Goal: Transaction & Acquisition: Purchase product/service

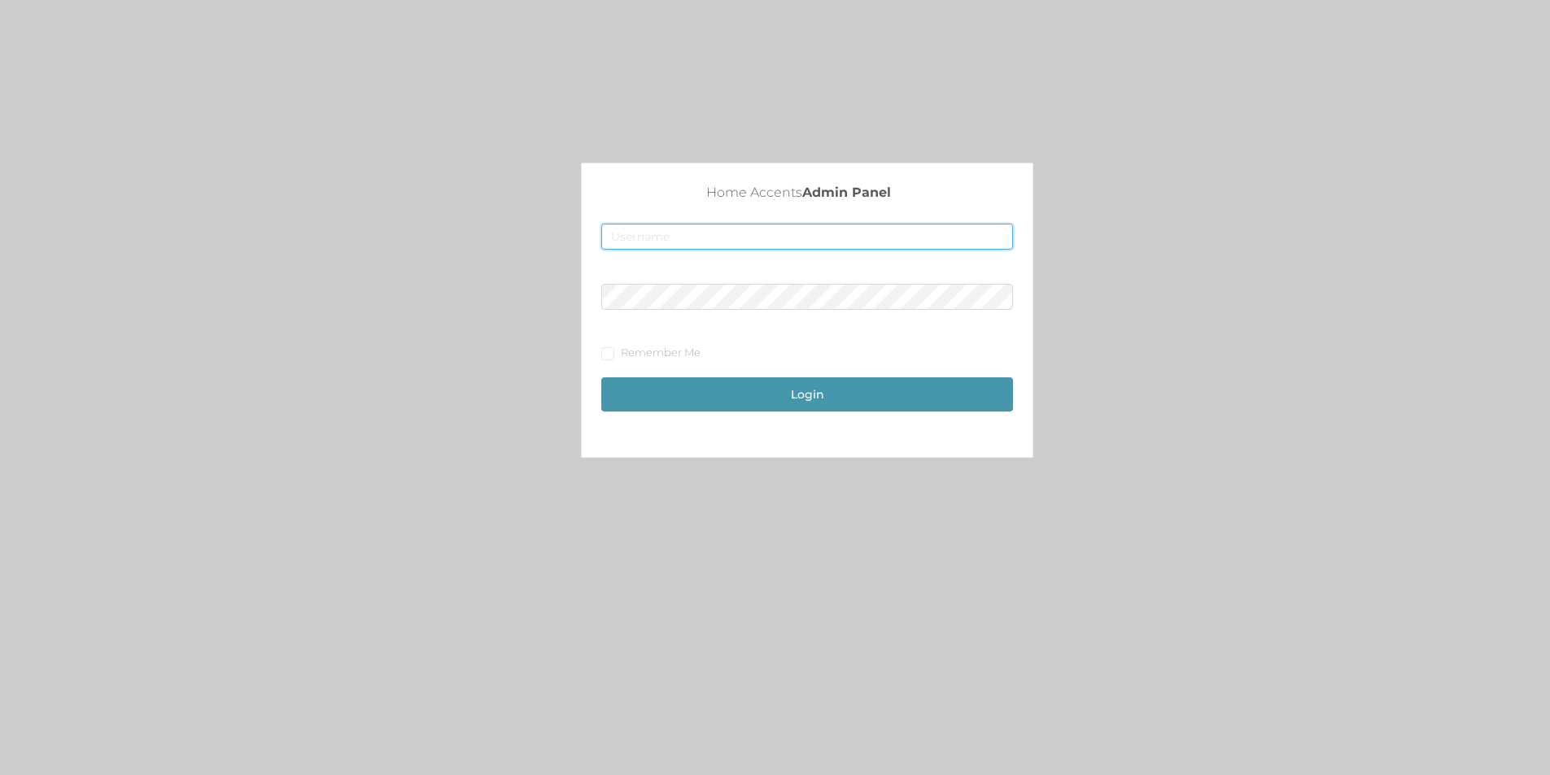
type input "[EMAIL_ADDRESS][DOMAIN_NAME]"
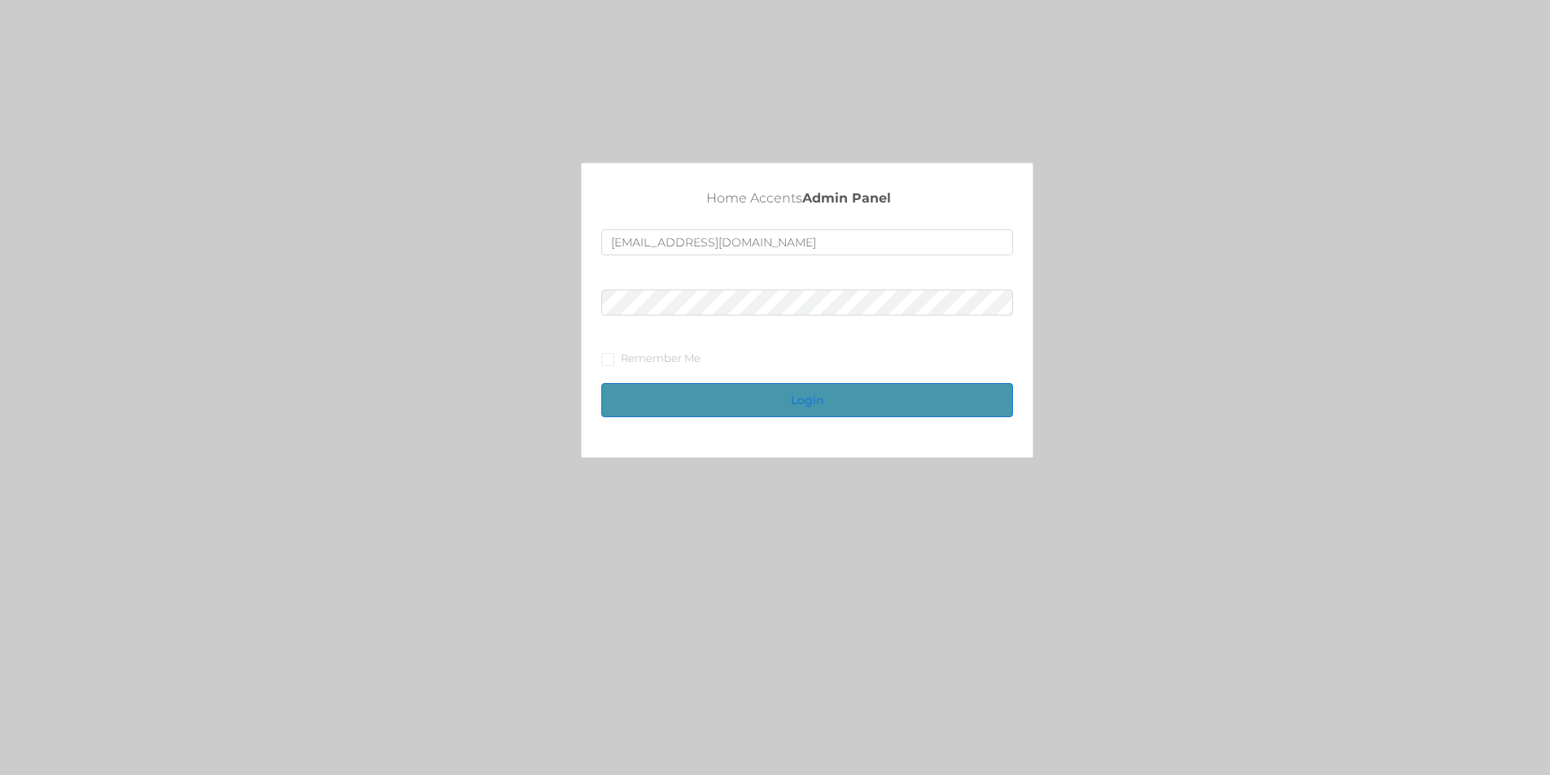
click at [801, 395] on button "Login" at bounding box center [807, 400] width 412 height 34
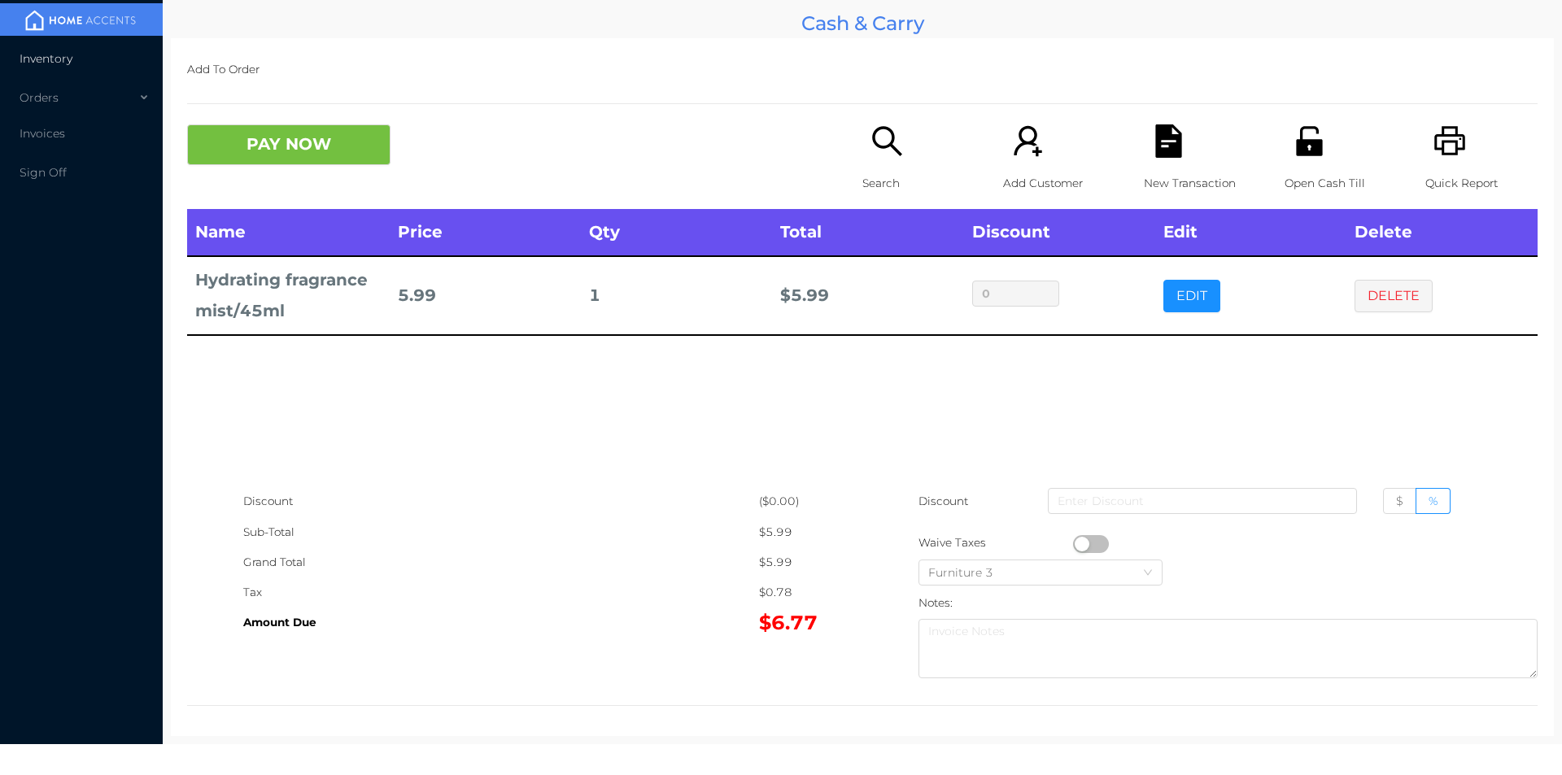
click at [63, 63] on span "Inventory" at bounding box center [46, 58] width 53 height 15
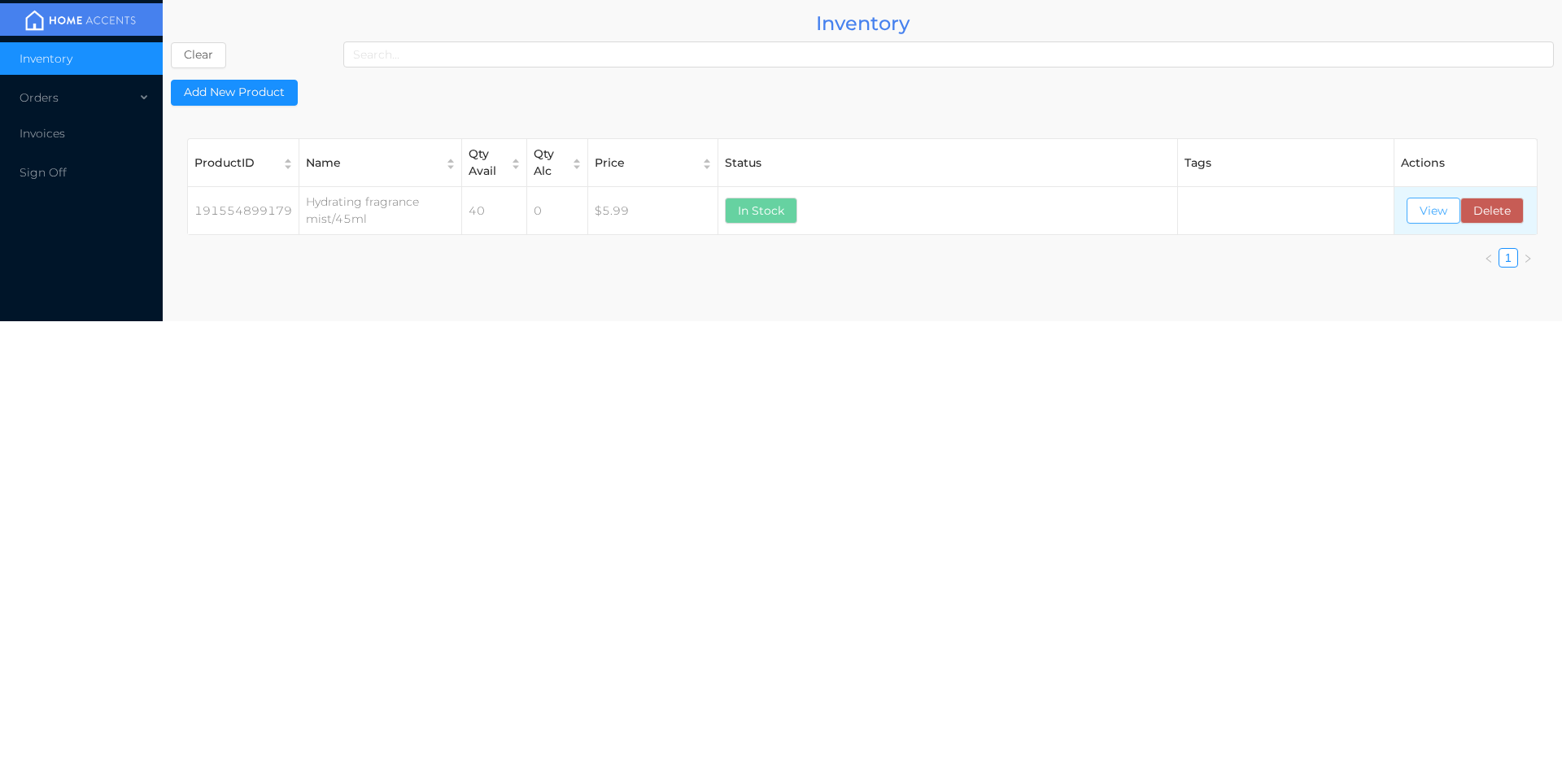
click at [1434, 207] on button "View" at bounding box center [1434, 211] width 54 height 26
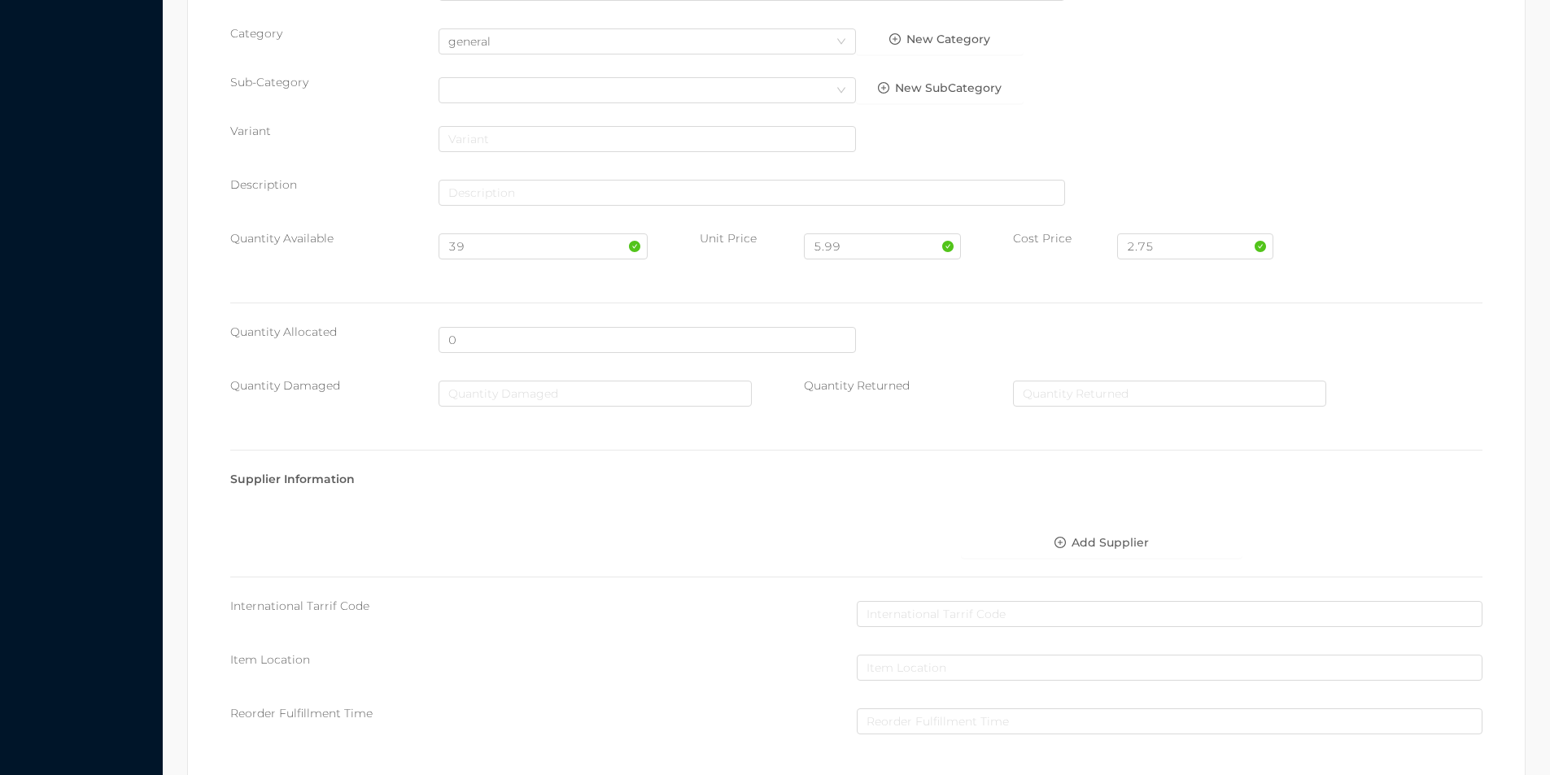
scroll to position [663, 0]
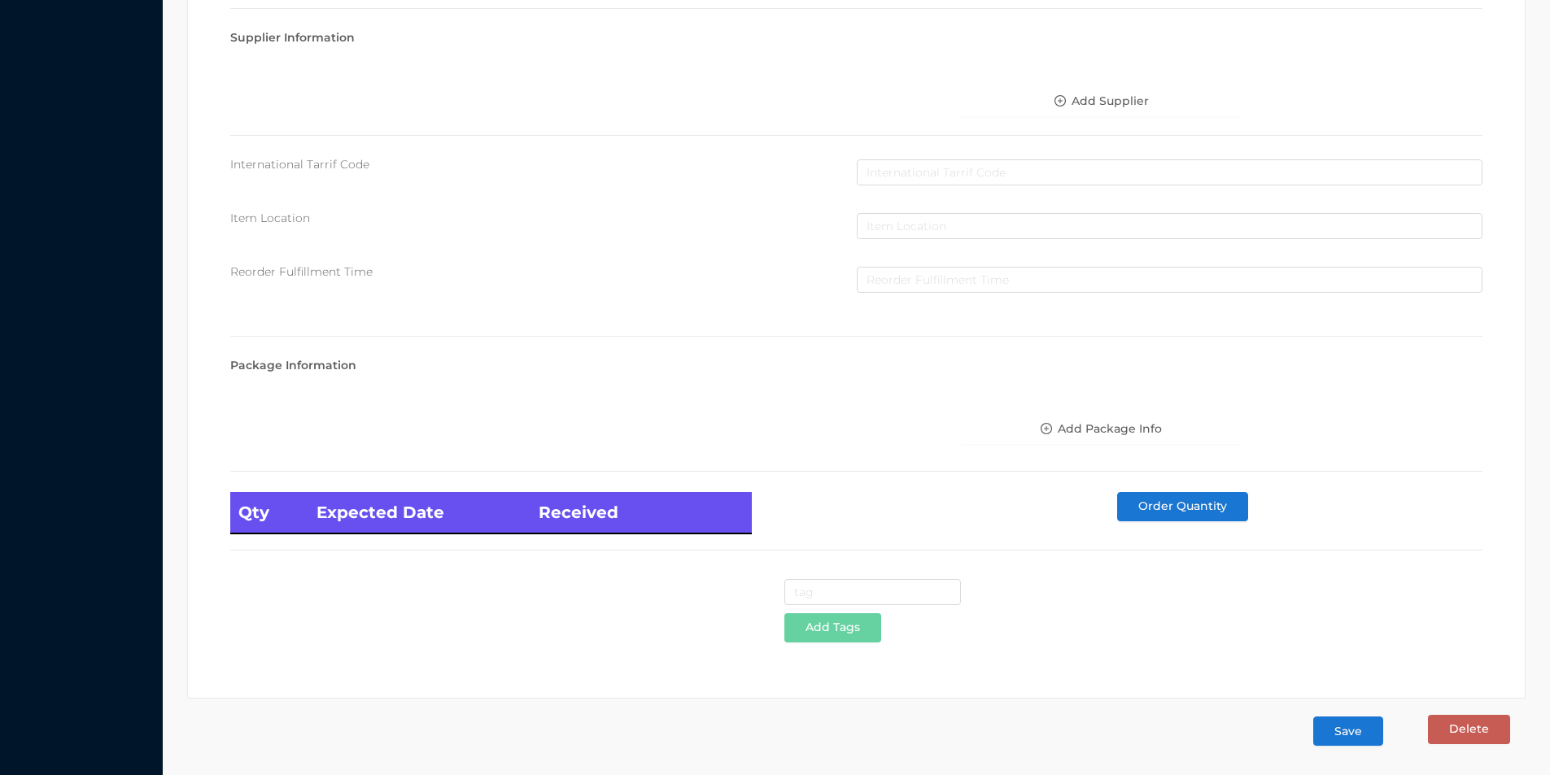
click at [1349, 737] on button "Save" at bounding box center [1348, 731] width 70 height 29
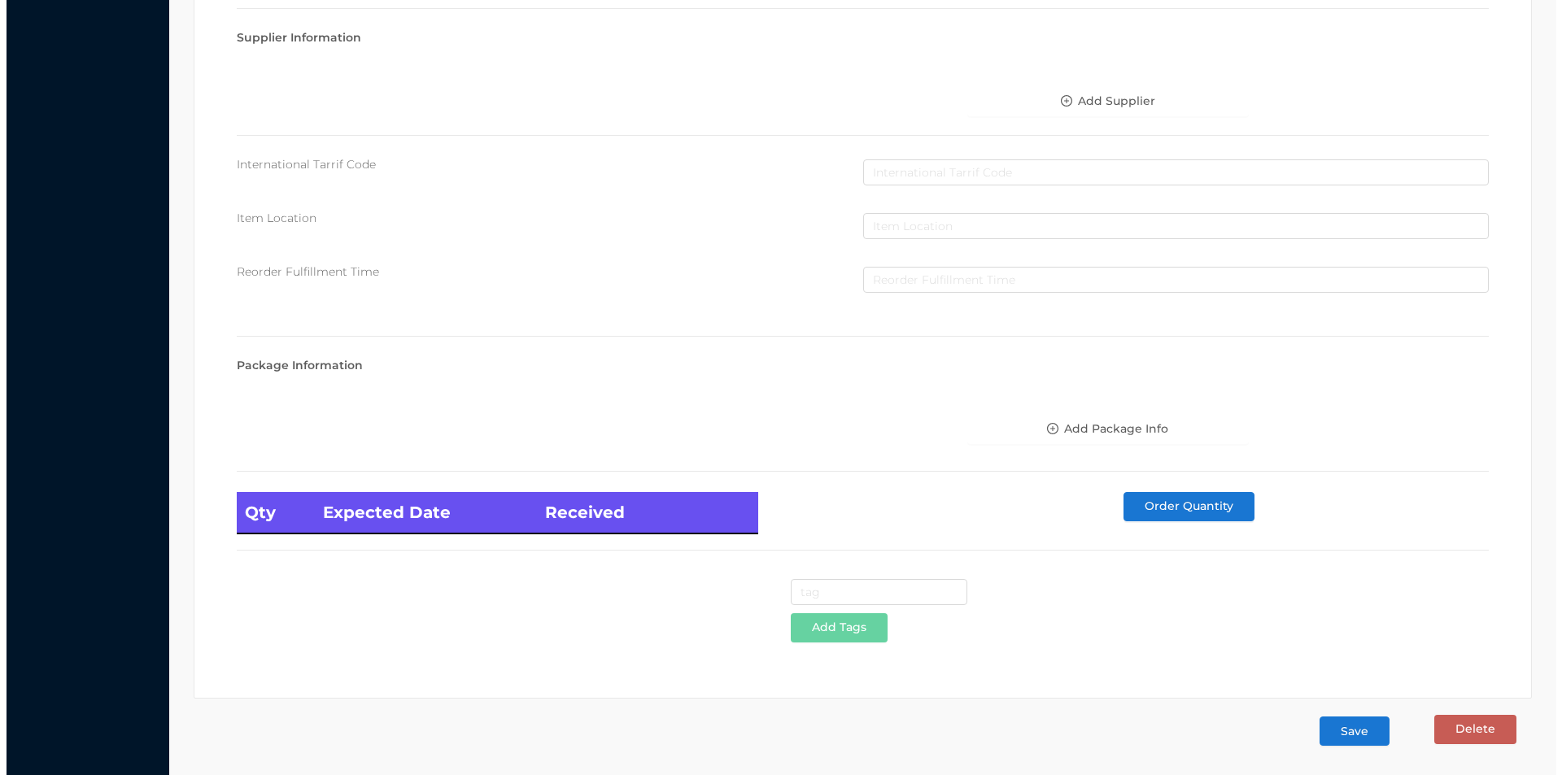
scroll to position [0, 0]
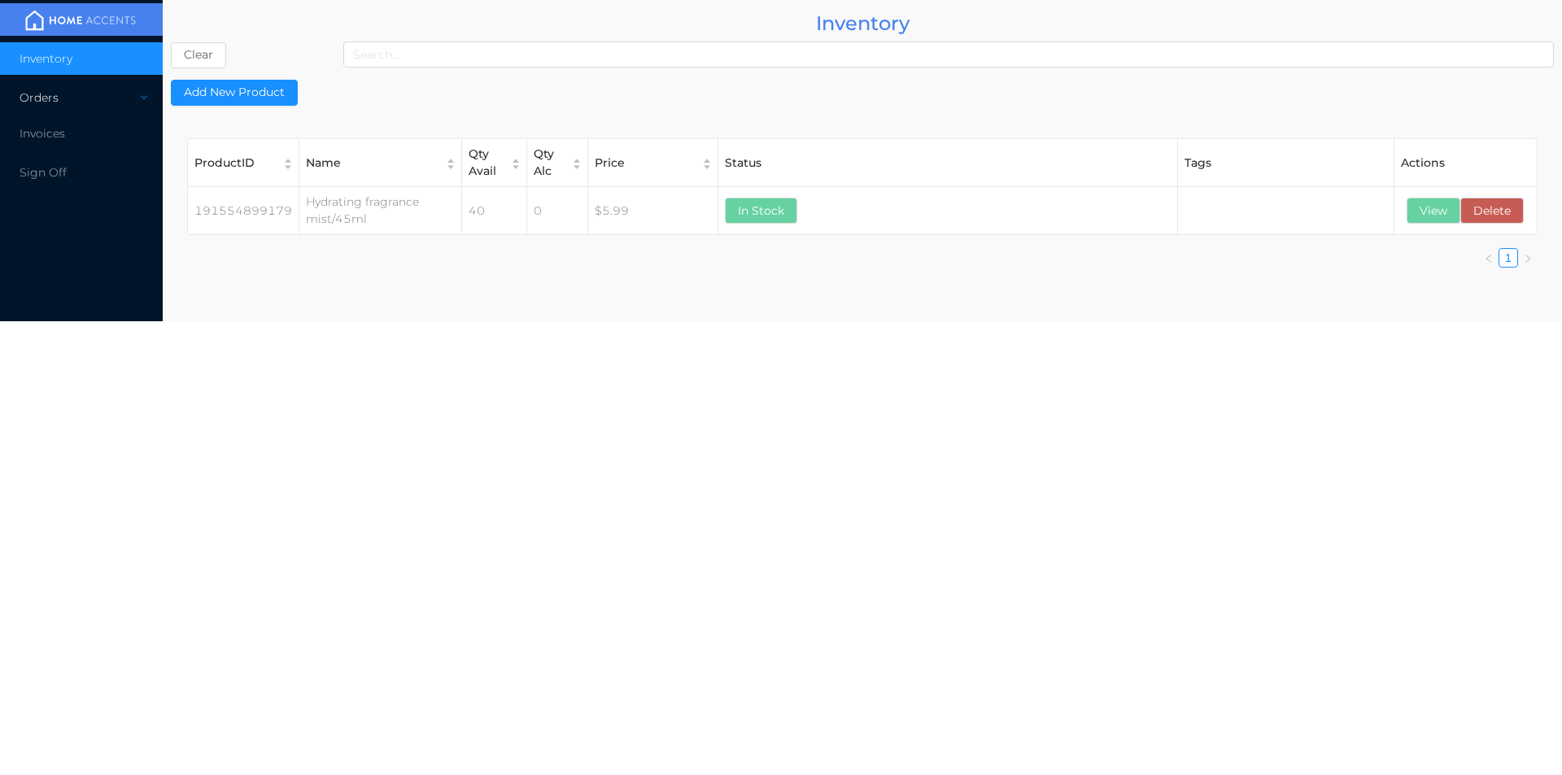
click at [94, 106] on div "Orders" at bounding box center [81, 97] width 163 height 33
click at [98, 130] on span "Cash & Carry" at bounding box center [75, 136] width 72 height 15
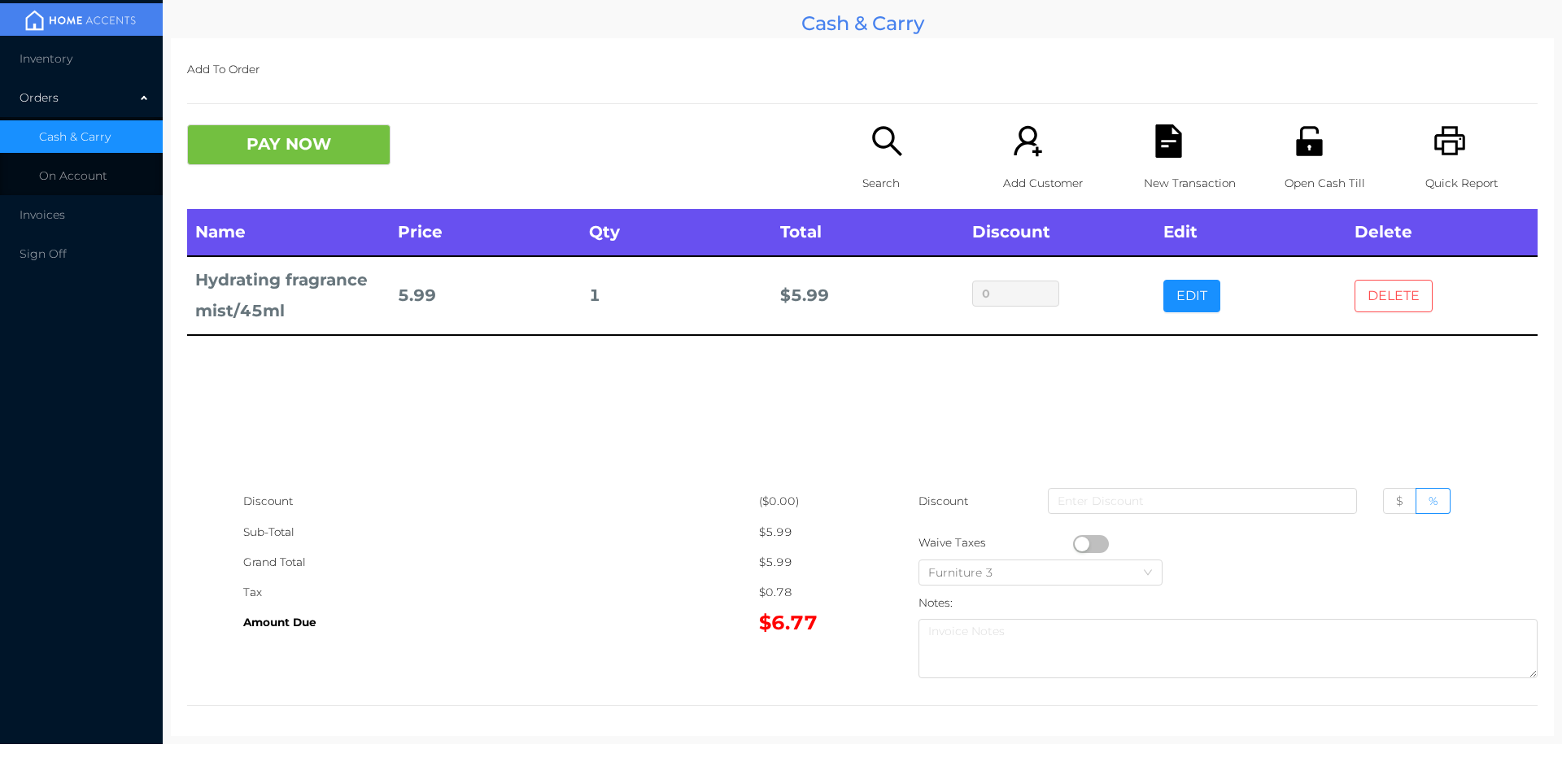
click at [1372, 305] on button "DELETE" at bounding box center [1394, 296] width 78 height 33
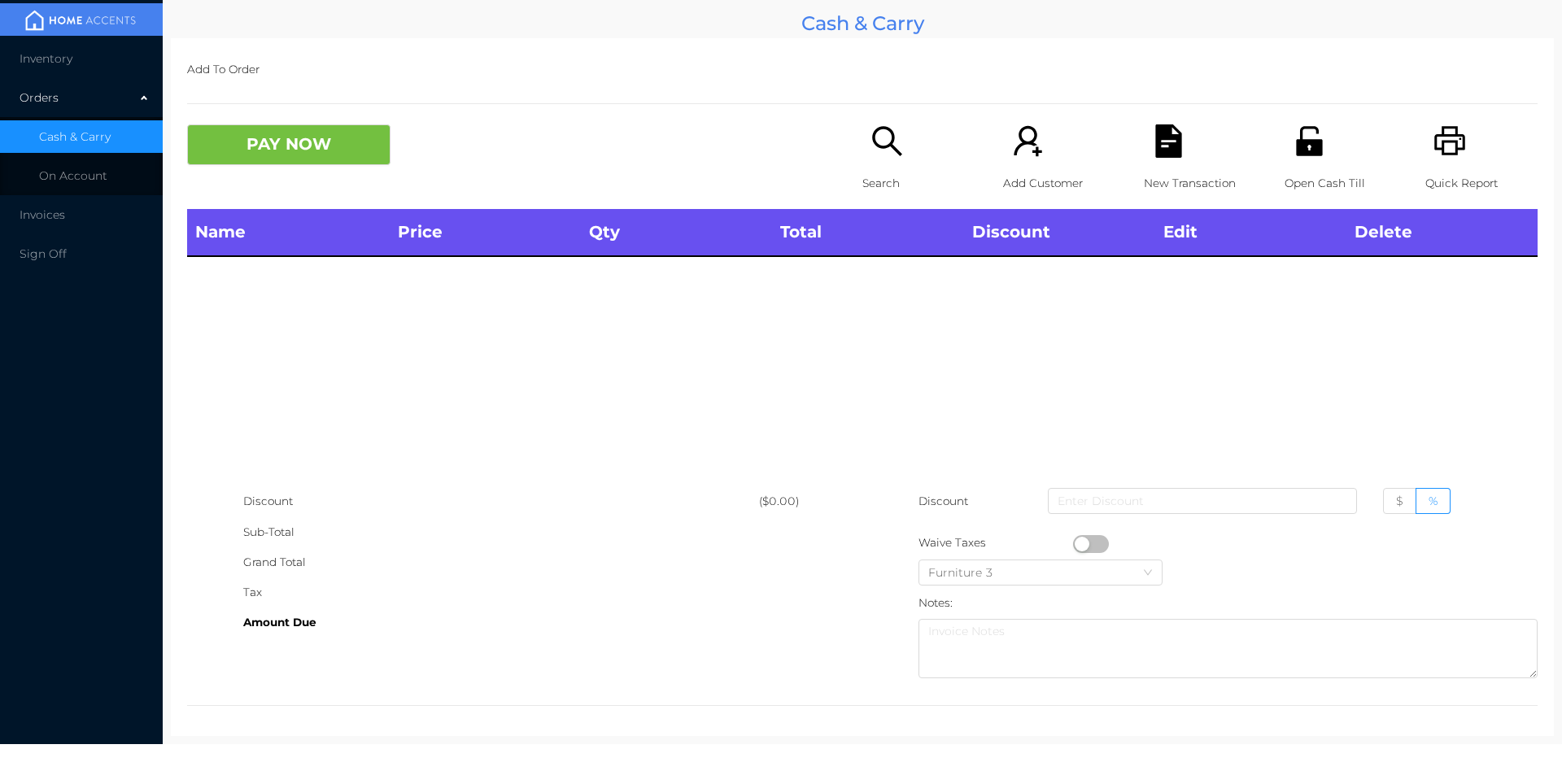
click at [874, 145] on icon "icon: search" at bounding box center [887, 140] width 33 height 33
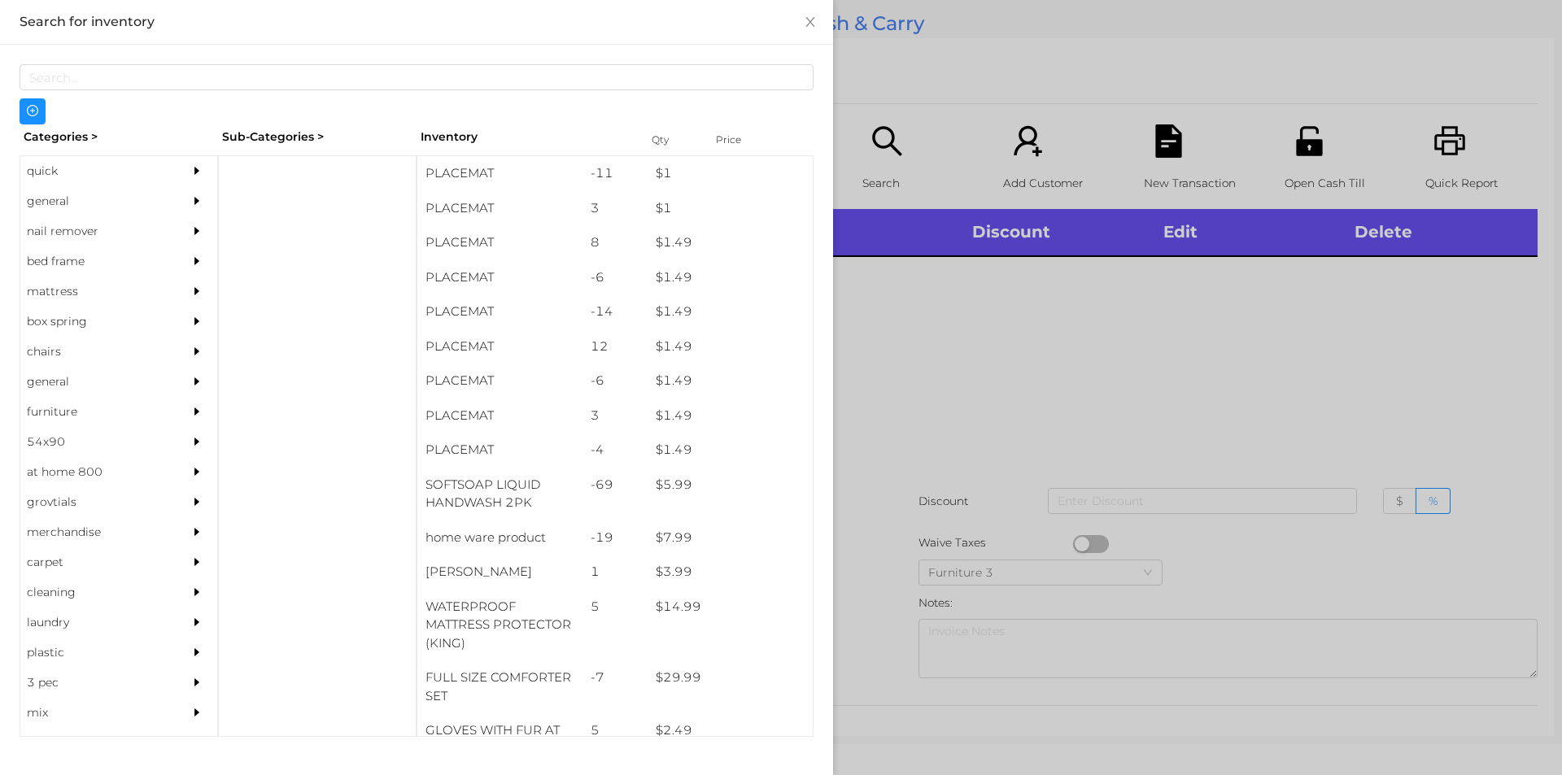
click at [79, 203] on div "general" at bounding box center [94, 201] width 148 height 30
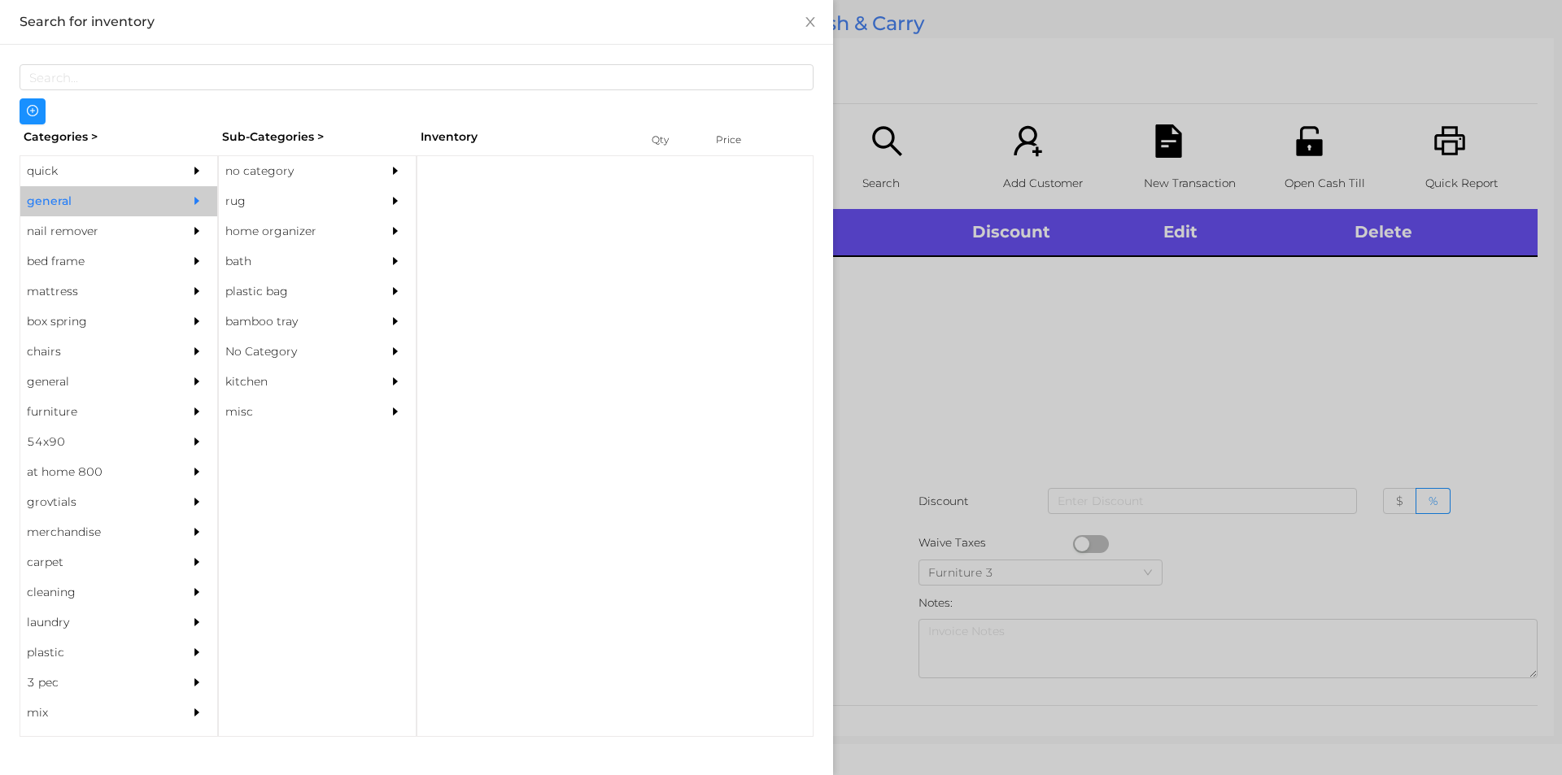
click at [305, 174] on div "no category" at bounding box center [293, 171] width 148 height 30
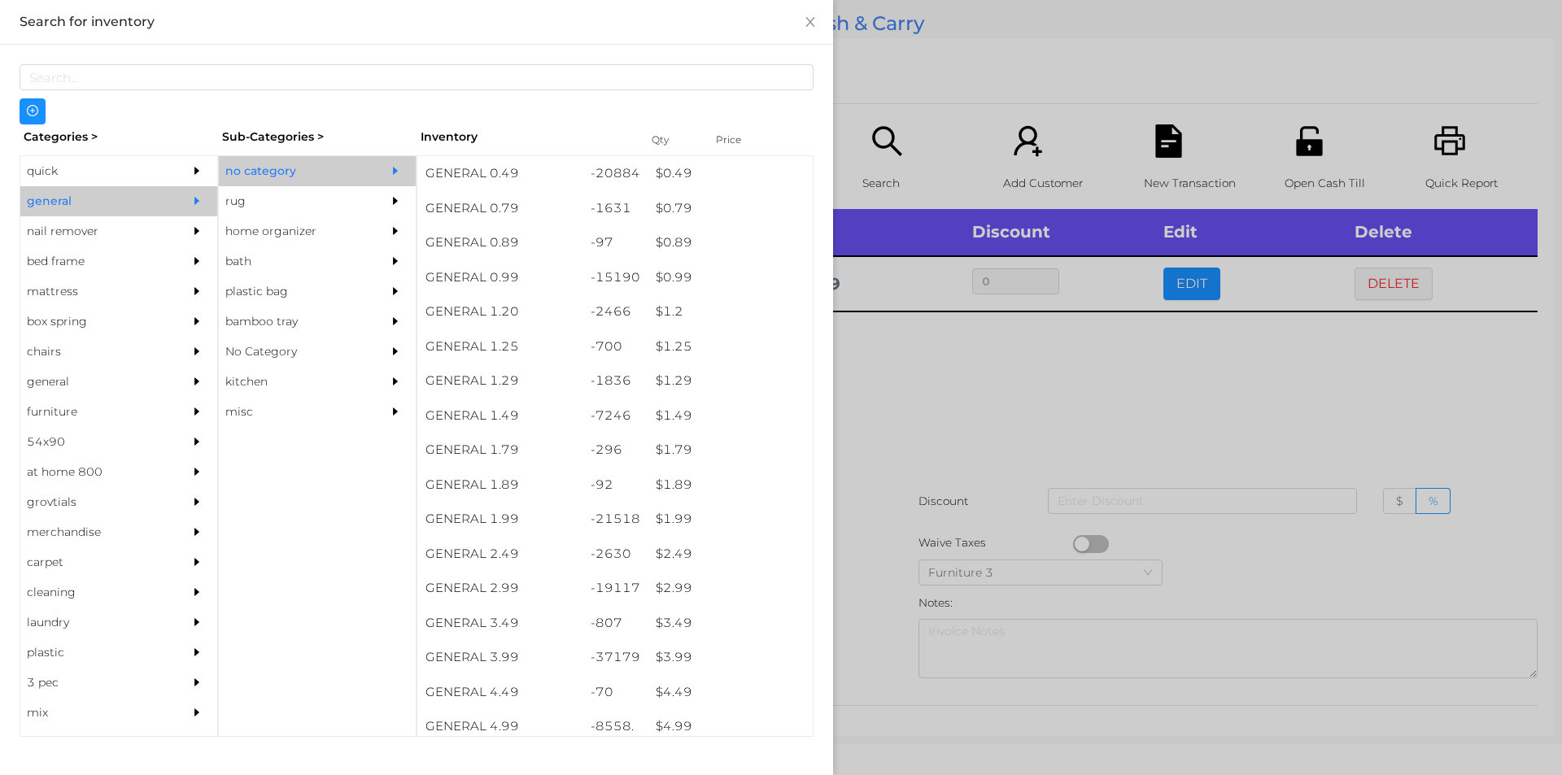
click at [1135, 356] on div at bounding box center [781, 387] width 1562 height 775
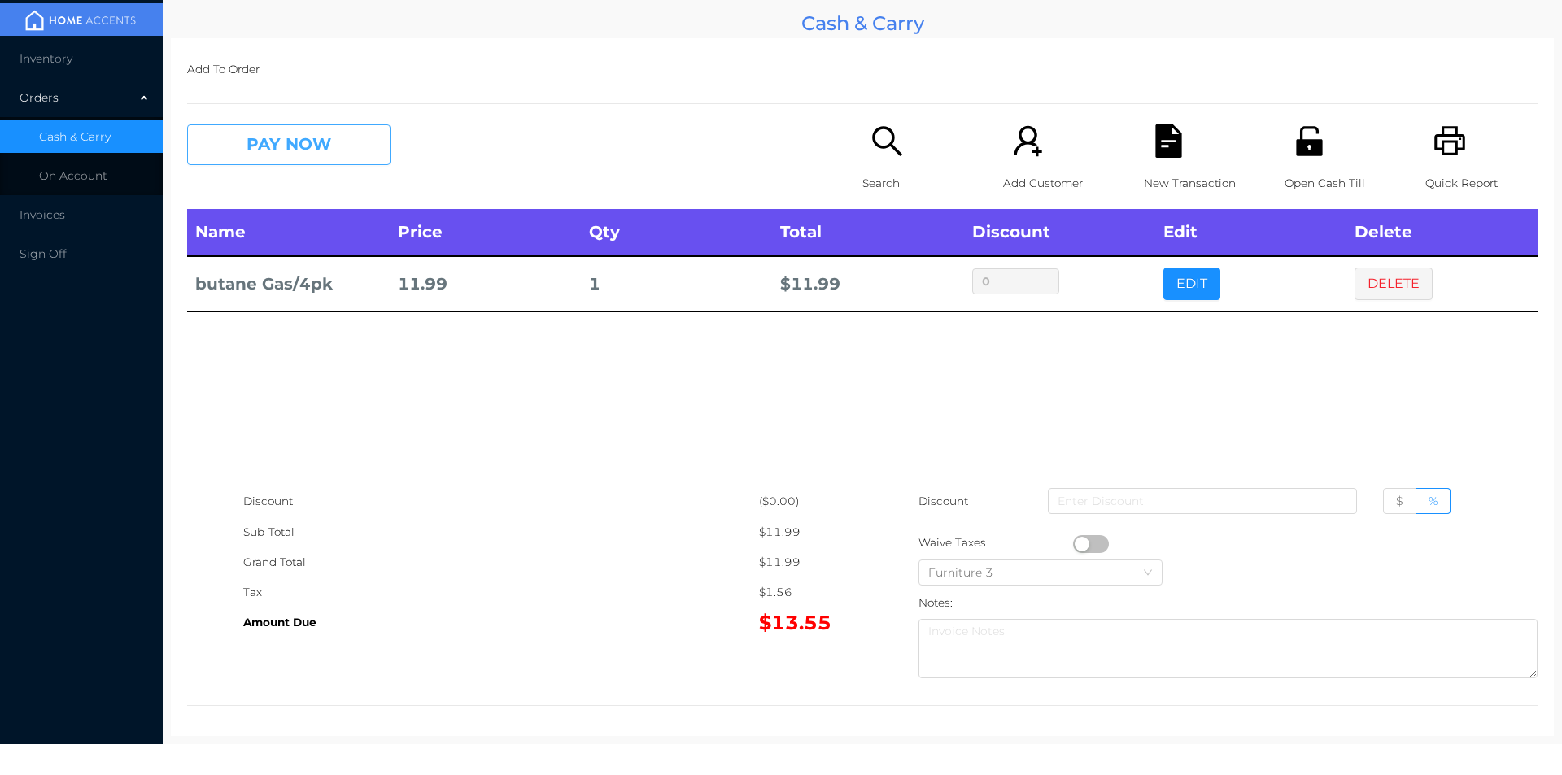
click at [282, 143] on button "PAY NOW" at bounding box center [288, 144] width 203 height 41
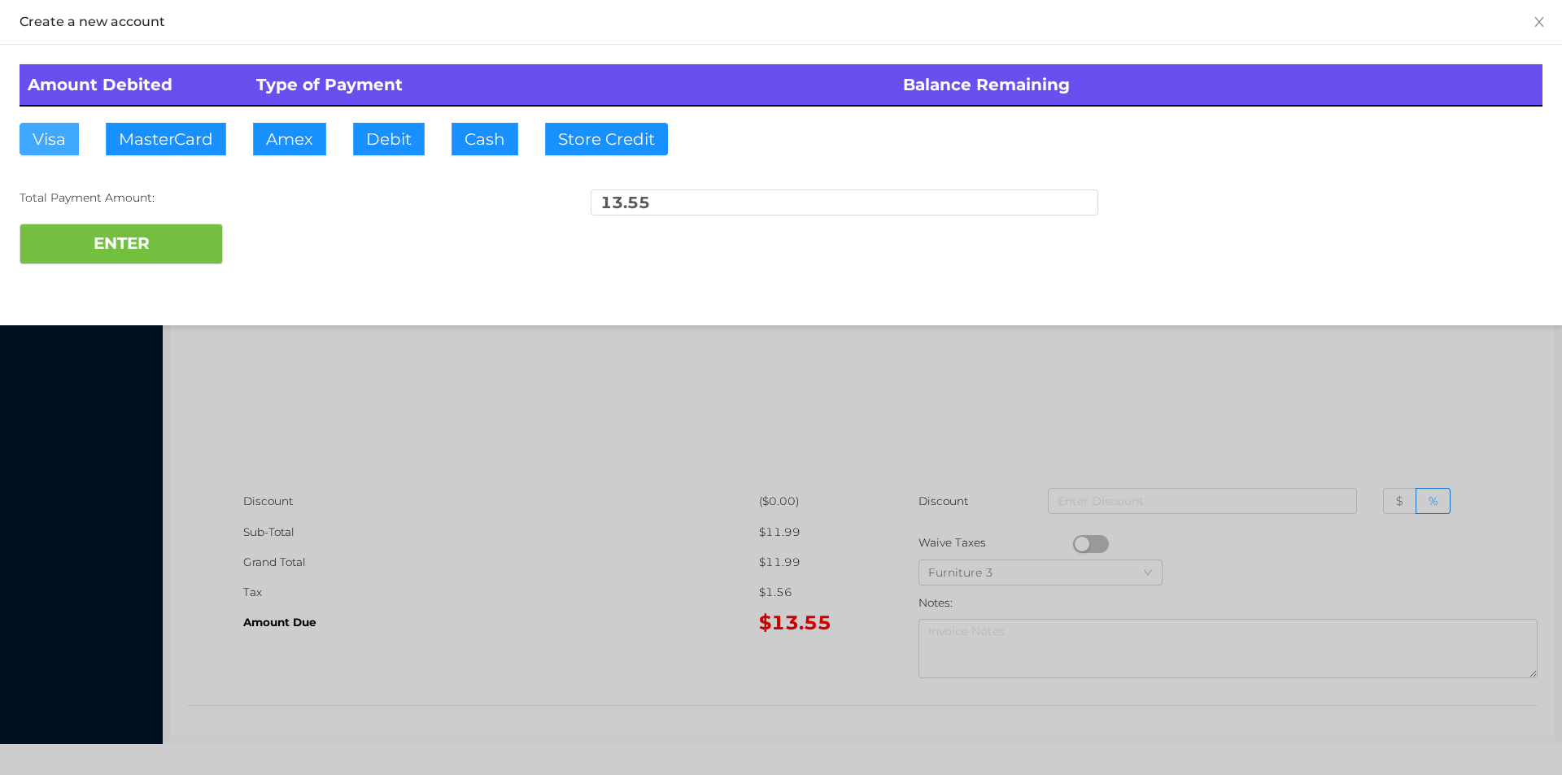
click at [46, 149] on button "Visa" at bounding box center [49, 139] width 59 height 33
click at [116, 242] on button "ENTER" at bounding box center [121, 244] width 203 height 41
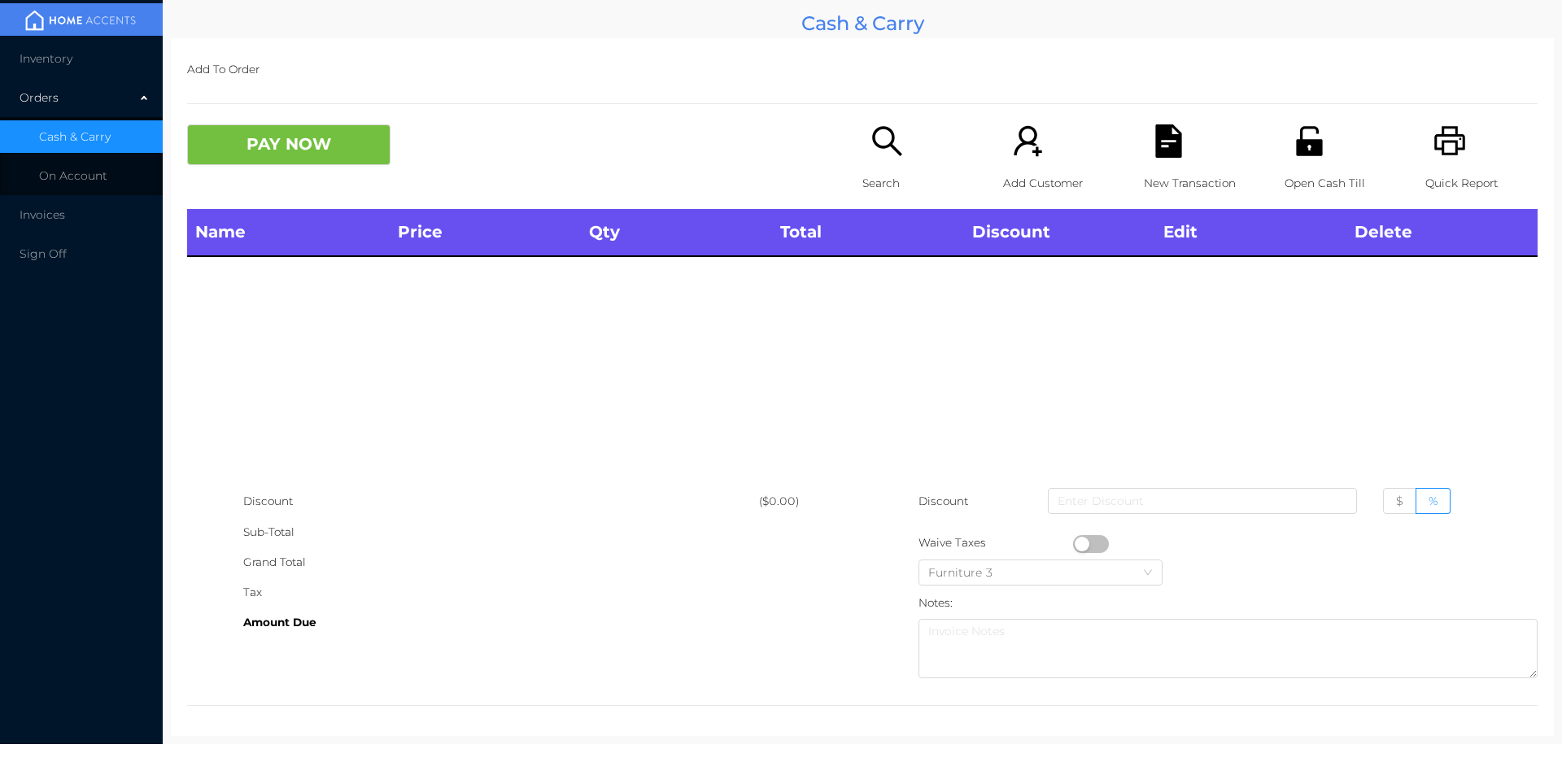
click at [880, 150] on icon "icon: search" at bounding box center [887, 140] width 33 height 33
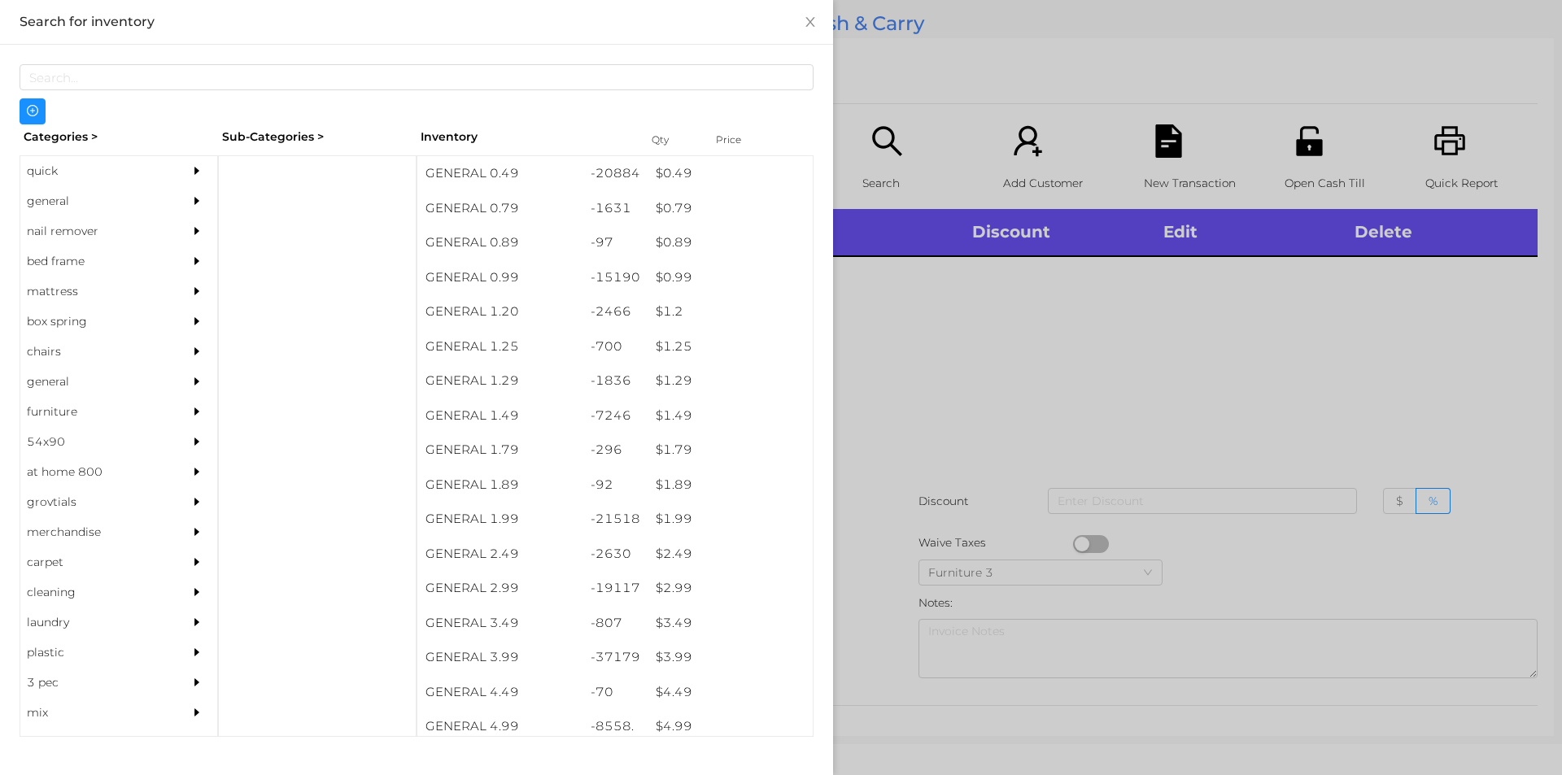
click at [69, 199] on div "general" at bounding box center [94, 201] width 148 height 30
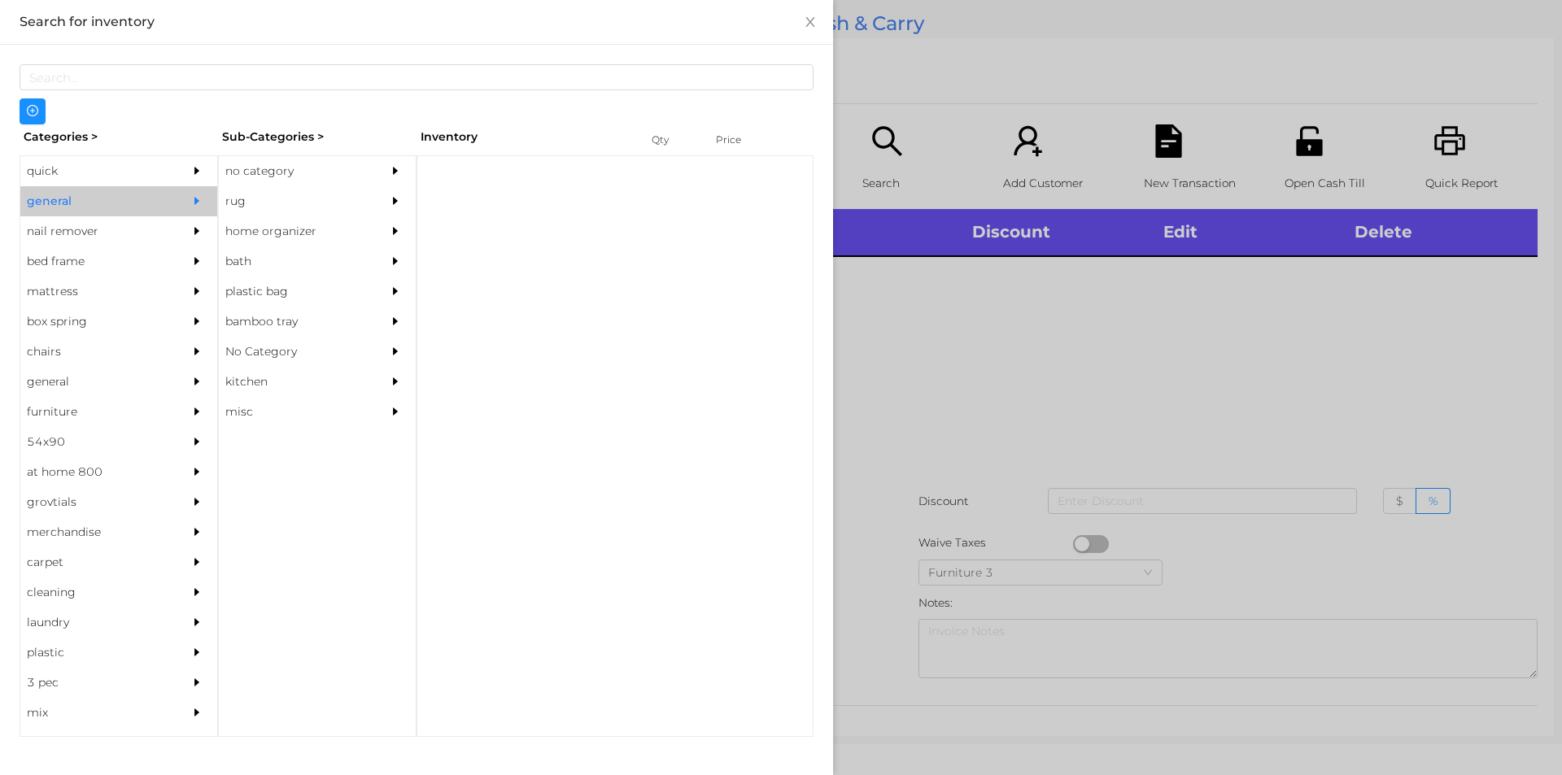
click at [272, 177] on div "no category" at bounding box center [293, 171] width 148 height 30
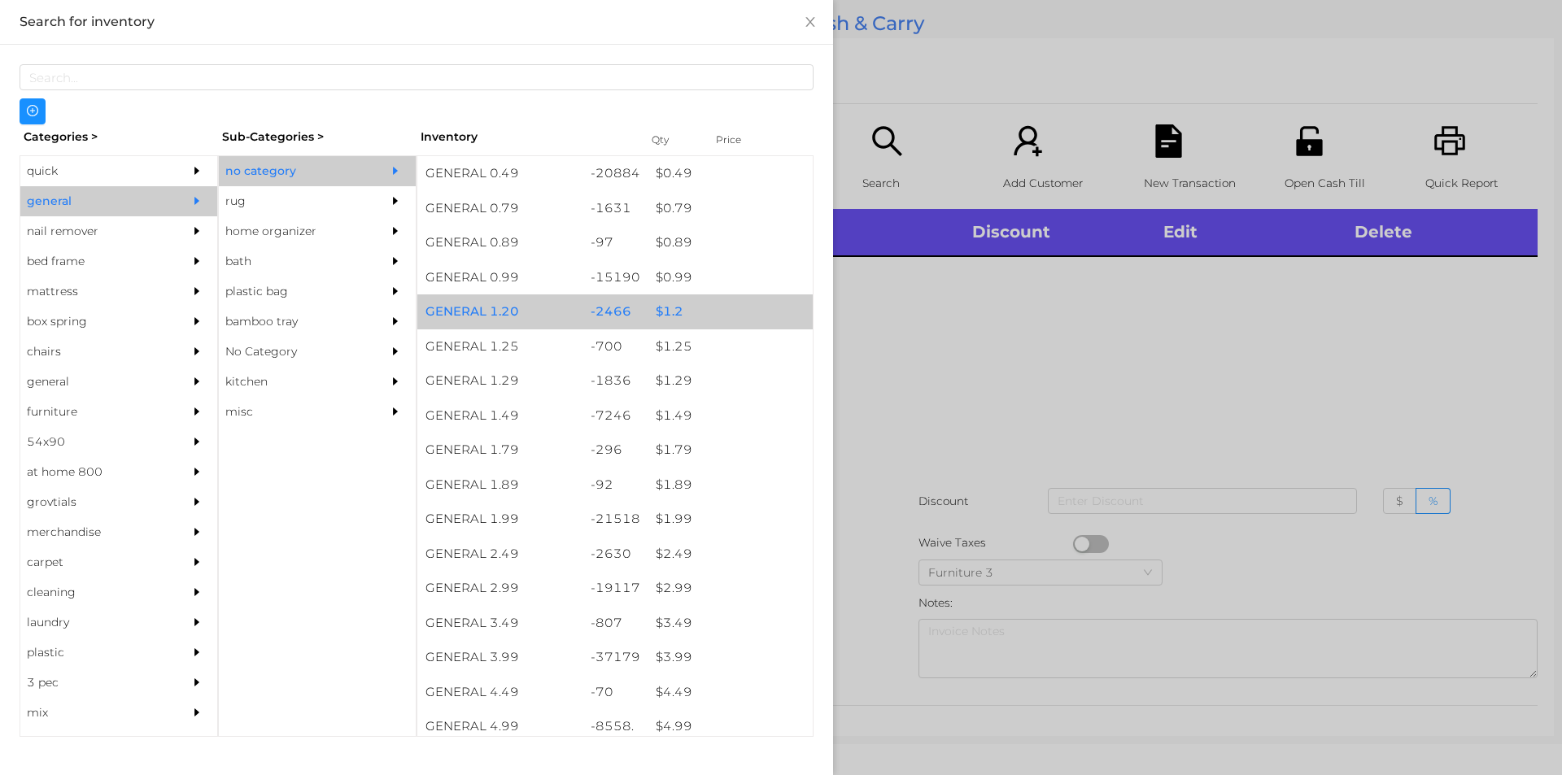
click at [667, 314] on div "$ 1.2" at bounding box center [730, 312] width 165 height 35
click at [659, 308] on div "$ 1.2" at bounding box center [730, 312] width 165 height 35
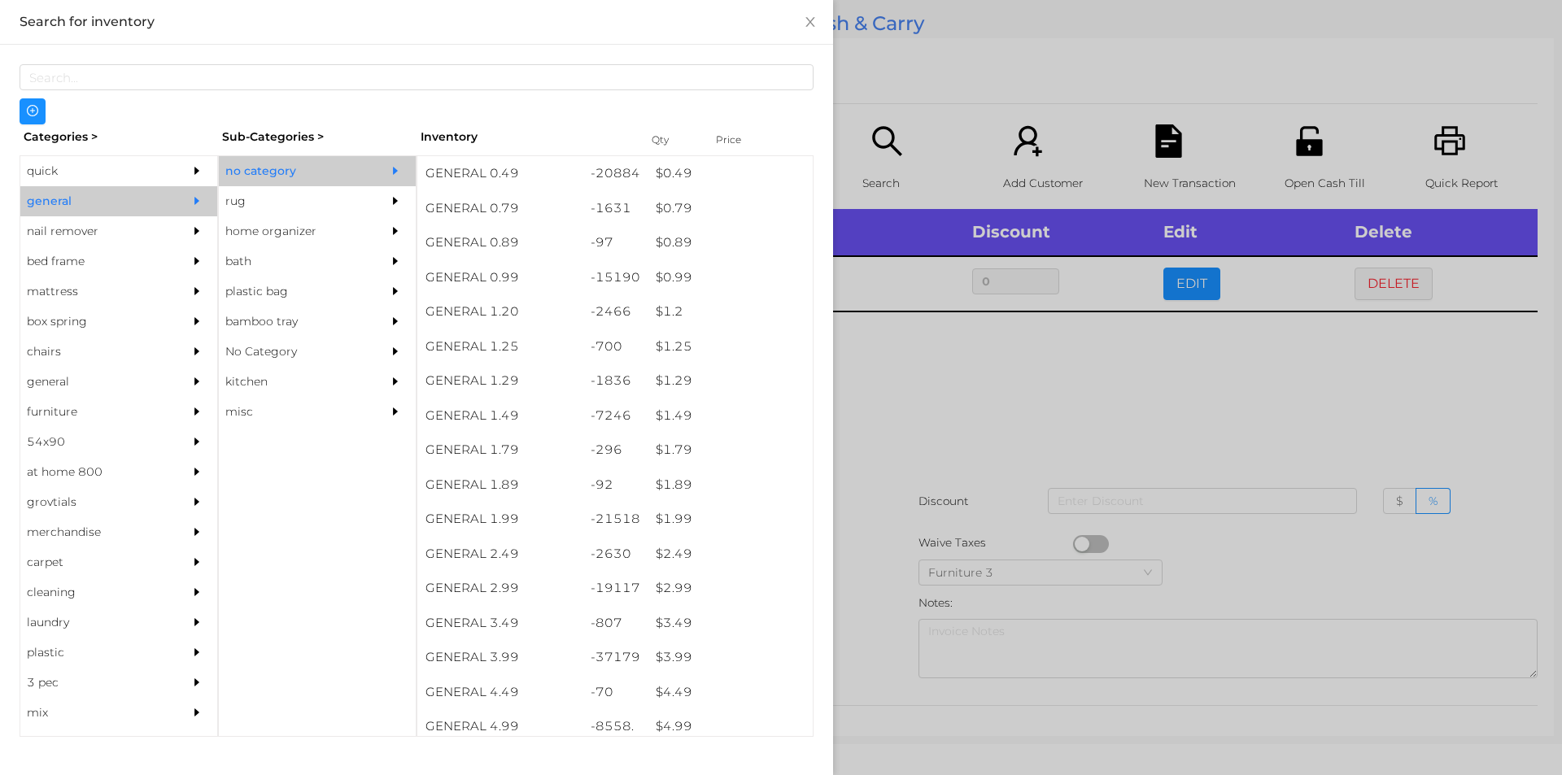
click at [935, 368] on div at bounding box center [781, 387] width 1562 height 775
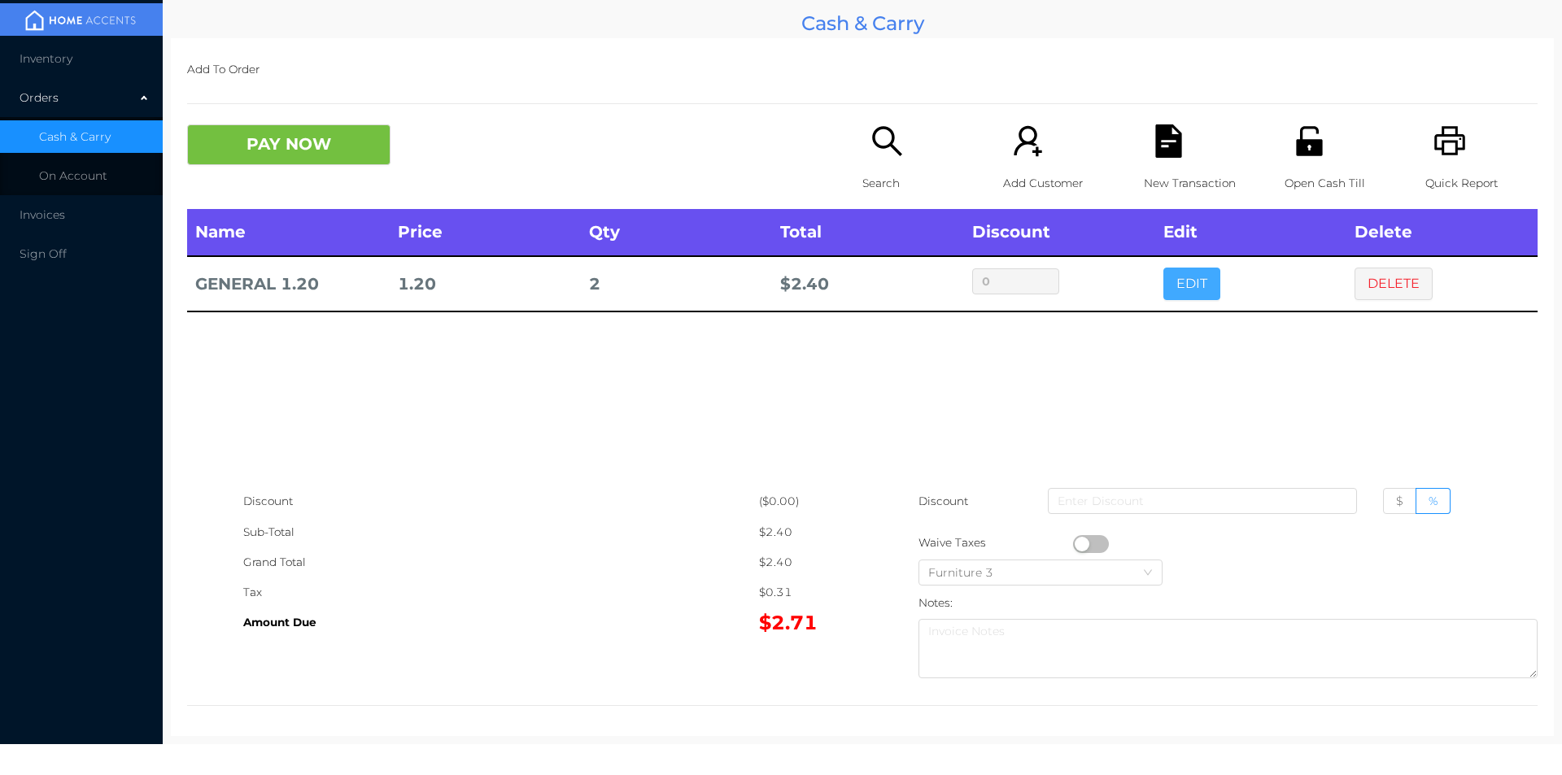
click at [1182, 287] on button "EDIT" at bounding box center [1192, 284] width 57 height 33
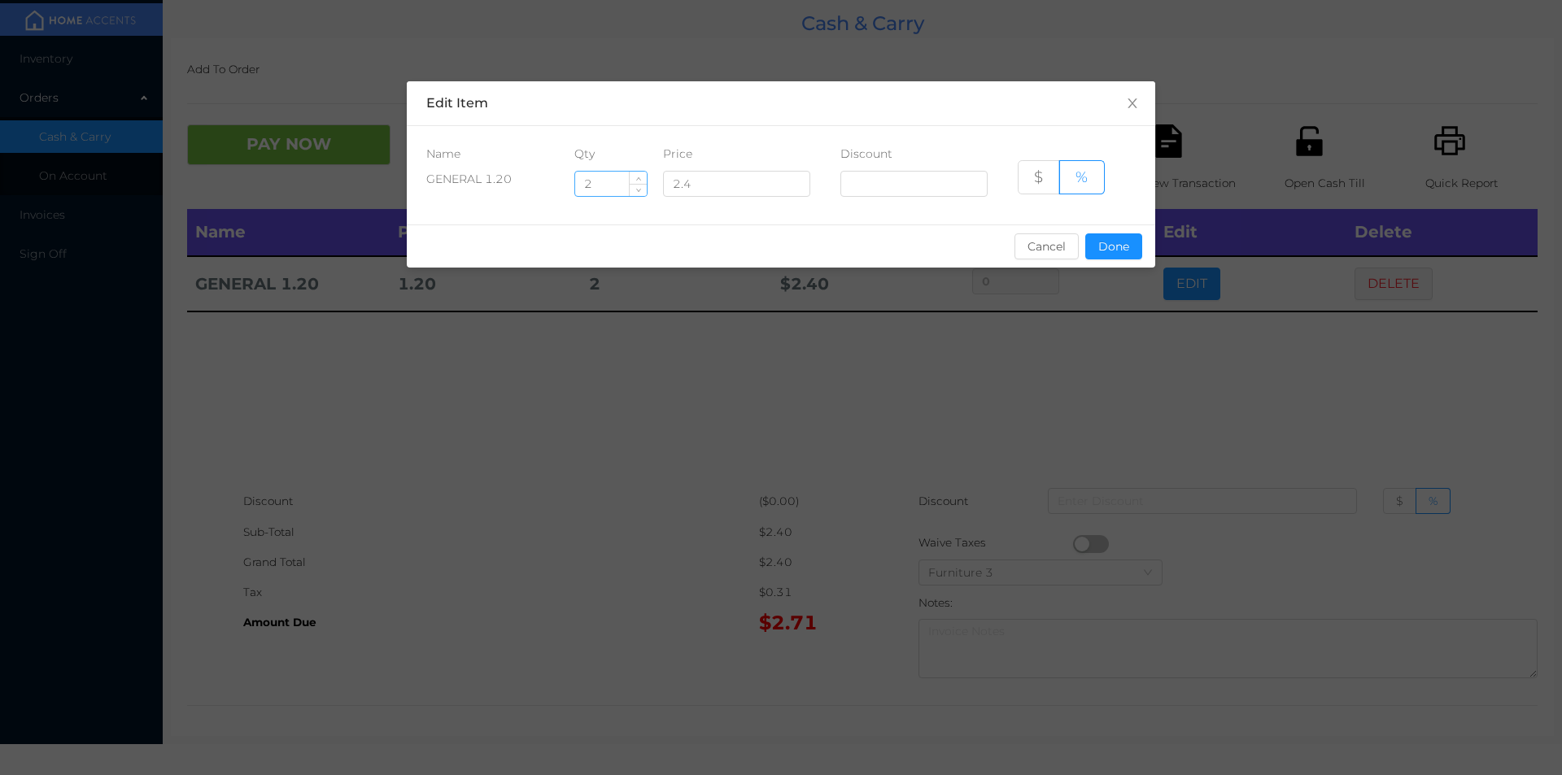
click at [605, 182] on input "2" at bounding box center [611, 184] width 72 height 24
type input "15"
click at [1109, 249] on button "Done" at bounding box center [1113, 247] width 57 height 26
type input "0%"
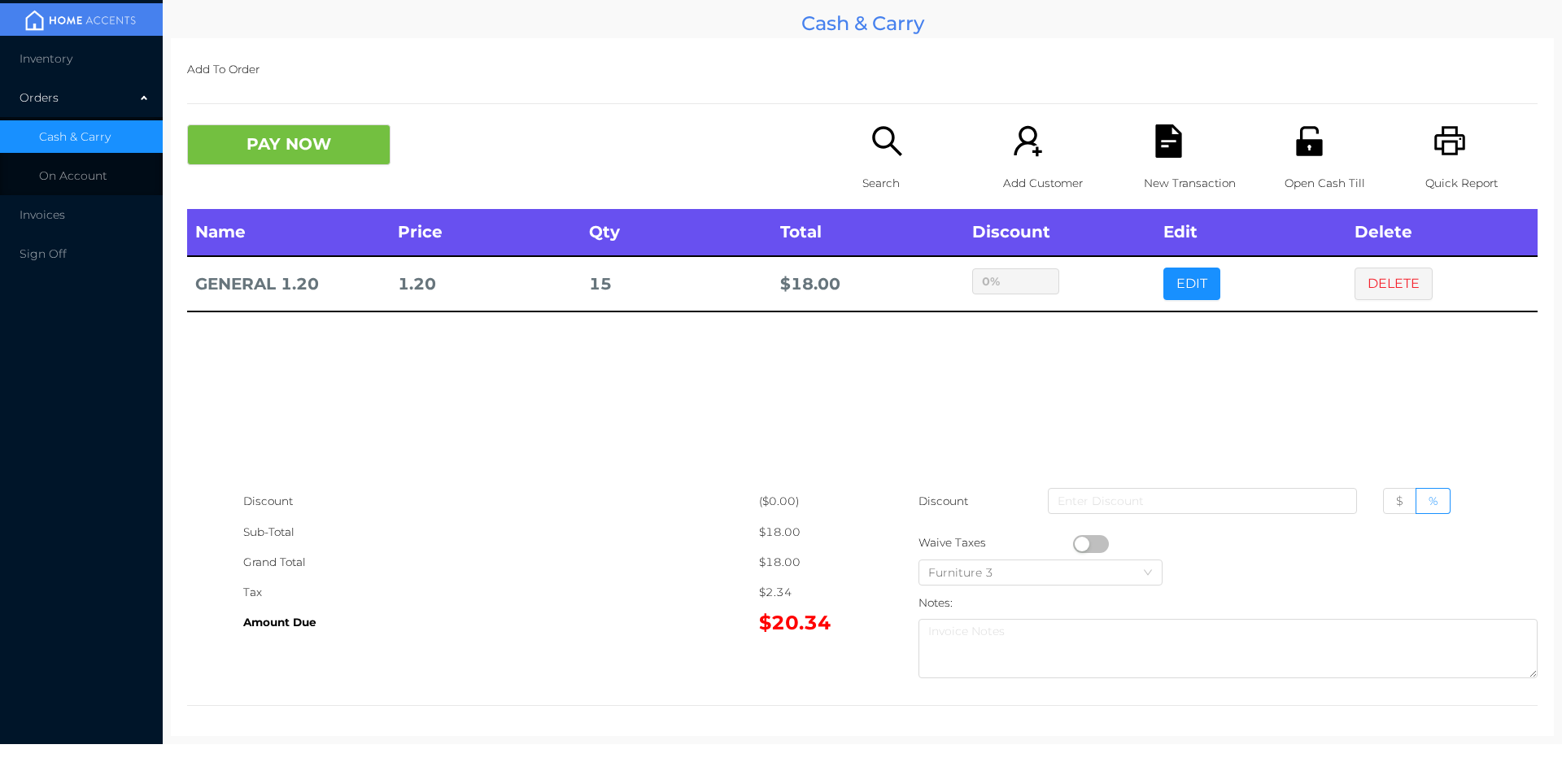
click at [1120, 304] on div "sentinelStart Edit Item Name Qty Price Discount GENERAL 1.20 15 2.4 $ % Cancel …" at bounding box center [781, 387] width 1562 height 775
click at [885, 146] on icon "icon: search" at bounding box center [886, 140] width 29 height 29
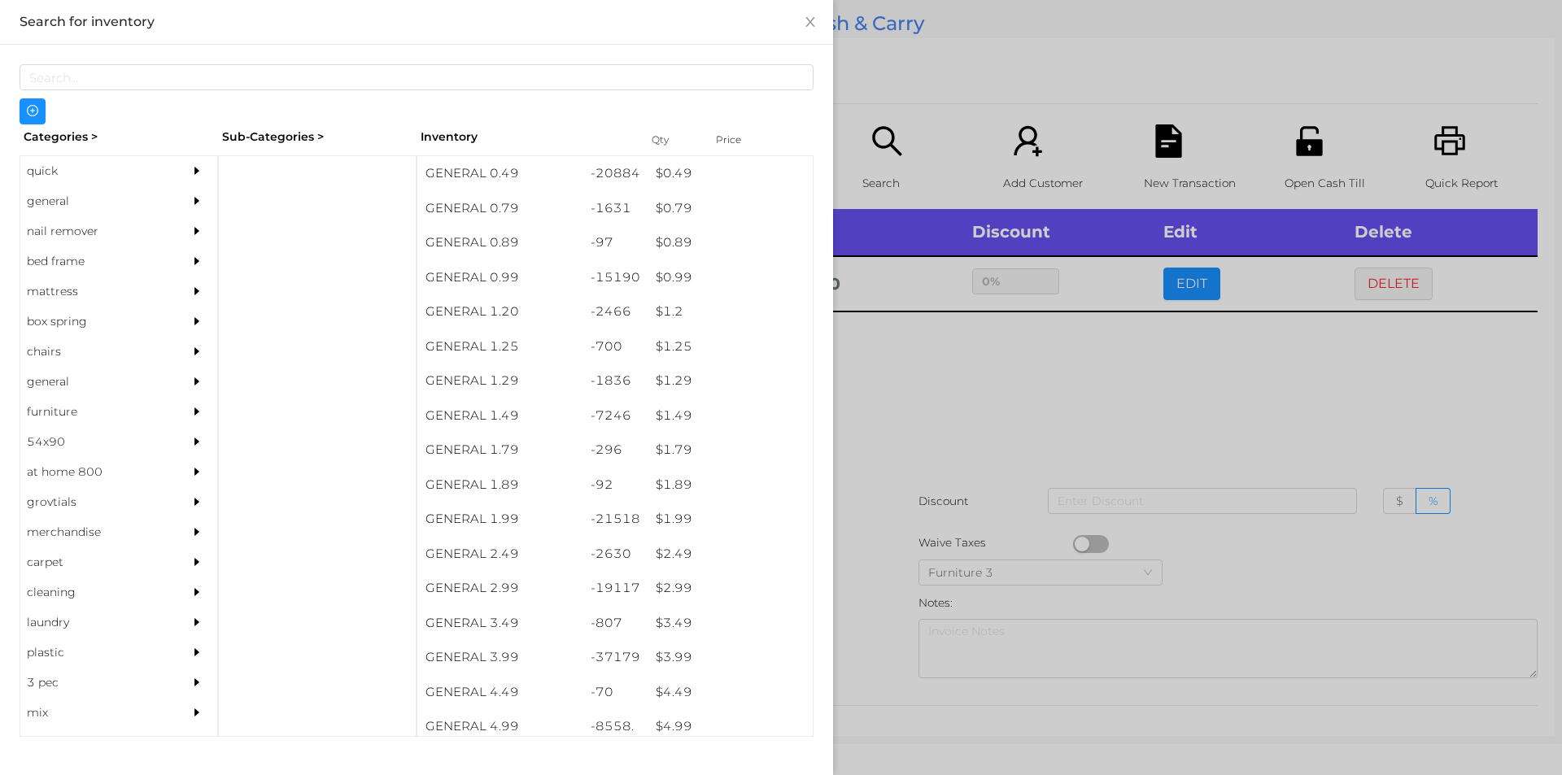
click at [62, 189] on div "general" at bounding box center [94, 201] width 148 height 30
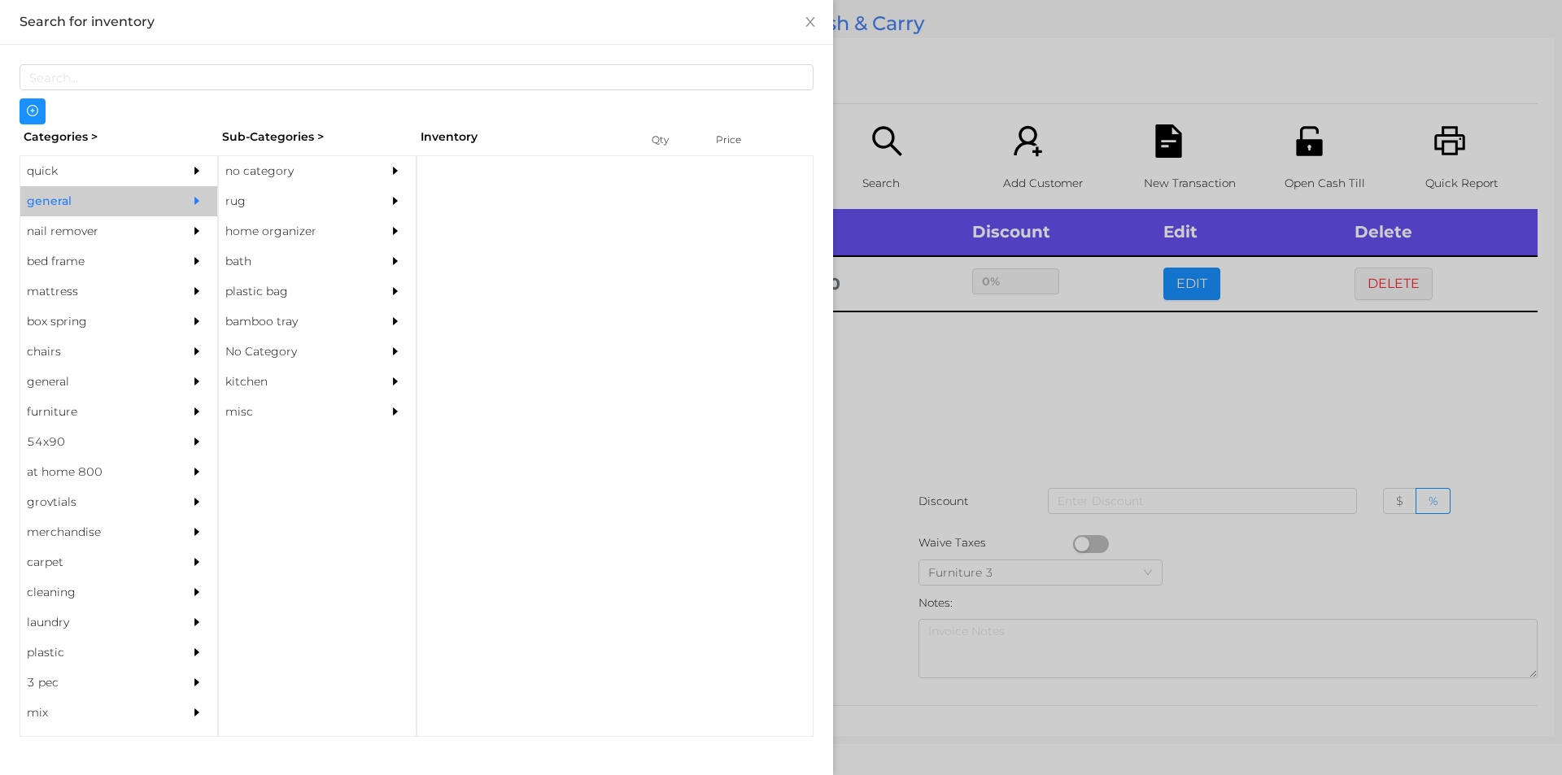
click at [269, 169] on div "no category" at bounding box center [293, 171] width 148 height 30
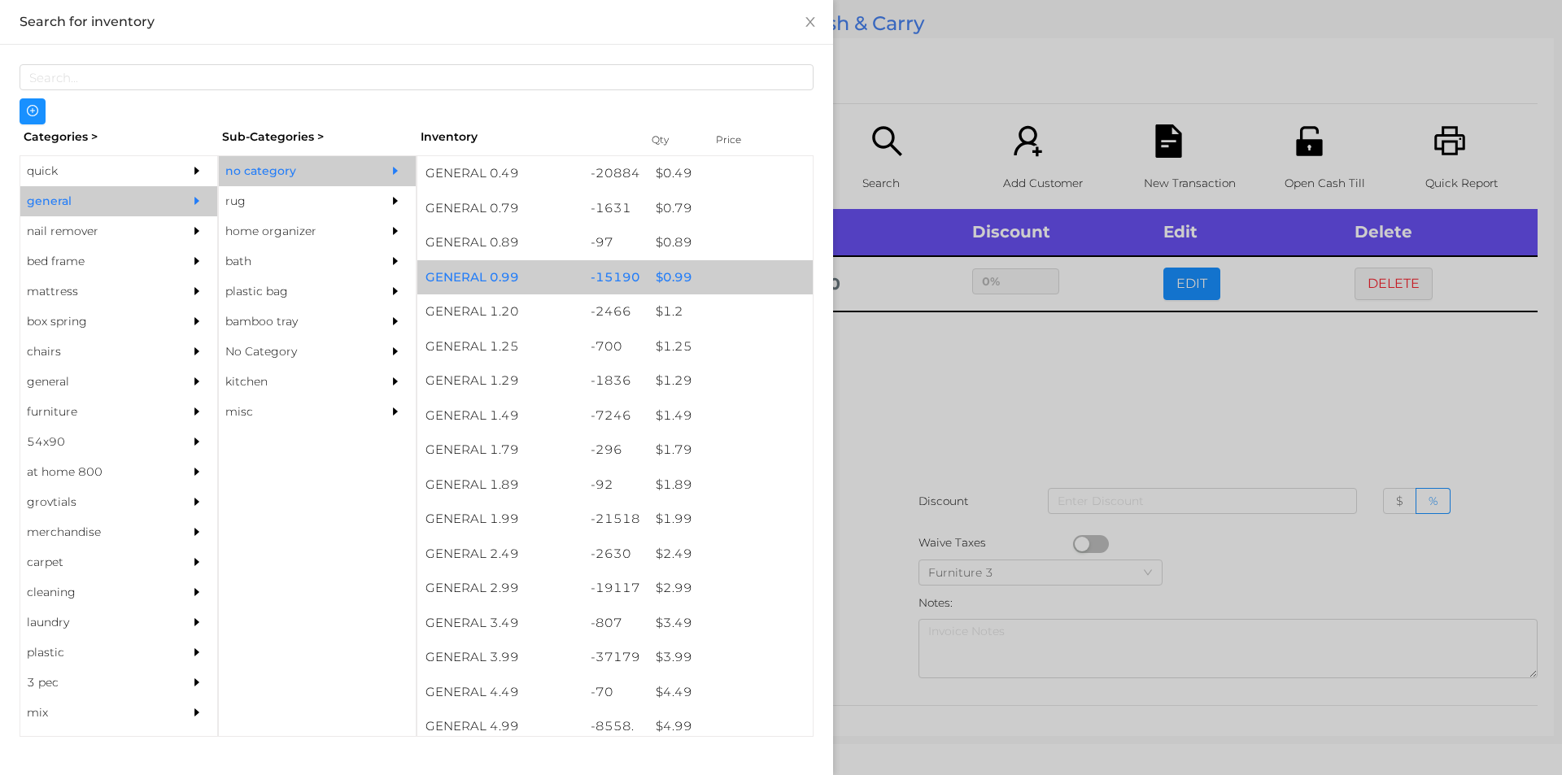
click at [674, 284] on div "$ 0.99" at bounding box center [730, 277] width 165 height 35
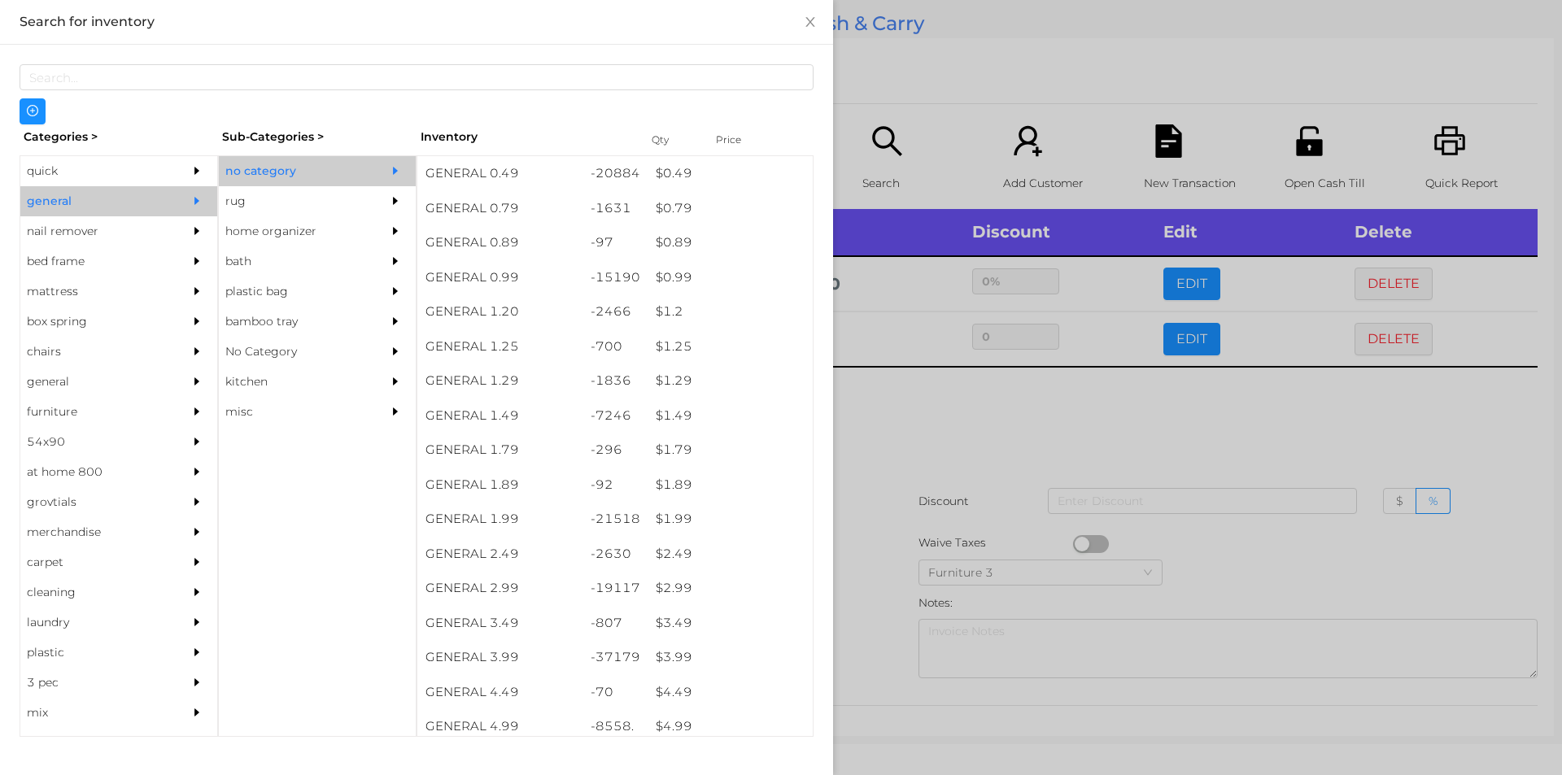
click at [929, 413] on div at bounding box center [781, 387] width 1562 height 775
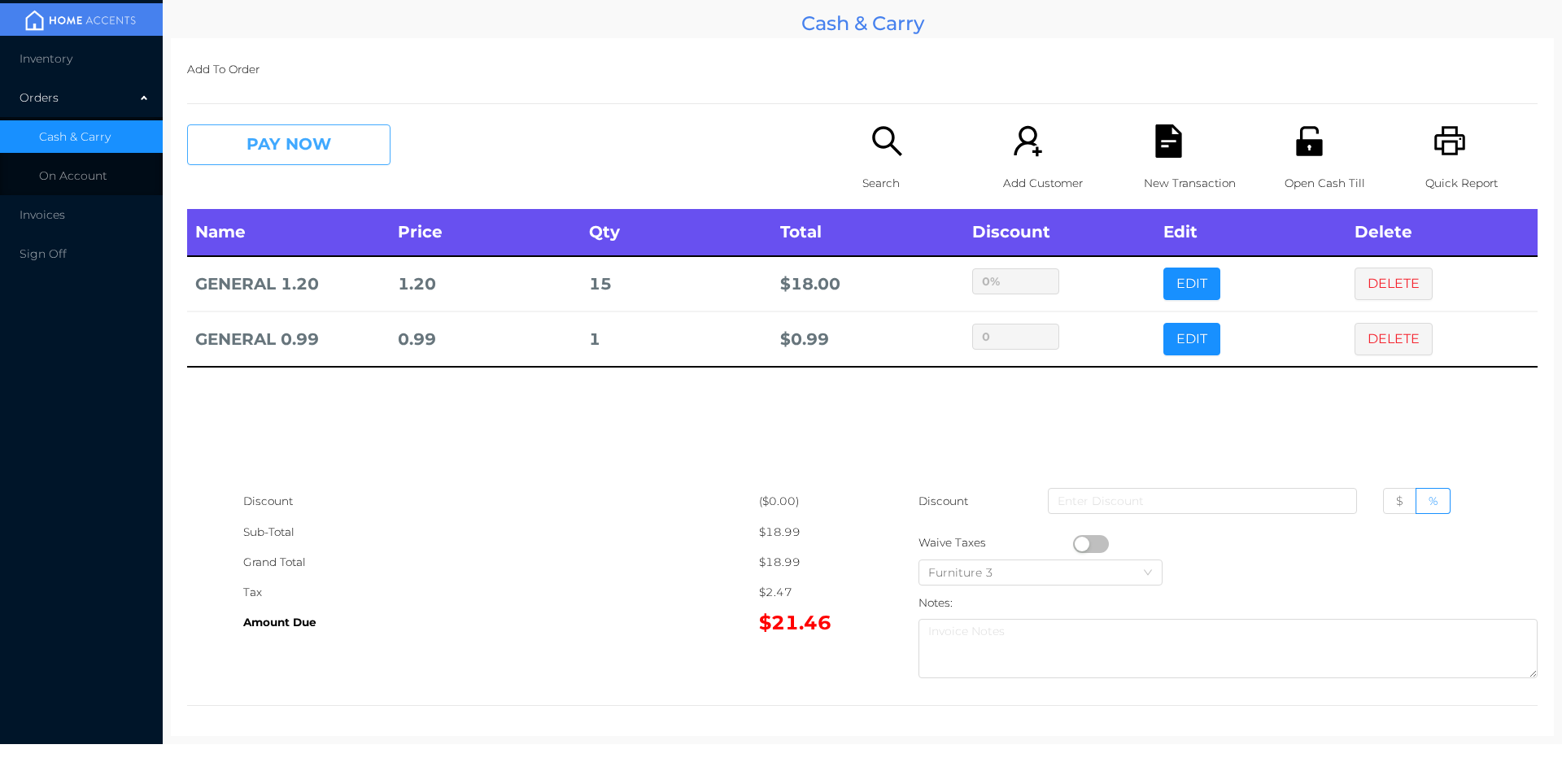
click at [336, 156] on button "PAY NOW" at bounding box center [288, 144] width 203 height 41
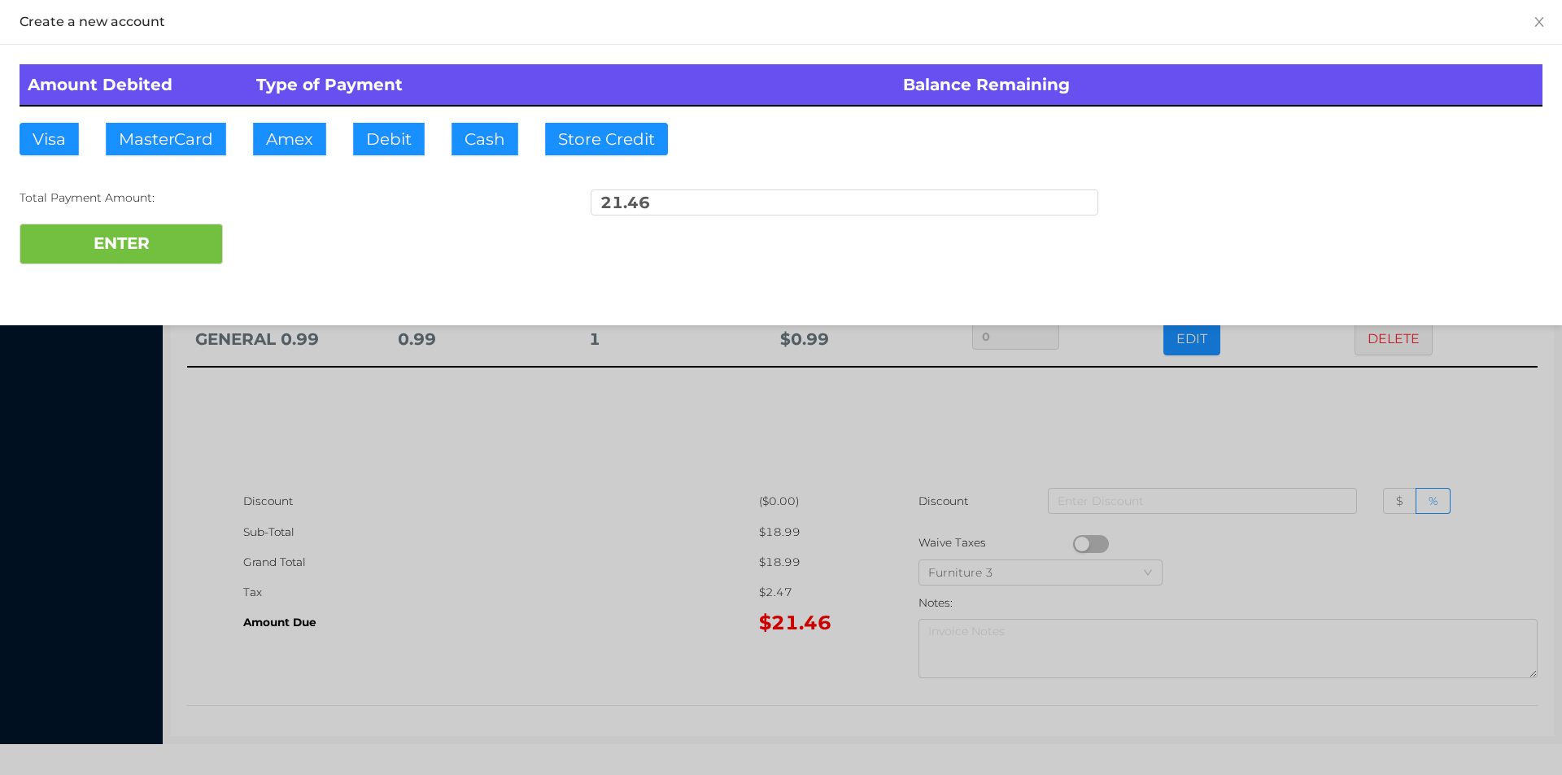
click at [549, 475] on div at bounding box center [781, 387] width 1562 height 775
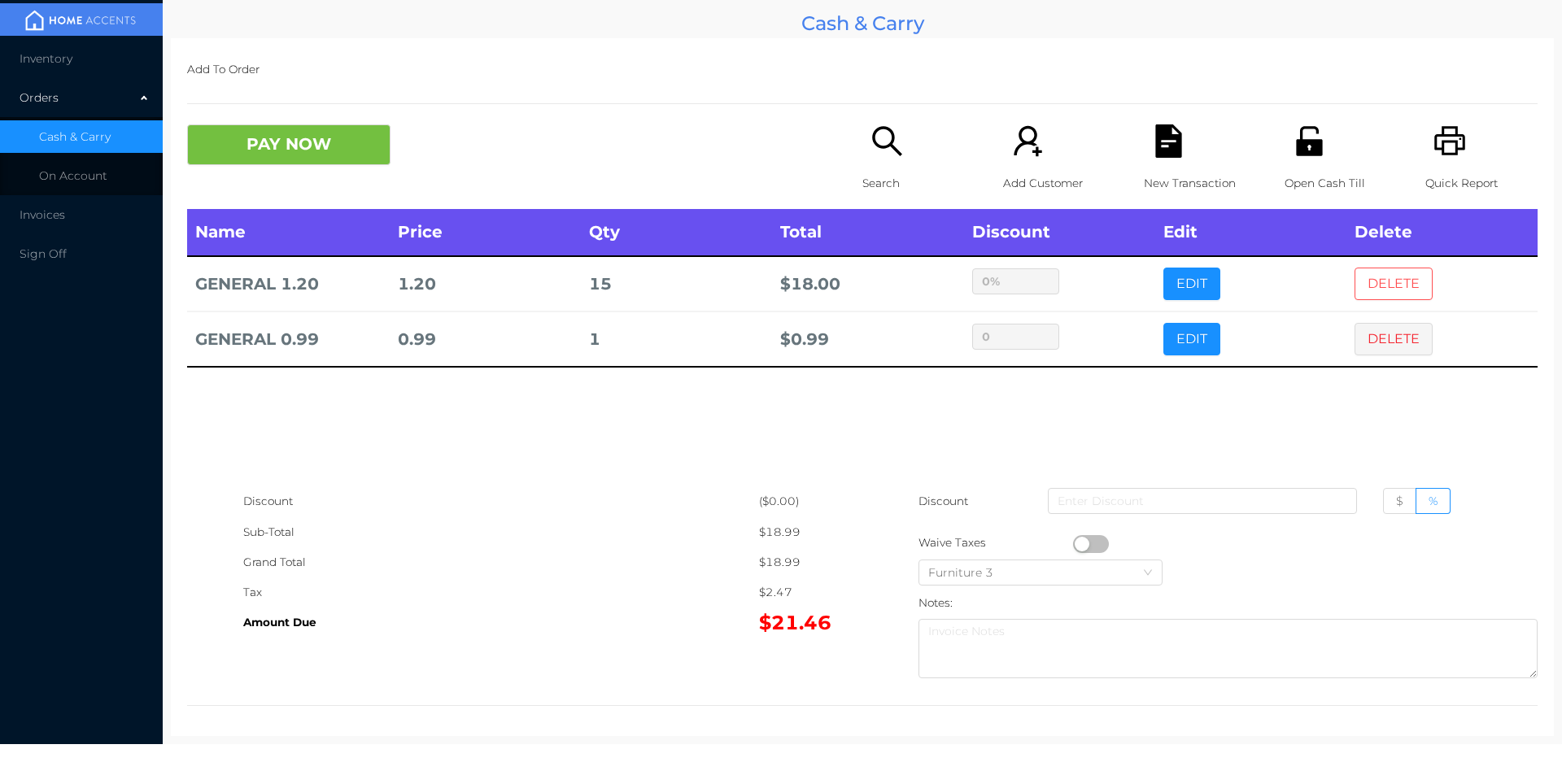
click at [1398, 277] on button "DELETE" at bounding box center [1394, 284] width 78 height 33
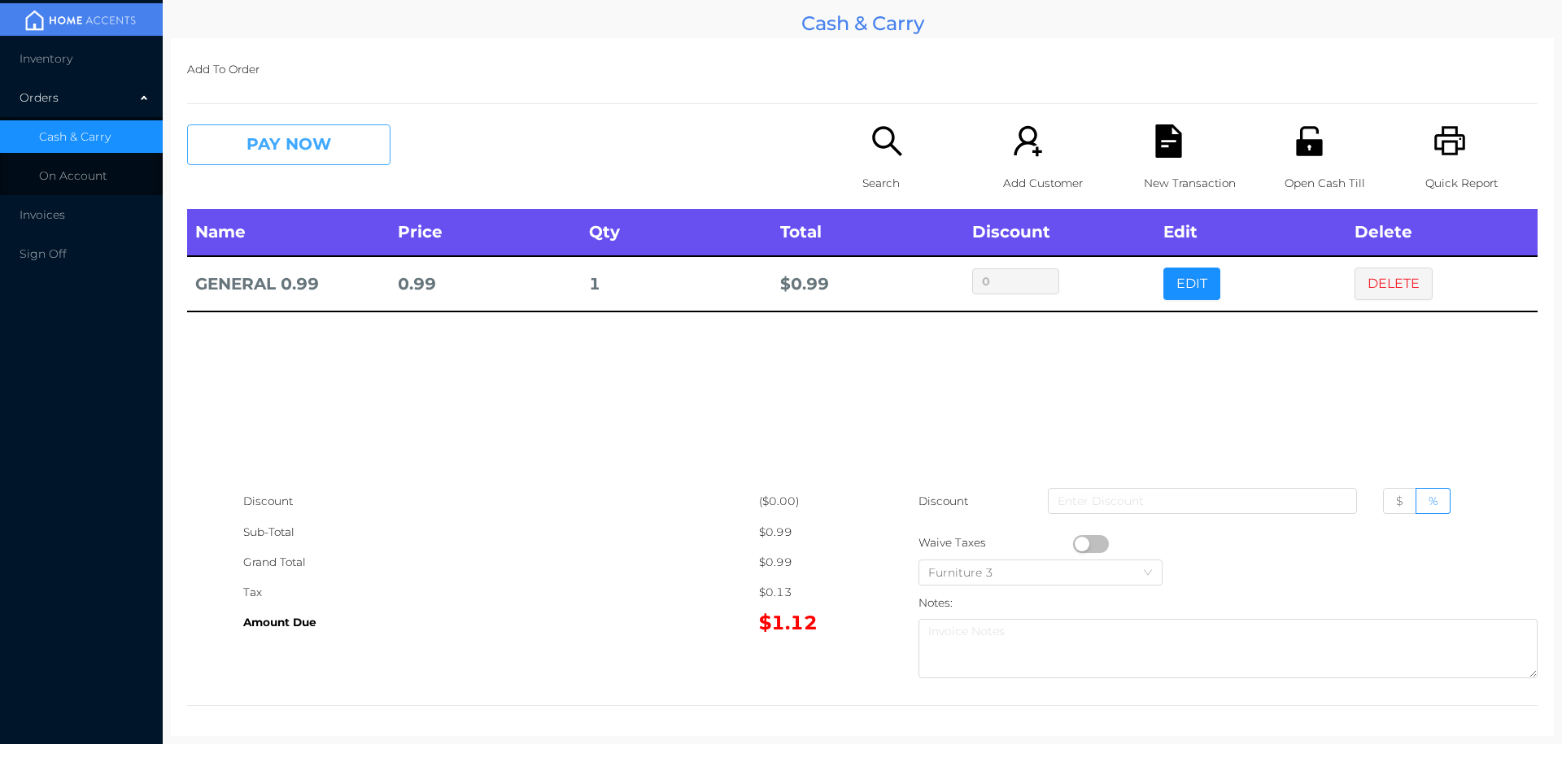
click at [366, 136] on button "PAY NOW" at bounding box center [288, 144] width 203 height 41
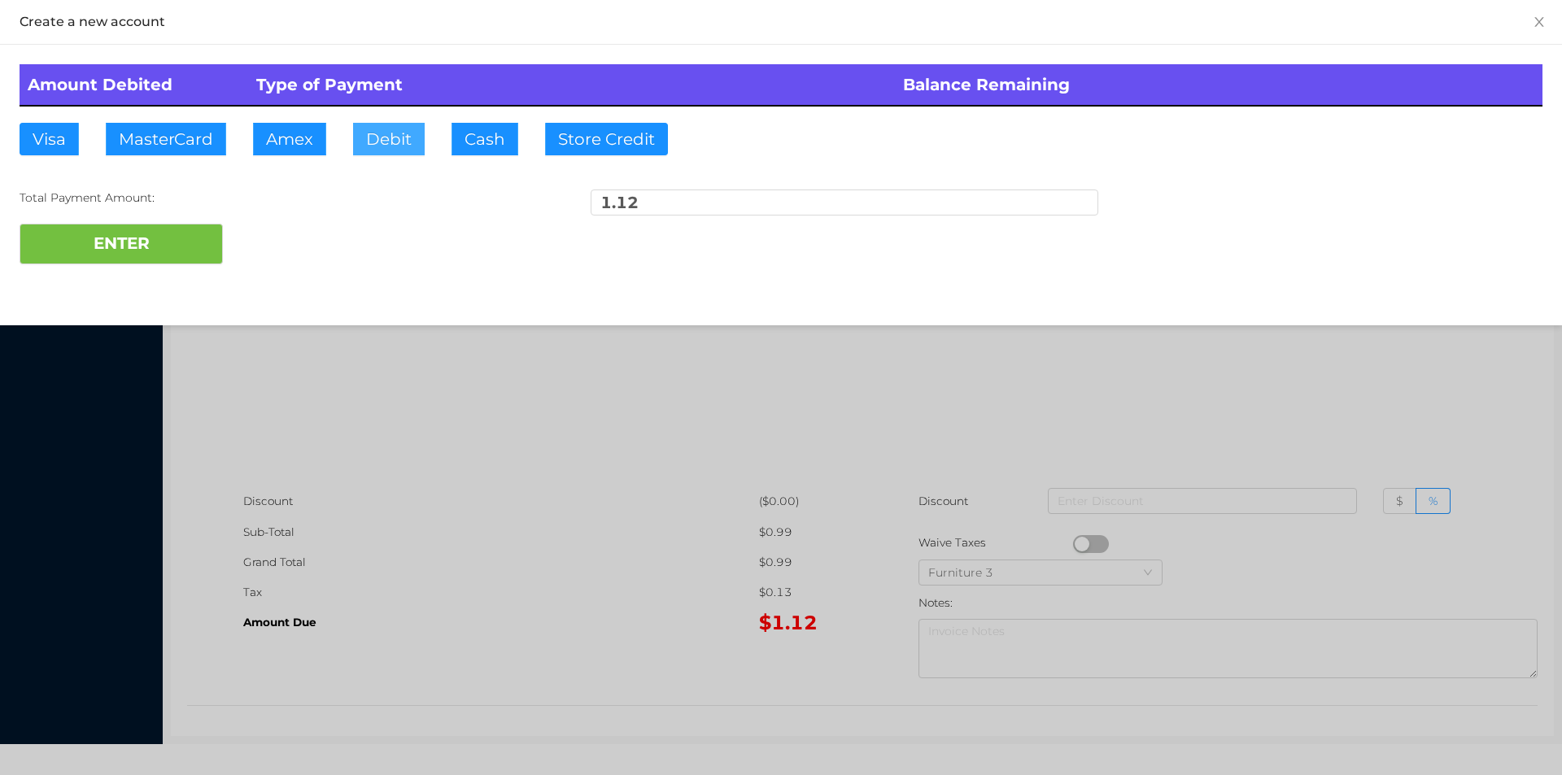
click at [391, 135] on button "Debit" at bounding box center [389, 139] width 72 height 33
click at [174, 244] on button "ENTER" at bounding box center [121, 244] width 203 height 41
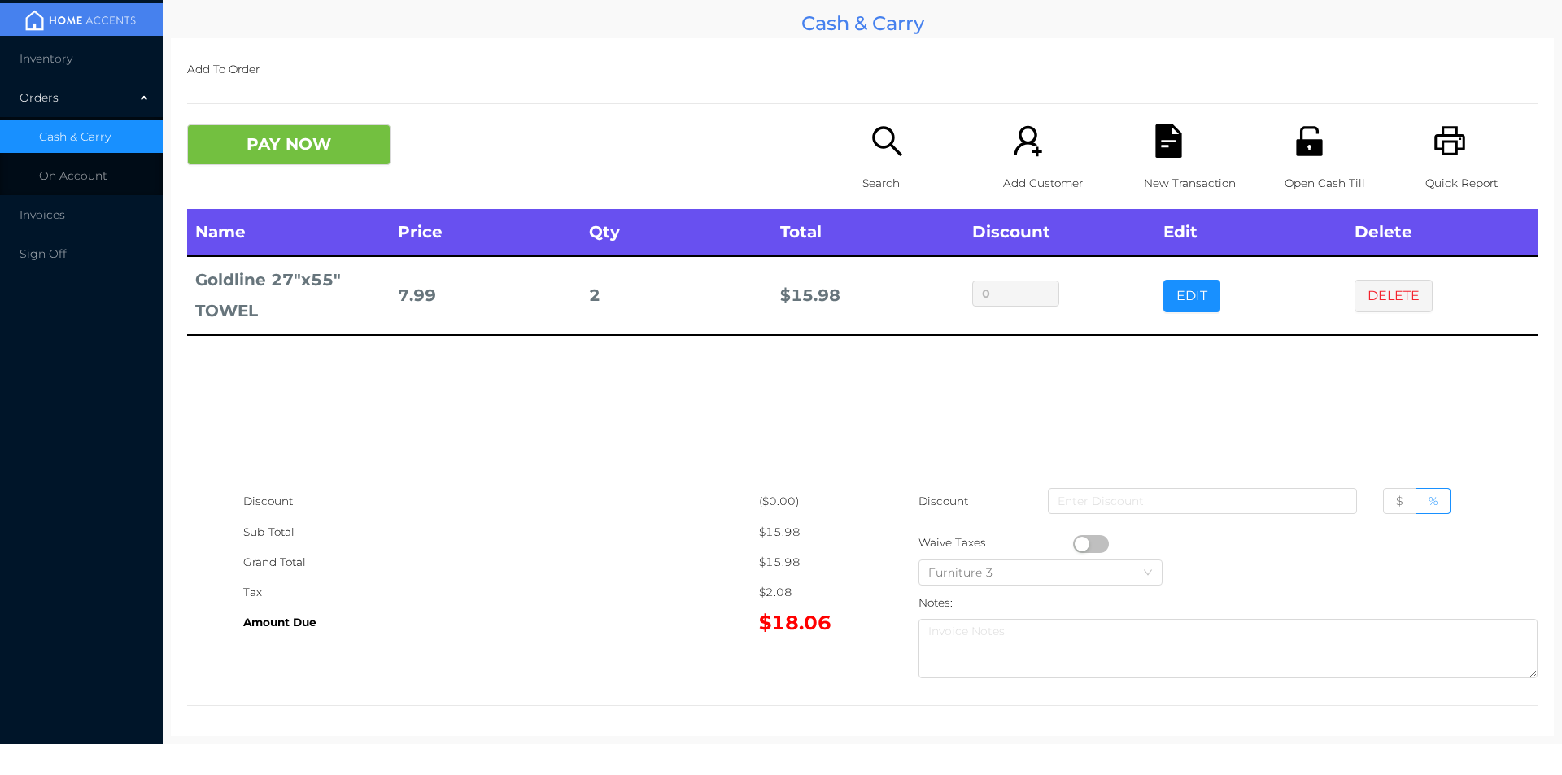
click at [332, 146] on button "PAY NOW" at bounding box center [288, 144] width 203 height 41
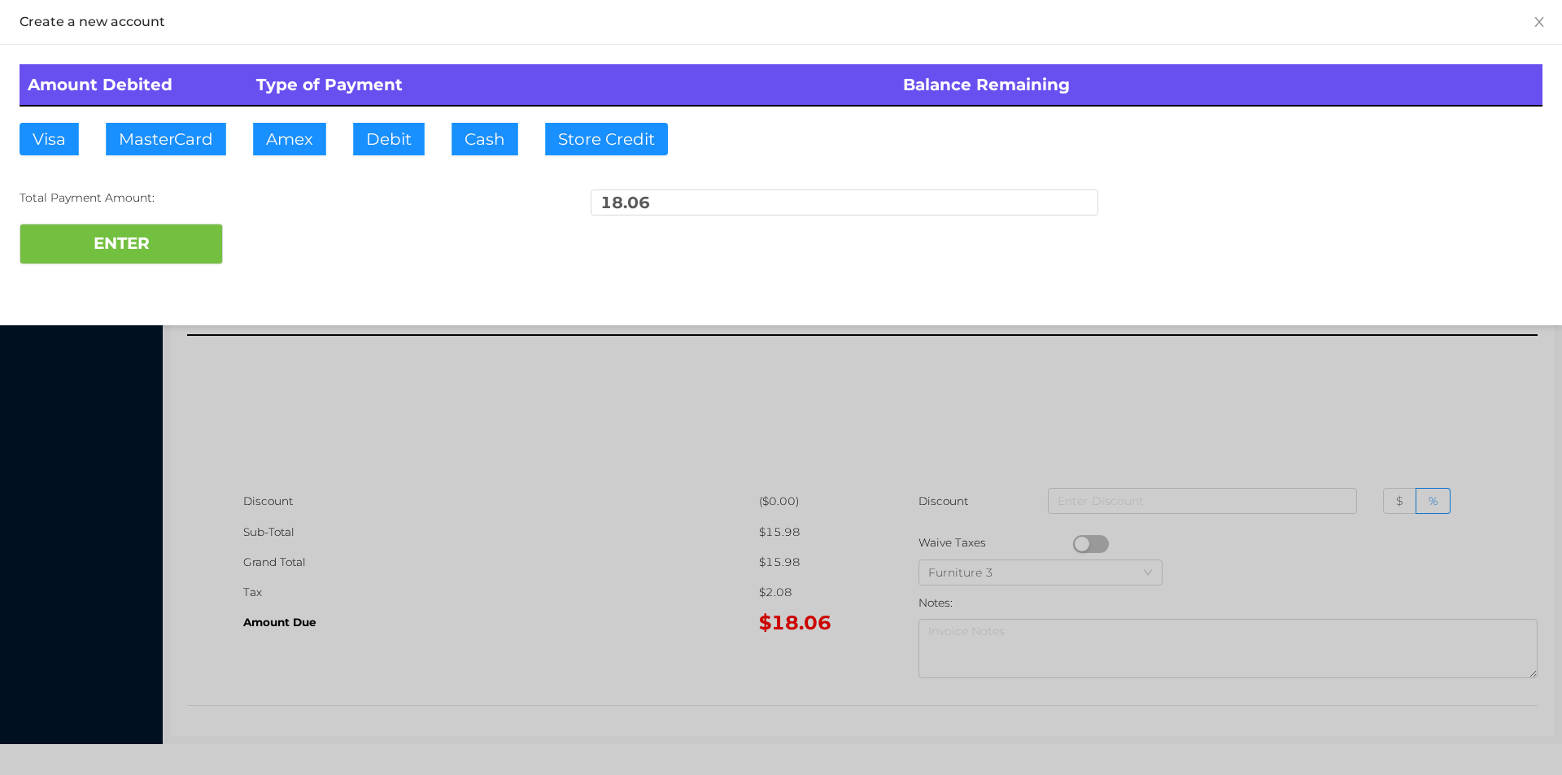
click at [278, 244] on div "ENTER" at bounding box center [781, 244] width 1523 height 41
click at [1341, 444] on div at bounding box center [781, 387] width 1562 height 775
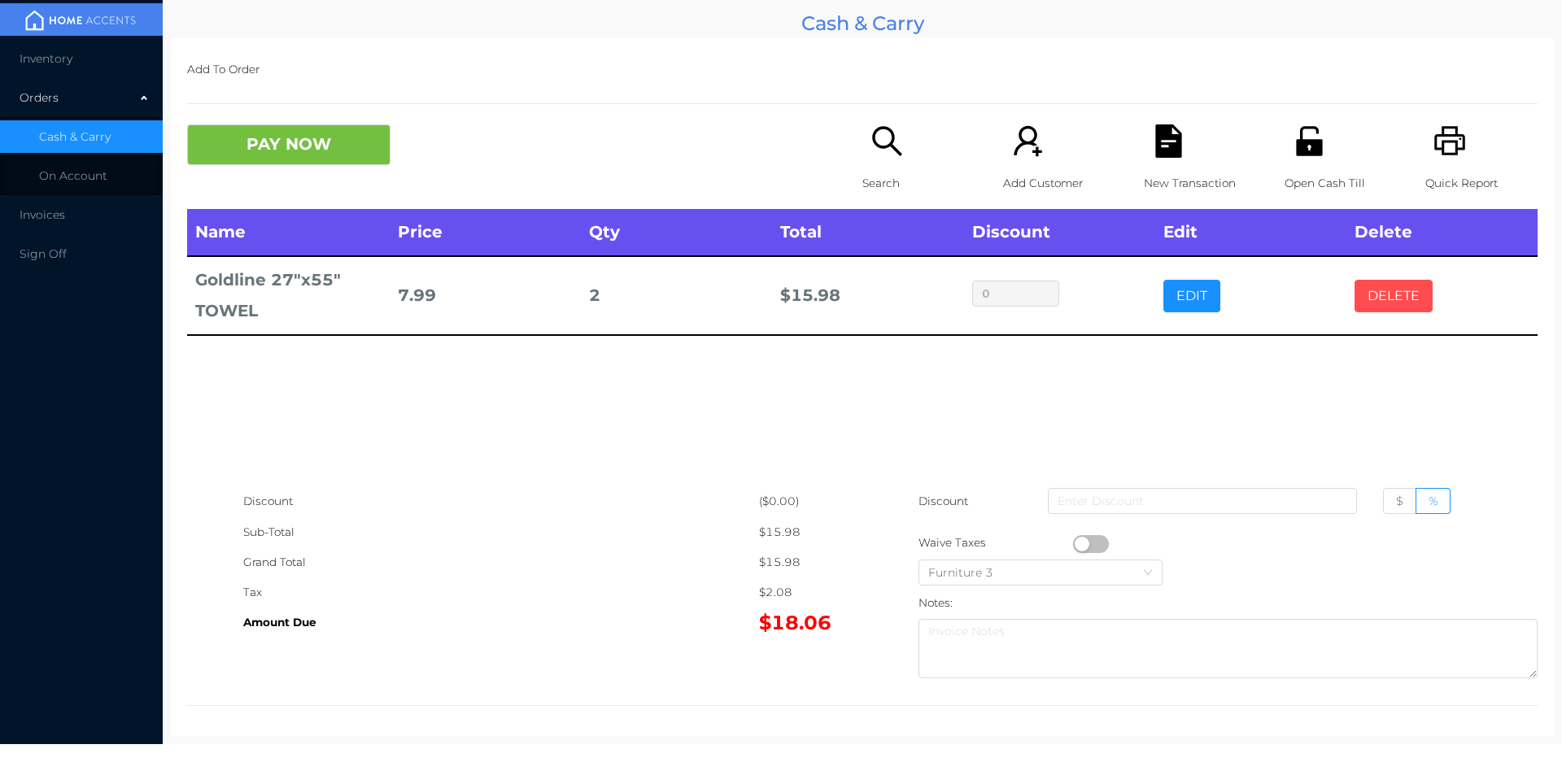
click at [1399, 305] on button "DELETE" at bounding box center [1394, 296] width 78 height 33
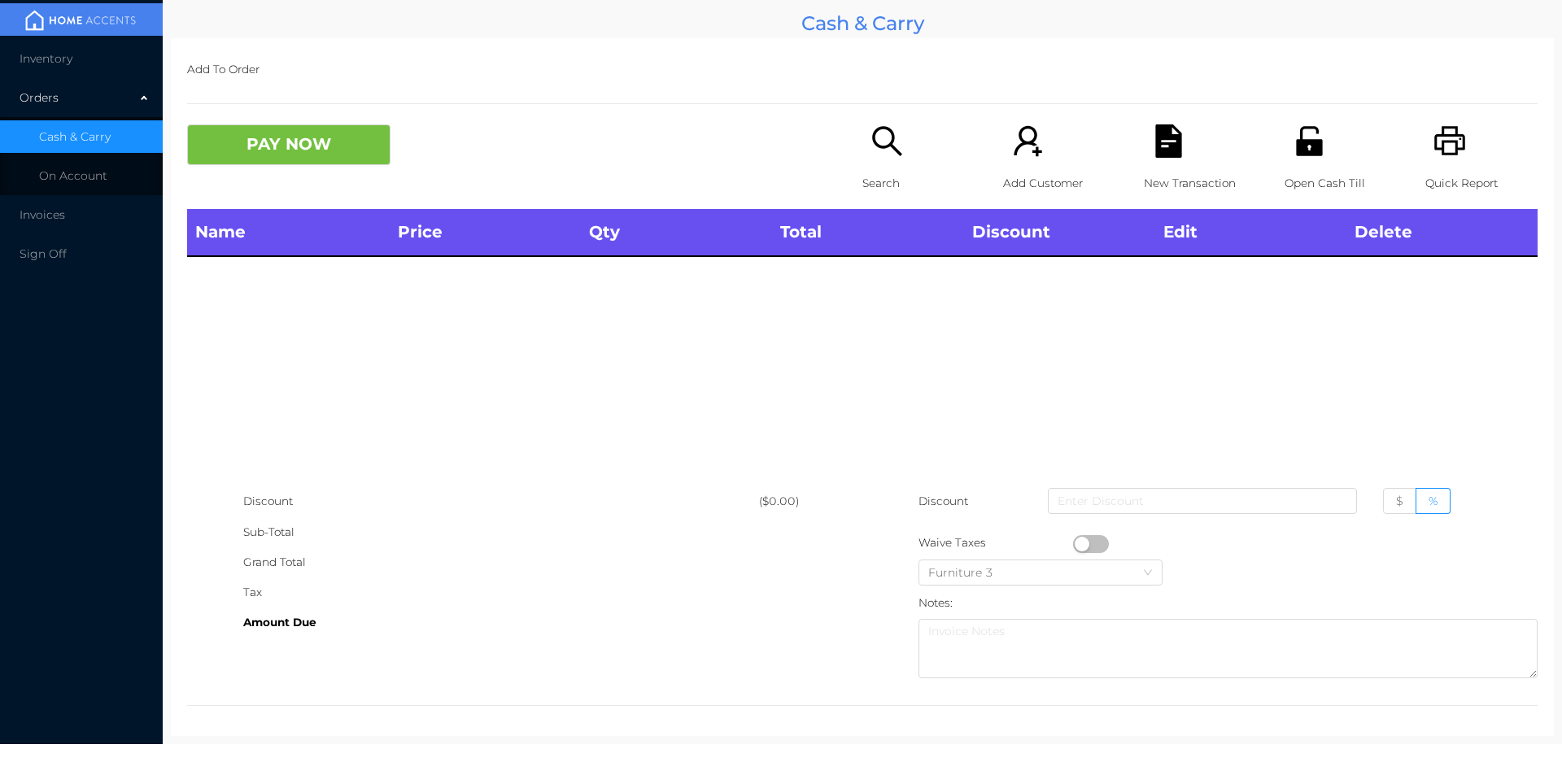
click at [1427, 159] on div "Quick Report" at bounding box center [1482, 166] width 112 height 85
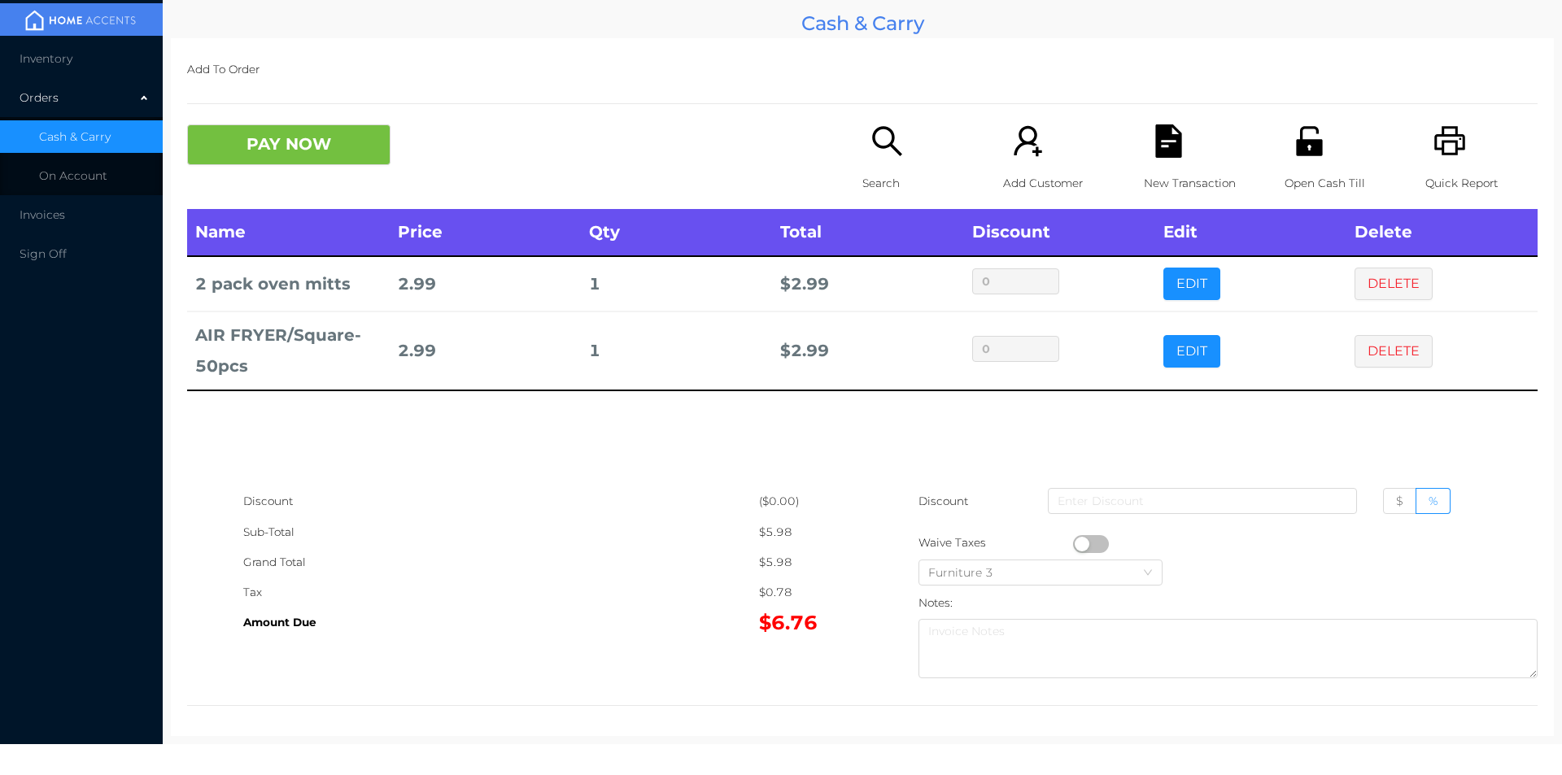
click at [893, 158] on icon "icon: search" at bounding box center [887, 140] width 33 height 33
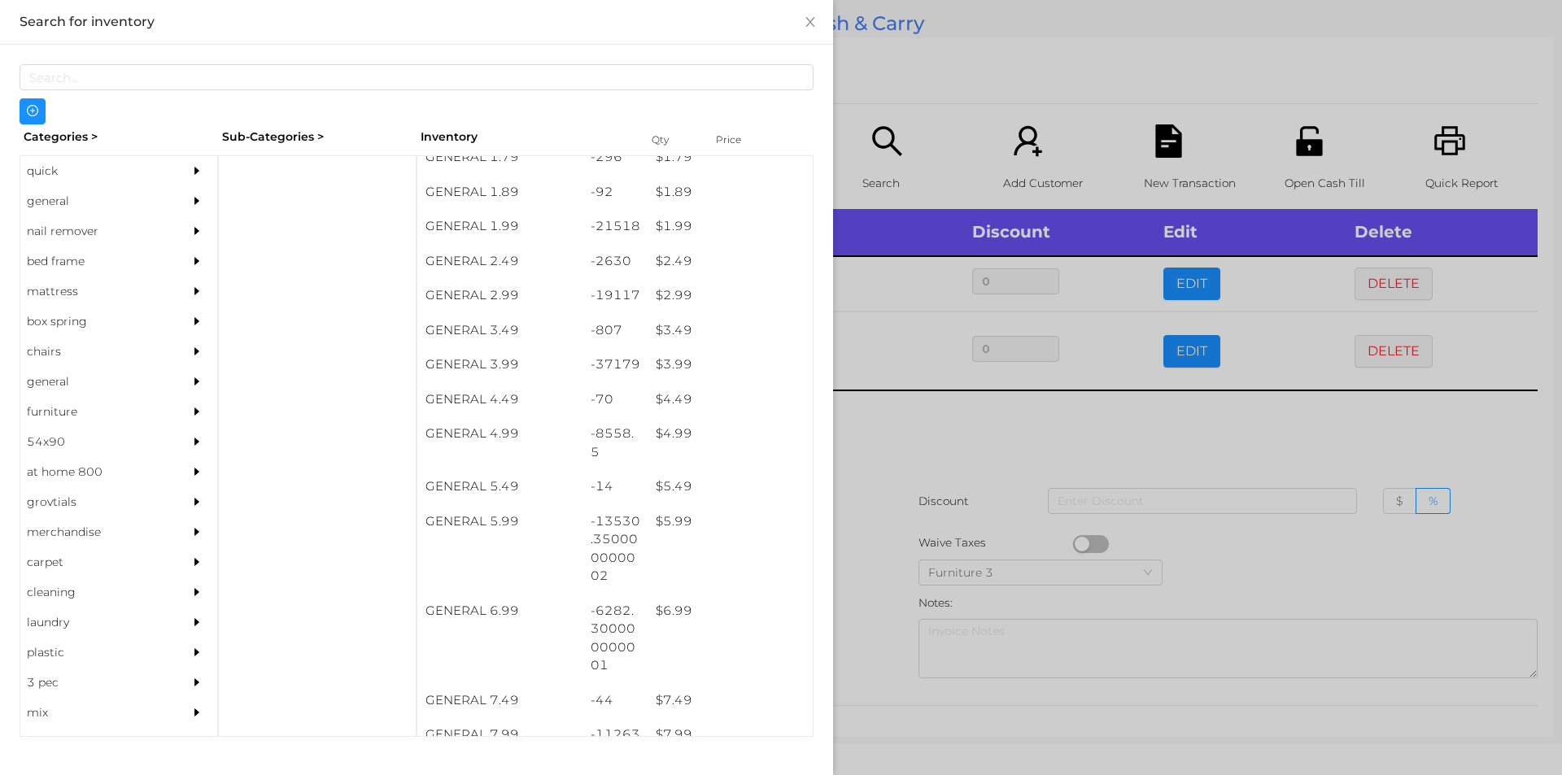
scroll to position [295, 0]
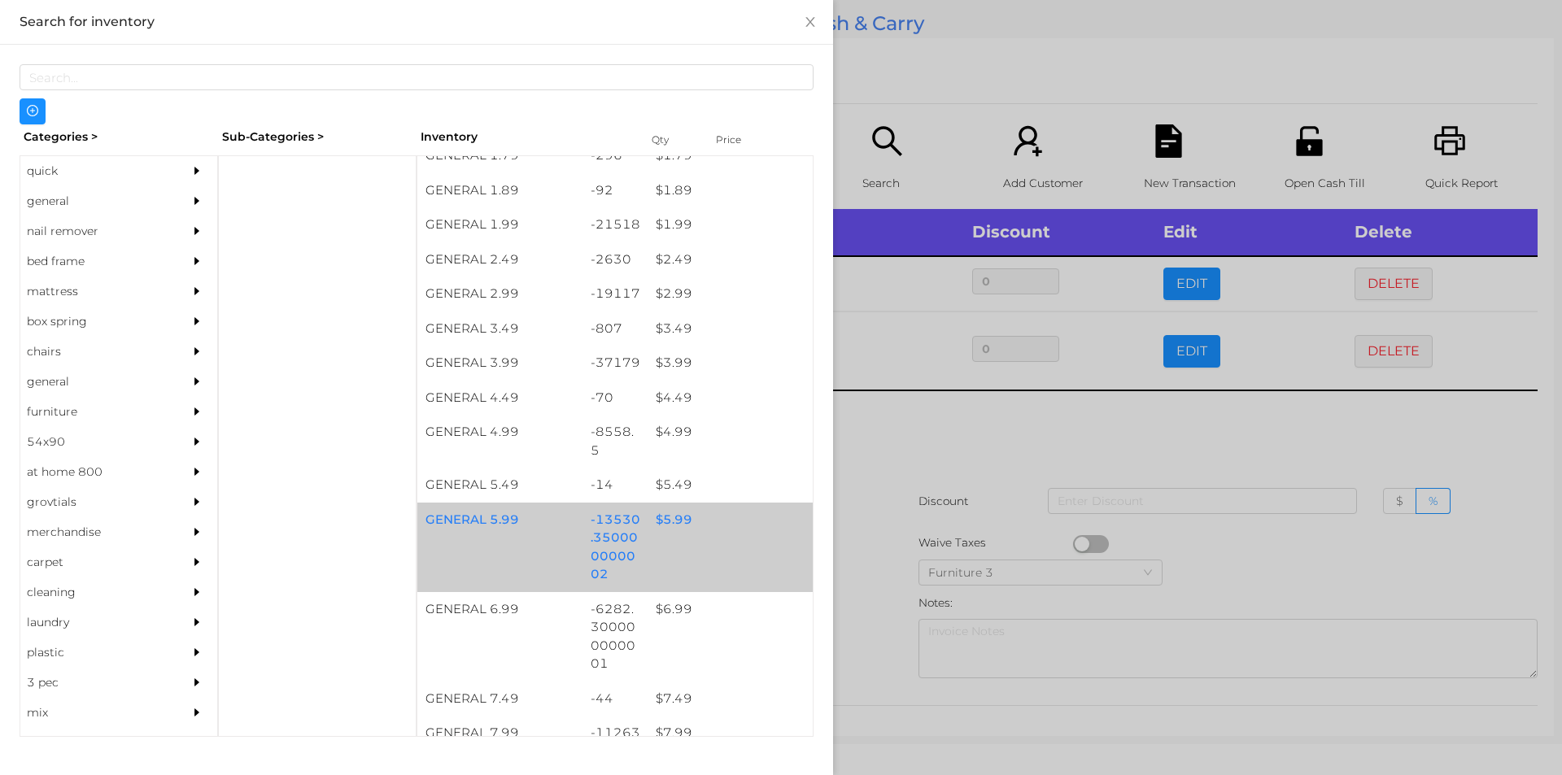
click at [666, 516] on div "$ 5.99" at bounding box center [730, 520] width 165 height 35
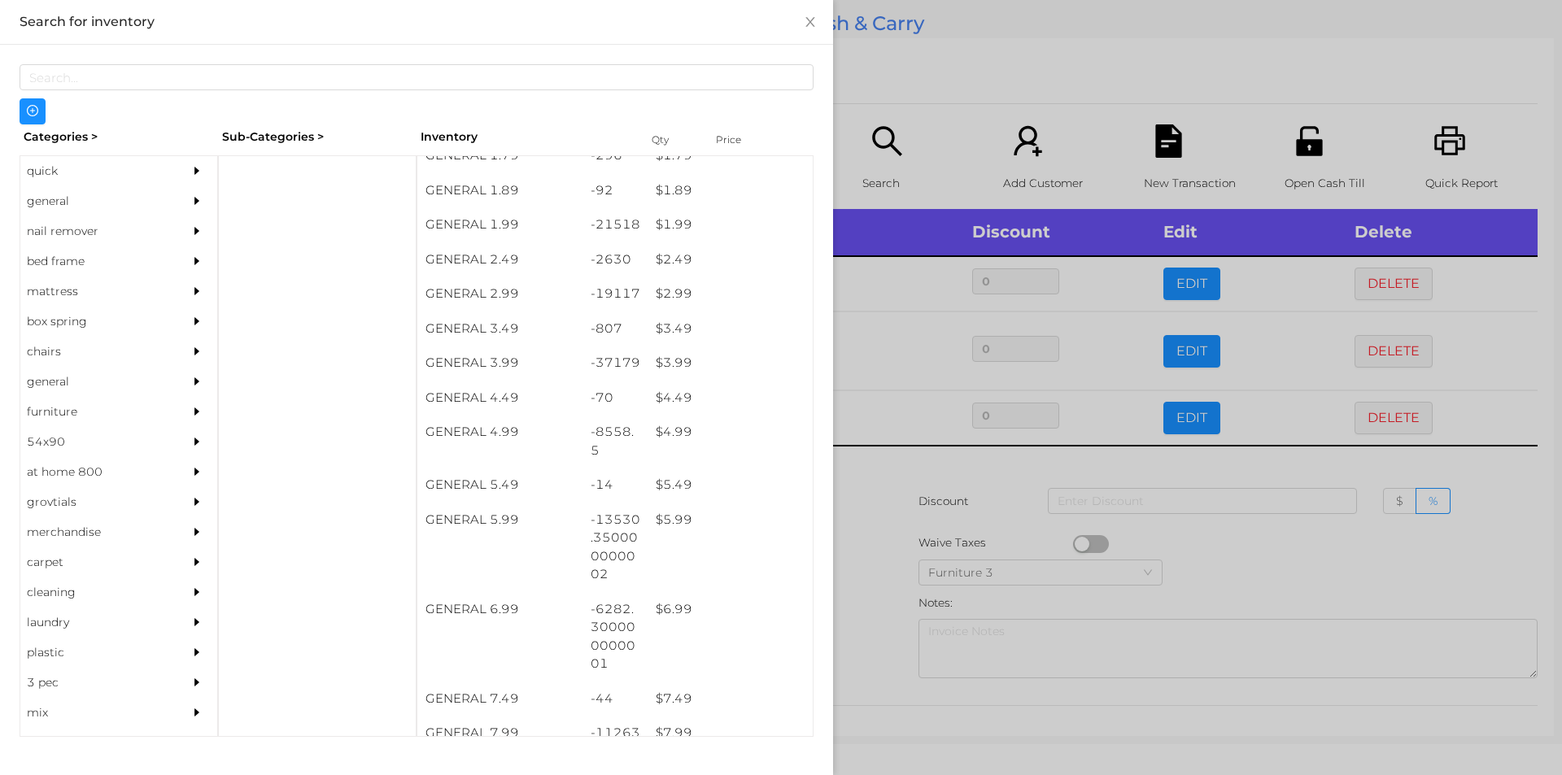
click at [893, 465] on div at bounding box center [781, 387] width 1562 height 775
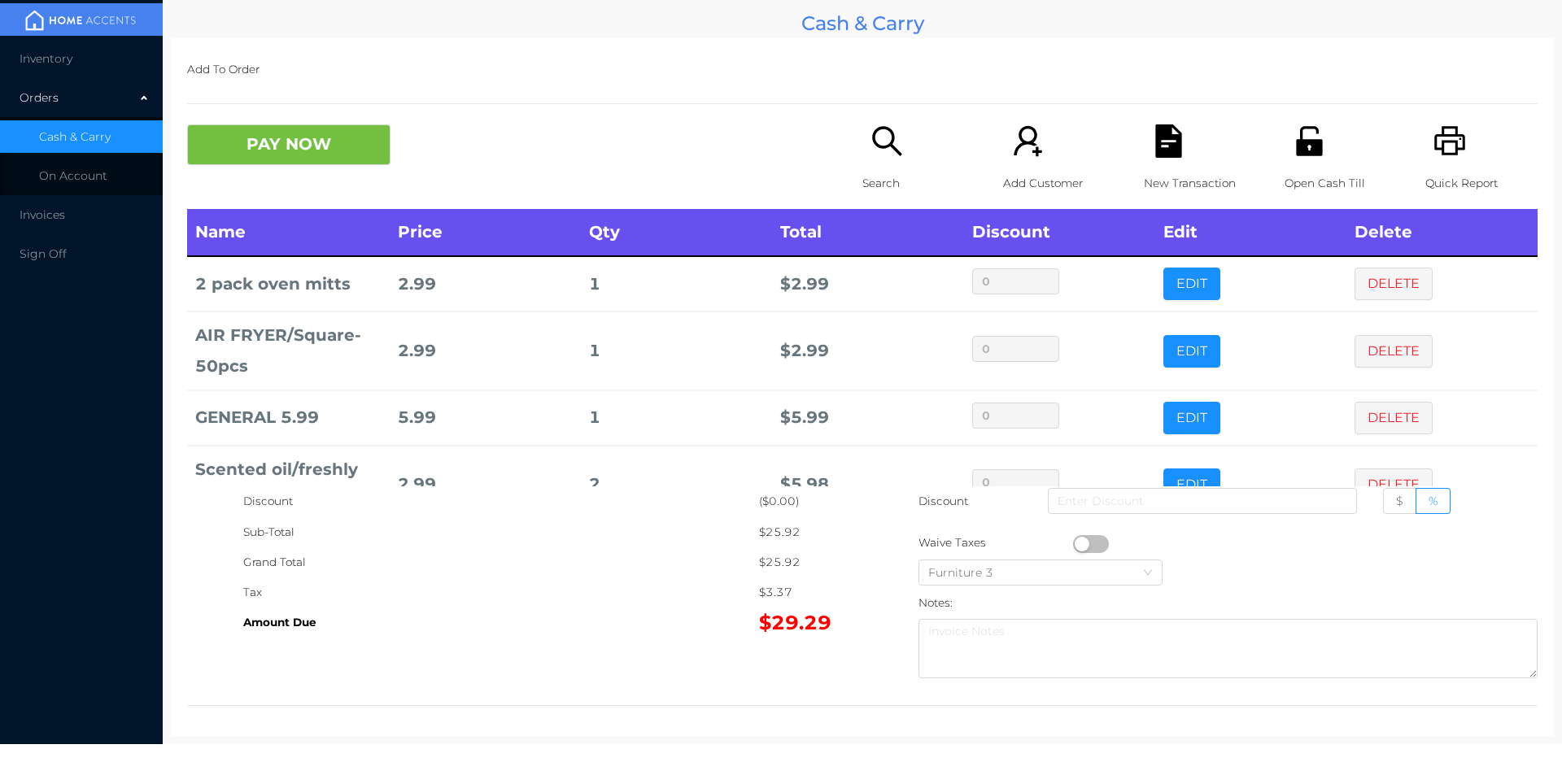
click at [1077, 543] on button "button" at bounding box center [1091, 544] width 36 height 18
click at [1396, 499] on span "$" at bounding box center [1399, 501] width 7 height 15
click at [1396, 505] on input "$" at bounding box center [1396, 505] width 0 height 0
click at [1224, 500] on input at bounding box center [1202, 501] width 309 height 26
type input "3"
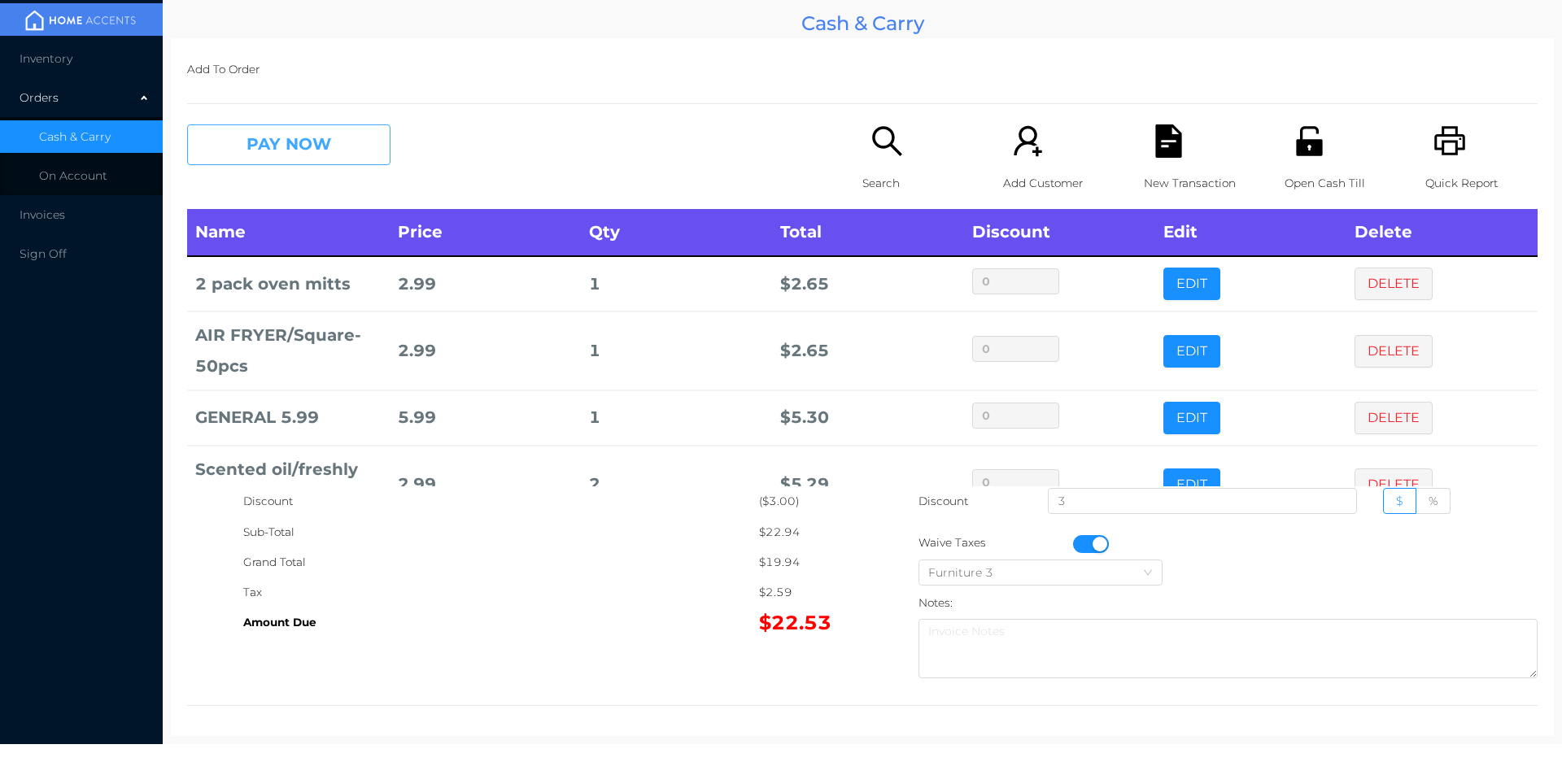
click at [284, 157] on button "PAY NOW" at bounding box center [288, 144] width 203 height 41
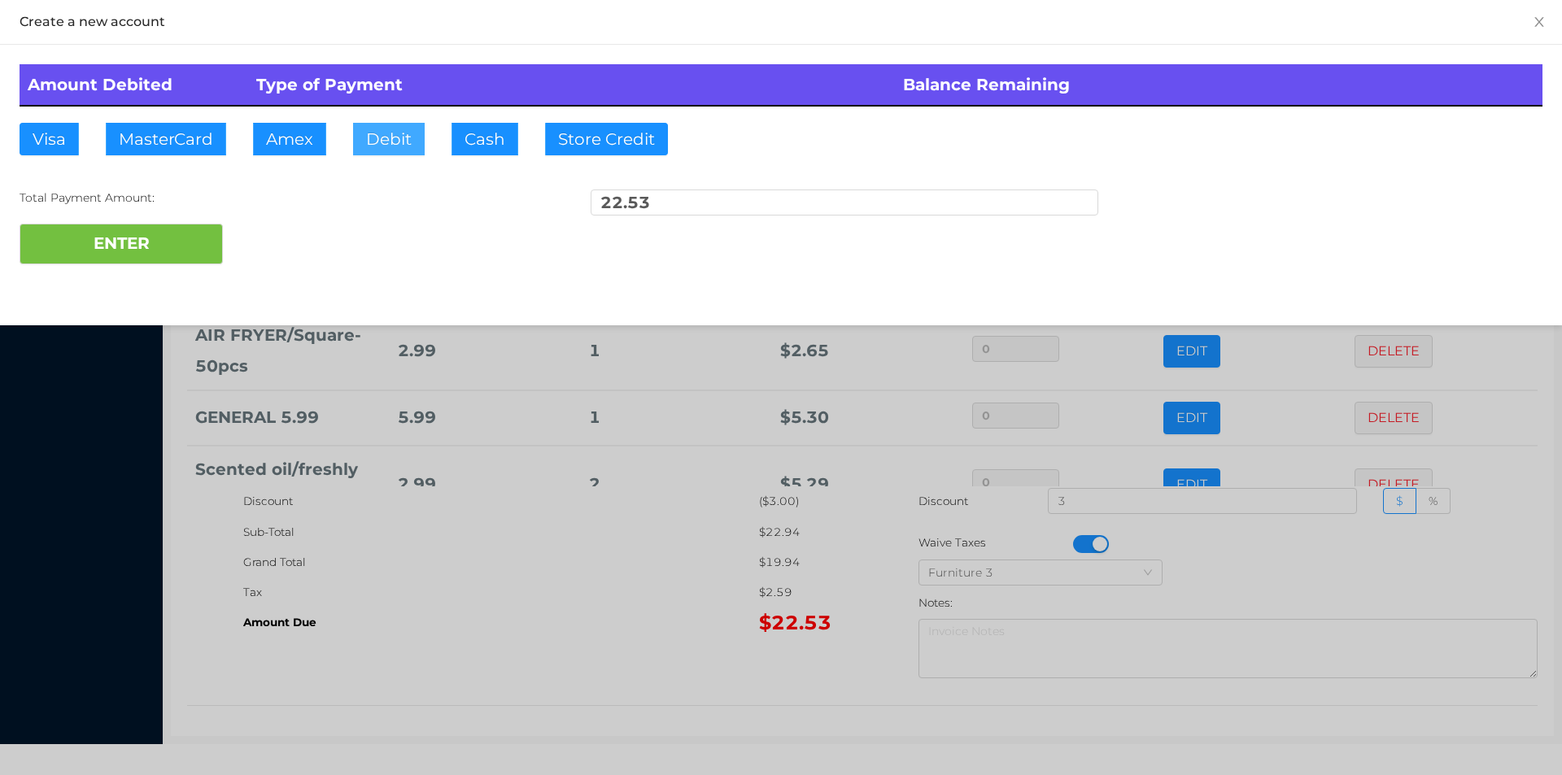
click at [382, 151] on button "Debit" at bounding box center [389, 139] width 72 height 33
click at [162, 240] on button "ENTER" at bounding box center [121, 244] width 203 height 41
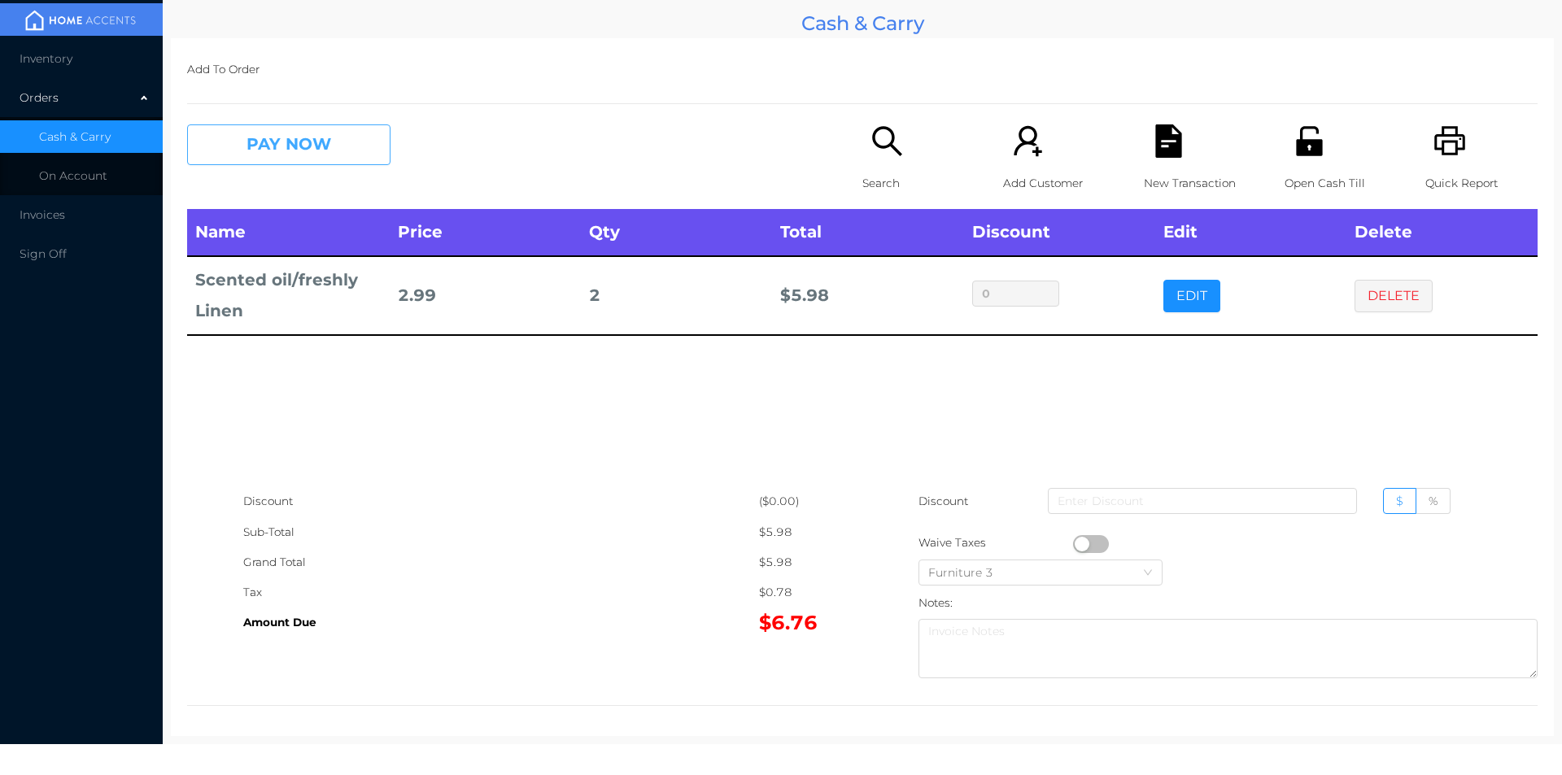
click at [288, 151] on button "PAY NOW" at bounding box center [288, 144] width 203 height 41
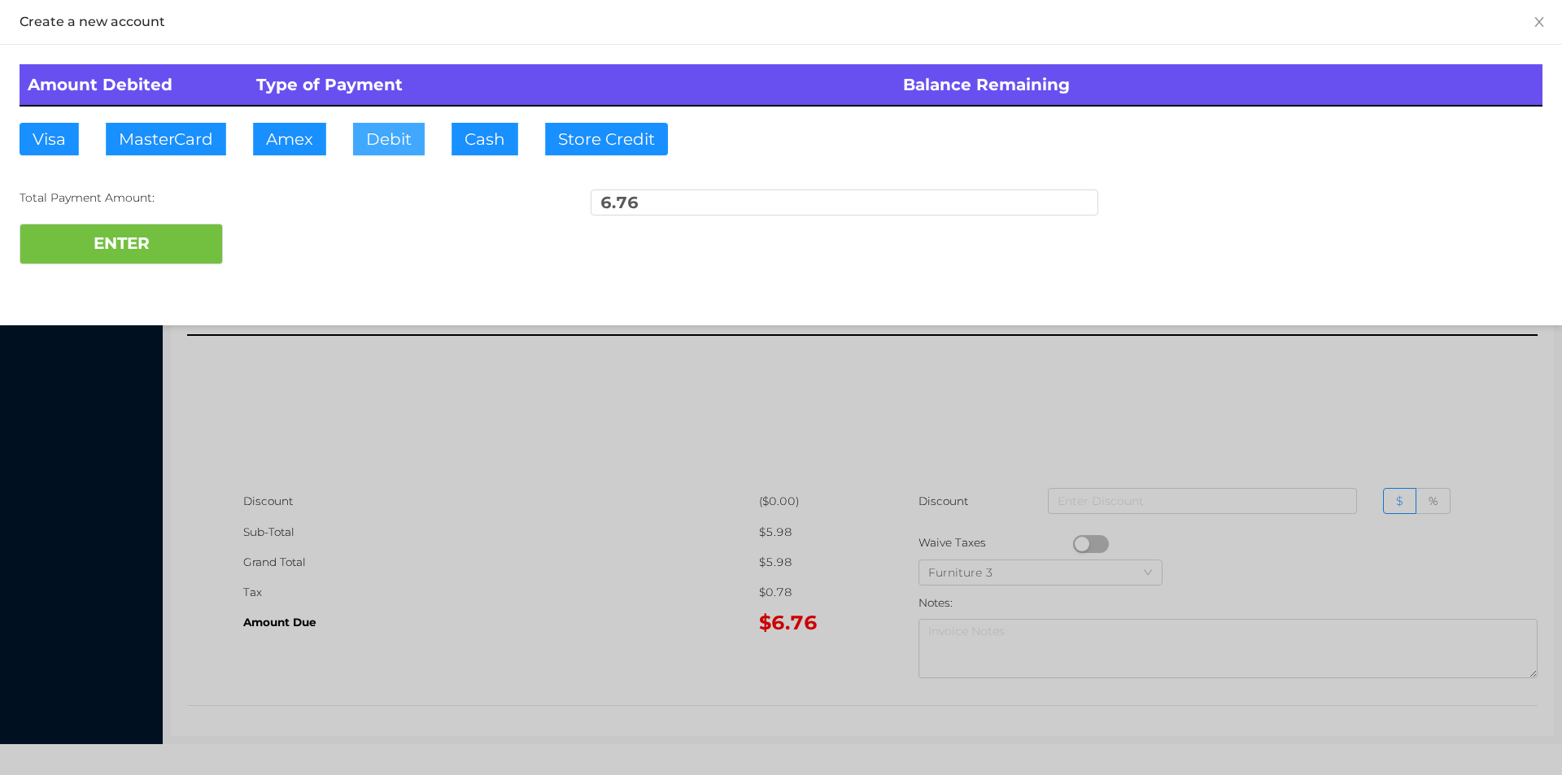
click at [369, 155] on button "Debit" at bounding box center [389, 139] width 72 height 33
click at [155, 260] on button "ENTER" at bounding box center [121, 244] width 203 height 41
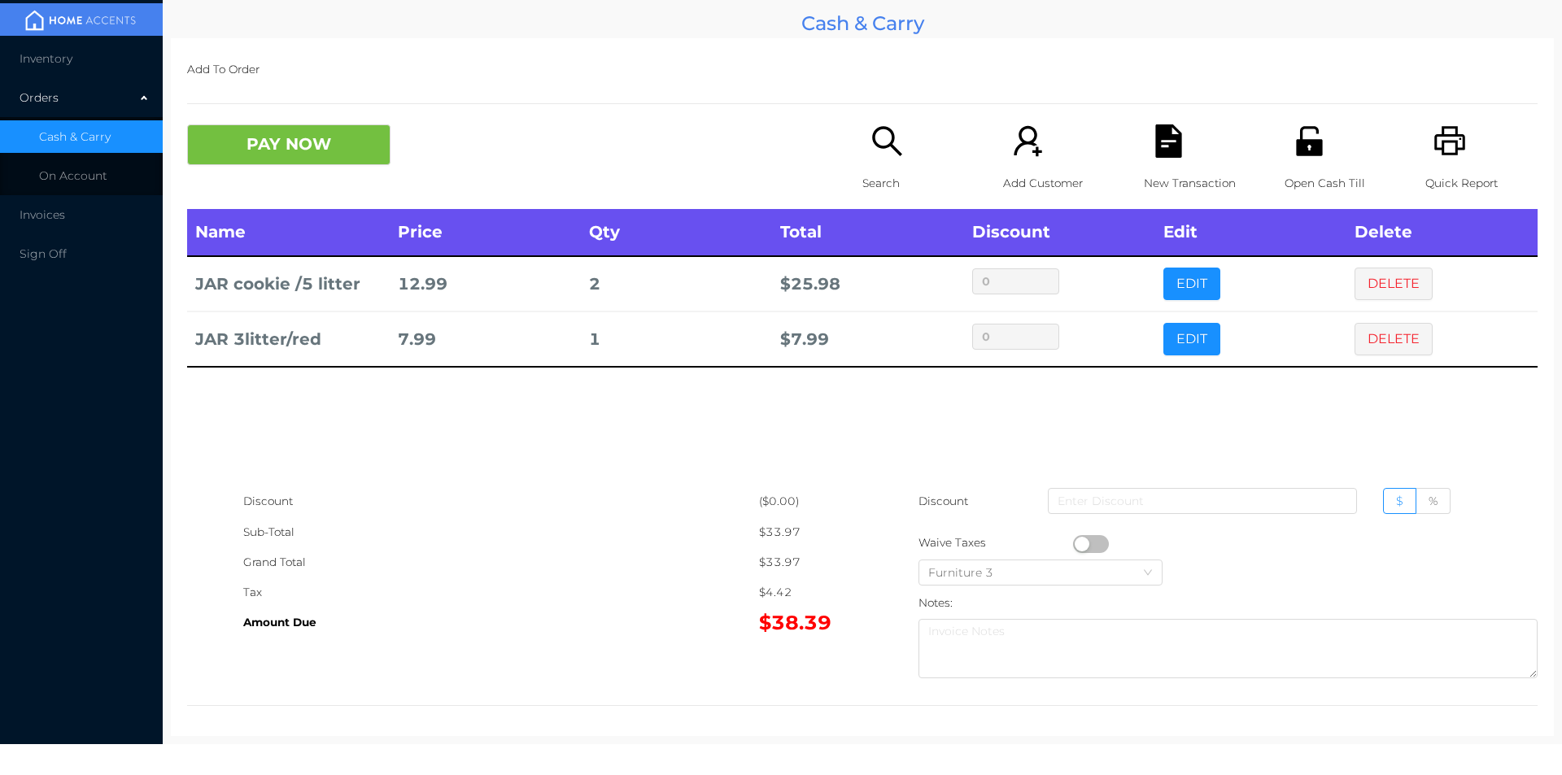
click at [1077, 545] on button "button" at bounding box center [1091, 544] width 36 height 18
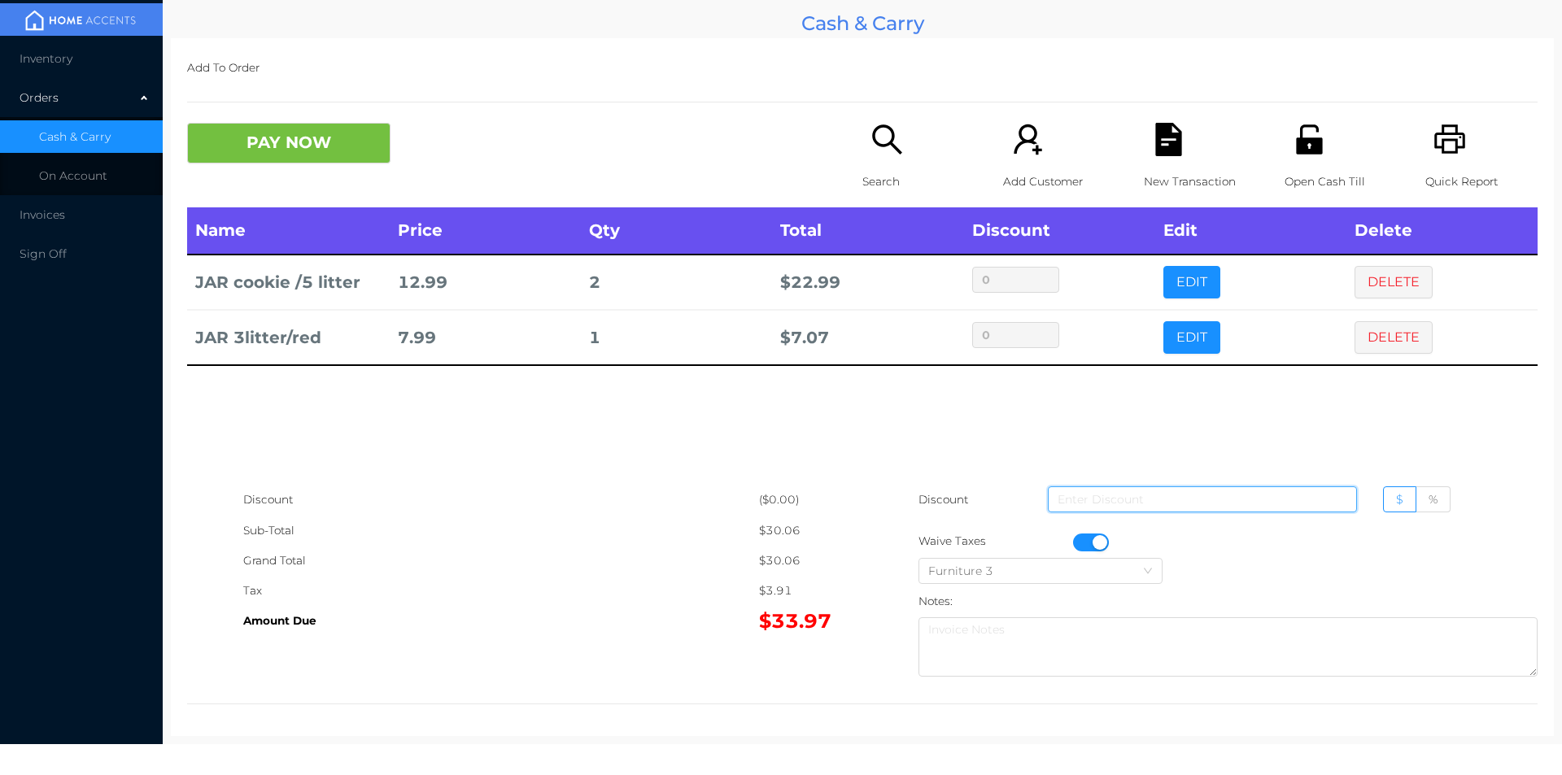
click at [1117, 499] on input at bounding box center [1202, 500] width 309 height 26
type input "7"
click at [1500, 142] on div "Quick Report" at bounding box center [1482, 165] width 112 height 85
click at [1144, 148] on div "New Transaction" at bounding box center [1200, 165] width 112 height 85
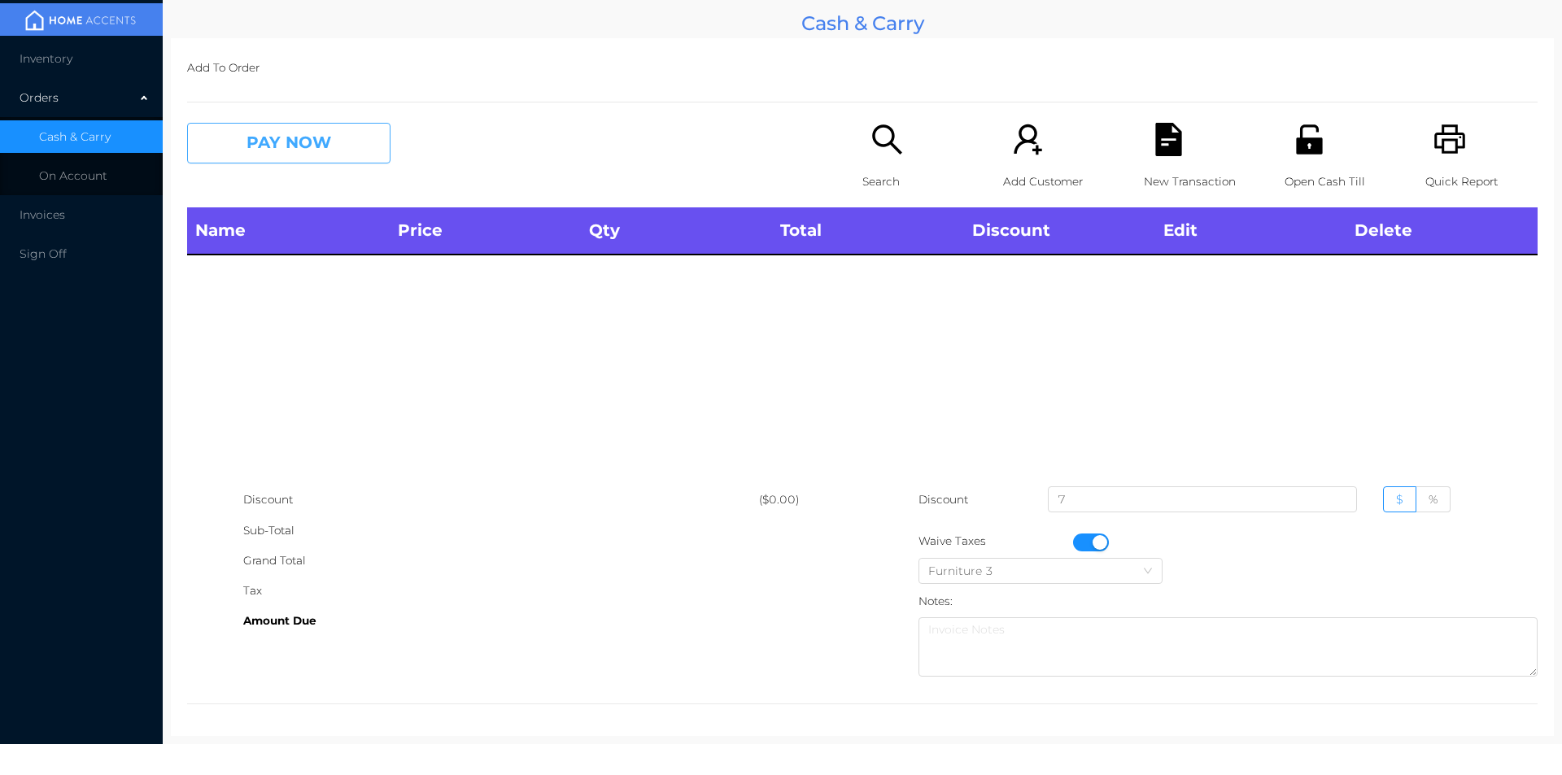
click at [264, 159] on button "PAY NOW" at bounding box center [288, 143] width 203 height 41
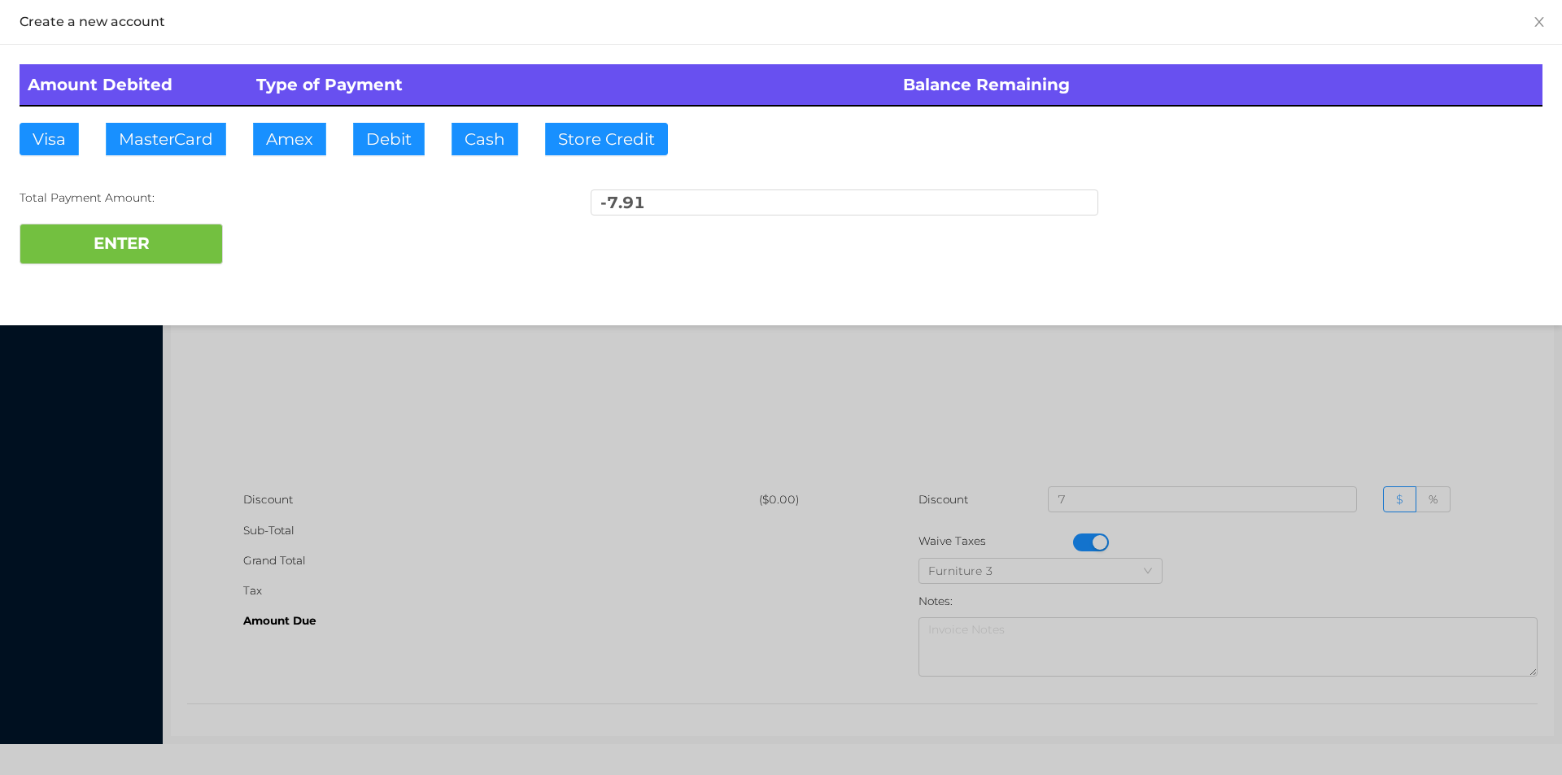
click at [380, 406] on div at bounding box center [781, 387] width 1562 height 775
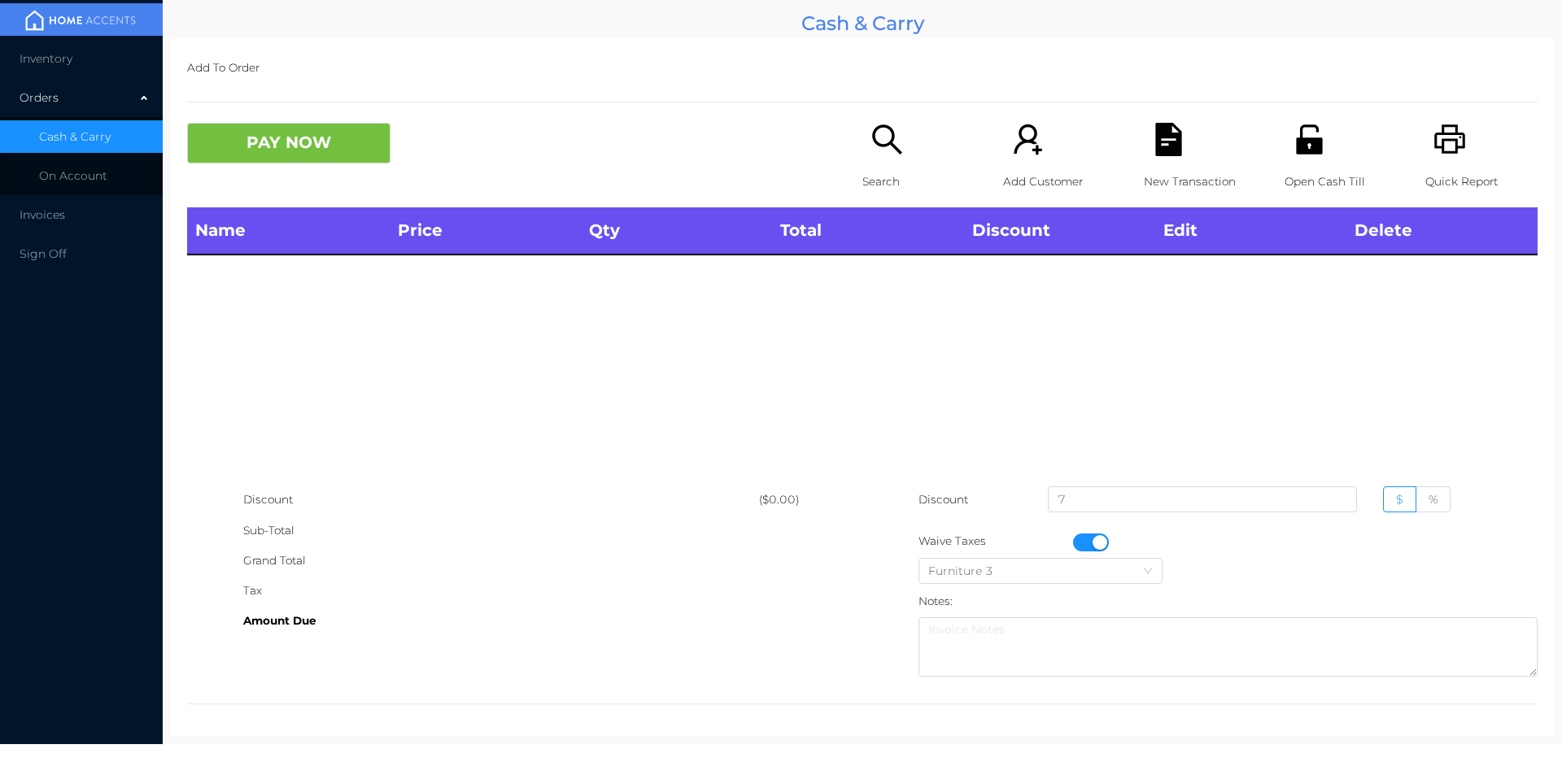
click at [1085, 542] on button "button" at bounding box center [1091, 543] width 36 height 18
click at [1083, 500] on input "7" at bounding box center [1202, 500] width 309 height 26
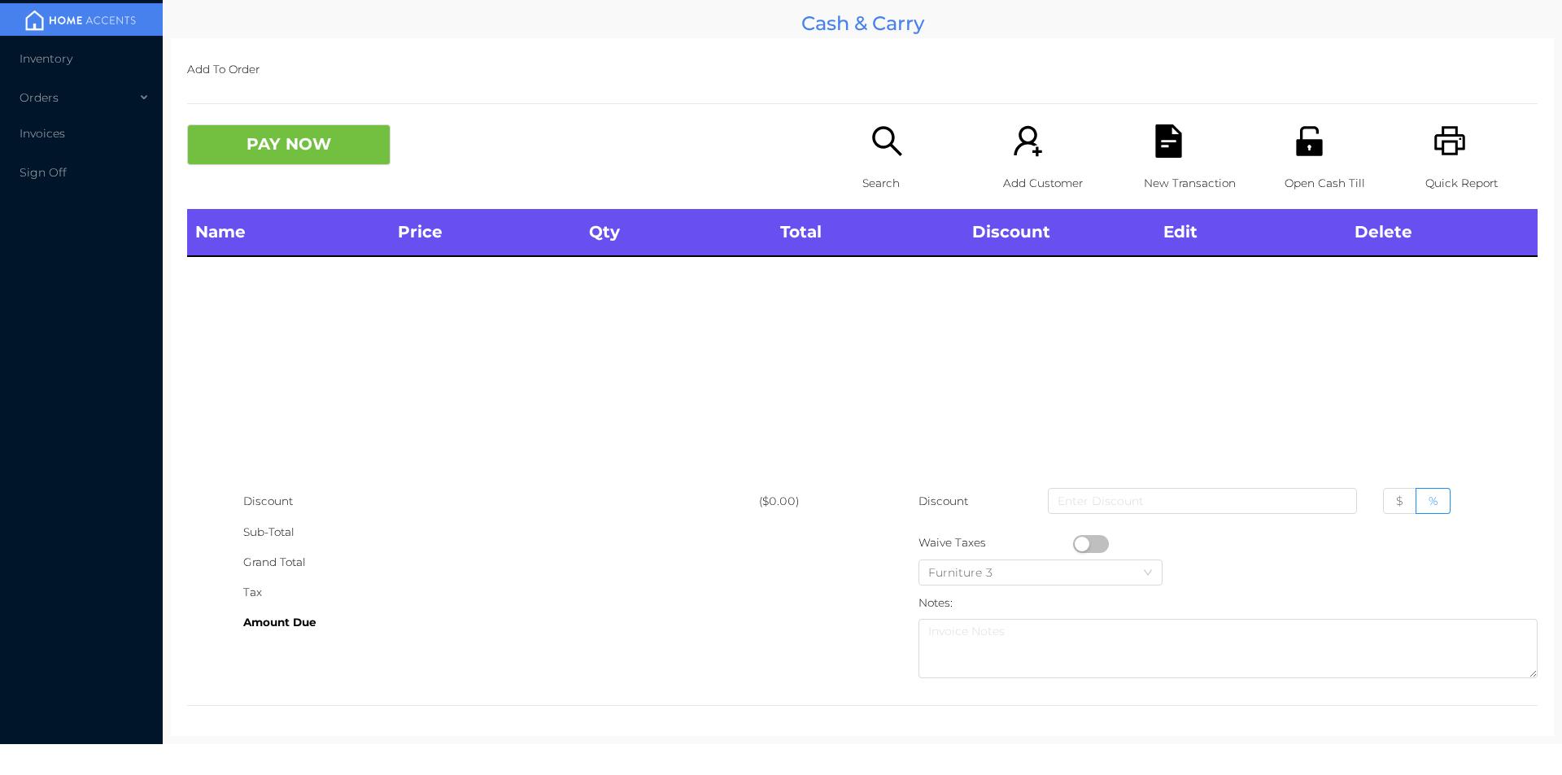
click at [879, 167] on div "Search" at bounding box center [919, 166] width 112 height 85
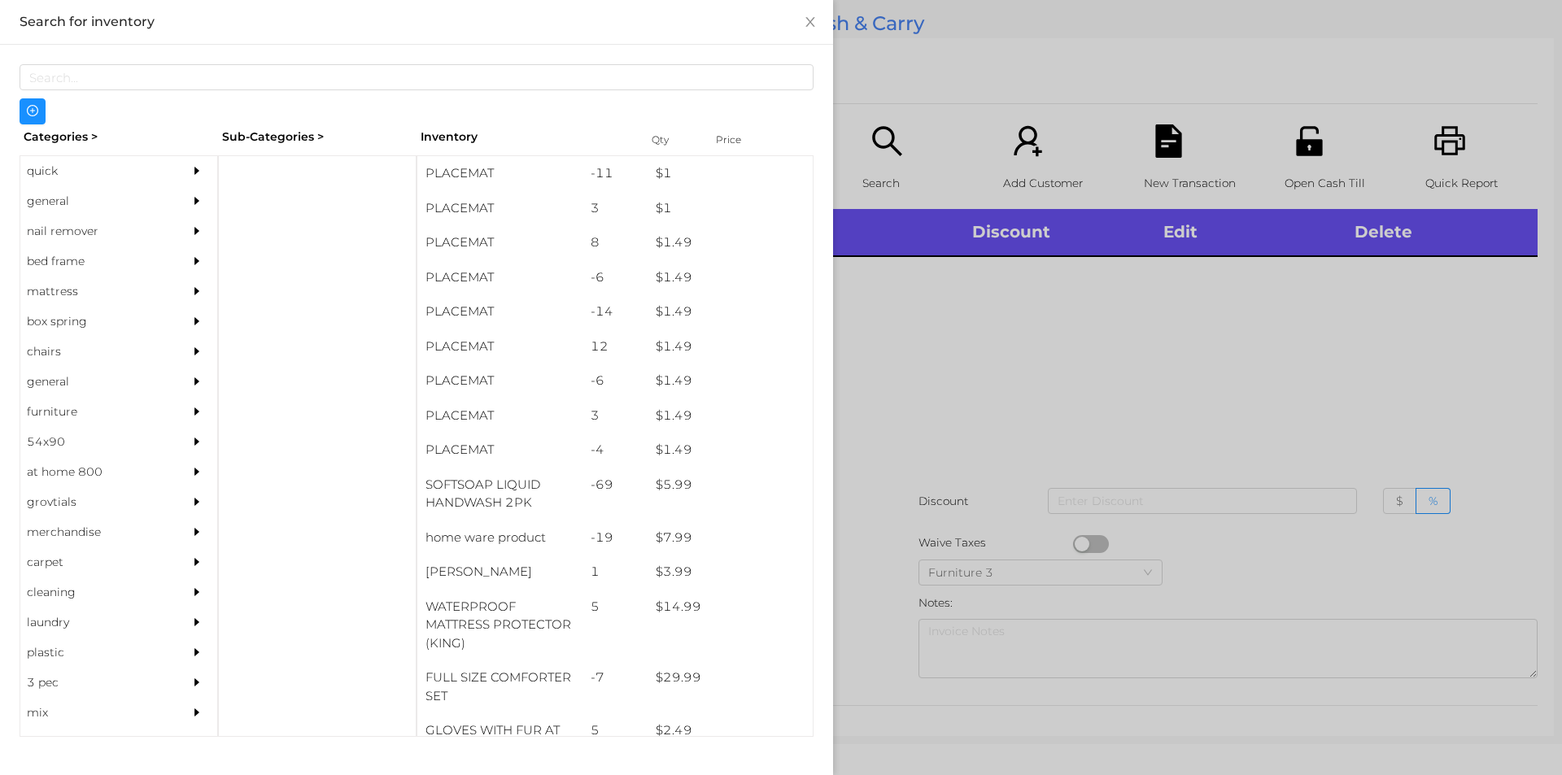
click at [55, 196] on div "general" at bounding box center [94, 201] width 148 height 30
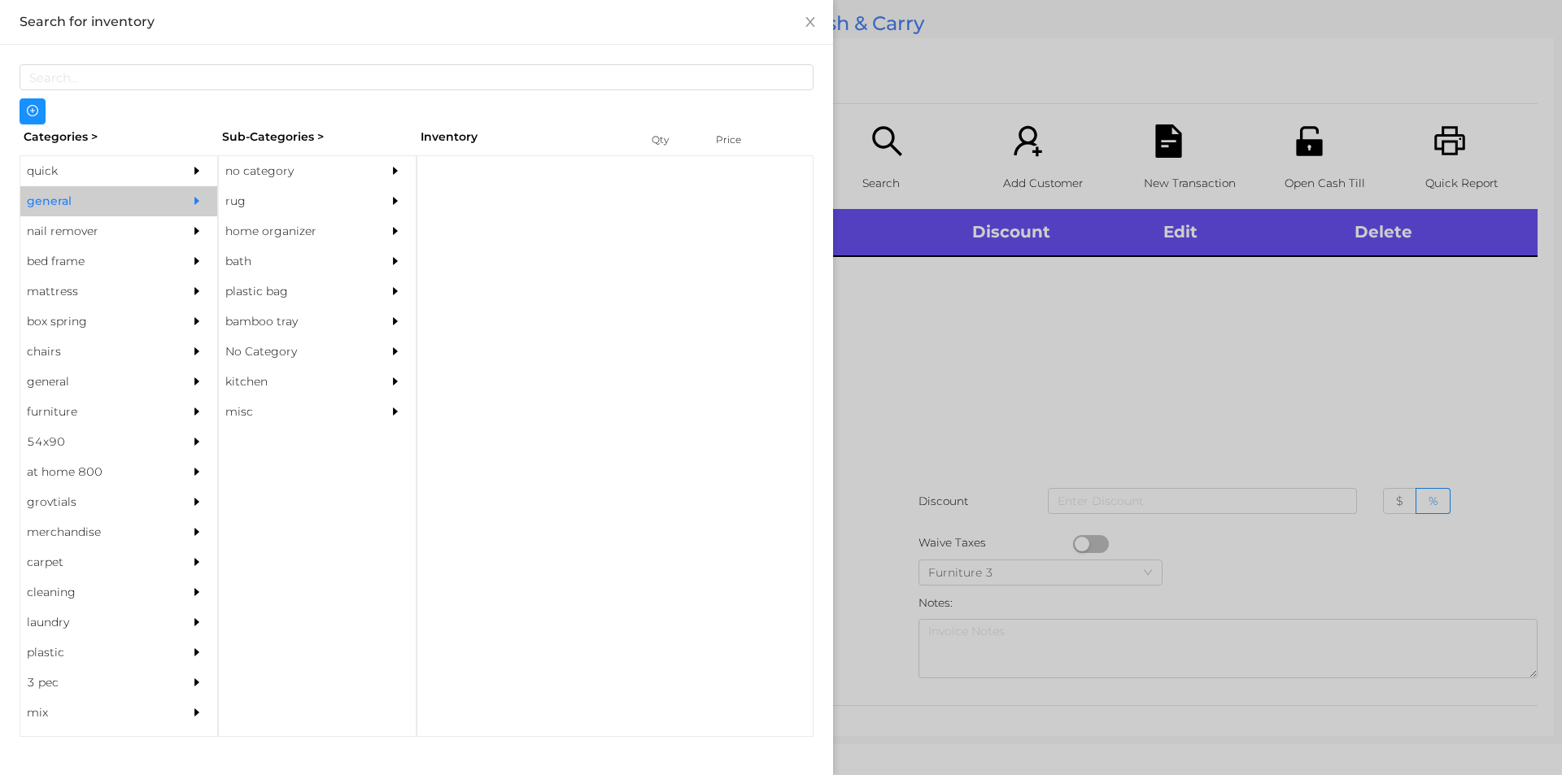
click at [291, 186] on div "no category" at bounding box center [293, 171] width 148 height 30
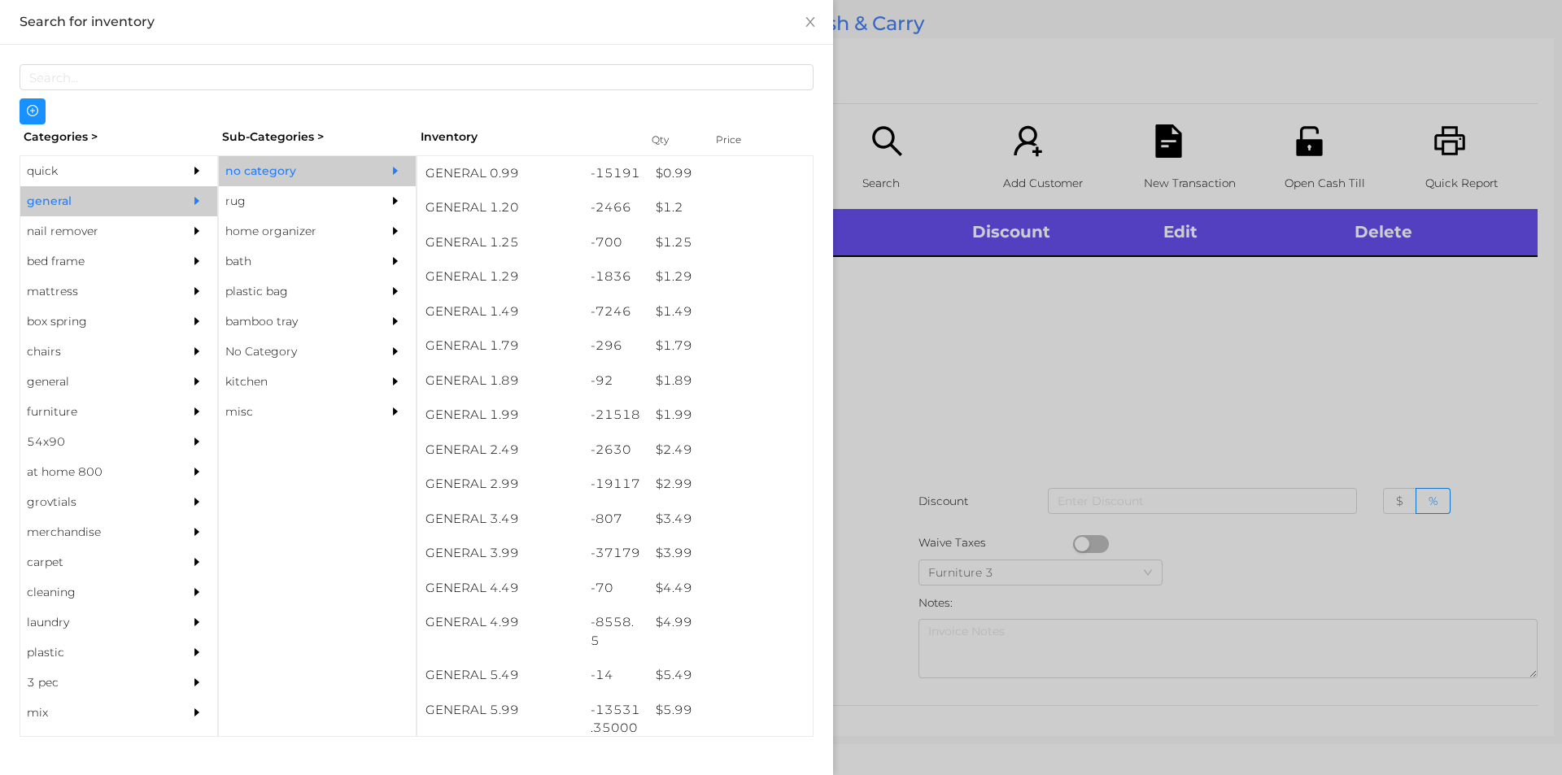
scroll to position [124, 0]
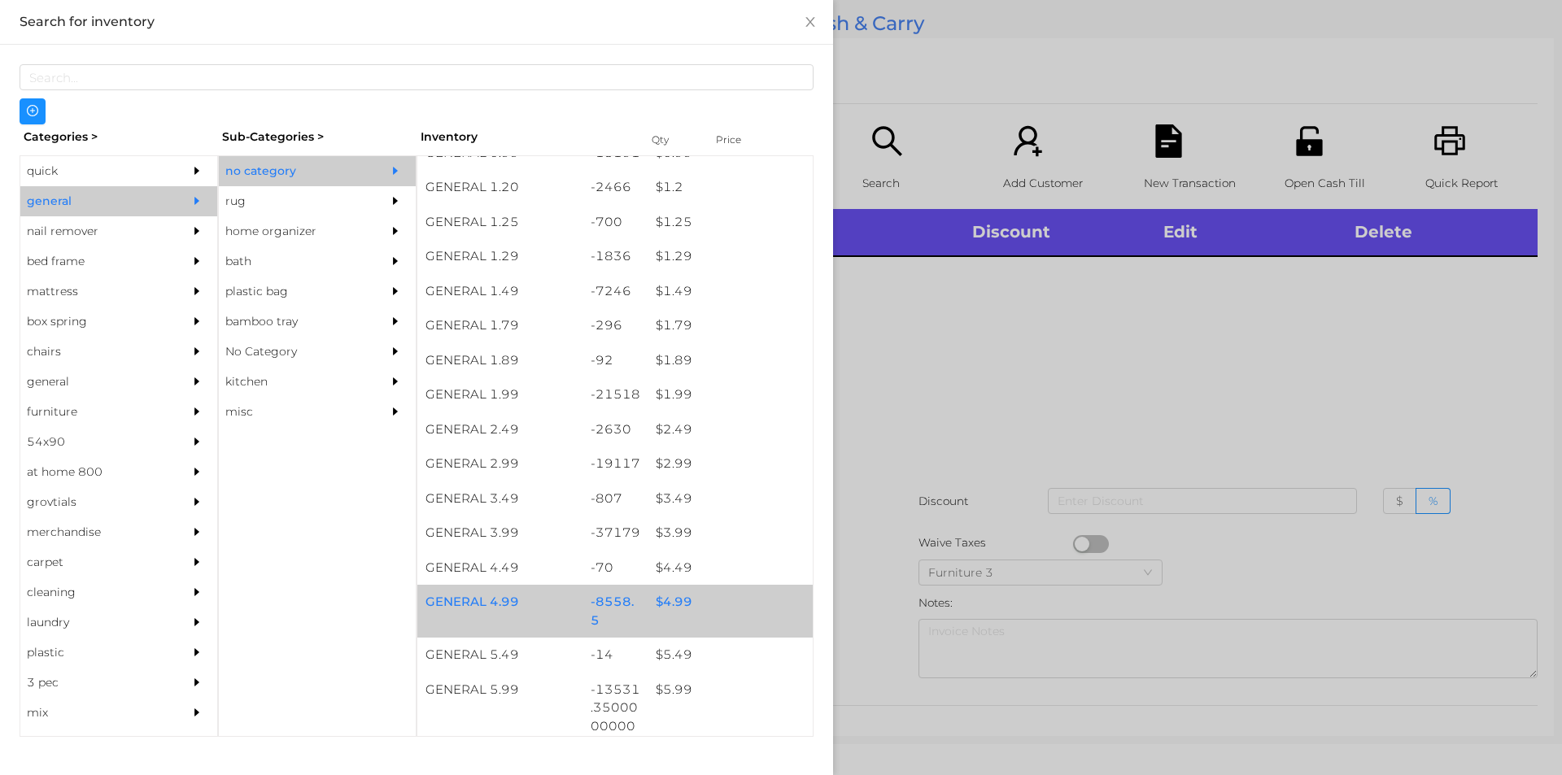
click at [663, 618] on div "$ 4.99" at bounding box center [730, 602] width 165 height 35
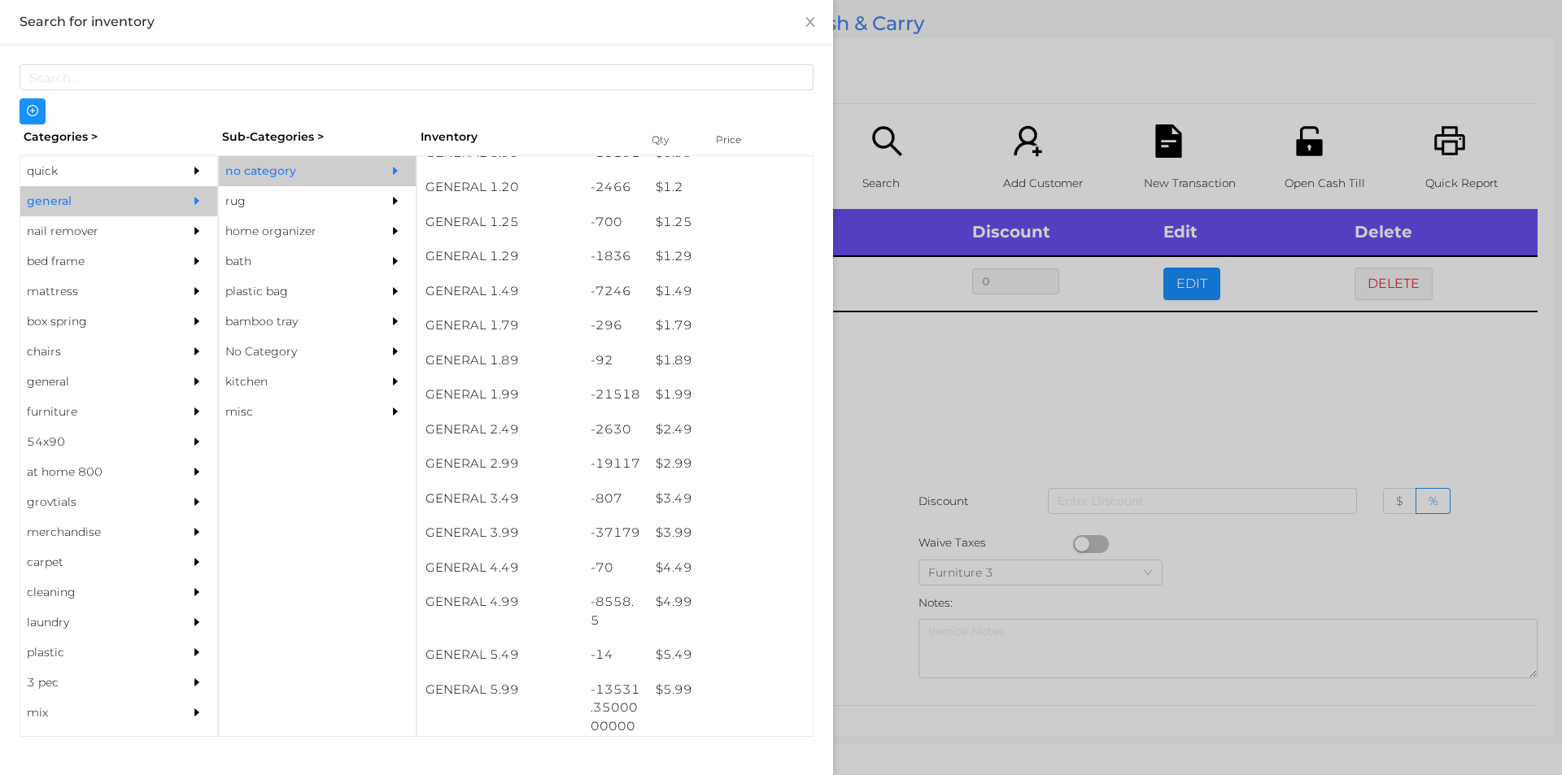
click at [908, 383] on div at bounding box center [781, 387] width 1562 height 775
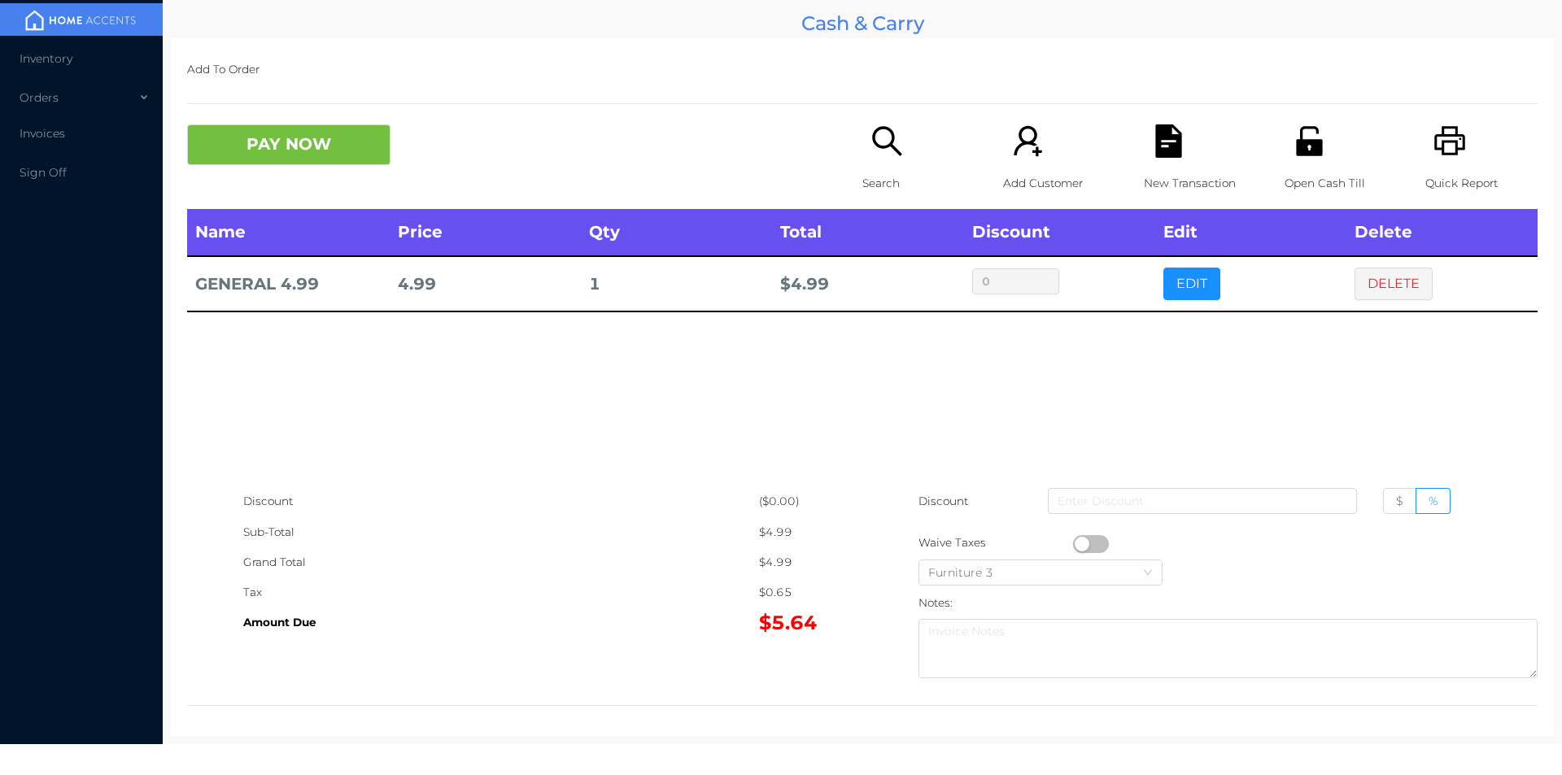
click at [1096, 548] on button "button" at bounding box center [1091, 544] width 36 height 18
click at [282, 158] on button "PAY NOW" at bounding box center [288, 144] width 203 height 41
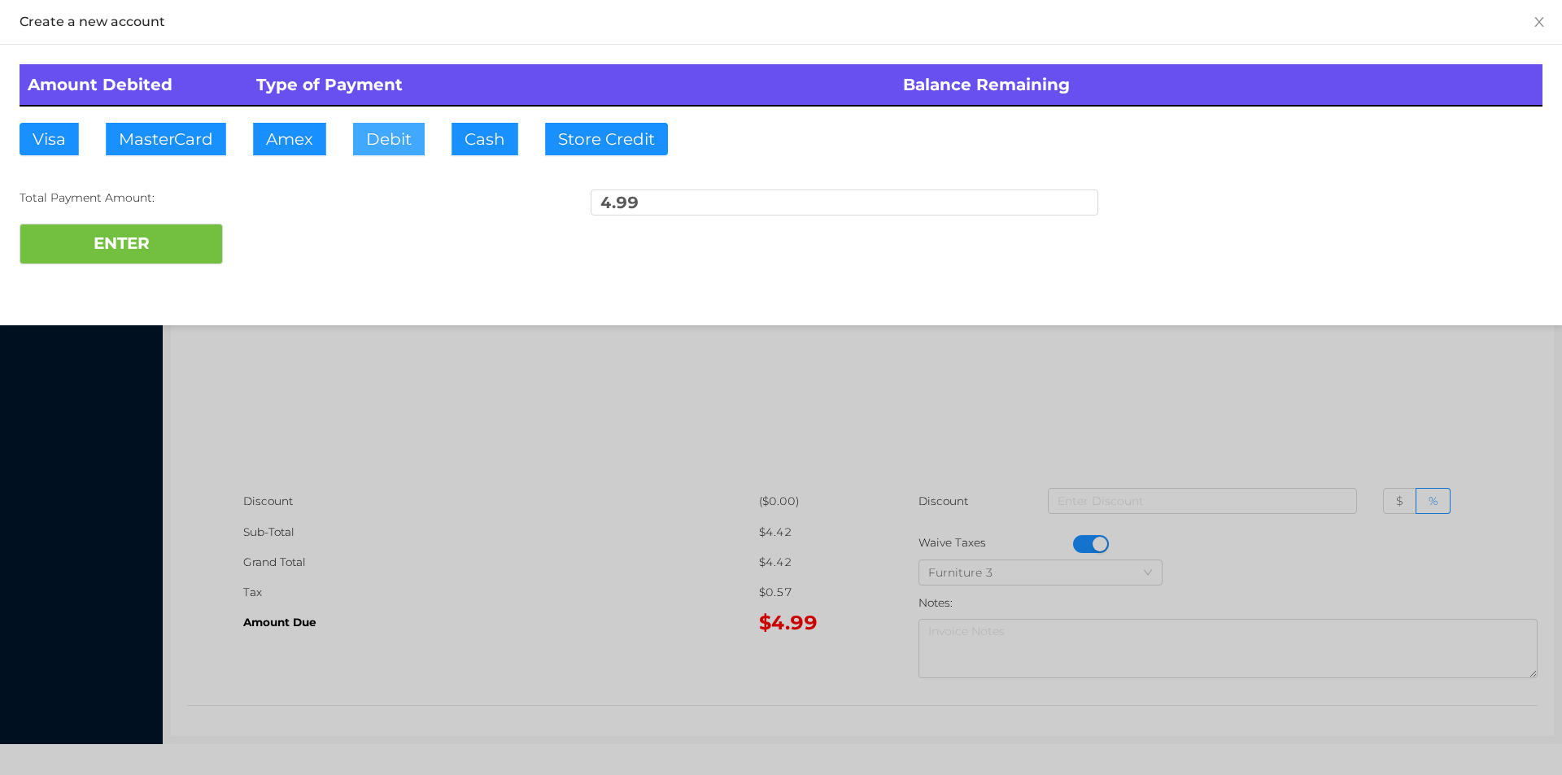
click at [379, 129] on button "Debit" at bounding box center [389, 139] width 72 height 33
type input "20."
click at [143, 245] on button "ENTER" at bounding box center [121, 244] width 203 height 41
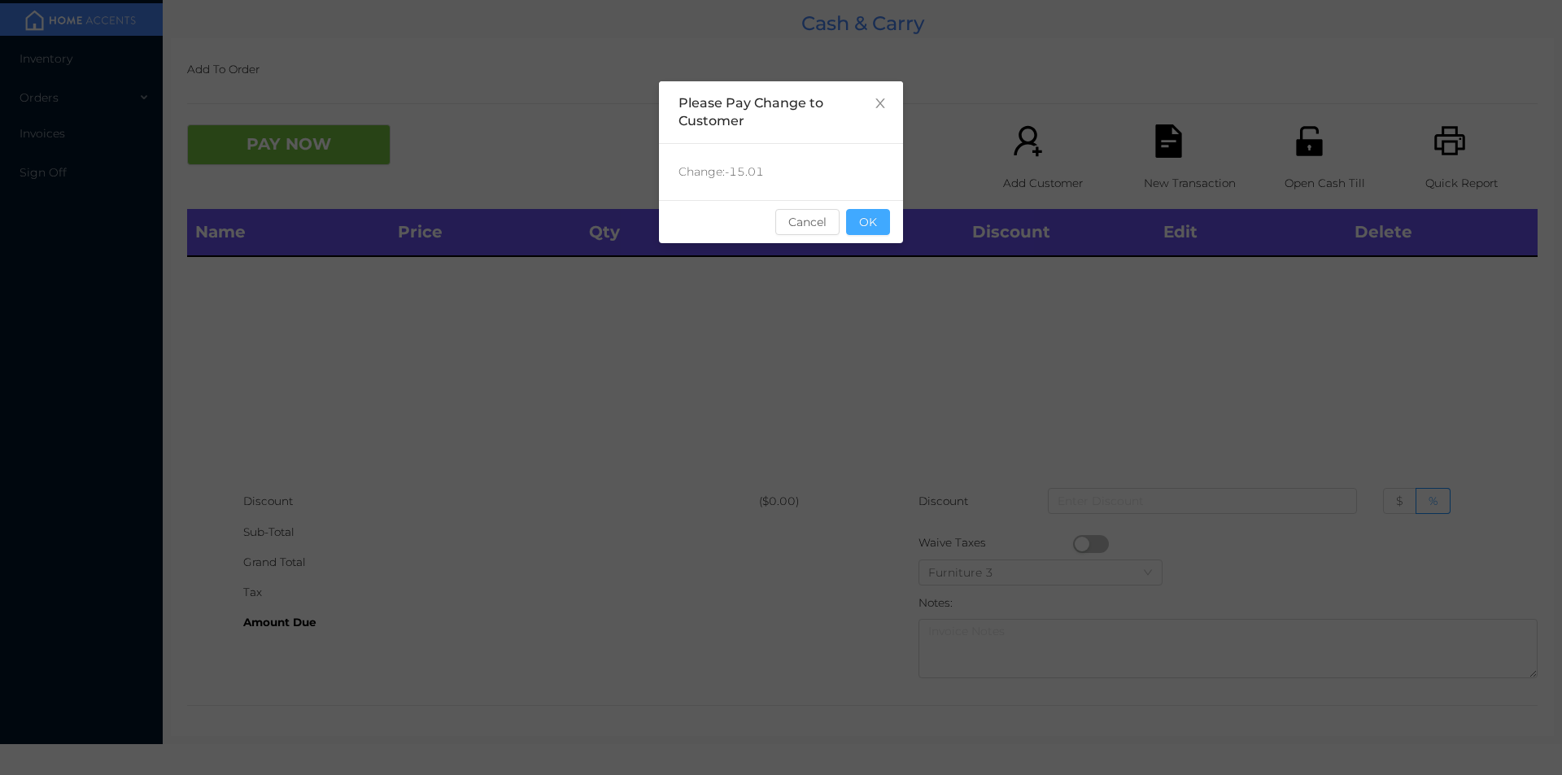
click at [868, 229] on button "OK" at bounding box center [868, 222] width 44 height 26
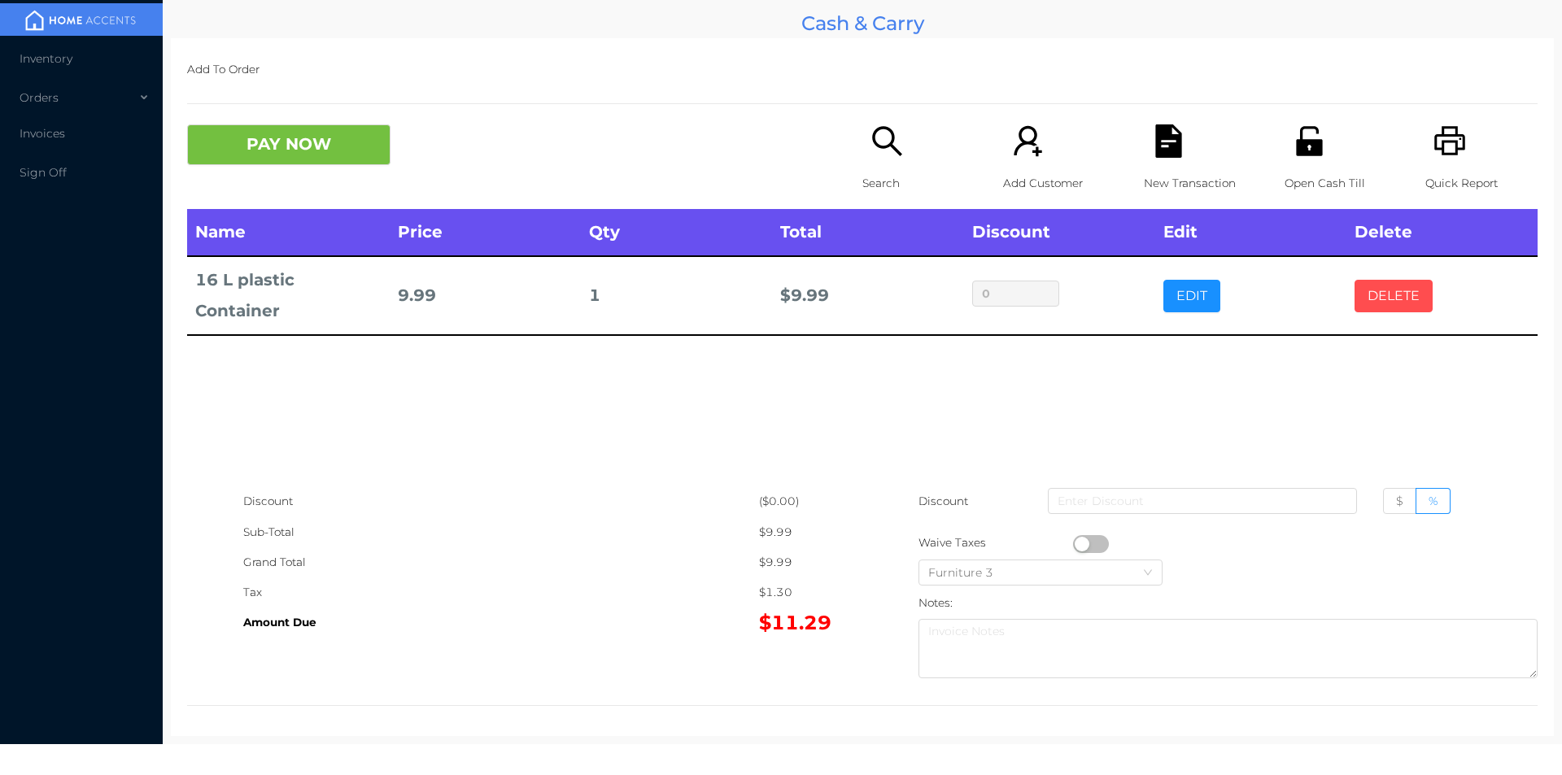
click at [1365, 280] on button "DELETE" at bounding box center [1394, 296] width 78 height 33
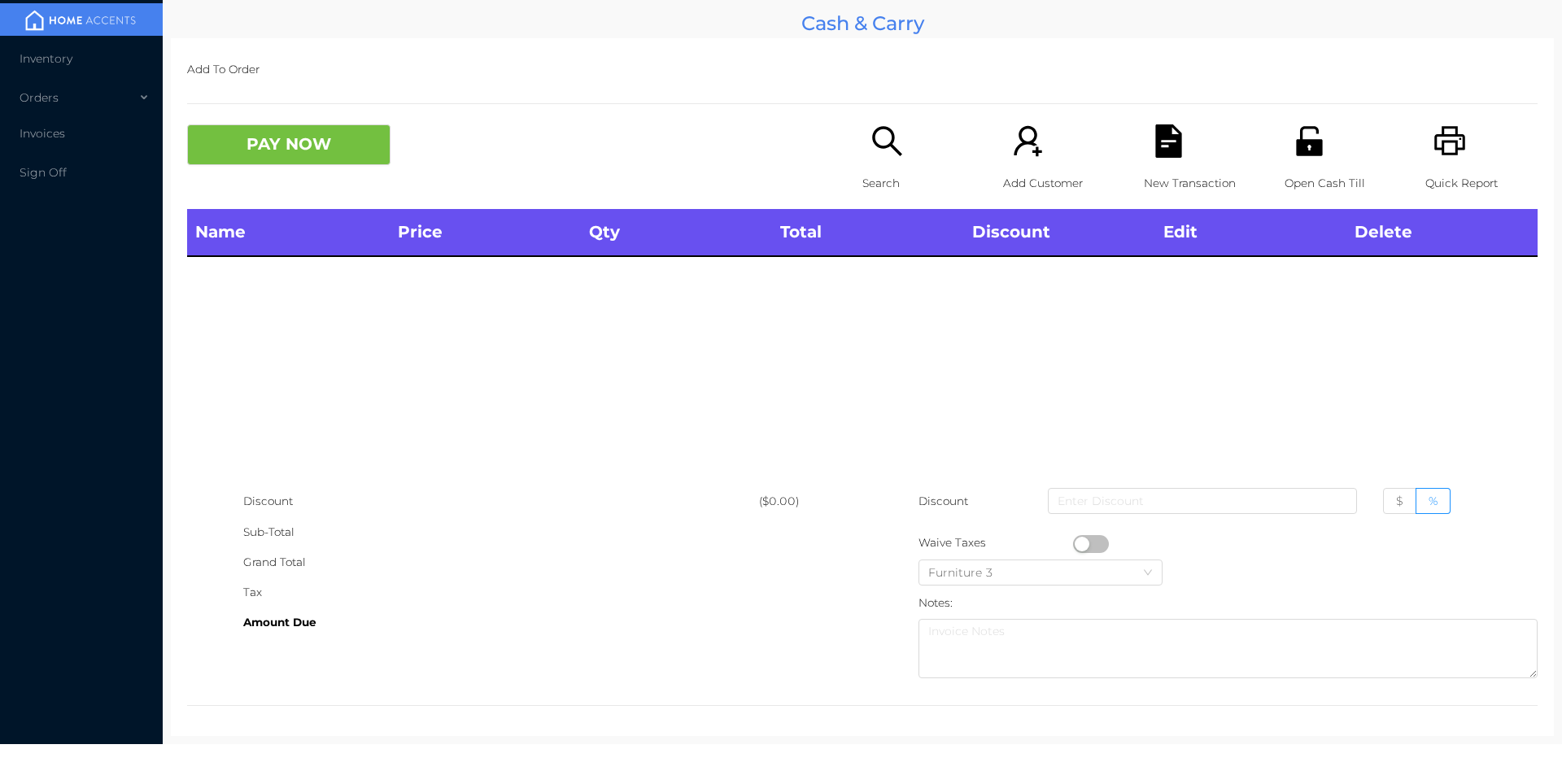
click at [877, 169] on p "Search" at bounding box center [919, 183] width 112 height 30
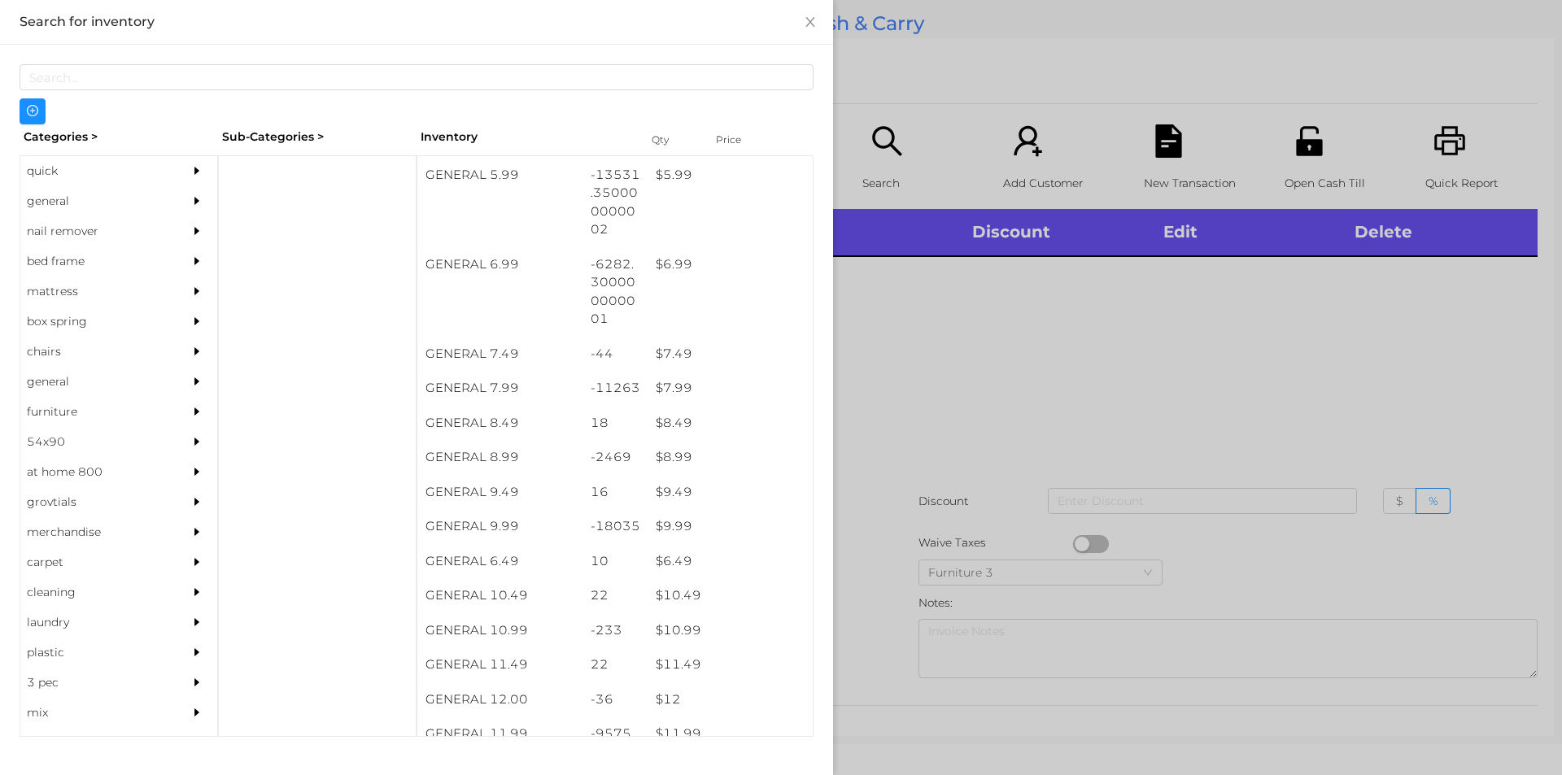
scroll to position [697, 0]
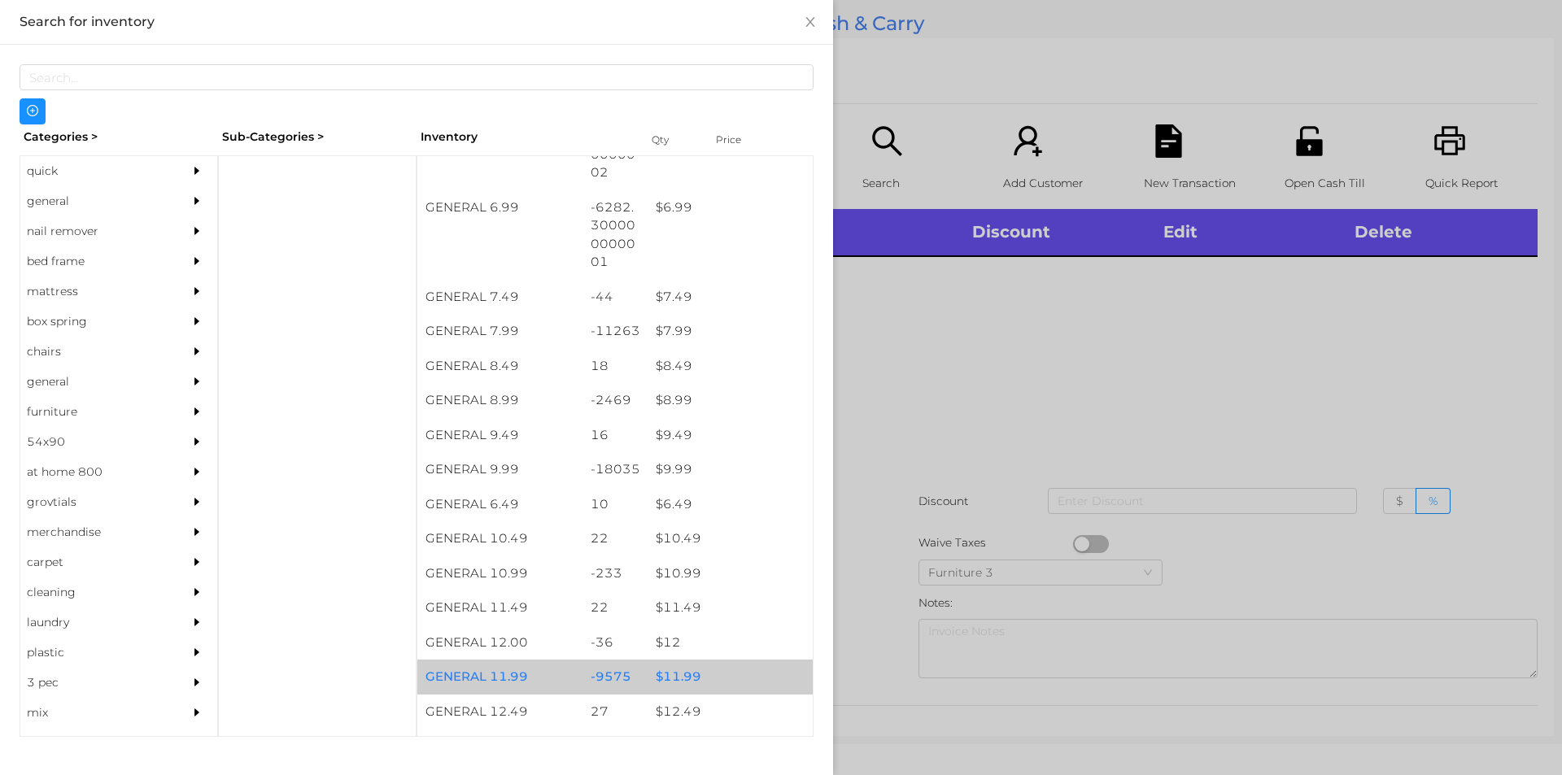
click at [676, 675] on div "$ 11.99" at bounding box center [730, 677] width 165 height 35
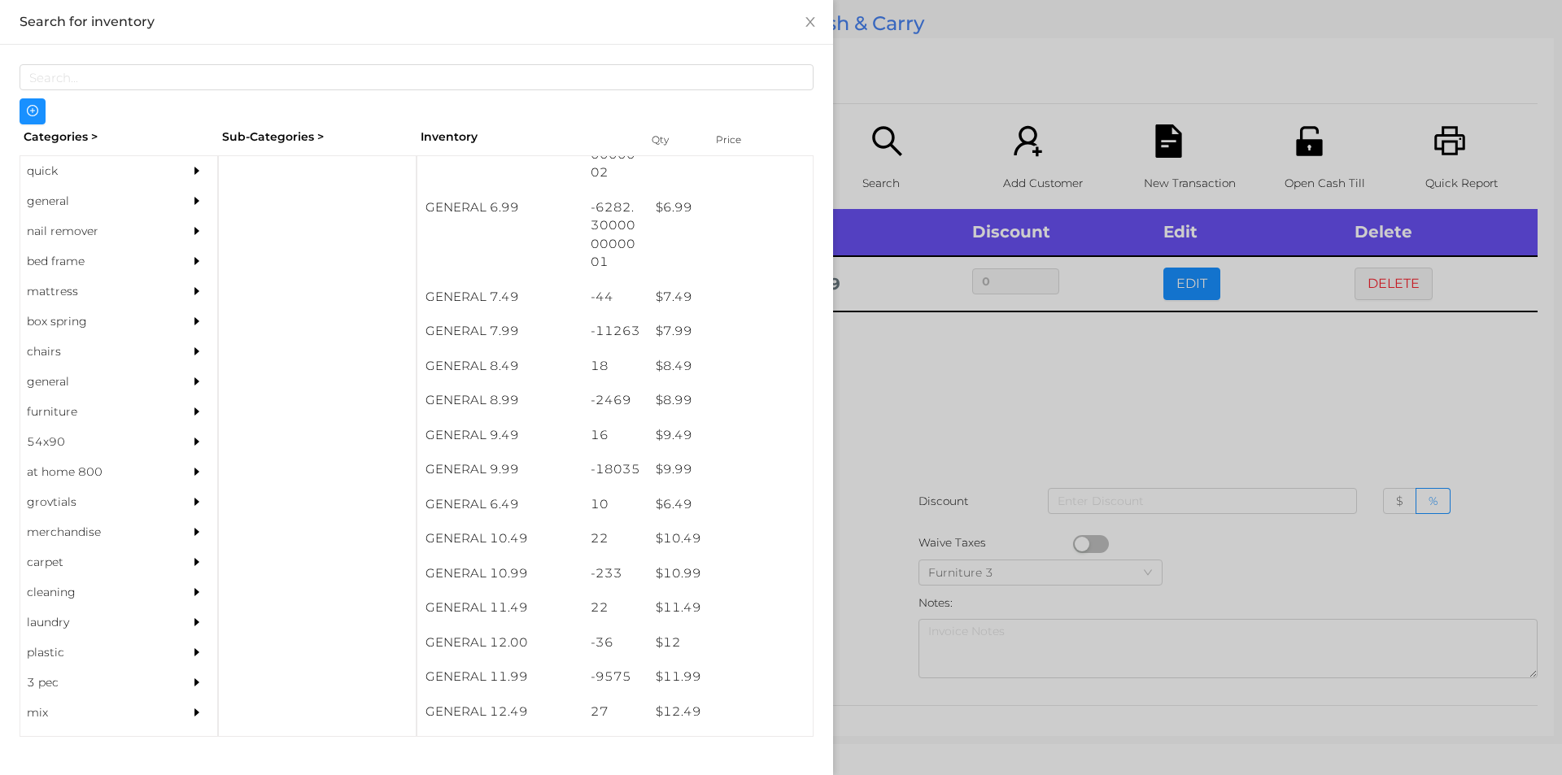
click at [876, 619] on div at bounding box center [781, 387] width 1562 height 775
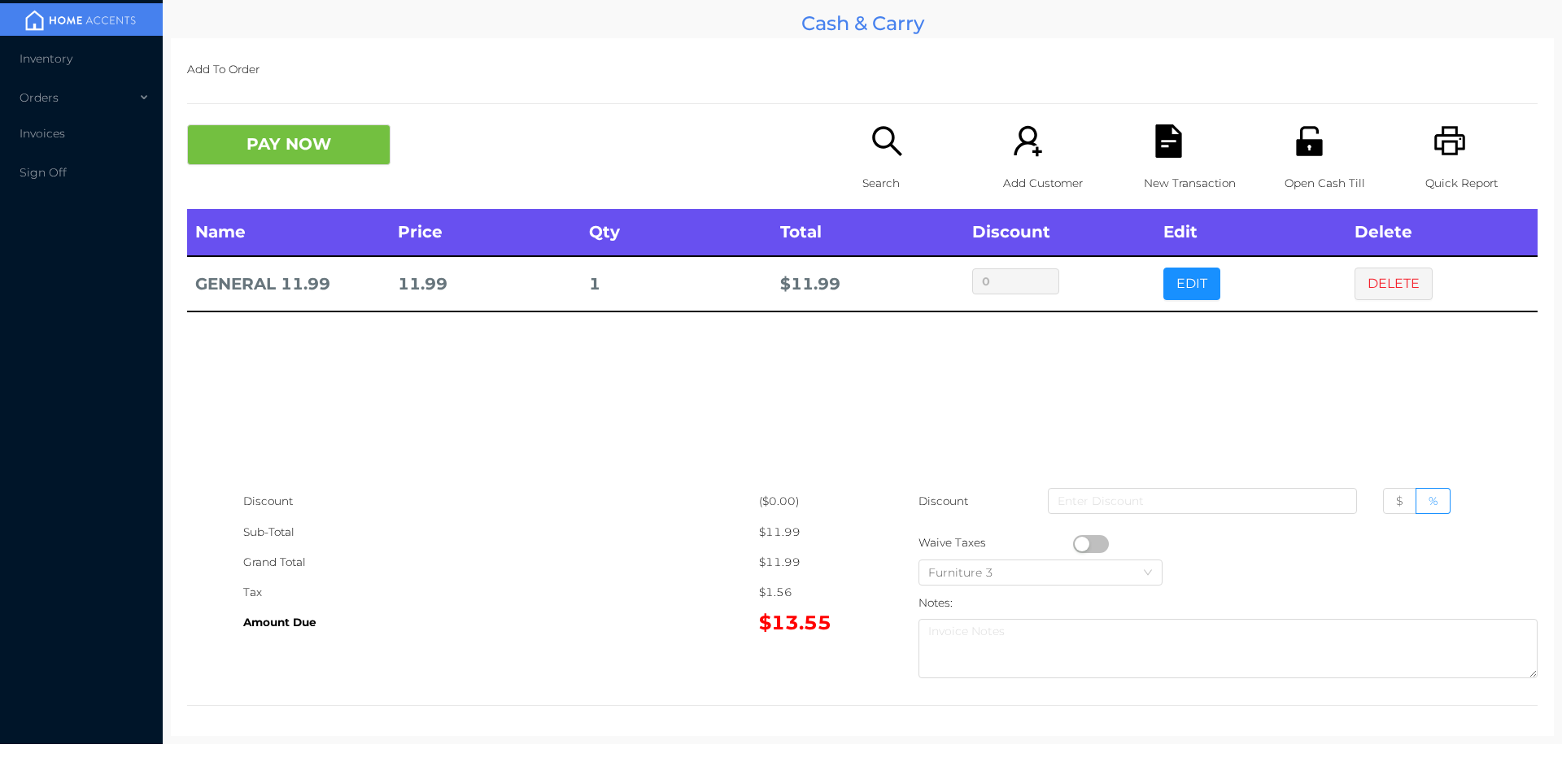
click at [883, 168] on p "Search" at bounding box center [919, 183] width 112 height 30
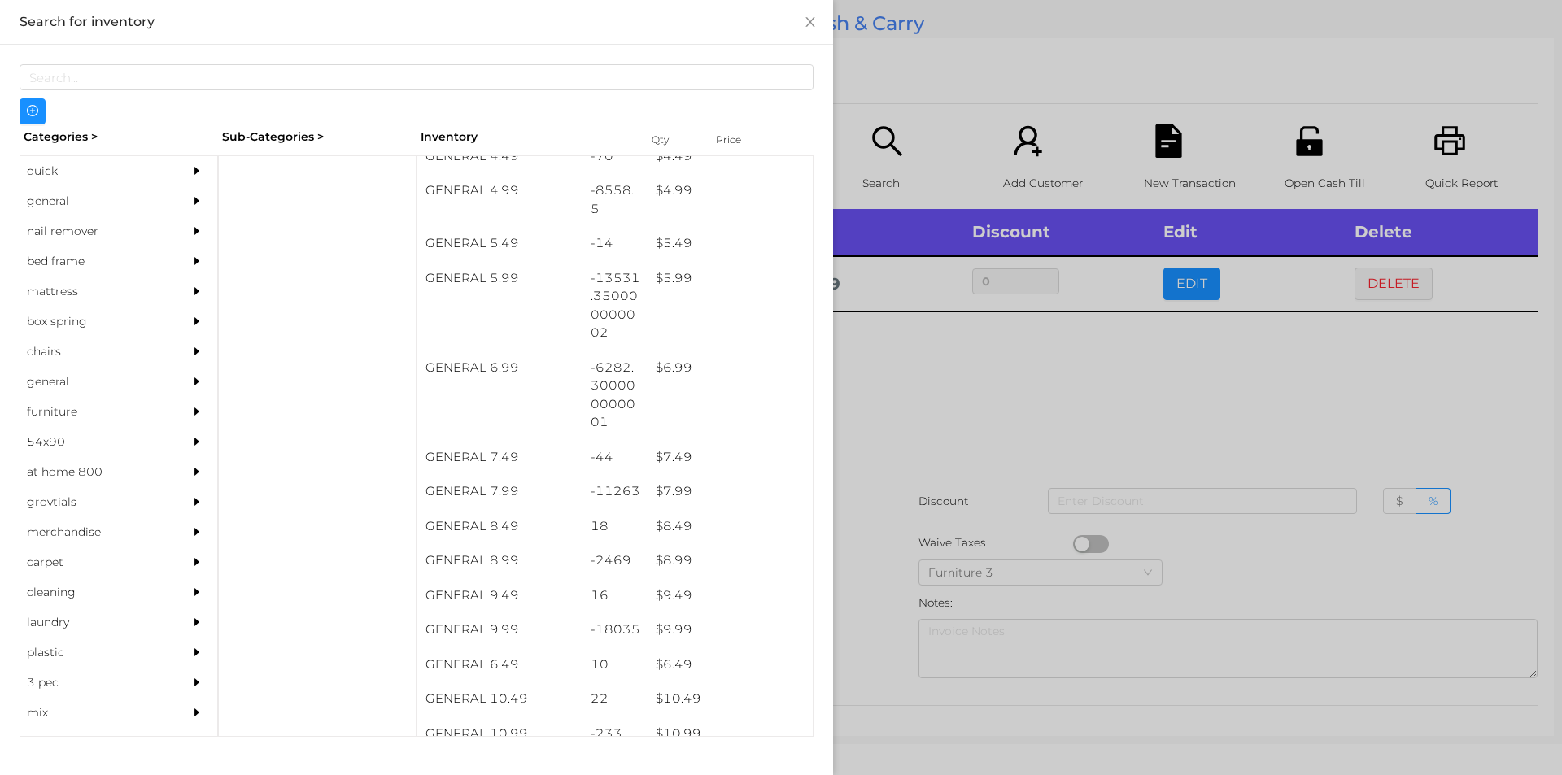
scroll to position [536, 0]
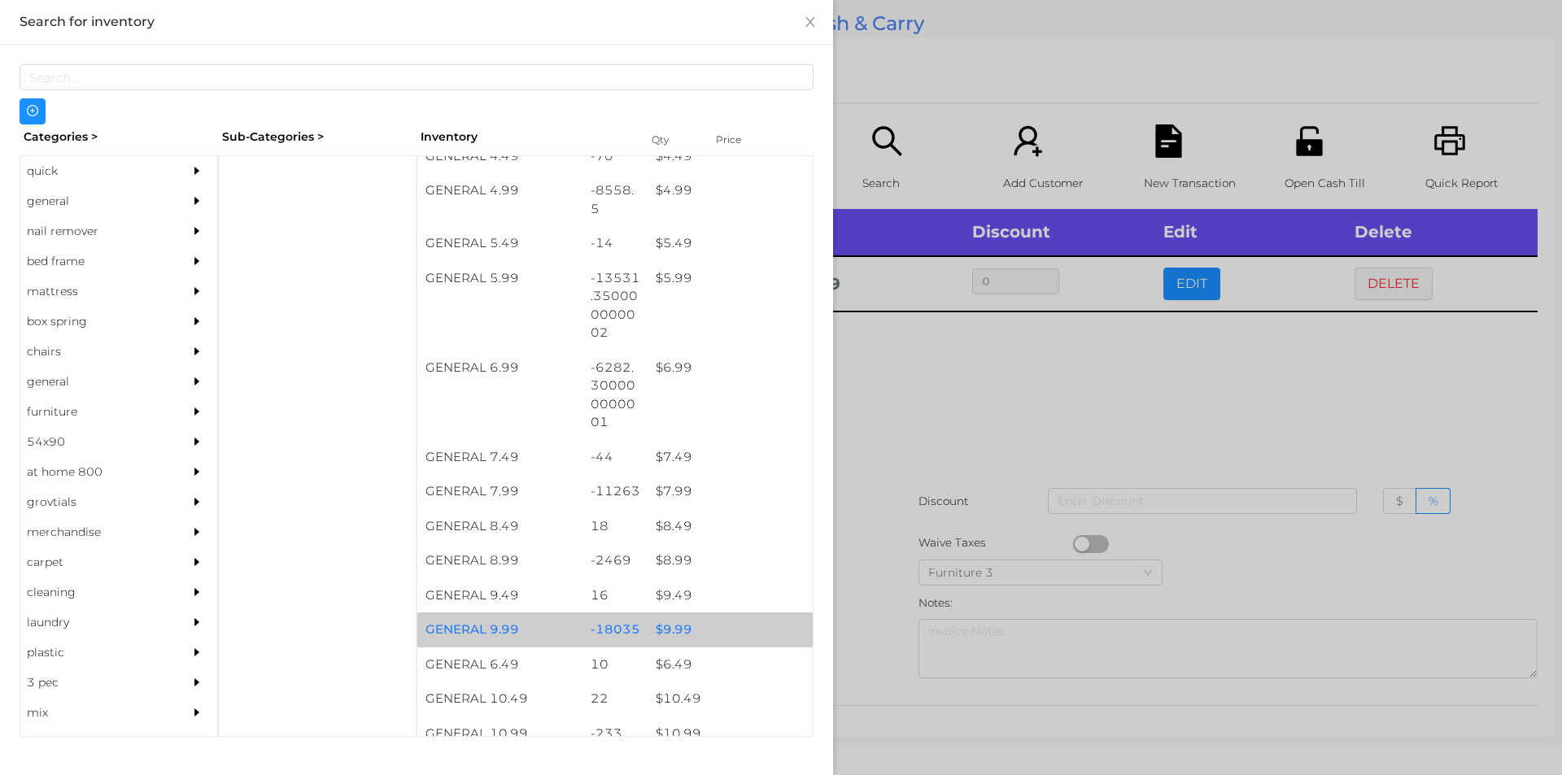
click at [677, 639] on div "$ 9.99" at bounding box center [730, 630] width 165 height 35
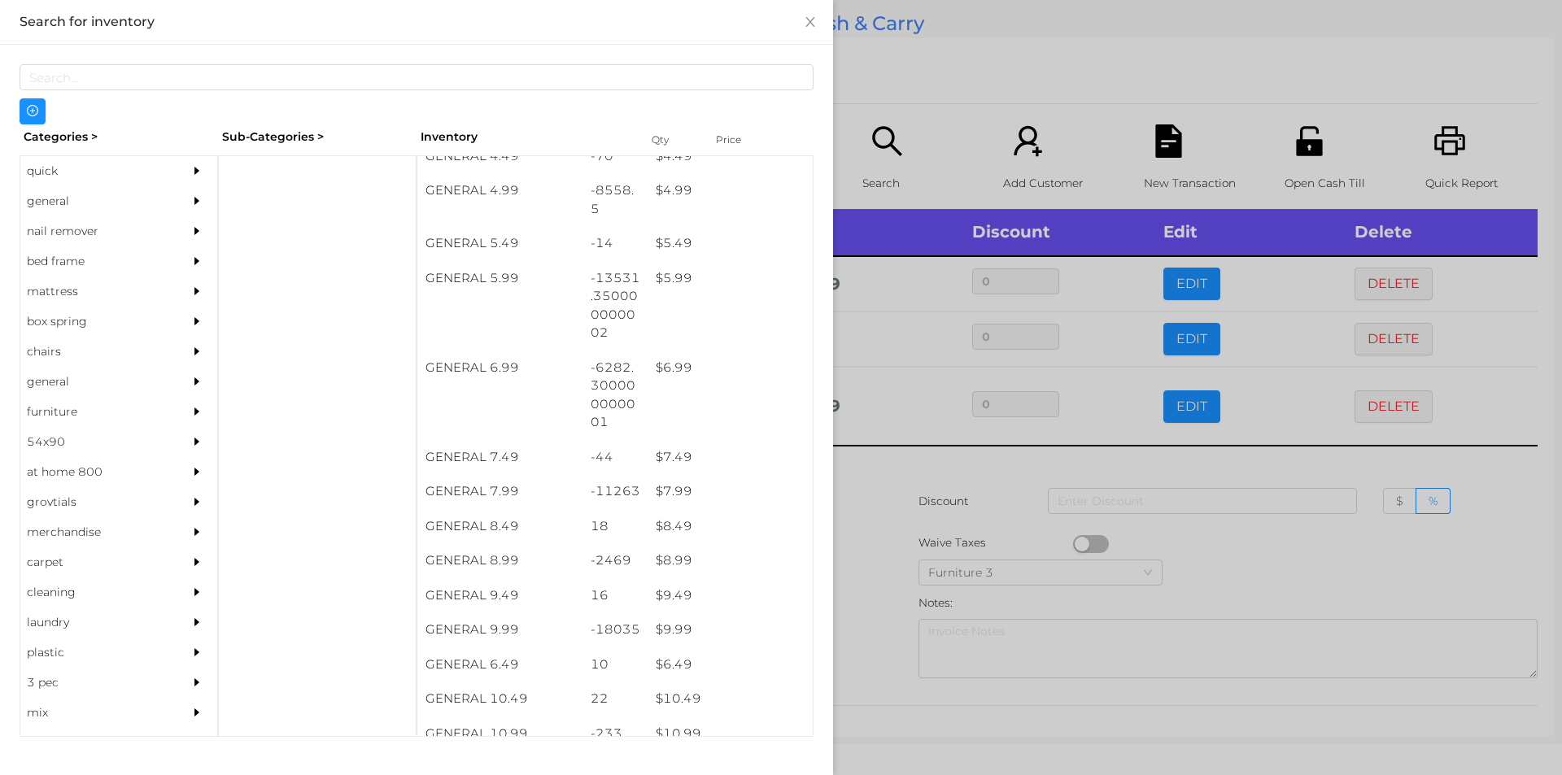
click at [1244, 555] on div at bounding box center [781, 387] width 1562 height 775
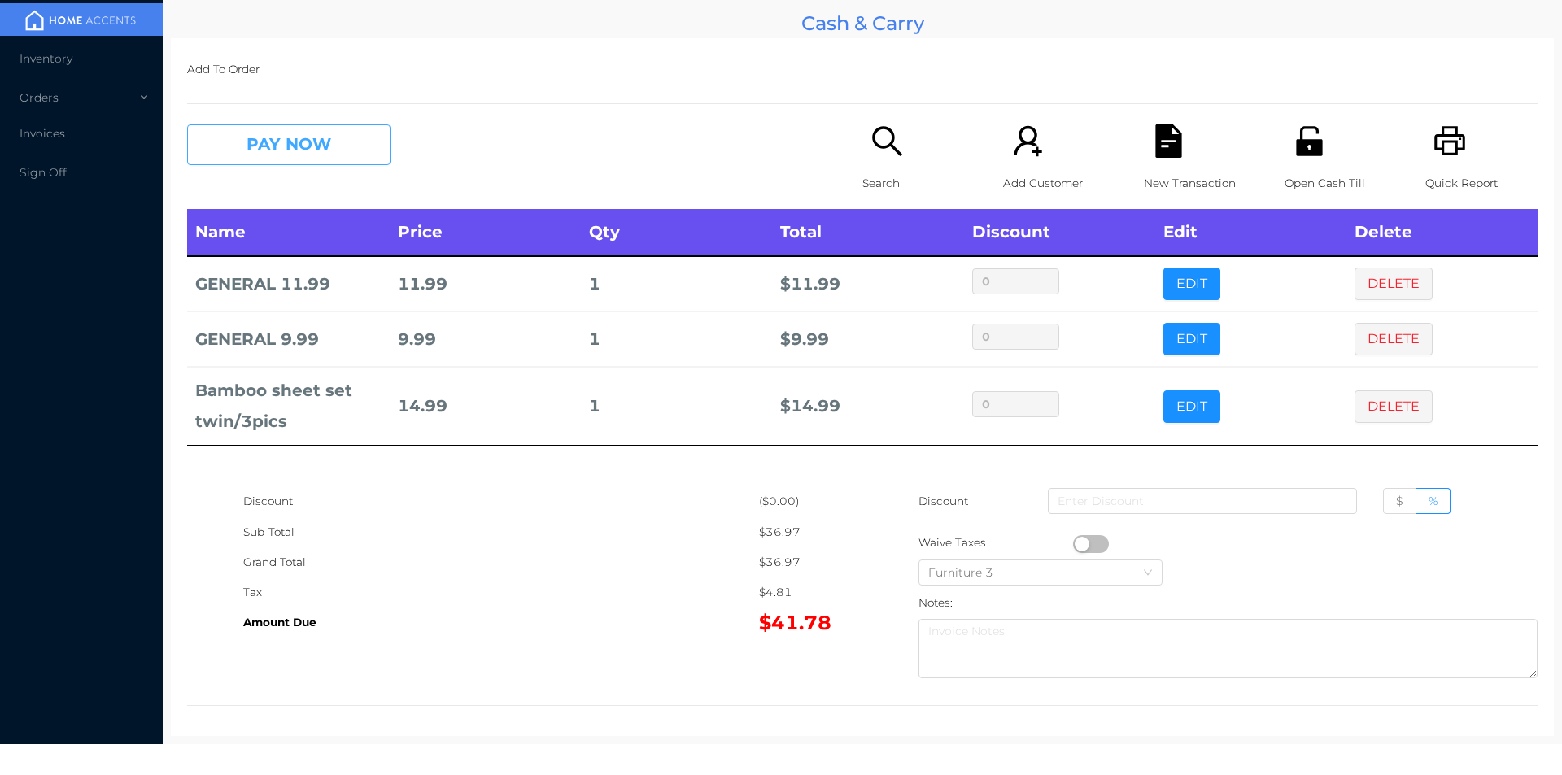
click at [266, 143] on button "PAY NOW" at bounding box center [288, 144] width 203 height 41
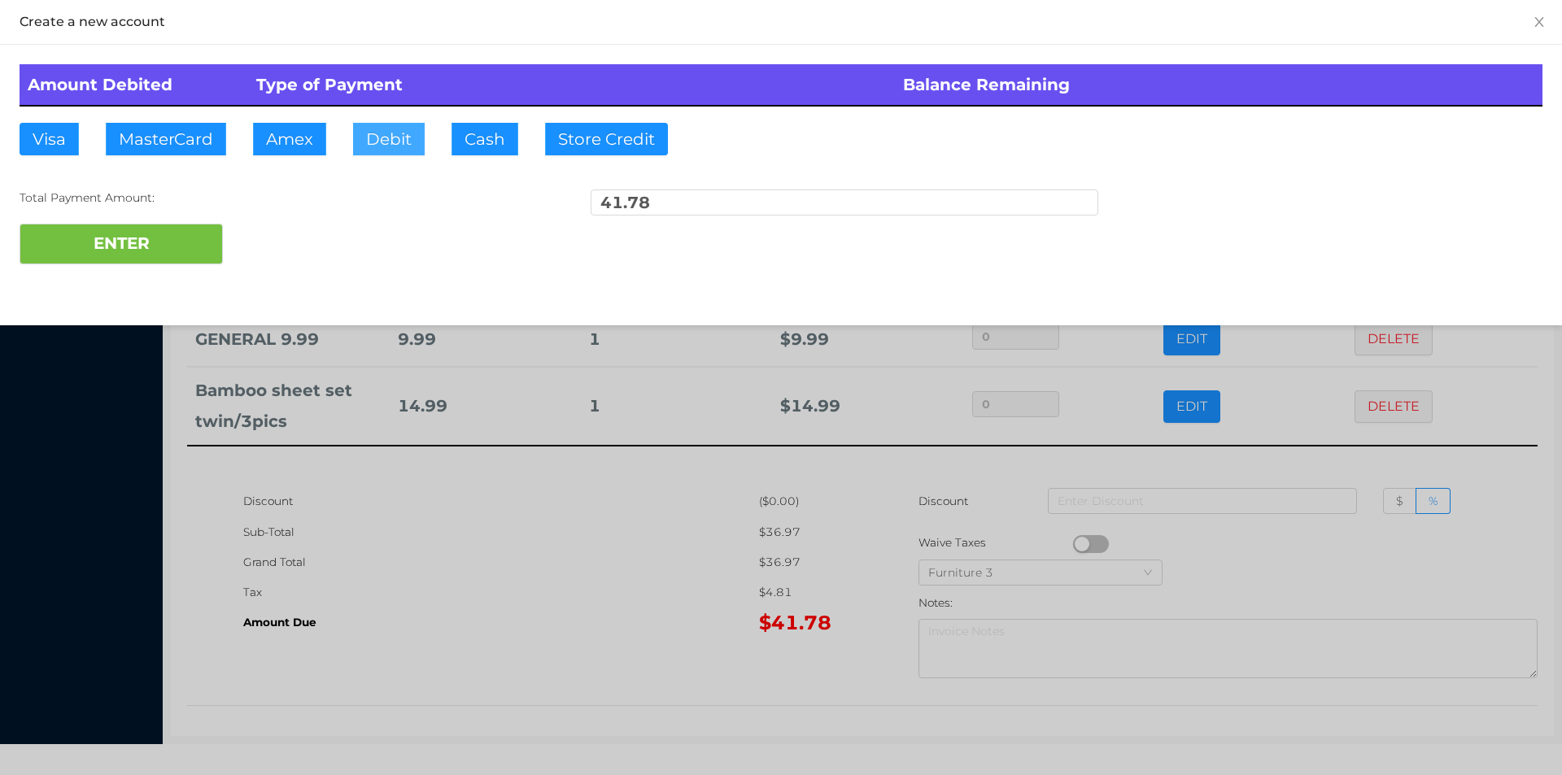
click at [378, 146] on button "Debit" at bounding box center [389, 139] width 72 height 33
click at [154, 259] on button "ENTER" at bounding box center [121, 244] width 203 height 41
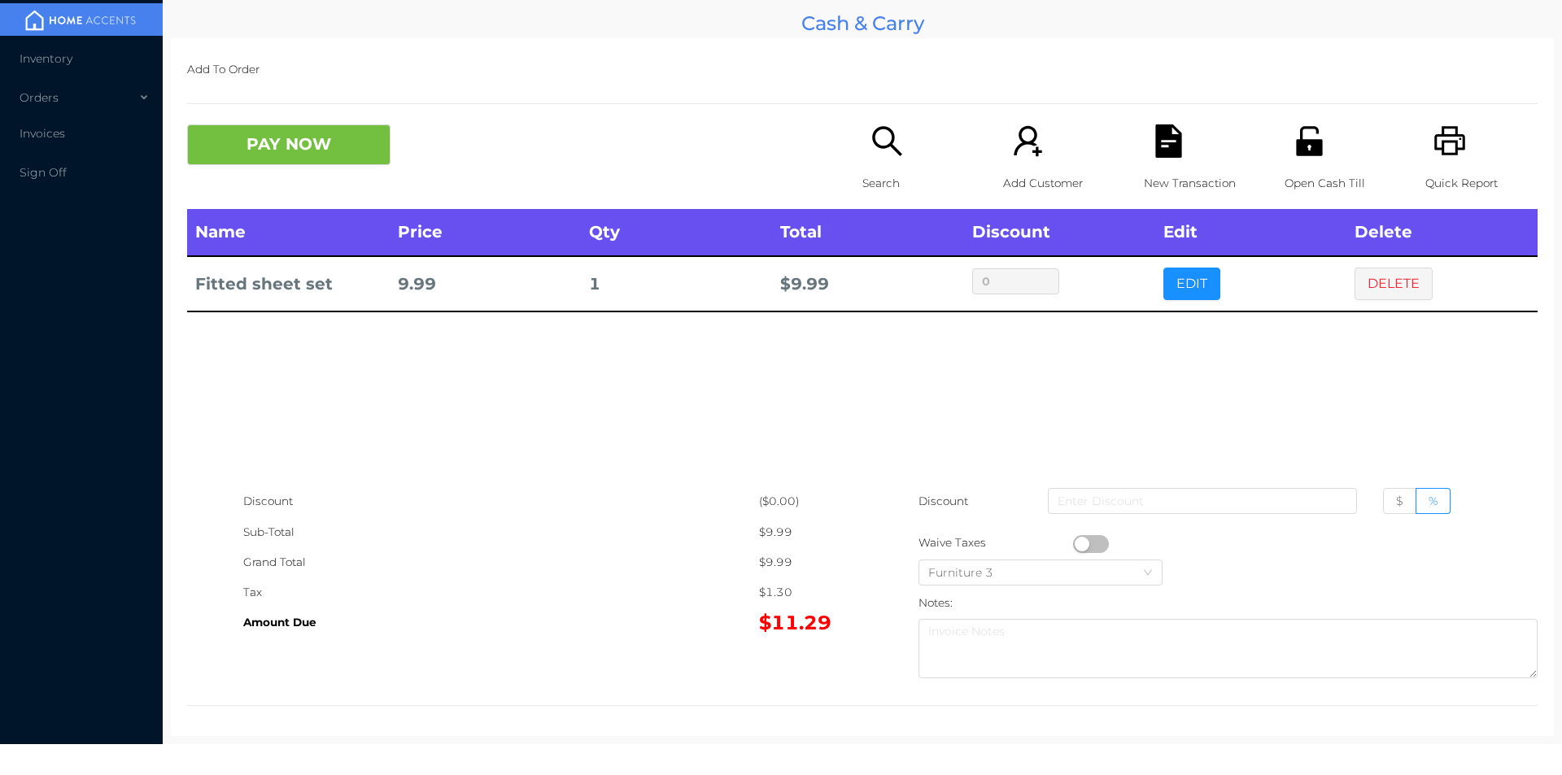
click at [339, 145] on button "PAY NOW" at bounding box center [288, 144] width 203 height 41
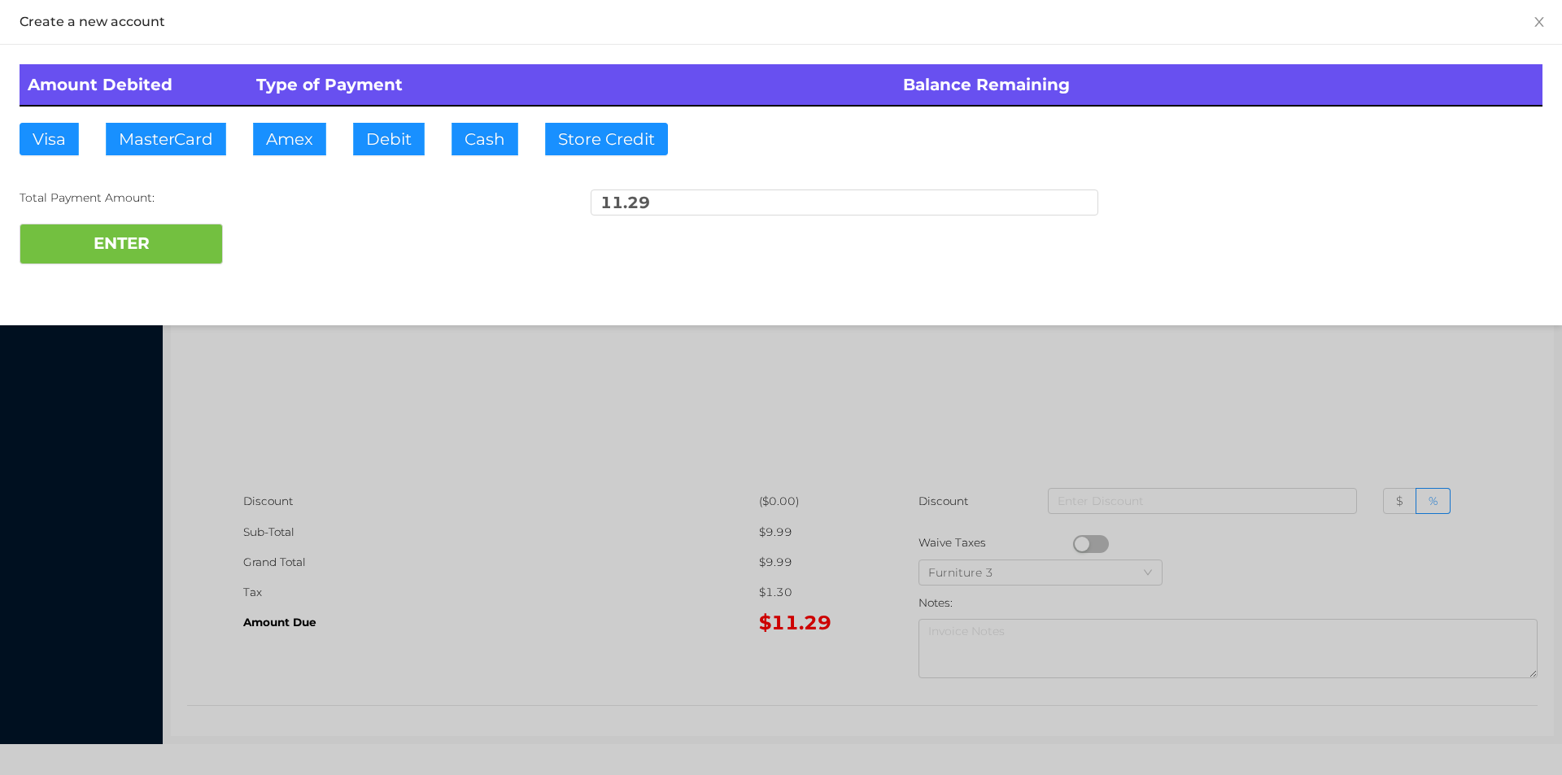
click at [1293, 404] on div at bounding box center [781, 387] width 1562 height 775
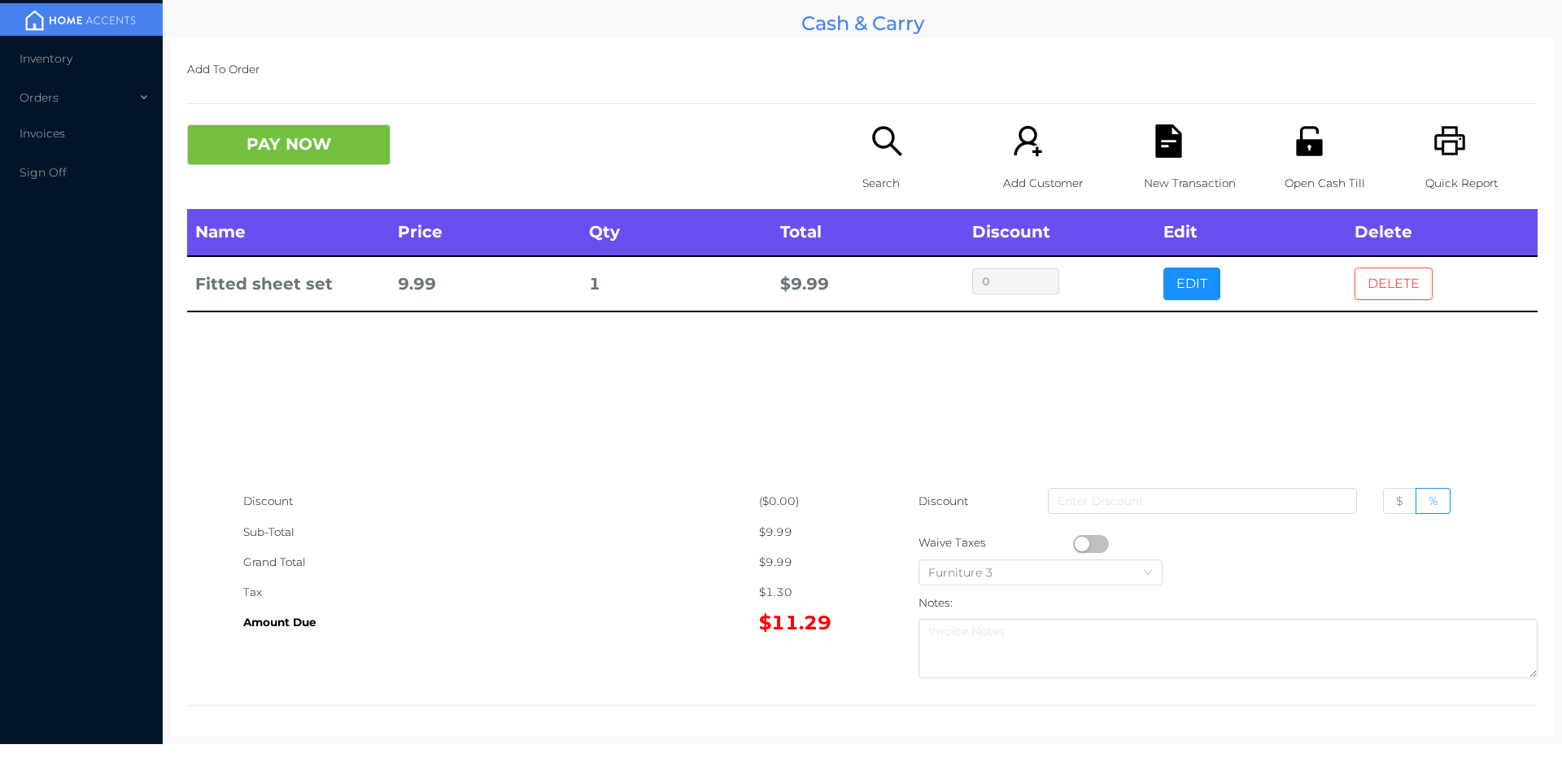
click at [1400, 283] on button "DELETE" at bounding box center [1394, 284] width 78 height 33
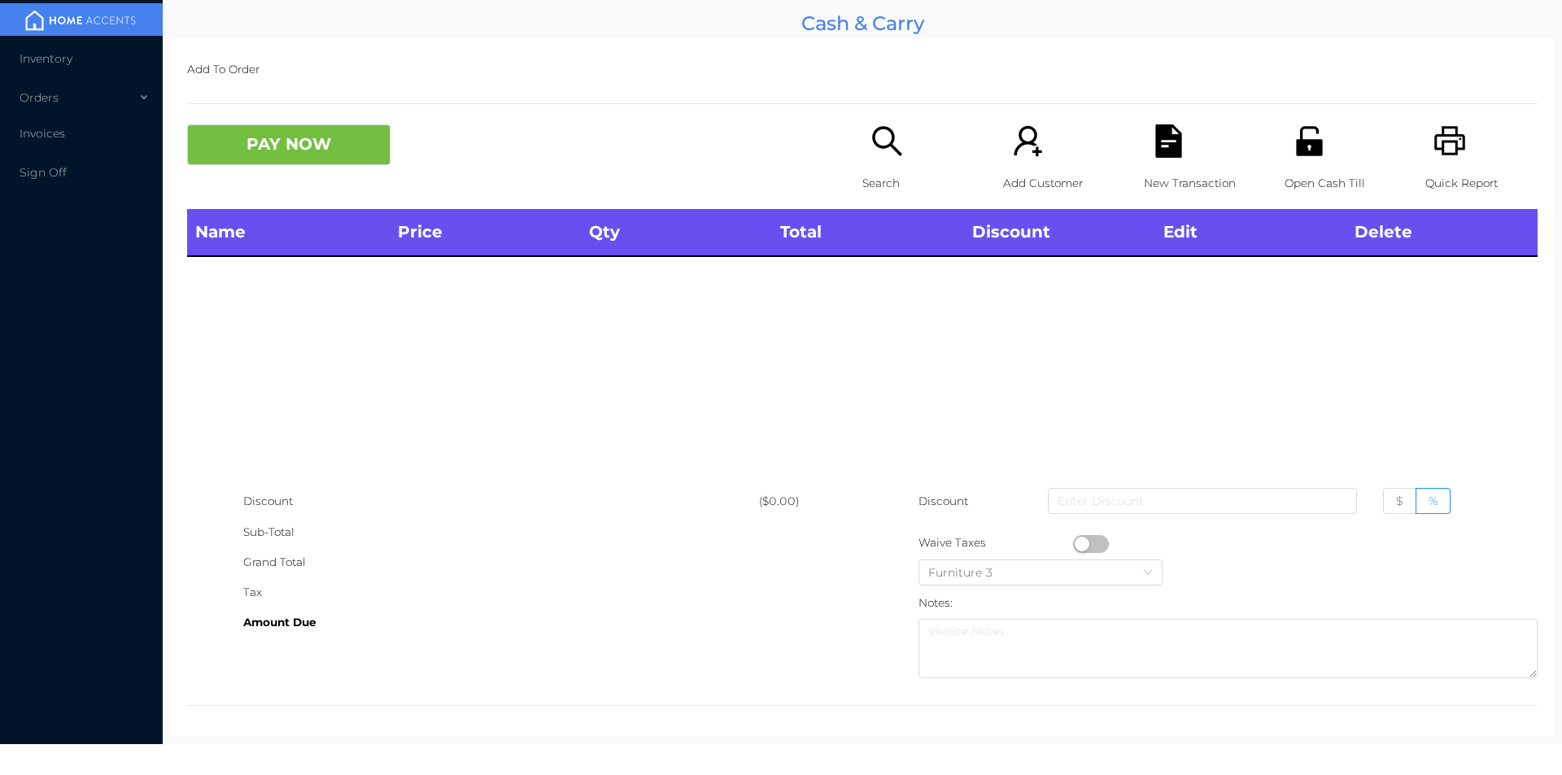
click at [1452, 169] on p "Quick Report" at bounding box center [1482, 183] width 112 height 30
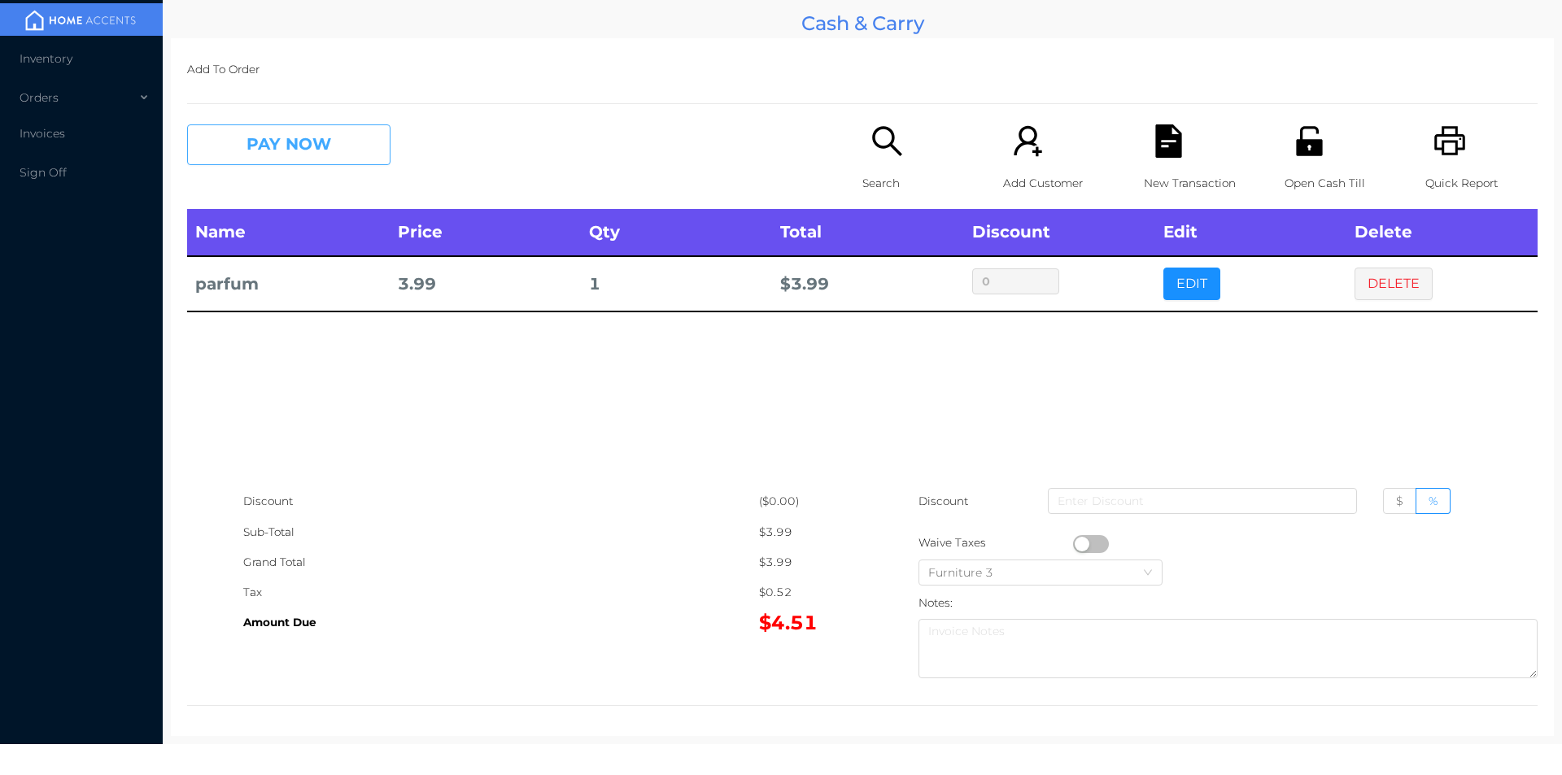
click at [259, 154] on button "PAY NOW" at bounding box center [288, 144] width 203 height 41
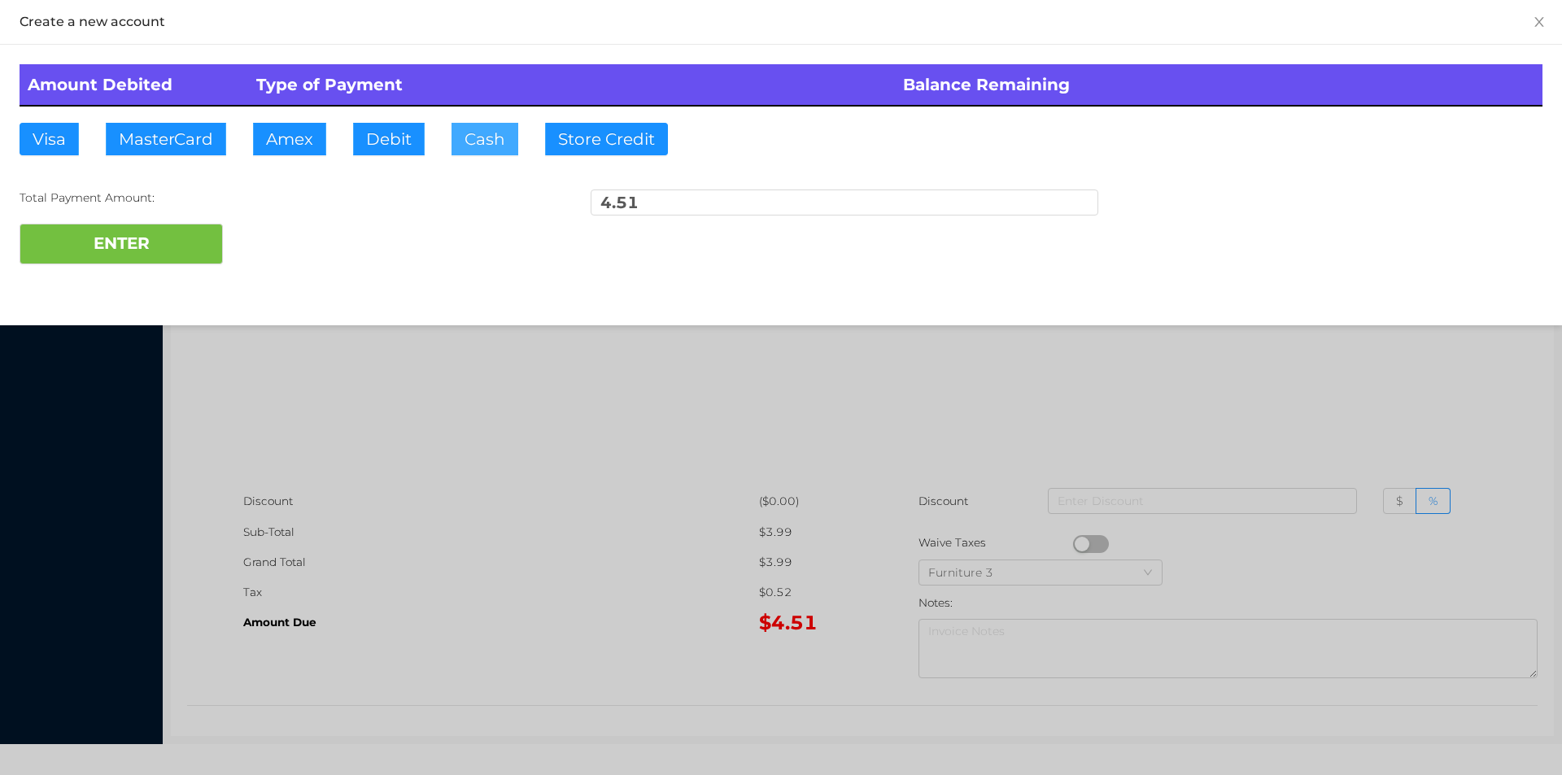
click at [461, 144] on button "Cash" at bounding box center [485, 139] width 67 height 33
click at [116, 239] on button "ENTER" at bounding box center [121, 244] width 203 height 41
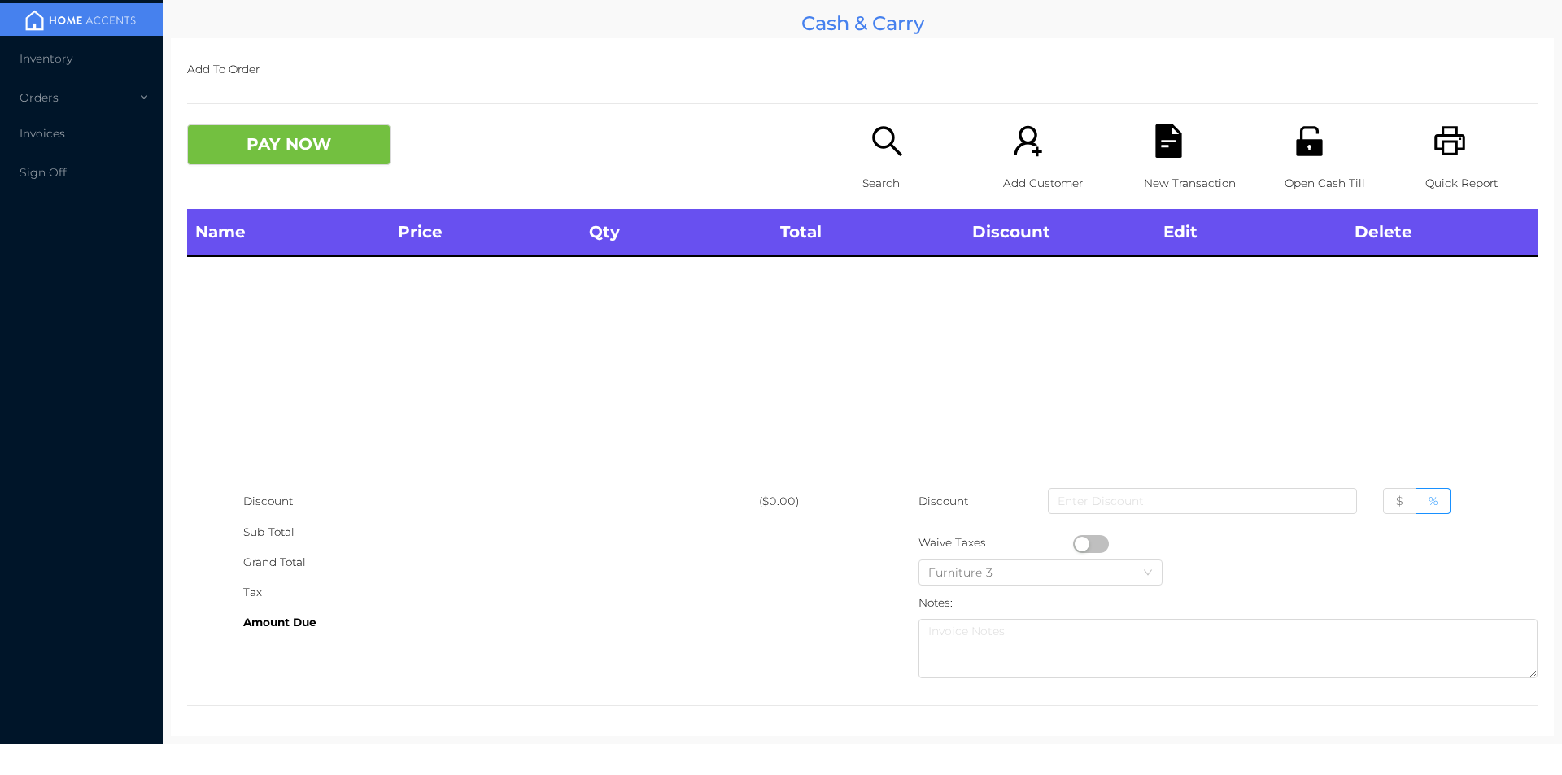
click at [893, 175] on p "Search" at bounding box center [919, 183] width 112 height 30
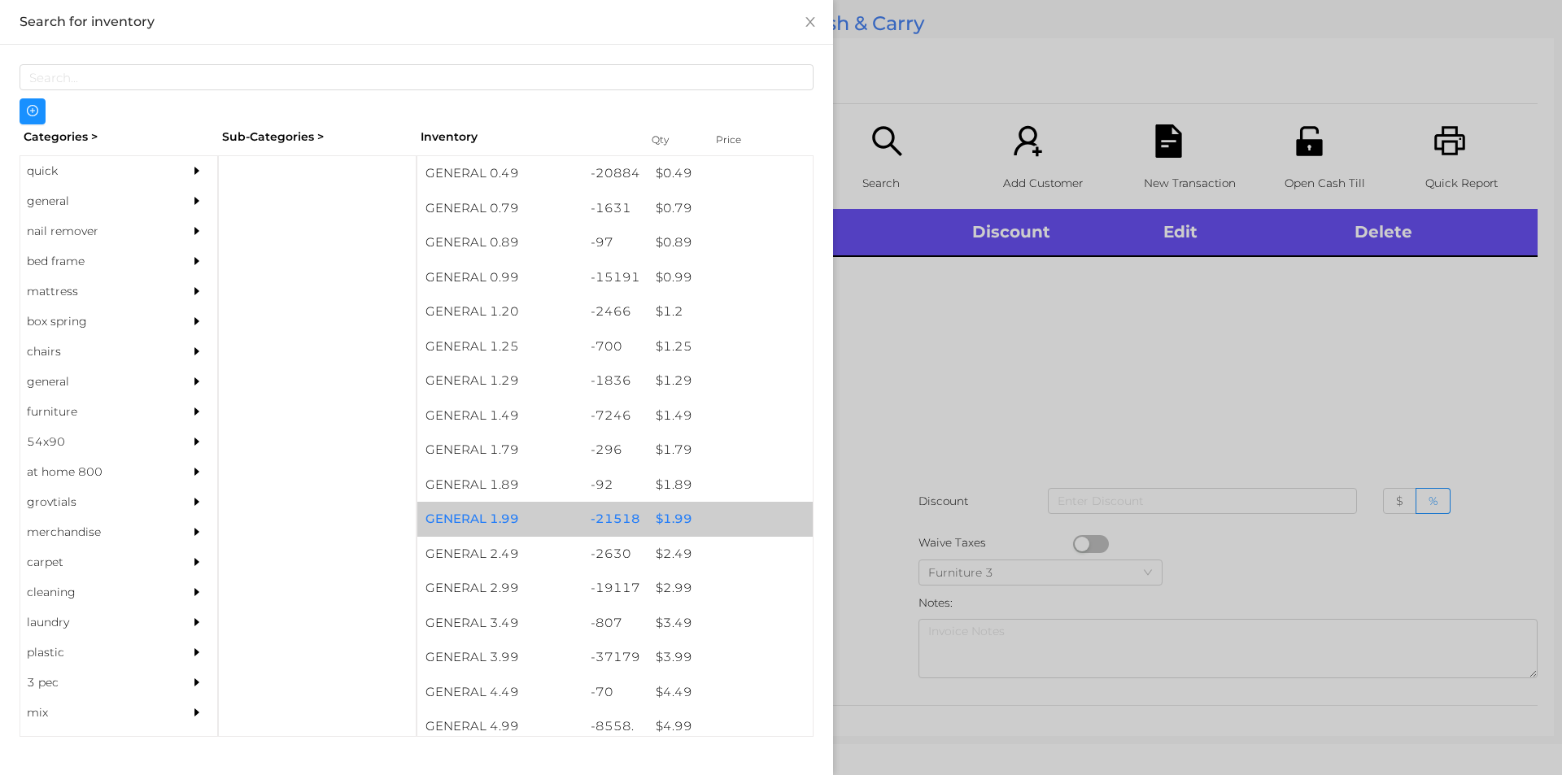
click at [678, 511] on div "$ 1.99" at bounding box center [730, 519] width 165 height 35
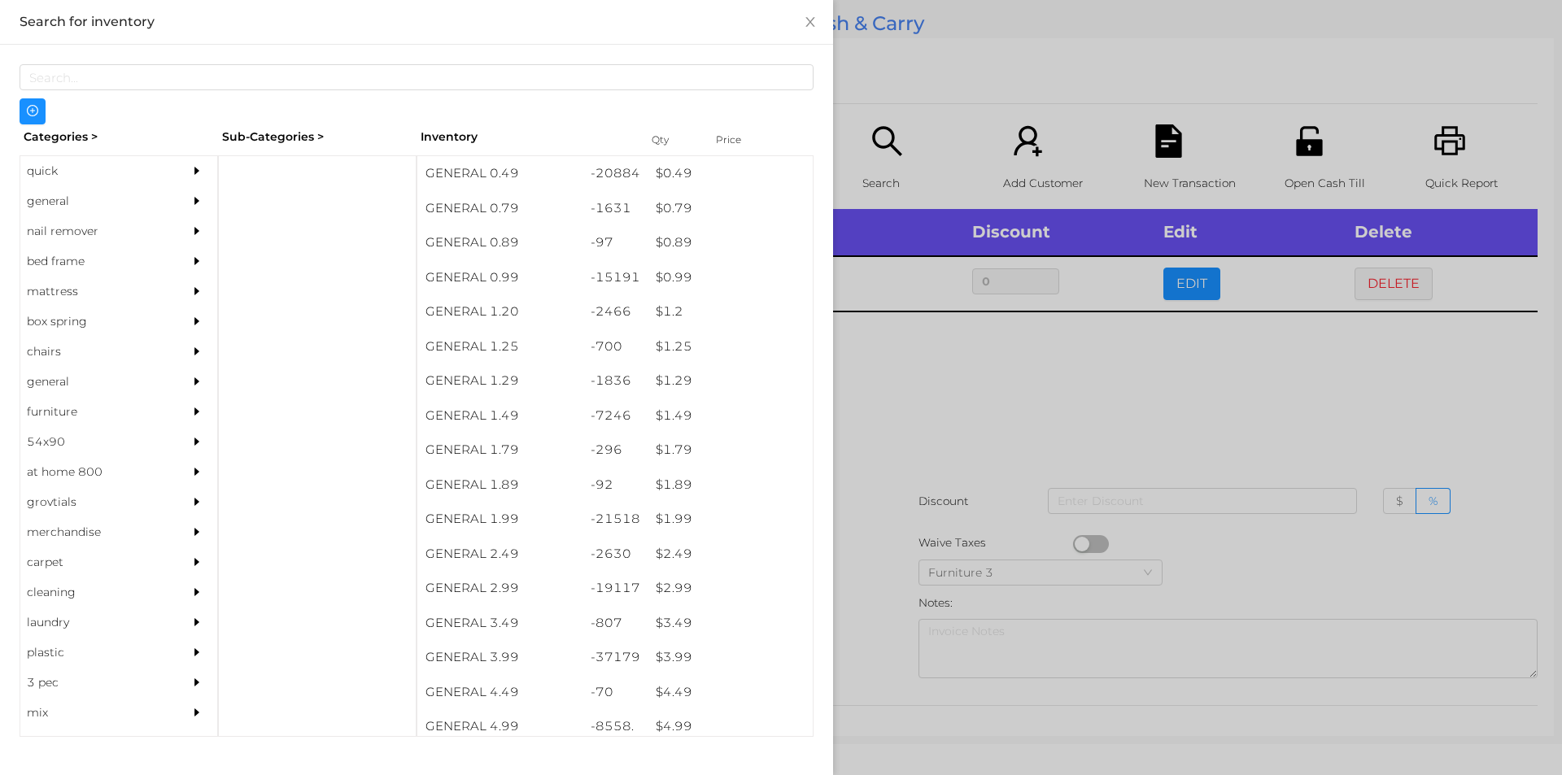
click at [959, 376] on div at bounding box center [781, 387] width 1562 height 775
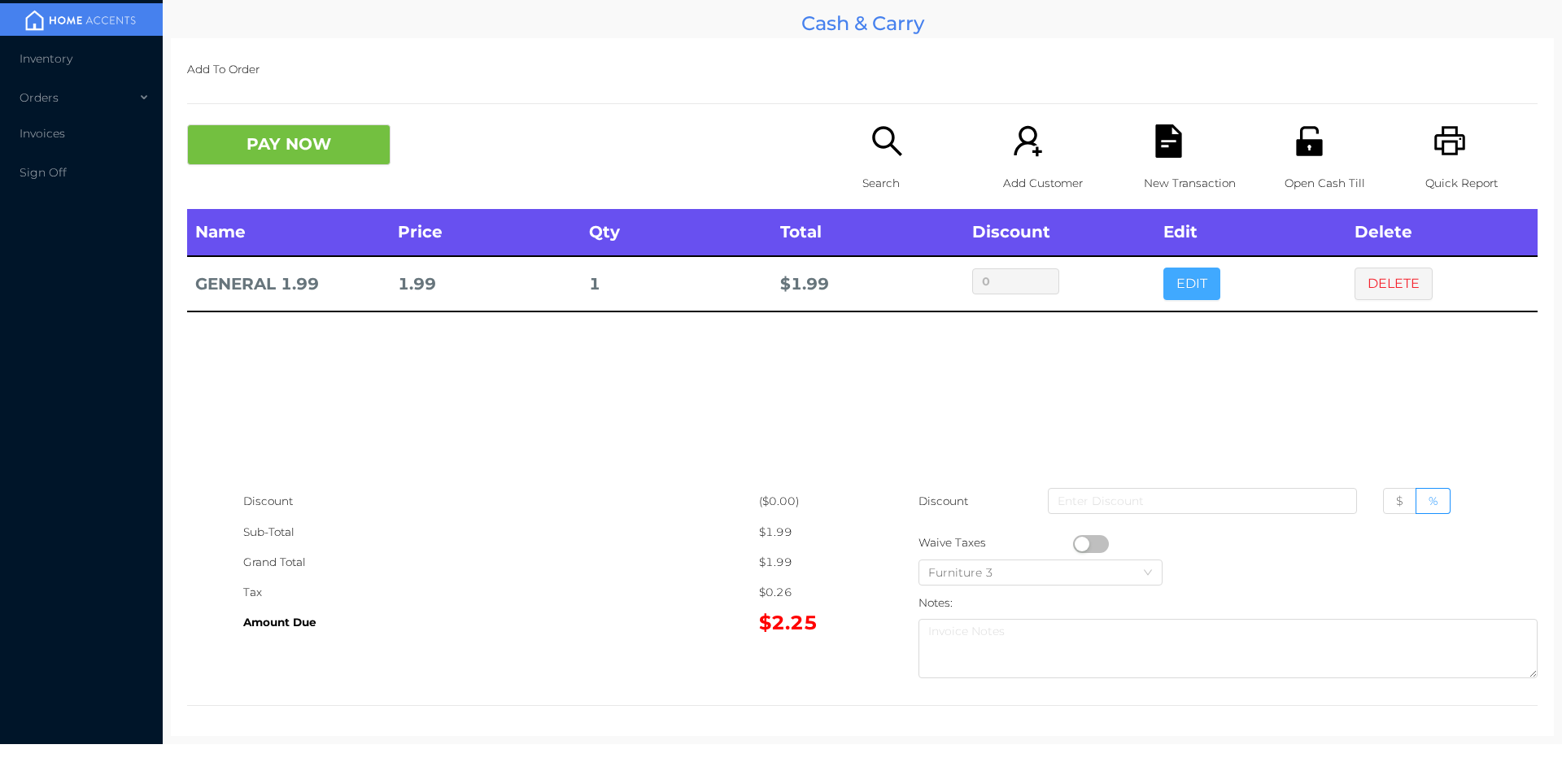
click at [1183, 275] on button "EDIT" at bounding box center [1192, 284] width 57 height 33
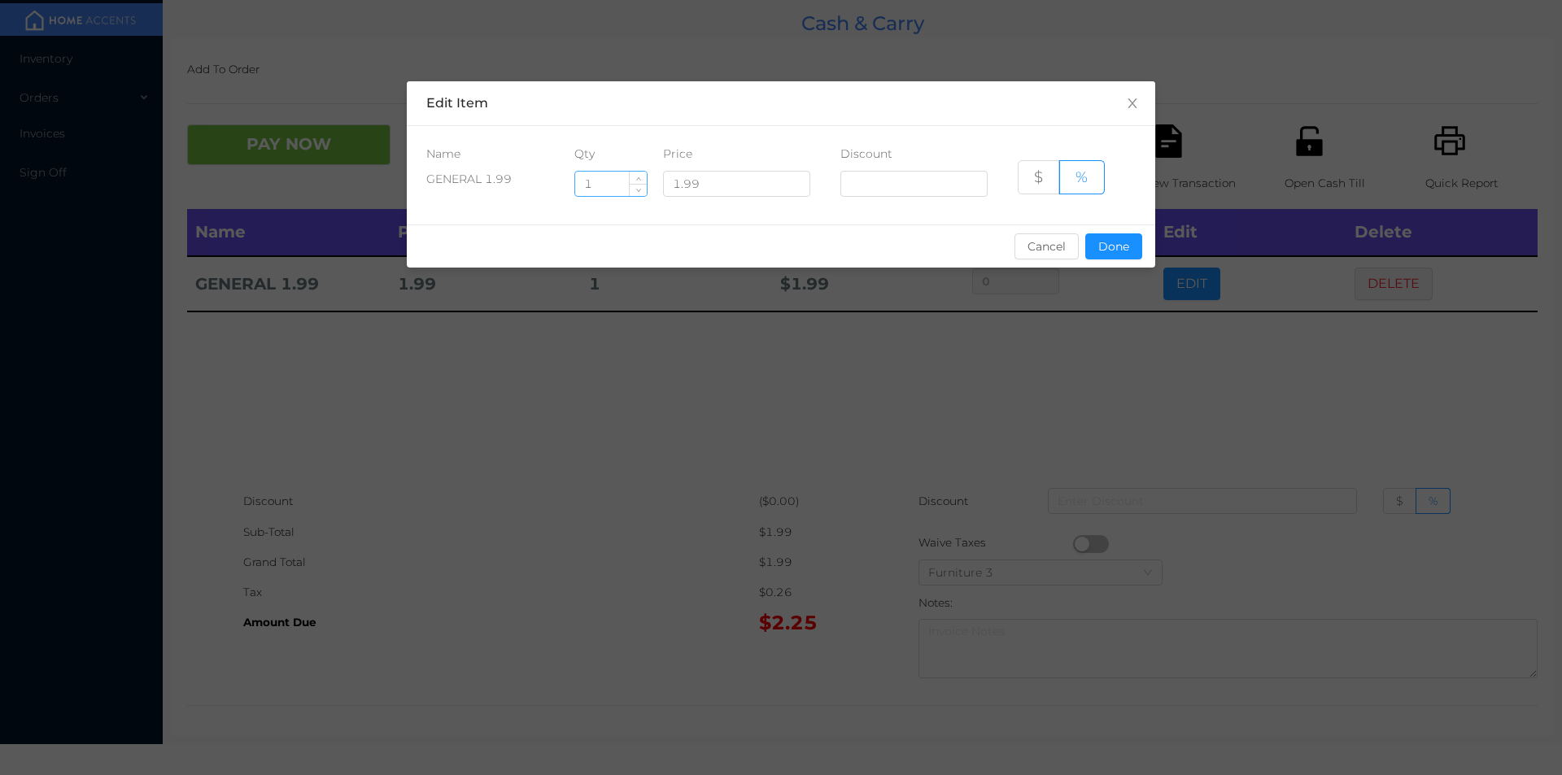
click at [616, 186] on input "1" at bounding box center [611, 184] width 72 height 24
type input "9"
click at [1114, 244] on button "Done" at bounding box center [1113, 247] width 57 height 26
type input "0%"
click at [1092, 352] on div "sentinelStart Edit Item Name Qty Price Discount GENERAL 1.99 9 1.99 $ % Cancel …" at bounding box center [781, 387] width 1562 height 775
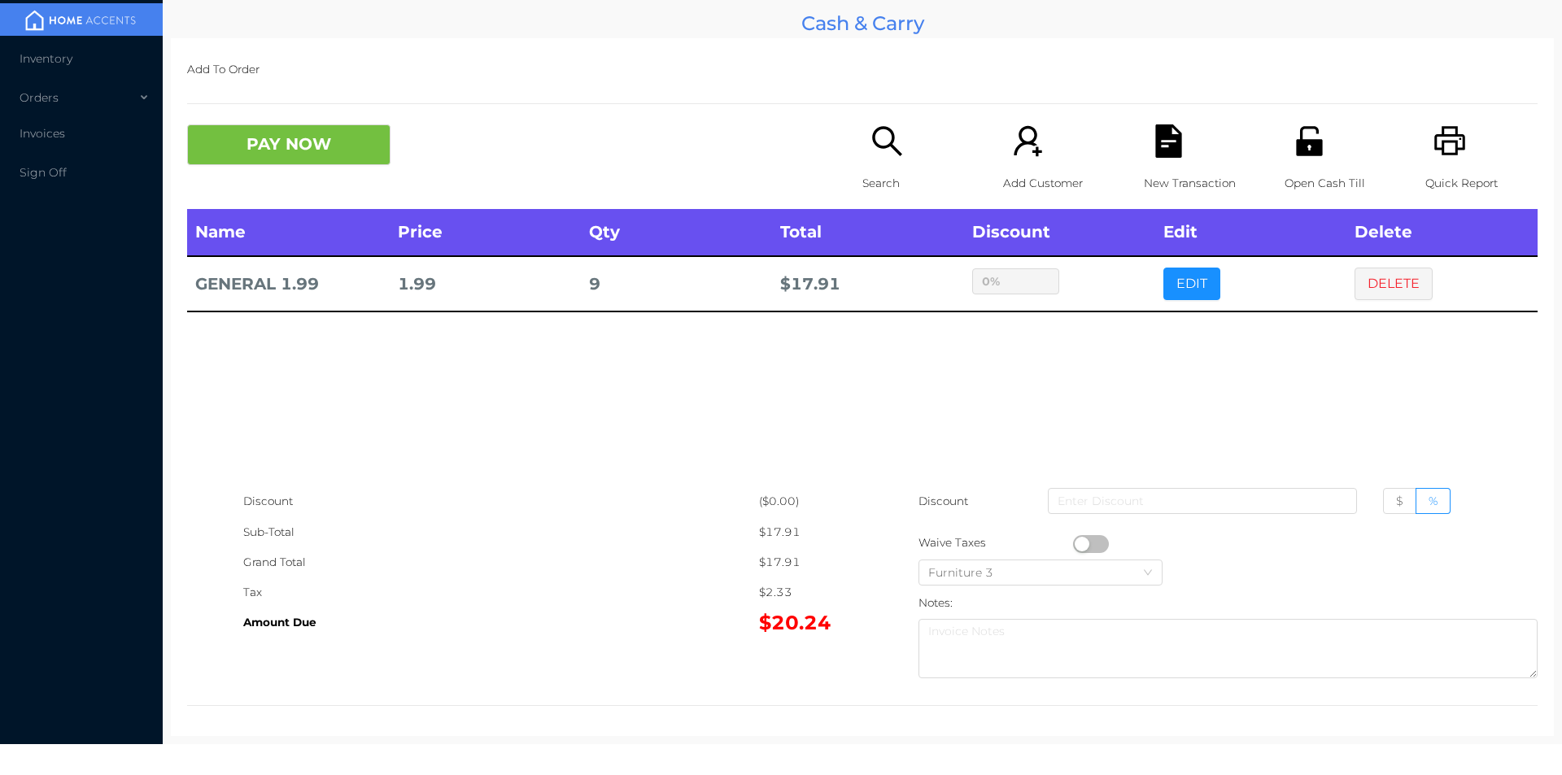
click at [1081, 545] on button "button" at bounding box center [1091, 544] width 36 height 18
click at [878, 159] on div "Search" at bounding box center [919, 166] width 112 height 85
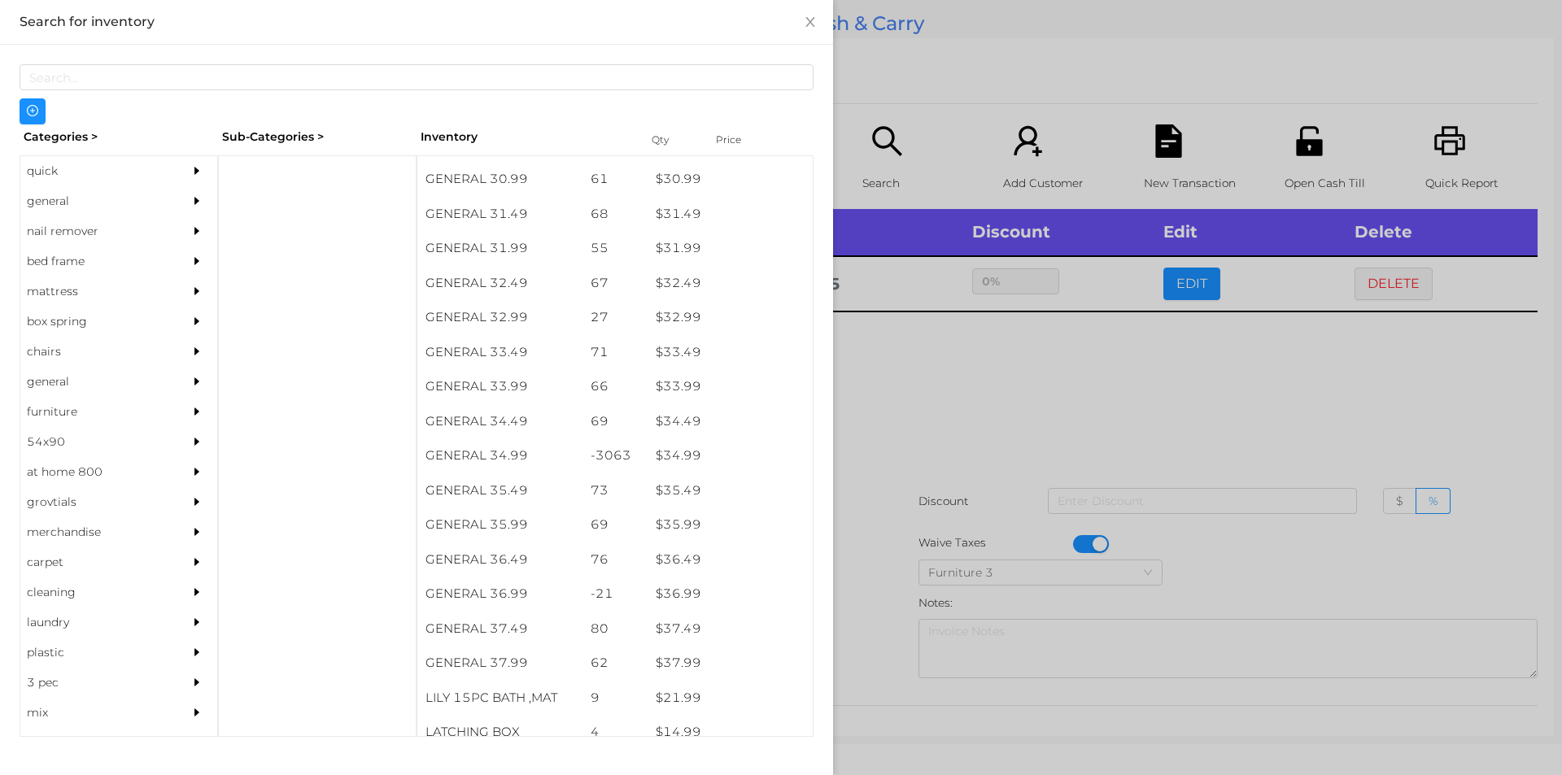
scroll to position [2509, 0]
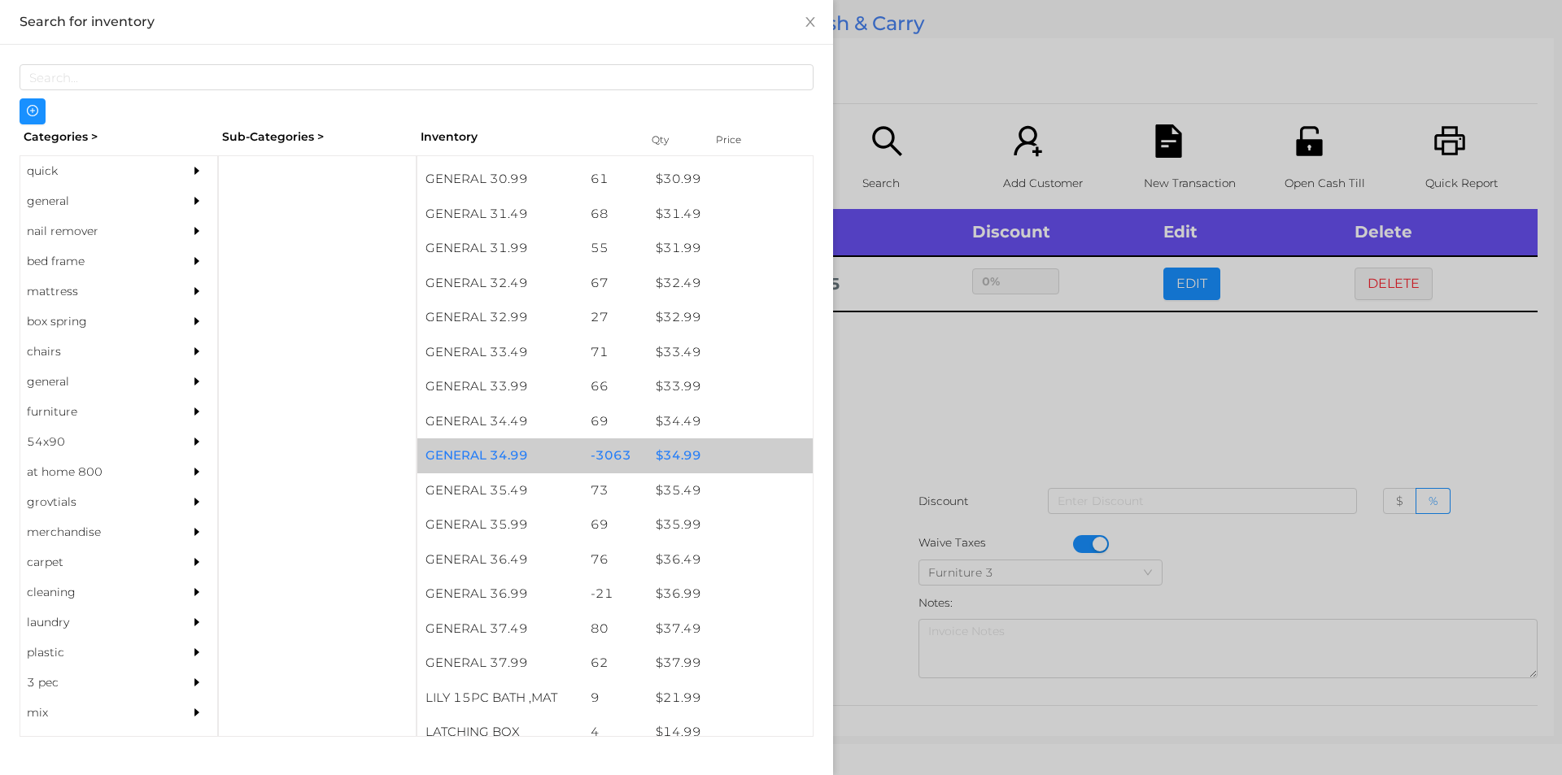
click at [669, 451] on div "$ 34.99" at bounding box center [730, 456] width 165 height 35
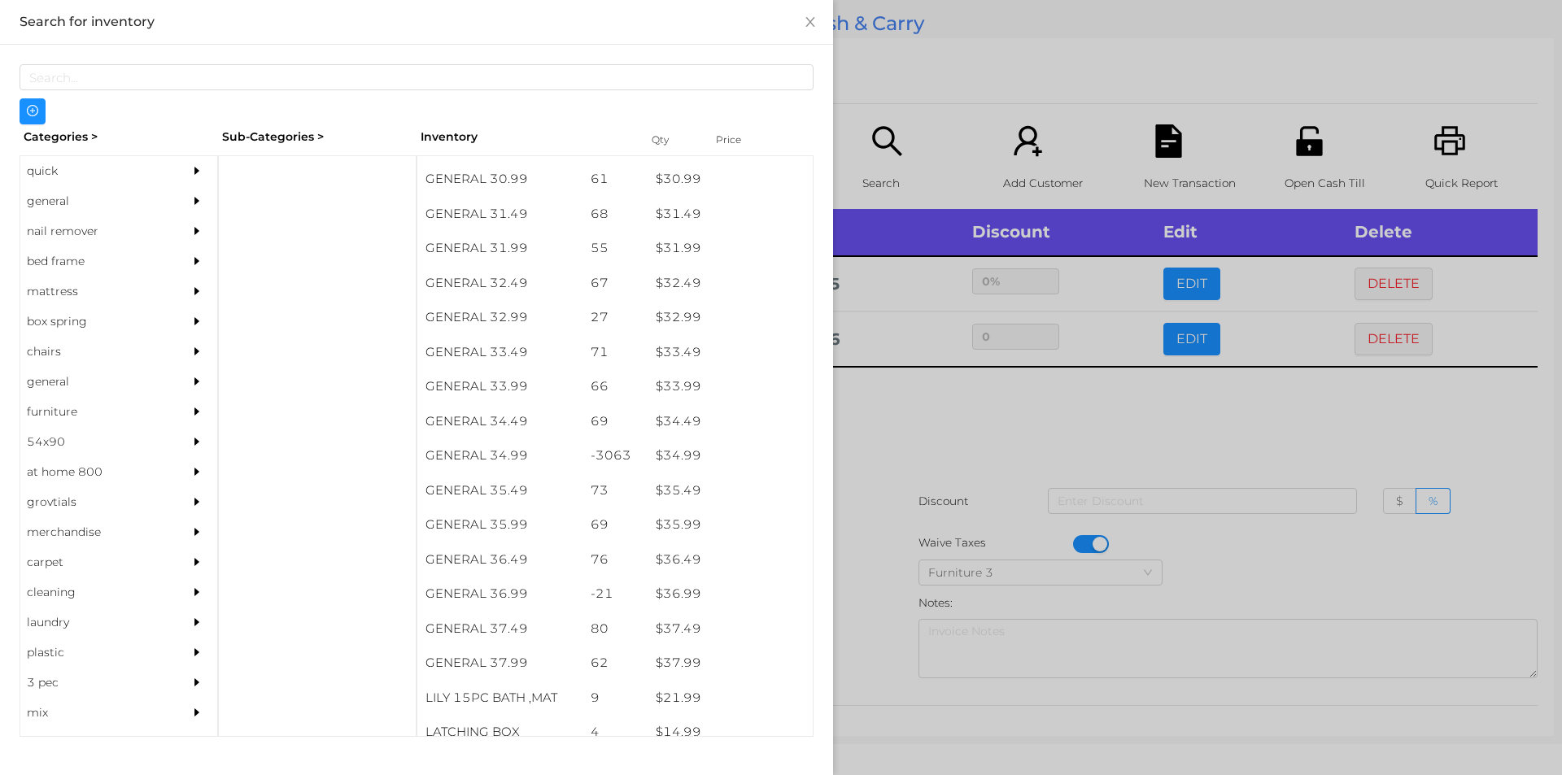
click at [896, 454] on div at bounding box center [781, 387] width 1562 height 775
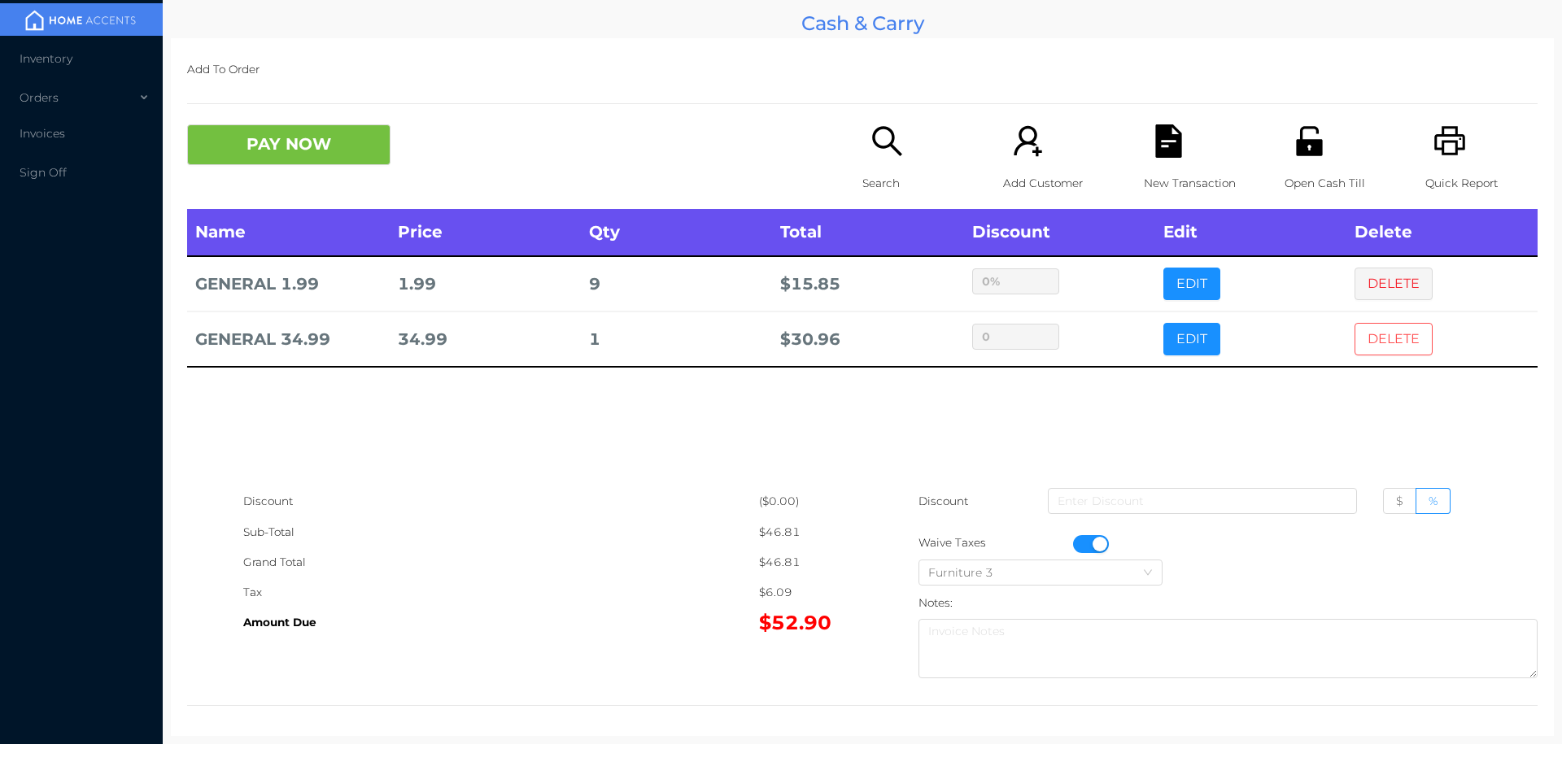
click at [1389, 339] on button "DELETE" at bounding box center [1394, 339] width 78 height 33
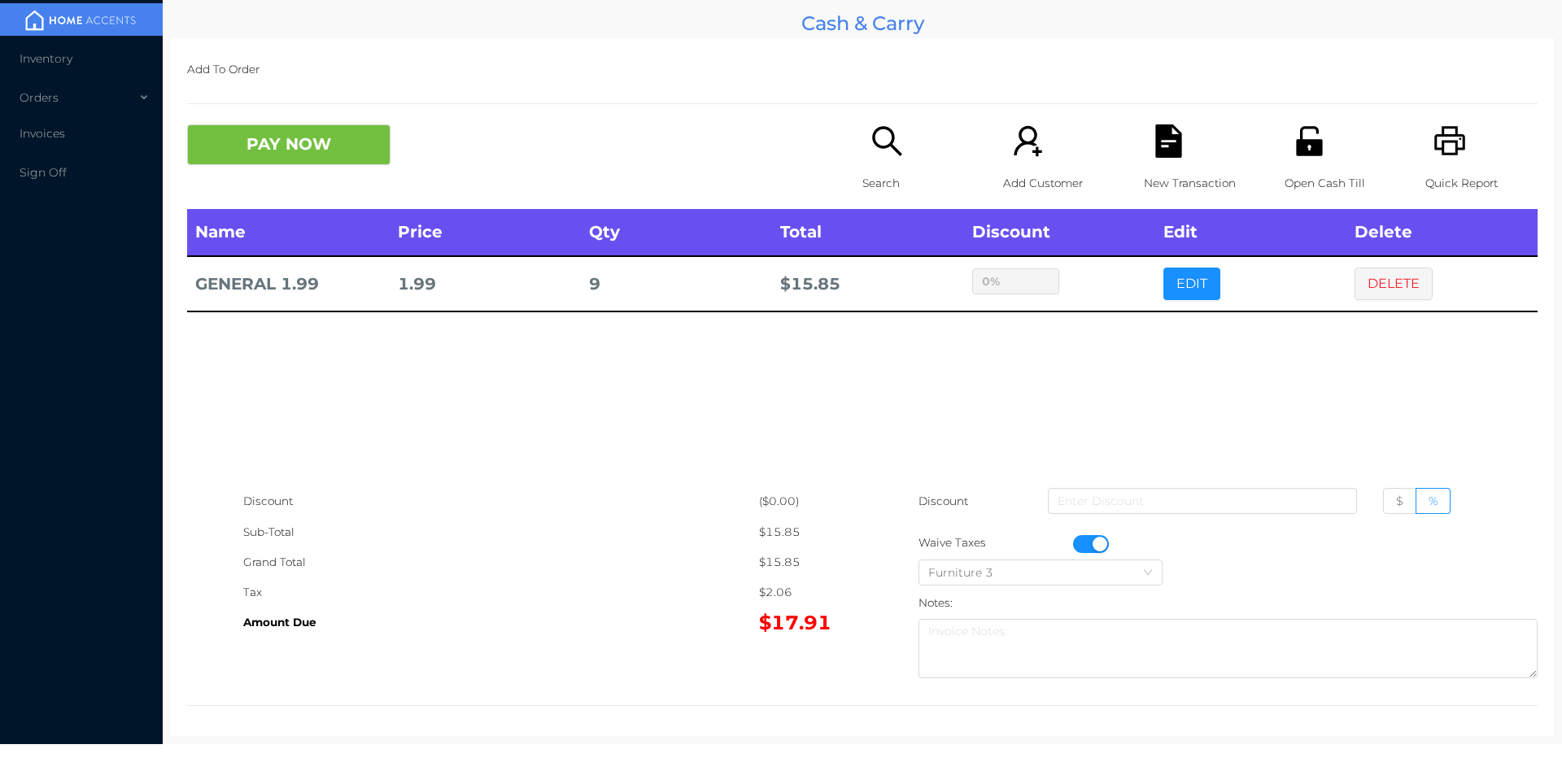
click at [886, 142] on icon "icon: search" at bounding box center [886, 140] width 29 height 29
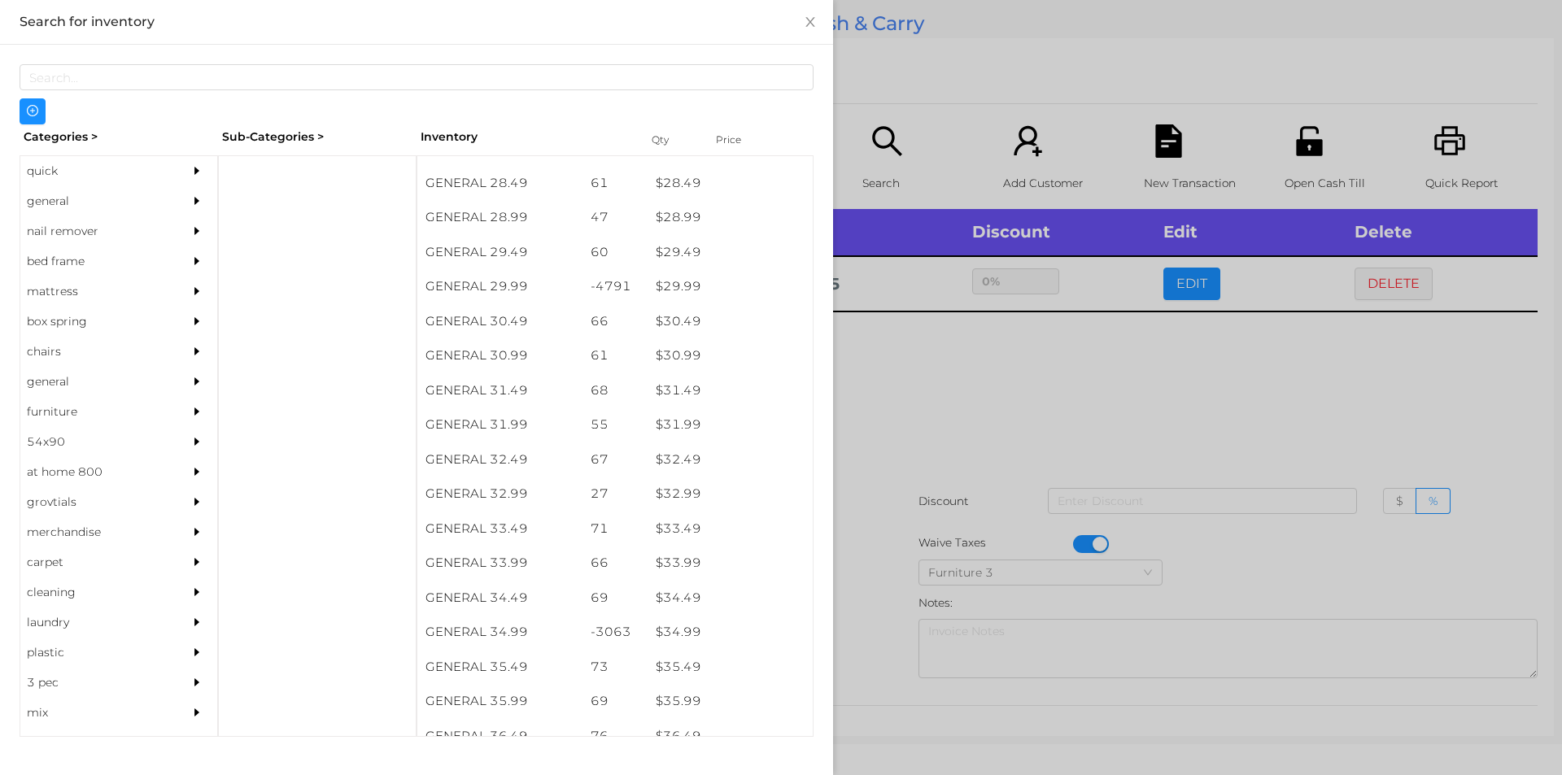
scroll to position [2331, 0]
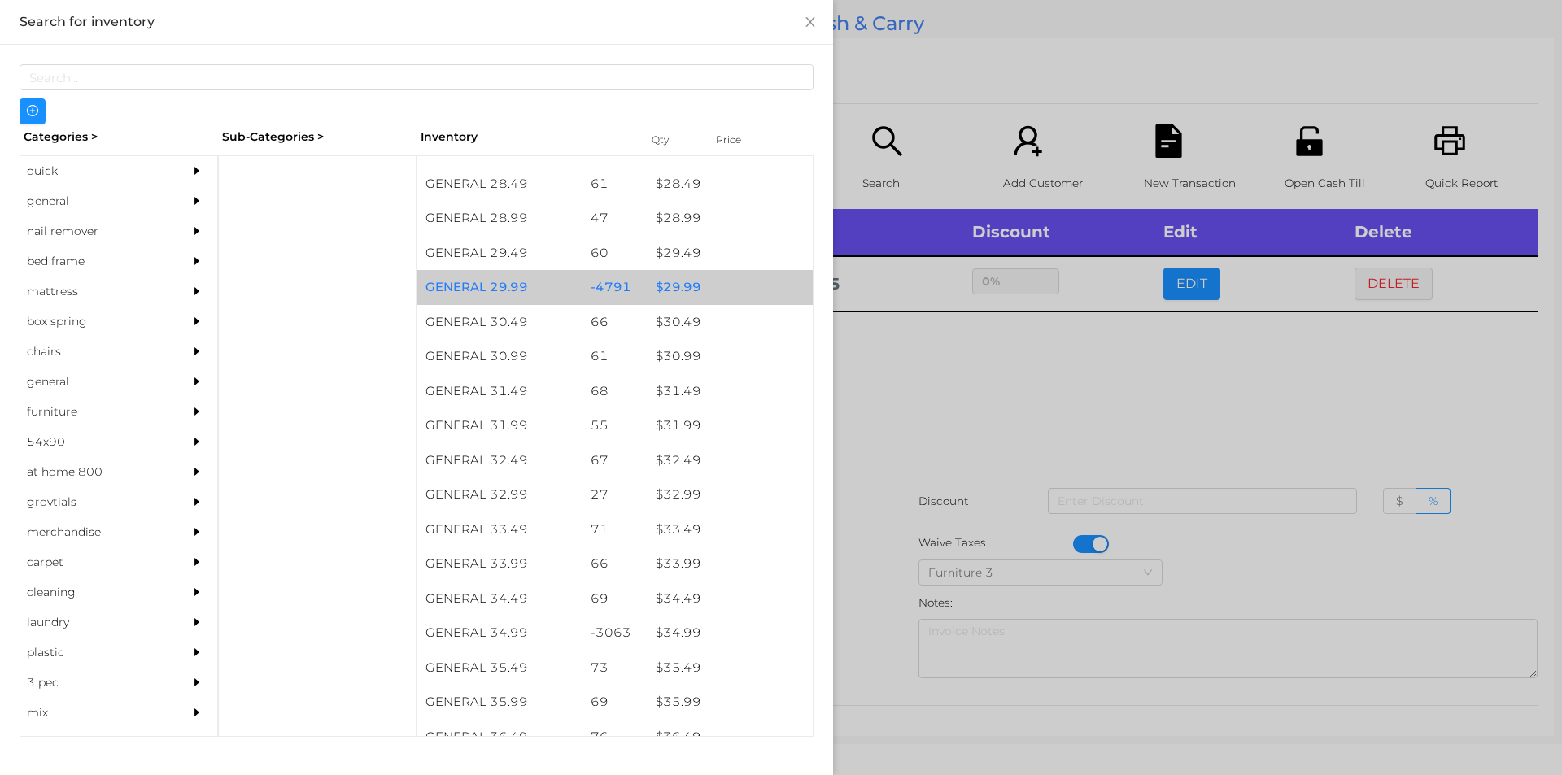
click at [678, 292] on div "$ 29.99" at bounding box center [730, 287] width 165 height 35
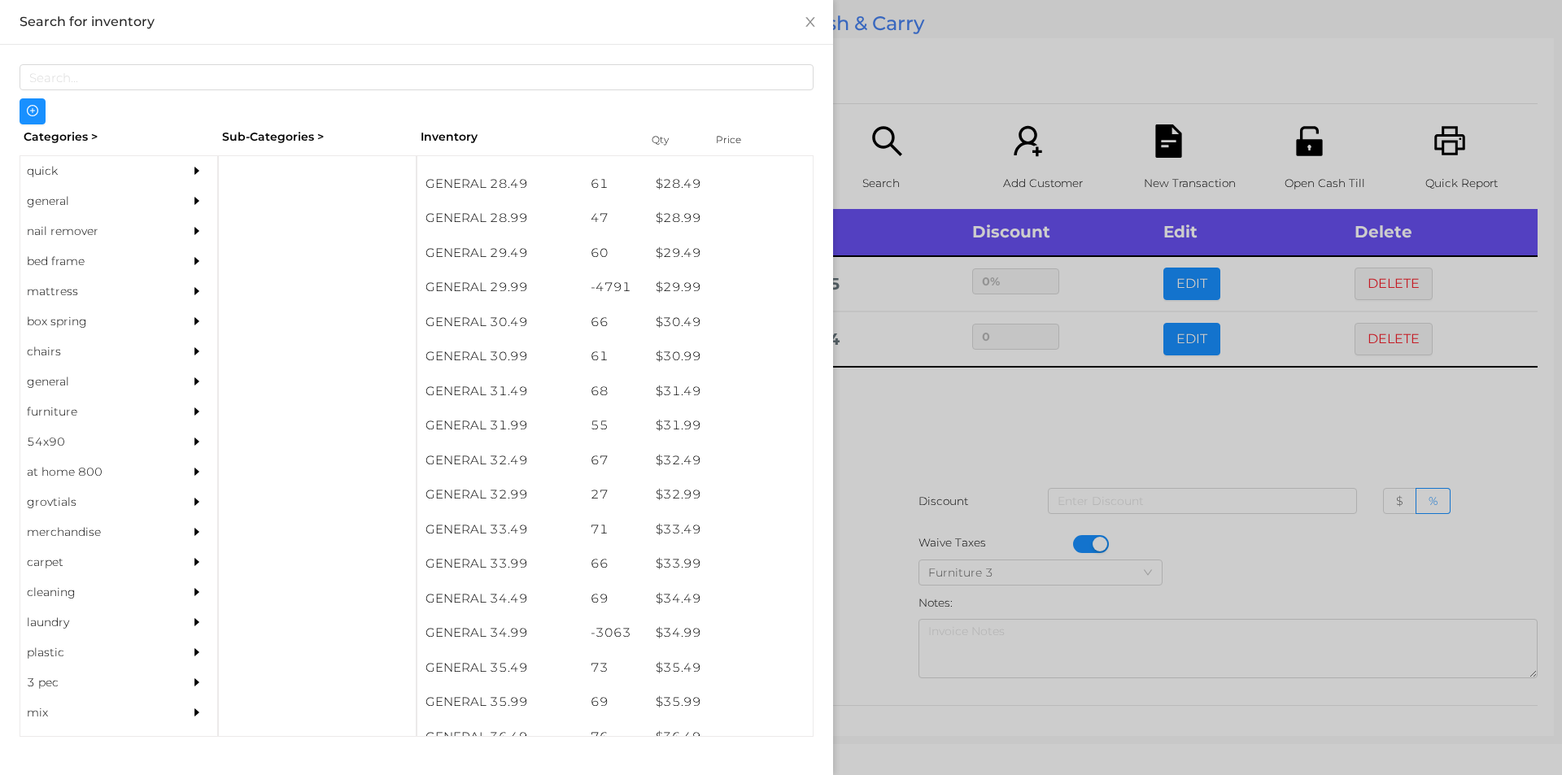
click at [910, 438] on div at bounding box center [781, 387] width 1562 height 775
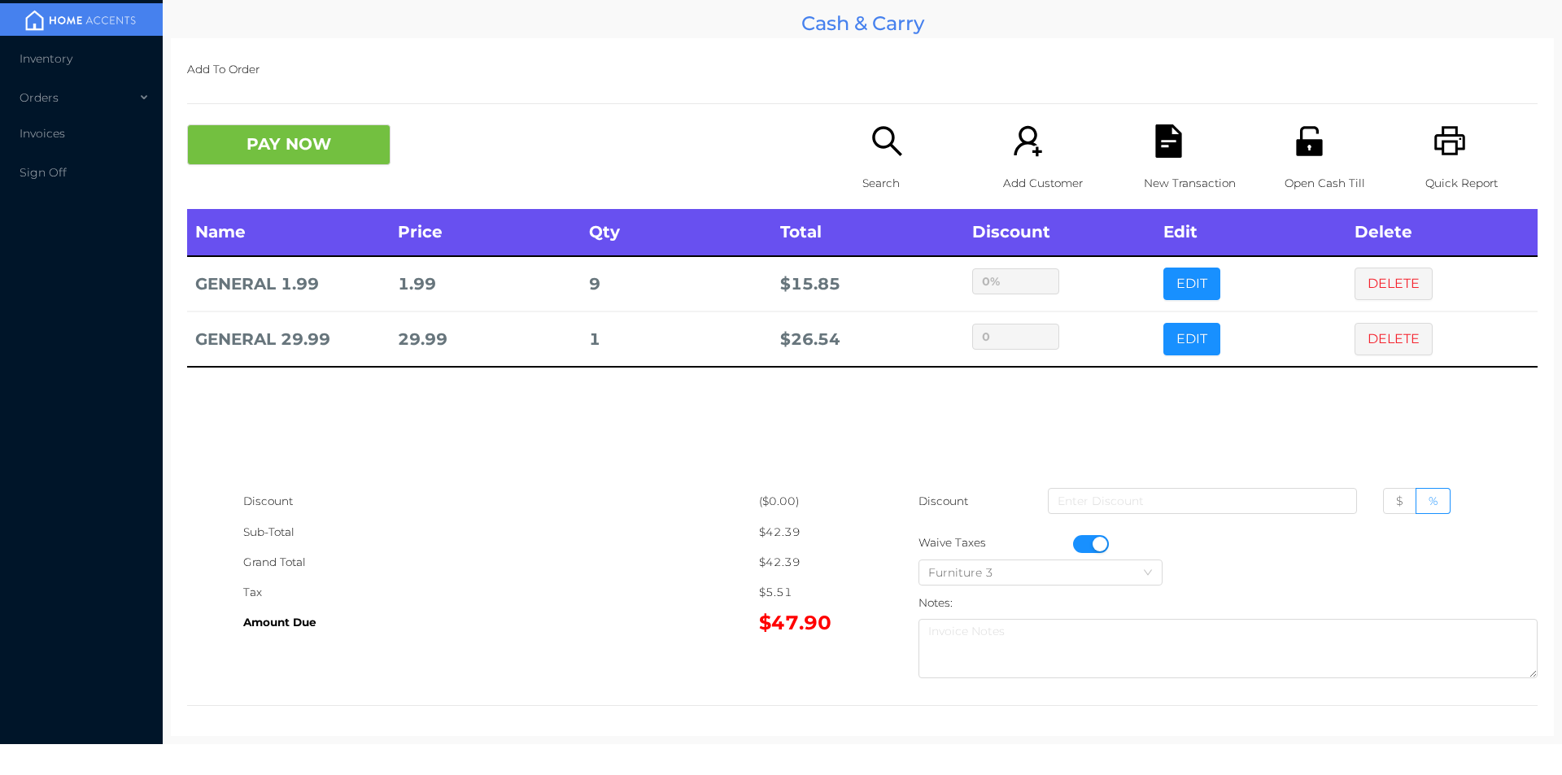
click at [265, 151] on button "PAY NOW" at bounding box center [288, 144] width 203 height 41
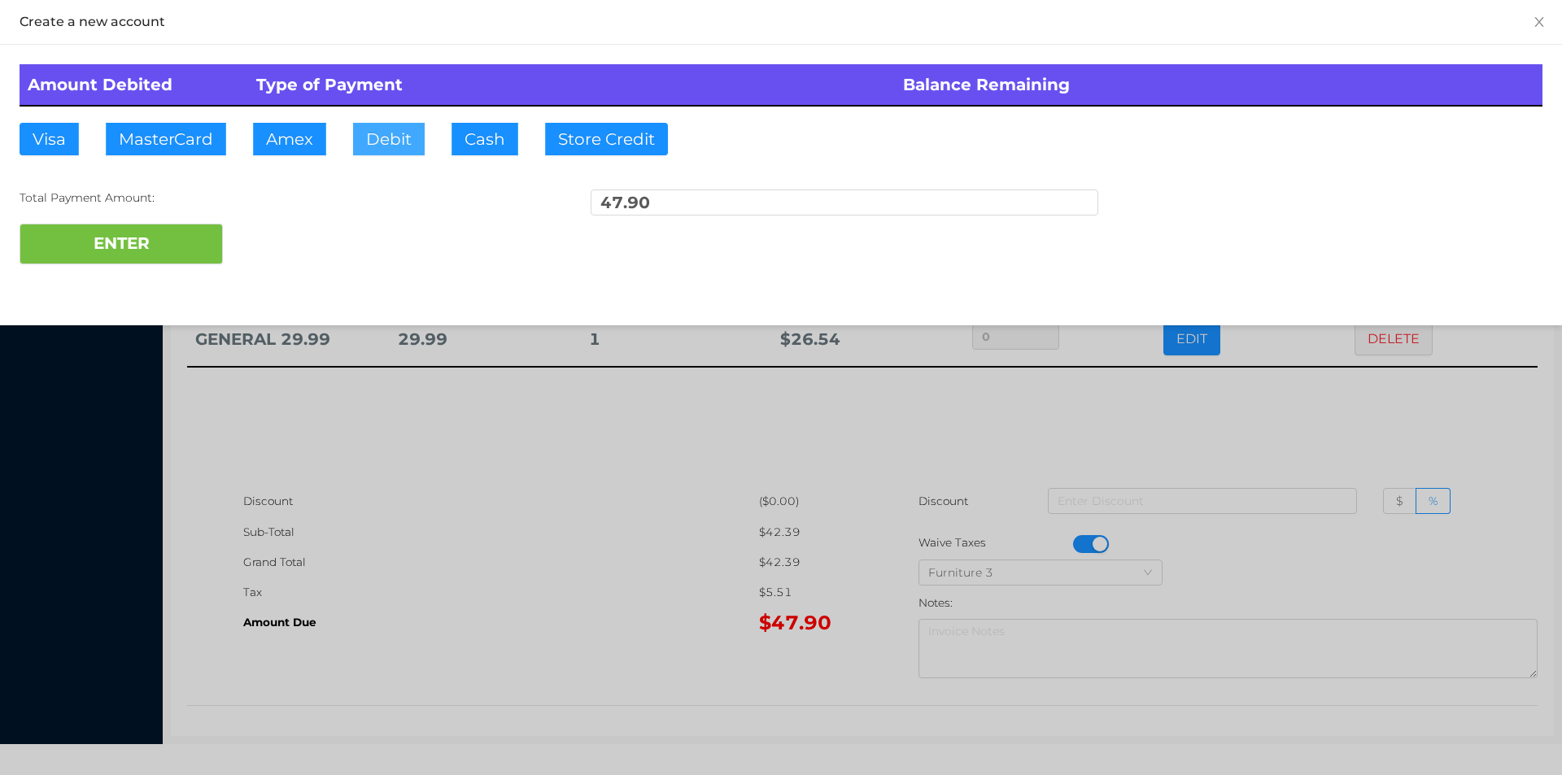
click at [387, 150] on button "Debit" at bounding box center [389, 139] width 72 height 33
type input "60."
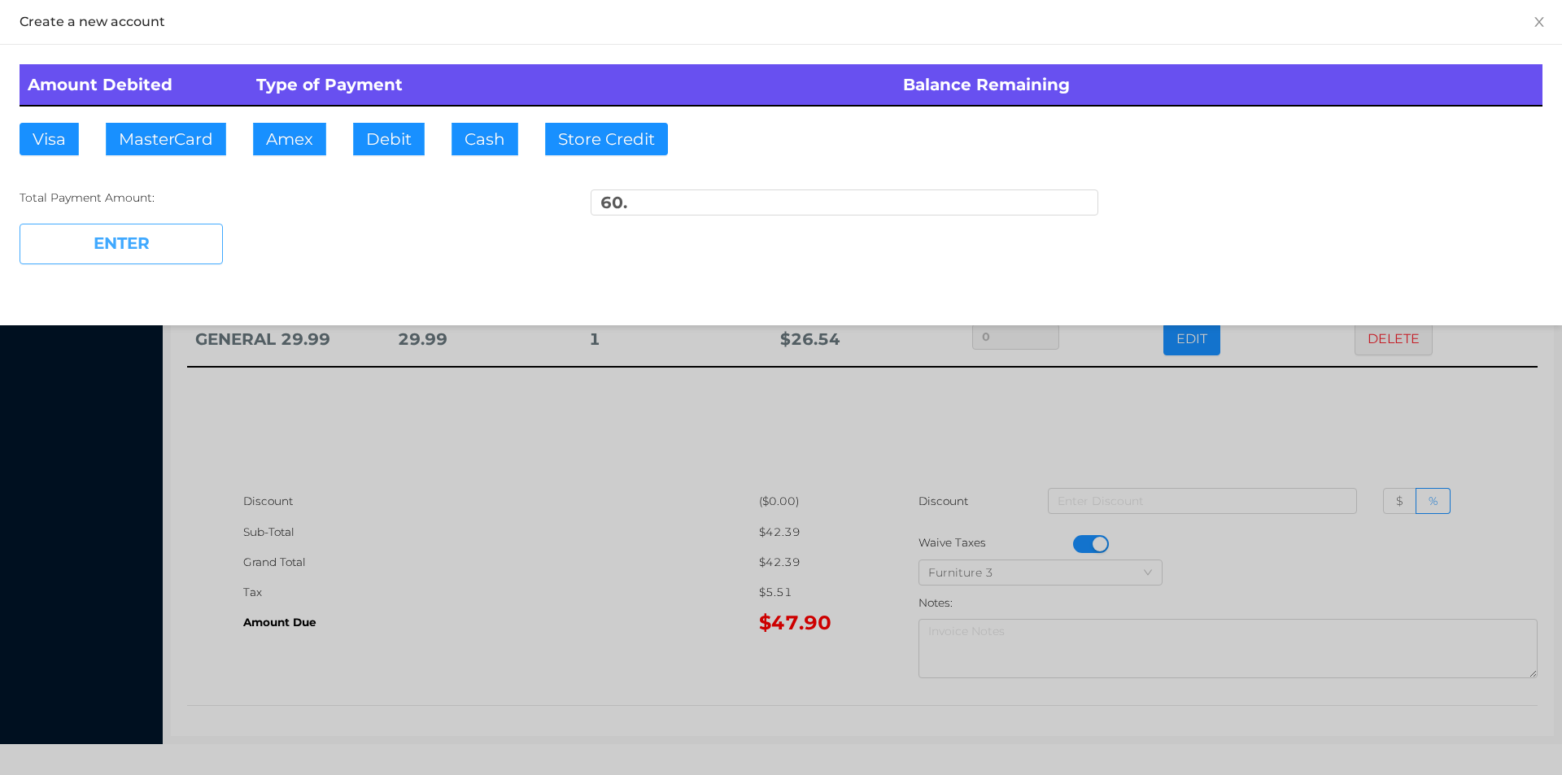
click at [127, 254] on button "ENTER" at bounding box center [121, 244] width 203 height 41
type input "0"
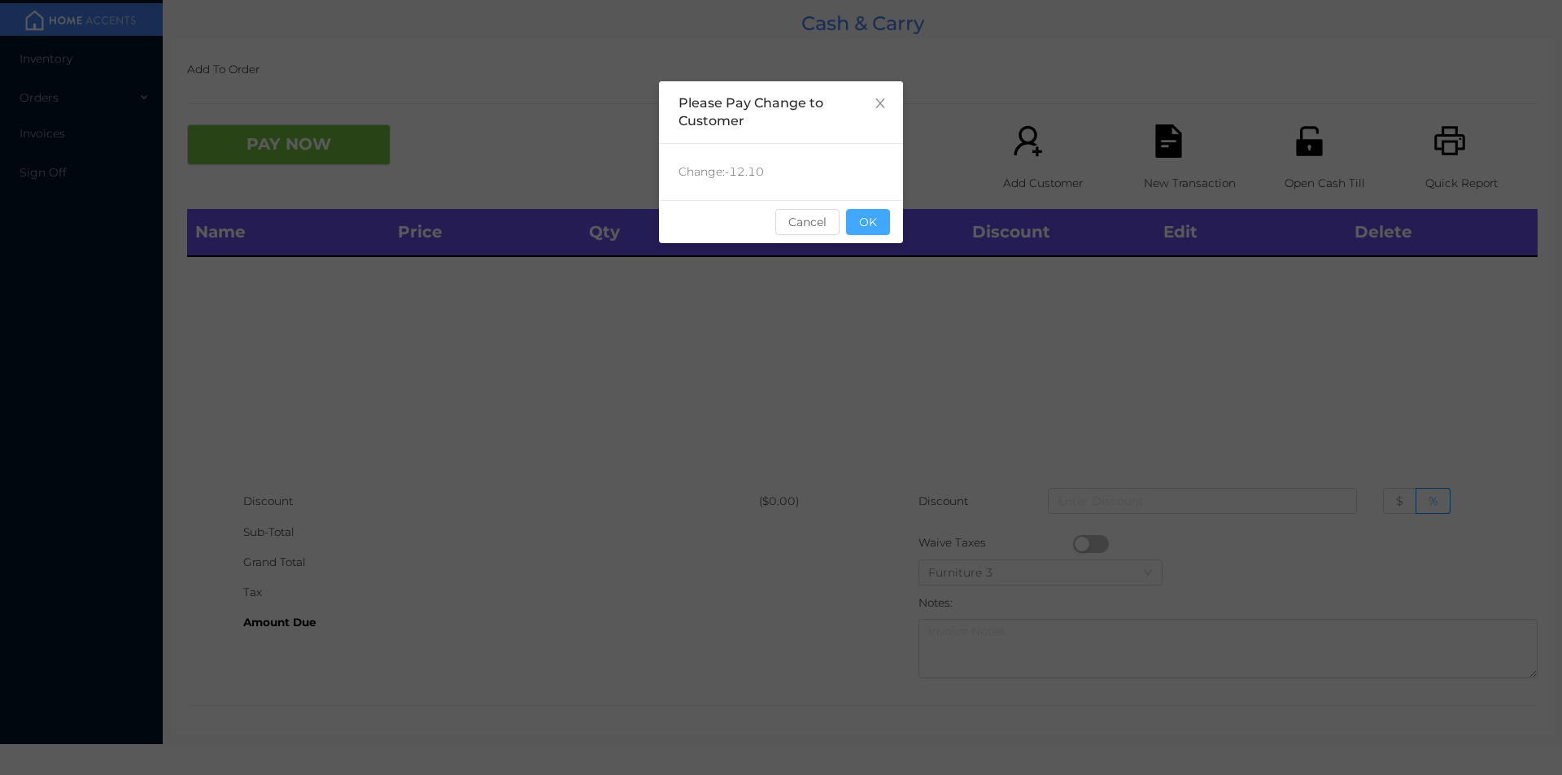
click at [858, 221] on button "OK" at bounding box center [868, 222] width 44 height 26
click at [883, 257] on table "Name Price Qty Total Discount Edit Delete" at bounding box center [862, 233] width 1351 height 48
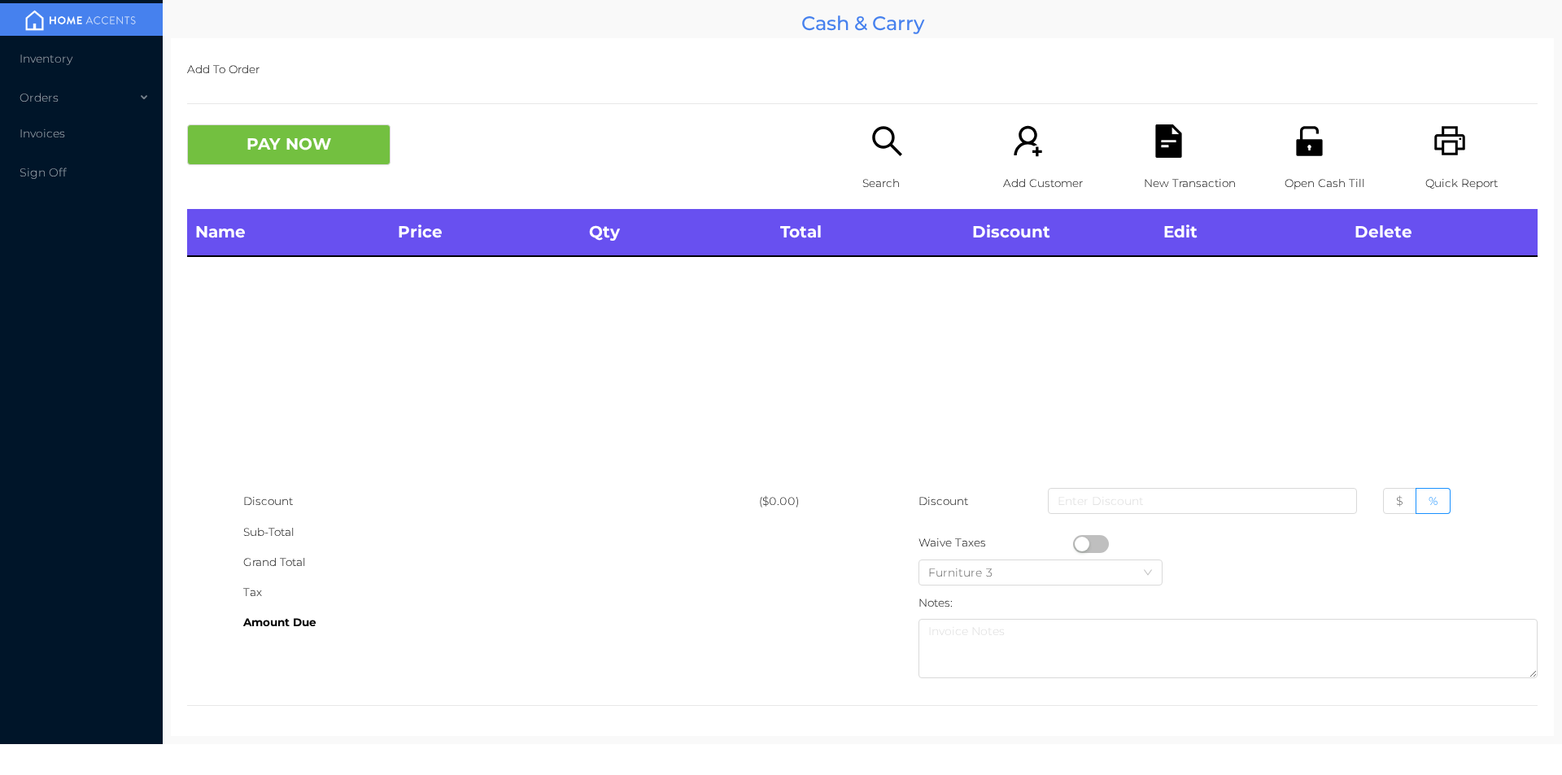
click at [893, 164] on div "Search" at bounding box center [919, 166] width 112 height 85
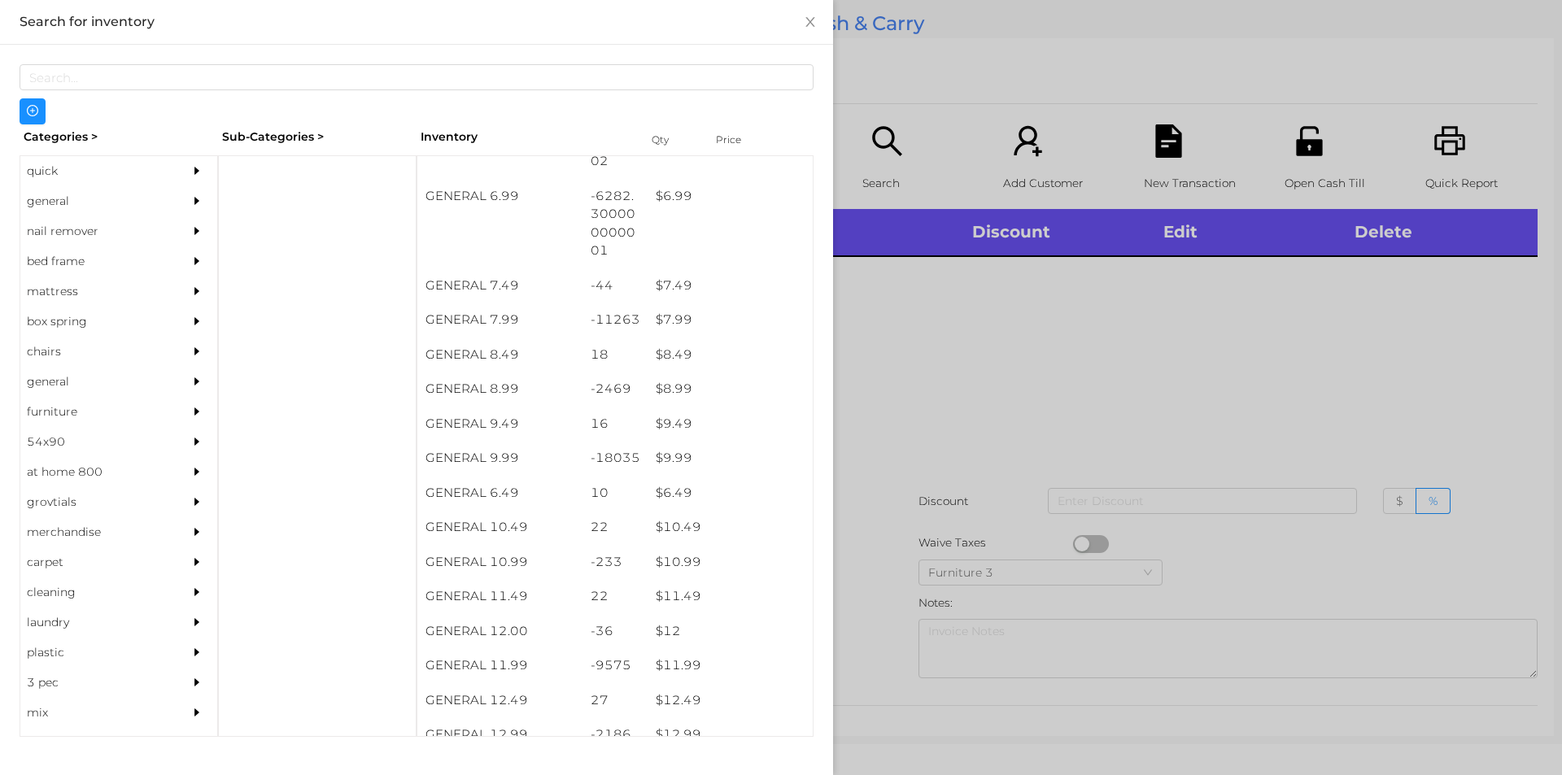
scroll to position [710, 0]
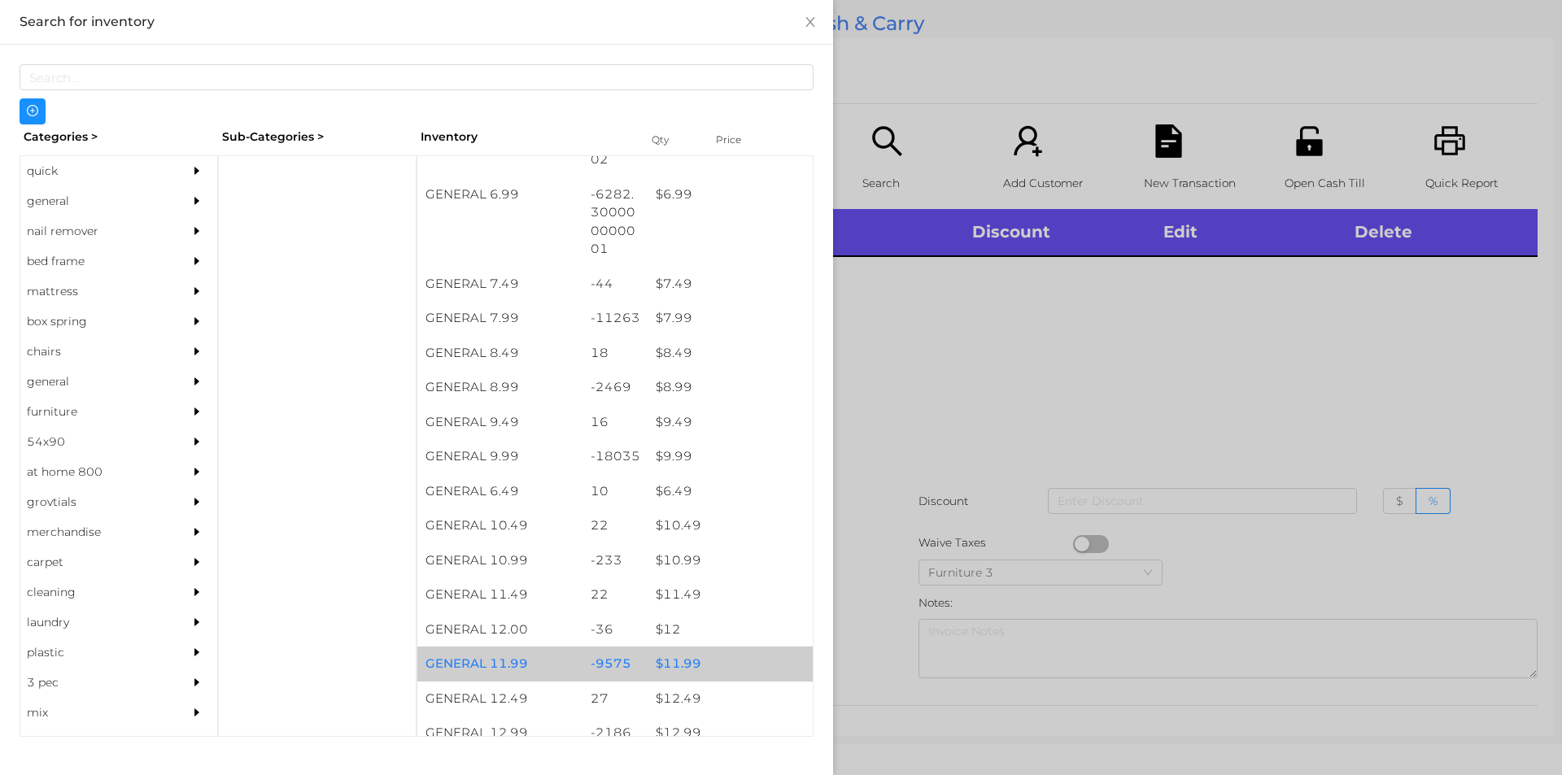
click at [673, 663] on div "$ 11.99" at bounding box center [730, 664] width 165 height 35
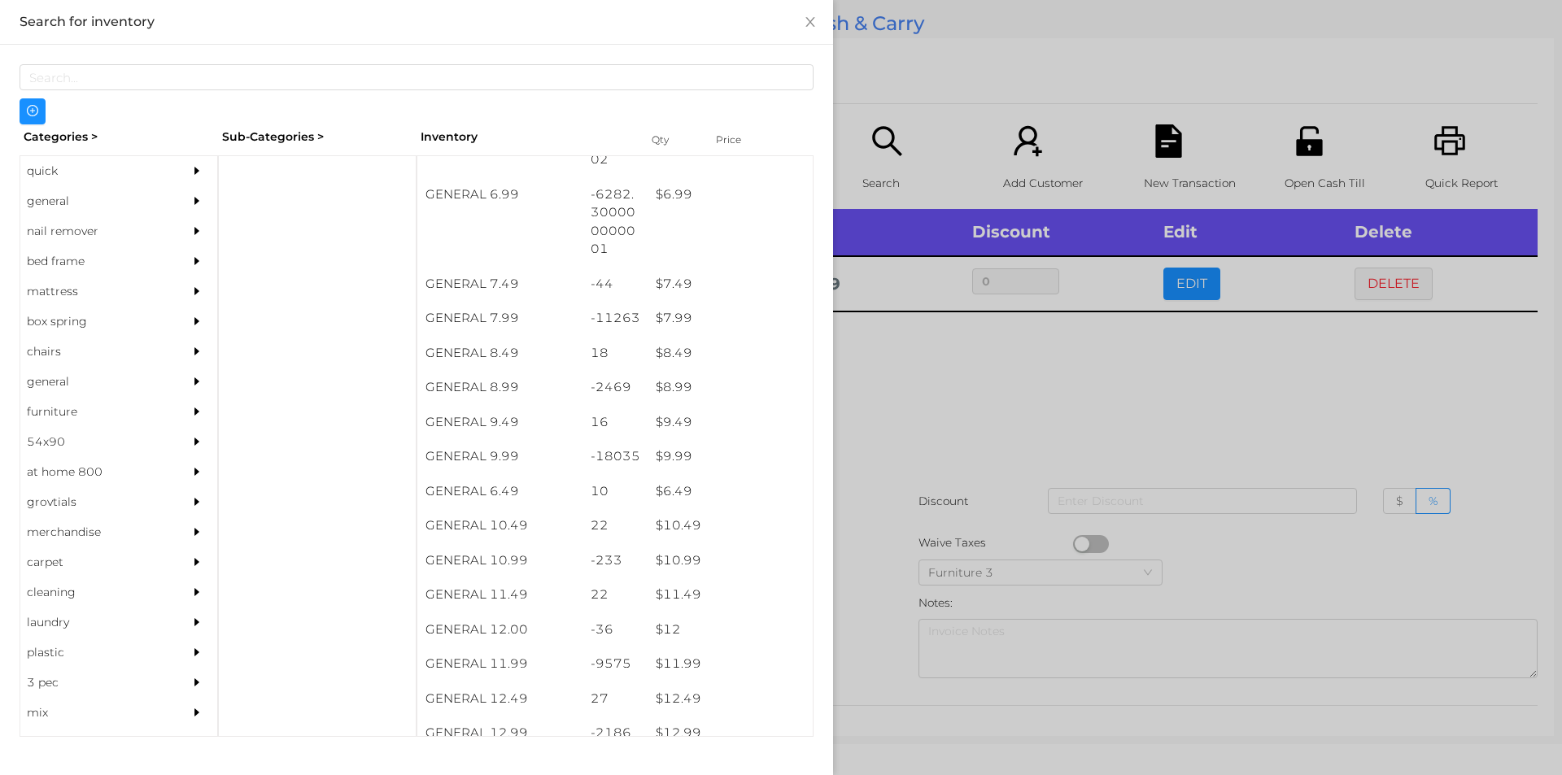
click at [942, 393] on div at bounding box center [781, 387] width 1562 height 775
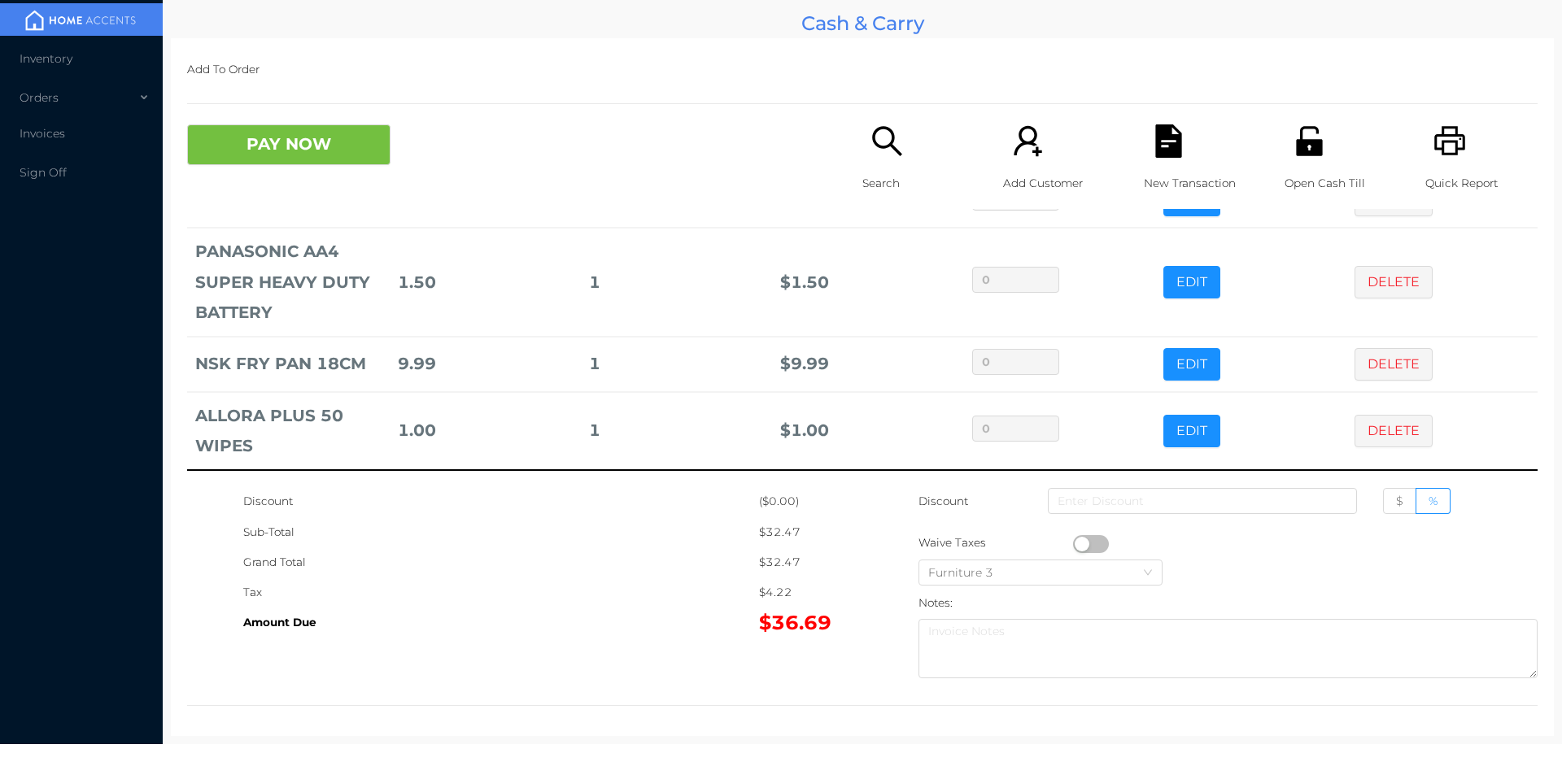
scroll to position [140, 0]
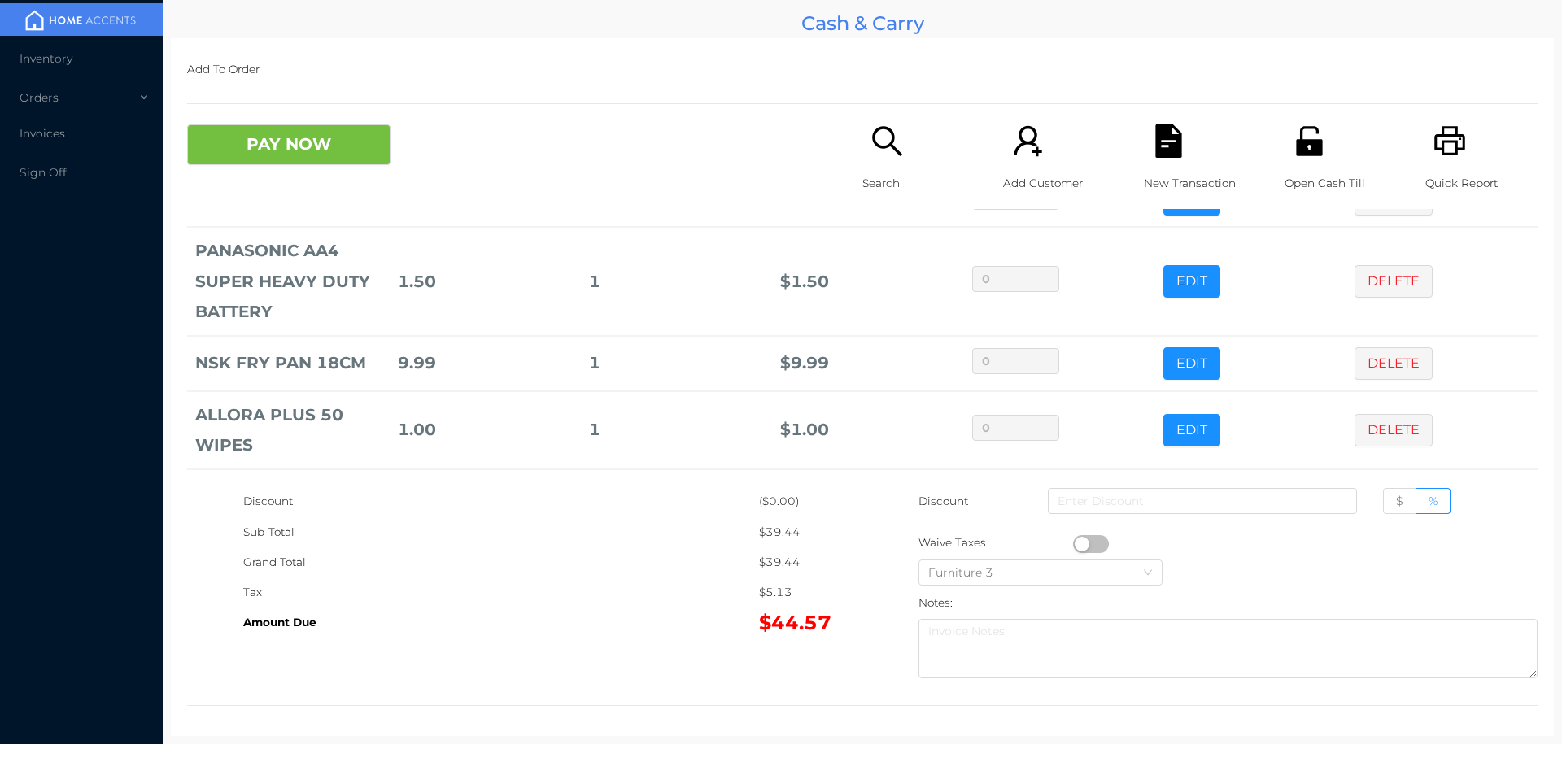
click at [863, 164] on div "Search" at bounding box center [919, 166] width 112 height 85
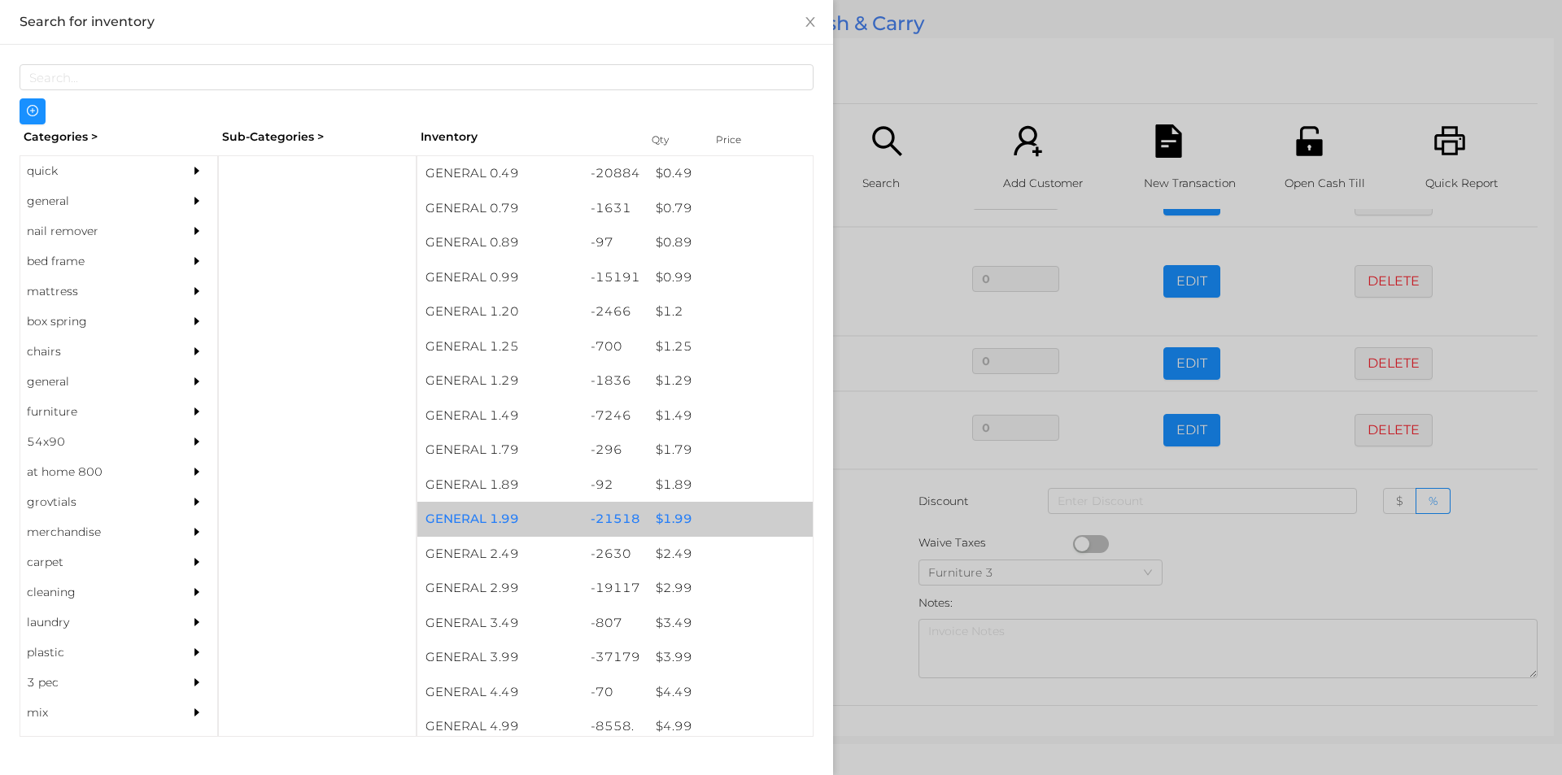
click at [684, 524] on div "$ 1.99" at bounding box center [730, 519] width 165 height 35
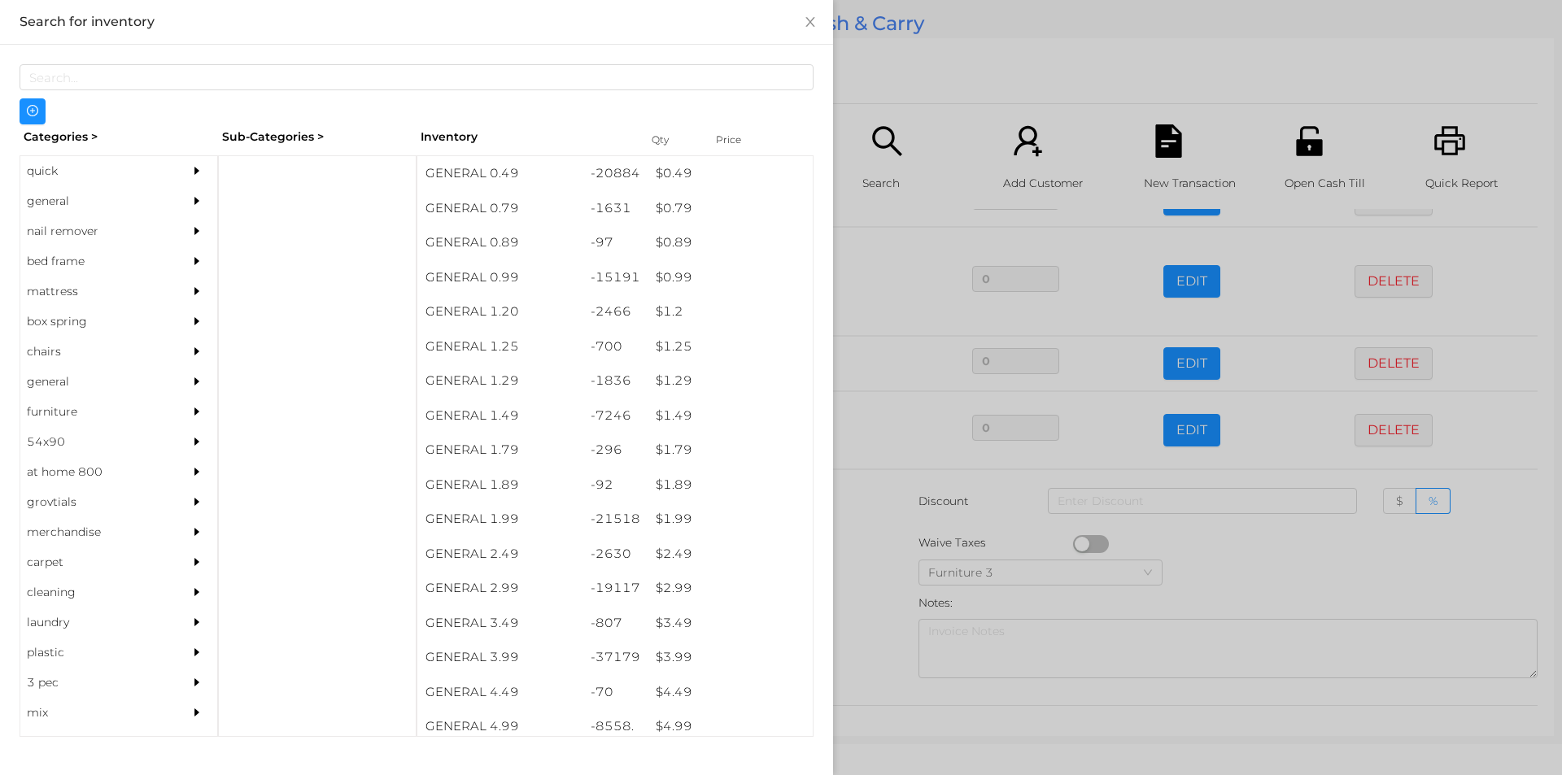
click at [879, 572] on div at bounding box center [781, 387] width 1562 height 775
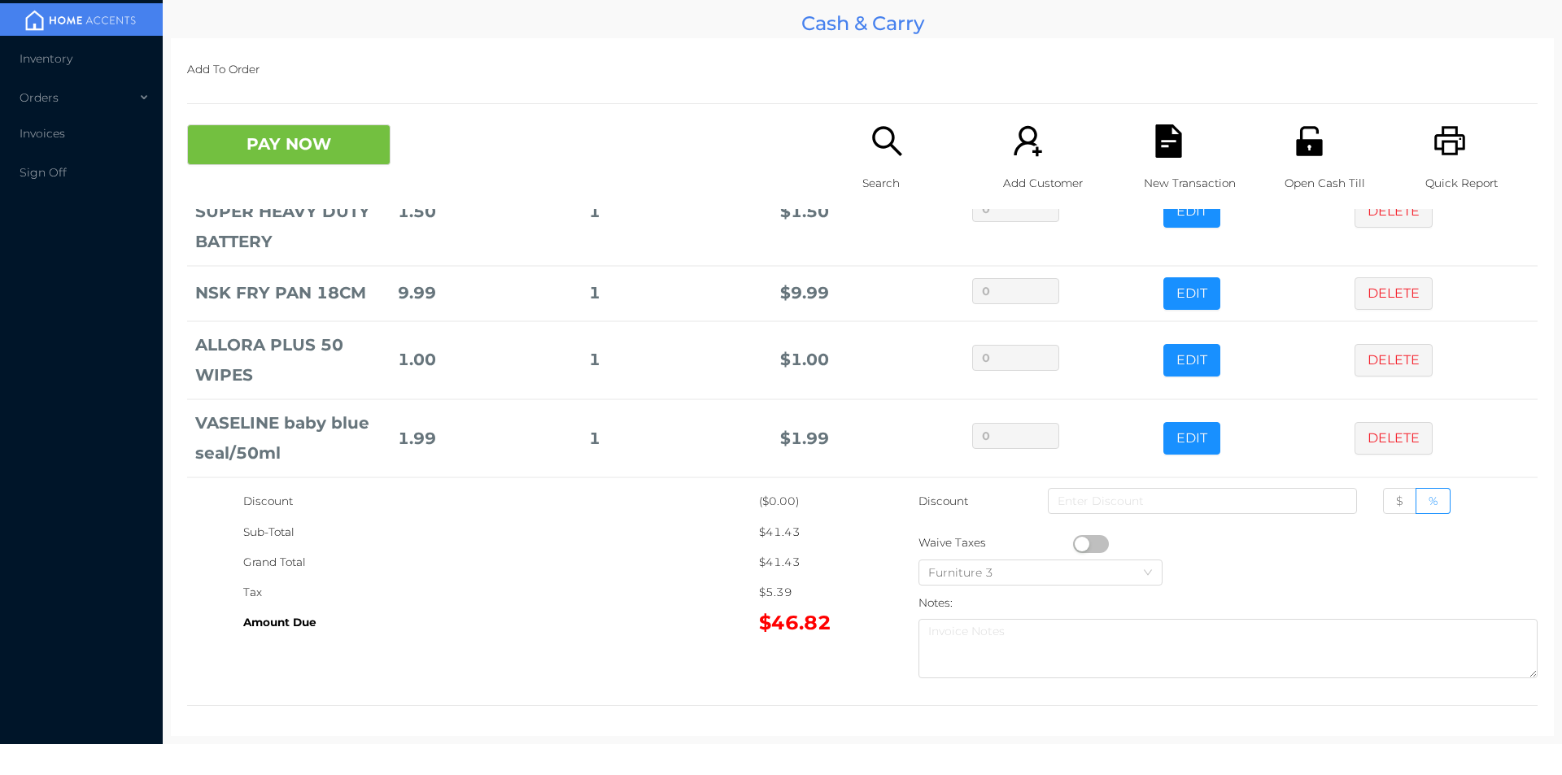
scroll to position [384, 0]
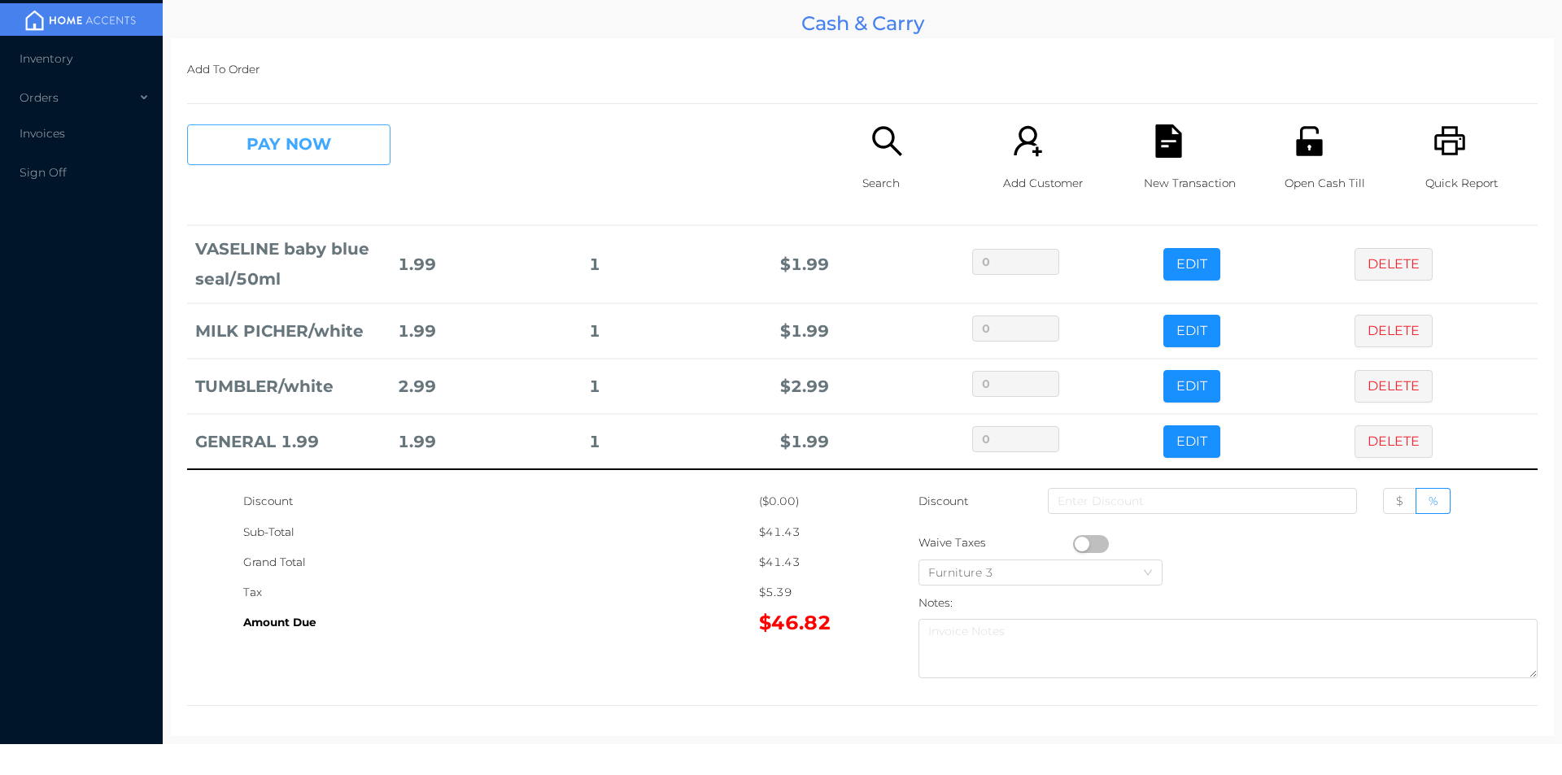
click at [244, 130] on button "PAY NOW" at bounding box center [288, 144] width 203 height 41
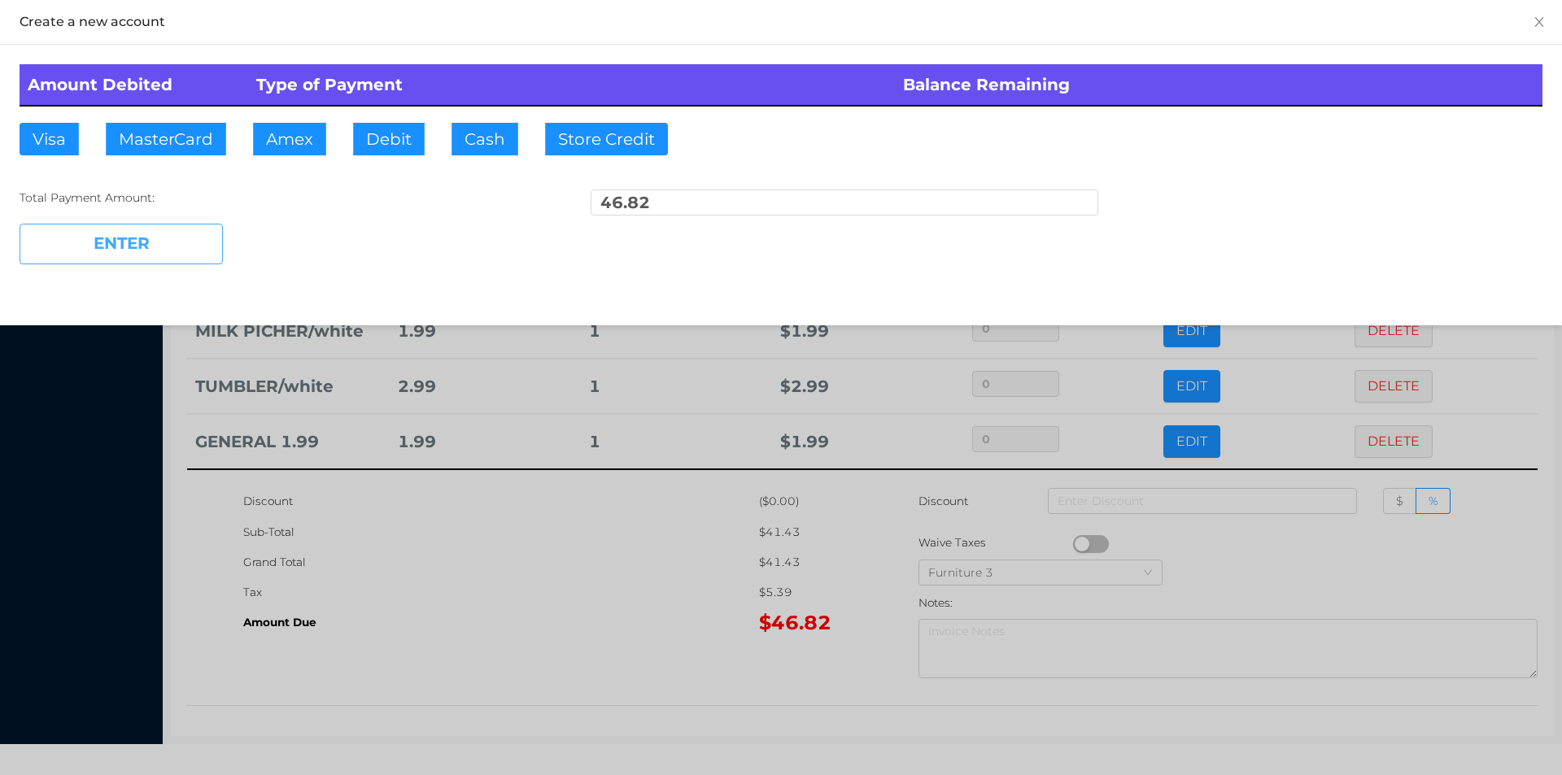
click at [165, 254] on button "ENTER" at bounding box center [121, 244] width 203 height 41
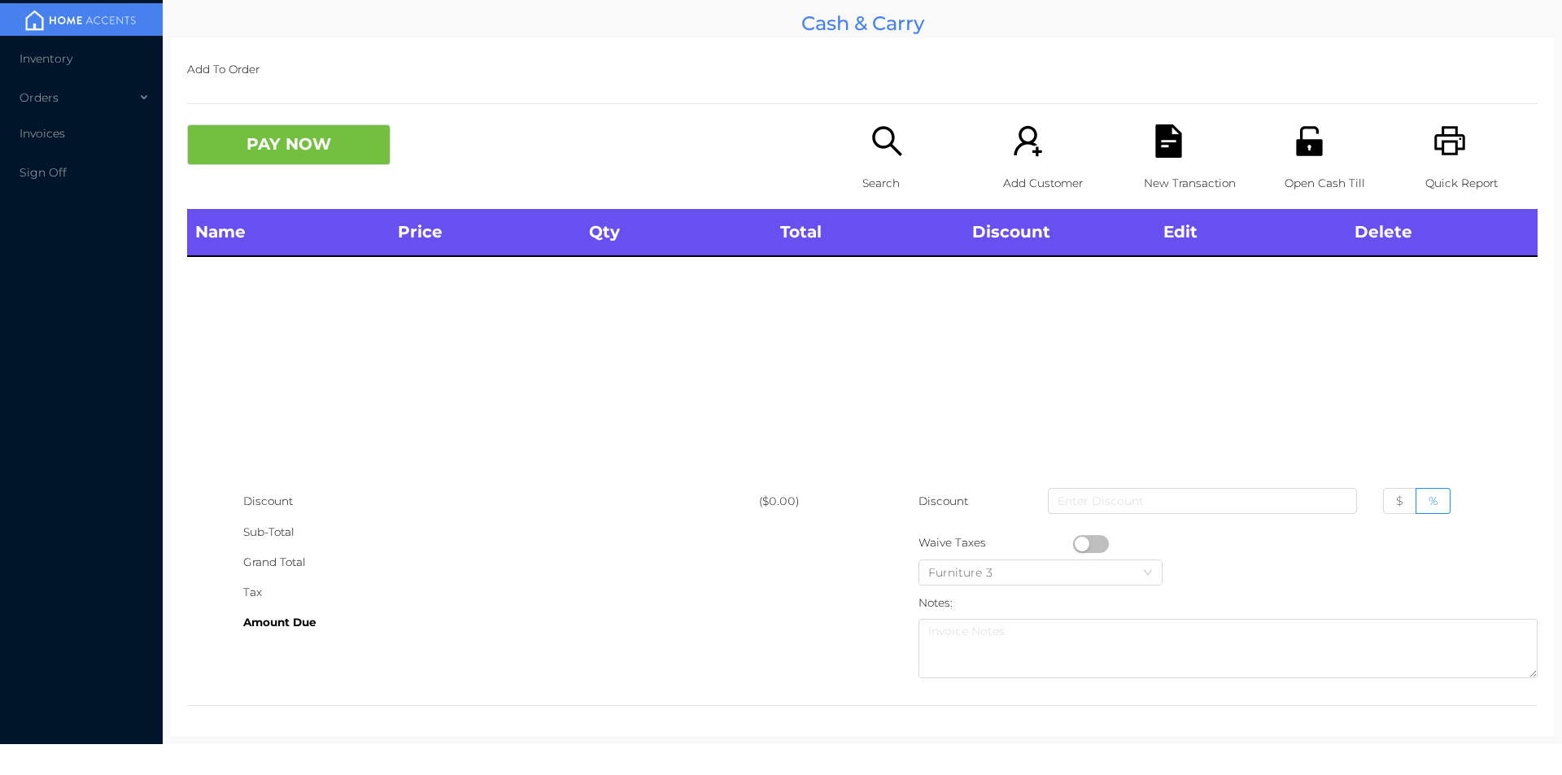
scroll to position [0, 0]
click at [871, 126] on icon "icon: search" at bounding box center [887, 140] width 33 height 33
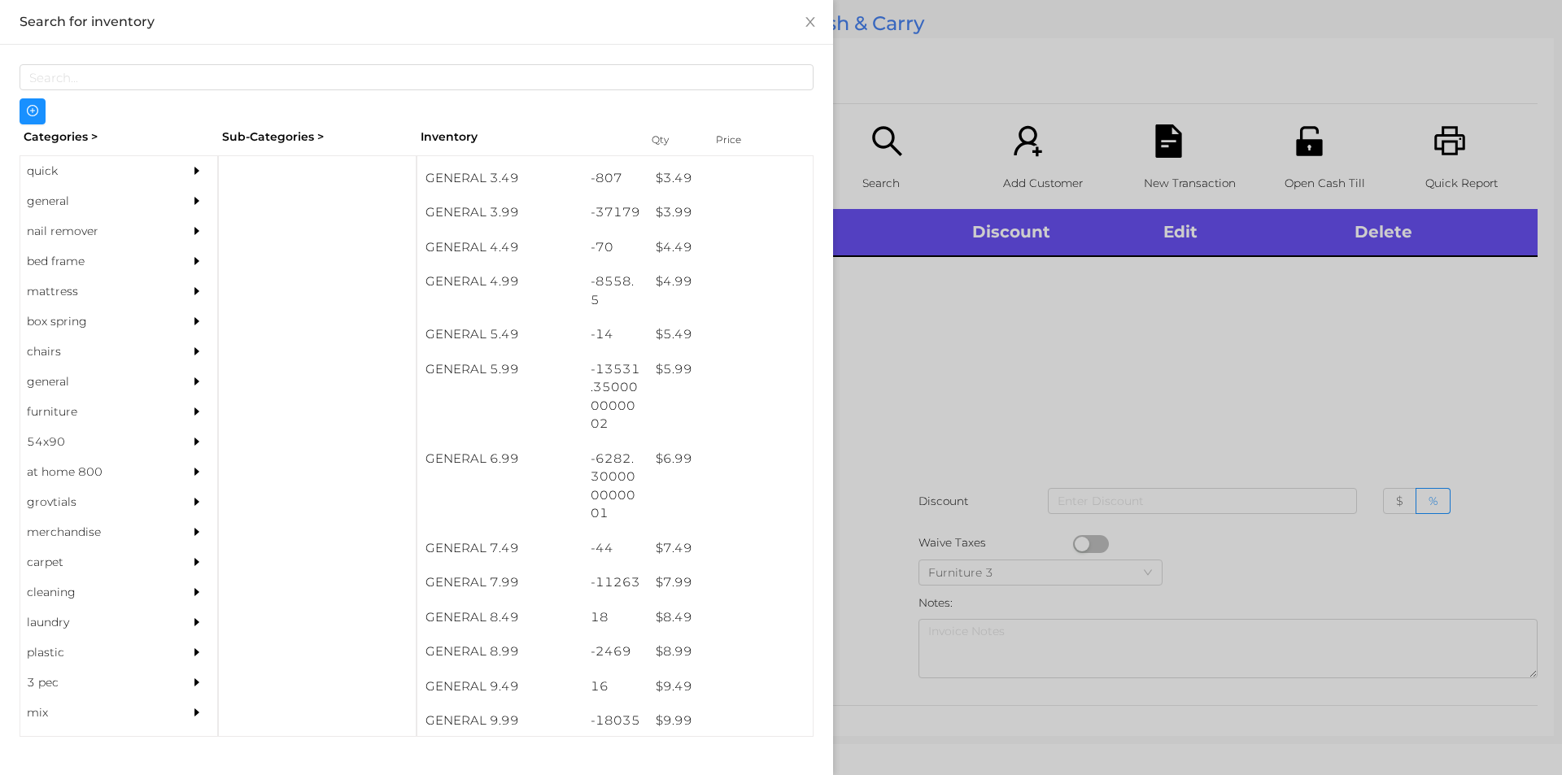
scroll to position [449, 0]
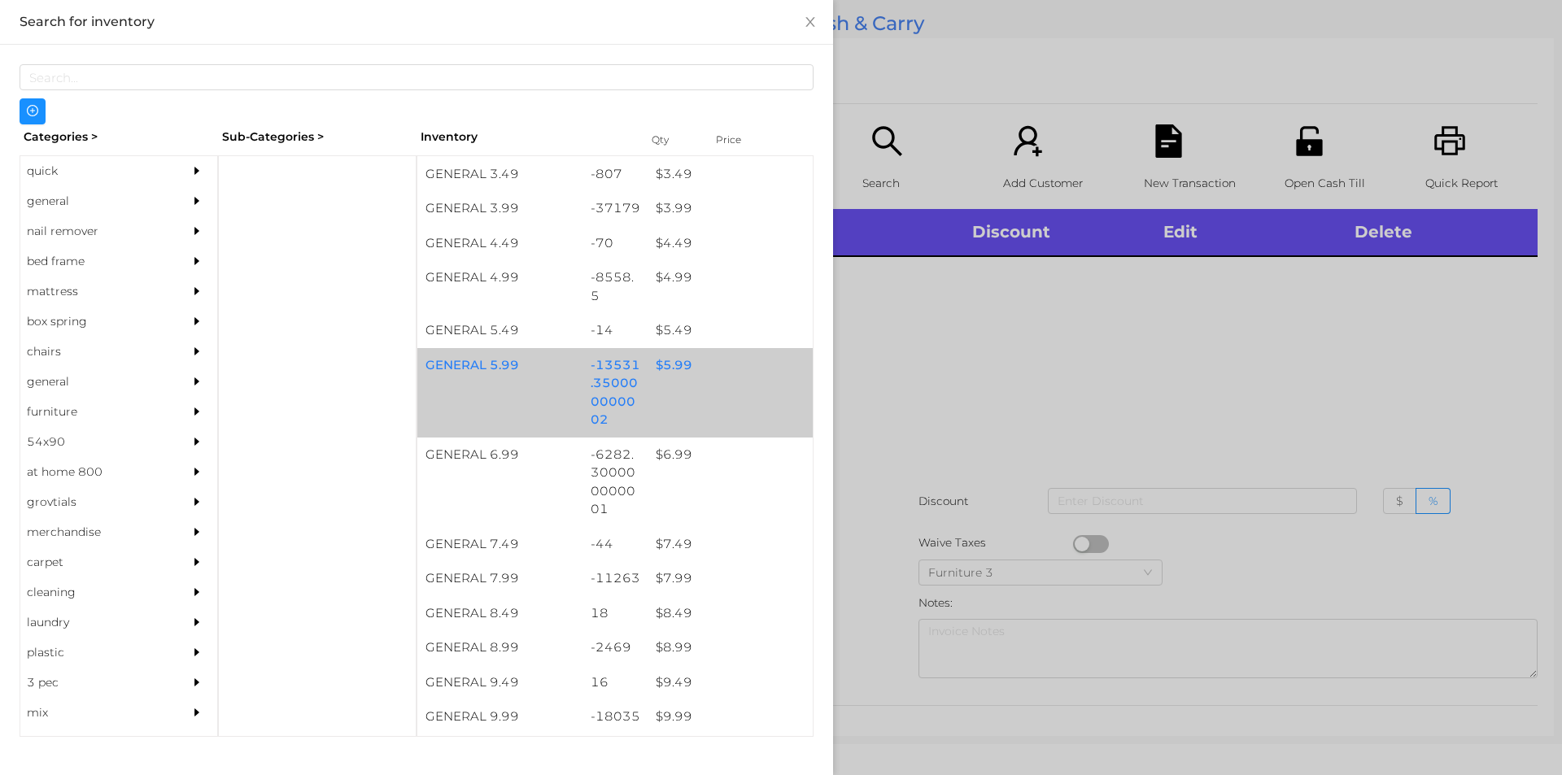
click at [712, 373] on div "$ 5.99" at bounding box center [730, 365] width 165 height 35
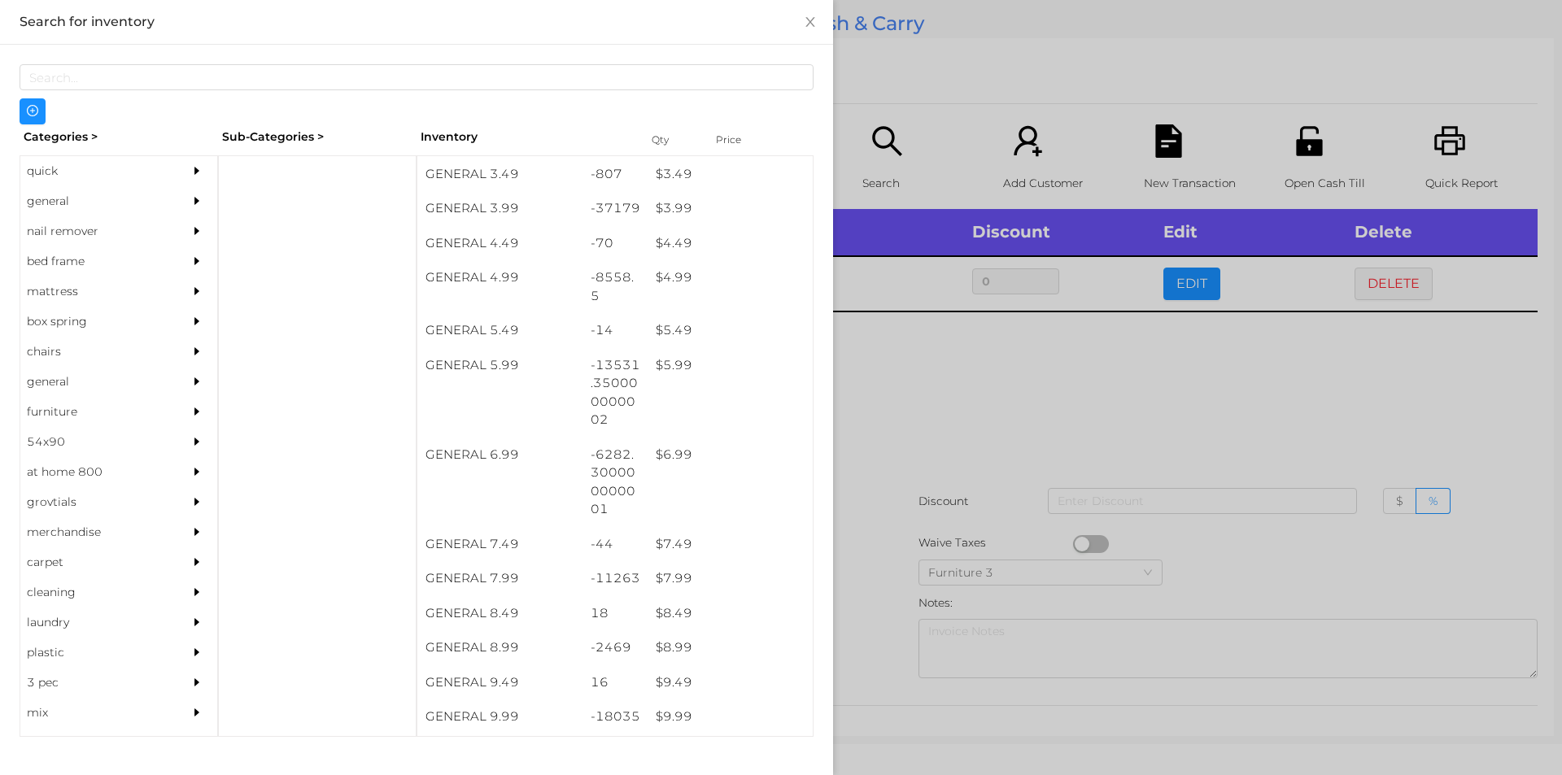
click at [976, 394] on div at bounding box center [781, 387] width 1562 height 775
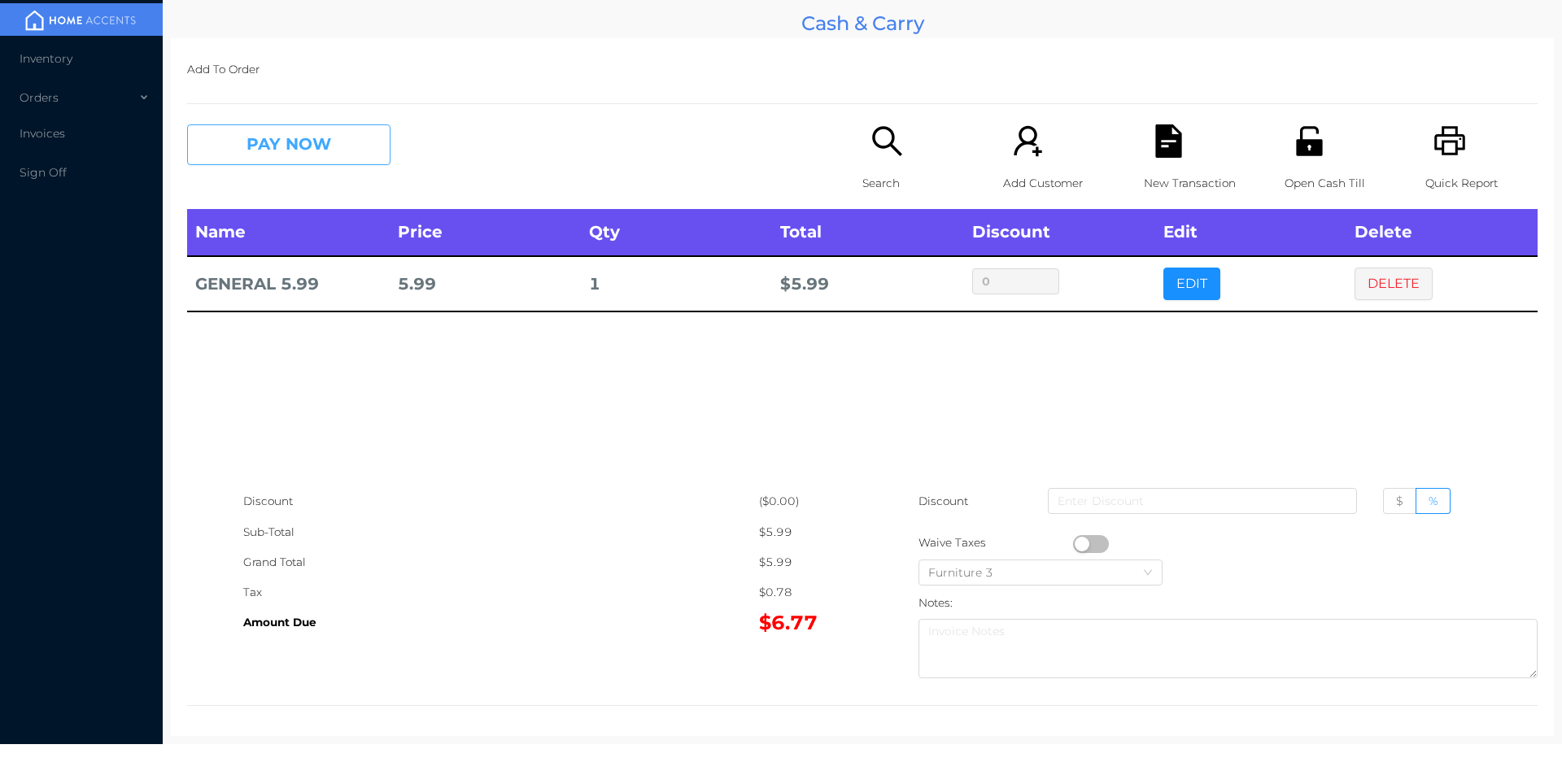
click at [311, 156] on button "PAY NOW" at bounding box center [288, 144] width 203 height 41
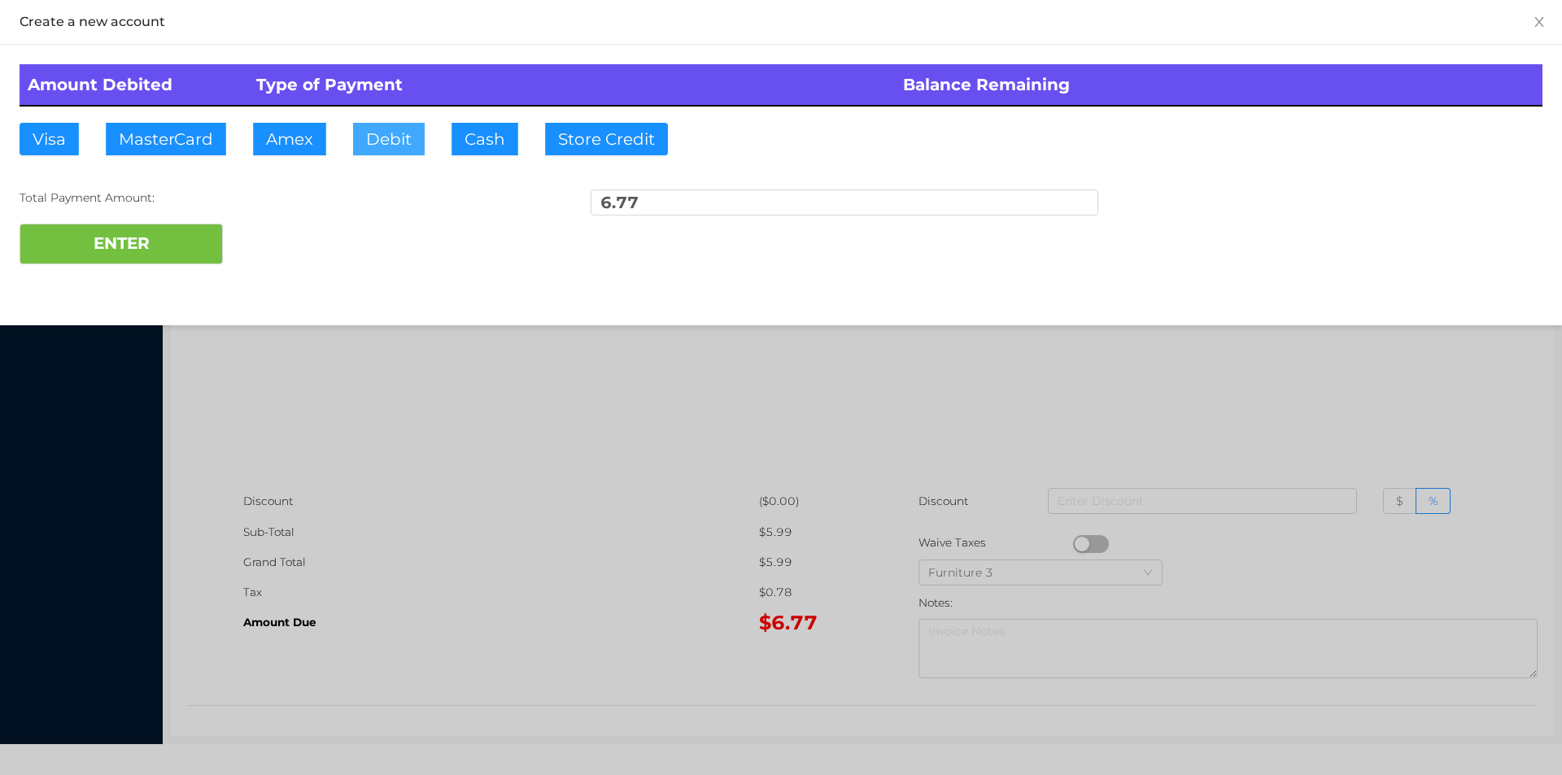
click at [399, 142] on button "Debit" at bounding box center [389, 139] width 72 height 33
click at [178, 246] on button "ENTER" at bounding box center [121, 244] width 203 height 41
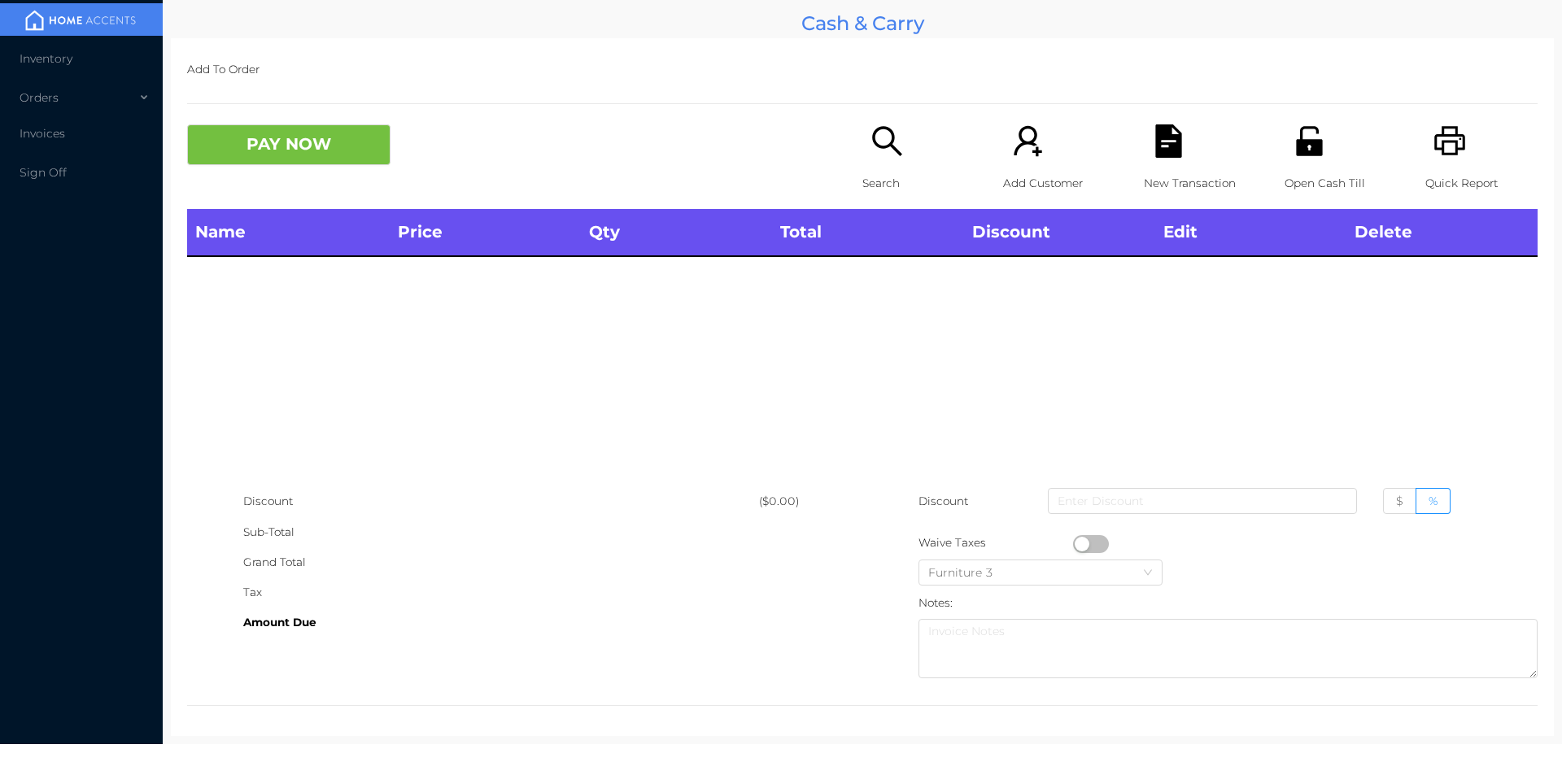
click at [1344, 153] on div "Open Cash Till" at bounding box center [1341, 166] width 112 height 85
click at [882, 170] on p "Search" at bounding box center [919, 183] width 112 height 30
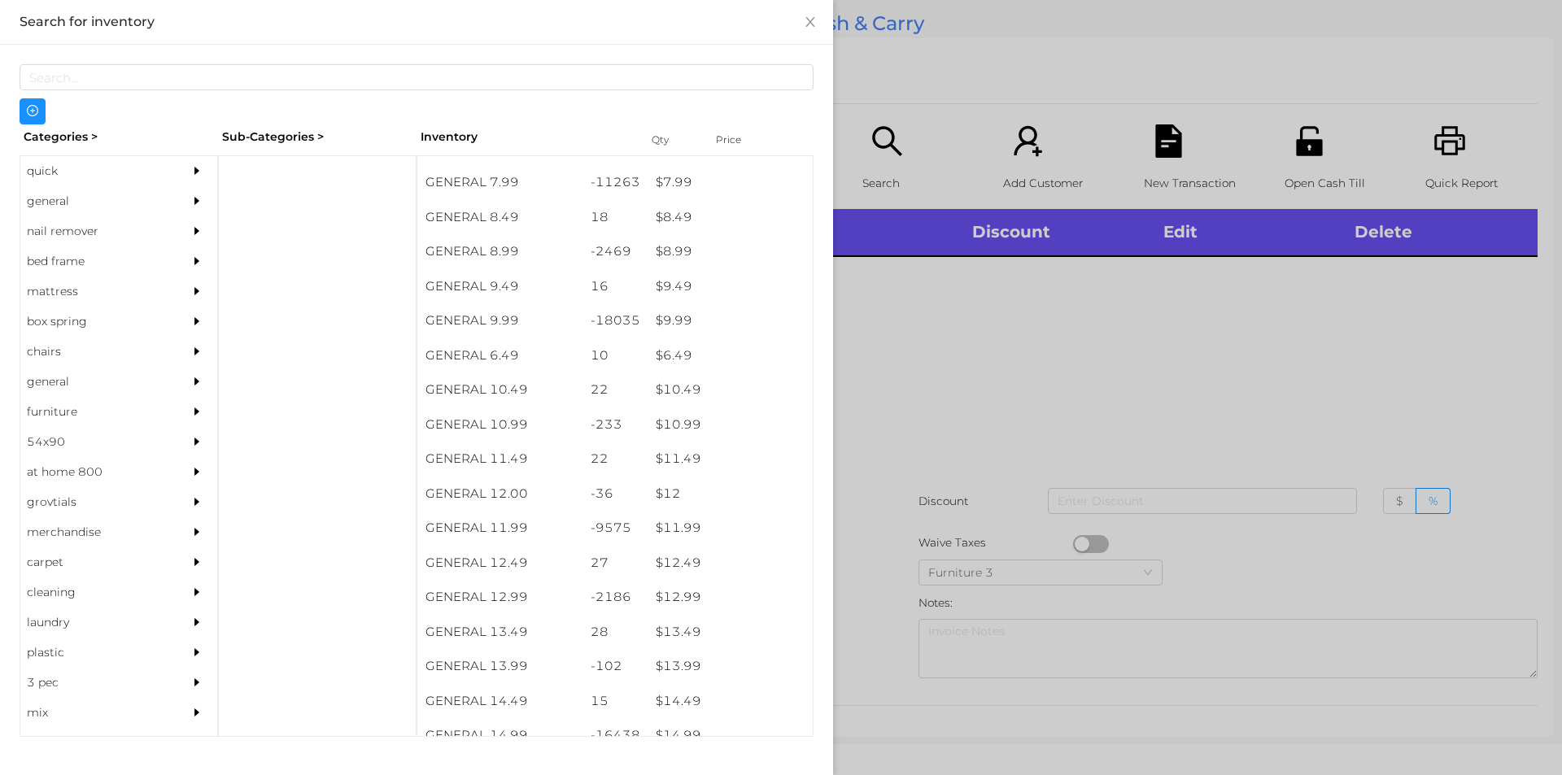
scroll to position [932, 0]
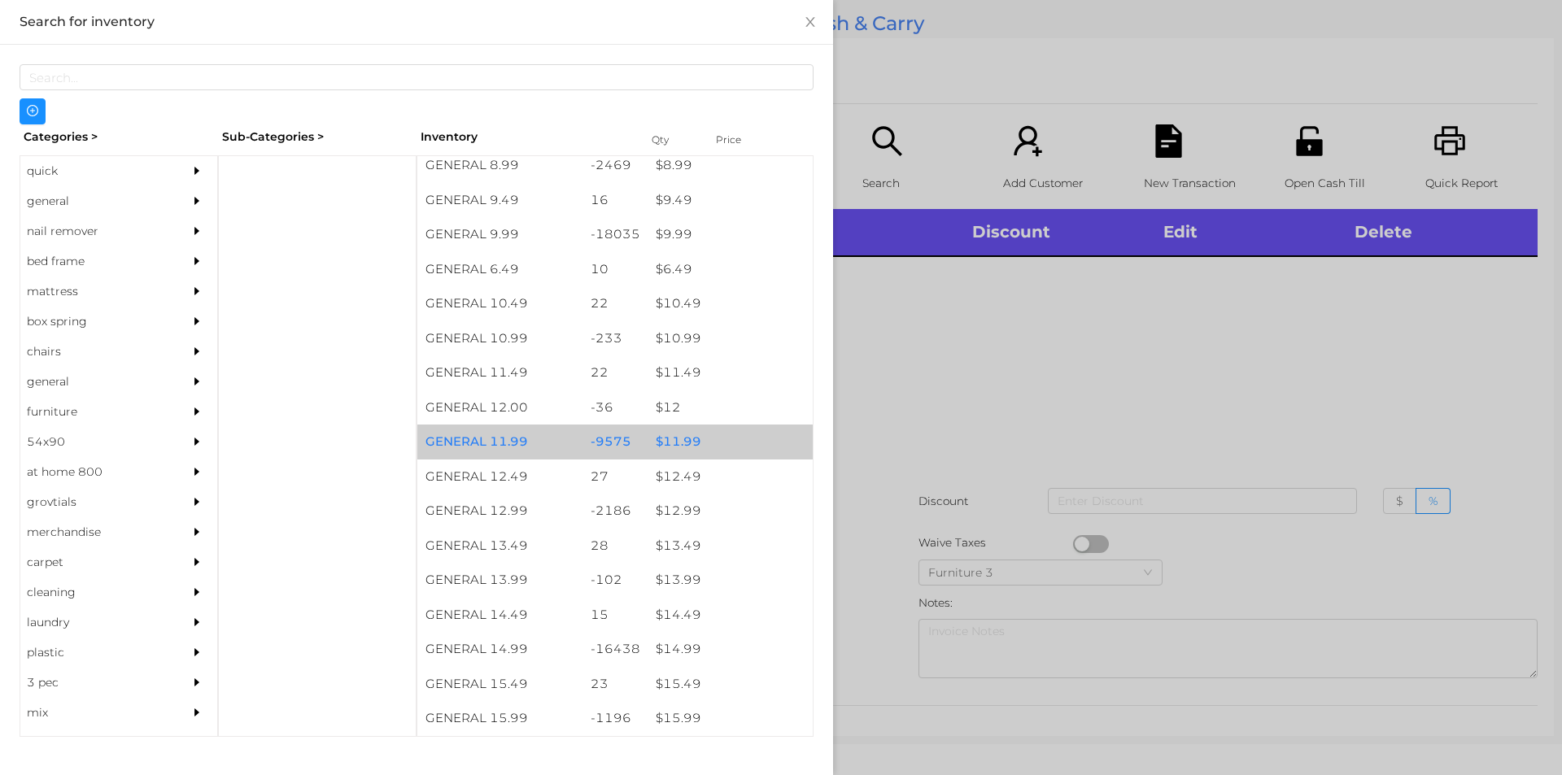
click at [683, 444] on div "$ 11.99" at bounding box center [730, 442] width 165 height 35
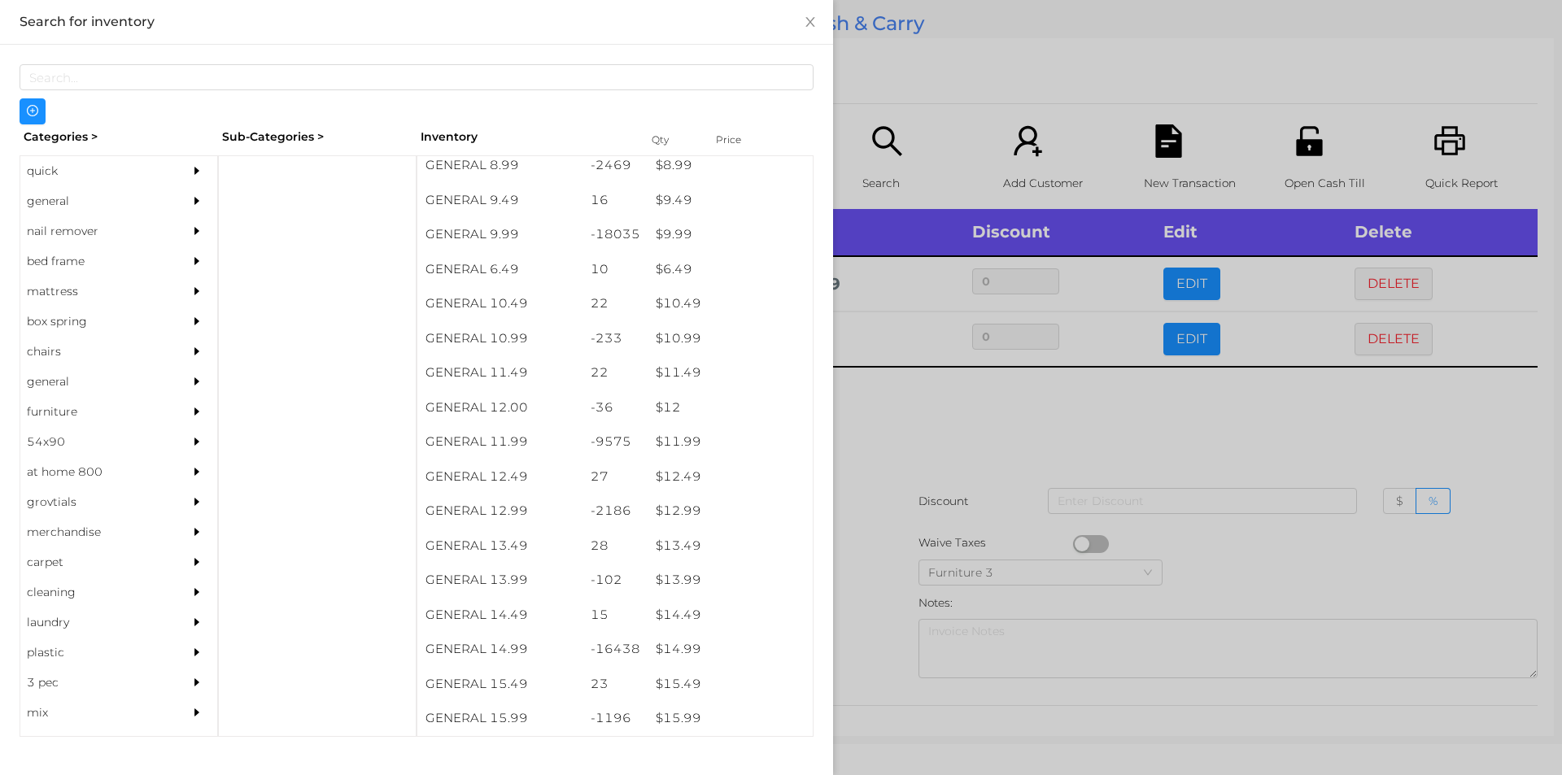
click at [999, 435] on div at bounding box center [781, 387] width 1562 height 775
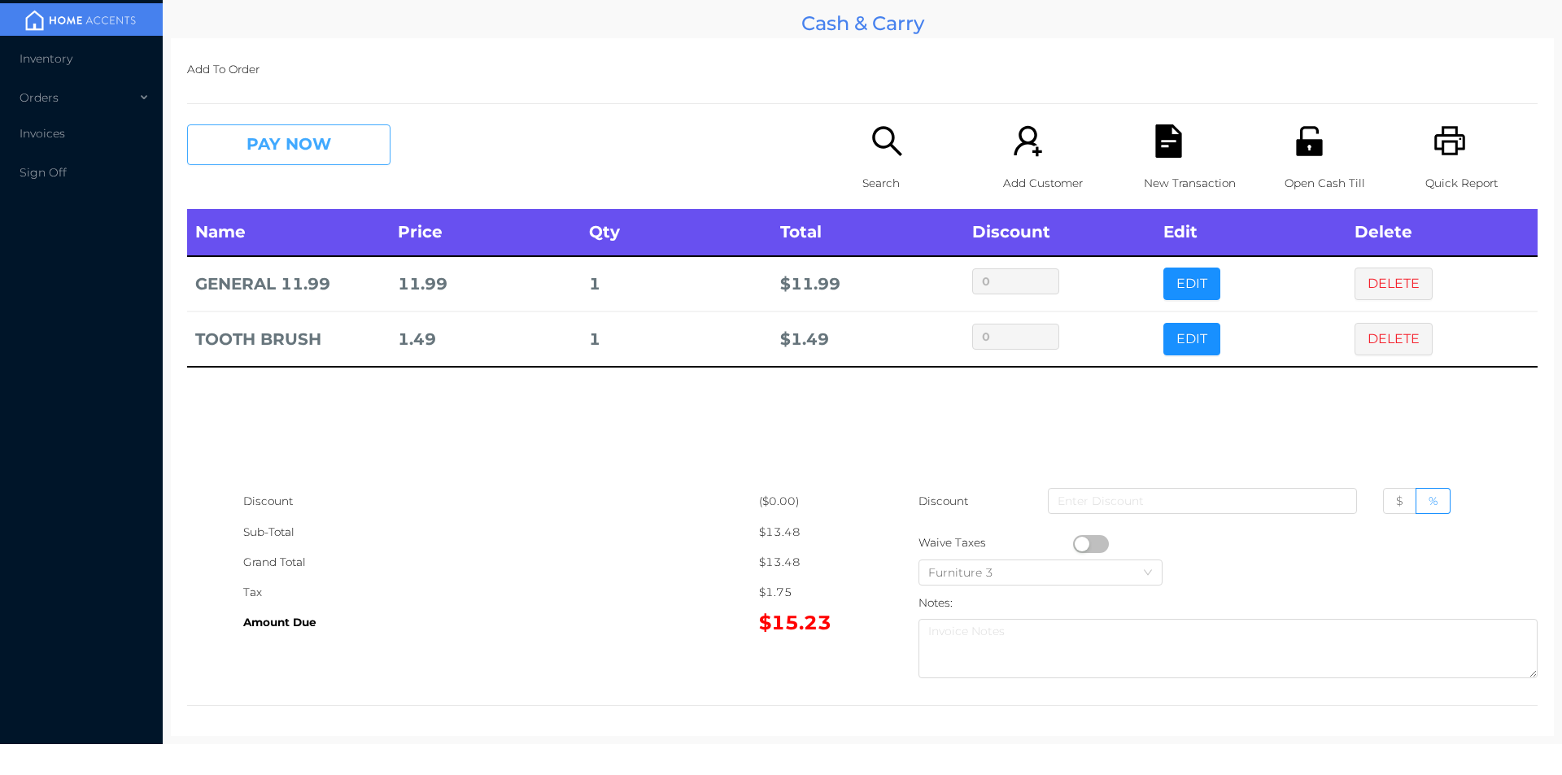
click at [295, 156] on button "PAY NOW" at bounding box center [288, 144] width 203 height 41
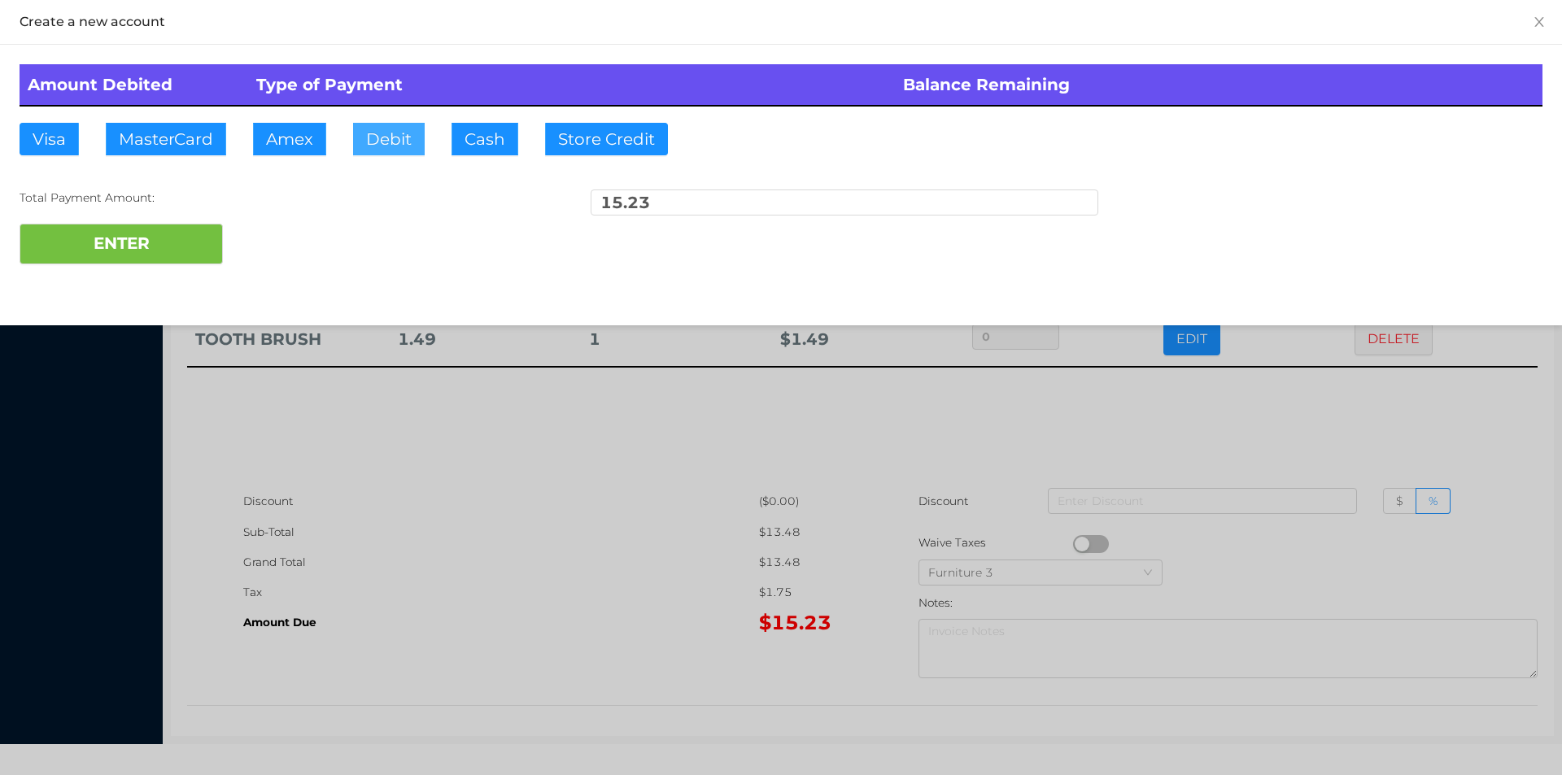
click at [380, 146] on button "Debit" at bounding box center [389, 139] width 72 height 33
type input "50."
click at [169, 261] on button "ENTER" at bounding box center [121, 244] width 203 height 41
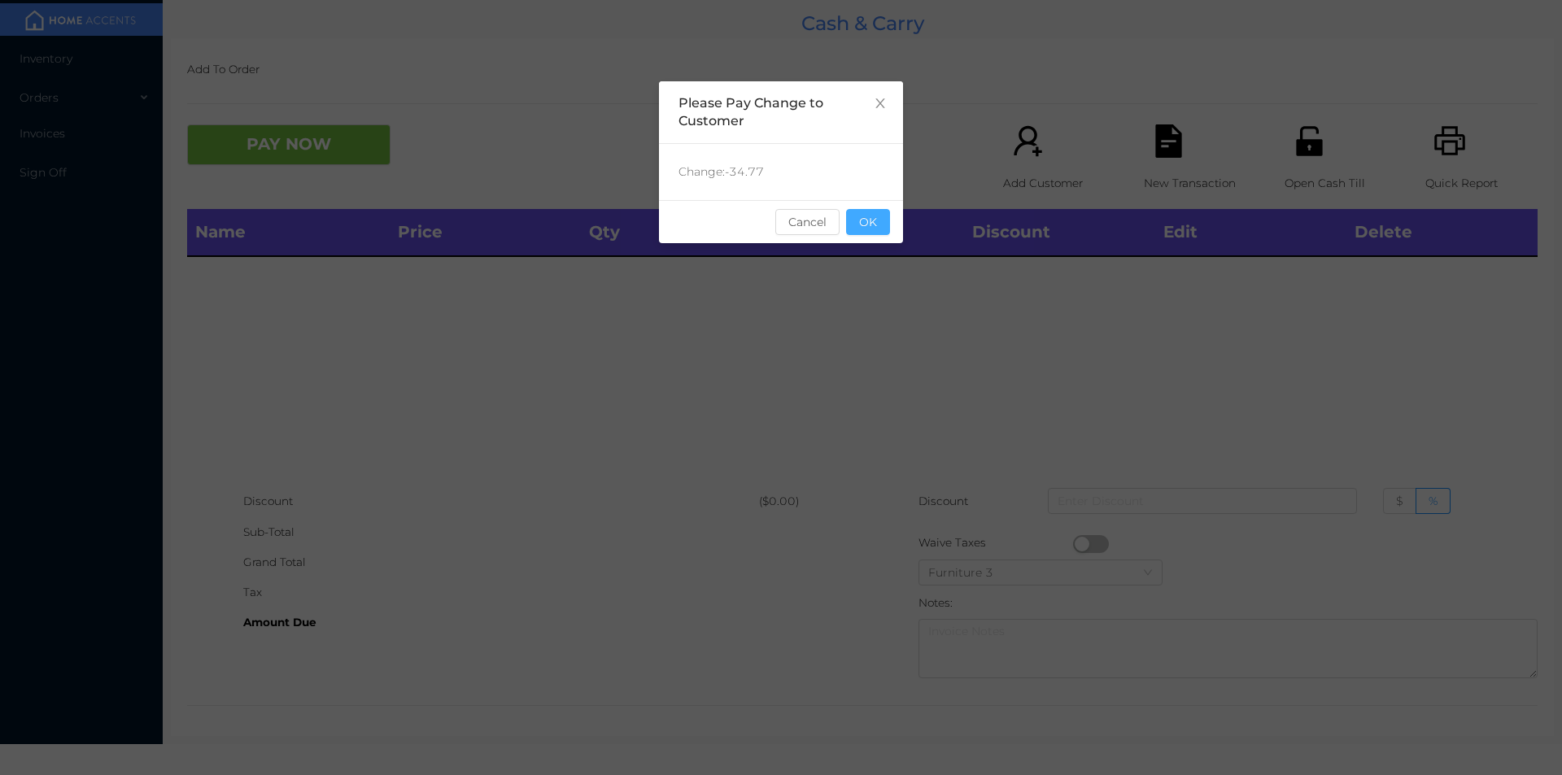
click at [884, 220] on button "OK" at bounding box center [868, 222] width 44 height 26
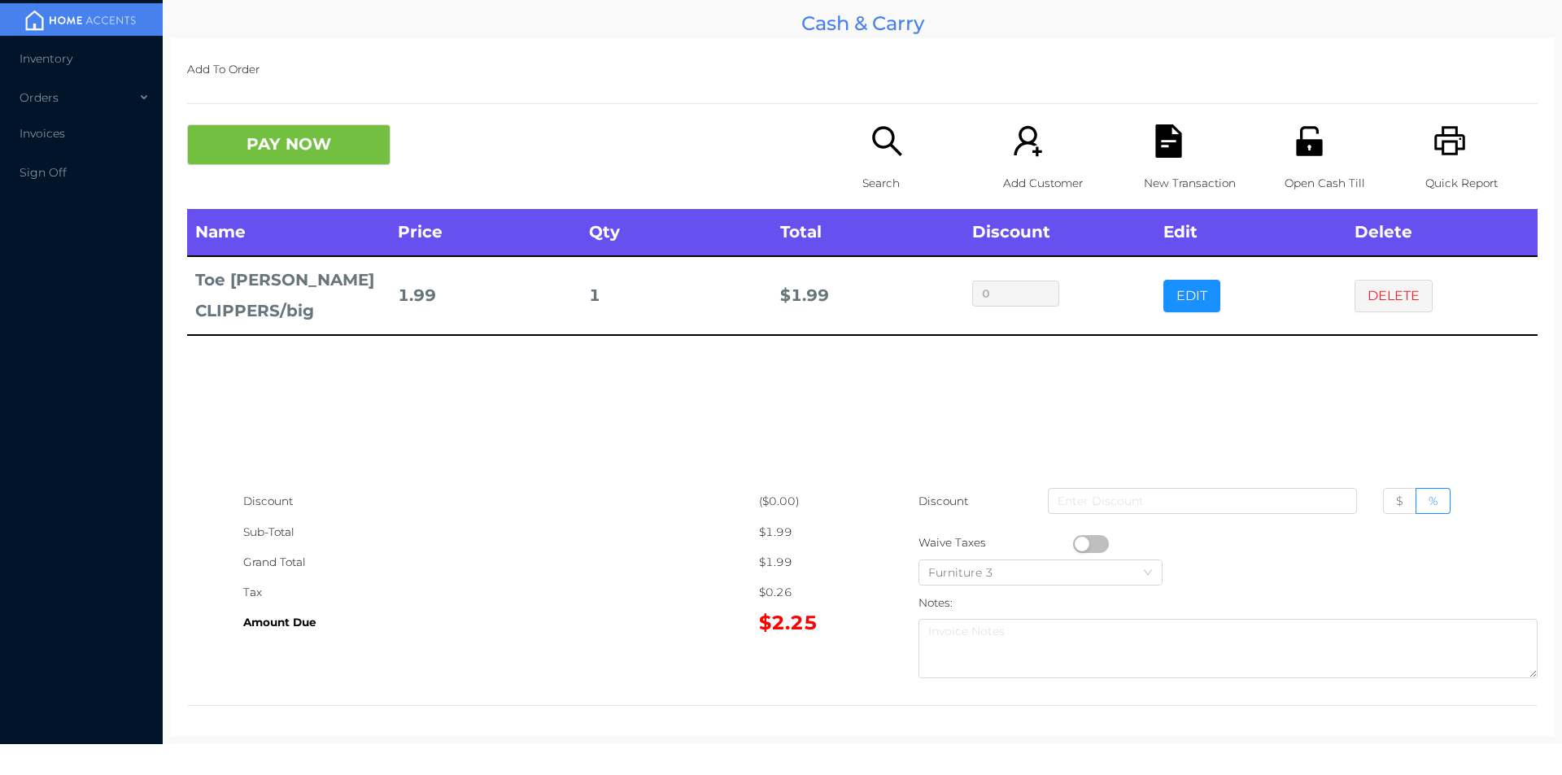
click at [1157, 164] on div "New Transaction" at bounding box center [1200, 166] width 112 height 85
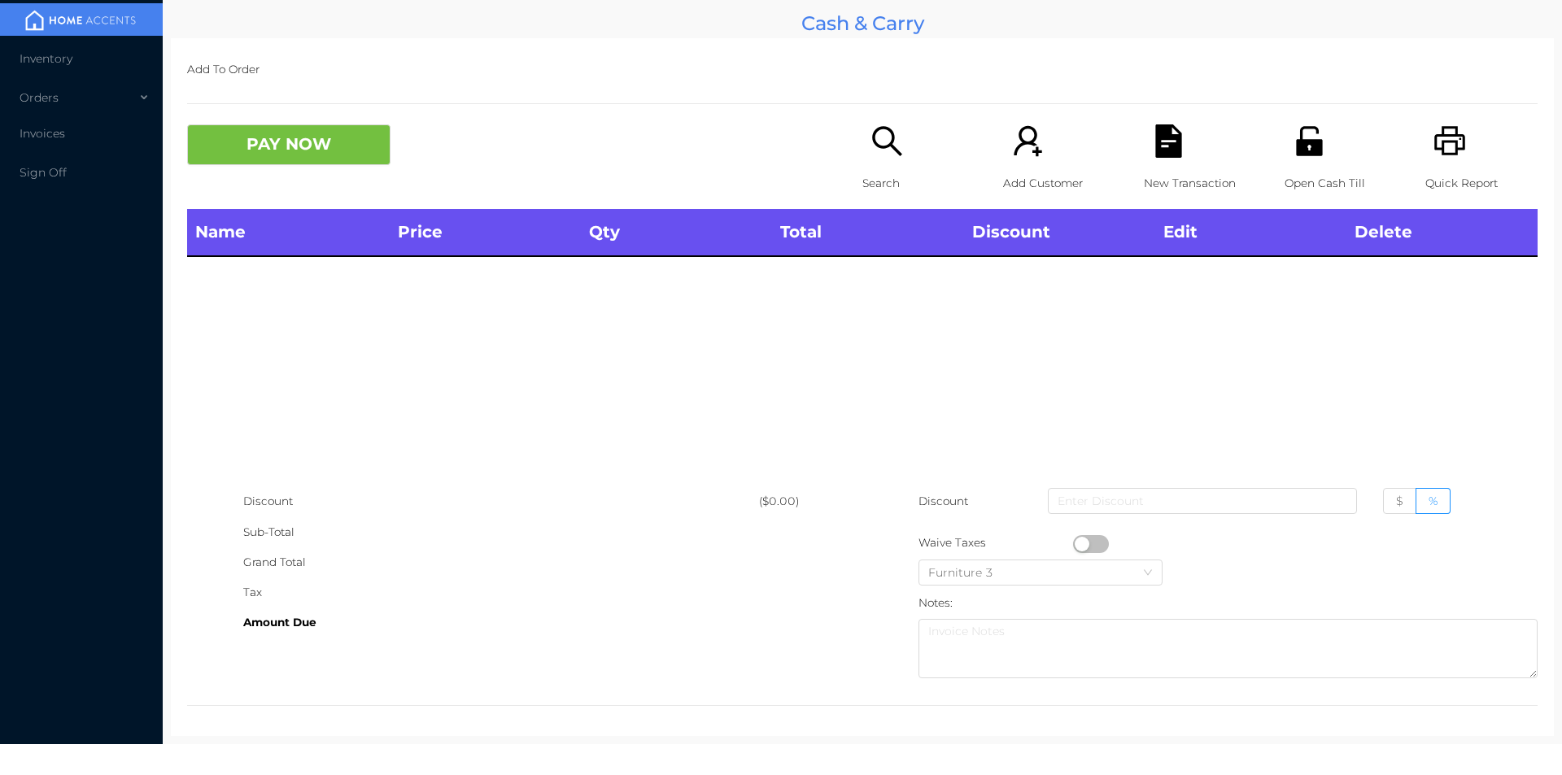
click at [1292, 167] on div "Open Cash Till" at bounding box center [1341, 166] width 112 height 85
click at [1294, 164] on div "Open Cash Till" at bounding box center [1341, 166] width 112 height 85
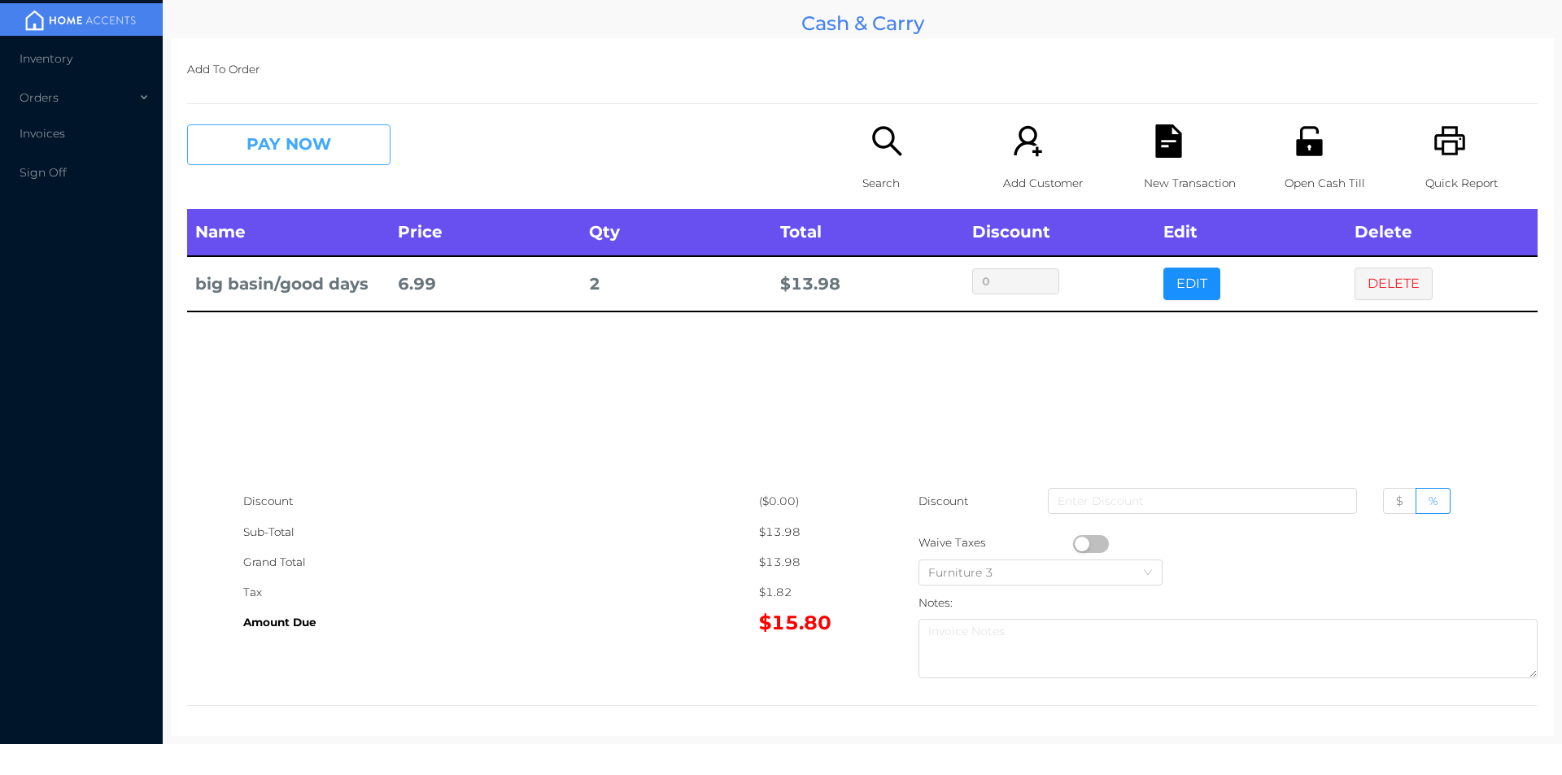
click at [307, 155] on button "PAY NOW" at bounding box center [288, 144] width 203 height 41
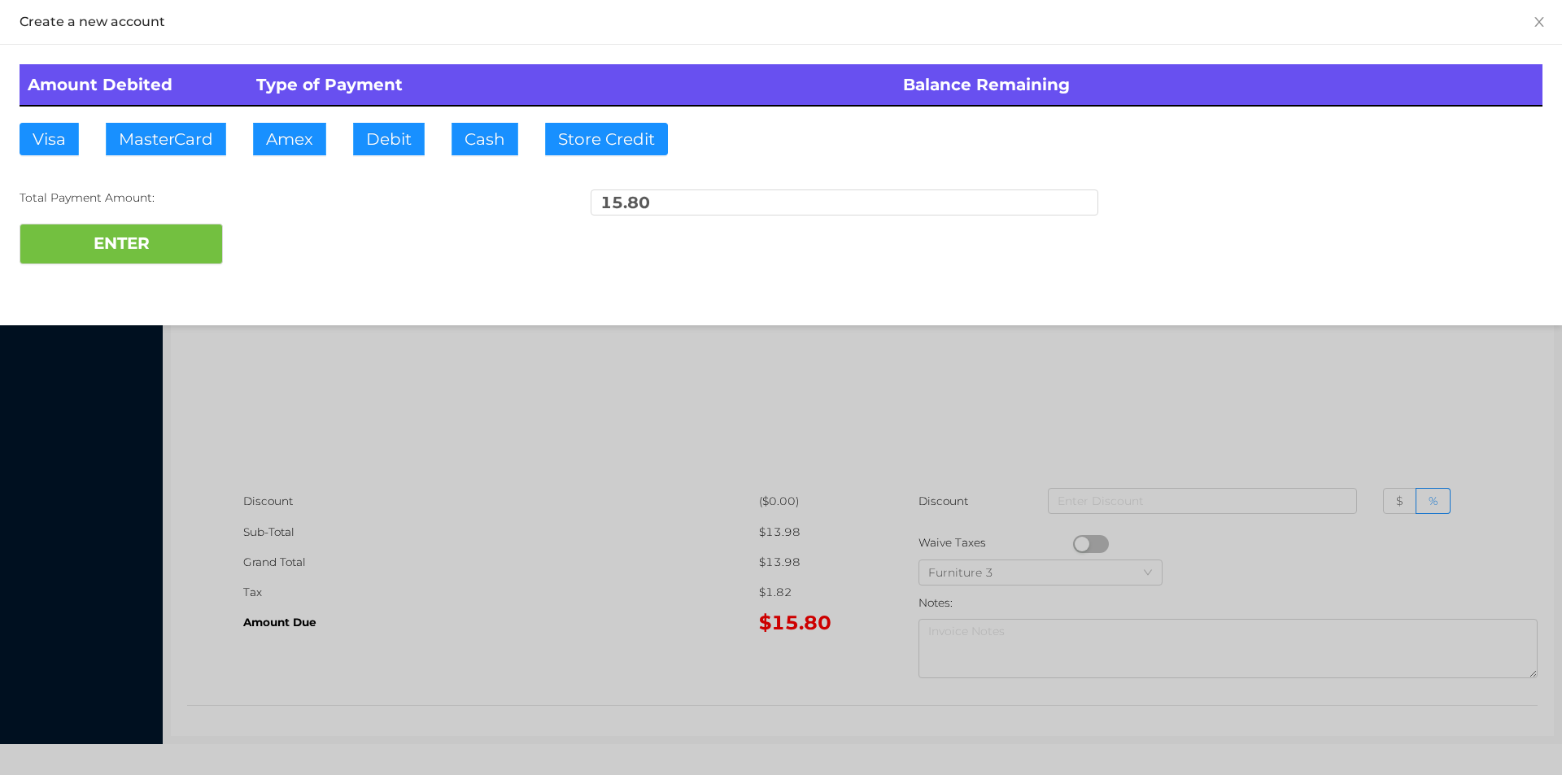
click at [282, 260] on div "ENTER" at bounding box center [781, 244] width 1523 height 41
click at [323, 454] on div at bounding box center [781, 387] width 1562 height 775
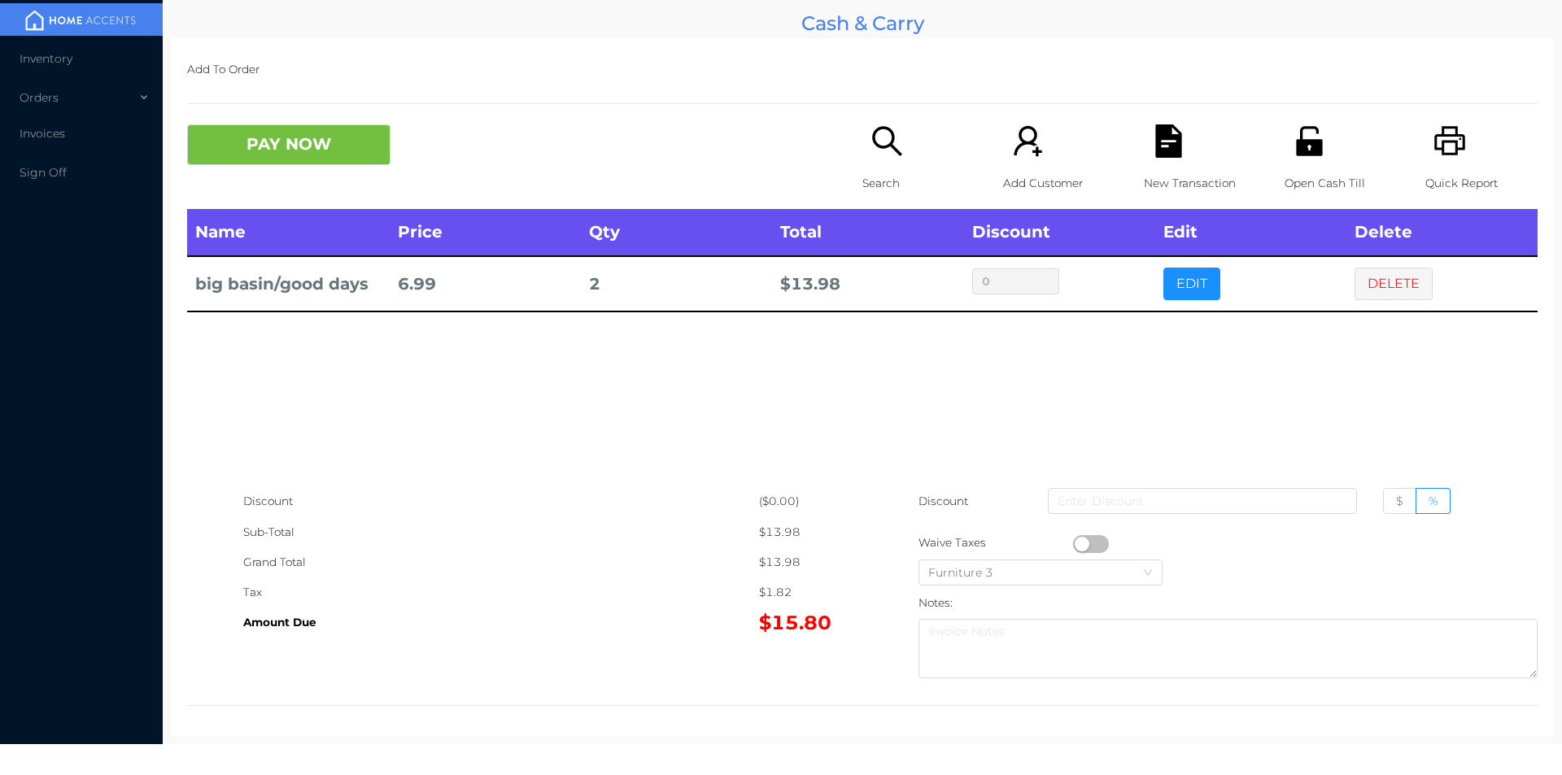
click at [1317, 154] on div "Open Cash Till" at bounding box center [1341, 166] width 112 height 85
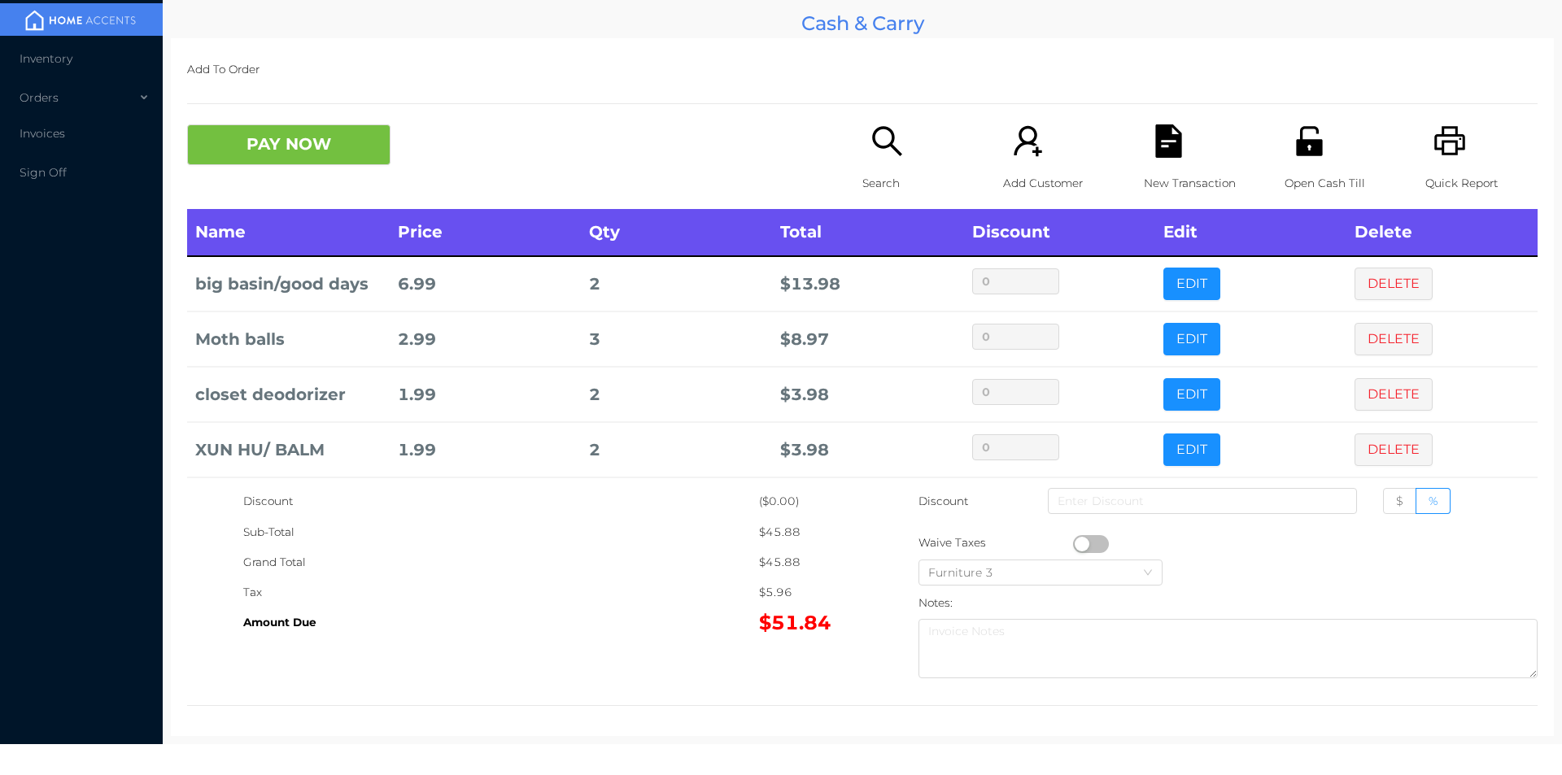
click at [1144, 146] on div "New Transaction" at bounding box center [1200, 166] width 112 height 85
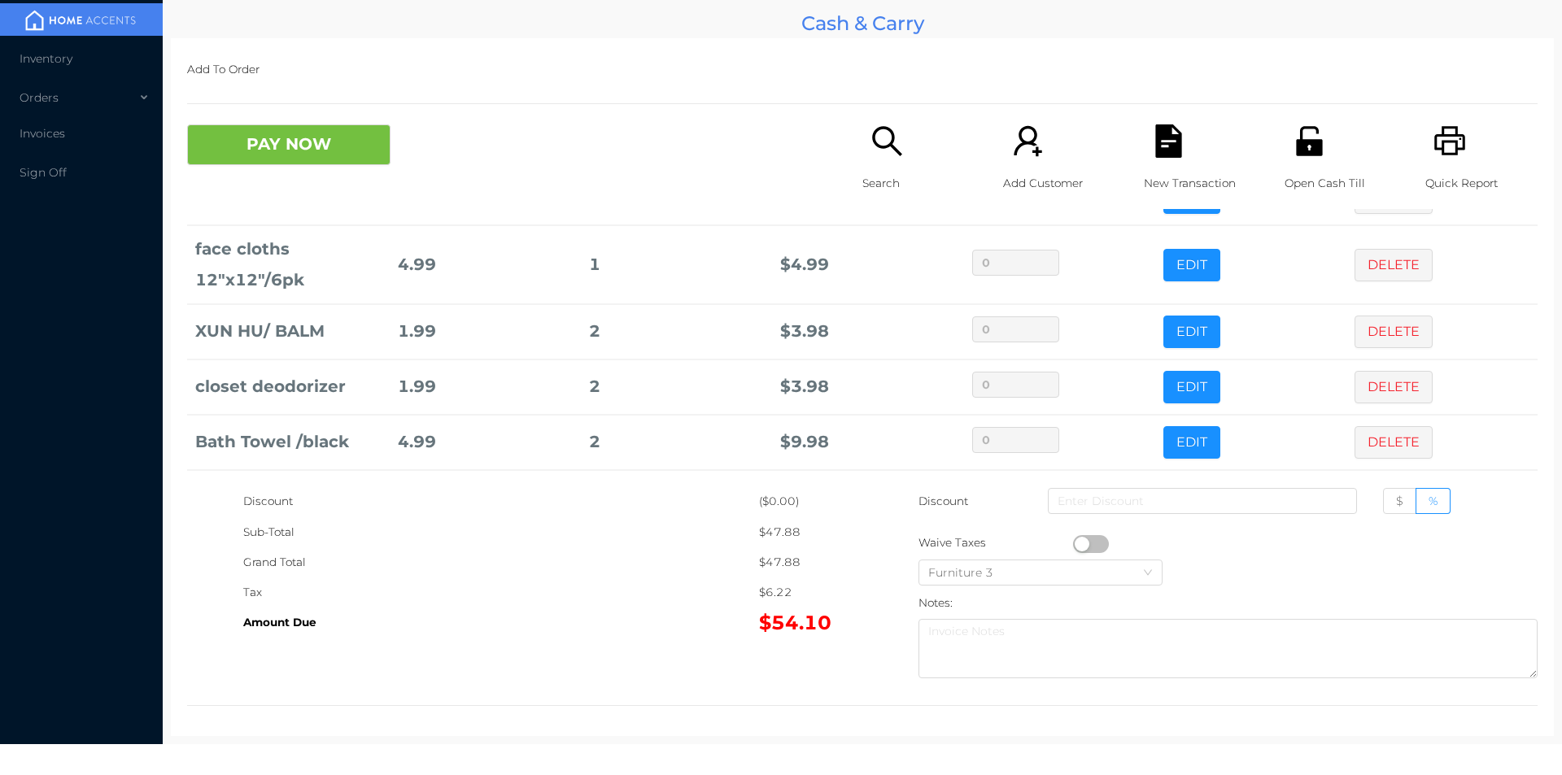
scroll to position [165, 0]
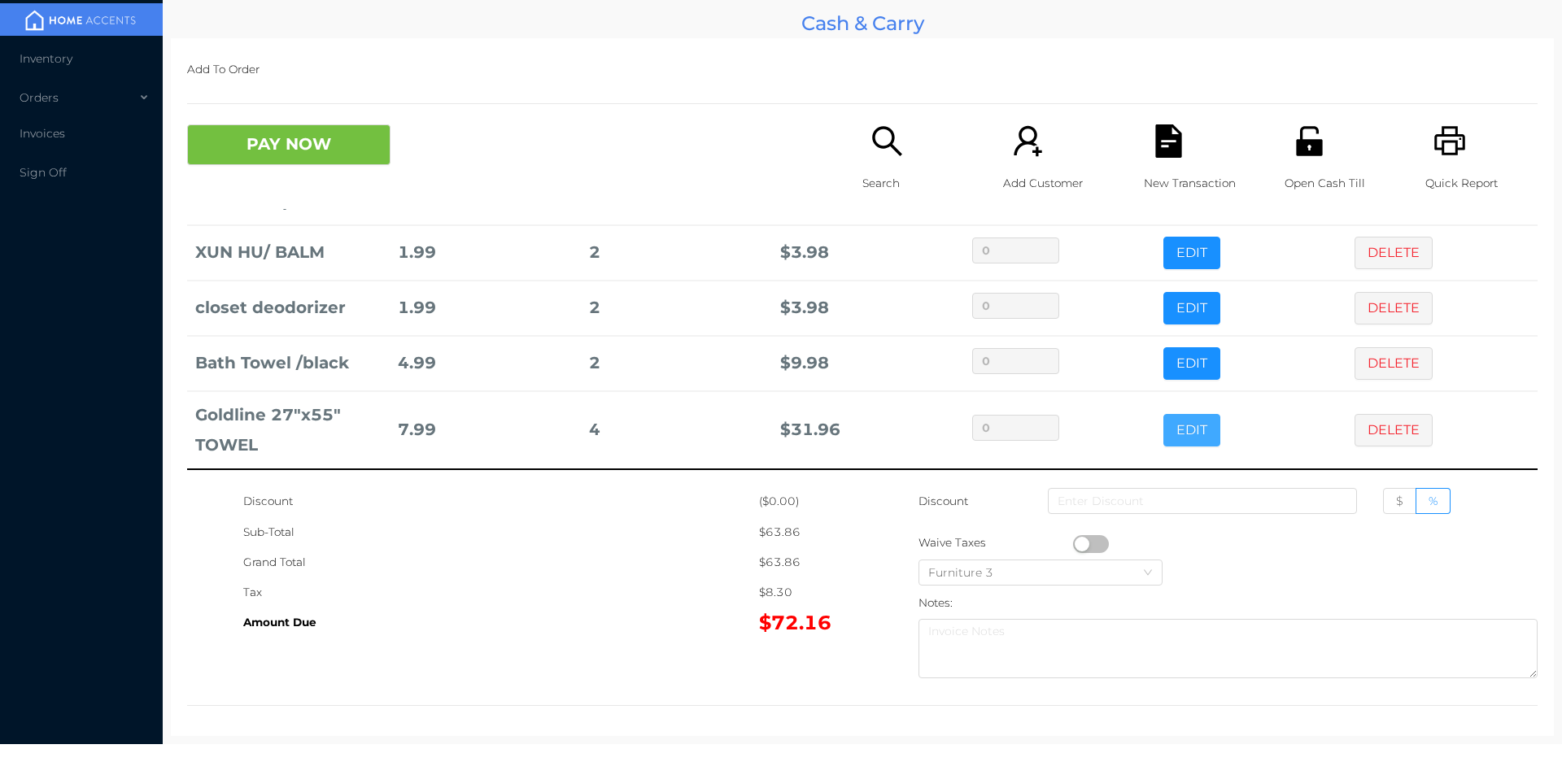
click at [1167, 418] on button "EDIT" at bounding box center [1192, 430] width 57 height 33
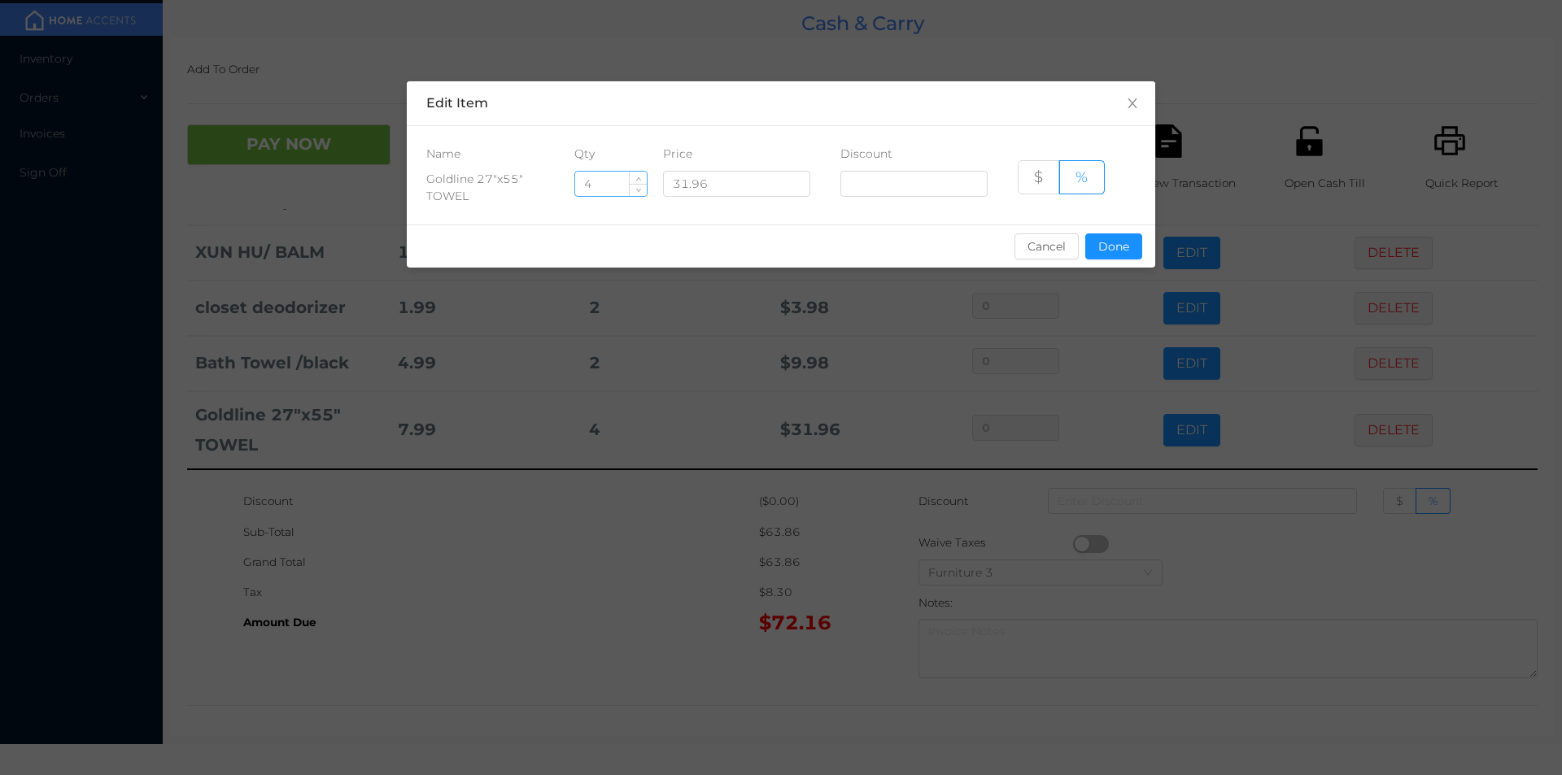
click at [596, 184] on input "4" at bounding box center [611, 184] width 72 height 24
type input "4"
type input "6"
click at [1133, 247] on button "Done" at bounding box center [1113, 247] width 57 height 26
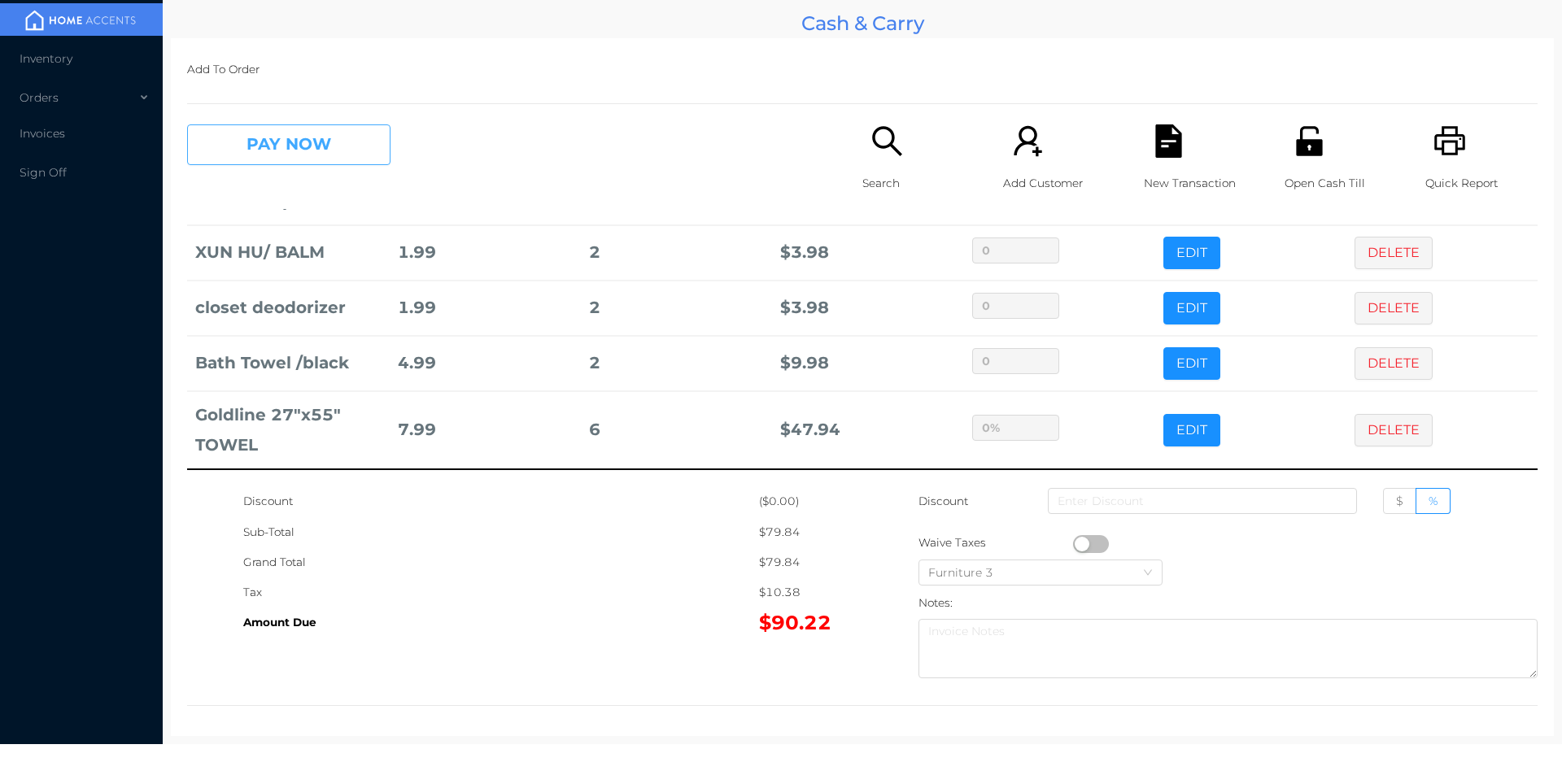
click at [312, 165] on button "PAY NOW" at bounding box center [288, 144] width 203 height 41
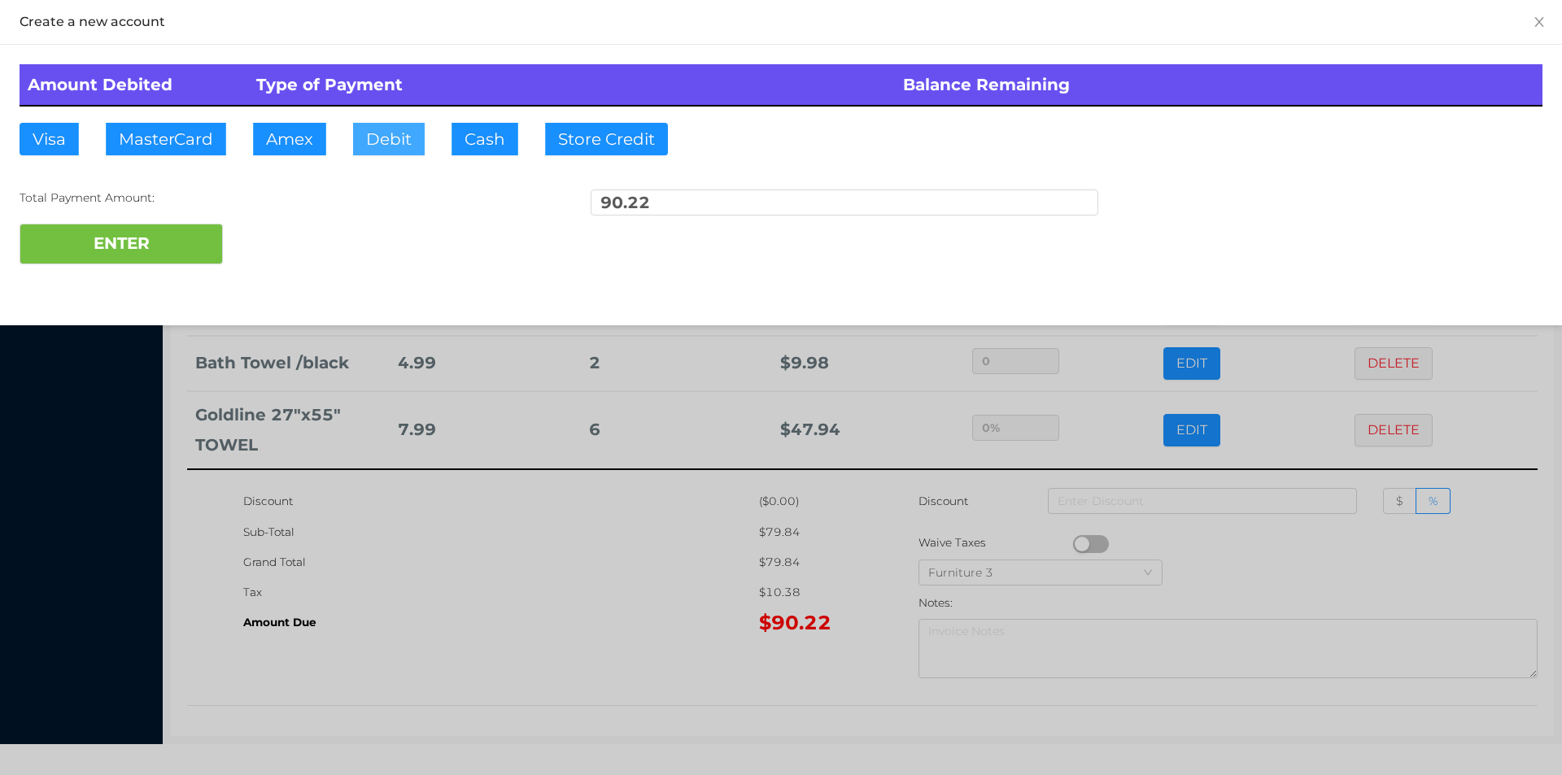
click at [399, 145] on button "Debit" at bounding box center [389, 139] width 72 height 33
click at [177, 277] on div "Amount Debited Type of Payment Balance Remaining Visa MasterCard Amex Debit Cas…" at bounding box center [781, 164] width 1562 height 239
click at [212, 233] on button "ENTER" at bounding box center [121, 244] width 203 height 41
type input "0"
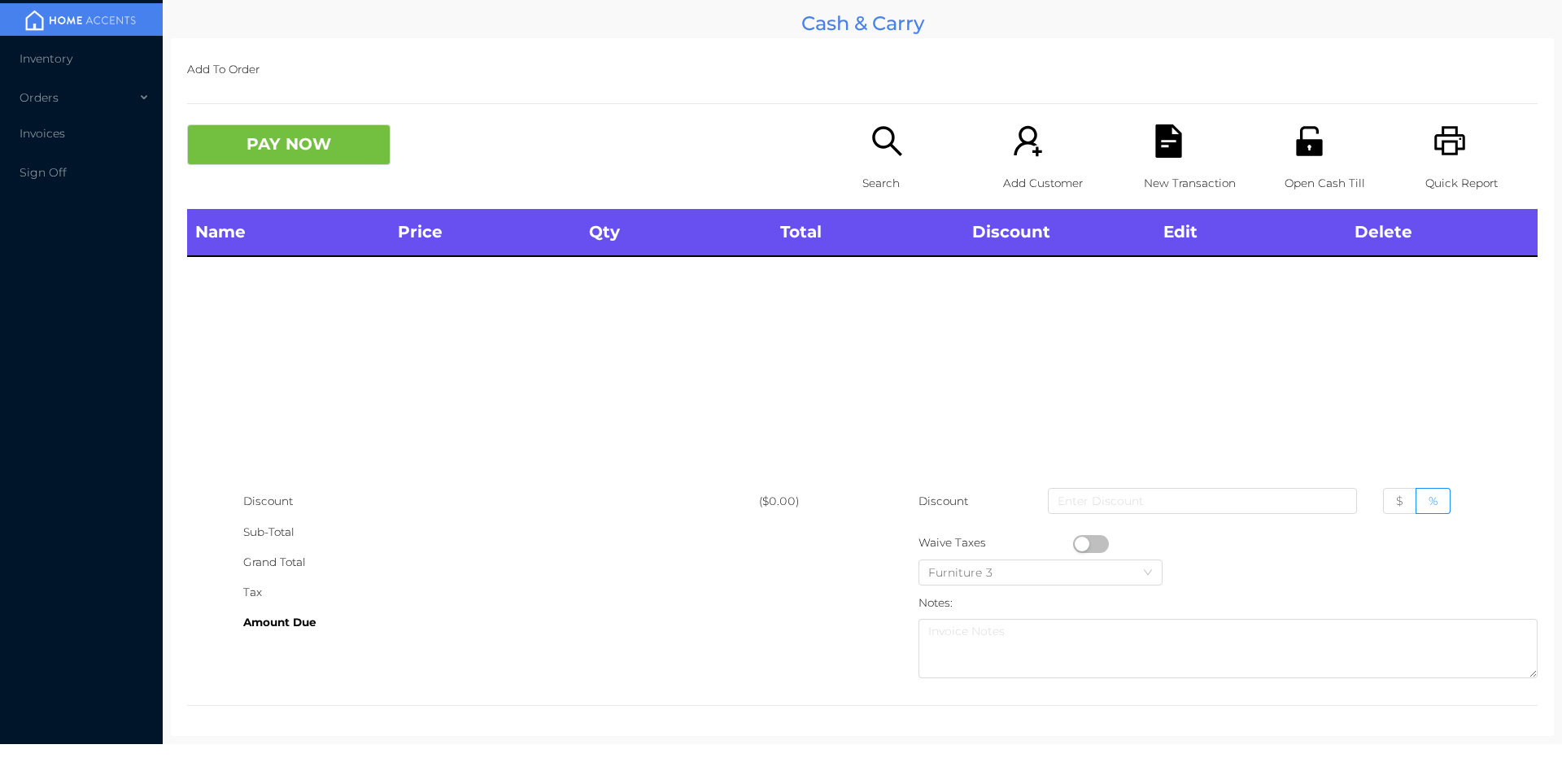
scroll to position [0, 0]
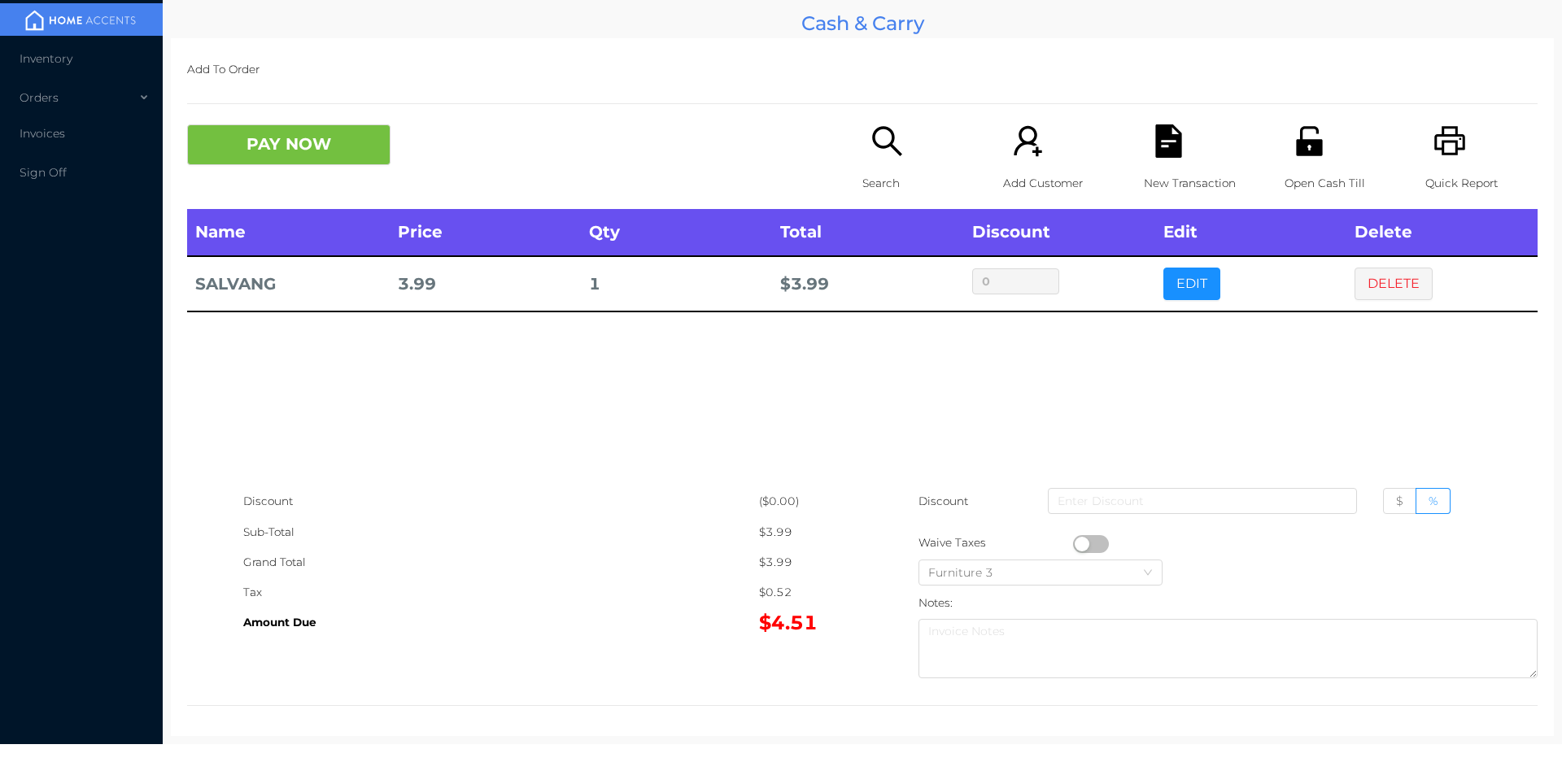
click at [1300, 142] on icon "icon: unlock" at bounding box center [1309, 140] width 26 height 29
click at [1190, 290] on button "EDIT" at bounding box center [1192, 284] width 57 height 33
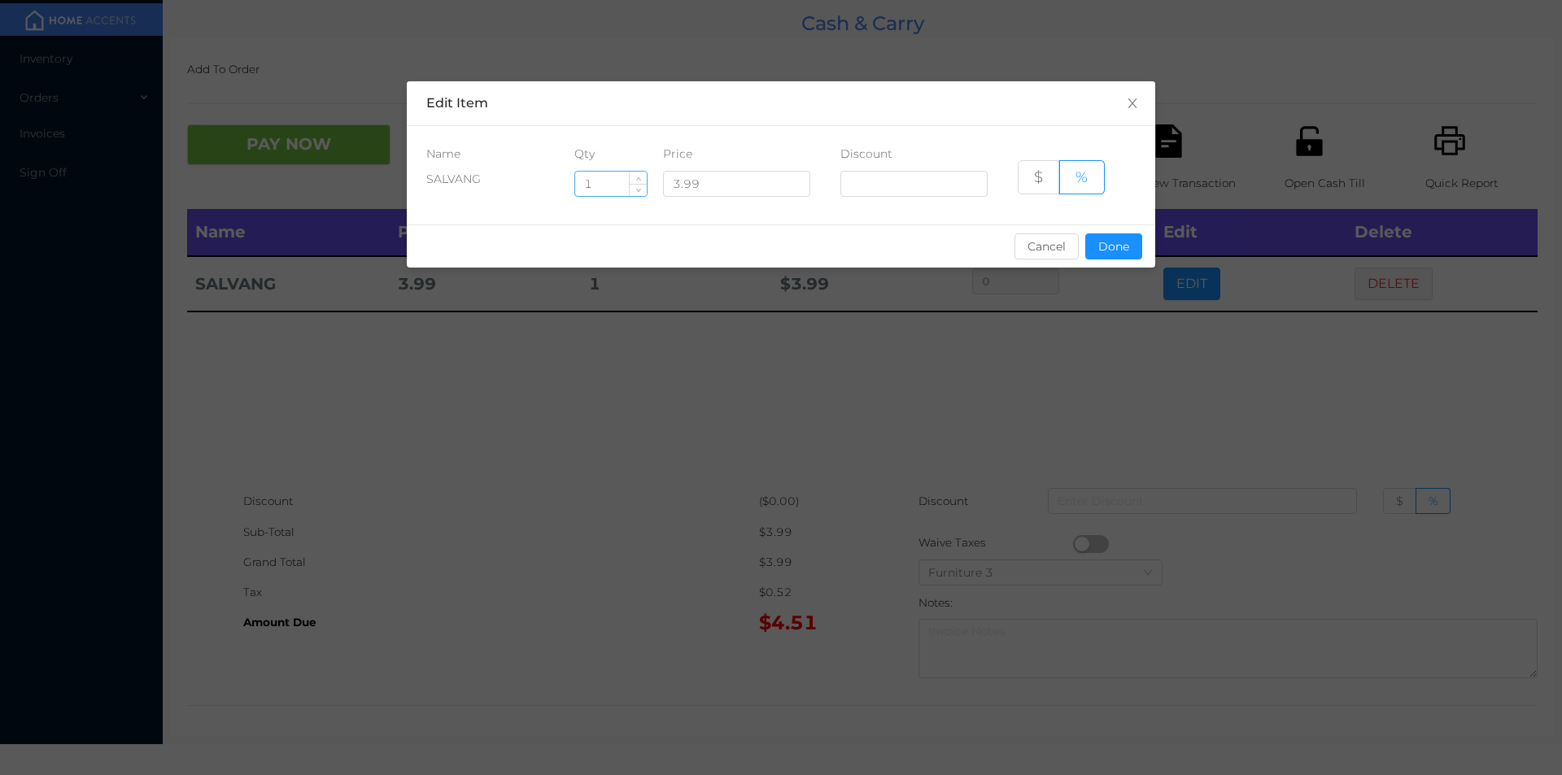
click at [613, 182] on input "1" at bounding box center [611, 184] width 72 height 24
type input "20"
click at [1121, 253] on button "Done" at bounding box center [1113, 247] width 57 height 26
type input "0%"
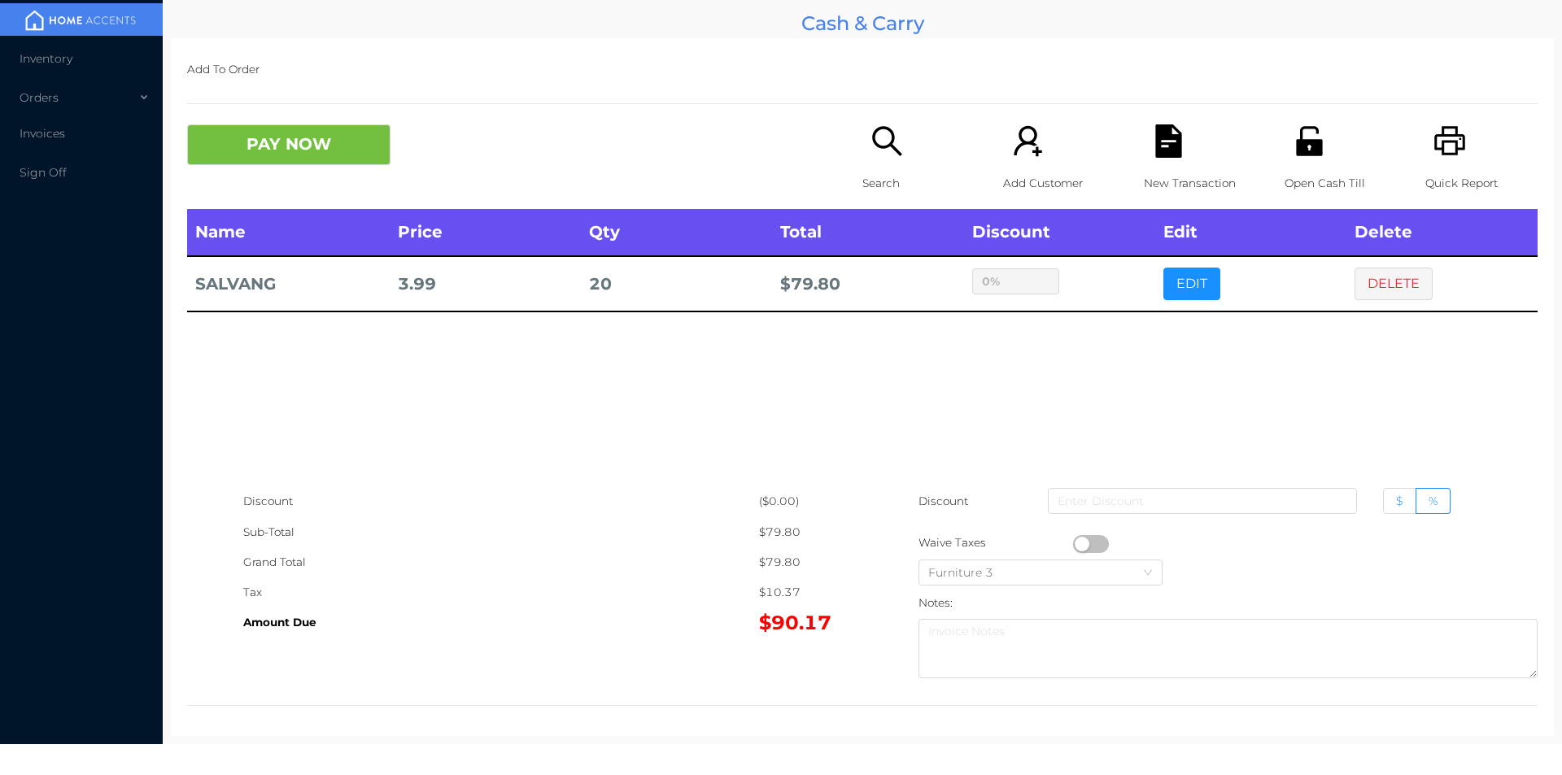
click at [1396, 501] on span "$" at bounding box center [1399, 501] width 7 height 15
click at [1396, 505] on input "$" at bounding box center [1396, 505] width 0 height 0
click at [1249, 529] on div at bounding box center [1228, 543] width 619 height 30
click at [1081, 505] on input at bounding box center [1202, 501] width 309 height 26
type input "10"
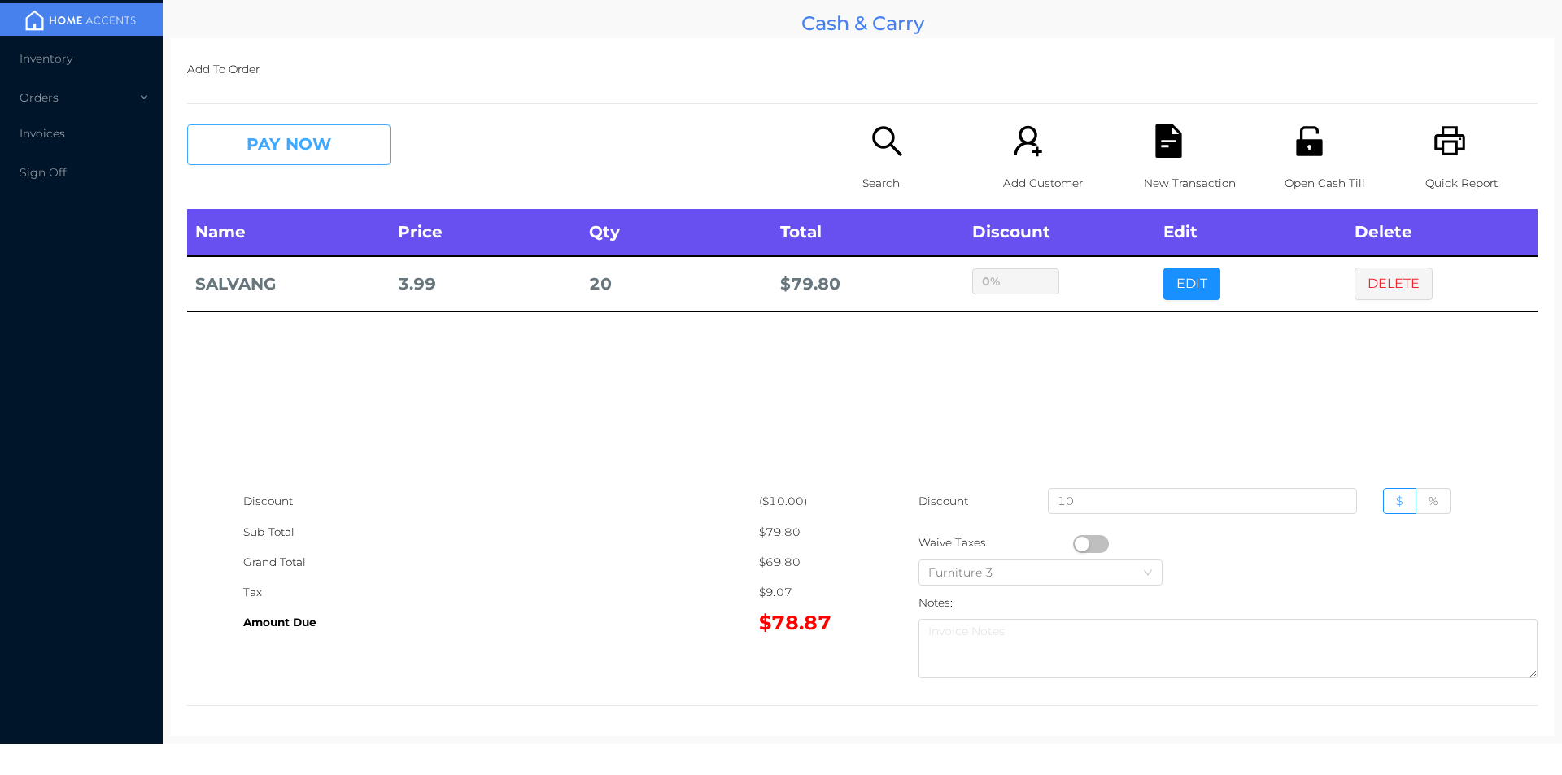
click at [302, 144] on button "PAY NOW" at bounding box center [288, 144] width 203 height 41
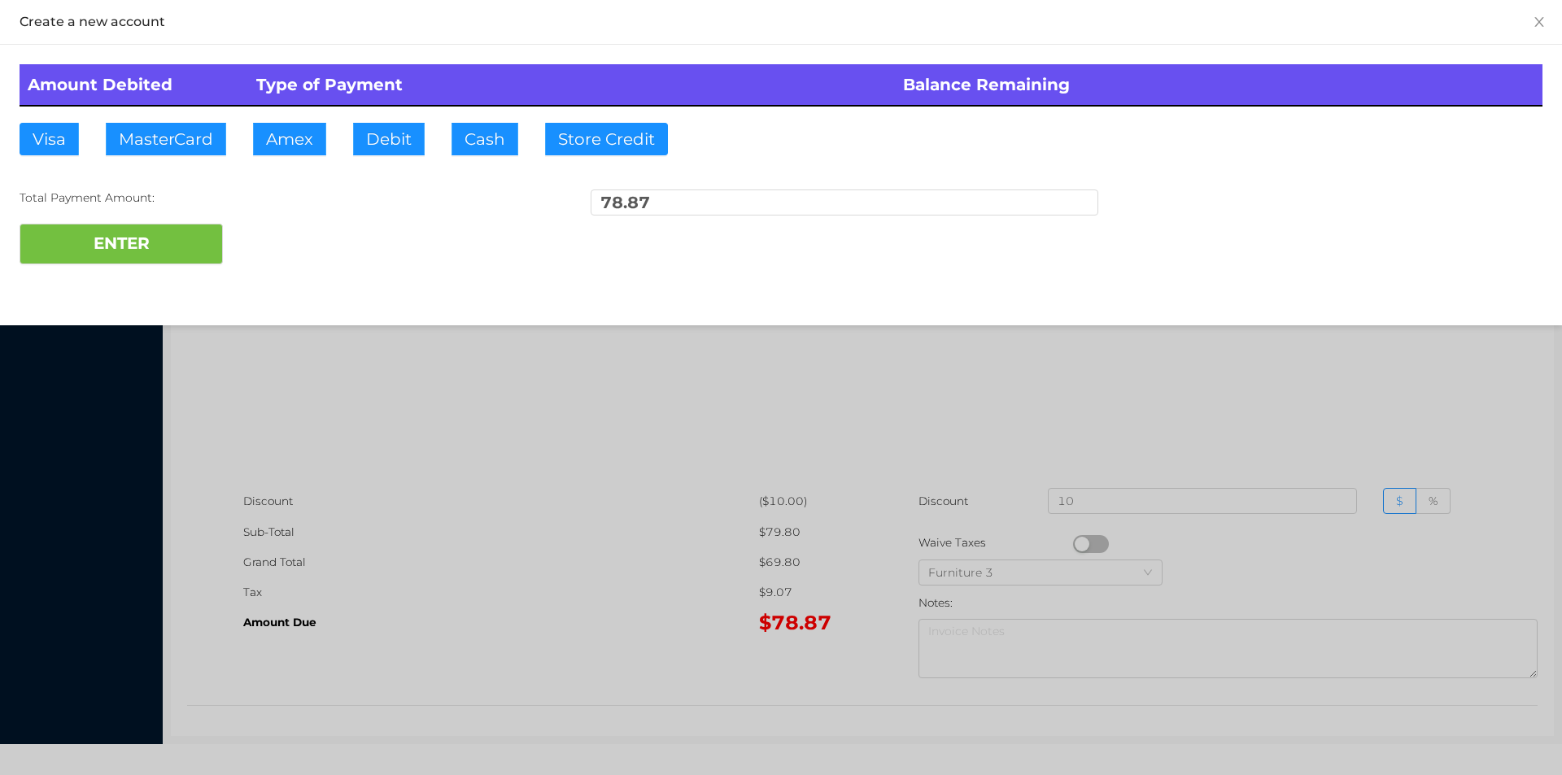
click at [562, 589] on div at bounding box center [781, 387] width 1562 height 775
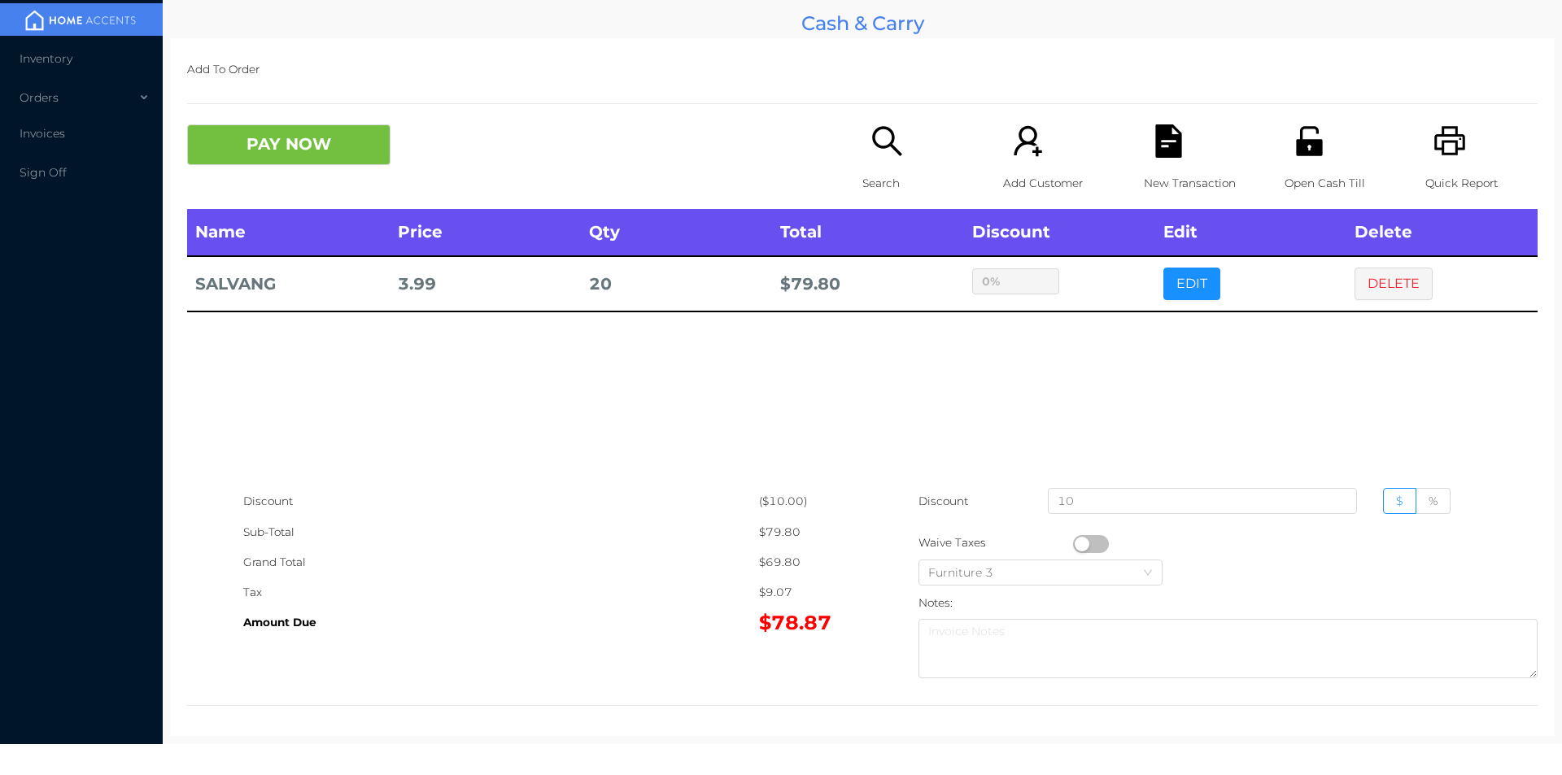
click at [1302, 156] on icon "icon: unlock" at bounding box center [1309, 140] width 33 height 33
click at [282, 127] on button "PAY NOW" at bounding box center [288, 144] width 203 height 41
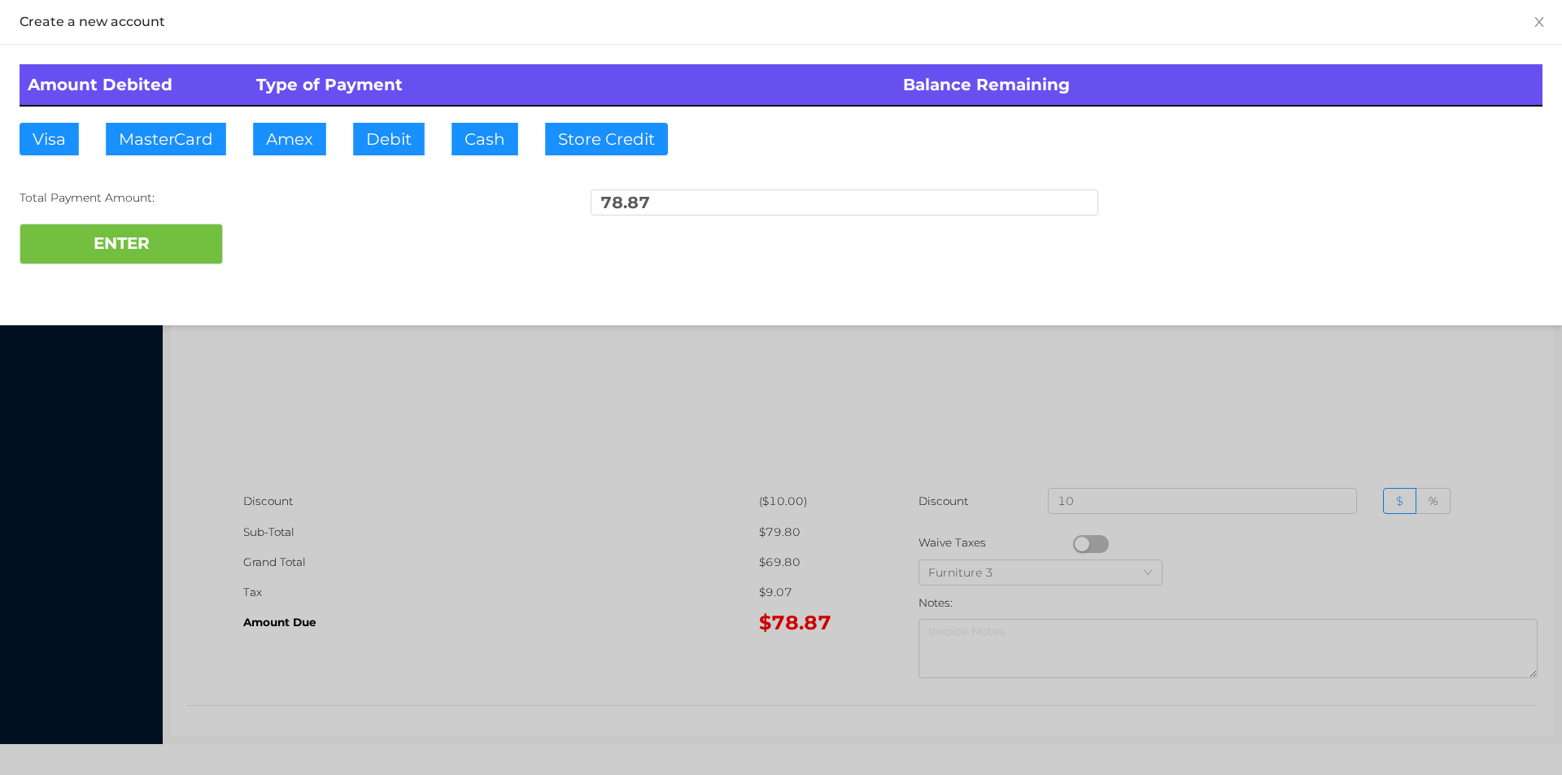
click at [799, 376] on div at bounding box center [781, 387] width 1562 height 775
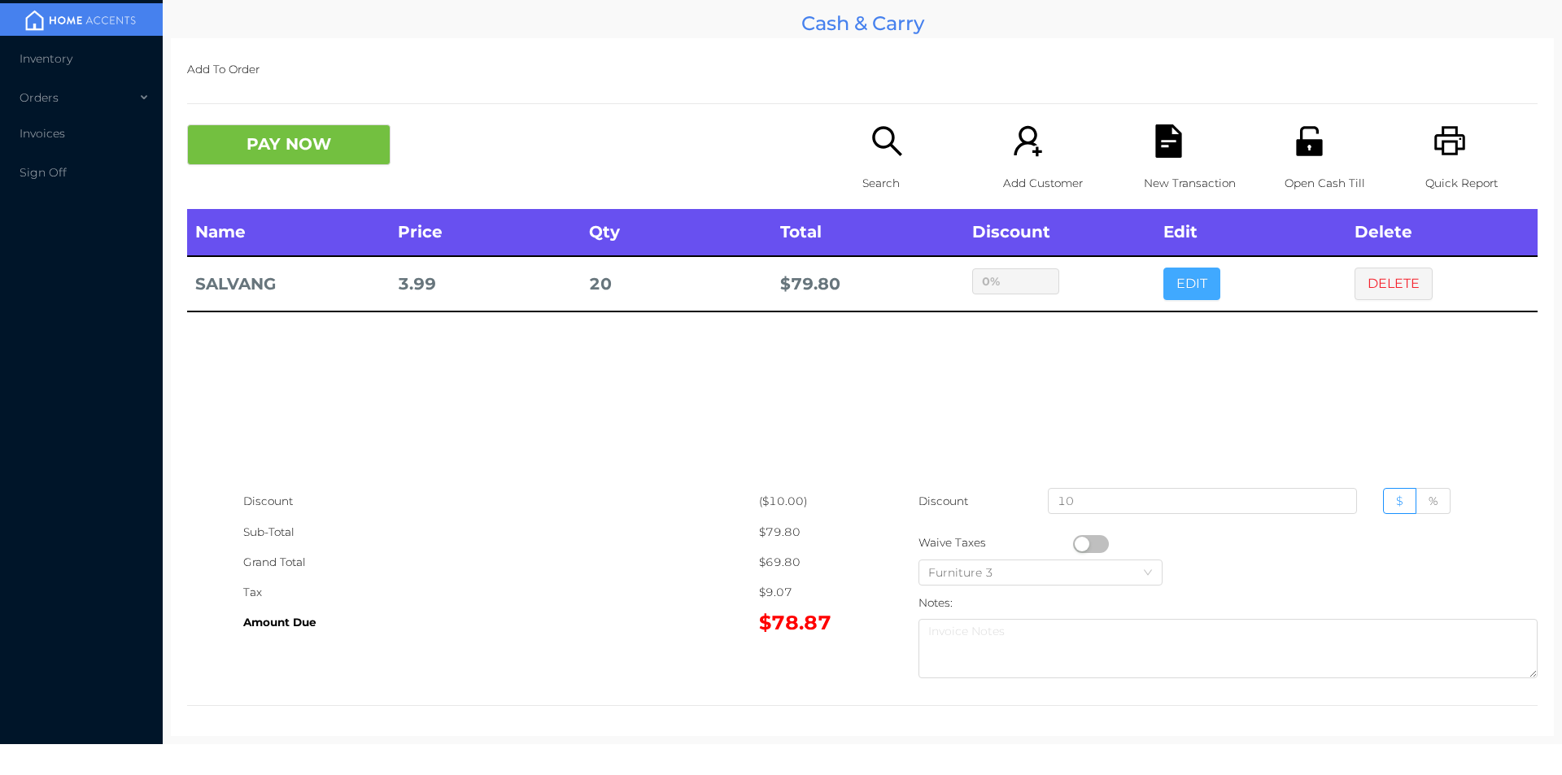
click at [1173, 283] on button "EDIT" at bounding box center [1192, 284] width 57 height 33
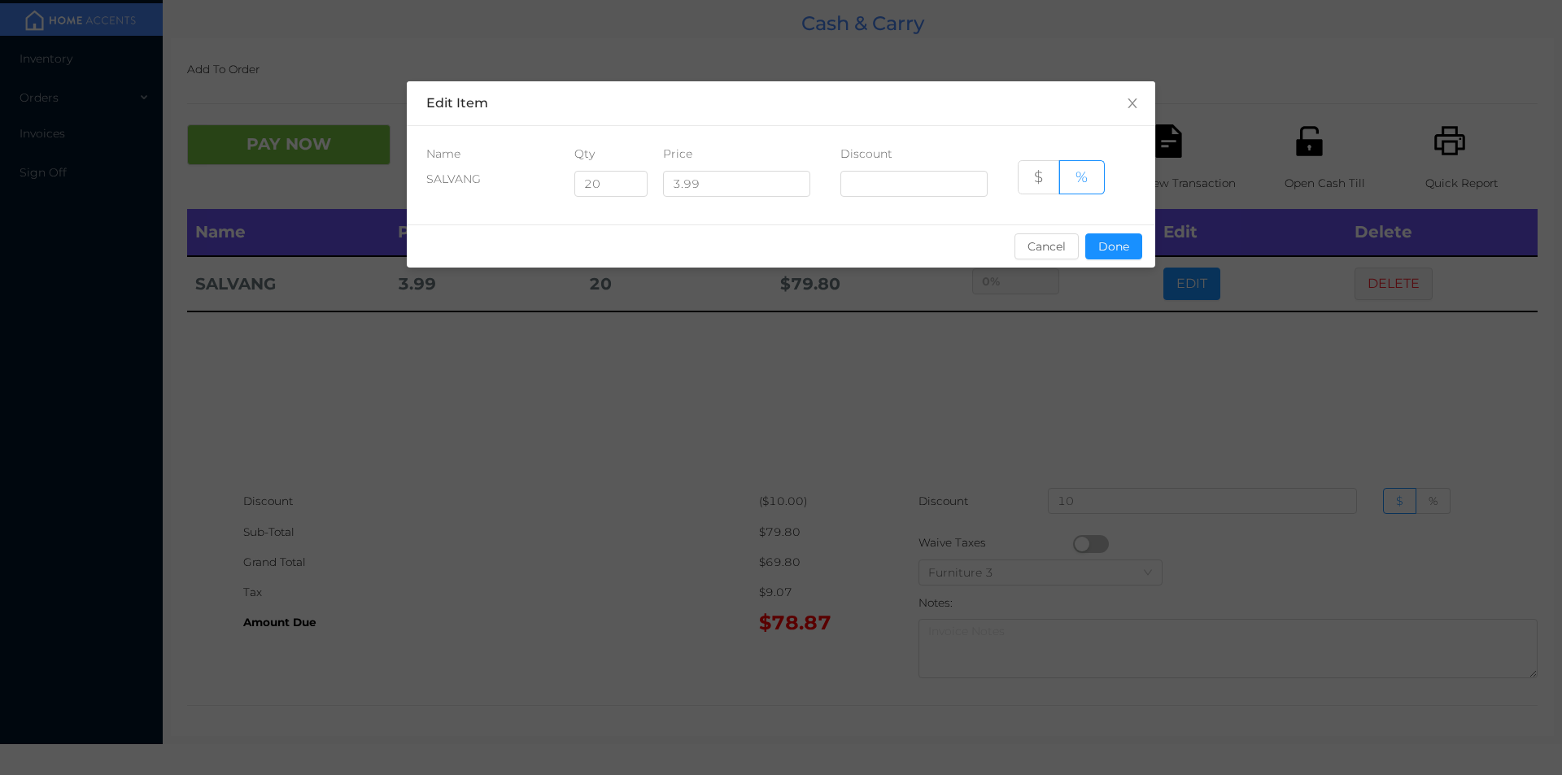
click at [653, 465] on div "sentinelStart Edit Item Name Qty Price Discount SALVANG 20 3.99 $ % Cancel Done…" at bounding box center [781, 387] width 1562 height 775
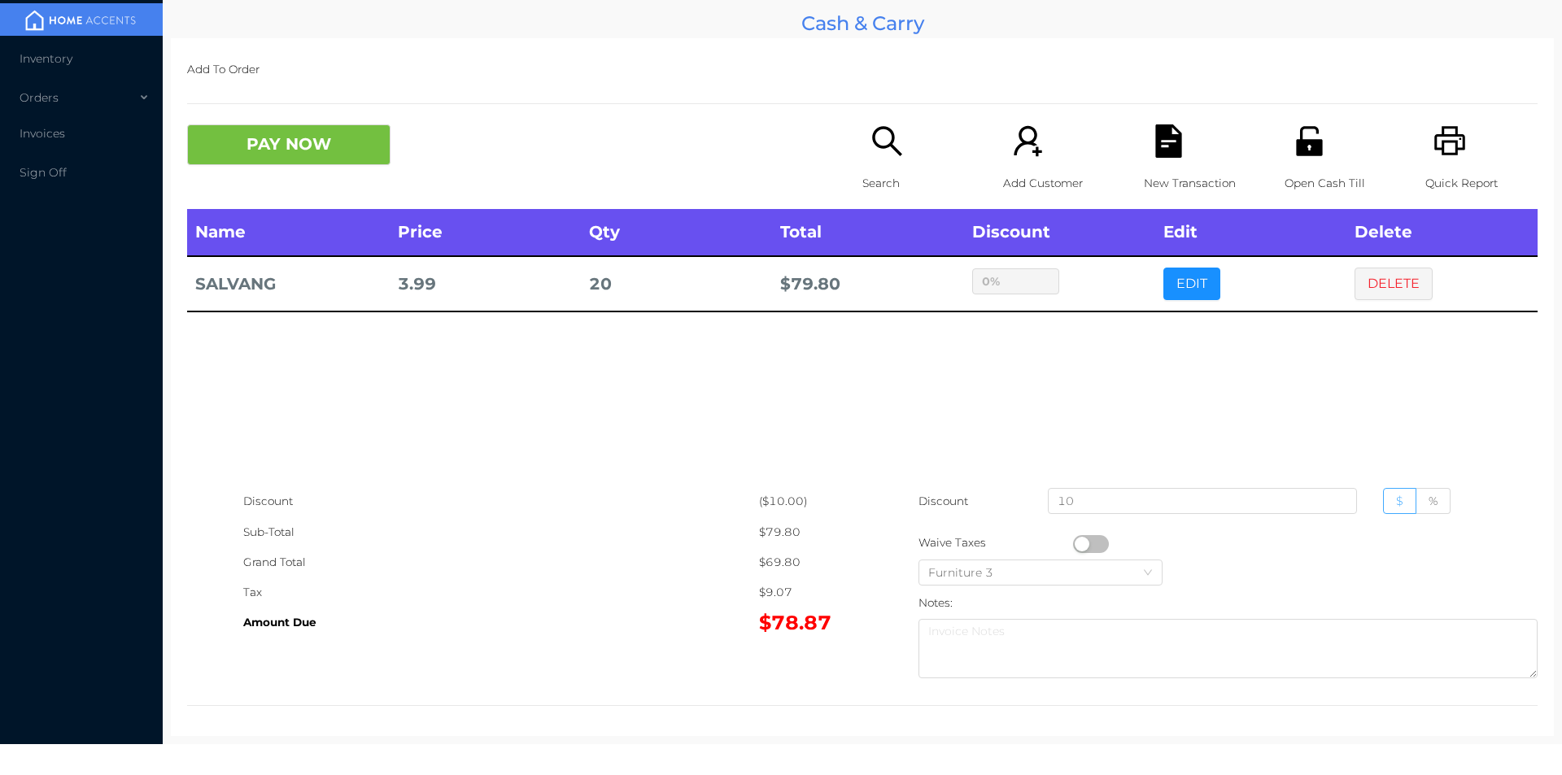
click at [1396, 496] on span "$" at bounding box center [1399, 501] width 7 height 15
click at [1396, 505] on input "$" at bounding box center [1396, 505] width 0 height 0
click at [1170, 494] on input "10" at bounding box center [1202, 501] width 309 height 26
click at [1169, 283] on button "EDIT" at bounding box center [1192, 284] width 57 height 33
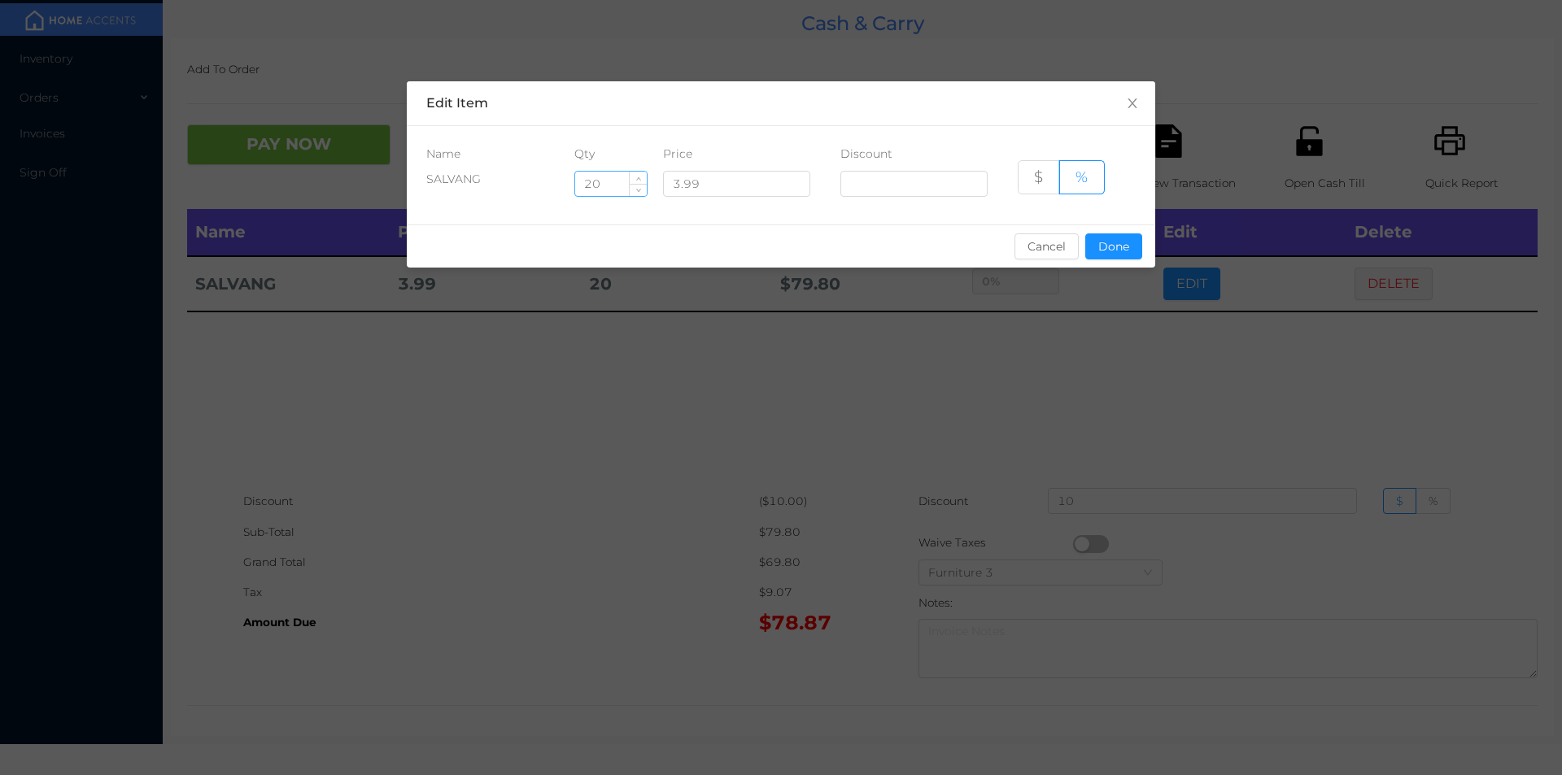
click at [588, 183] on input "20" at bounding box center [611, 184] width 72 height 24
click at [639, 178] on icon "icon: up" at bounding box center [639, 180] width 6 height 6
click at [621, 186] on input "21" at bounding box center [611, 184] width 72 height 24
type input "2"
type input "19"
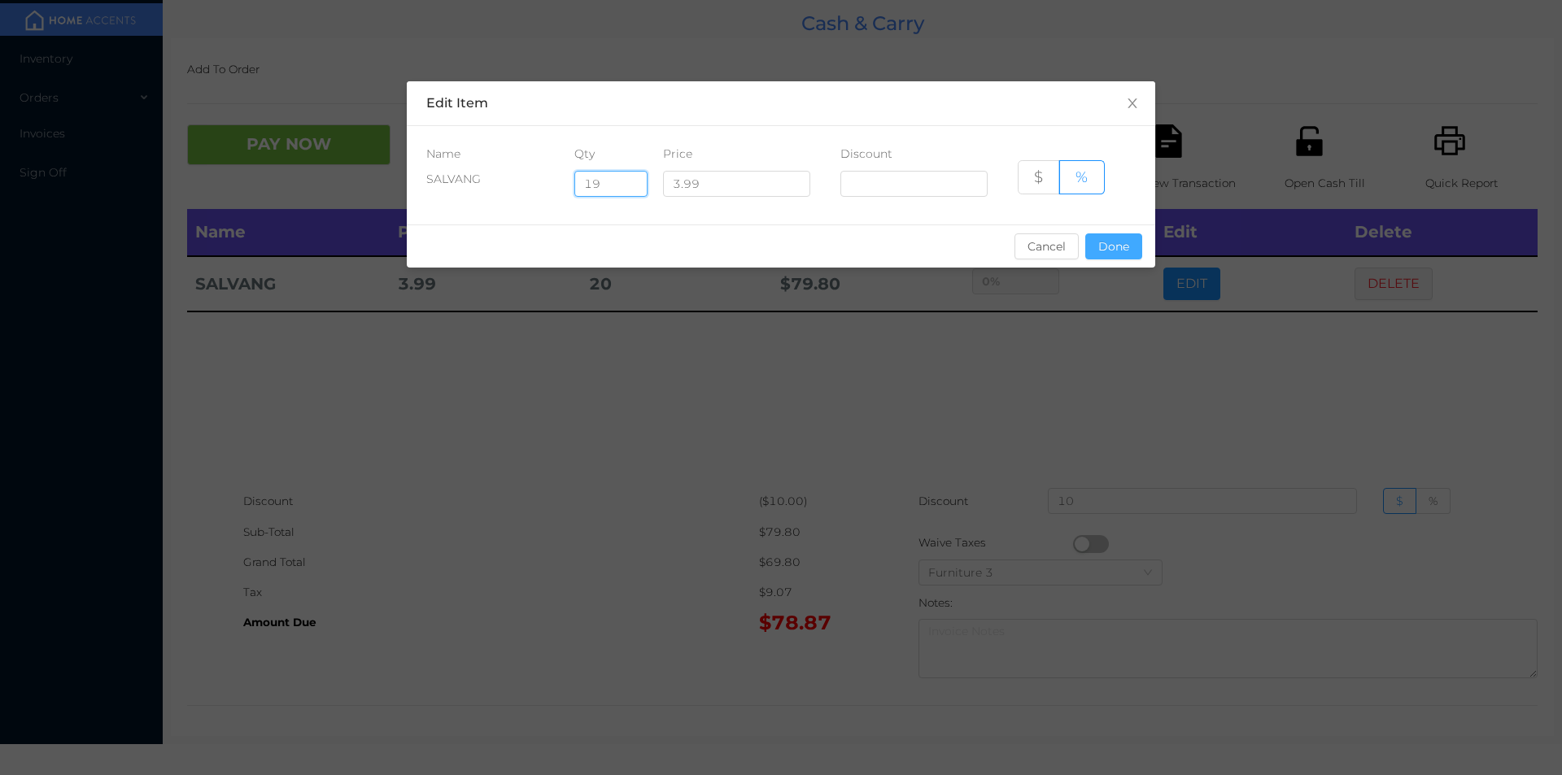
click at [1111, 248] on button "Done" at bounding box center [1113, 247] width 57 height 26
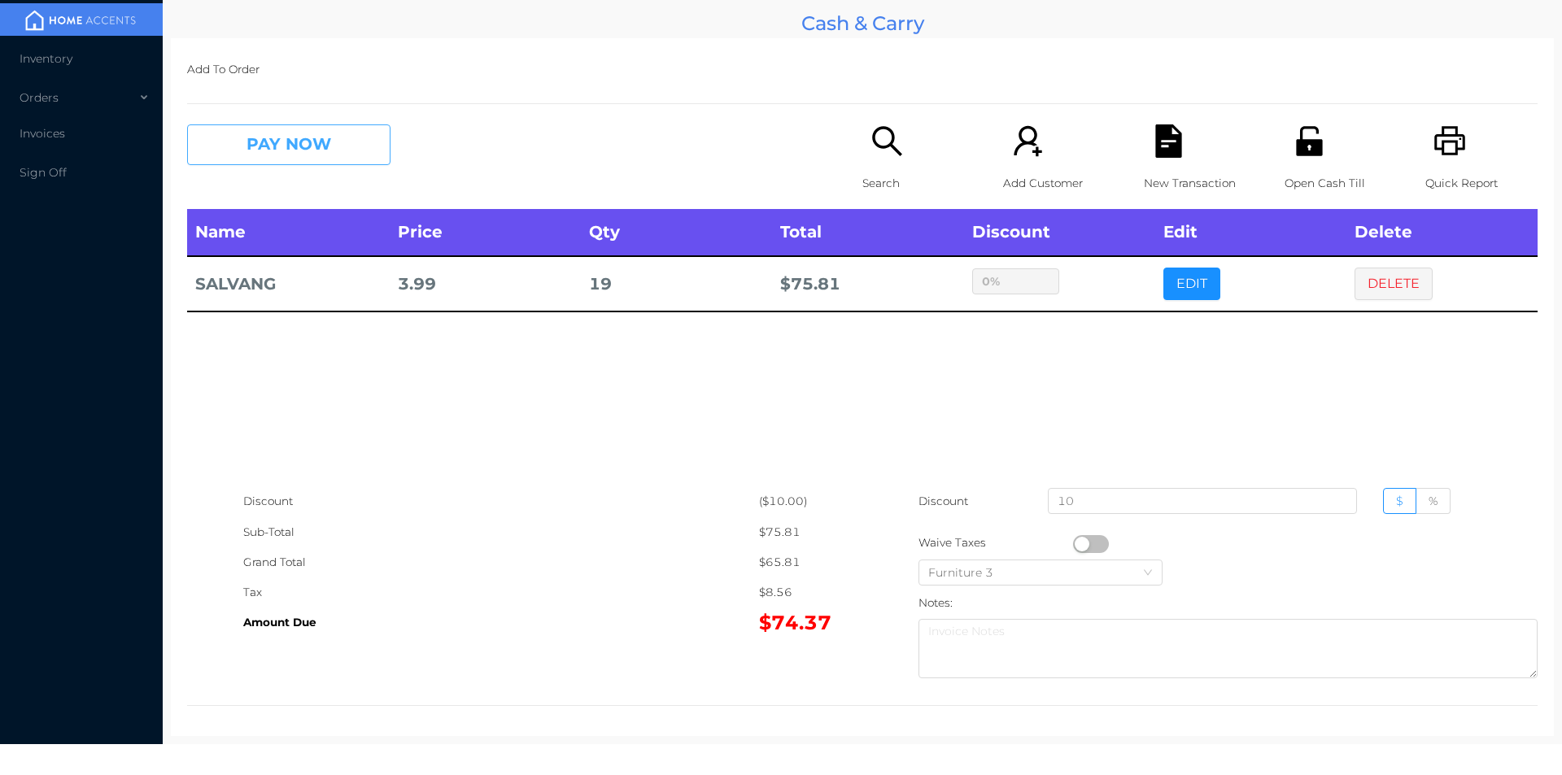
click at [289, 135] on button "PAY NOW" at bounding box center [288, 144] width 203 height 41
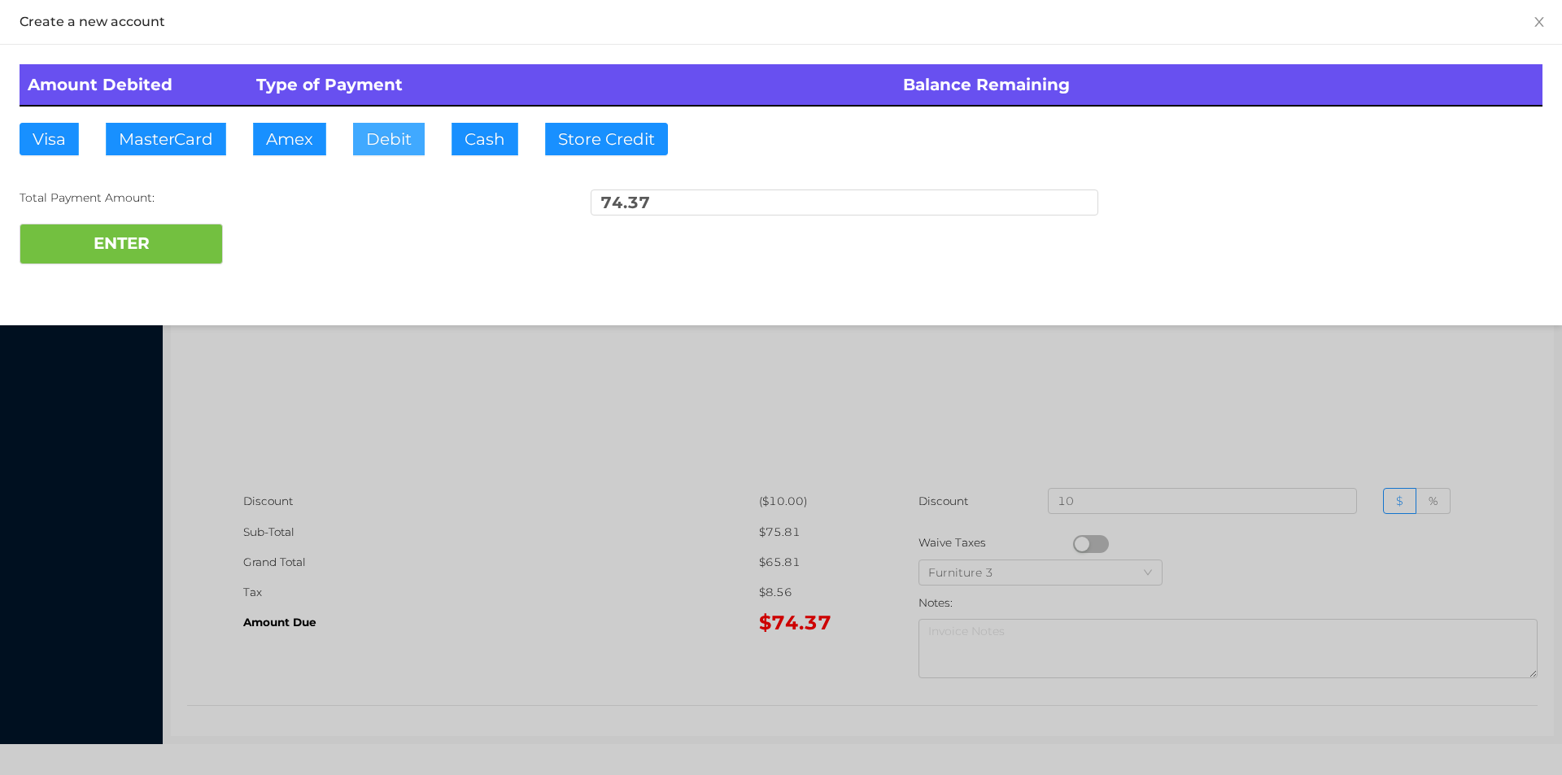
click at [414, 129] on button "Debit" at bounding box center [389, 139] width 72 height 33
click at [194, 205] on div "Total Payment Amount:" at bounding box center [274, 198] width 508 height 17
click at [107, 254] on button "ENTER" at bounding box center [121, 244] width 203 height 41
type input "0"
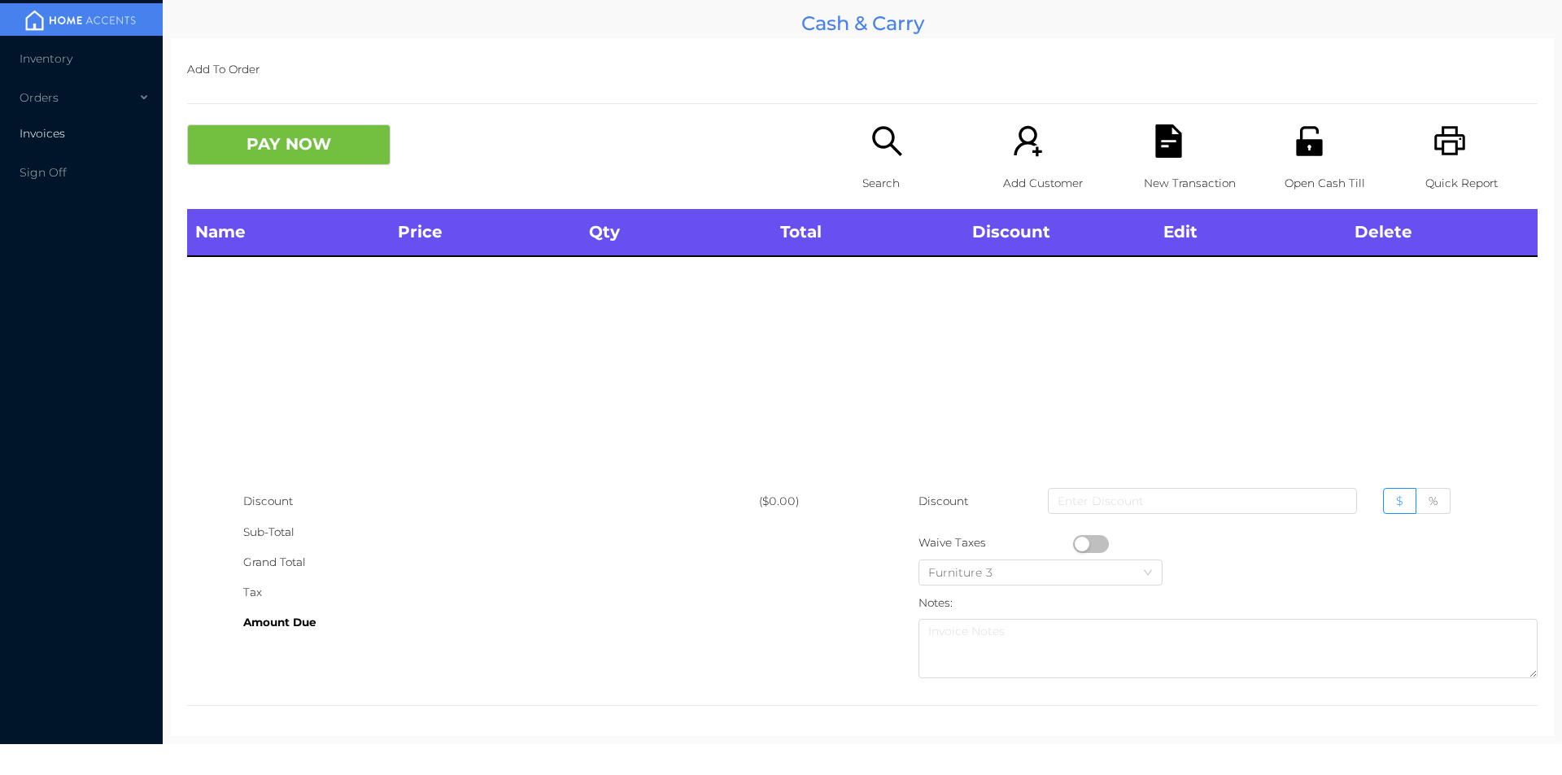
click at [63, 120] on li "Invoices" at bounding box center [81, 133] width 163 height 33
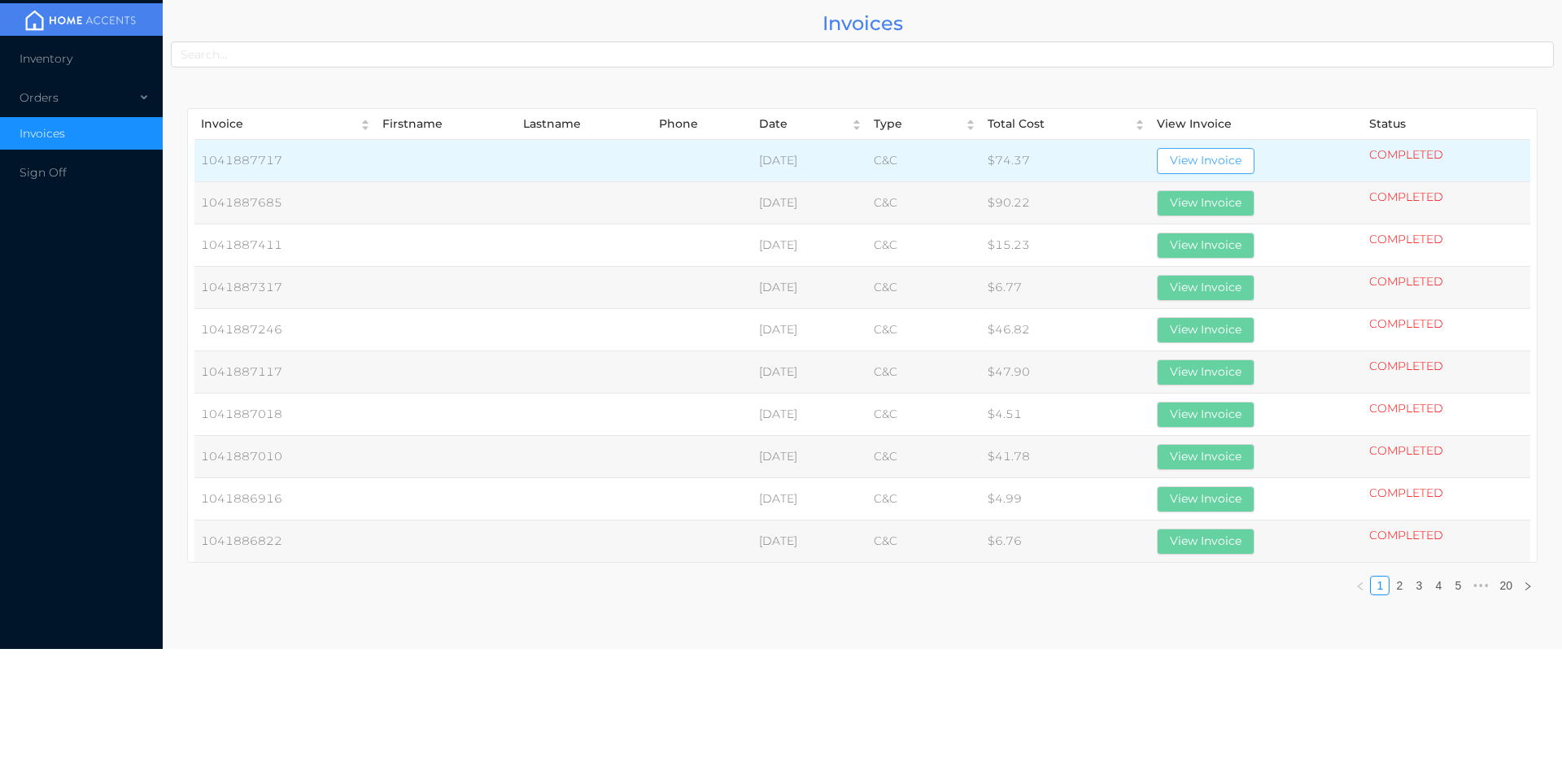
click at [1181, 153] on button "View Invoice" at bounding box center [1206, 161] width 98 height 26
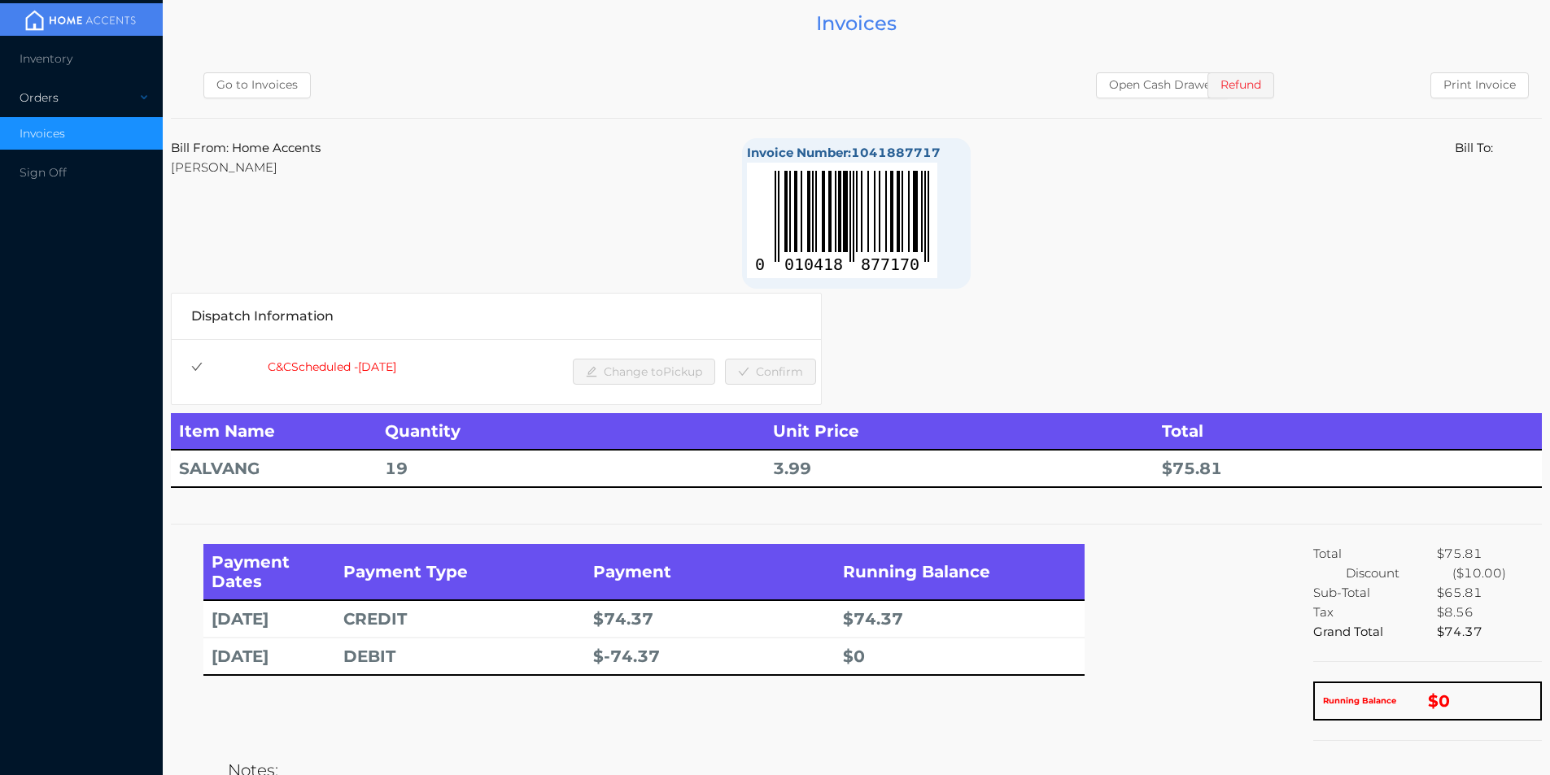
click at [82, 106] on div "Orders" at bounding box center [81, 97] width 163 height 33
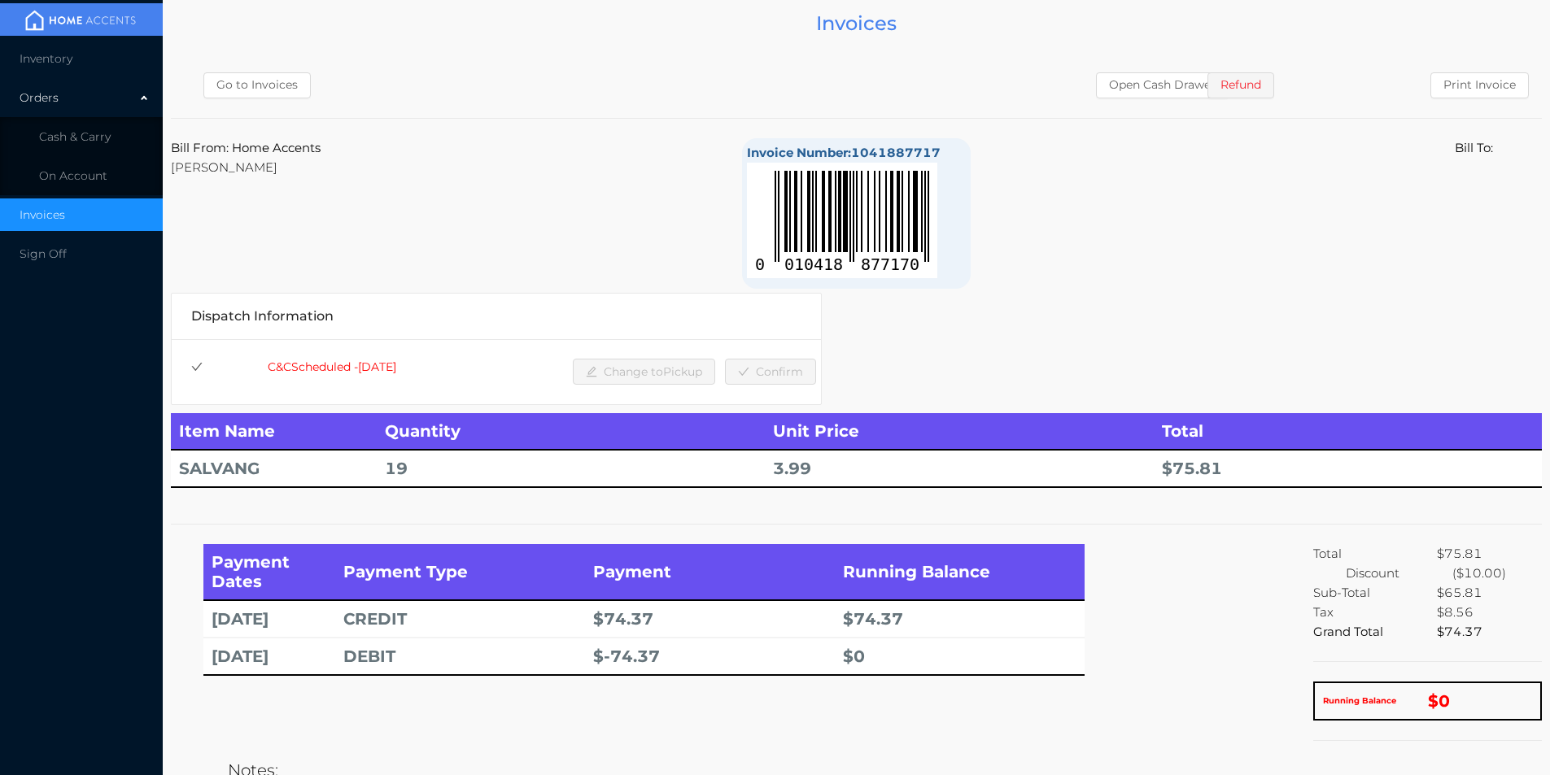
click at [83, 138] on span "Cash & Carry" at bounding box center [75, 136] width 72 height 15
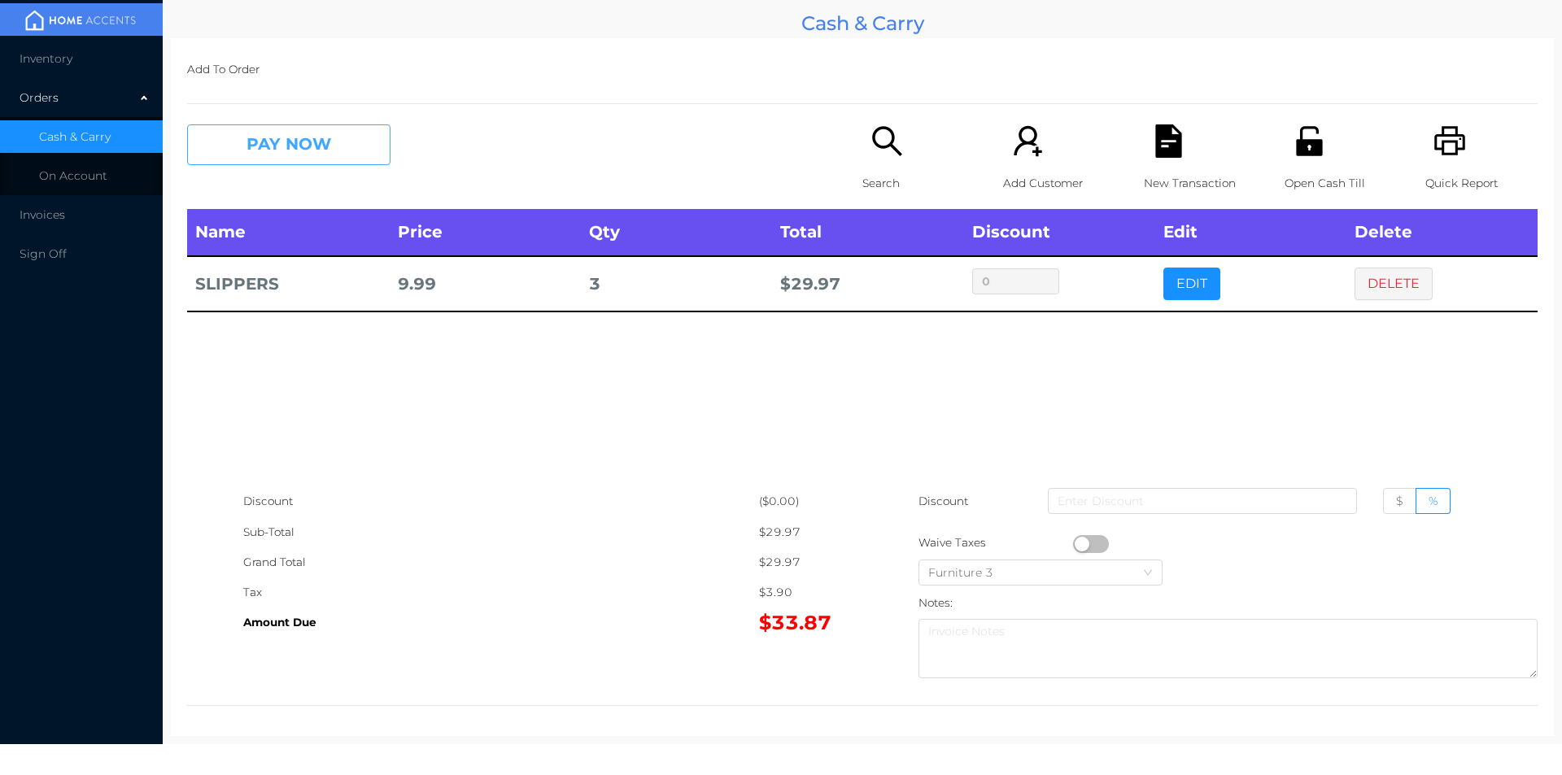
click at [266, 139] on button "PAY NOW" at bounding box center [288, 144] width 203 height 41
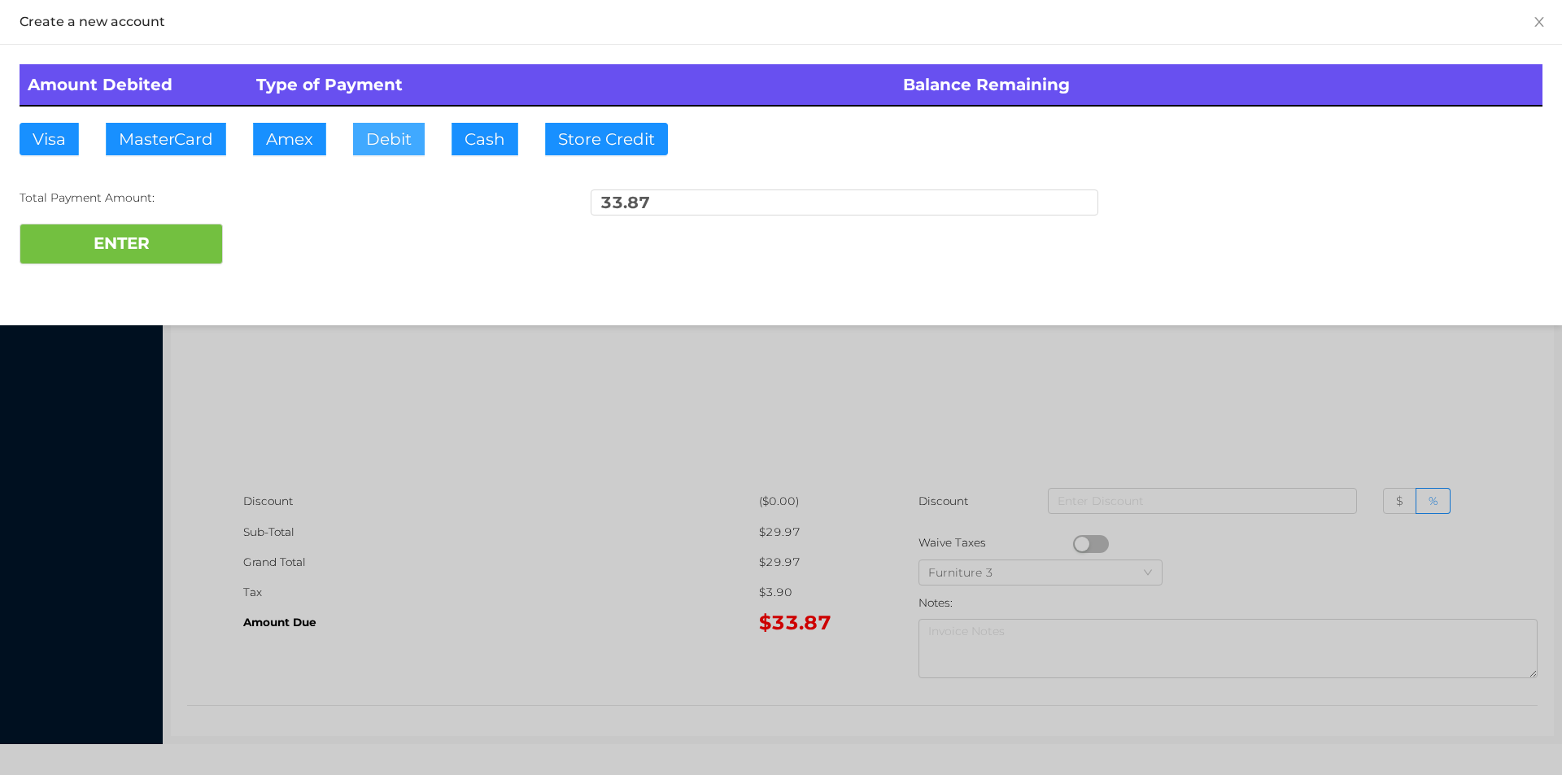
click at [397, 138] on button "Debit" at bounding box center [389, 139] width 72 height 33
type input "40"
click at [73, 234] on button "ENTER" at bounding box center [121, 244] width 203 height 41
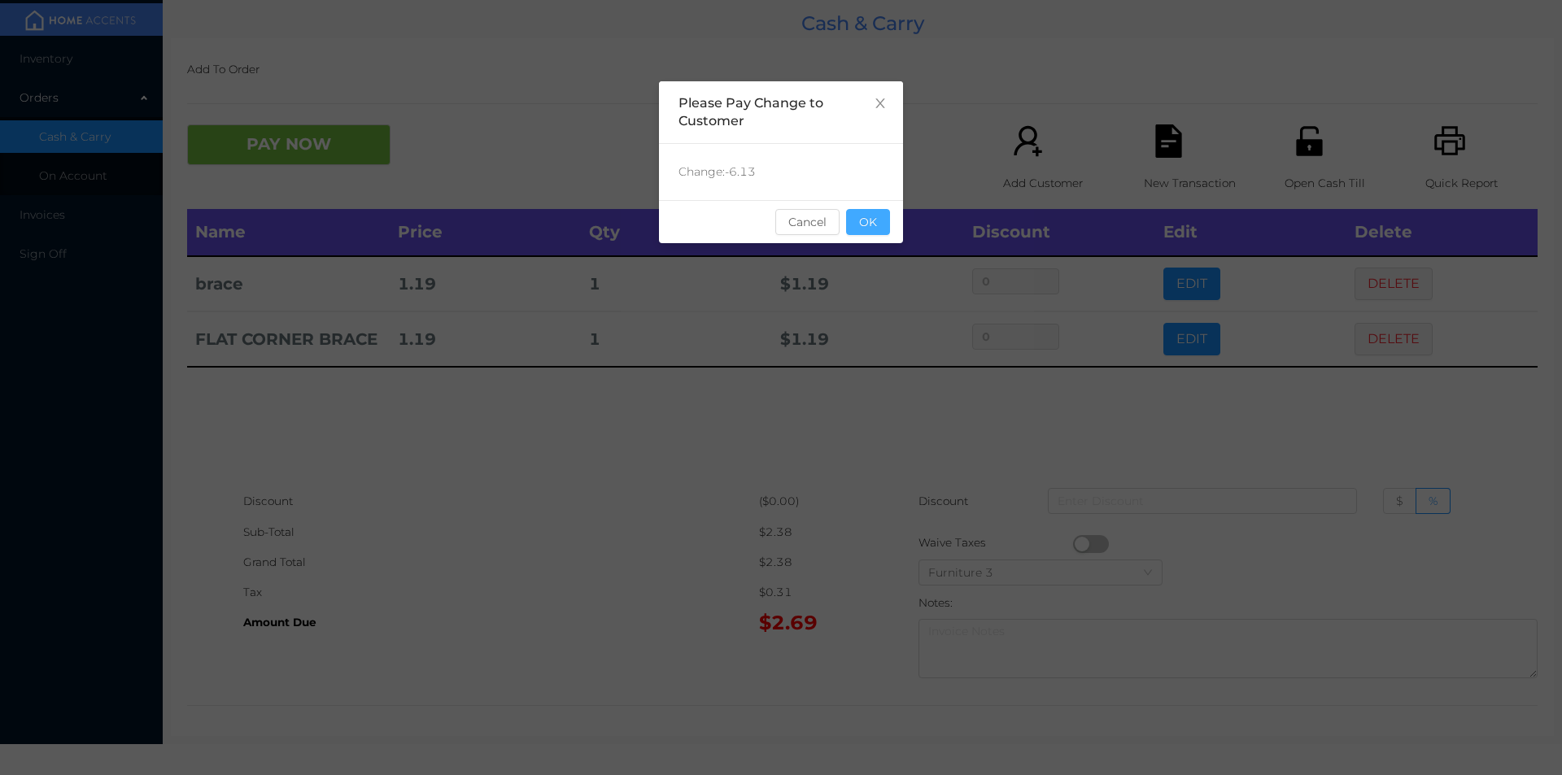
click at [873, 221] on button "OK" at bounding box center [868, 222] width 44 height 26
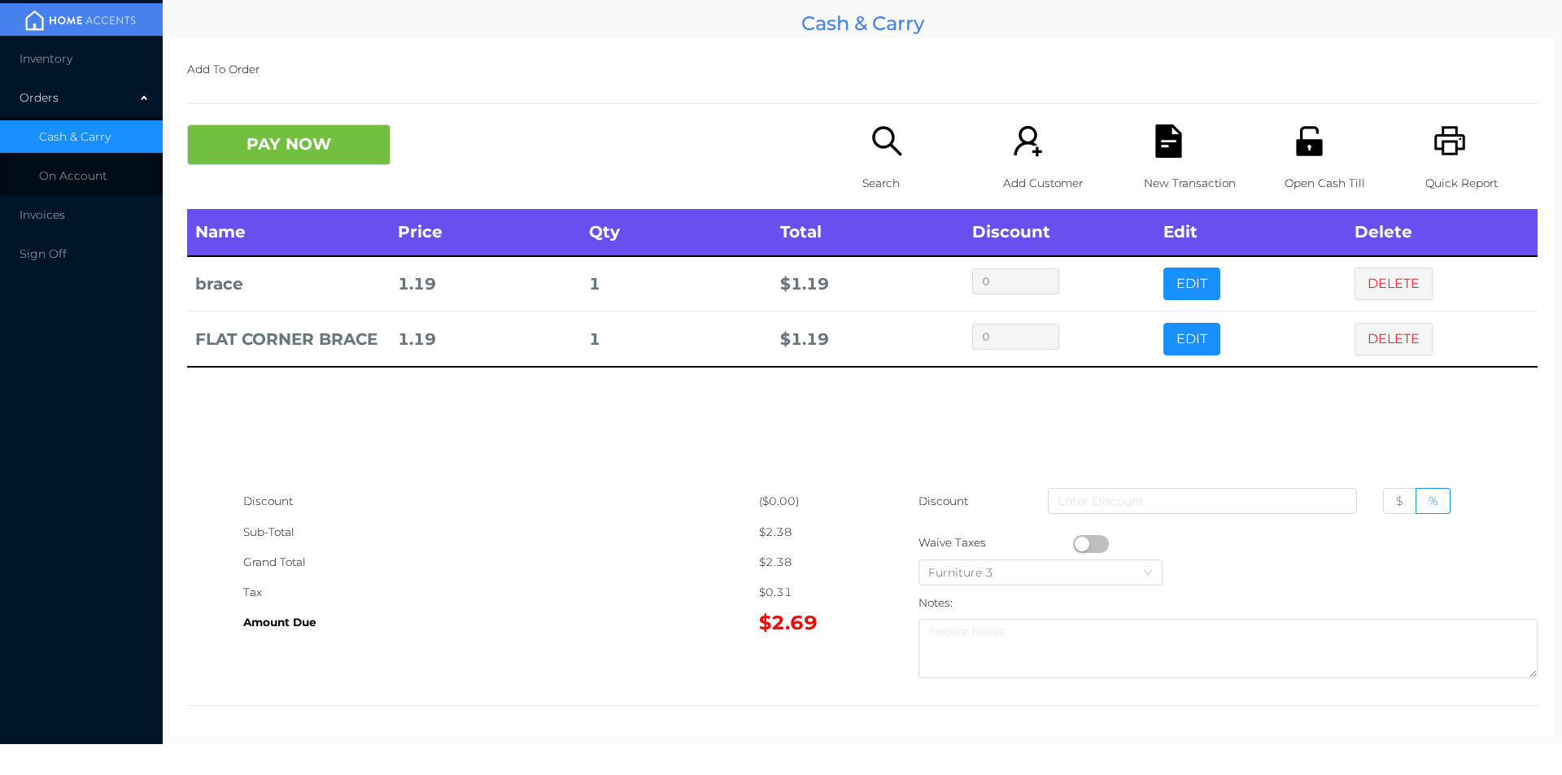
click at [339, 181] on div "PAY NOW Search Add Customer New Transaction Open Cash Till Quick Report" at bounding box center [862, 166] width 1351 height 85
click at [413, 139] on div "PAY NOW" at bounding box center [356, 144] width 338 height 41
click at [321, 153] on button "PAY NOW" at bounding box center [288, 144] width 203 height 41
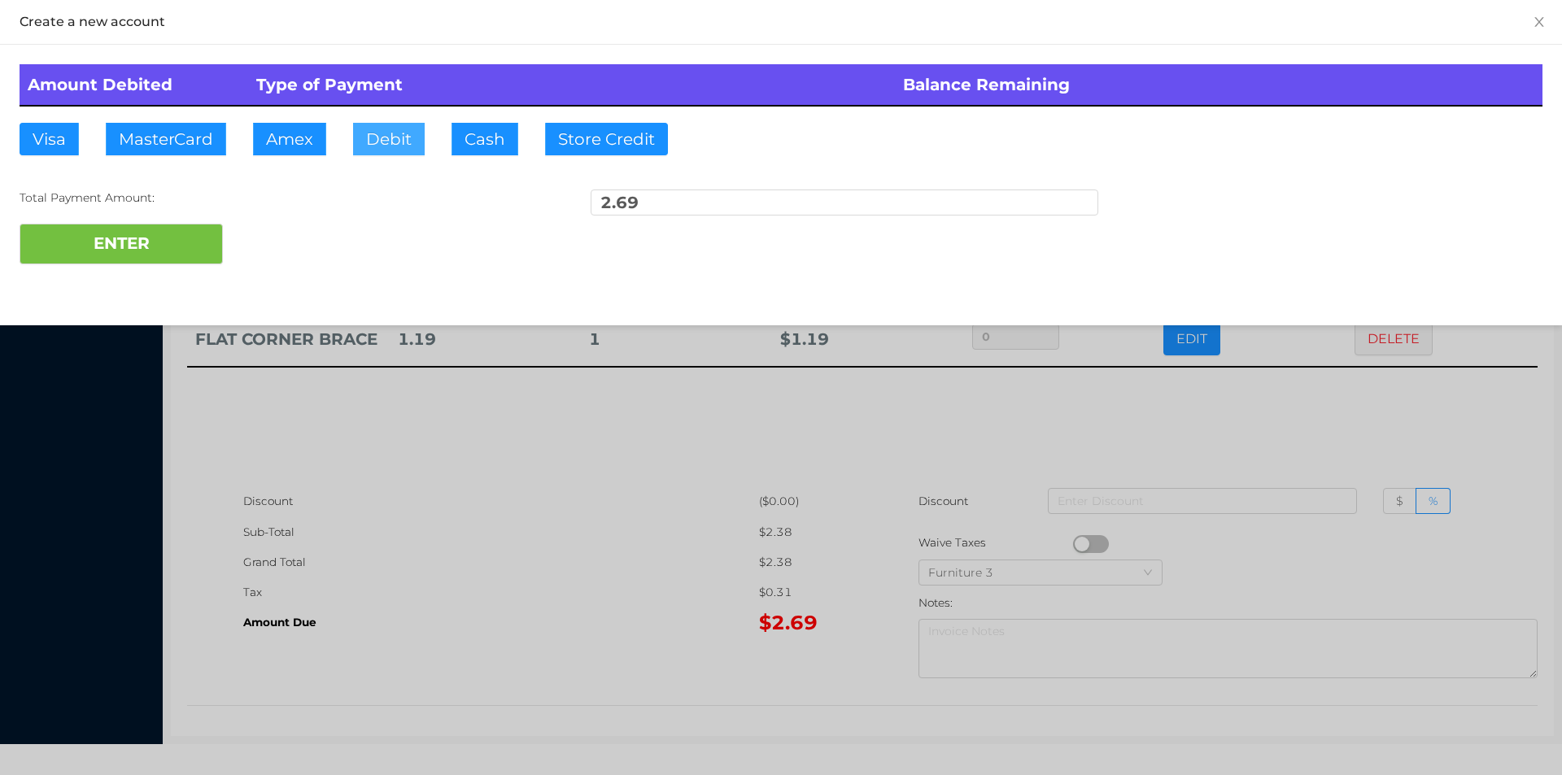
click at [399, 127] on button "Debit" at bounding box center [389, 139] width 72 height 33
click at [201, 228] on button "ENTER" at bounding box center [121, 244] width 203 height 41
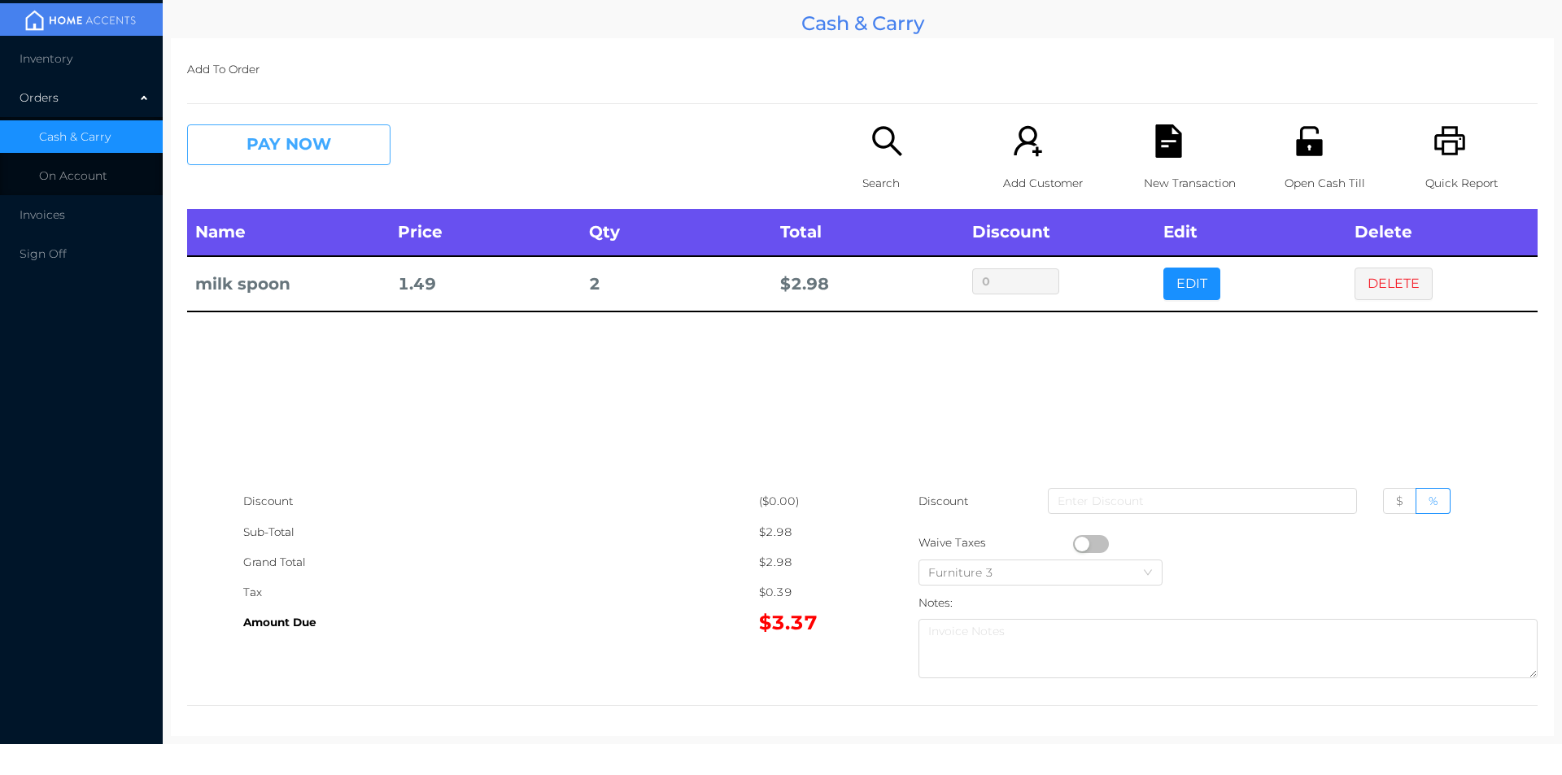
click at [298, 131] on button "PAY NOW" at bounding box center [288, 144] width 203 height 41
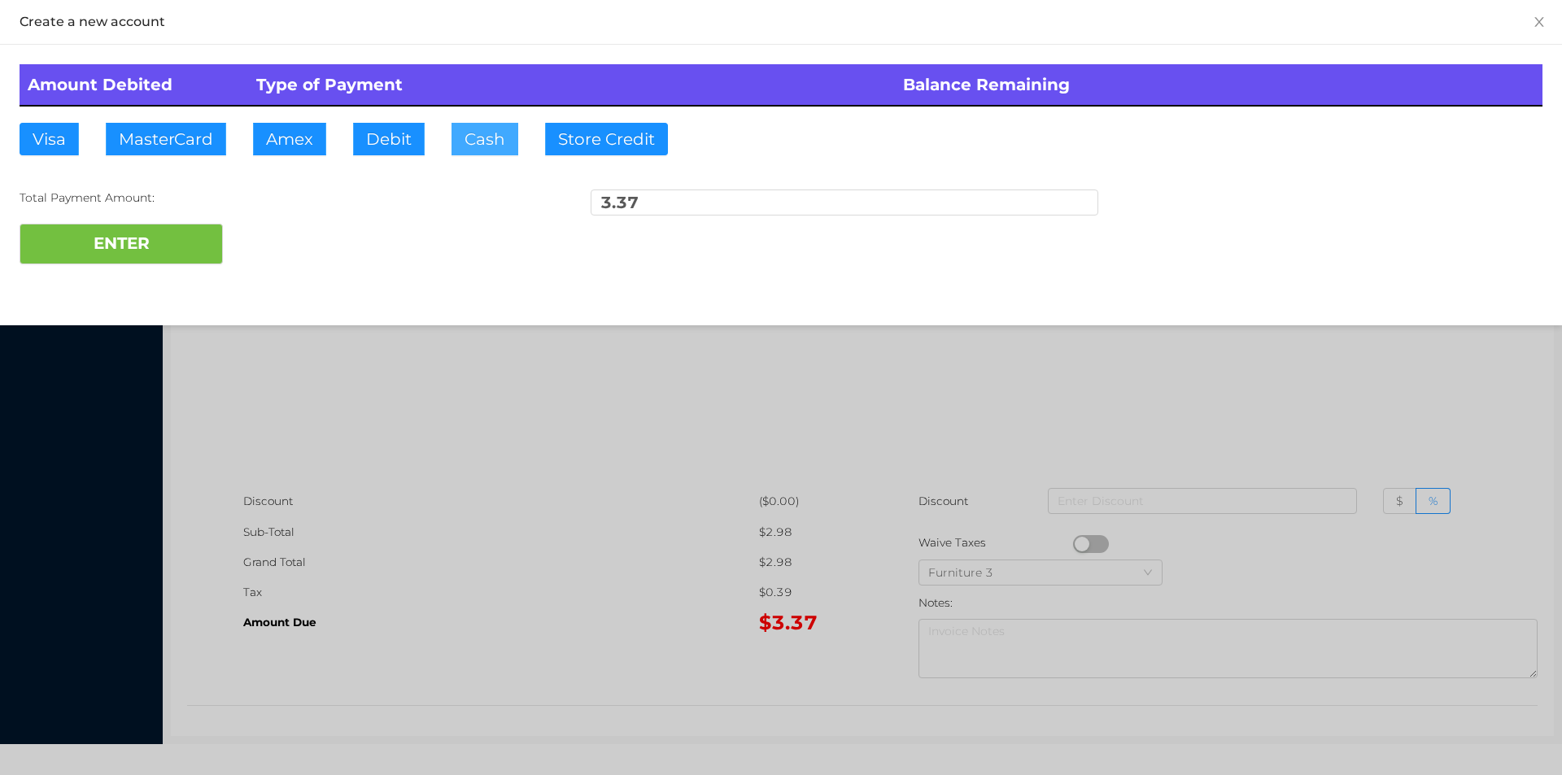
click at [481, 142] on button "Cash" at bounding box center [485, 139] width 67 height 33
type input "5."
click at [177, 237] on button "ENTER" at bounding box center [121, 244] width 203 height 41
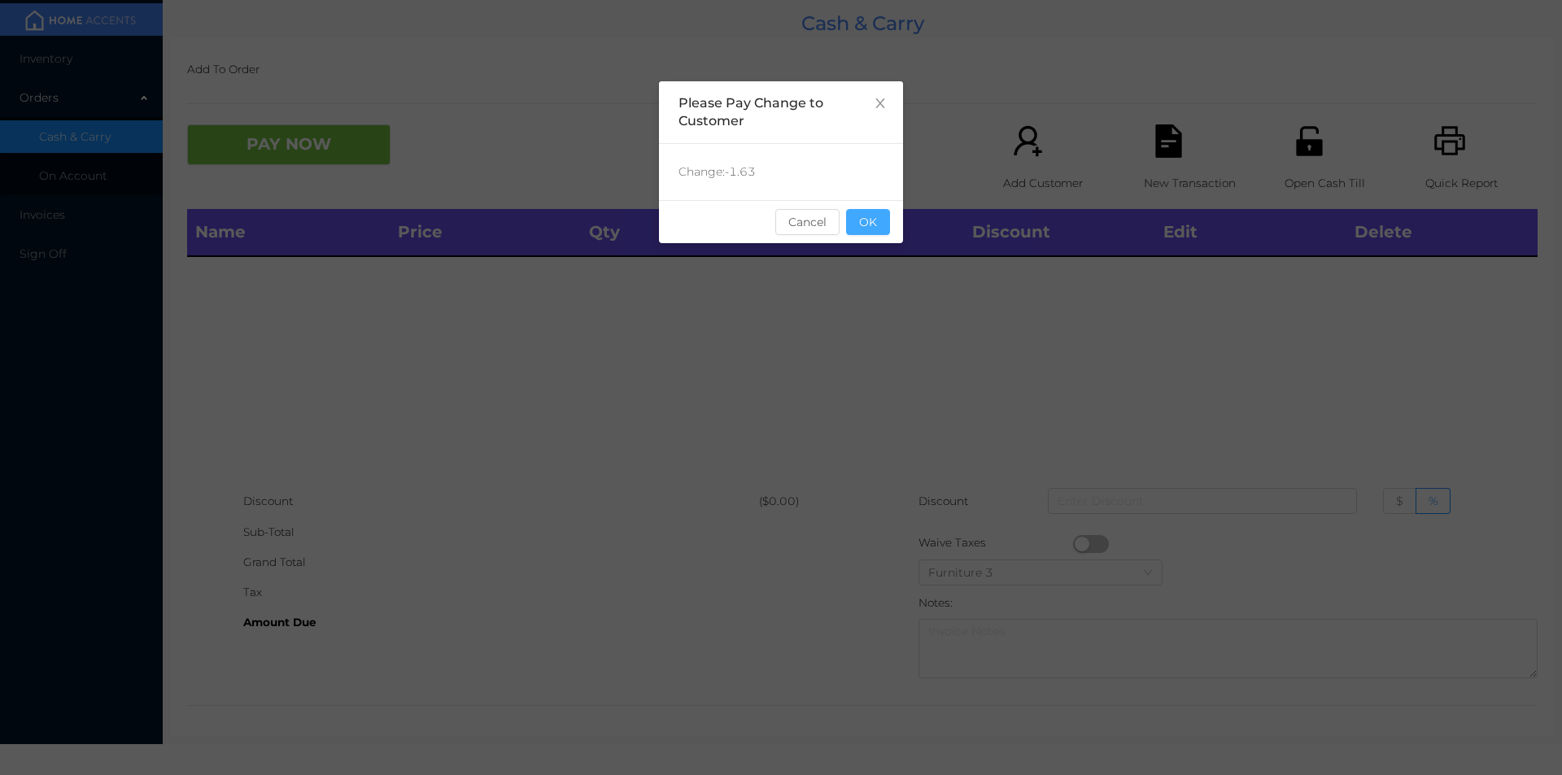
click at [882, 217] on button "OK" at bounding box center [868, 222] width 44 height 26
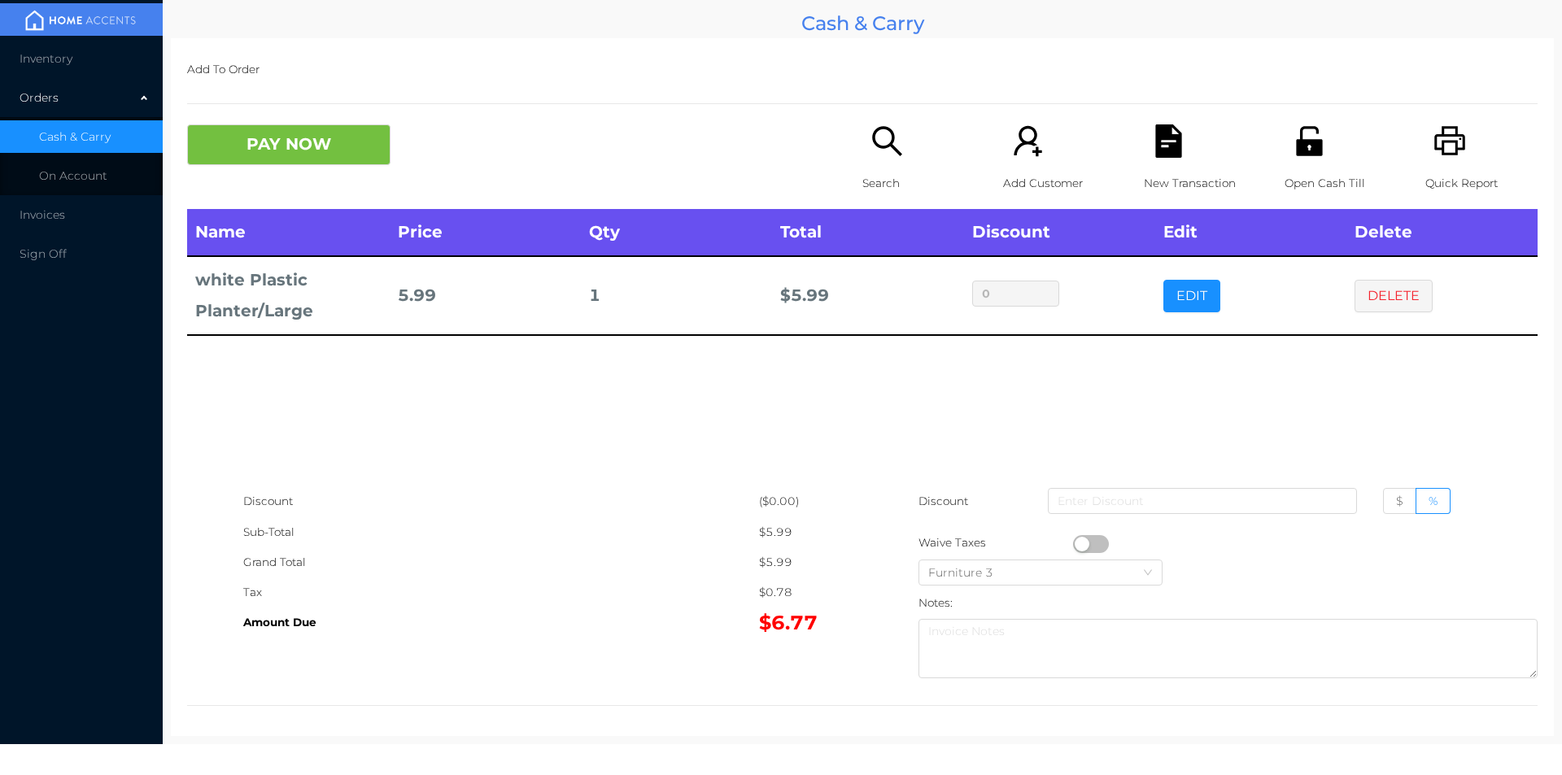
click at [886, 184] on p "Search" at bounding box center [919, 183] width 112 height 30
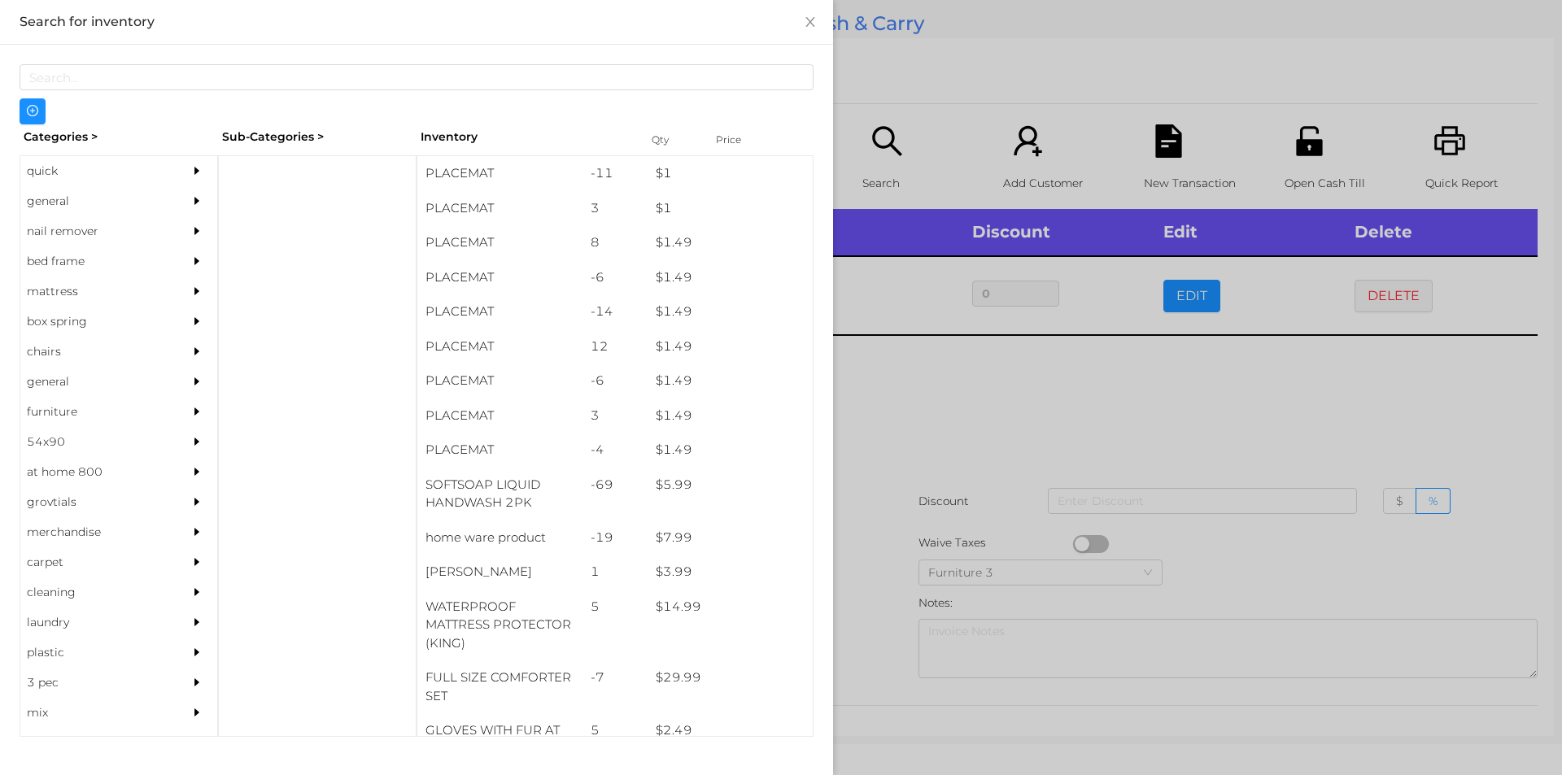
click at [62, 203] on div "general" at bounding box center [94, 201] width 148 height 30
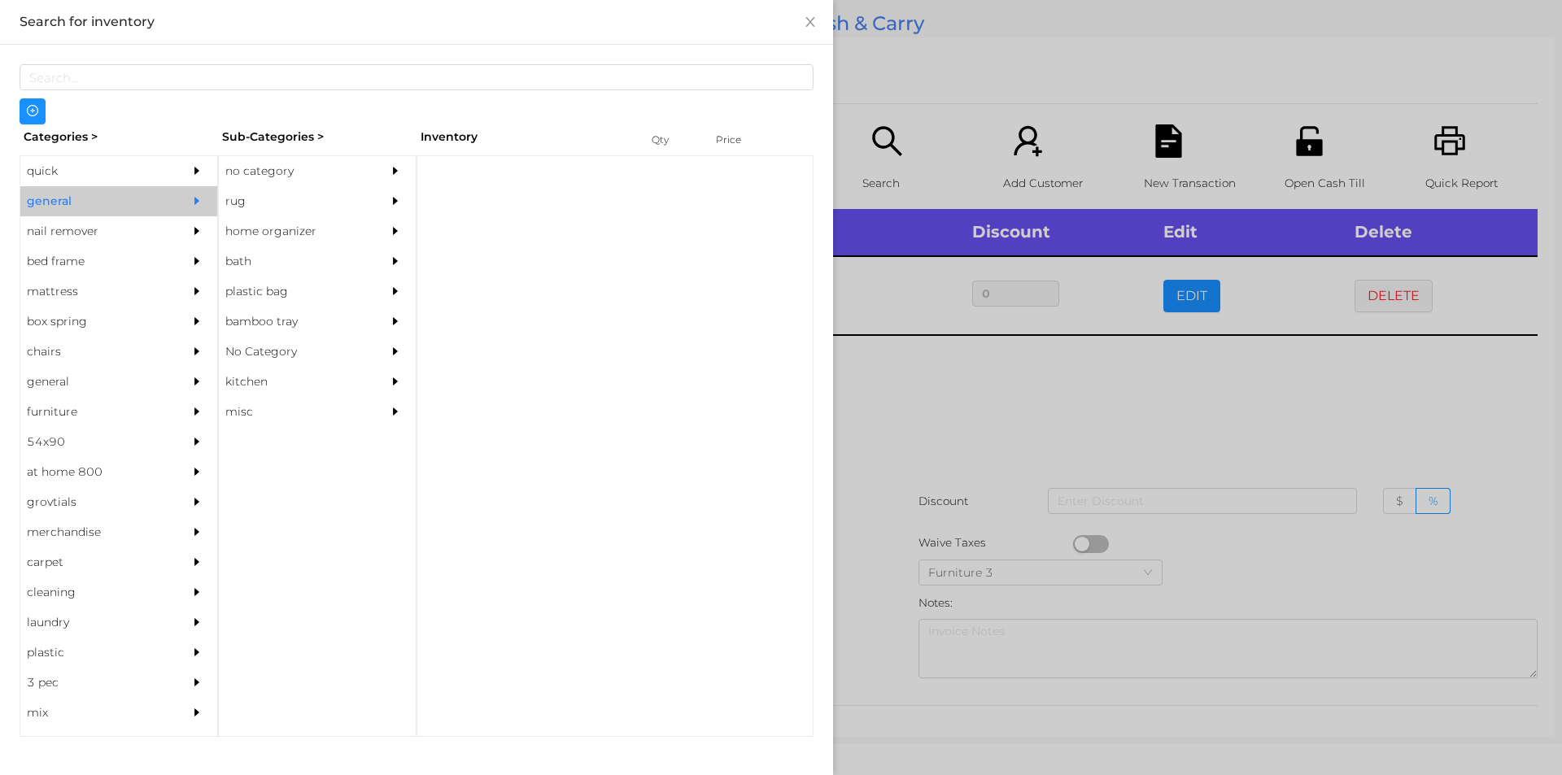
click at [253, 175] on div "no category" at bounding box center [293, 171] width 148 height 30
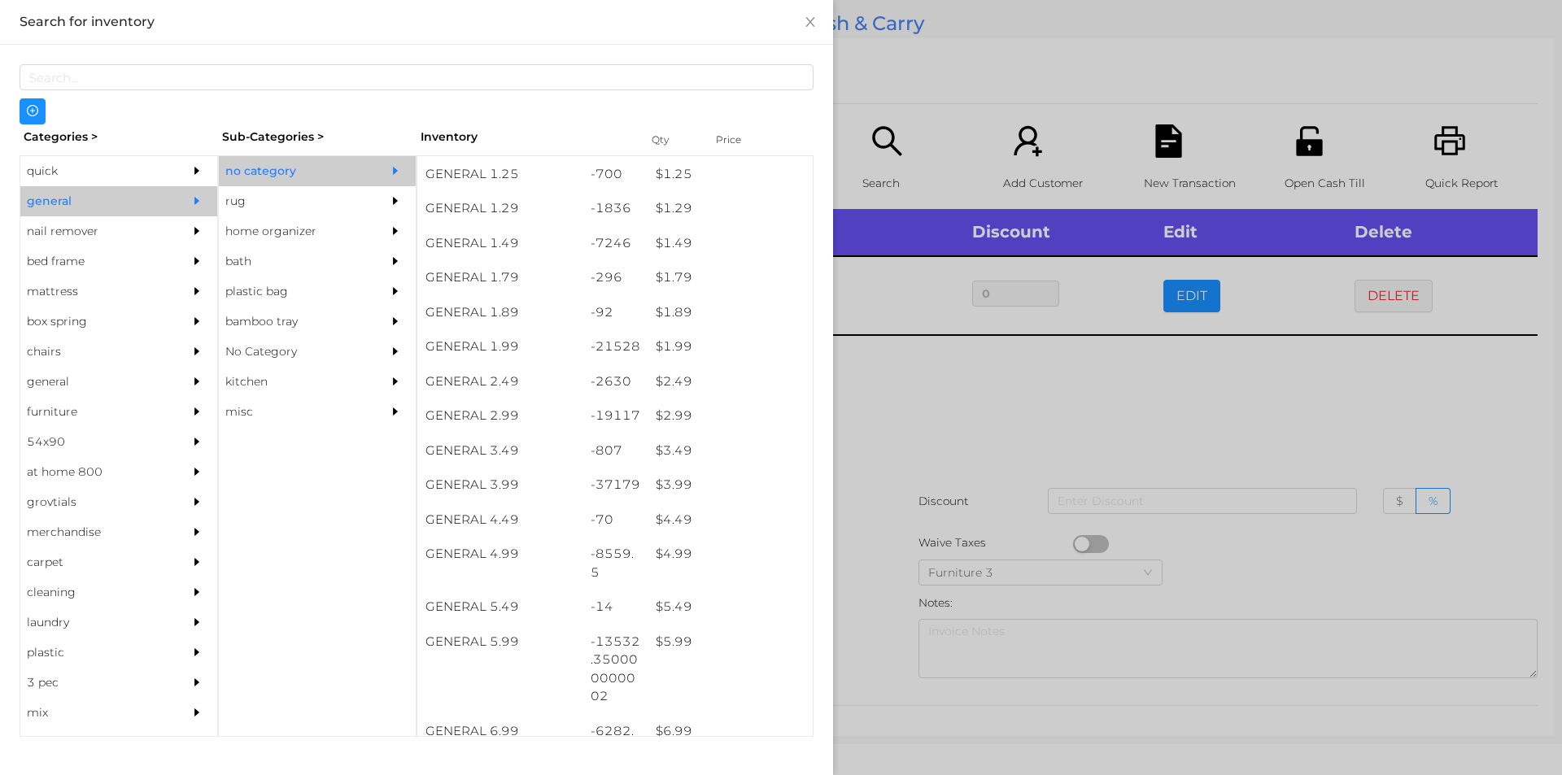
scroll to position [177, 0]
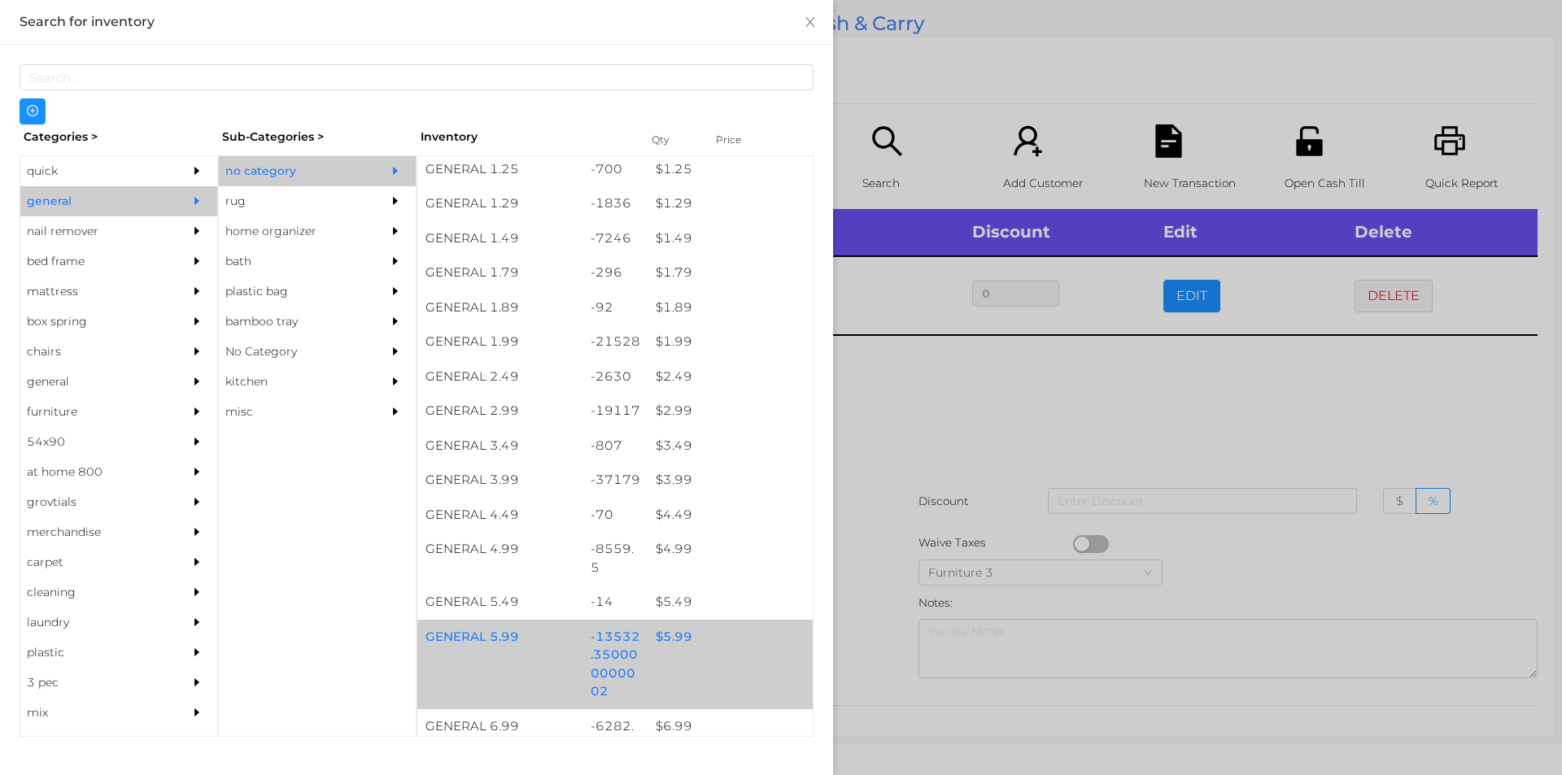
click at [666, 646] on div "$ 5.99" at bounding box center [730, 637] width 165 height 35
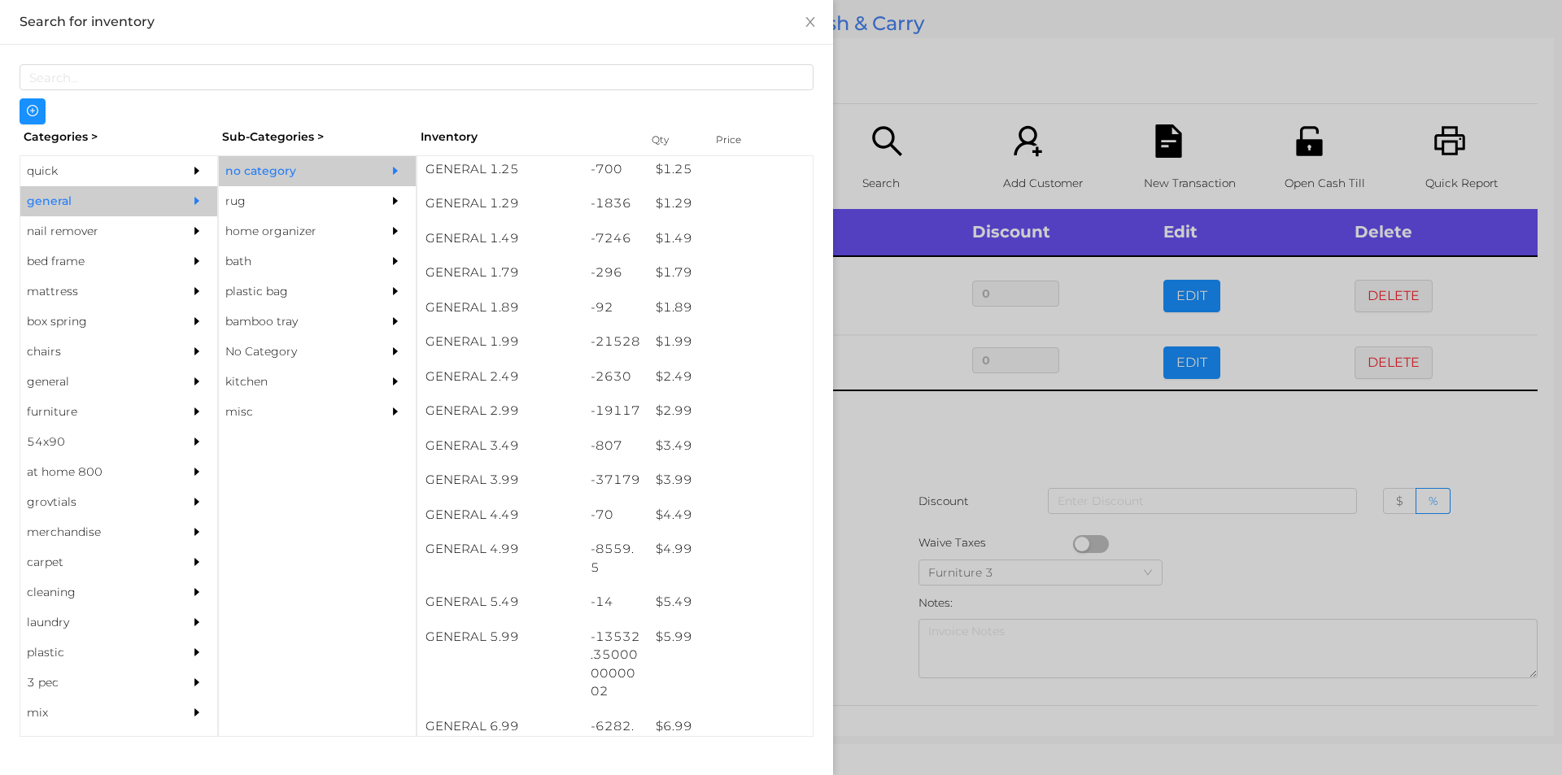
click at [874, 637] on div at bounding box center [781, 387] width 1562 height 775
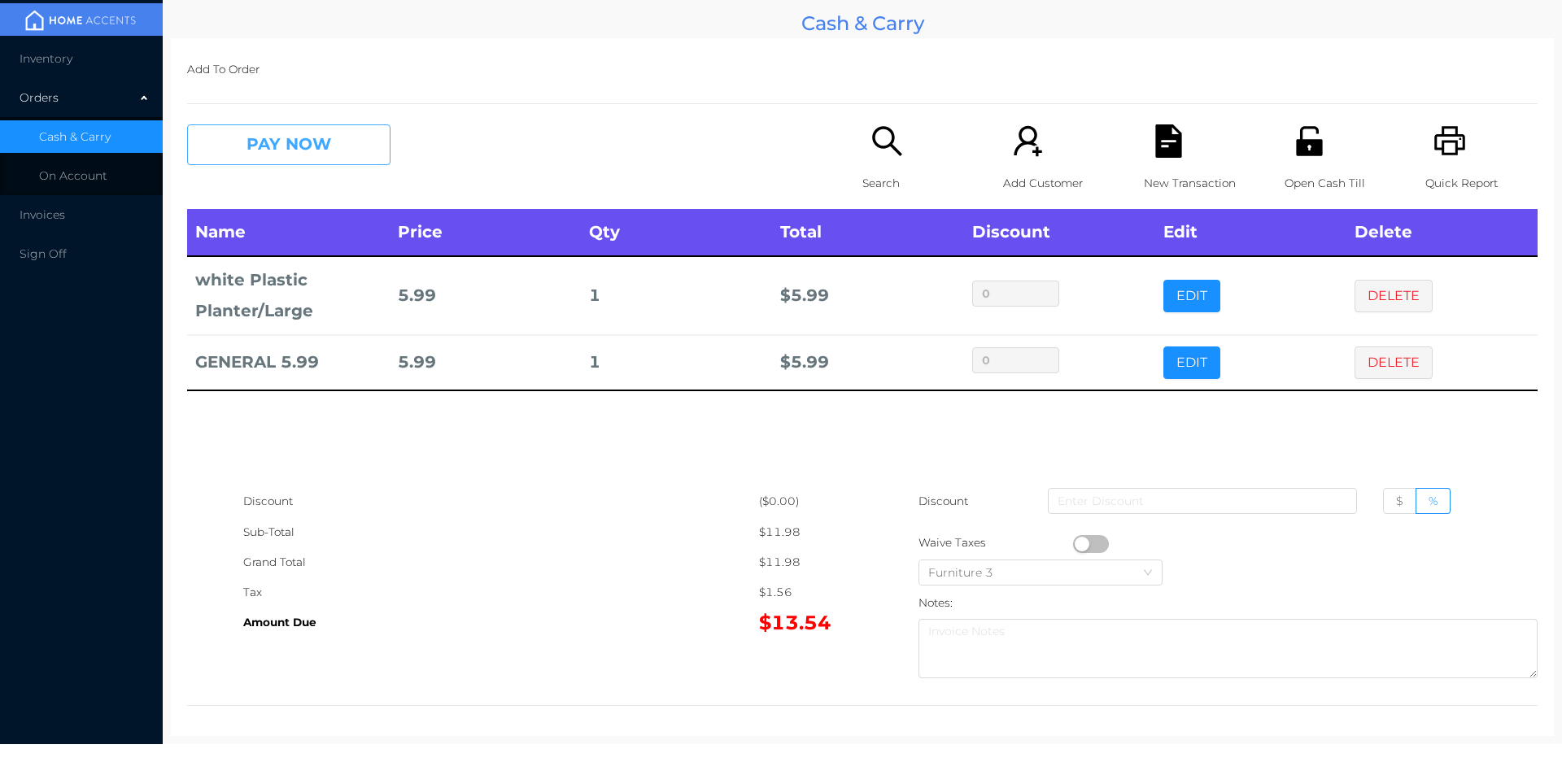
click at [254, 159] on button "PAY NOW" at bounding box center [288, 144] width 203 height 41
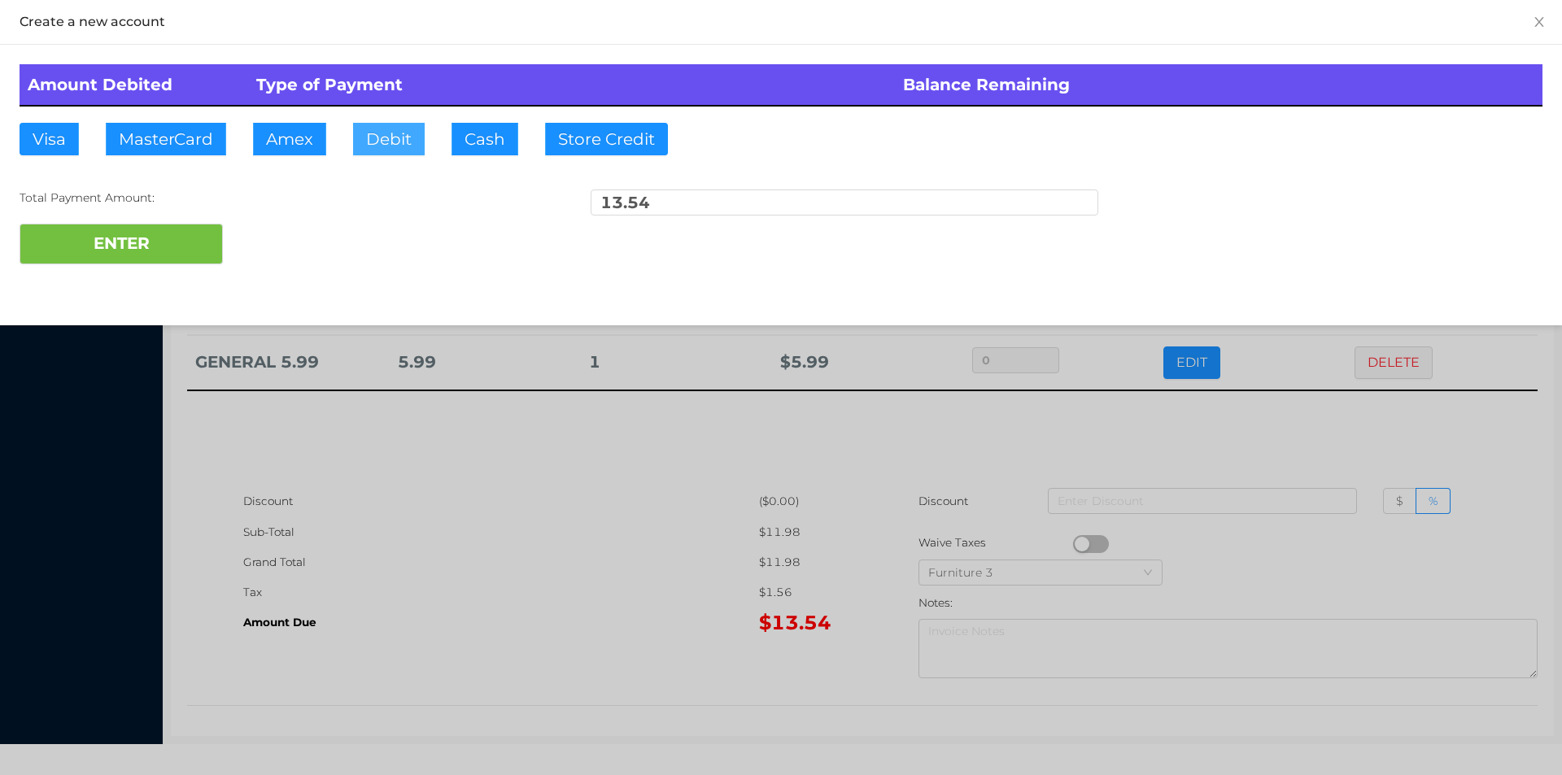
click at [395, 147] on button "Debit" at bounding box center [389, 139] width 72 height 33
type input "20."
click at [138, 253] on button "ENTER" at bounding box center [121, 244] width 203 height 41
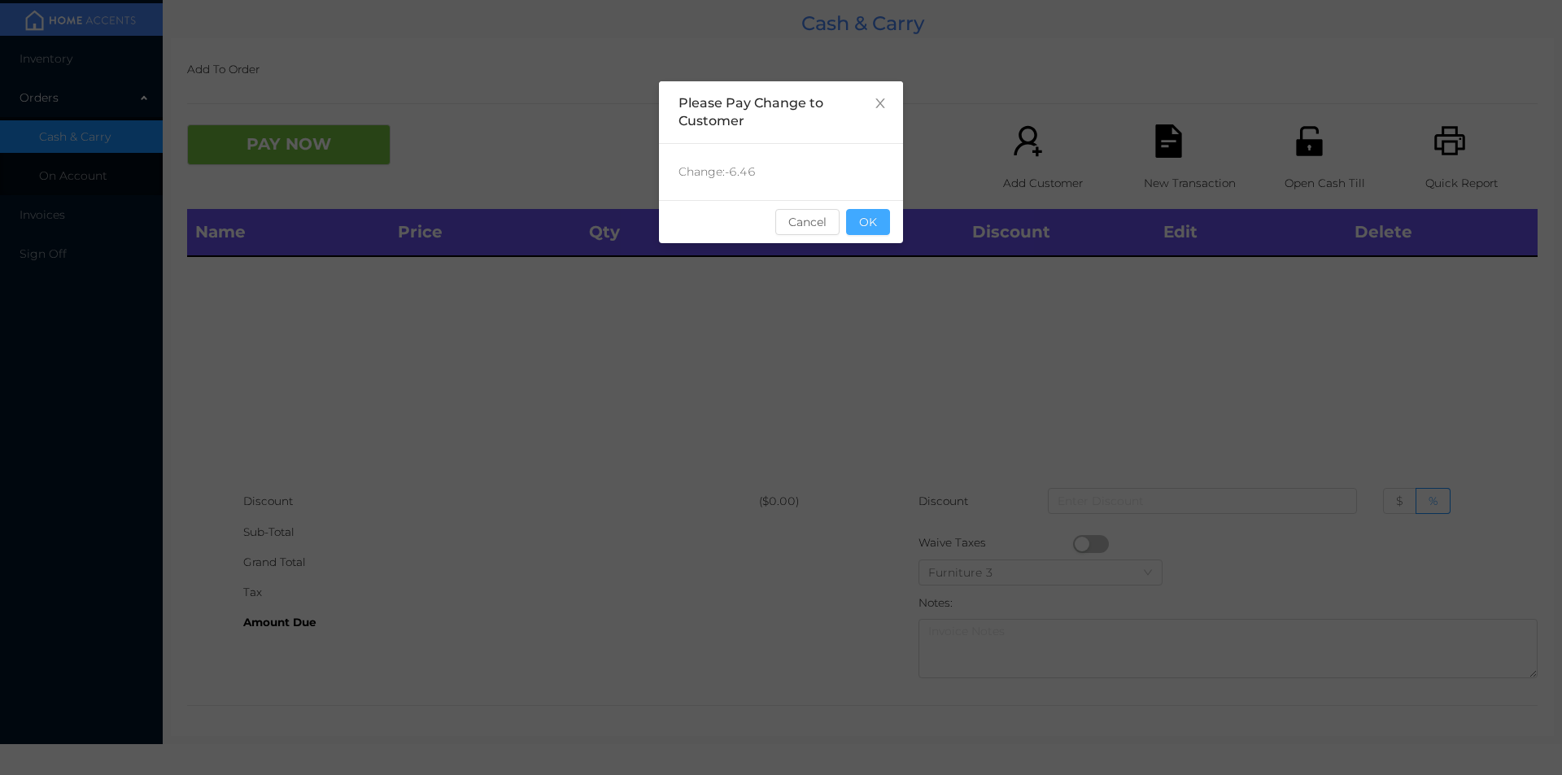
click at [880, 221] on button "OK" at bounding box center [868, 222] width 44 height 26
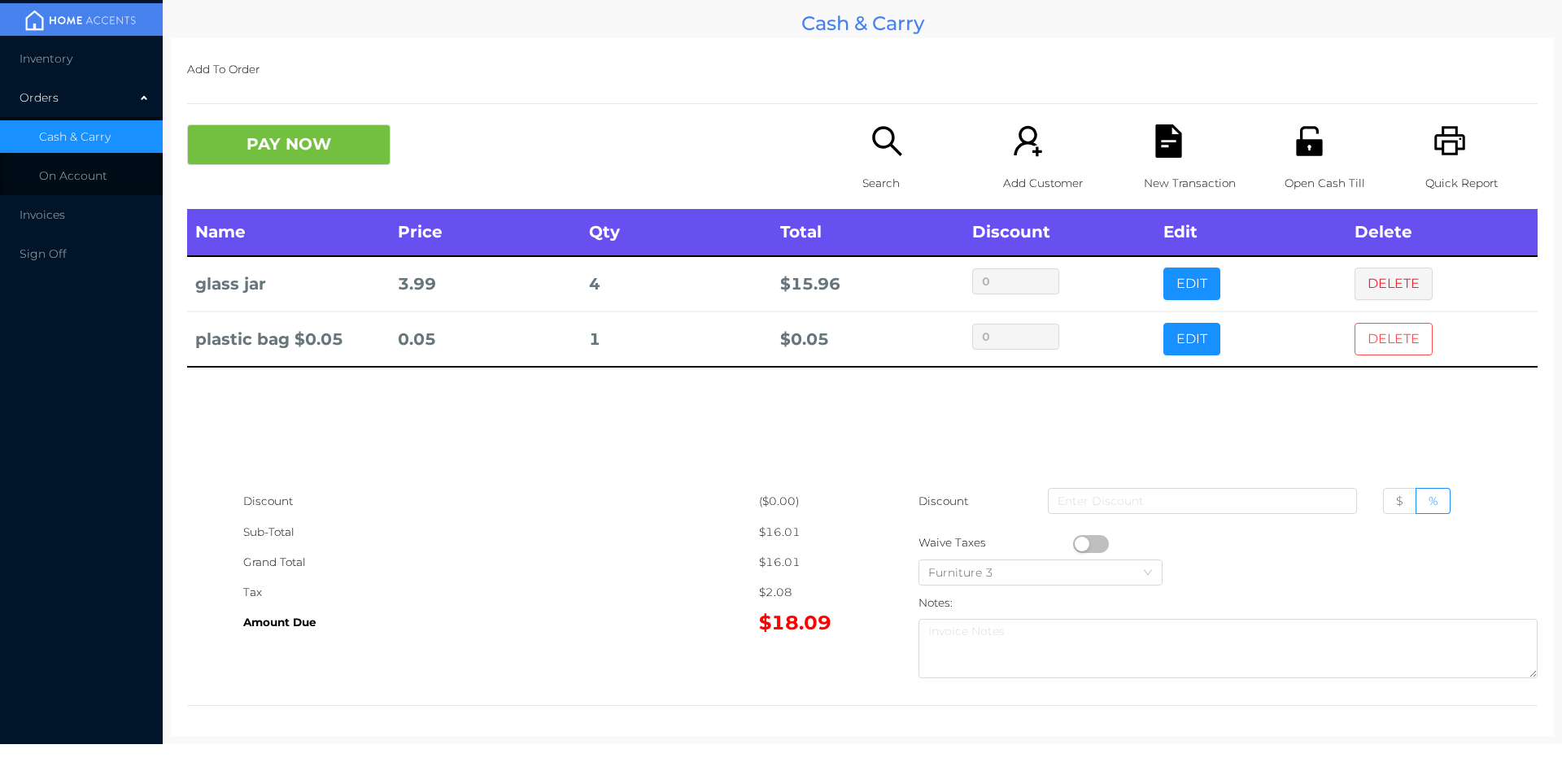
click at [1373, 348] on button "DELETE" at bounding box center [1394, 339] width 78 height 33
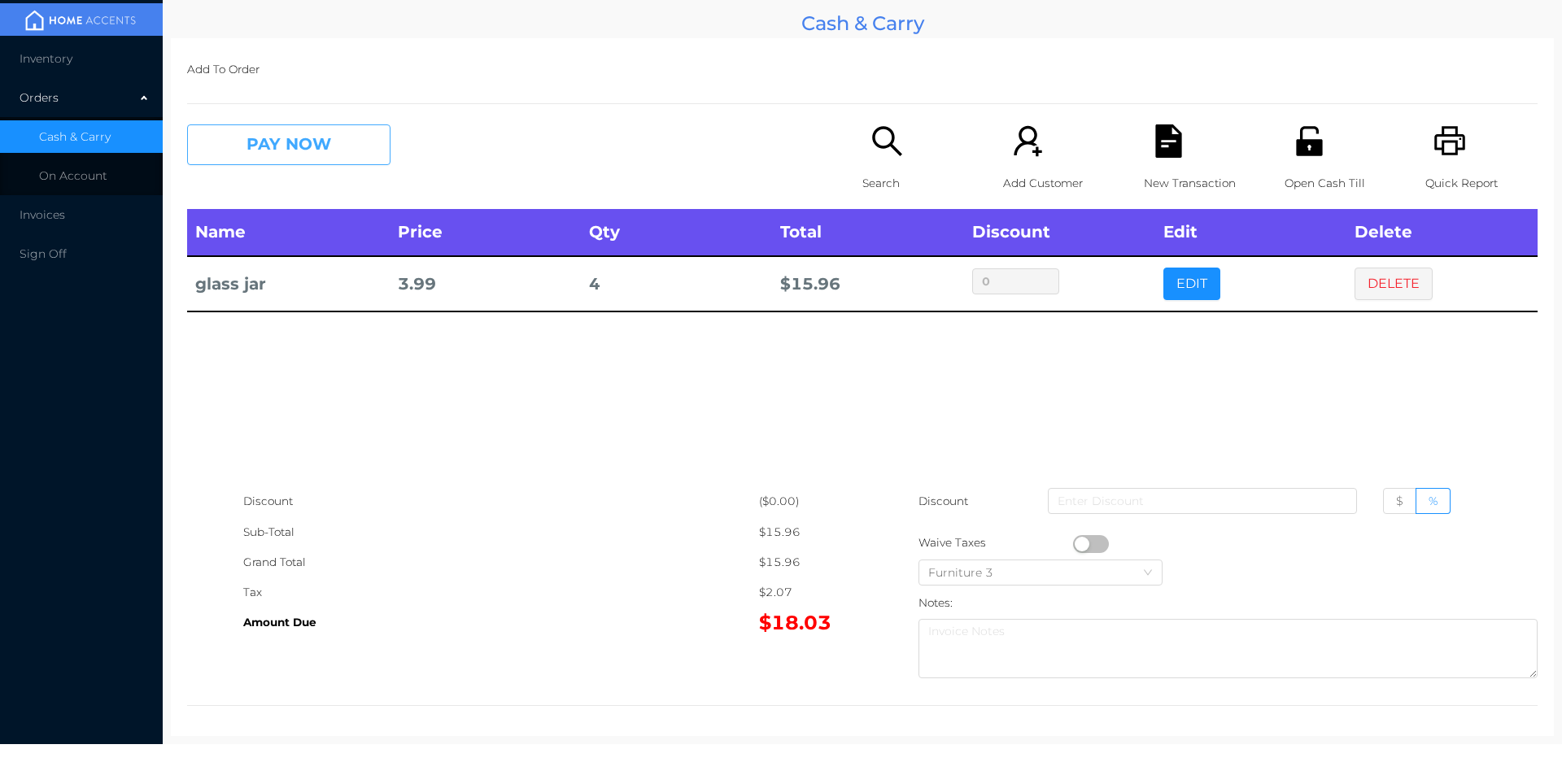
click at [286, 137] on button "PAY NOW" at bounding box center [288, 144] width 203 height 41
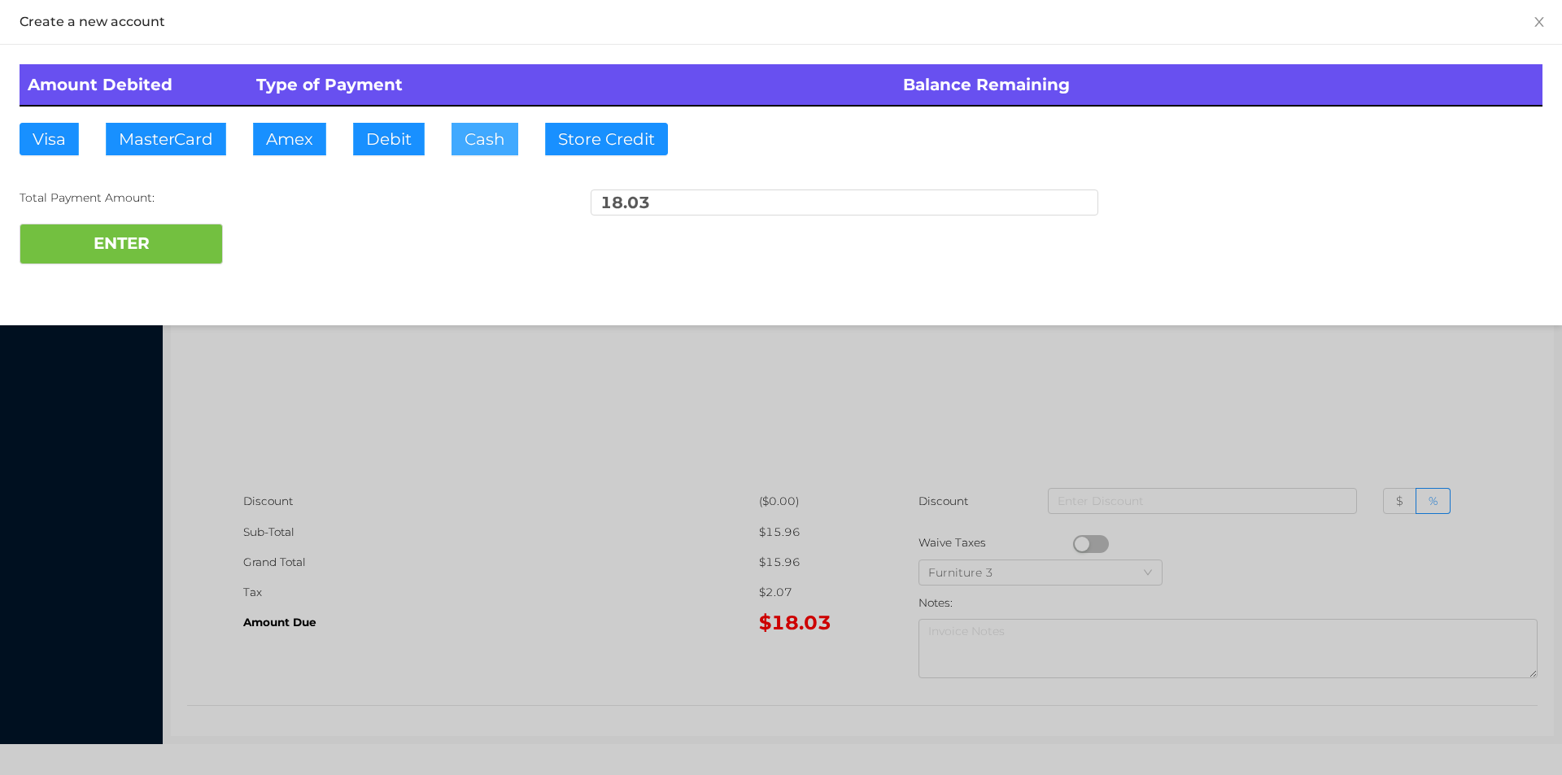
click at [462, 134] on button "Cash" at bounding box center [485, 139] width 67 height 33
click at [111, 257] on button "ENTER" at bounding box center [121, 244] width 203 height 41
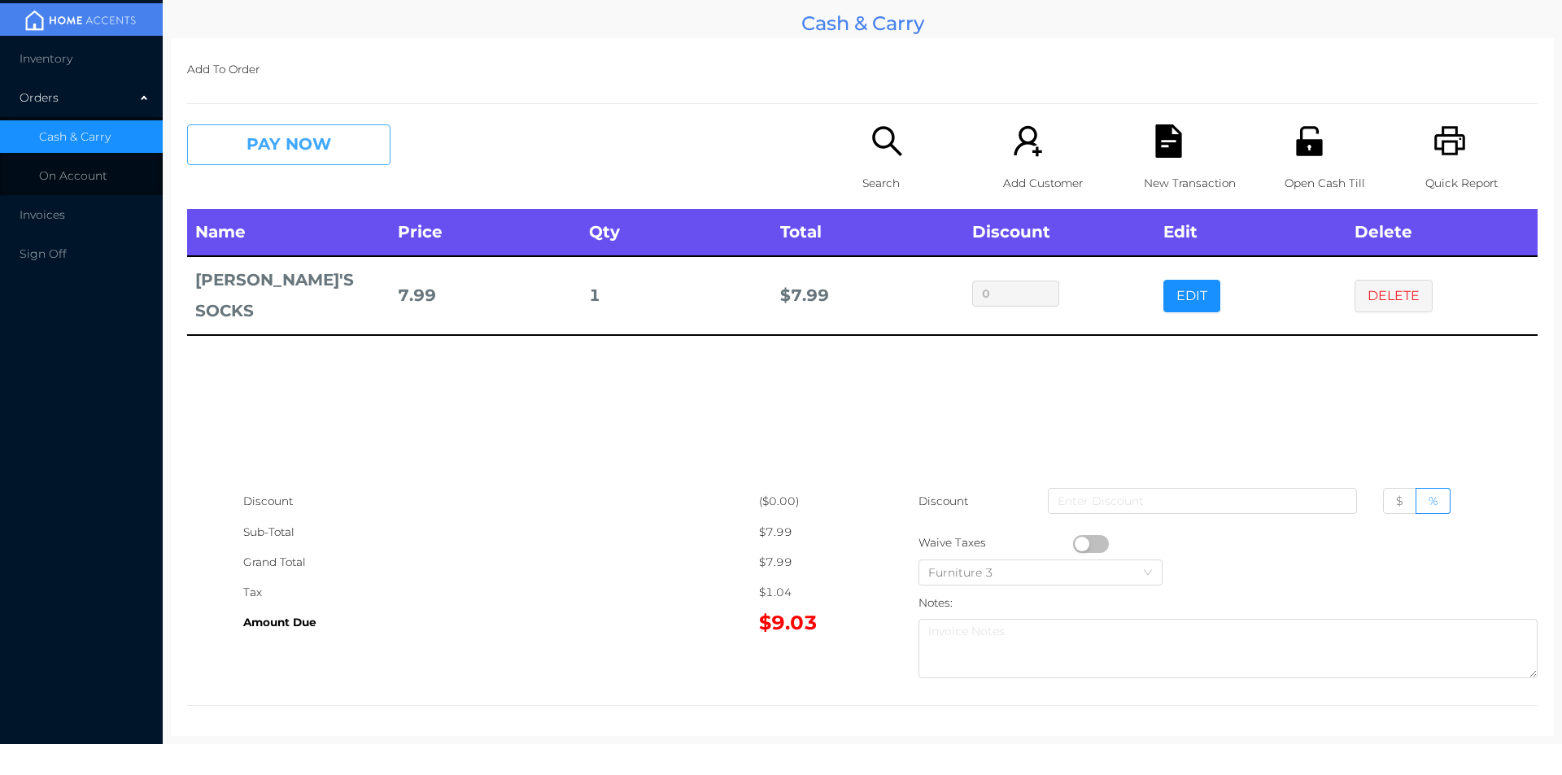
click at [321, 151] on button "PAY NOW" at bounding box center [288, 144] width 203 height 41
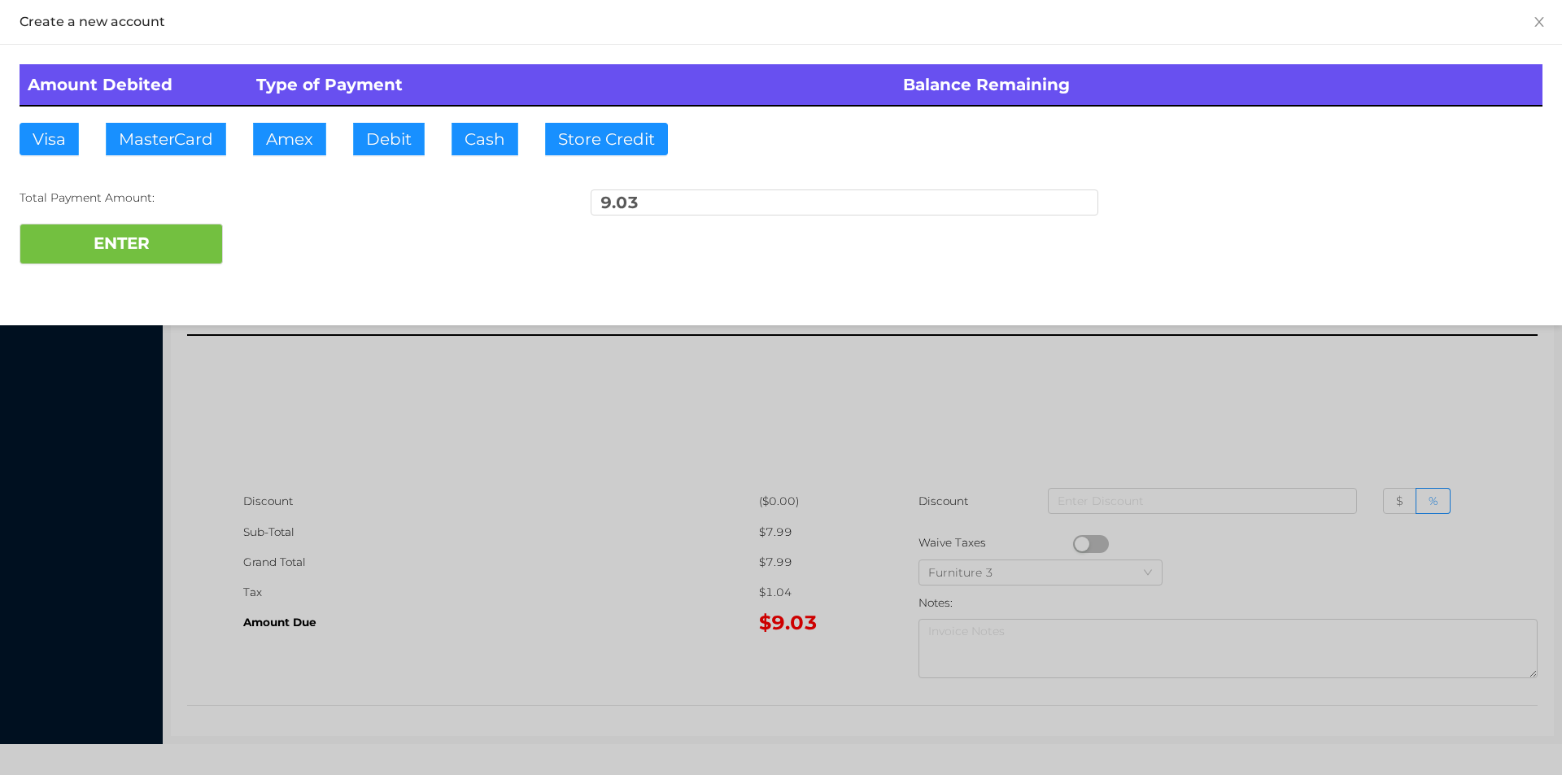
click at [433, 410] on div at bounding box center [781, 387] width 1562 height 775
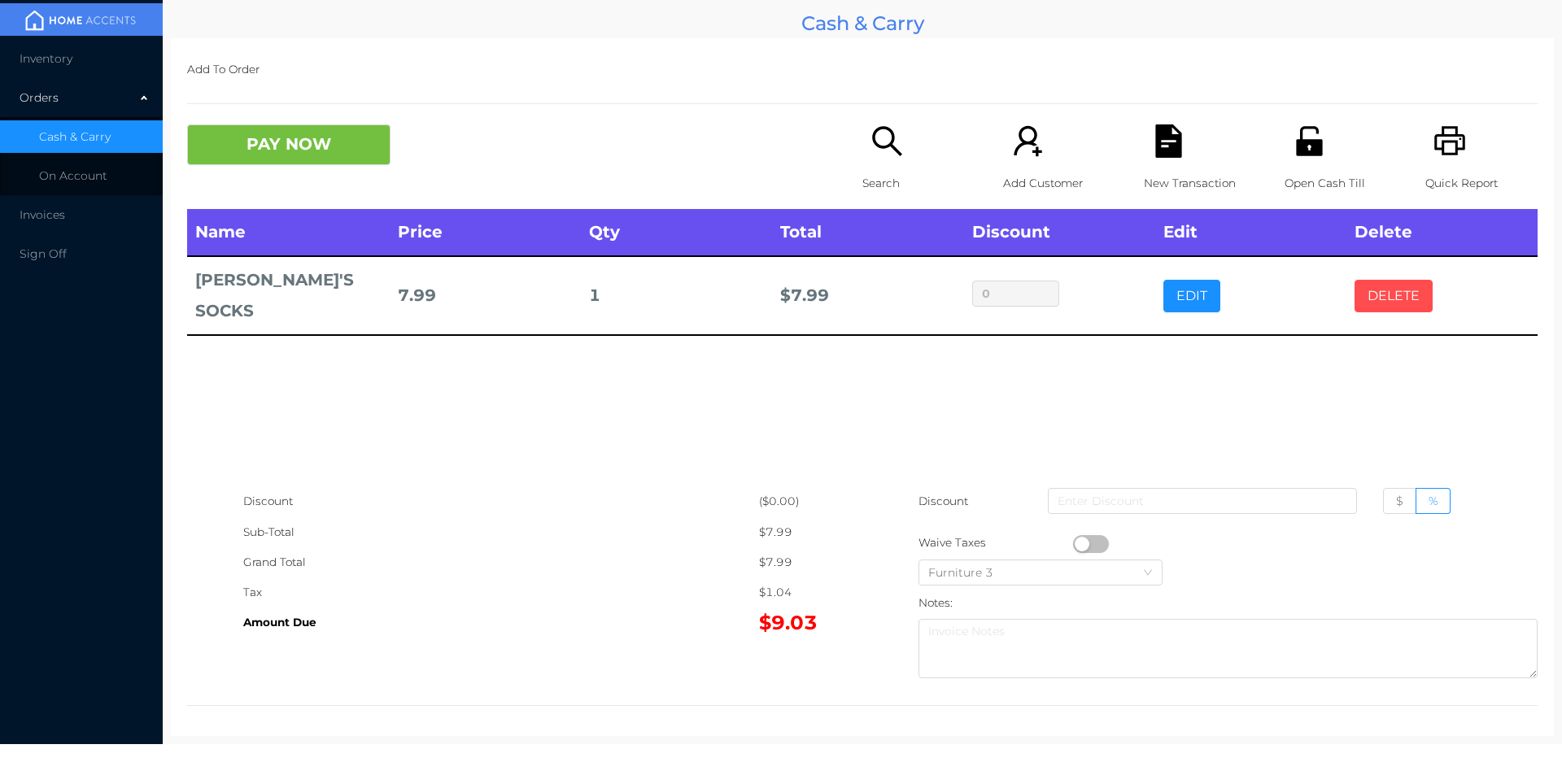
click at [1400, 280] on button "DELETE" at bounding box center [1394, 296] width 78 height 33
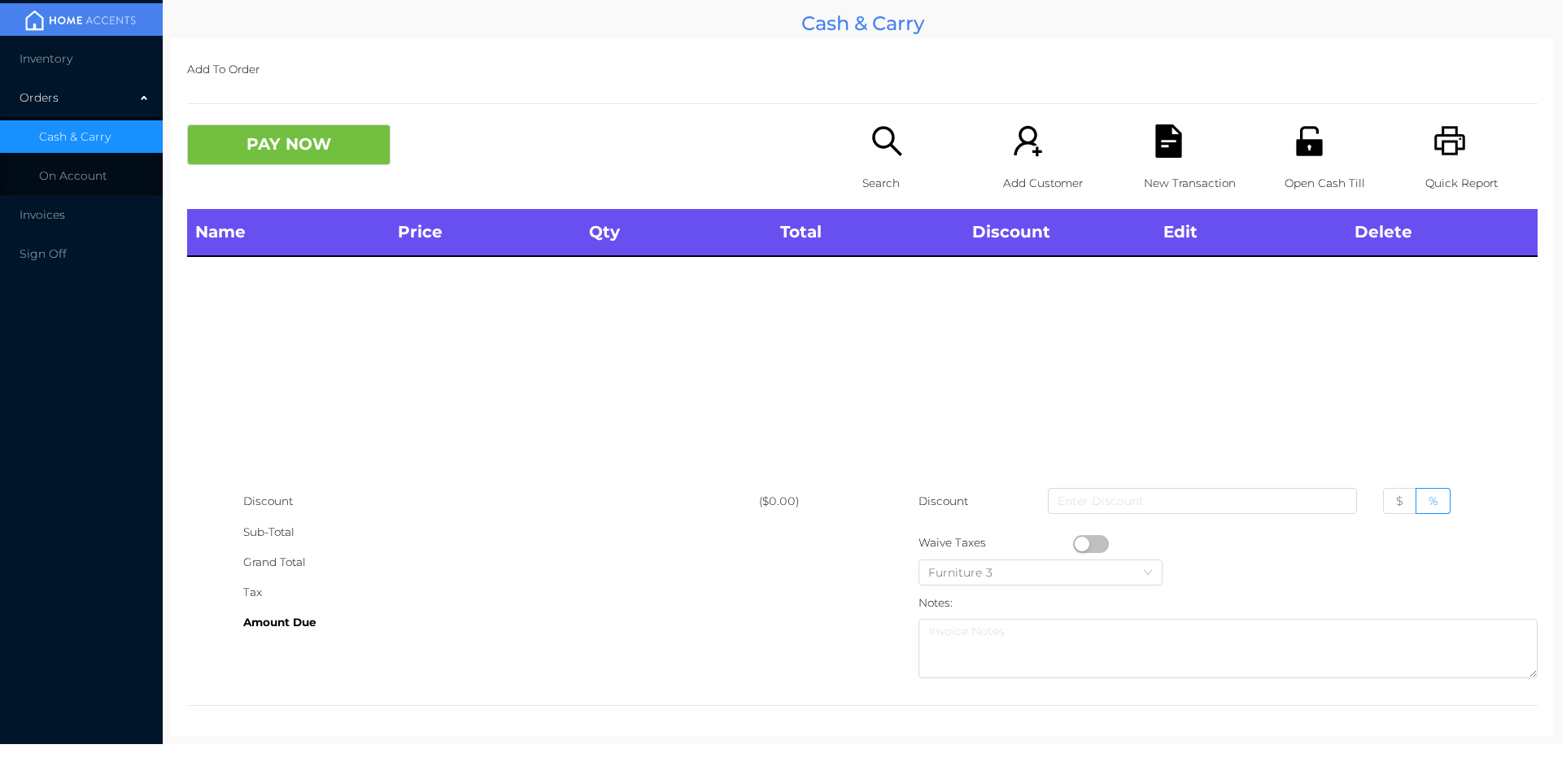
click at [1307, 171] on p "Open Cash Till" at bounding box center [1341, 183] width 112 height 30
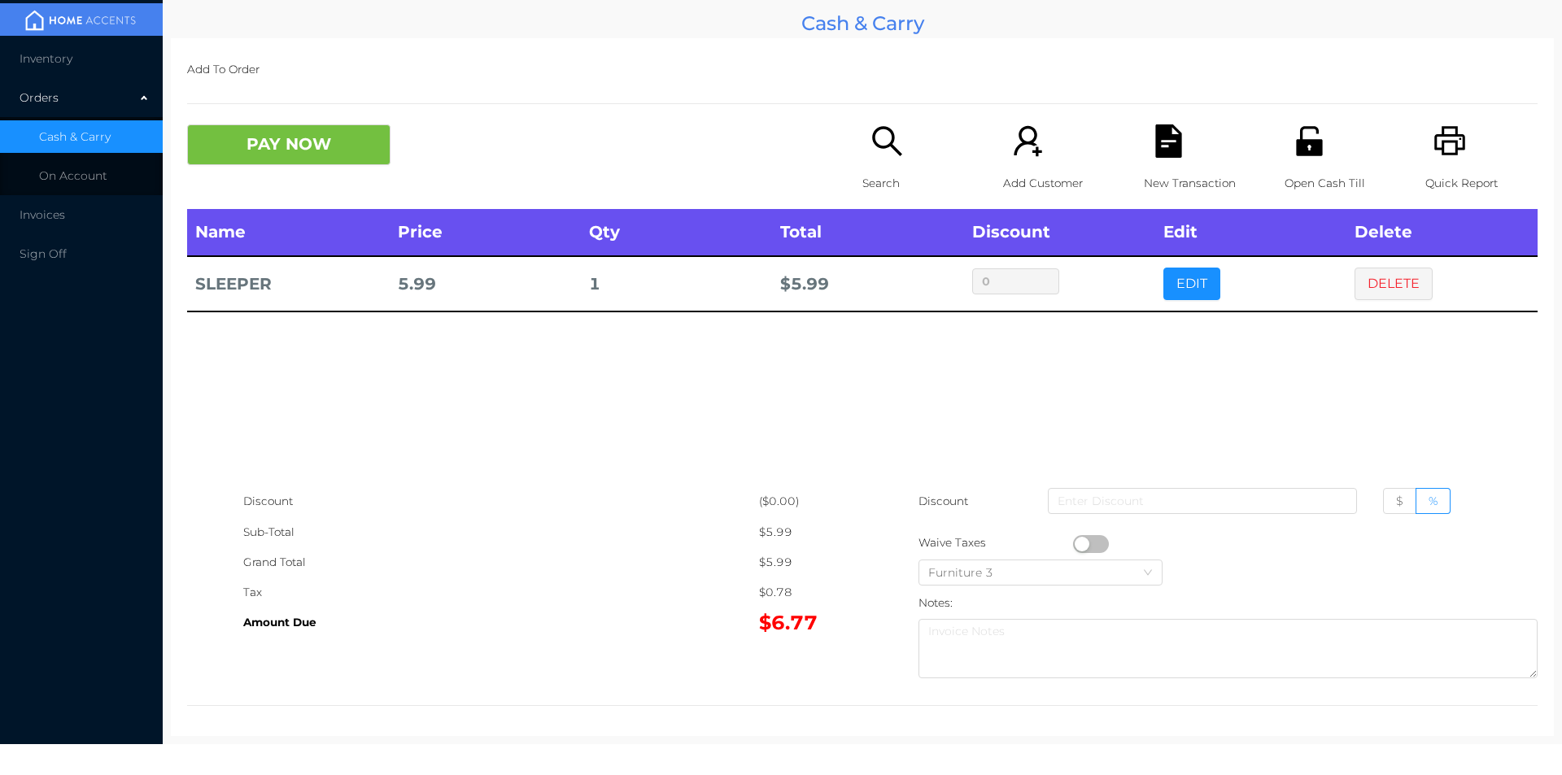
click at [292, 151] on button "PAY NOW" at bounding box center [288, 144] width 203 height 41
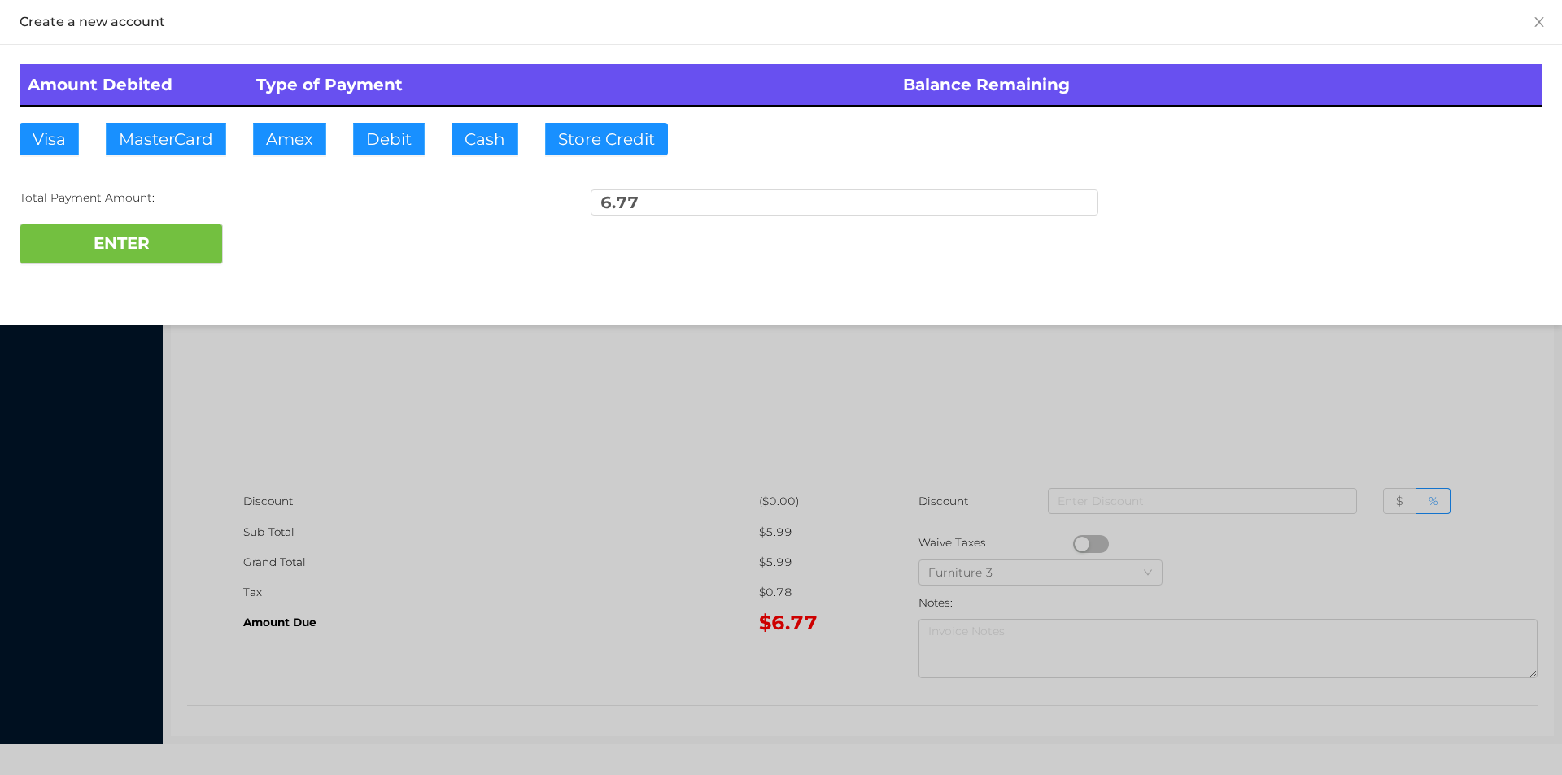
click at [474, 169] on div "Amount Debited Type of Payment Balance Remaining Visa MasterCard Amex Debit Cas…" at bounding box center [781, 164] width 1562 height 239
click at [121, 258] on button "ENTER" at bounding box center [121, 244] width 203 height 41
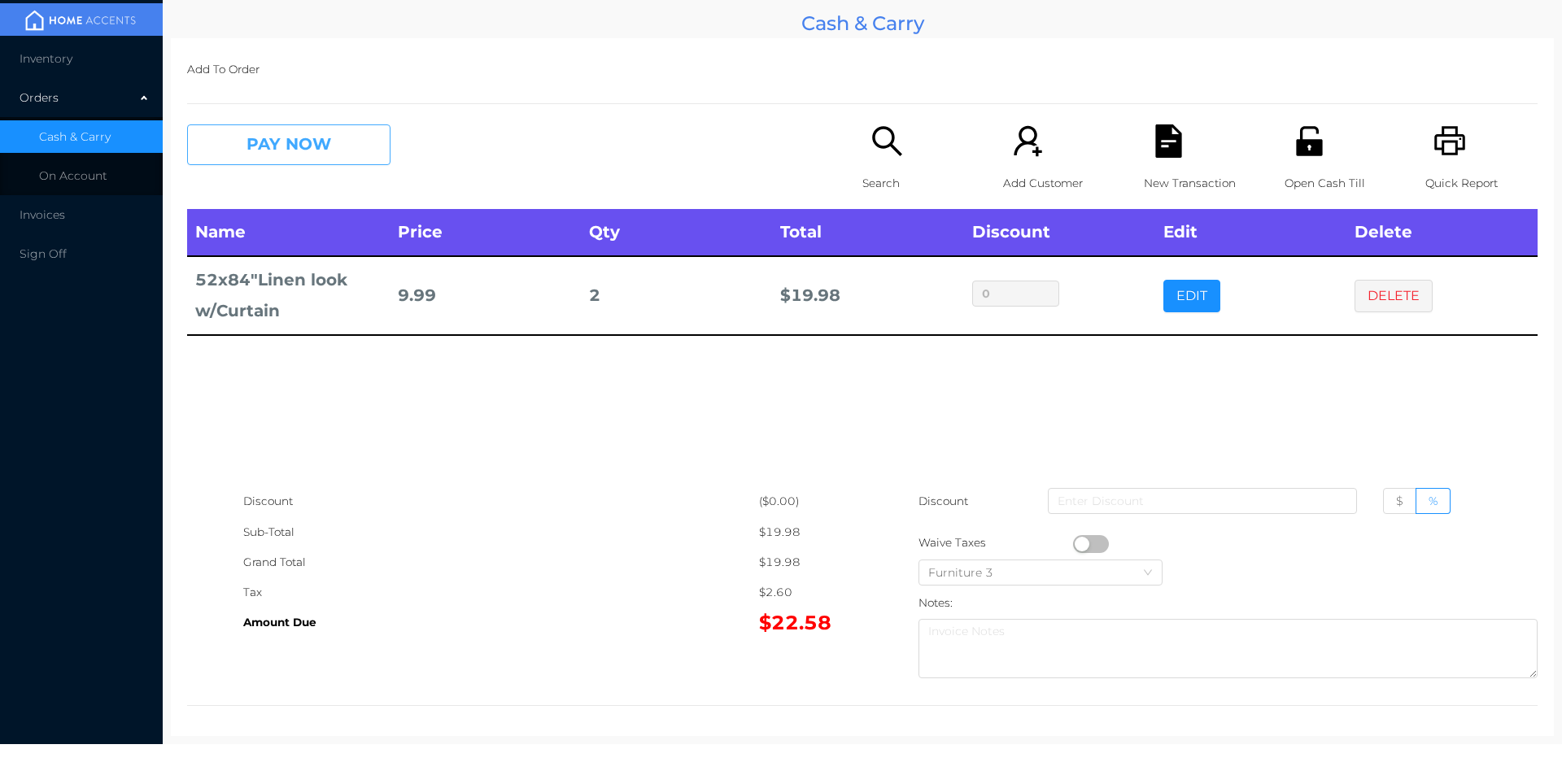
click at [345, 135] on button "PAY NOW" at bounding box center [288, 144] width 203 height 41
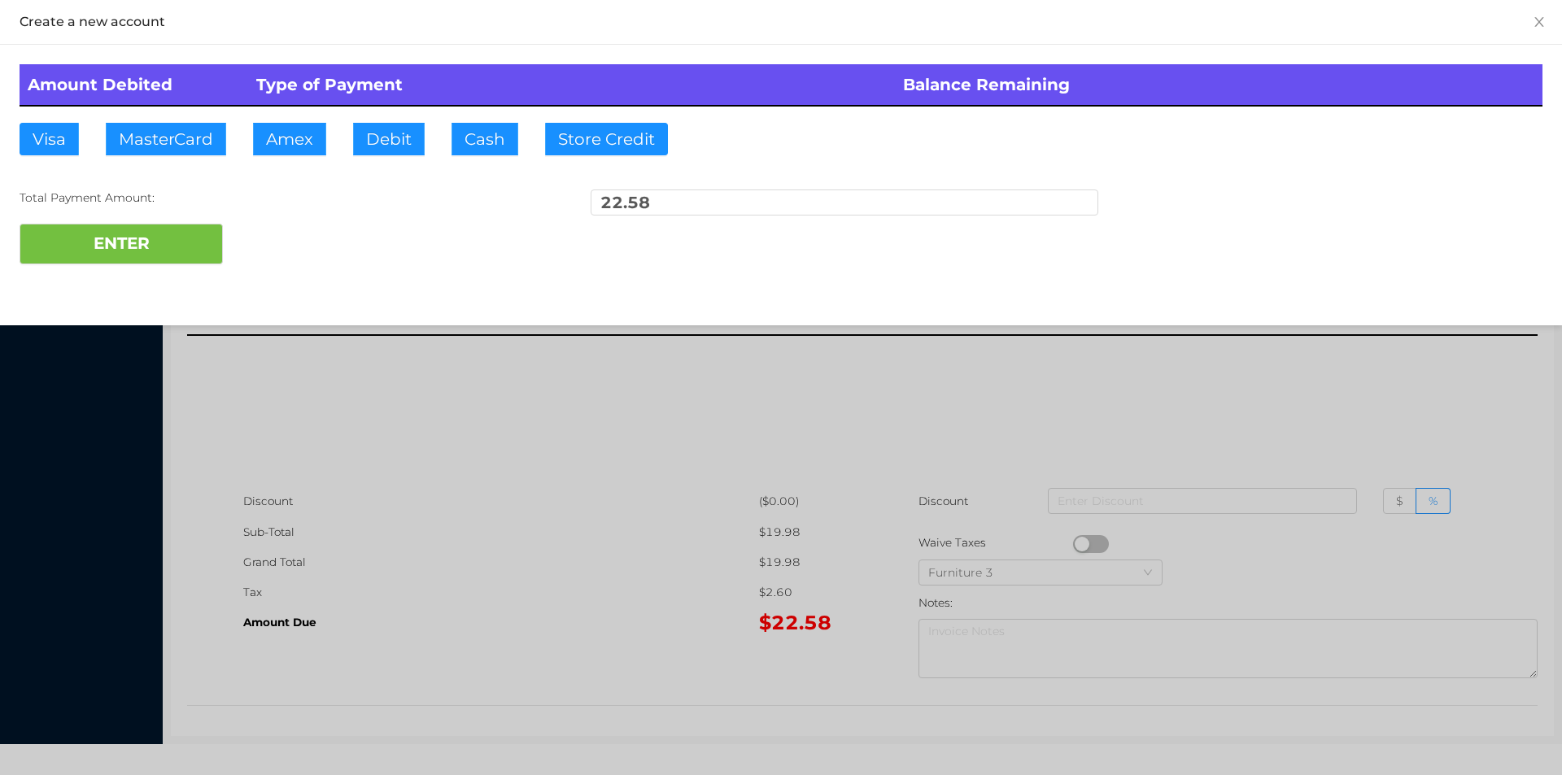
click at [653, 407] on div at bounding box center [781, 387] width 1562 height 775
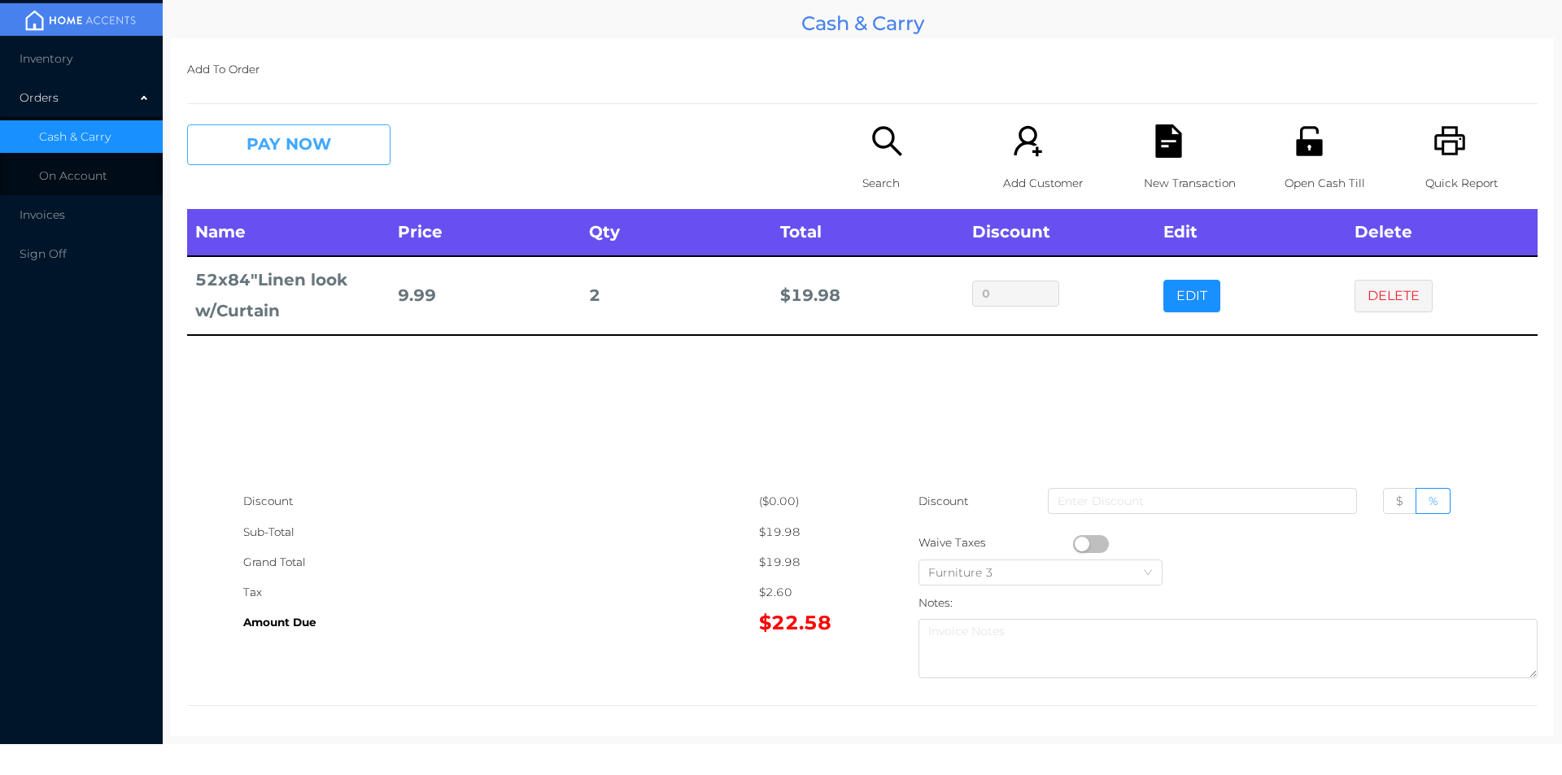
click at [373, 155] on button "PAY NOW" at bounding box center [288, 144] width 203 height 41
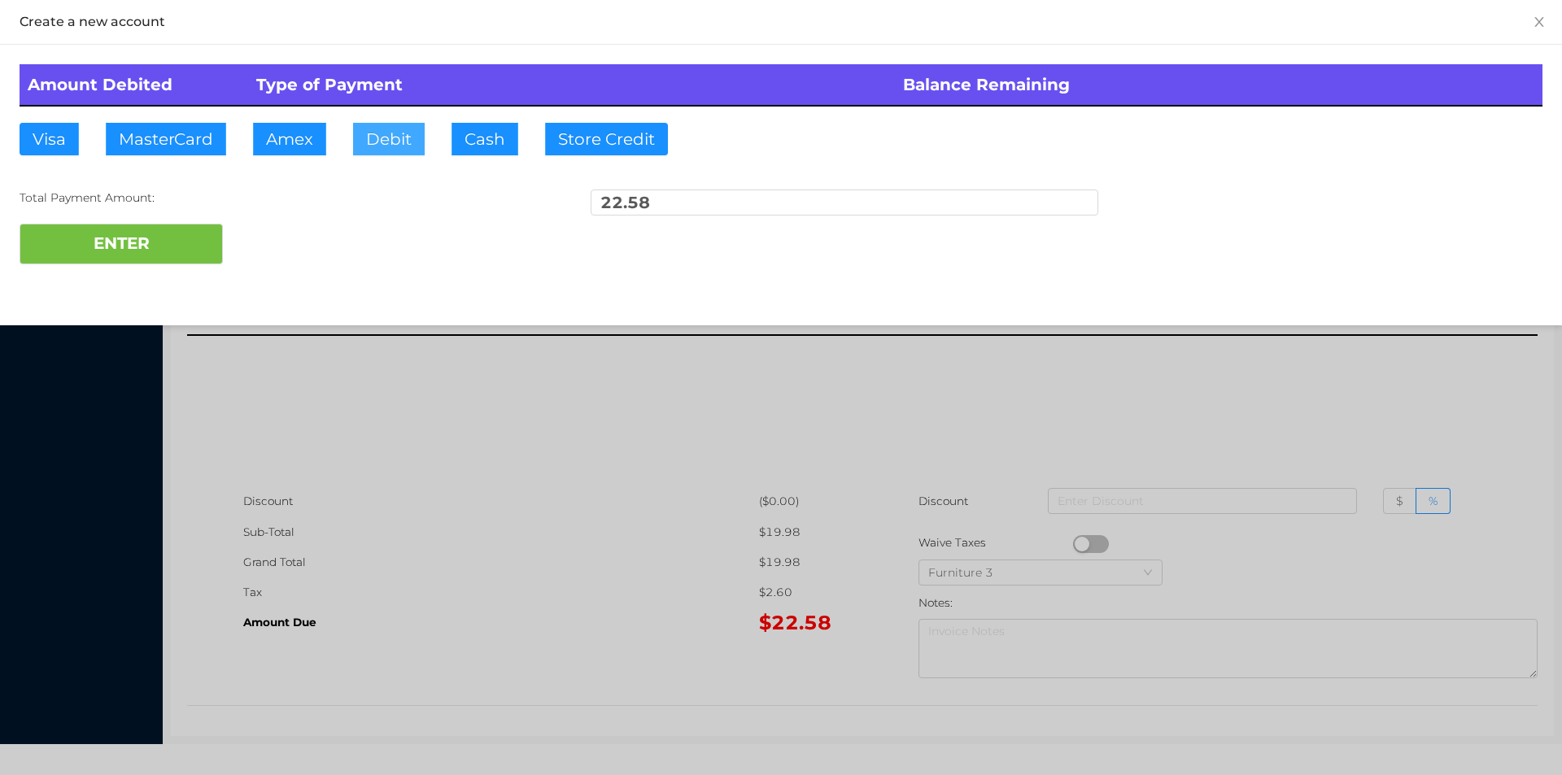
click at [381, 140] on button "Debit" at bounding box center [389, 139] width 72 height 33
click at [169, 252] on button "ENTER" at bounding box center [121, 244] width 203 height 41
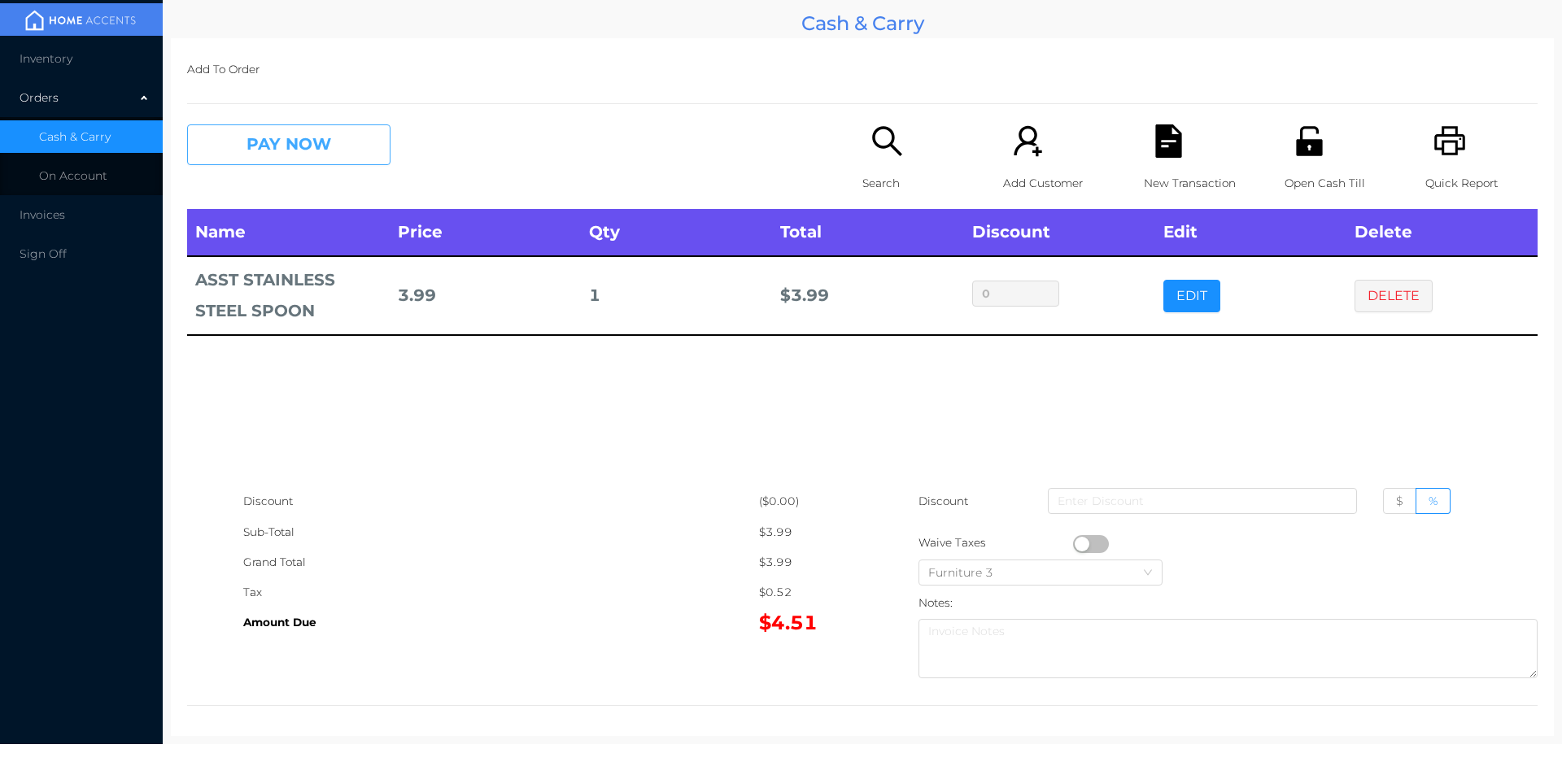
click at [361, 148] on button "PAY NOW" at bounding box center [288, 144] width 203 height 41
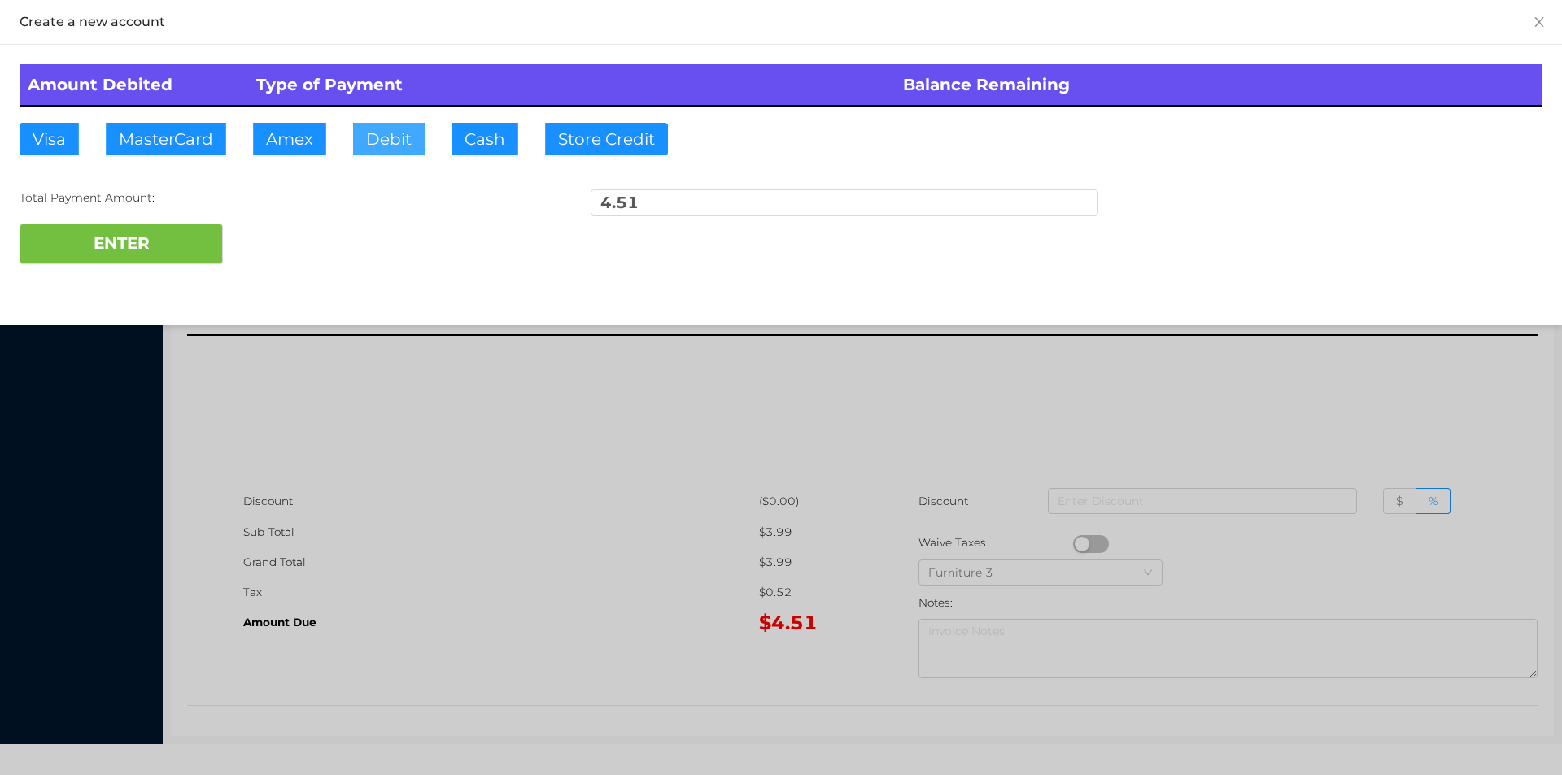
click at [394, 142] on button "Debit" at bounding box center [389, 139] width 72 height 33
click at [165, 249] on button "ENTER" at bounding box center [121, 244] width 203 height 41
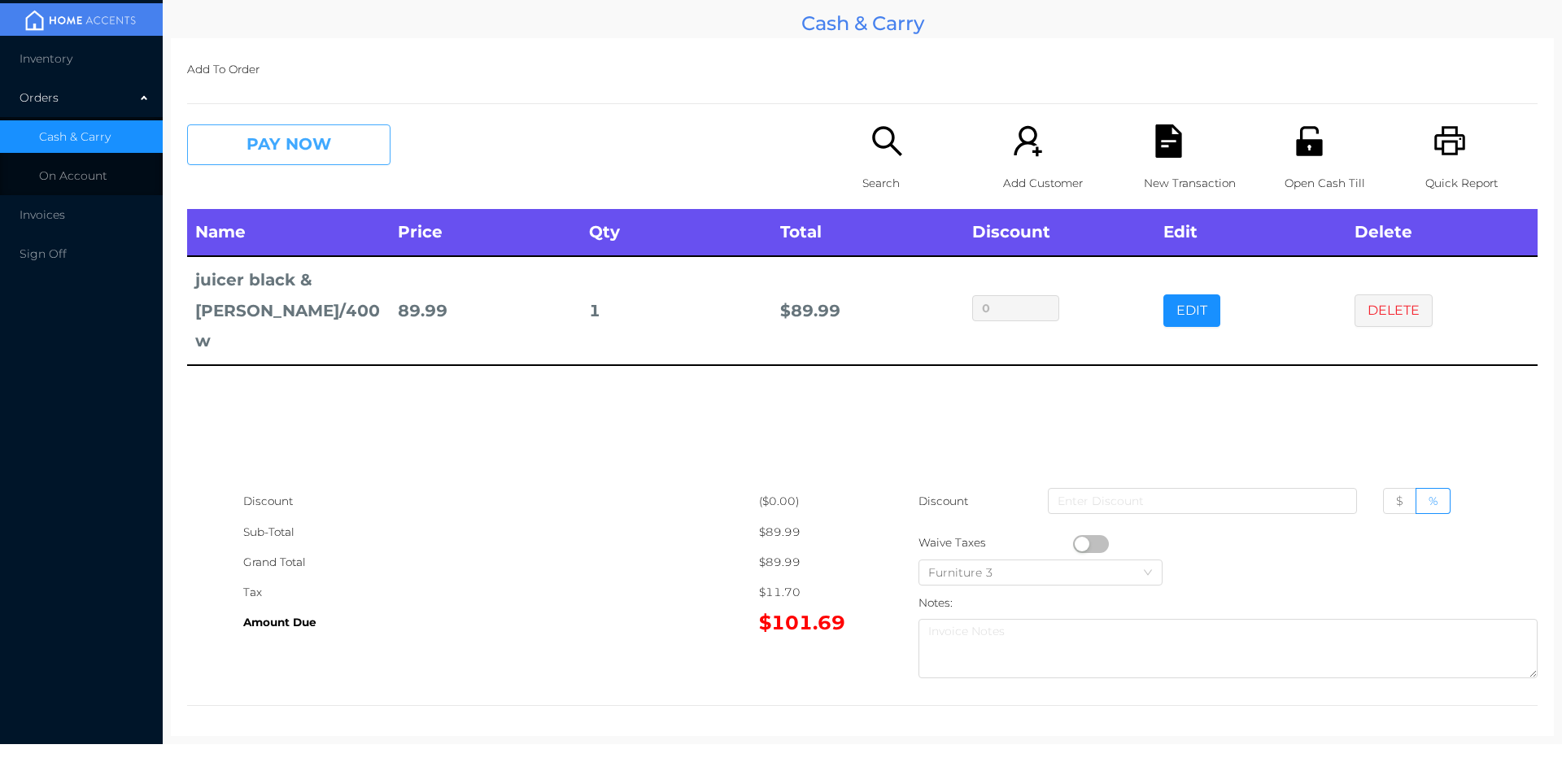
click at [347, 155] on button "PAY NOW" at bounding box center [288, 144] width 203 height 41
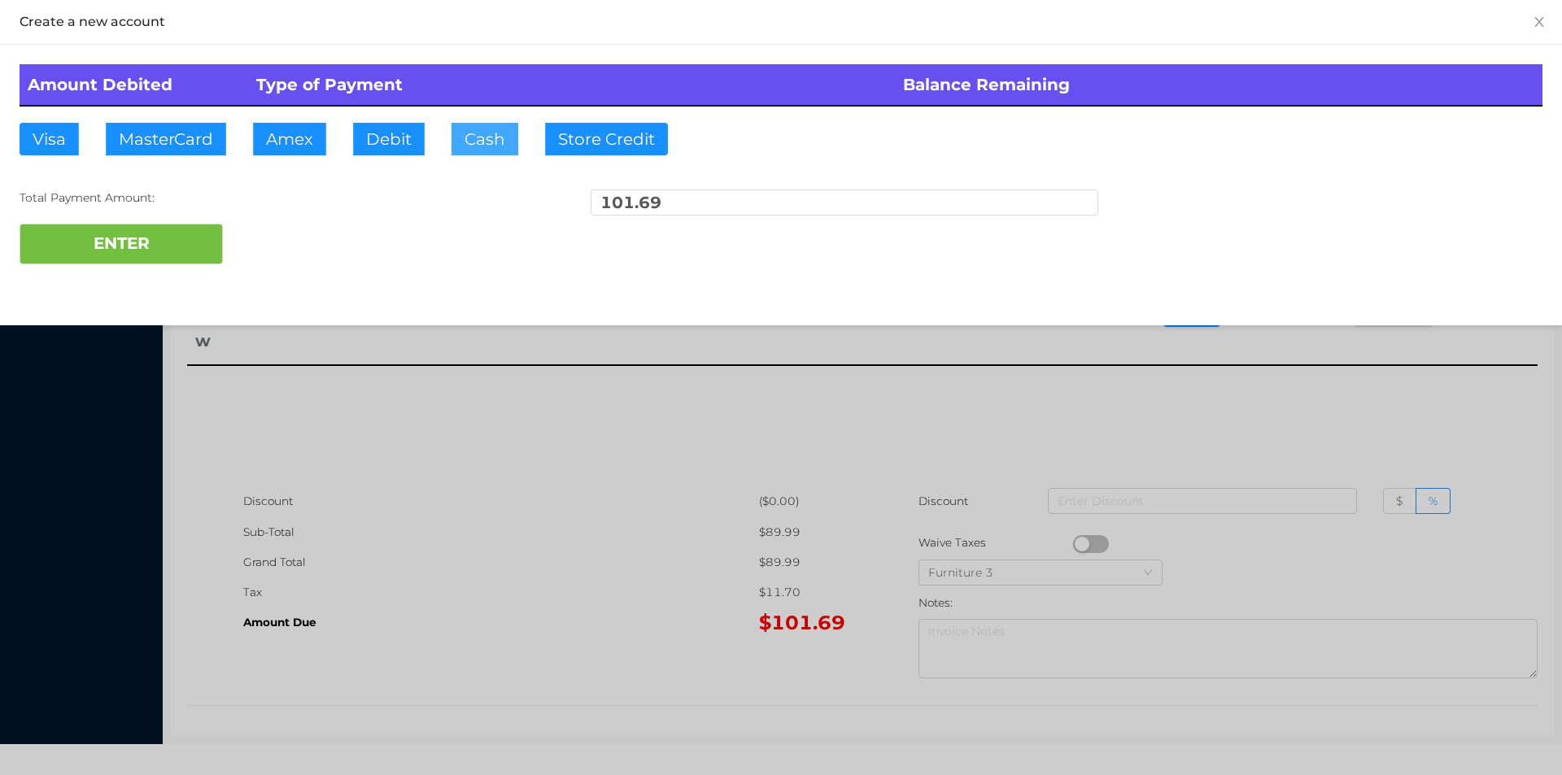
click at [489, 136] on button "Cash" at bounding box center [485, 139] width 67 height 33
click at [180, 234] on button "ENTER" at bounding box center [121, 244] width 203 height 41
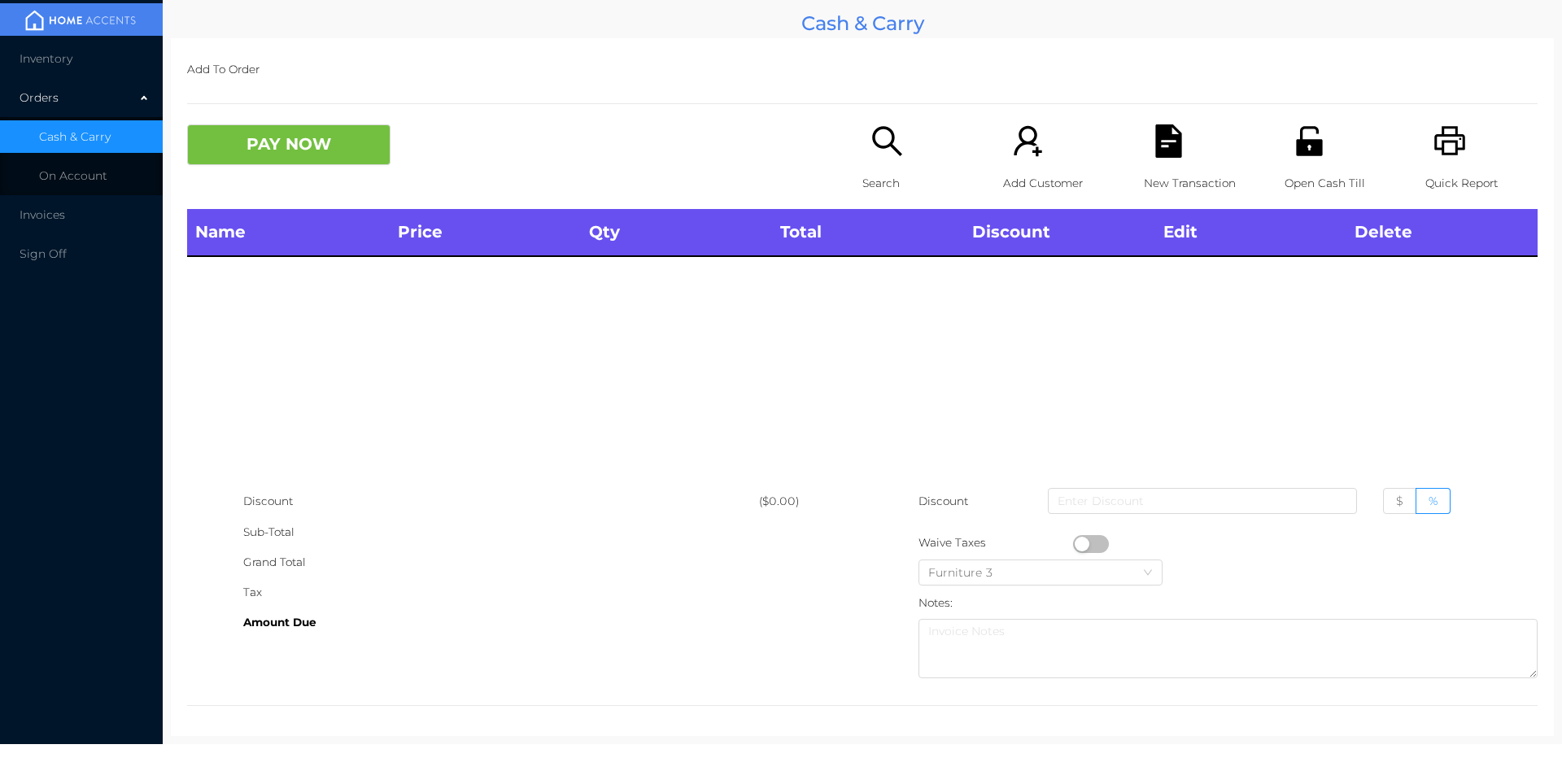
click at [887, 157] on icon "icon: search" at bounding box center [887, 140] width 33 height 33
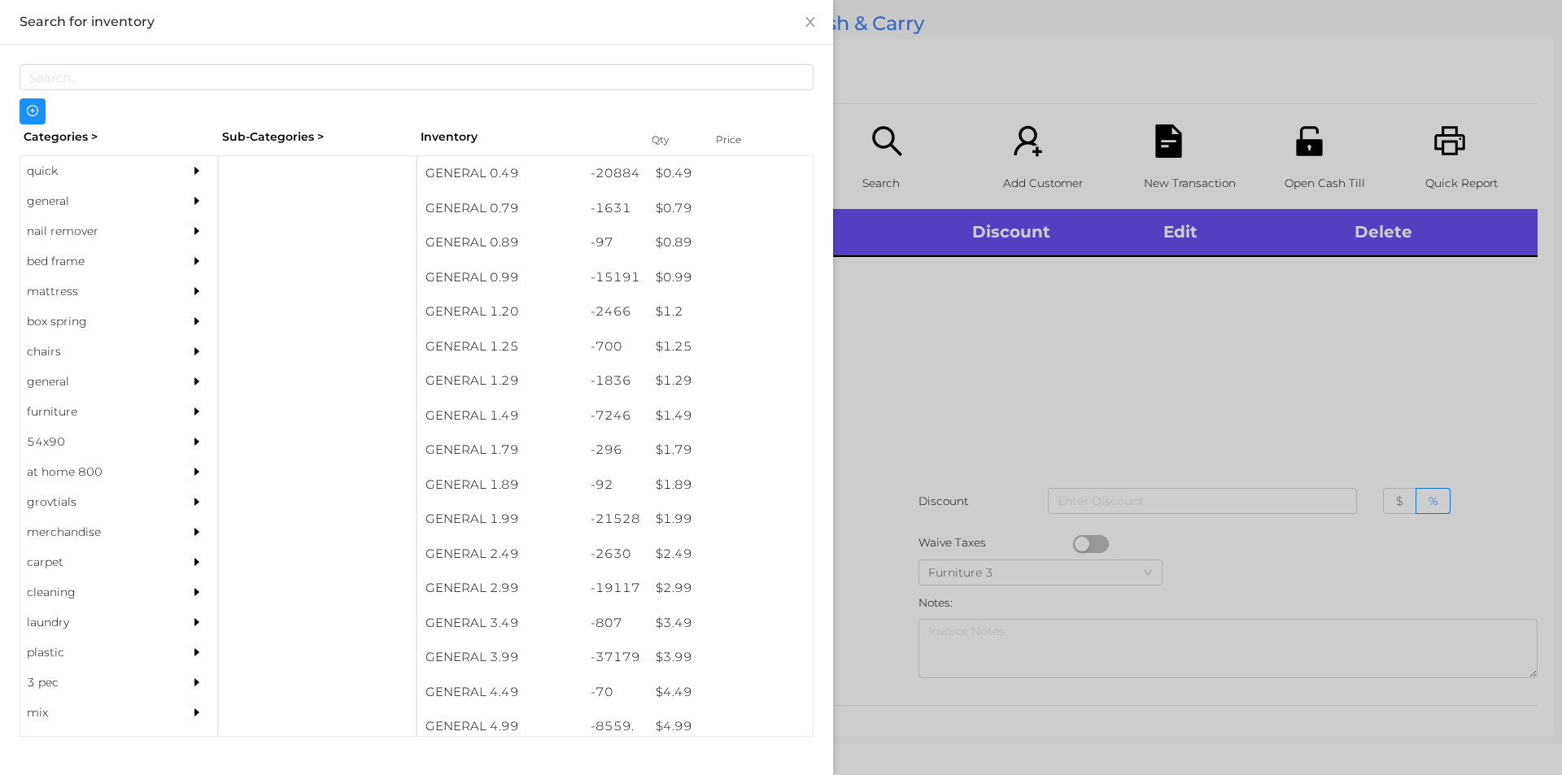
click at [40, 168] on div "quick" at bounding box center [94, 171] width 148 height 30
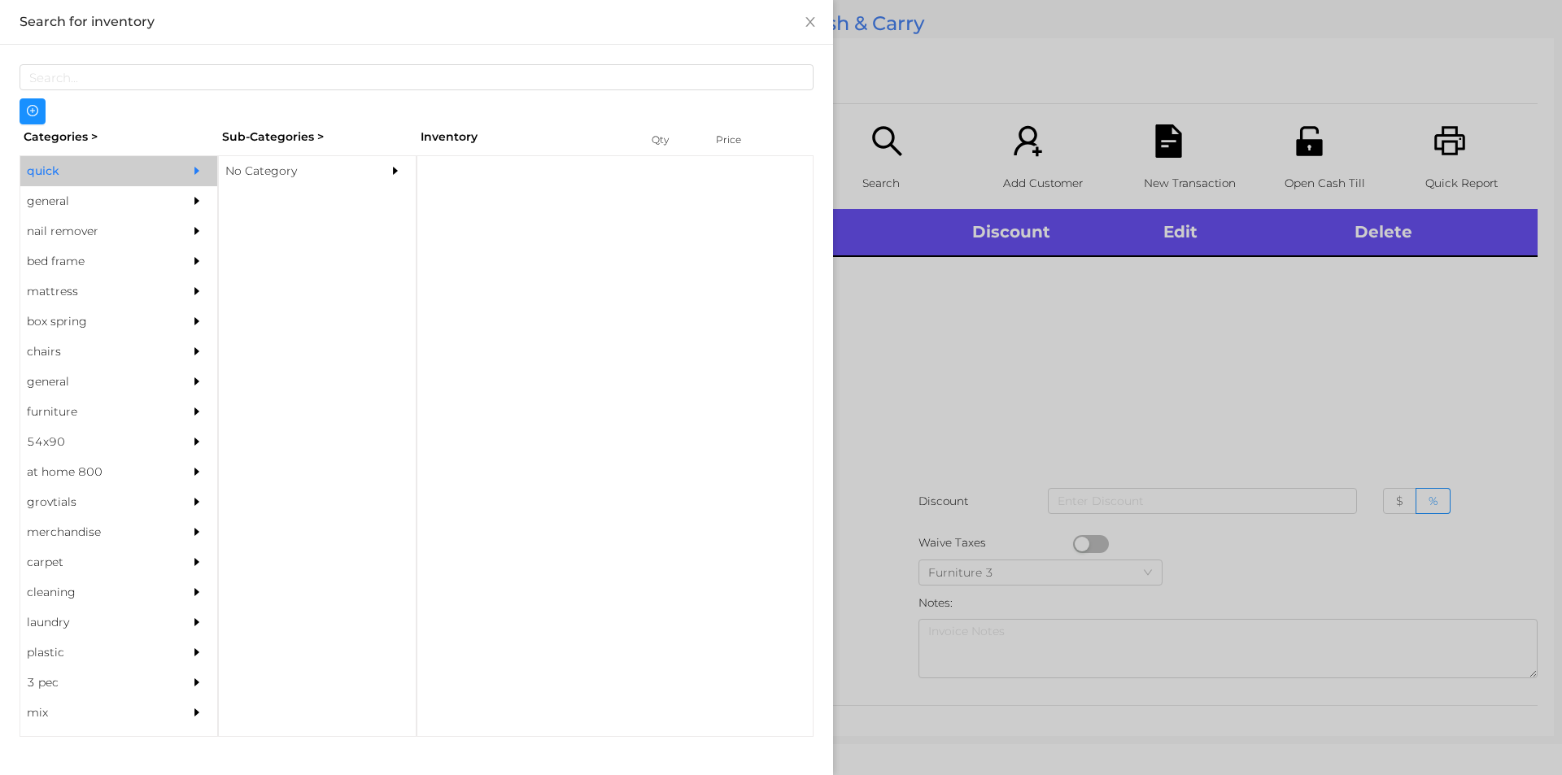
click at [271, 166] on div "No Category" at bounding box center [293, 171] width 148 height 30
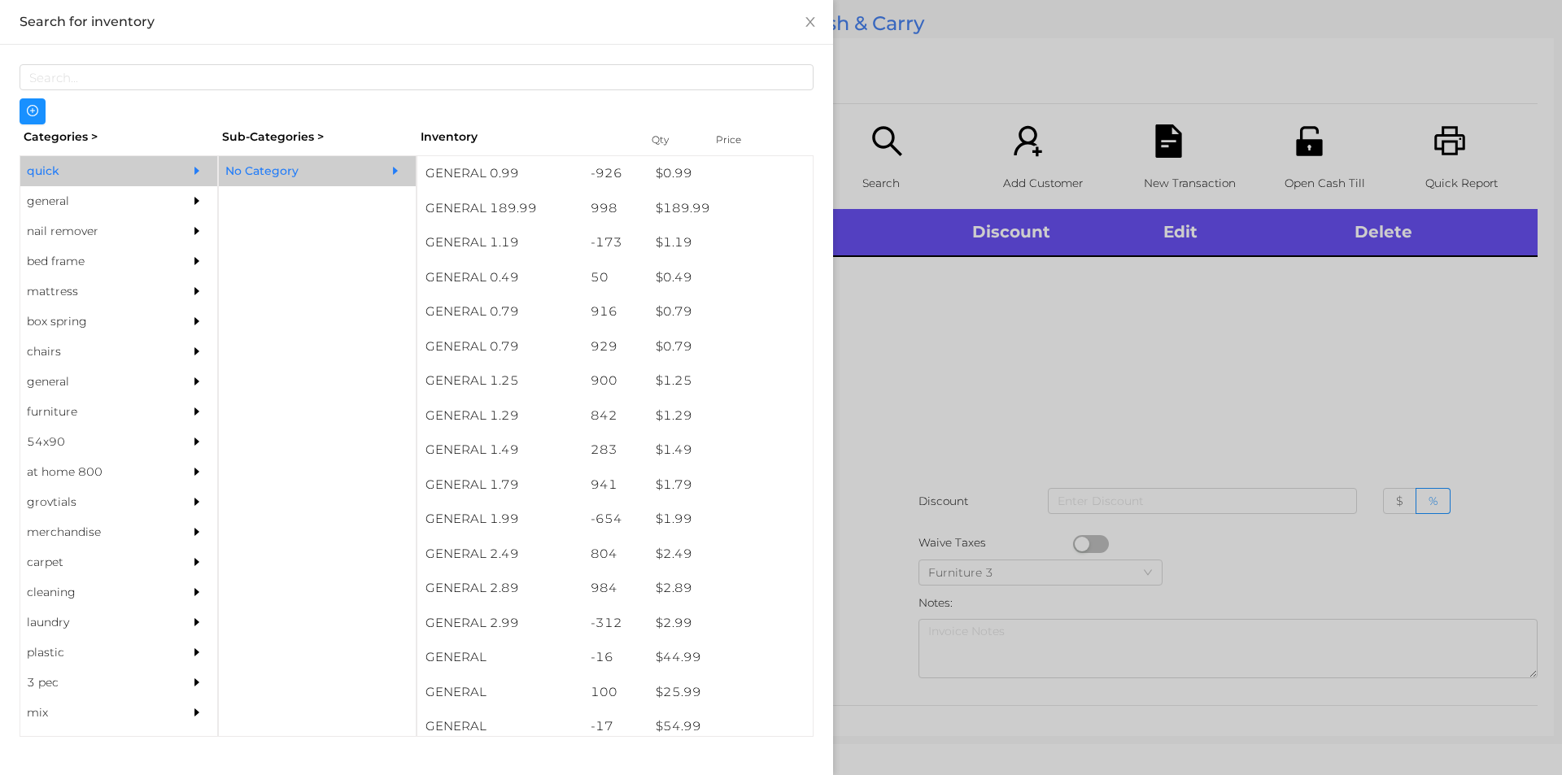
click at [1303, 148] on div at bounding box center [781, 387] width 1562 height 775
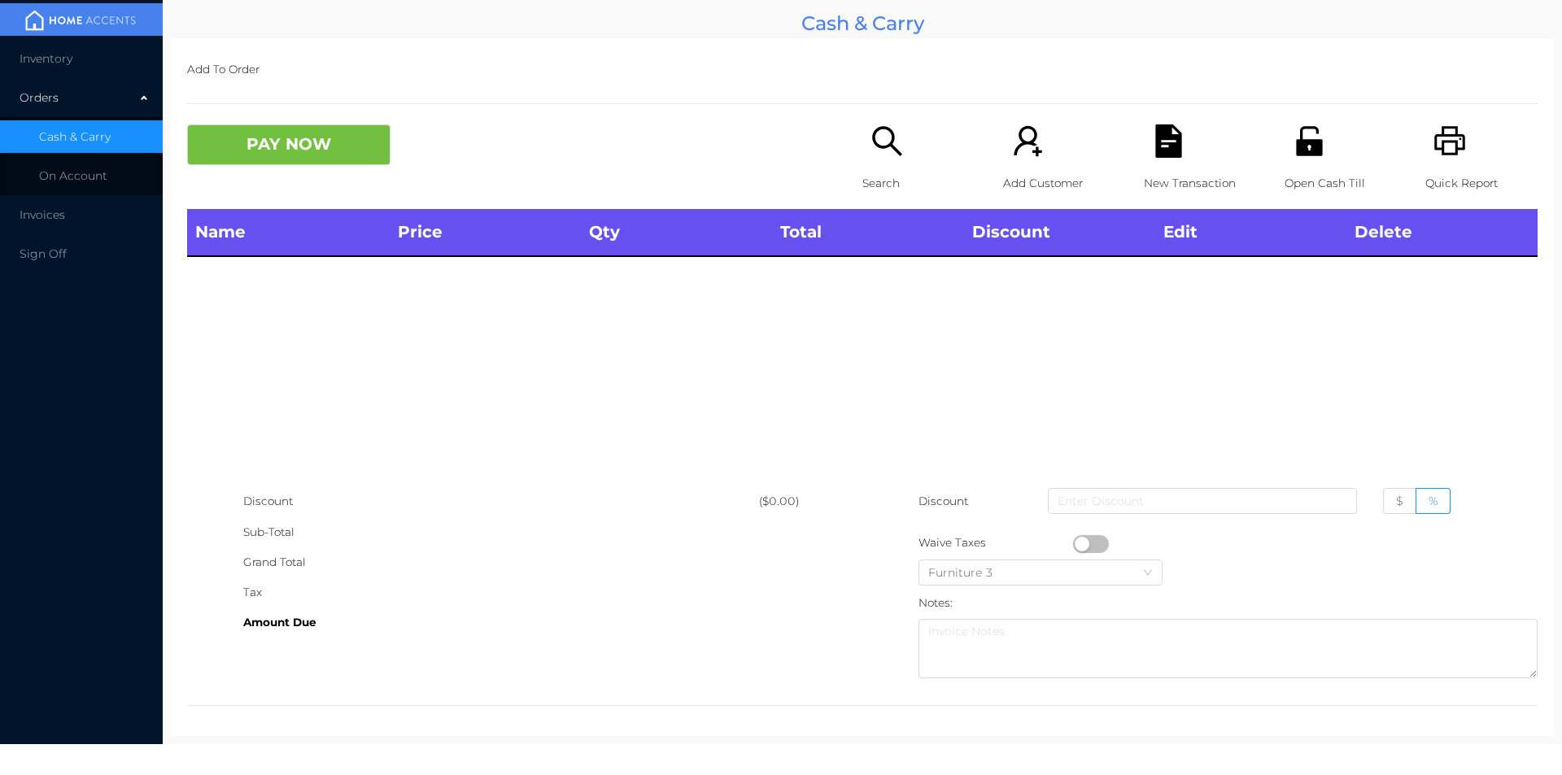
click at [1309, 164] on div "Open Cash Till" at bounding box center [1341, 166] width 112 height 85
click at [872, 135] on icon "icon: search" at bounding box center [886, 140] width 29 height 29
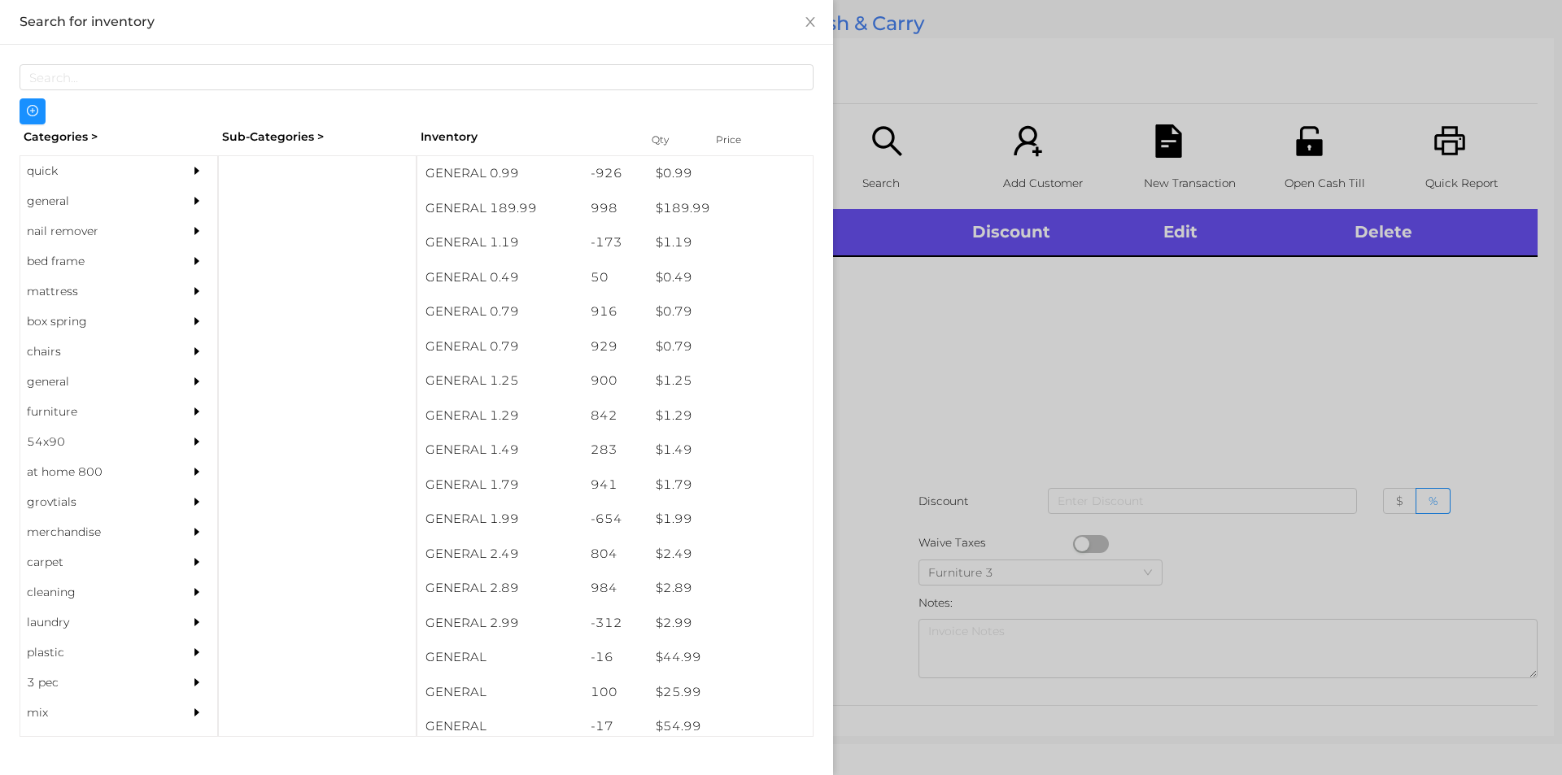
click at [55, 163] on div "quick" at bounding box center [94, 171] width 148 height 30
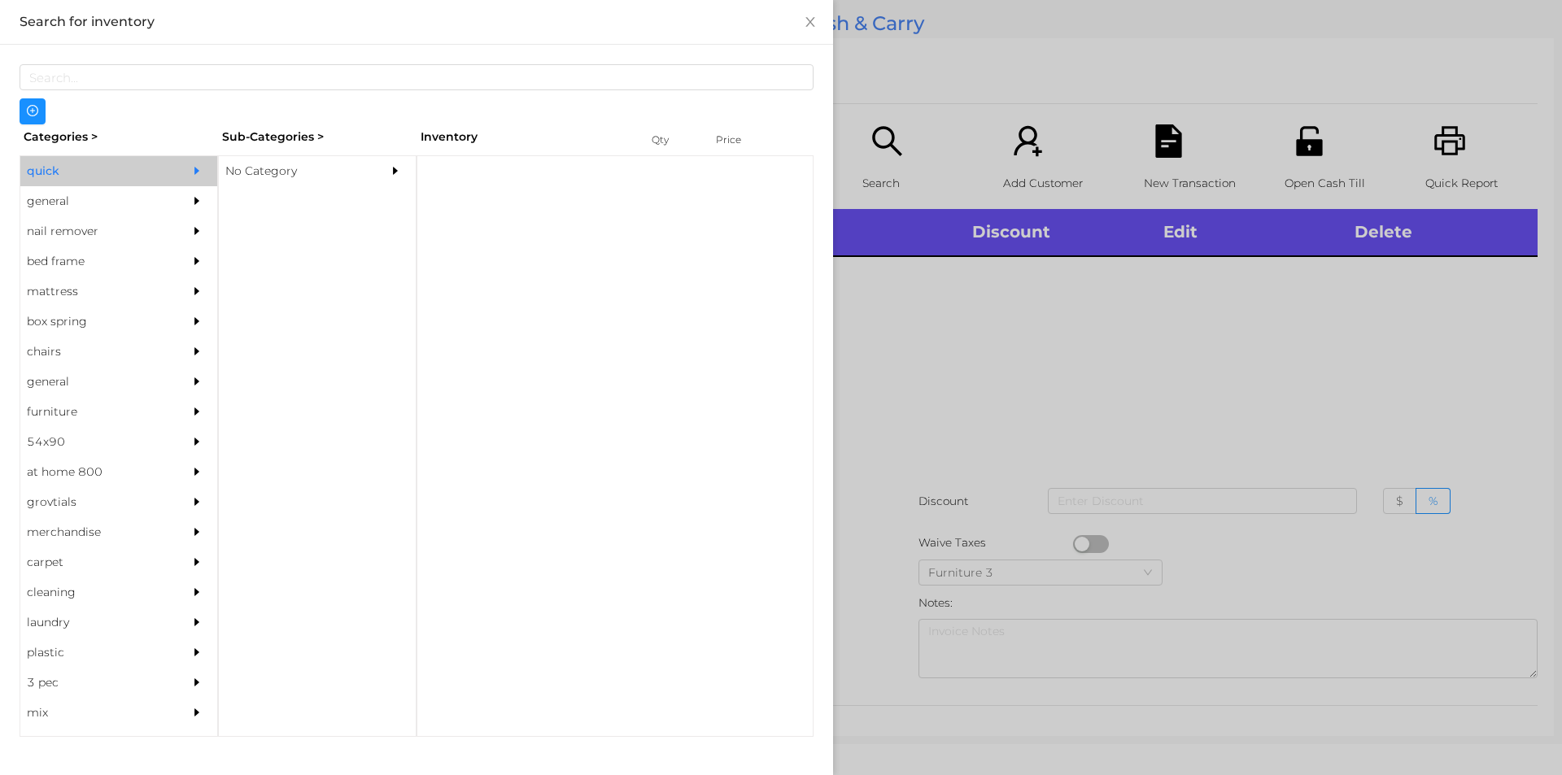
click at [244, 177] on div "No Category" at bounding box center [293, 171] width 148 height 30
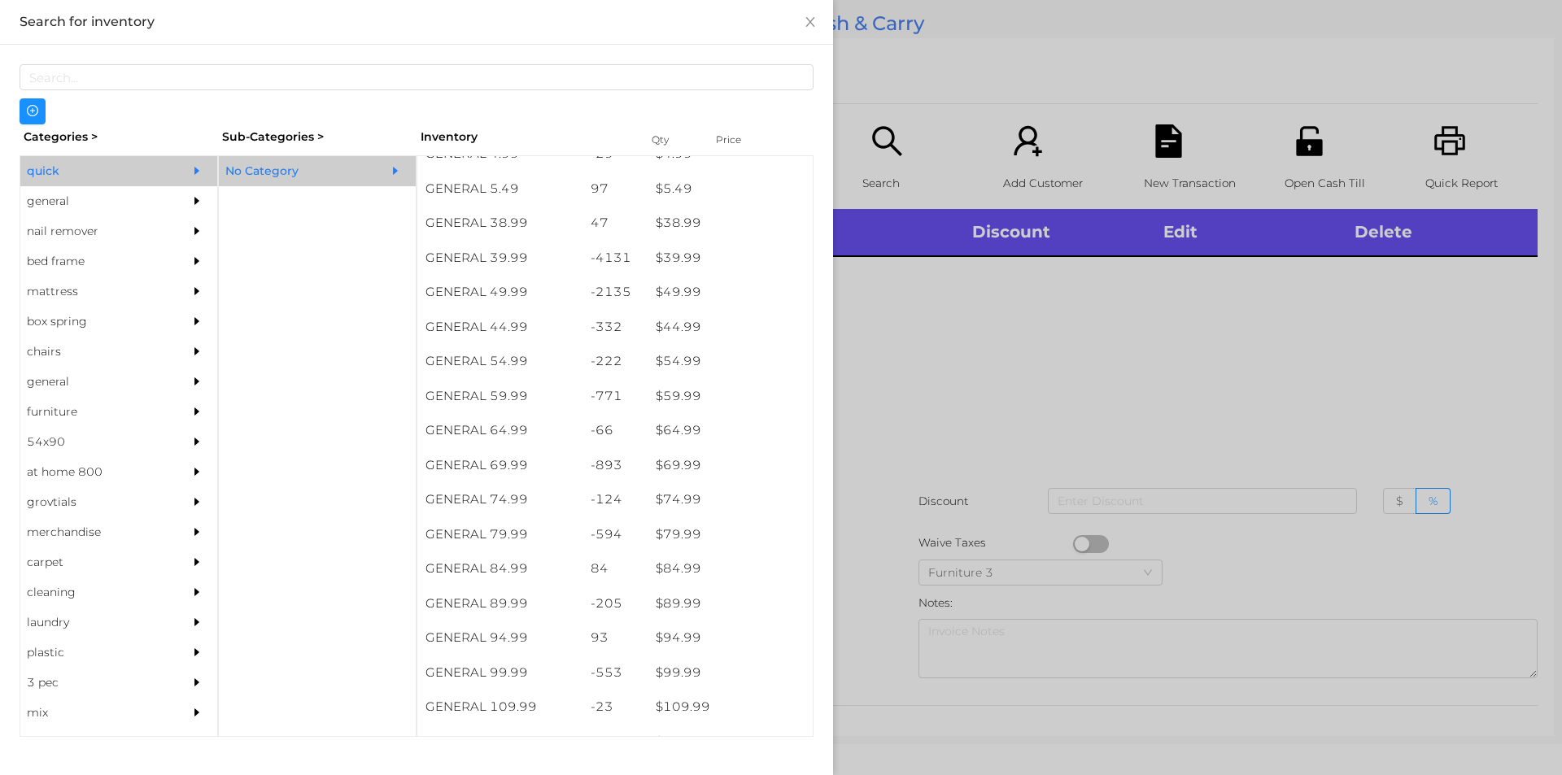
scroll to position [850, 0]
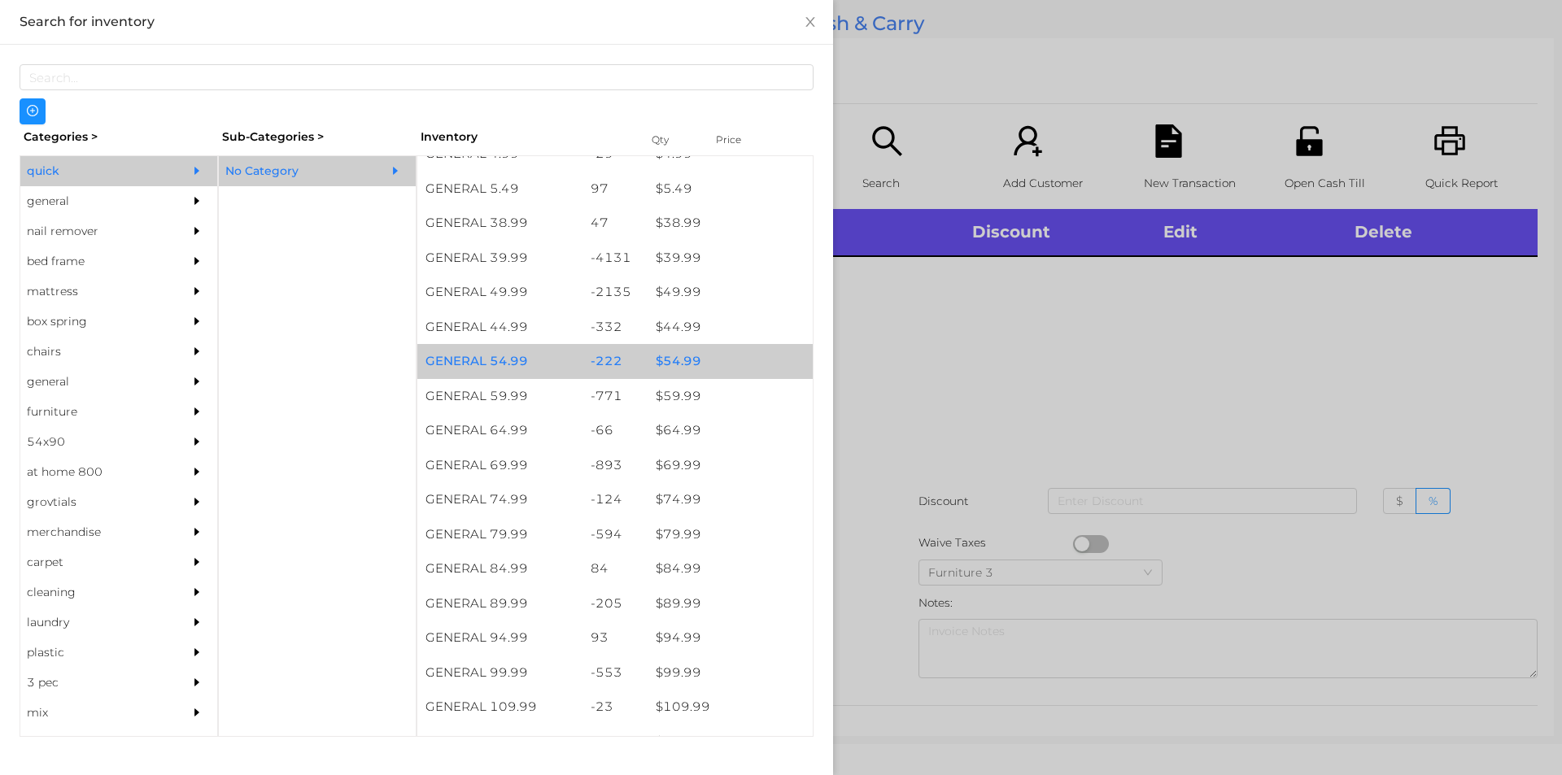
click at [675, 358] on div "$ 54.99" at bounding box center [730, 361] width 165 height 35
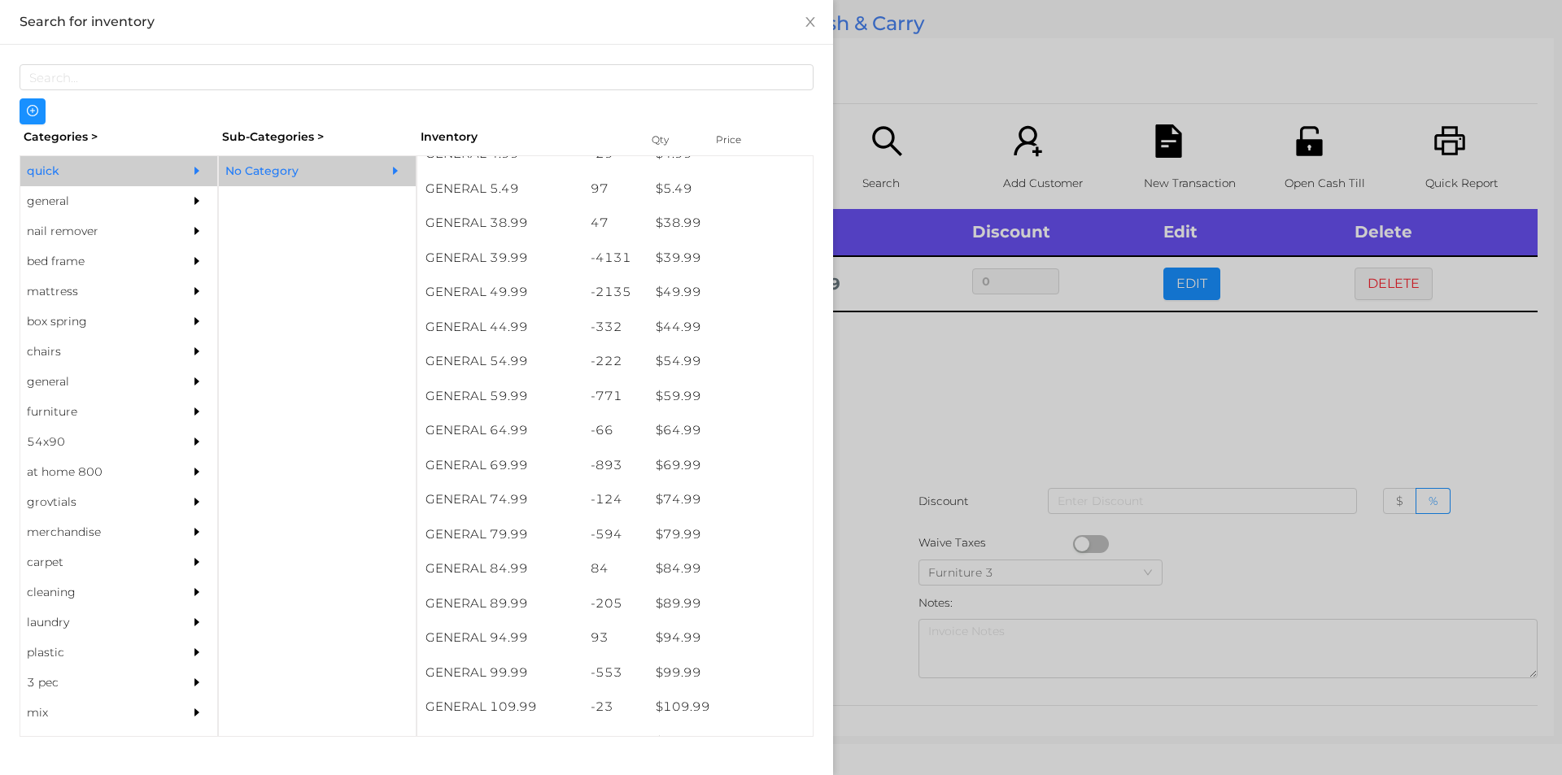
click at [998, 395] on div at bounding box center [781, 387] width 1562 height 775
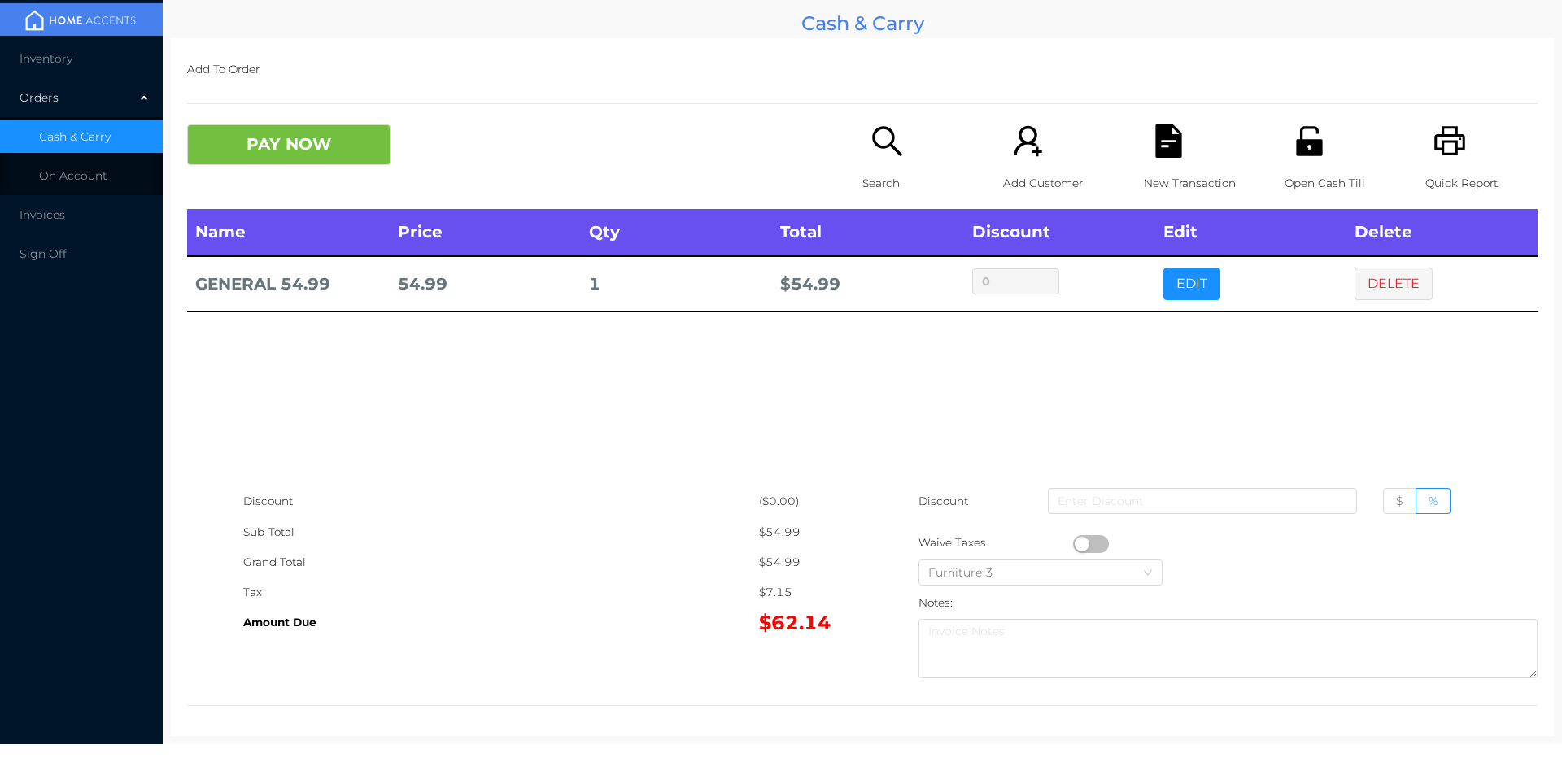
click at [1435, 138] on icon "icon: printer" at bounding box center [1450, 140] width 31 height 29
click at [1209, 127] on div "New Transaction" at bounding box center [1200, 166] width 112 height 85
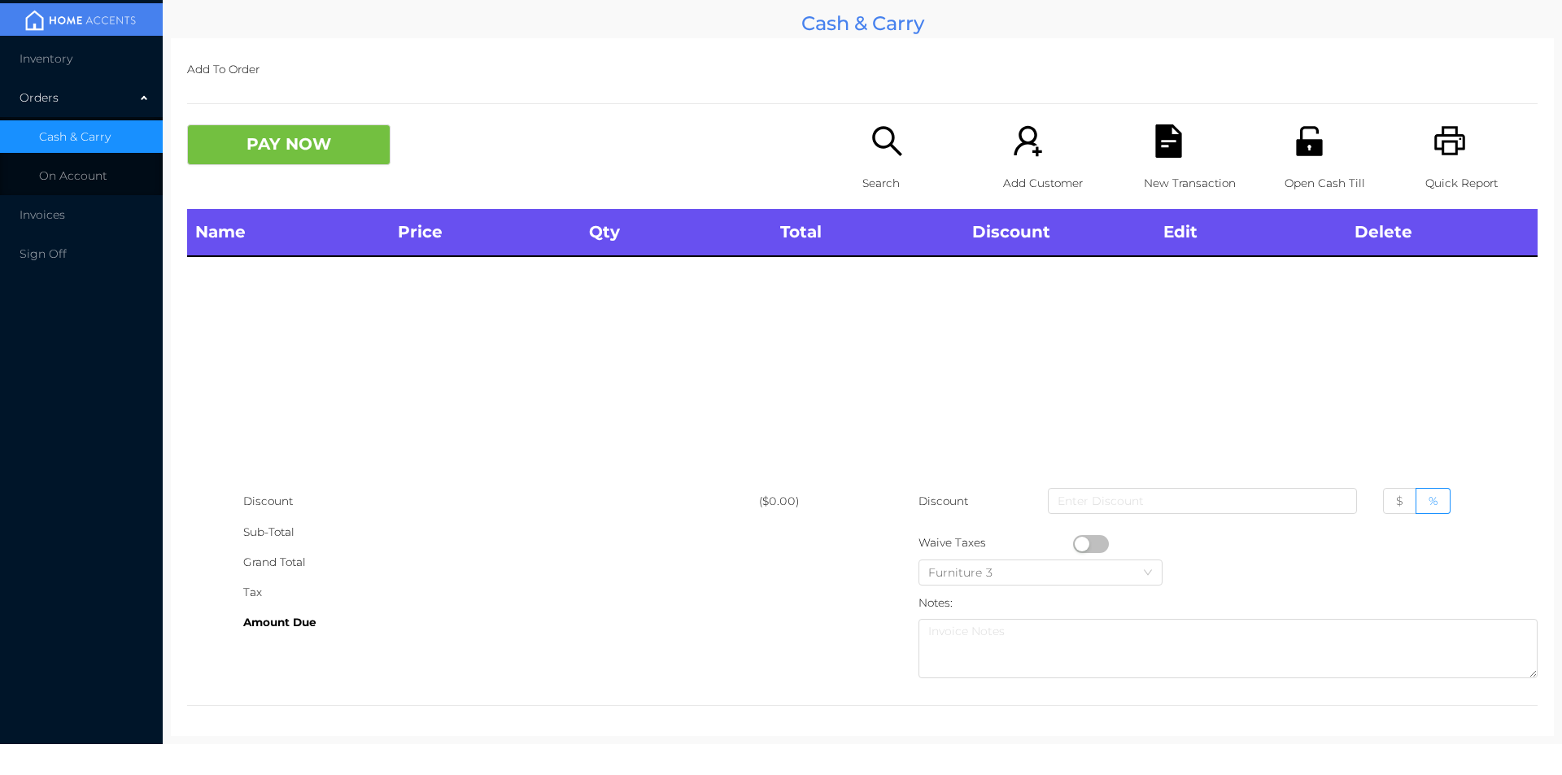
click at [846, 107] on div "Add To Order PAY NOW Search Add Customer New Transaction Open Cash Till Quick R…" at bounding box center [862, 387] width 1383 height 698
click at [871, 153] on icon "icon: search" at bounding box center [887, 140] width 33 height 33
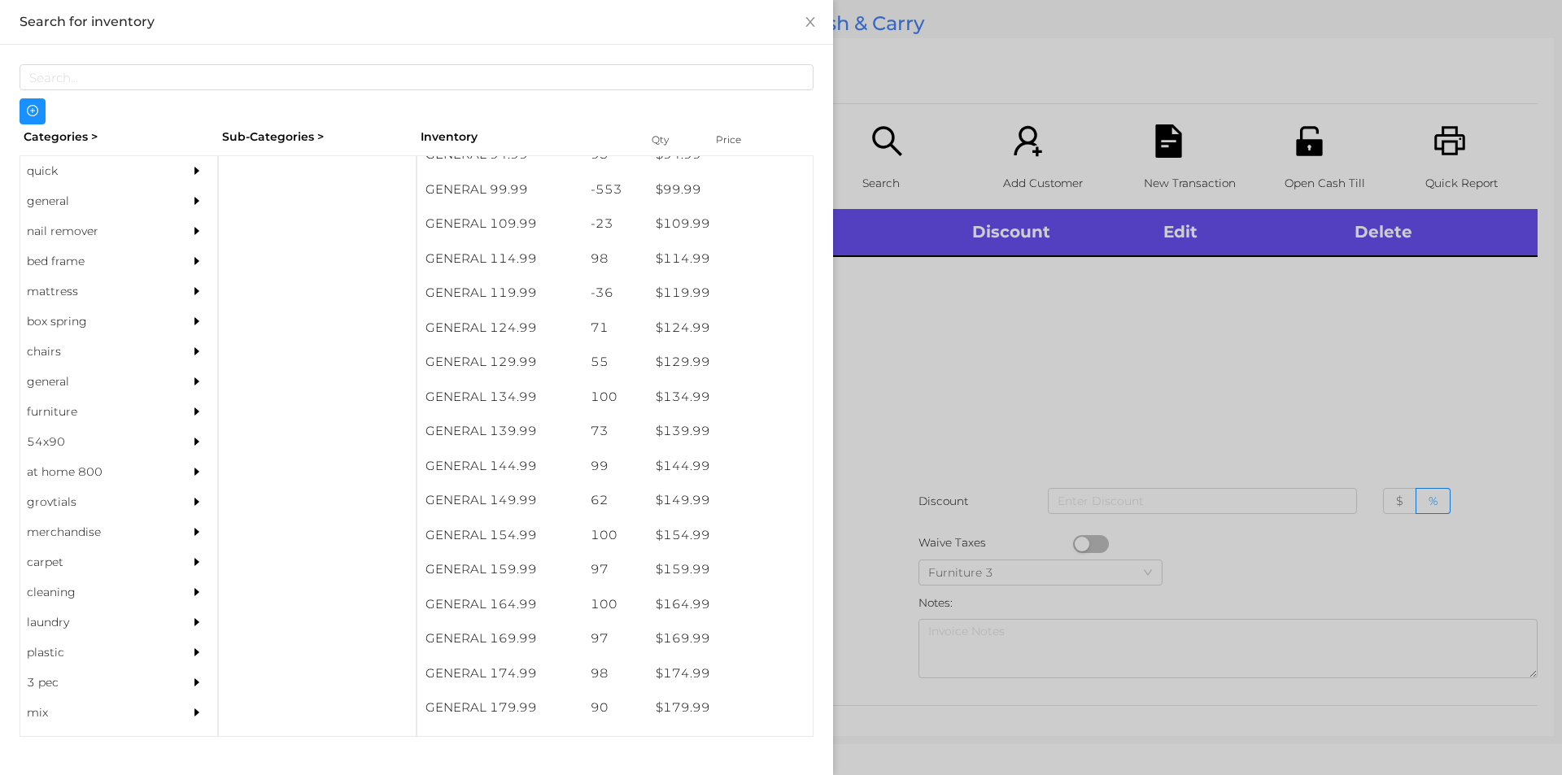
scroll to position [1330, 0]
click at [65, 197] on div "general" at bounding box center [94, 201] width 148 height 30
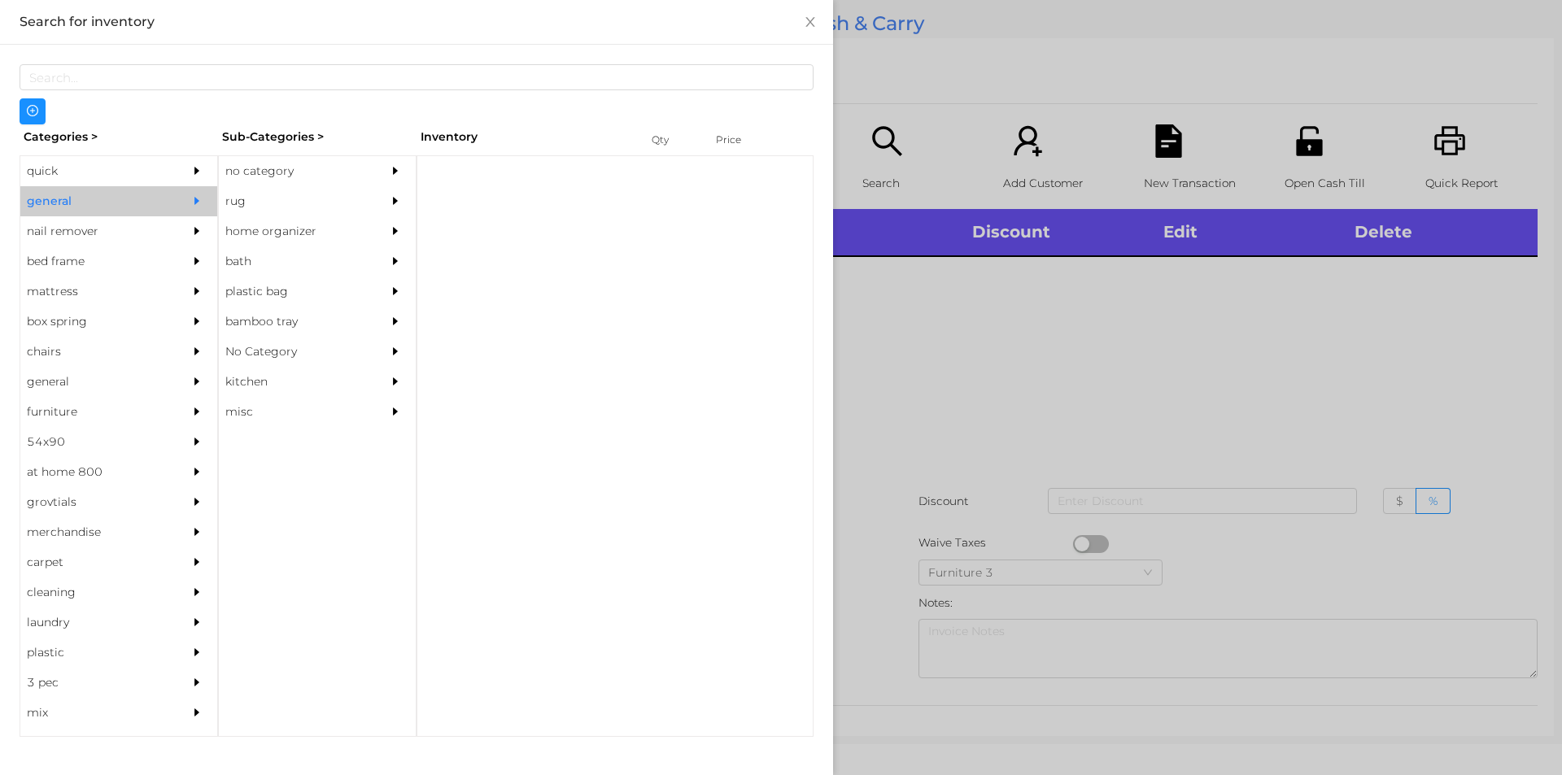
scroll to position [0, 0]
click at [288, 159] on div "no category" at bounding box center [293, 171] width 148 height 30
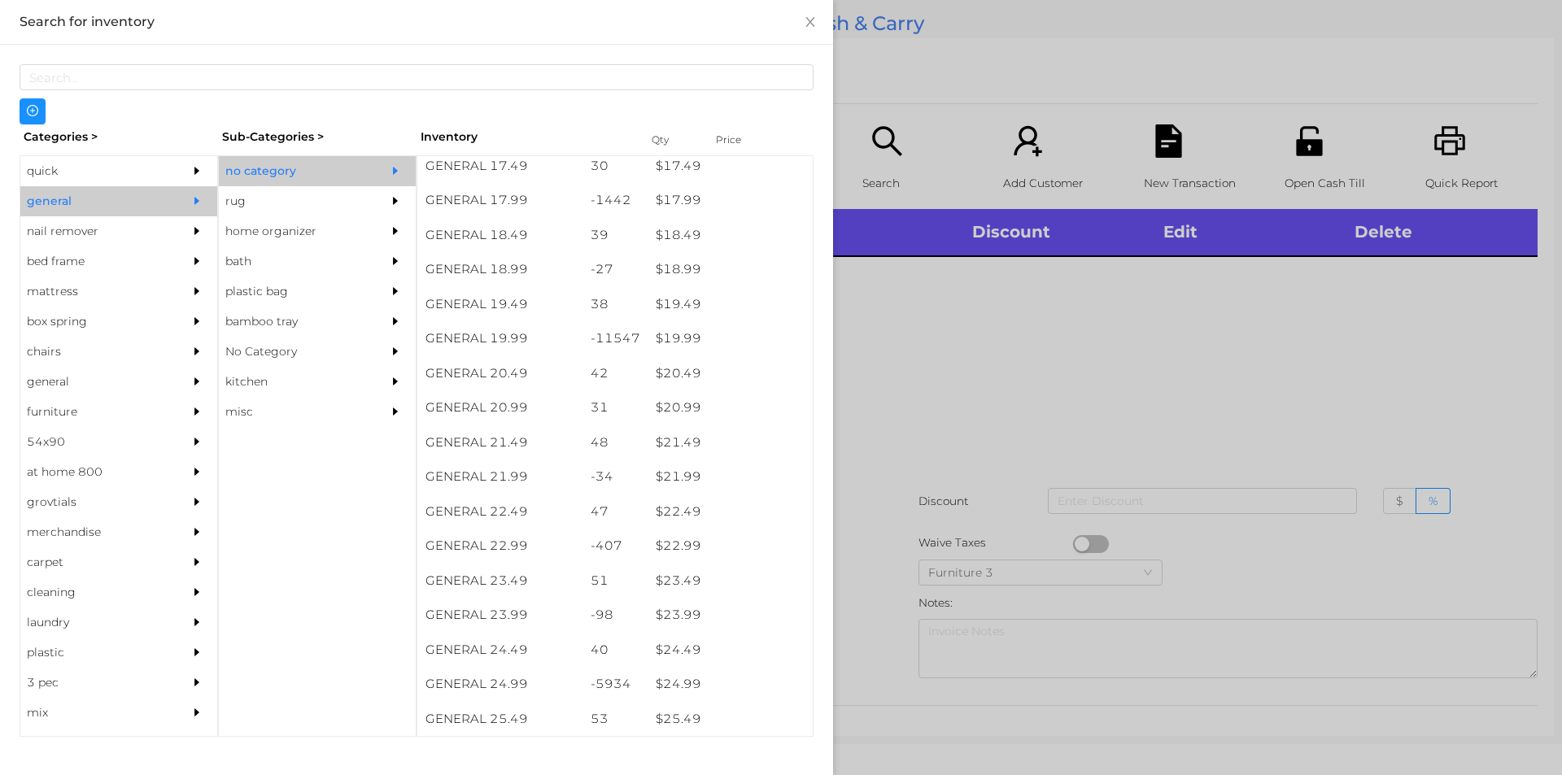
scroll to position [1606, 0]
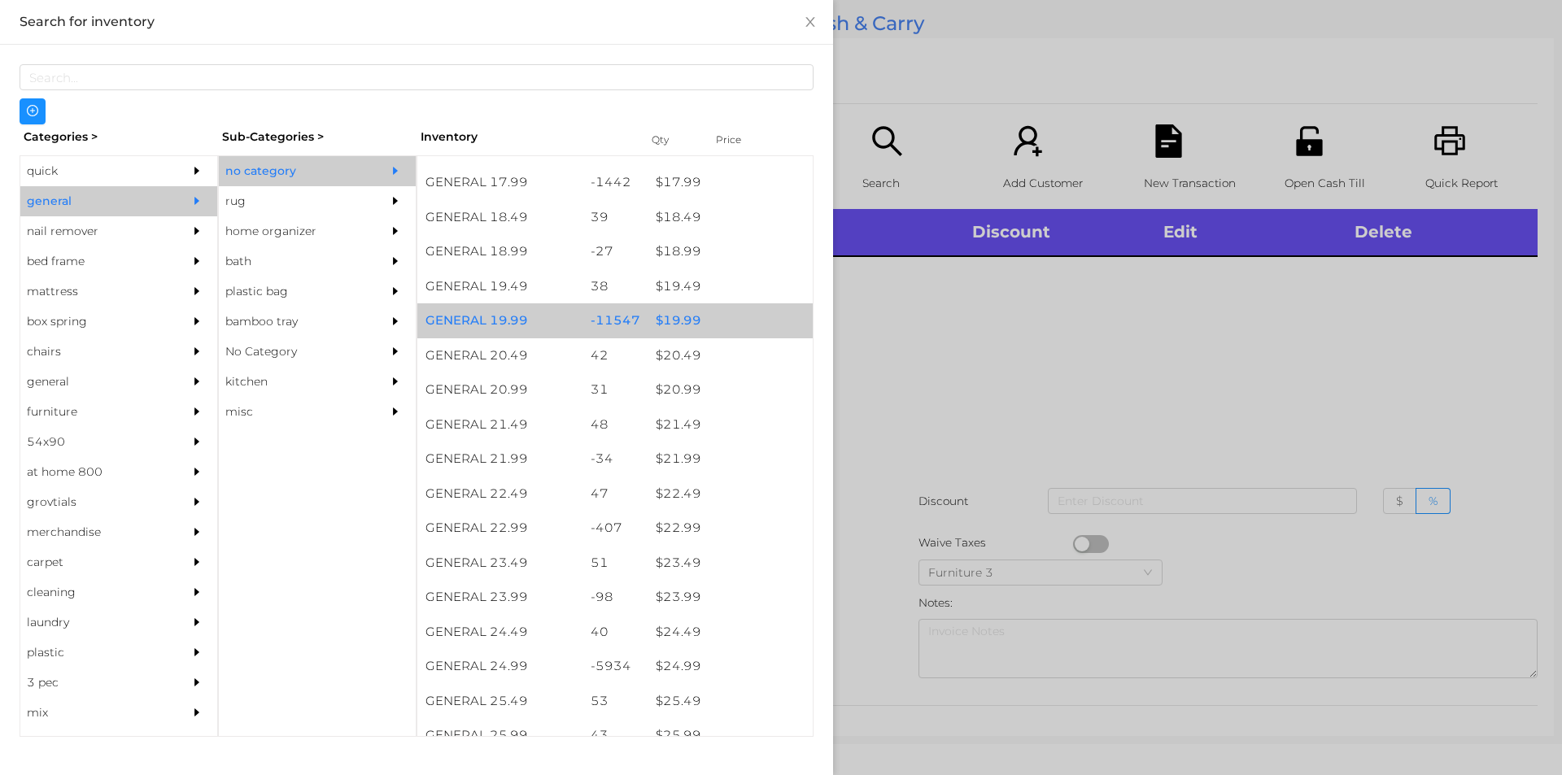
click at [743, 316] on div "$ 19.99" at bounding box center [730, 321] width 165 height 35
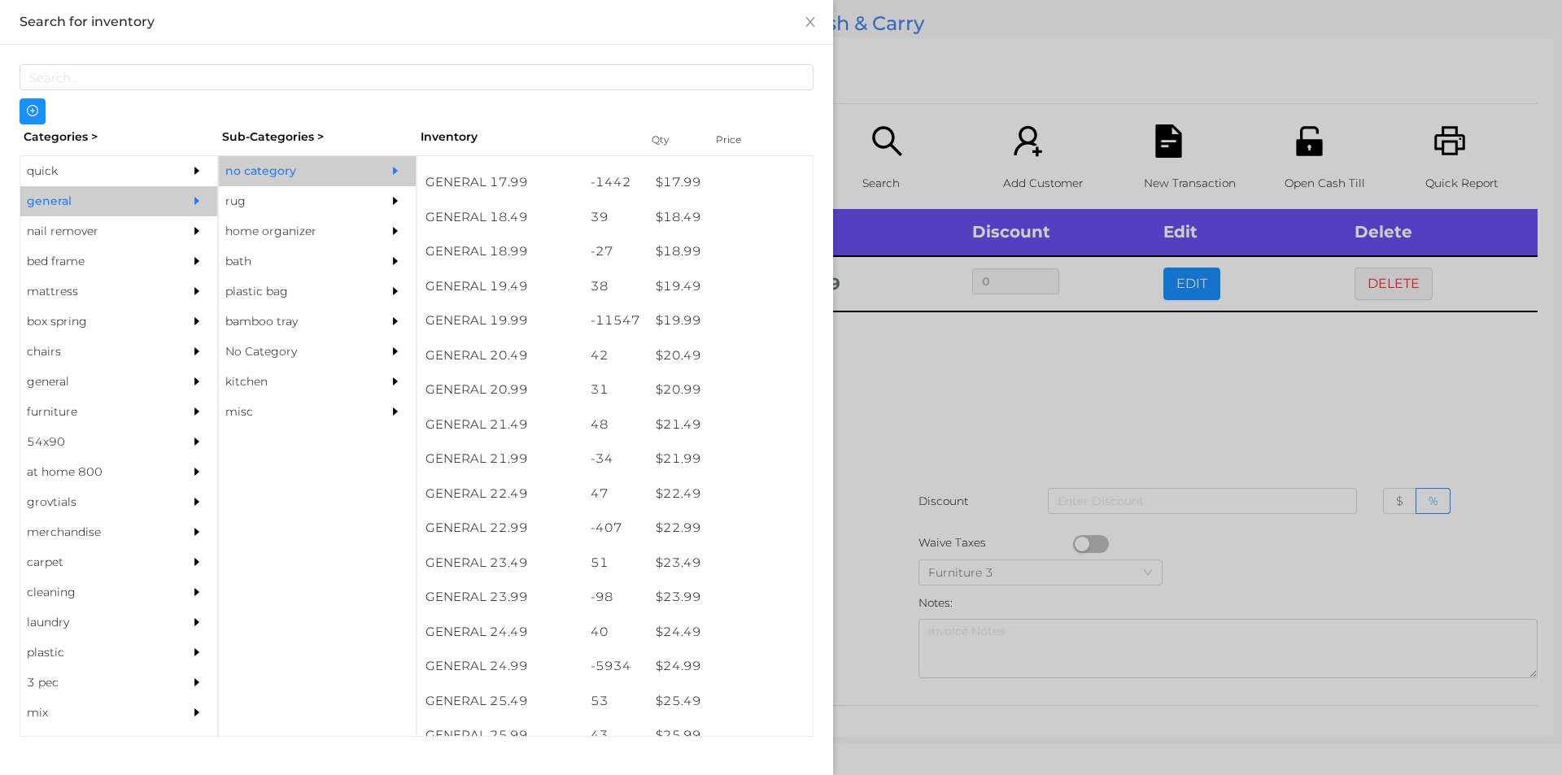
click at [964, 472] on div at bounding box center [781, 387] width 1562 height 775
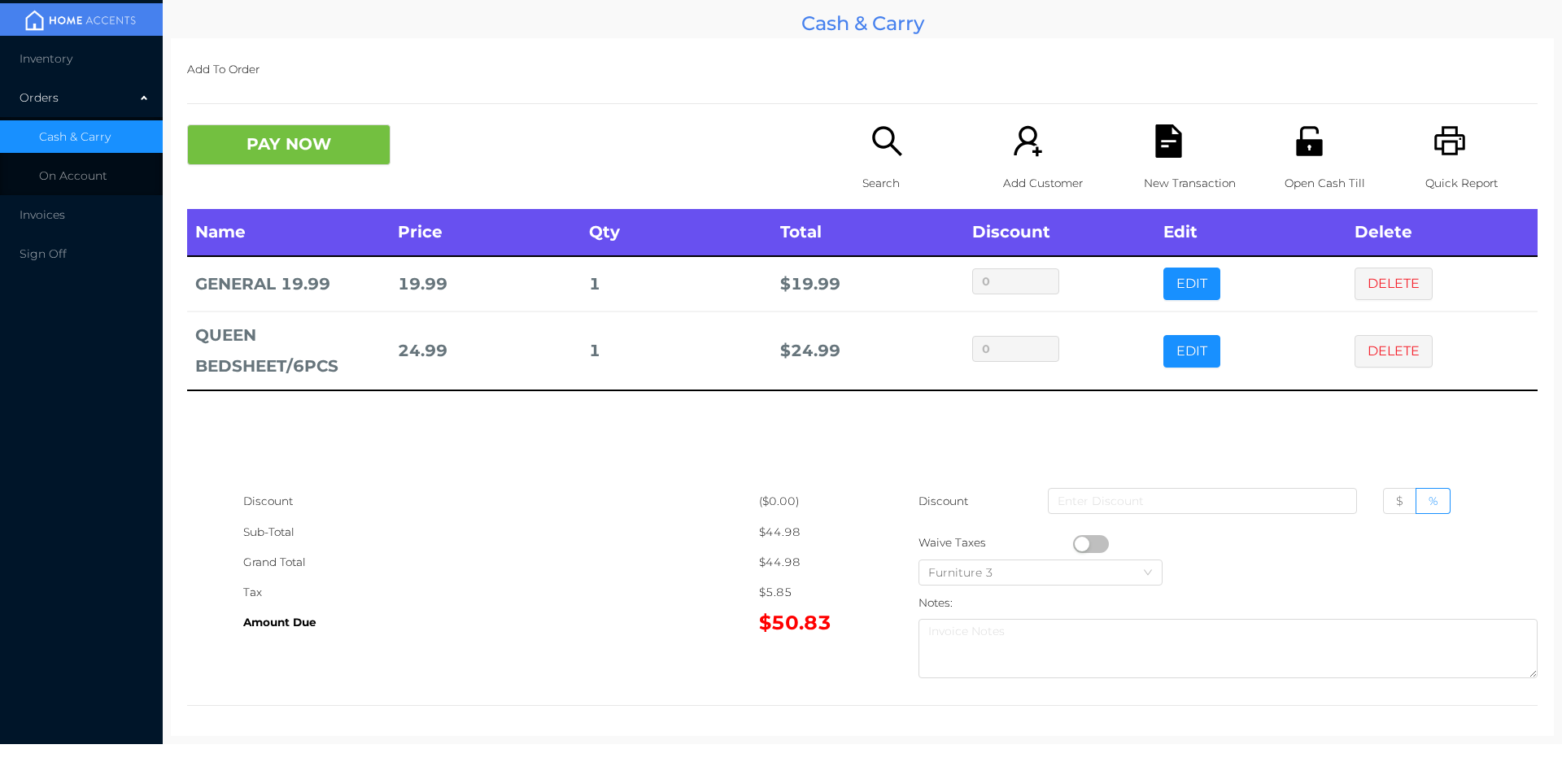
click at [246, 60] on p "Add To Order" at bounding box center [862, 70] width 1351 height 30
click at [297, 135] on button "PAY NOW" at bounding box center [288, 144] width 203 height 41
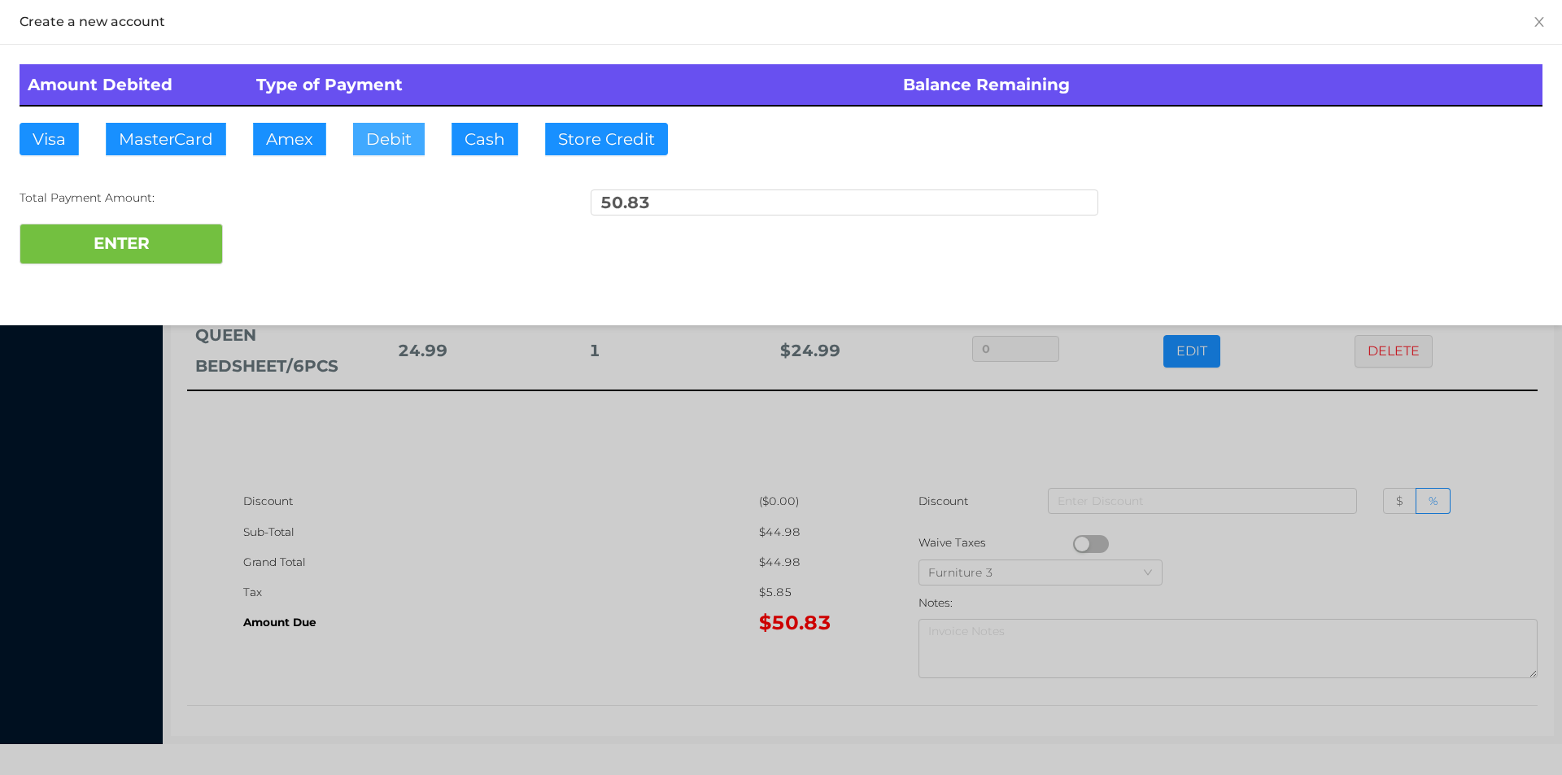
click at [411, 139] on button "Debit" at bounding box center [389, 139] width 72 height 33
click at [185, 228] on button "ENTER" at bounding box center [121, 244] width 203 height 41
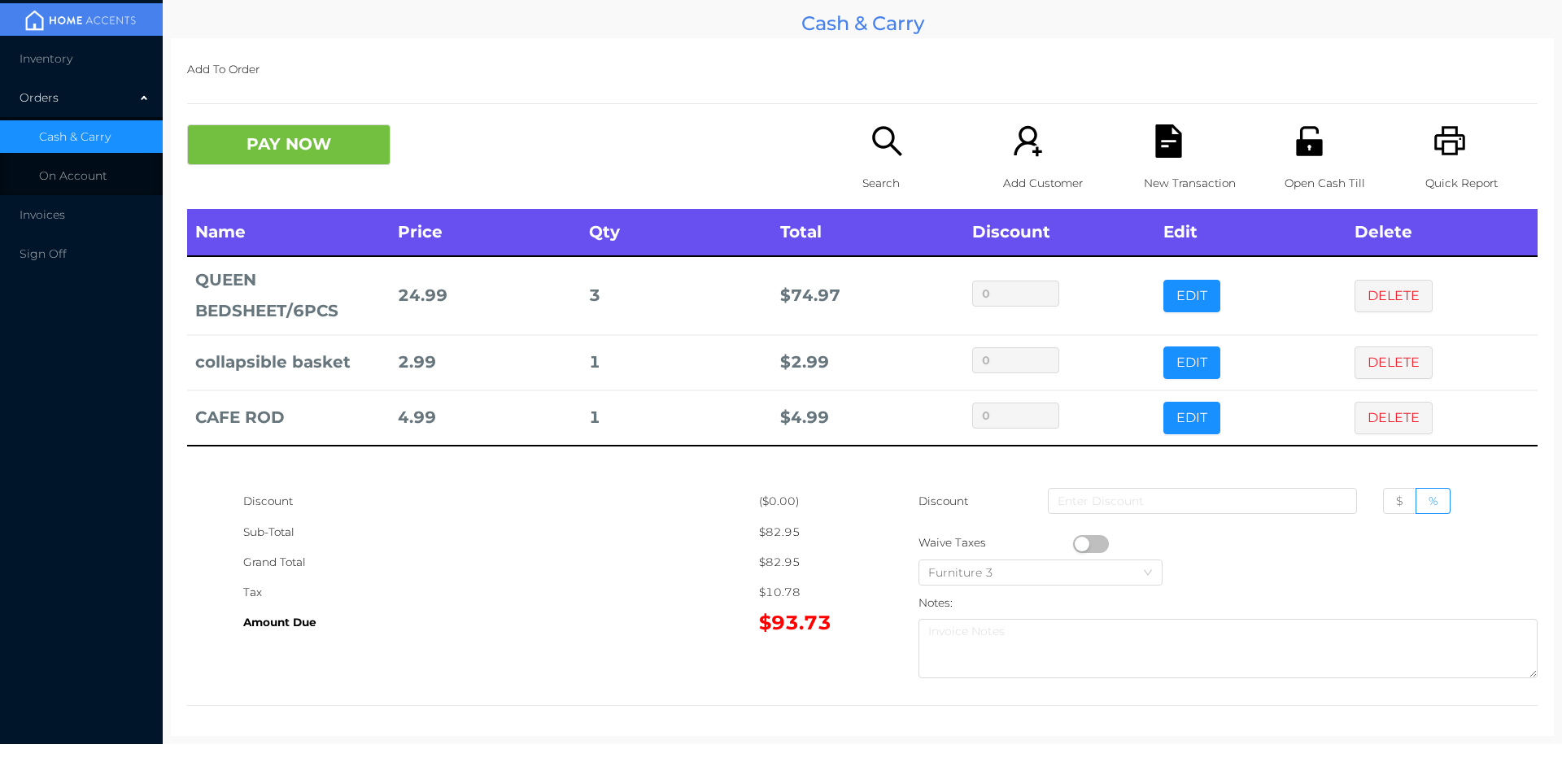
click at [1152, 139] on icon "icon: file-text" at bounding box center [1168, 140] width 33 height 33
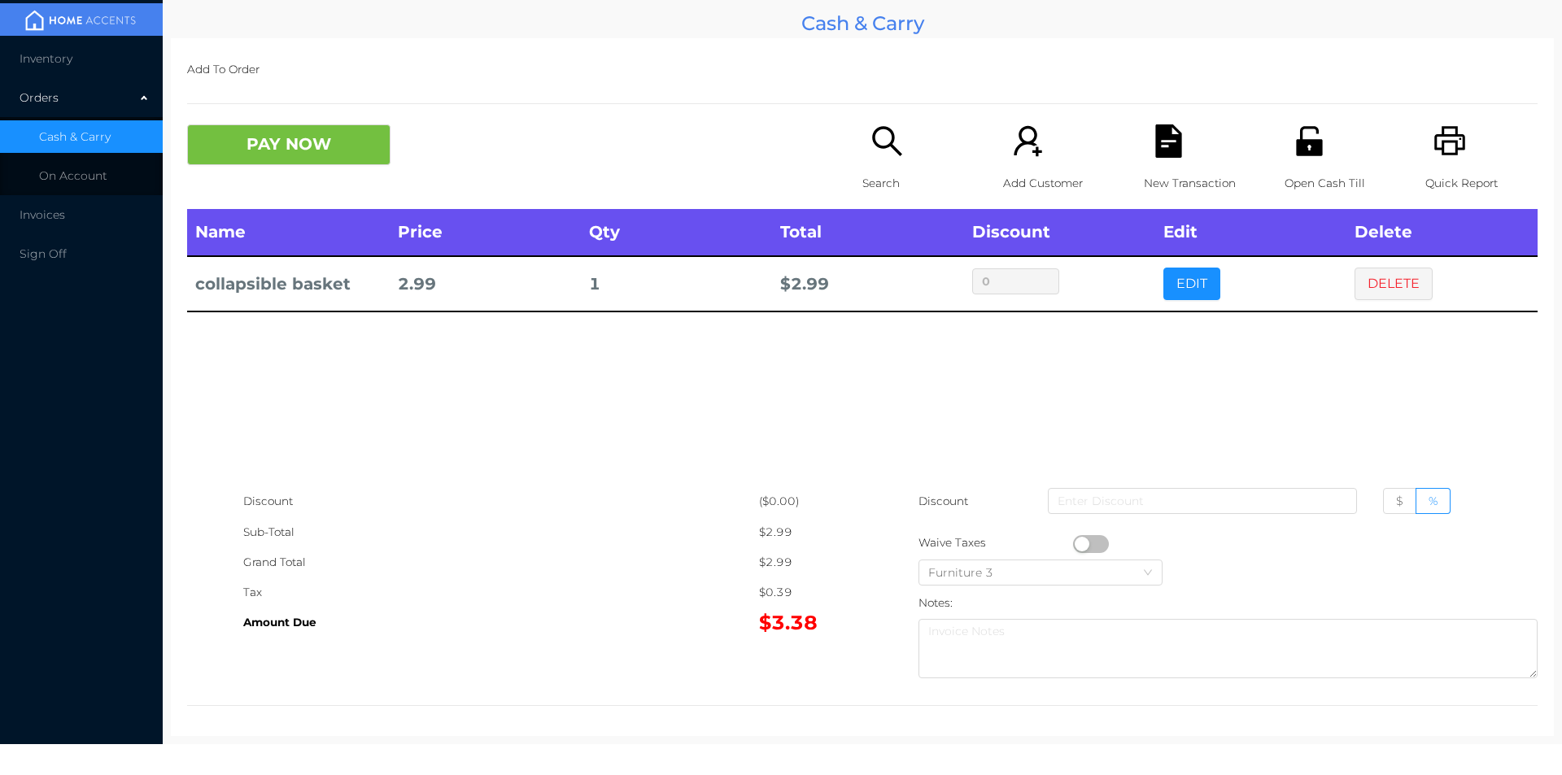
click at [1144, 141] on div "New Transaction" at bounding box center [1200, 166] width 112 height 85
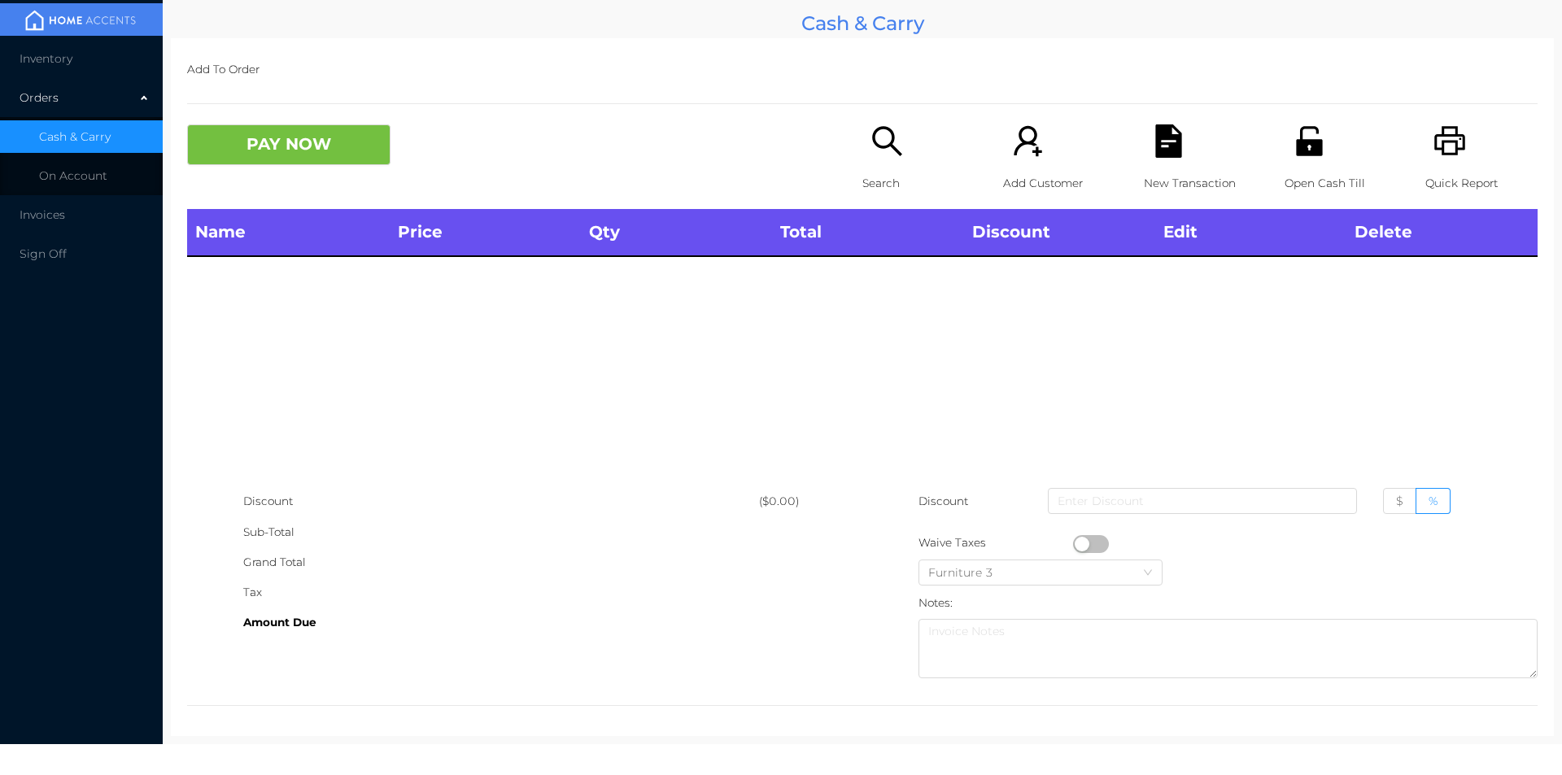
click at [871, 154] on icon "icon: search" at bounding box center [887, 140] width 33 height 33
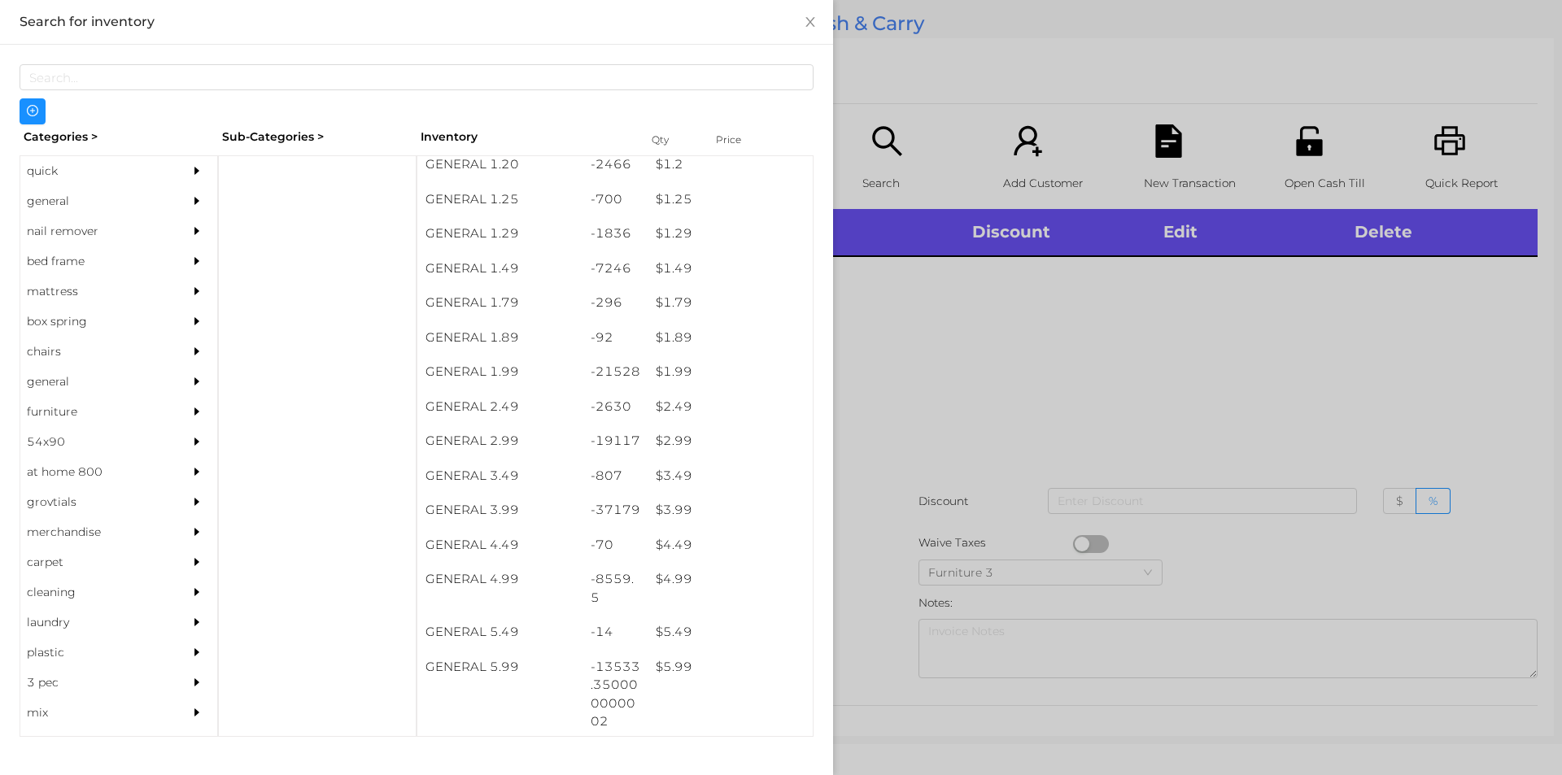
scroll to position [225, 0]
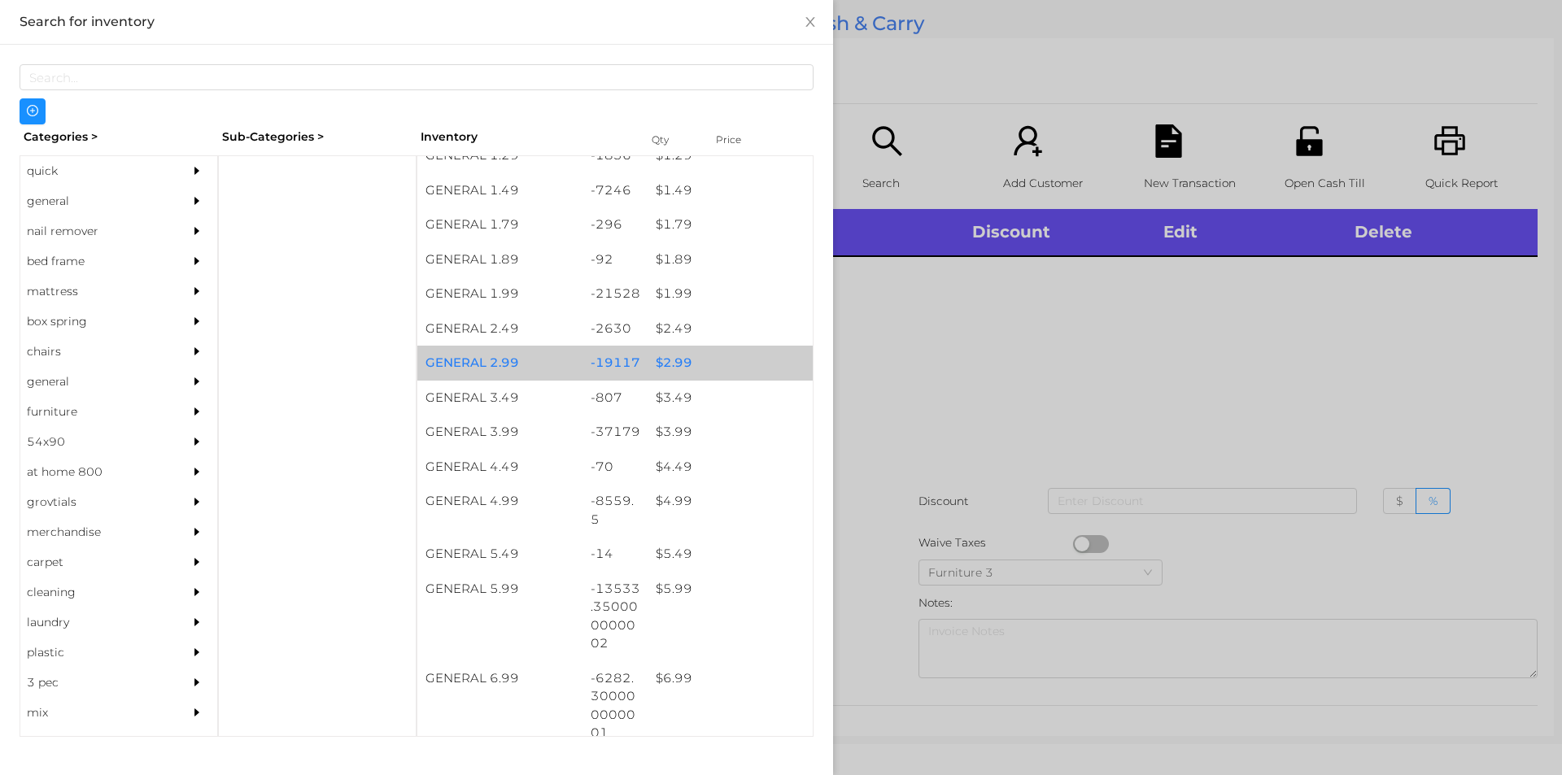
click at [712, 356] on div "$ 2.99" at bounding box center [730, 363] width 165 height 35
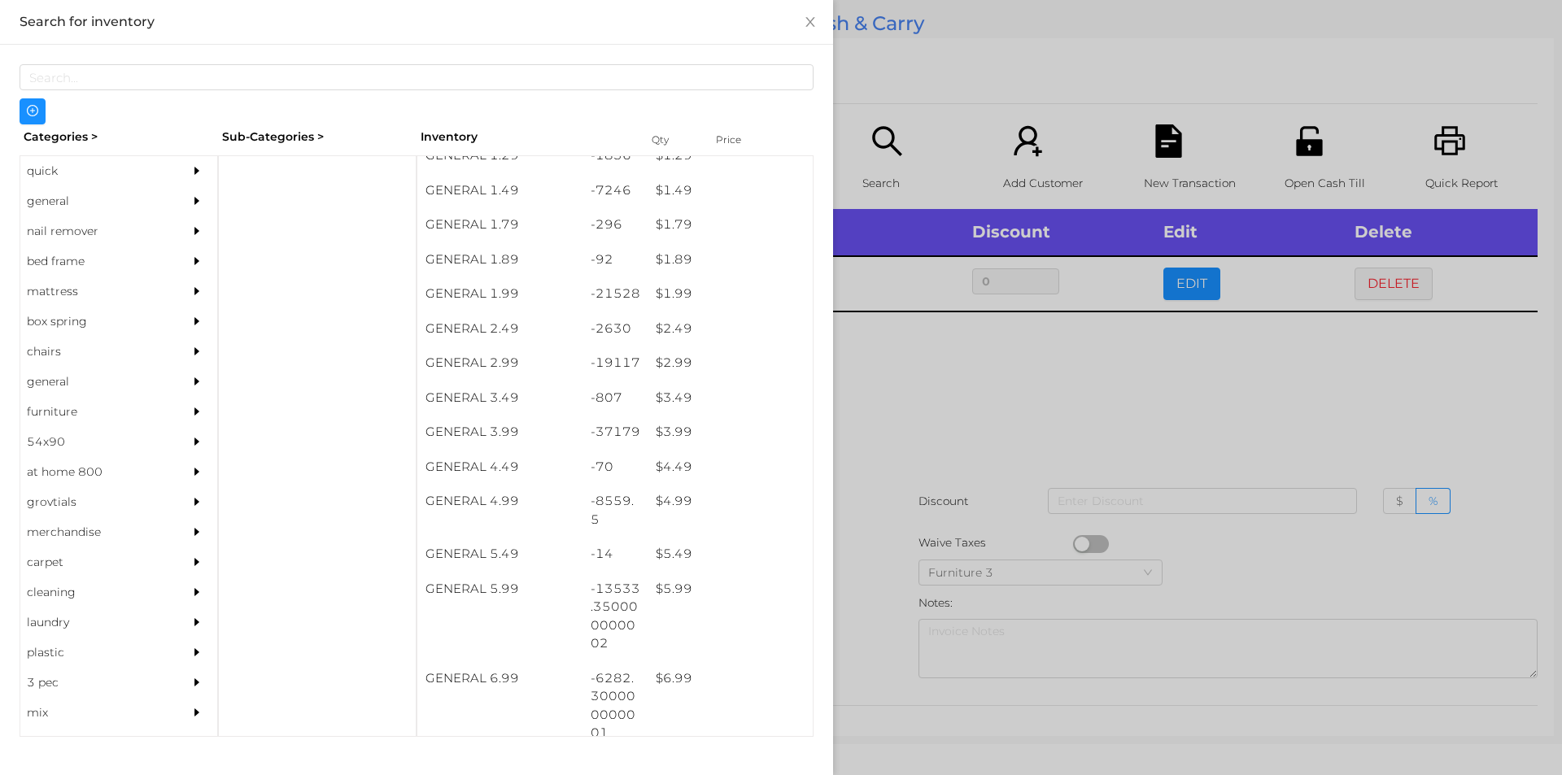
click at [986, 444] on div at bounding box center [781, 387] width 1562 height 775
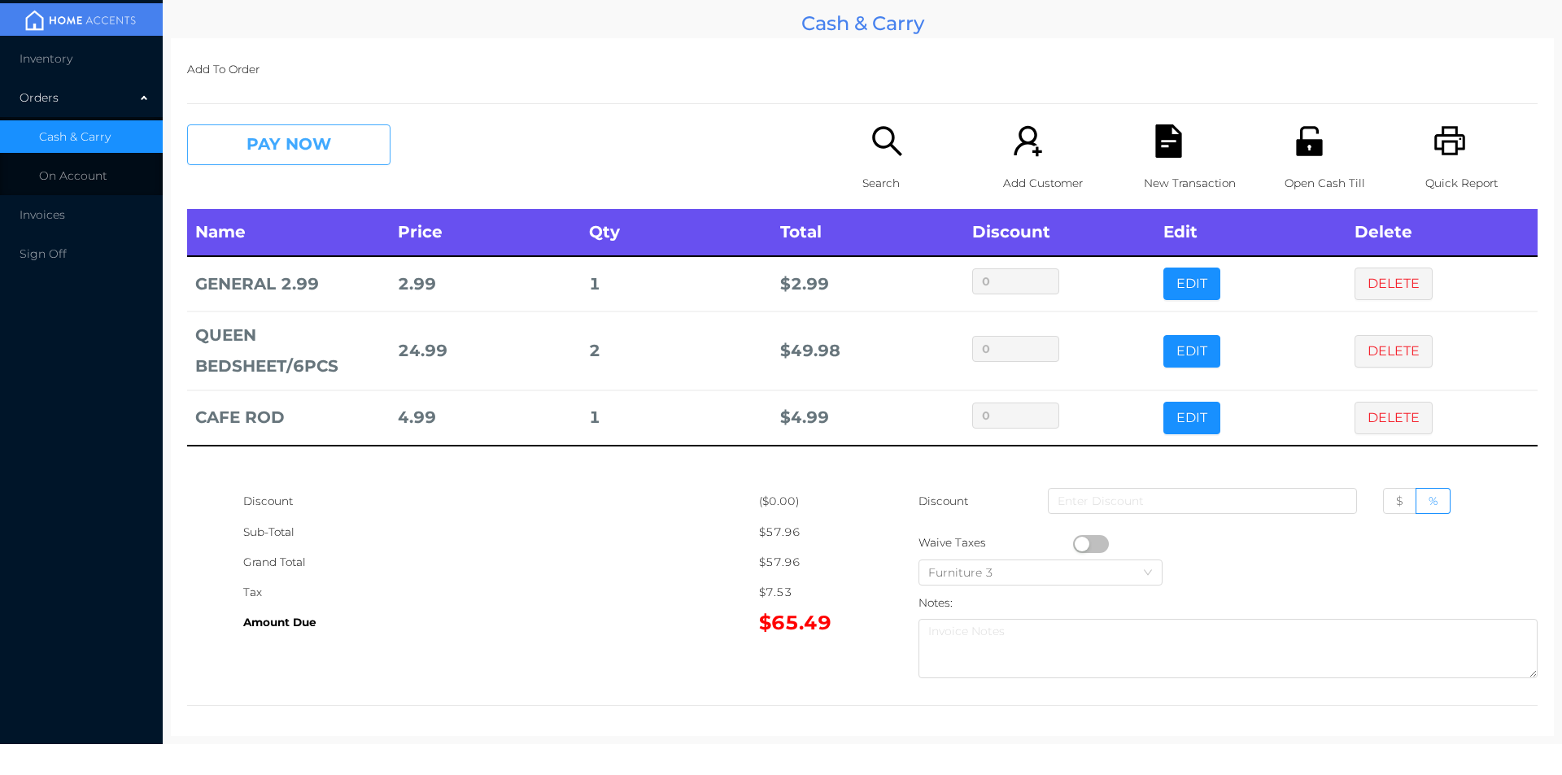
click at [321, 162] on button "PAY NOW" at bounding box center [288, 144] width 203 height 41
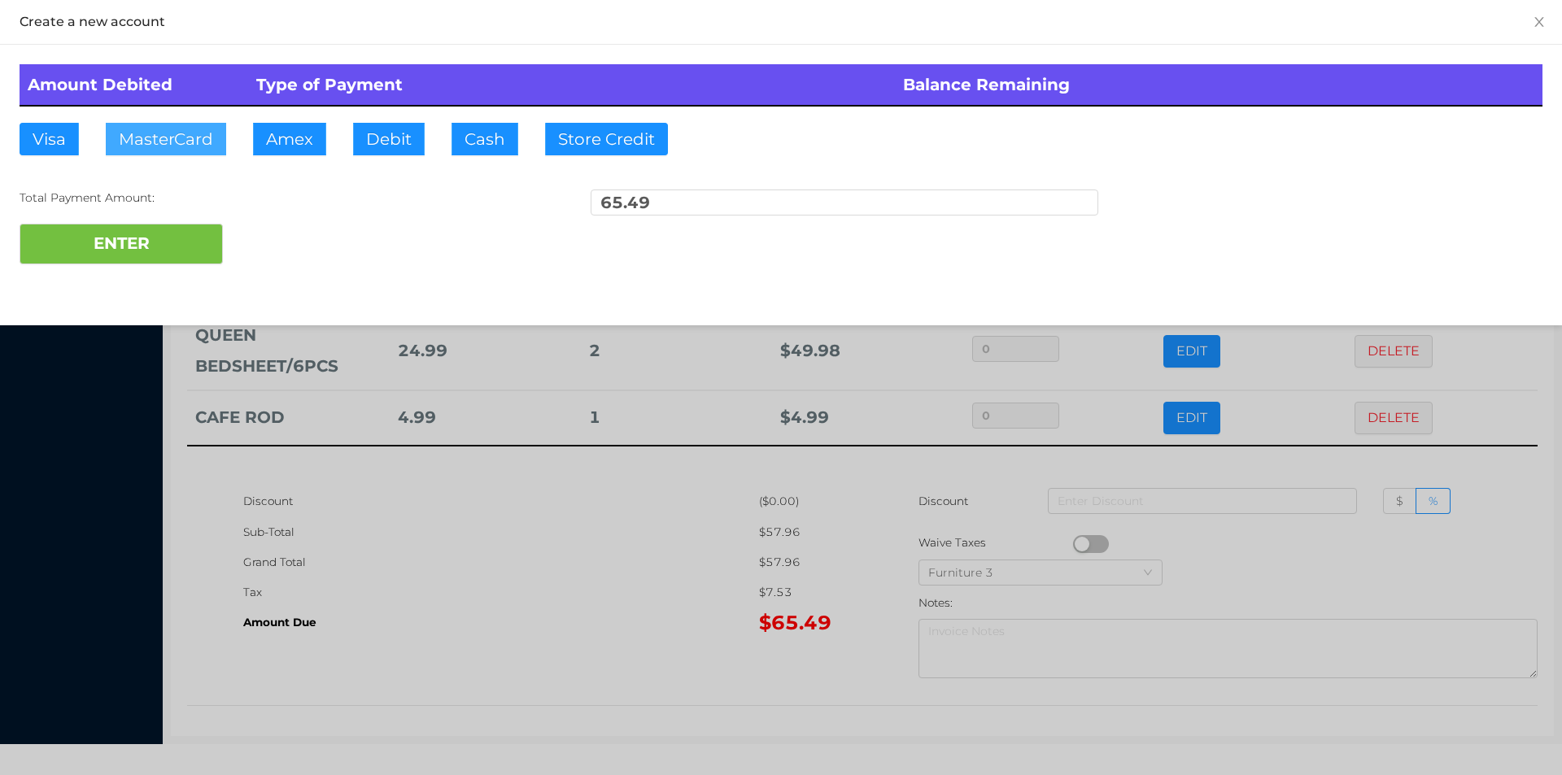
click at [175, 153] on button "MasterCard" at bounding box center [166, 139] width 120 height 33
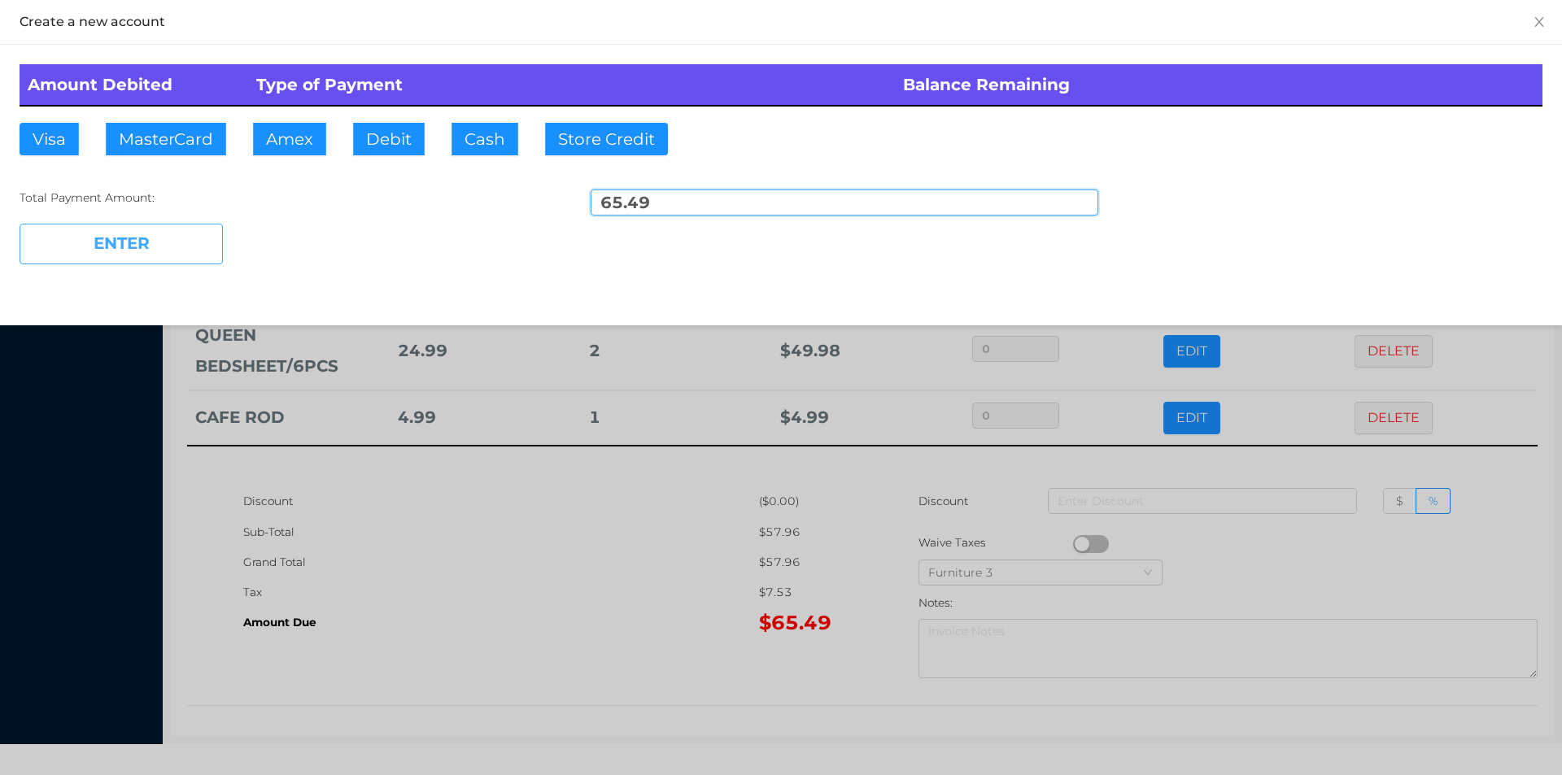
click at [111, 242] on button "ENTER" at bounding box center [121, 244] width 203 height 41
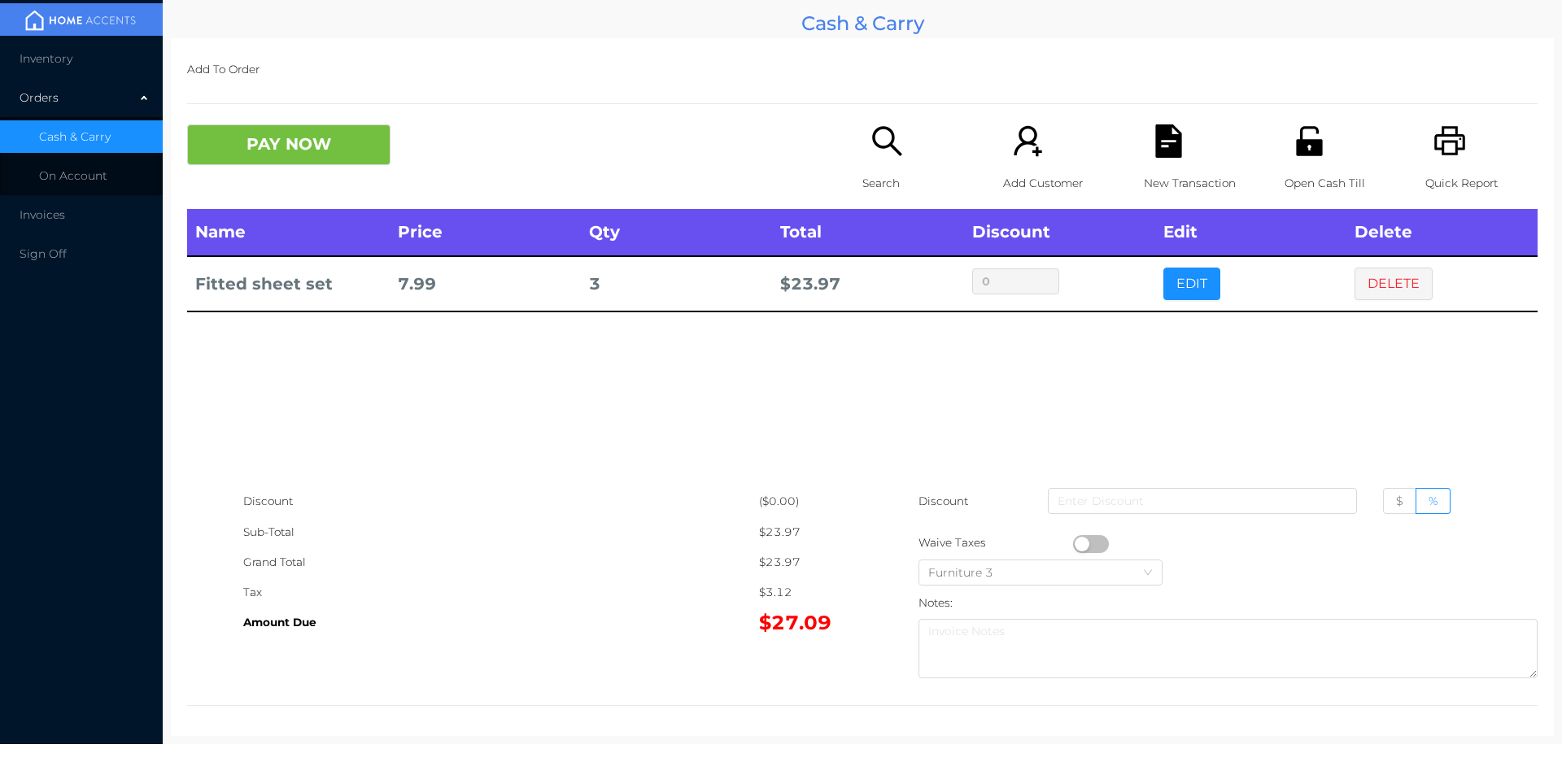
click at [1299, 148] on icon "icon: unlock" at bounding box center [1309, 140] width 33 height 33
click at [295, 124] on button "PAY NOW" at bounding box center [288, 144] width 203 height 41
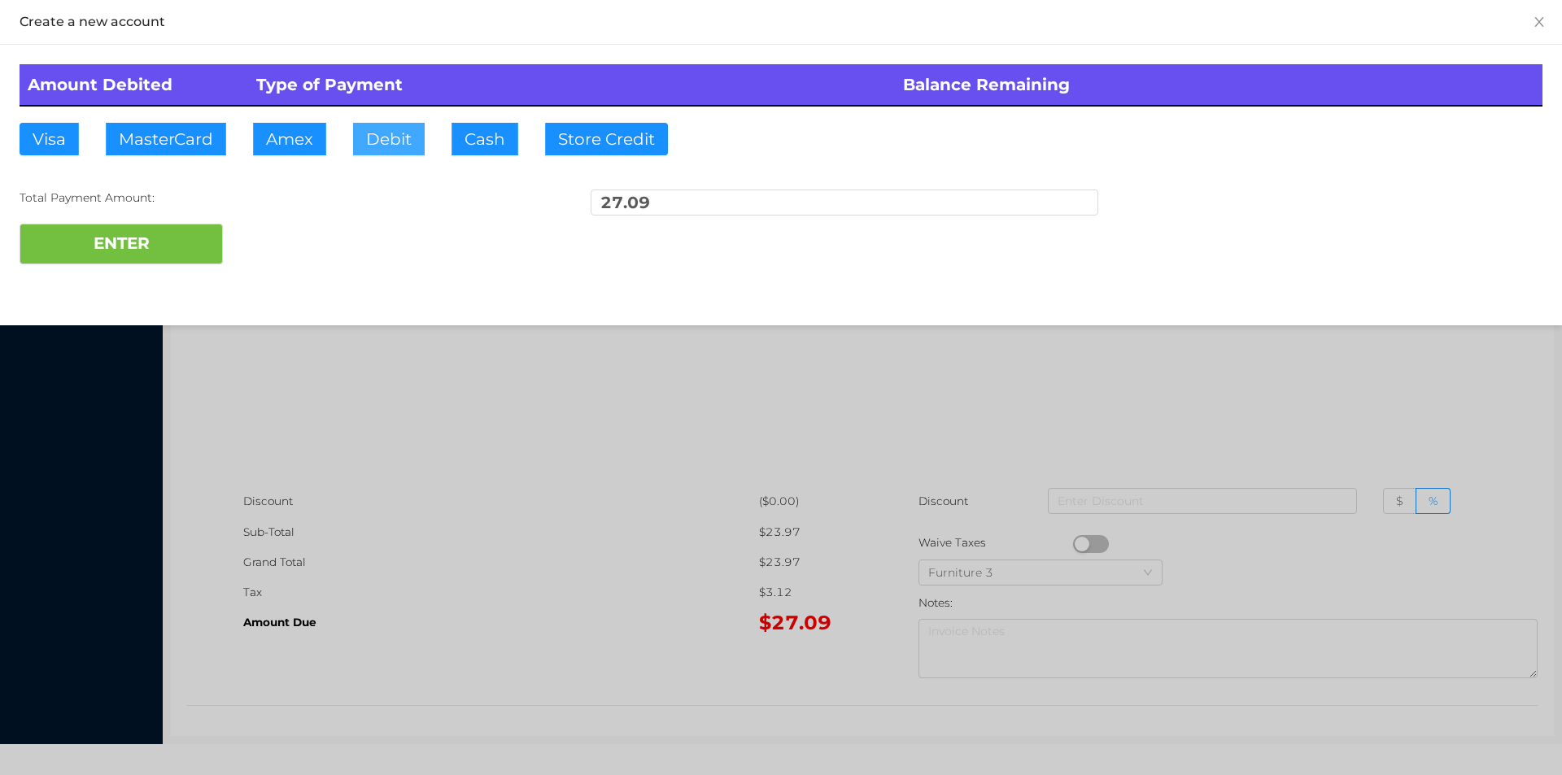
click at [396, 138] on button "Debit" at bounding box center [389, 139] width 72 height 33
click at [160, 232] on button "ENTER" at bounding box center [121, 244] width 203 height 41
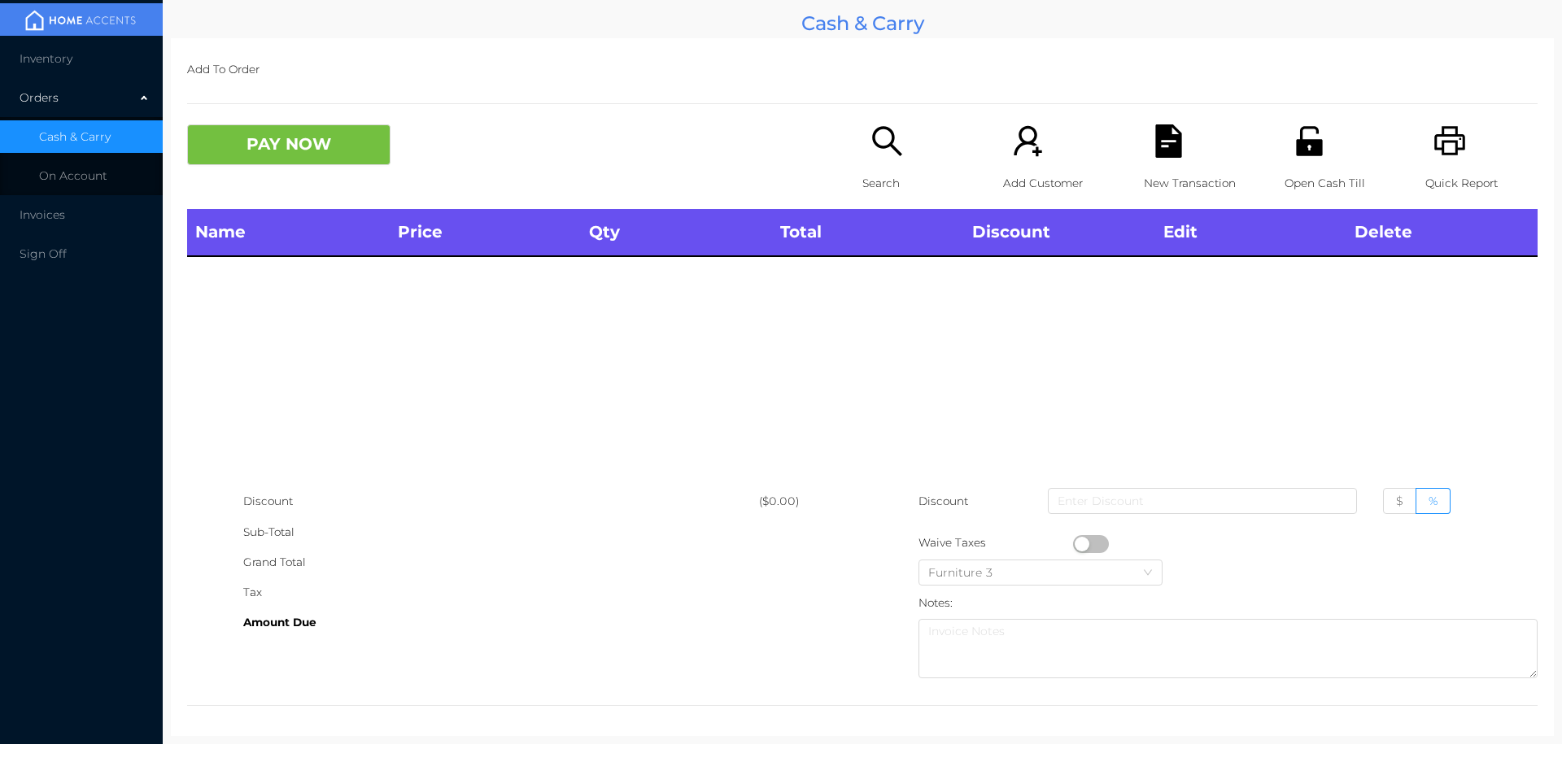
click at [1285, 156] on div "Open Cash Till" at bounding box center [1341, 166] width 112 height 85
click at [874, 156] on icon "icon: search" at bounding box center [887, 140] width 33 height 33
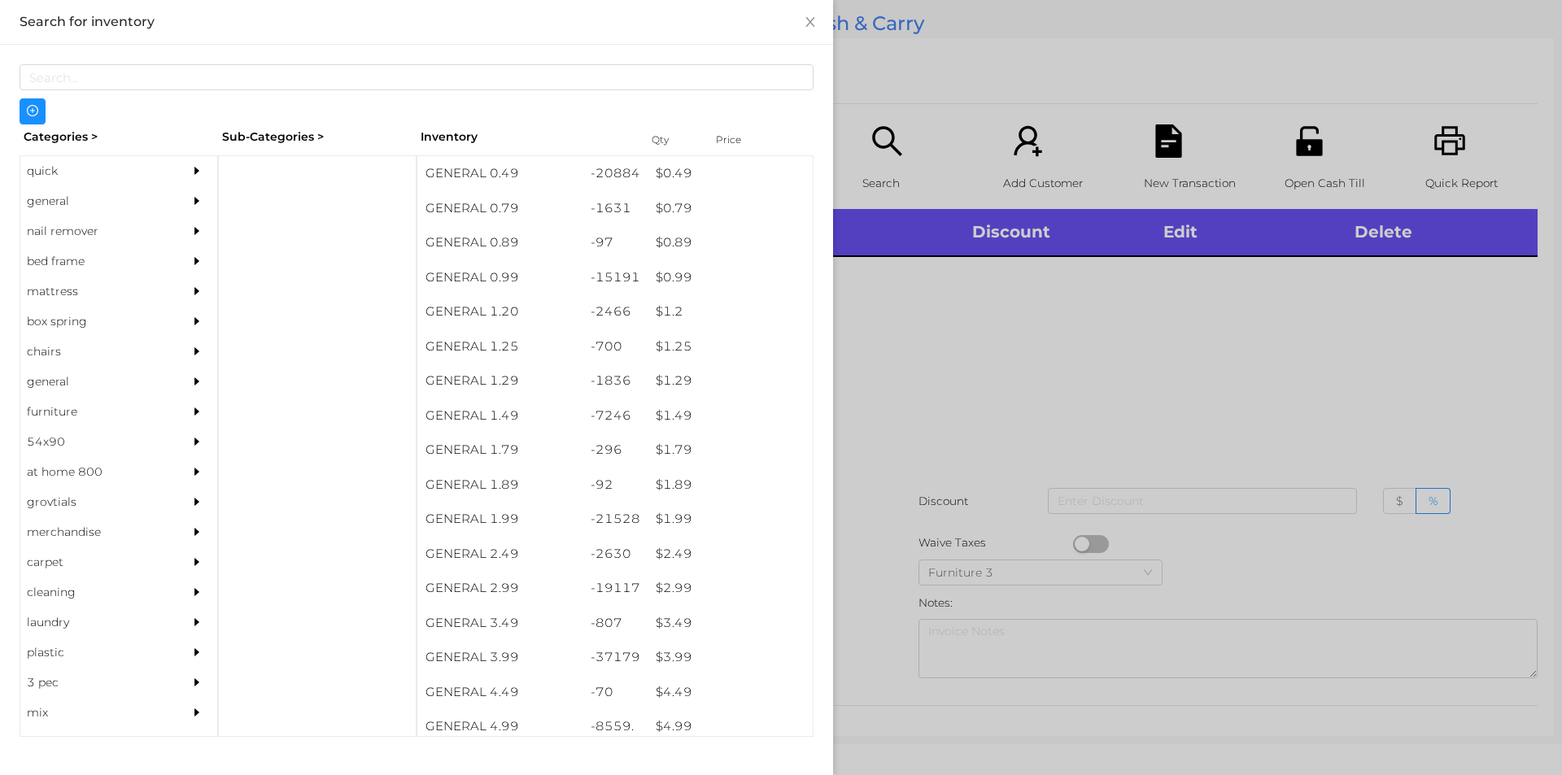
click at [98, 164] on div "quick" at bounding box center [94, 171] width 148 height 30
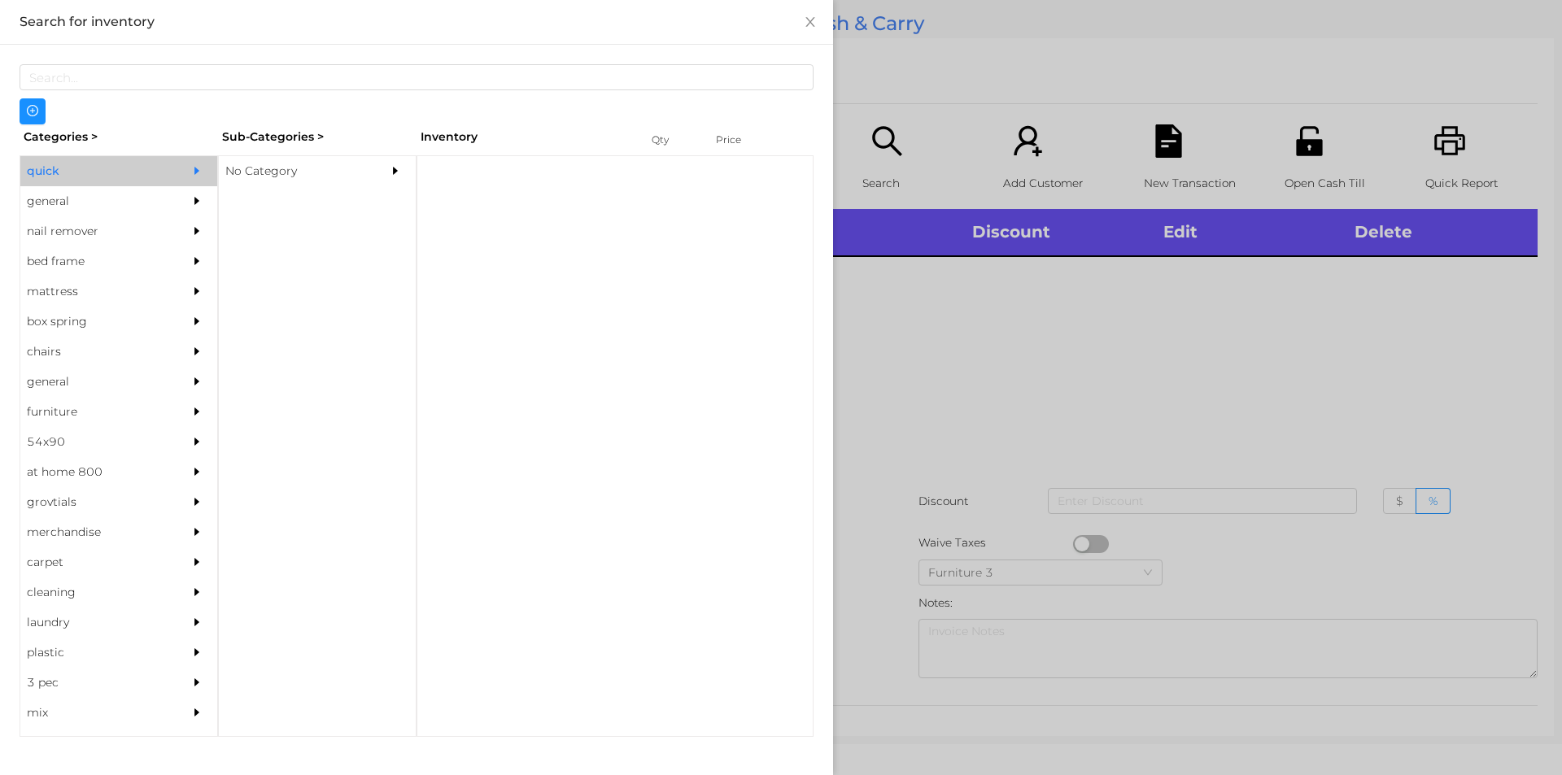
click at [286, 159] on div "No Category" at bounding box center [293, 171] width 148 height 30
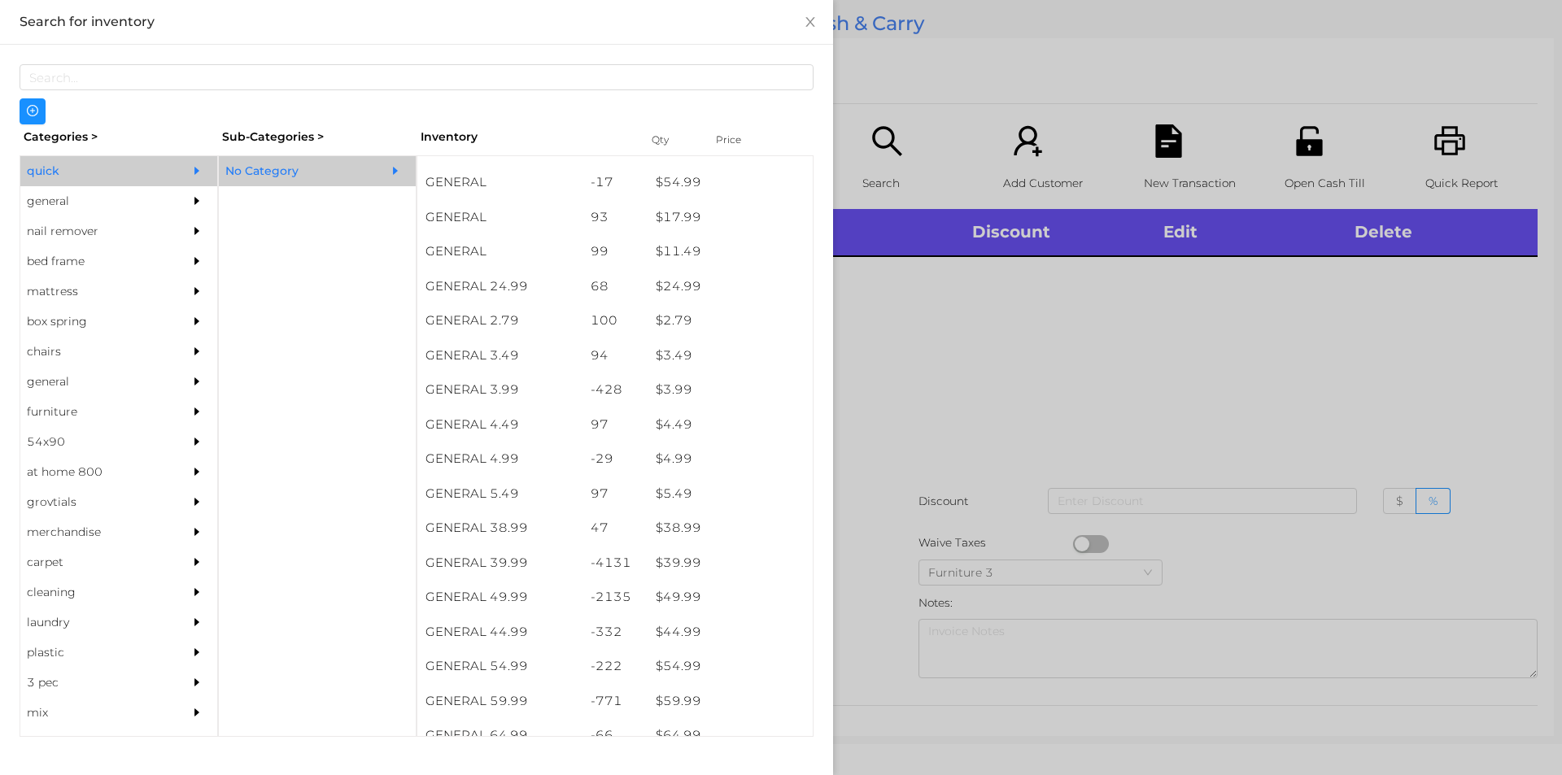
scroll to position [494, 0]
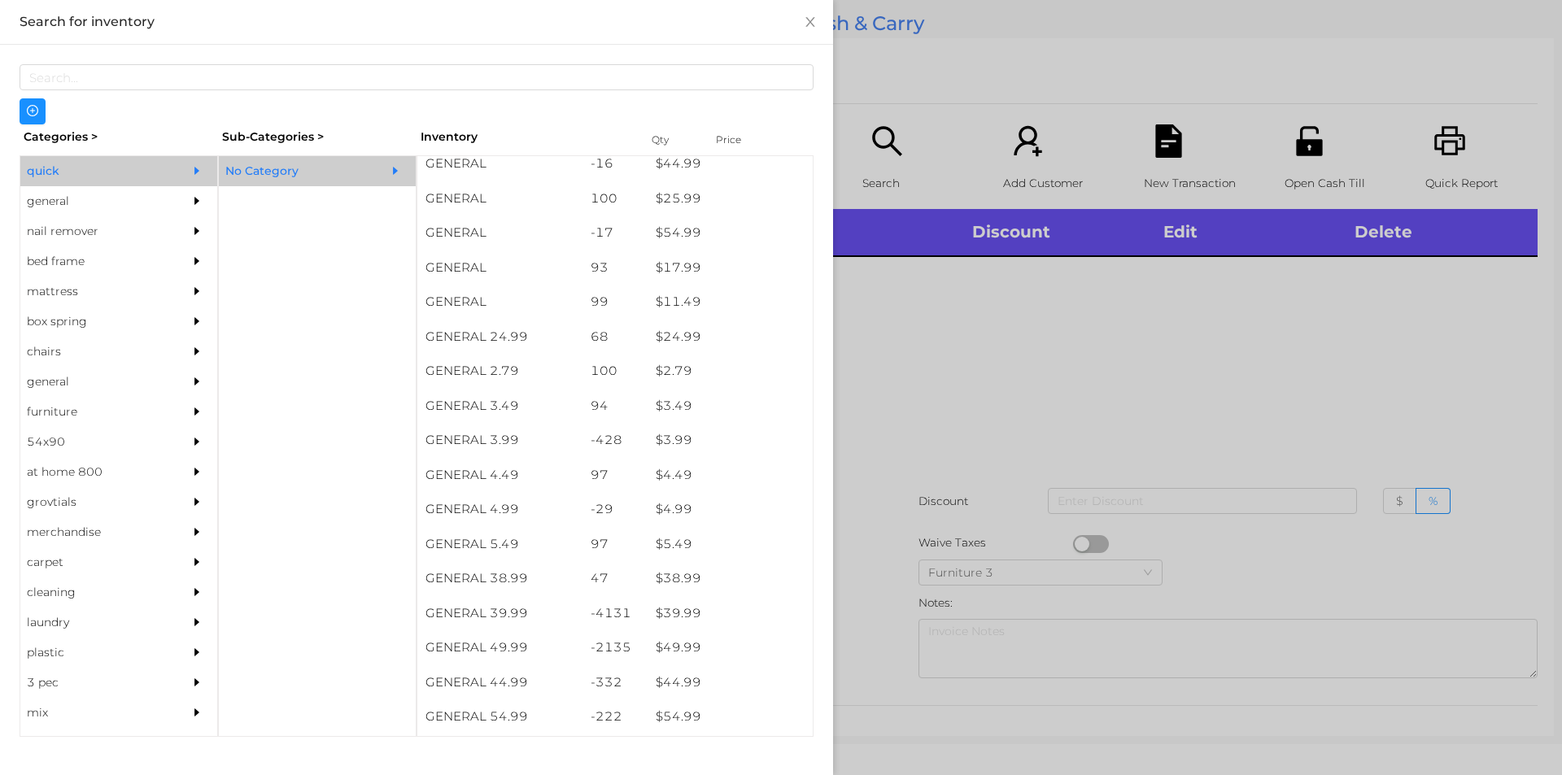
click at [67, 203] on div "general" at bounding box center [94, 201] width 148 height 30
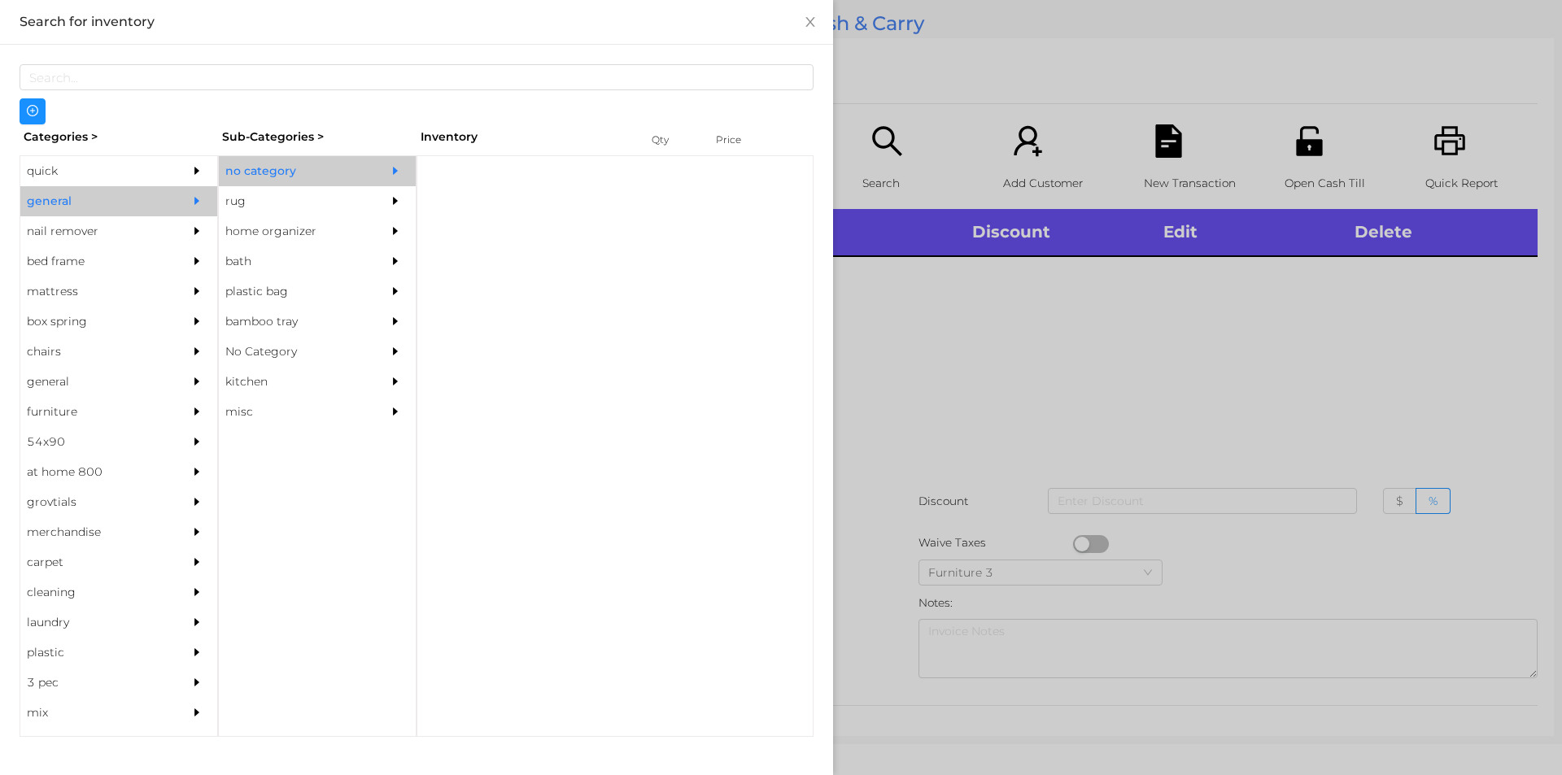
click at [278, 177] on div "no category" at bounding box center [293, 171] width 148 height 30
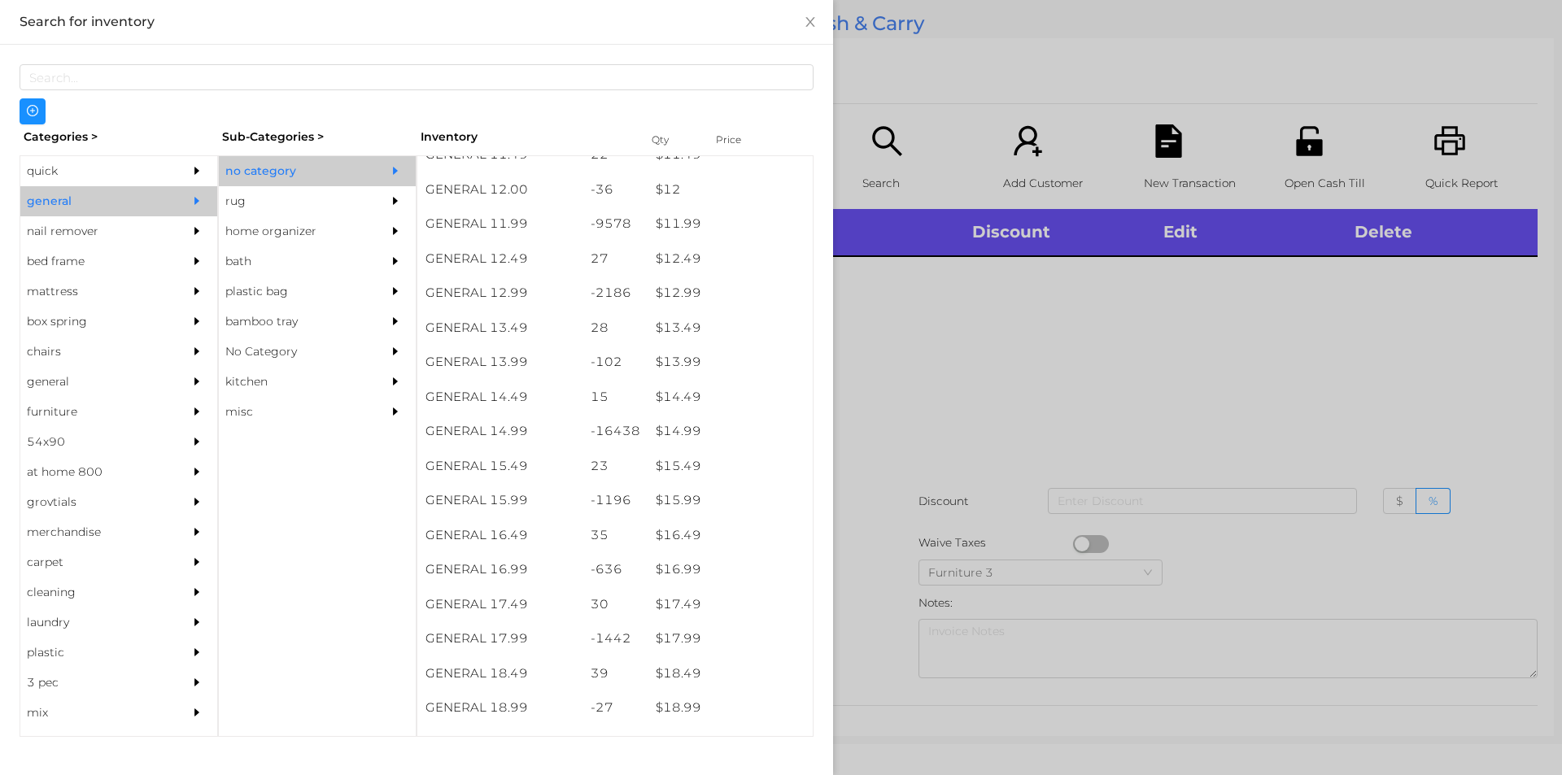
scroll to position [1150, 0]
click at [704, 503] on div "$ 15.99" at bounding box center [730, 500] width 165 height 35
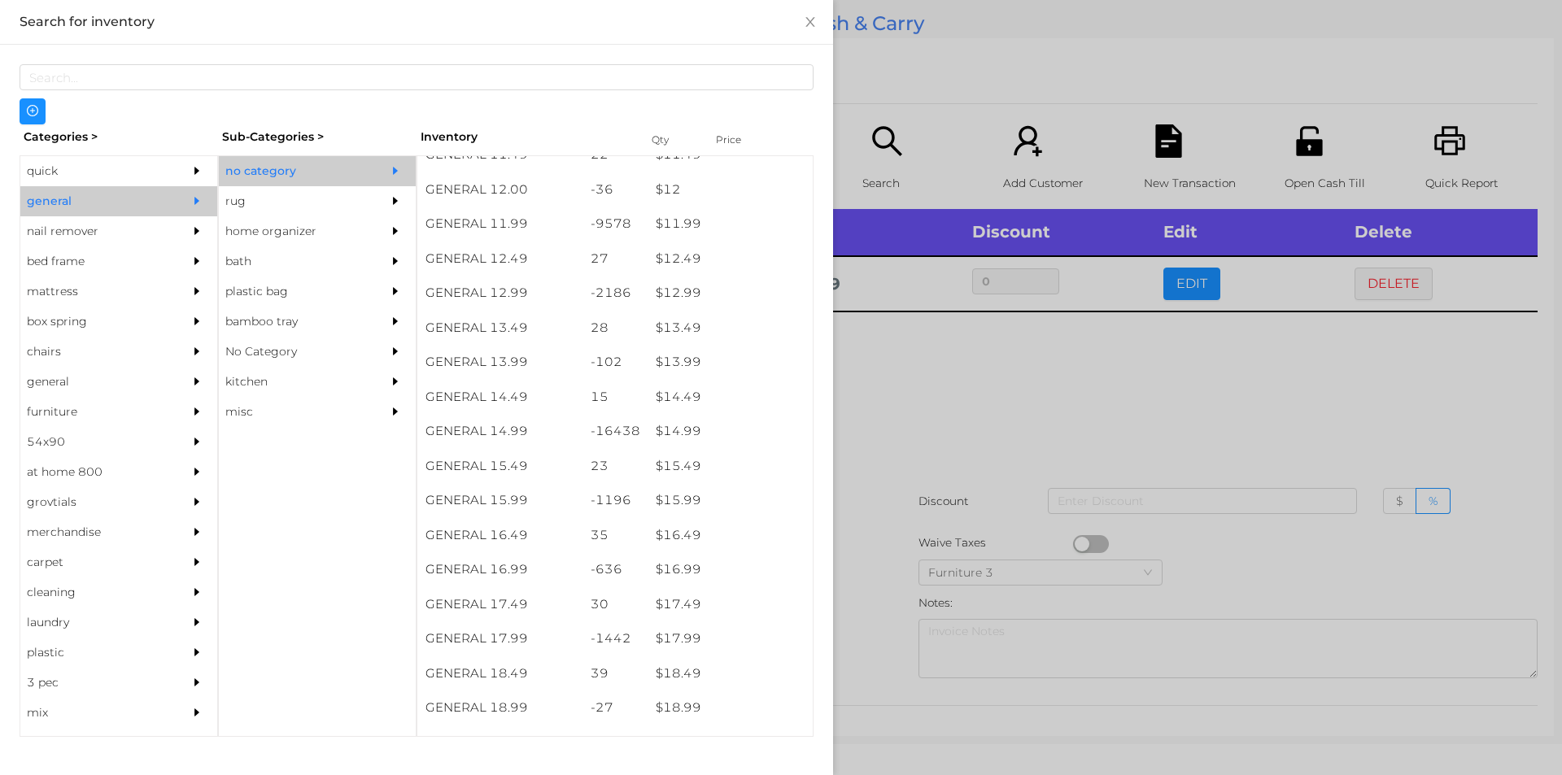
click at [899, 471] on div at bounding box center [781, 387] width 1562 height 775
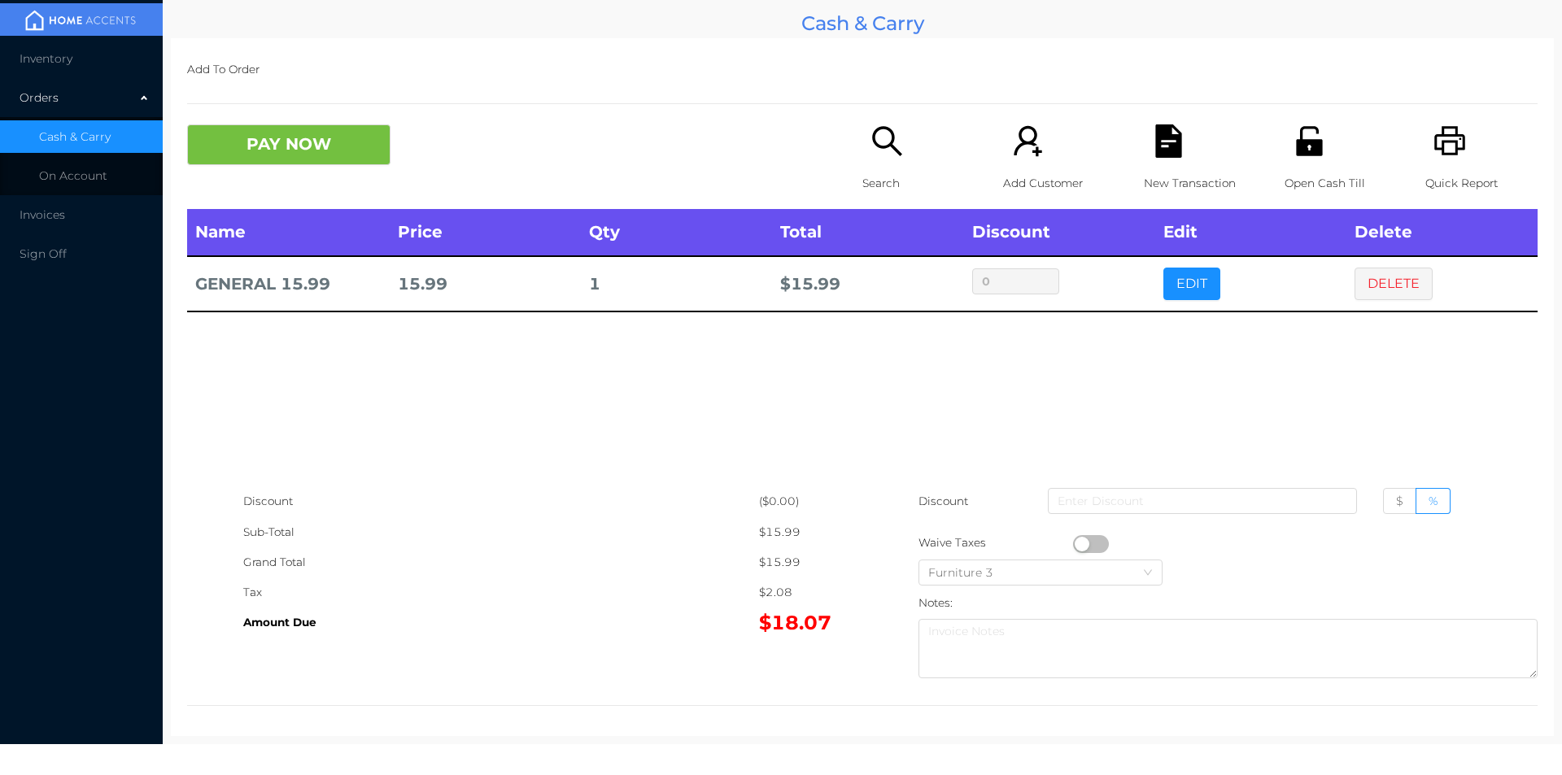
click at [1160, 135] on icon "icon: file-text" at bounding box center [1168, 140] width 26 height 33
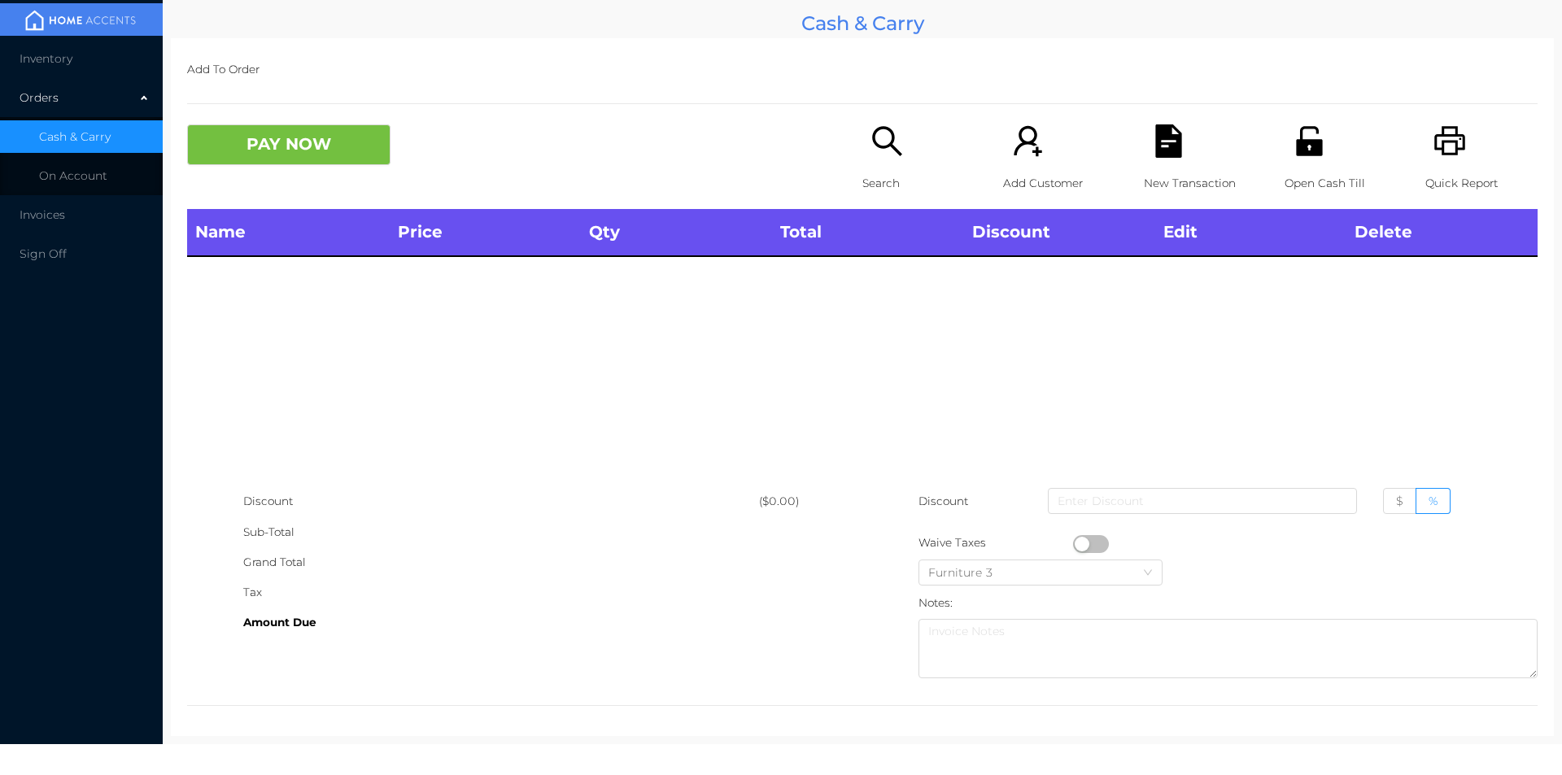
click at [1443, 134] on icon "icon: printer" at bounding box center [1450, 140] width 33 height 33
click at [877, 133] on icon "icon: search" at bounding box center [887, 140] width 33 height 33
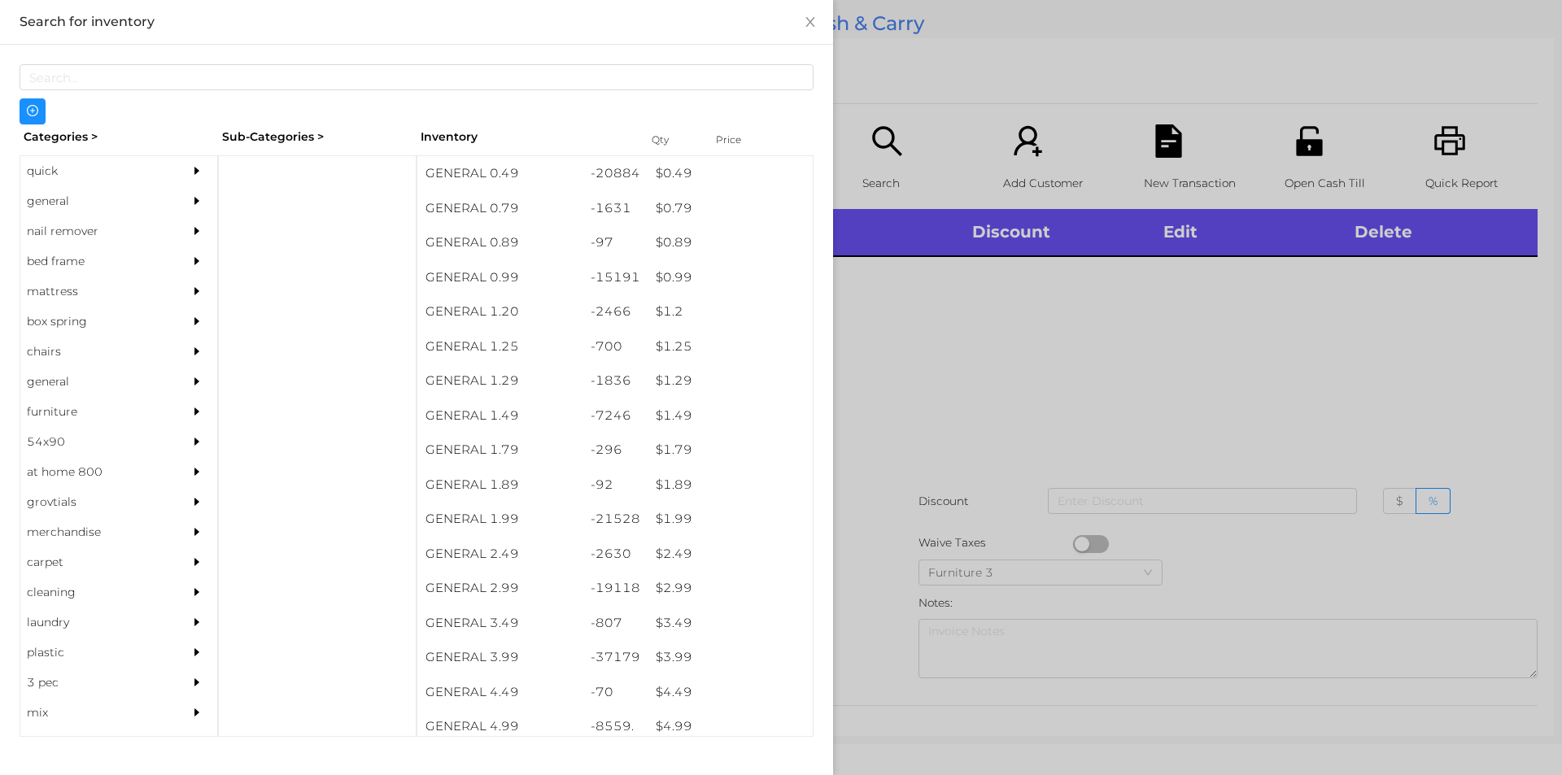
click at [72, 201] on div "general" at bounding box center [94, 201] width 148 height 30
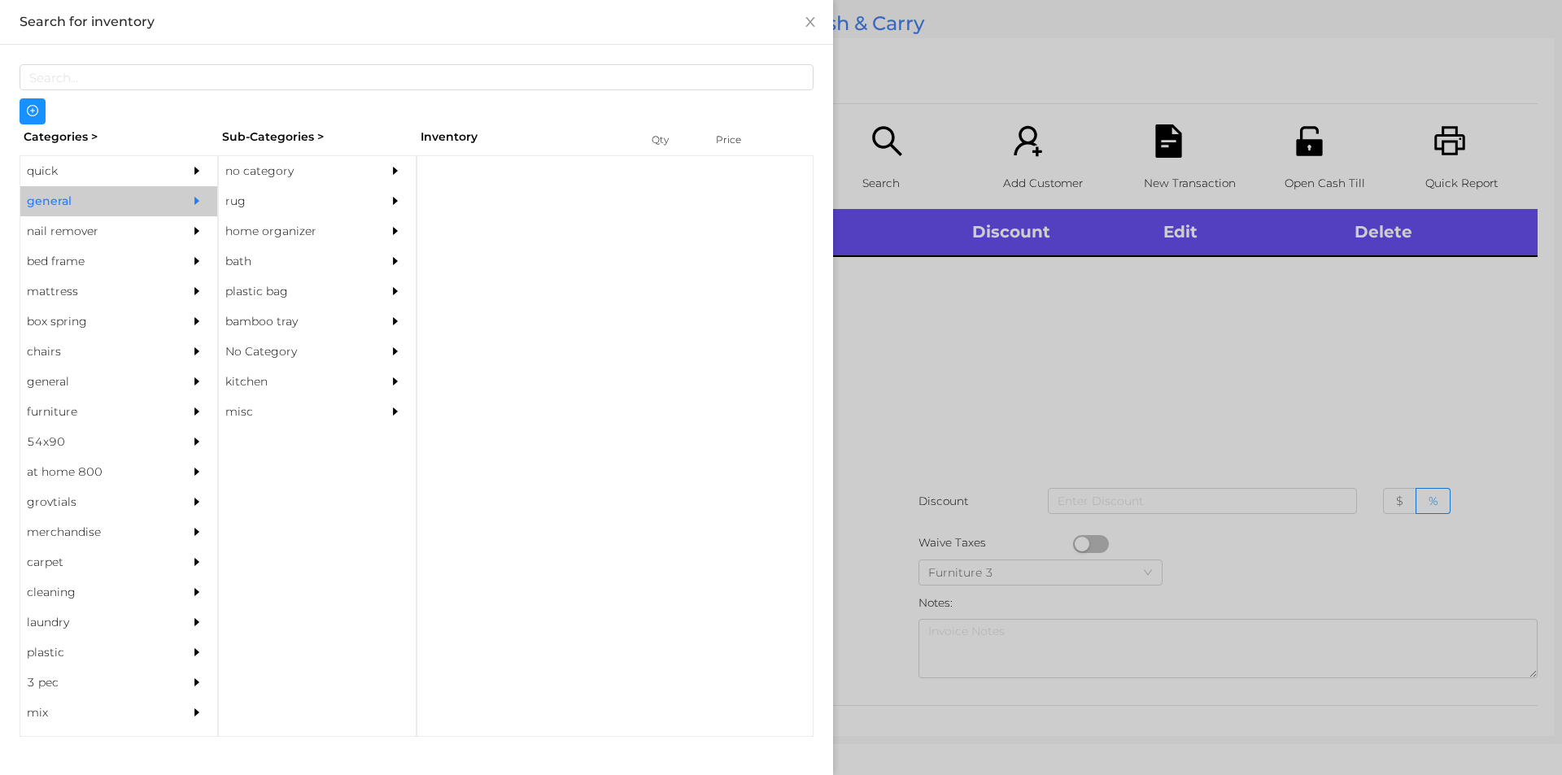
click at [295, 168] on div "no category" at bounding box center [293, 171] width 148 height 30
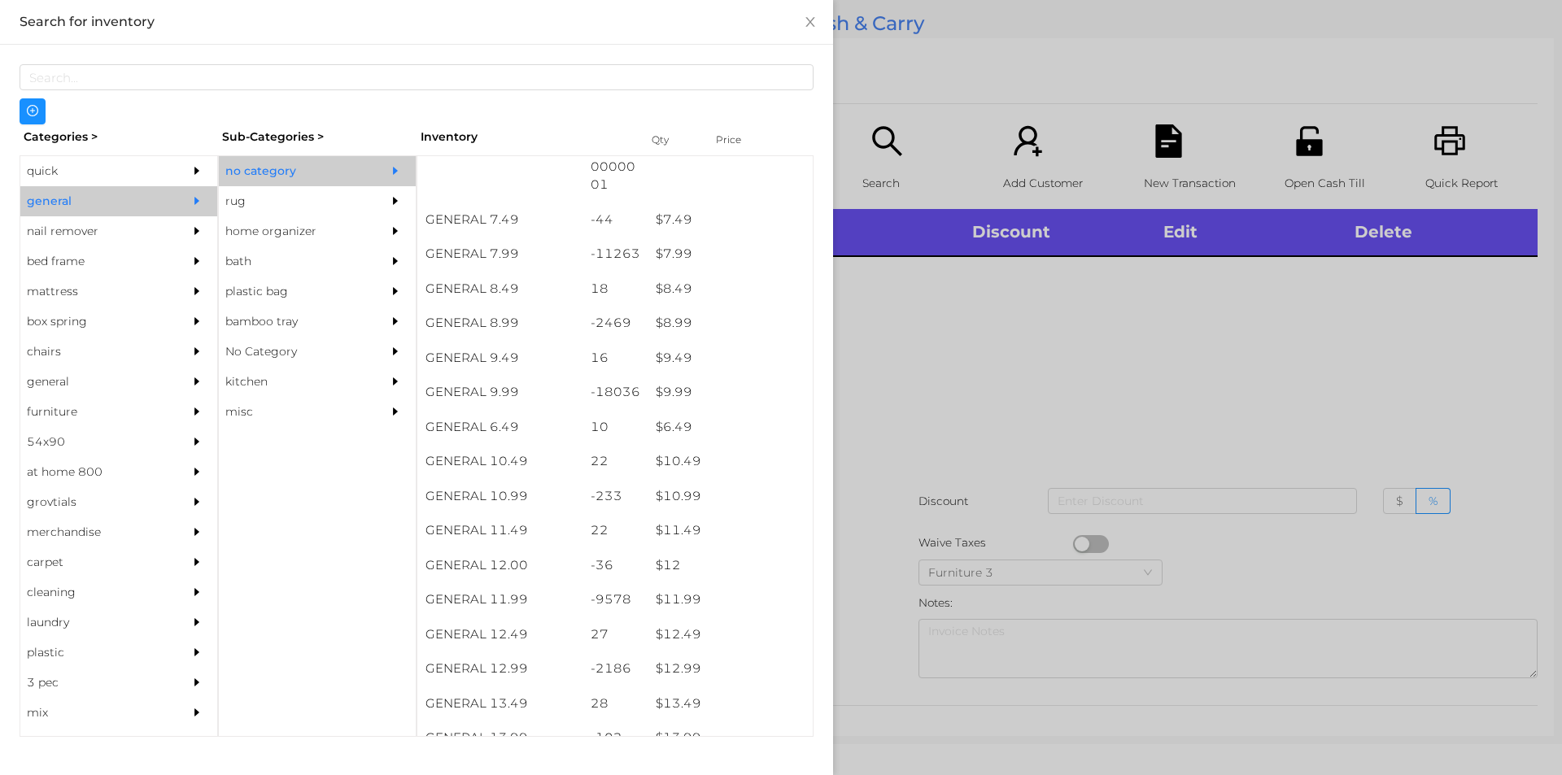
scroll to position [780, 0]
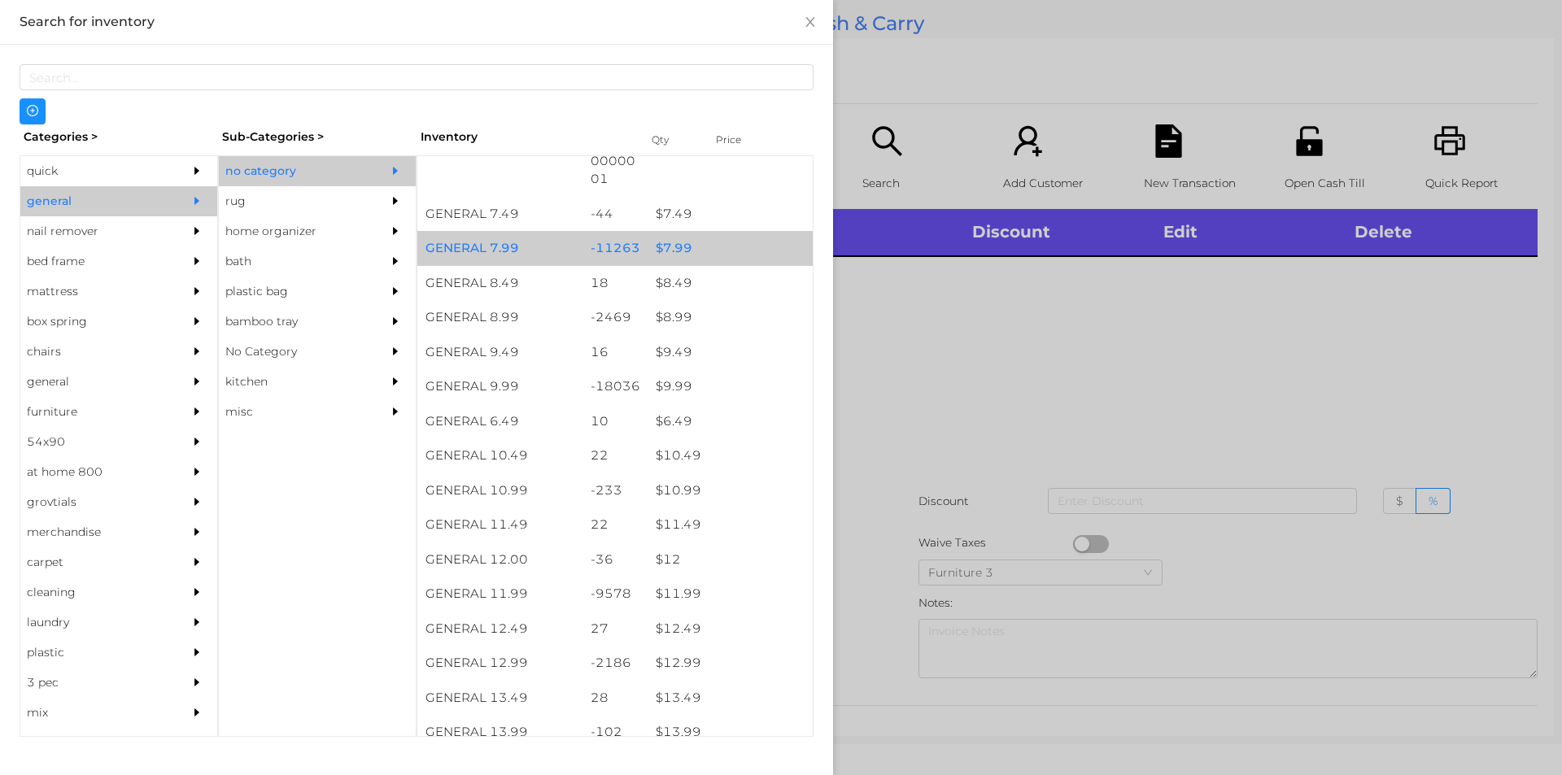
click at [700, 259] on div "$ 7.99" at bounding box center [730, 248] width 165 height 35
click at [696, 255] on div "$ 7.99" at bounding box center [730, 248] width 165 height 35
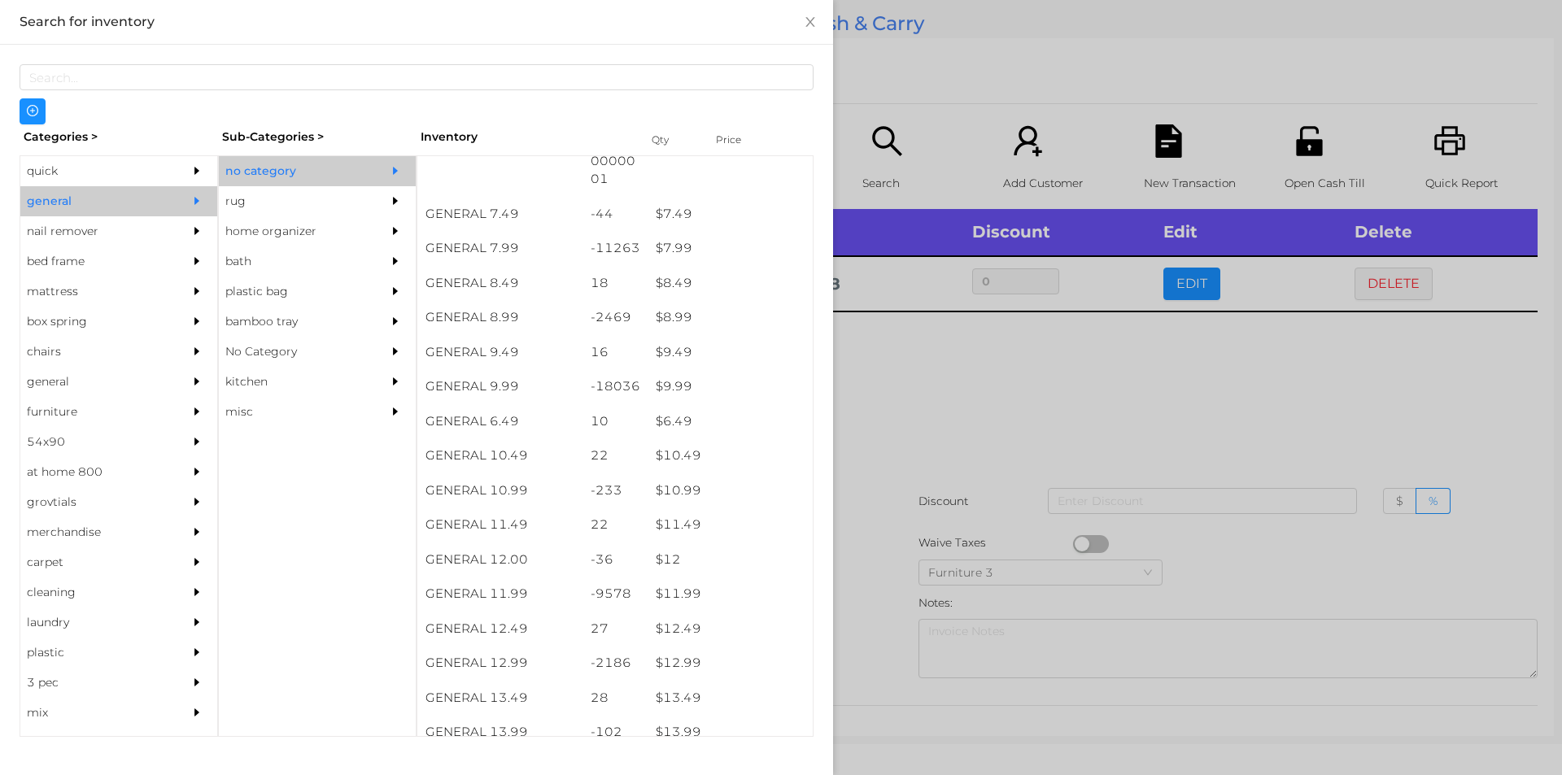
click at [925, 452] on div at bounding box center [781, 387] width 1562 height 775
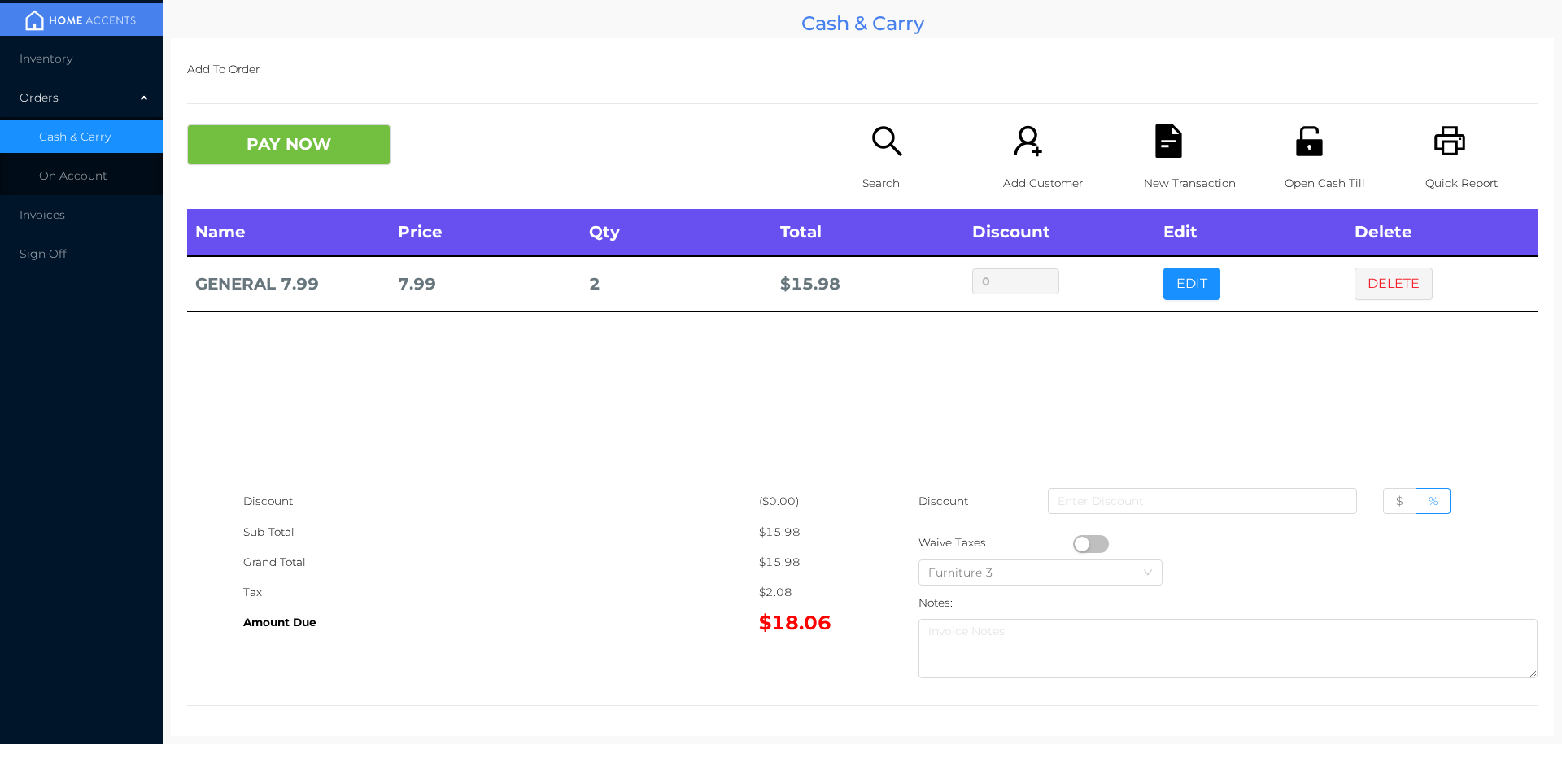
click at [1157, 168] on p "New Transaction" at bounding box center [1200, 183] width 112 height 30
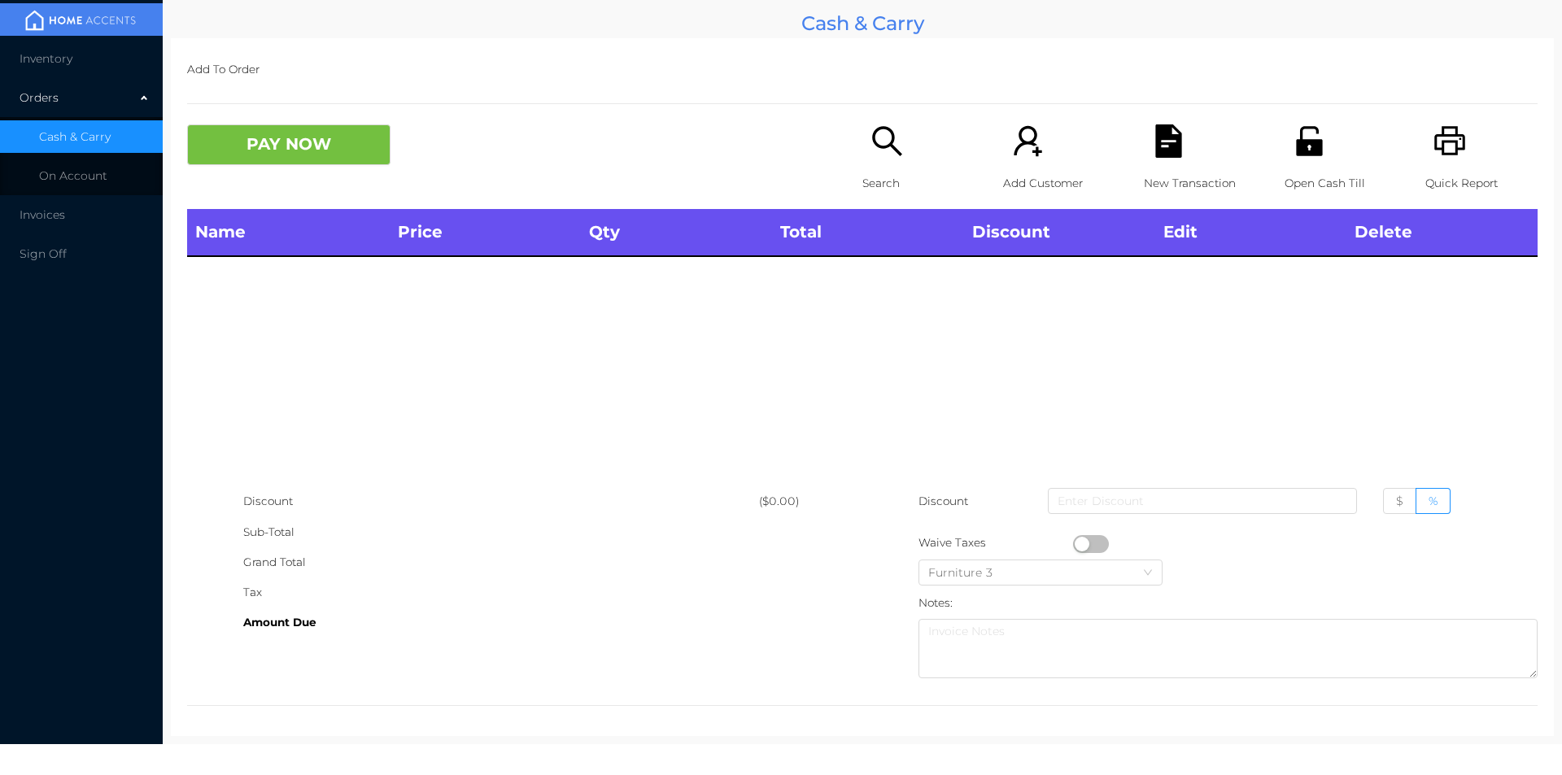
click at [1456, 130] on div "Quick Report" at bounding box center [1482, 166] width 112 height 85
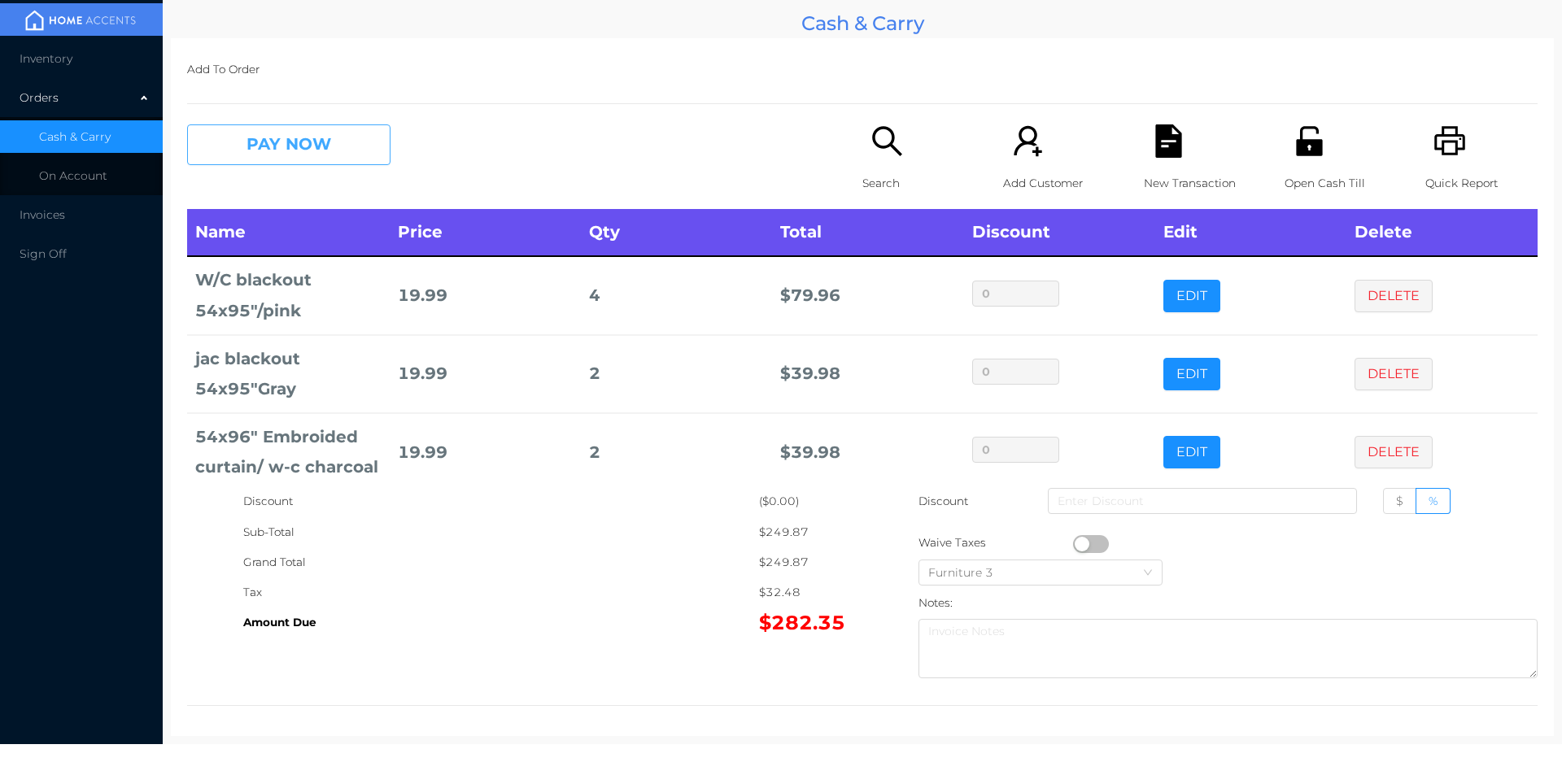
click at [254, 153] on button "PAY NOW" at bounding box center [288, 144] width 203 height 41
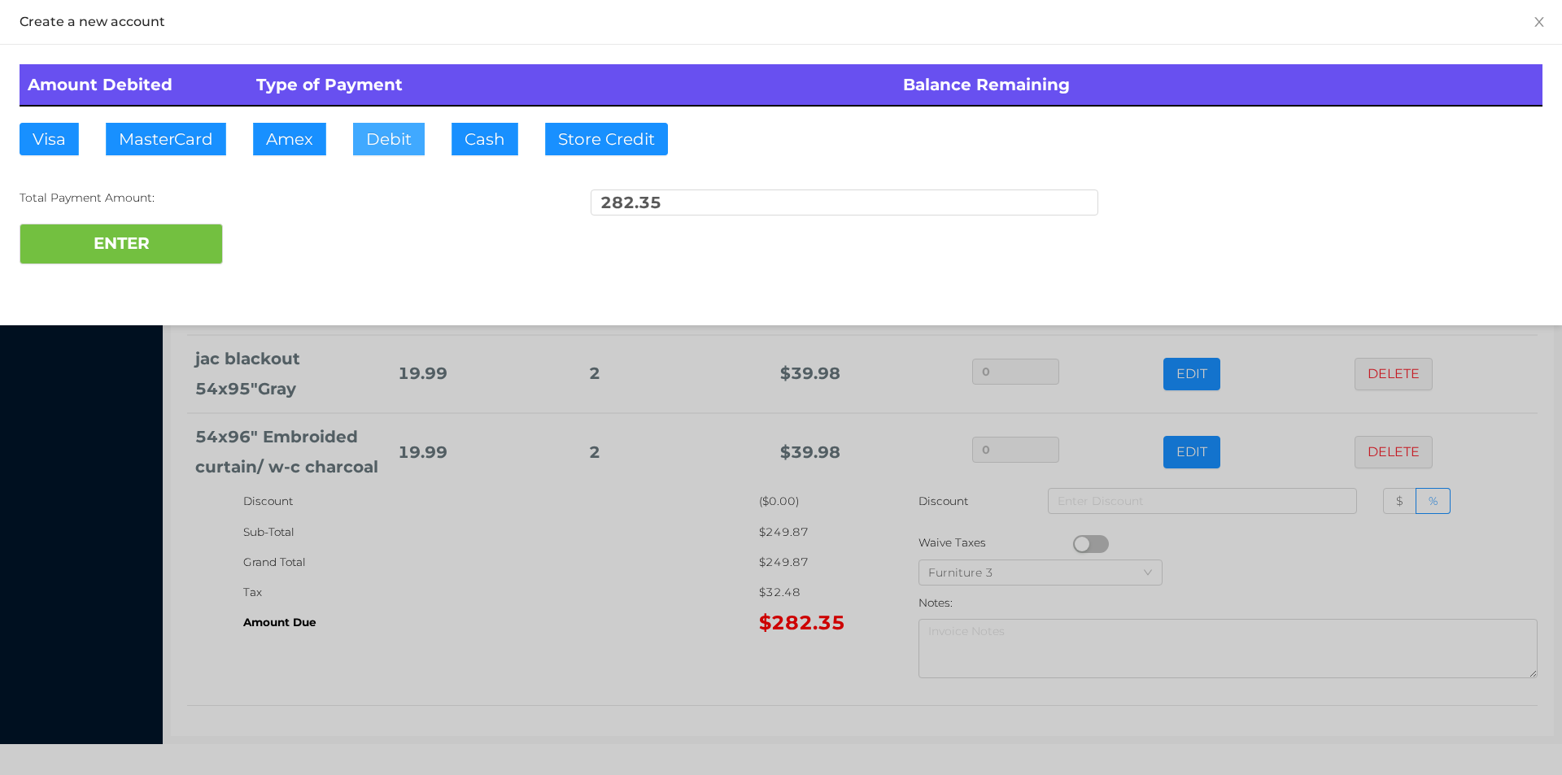
click at [390, 139] on button "Debit" at bounding box center [389, 139] width 72 height 33
click at [117, 238] on button "ENTER" at bounding box center [121, 244] width 203 height 41
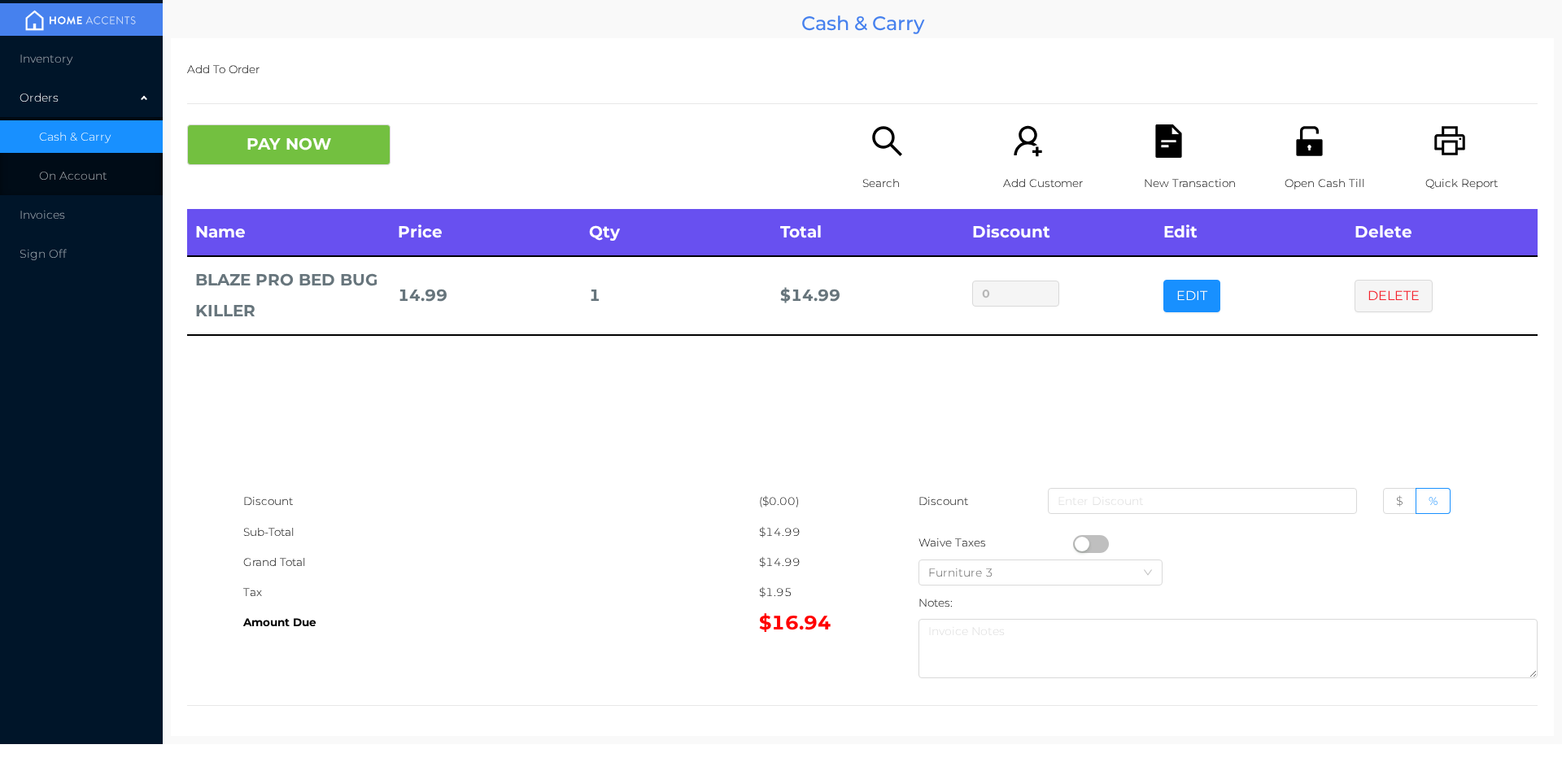
click at [889, 181] on p "Search" at bounding box center [919, 183] width 112 height 30
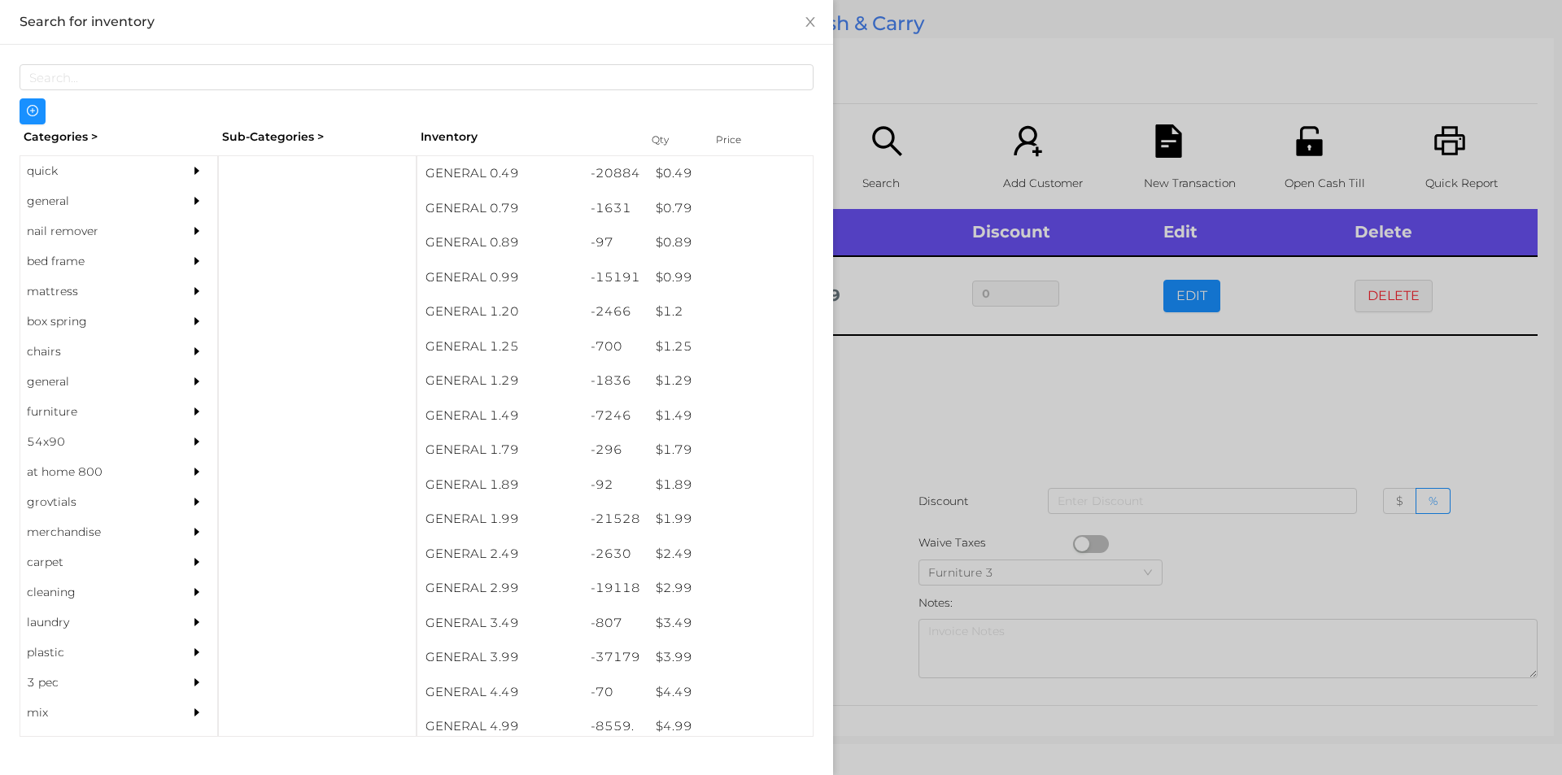
click at [73, 186] on div "general" at bounding box center [94, 201] width 148 height 30
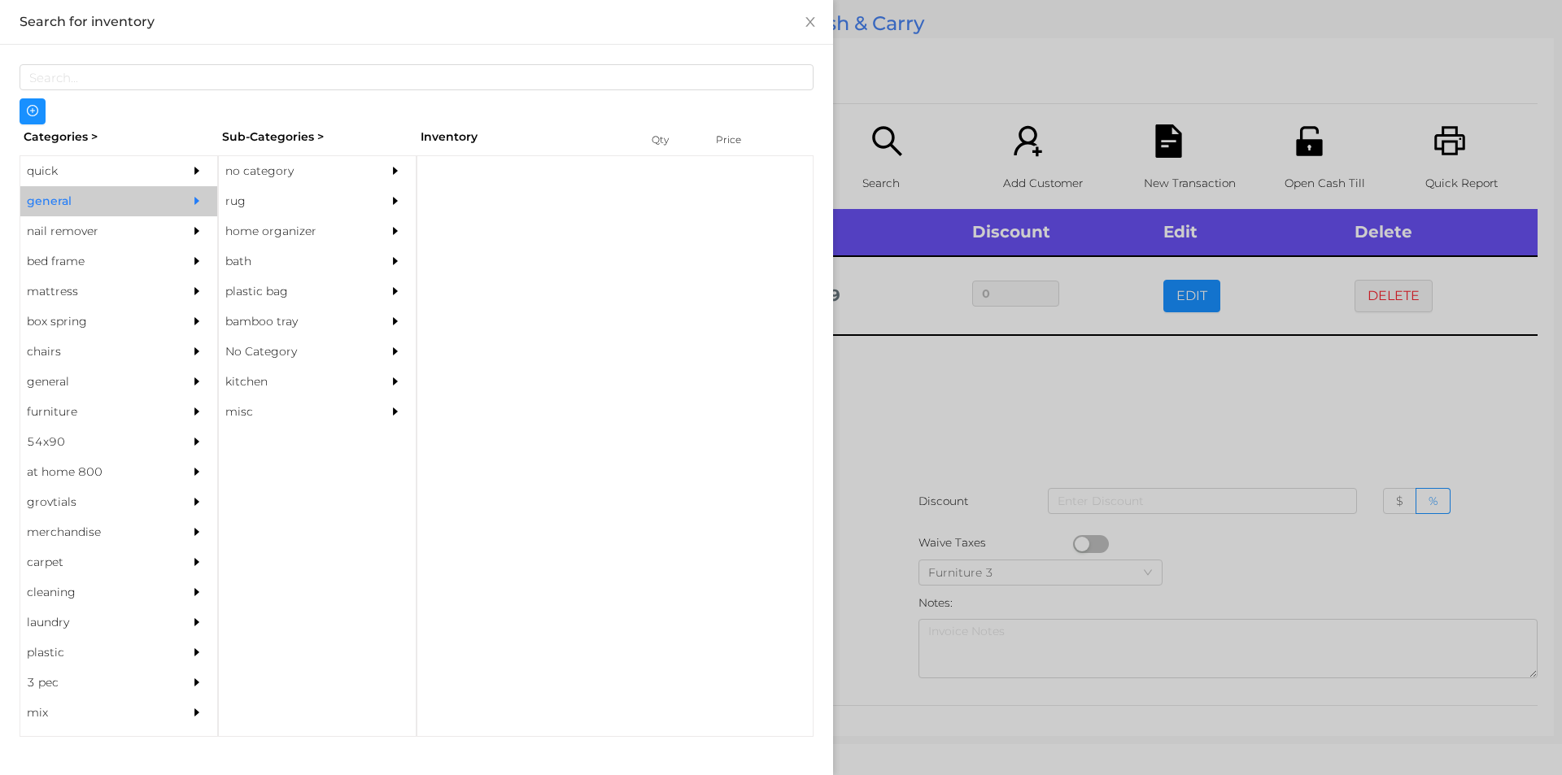
click at [73, 159] on div "quick" at bounding box center [94, 171] width 148 height 30
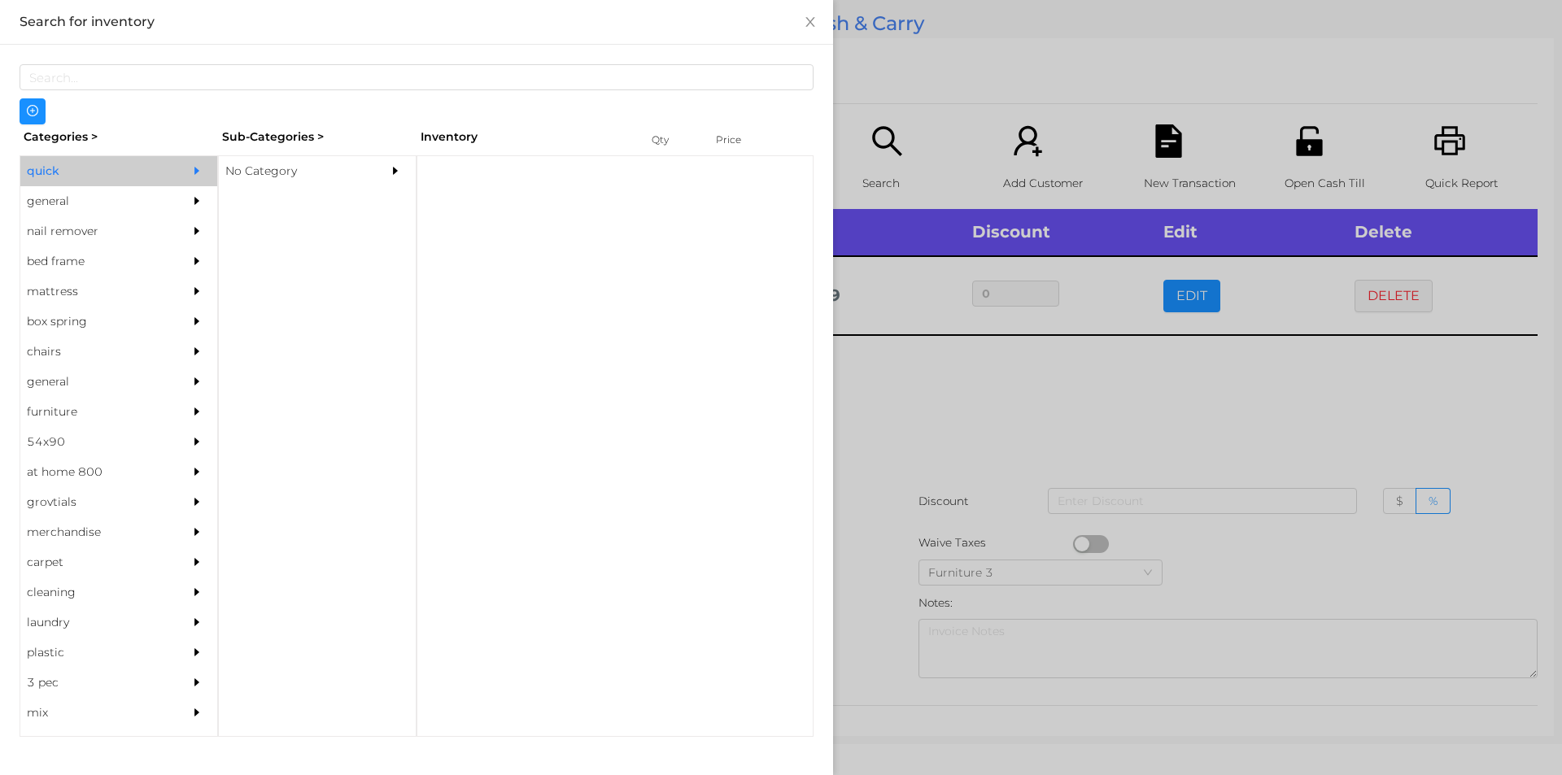
click at [258, 169] on div "No Category" at bounding box center [293, 171] width 148 height 30
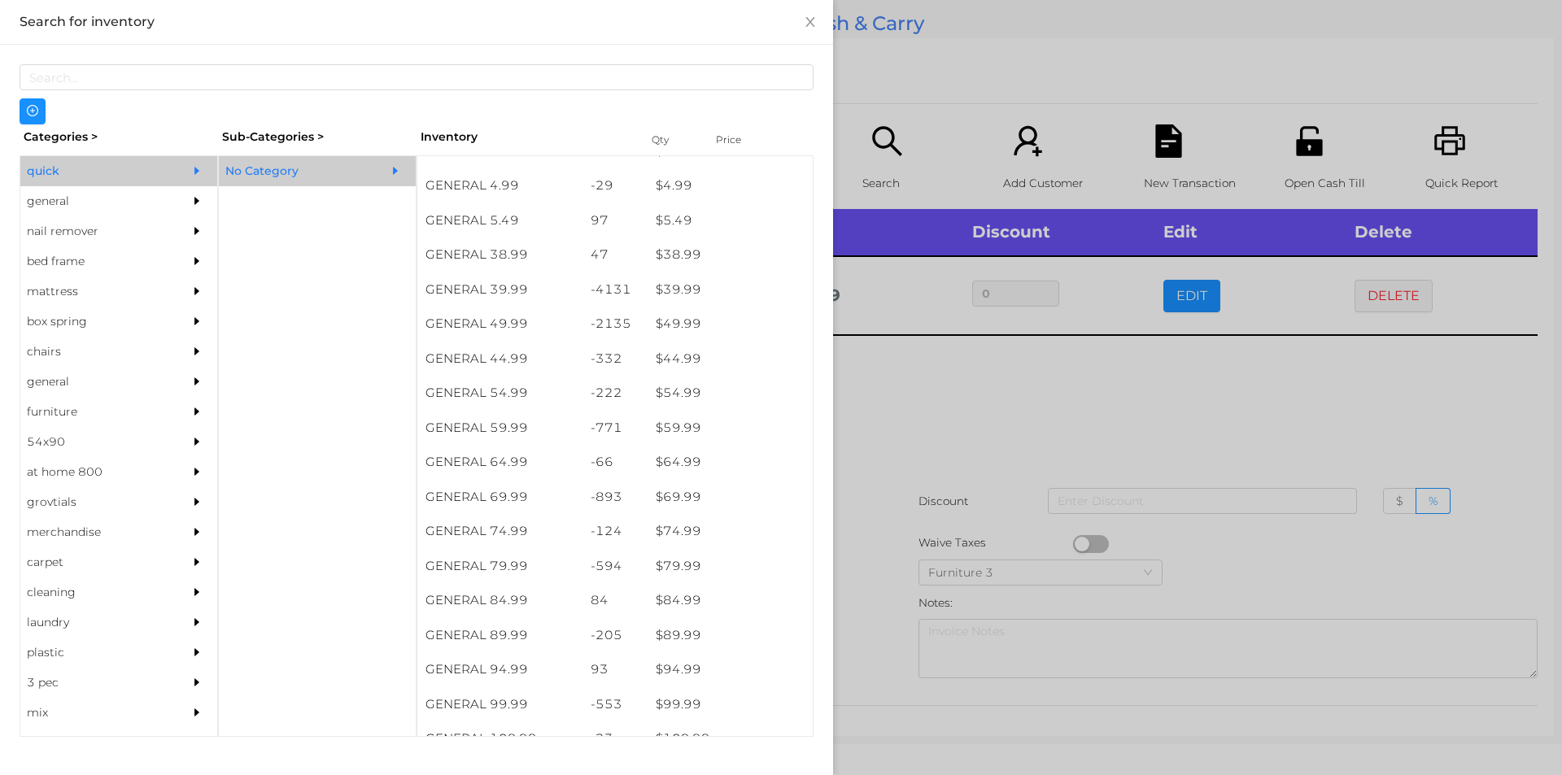
scroll to position [818, 0]
click at [715, 369] on div "$ 44.99" at bounding box center [730, 359] width 165 height 35
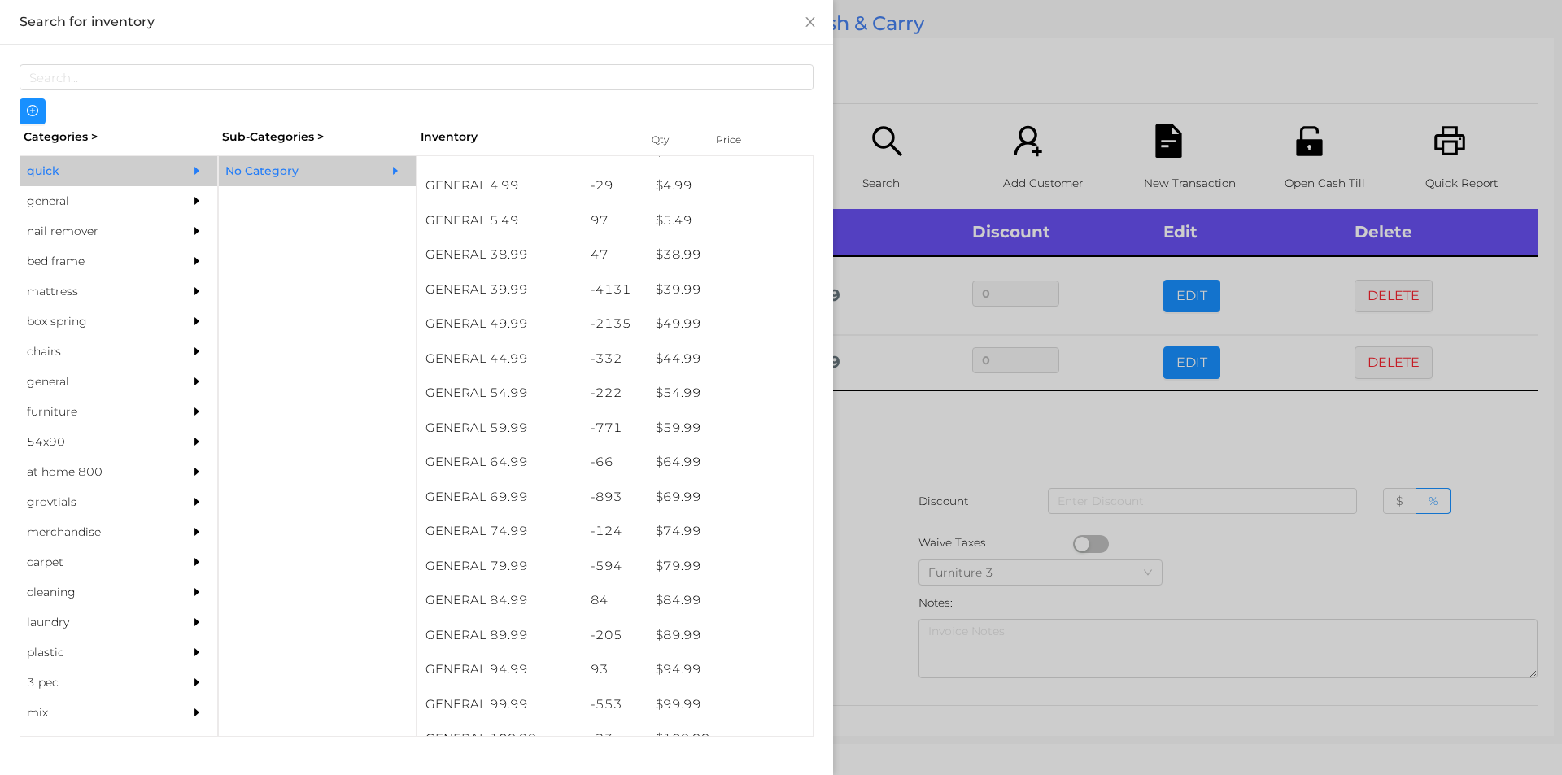
click at [940, 532] on div at bounding box center [781, 387] width 1562 height 775
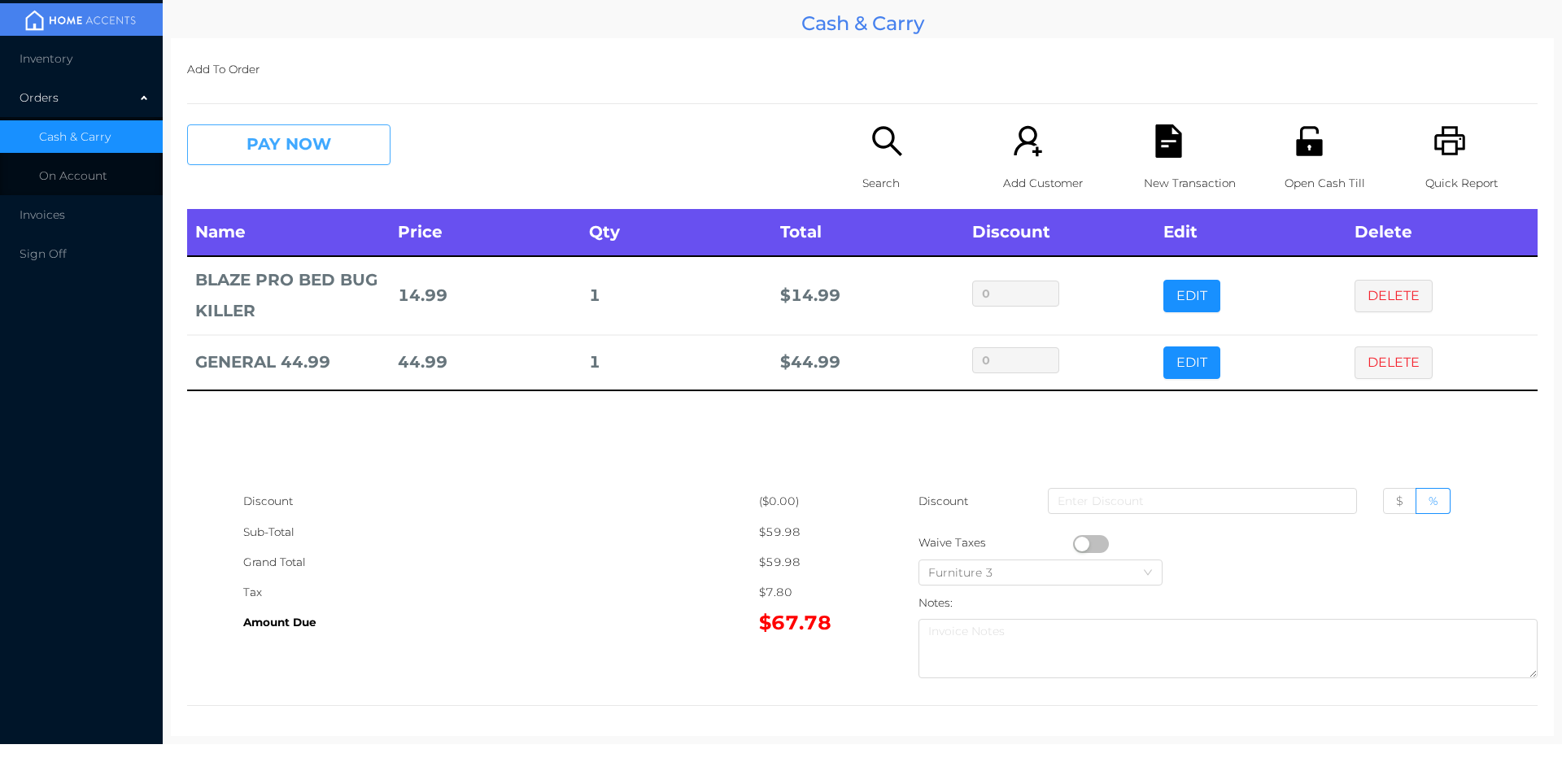
click at [270, 146] on button "PAY NOW" at bounding box center [288, 144] width 203 height 41
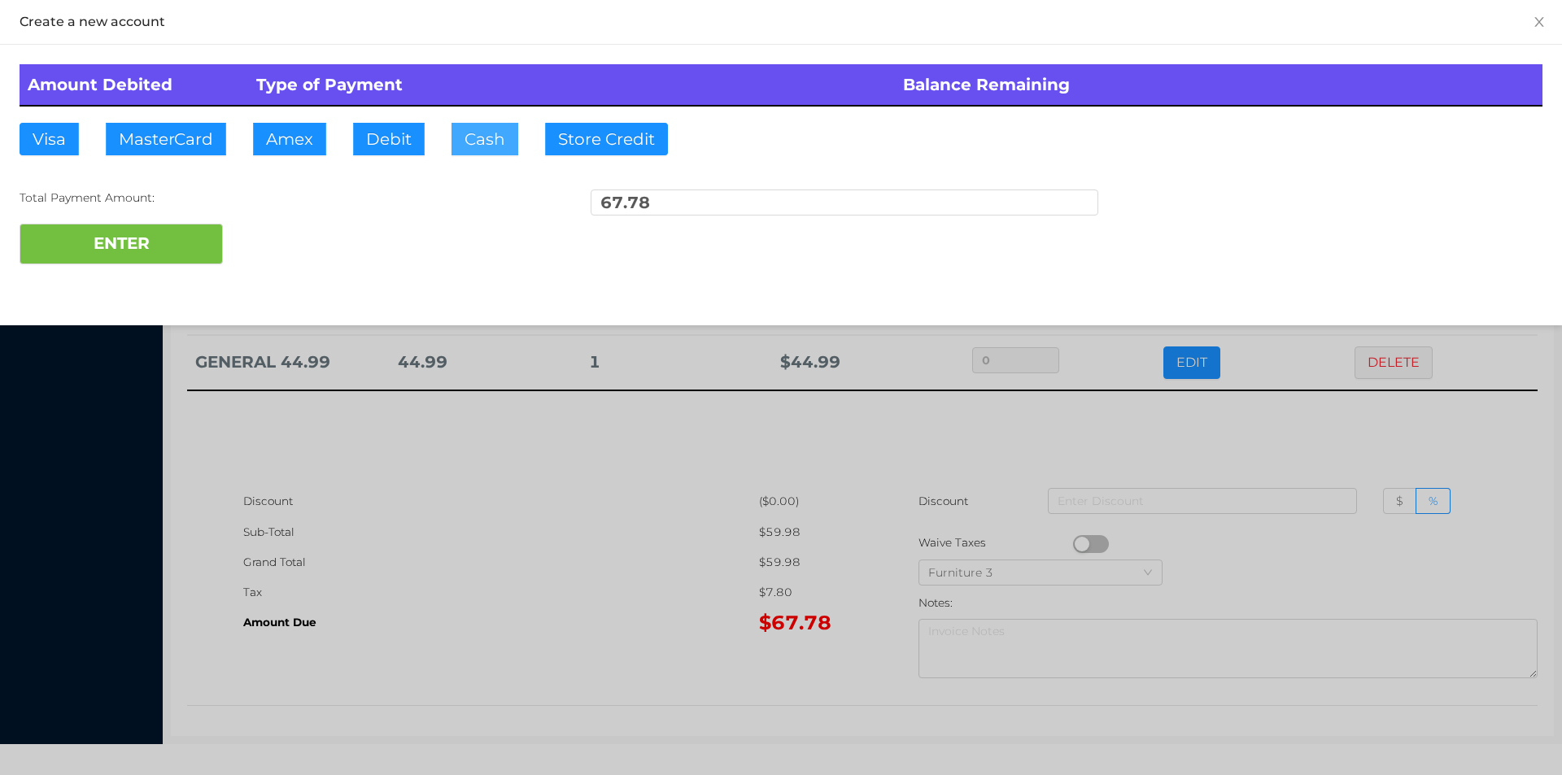
click at [488, 145] on button "Cash" at bounding box center [485, 139] width 67 height 33
type input "100"
click at [101, 258] on button "ENTER" at bounding box center [121, 244] width 203 height 41
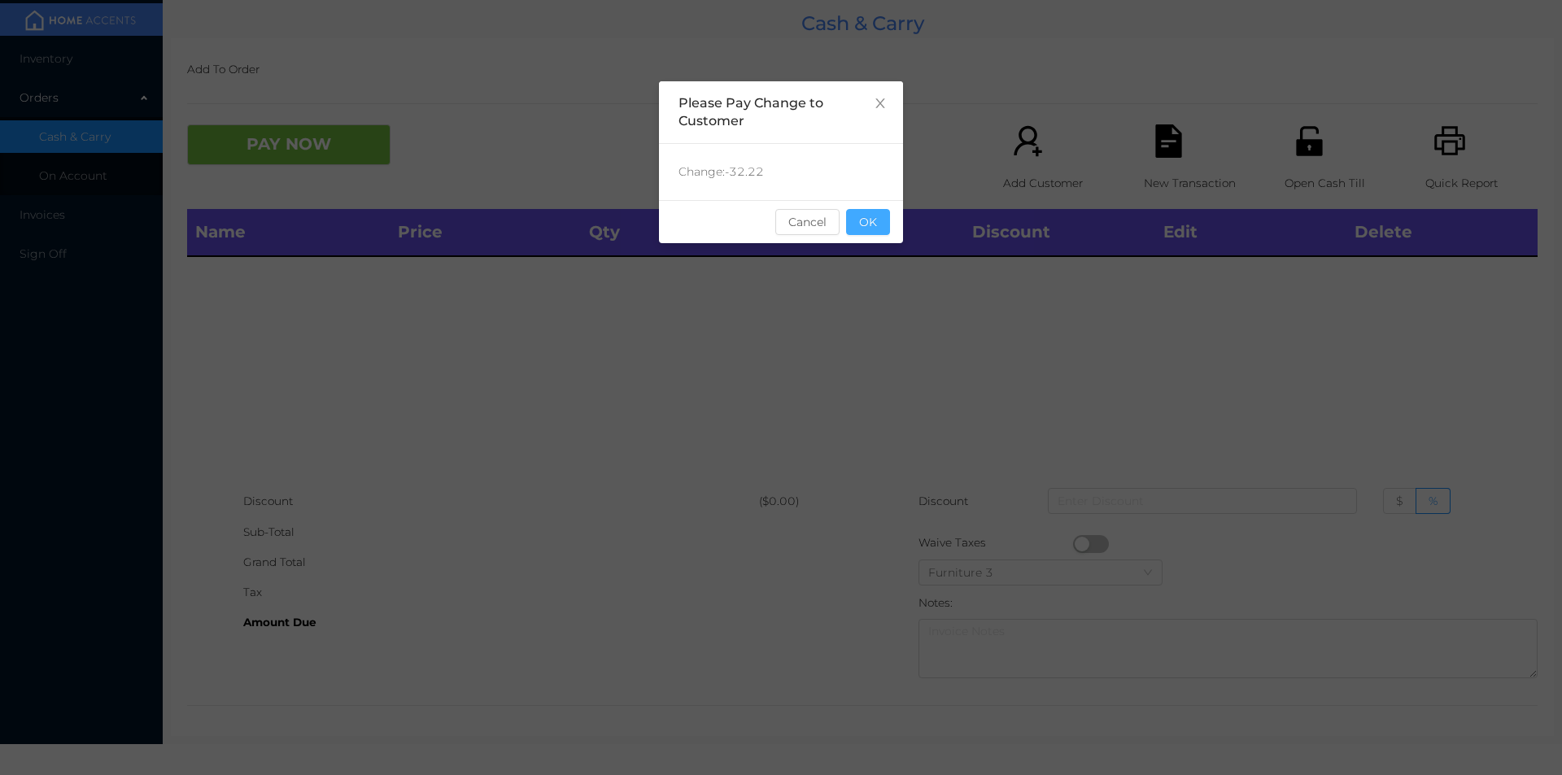
click at [858, 219] on button "OK" at bounding box center [868, 222] width 44 height 26
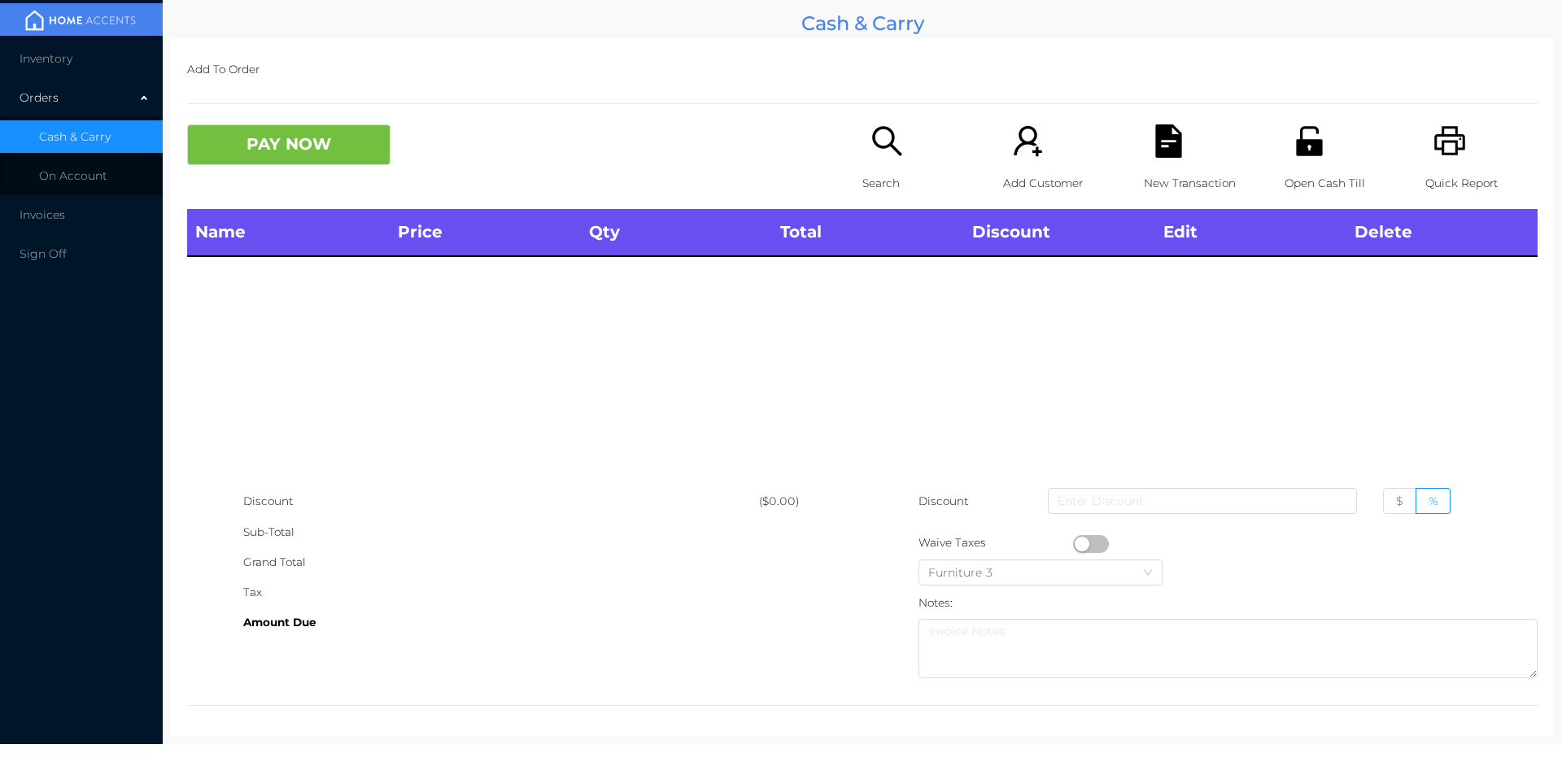
click at [1310, 161] on div "Open Cash Till" at bounding box center [1341, 166] width 112 height 85
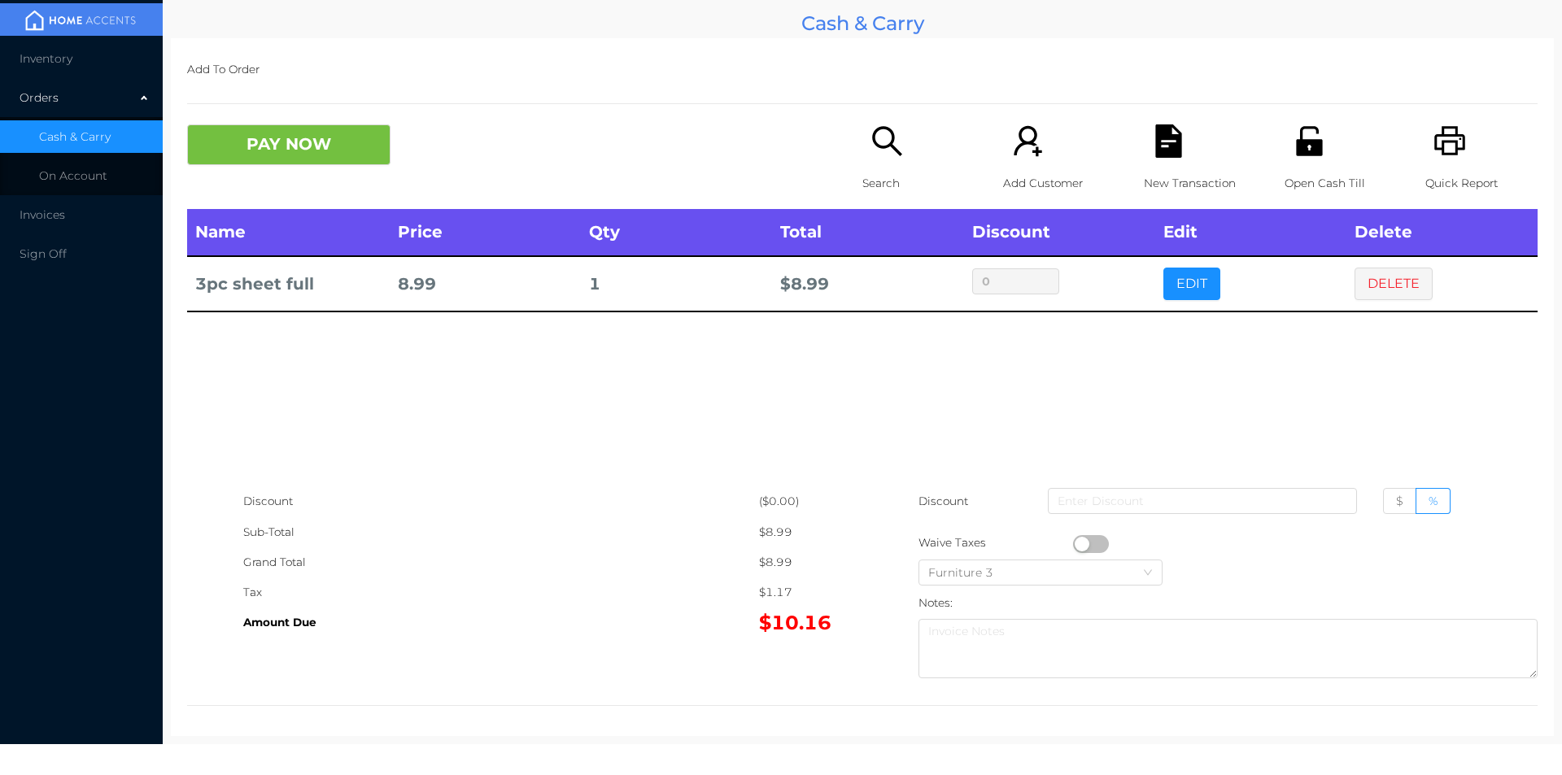
click at [314, 129] on button "PAY NOW" at bounding box center [288, 144] width 203 height 41
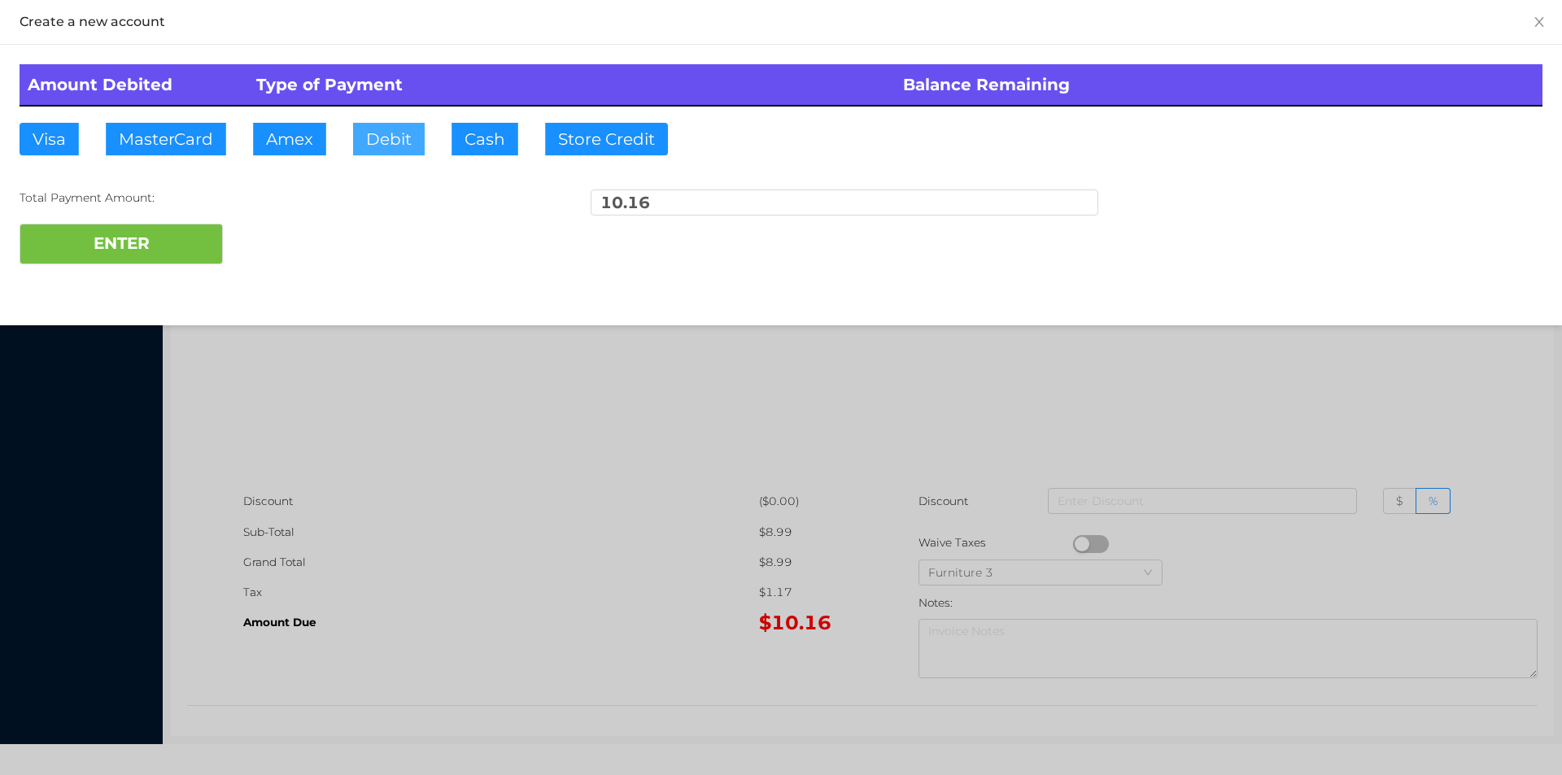
click at [405, 149] on button "Debit" at bounding box center [389, 139] width 72 height 33
click at [194, 246] on button "ENTER" at bounding box center [121, 244] width 203 height 41
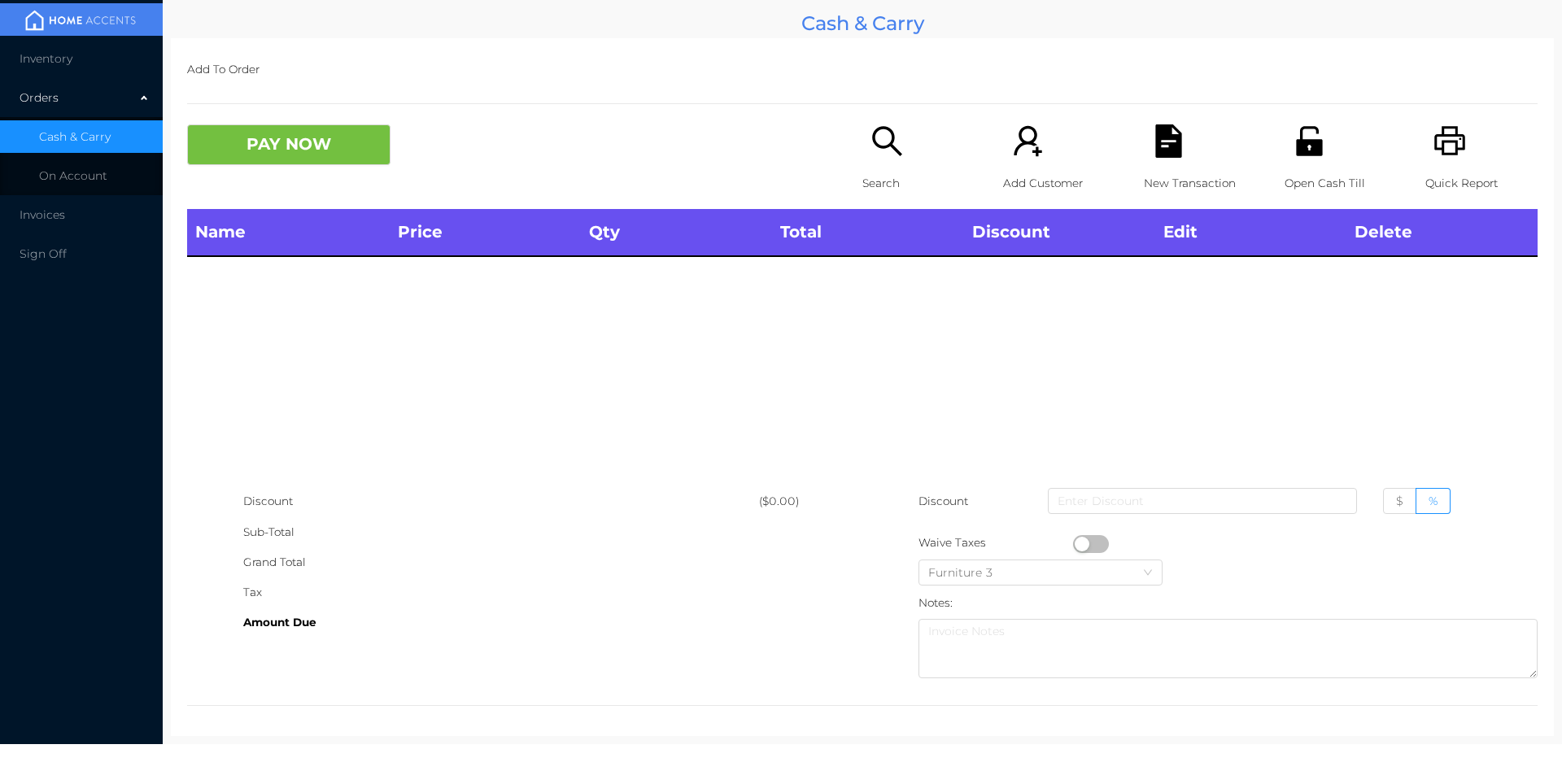
click at [871, 138] on icon "icon: search" at bounding box center [887, 140] width 33 height 33
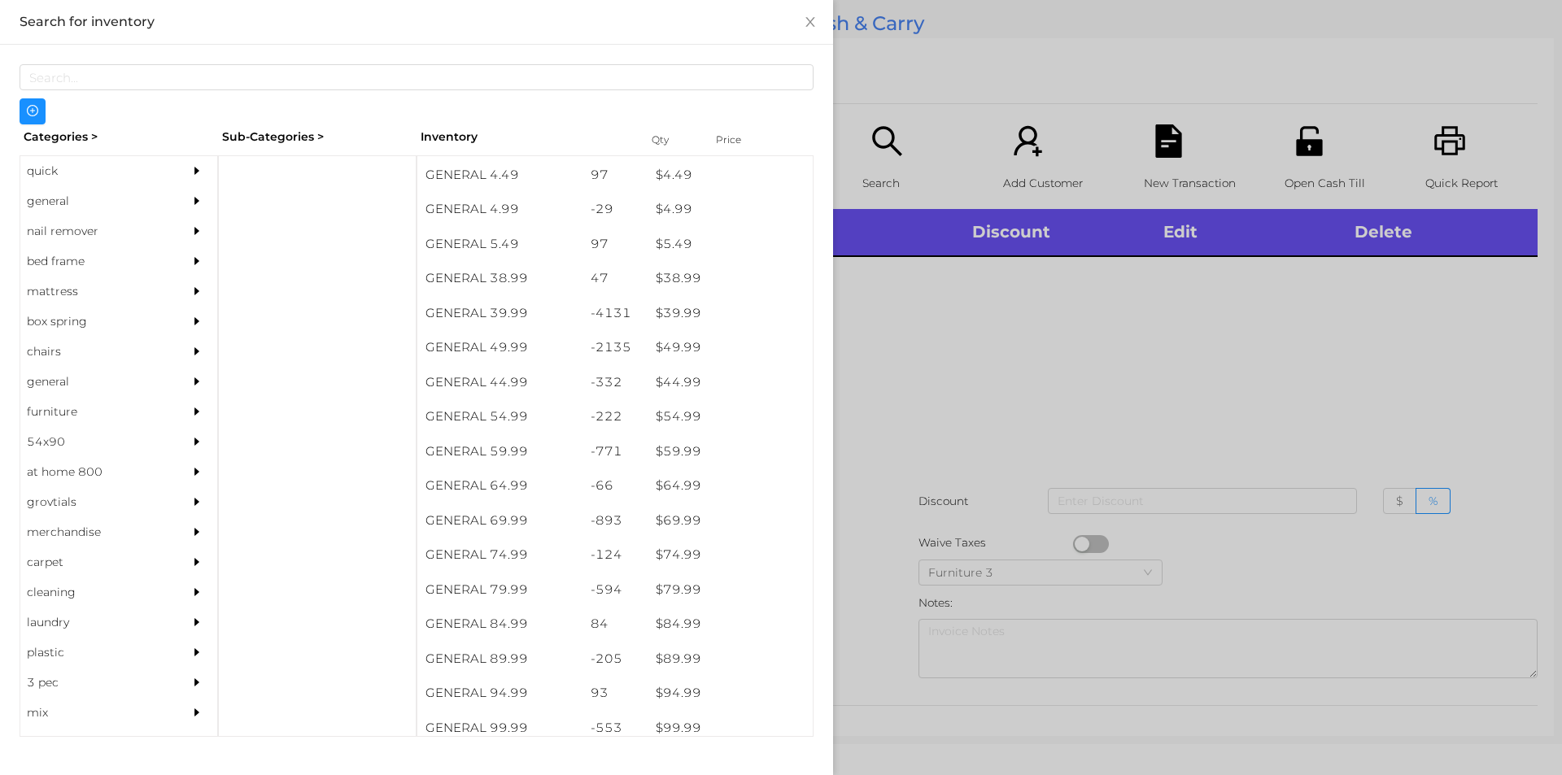
scroll to position [935, 0]
click at [56, 207] on div "general" at bounding box center [94, 201] width 148 height 30
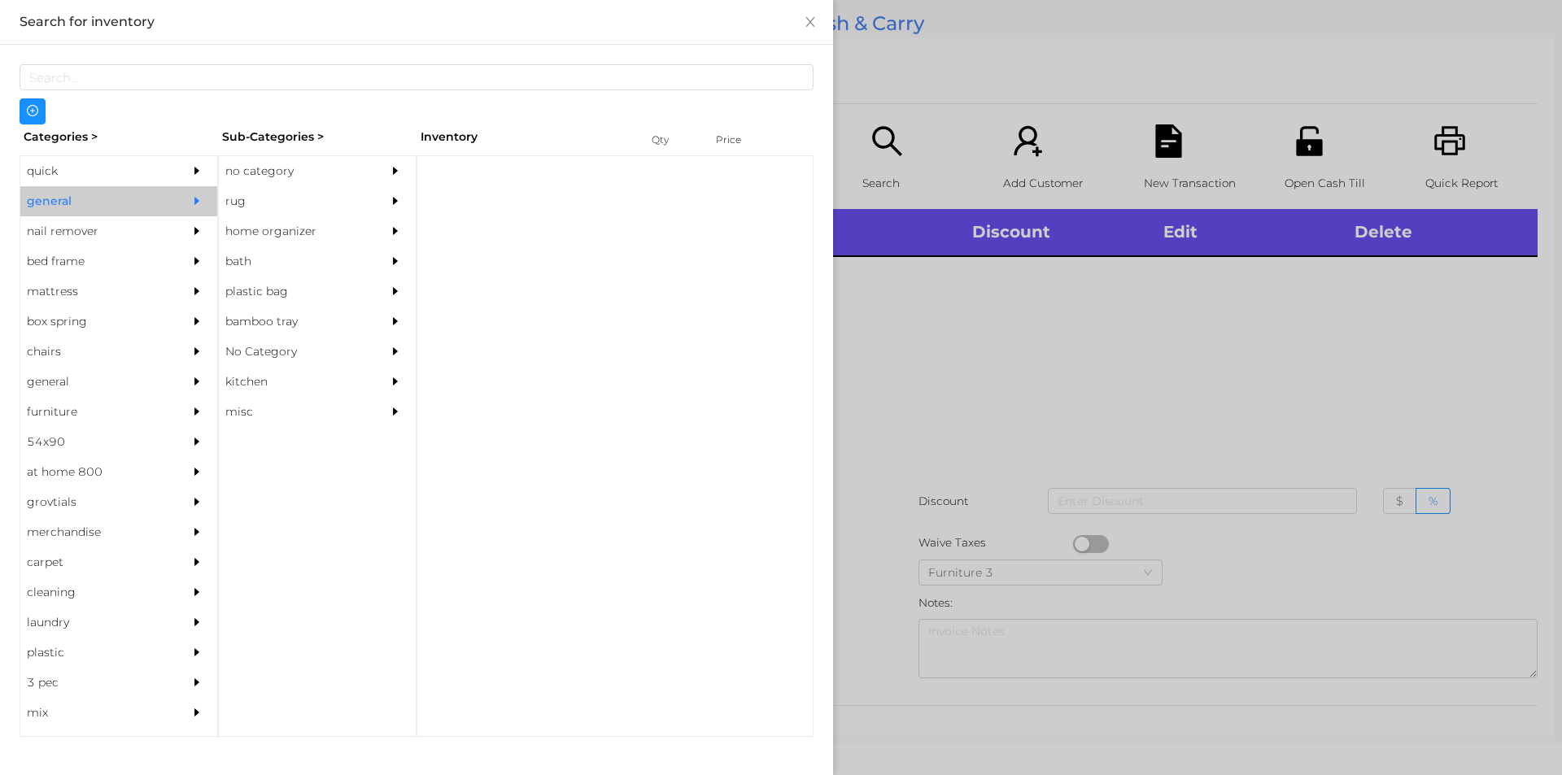
scroll to position [0, 0]
click at [265, 169] on div "no category" at bounding box center [293, 171] width 148 height 30
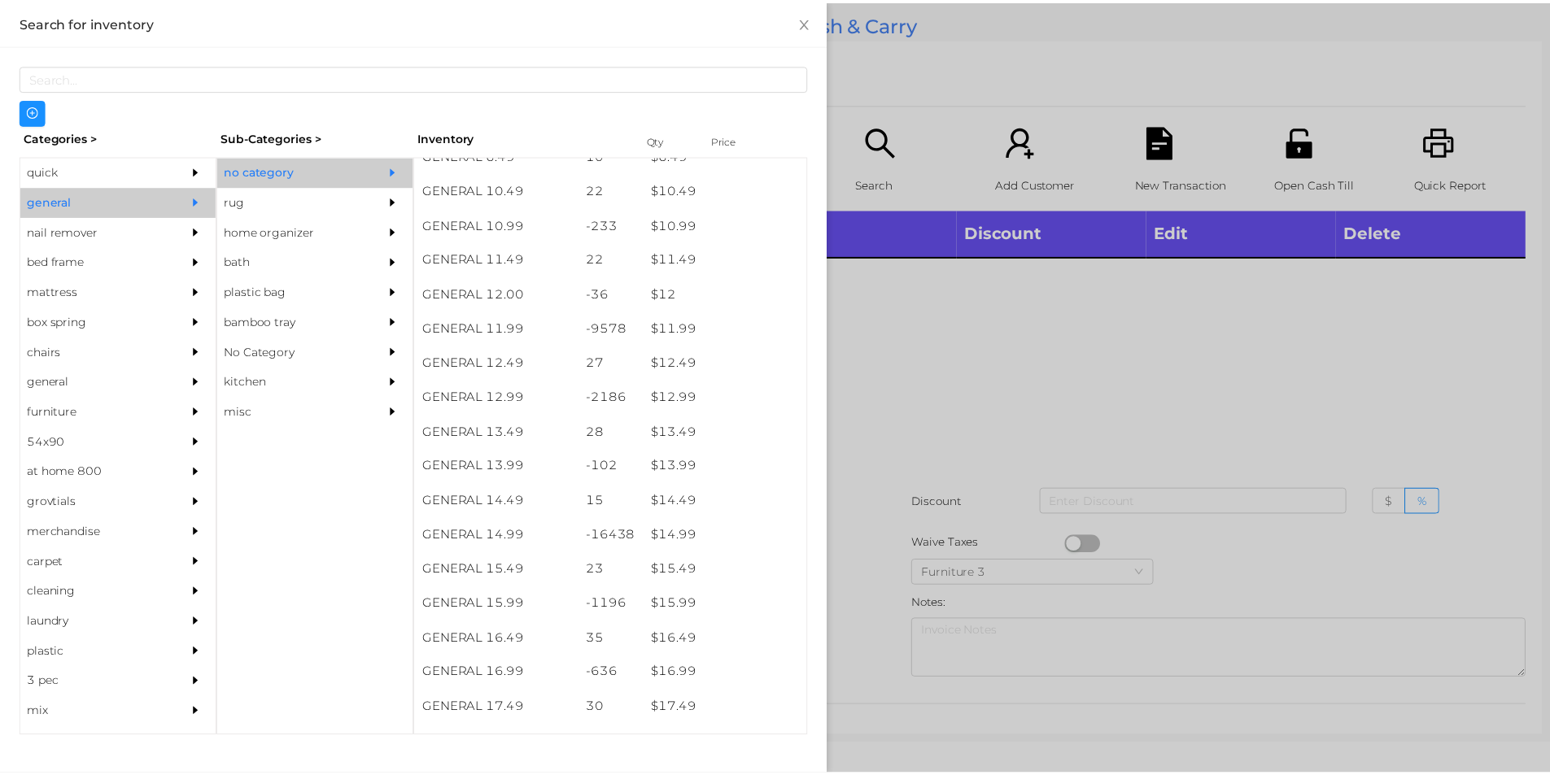
scroll to position [1046, 0]
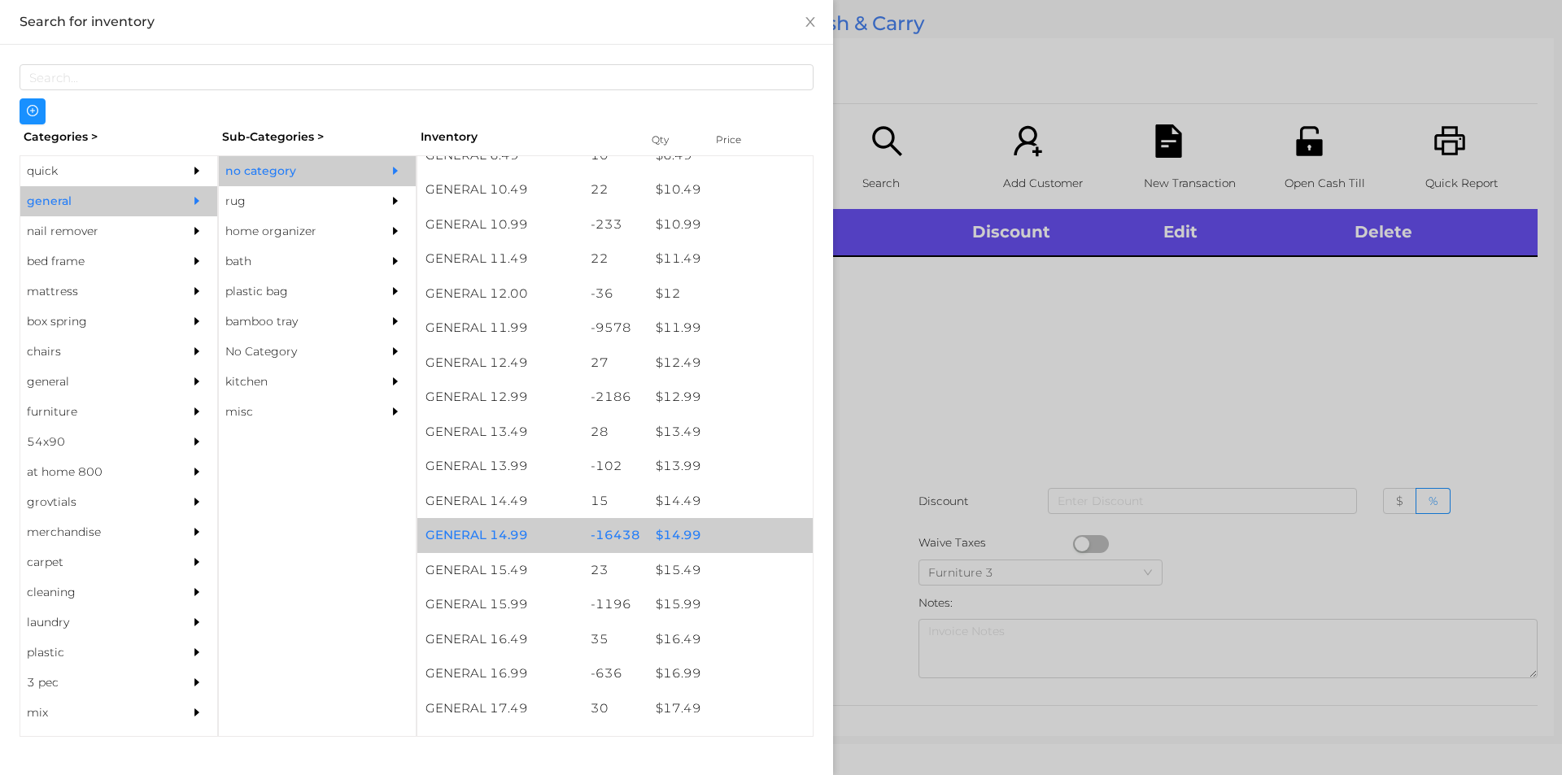
click at [687, 548] on div "$ 14.99" at bounding box center [730, 535] width 165 height 35
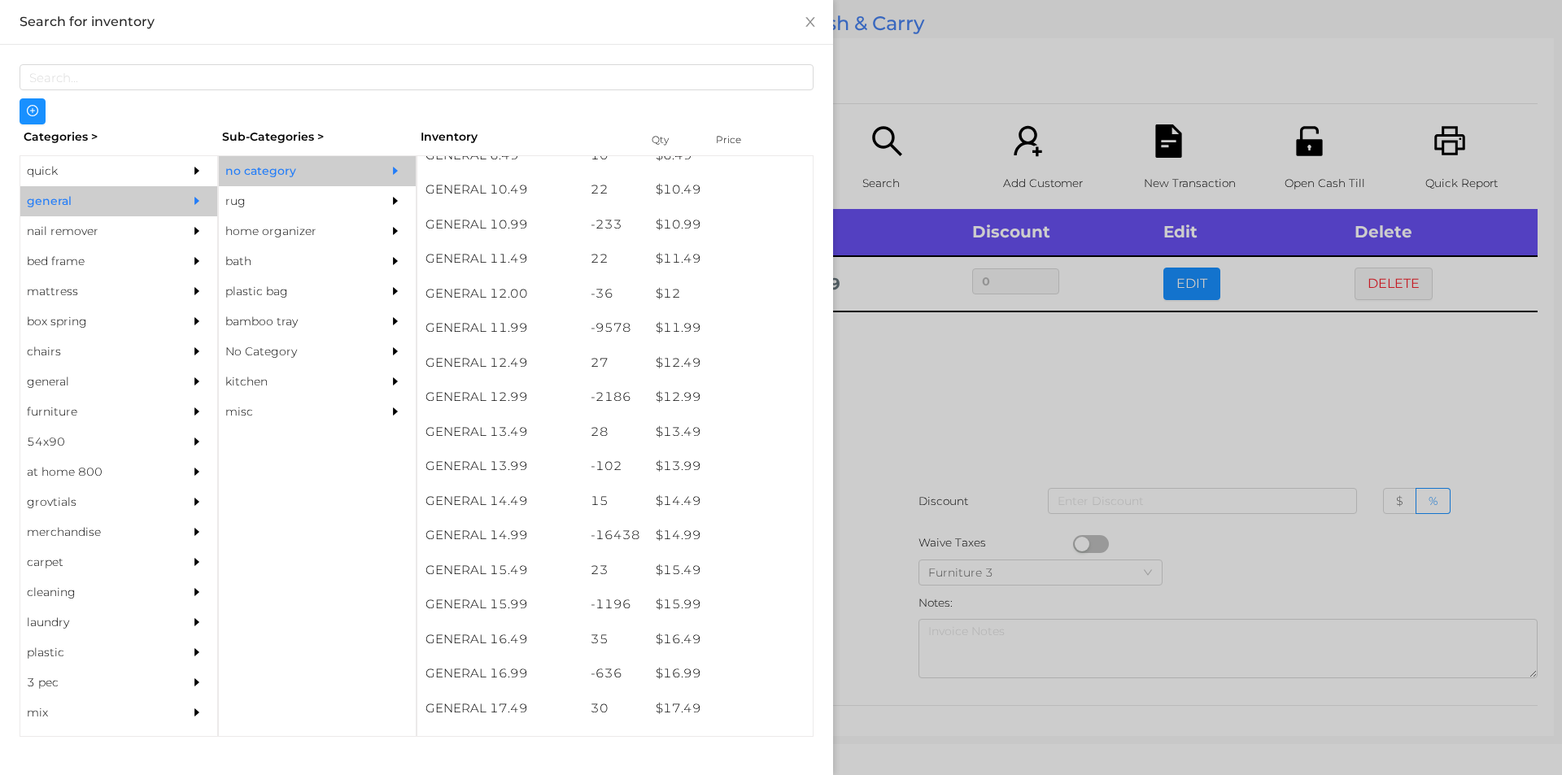
click at [959, 437] on div at bounding box center [781, 387] width 1562 height 775
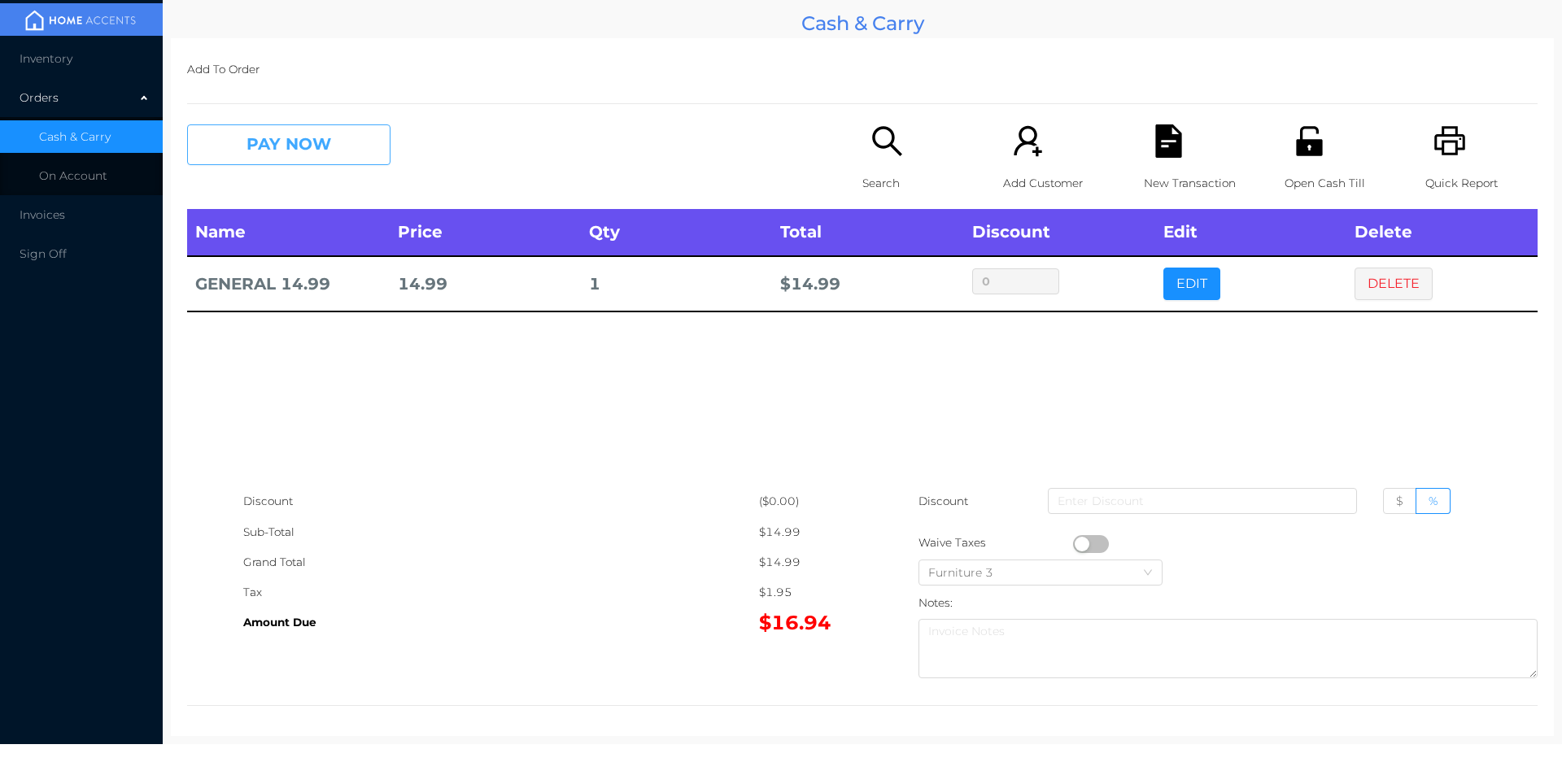
click at [290, 162] on button "PAY NOW" at bounding box center [288, 144] width 203 height 41
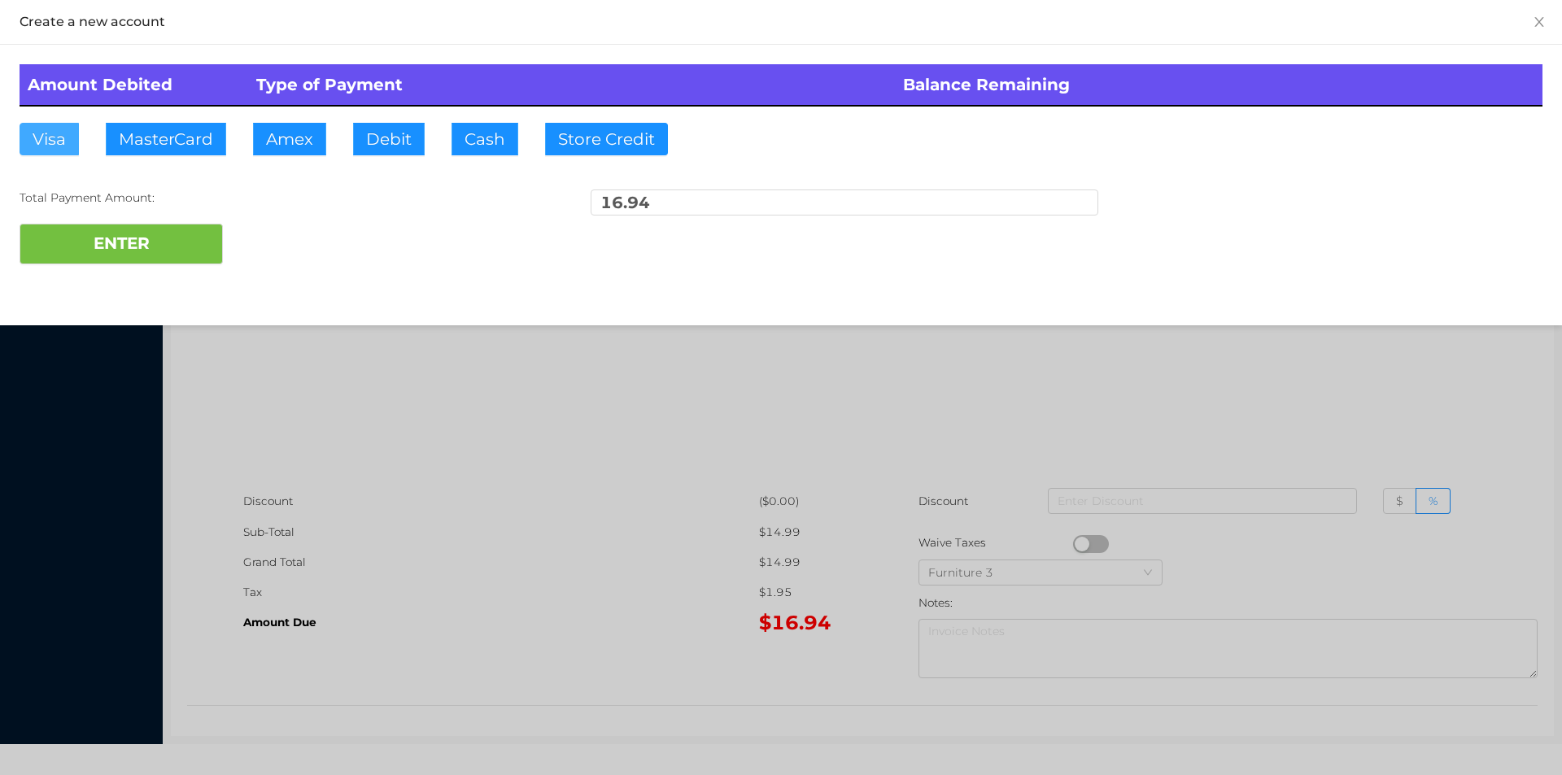
click at [30, 133] on button "Visa" at bounding box center [49, 139] width 59 height 33
click at [146, 225] on button "ENTER" at bounding box center [121, 244] width 203 height 41
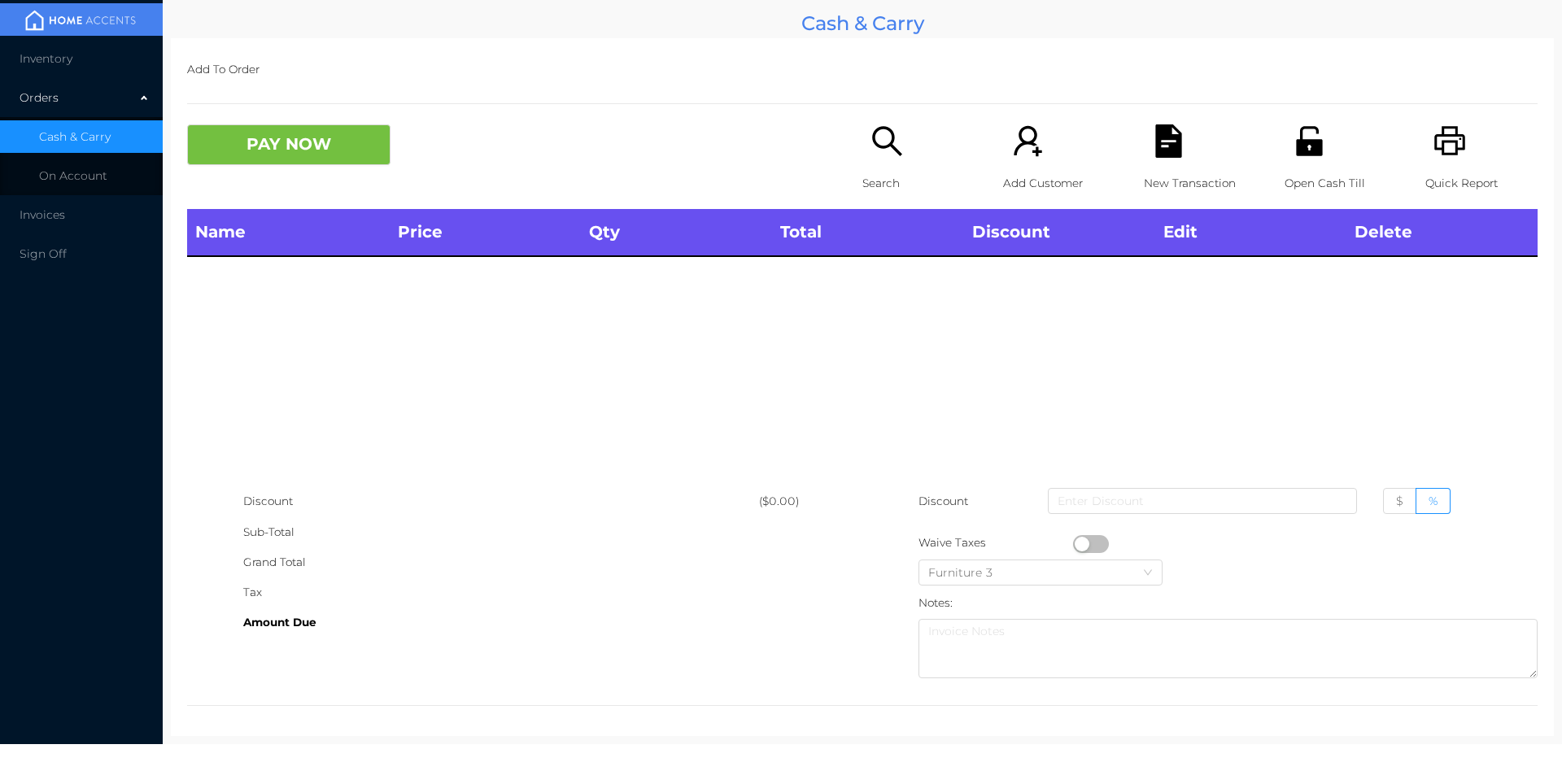
click at [1302, 163] on div "Open Cash Till" at bounding box center [1341, 166] width 112 height 85
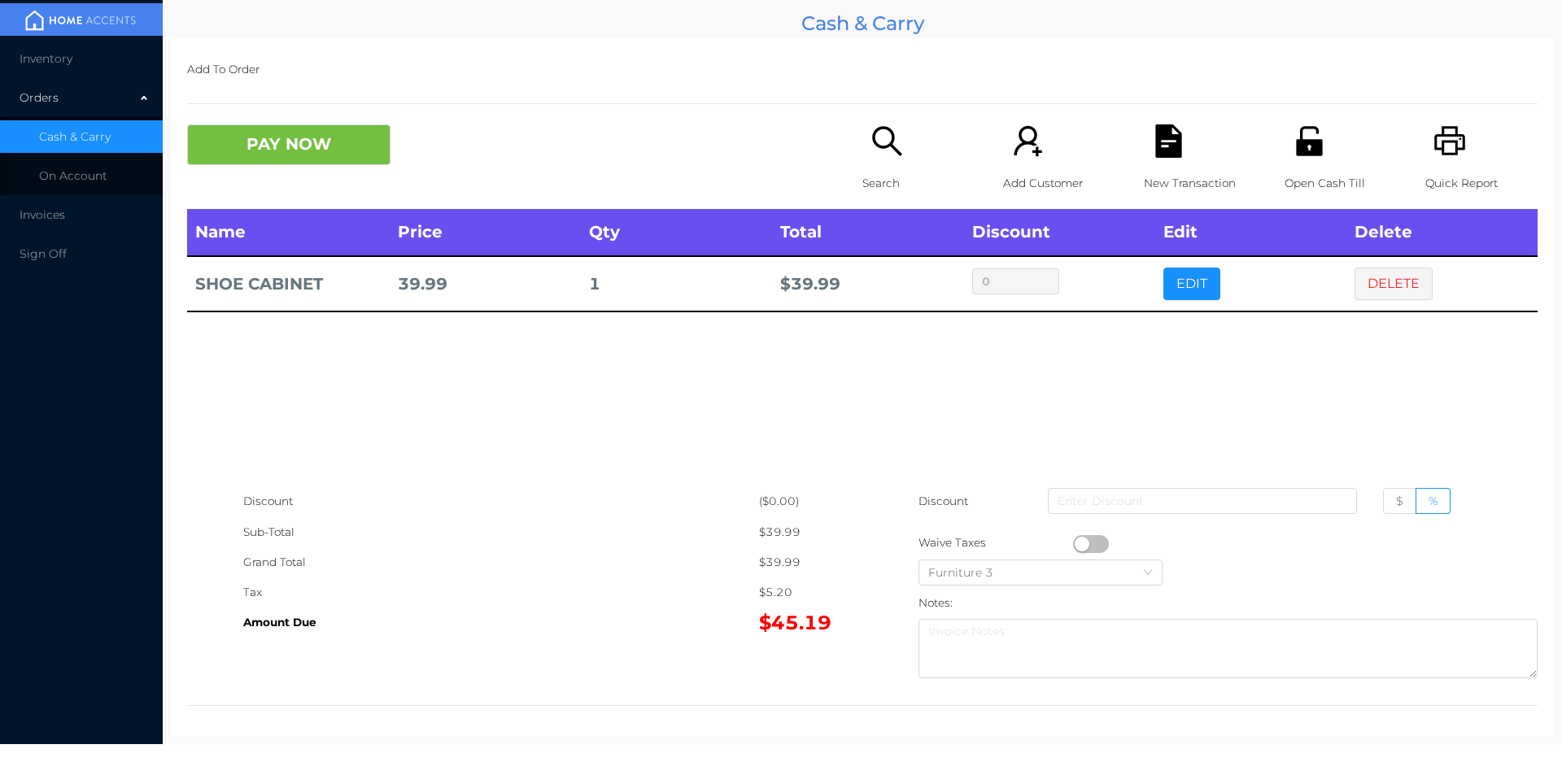
click at [1172, 151] on icon "icon: file-text" at bounding box center [1168, 140] width 26 height 33
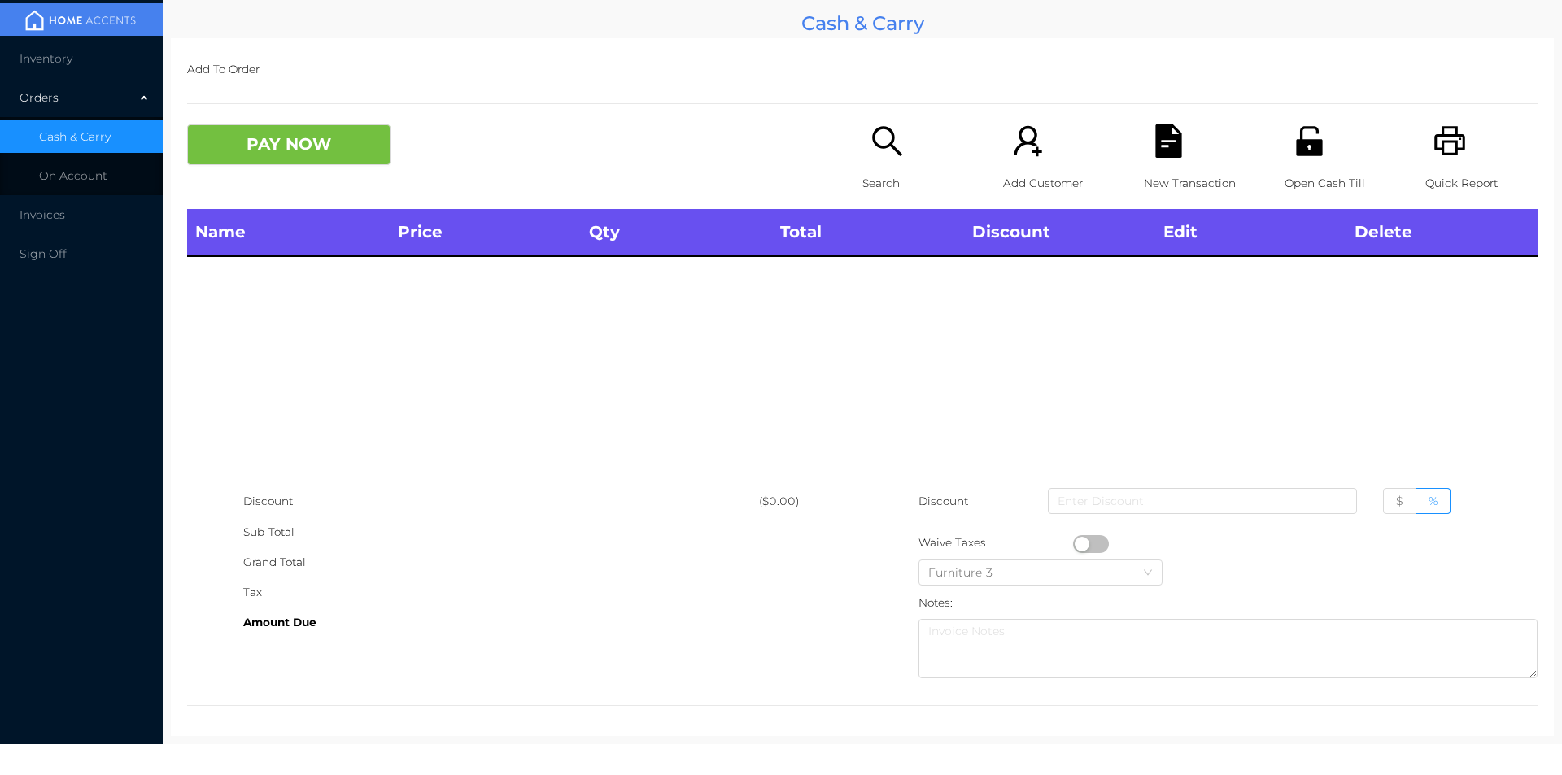
click at [1457, 151] on div "Quick Report" at bounding box center [1482, 166] width 112 height 85
click at [1313, 144] on icon "icon: unlock" at bounding box center [1309, 140] width 33 height 33
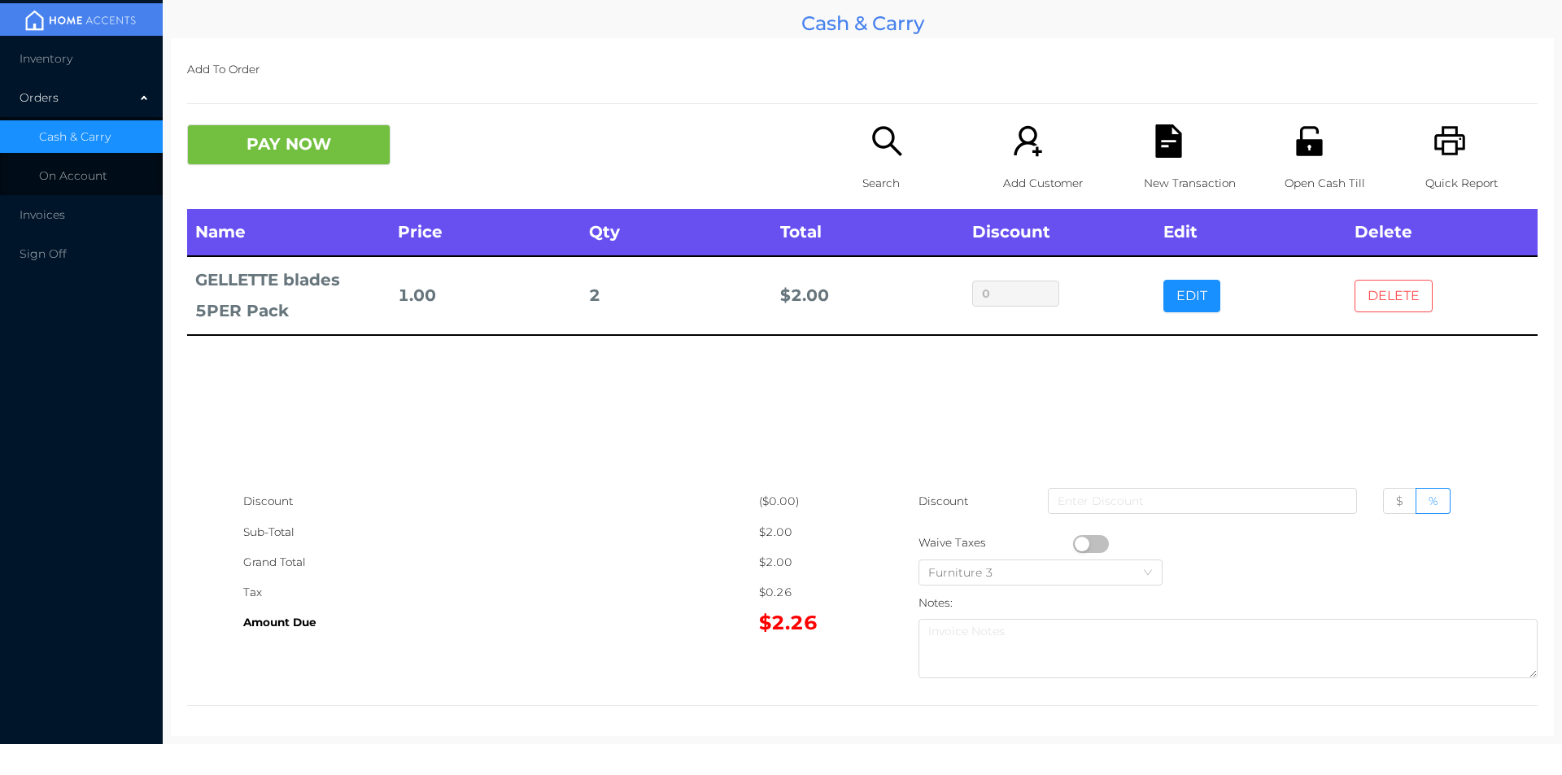
click at [1367, 292] on button "DELETE" at bounding box center [1394, 296] width 78 height 33
click at [1379, 299] on button "DELETE" at bounding box center [1394, 296] width 78 height 33
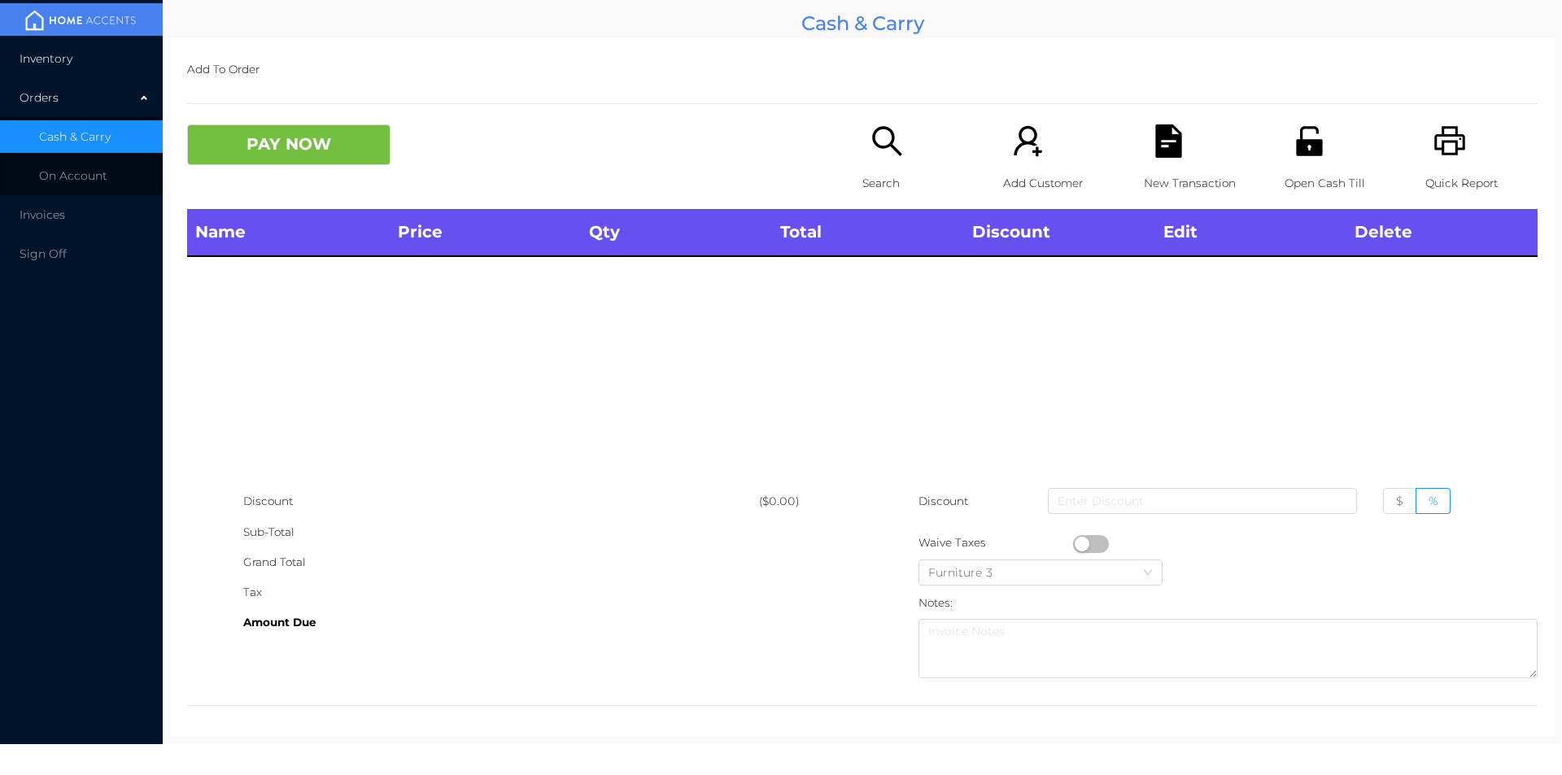
click at [46, 56] on span "Inventory" at bounding box center [46, 58] width 53 height 15
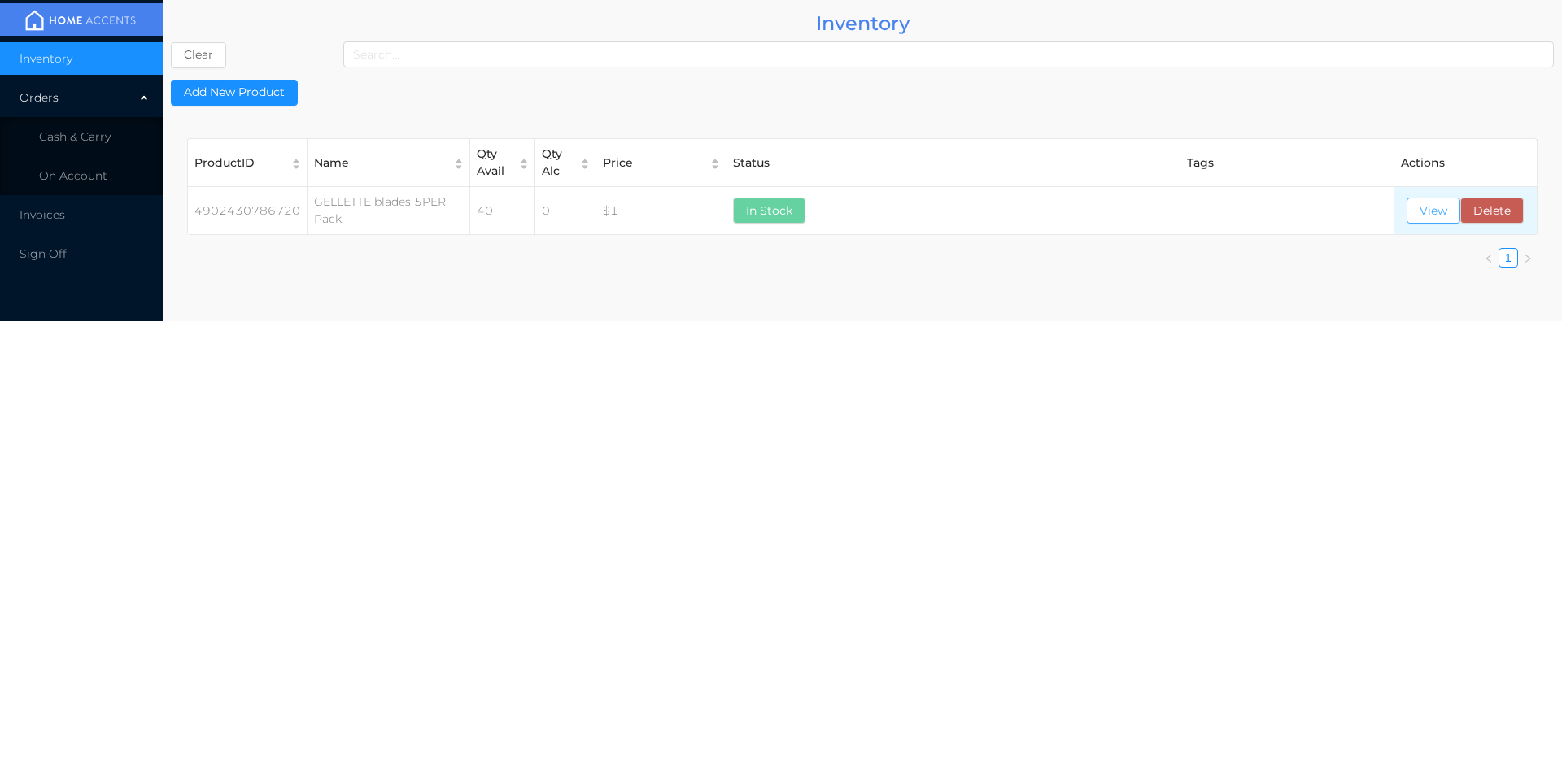
click at [1435, 209] on button "View" at bounding box center [1434, 211] width 54 height 26
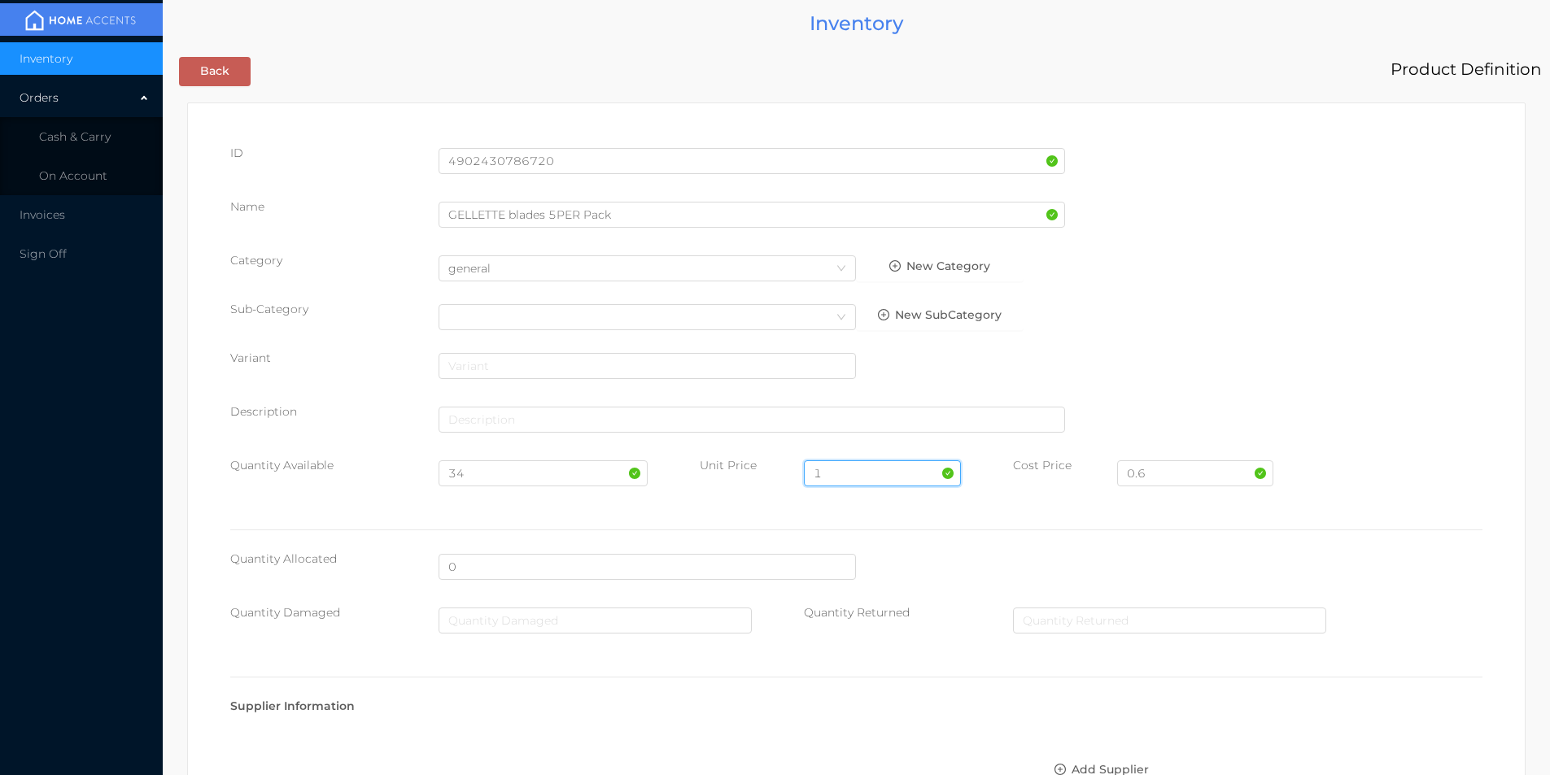
click at [841, 473] on input "1" at bounding box center [882, 474] width 156 height 26
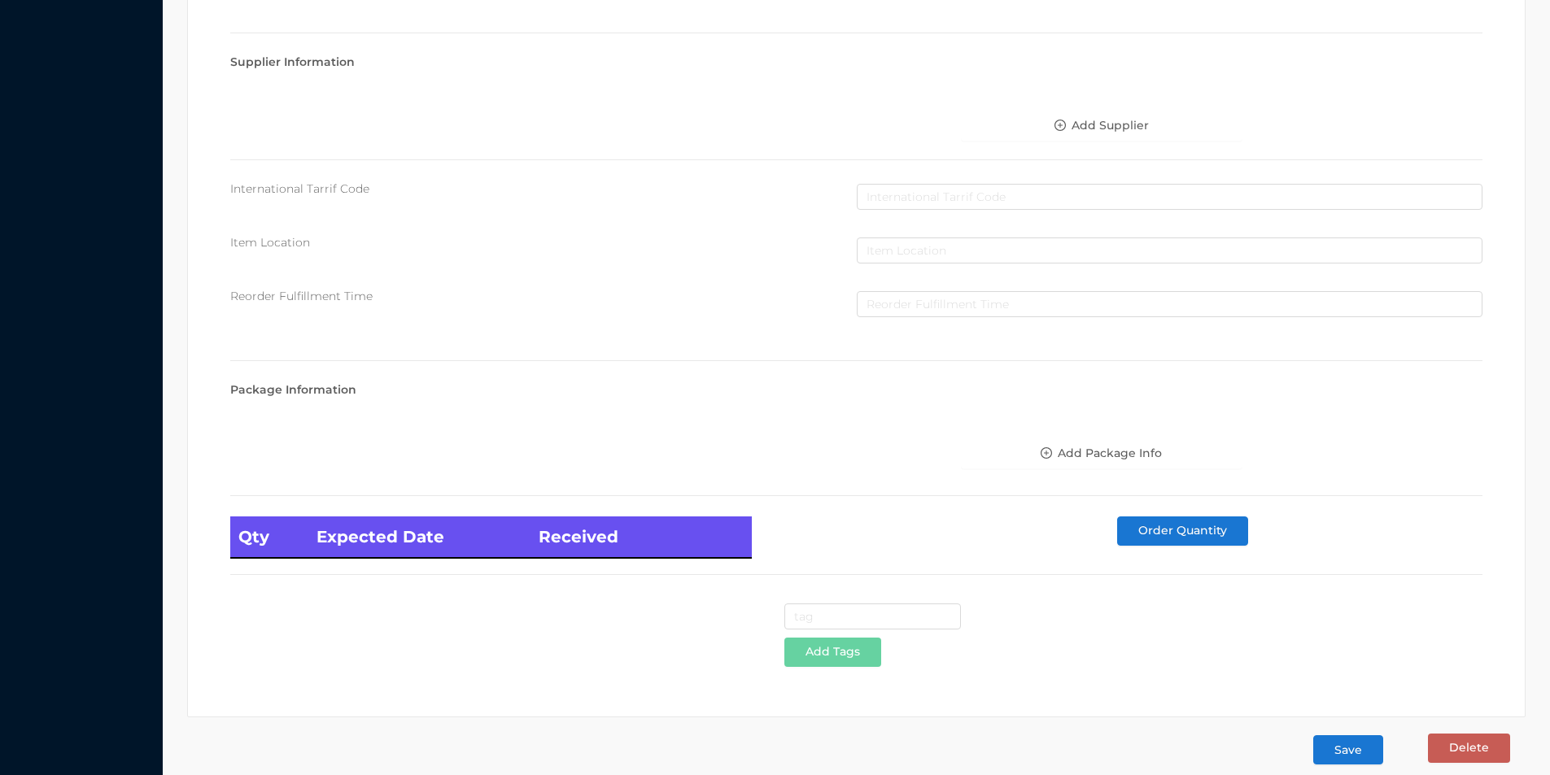
scroll to position [663, 0]
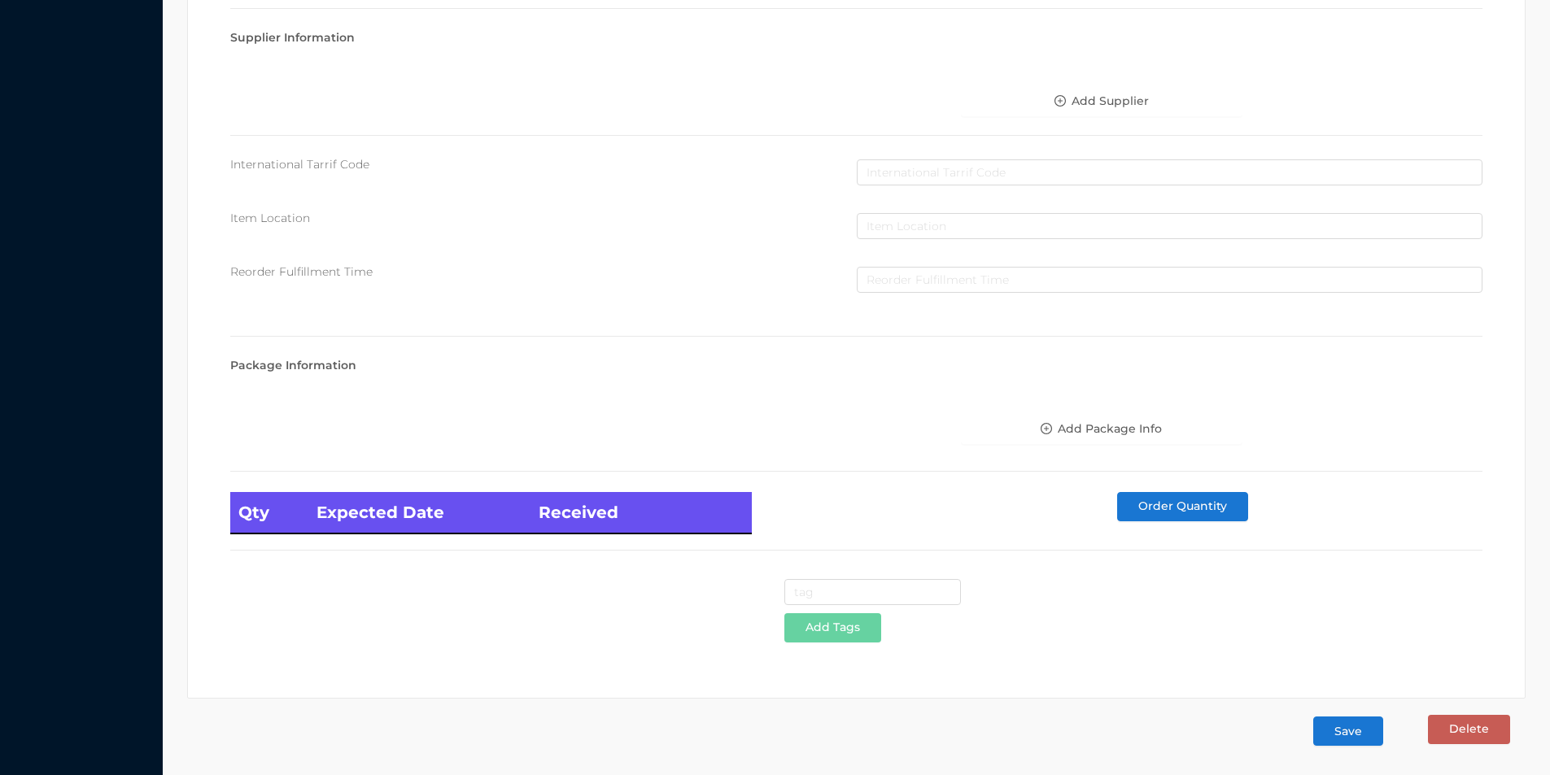
type input "1.20"
click at [1346, 727] on button "Save" at bounding box center [1348, 731] width 70 height 29
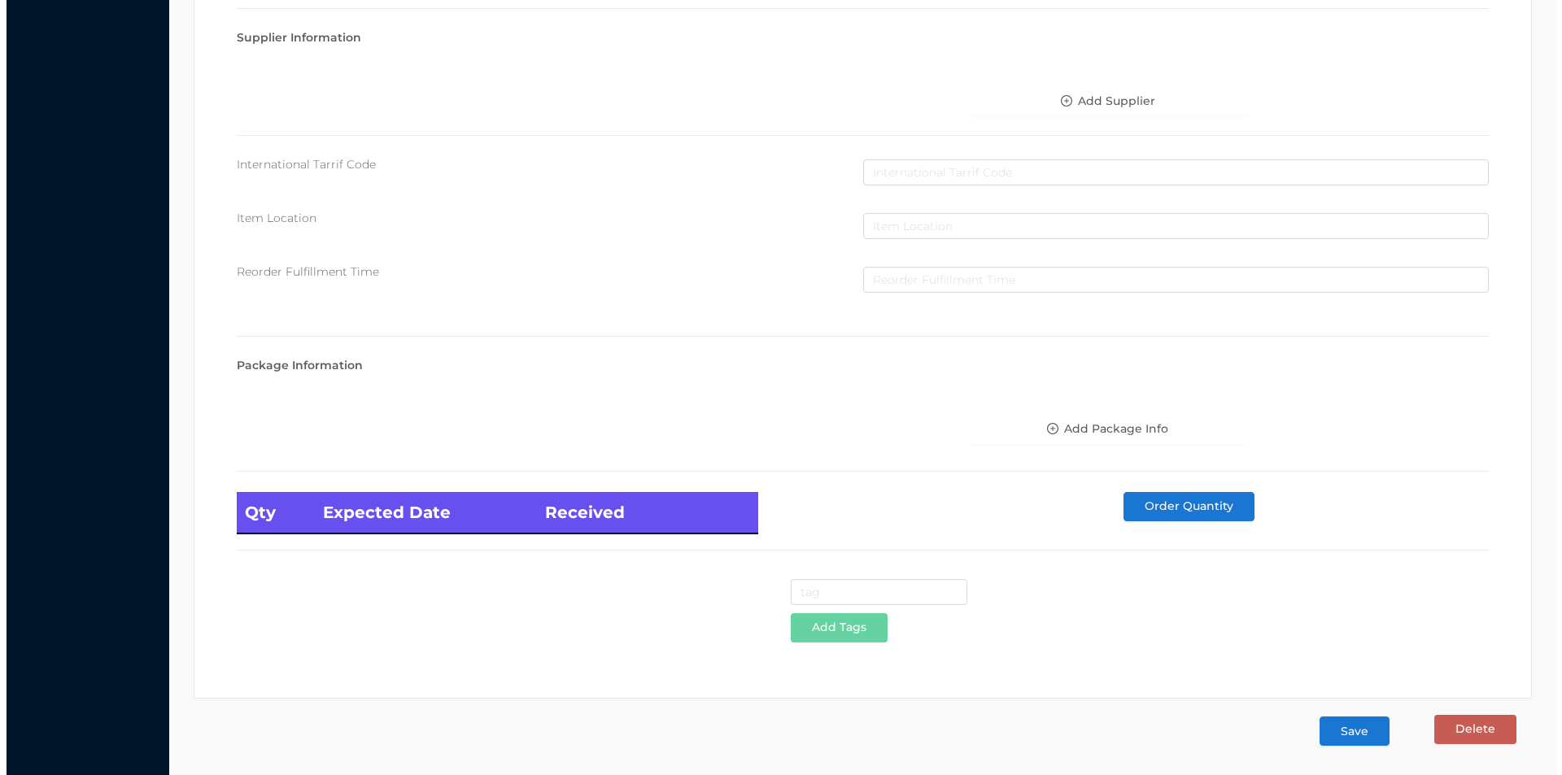
scroll to position [0, 0]
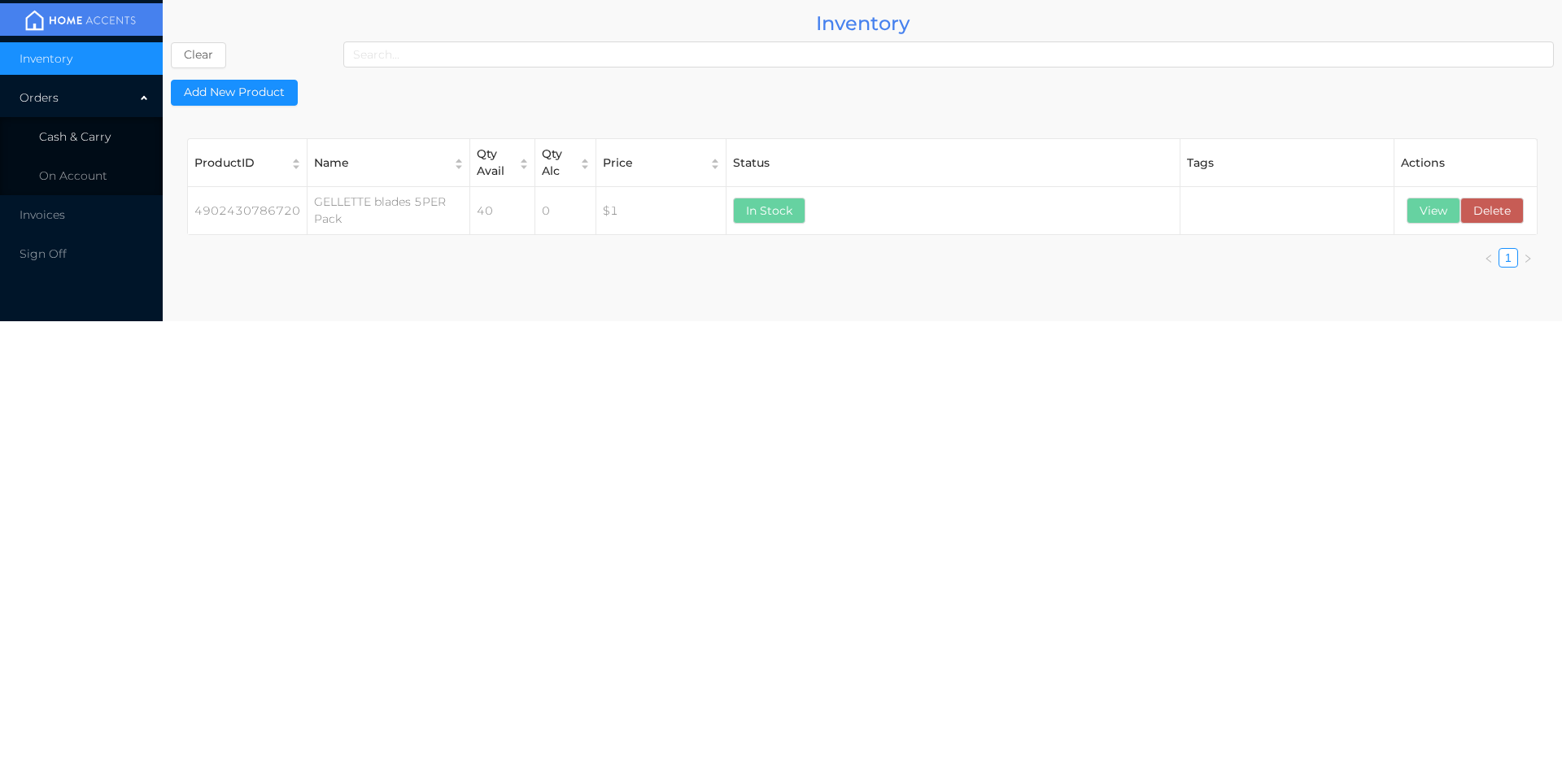
click at [78, 140] on span "Cash & Carry" at bounding box center [75, 136] width 72 height 15
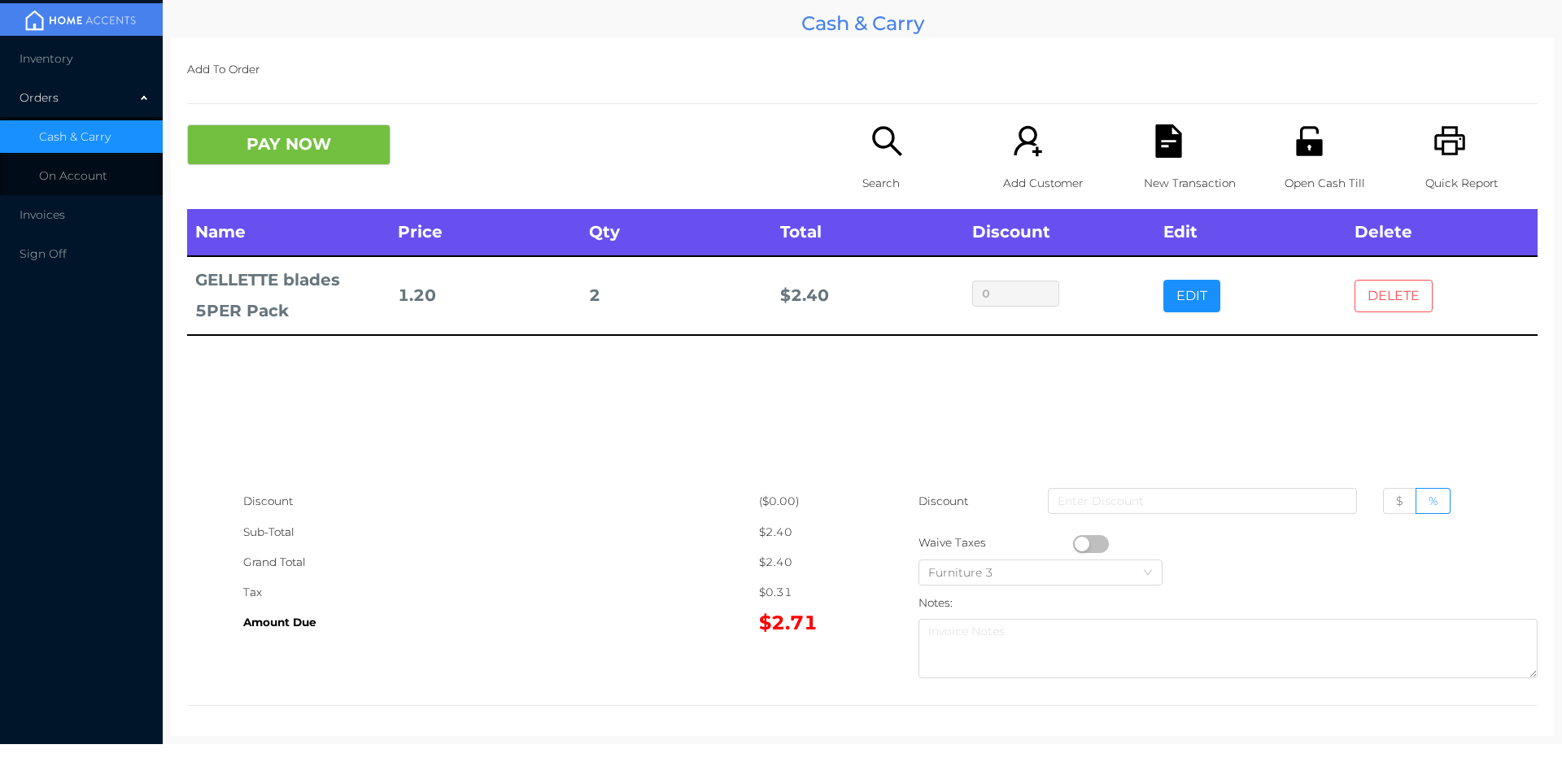
click at [1377, 297] on button "DELETE" at bounding box center [1394, 296] width 78 height 33
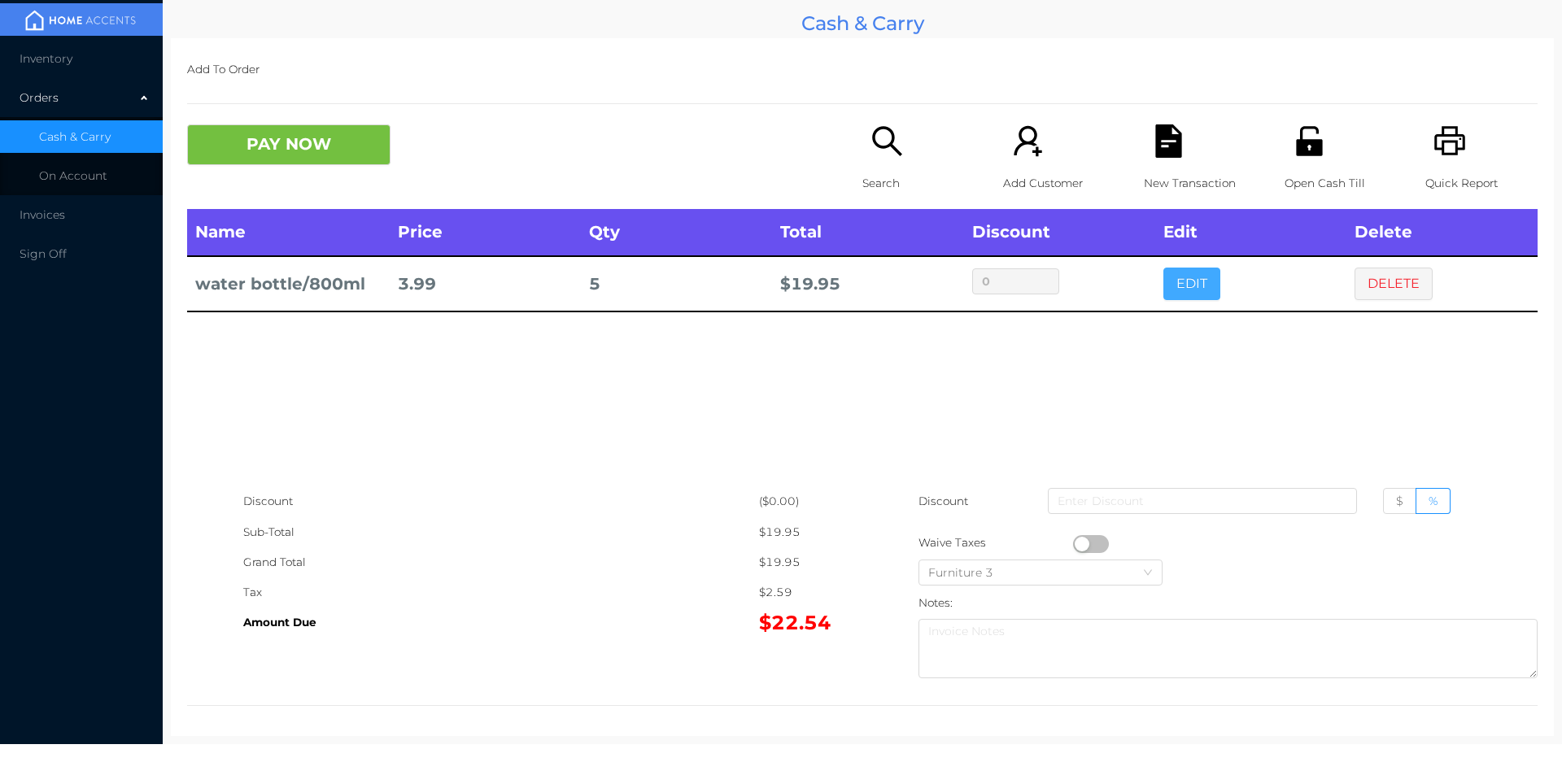
click at [1173, 296] on button "EDIT" at bounding box center [1192, 284] width 57 height 33
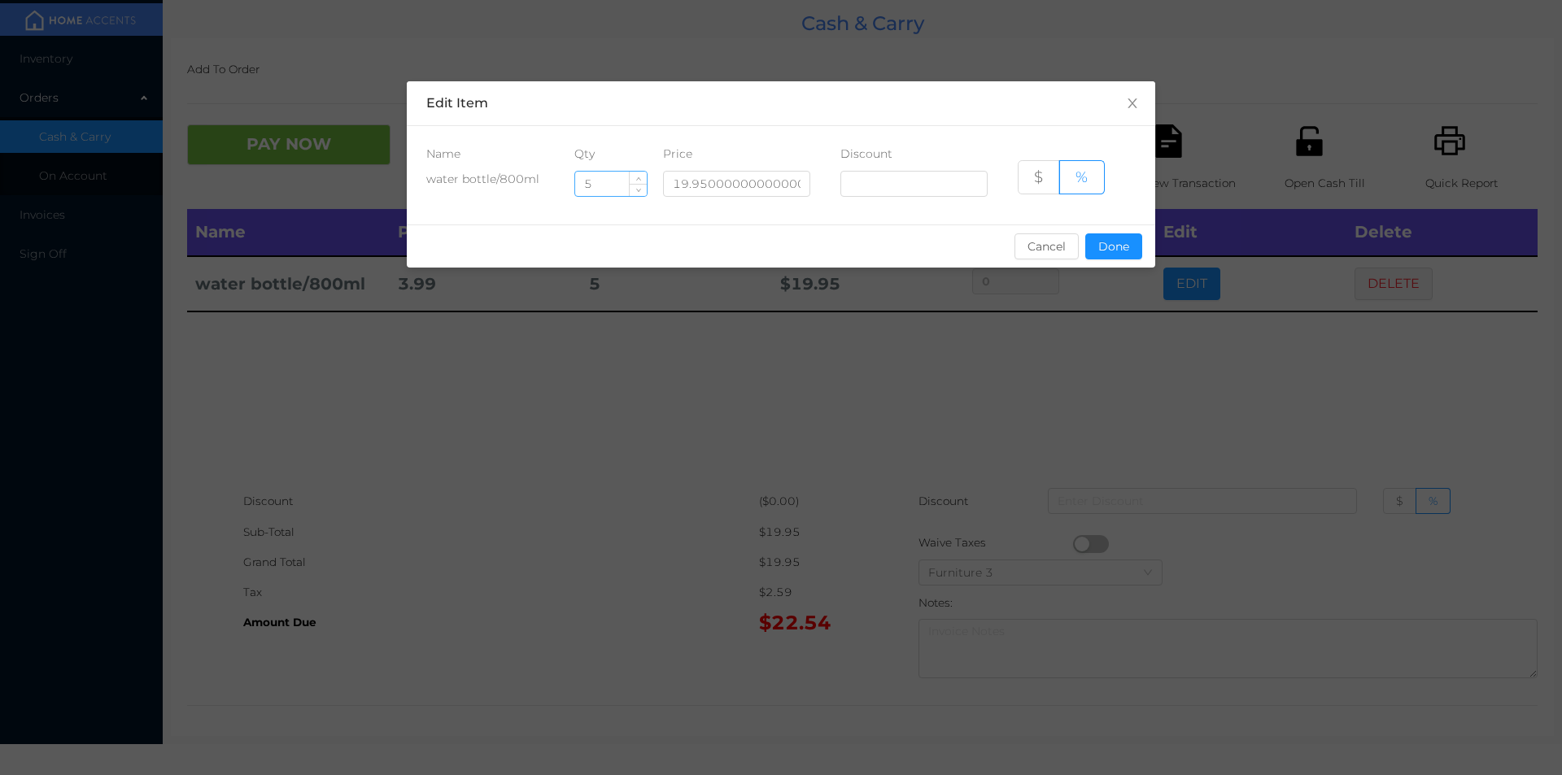
click at [621, 182] on input "5" at bounding box center [611, 184] width 72 height 24
type input "3"
click at [1106, 256] on button "Done" at bounding box center [1113, 247] width 57 height 26
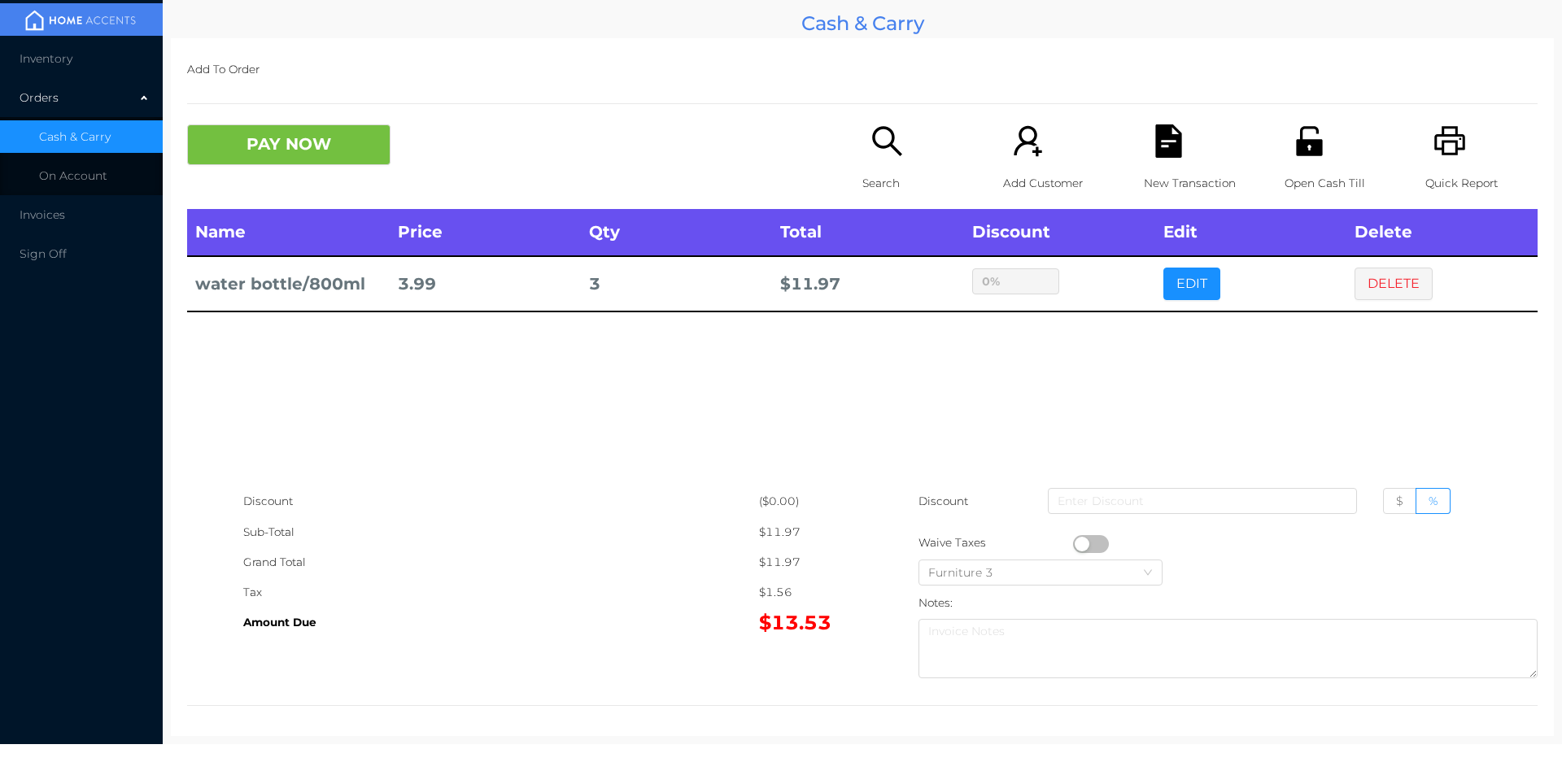
click at [1096, 363] on div "sentinelStart Edit Item Name Qty Price Discount water bottle/800ml 3 19.9500000…" at bounding box center [781, 387] width 1562 height 775
click at [321, 155] on button "PAY NOW" at bounding box center [288, 144] width 203 height 41
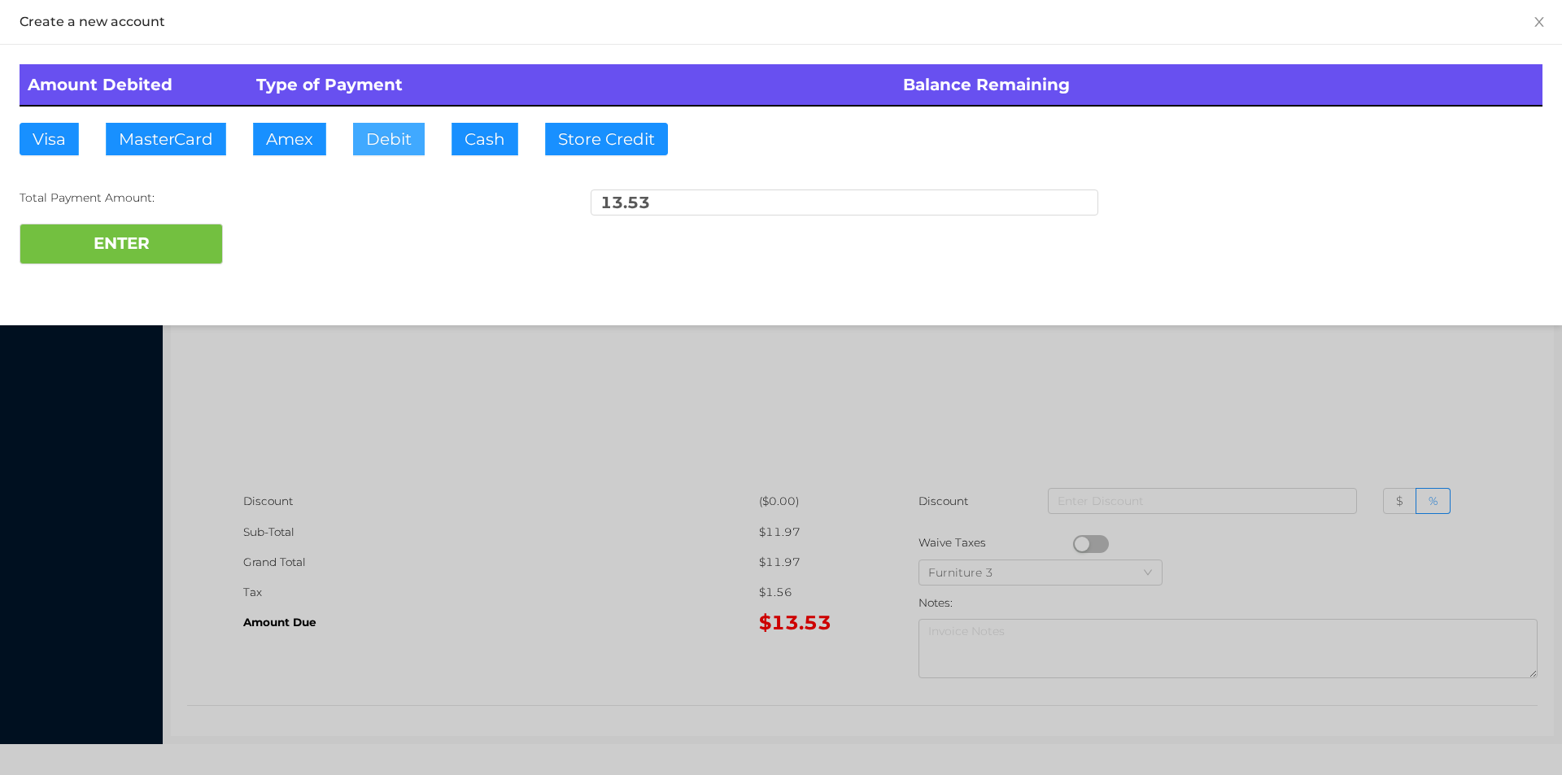
click at [373, 142] on button "Debit" at bounding box center [389, 139] width 72 height 33
click at [154, 256] on button "ENTER" at bounding box center [121, 244] width 203 height 41
type input "0"
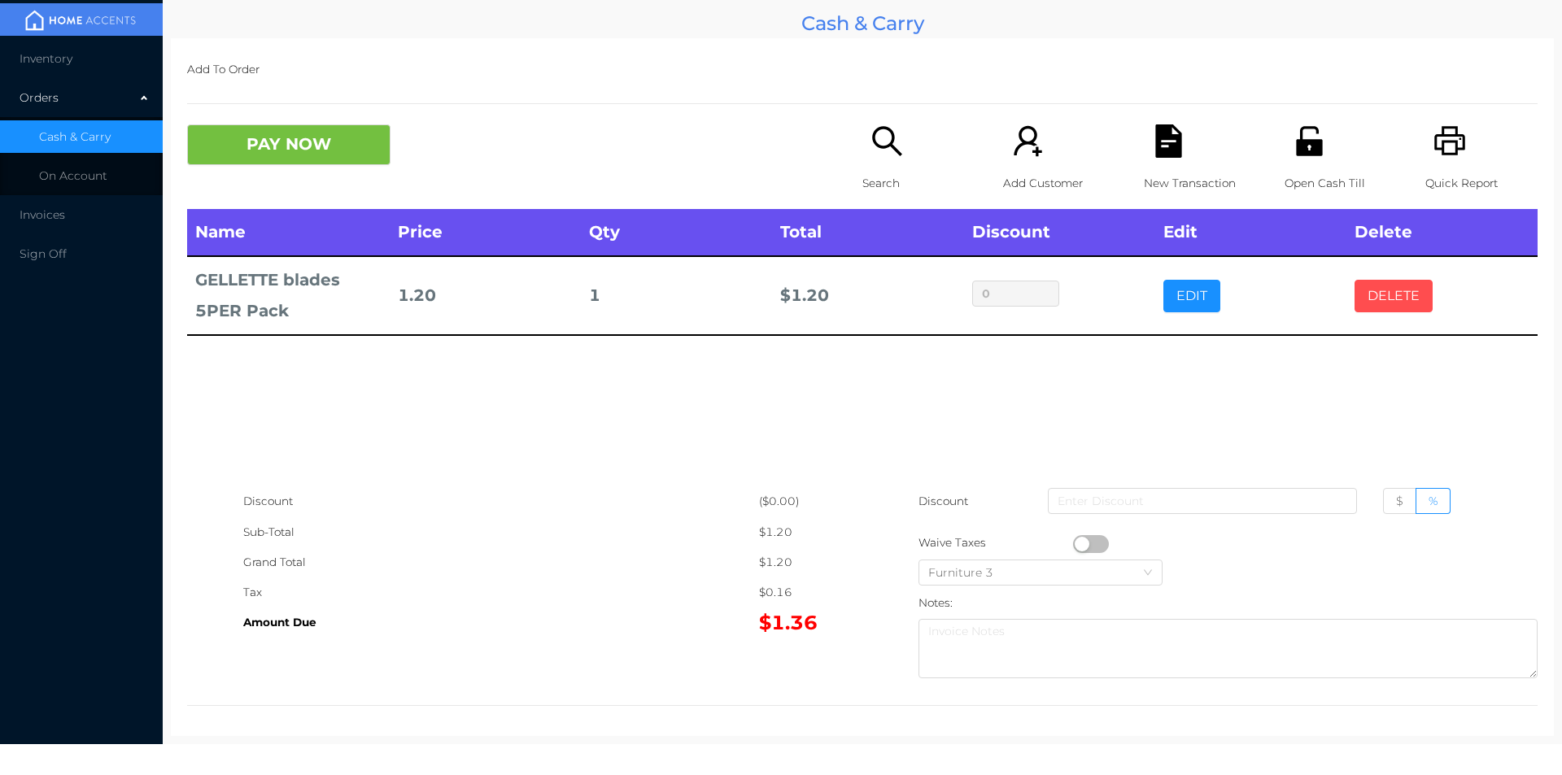
click at [1370, 304] on button "DELETE" at bounding box center [1394, 296] width 78 height 33
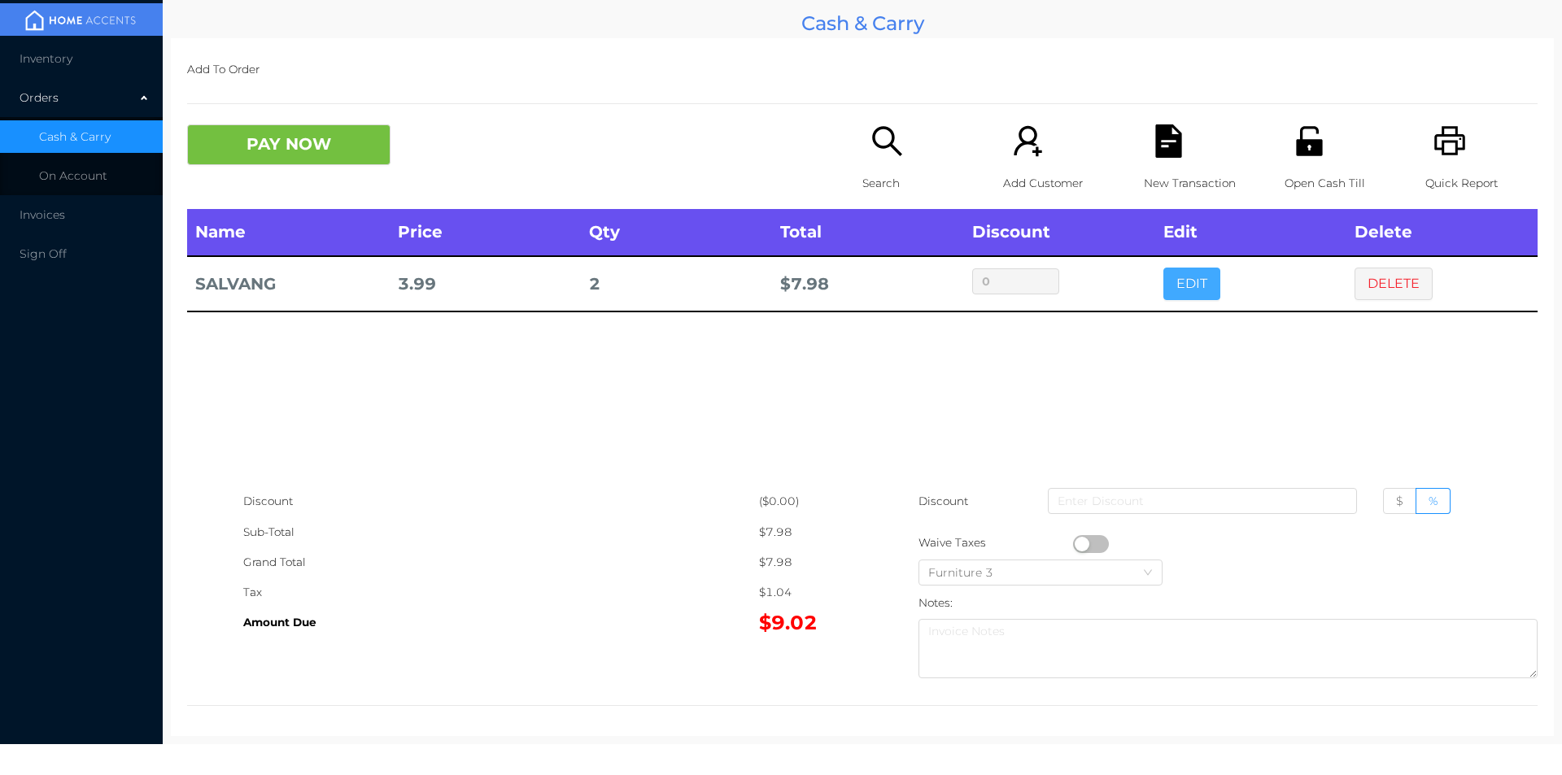
click at [1186, 287] on button "EDIT" at bounding box center [1192, 284] width 57 height 33
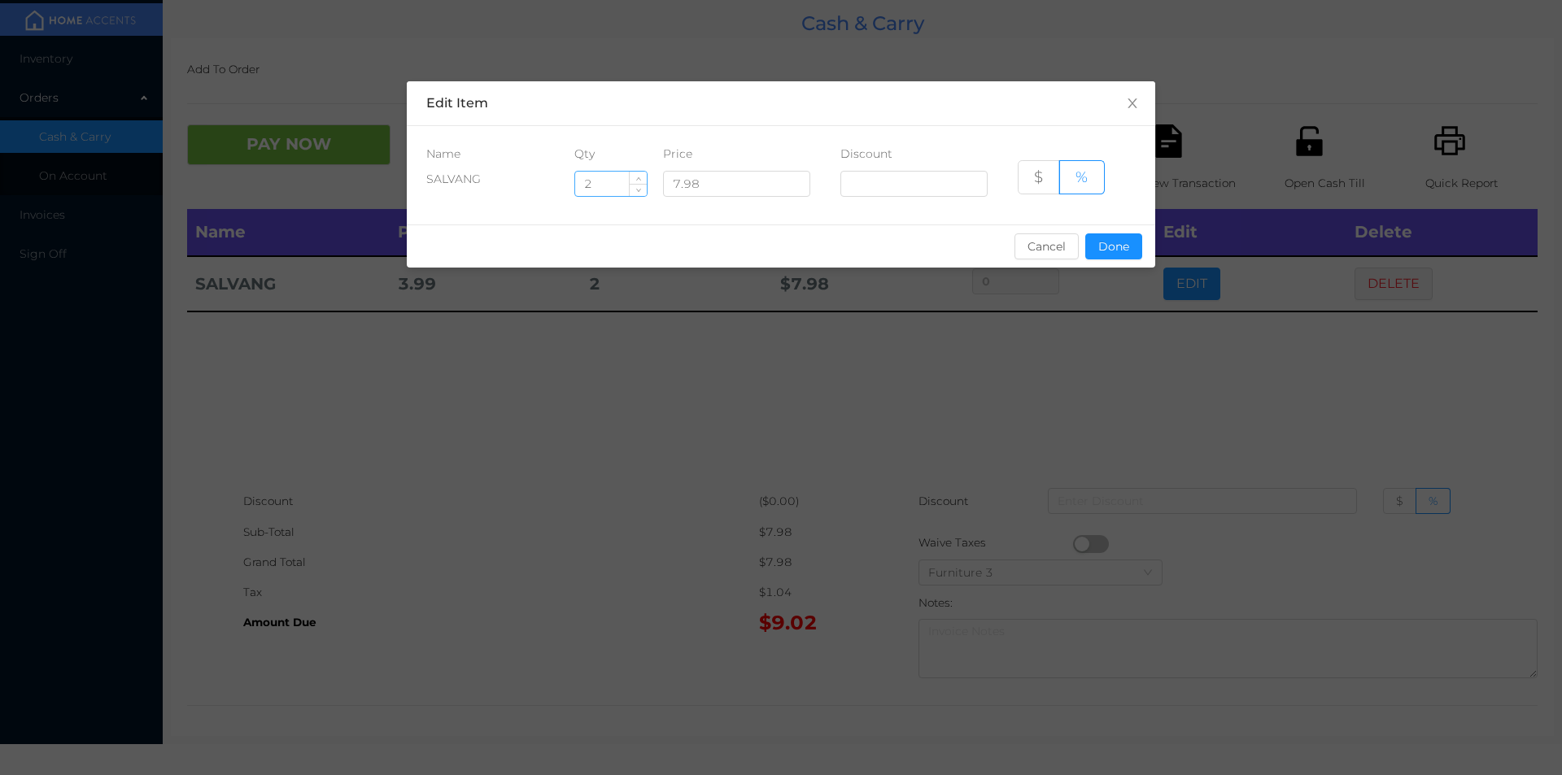
click at [599, 181] on input "2" at bounding box center [611, 184] width 72 height 24
type input "5"
click at [1113, 254] on button "Done" at bounding box center [1113, 247] width 57 height 26
type input "0%"
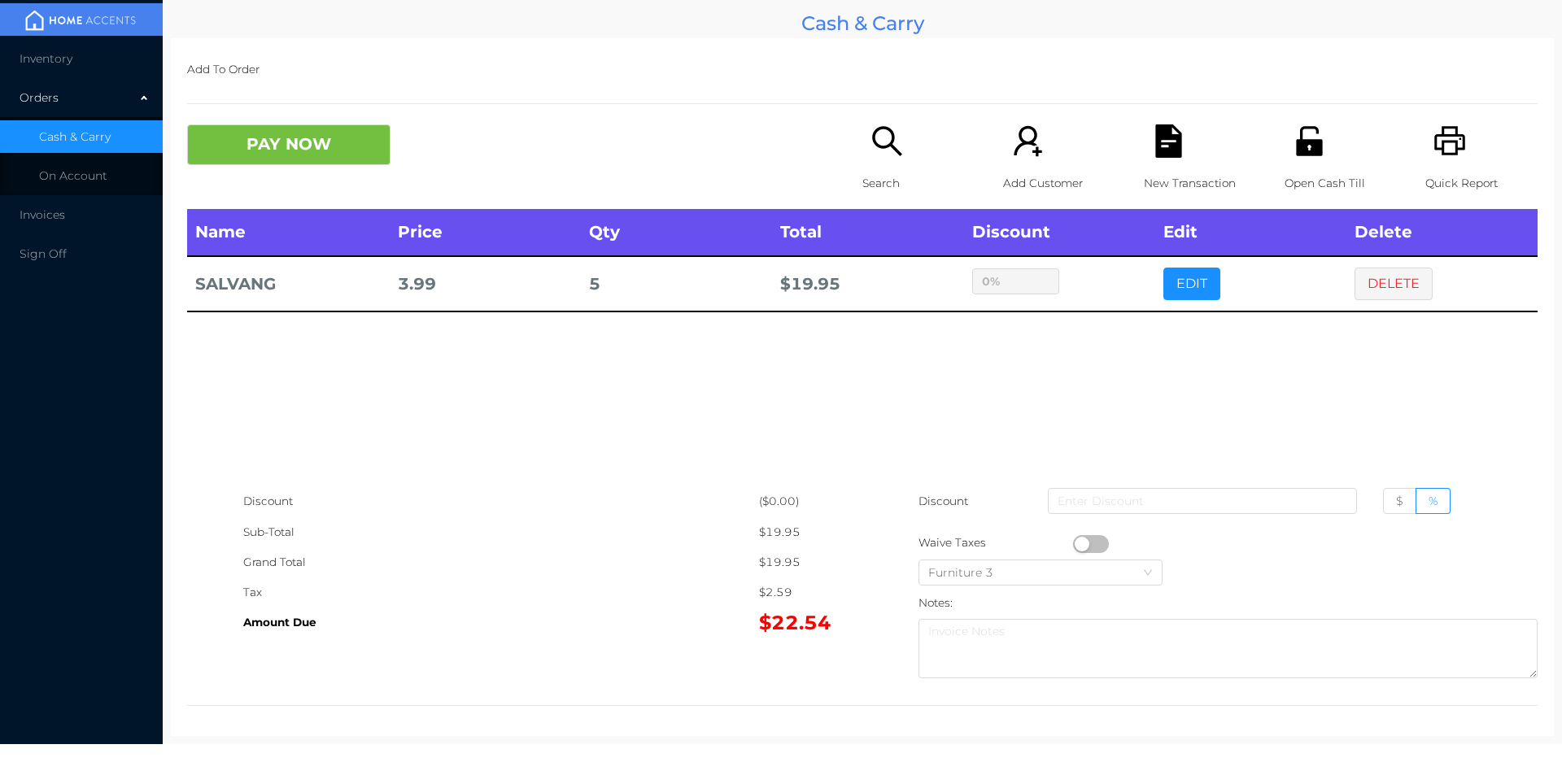
click at [1112, 355] on div "sentinelStart Edit Item Name Qty Price Discount SALVANG 5 7.98 $ % Cancel Done …" at bounding box center [781, 387] width 1562 height 775
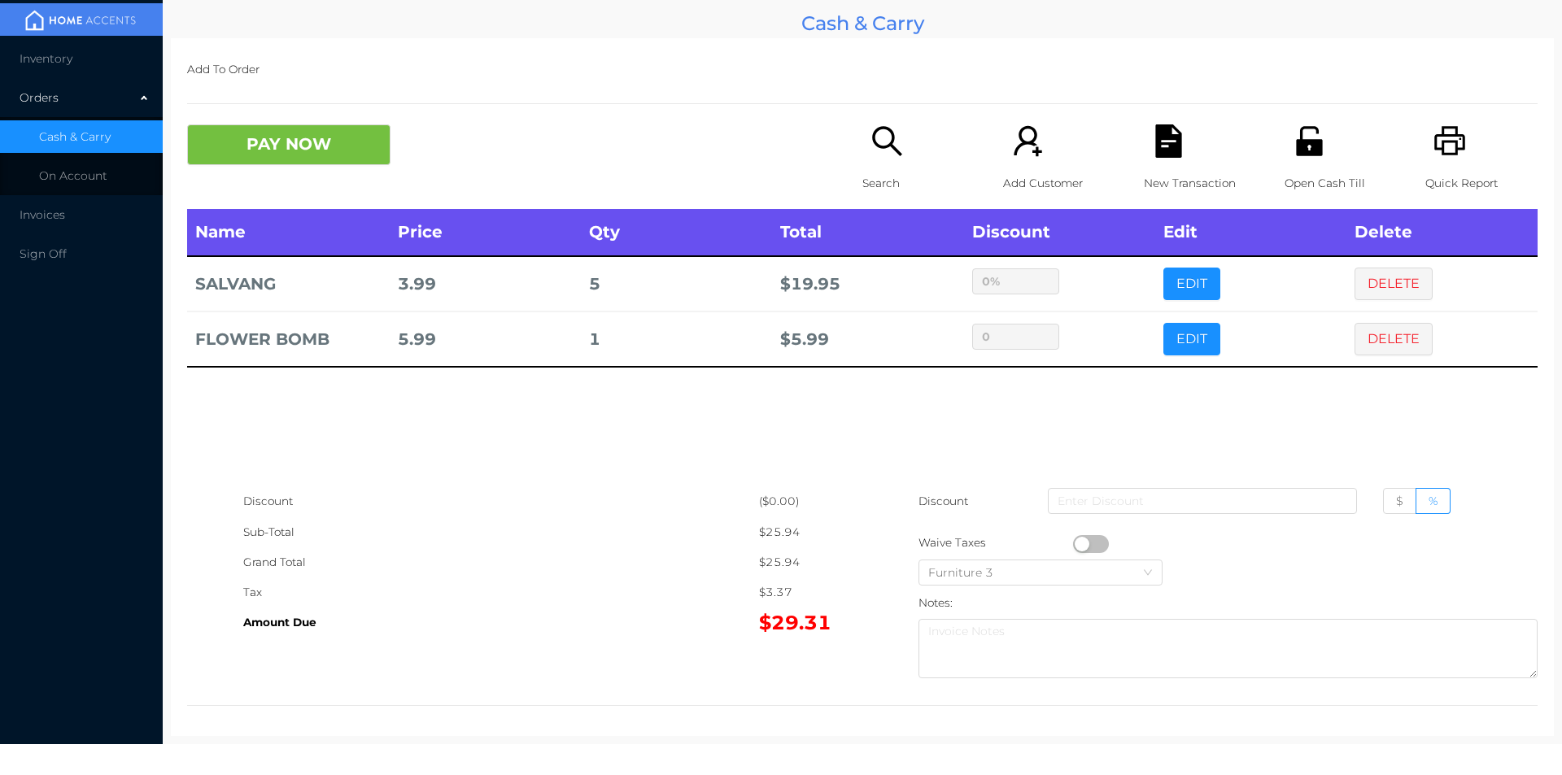
click at [1173, 346] on button "EDIT" at bounding box center [1192, 339] width 57 height 33
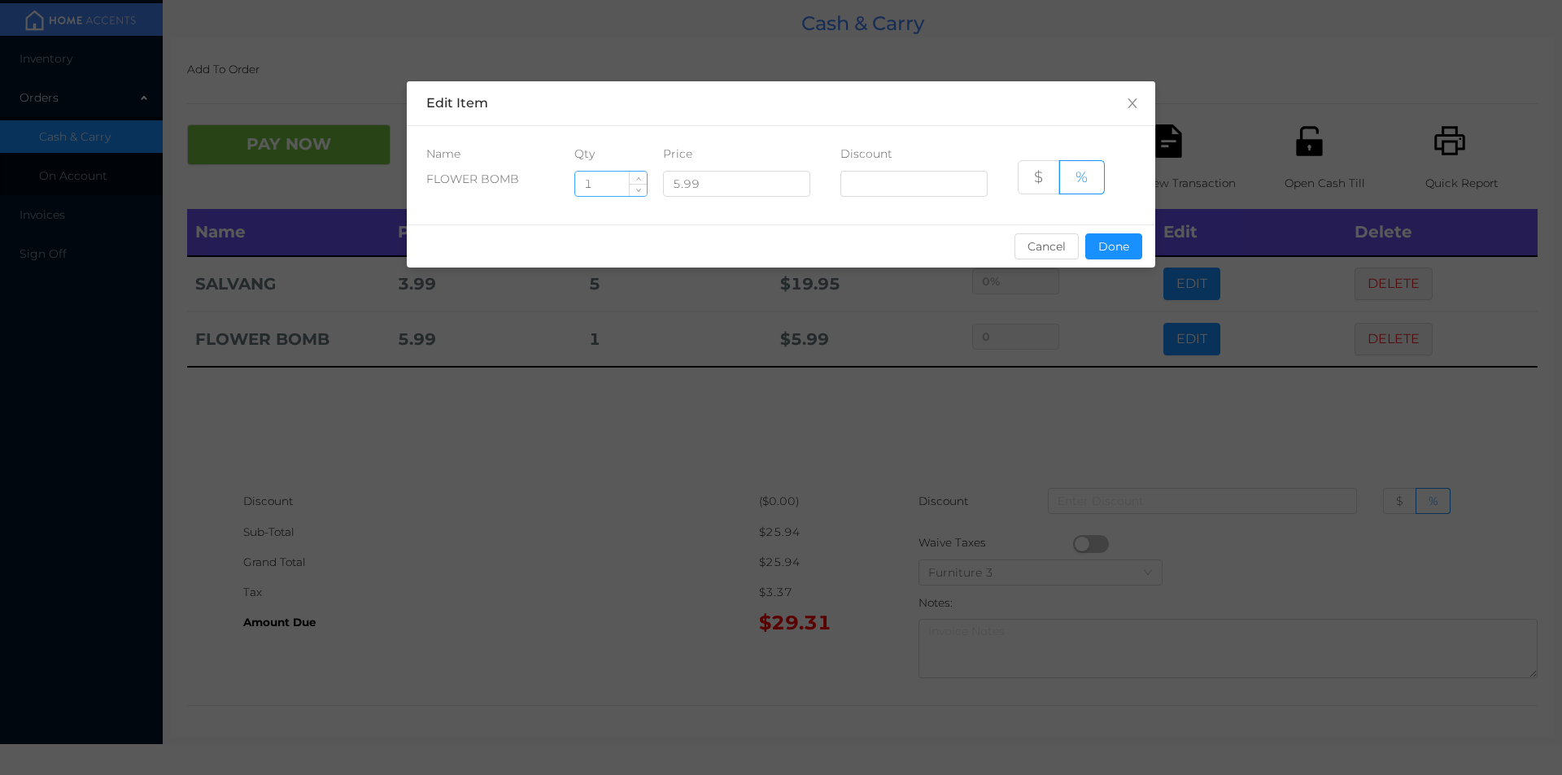
click at [605, 186] on input "1" at bounding box center [611, 184] width 72 height 24
type input "9"
click at [1117, 258] on button "Done" at bounding box center [1113, 247] width 57 height 26
type input "0%"
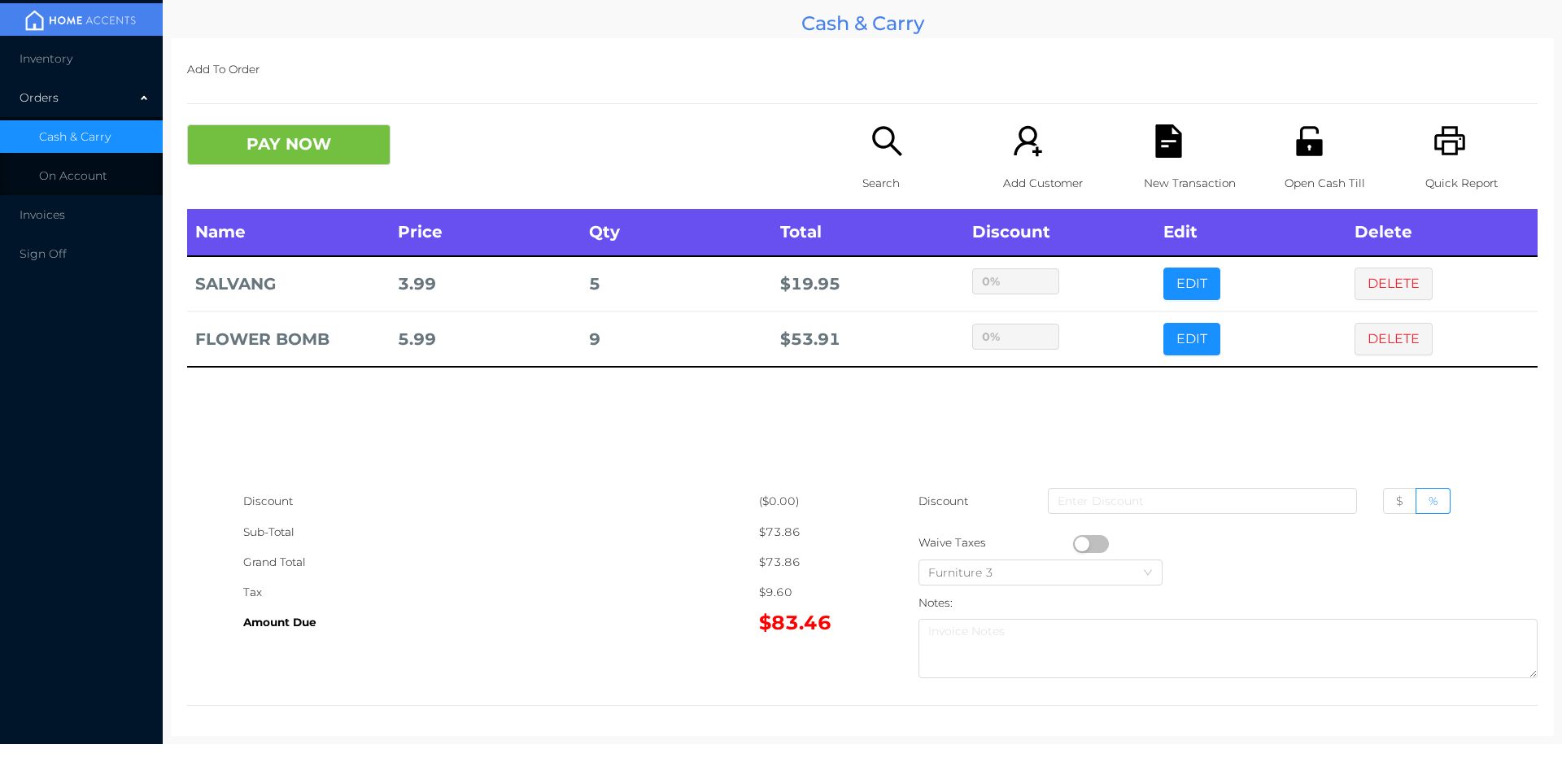
click at [1061, 378] on div "sentinelStart Edit Item Name Qty Price Discount FLOWER BOMB 9 5.99 $ % Cancel D…" at bounding box center [781, 387] width 1562 height 775
click at [882, 168] on p "Search" at bounding box center [919, 183] width 112 height 30
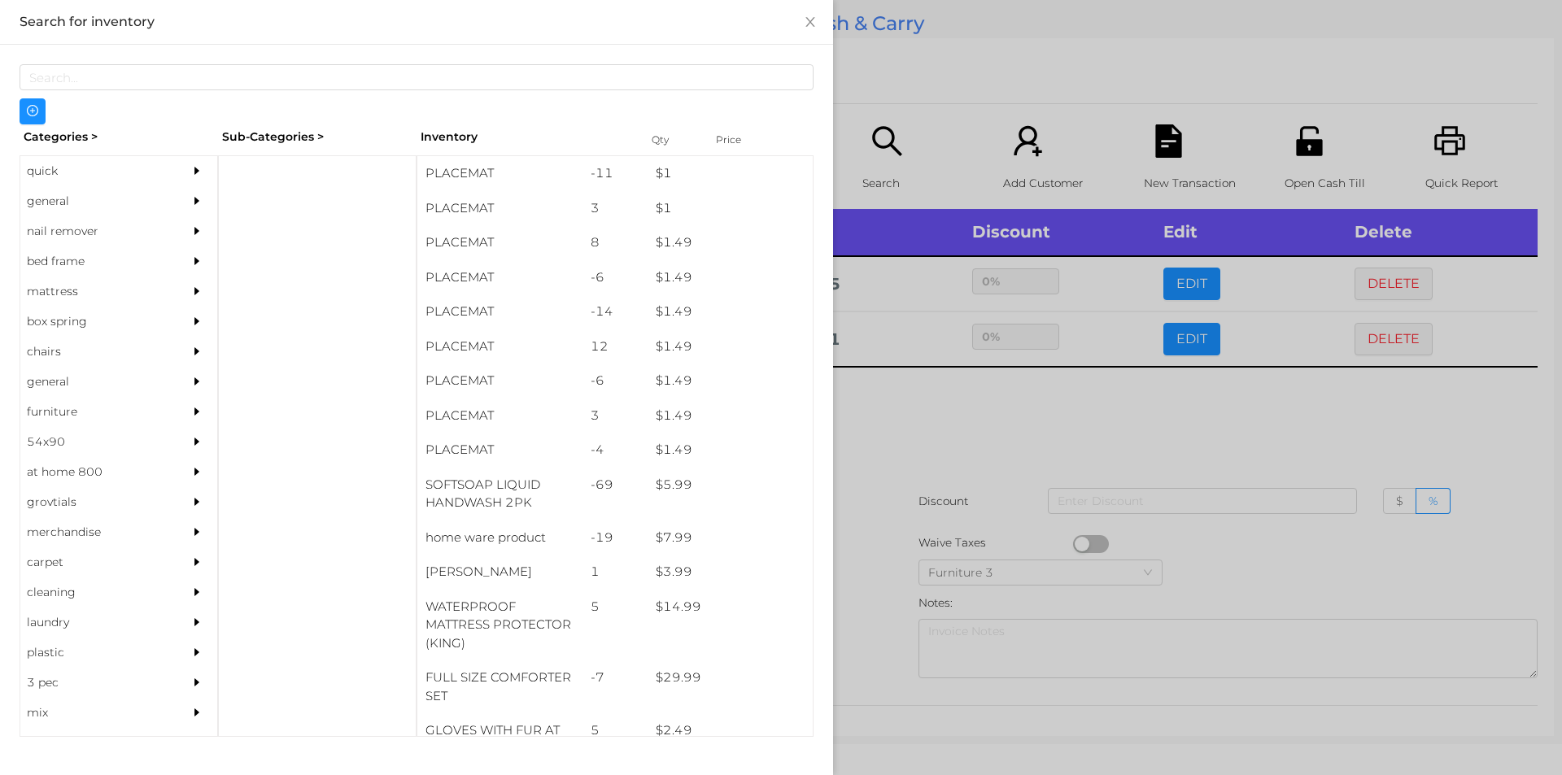
click at [68, 202] on div "general" at bounding box center [94, 201] width 148 height 30
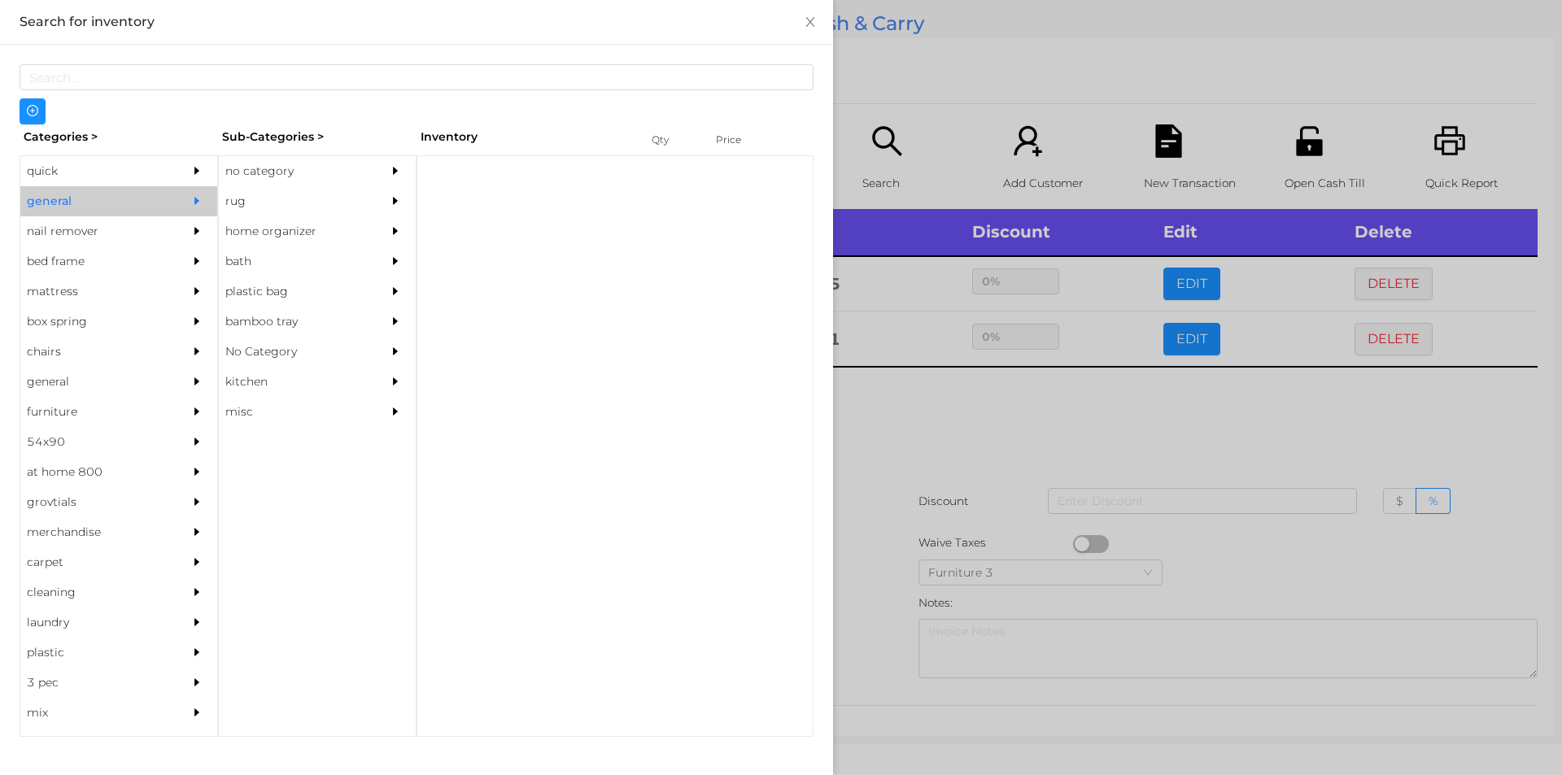
click at [256, 165] on div "no category" at bounding box center [293, 171] width 148 height 30
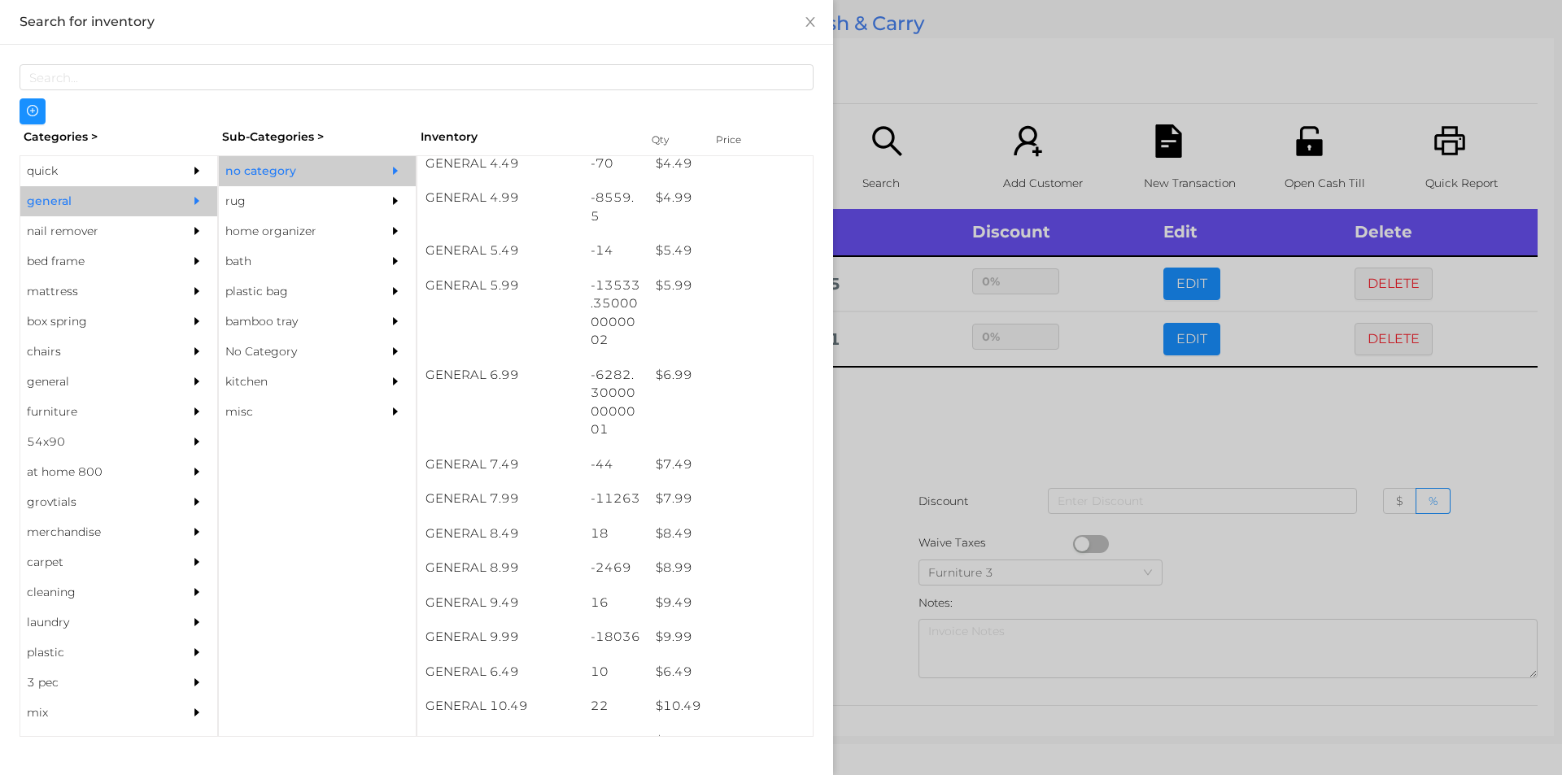
scroll to position [684, 0]
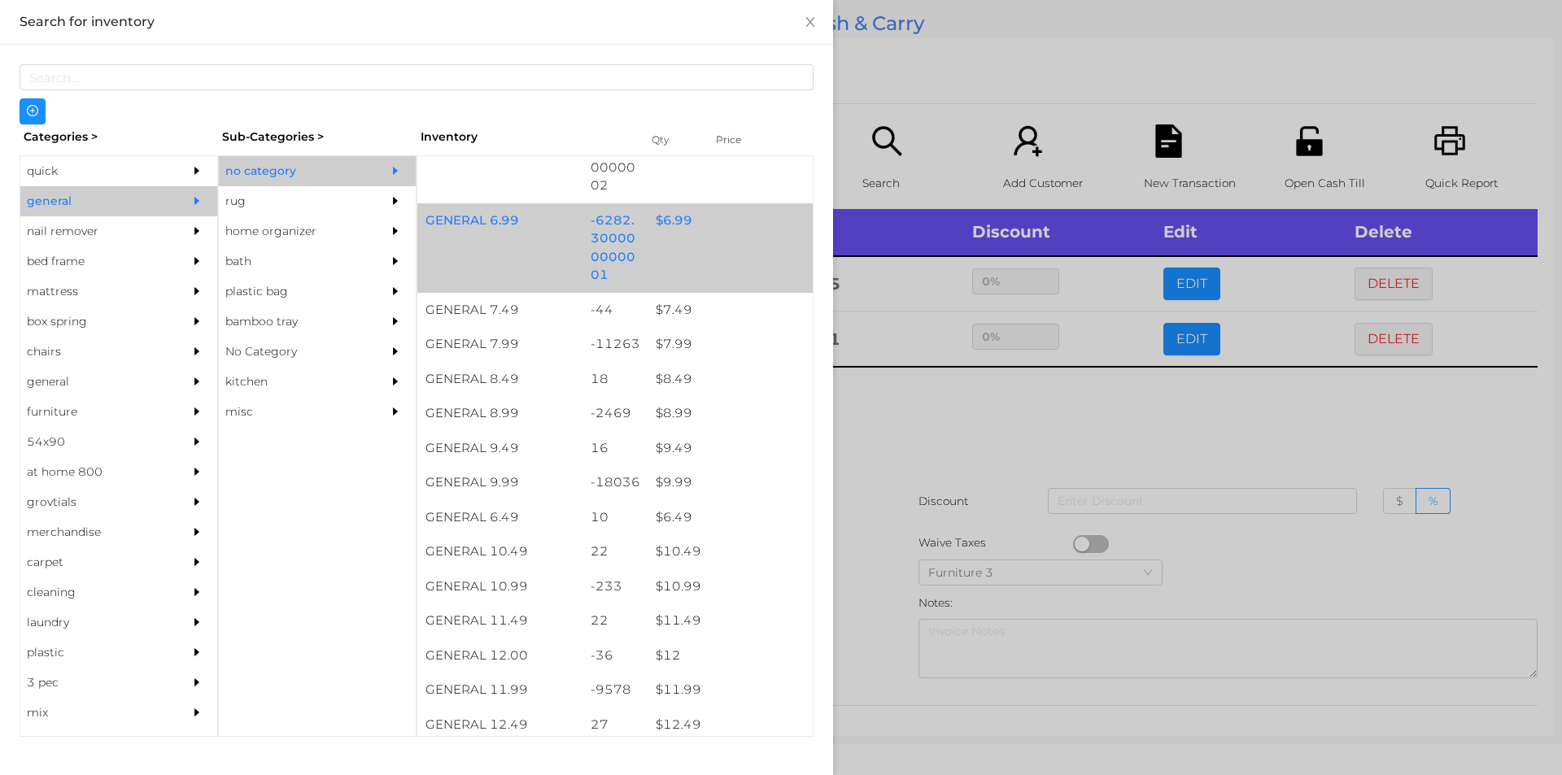
click at [666, 227] on div "$ 6.99" at bounding box center [730, 220] width 165 height 35
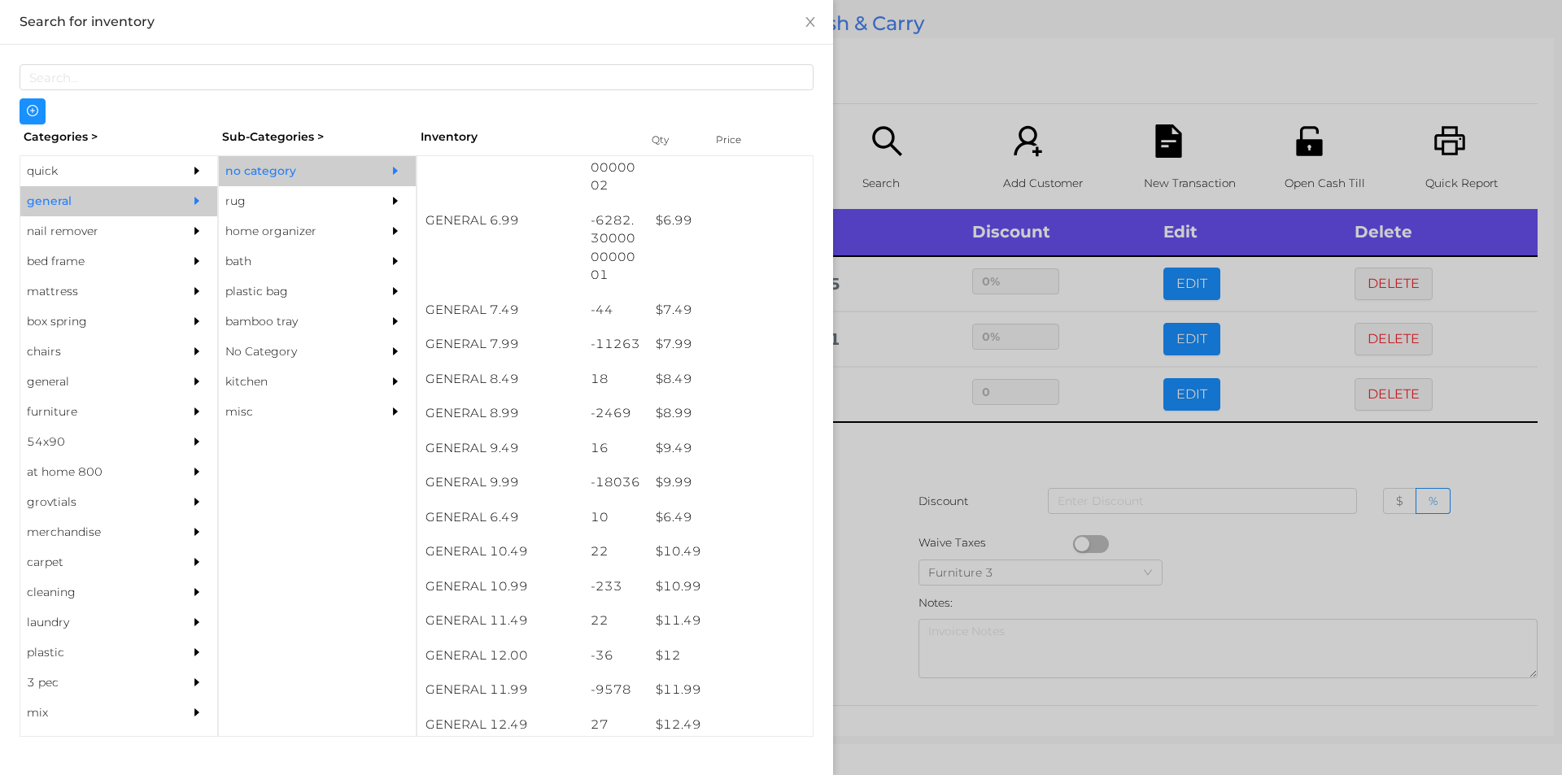
click at [914, 467] on div at bounding box center [781, 387] width 1562 height 775
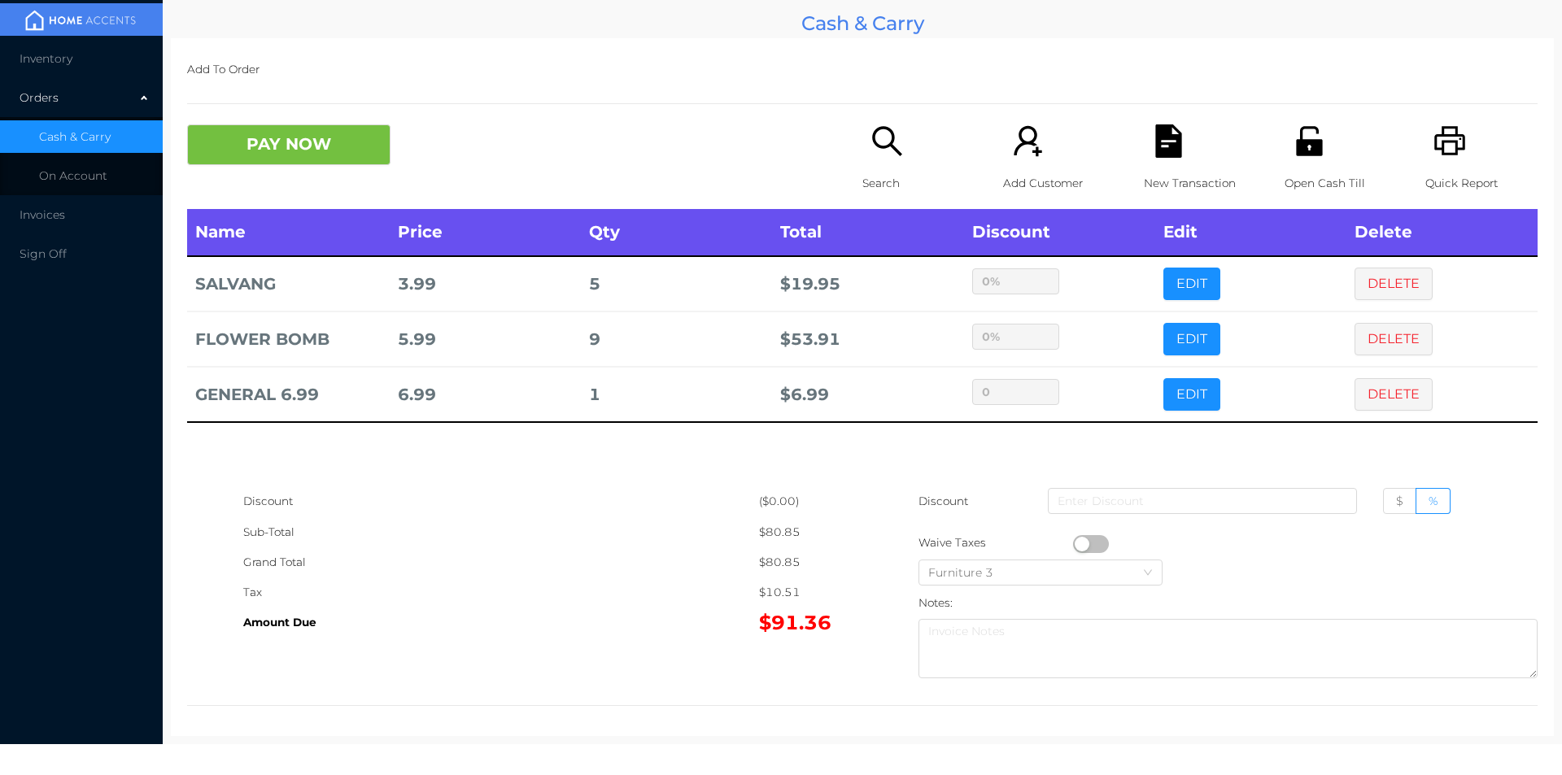
click at [1306, 143] on icon "icon: unlock" at bounding box center [1309, 140] width 26 height 29
click at [295, 145] on button "PAY NOW" at bounding box center [288, 144] width 203 height 41
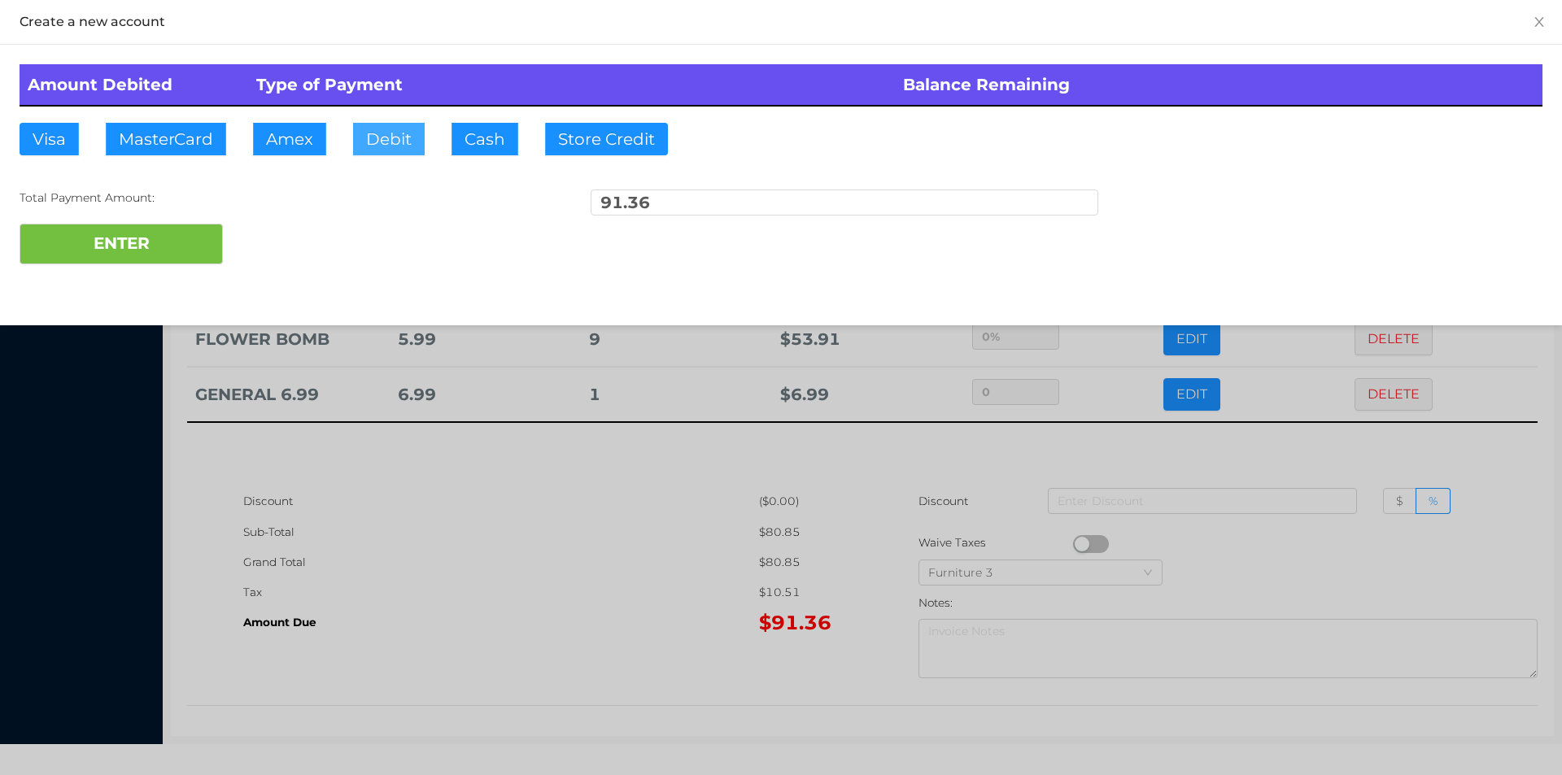
click at [382, 139] on button "Debit" at bounding box center [389, 139] width 72 height 33
type input "100."
click at [152, 254] on button "ENTER" at bounding box center [121, 244] width 203 height 41
type input "0"
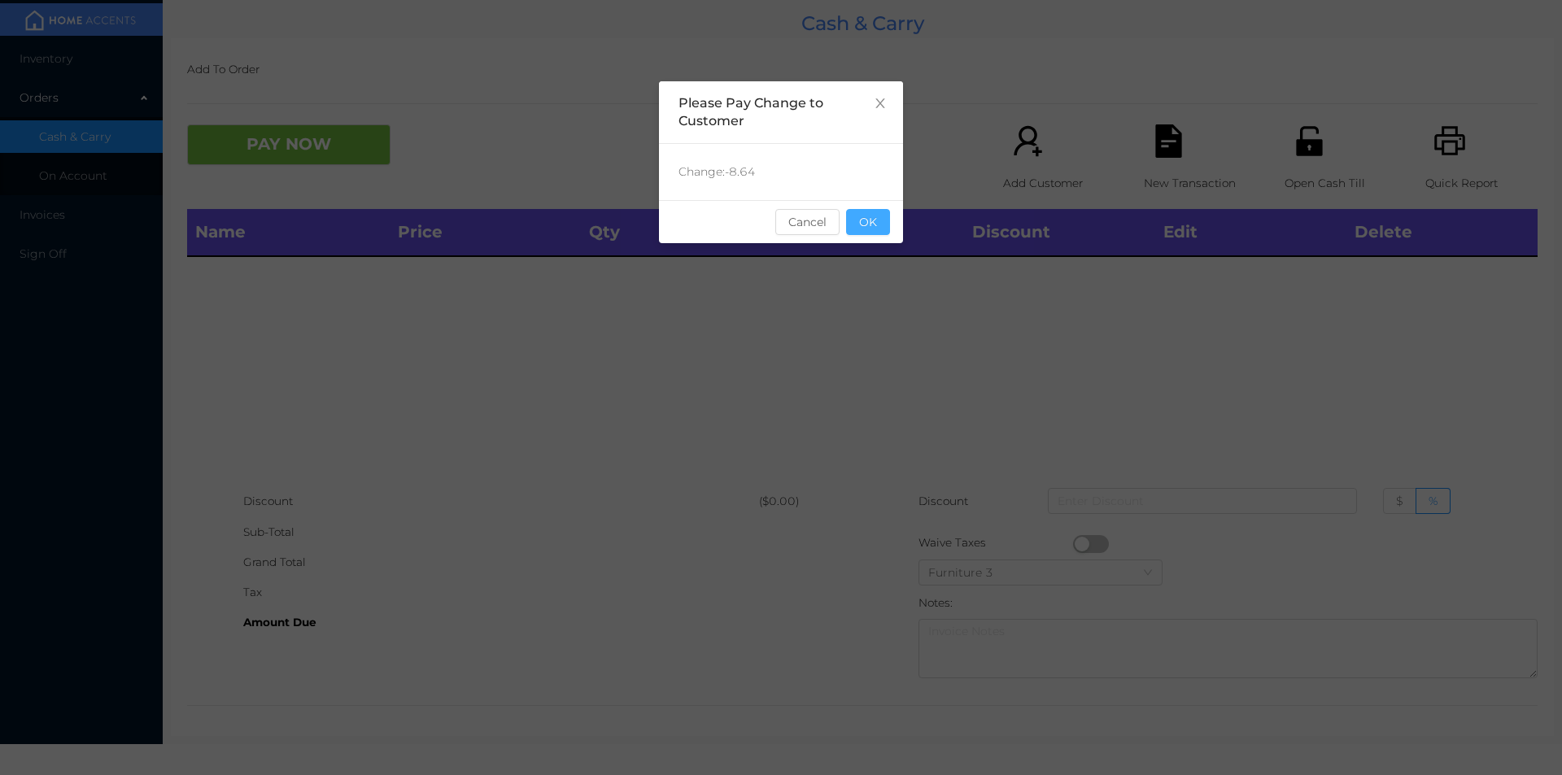
click at [871, 232] on button "OK" at bounding box center [868, 222] width 44 height 26
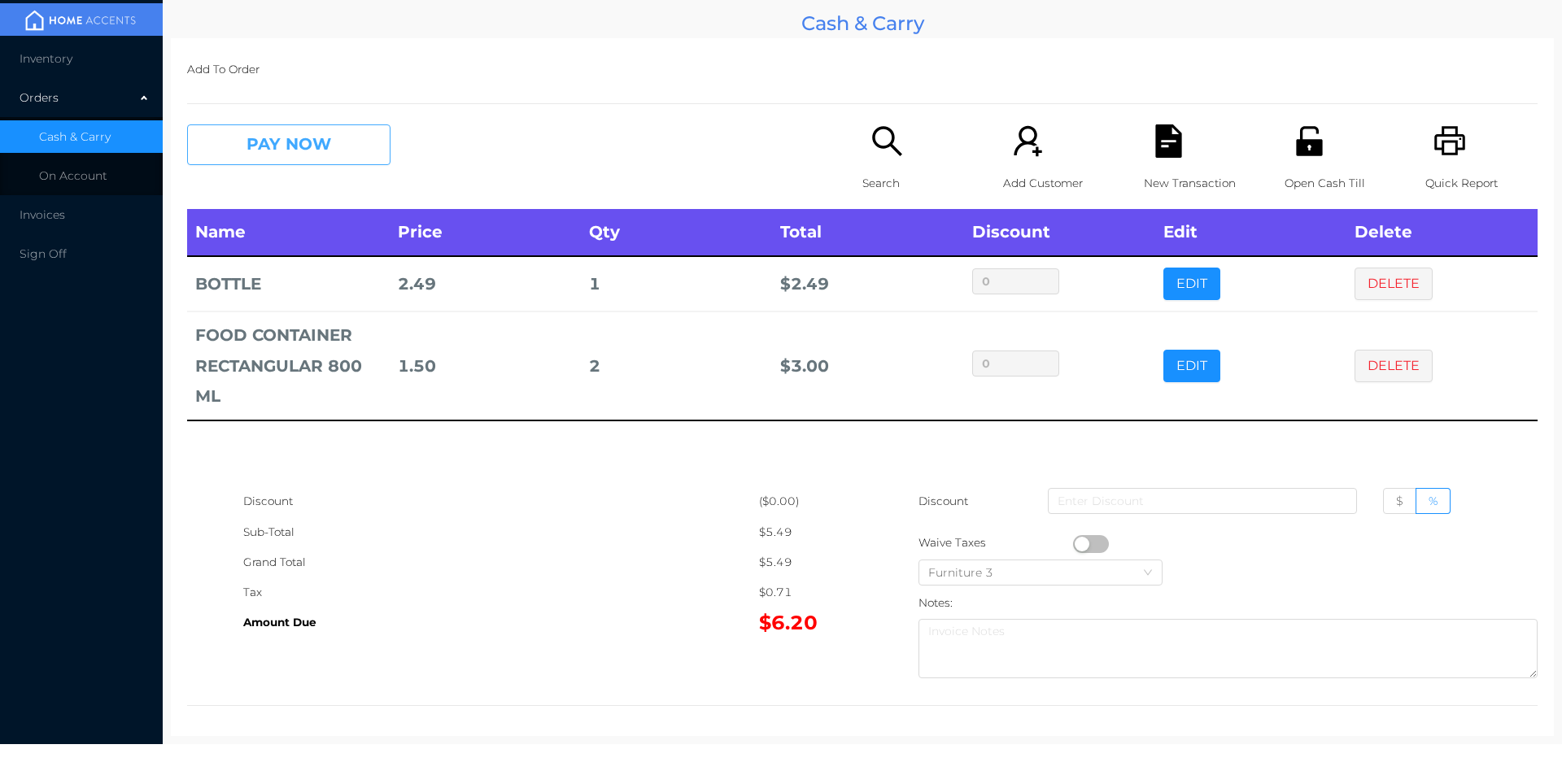
click at [350, 139] on button "PAY NOW" at bounding box center [288, 144] width 203 height 41
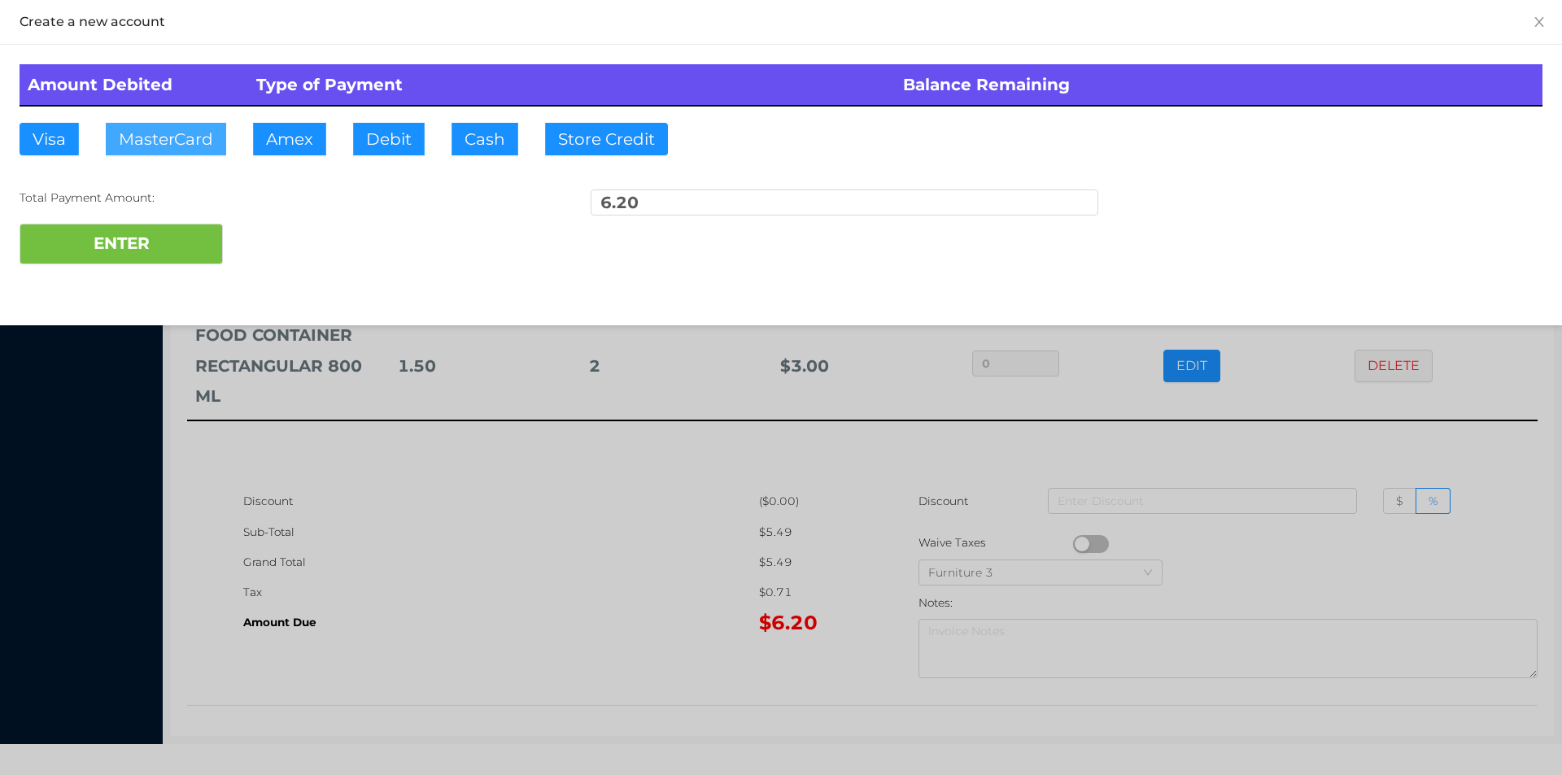
click at [181, 137] on button "MasterCard" at bounding box center [166, 139] width 120 height 33
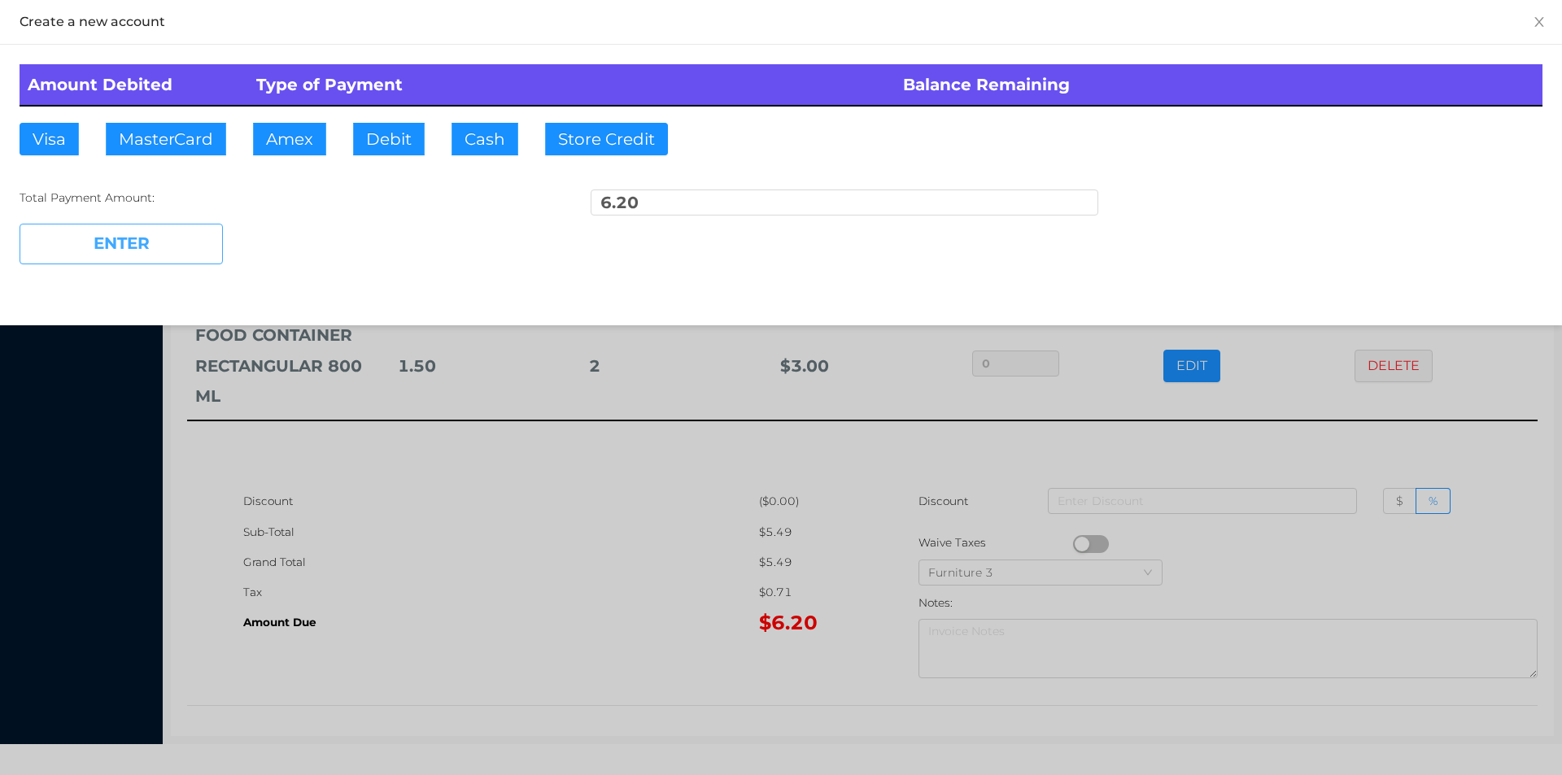
click at [152, 228] on button "ENTER" at bounding box center [121, 244] width 203 height 41
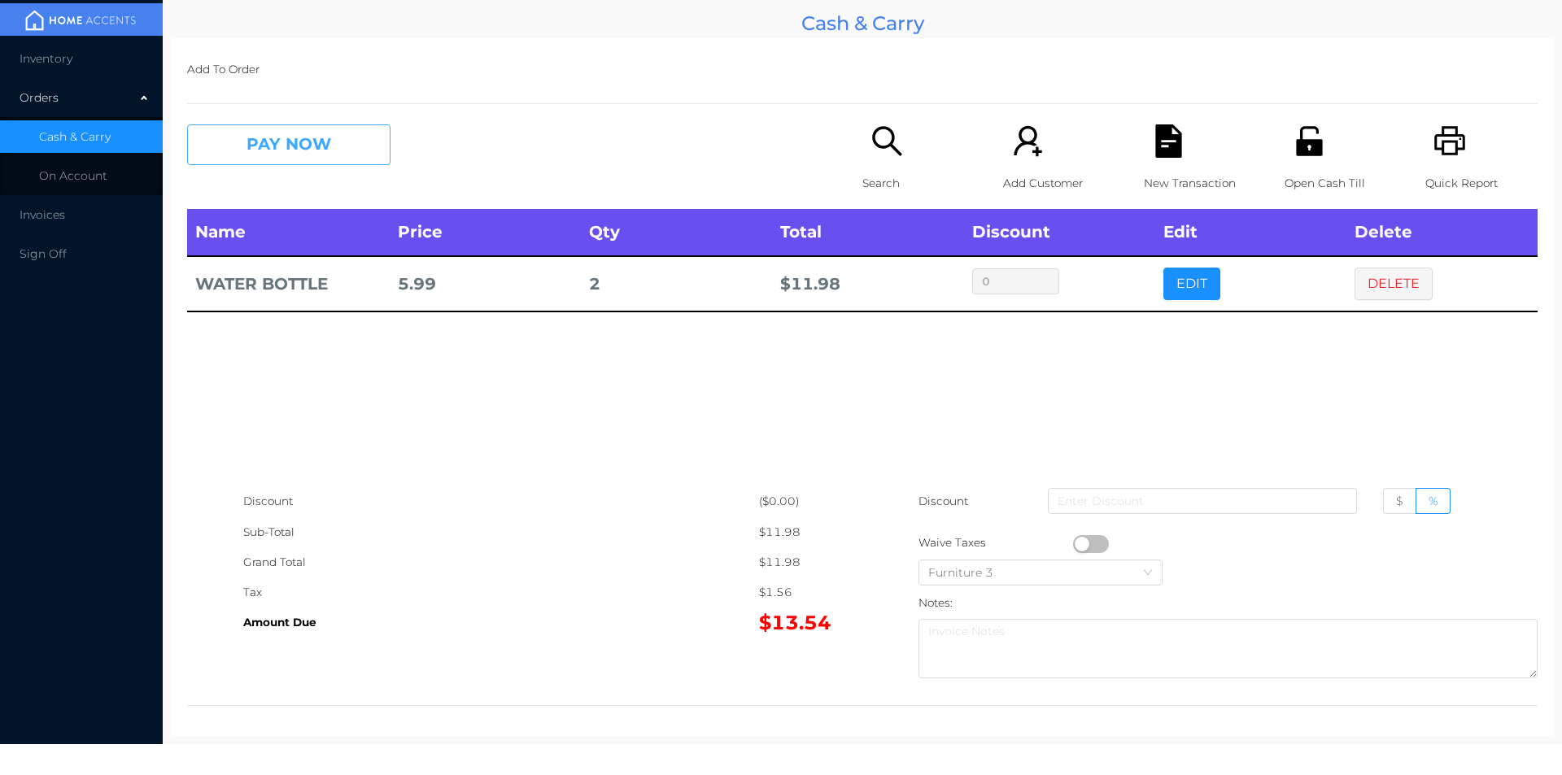
click at [256, 133] on button "PAY NOW" at bounding box center [288, 144] width 203 height 41
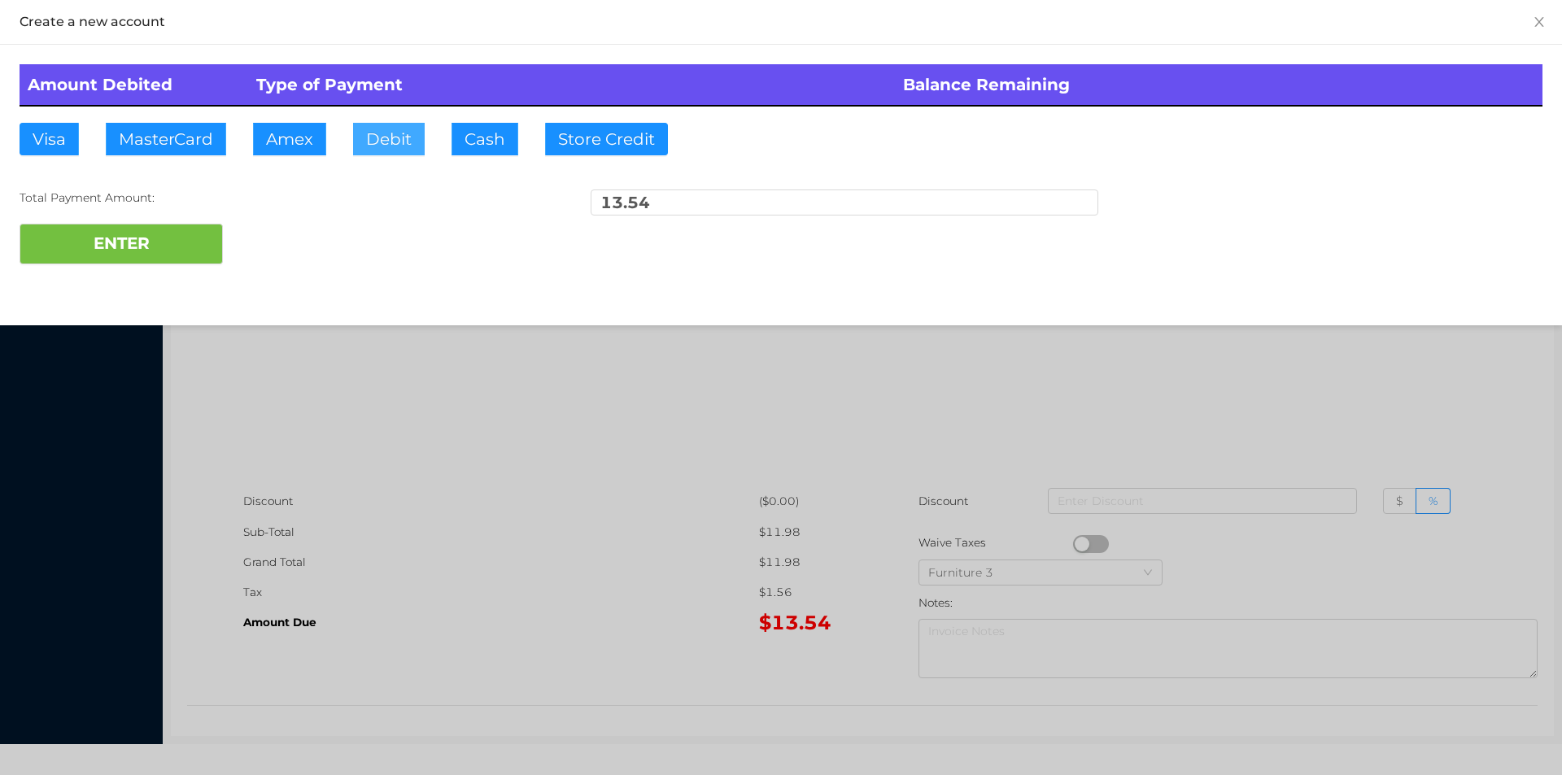
click at [403, 145] on button "Debit" at bounding box center [389, 139] width 72 height 33
click at [177, 246] on button "ENTER" at bounding box center [121, 244] width 203 height 41
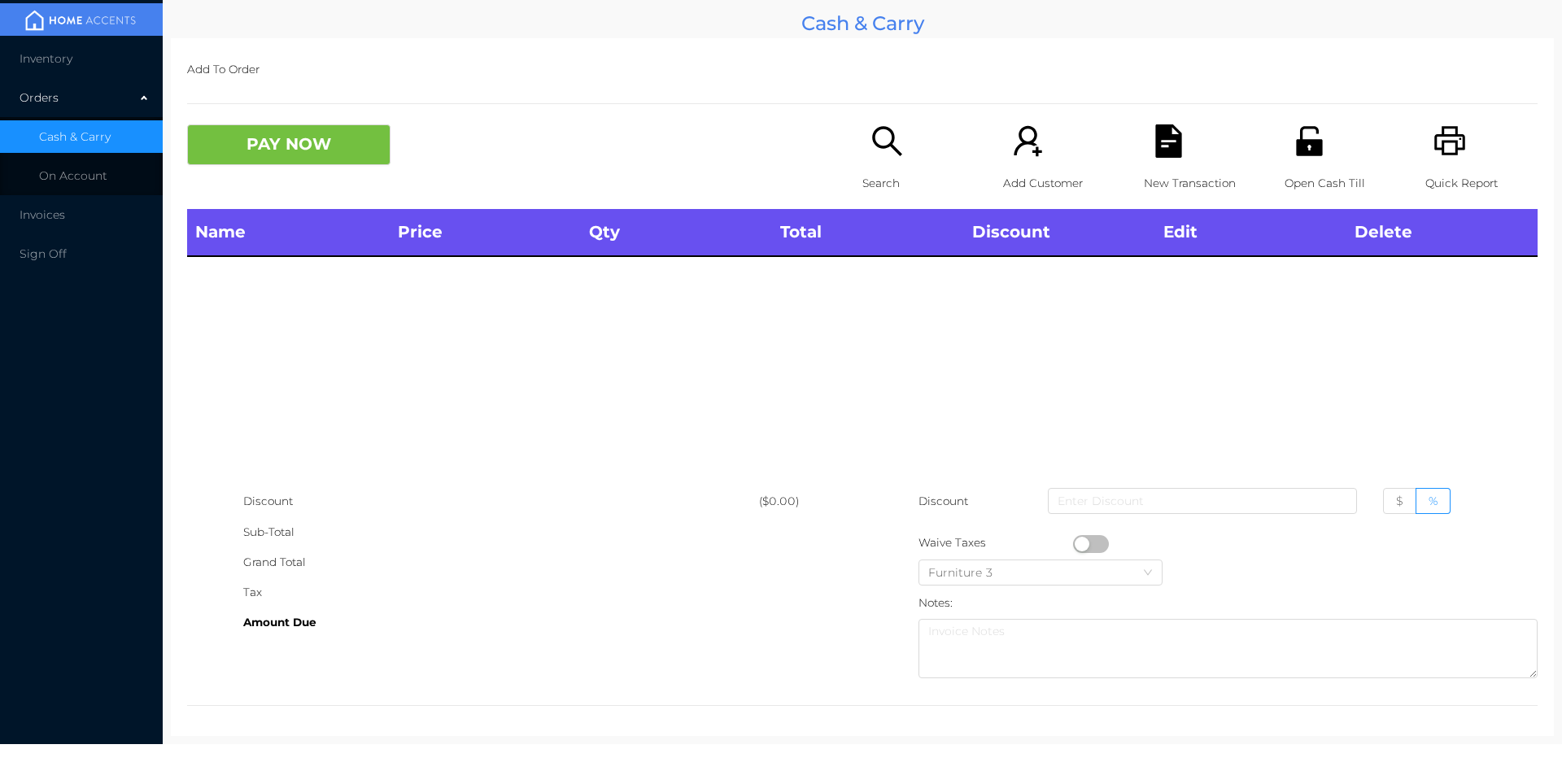
click at [1212, 417] on div "Name Price Qty Total Discount Edit Delete" at bounding box center [862, 347] width 1351 height 277
click at [1285, 130] on div "Open Cash Till" at bounding box center [1341, 166] width 112 height 85
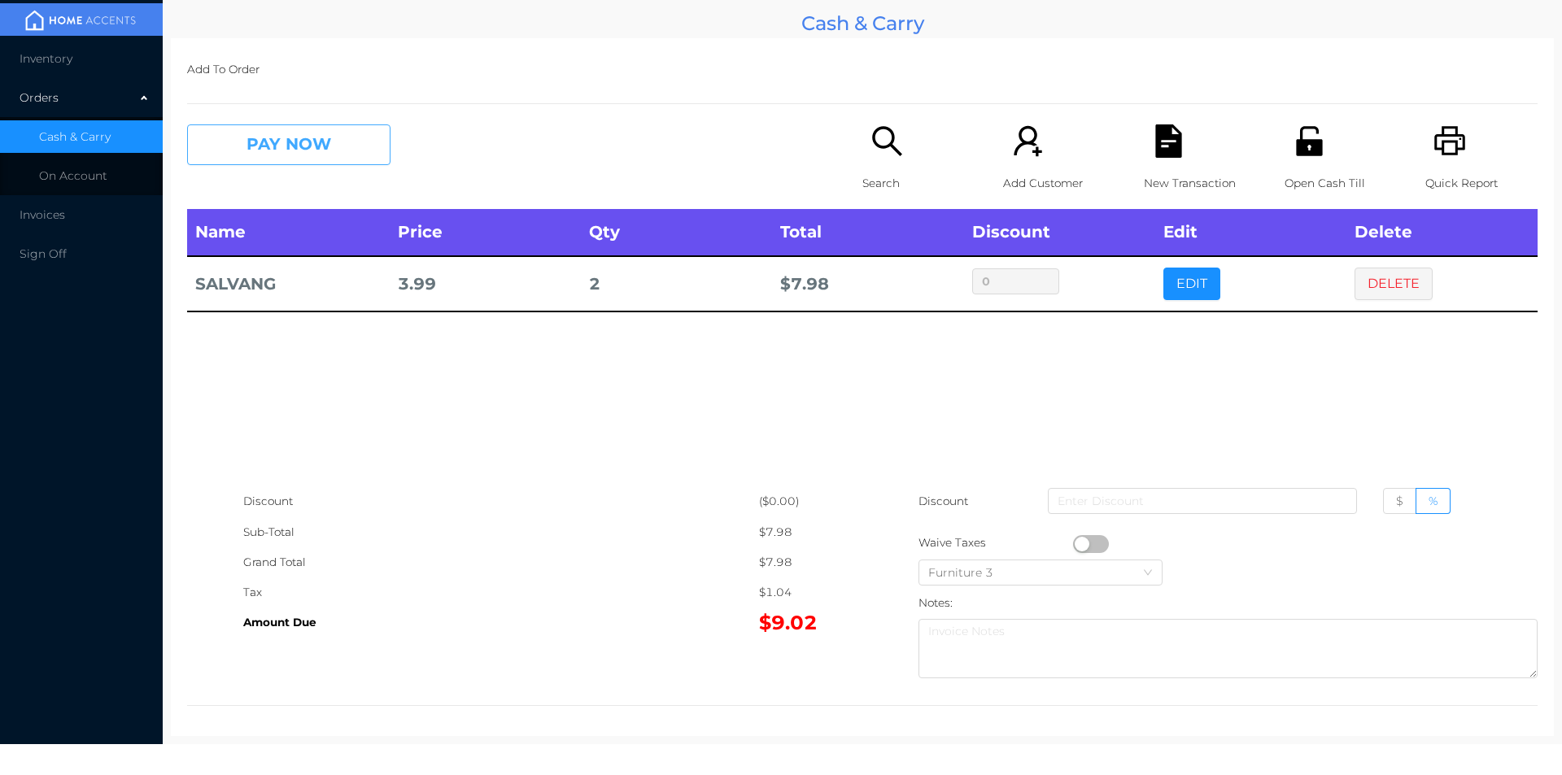
click at [326, 139] on button "PAY NOW" at bounding box center [288, 144] width 203 height 41
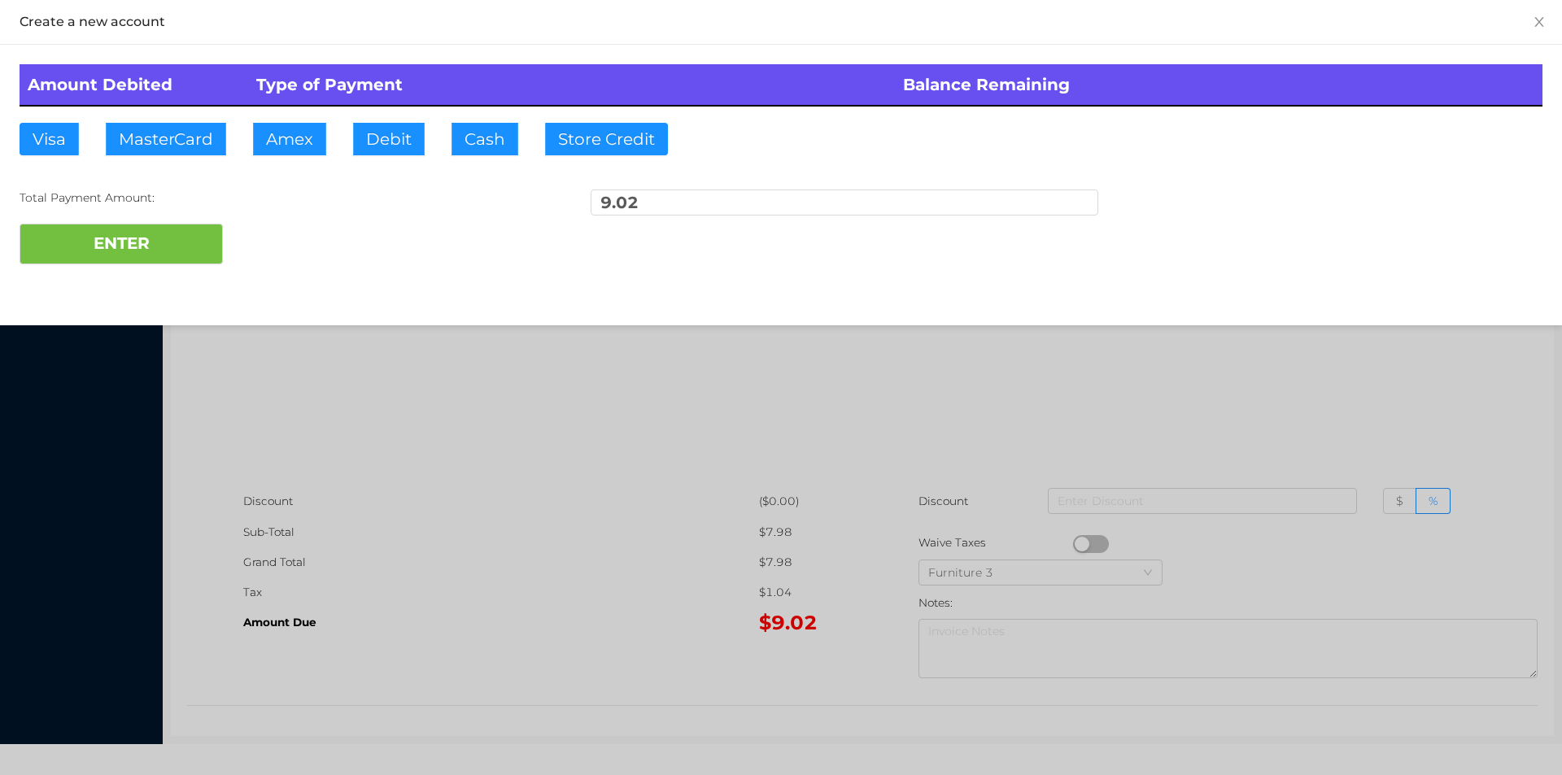
click at [489, 168] on div "Amount Debited Type of Payment Balance Remaining Visa MasterCard Amex Debit Cas…" at bounding box center [781, 164] width 1562 height 239
click at [474, 135] on button "Cash" at bounding box center [485, 139] width 67 height 33
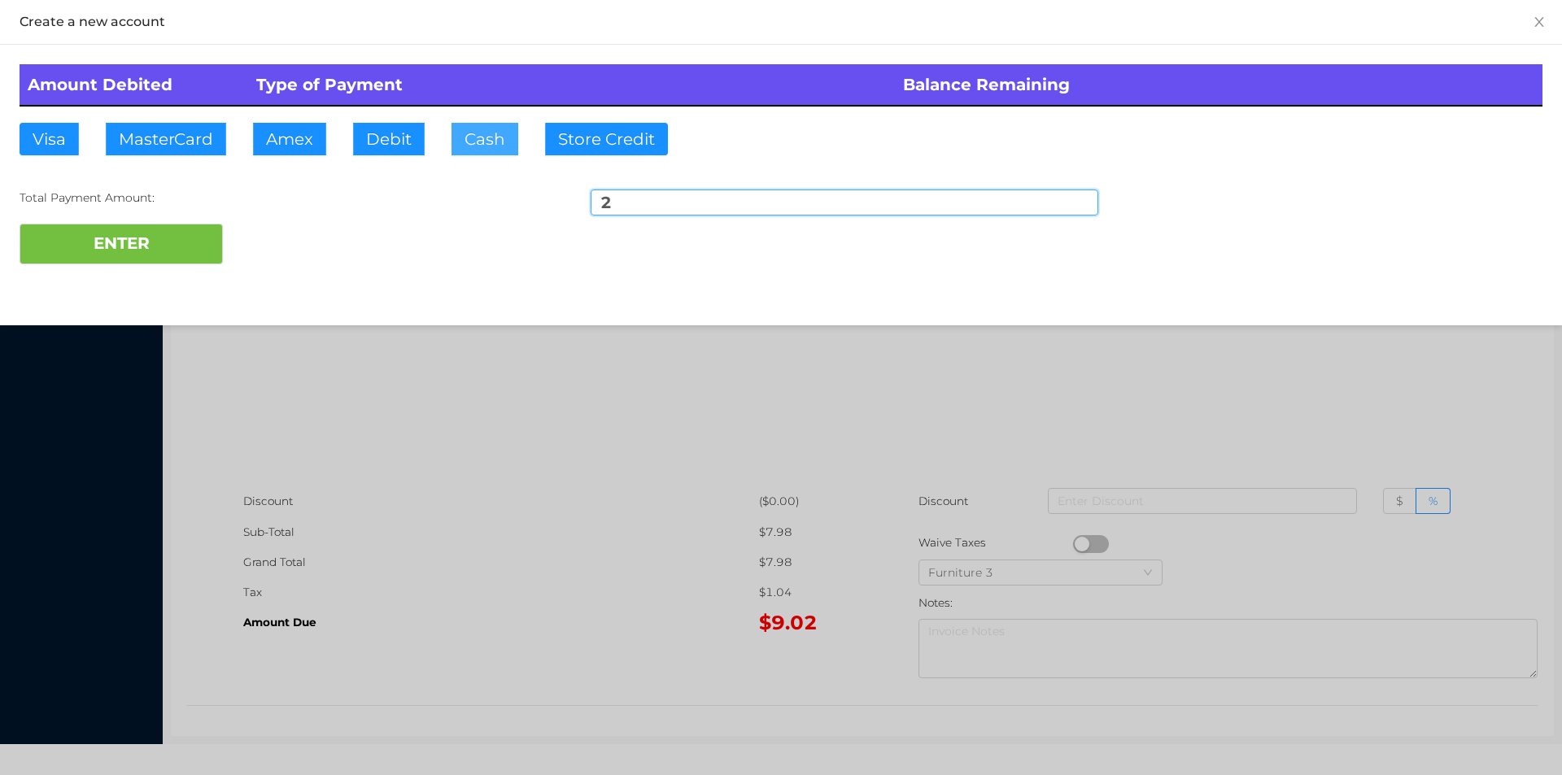
type input "20"
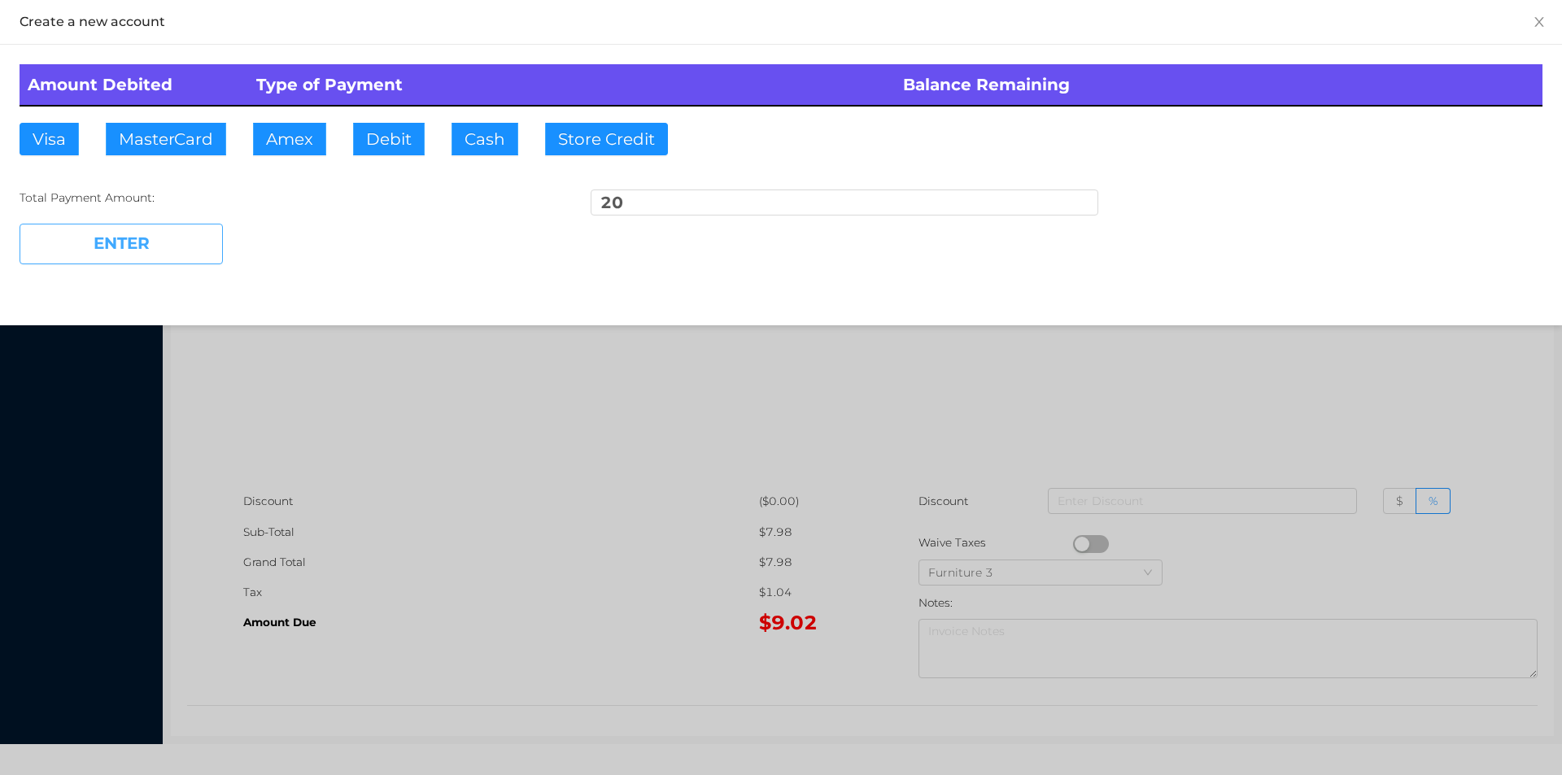
click at [120, 228] on button "ENTER" at bounding box center [121, 244] width 203 height 41
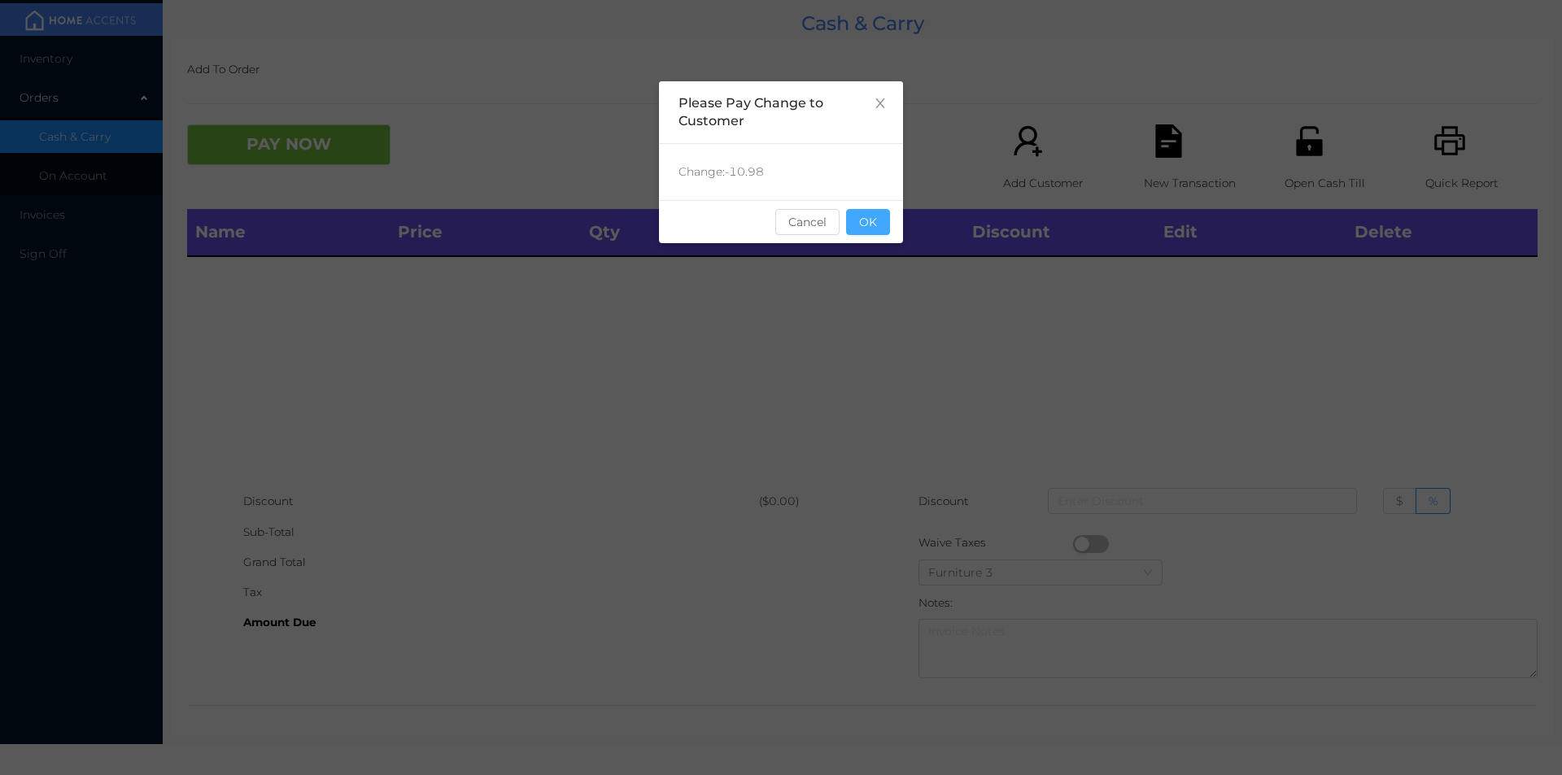
click at [852, 230] on button "OK" at bounding box center [868, 222] width 44 height 26
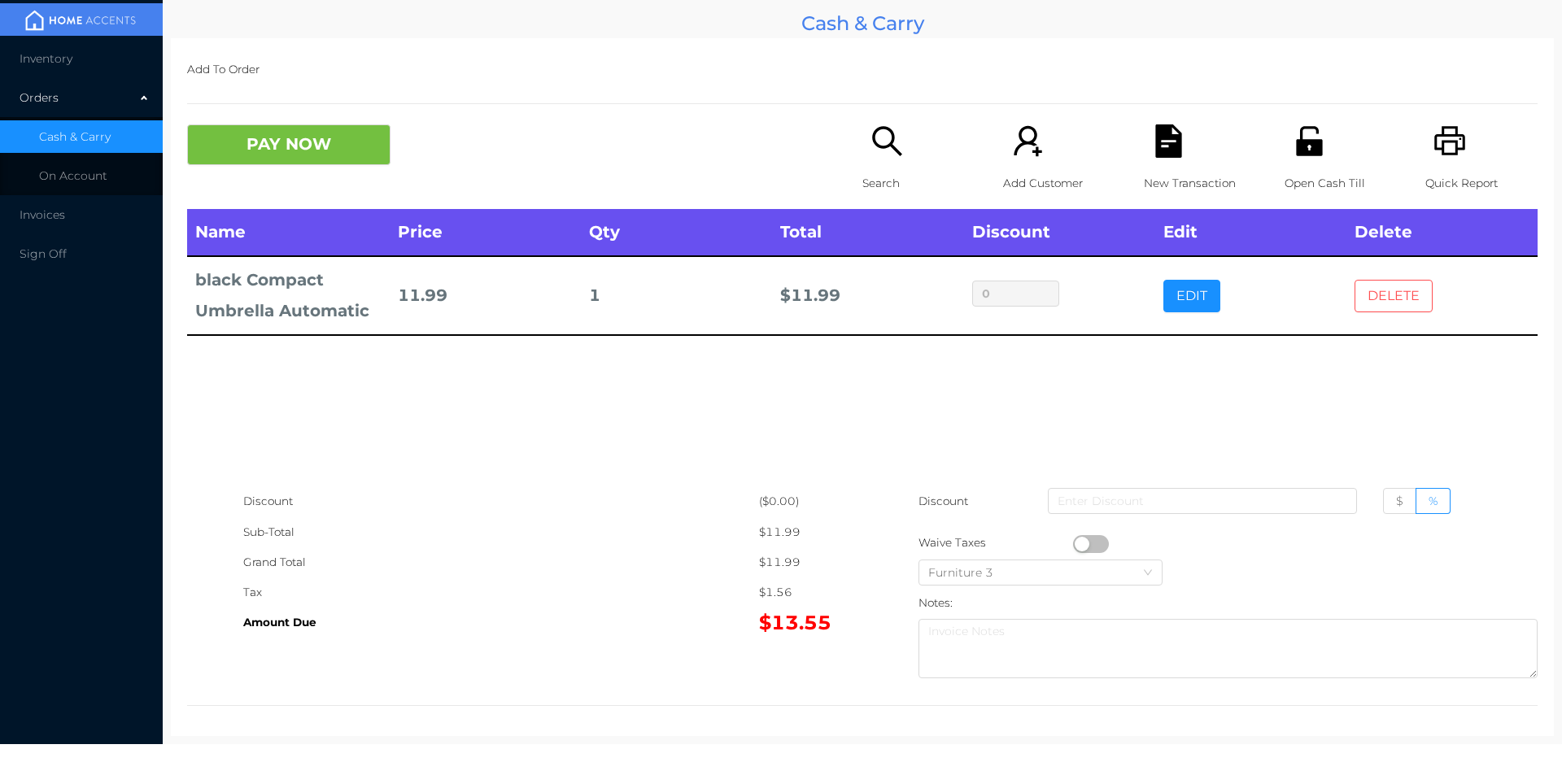
click at [1379, 296] on button "DELETE" at bounding box center [1394, 296] width 78 height 33
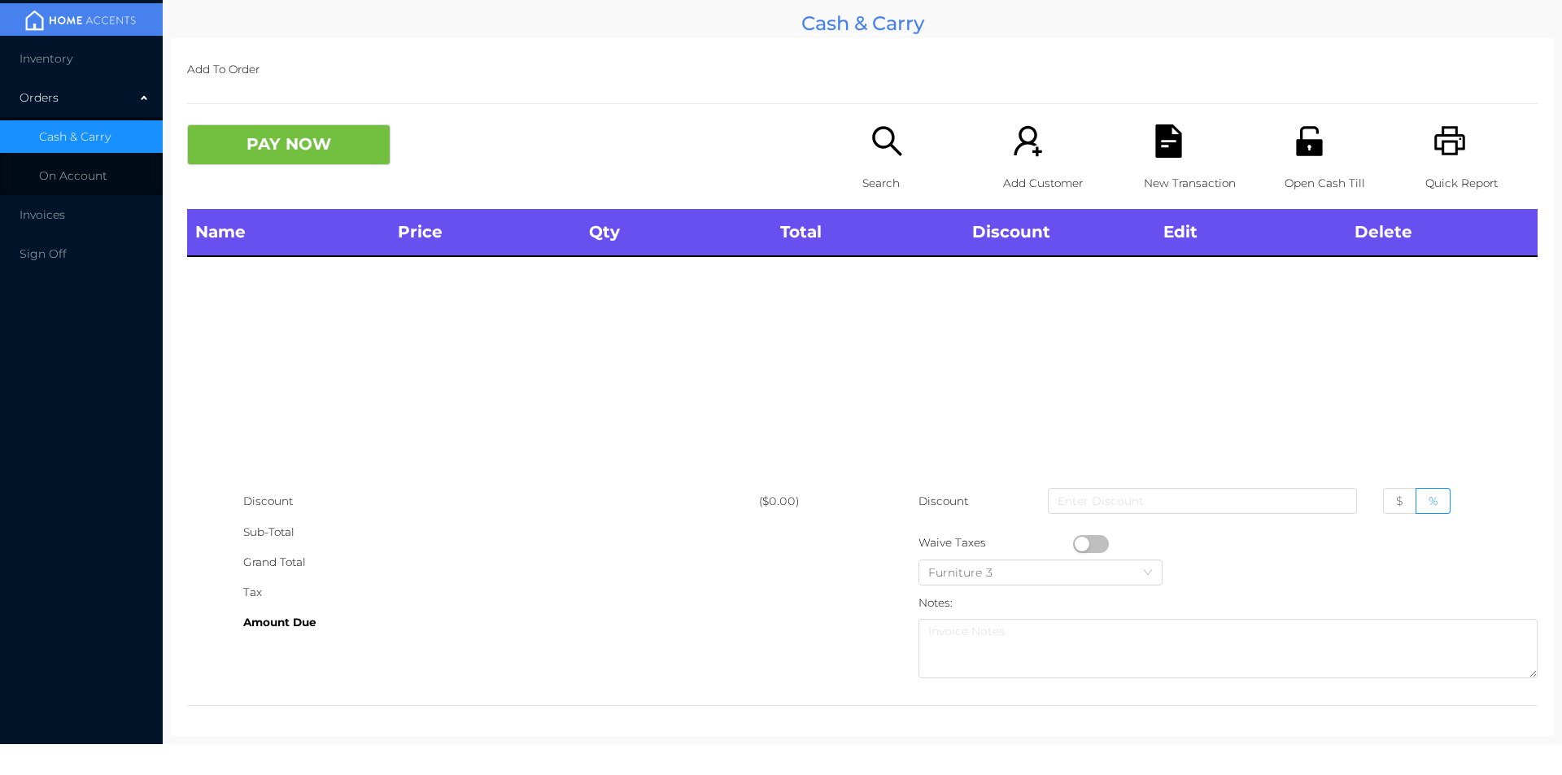
click at [902, 207] on div "Search" at bounding box center [919, 166] width 112 height 85
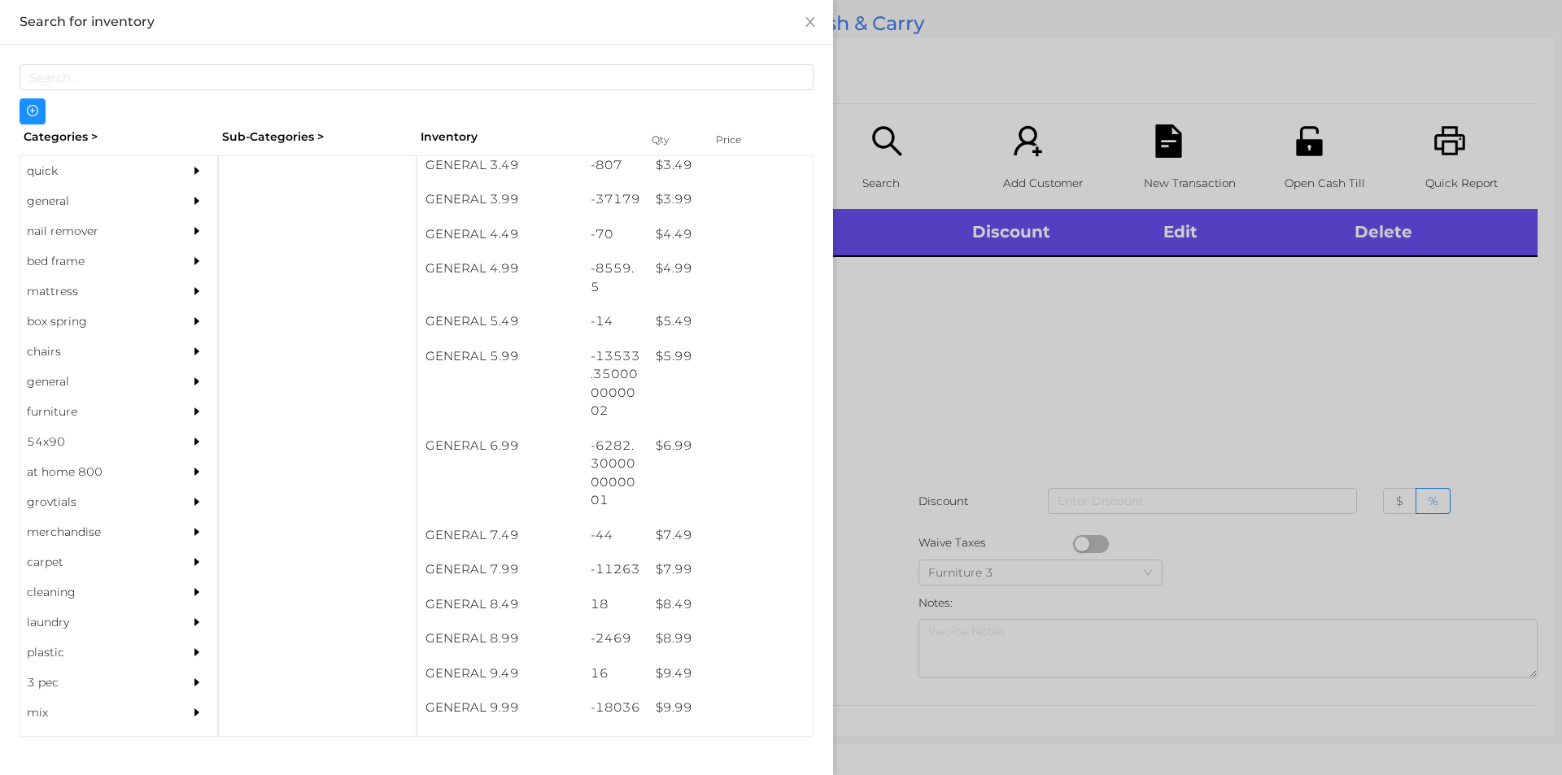
scroll to position [455, 0]
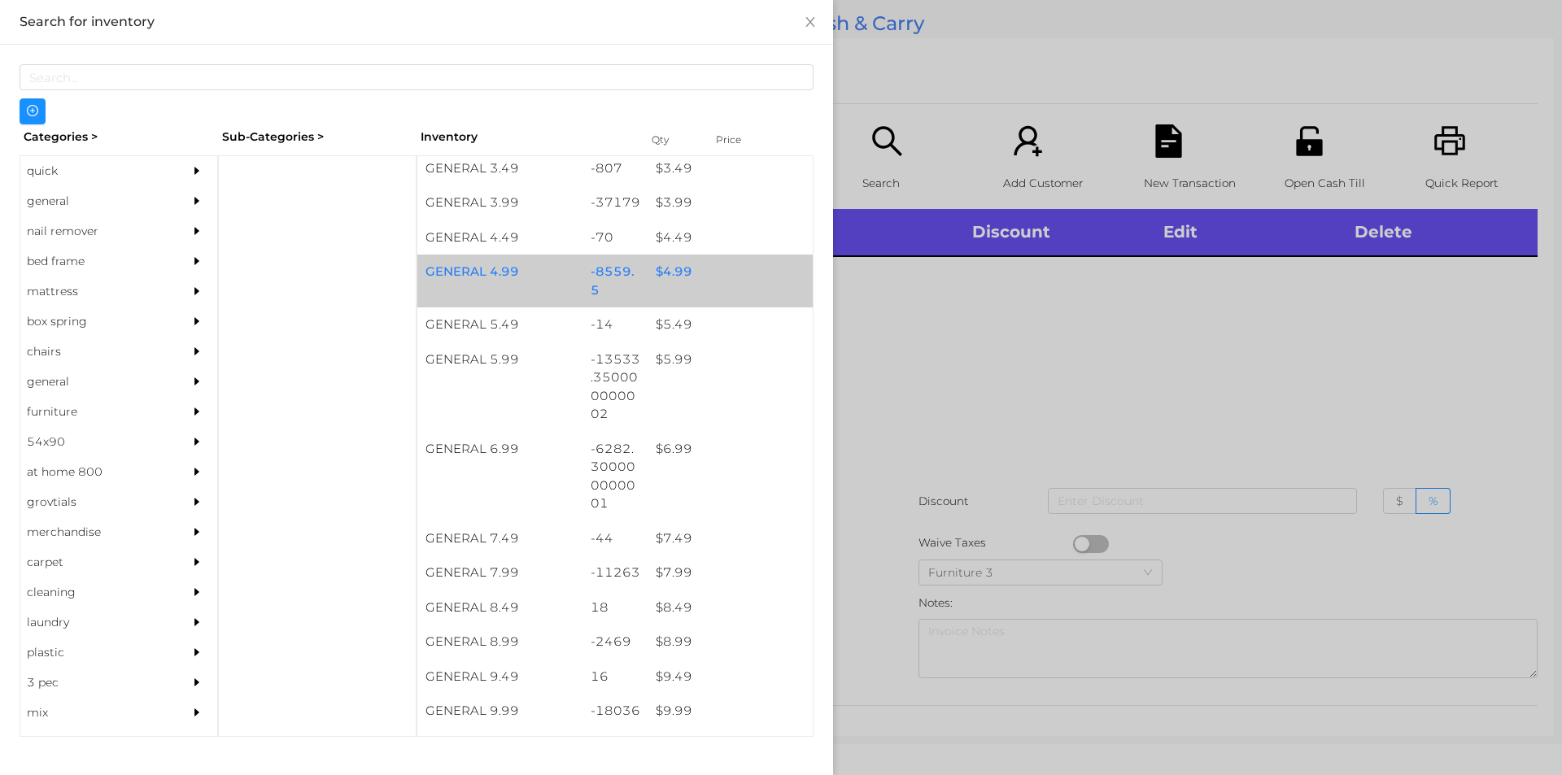
click at [610, 283] on div "-8559.5" at bounding box center [616, 281] width 66 height 53
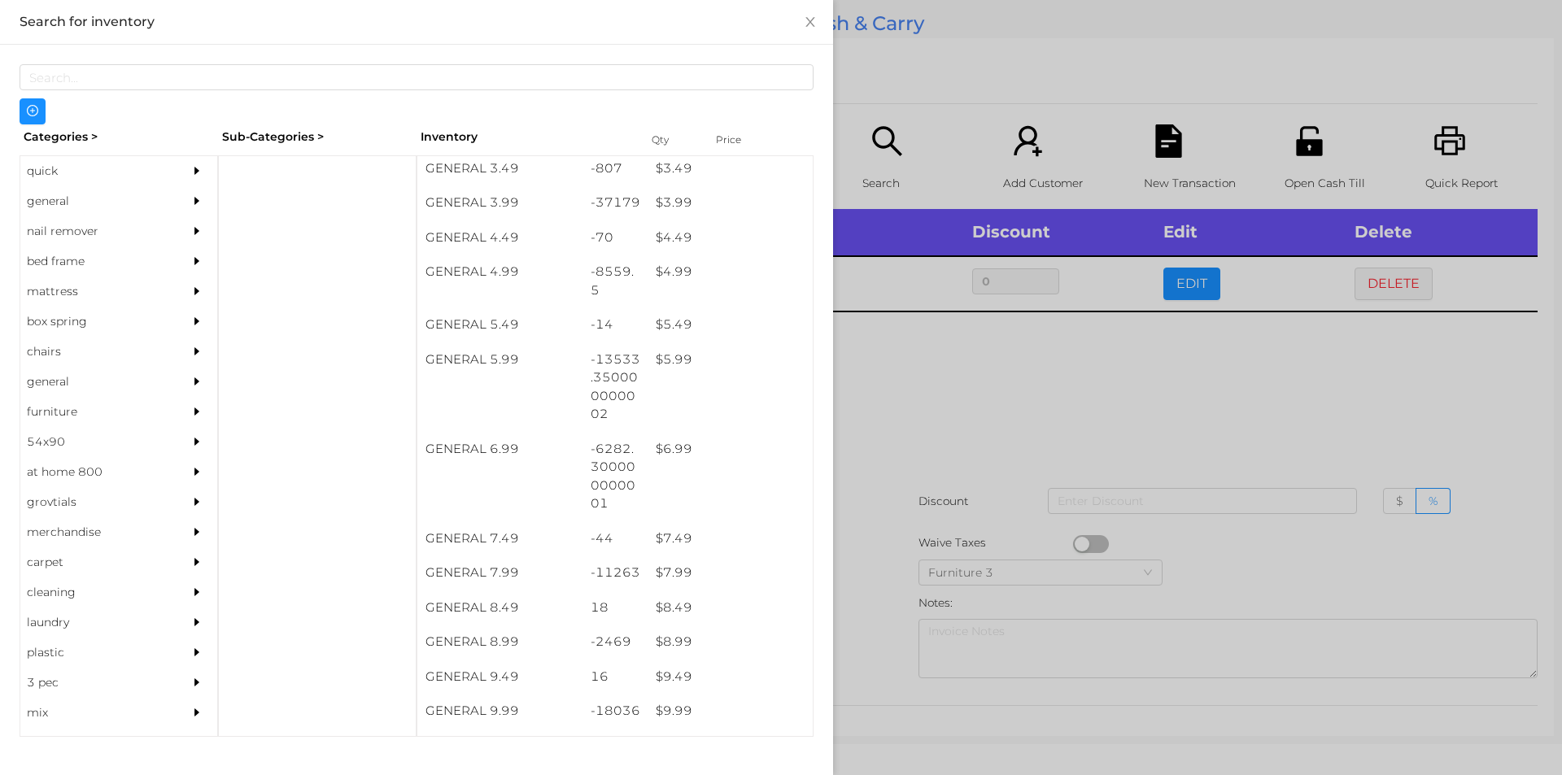
click at [954, 493] on div at bounding box center [781, 387] width 1562 height 775
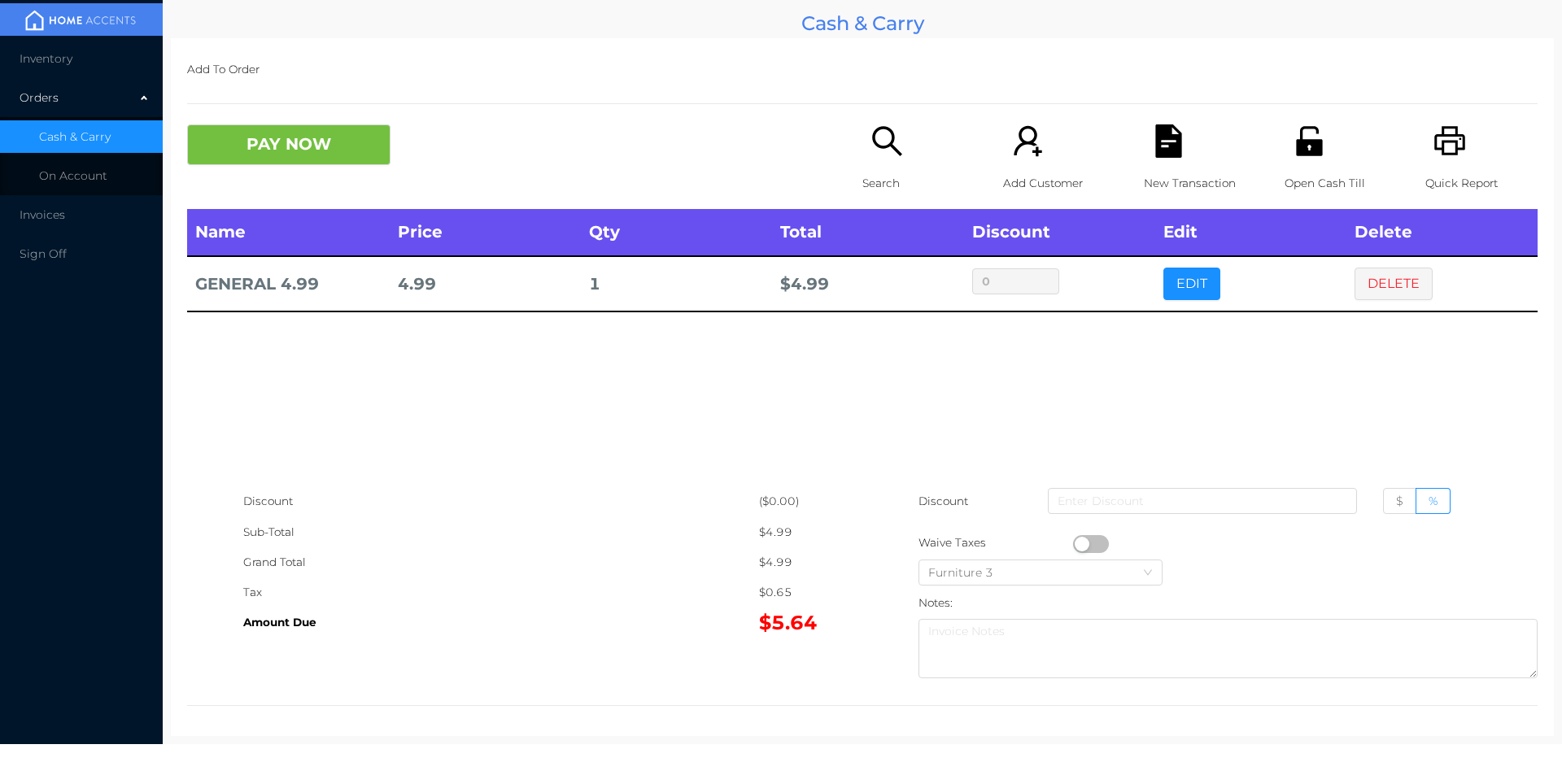
click at [1167, 147] on icon "icon: file-text" at bounding box center [1168, 140] width 26 height 33
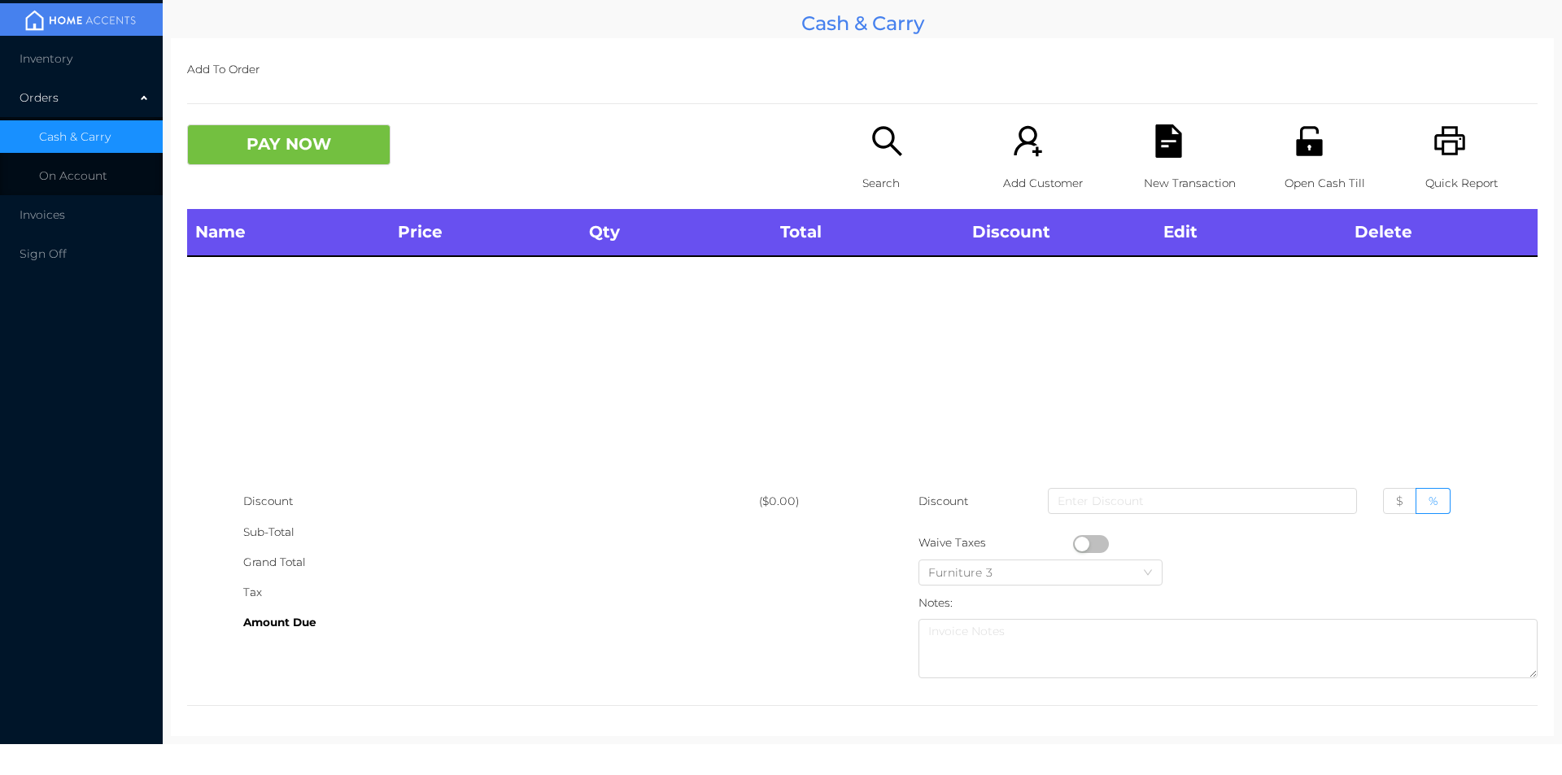
click at [1451, 145] on icon "icon: printer" at bounding box center [1450, 140] width 33 height 33
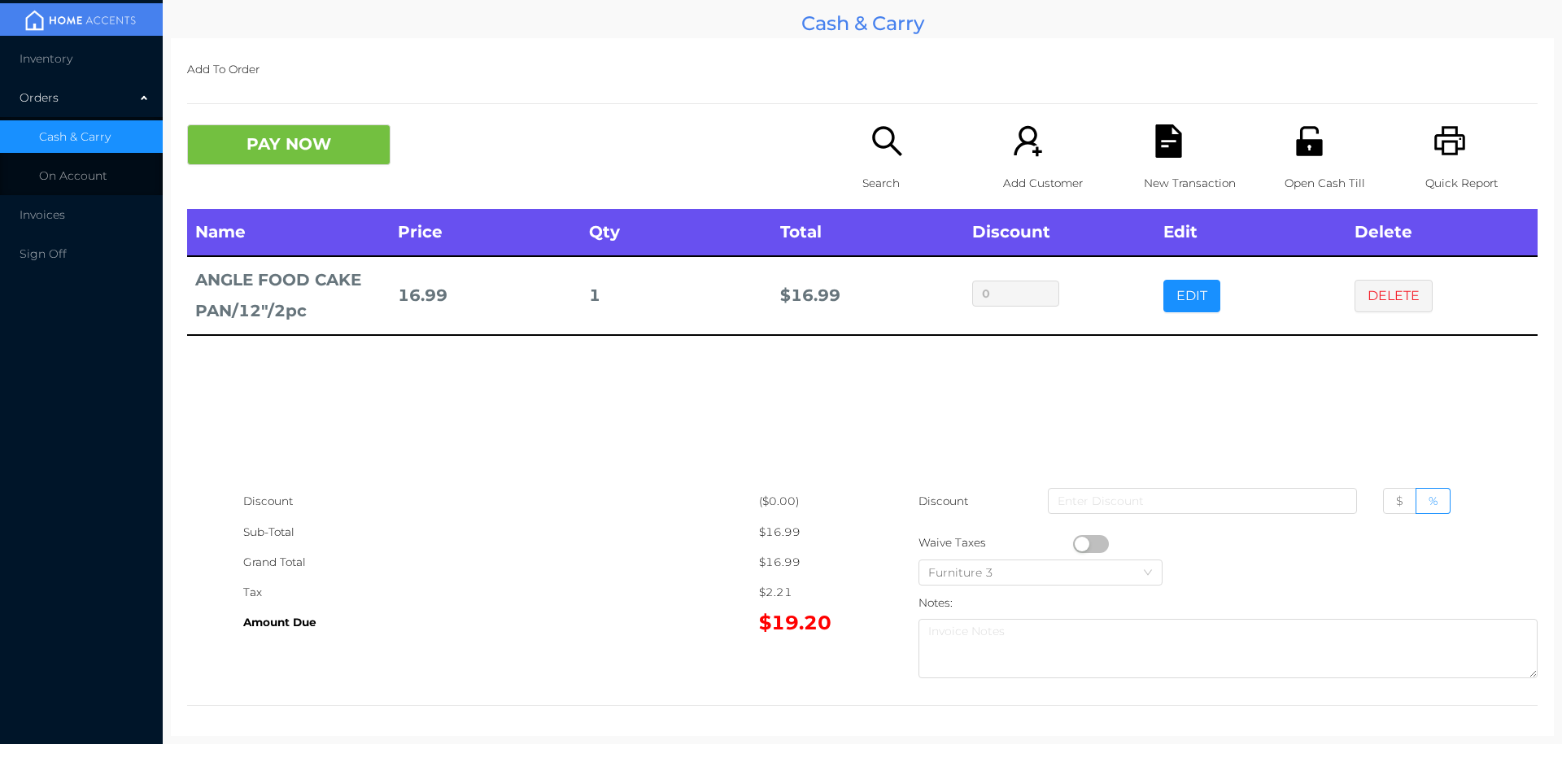
click at [871, 158] on icon "icon: search" at bounding box center [887, 140] width 33 height 33
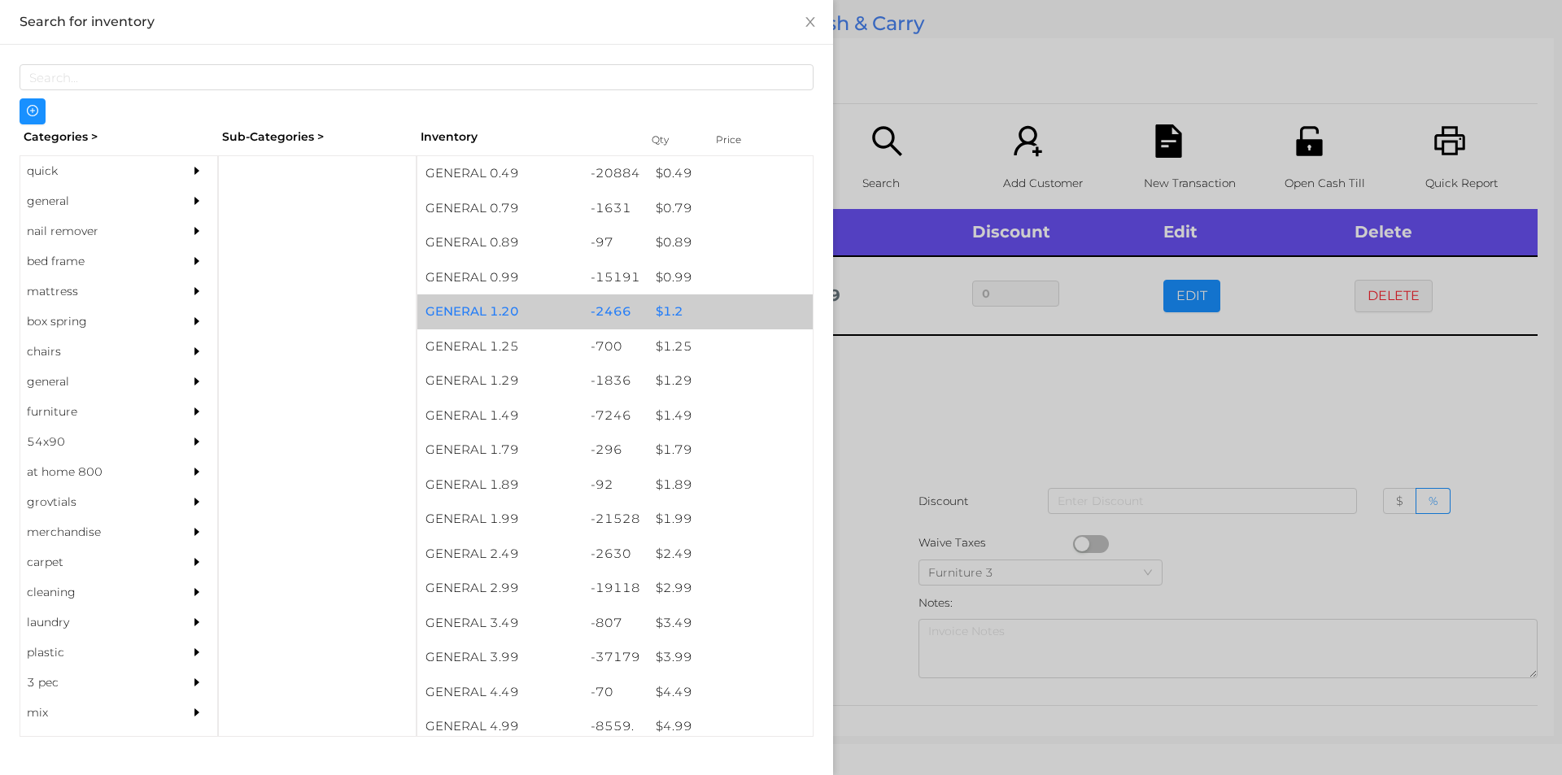
click at [564, 325] on div "GENERAL 1.20" at bounding box center [499, 312] width 165 height 35
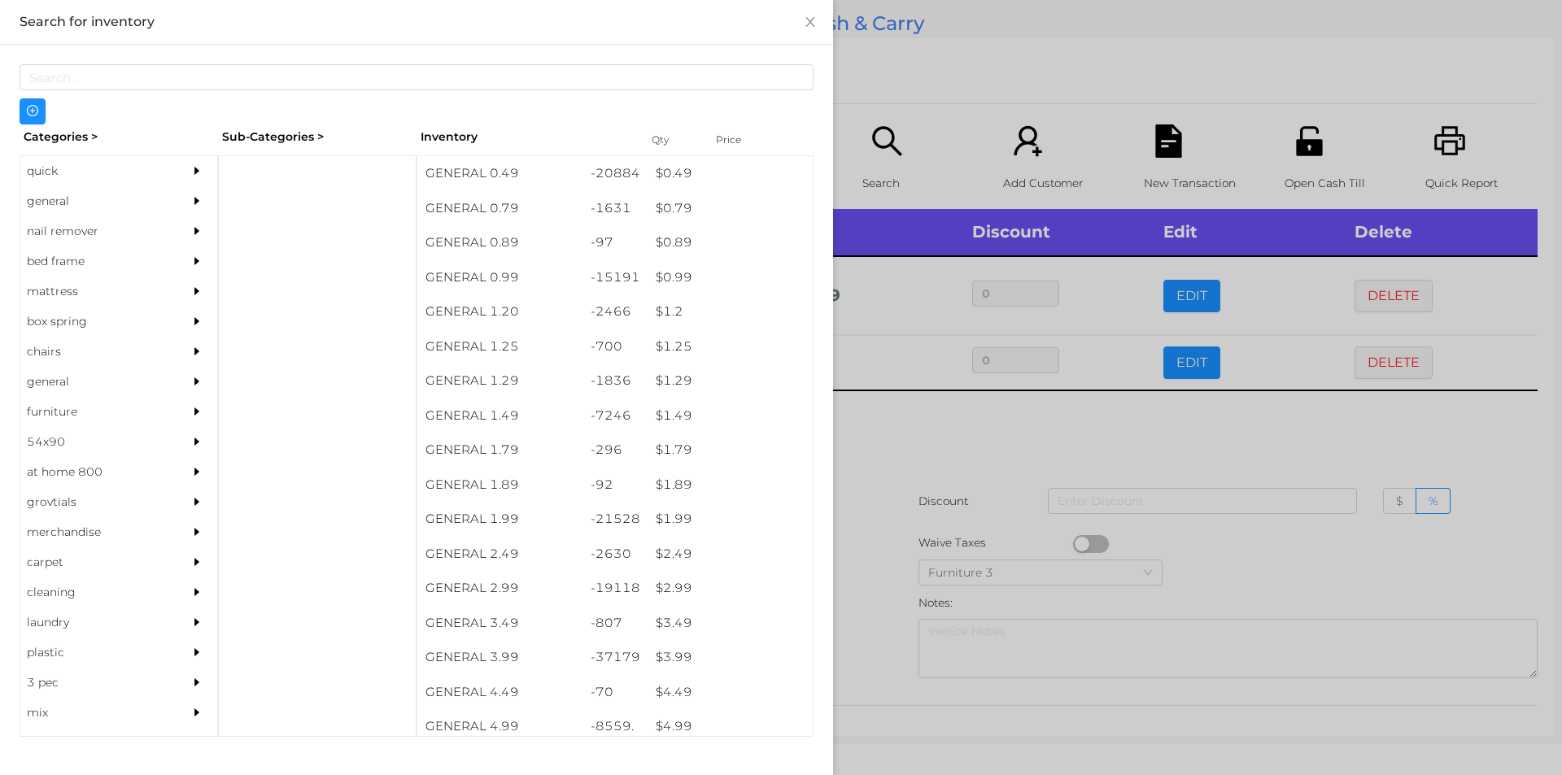
click at [911, 531] on div at bounding box center [781, 387] width 1562 height 775
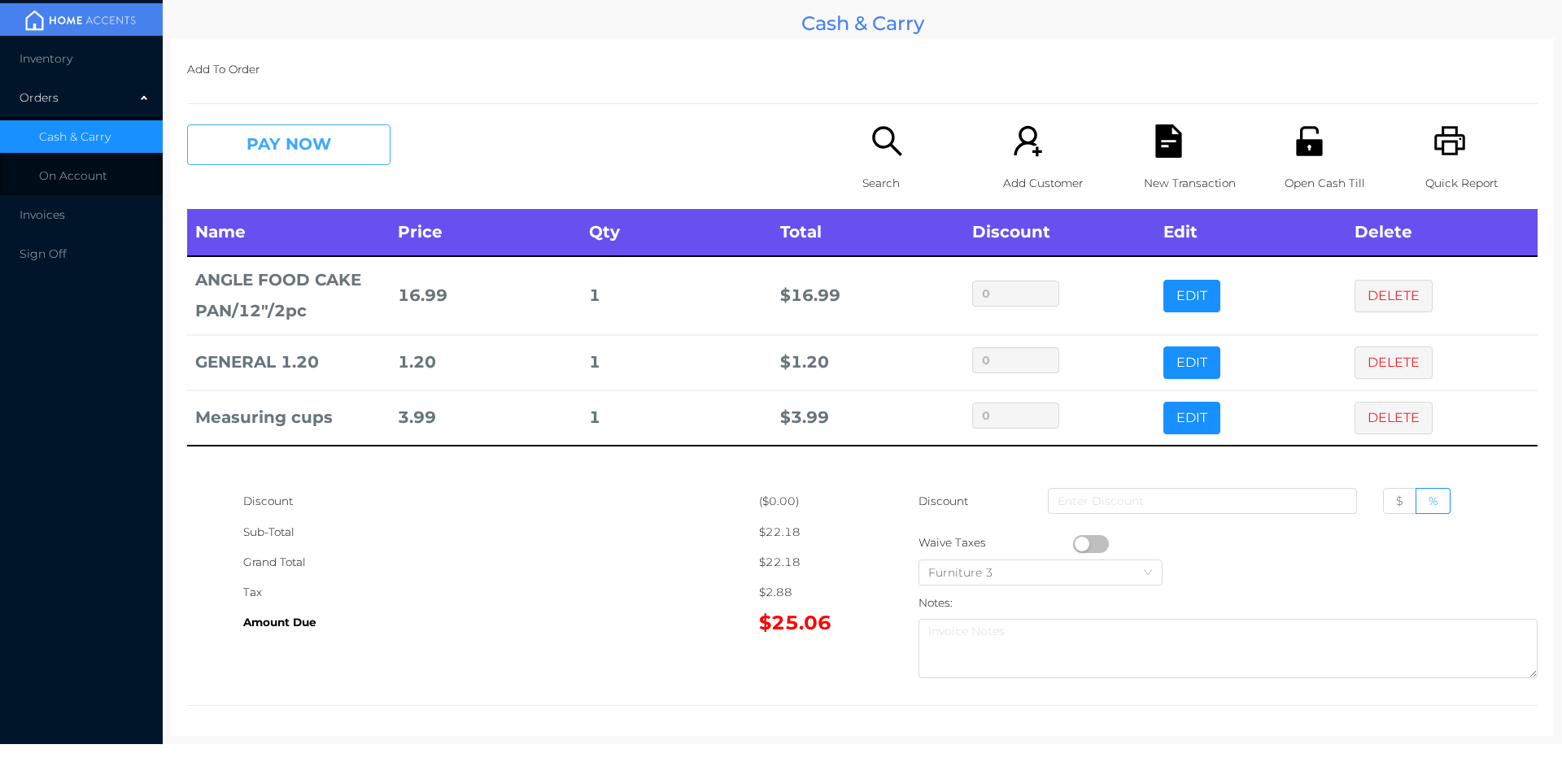
click at [295, 137] on button "PAY NOW" at bounding box center [288, 144] width 203 height 41
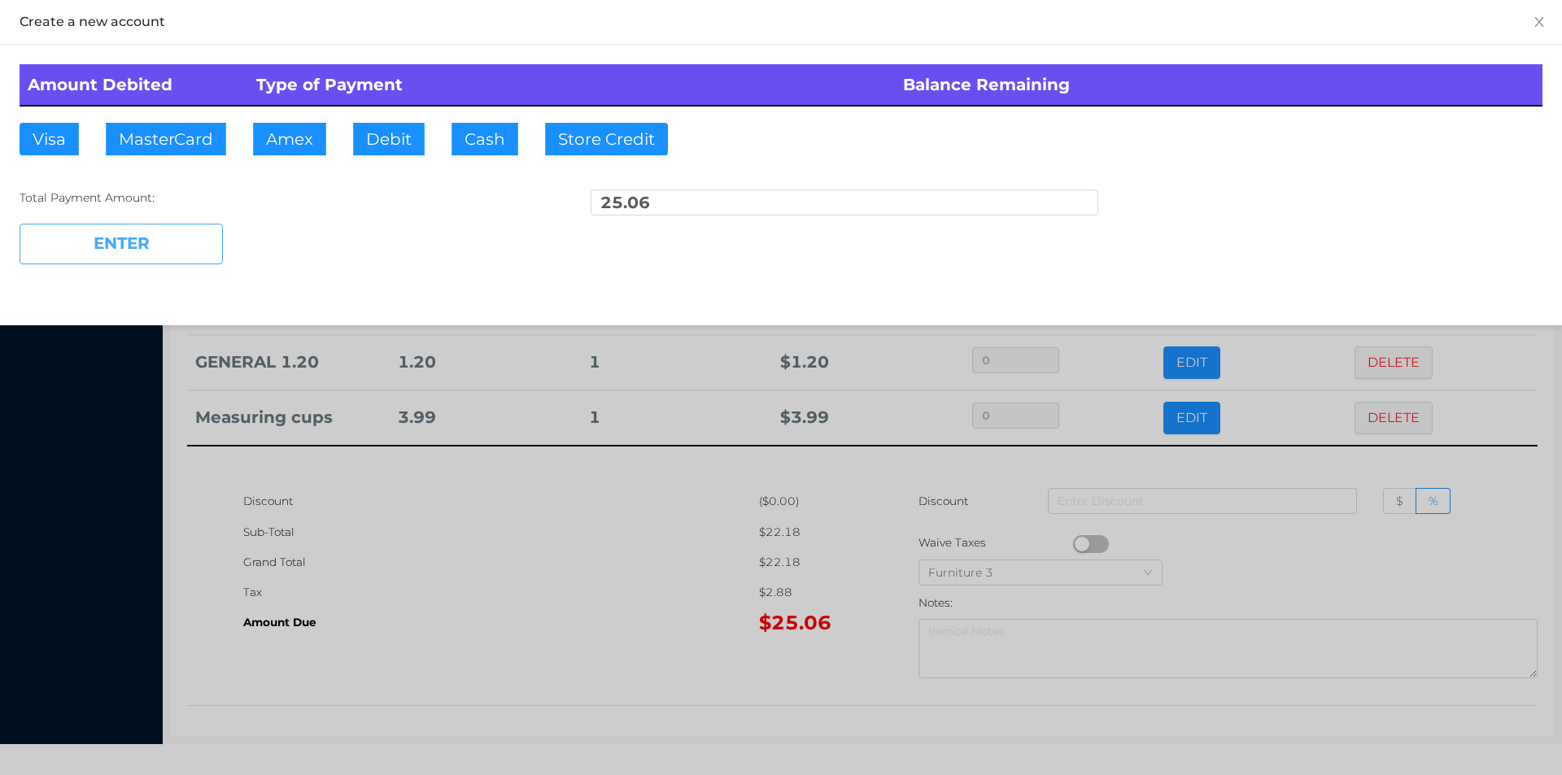
click at [173, 233] on button "ENTER" at bounding box center [121, 244] width 203 height 41
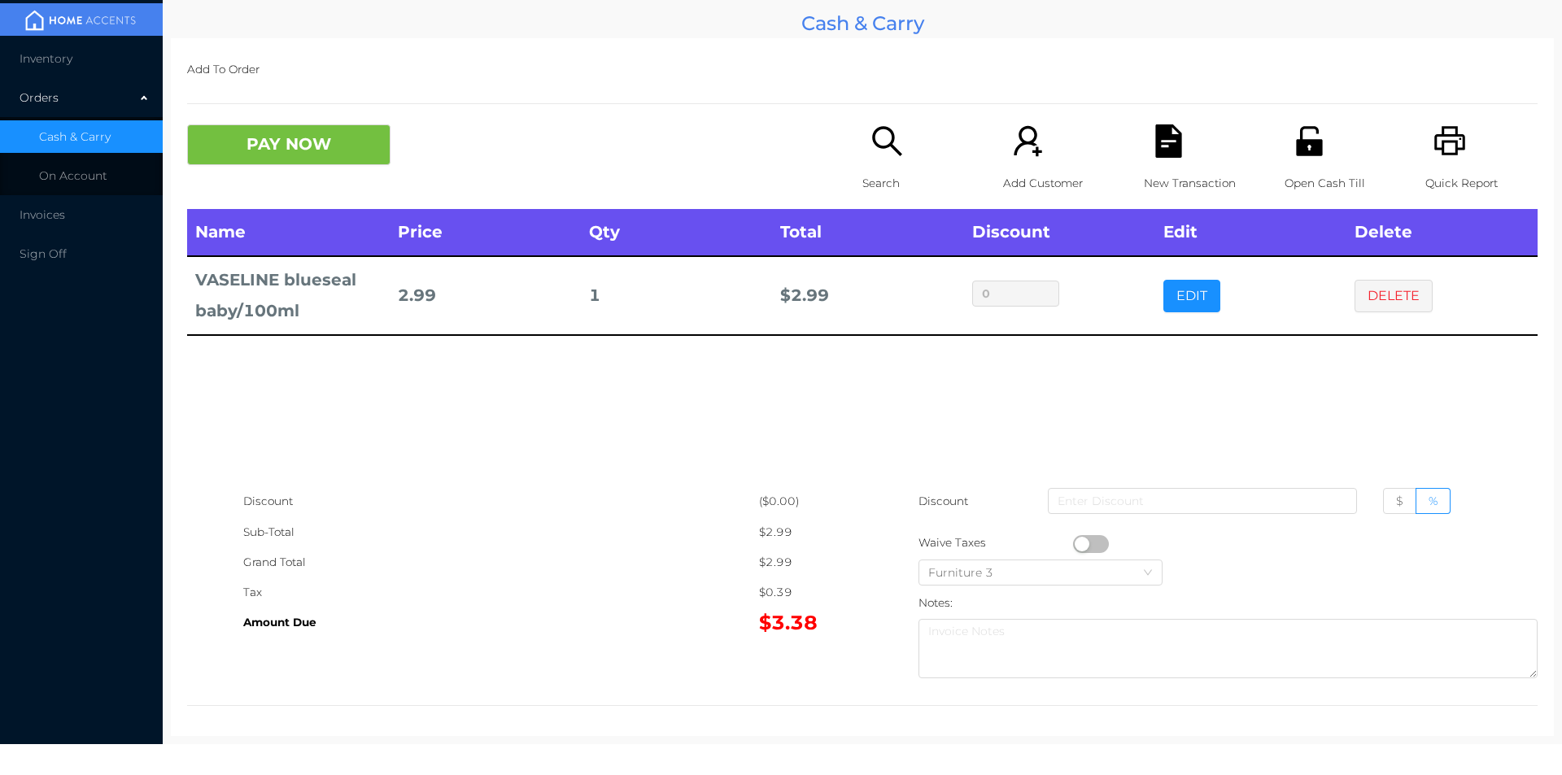
click at [1144, 164] on div "New Transaction" at bounding box center [1200, 166] width 112 height 85
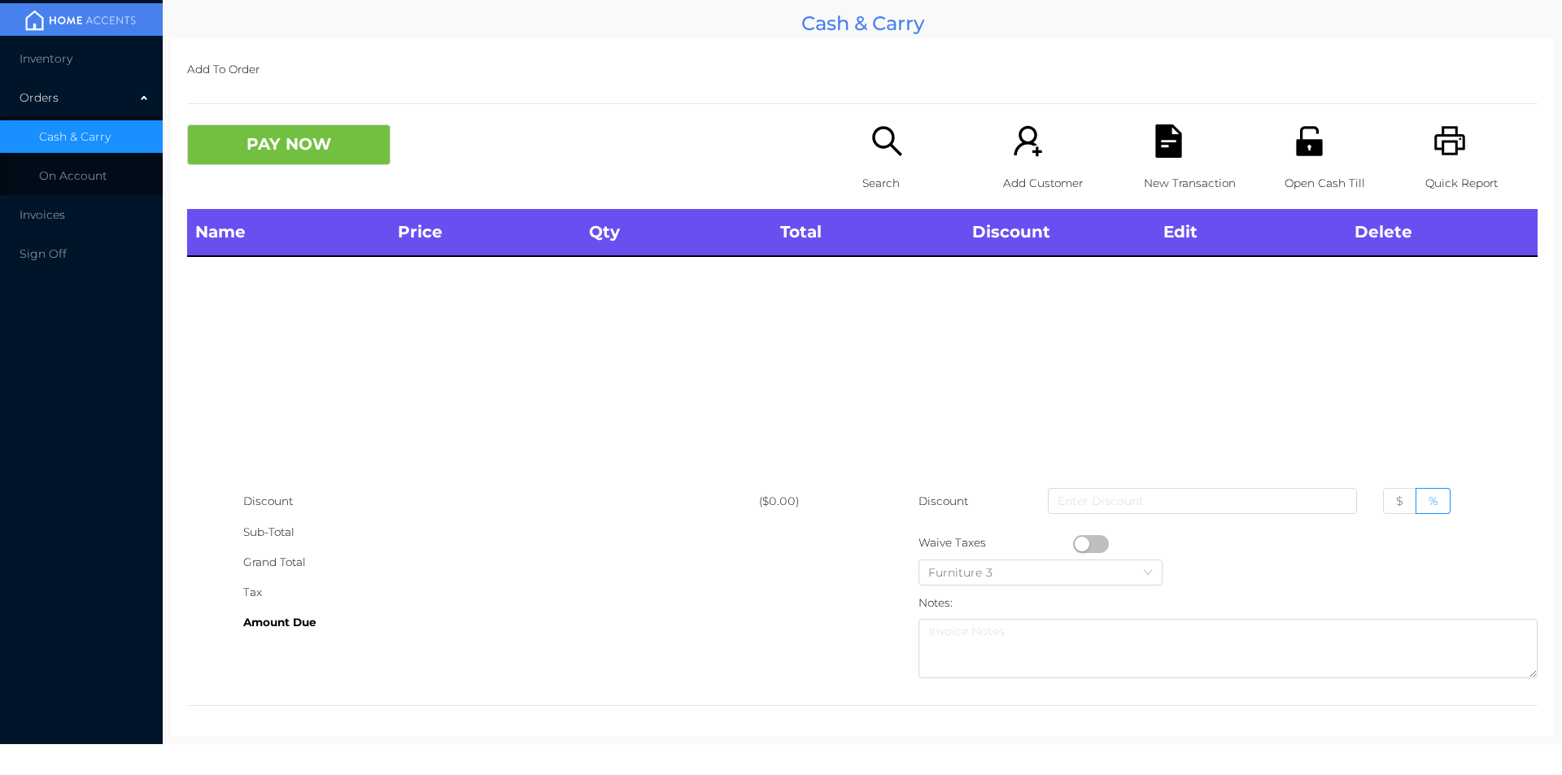
click at [871, 158] on icon "icon: search" at bounding box center [887, 140] width 33 height 33
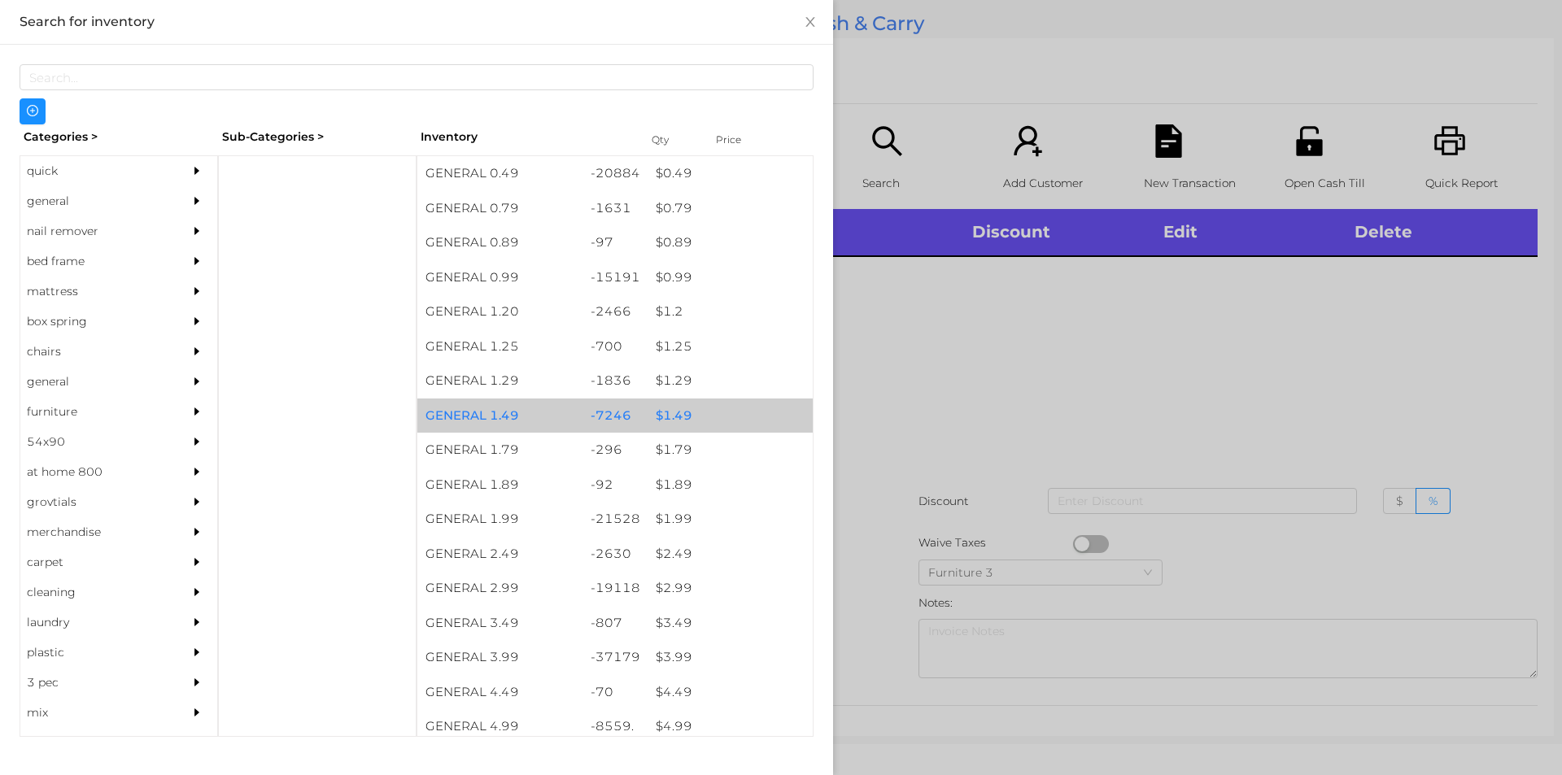
click at [732, 408] on div "$ 1.49" at bounding box center [730, 416] width 165 height 35
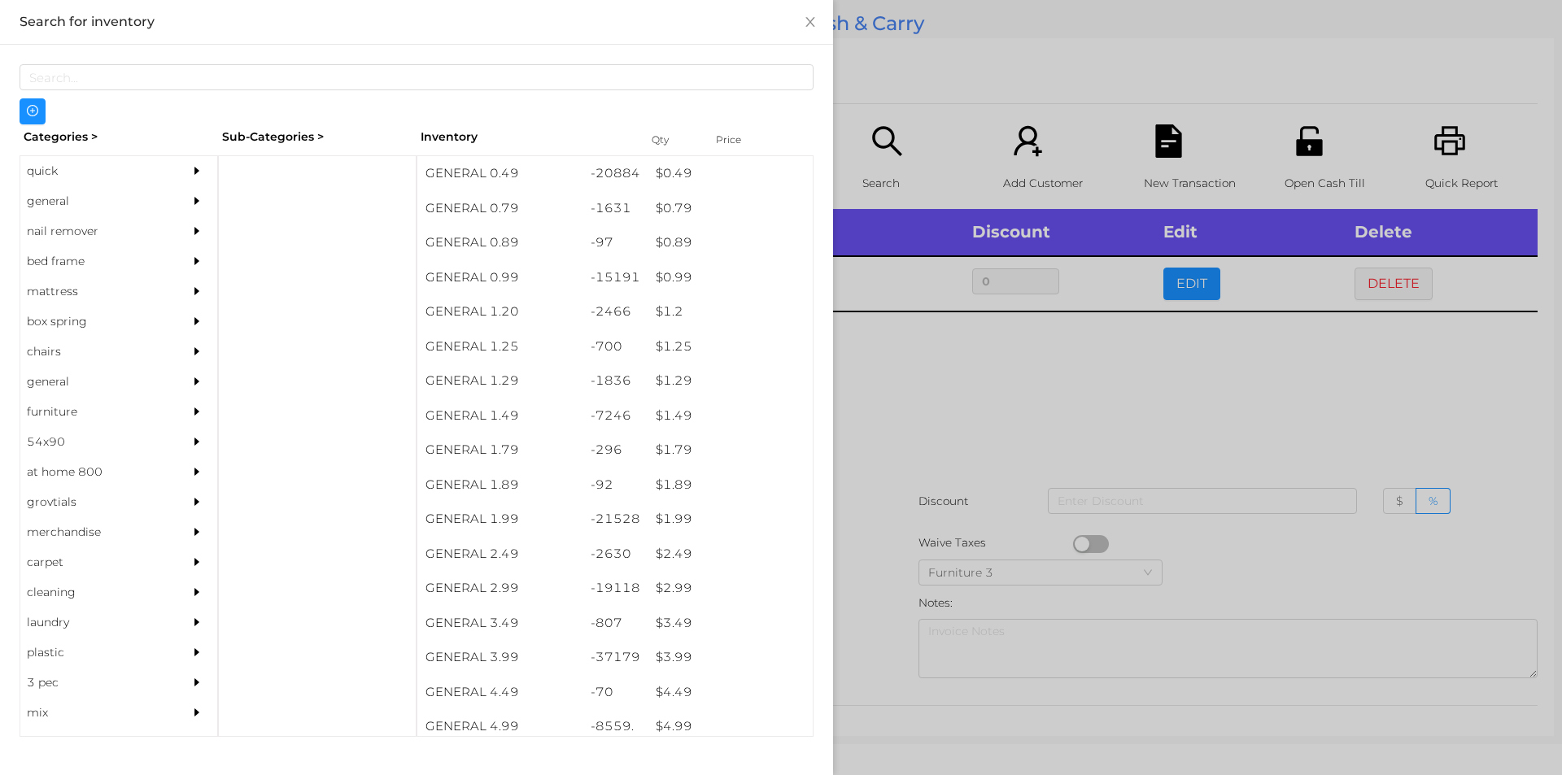
click at [890, 486] on div at bounding box center [781, 387] width 1562 height 775
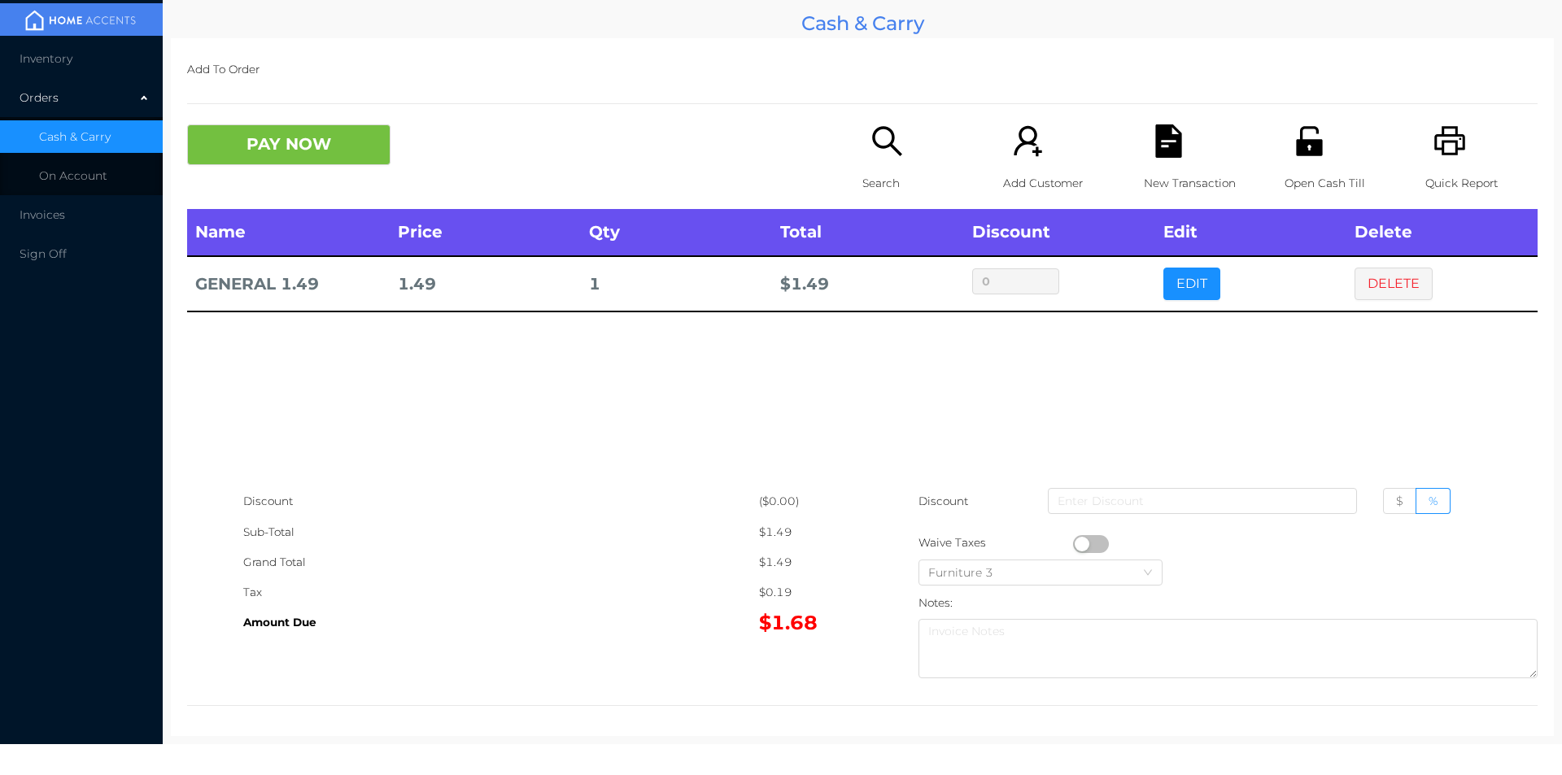
click at [1073, 542] on button "button" at bounding box center [1091, 544] width 36 height 18
click at [317, 135] on button "PAY NOW" at bounding box center [288, 144] width 203 height 41
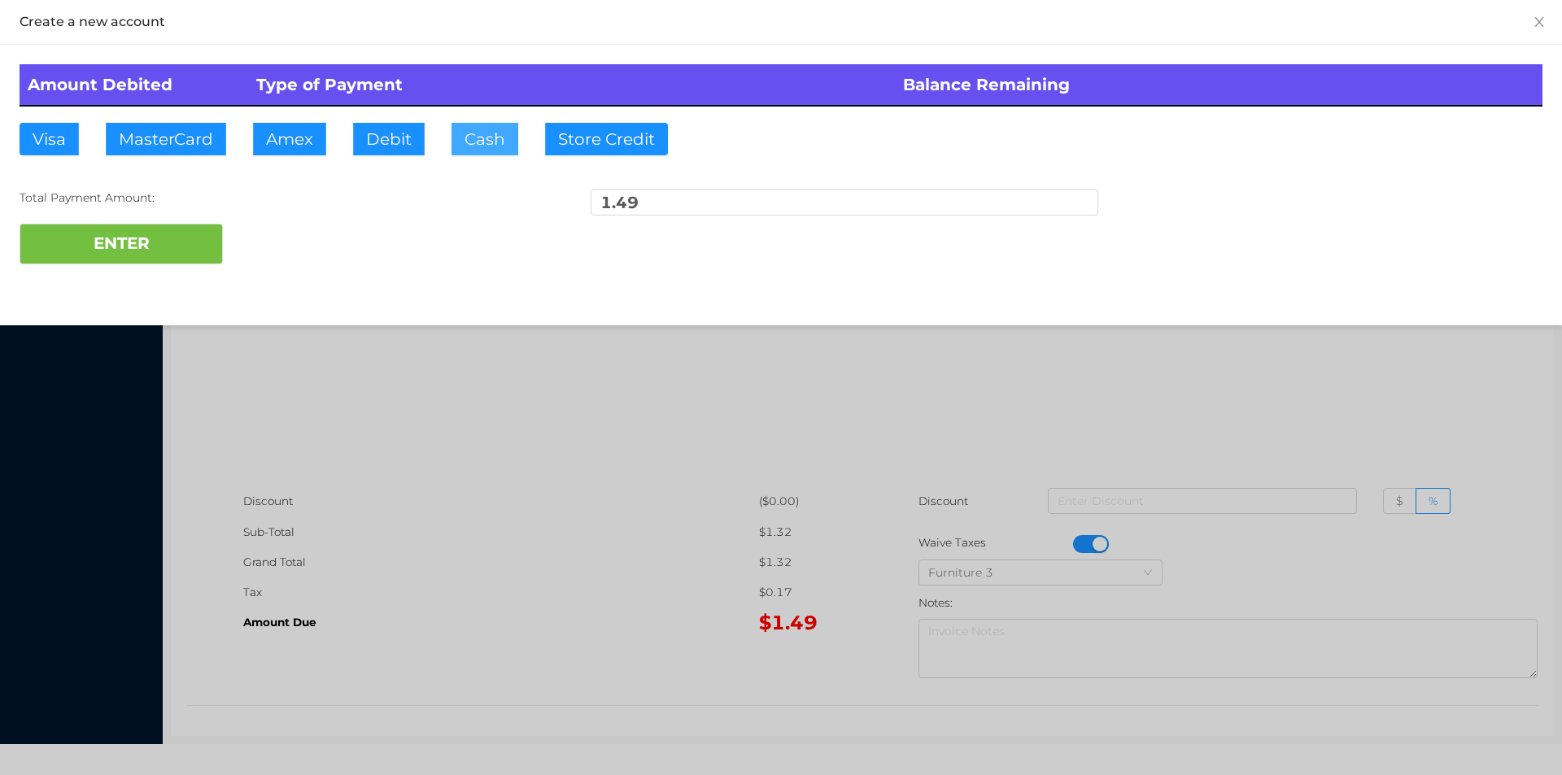
click at [494, 153] on button "Cash" at bounding box center [485, 139] width 67 height 33
type input "10"
click at [181, 240] on button "ENTER" at bounding box center [121, 244] width 203 height 41
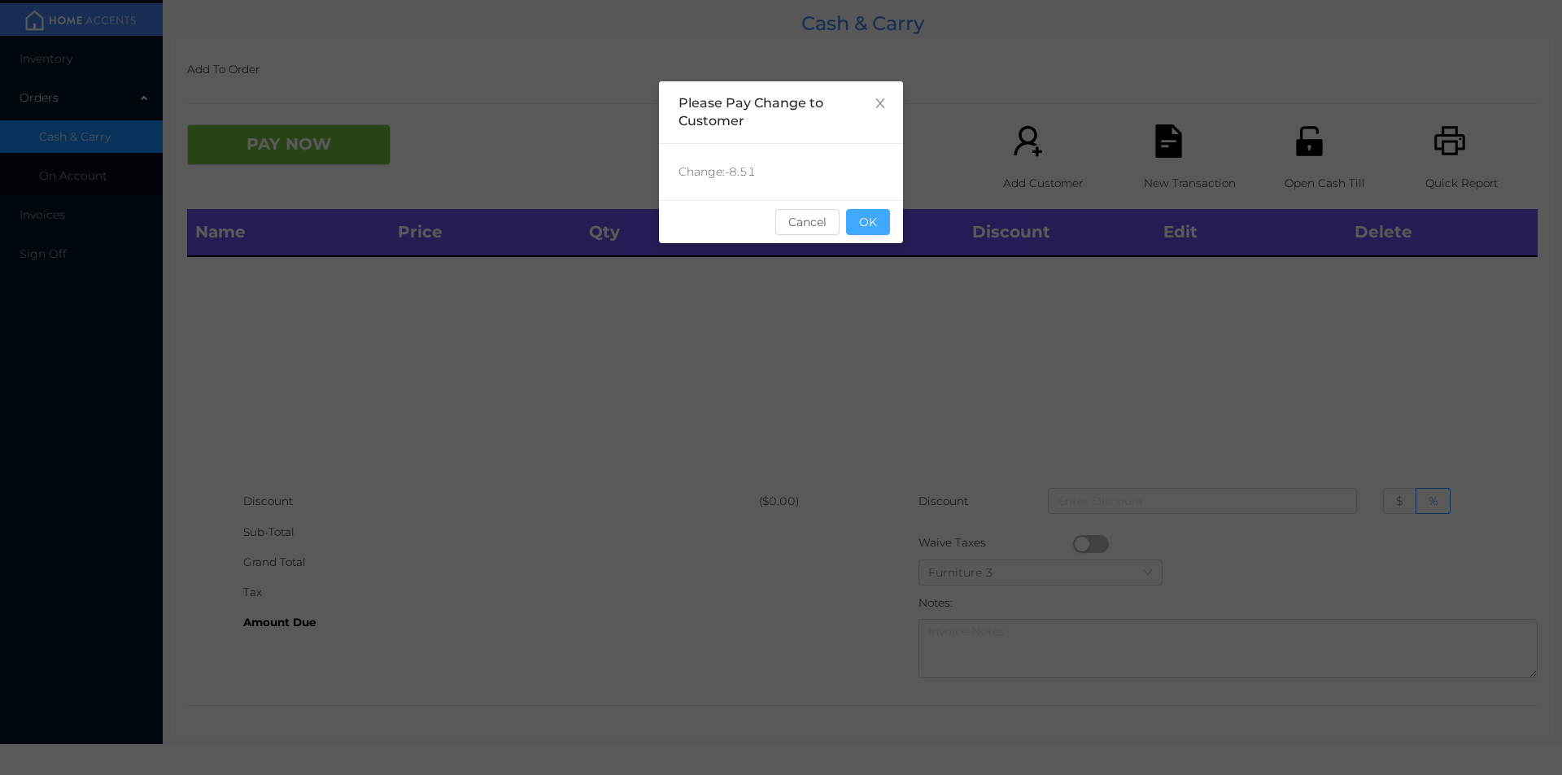
click at [876, 212] on button "OK" at bounding box center [868, 222] width 44 height 26
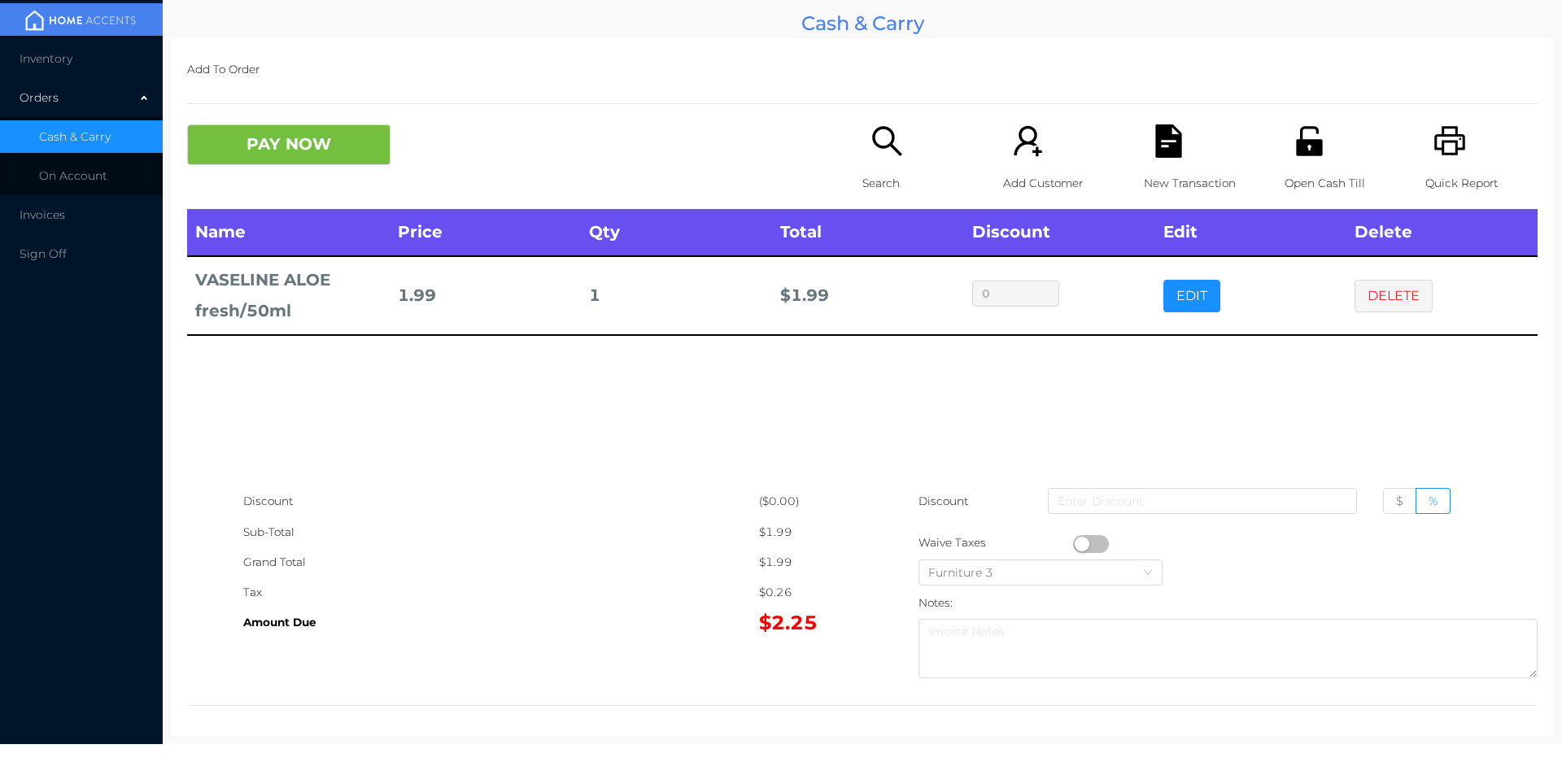
click at [900, 166] on div "Search" at bounding box center [919, 166] width 112 height 85
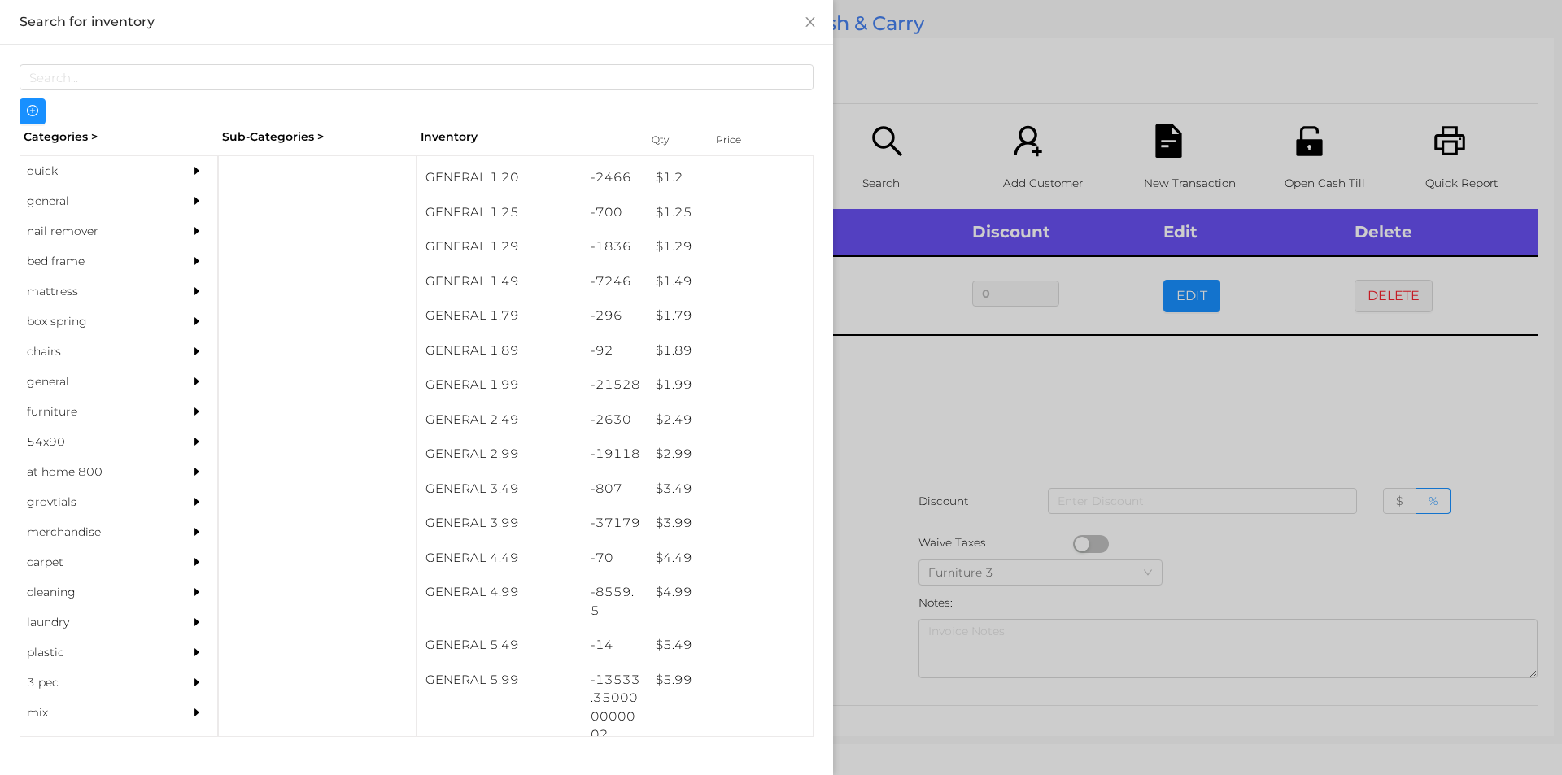
scroll to position [134, 0]
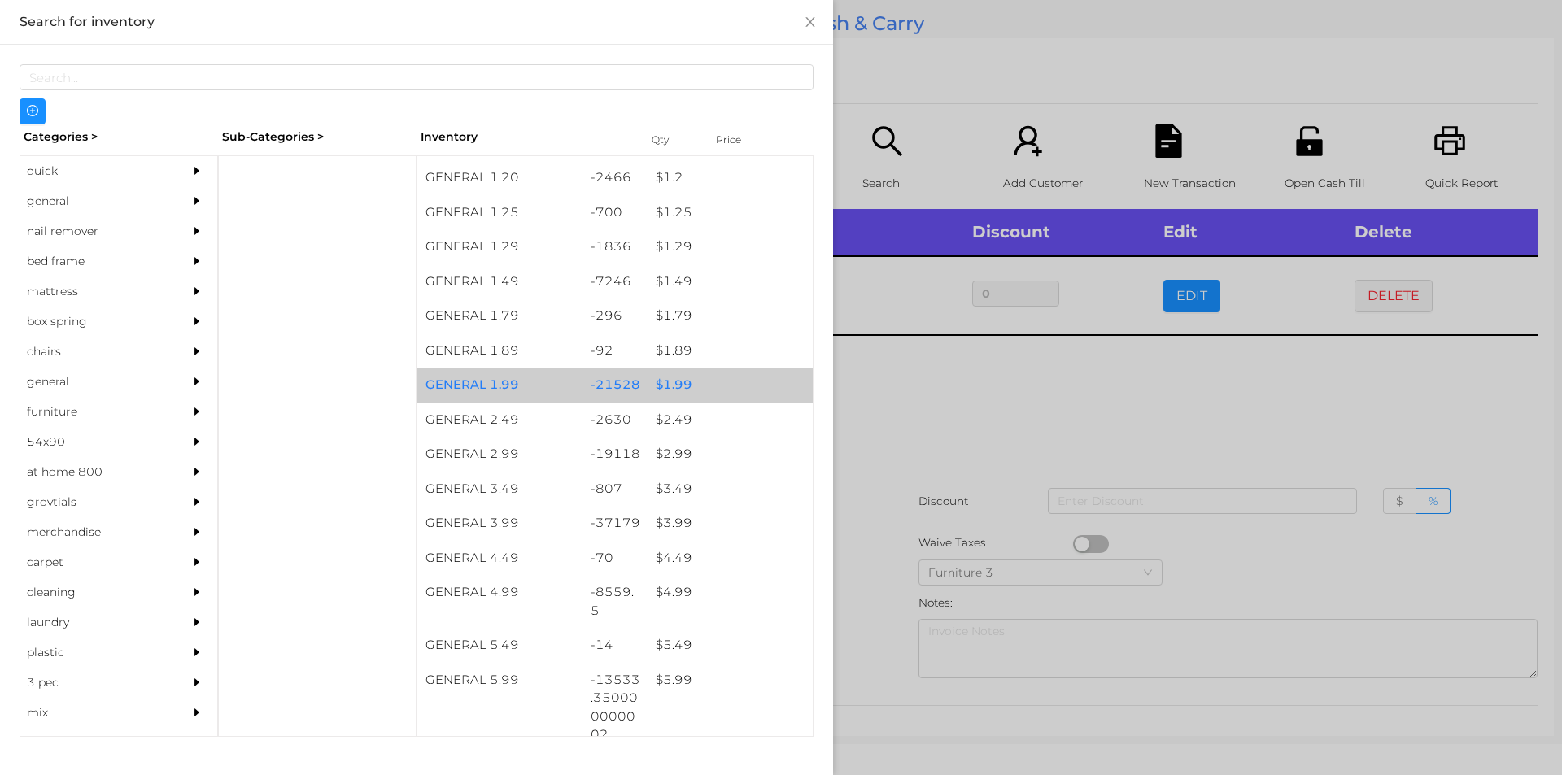
click at [679, 375] on div "$ 1.99" at bounding box center [730, 385] width 165 height 35
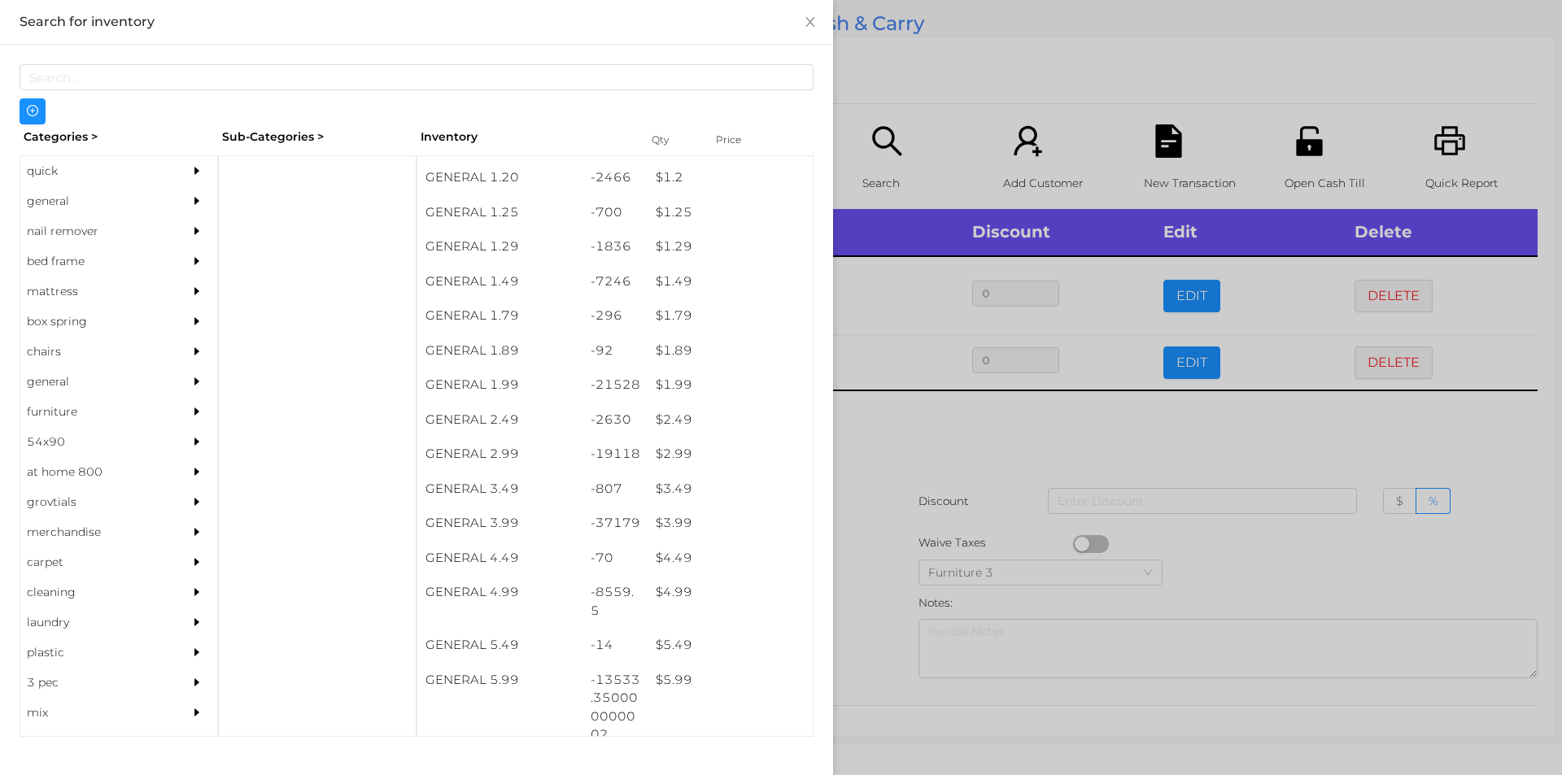
click at [910, 533] on div at bounding box center [781, 387] width 1562 height 775
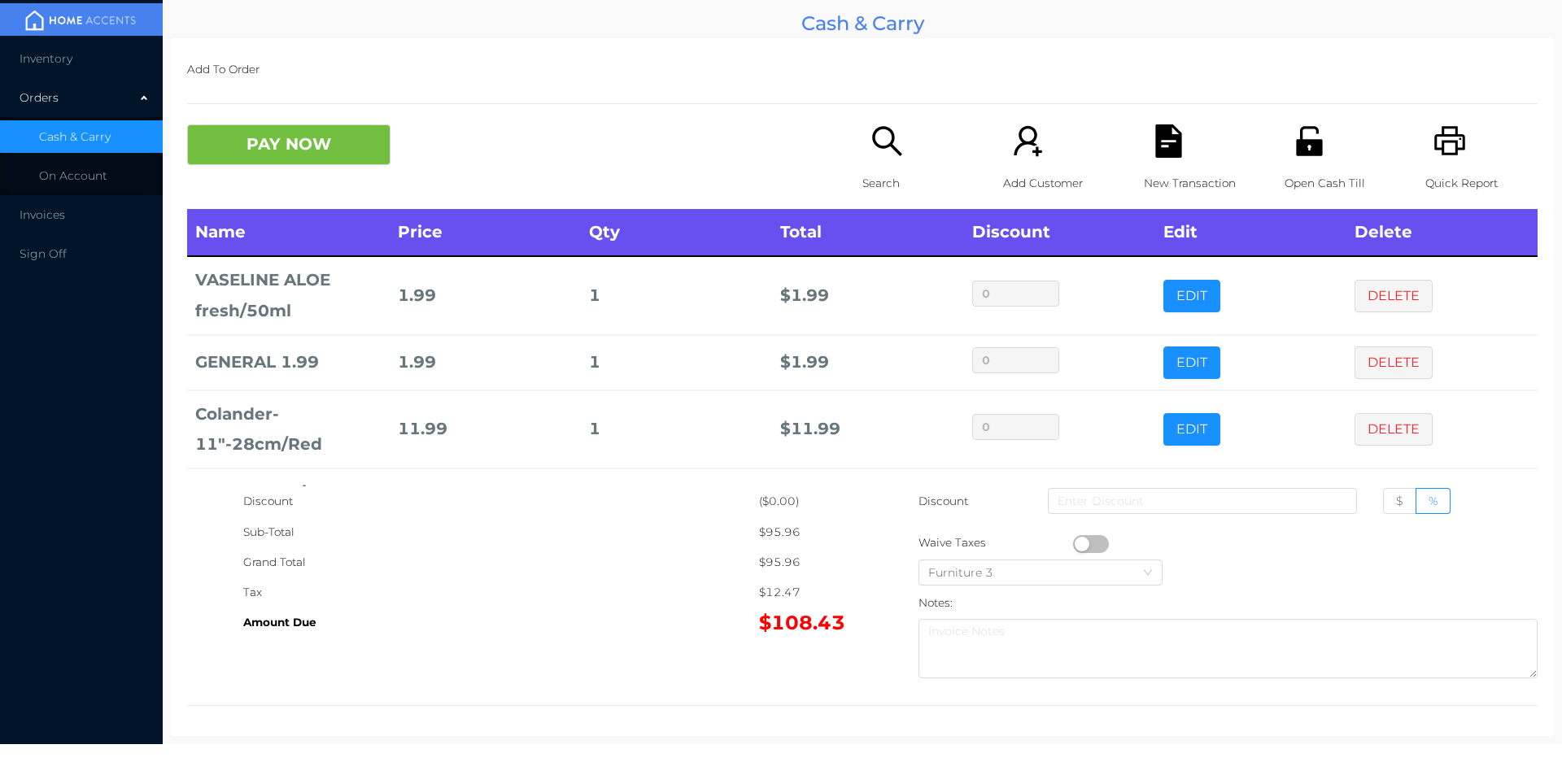
scroll to position [77, 0]
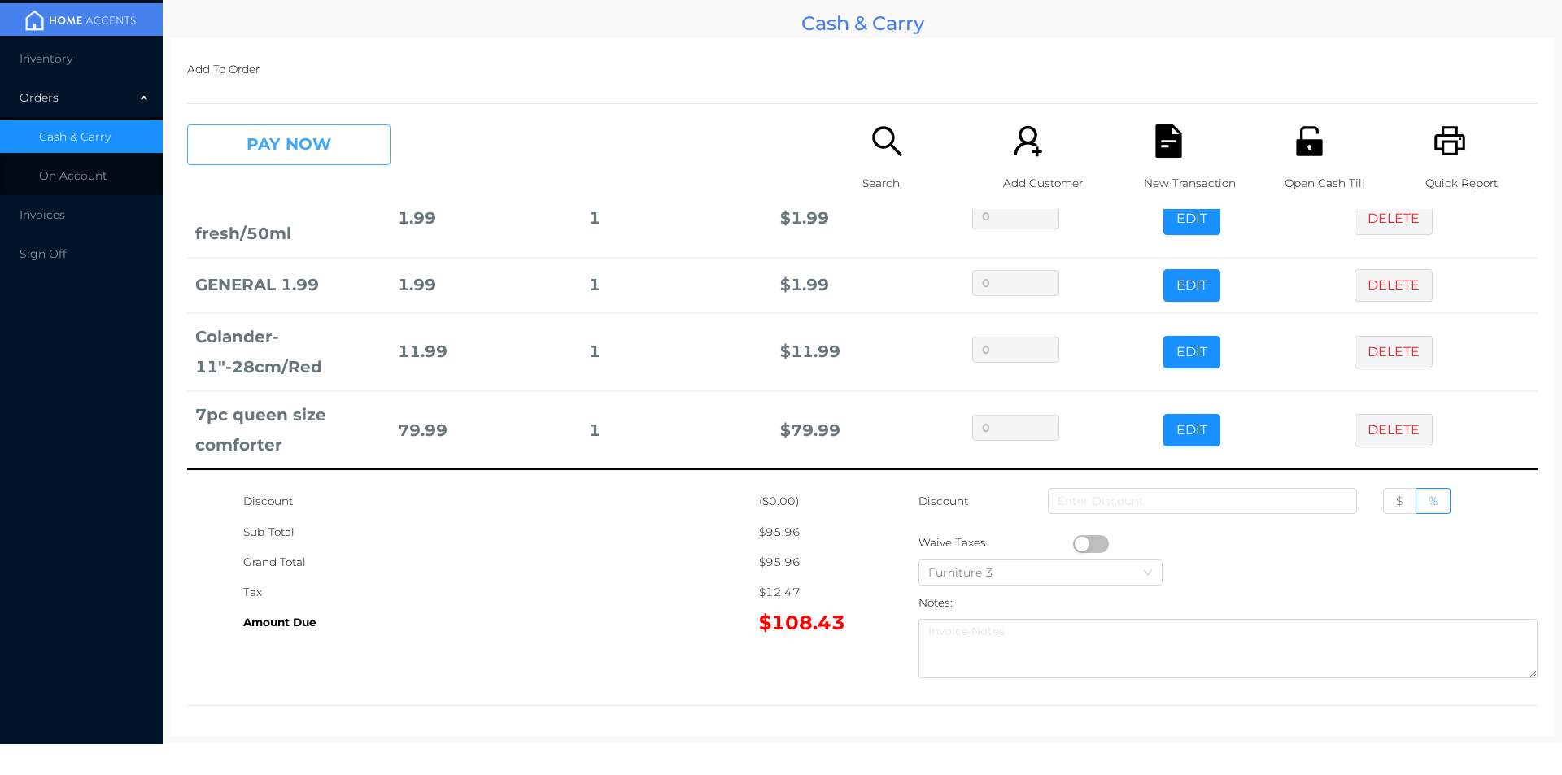
click at [253, 130] on button "PAY NOW" at bounding box center [288, 144] width 203 height 41
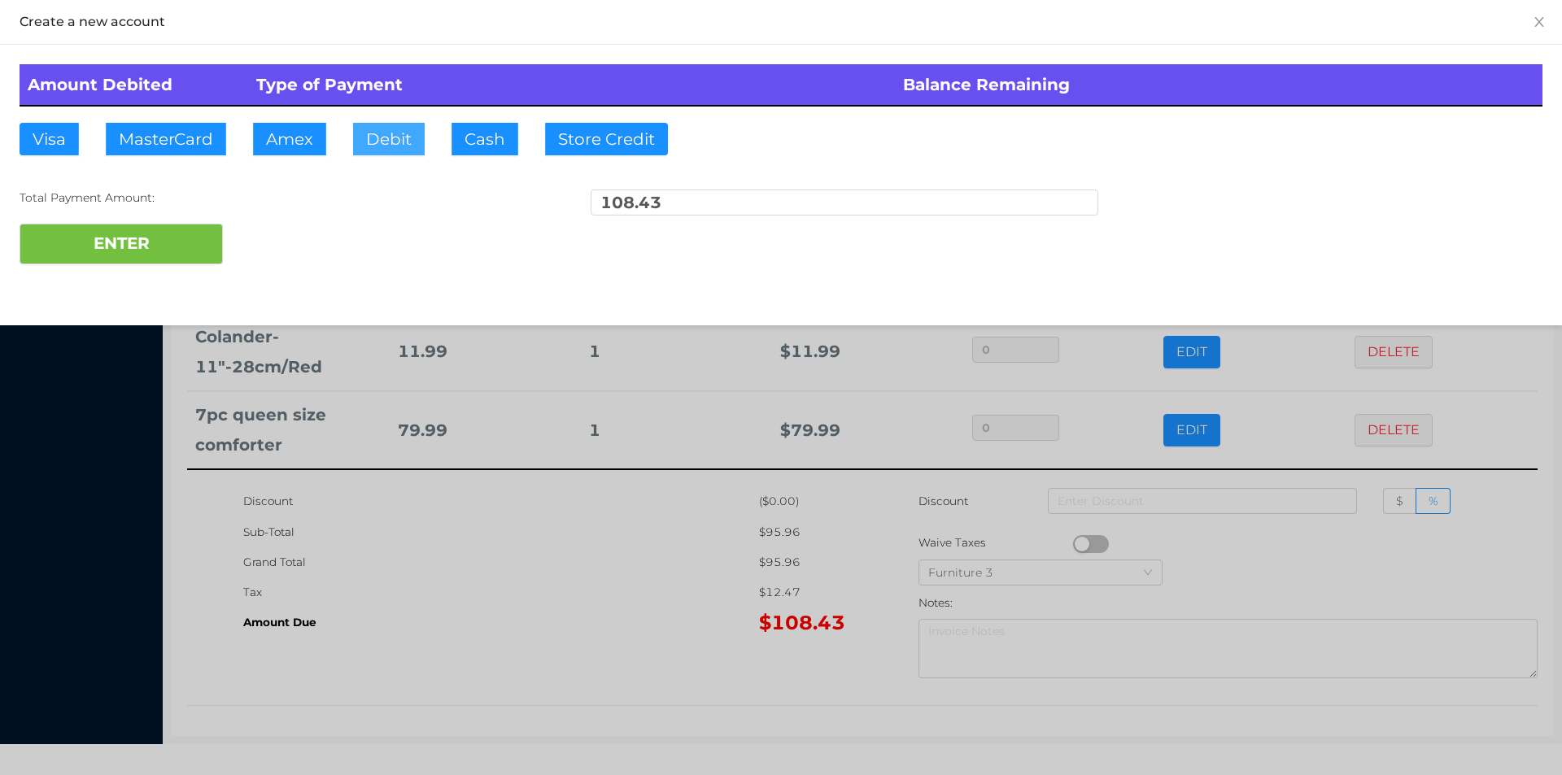
click at [398, 131] on button "Debit" at bounding box center [389, 139] width 72 height 33
click at [168, 262] on button "ENTER" at bounding box center [121, 244] width 203 height 41
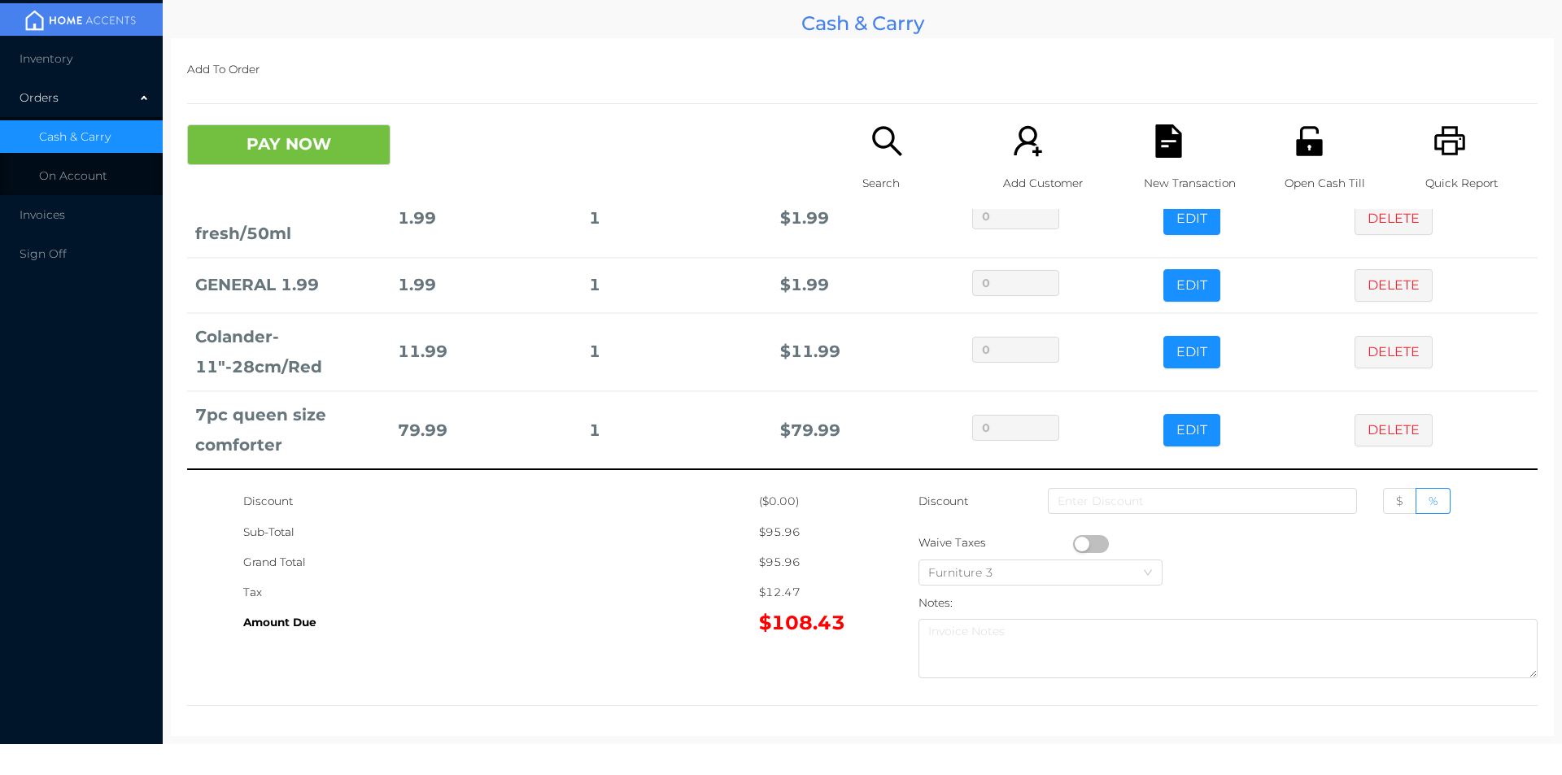
scroll to position [0, 0]
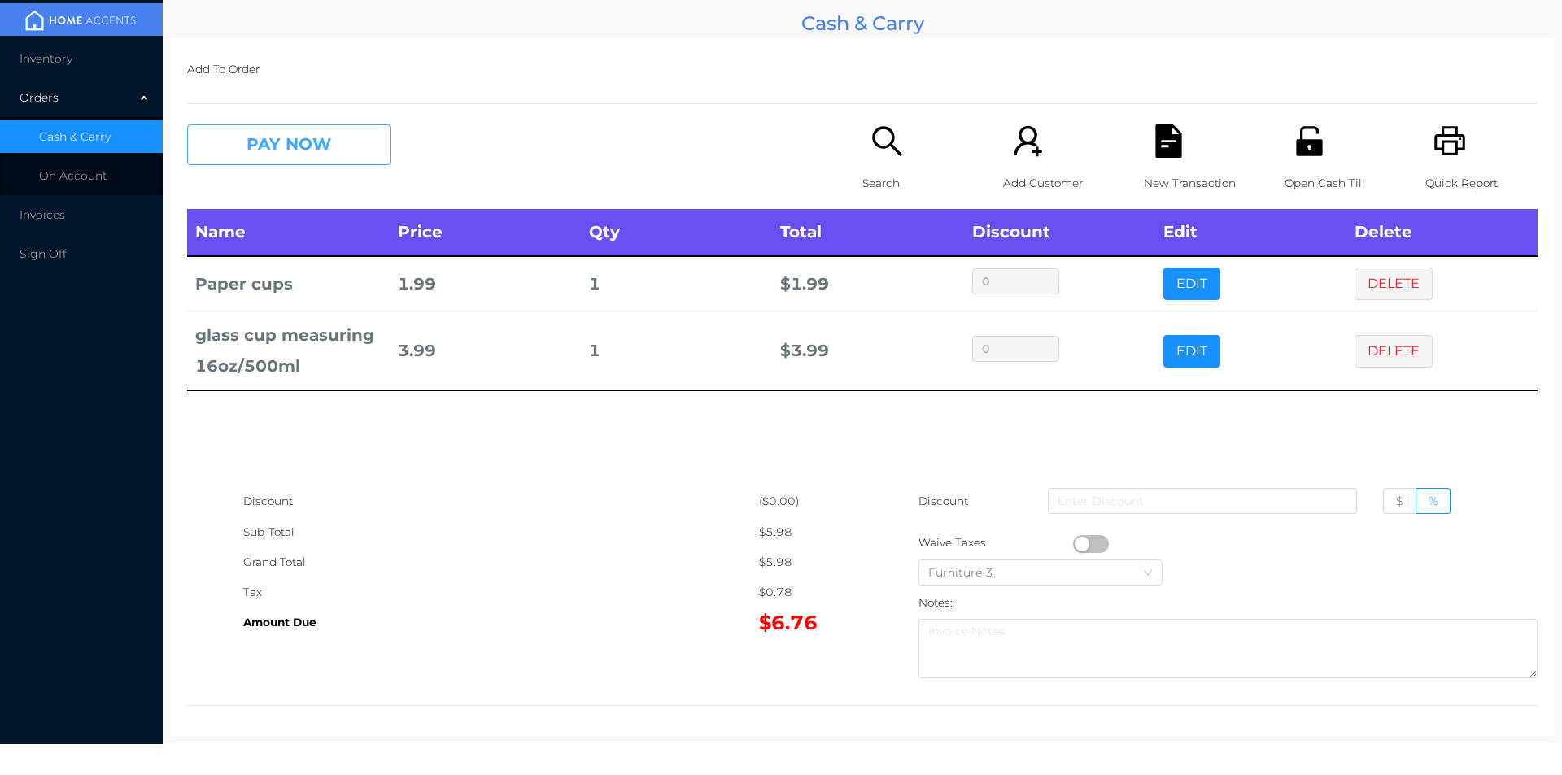
click at [288, 156] on button "PAY NOW" at bounding box center [288, 144] width 203 height 41
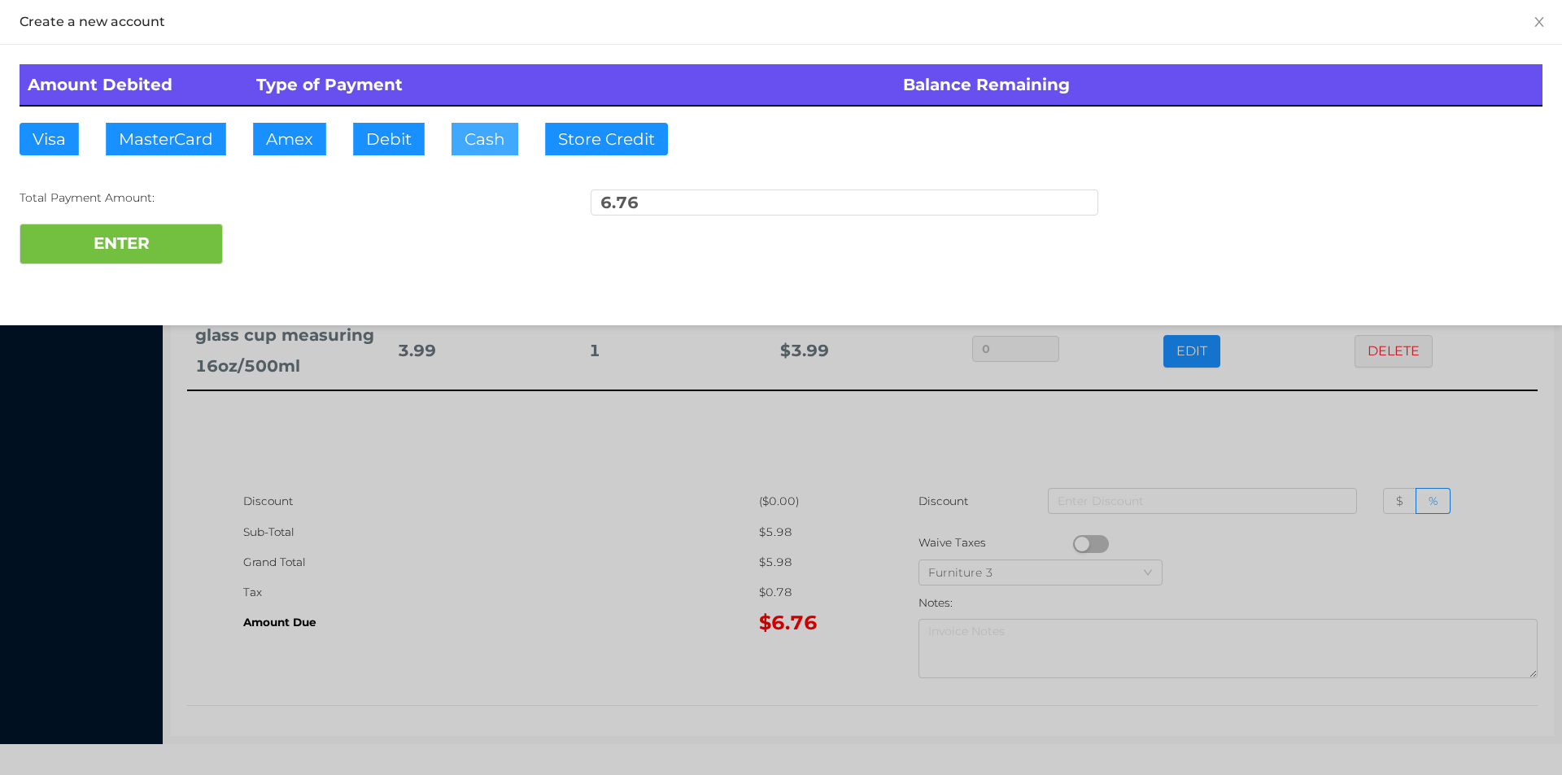
click at [487, 152] on button "Cash" at bounding box center [485, 139] width 67 height 33
type input "10"
click at [94, 230] on button "ENTER" at bounding box center [121, 244] width 203 height 41
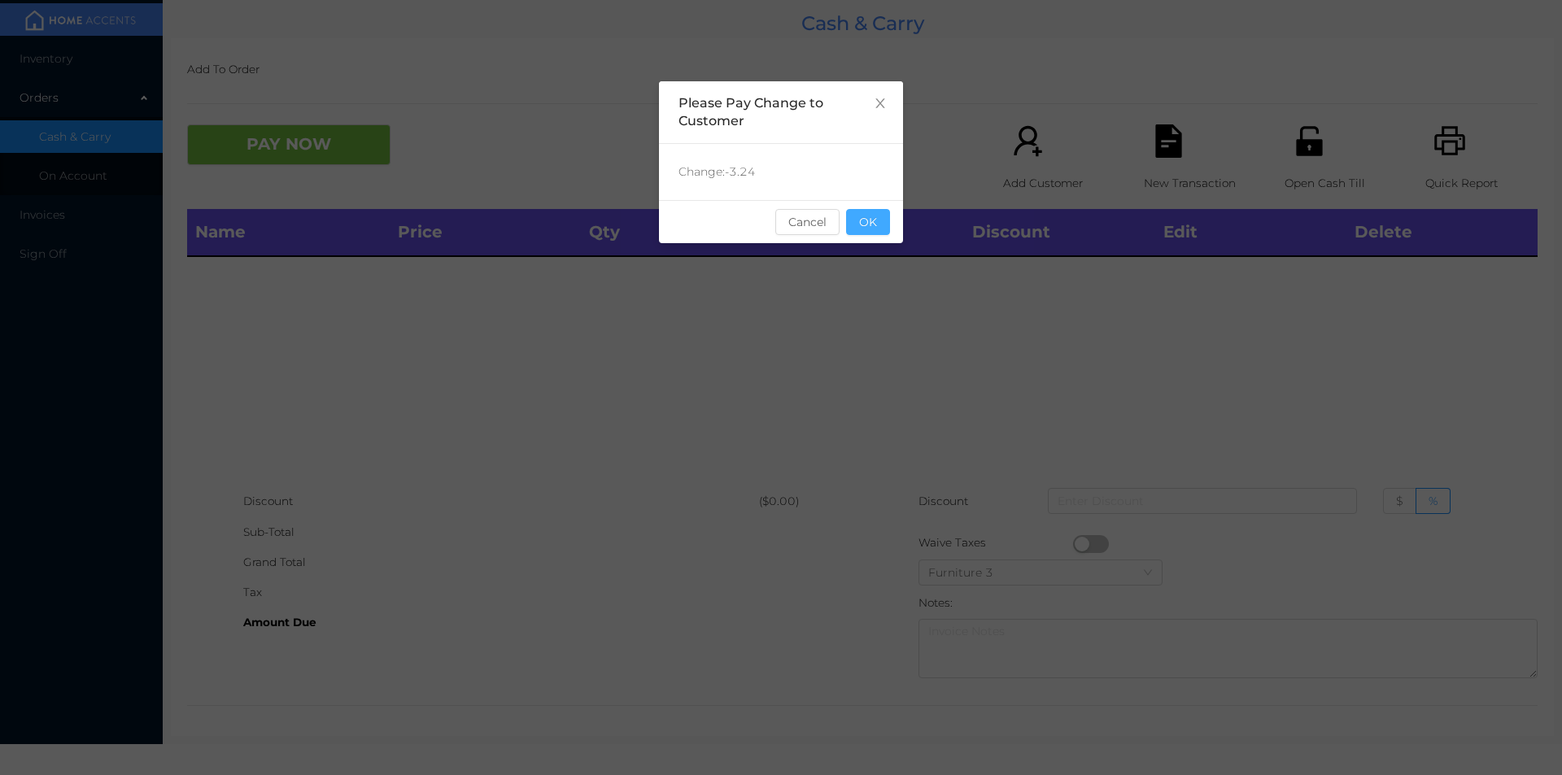
click at [863, 213] on button "OK" at bounding box center [868, 222] width 44 height 26
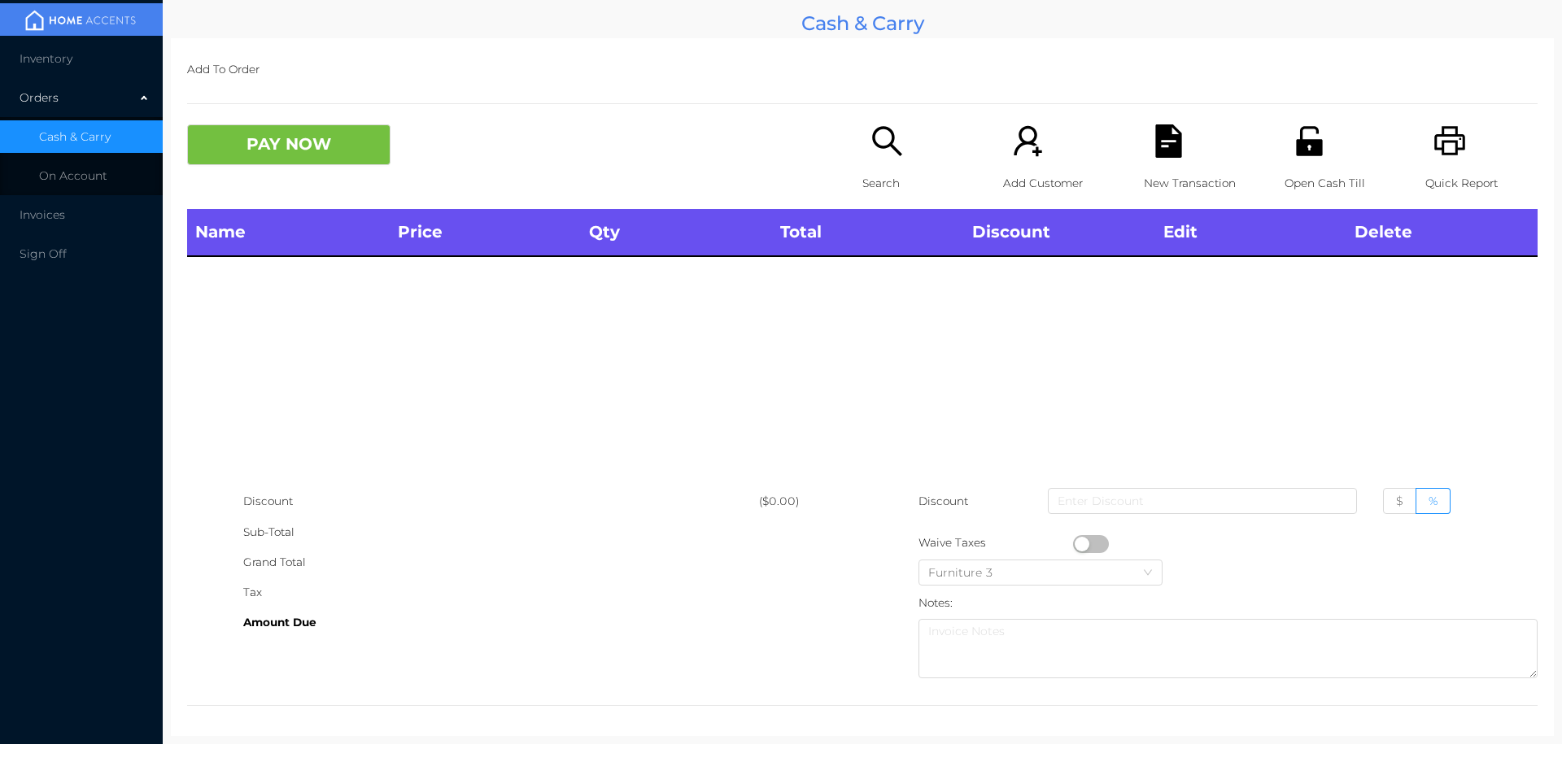
click at [863, 138] on div "Search" at bounding box center [919, 166] width 112 height 85
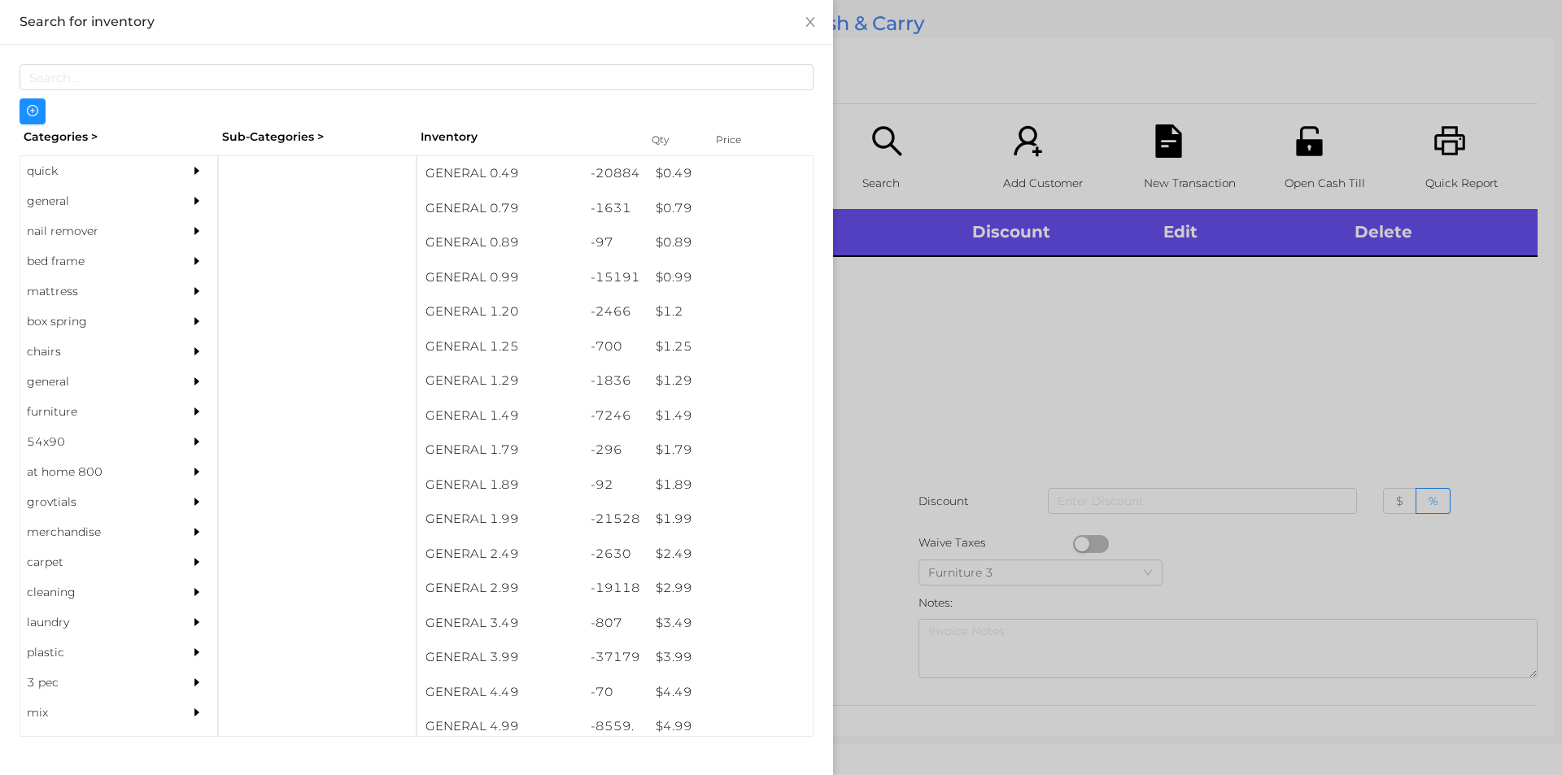
click at [59, 166] on div "quick" at bounding box center [94, 171] width 148 height 30
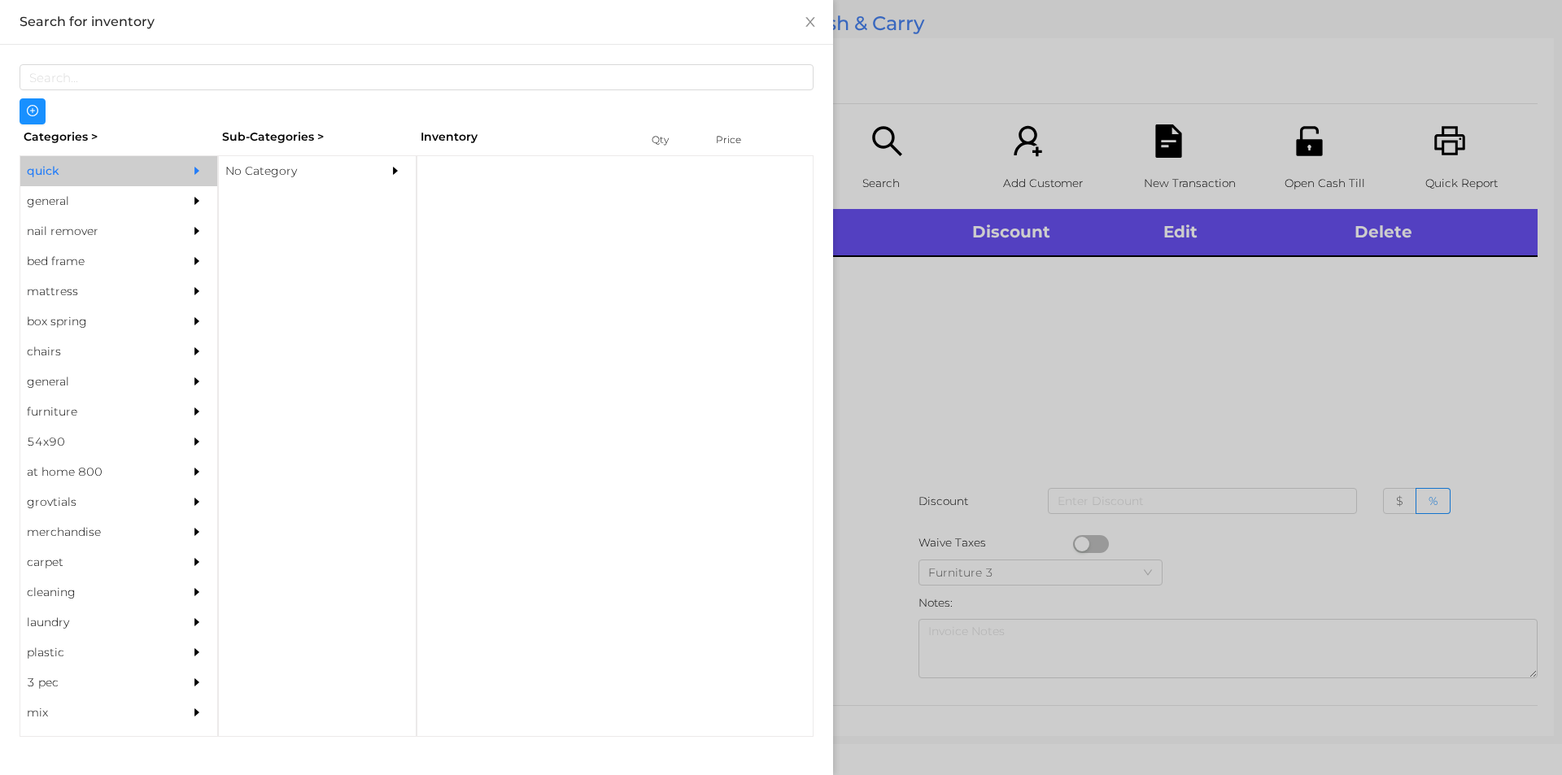
click at [263, 169] on div "No Category" at bounding box center [293, 171] width 148 height 30
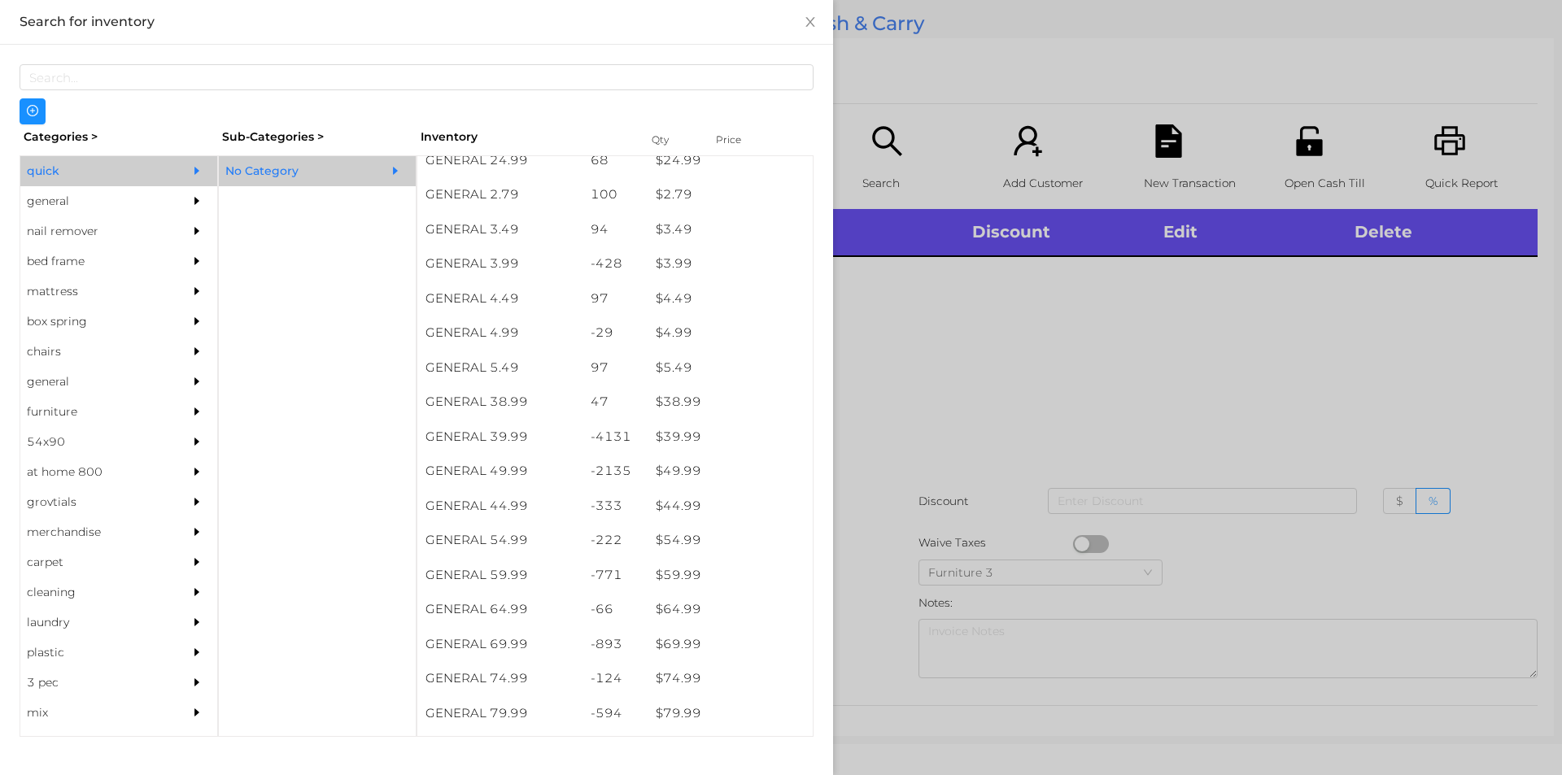
scroll to position [670, 0]
click at [638, 429] on div "-4131" at bounding box center [616, 437] width 66 height 35
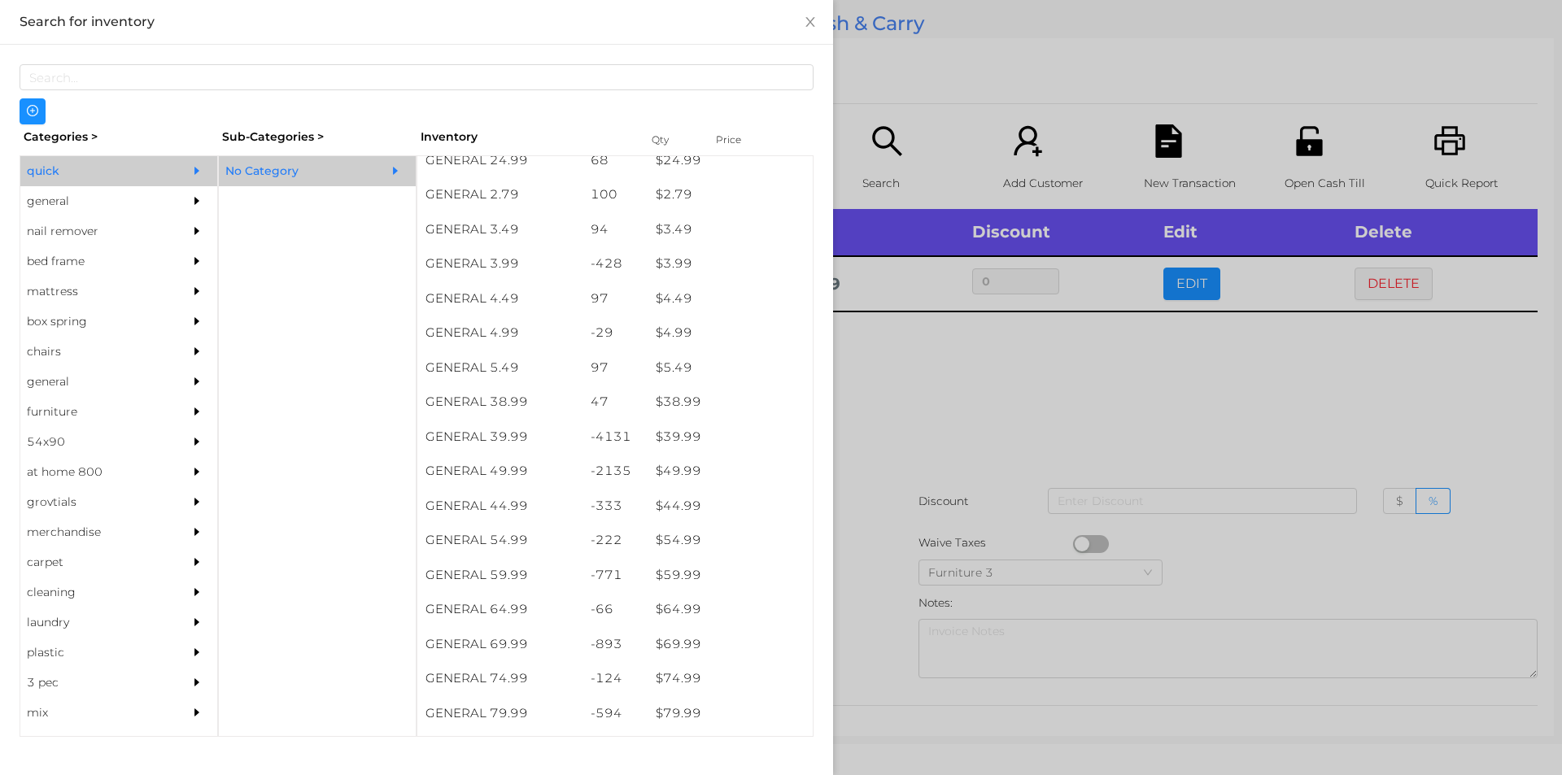
click at [900, 487] on div at bounding box center [781, 387] width 1562 height 775
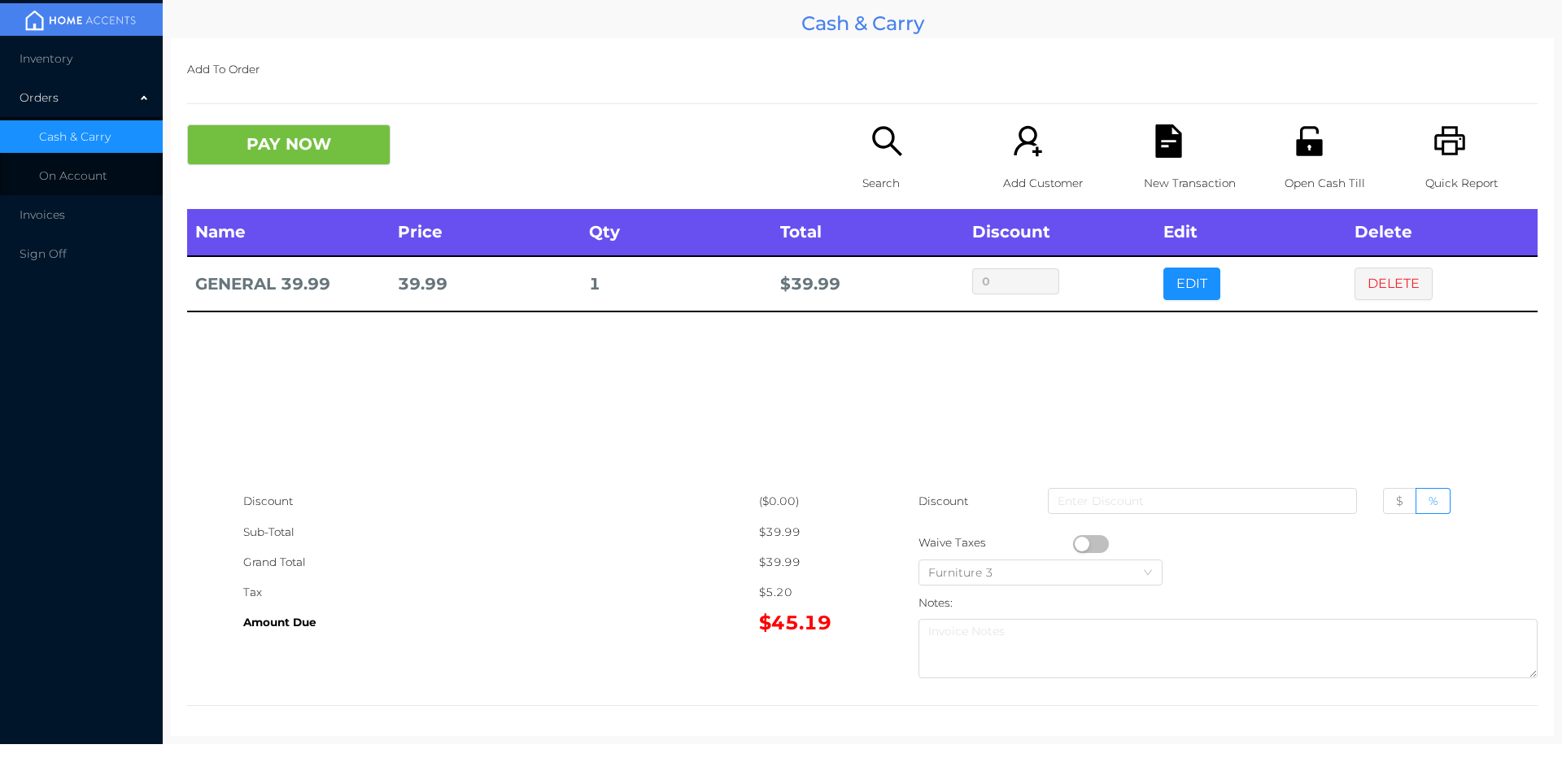
click at [228, 164] on button "PAY NOW" at bounding box center [288, 144] width 203 height 41
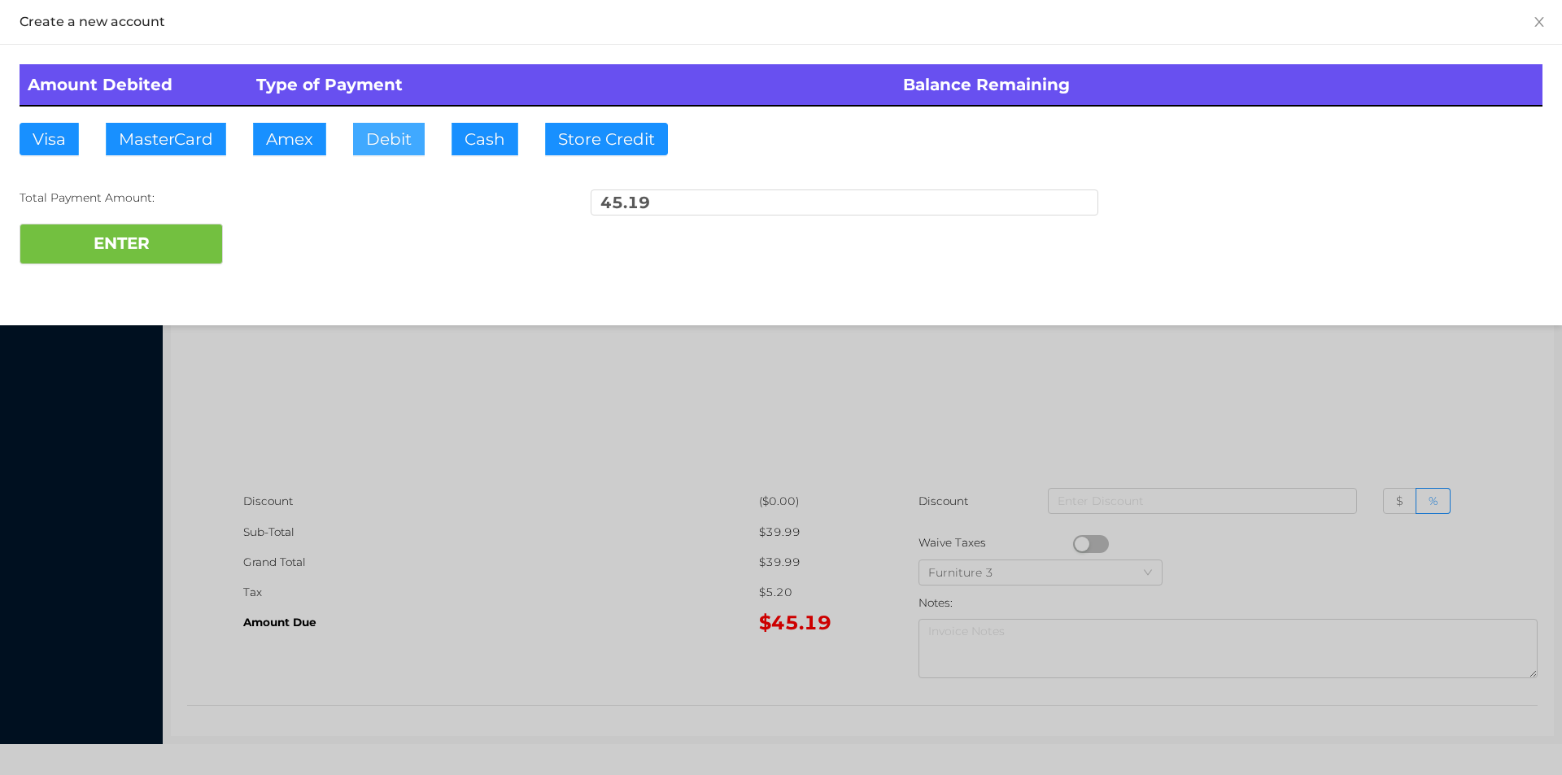
click at [382, 125] on button "Debit" at bounding box center [389, 139] width 72 height 33
type input "100"
click at [143, 257] on button "ENTER" at bounding box center [121, 244] width 203 height 41
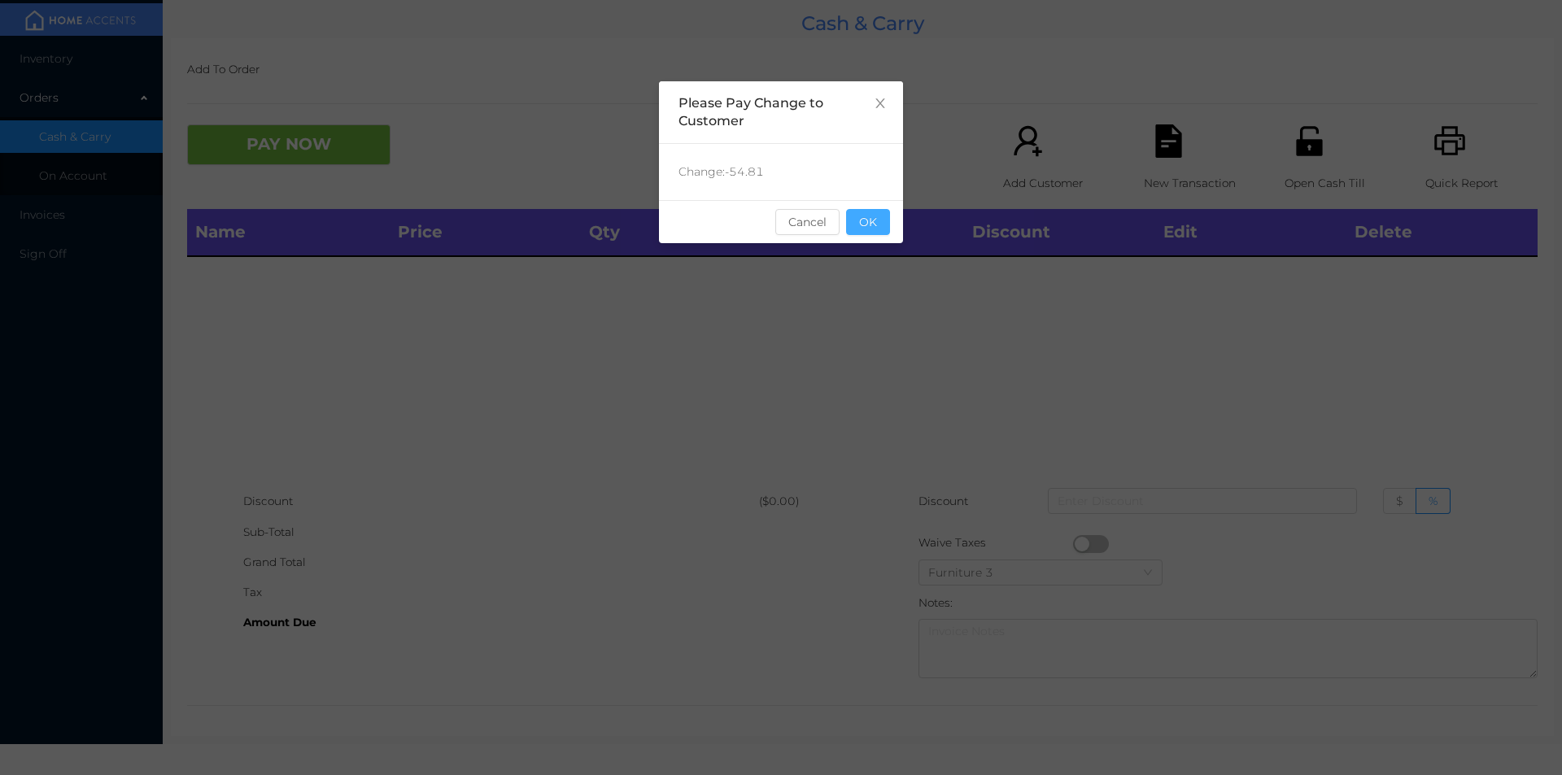
click at [884, 216] on button "OK" at bounding box center [868, 222] width 44 height 26
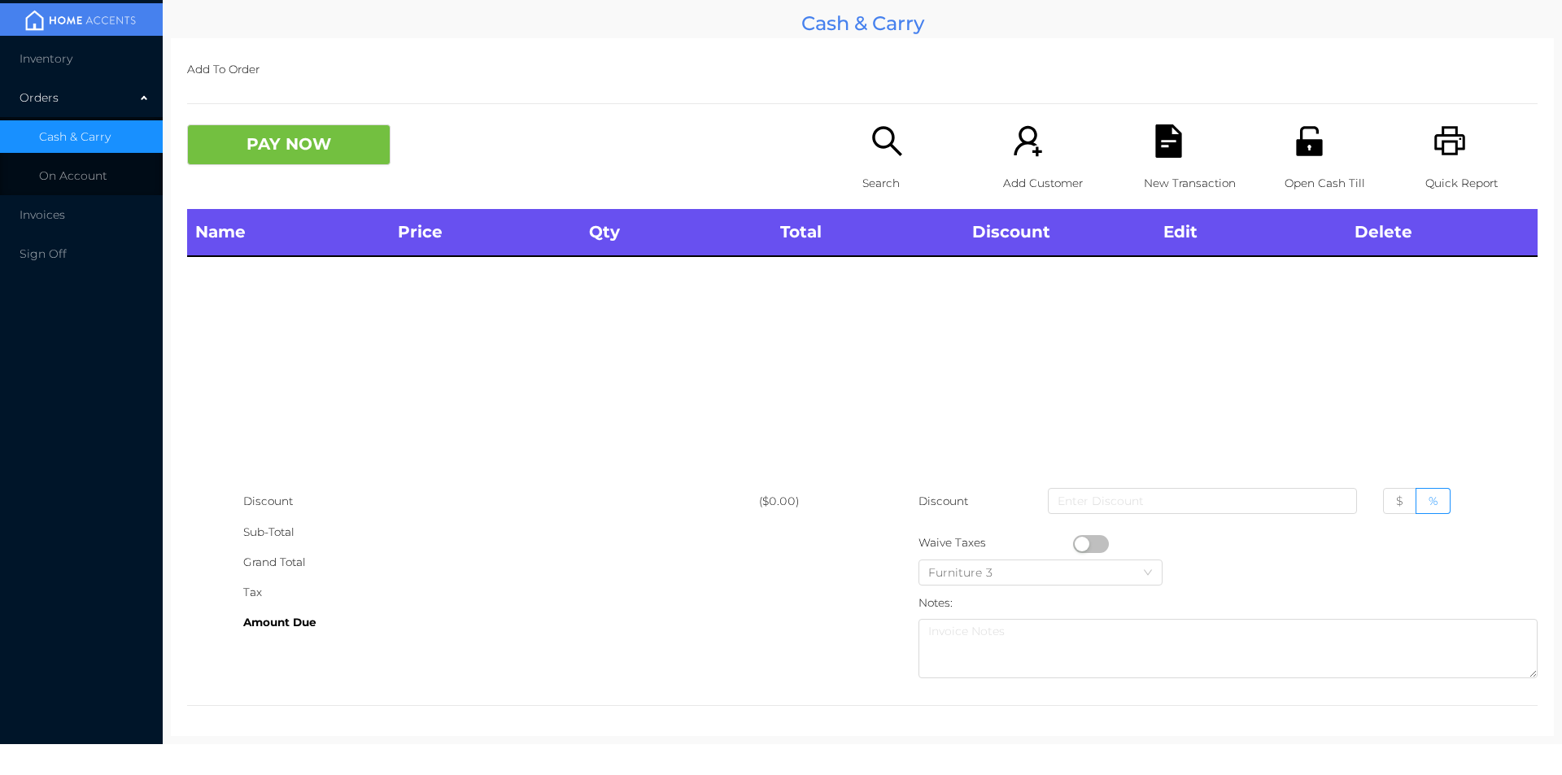
click at [872, 133] on icon "icon: search" at bounding box center [887, 140] width 33 height 33
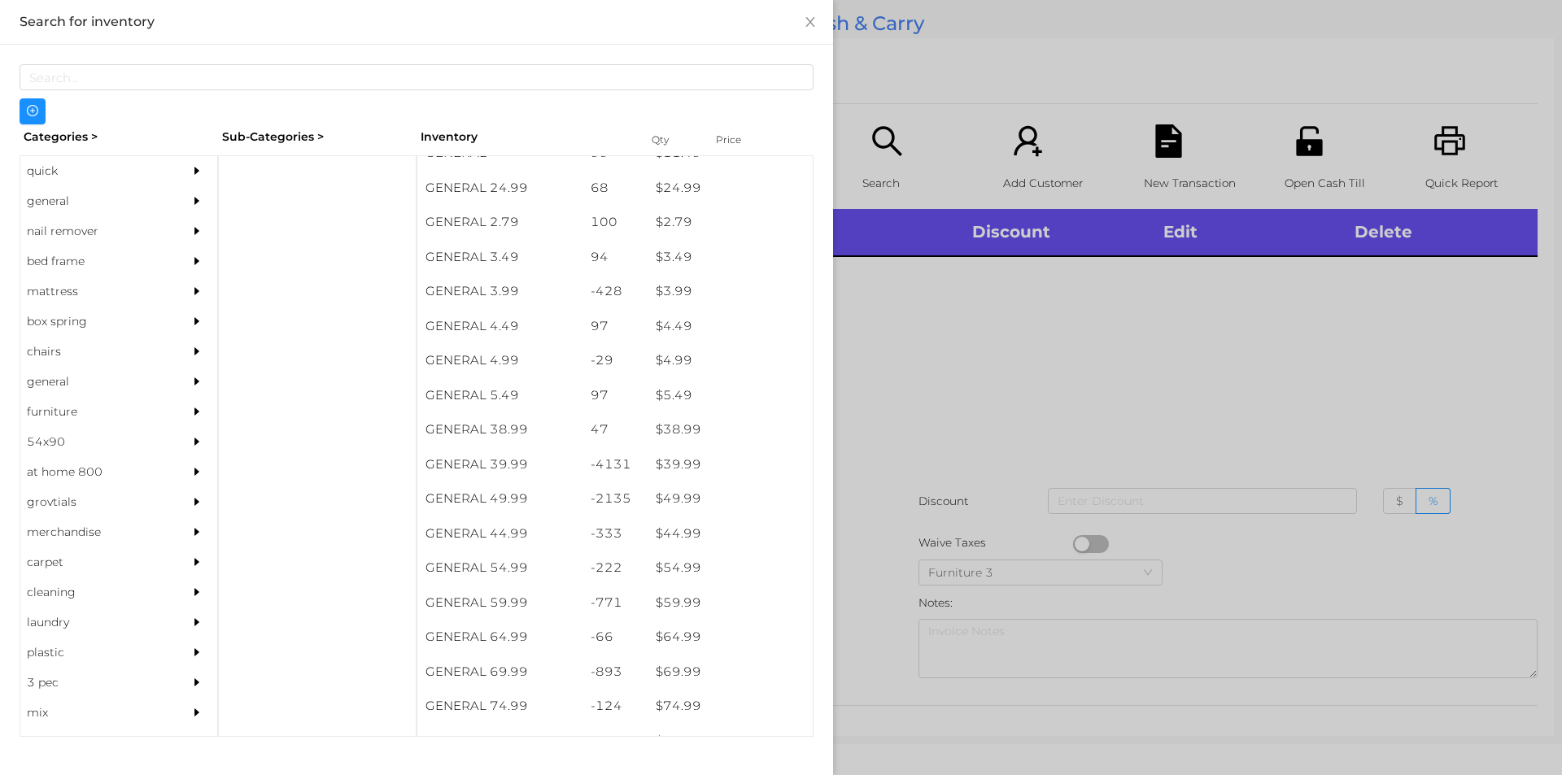
scroll to position [642, 0]
click at [85, 205] on div "general" at bounding box center [94, 201] width 148 height 30
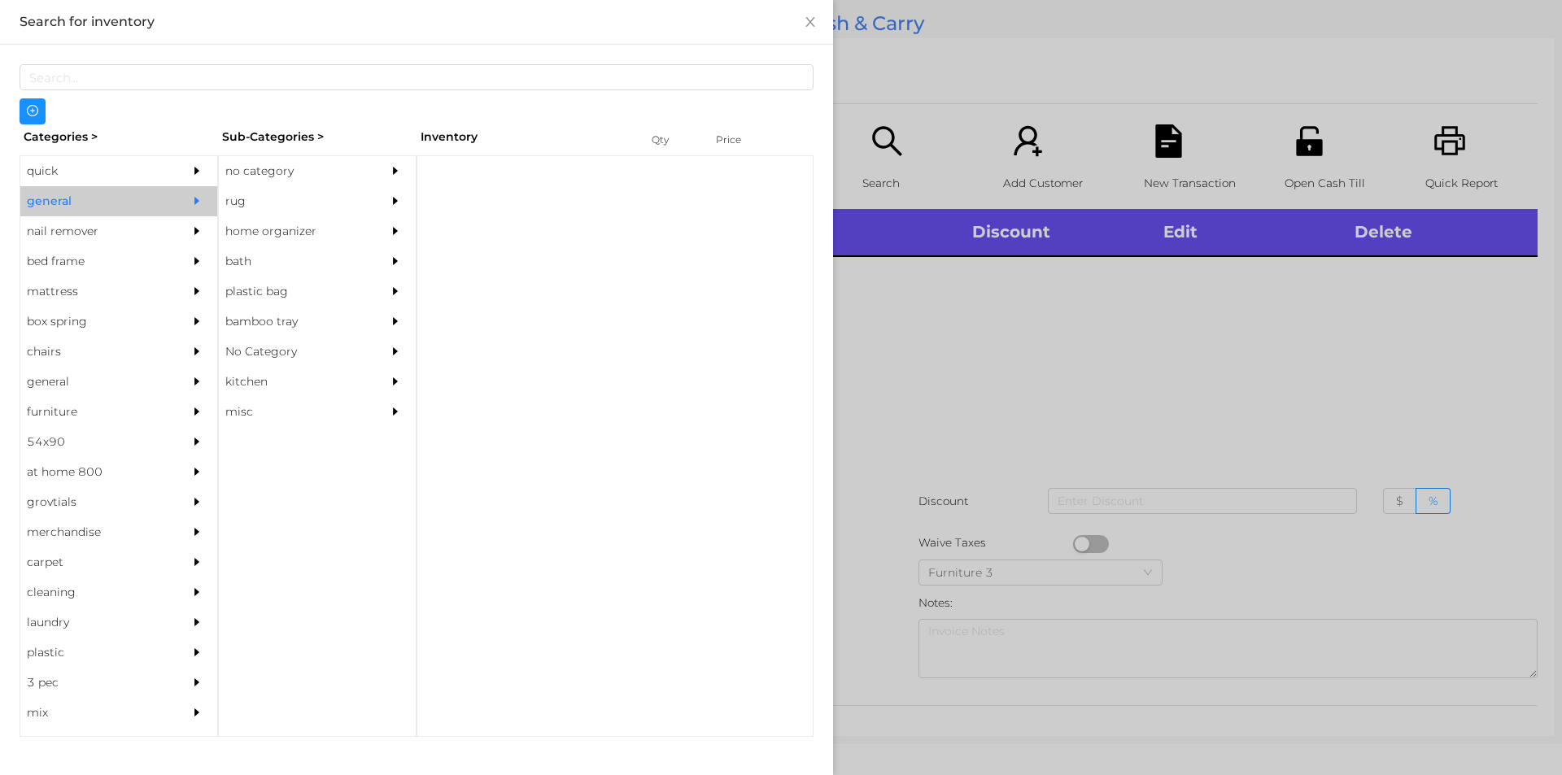
click at [304, 167] on div "no category" at bounding box center [293, 171] width 148 height 30
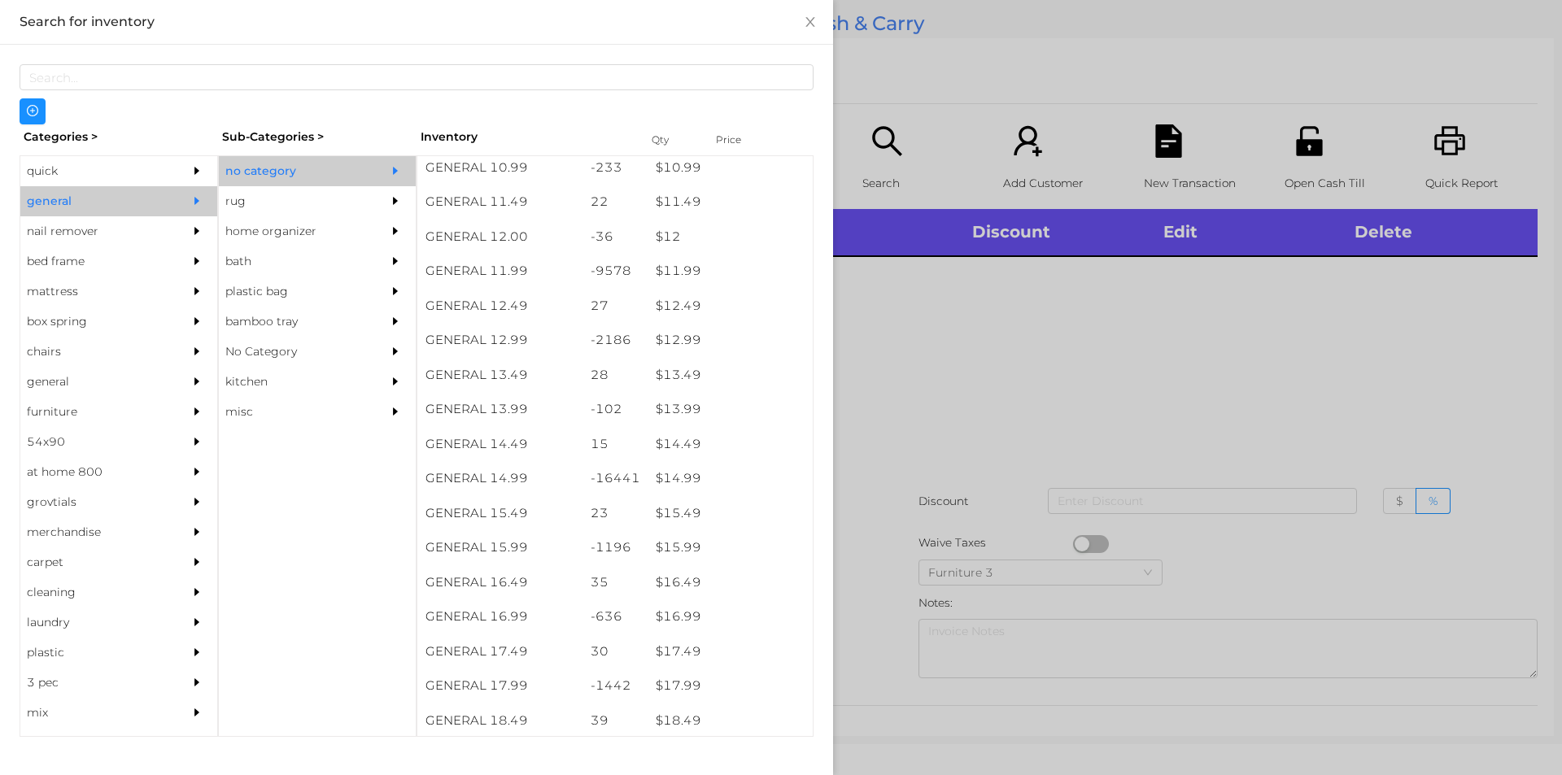
scroll to position [1104, 0]
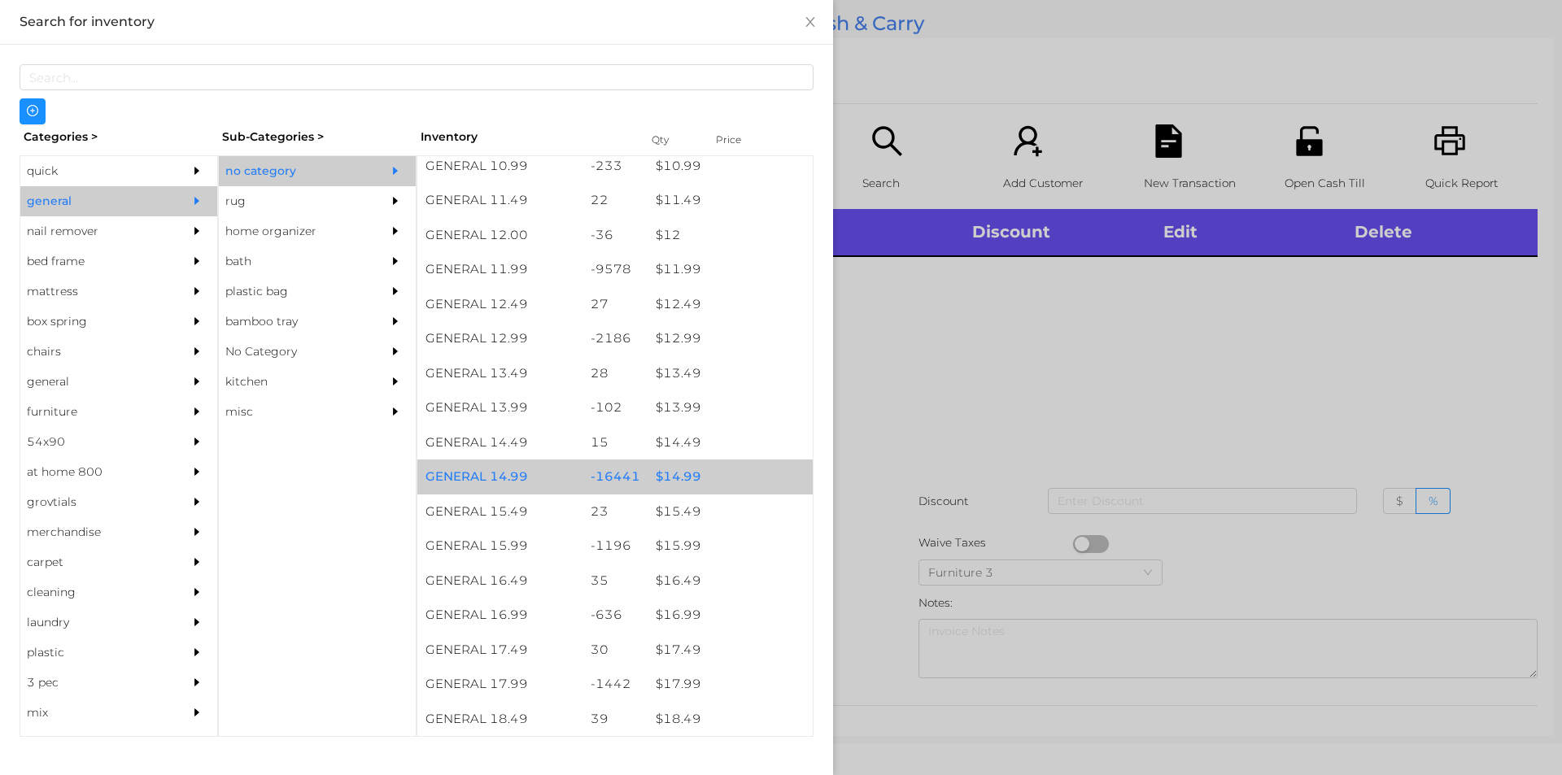
click at [710, 482] on div "$ 14.99" at bounding box center [730, 477] width 165 height 35
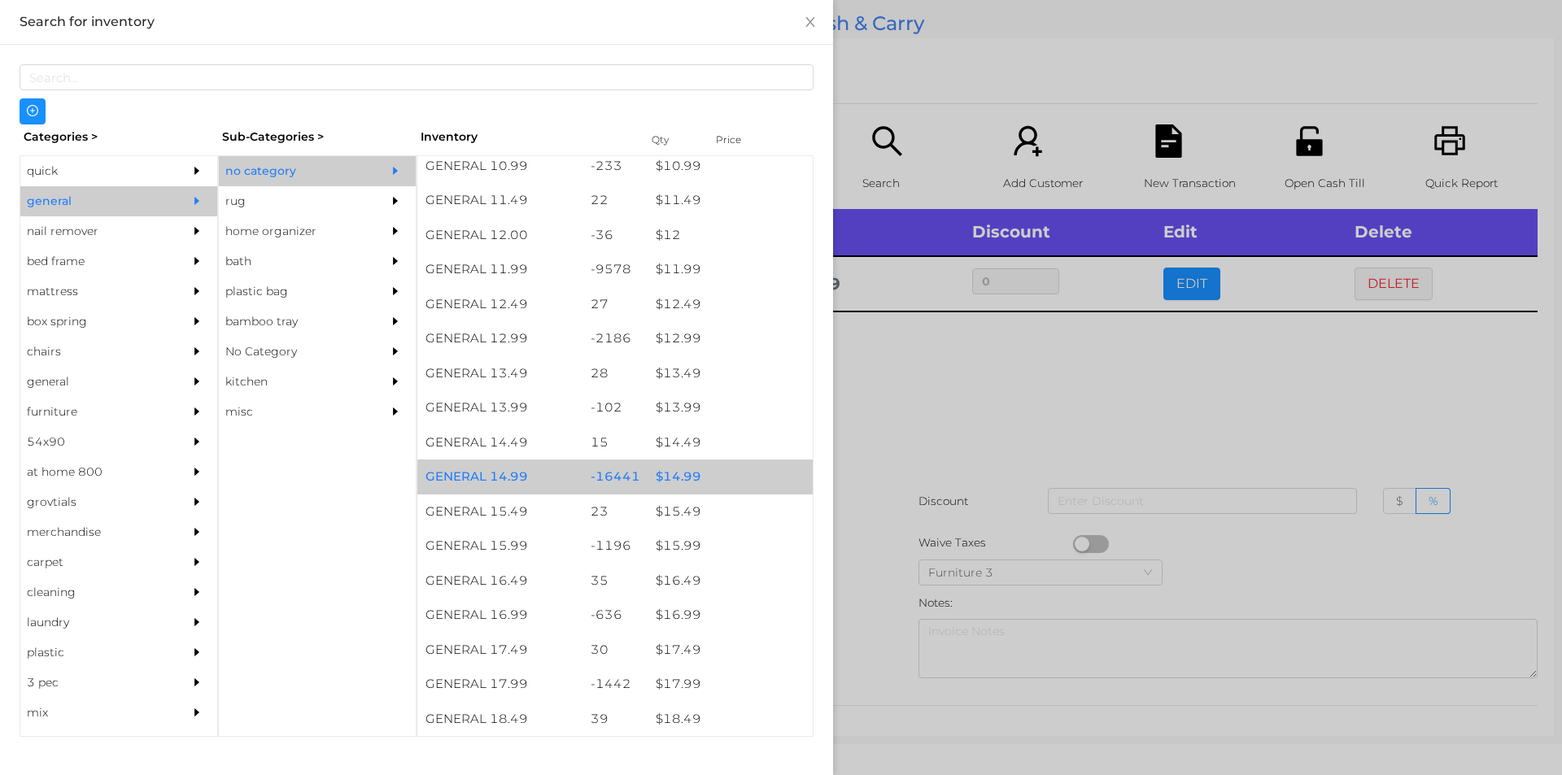
click at [931, 481] on div at bounding box center [781, 387] width 1562 height 775
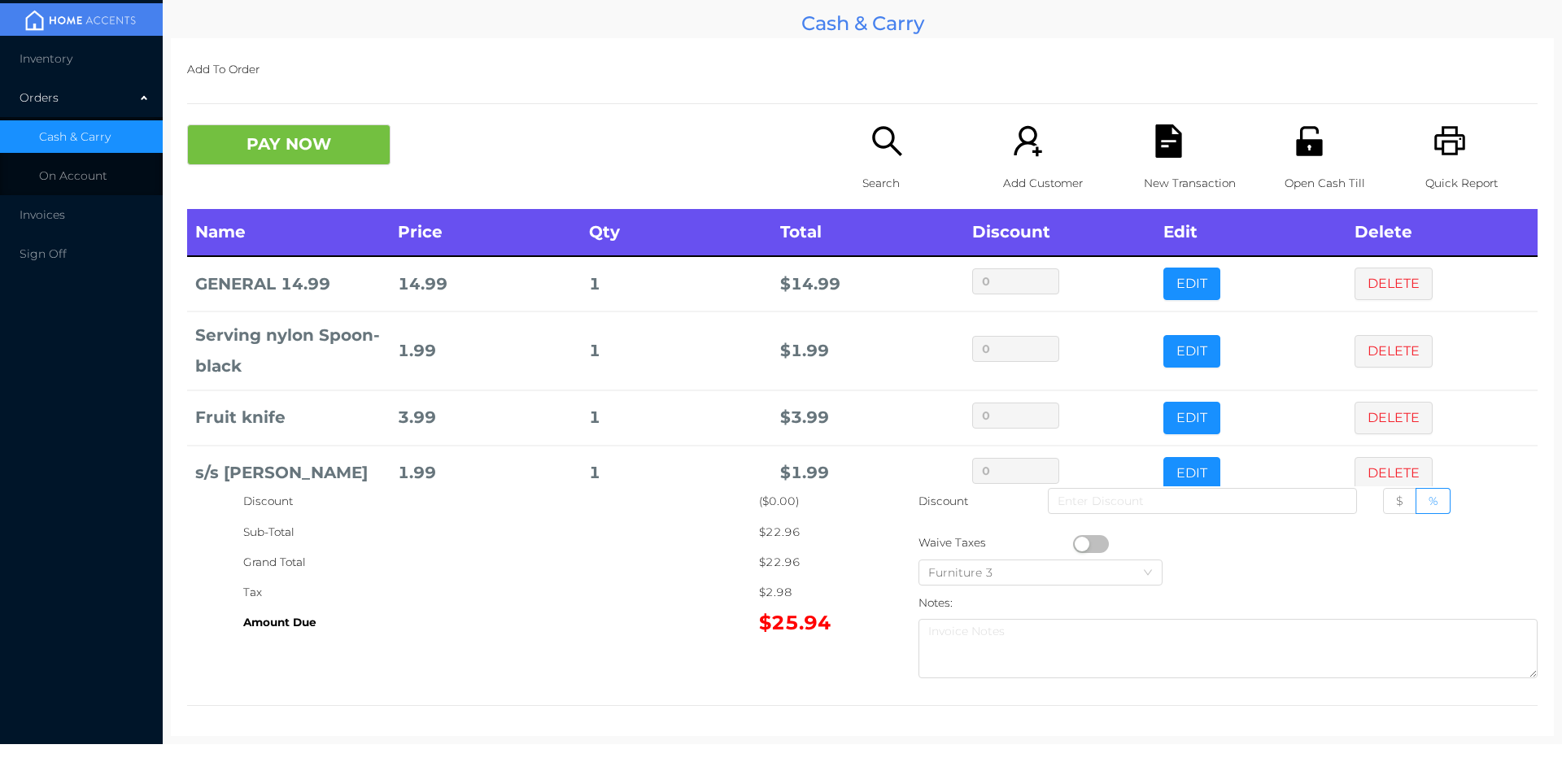
click at [882, 140] on icon "icon: search" at bounding box center [887, 140] width 33 height 33
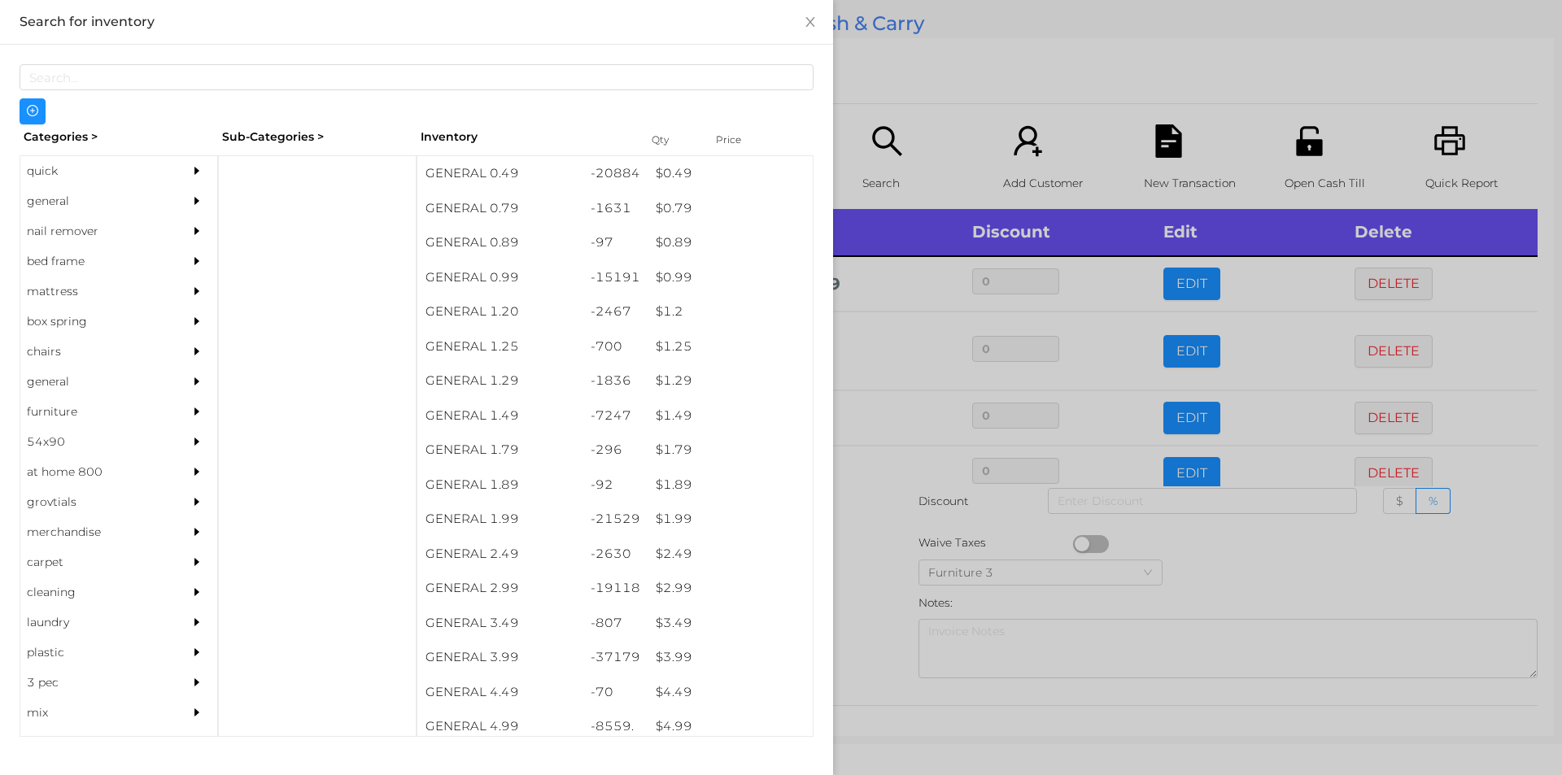
click at [92, 206] on div "general" at bounding box center [94, 201] width 148 height 30
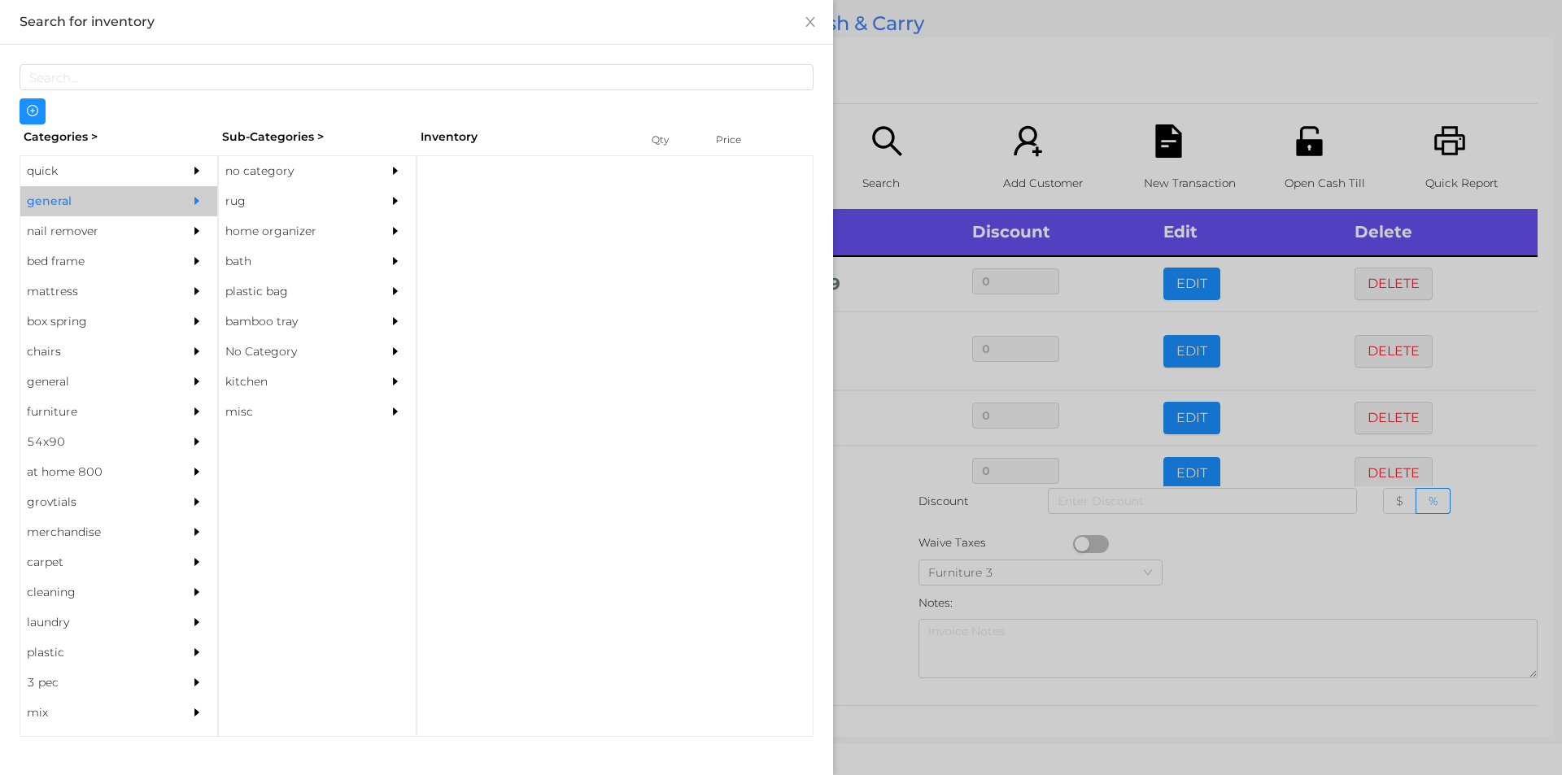
click at [284, 164] on div "no category" at bounding box center [293, 171] width 148 height 30
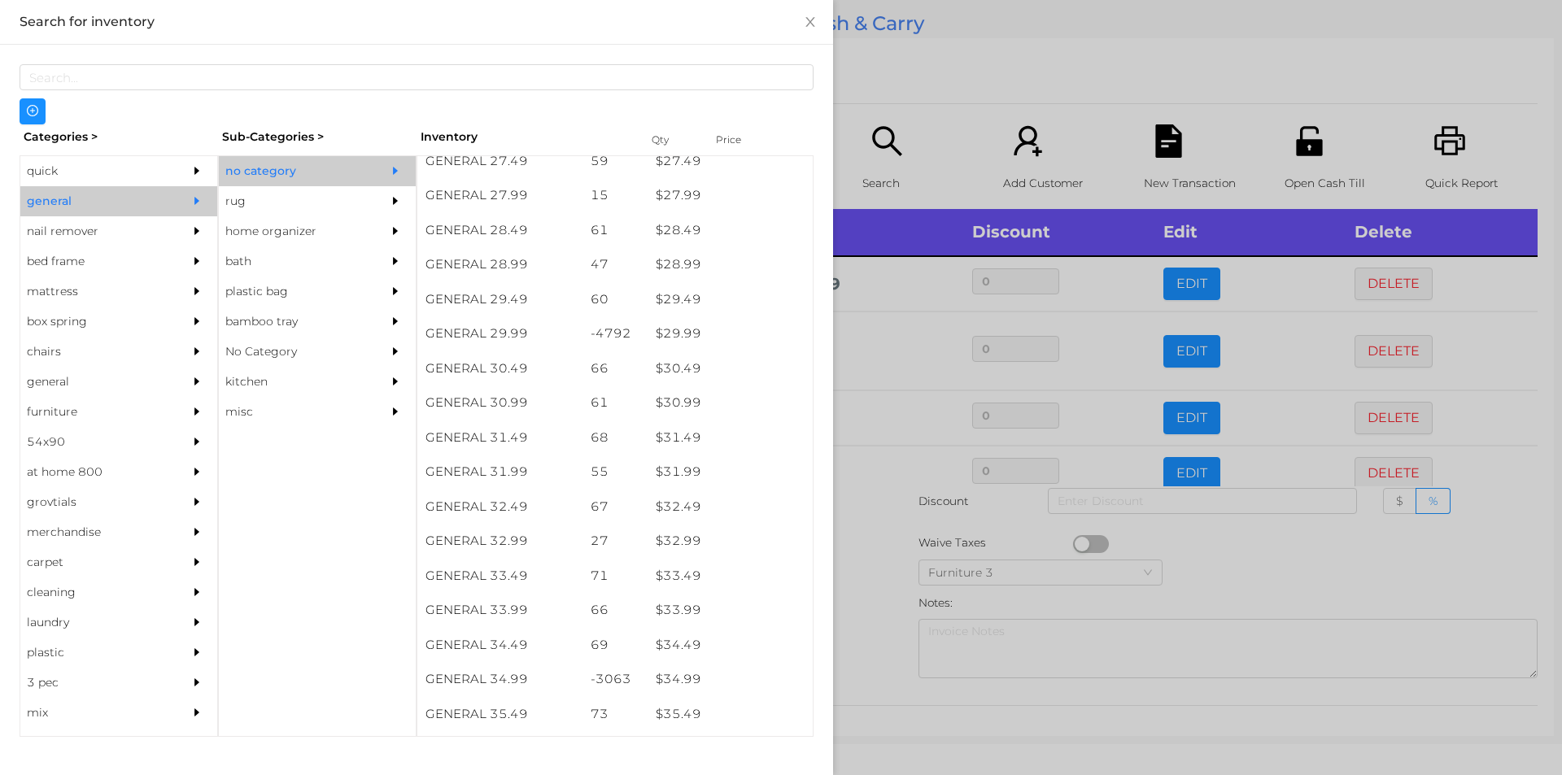
scroll to position [2236, 0]
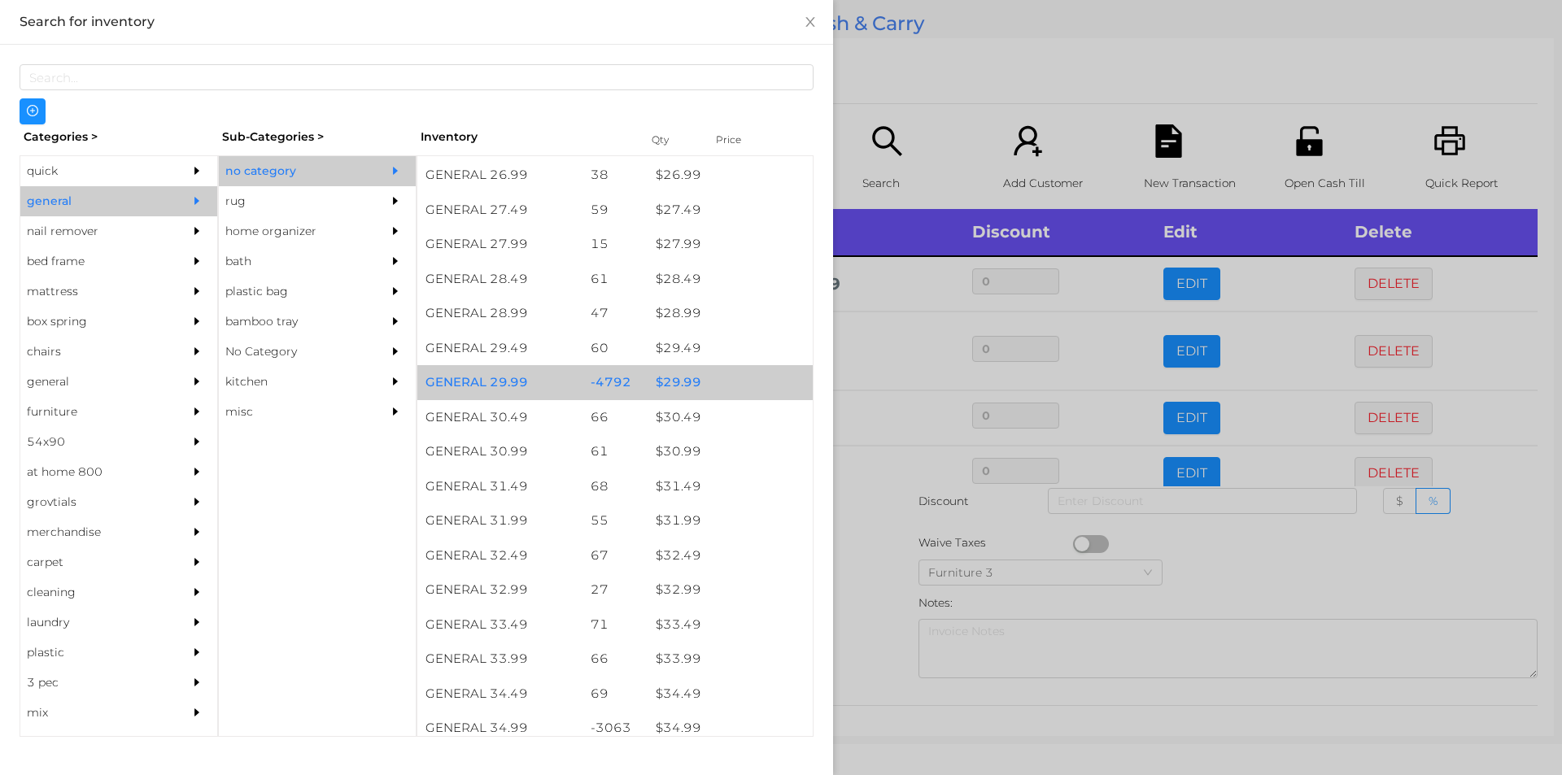
click at [705, 371] on div "$ 29.99" at bounding box center [730, 382] width 165 height 35
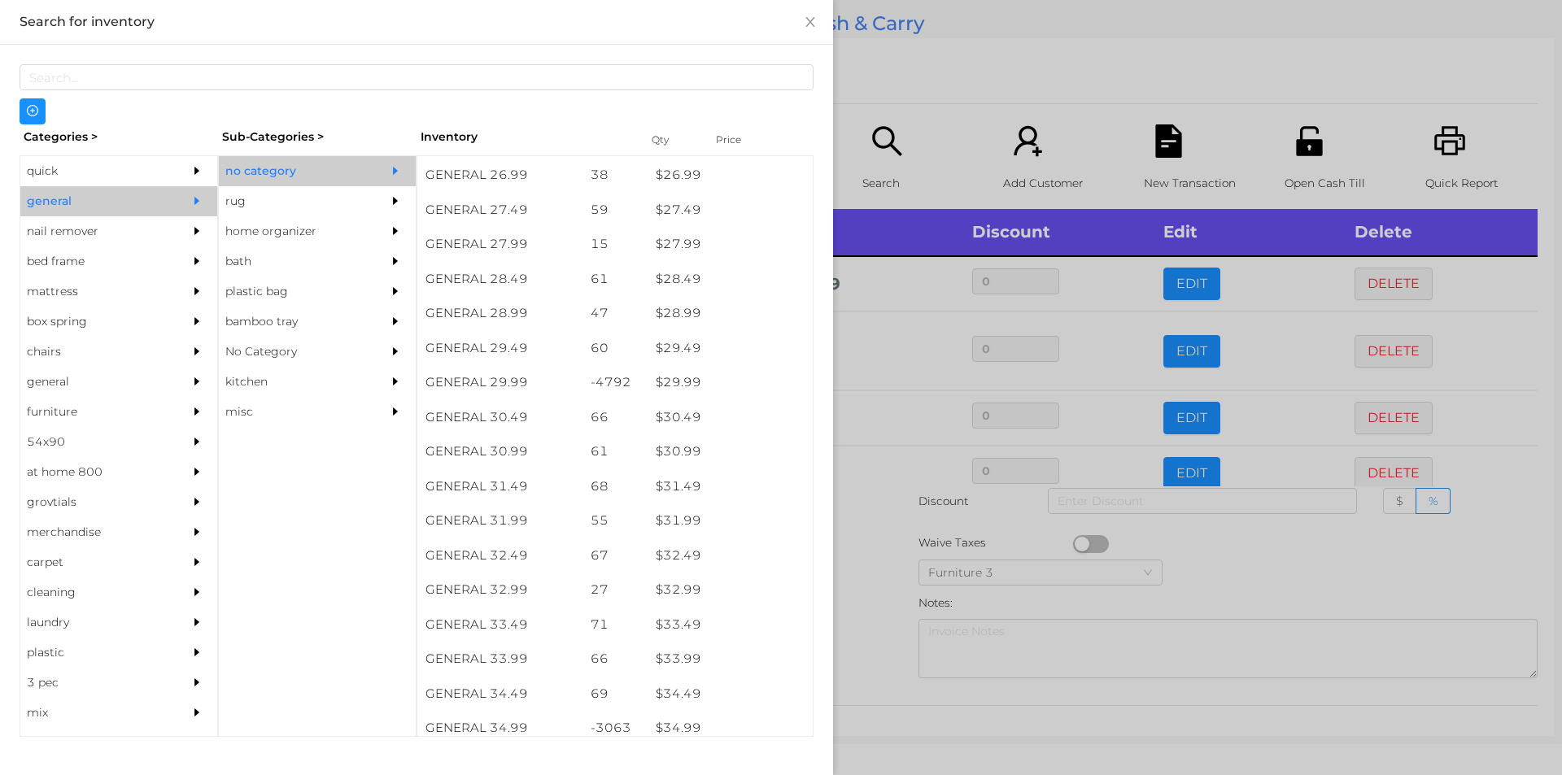
click at [889, 109] on div at bounding box center [781, 387] width 1562 height 775
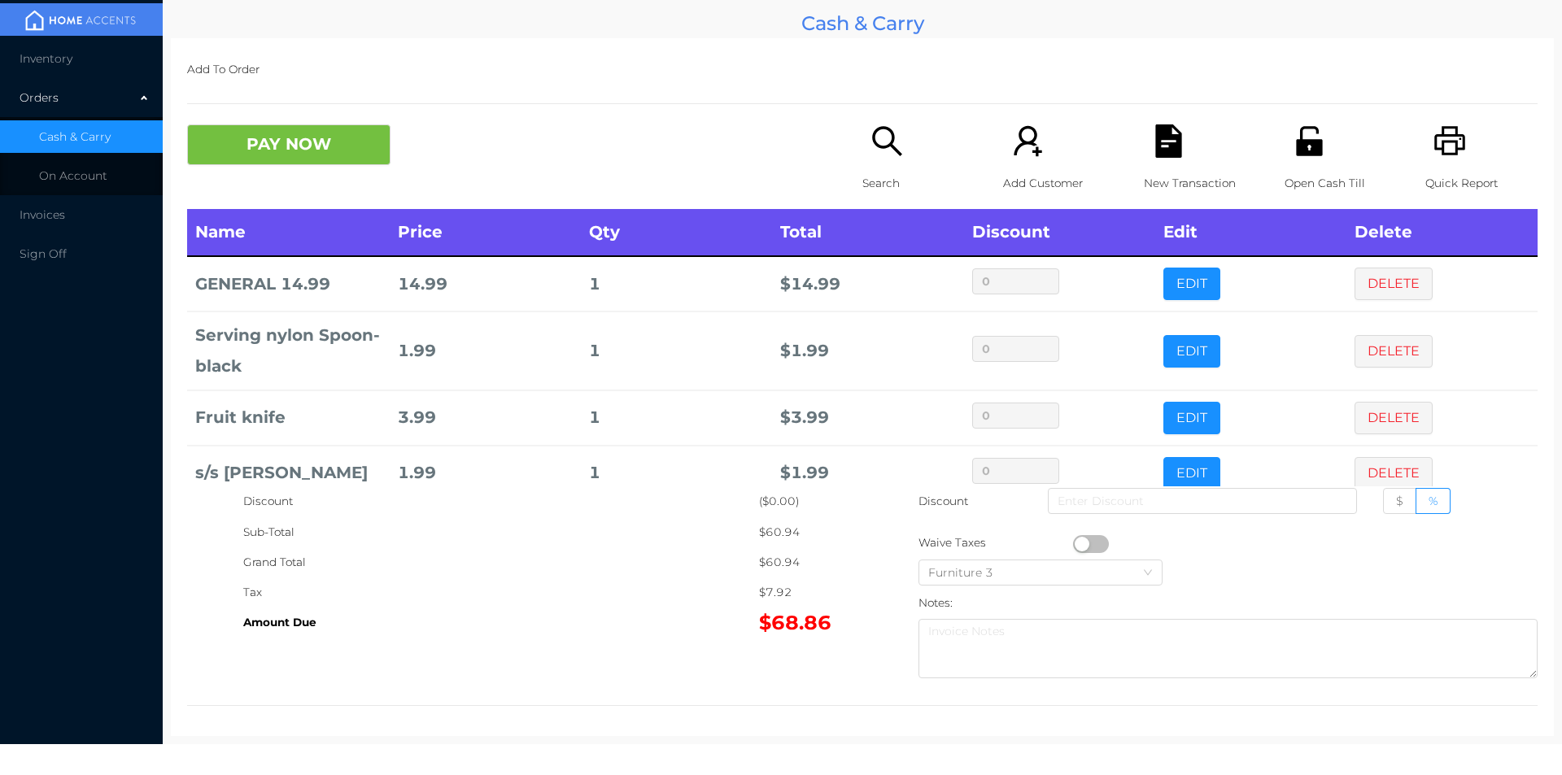
click at [1155, 146] on icon "icon: file-text" at bounding box center [1168, 140] width 26 height 33
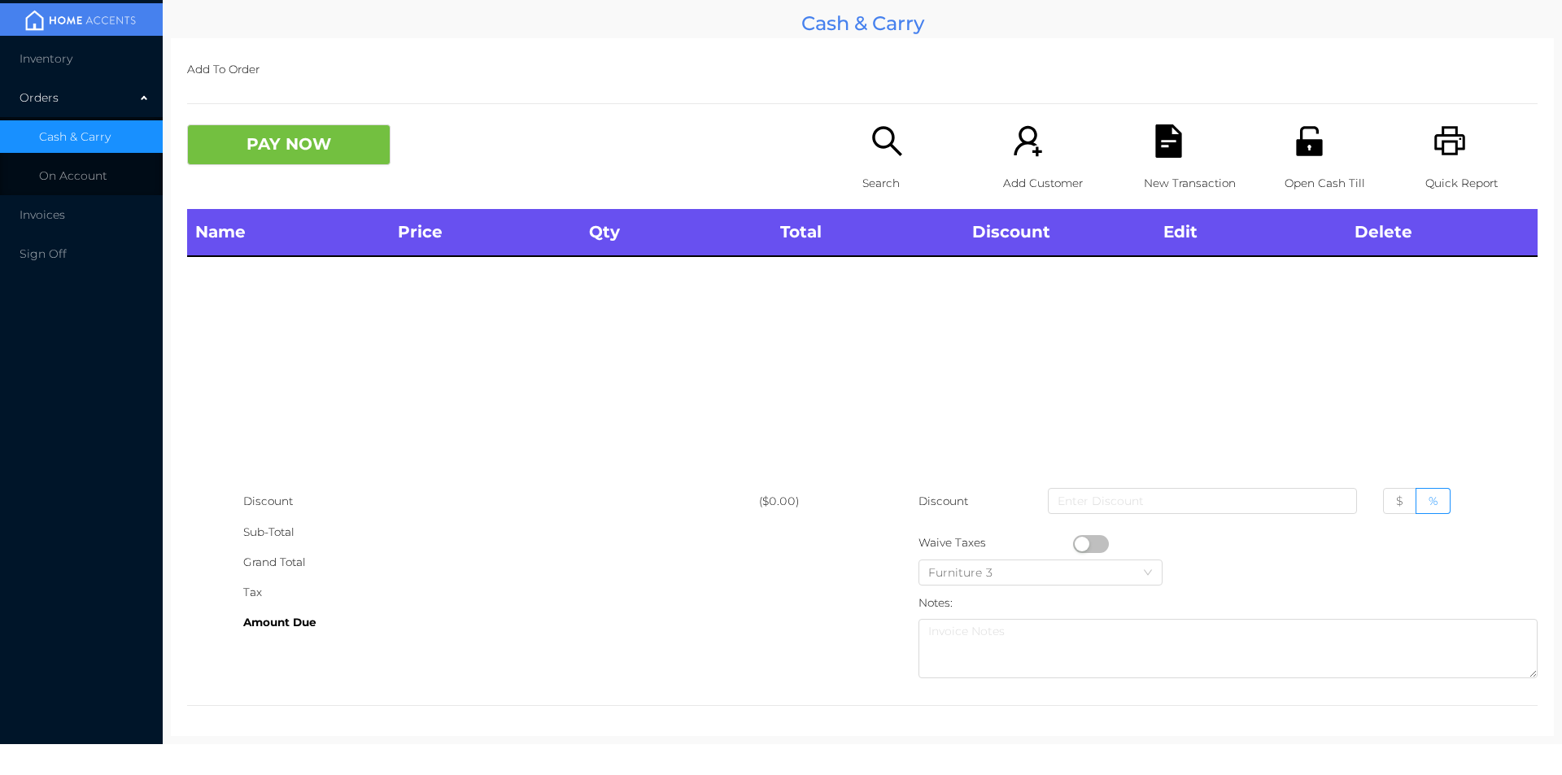
click at [1444, 140] on icon "icon: printer" at bounding box center [1450, 140] width 33 height 33
click at [872, 161] on div "Search" at bounding box center [919, 166] width 112 height 85
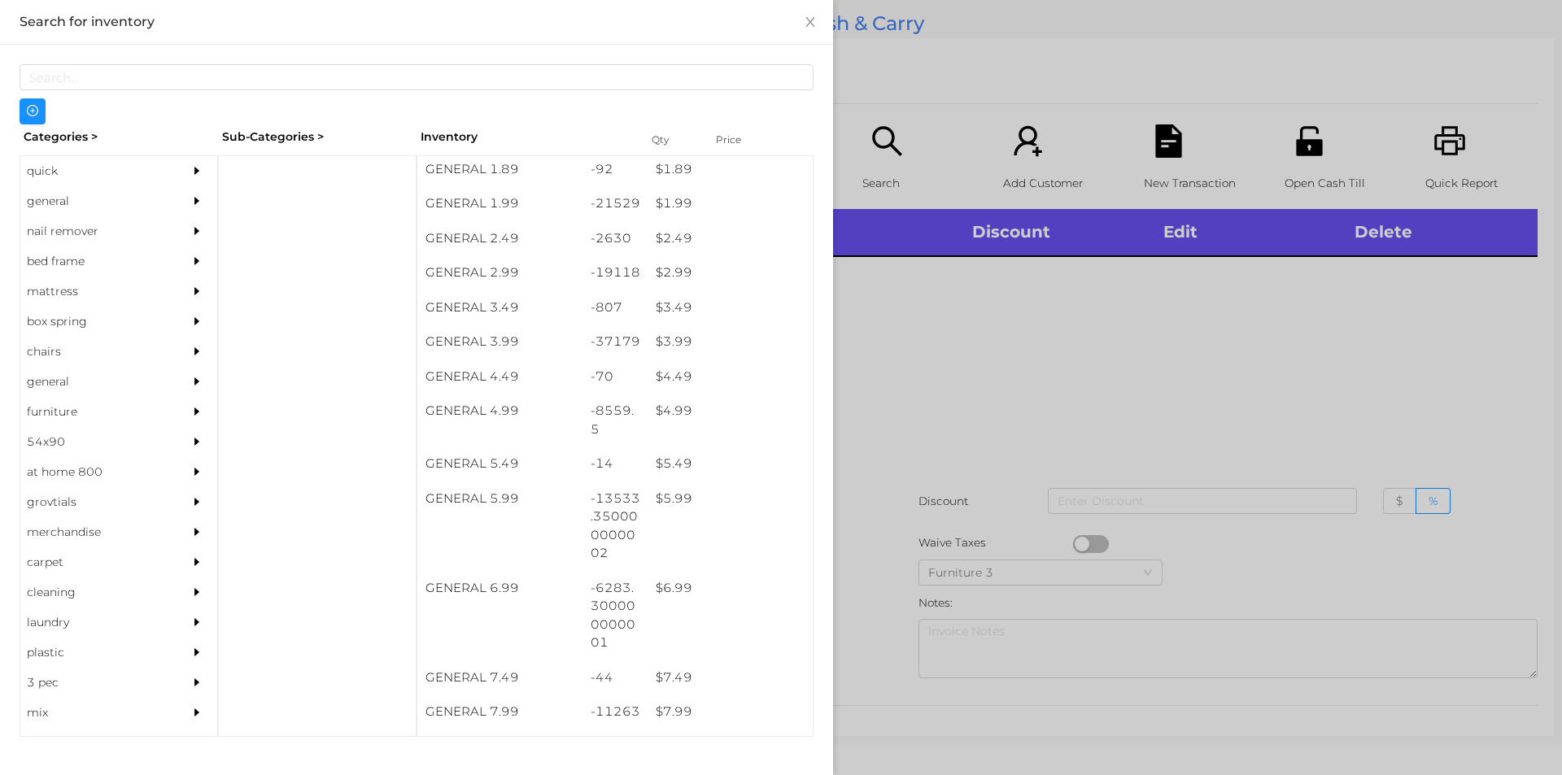
scroll to position [276, 0]
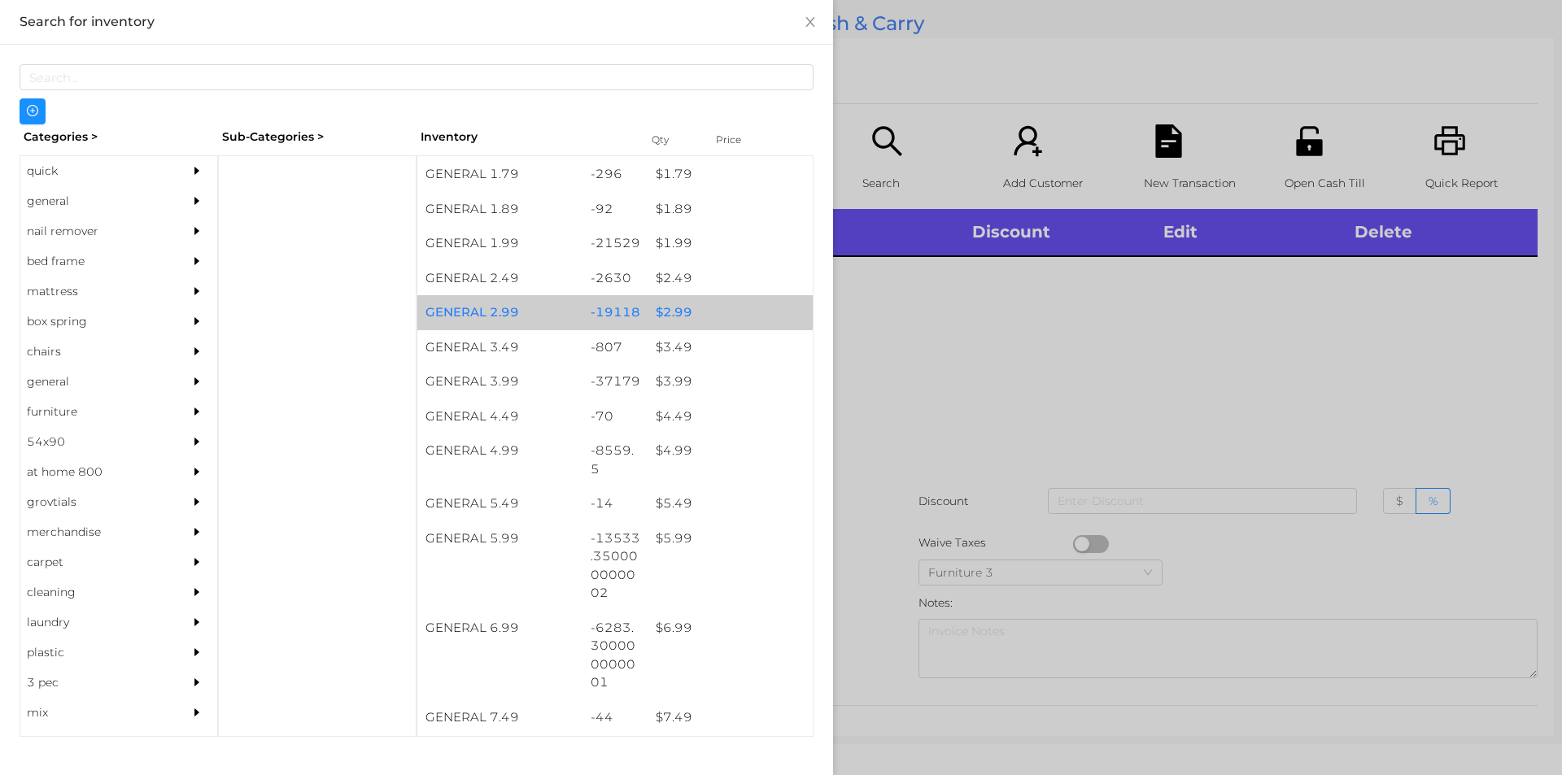
click at [680, 311] on div "$ 2.99" at bounding box center [730, 312] width 165 height 35
click at [717, 320] on div "$ 2.99" at bounding box center [730, 312] width 165 height 35
click at [731, 314] on div "$ 2.99" at bounding box center [730, 312] width 165 height 35
click at [742, 306] on div "$ 2.99" at bounding box center [730, 312] width 165 height 35
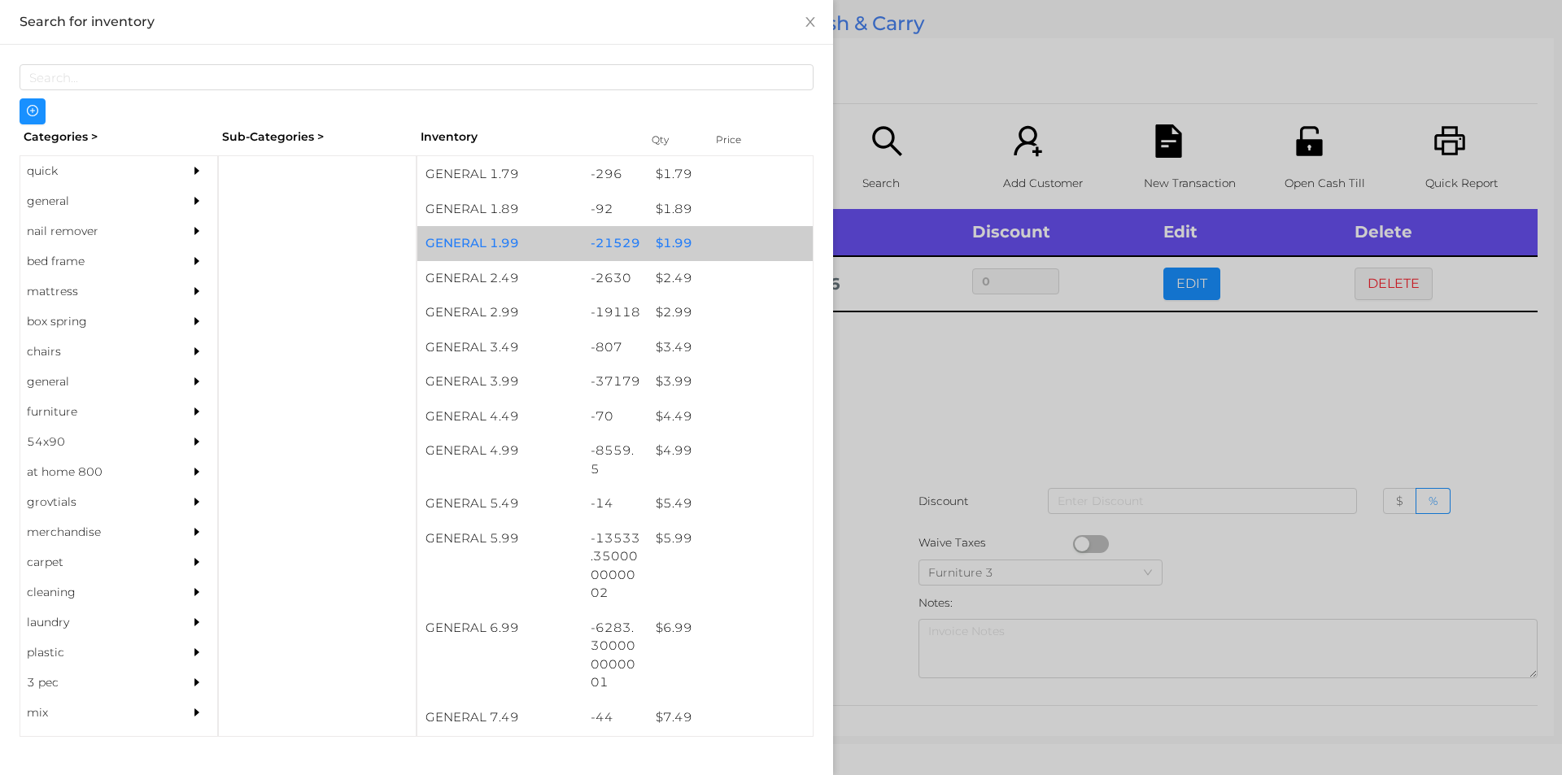
click at [700, 245] on div "$ 1.99" at bounding box center [730, 243] width 165 height 35
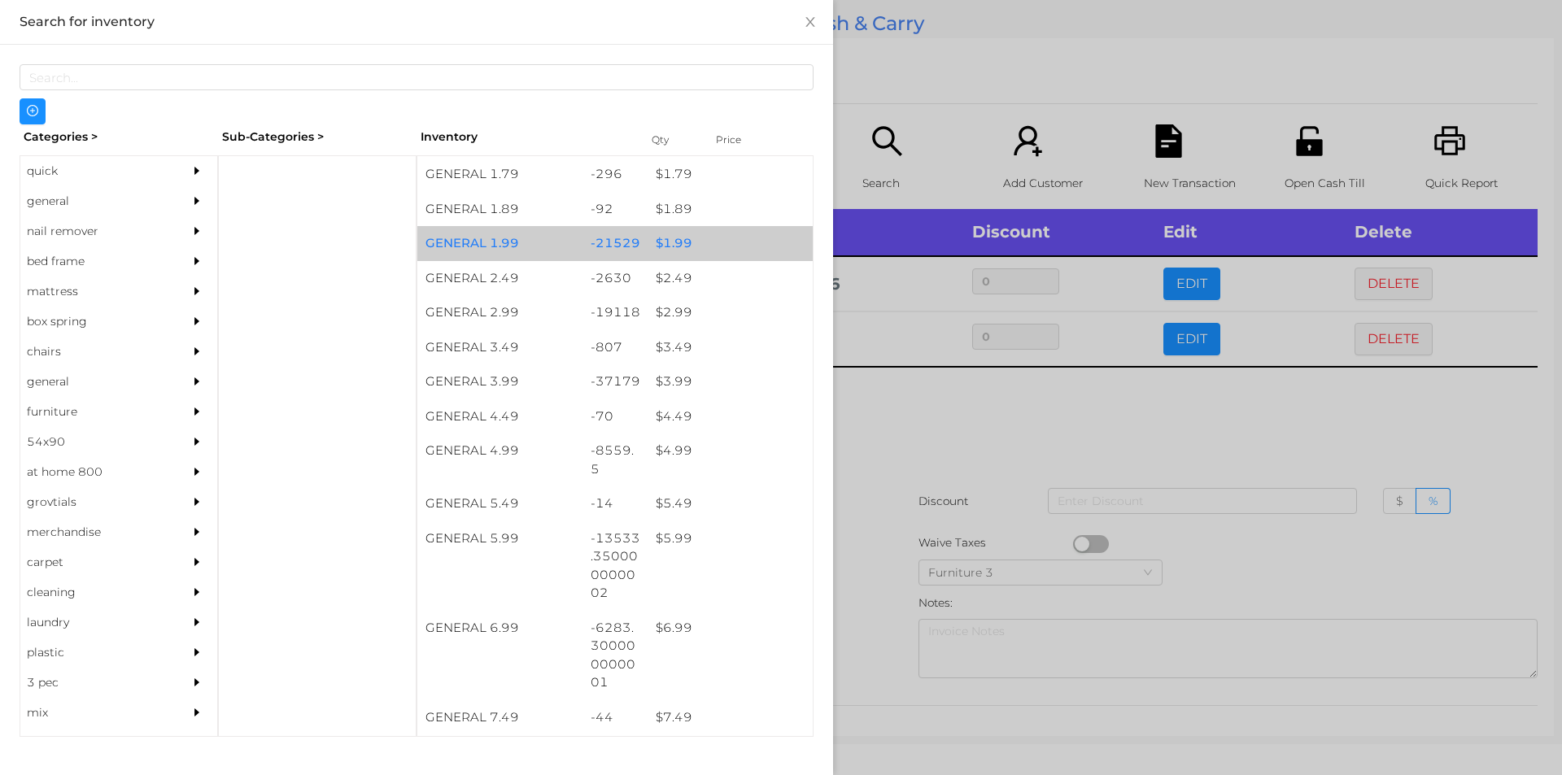
click at [700, 238] on div "$ 1.99" at bounding box center [730, 243] width 165 height 35
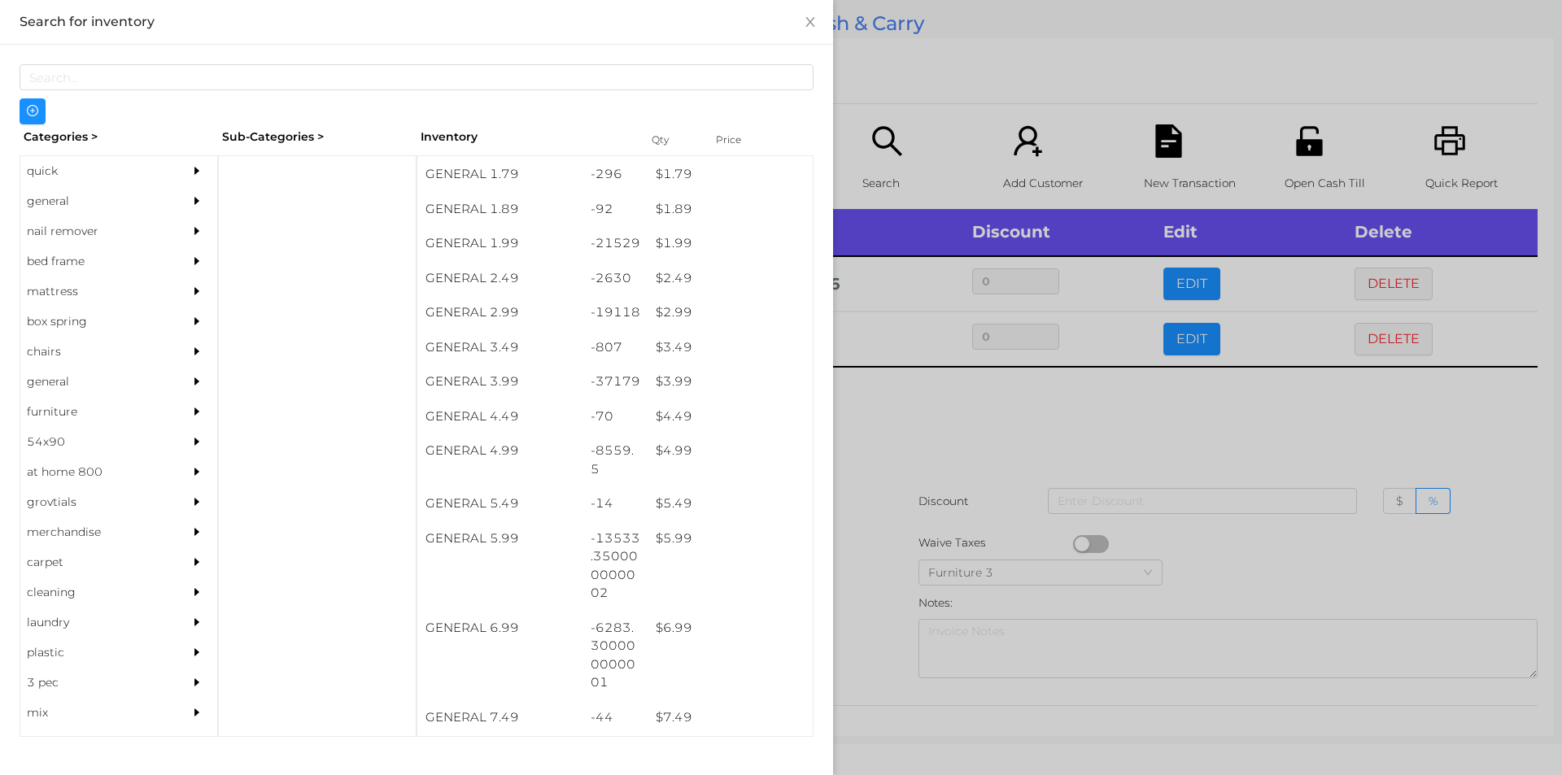
click at [879, 84] on div at bounding box center [781, 387] width 1562 height 775
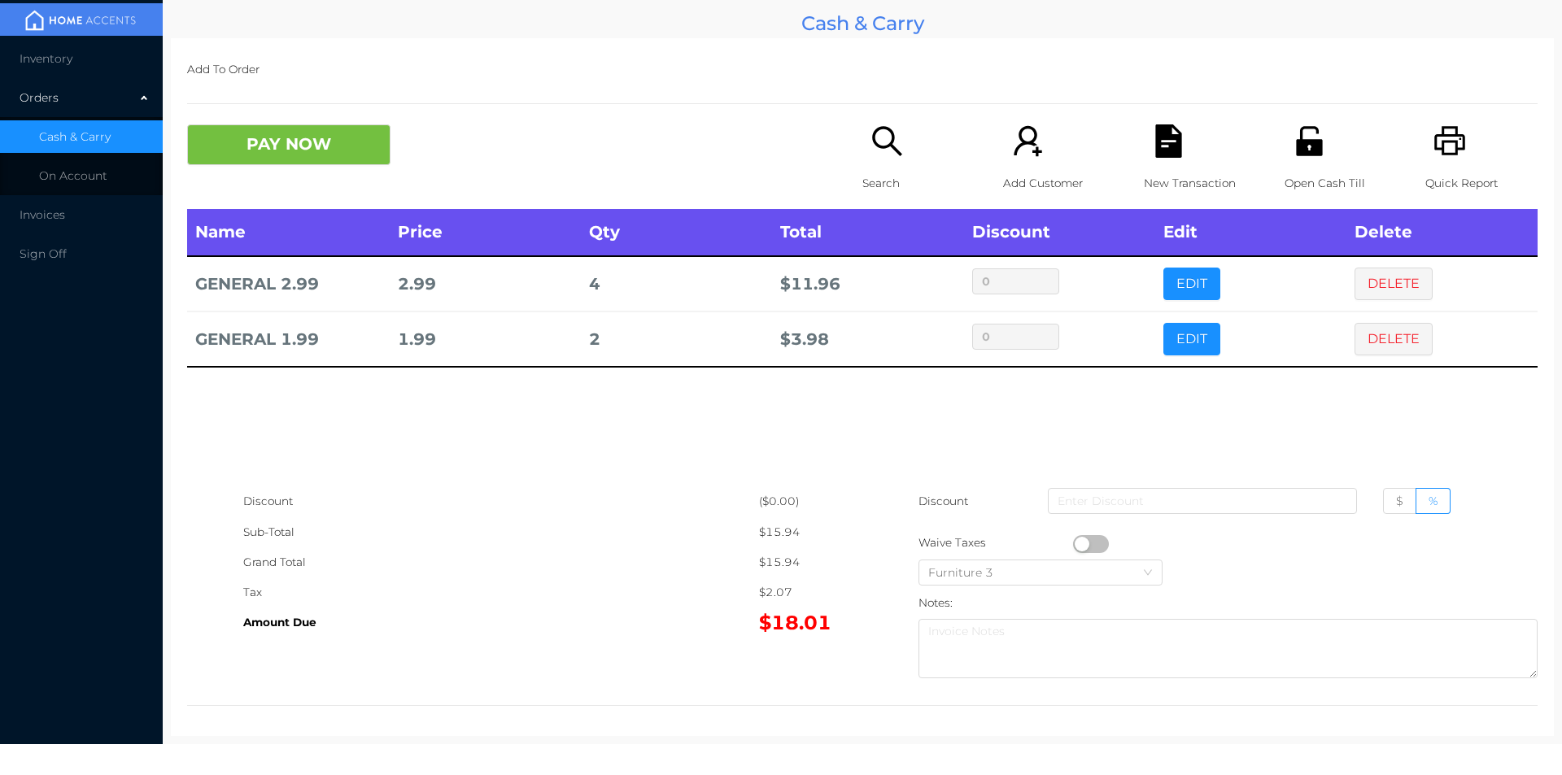
click at [1159, 162] on div "New Transaction" at bounding box center [1200, 166] width 112 height 85
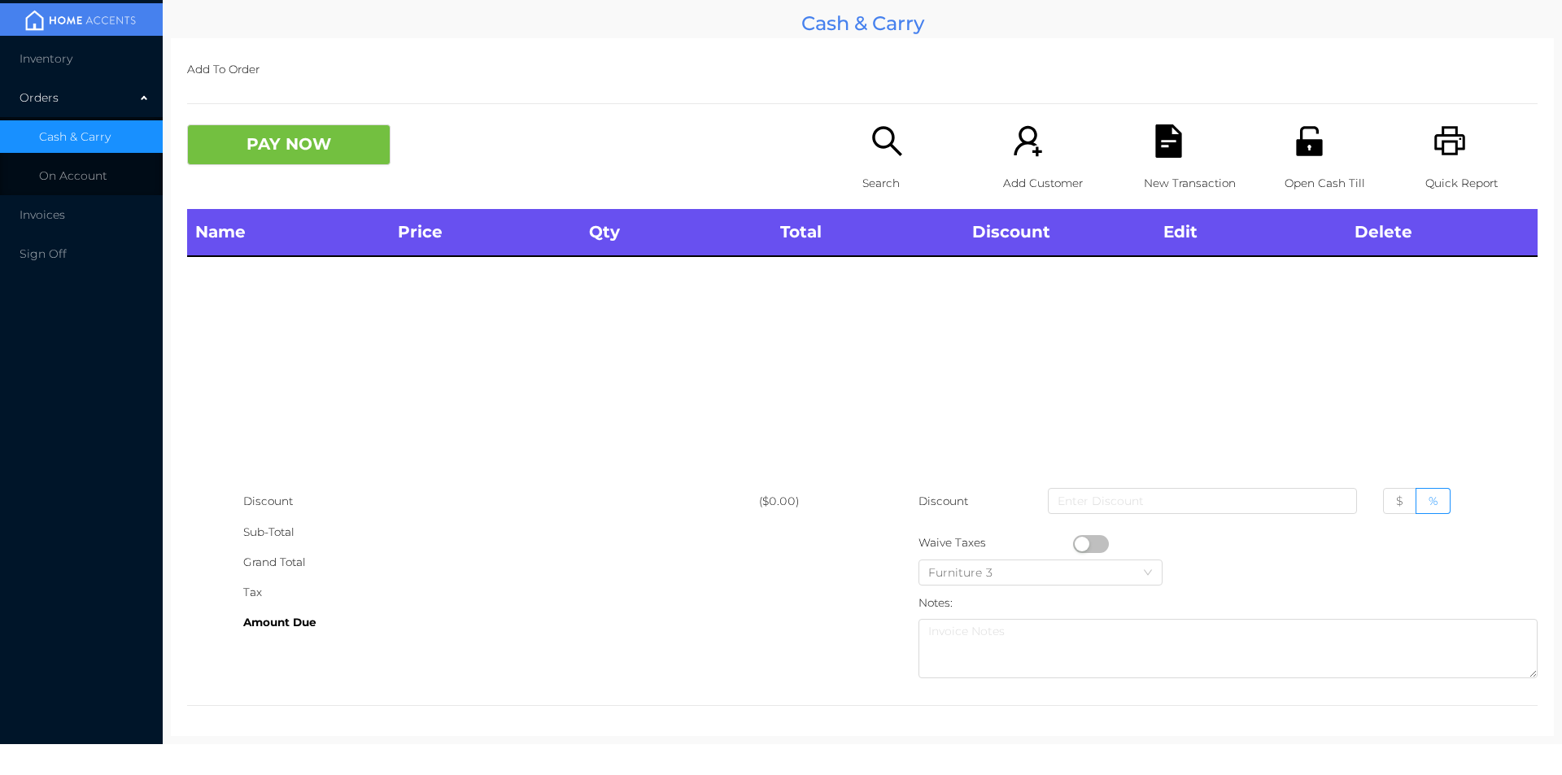
click at [1477, 135] on div "Quick Report" at bounding box center [1482, 166] width 112 height 85
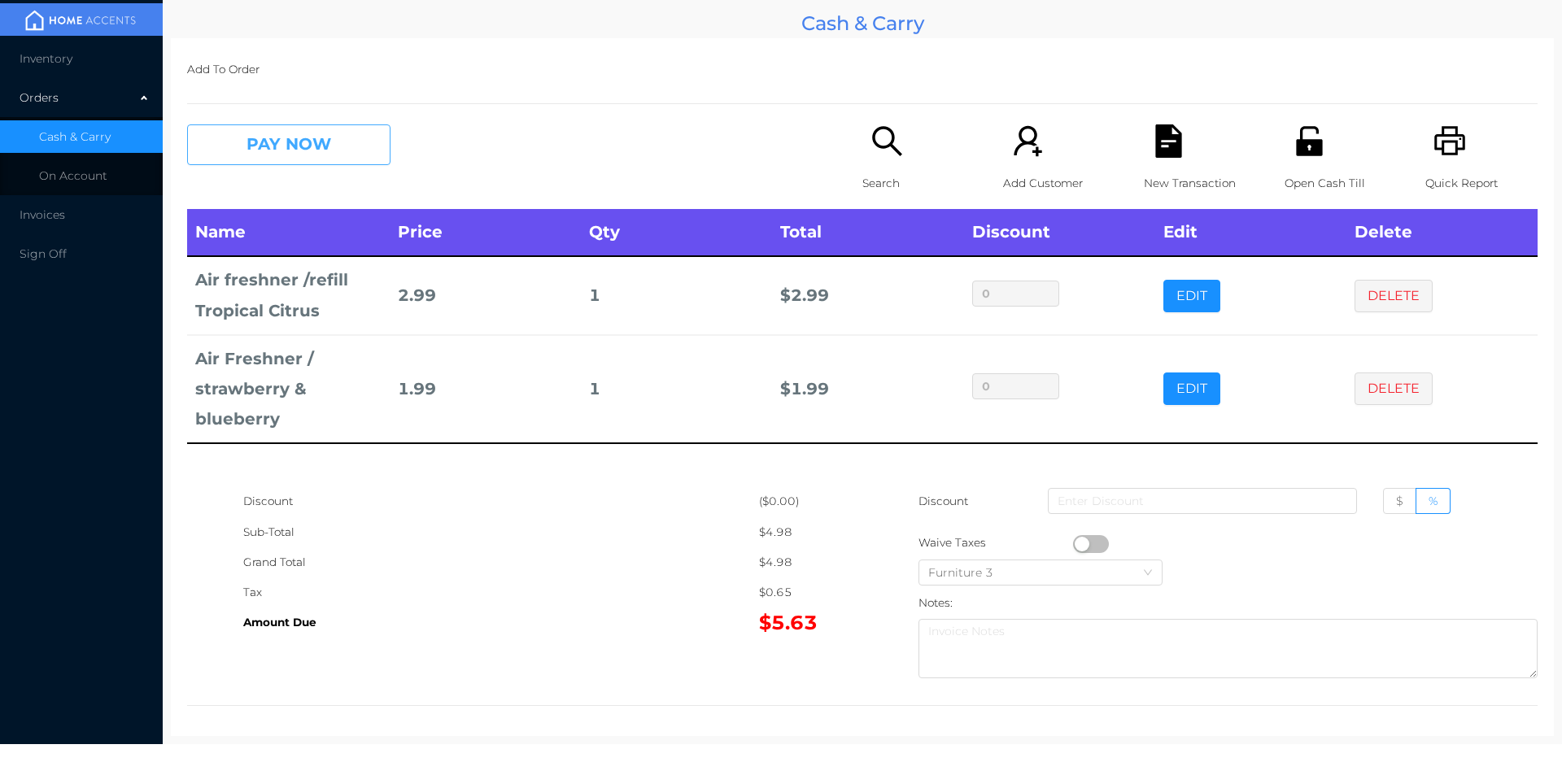
click at [290, 163] on button "PAY NOW" at bounding box center [288, 144] width 203 height 41
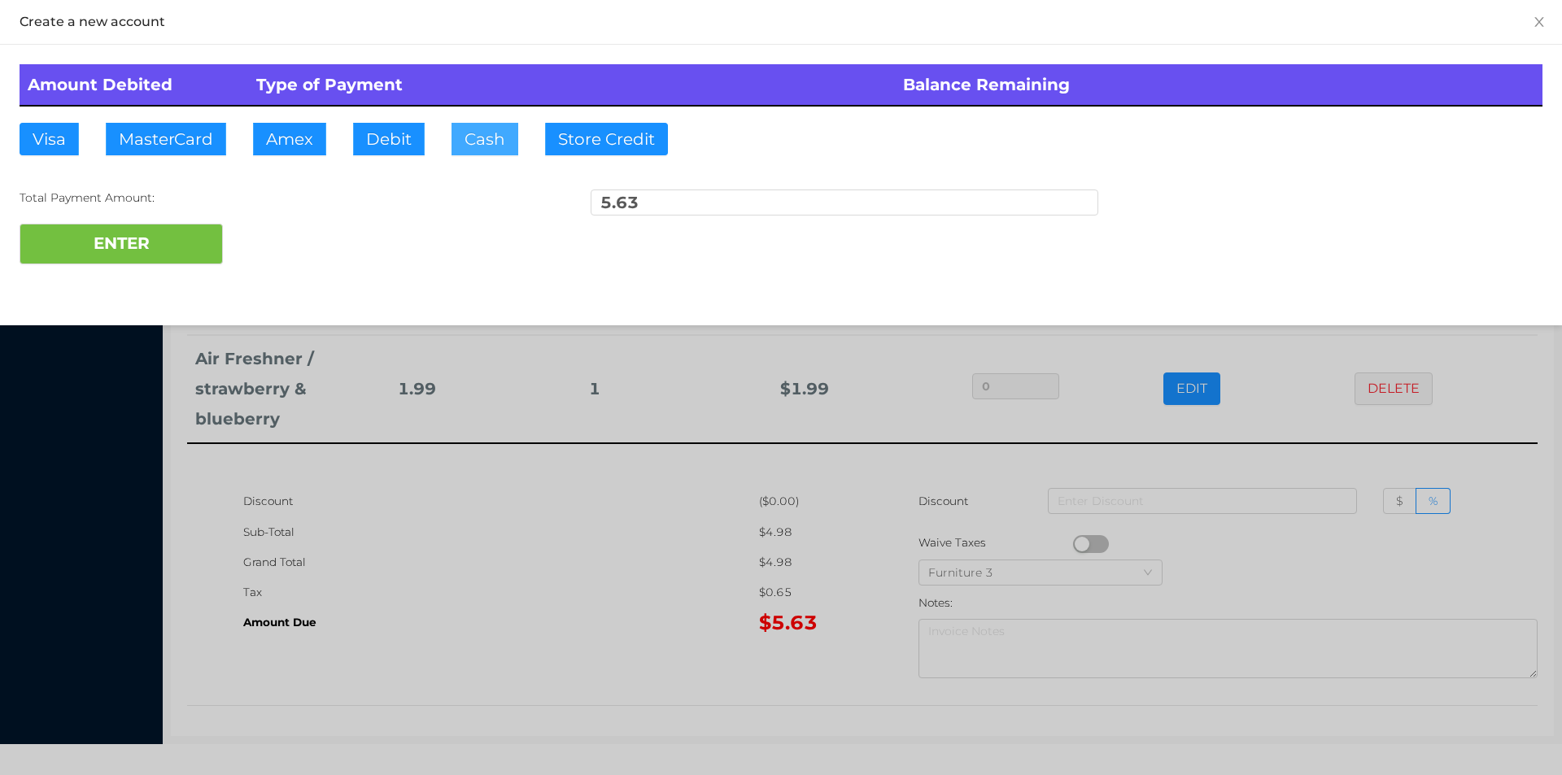
click at [470, 133] on button "Cash" at bounding box center [485, 139] width 67 height 33
type input "7"
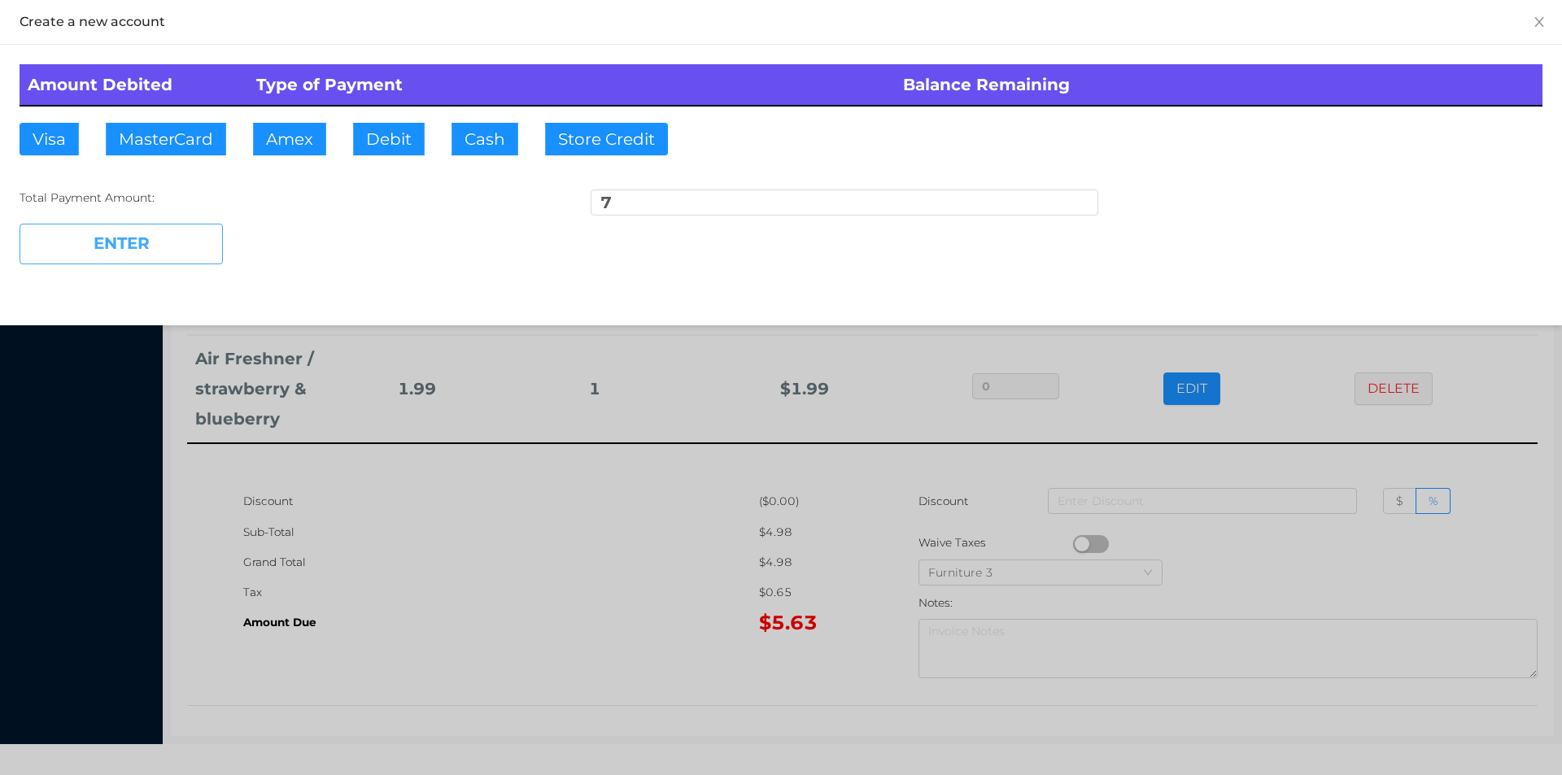
click at [120, 243] on button "ENTER" at bounding box center [121, 244] width 203 height 41
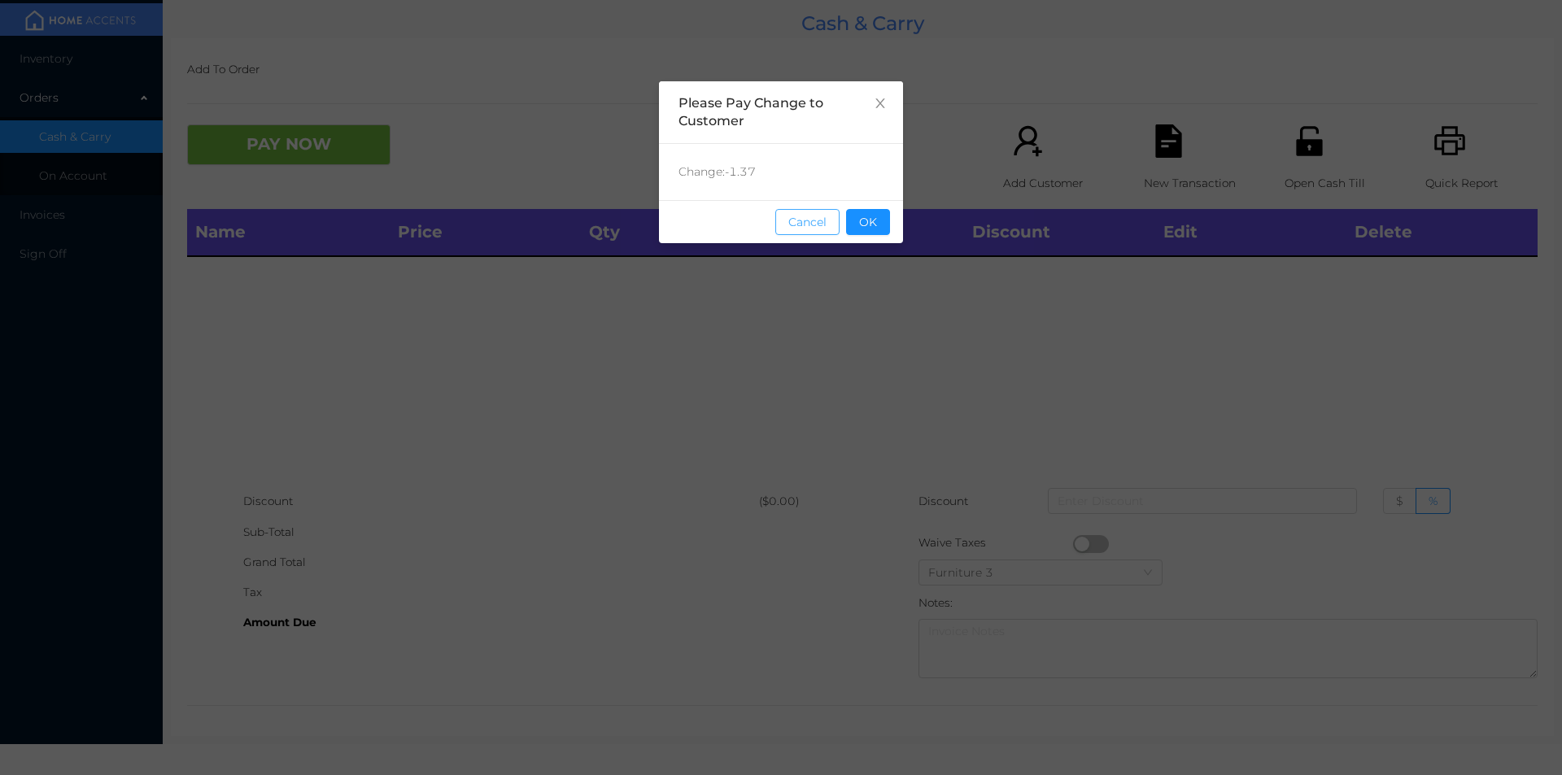
click at [838, 226] on button "Cancel" at bounding box center [807, 222] width 64 height 26
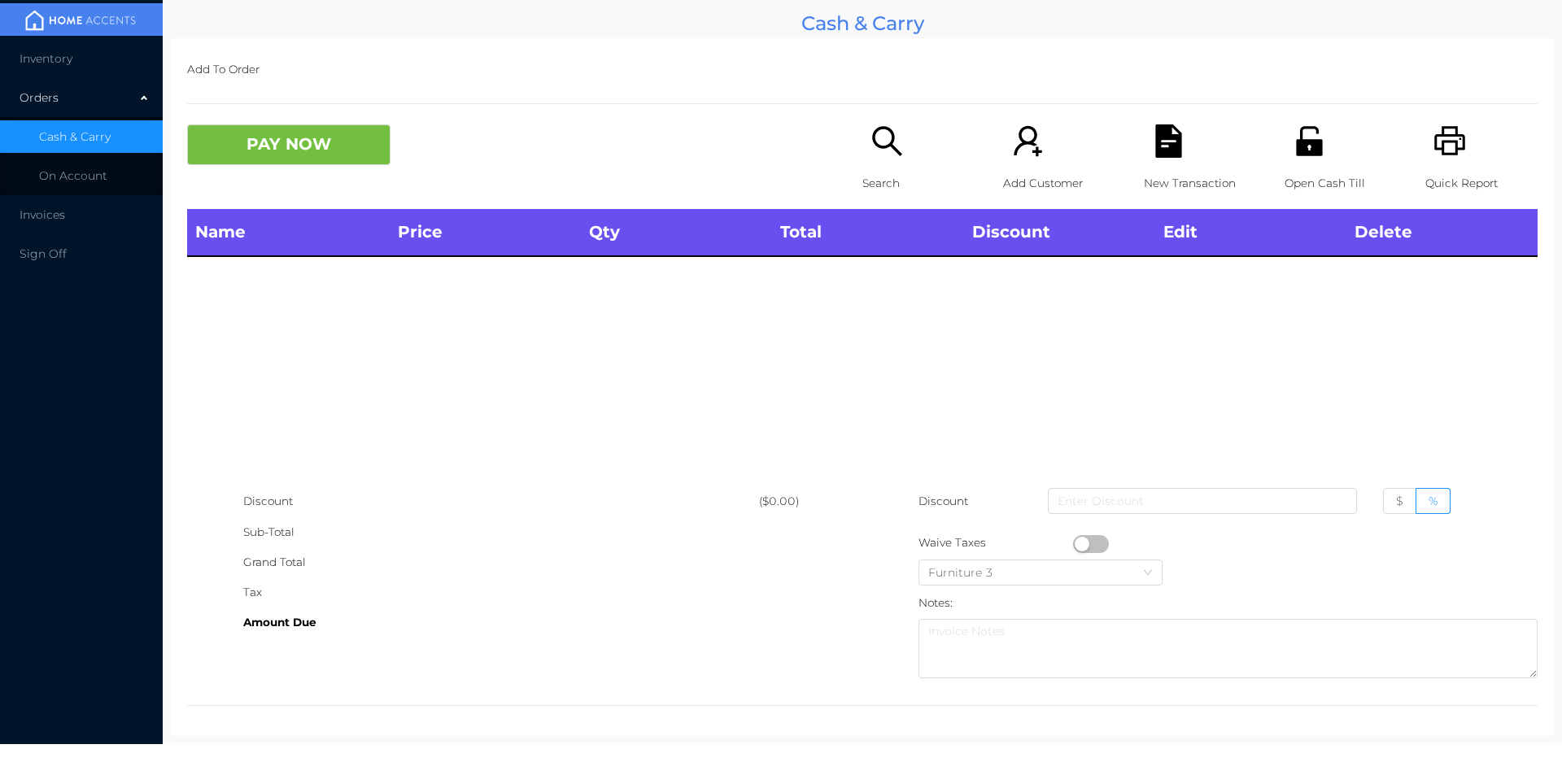
click at [898, 182] on p "Search" at bounding box center [919, 183] width 112 height 30
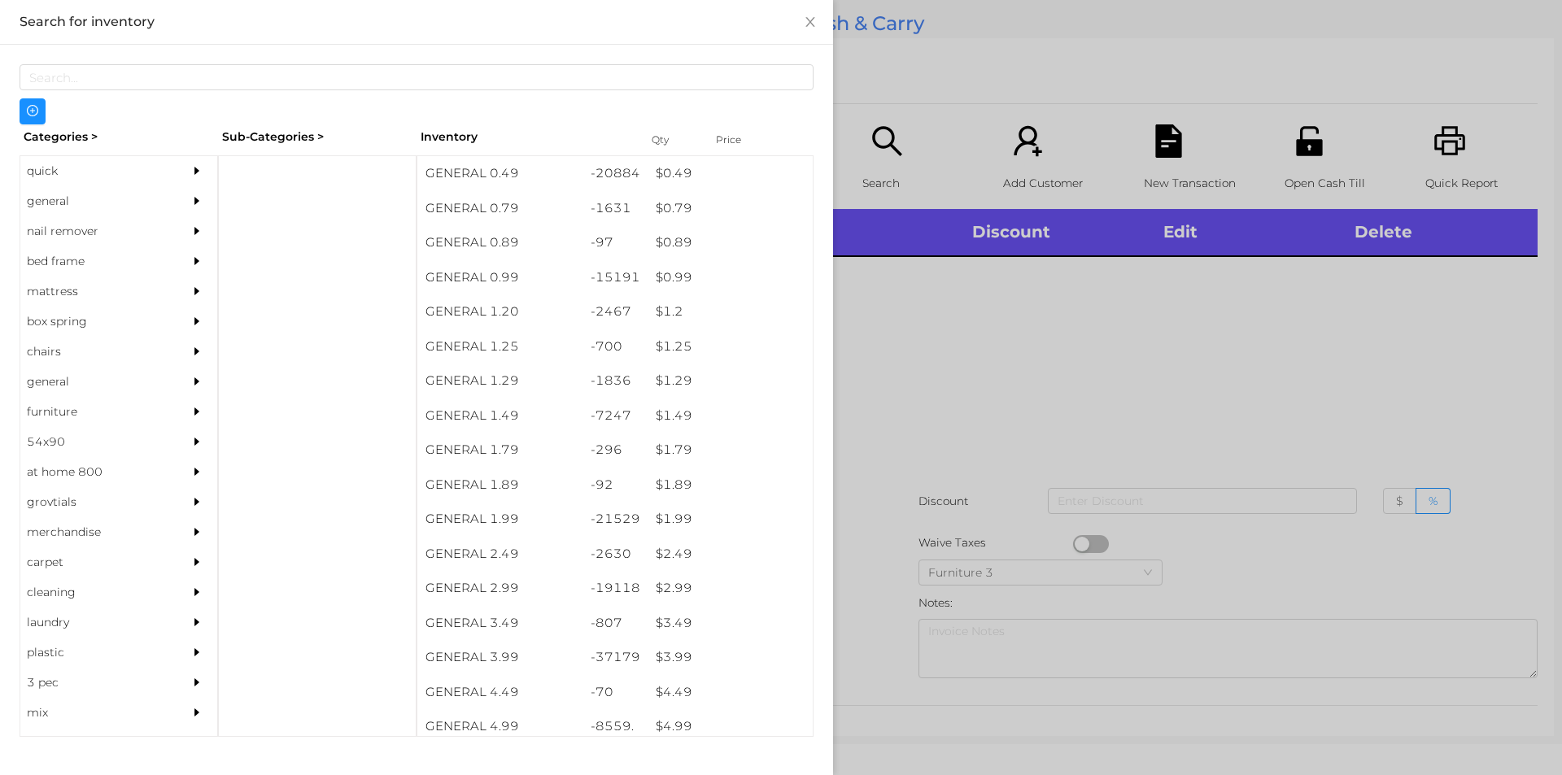
scroll to position [0, 0]
click at [60, 162] on div "quick" at bounding box center [94, 171] width 148 height 30
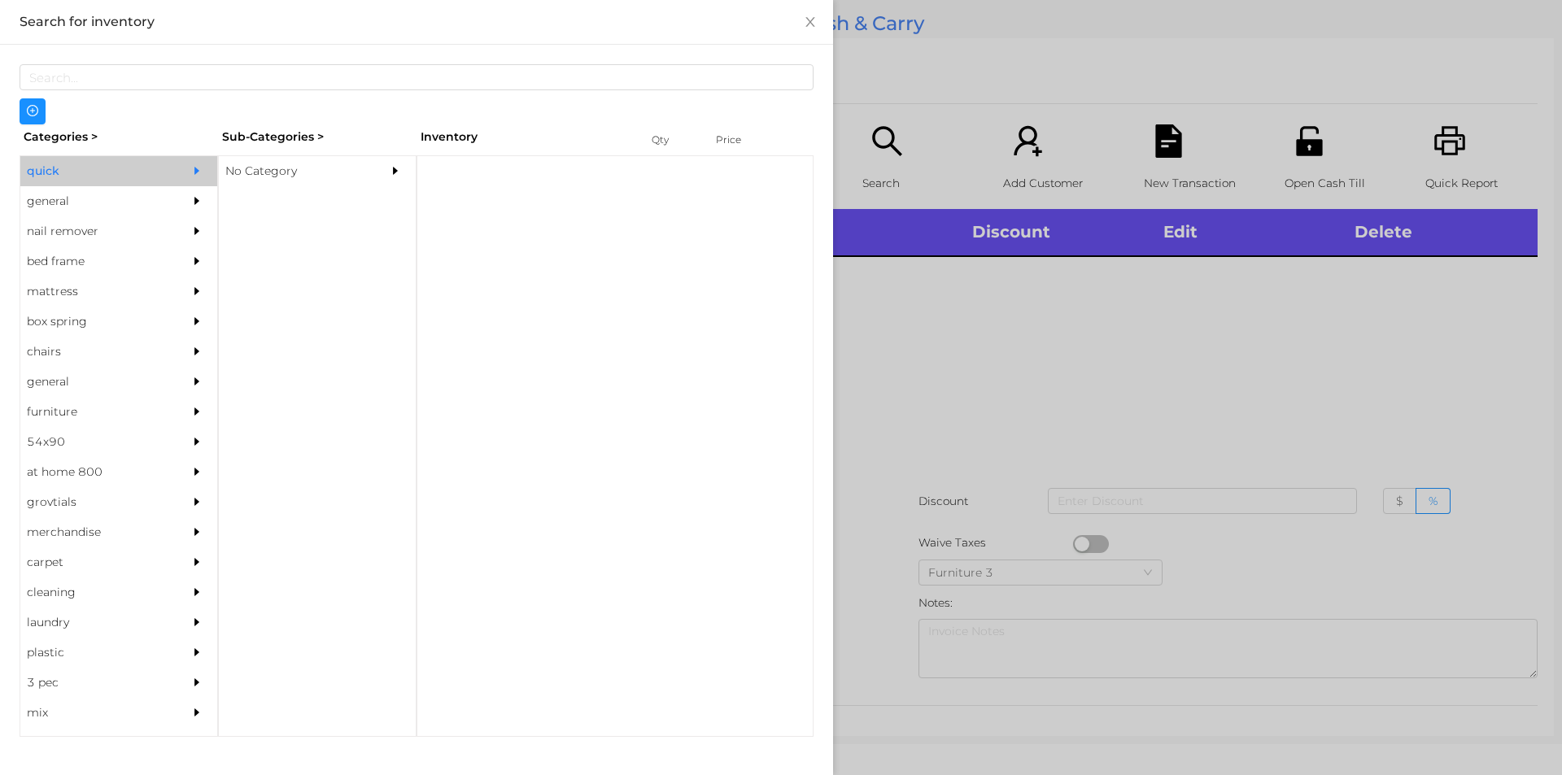
click at [272, 167] on div "No Category" at bounding box center [293, 171] width 148 height 30
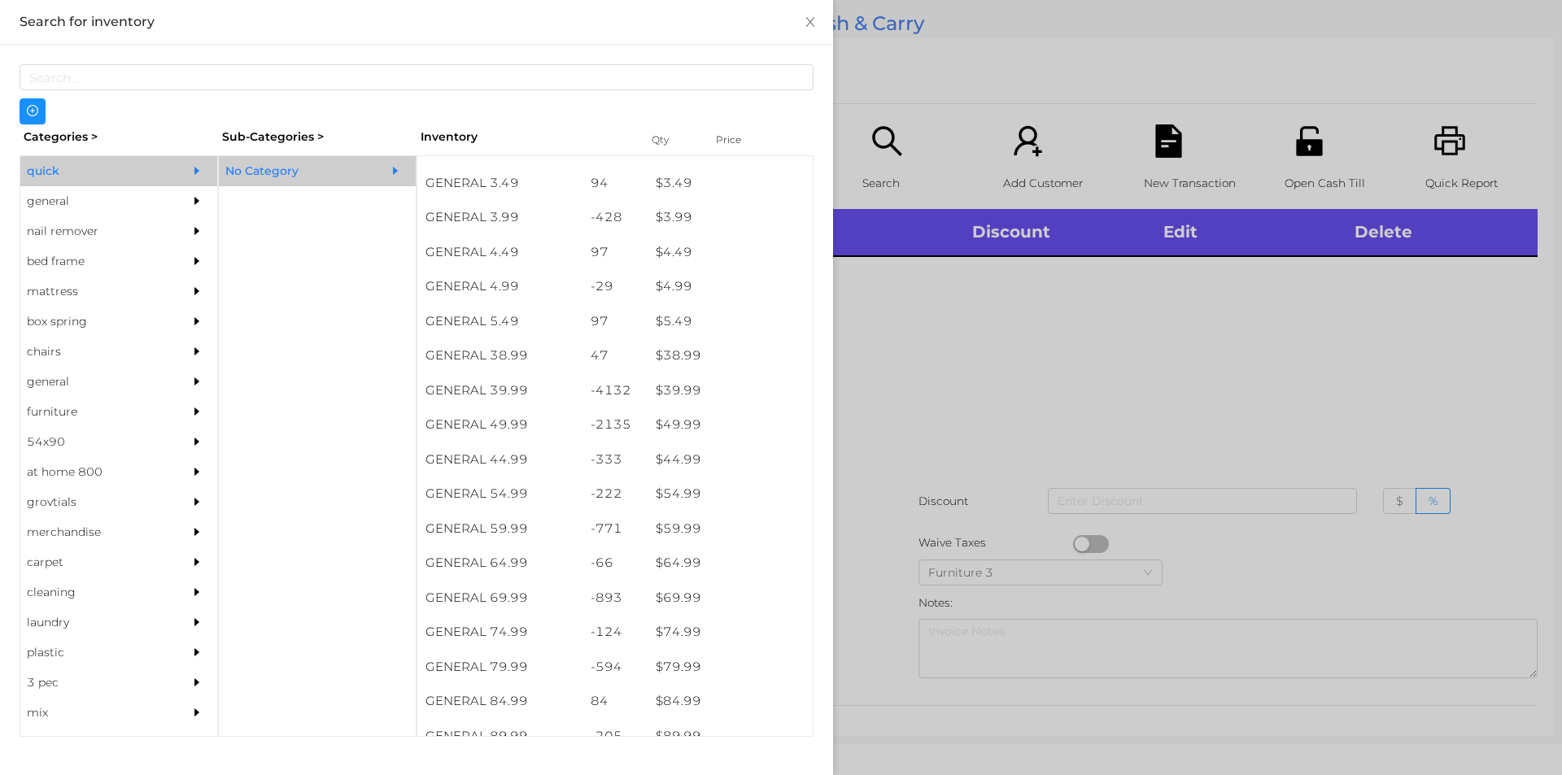
scroll to position [719, 0]
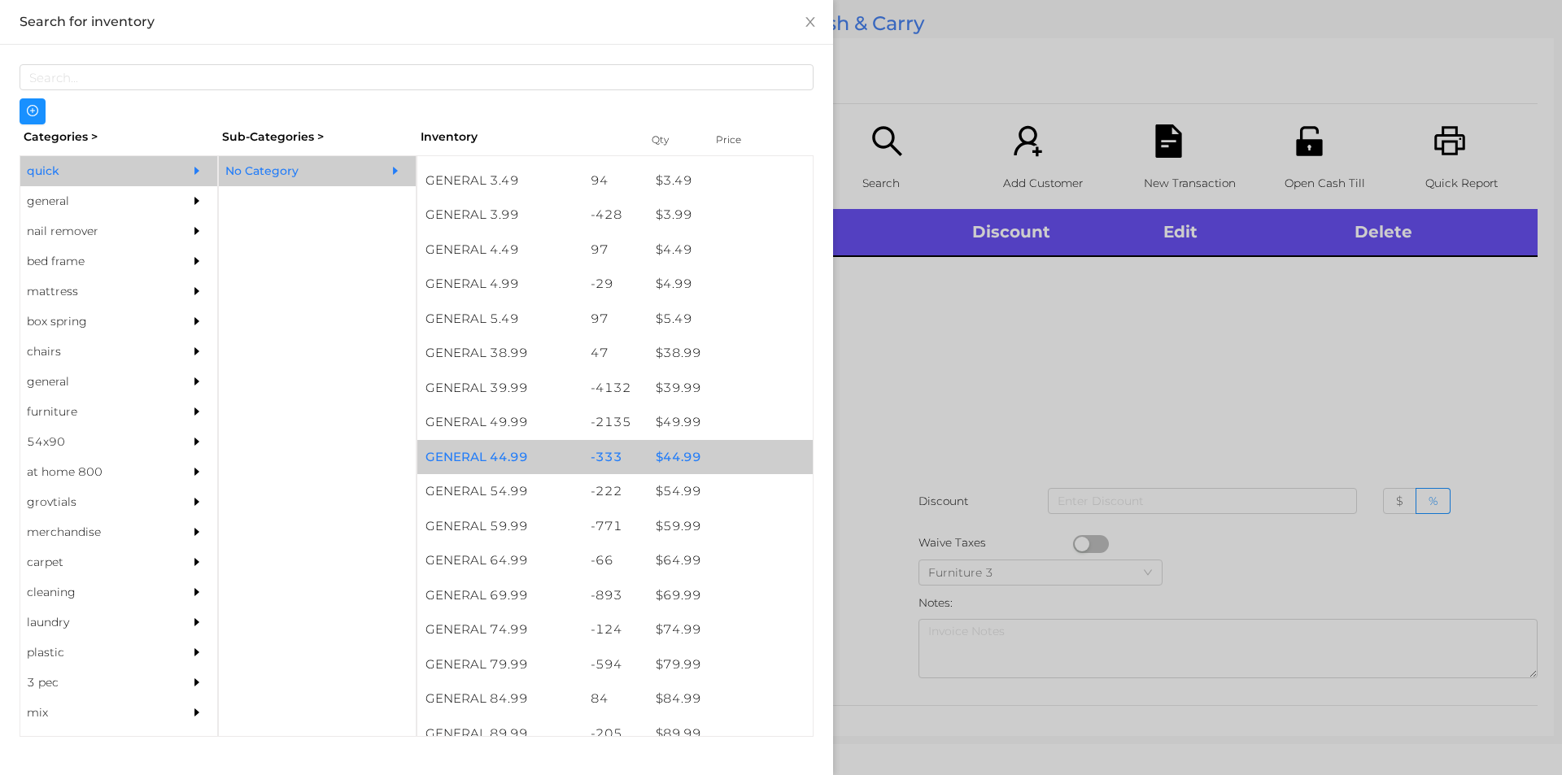
click at [678, 459] on div "$ 44.99" at bounding box center [730, 457] width 165 height 35
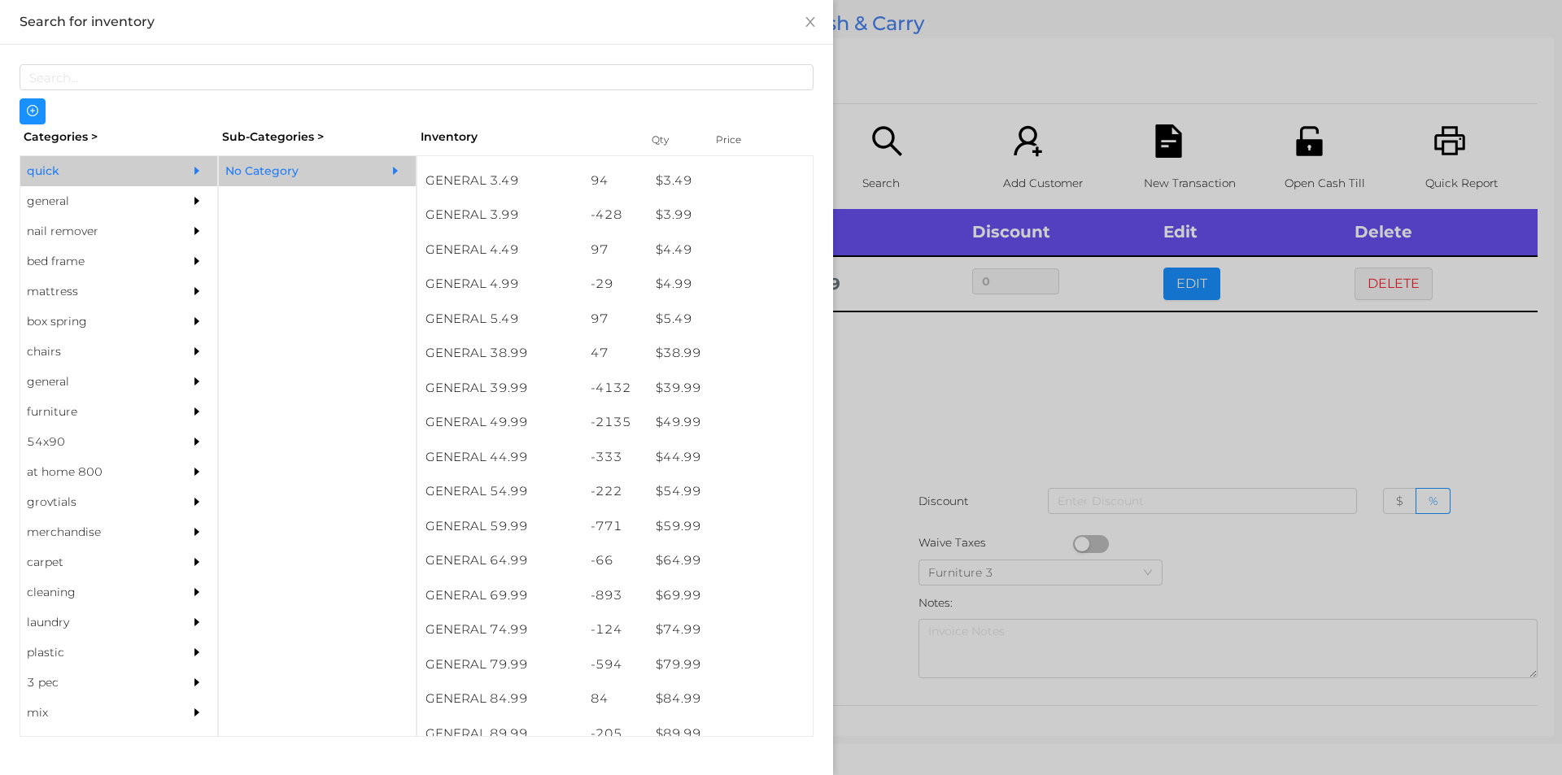
click at [915, 444] on div at bounding box center [781, 387] width 1562 height 775
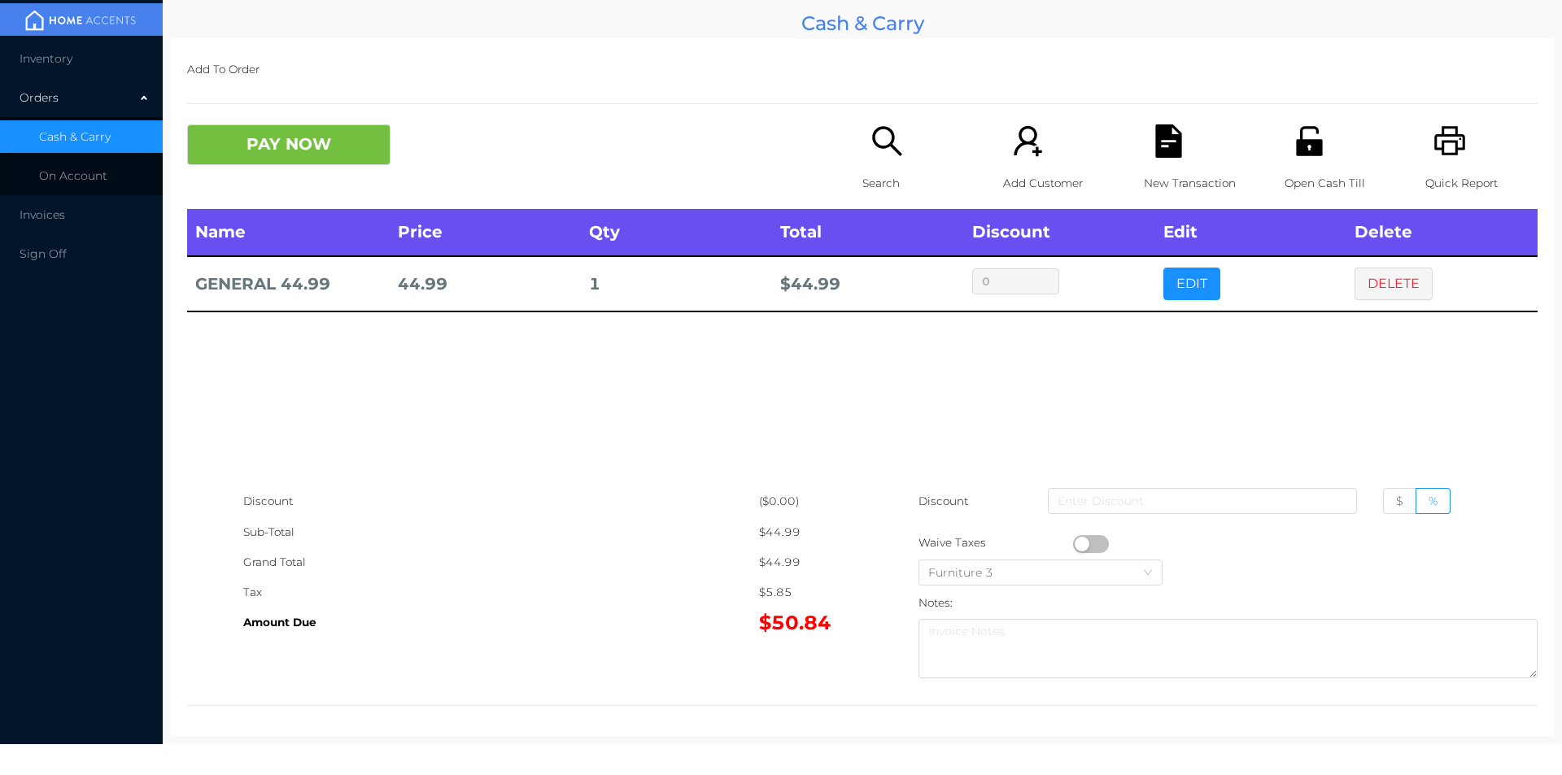
click at [902, 168] on p "Search" at bounding box center [919, 183] width 112 height 30
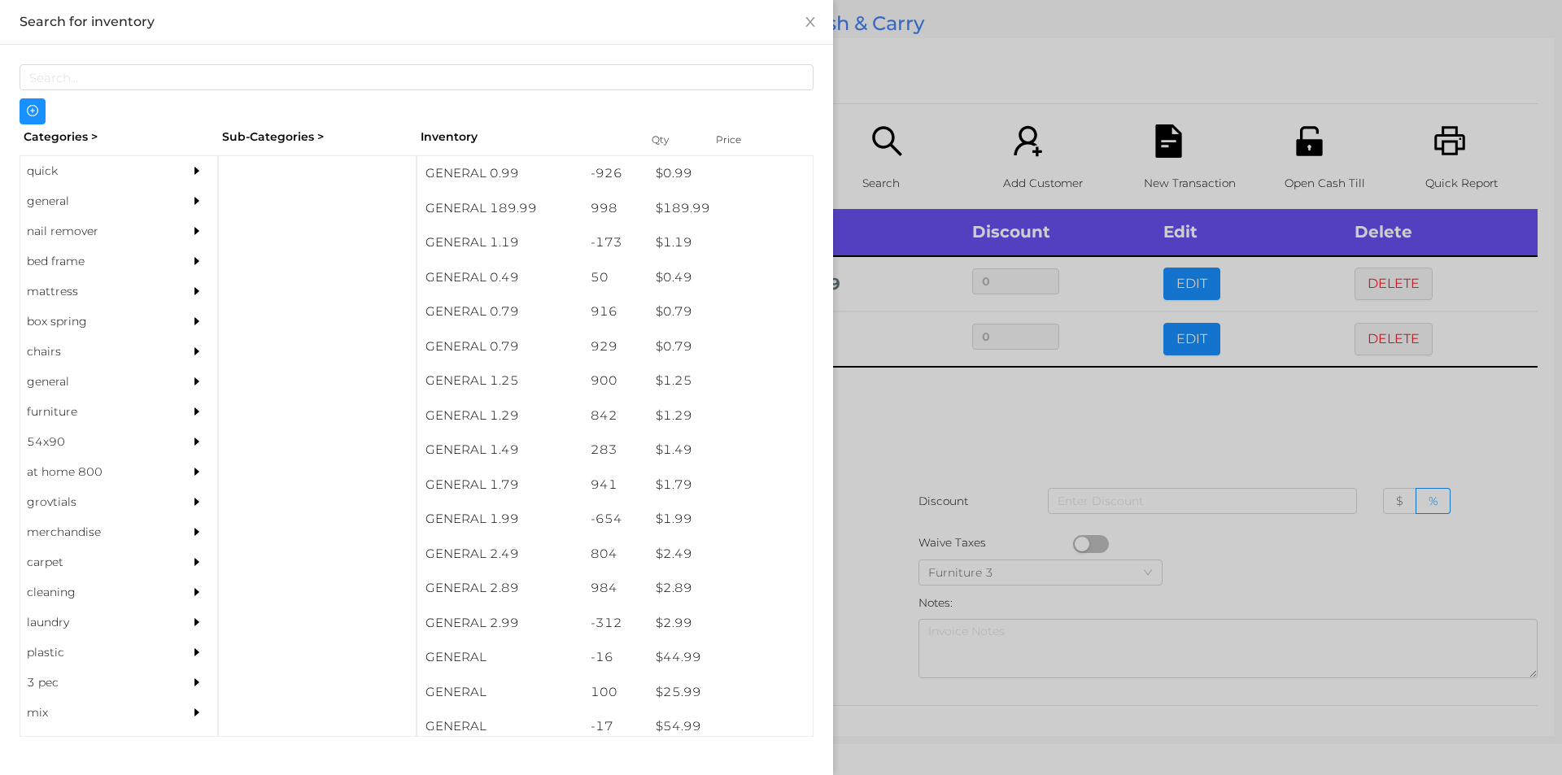
click at [976, 421] on div at bounding box center [781, 387] width 1562 height 775
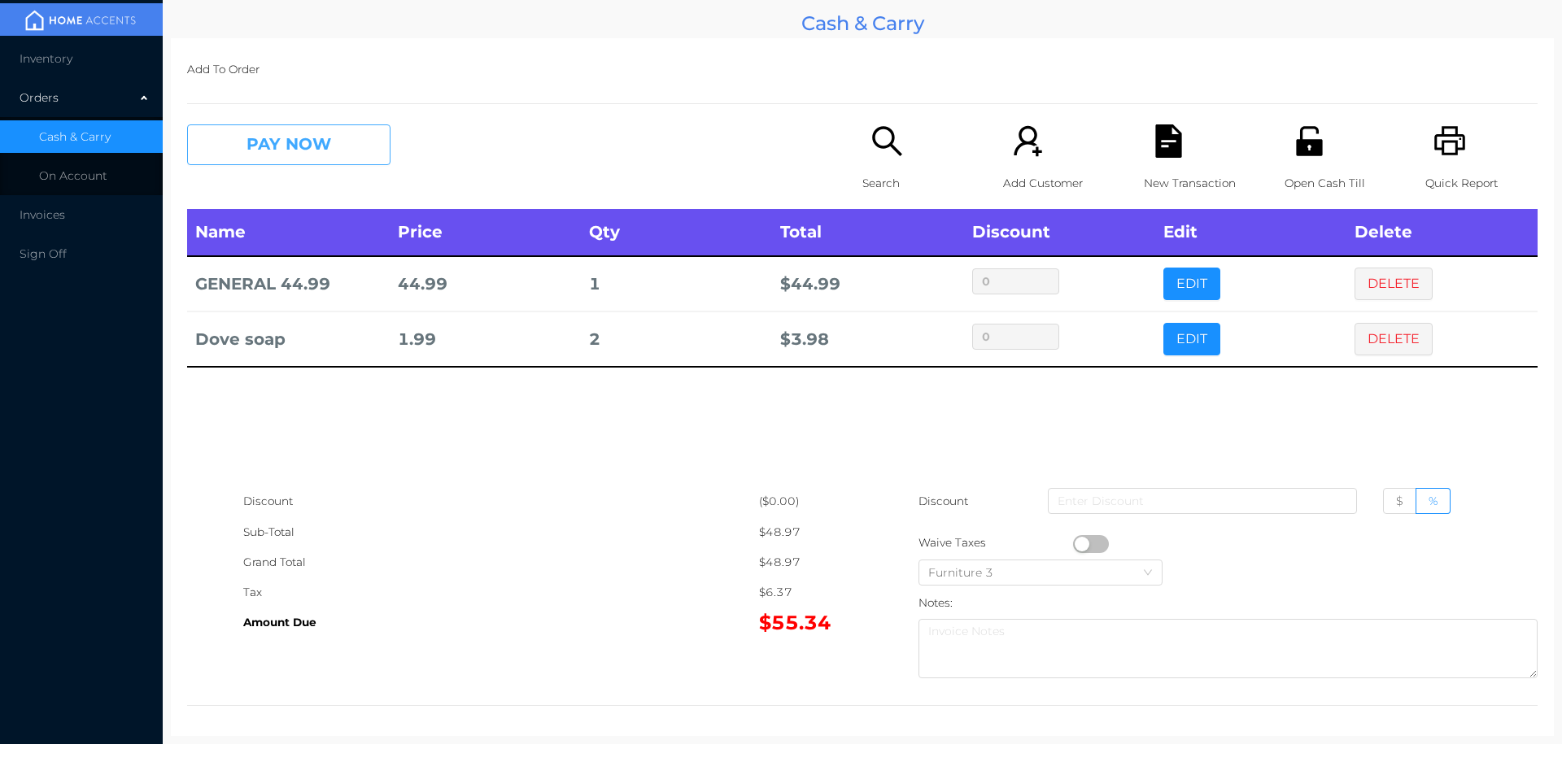
click at [326, 159] on button "PAY NOW" at bounding box center [288, 144] width 203 height 41
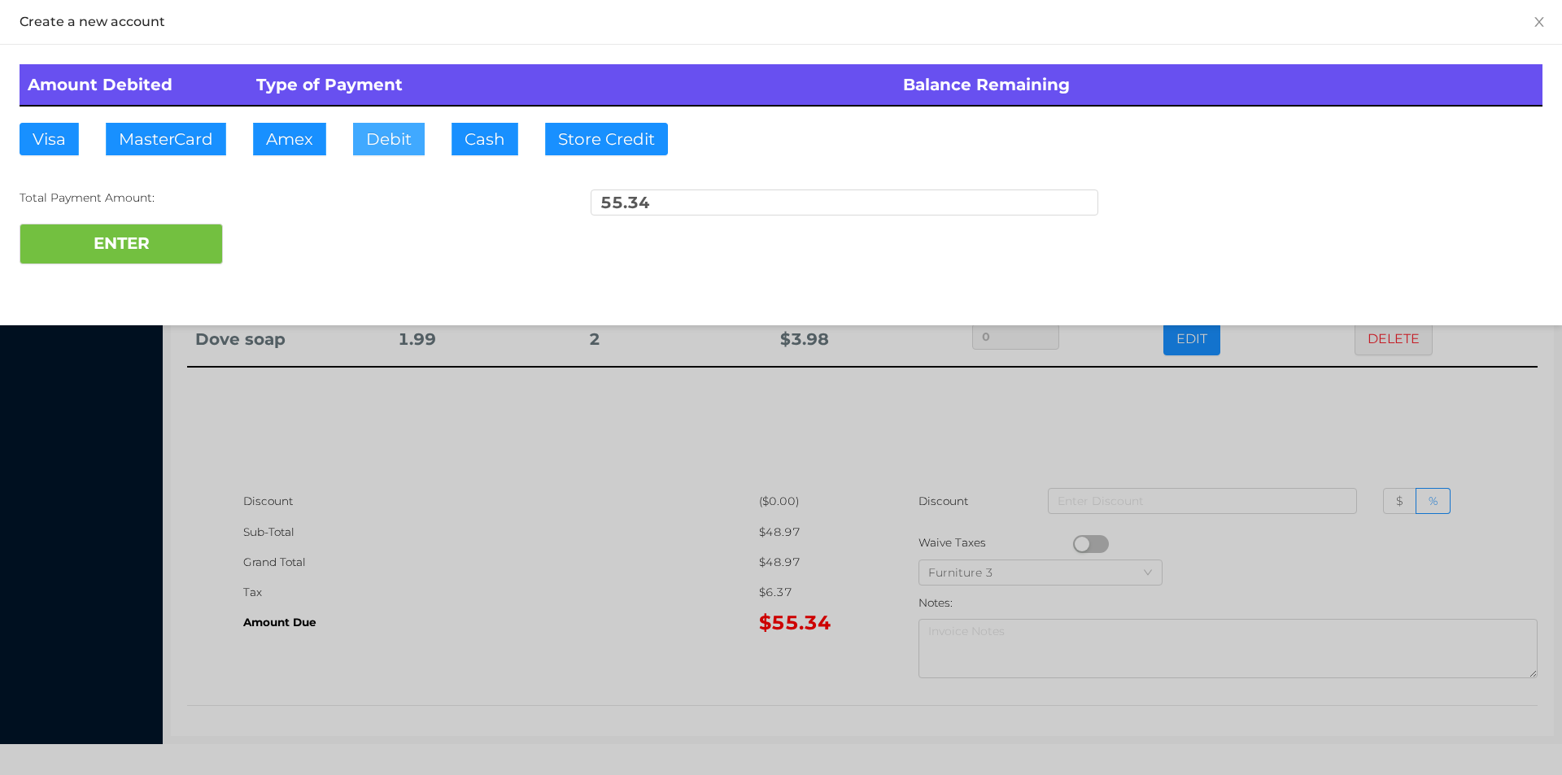
click at [378, 141] on button "Debit" at bounding box center [389, 139] width 72 height 33
click at [155, 246] on button "ENTER" at bounding box center [121, 244] width 203 height 41
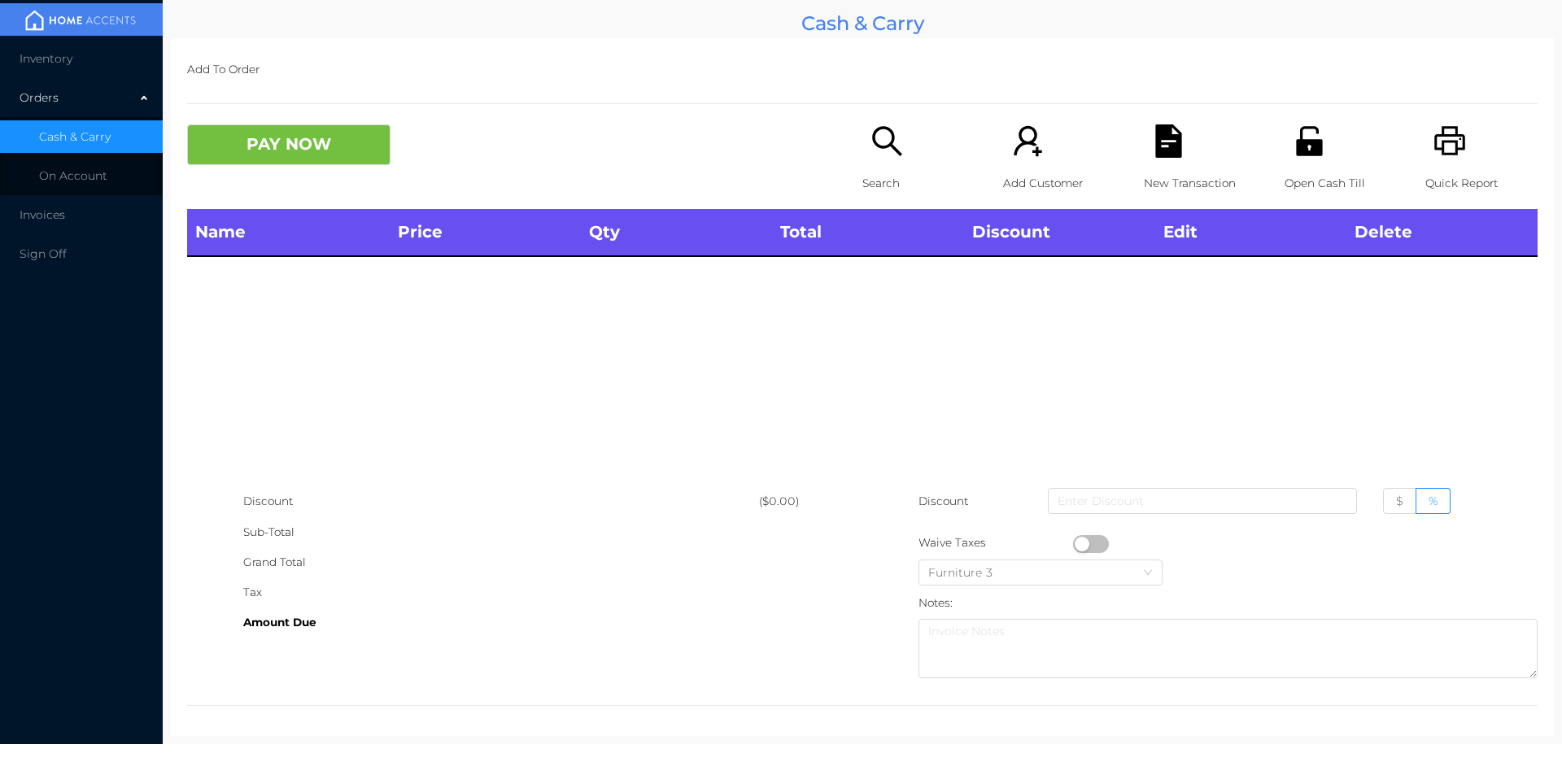
click at [1303, 141] on icon "icon: unlock" at bounding box center [1309, 140] width 26 height 29
click at [894, 140] on icon "icon: search" at bounding box center [887, 140] width 33 height 33
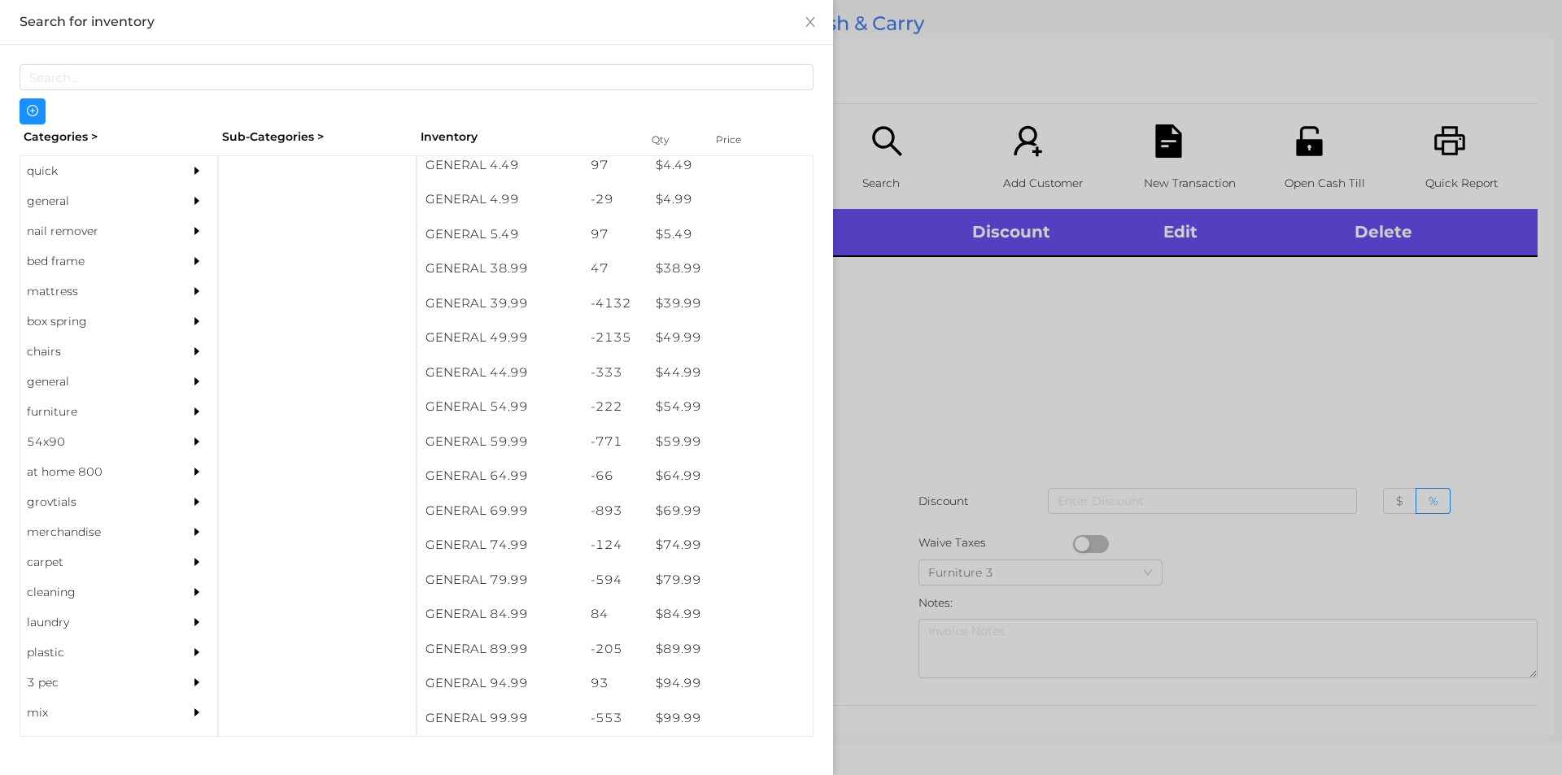
scroll to position [842, 0]
click at [73, 193] on div "general" at bounding box center [94, 201] width 148 height 30
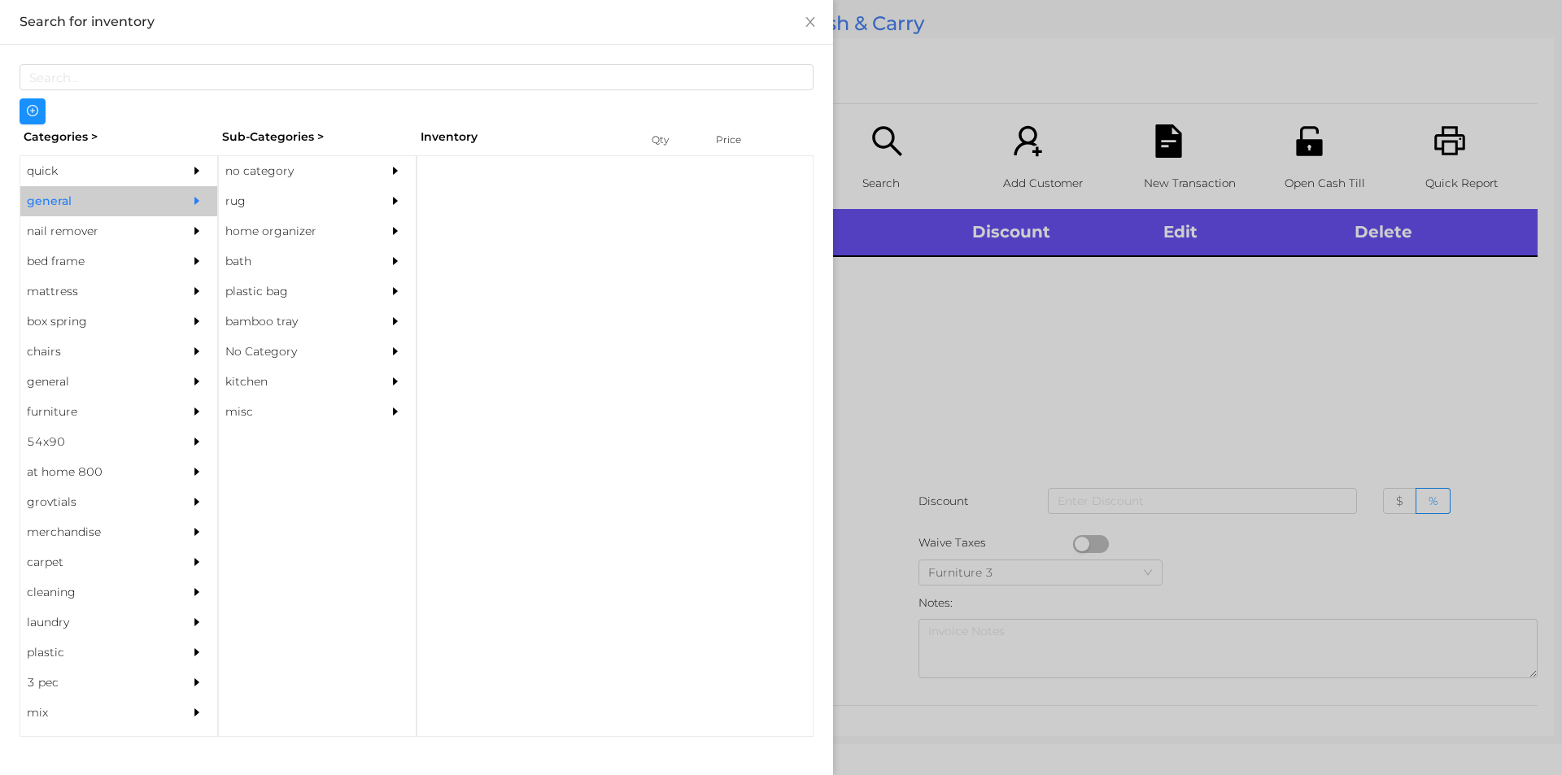
click at [274, 158] on div "no category" at bounding box center [293, 171] width 148 height 30
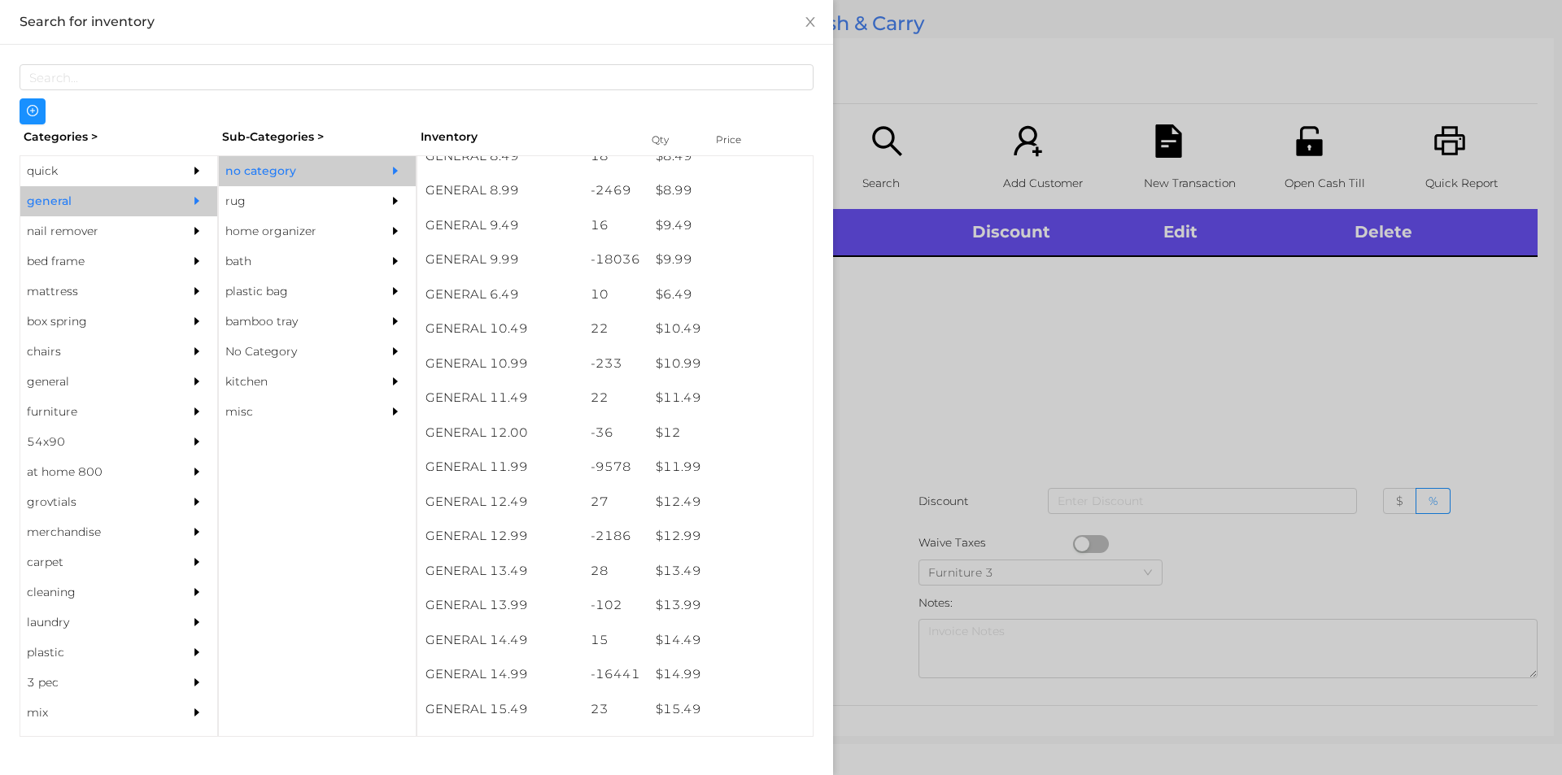
scroll to position [921, 0]
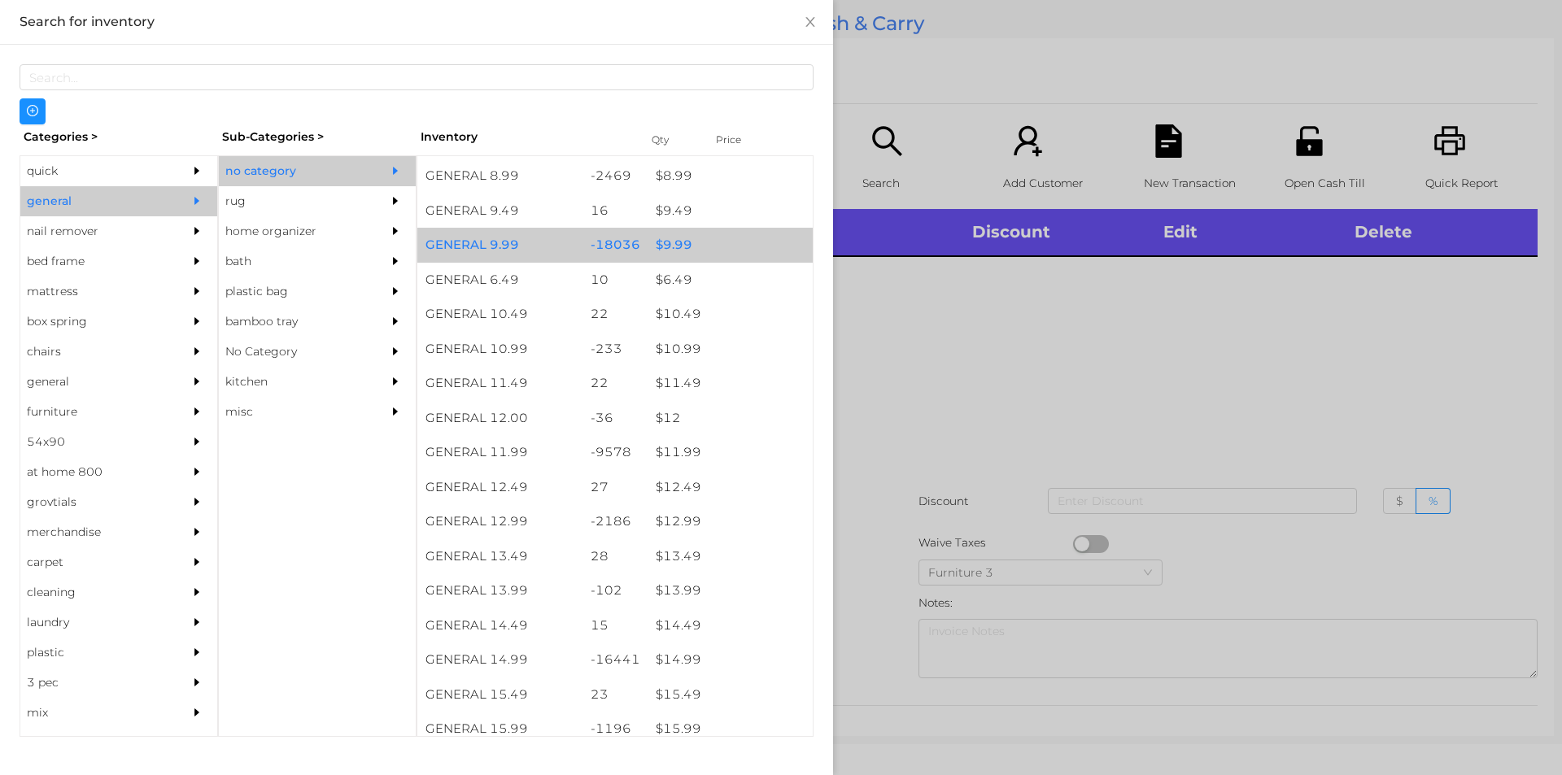
click at [701, 244] on div "$ 9.99" at bounding box center [730, 245] width 165 height 35
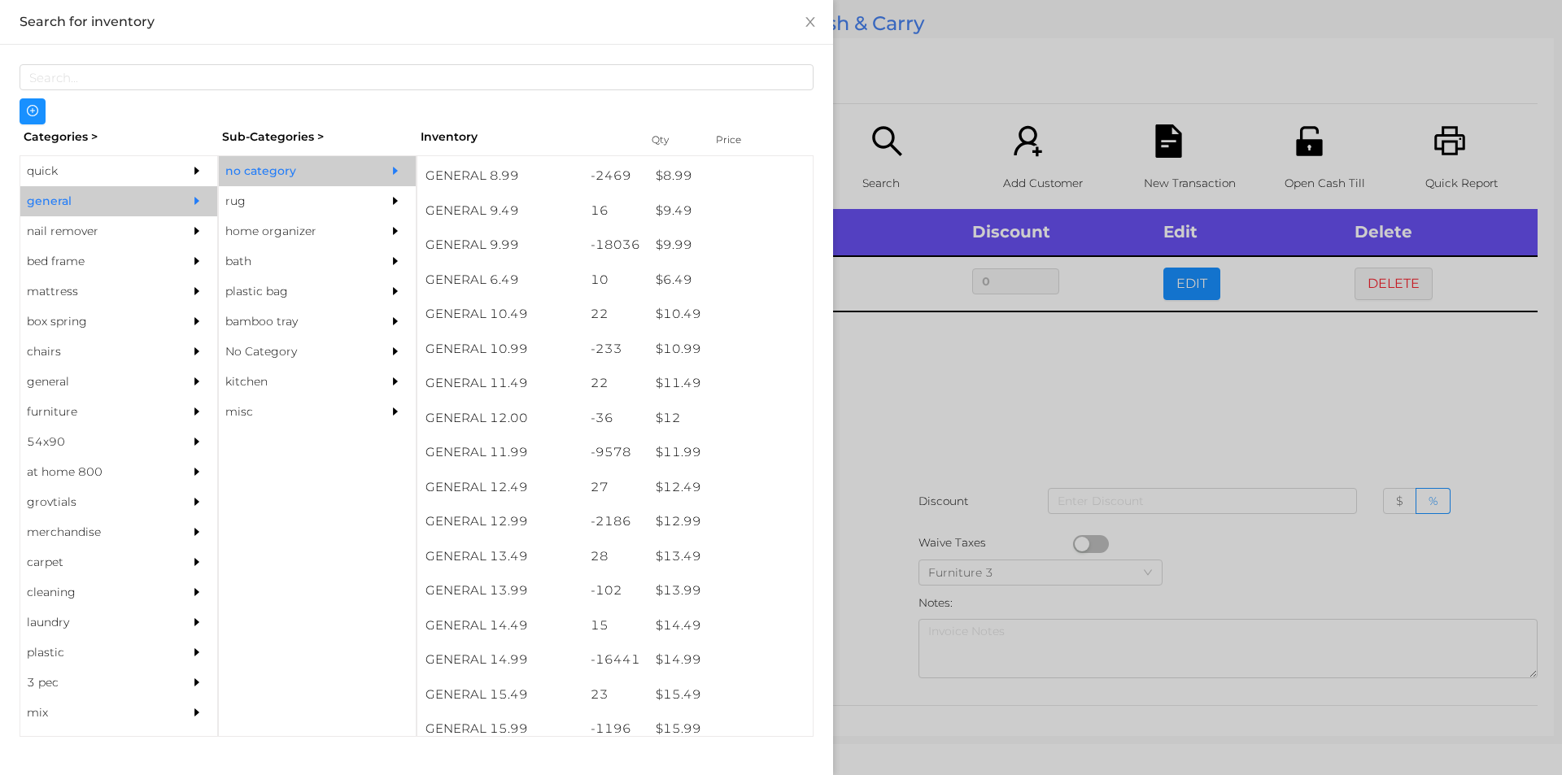
click at [1006, 398] on div at bounding box center [781, 387] width 1562 height 775
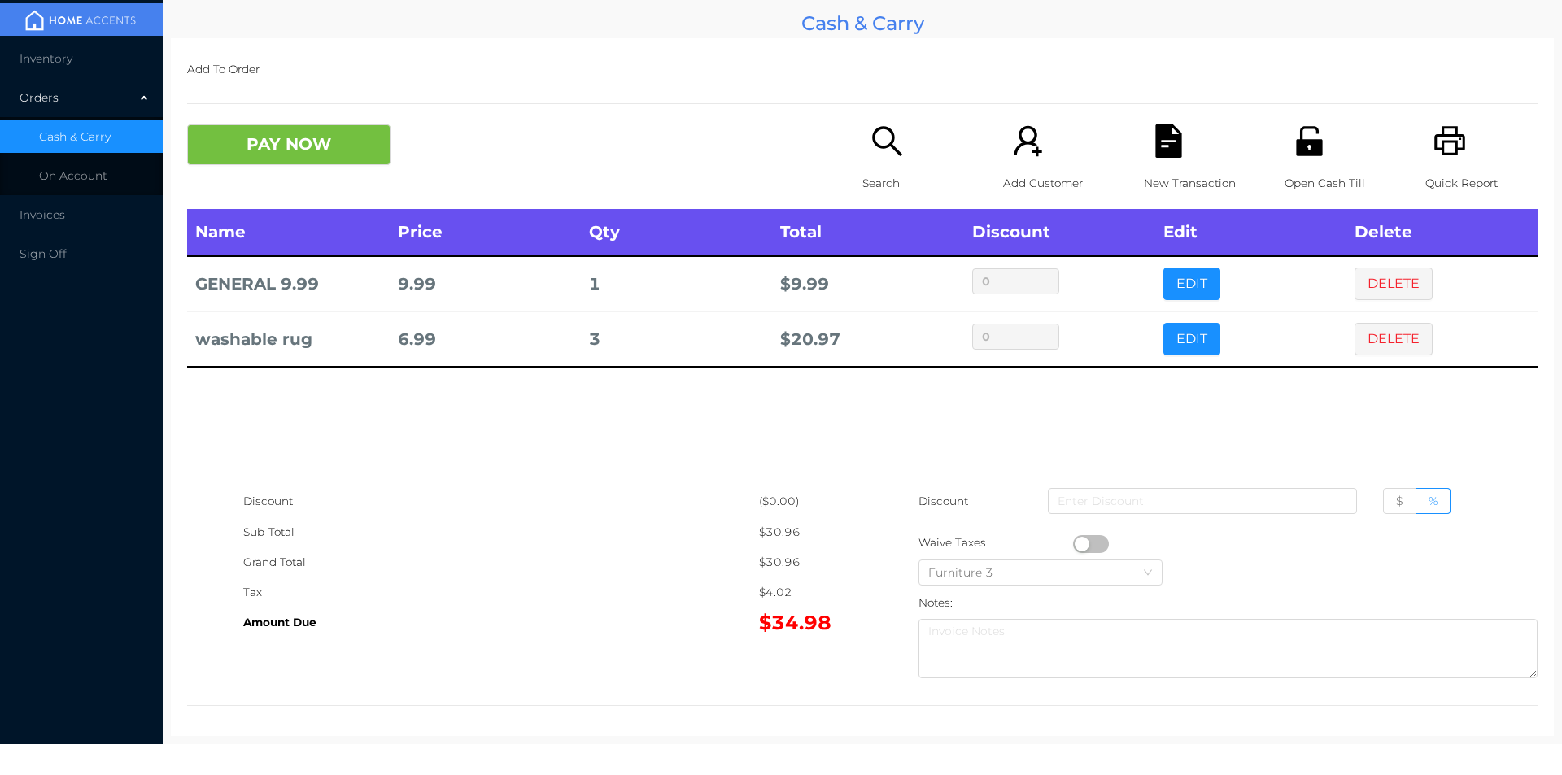
click at [610, 626] on div "Amount Due" at bounding box center [501, 623] width 516 height 30
click at [292, 152] on button "PAY NOW" at bounding box center [288, 144] width 203 height 41
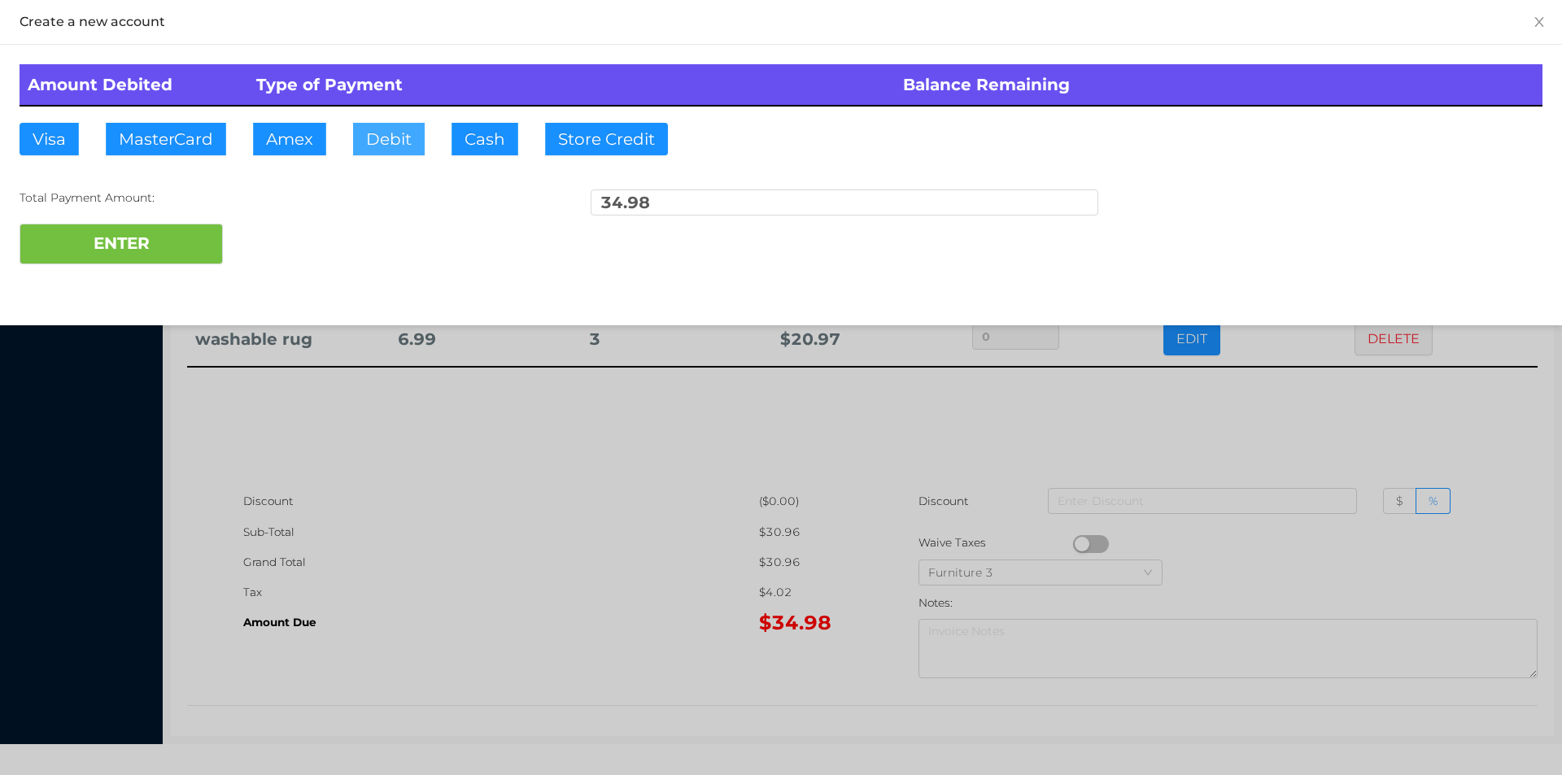
click at [390, 151] on button "Debit" at bounding box center [389, 139] width 72 height 33
click at [134, 226] on button "ENTER" at bounding box center [121, 244] width 203 height 41
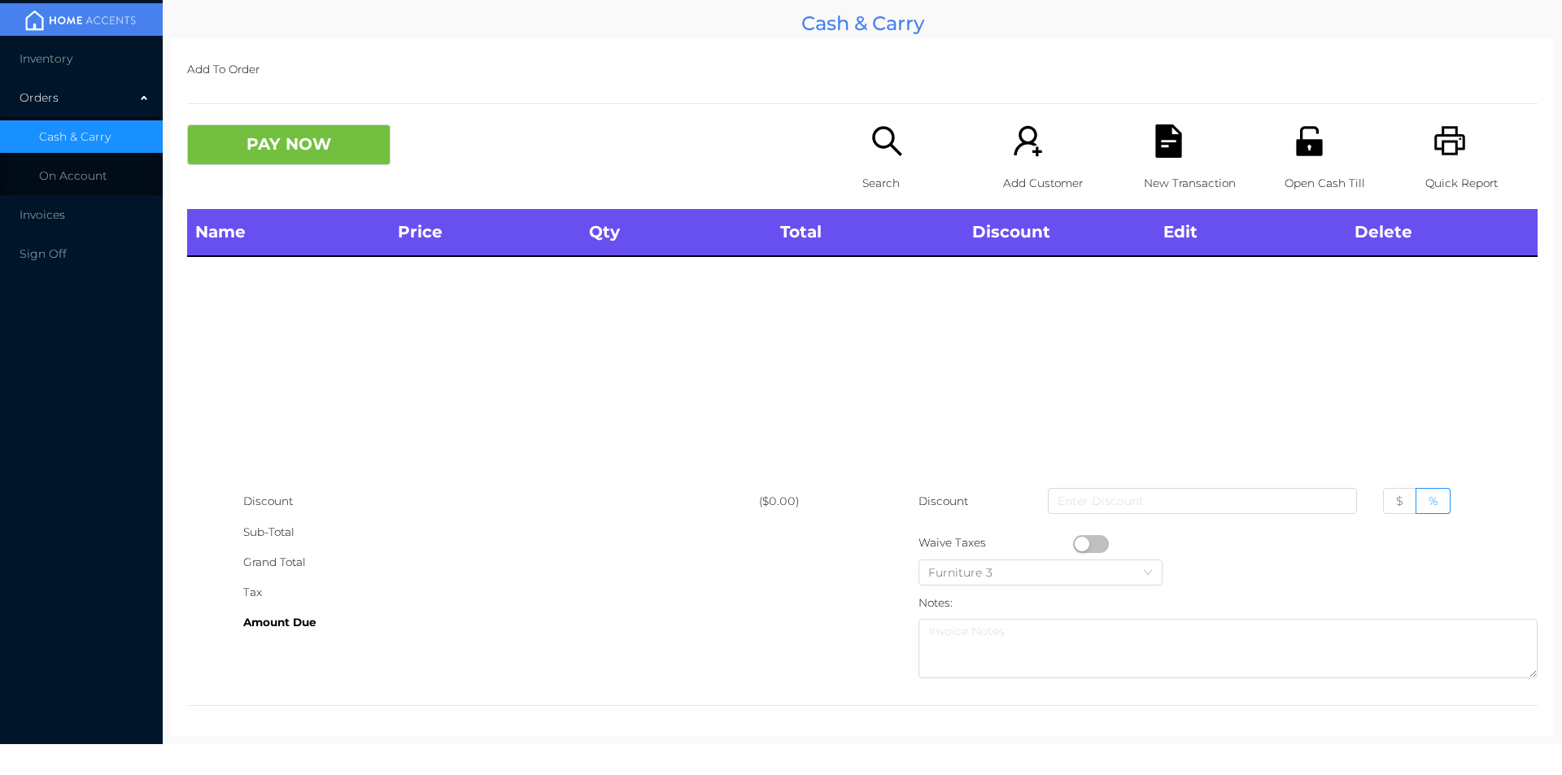
click at [872, 144] on icon "icon: search" at bounding box center [887, 140] width 33 height 33
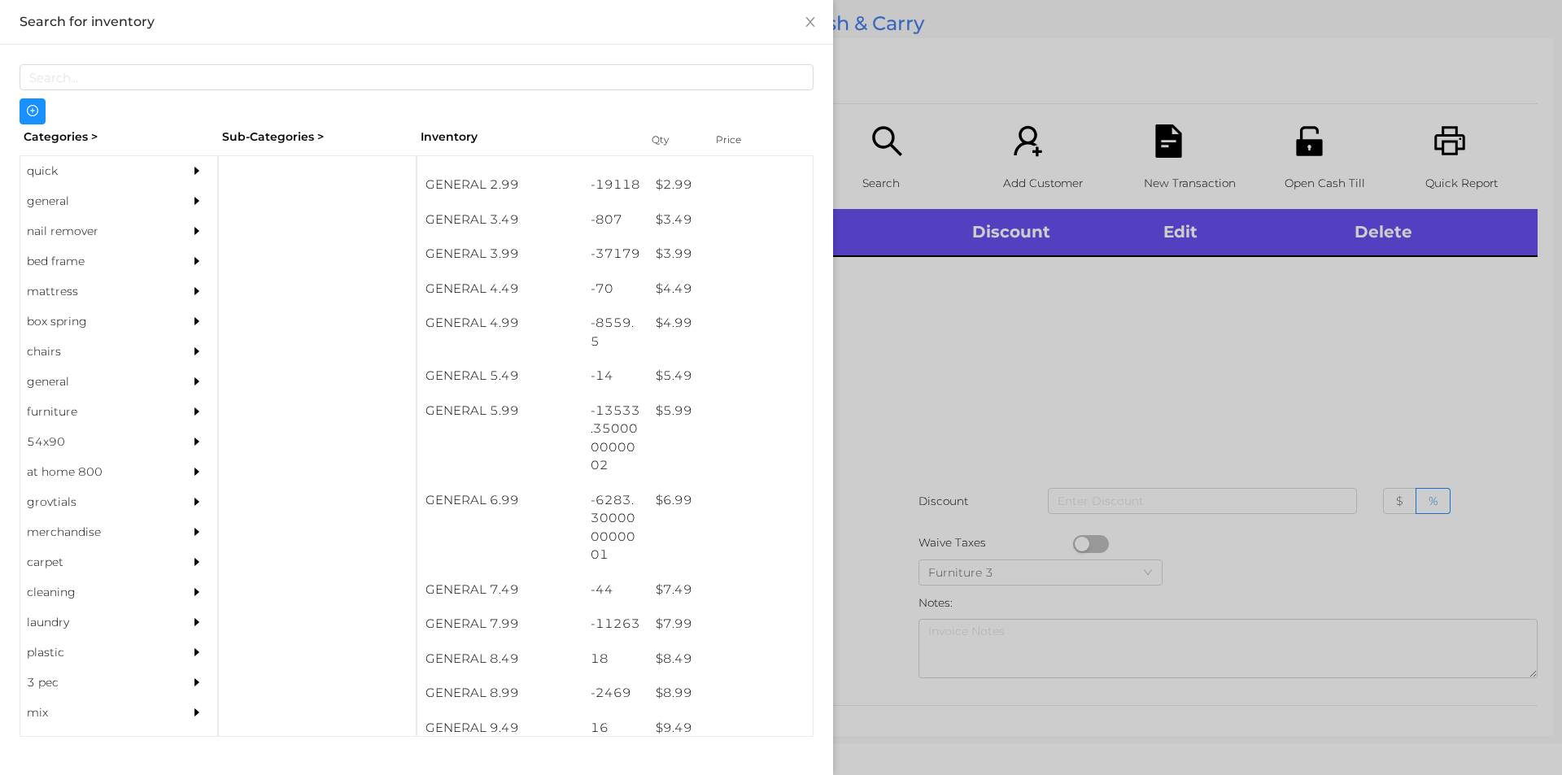
scroll to position [400, 0]
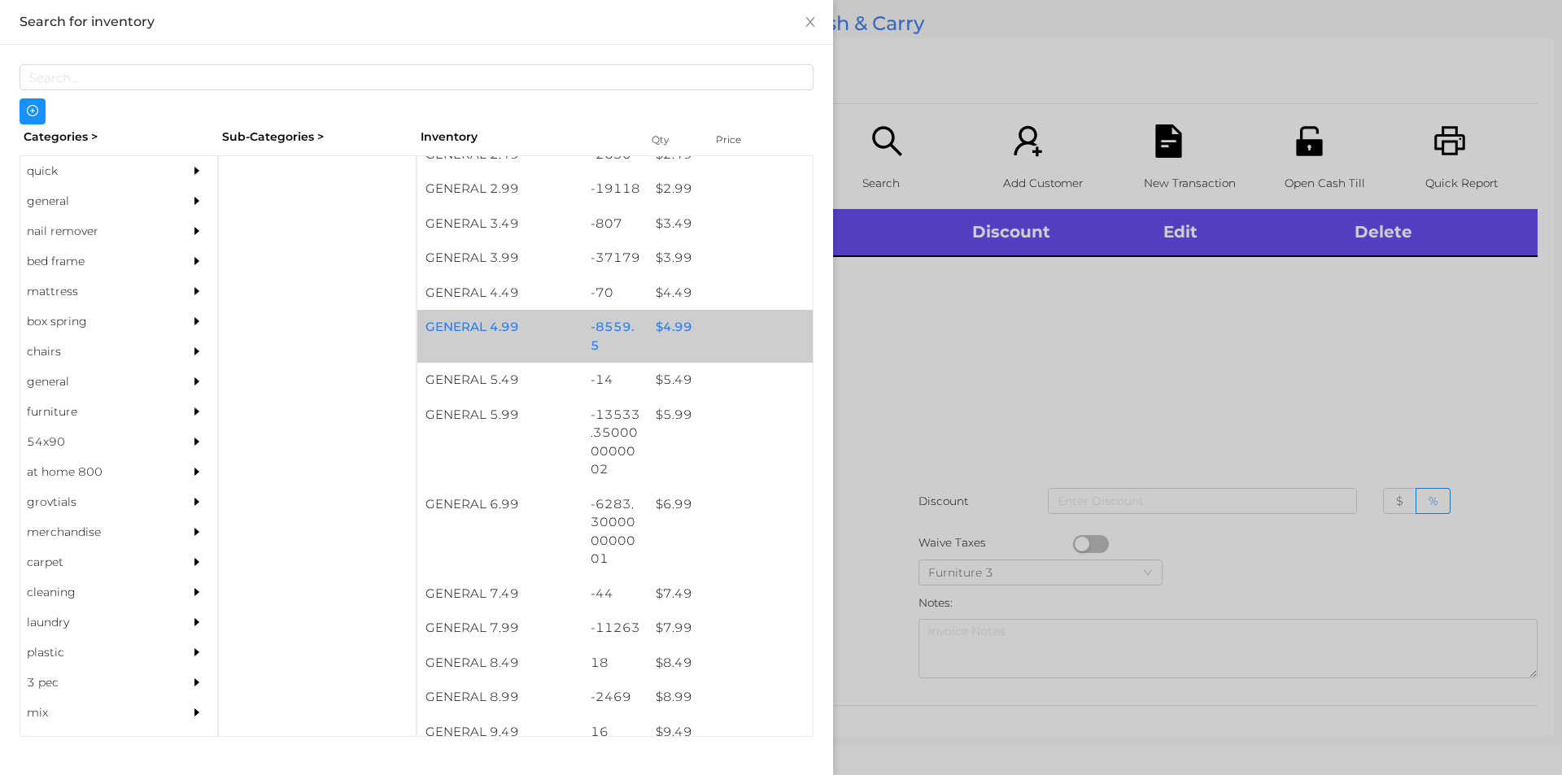
click at [639, 325] on div "-8559.5" at bounding box center [616, 336] width 66 height 53
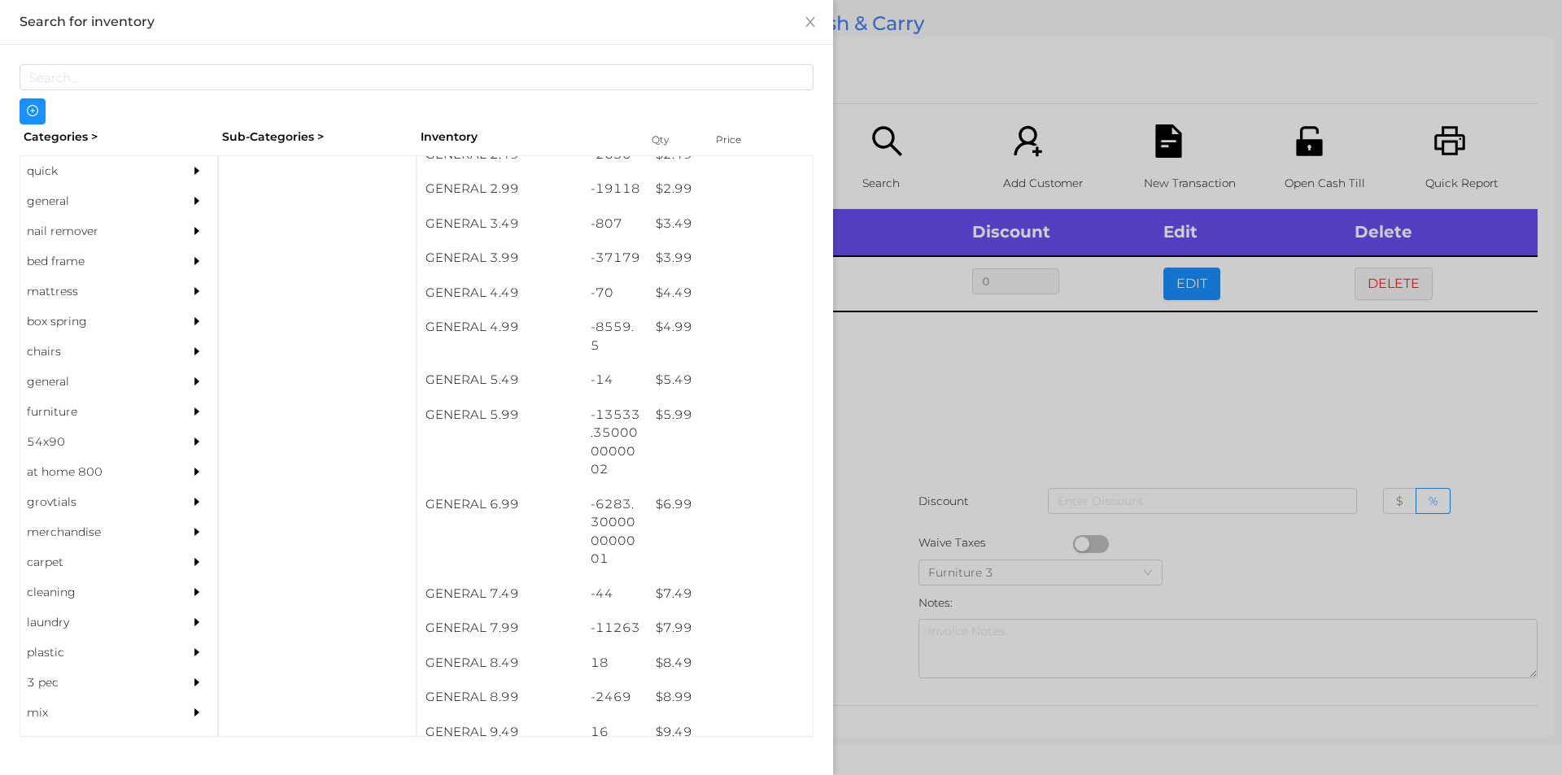
click at [889, 509] on div at bounding box center [781, 387] width 1562 height 775
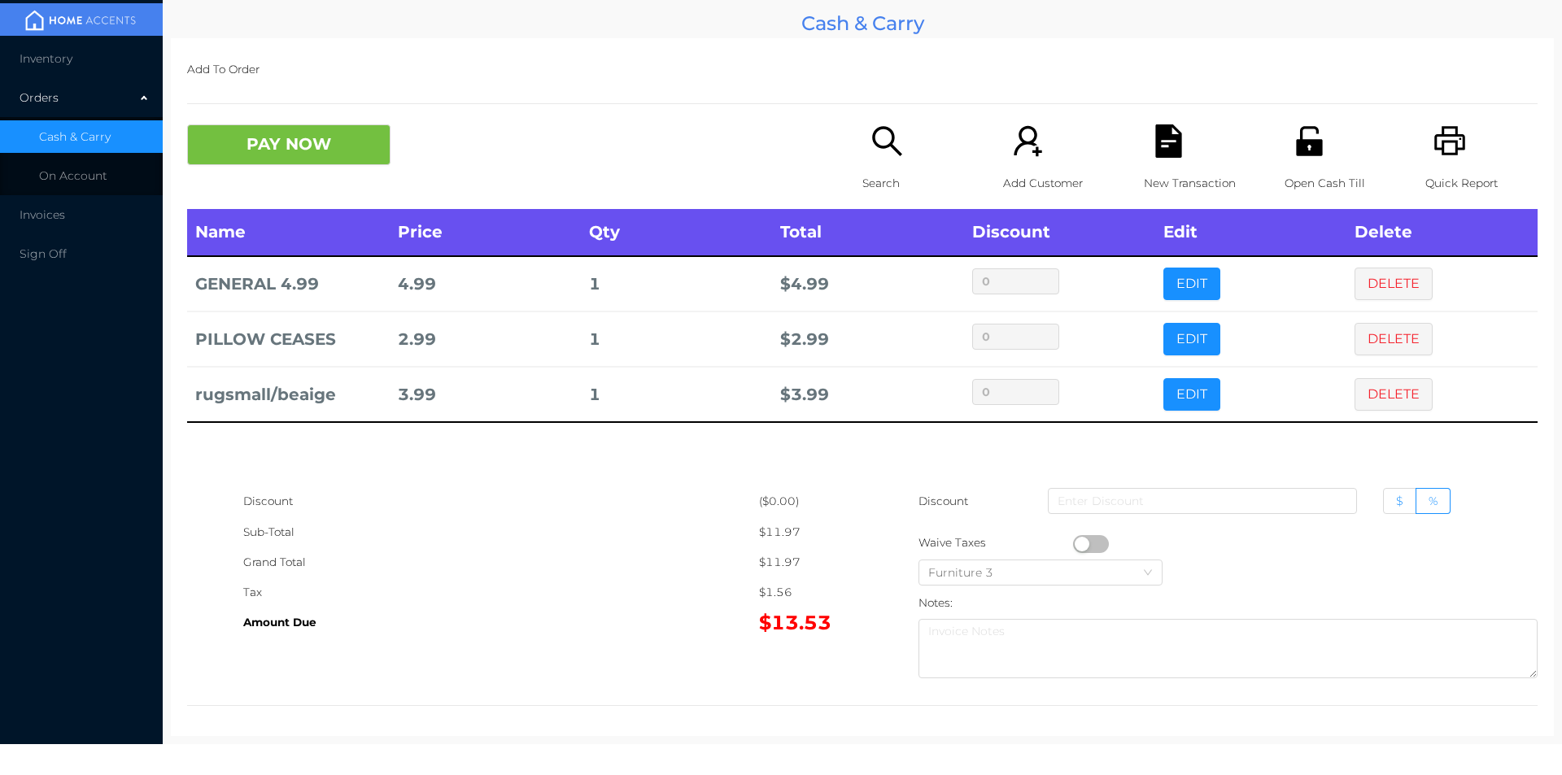
click at [1387, 511] on label "$" at bounding box center [1399, 501] width 33 height 26
click at [1396, 505] on input "$" at bounding box center [1396, 505] width 0 height 0
click at [1238, 497] on input at bounding box center [1202, 501] width 309 height 26
type input "3"
click at [1155, 134] on icon "icon: file-text" at bounding box center [1168, 140] width 26 height 33
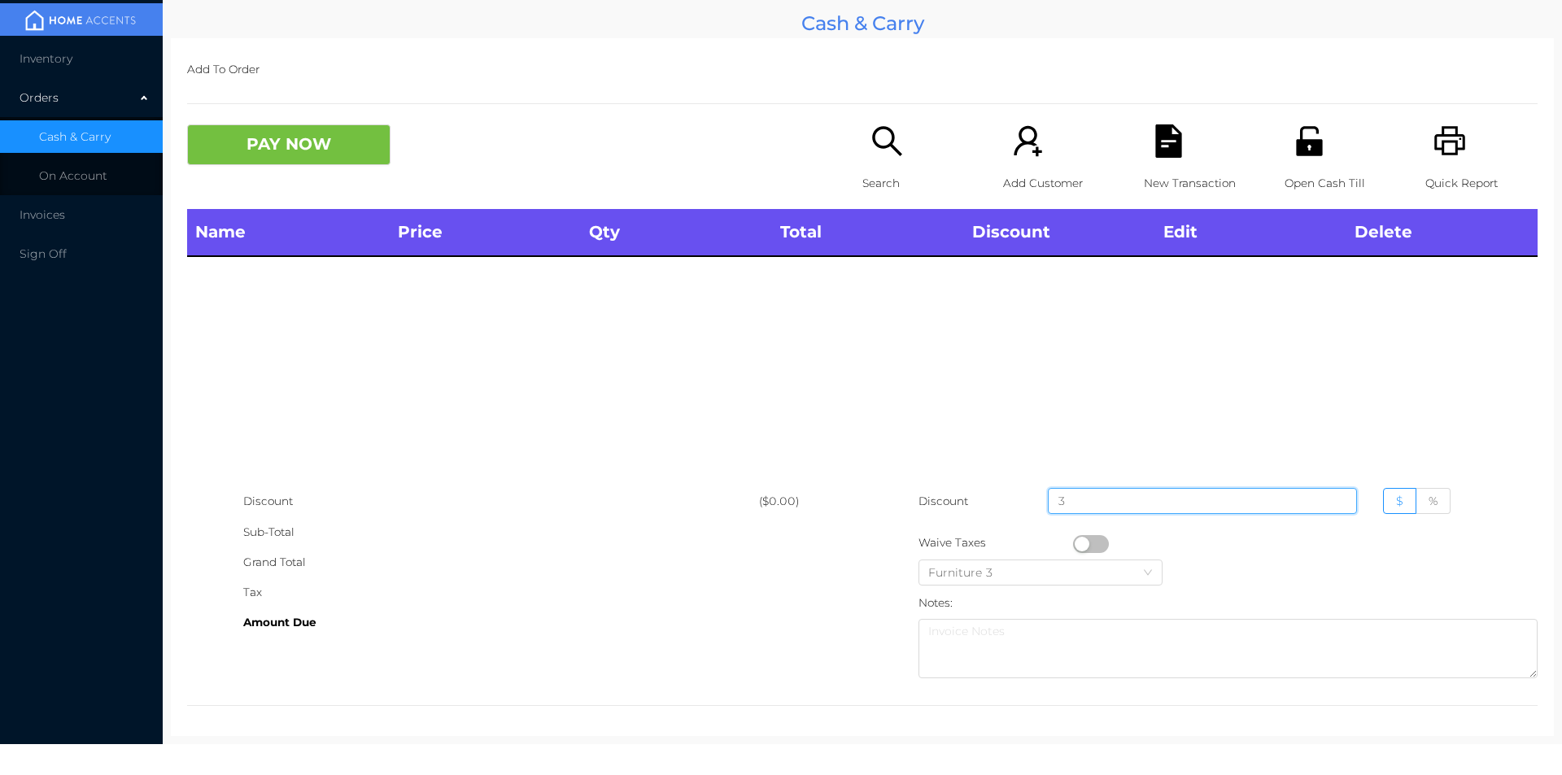
click at [1155, 497] on input "3" at bounding box center [1202, 501] width 309 height 26
type input "0"
click at [1462, 139] on div "Quick Report" at bounding box center [1482, 166] width 112 height 85
click at [896, 136] on icon "icon: search" at bounding box center [887, 140] width 33 height 33
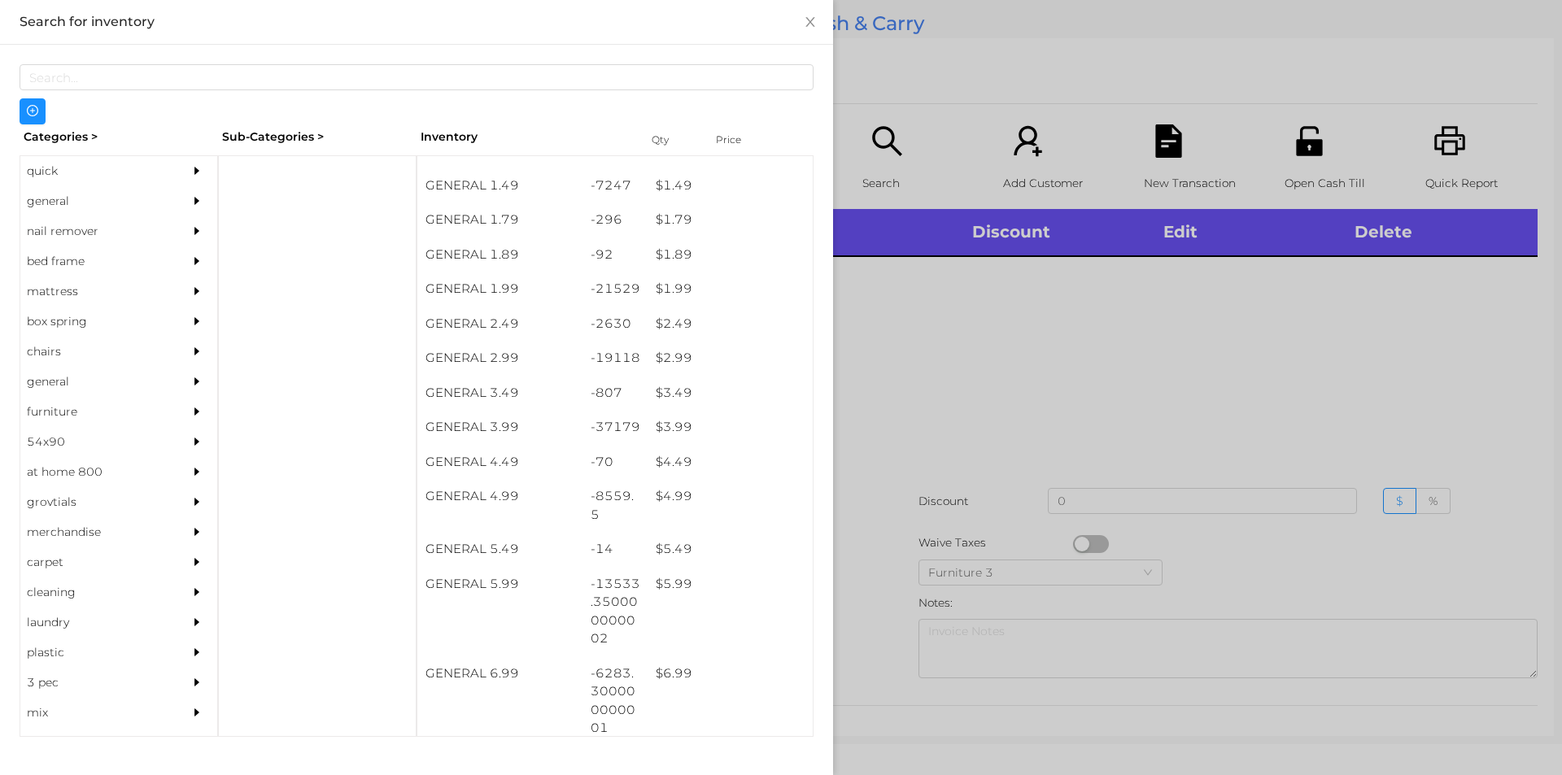
scroll to position [230, 0]
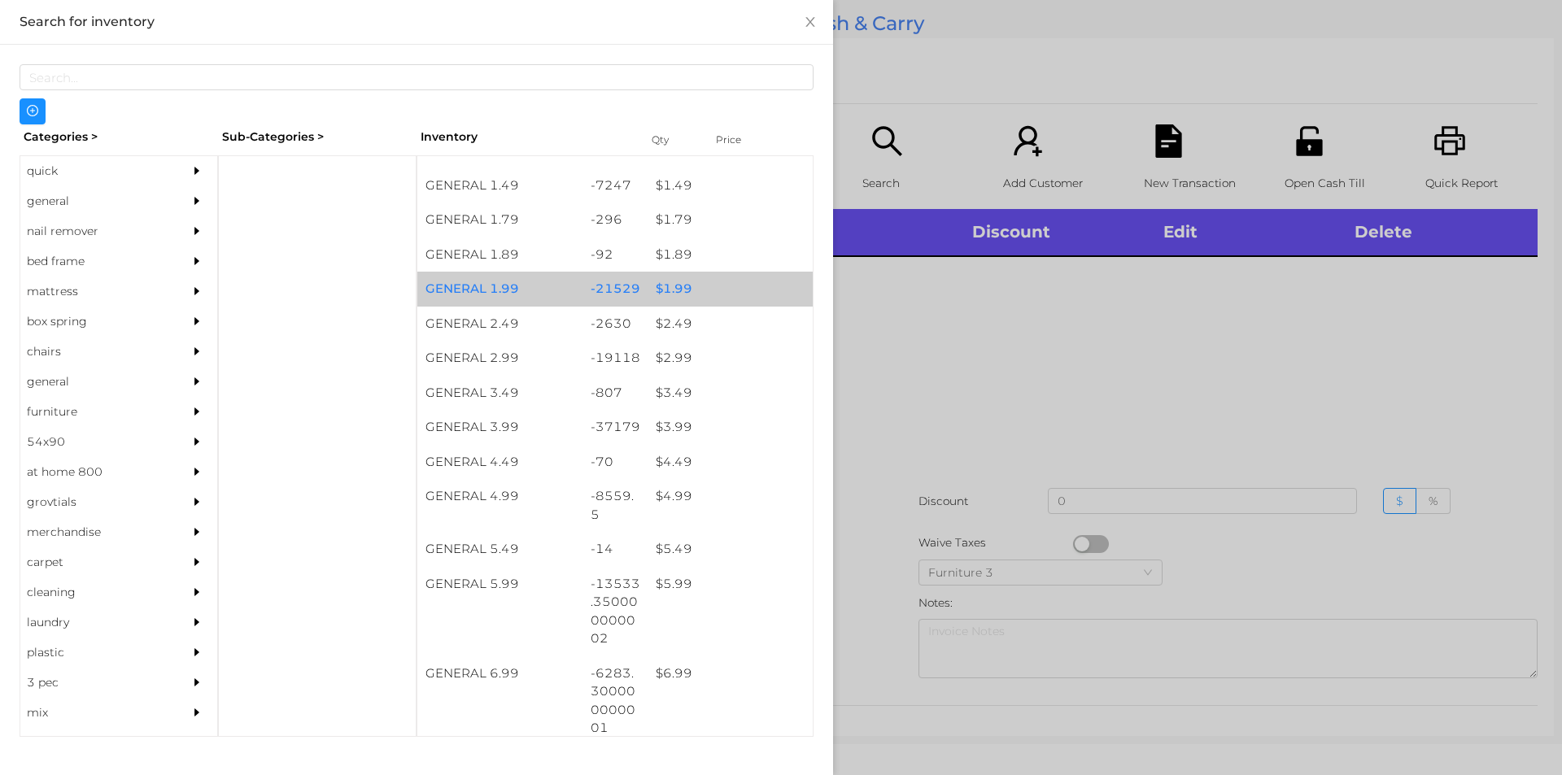
click at [721, 299] on div "$ 1.99" at bounding box center [730, 289] width 165 height 35
click at [691, 287] on div "$ 1.99" at bounding box center [730, 289] width 165 height 35
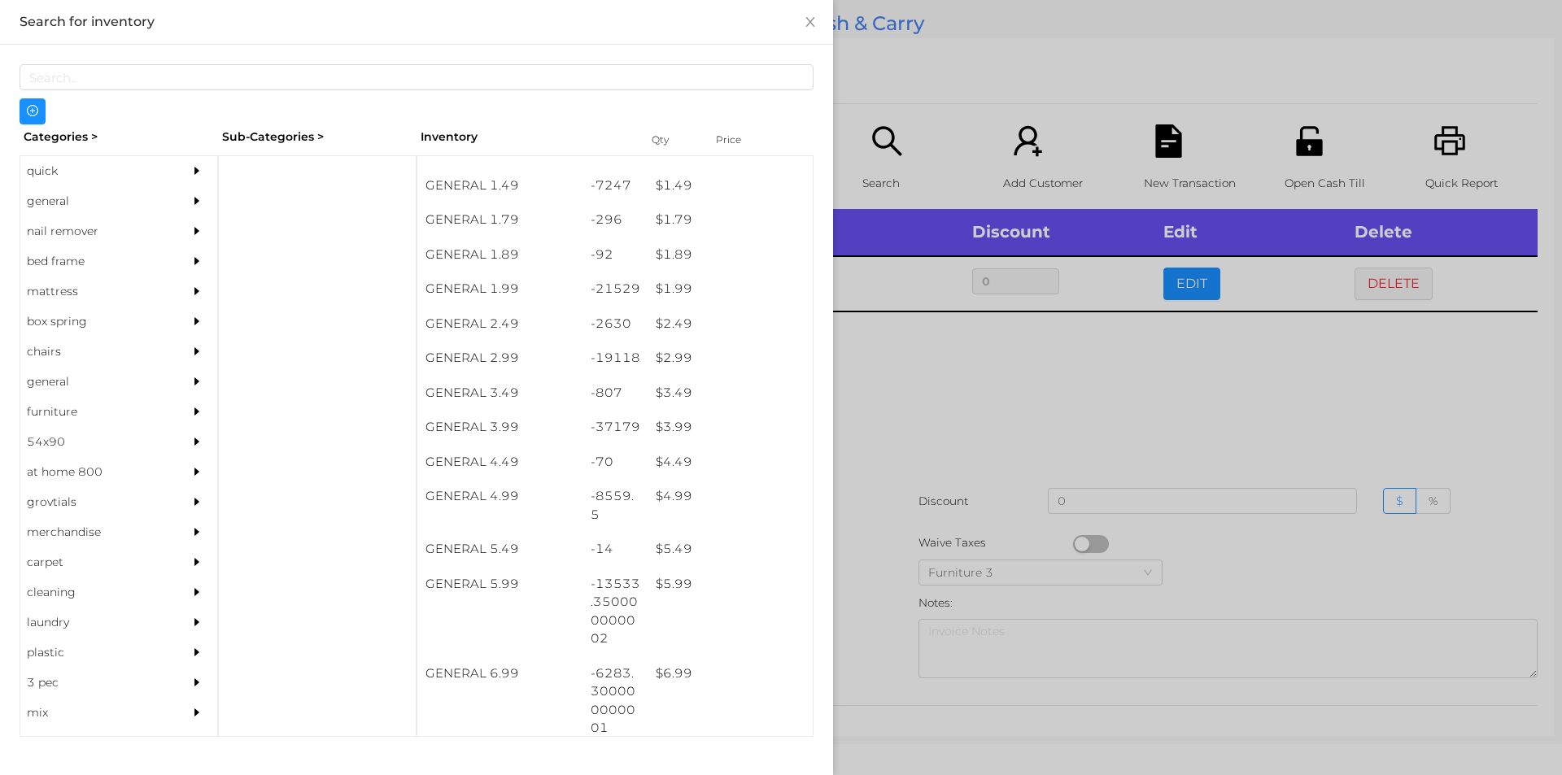
click at [882, 478] on div at bounding box center [781, 387] width 1562 height 775
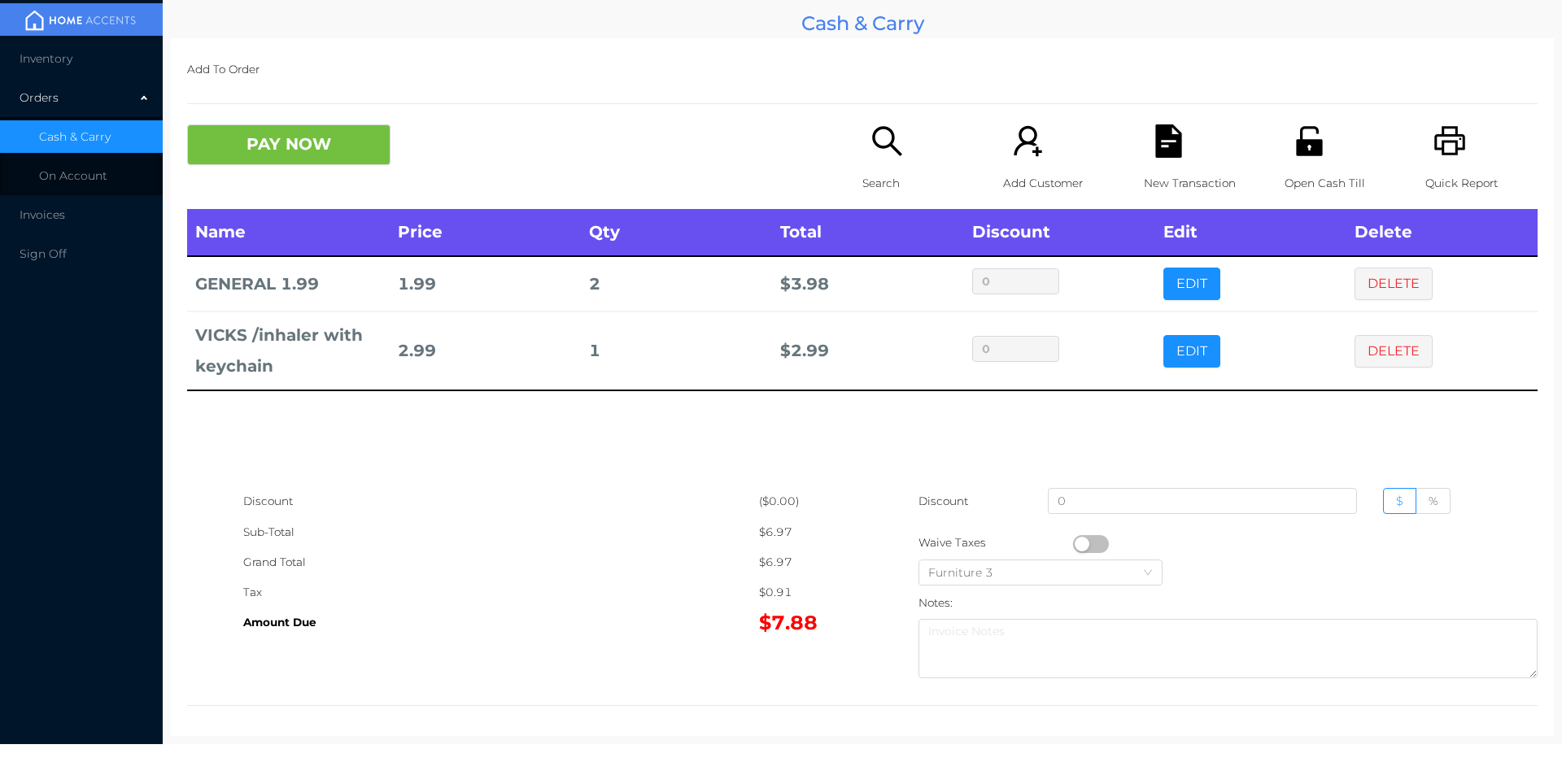
click at [877, 161] on div "Search" at bounding box center [919, 166] width 112 height 85
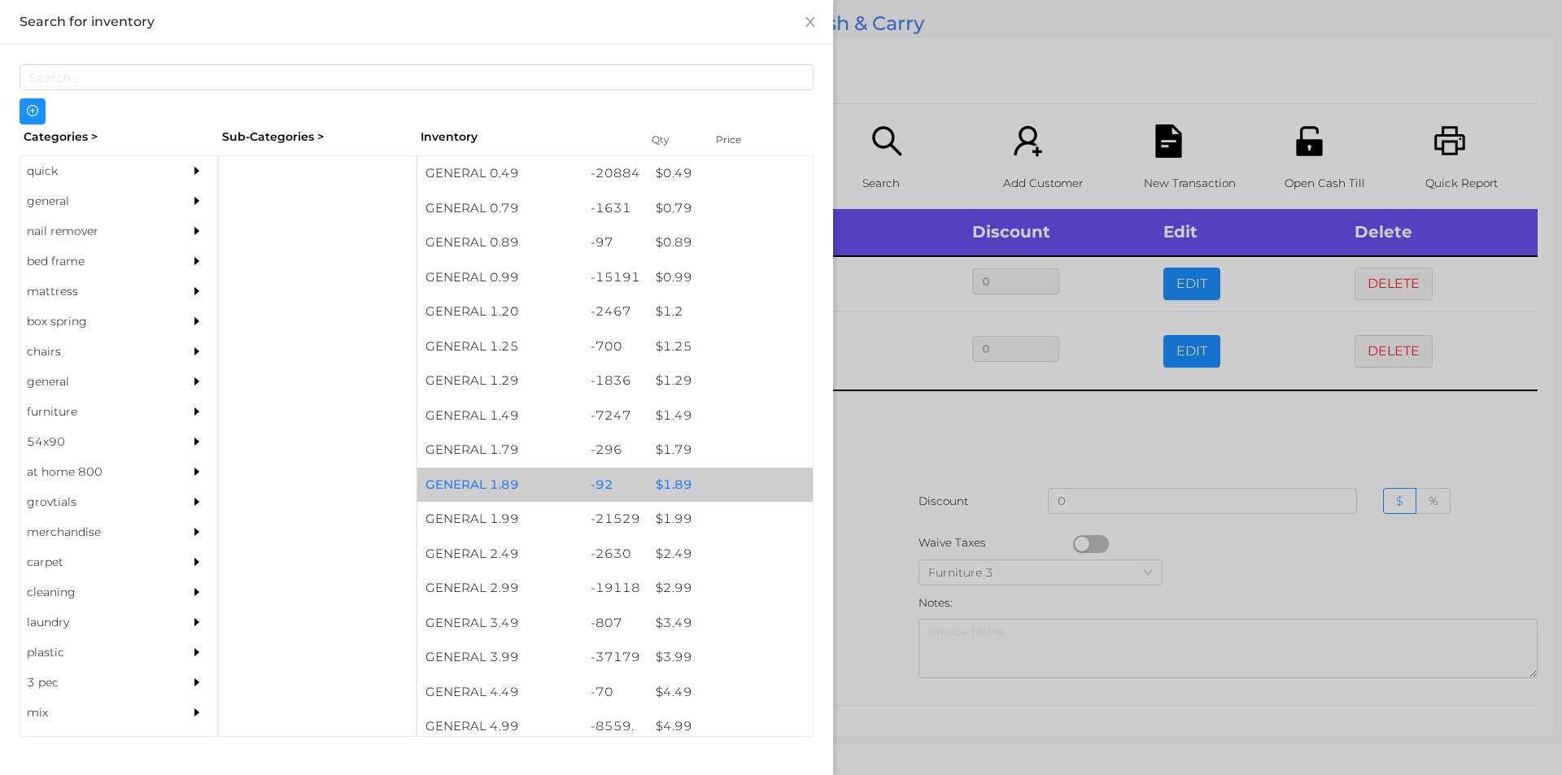
click at [706, 478] on div "$ 1.89" at bounding box center [730, 485] width 165 height 35
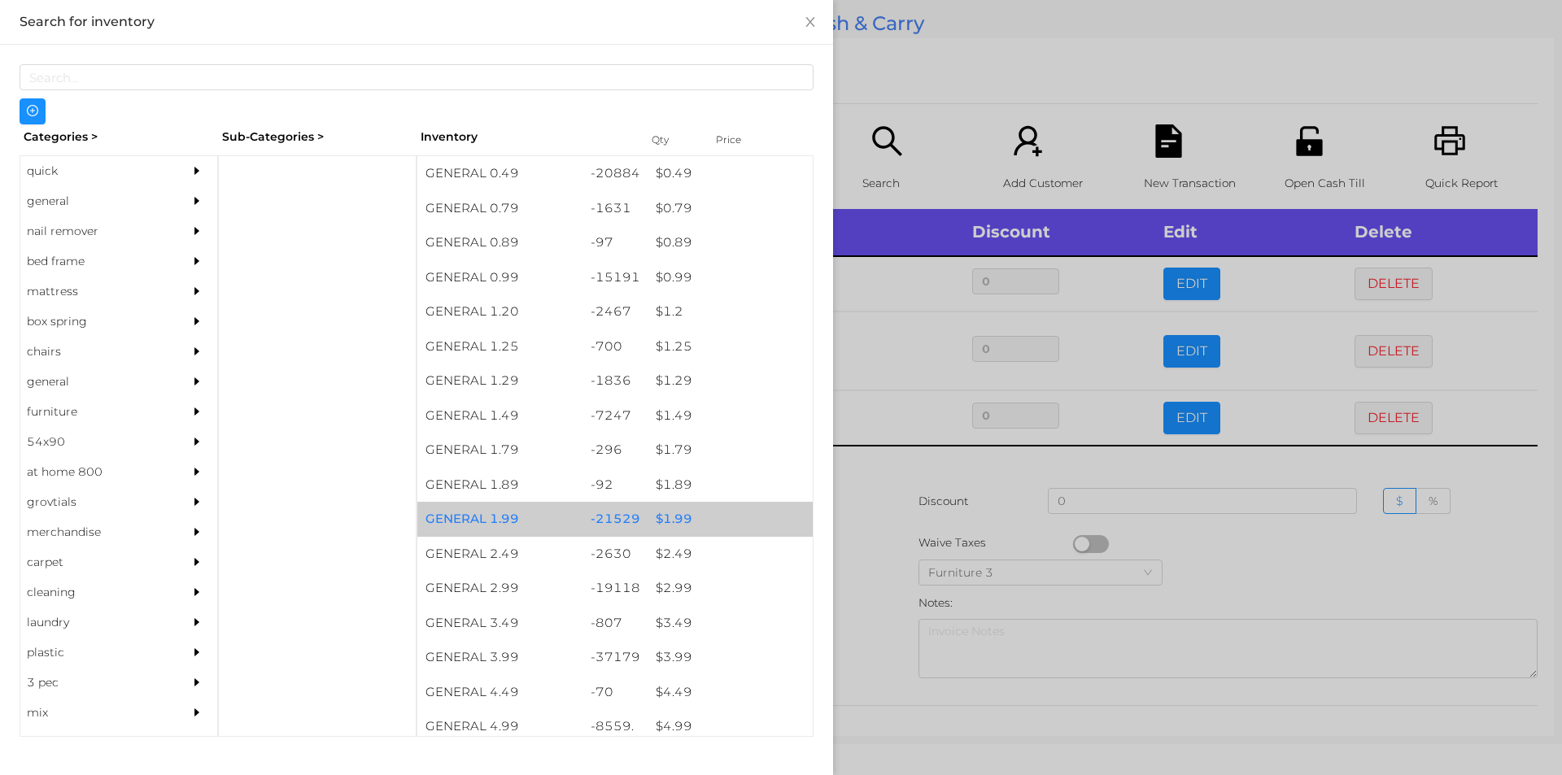
click at [699, 514] on div "$ 1.99" at bounding box center [730, 519] width 165 height 35
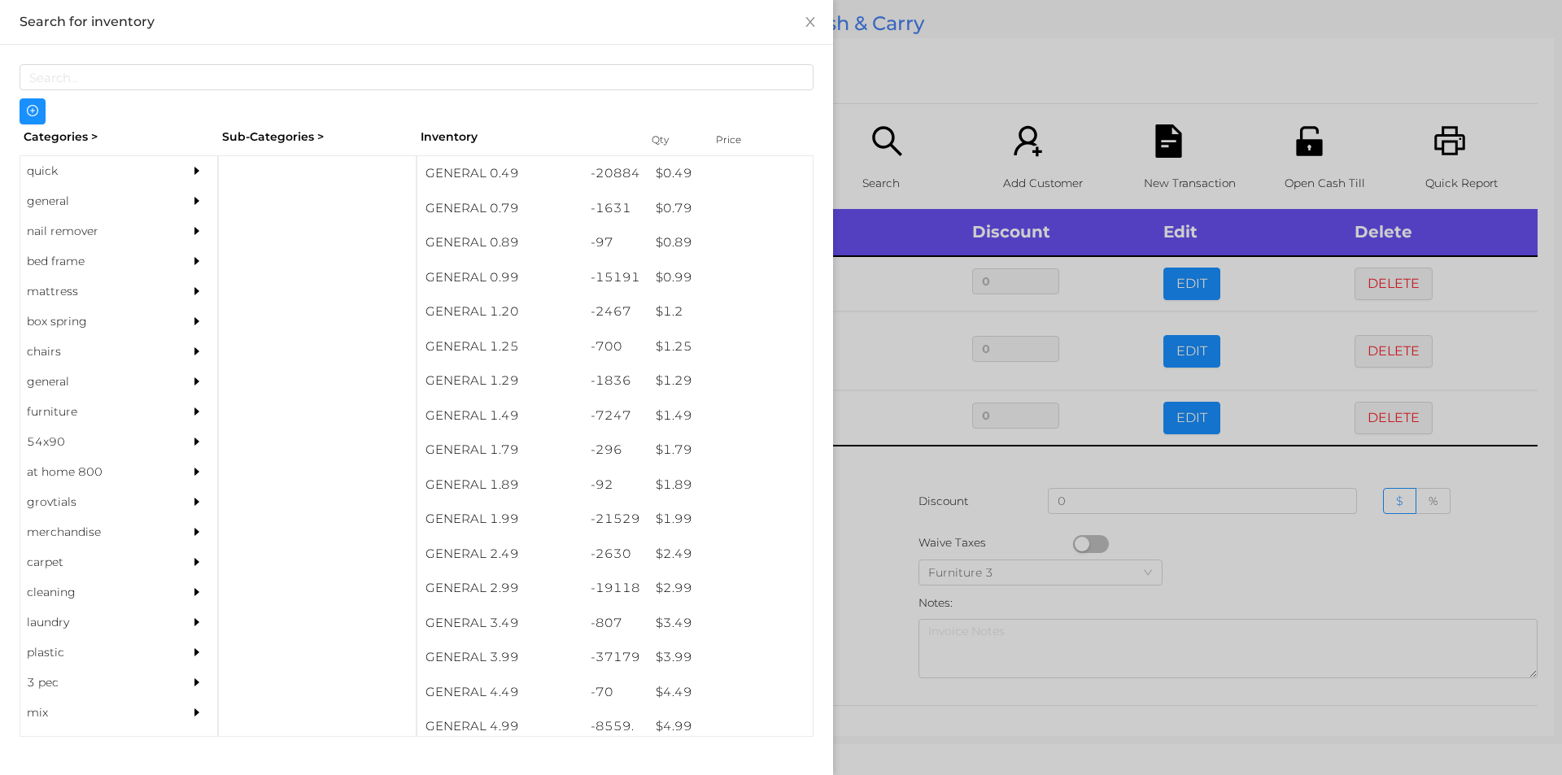
click at [845, 579] on div at bounding box center [781, 387] width 1562 height 775
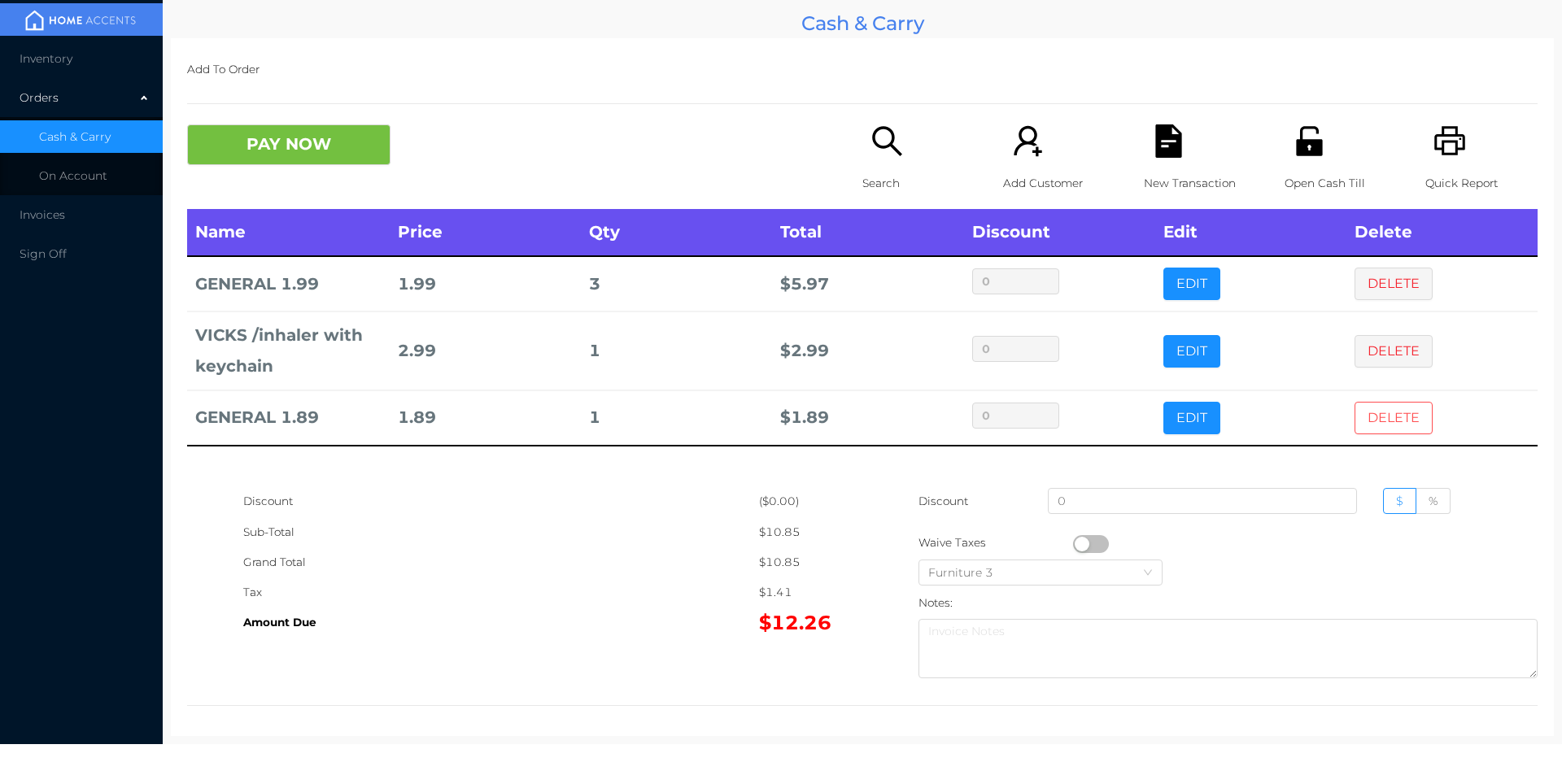
click at [1368, 417] on button "DELETE" at bounding box center [1394, 418] width 78 height 33
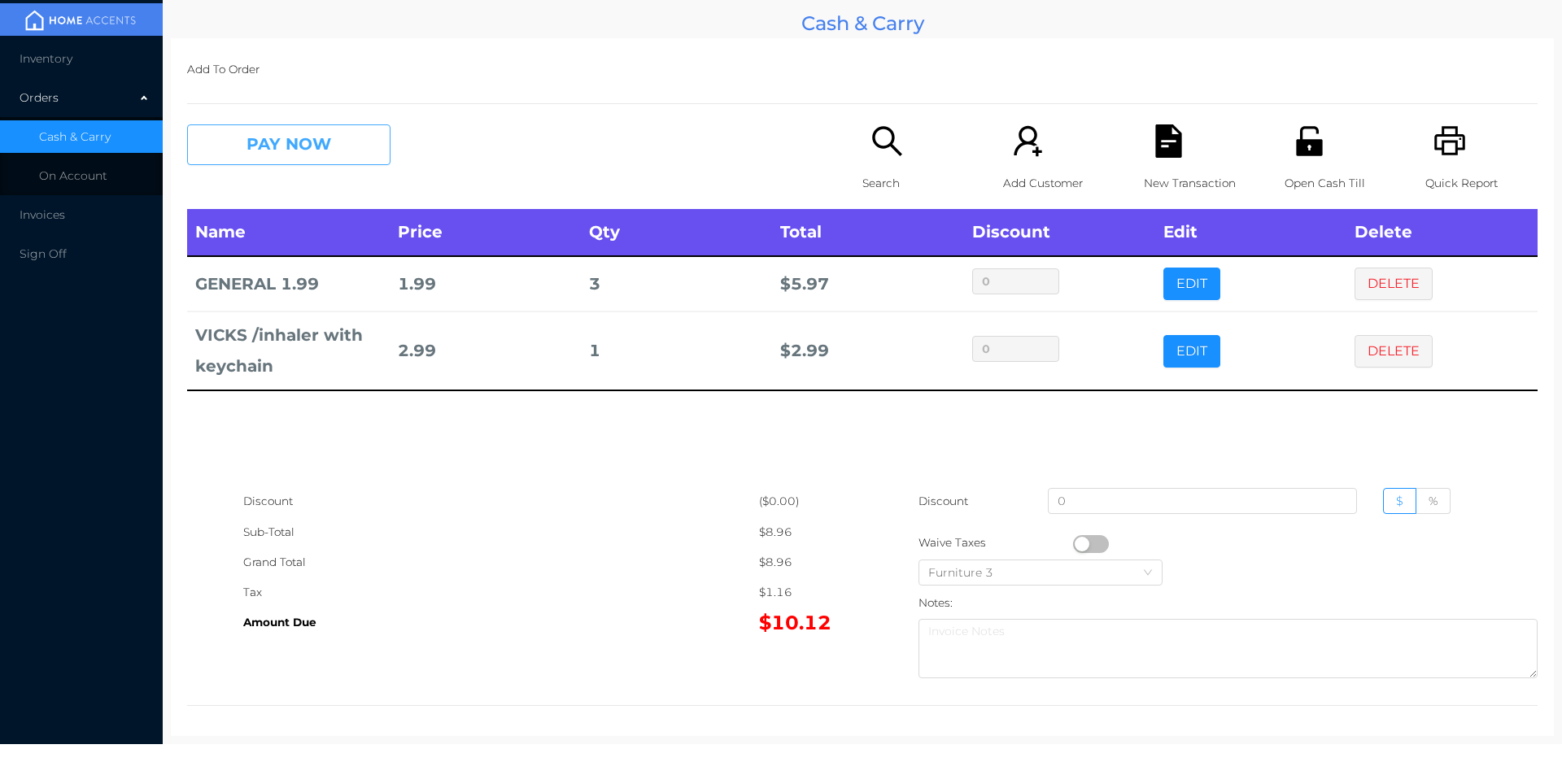
click at [302, 144] on button "PAY NOW" at bounding box center [288, 144] width 203 height 41
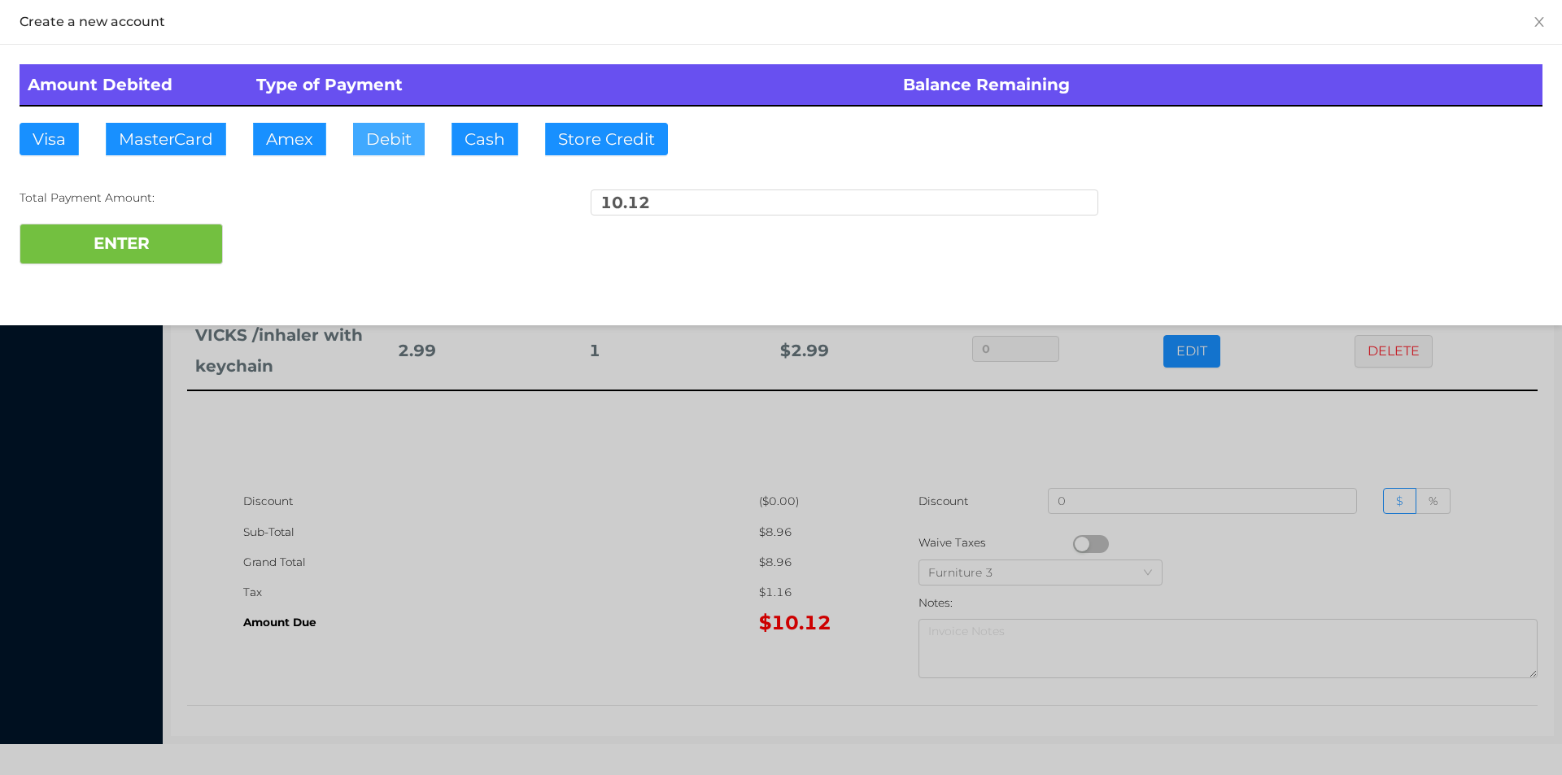
click at [396, 136] on button "Debit" at bounding box center [389, 139] width 72 height 33
click at [151, 258] on button "ENTER" at bounding box center [121, 244] width 203 height 41
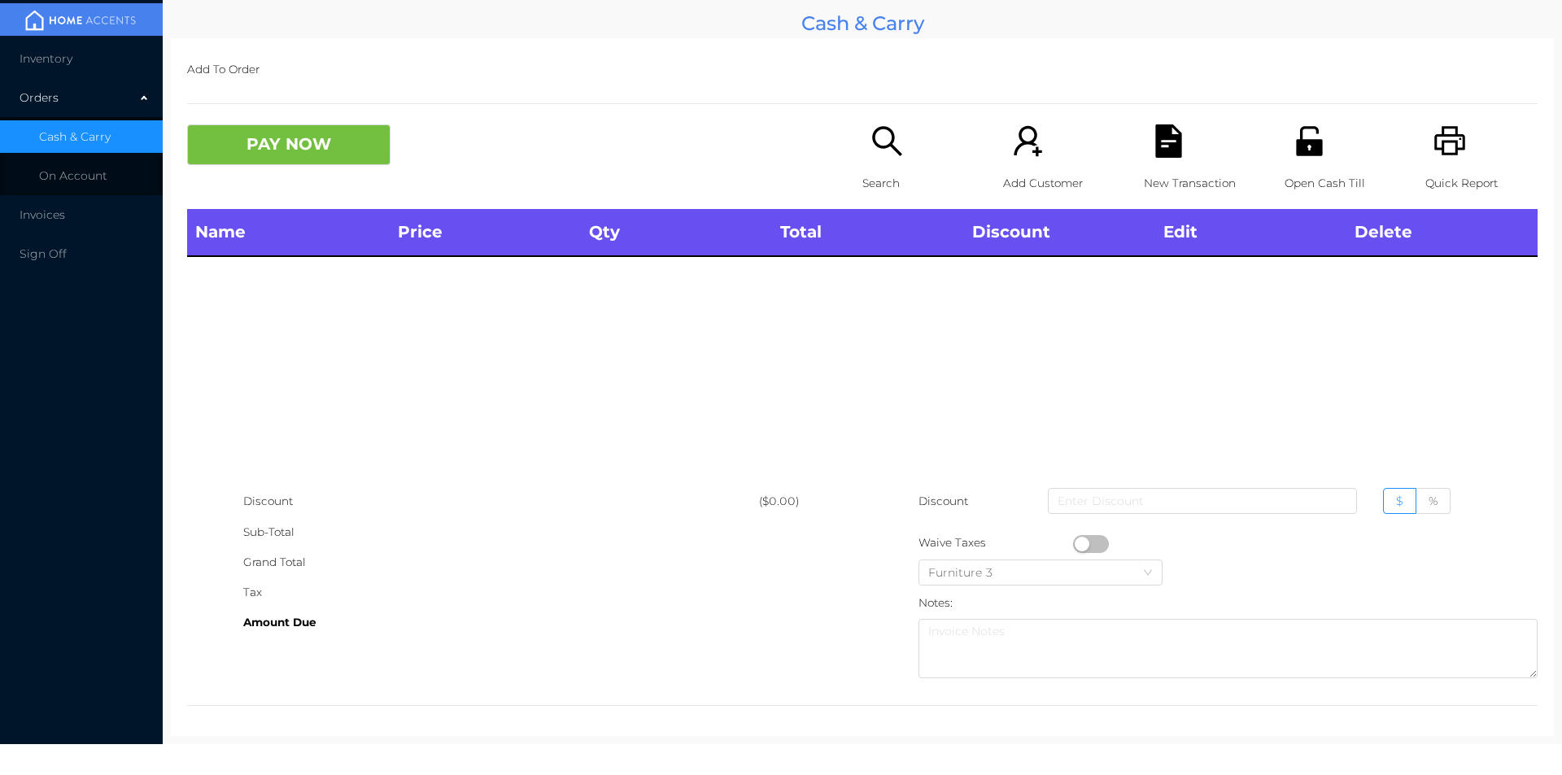
click at [863, 139] on div "Search" at bounding box center [919, 166] width 112 height 85
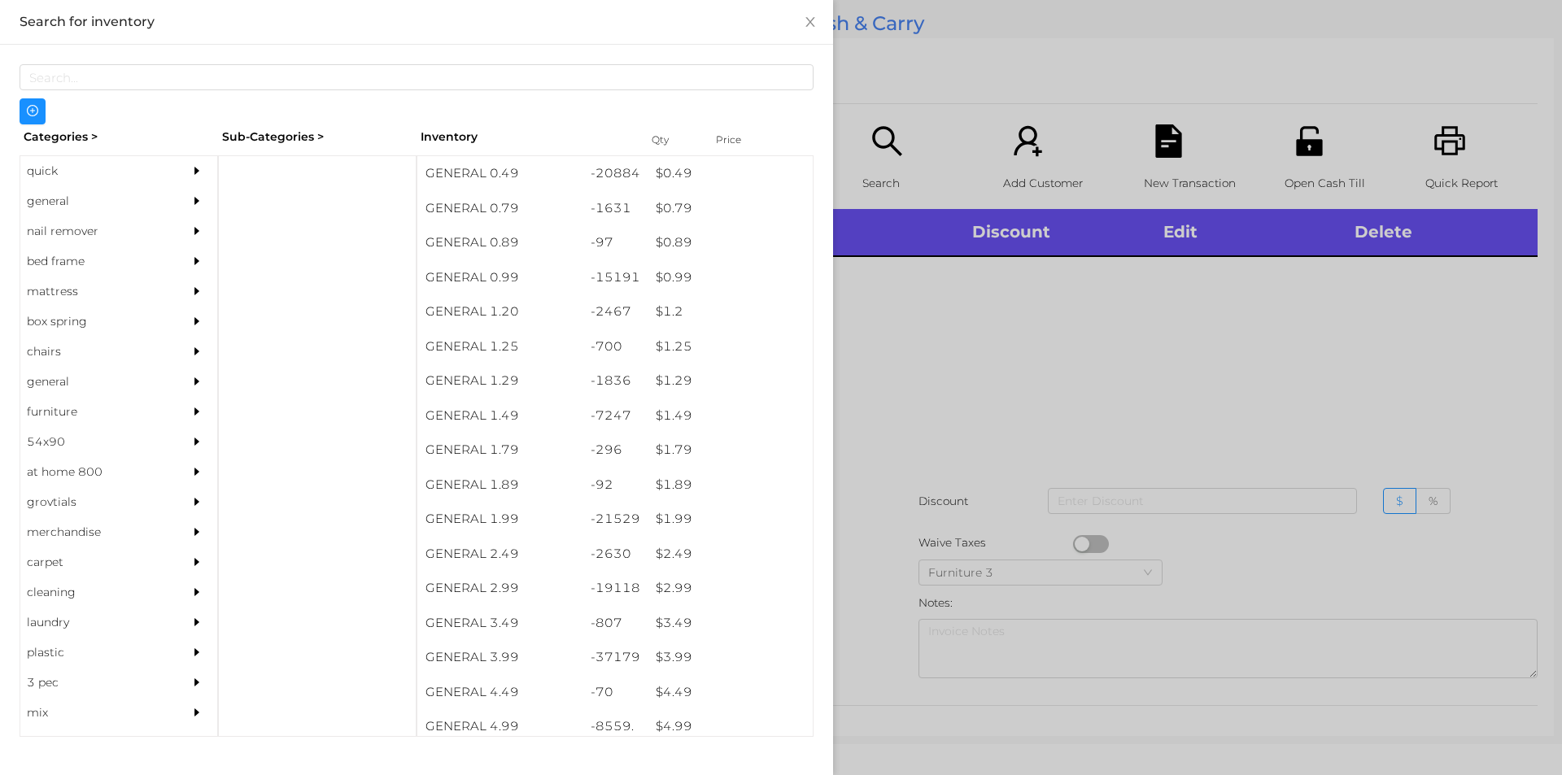
click at [82, 165] on div "quick" at bounding box center [94, 171] width 148 height 30
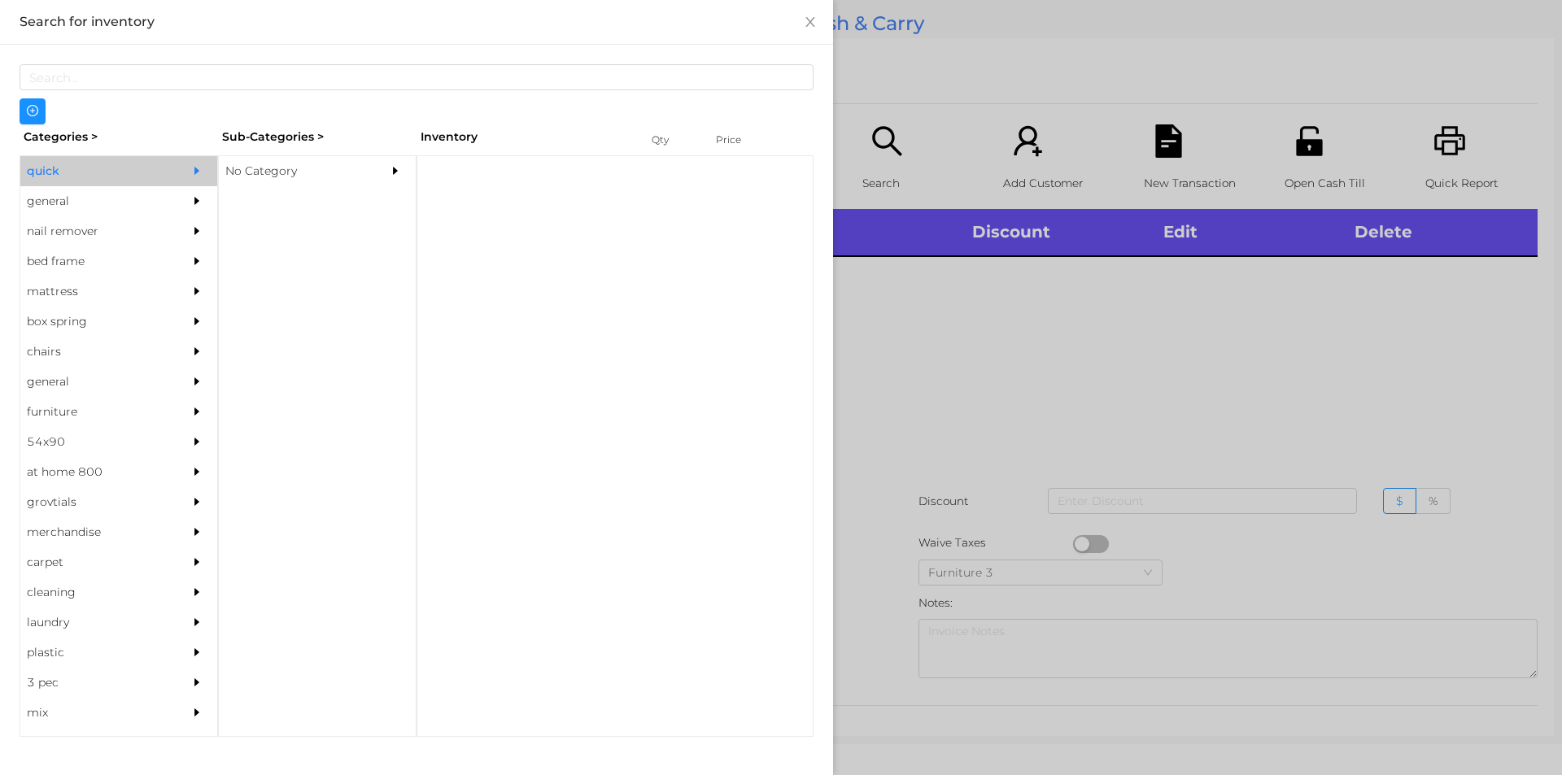
click at [432, 166] on div at bounding box center [615, 446] width 397 height 582
click at [335, 162] on div "No Category" at bounding box center [293, 171] width 148 height 30
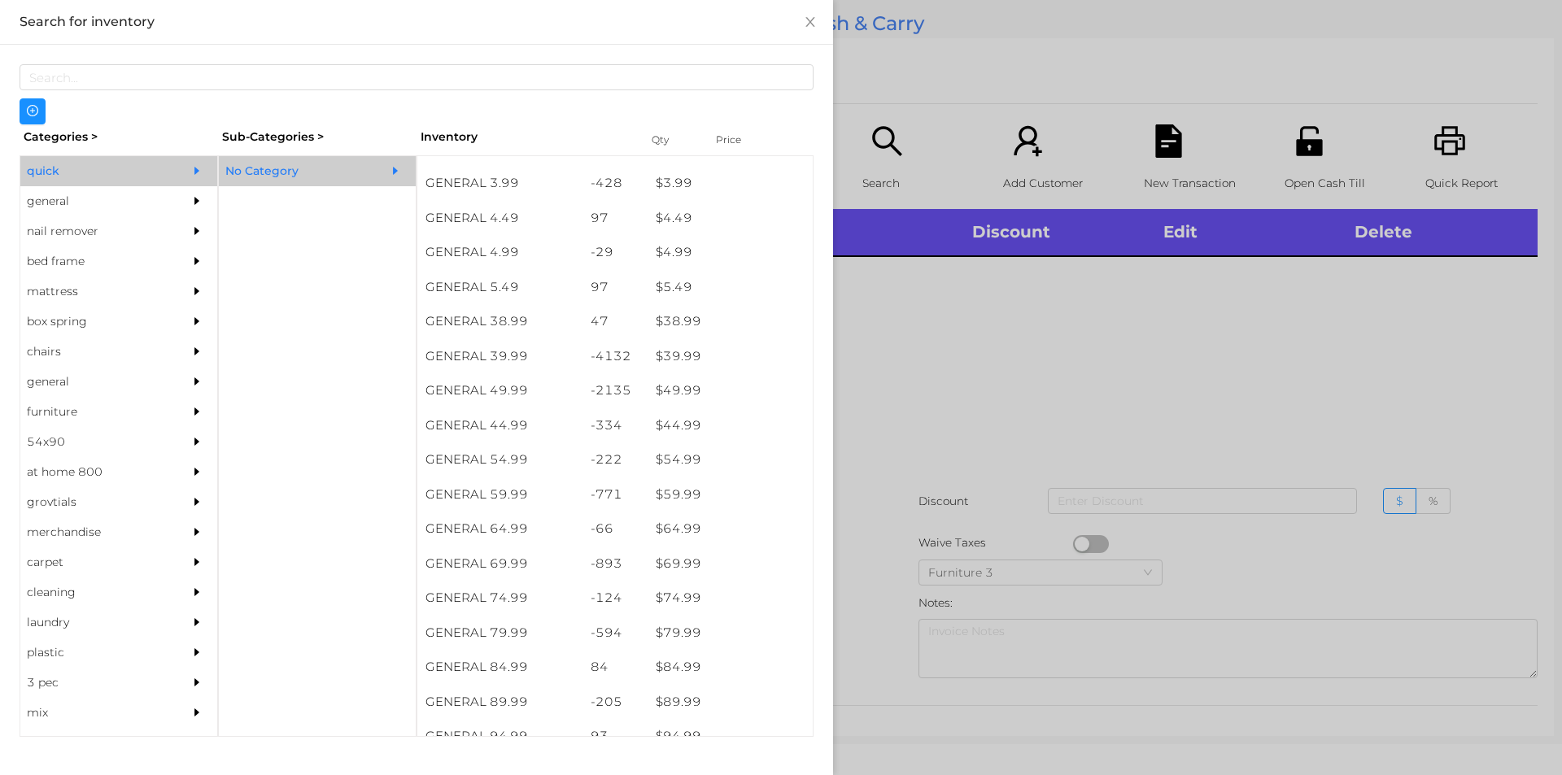
scroll to position [780, 0]
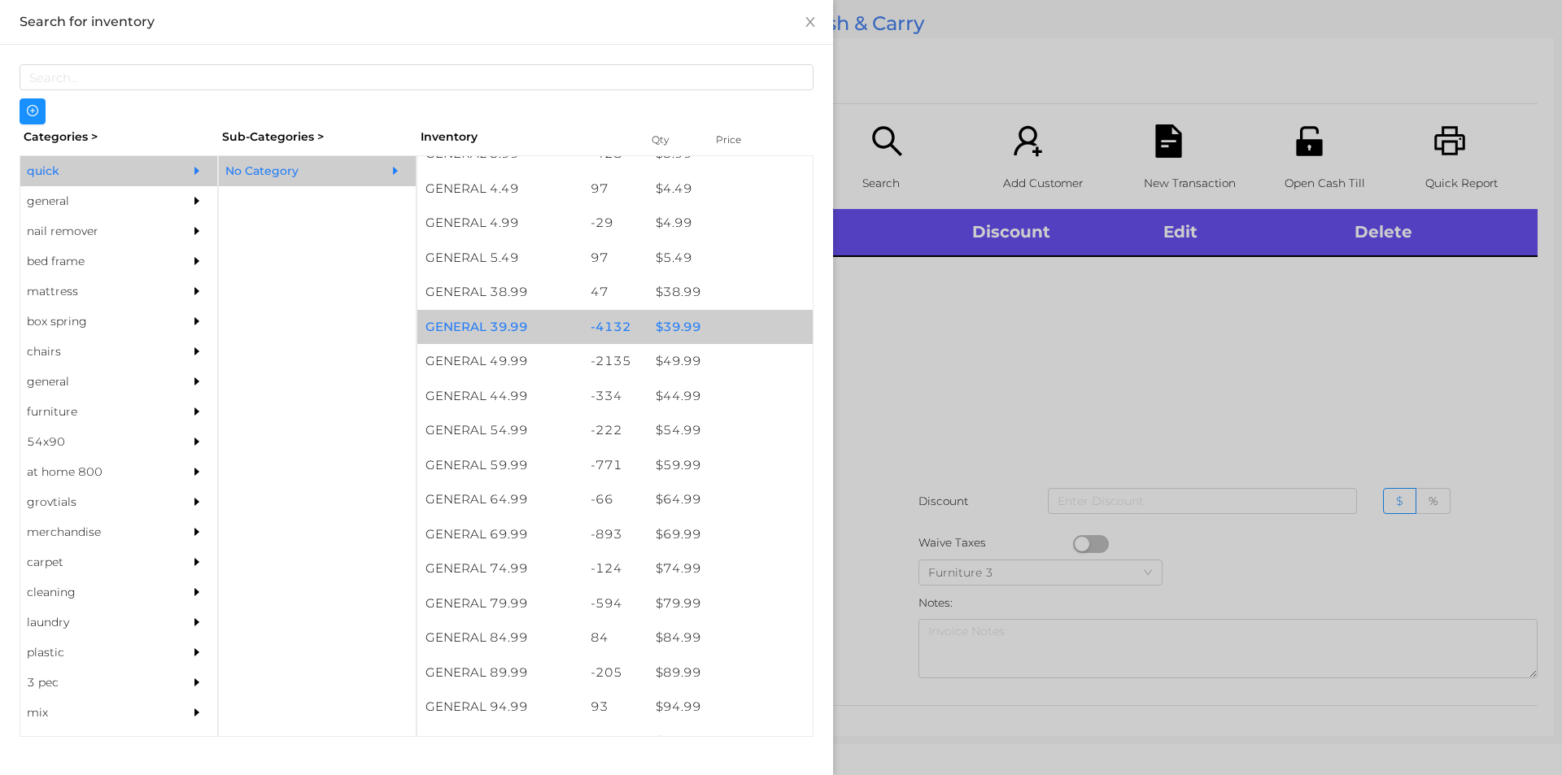
click at [717, 330] on div "$ 39.99" at bounding box center [730, 327] width 165 height 35
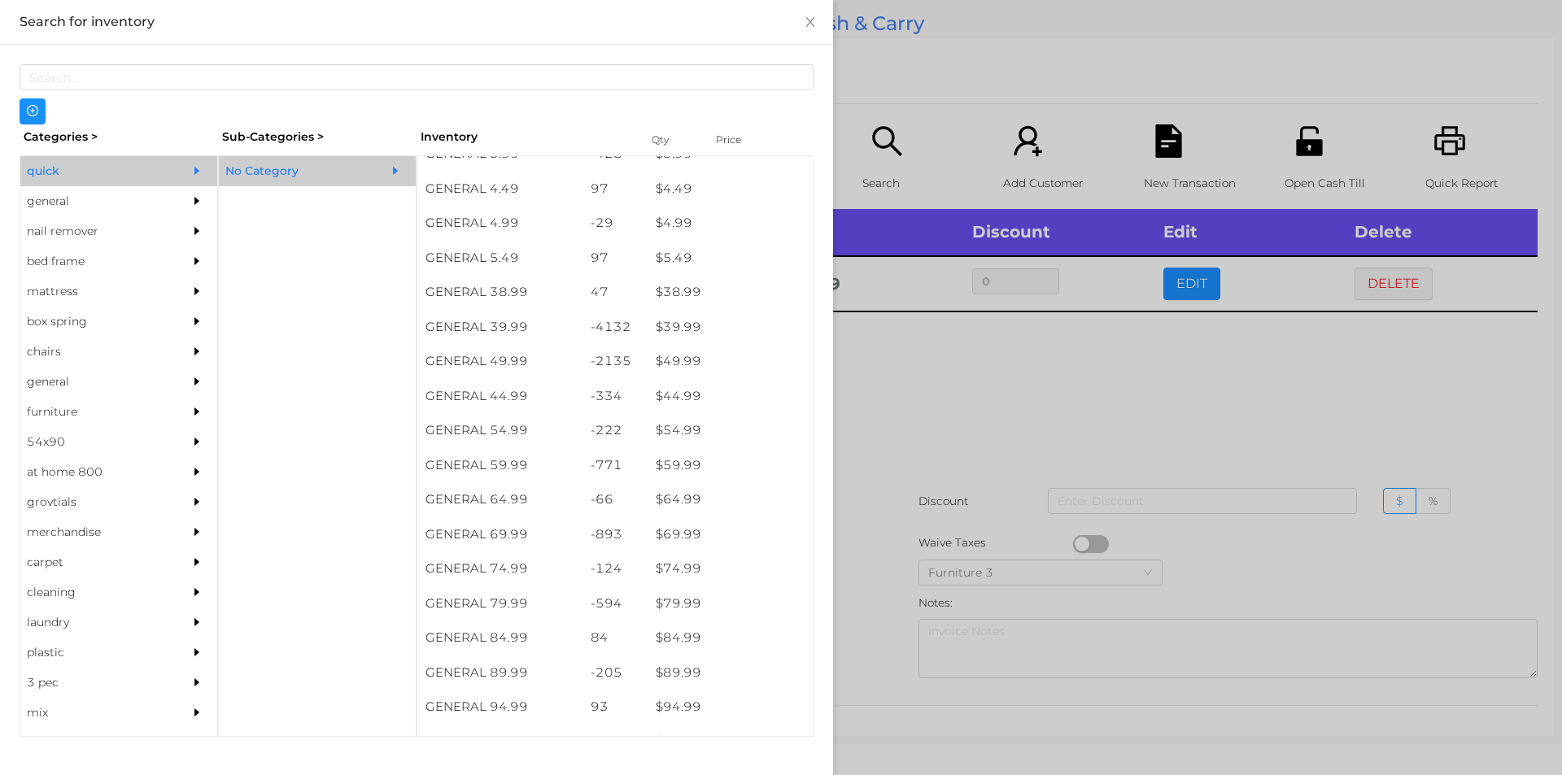
click at [902, 472] on div at bounding box center [781, 387] width 1562 height 775
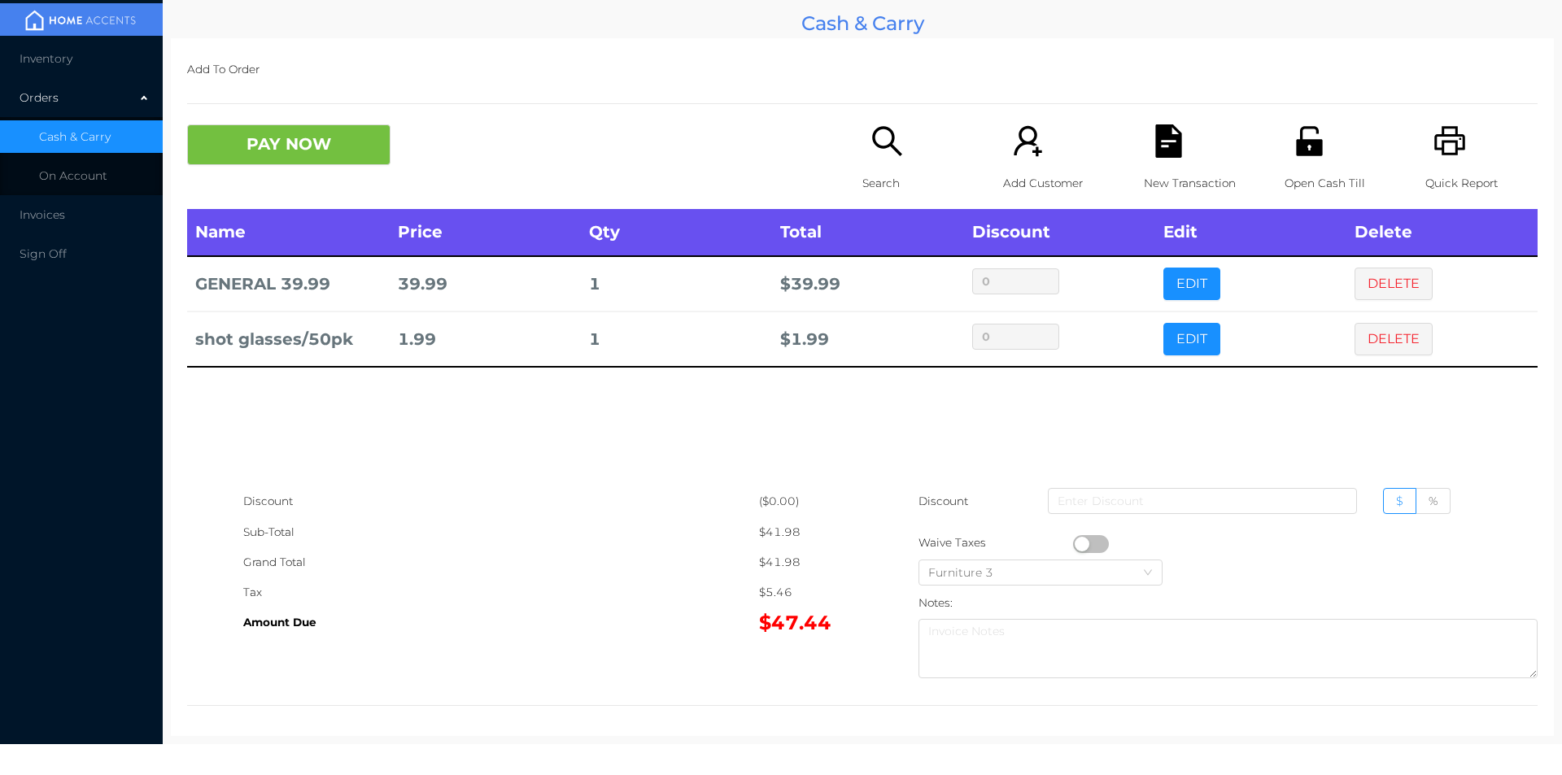
click at [863, 138] on div "Search" at bounding box center [919, 166] width 112 height 85
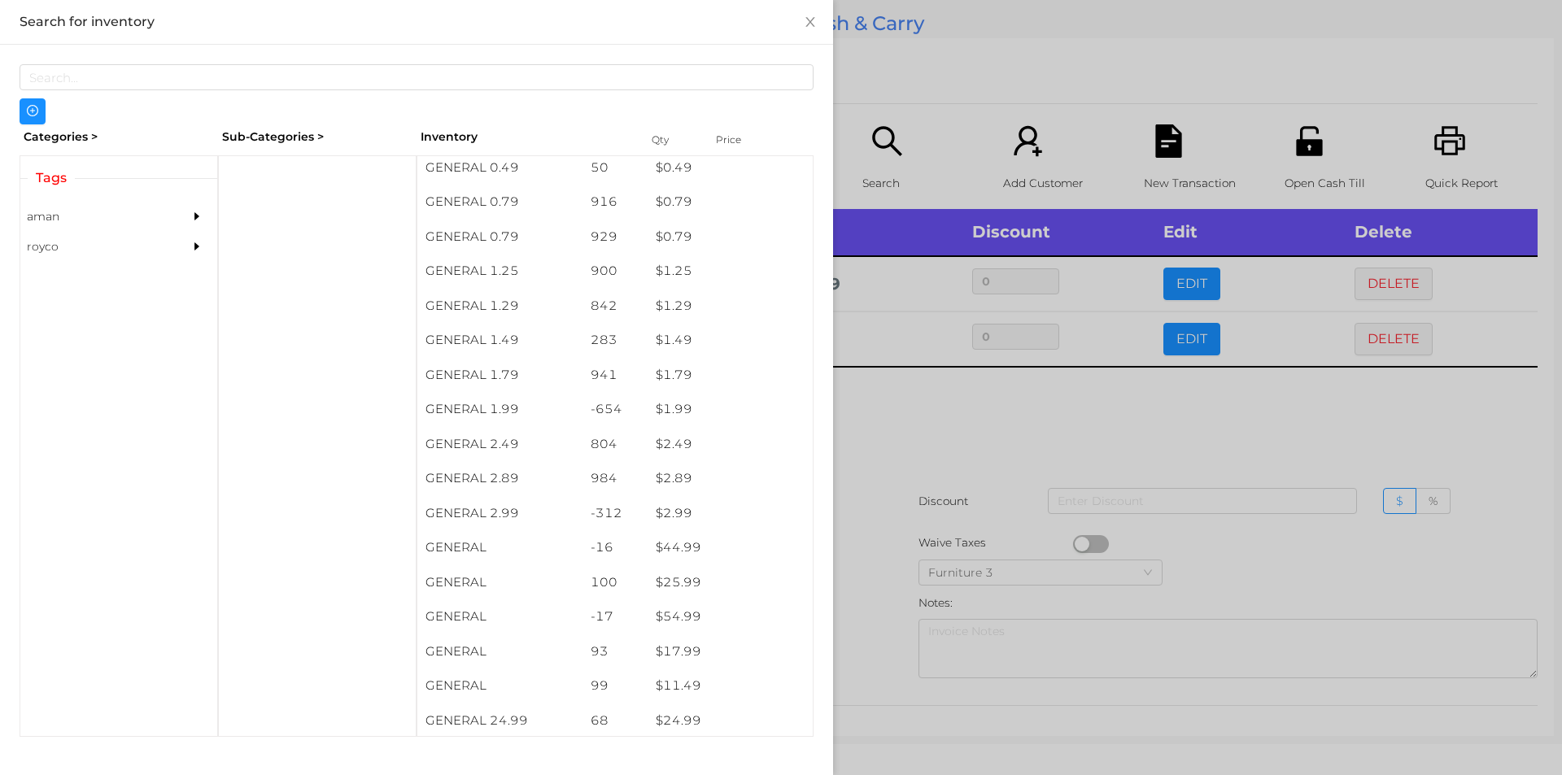
scroll to position [137, 0]
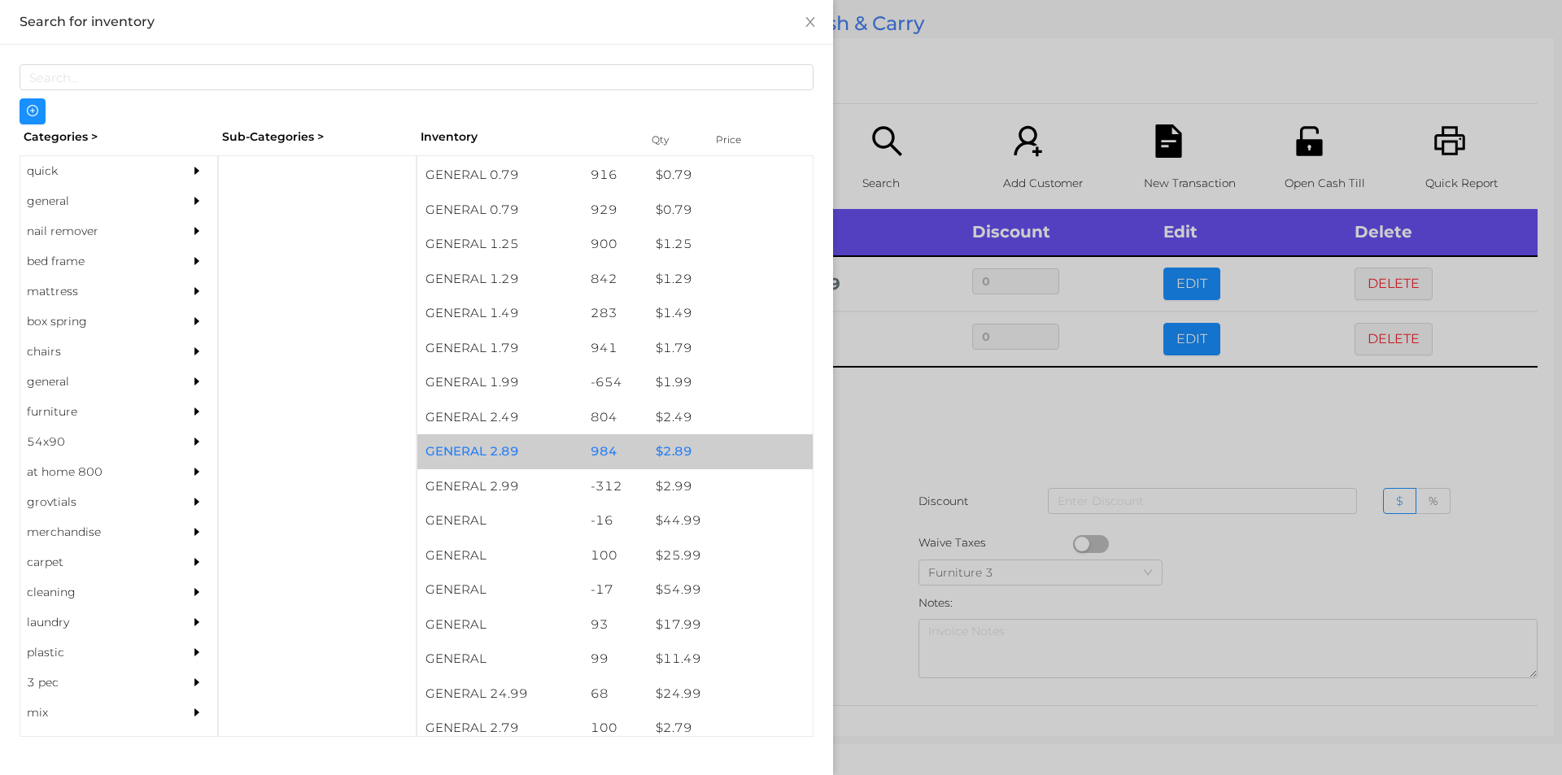
click at [723, 451] on div "$ 2.89" at bounding box center [730, 452] width 165 height 35
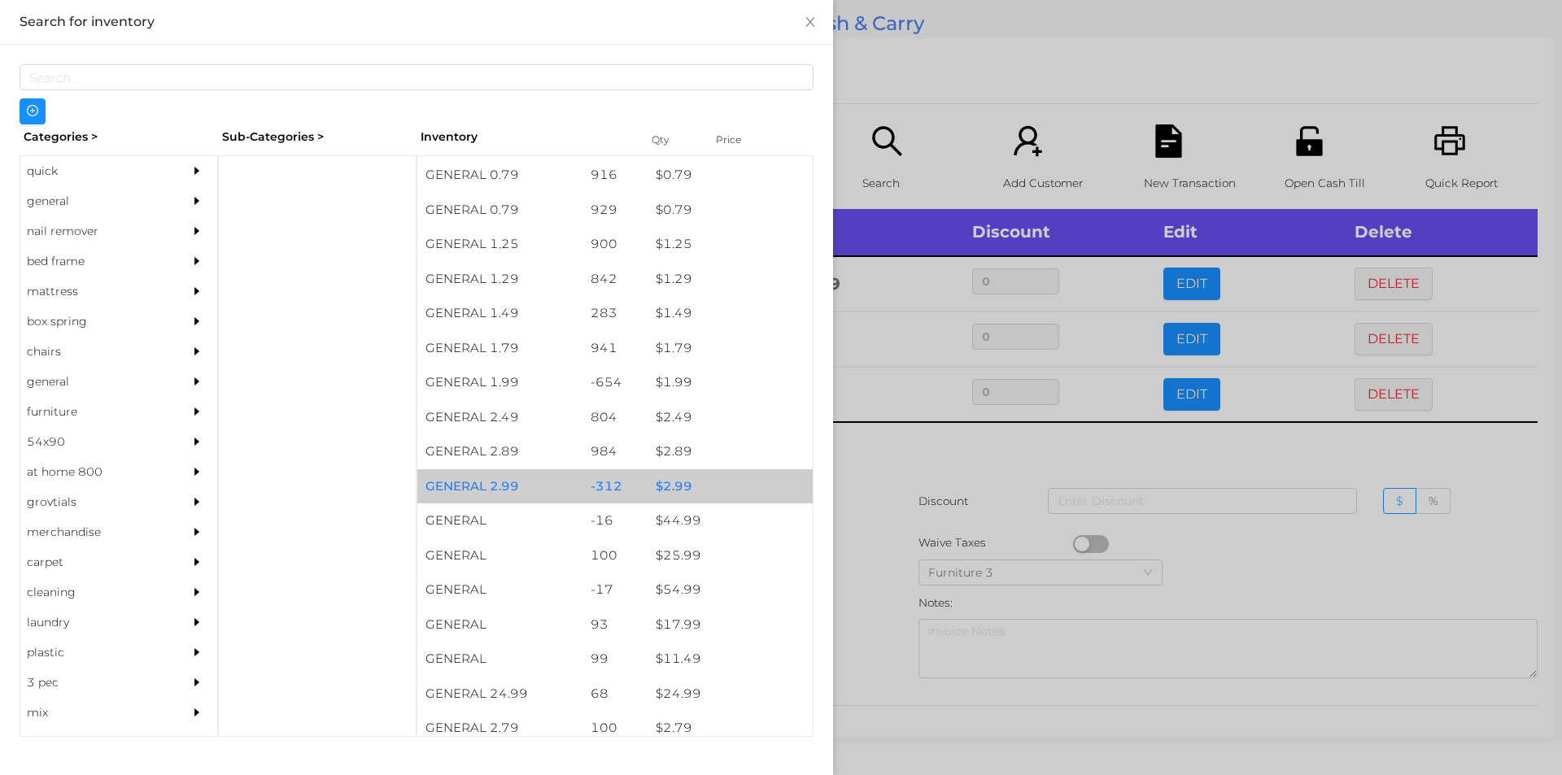
click at [723, 480] on div "$ 2.99" at bounding box center [730, 487] width 165 height 35
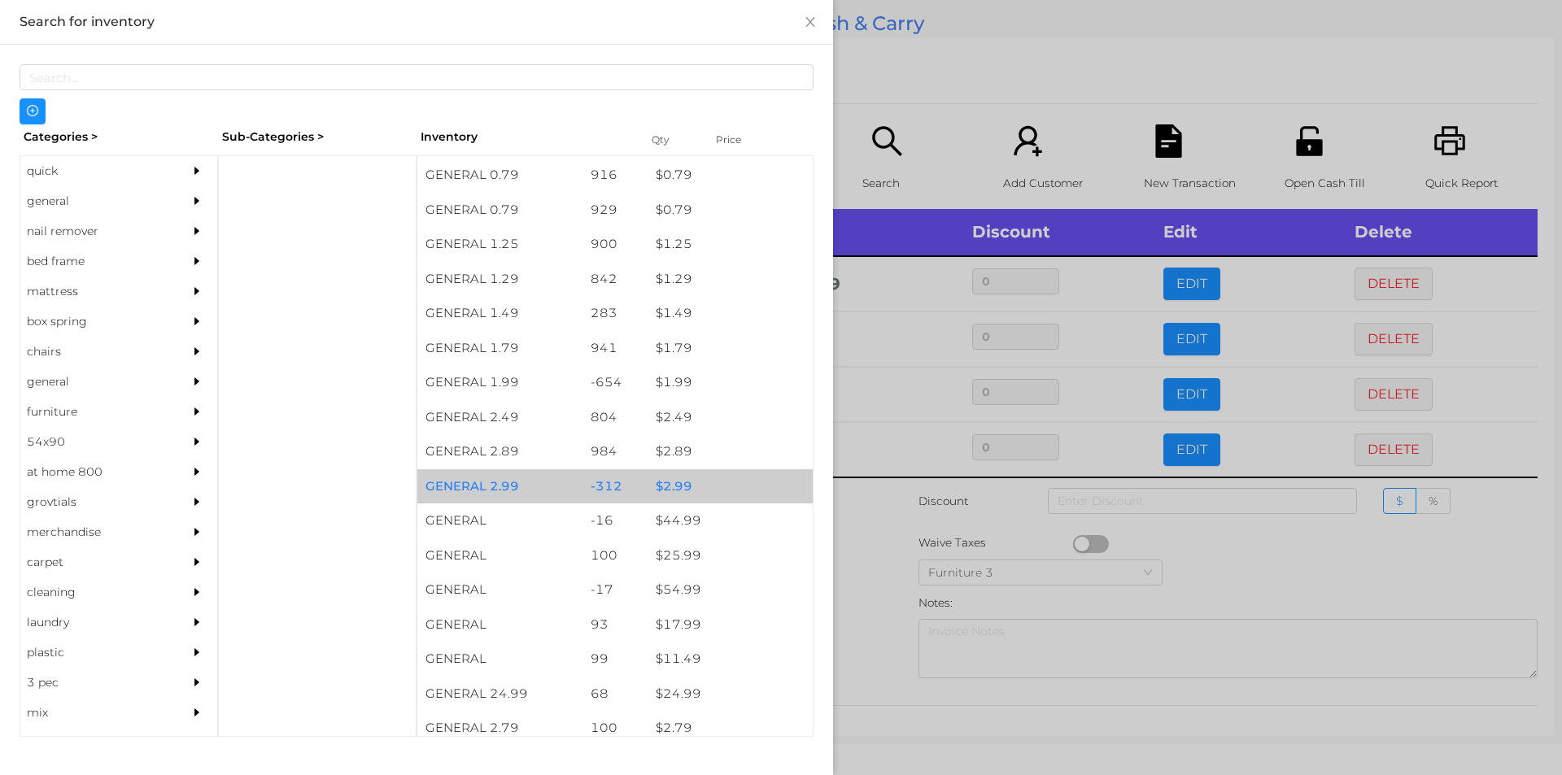
click at [723, 483] on div "$ 2.99" at bounding box center [730, 487] width 165 height 35
click at [721, 478] on div "$ 2.99" at bounding box center [730, 487] width 165 height 35
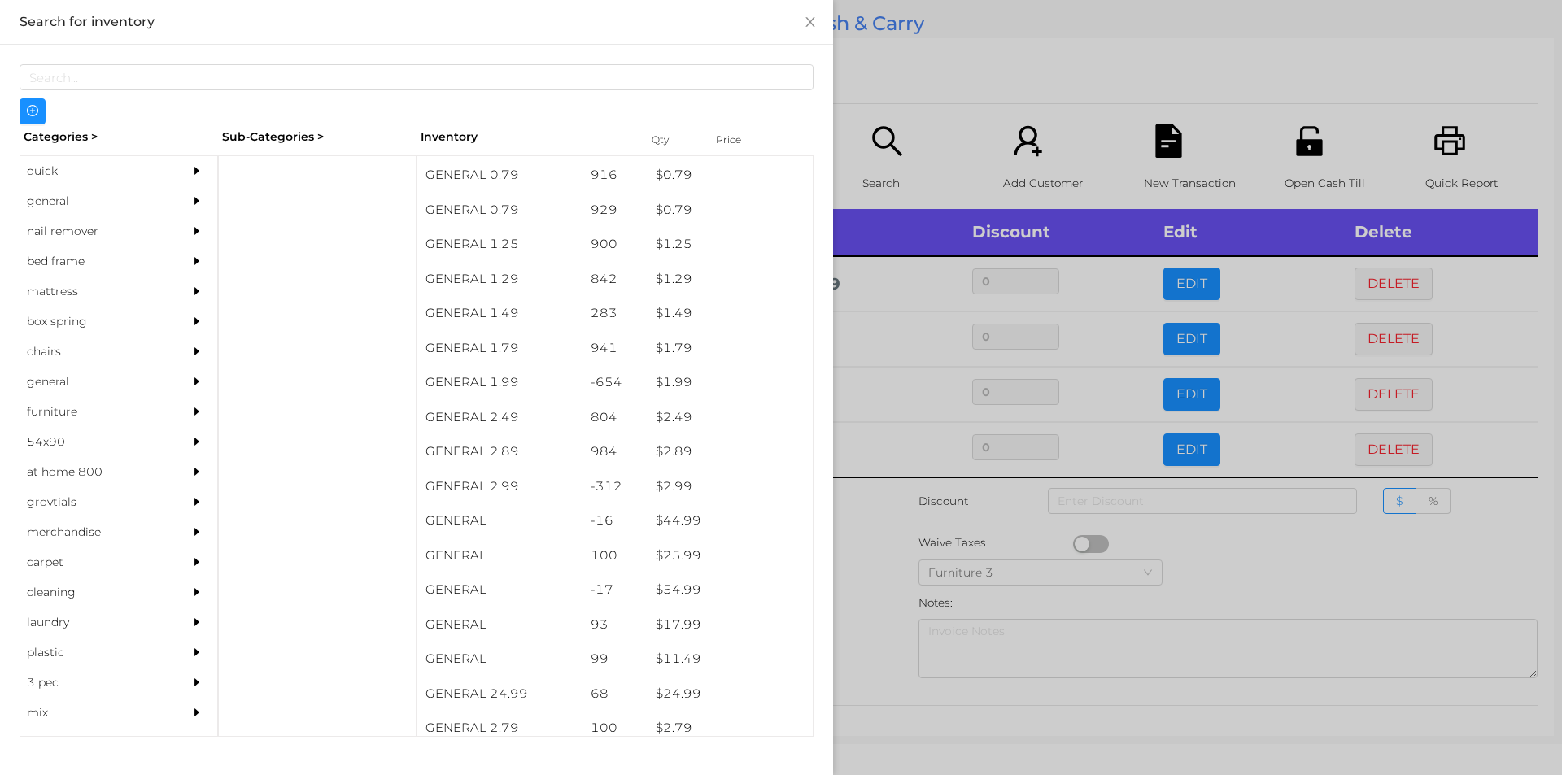
click at [921, 554] on div at bounding box center [781, 387] width 1562 height 775
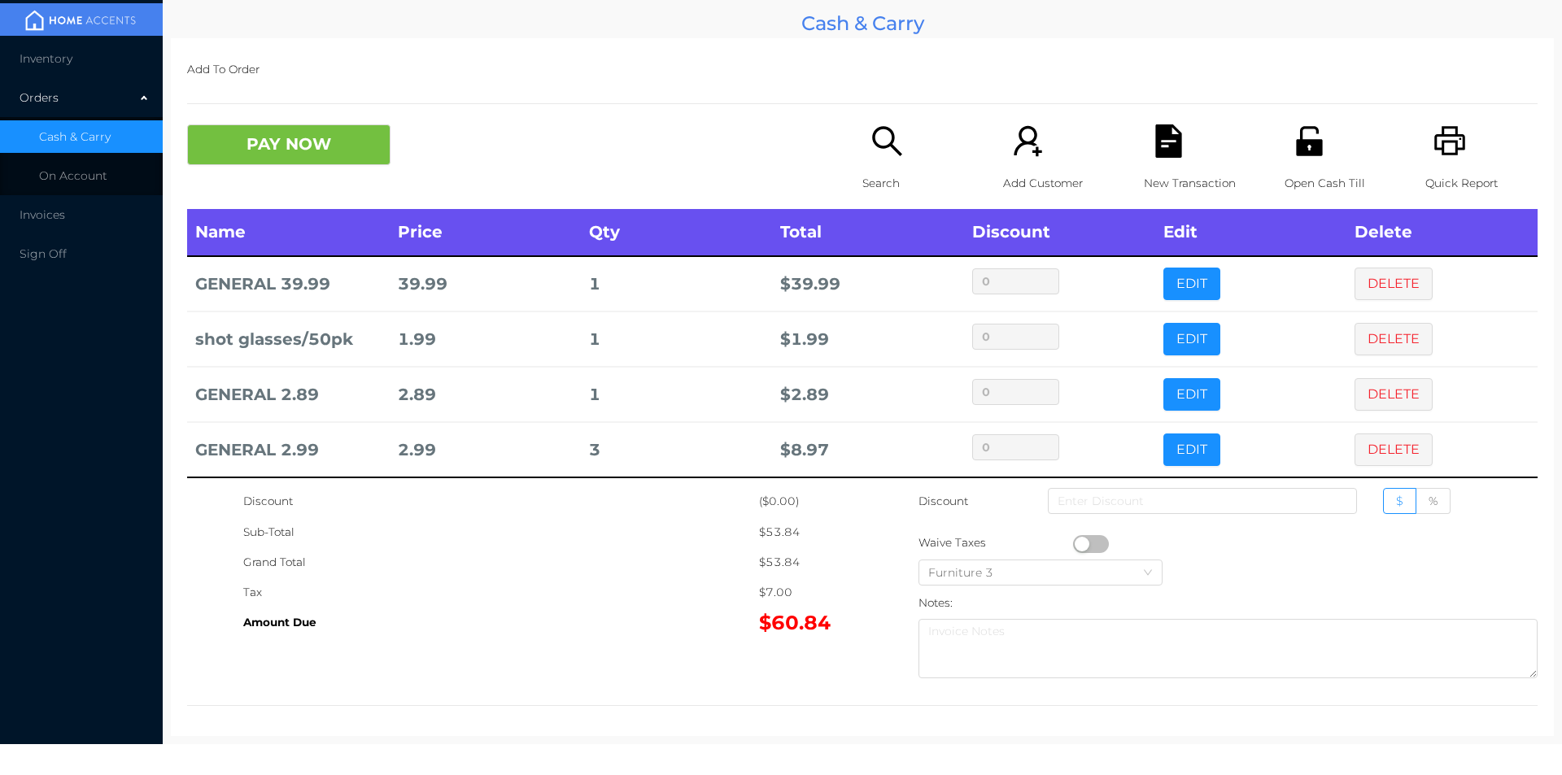
click at [1308, 399] on td "EDIT" at bounding box center [1250, 394] width 191 height 55
click at [1377, 400] on button "DELETE" at bounding box center [1394, 394] width 78 height 33
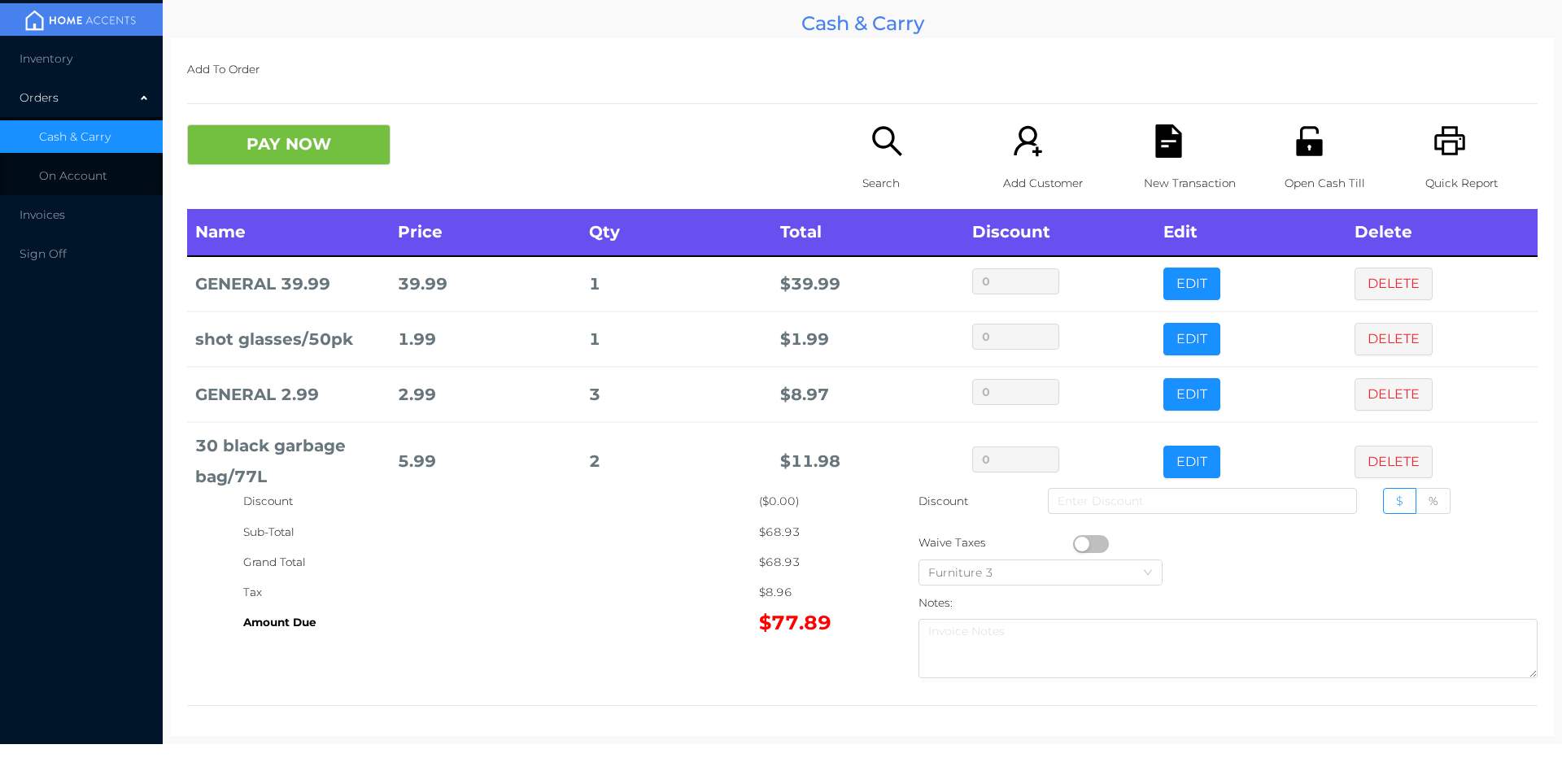
click at [293, 125] on button "PAY NOW" at bounding box center [288, 144] width 203 height 41
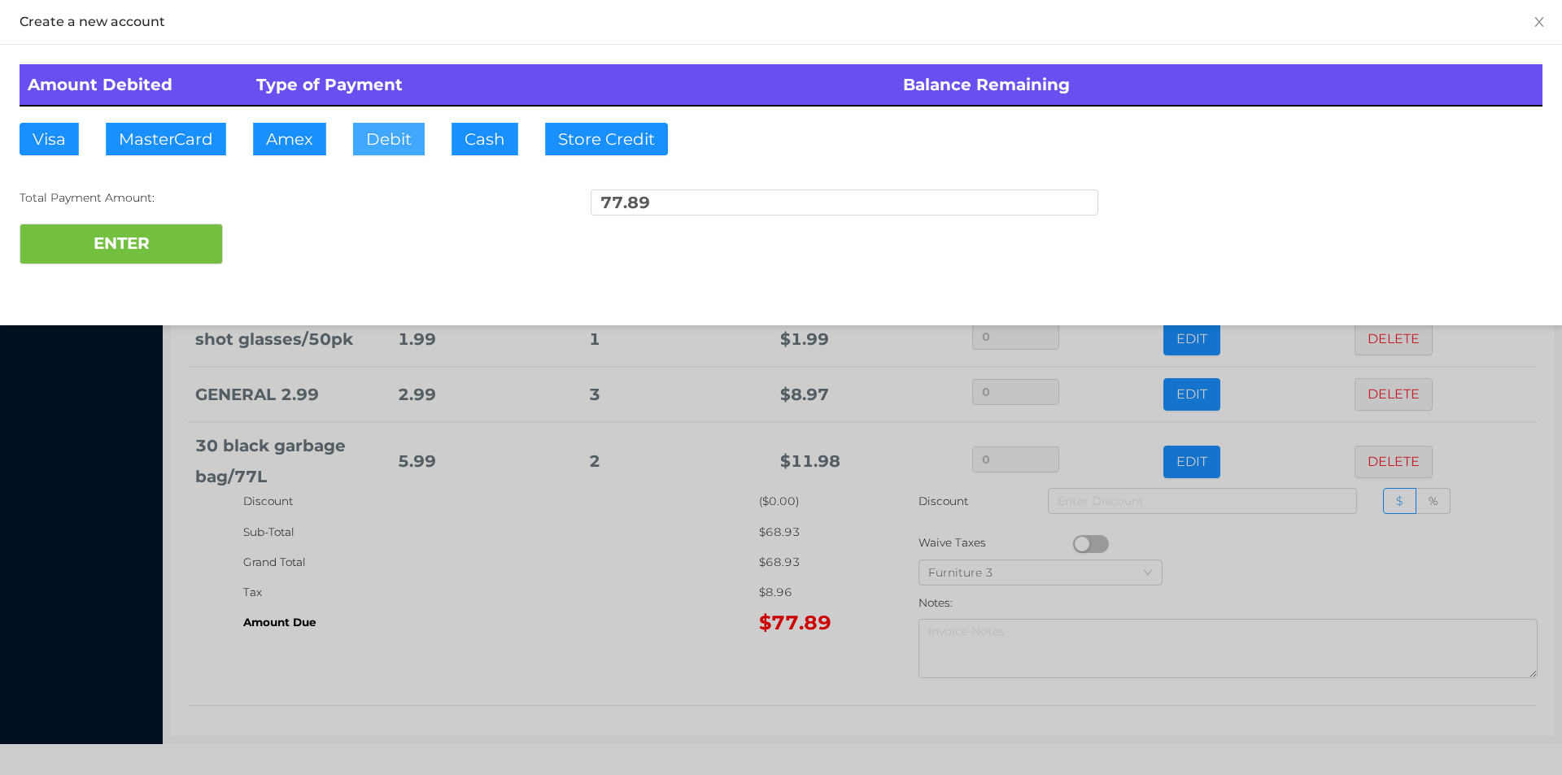
click at [395, 128] on button "Debit" at bounding box center [389, 139] width 72 height 33
click at [192, 227] on button "ENTER" at bounding box center [121, 244] width 203 height 41
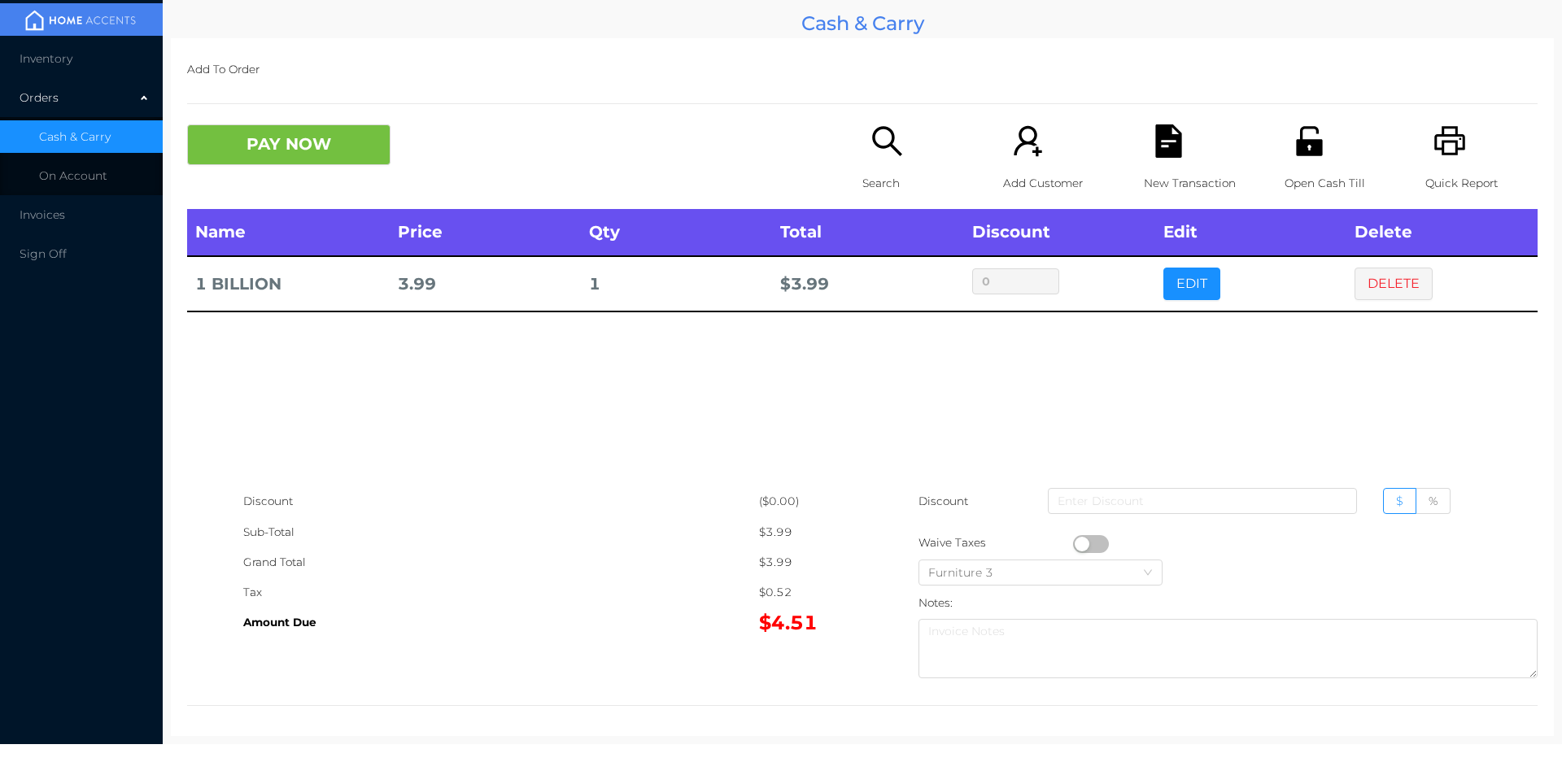
click at [1079, 539] on button "button" at bounding box center [1091, 544] width 36 height 18
click at [1186, 402] on div "Name Price Qty Total Discount Edit Delete 1 BILLION 3.99 1 $ 3.53 0 EDIT DELETE" at bounding box center [862, 347] width 1351 height 277
click at [1166, 151] on icon "icon: file-text" at bounding box center [1168, 140] width 26 height 33
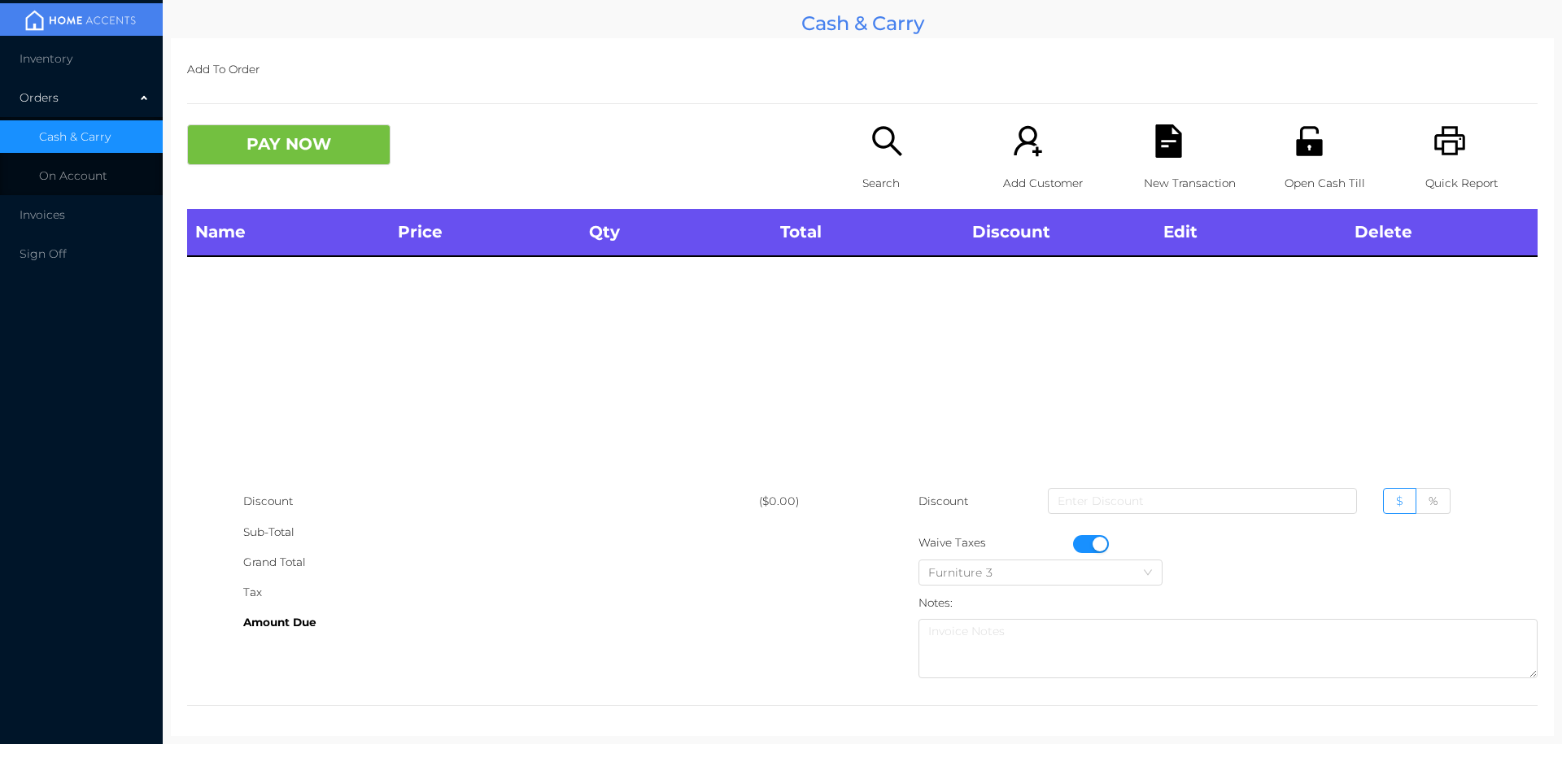
click at [1452, 149] on icon "icon: printer" at bounding box center [1450, 140] width 31 height 29
click at [1094, 544] on button "button" at bounding box center [1091, 544] width 36 height 18
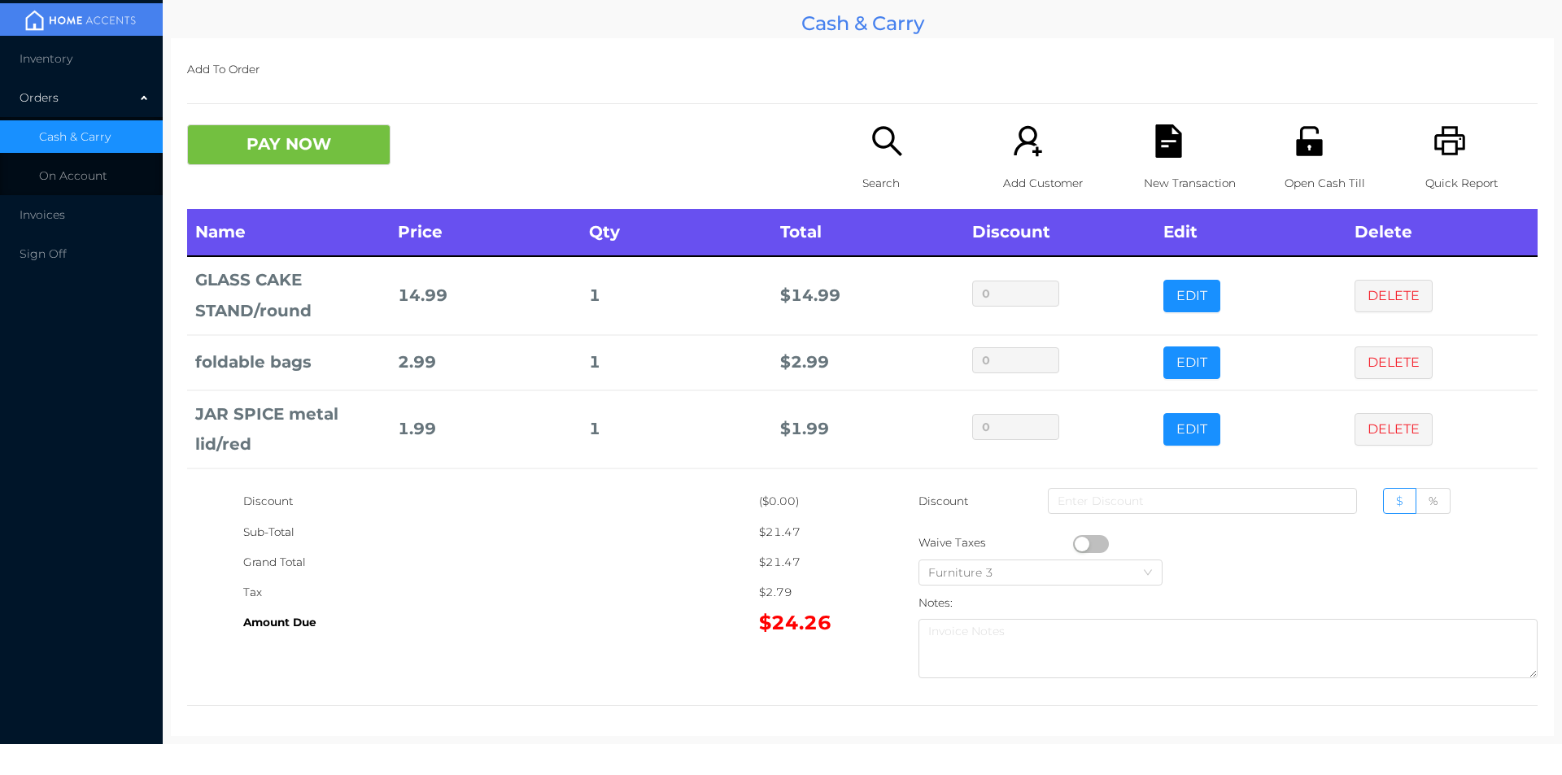
scroll to position [77, 0]
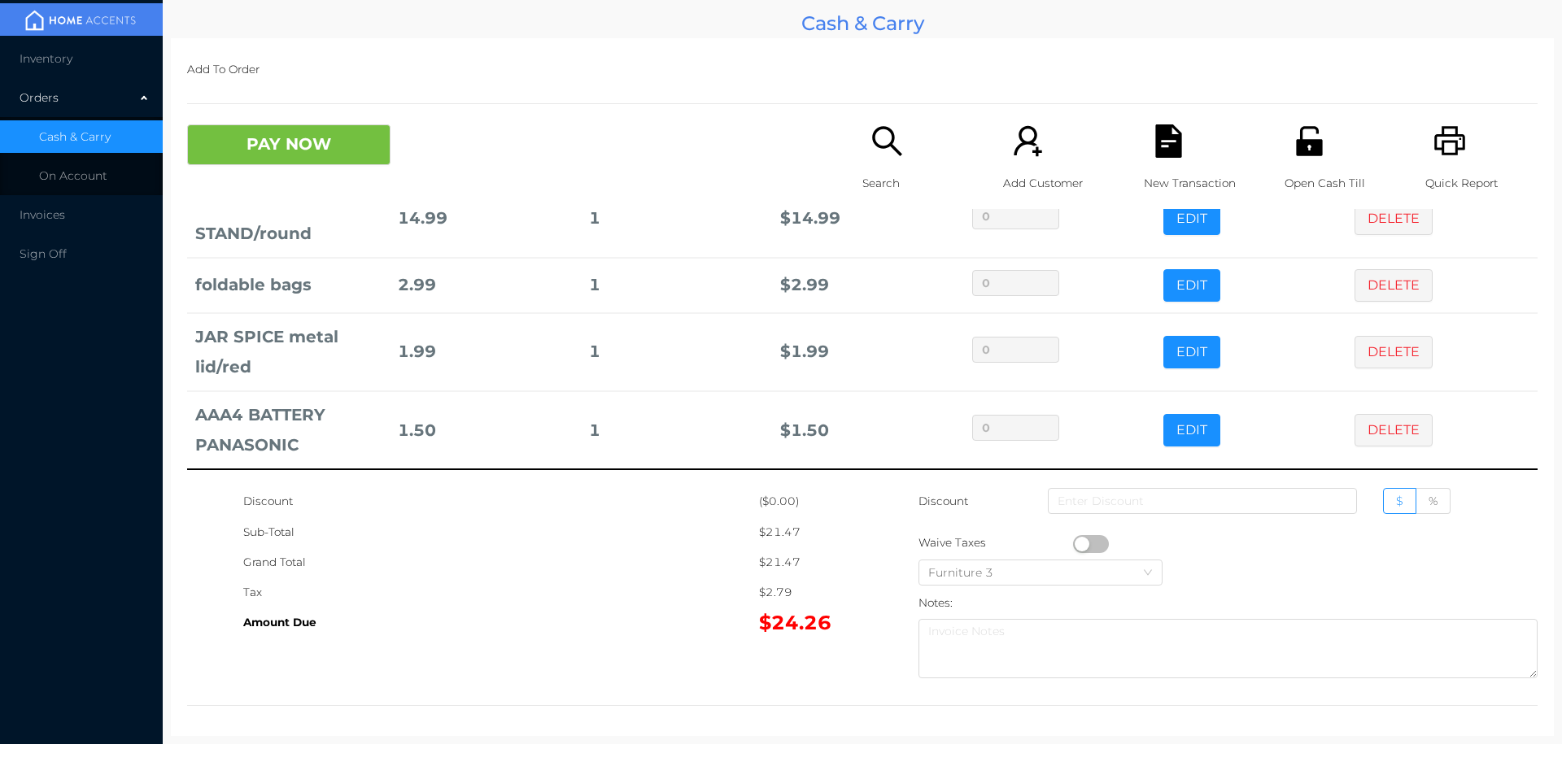
click at [908, 165] on div "Search" at bounding box center [919, 166] width 112 height 85
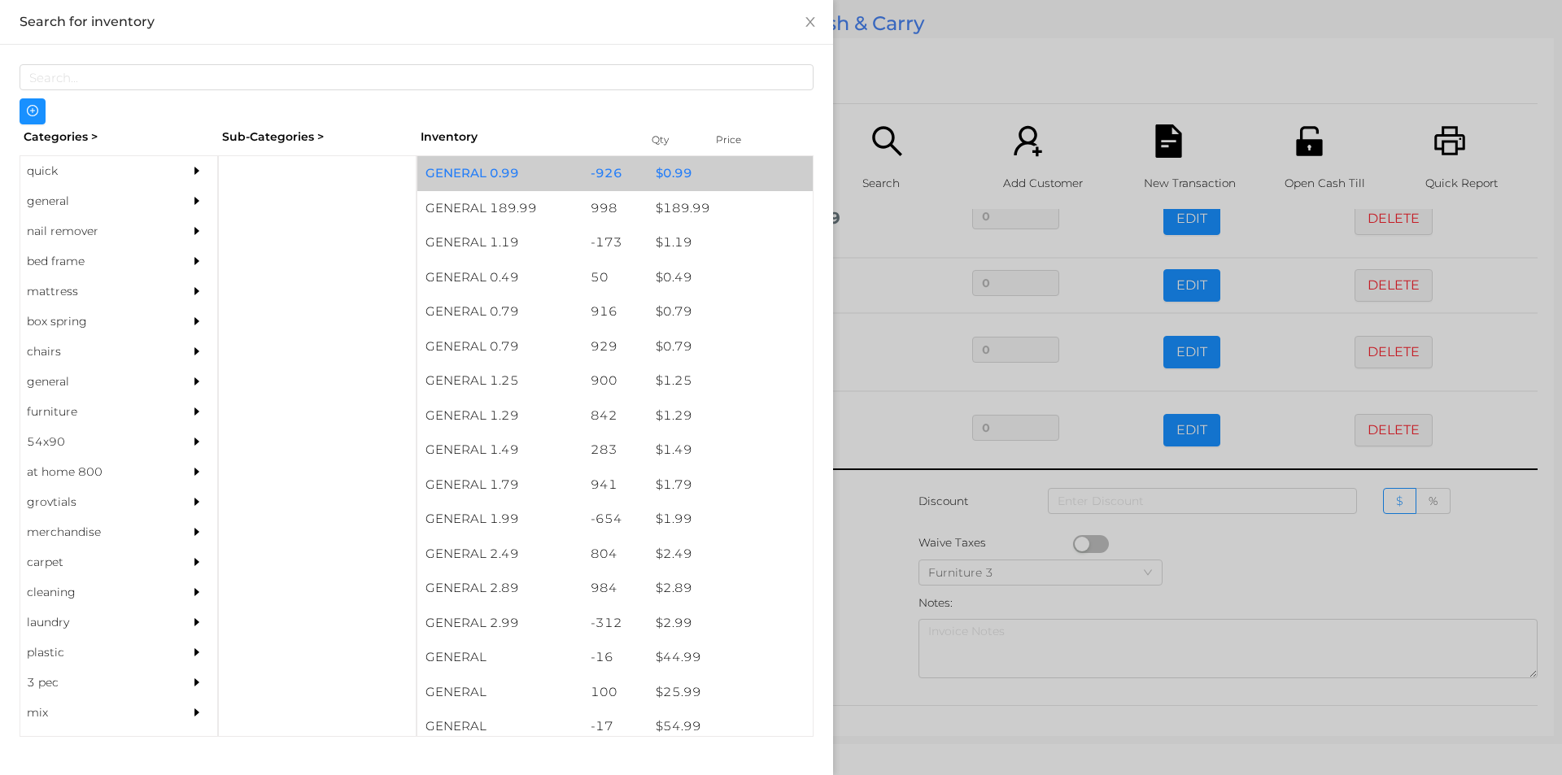
click at [700, 173] on div "$ 0.99" at bounding box center [730, 173] width 165 height 35
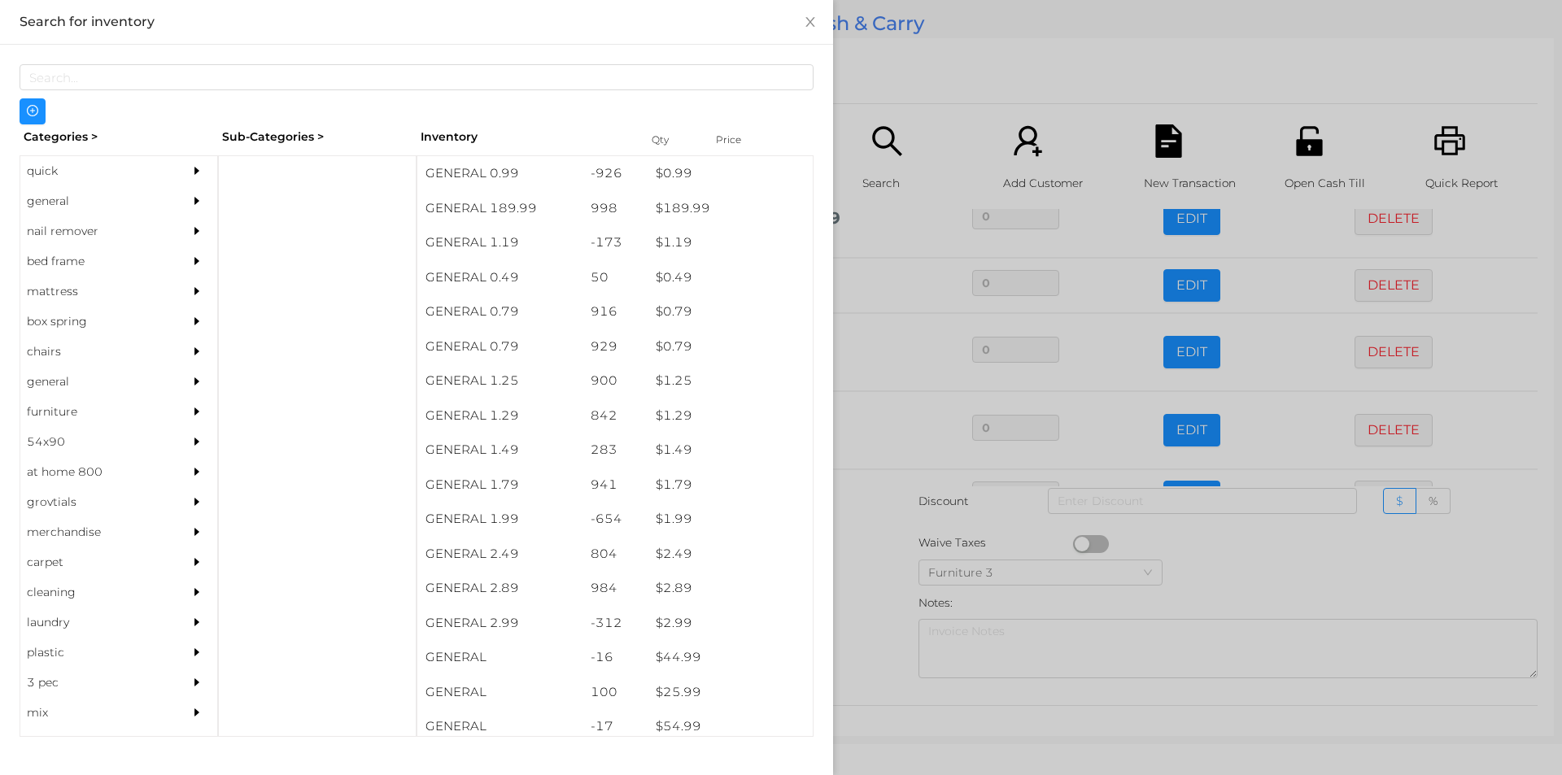
click at [935, 67] on div at bounding box center [781, 387] width 1562 height 775
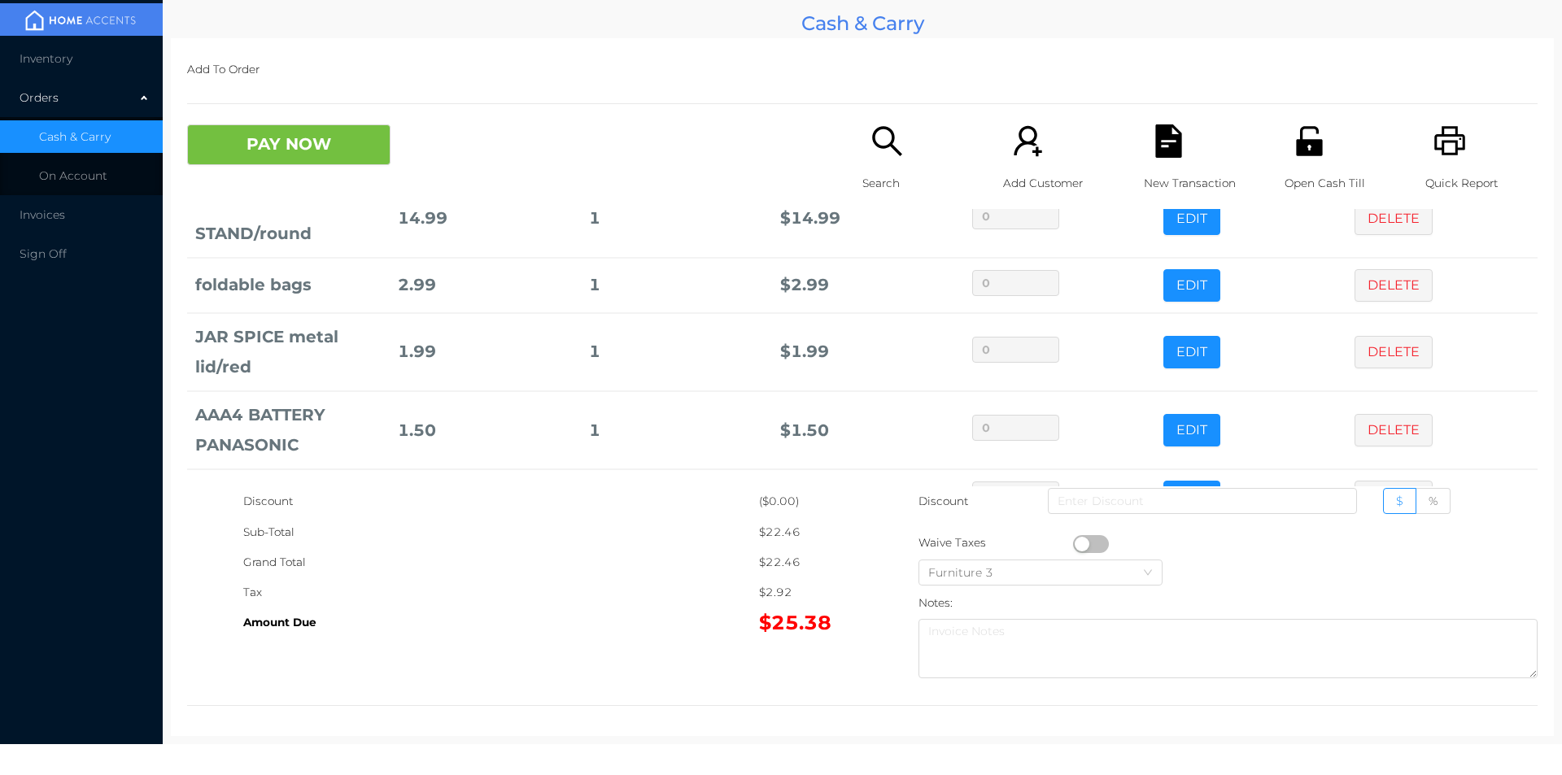
scroll to position [133, 0]
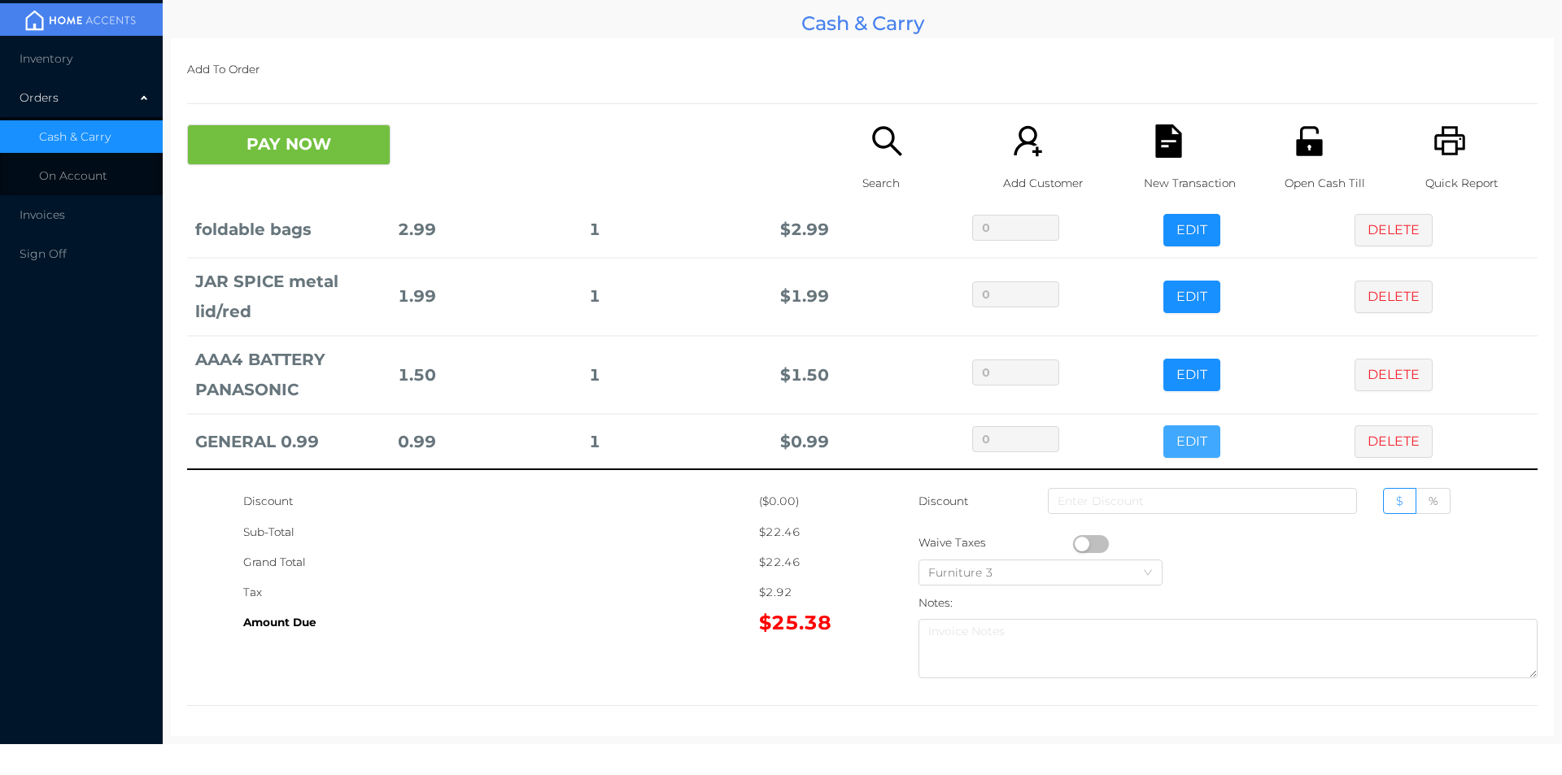
click at [1164, 445] on button "EDIT" at bounding box center [1192, 442] width 57 height 33
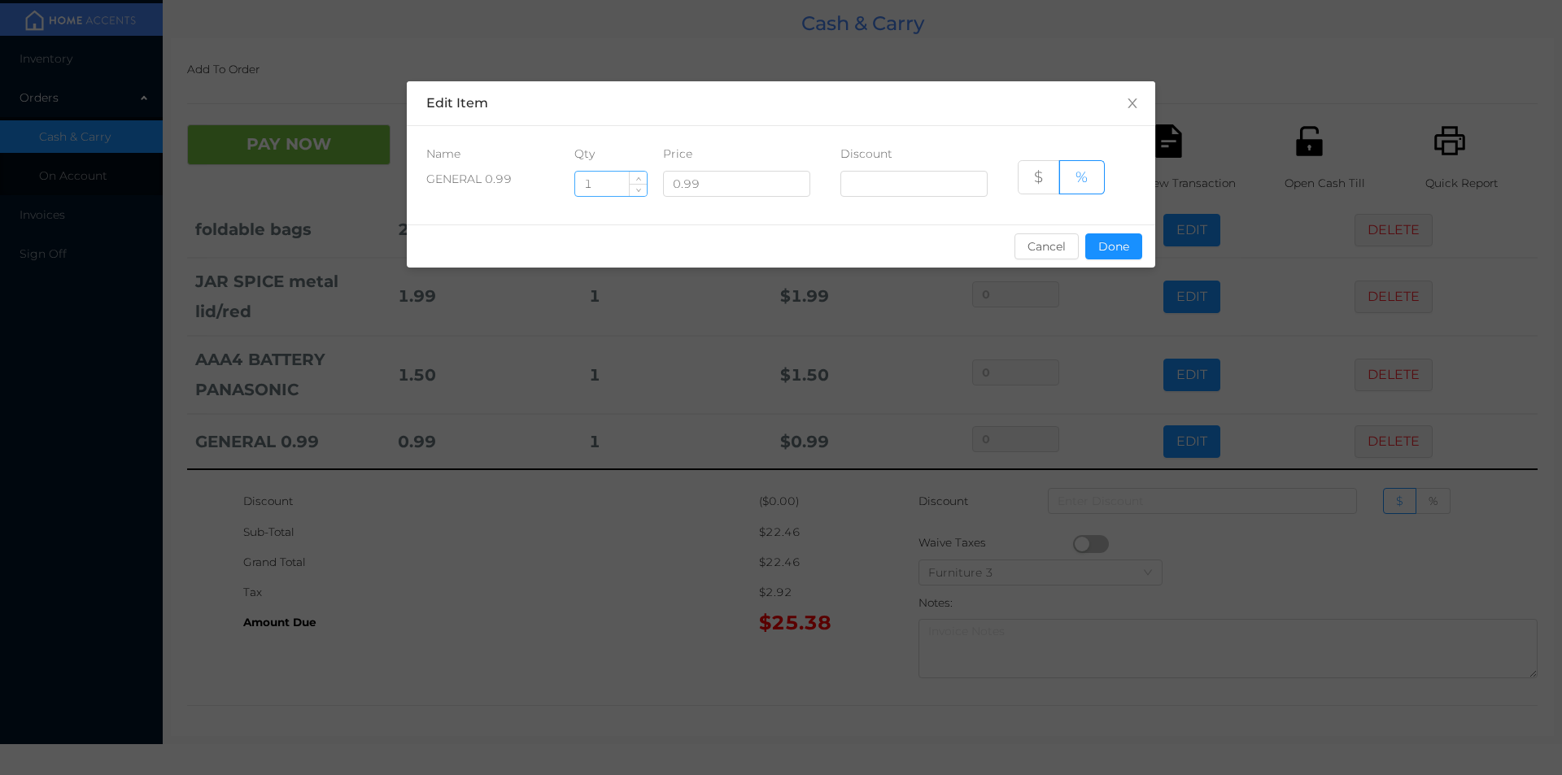
click at [603, 188] on input "1" at bounding box center [611, 184] width 72 height 24
type input "12"
click at [1107, 255] on button "Done" at bounding box center [1113, 247] width 57 height 26
type input "0%"
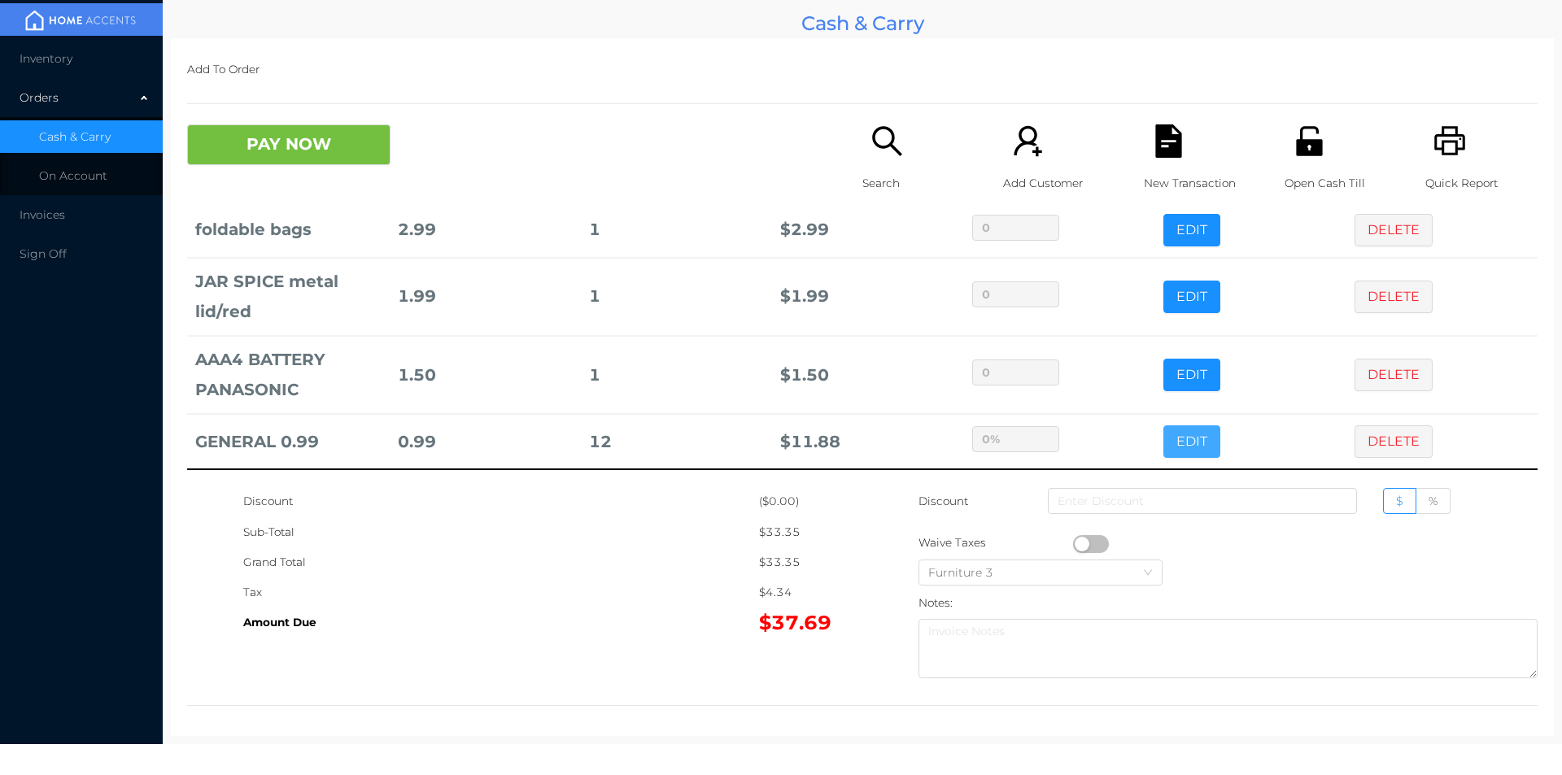
click at [1164, 426] on button "EDIT" at bounding box center [1192, 442] width 57 height 33
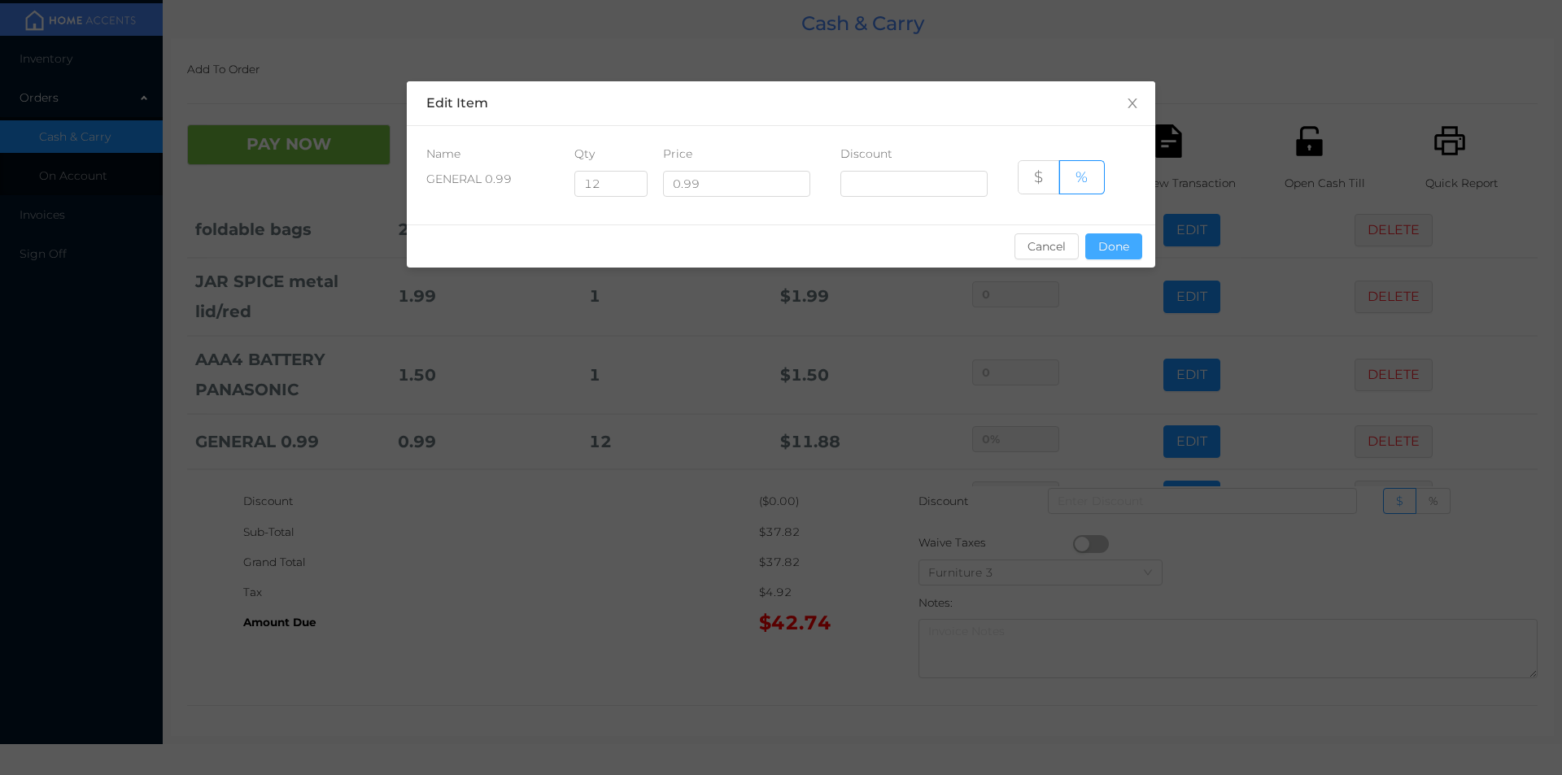
click at [1129, 248] on button "Done" at bounding box center [1113, 247] width 57 height 26
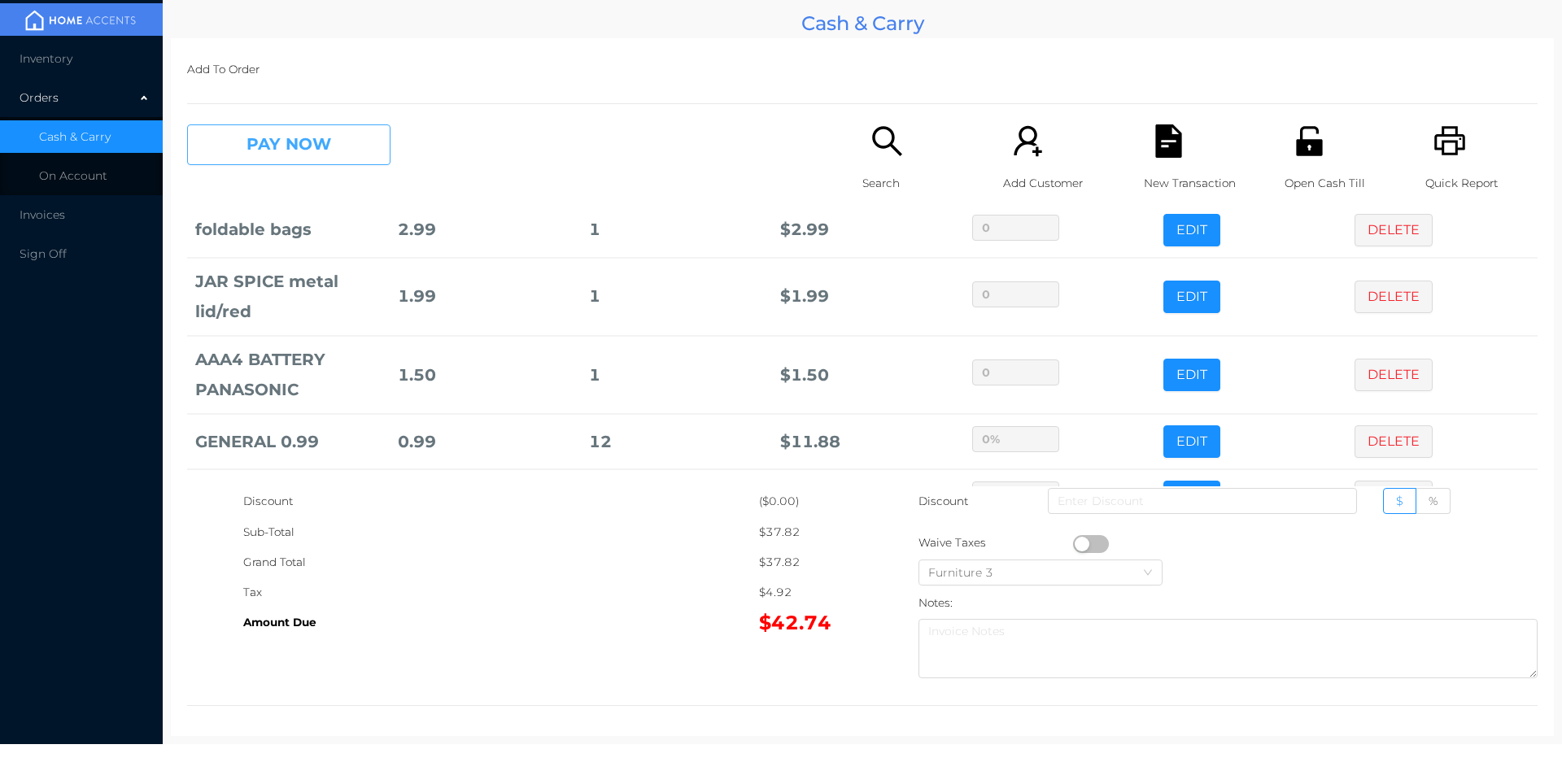
click at [333, 151] on button "PAY NOW" at bounding box center [288, 144] width 203 height 41
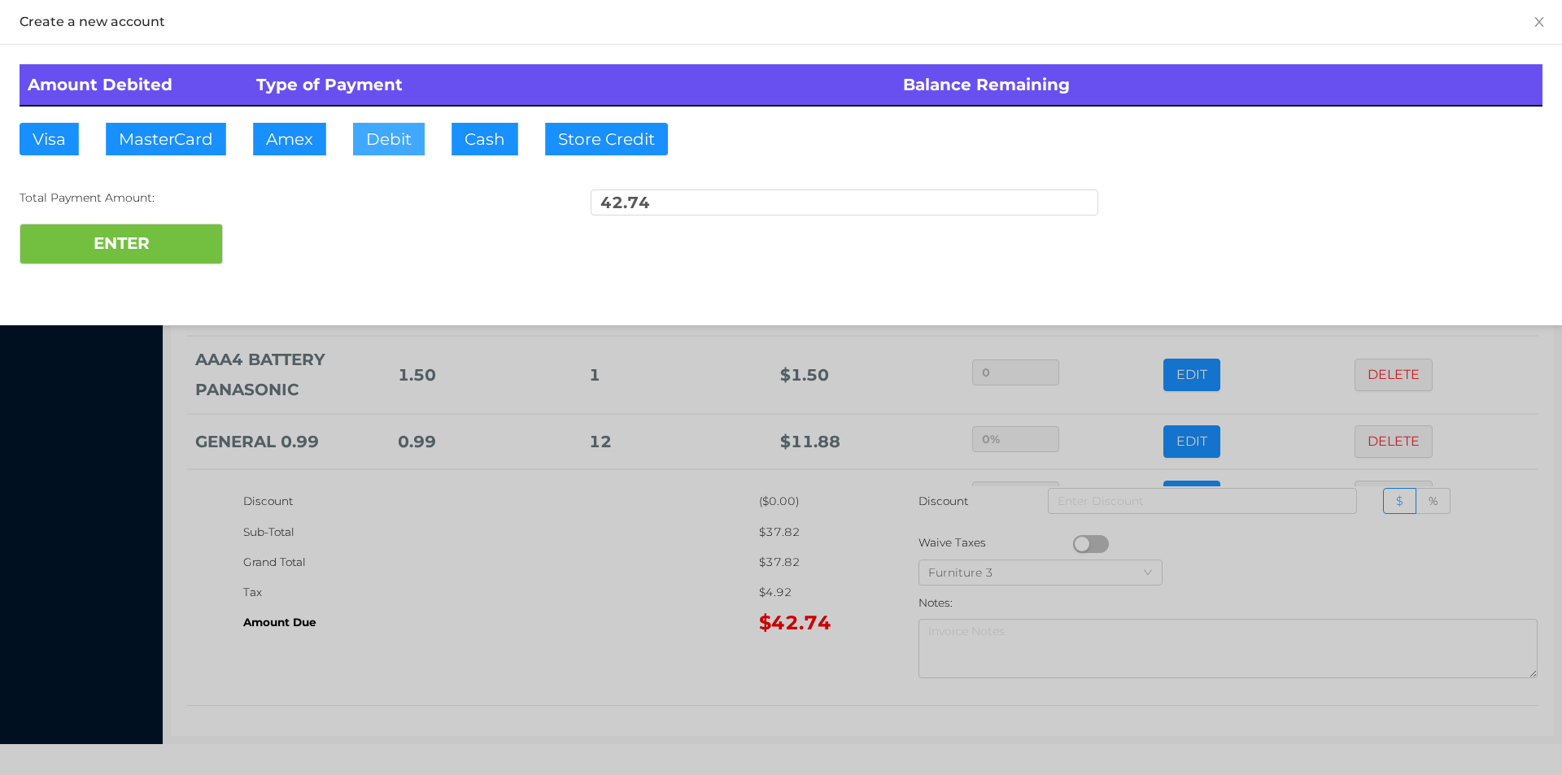
click at [385, 147] on button "Debit" at bounding box center [389, 139] width 72 height 33
click at [171, 238] on button "ENTER" at bounding box center [121, 244] width 203 height 41
type input "0"
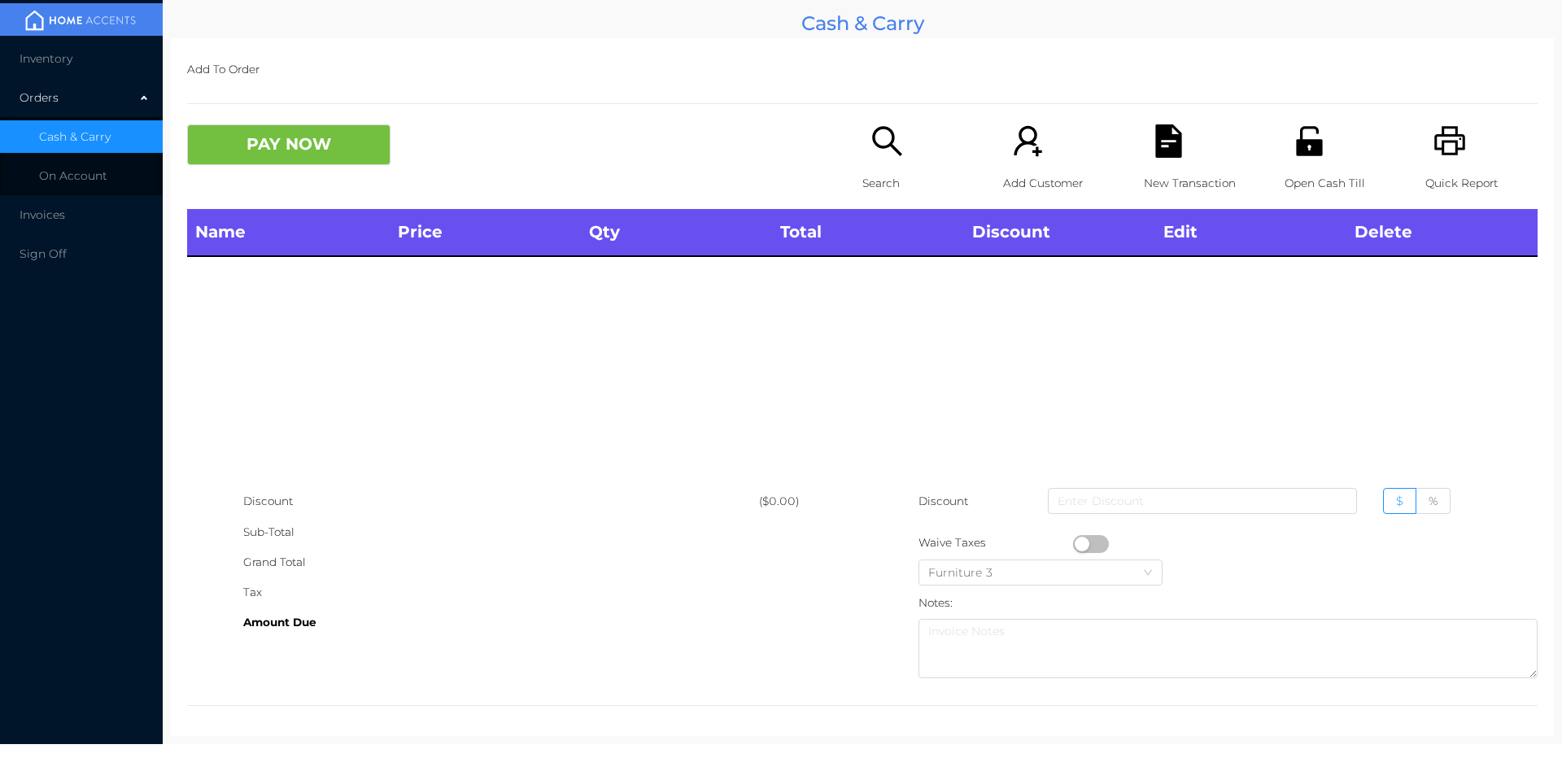
scroll to position [0, 0]
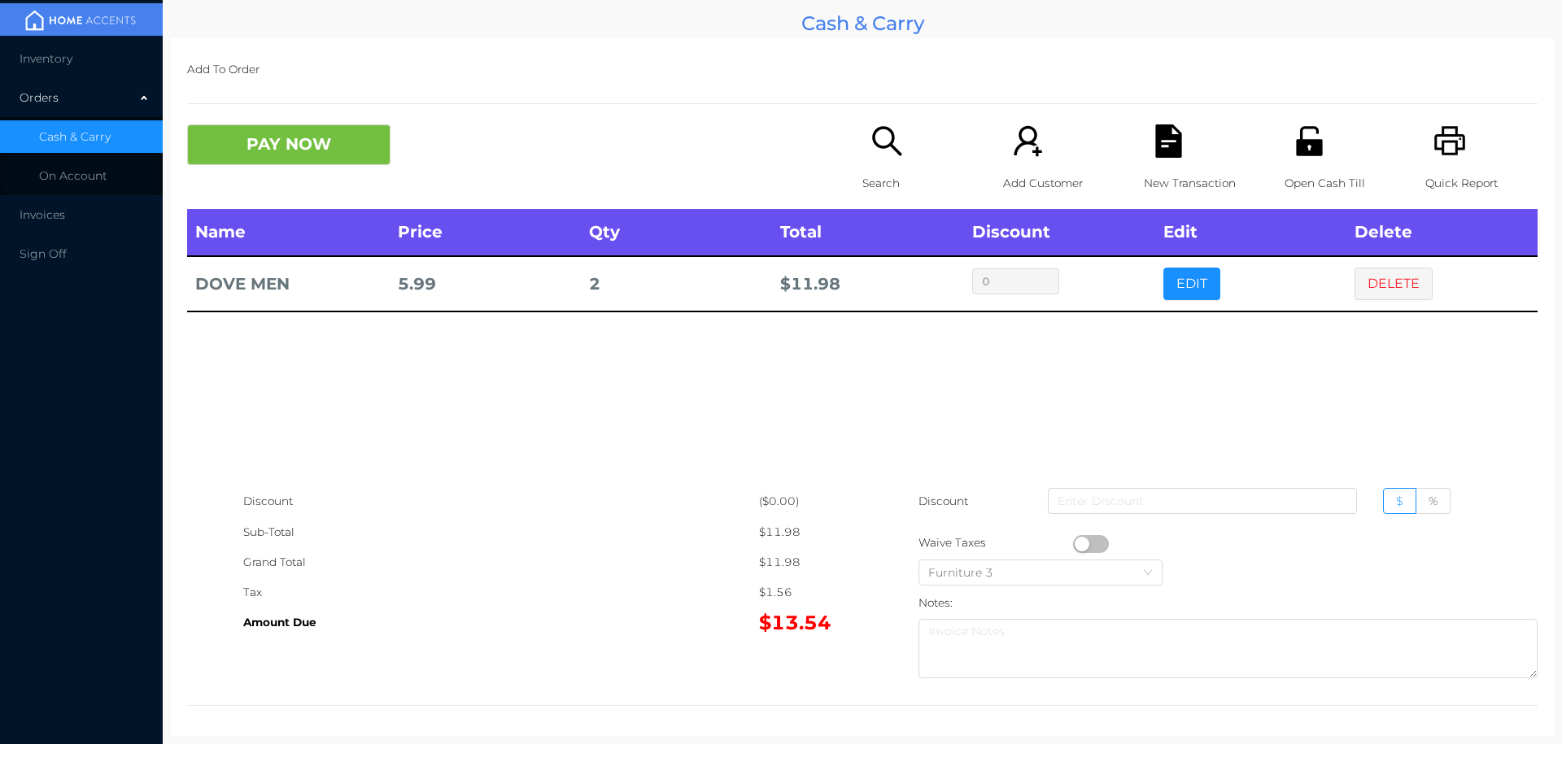
click at [889, 149] on icon "icon: search" at bounding box center [886, 140] width 29 height 29
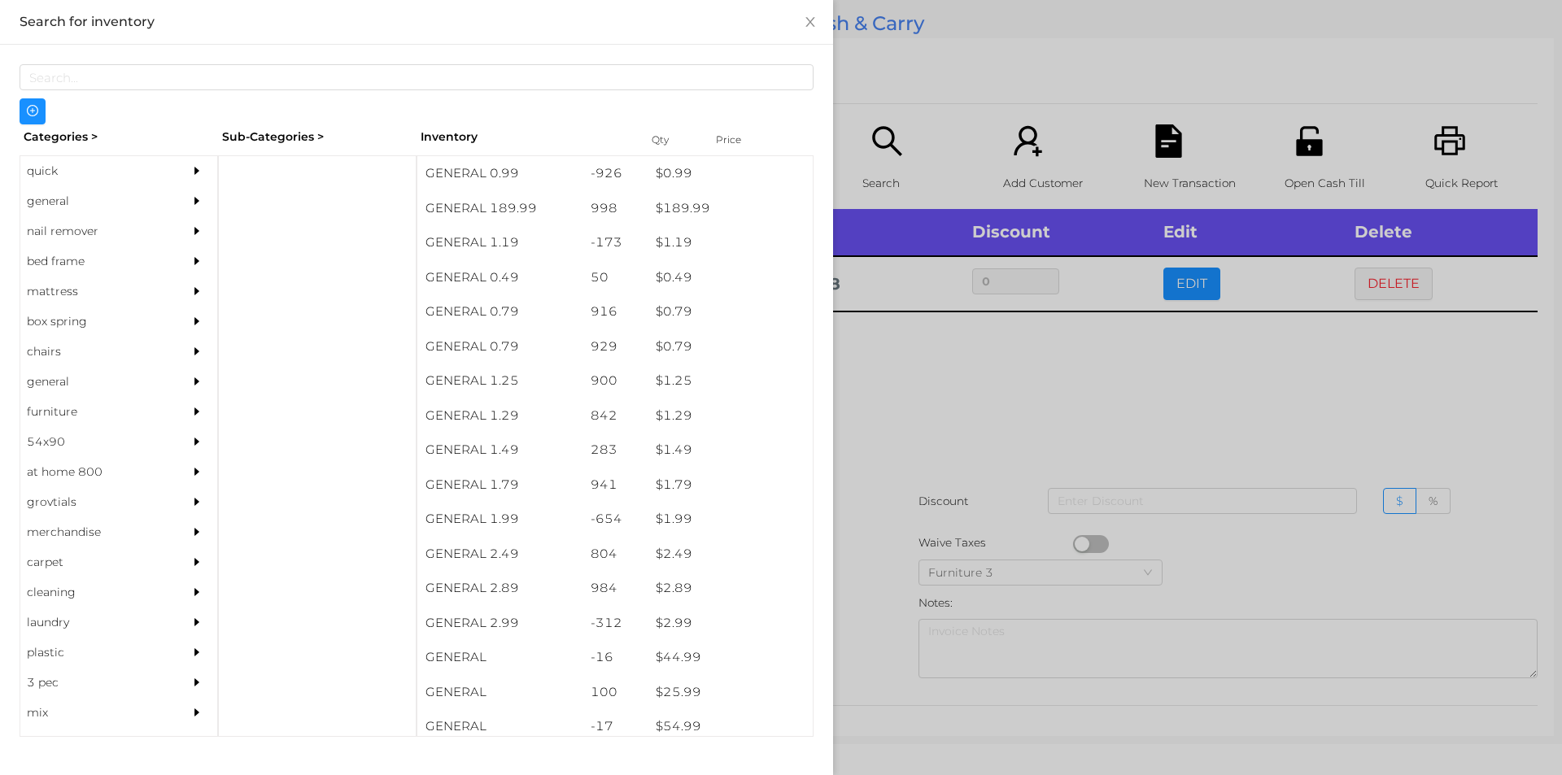
click at [84, 189] on div "general" at bounding box center [94, 201] width 148 height 30
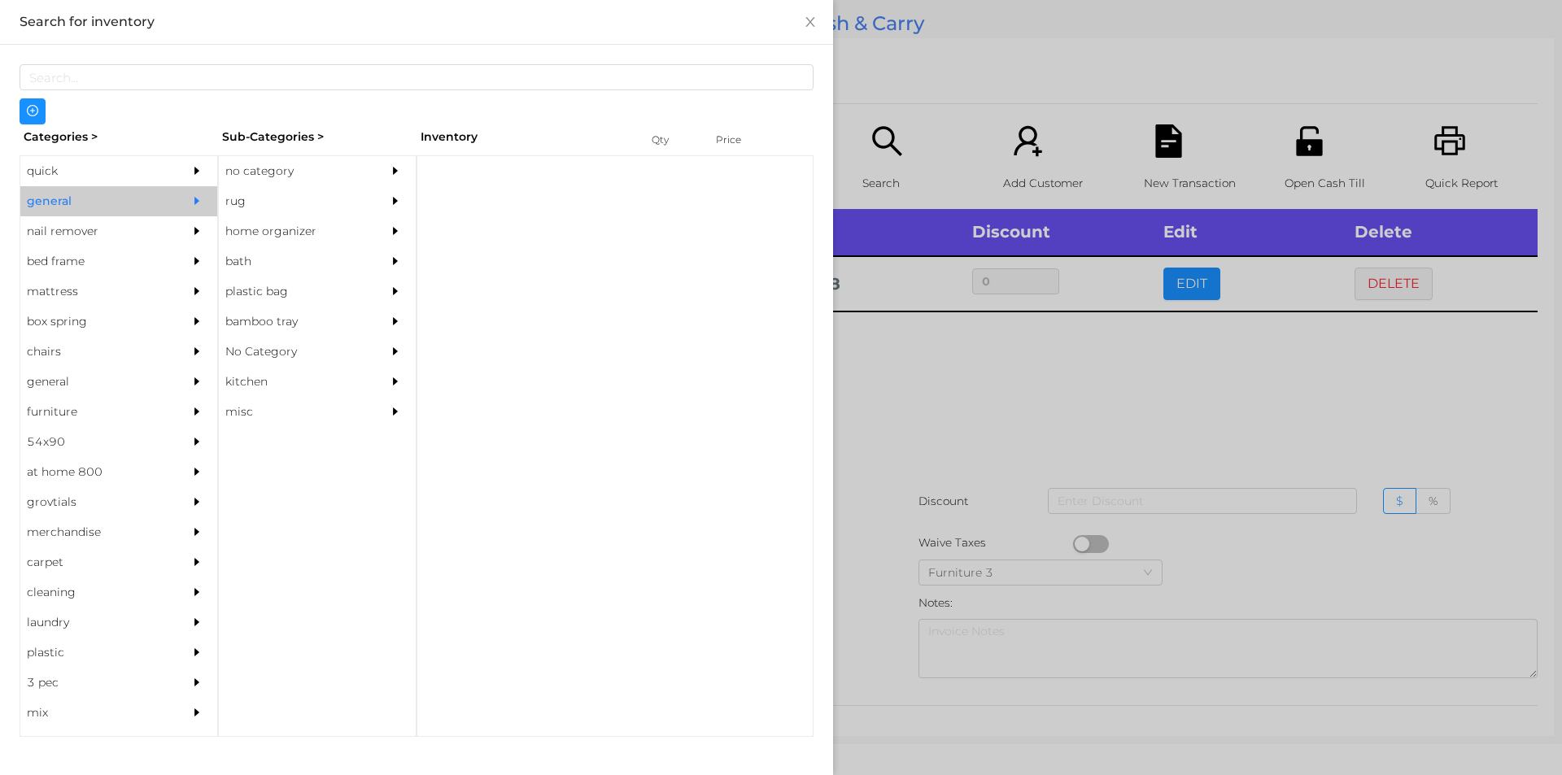
click at [95, 166] on div "quick" at bounding box center [94, 171] width 148 height 30
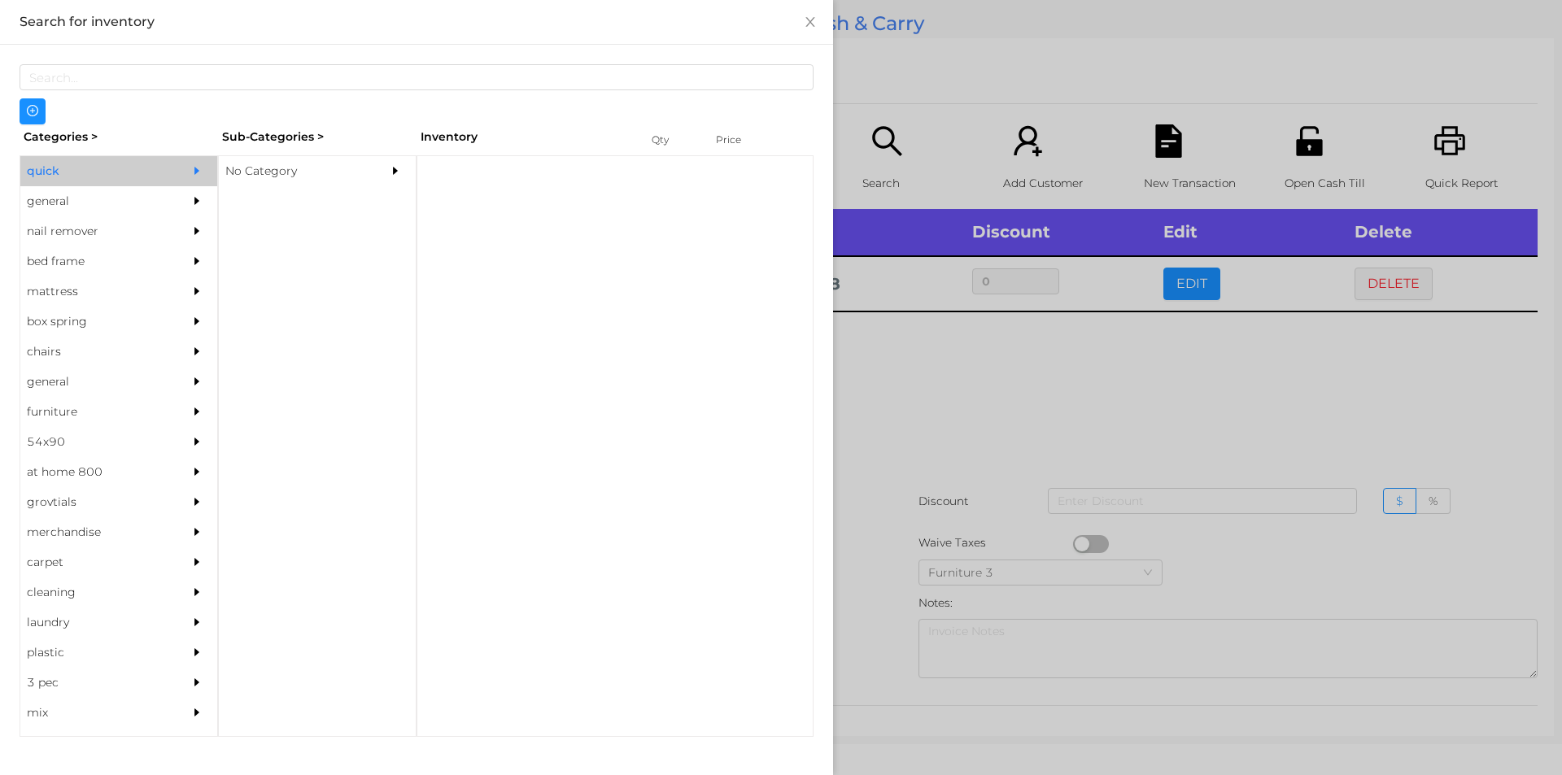
click at [320, 186] on div "No Category" at bounding box center [293, 171] width 148 height 30
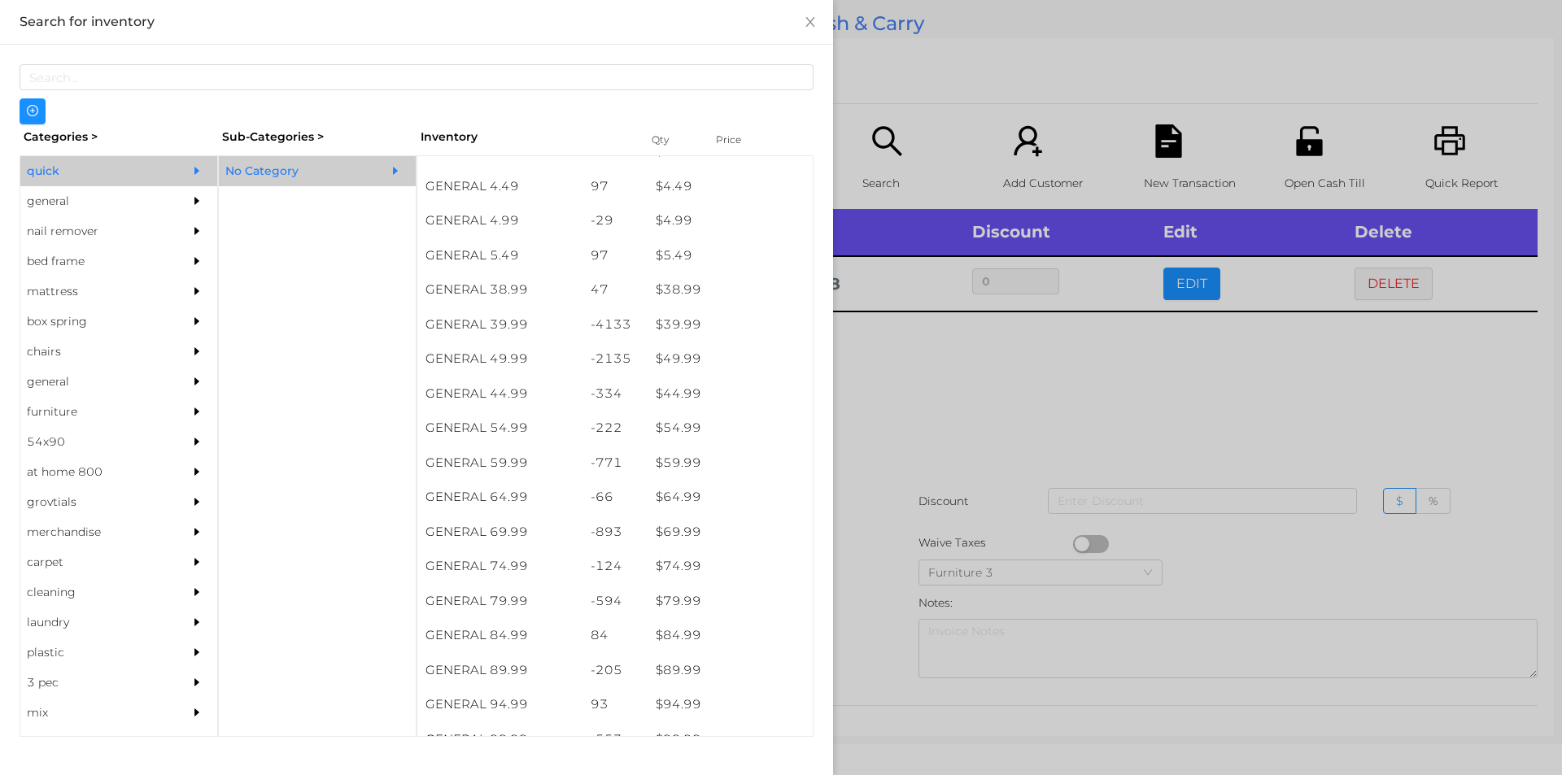
scroll to position [783, 0]
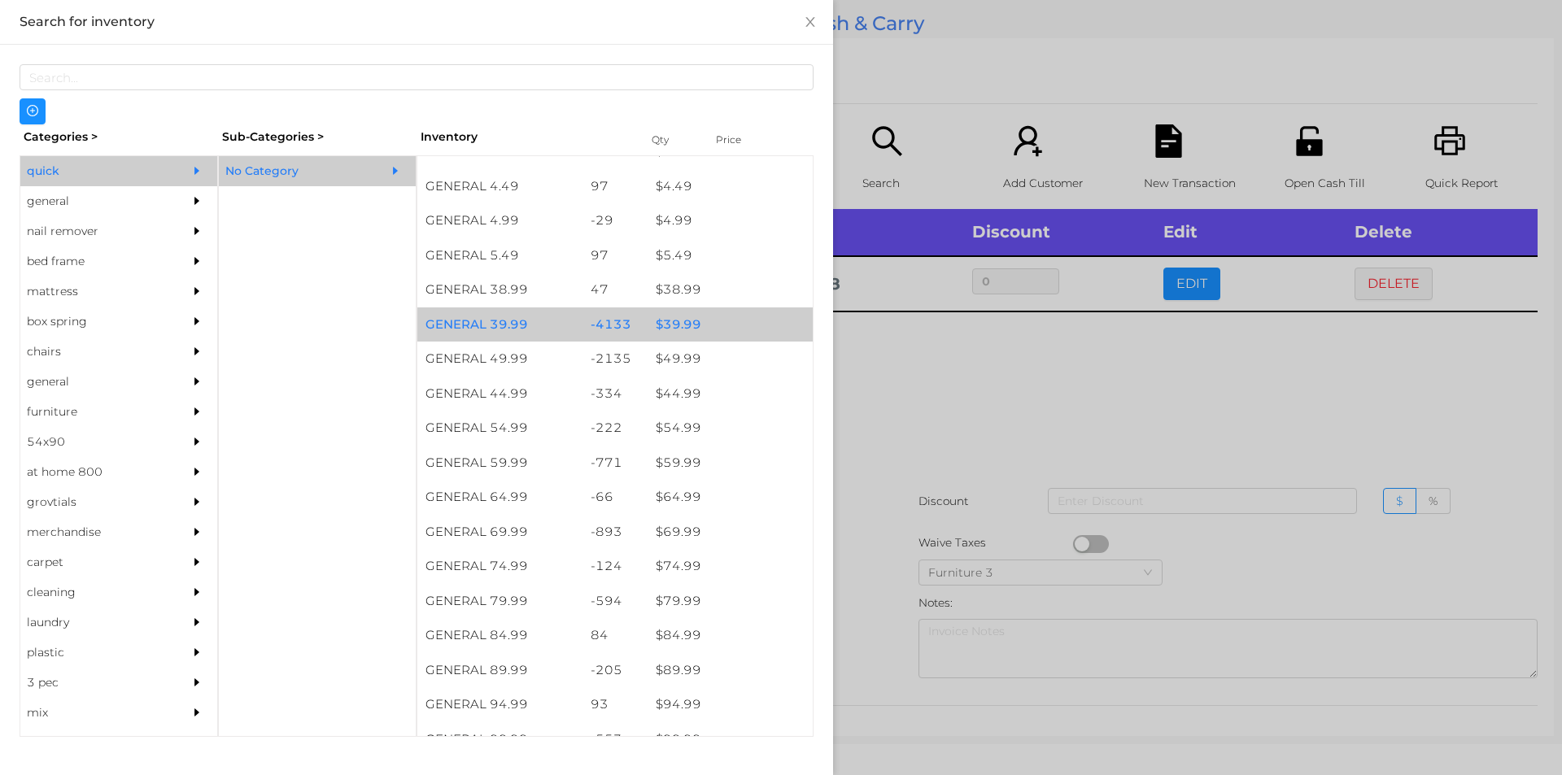
click at [609, 308] on div "-4133" at bounding box center [616, 325] width 66 height 35
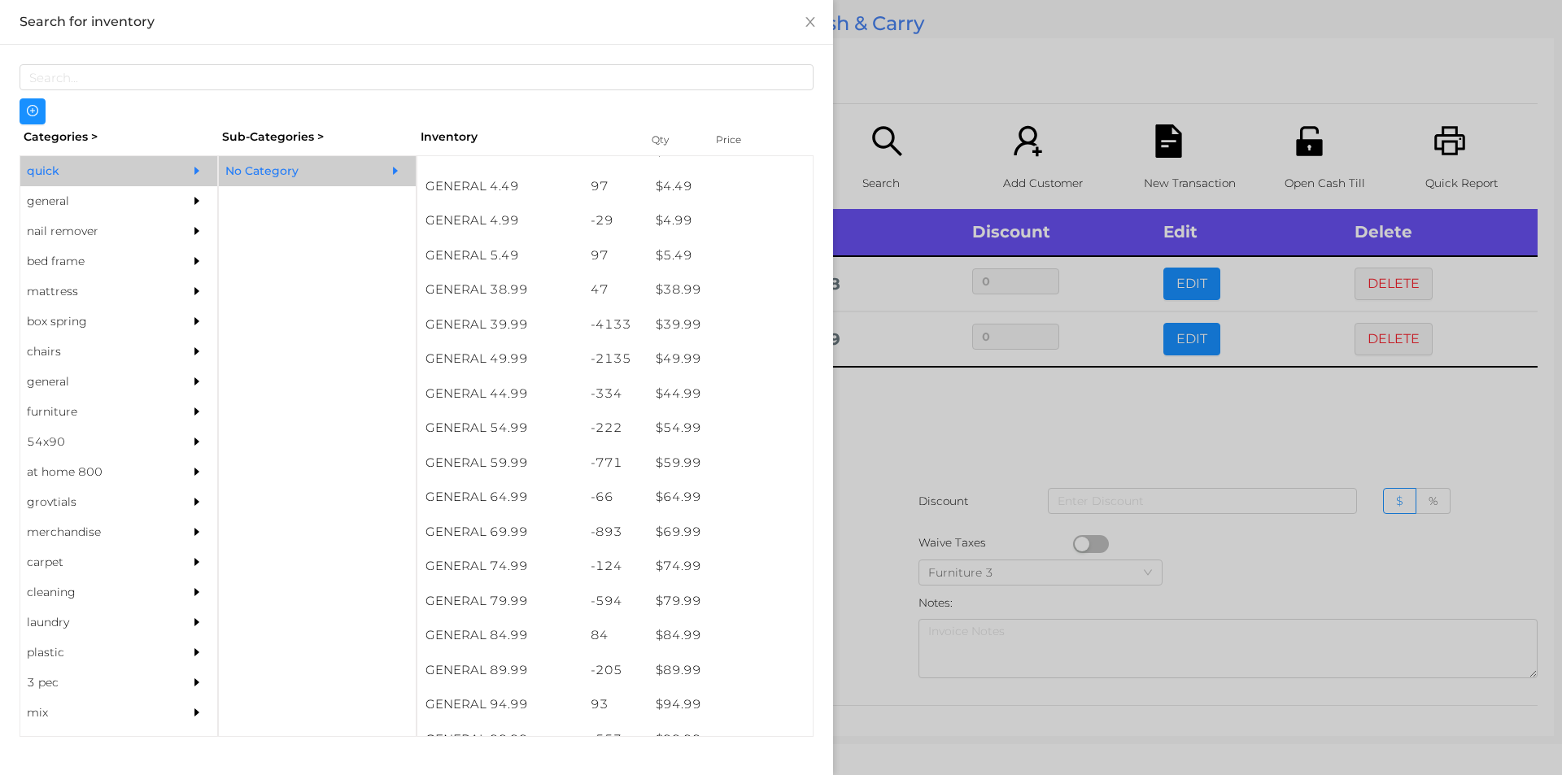
click at [891, 466] on div at bounding box center [781, 387] width 1562 height 775
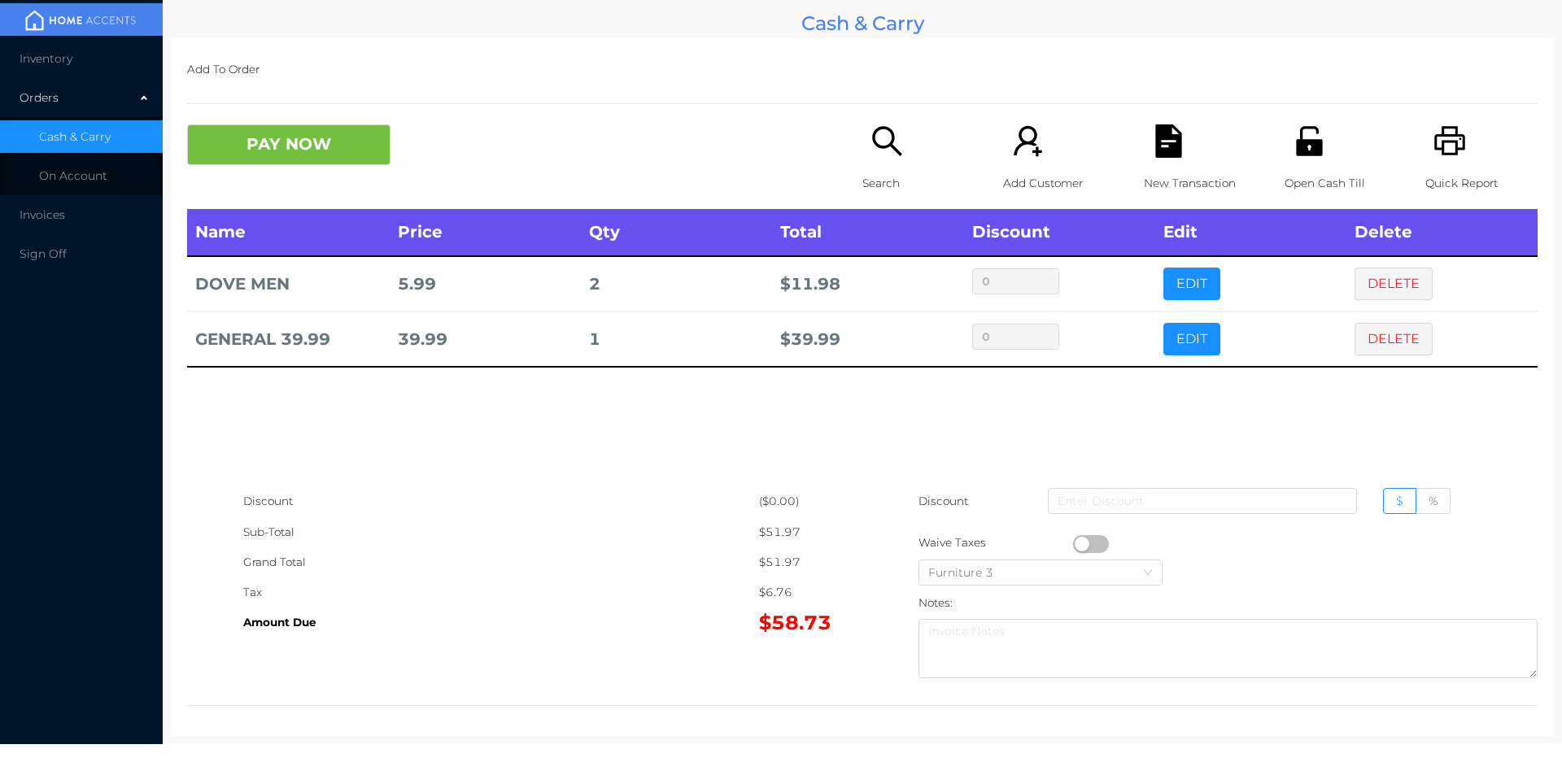
click at [1152, 127] on icon "icon: file-text" at bounding box center [1168, 140] width 33 height 33
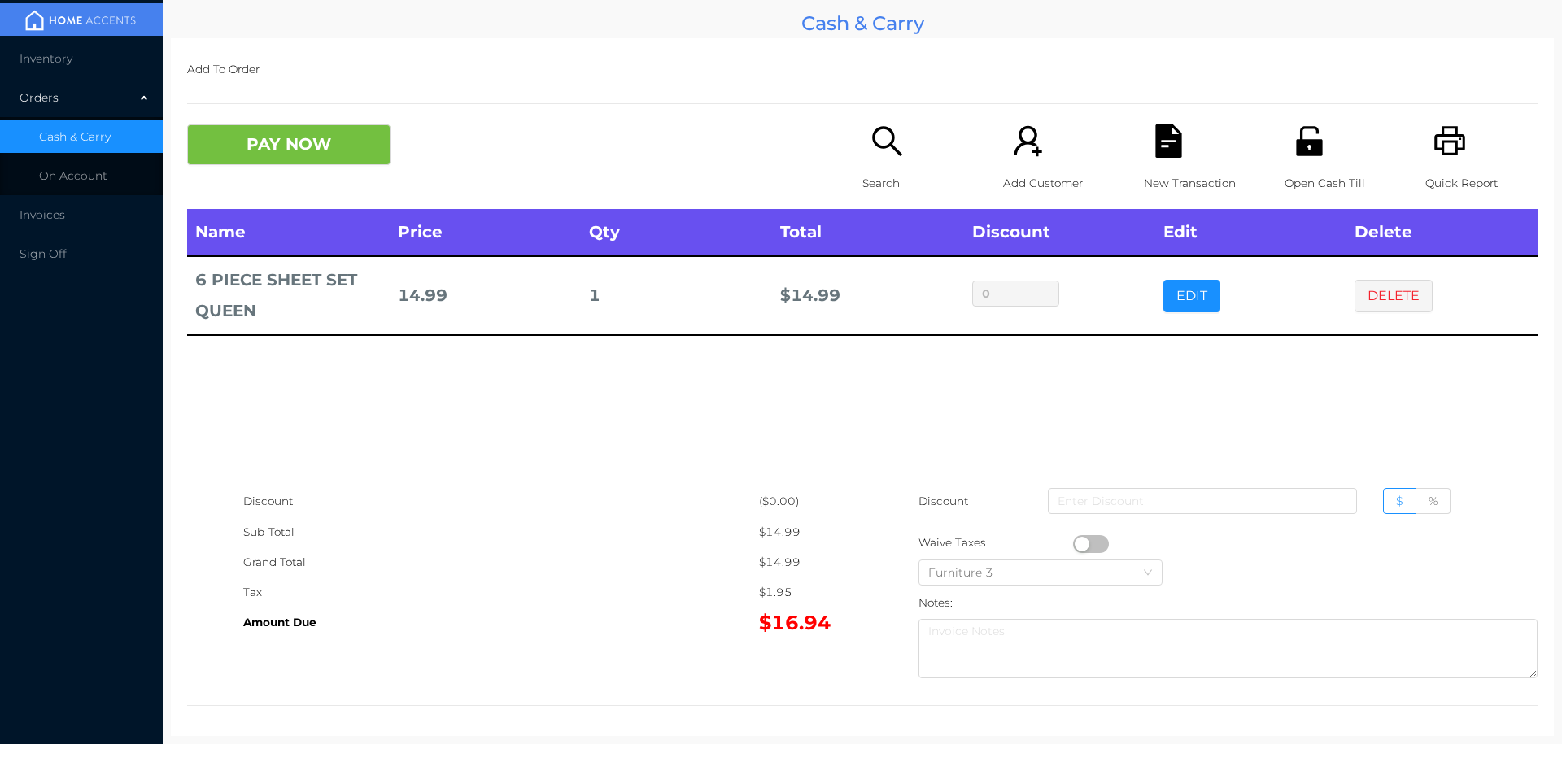
click at [287, 107] on div "Add To Order PAY NOW Search Add Customer New Transaction Open Cash Till Quick R…" at bounding box center [862, 387] width 1383 height 698
click at [315, 140] on button "PAY NOW" at bounding box center [288, 144] width 203 height 41
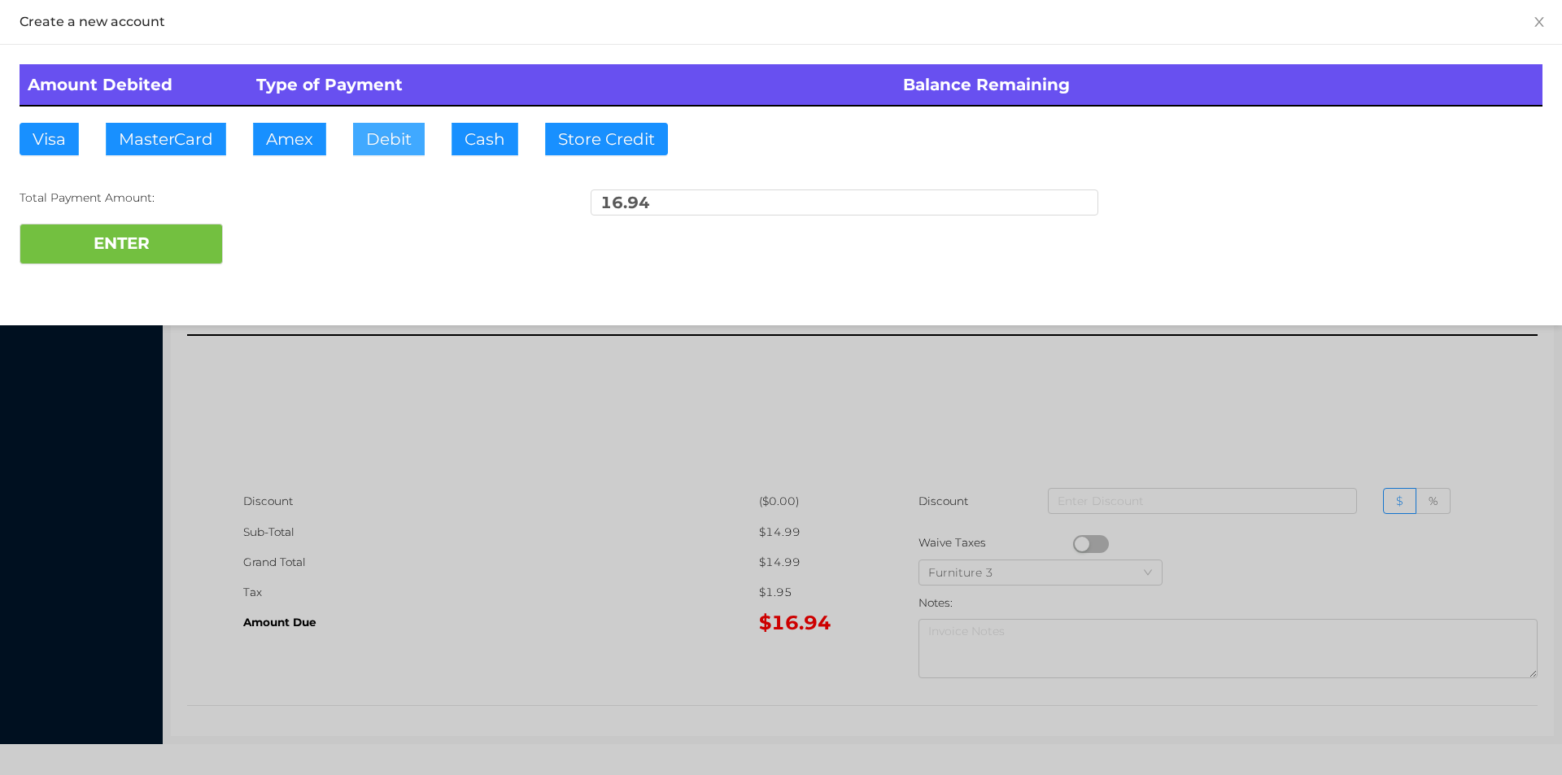
click at [401, 135] on button "Debit" at bounding box center [389, 139] width 72 height 33
click at [146, 242] on button "ENTER" at bounding box center [121, 244] width 203 height 41
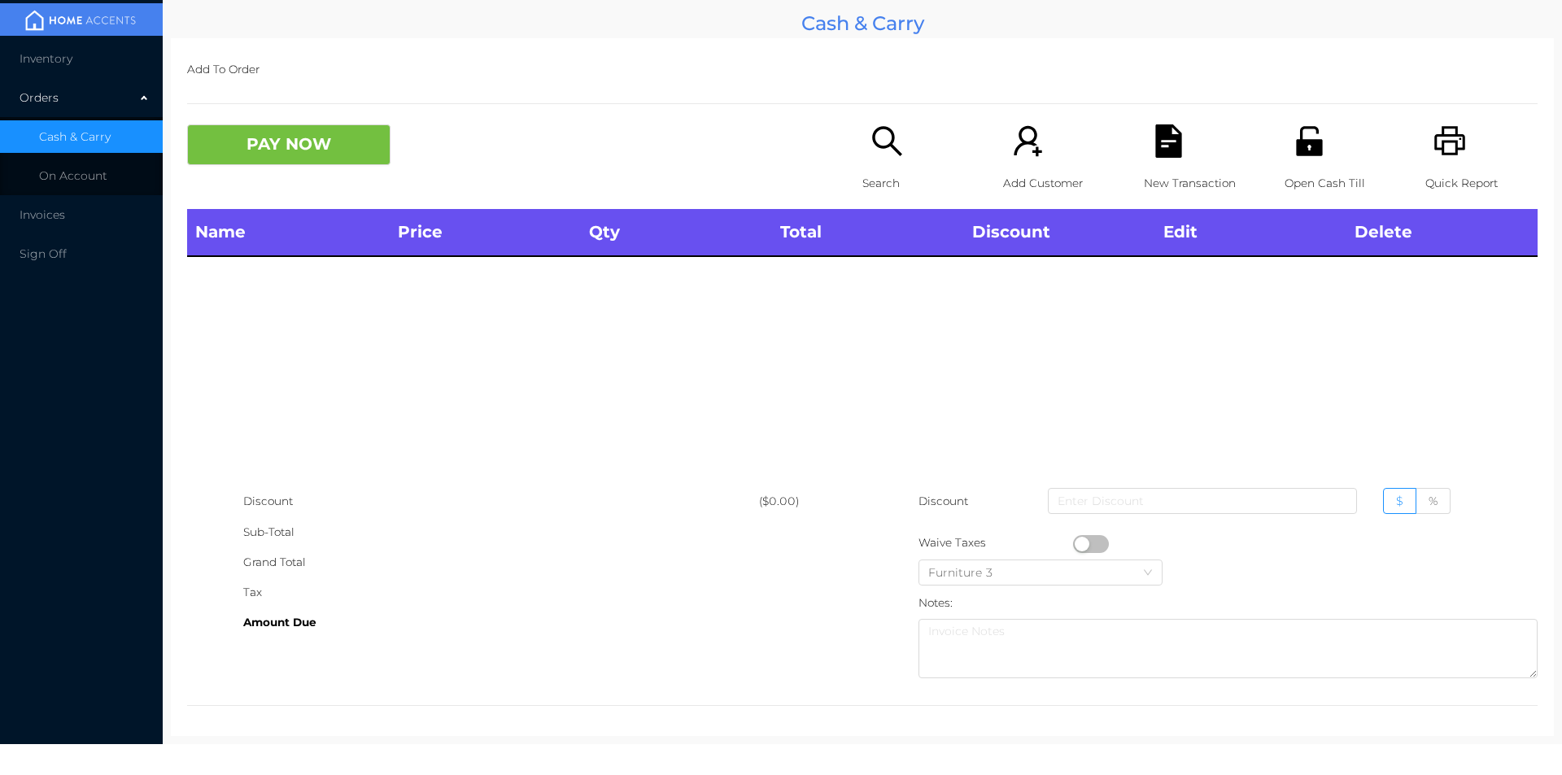
click at [867, 176] on p "Search" at bounding box center [919, 183] width 112 height 30
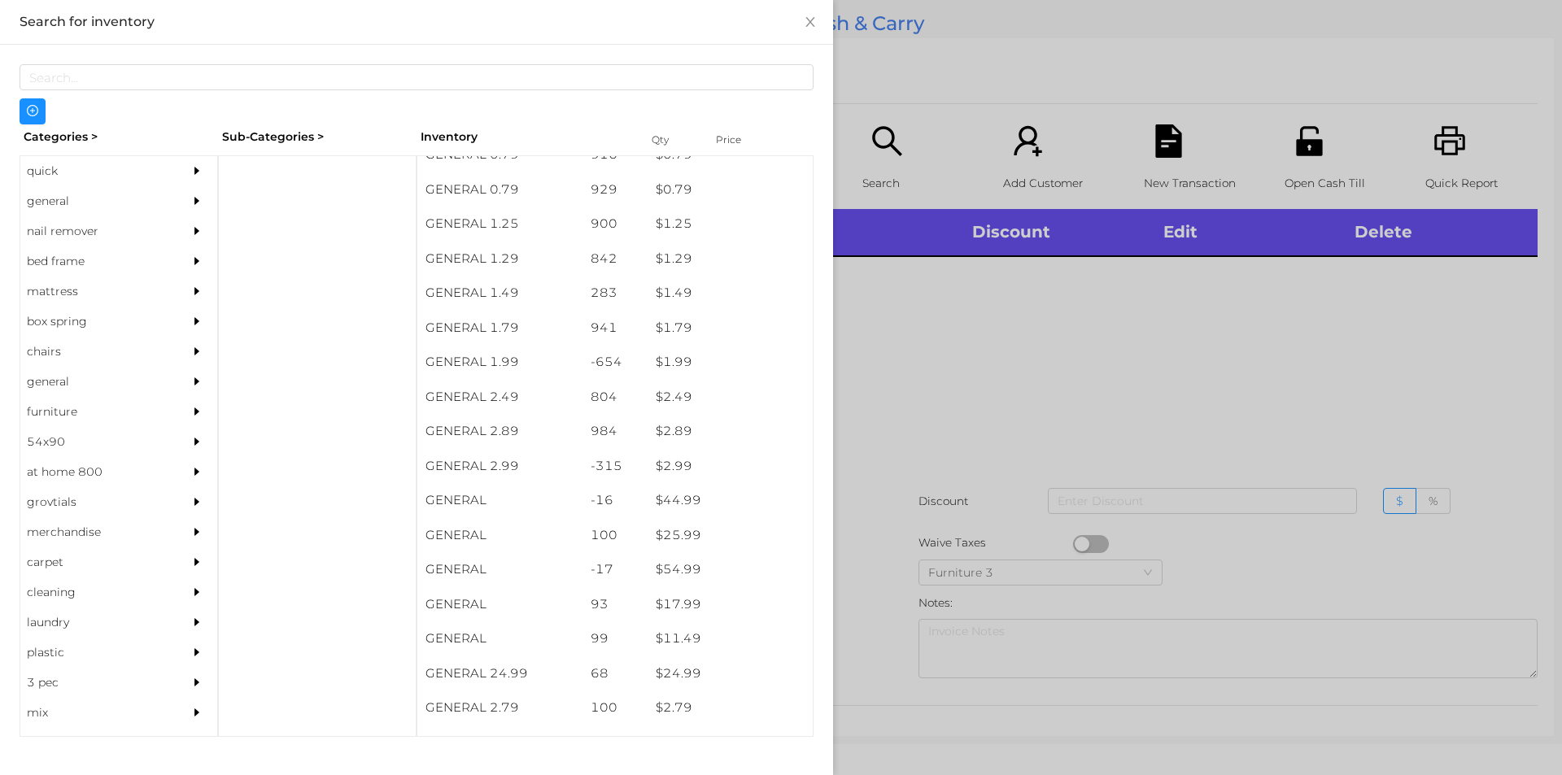
scroll to position [201, 0]
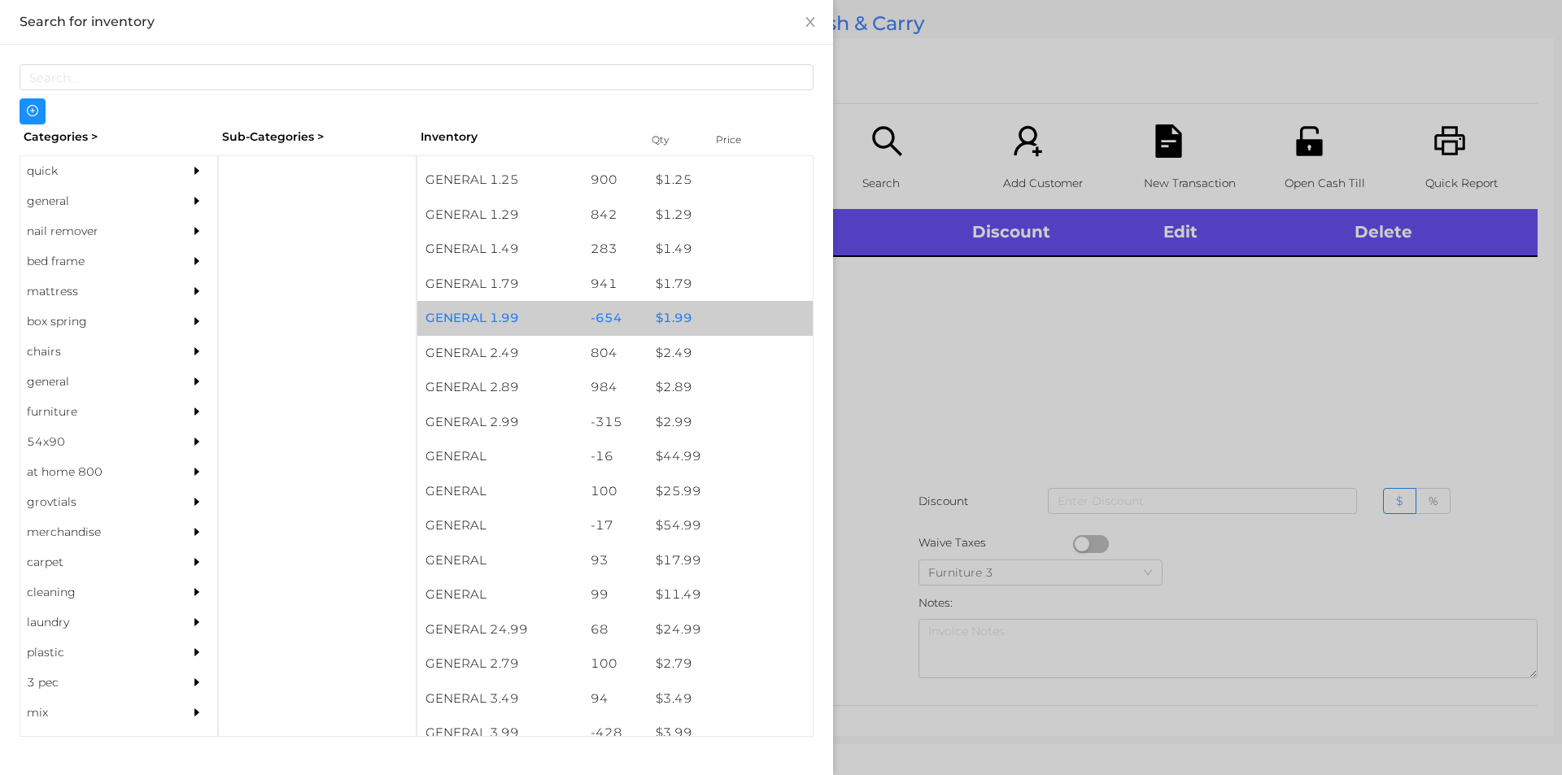
click at [690, 314] on div "$ 1.99" at bounding box center [730, 318] width 165 height 35
click at [704, 307] on div "$ 1.99" at bounding box center [730, 318] width 165 height 35
click at [760, 317] on div "$ 1.99" at bounding box center [730, 318] width 165 height 35
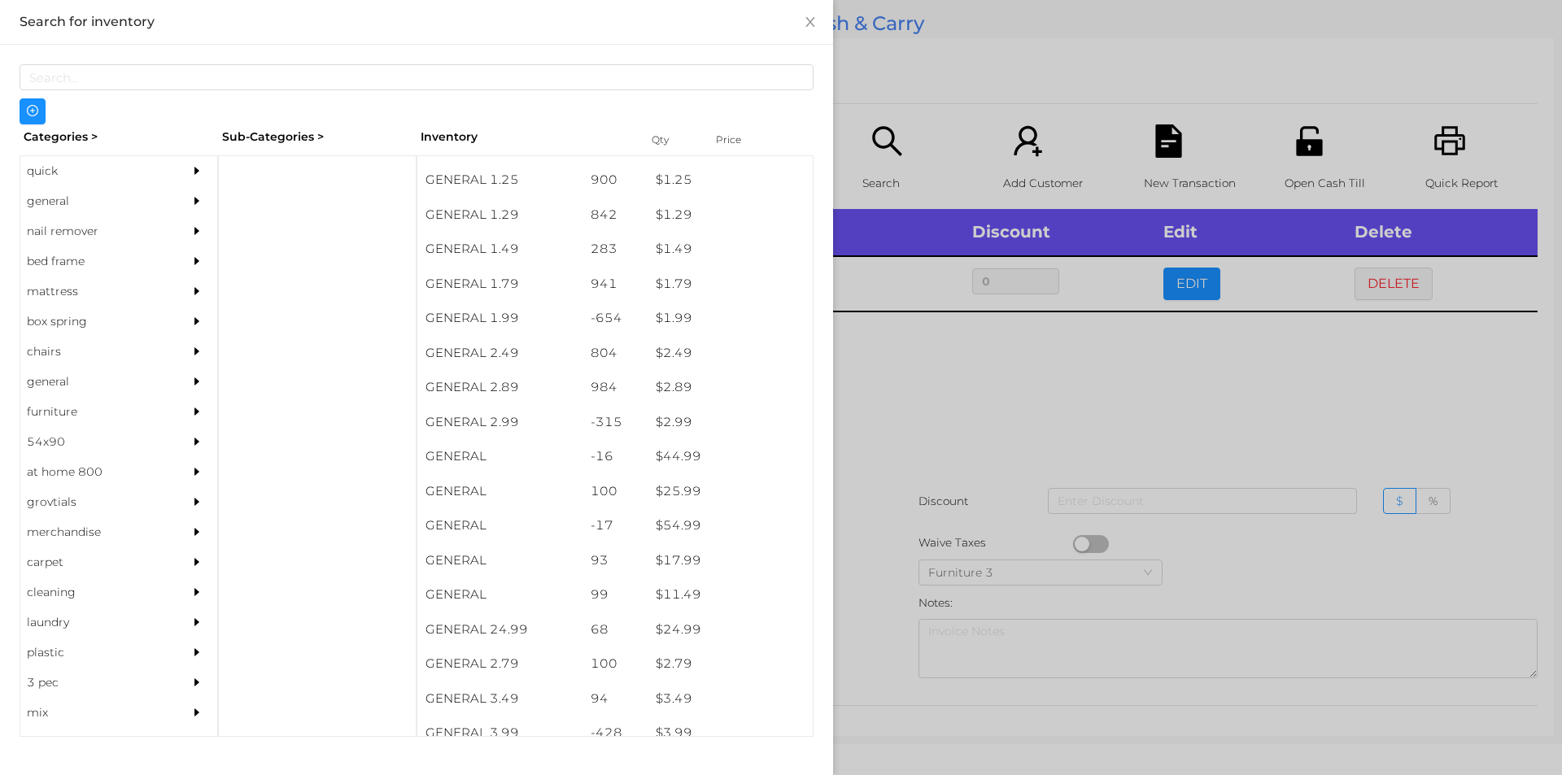
click at [963, 441] on div at bounding box center [781, 387] width 1562 height 775
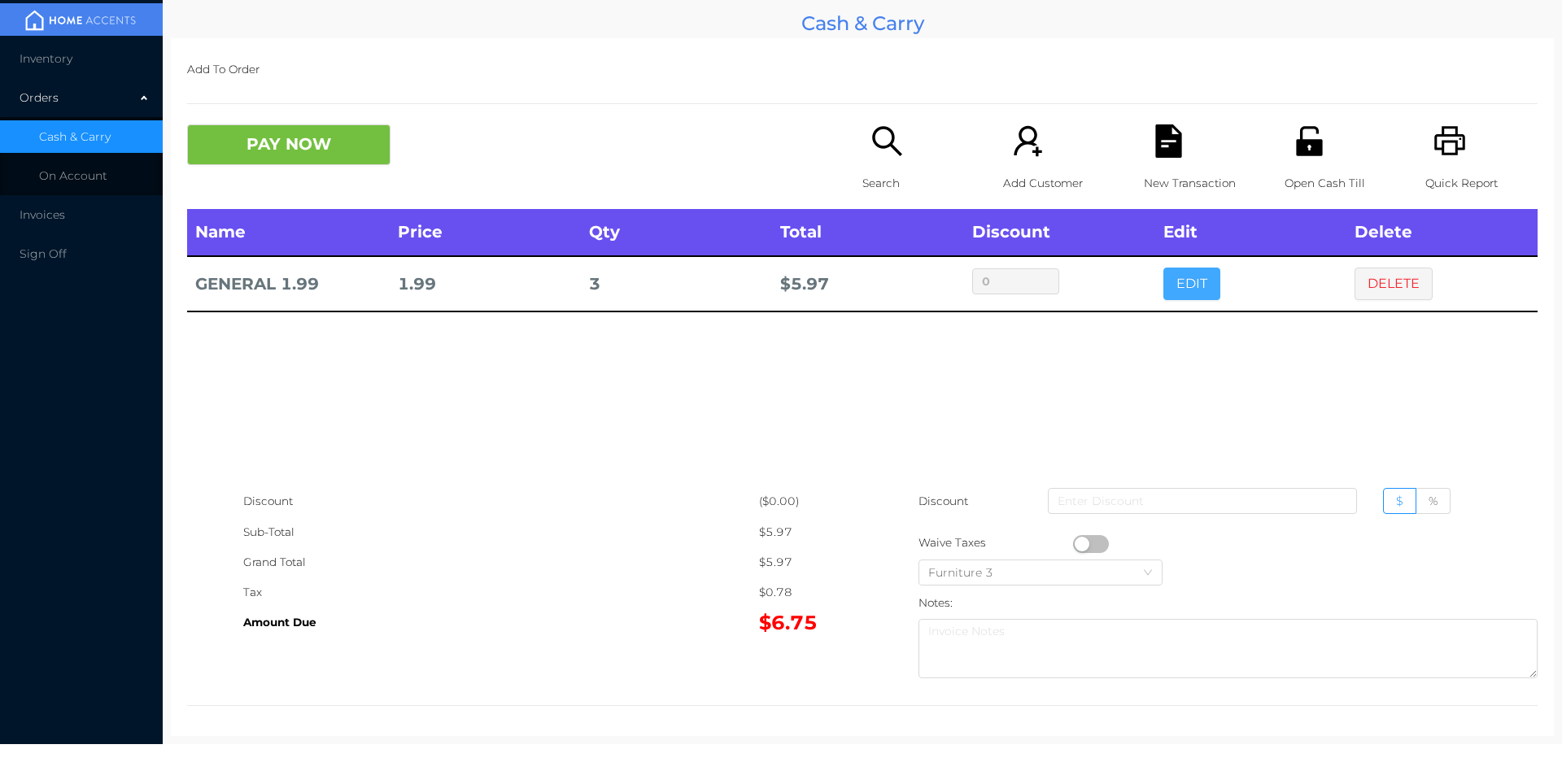
click at [1202, 270] on button "EDIT" at bounding box center [1192, 284] width 57 height 33
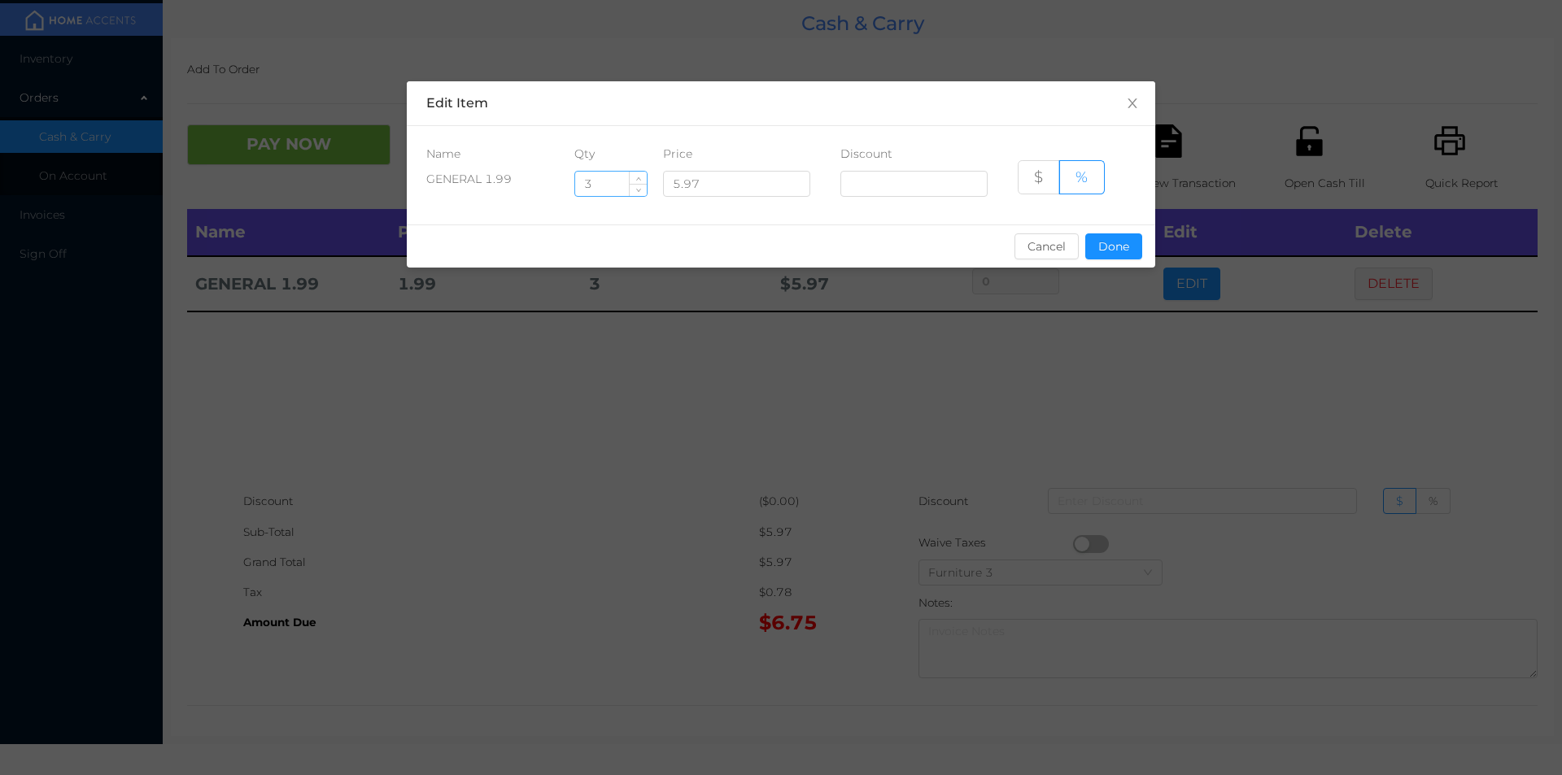
click at [615, 186] on input "3" at bounding box center [611, 184] width 72 height 24
type input "4"
click at [1091, 256] on button "Done" at bounding box center [1113, 247] width 57 height 26
type input "0%"
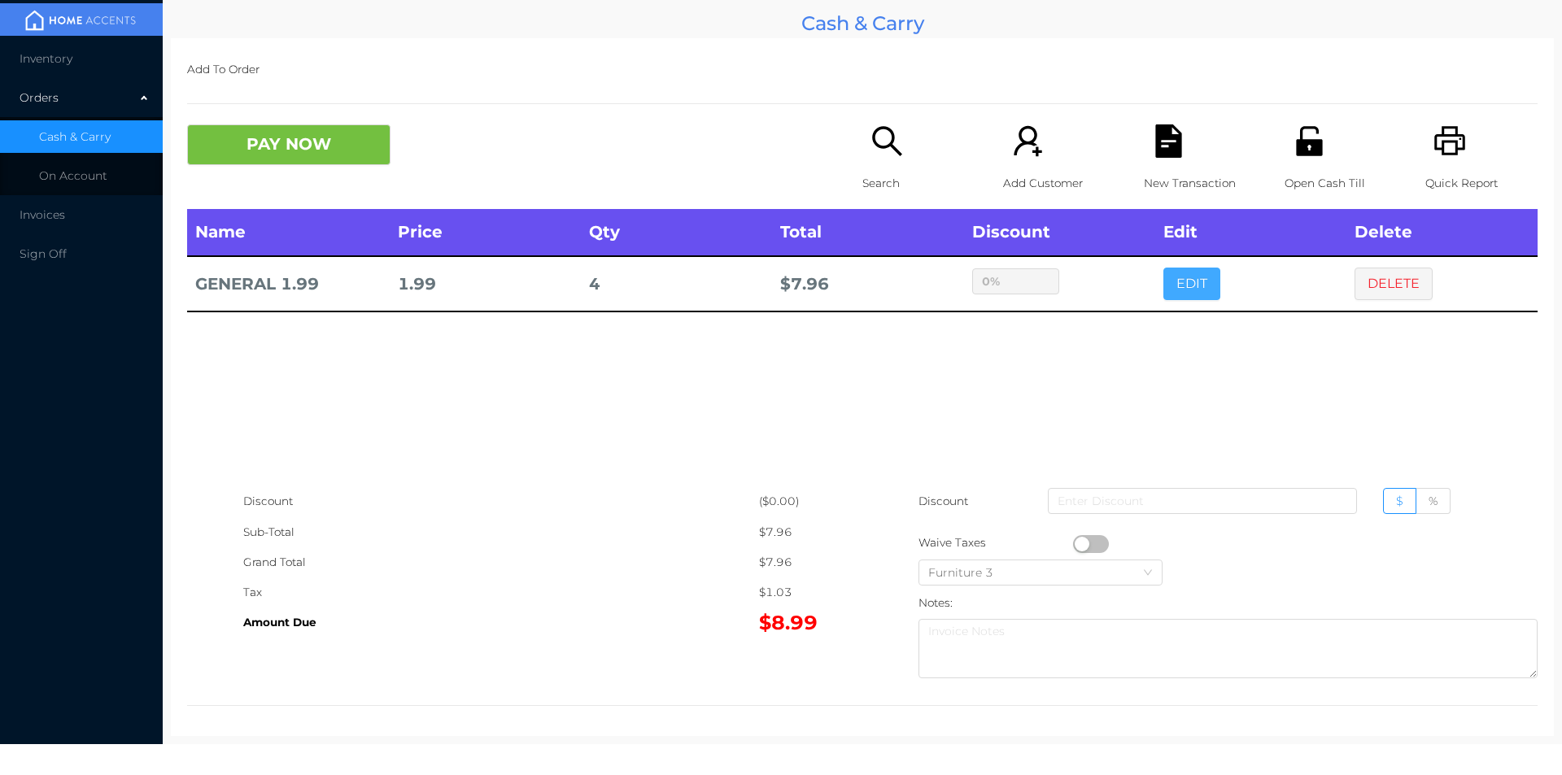
click at [1164, 268] on button "EDIT" at bounding box center [1192, 284] width 57 height 33
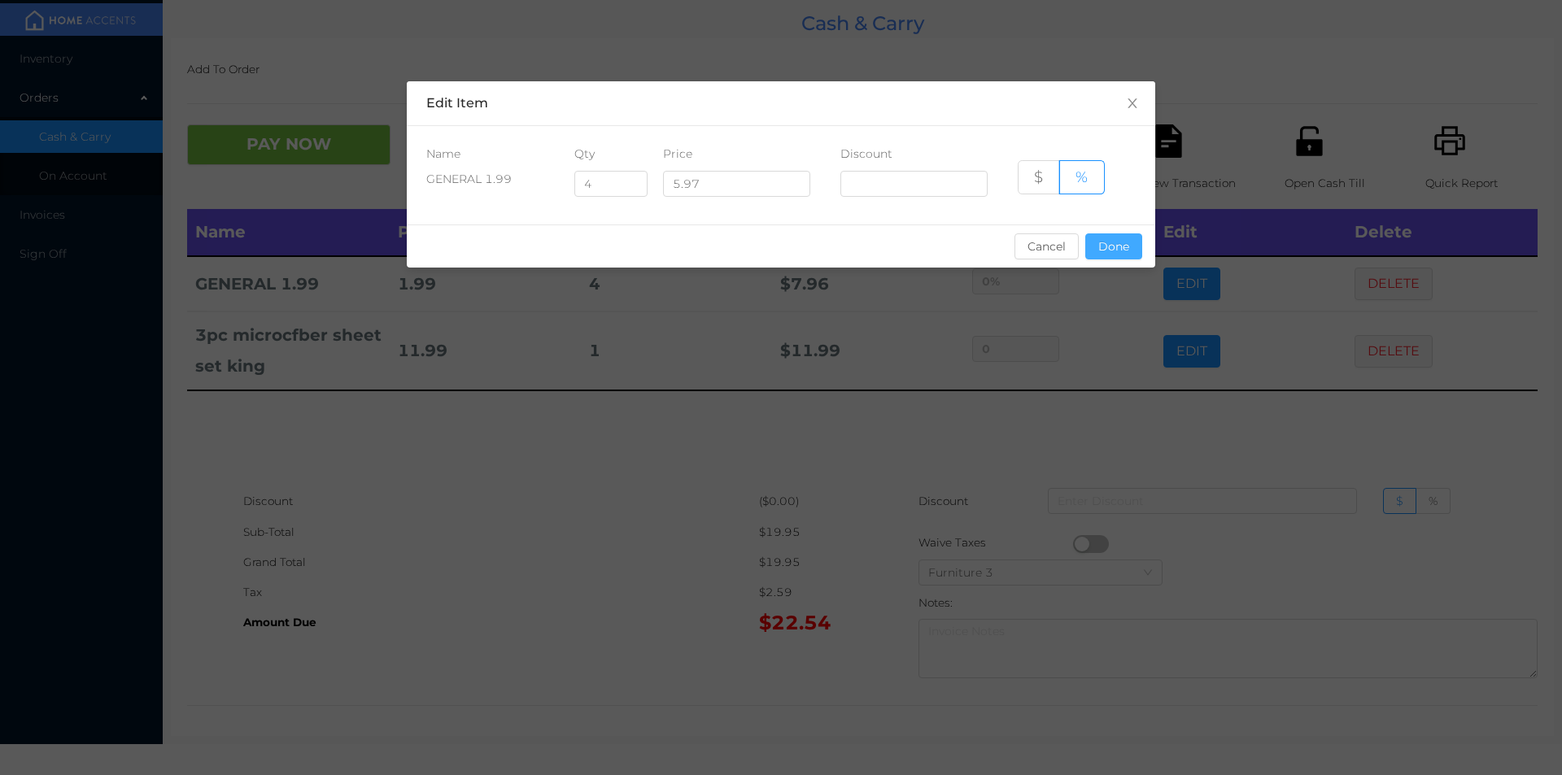
click at [1111, 253] on button "Done" at bounding box center [1113, 247] width 57 height 26
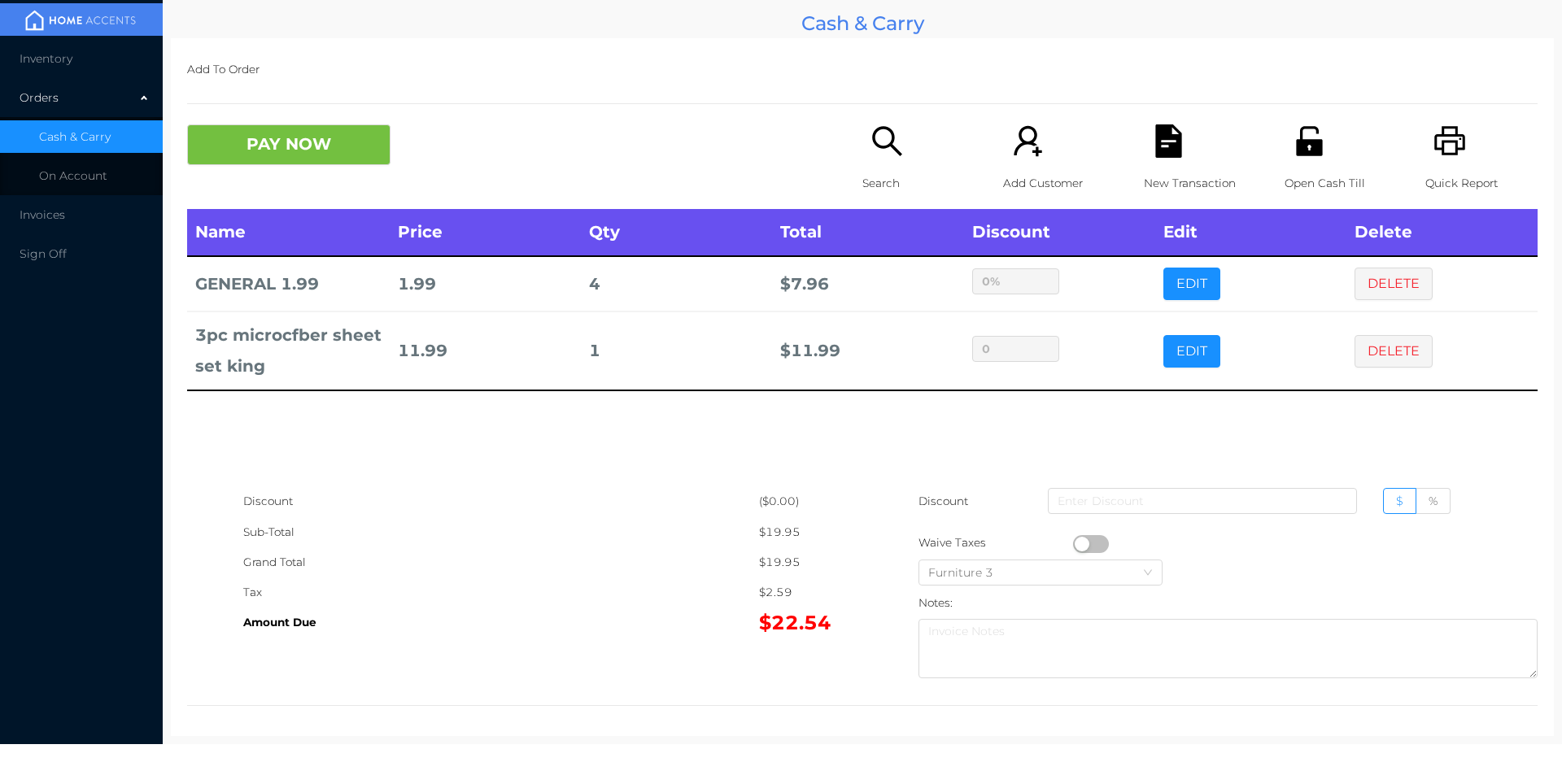
click at [554, 525] on div "Sub-Total" at bounding box center [501, 533] width 516 height 30
click at [1160, 176] on p "New Transaction" at bounding box center [1200, 183] width 112 height 30
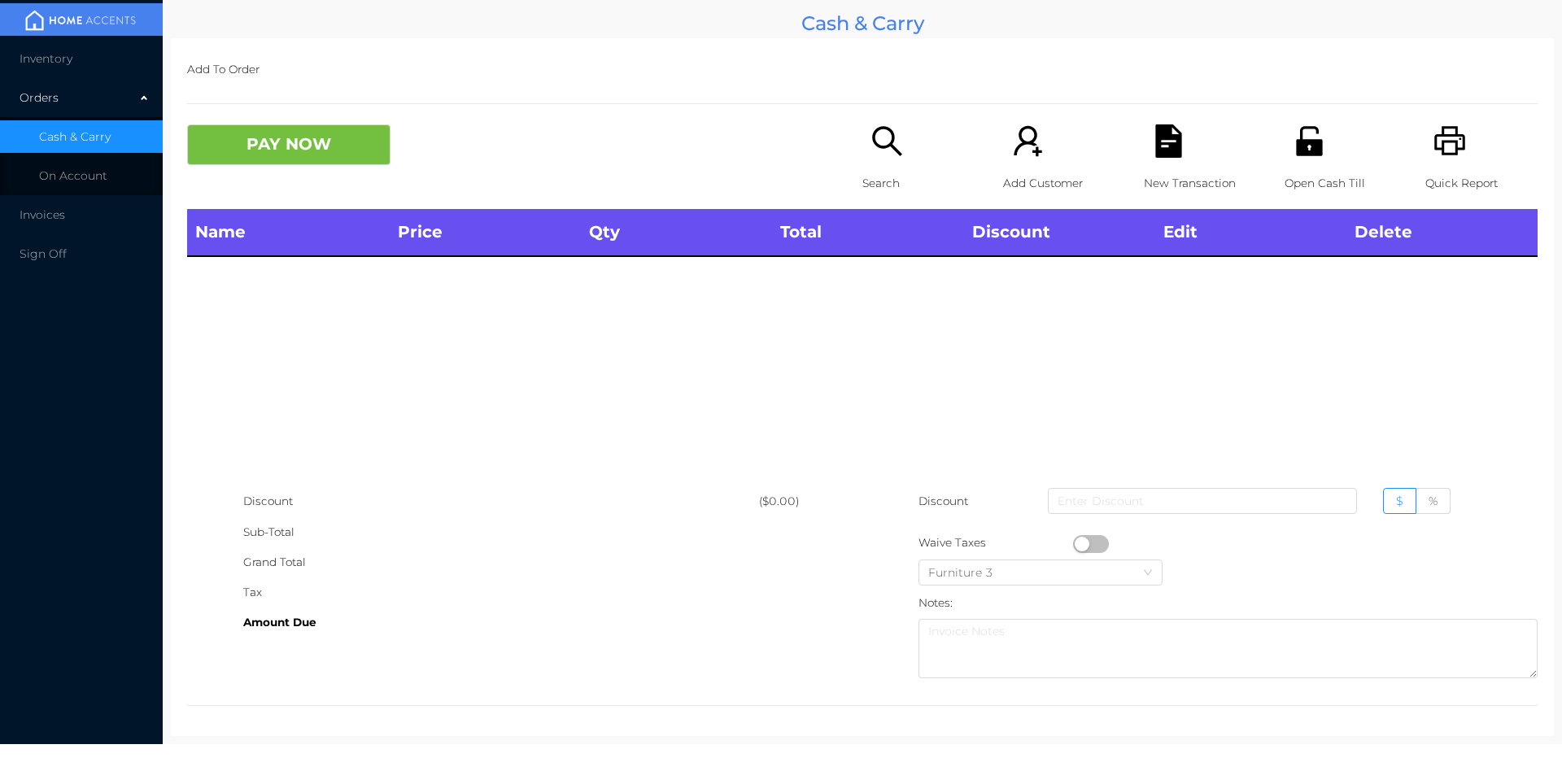
click at [1457, 132] on div "Quick Report" at bounding box center [1482, 166] width 112 height 85
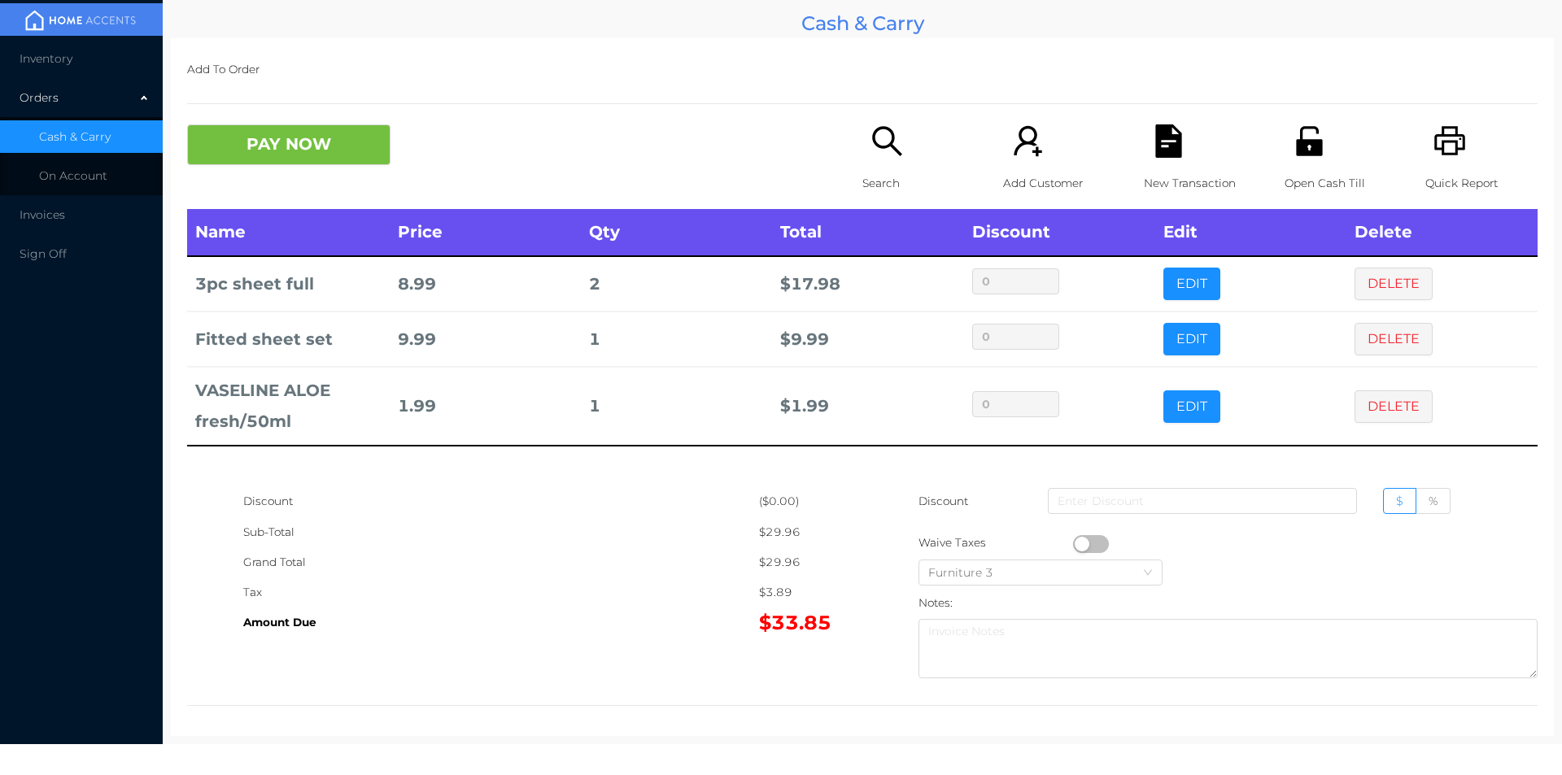
click at [274, 150] on button "PAY NOW" at bounding box center [288, 144] width 203 height 41
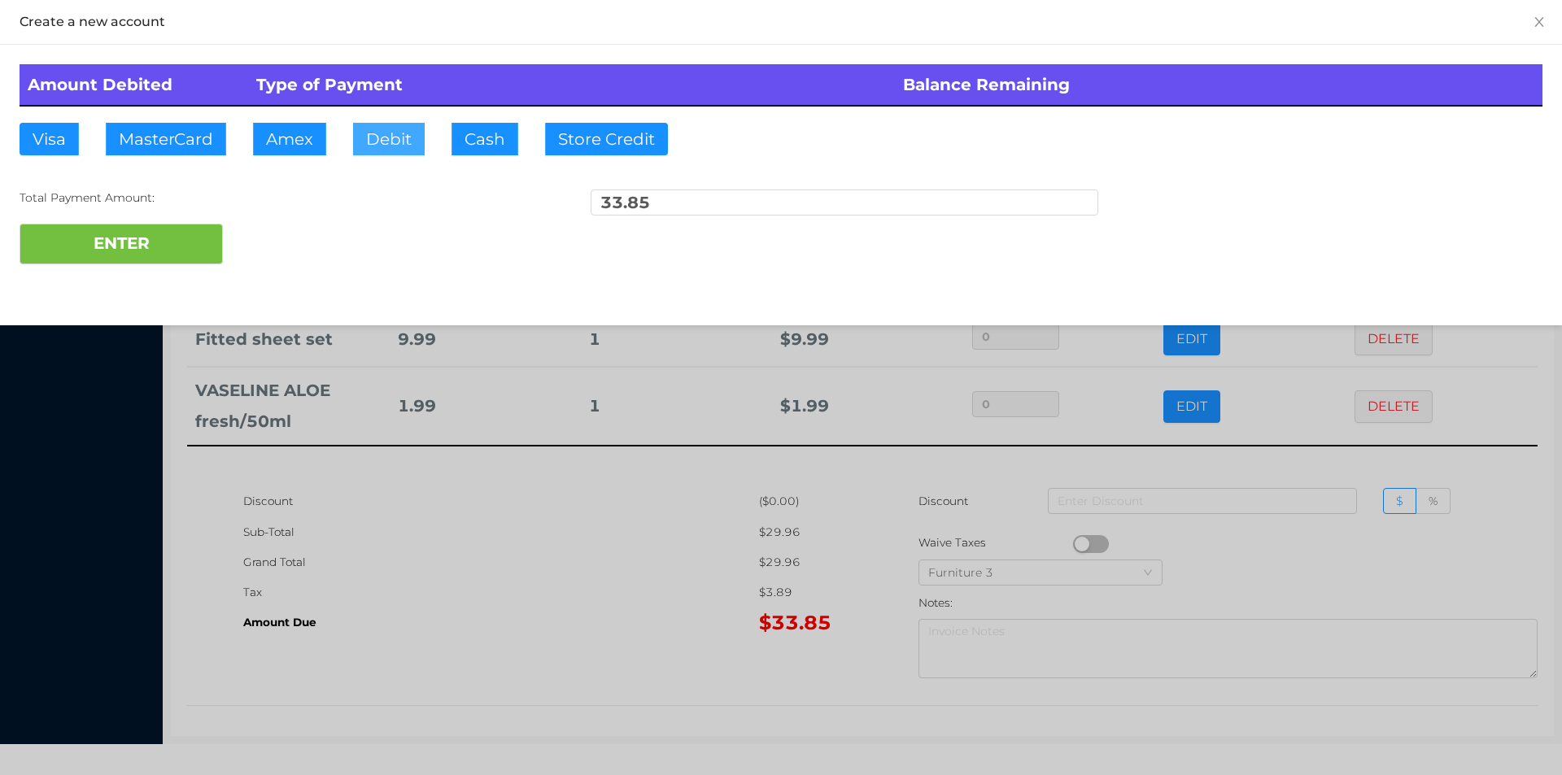
click at [396, 150] on button "Debit" at bounding box center [389, 139] width 72 height 33
type input "50"
click at [107, 257] on button "ENTER" at bounding box center [121, 244] width 203 height 41
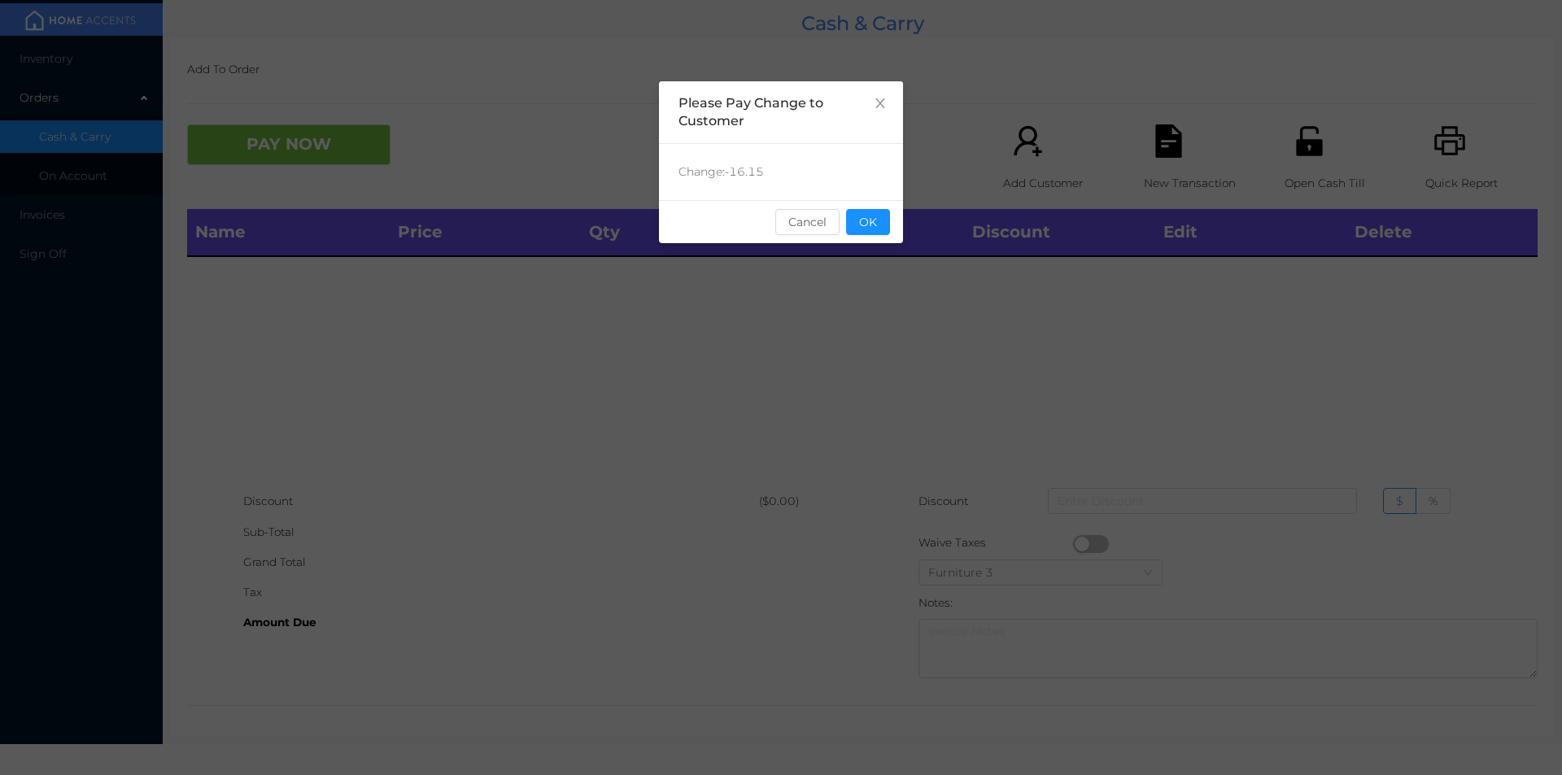
click at [884, 229] on button "OK" at bounding box center [868, 222] width 44 height 26
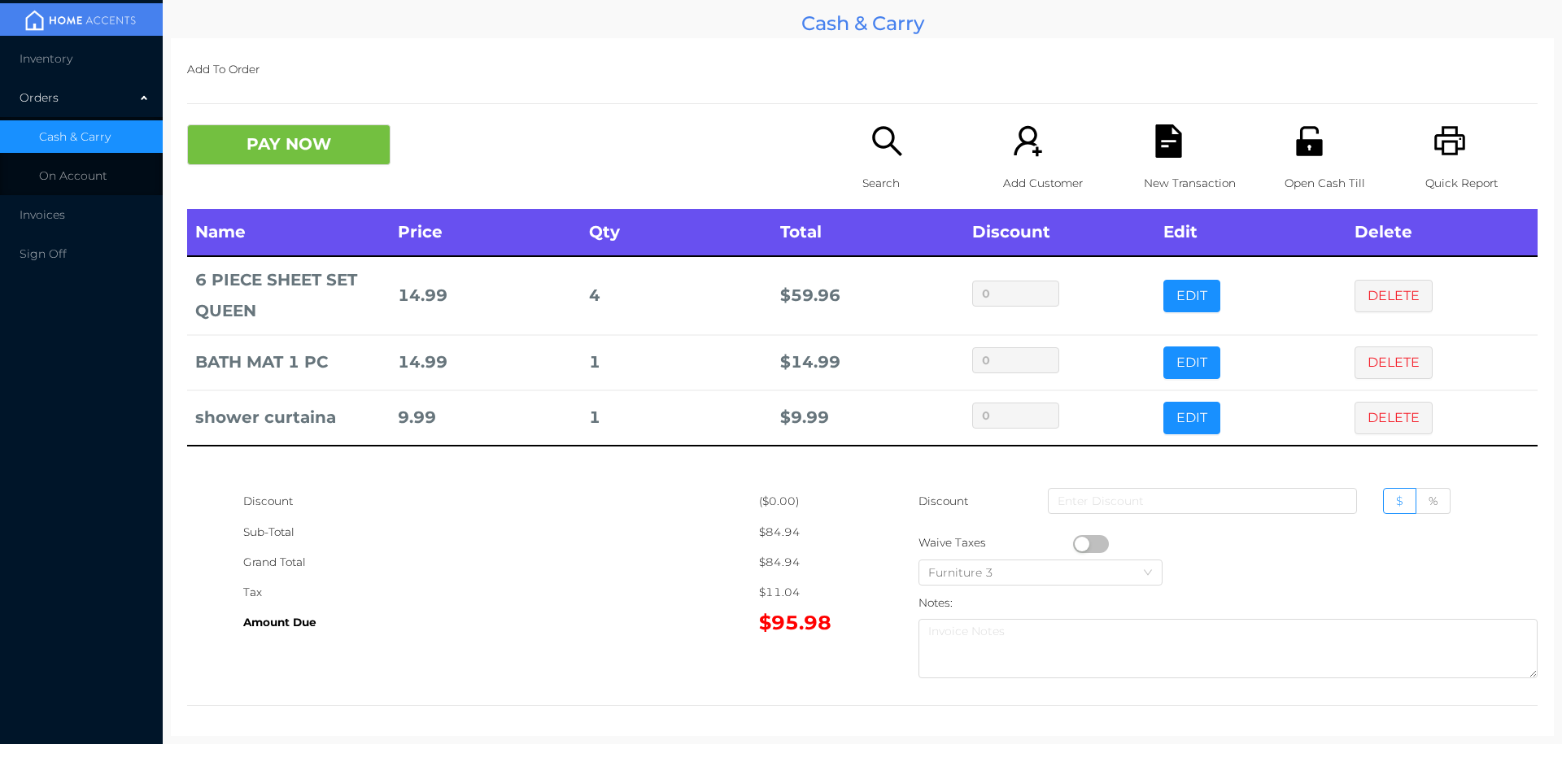
click at [1163, 155] on icon "icon: file-text" at bounding box center [1168, 140] width 26 height 33
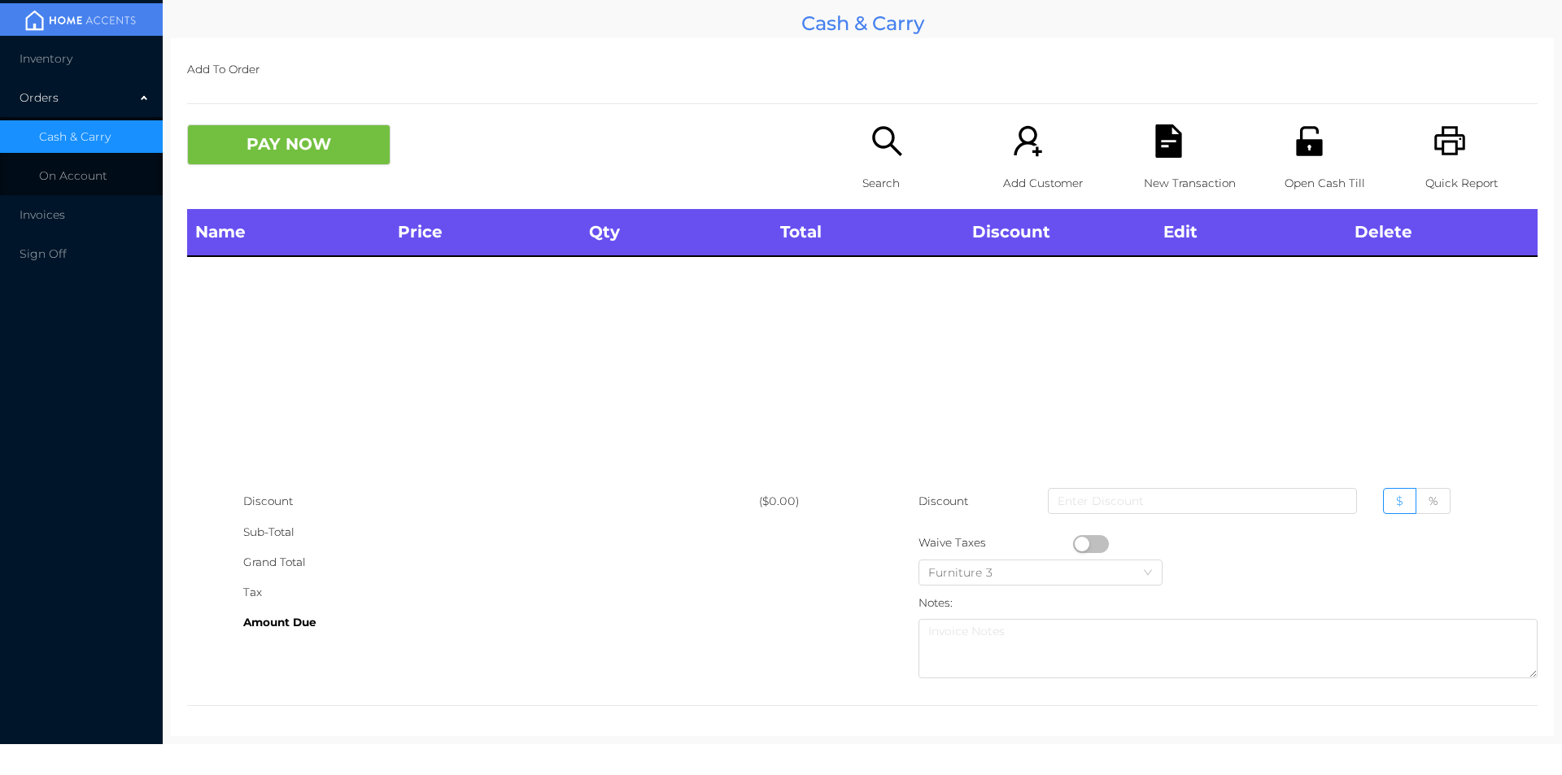
click at [1461, 151] on div "Quick Report" at bounding box center [1482, 166] width 112 height 85
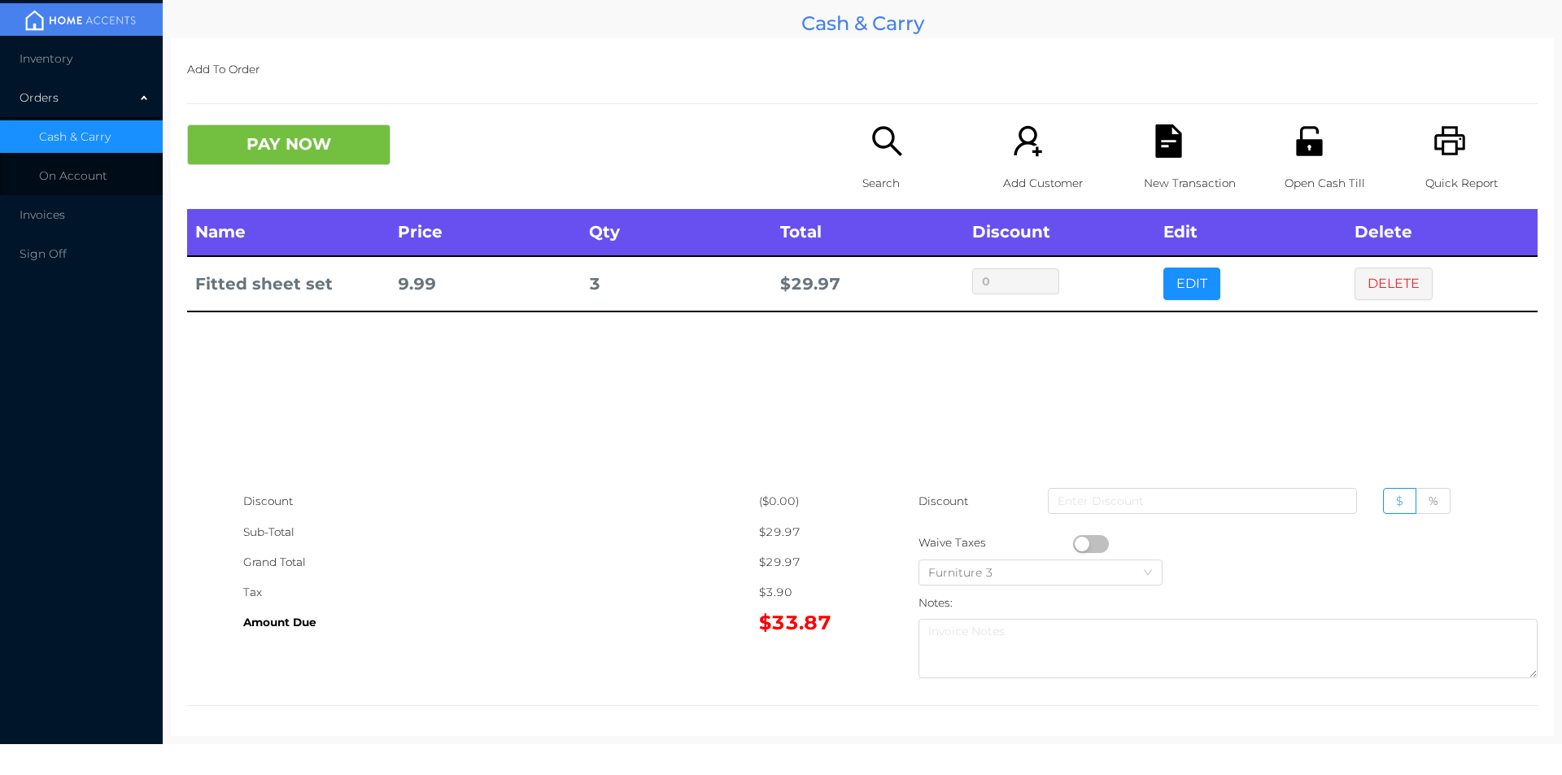
click at [1166, 131] on icon "icon: file-text" at bounding box center [1168, 140] width 33 height 33
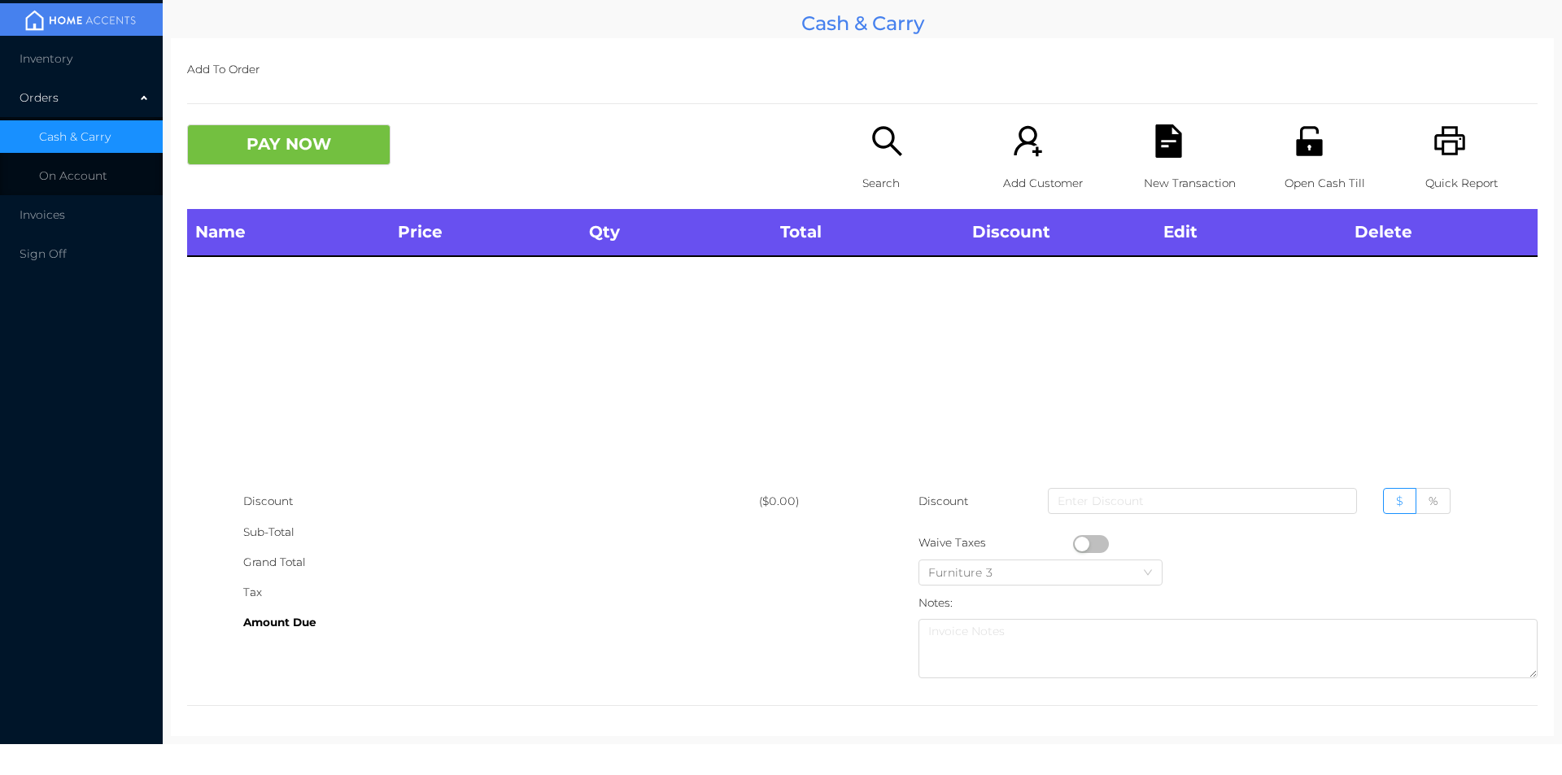
click at [1456, 129] on div "Quick Report" at bounding box center [1482, 166] width 112 height 85
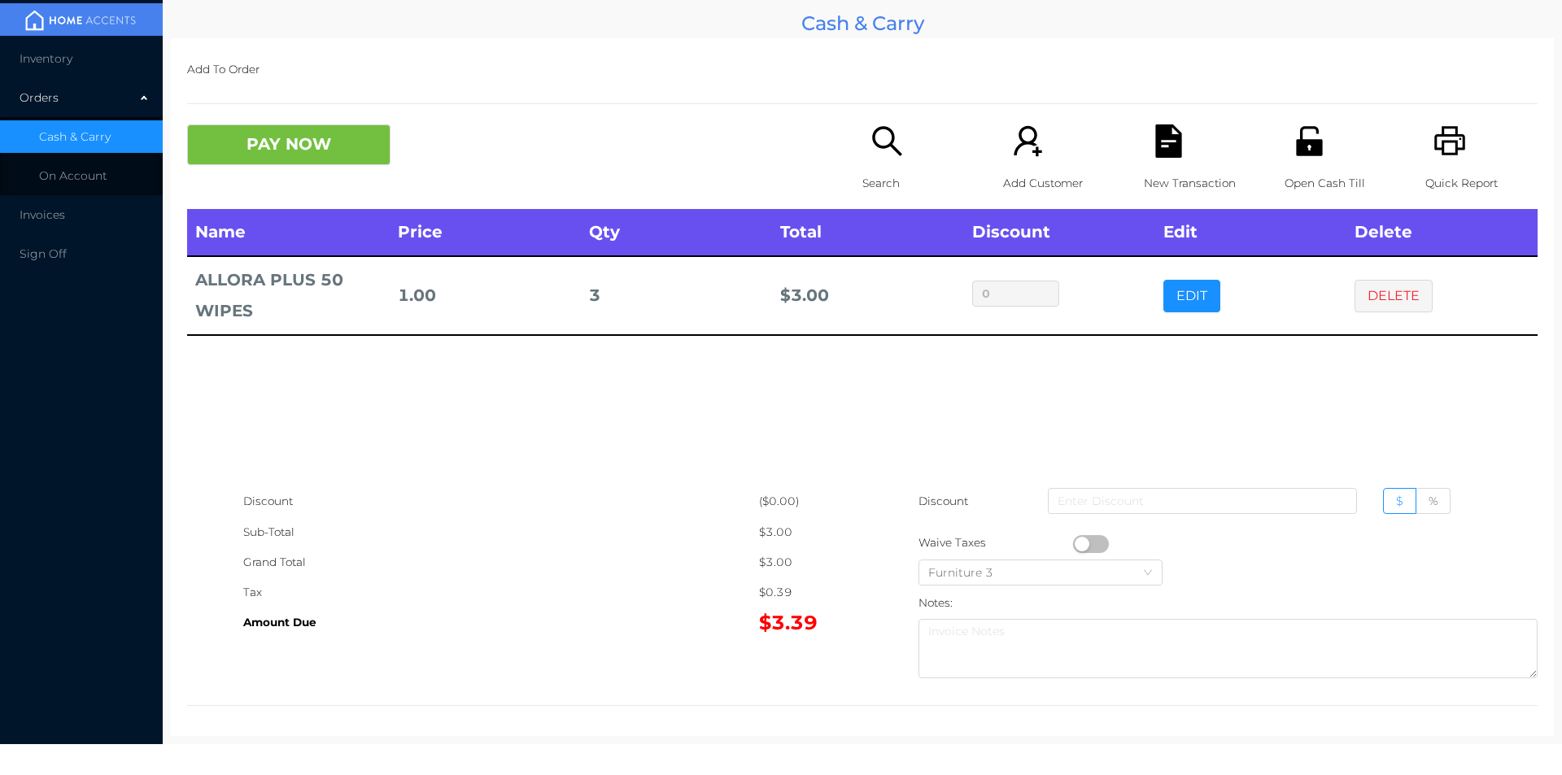
click at [872, 164] on div "Search" at bounding box center [919, 166] width 112 height 85
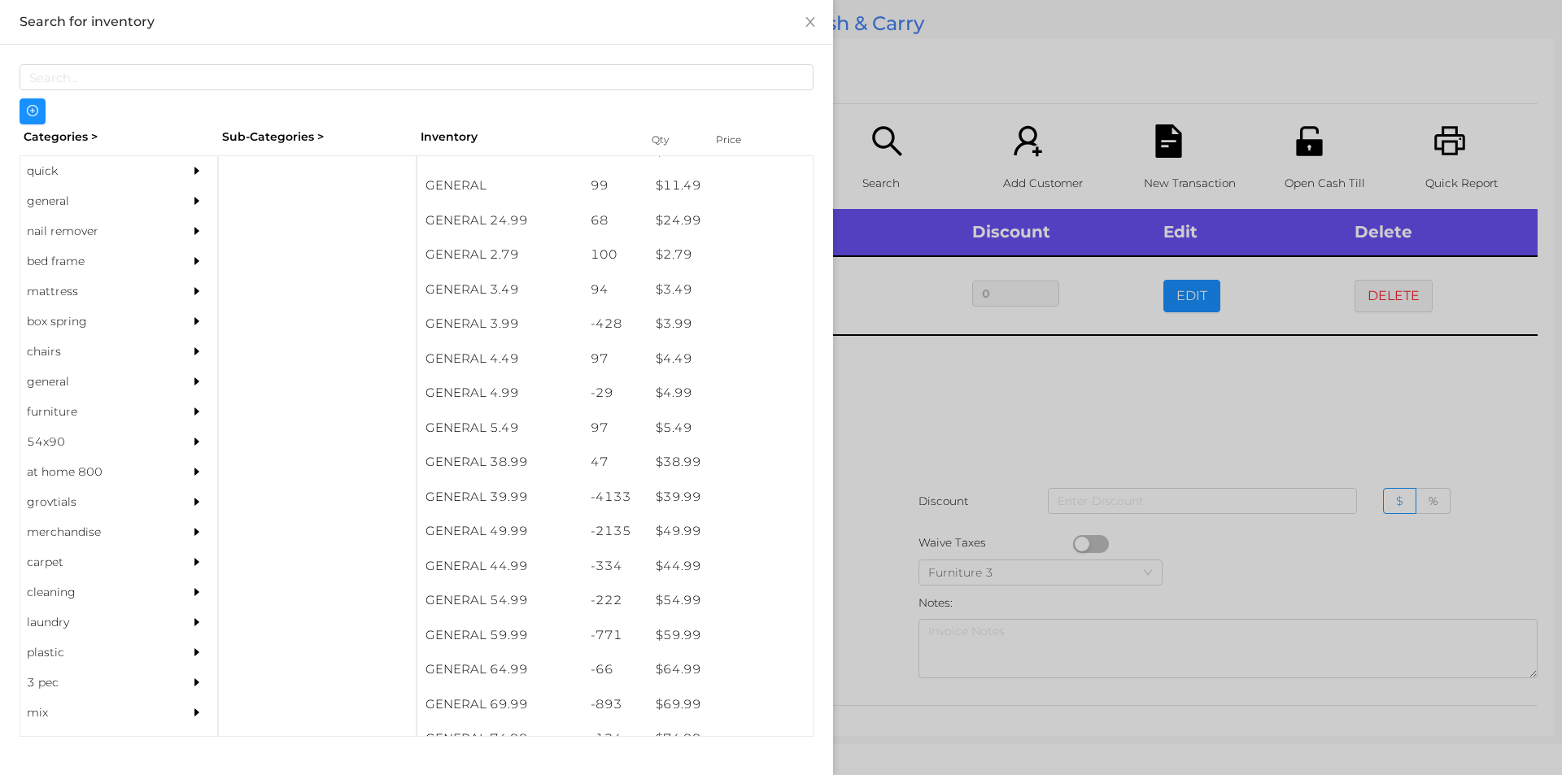
scroll to position [610, 0]
click at [63, 181] on div "quick" at bounding box center [94, 171] width 148 height 30
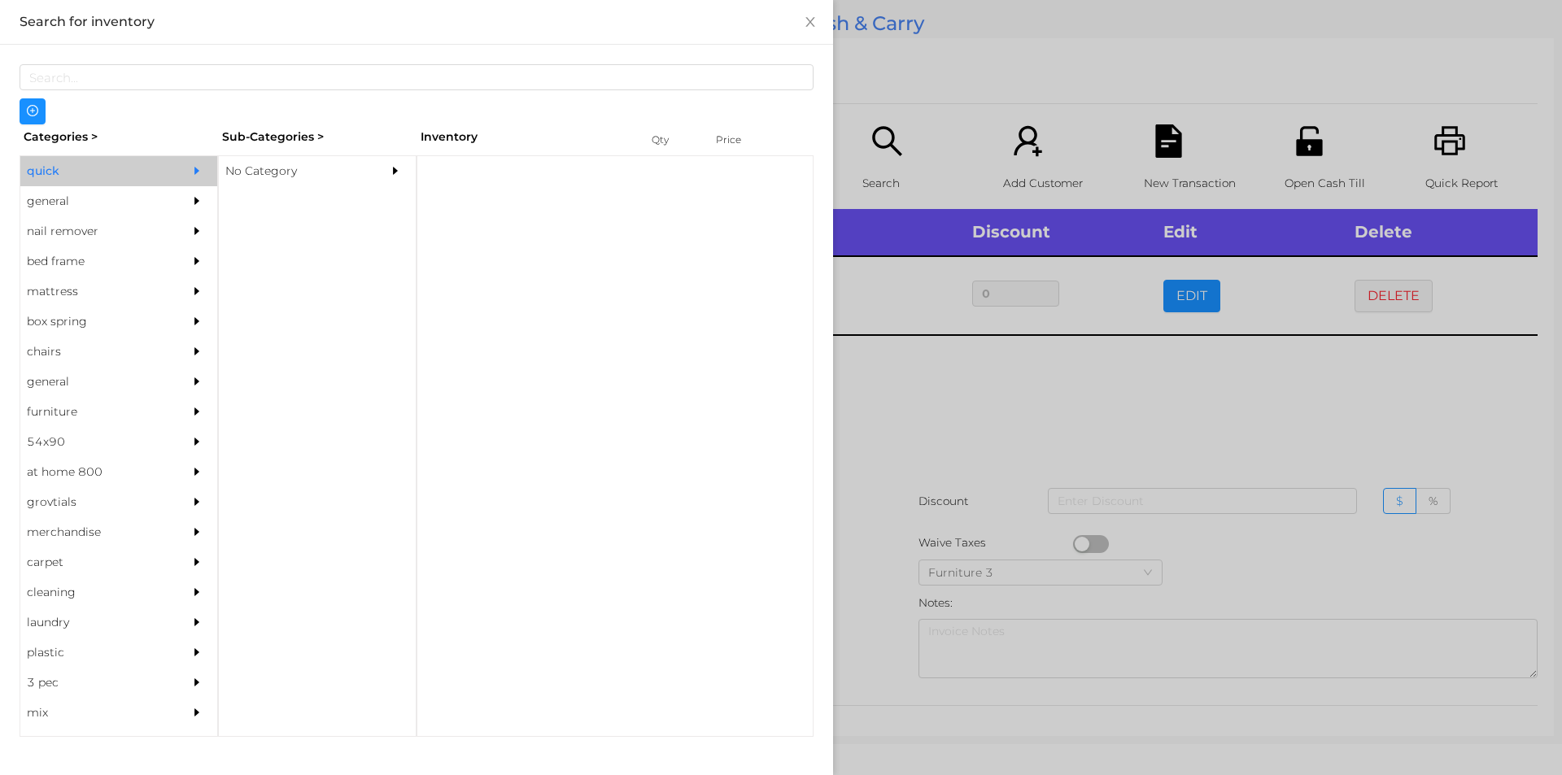
scroll to position [0, 0]
click at [107, 201] on div "general" at bounding box center [94, 201] width 148 height 30
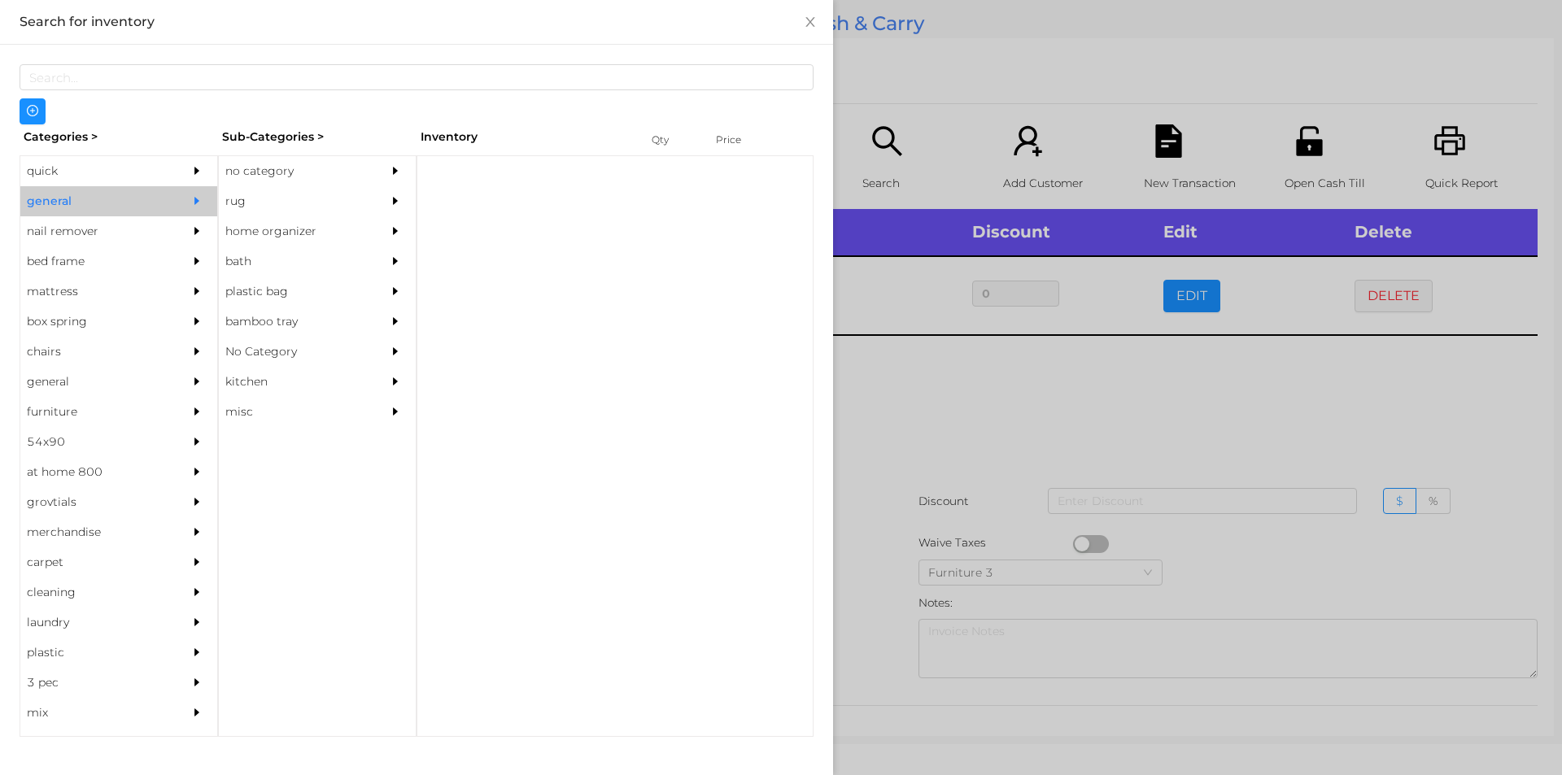
click at [321, 169] on div "no category" at bounding box center [293, 171] width 148 height 30
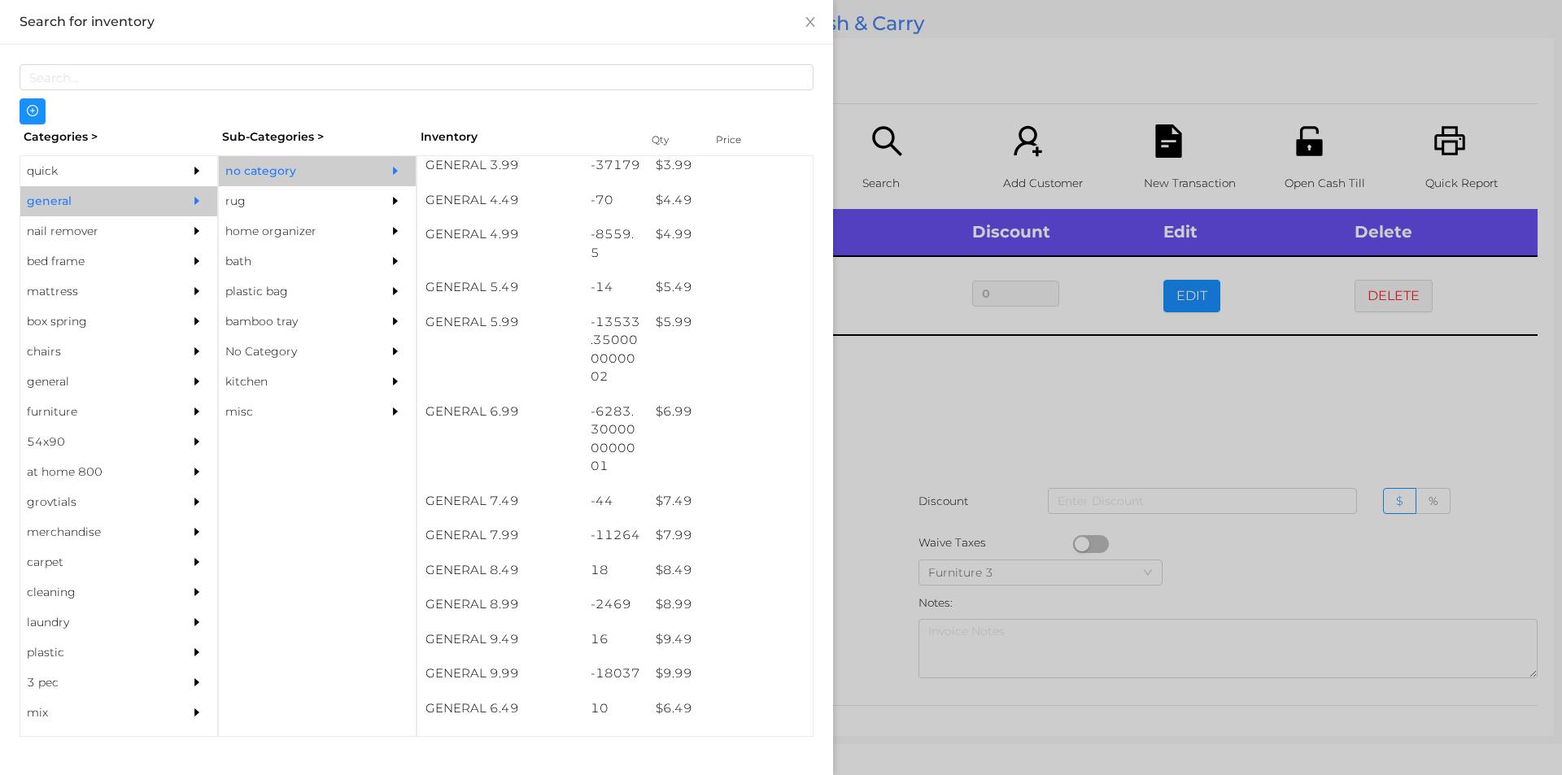
scroll to position [492, 0]
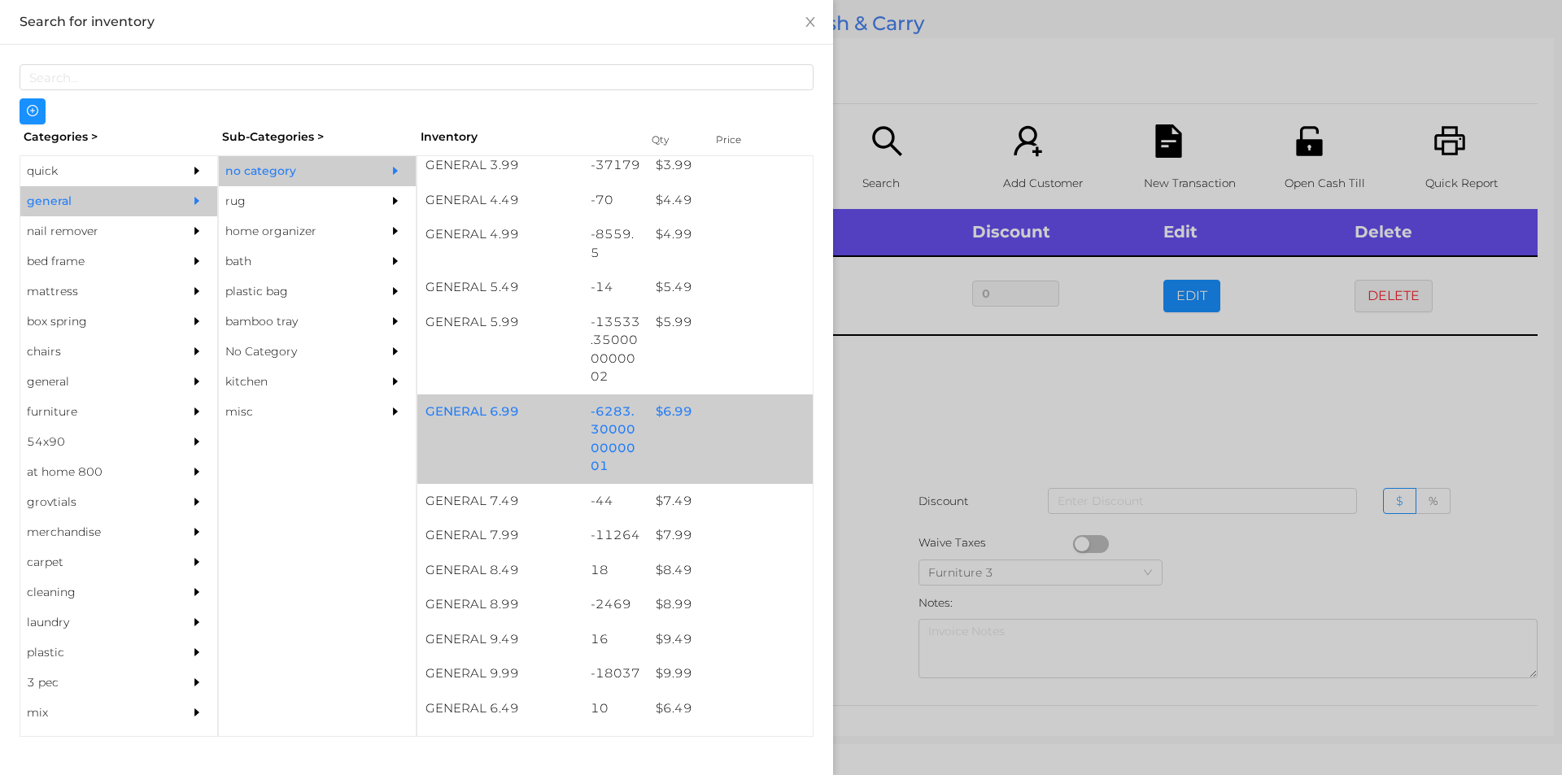
click at [667, 433] on div "GENERAL 6.99 -6283.300000000001 $ 6.99" at bounding box center [614, 440] width 395 height 90
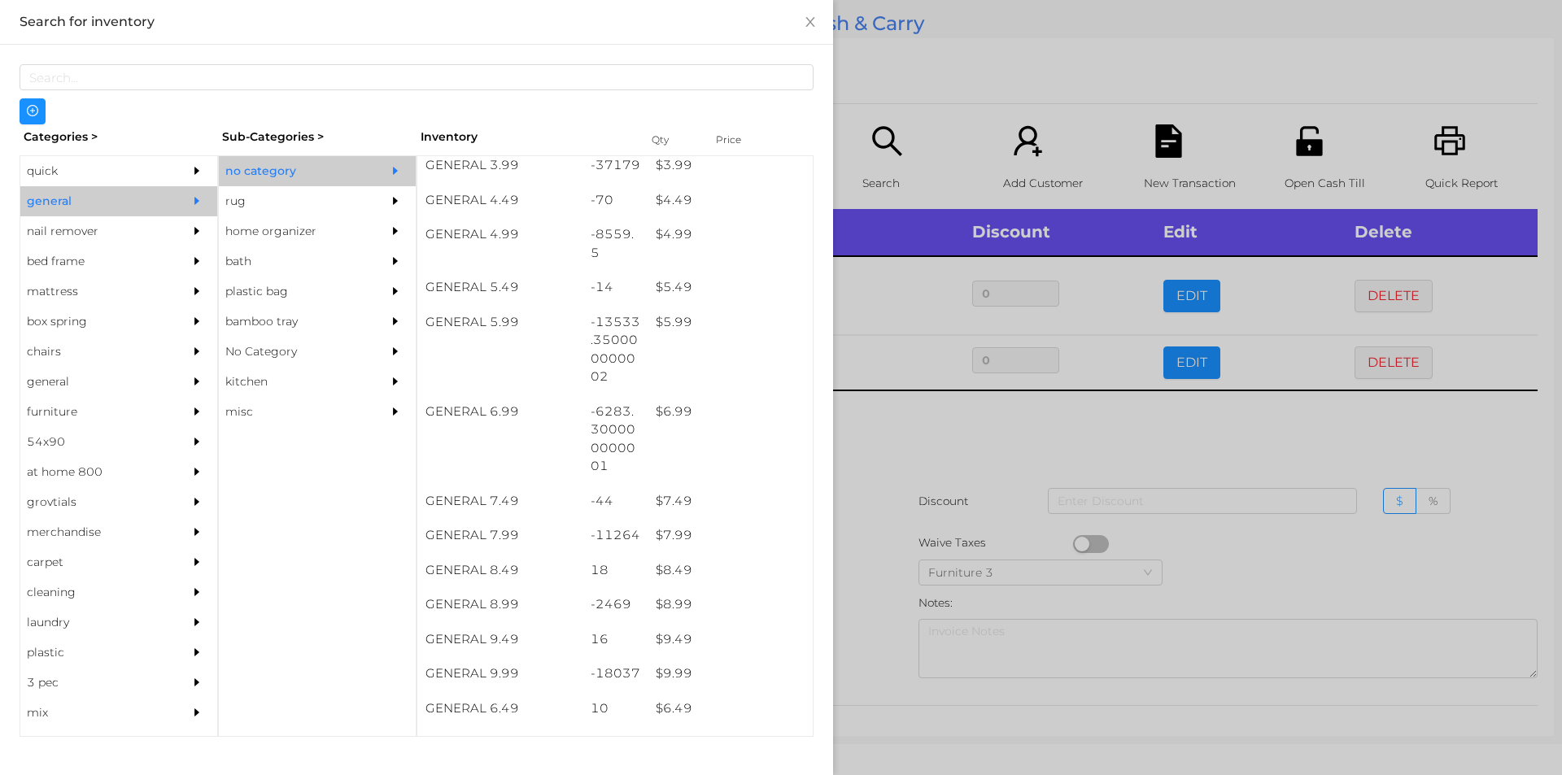
click at [905, 531] on div at bounding box center [781, 387] width 1562 height 775
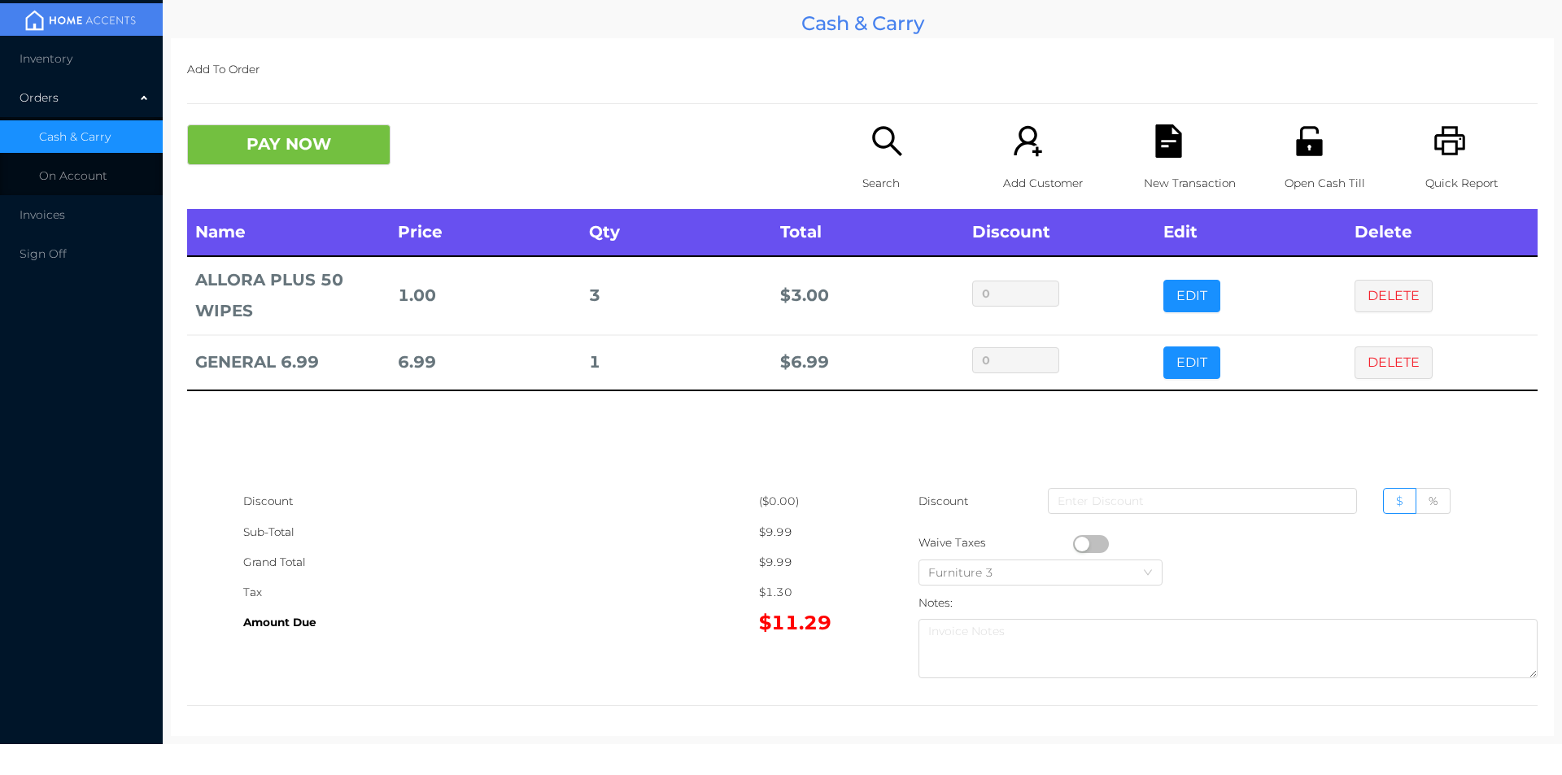
click at [1144, 170] on p "New Transaction" at bounding box center [1200, 183] width 112 height 30
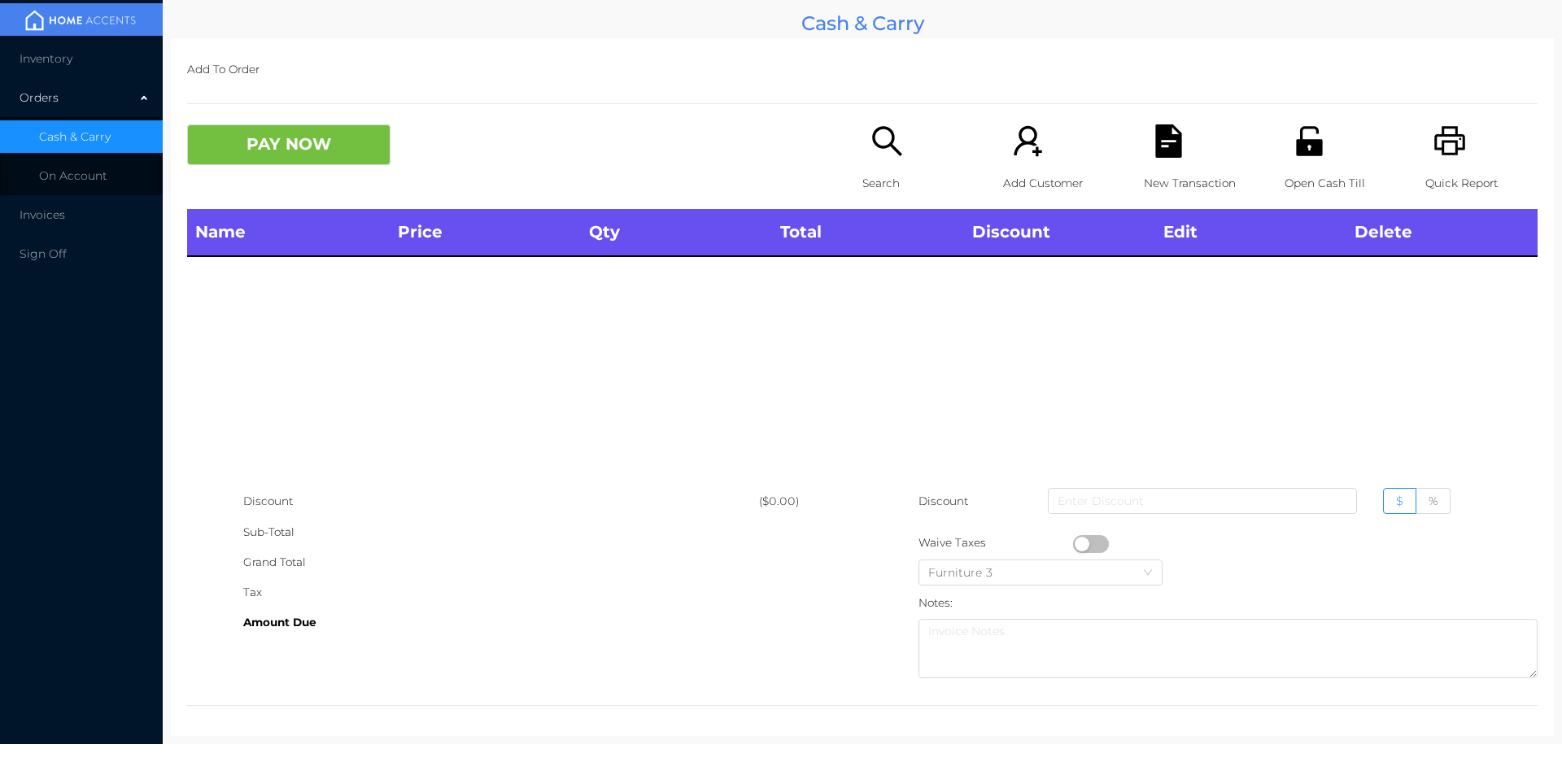
click at [1438, 164] on div "Quick Report" at bounding box center [1482, 166] width 112 height 85
click at [1297, 151] on icon "icon: unlock" at bounding box center [1309, 140] width 26 height 29
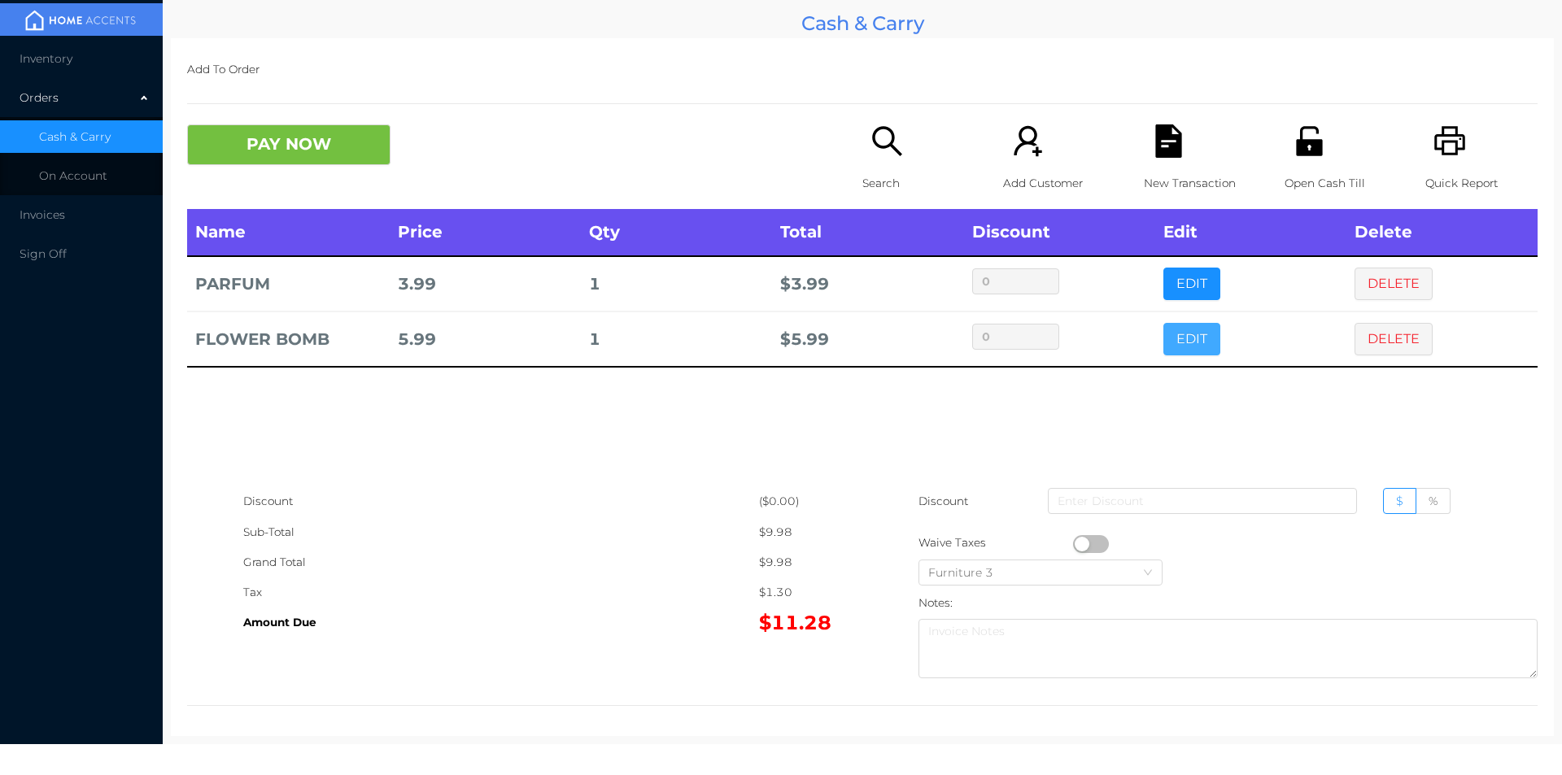
click at [1186, 347] on button "EDIT" at bounding box center [1192, 339] width 57 height 33
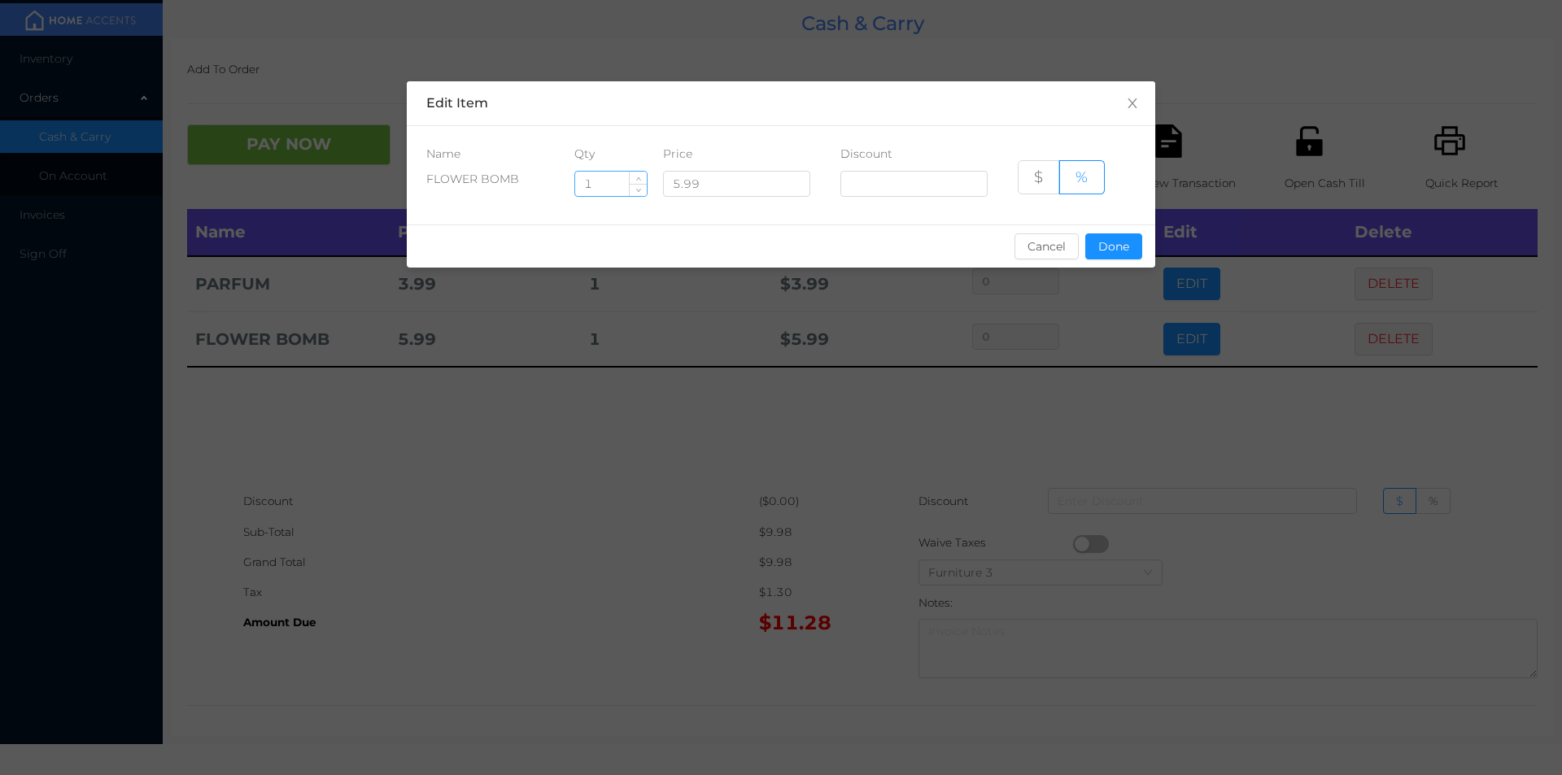
click at [605, 180] on input "1" at bounding box center [611, 184] width 72 height 24
type input "12"
click at [953, 430] on div "sentinelStart Edit Item Name Qty Price Discount FLOWER BOMB 12 5.99 $ % Cancel …" at bounding box center [781, 387] width 1562 height 775
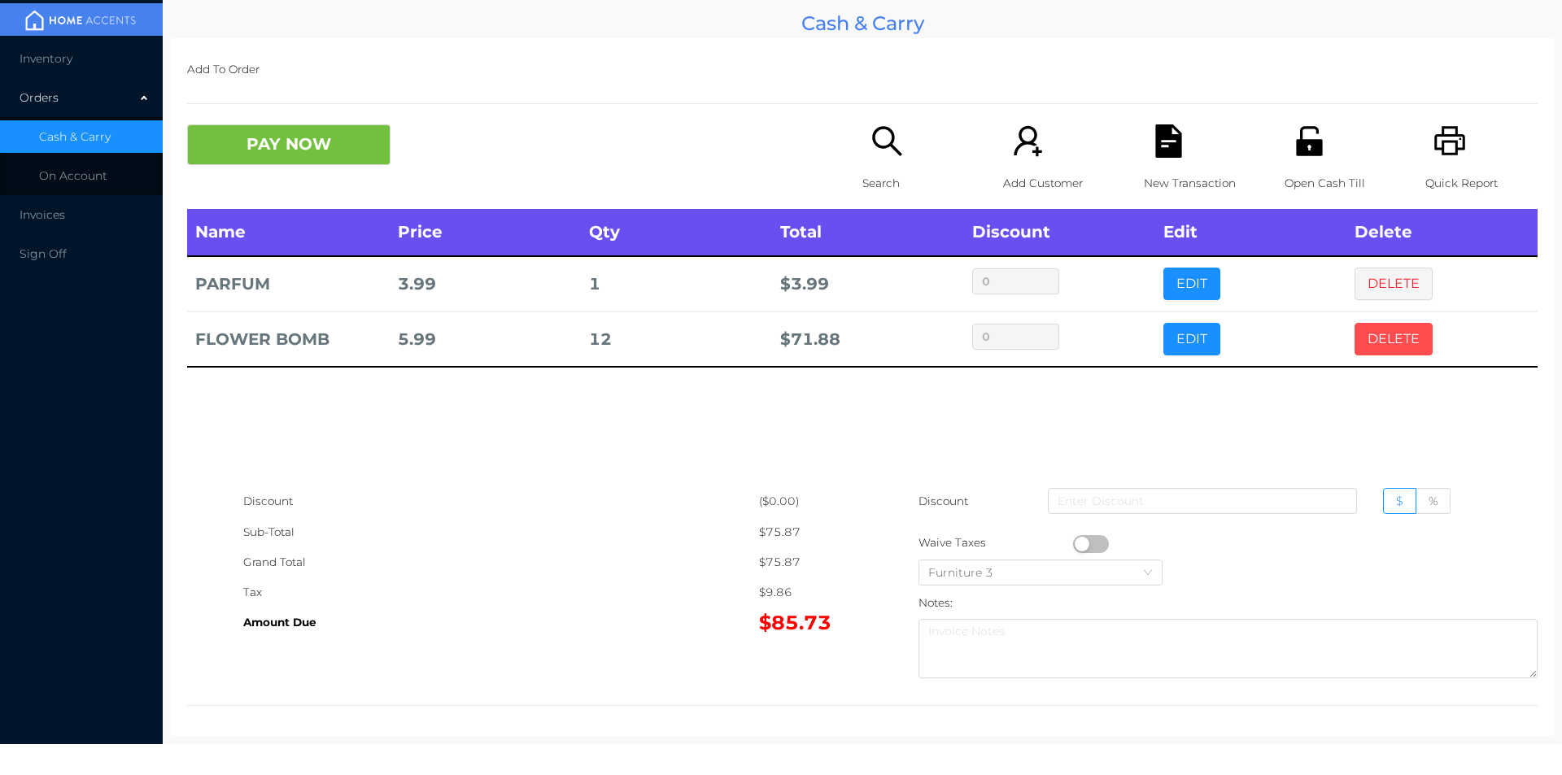
click at [1355, 342] on button "DELETE" at bounding box center [1394, 339] width 78 height 33
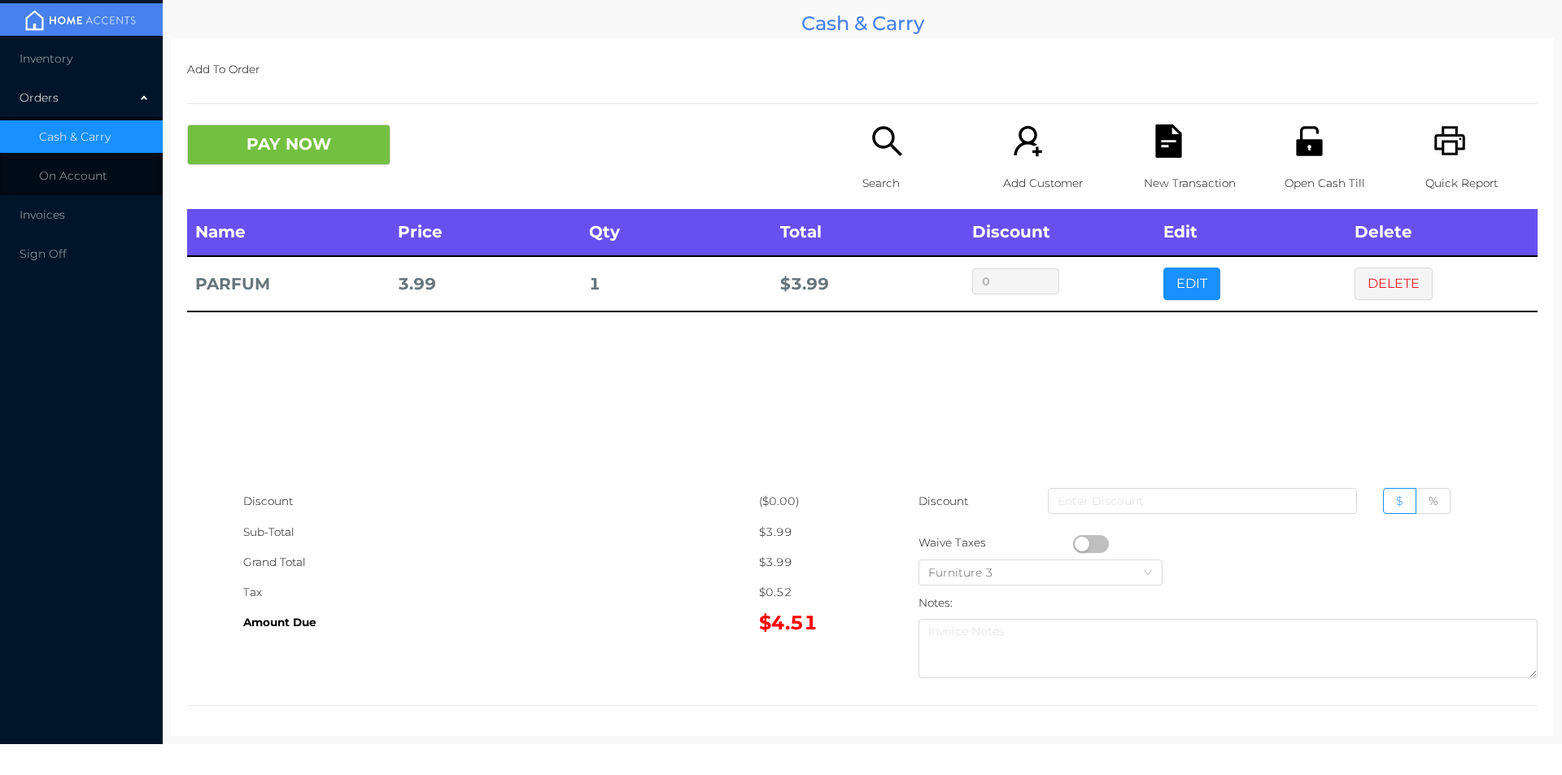
click at [905, 182] on p "Search" at bounding box center [919, 183] width 112 height 30
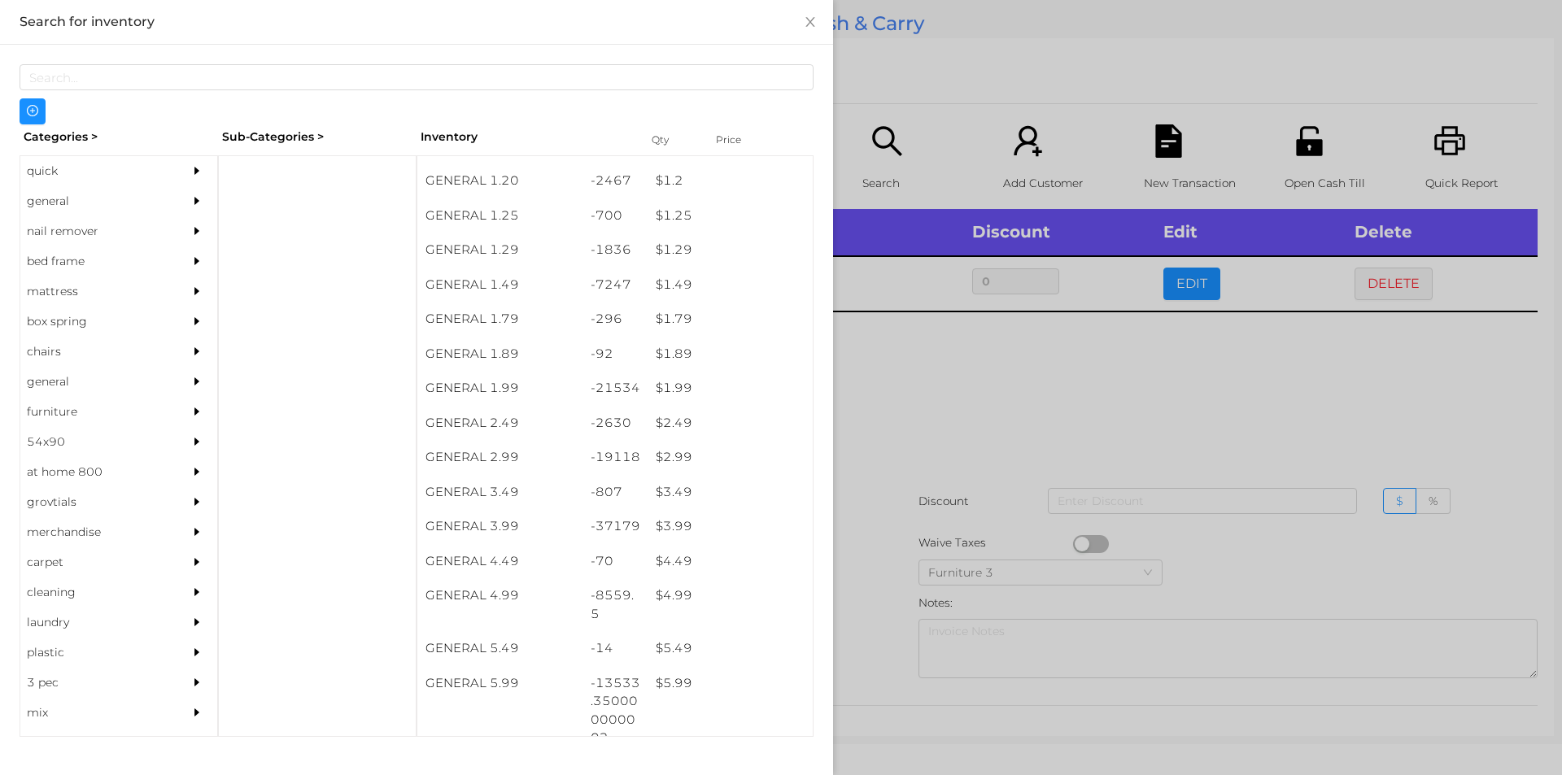
scroll to position [174, 0]
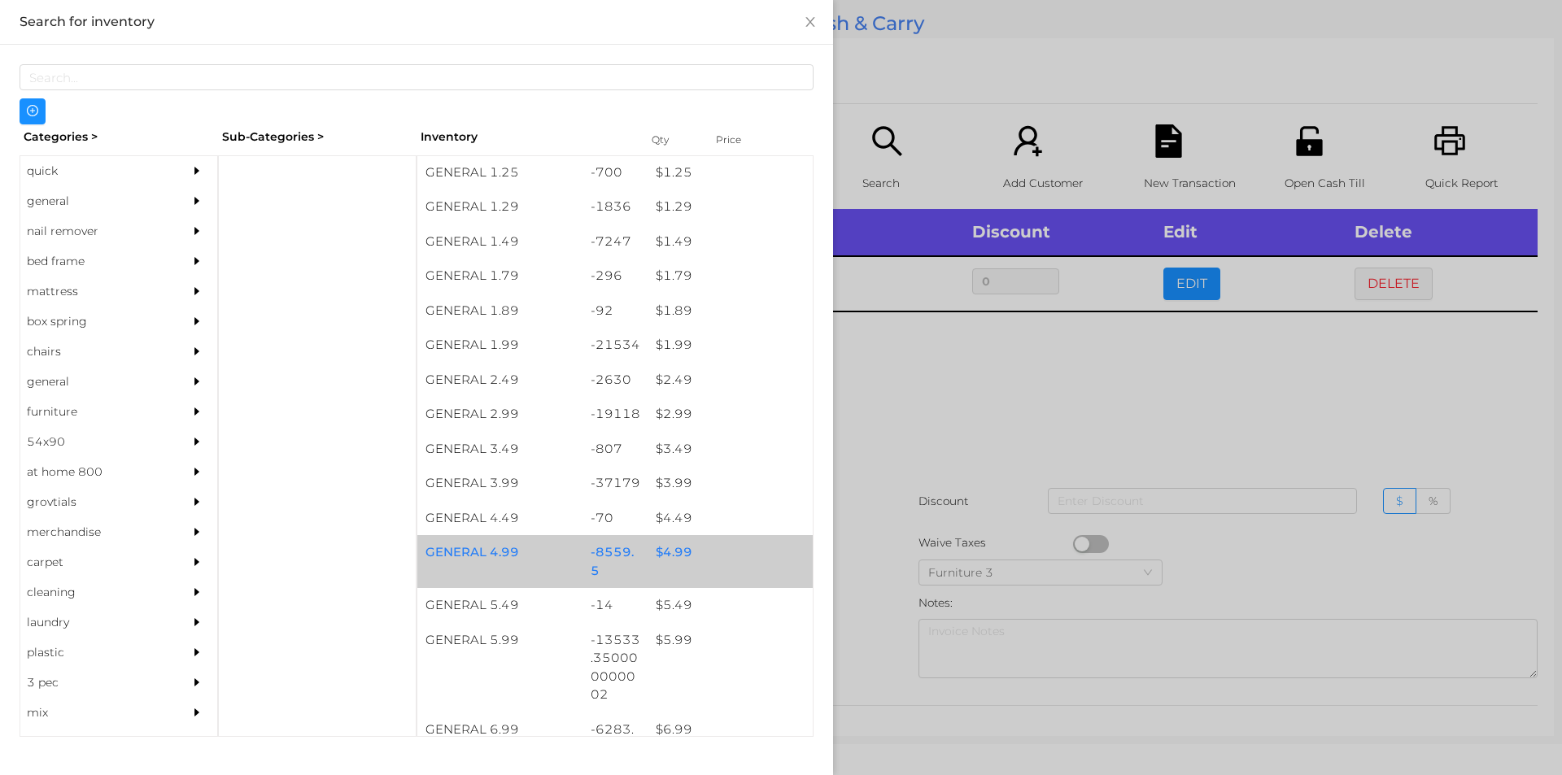
click at [555, 573] on div "GENERAL 4.99 -8559.5 $ 4.99" at bounding box center [614, 561] width 395 height 53
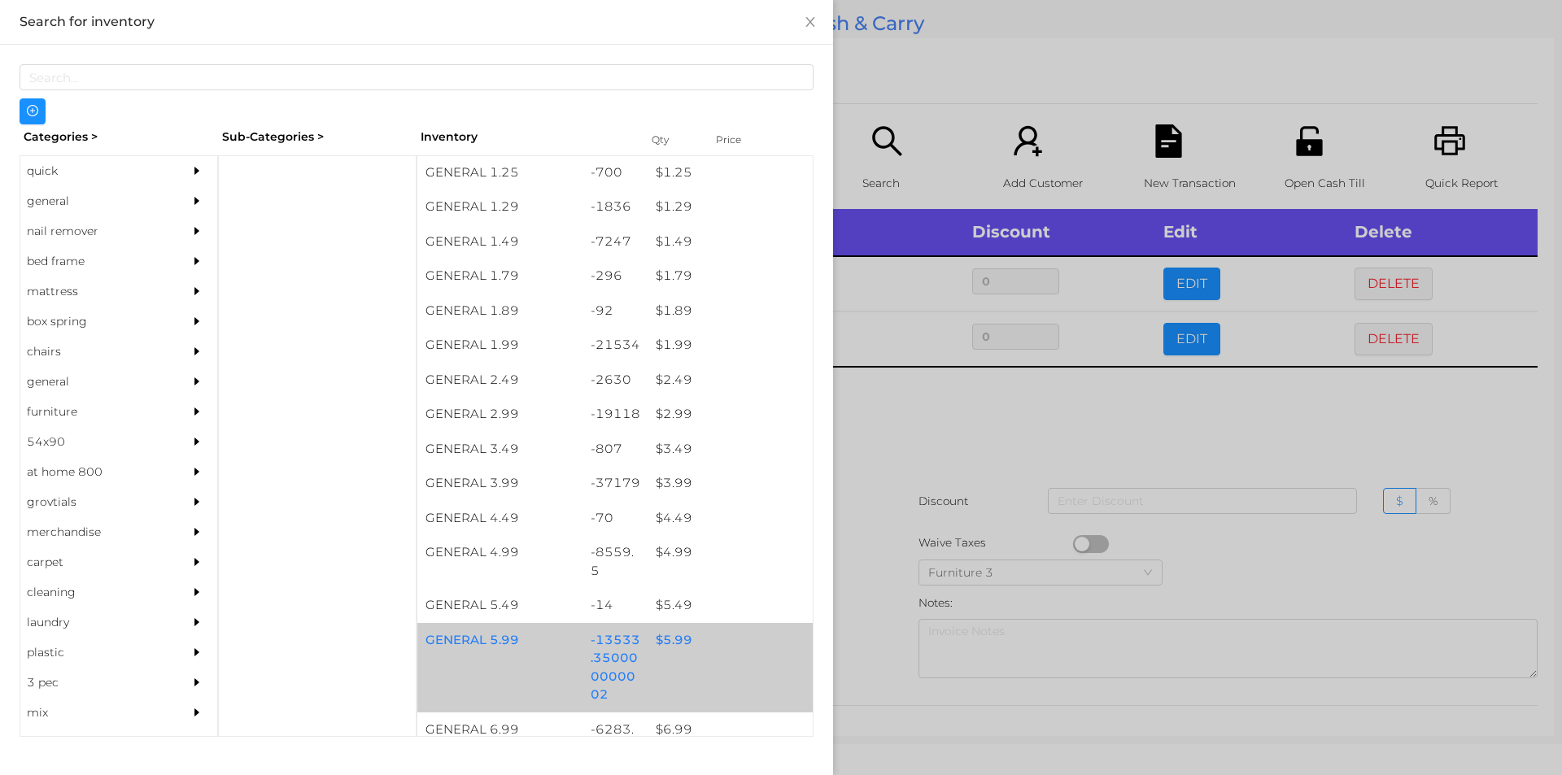
click at [677, 662] on div "GENERAL 5.99 -13533.350000000002 $ 5.99" at bounding box center [614, 668] width 395 height 90
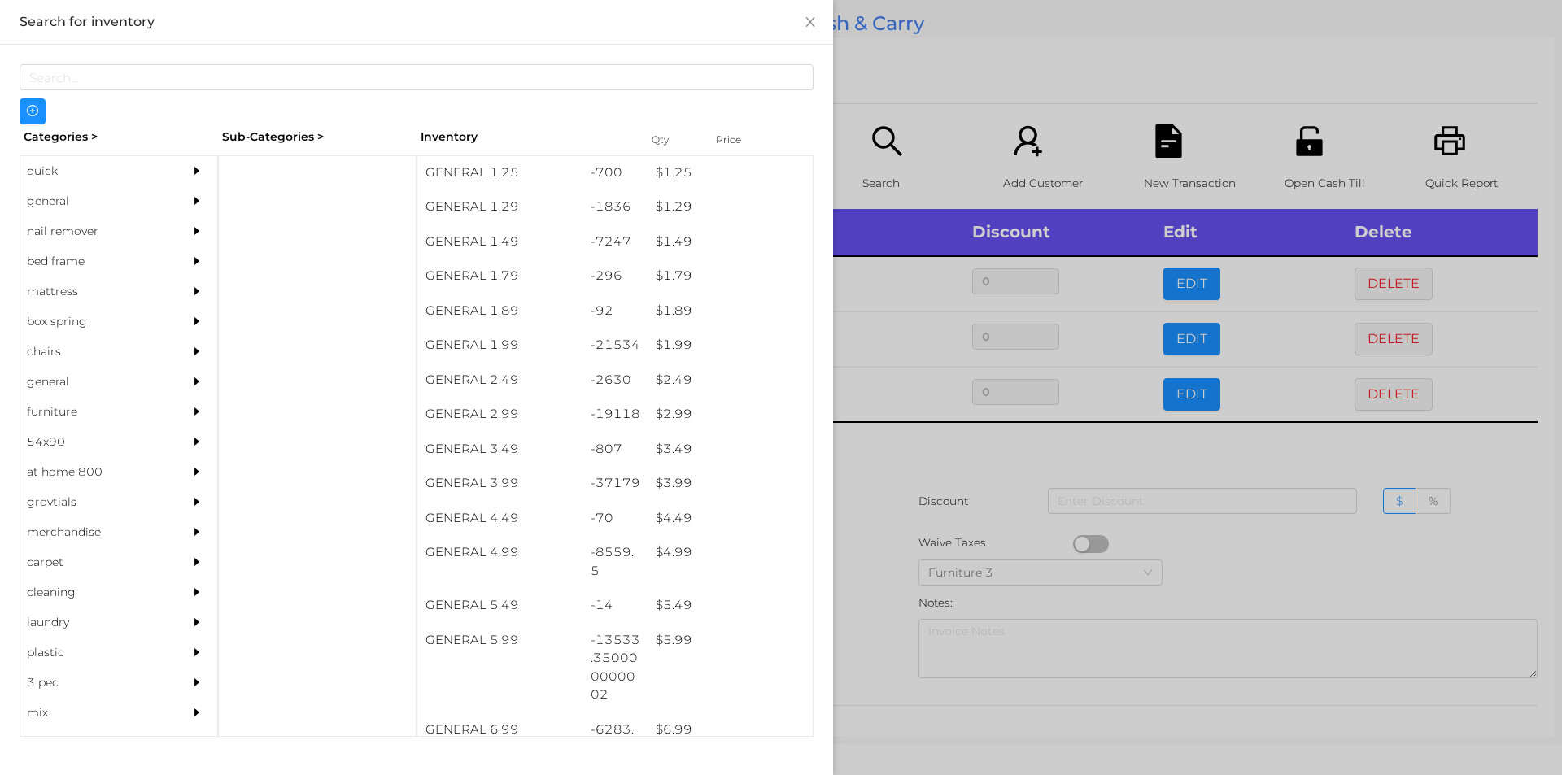
click at [922, 637] on div at bounding box center [781, 387] width 1562 height 775
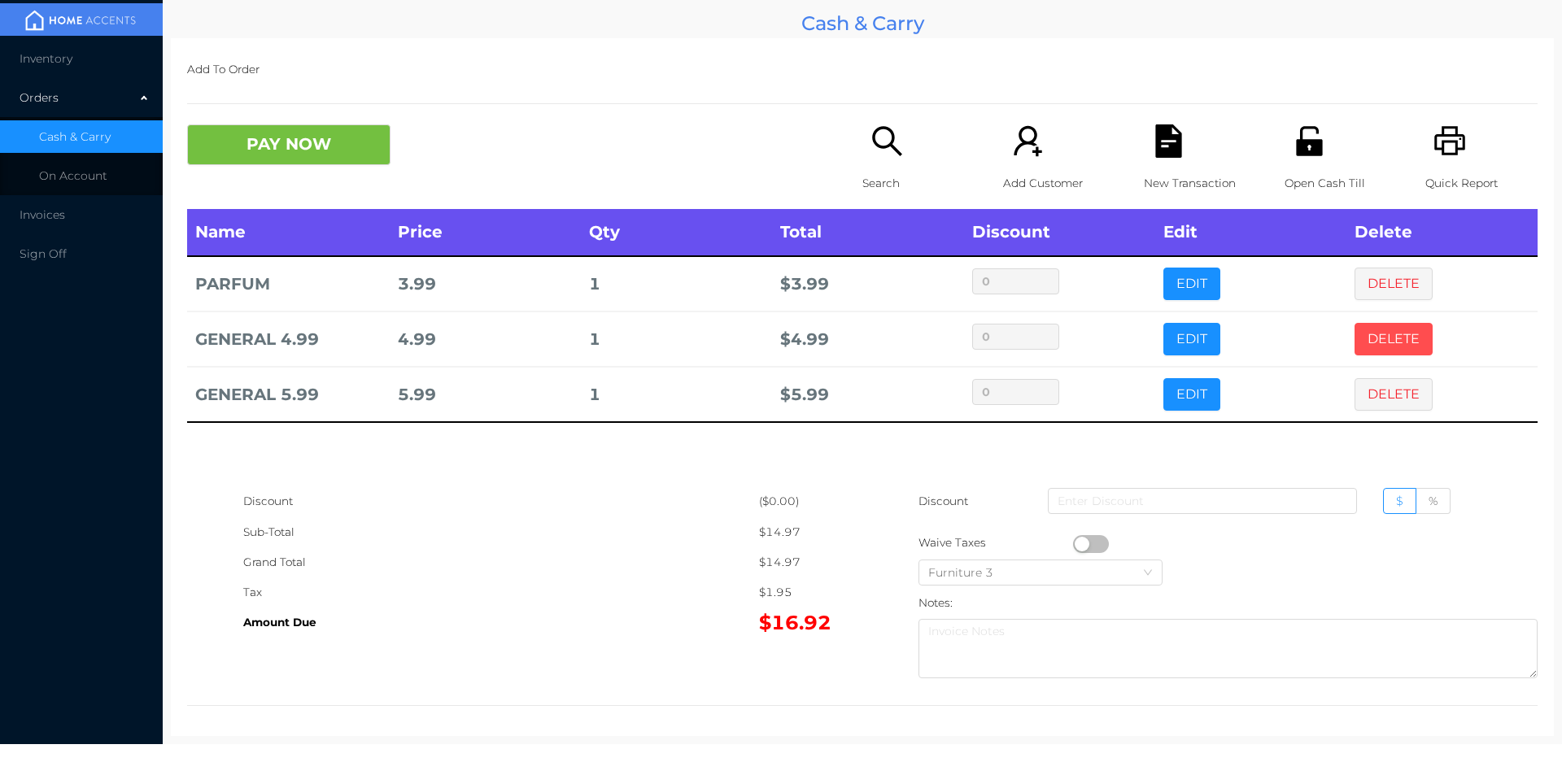
click at [1381, 343] on button "DELETE" at bounding box center [1394, 339] width 78 height 33
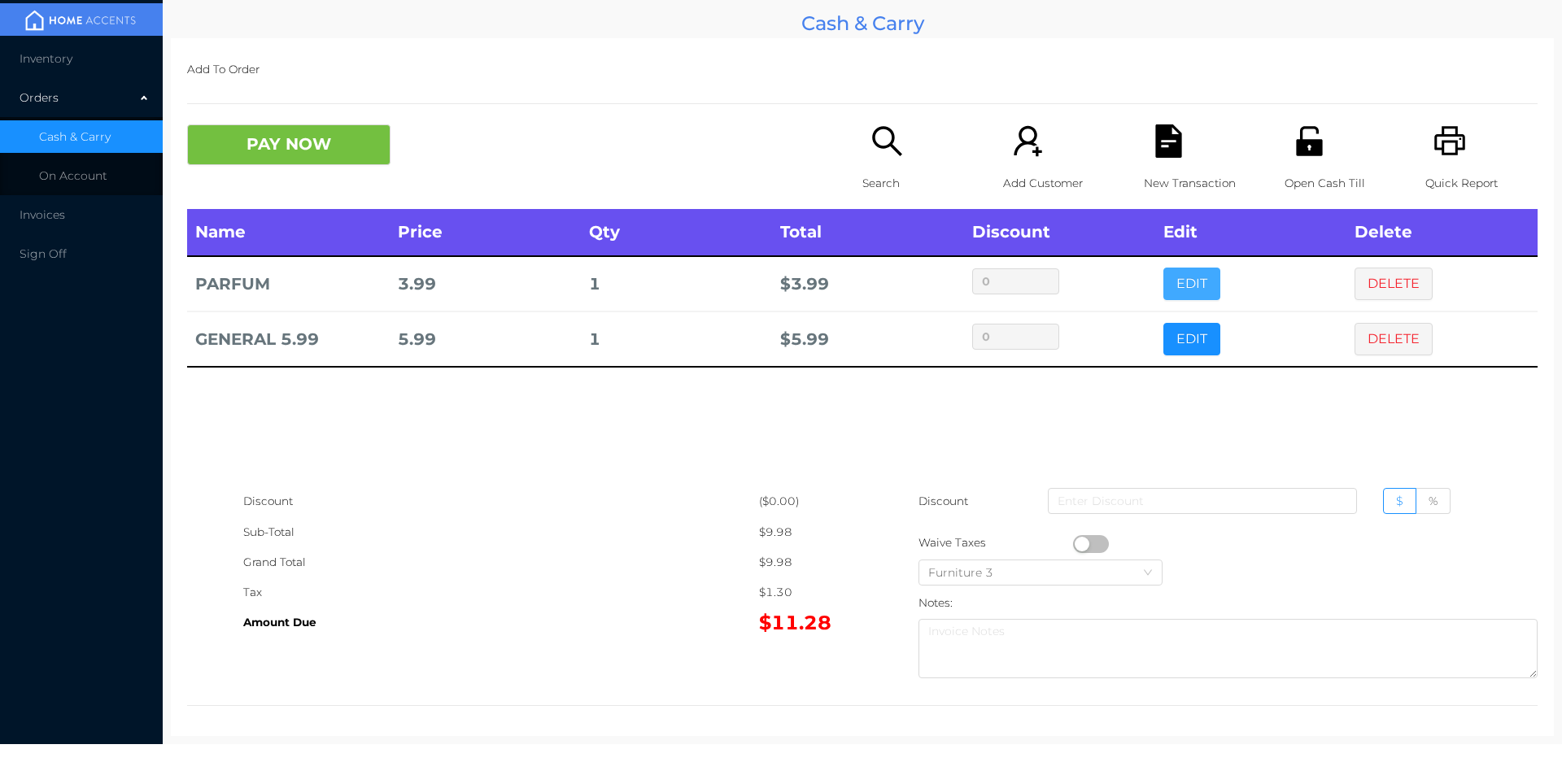
click at [1185, 298] on button "EDIT" at bounding box center [1192, 284] width 57 height 33
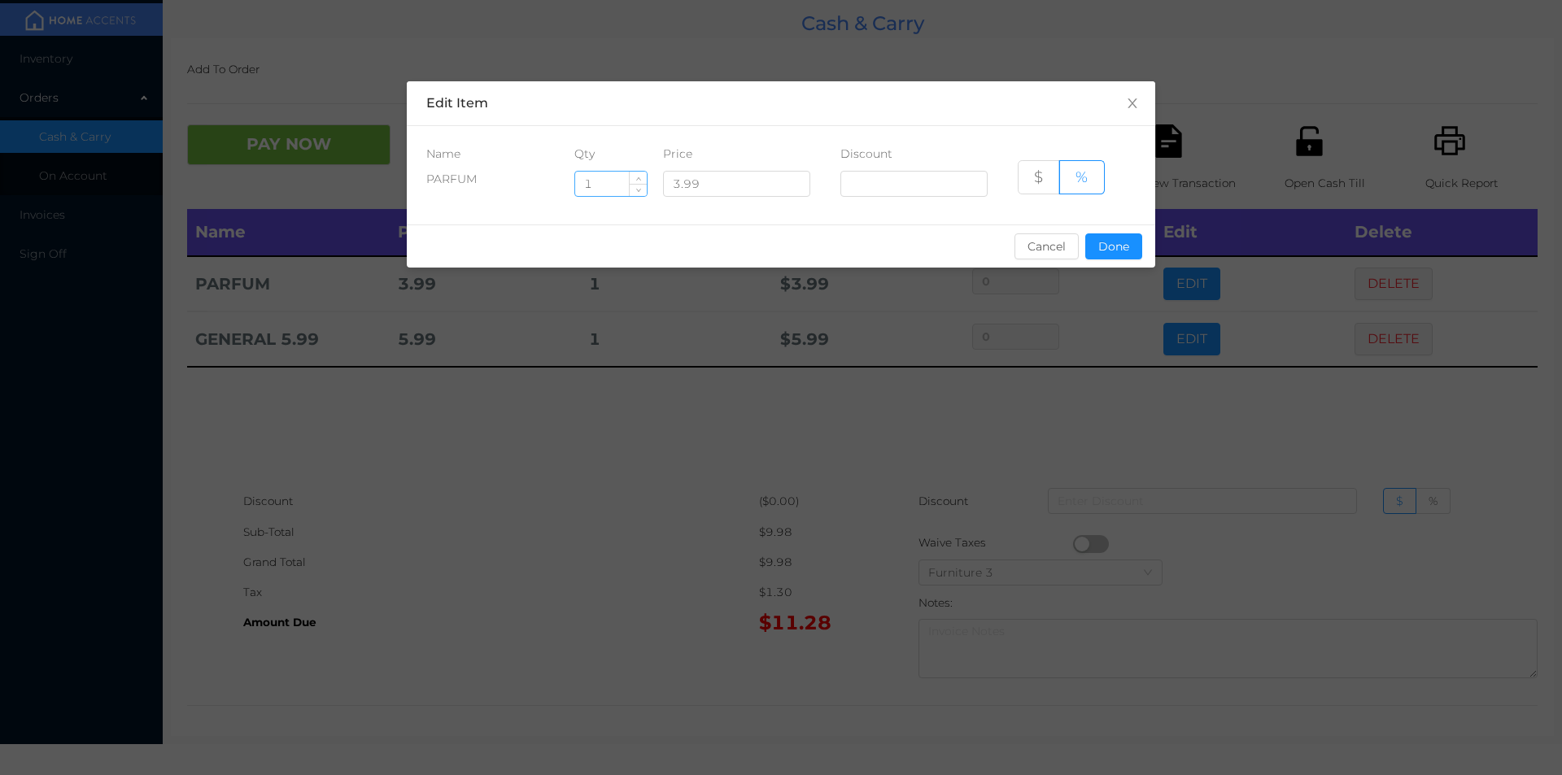
click at [592, 184] on input "1" at bounding box center [611, 184] width 72 height 24
type input "12"
click at [1103, 234] on button "Done" at bounding box center [1113, 247] width 57 height 26
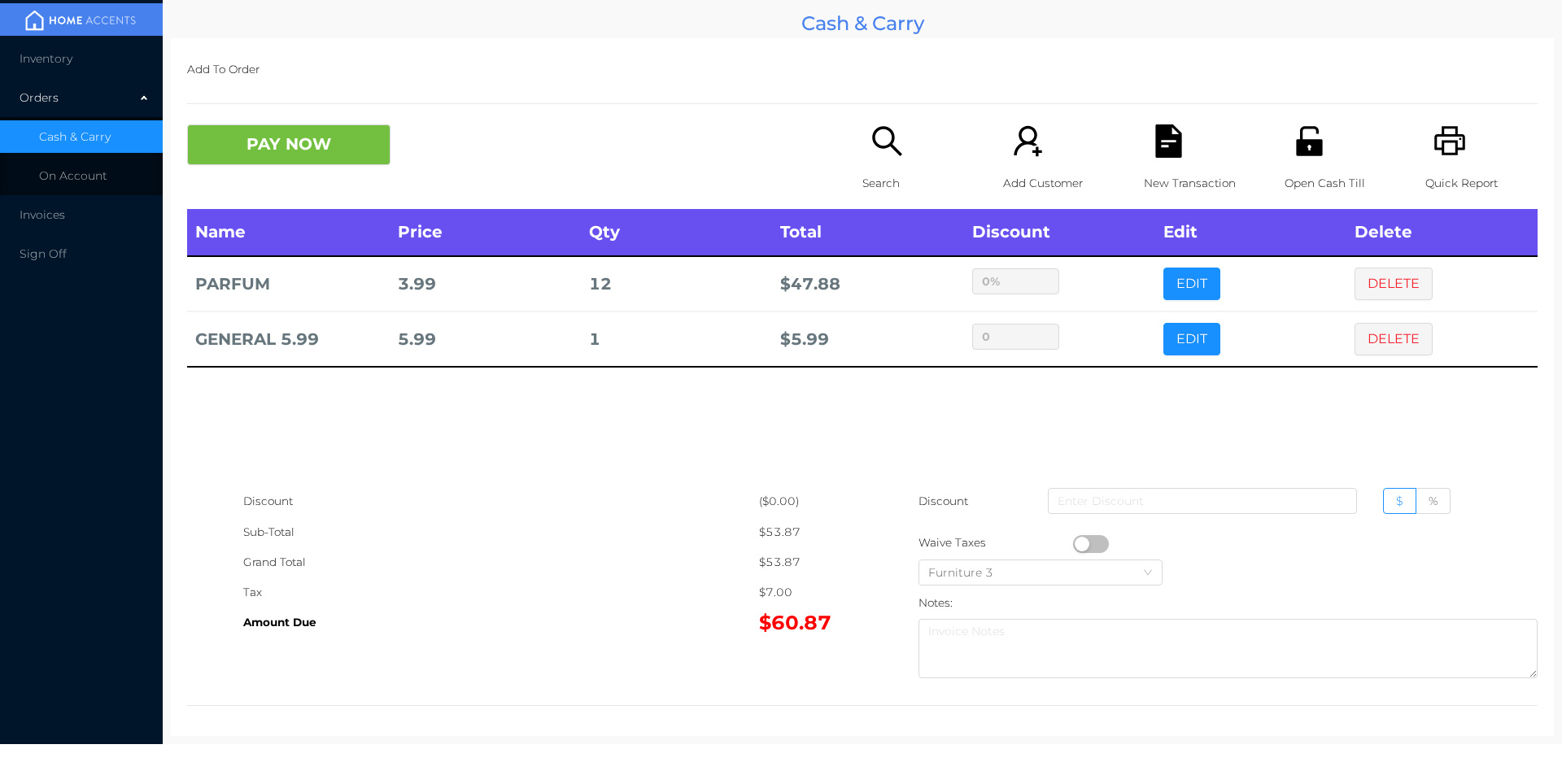
click at [1442, 140] on icon "icon: printer" at bounding box center [1450, 140] width 33 height 33
click at [225, 150] on button "PAY NOW" at bounding box center [288, 144] width 203 height 41
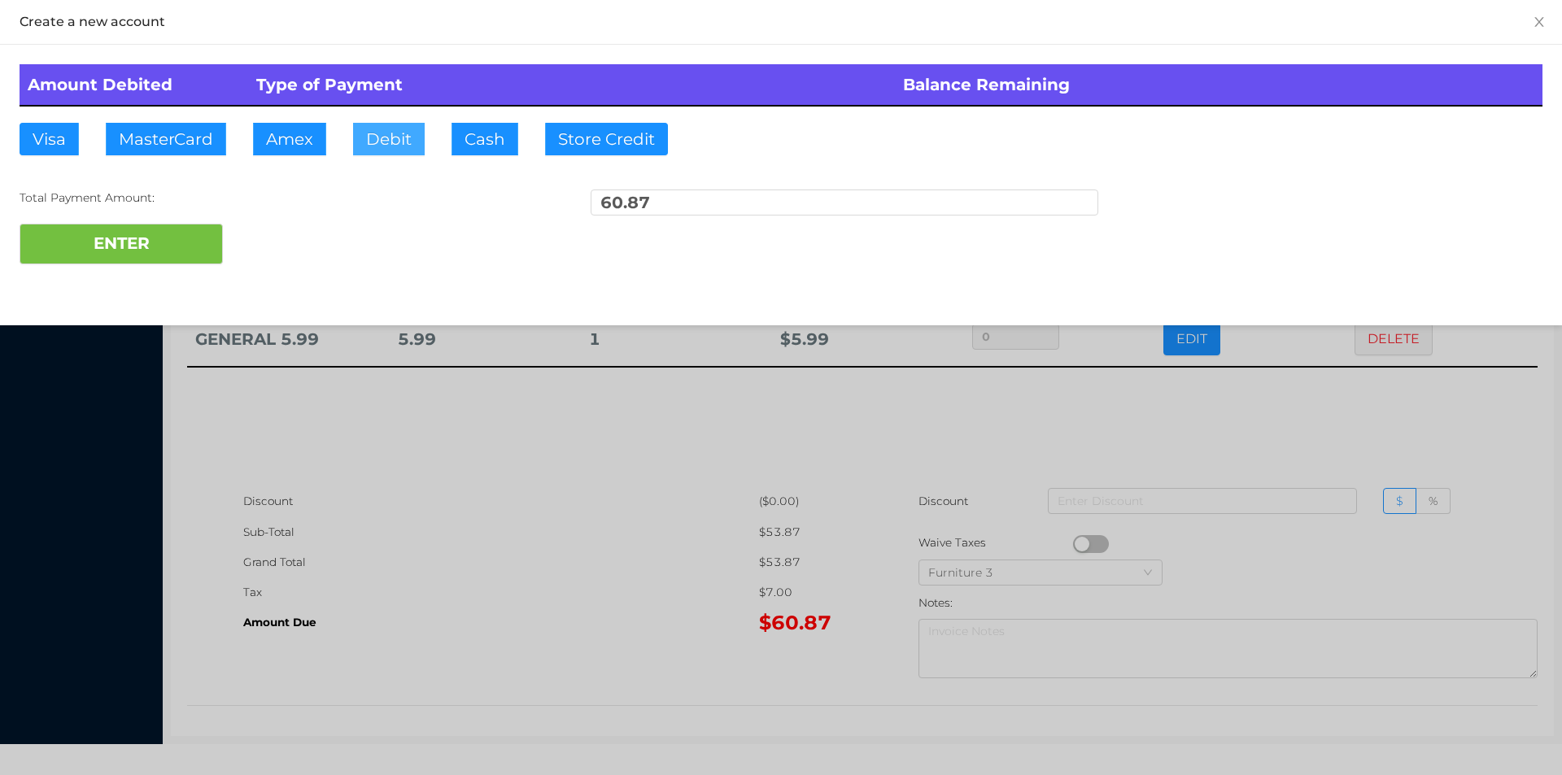
click at [381, 152] on button "Debit" at bounding box center [389, 139] width 72 height 33
click at [163, 231] on button "ENTER" at bounding box center [121, 244] width 203 height 41
type input "0"
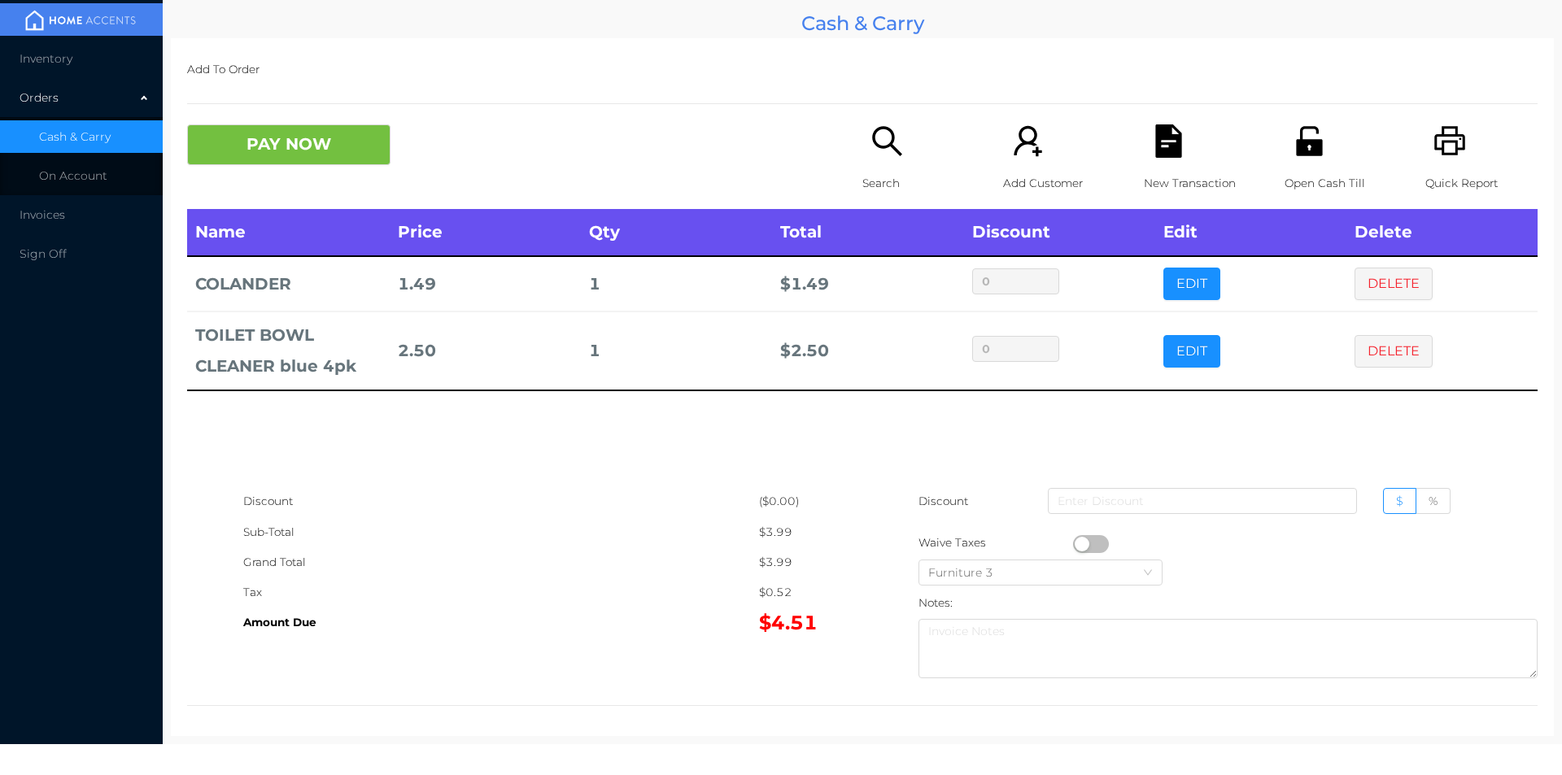
click at [863, 180] on p "Search" at bounding box center [919, 183] width 112 height 30
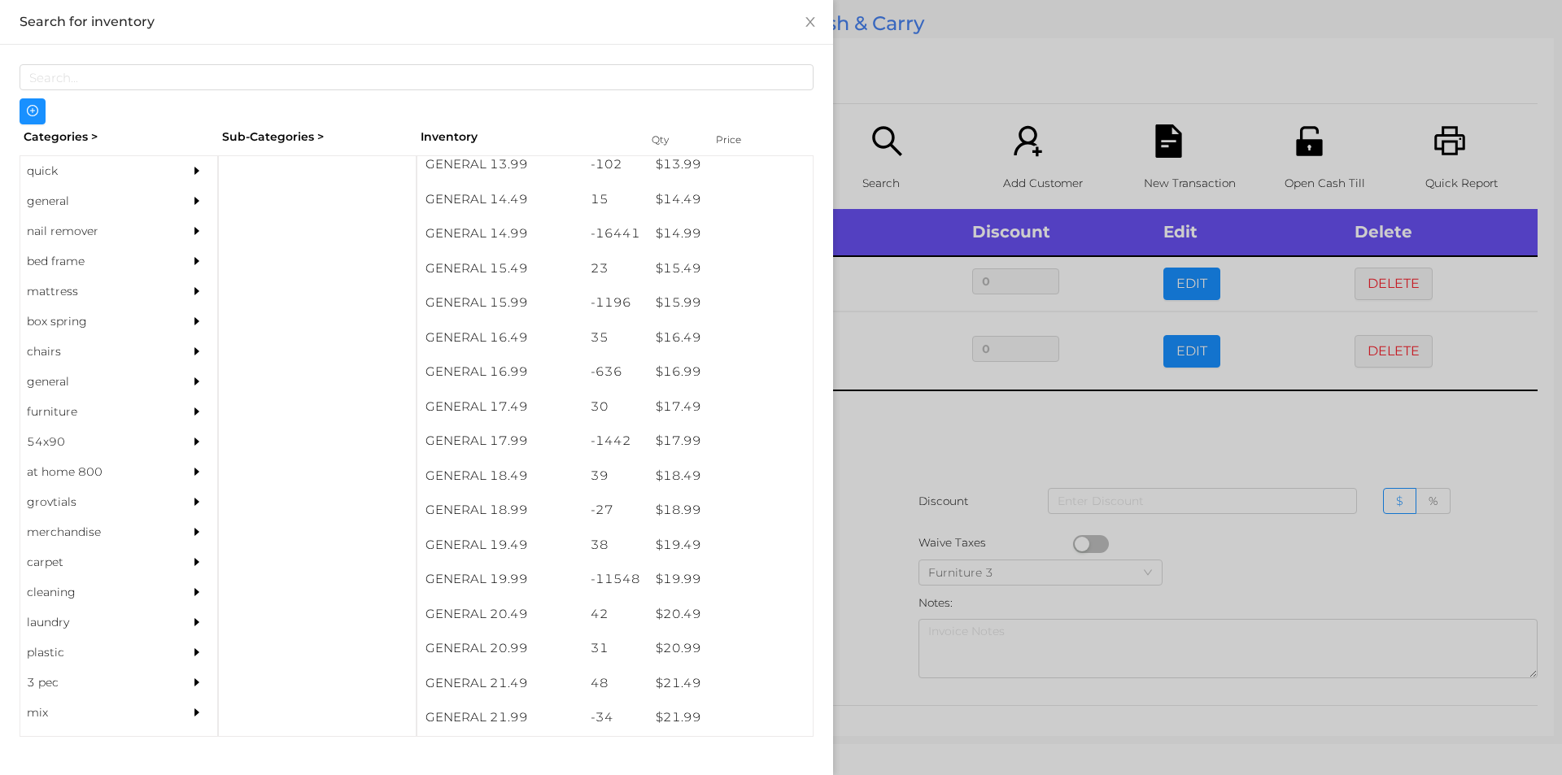
scroll to position [1350, 0]
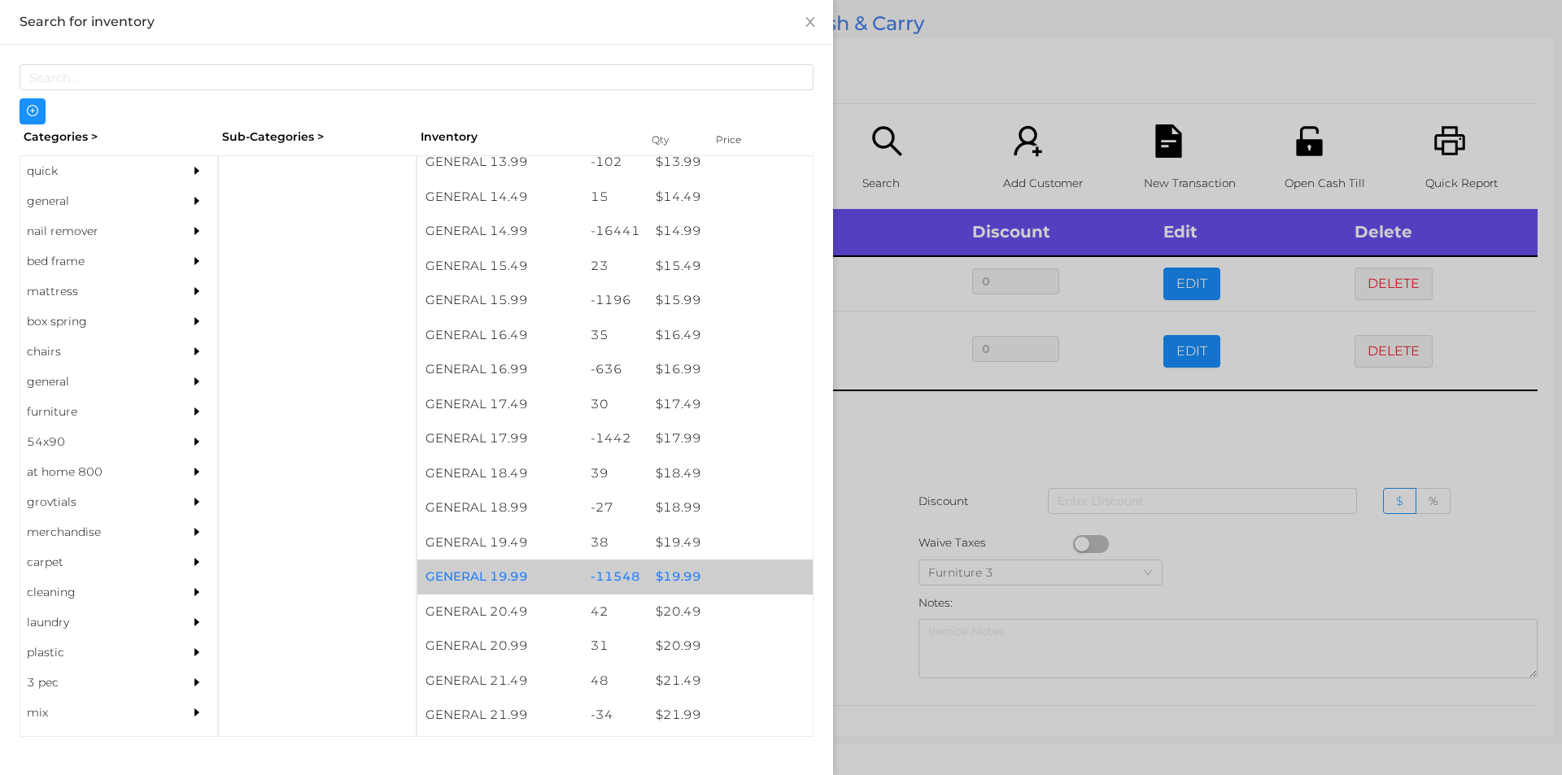
click at [680, 582] on div "$ 19.99" at bounding box center [730, 577] width 165 height 35
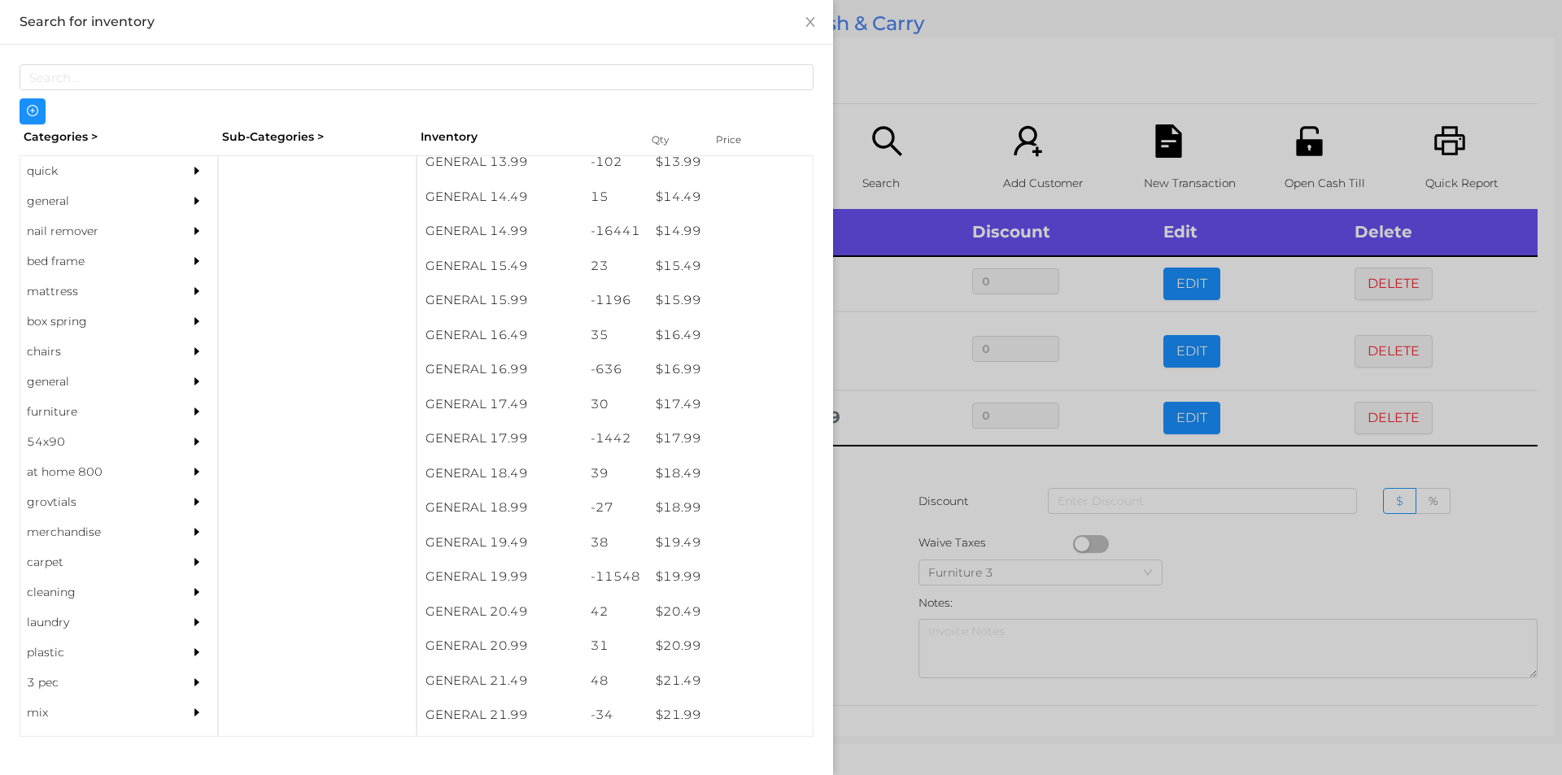
click at [924, 545] on div at bounding box center [781, 387] width 1562 height 775
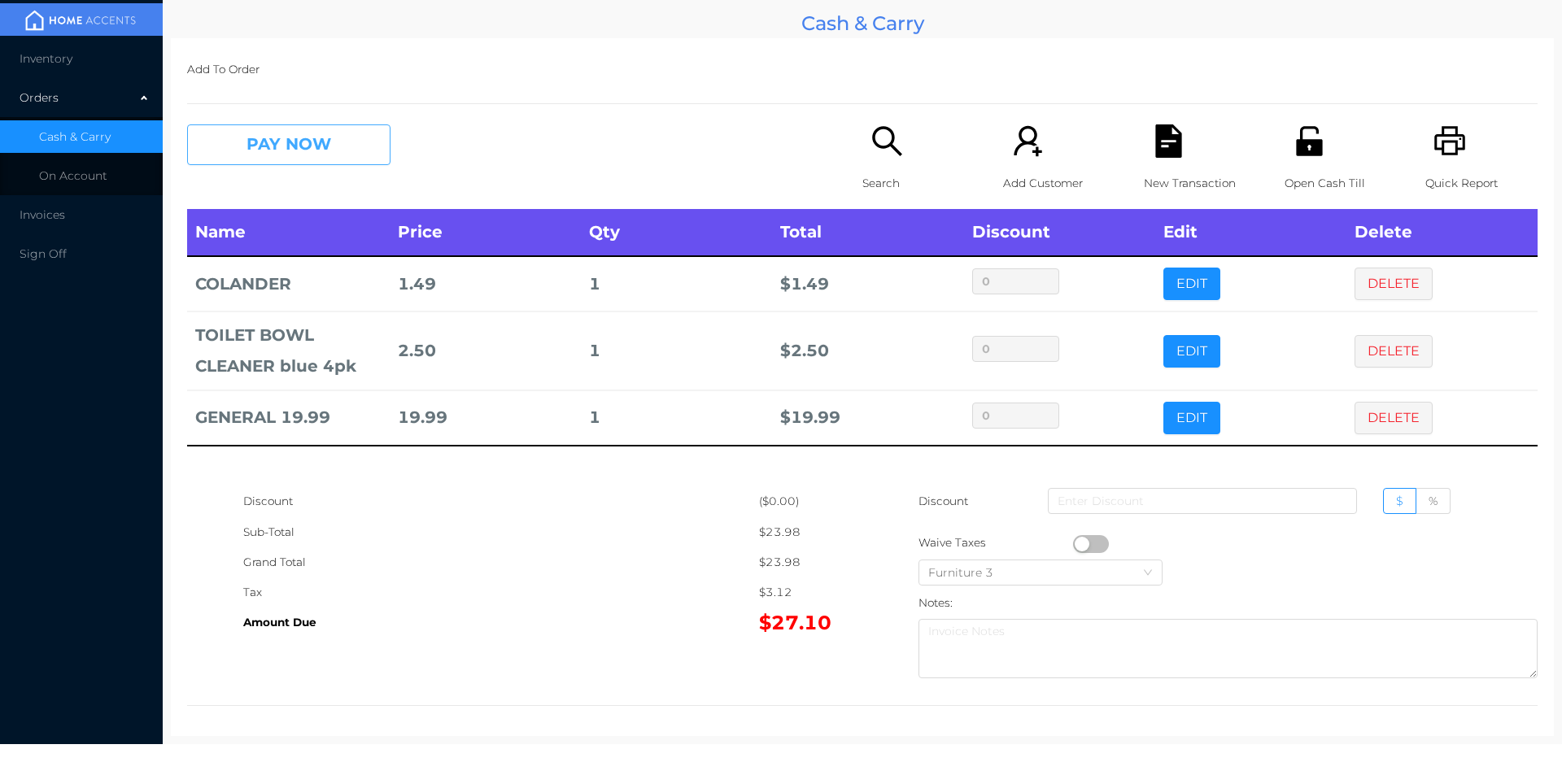
click at [287, 163] on button "PAY NOW" at bounding box center [288, 144] width 203 height 41
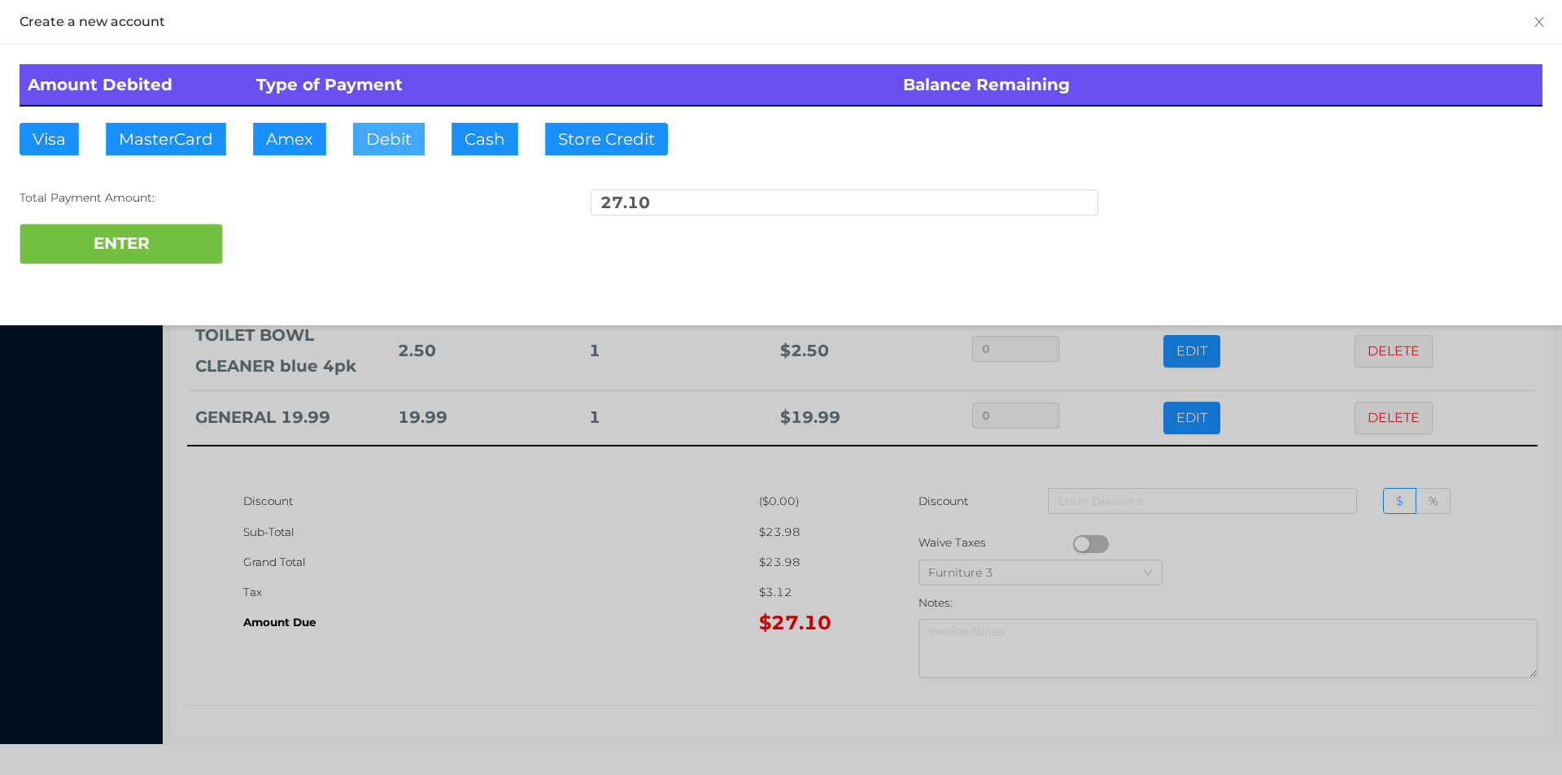
click at [409, 153] on button "Debit" at bounding box center [389, 139] width 72 height 33
click at [144, 229] on button "ENTER" at bounding box center [121, 244] width 203 height 41
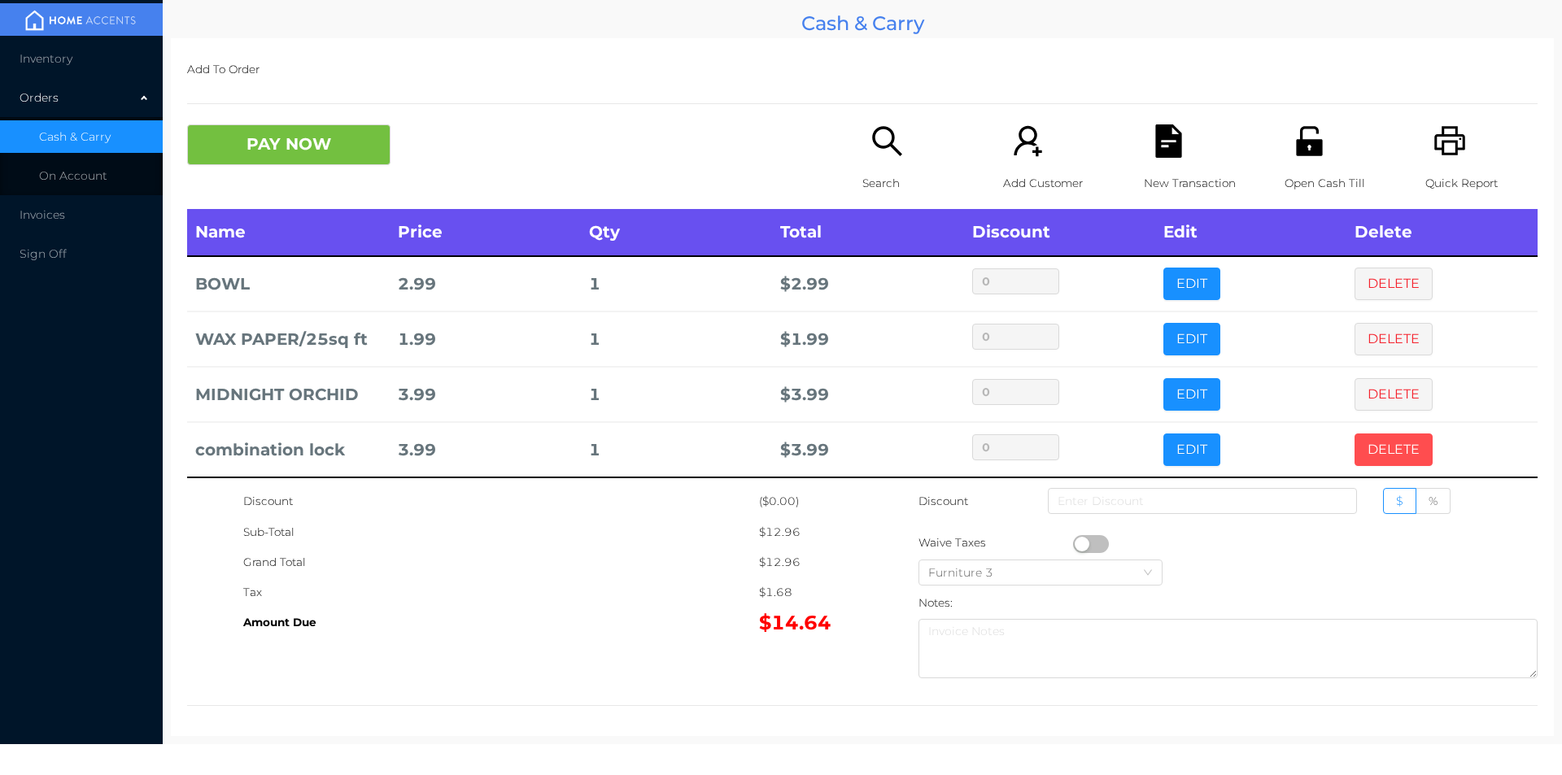
click at [1378, 449] on button "DELETE" at bounding box center [1394, 450] width 78 height 33
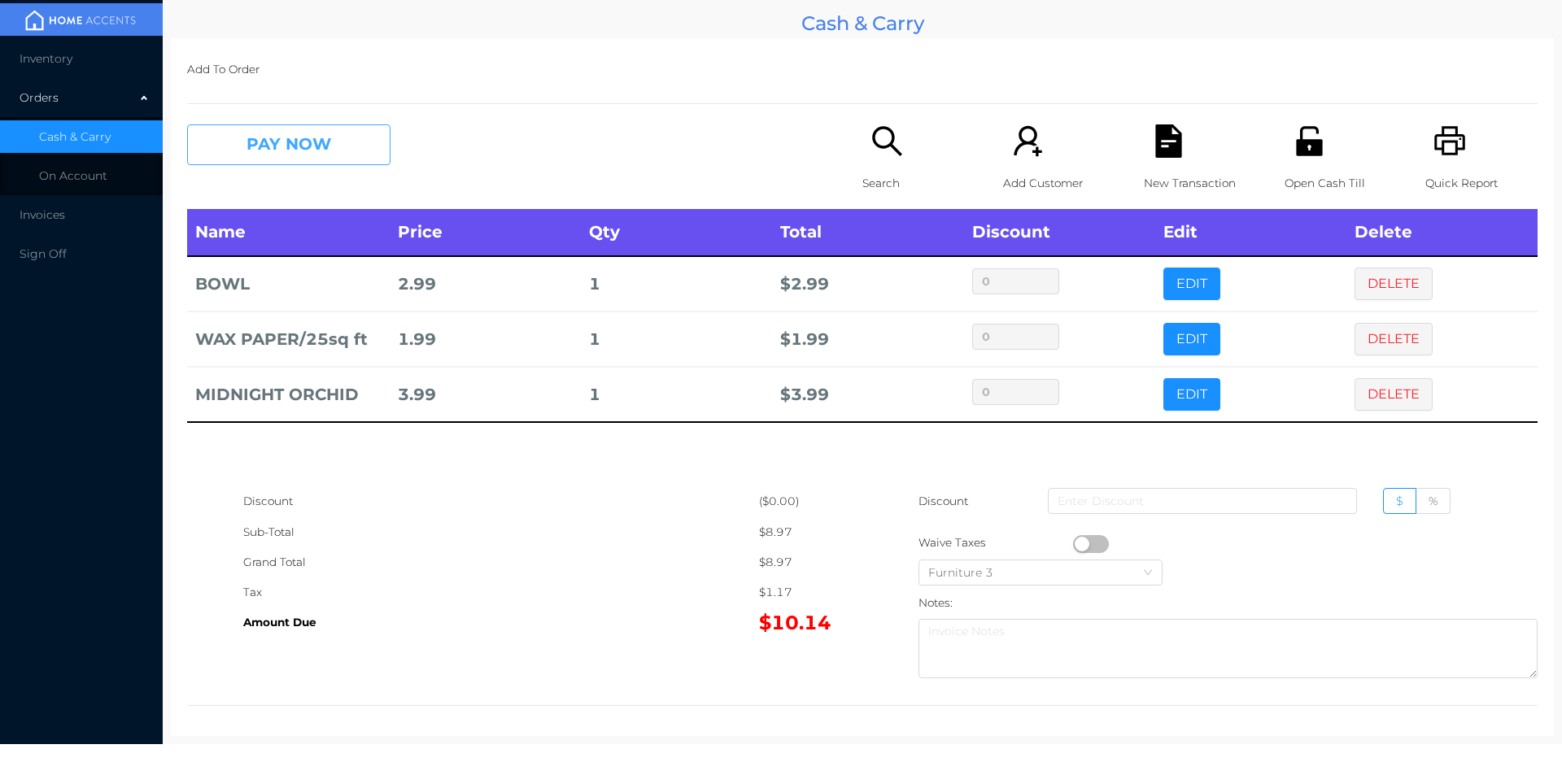
click at [277, 126] on button "PAY NOW" at bounding box center [288, 144] width 203 height 41
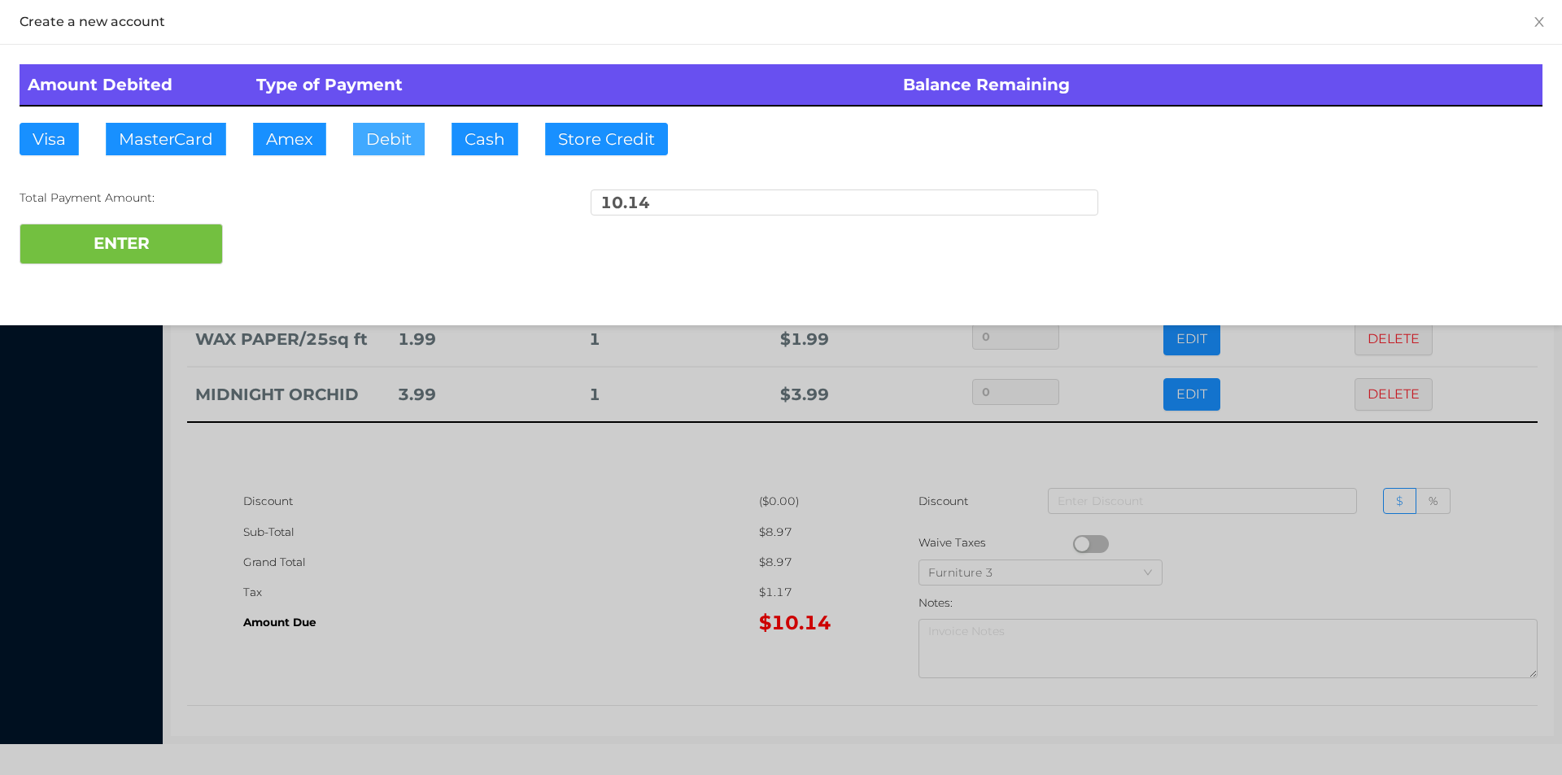
click at [403, 149] on button "Debit" at bounding box center [389, 139] width 72 height 33
click at [120, 240] on button "ENTER" at bounding box center [121, 244] width 203 height 41
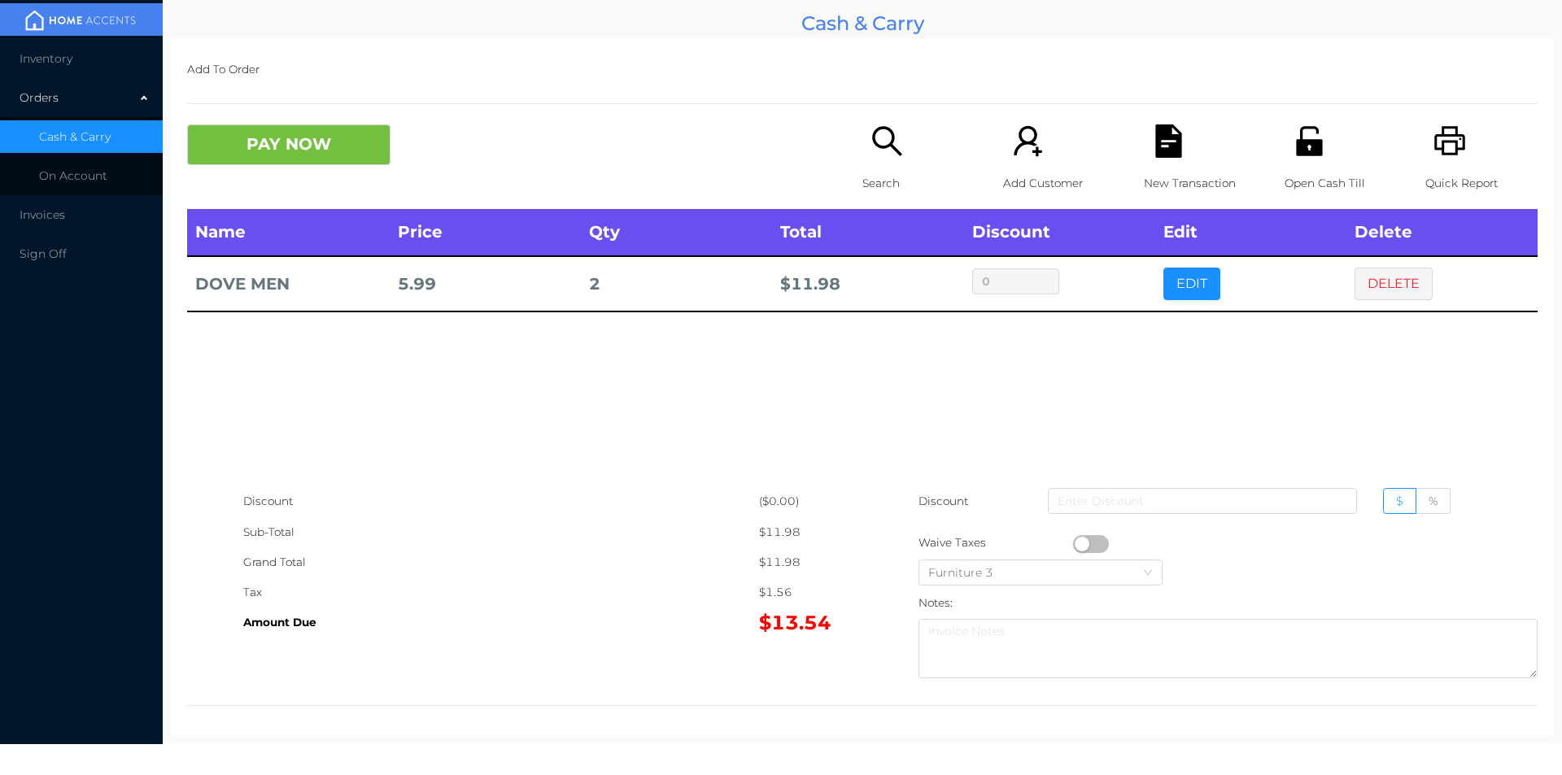
click at [876, 144] on icon "icon: search" at bounding box center [887, 140] width 33 height 33
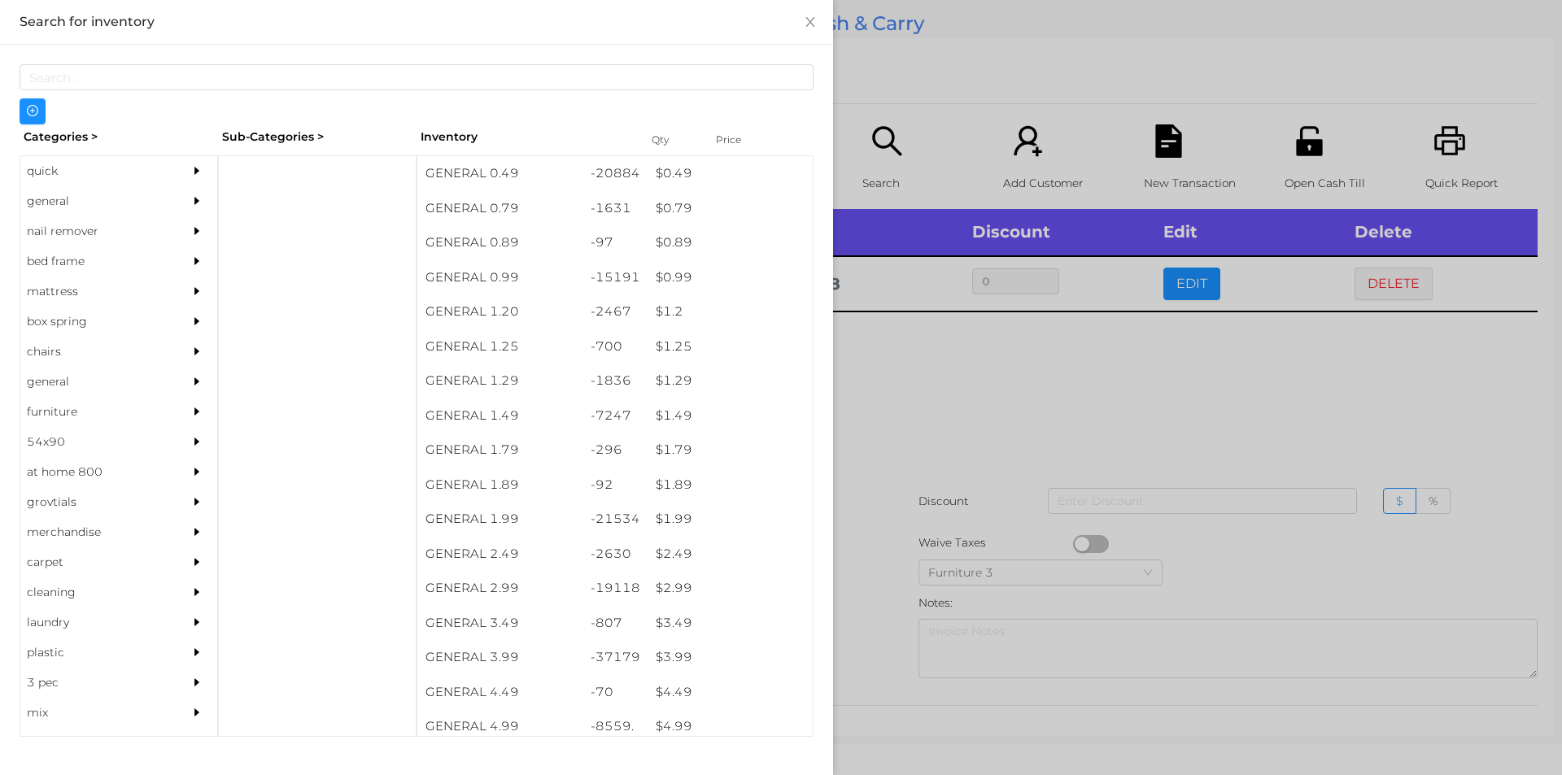
click at [69, 143] on div "Categories >" at bounding box center [119, 136] width 199 height 25
click at [378, 183] on div at bounding box center [317, 446] width 199 height 582
click at [117, 164] on div "quick" at bounding box center [94, 171] width 148 height 30
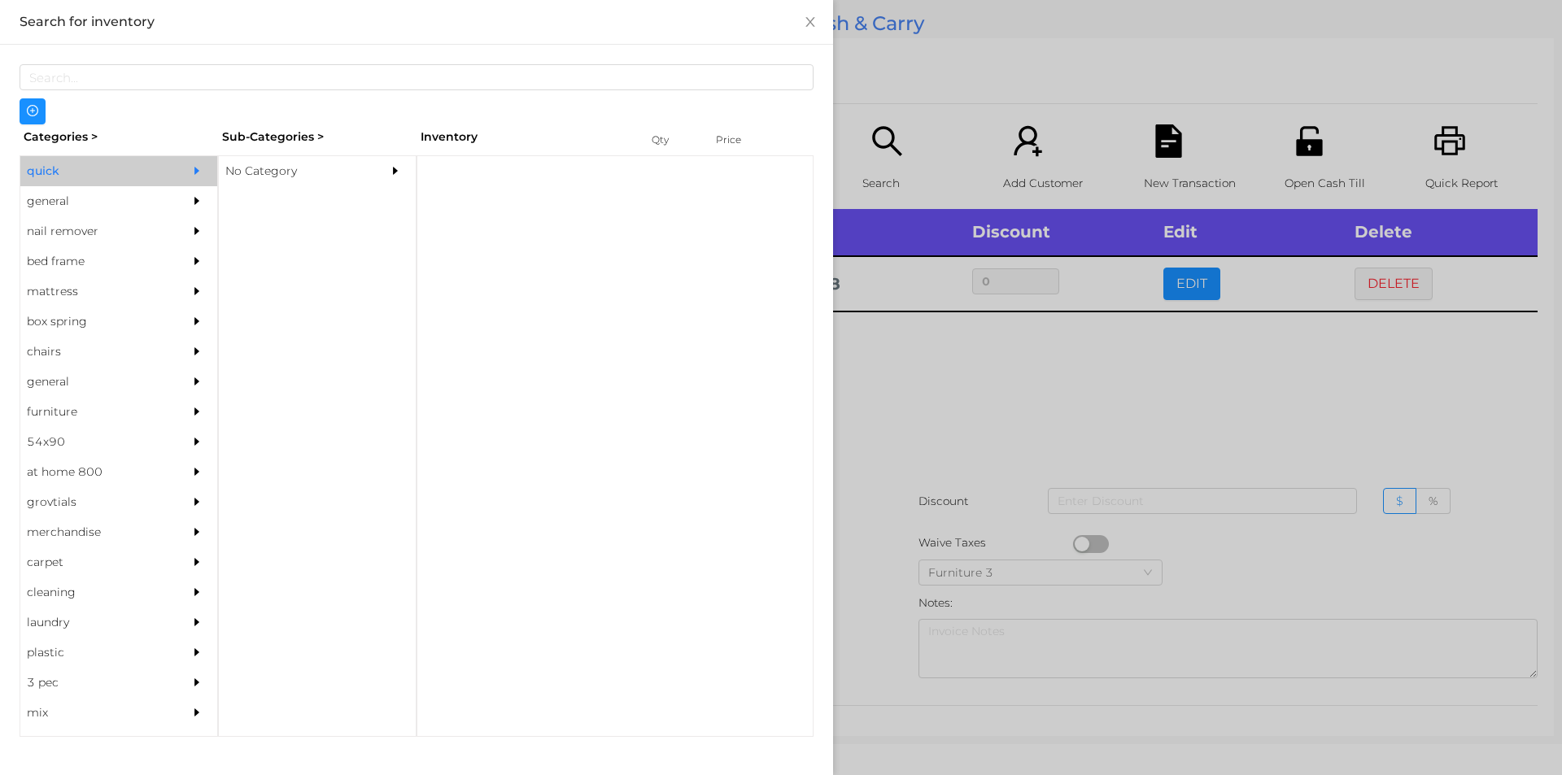
click at [334, 200] on div "No Category" at bounding box center [317, 446] width 199 height 582
click at [502, 575] on div at bounding box center [615, 446] width 397 height 582
click at [300, 161] on div "No Category" at bounding box center [293, 171] width 148 height 30
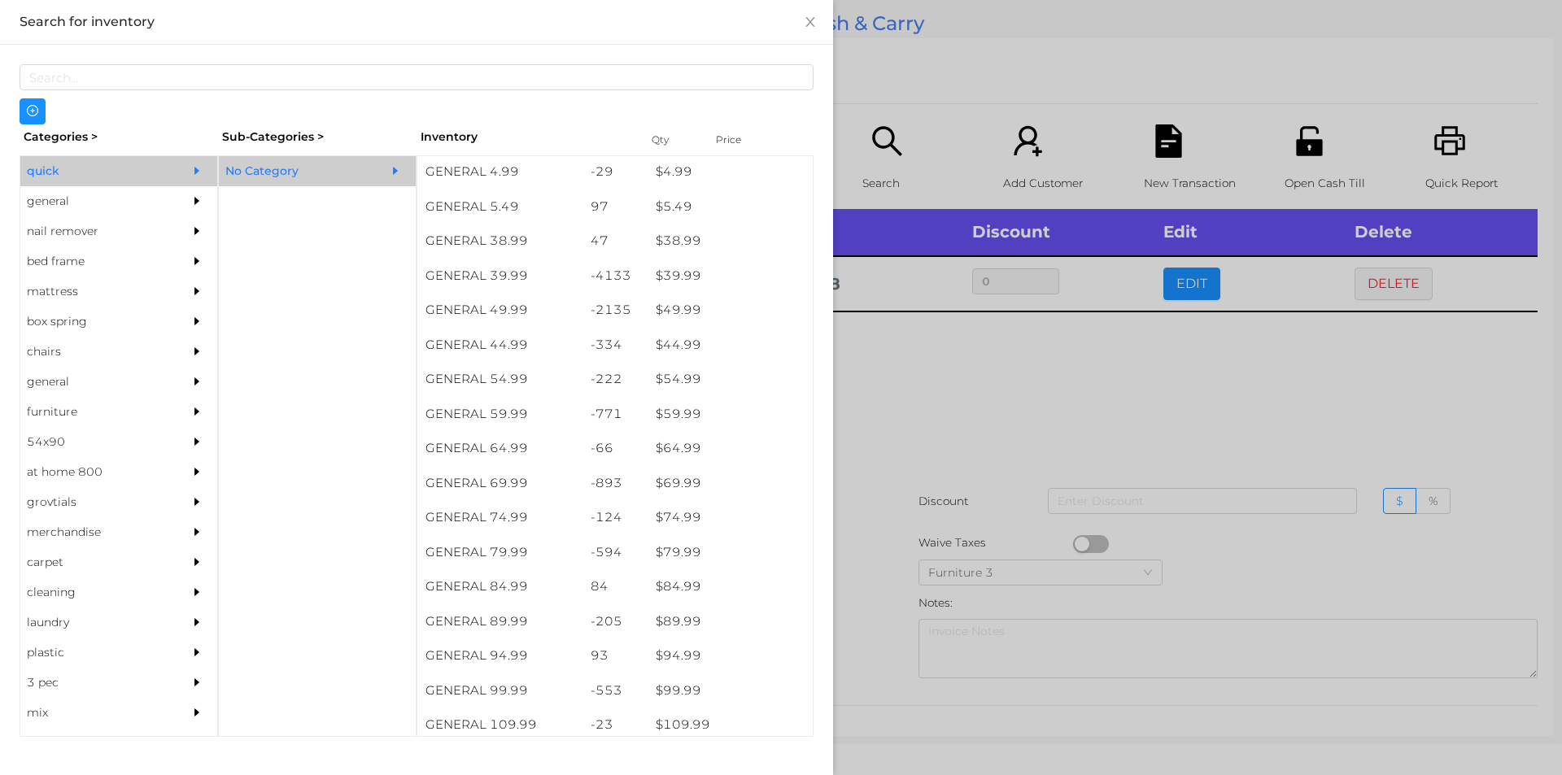
scroll to position [823, 0]
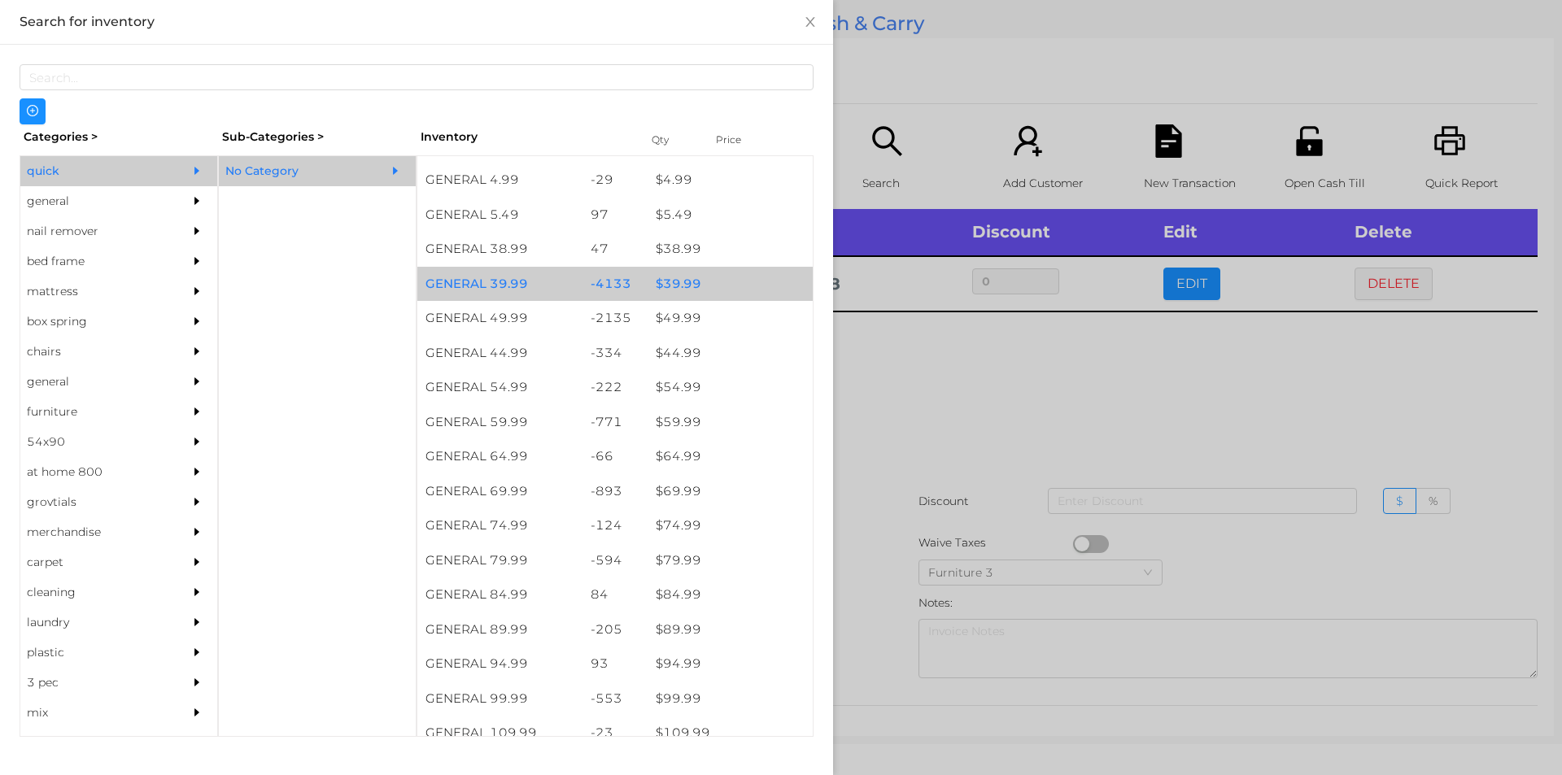
click at [689, 283] on div "$ 39.99" at bounding box center [730, 284] width 165 height 35
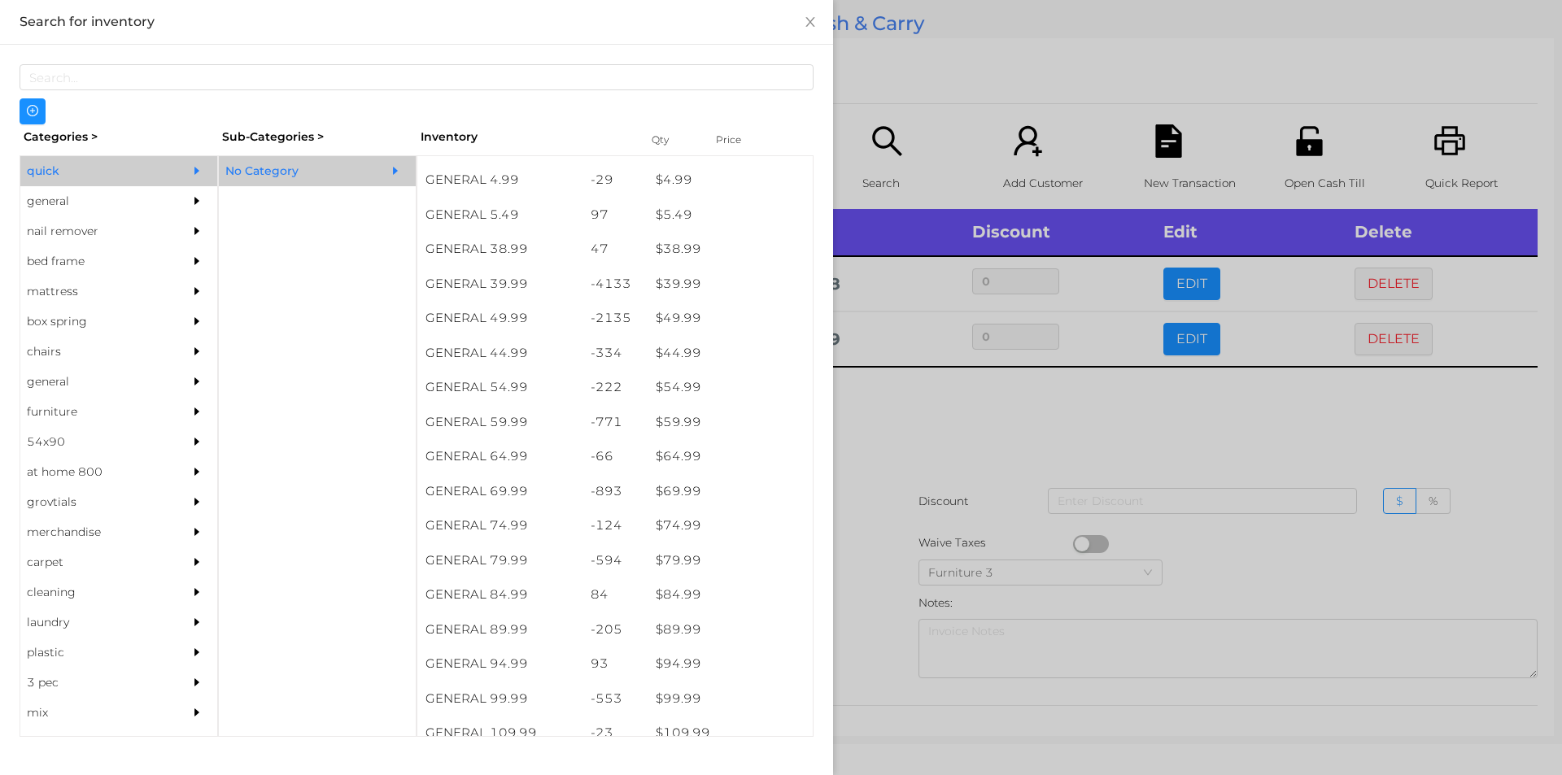
click at [921, 62] on div at bounding box center [781, 387] width 1562 height 775
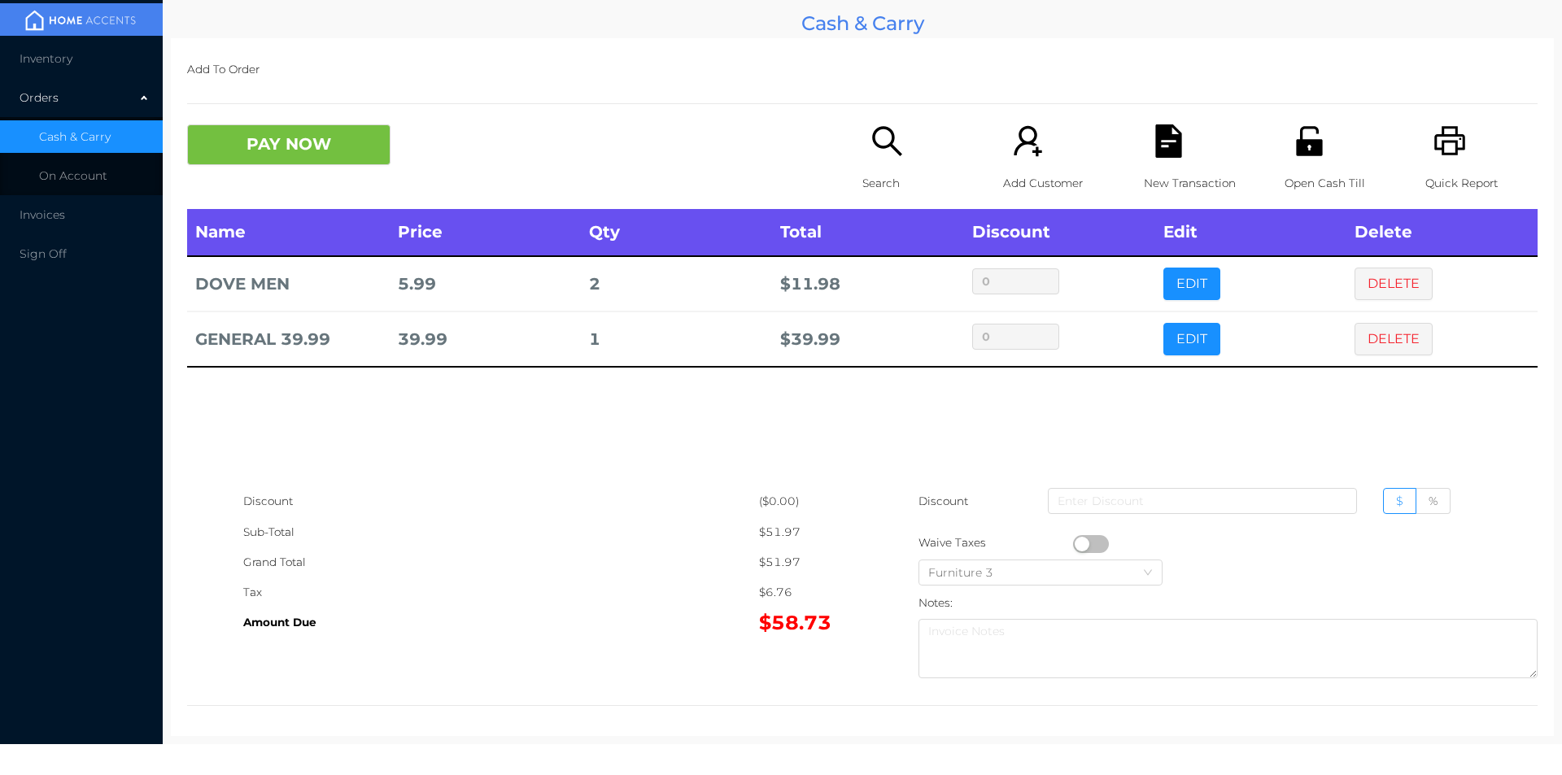
click at [1173, 141] on icon "icon: file-text" at bounding box center [1168, 140] width 26 height 33
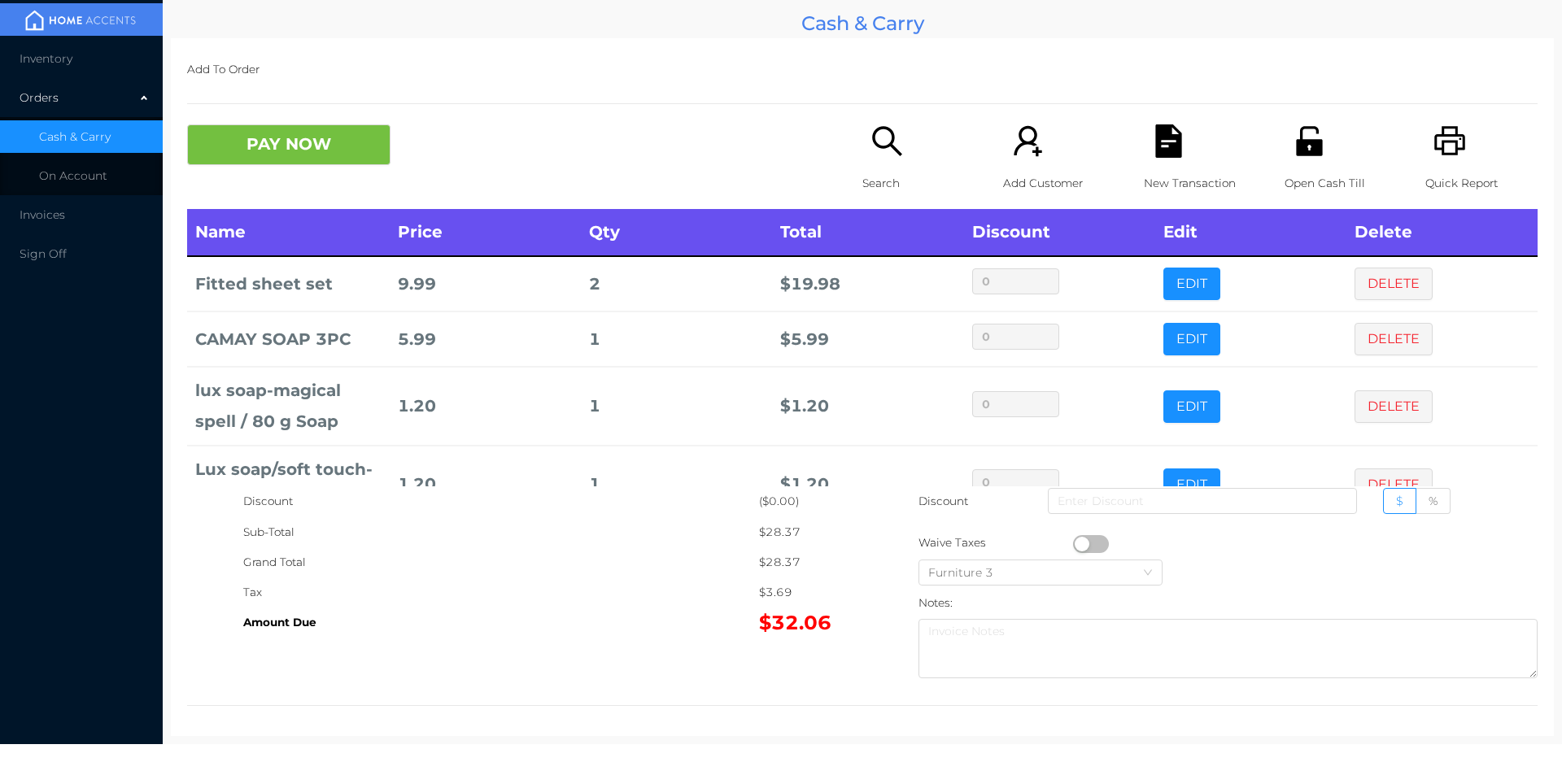
click at [871, 152] on icon "icon: search" at bounding box center [887, 140] width 33 height 33
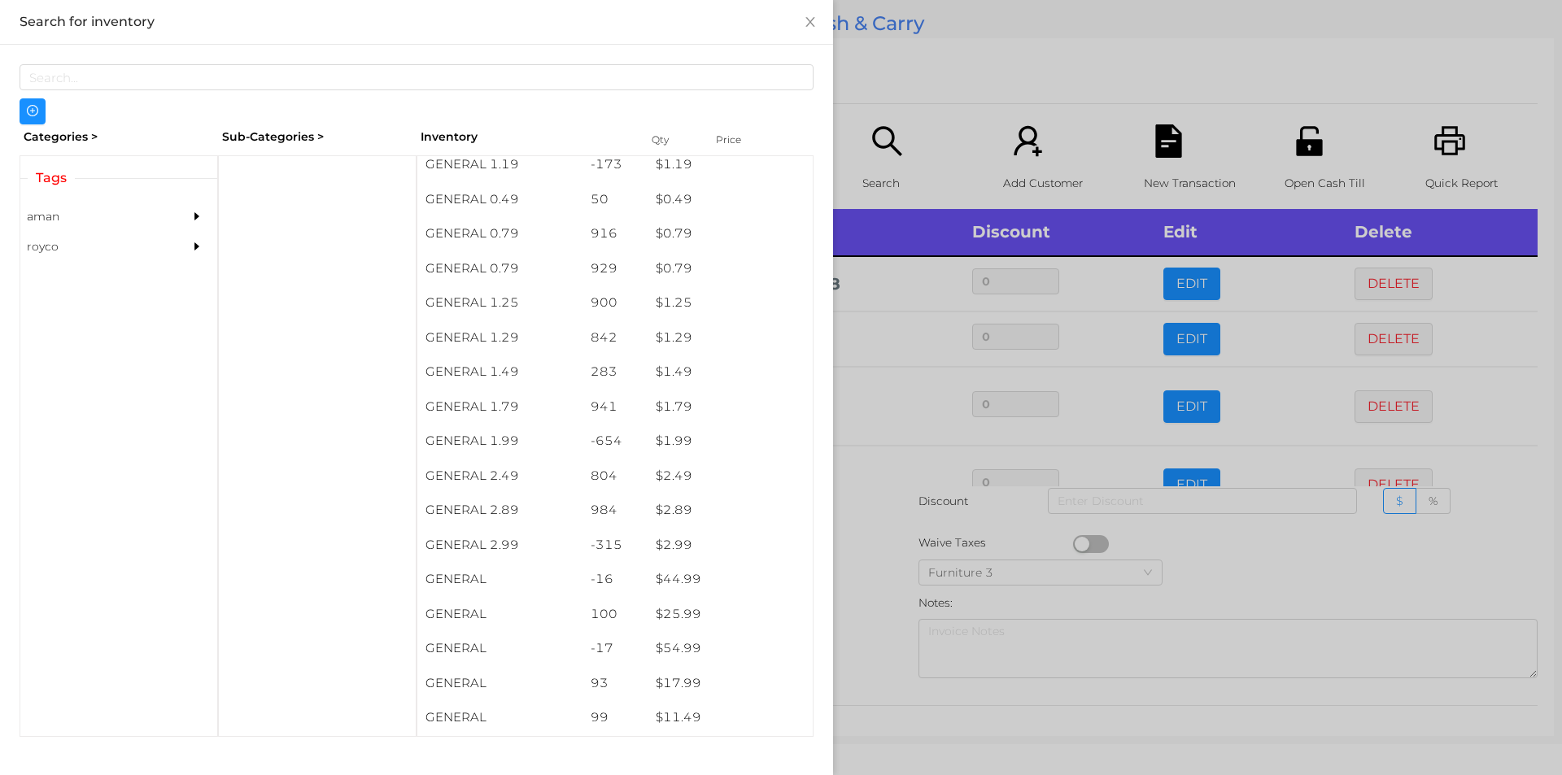
scroll to position [123, 0]
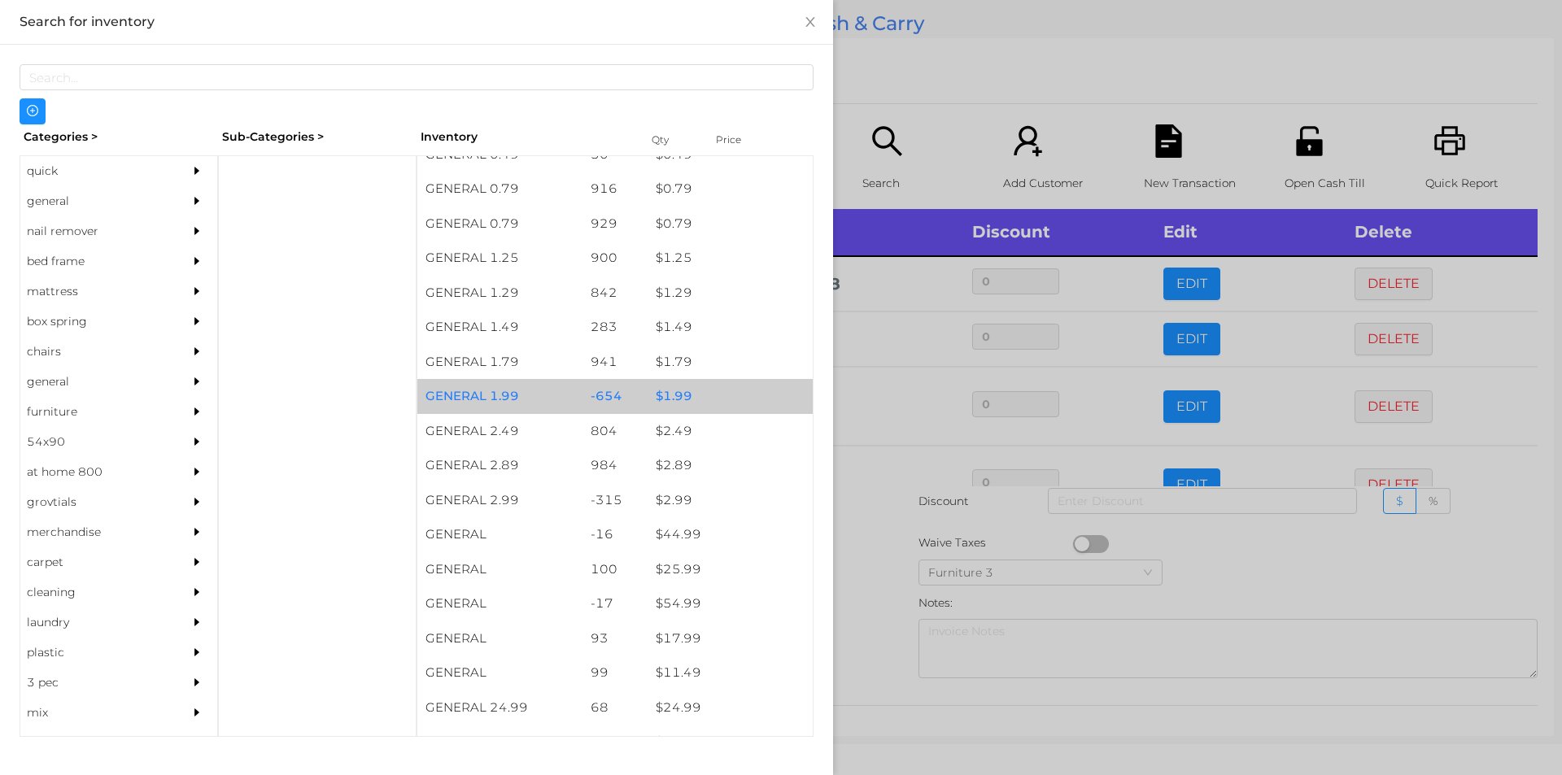
click at [661, 386] on div "$ 1.99" at bounding box center [730, 396] width 165 height 35
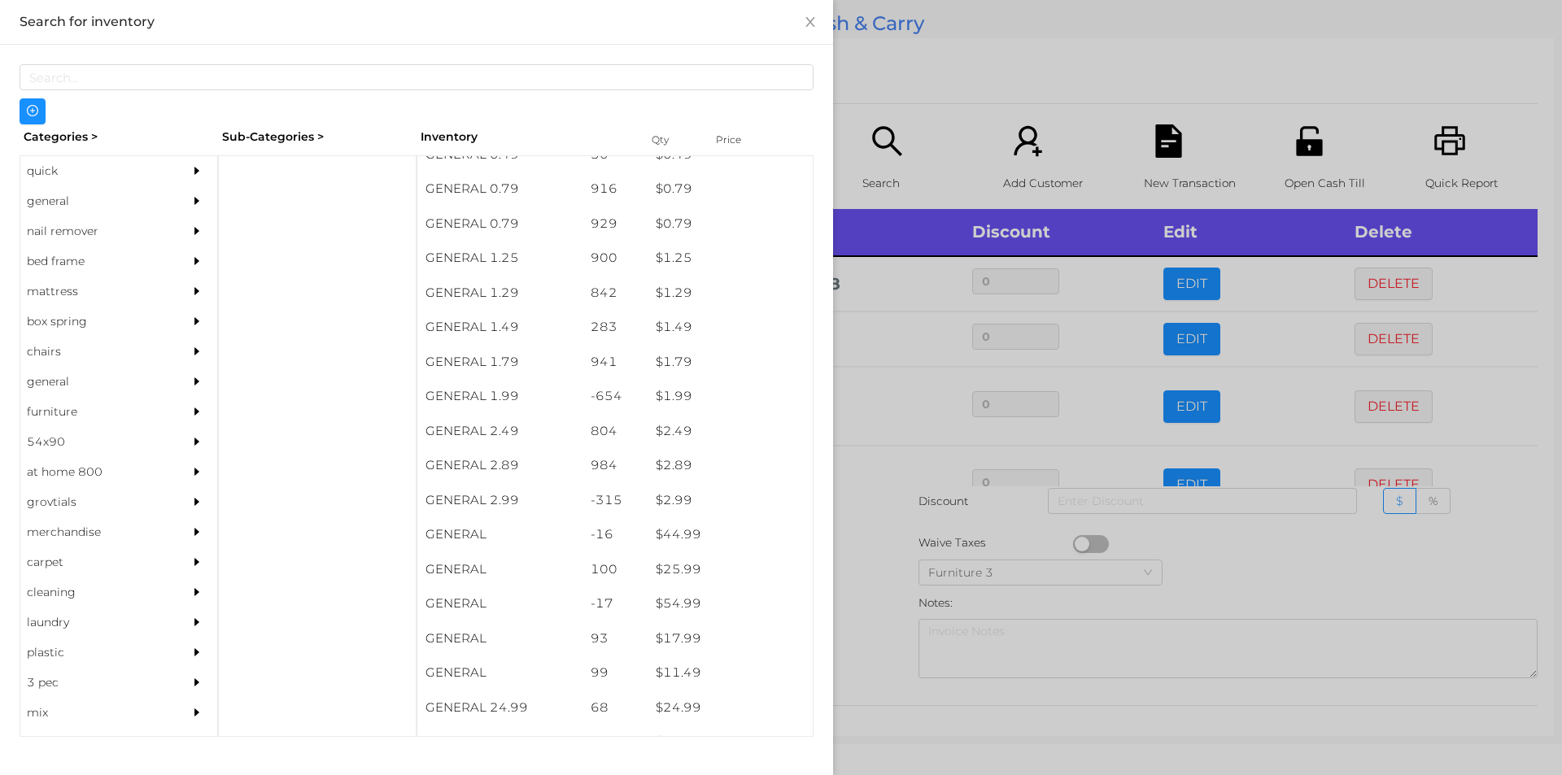
click at [902, 62] on div at bounding box center [781, 387] width 1562 height 775
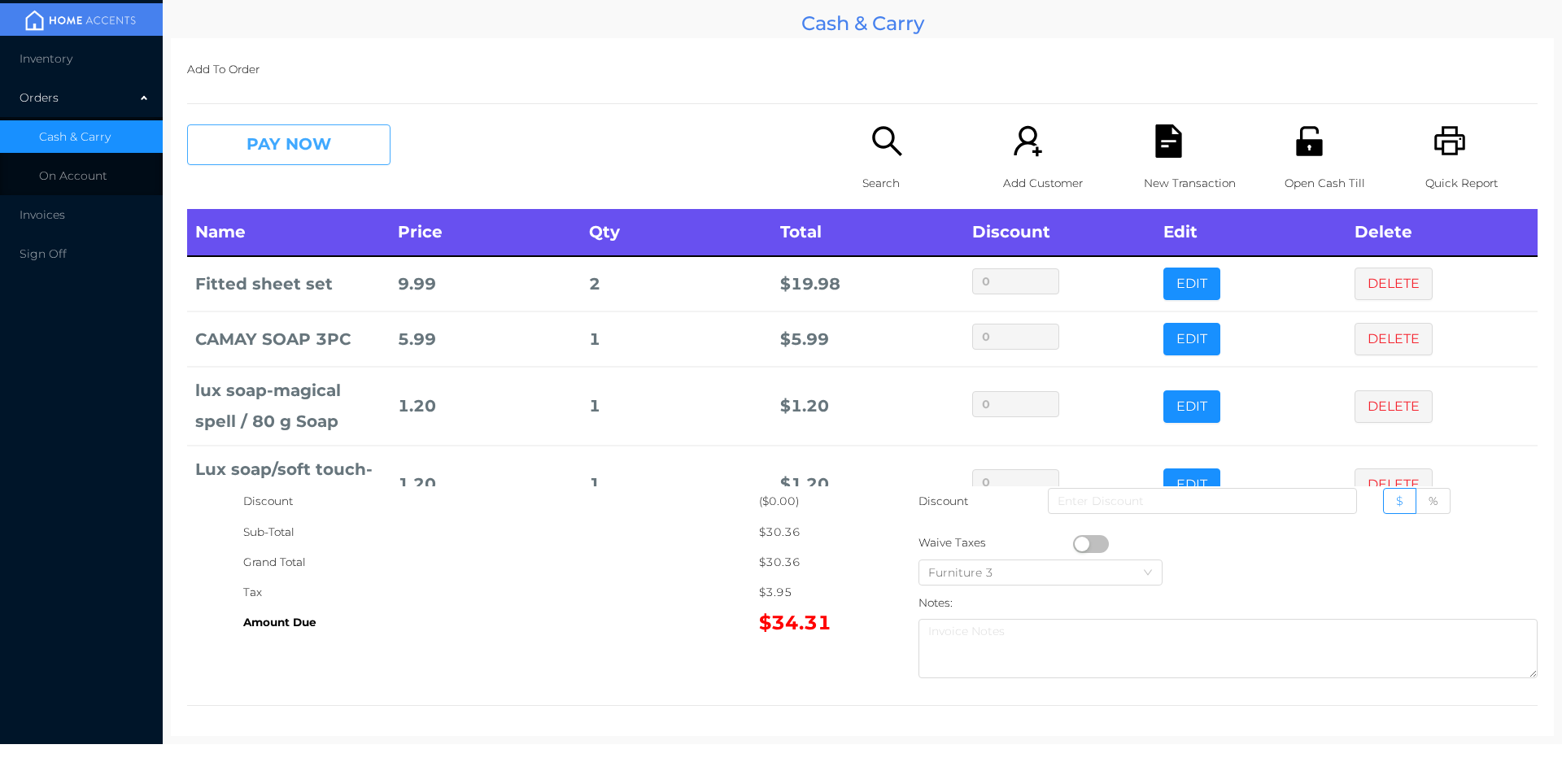
click at [377, 162] on button "PAY NOW" at bounding box center [288, 144] width 203 height 41
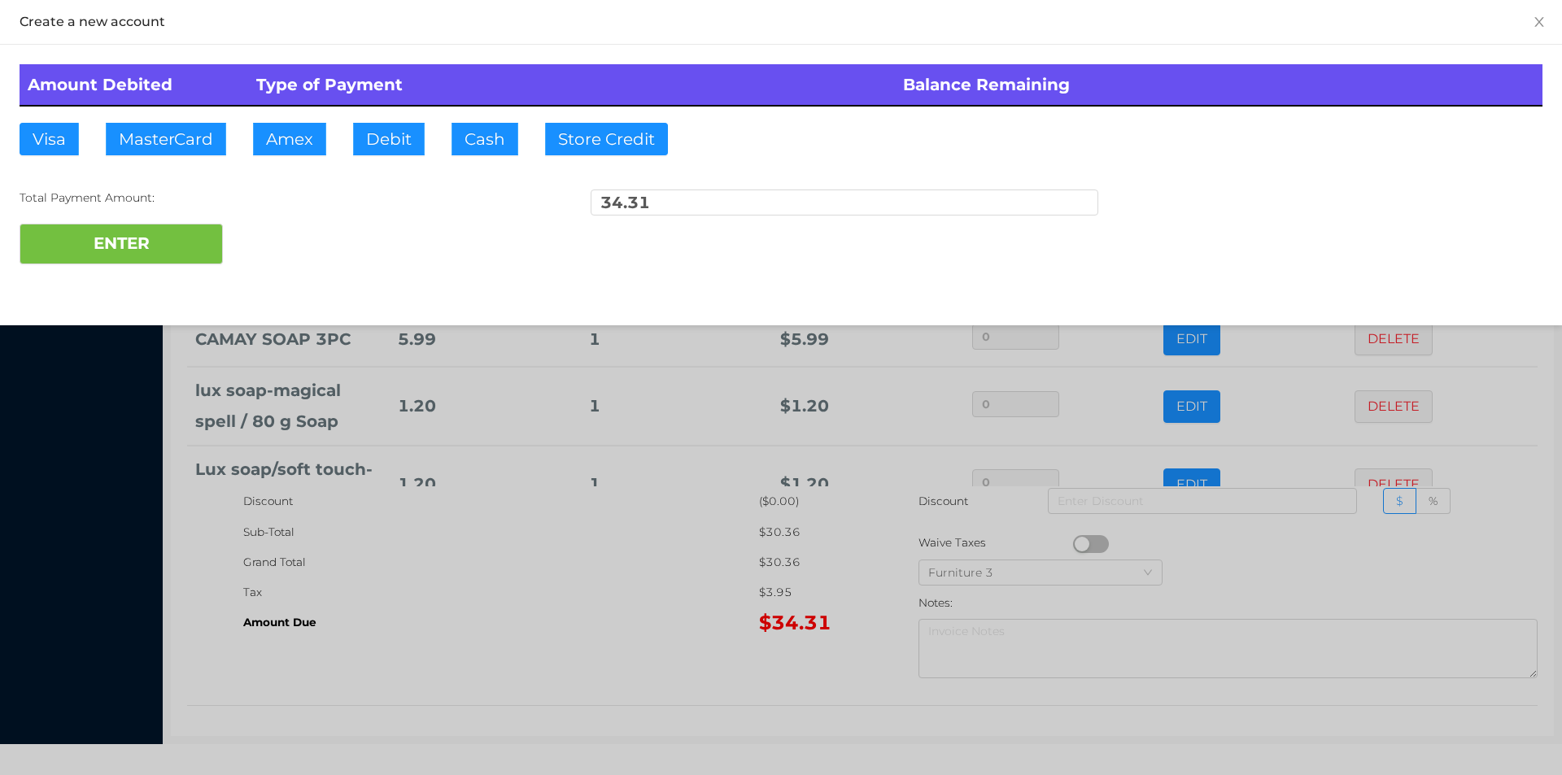
click at [581, 601] on div at bounding box center [781, 387] width 1562 height 775
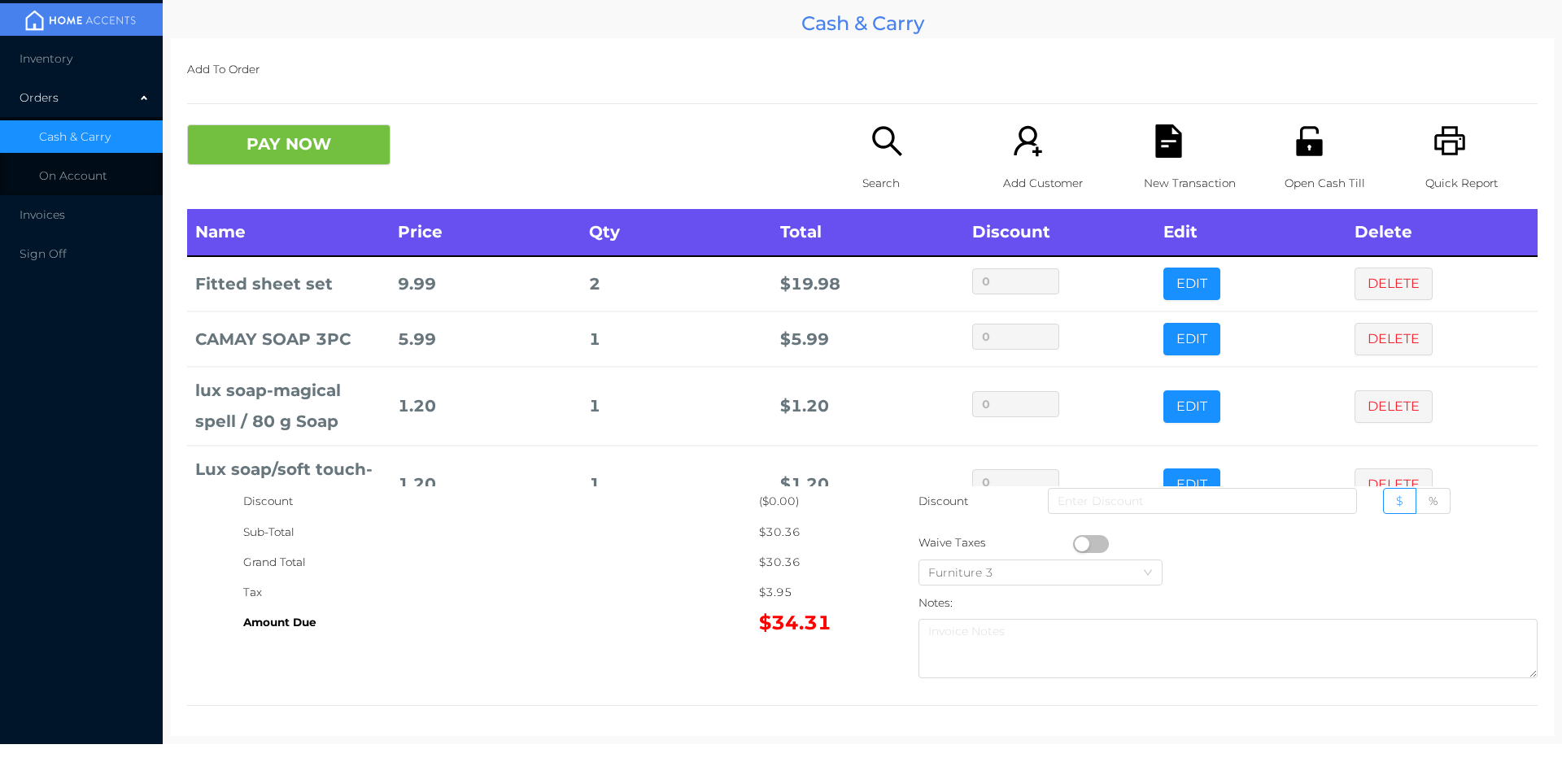
click at [1170, 154] on icon "icon: file-text" at bounding box center [1168, 140] width 26 height 33
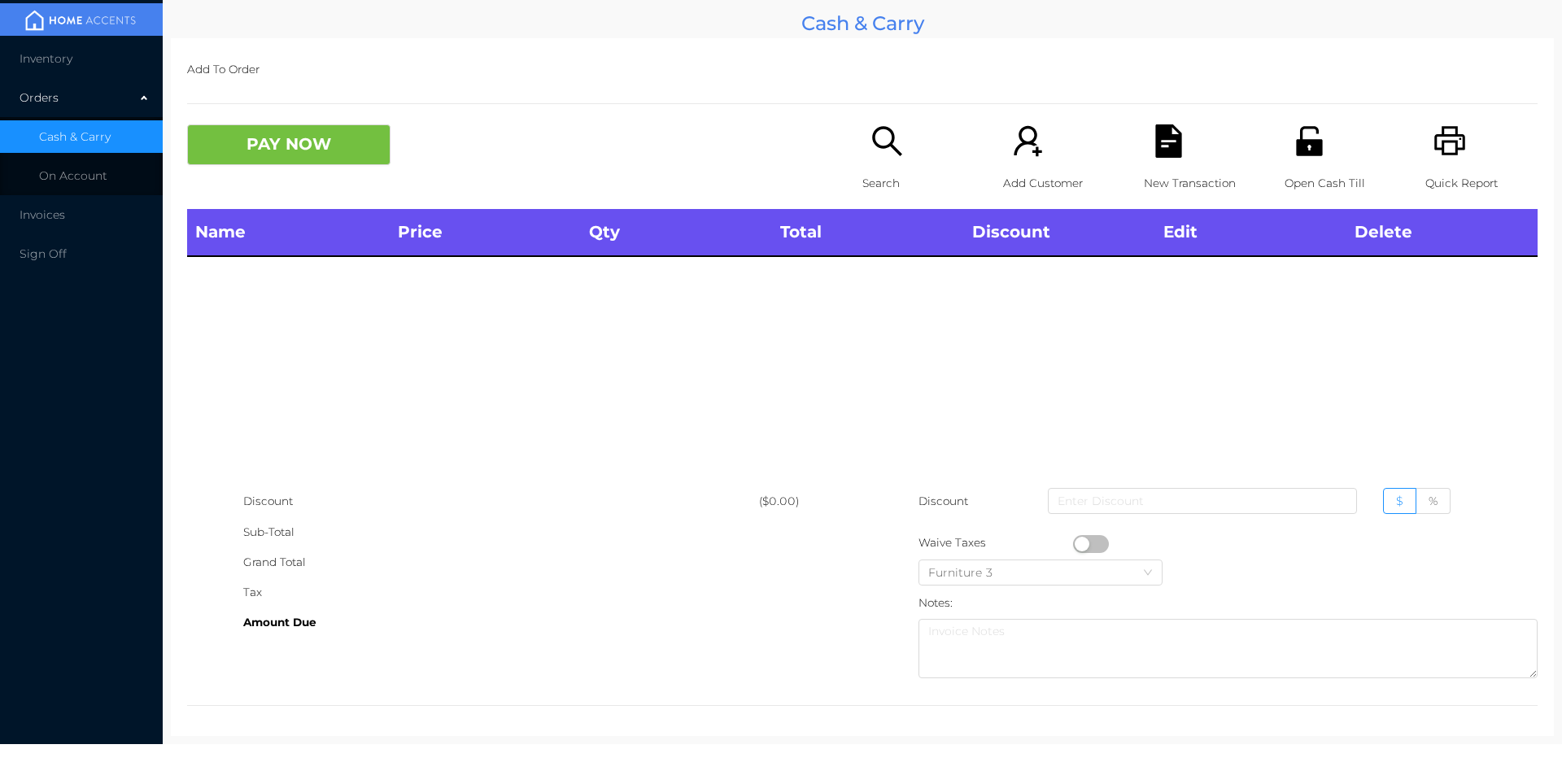
click at [1449, 143] on icon "icon: printer" at bounding box center [1450, 140] width 33 height 33
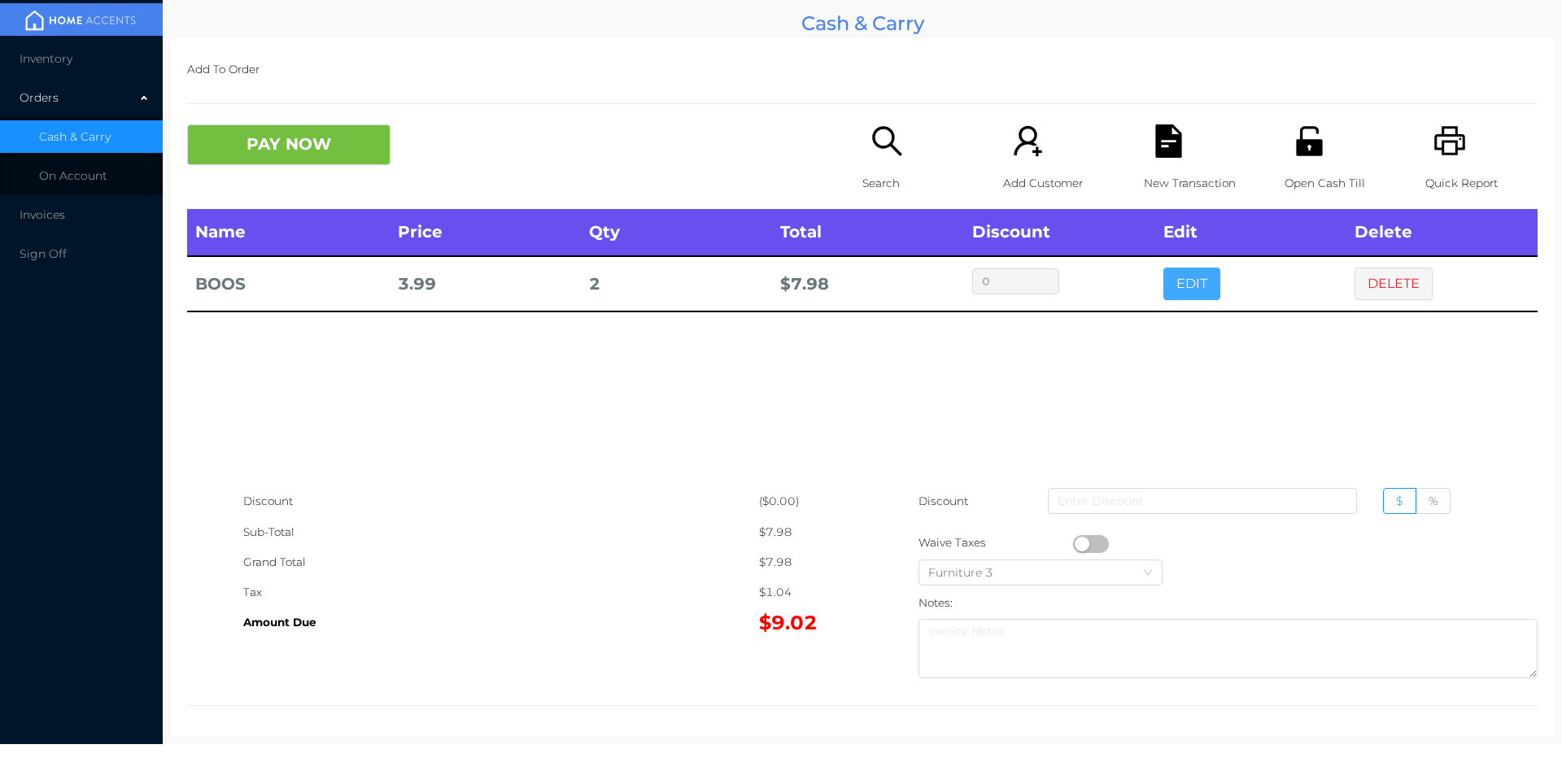
click at [1180, 272] on button "EDIT" at bounding box center [1192, 284] width 57 height 33
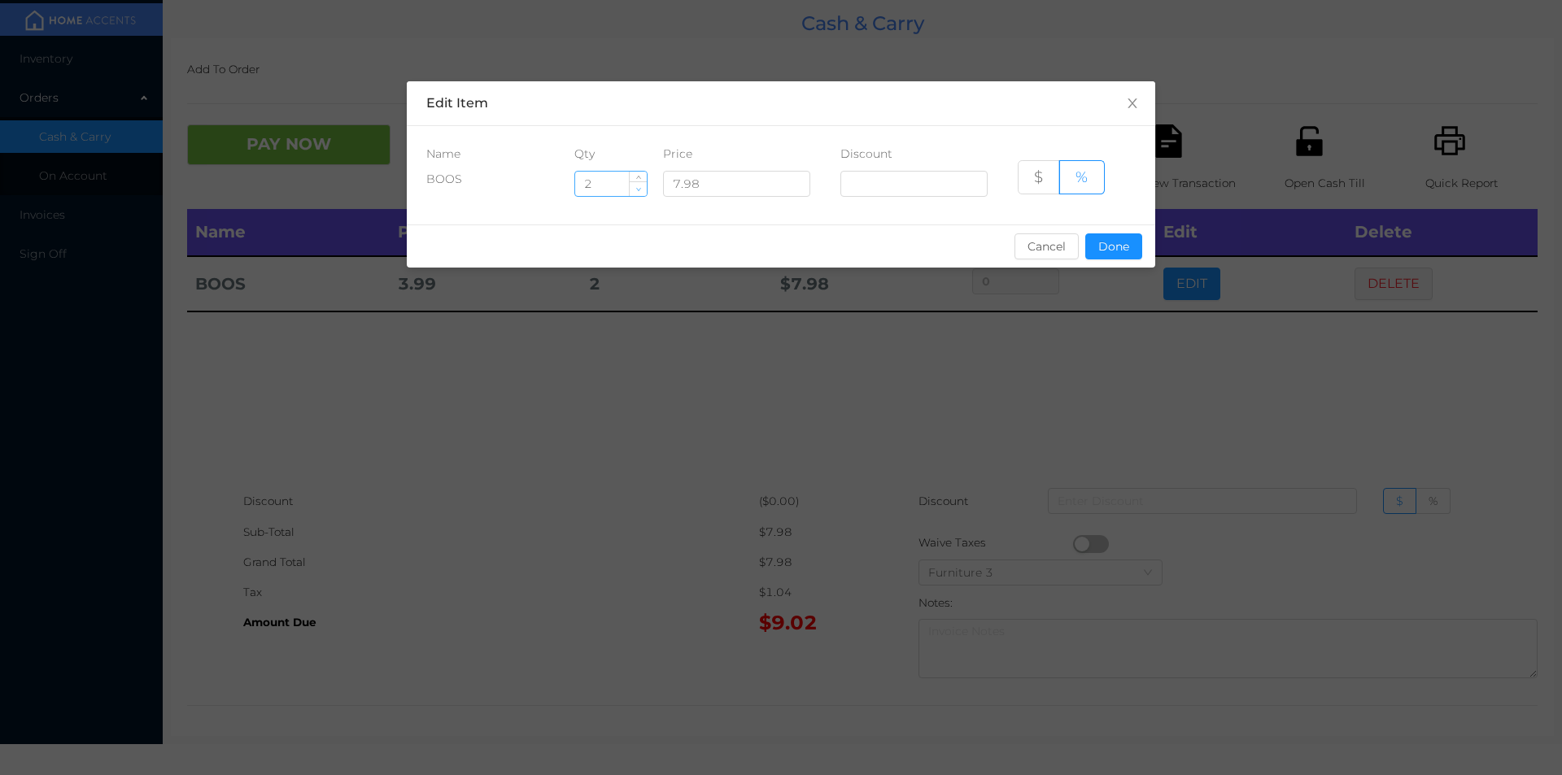
click at [639, 190] on icon "icon: down" at bounding box center [639, 189] width 6 height 6
type input "1"
click at [1125, 258] on button "Done" at bounding box center [1113, 247] width 57 height 26
type input "0%"
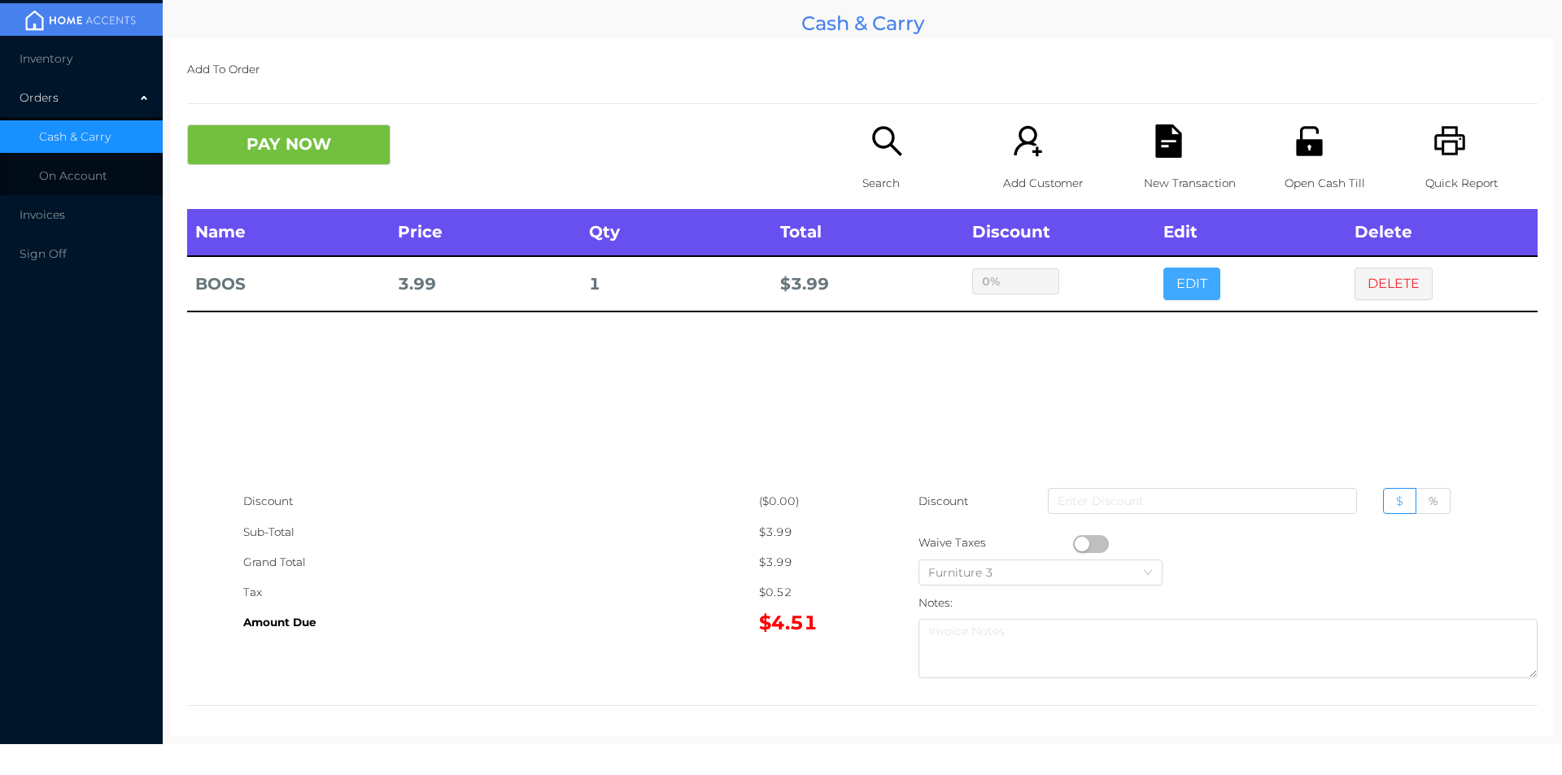
click at [1164, 268] on button "EDIT" at bounding box center [1192, 284] width 57 height 33
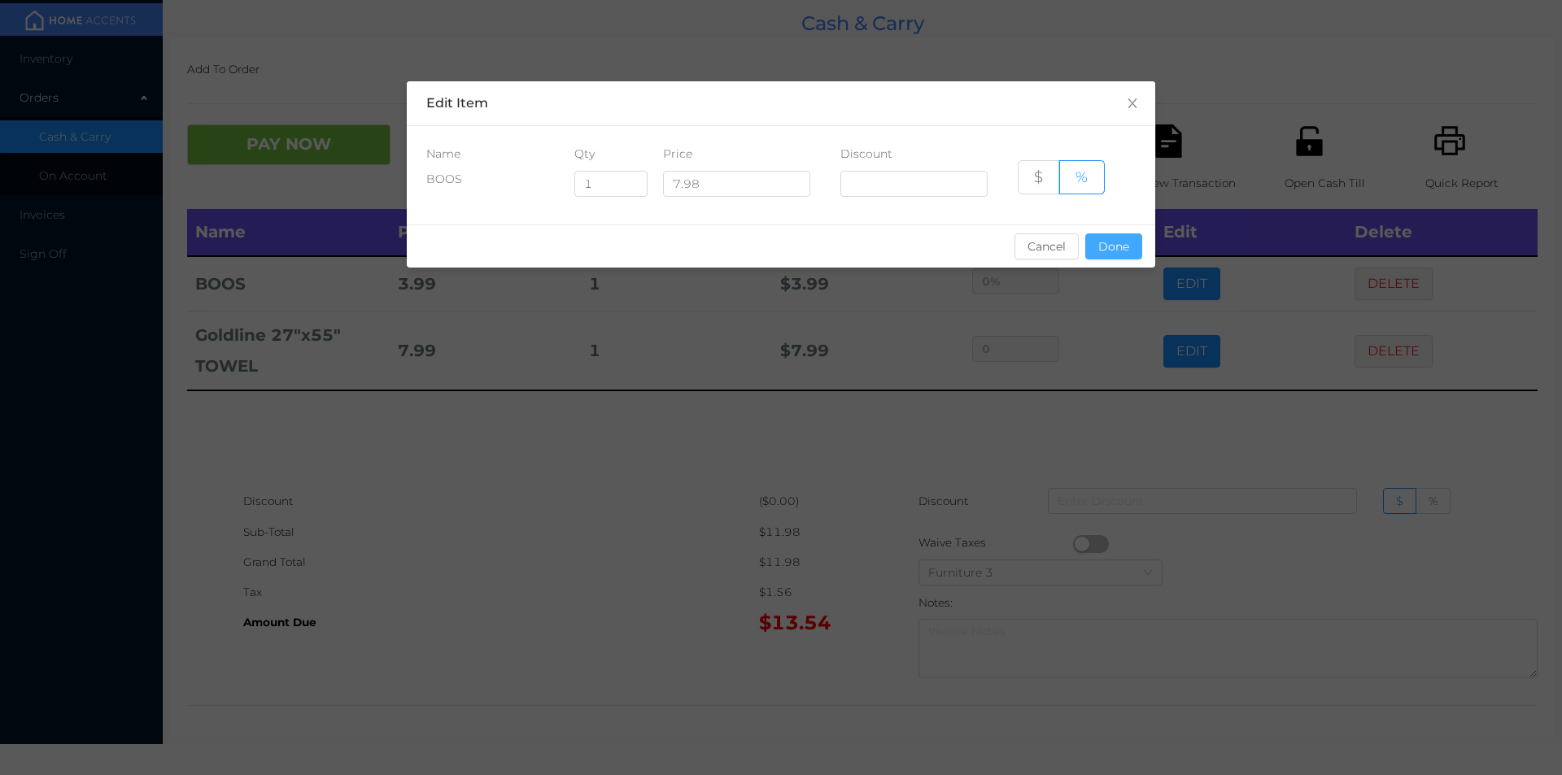
click at [1139, 248] on button "Done" at bounding box center [1113, 247] width 57 height 26
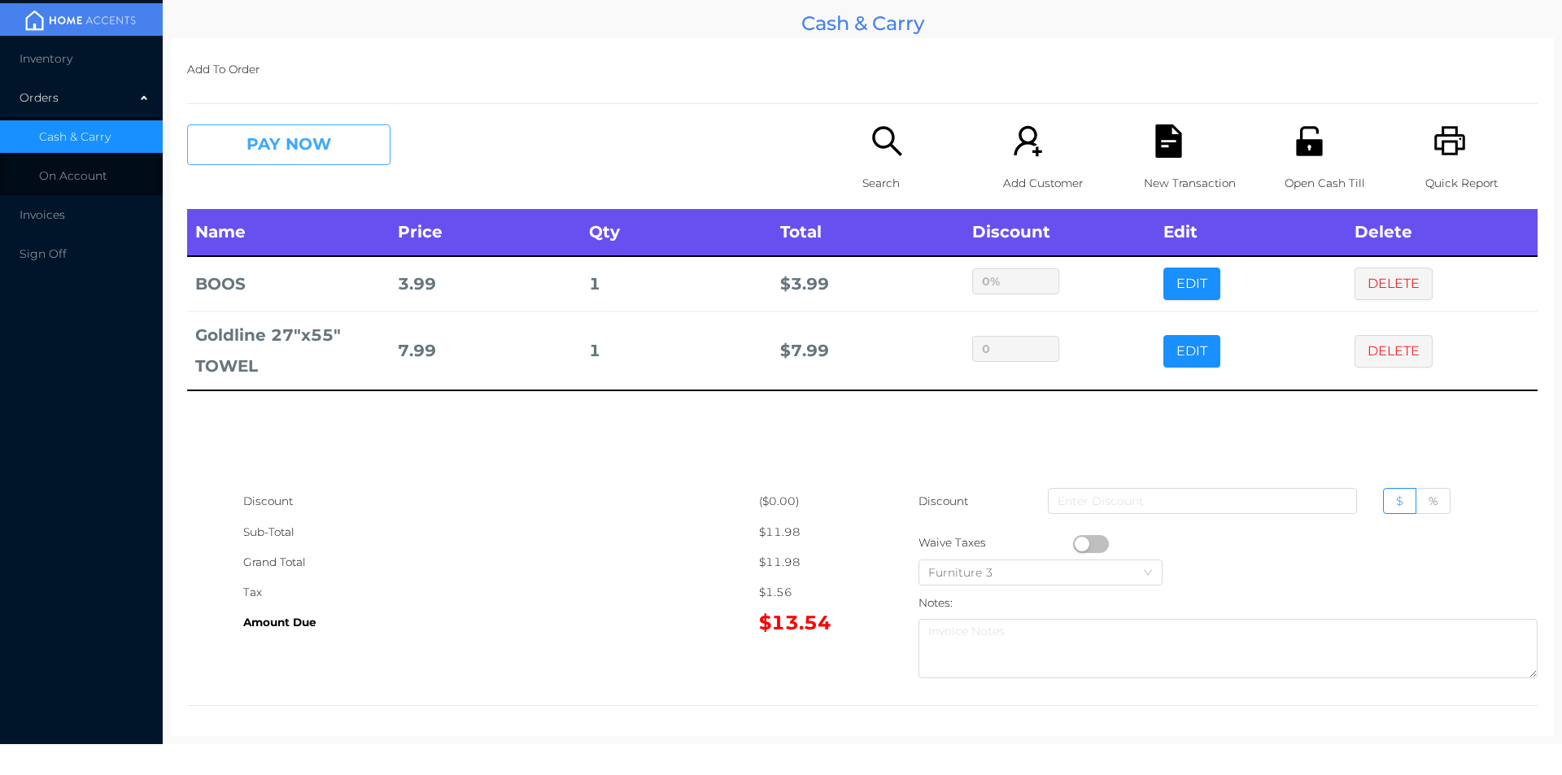
click at [299, 149] on button "PAY NOW" at bounding box center [288, 144] width 203 height 41
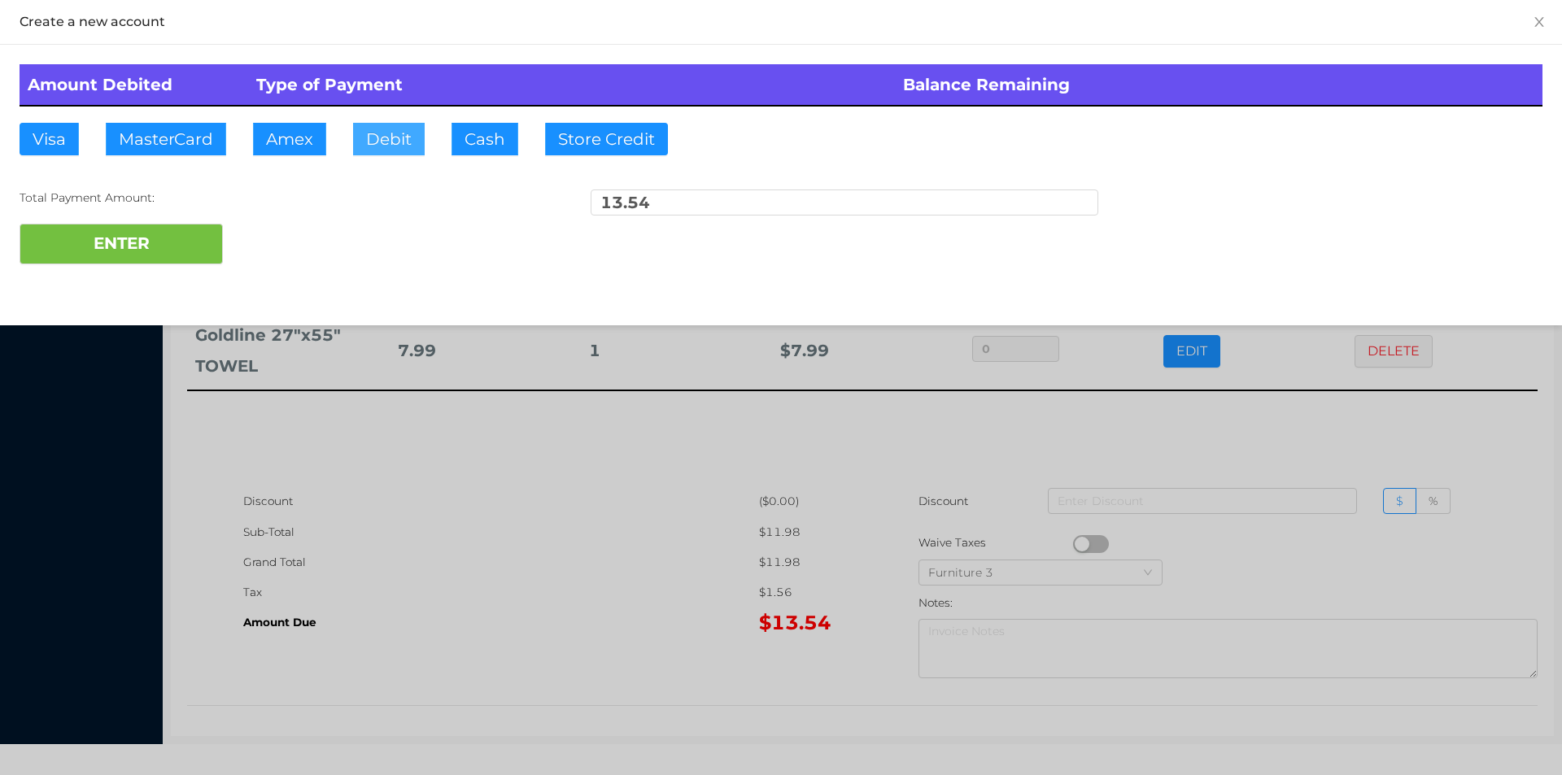
click at [381, 141] on button "Debit" at bounding box center [389, 139] width 72 height 33
click at [189, 251] on button "ENTER" at bounding box center [121, 244] width 203 height 41
type input "0"
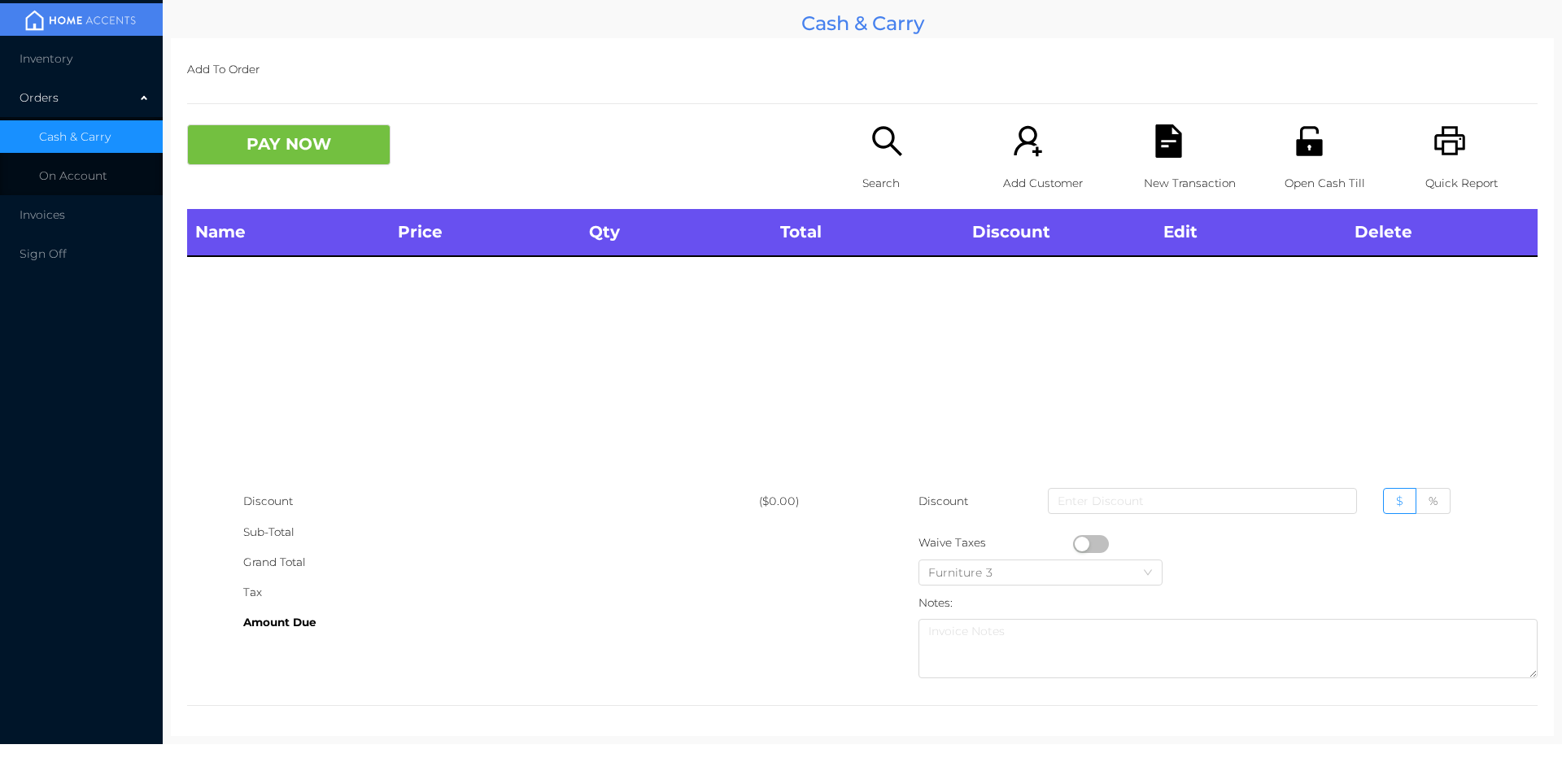
scroll to position [6, 0]
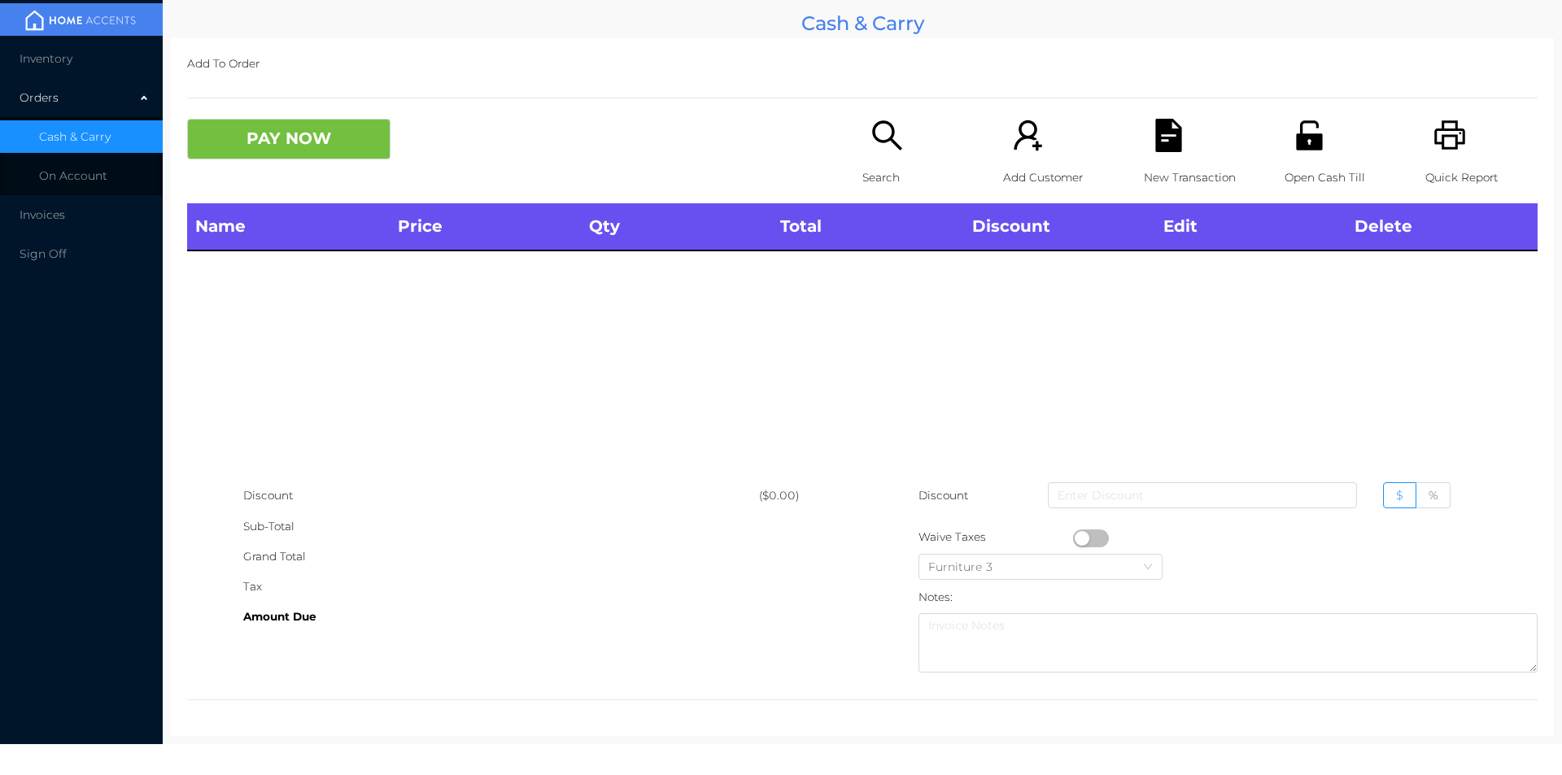
click at [889, 141] on icon "icon: search" at bounding box center [887, 135] width 33 height 33
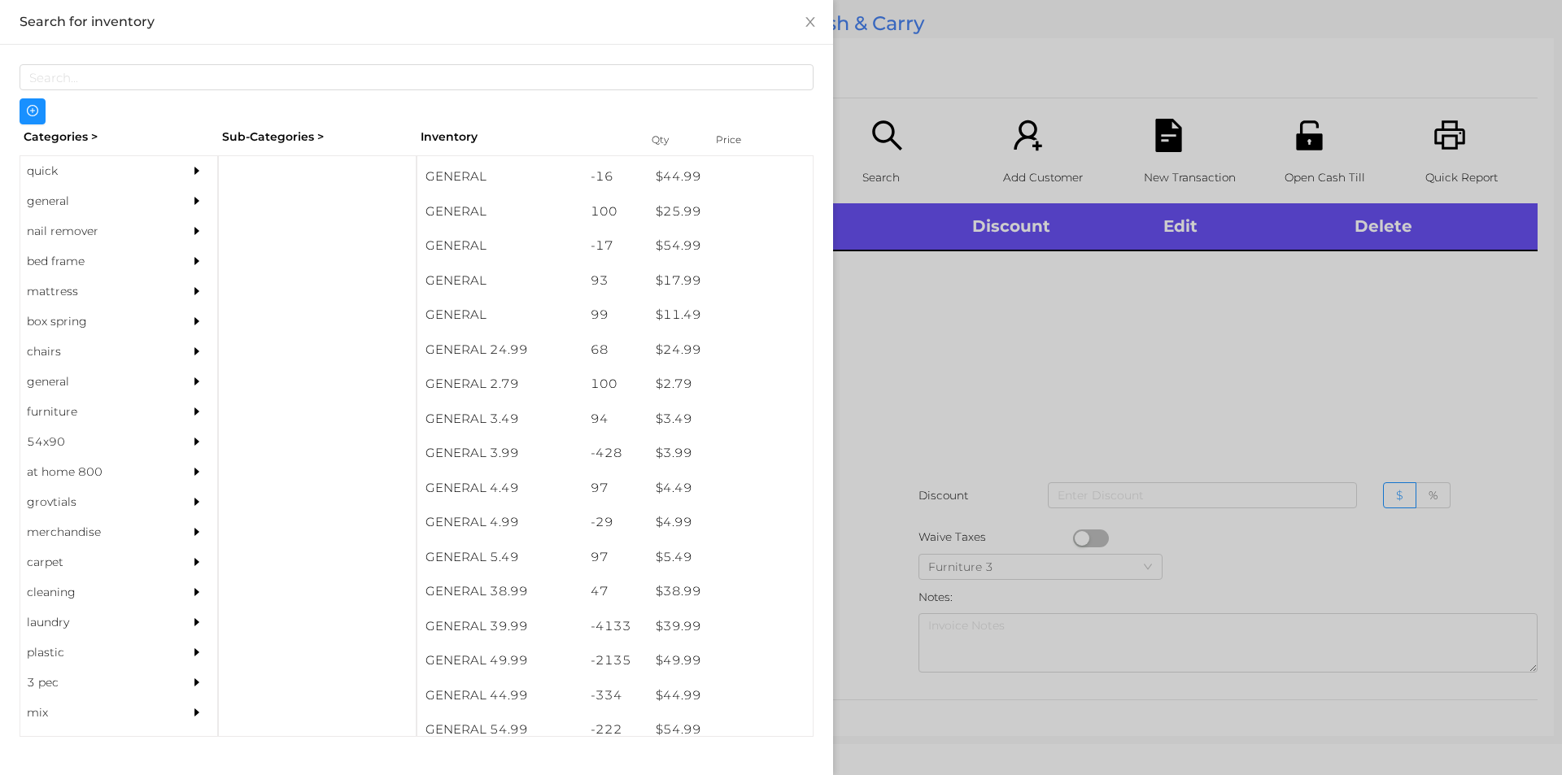
scroll to position [479, 0]
click at [90, 194] on div "general" at bounding box center [94, 201] width 148 height 30
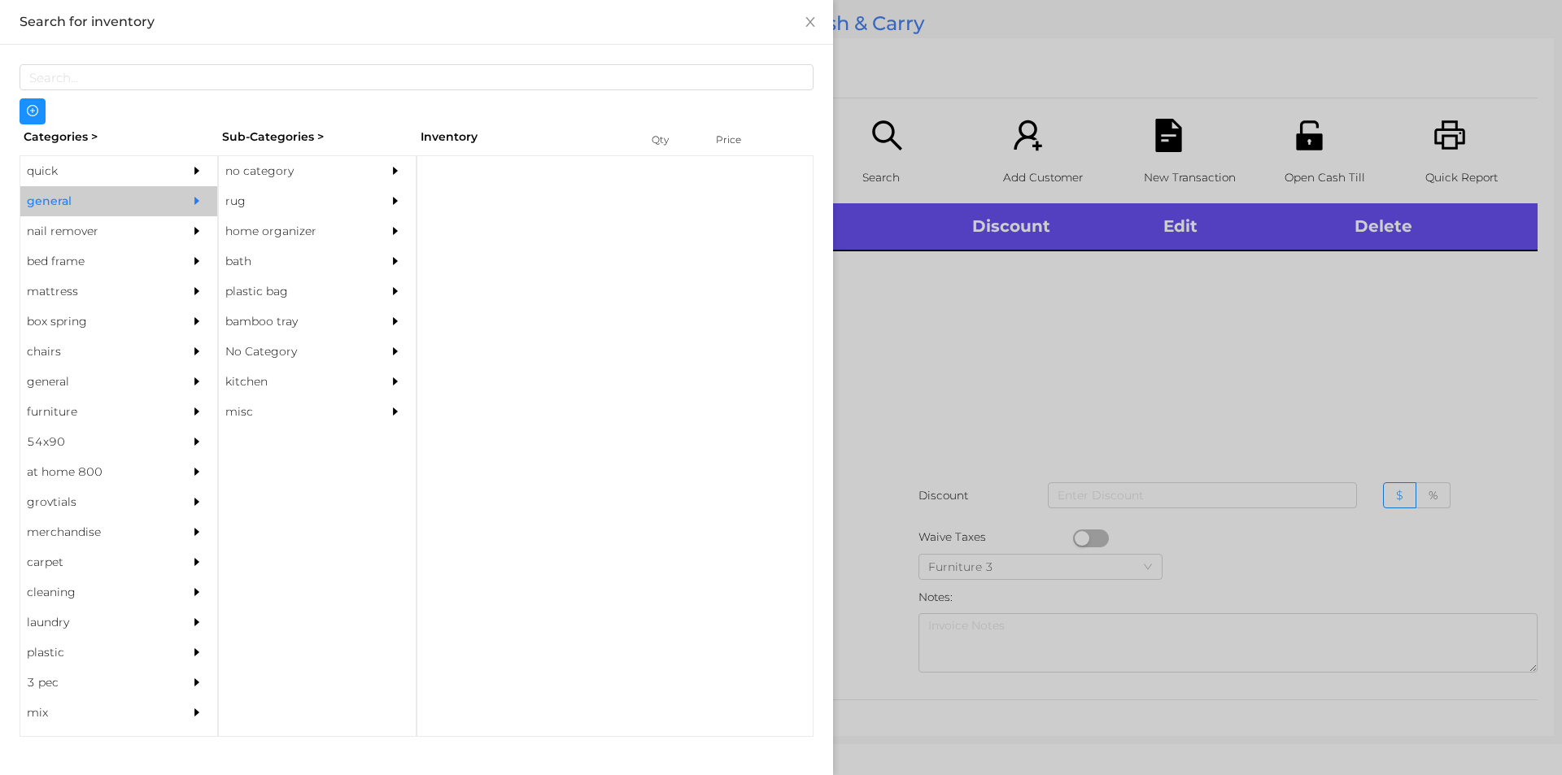
scroll to position [0, 0]
click at [306, 160] on div "no category" at bounding box center [293, 171] width 148 height 30
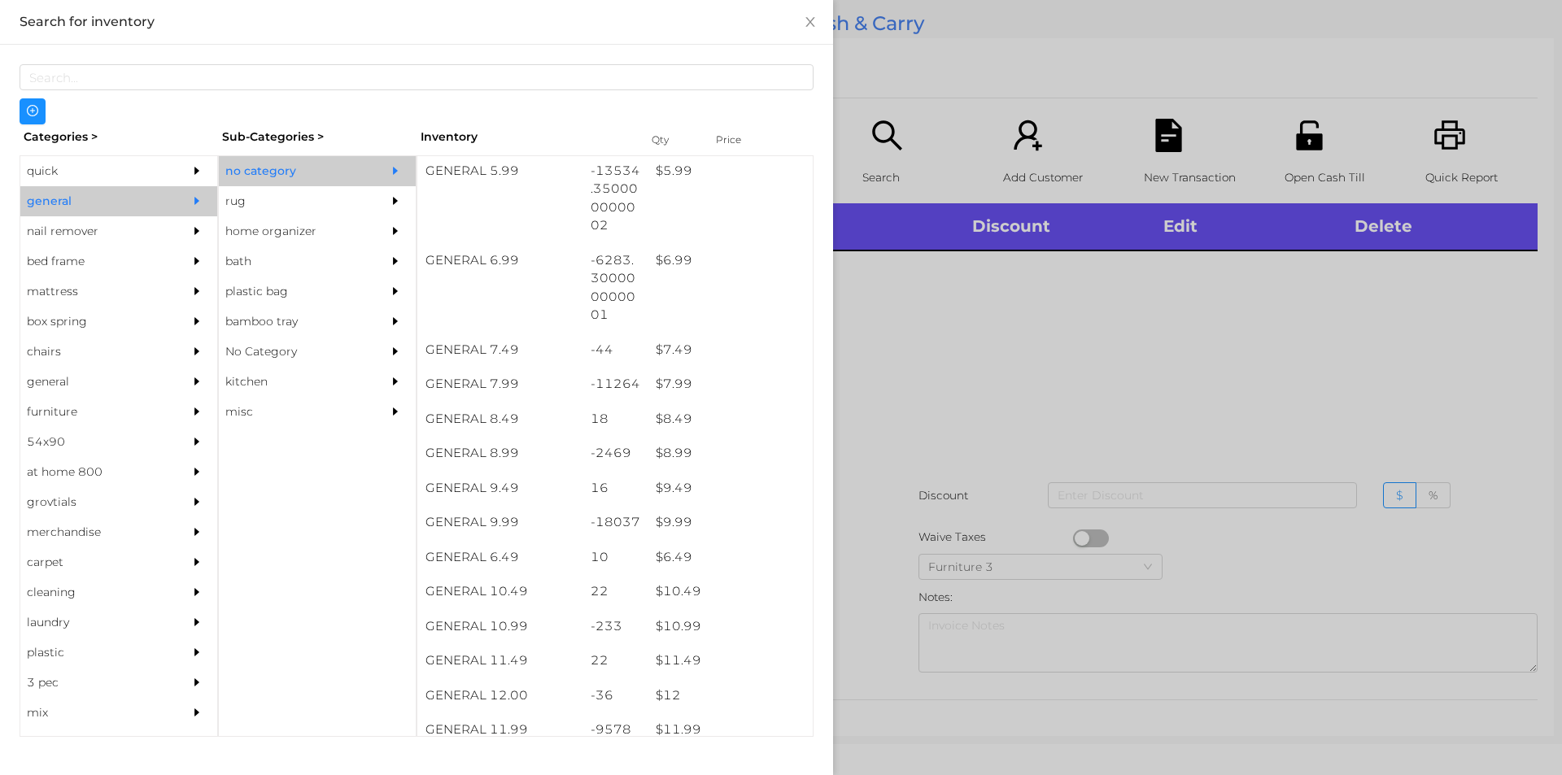
scroll to position [645, 0]
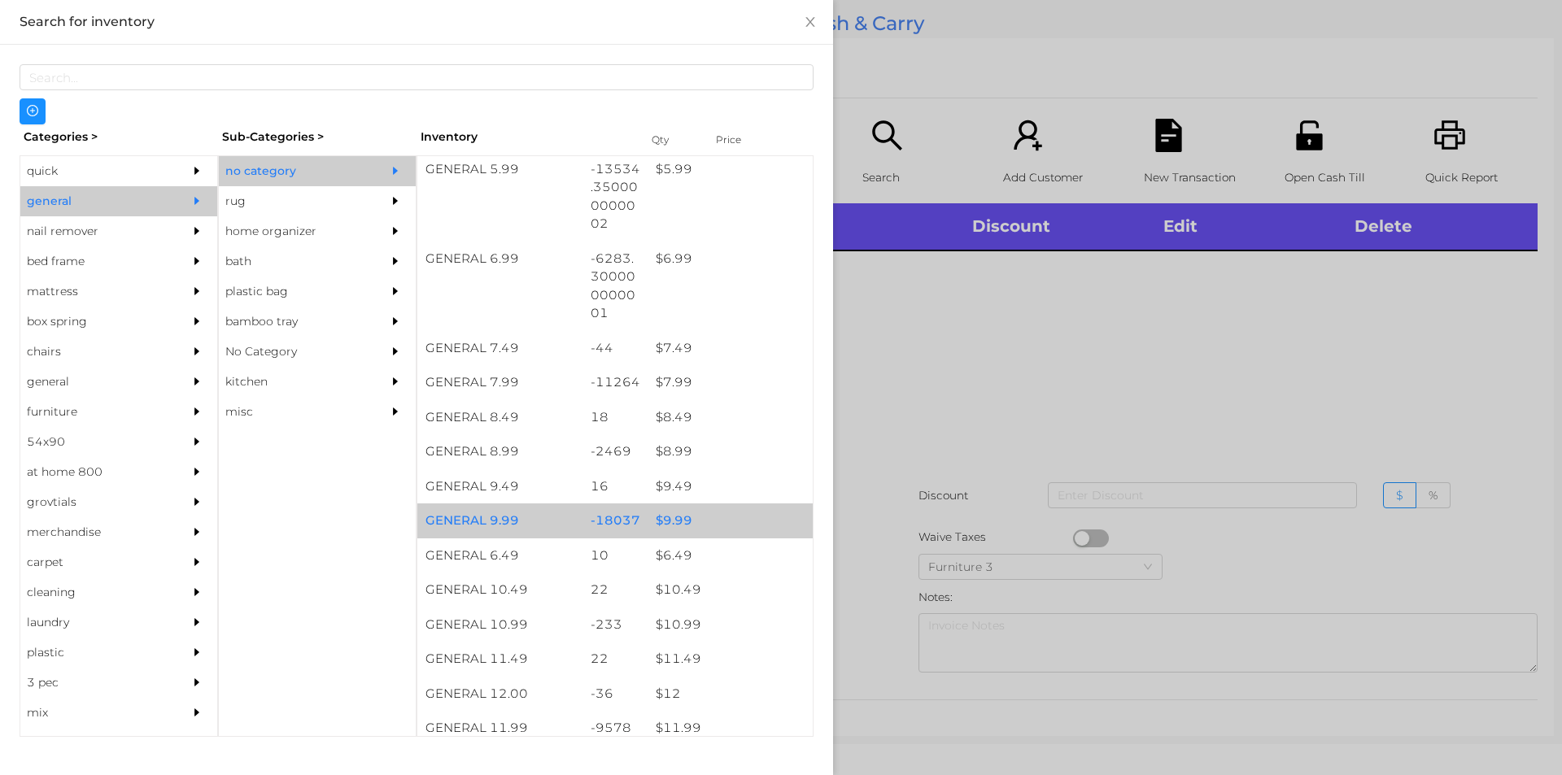
click at [638, 513] on div "-18037" at bounding box center [616, 521] width 66 height 35
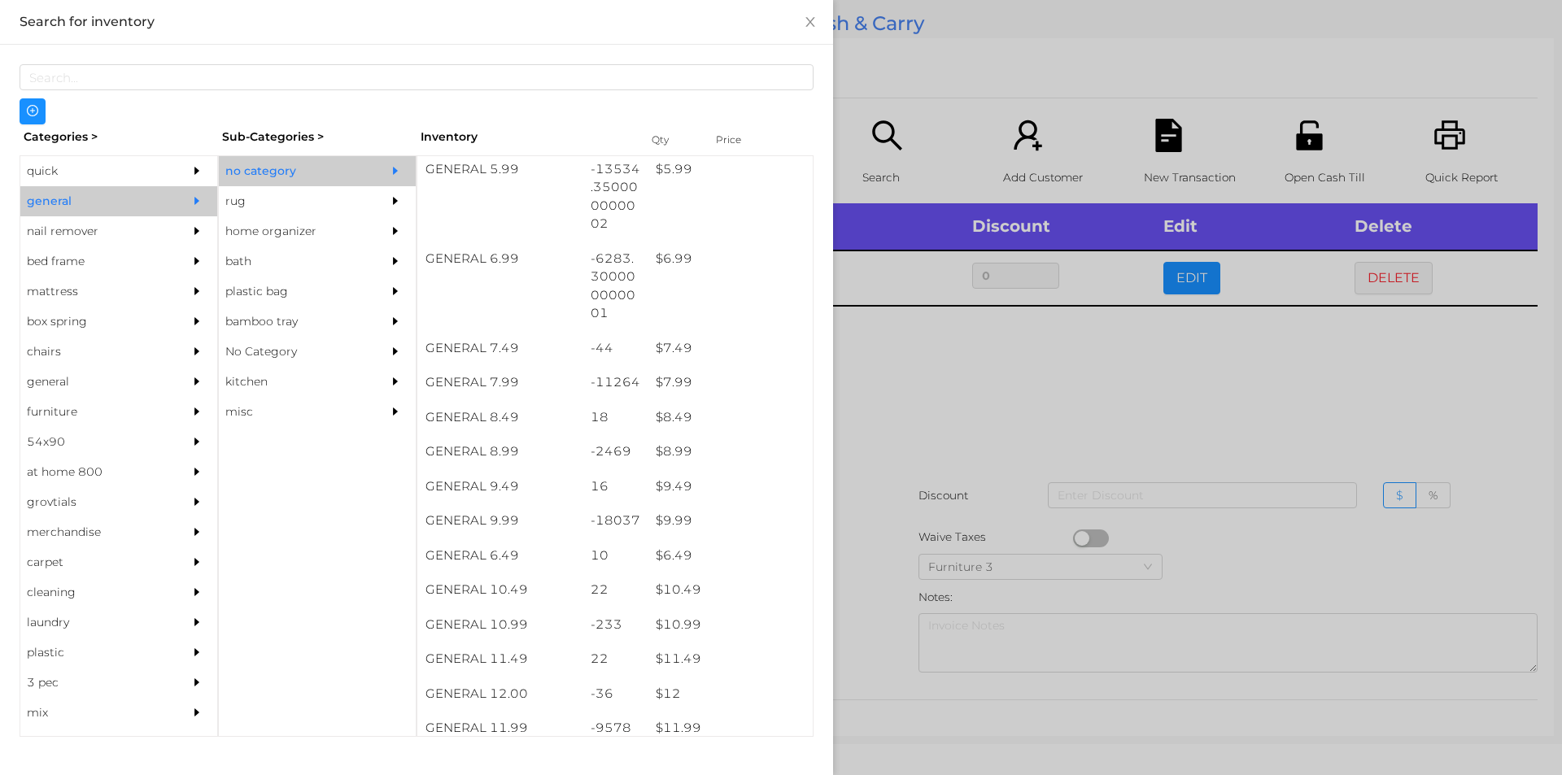
click at [915, 548] on div at bounding box center [781, 387] width 1562 height 775
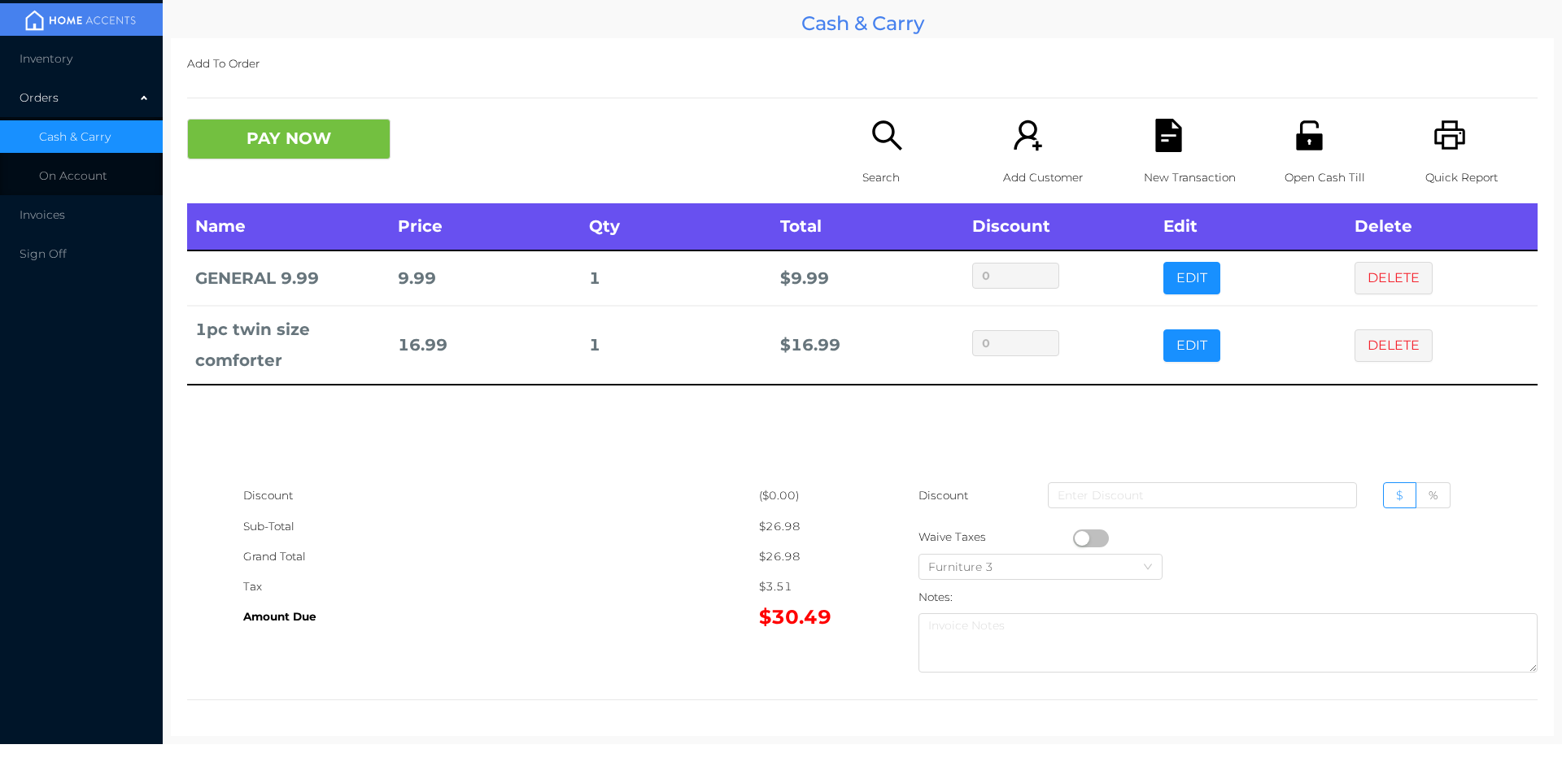
click at [873, 157] on div "Search" at bounding box center [919, 161] width 112 height 85
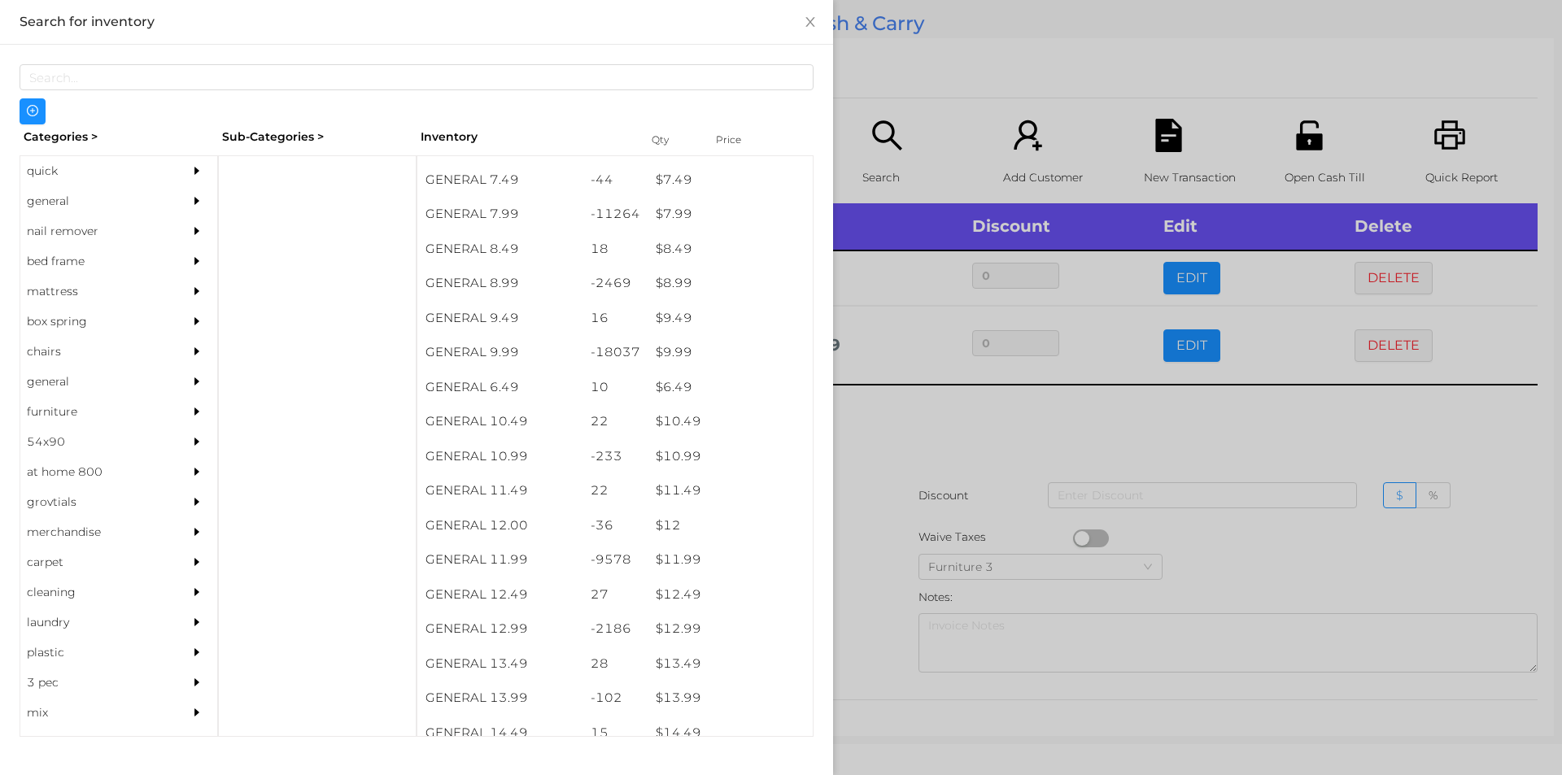
scroll to position [814, 0]
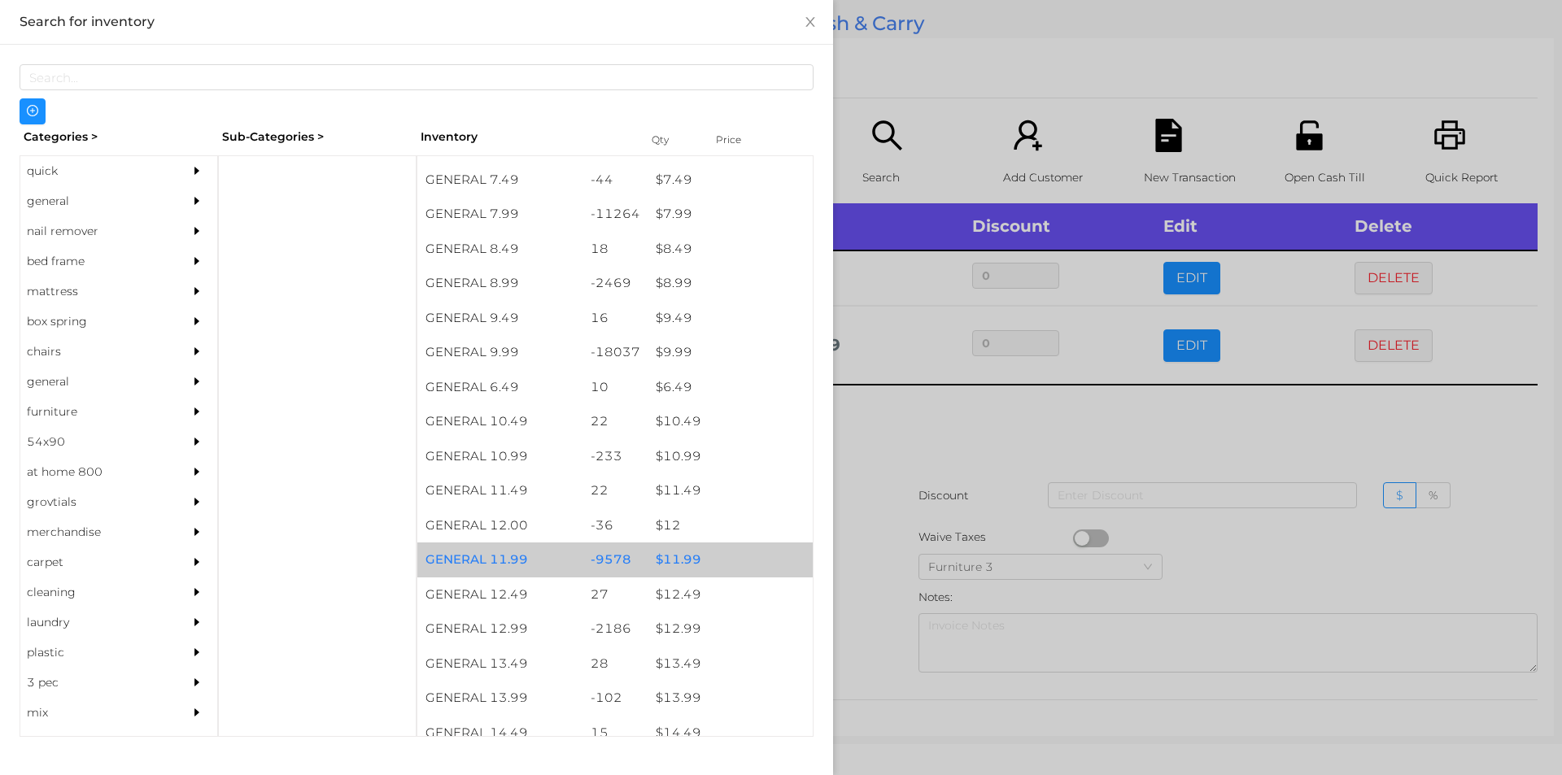
click at [679, 554] on div "$ 11.99" at bounding box center [730, 560] width 165 height 35
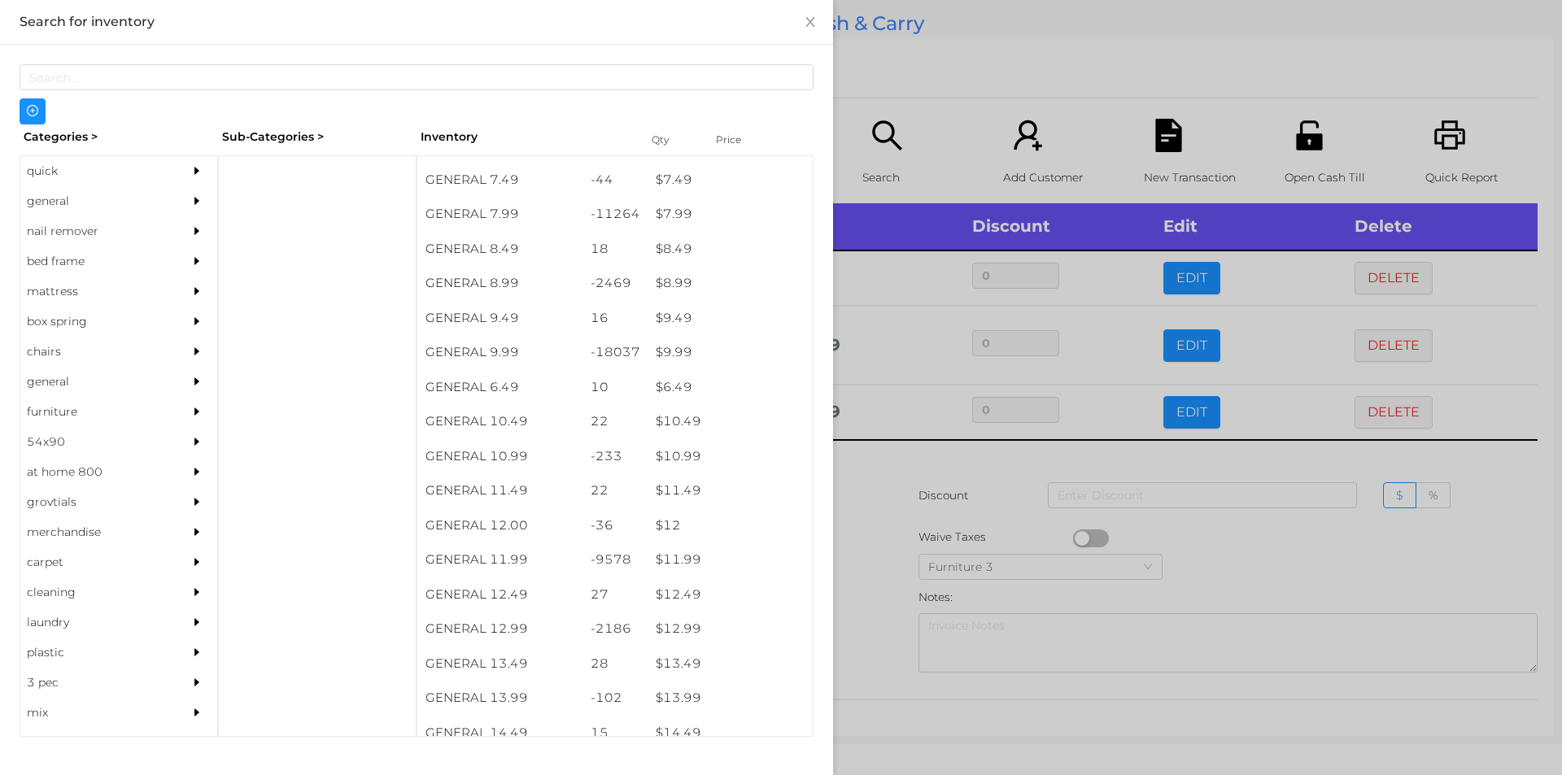
click at [919, 508] on div at bounding box center [781, 387] width 1562 height 775
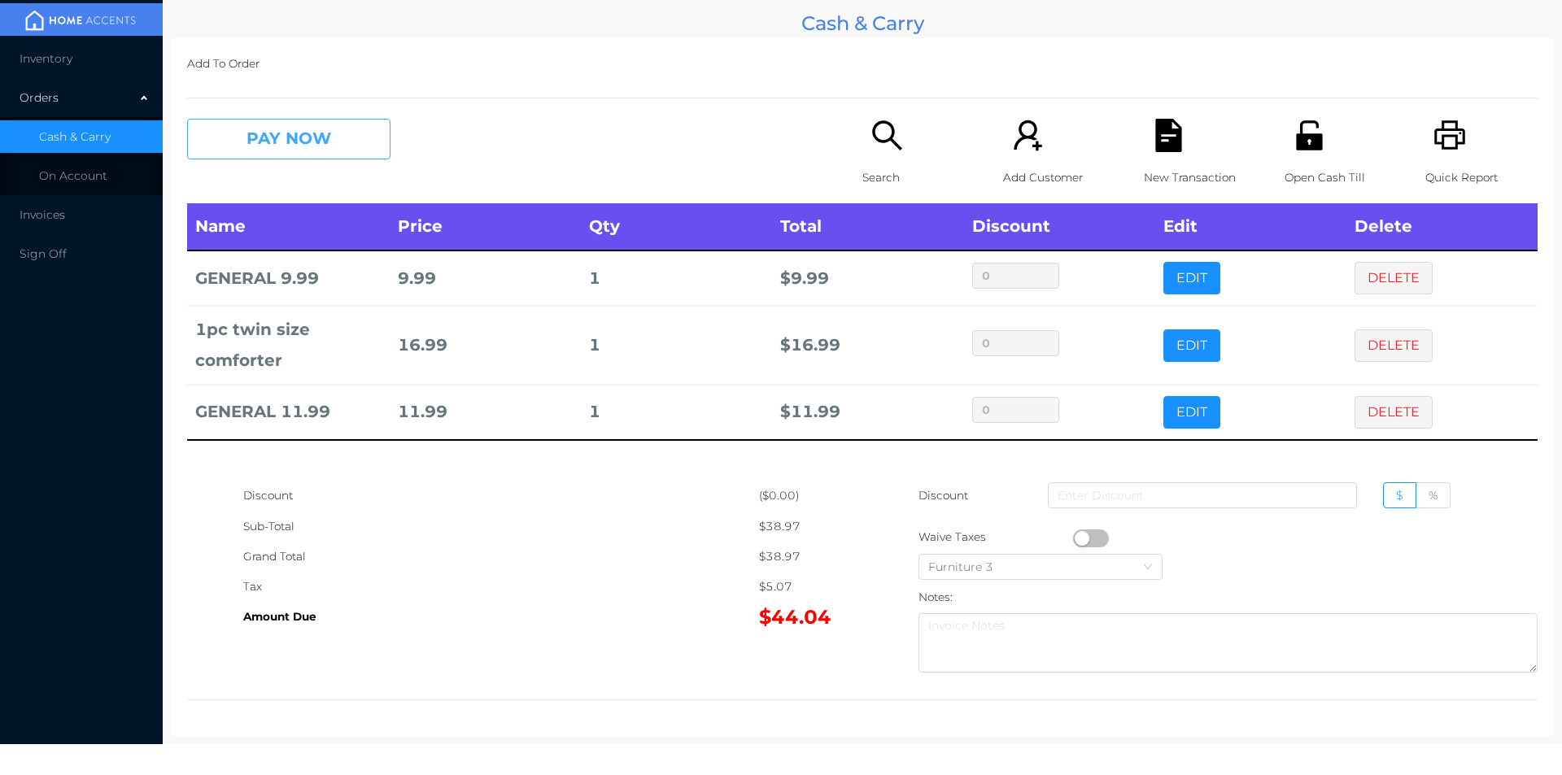
click at [248, 126] on button "PAY NOW" at bounding box center [288, 139] width 203 height 41
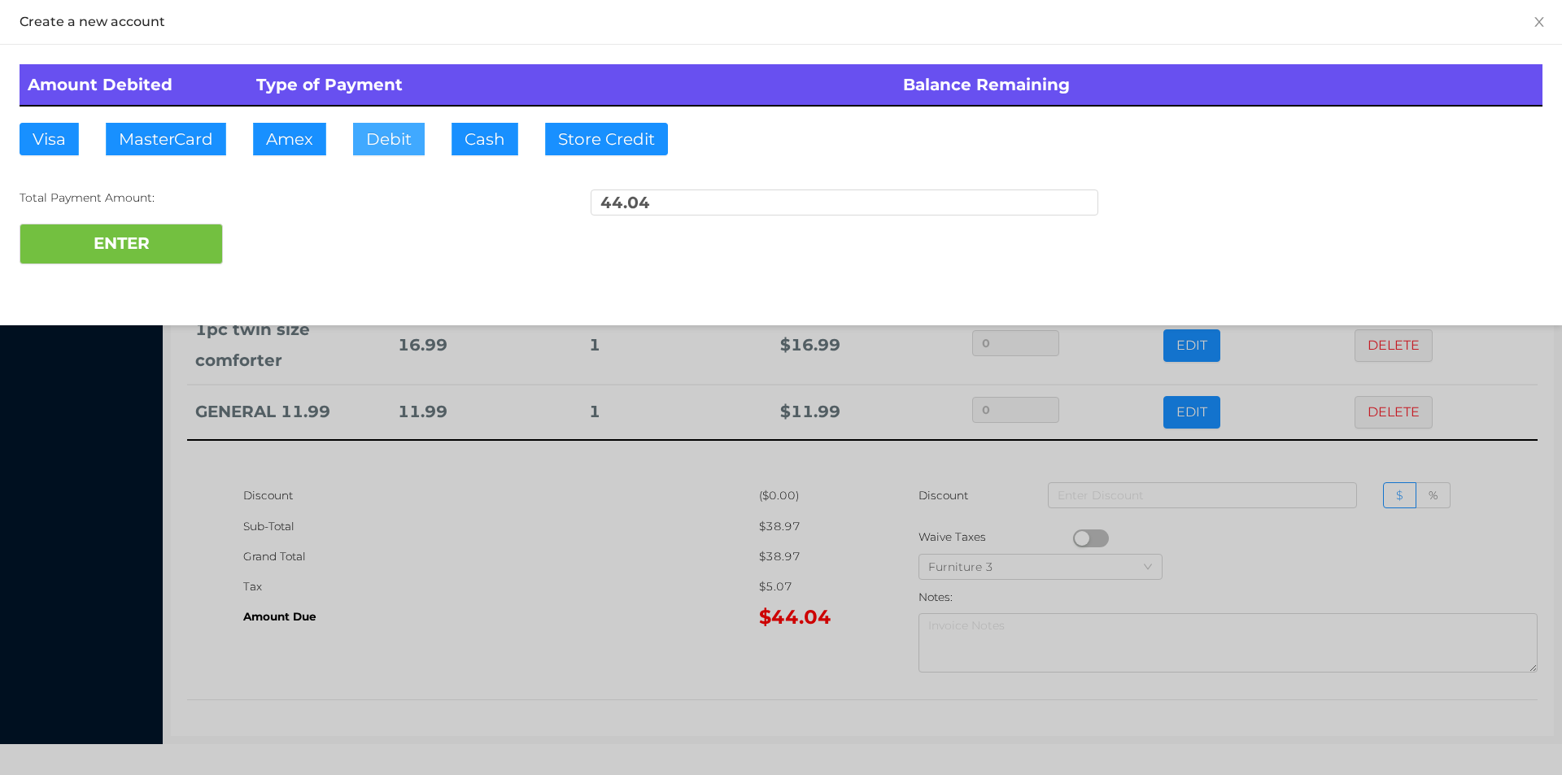
click at [371, 137] on button "Debit" at bounding box center [389, 139] width 72 height 33
click at [136, 230] on button "ENTER" at bounding box center [121, 244] width 203 height 41
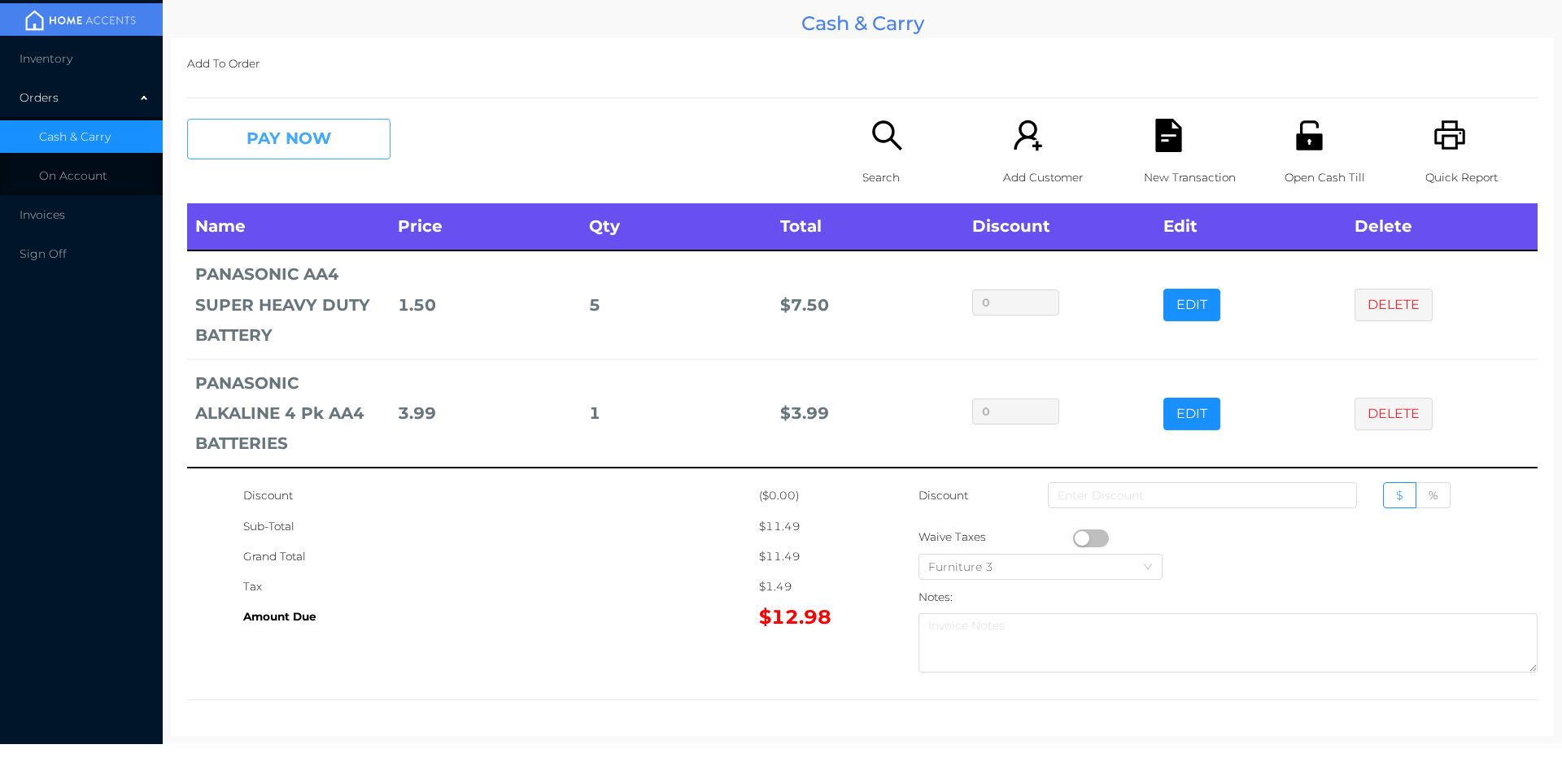
click at [235, 141] on button "PAY NOW" at bounding box center [288, 139] width 203 height 41
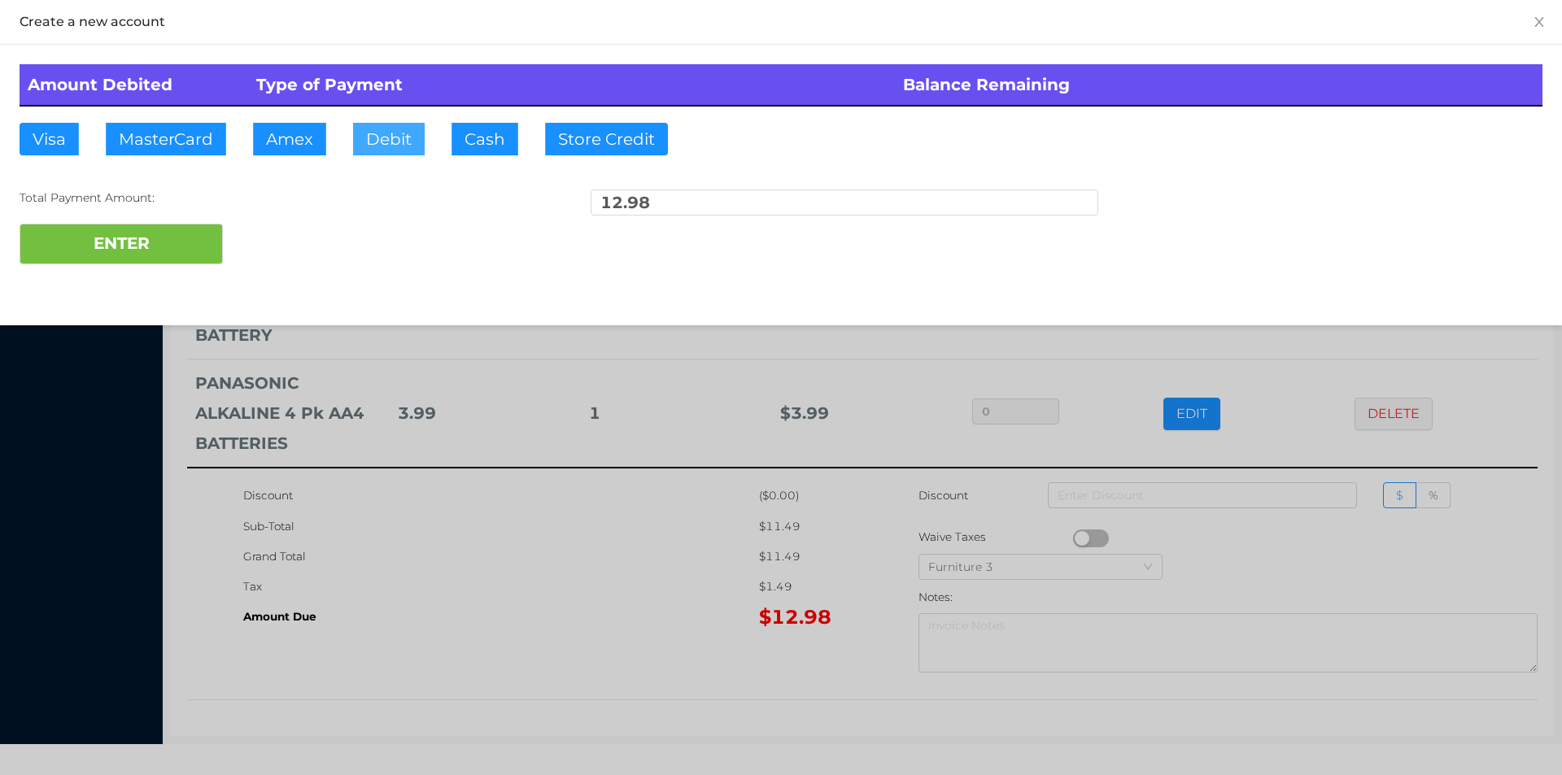
click at [373, 151] on button "Debit" at bounding box center [389, 139] width 72 height 33
click at [134, 251] on button "ENTER" at bounding box center [121, 244] width 203 height 41
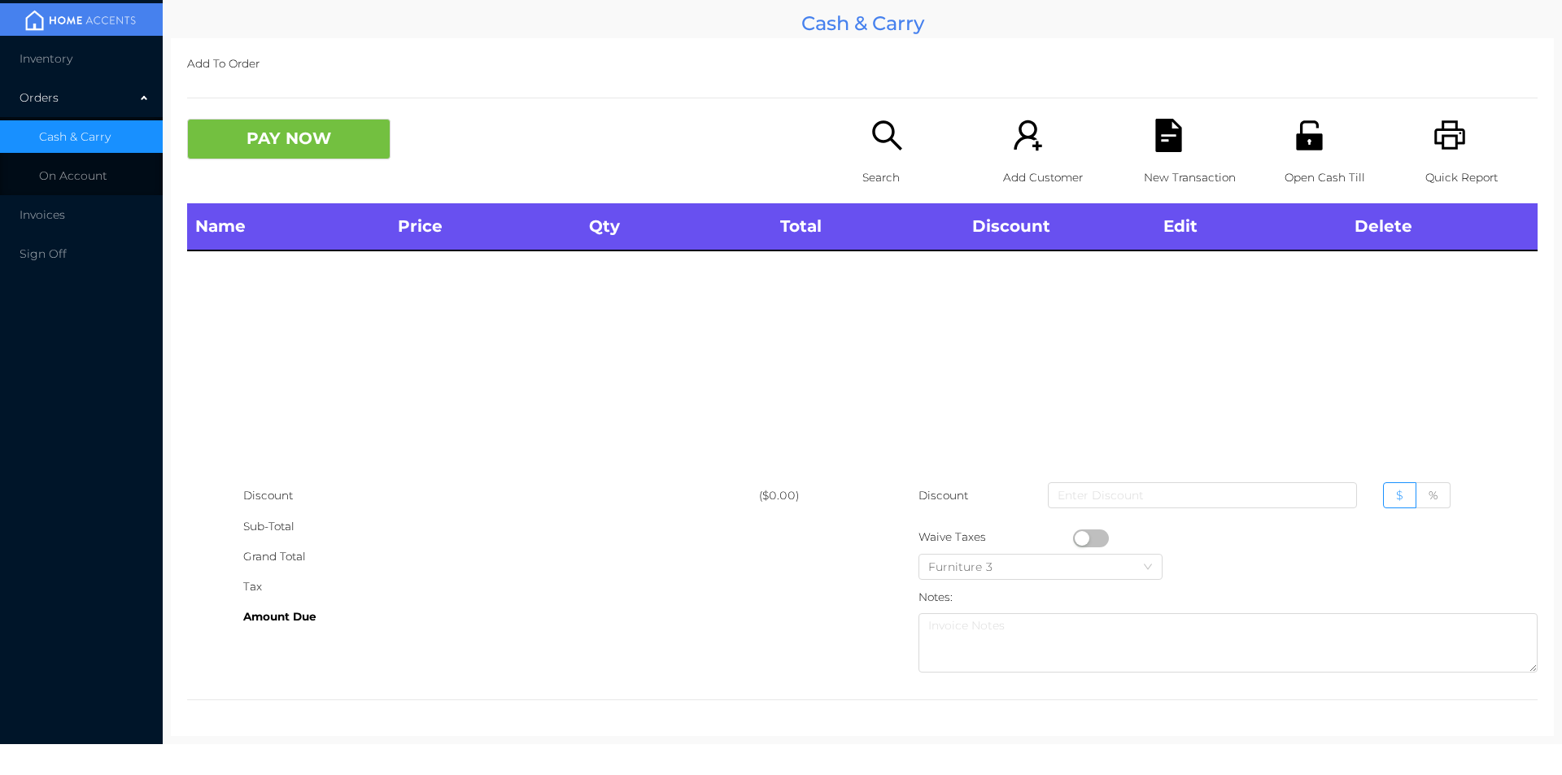
click at [871, 142] on icon "icon: search" at bounding box center [887, 135] width 33 height 33
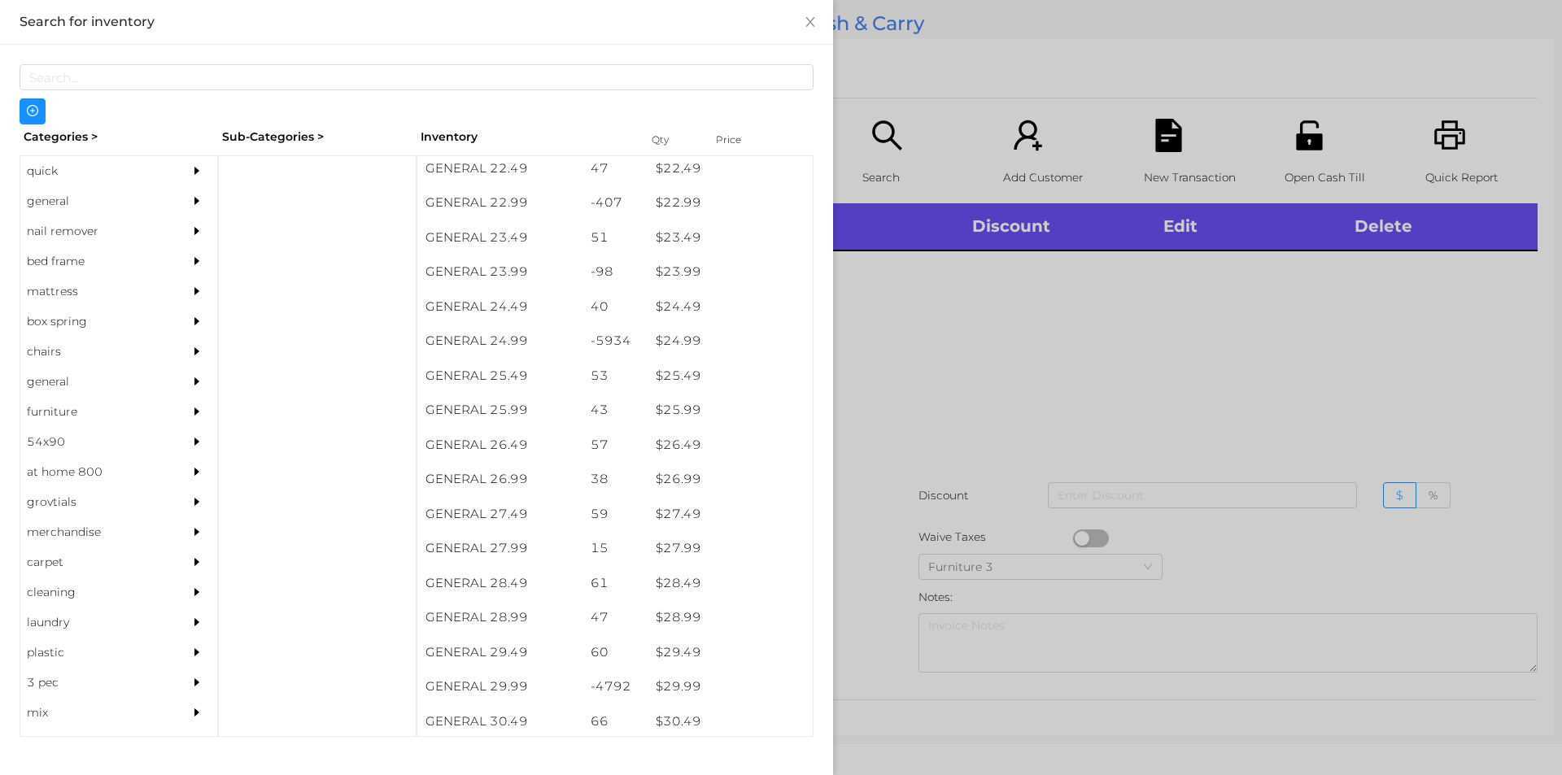
scroll to position [1933, 0]
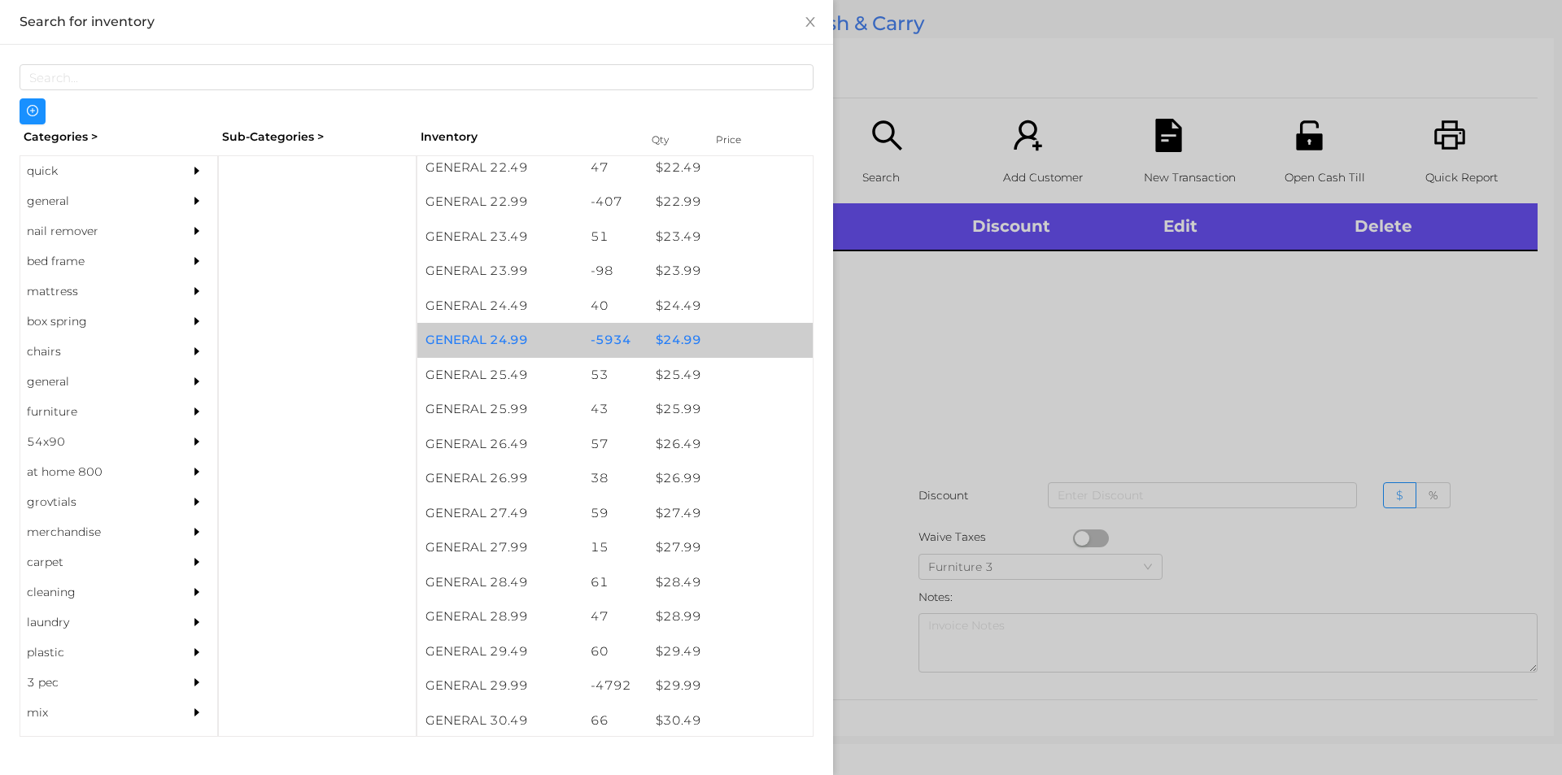
click at [707, 348] on div "$ 24.99" at bounding box center [730, 340] width 165 height 35
click at [720, 340] on div "$ 24.99" at bounding box center [730, 340] width 165 height 35
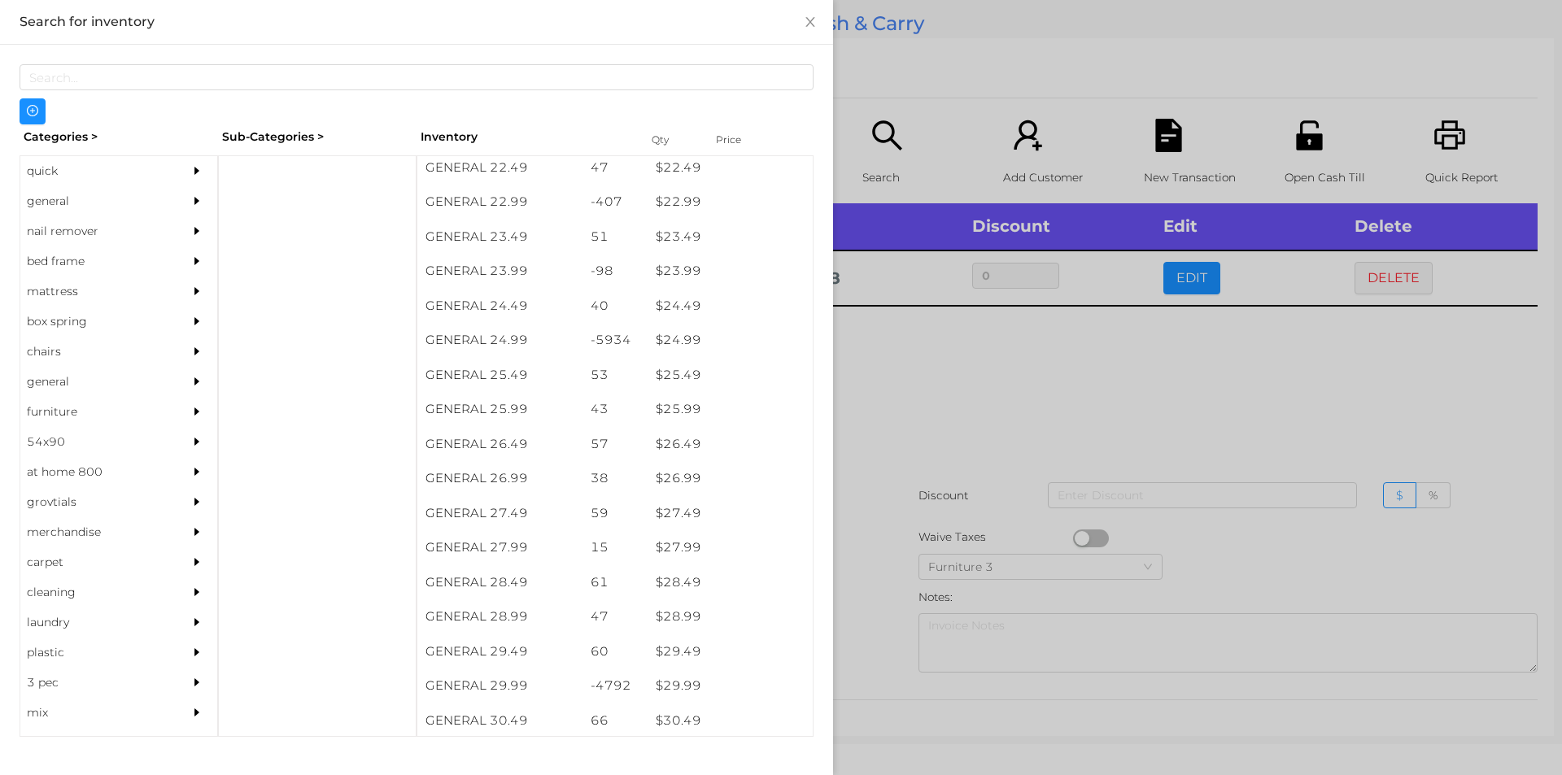
click at [867, 420] on div at bounding box center [781, 387] width 1562 height 775
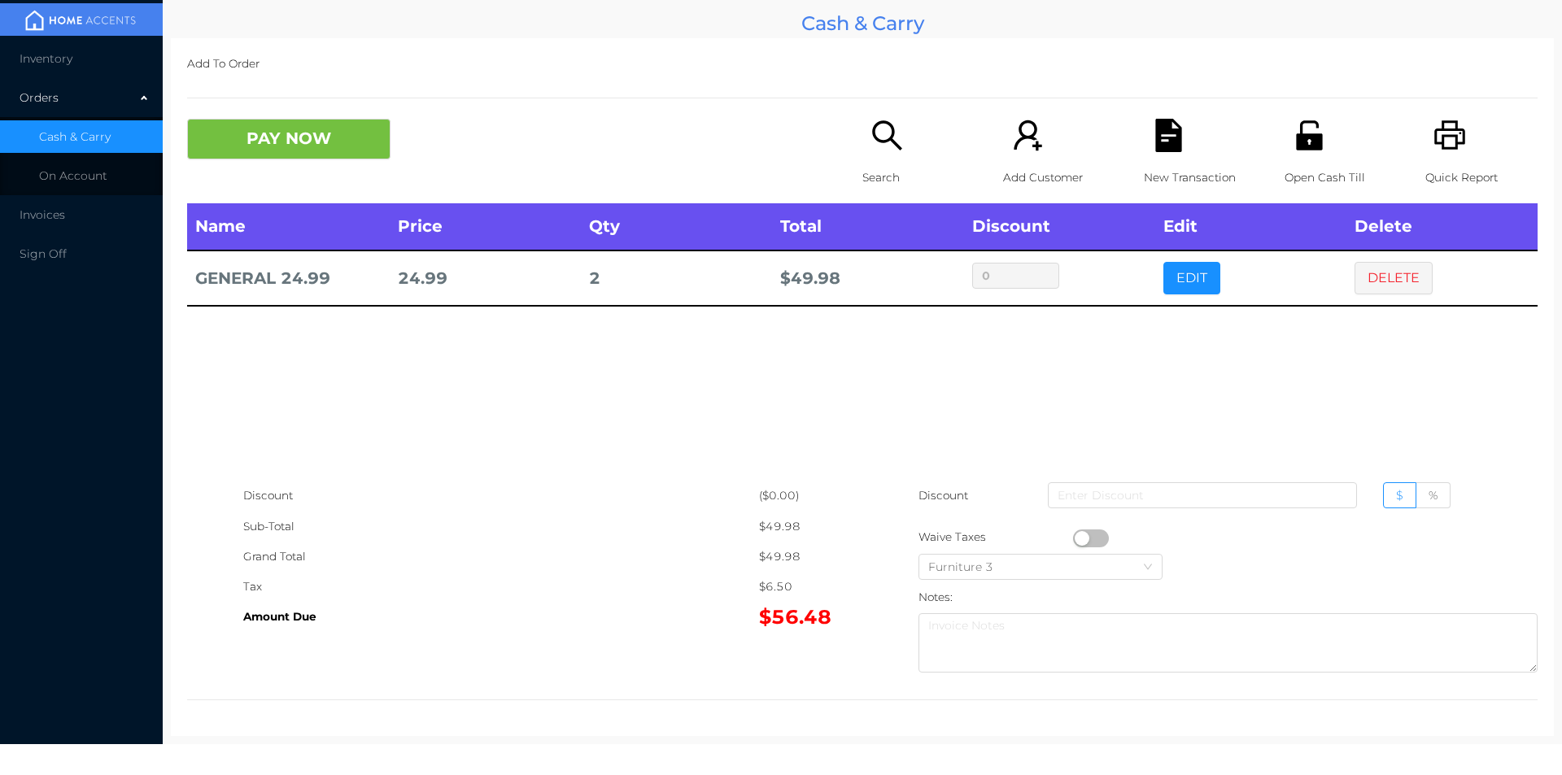
click at [1445, 125] on icon "icon: printer" at bounding box center [1450, 134] width 31 height 29
click at [284, 157] on button "PAY NOW" at bounding box center [288, 139] width 203 height 41
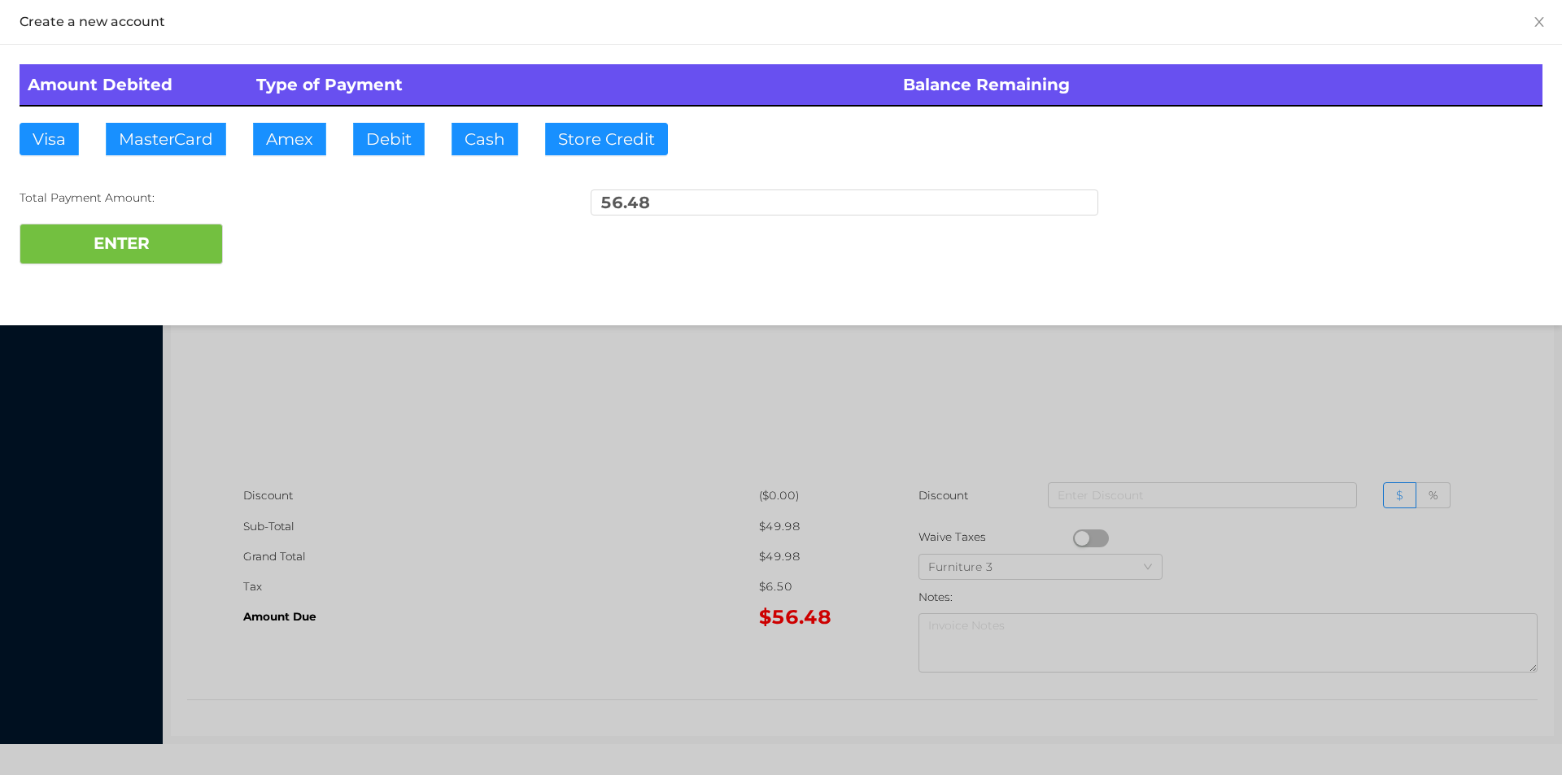
click at [542, 608] on div at bounding box center [781, 387] width 1562 height 775
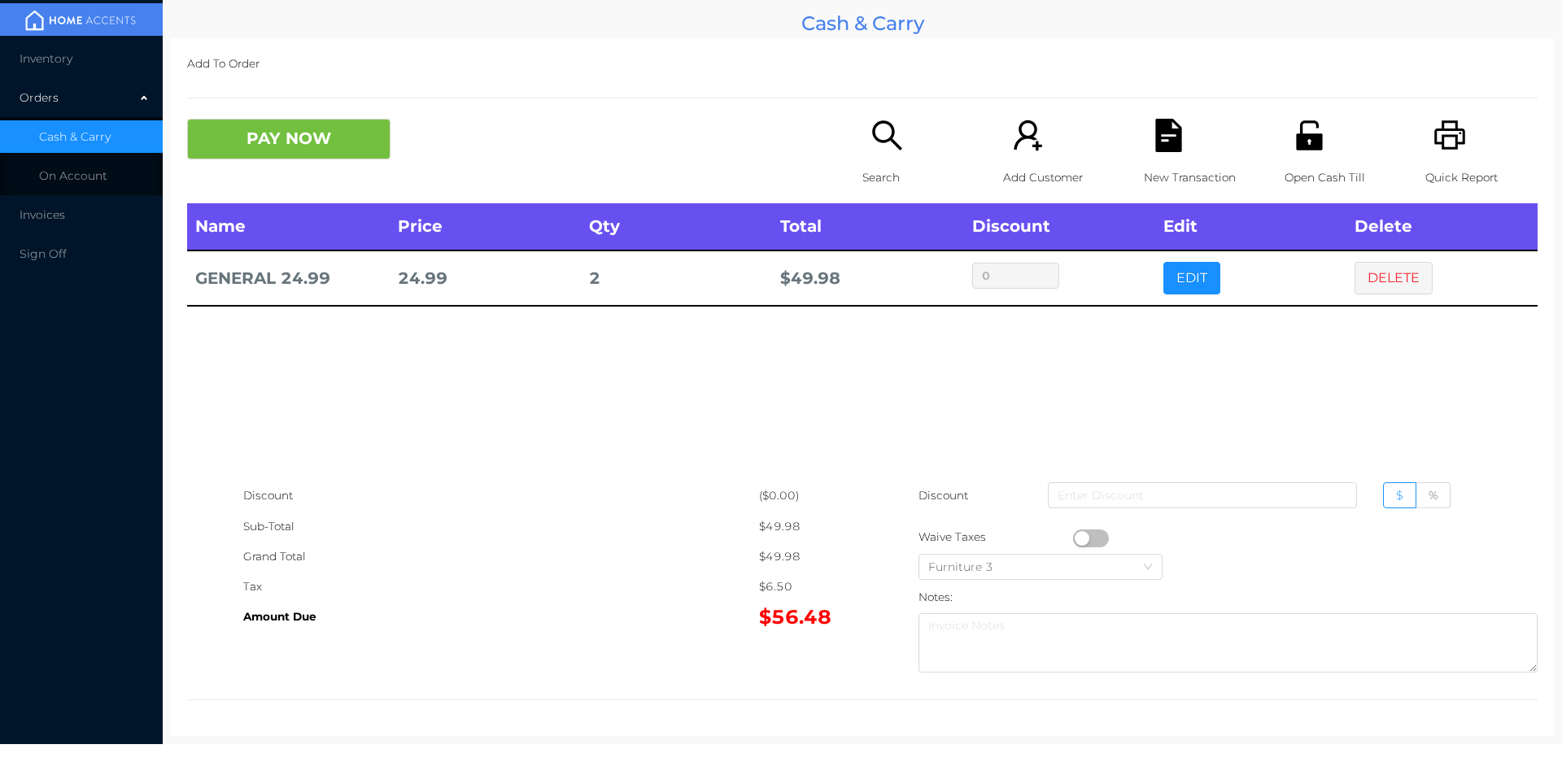
click at [1144, 150] on div "New Transaction" at bounding box center [1200, 161] width 112 height 85
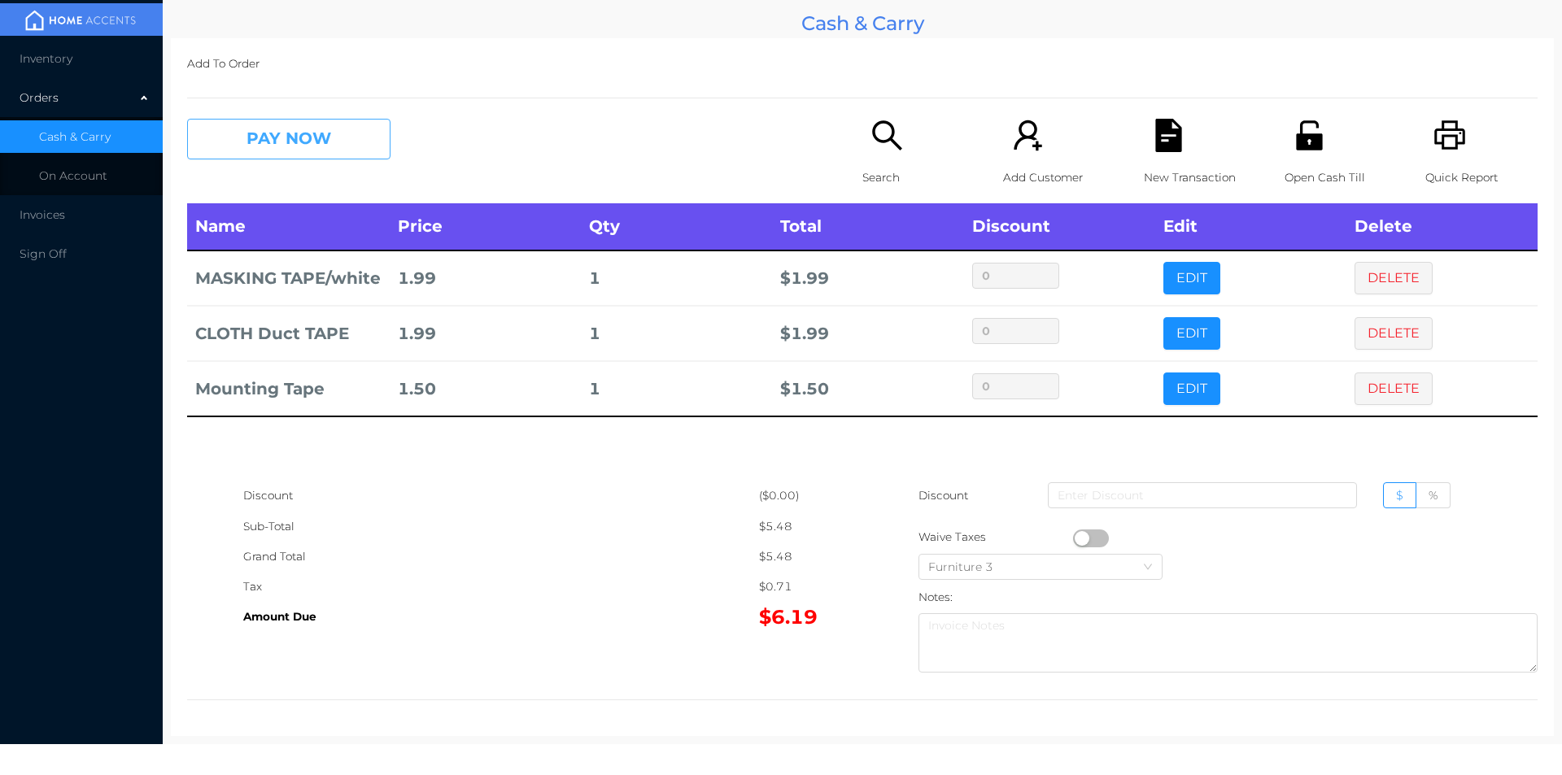
click at [289, 143] on button "PAY NOW" at bounding box center [288, 139] width 203 height 41
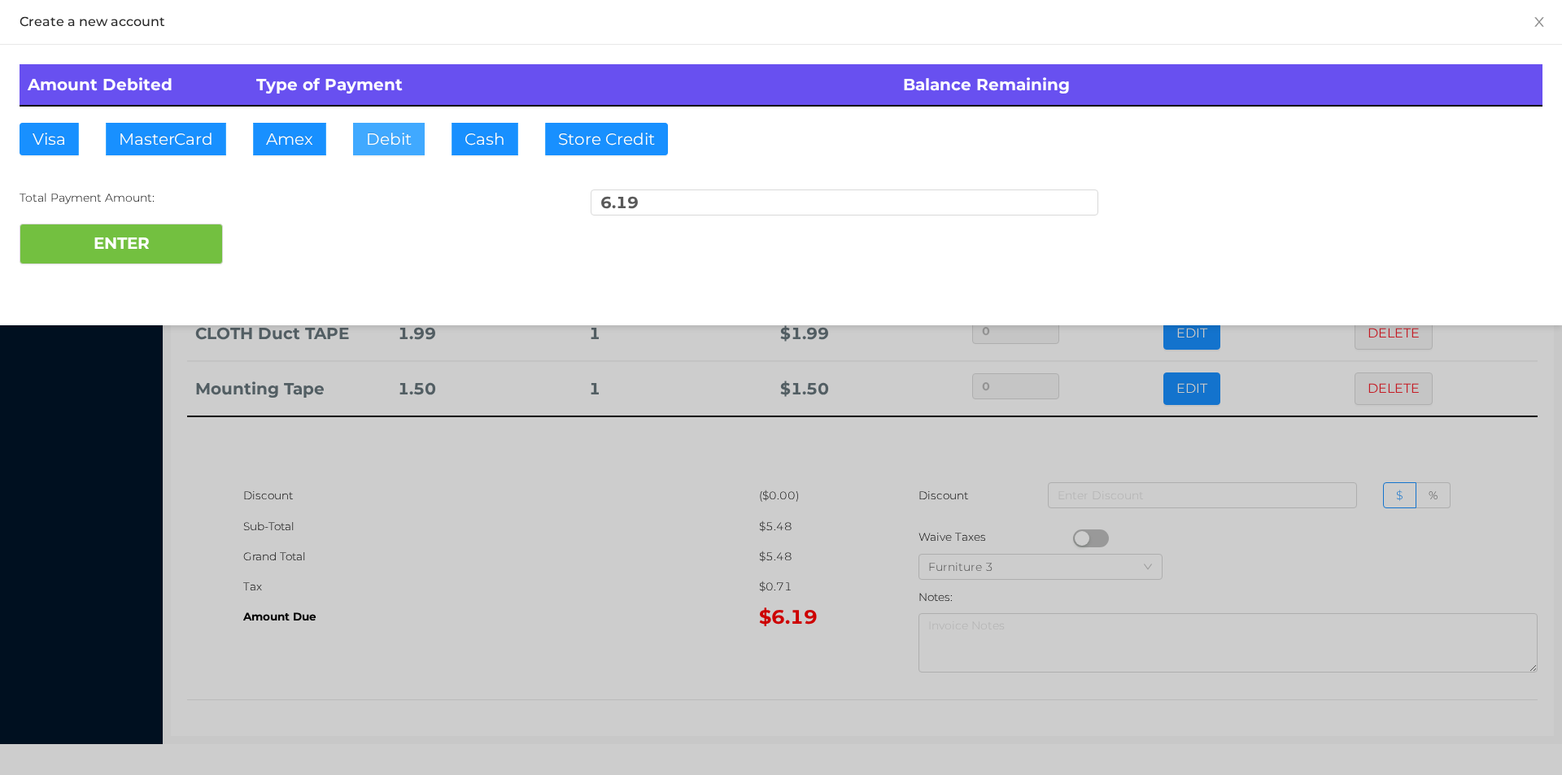
click at [395, 127] on button "Debit" at bounding box center [389, 139] width 72 height 33
click at [167, 232] on button "ENTER" at bounding box center [121, 244] width 203 height 41
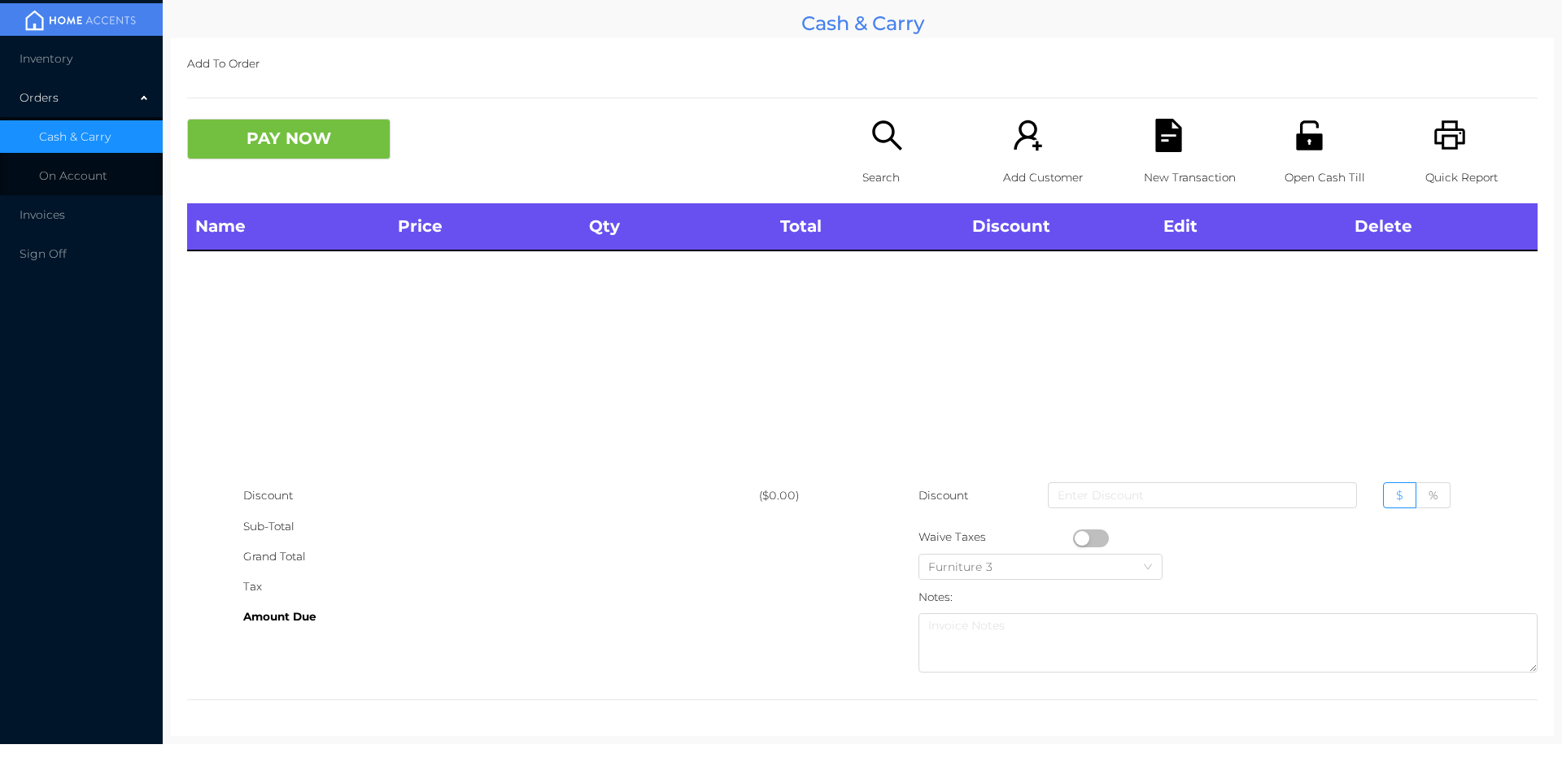
click at [889, 123] on icon "icon: search" at bounding box center [887, 135] width 33 height 33
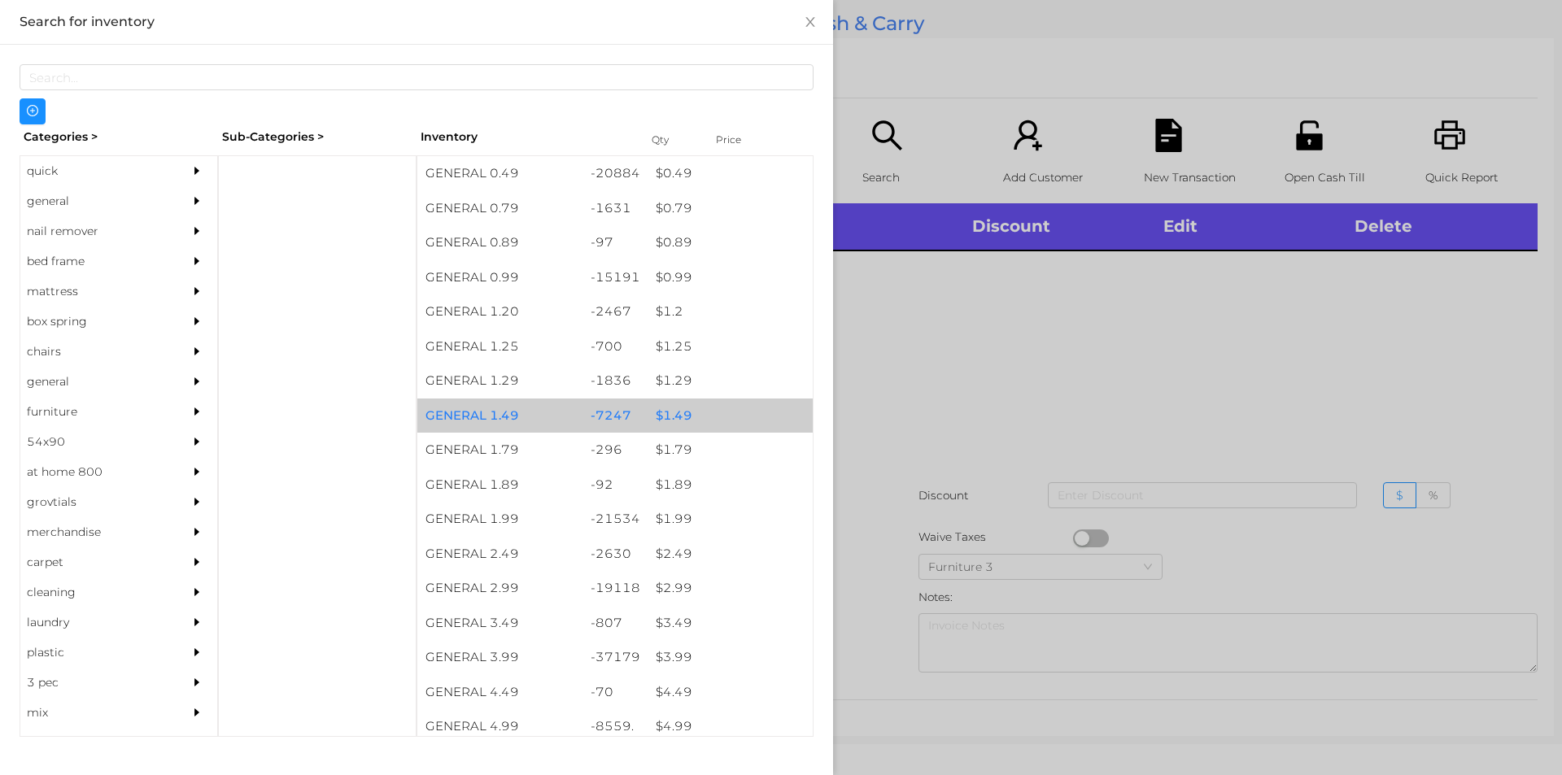
click at [694, 417] on div "$ 1.49" at bounding box center [730, 416] width 165 height 35
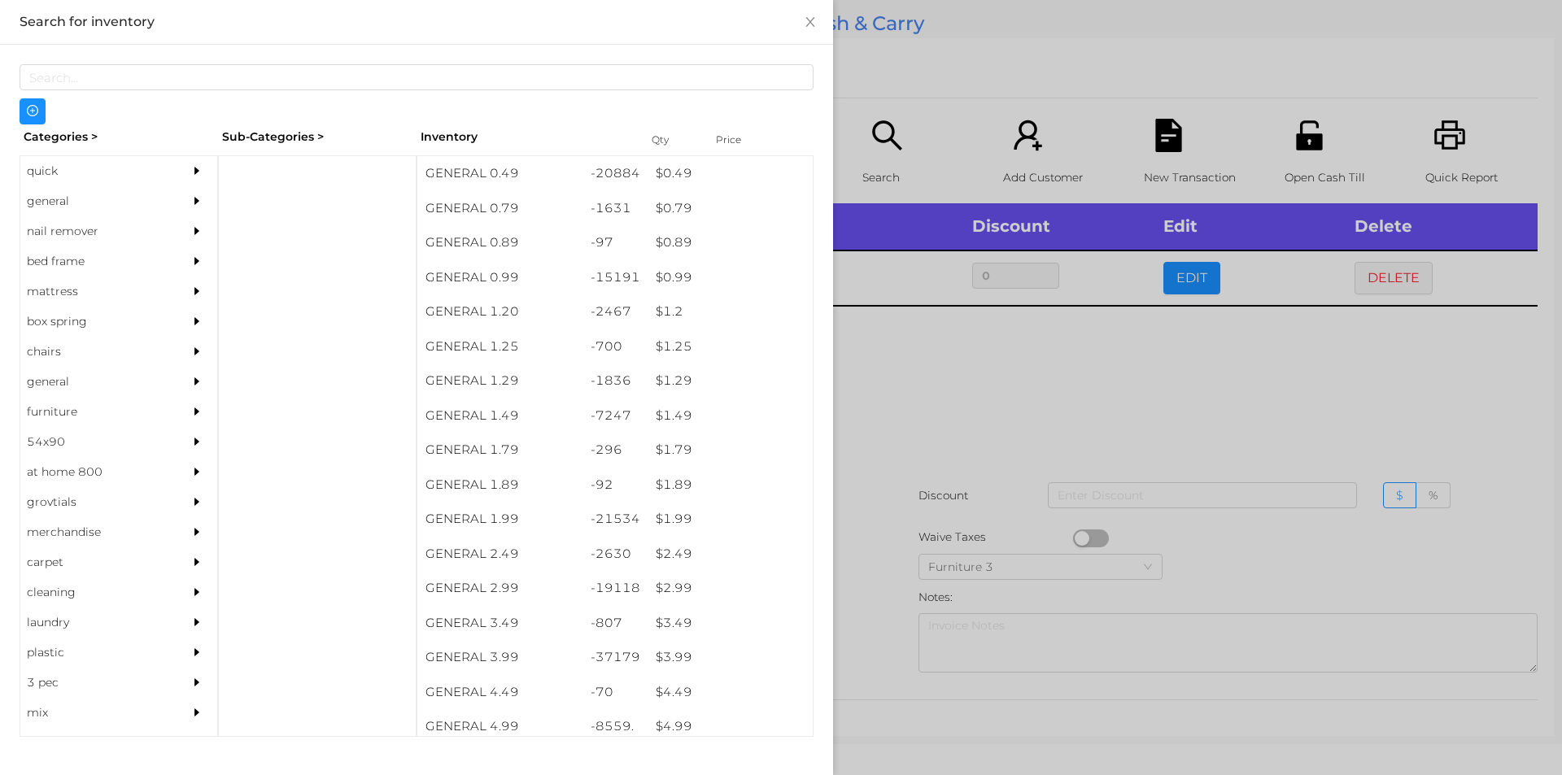
click at [968, 469] on div at bounding box center [781, 387] width 1562 height 775
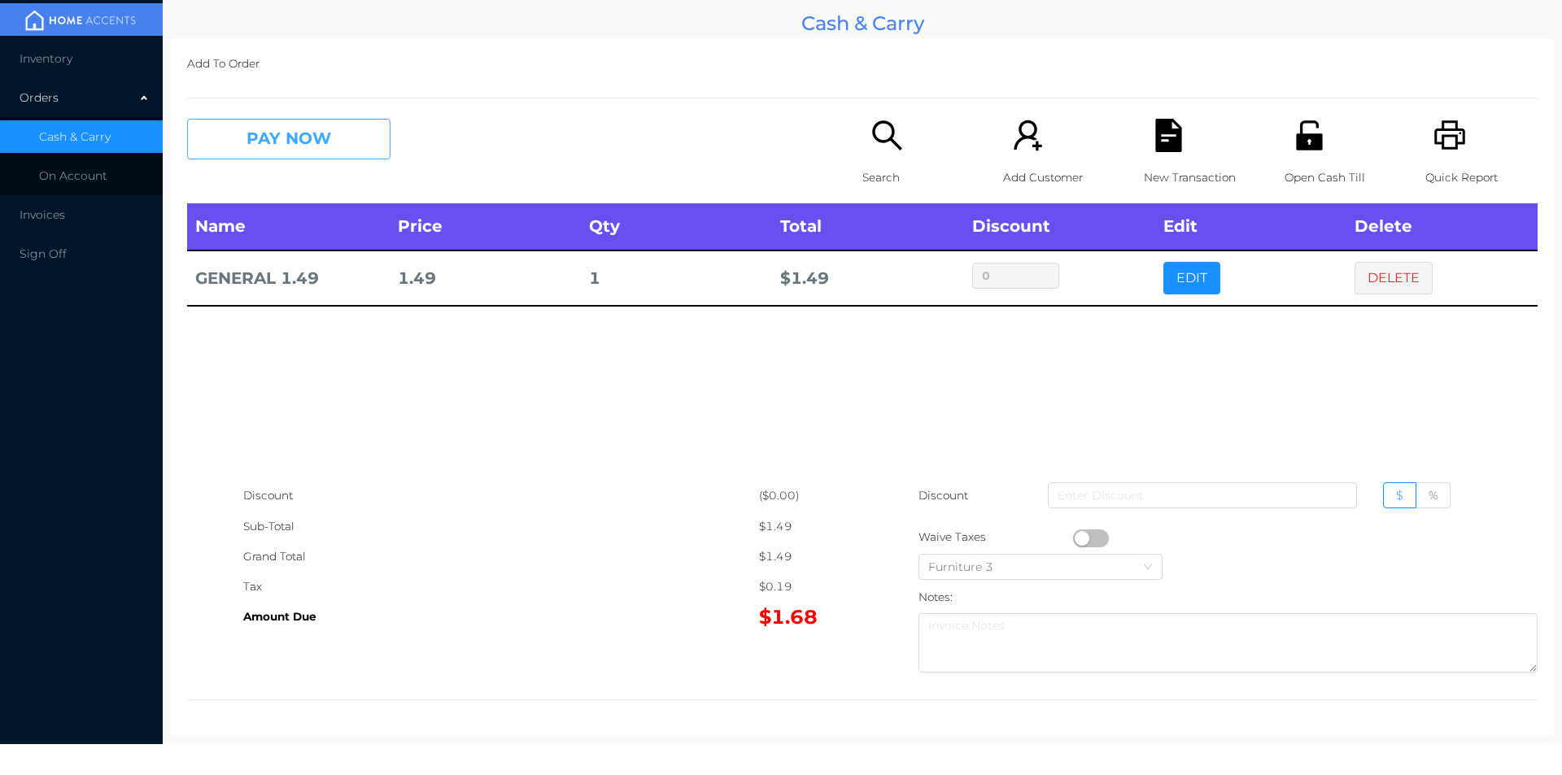
click at [342, 132] on button "PAY NOW" at bounding box center [288, 139] width 203 height 41
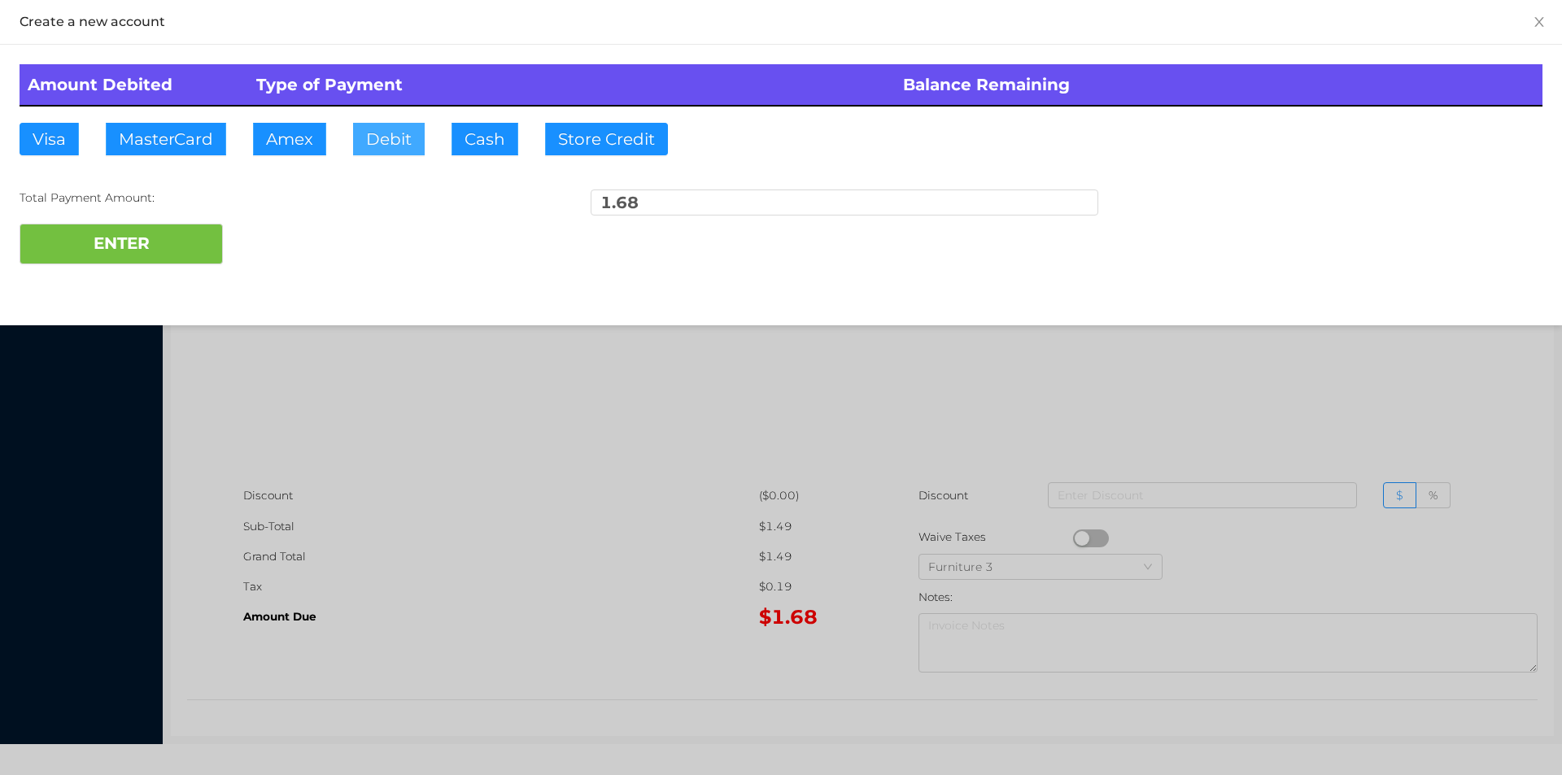
click at [418, 129] on button "Debit" at bounding box center [389, 139] width 72 height 33
click at [194, 243] on button "ENTER" at bounding box center [121, 244] width 203 height 41
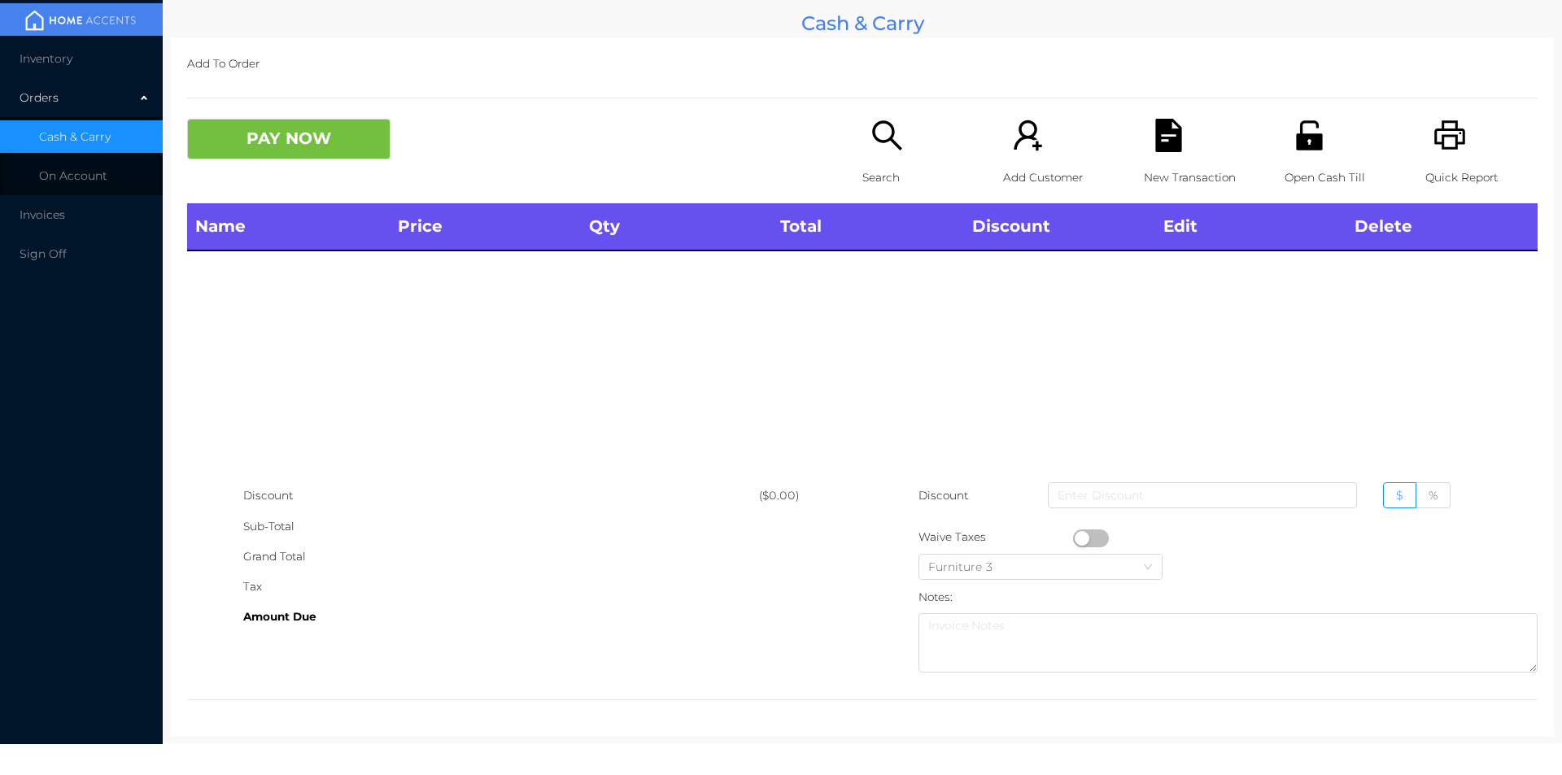
click at [886, 138] on icon "icon: search" at bounding box center [886, 134] width 29 height 29
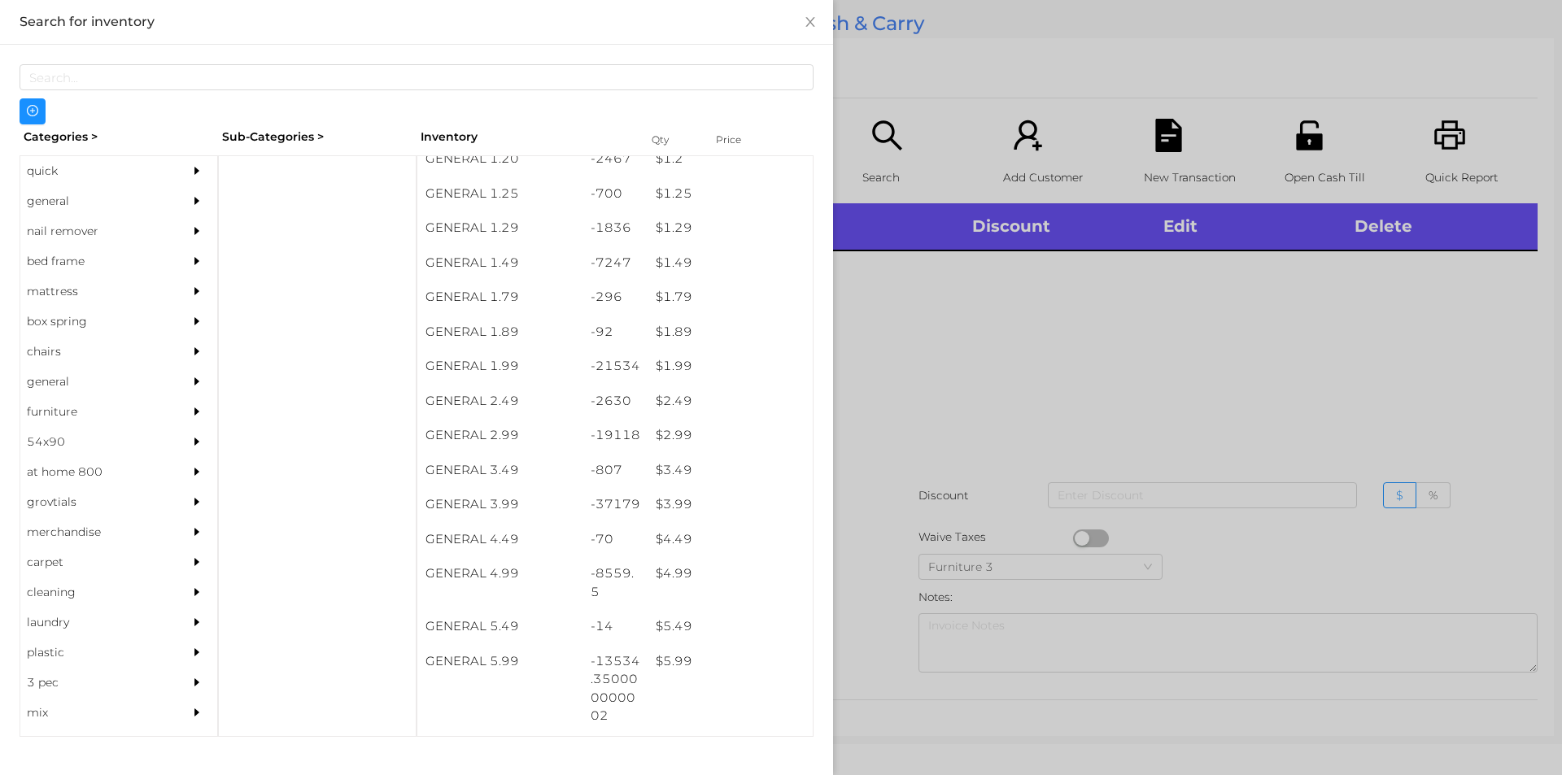
scroll to position [242, 0]
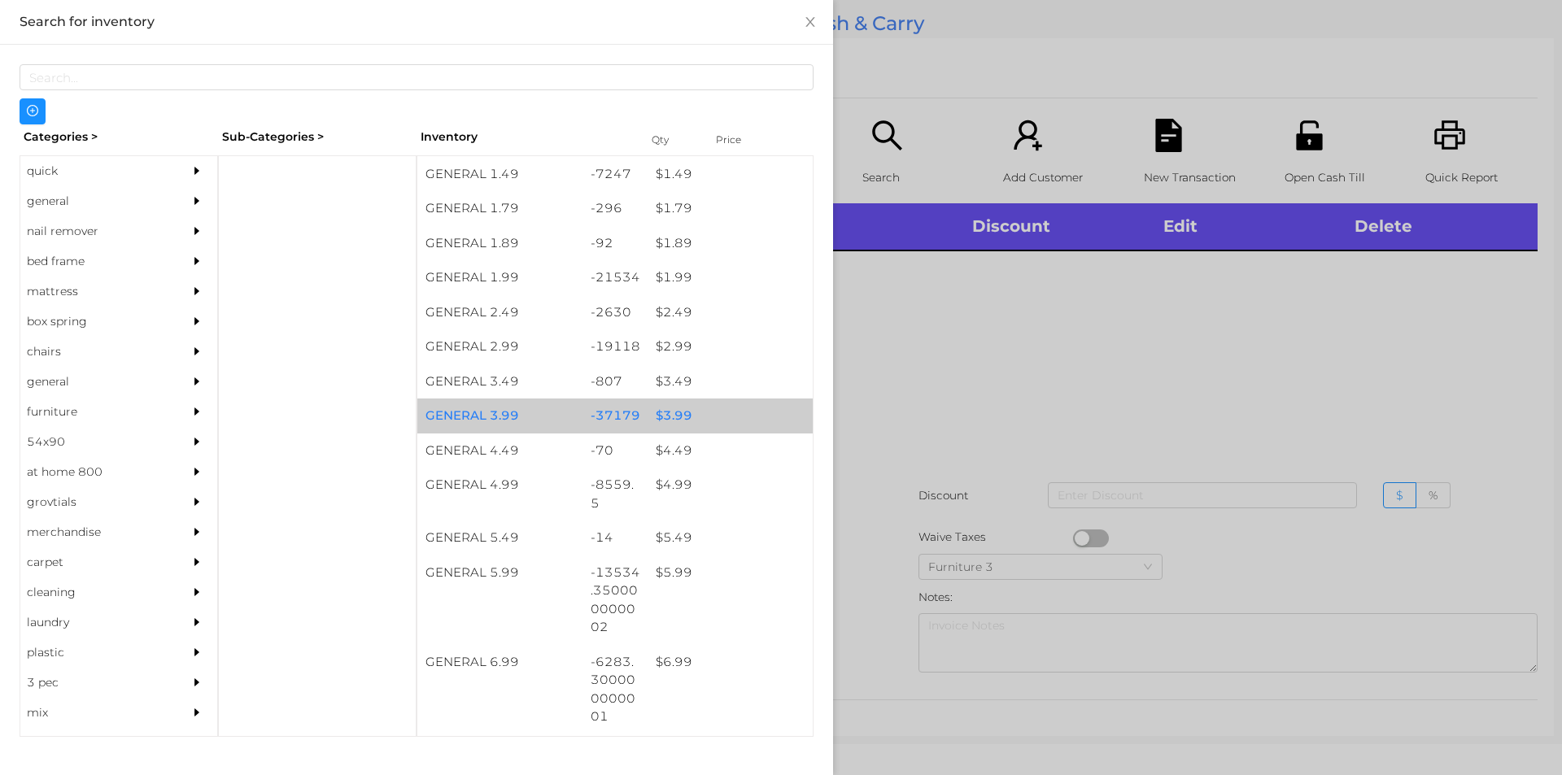
click at [694, 432] on div "$ 3.99" at bounding box center [730, 416] width 165 height 35
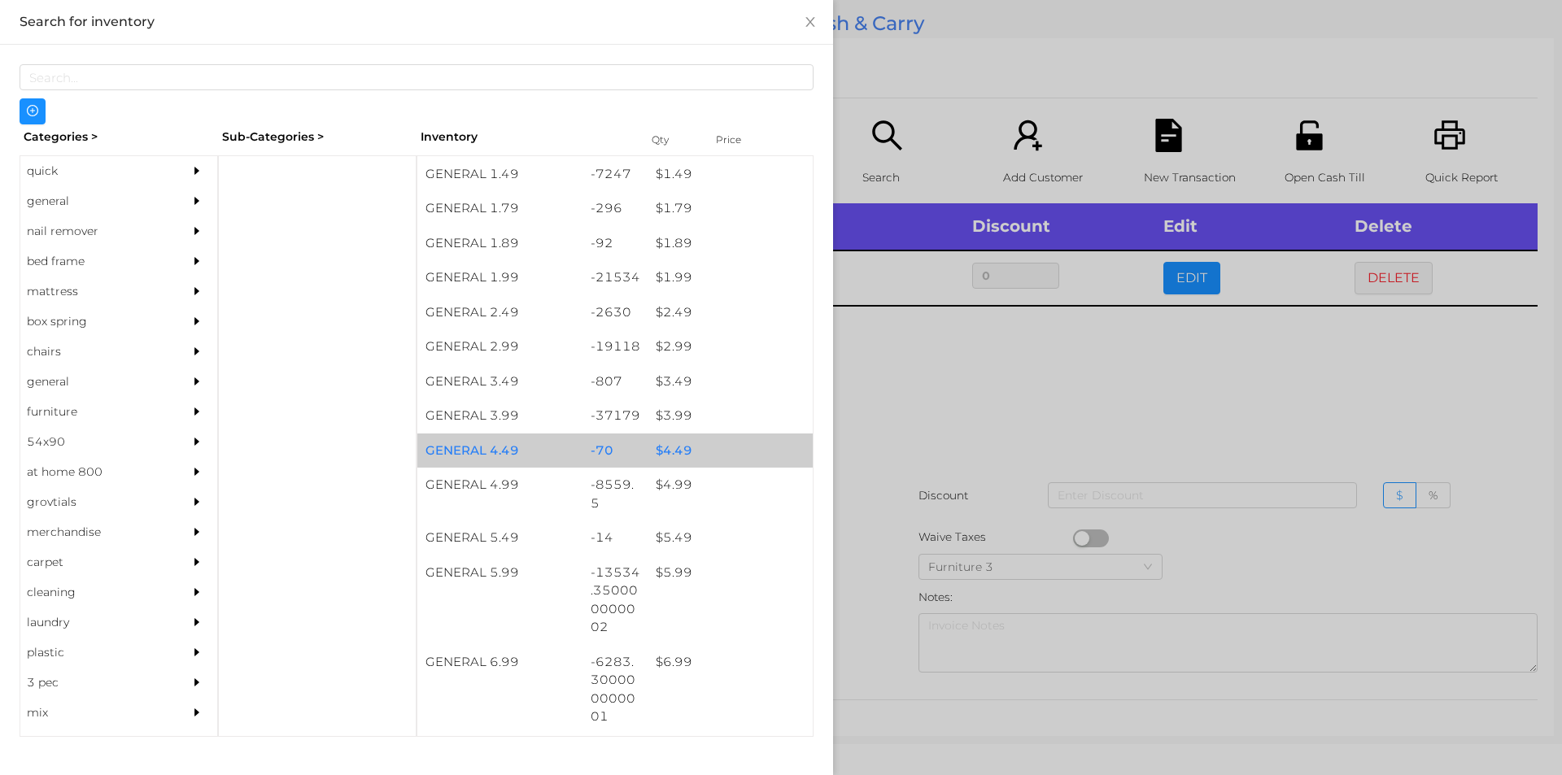
click at [690, 452] on div "$ 4.49" at bounding box center [730, 451] width 165 height 35
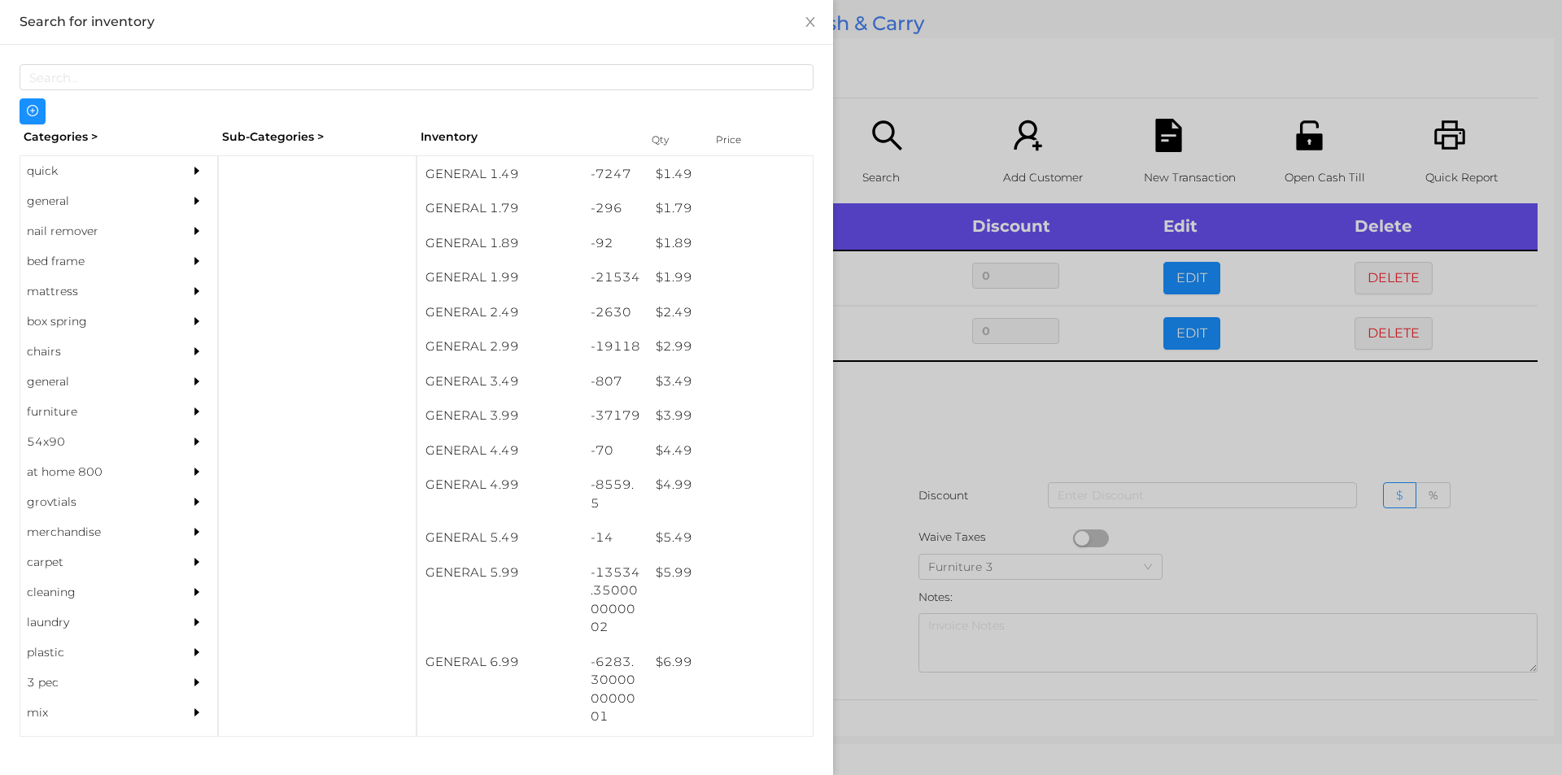
click at [832, 527] on div "Categories > Sub-Categories > Inventory Qty Price quick general nail remover be…" at bounding box center [416, 401] width 833 height 712
click at [1374, 274] on div at bounding box center [781, 387] width 1562 height 775
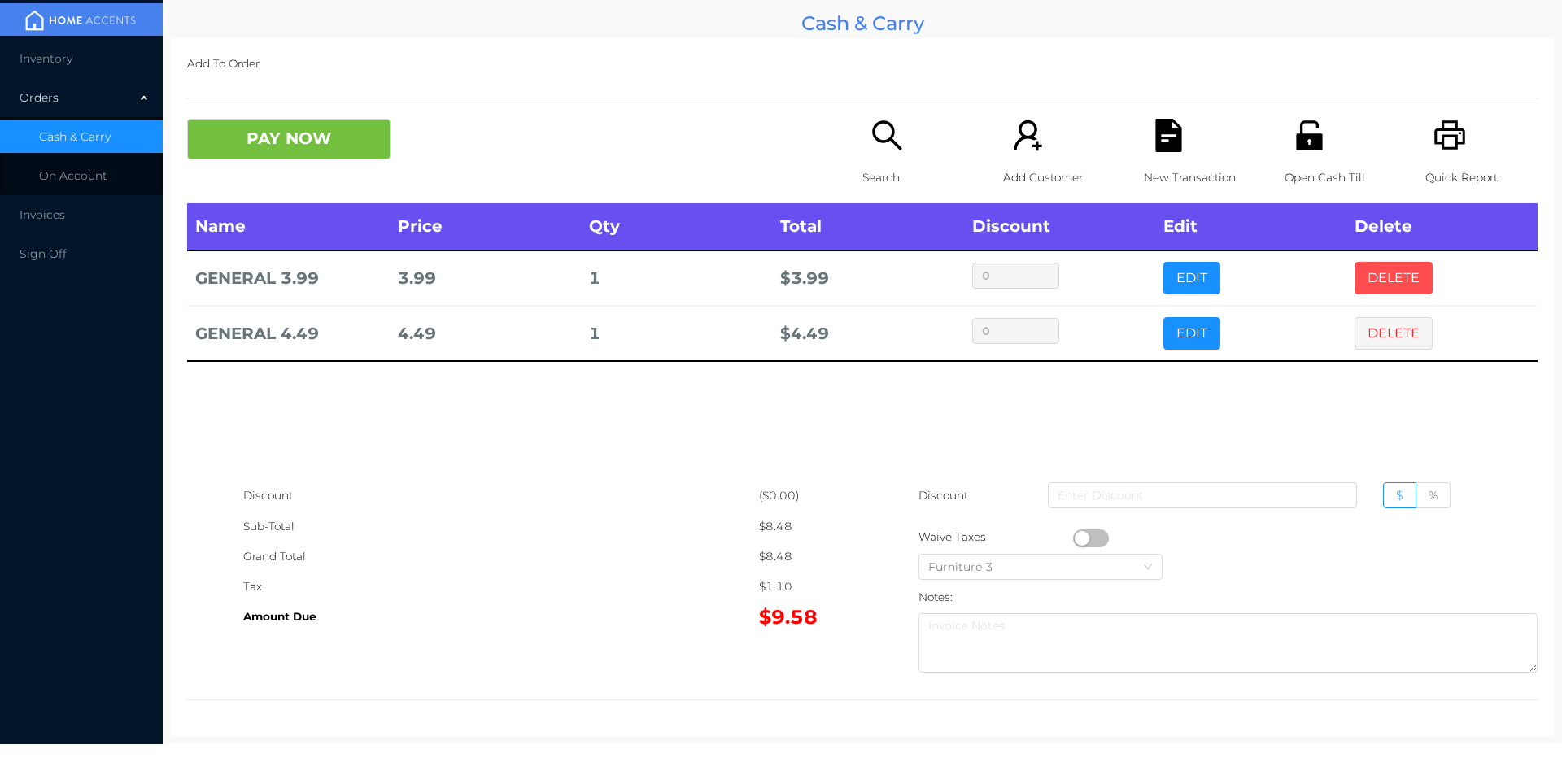
click at [1375, 264] on button "DELETE" at bounding box center [1394, 278] width 78 height 33
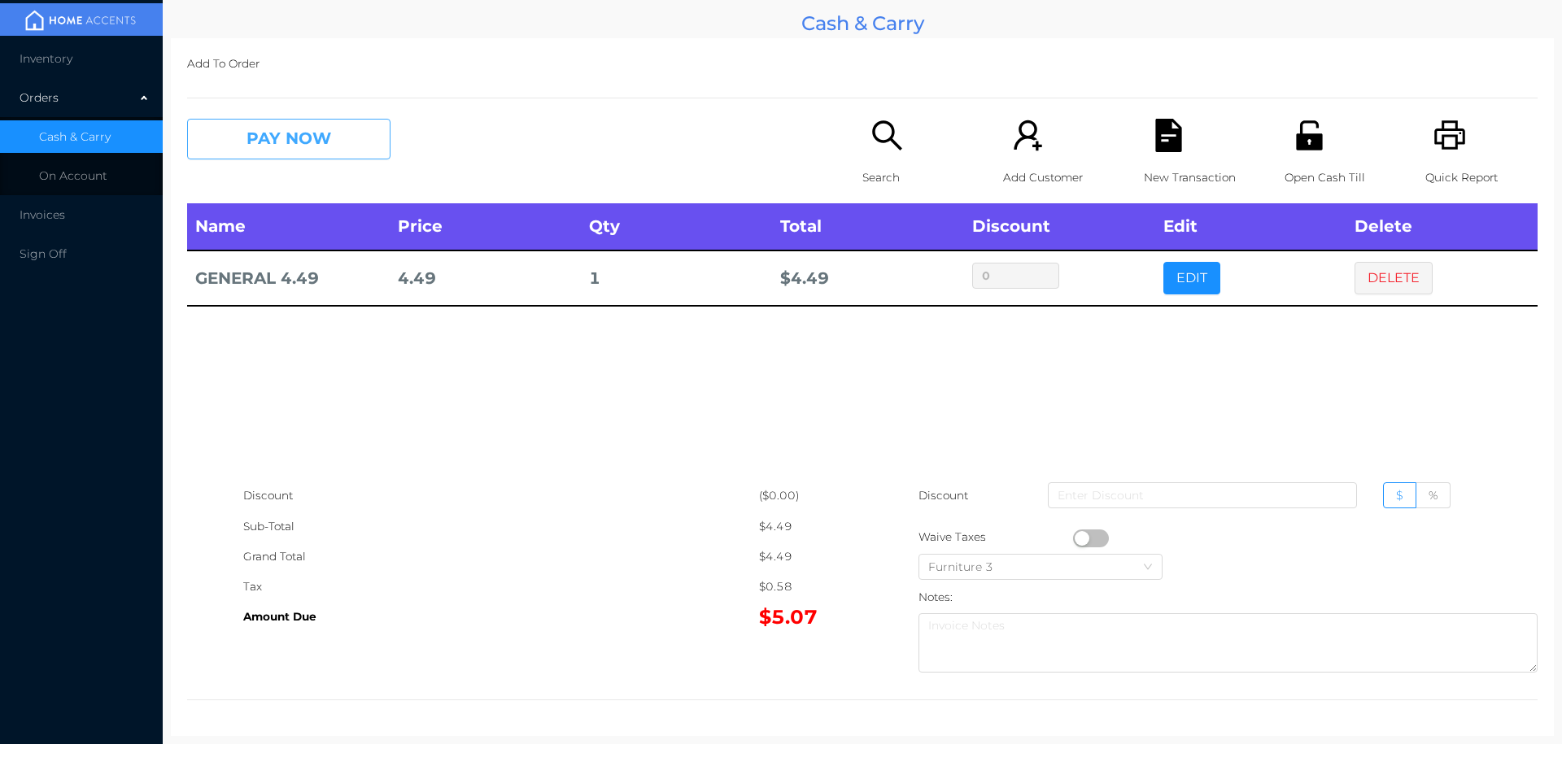
click at [303, 151] on button "PAY NOW" at bounding box center [288, 139] width 203 height 41
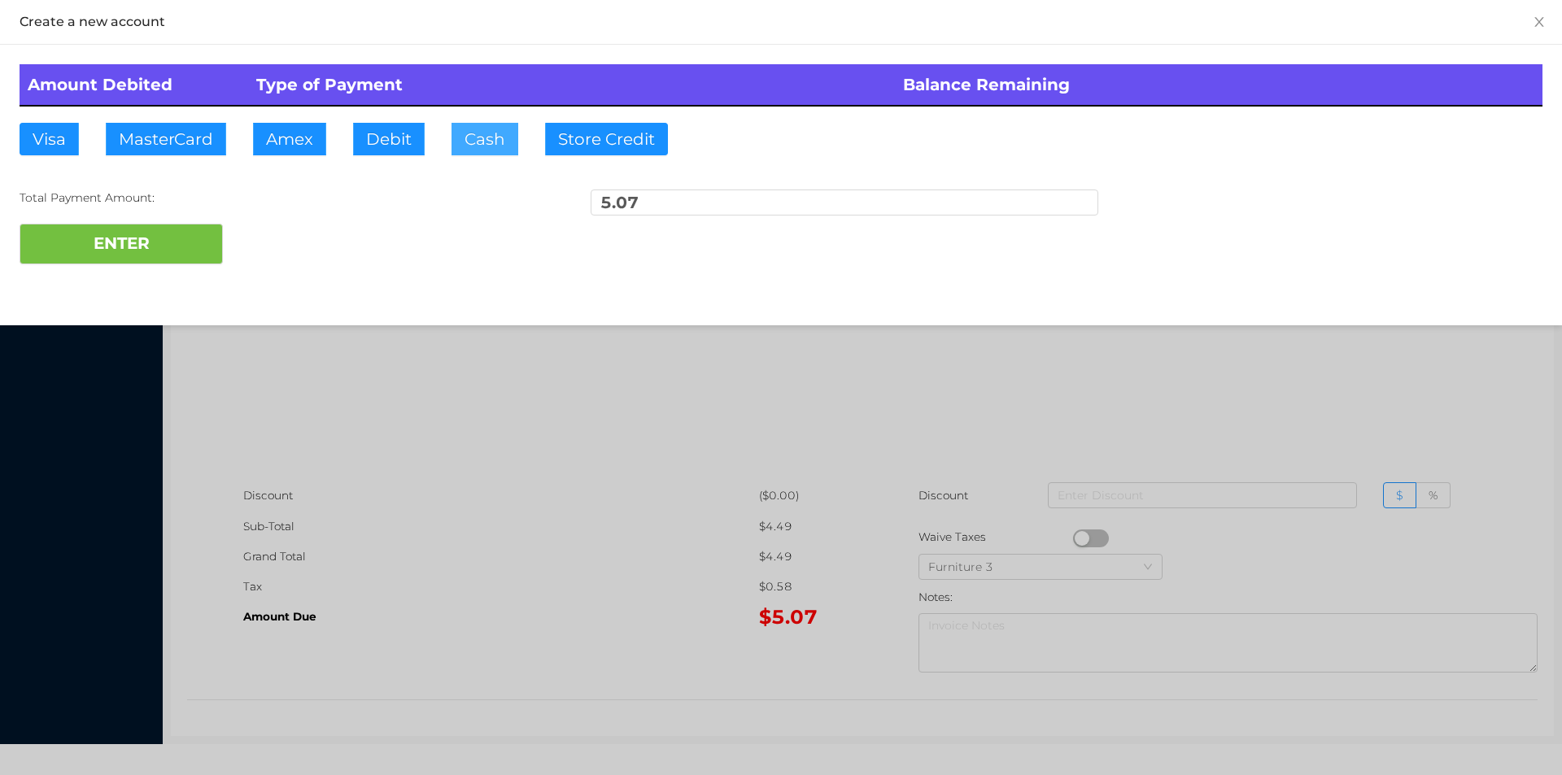
click at [476, 144] on button "Cash" at bounding box center [485, 139] width 67 height 33
click at [142, 234] on button "ENTER" at bounding box center [121, 244] width 203 height 41
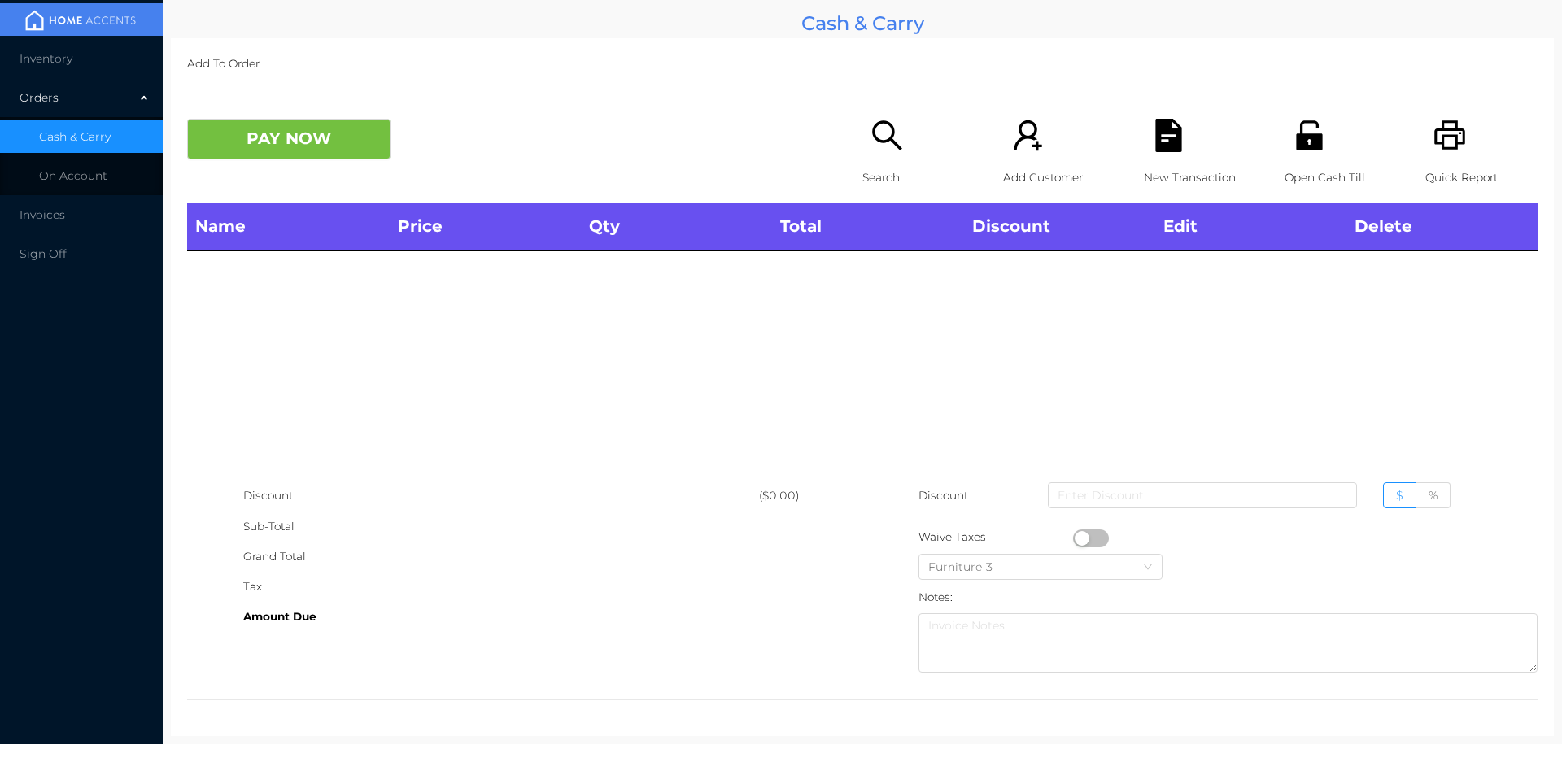
click at [887, 175] on p "Search" at bounding box center [919, 178] width 112 height 30
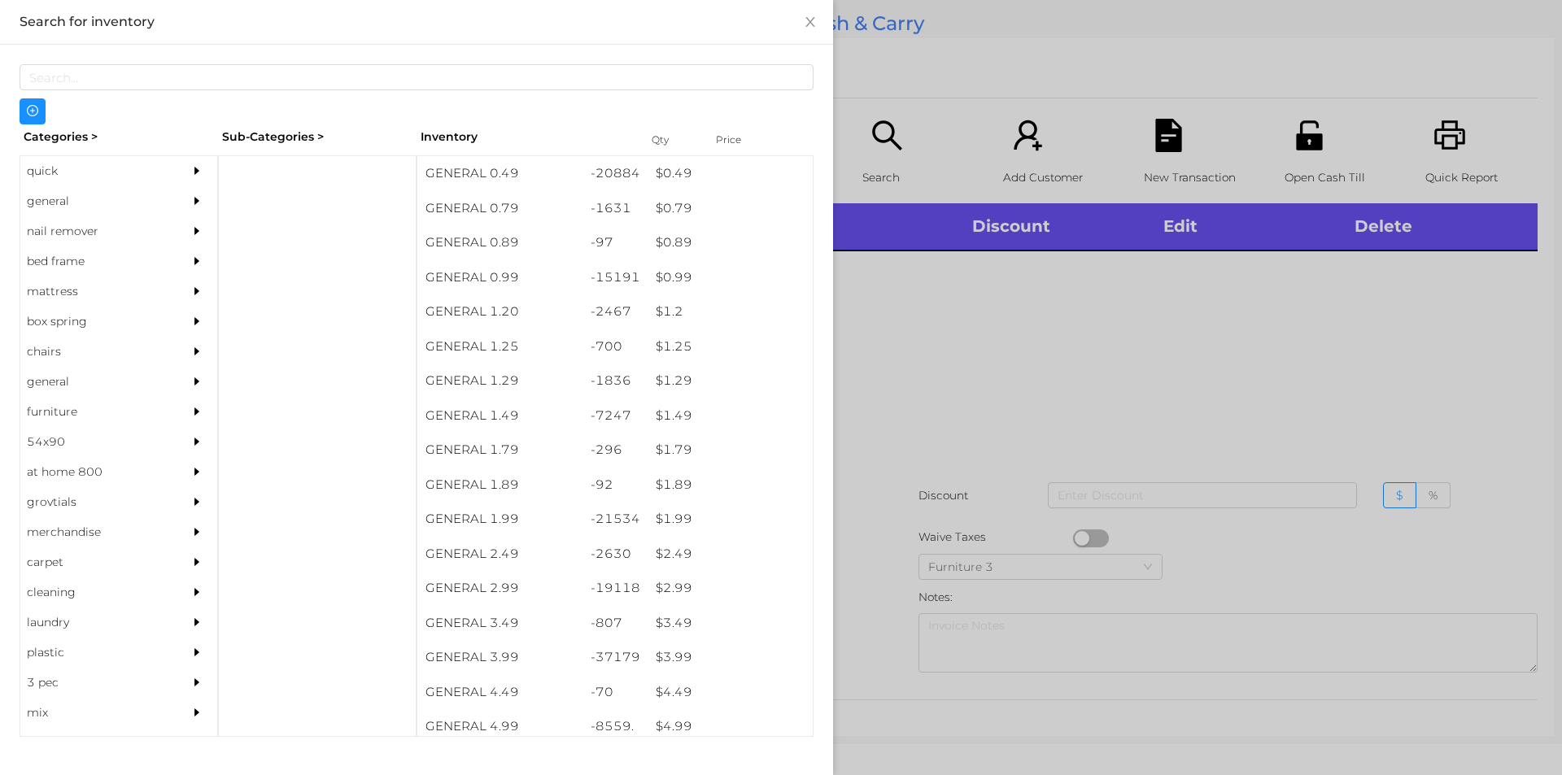
click at [104, 177] on div "quick" at bounding box center [94, 171] width 148 height 30
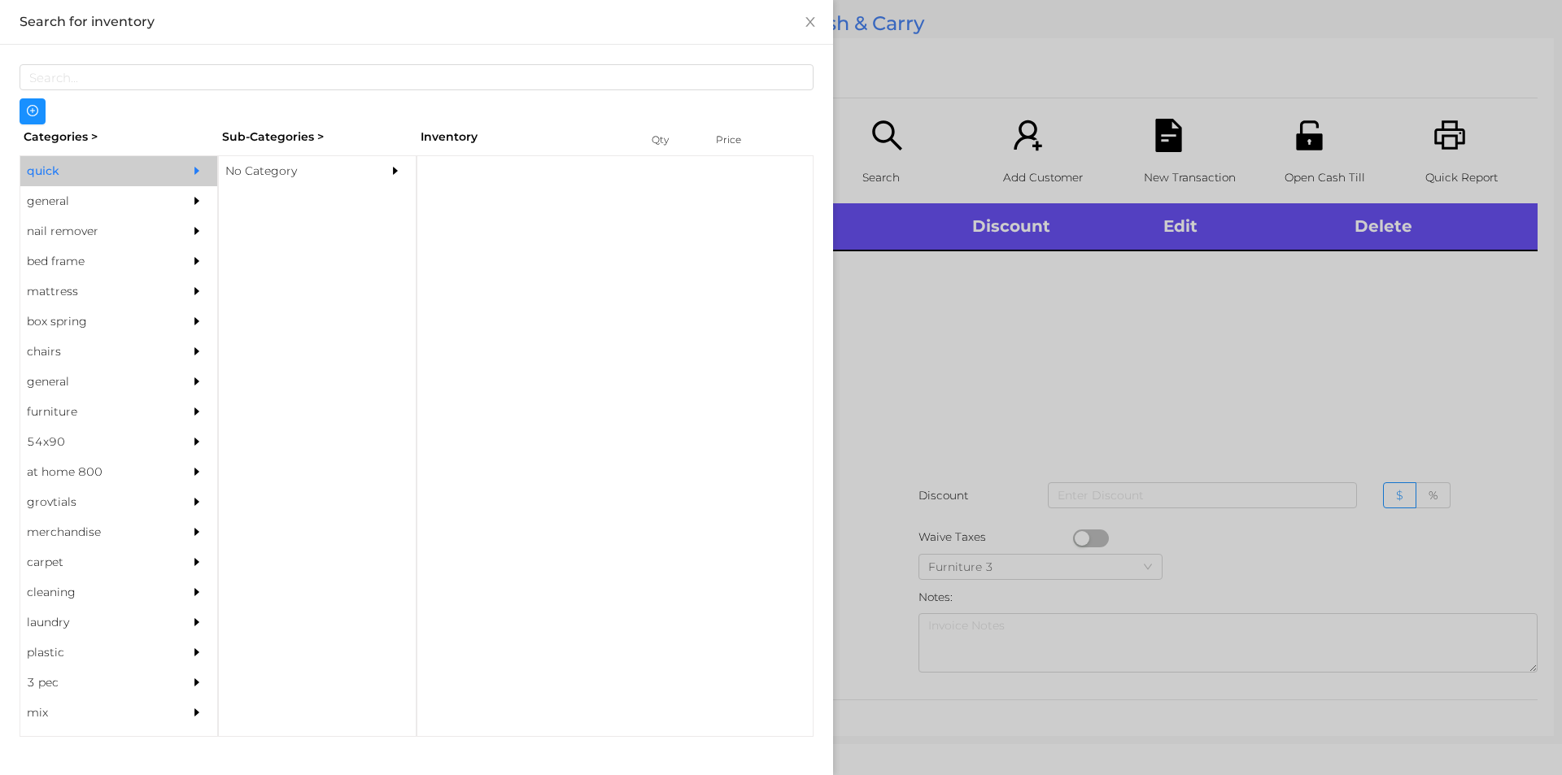
click at [329, 159] on div "No Category" at bounding box center [293, 171] width 148 height 30
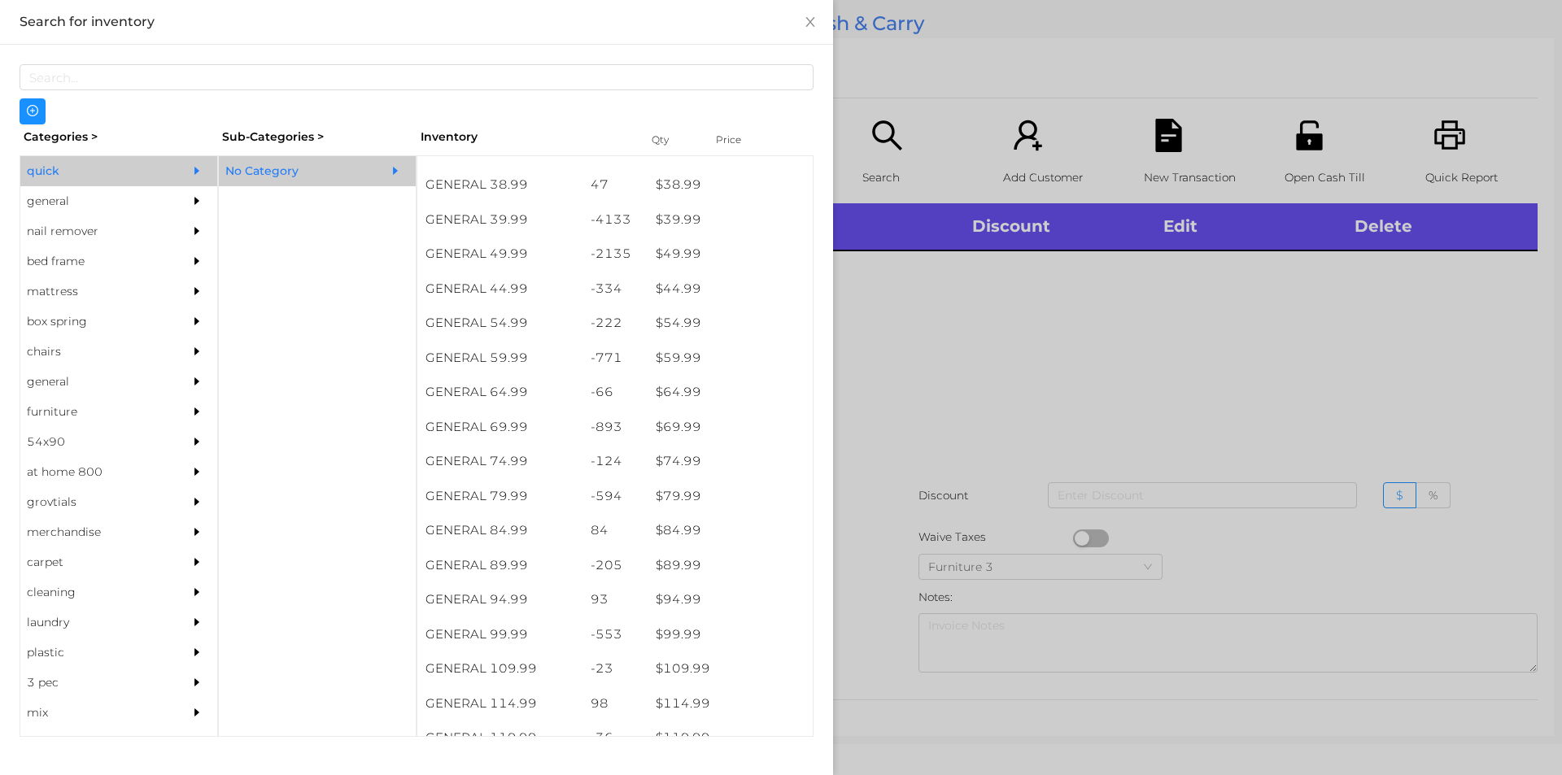
scroll to position [884, 0]
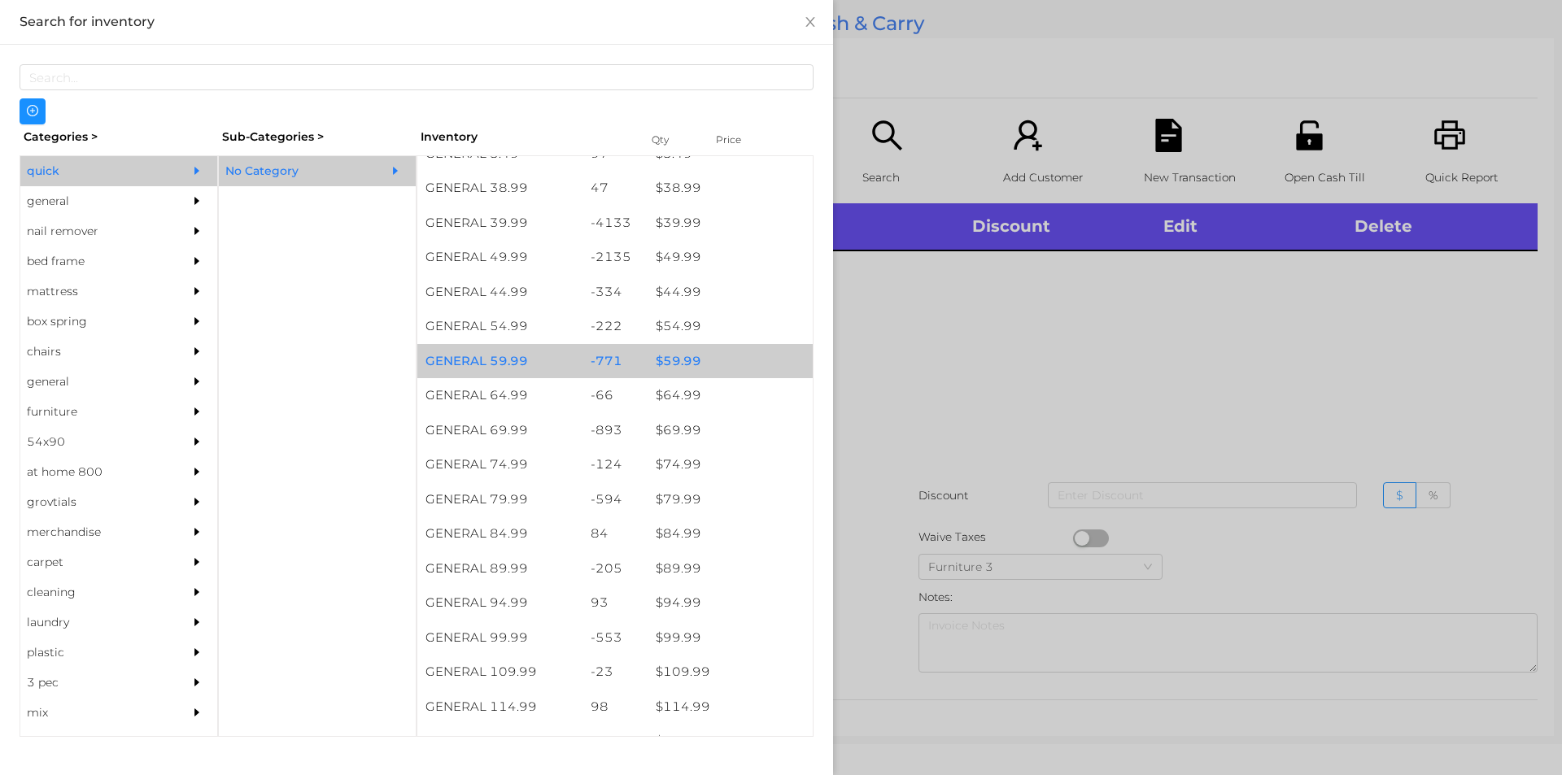
click at [691, 360] on div "$ 59.99" at bounding box center [730, 361] width 165 height 35
click at [692, 354] on div "$ 59.99" at bounding box center [730, 361] width 165 height 35
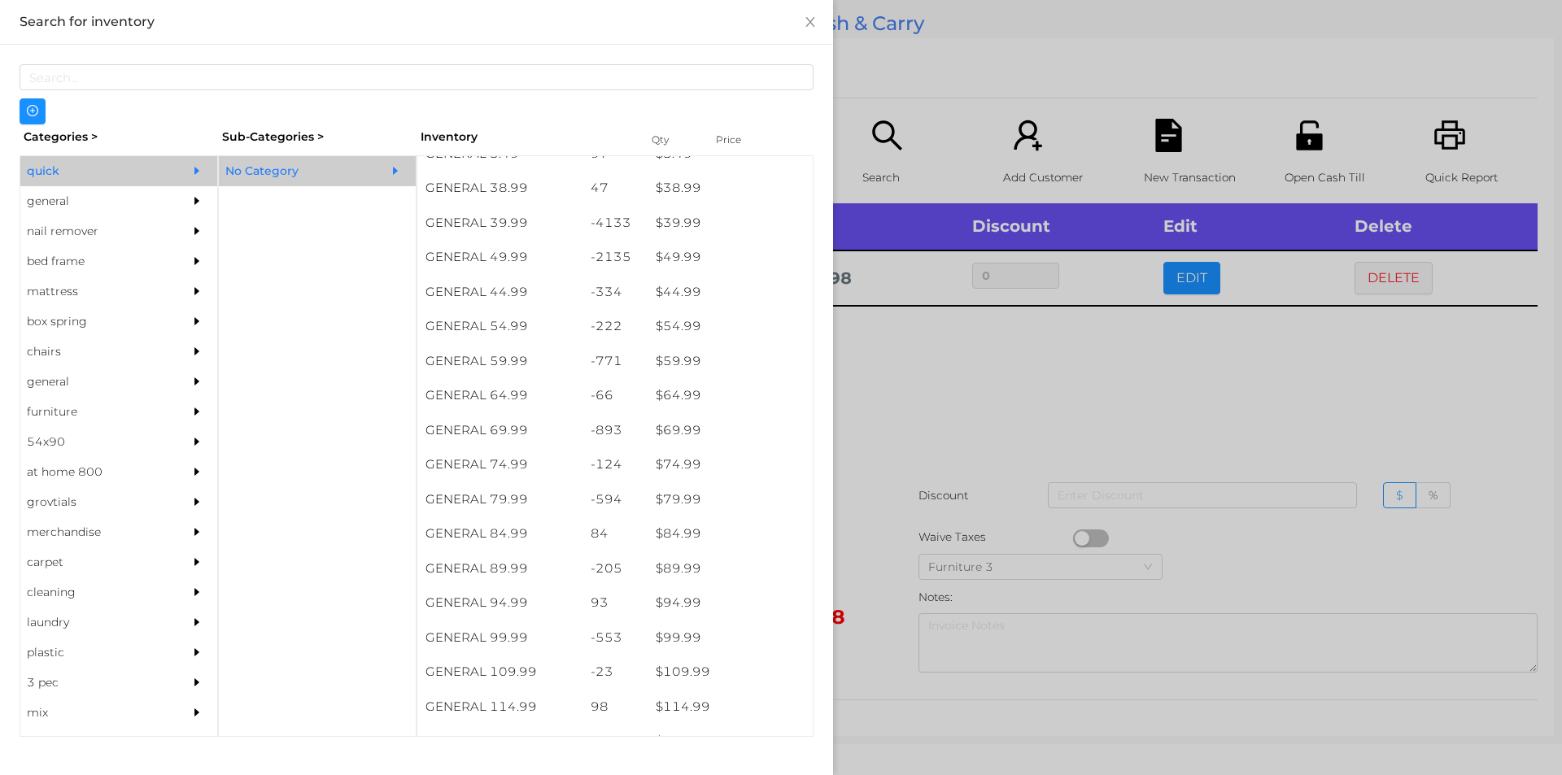
click at [1132, 411] on div at bounding box center [781, 387] width 1562 height 775
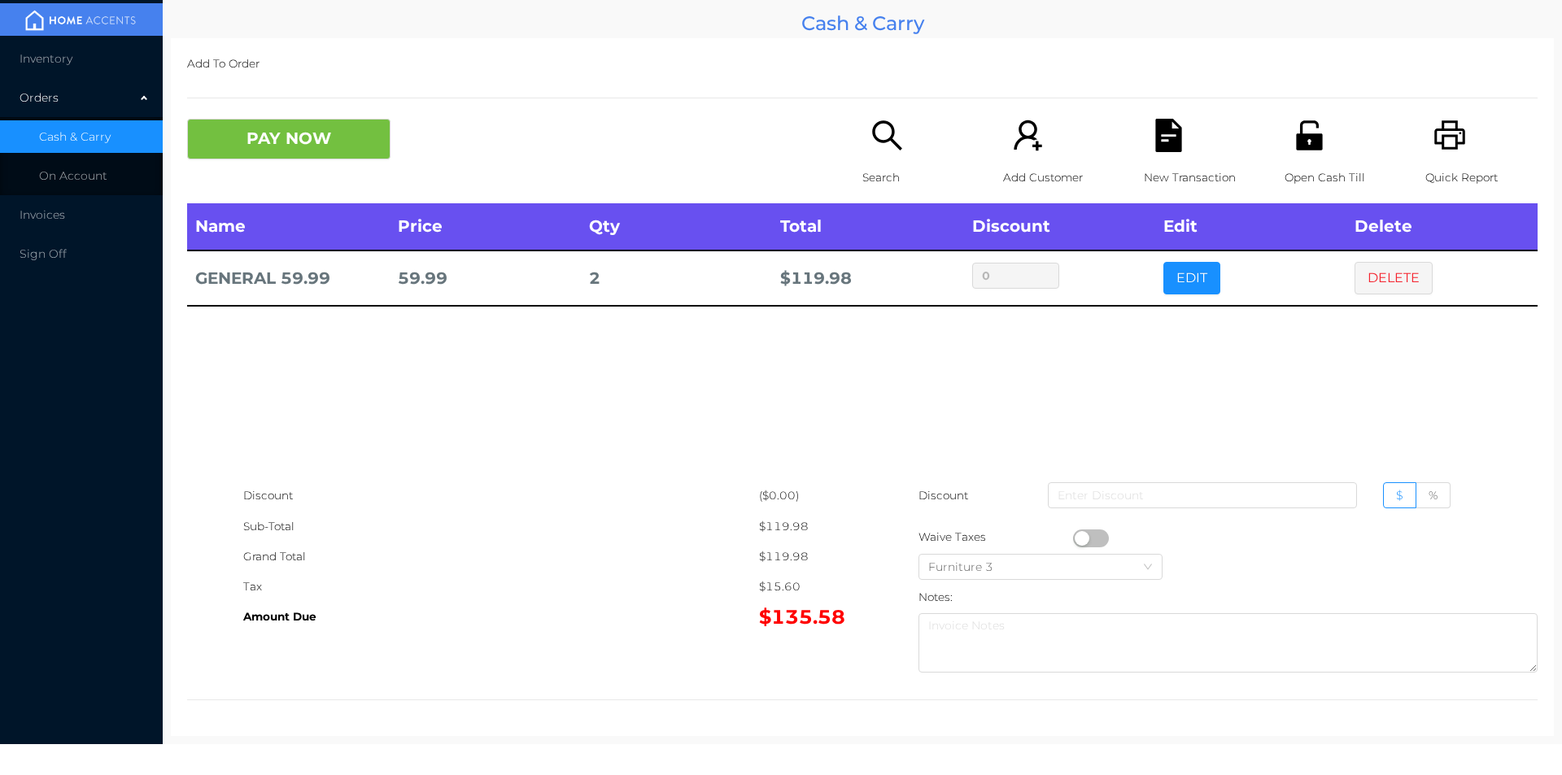
click at [1181, 145] on div "New Transaction" at bounding box center [1200, 161] width 112 height 85
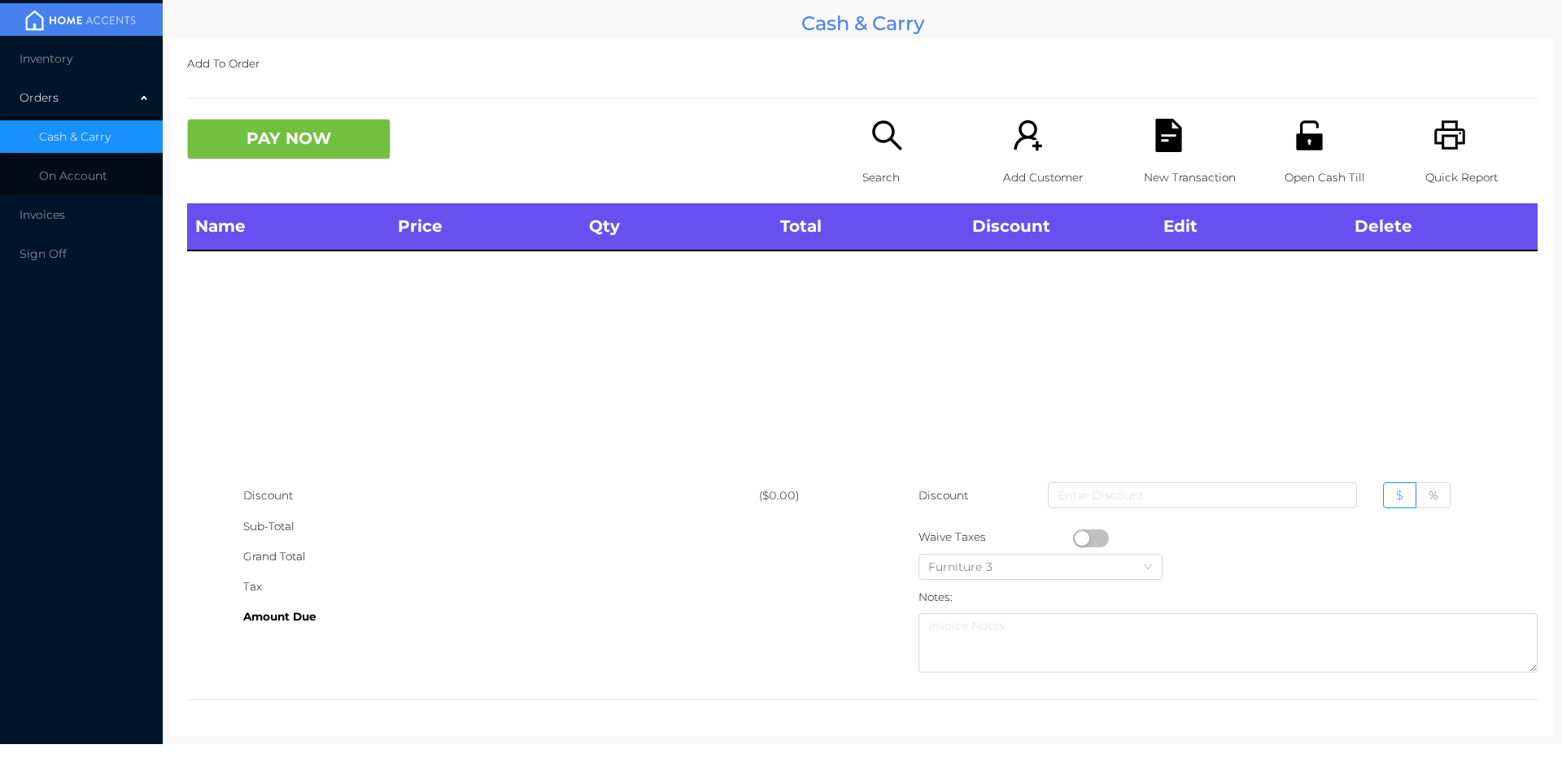
click at [1455, 131] on icon "icon: printer" at bounding box center [1450, 135] width 33 height 33
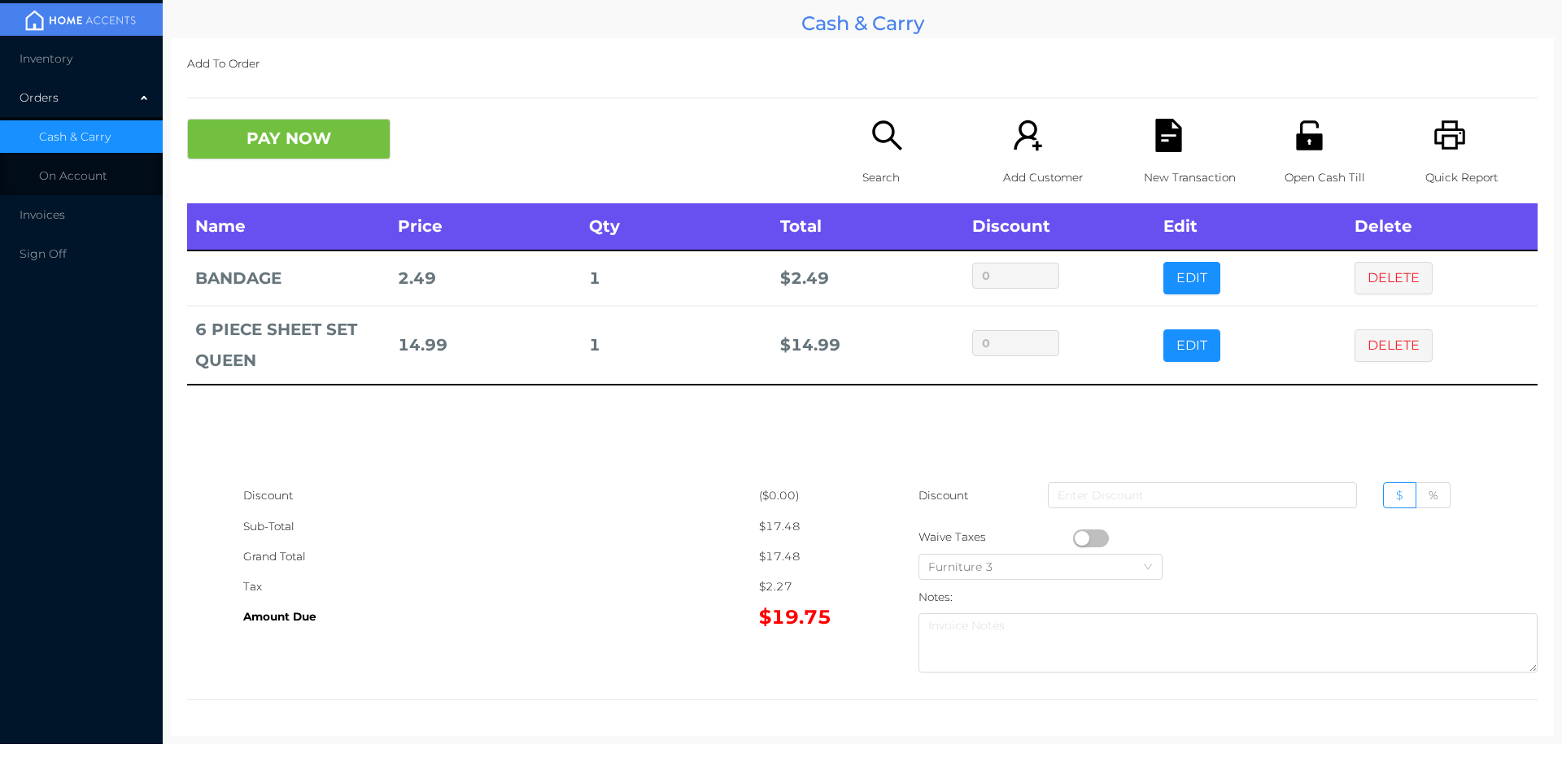
click at [310, 122] on button "PAY NOW" at bounding box center [288, 139] width 203 height 41
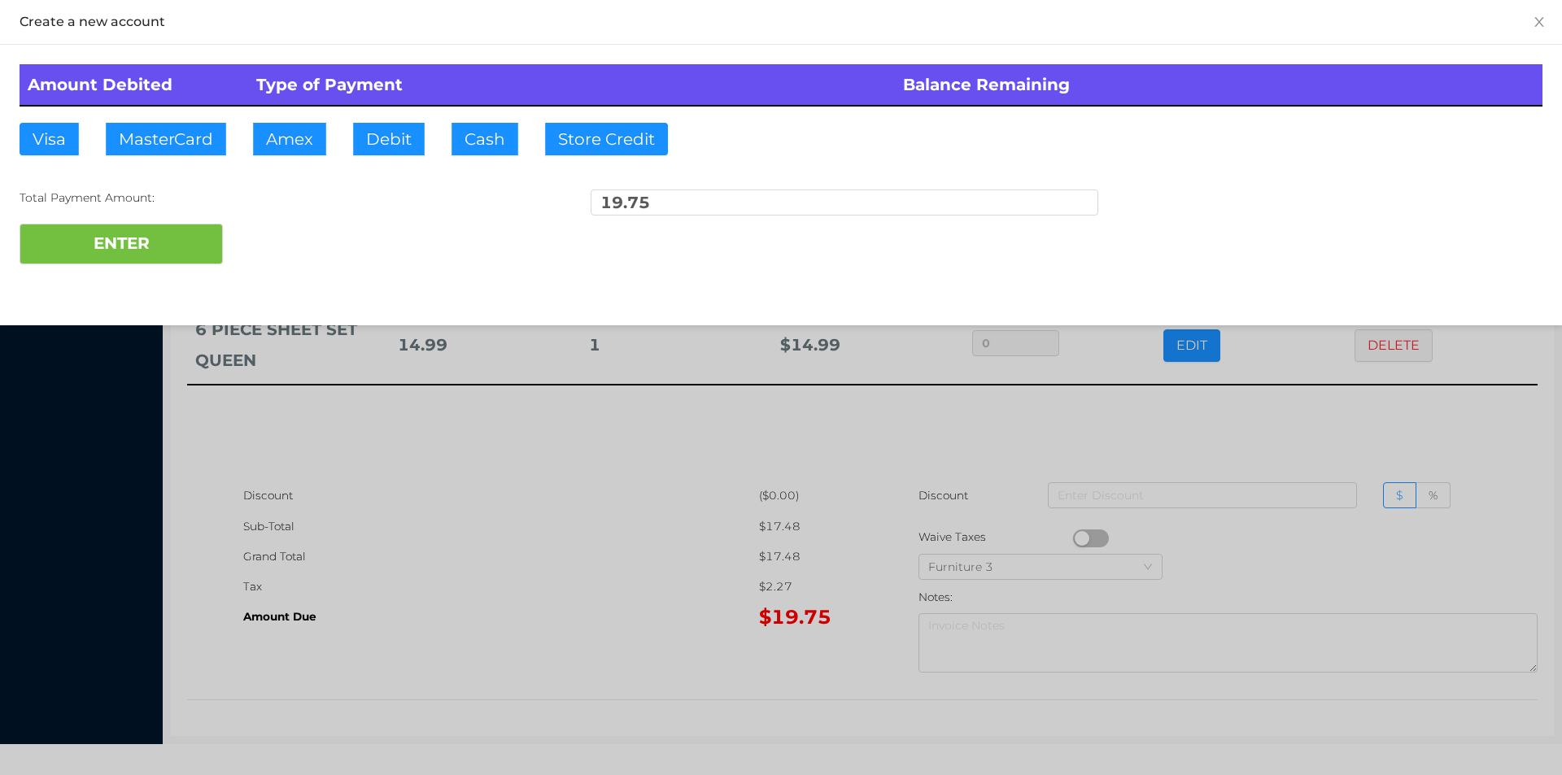
click at [408, 473] on div at bounding box center [781, 387] width 1562 height 775
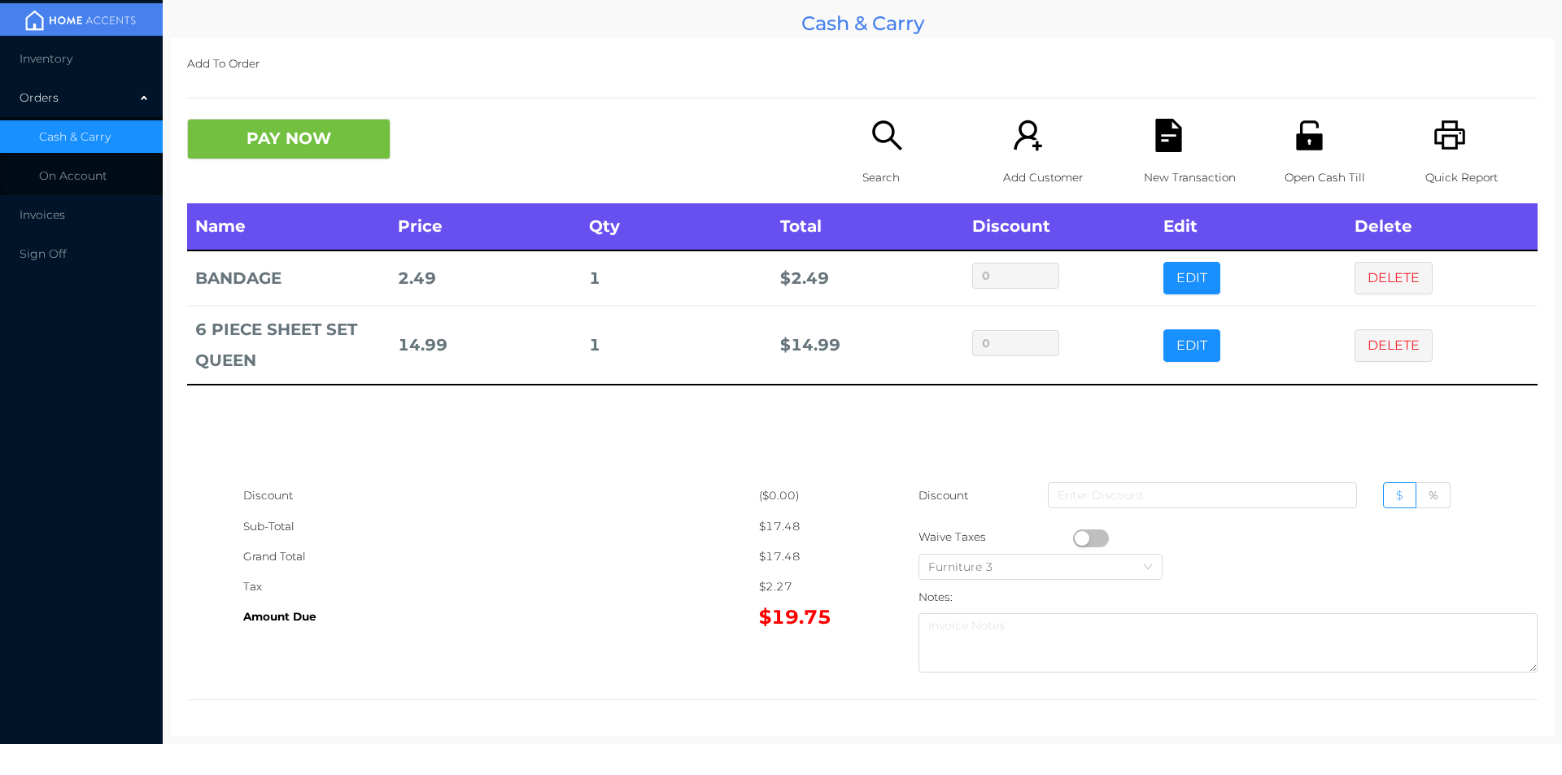
click at [1158, 144] on icon "icon: file-text" at bounding box center [1168, 135] width 26 height 33
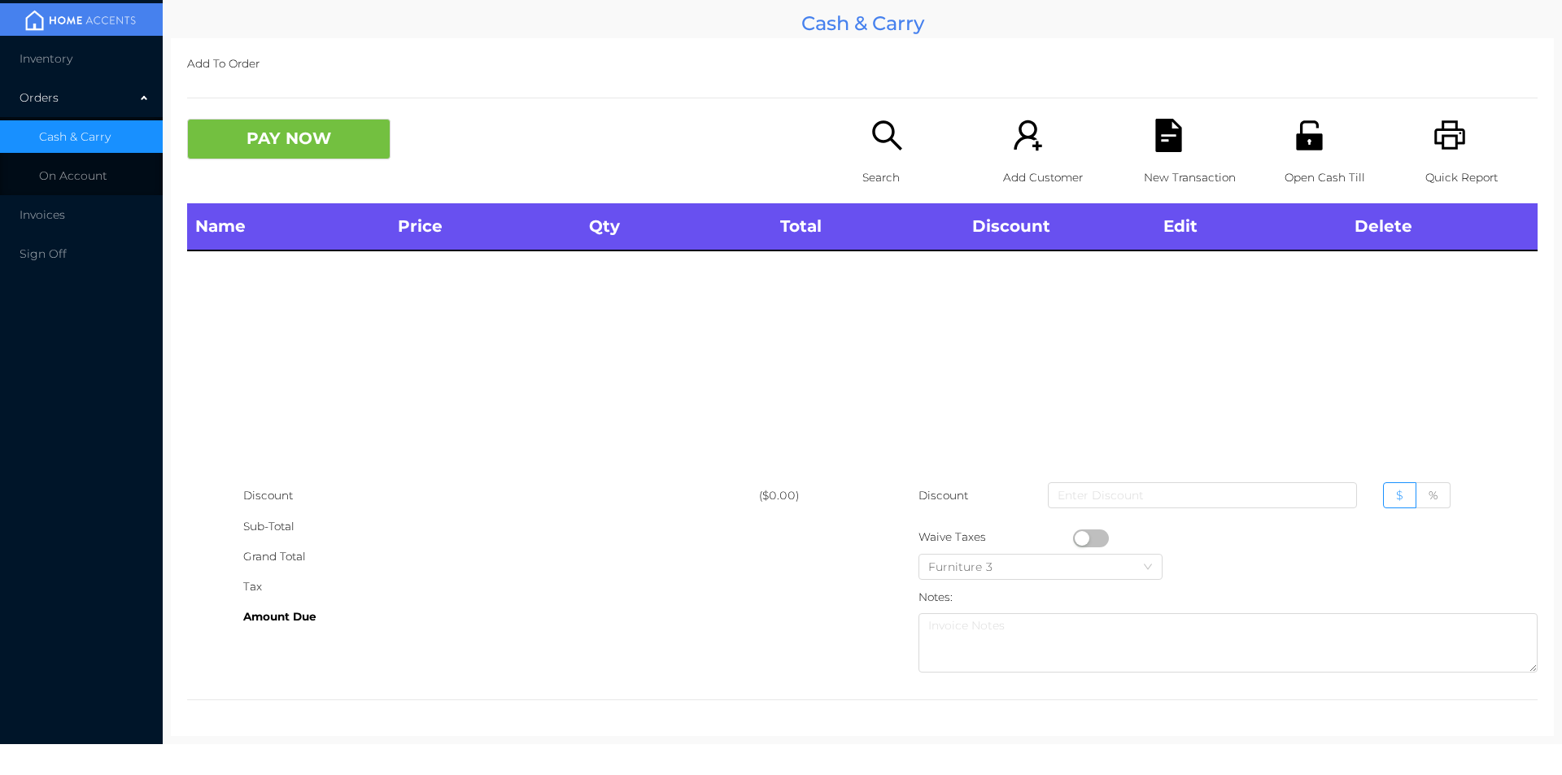
click at [1474, 172] on p "Quick Report" at bounding box center [1482, 178] width 112 height 30
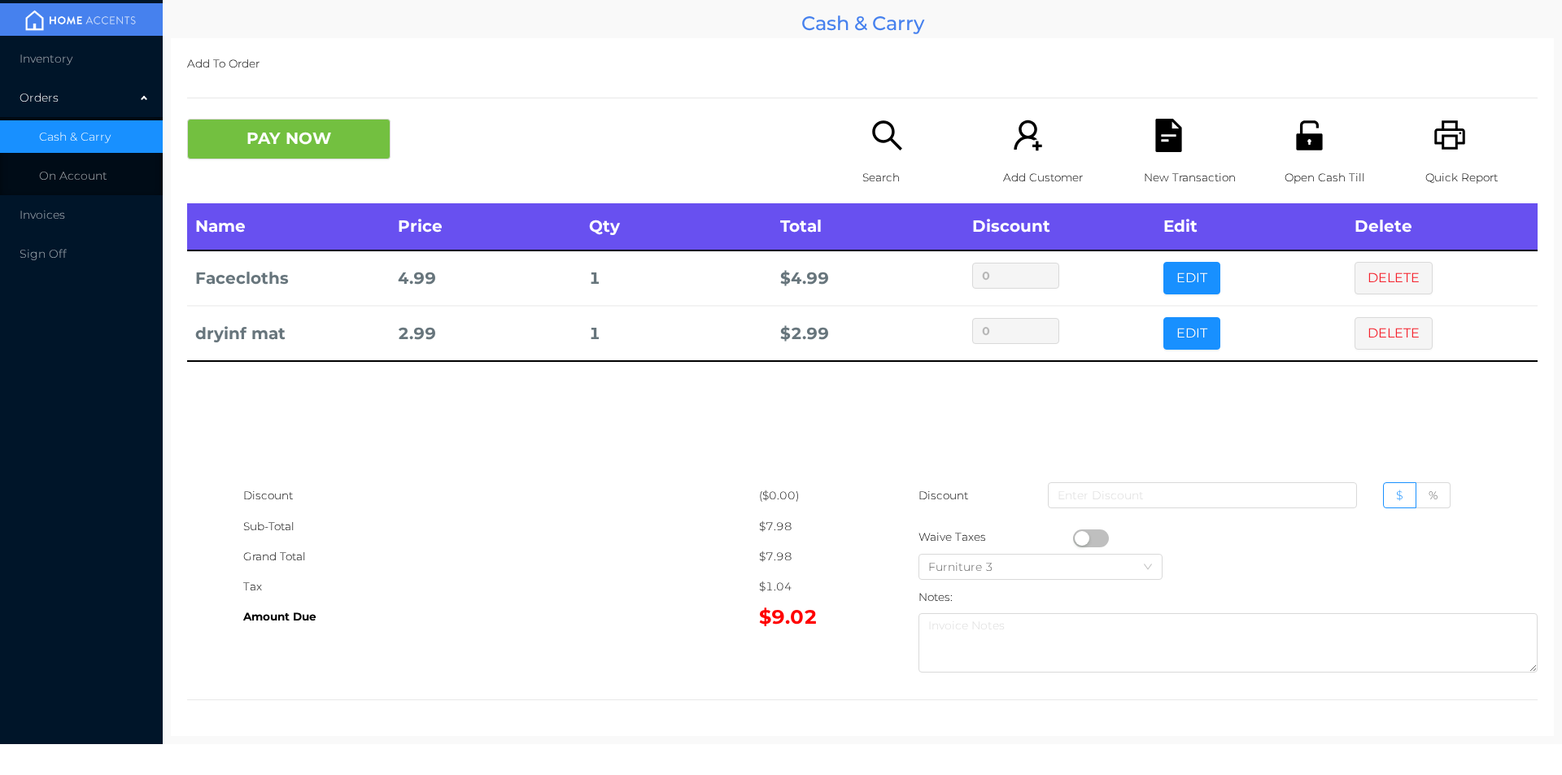
click at [1144, 120] on div "New Transaction" at bounding box center [1200, 161] width 112 height 85
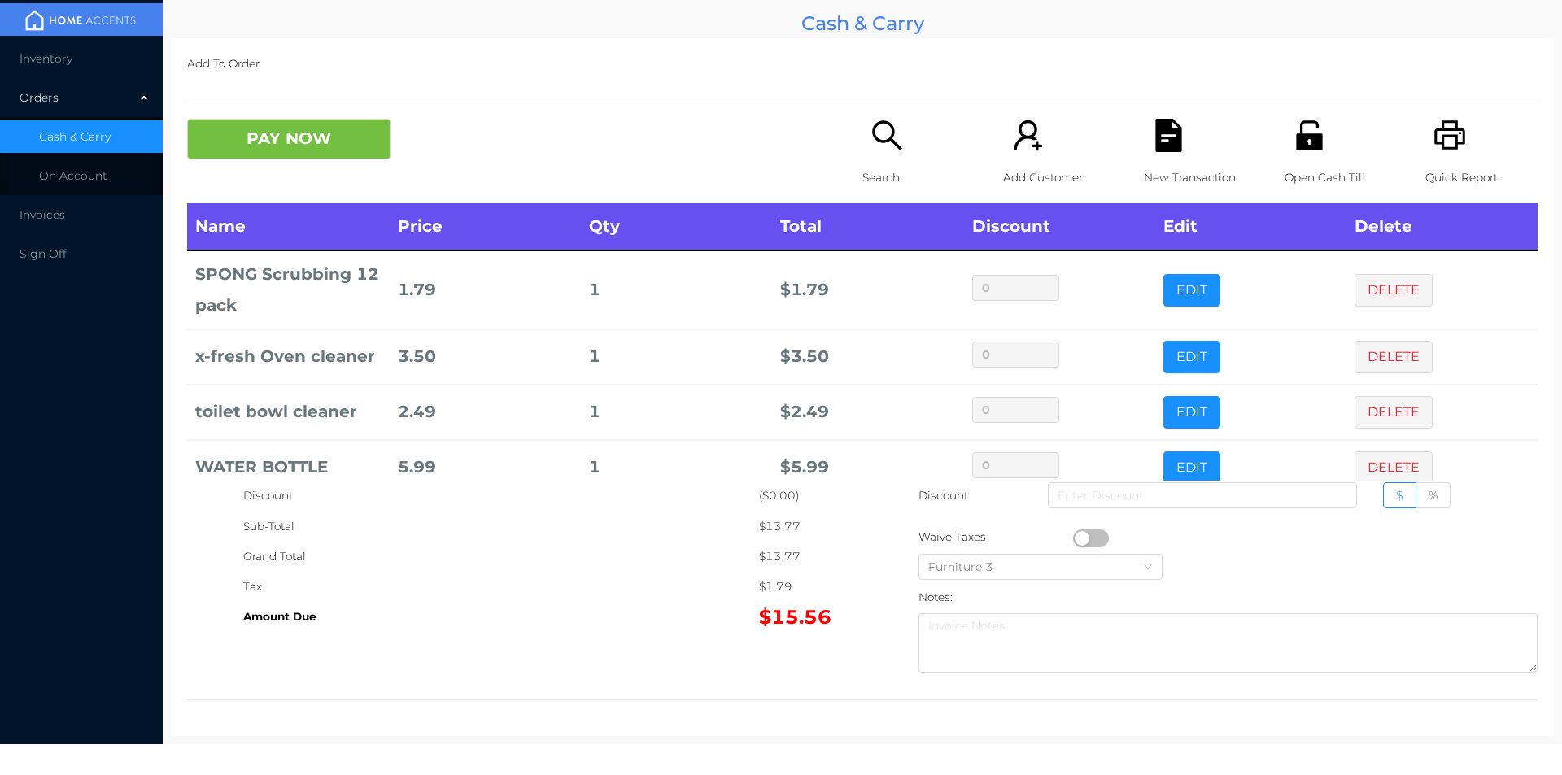
click at [884, 161] on div "Search" at bounding box center [919, 161] width 112 height 85
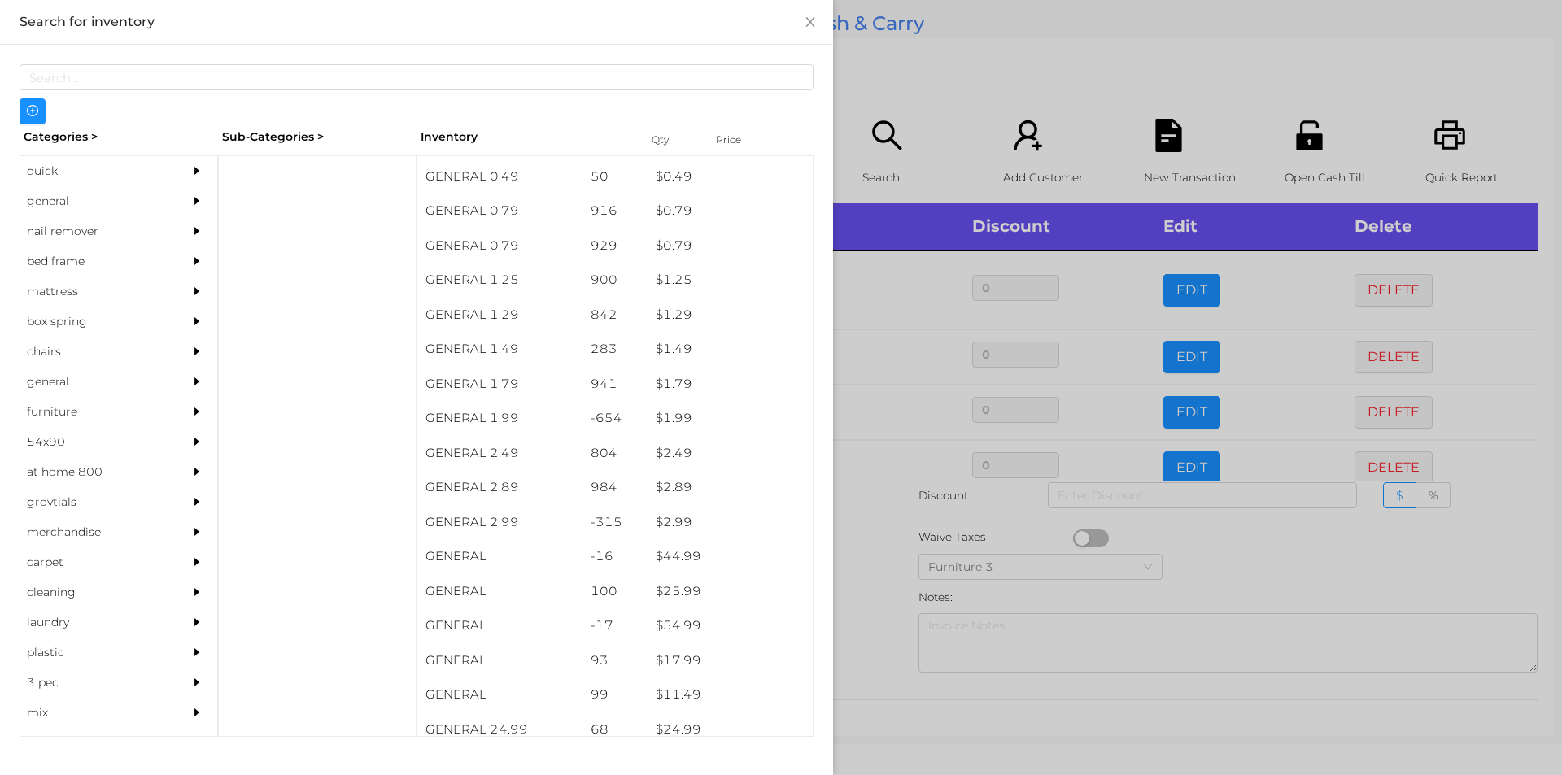
scroll to position [189, 0]
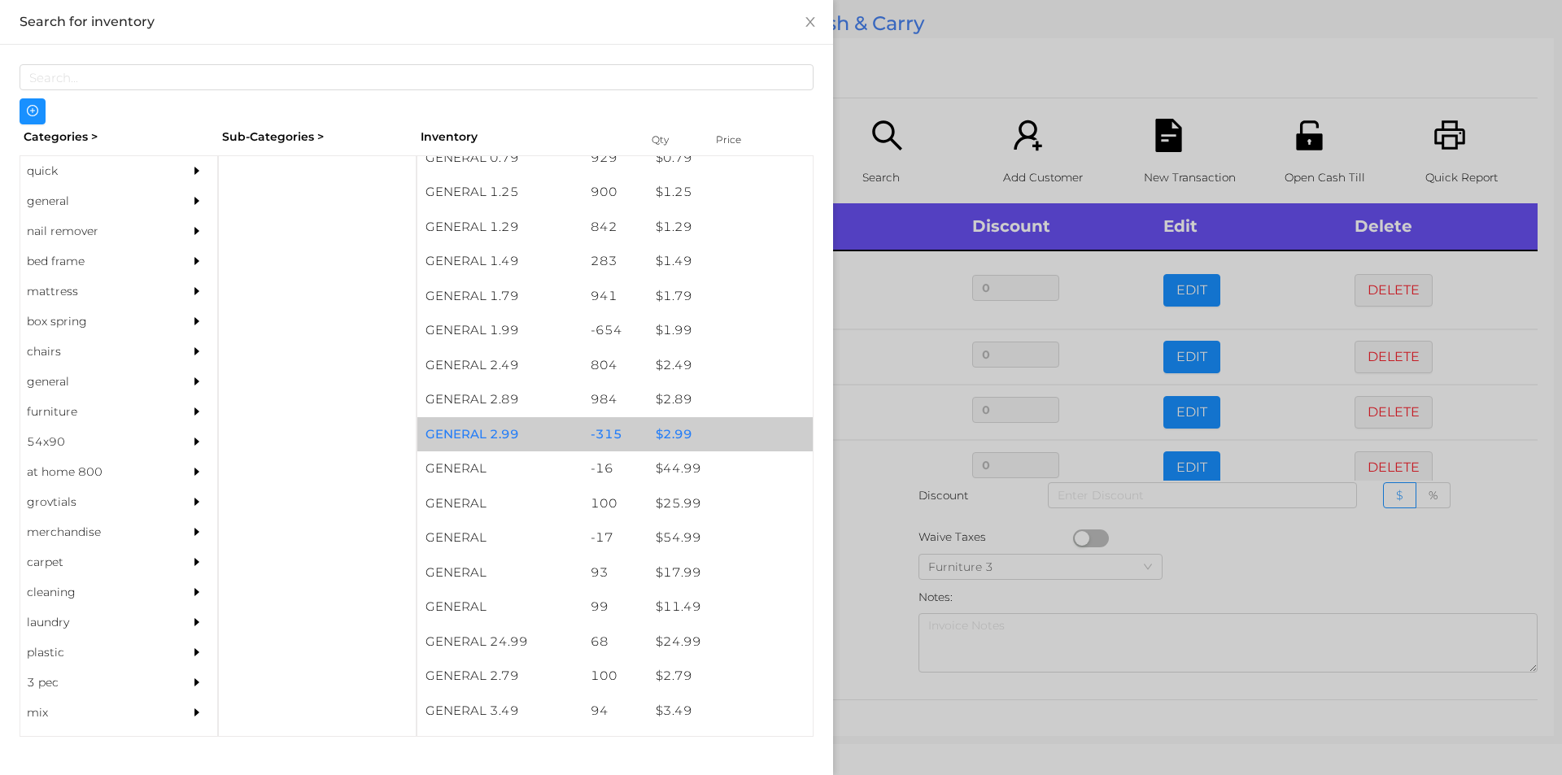
click at [706, 436] on div "$ 2.99" at bounding box center [730, 434] width 165 height 35
click at [689, 440] on div "$ 2.99" at bounding box center [730, 434] width 165 height 35
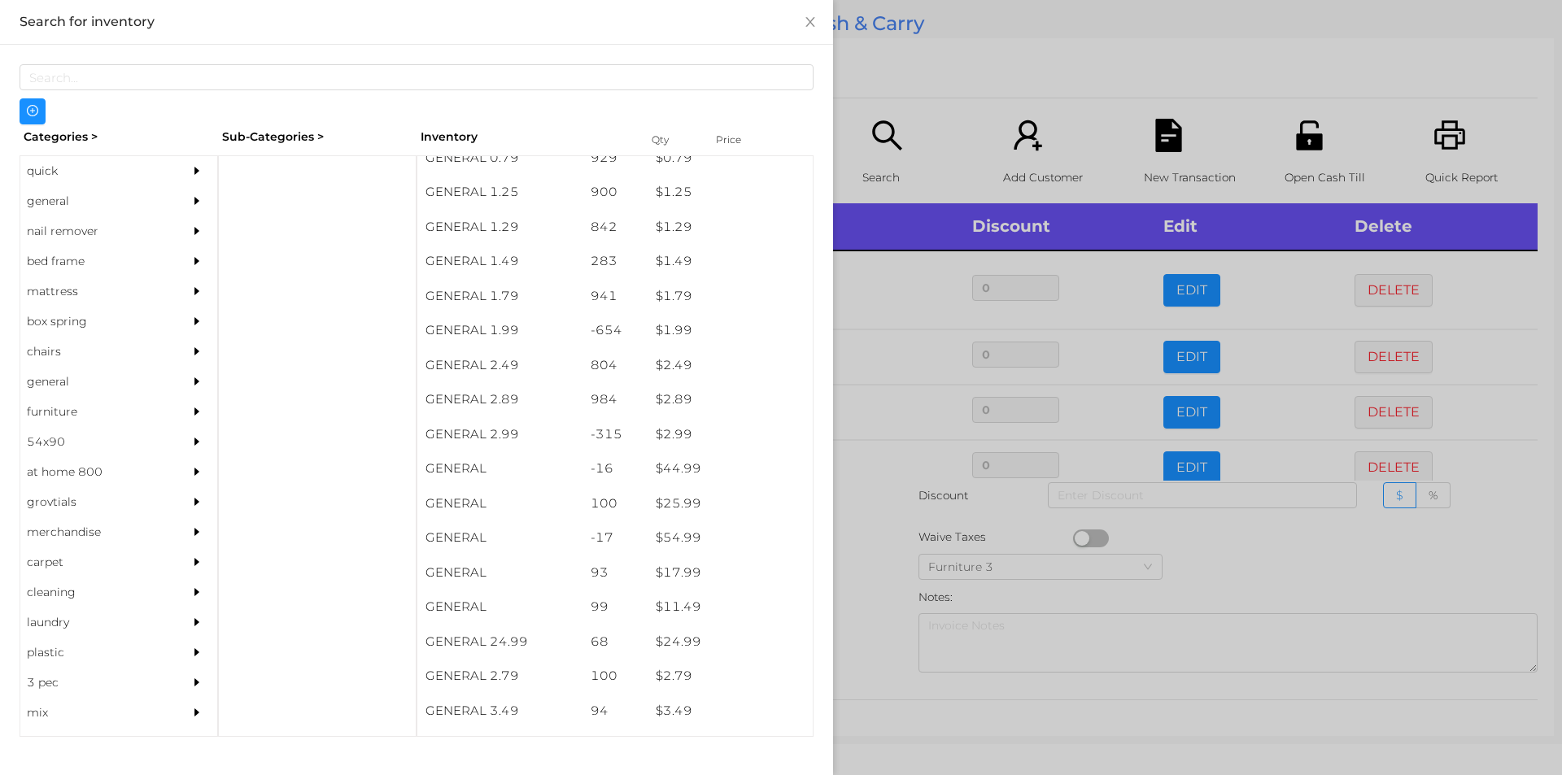
click at [867, 110] on div at bounding box center [781, 387] width 1562 height 775
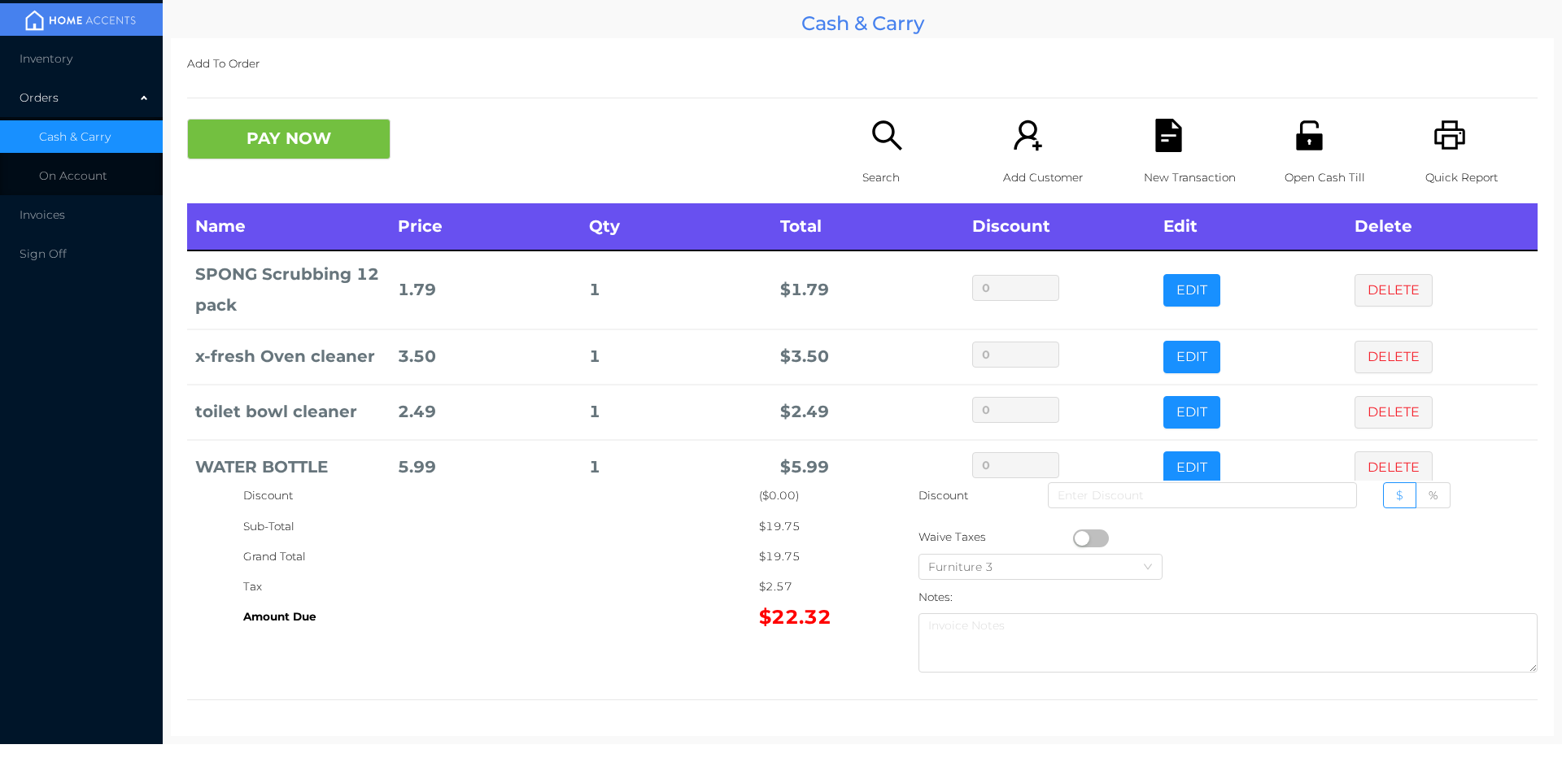
click at [1158, 130] on icon "icon: file-text" at bounding box center [1168, 135] width 26 height 33
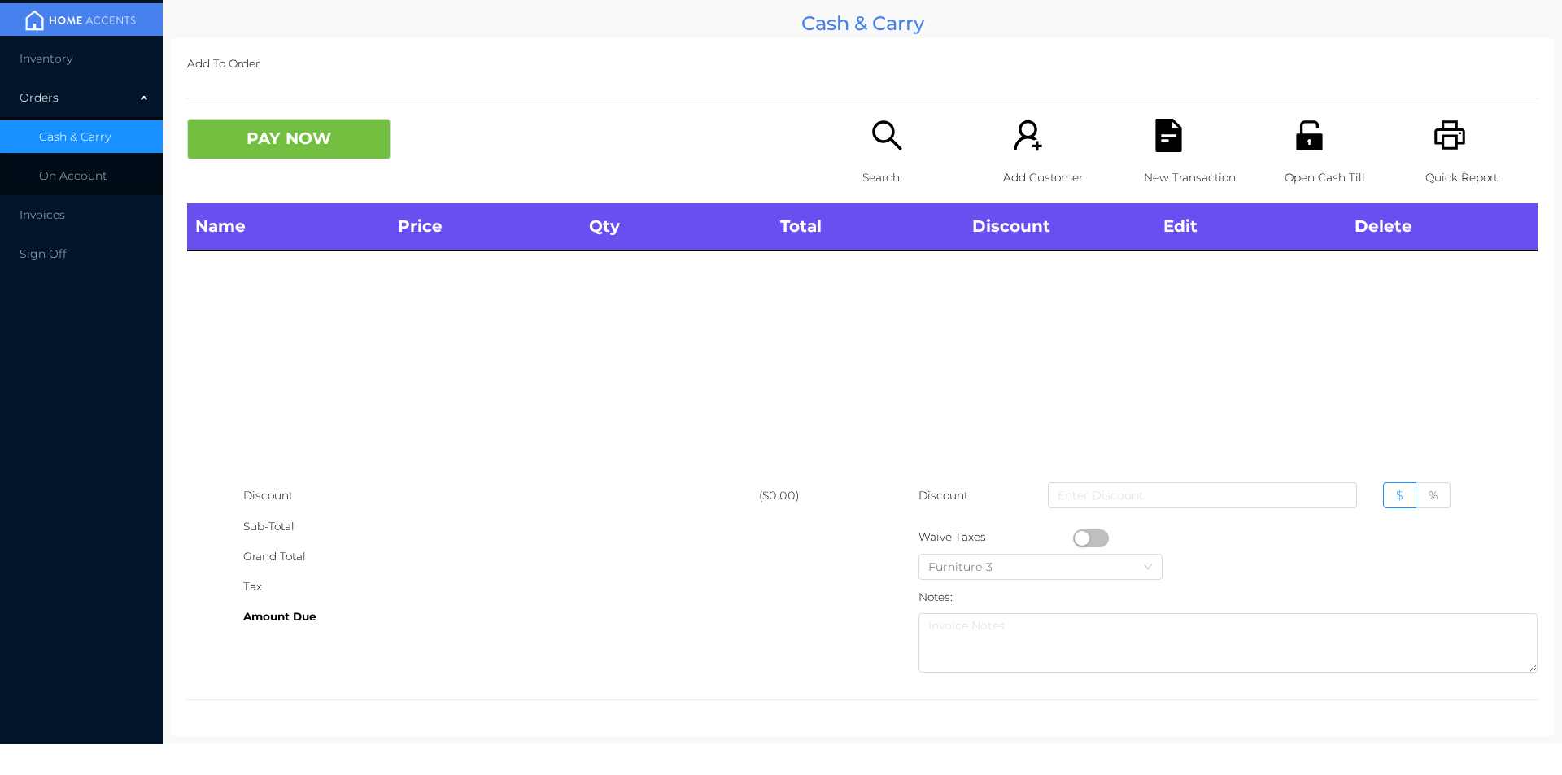
click at [1449, 139] on icon "icon: printer" at bounding box center [1450, 135] width 33 height 33
click at [872, 125] on icon "icon: search" at bounding box center [886, 134] width 29 height 29
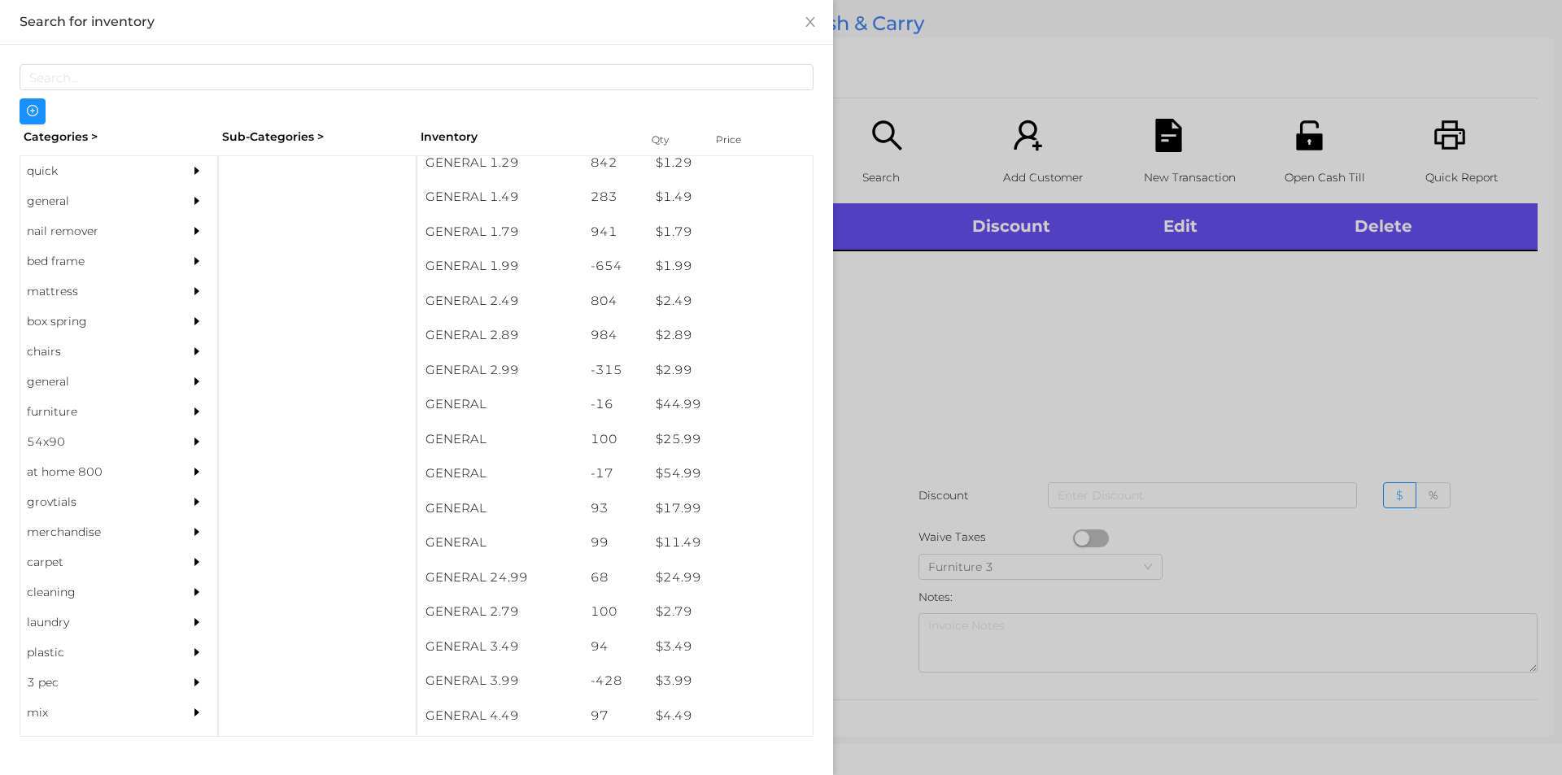
scroll to position [261, 0]
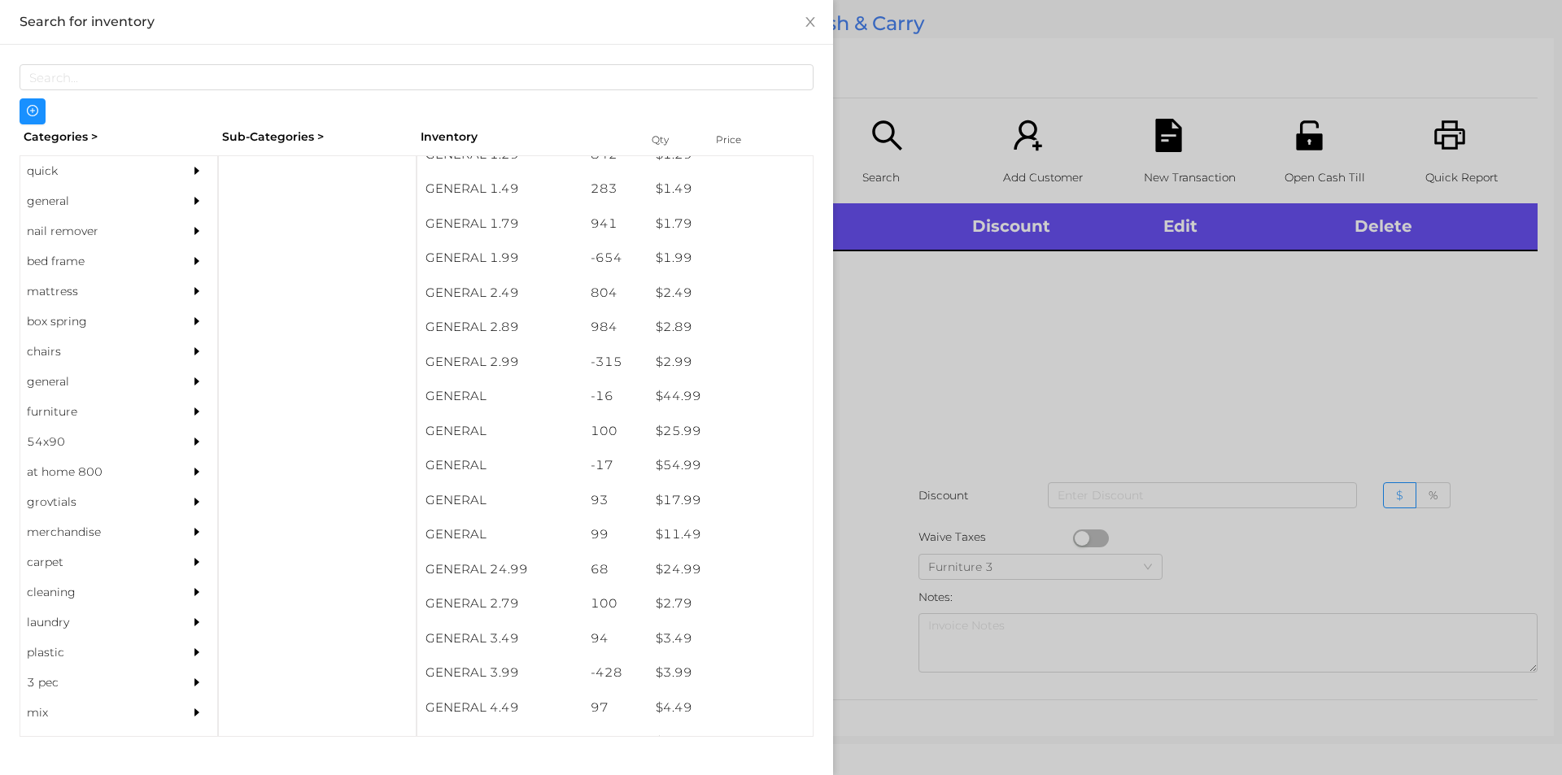
click at [65, 197] on div "general" at bounding box center [94, 201] width 148 height 30
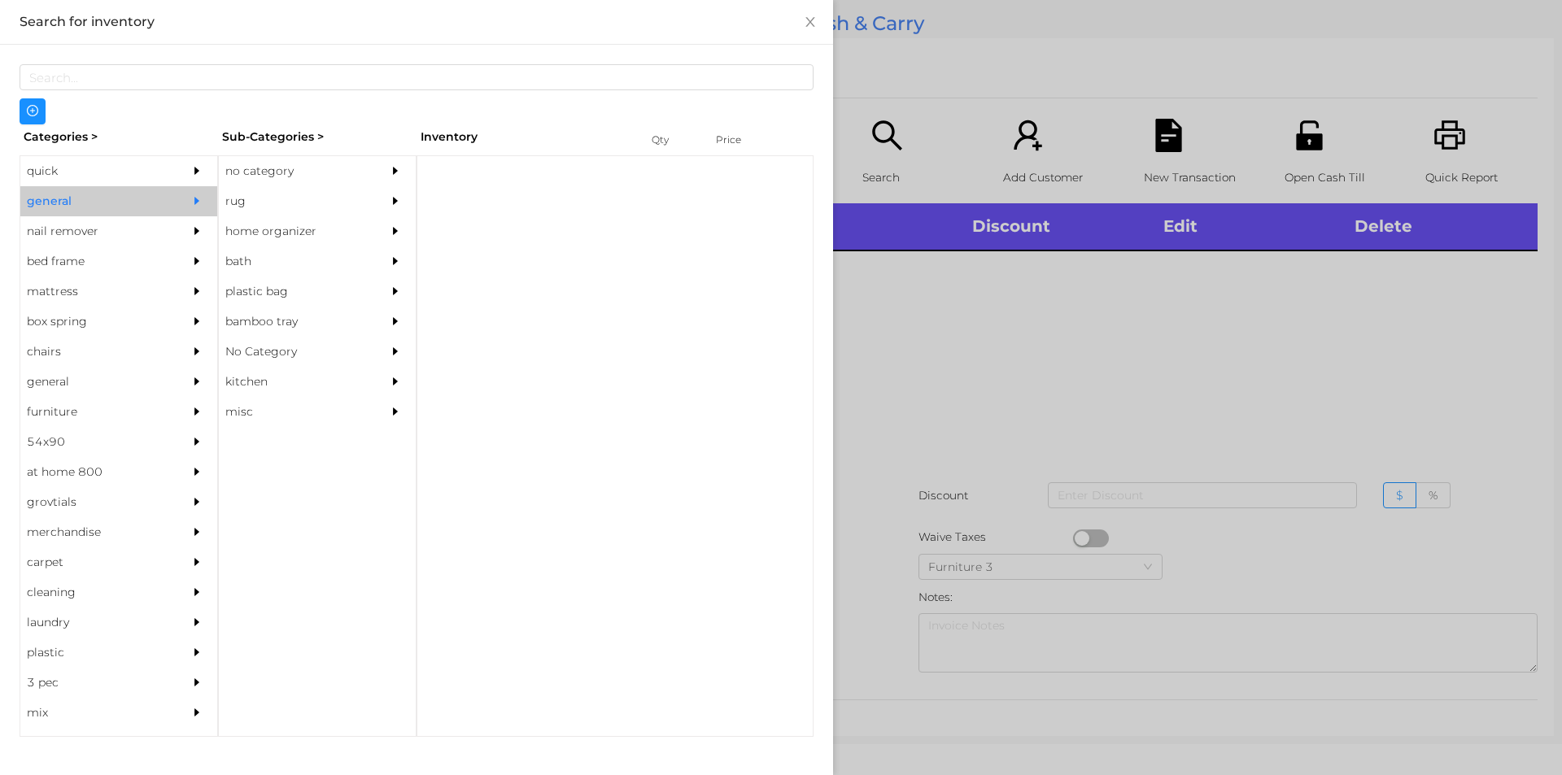
scroll to position [0, 0]
click at [300, 158] on div "no category" at bounding box center [293, 171] width 148 height 30
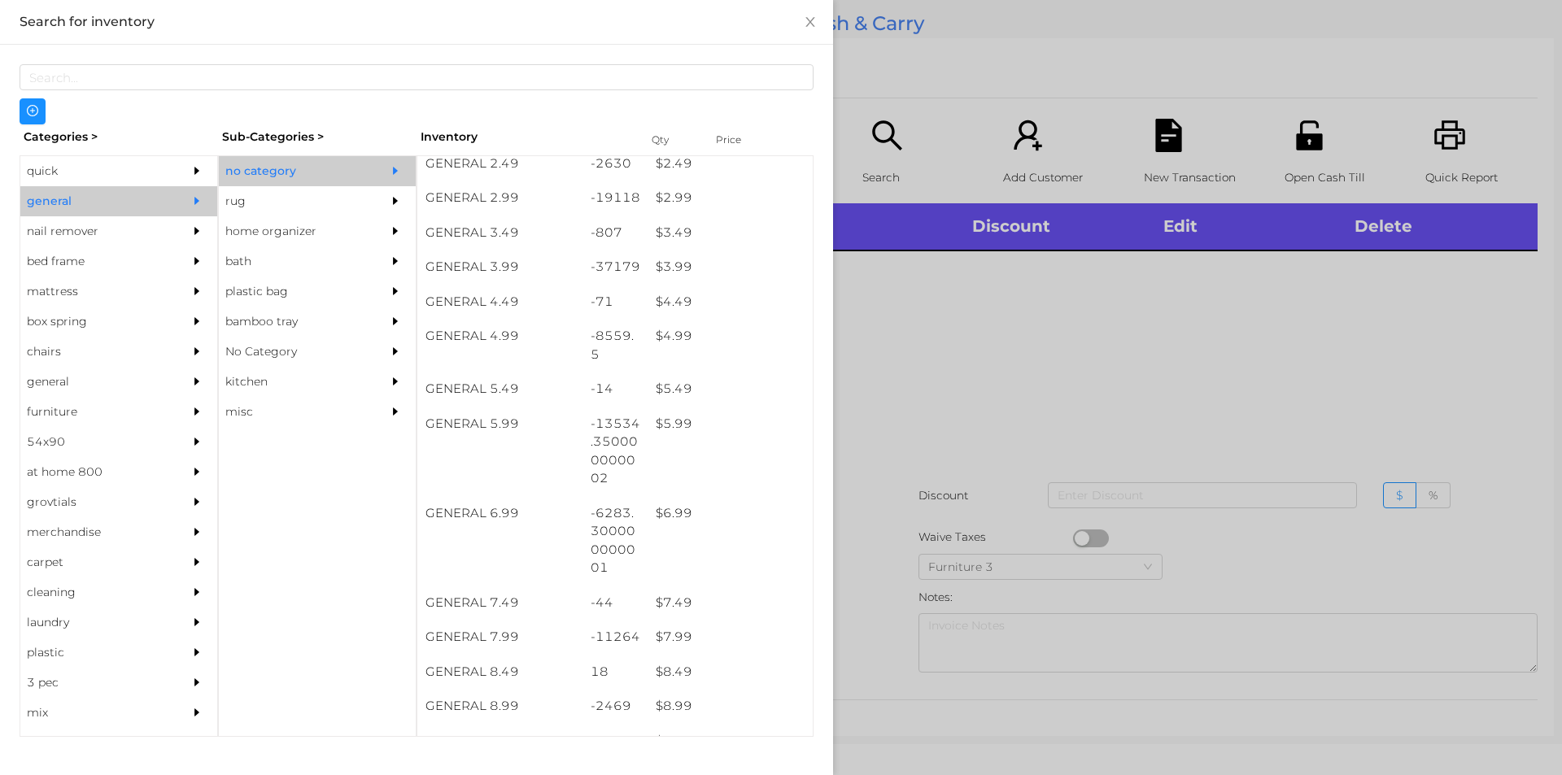
scroll to position [391, 0]
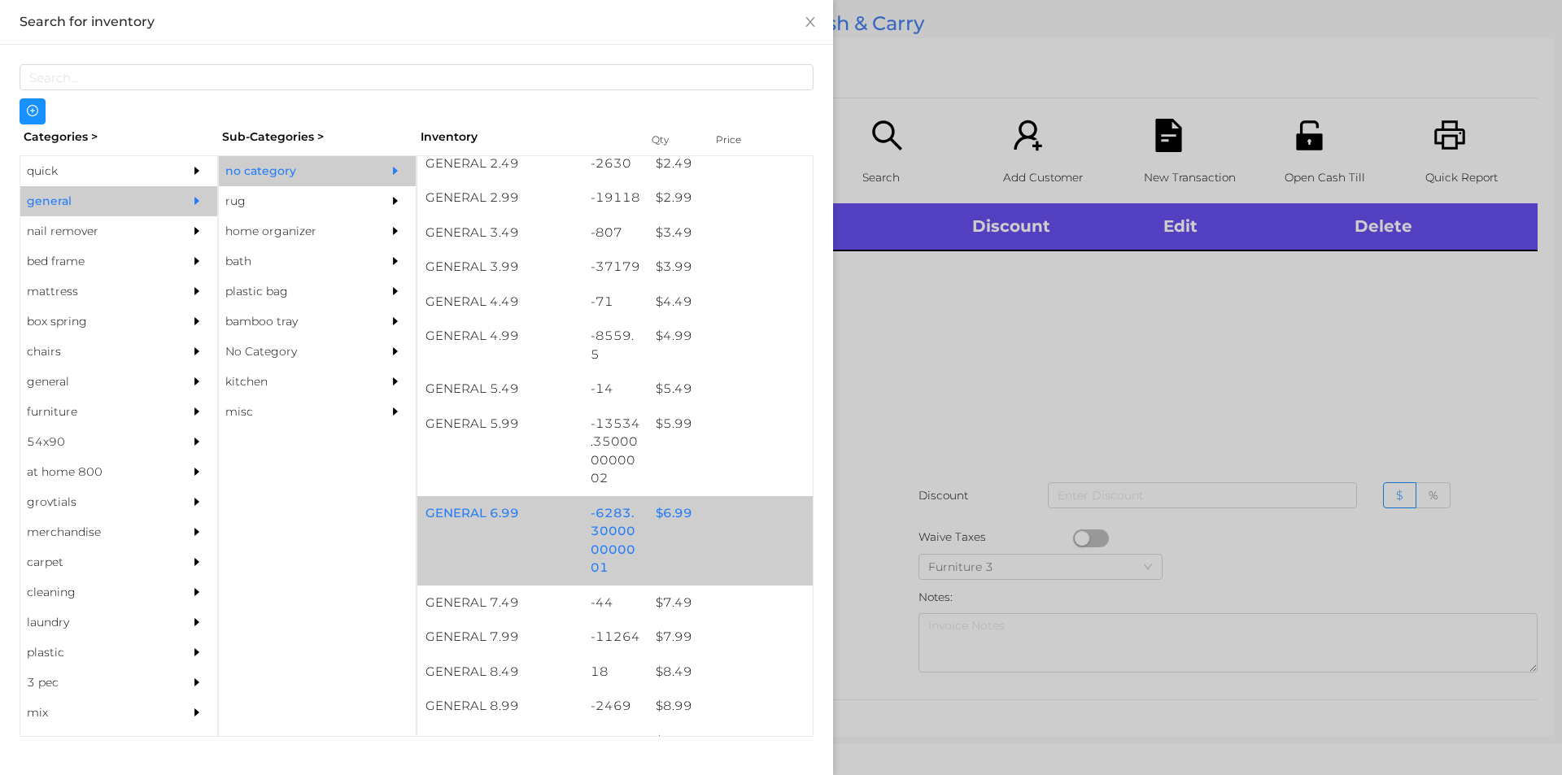
click at [719, 528] on div "$ 6.99" at bounding box center [730, 513] width 165 height 35
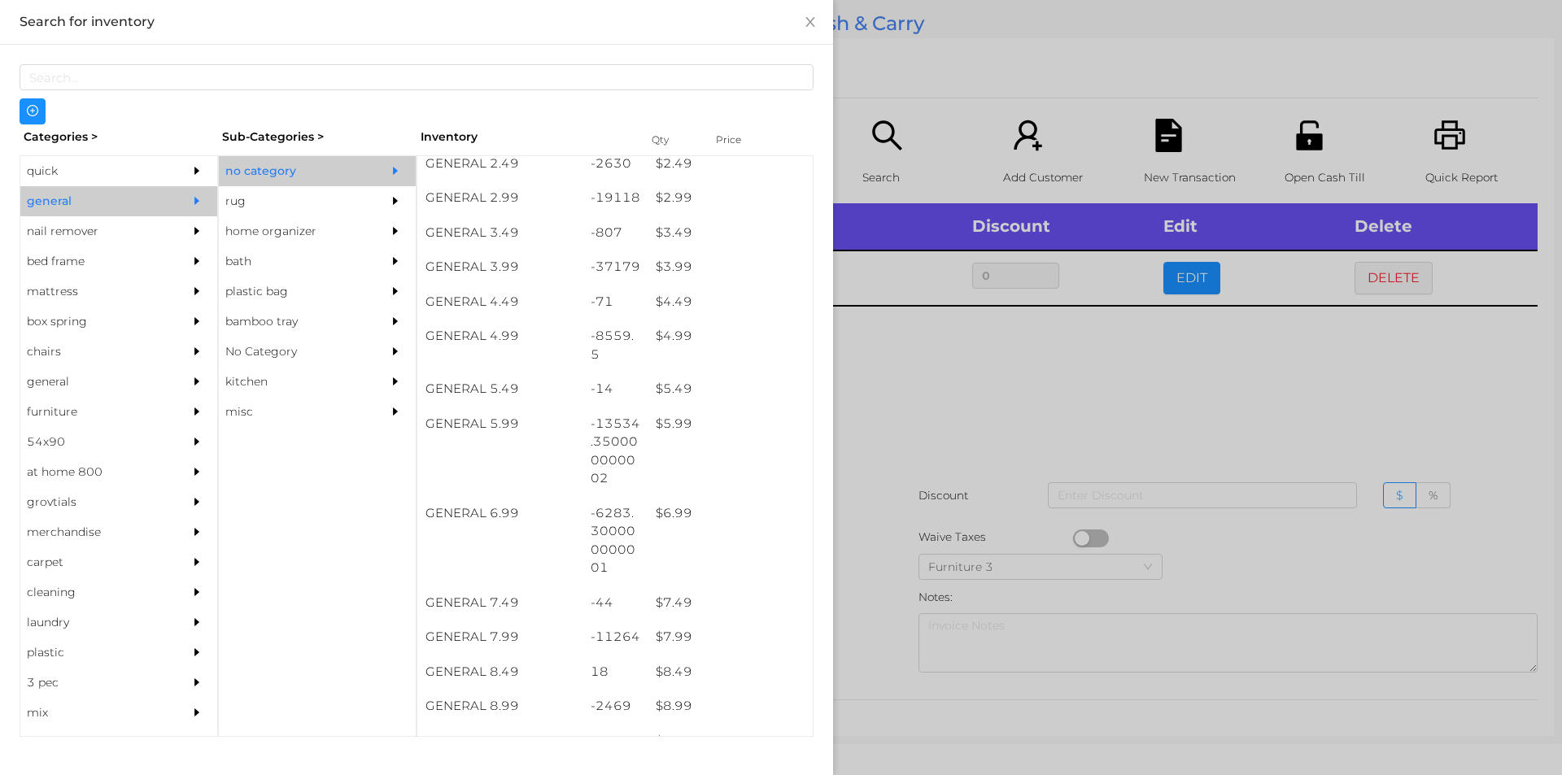
click at [1077, 462] on div at bounding box center [781, 387] width 1562 height 775
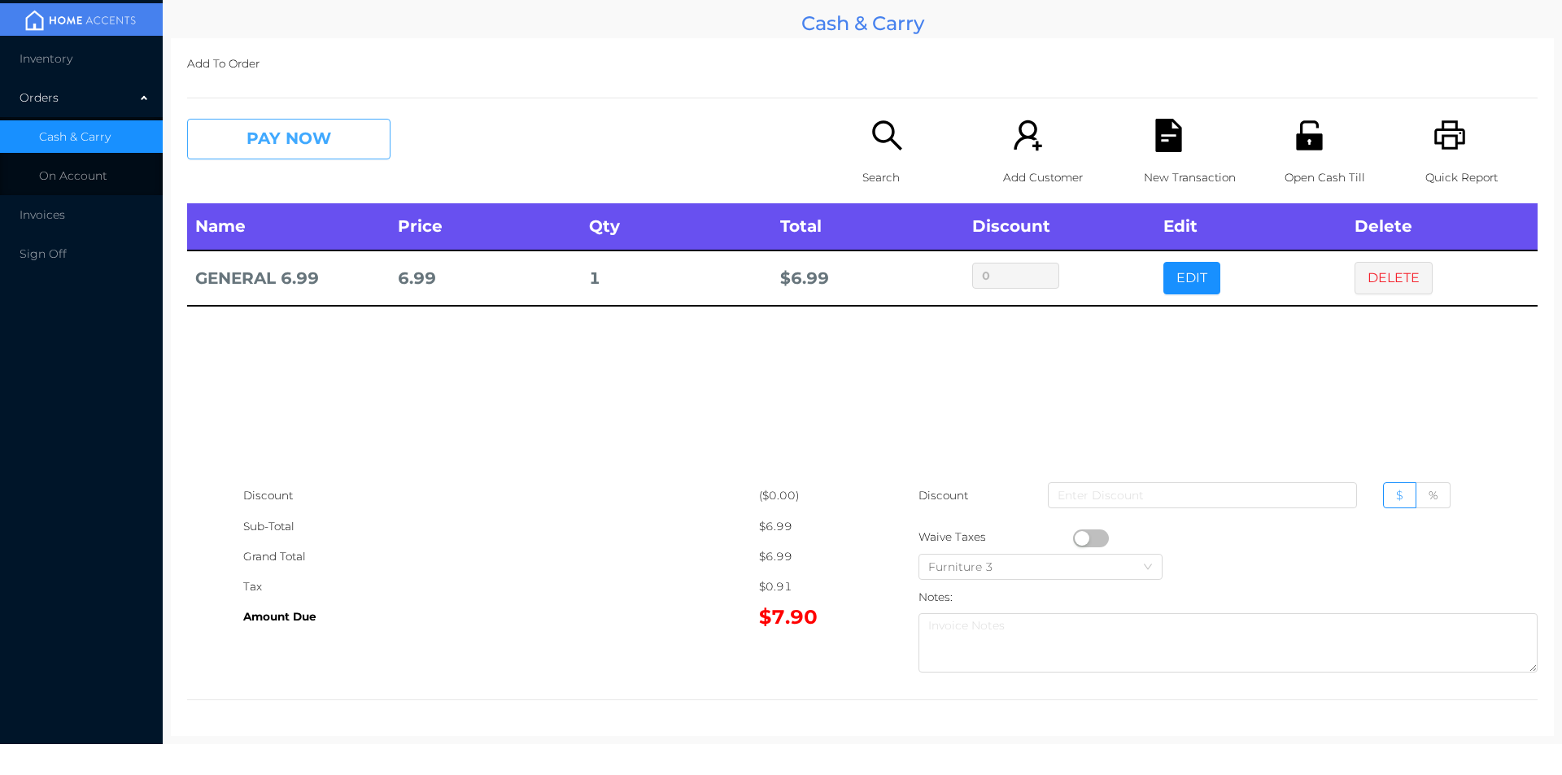
click at [254, 155] on button "PAY NOW" at bounding box center [288, 139] width 203 height 41
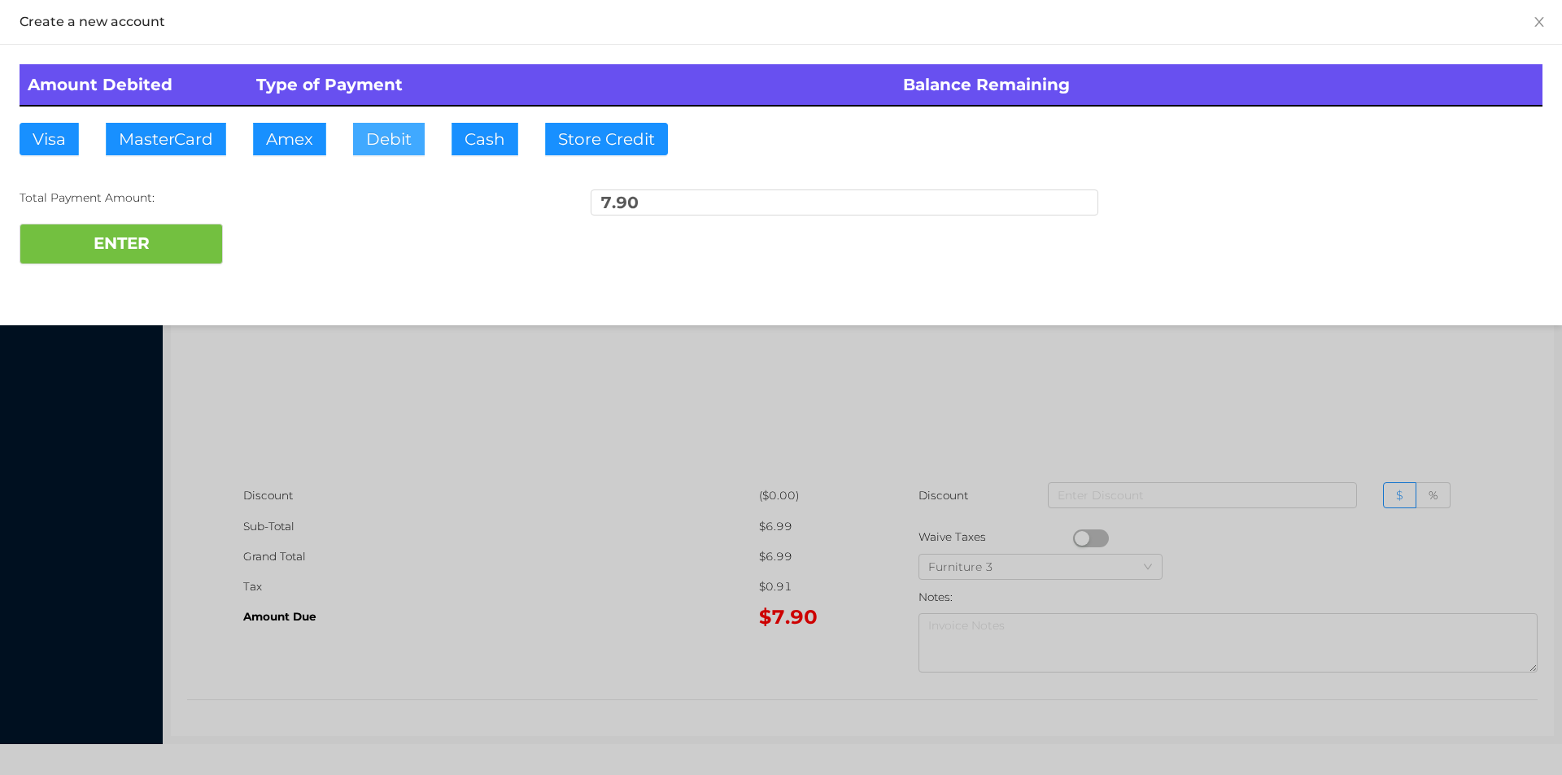
click at [390, 143] on button "Debit" at bounding box center [389, 139] width 72 height 33
click at [159, 232] on button "ENTER" at bounding box center [121, 244] width 203 height 41
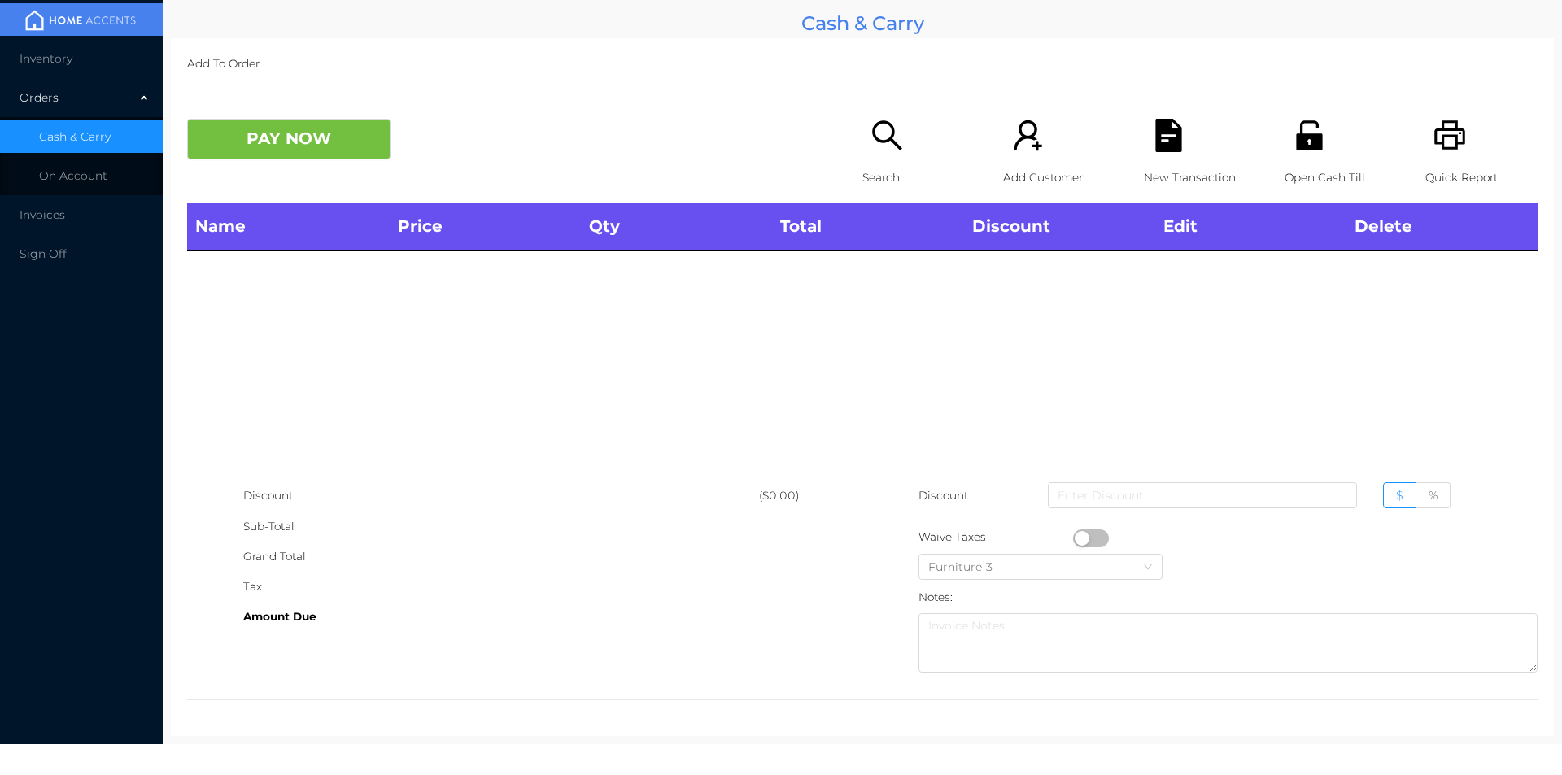
click at [863, 151] on div "Search" at bounding box center [919, 161] width 112 height 85
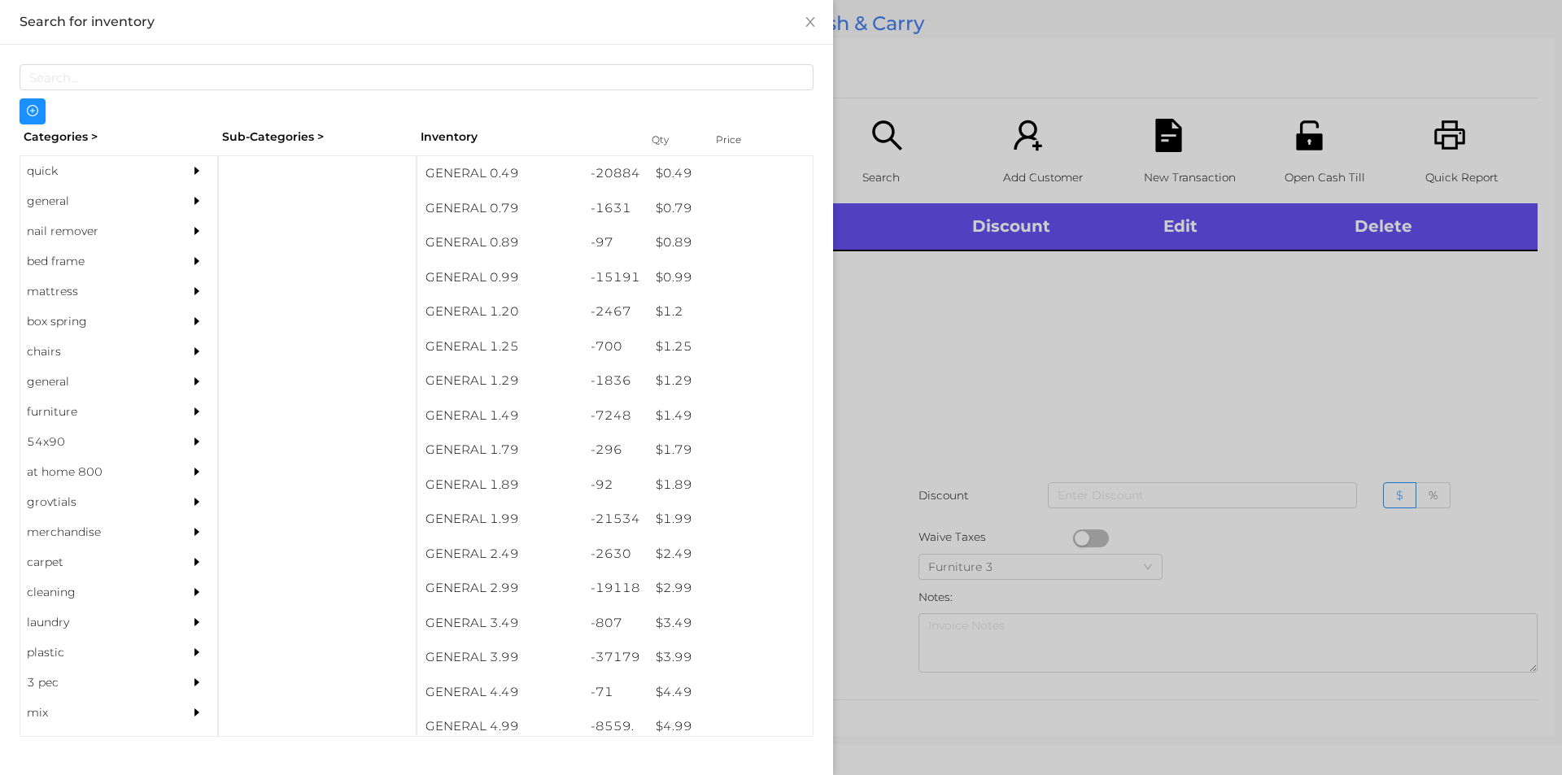
click at [84, 200] on div "general" at bounding box center [94, 201] width 148 height 30
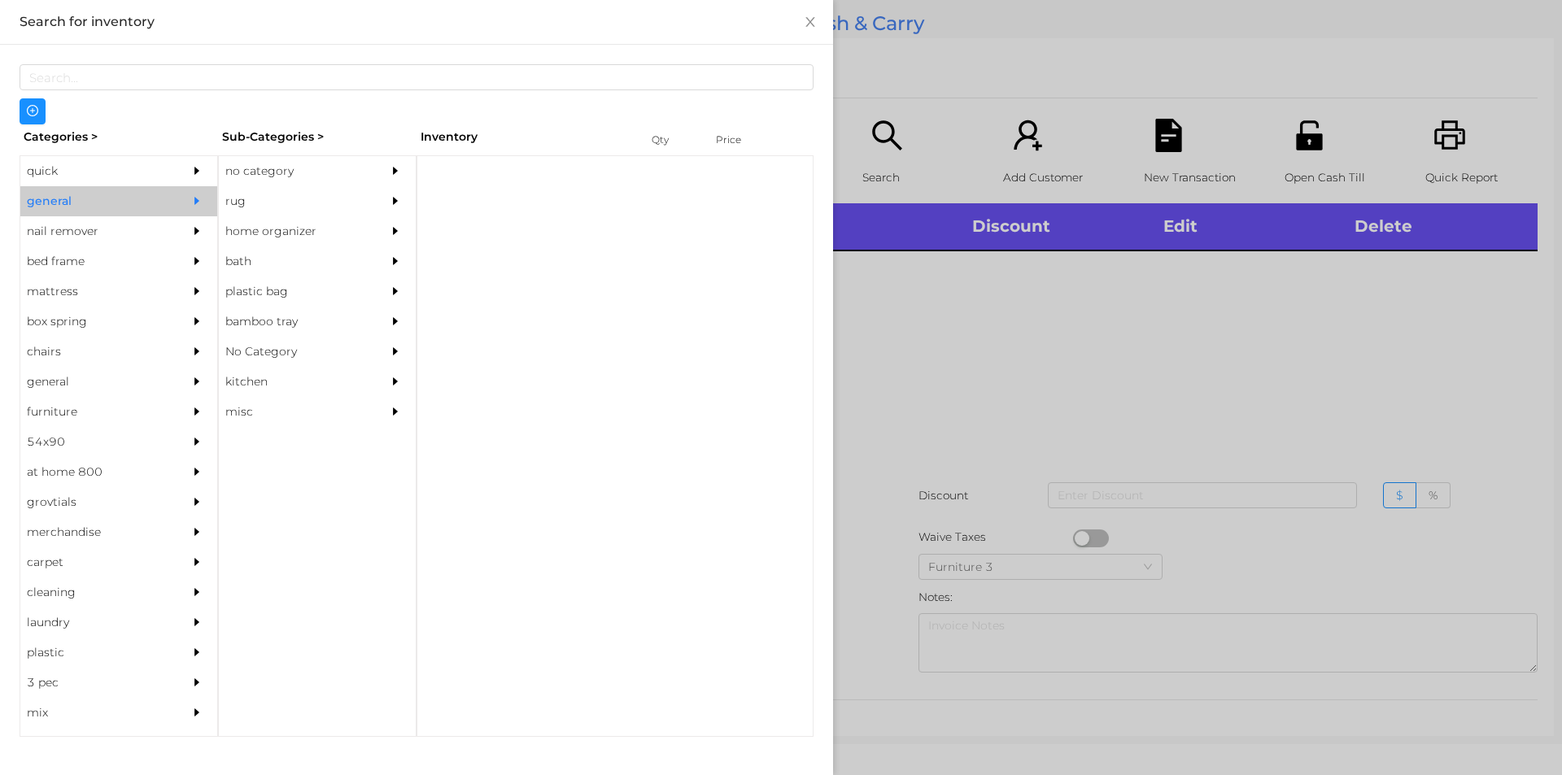
click at [322, 162] on div "no category" at bounding box center [293, 171] width 148 height 30
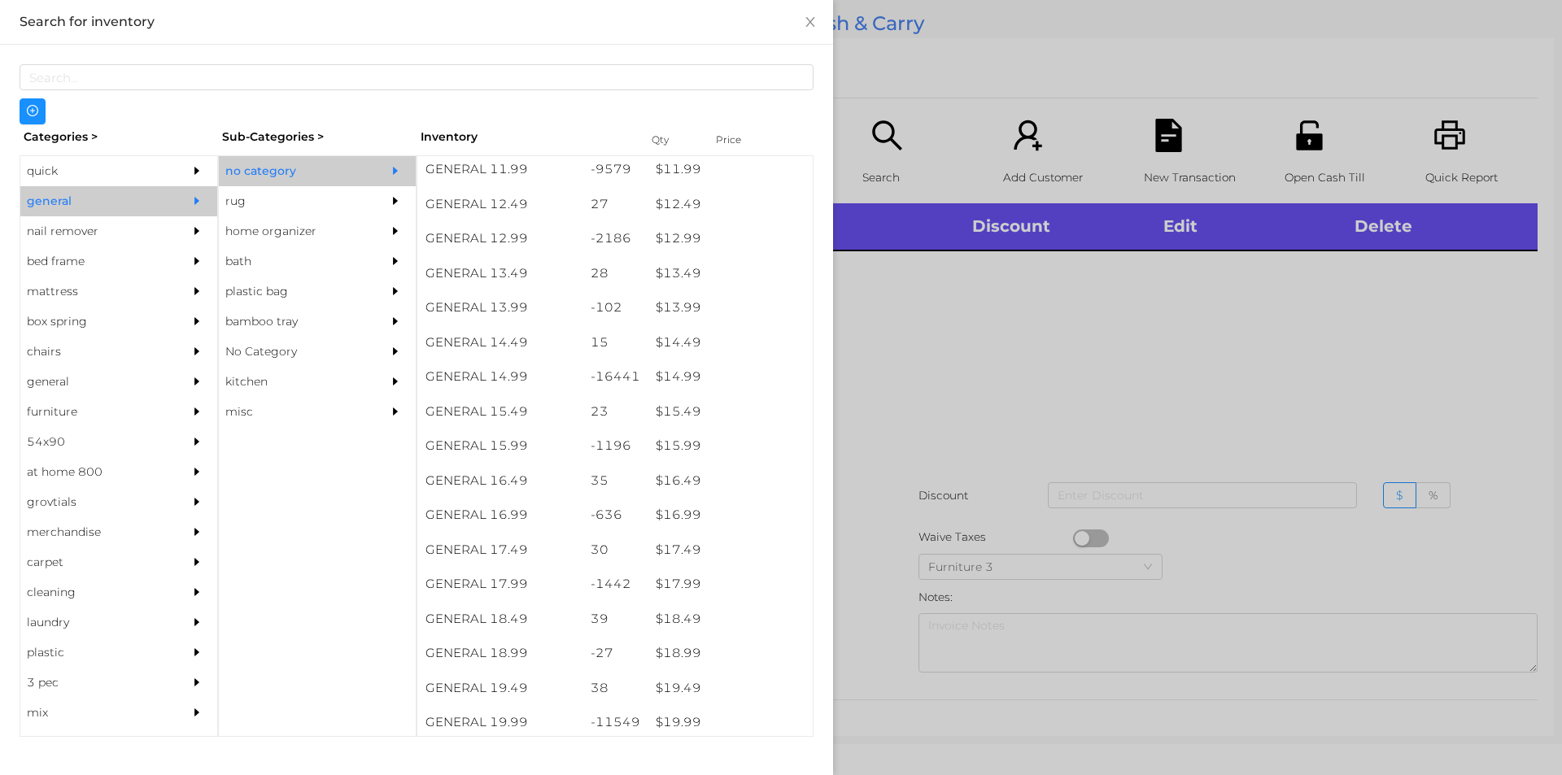
scroll to position [1210, 0]
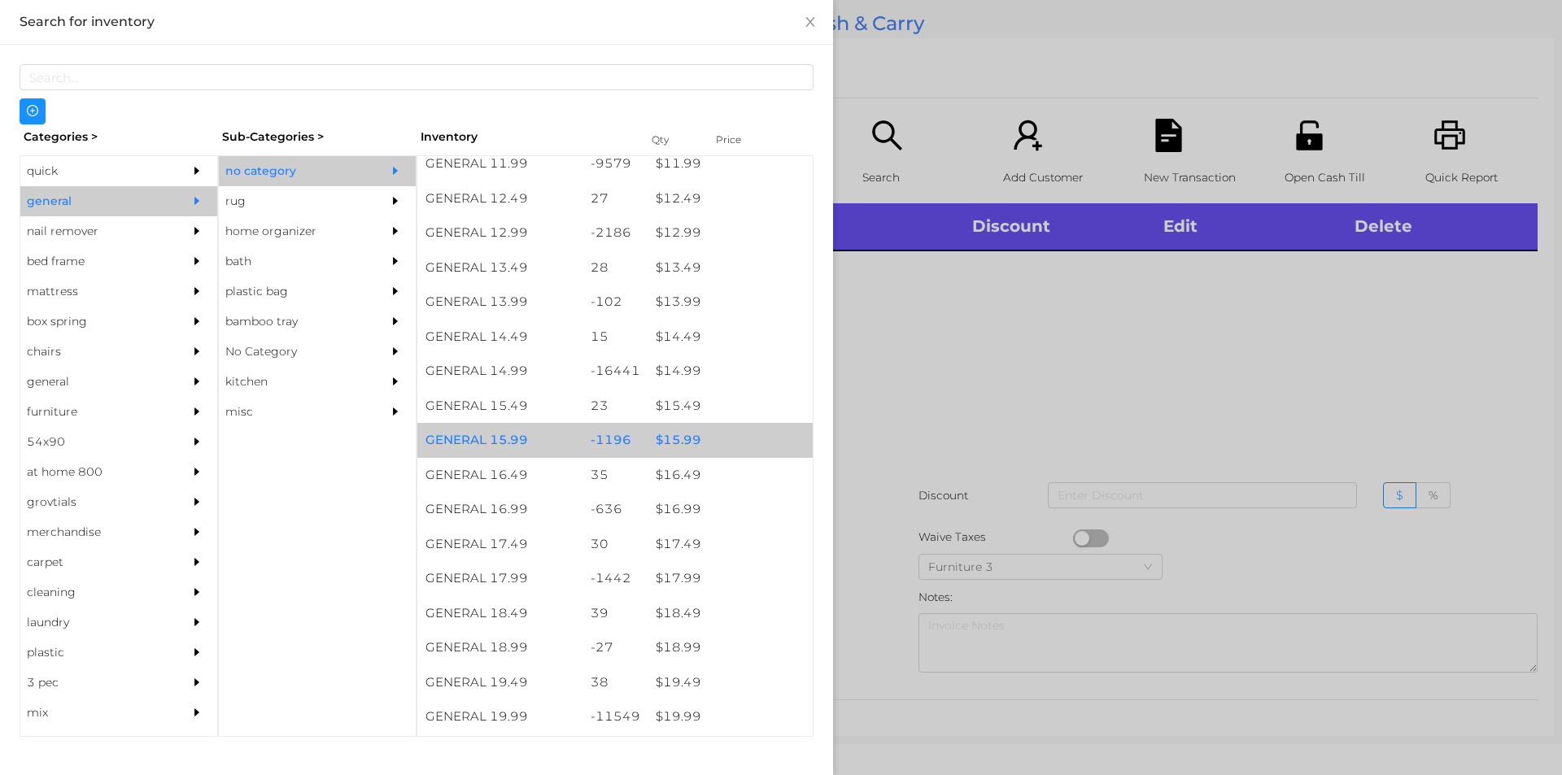
click at [561, 432] on div "GENERAL 15.99" at bounding box center [499, 440] width 165 height 35
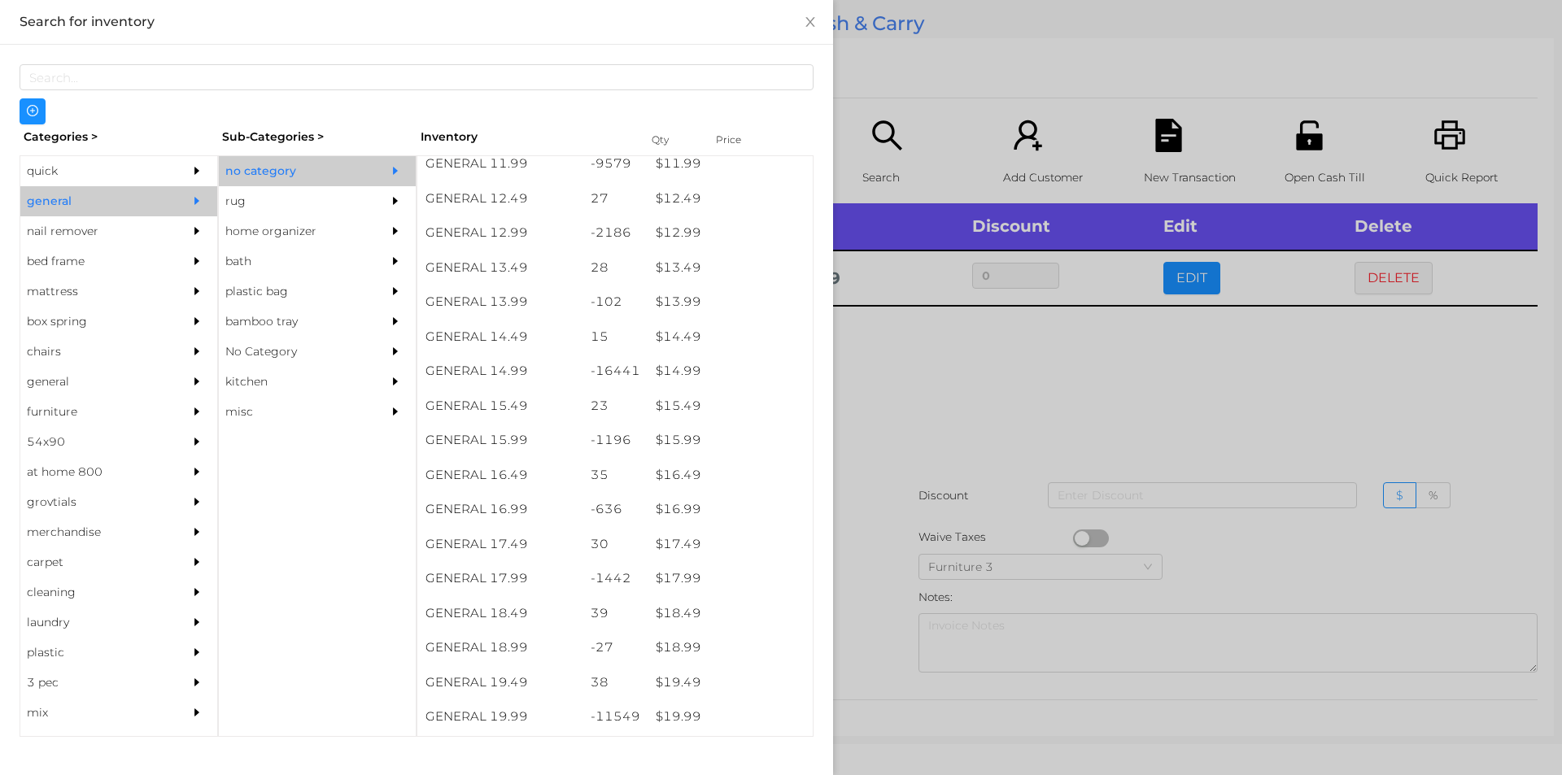
click at [950, 390] on div at bounding box center [781, 387] width 1562 height 775
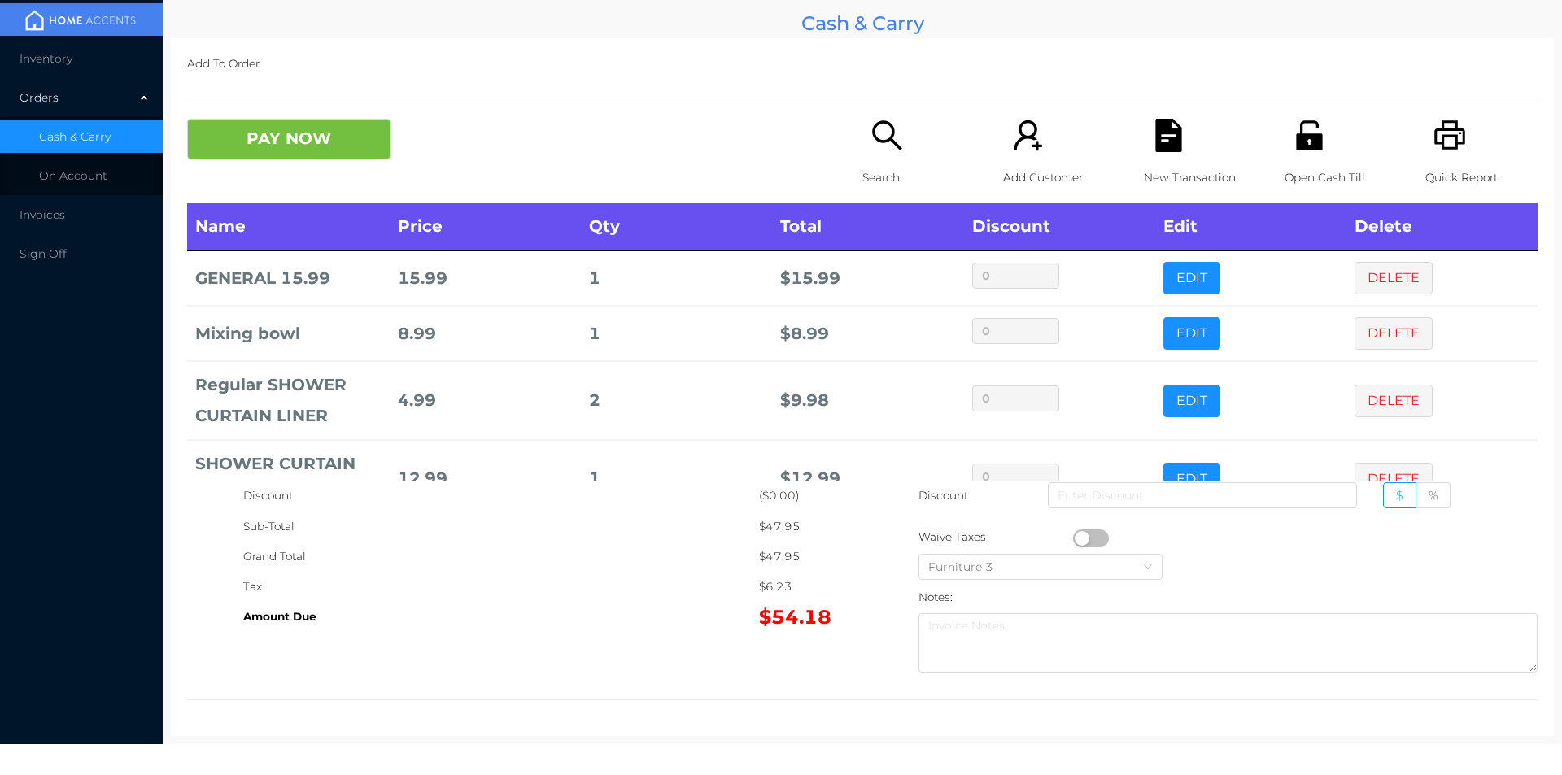
click at [886, 161] on div "Search" at bounding box center [919, 161] width 112 height 85
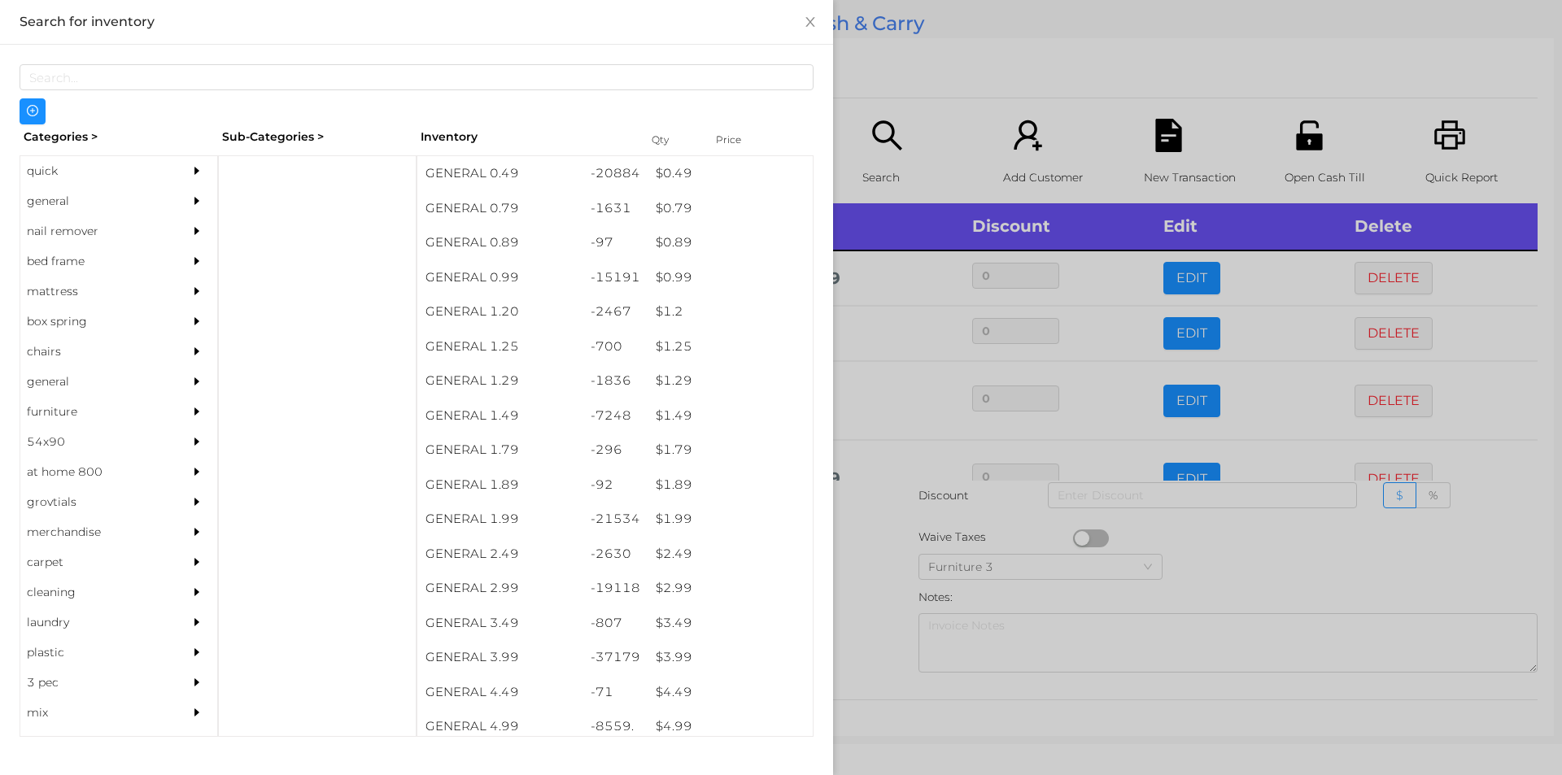
click at [105, 176] on div "quick" at bounding box center [94, 171] width 148 height 30
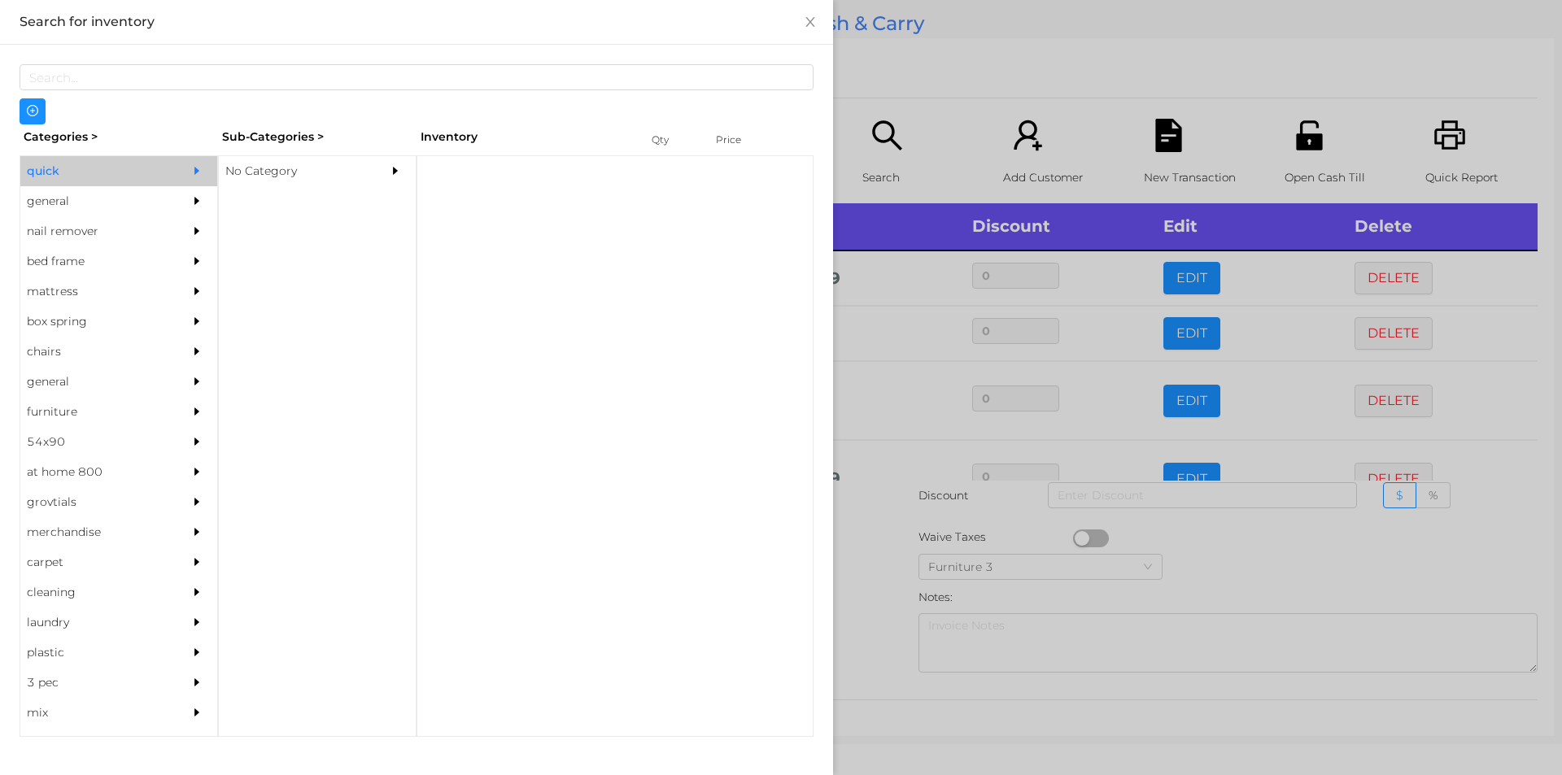
click at [167, 203] on div "general" at bounding box center [118, 201] width 197 height 30
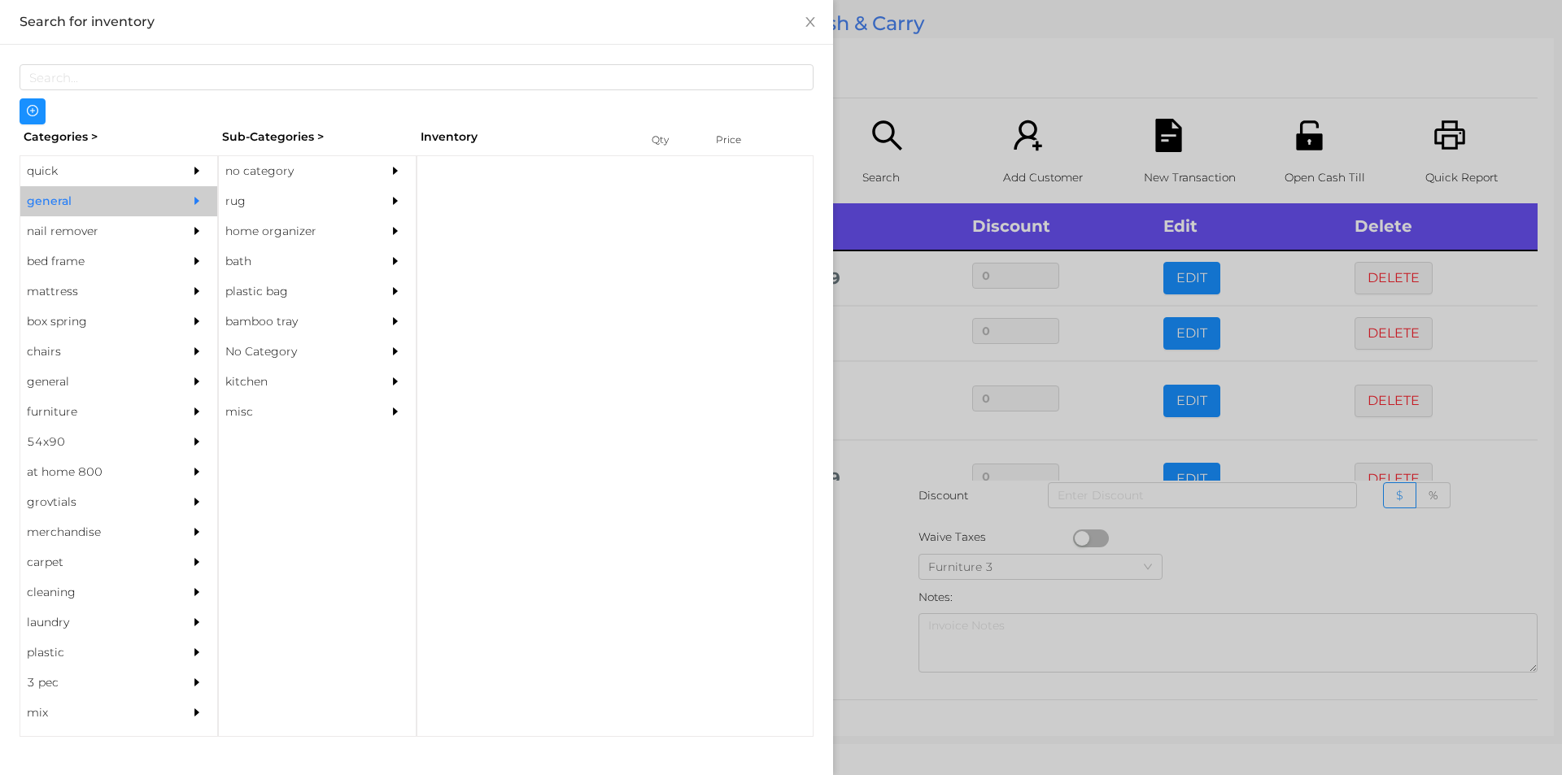
click at [400, 165] on icon "icon: caret-right" at bounding box center [395, 170] width 11 height 11
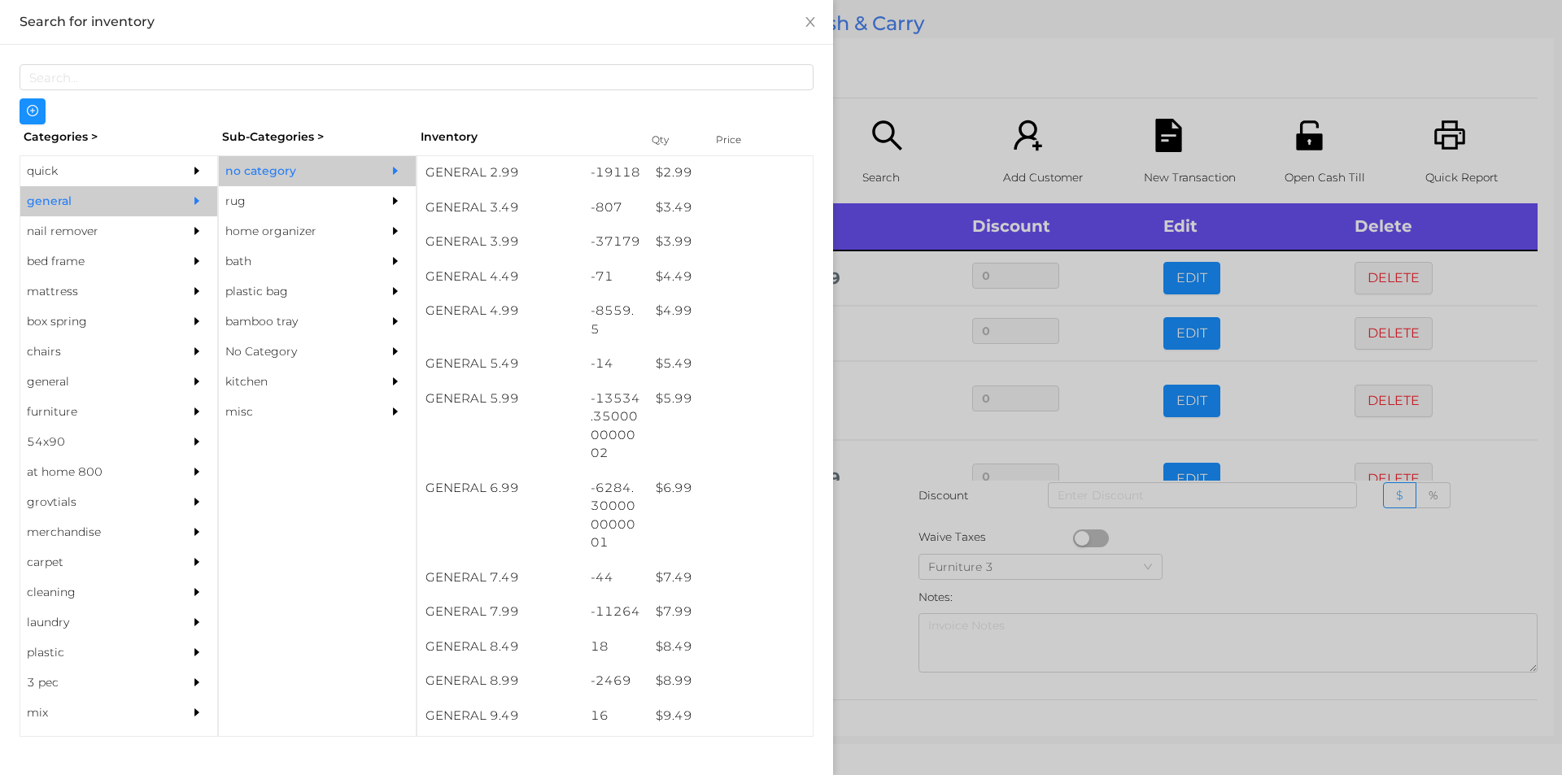
scroll to position [415, 0]
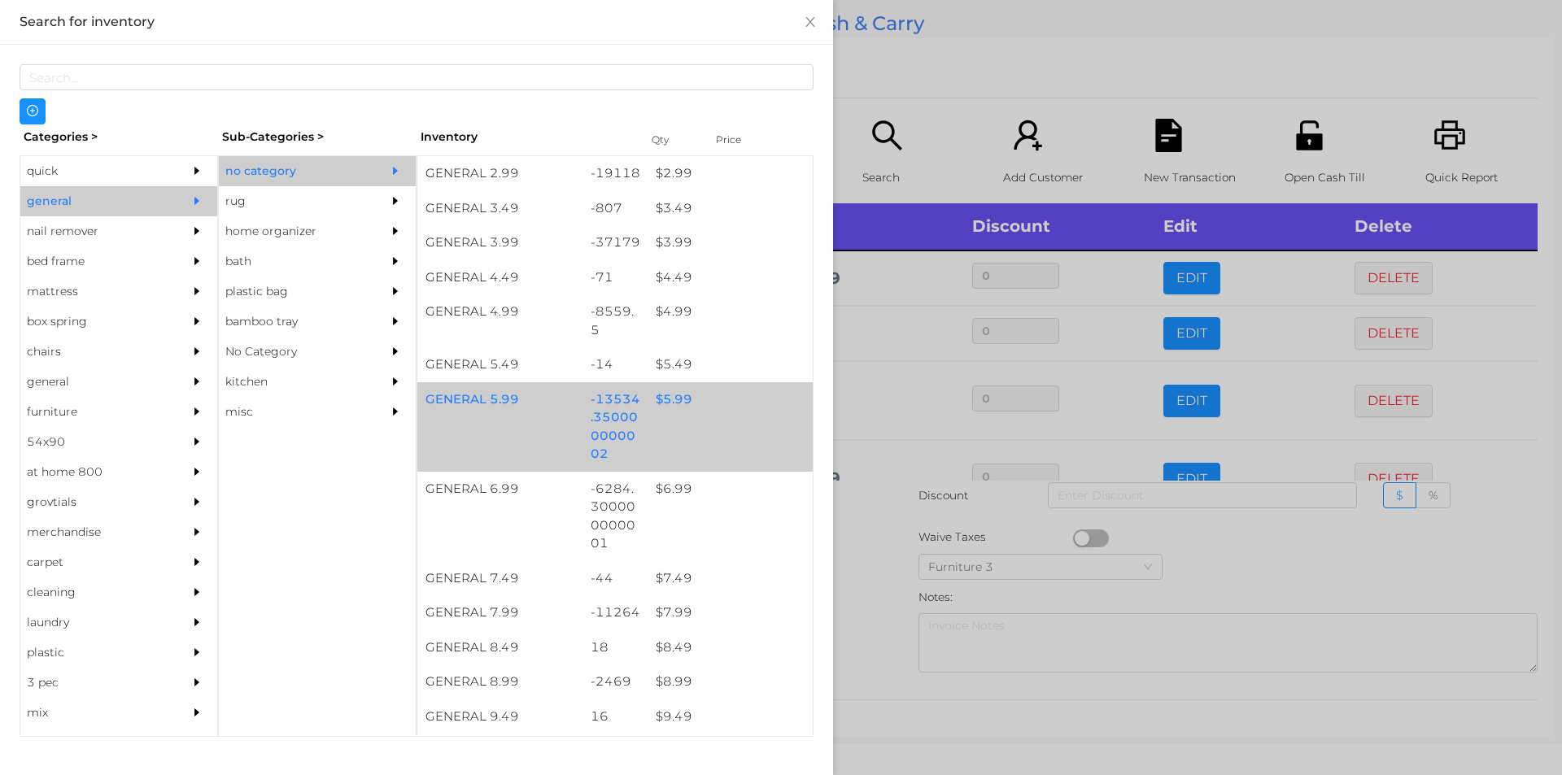
click at [712, 406] on div "$ 5.99" at bounding box center [730, 399] width 165 height 35
click at [718, 407] on div "$ 5.99" at bounding box center [730, 399] width 165 height 35
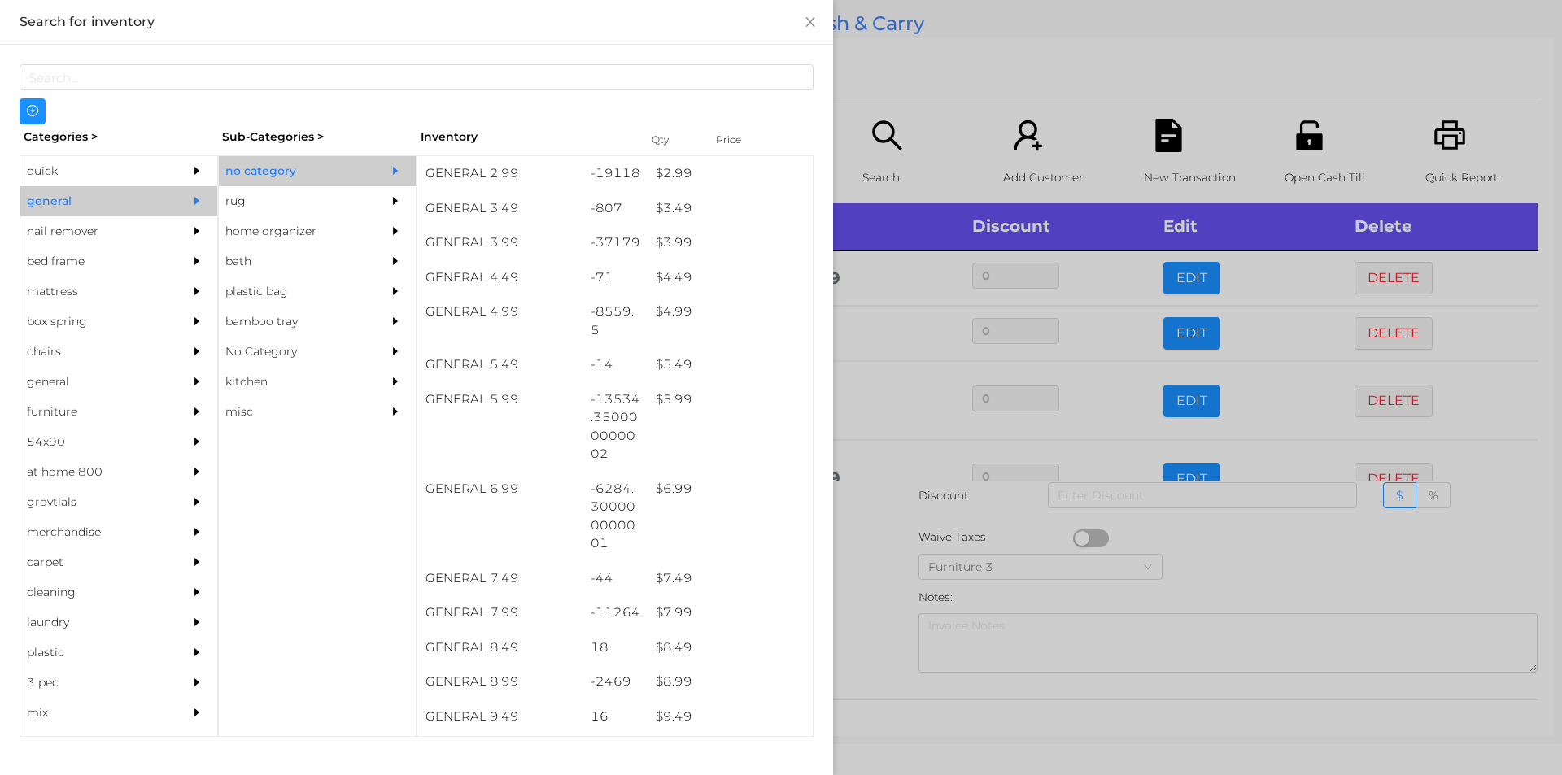
click at [960, 77] on div at bounding box center [781, 387] width 1562 height 775
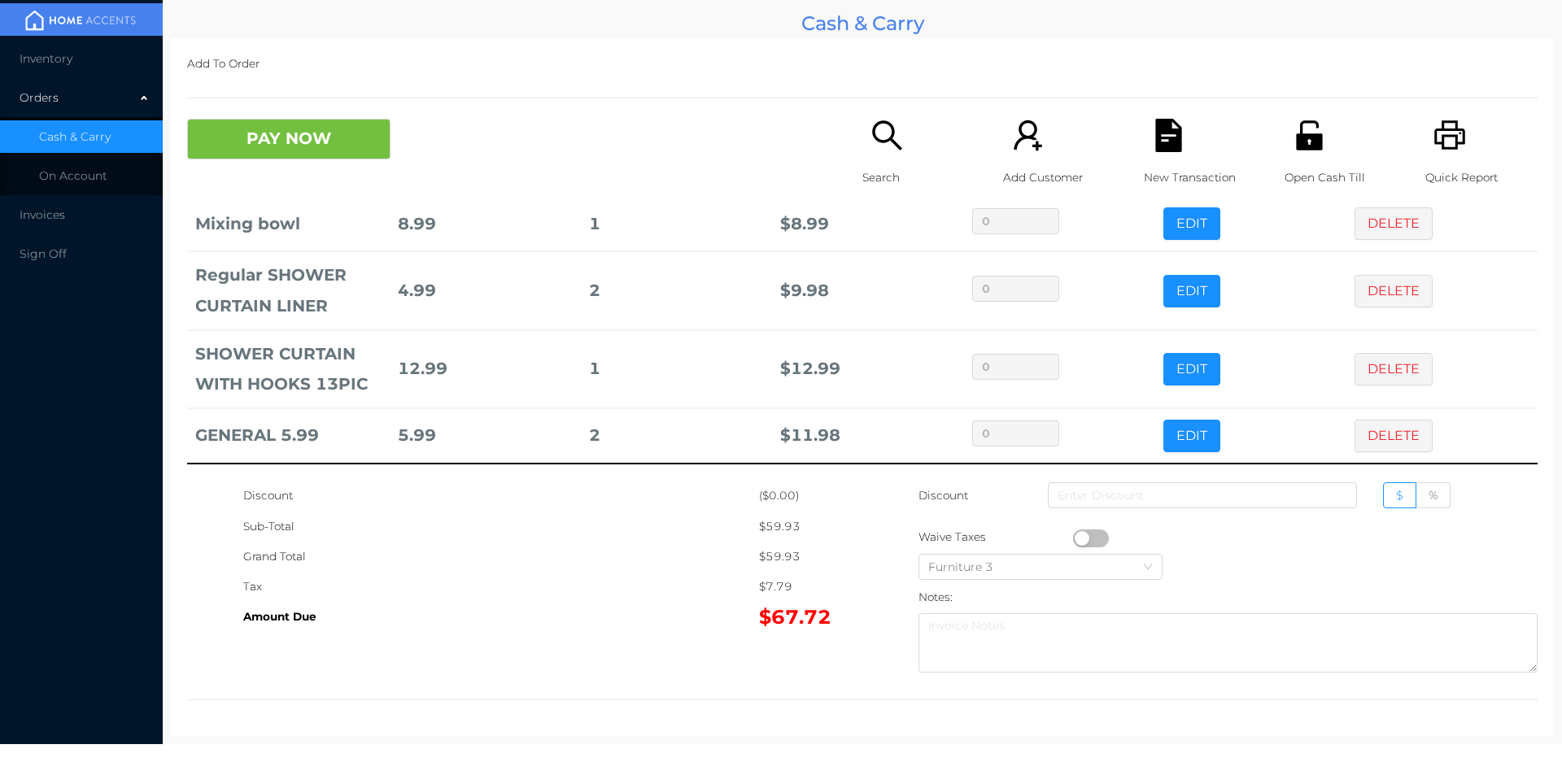
scroll to position [0, 0]
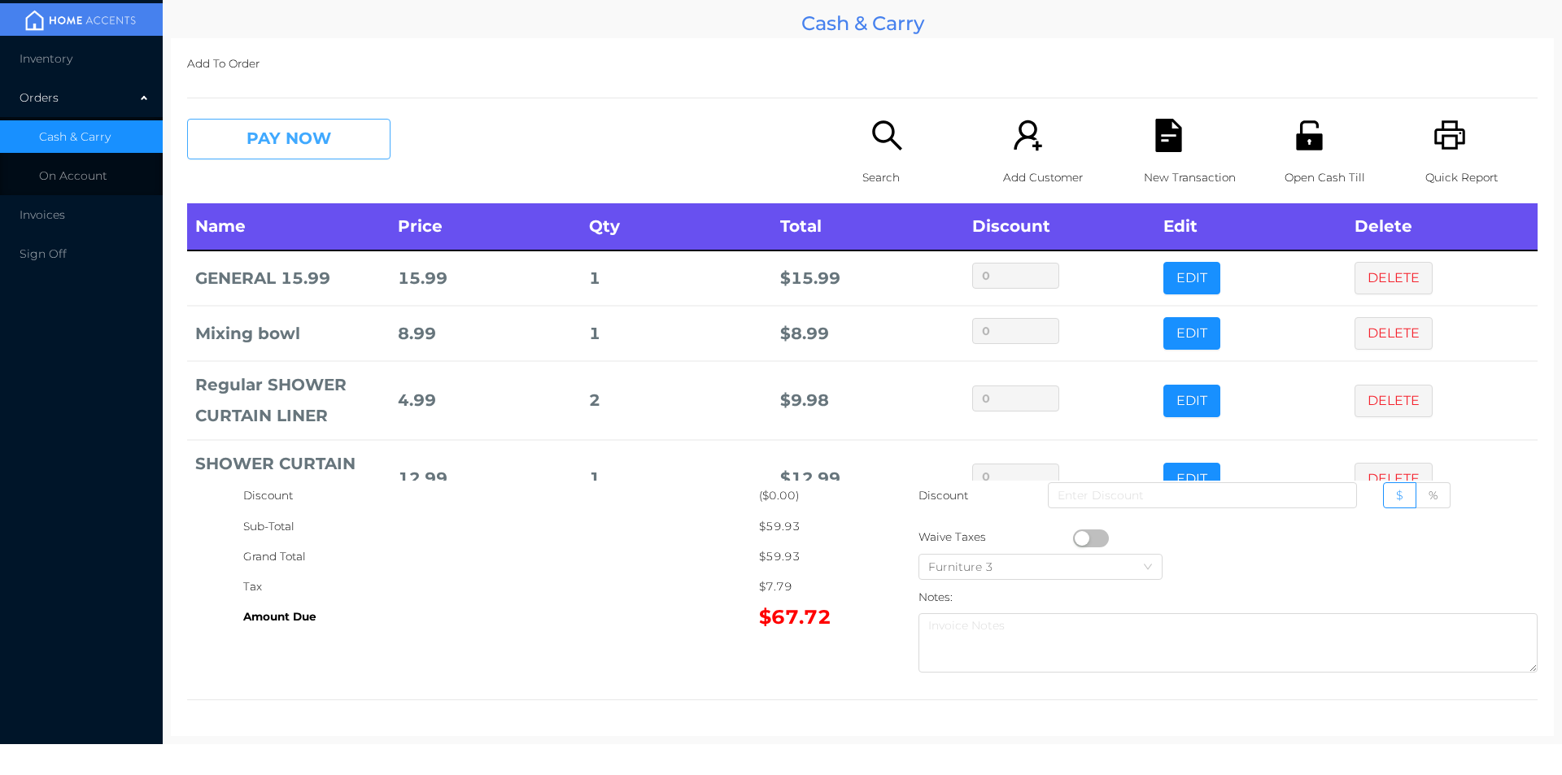
click at [346, 123] on button "PAY NOW" at bounding box center [288, 139] width 203 height 41
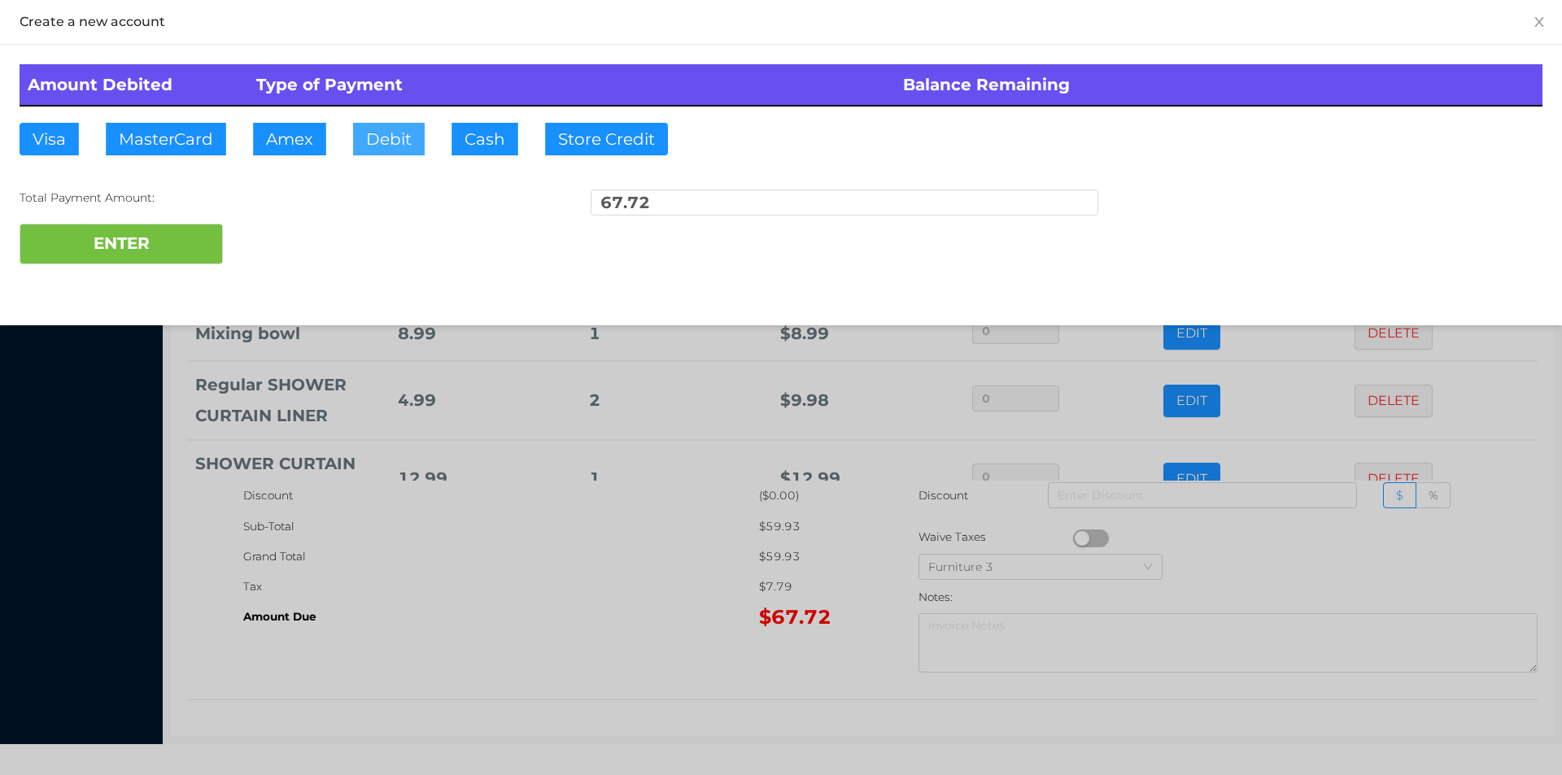
click at [391, 147] on button "Debit" at bounding box center [389, 139] width 72 height 33
click at [120, 258] on button "ENTER" at bounding box center [121, 244] width 203 height 41
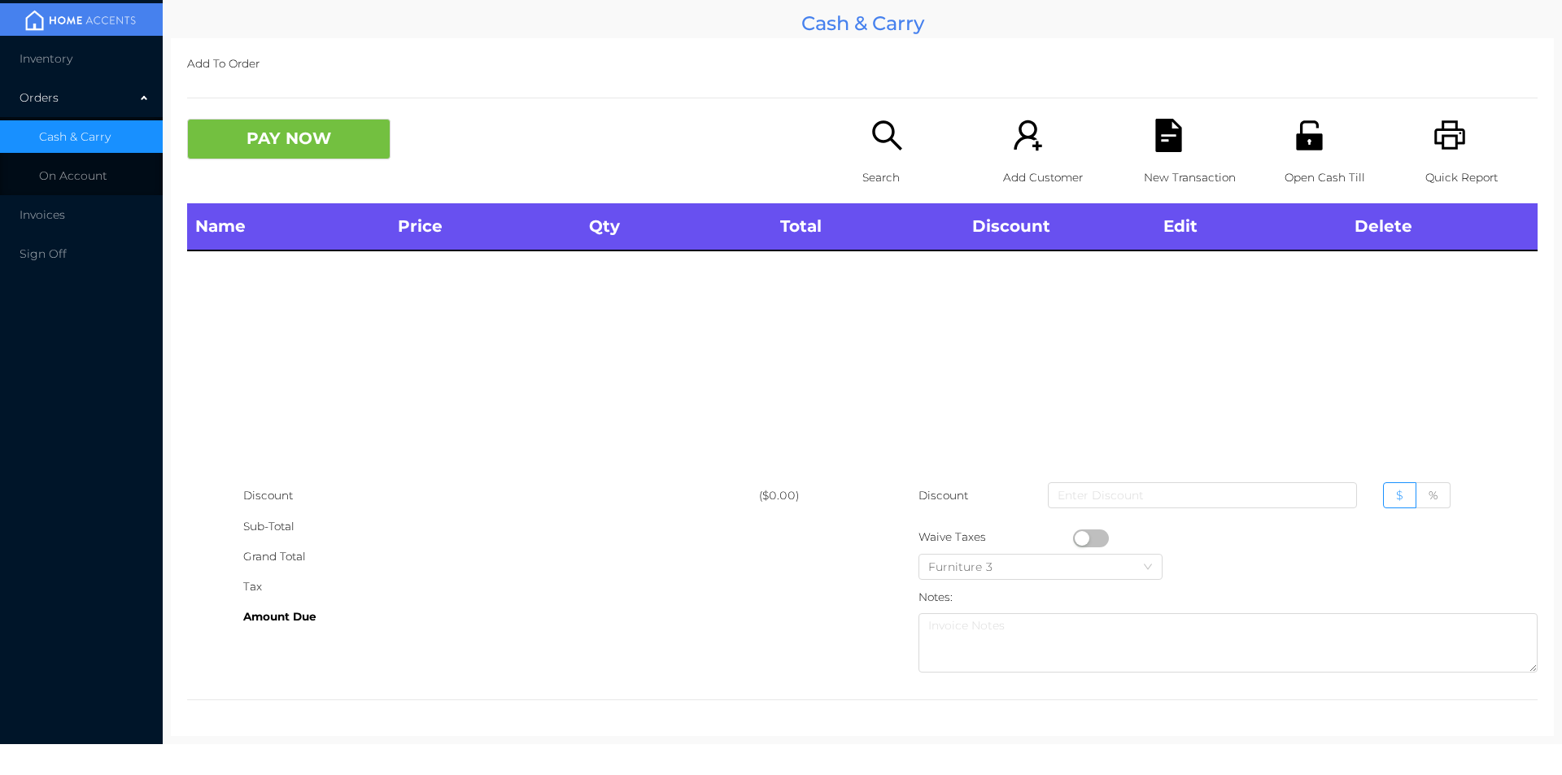
click at [1288, 158] on div "Open Cash Till" at bounding box center [1341, 161] width 112 height 85
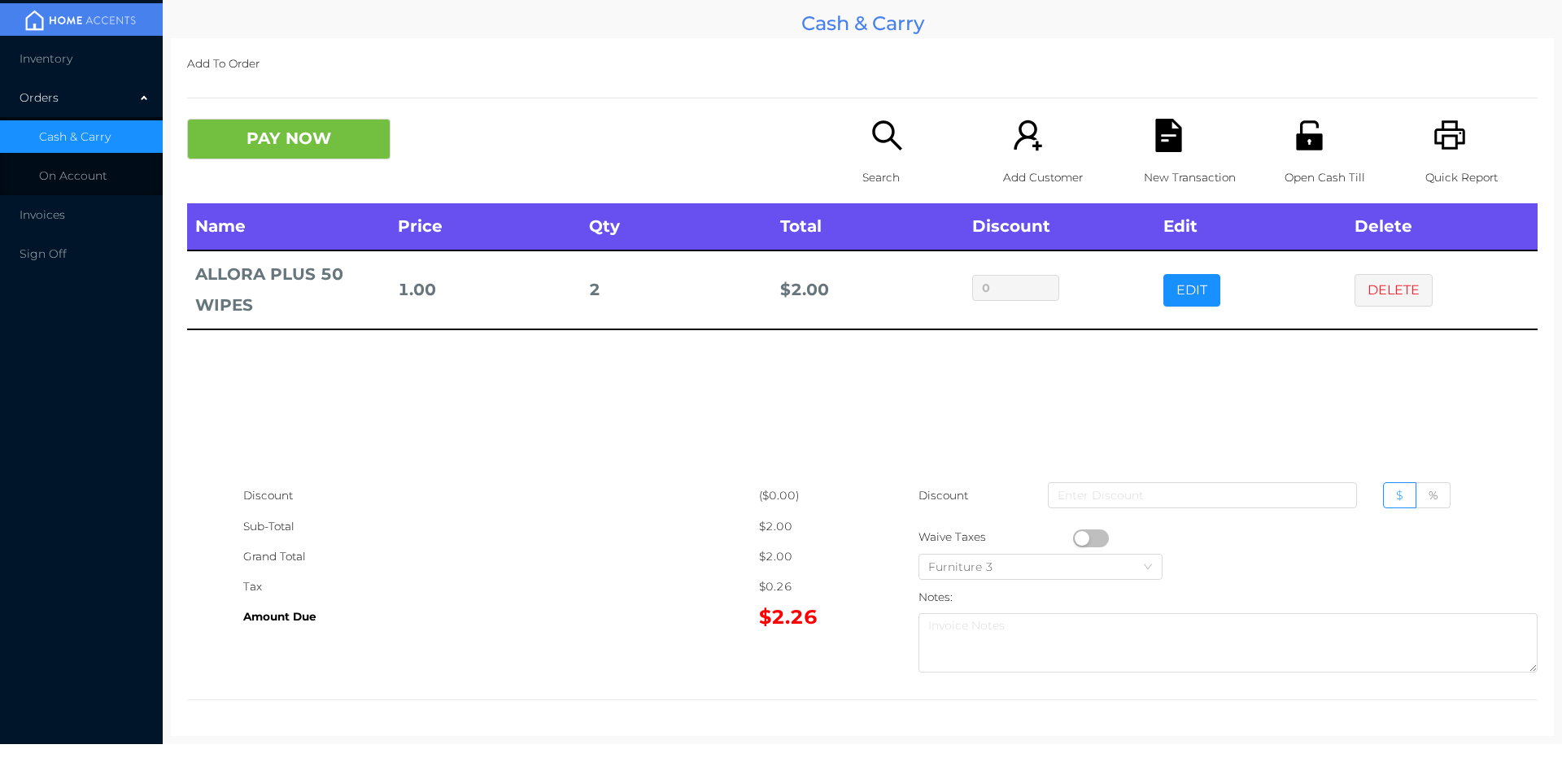
click at [892, 161] on div "Search" at bounding box center [919, 161] width 112 height 85
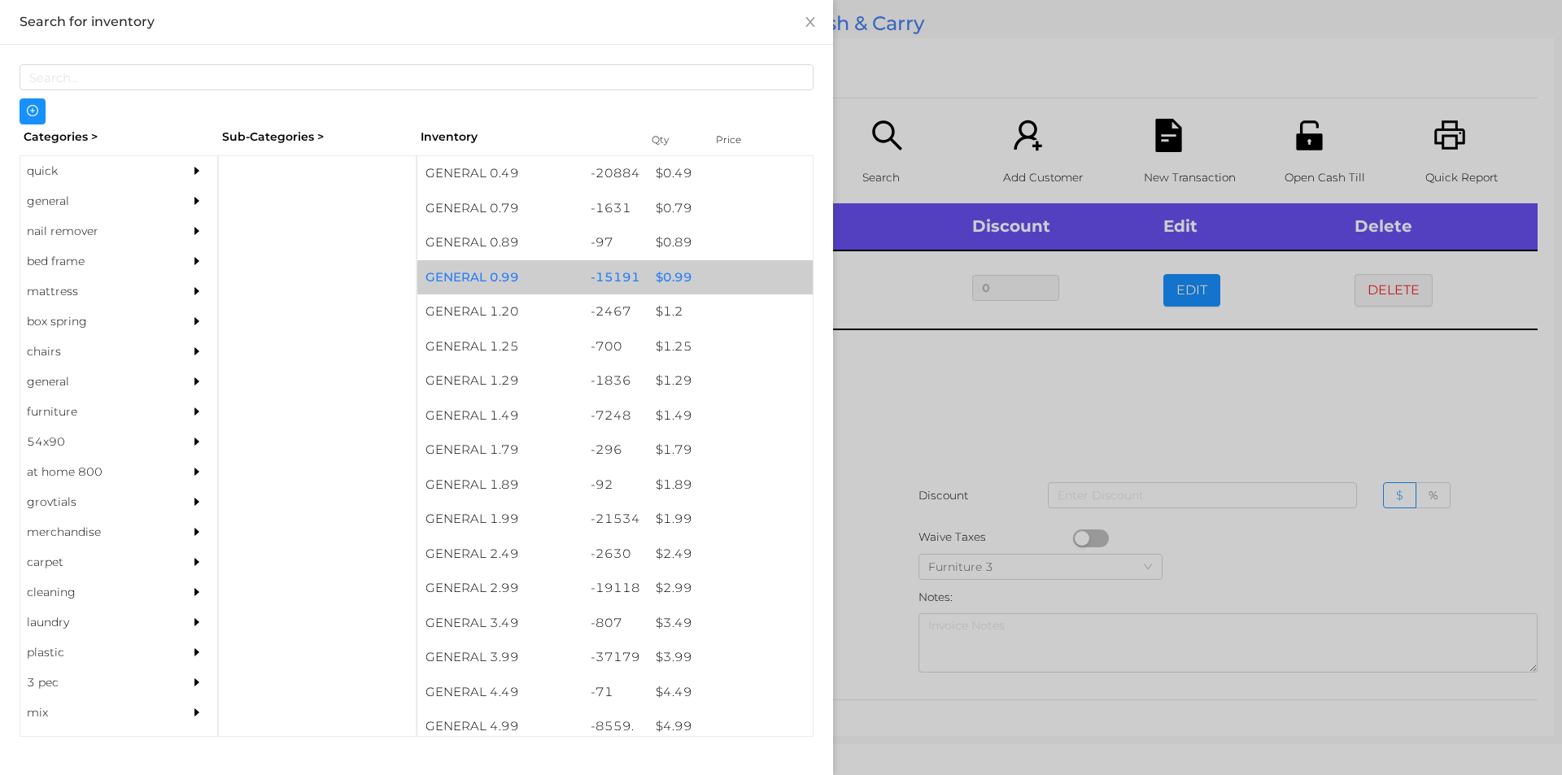
click at [620, 294] on div "-15191" at bounding box center [616, 277] width 66 height 35
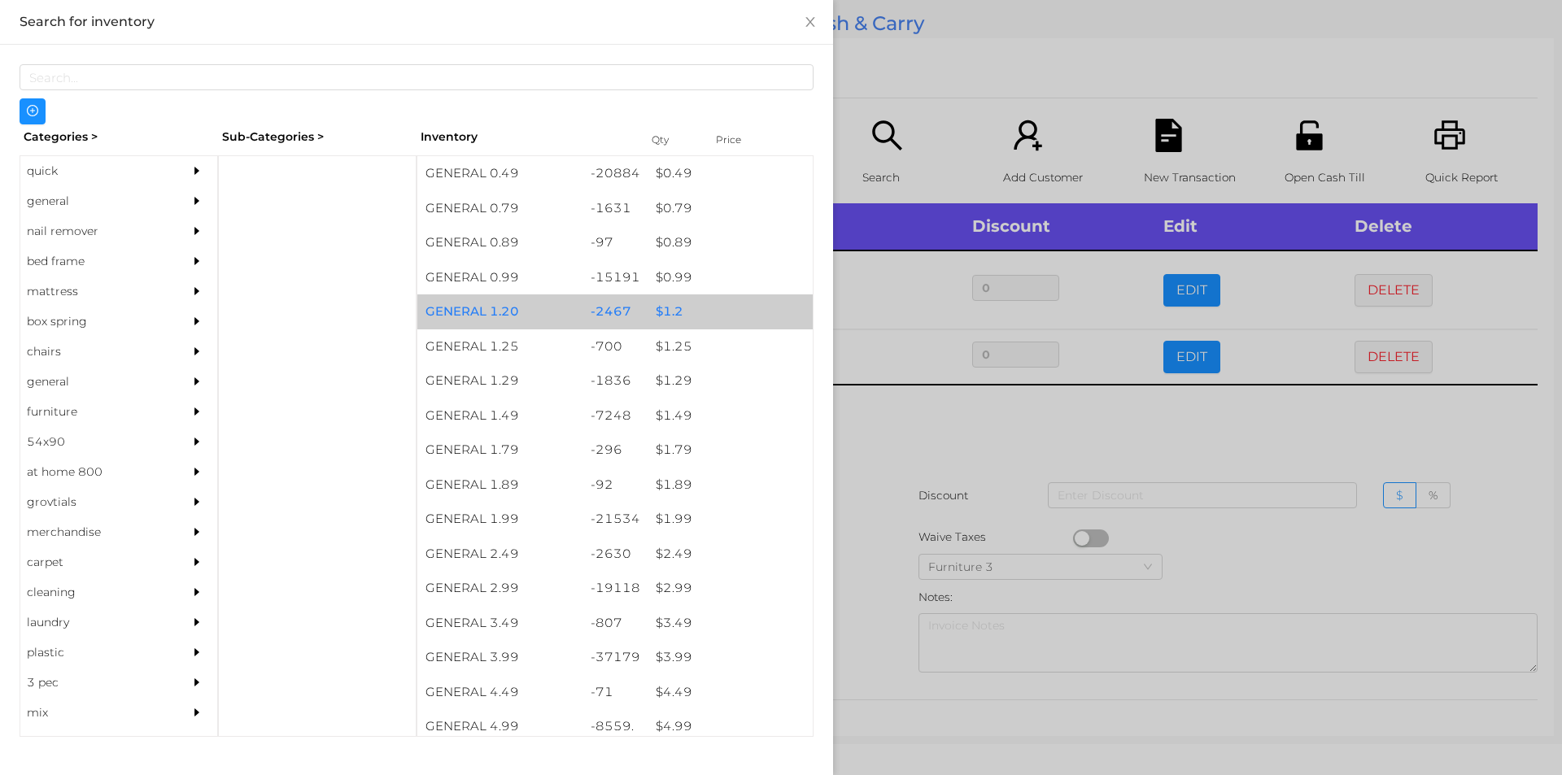
click at [622, 295] on div "-2467" at bounding box center [616, 312] width 66 height 35
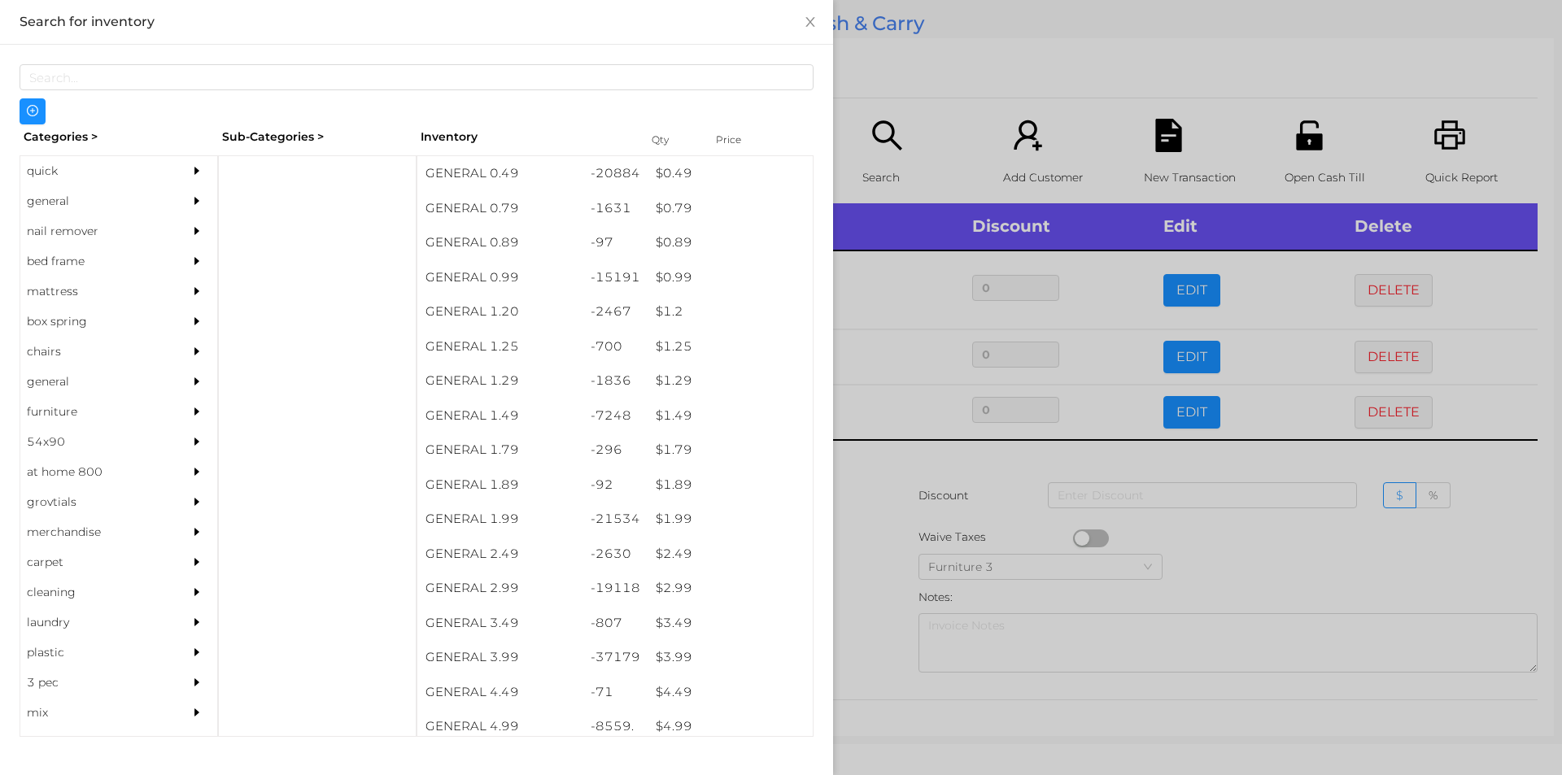
click at [911, 111] on div at bounding box center [781, 387] width 1562 height 775
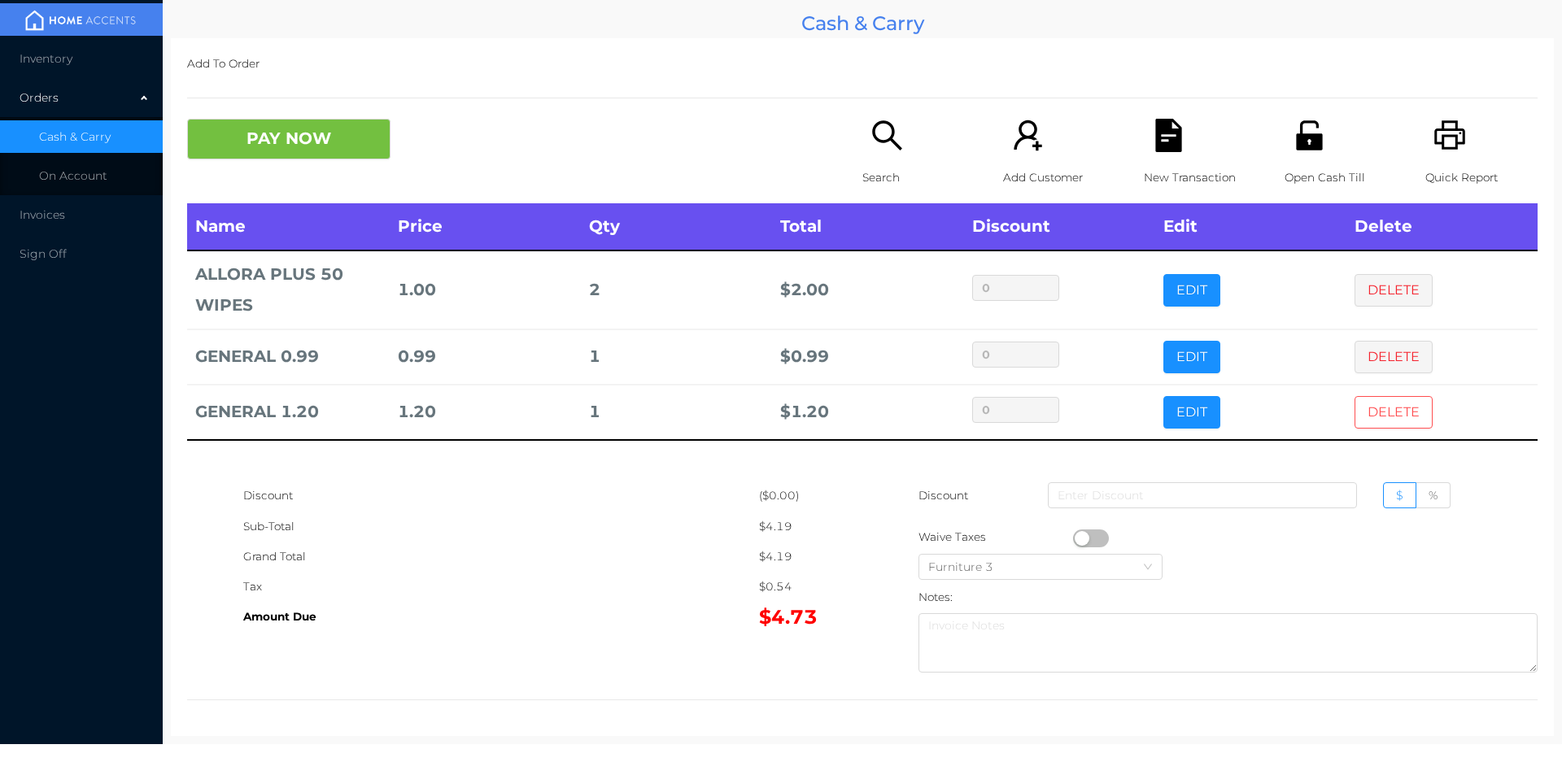
click at [1378, 411] on button "DELETE" at bounding box center [1394, 412] width 78 height 33
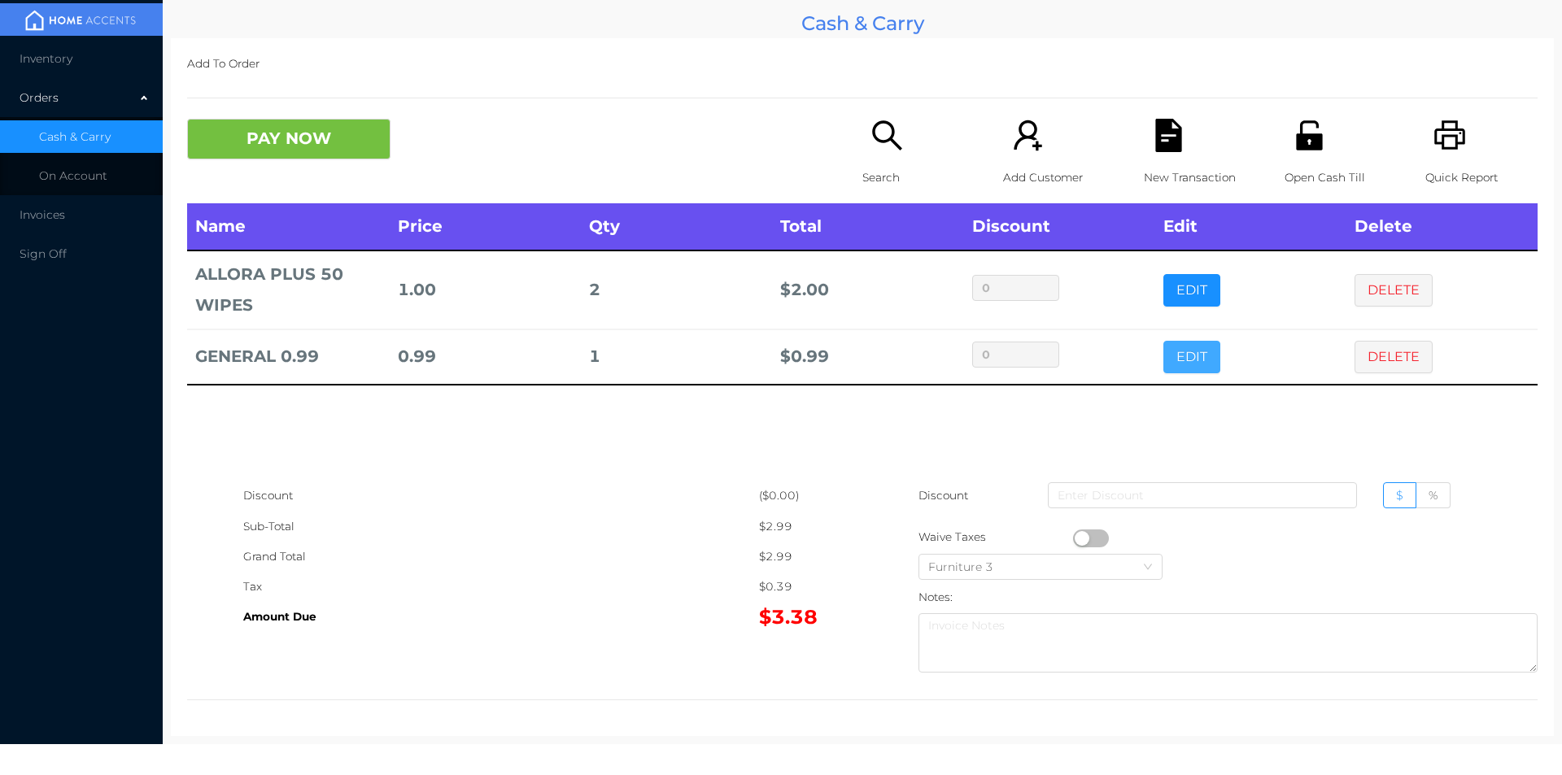
click at [1207, 360] on button "EDIT" at bounding box center [1192, 357] width 57 height 33
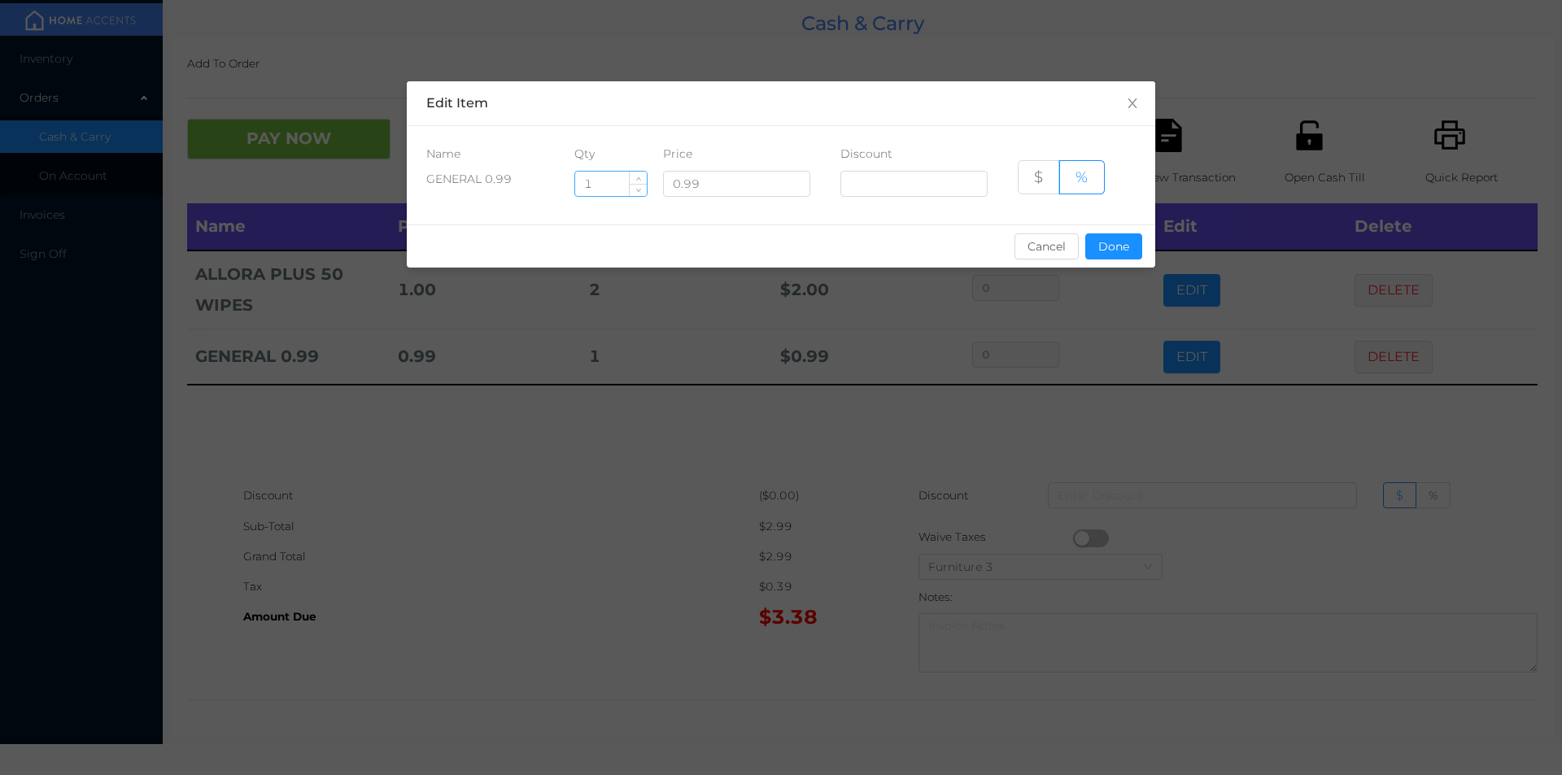
click at [613, 181] on input "1" at bounding box center [611, 184] width 72 height 24
type input "2"
click at [1105, 249] on button "Done" at bounding box center [1113, 247] width 57 height 26
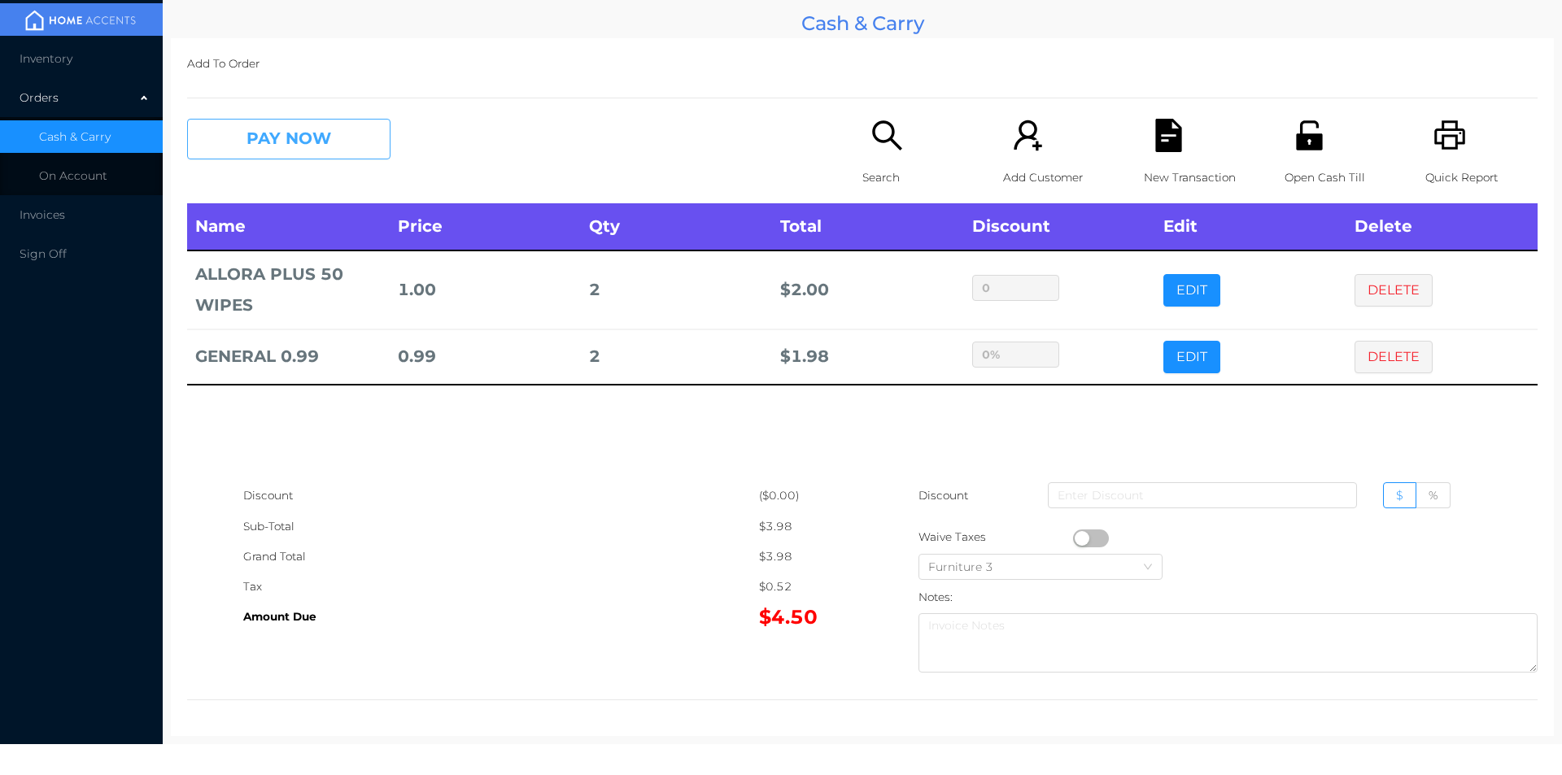
click at [281, 127] on button "PAY NOW" at bounding box center [288, 139] width 203 height 41
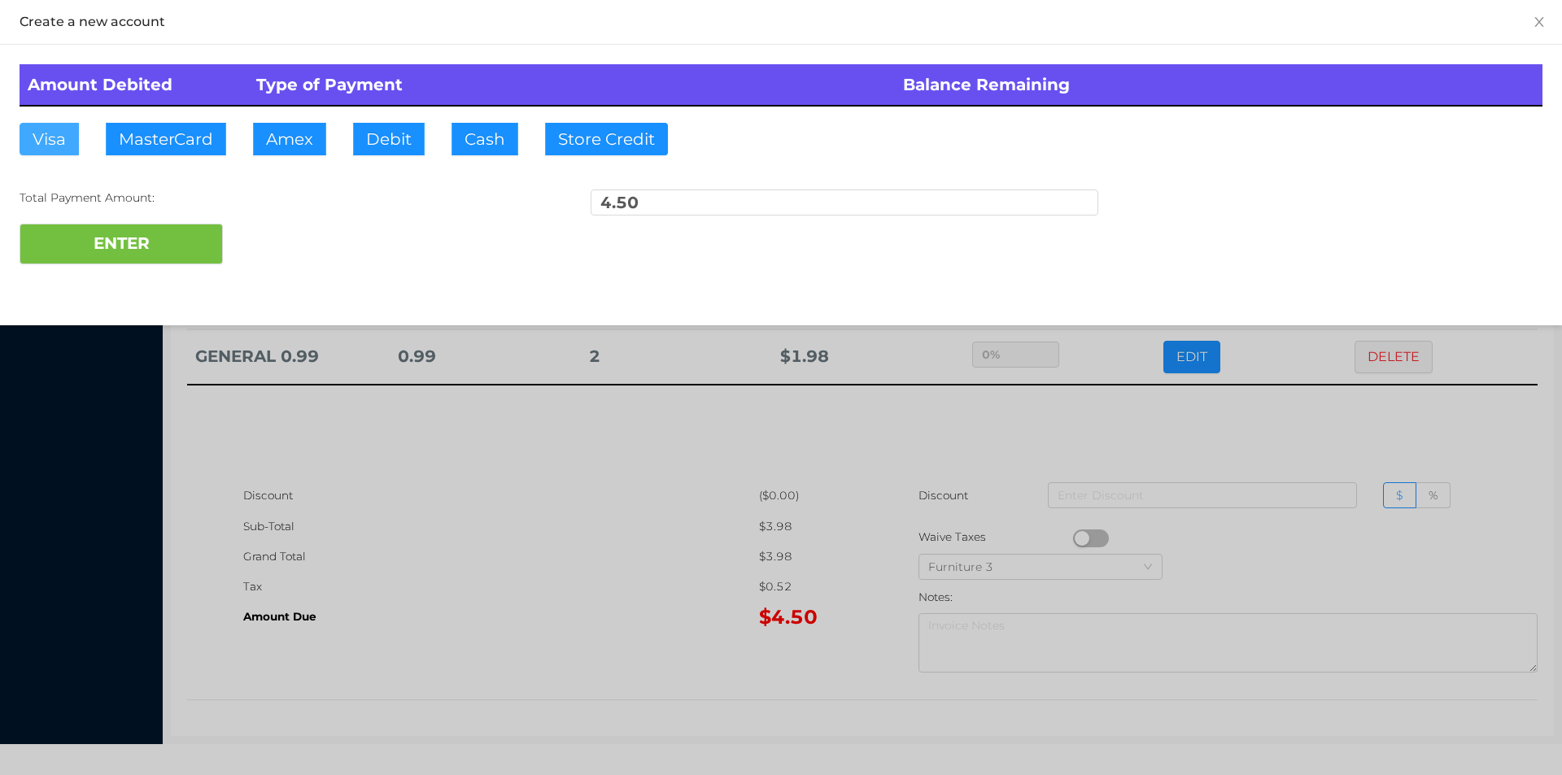
click at [38, 142] on button "Visa" at bounding box center [49, 139] width 59 height 33
click at [61, 230] on button "ENTER" at bounding box center [121, 244] width 203 height 41
type input "0"
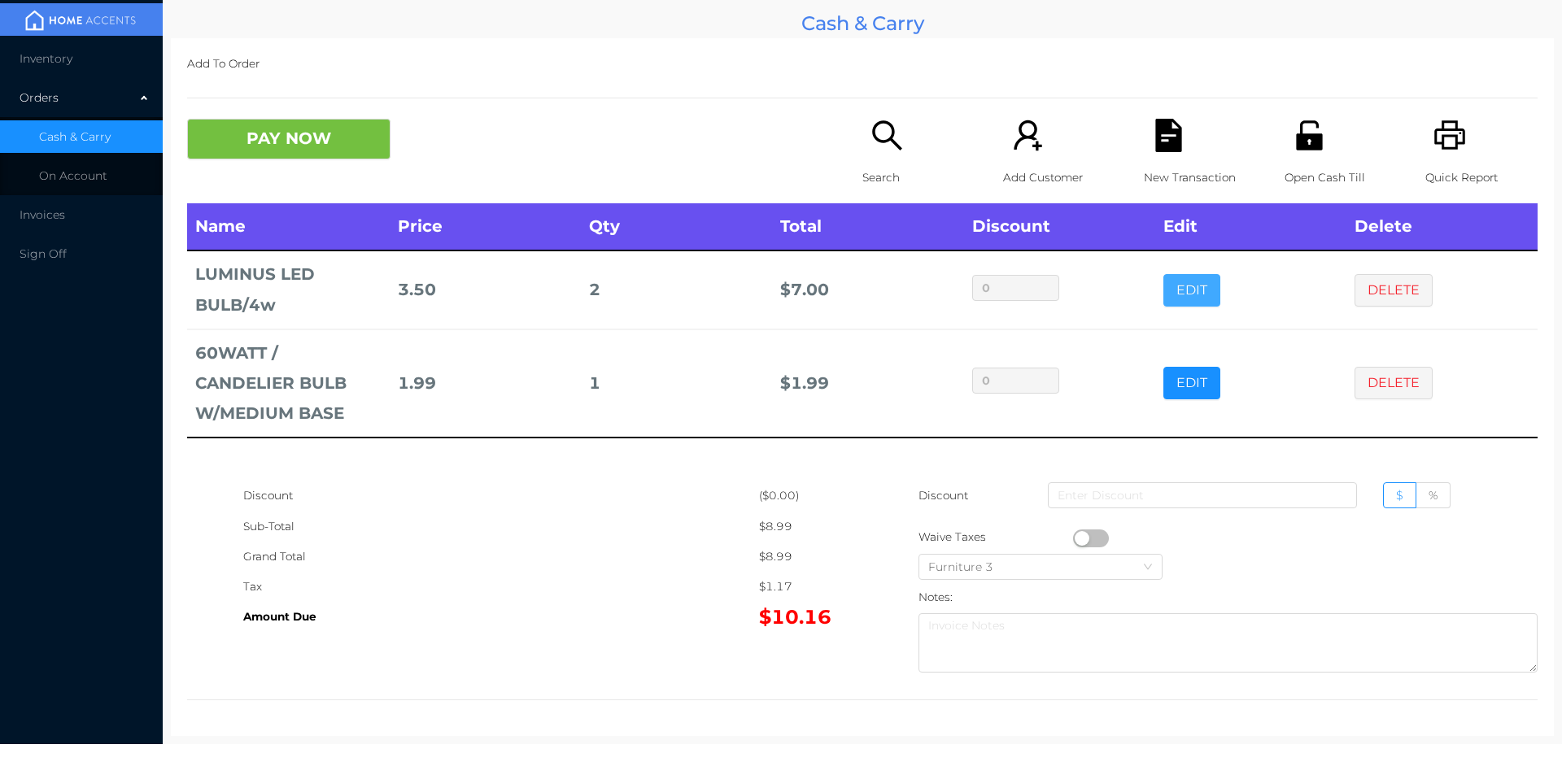
click at [1164, 301] on button "EDIT" at bounding box center [1192, 290] width 57 height 33
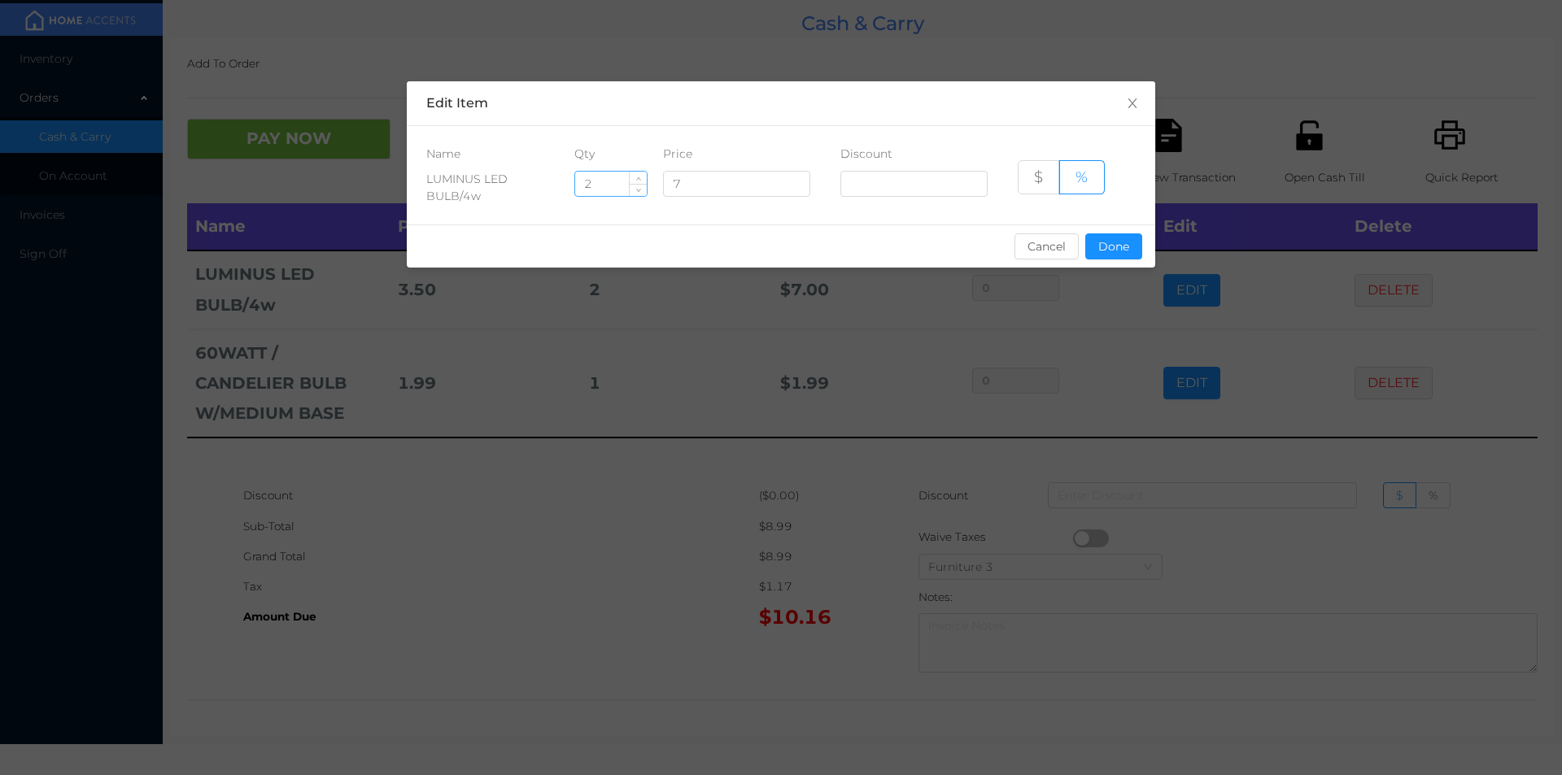
click at [594, 179] on input "2" at bounding box center [611, 184] width 72 height 24
type input "1"
click at [1107, 256] on button "Done" at bounding box center [1113, 247] width 57 height 26
type input "0%"
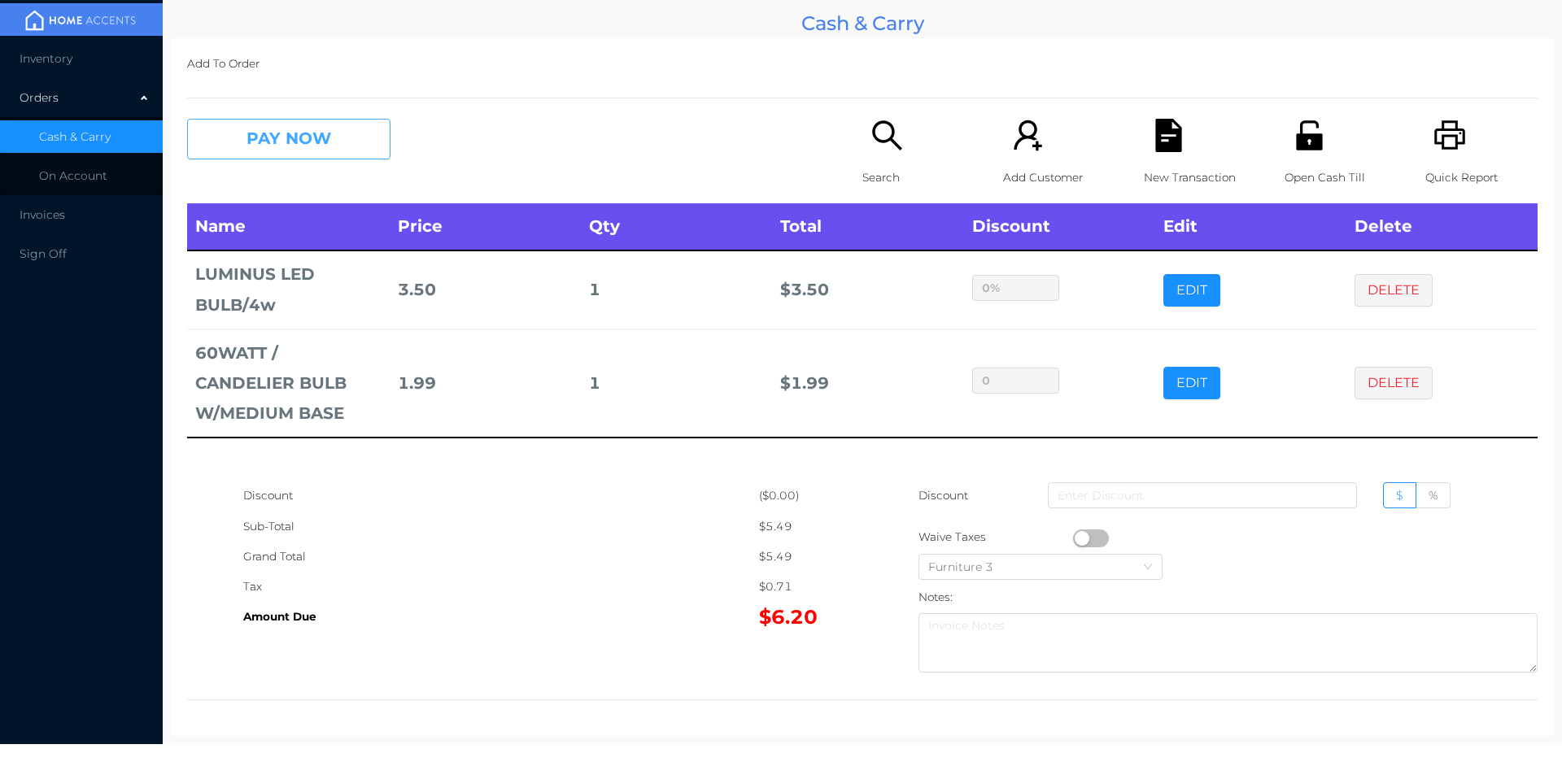
click at [261, 149] on button "PAY NOW" at bounding box center [288, 139] width 203 height 41
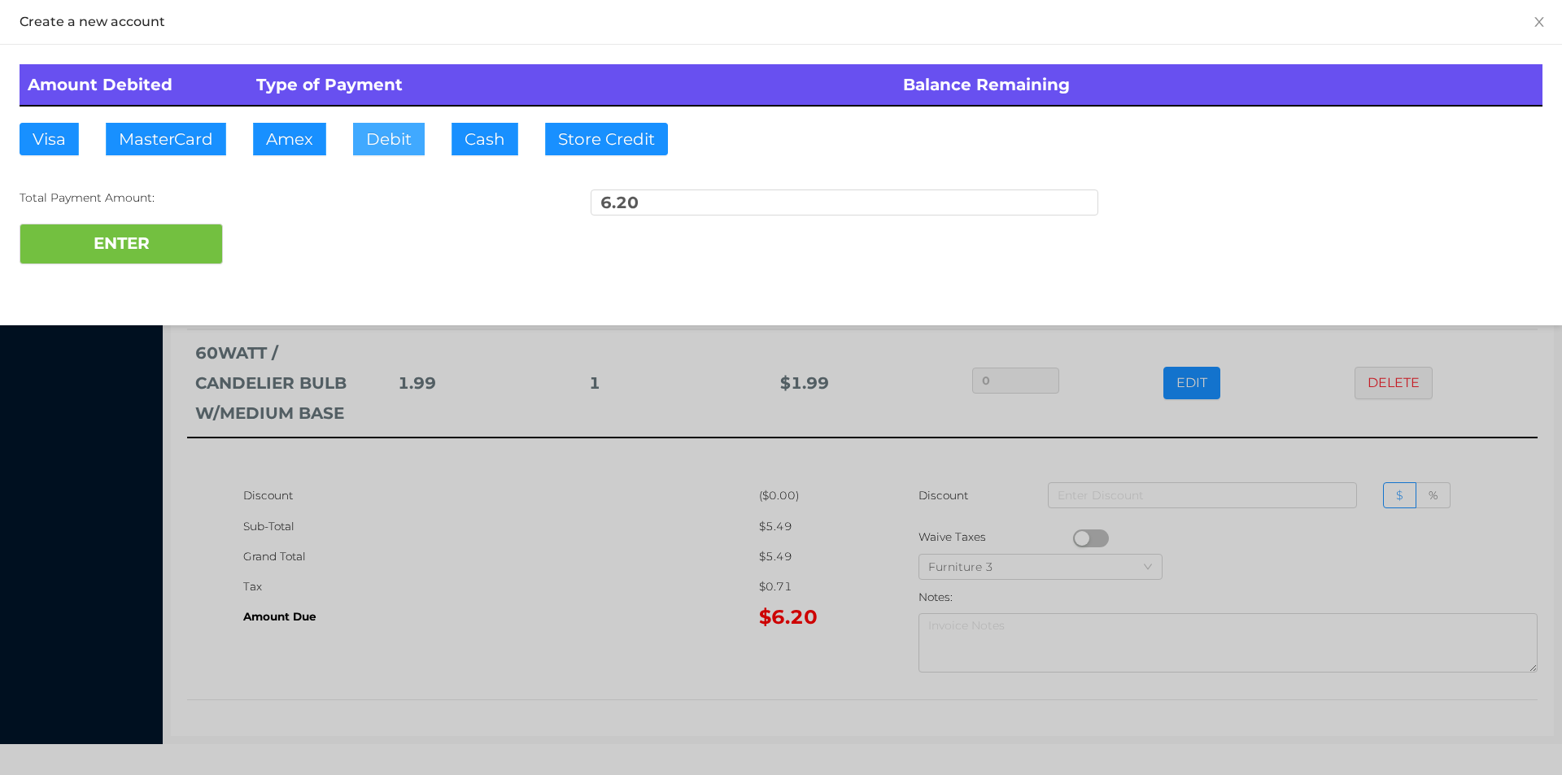
click at [396, 151] on button "Debit" at bounding box center [389, 139] width 72 height 33
type input "20"
click at [158, 240] on button "ENTER" at bounding box center [121, 244] width 203 height 41
type input "0"
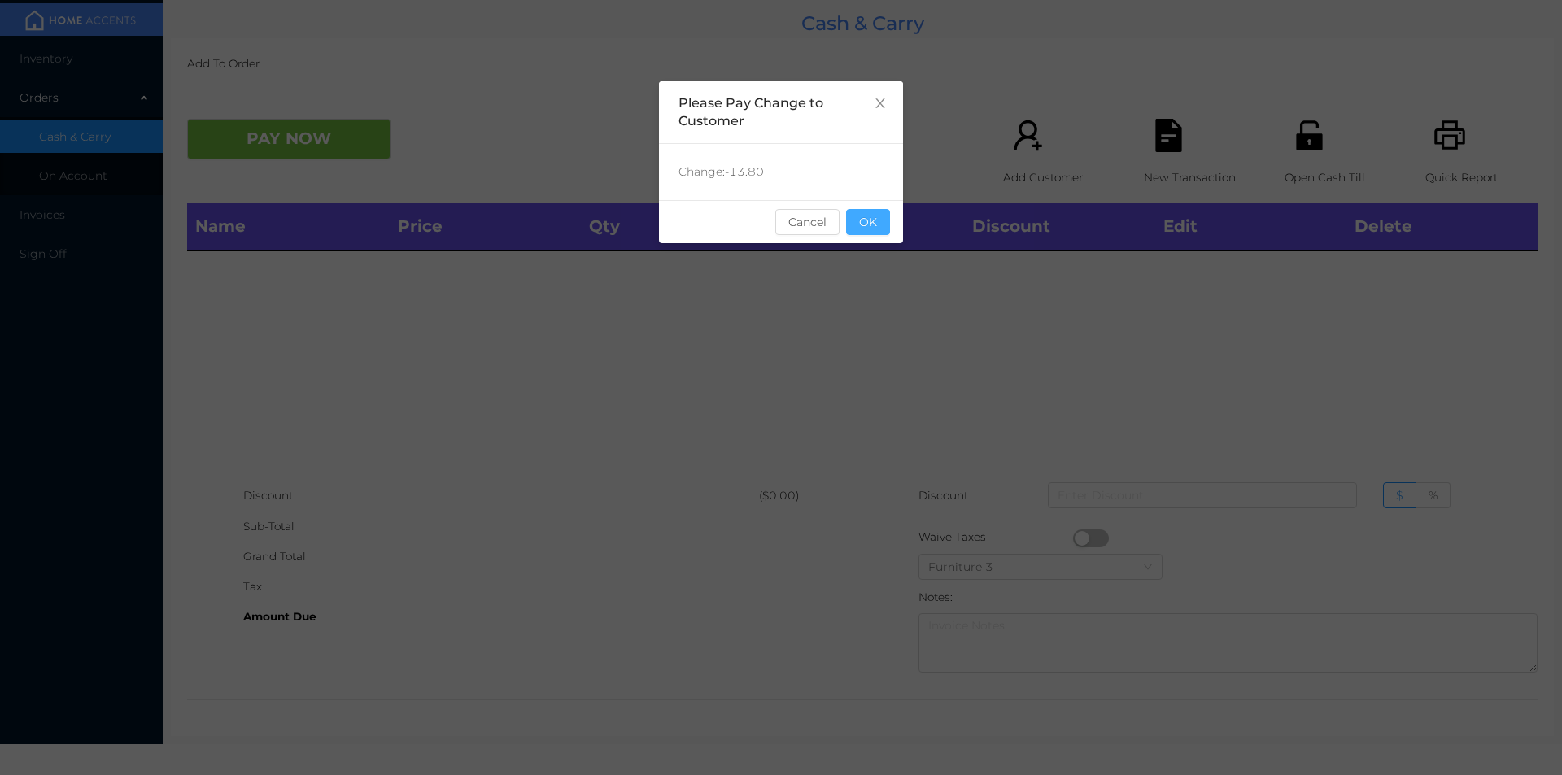
click at [872, 215] on button "OK" at bounding box center [868, 222] width 44 height 26
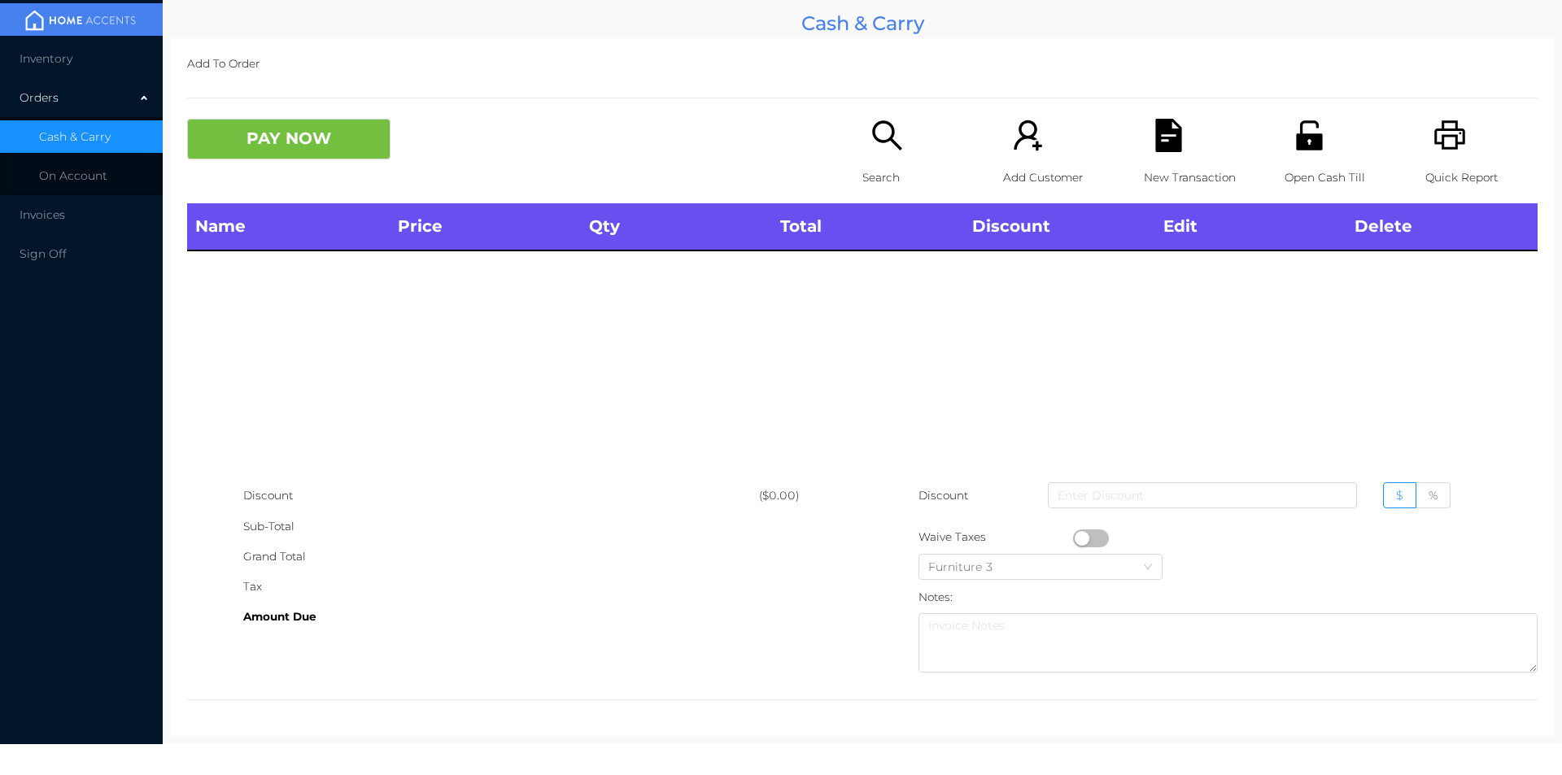
click at [876, 137] on icon "icon: search" at bounding box center [887, 135] width 33 height 33
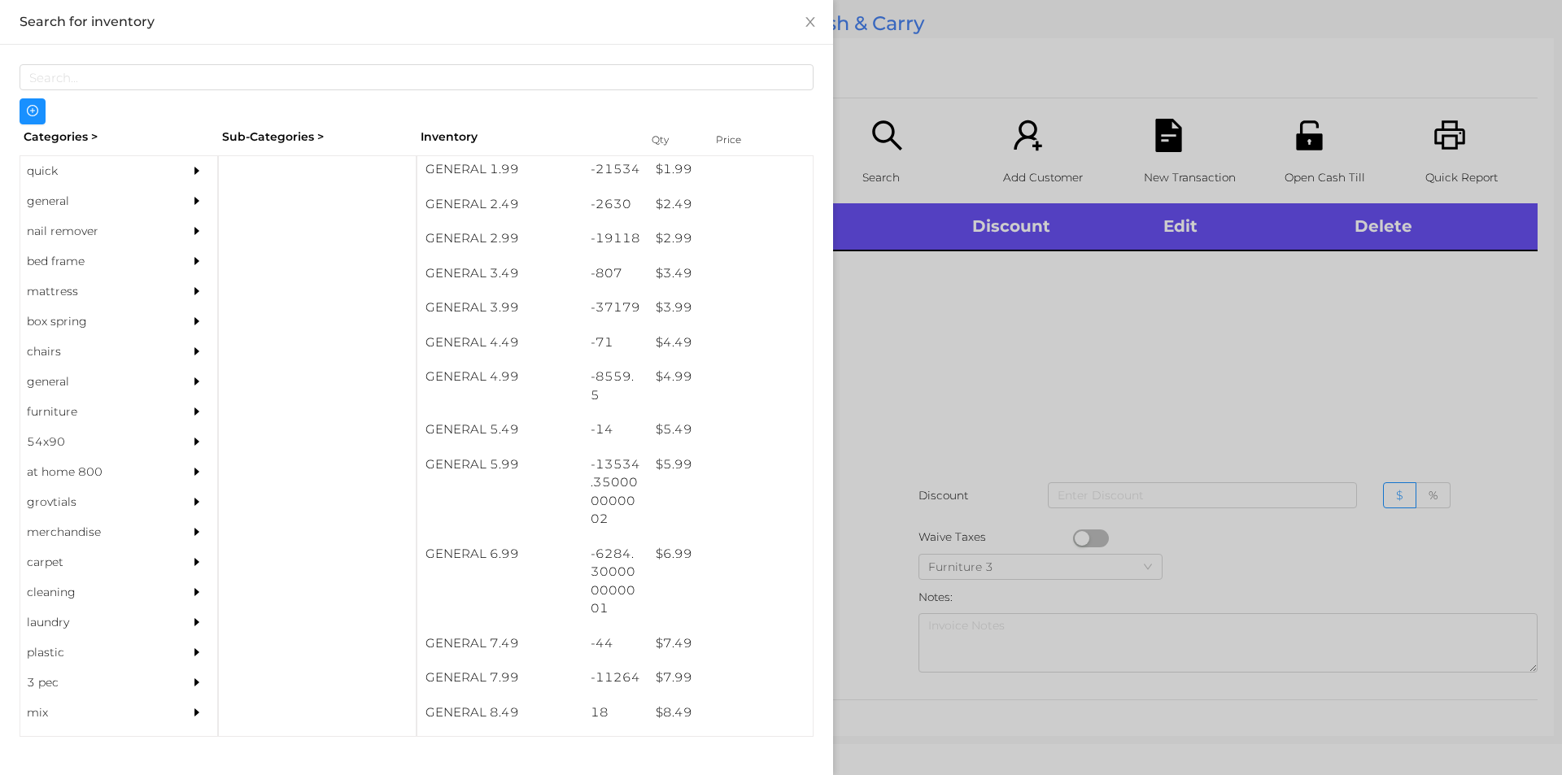
scroll to position [348, 0]
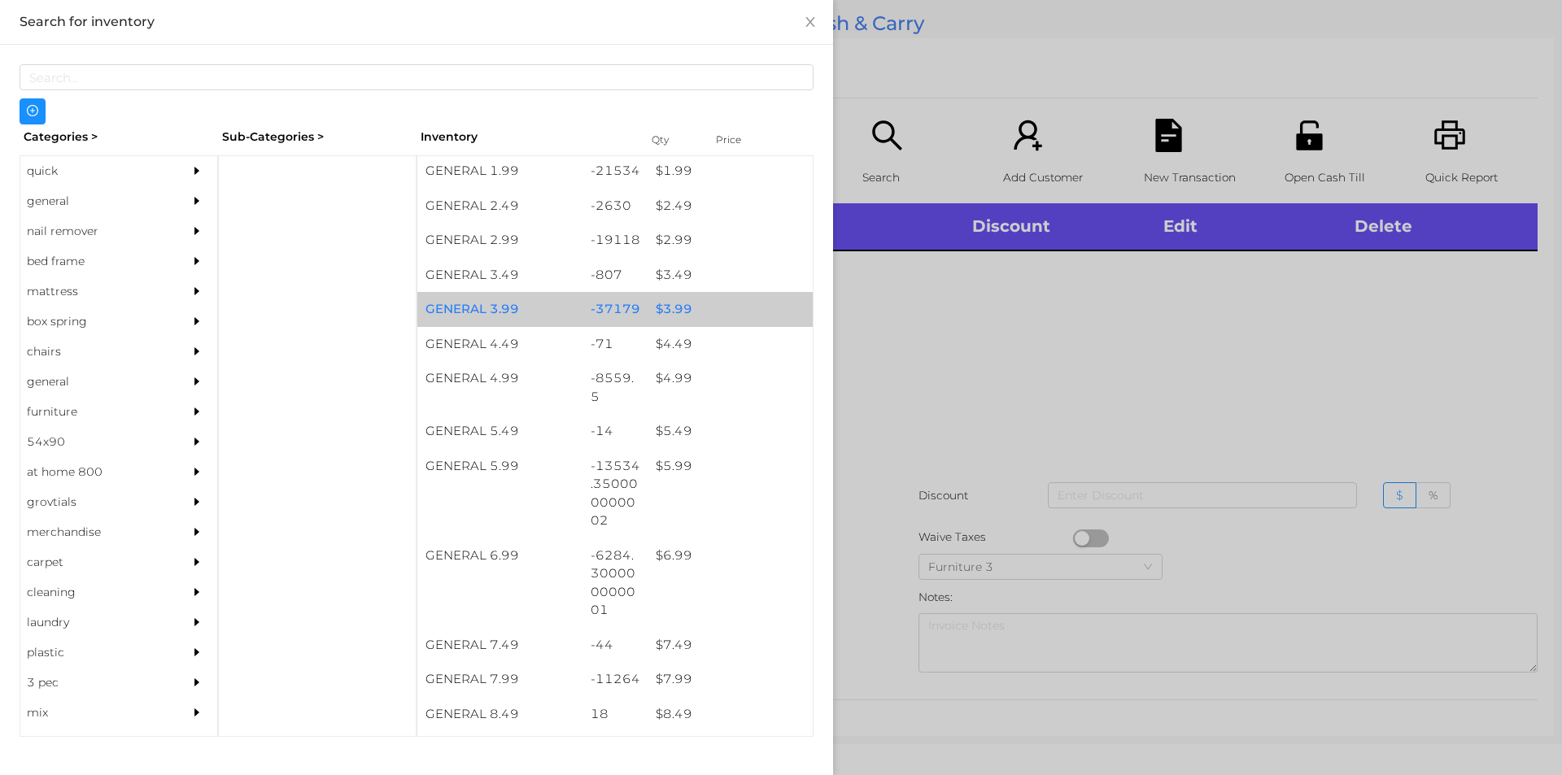
click at [691, 307] on div "$ 3.99" at bounding box center [730, 309] width 165 height 35
click at [698, 312] on div "$ 3.99" at bounding box center [730, 309] width 165 height 35
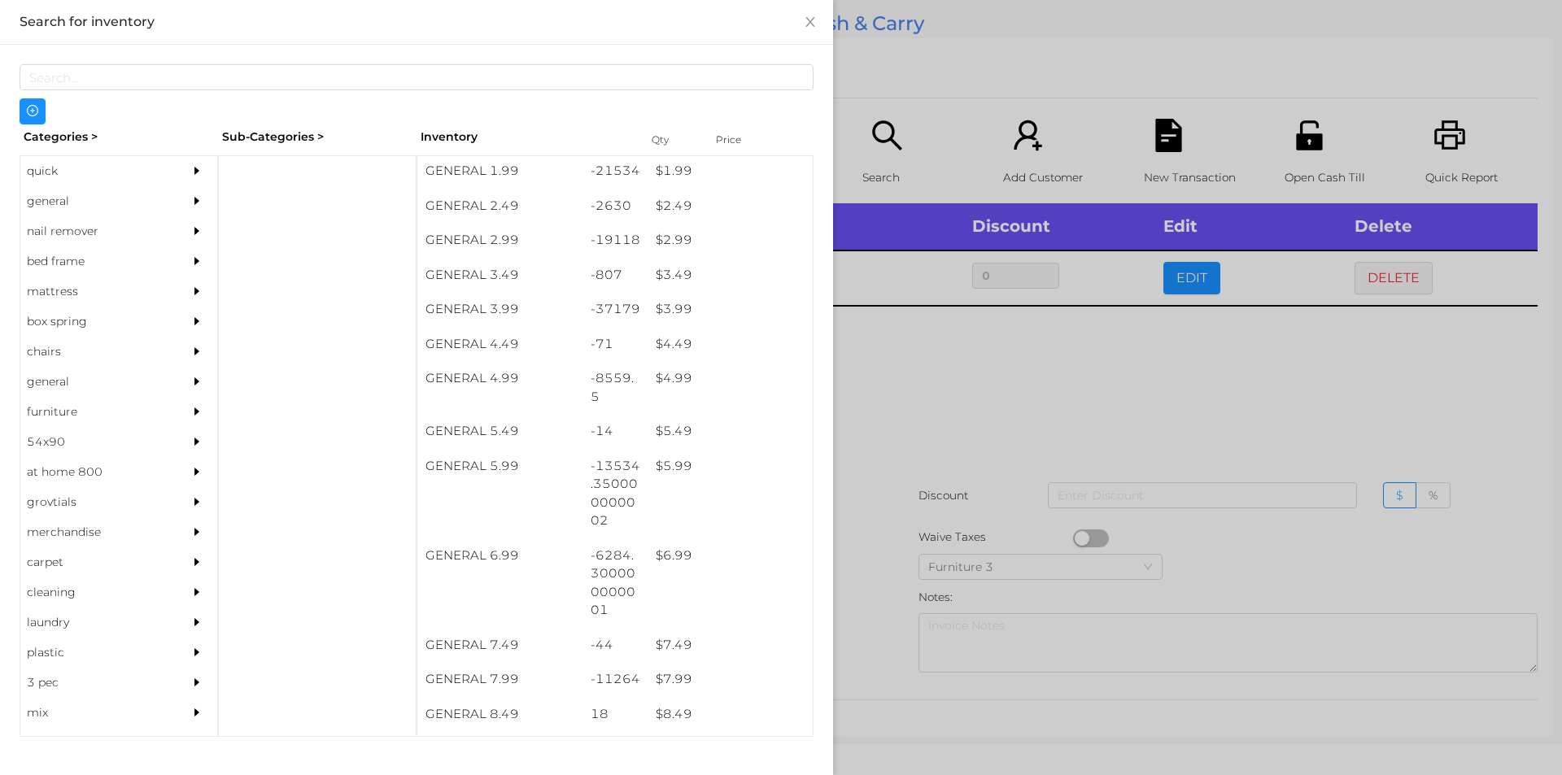
click at [852, 479] on div at bounding box center [781, 387] width 1562 height 775
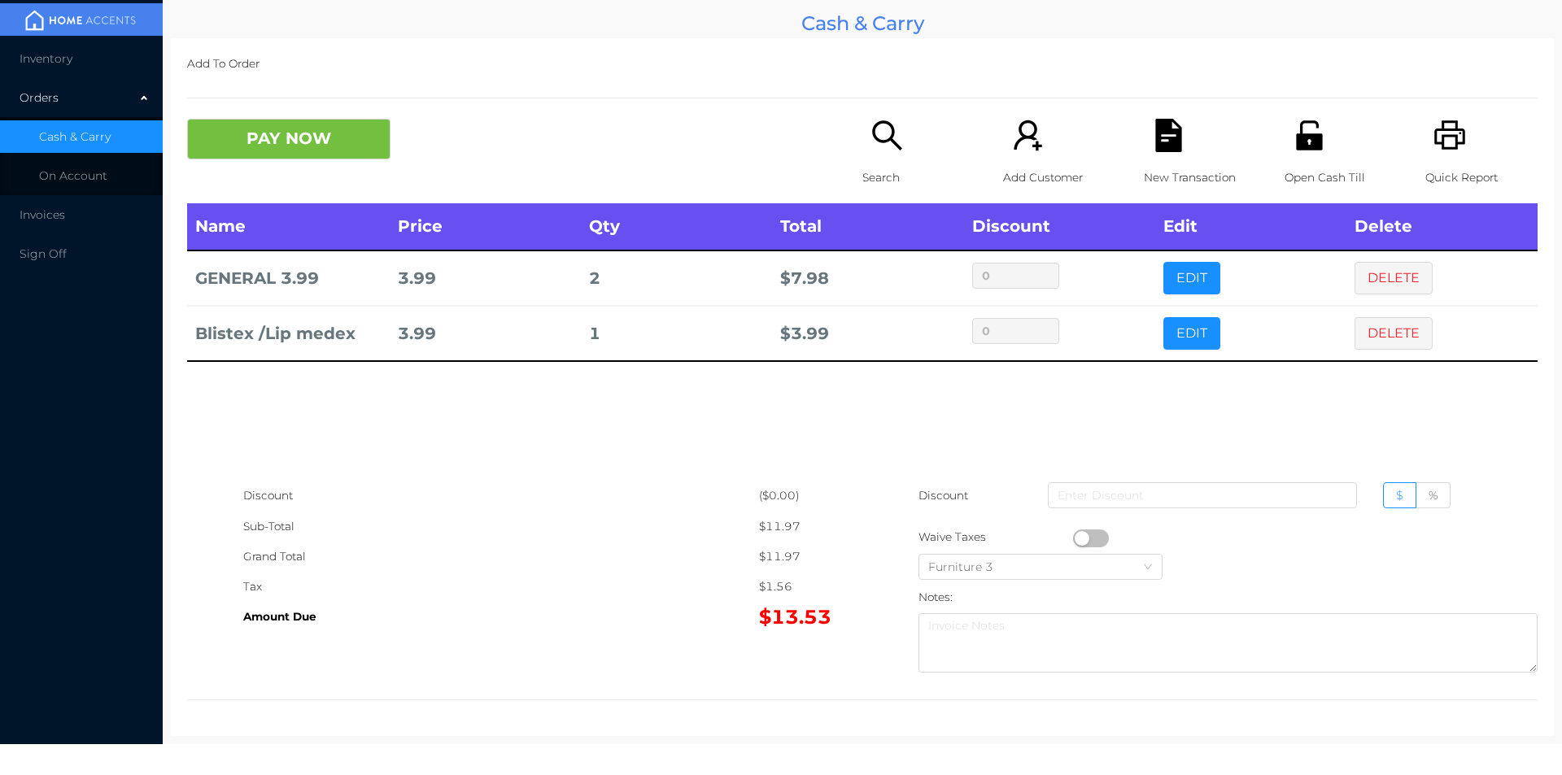
click at [1147, 157] on div "New Transaction" at bounding box center [1200, 161] width 112 height 85
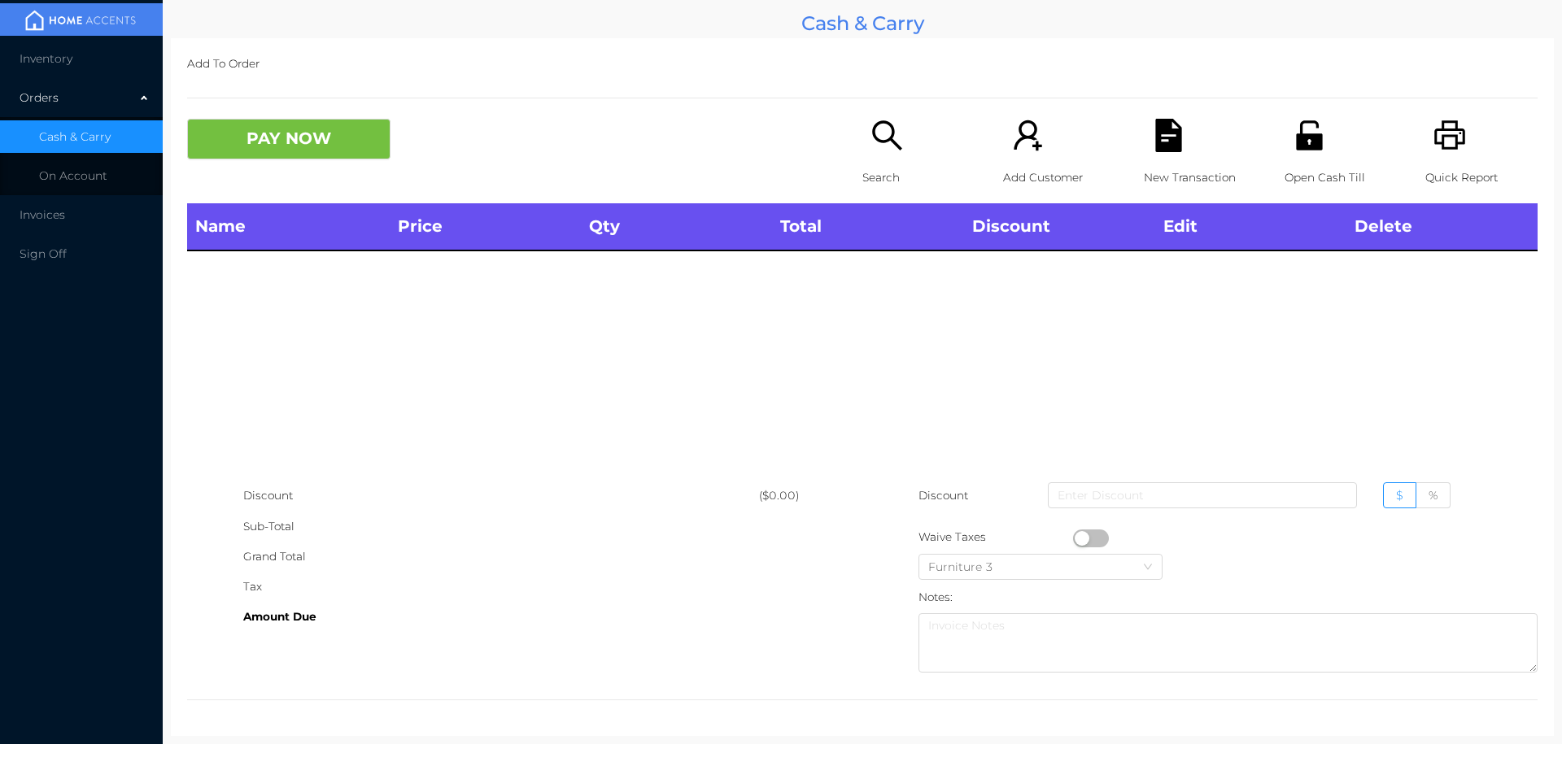
click at [1434, 137] on icon "icon: printer" at bounding box center [1450, 135] width 33 height 33
click at [1452, 138] on icon "icon: printer" at bounding box center [1450, 134] width 31 height 29
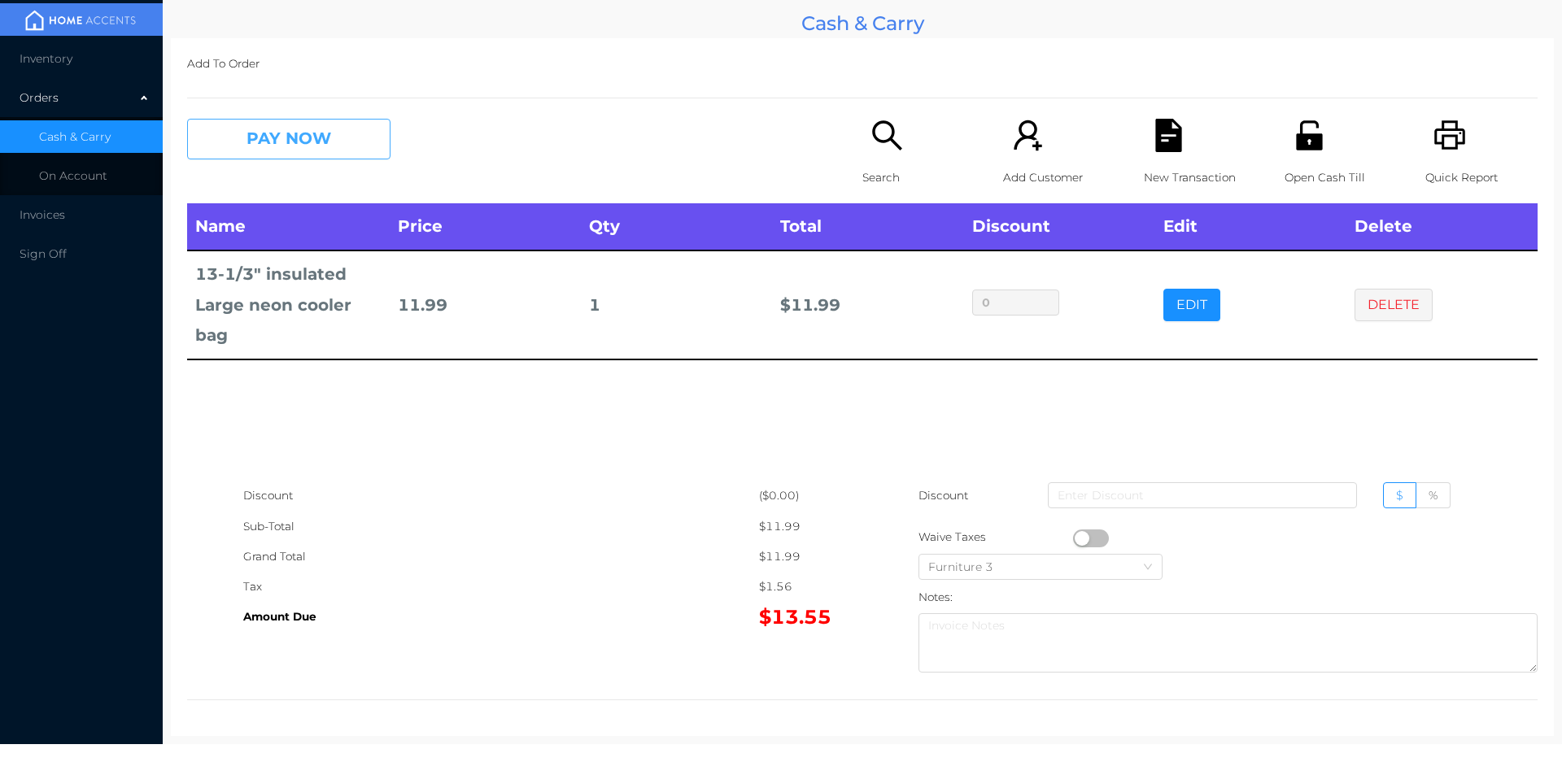
click at [319, 148] on button "PAY NOW" at bounding box center [288, 139] width 203 height 41
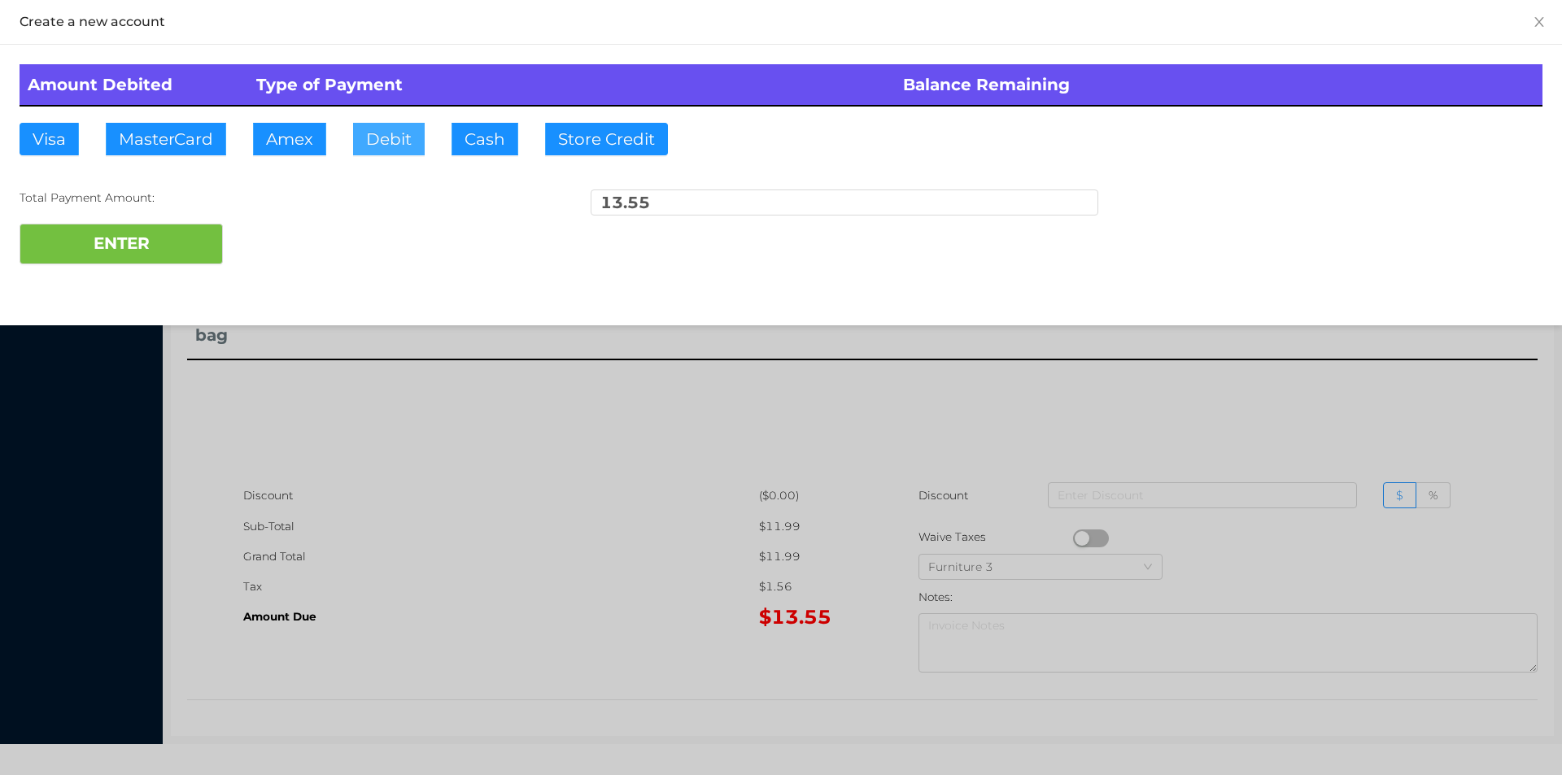
click at [382, 129] on button "Debit" at bounding box center [389, 139] width 72 height 33
click at [185, 241] on button "ENTER" at bounding box center [121, 244] width 203 height 41
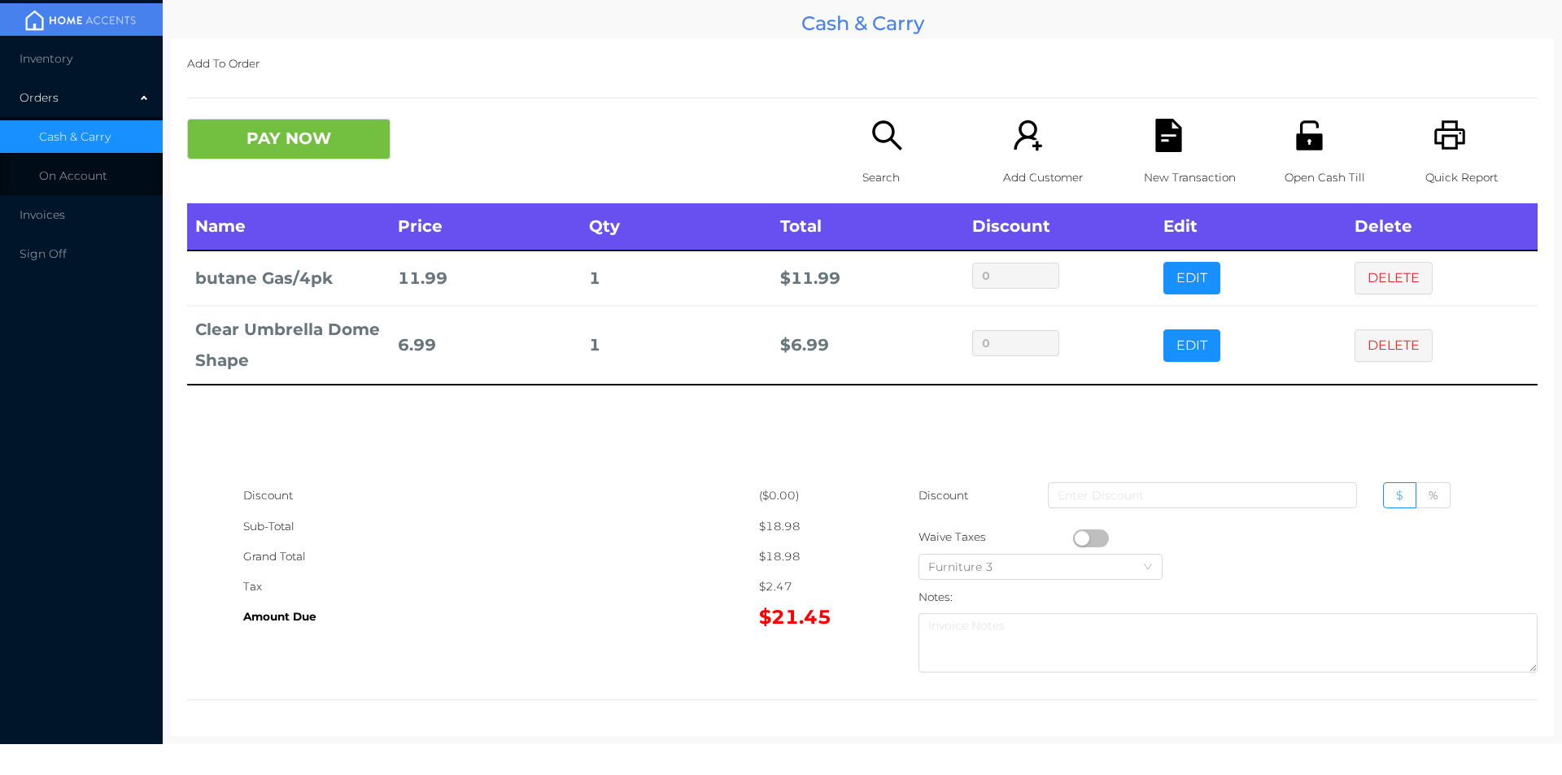
click at [1171, 142] on icon "icon: file-text" at bounding box center [1168, 135] width 26 height 33
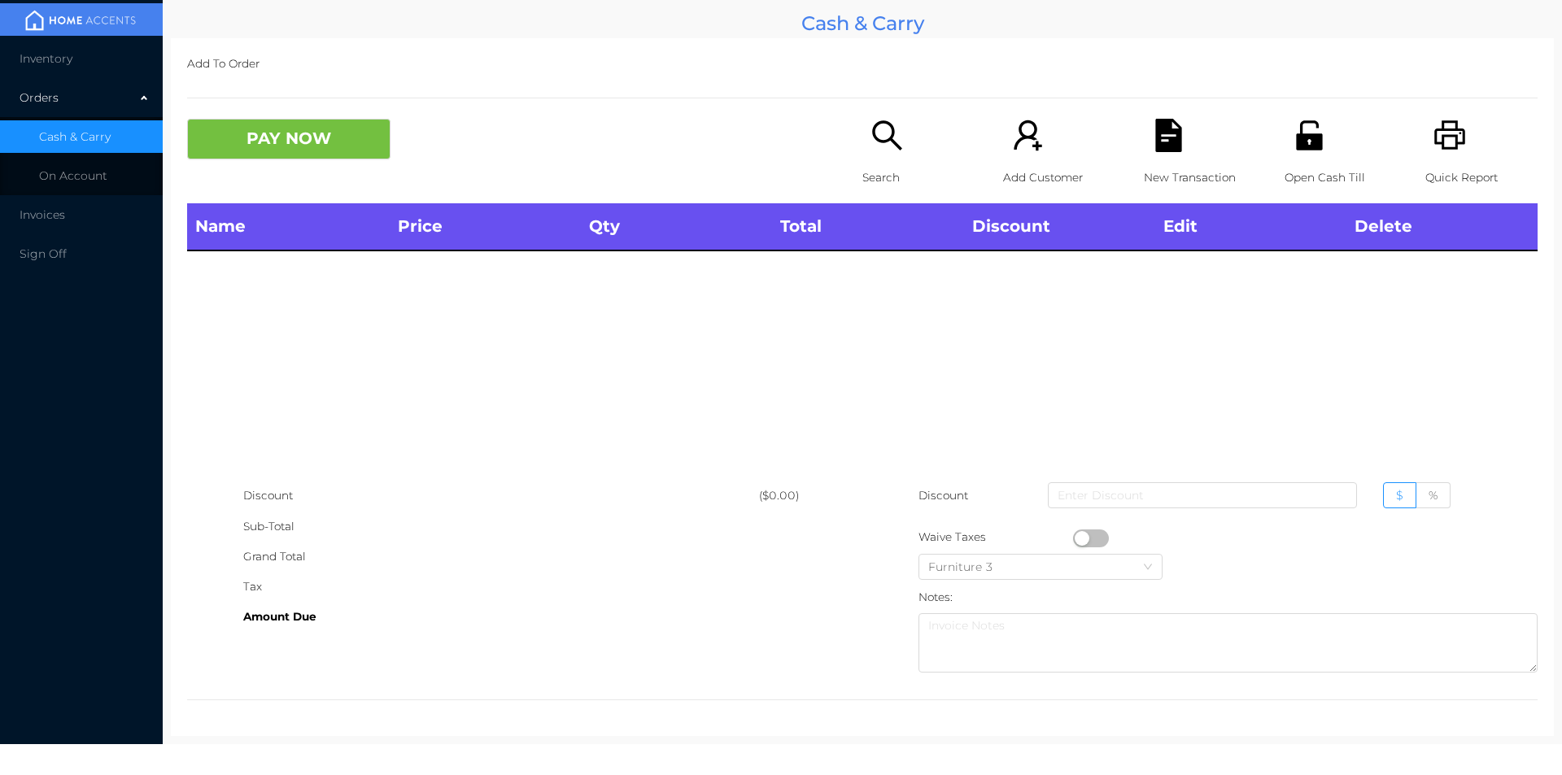
click at [1296, 140] on icon "icon: unlock" at bounding box center [1309, 134] width 26 height 29
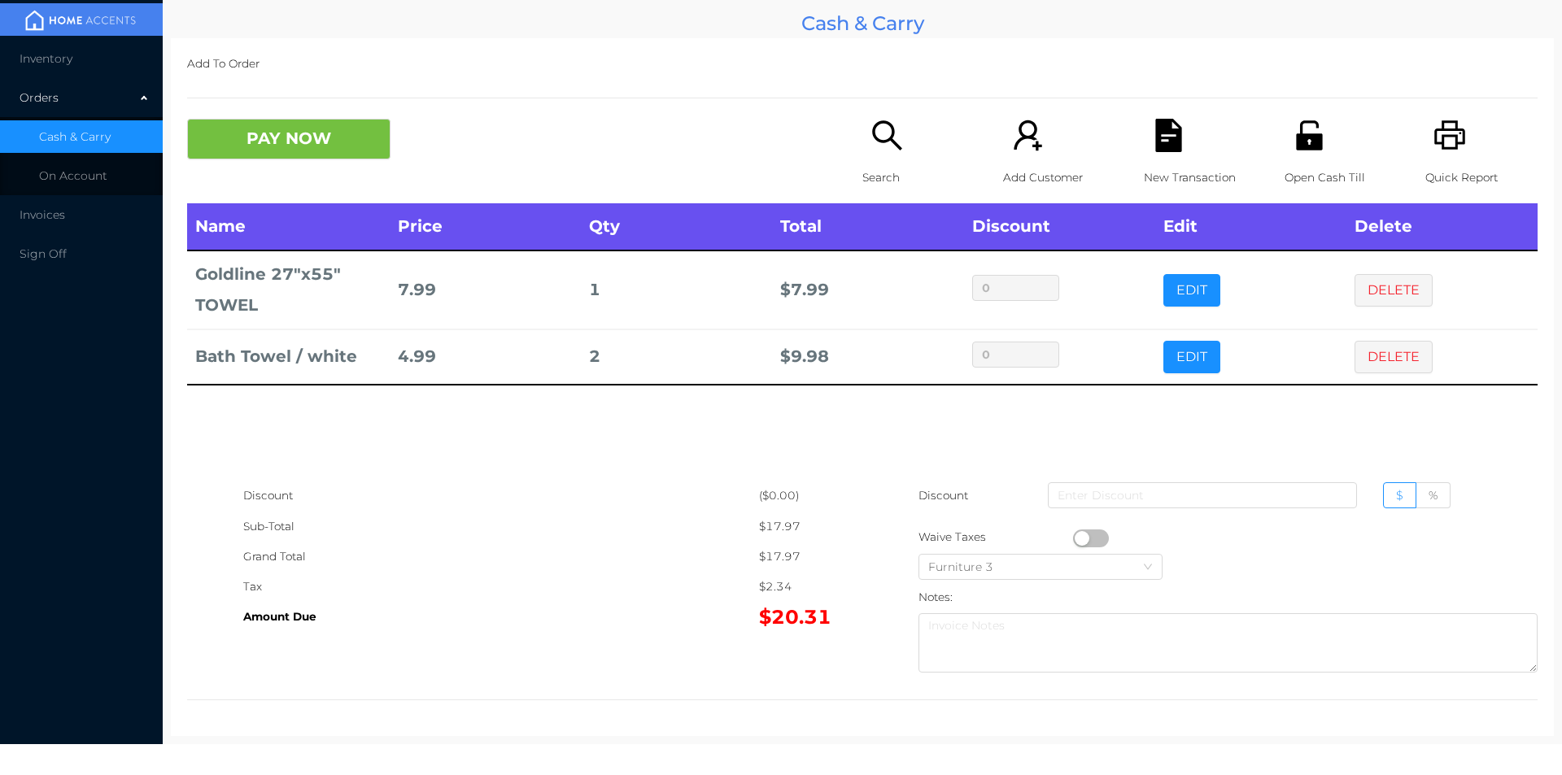
click at [1164, 353] on button "EDIT" at bounding box center [1192, 357] width 57 height 33
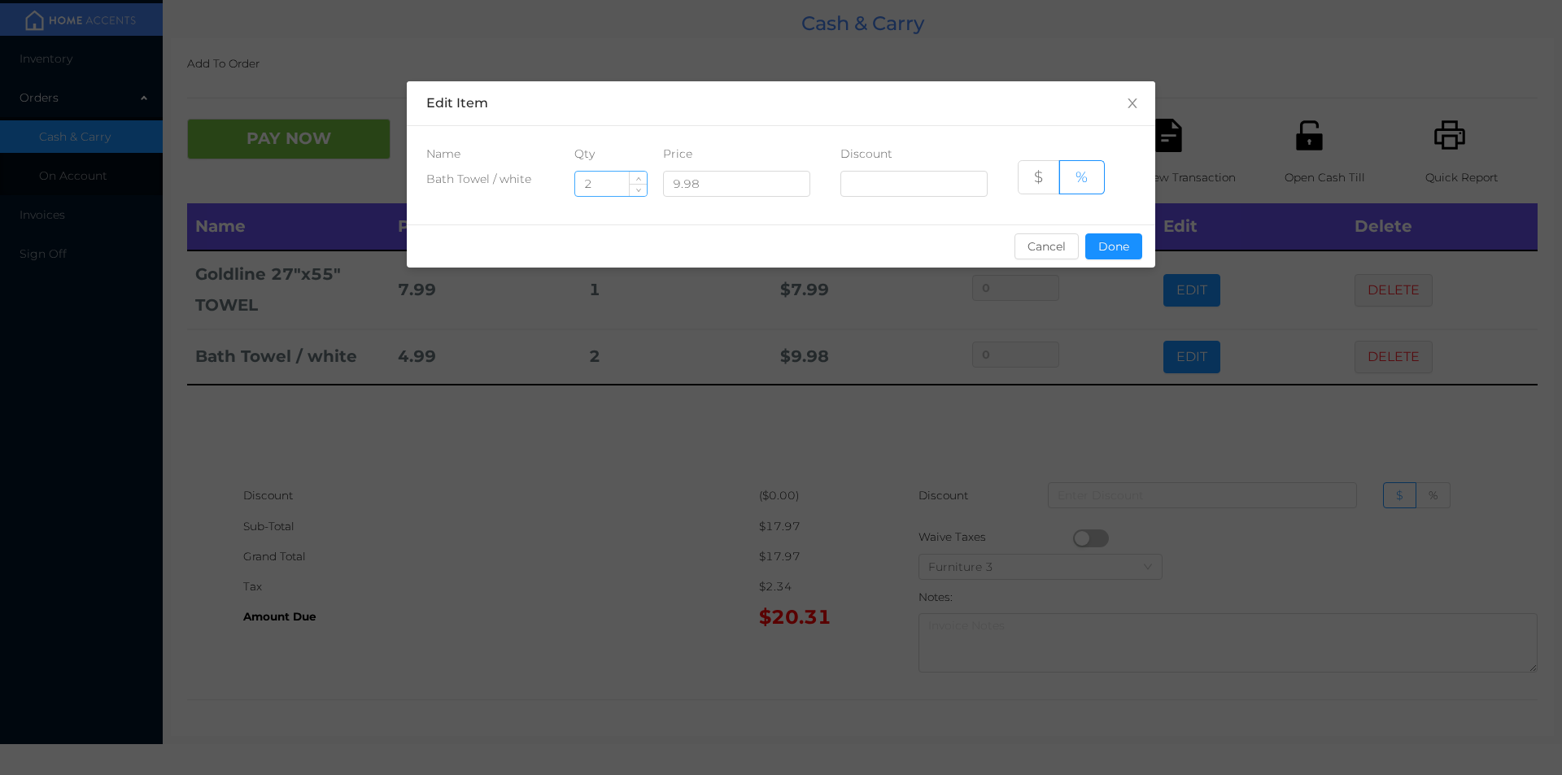
click at [593, 177] on input "2" at bounding box center [611, 184] width 72 height 24
type input "1"
click at [1112, 238] on button "Done" at bounding box center [1113, 247] width 57 height 26
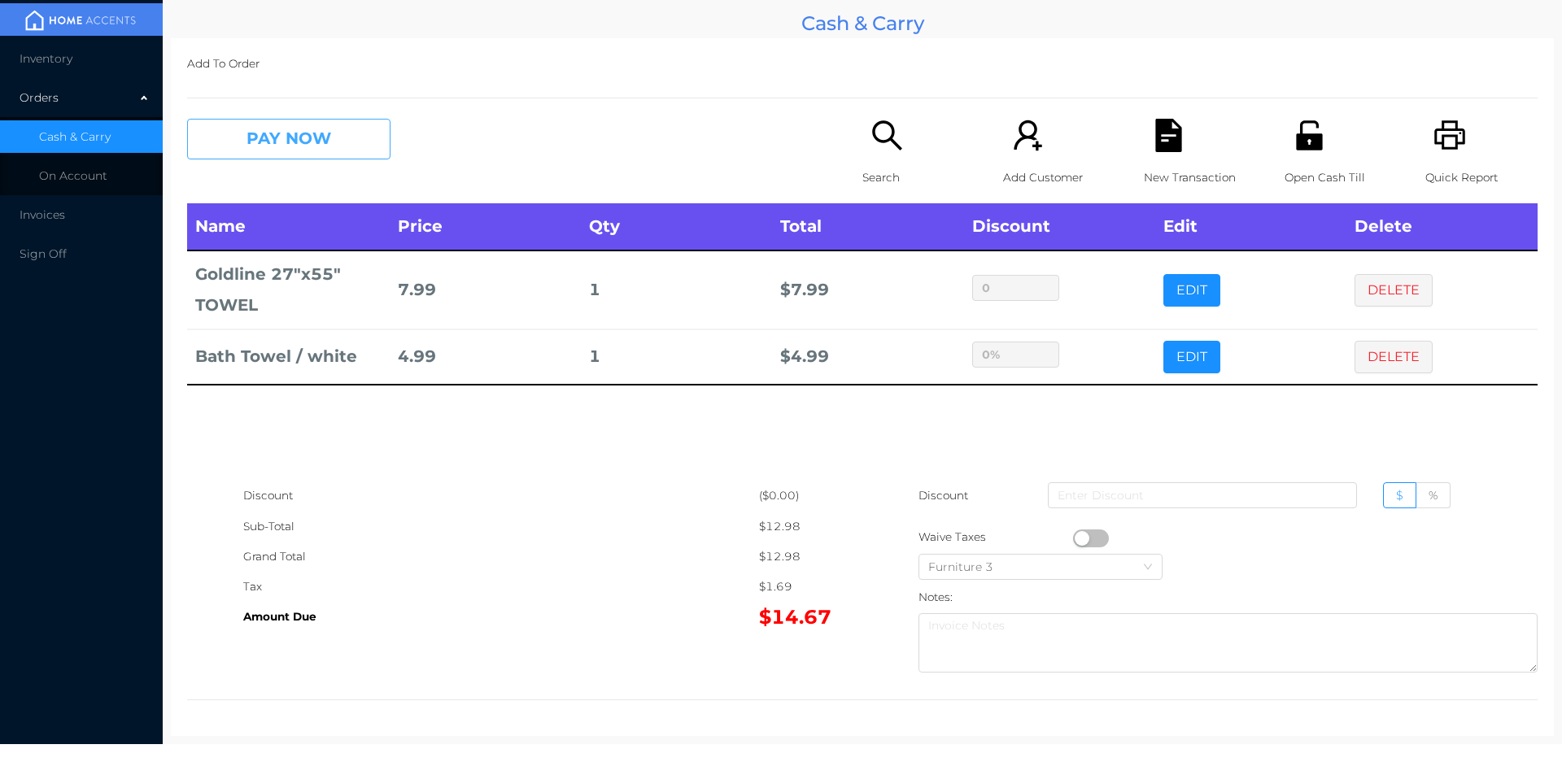
click at [270, 156] on button "PAY NOW" at bounding box center [288, 139] width 203 height 41
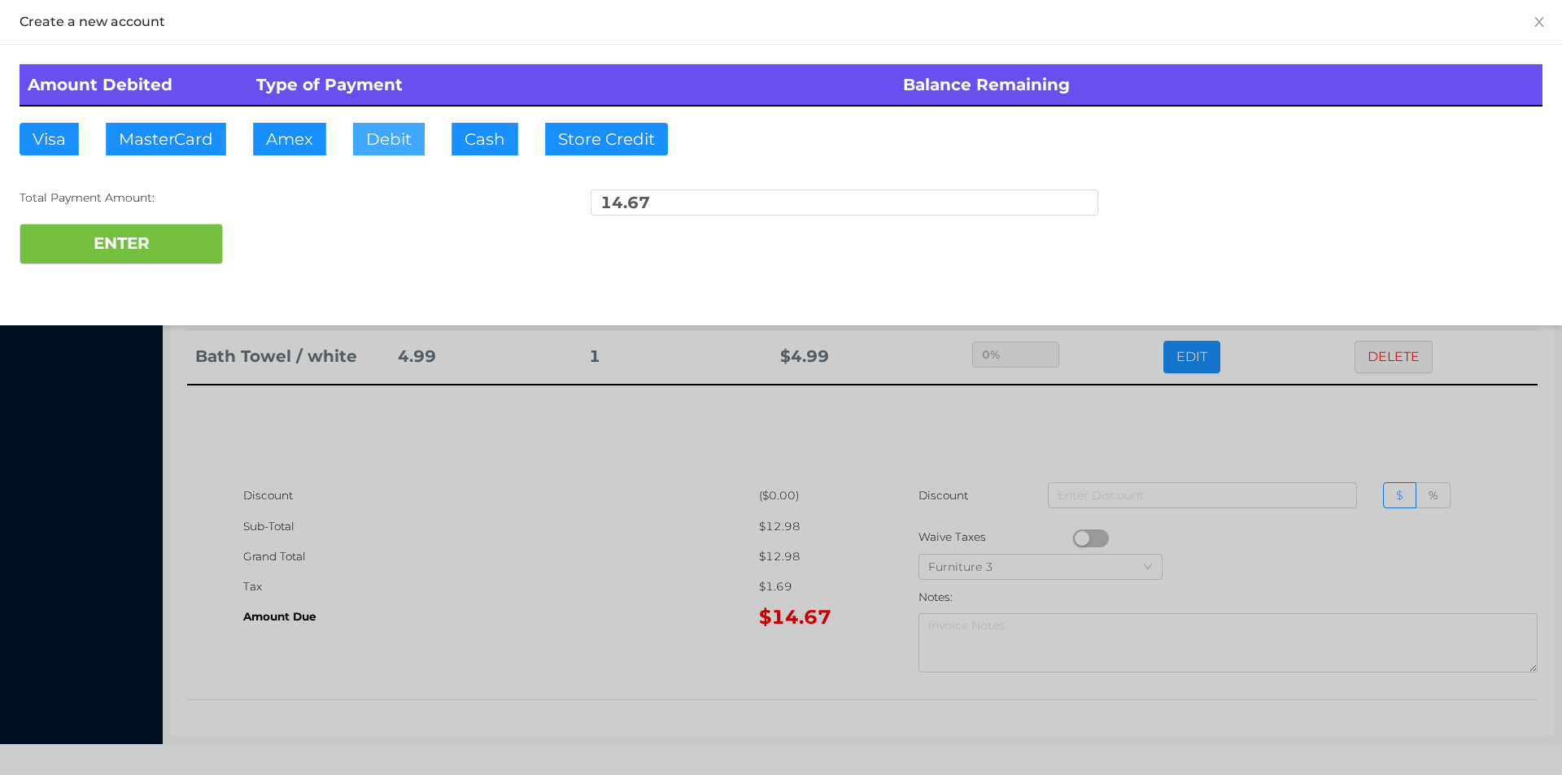
click at [414, 144] on button "Debit" at bounding box center [389, 139] width 72 height 33
click at [199, 242] on button "ENTER" at bounding box center [121, 244] width 203 height 41
type input "0"
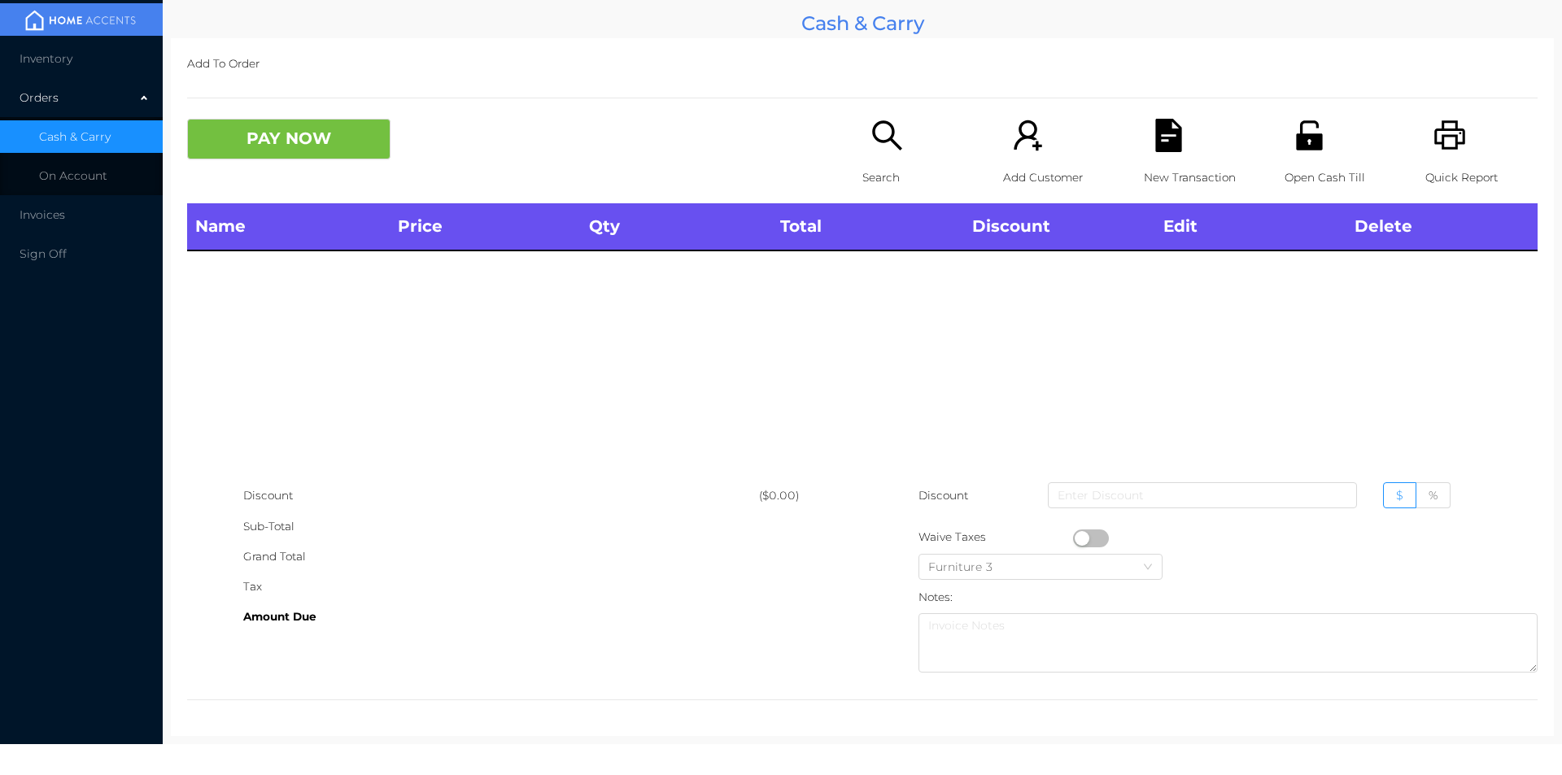
click at [1285, 160] on div "Open Cash Till" at bounding box center [1341, 161] width 112 height 85
click at [877, 131] on icon "icon: search" at bounding box center [887, 135] width 33 height 33
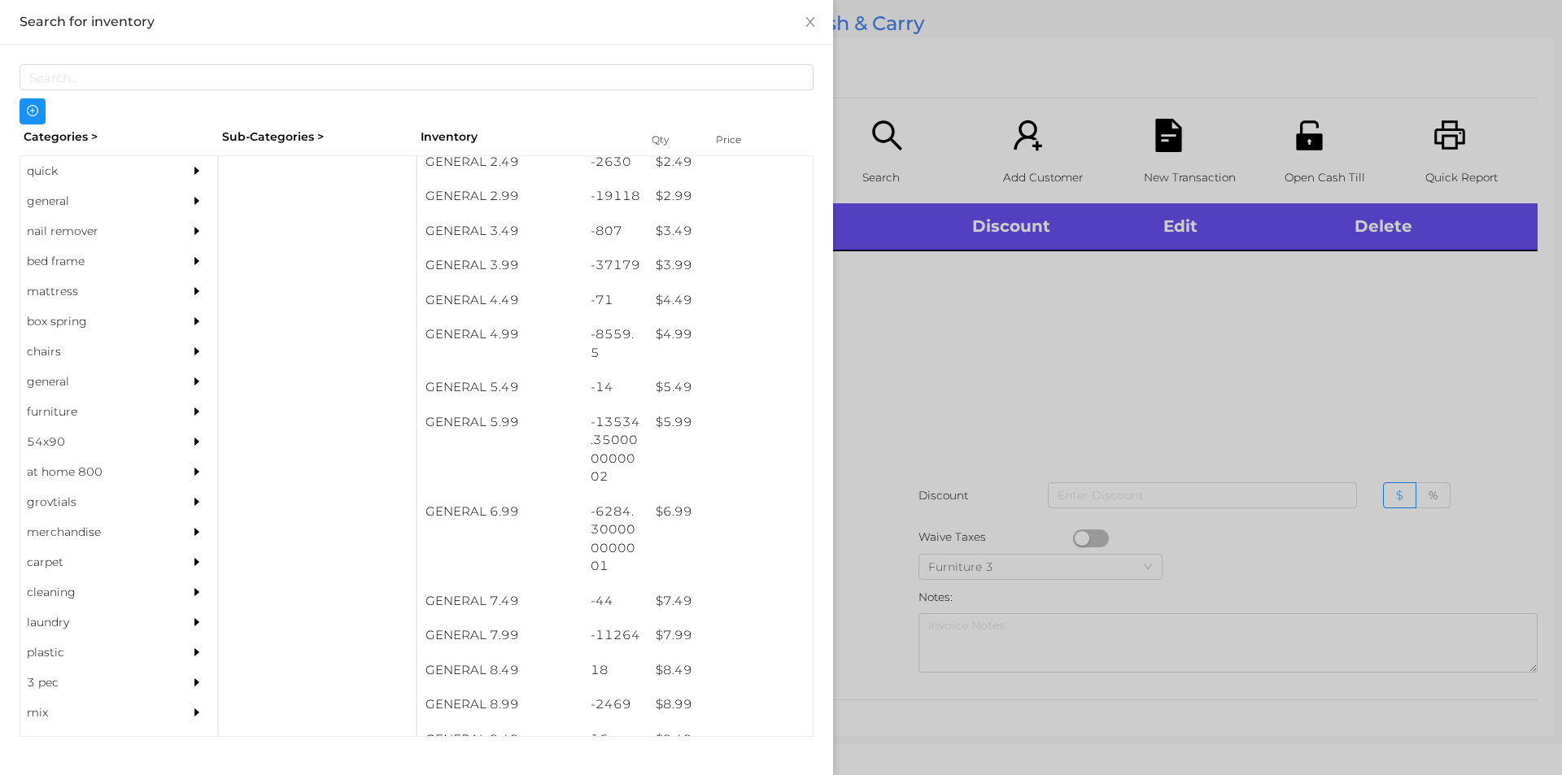
scroll to position [403, 0]
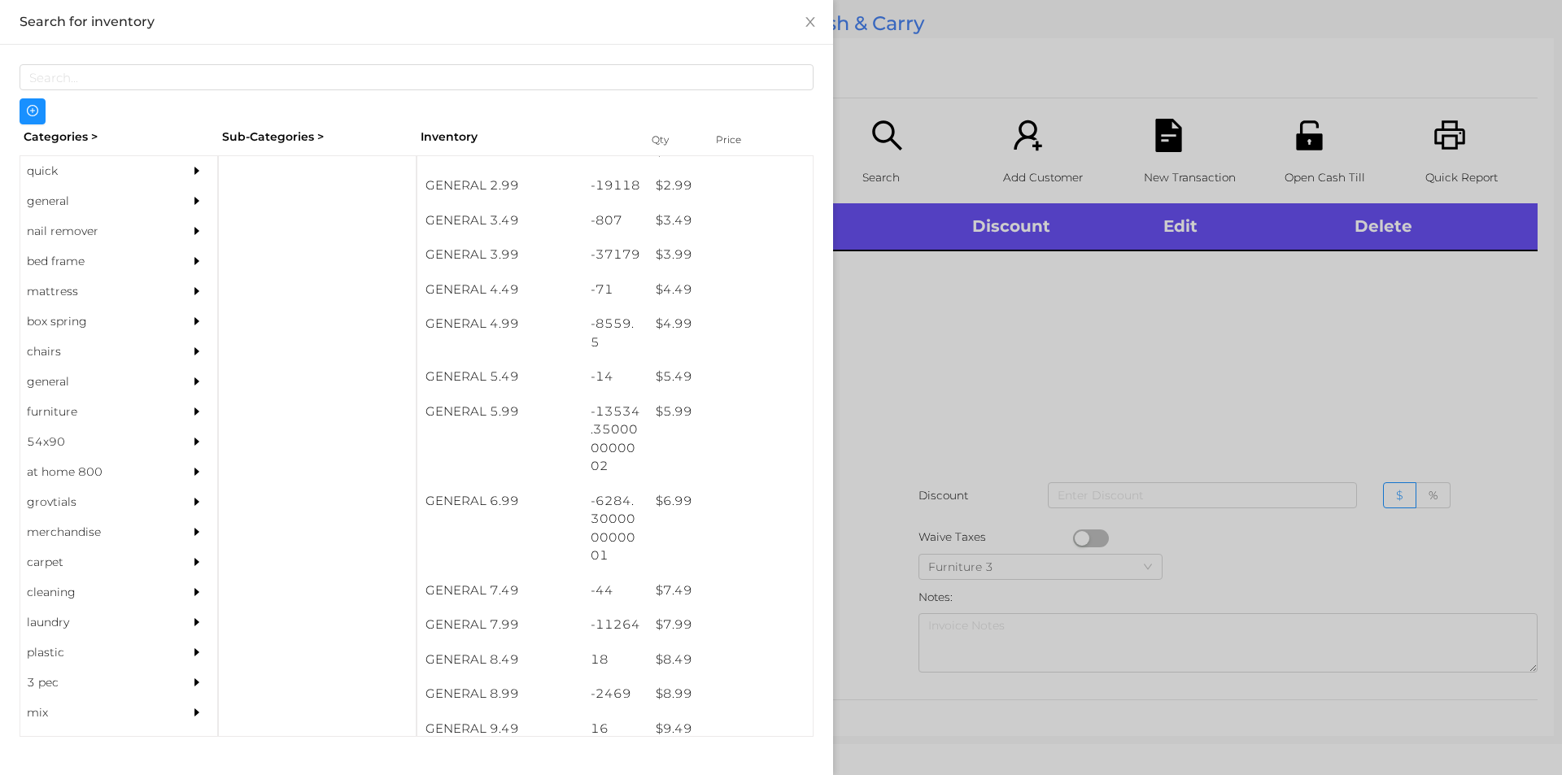
click at [56, 194] on div "general" at bounding box center [94, 201] width 148 height 30
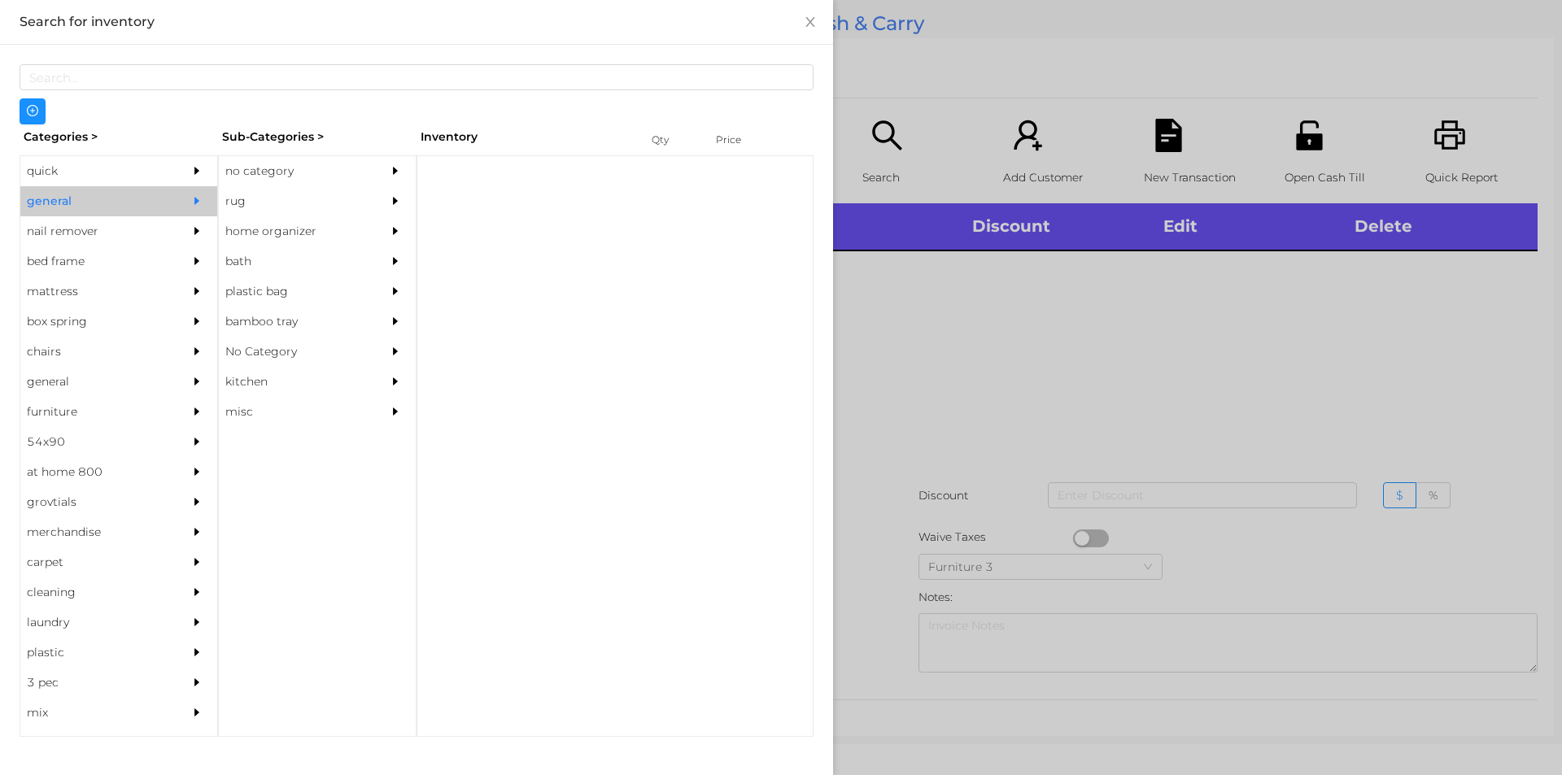
scroll to position [0, 0]
click at [275, 159] on div "no category" at bounding box center [293, 171] width 148 height 30
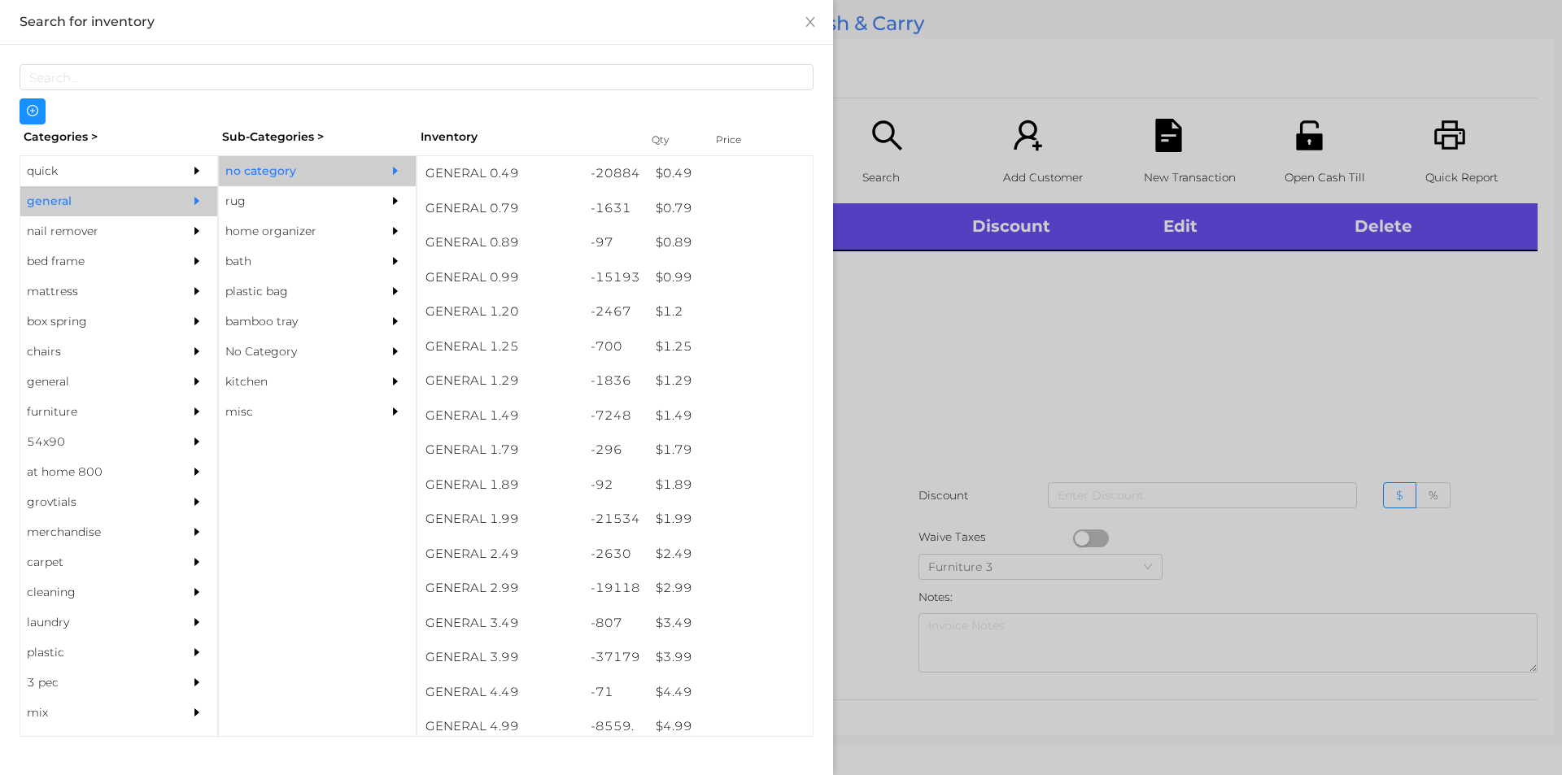
click at [52, 176] on div "quick" at bounding box center [94, 171] width 148 height 30
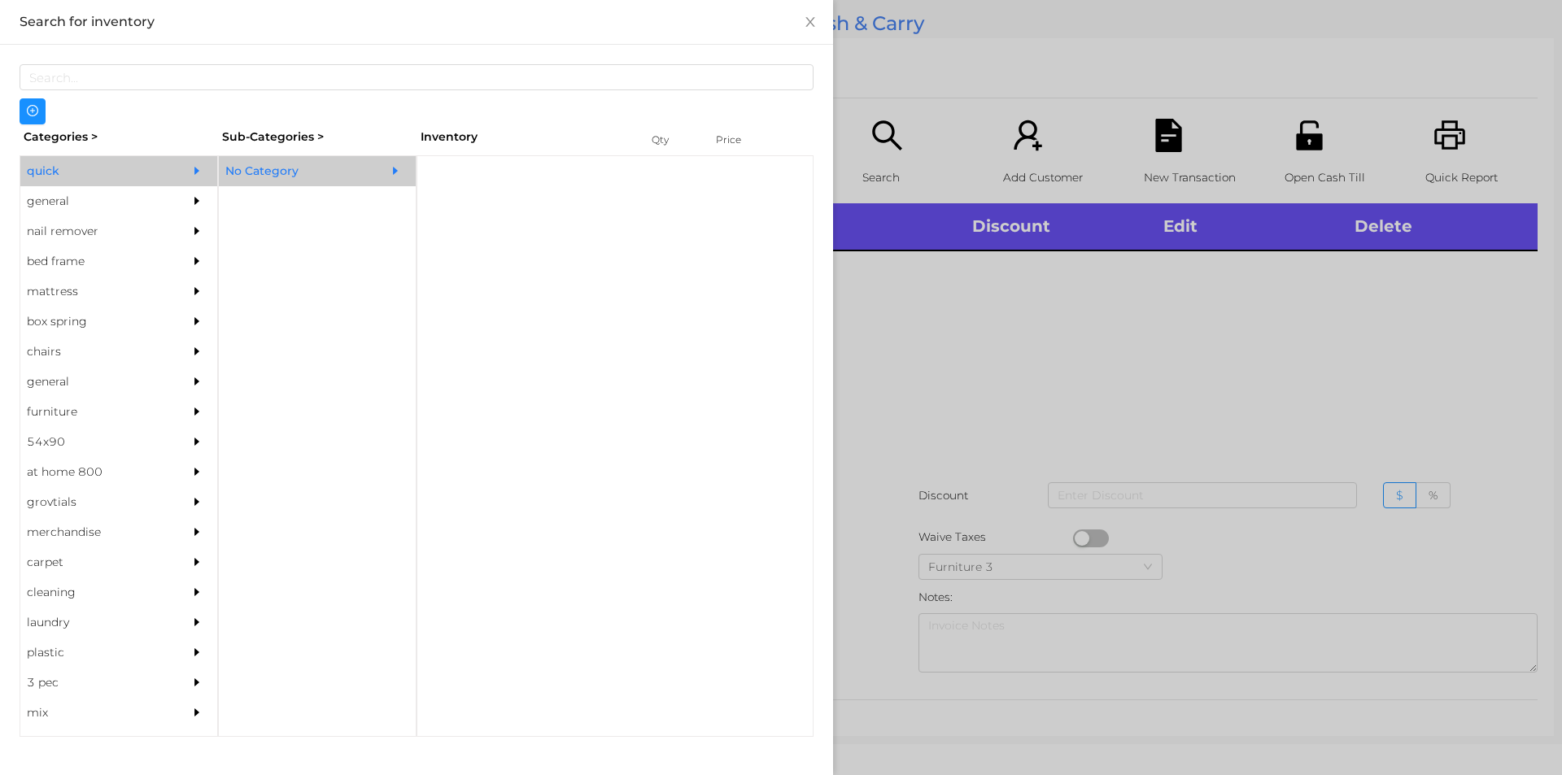
click at [275, 159] on div "No Category" at bounding box center [293, 171] width 148 height 30
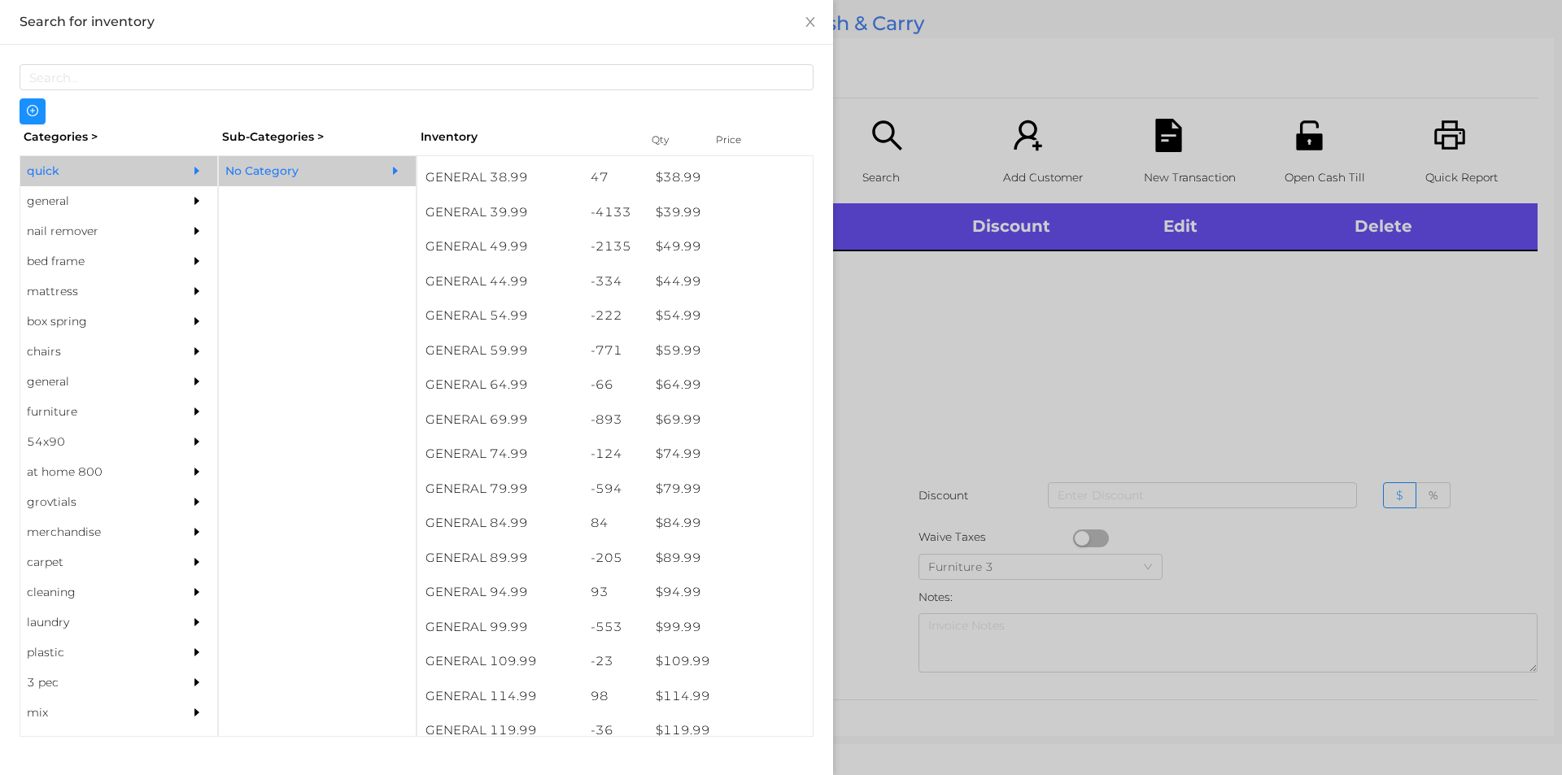
scroll to position [895, 0]
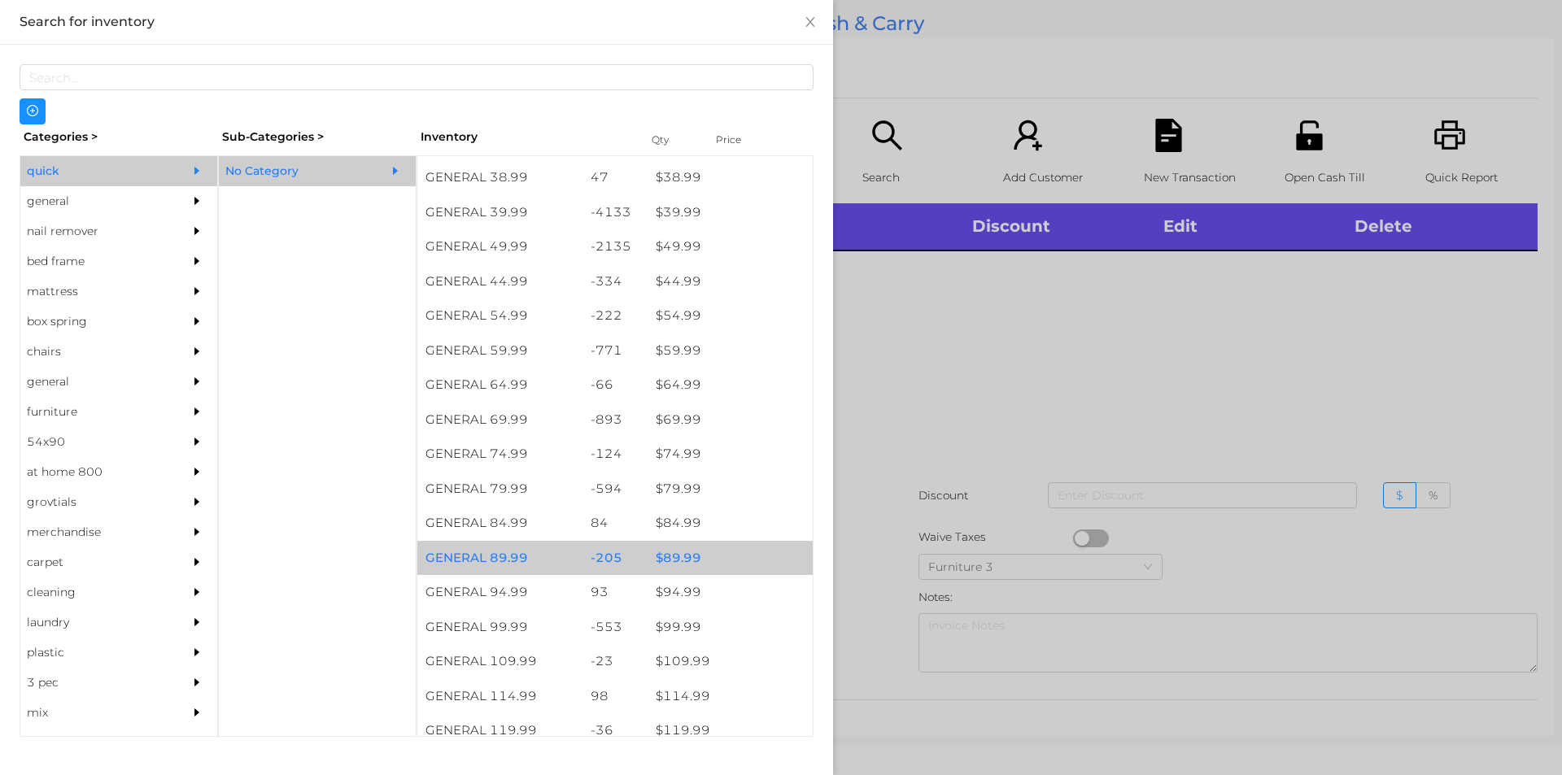
click at [679, 555] on div "$ 89.99" at bounding box center [730, 558] width 165 height 35
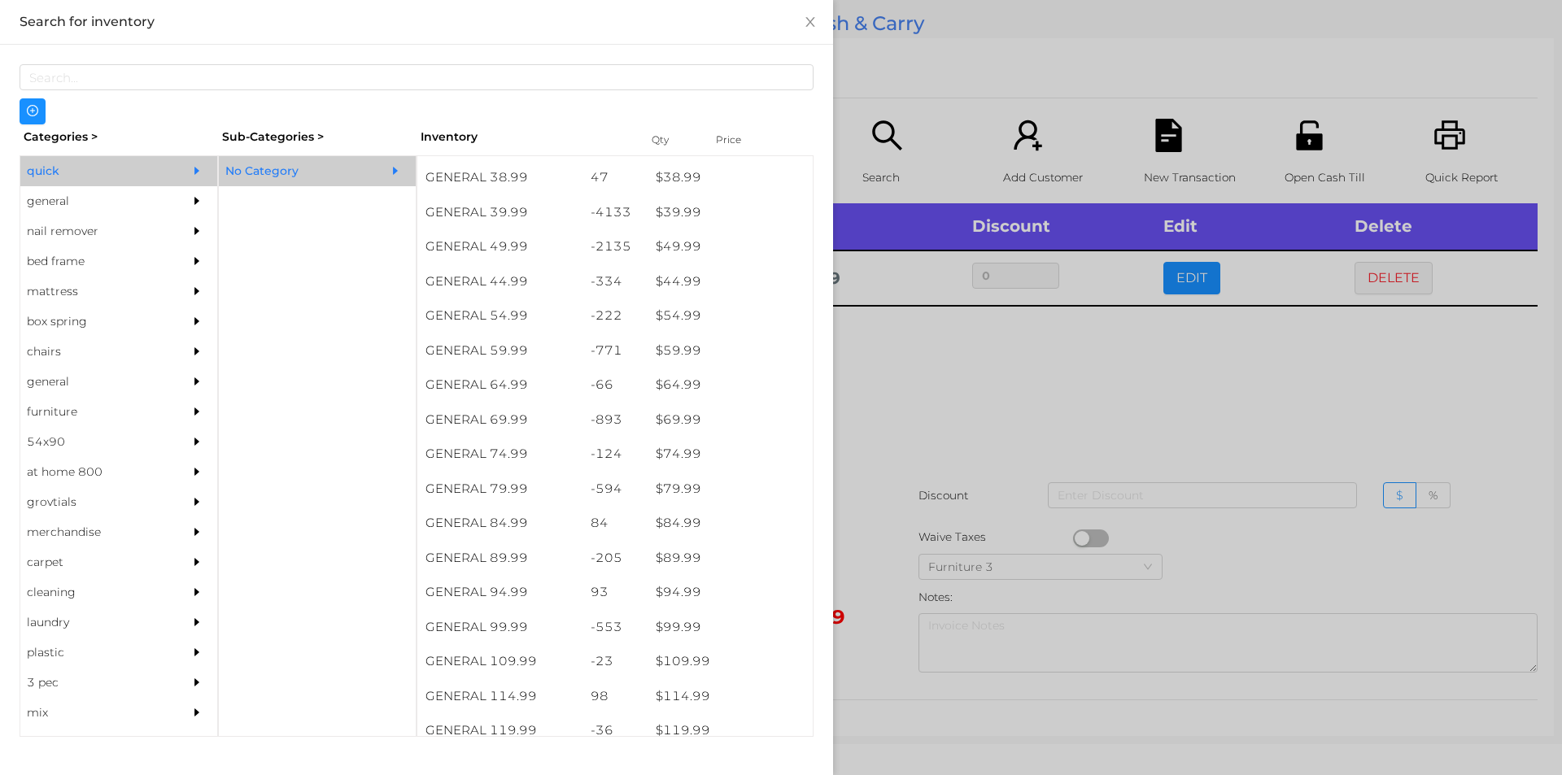
click at [1195, 432] on div at bounding box center [781, 387] width 1562 height 775
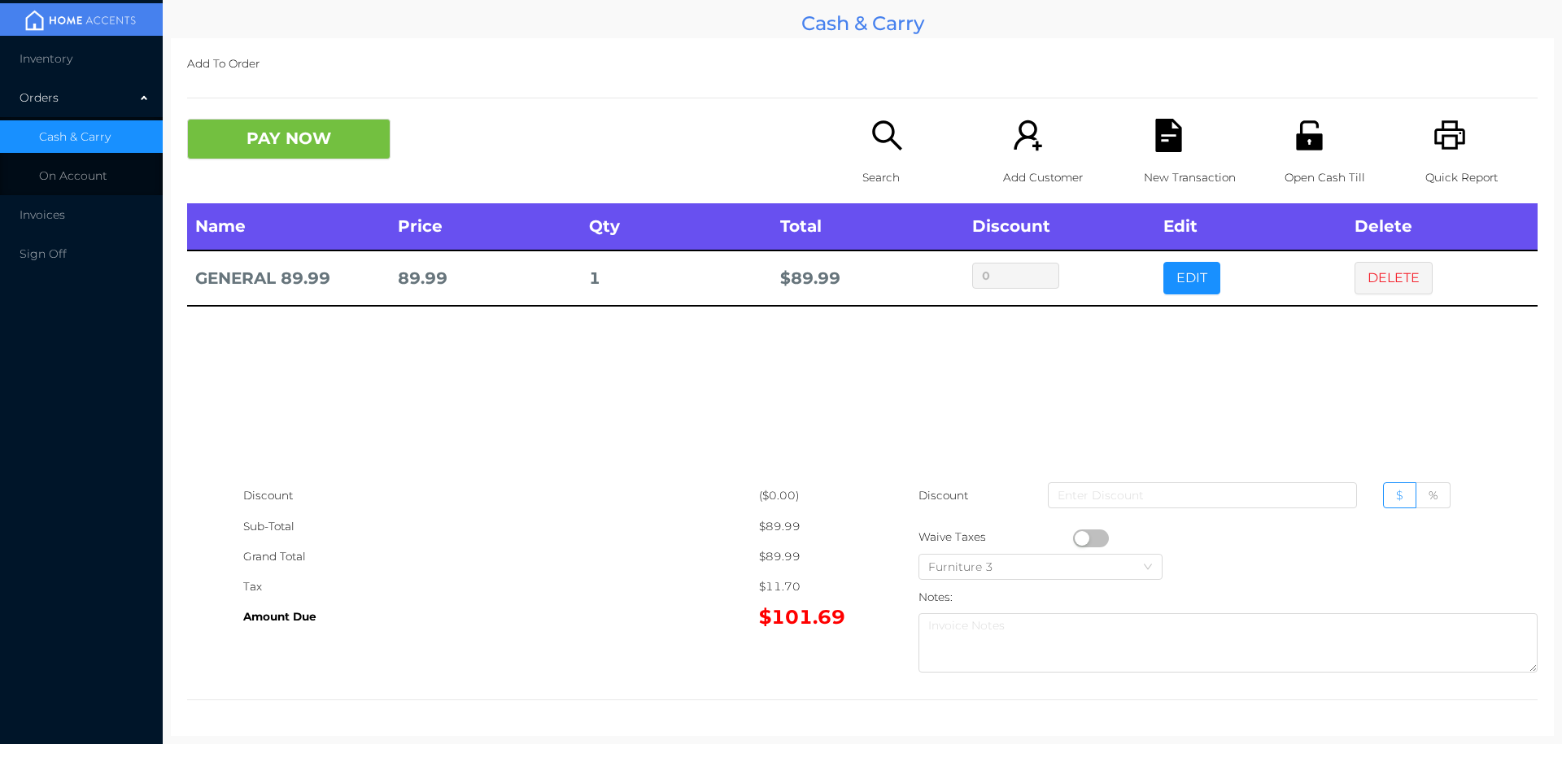
click at [869, 154] on div "Search" at bounding box center [919, 161] width 112 height 85
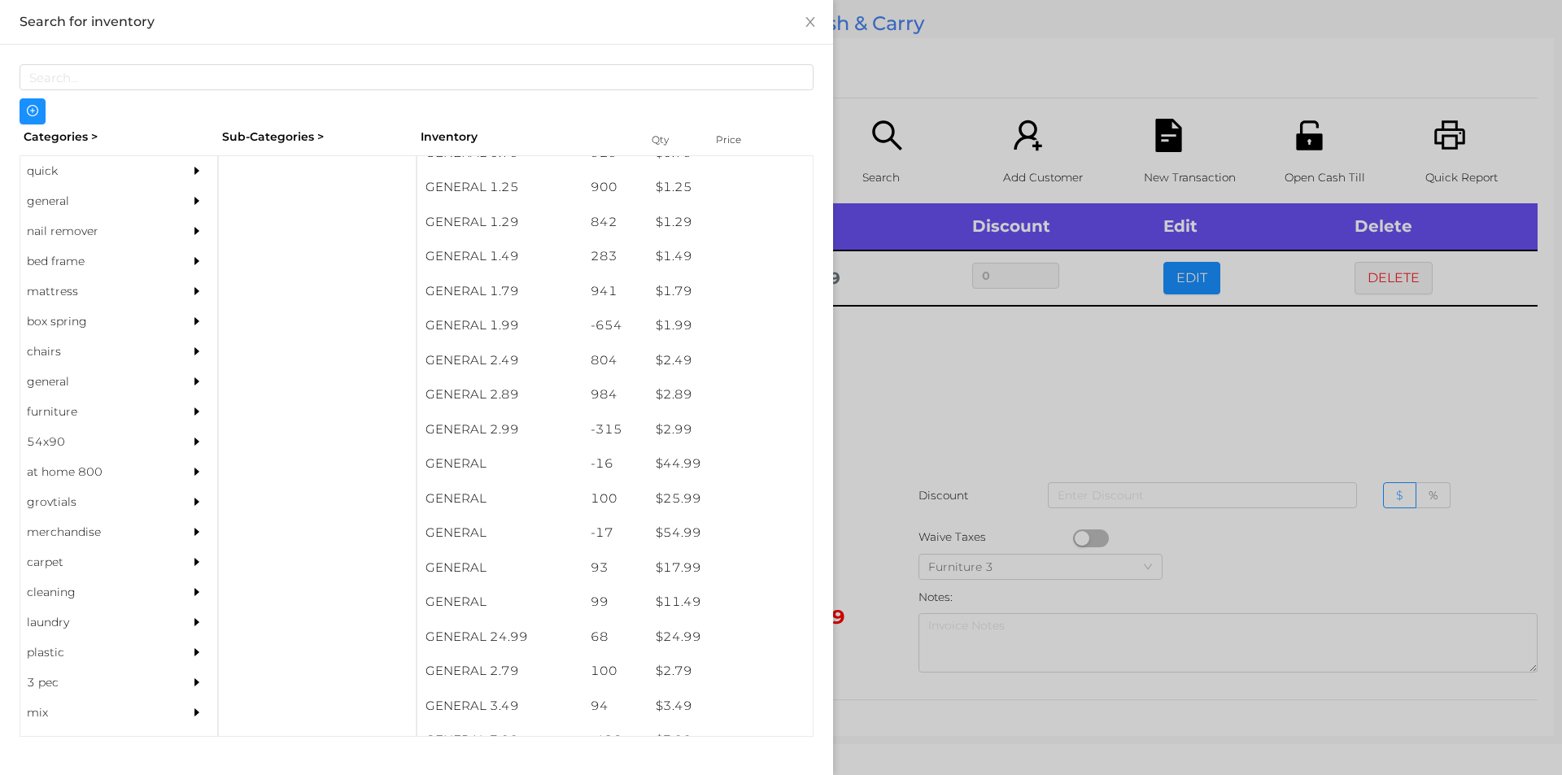
scroll to position [0, 0]
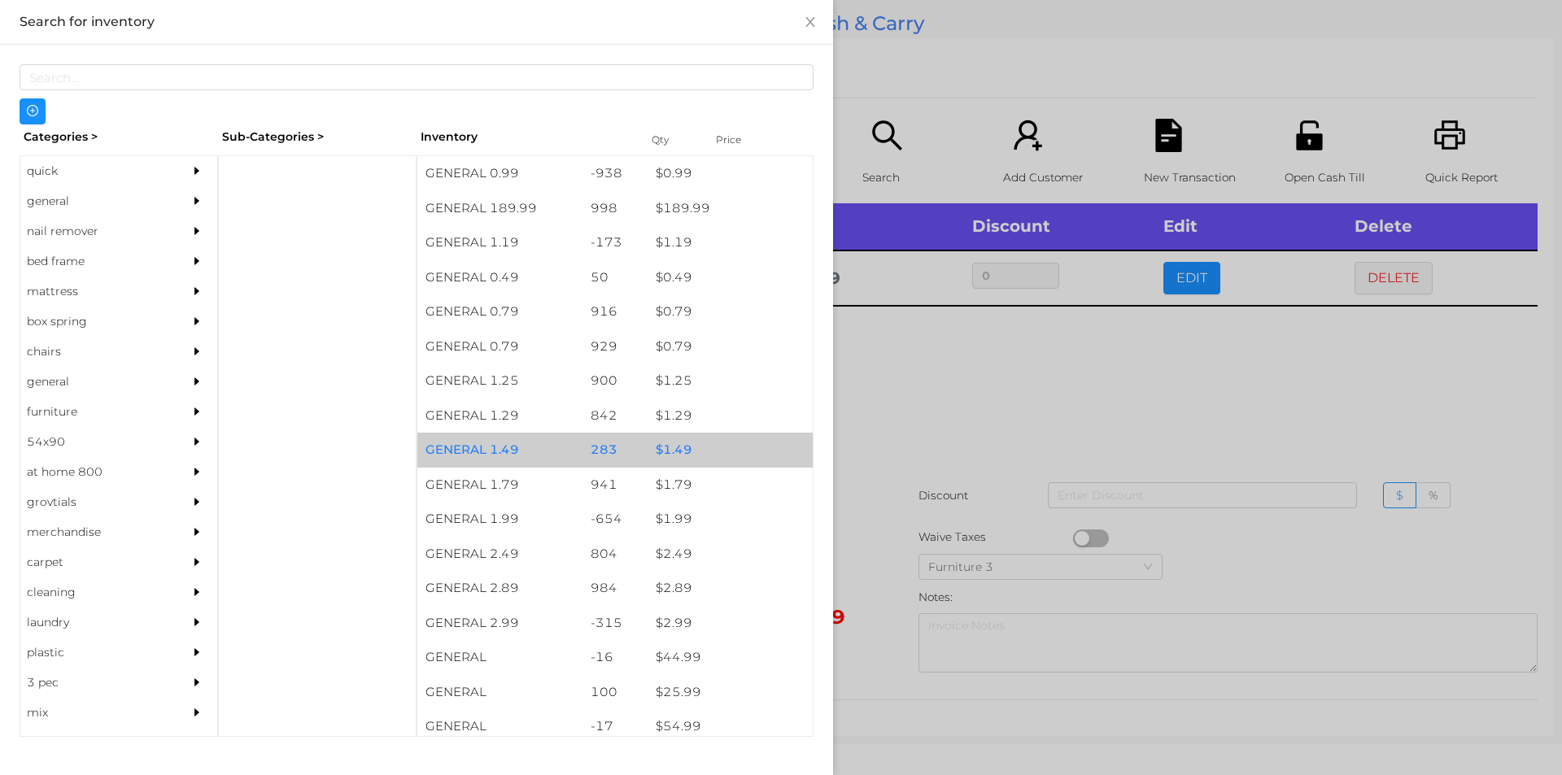
click at [733, 463] on div "$ 1.49" at bounding box center [730, 450] width 165 height 35
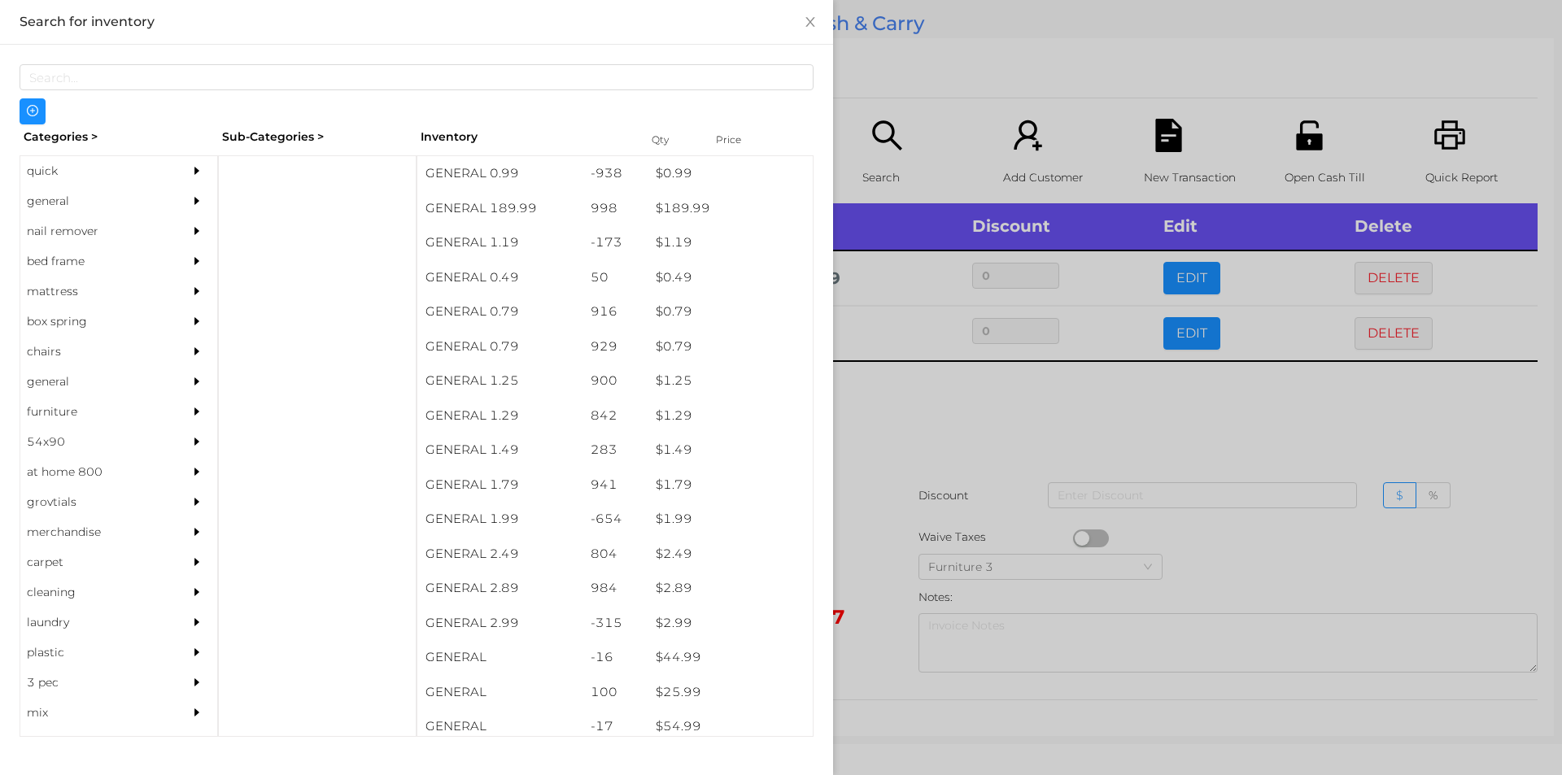
click at [59, 232] on div "nail remover" at bounding box center [94, 231] width 148 height 30
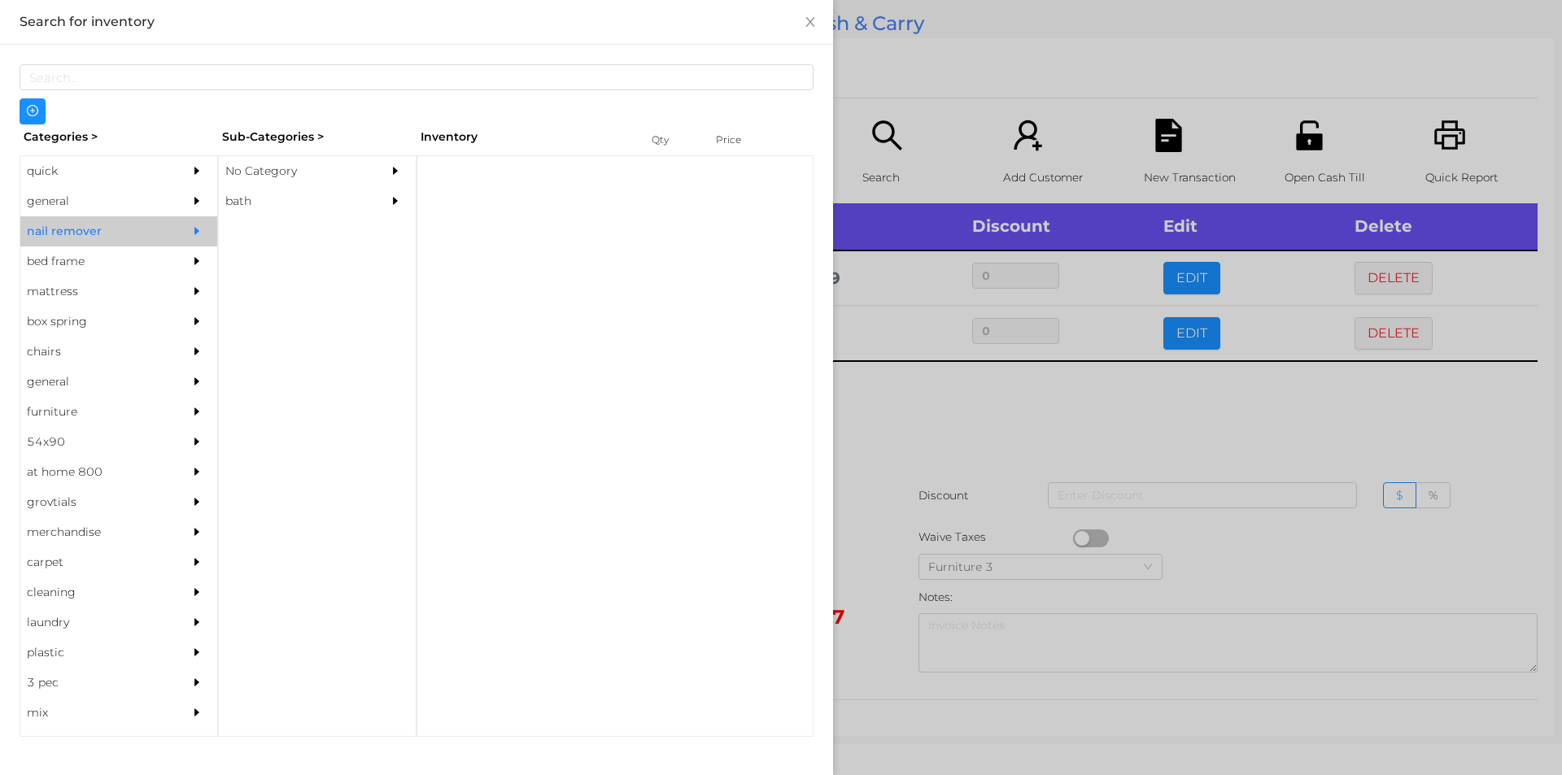
click at [77, 187] on div "general" at bounding box center [94, 201] width 148 height 30
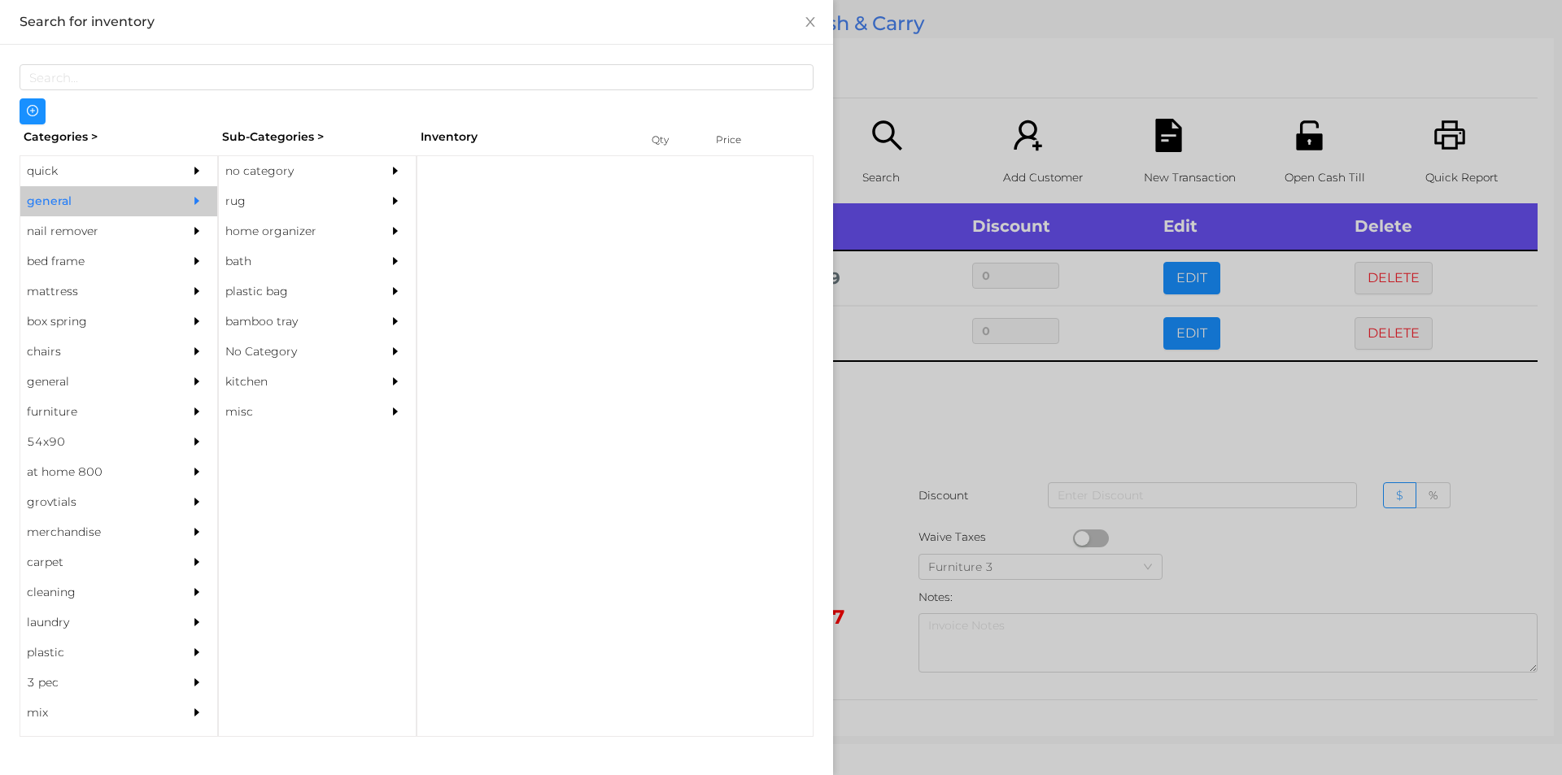
click at [266, 173] on div "no category" at bounding box center [293, 171] width 148 height 30
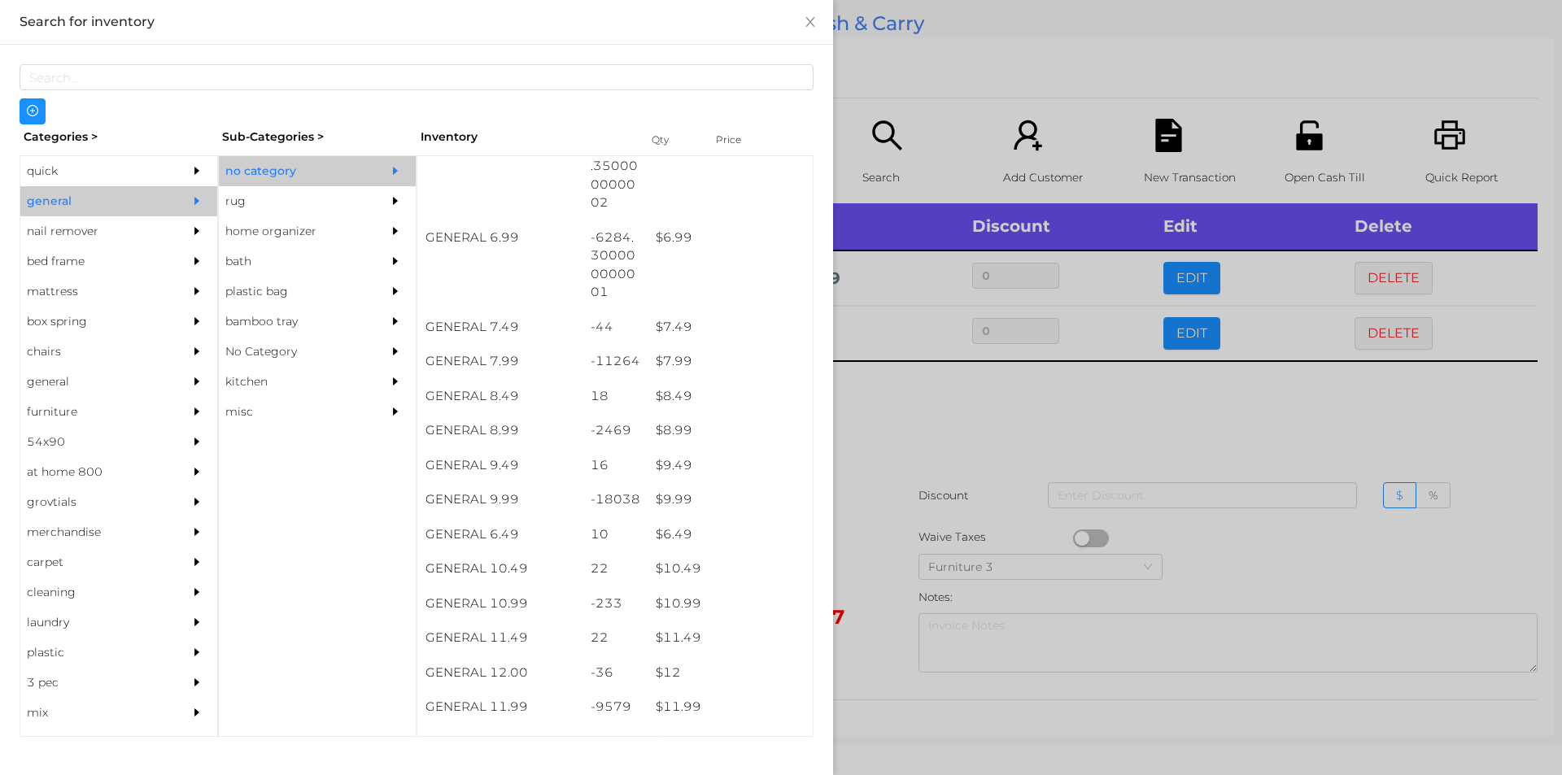
scroll to position [666, 0]
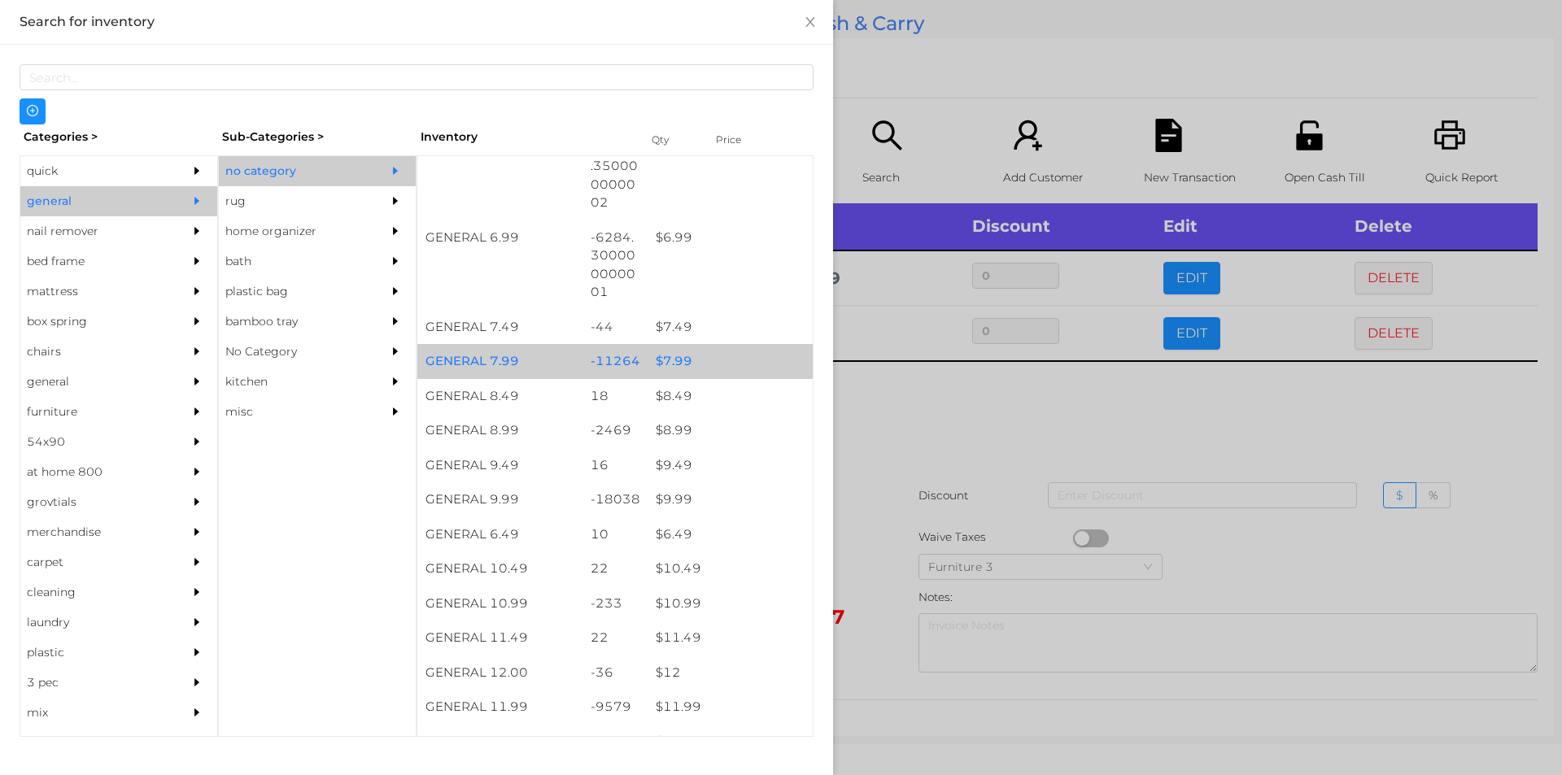
click at [675, 356] on div "$ 7.99" at bounding box center [730, 361] width 165 height 35
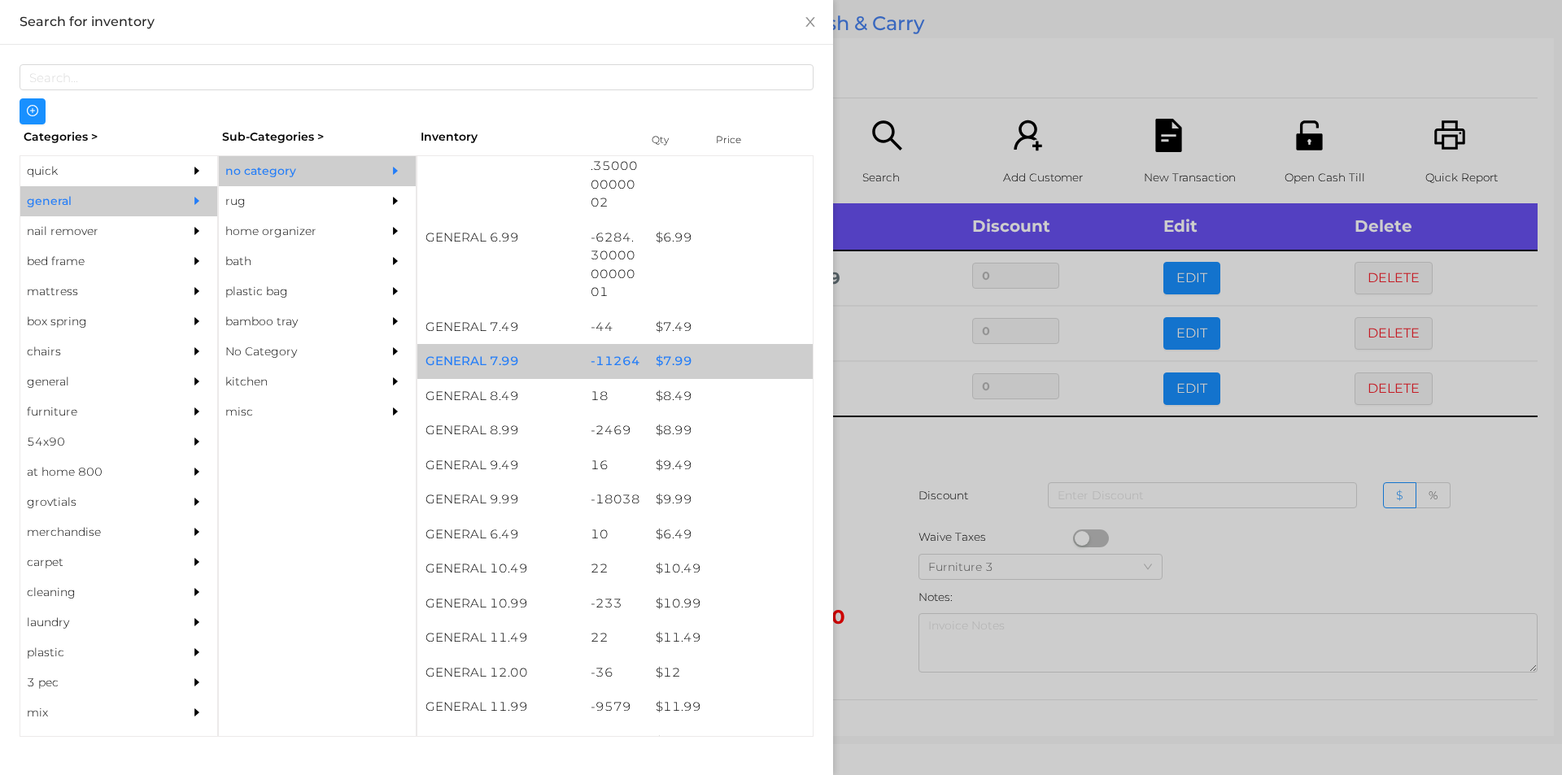
click at [669, 365] on div "$ 7.99" at bounding box center [730, 361] width 165 height 35
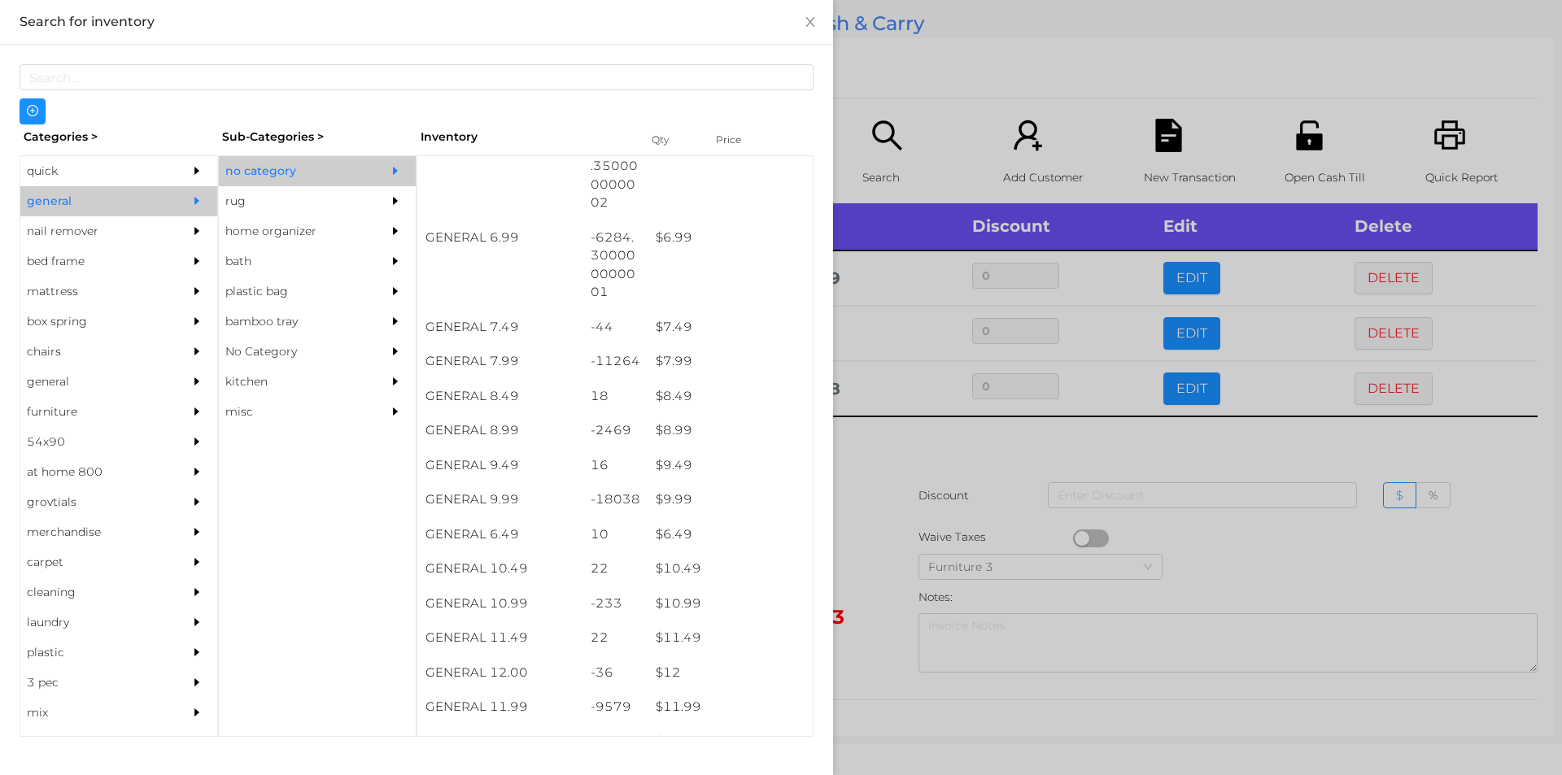
click at [1037, 465] on div at bounding box center [781, 387] width 1562 height 775
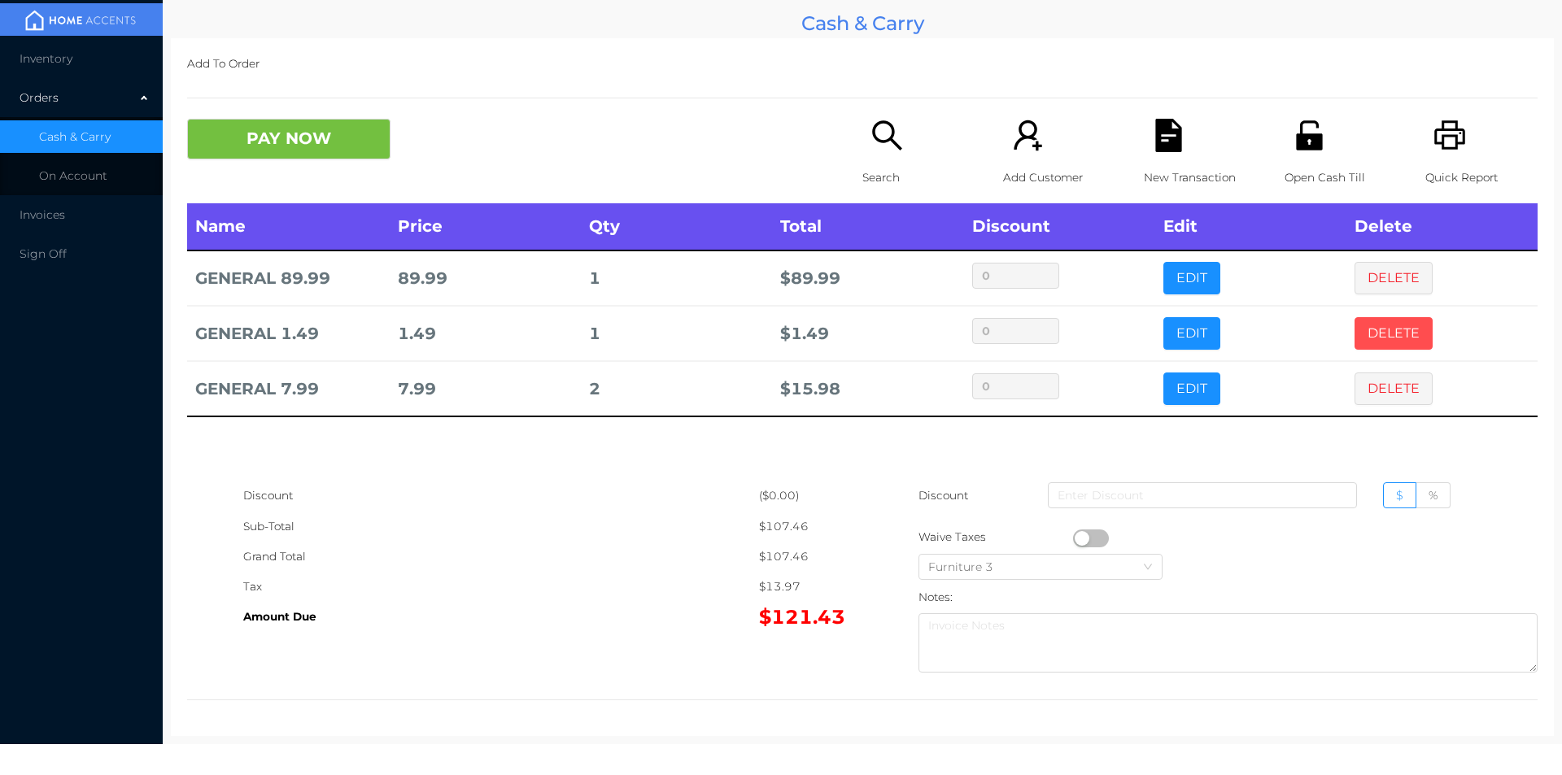
click at [1366, 321] on button "DELETE" at bounding box center [1394, 333] width 78 height 33
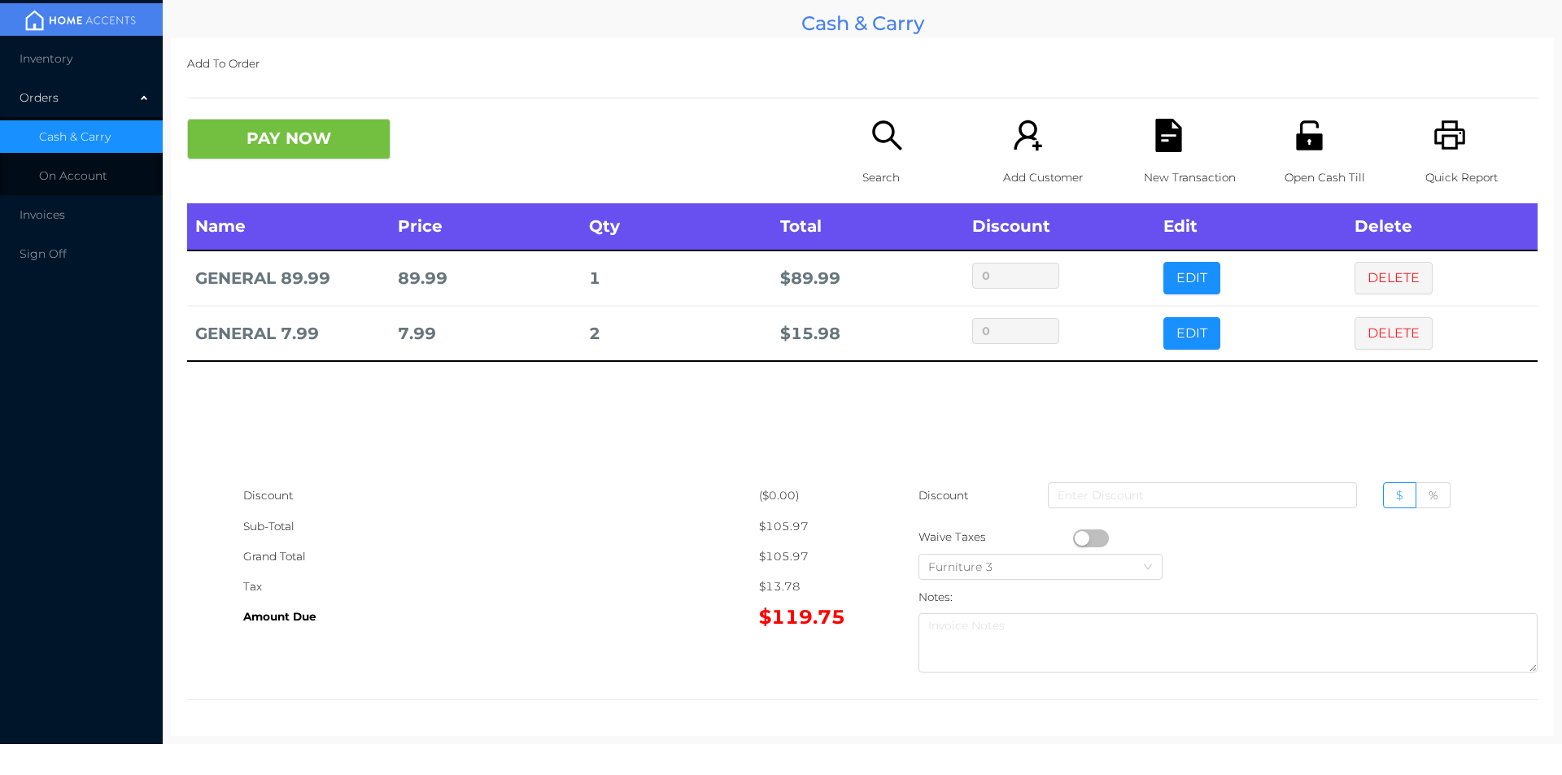
click at [1186, 157] on div "New Transaction" at bounding box center [1200, 161] width 112 height 85
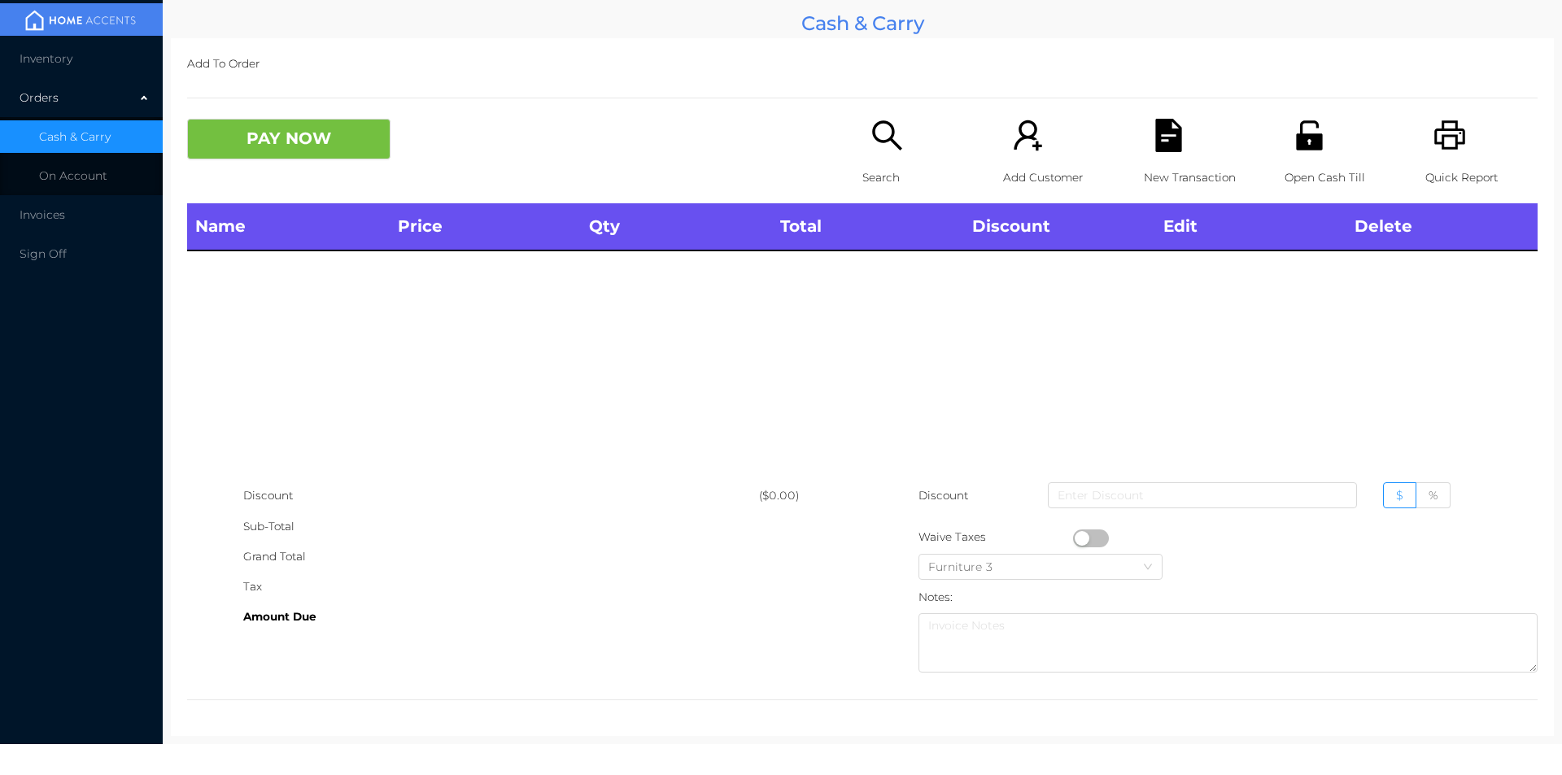
click at [1440, 151] on icon "icon: printer" at bounding box center [1450, 135] width 33 height 33
click at [351, 144] on button "PAY NOW" at bounding box center [288, 139] width 203 height 41
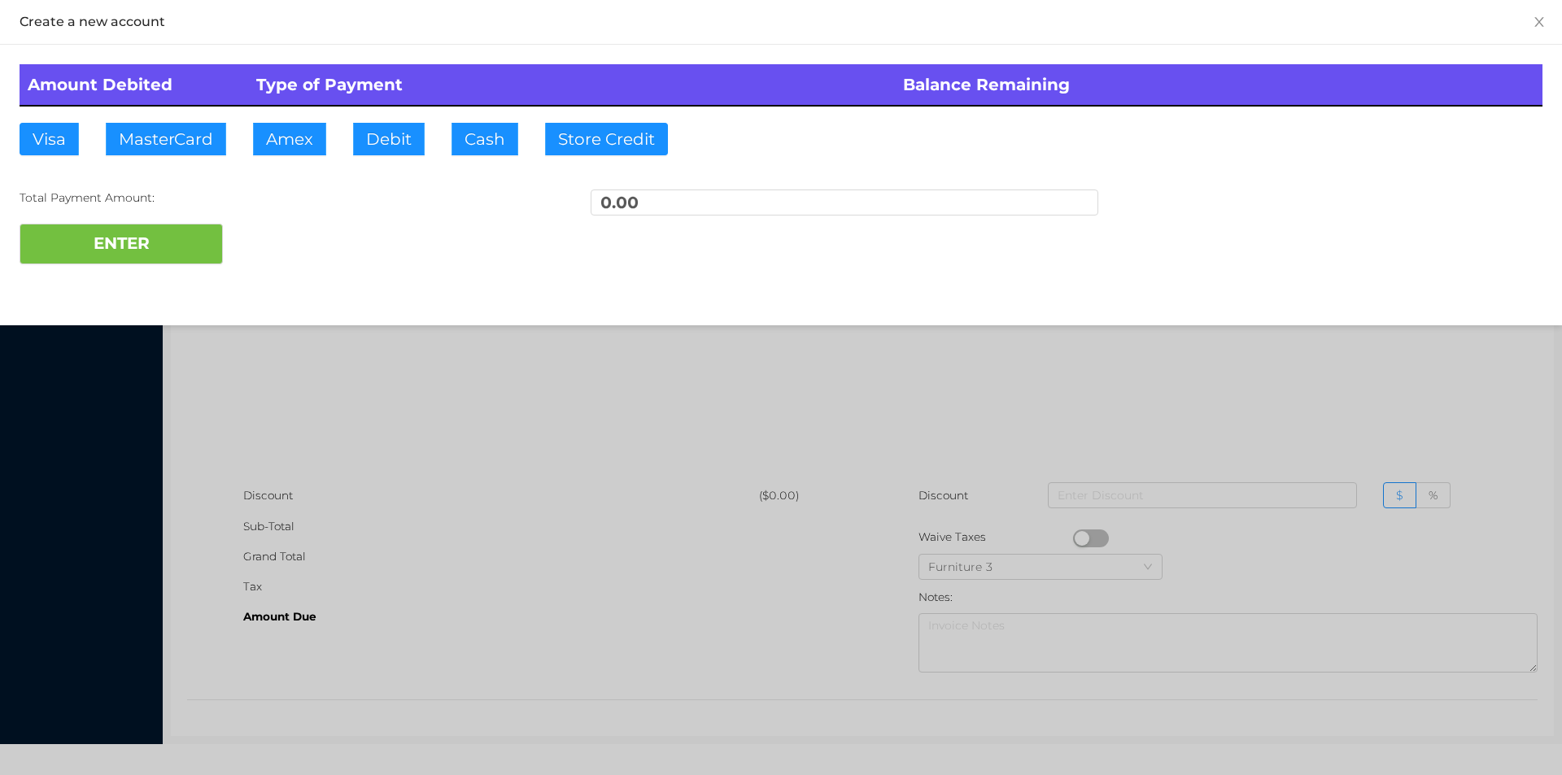
click at [802, 330] on div at bounding box center [781, 387] width 1562 height 775
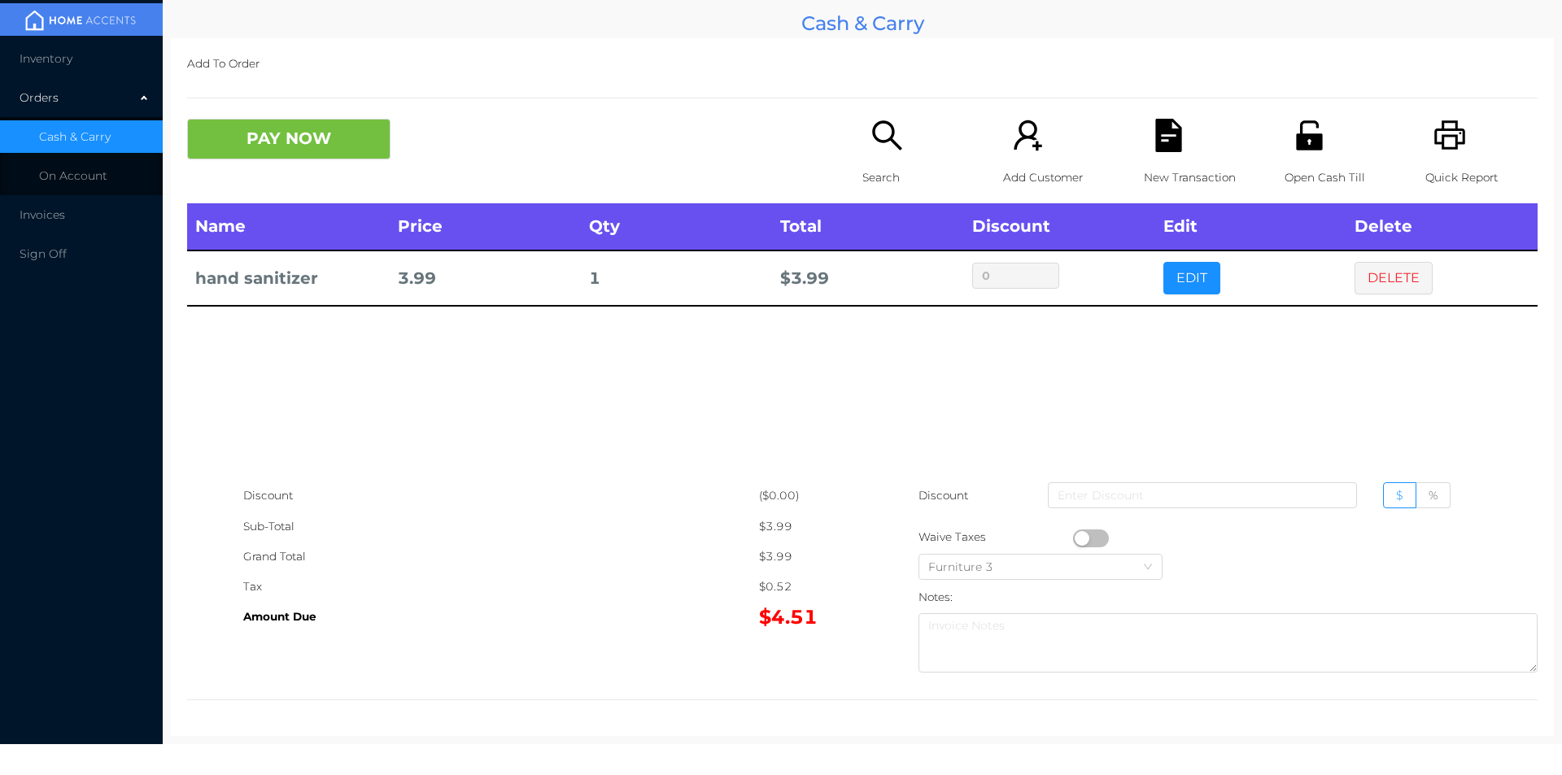
click at [1434, 138] on icon "icon: printer" at bounding box center [1450, 135] width 33 height 33
click at [1155, 140] on icon "icon: file-text" at bounding box center [1168, 135] width 26 height 33
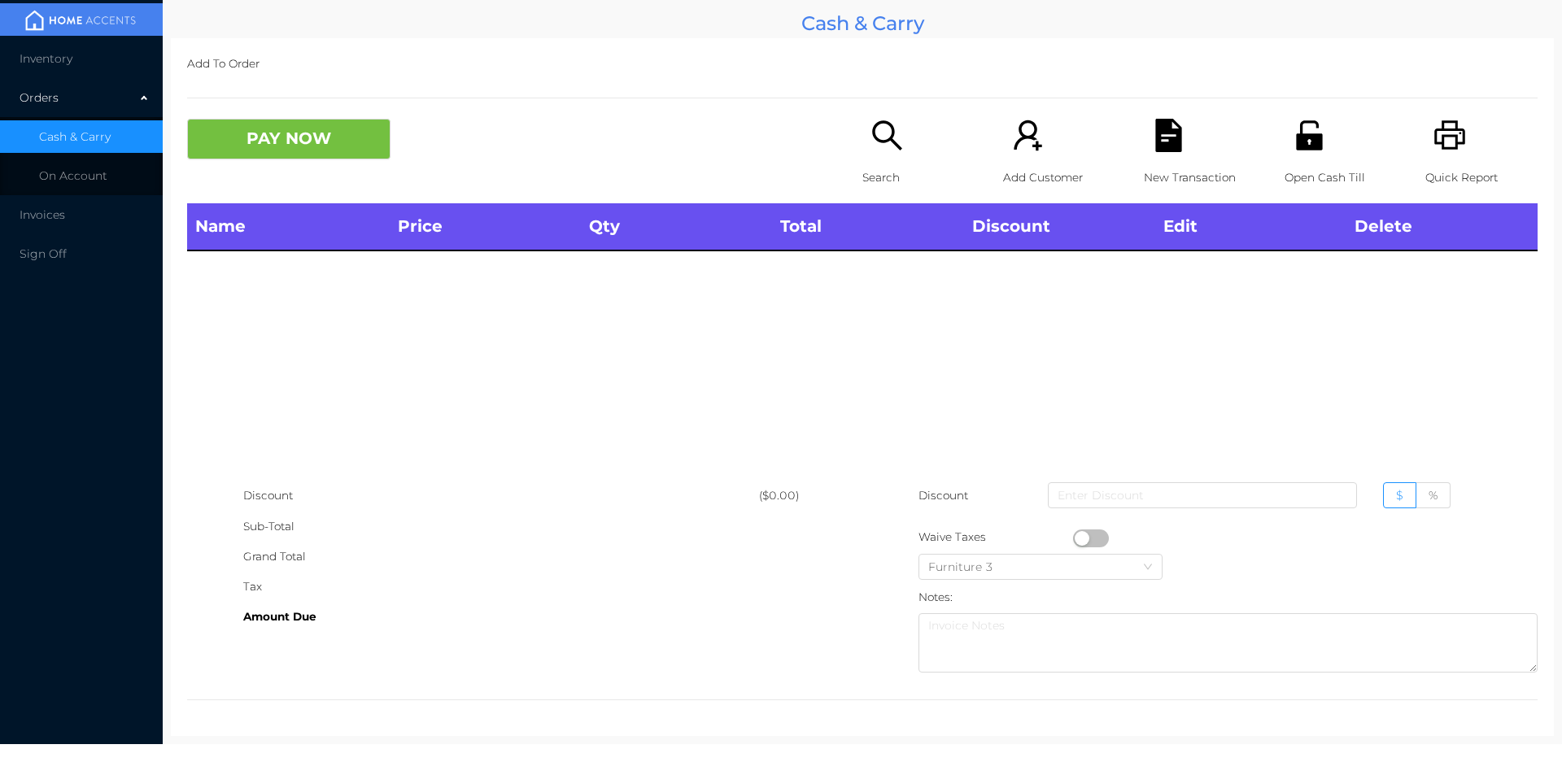
click at [871, 135] on icon "icon: search" at bounding box center [887, 135] width 33 height 33
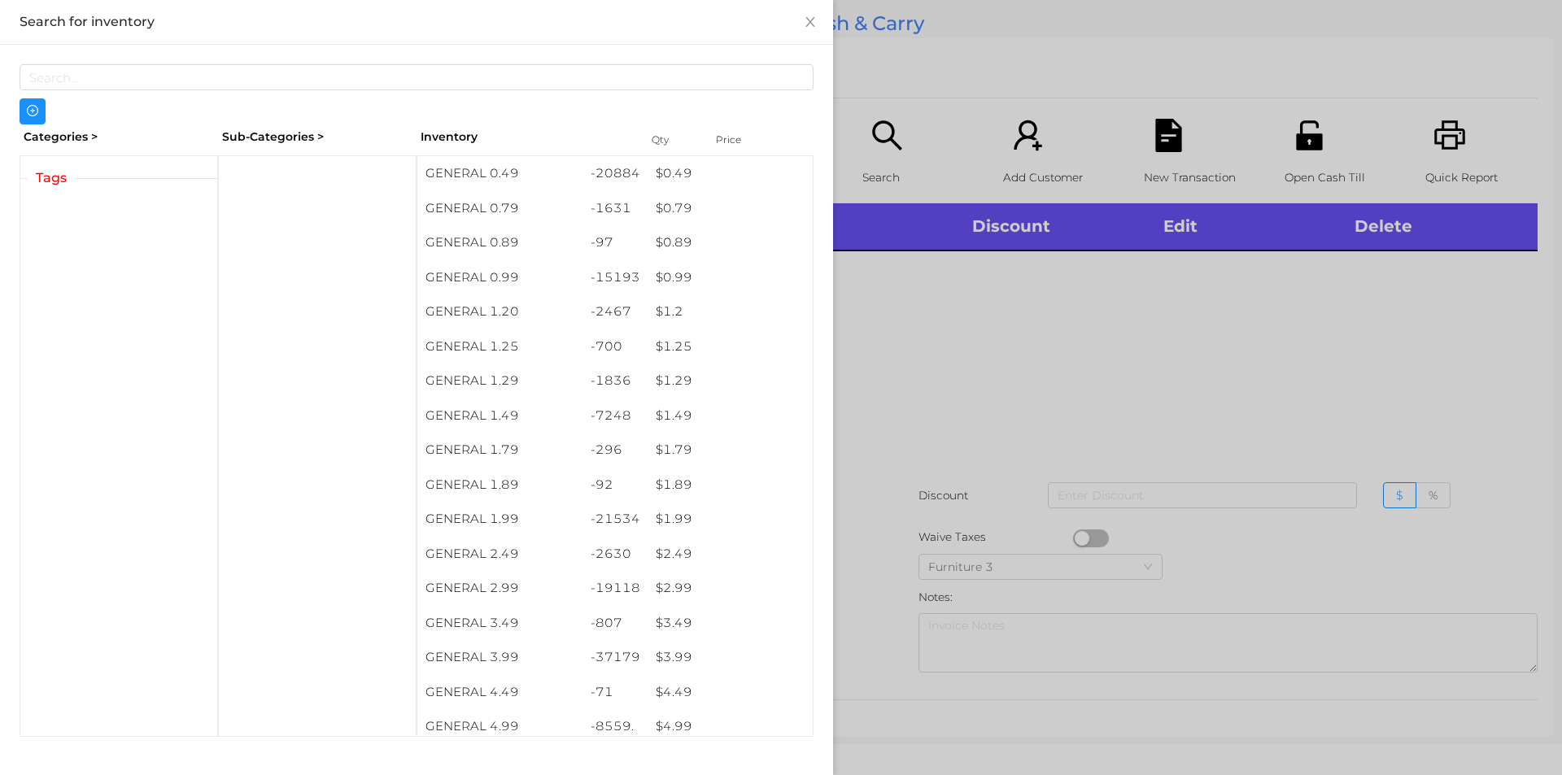
click at [898, 393] on div at bounding box center [781, 387] width 1562 height 775
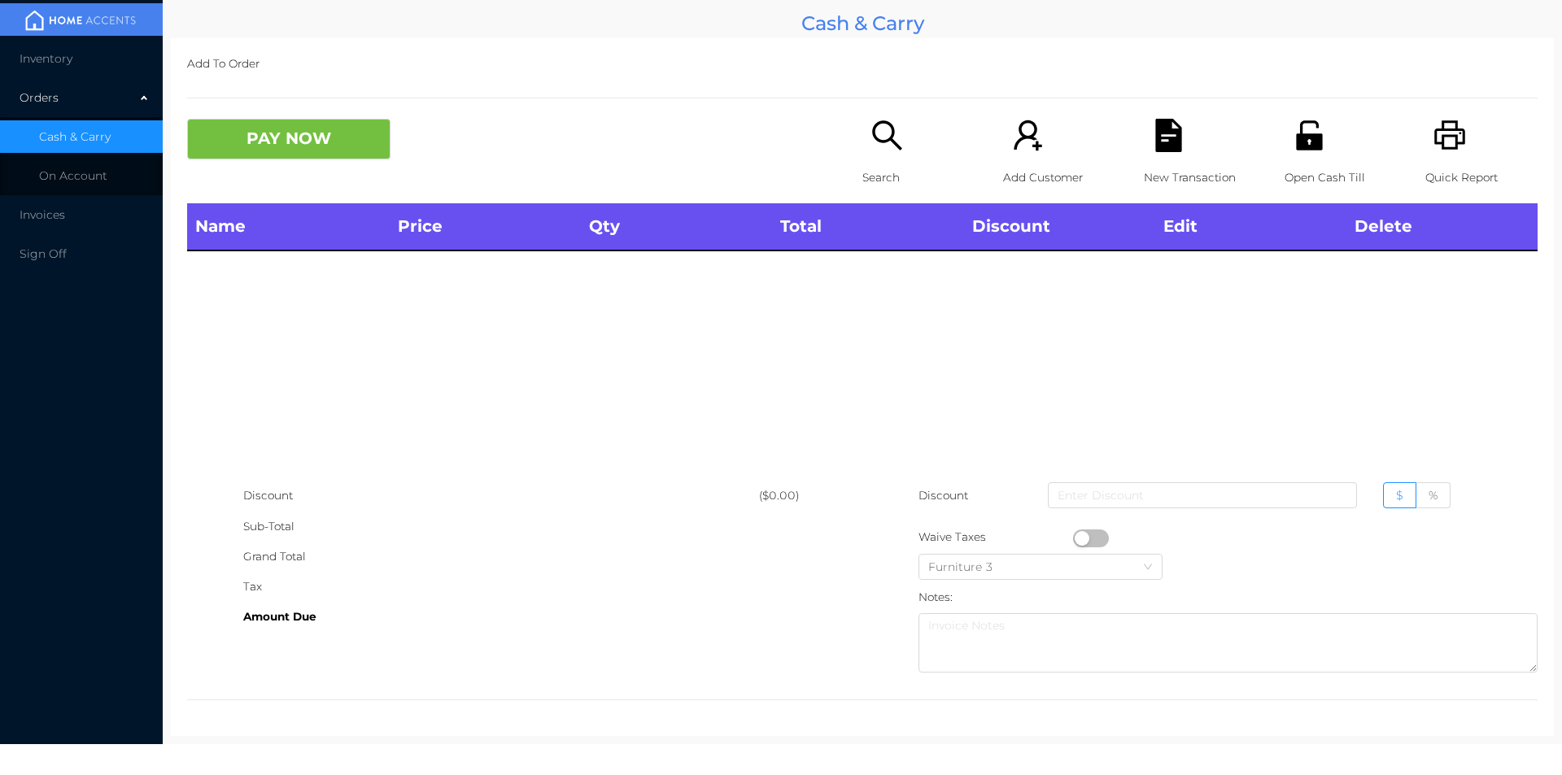
click at [872, 137] on icon "icon: search" at bounding box center [886, 134] width 29 height 29
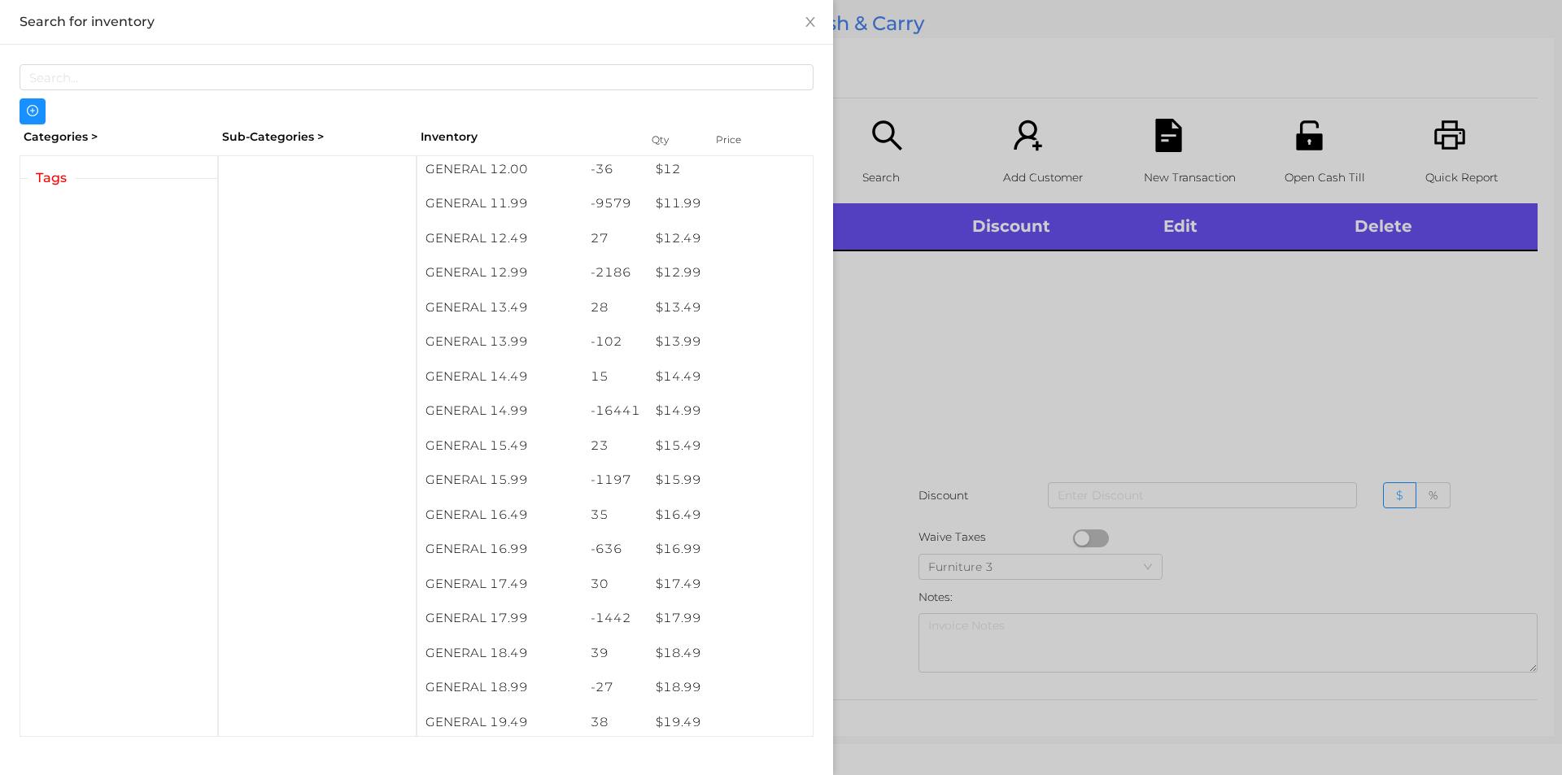
scroll to position [1194, 0]
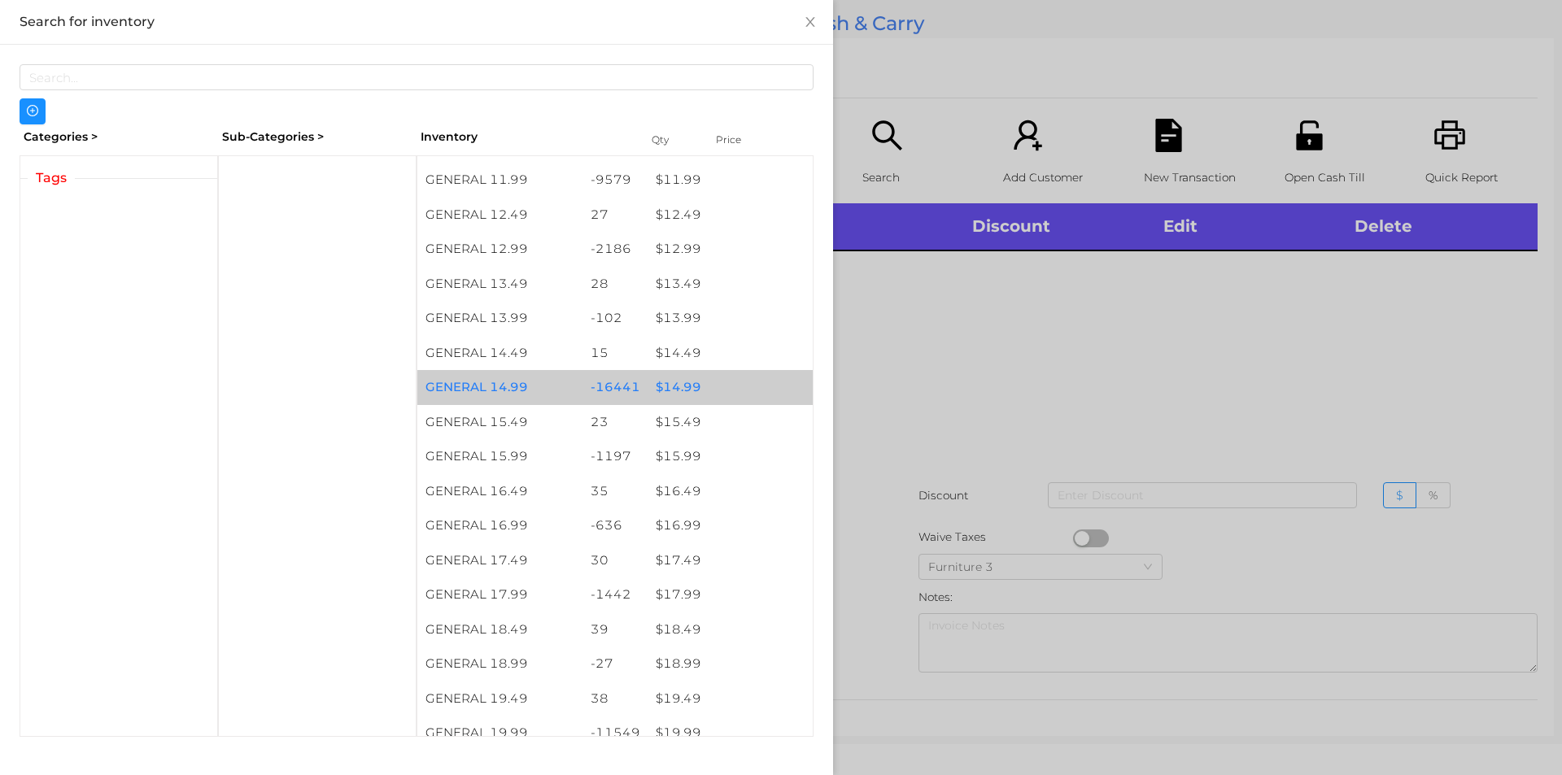
click at [684, 375] on div "$ 14.99" at bounding box center [730, 387] width 165 height 35
click at [705, 385] on div "$ 14.99" at bounding box center [730, 387] width 165 height 35
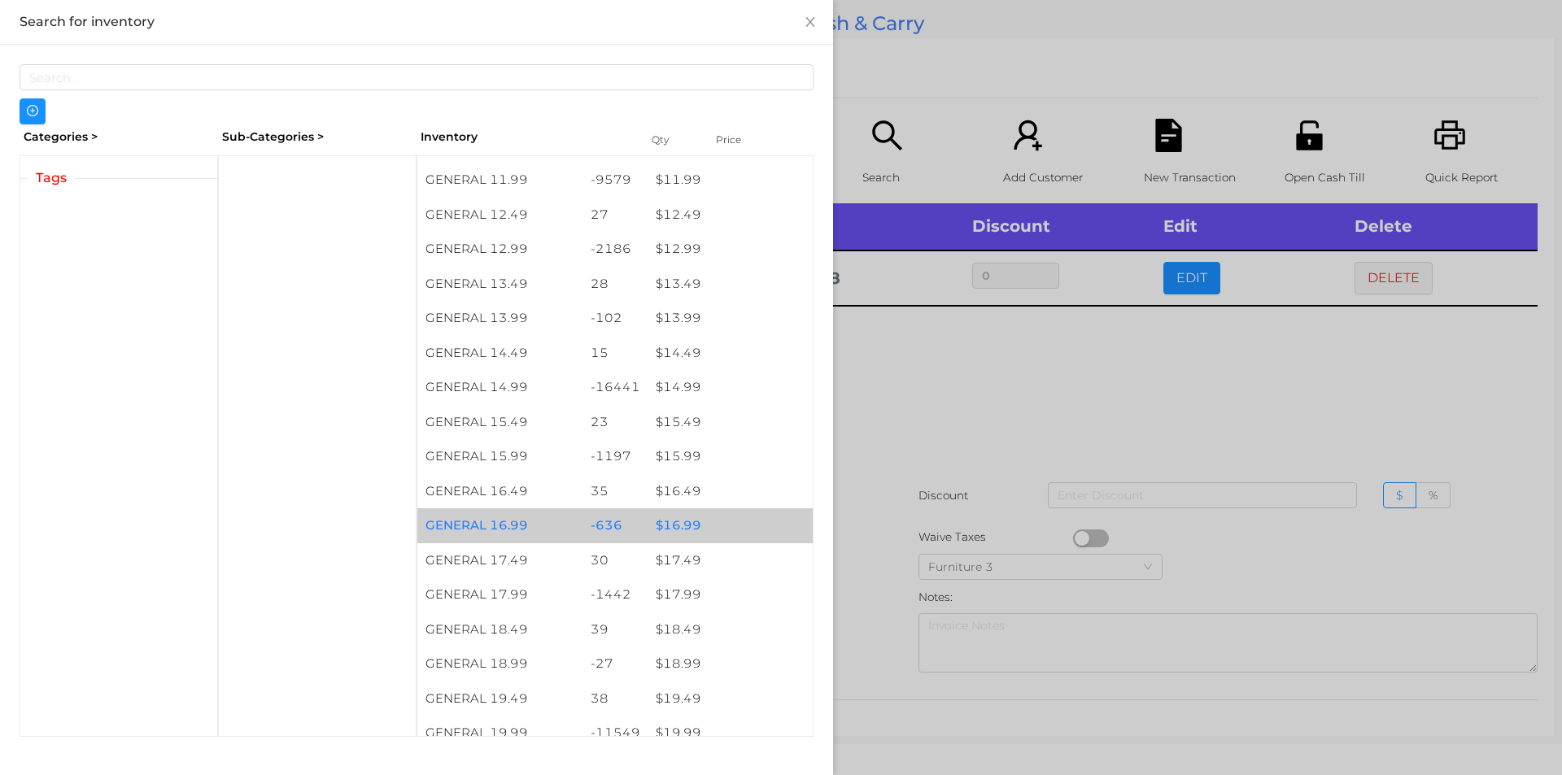
click at [648, 515] on div "$ 16.99" at bounding box center [730, 526] width 165 height 35
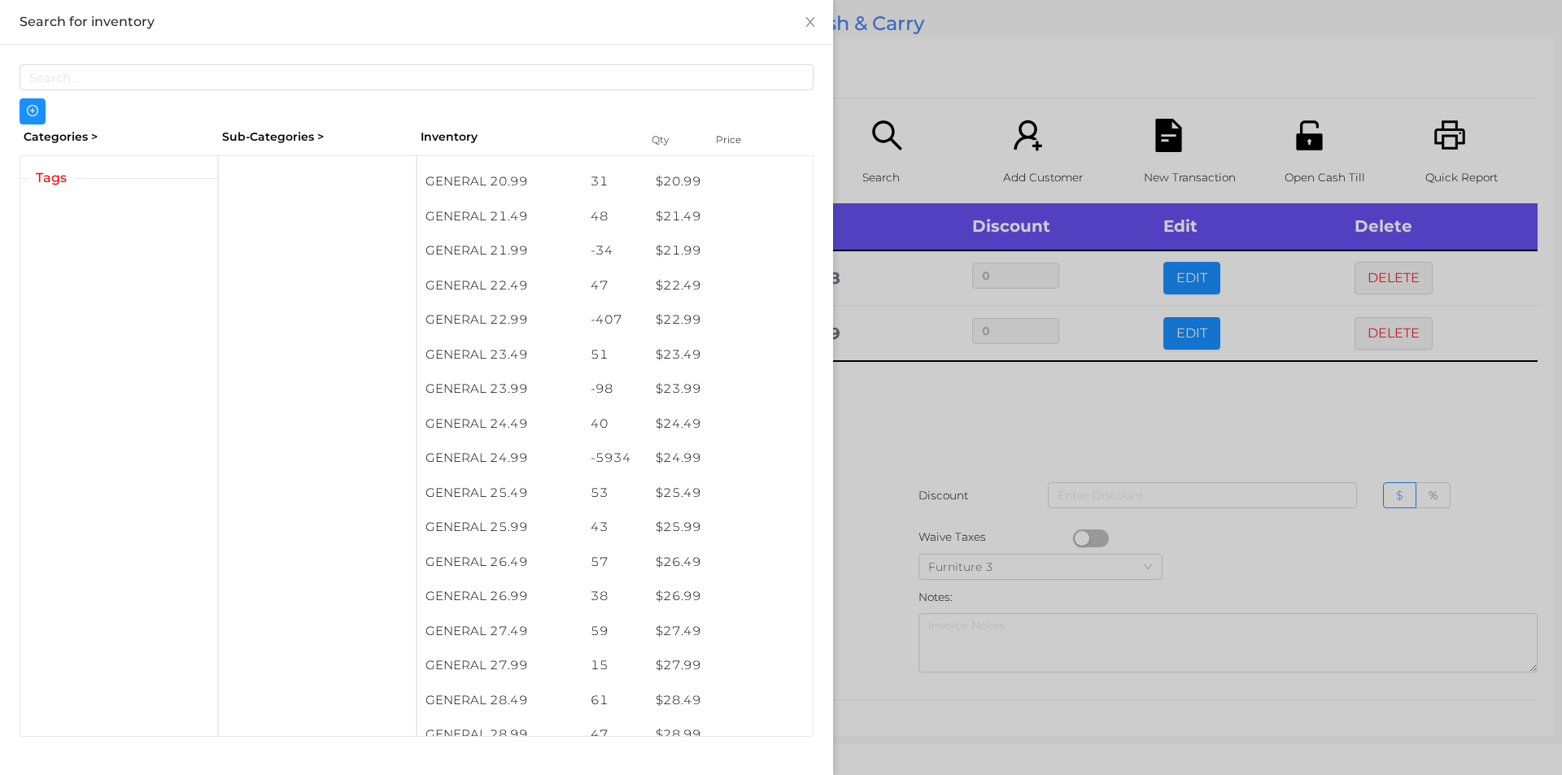
scroll to position [1819, 0]
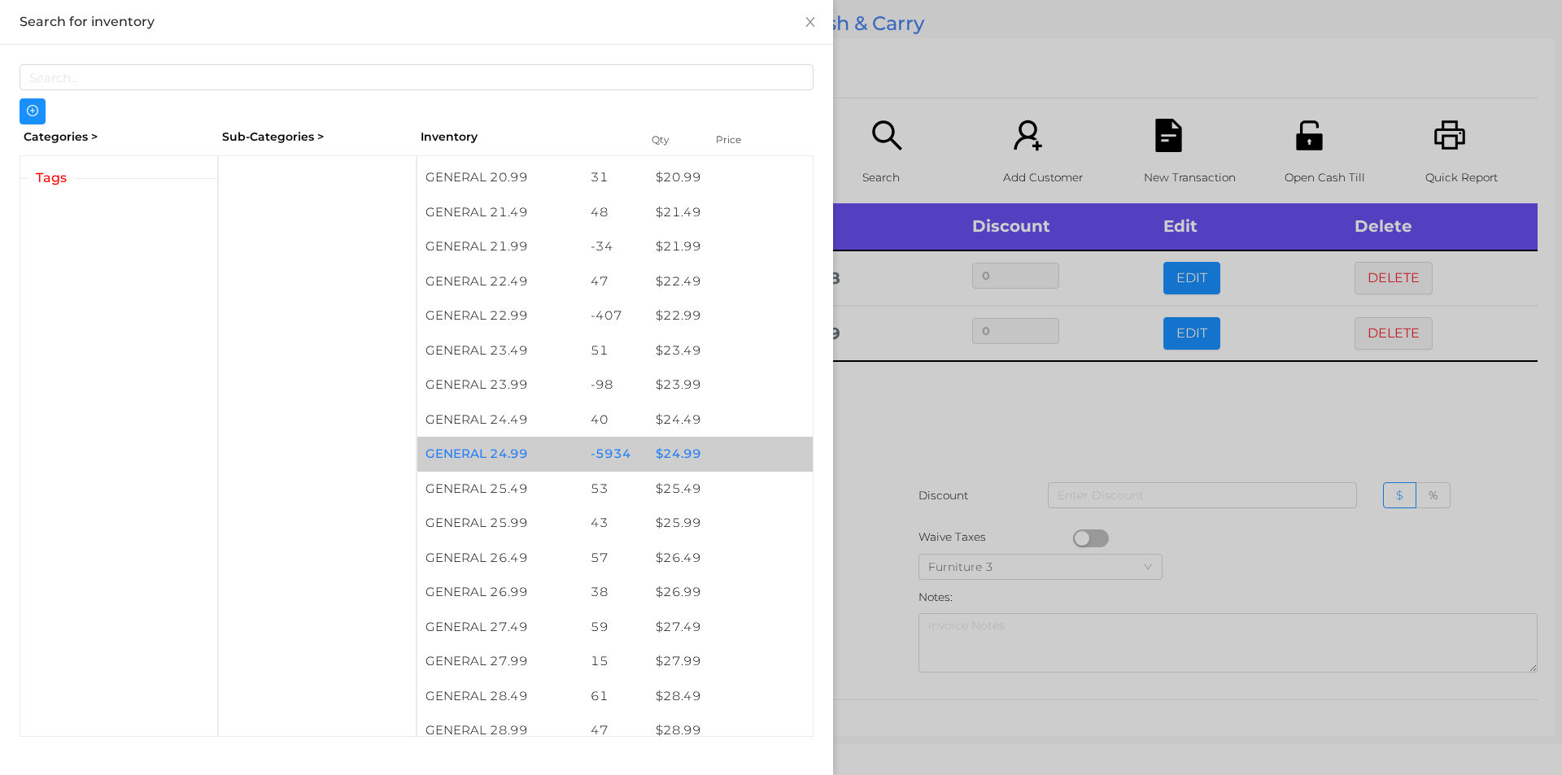
click at [687, 456] on div "$ 24.99" at bounding box center [730, 454] width 165 height 35
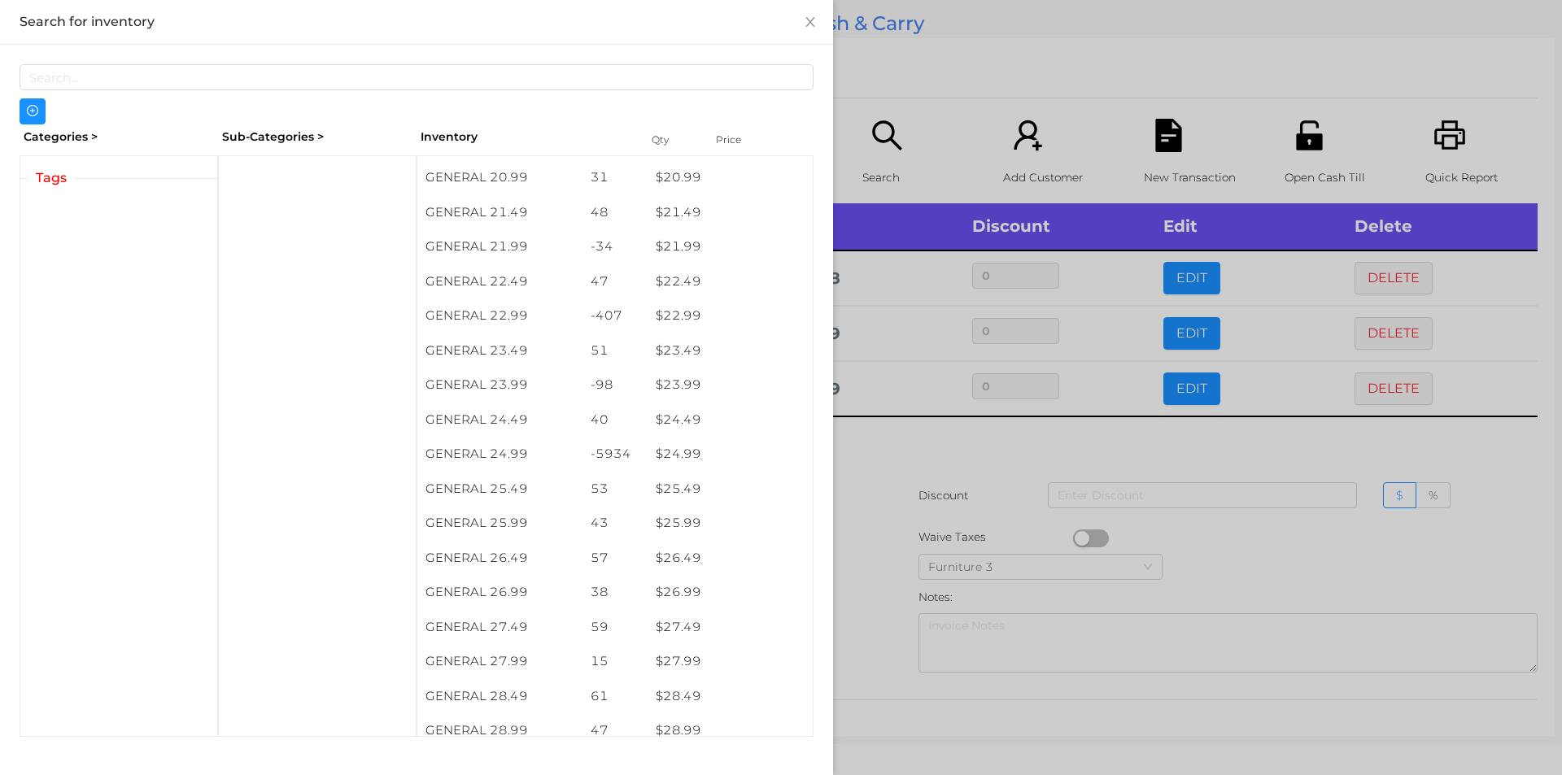
click at [900, 535] on div at bounding box center [781, 387] width 1562 height 775
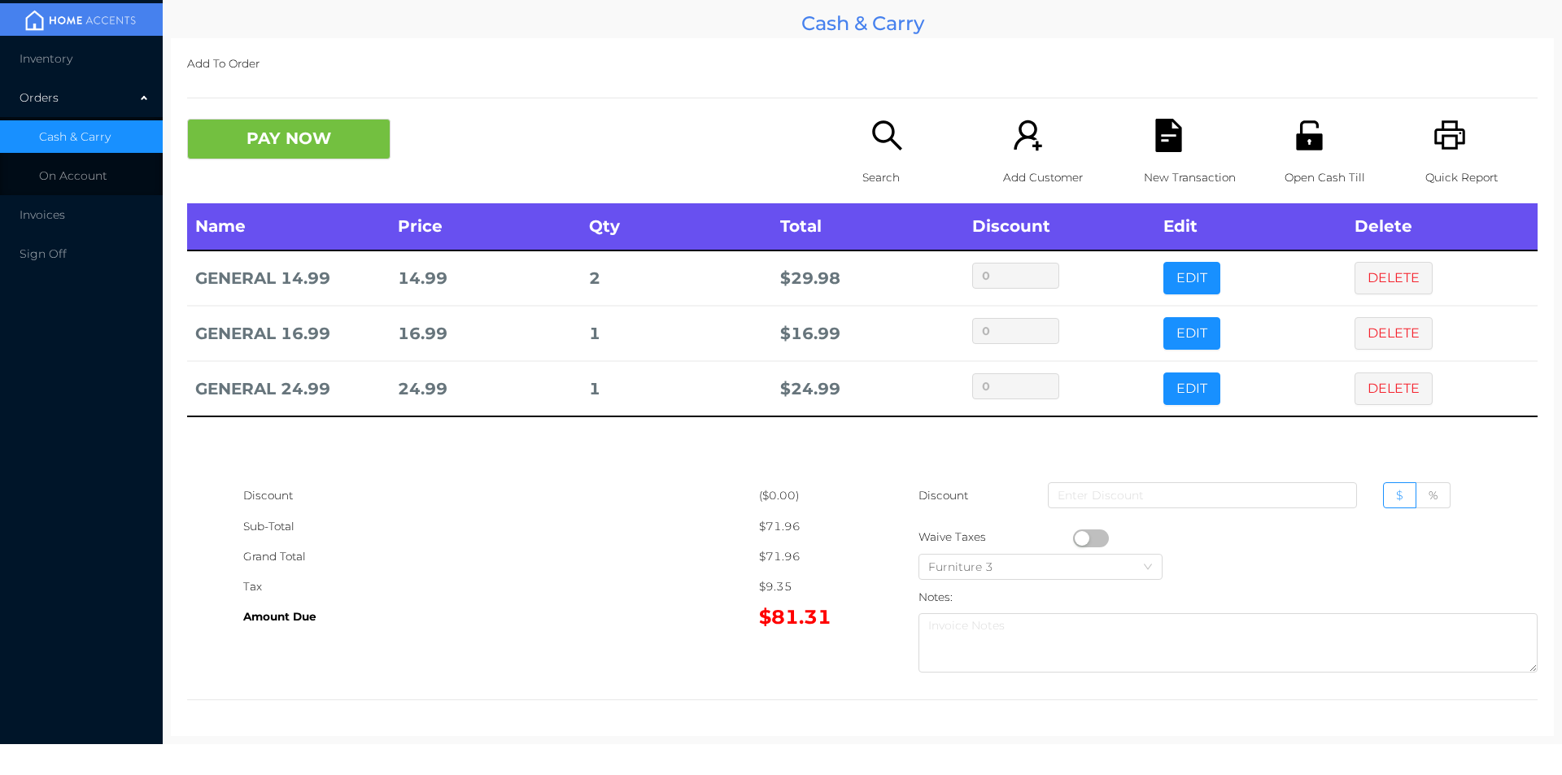
click at [891, 151] on icon "icon: search" at bounding box center [887, 135] width 33 height 33
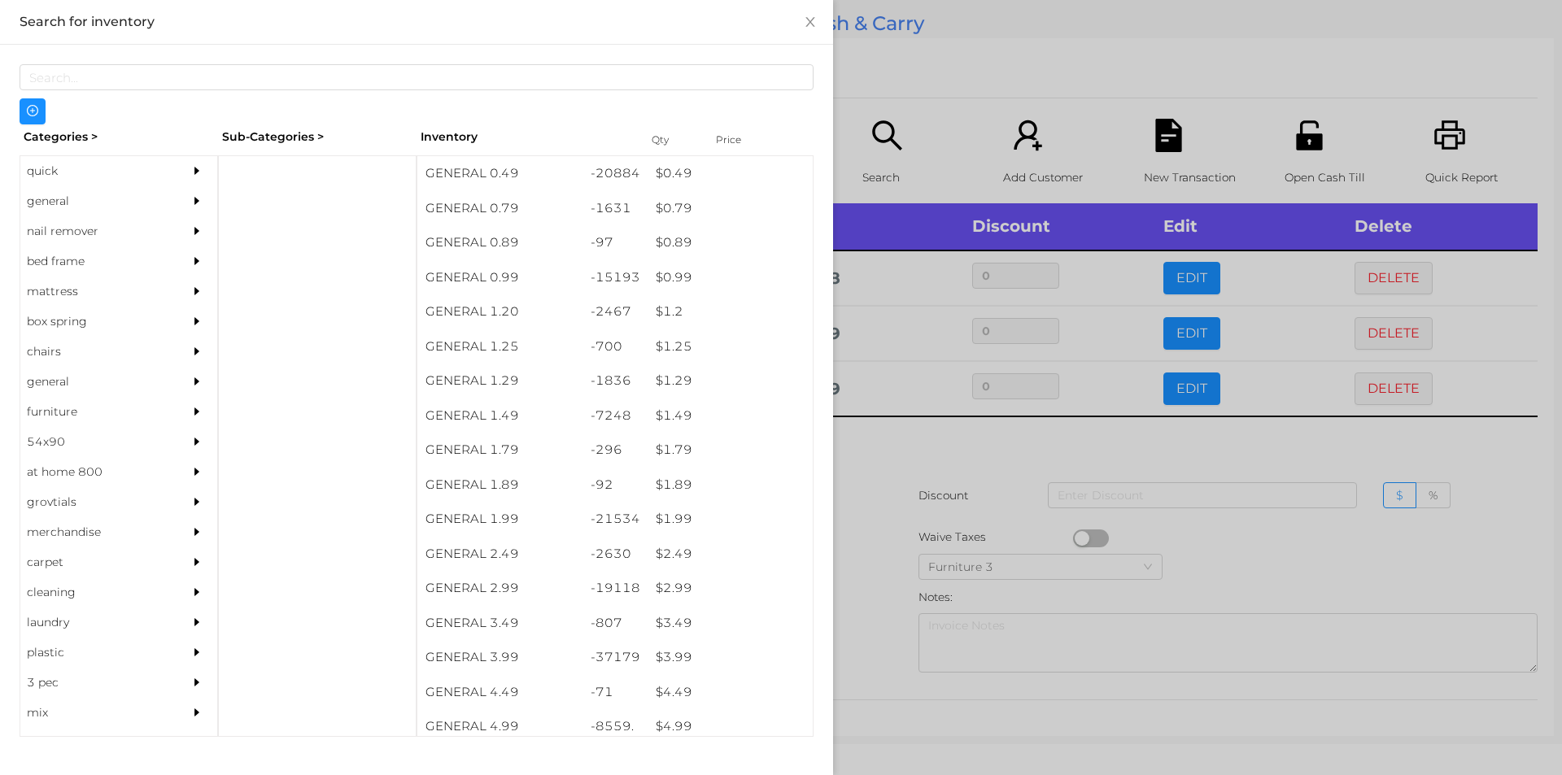
click at [892, 474] on div at bounding box center [781, 387] width 1562 height 775
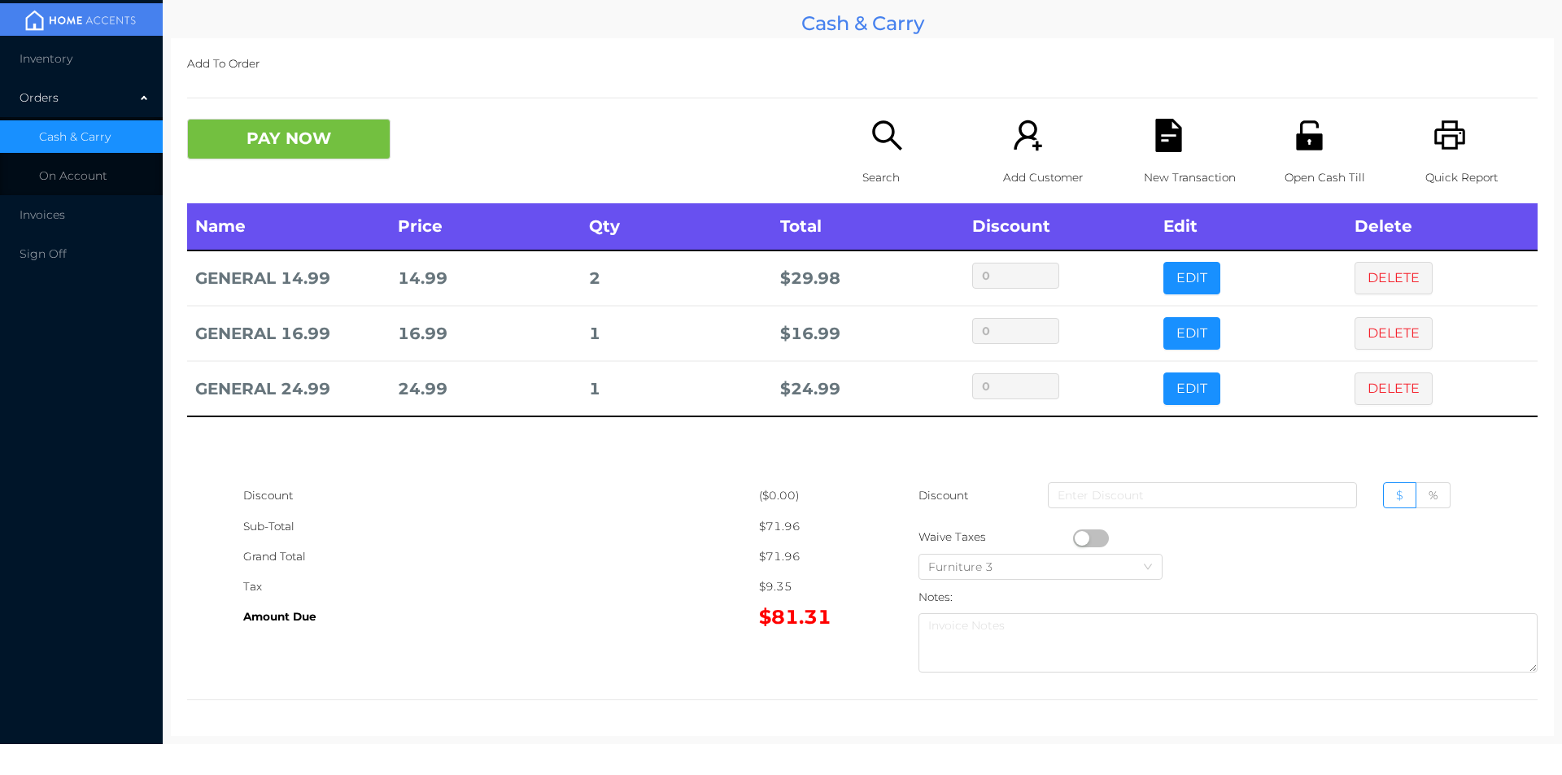
click at [1164, 158] on div "New Transaction" at bounding box center [1200, 161] width 112 height 85
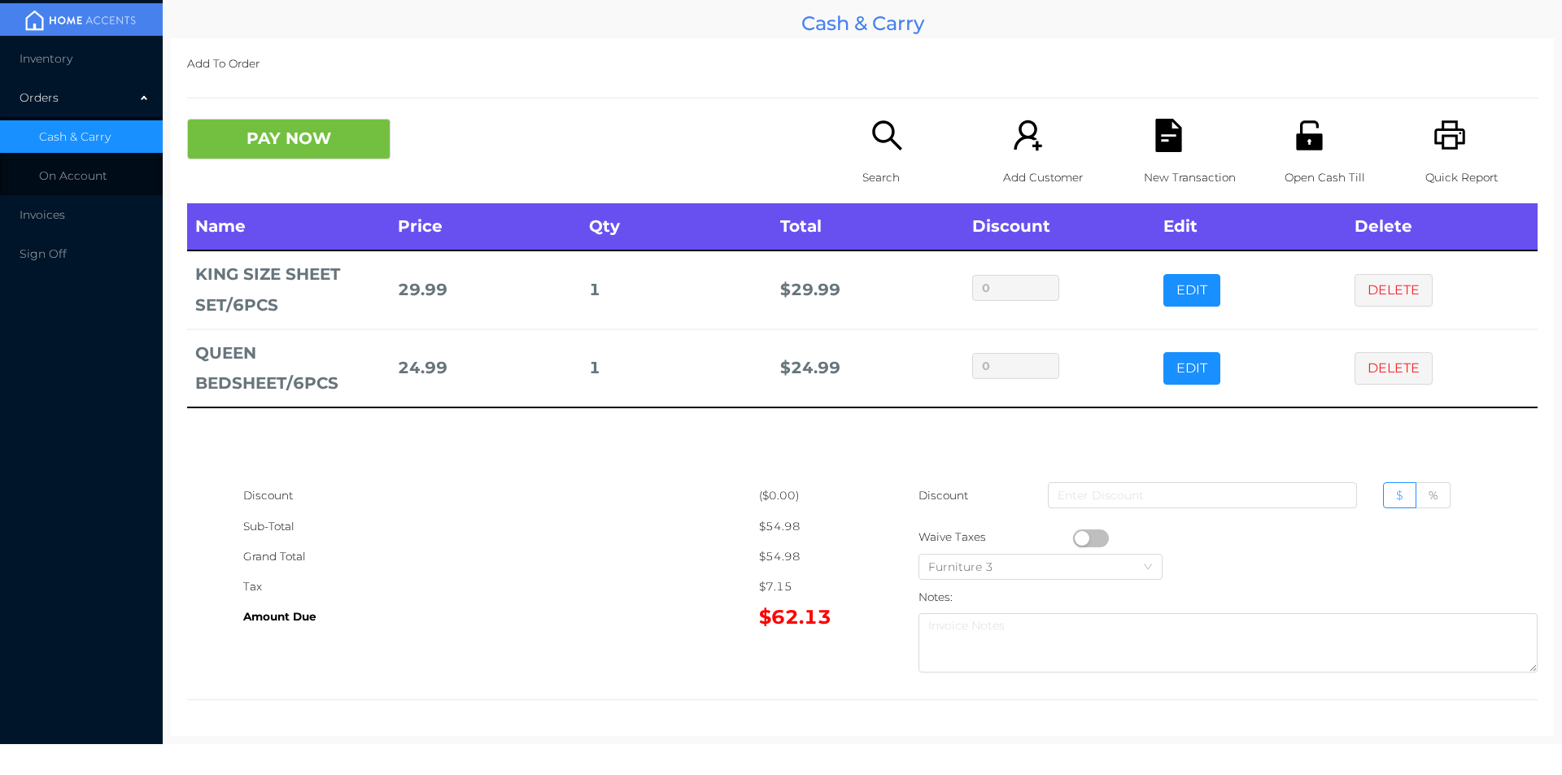
click at [1176, 150] on icon "icon: file-text" at bounding box center [1168, 135] width 33 height 33
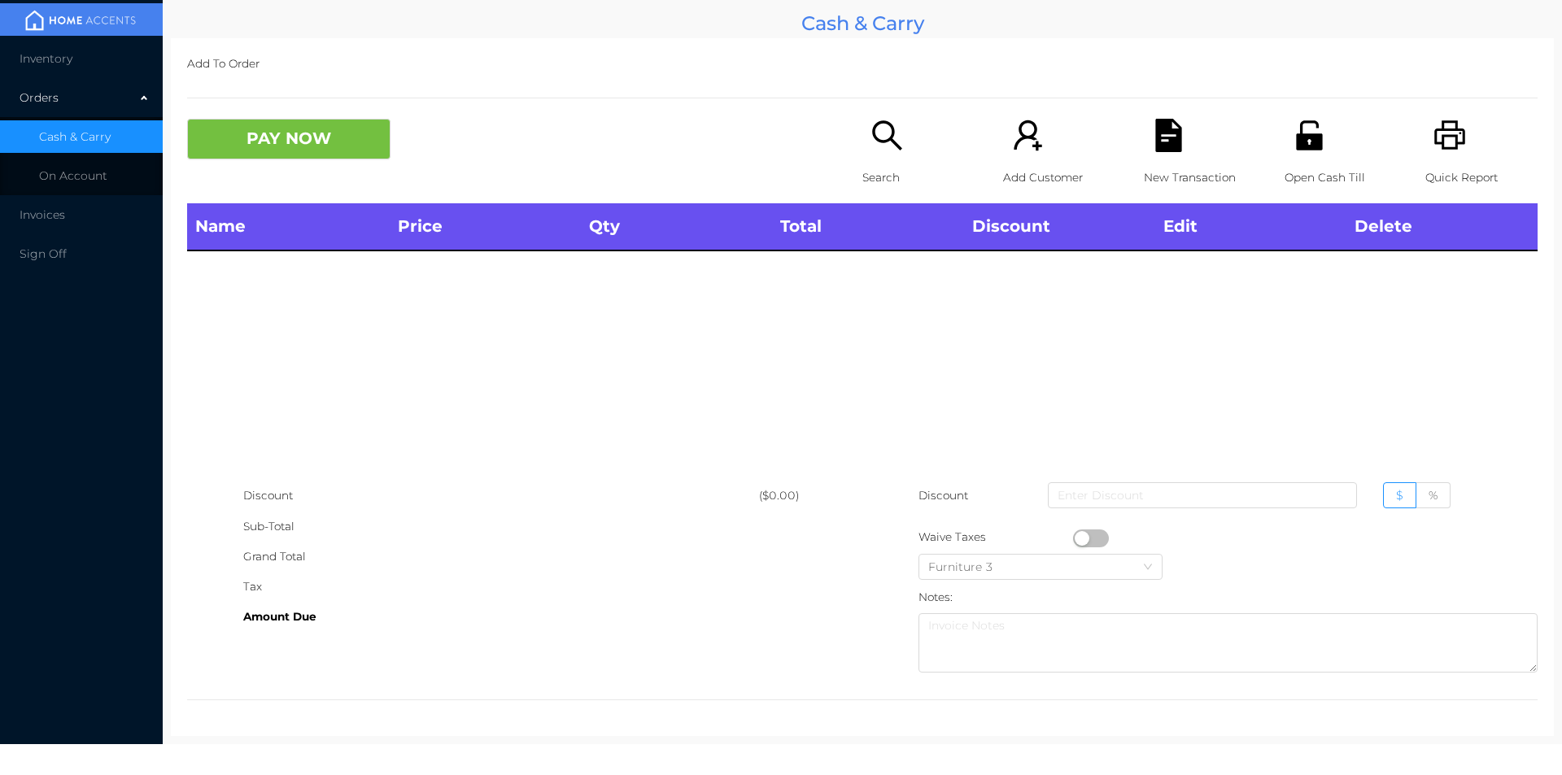
click at [1457, 146] on div "Quick Report" at bounding box center [1482, 161] width 112 height 85
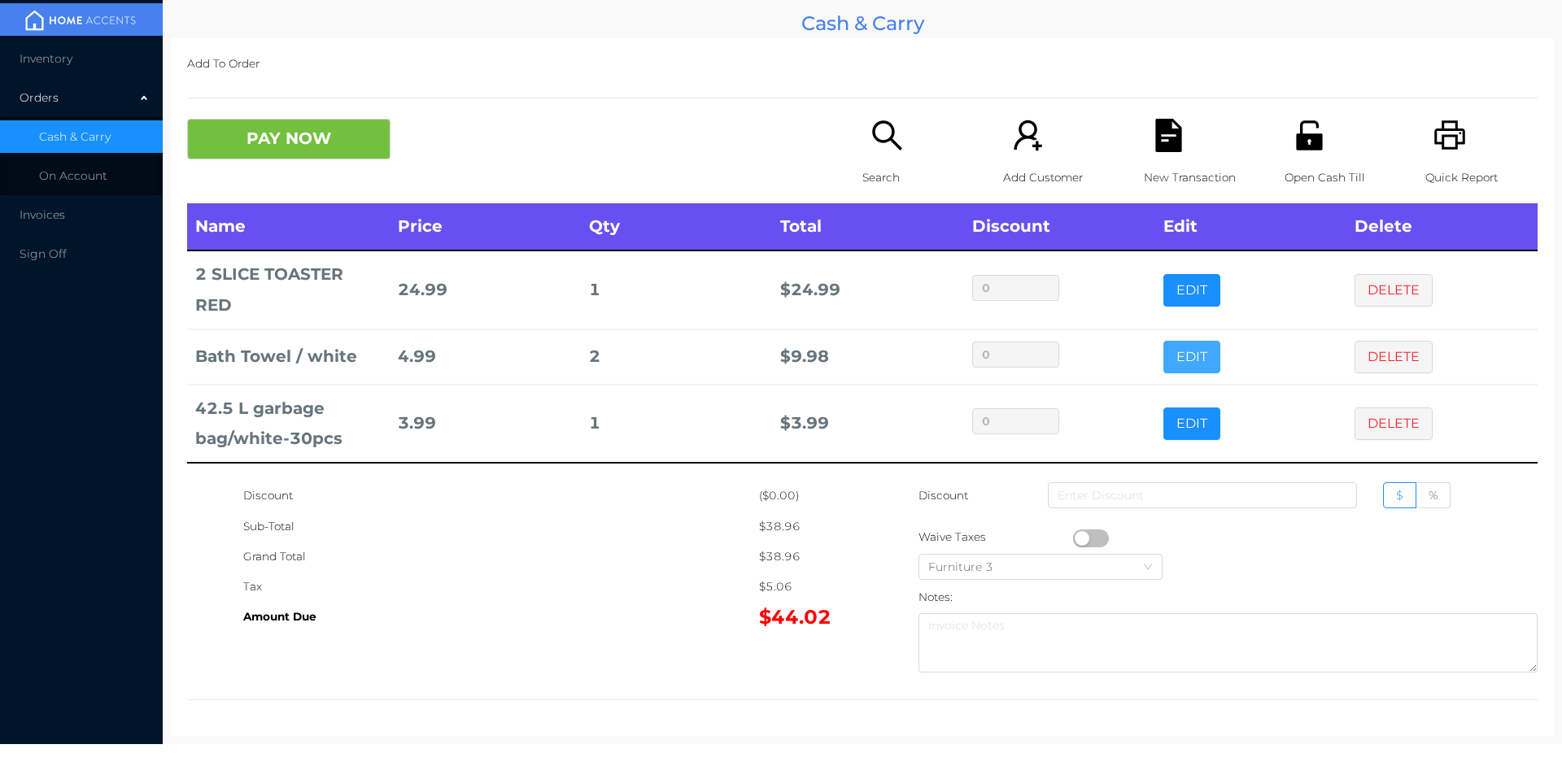
click at [1168, 357] on button "EDIT" at bounding box center [1192, 357] width 57 height 33
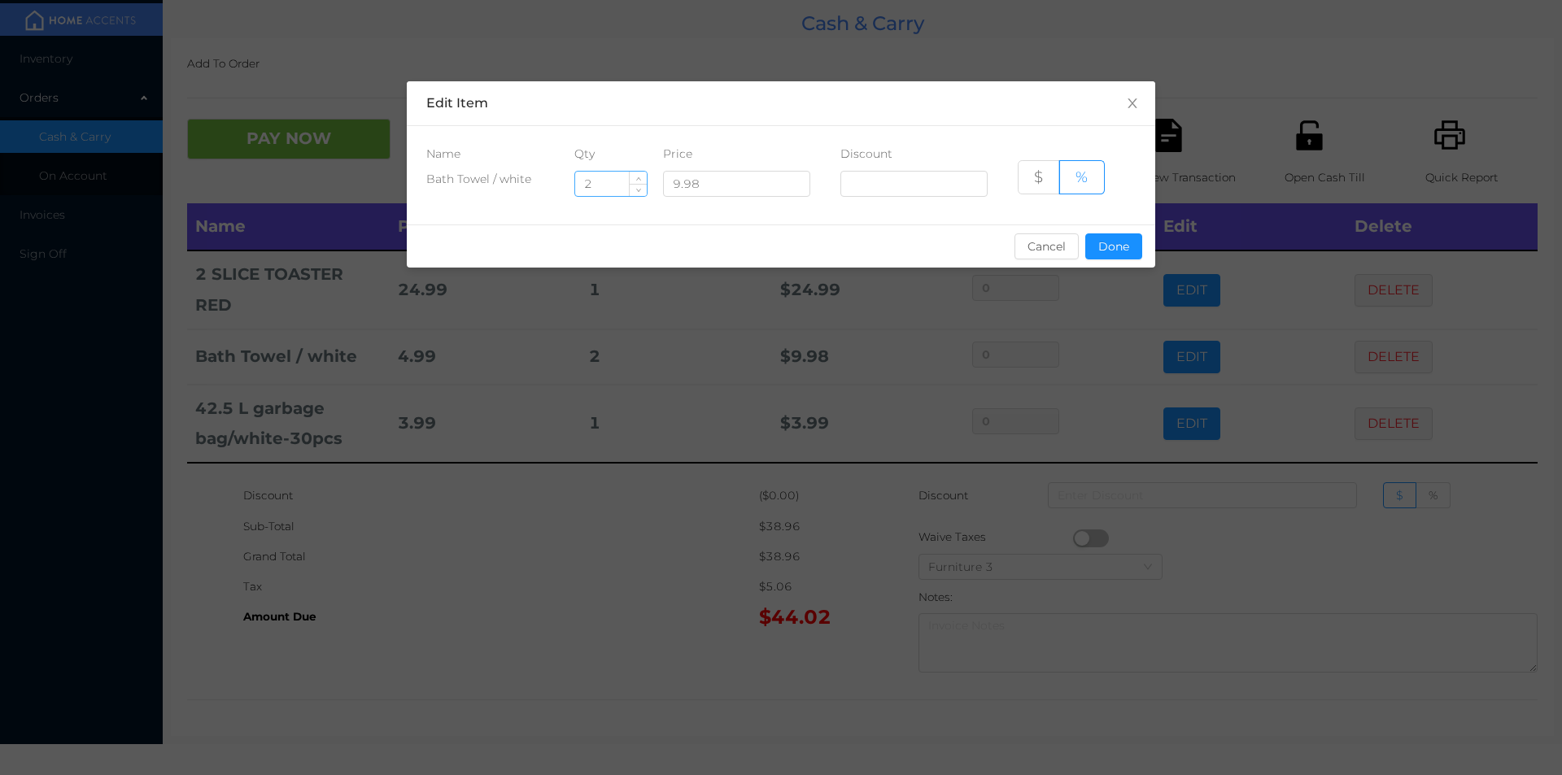
click at [598, 186] on input "2" at bounding box center [611, 184] width 72 height 24
type input "1"
click at [1120, 247] on button "Done" at bounding box center [1113, 247] width 57 height 26
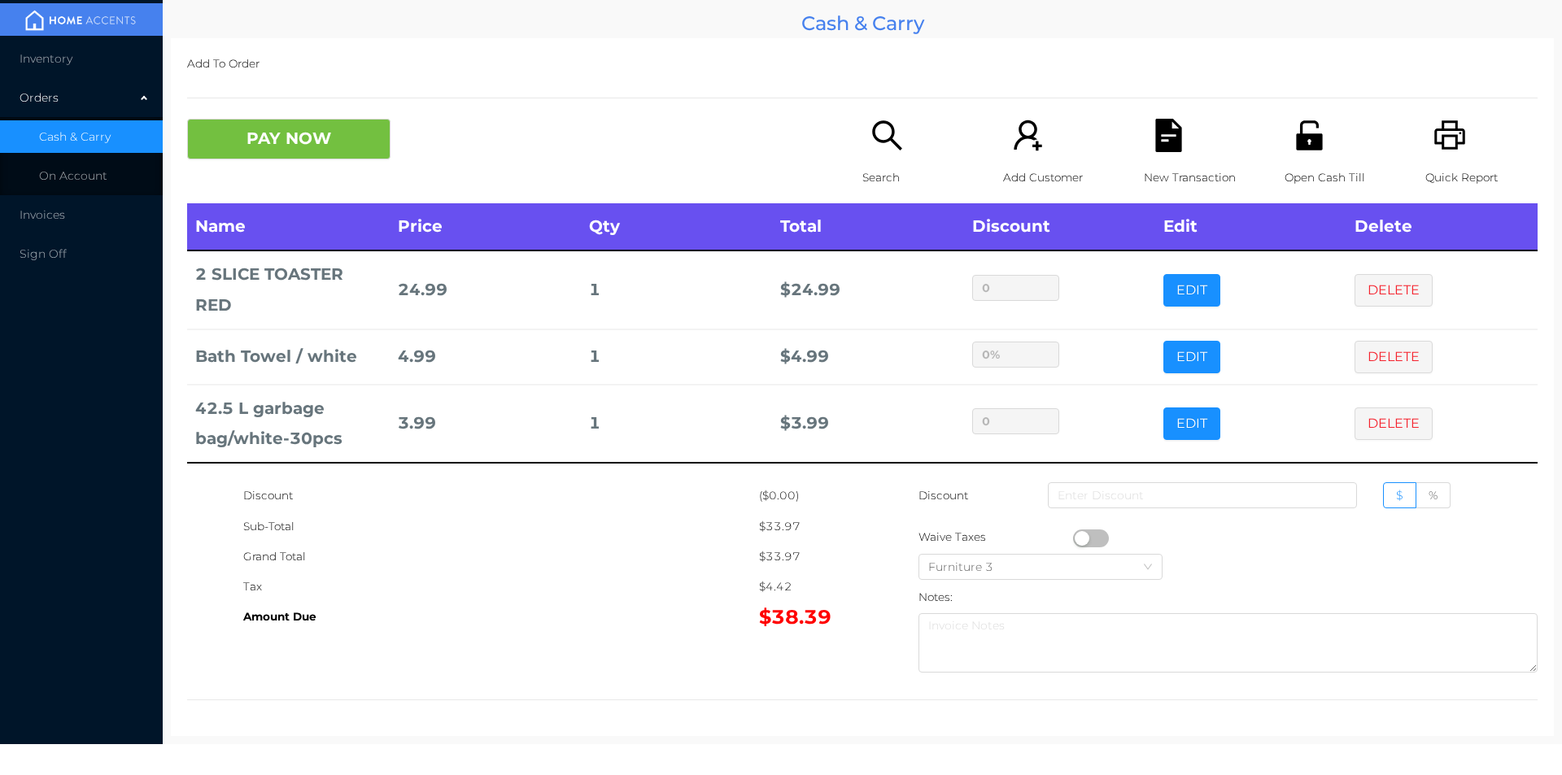
click at [869, 197] on div "Search" at bounding box center [919, 161] width 112 height 85
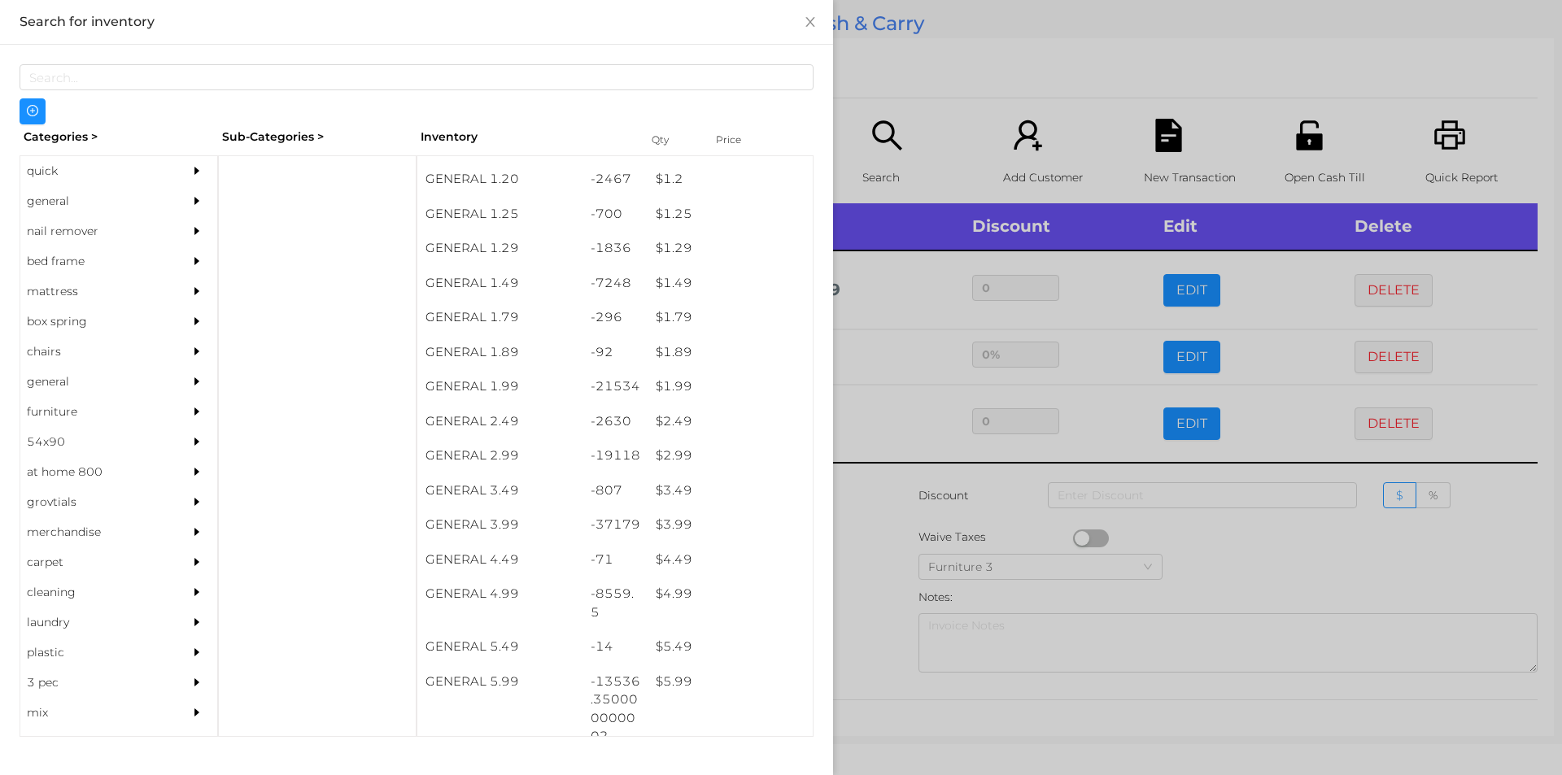
scroll to position [183, 0]
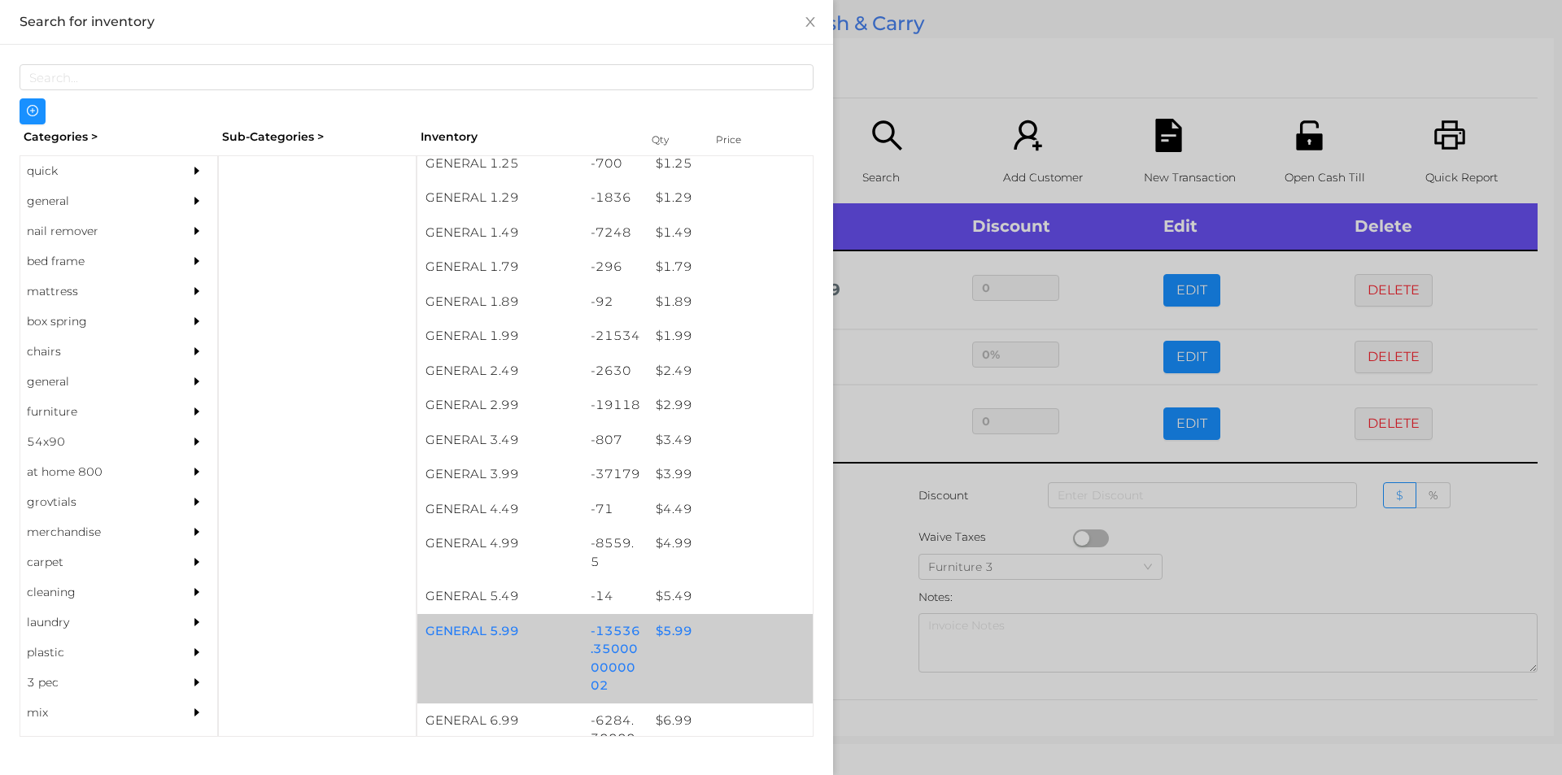
click at [710, 646] on div "$ 5.99" at bounding box center [730, 631] width 165 height 35
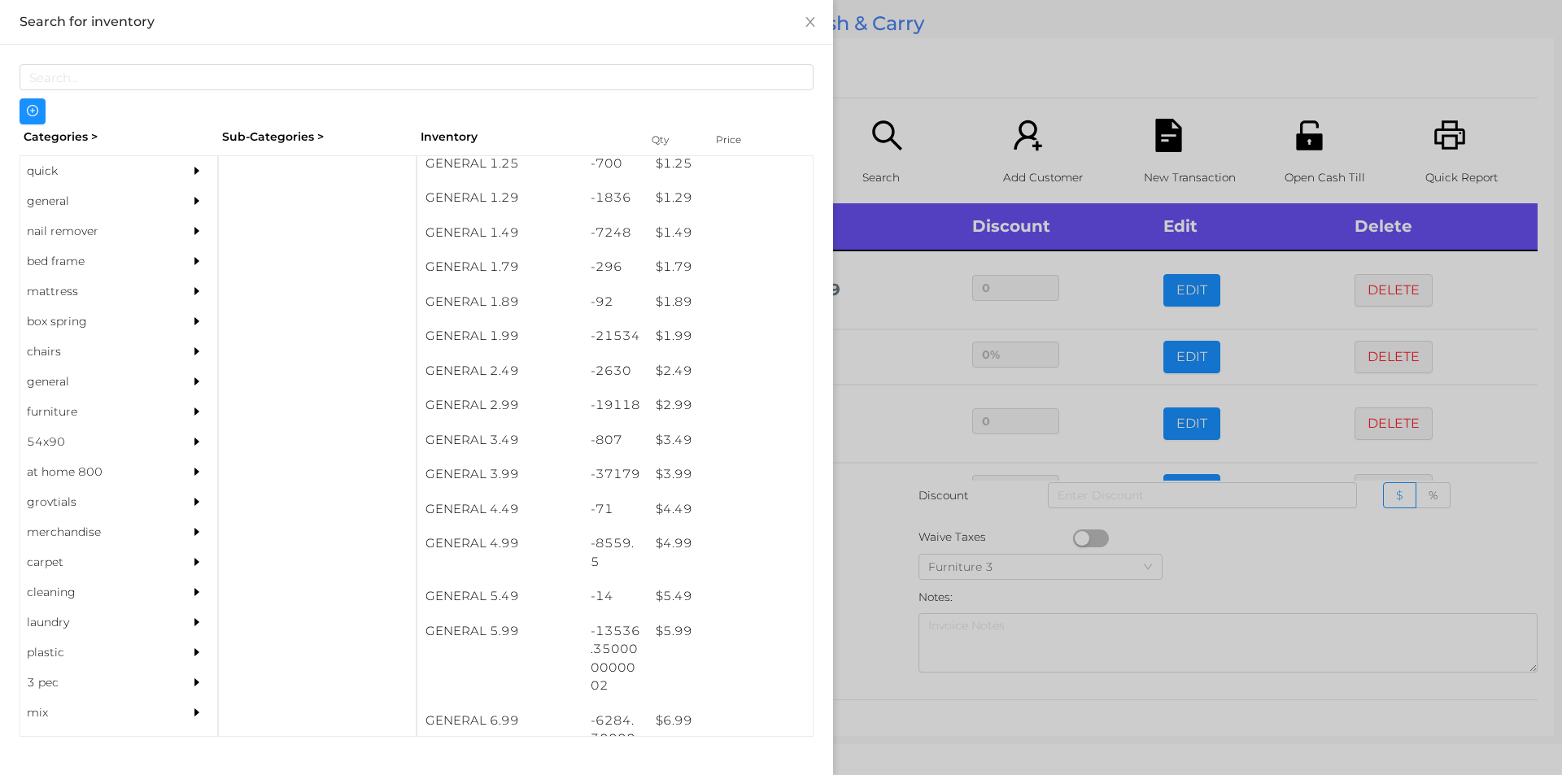
click at [926, 94] on div at bounding box center [781, 387] width 1562 height 775
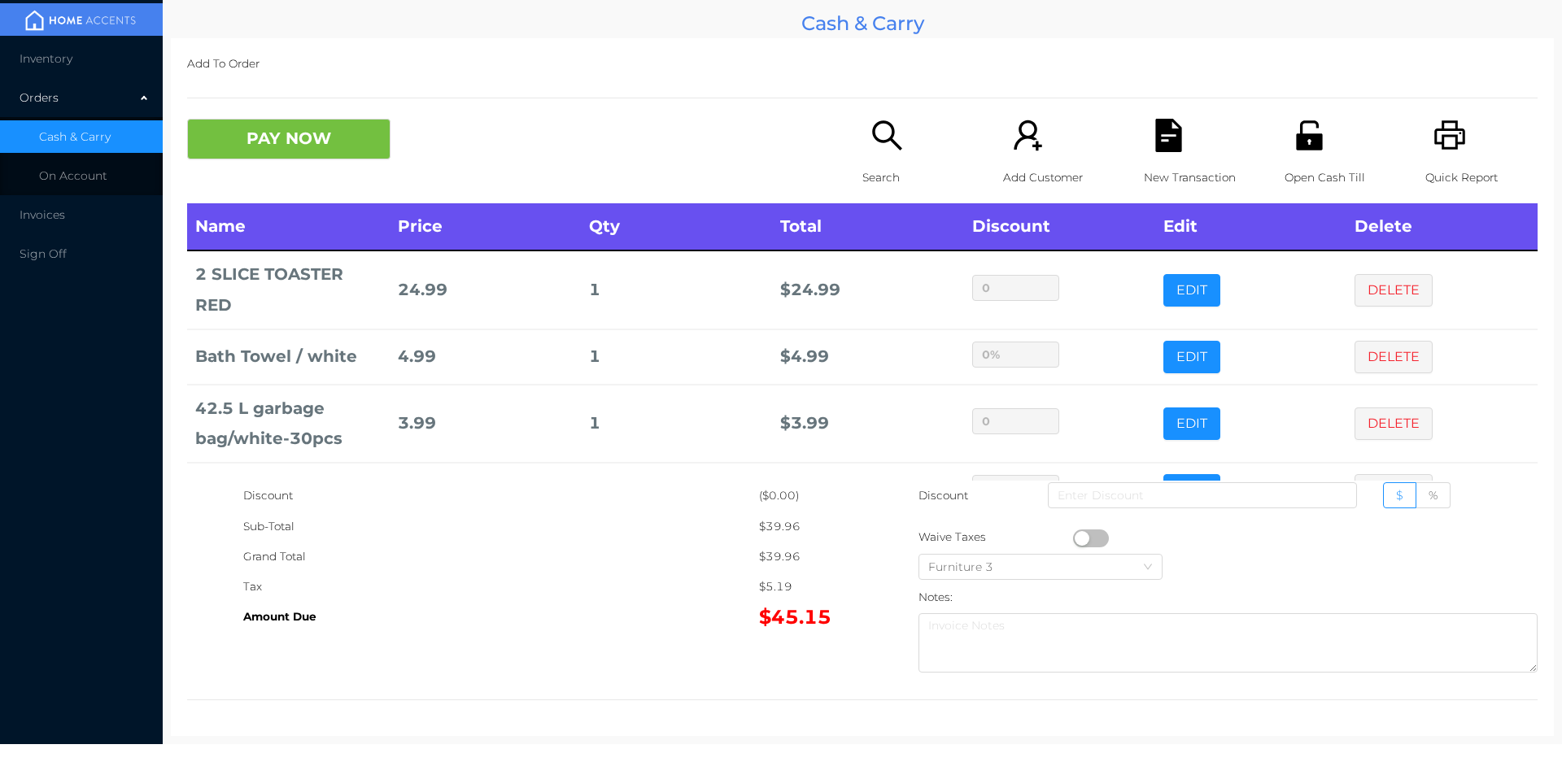
click at [1077, 539] on button "button" at bounding box center [1091, 539] width 36 height 18
click at [350, 120] on button "PAY NOW" at bounding box center [288, 139] width 203 height 41
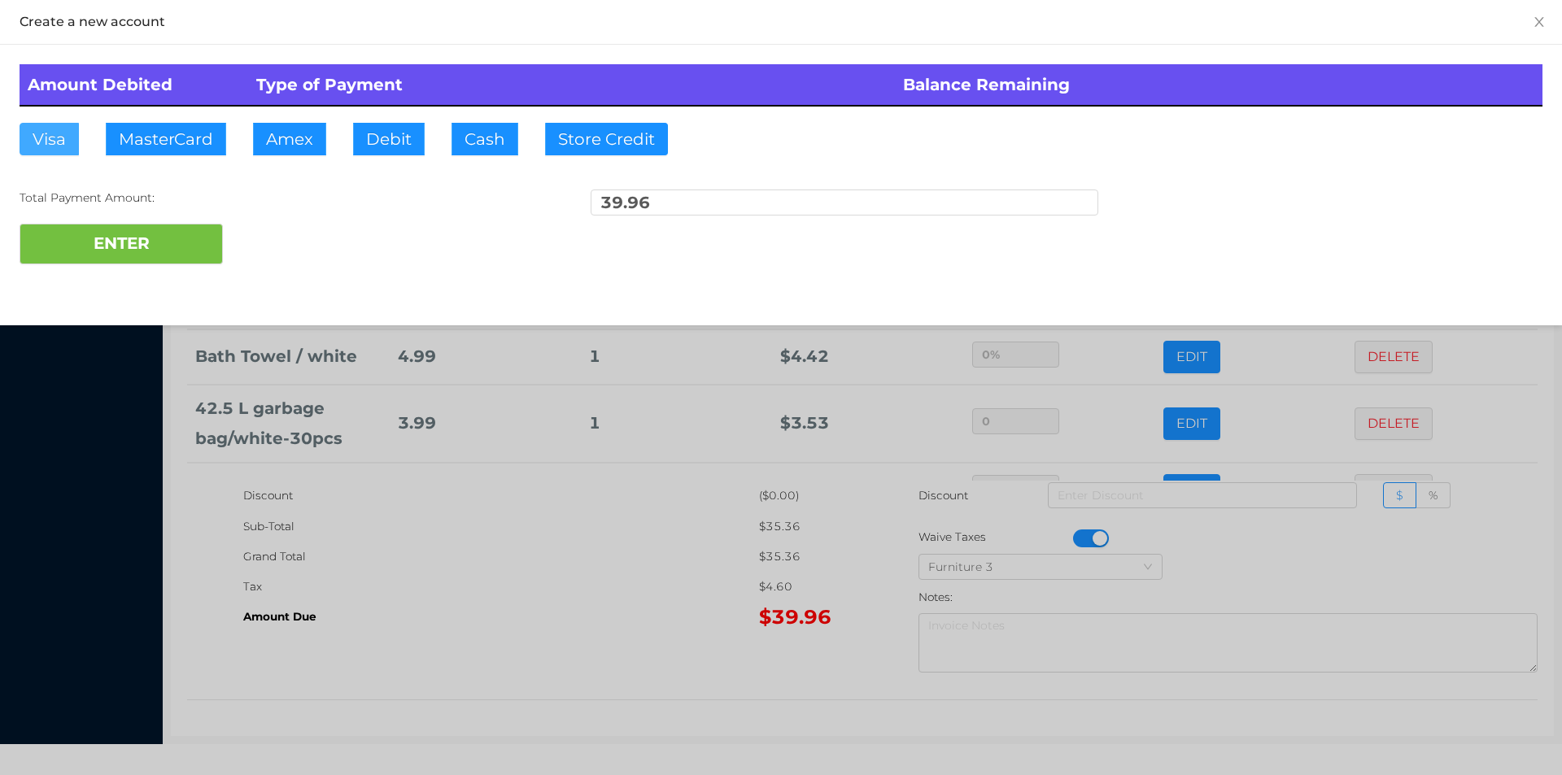
click at [55, 143] on button "Visa" at bounding box center [49, 139] width 59 height 33
click at [110, 225] on button "ENTER" at bounding box center [121, 244] width 203 height 41
type input "0"
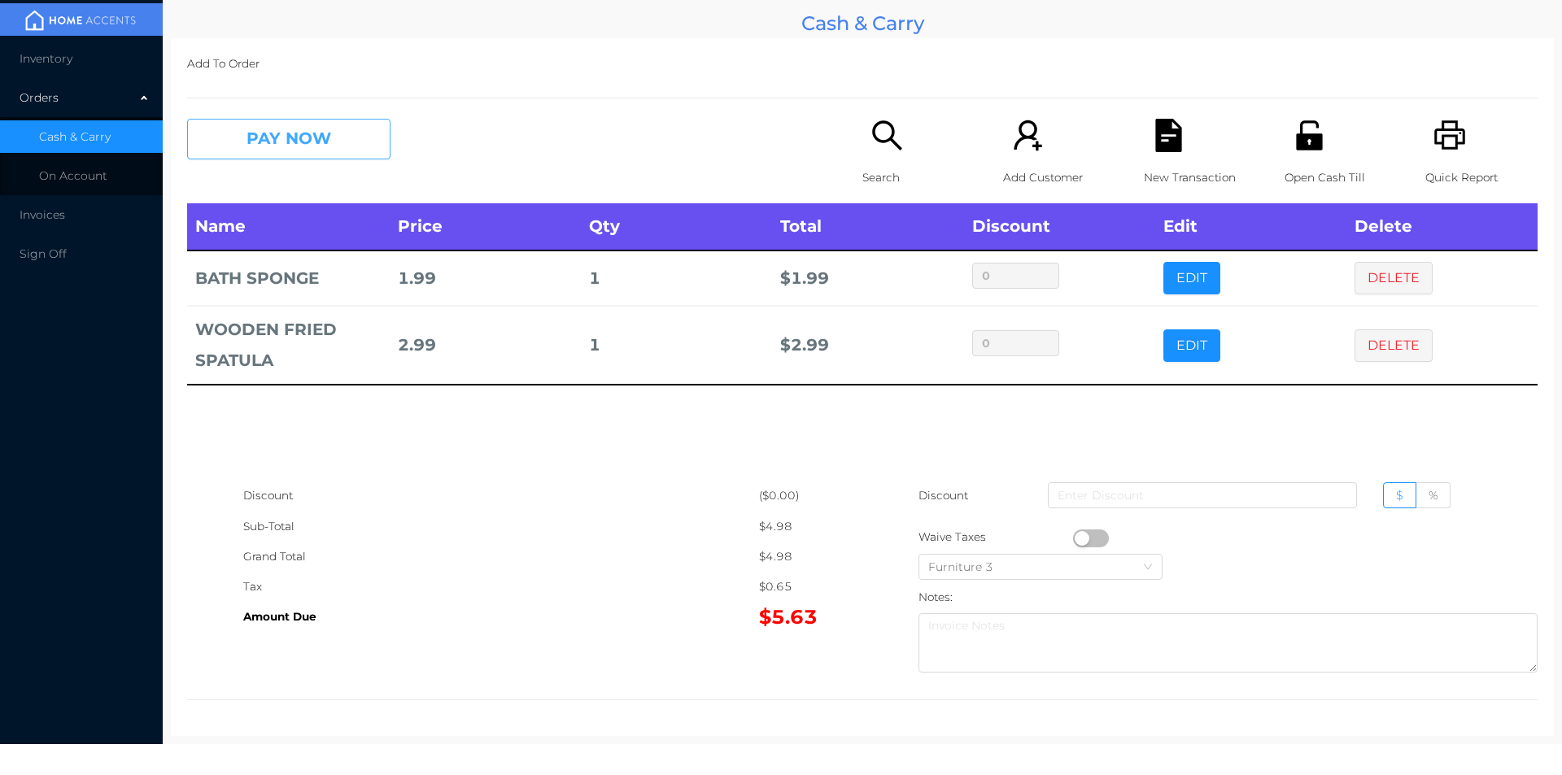
click at [271, 124] on button "PAY NOW" at bounding box center [288, 139] width 203 height 41
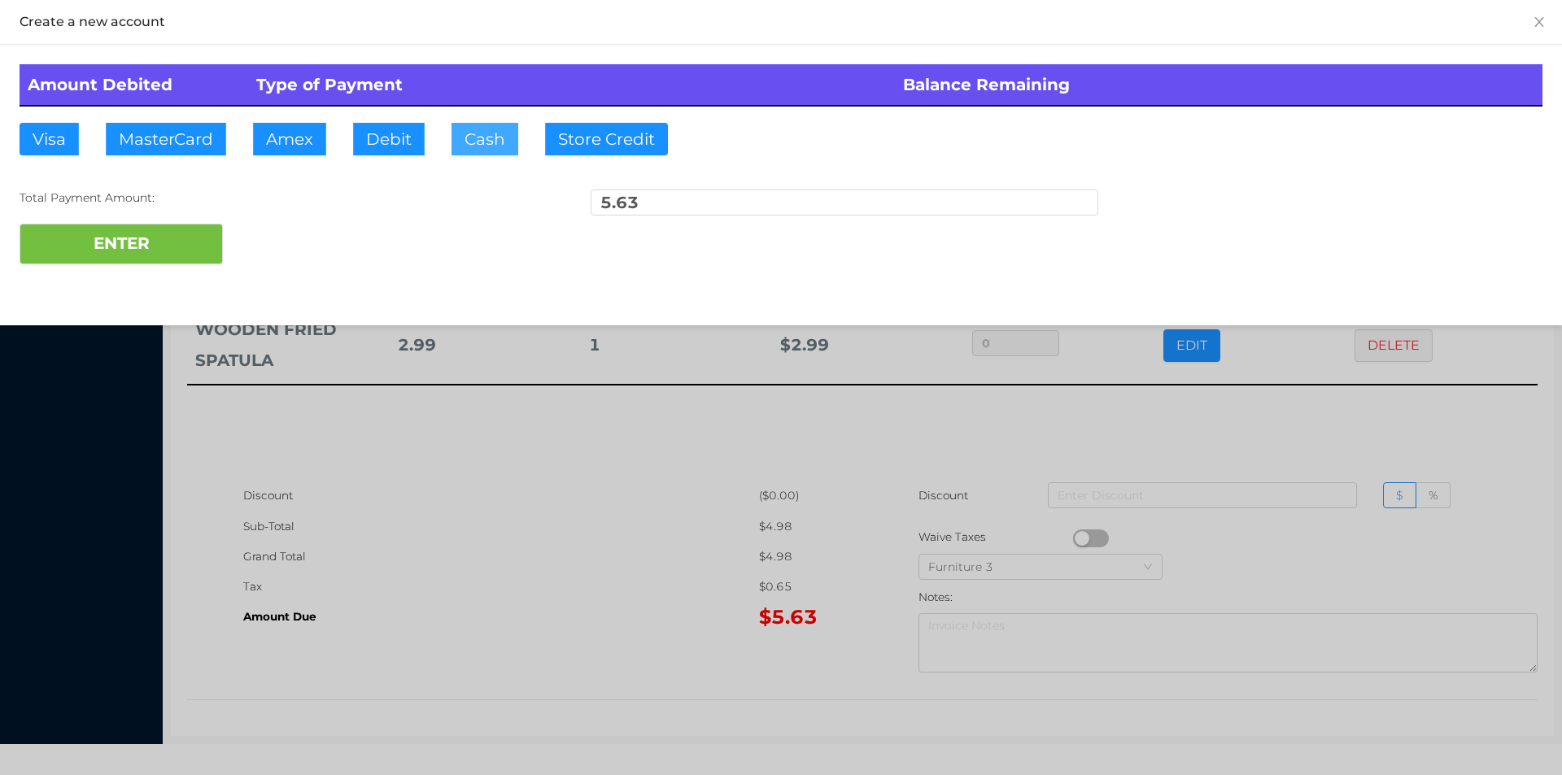
click at [484, 141] on button "Cash" at bounding box center [485, 139] width 67 height 33
type input "10"
click at [93, 229] on button "ENTER" at bounding box center [121, 244] width 203 height 41
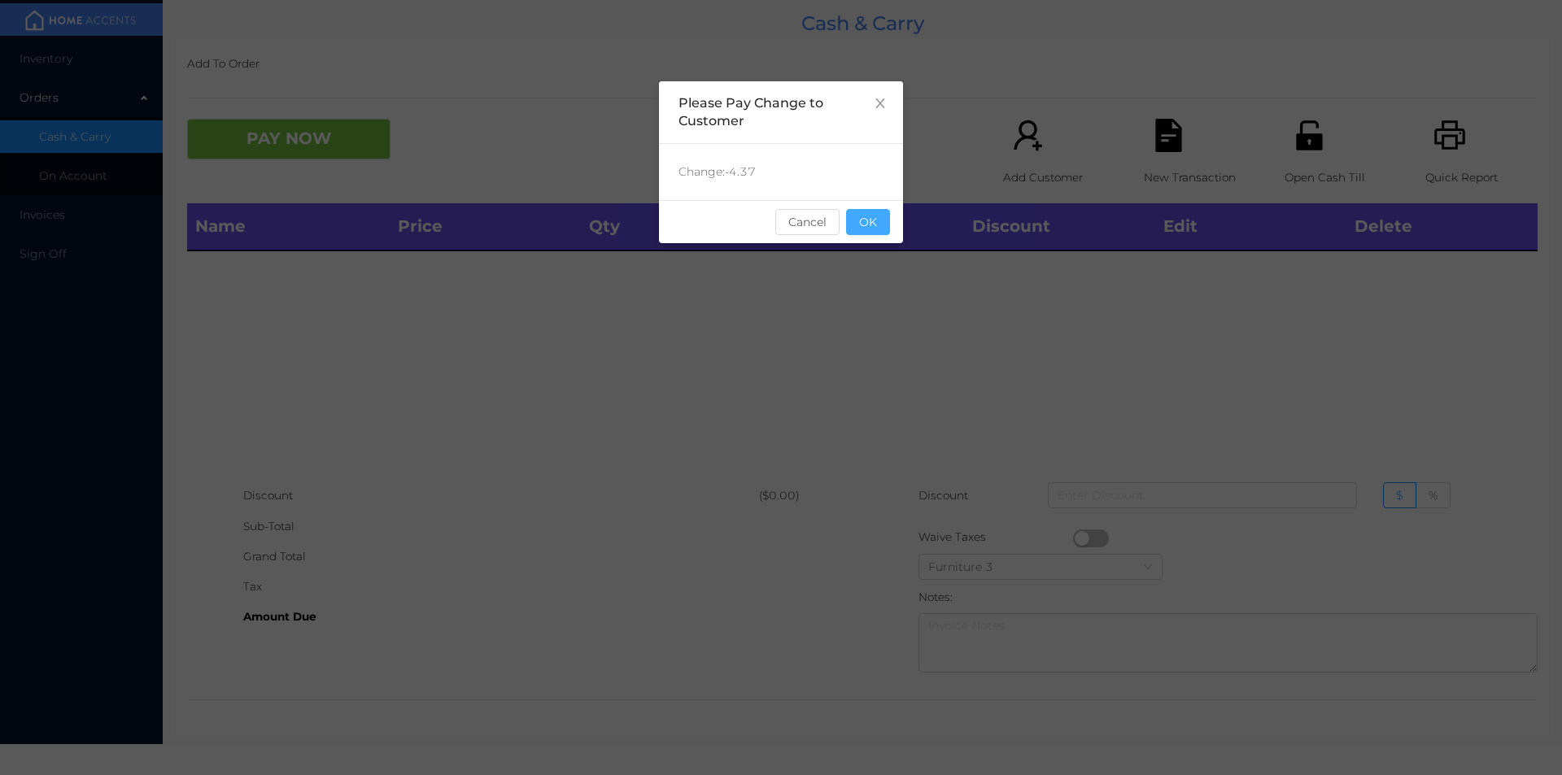
click at [875, 233] on button "OK" at bounding box center [868, 222] width 44 height 26
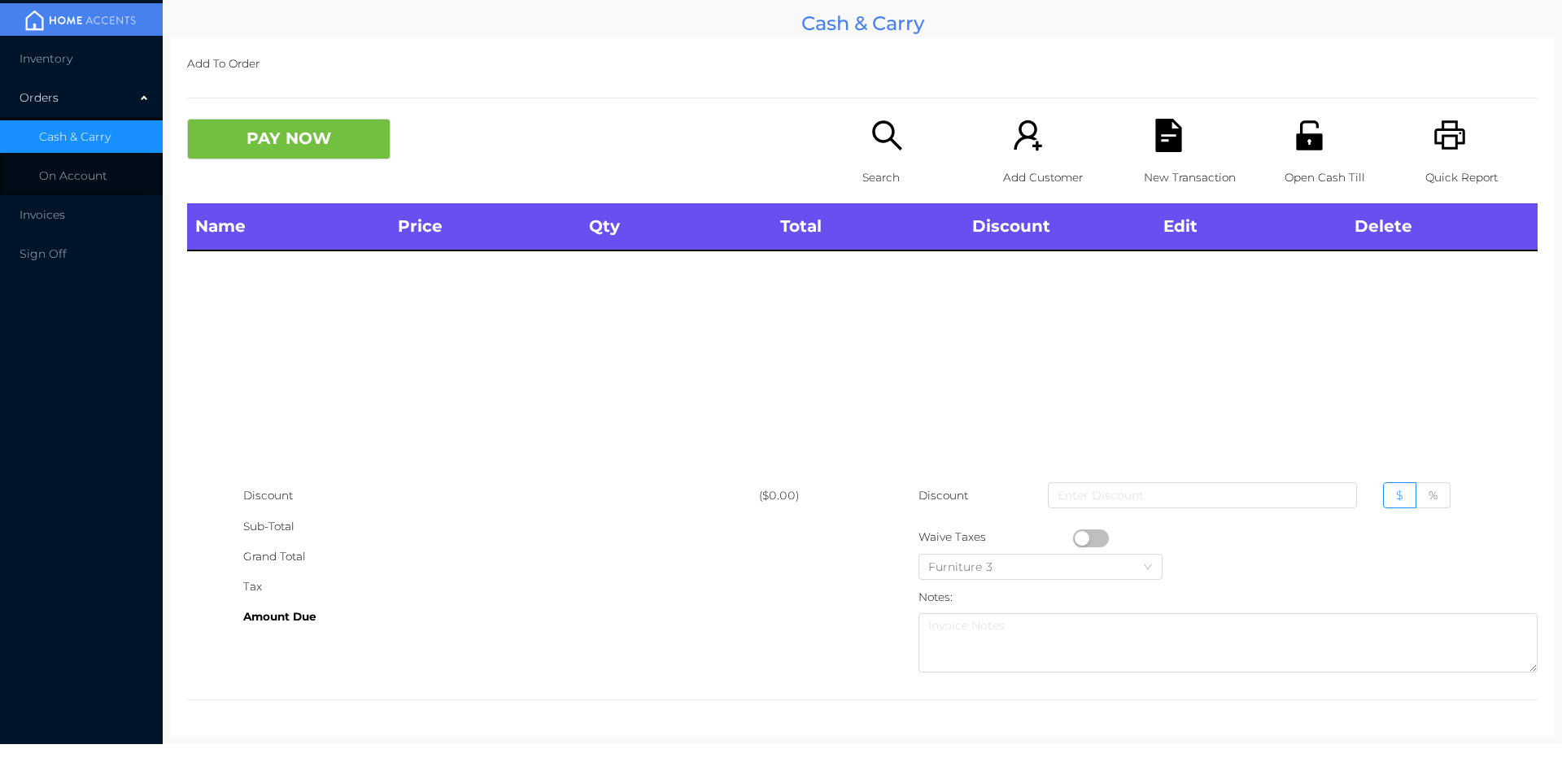
click at [1293, 151] on icon "icon: unlock" at bounding box center [1309, 135] width 33 height 33
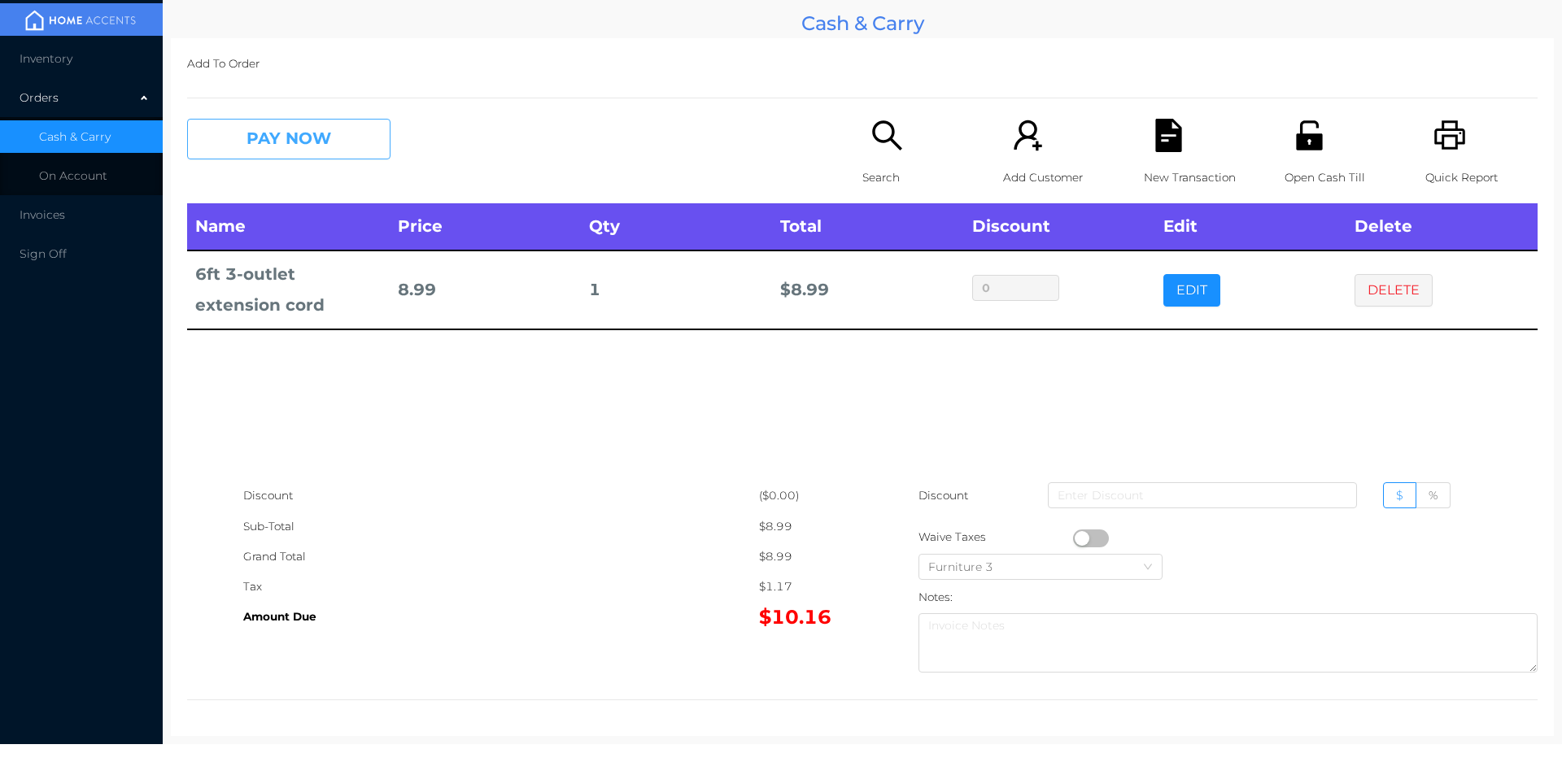
click at [245, 143] on button "PAY NOW" at bounding box center [288, 139] width 203 height 41
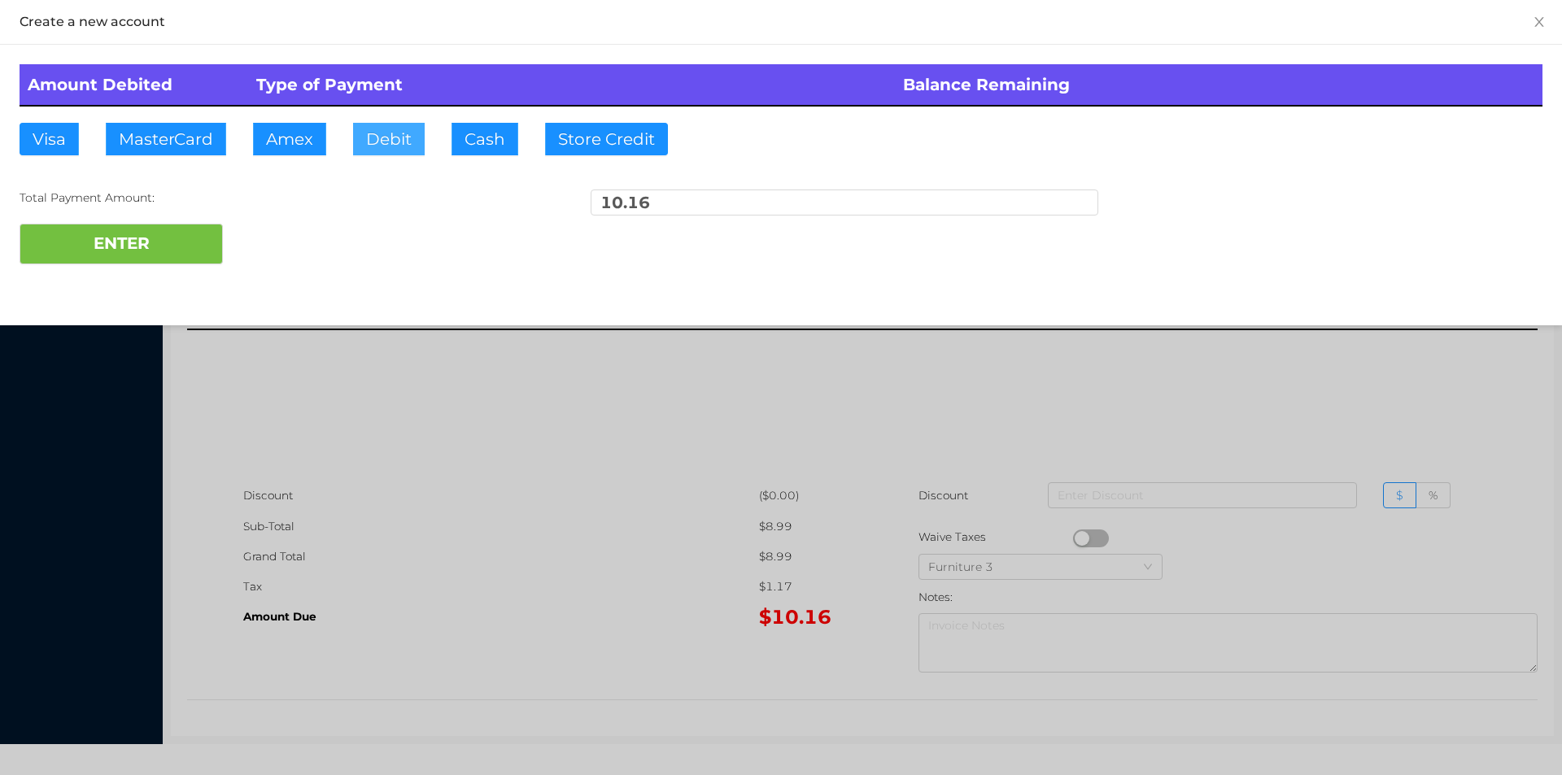
click at [408, 131] on button "Debit" at bounding box center [389, 139] width 72 height 33
click at [516, 554] on div at bounding box center [781, 387] width 1562 height 775
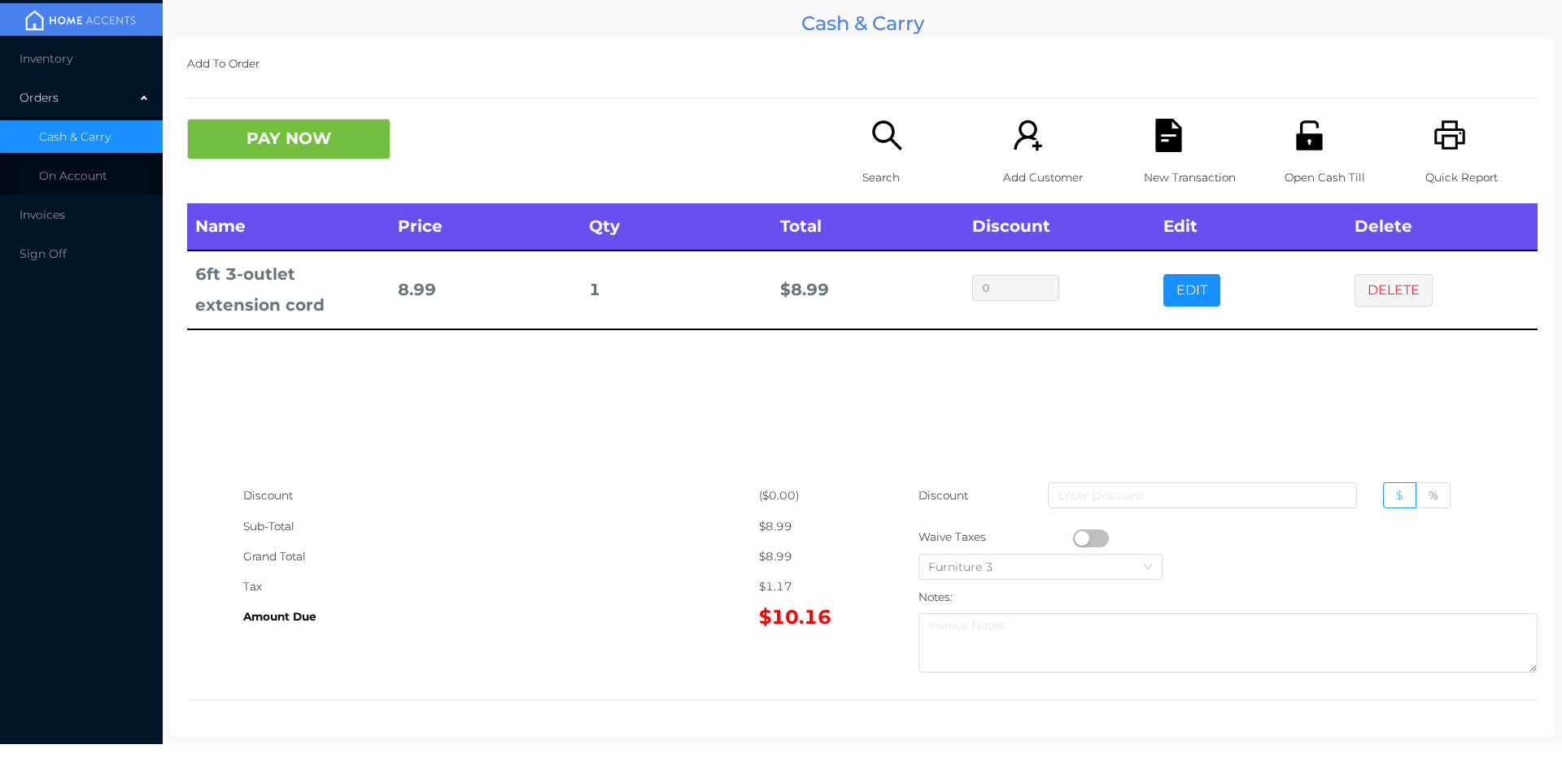
click at [1156, 168] on p "New Transaction" at bounding box center [1200, 178] width 112 height 30
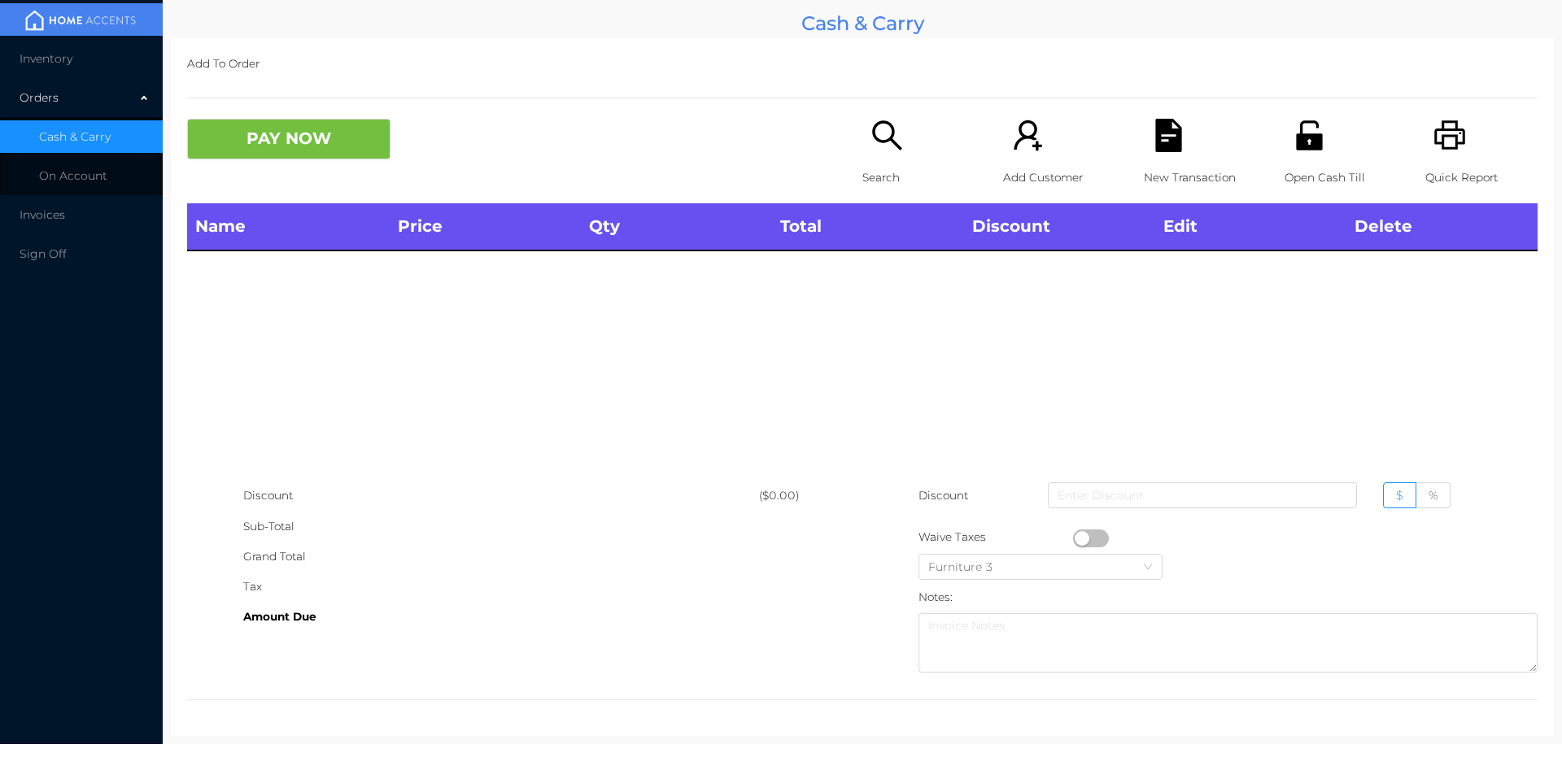
click at [1219, 323] on div "Name Price Qty Total Discount Edit Delete" at bounding box center [862, 341] width 1351 height 277
click at [1293, 138] on icon "icon: unlock" at bounding box center [1309, 135] width 33 height 33
click at [871, 146] on icon "icon: search" at bounding box center [887, 135] width 33 height 33
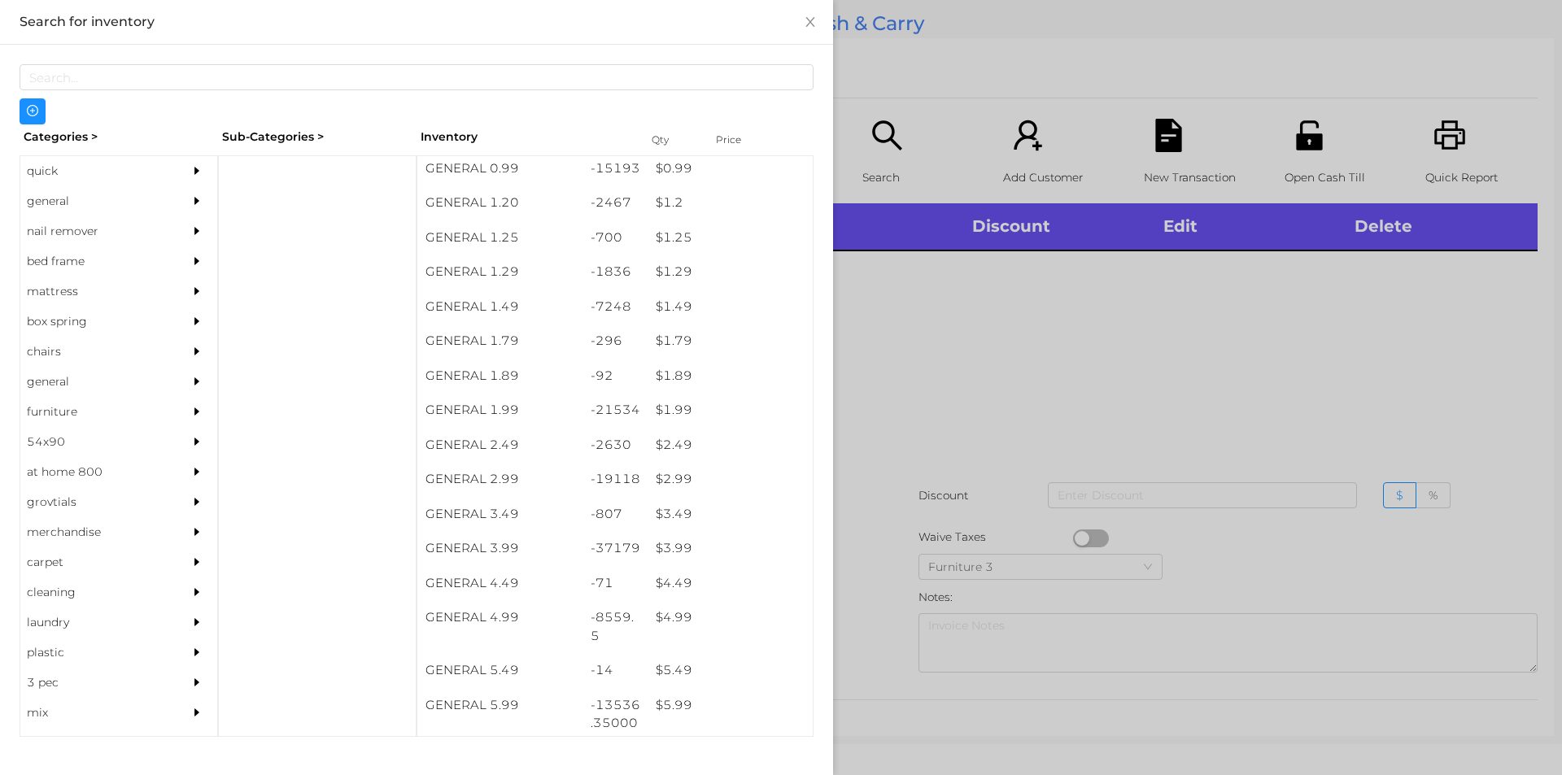
scroll to position [133, 0]
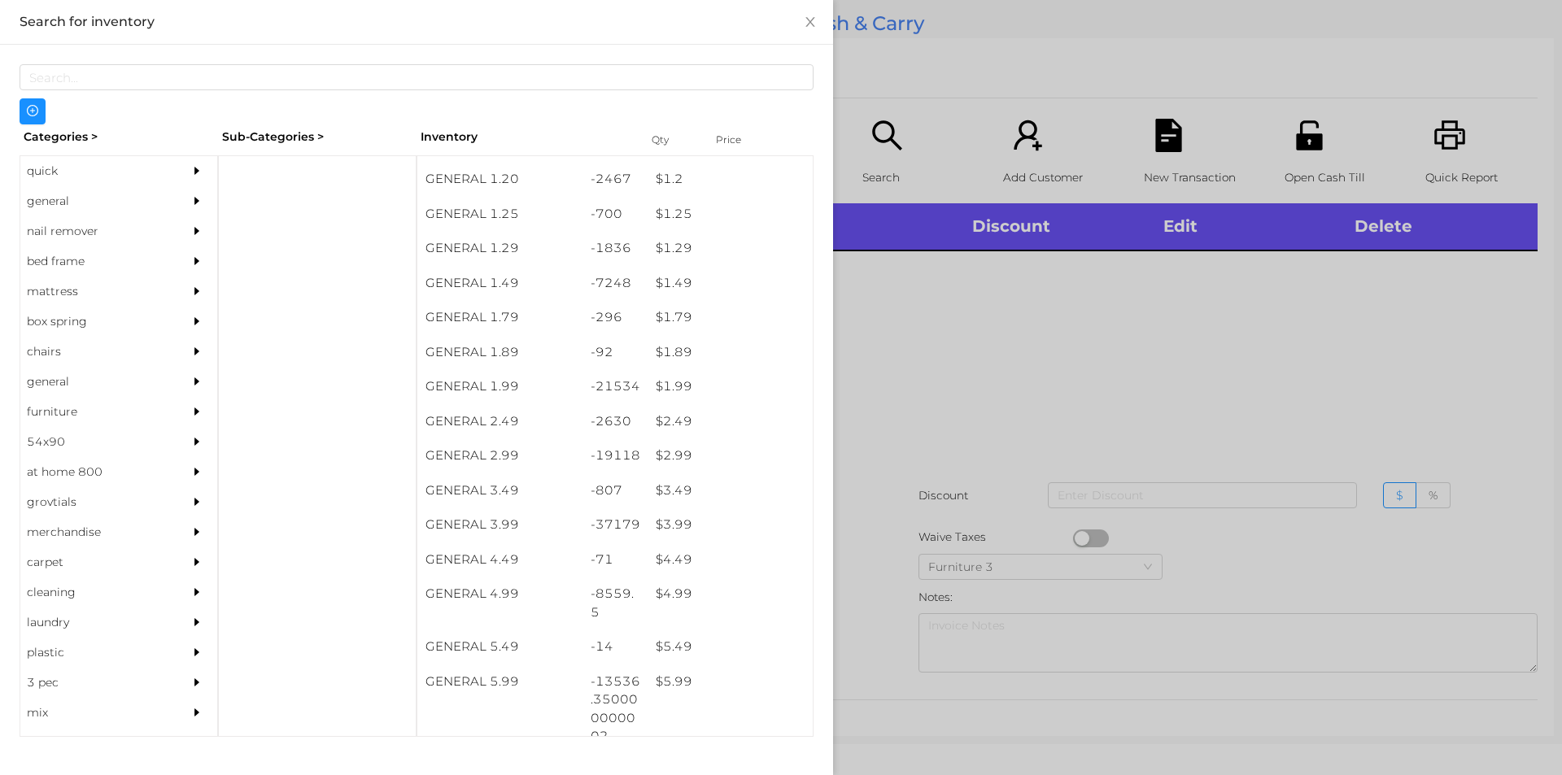
click at [1116, 340] on div at bounding box center [781, 387] width 1562 height 775
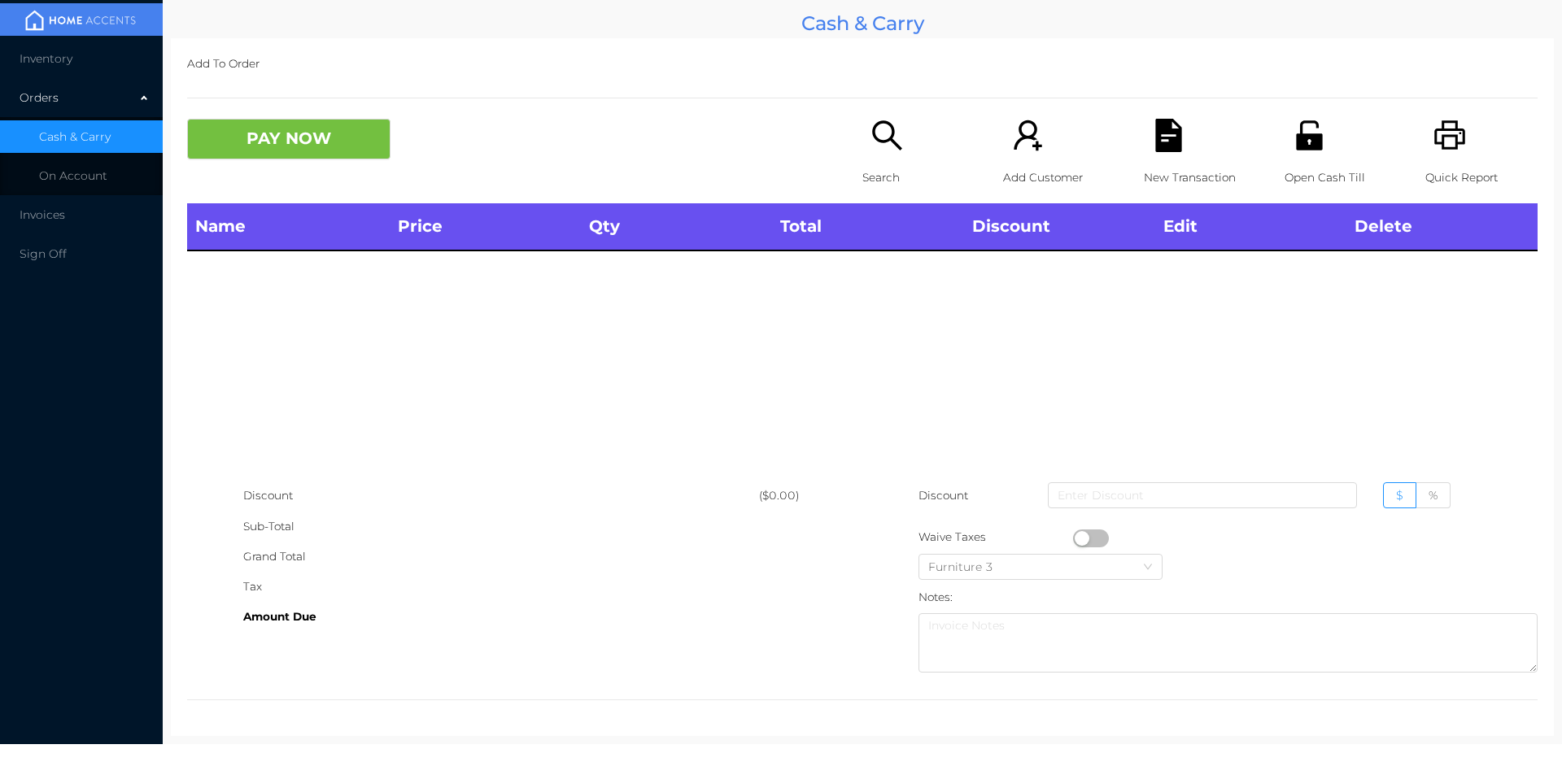
click at [1285, 151] on div "Open Cash Till" at bounding box center [1341, 161] width 112 height 85
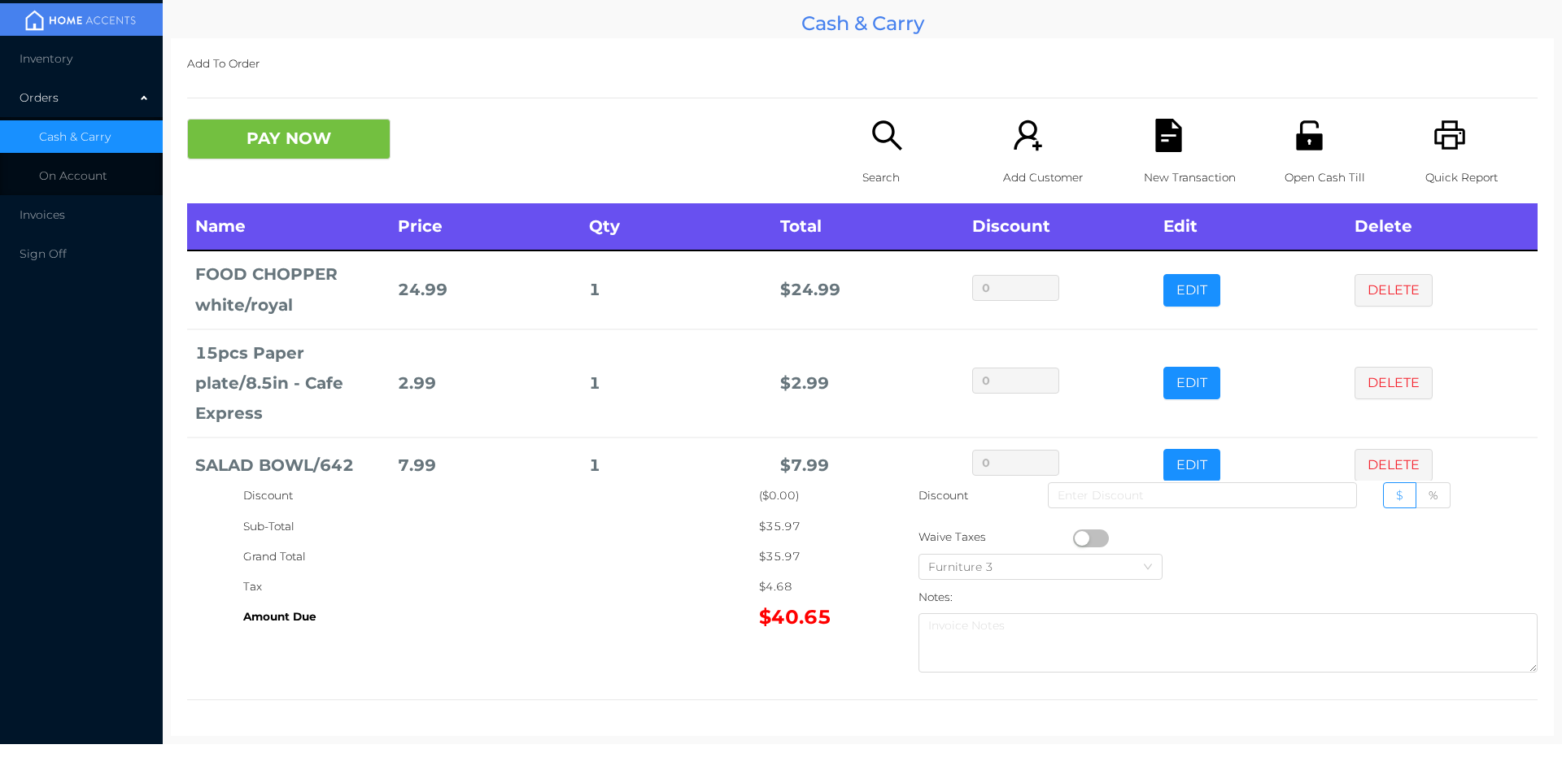
click at [1096, 531] on button "button" at bounding box center [1091, 539] width 36 height 18
click at [1190, 493] on input at bounding box center [1202, 496] width 309 height 26
type input "7"
click at [280, 131] on button "PAY NOW" at bounding box center [288, 139] width 203 height 41
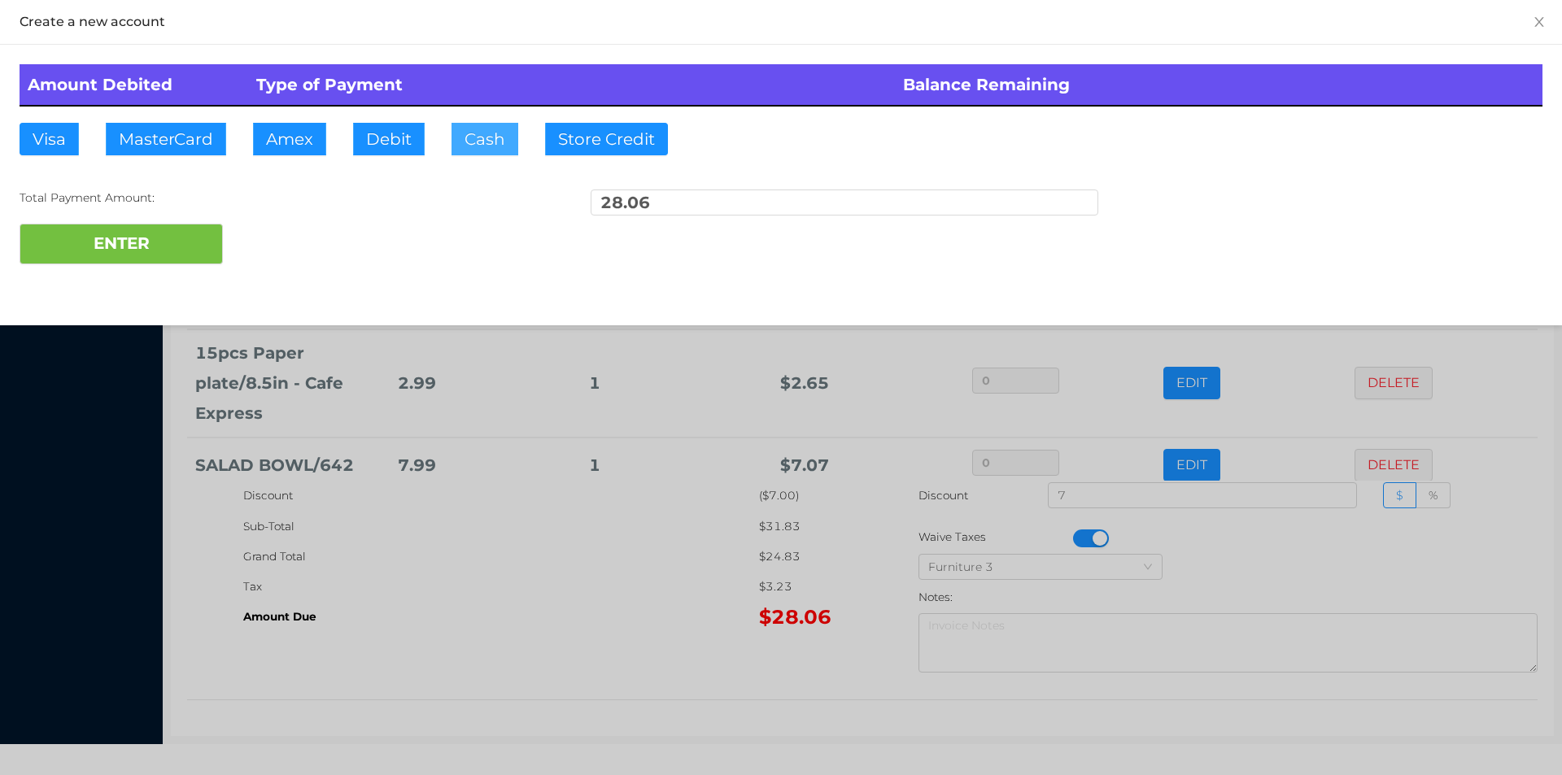
click at [477, 148] on button "Cash" at bounding box center [485, 139] width 67 height 33
type input "40."
click at [180, 257] on button "ENTER" at bounding box center [121, 244] width 203 height 41
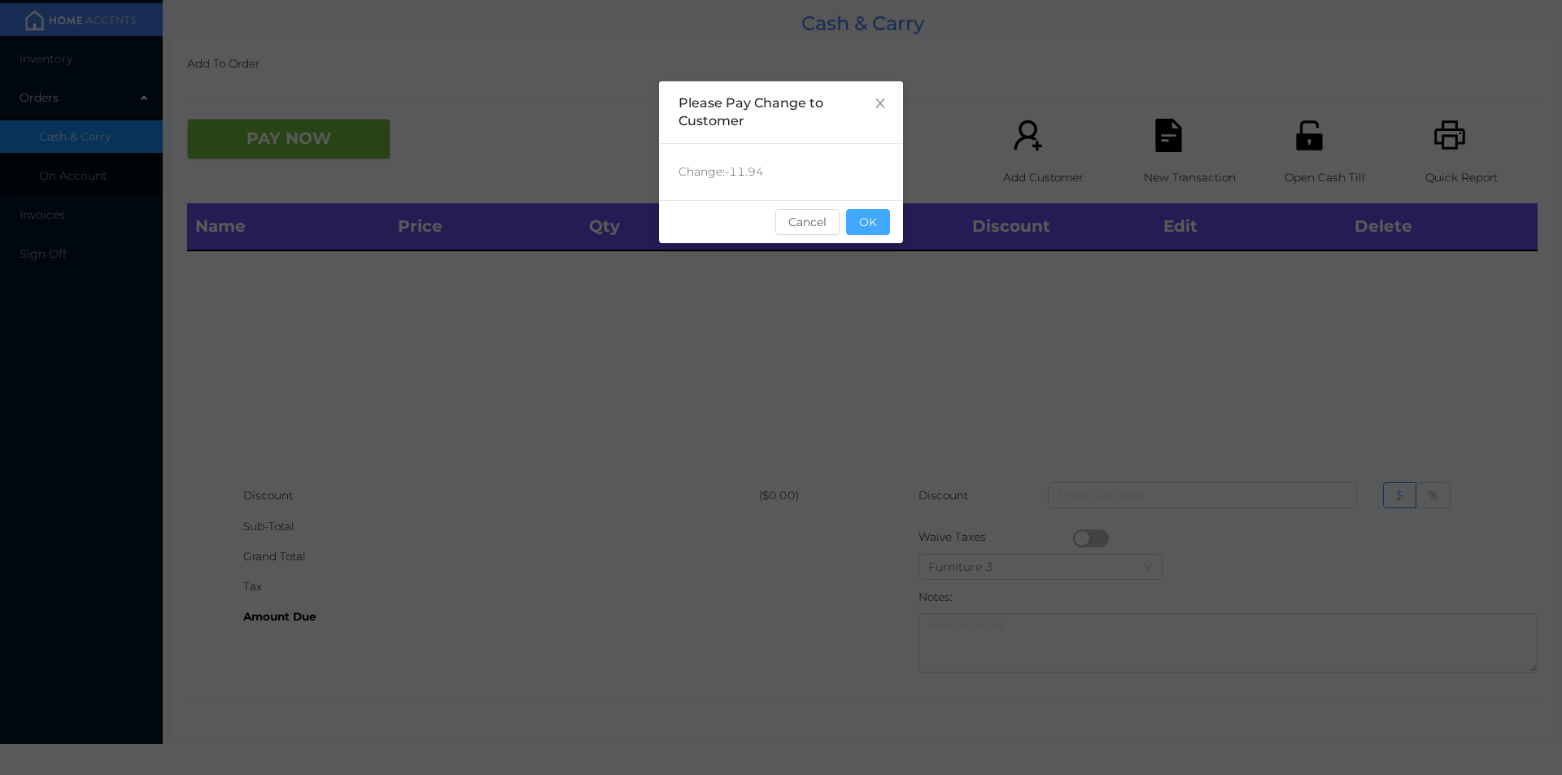
click at [865, 234] on button "OK" at bounding box center [868, 222] width 44 height 26
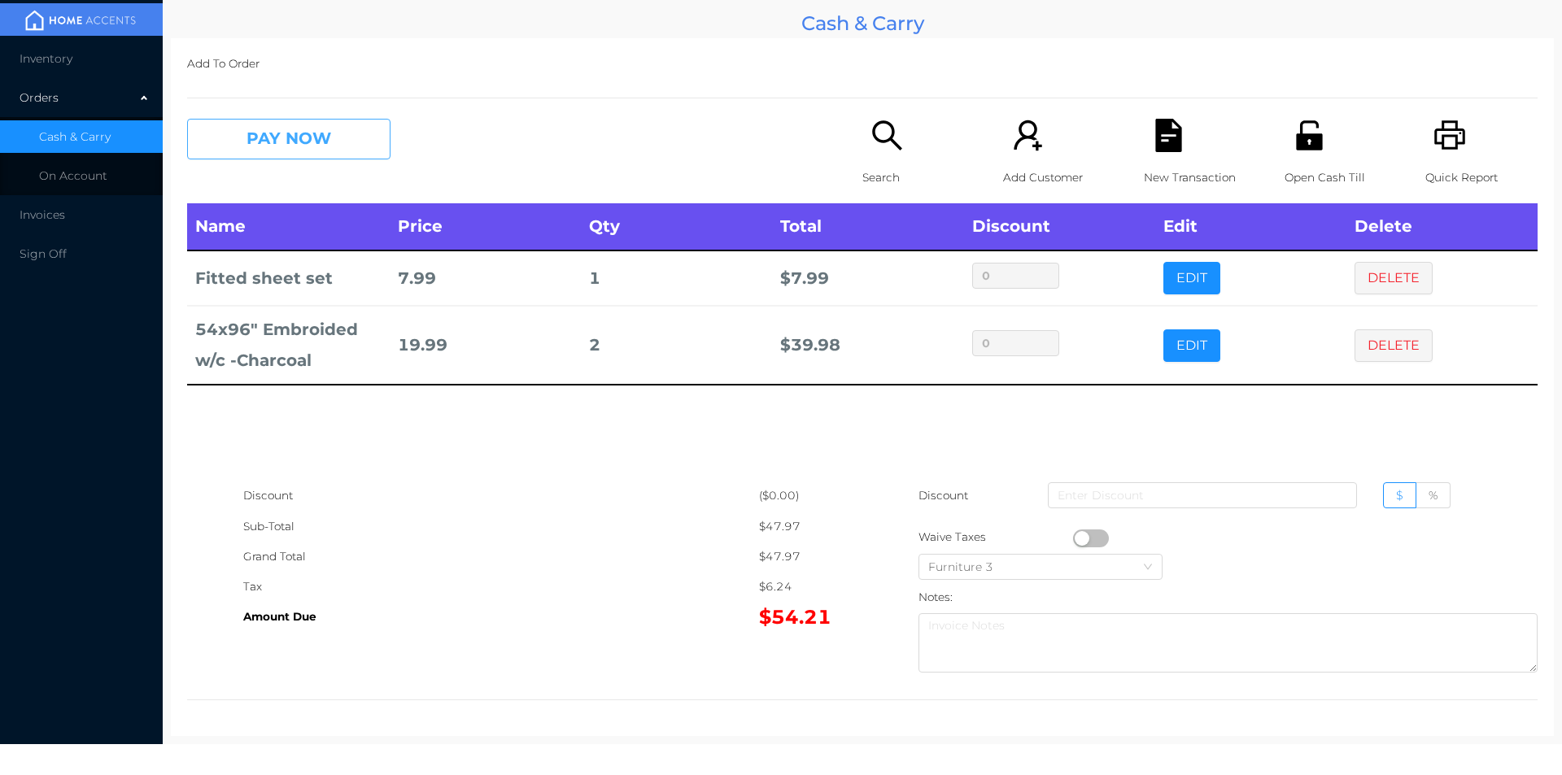
click at [343, 140] on button "PAY NOW" at bounding box center [288, 139] width 203 height 41
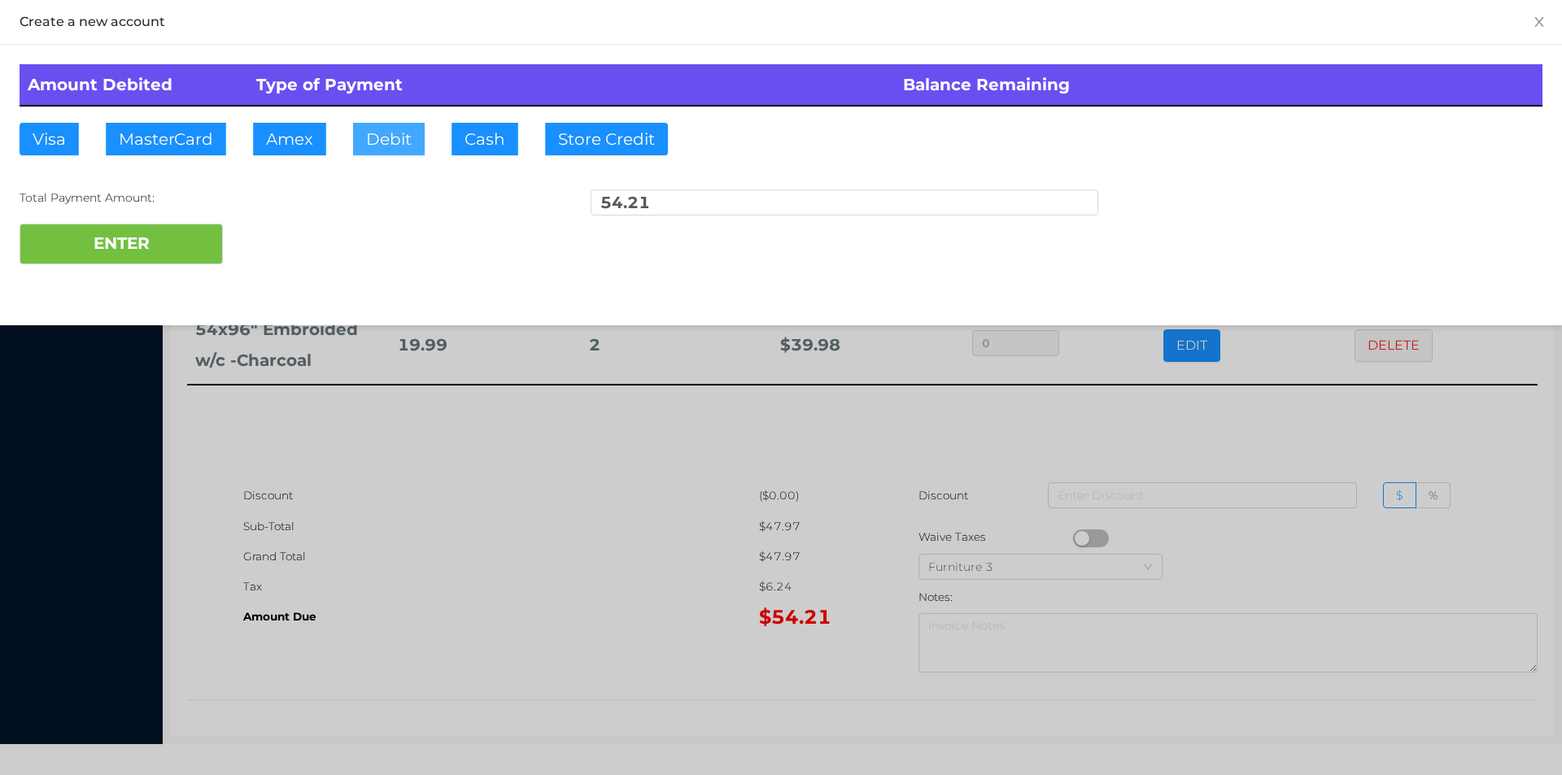
click at [384, 142] on button "Debit" at bounding box center [389, 139] width 72 height 33
click at [182, 227] on button "ENTER" at bounding box center [121, 244] width 203 height 41
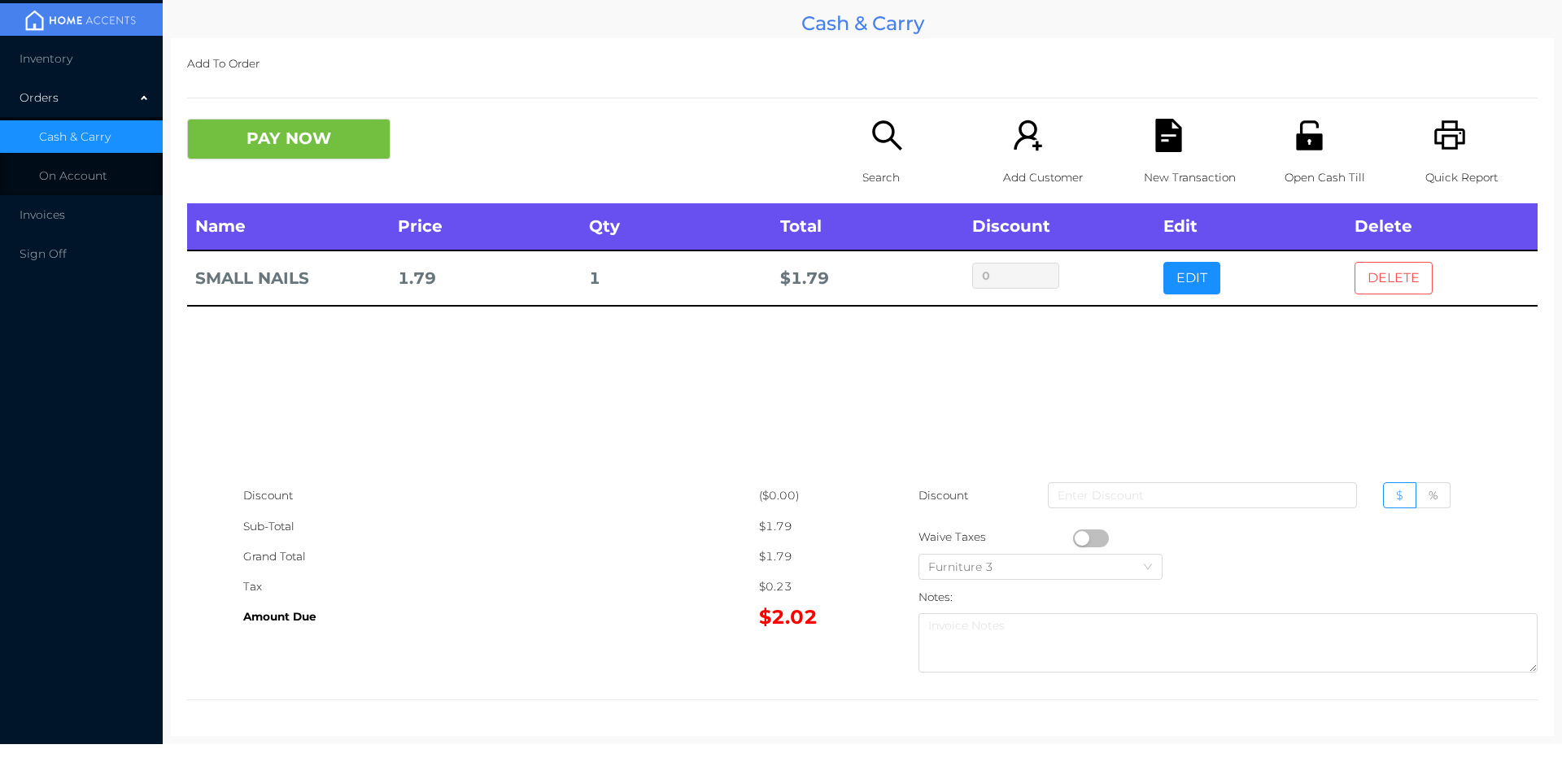
click at [1378, 288] on button "DELETE" at bounding box center [1394, 278] width 78 height 33
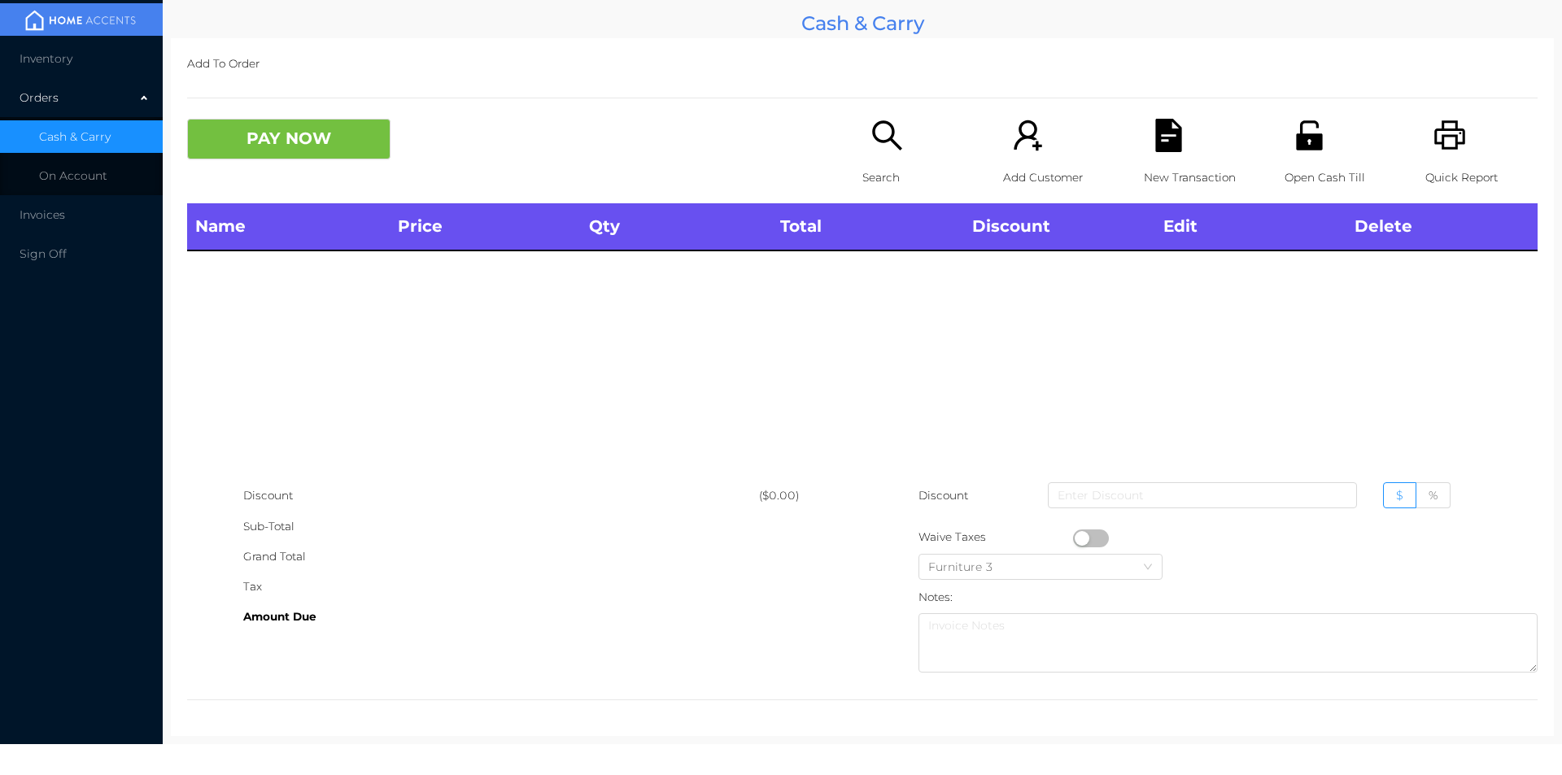
click at [1439, 151] on icon "icon: printer" at bounding box center [1450, 135] width 33 height 33
click at [295, 135] on button "PAY NOW" at bounding box center [288, 139] width 203 height 41
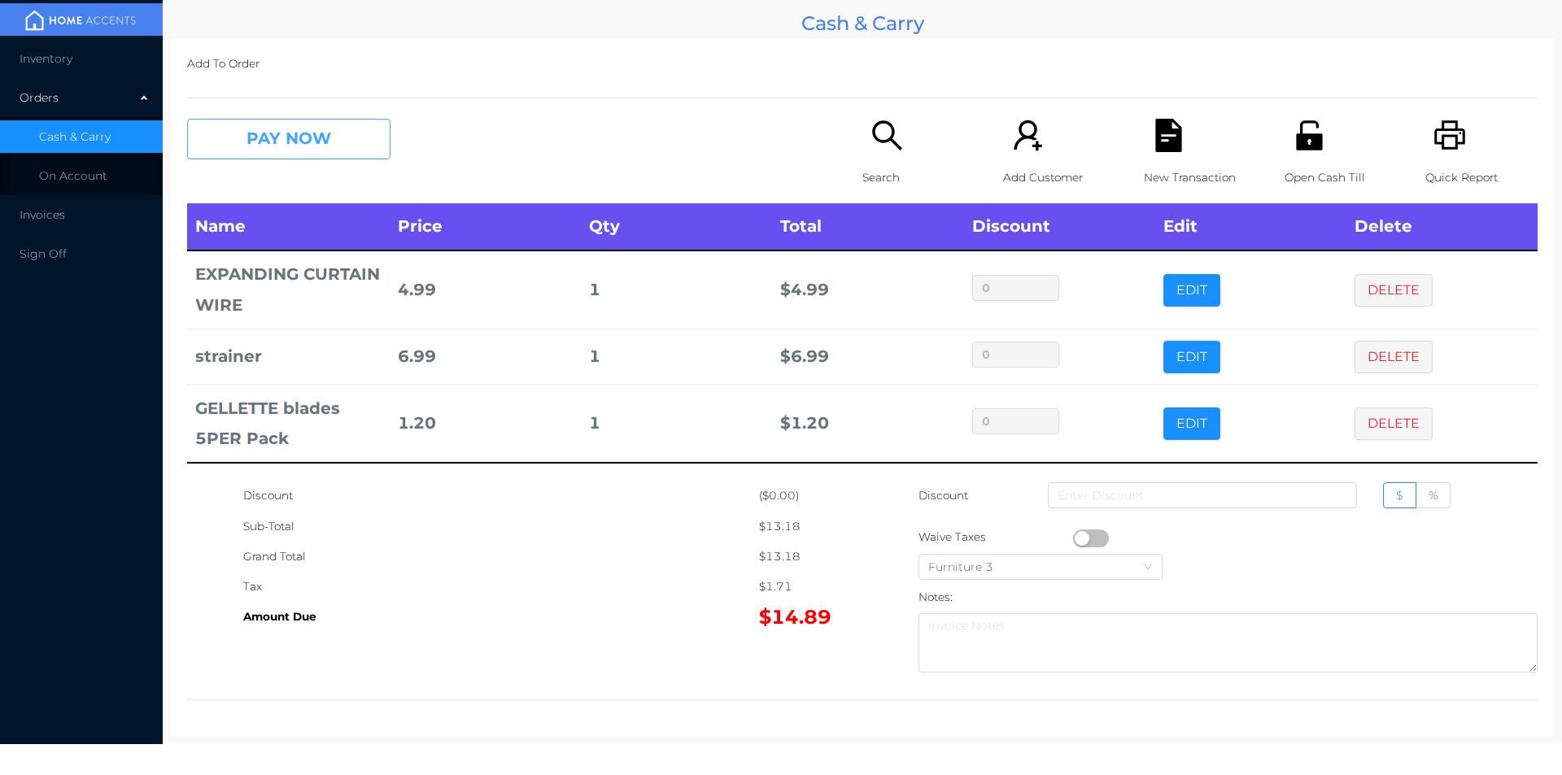
click at [329, 145] on button "PAY NOW" at bounding box center [288, 139] width 203 height 41
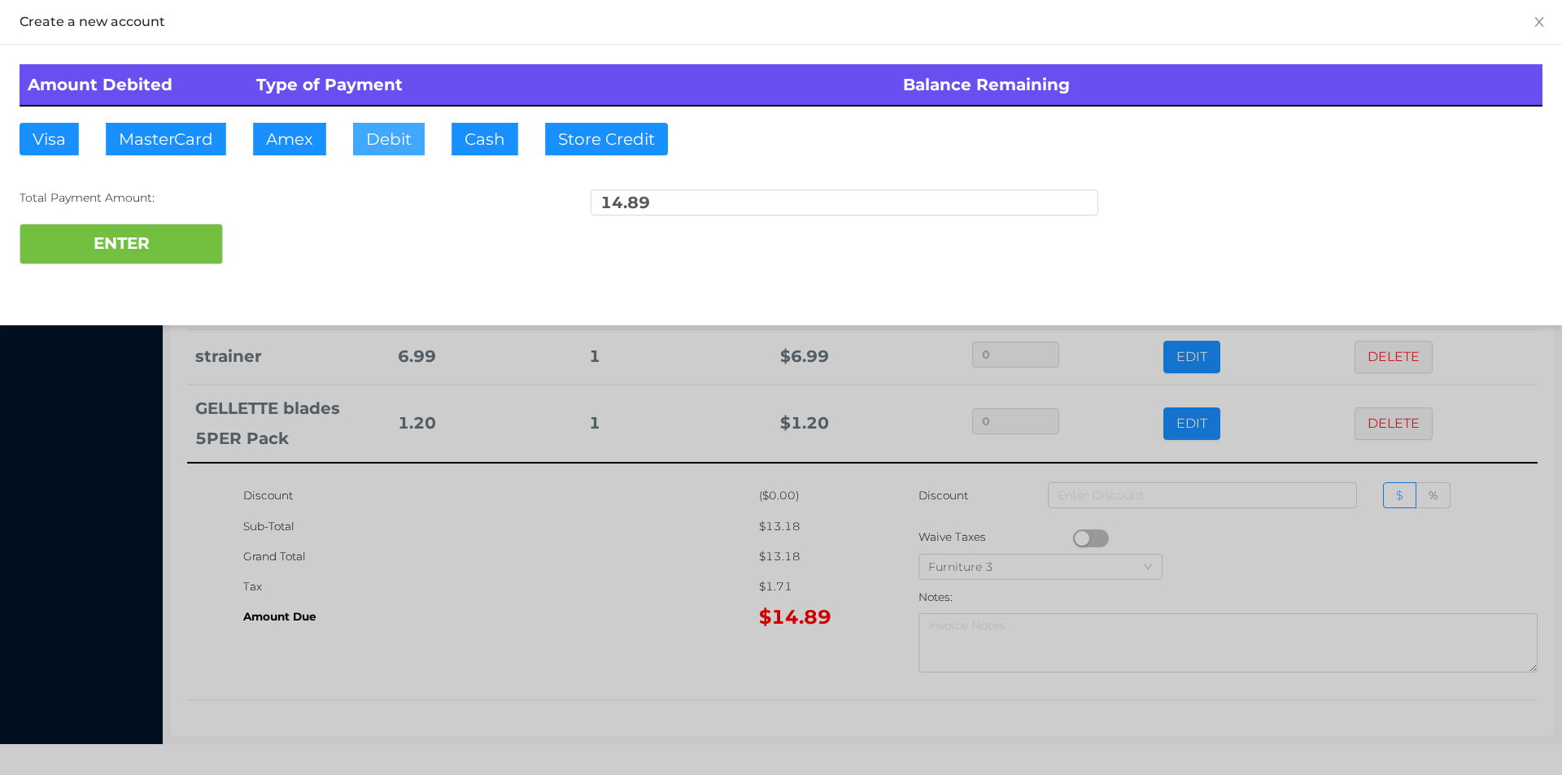
click at [374, 139] on button "Debit" at bounding box center [389, 139] width 72 height 33
click at [181, 239] on button "ENTER" at bounding box center [121, 244] width 203 height 41
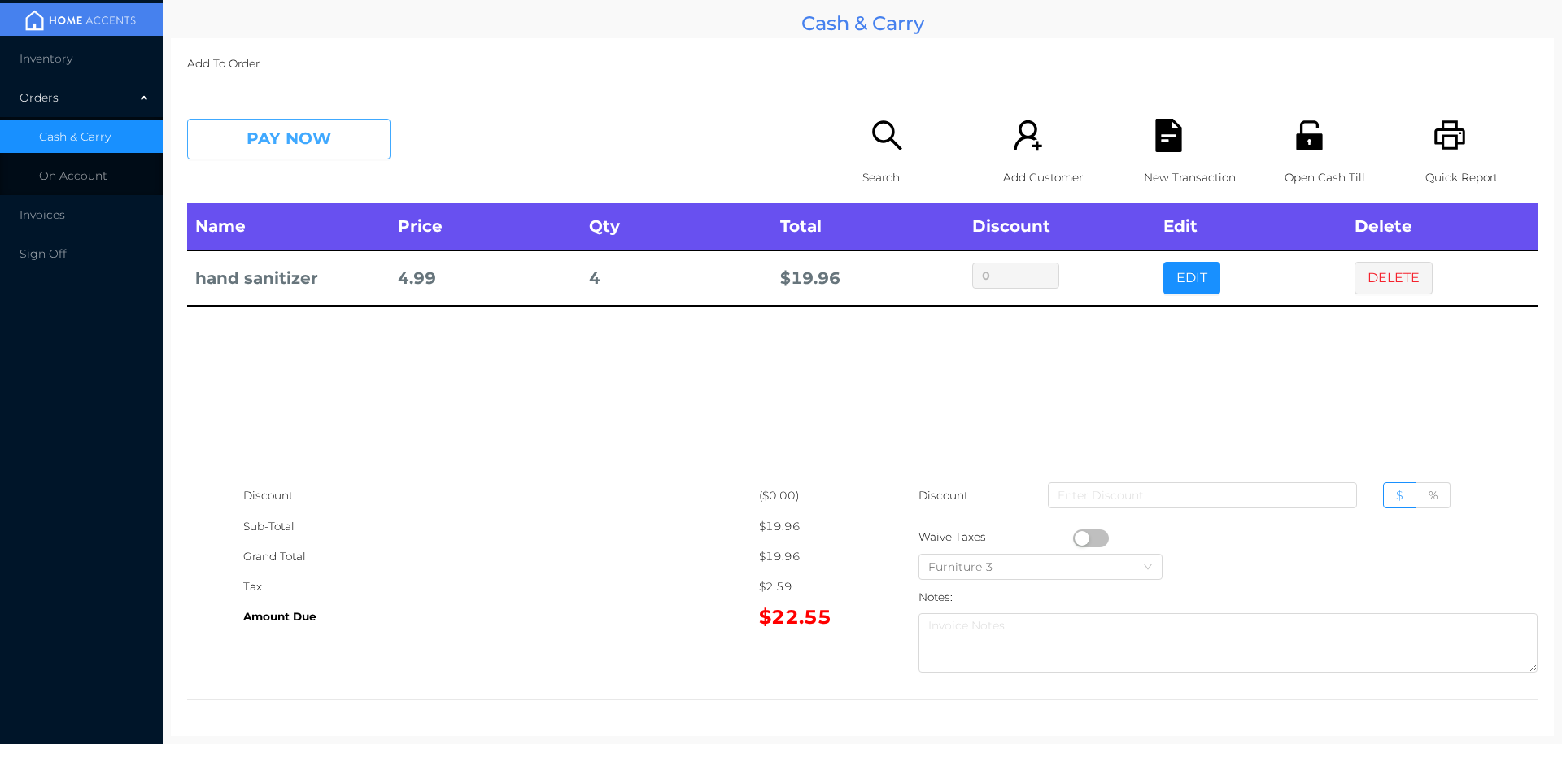
click at [336, 120] on button "PAY NOW" at bounding box center [288, 139] width 203 height 41
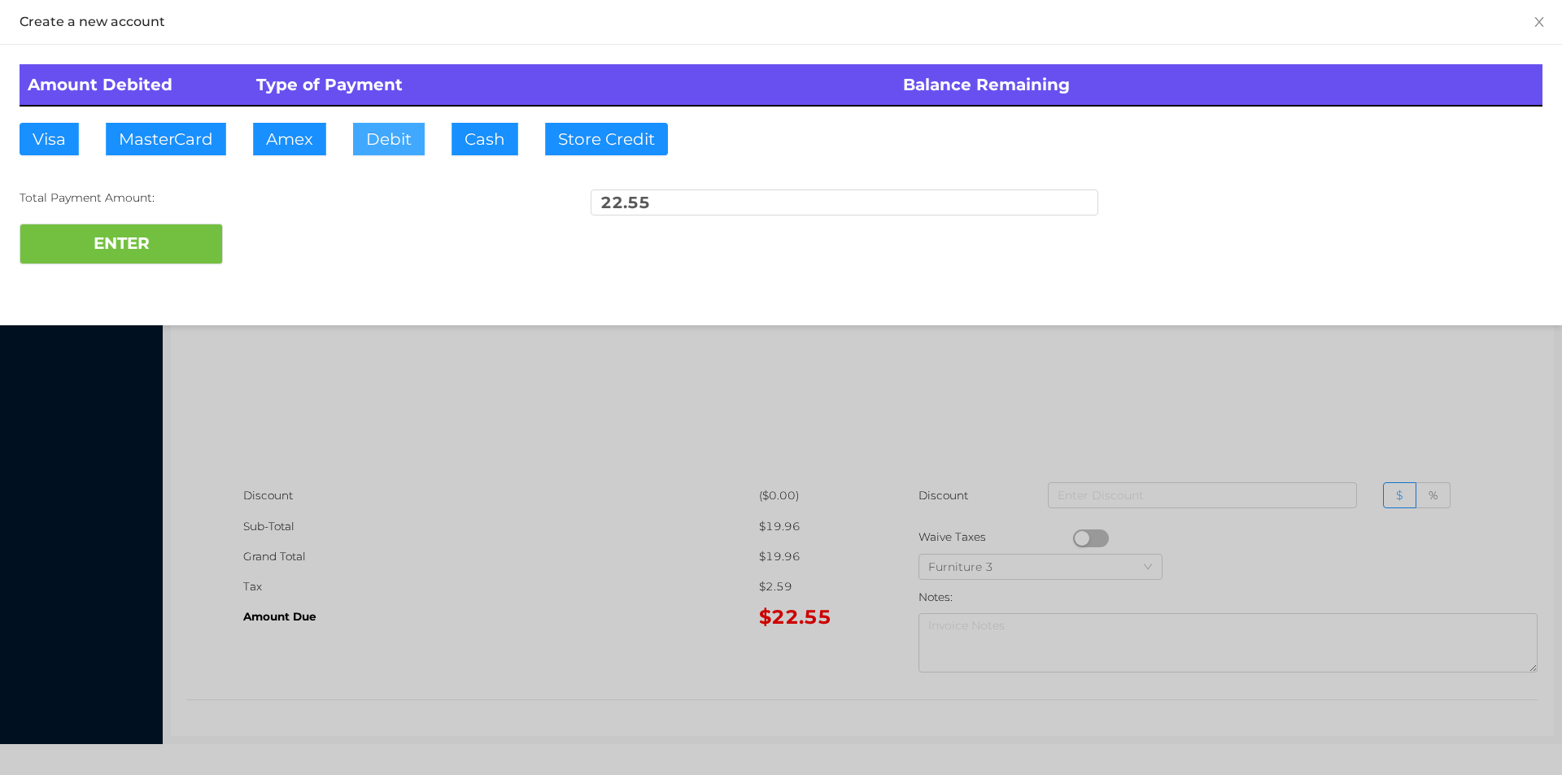
click at [389, 147] on button "Debit" at bounding box center [389, 139] width 72 height 33
click at [503, 523] on div at bounding box center [781, 387] width 1562 height 775
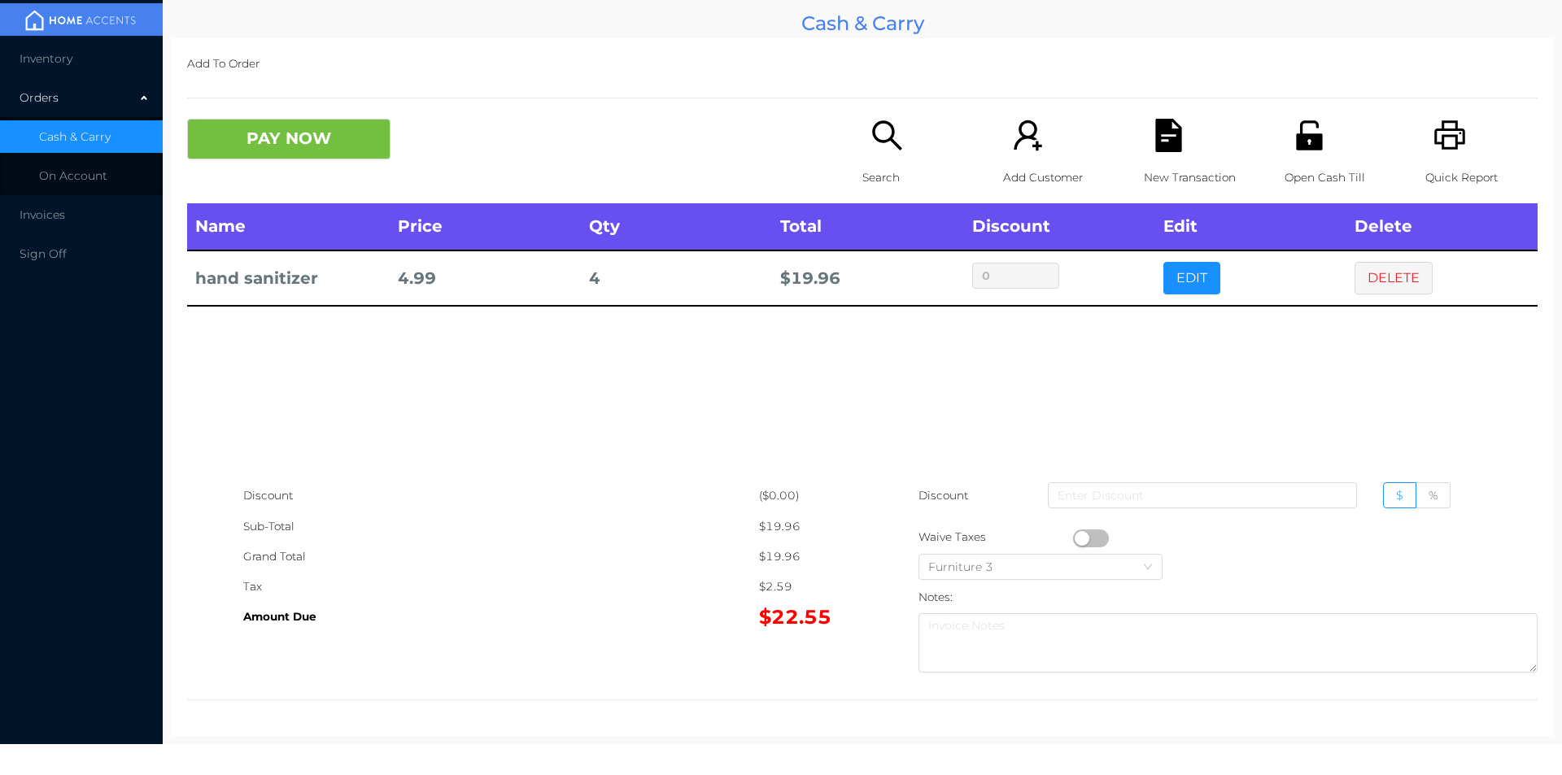
click at [1149, 158] on div "New Transaction" at bounding box center [1200, 161] width 112 height 85
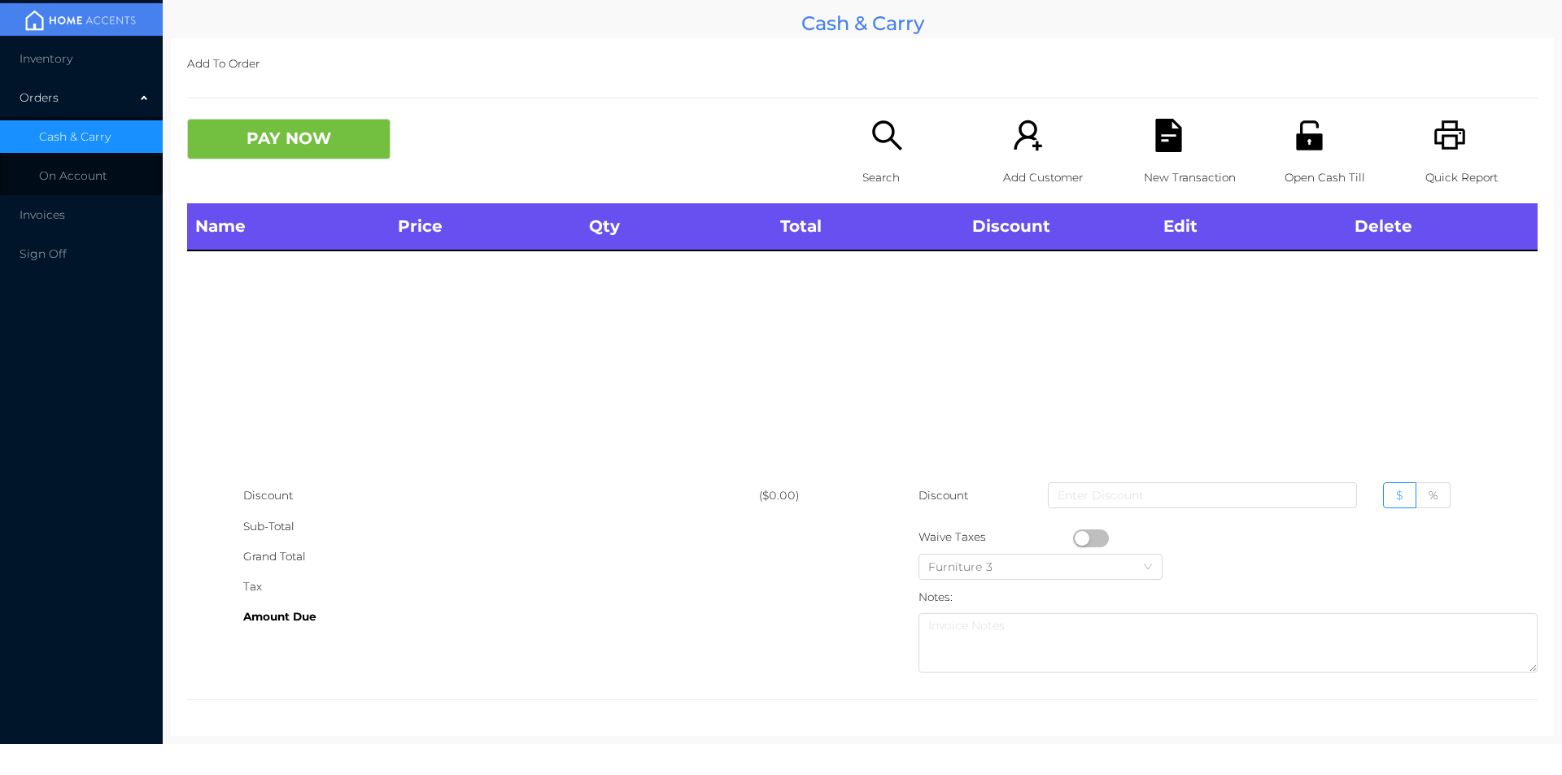
click at [1300, 140] on icon "icon: unlock" at bounding box center [1309, 135] width 33 height 33
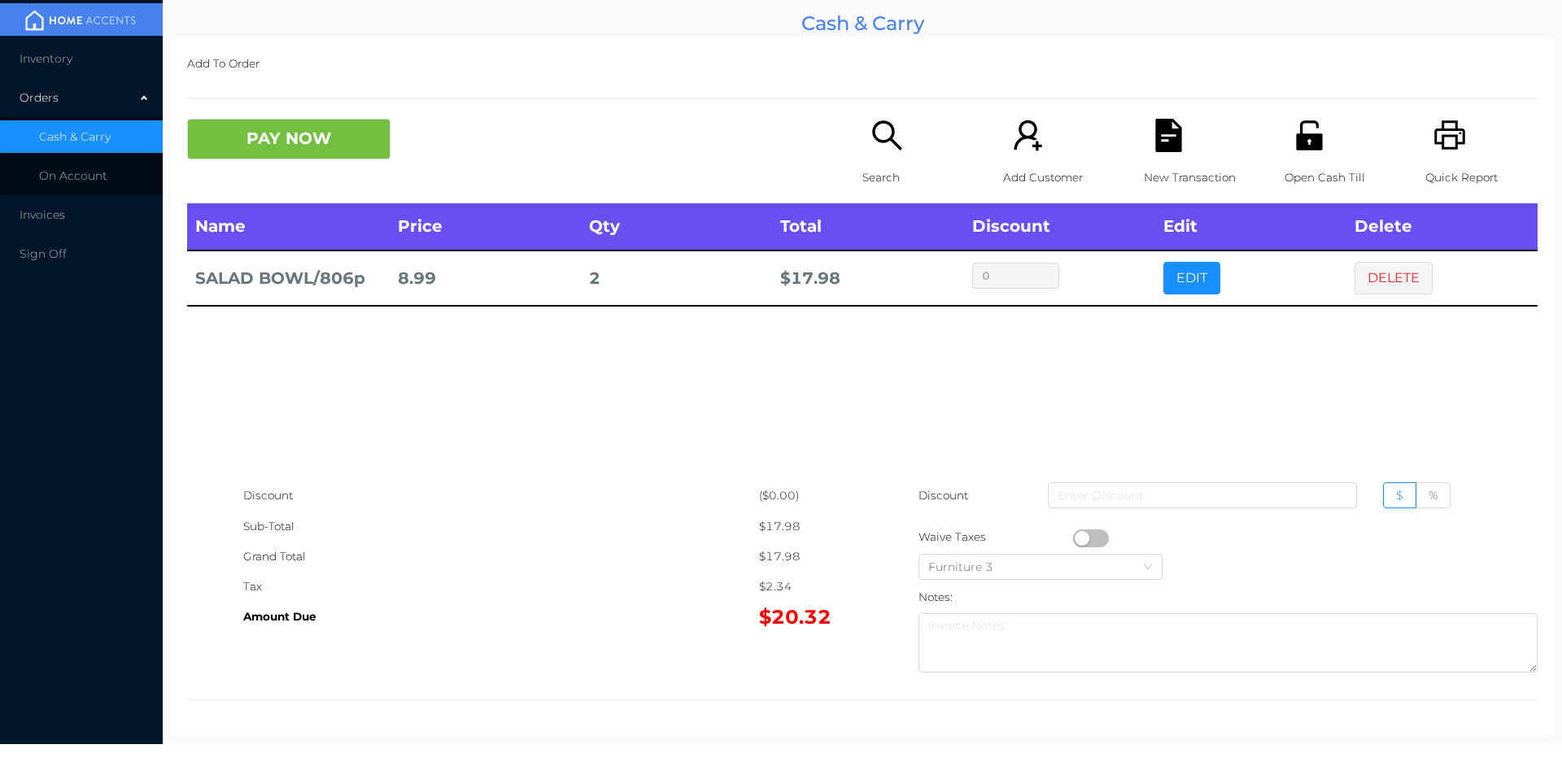
click at [1163, 146] on icon "icon: file-text" at bounding box center [1168, 135] width 26 height 33
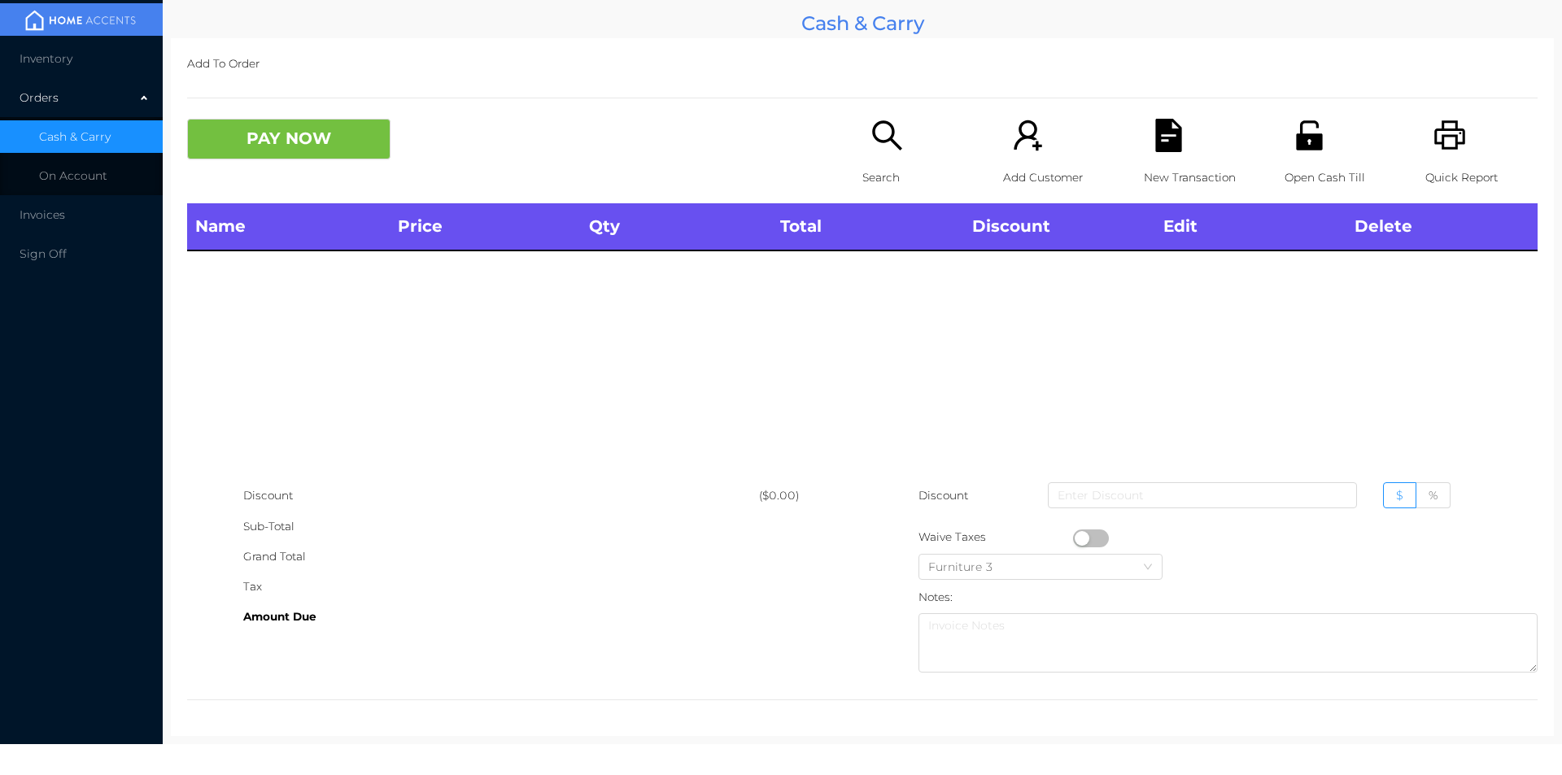
click at [1478, 136] on div "Quick Report" at bounding box center [1482, 161] width 112 height 85
click at [1309, 139] on icon "icon: unlock" at bounding box center [1309, 134] width 26 height 29
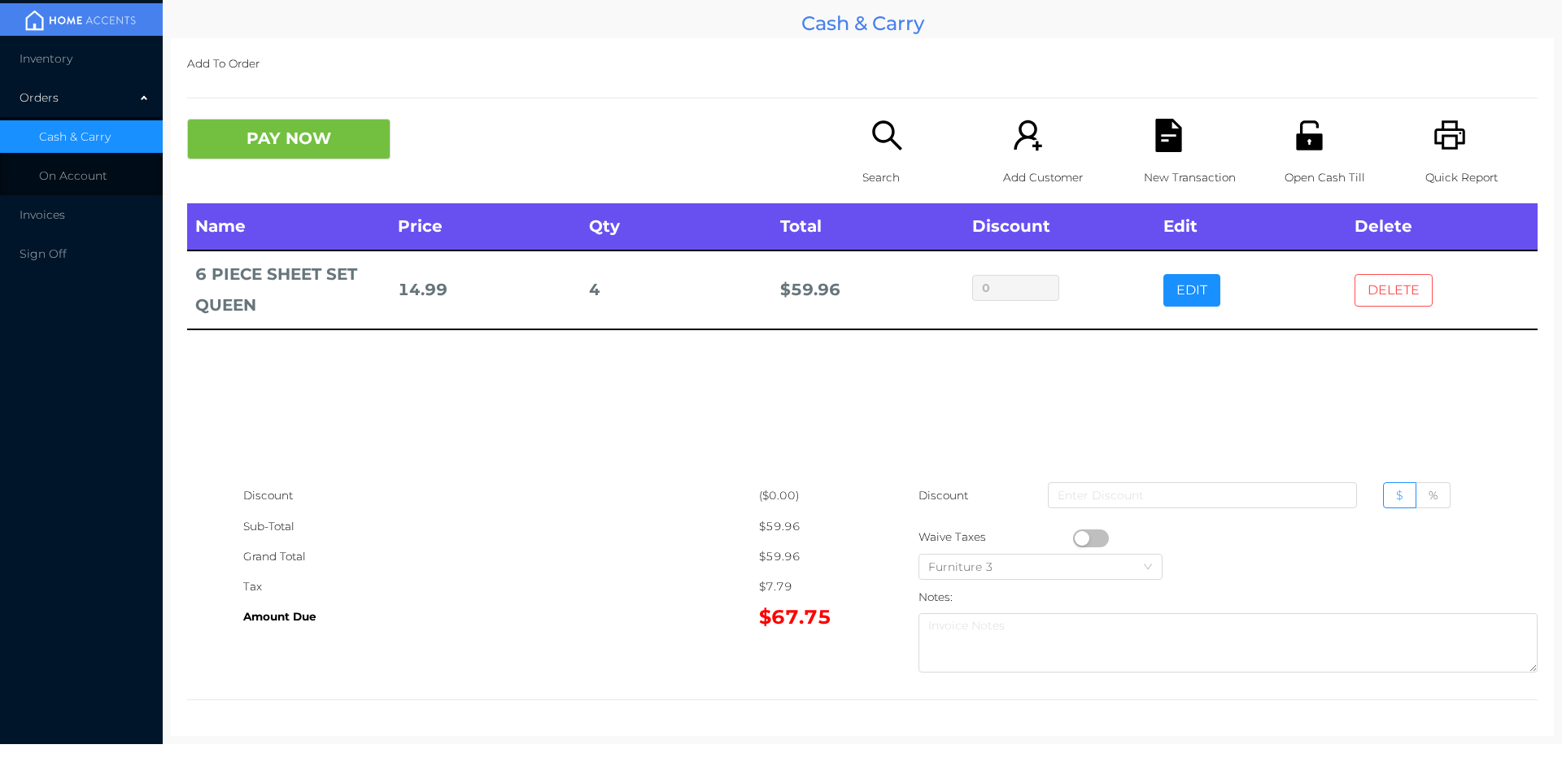
click at [1370, 297] on button "DELETE" at bounding box center [1394, 290] width 78 height 33
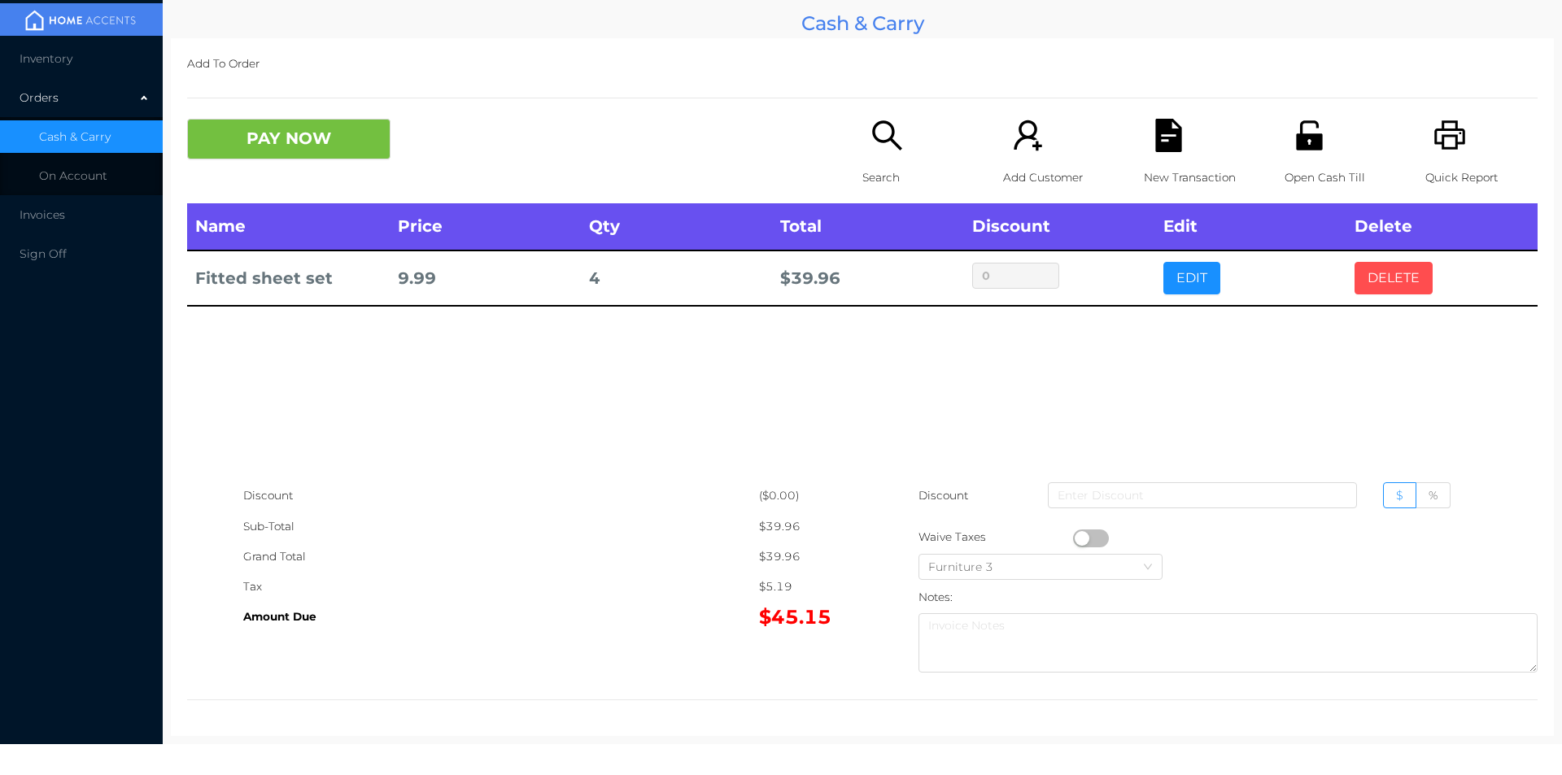
click at [1388, 289] on button "DELETE" at bounding box center [1394, 278] width 78 height 33
click at [880, 150] on icon "icon: search" at bounding box center [887, 135] width 33 height 33
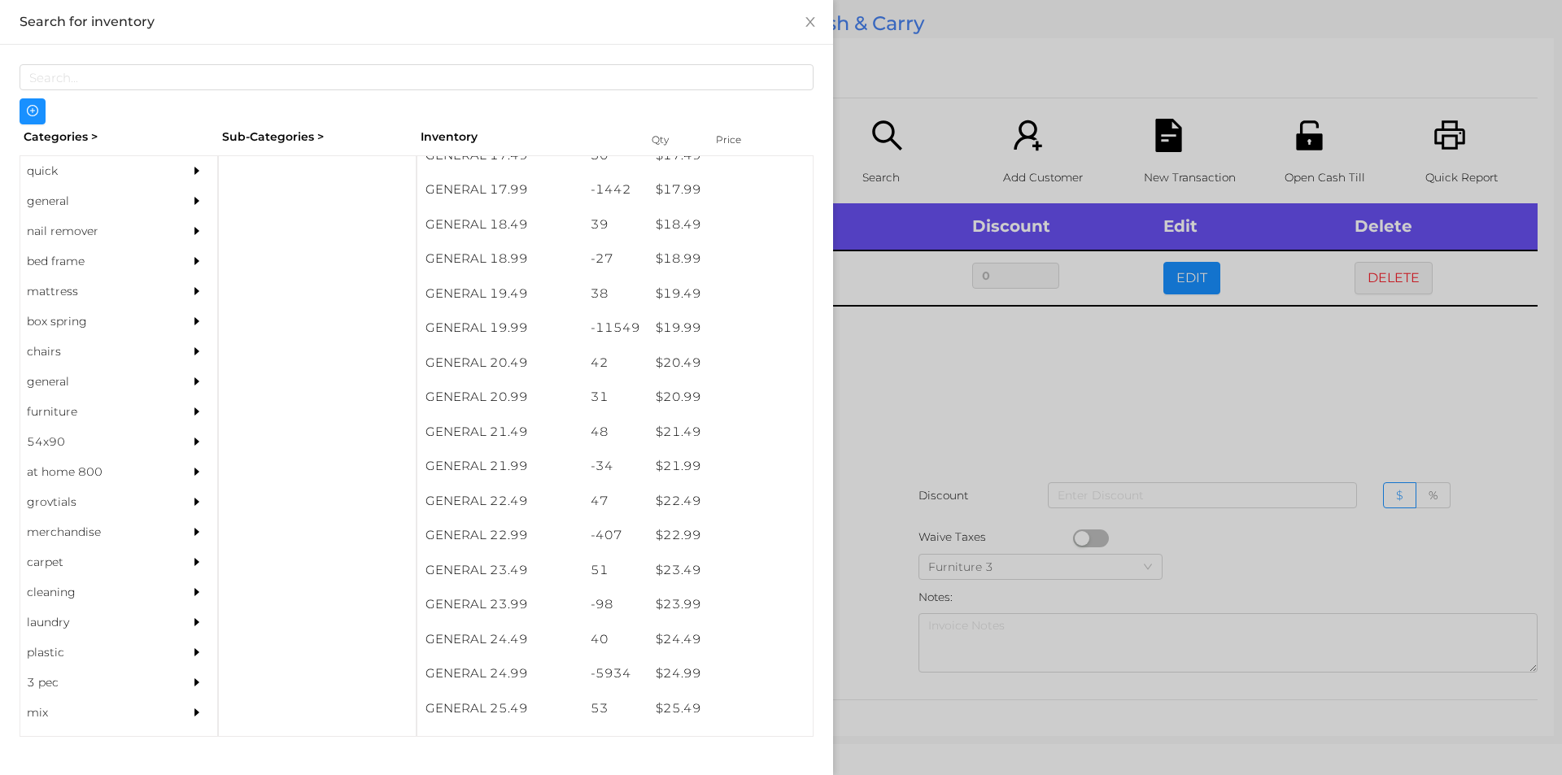
scroll to position [1602, 0]
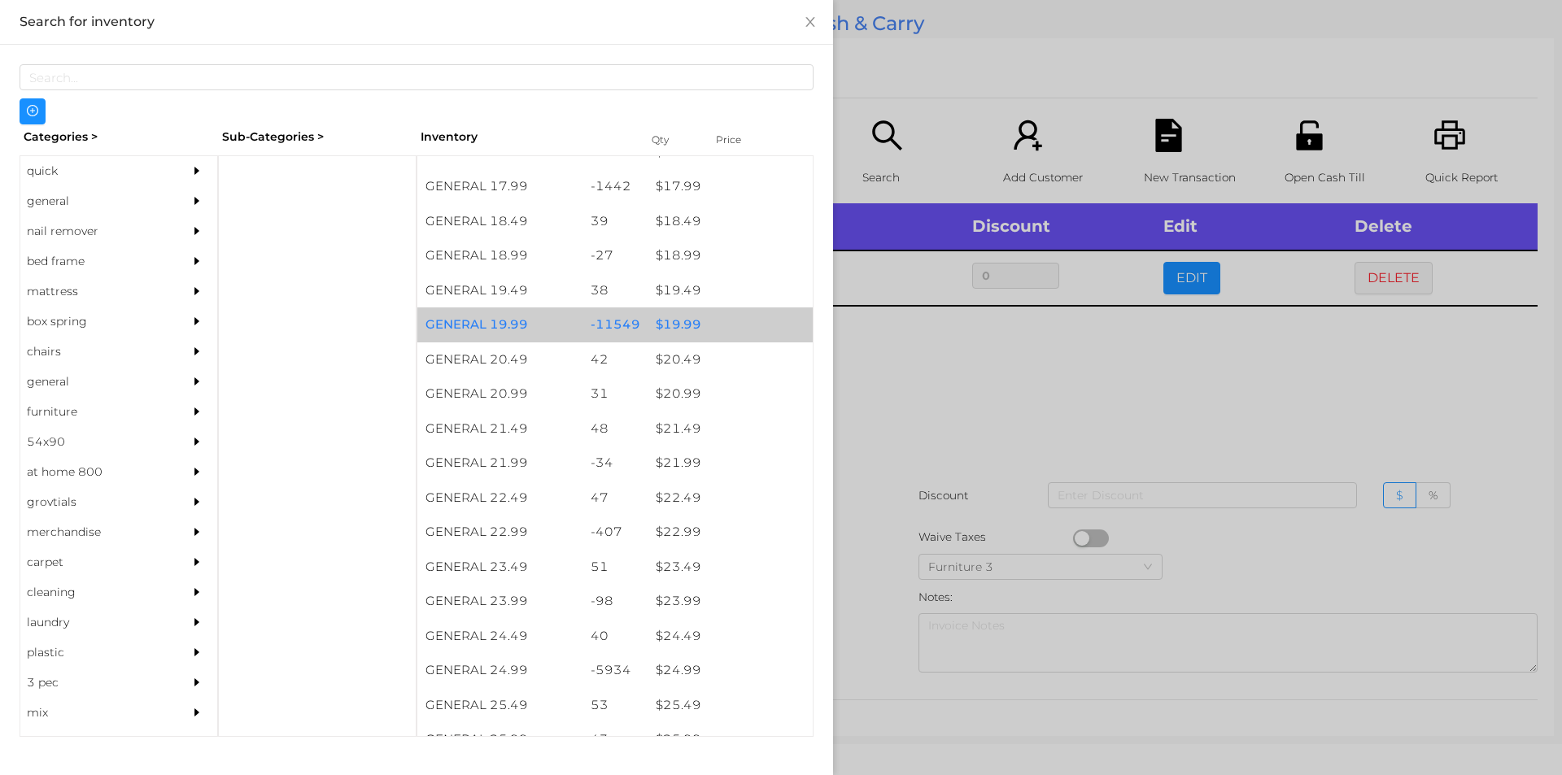
click at [670, 321] on div "$ 19.99" at bounding box center [730, 325] width 165 height 35
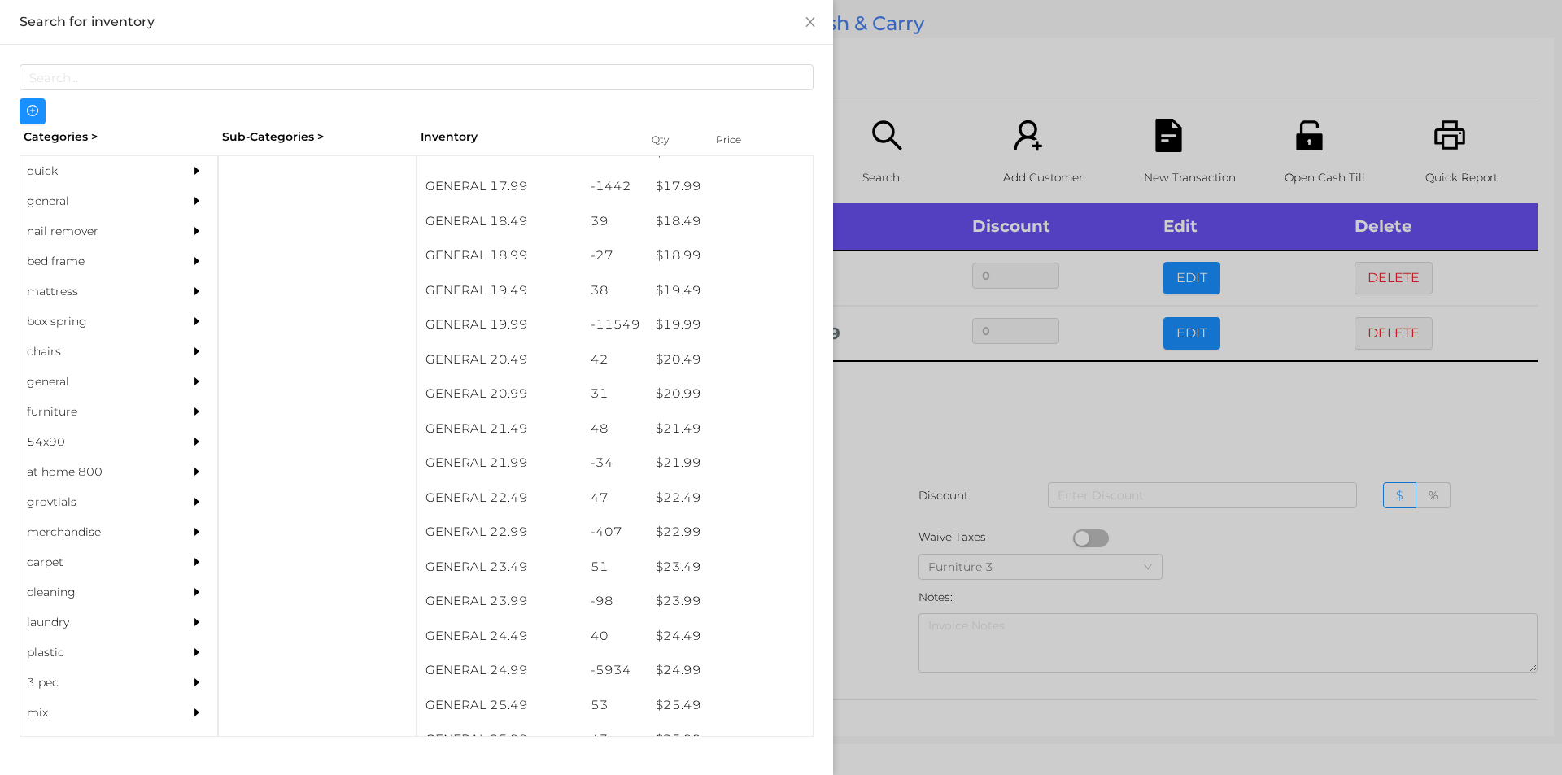
click at [898, 414] on div at bounding box center [781, 387] width 1562 height 775
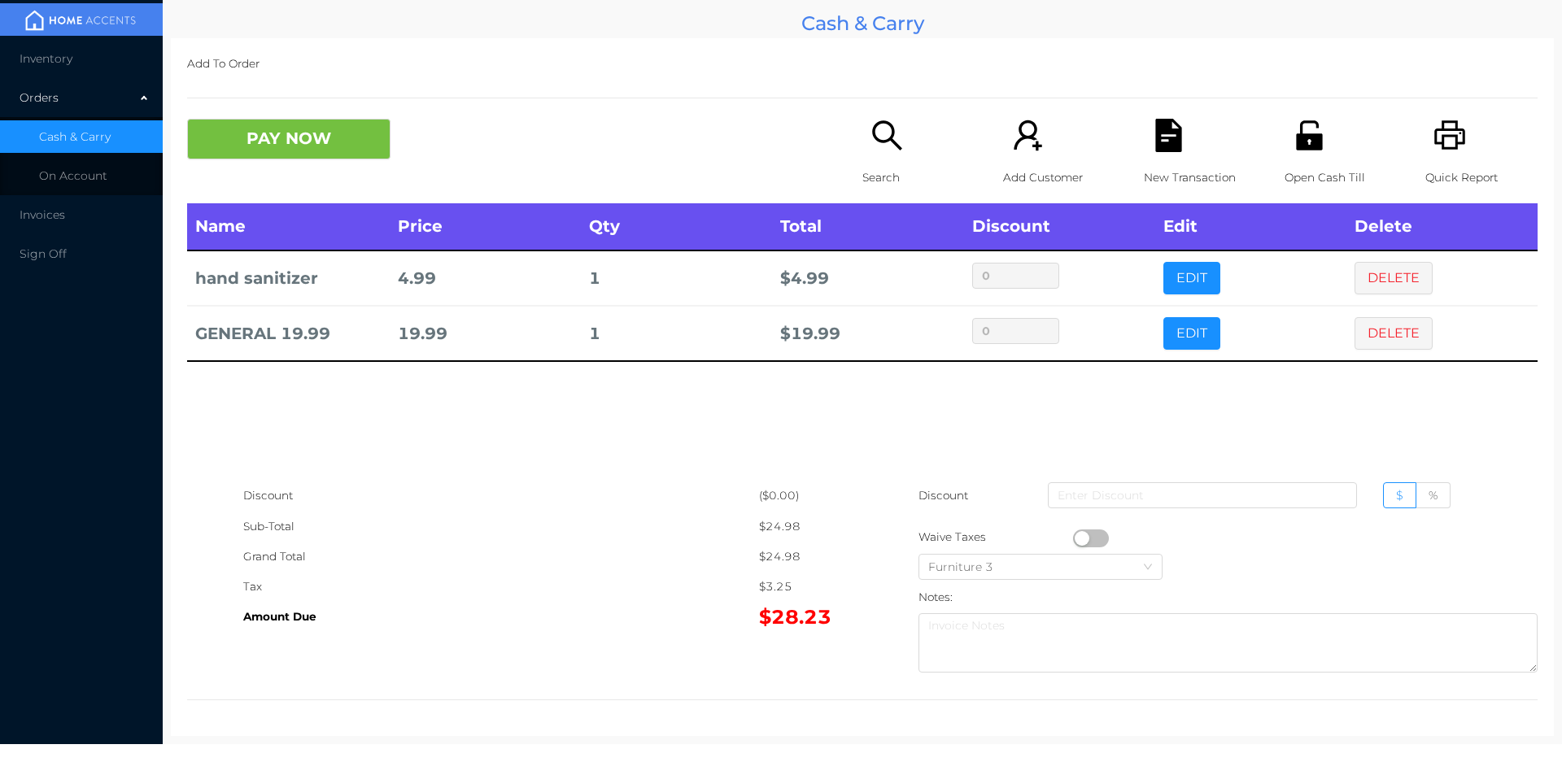
click at [1164, 142] on icon "icon: file-text" at bounding box center [1168, 135] width 26 height 33
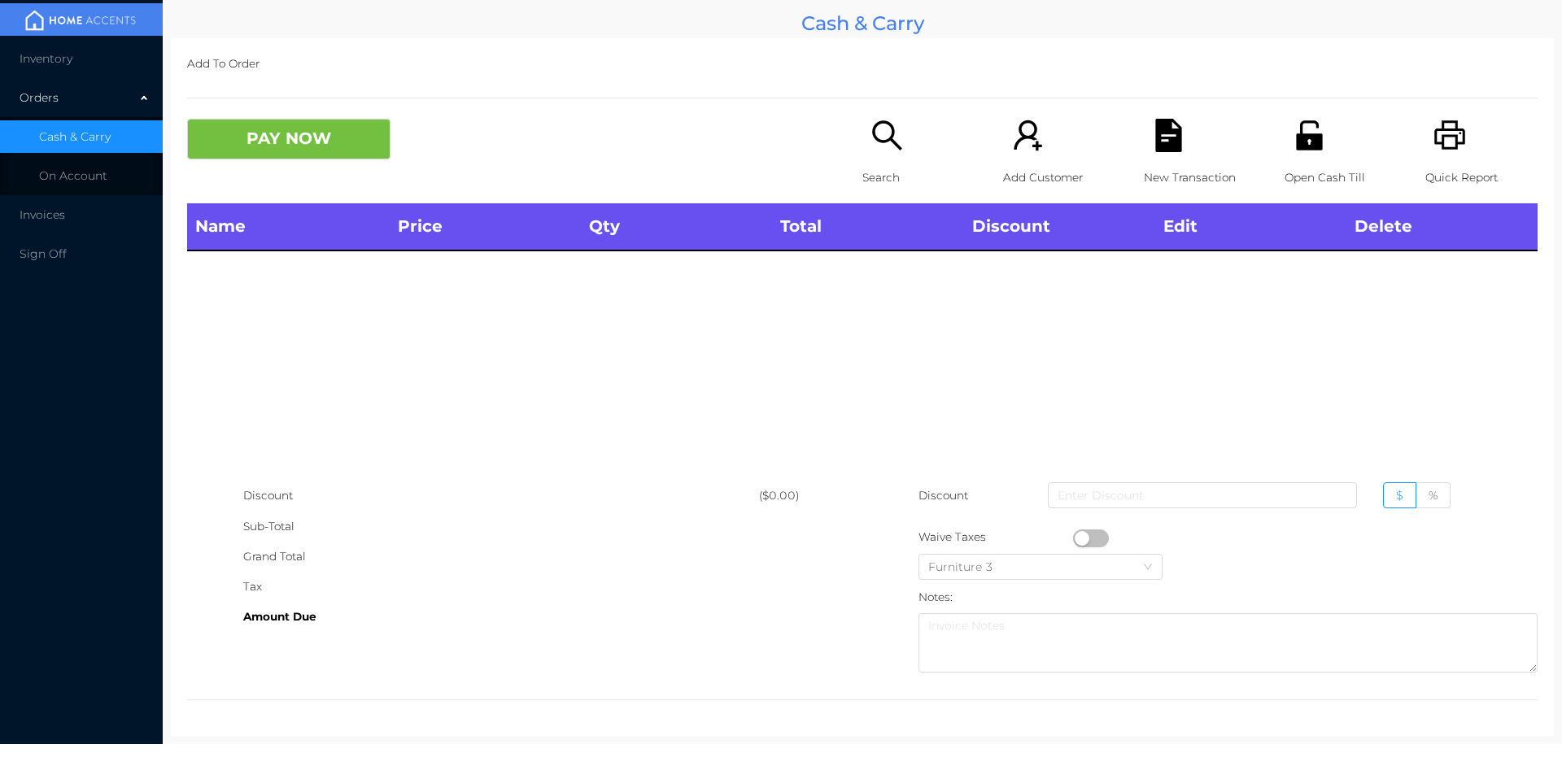
click at [1295, 177] on p "Open Cash Till" at bounding box center [1341, 178] width 112 height 30
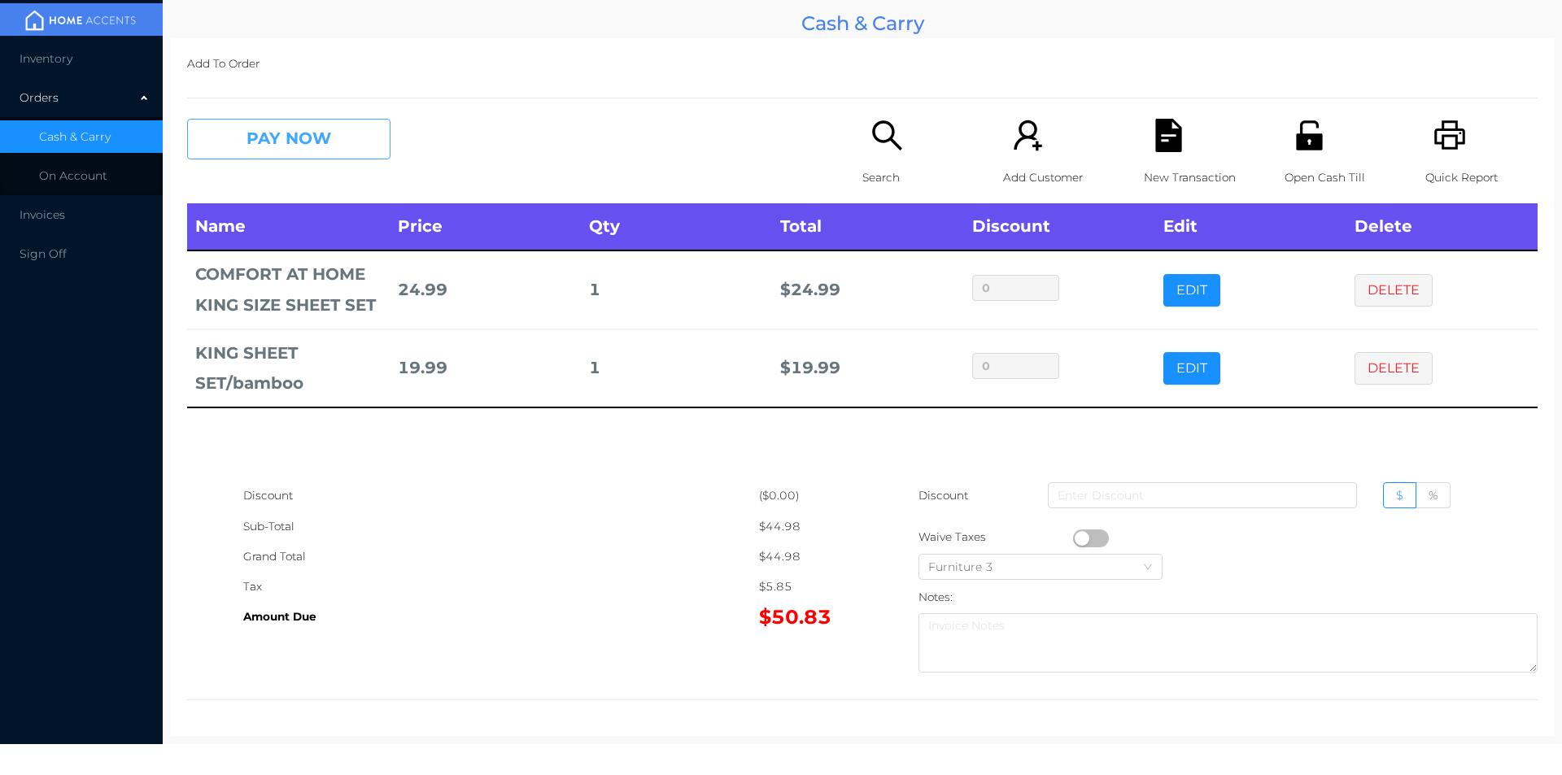
click at [258, 143] on button "PAY NOW" at bounding box center [288, 139] width 203 height 41
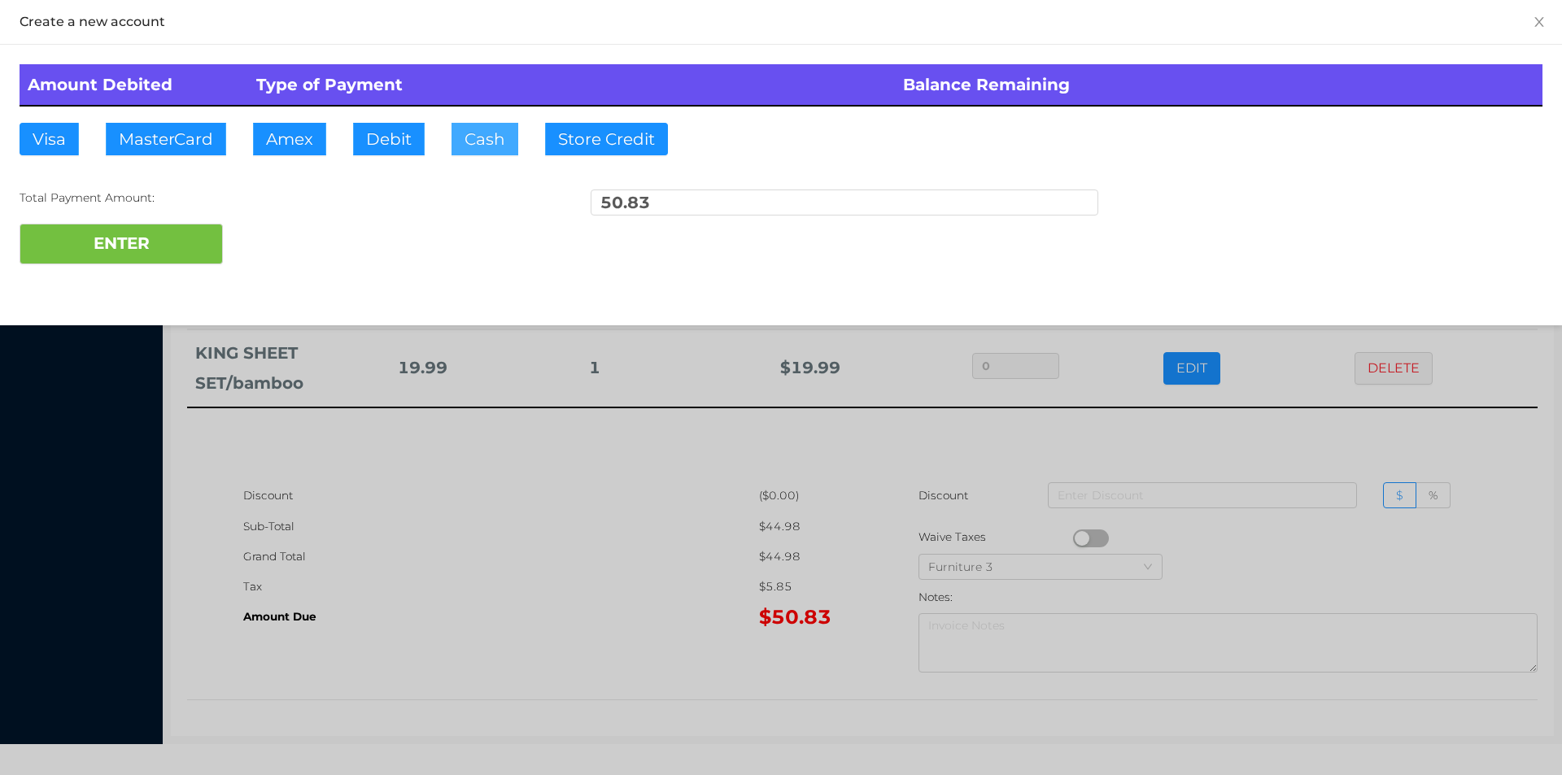
click at [478, 135] on button "Cash" at bounding box center [485, 139] width 67 height 33
click at [114, 247] on button "ENTER" at bounding box center [121, 244] width 203 height 41
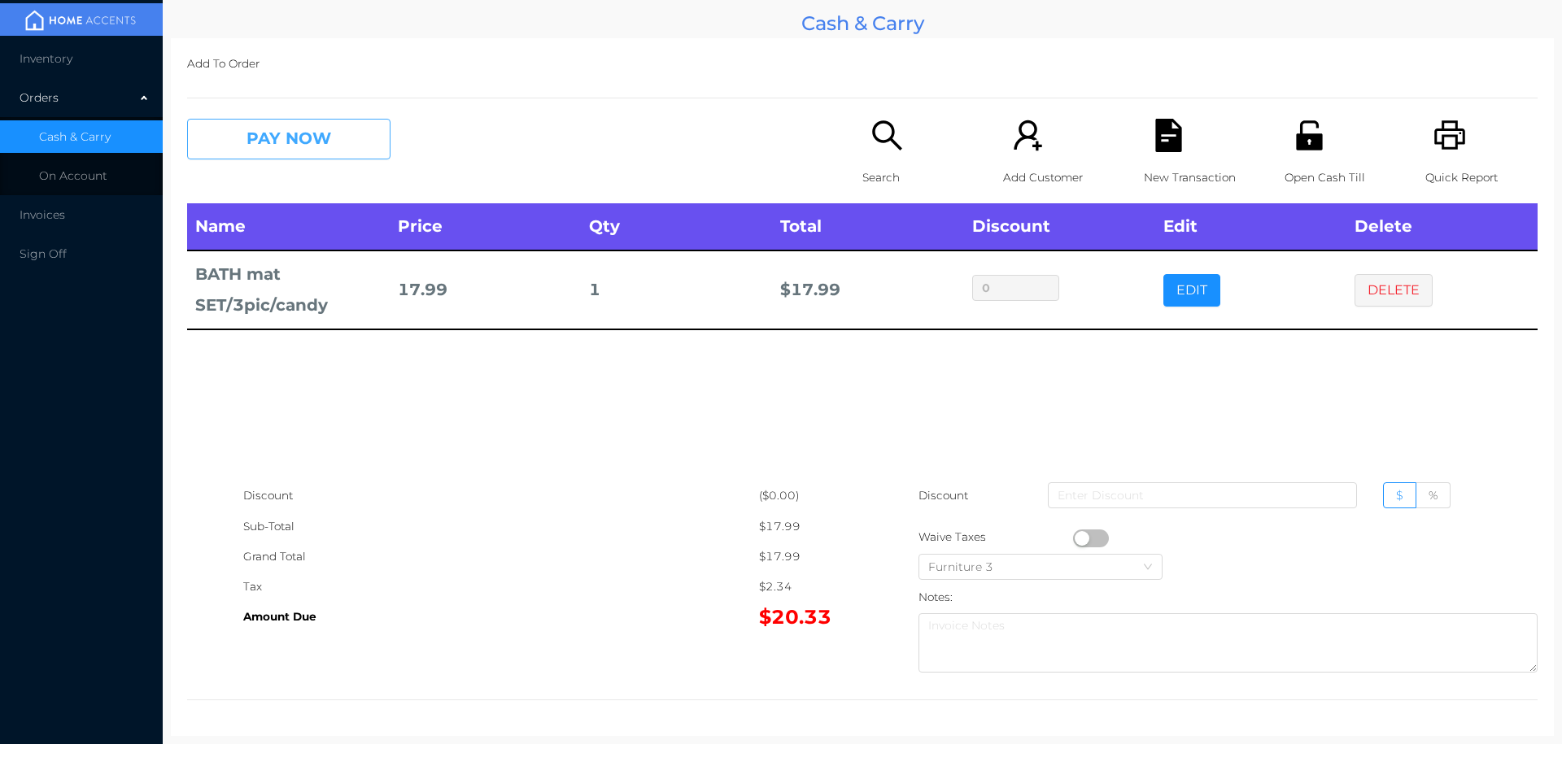
click at [295, 138] on button "PAY NOW" at bounding box center [288, 139] width 203 height 41
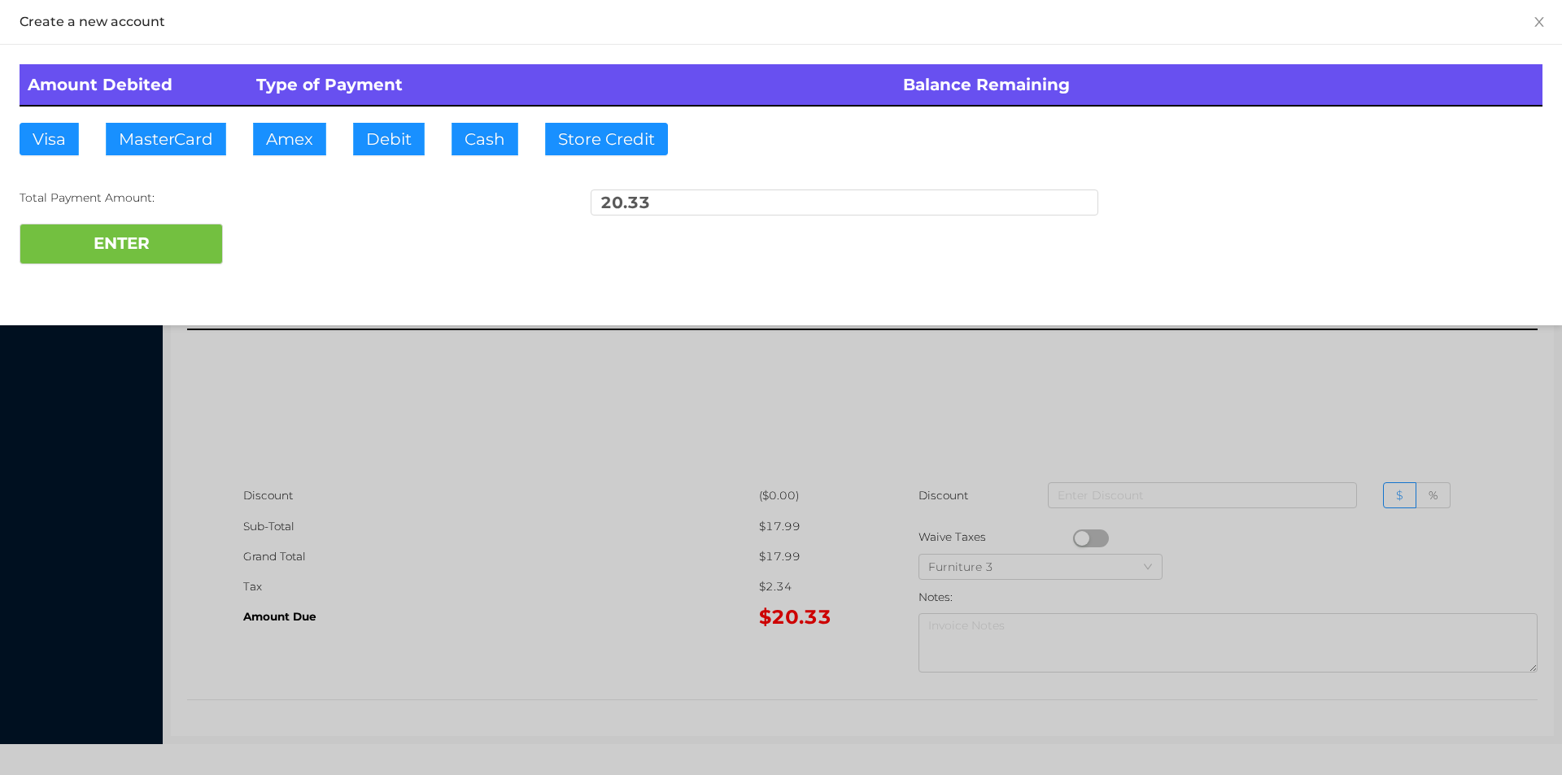
click at [294, 239] on div "ENTER" at bounding box center [781, 244] width 1523 height 41
click at [1374, 385] on div at bounding box center [781, 387] width 1562 height 775
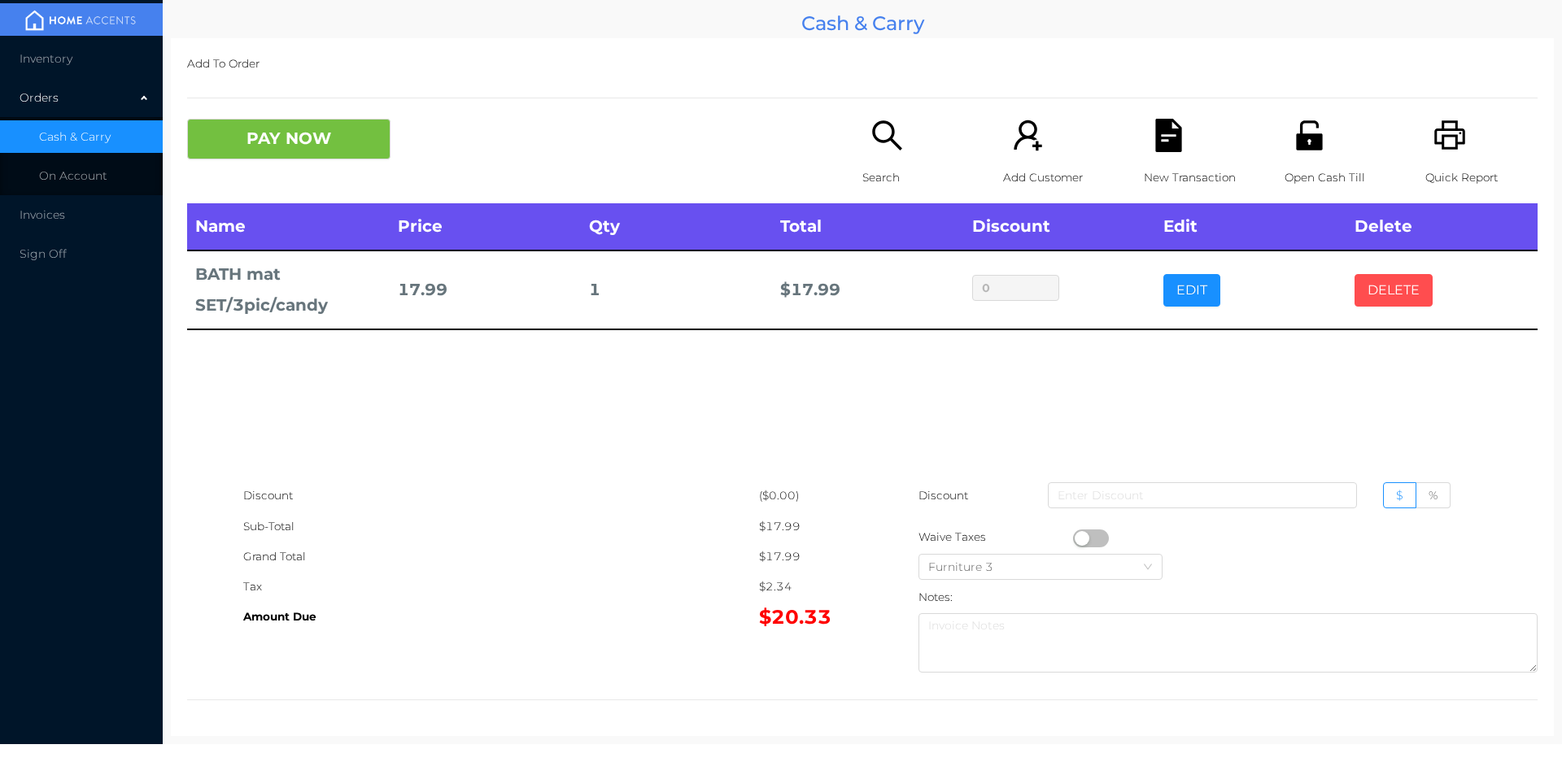
click at [1417, 296] on button "DELETE" at bounding box center [1394, 290] width 78 height 33
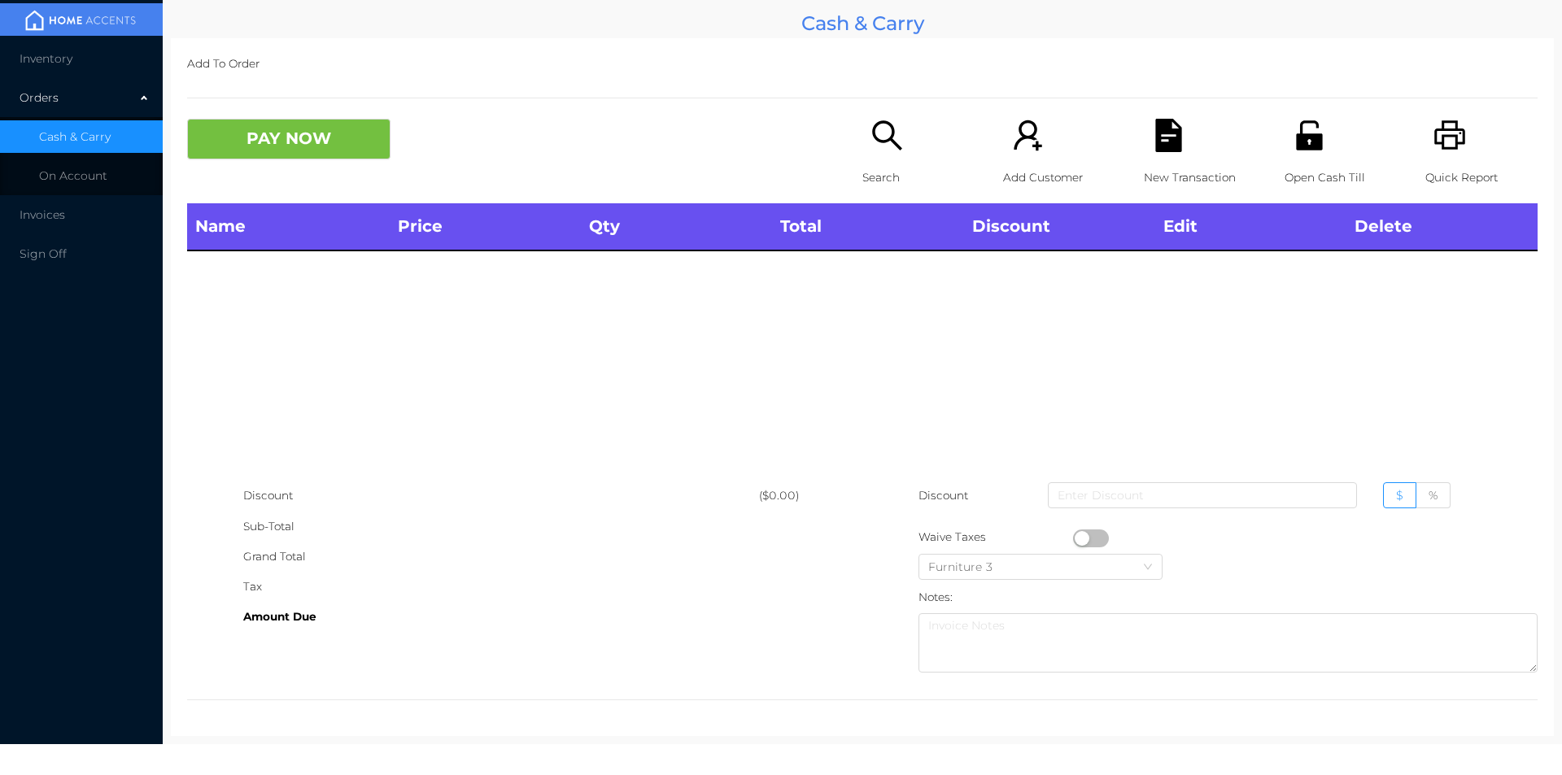
click at [1308, 148] on icon "icon: unlock" at bounding box center [1309, 134] width 26 height 29
click at [876, 151] on icon "icon: search" at bounding box center [887, 135] width 33 height 33
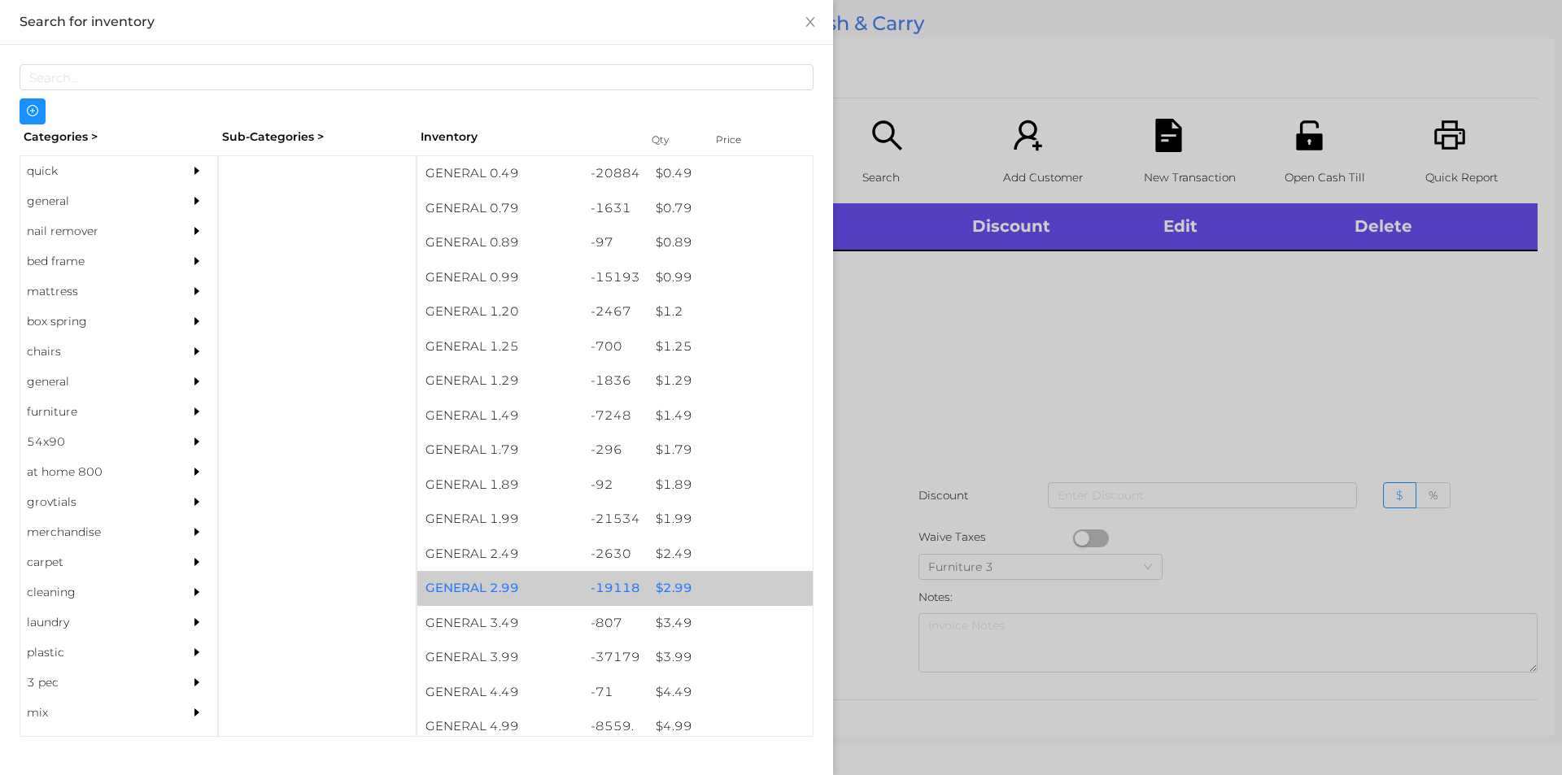
click at [672, 580] on div "$ 2.99" at bounding box center [730, 588] width 165 height 35
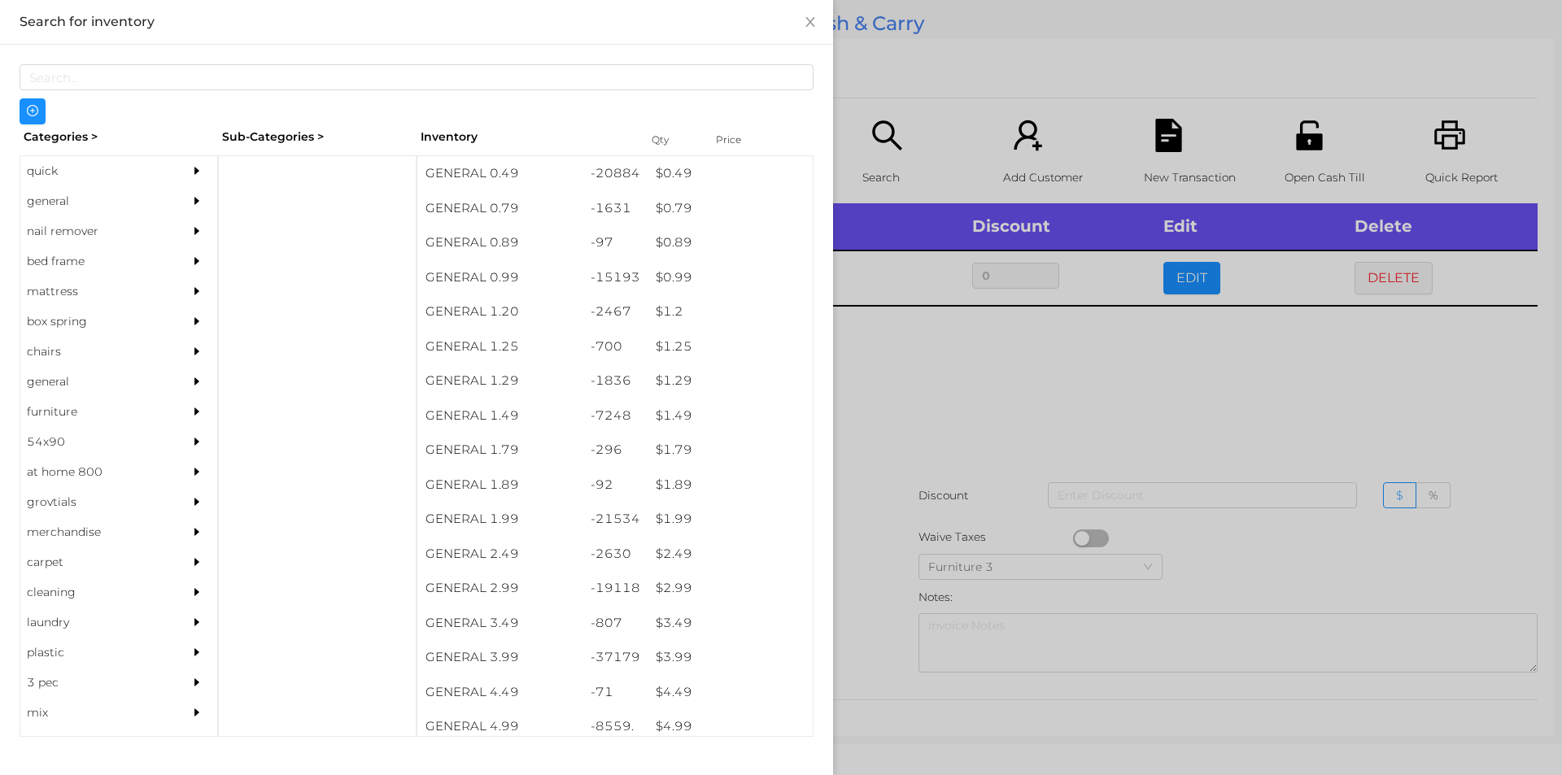
click at [907, 435] on div at bounding box center [781, 387] width 1562 height 775
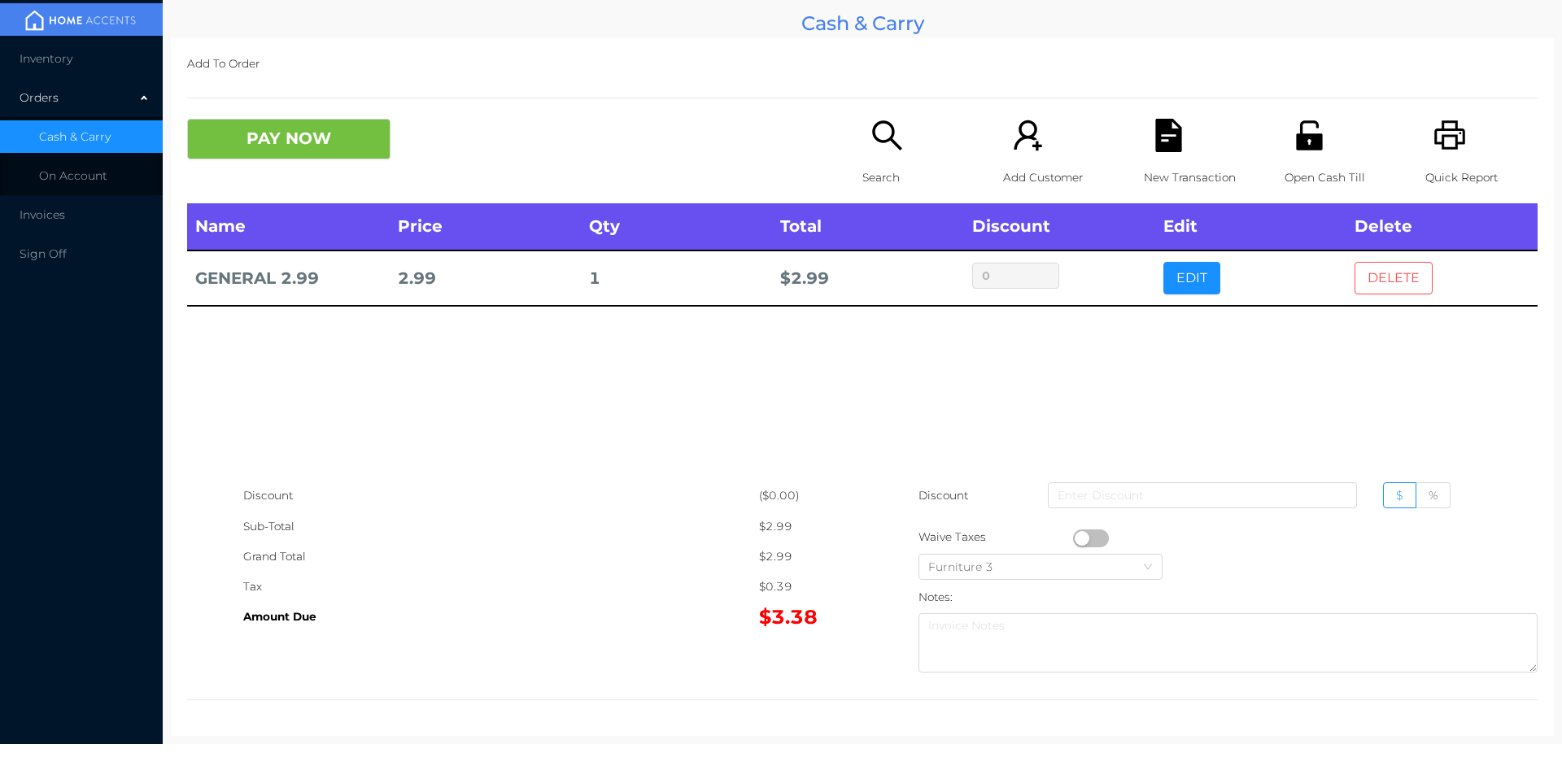
click at [1374, 269] on button "DELETE" at bounding box center [1394, 278] width 78 height 33
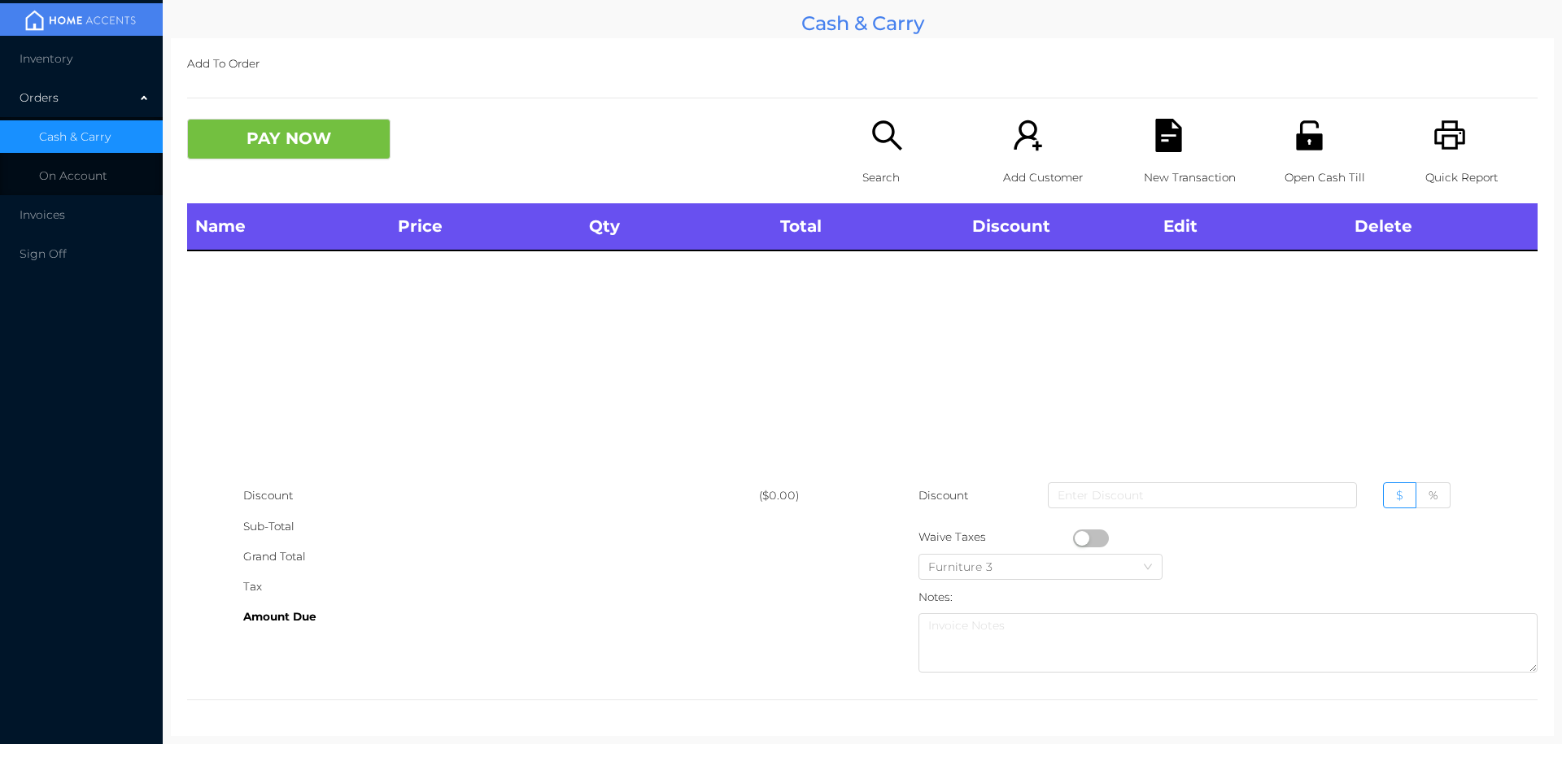
click at [880, 142] on icon "icon: search" at bounding box center [886, 134] width 29 height 29
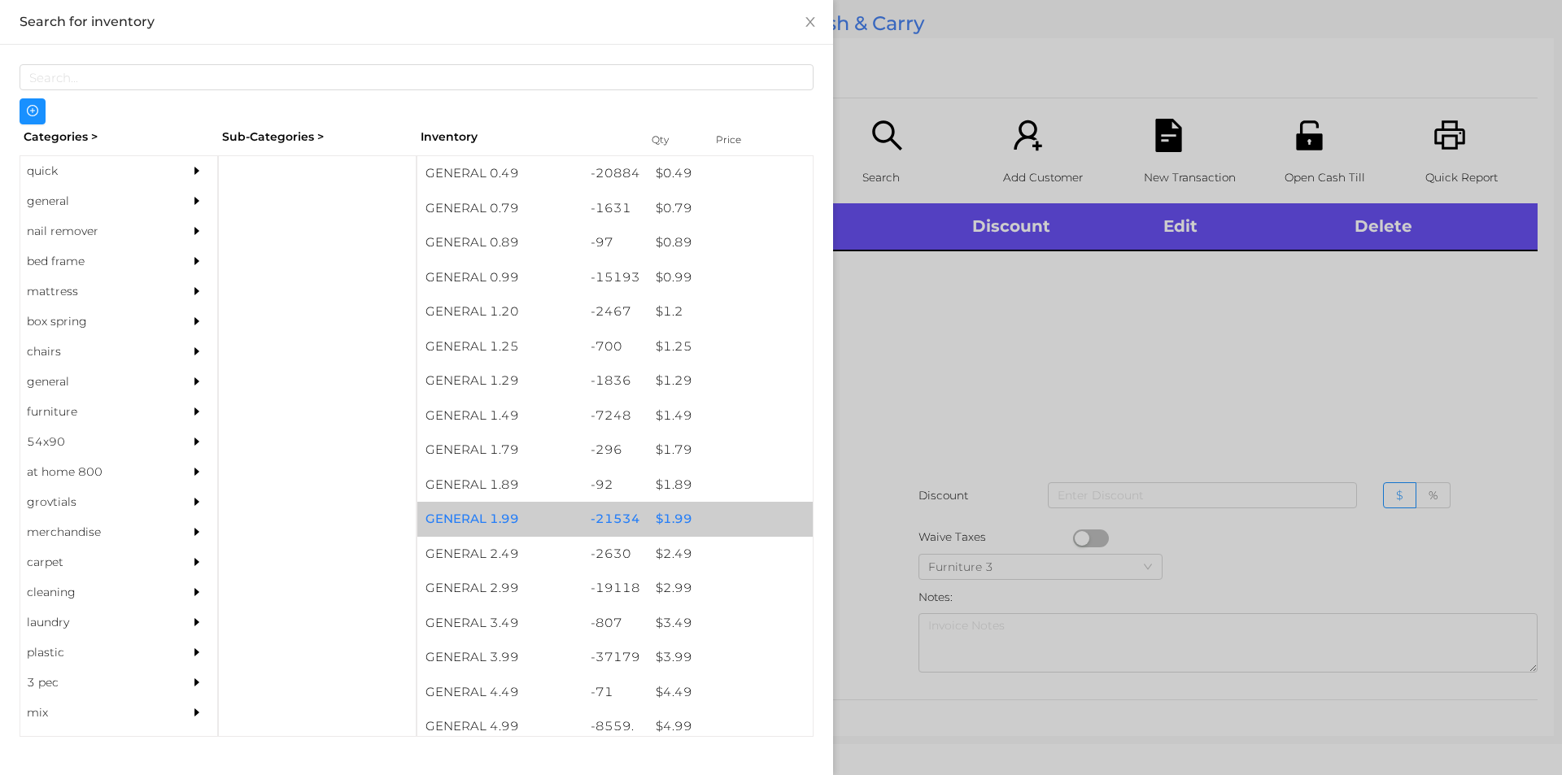
click at [666, 520] on div "$ 1.99" at bounding box center [730, 519] width 165 height 35
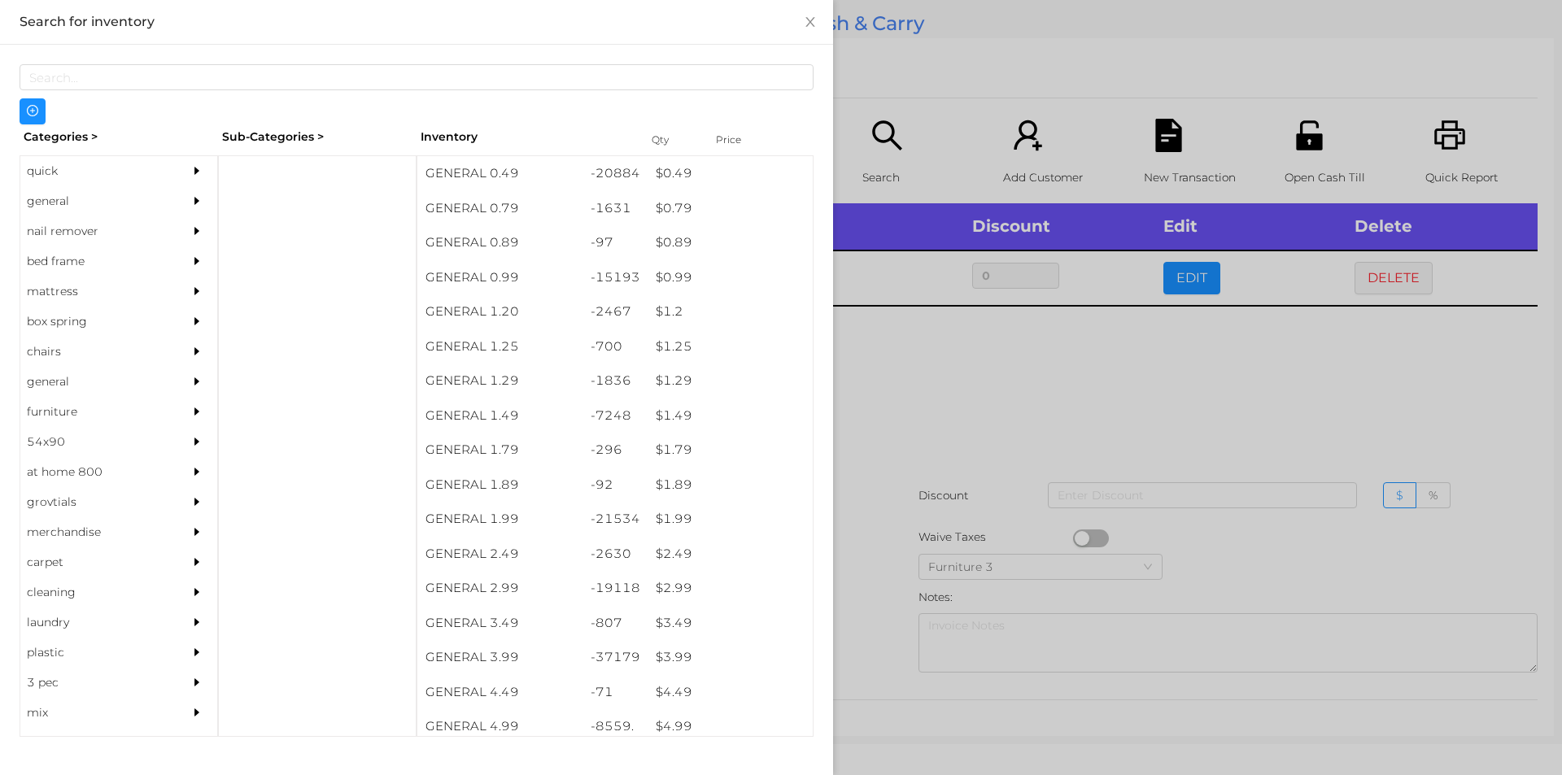
click at [886, 408] on div at bounding box center [781, 387] width 1562 height 775
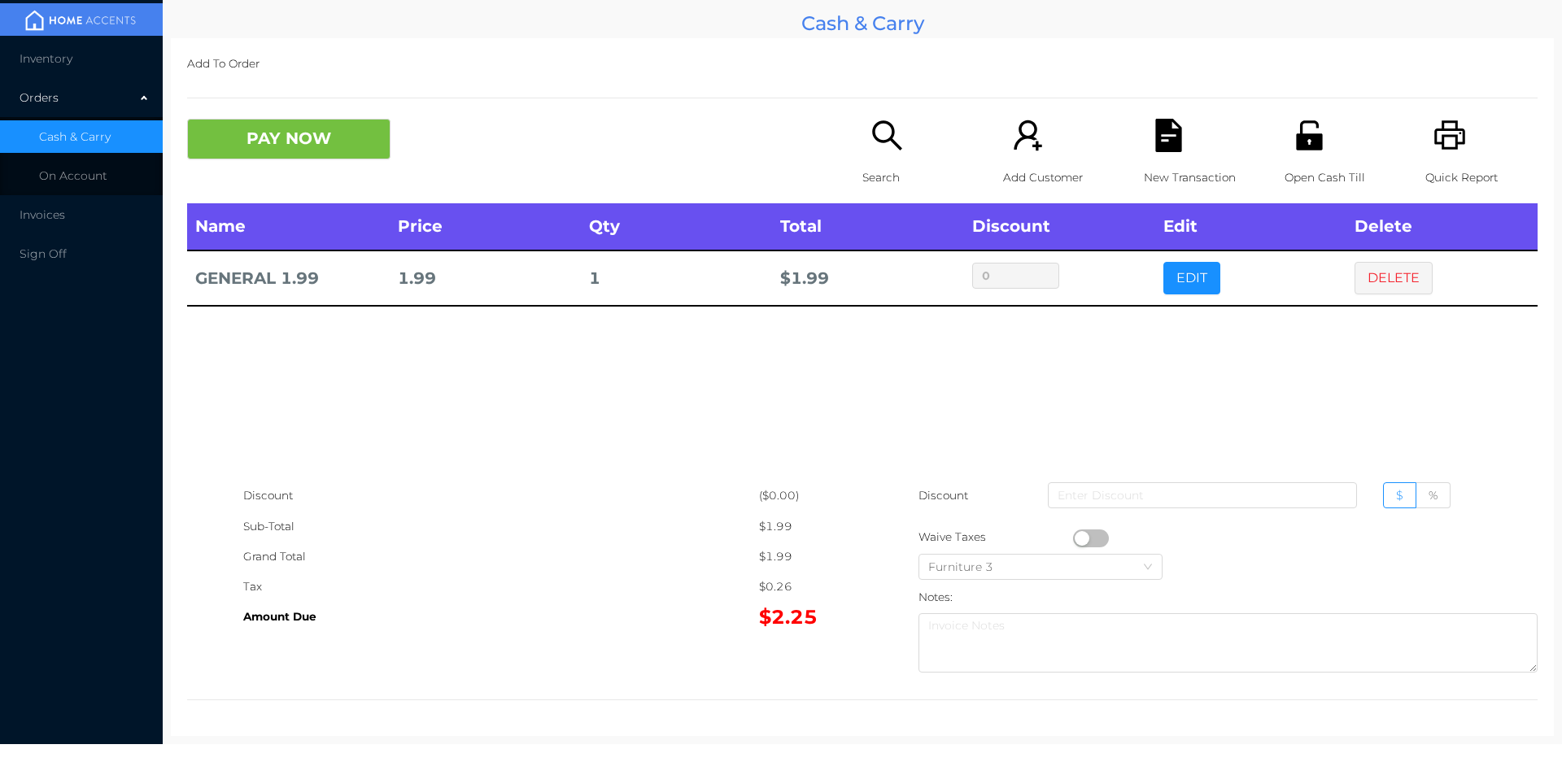
click at [1081, 543] on button "button" at bounding box center [1091, 539] width 36 height 18
click at [308, 156] on button "PAY NOW" at bounding box center [288, 139] width 203 height 41
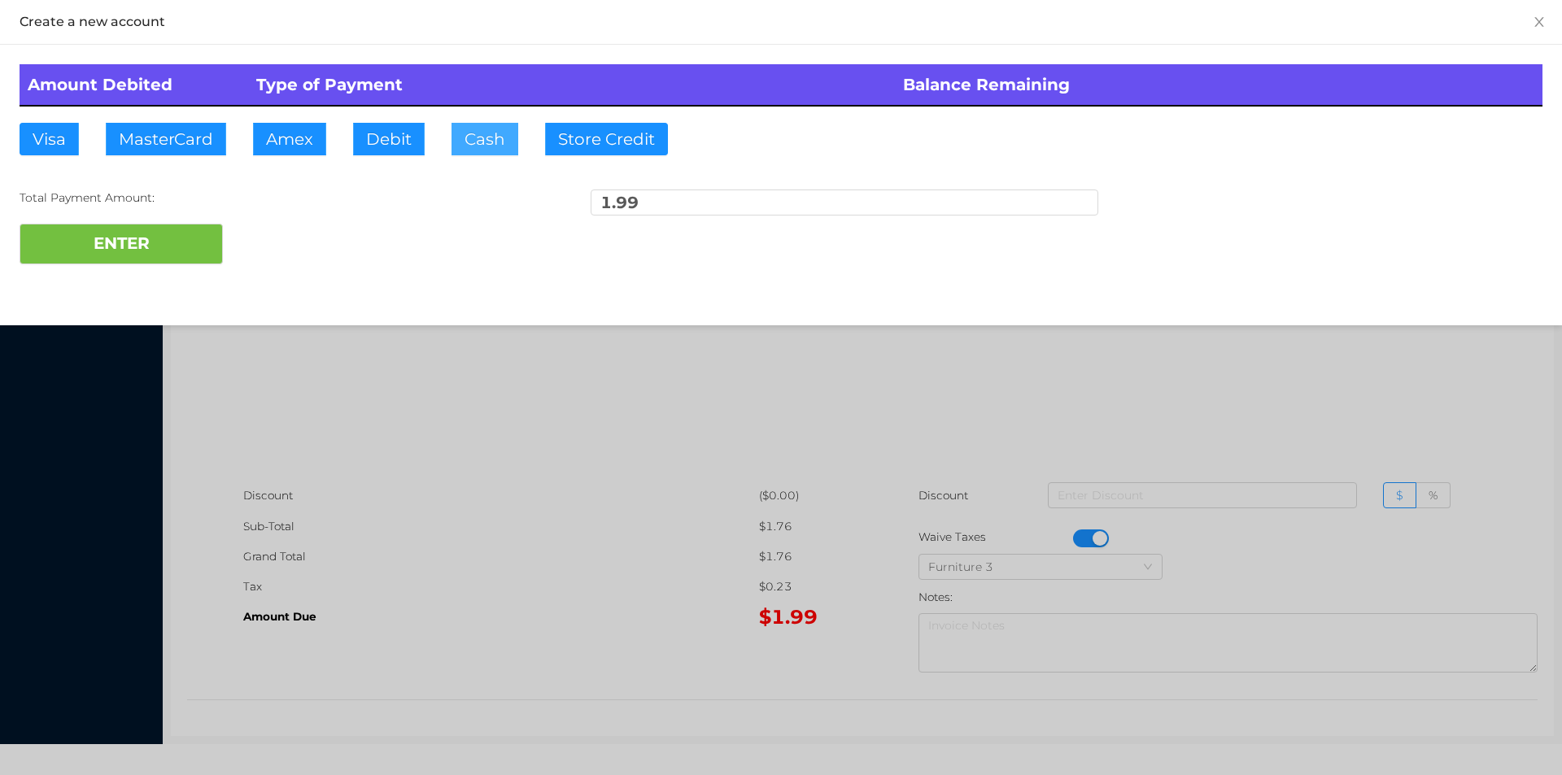
click at [491, 146] on button "Cash" at bounding box center [485, 139] width 67 height 33
click at [174, 245] on button "ENTER" at bounding box center [121, 244] width 203 height 41
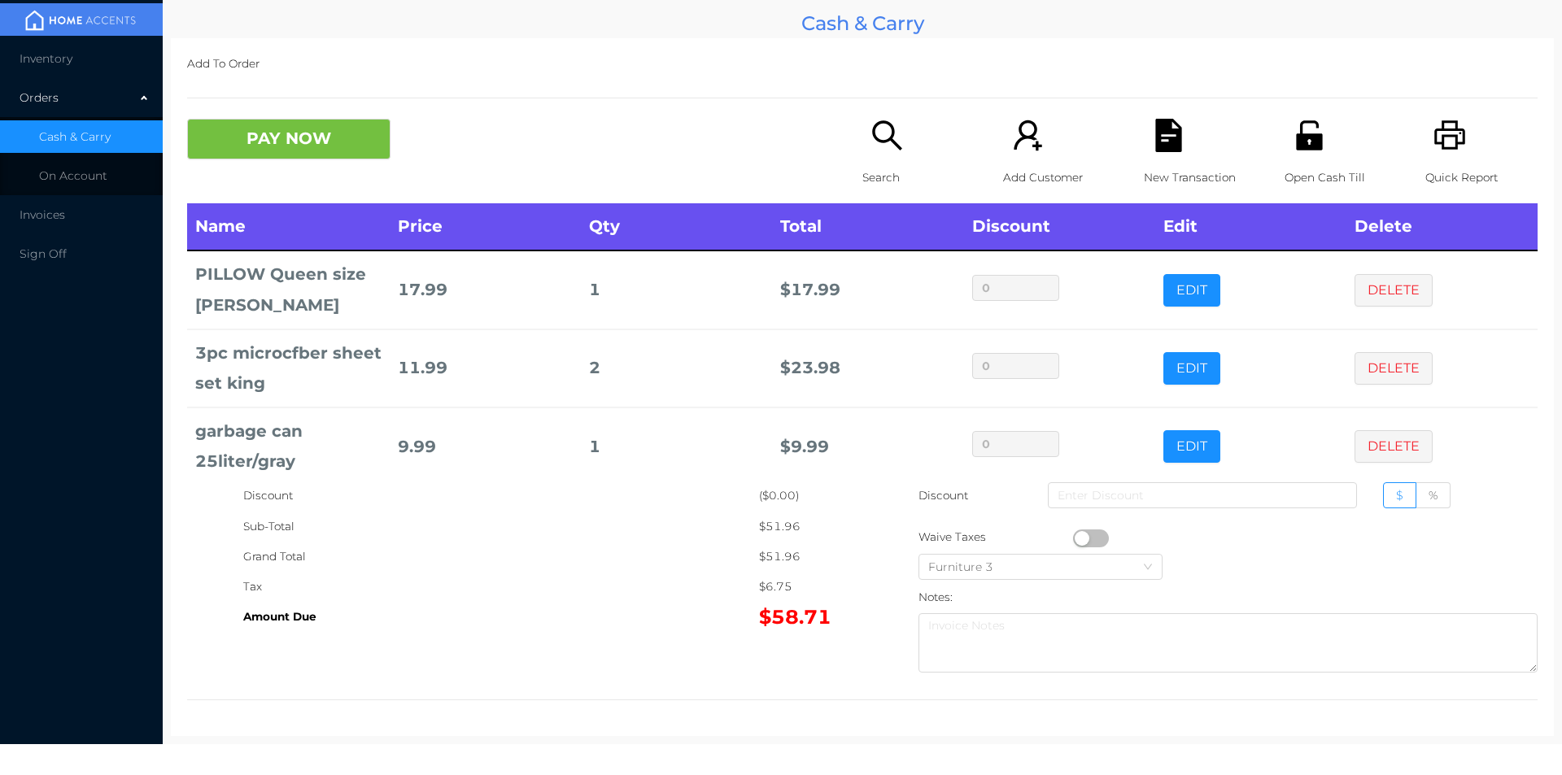
click at [881, 158] on div "Search" at bounding box center [919, 161] width 112 height 85
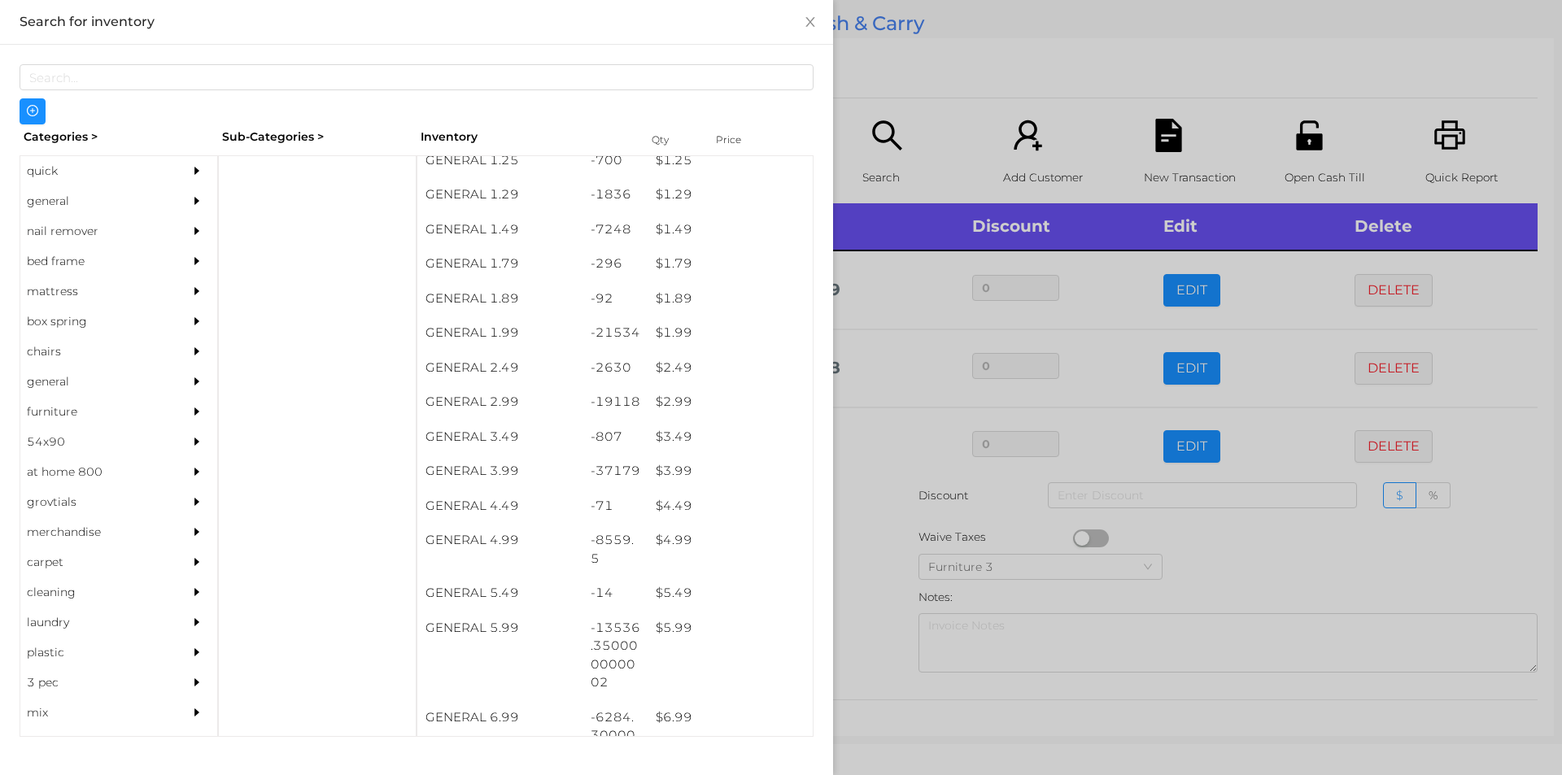
scroll to position [187, 0]
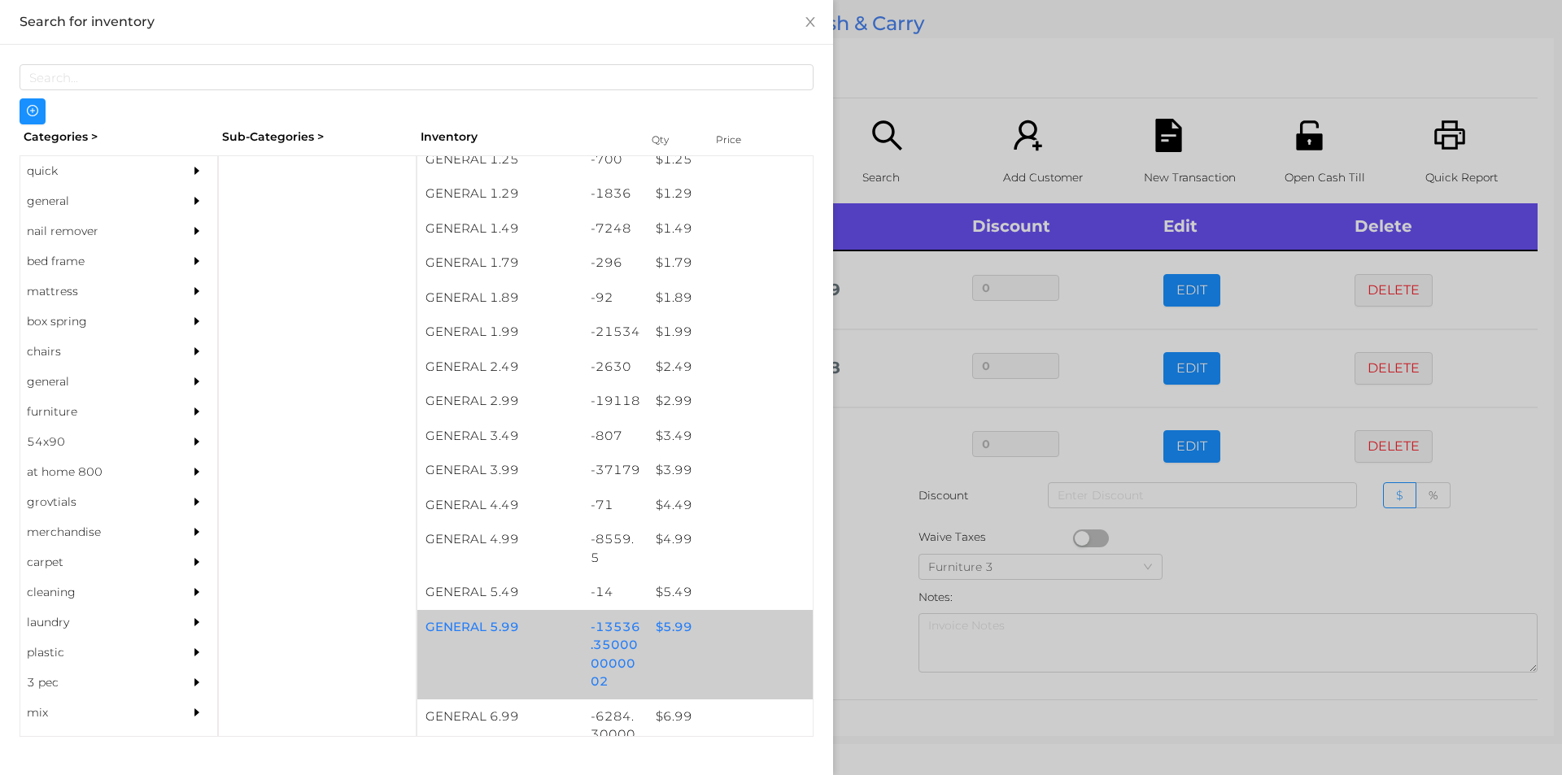
click at [670, 635] on div "$ 5.99" at bounding box center [730, 627] width 165 height 35
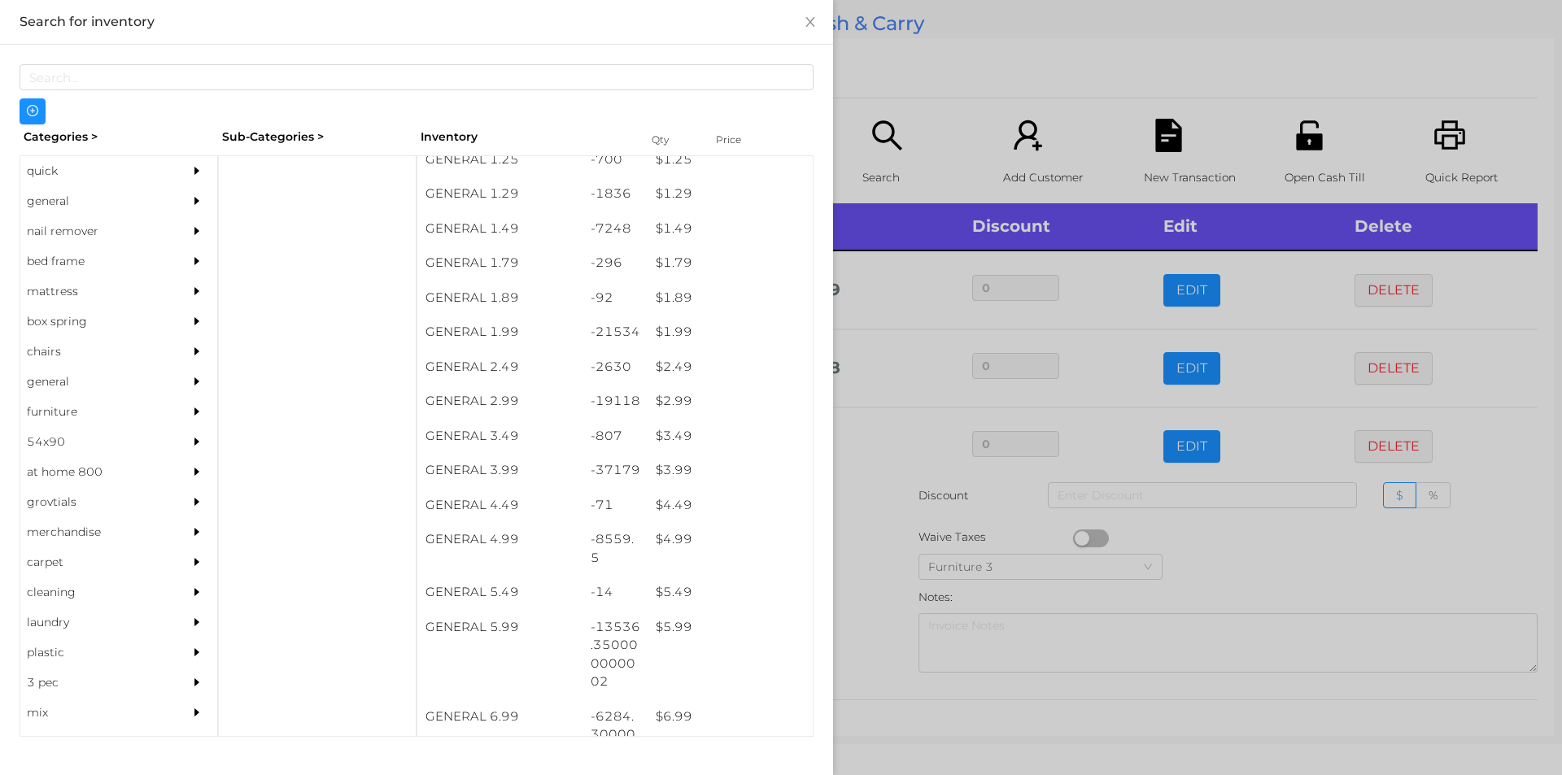
click at [871, 666] on div at bounding box center [781, 387] width 1562 height 775
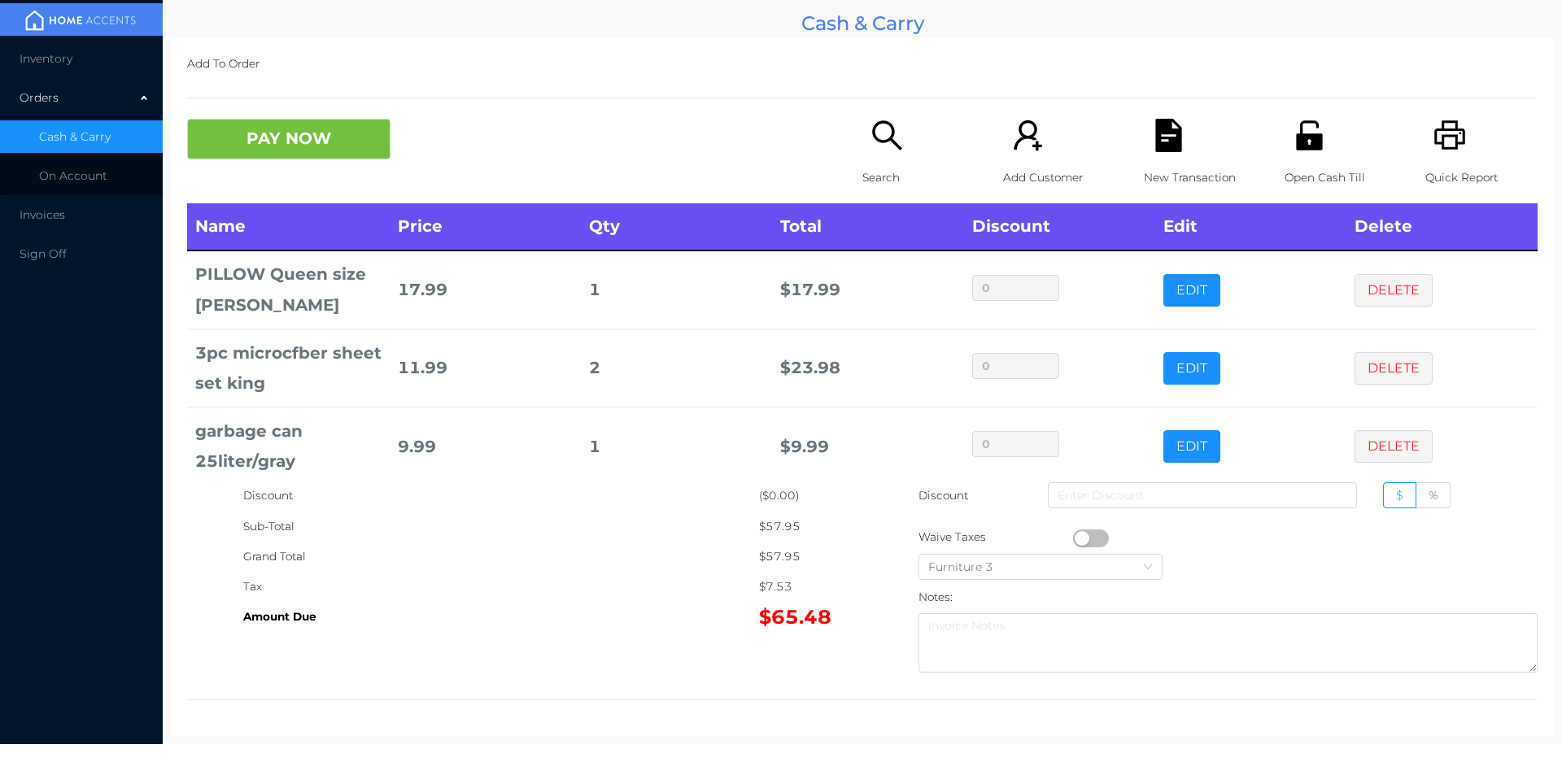
click at [281, 127] on button "PAY NOW" at bounding box center [288, 139] width 203 height 41
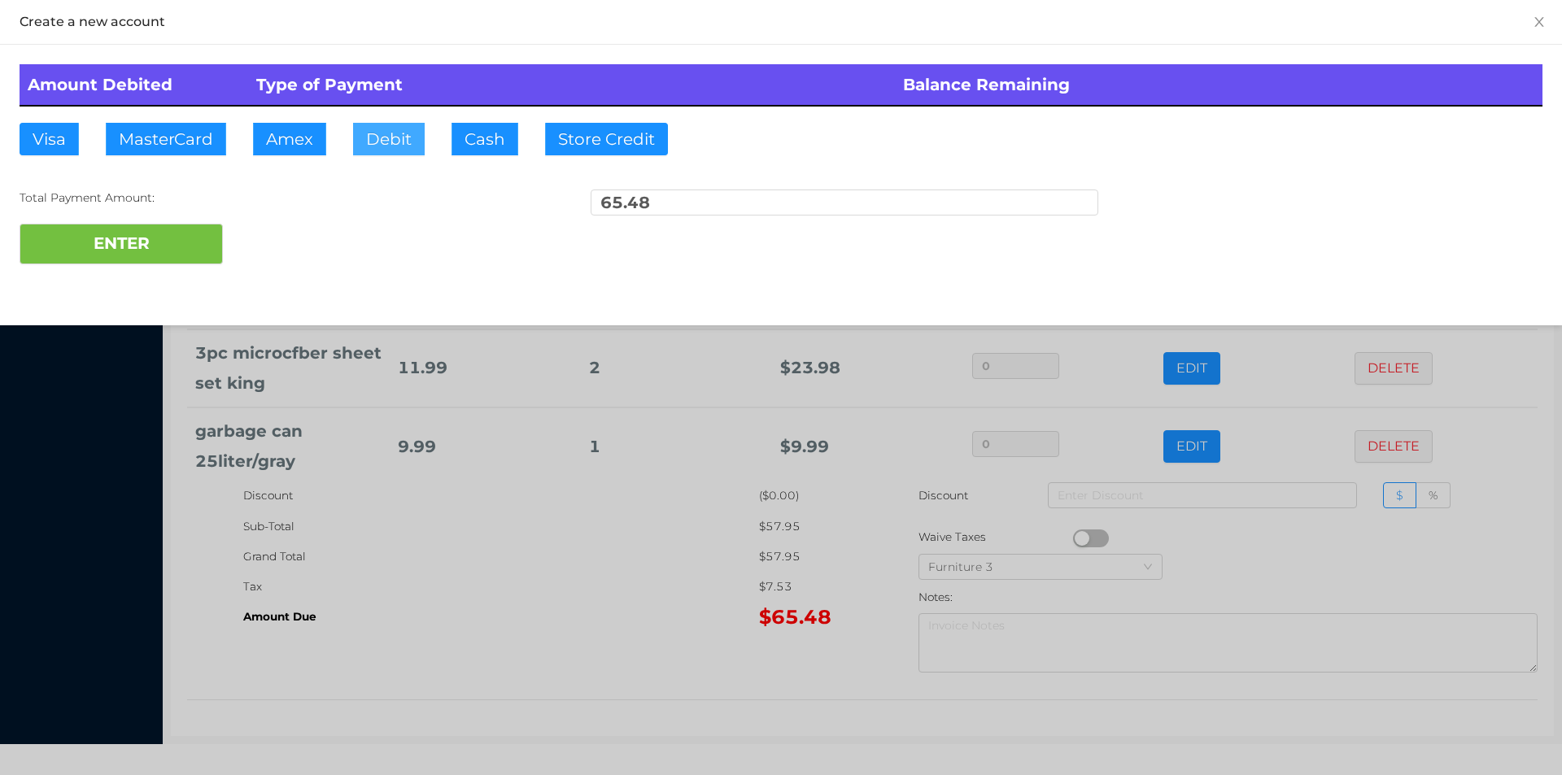
click at [391, 138] on button "Debit" at bounding box center [389, 139] width 72 height 33
click at [286, 228] on div "ENTER" at bounding box center [781, 244] width 1523 height 41
click at [580, 535] on div at bounding box center [781, 387] width 1562 height 775
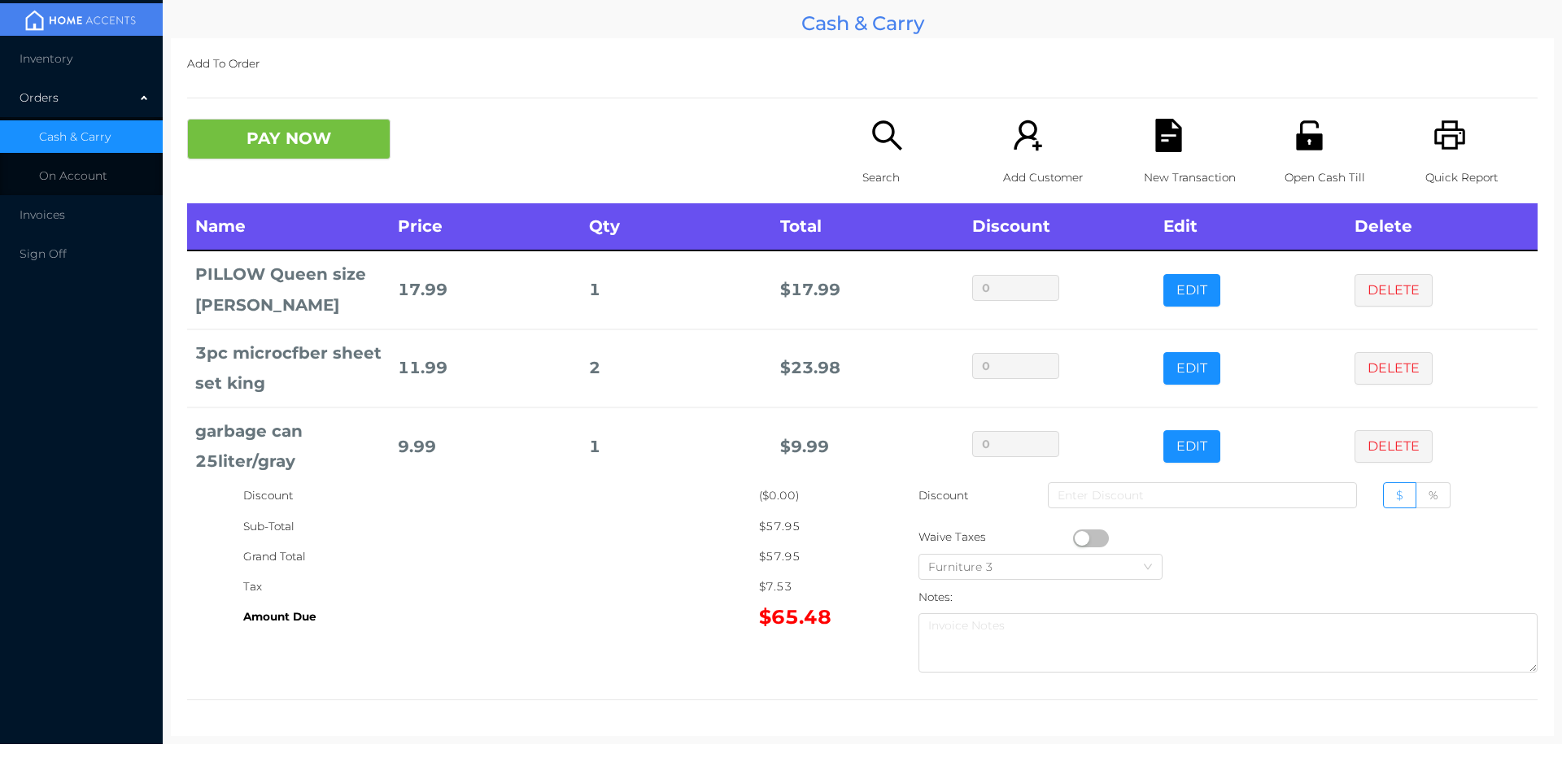
click at [1452, 123] on icon "icon: printer" at bounding box center [1450, 135] width 33 height 33
click at [1144, 128] on div "New Transaction" at bounding box center [1200, 161] width 112 height 85
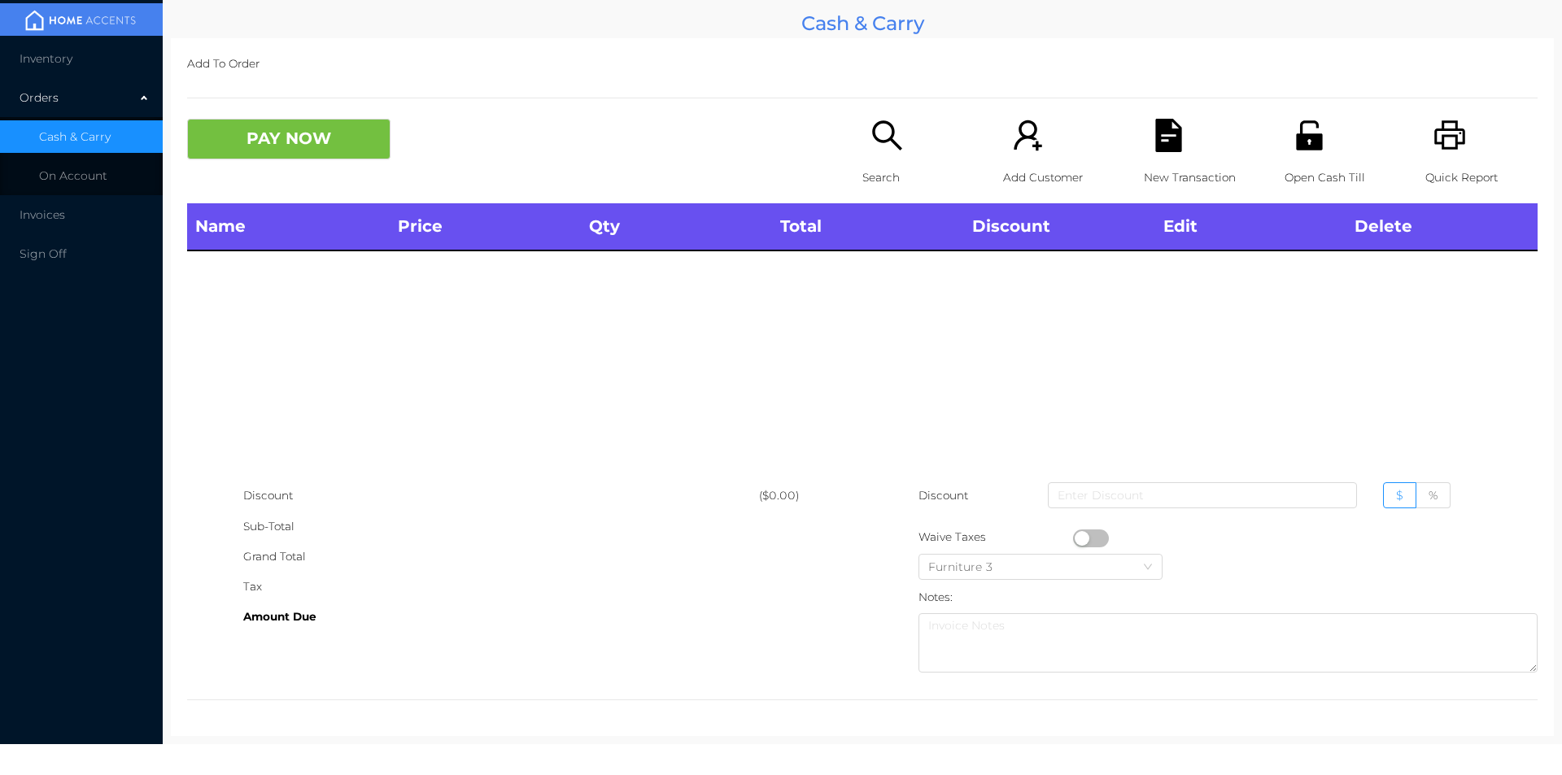
click at [343, 143] on button "PAY NOW" at bounding box center [288, 139] width 203 height 41
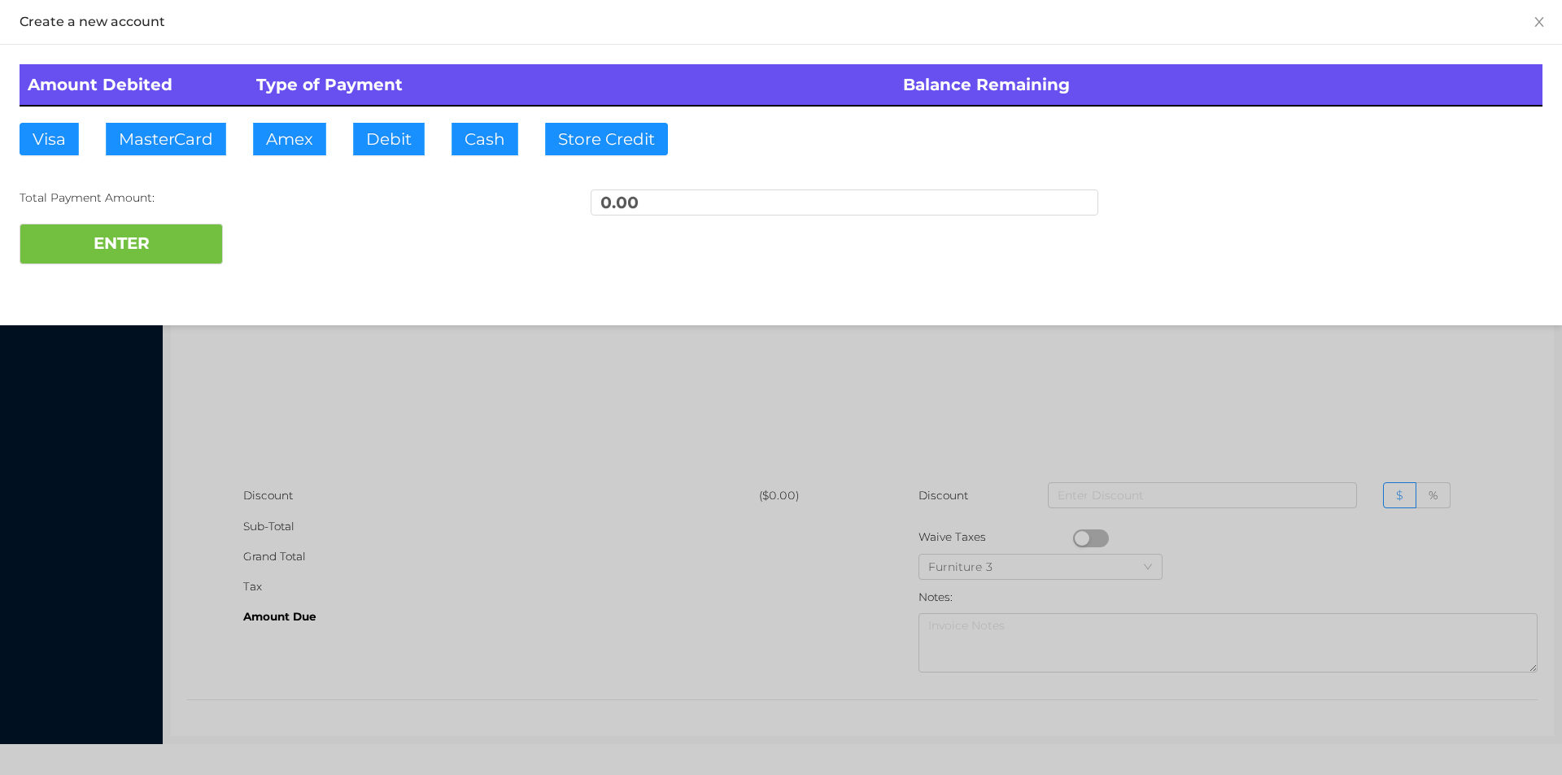
click at [426, 524] on div at bounding box center [781, 387] width 1562 height 775
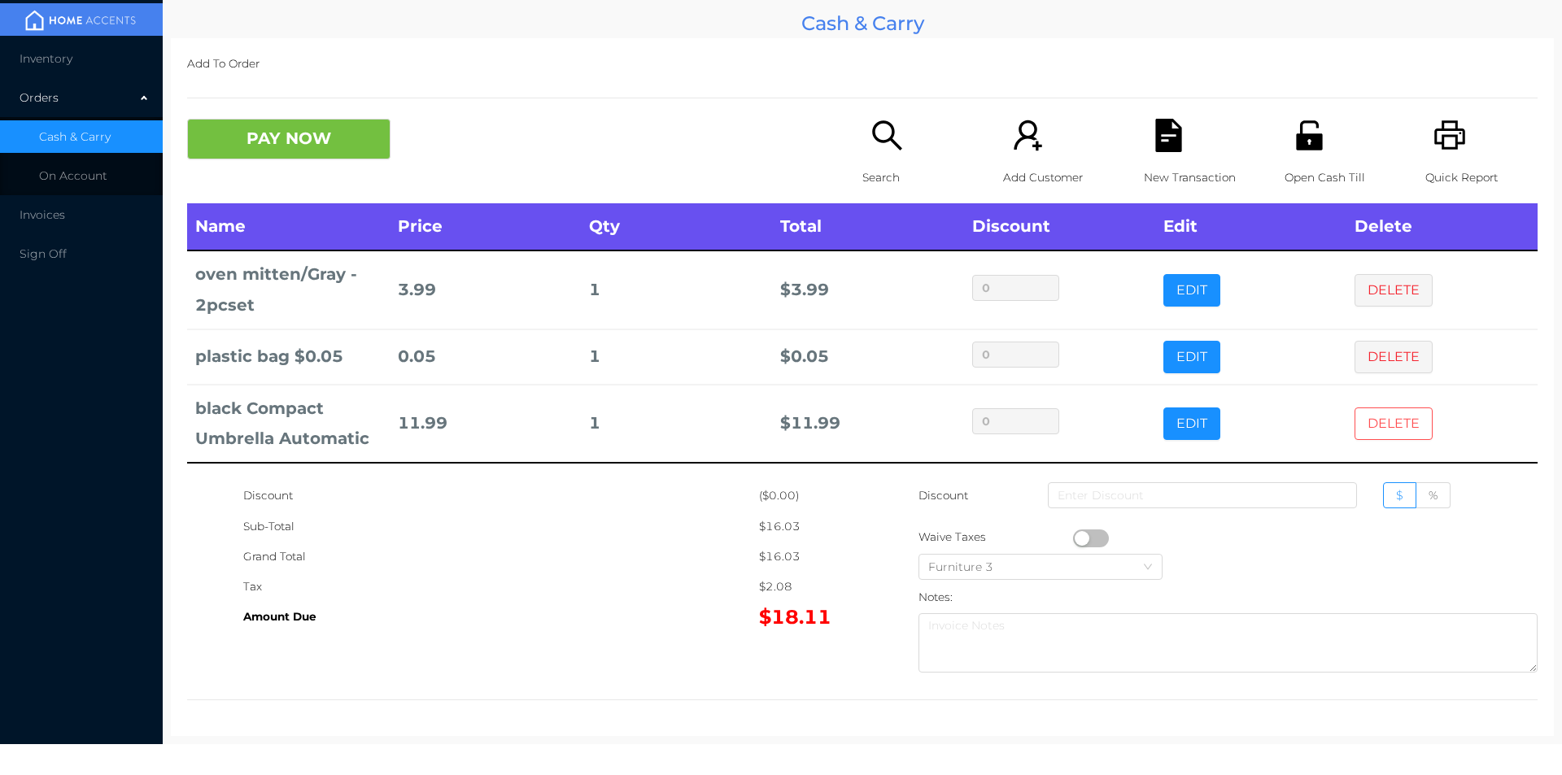
click at [1395, 420] on button "DELETE" at bounding box center [1394, 424] width 78 height 33
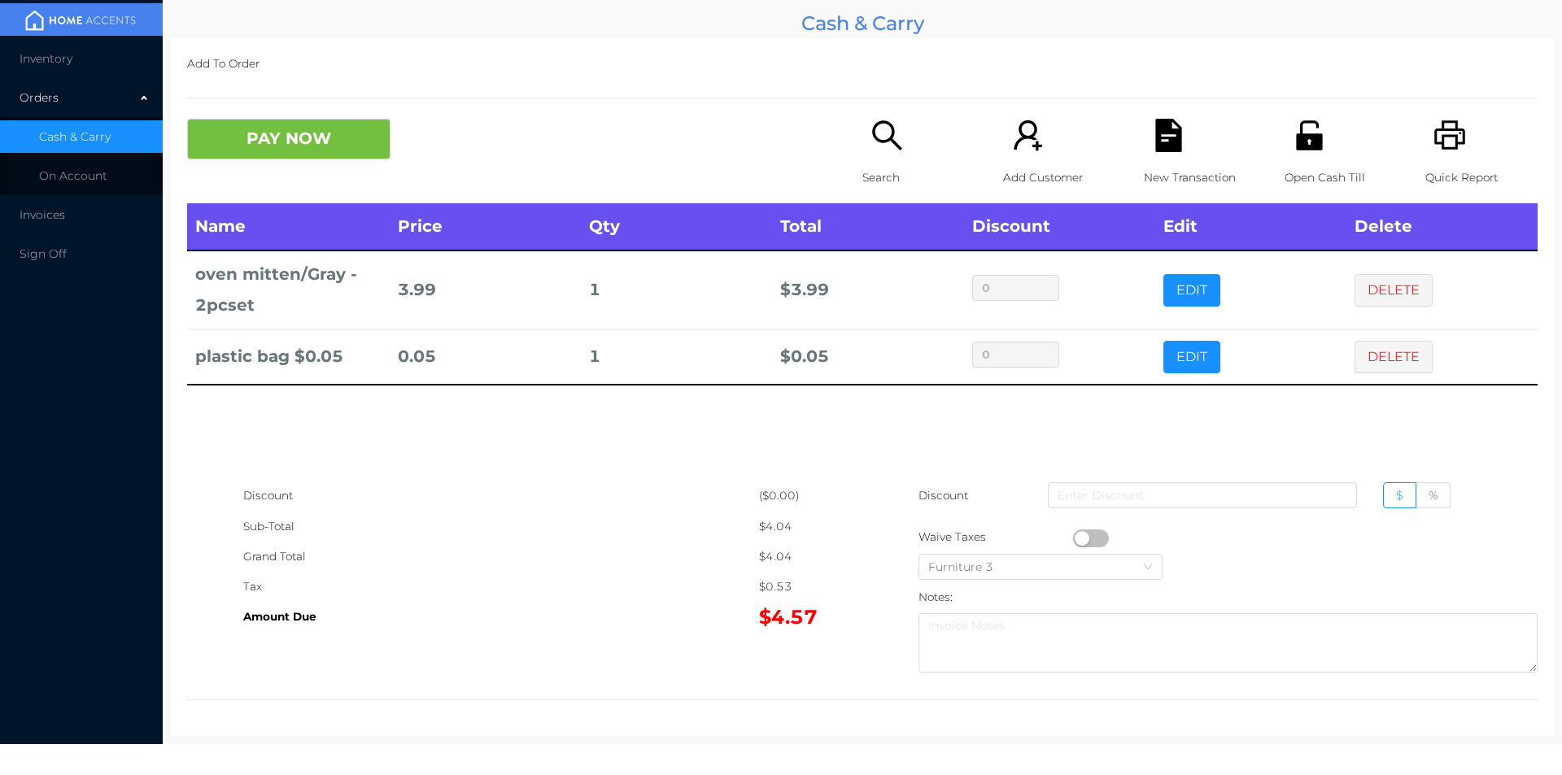
click at [1155, 156] on div "New Transaction" at bounding box center [1200, 161] width 112 height 85
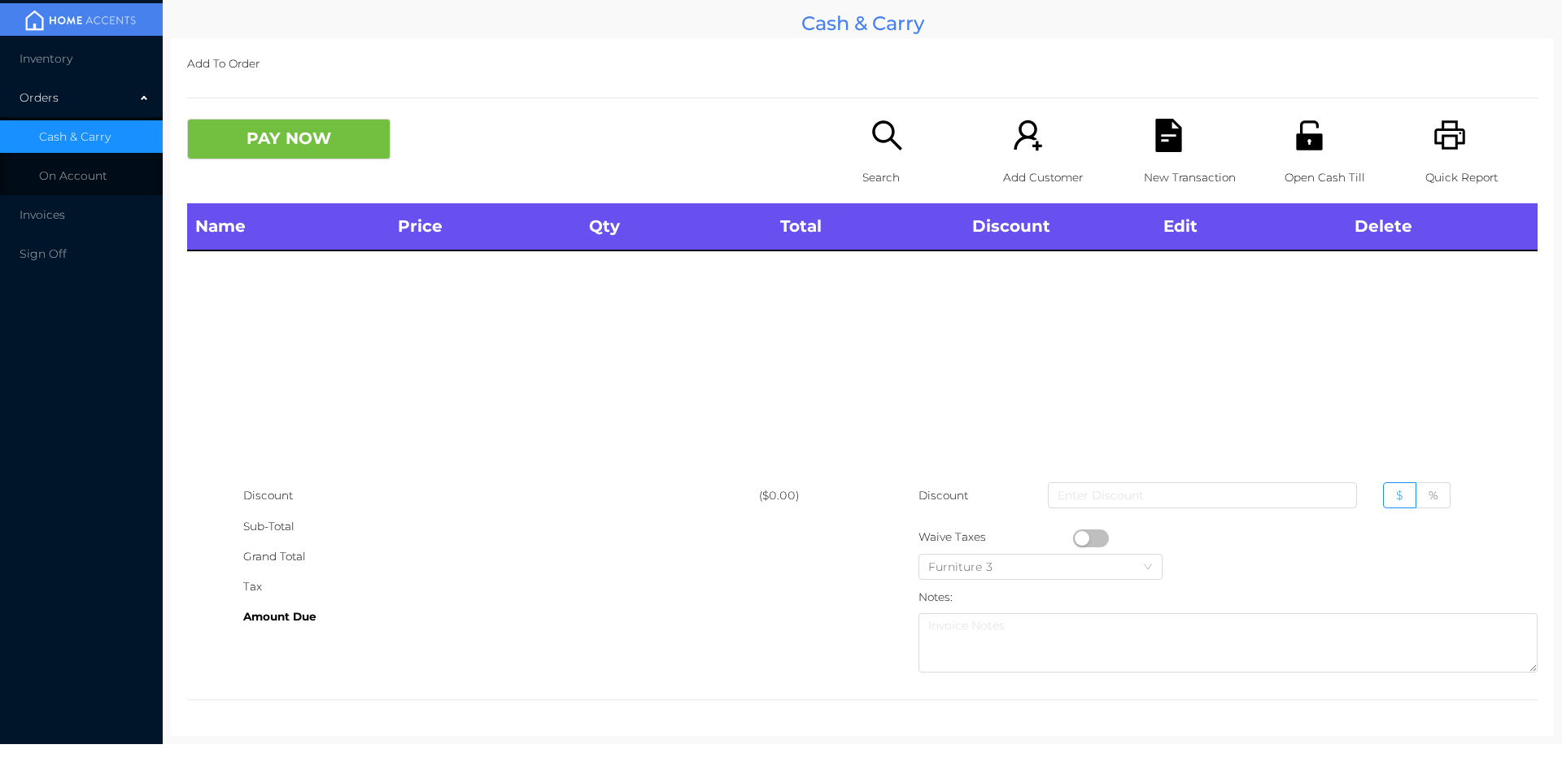
click at [1442, 146] on icon "icon: printer" at bounding box center [1450, 135] width 33 height 33
click at [879, 163] on p "Search" at bounding box center [919, 178] width 112 height 30
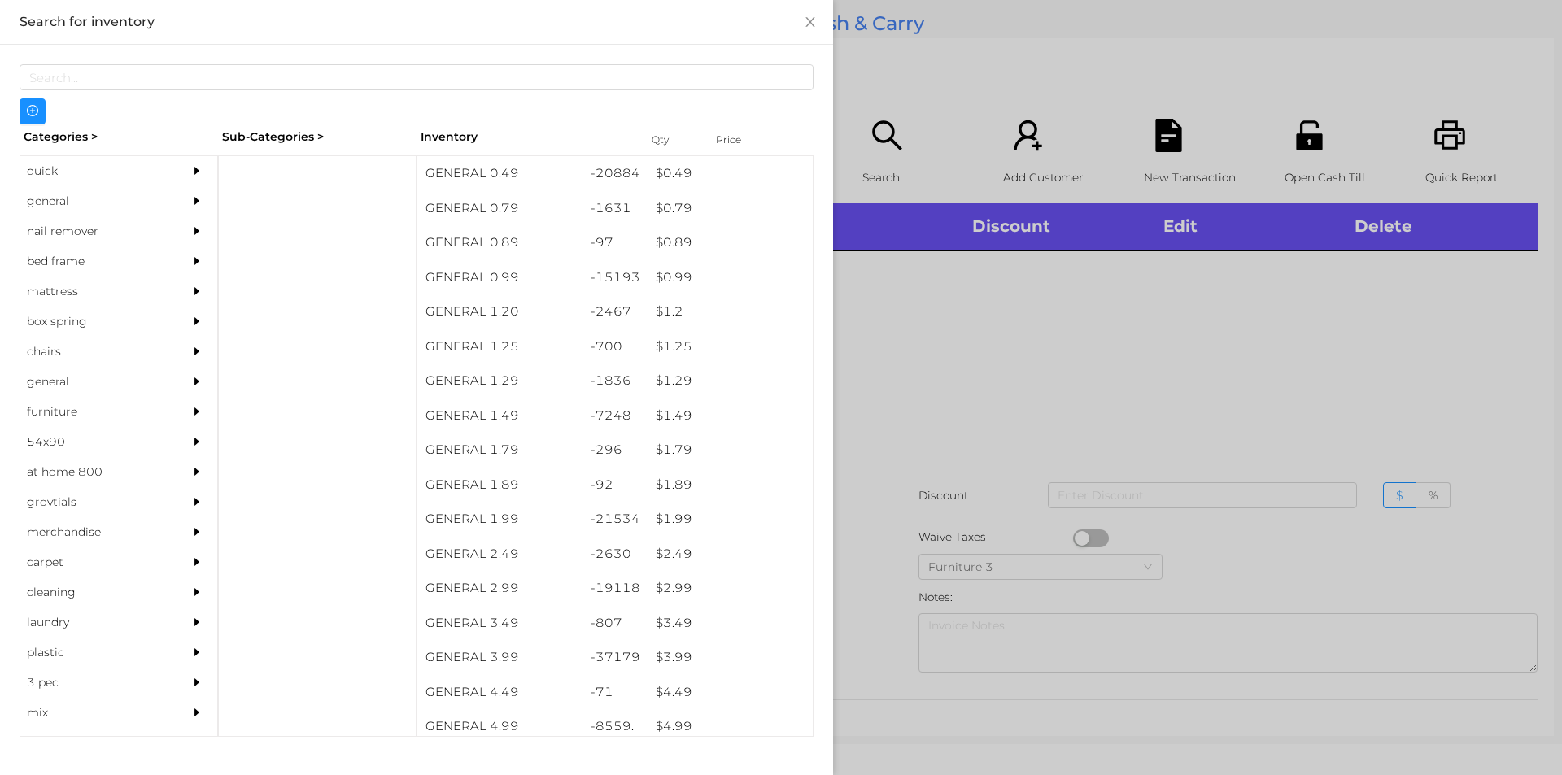
click at [57, 164] on div "quick" at bounding box center [94, 171] width 148 height 30
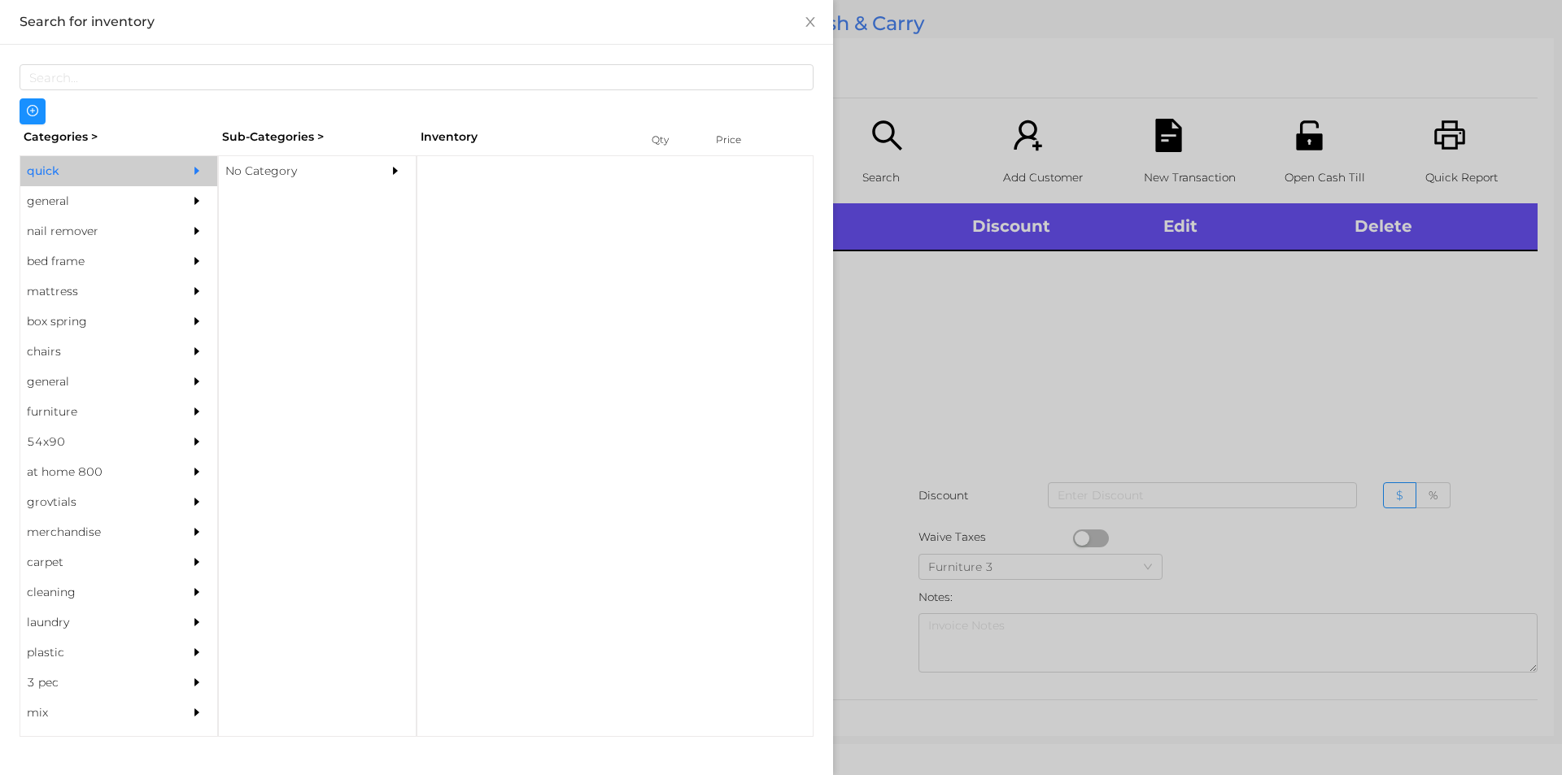
click at [267, 172] on div "No Category" at bounding box center [293, 171] width 148 height 30
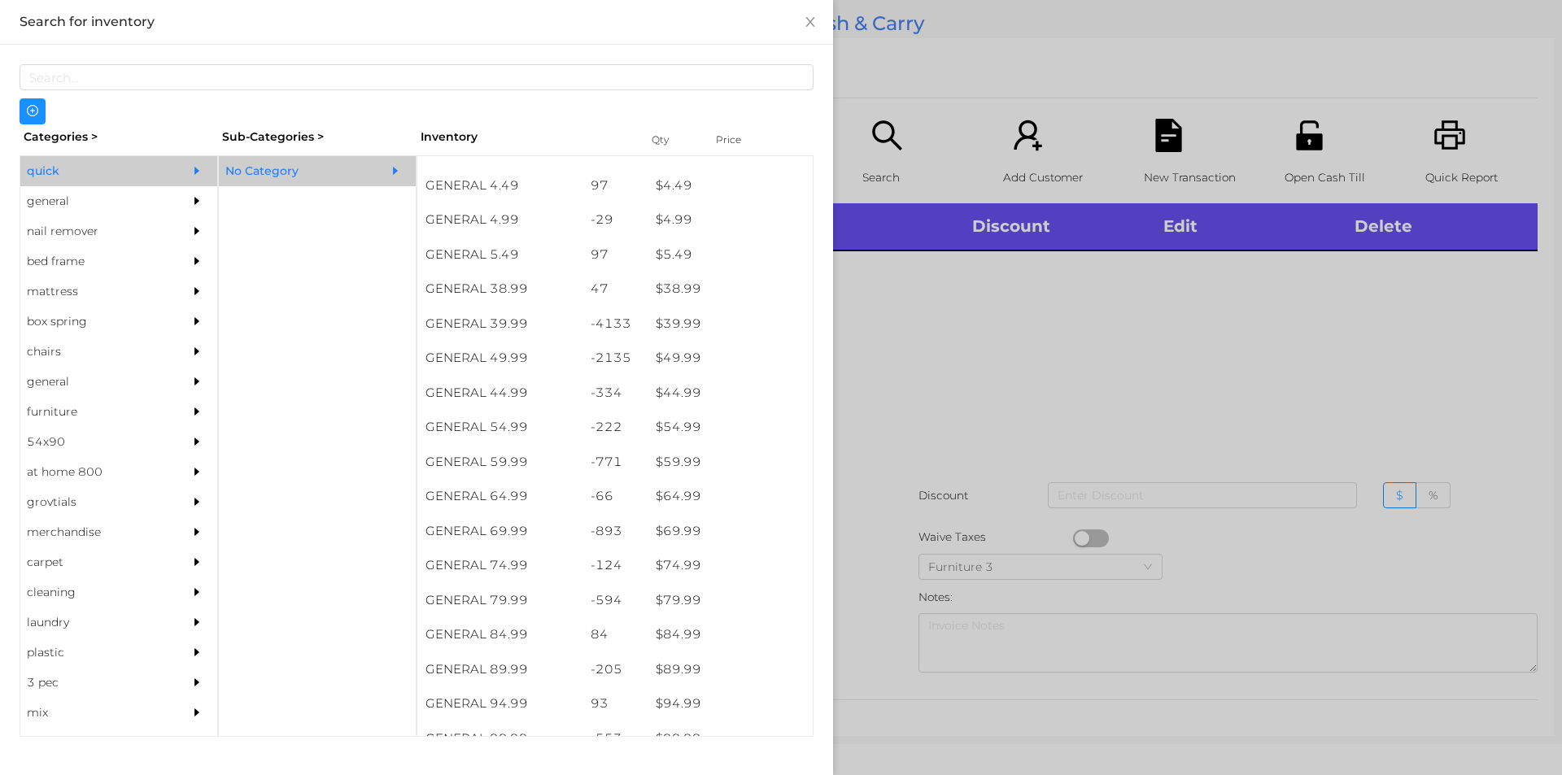
scroll to position [784, 0]
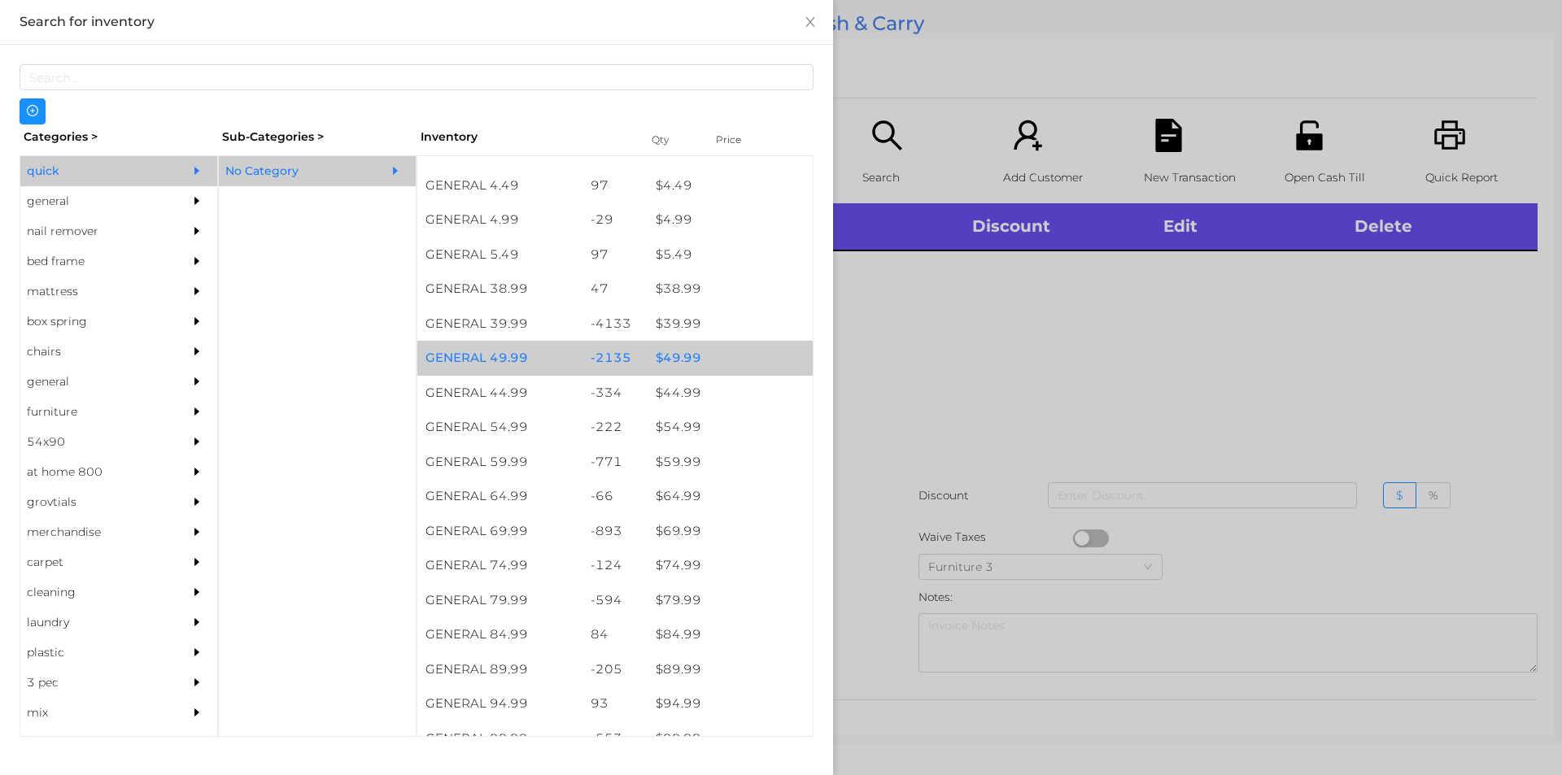
click at [679, 358] on div "$ 49.99" at bounding box center [730, 358] width 165 height 35
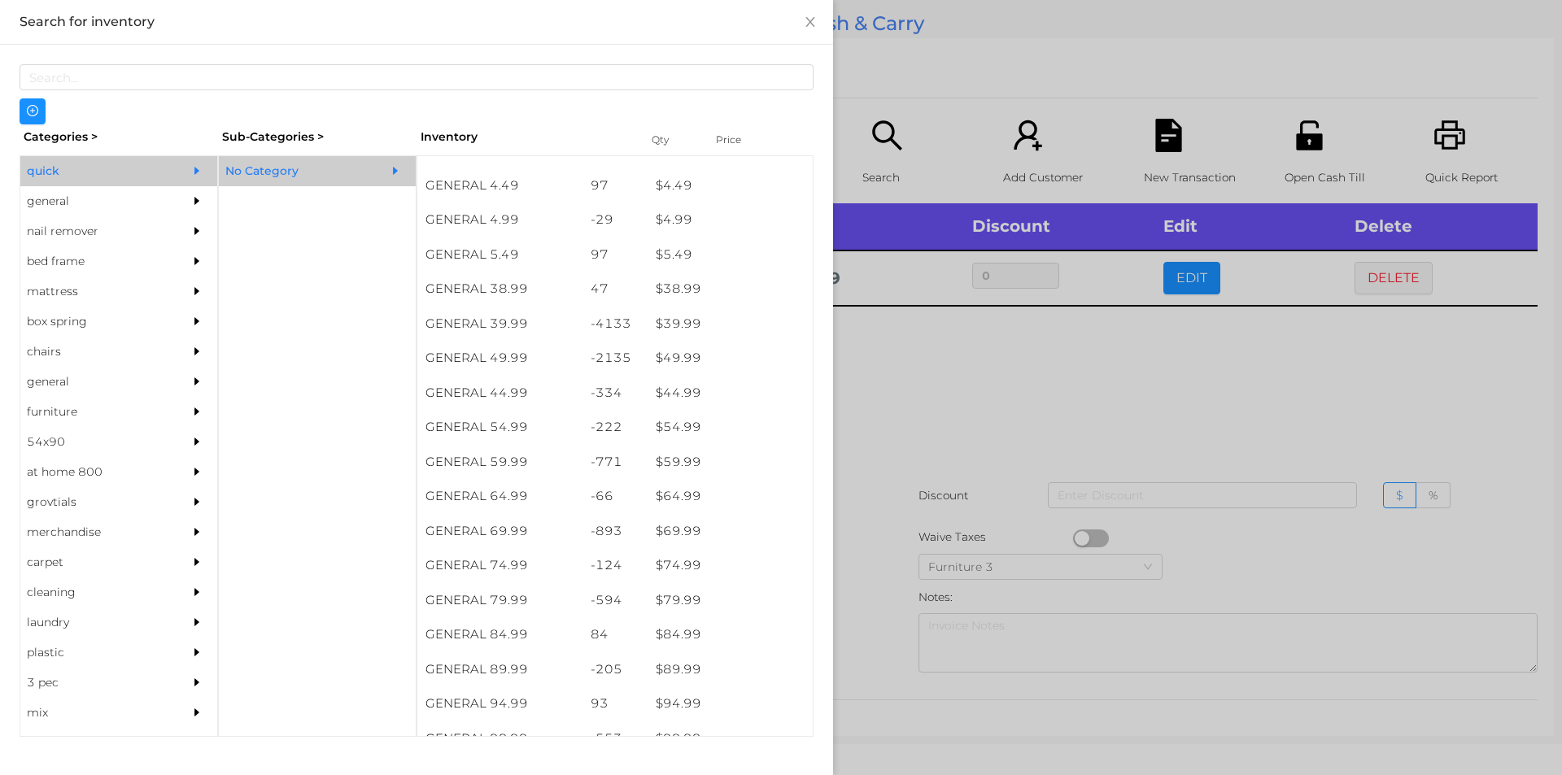
click at [898, 387] on div at bounding box center [781, 387] width 1562 height 775
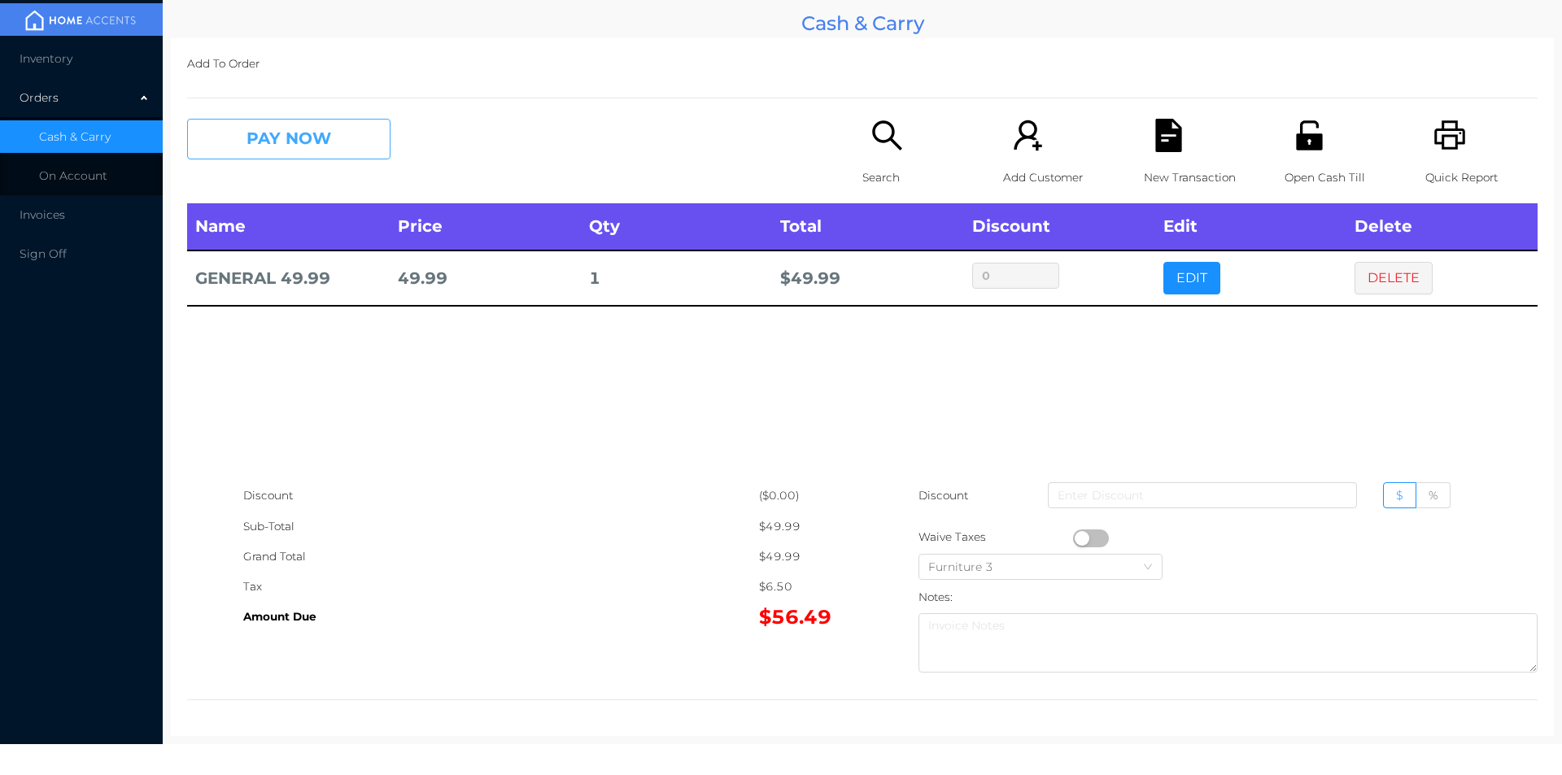
click at [270, 151] on button "PAY NOW" at bounding box center [288, 139] width 203 height 41
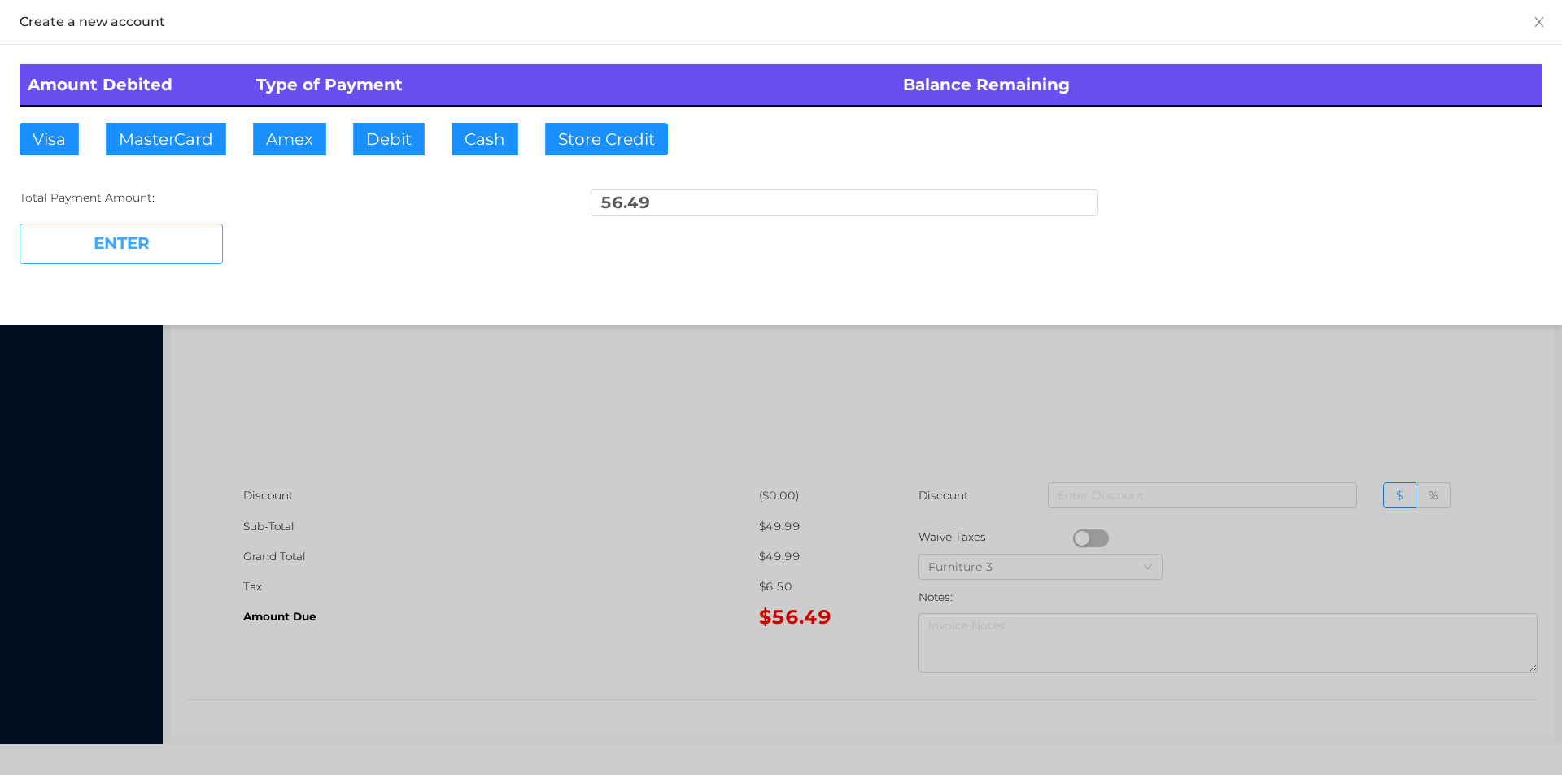
click at [213, 255] on button "ENTER" at bounding box center [121, 244] width 203 height 41
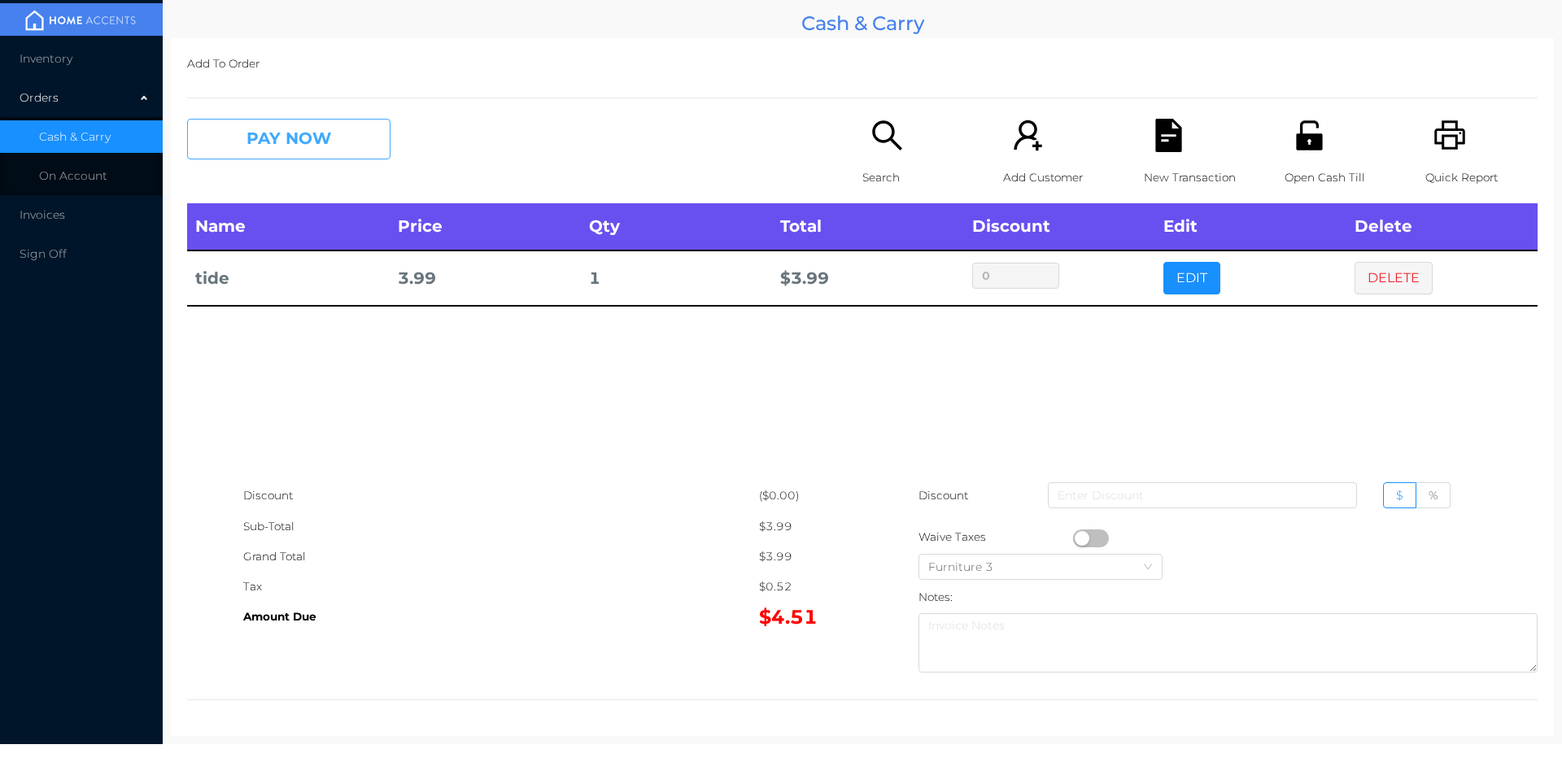
click at [271, 136] on button "PAY NOW" at bounding box center [288, 139] width 203 height 41
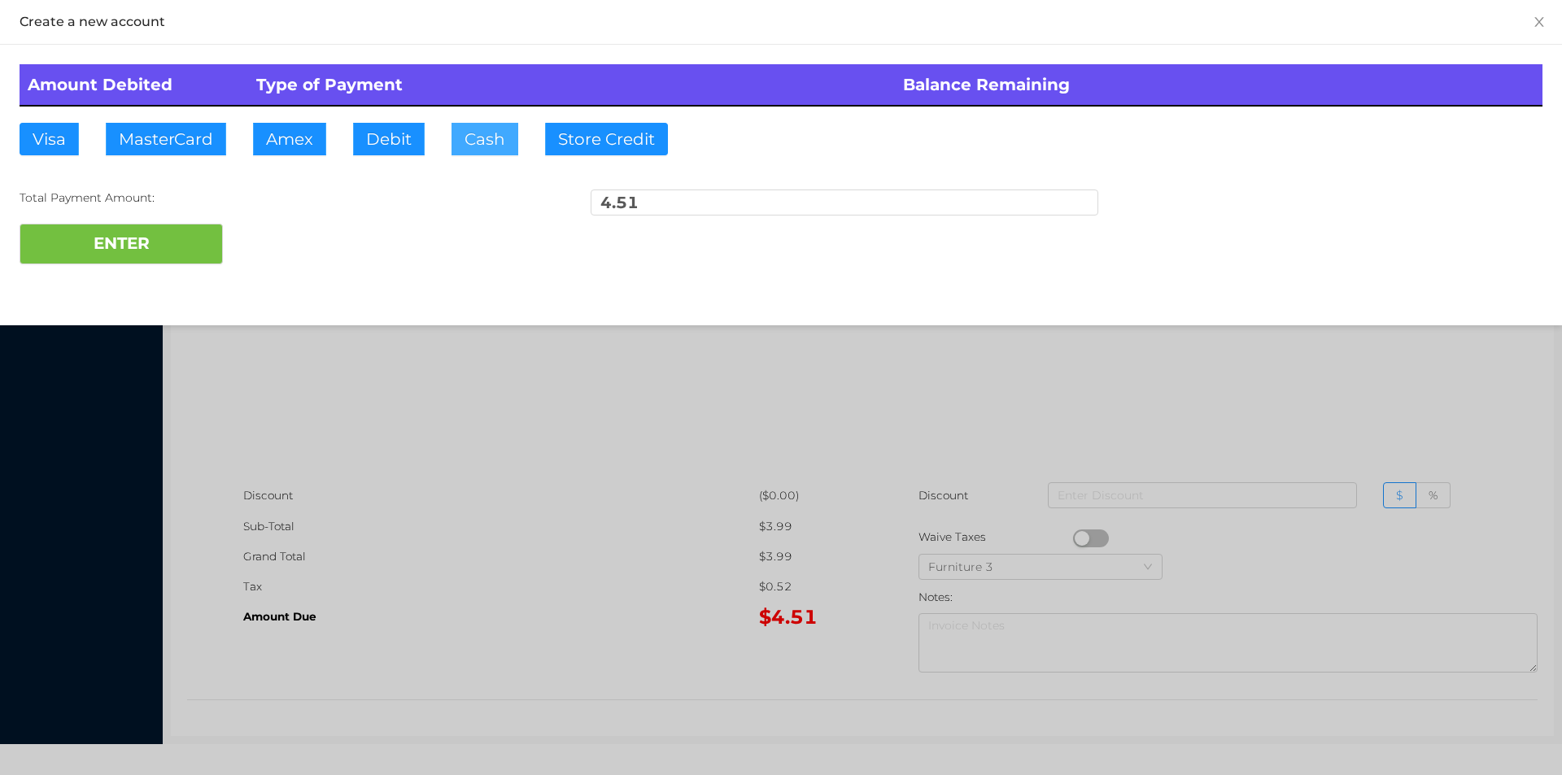
click at [483, 144] on button "Cash" at bounding box center [485, 139] width 67 height 33
click at [162, 251] on button "ENTER" at bounding box center [121, 244] width 203 height 41
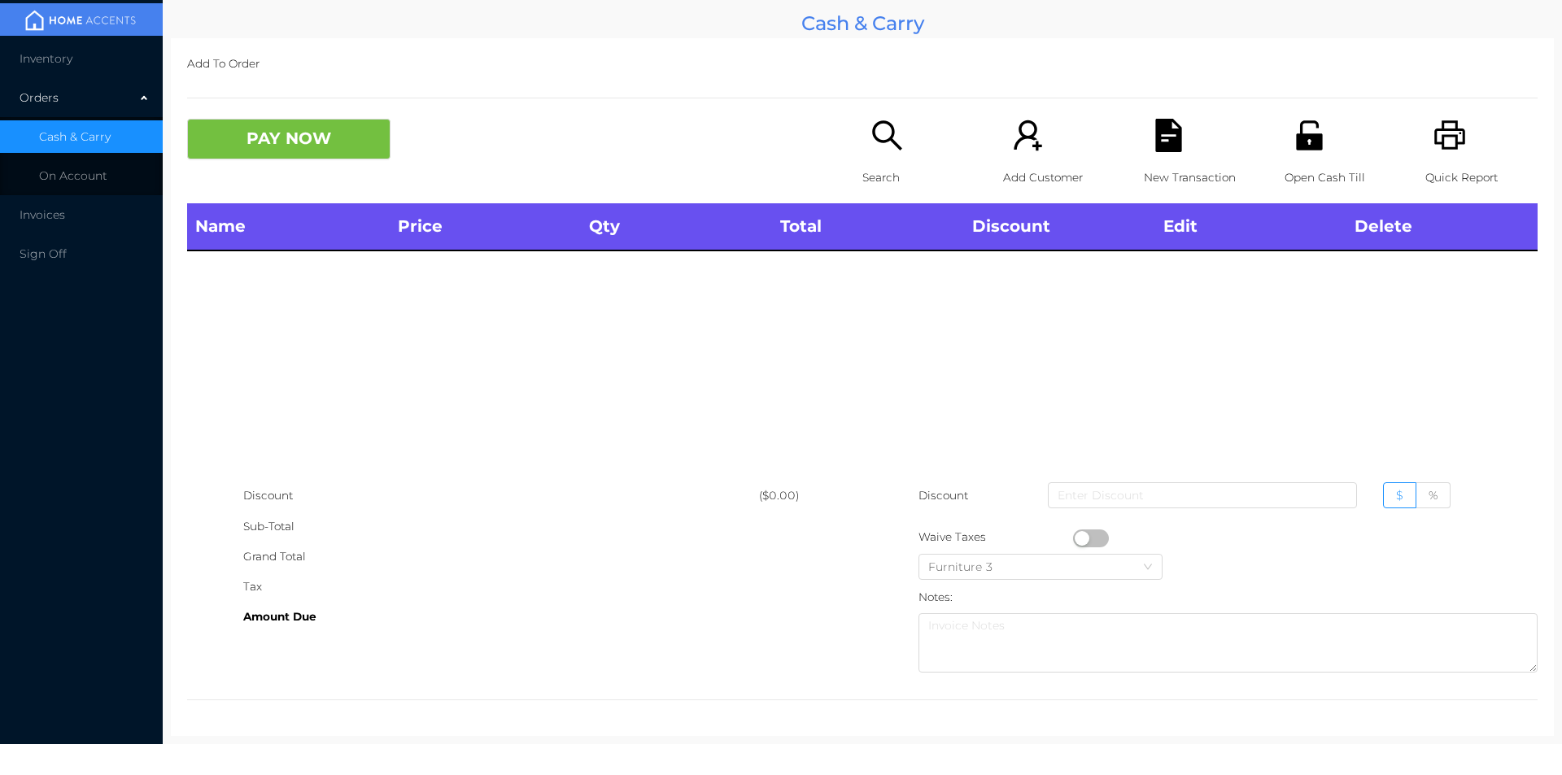
click at [896, 156] on div "Search" at bounding box center [919, 161] width 112 height 85
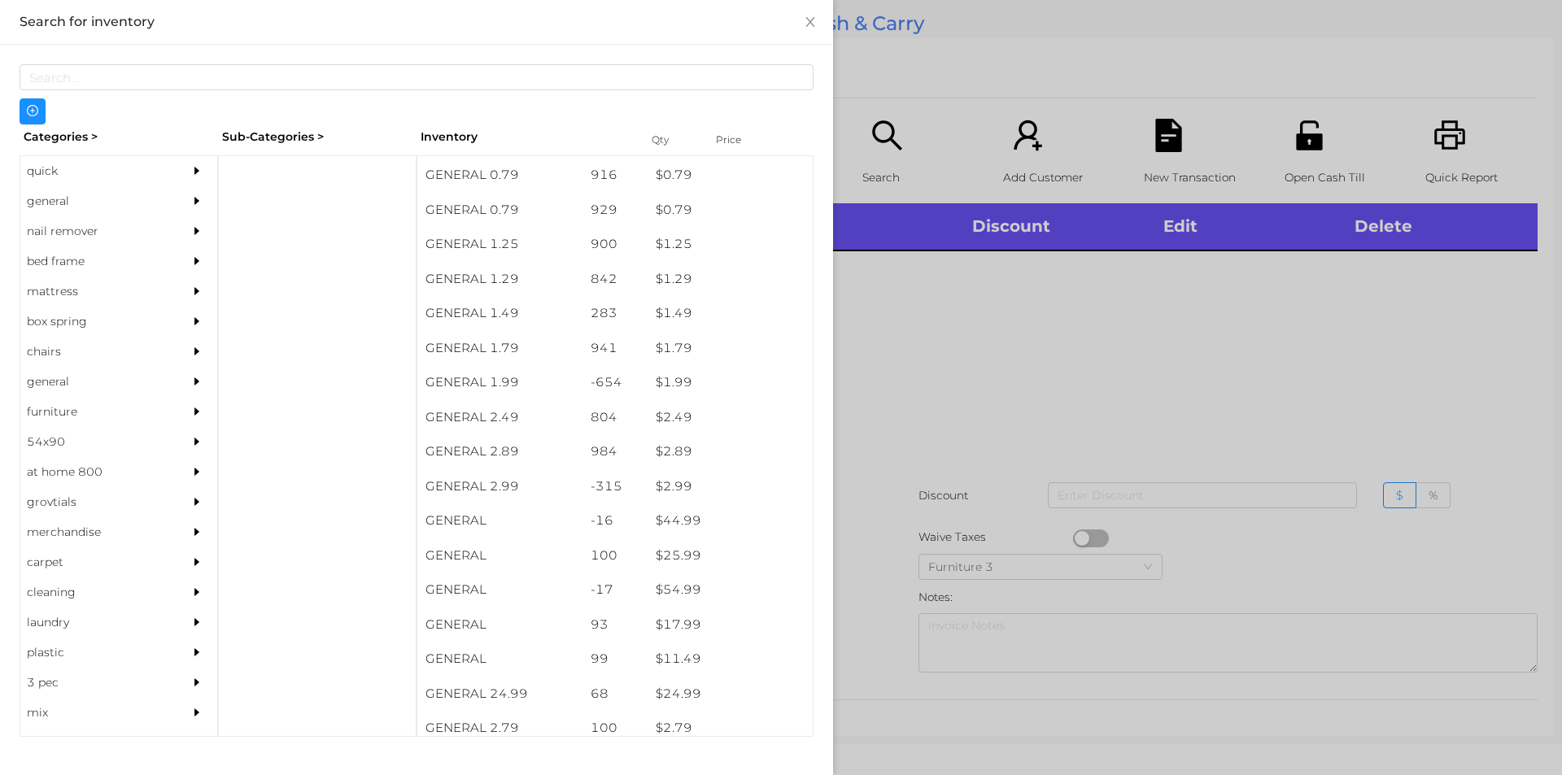
scroll to position [136, 0]
click at [55, 199] on div "general" at bounding box center [94, 201] width 148 height 30
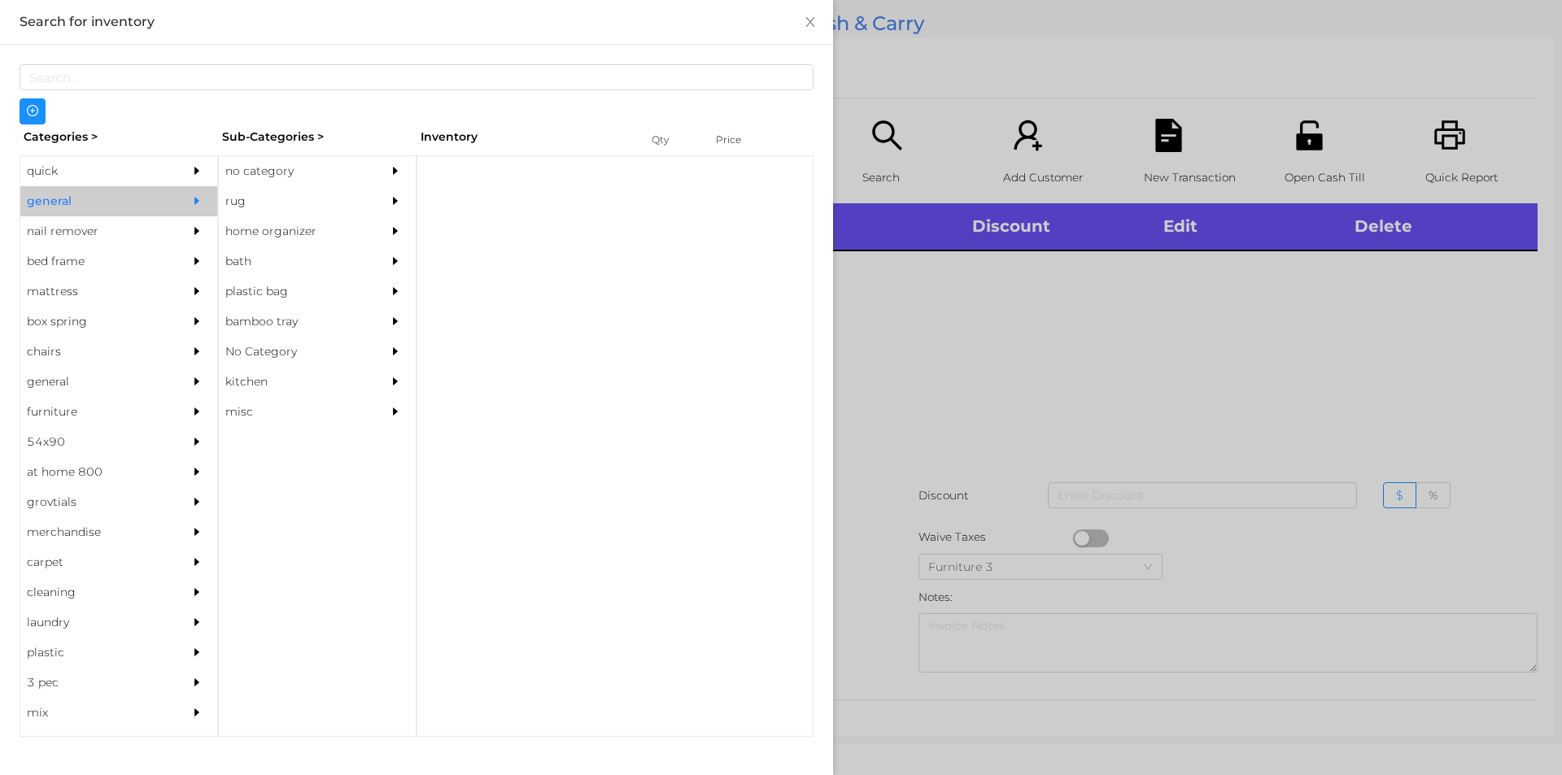
click at [265, 167] on div "no category" at bounding box center [293, 171] width 148 height 30
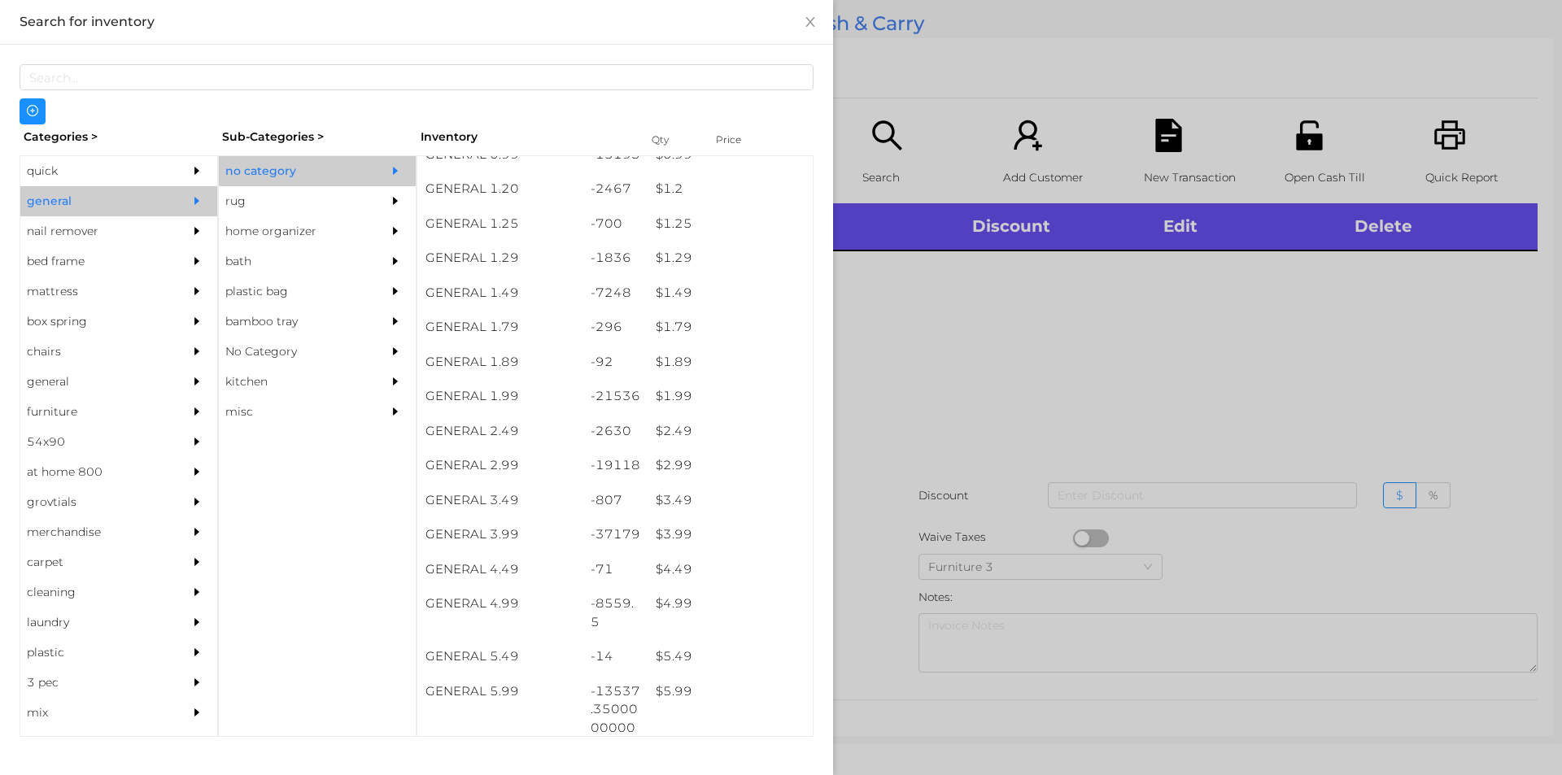
scroll to position [123, 0]
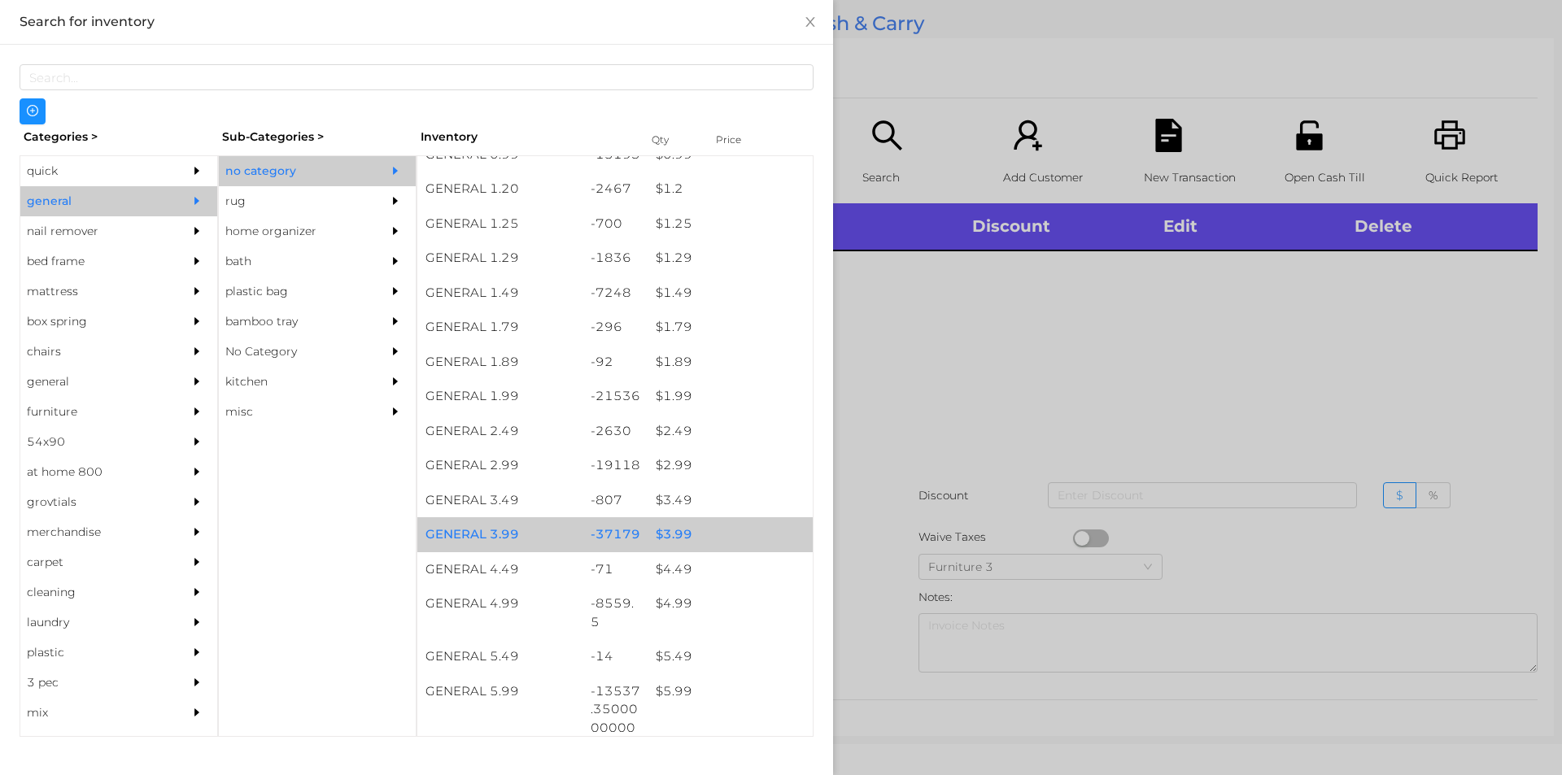
click at [670, 540] on div "$ 3.99" at bounding box center [730, 535] width 165 height 35
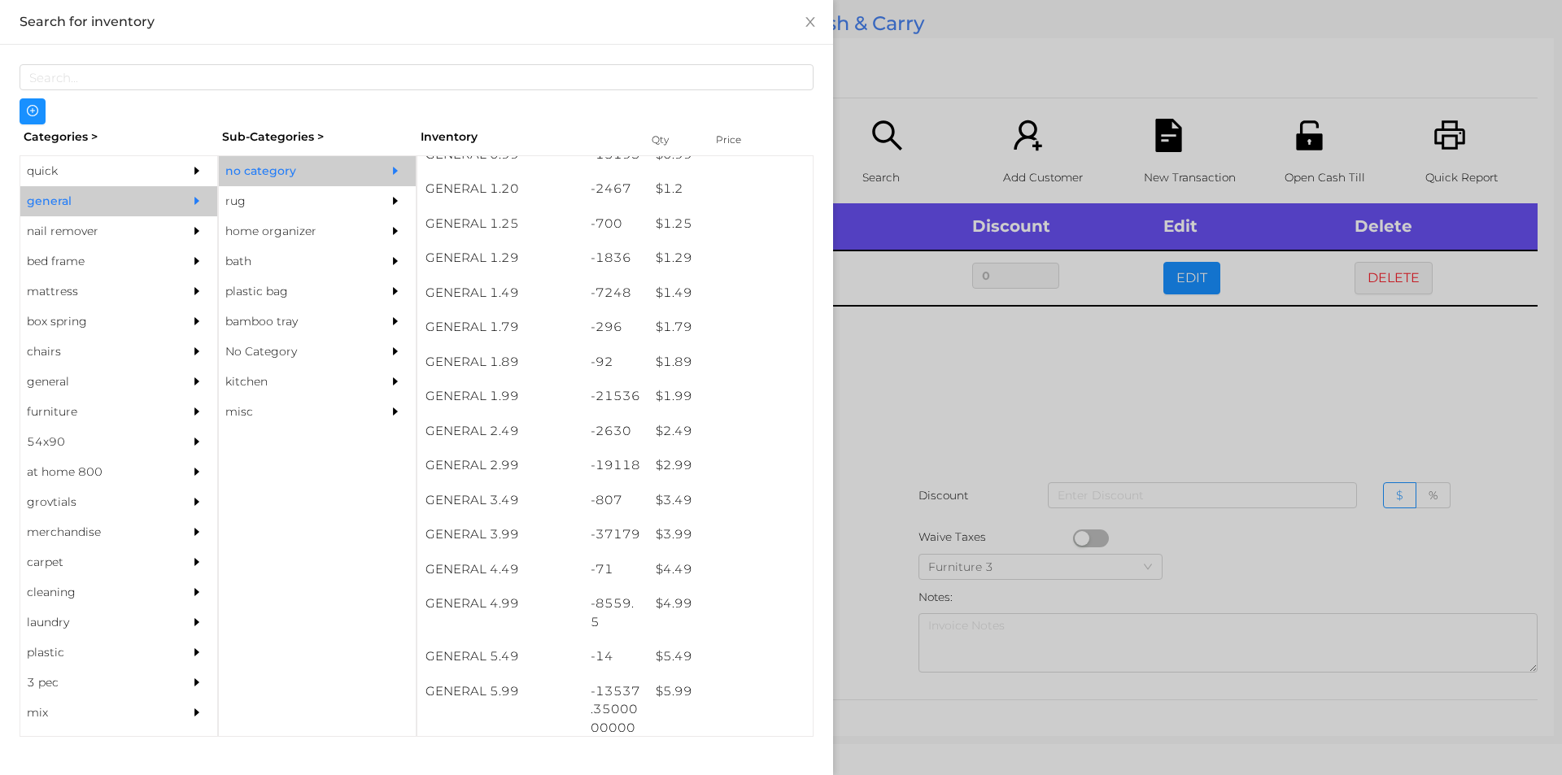
click at [855, 521] on div at bounding box center [781, 387] width 1562 height 775
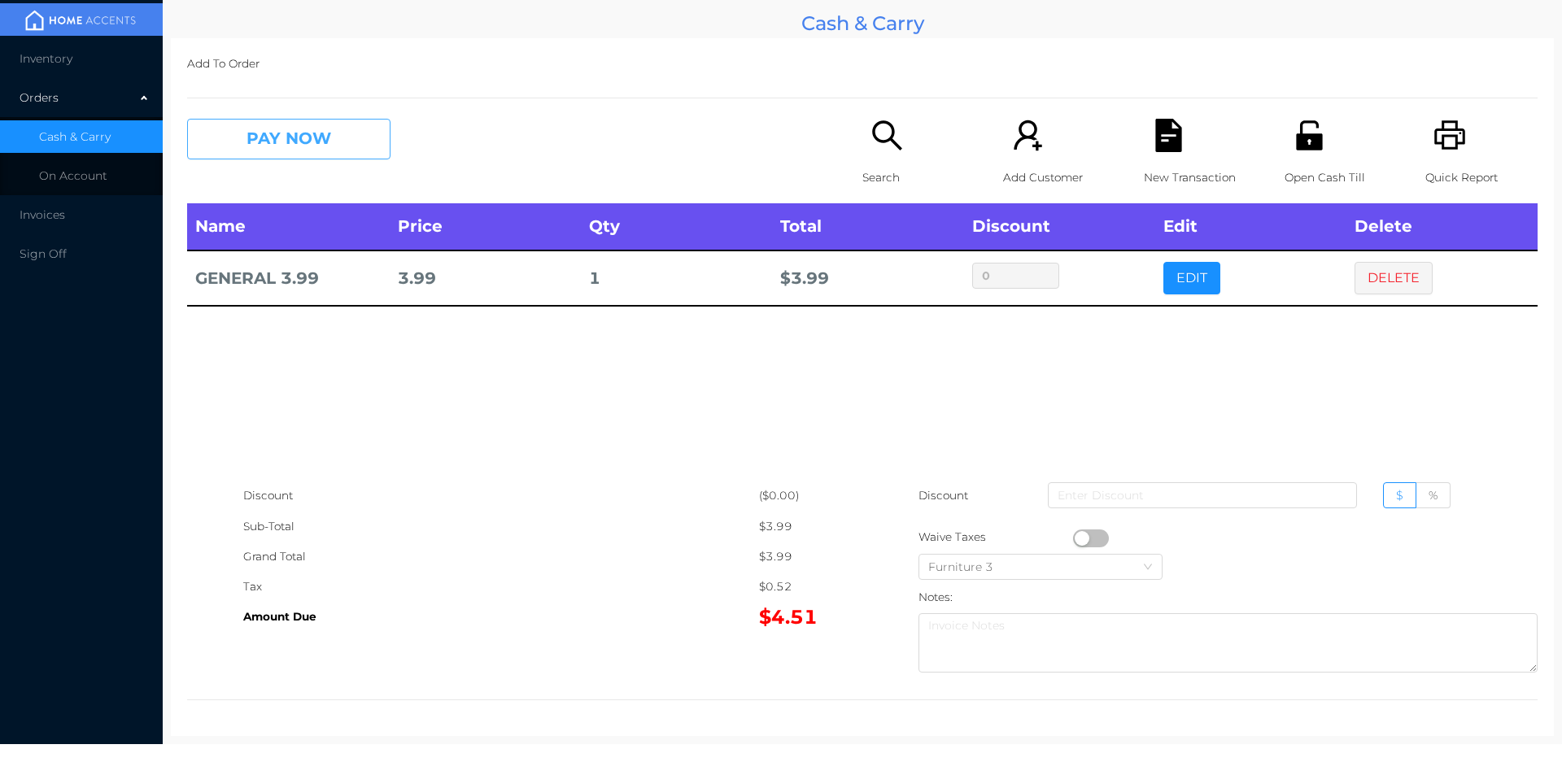
click at [242, 142] on button "PAY NOW" at bounding box center [288, 139] width 203 height 41
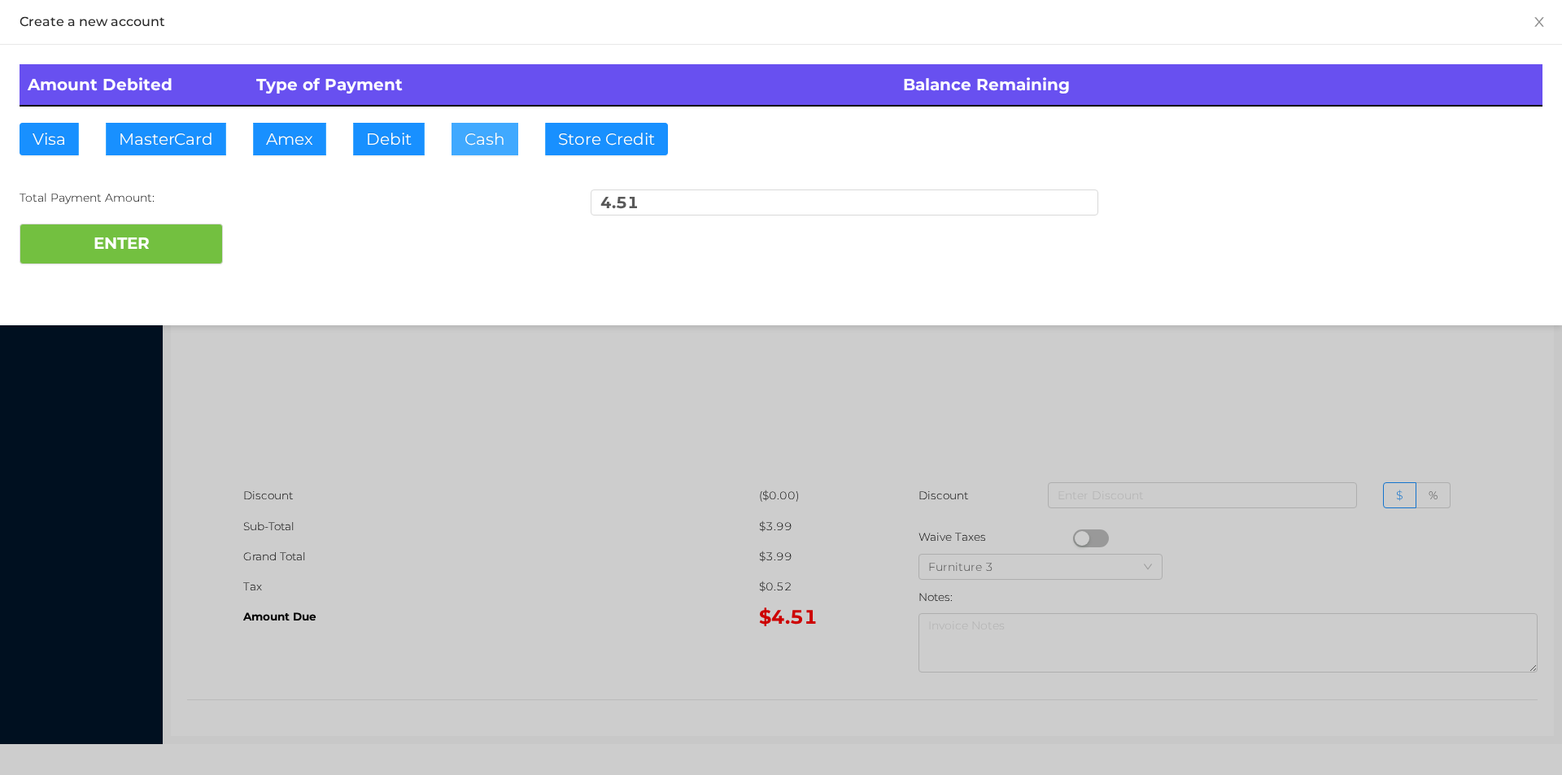
click at [478, 149] on button "Cash" at bounding box center [485, 139] width 67 height 33
type input "5."
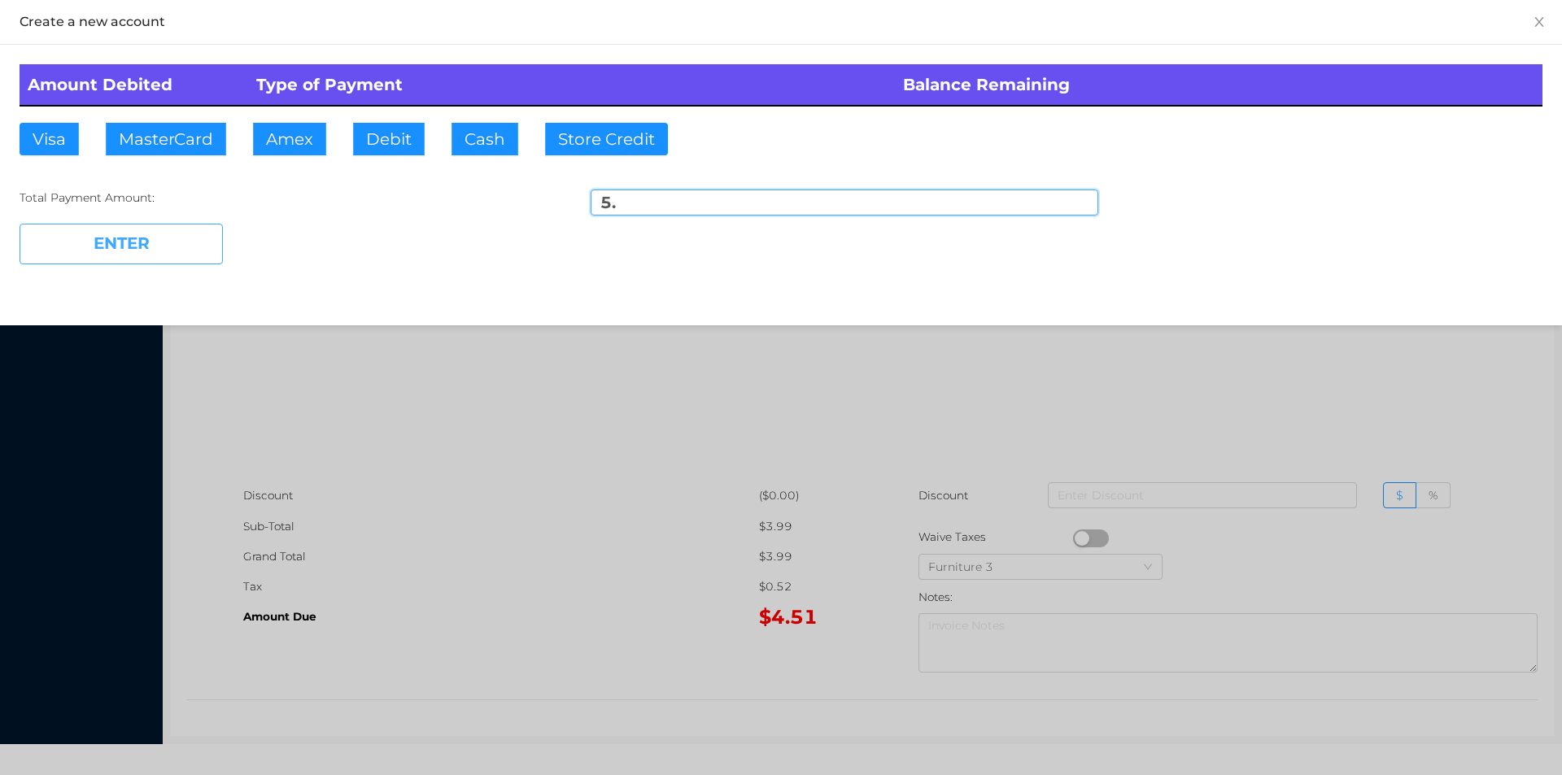
click at [195, 258] on button "ENTER" at bounding box center [121, 244] width 203 height 41
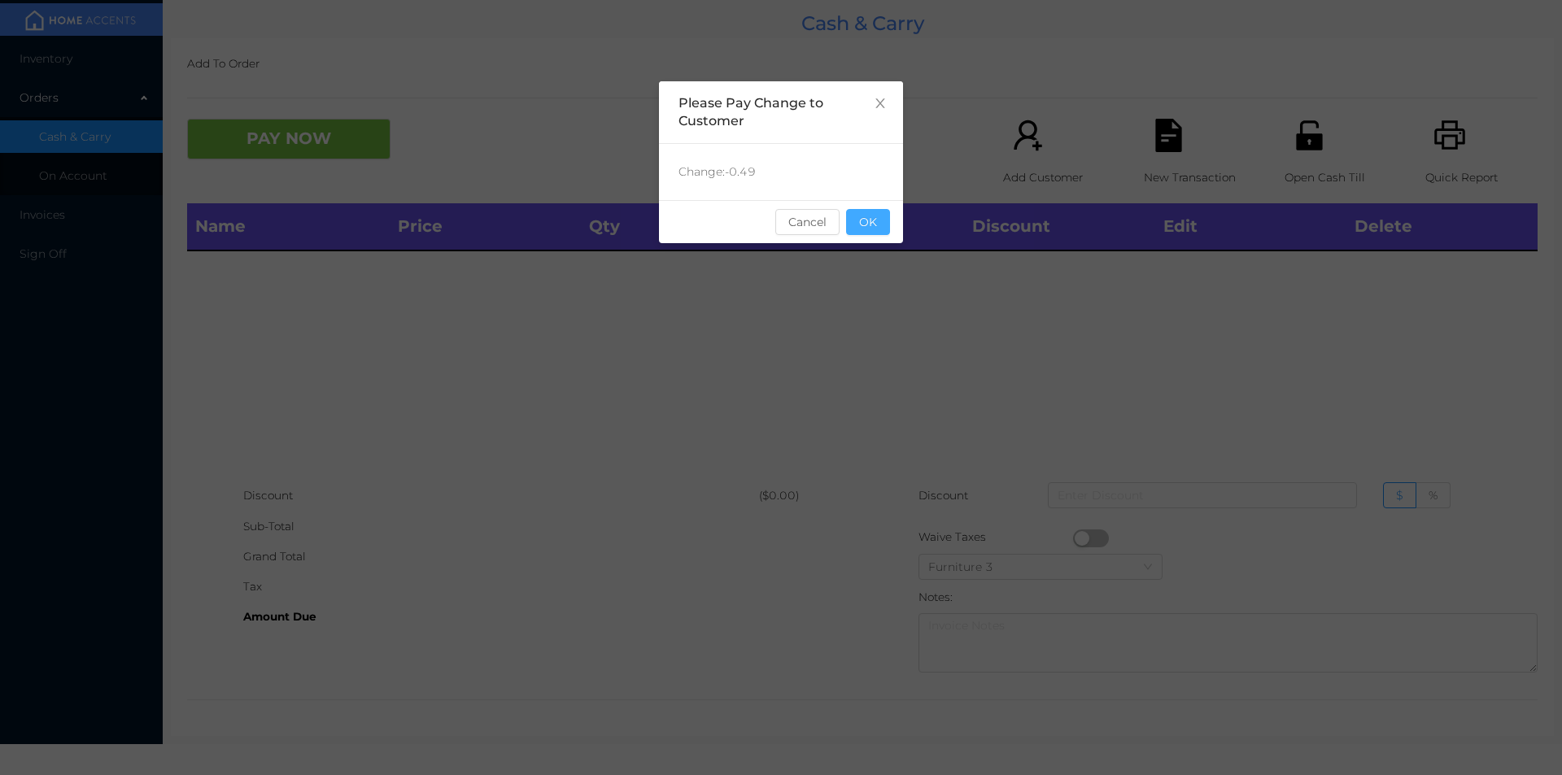
click at [864, 234] on button "OK" at bounding box center [868, 222] width 44 height 26
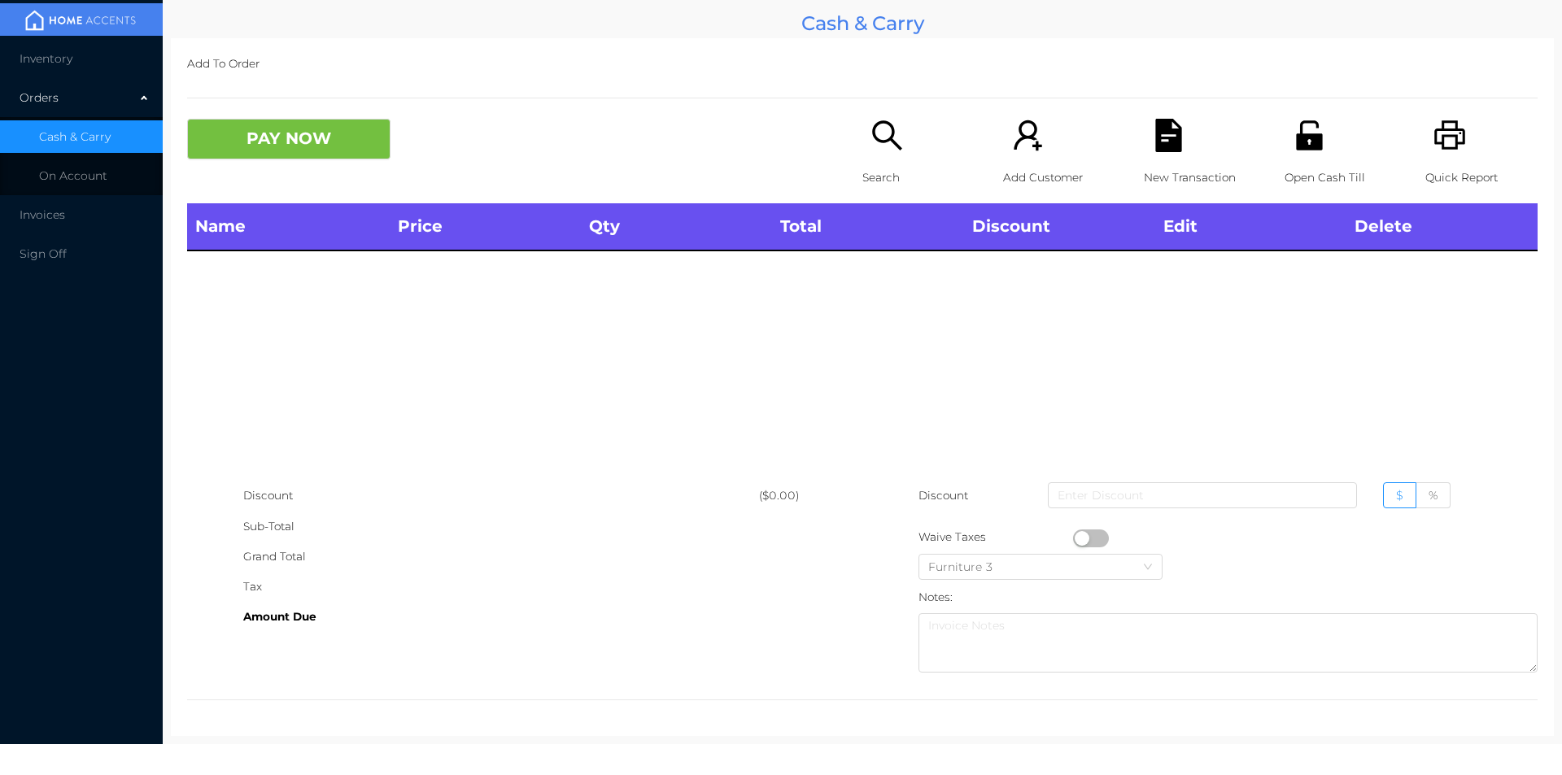
click at [891, 248] on th "Total" at bounding box center [867, 226] width 191 height 47
click at [867, 160] on div "Search" at bounding box center [919, 161] width 112 height 85
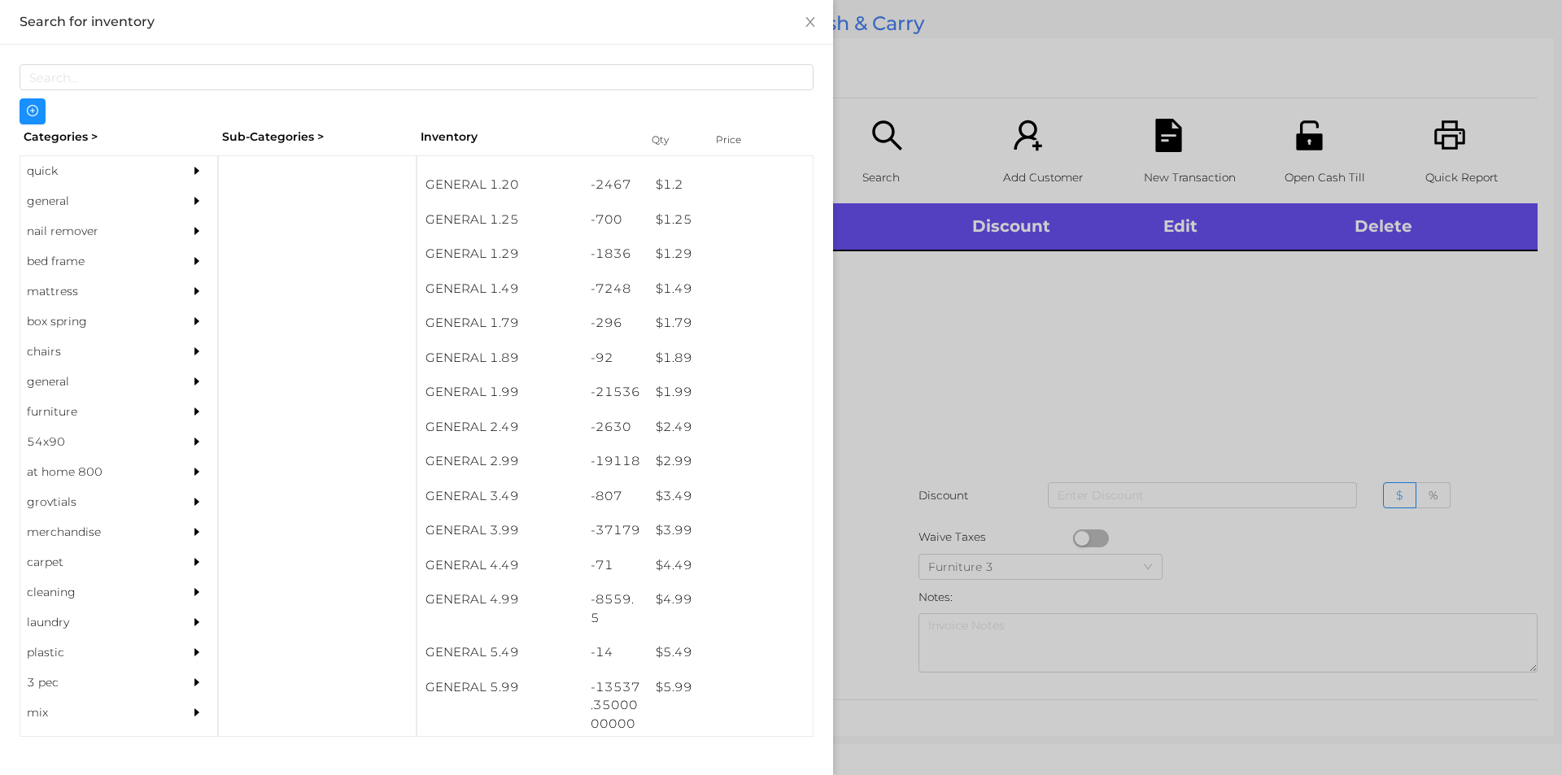
scroll to position [132, 0]
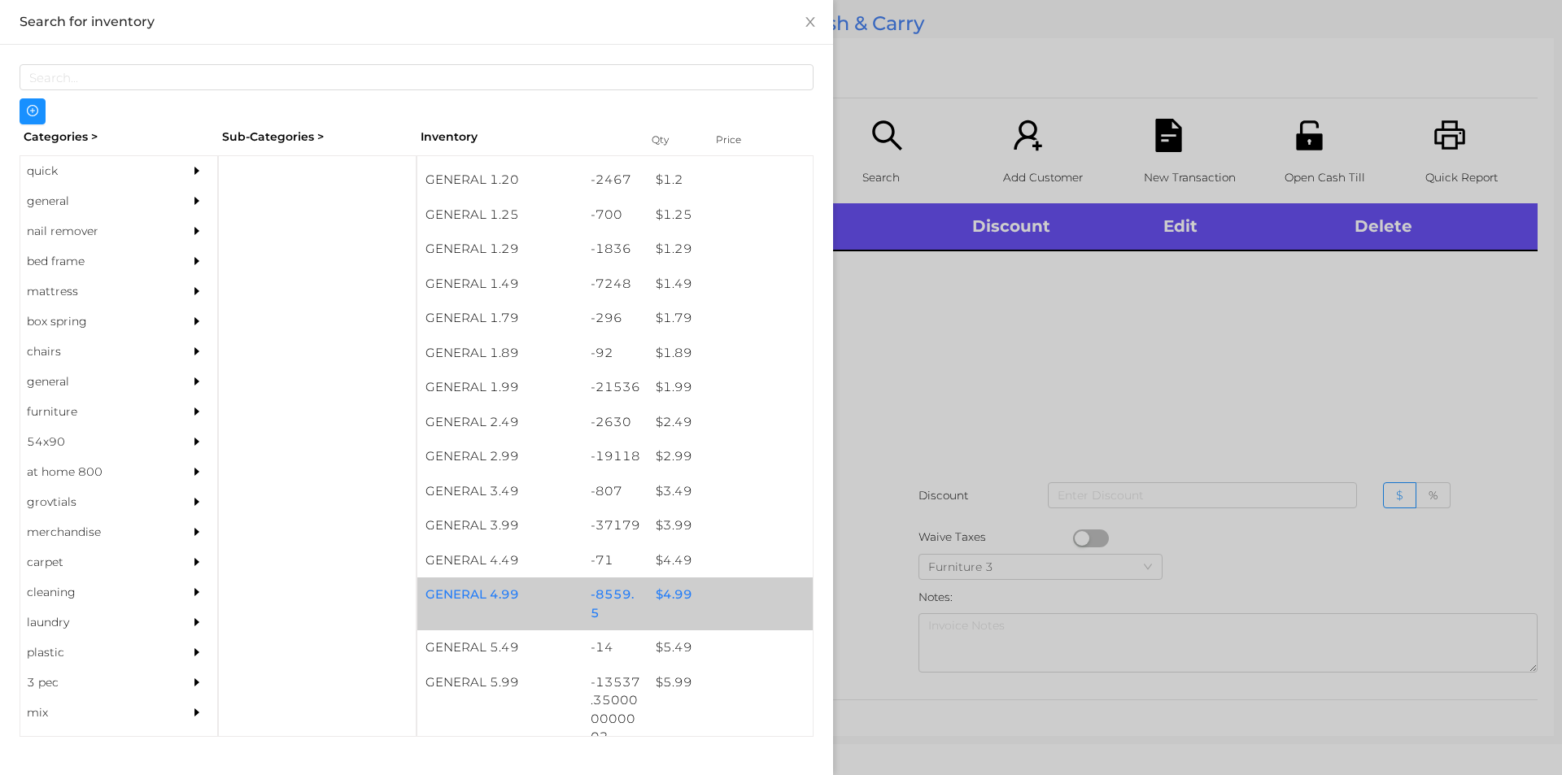
click at [669, 590] on div "$ 4.99" at bounding box center [730, 595] width 165 height 35
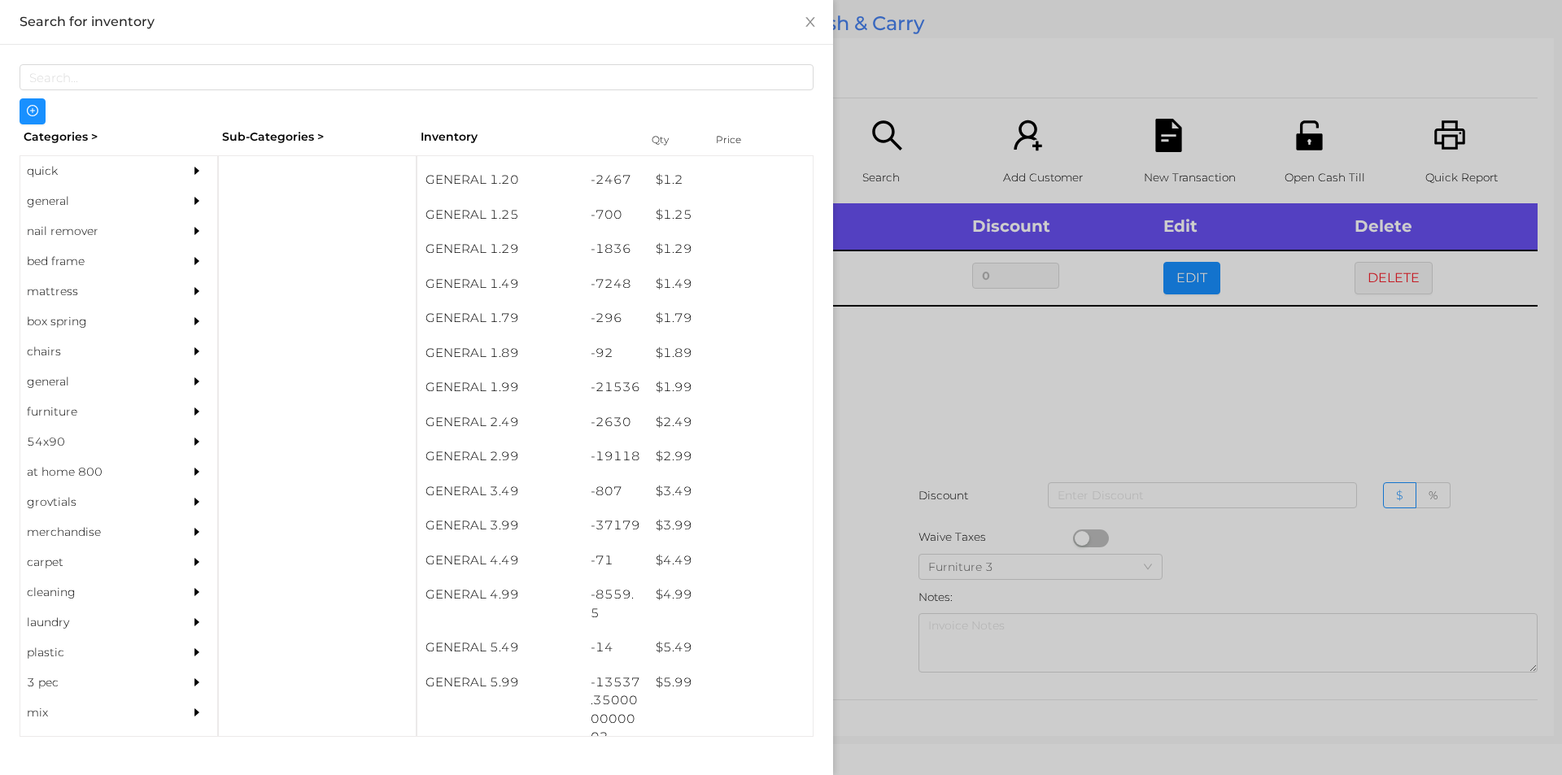
click at [894, 600] on div at bounding box center [781, 387] width 1562 height 775
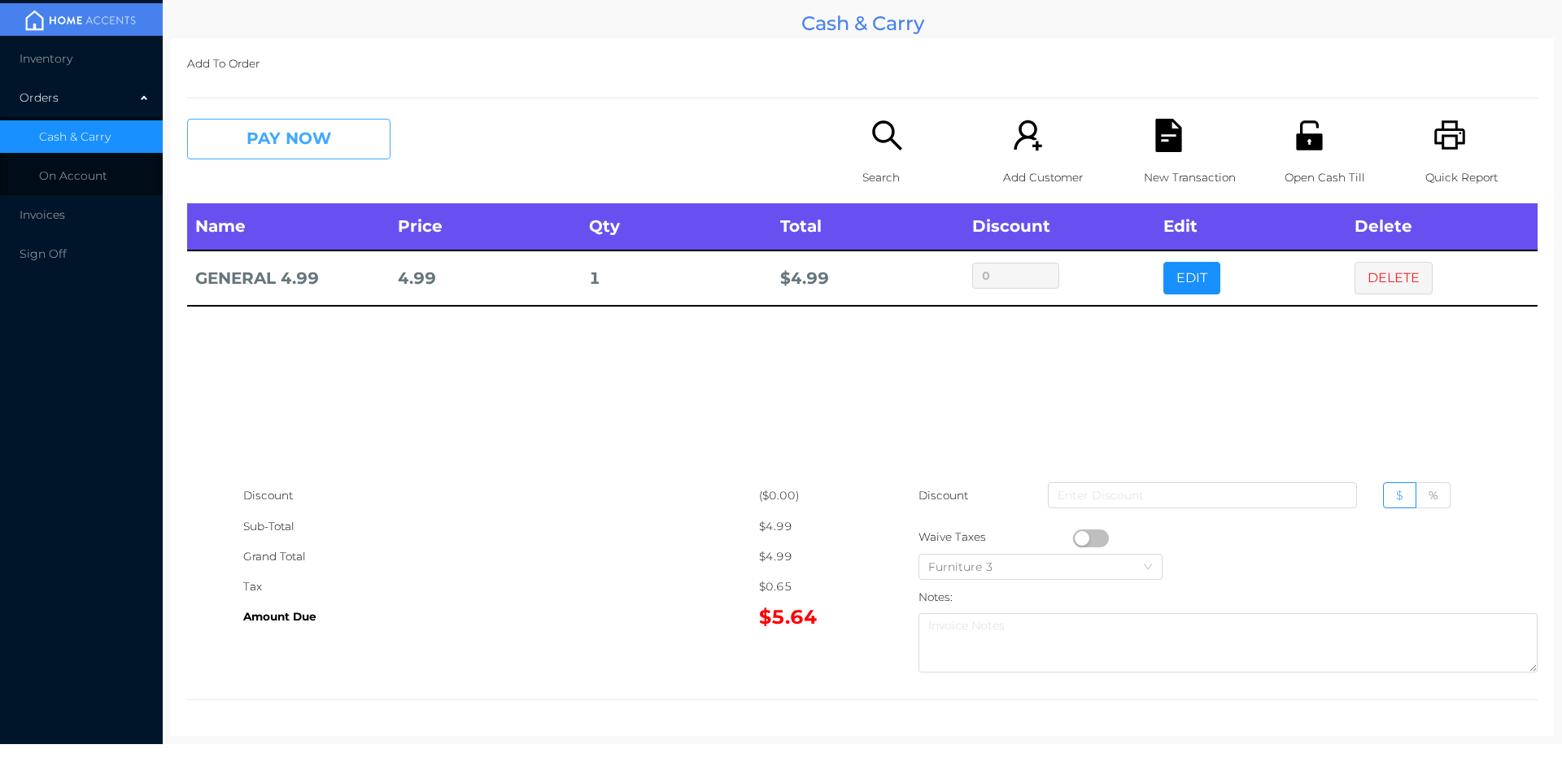
click at [313, 159] on button "PAY NOW" at bounding box center [288, 139] width 203 height 41
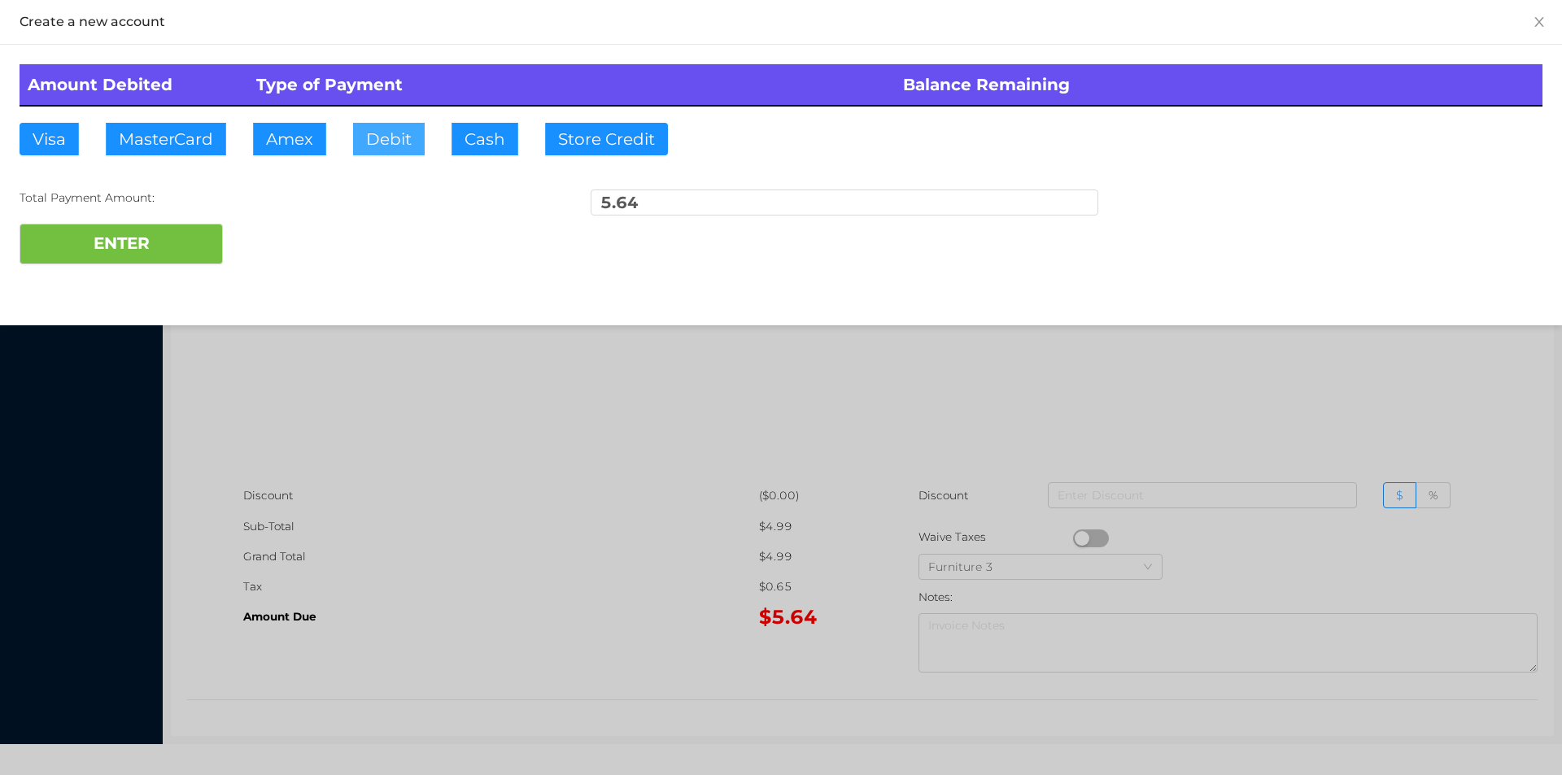
click at [381, 151] on button "Debit" at bounding box center [389, 139] width 72 height 33
click at [190, 250] on button "ENTER" at bounding box center [121, 244] width 203 height 41
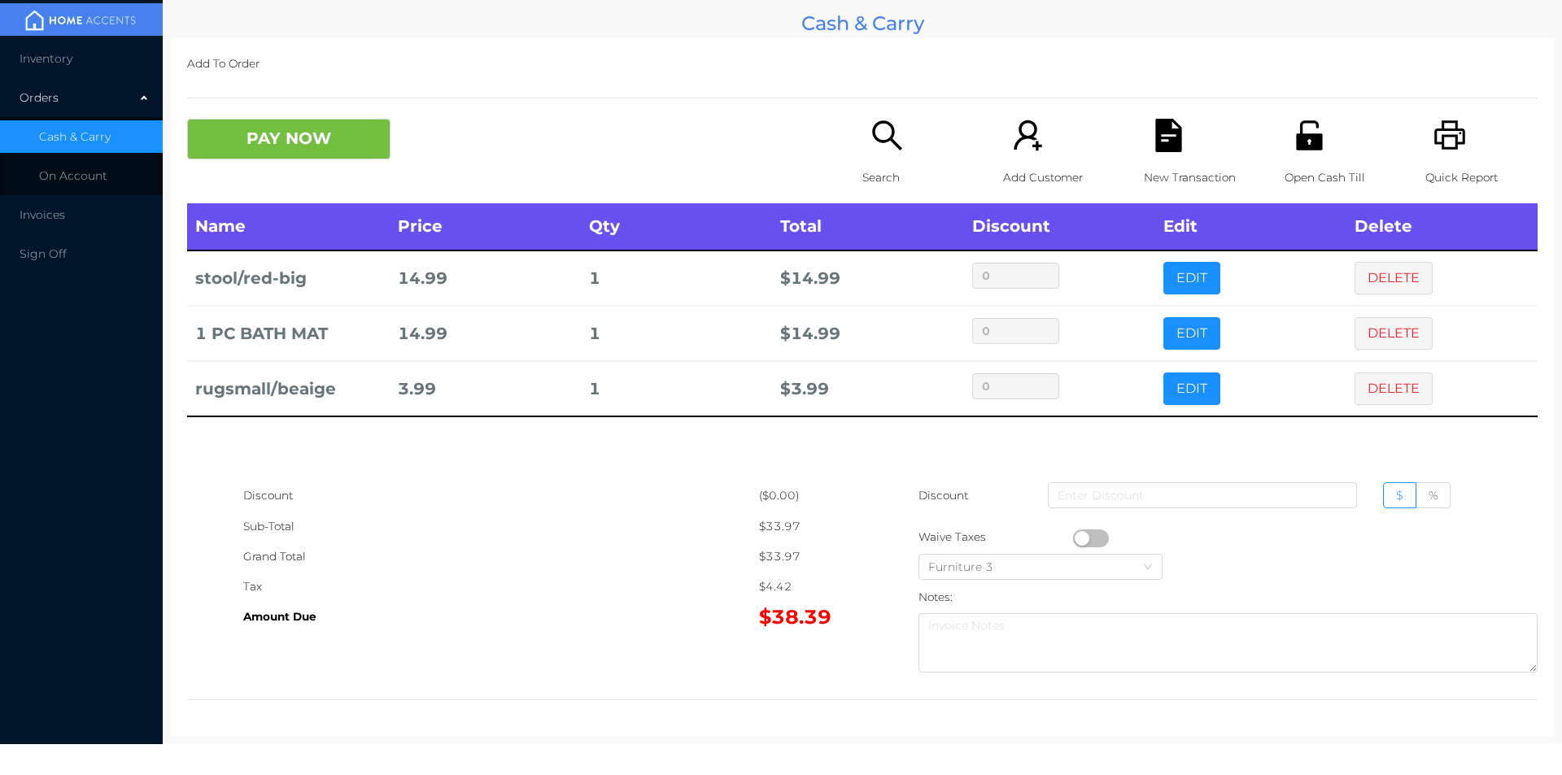
click at [879, 145] on icon "icon: search" at bounding box center [887, 135] width 33 height 33
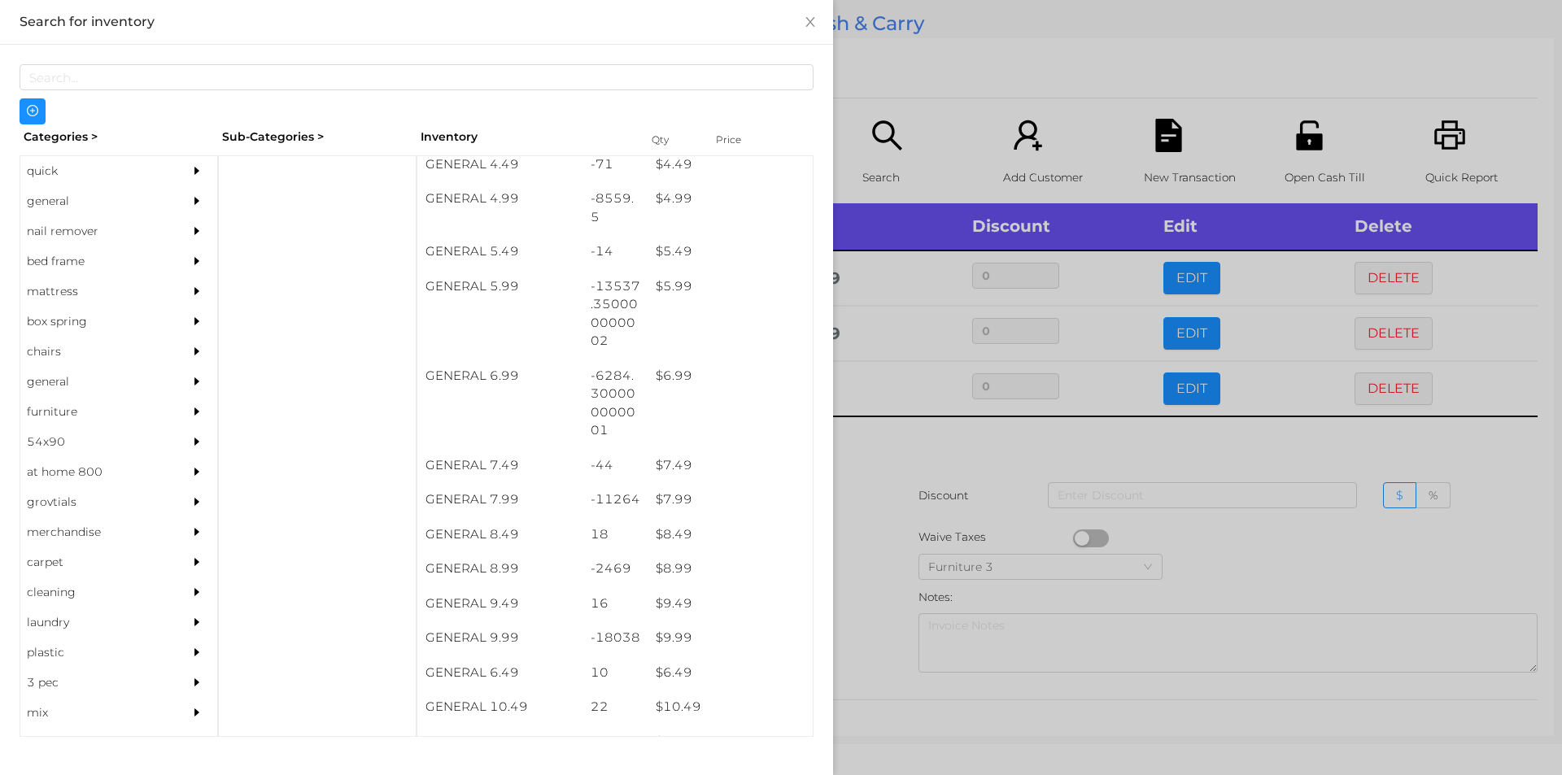
scroll to position [538, 0]
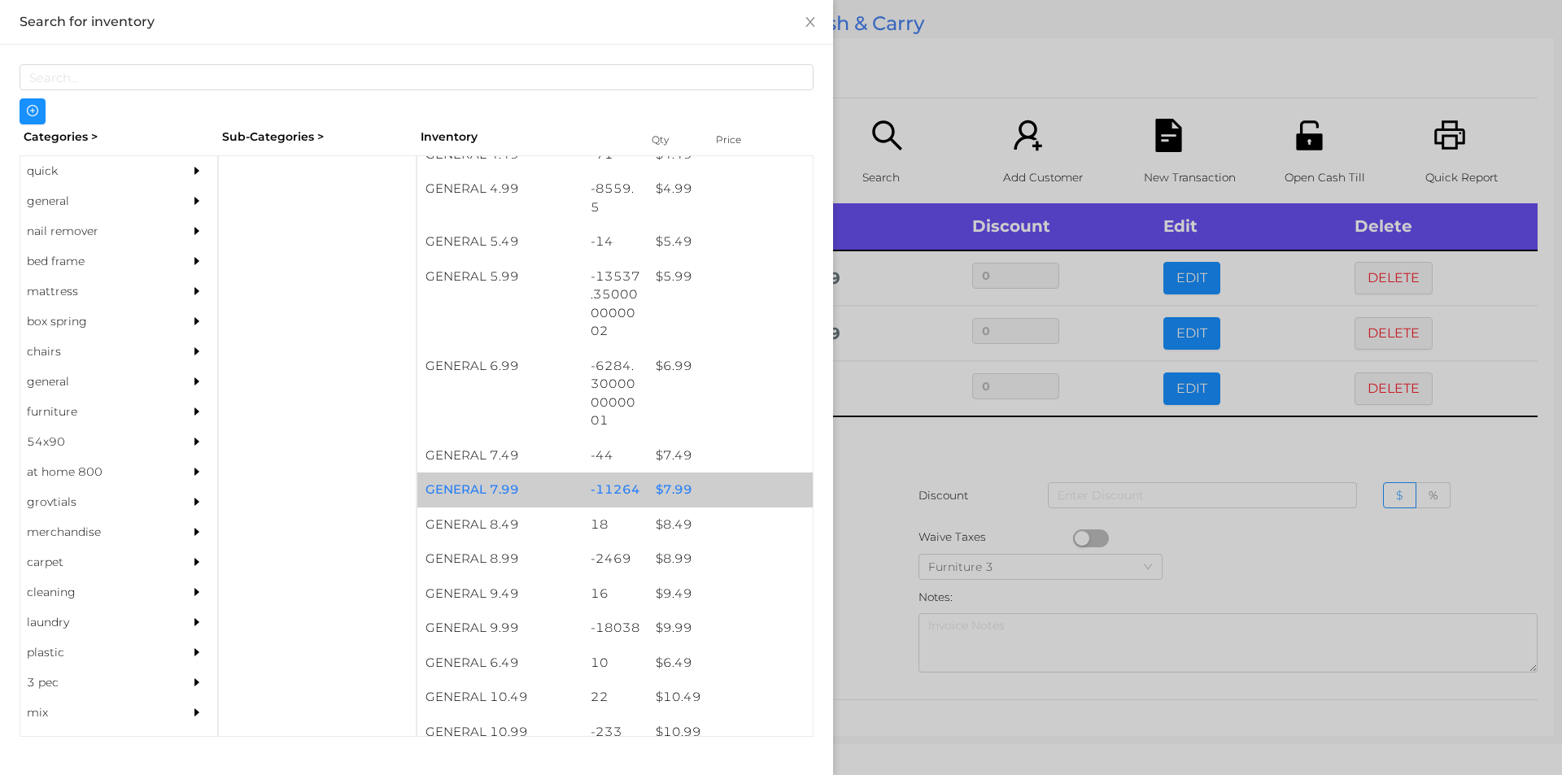
click at [669, 489] on div "$ 7.99" at bounding box center [730, 490] width 165 height 35
click at [667, 484] on div "$ 7.99" at bounding box center [730, 490] width 165 height 35
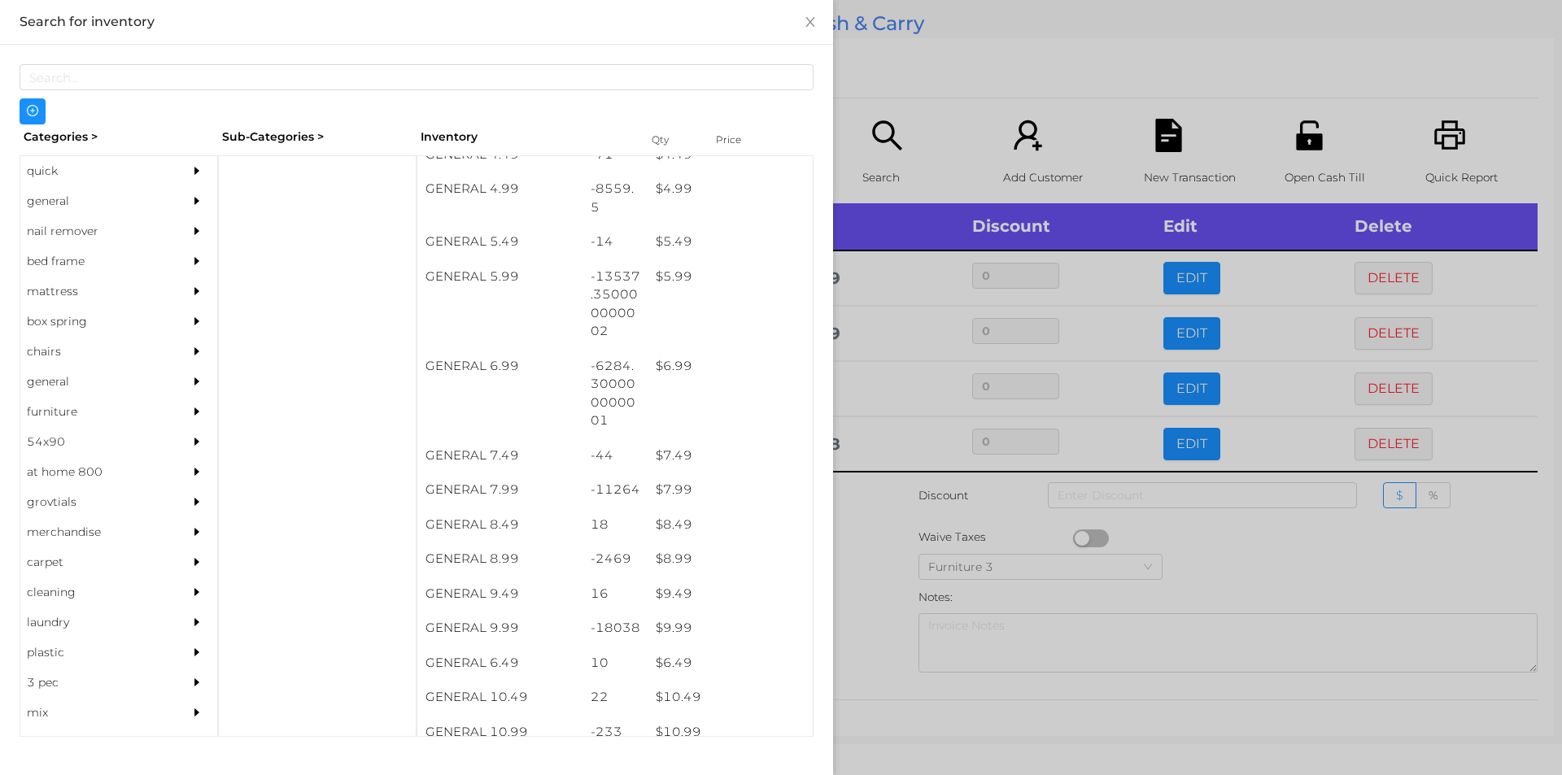
click at [878, 526] on div at bounding box center [781, 387] width 1562 height 775
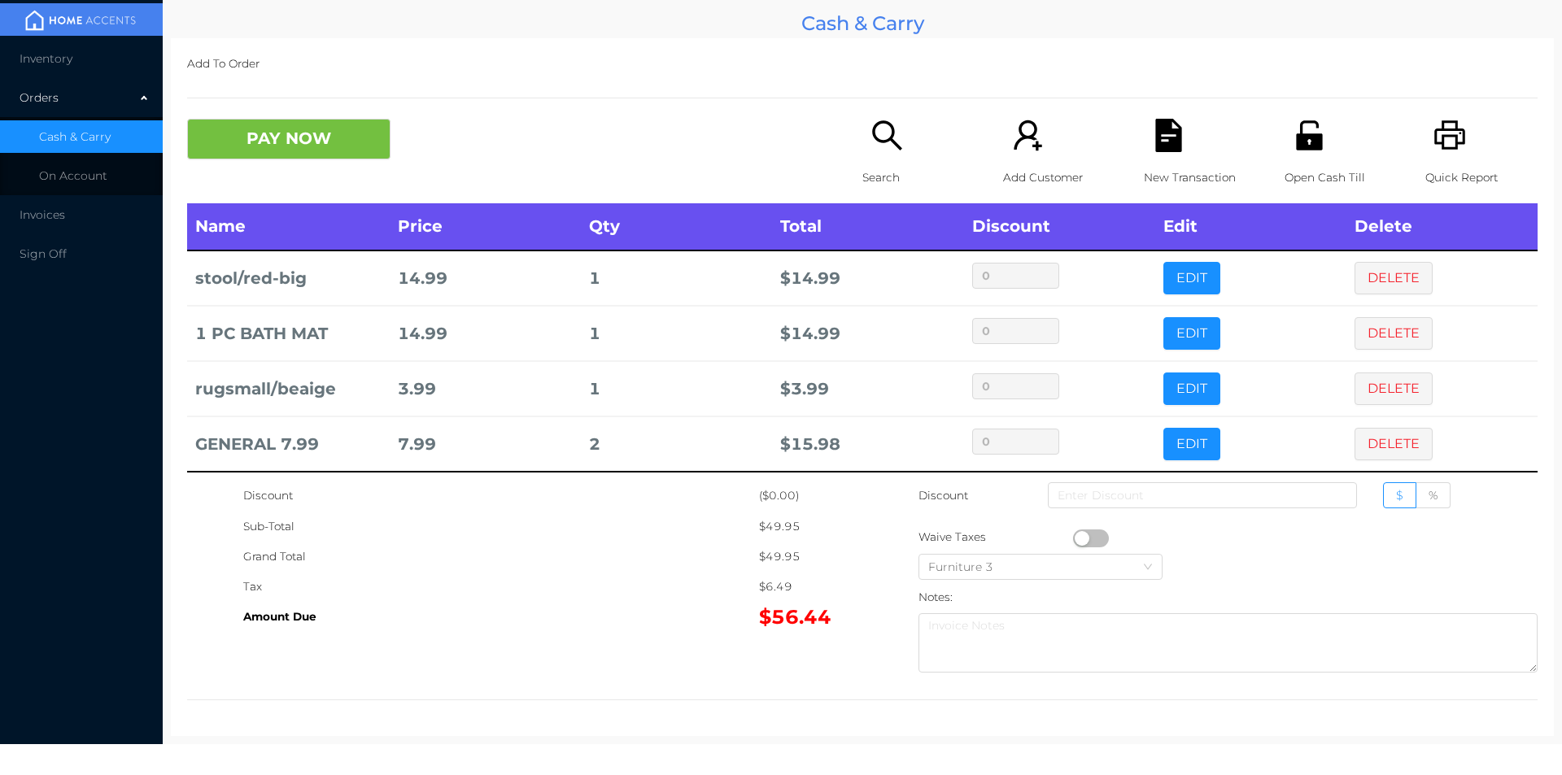
scroll to position [8, 0]
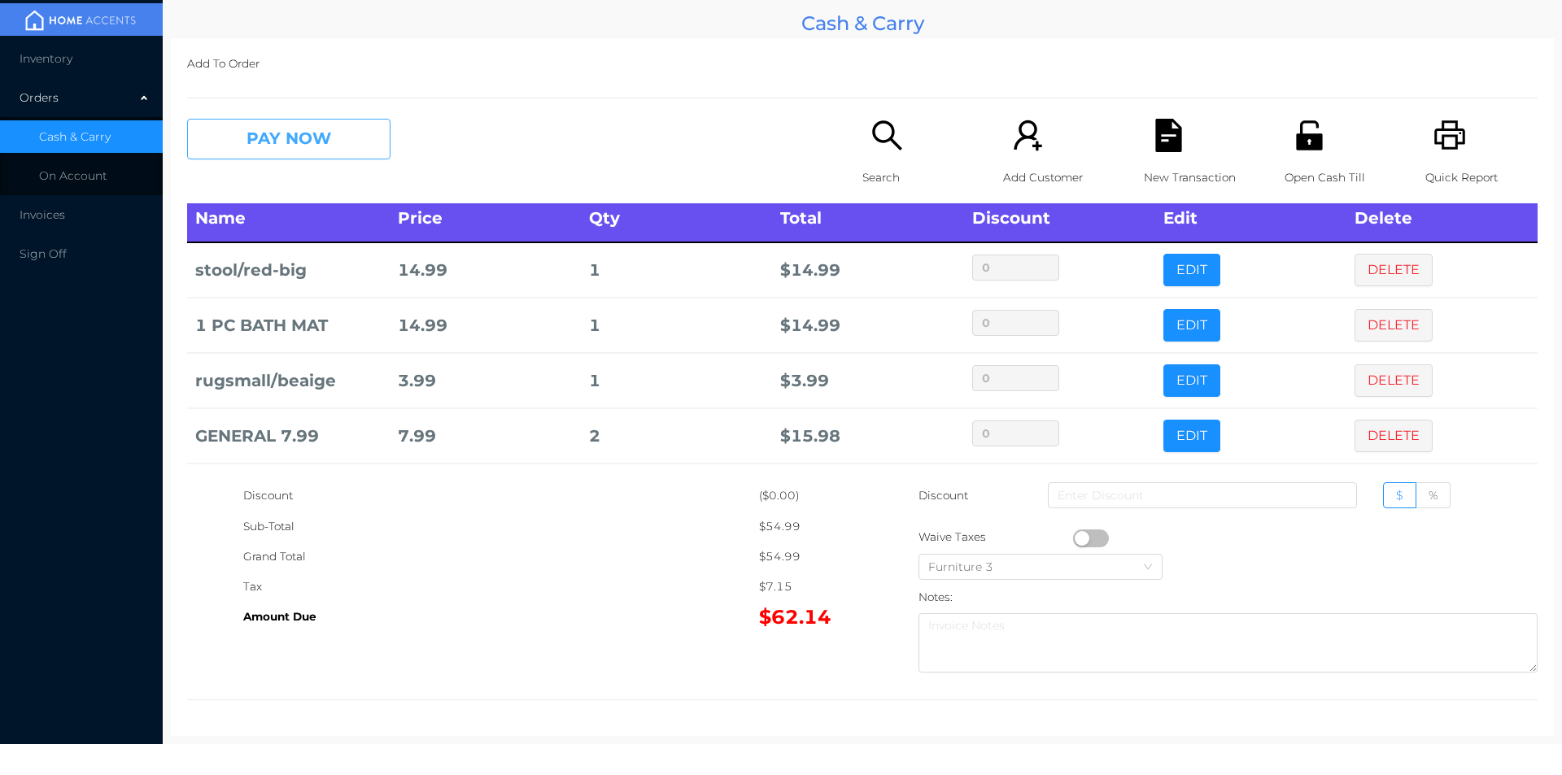
click at [323, 143] on button "PAY NOW" at bounding box center [288, 139] width 203 height 41
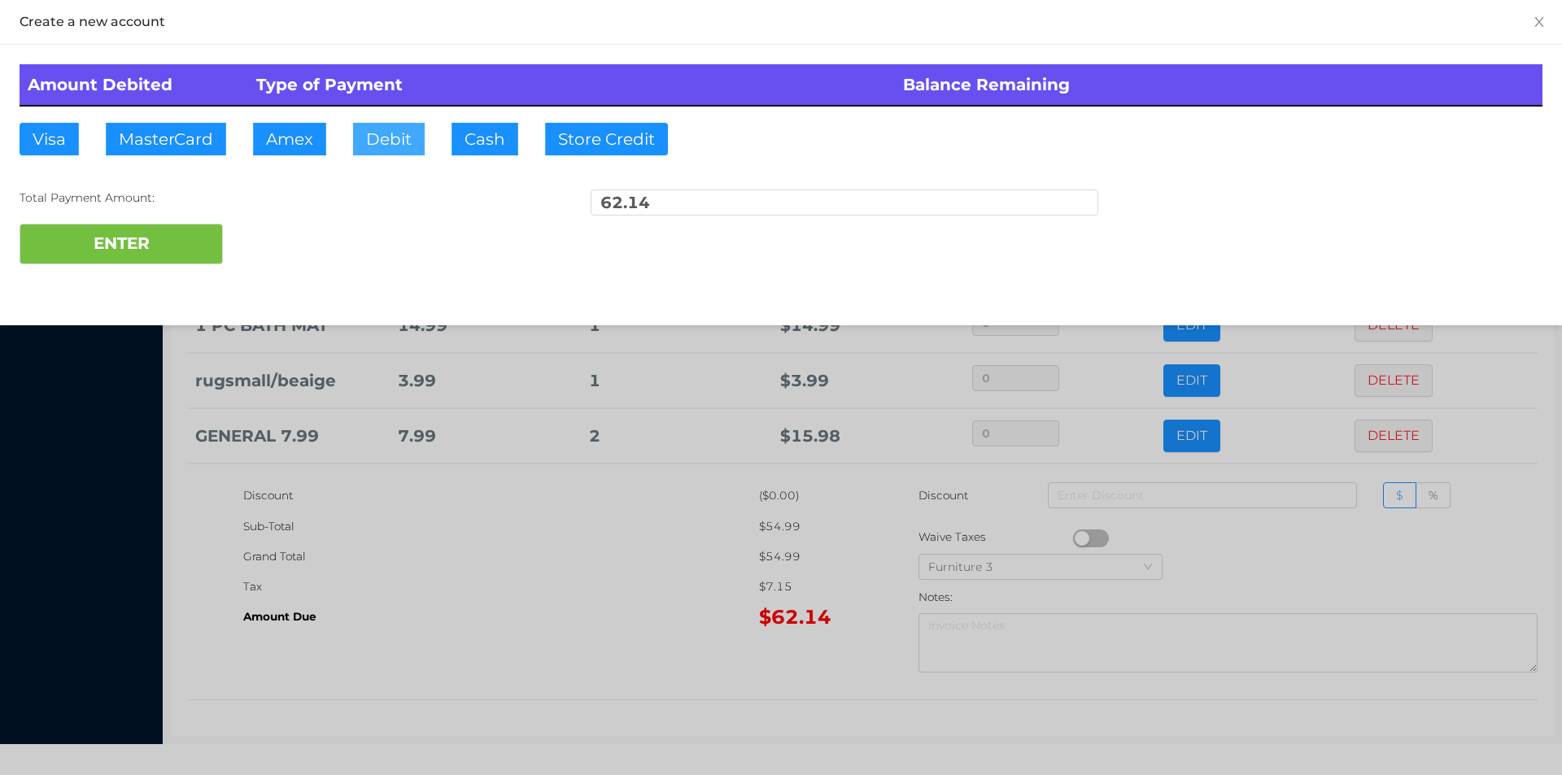
click at [392, 150] on button "Debit" at bounding box center [389, 139] width 72 height 33
click at [175, 250] on button "ENTER" at bounding box center [121, 244] width 203 height 41
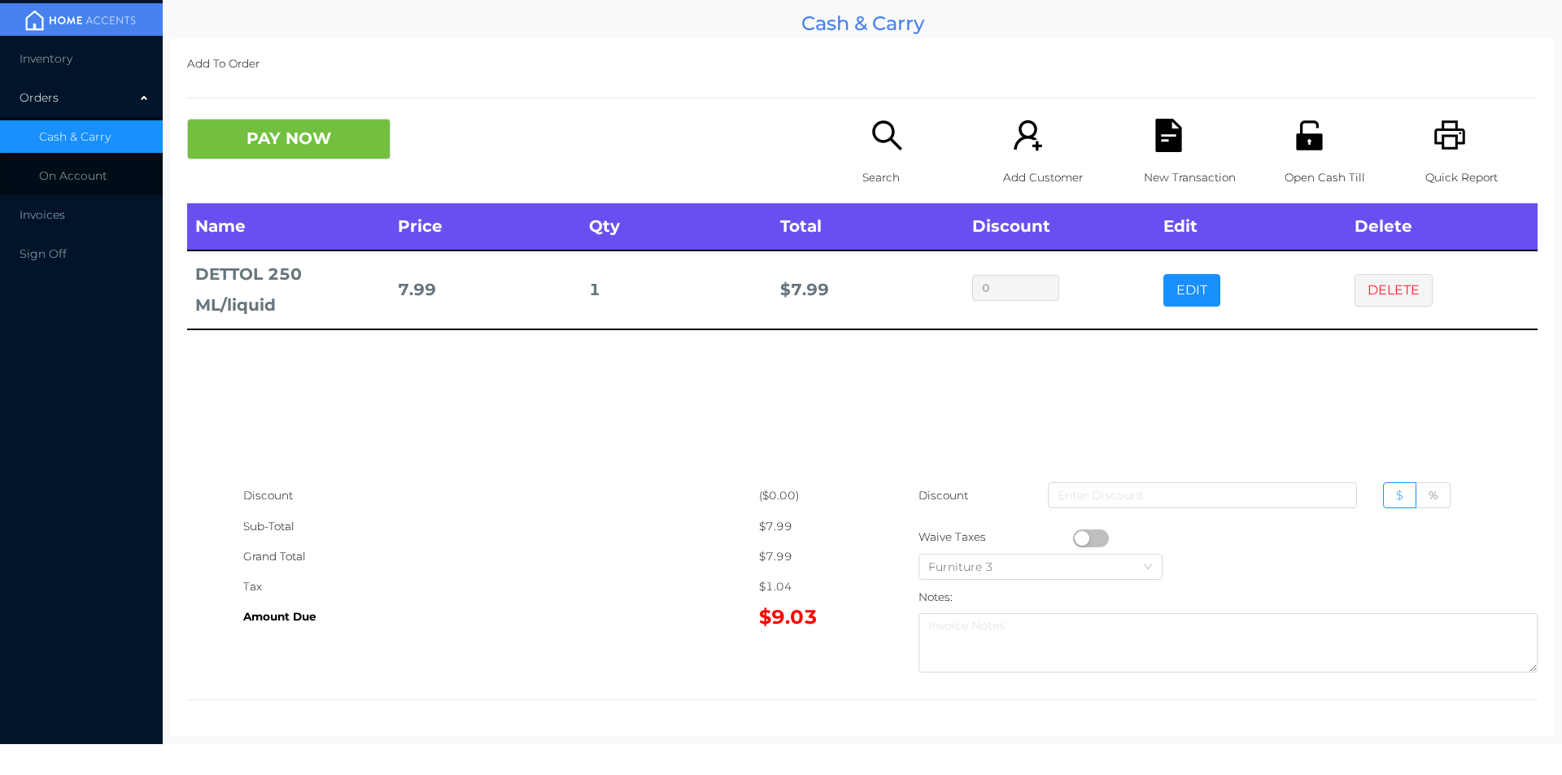
click at [874, 174] on p "Search" at bounding box center [919, 178] width 112 height 30
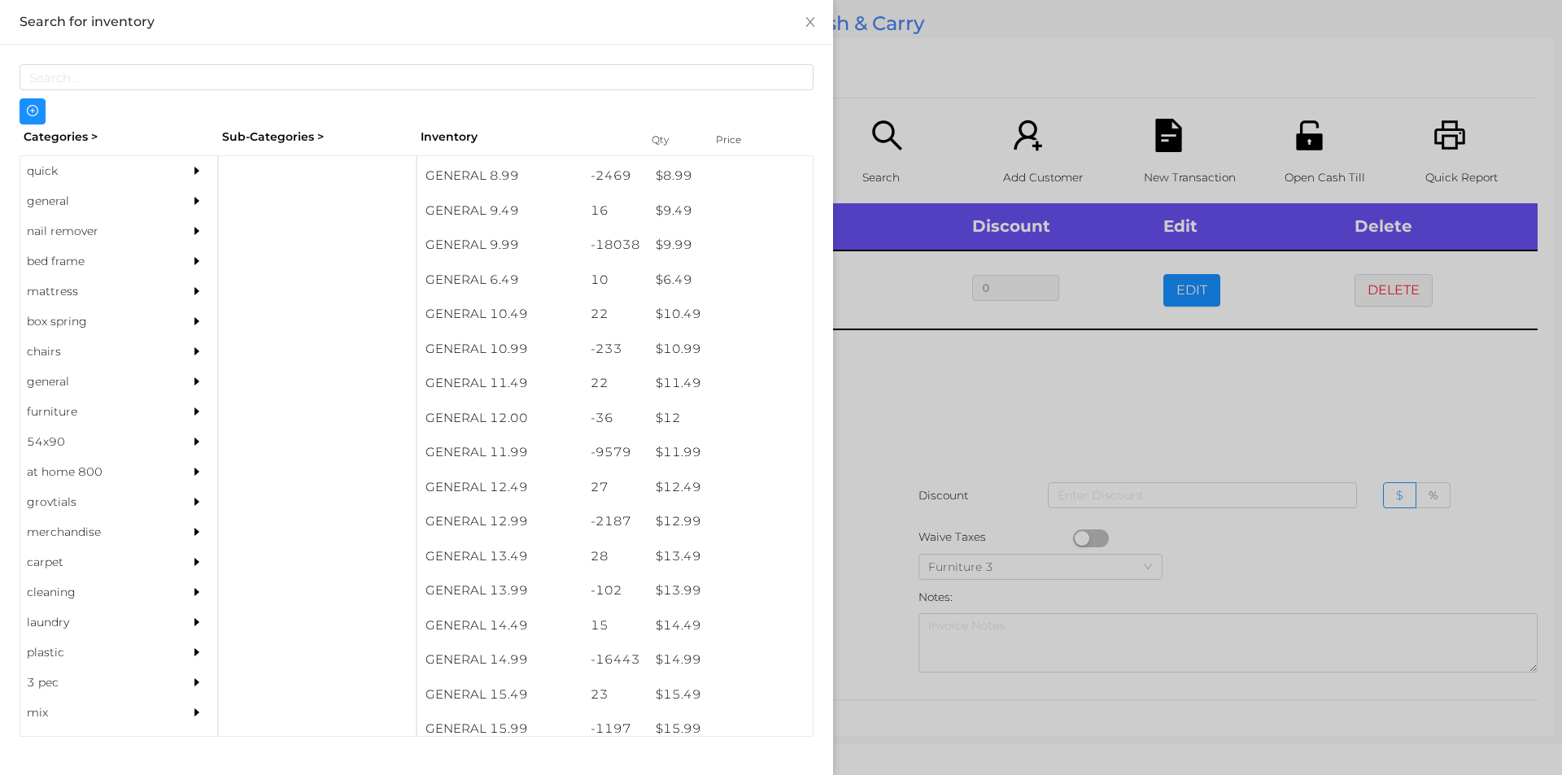
scroll to position [921, 0]
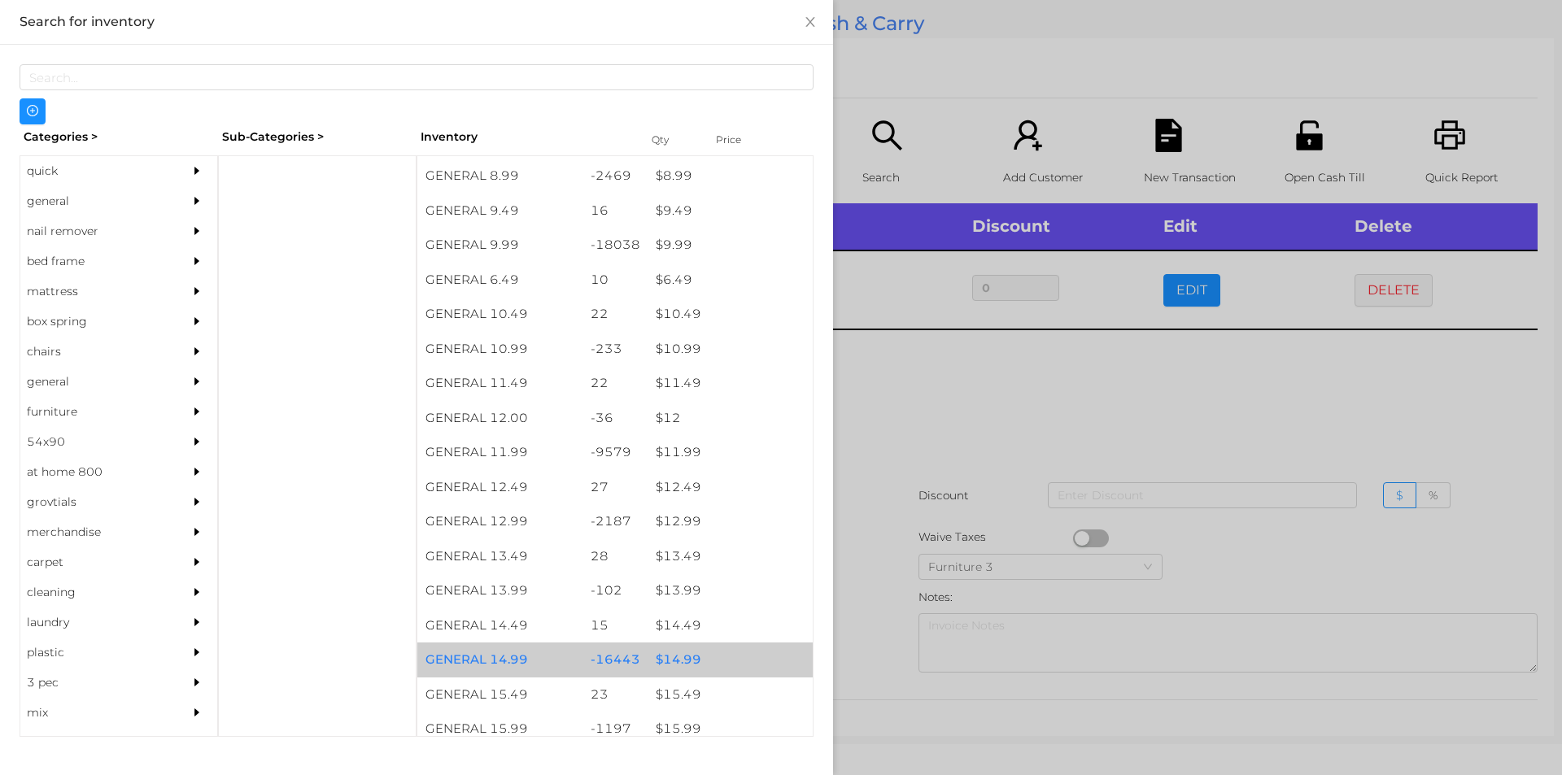
click at [678, 666] on div "$ 14.99" at bounding box center [730, 660] width 165 height 35
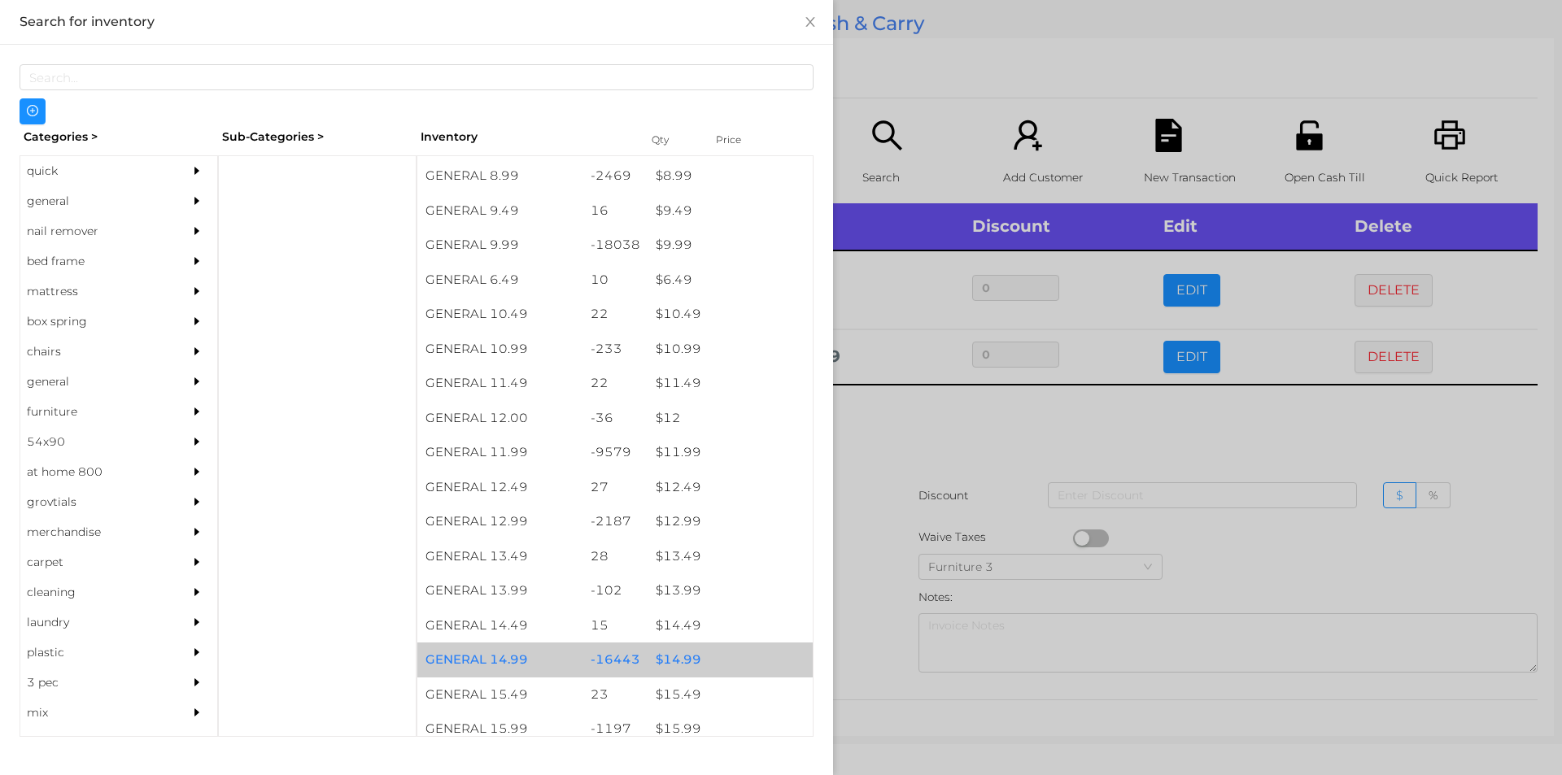
click at [685, 660] on div "$ 14.99" at bounding box center [730, 660] width 165 height 35
click at [681, 663] on div "$ 14.99" at bounding box center [730, 660] width 165 height 35
click at [674, 652] on div "$ 14.99" at bounding box center [730, 660] width 165 height 35
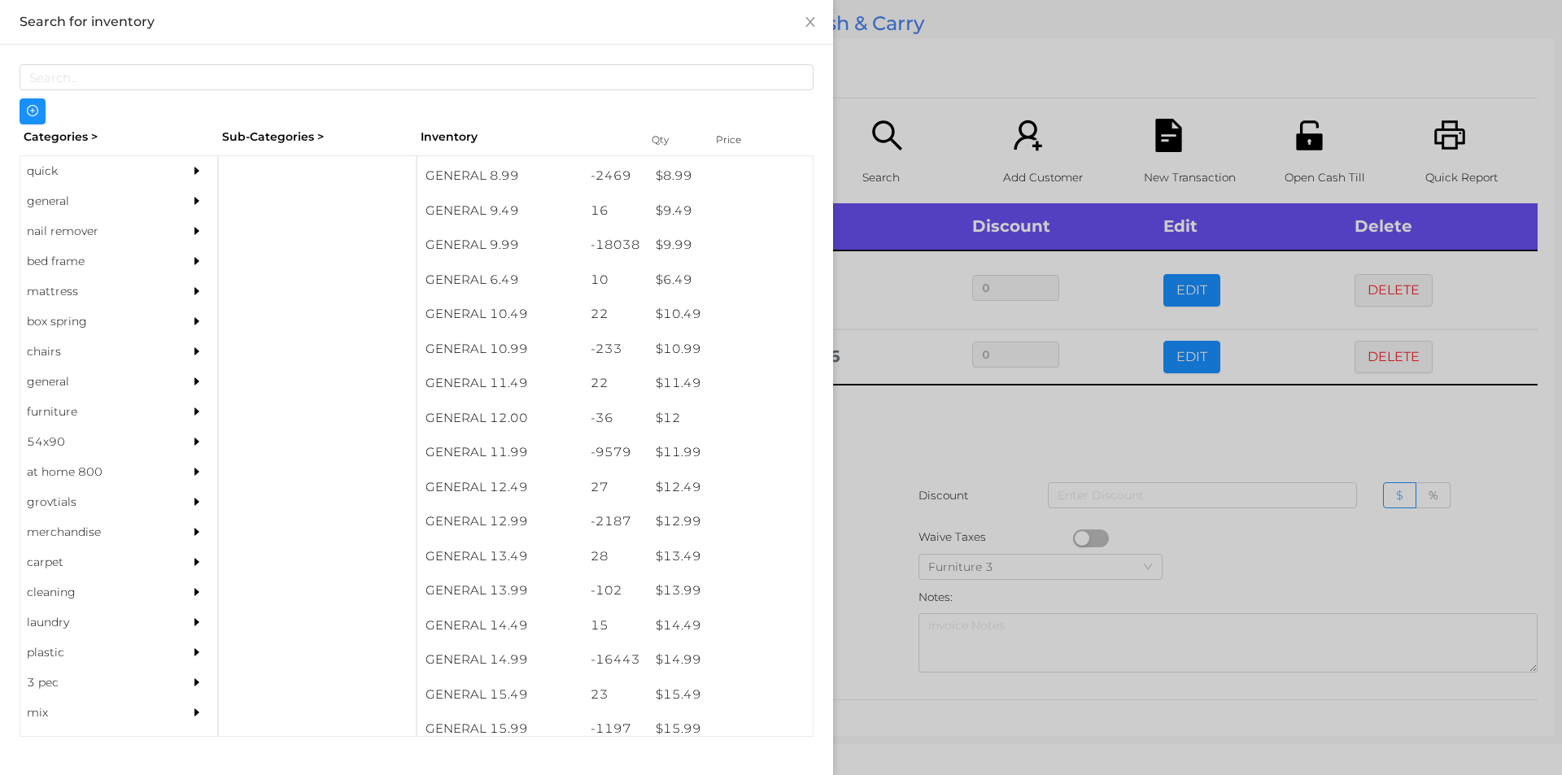
click at [909, 449] on div at bounding box center [781, 387] width 1562 height 775
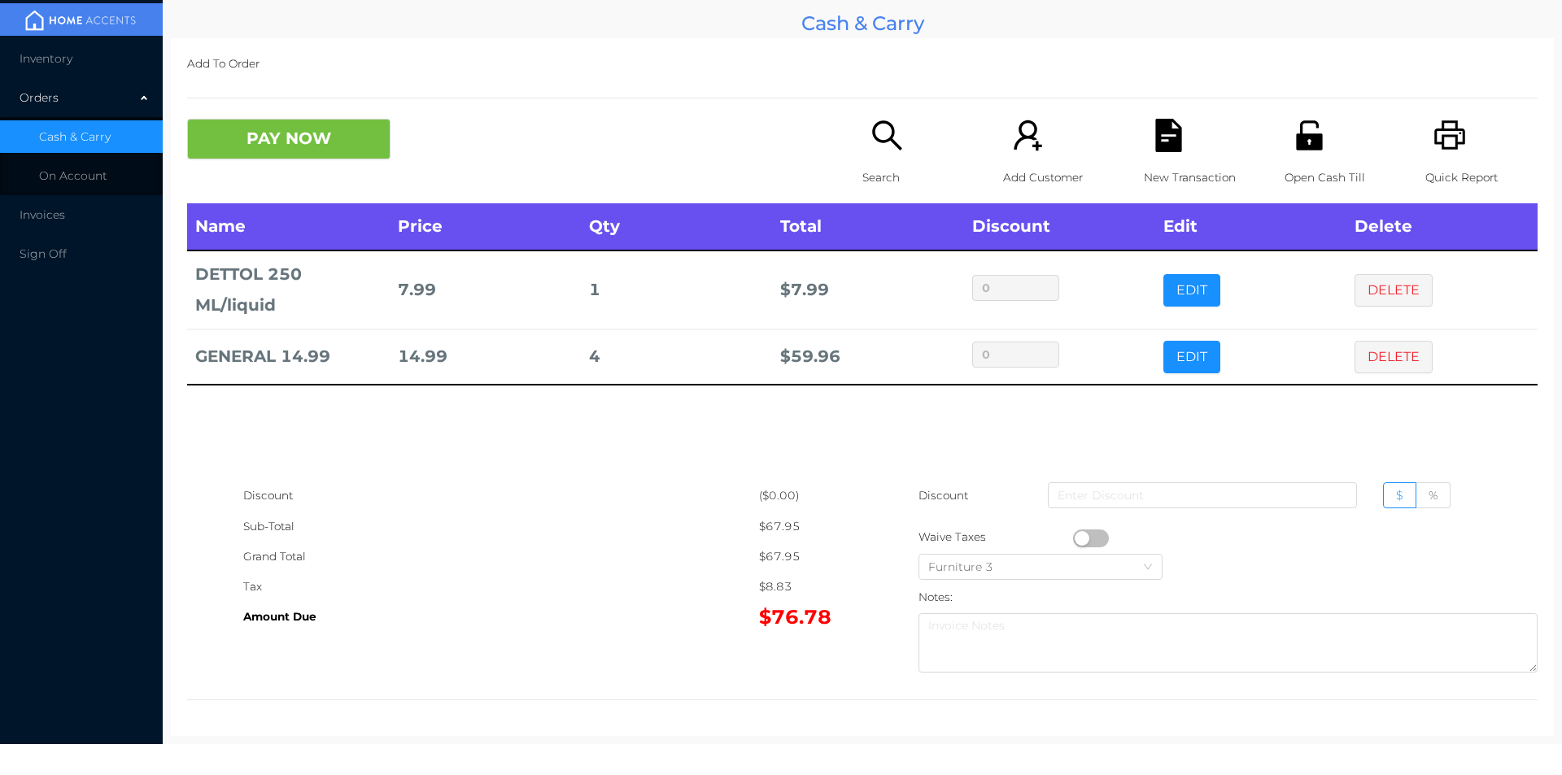
click at [877, 159] on div "Search" at bounding box center [919, 161] width 112 height 85
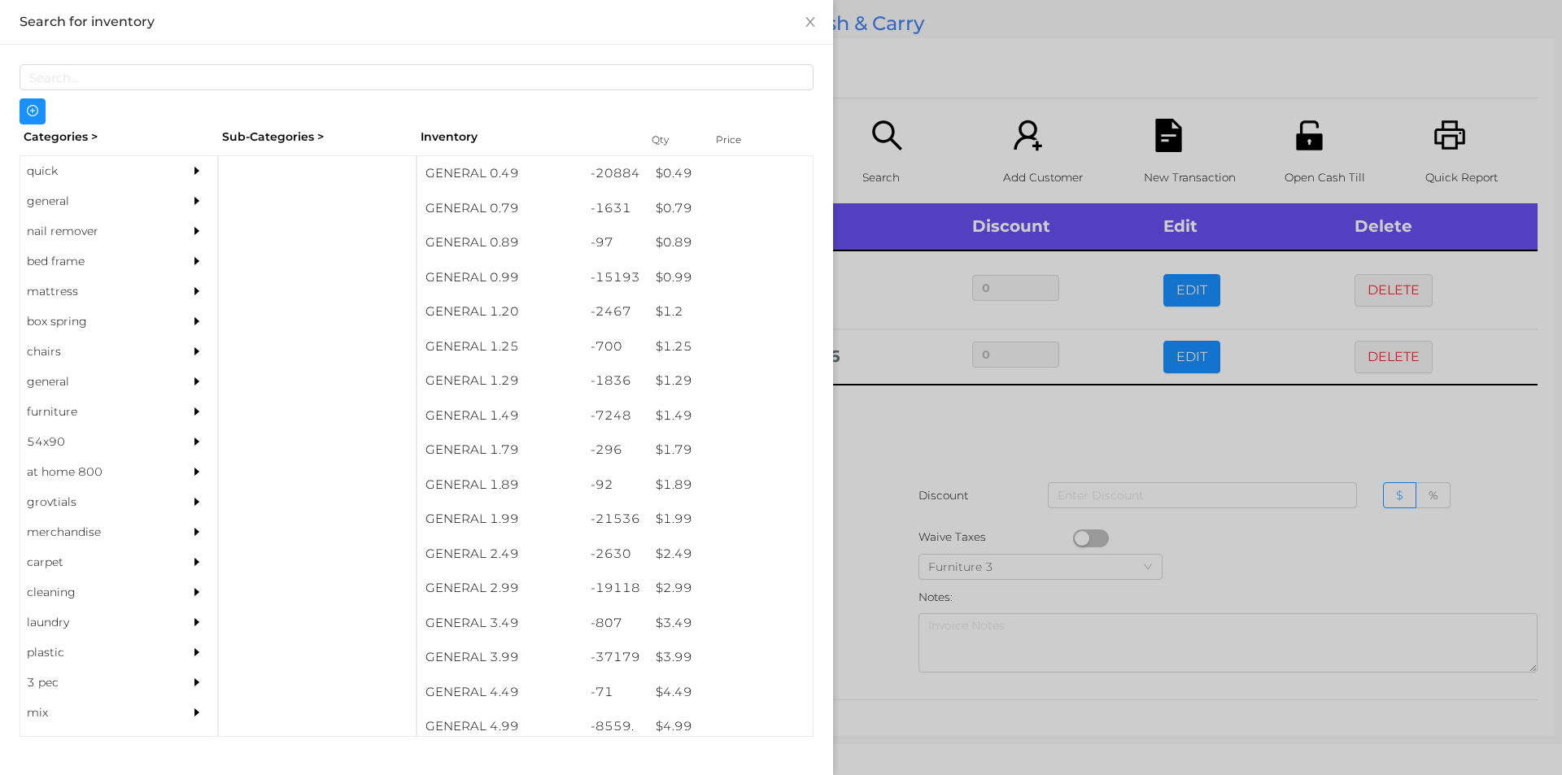
click at [67, 201] on div "general" at bounding box center [94, 201] width 148 height 30
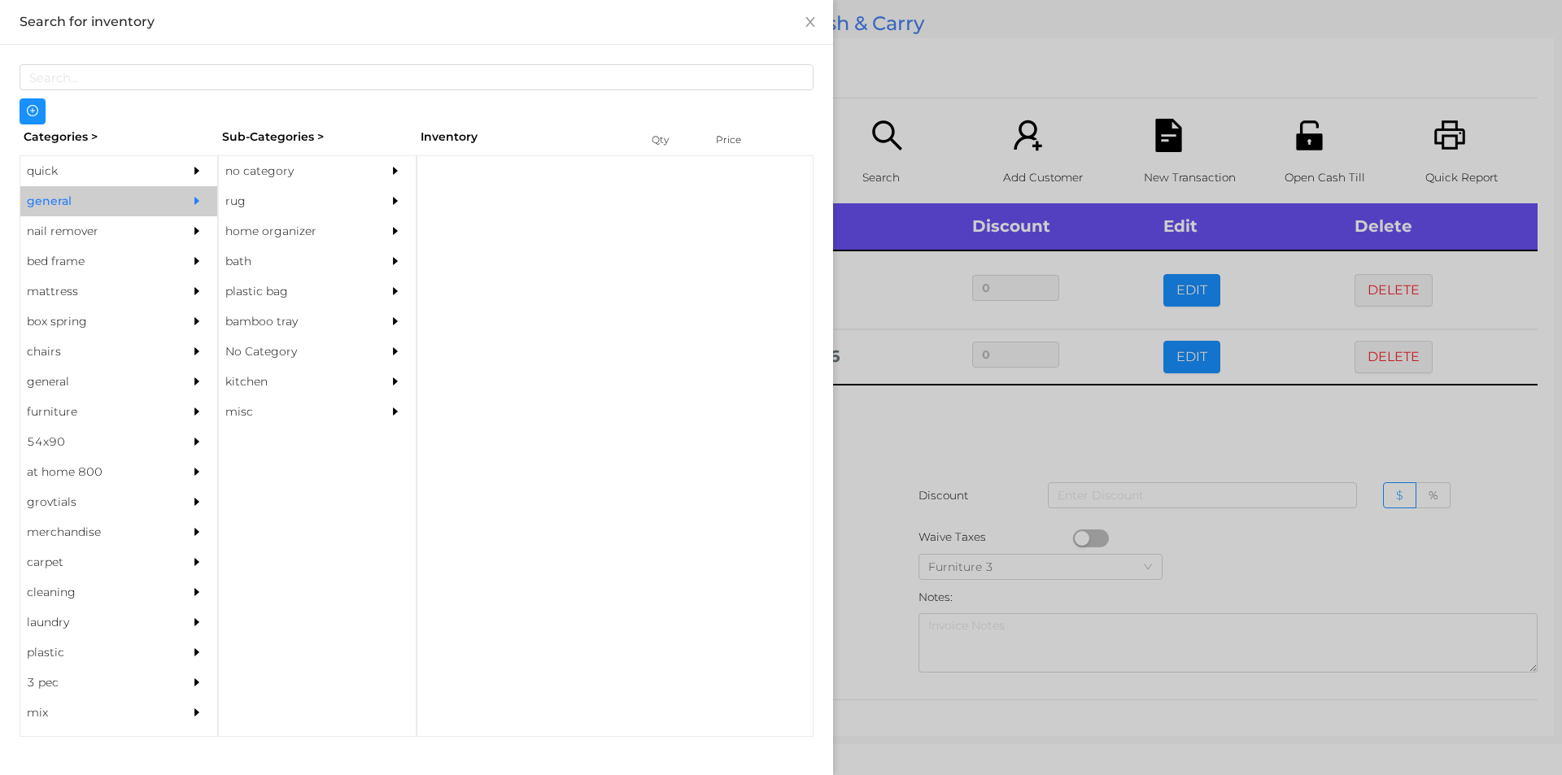
click at [262, 181] on div "no category" at bounding box center [293, 171] width 148 height 30
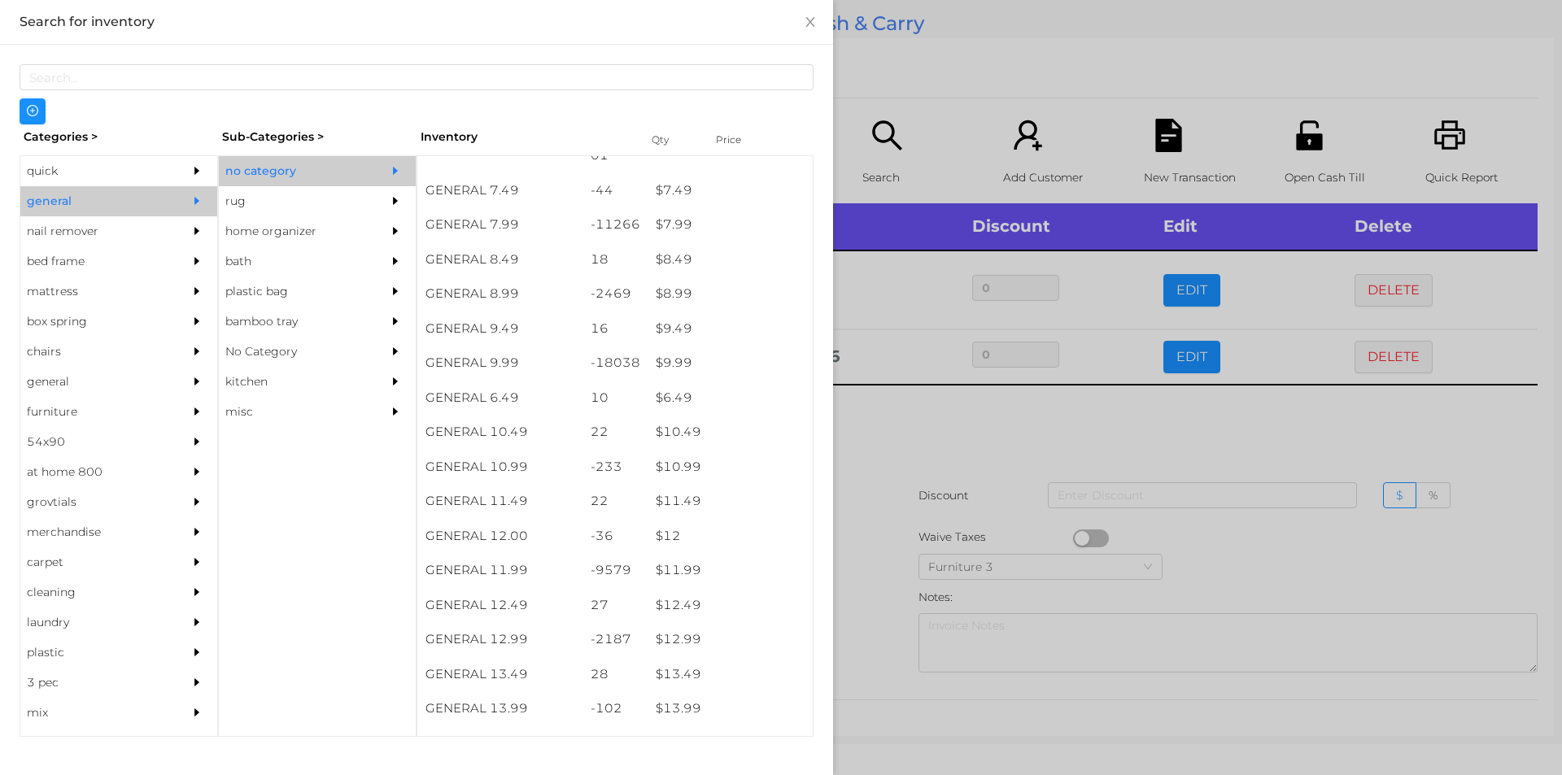
scroll to position [803, 0]
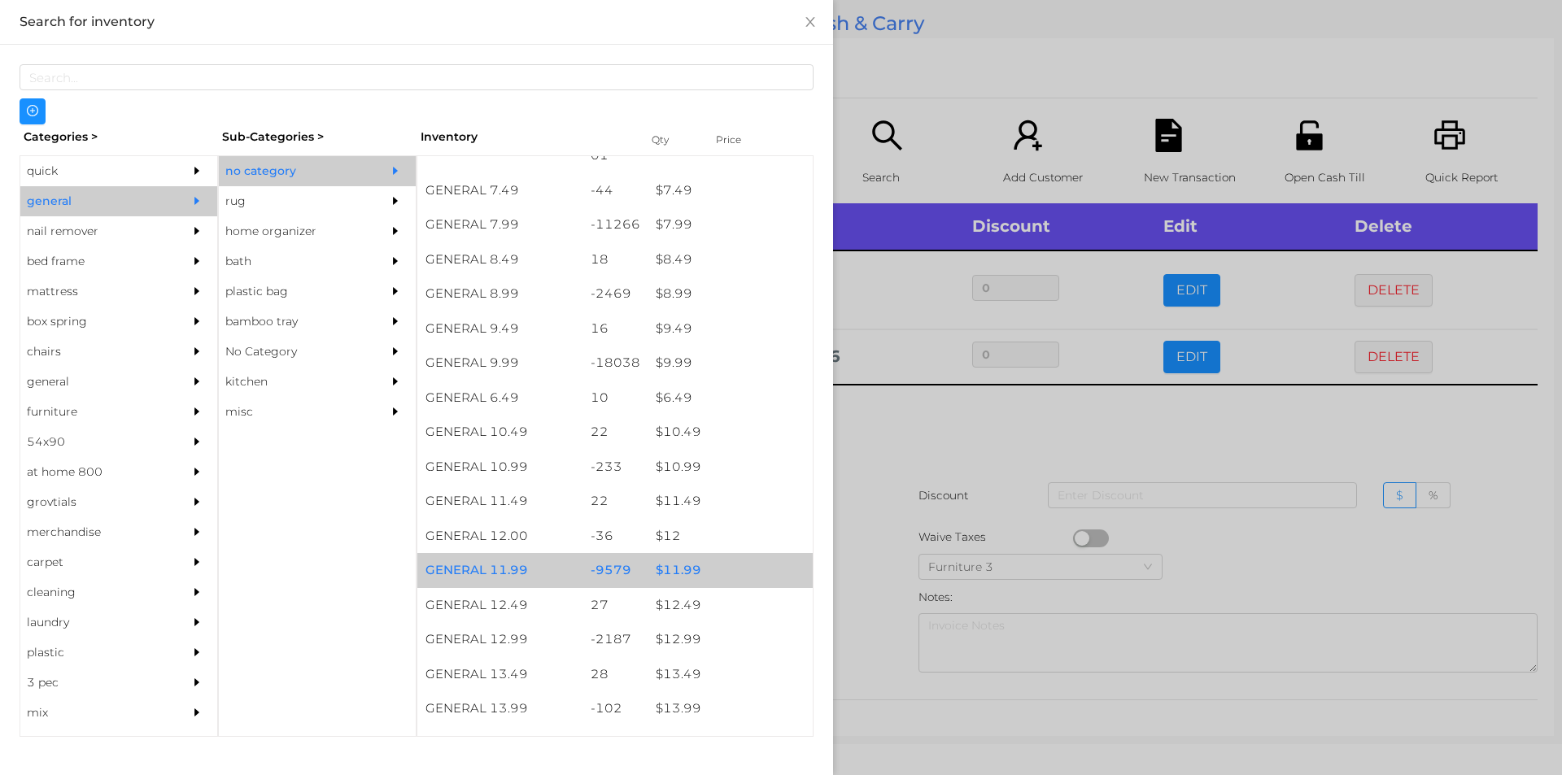
click at [678, 570] on div "$ 11.99" at bounding box center [730, 570] width 165 height 35
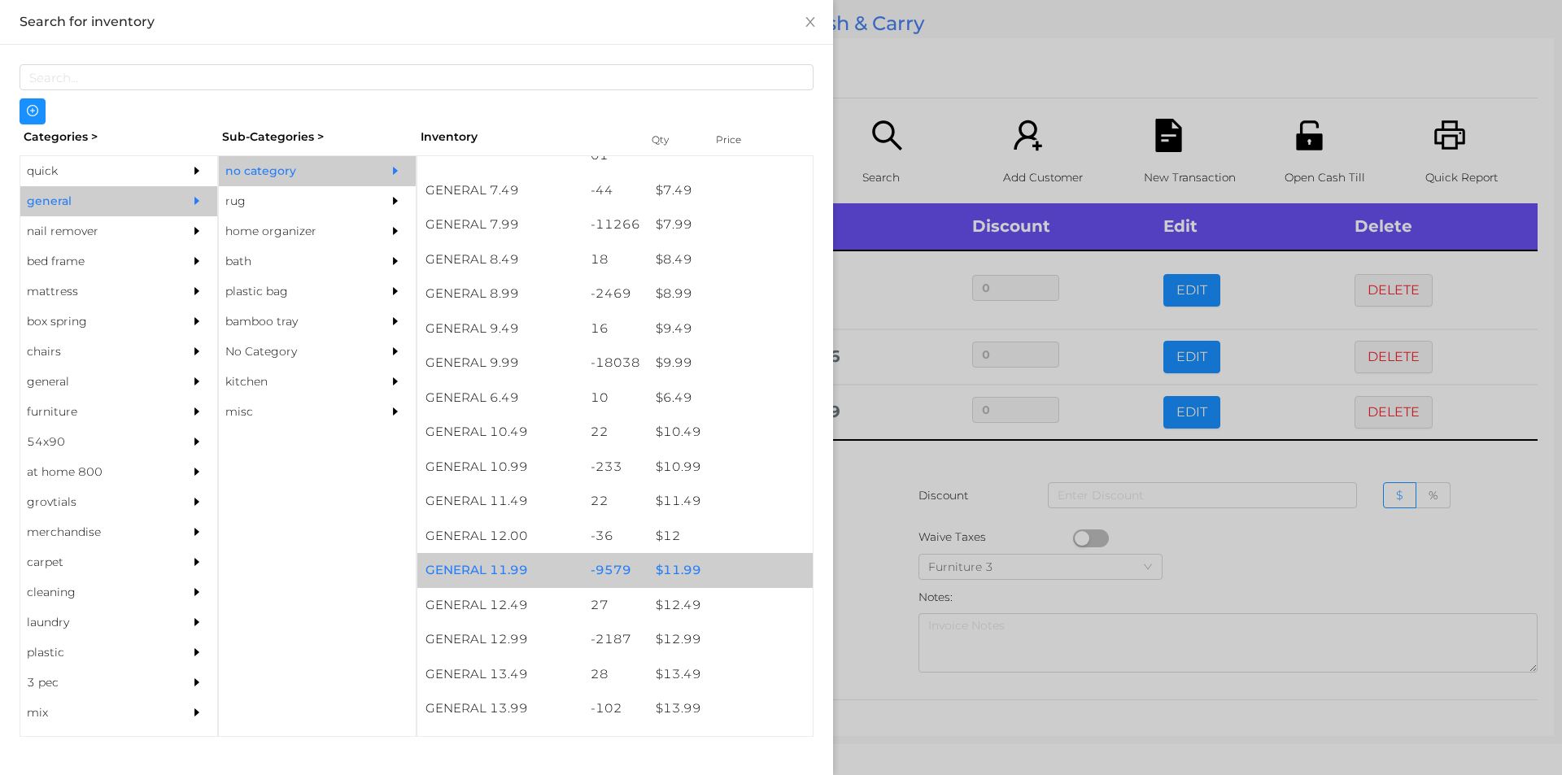
click at [686, 579] on div "$ 11.99" at bounding box center [730, 570] width 165 height 35
click at [688, 570] on div "$ 11.99" at bounding box center [730, 570] width 165 height 35
click at [705, 570] on div "$ 11.99" at bounding box center [730, 570] width 165 height 35
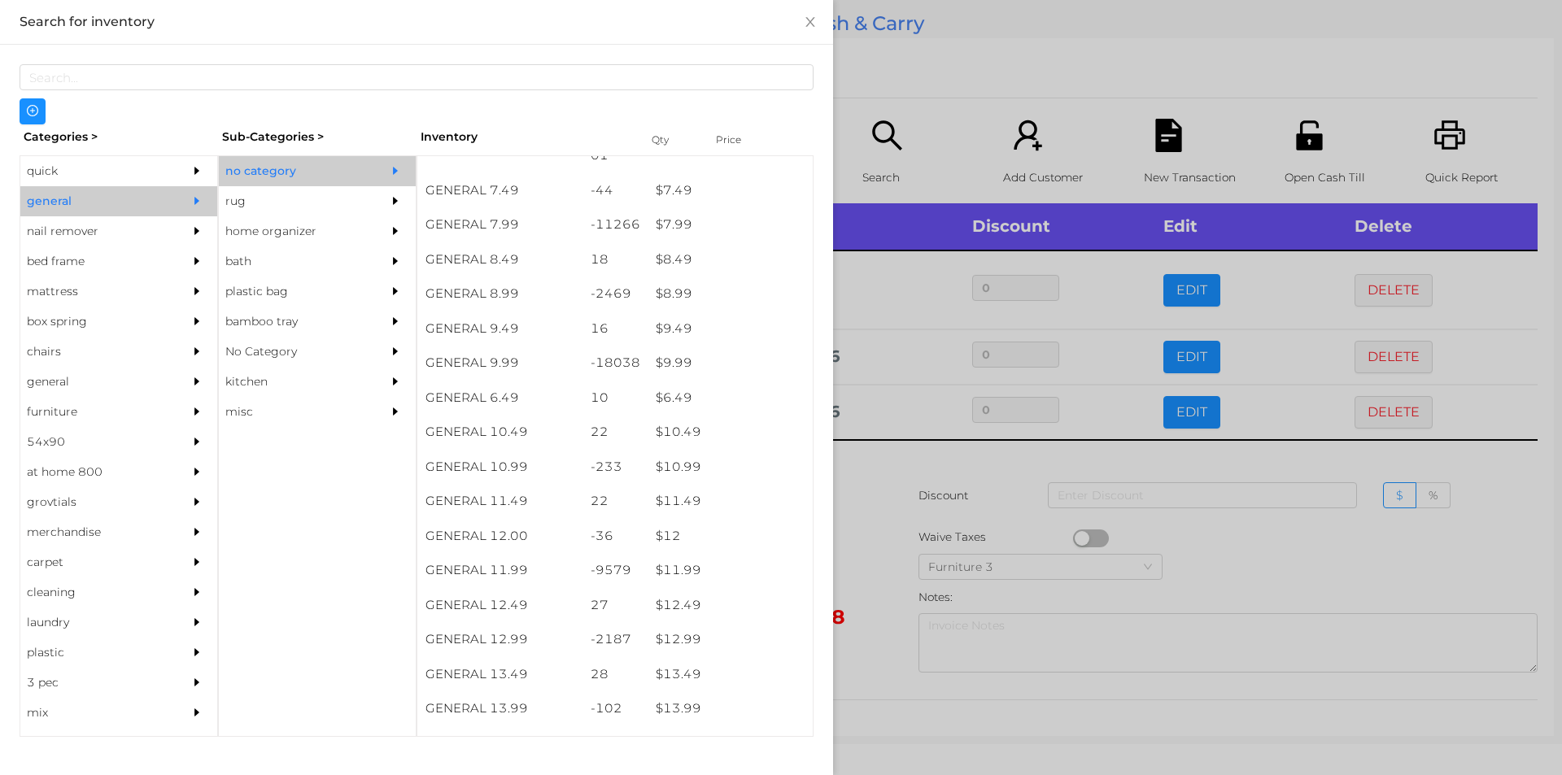
click at [887, 535] on div at bounding box center [781, 387] width 1562 height 775
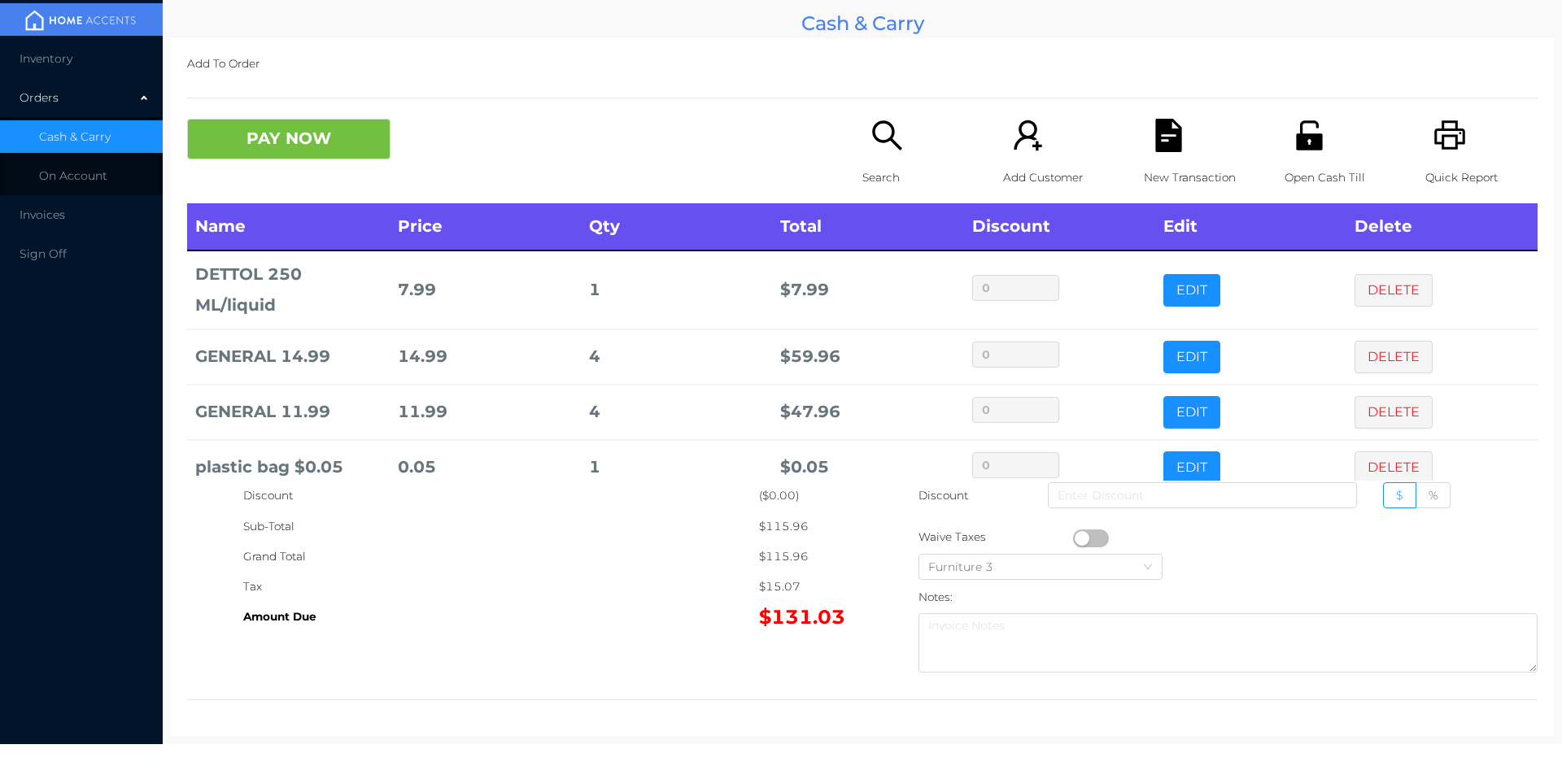
scroll to position [31, 0]
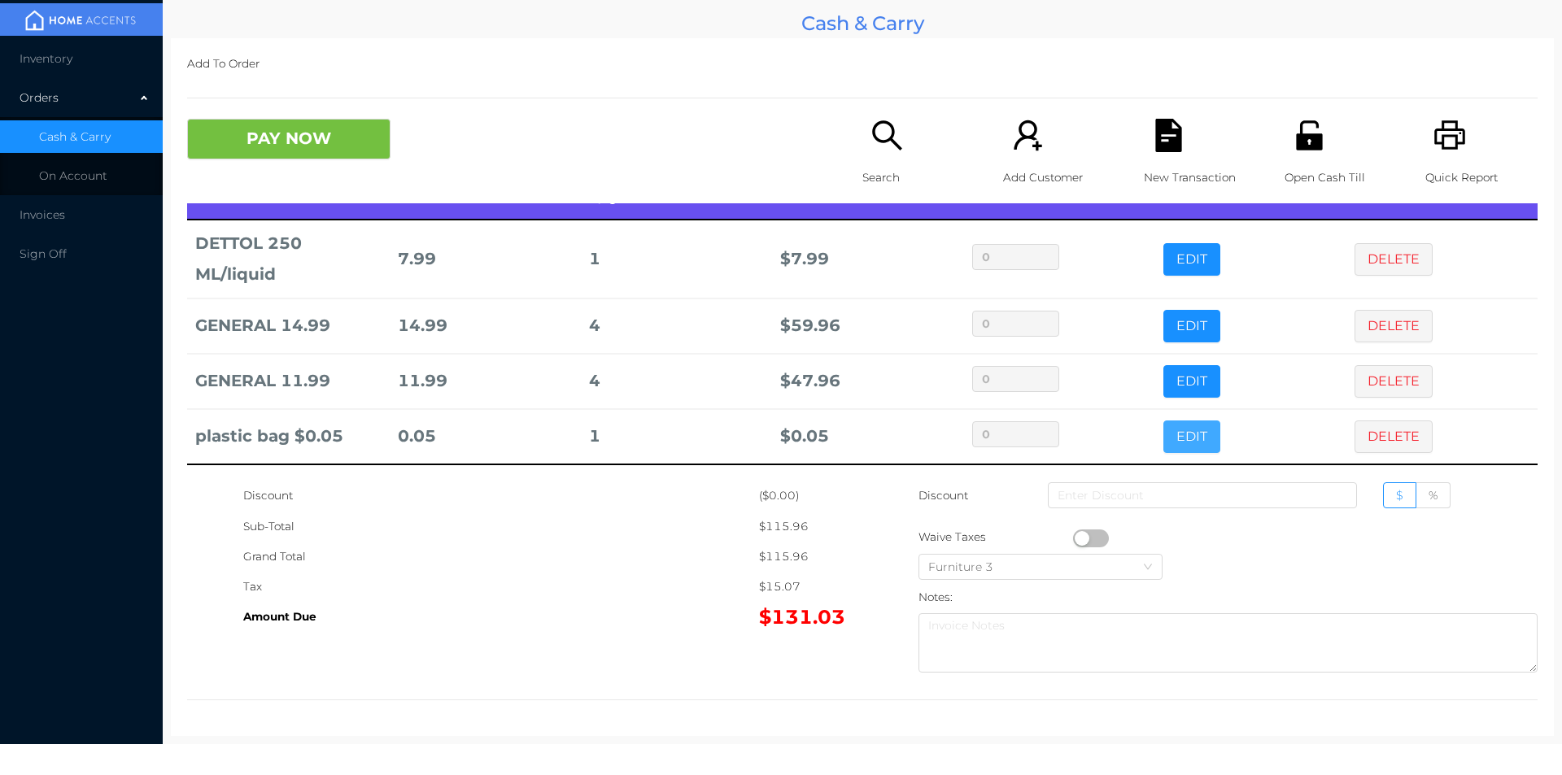
click at [1168, 433] on button "EDIT" at bounding box center [1192, 437] width 57 height 33
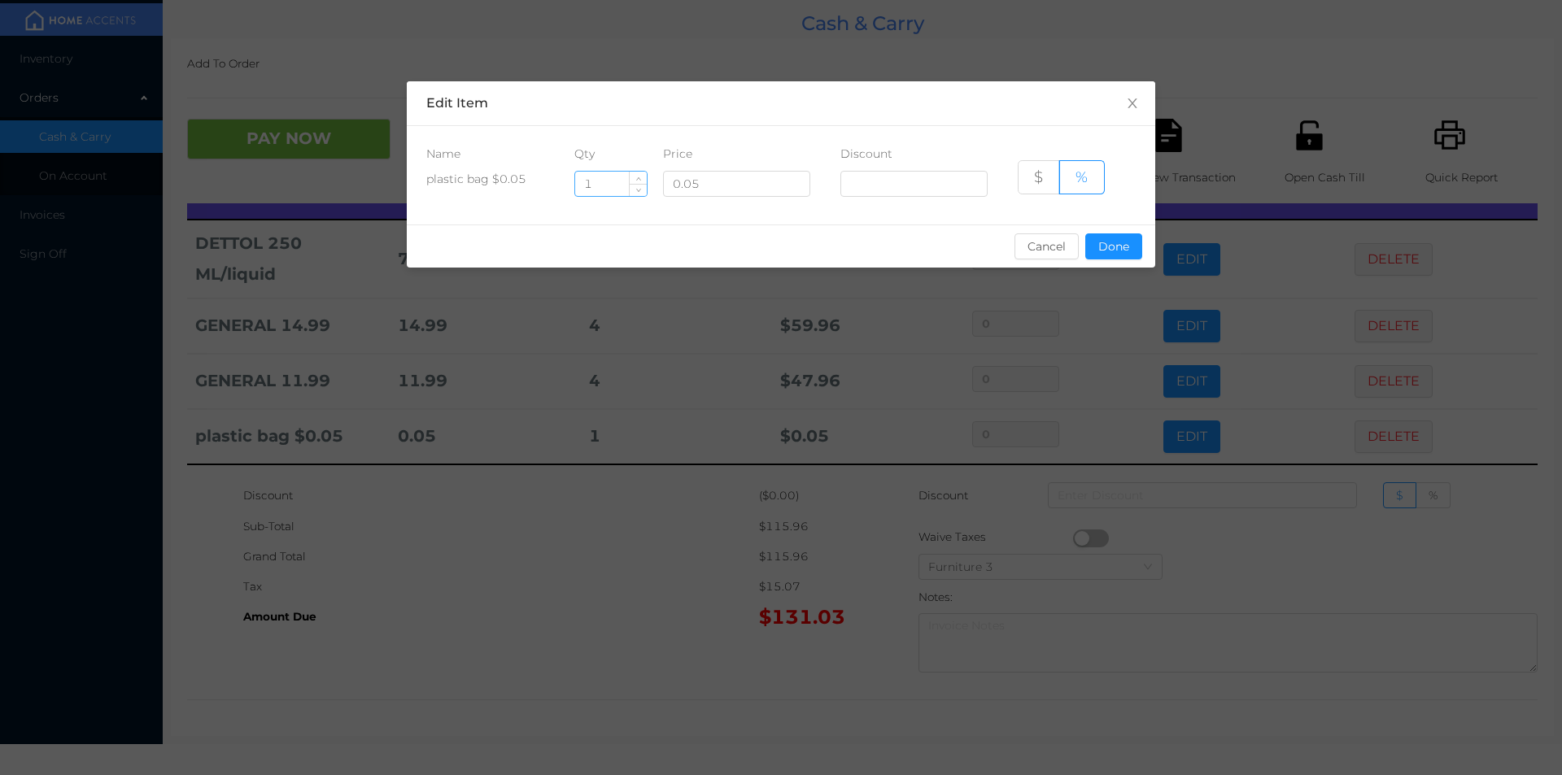
click at [604, 190] on input "1" at bounding box center [611, 184] width 72 height 24
type input "4"
click at [1114, 241] on button "Done" at bounding box center [1113, 247] width 57 height 26
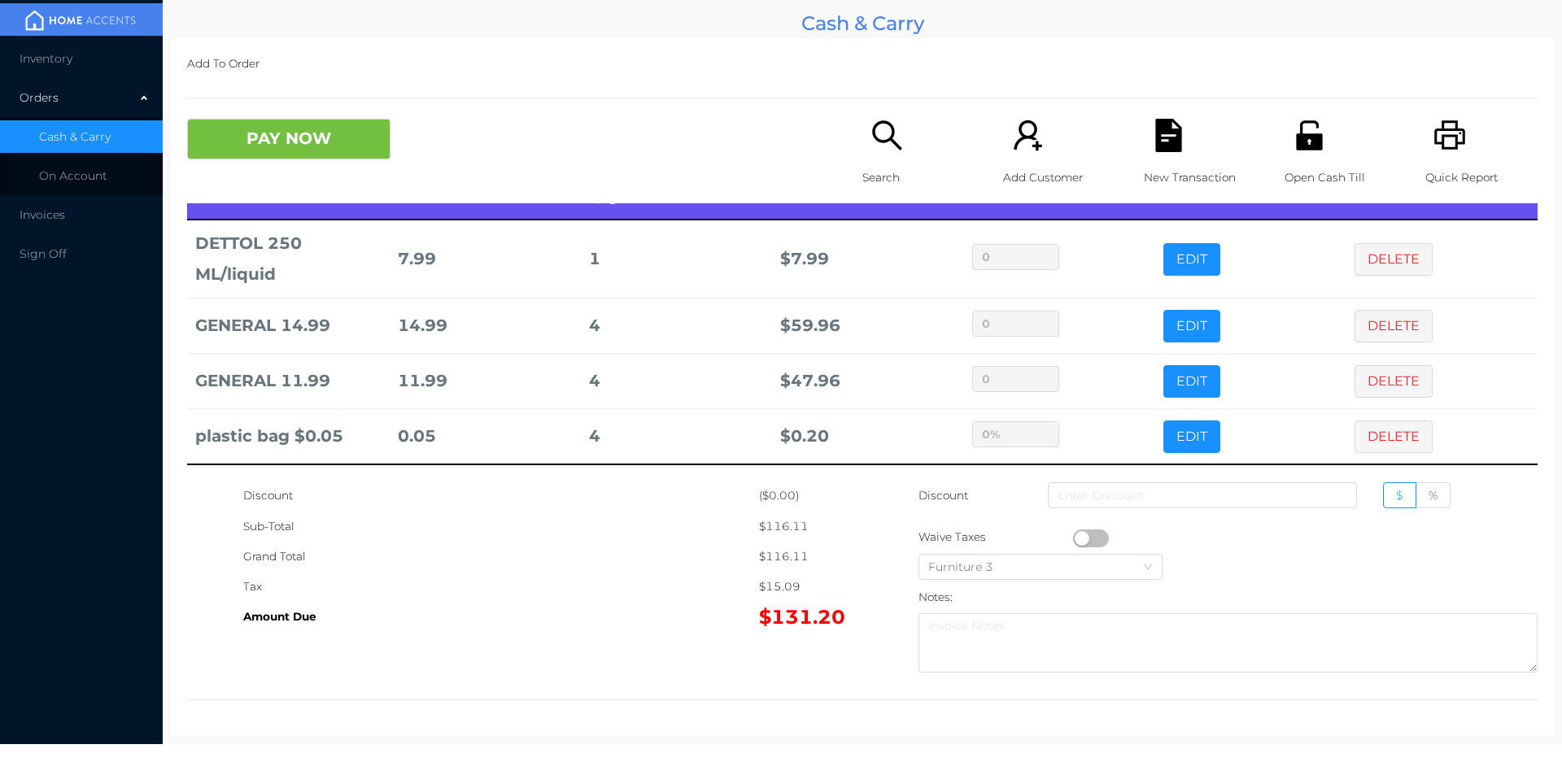
click at [560, 531] on div "Sub-Total" at bounding box center [501, 527] width 516 height 30
click at [267, 124] on button "PAY NOW" at bounding box center [288, 139] width 203 height 41
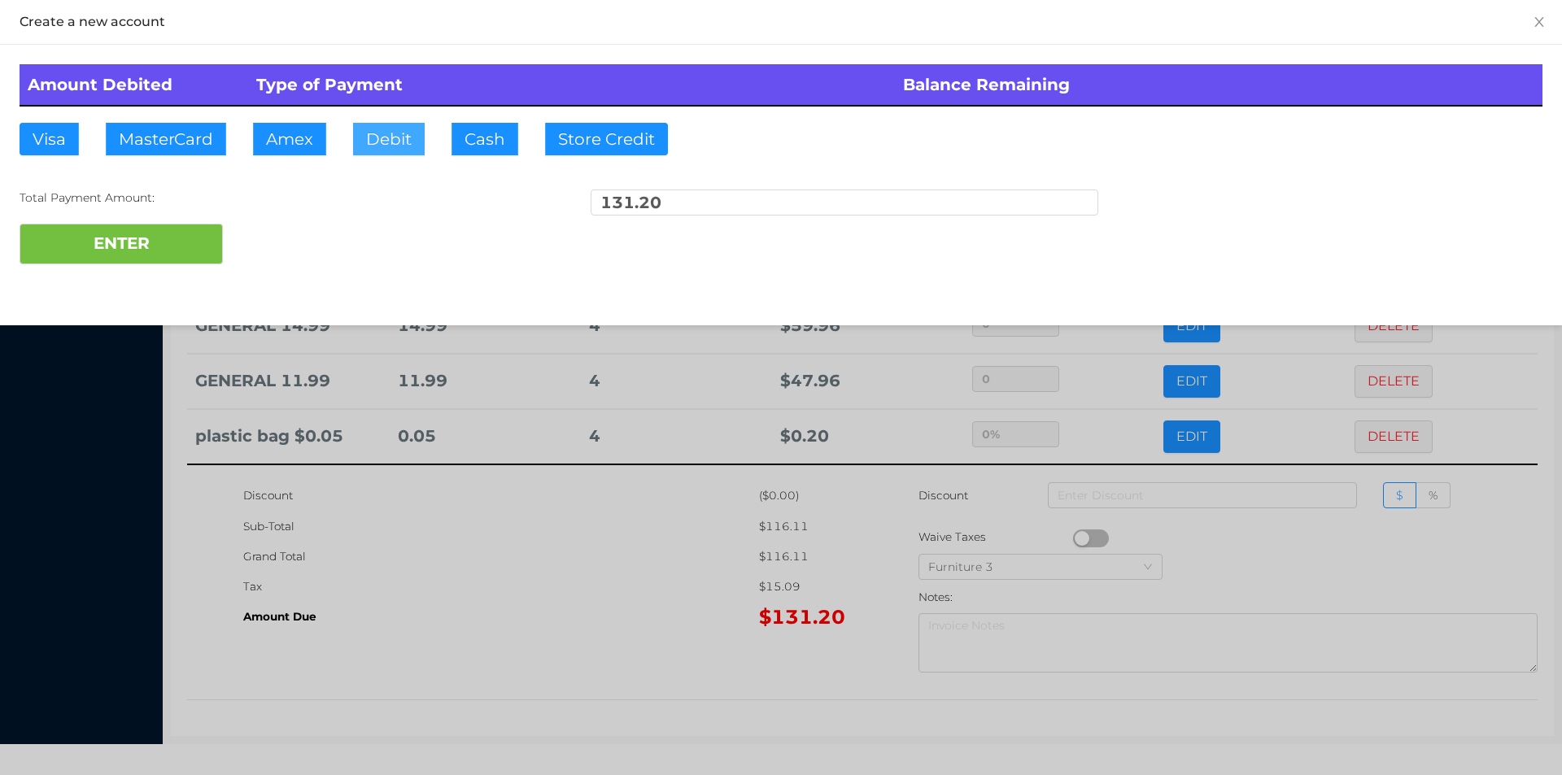
click at [377, 147] on button "Debit" at bounding box center [389, 139] width 72 height 33
click at [122, 251] on button "ENTER" at bounding box center [121, 244] width 203 height 41
type input "0"
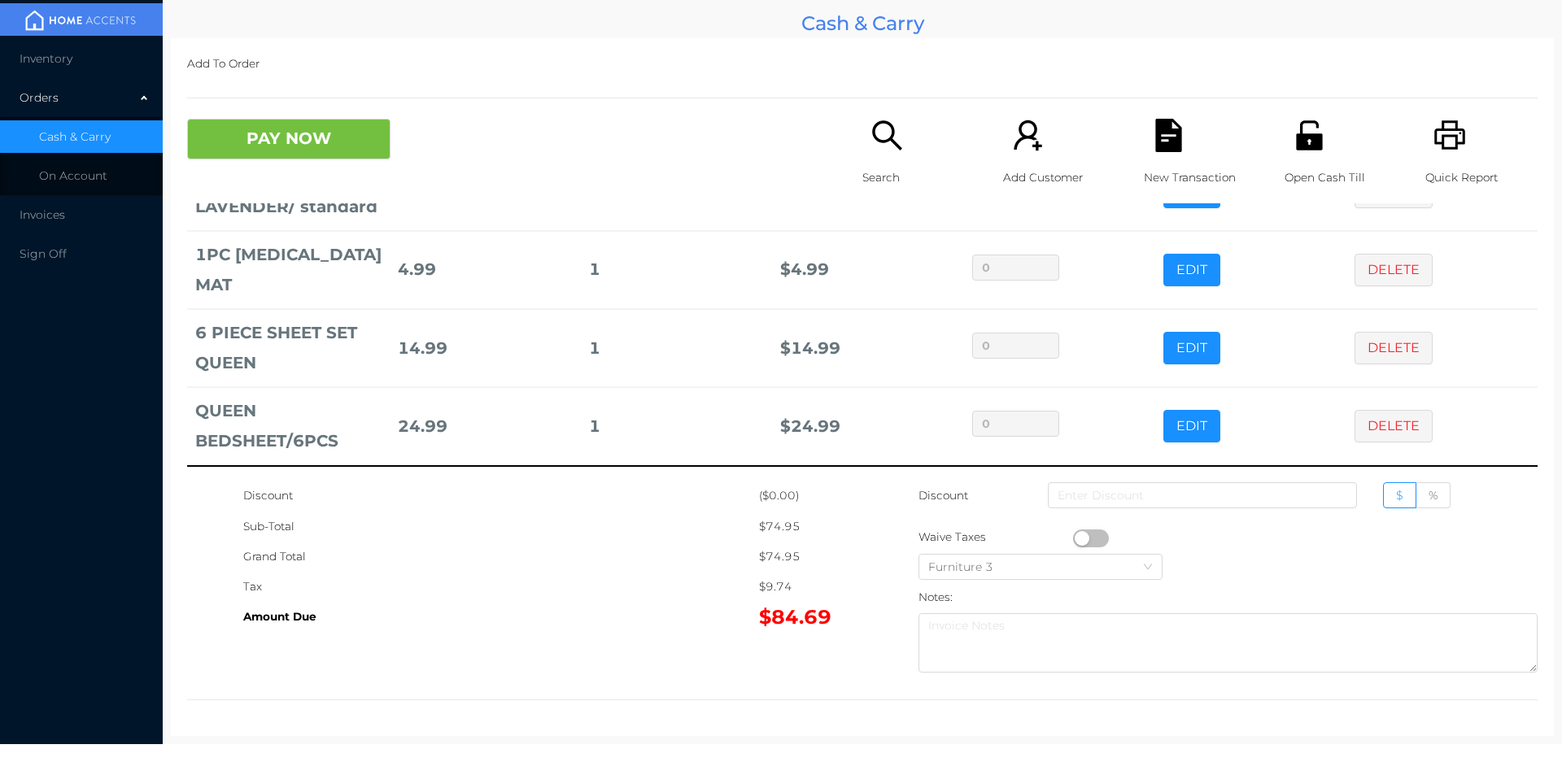
scroll to position [100, 0]
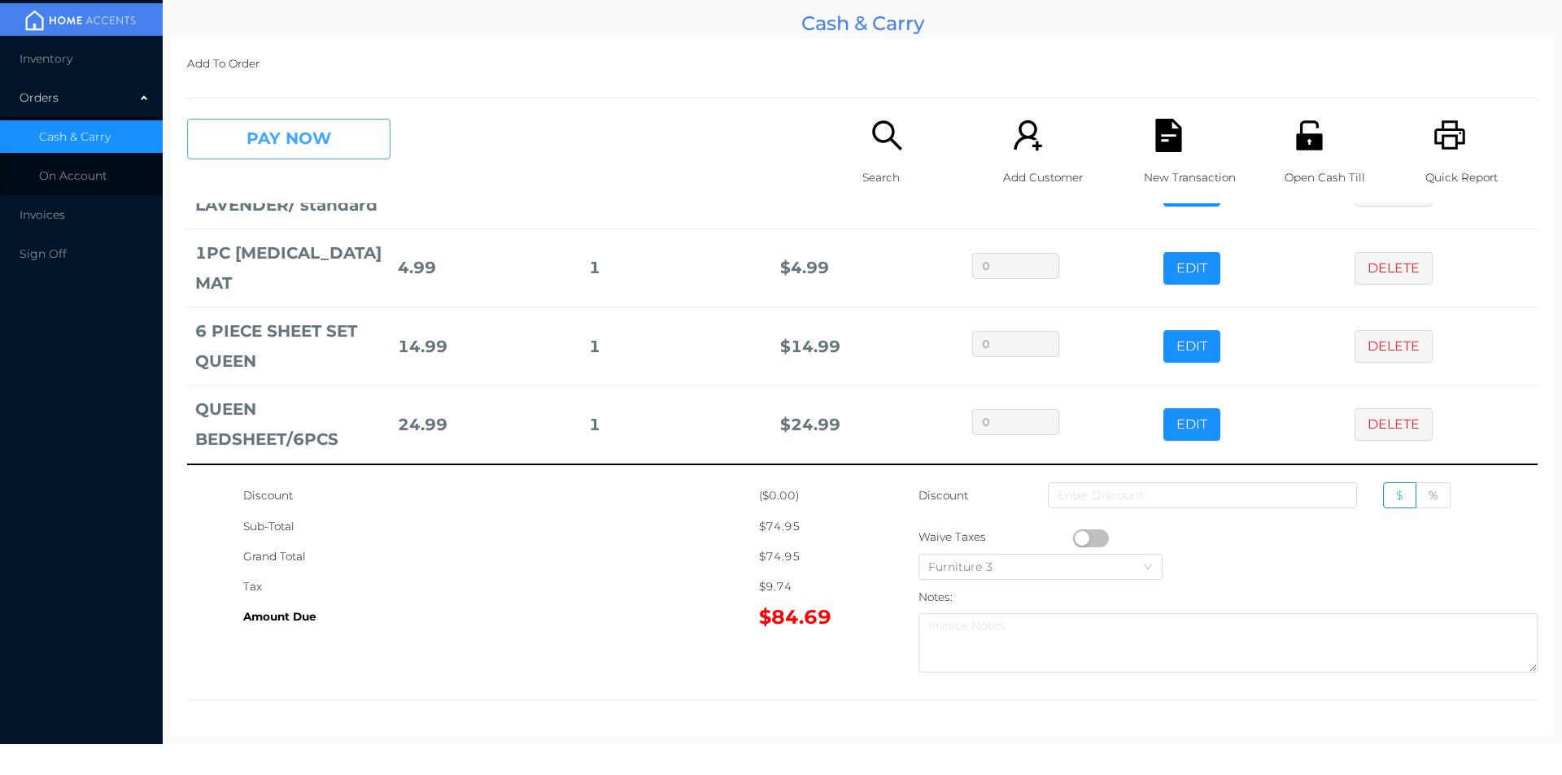
click at [298, 138] on button "PAY NOW" at bounding box center [288, 139] width 203 height 41
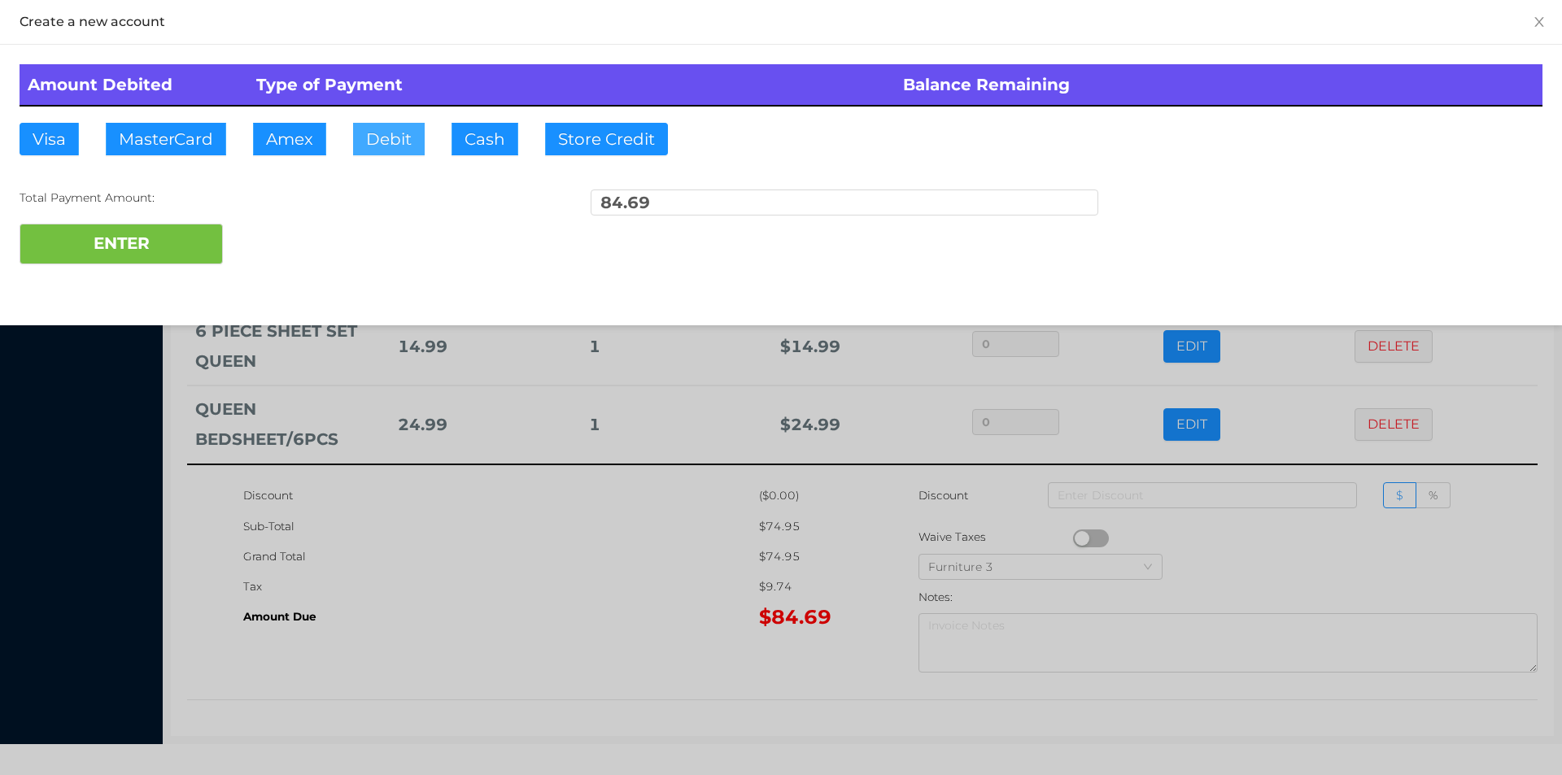
click at [391, 144] on button "Debit" at bounding box center [389, 139] width 72 height 33
click at [158, 260] on button "ENTER" at bounding box center [121, 244] width 203 height 41
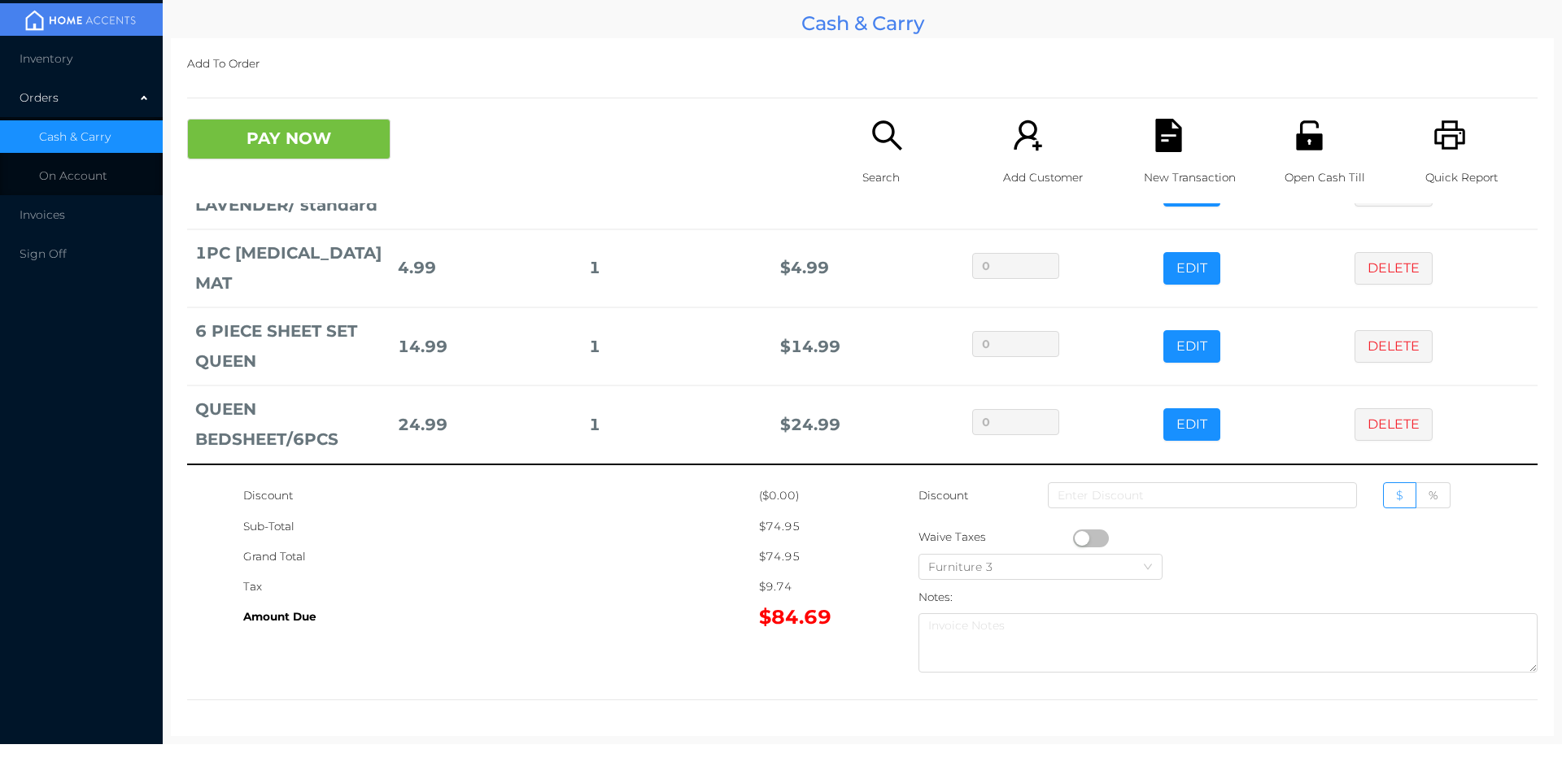
scroll to position [0, 0]
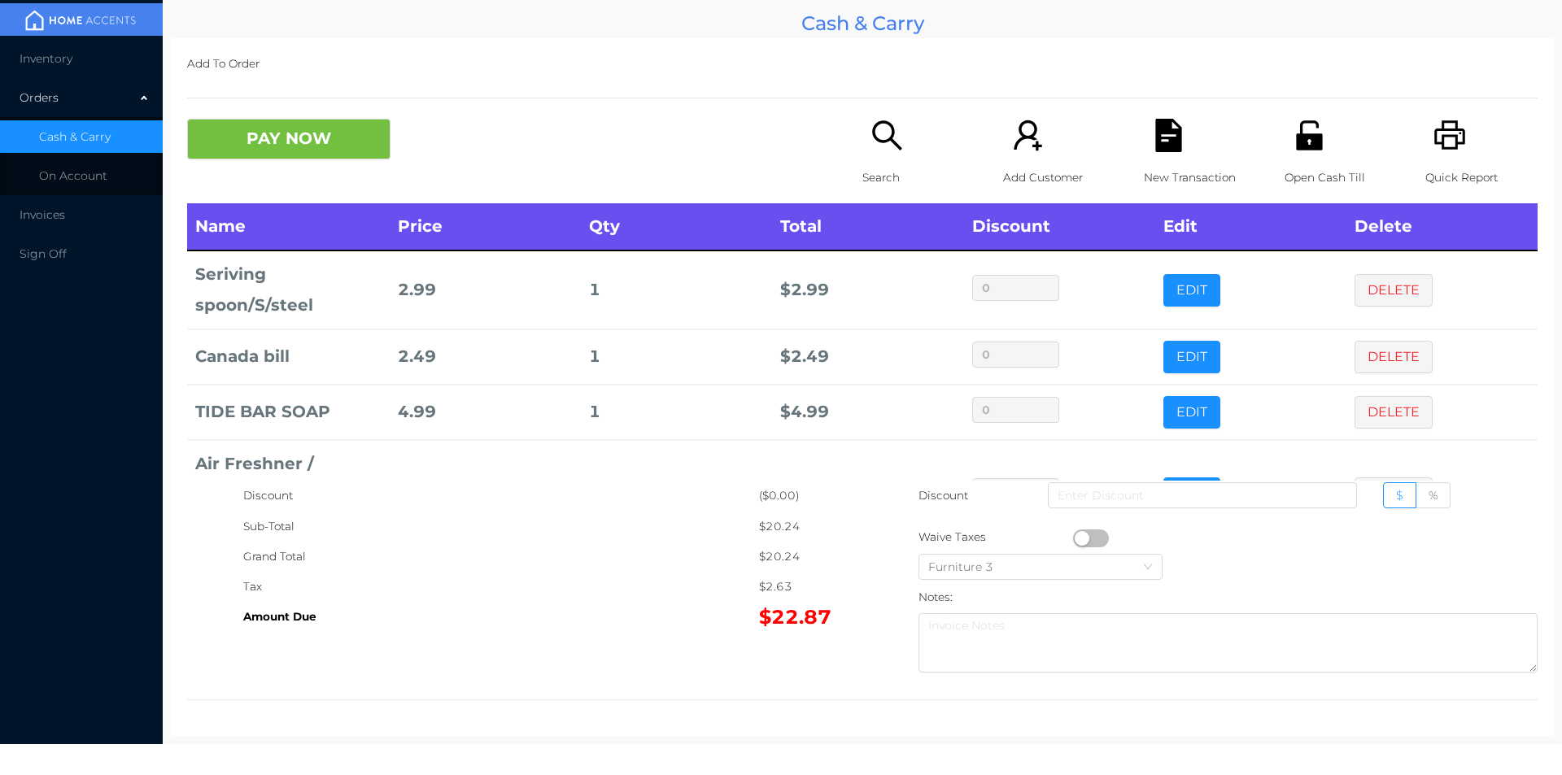
click at [895, 164] on p "Search" at bounding box center [919, 178] width 112 height 30
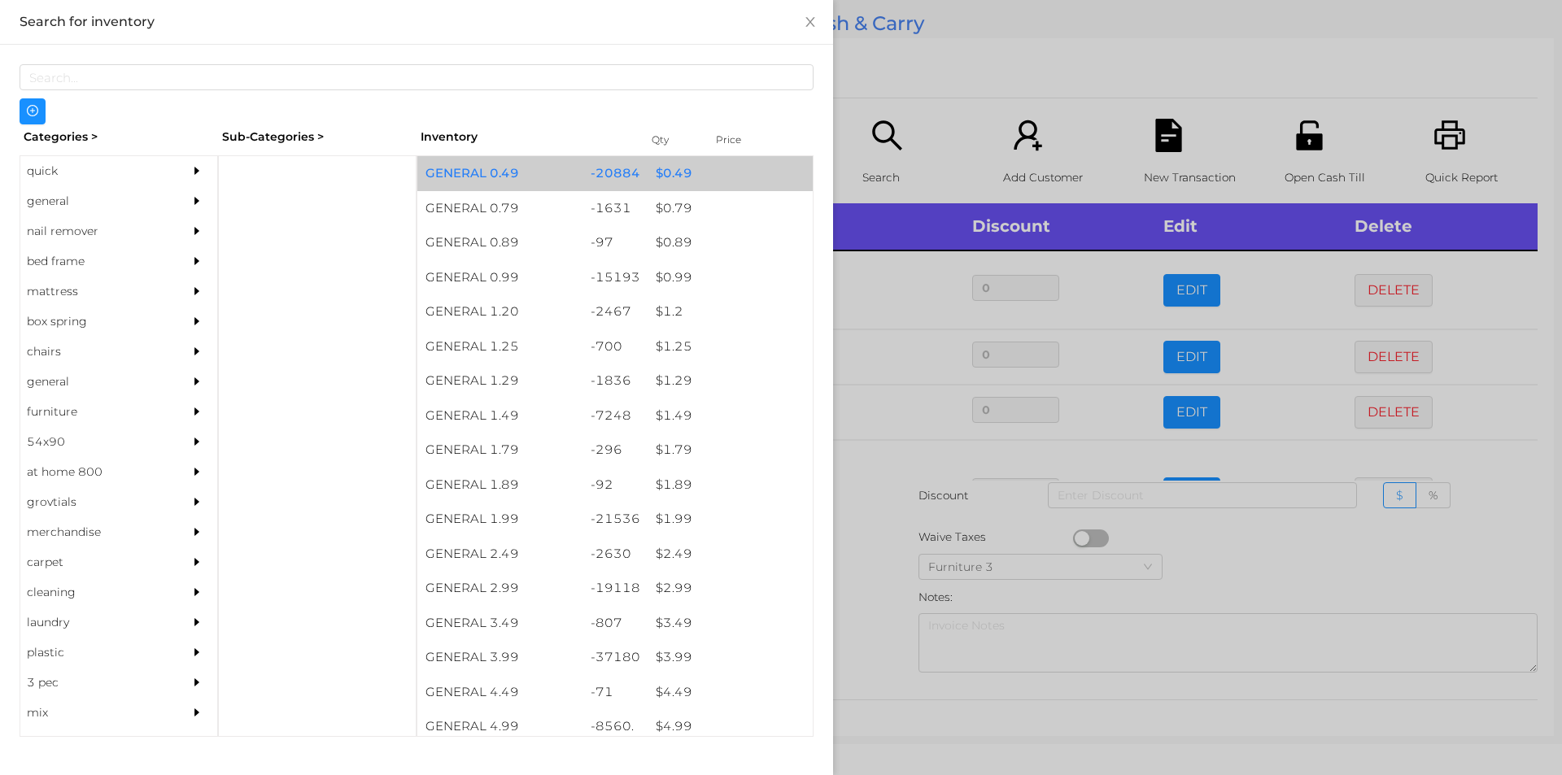
click at [668, 173] on div "$ 0.49" at bounding box center [730, 173] width 165 height 35
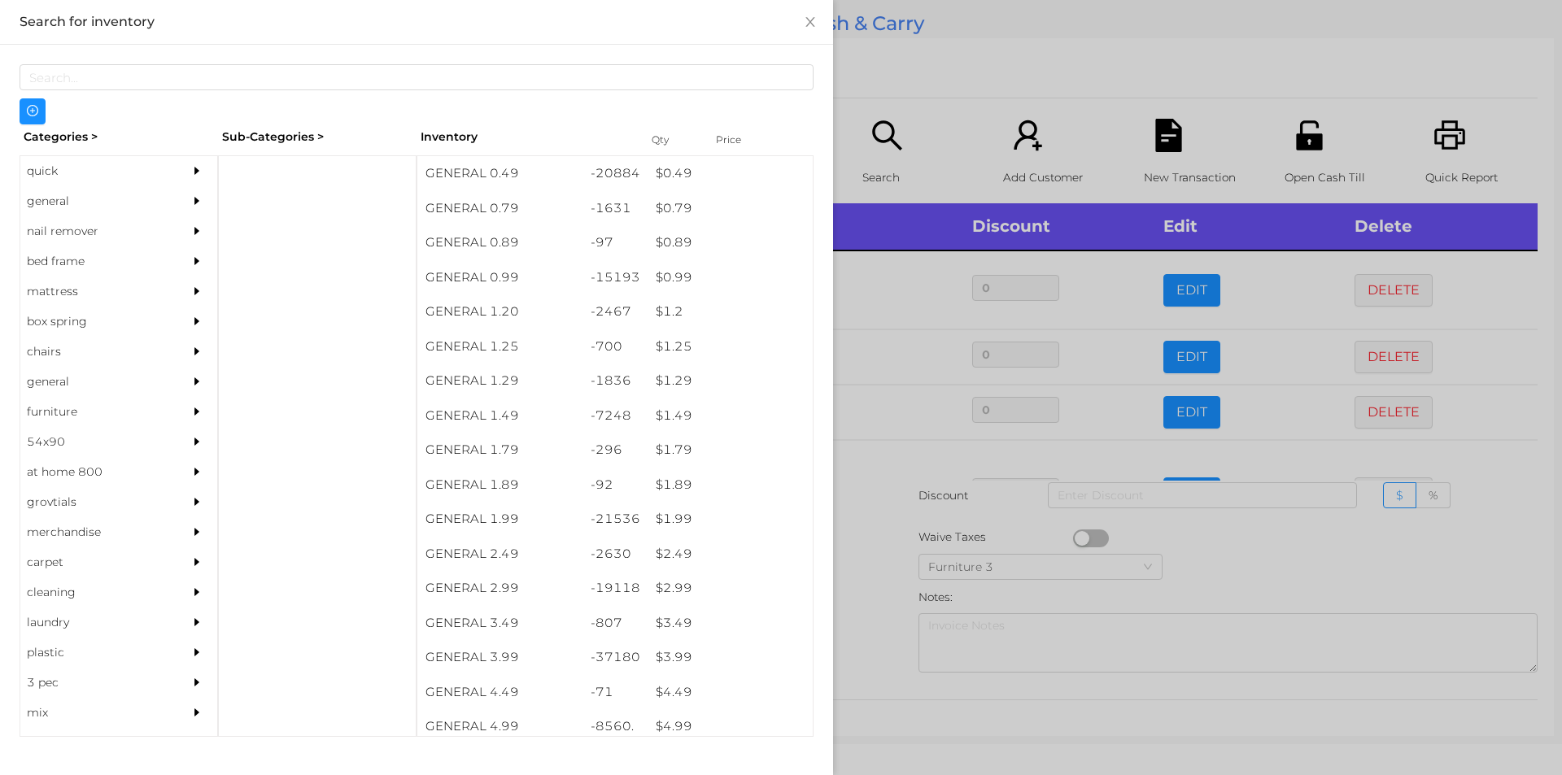
click at [885, 556] on div at bounding box center [781, 387] width 1562 height 775
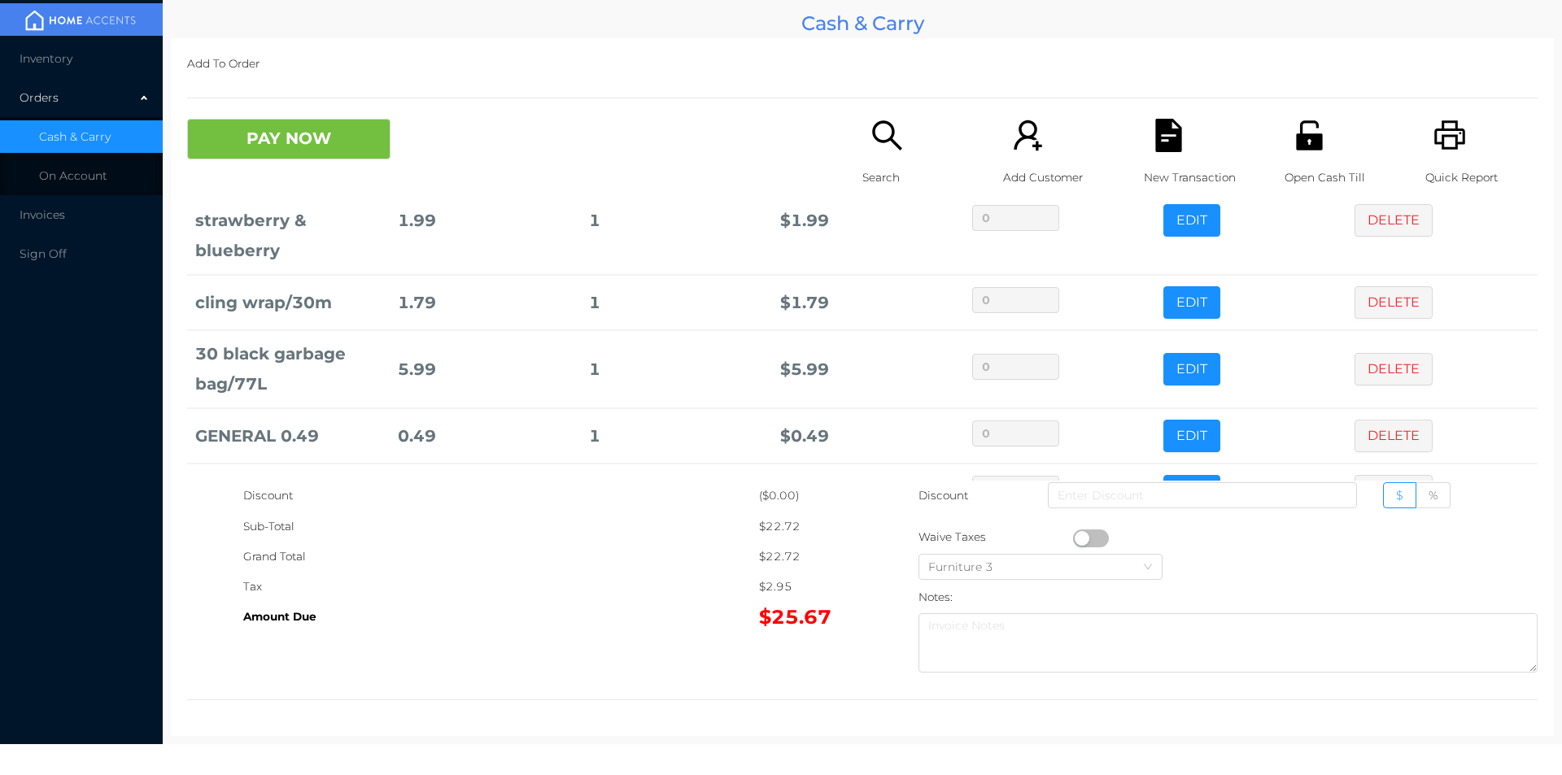
scroll to position [329, 0]
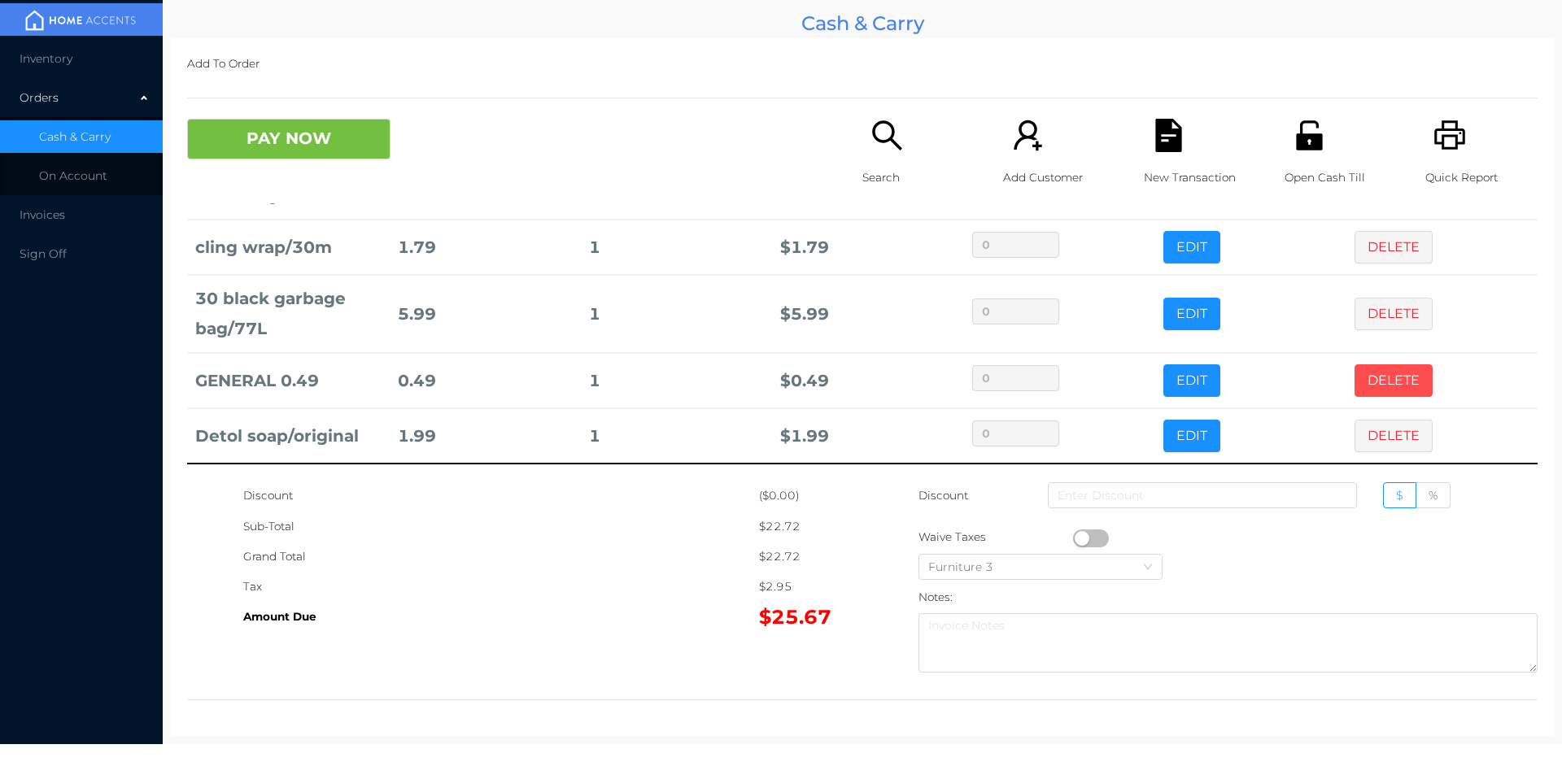
click at [1364, 376] on button "DELETE" at bounding box center [1394, 381] width 78 height 33
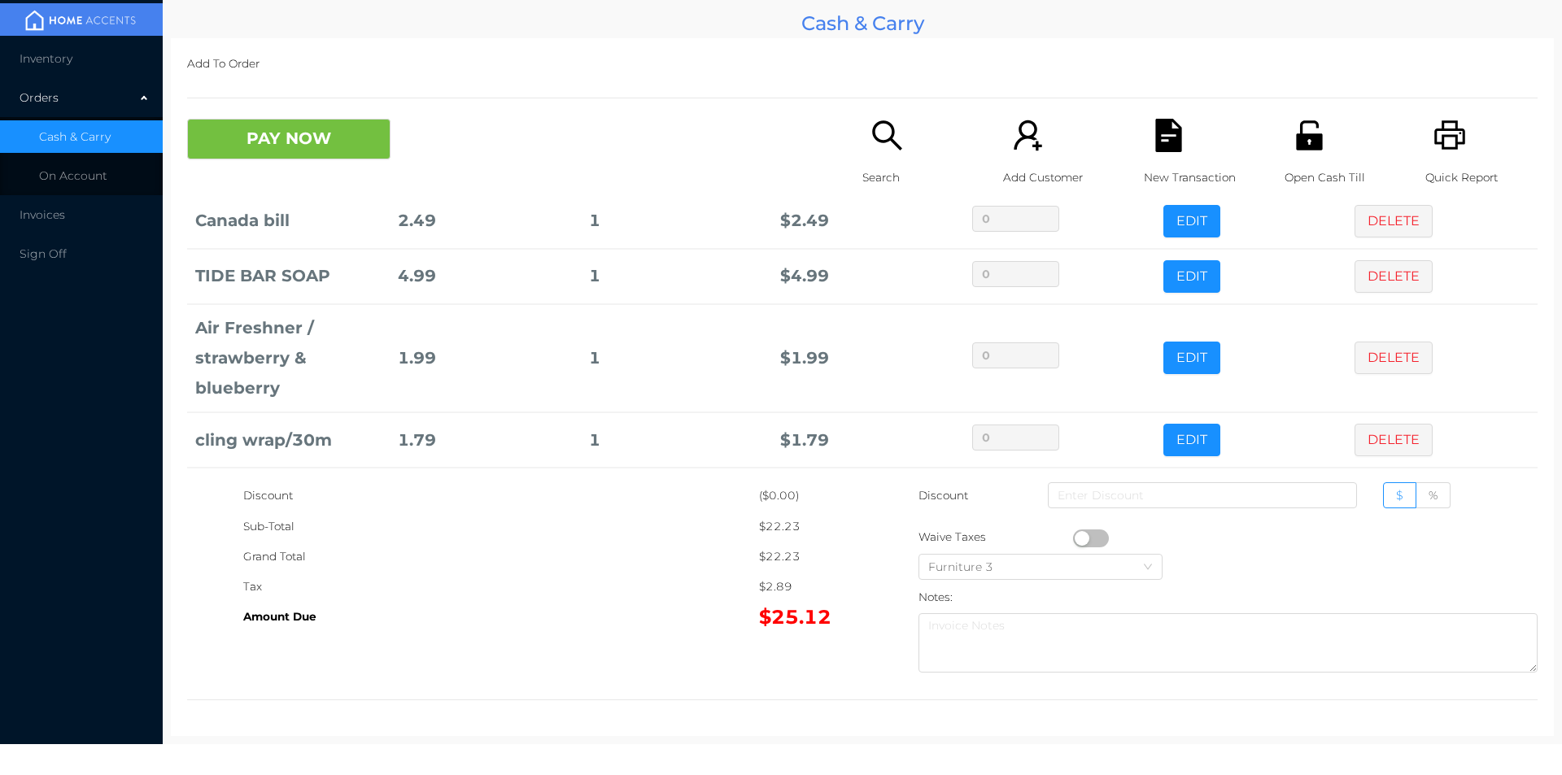
scroll to position [273, 0]
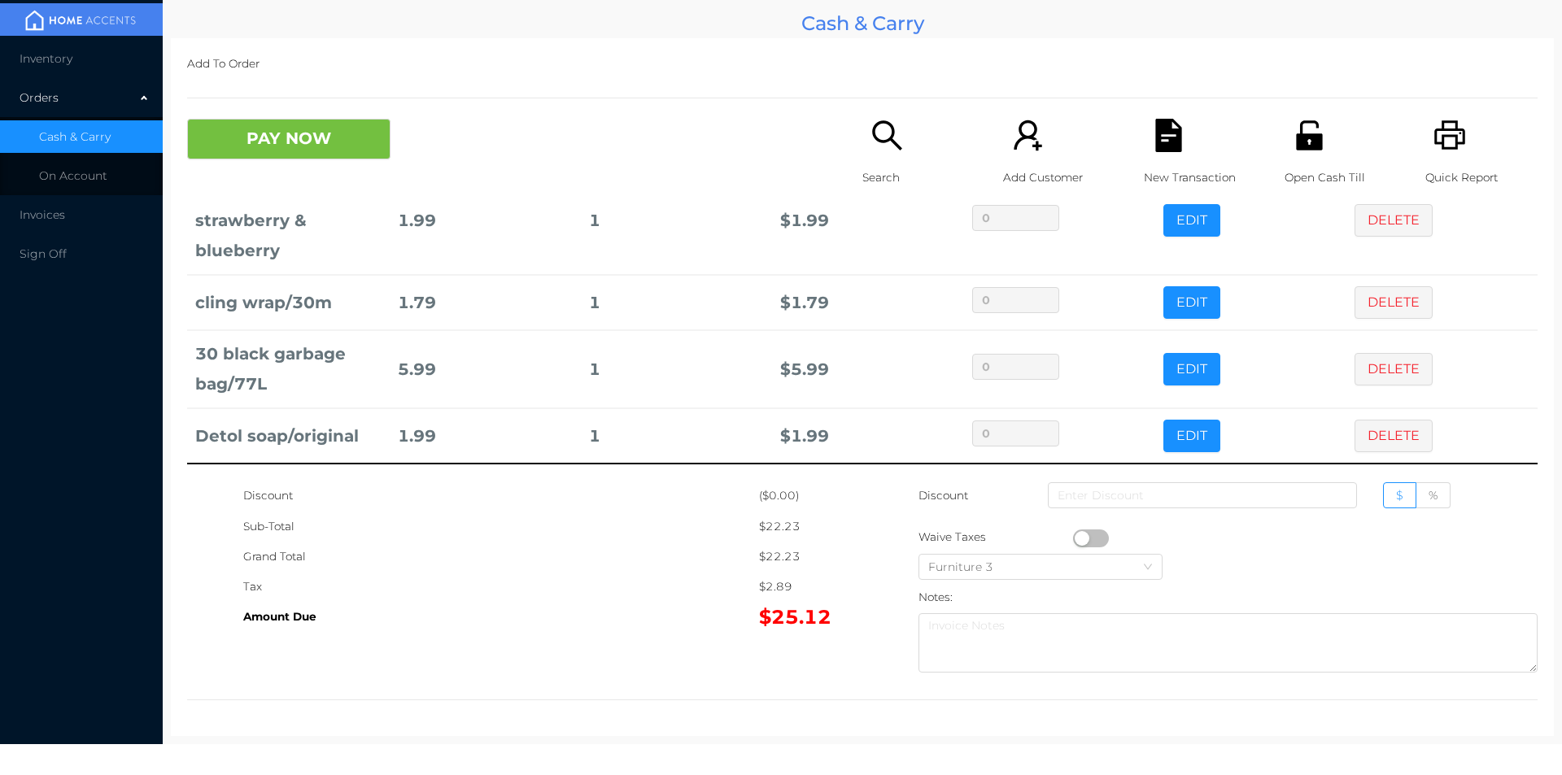
click at [876, 164] on p "Search" at bounding box center [919, 178] width 112 height 30
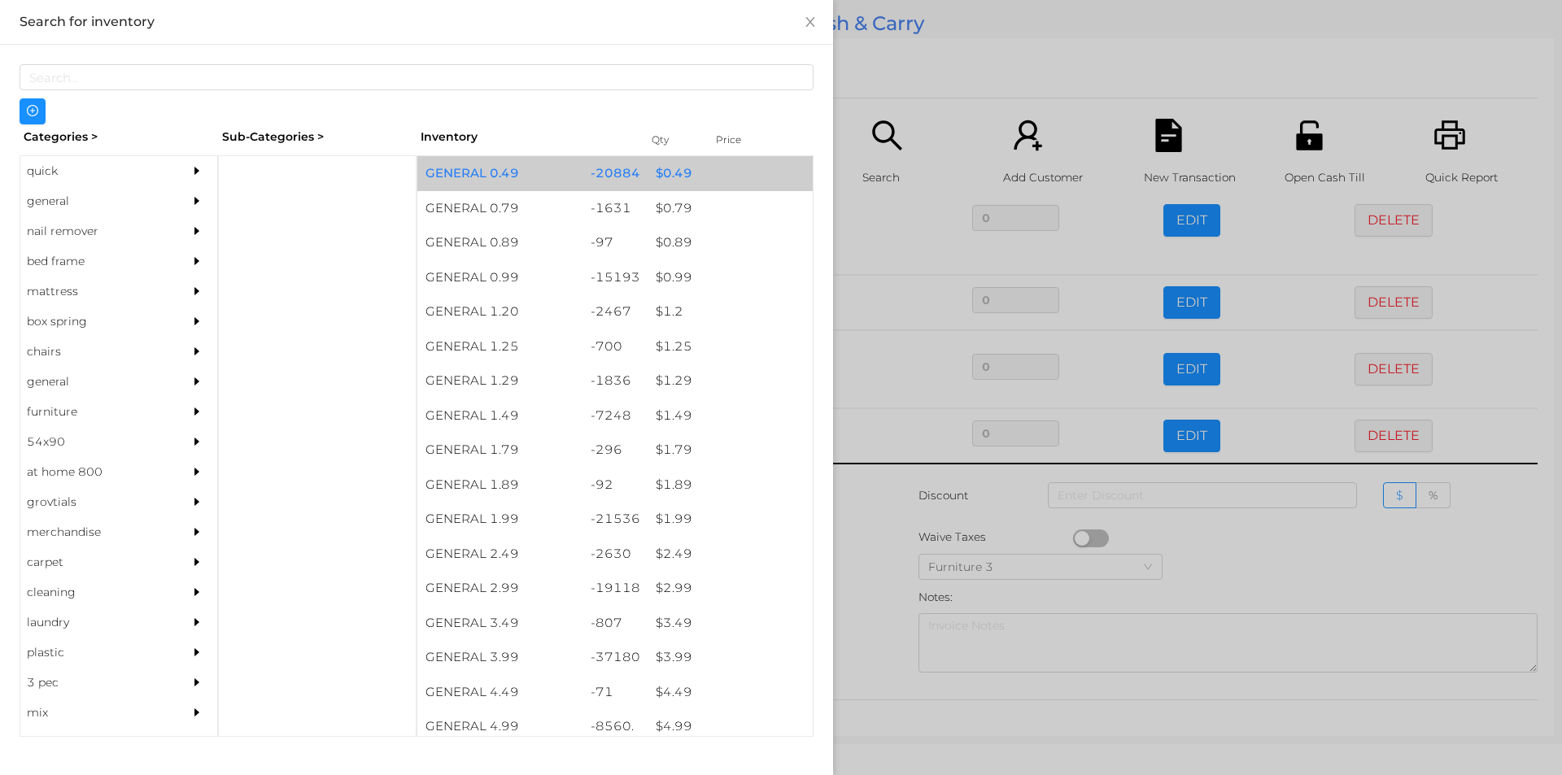
click at [673, 177] on div "$ 0.49" at bounding box center [730, 173] width 165 height 35
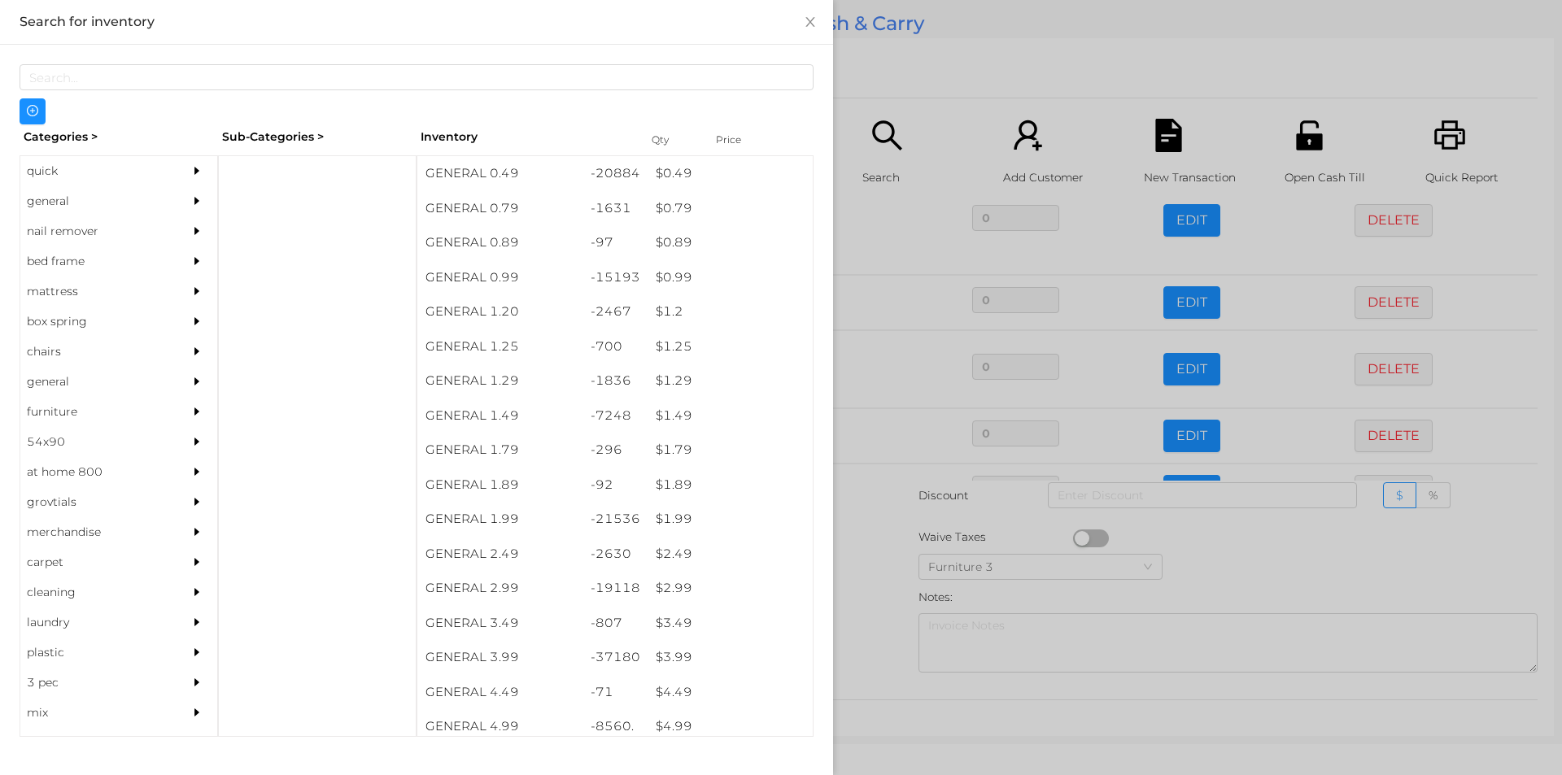
click at [854, 646] on div at bounding box center [781, 387] width 1562 height 775
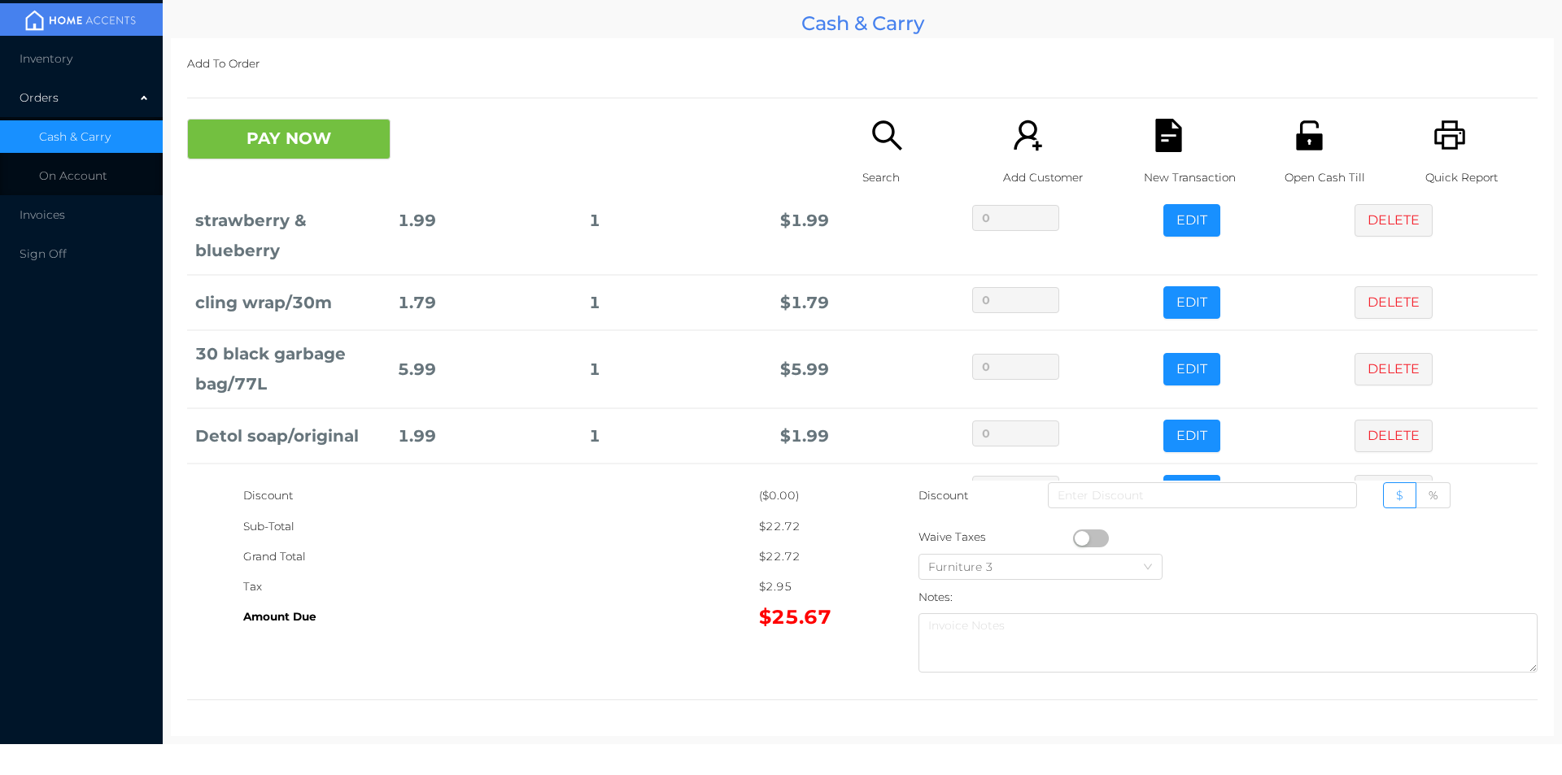
scroll to position [329, 0]
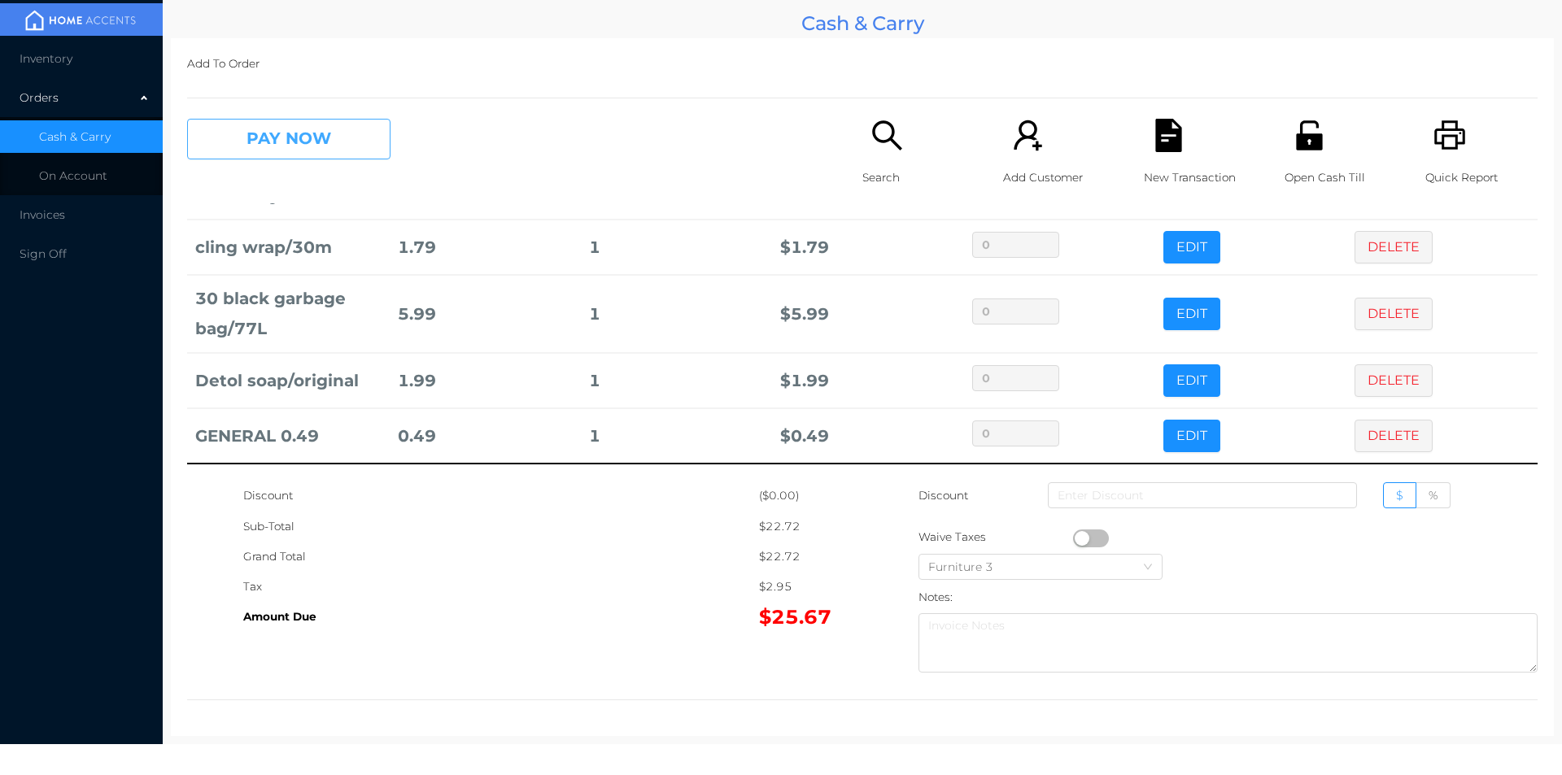
click at [334, 153] on button "PAY NOW" at bounding box center [288, 139] width 203 height 41
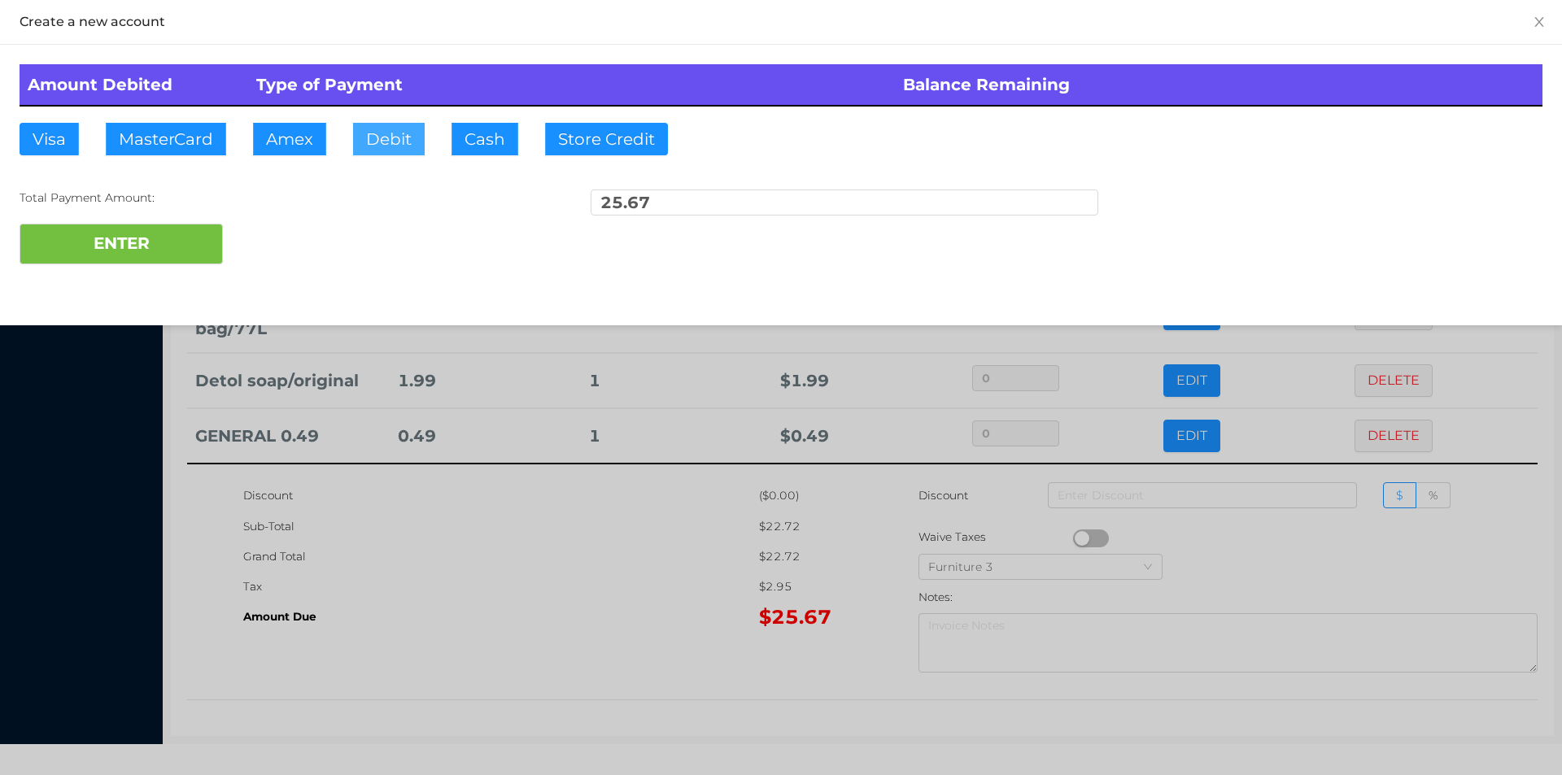
click at [375, 130] on button "Debit" at bounding box center [389, 139] width 72 height 33
click at [195, 242] on button "ENTER" at bounding box center [121, 244] width 203 height 41
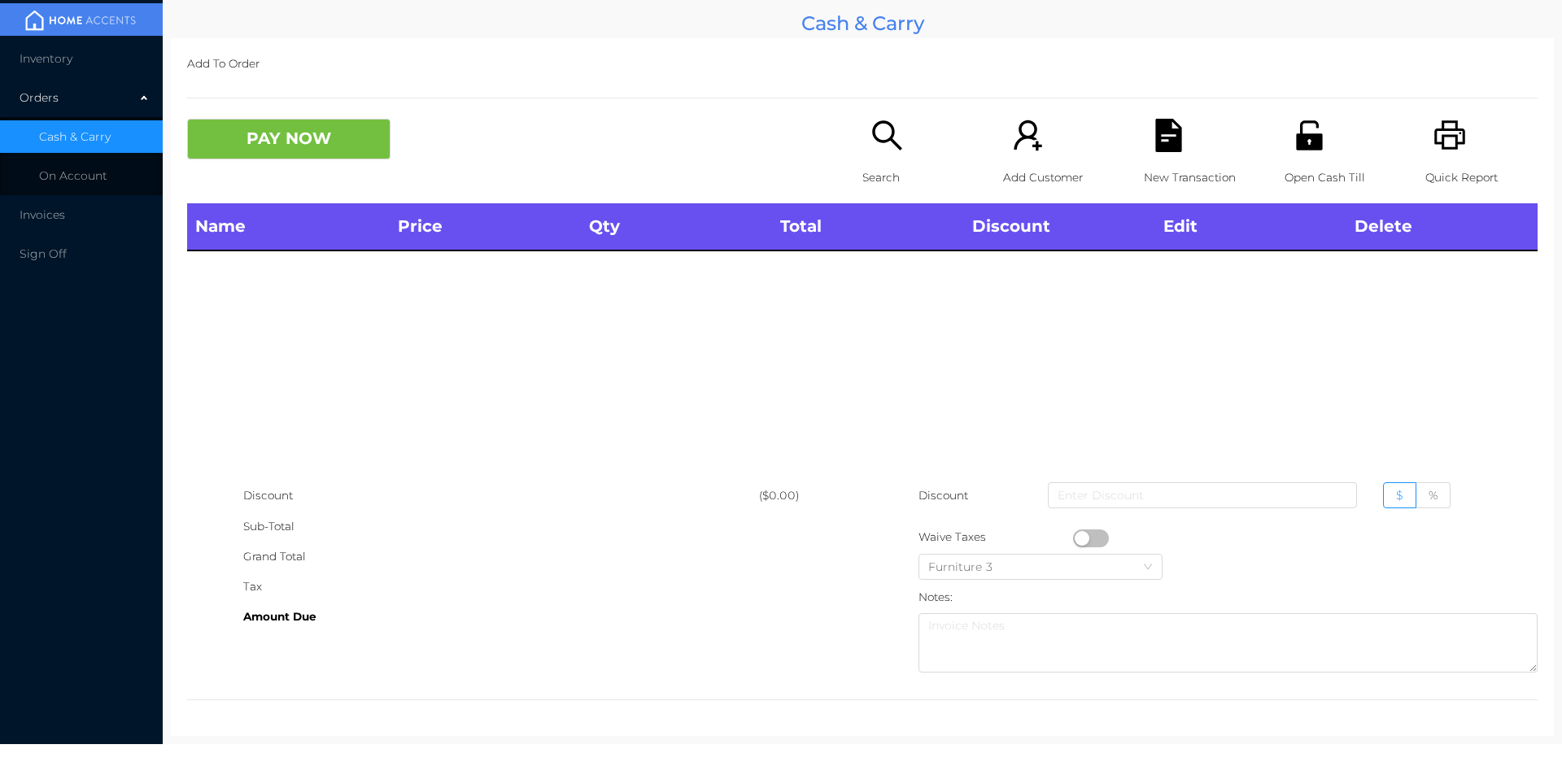
scroll to position [0, 0]
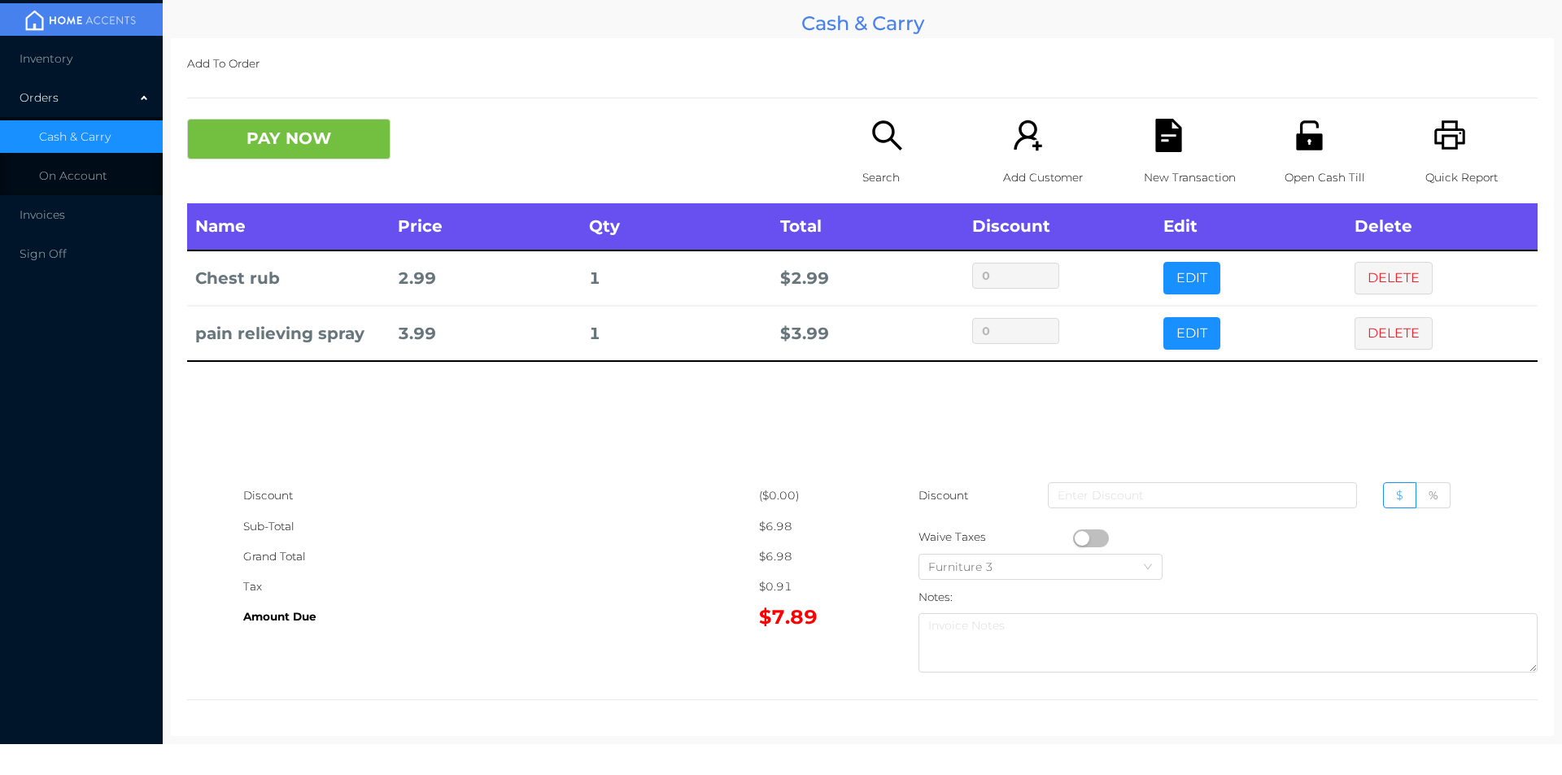
click at [529, 609] on div "Amount Due" at bounding box center [501, 617] width 516 height 30
click at [1294, 152] on icon "icon: unlock" at bounding box center [1309, 135] width 33 height 33
click at [314, 136] on button "PAY NOW" at bounding box center [288, 139] width 203 height 41
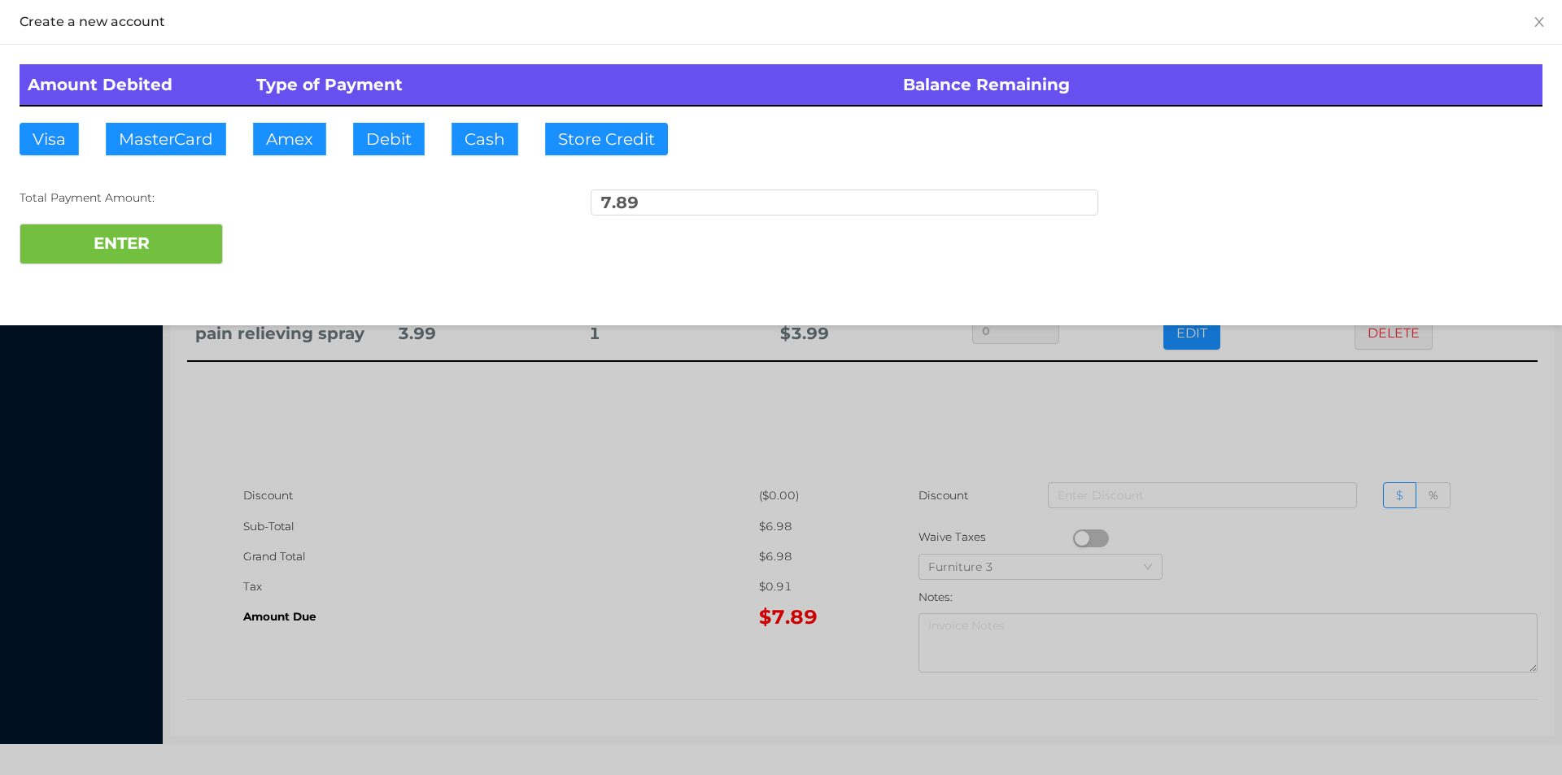
click at [618, 502] on div at bounding box center [781, 387] width 1562 height 775
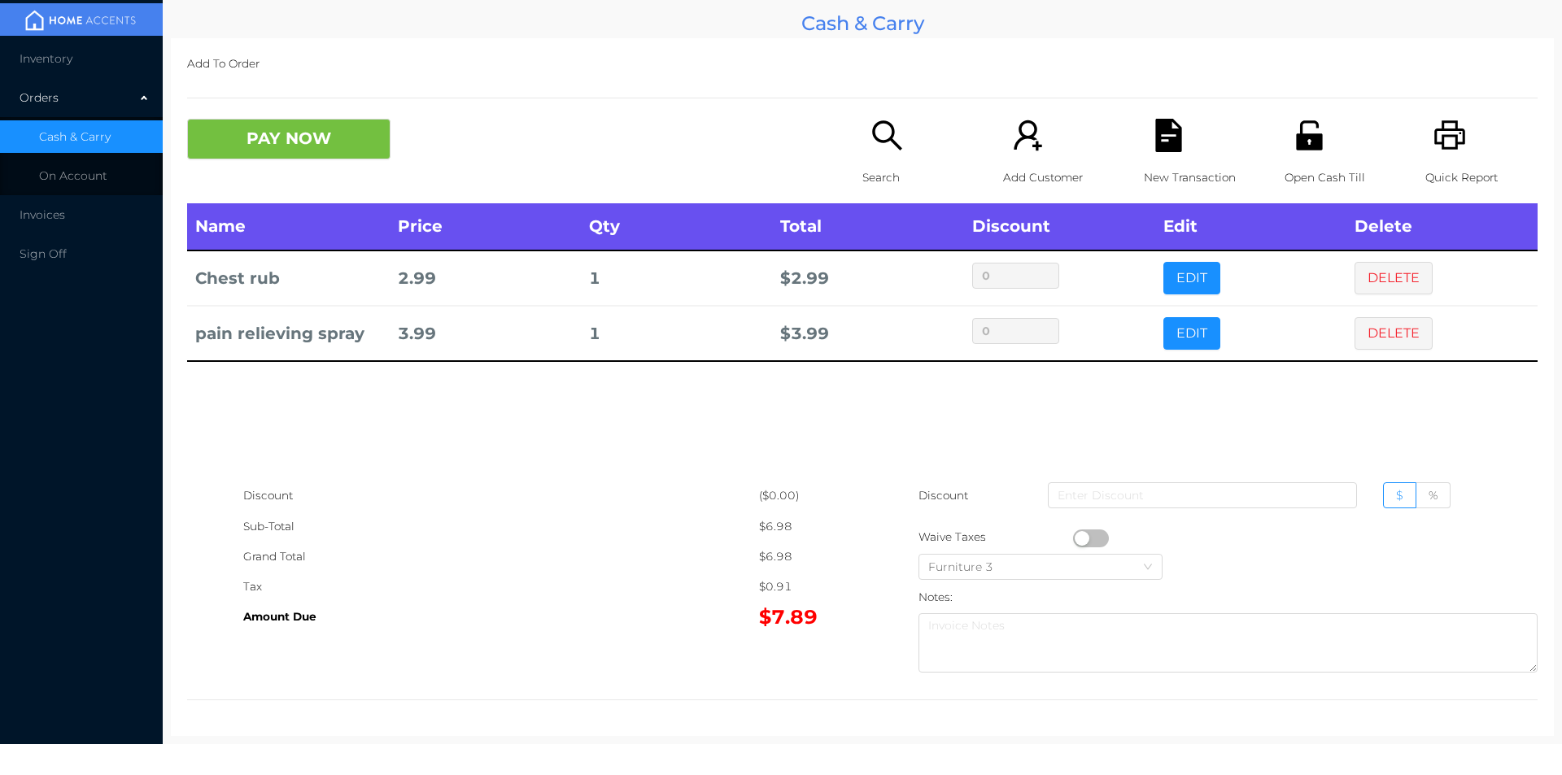
click at [1303, 144] on icon "icon: unlock" at bounding box center [1309, 134] width 26 height 29
click at [1155, 146] on icon "icon: file-text" at bounding box center [1168, 135] width 26 height 33
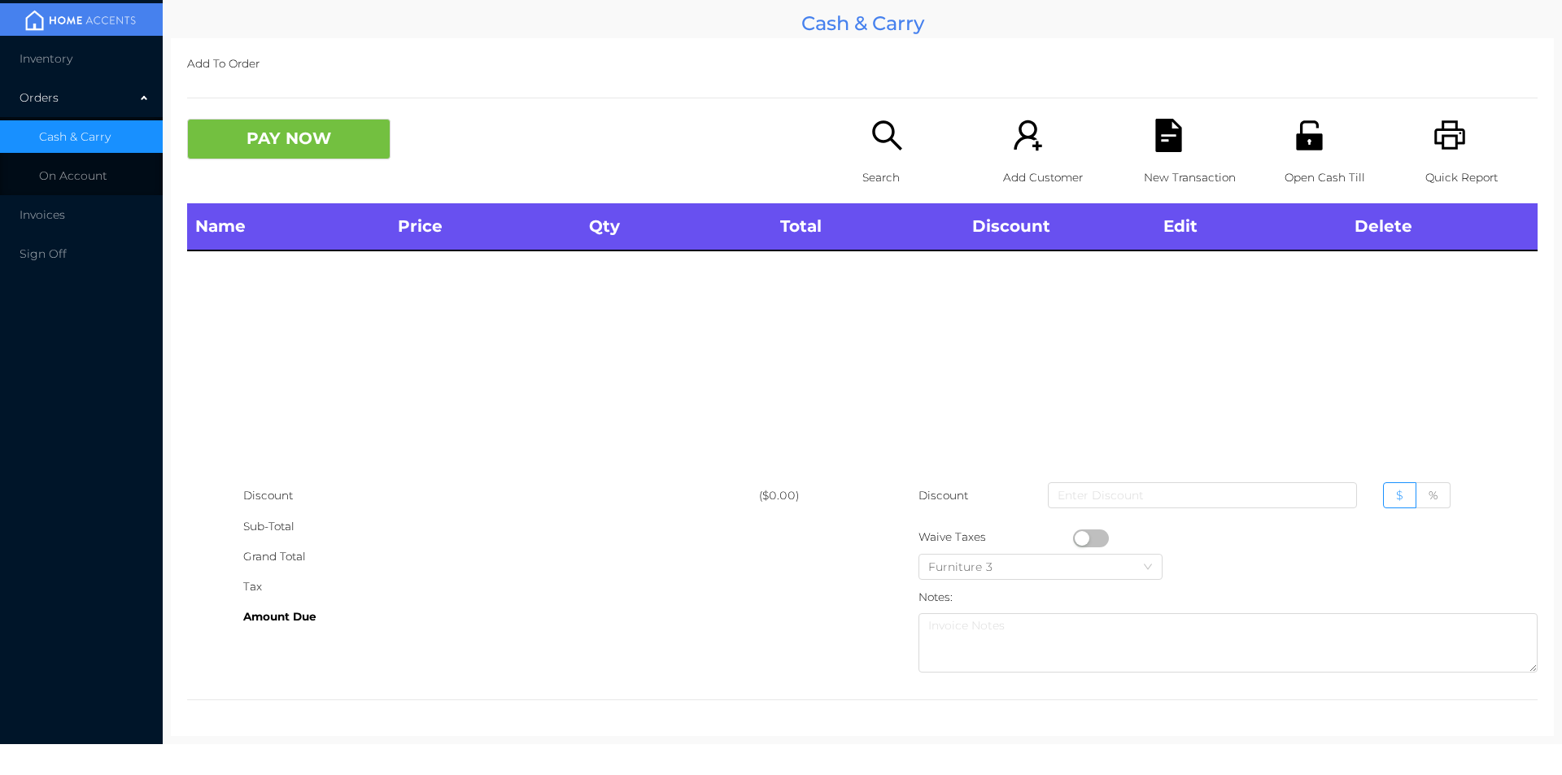
click at [1303, 143] on icon "icon: unlock" at bounding box center [1309, 134] width 26 height 29
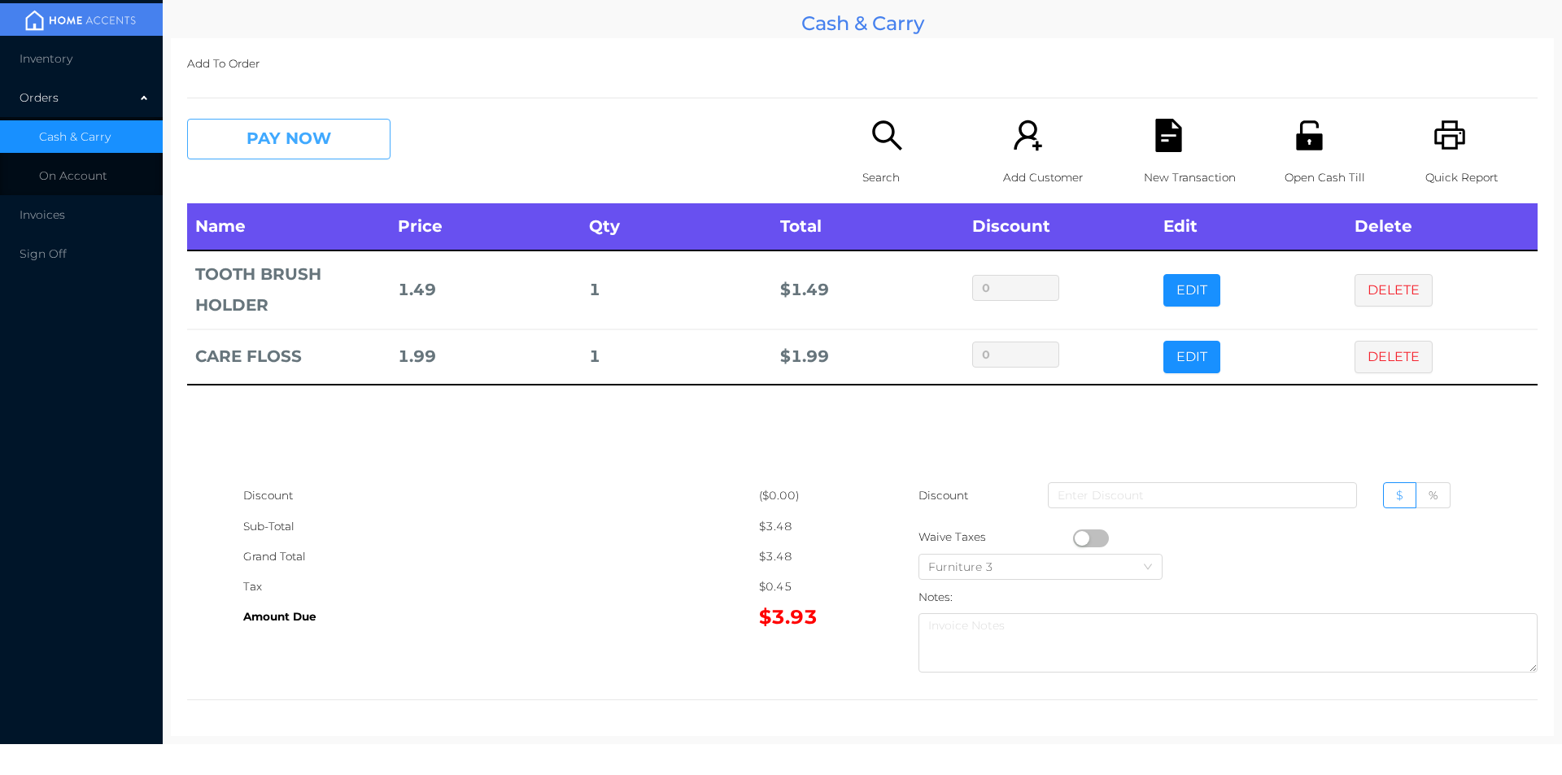
click at [299, 131] on button "PAY NOW" at bounding box center [288, 139] width 203 height 41
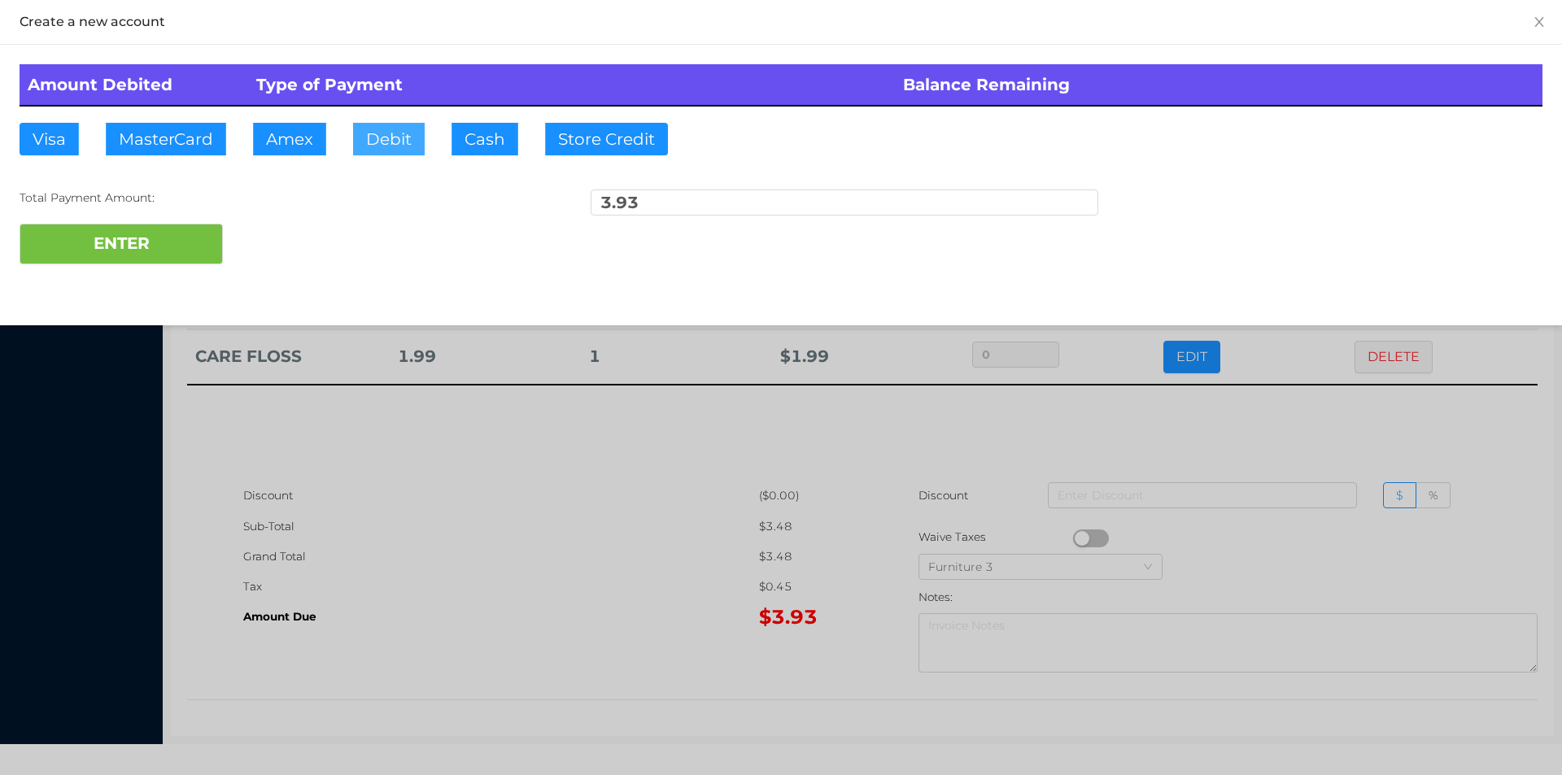
click at [371, 142] on button "Debit" at bounding box center [389, 139] width 72 height 33
click at [159, 262] on button "ENTER" at bounding box center [121, 244] width 203 height 41
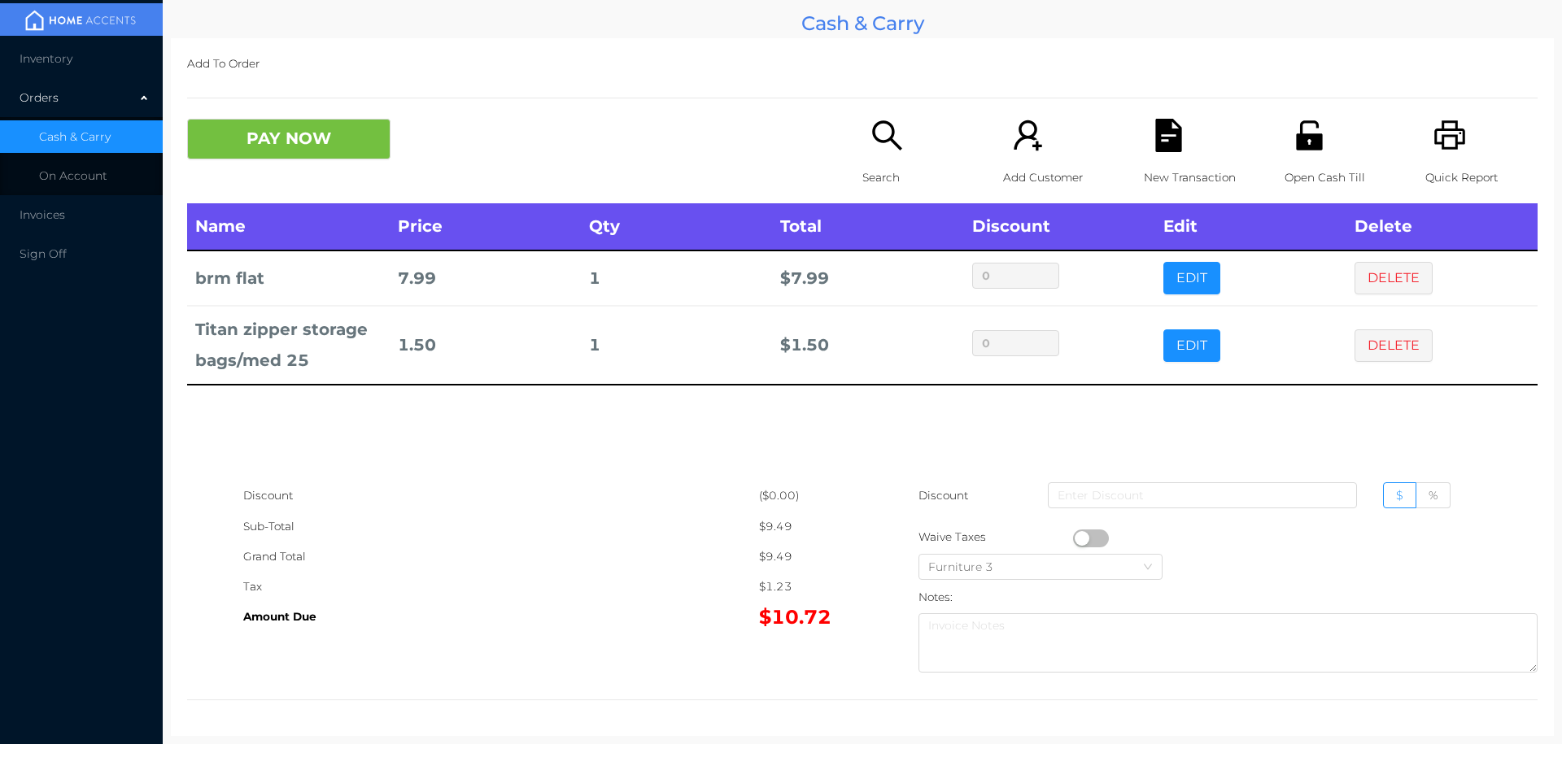
click at [267, 139] on button "PAY NOW" at bounding box center [288, 139] width 203 height 41
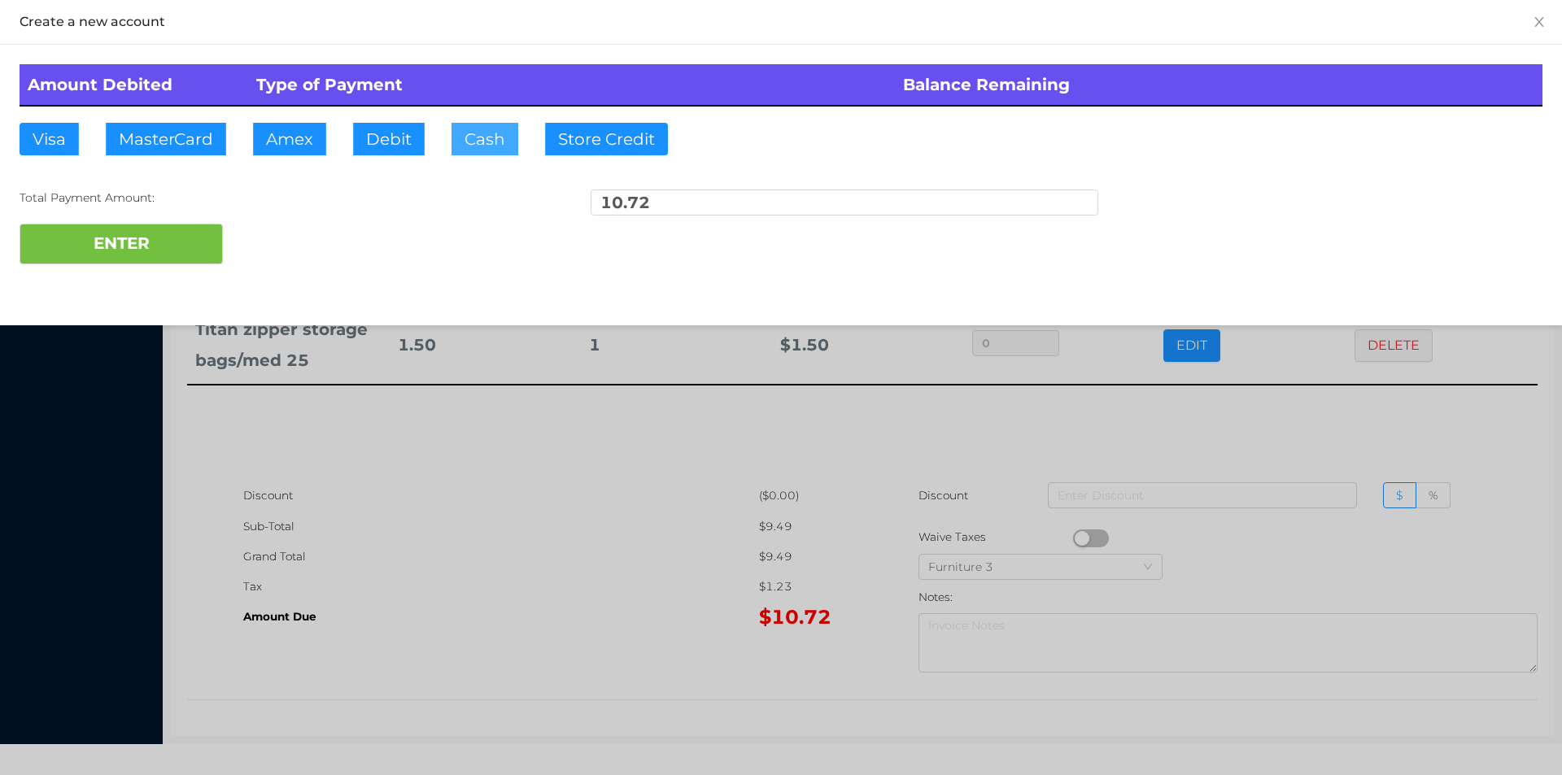
click at [470, 148] on button "Cash" at bounding box center [485, 139] width 67 height 33
click at [159, 238] on button "ENTER" at bounding box center [121, 244] width 203 height 41
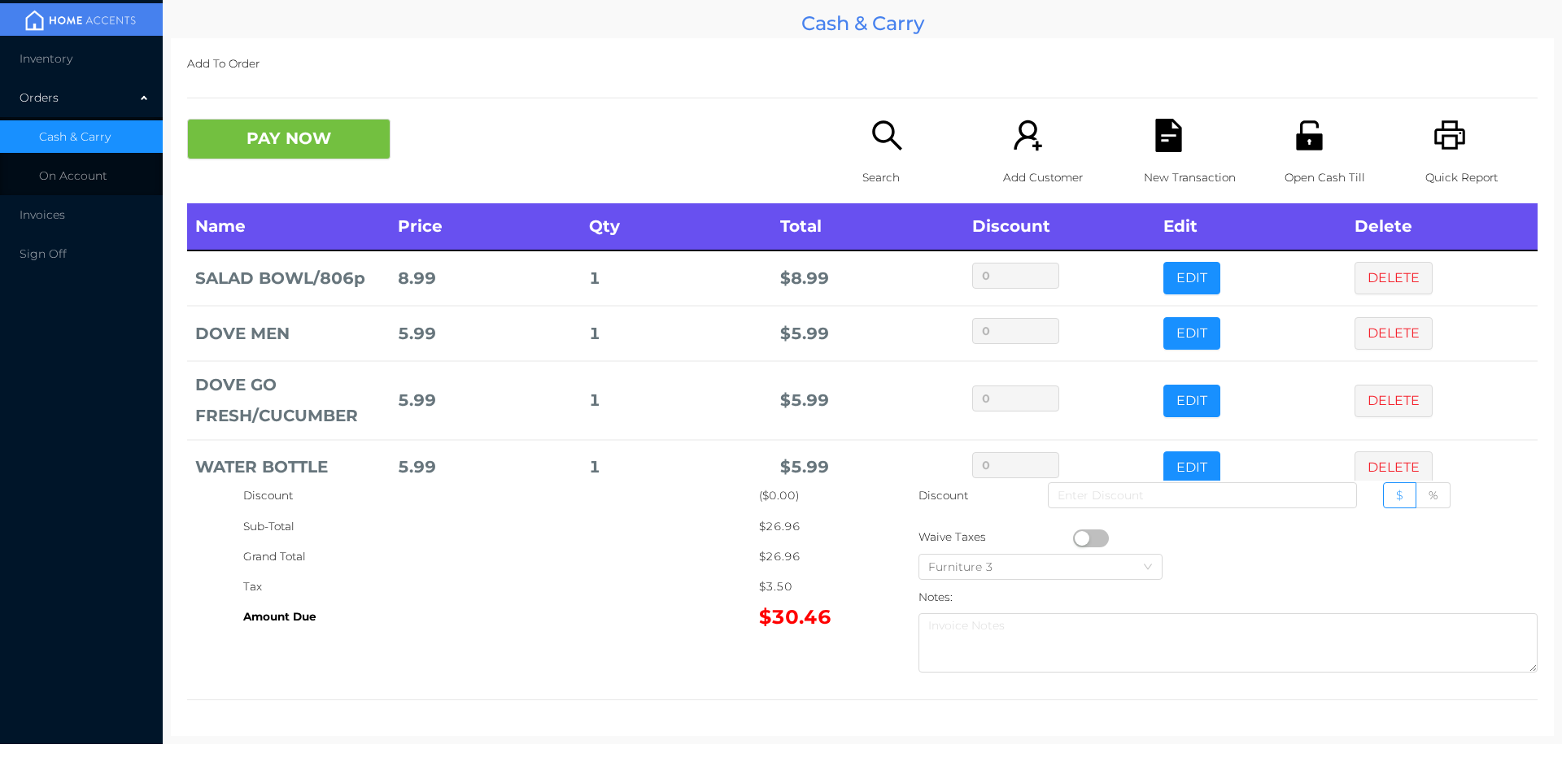
click at [1171, 151] on icon "icon: file-text" at bounding box center [1168, 135] width 26 height 33
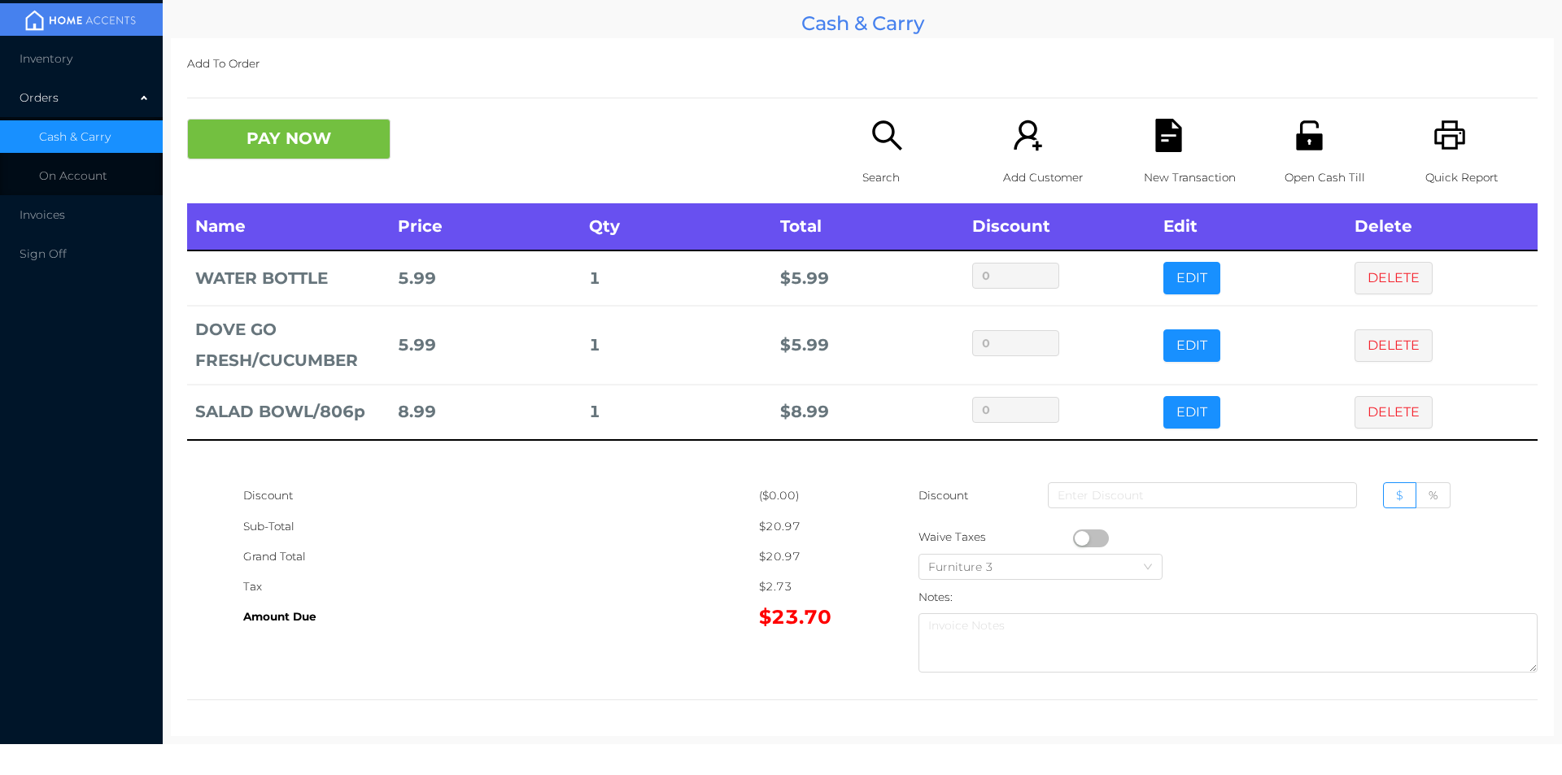
click at [884, 175] on p "Search" at bounding box center [919, 178] width 112 height 30
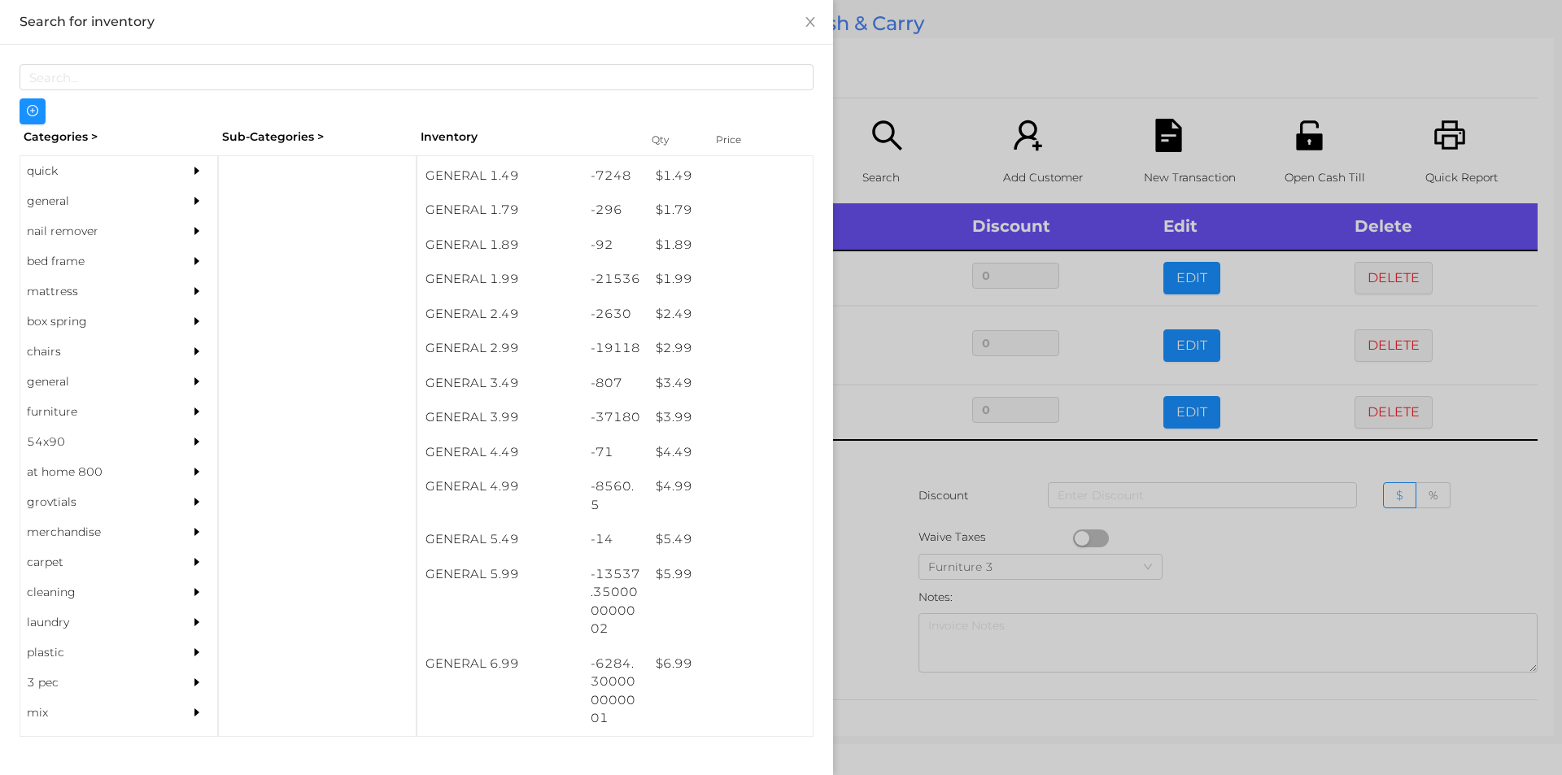
scroll to position [241, 0]
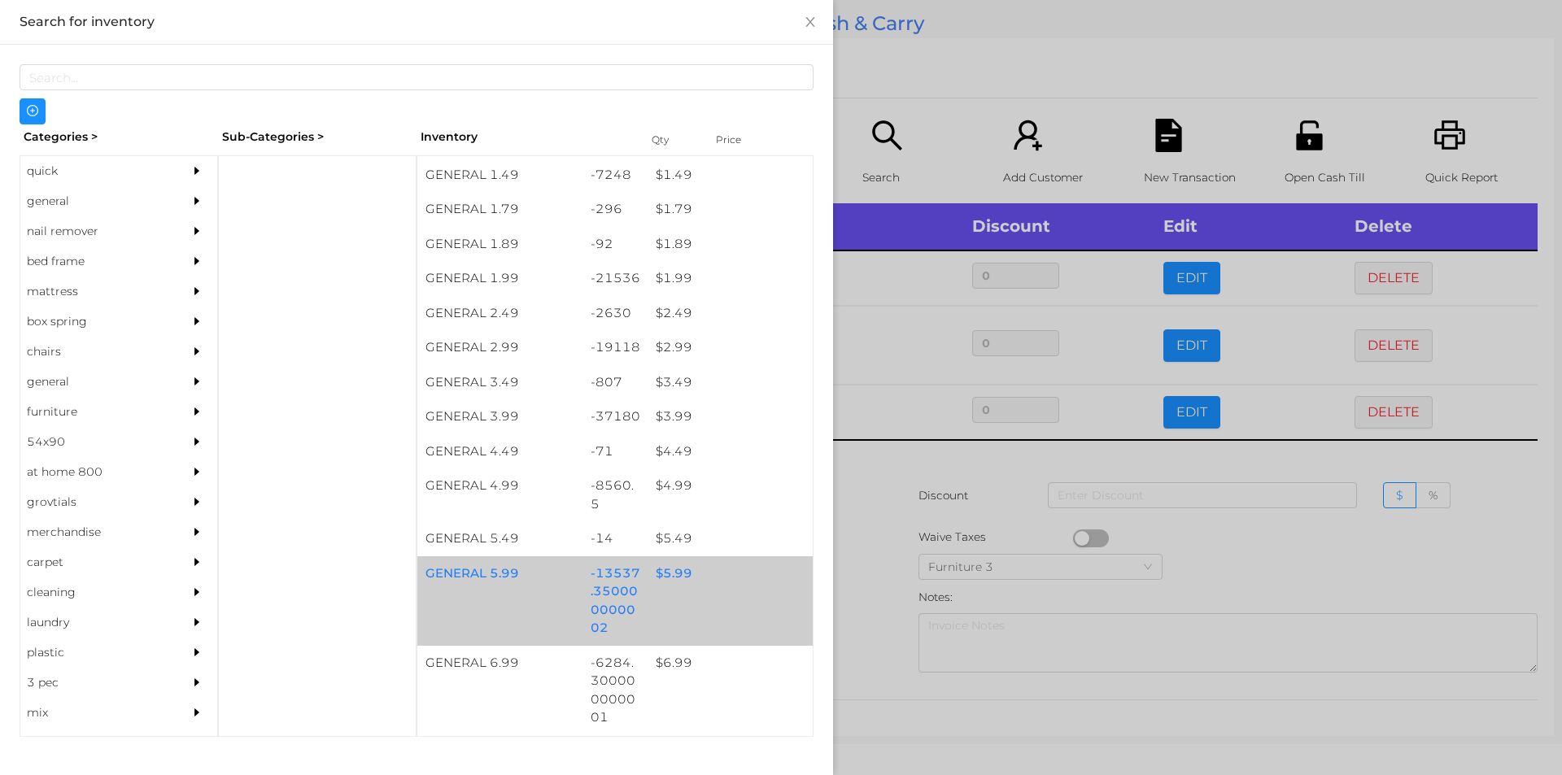
click at [671, 573] on div "$ 5.99" at bounding box center [730, 574] width 165 height 35
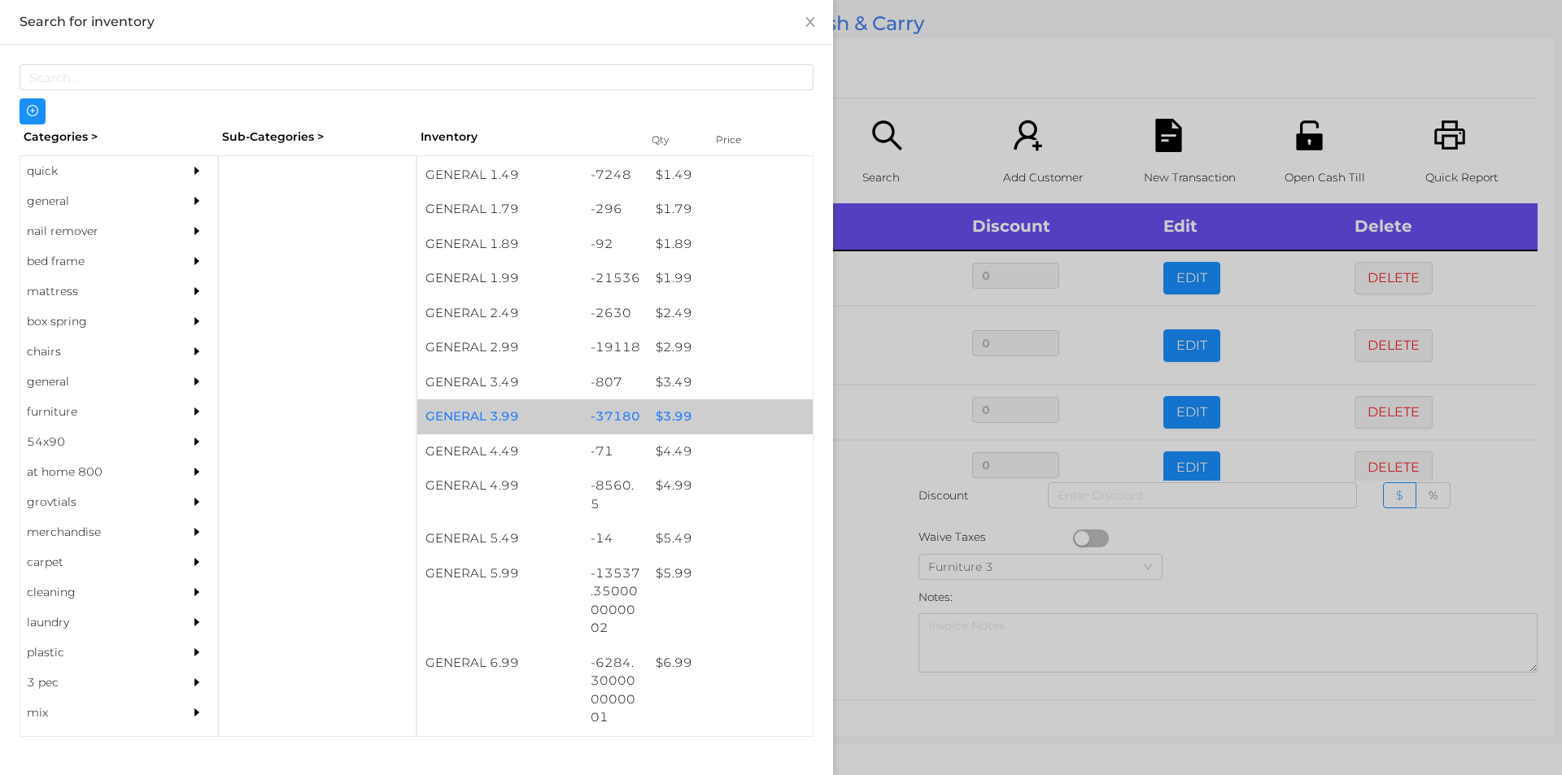
click at [664, 415] on div "$ 3.99" at bounding box center [730, 417] width 165 height 35
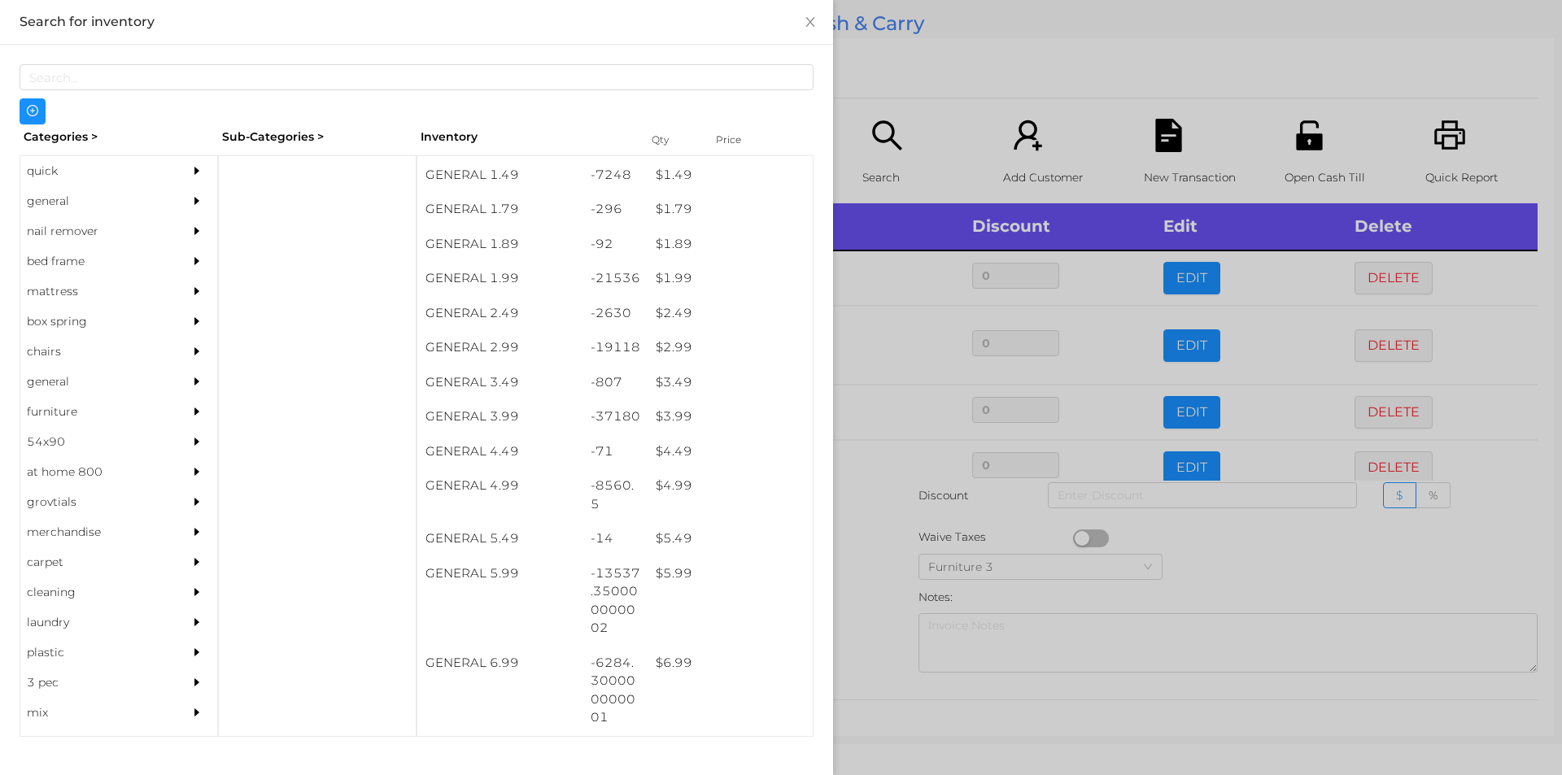
click at [878, 531] on div at bounding box center [781, 387] width 1562 height 775
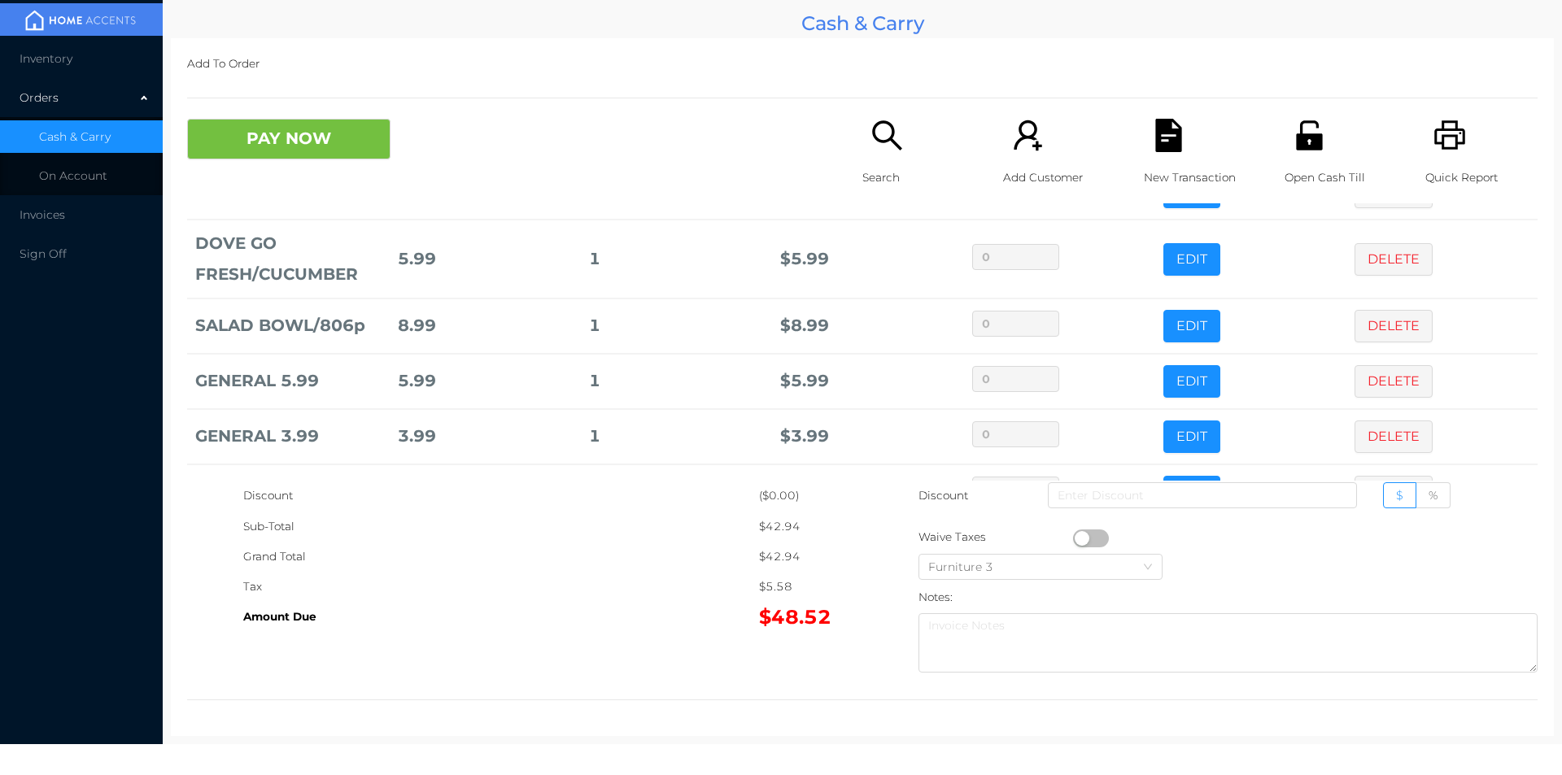
scroll to position [142, 0]
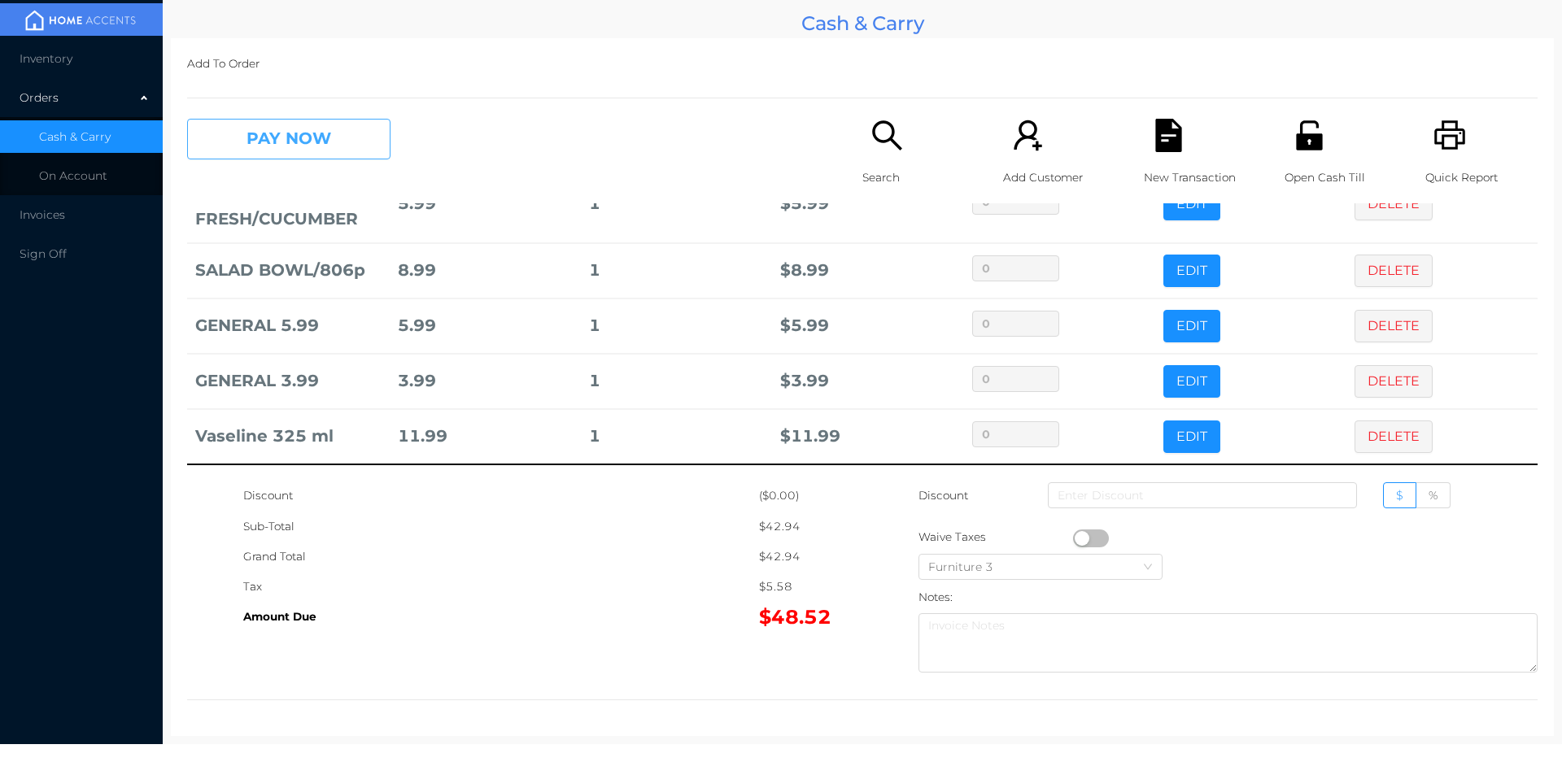
click at [264, 145] on button "PAY NOW" at bounding box center [288, 139] width 203 height 41
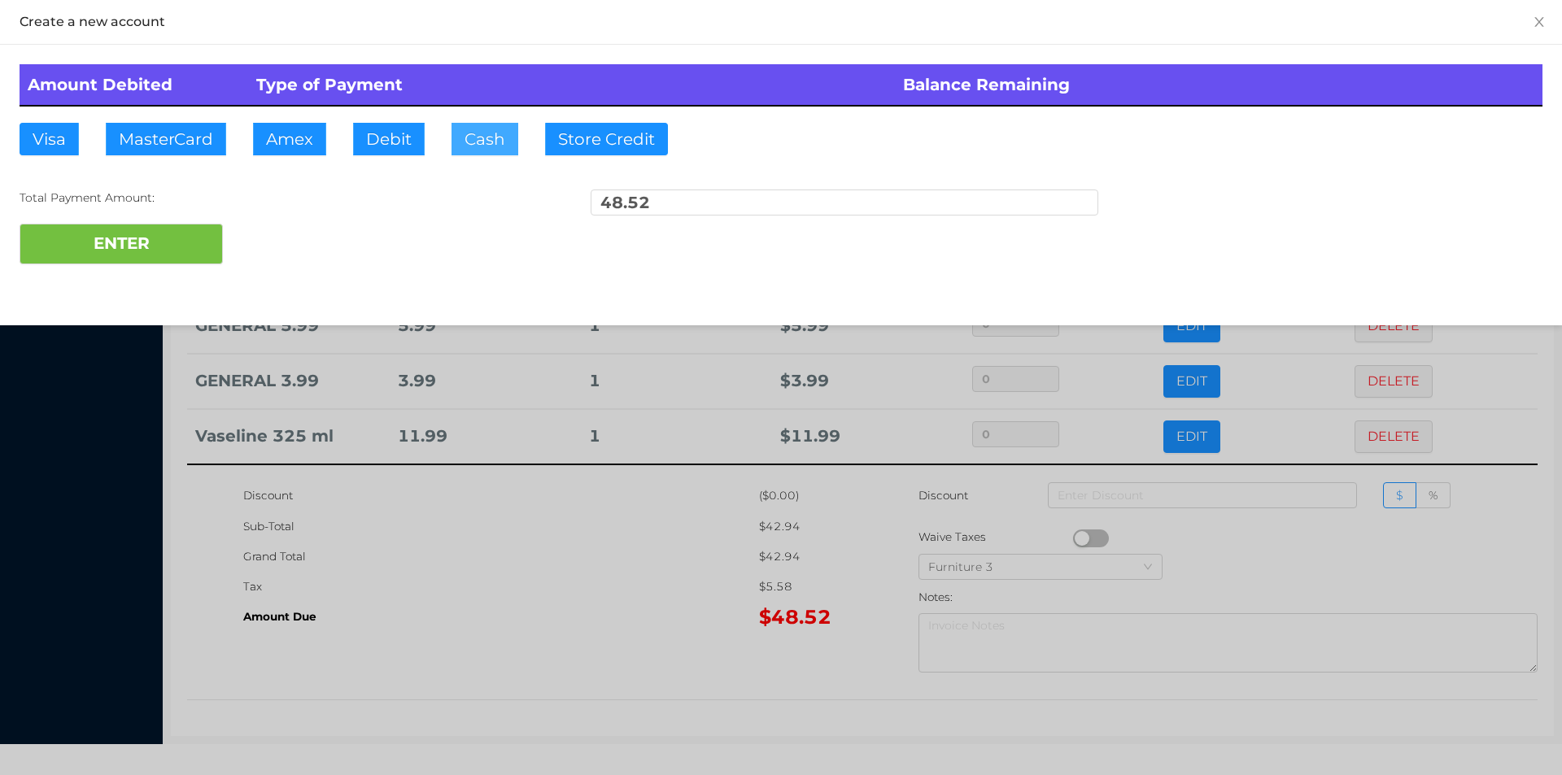
click at [487, 143] on button "Cash" at bounding box center [485, 139] width 67 height 33
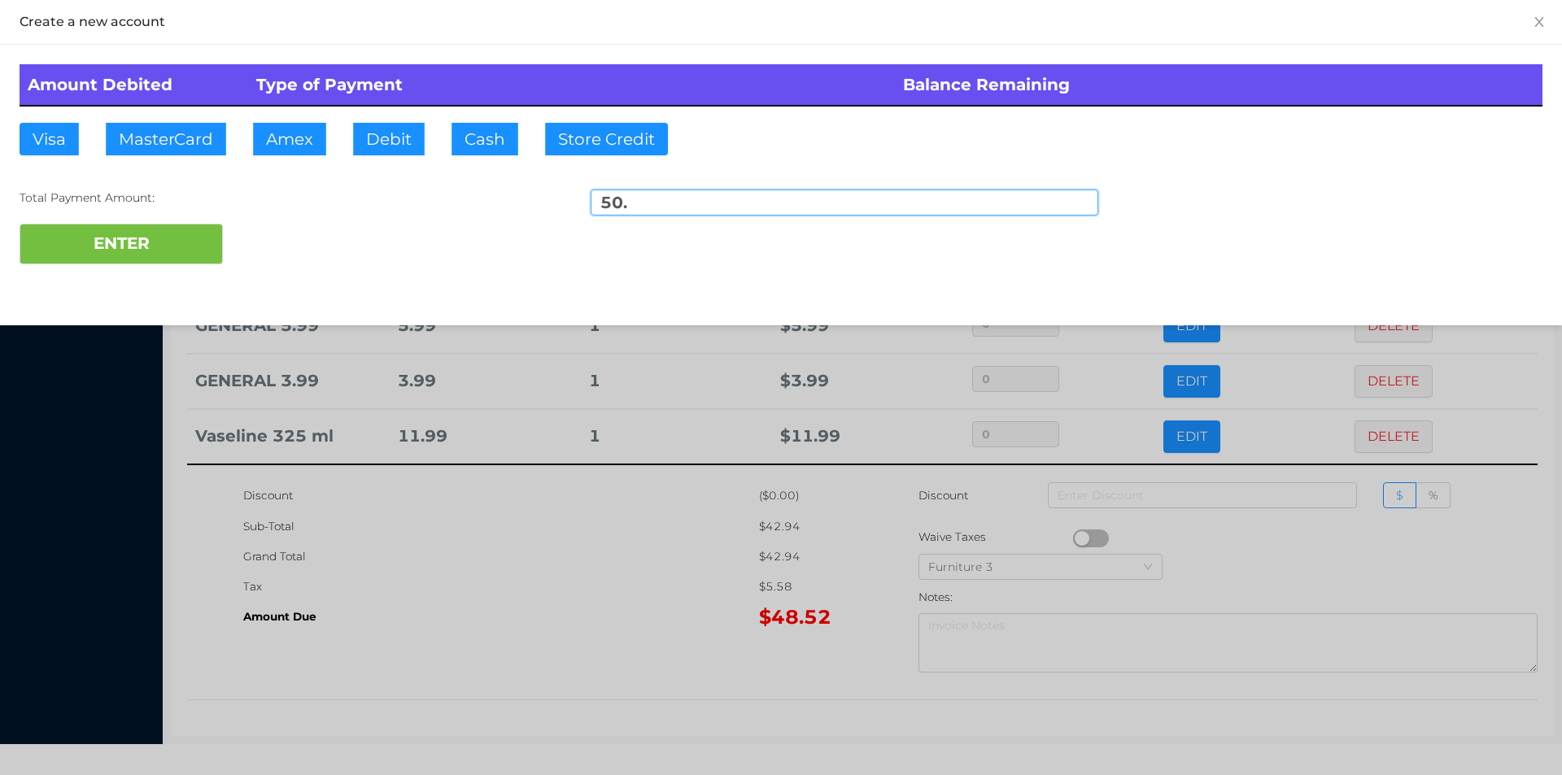
type input "50."
click at [180, 283] on div "Amount Debited Type of Payment Balance Remaining Visa MasterCard Amex Debit Cas…" at bounding box center [781, 164] width 1562 height 239
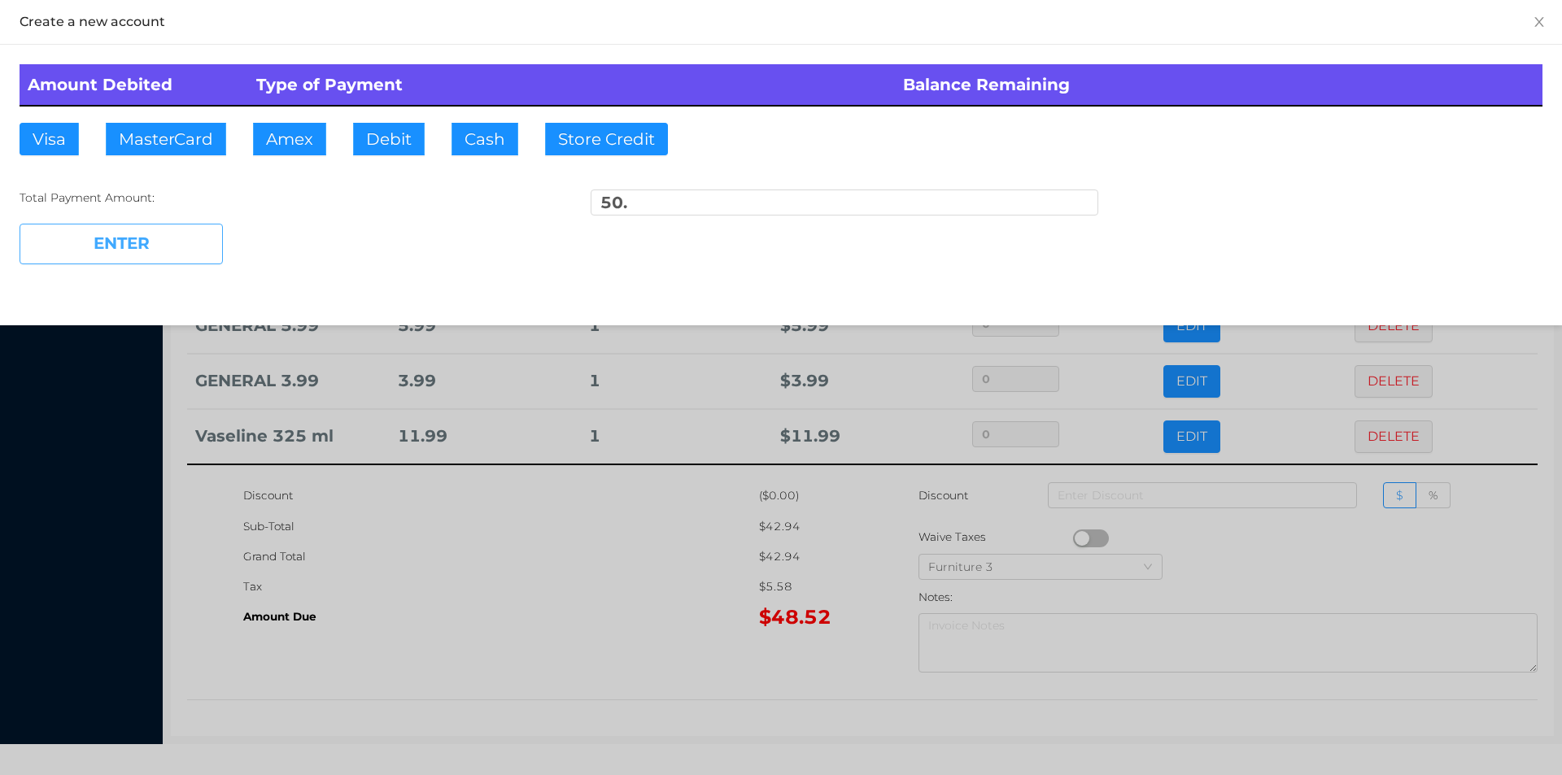
click at [145, 225] on button "ENTER" at bounding box center [121, 244] width 203 height 41
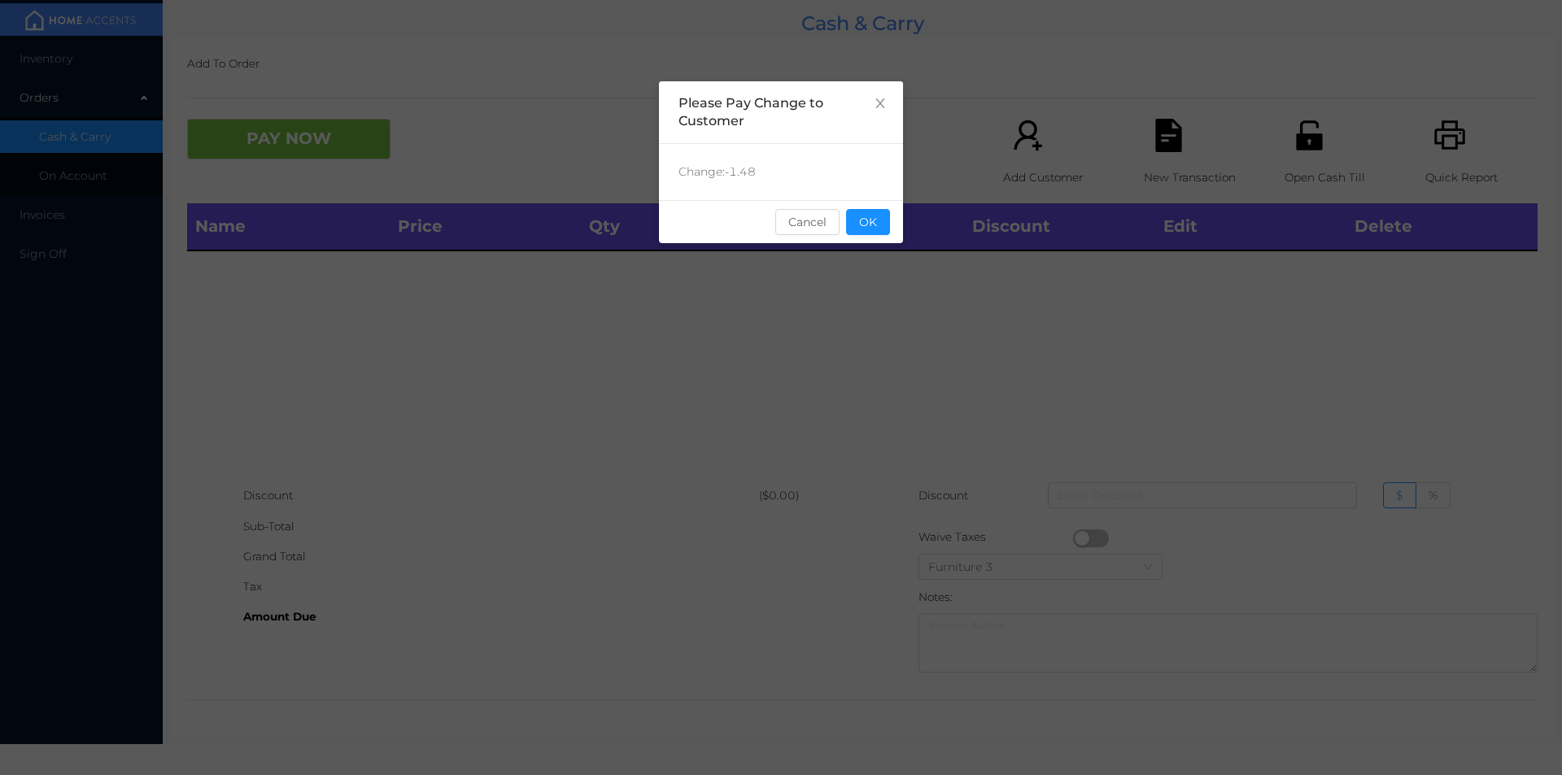
scroll to position [0, 0]
click at [882, 233] on button "OK" at bounding box center [868, 222] width 44 height 26
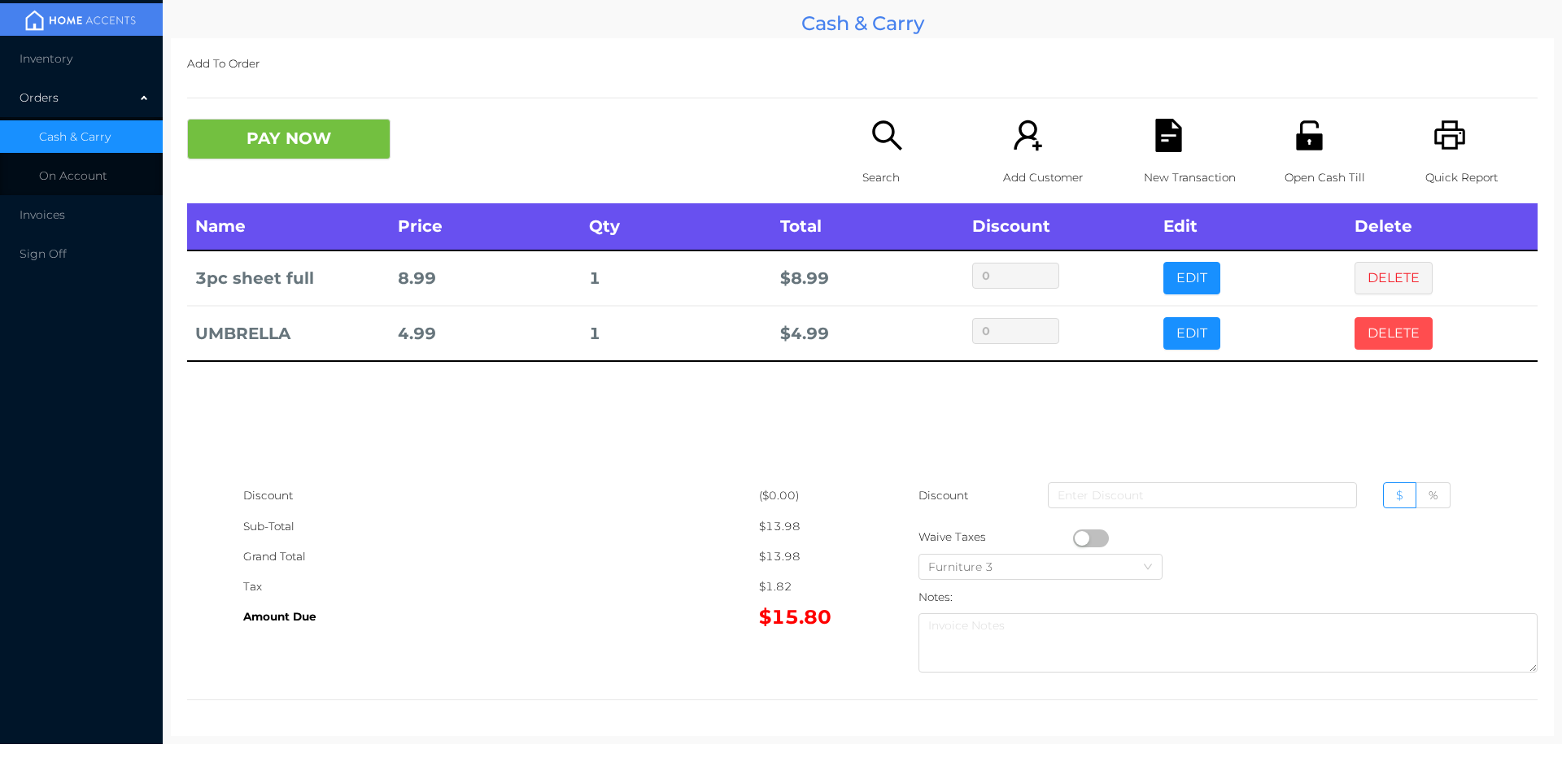
click at [1401, 322] on button "DELETE" at bounding box center [1394, 333] width 78 height 33
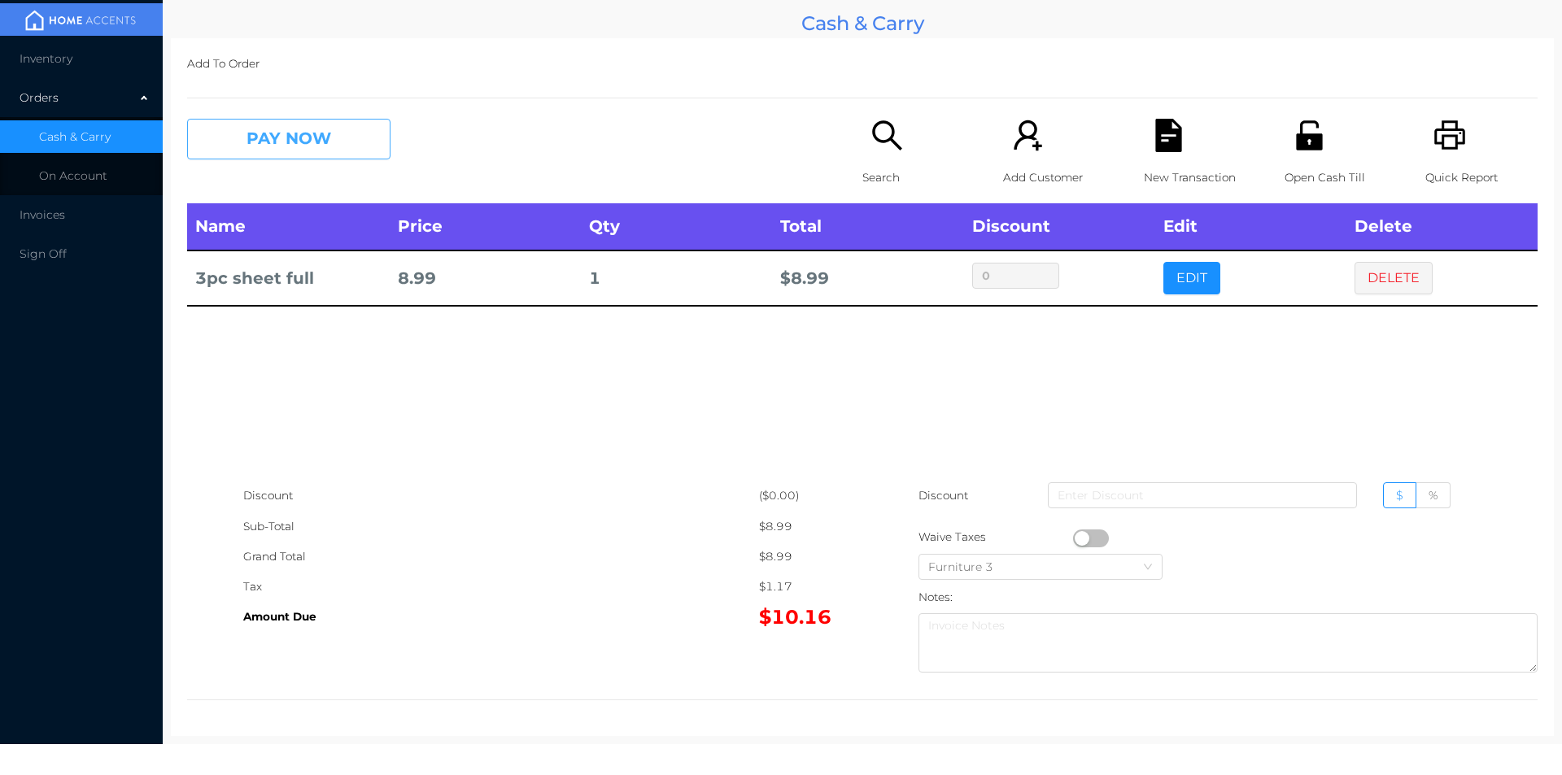
click at [348, 156] on button "PAY NOW" at bounding box center [288, 139] width 203 height 41
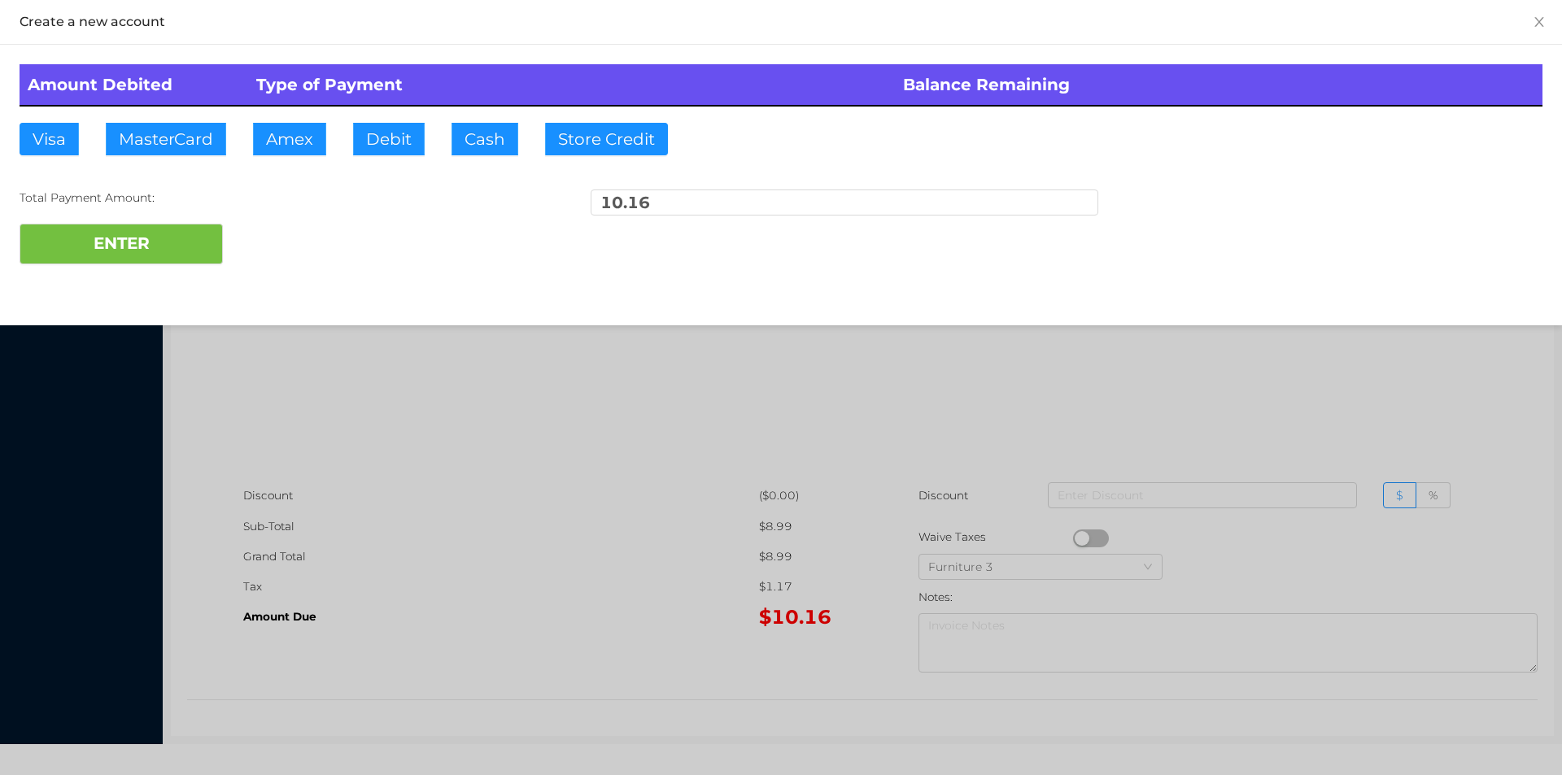
click at [290, 211] on div "Total Payment Amount: 10.16" at bounding box center [781, 207] width 1523 height 34
click at [1379, 400] on div at bounding box center [781, 387] width 1562 height 775
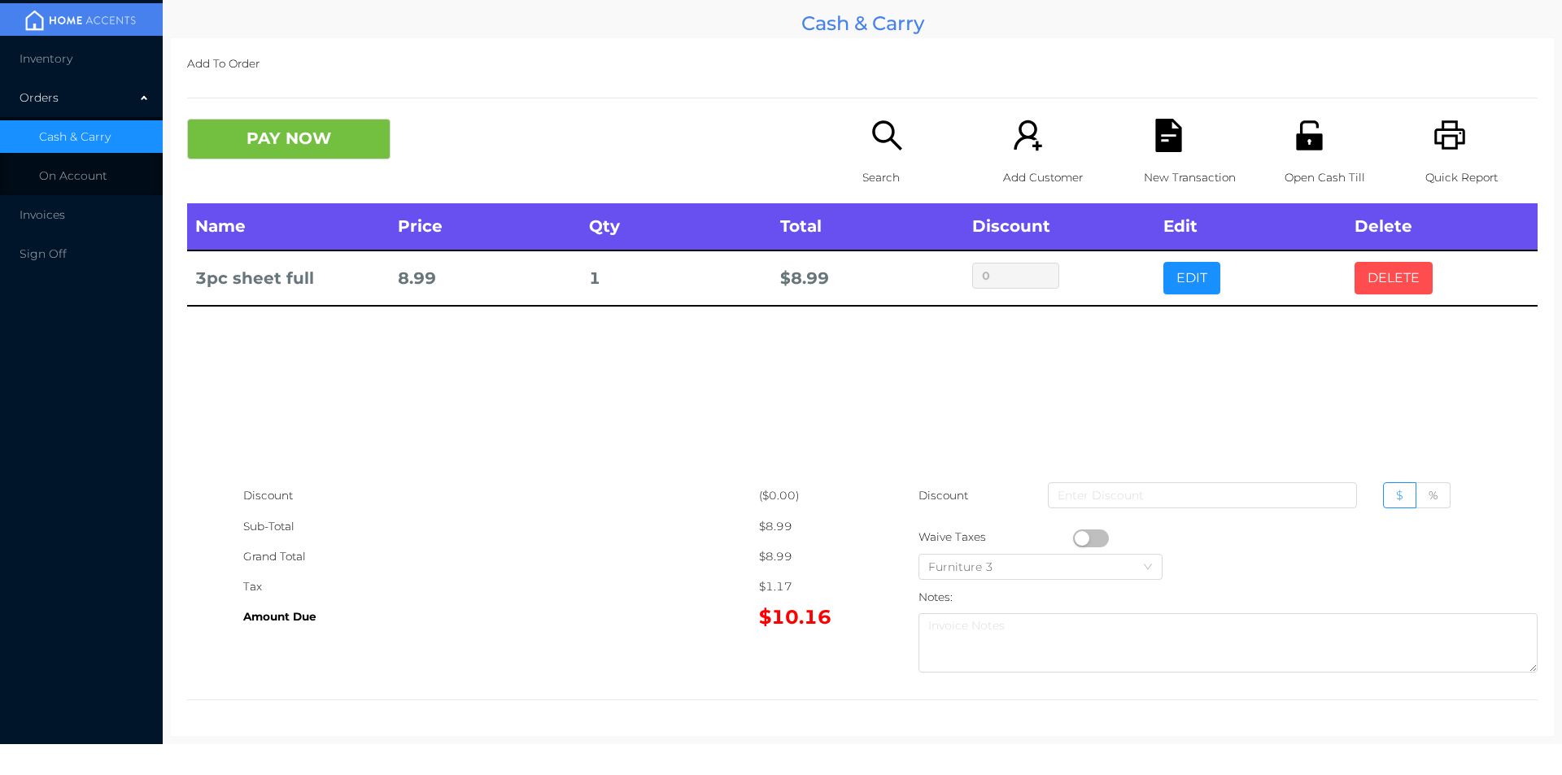
click at [1388, 284] on button "DELETE" at bounding box center [1394, 278] width 78 height 33
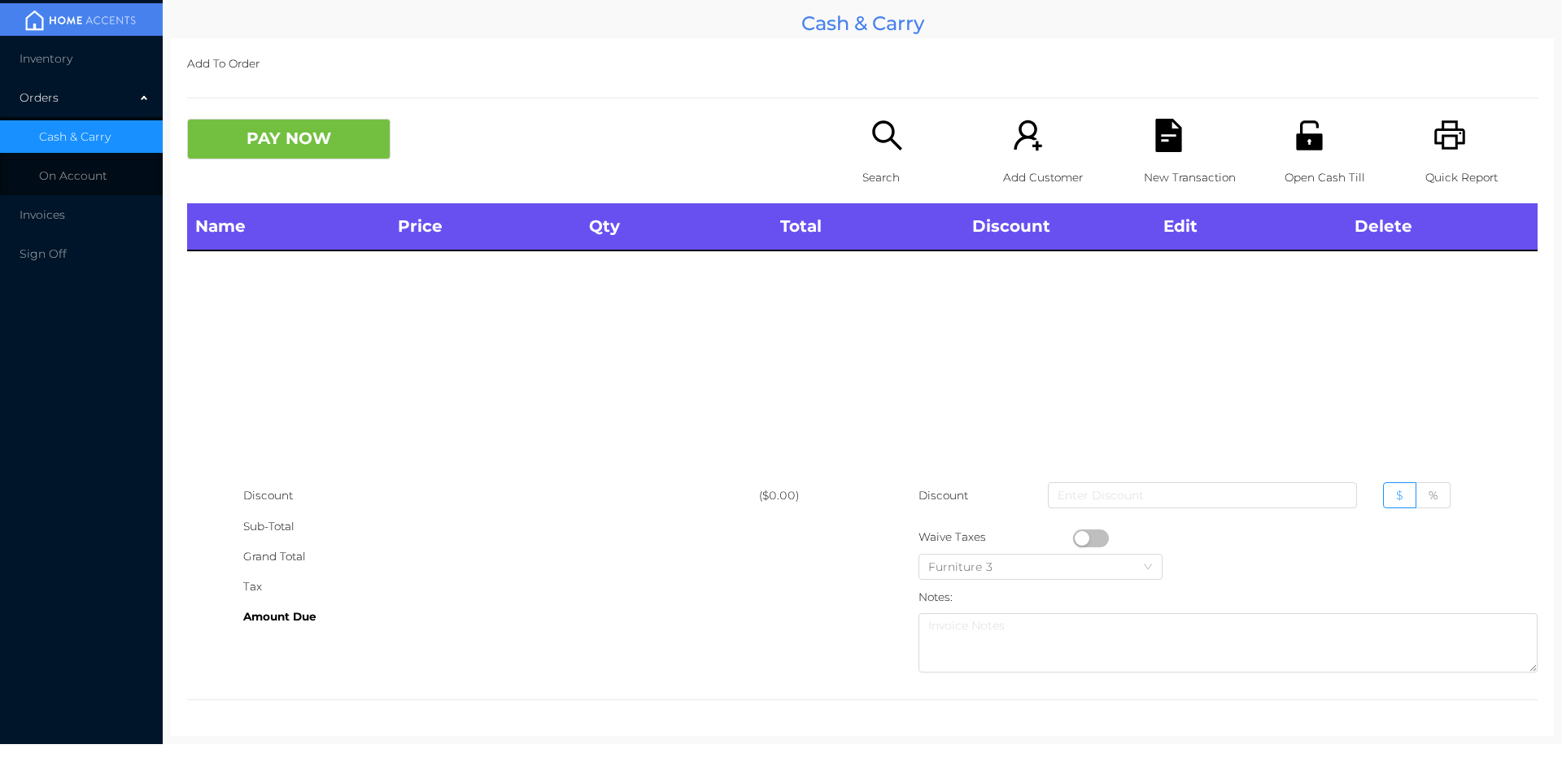
click at [1304, 163] on p "Open Cash Till" at bounding box center [1341, 178] width 112 height 30
click at [872, 129] on icon "icon: search" at bounding box center [886, 134] width 29 height 29
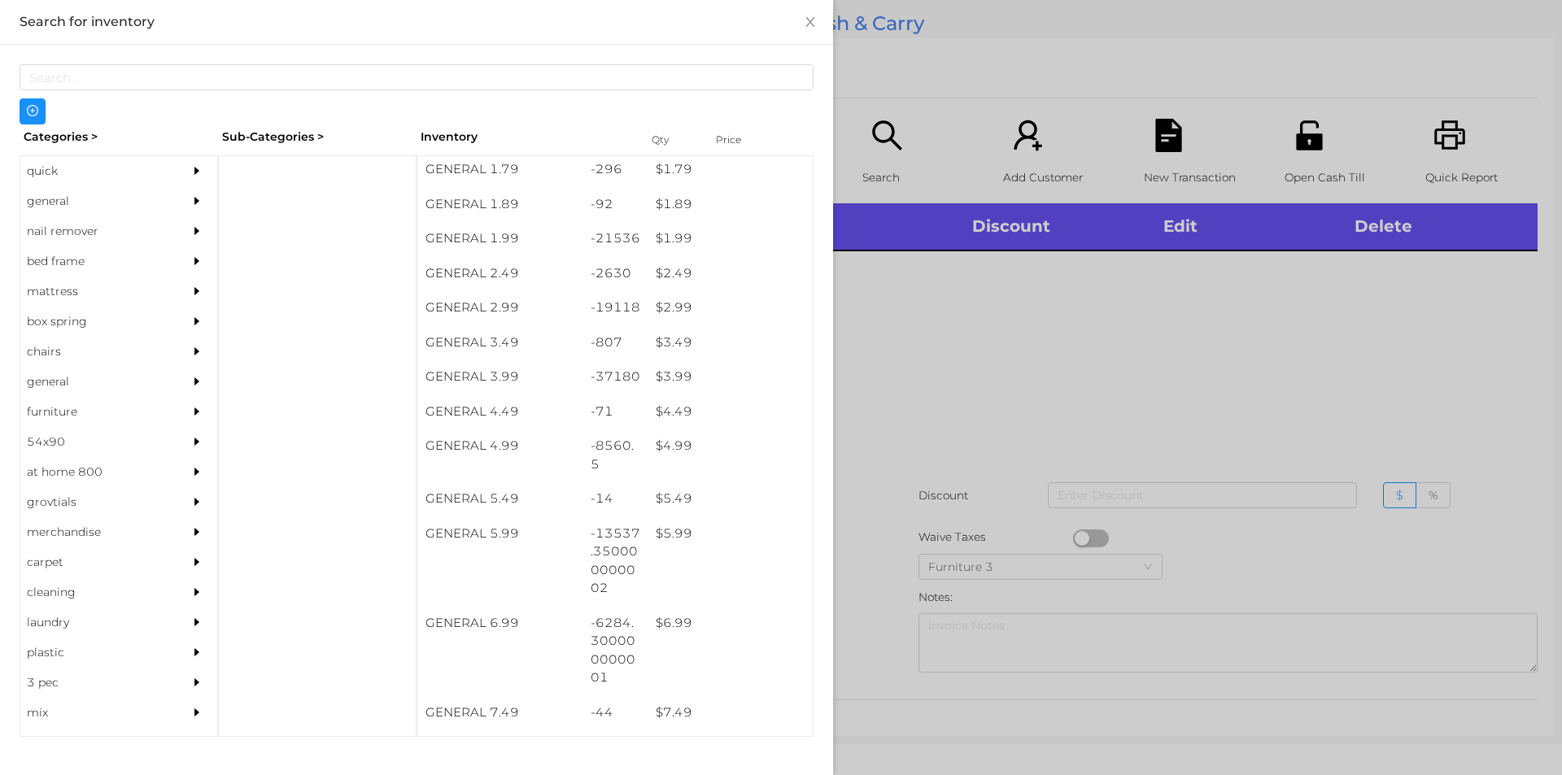
scroll to position [334, 0]
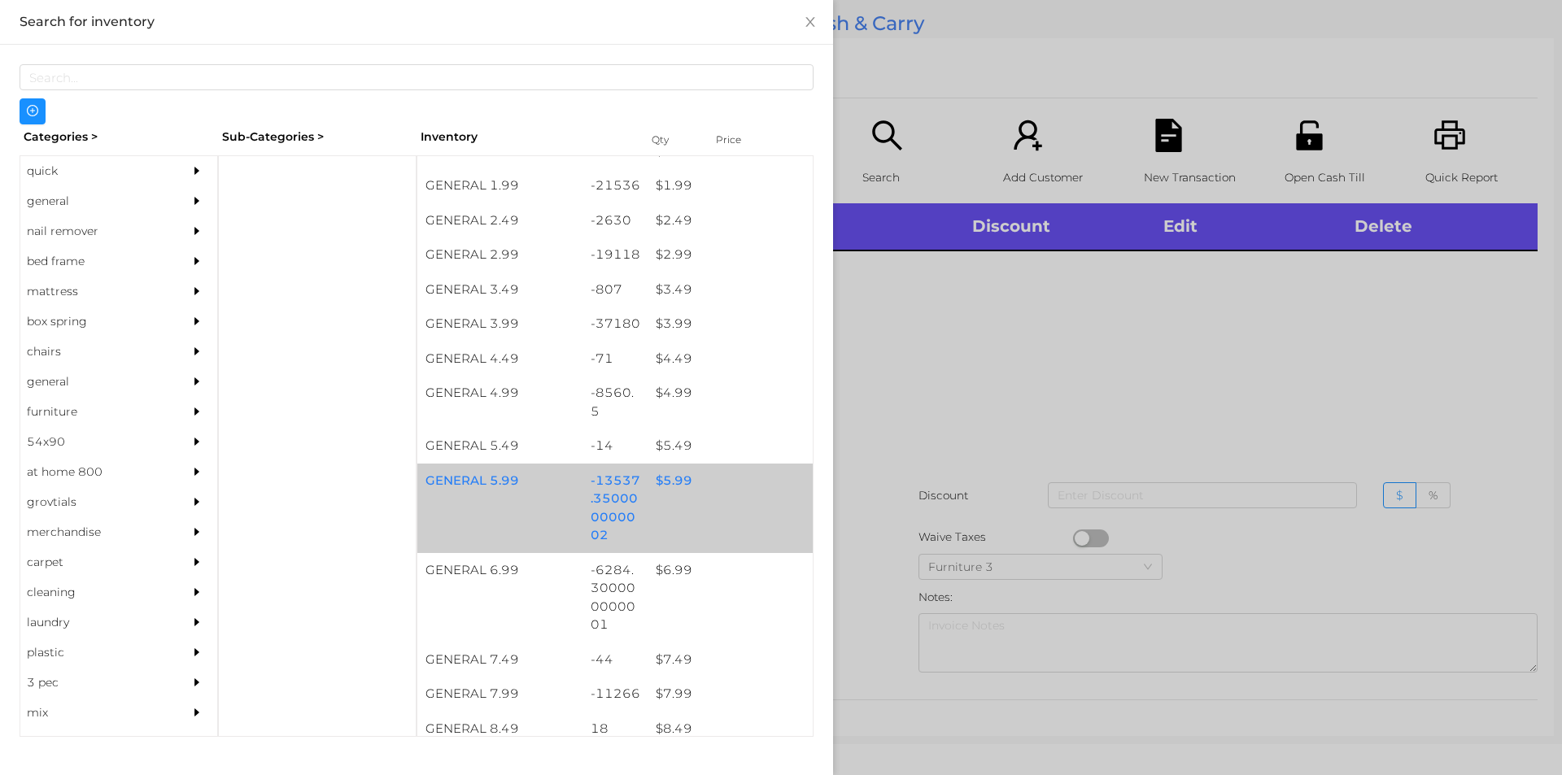
click at [639, 487] on div "-13537.350000000002" at bounding box center [616, 509] width 66 height 90
click at [648, 493] on div "$ 5.99" at bounding box center [730, 481] width 165 height 35
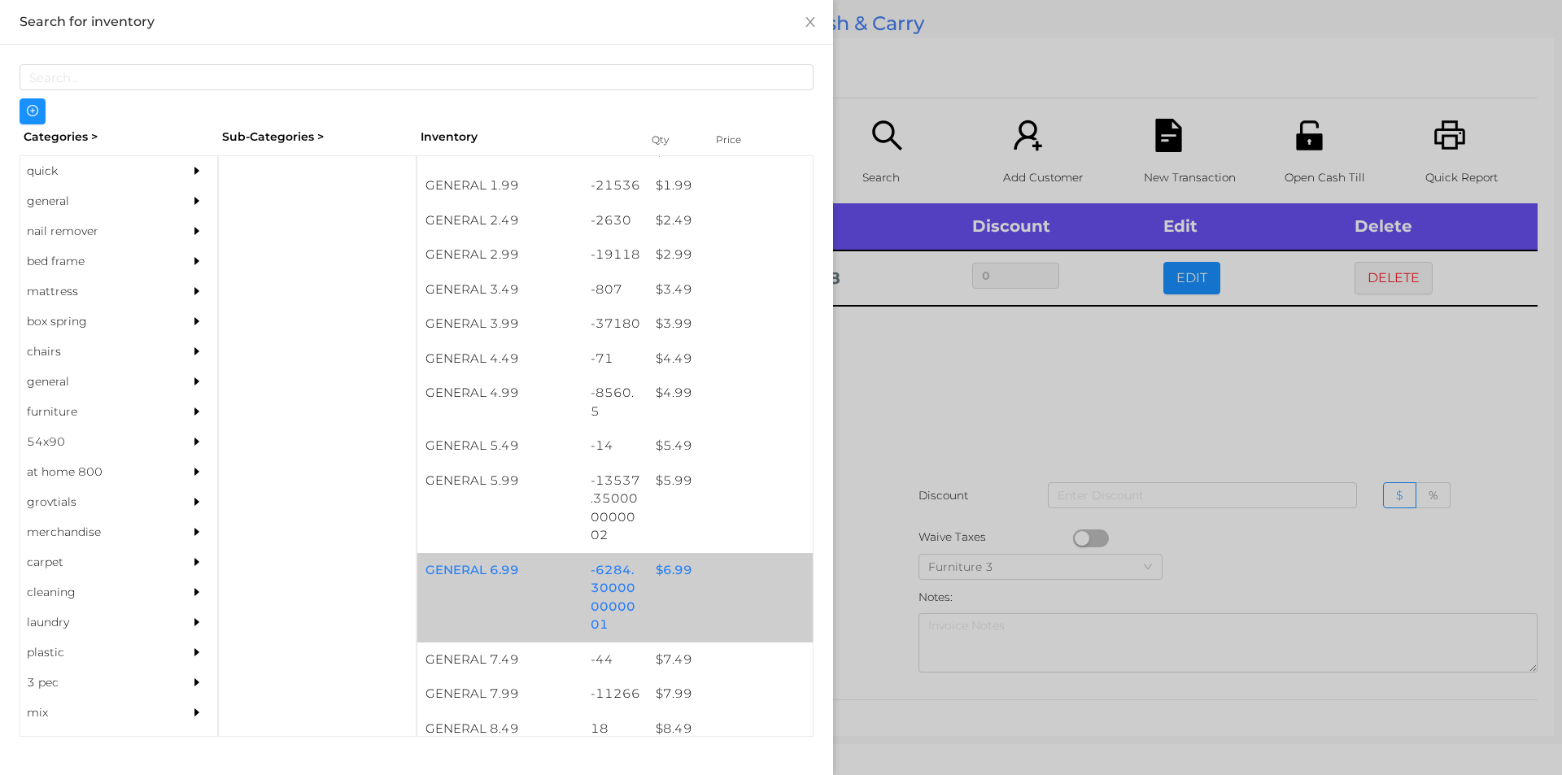
click at [635, 582] on div "-6284.300000000001" at bounding box center [616, 598] width 66 height 90
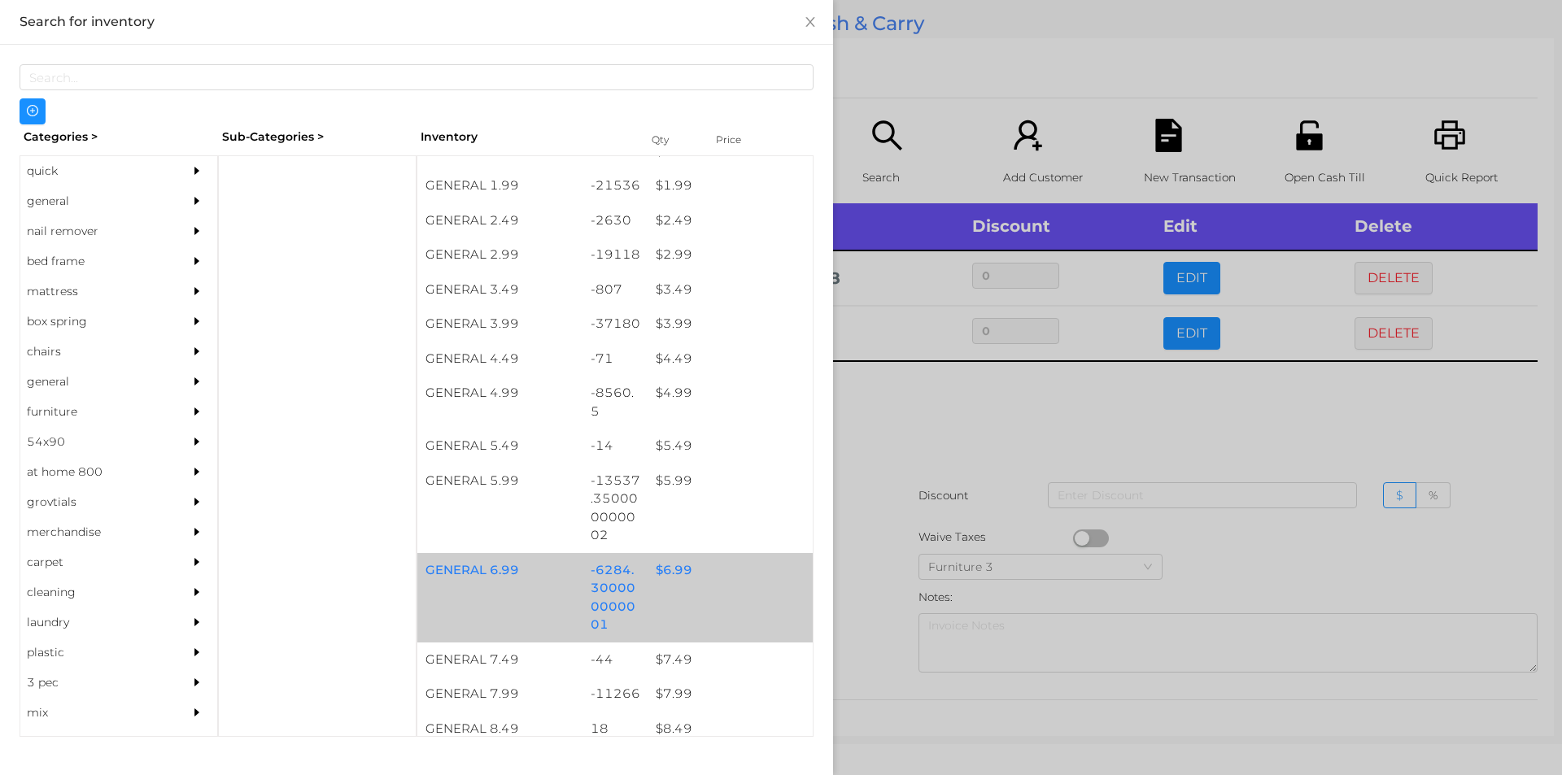
click at [625, 579] on div "-6284.300000000001" at bounding box center [616, 598] width 66 height 90
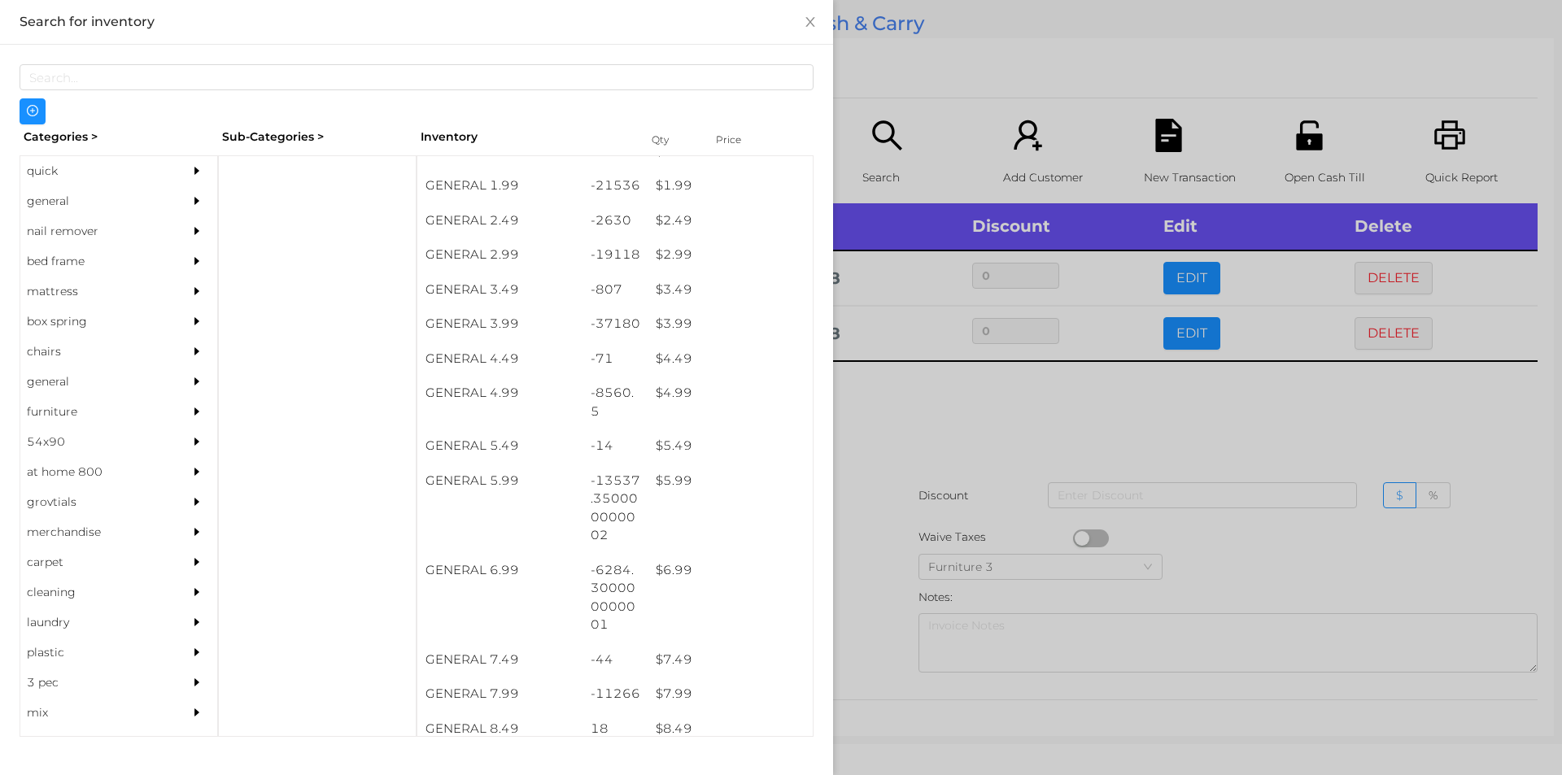
click at [902, 513] on div at bounding box center [781, 387] width 1562 height 775
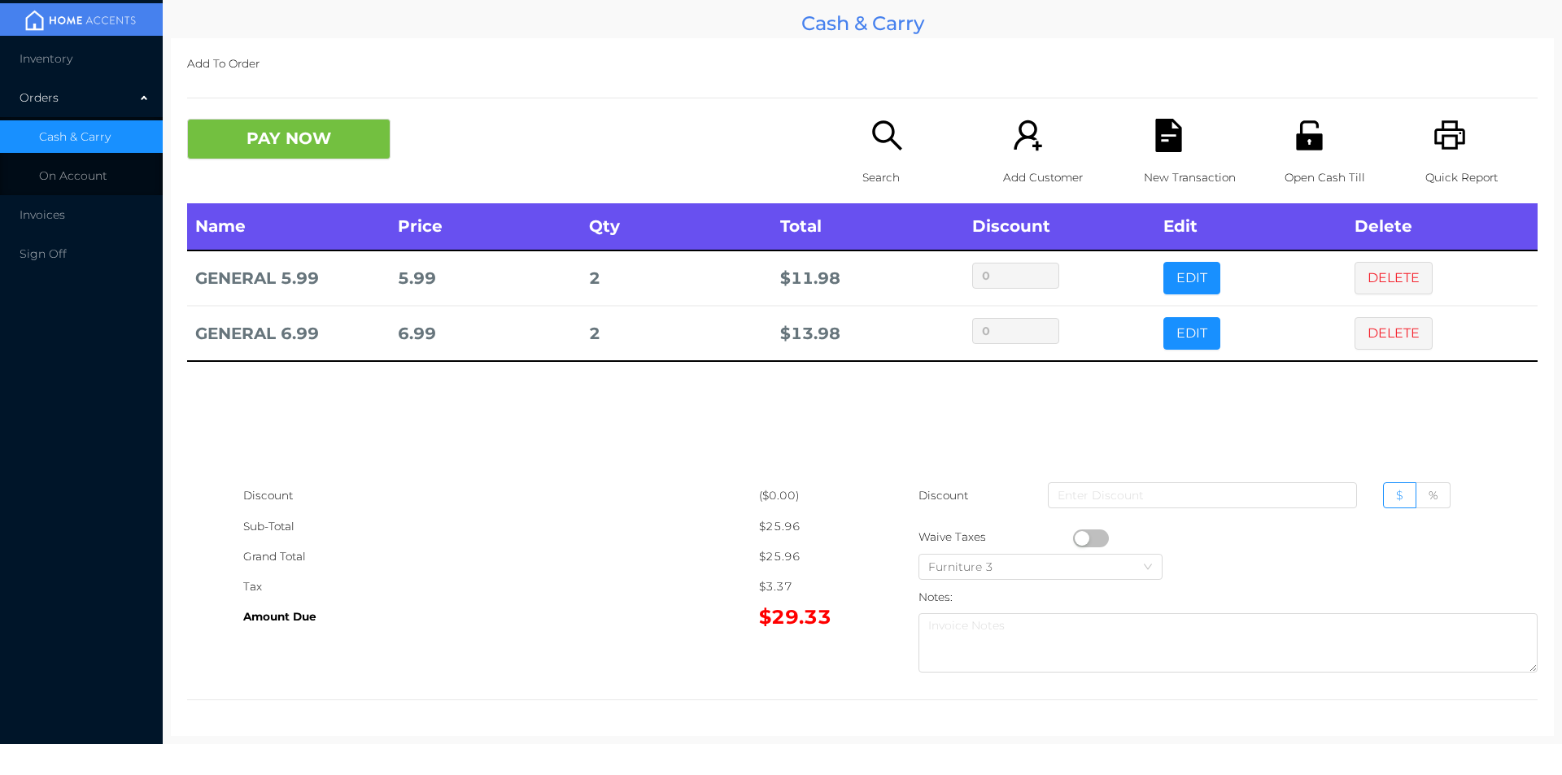
click at [1308, 153] on div "Open Cash Till" at bounding box center [1341, 161] width 112 height 85
click at [1154, 142] on icon "icon: file-text" at bounding box center [1168, 135] width 33 height 33
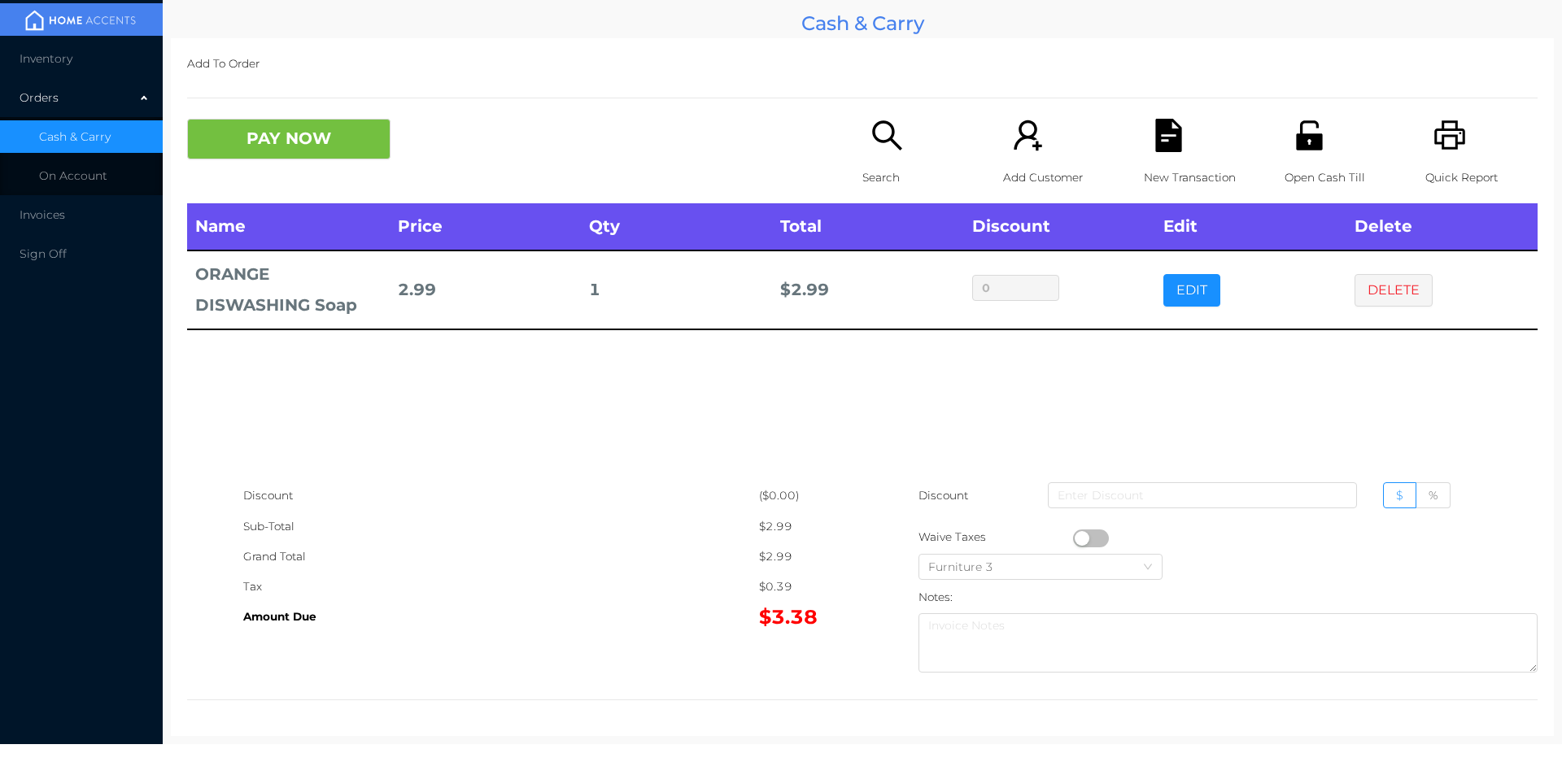
click at [280, 128] on button "PAY NOW" at bounding box center [288, 139] width 203 height 41
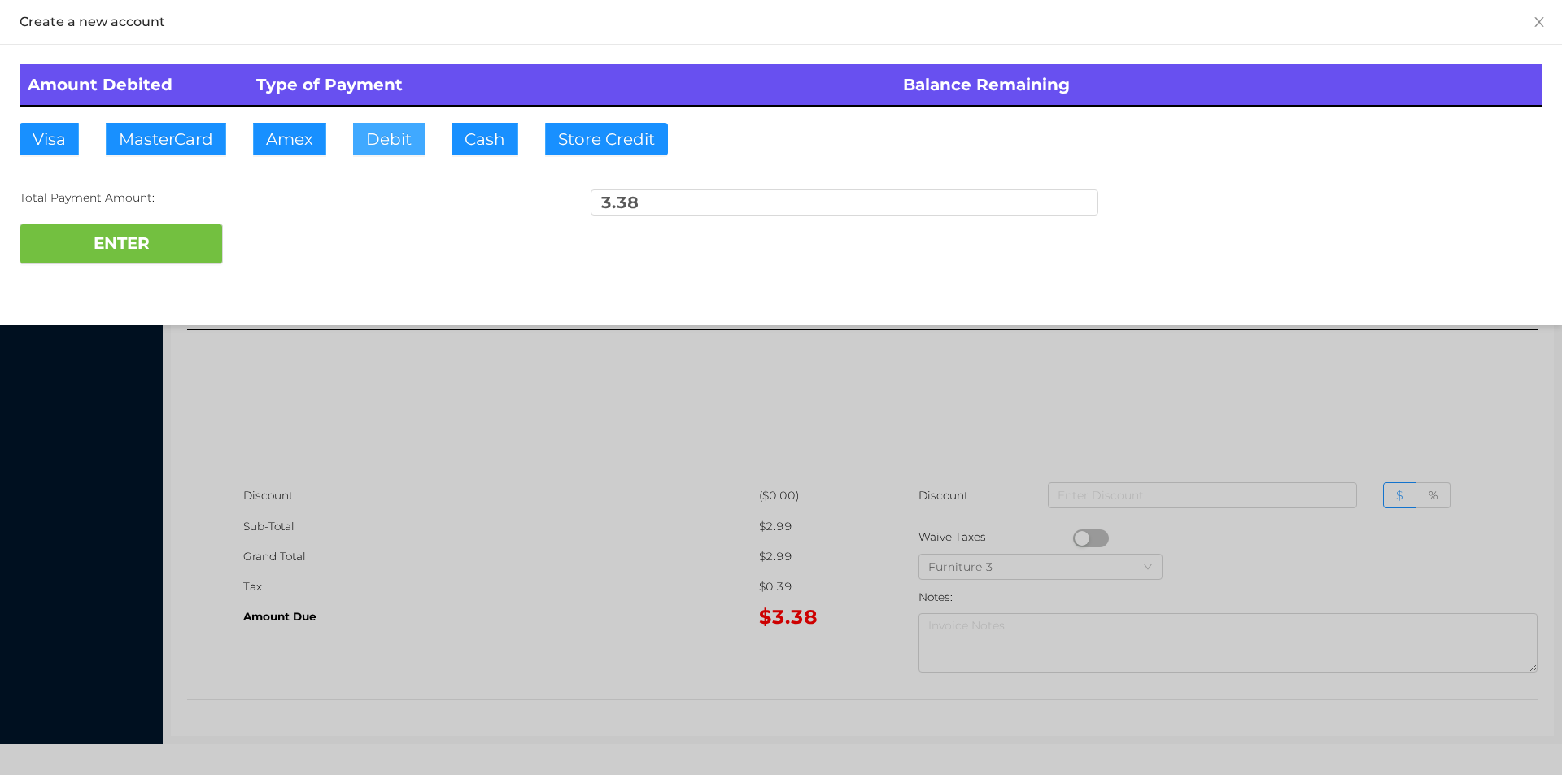
click at [395, 140] on button "Debit" at bounding box center [389, 139] width 72 height 33
click at [167, 247] on button "ENTER" at bounding box center [121, 244] width 203 height 41
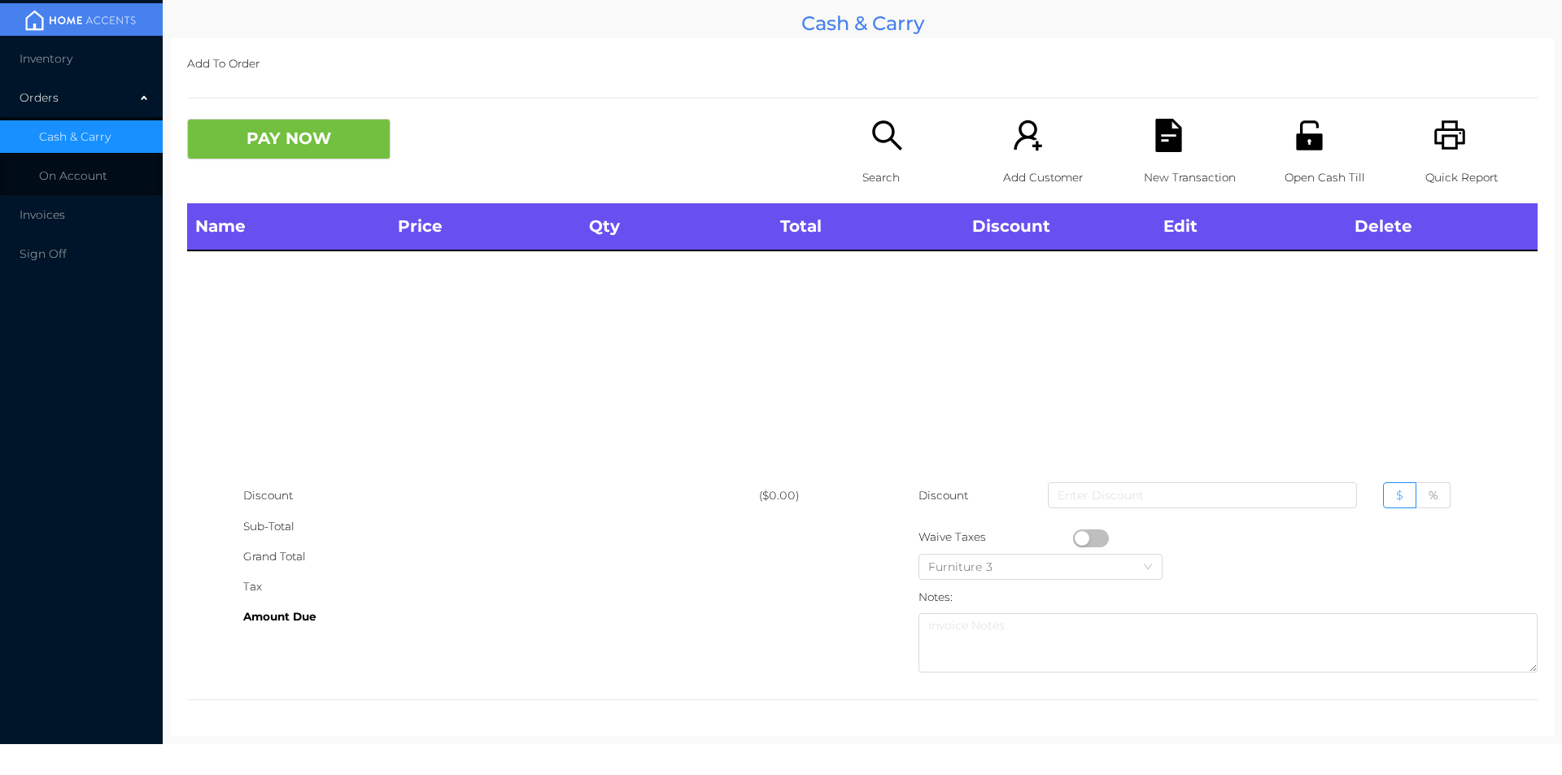
click at [1316, 147] on icon "icon: unlock" at bounding box center [1309, 135] width 33 height 33
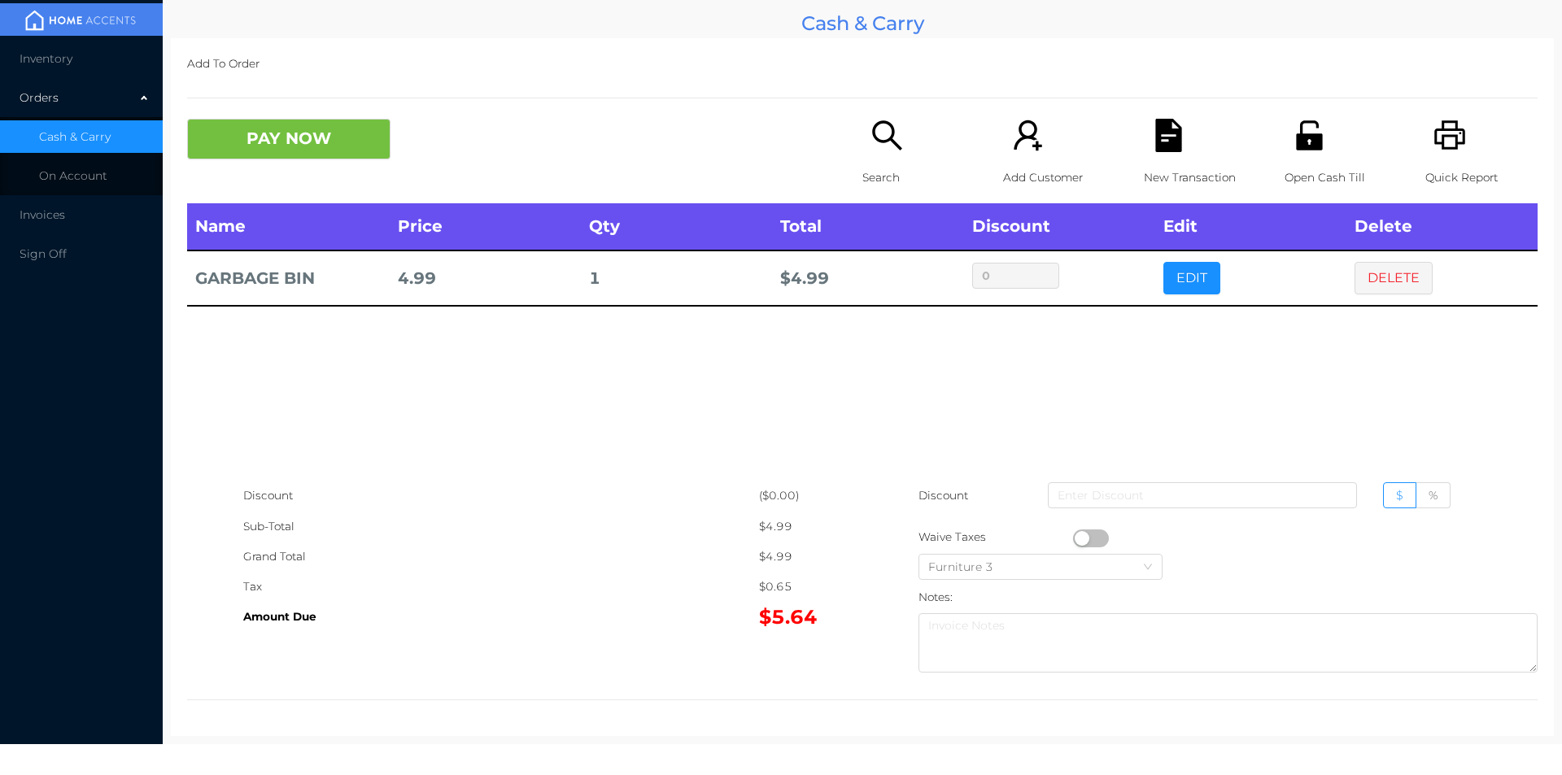
click at [1155, 142] on icon "icon: file-text" at bounding box center [1168, 135] width 26 height 33
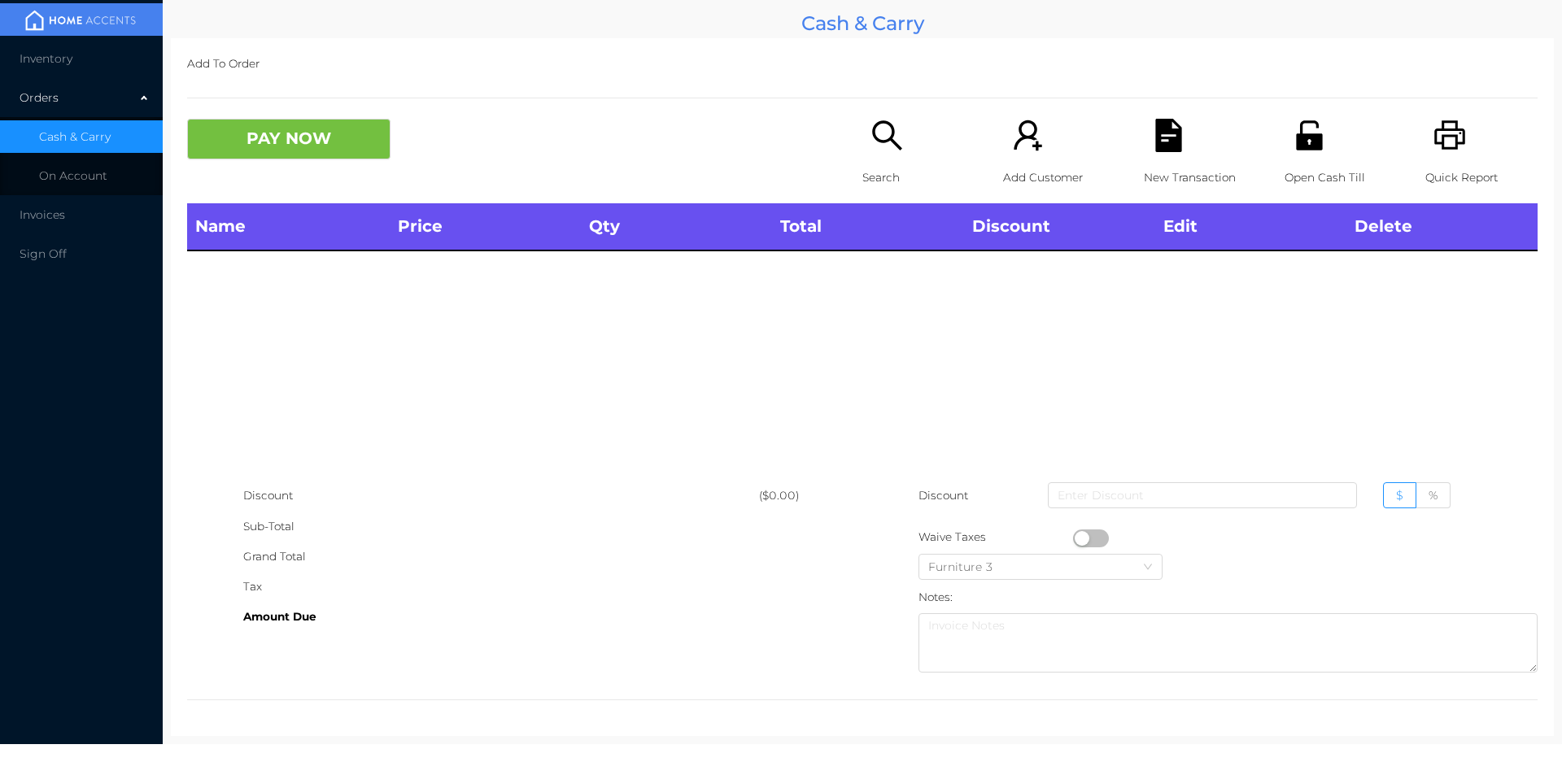
click at [1321, 127] on div "Open Cash Till" at bounding box center [1341, 161] width 112 height 85
click at [1315, 144] on icon "icon: unlock" at bounding box center [1309, 135] width 33 height 33
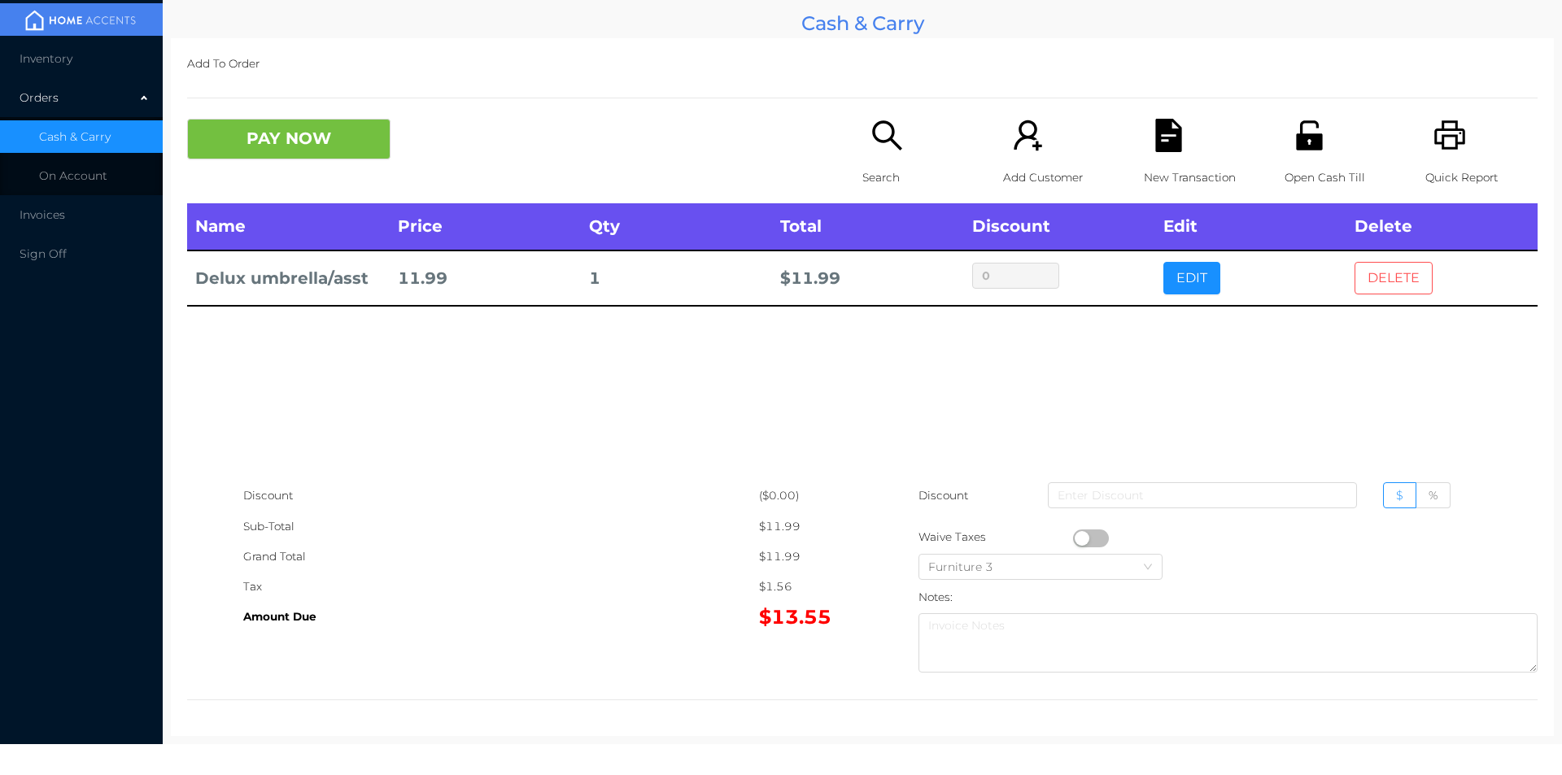
click at [1398, 266] on button "DELETE" at bounding box center [1394, 278] width 78 height 33
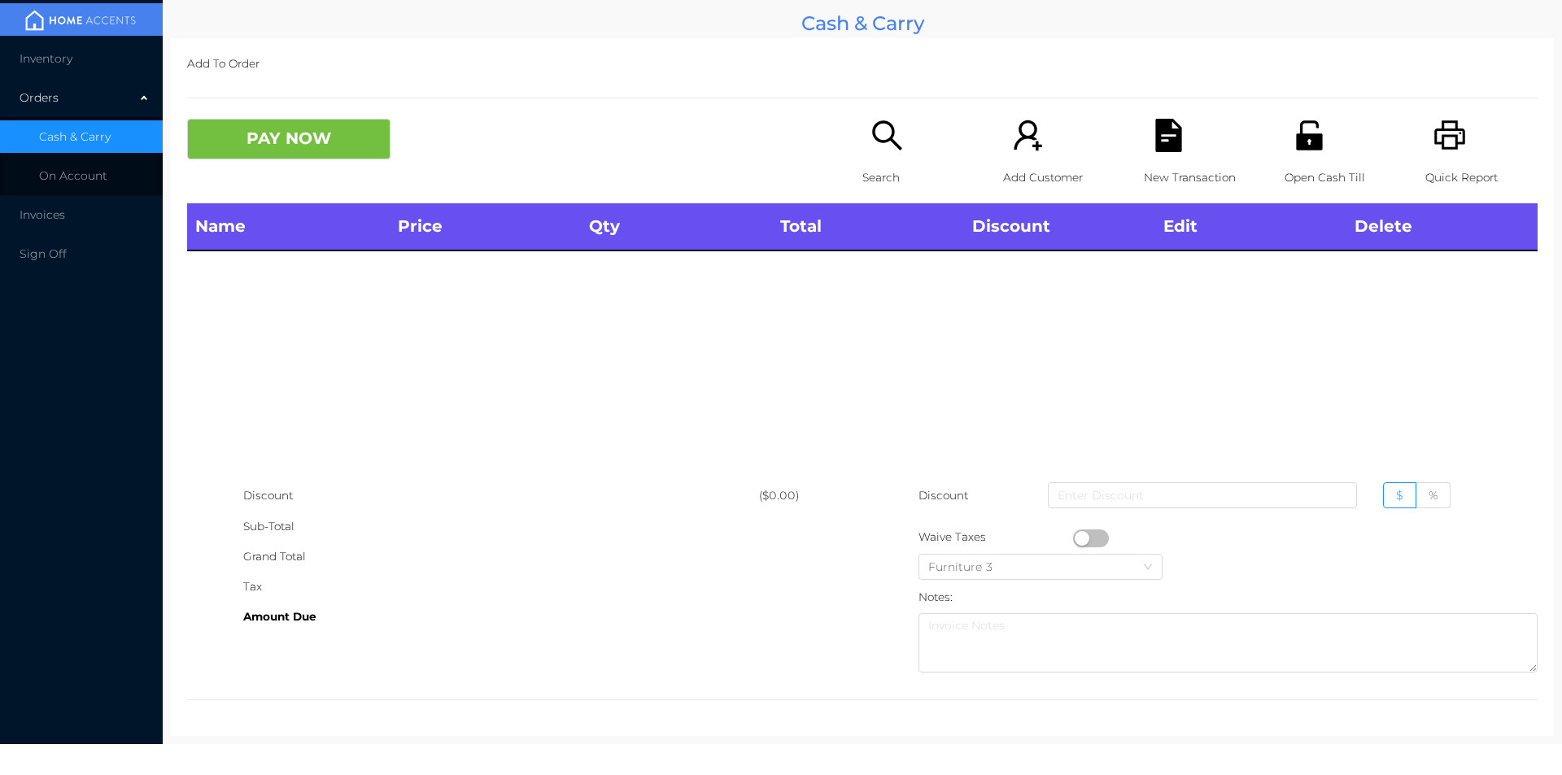
click at [881, 185] on p "Search" at bounding box center [919, 178] width 112 height 30
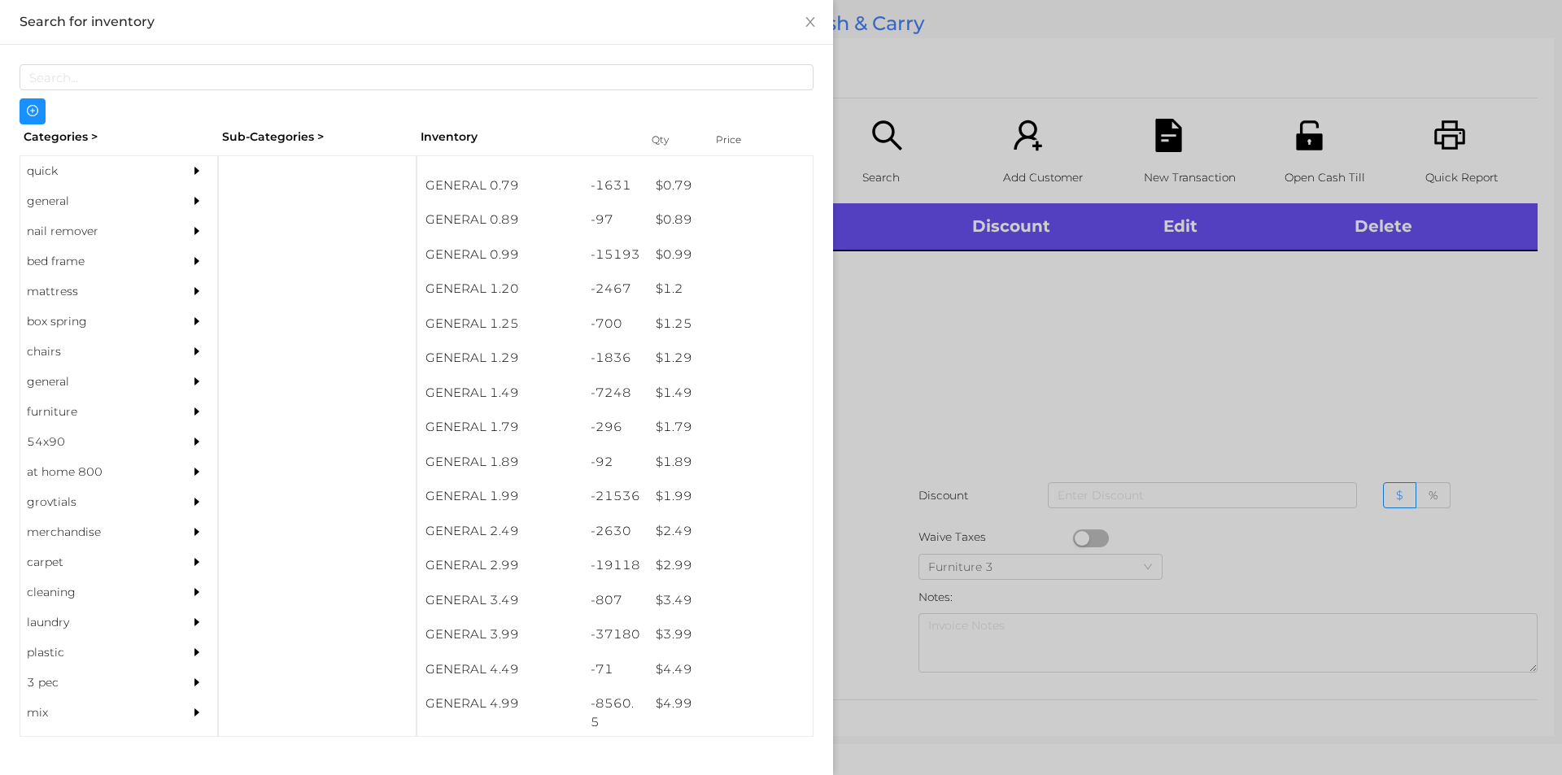
scroll to position [23, 0]
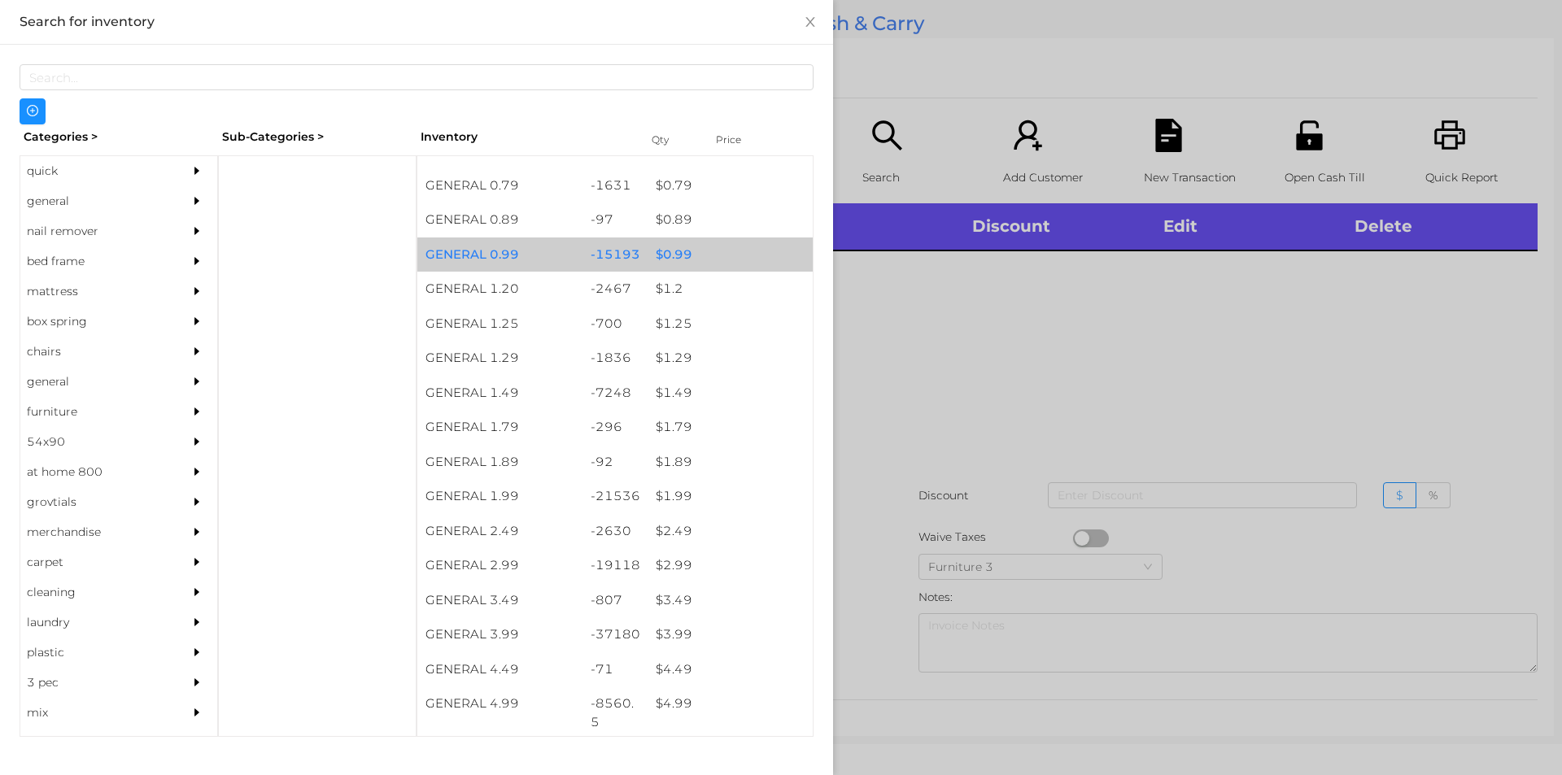
click at [731, 257] on div "$ 0.99" at bounding box center [730, 255] width 165 height 35
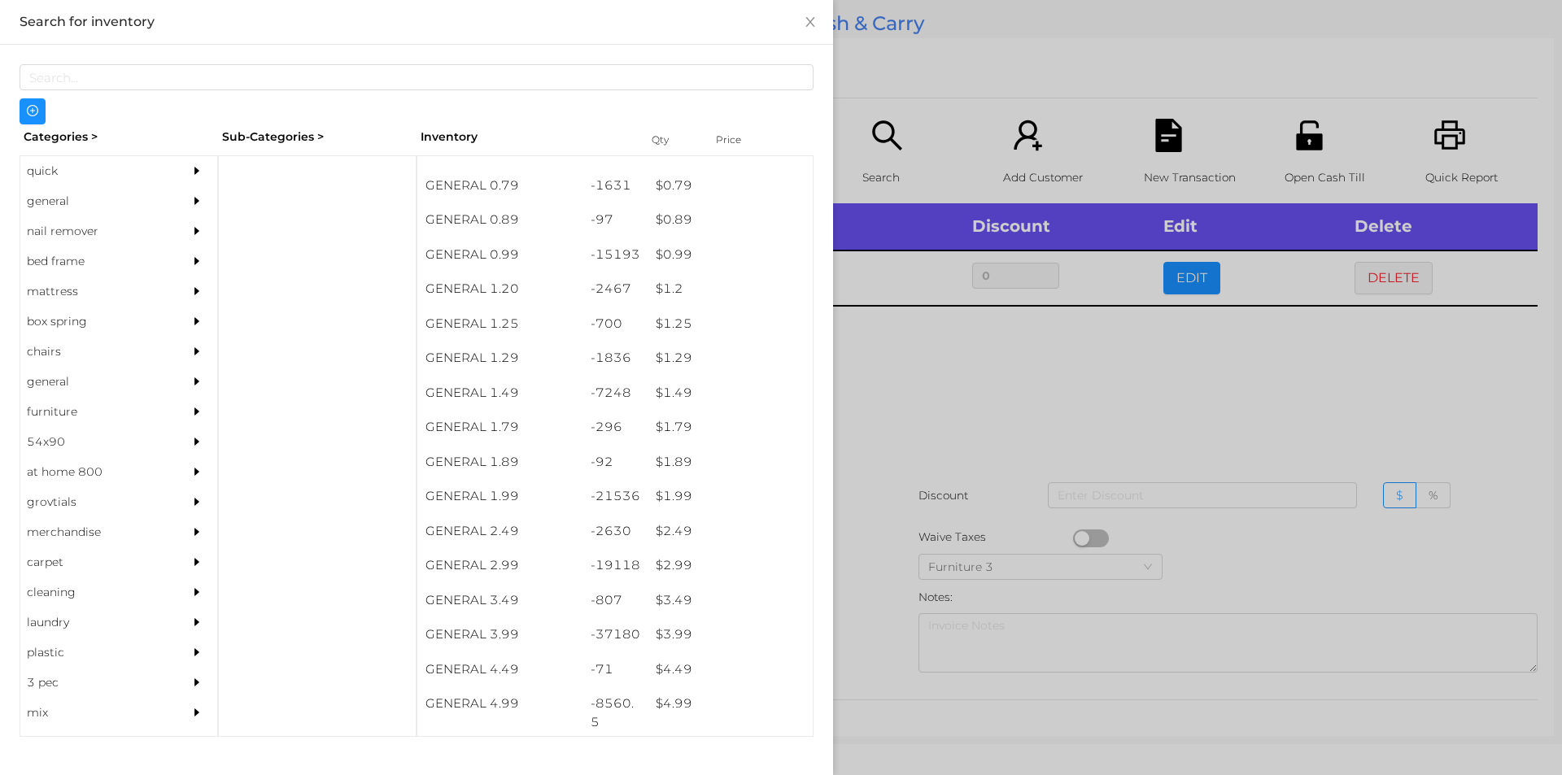
click at [898, 436] on div at bounding box center [781, 387] width 1562 height 775
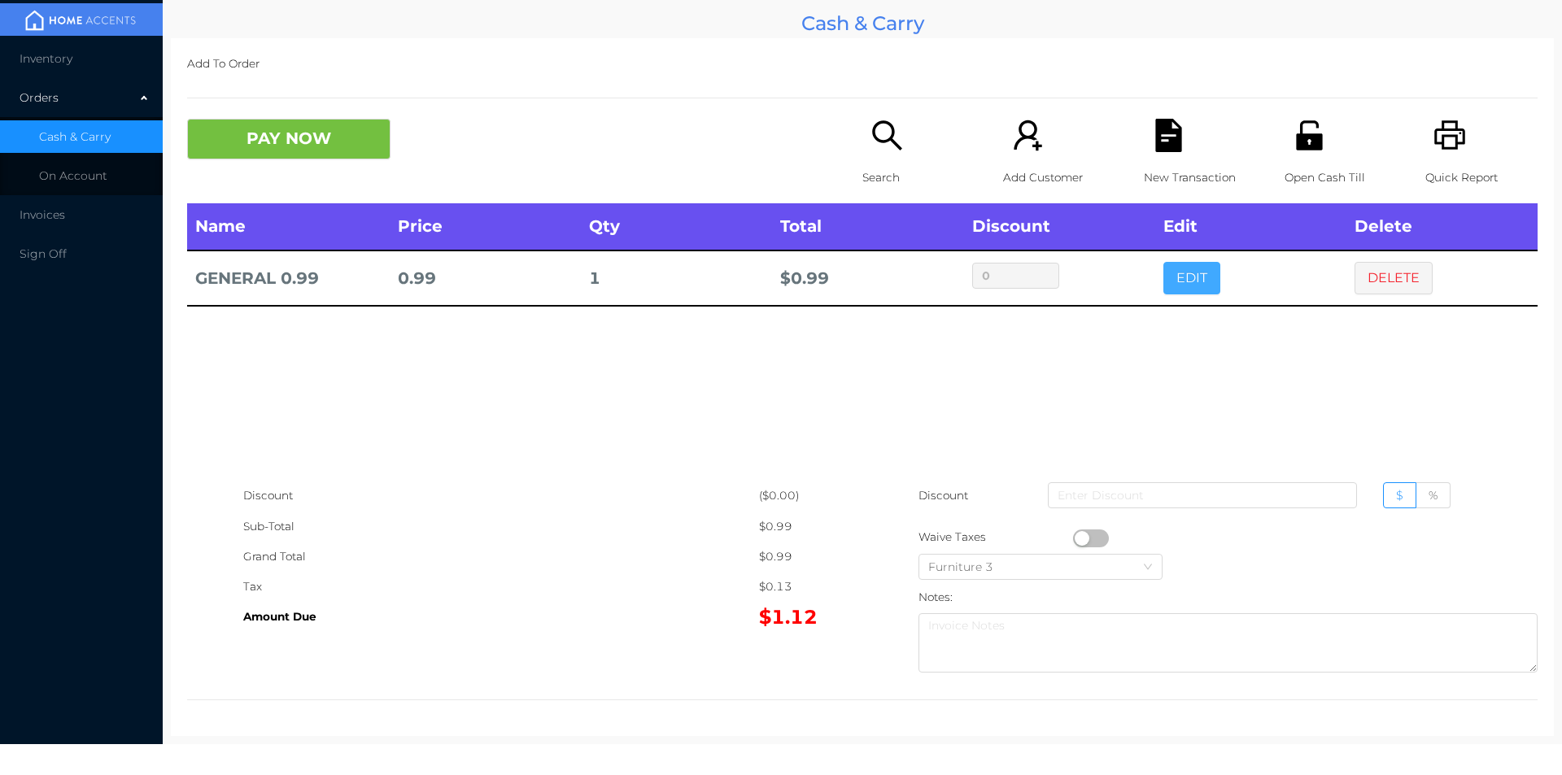
click at [1177, 277] on button "EDIT" at bounding box center [1192, 278] width 57 height 33
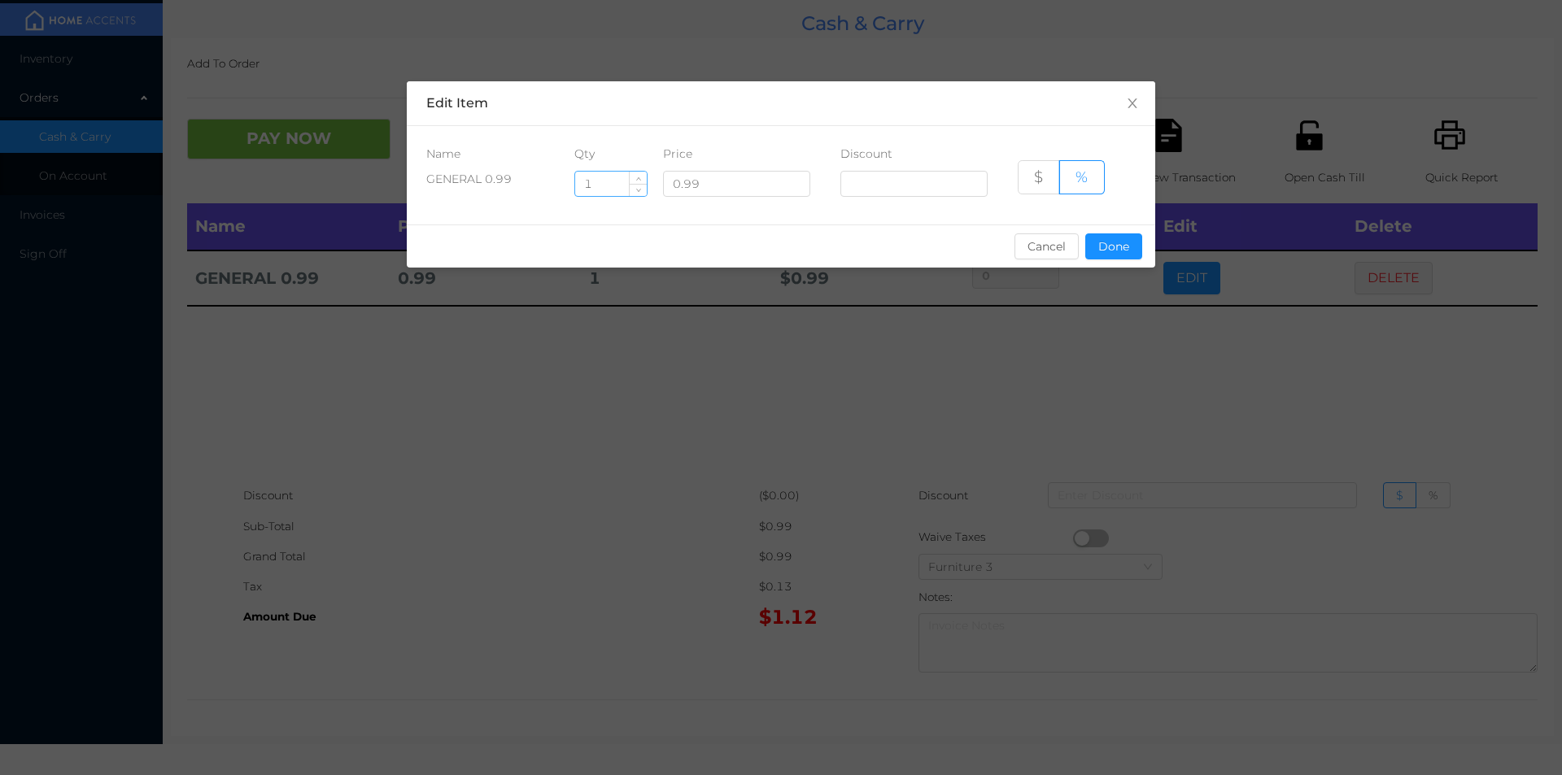
click at [616, 182] on input "1" at bounding box center [611, 184] width 72 height 24
type input "13"
click at [1101, 241] on button "Done" at bounding box center [1113, 247] width 57 height 26
type input "0%"
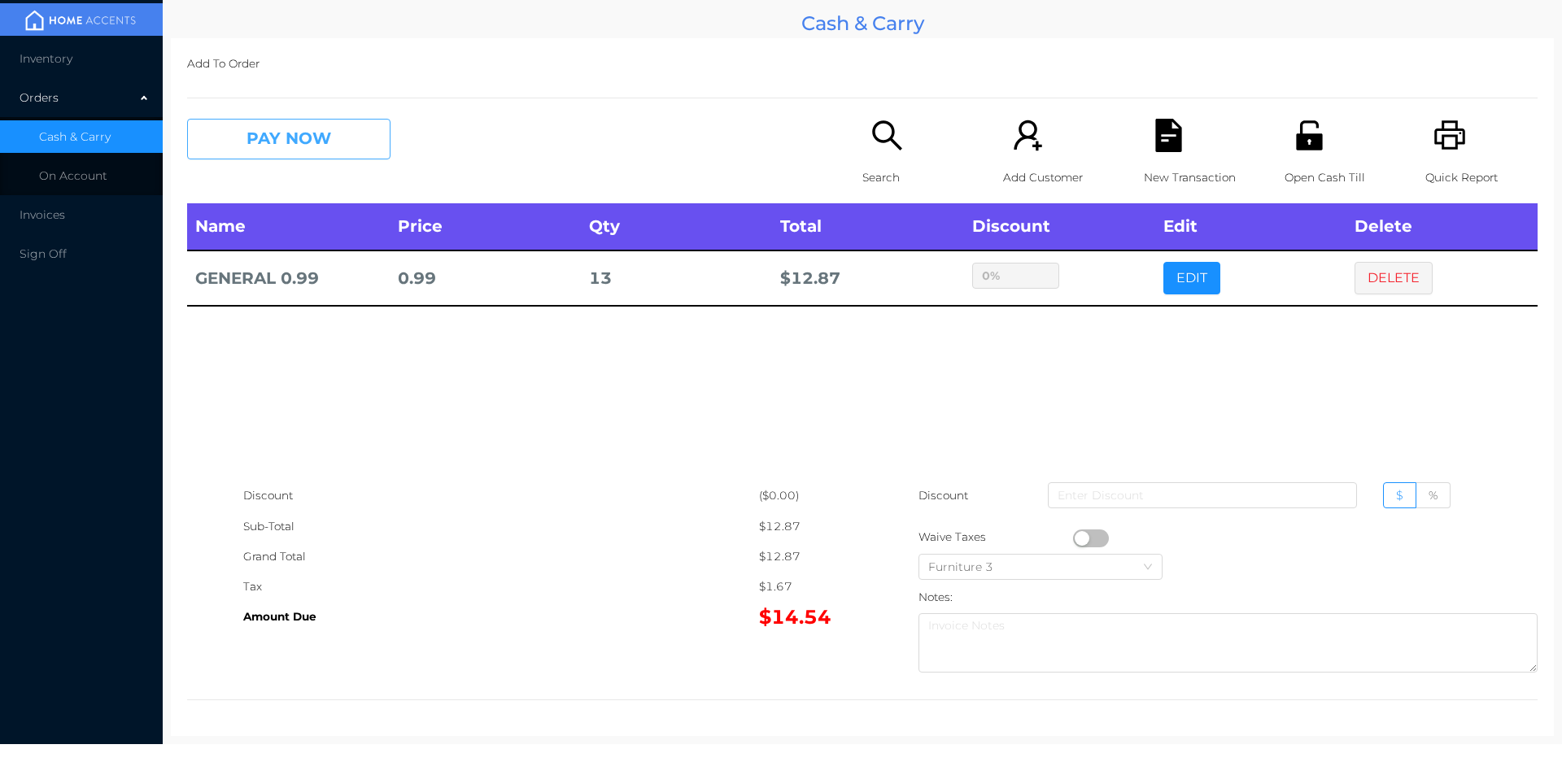
click at [284, 119] on button "PAY NOW" at bounding box center [288, 139] width 203 height 41
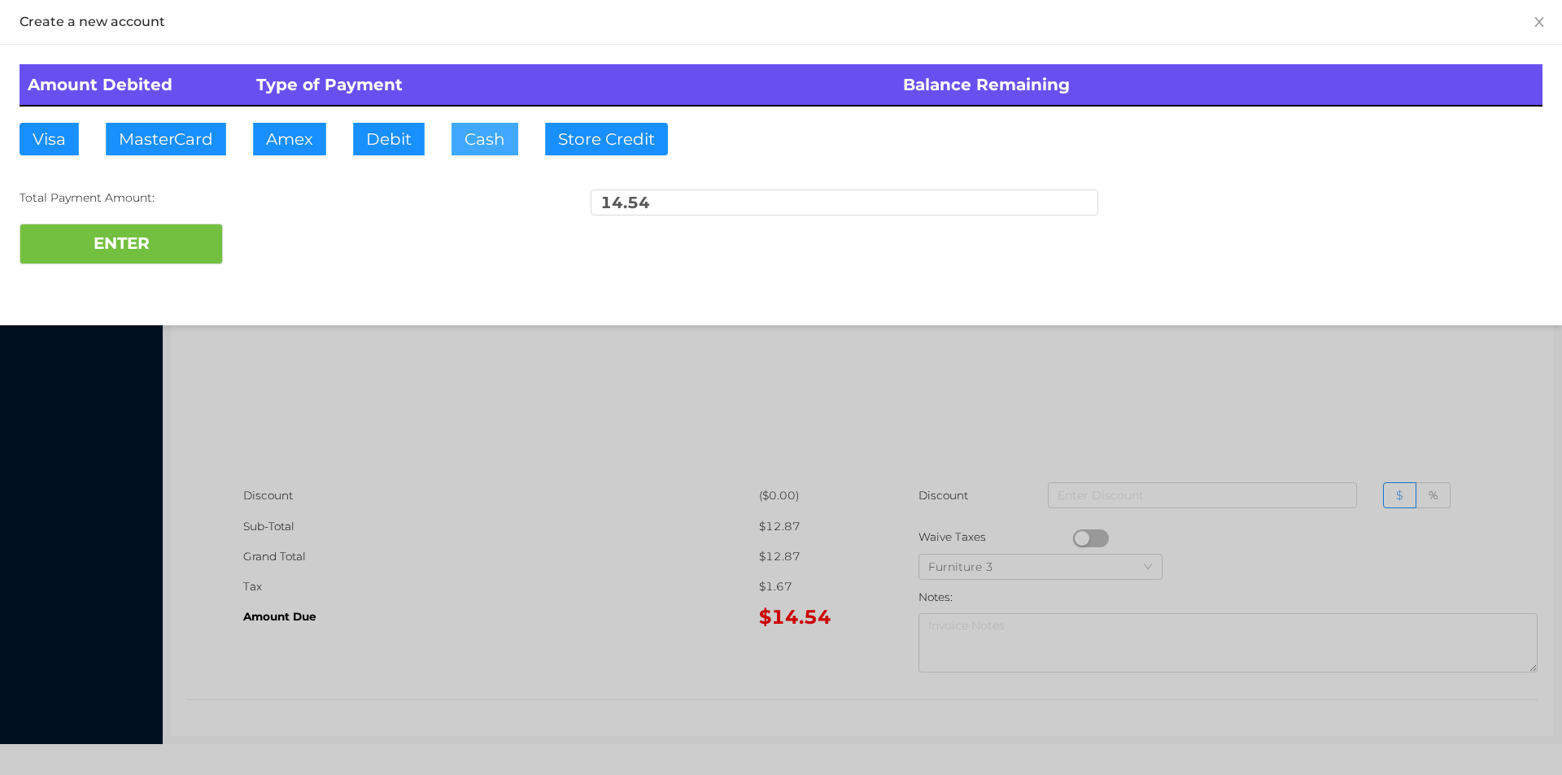
click at [491, 131] on button "Cash" at bounding box center [485, 139] width 67 height 33
type input "15"
click at [170, 227] on button "ENTER" at bounding box center [121, 244] width 203 height 41
type input "0"
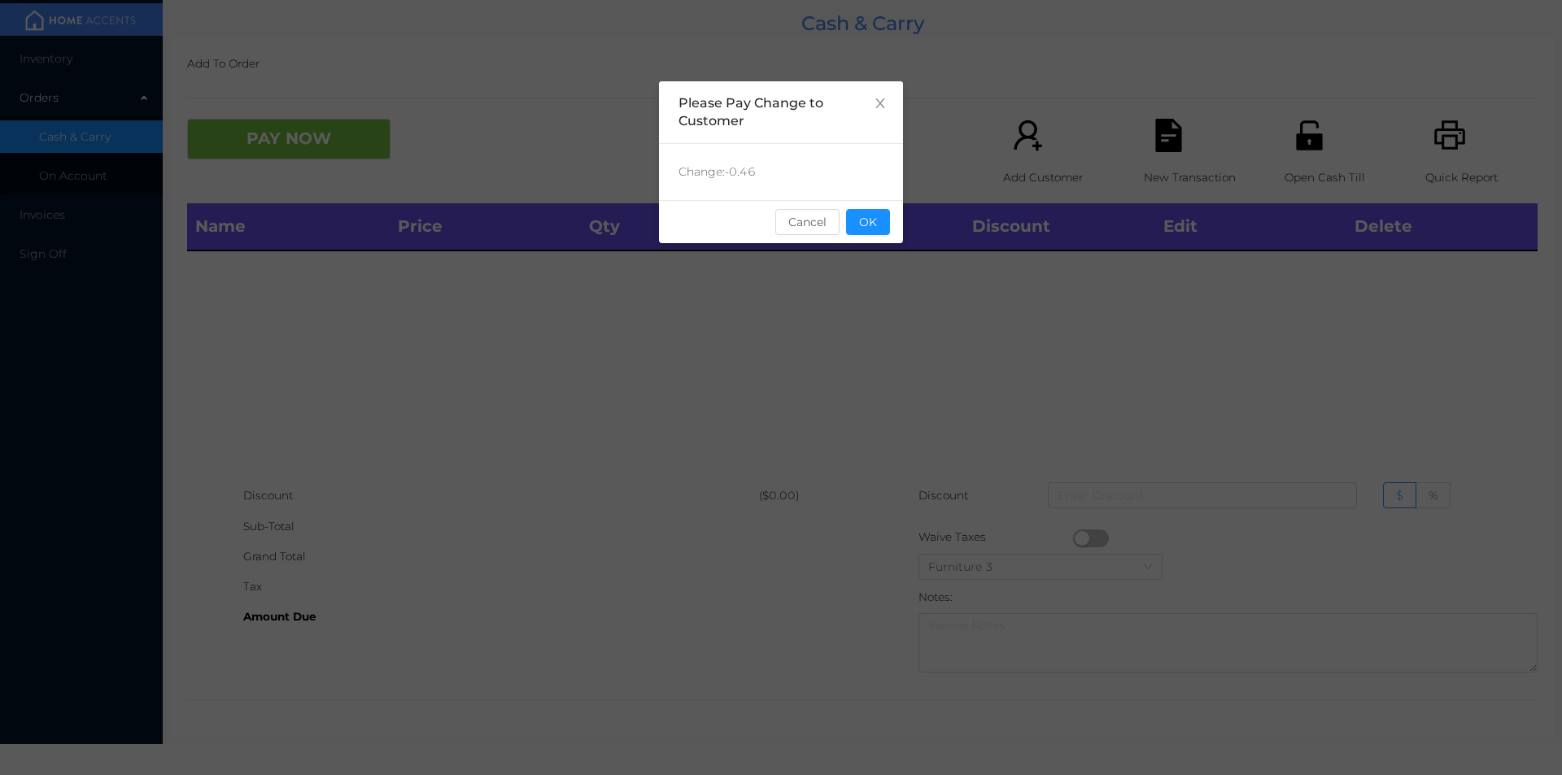
click at [879, 256] on div "sentinelStart Please Pay Change to Customer Change: -0.46 Cancel OK sentinelEnd" at bounding box center [781, 243] width 244 height 325
click at [879, 224] on button "OK" at bounding box center [868, 222] width 44 height 26
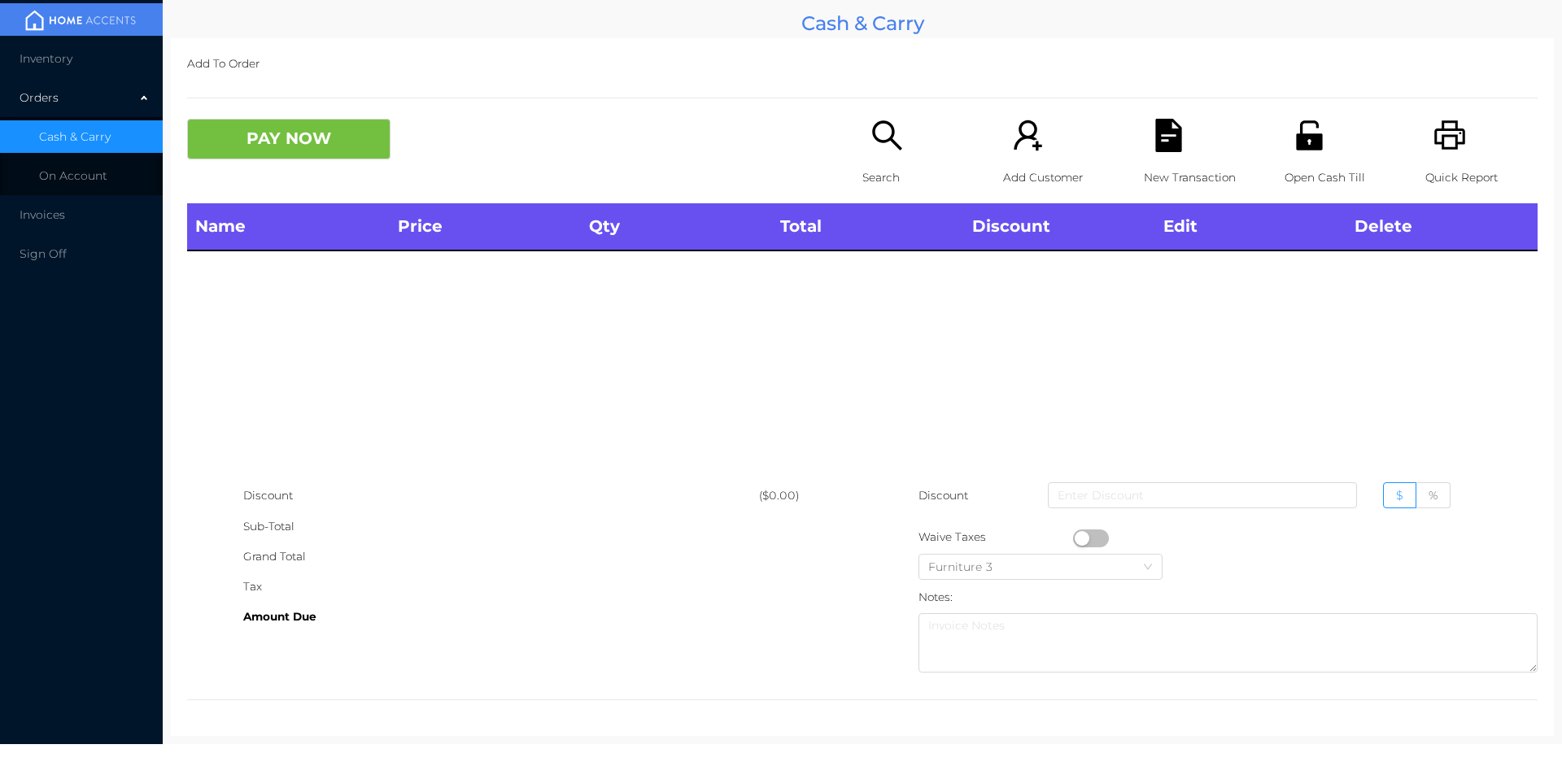
click at [865, 157] on div "Search" at bounding box center [919, 161] width 112 height 85
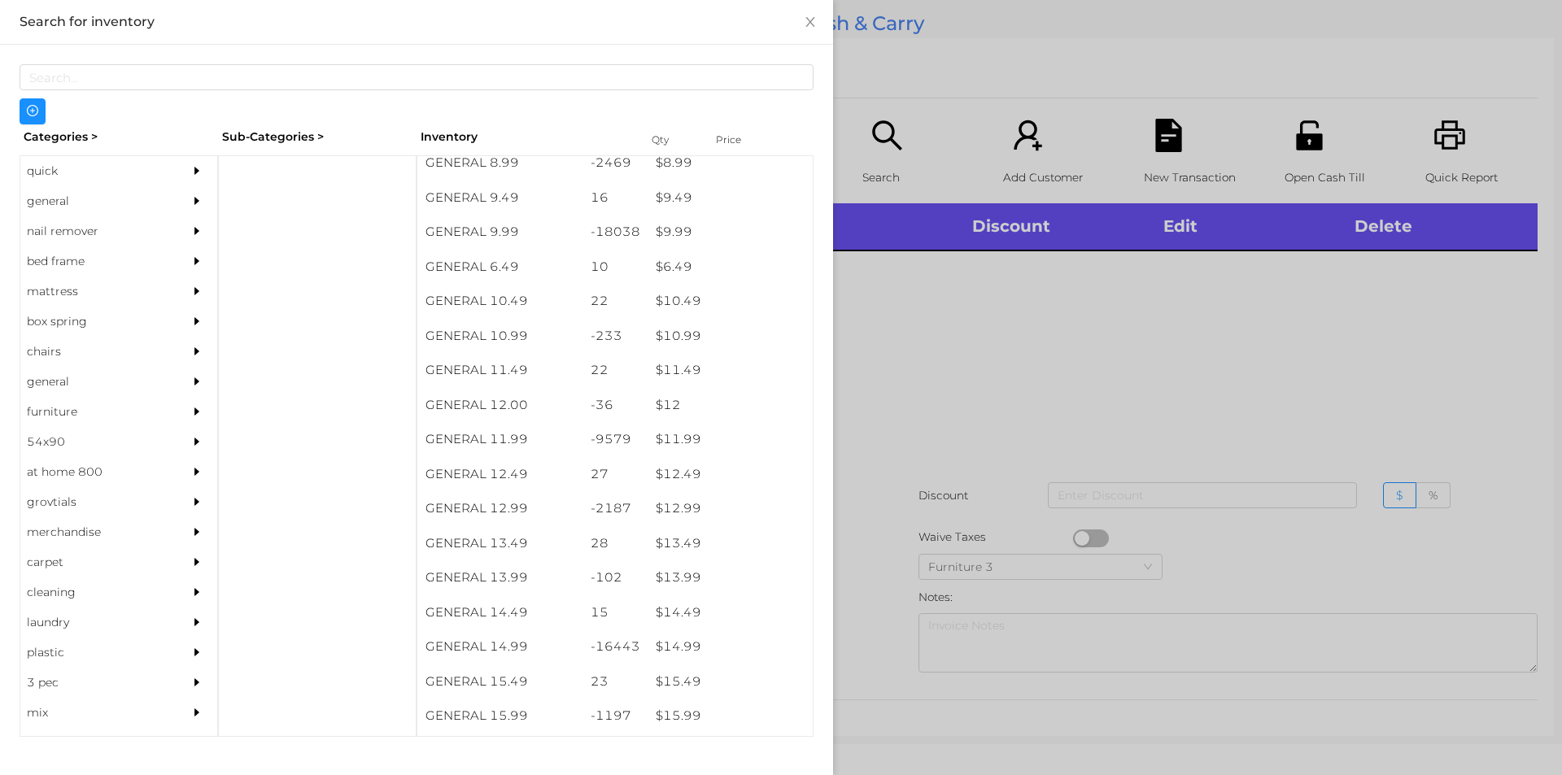
scroll to position [936, 0]
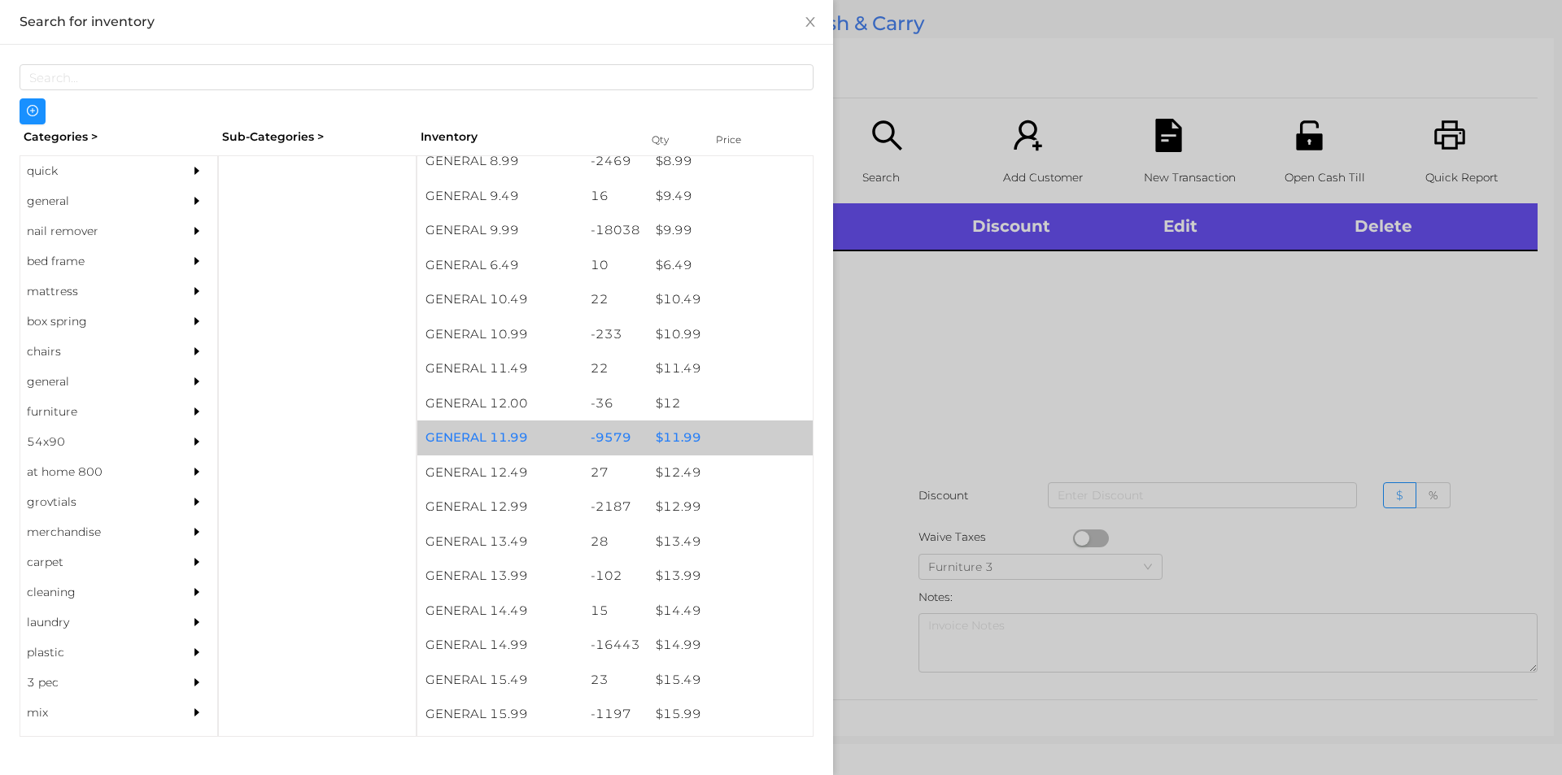
click at [634, 443] on div "-9579" at bounding box center [616, 438] width 66 height 35
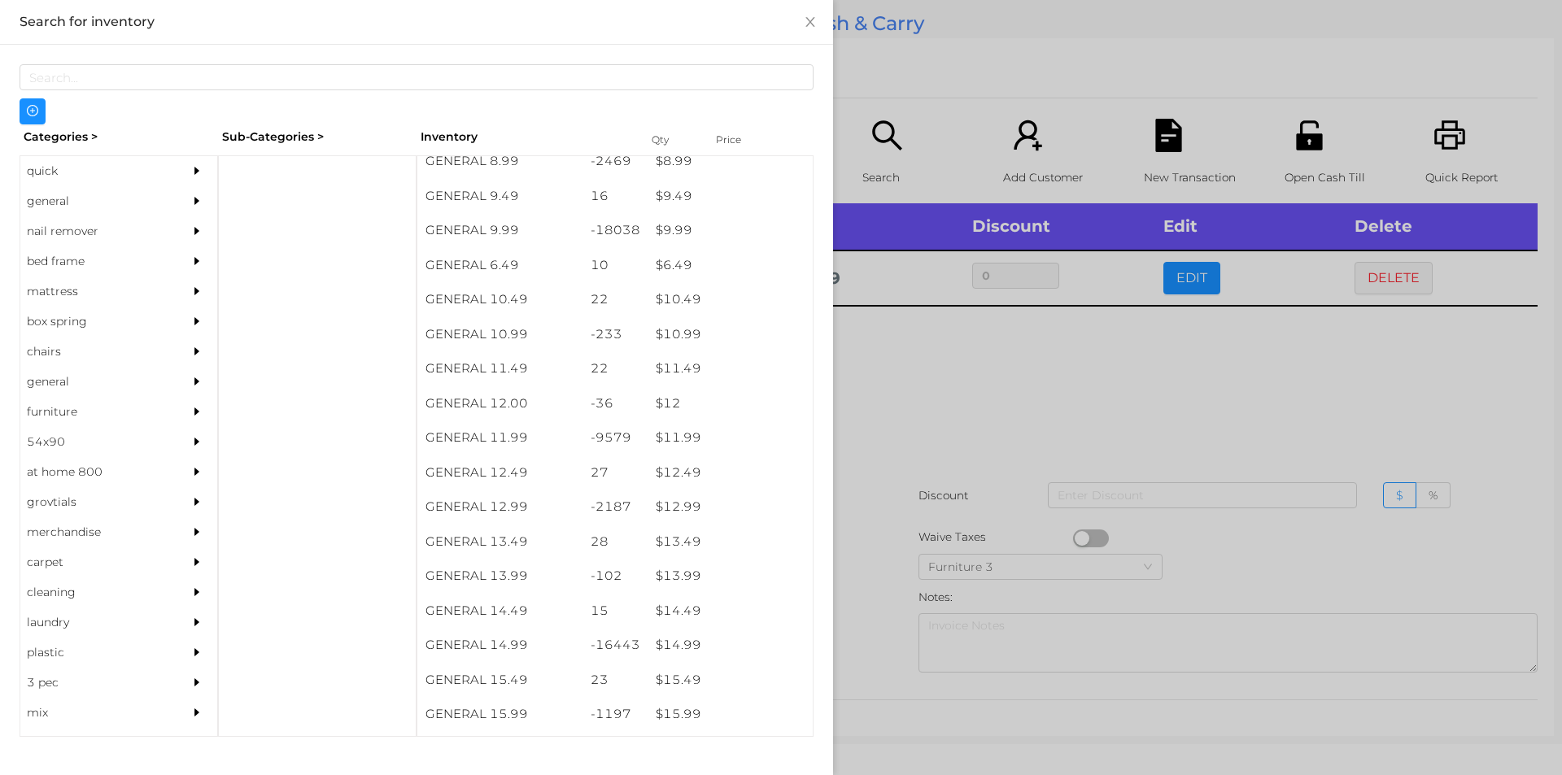
click at [901, 489] on div at bounding box center [781, 387] width 1562 height 775
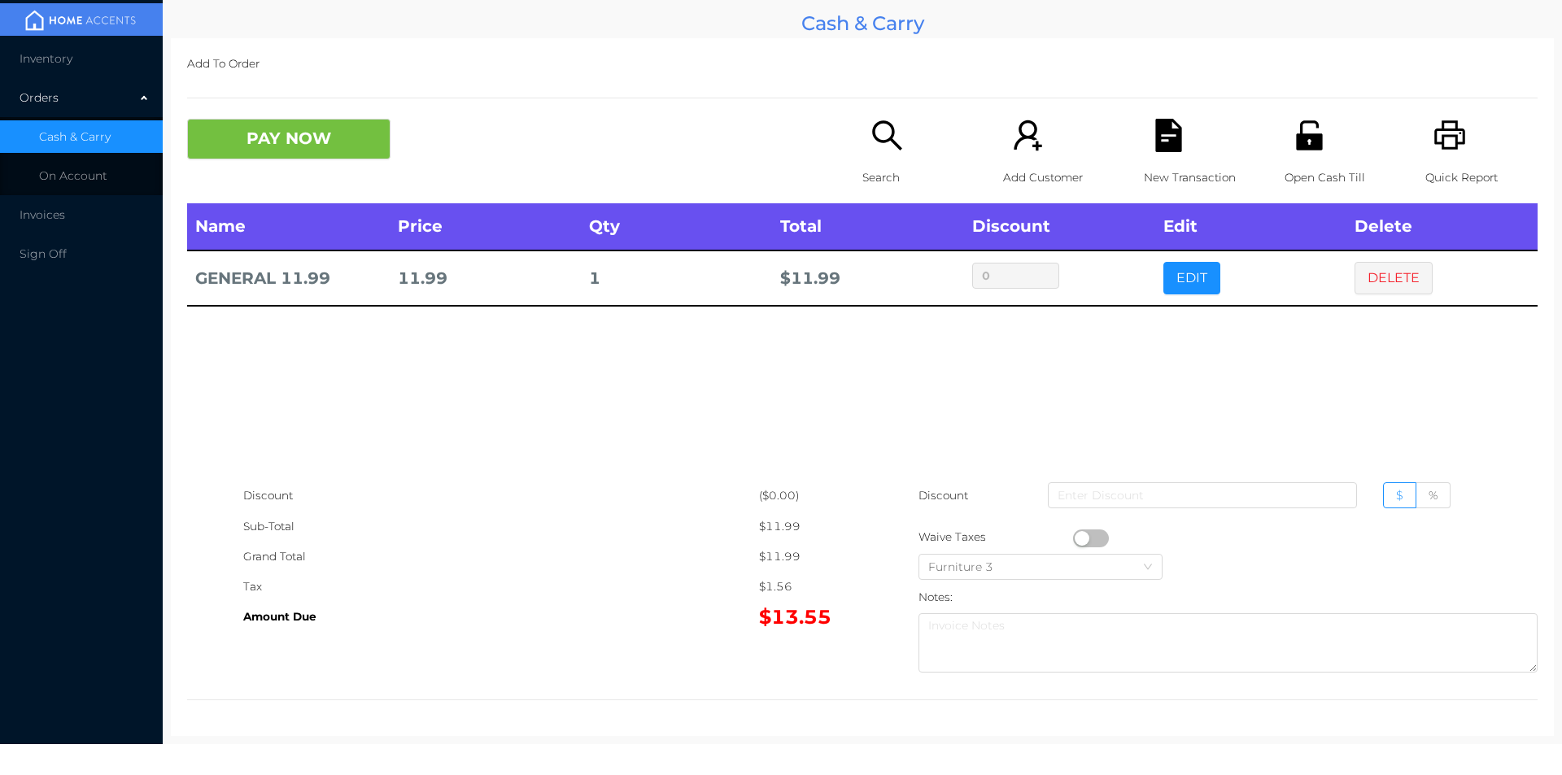
click at [879, 159] on div "Search" at bounding box center [919, 161] width 112 height 85
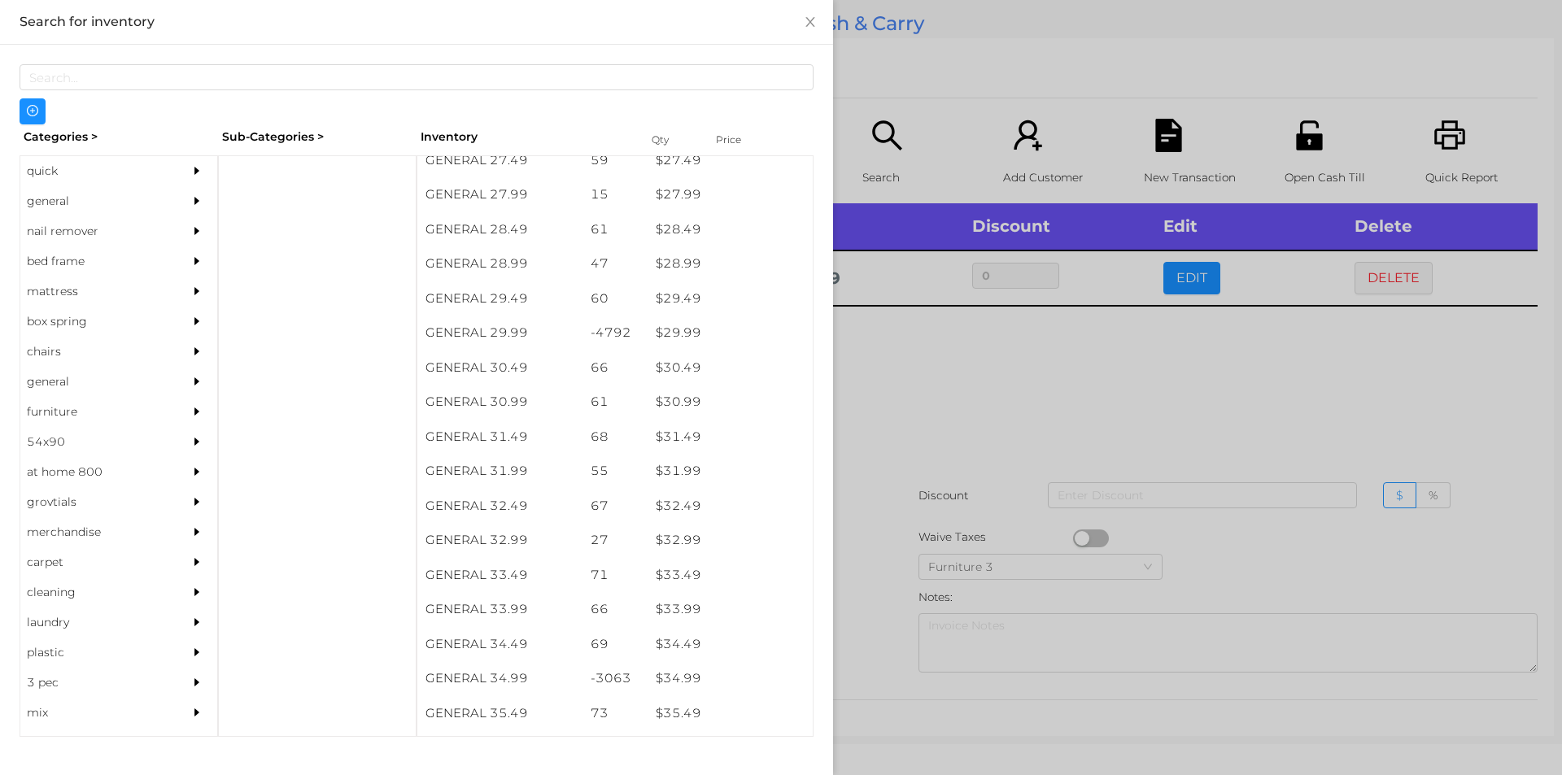
scroll to position [2522, 0]
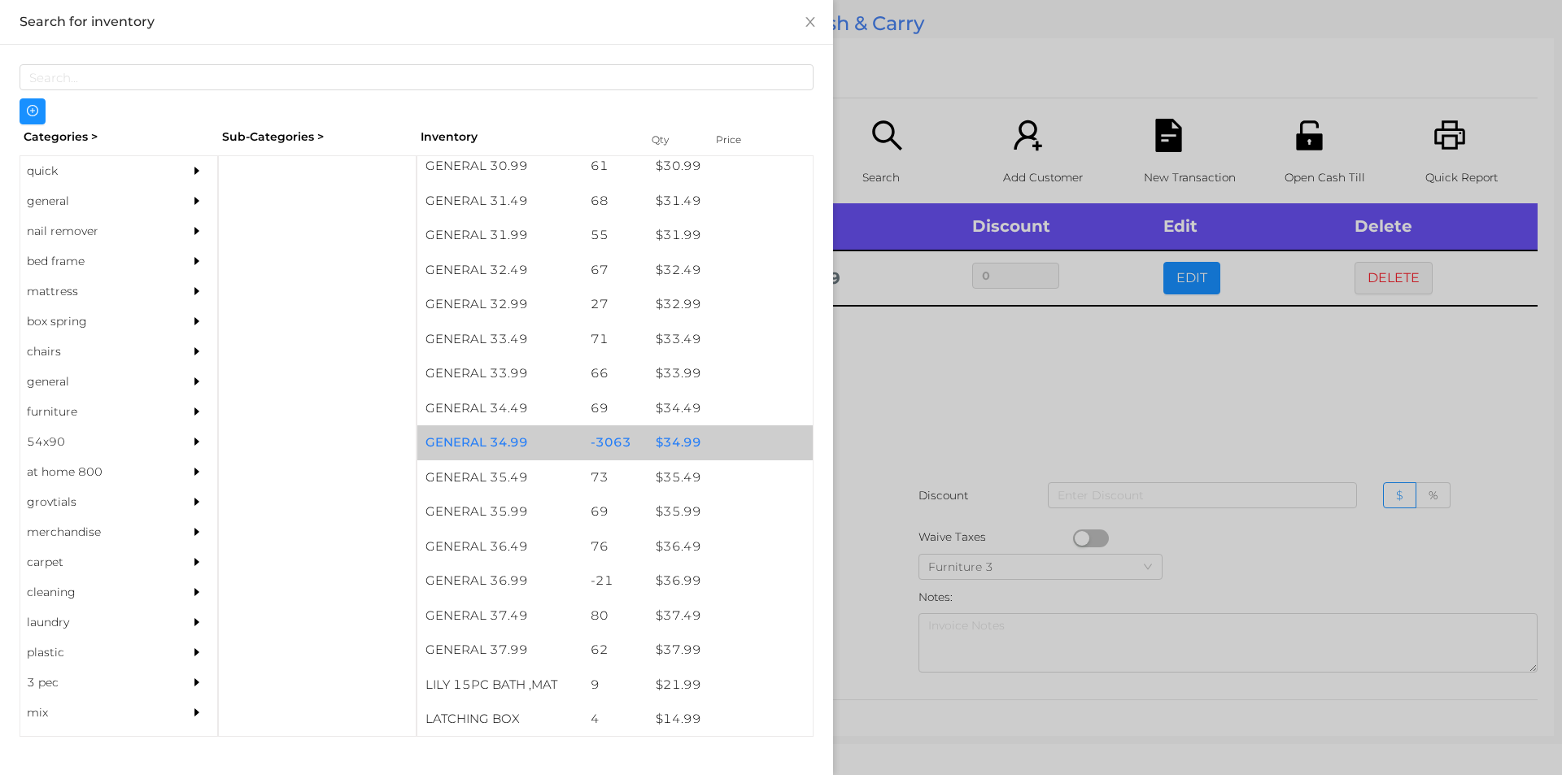
click at [665, 441] on div "$ 34.99" at bounding box center [730, 443] width 165 height 35
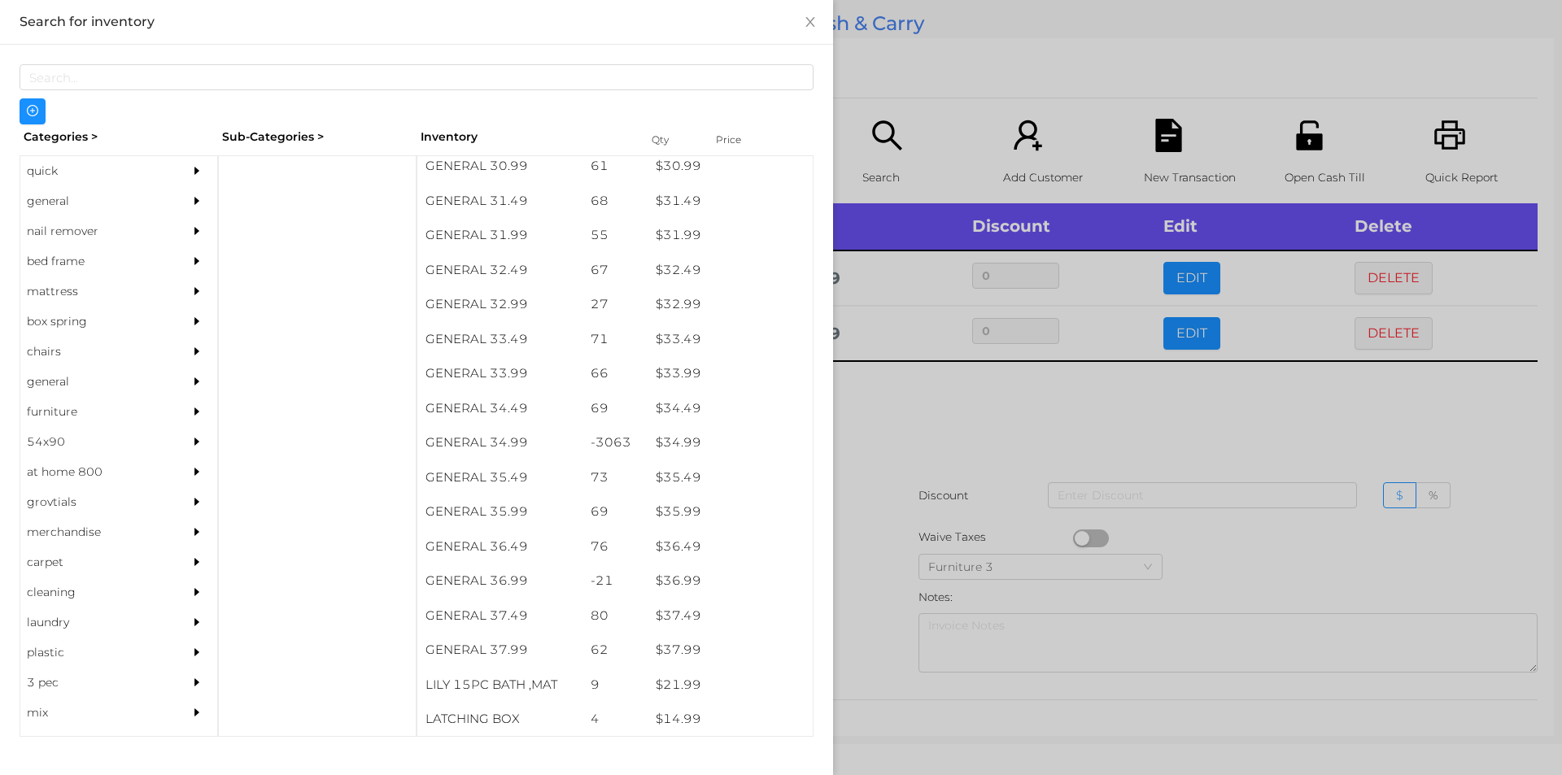
click at [945, 432] on div at bounding box center [781, 387] width 1562 height 775
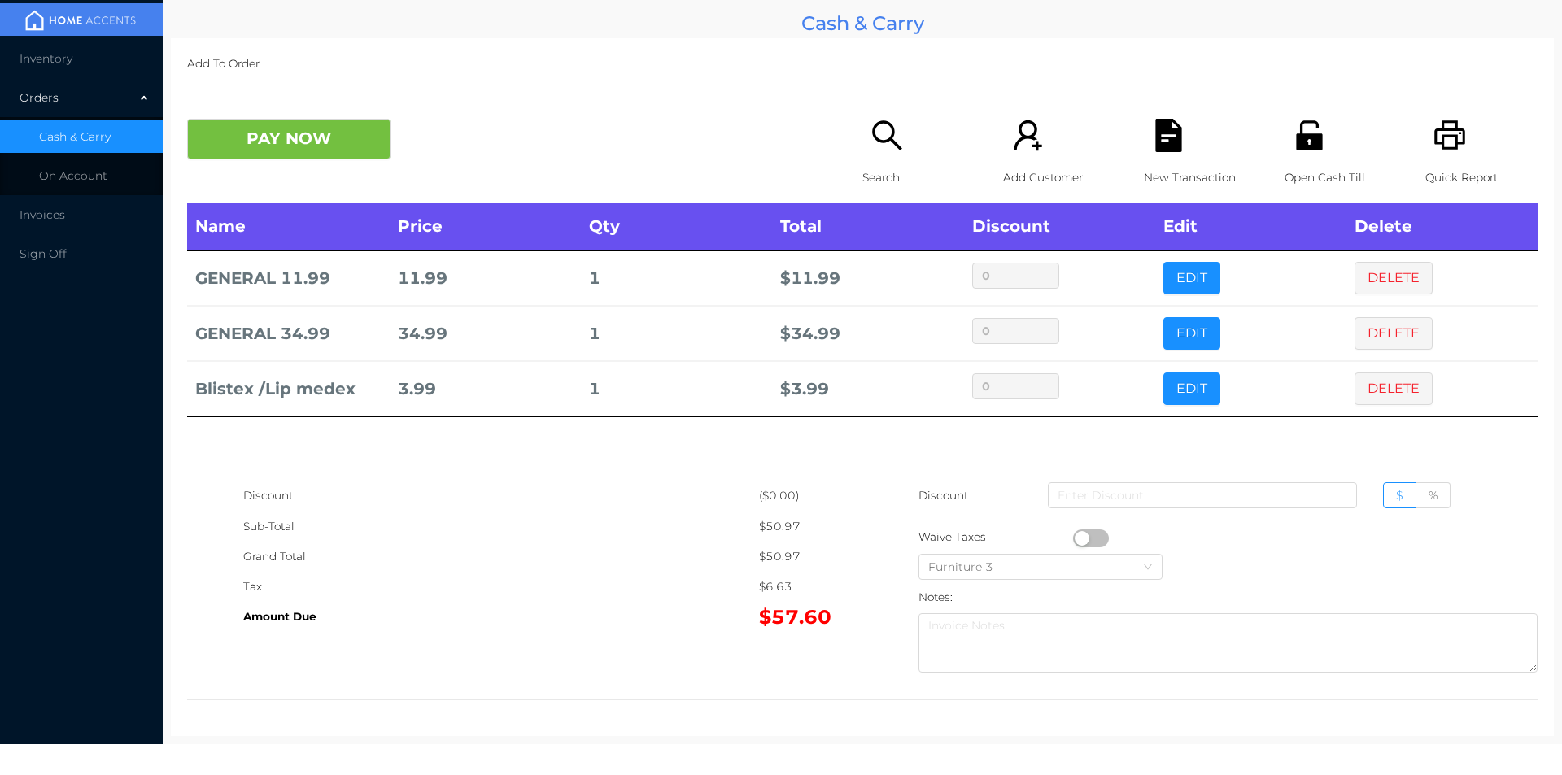
click at [310, 139] on button "PAY NOW" at bounding box center [288, 139] width 203 height 41
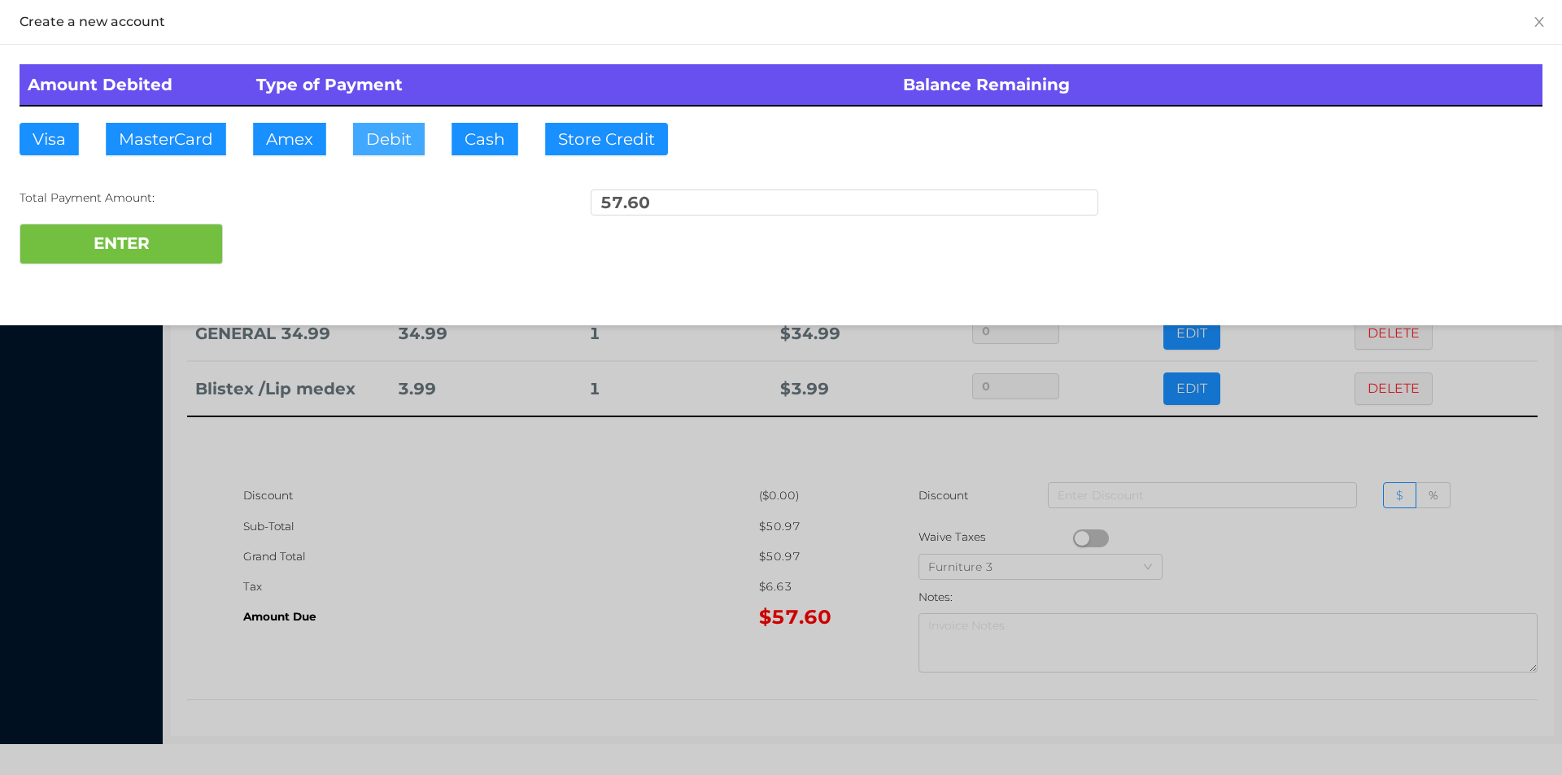
click at [378, 150] on button "Debit" at bounding box center [389, 139] width 72 height 33
click at [213, 258] on button "ENTER" at bounding box center [121, 244] width 203 height 41
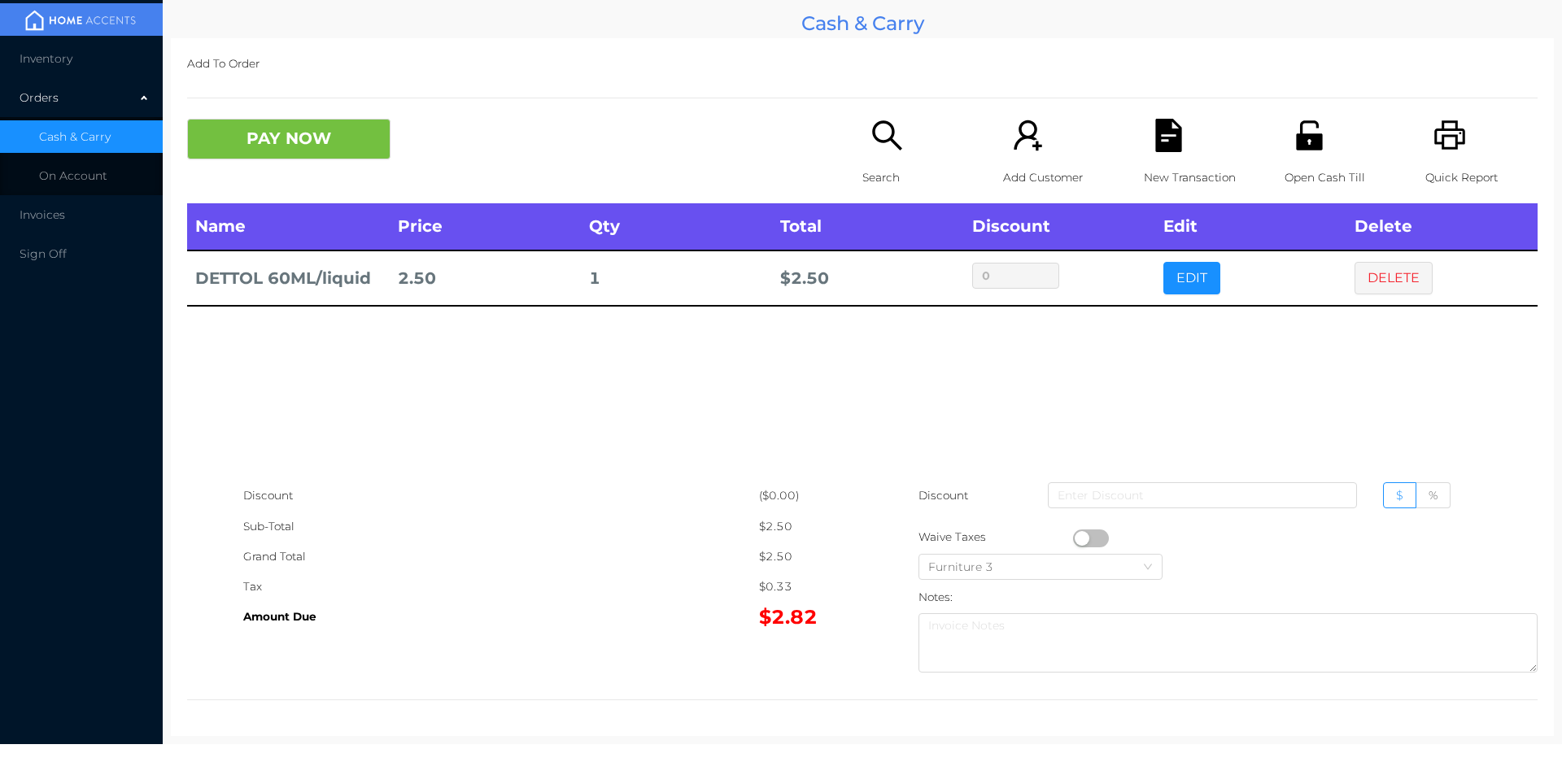
click at [902, 147] on div "Search" at bounding box center [919, 161] width 112 height 85
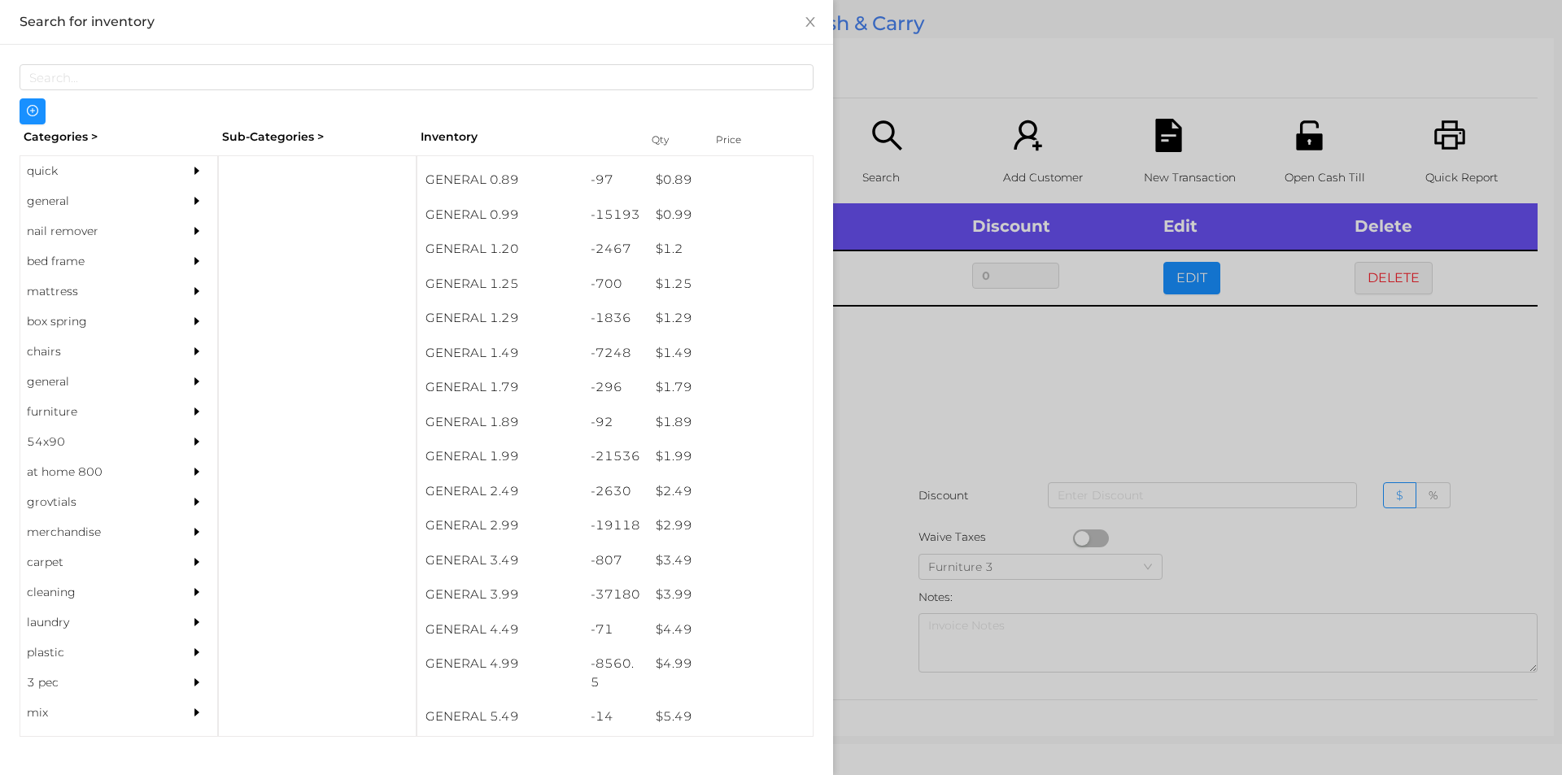
scroll to position [140, 0]
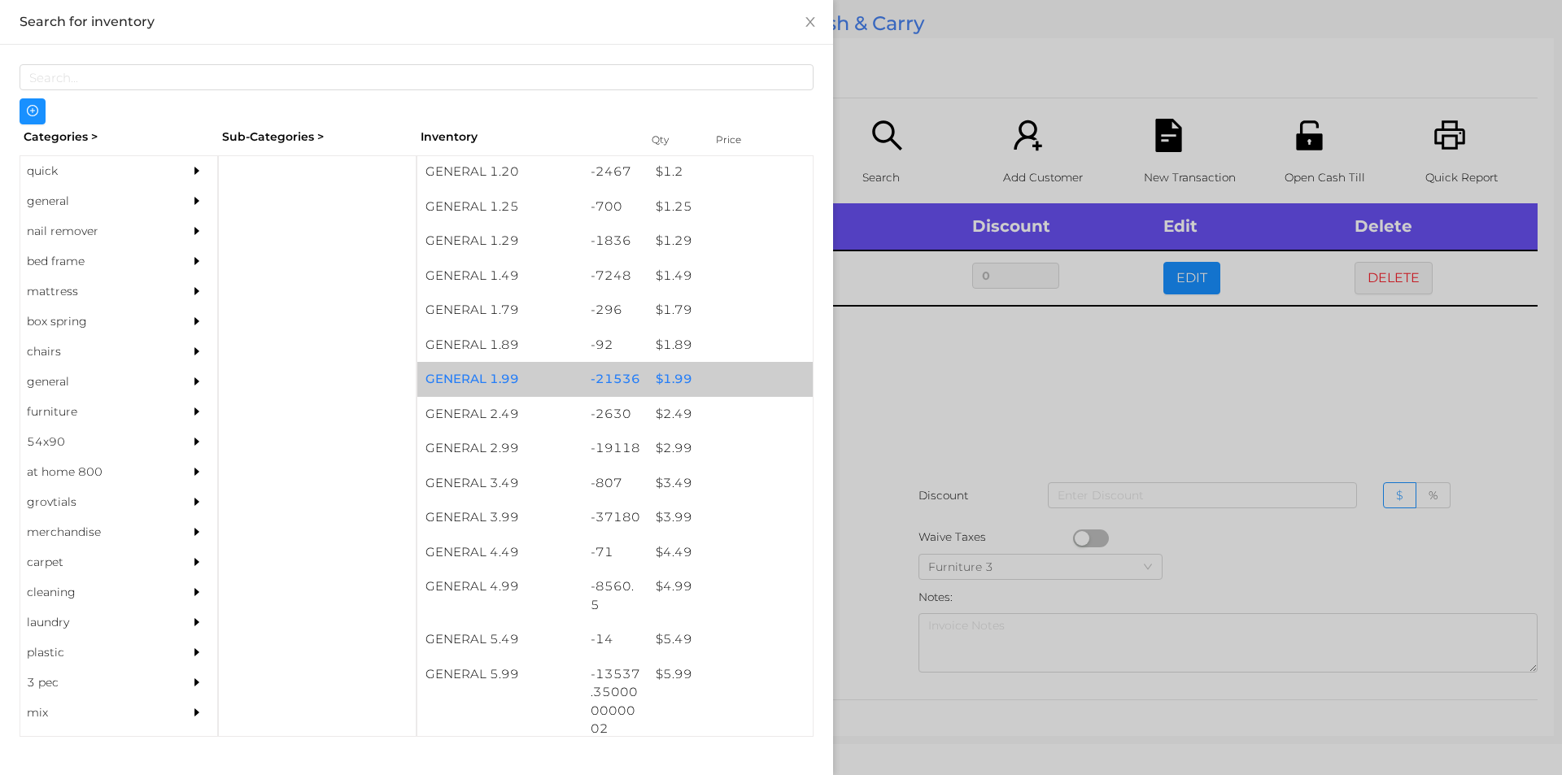
click at [700, 389] on div "$ 1.99" at bounding box center [730, 379] width 165 height 35
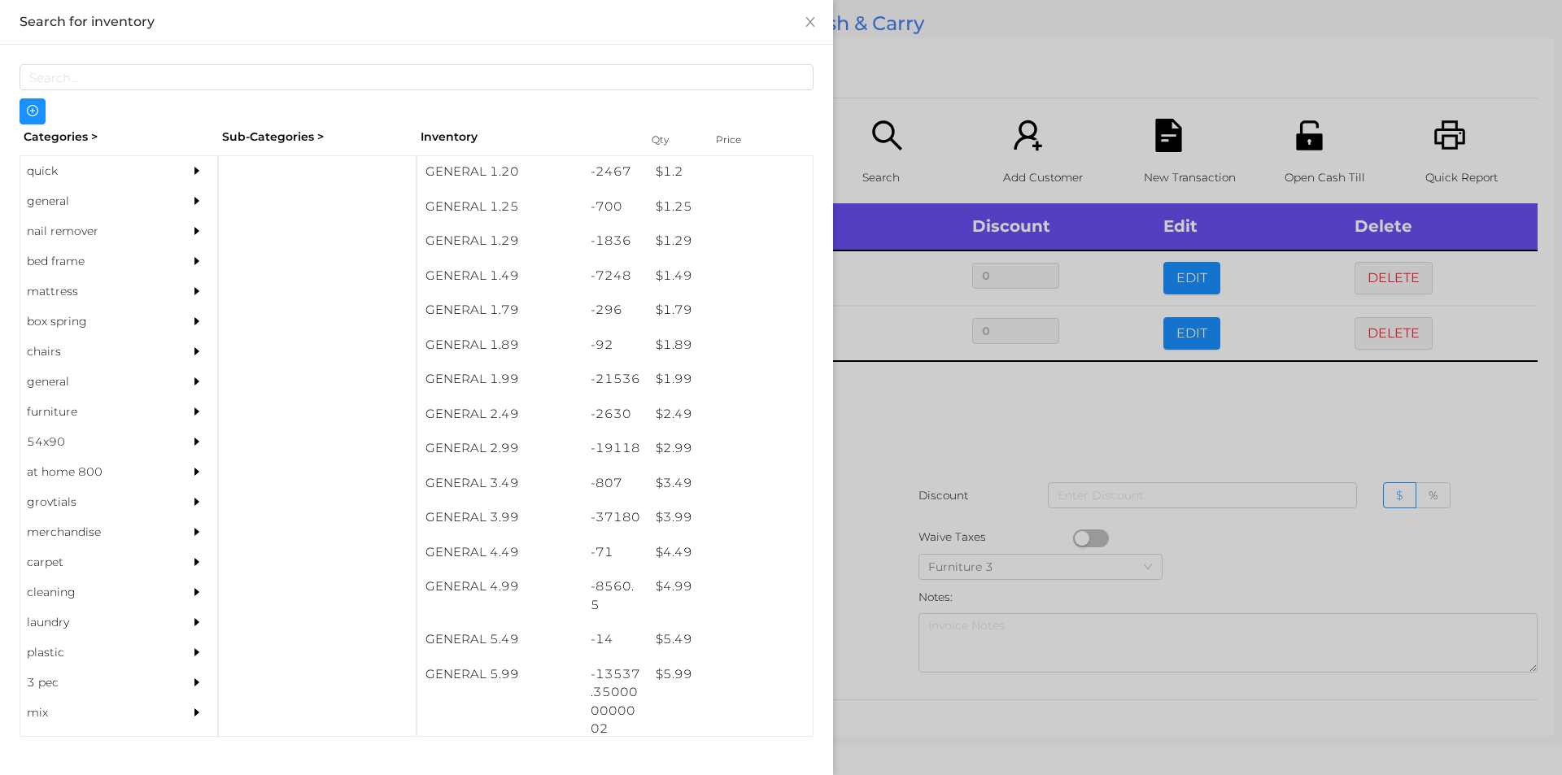
click at [885, 458] on div at bounding box center [781, 387] width 1562 height 775
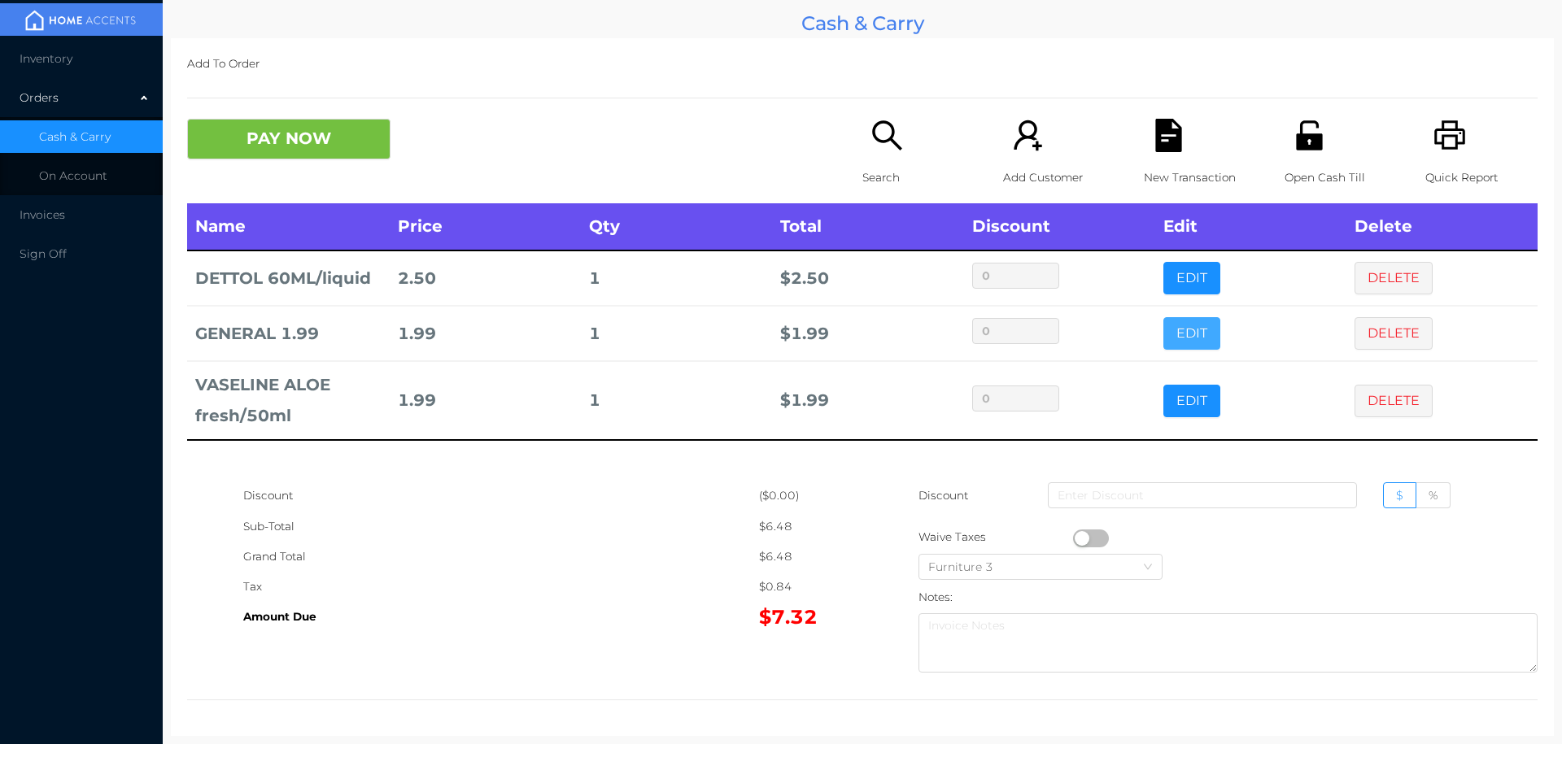
click at [1164, 347] on button "EDIT" at bounding box center [1192, 333] width 57 height 33
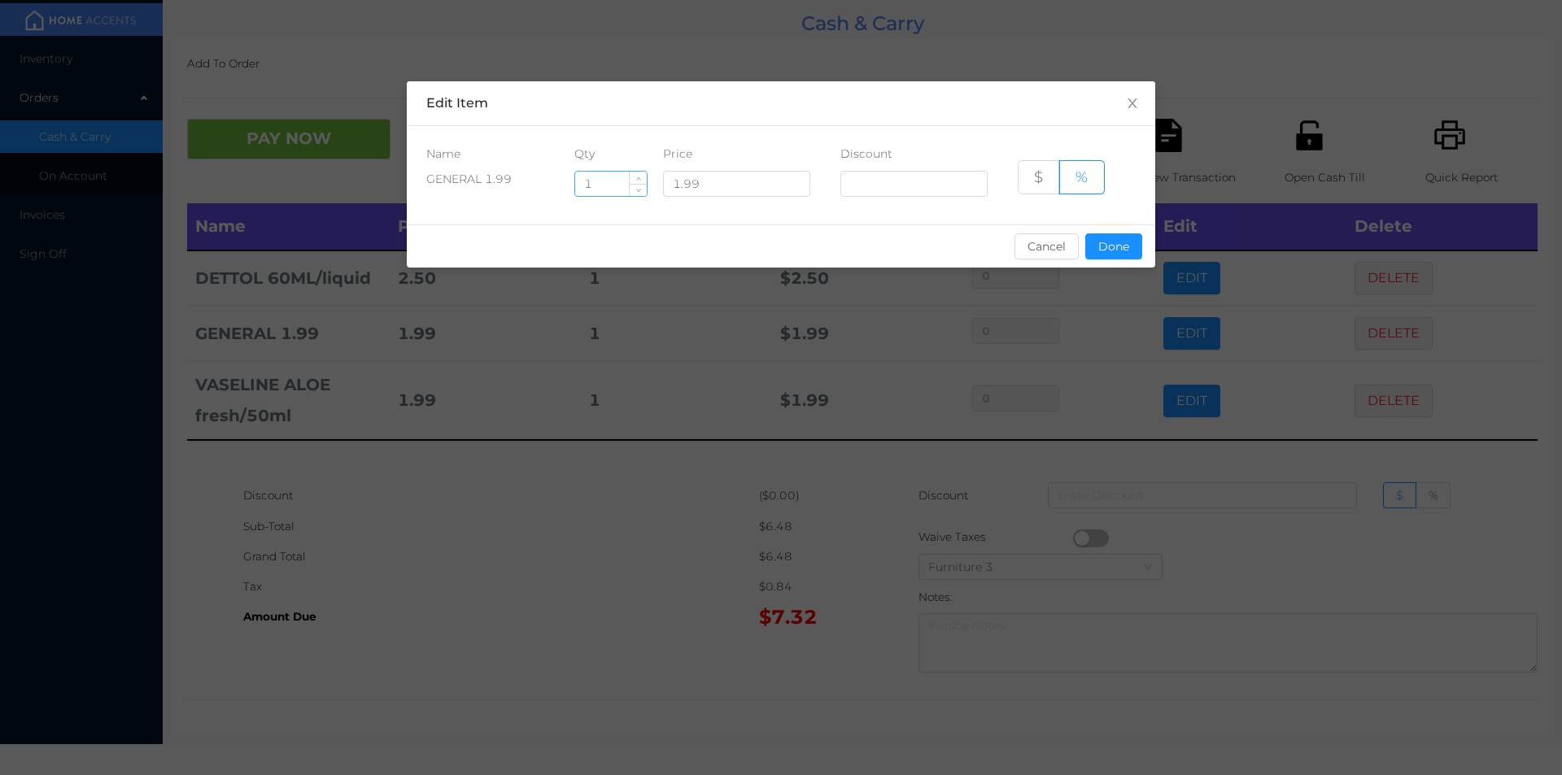
click at [596, 180] on input "1" at bounding box center [611, 184] width 72 height 24
type input "2"
click at [1112, 234] on button "Done" at bounding box center [1113, 247] width 57 height 26
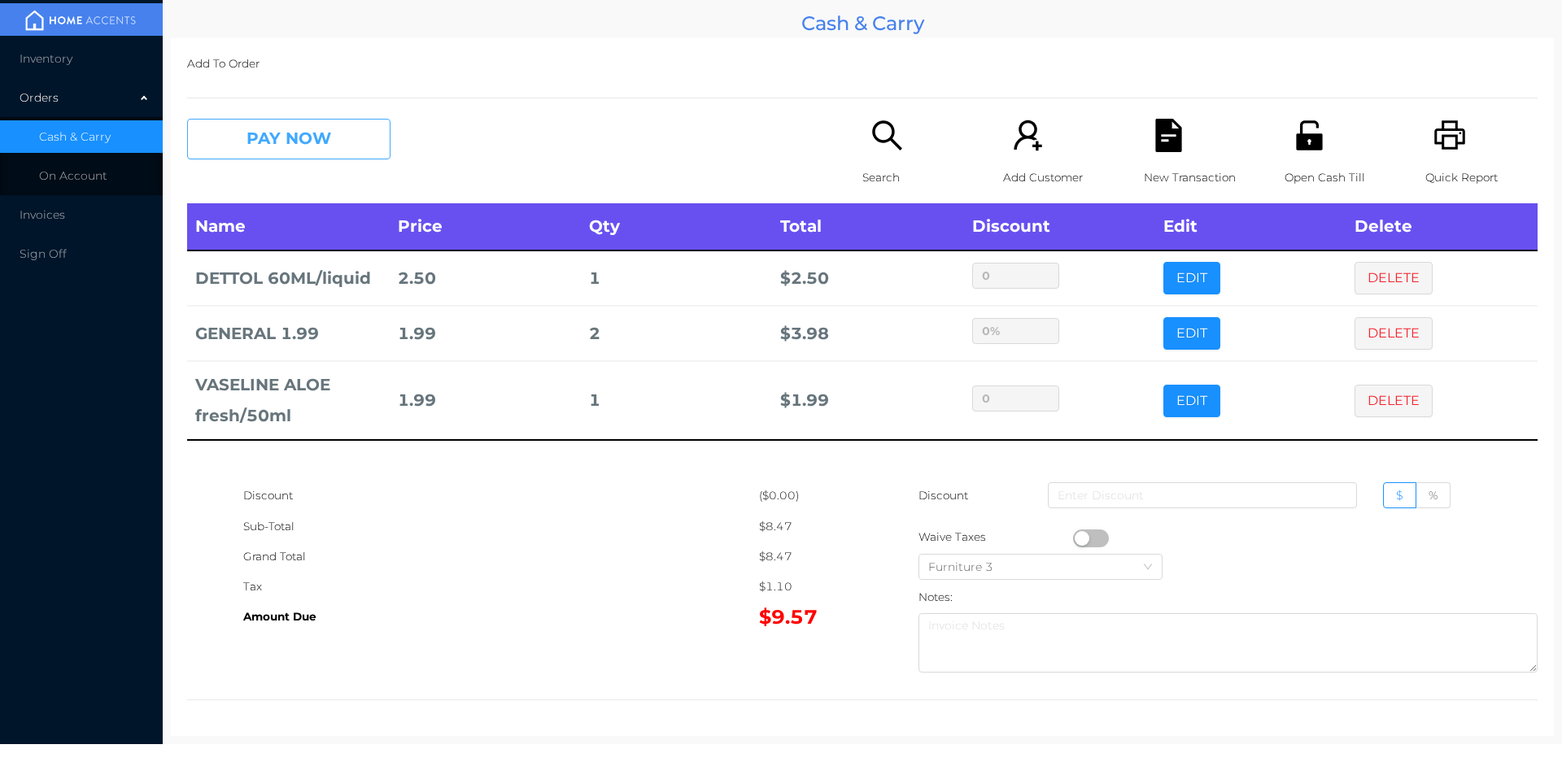
click at [284, 148] on button "PAY NOW" at bounding box center [288, 139] width 203 height 41
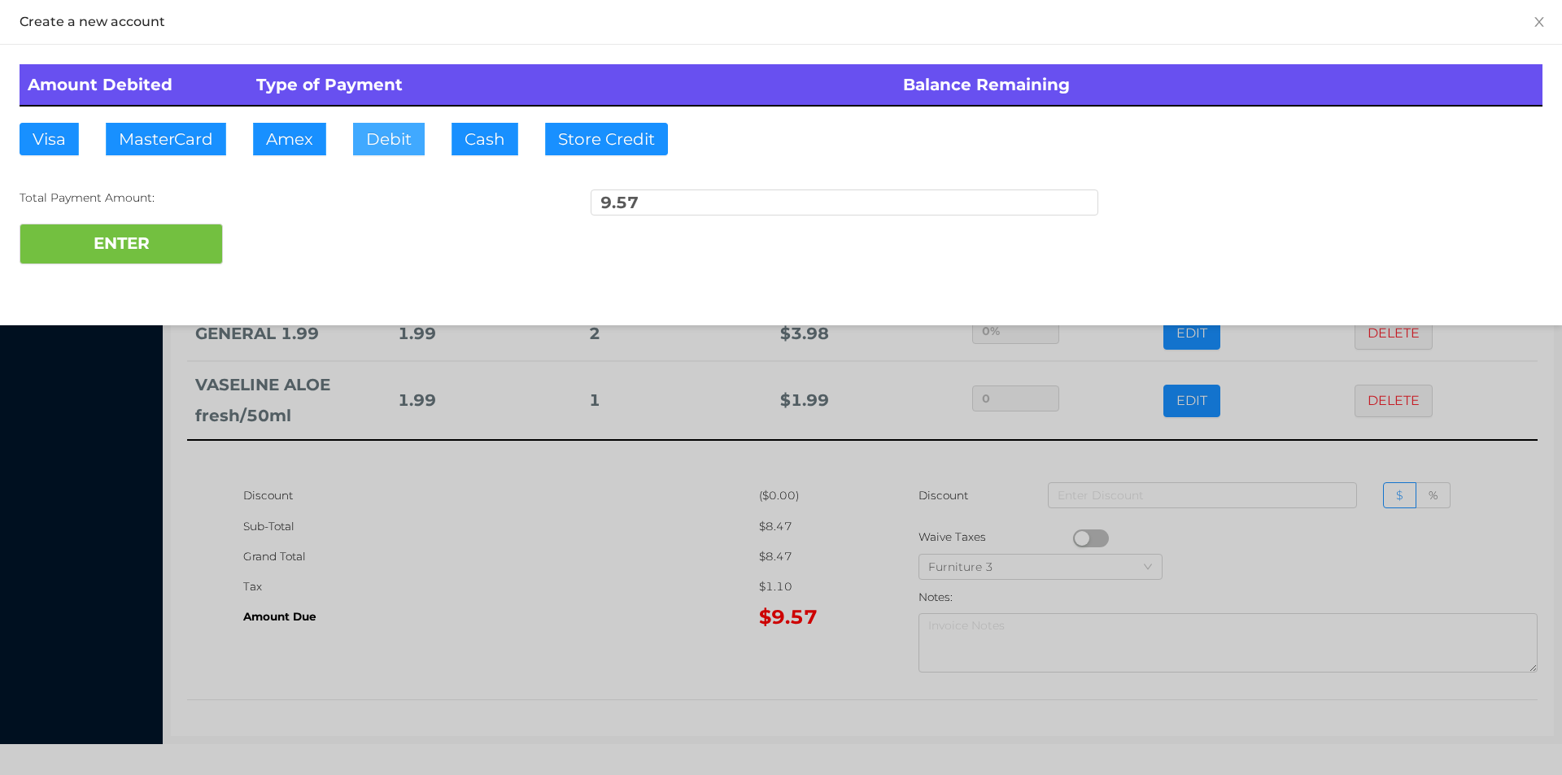
click at [374, 138] on button "Debit" at bounding box center [389, 139] width 72 height 33
click at [175, 229] on button "ENTER" at bounding box center [121, 244] width 203 height 41
type input "0"
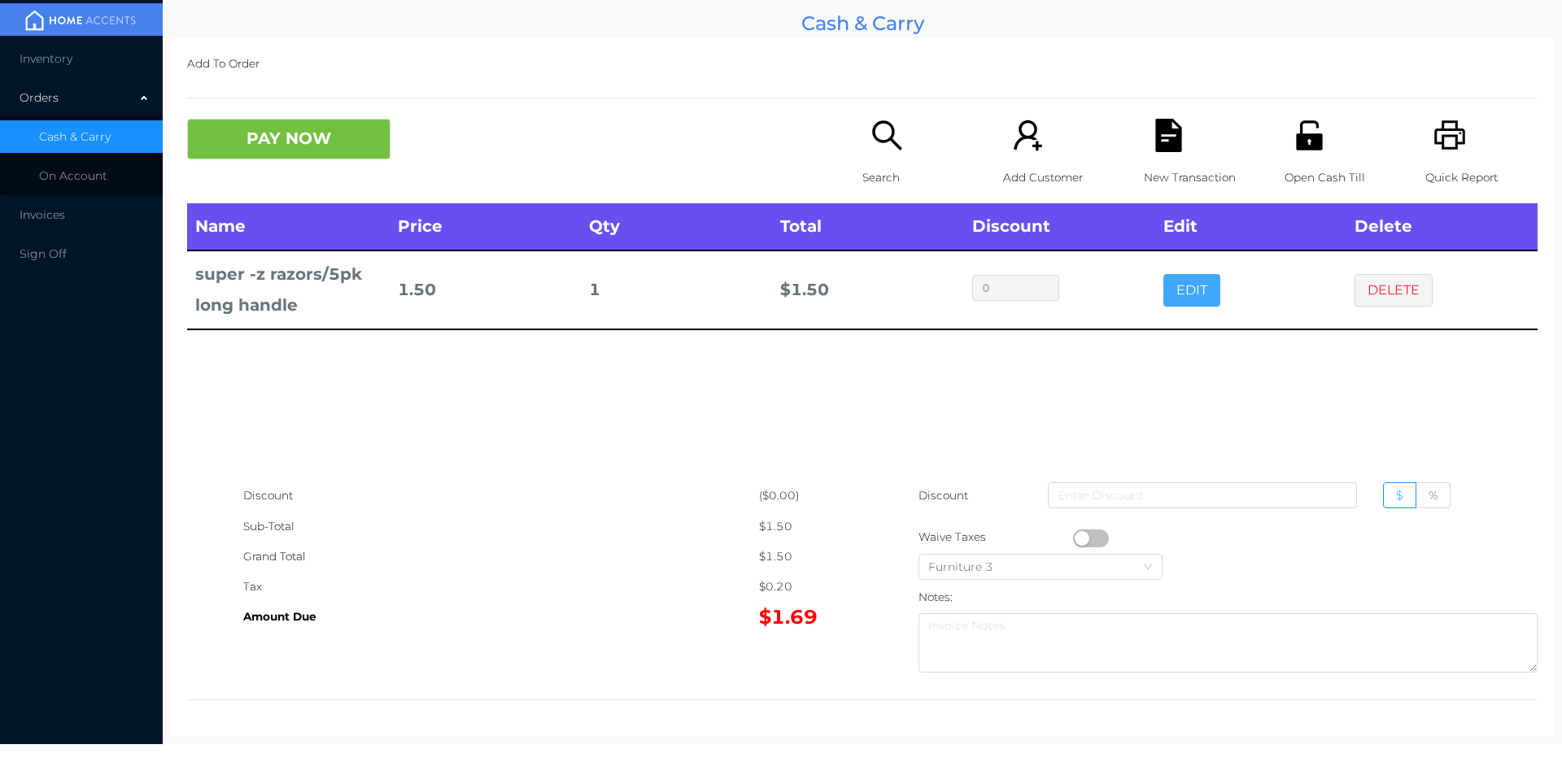
click at [1185, 299] on button "EDIT" at bounding box center [1192, 290] width 57 height 33
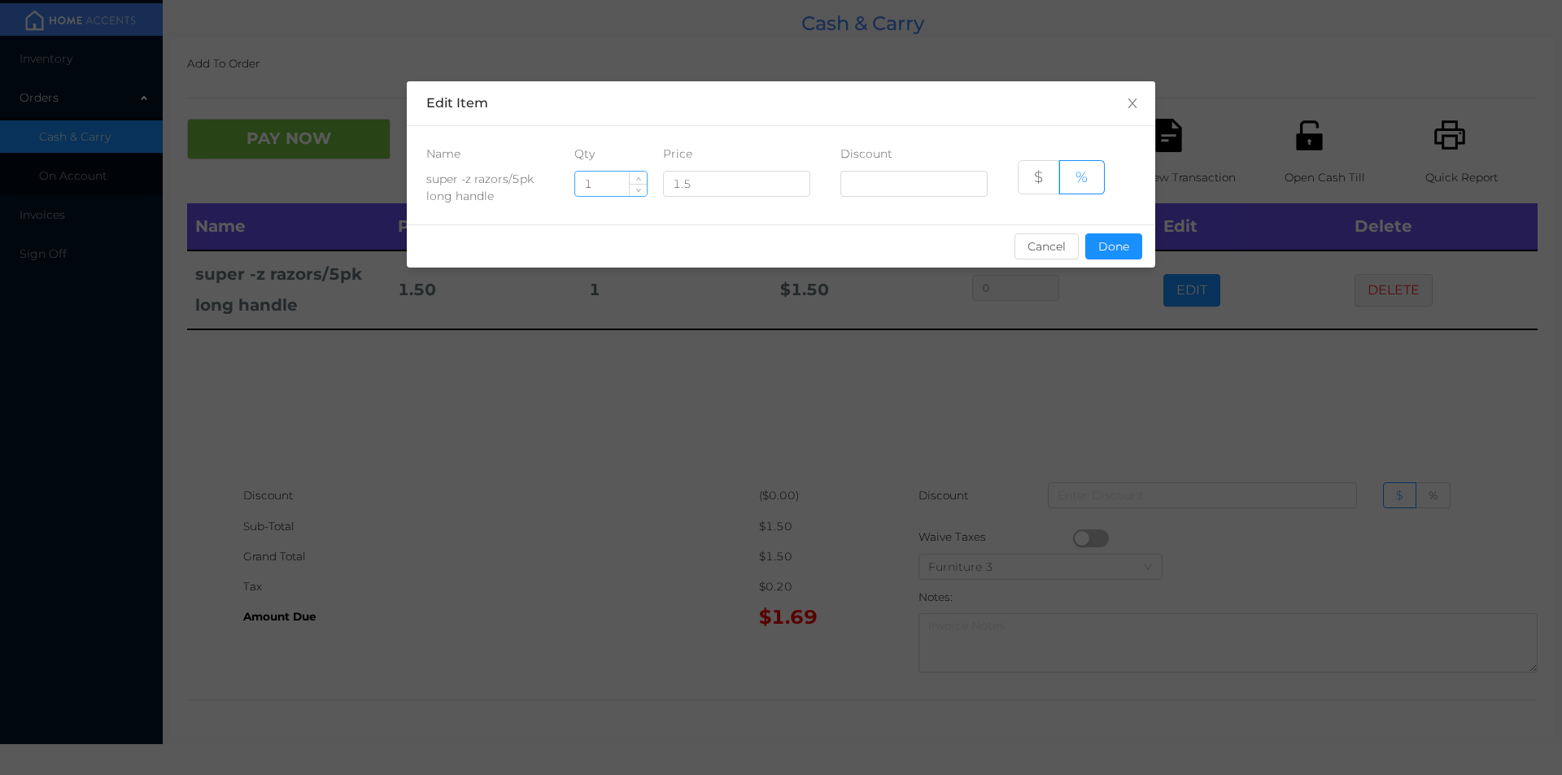
click at [614, 181] on input "1" at bounding box center [611, 184] width 72 height 24
type input "19"
click at [1125, 283] on div "sentinelStart Edit Item Name Qty Price Discount super -z razors/5pk long handle…" at bounding box center [781, 184] width 749 height 206
click at [1105, 277] on div "sentinelStart Edit Item Name Qty Price Discount super -z razors/5pk long handle…" at bounding box center [781, 184] width 749 height 206
click at [1110, 236] on button "Done" at bounding box center [1113, 247] width 57 height 26
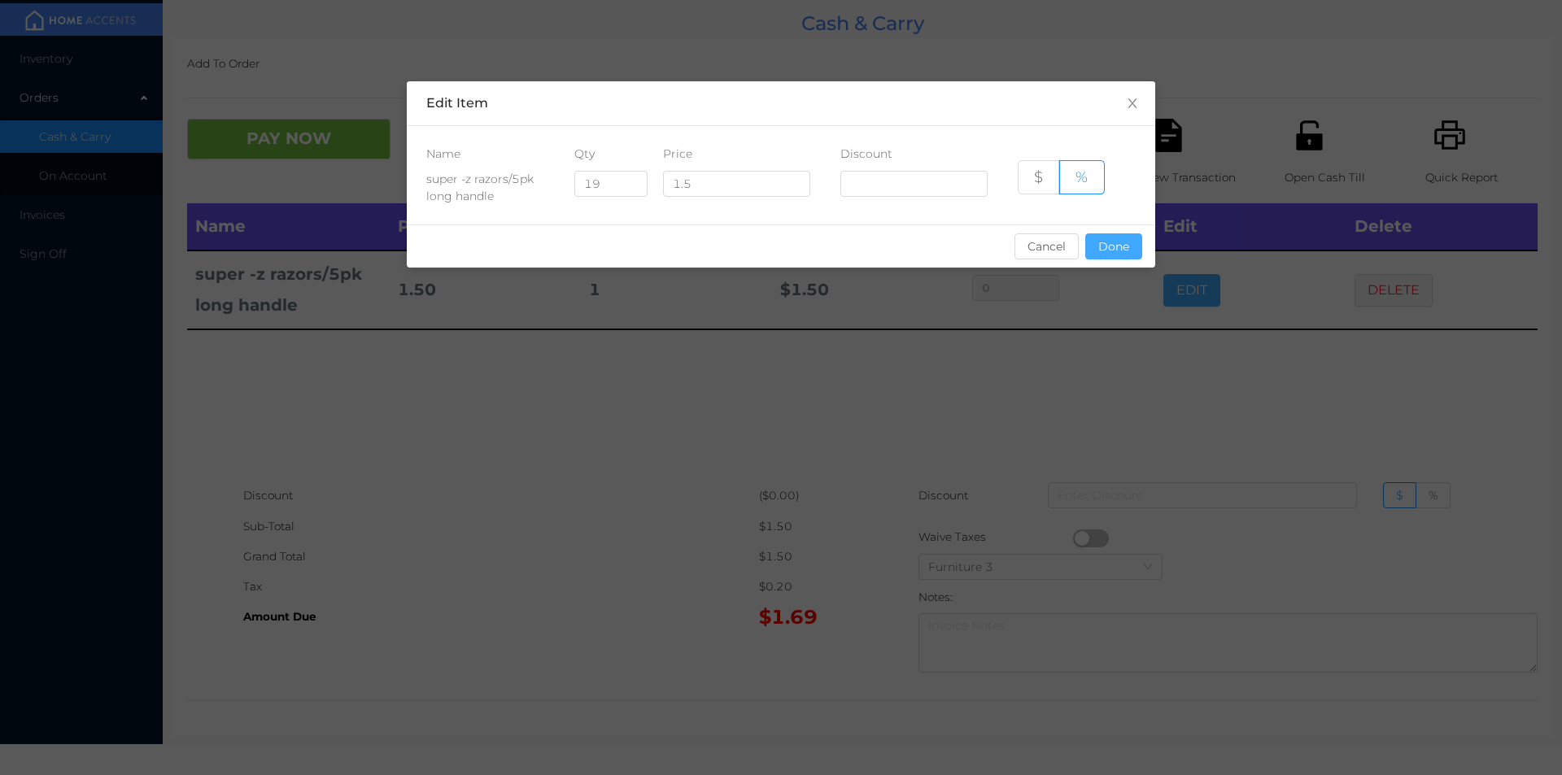
type input "0%"
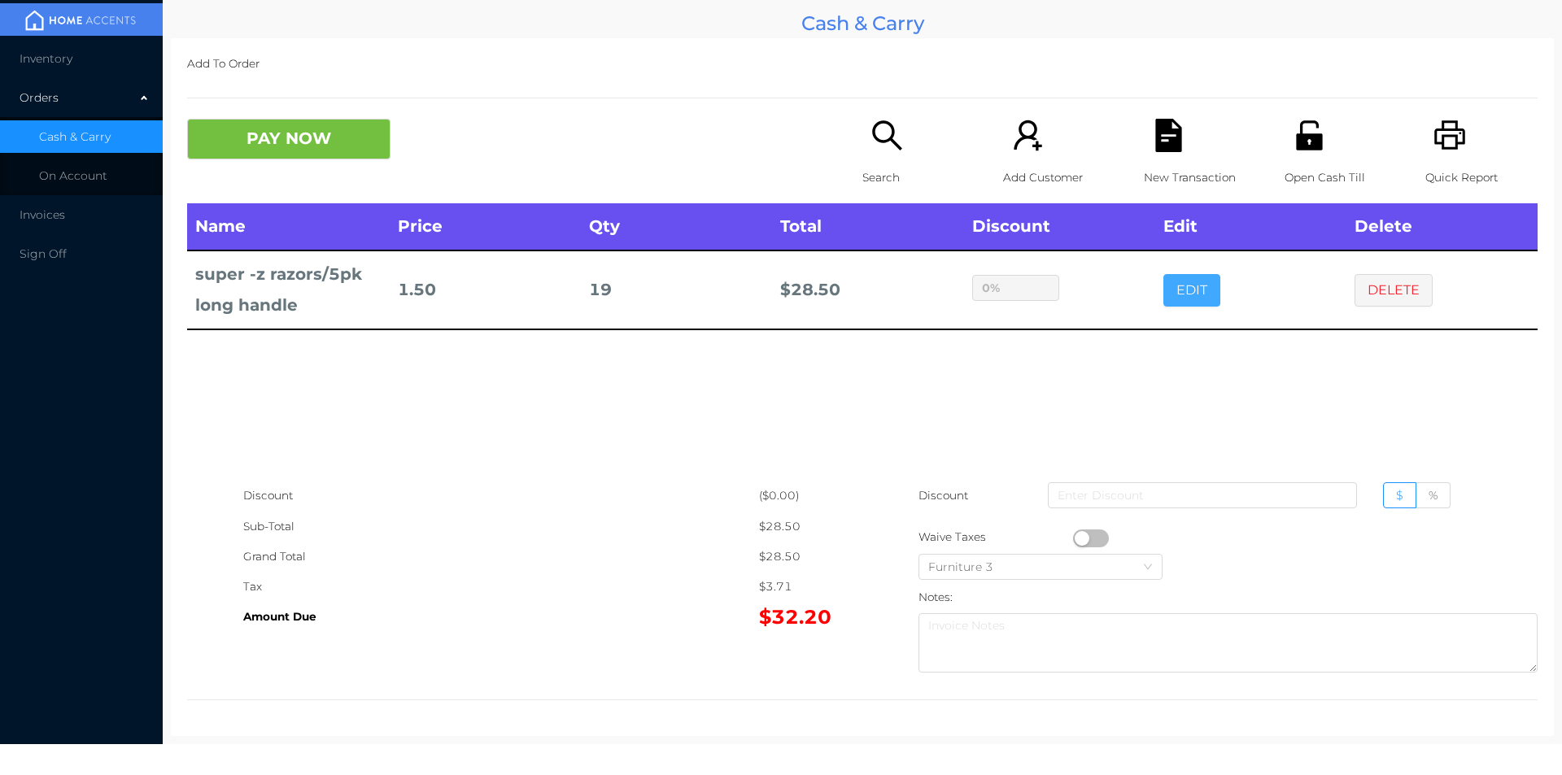
click at [1193, 279] on button "EDIT" at bounding box center [1192, 290] width 57 height 33
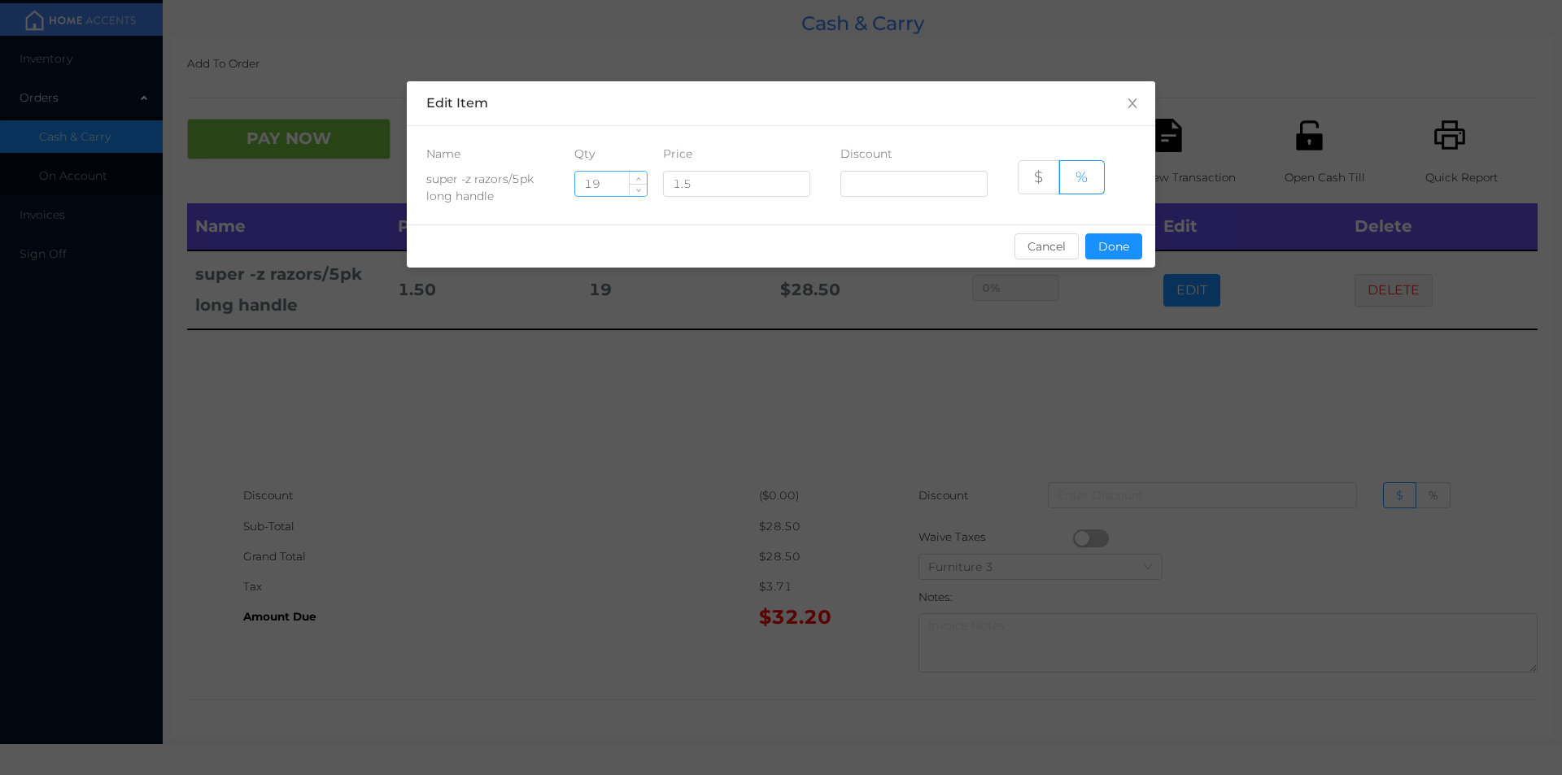
click at [600, 180] on input "19" at bounding box center [611, 184] width 72 height 24
type input "1"
type input "20"
click at [1092, 241] on button "Done" at bounding box center [1113, 247] width 57 height 26
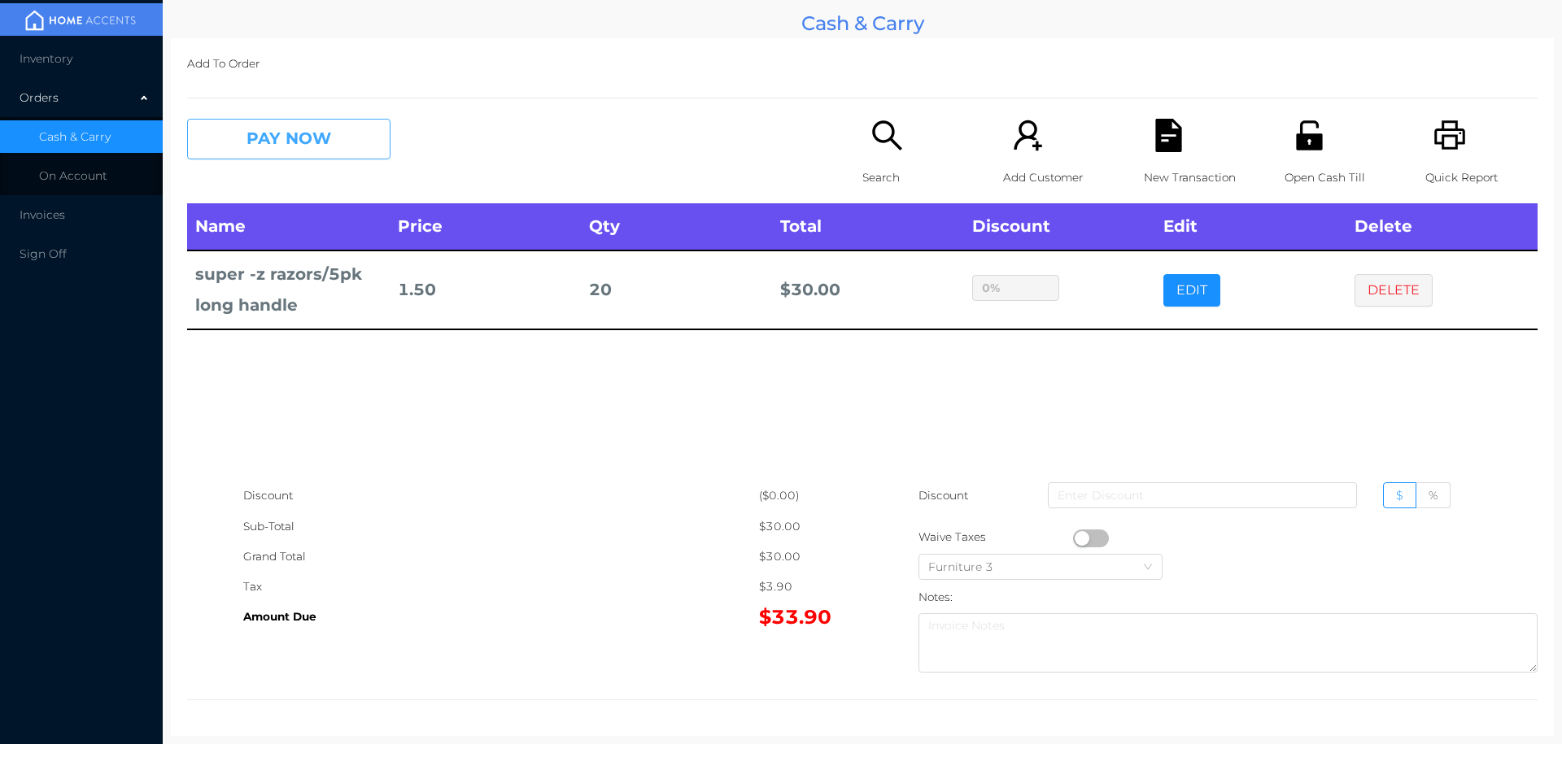
click at [311, 127] on button "PAY NOW" at bounding box center [288, 139] width 203 height 41
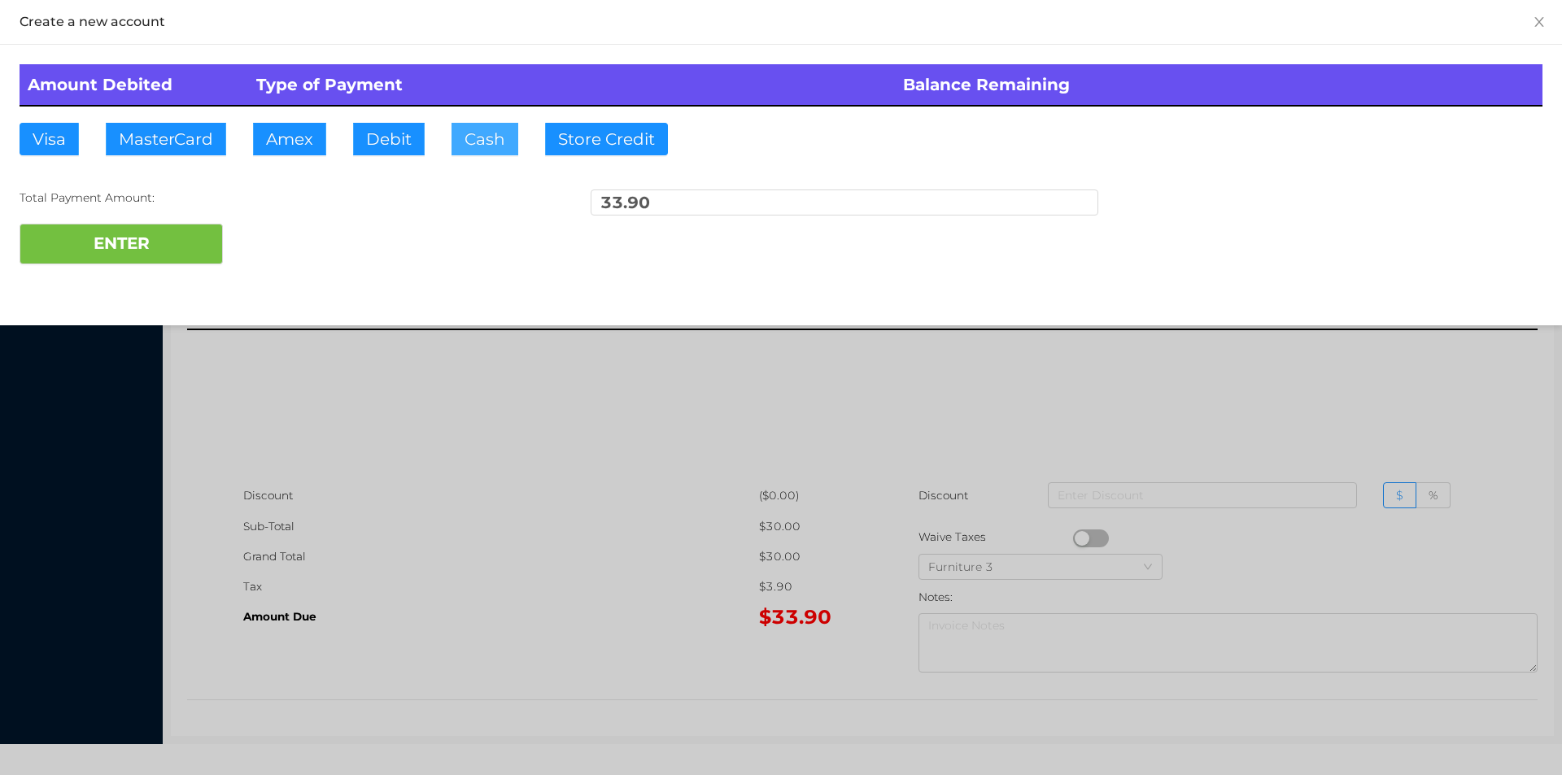
click at [483, 151] on button "Cash" at bounding box center [485, 139] width 67 height 33
type input "50"
click at [127, 262] on button "ENTER" at bounding box center [121, 244] width 203 height 41
type input "0"
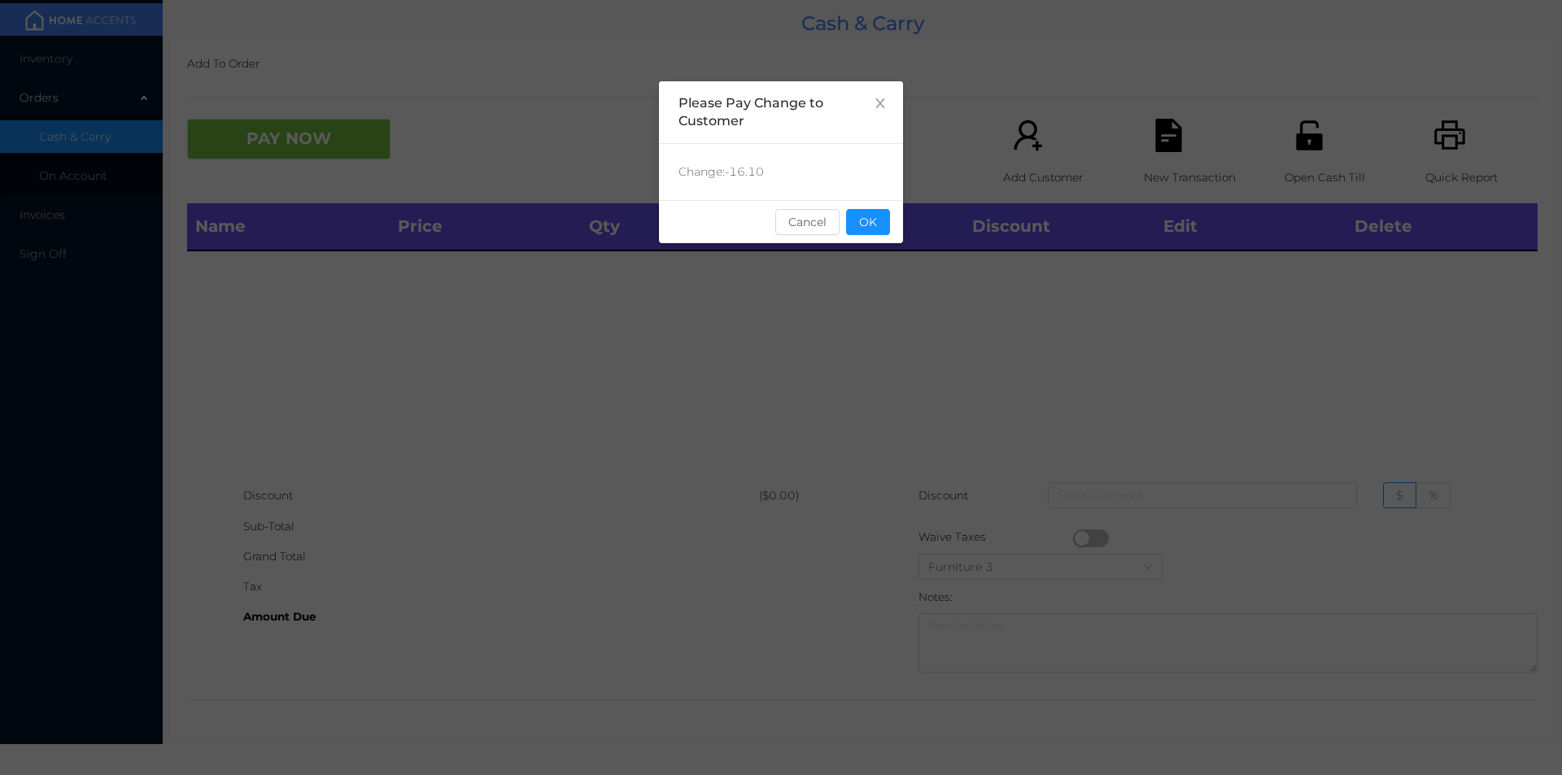
click at [864, 251] on div "sentinelStart Please Pay Change to Customer Change: -16.10 Cancel OK sentinelEnd" at bounding box center [781, 243] width 244 height 325
click at [867, 211] on button "OK" at bounding box center [868, 222] width 44 height 26
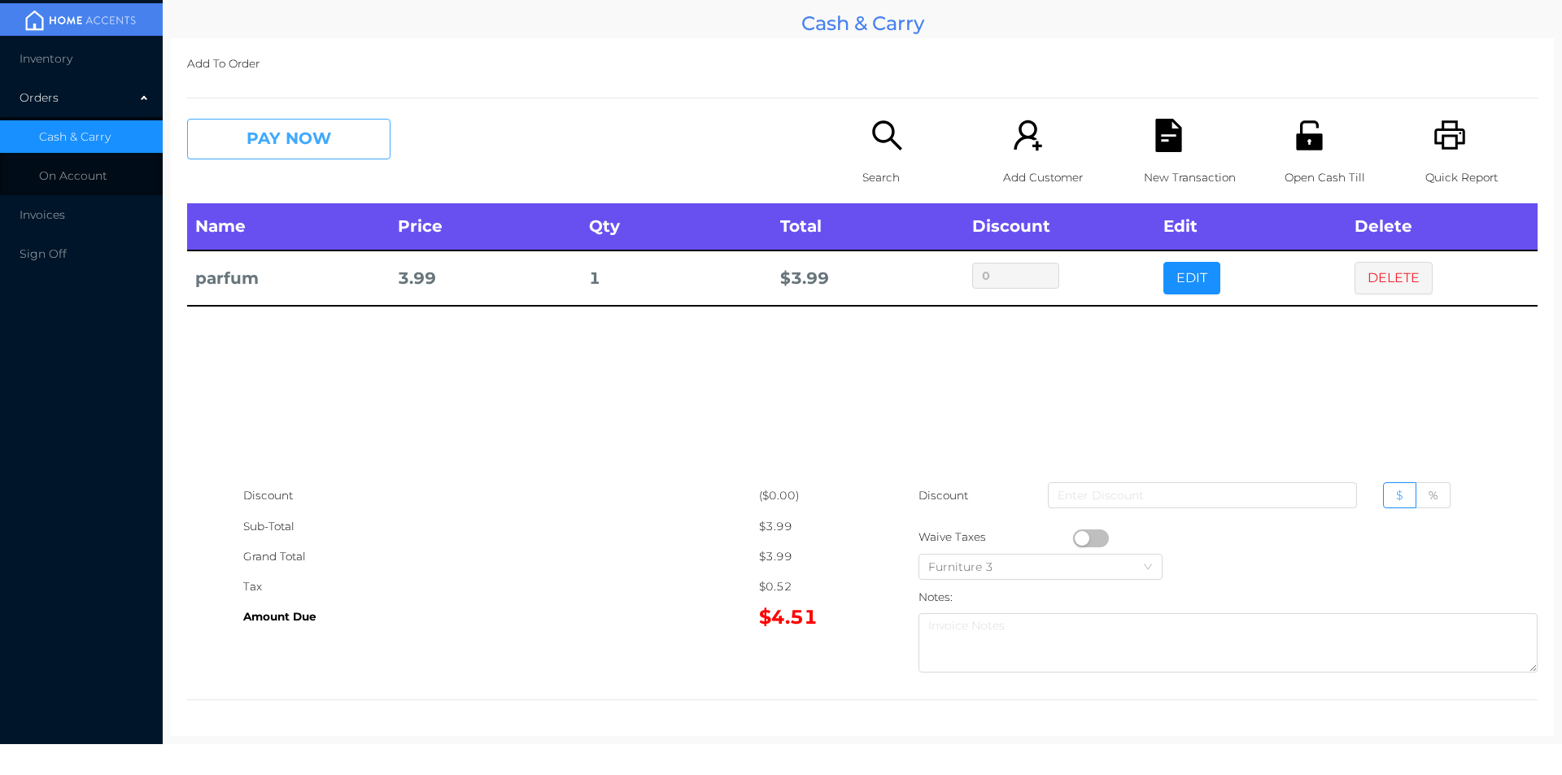
click at [256, 152] on button "PAY NOW" at bounding box center [288, 139] width 203 height 41
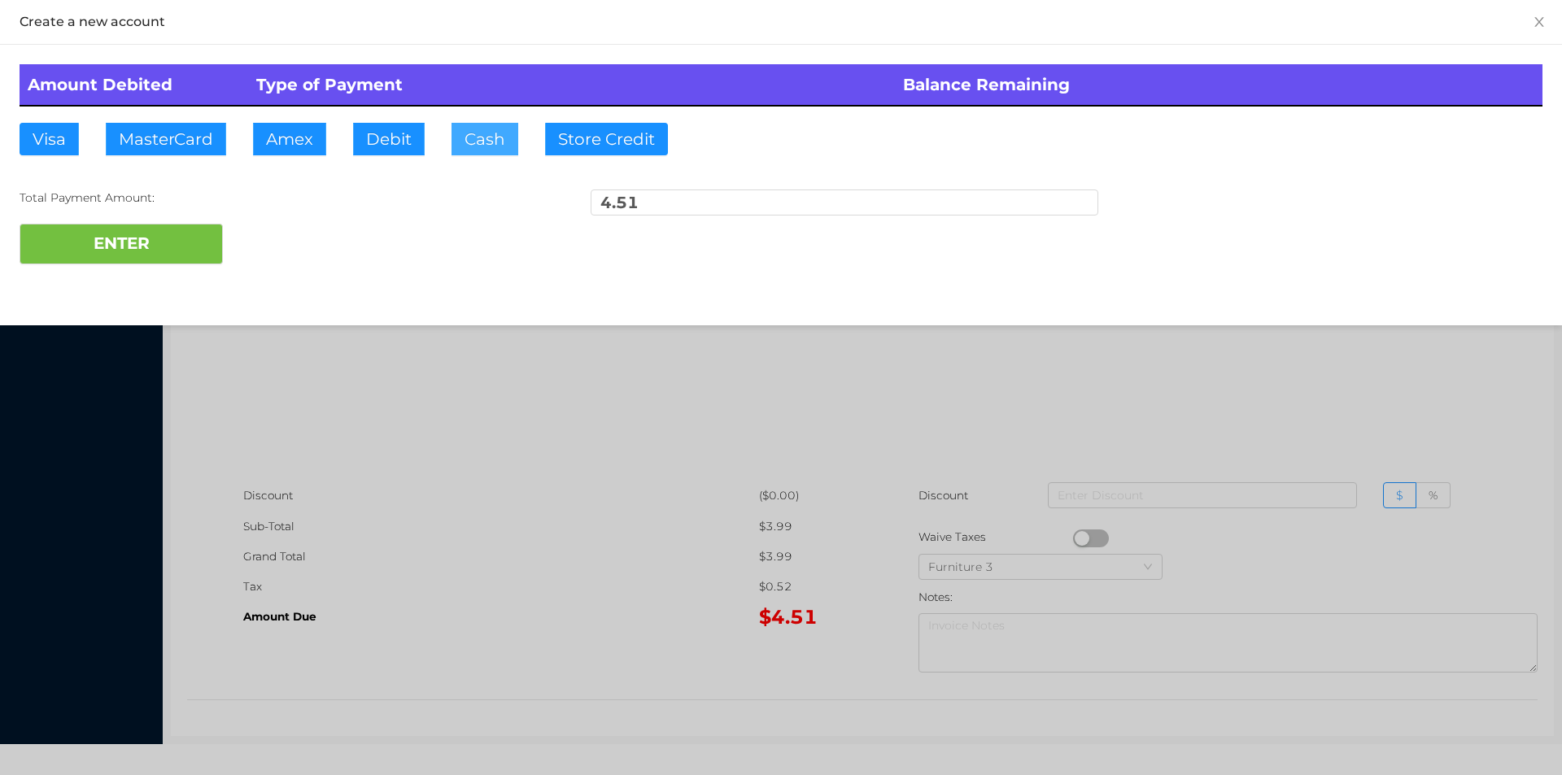
click at [477, 150] on button "Cash" at bounding box center [485, 139] width 67 height 33
click at [179, 248] on button "ENTER" at bounding box center [121, 244] width 203 height 41
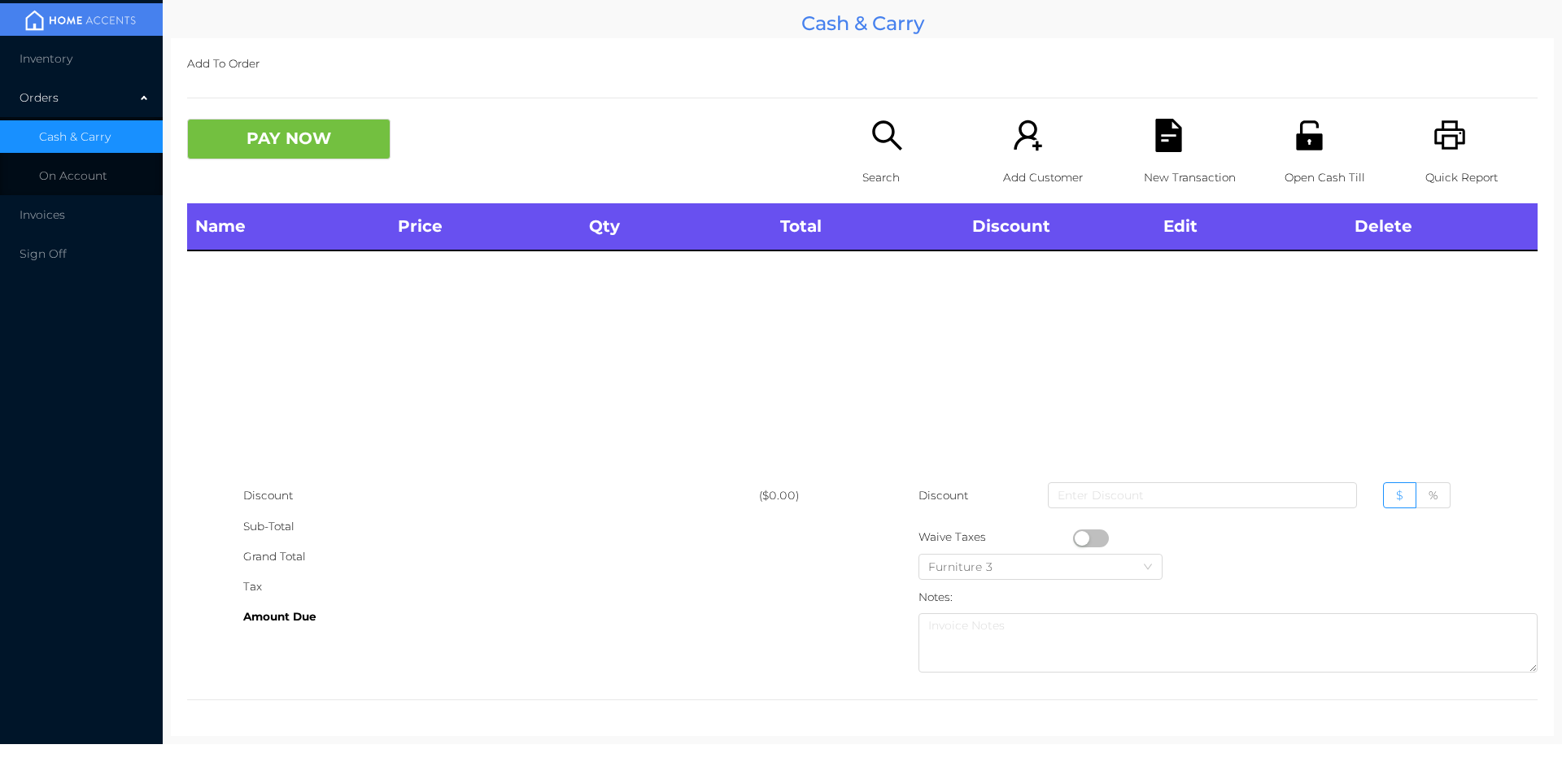
click at [903, 164] on p "Search" at bounding box center [919, 178] width 112 height 30
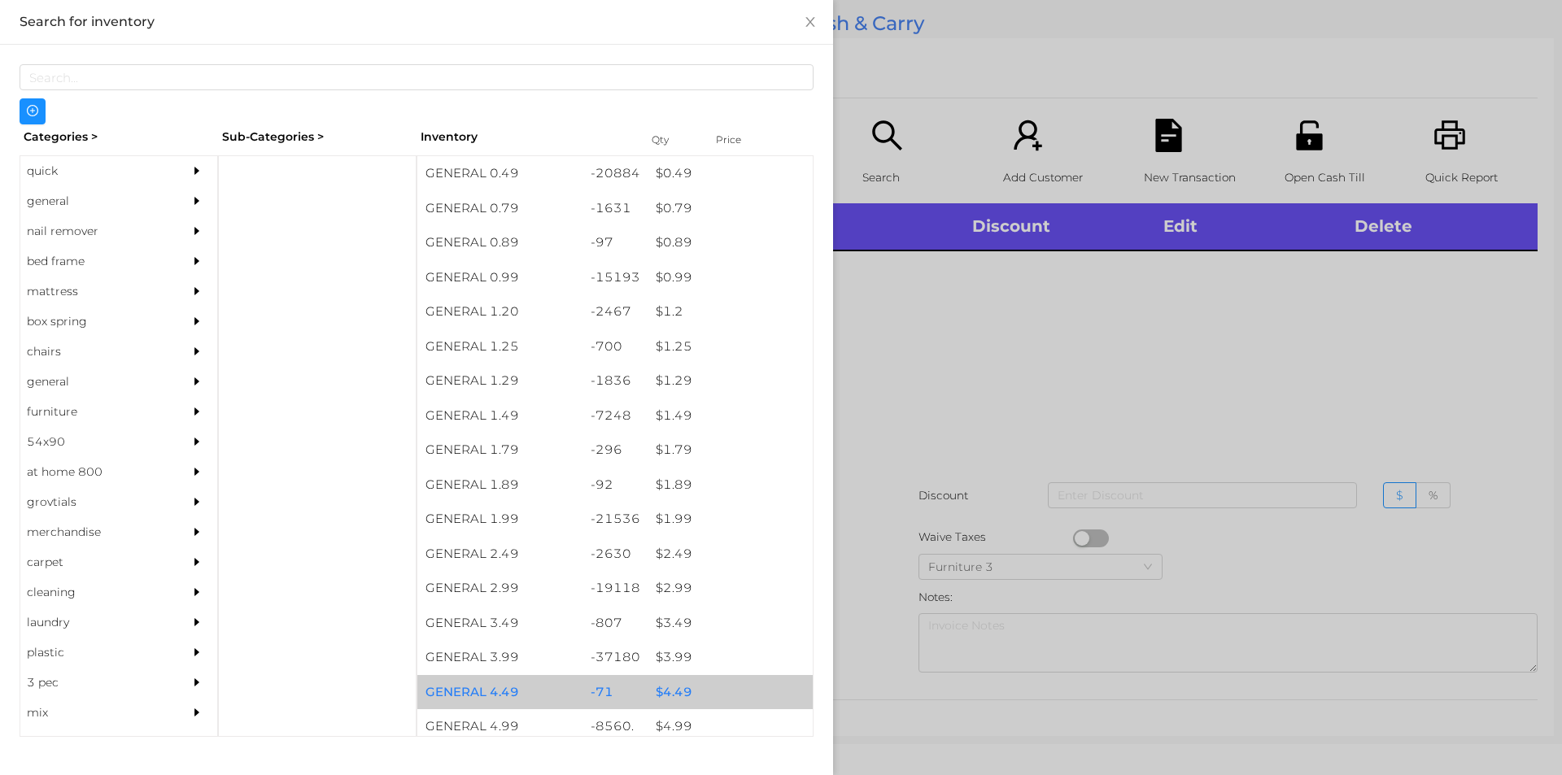
click at [709, 681] on div "$ 4.49" at bounding box center [730, 692] width 165 height 35
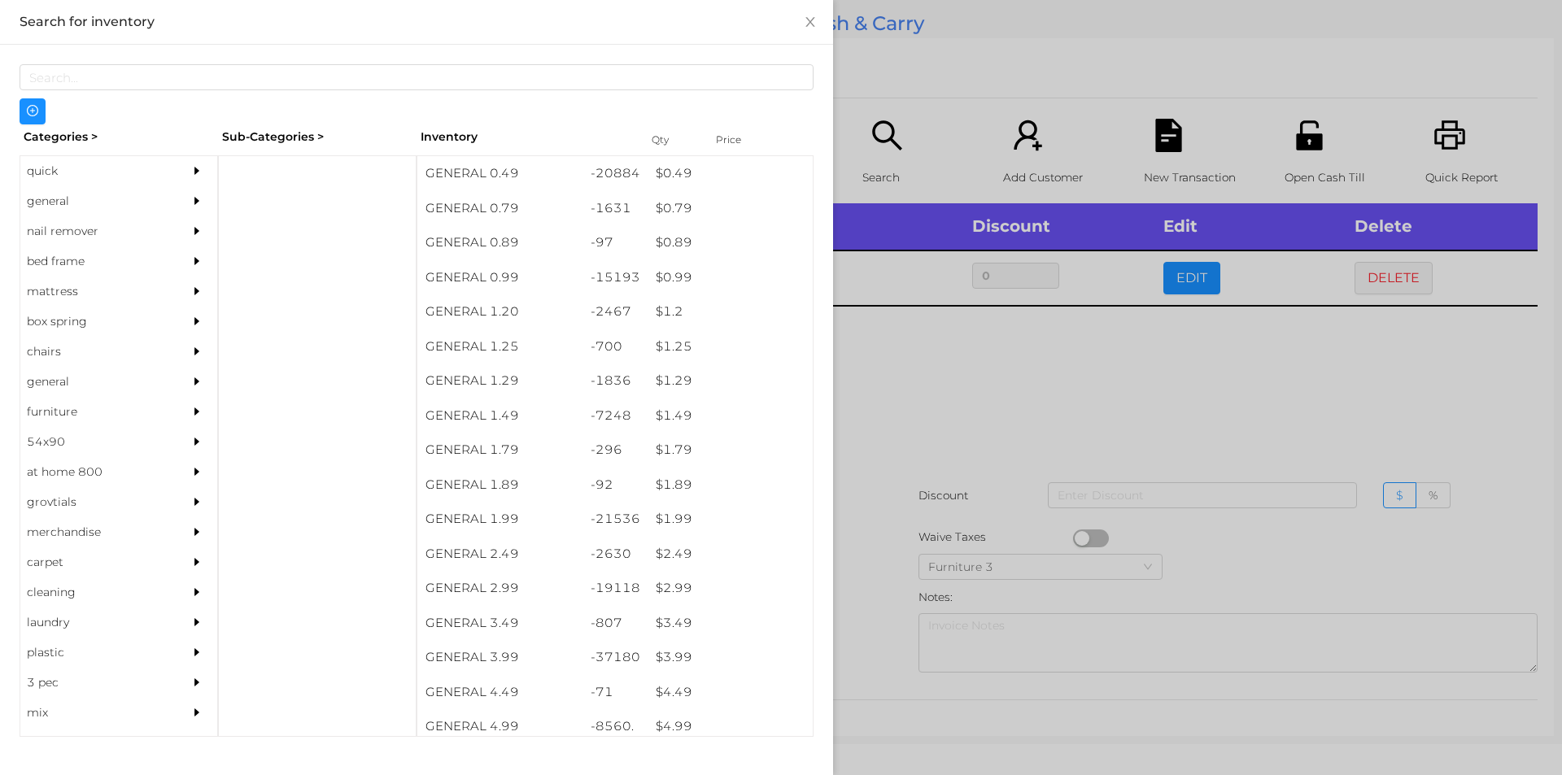
click at [1055, 428] on div at bounding box center [781, 387] width 1562 height 775
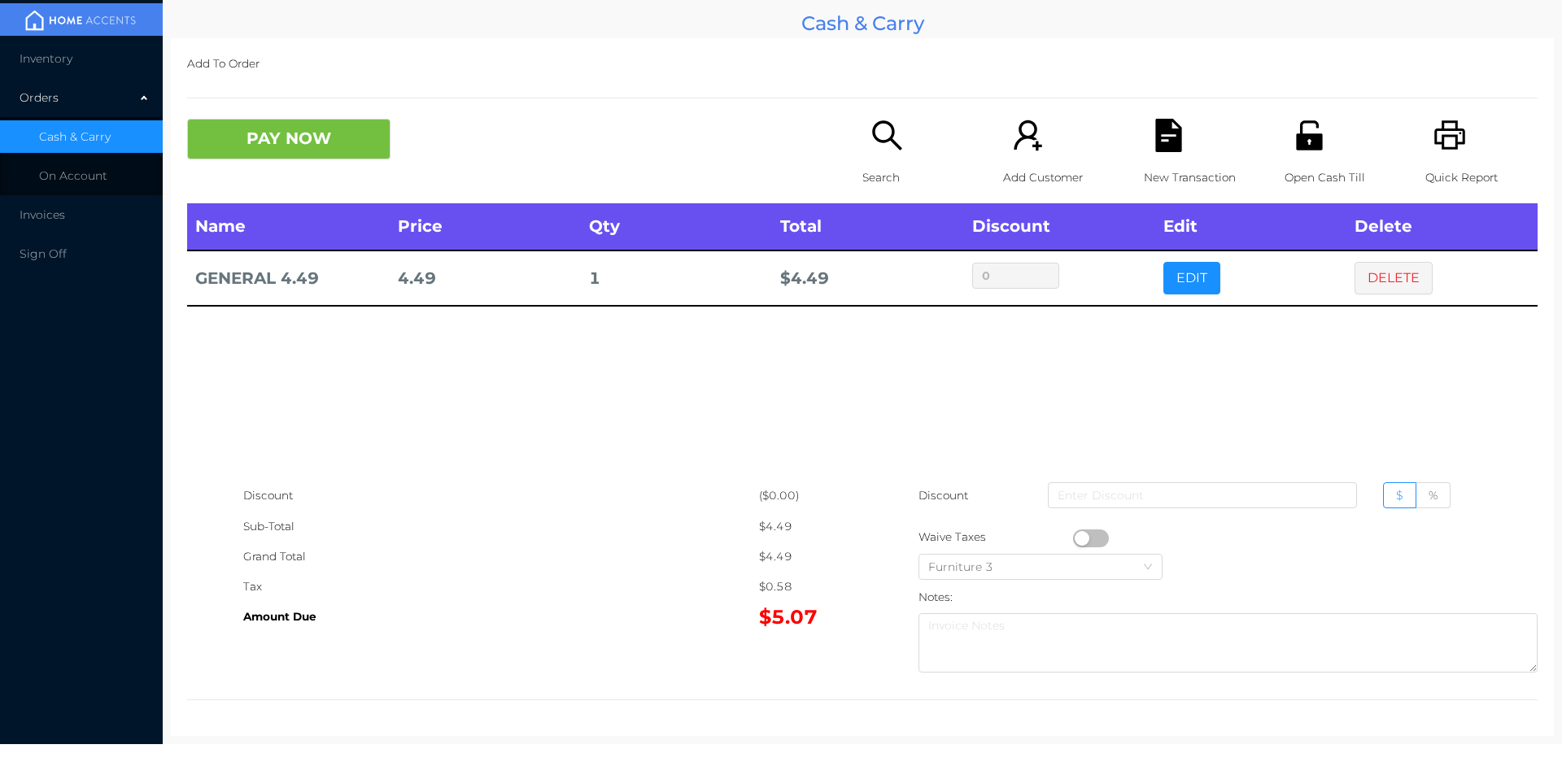
click at [1177, 142] on div "New Transaction" at bounding box center [1200, 161] width 112 height 85
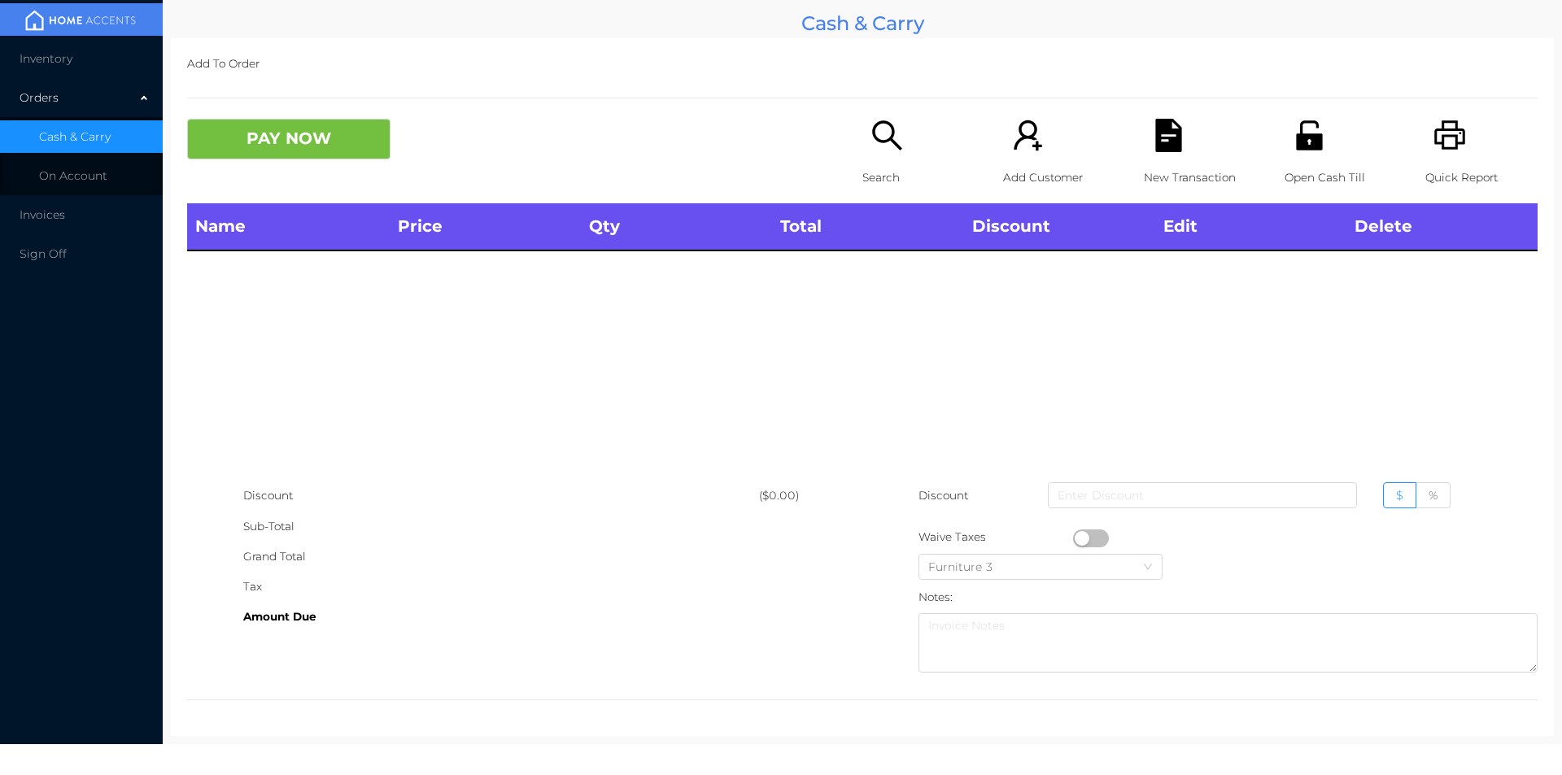
click at [1465, 144] on div "Quick Report" at bounding box center [1482, 161] width 112 height 85
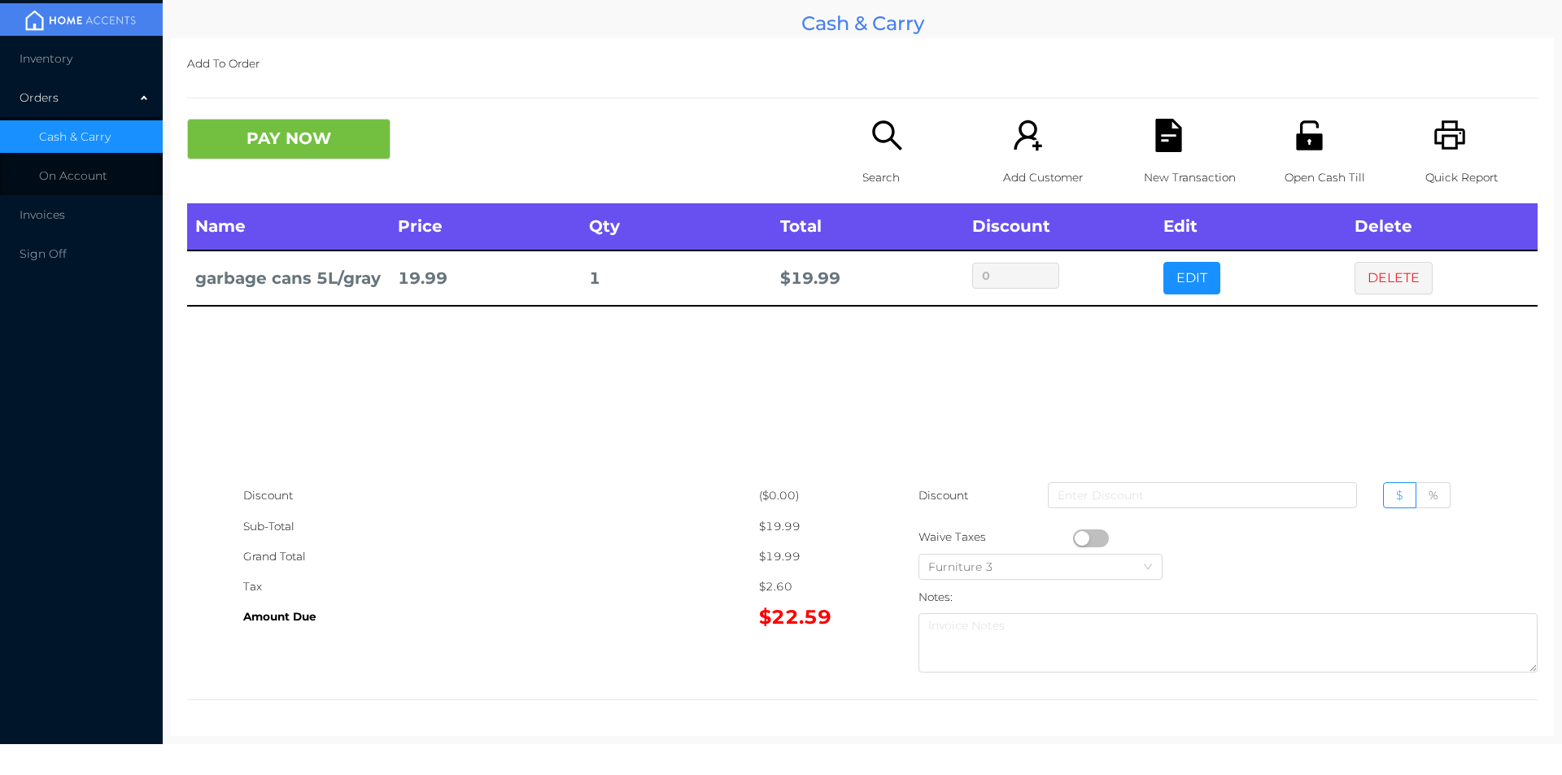
click at [871, 130] on icon "icon: search" at bounding box center [887, 135] width 33 height 33
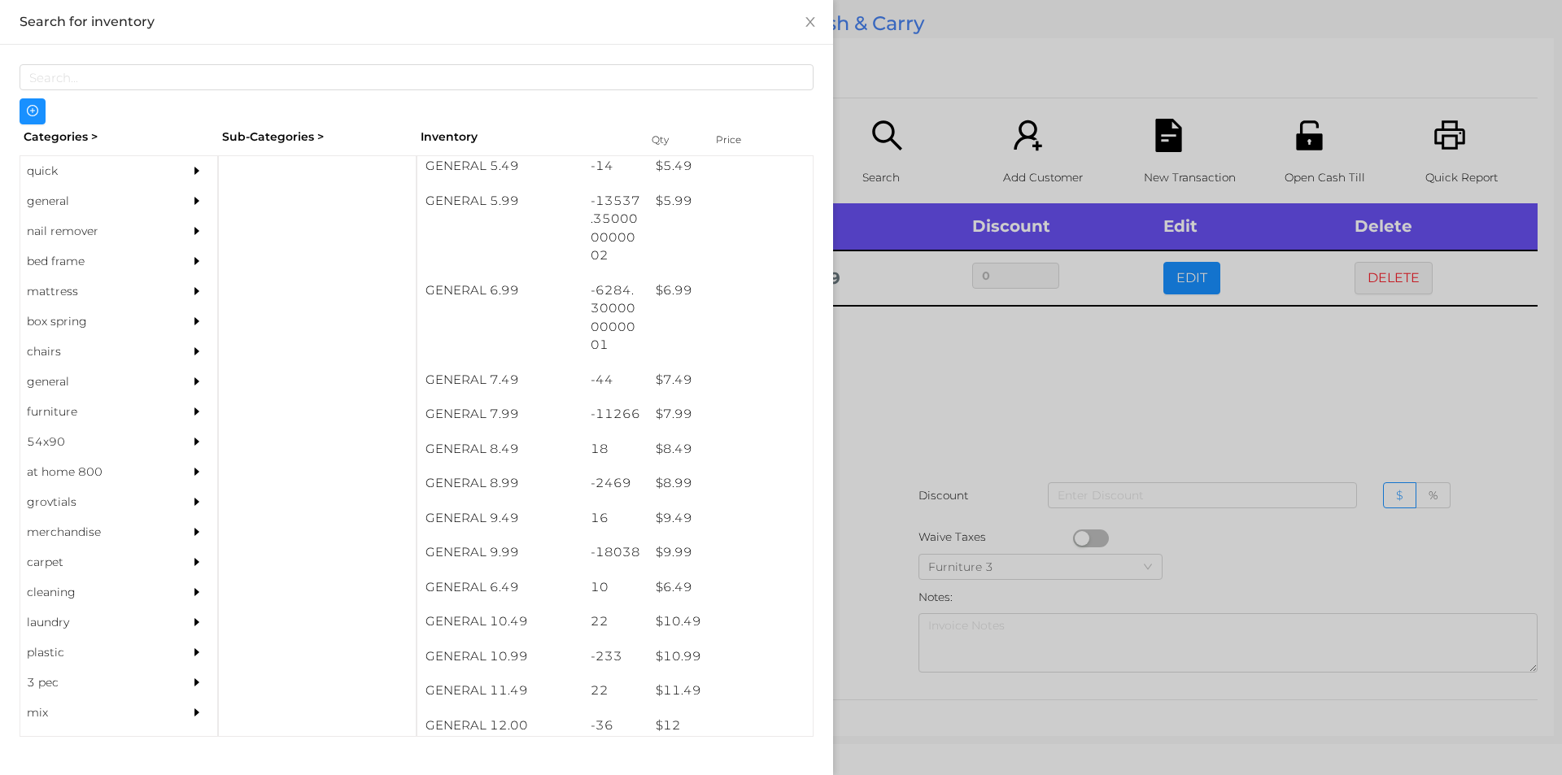
scroll to position [619, 0]
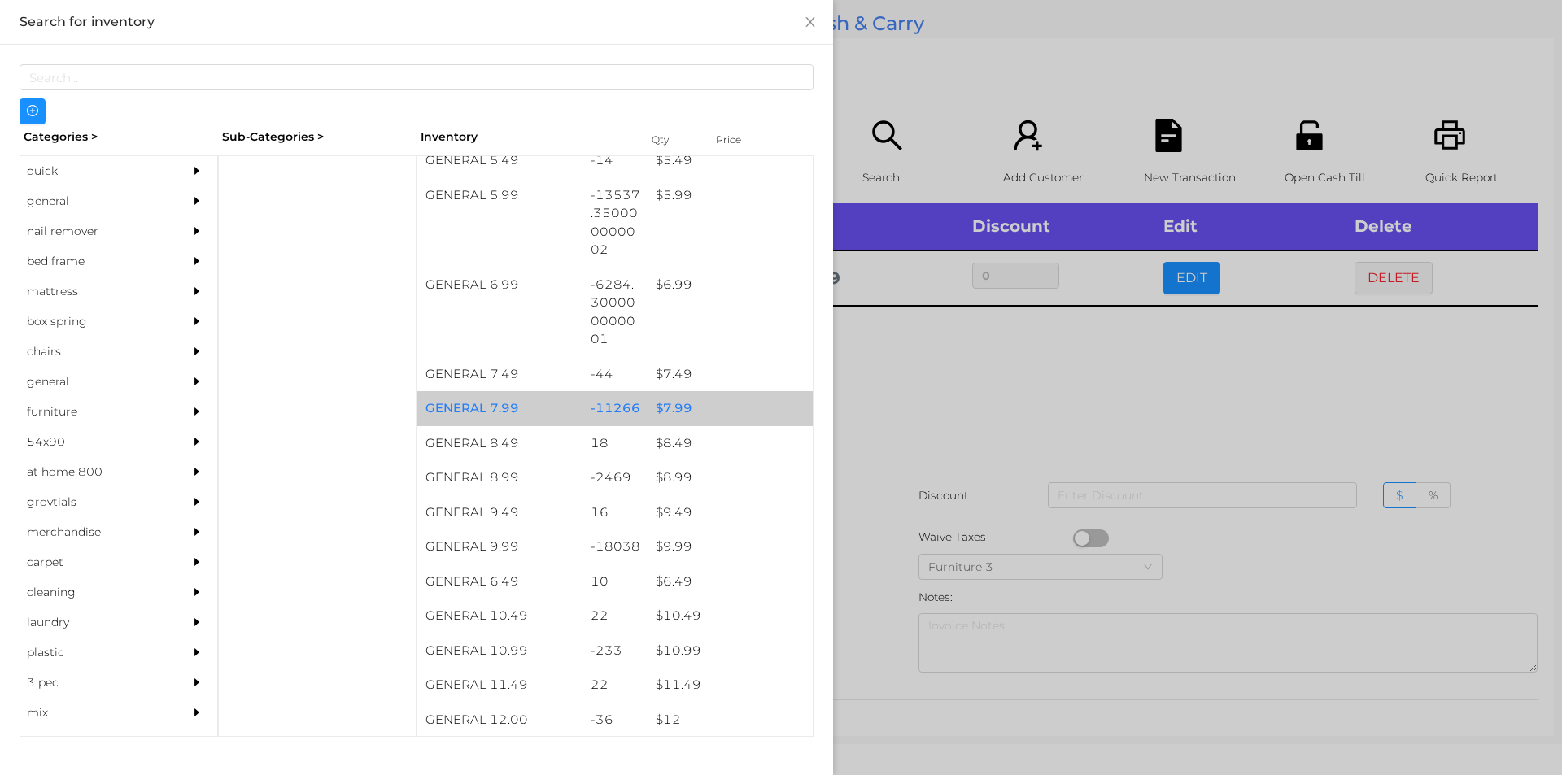
click at [712, 396] on div "$ 7.99" at bounding box center [730, 408] width 165 height 35
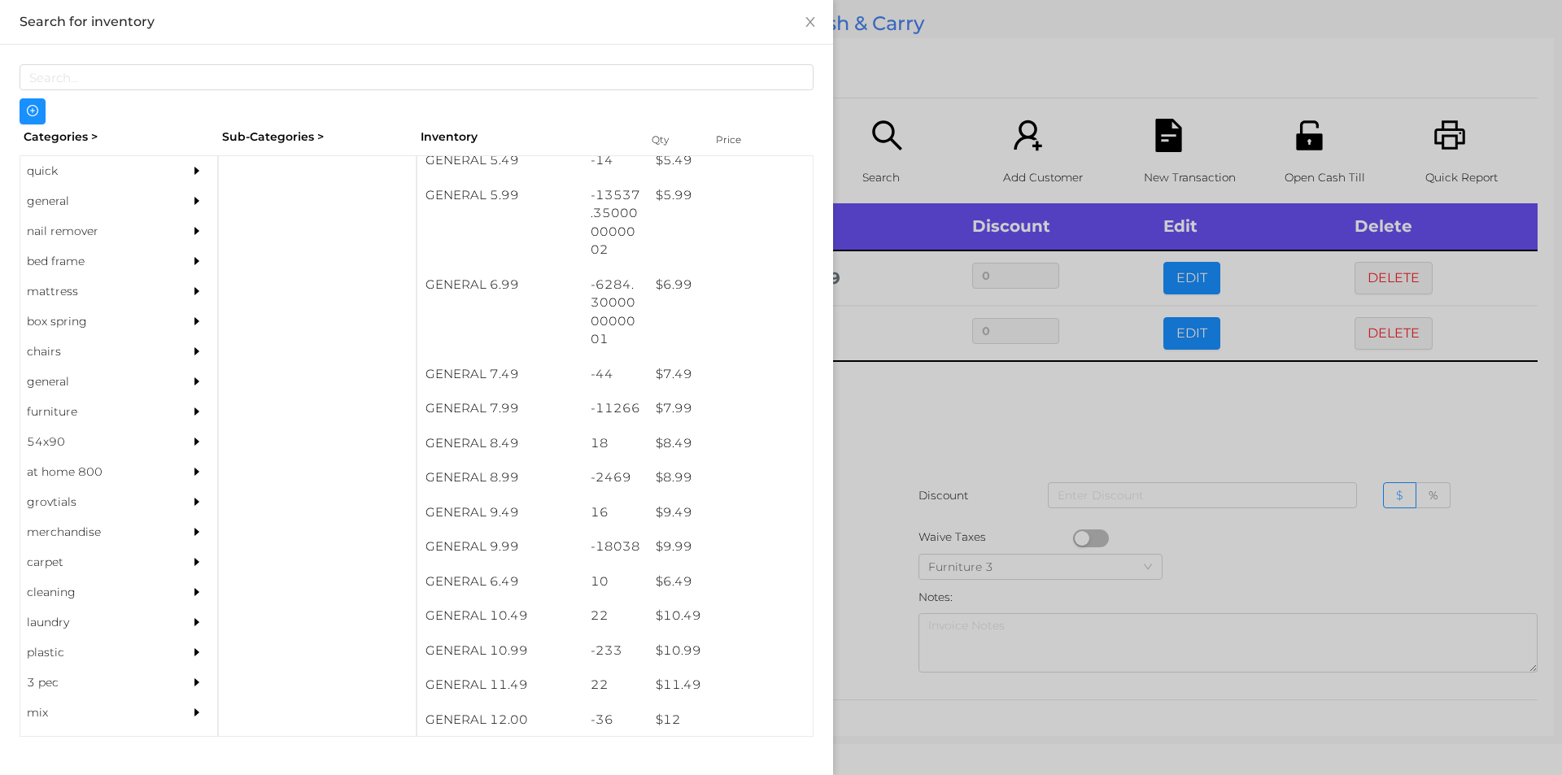
click at [959, 444] on div at bounding box center [781, 387] width 1562 height 775
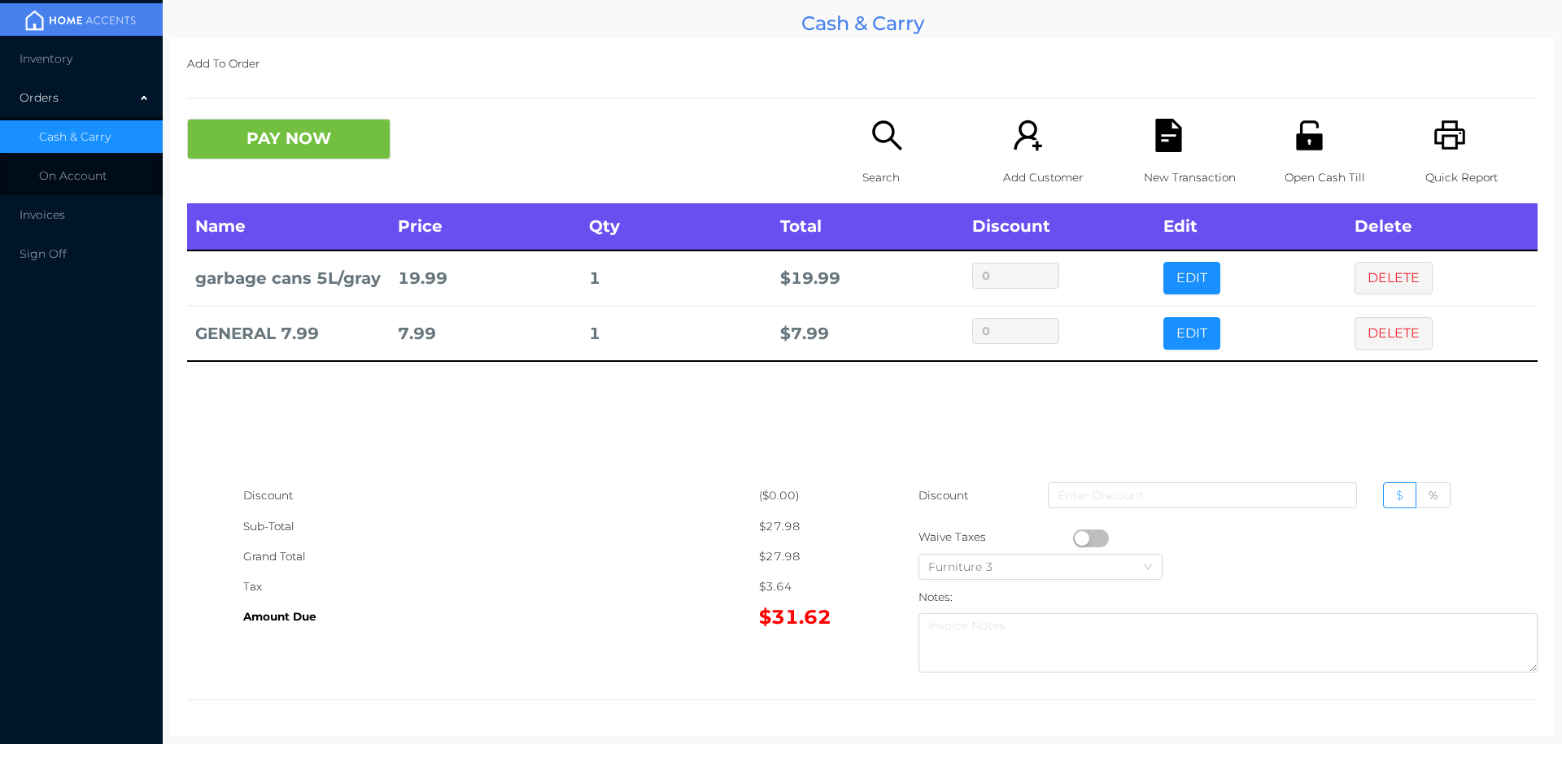
click at [1293, 151] on icon "icon: unlock" at bounding box center [1309, 135] width 33 height 33
click at [1155, 150] on icon "icon: file-text" at bounding box center [1168, 135] width 26 height 33
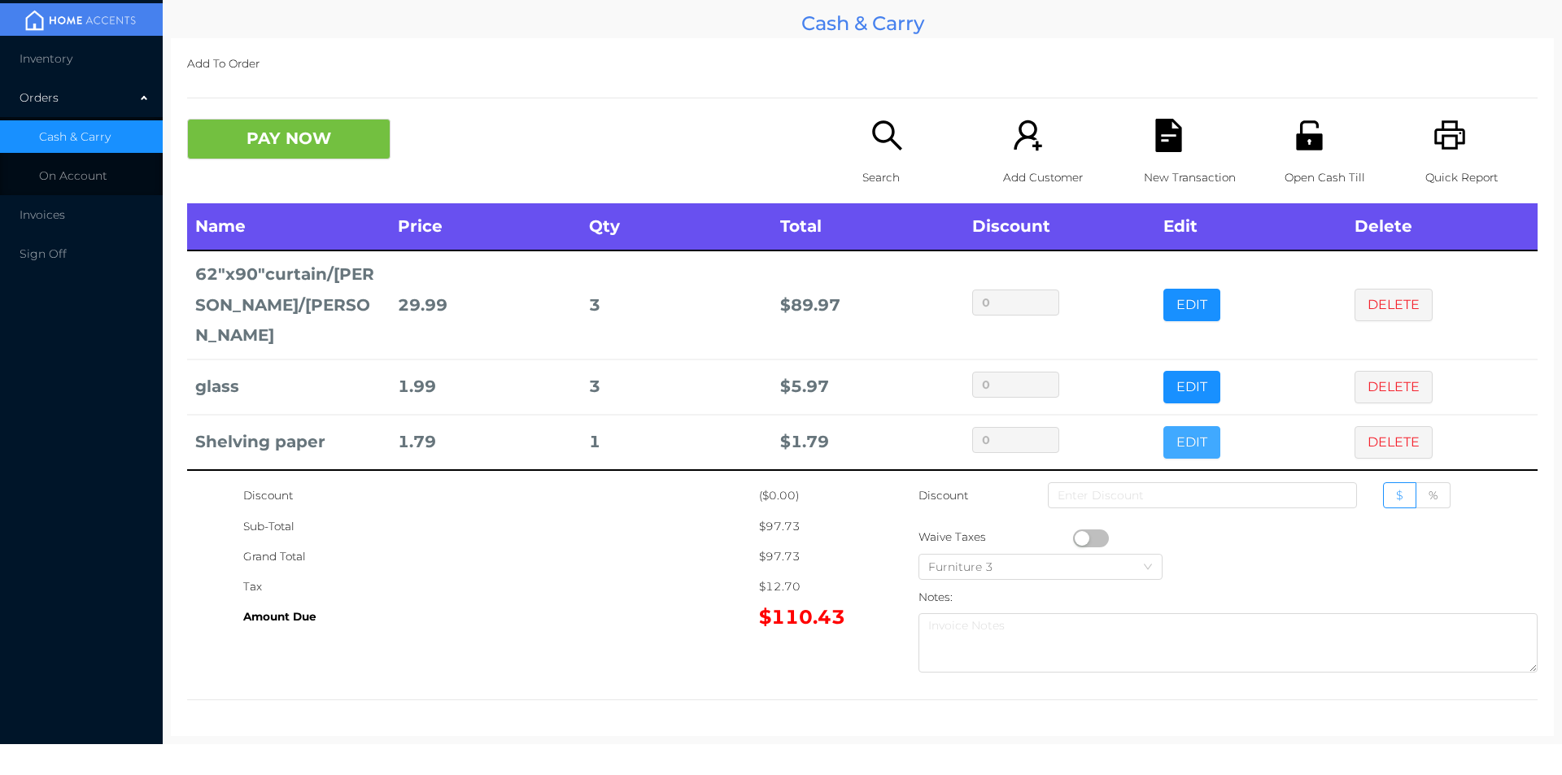
click at [1201, 426] on button "EDIT" at bounding box center [1192, 442] width 57 height 33
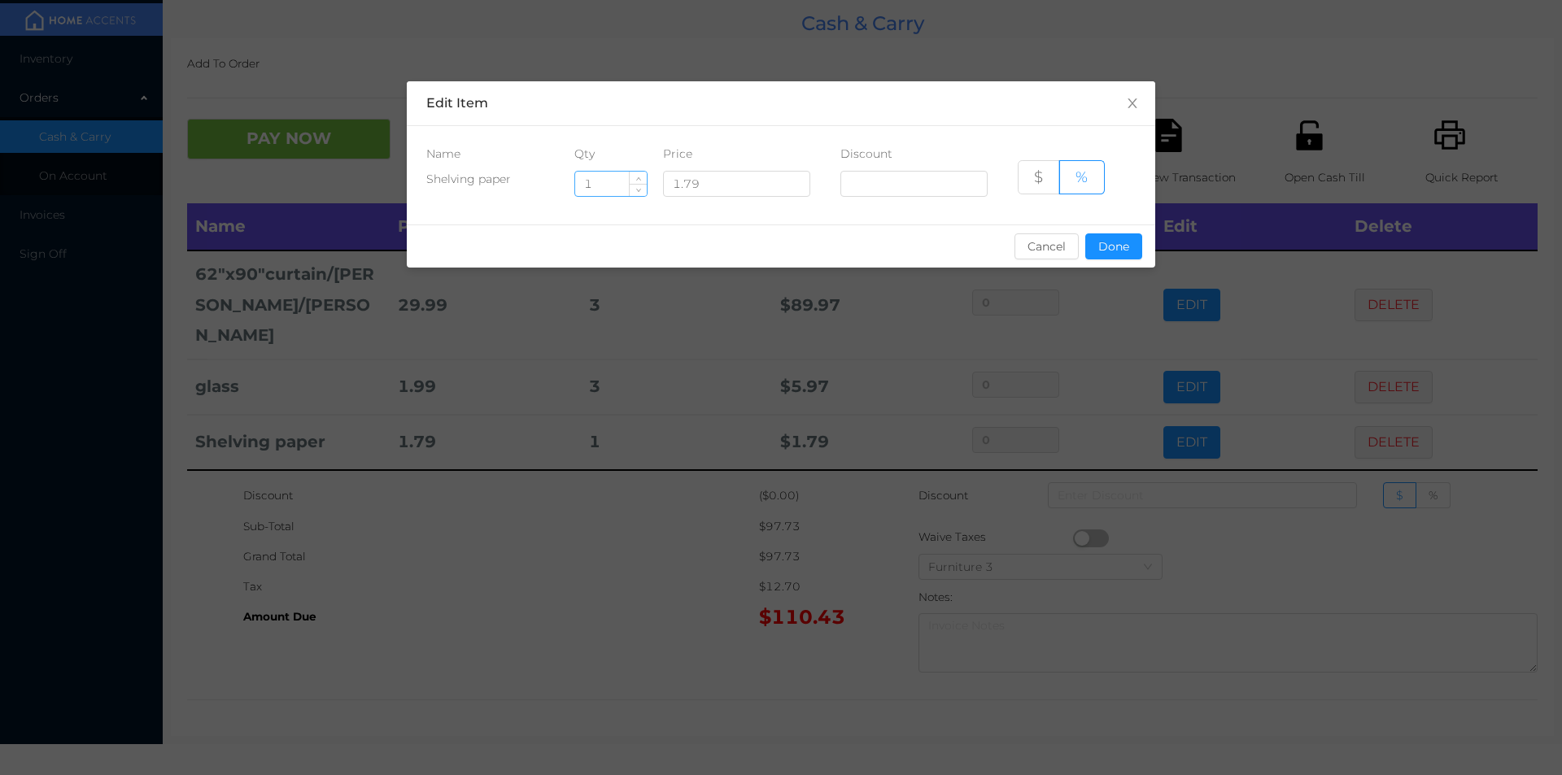
click at [592, 181] on input "1" at bounding box center [611, 184] width 72 height 24
type input "6"
click at [1121, 255] on button "Done" at bounding box center [1113, 247] width 57 height 26
type input "0%"
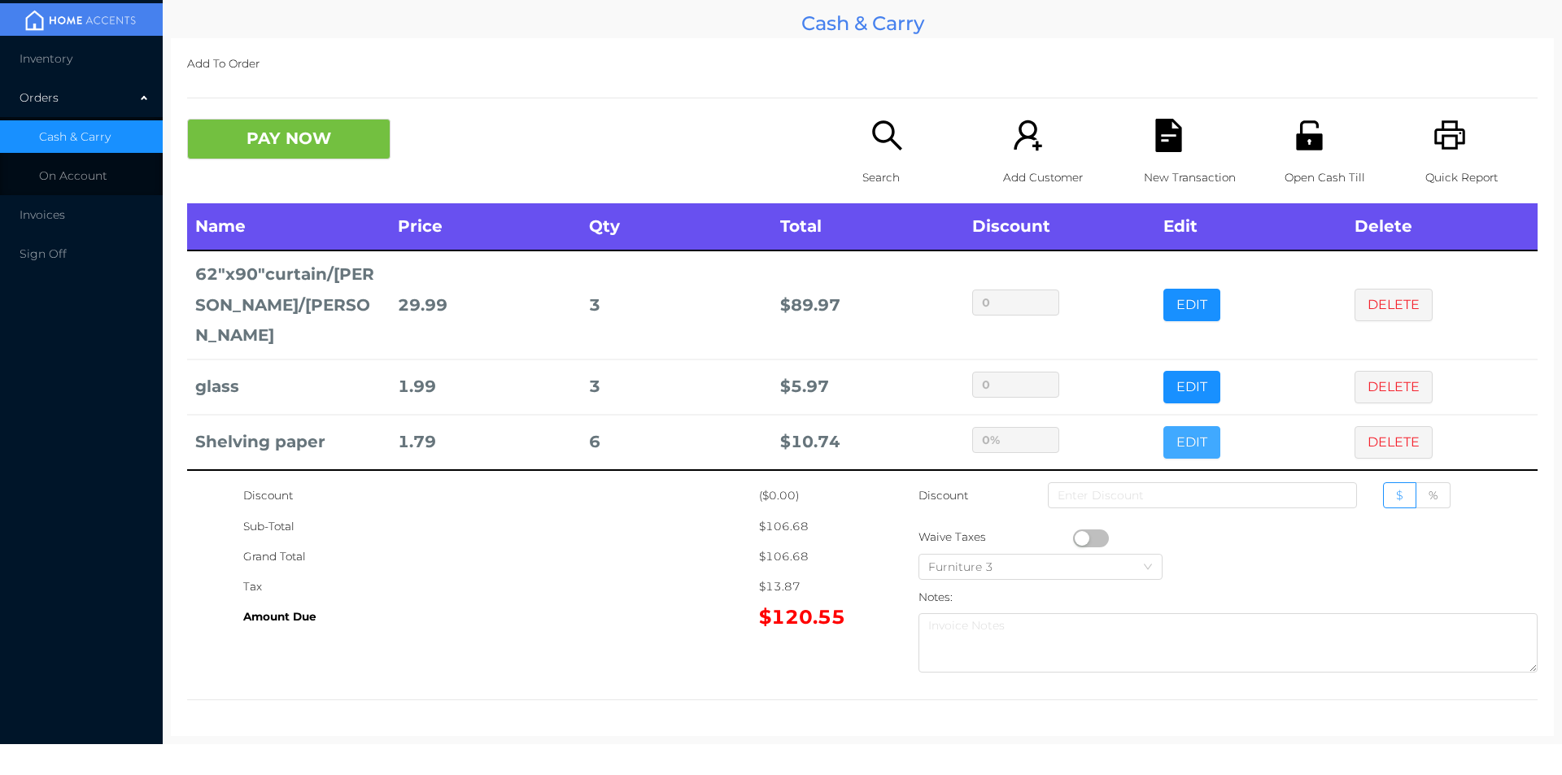
click at [1164, 426] on button "EDIT" at bounding box center [1192, 442] width 57 height 33
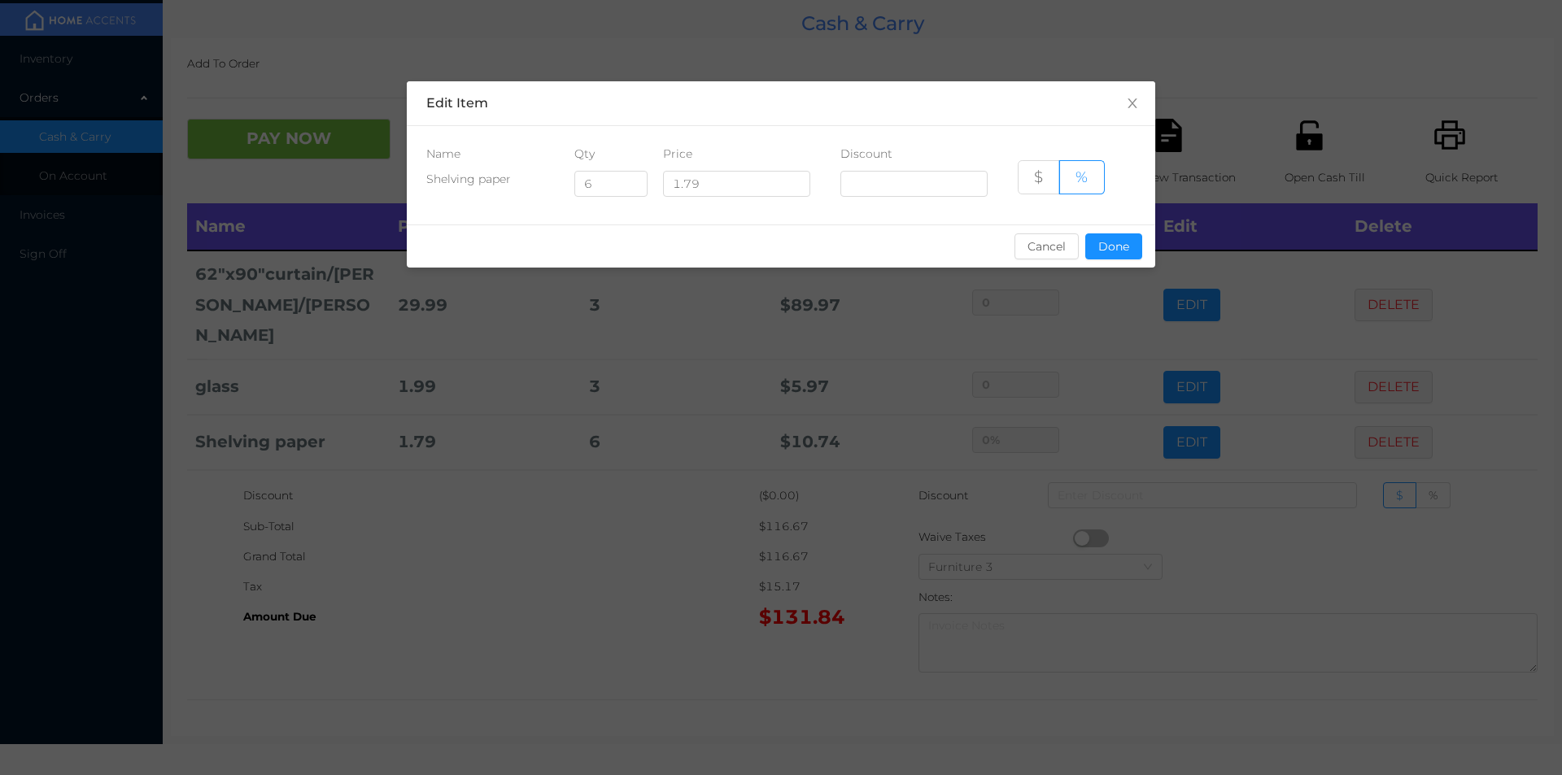
click at [601, 622] on div "sentinelStart Edit Item Name Qty Price Discount Shelving paper 6 1.79 $ % Cance…" at bounding box center [781, 387] width 1562 height 775
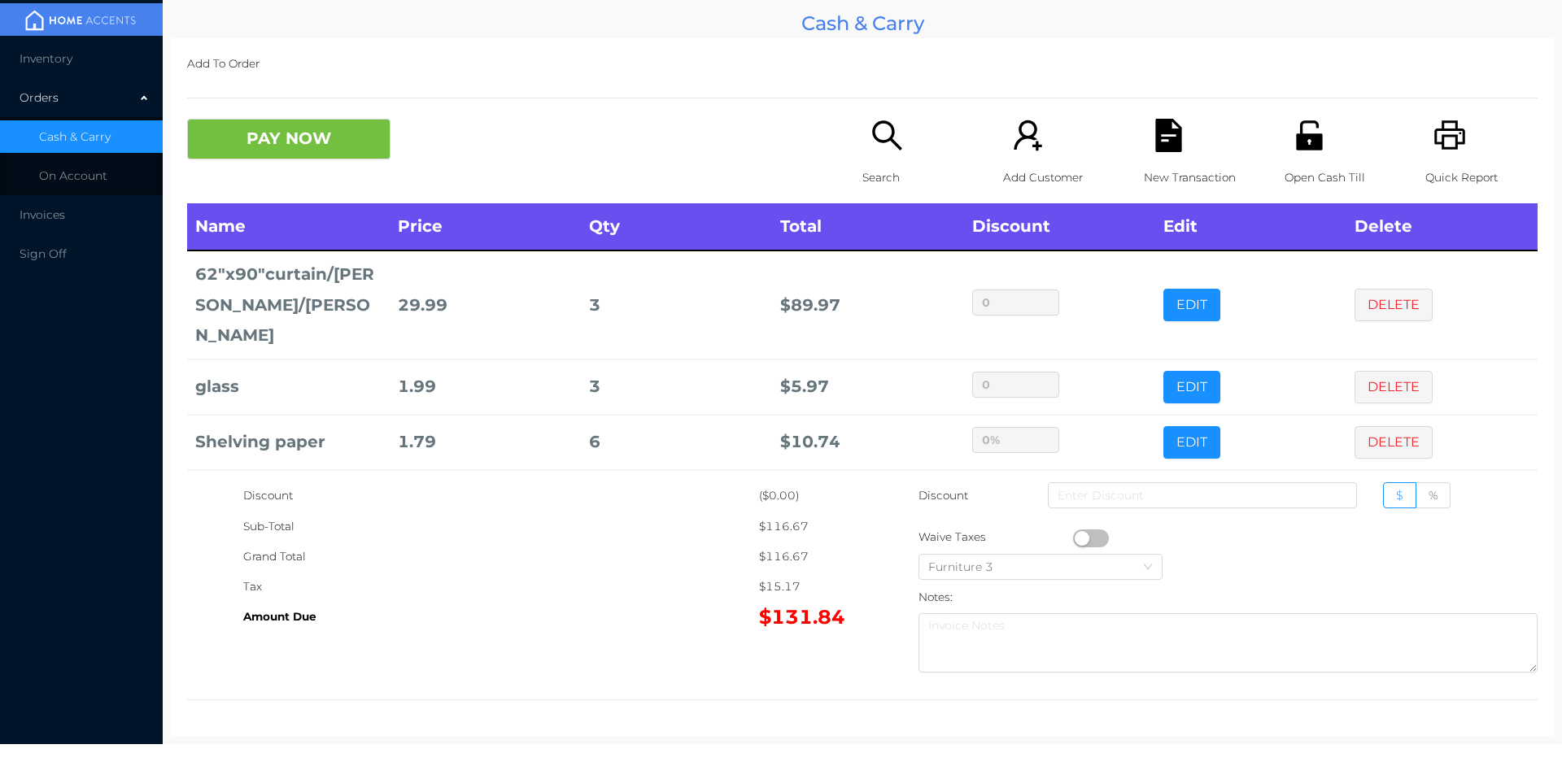
click at [1293, 156] on div "Open Cash Till" at bounding box center [1341, 161] width 112 height 85
click at [317, 144] on button "PAY NOW" at bounding box center [288, 139] width 203 height 41
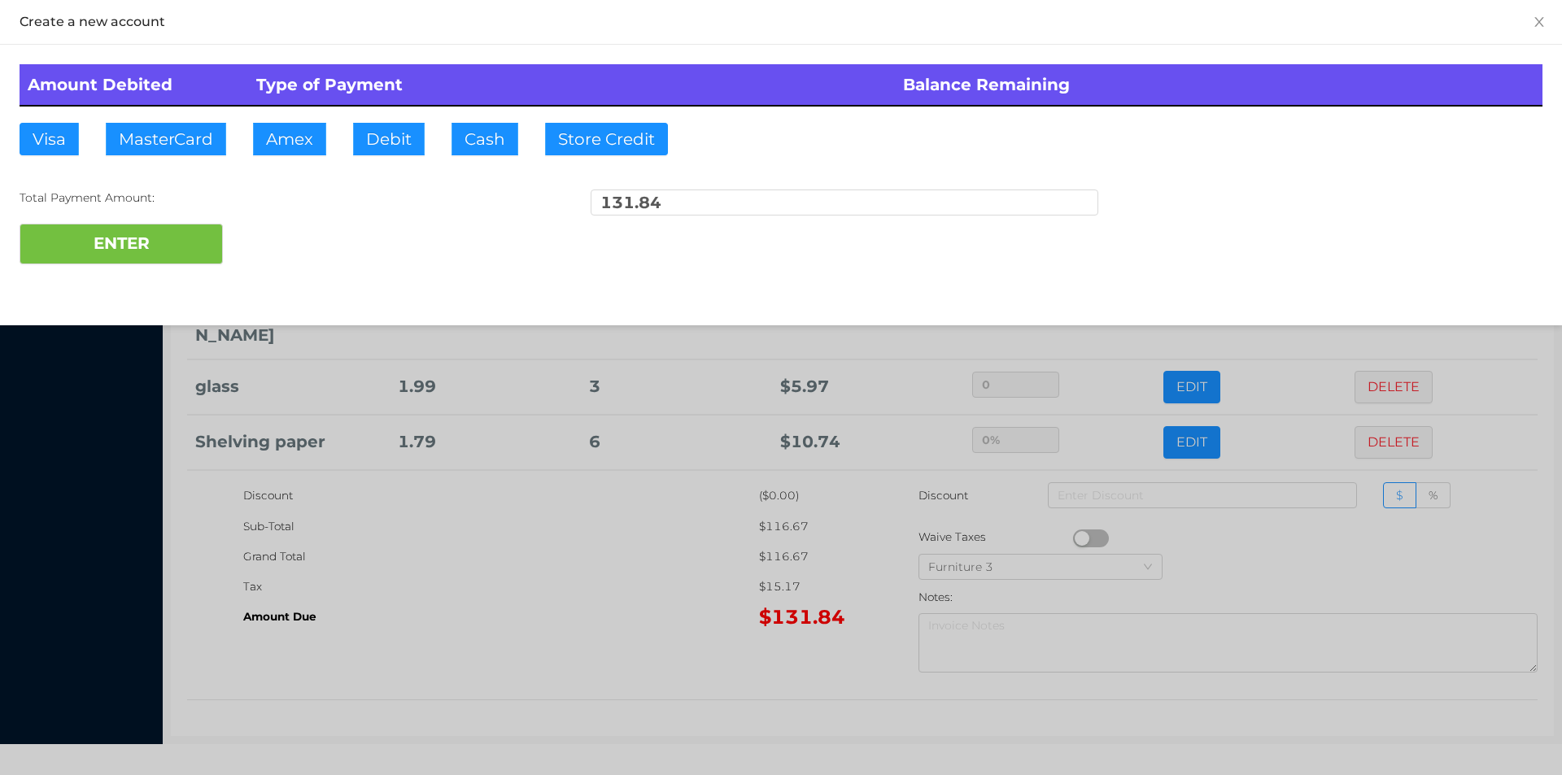
click at [564, 578] on div at bounding box center [781, 387] width 1562 height 775
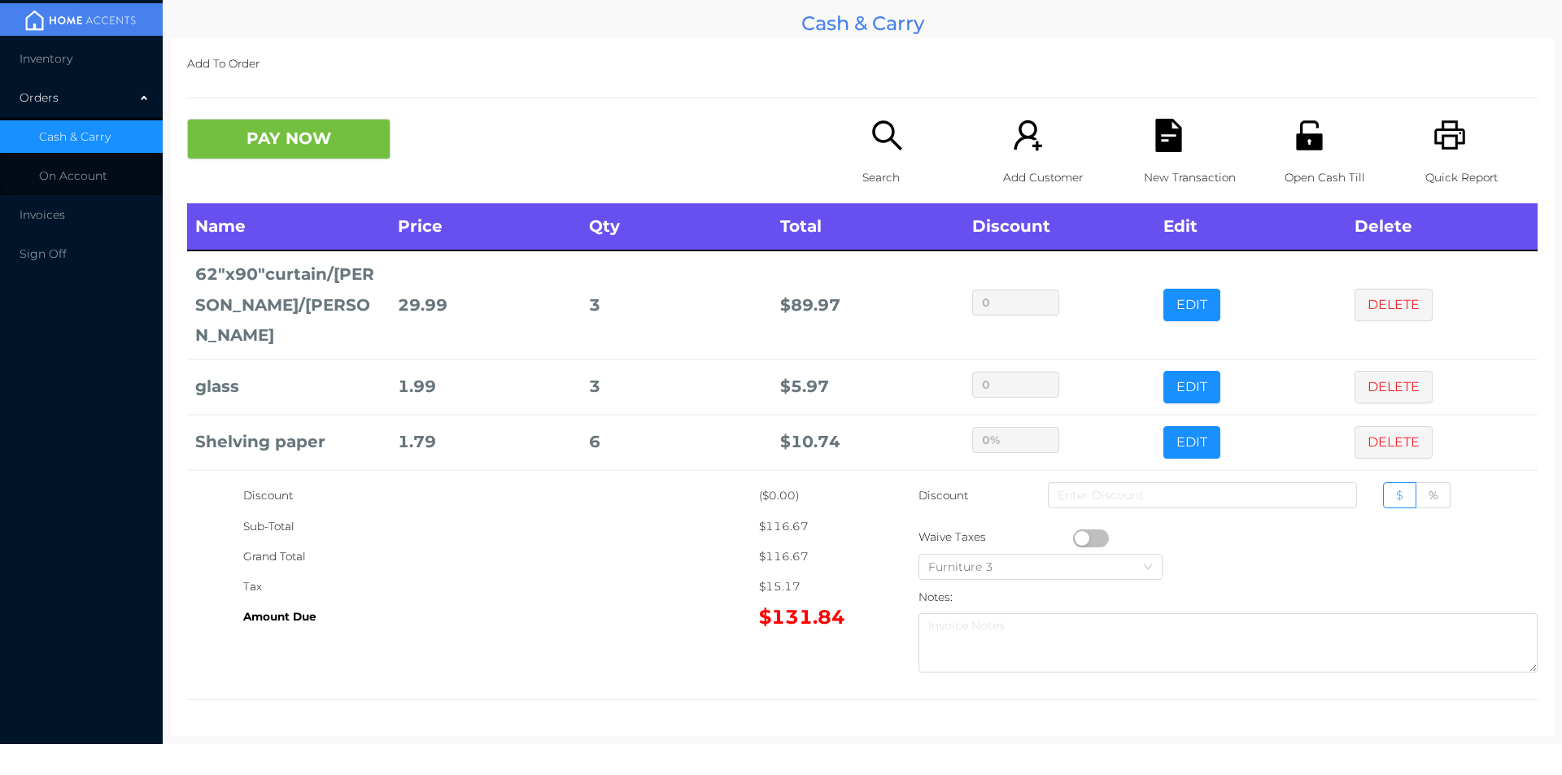
click at [1182, 138] on div "New Transaction" at bounding box center [1200, 161] width 112 height 85
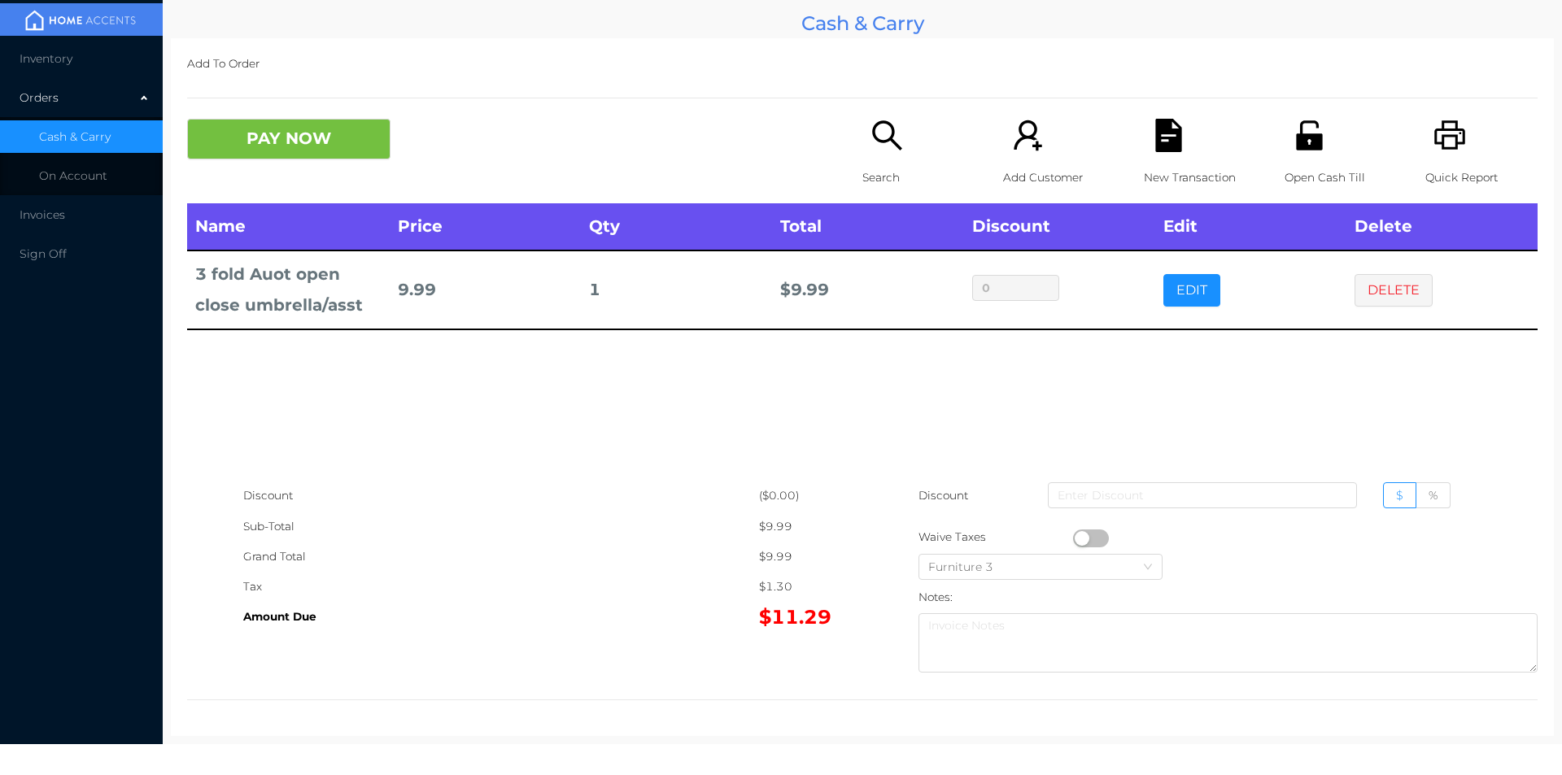
click at [1373, 285] on button "DELETE" at bounding box center [1394, 290] width 78 height 33
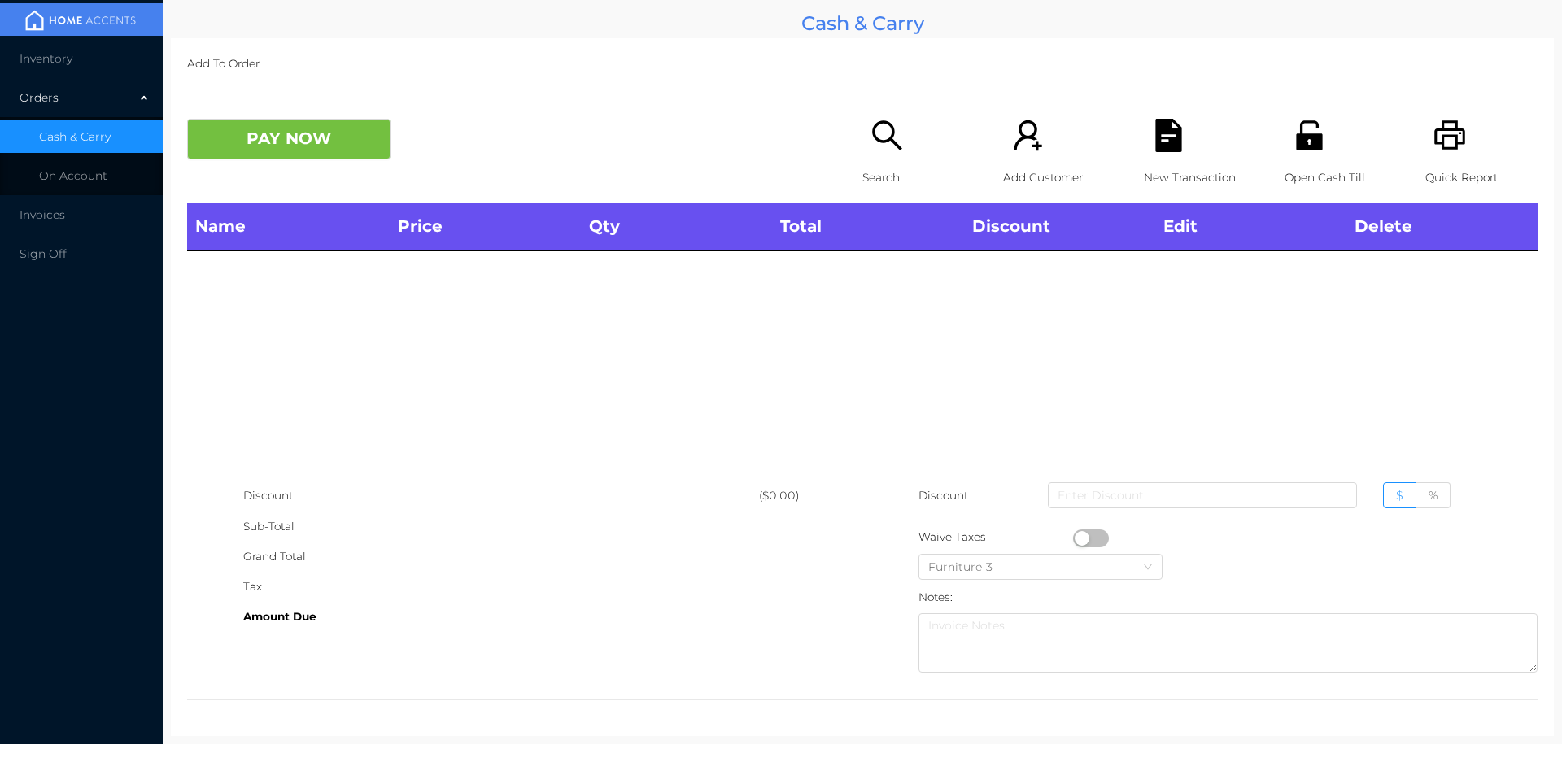
click at [1442, 154] on div "Quick Report" at bounding box center [1482, 161] width 112 height 85
click at [280, 147] on button "PAY NOW" at bounding box center [288, 139] width 203 height 41
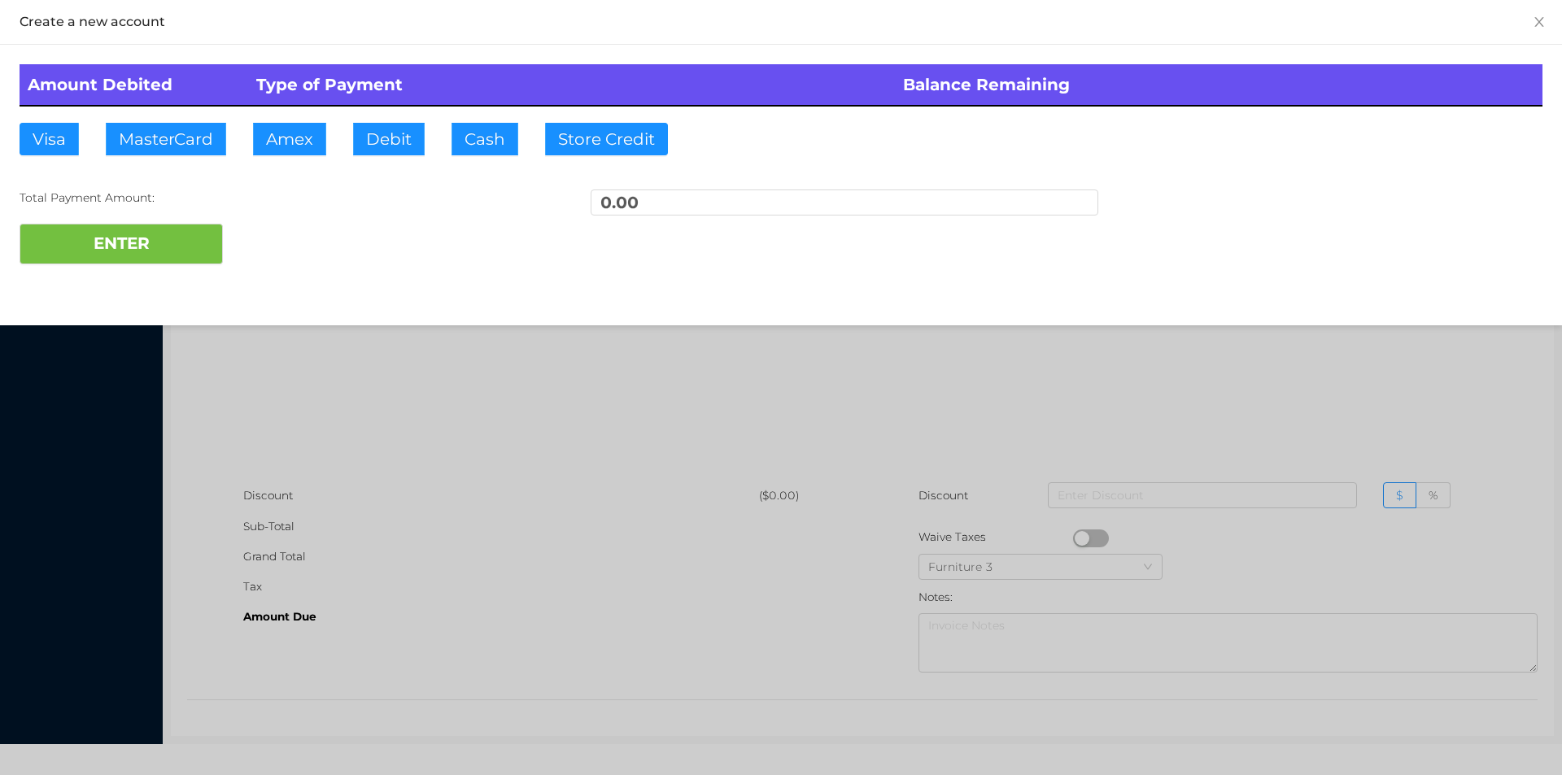
click at [690, 527] on div at bounding box center [781, 387] width 1562 height 775
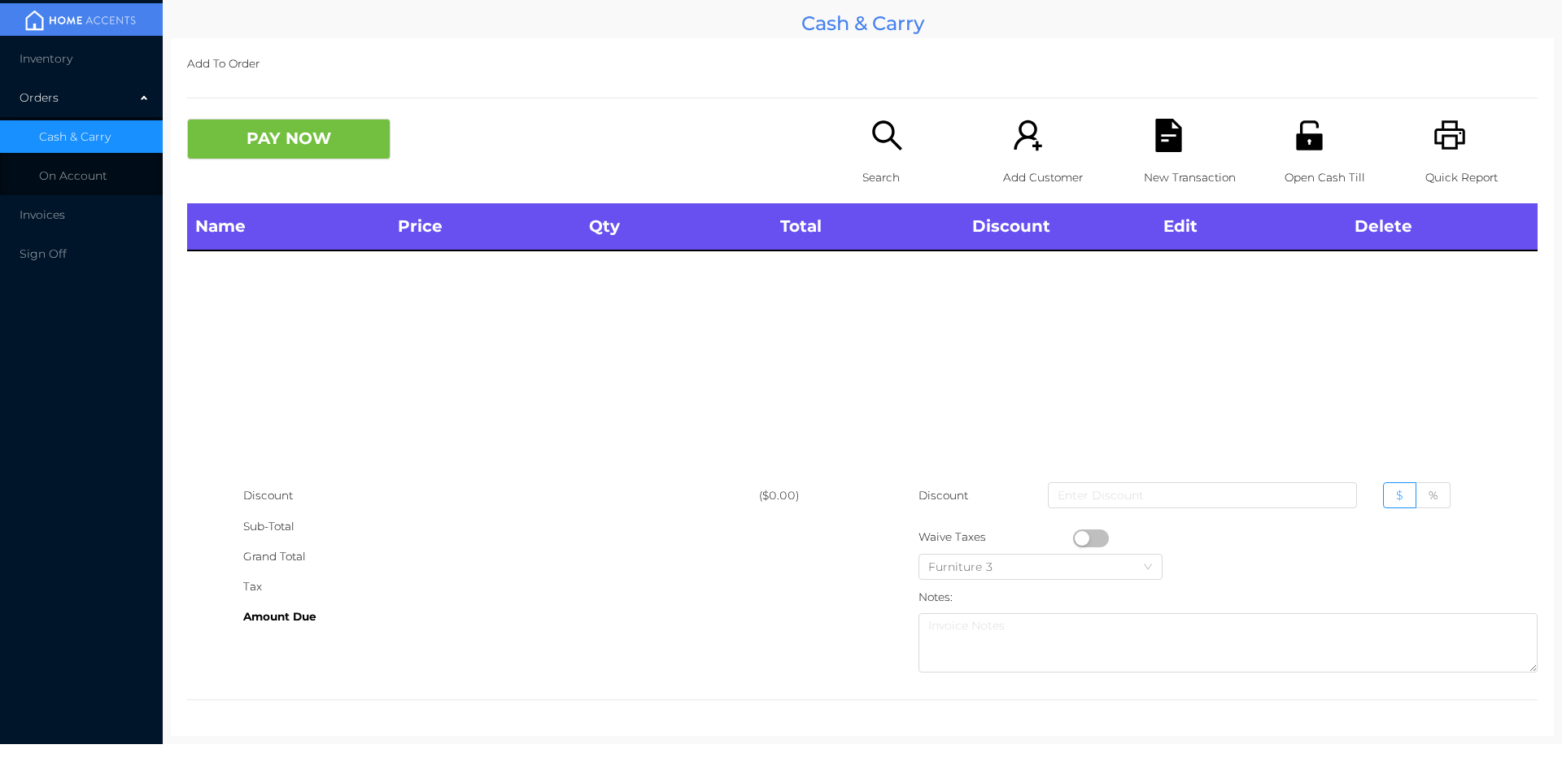
click at [1285, 146] on div "Open Cash Till" at bounding box center [1341, 161] width 112 height 85
click at [893, 159] on div "Search" at bounding box center [919, 161] width 112 height 85
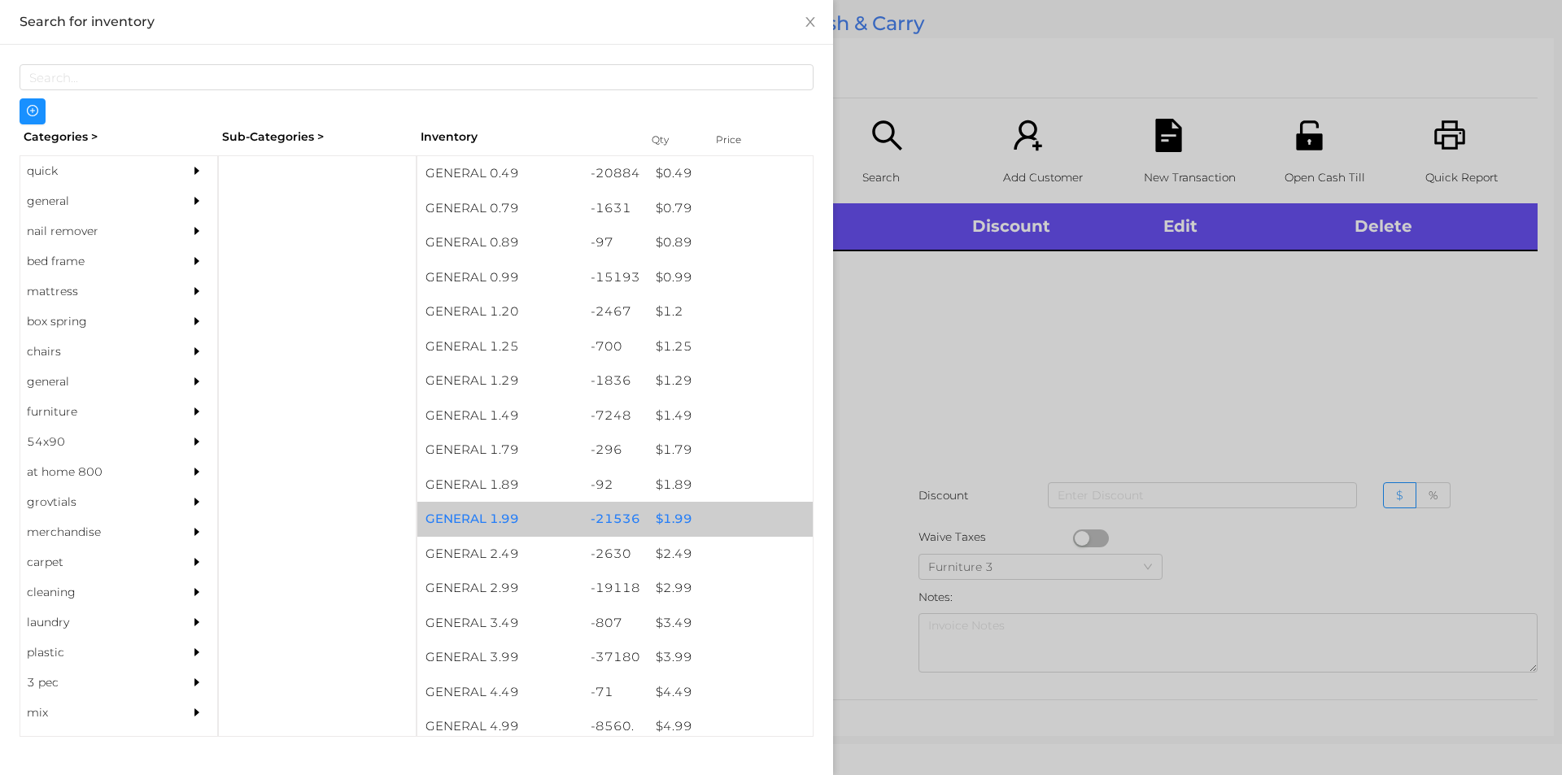
click at [693, 521] on div "$ 1.99" at bounding box center [730, 519] width 165 height 35
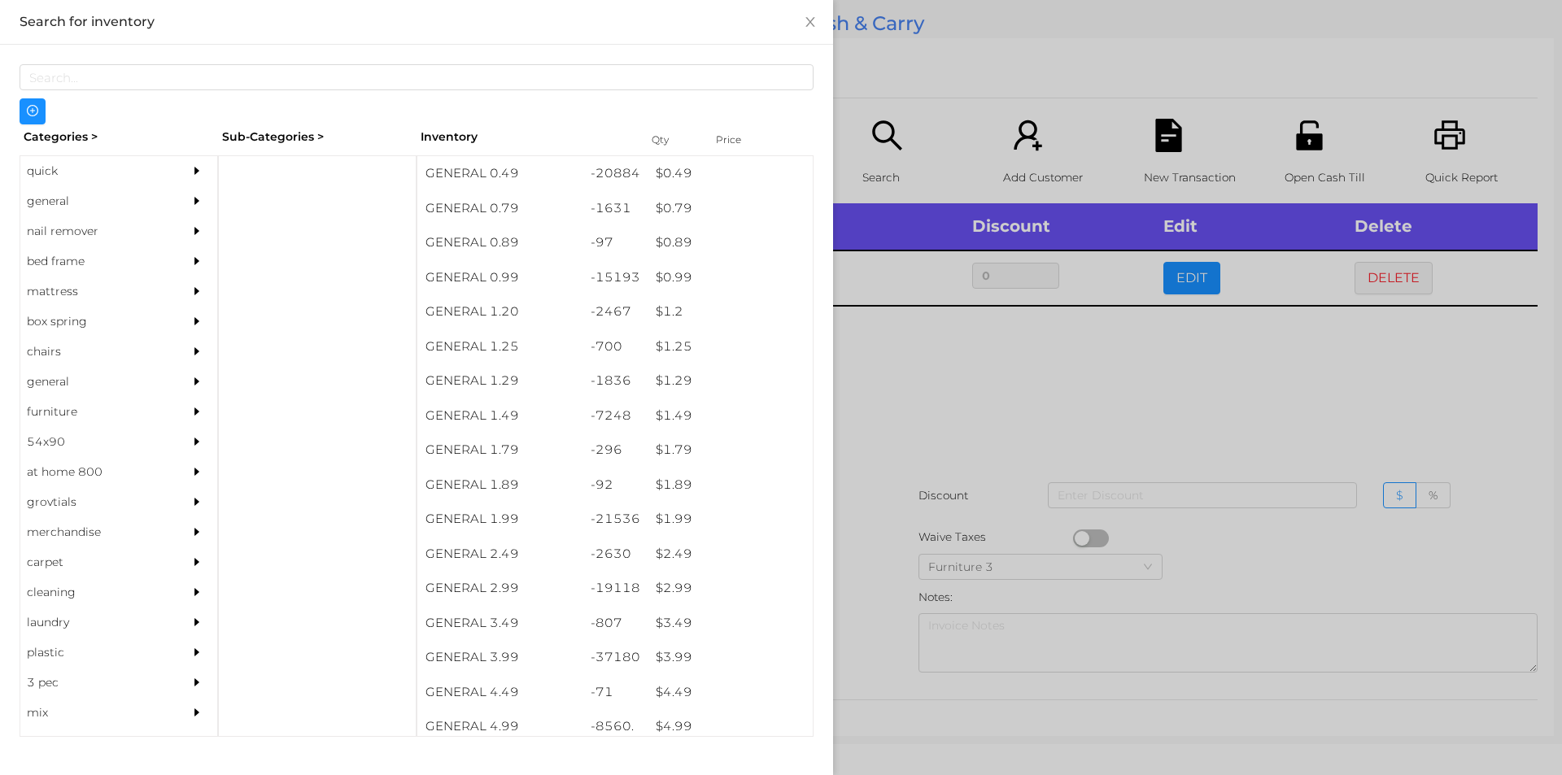
click at [862, 531] on div at bounding box center [781, 387] width 1562 height 775
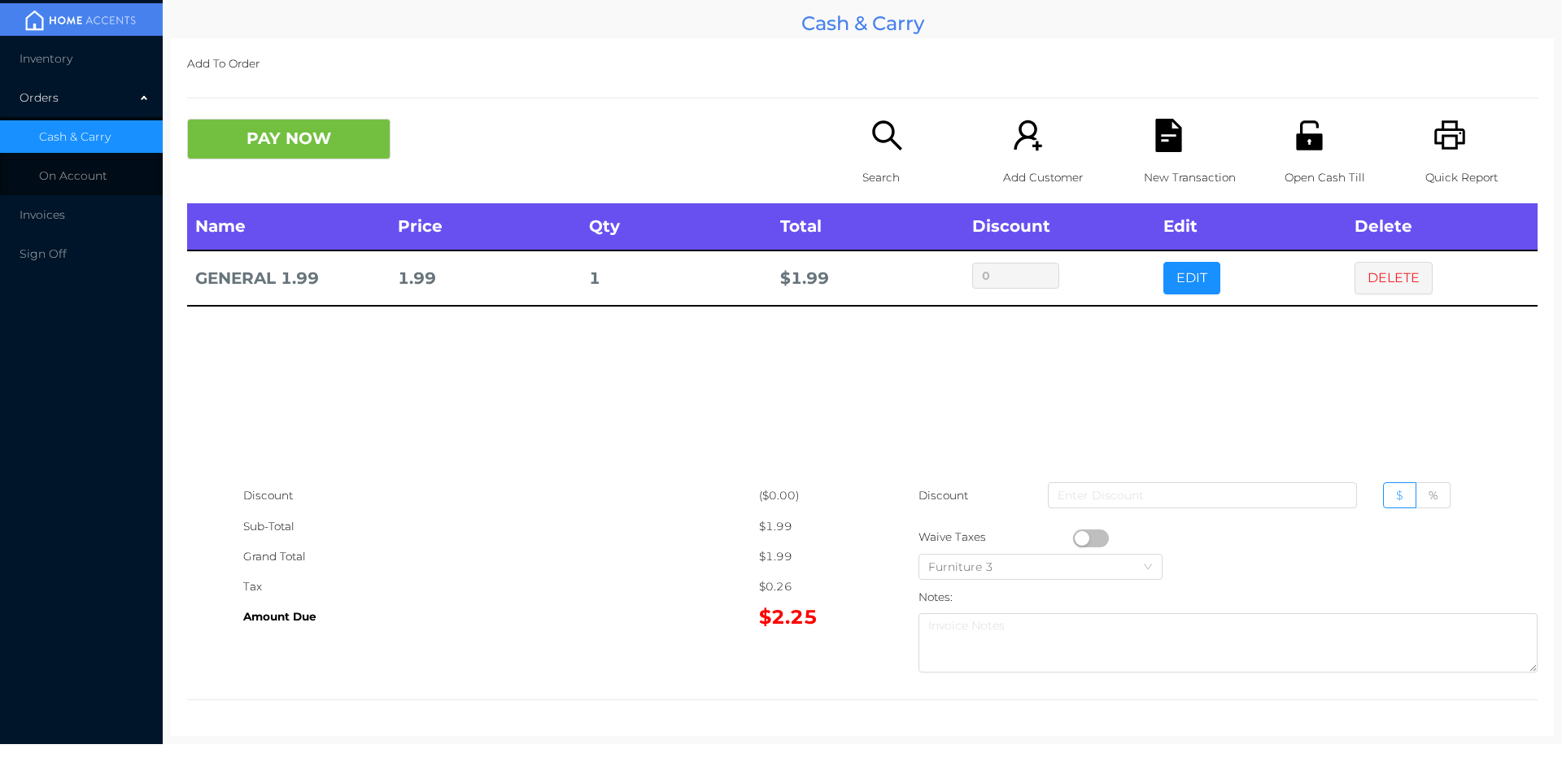
click at [1081, 534] on button "button" at bounding box center [1091, 539] width 36 height 18
click at [1085, 539] on button "button" at bounding box center [1091, 539] width 36 height 18
click at [309, 148] on button "PAY NOW" at bounding box center [288, 139] width 203 height 41
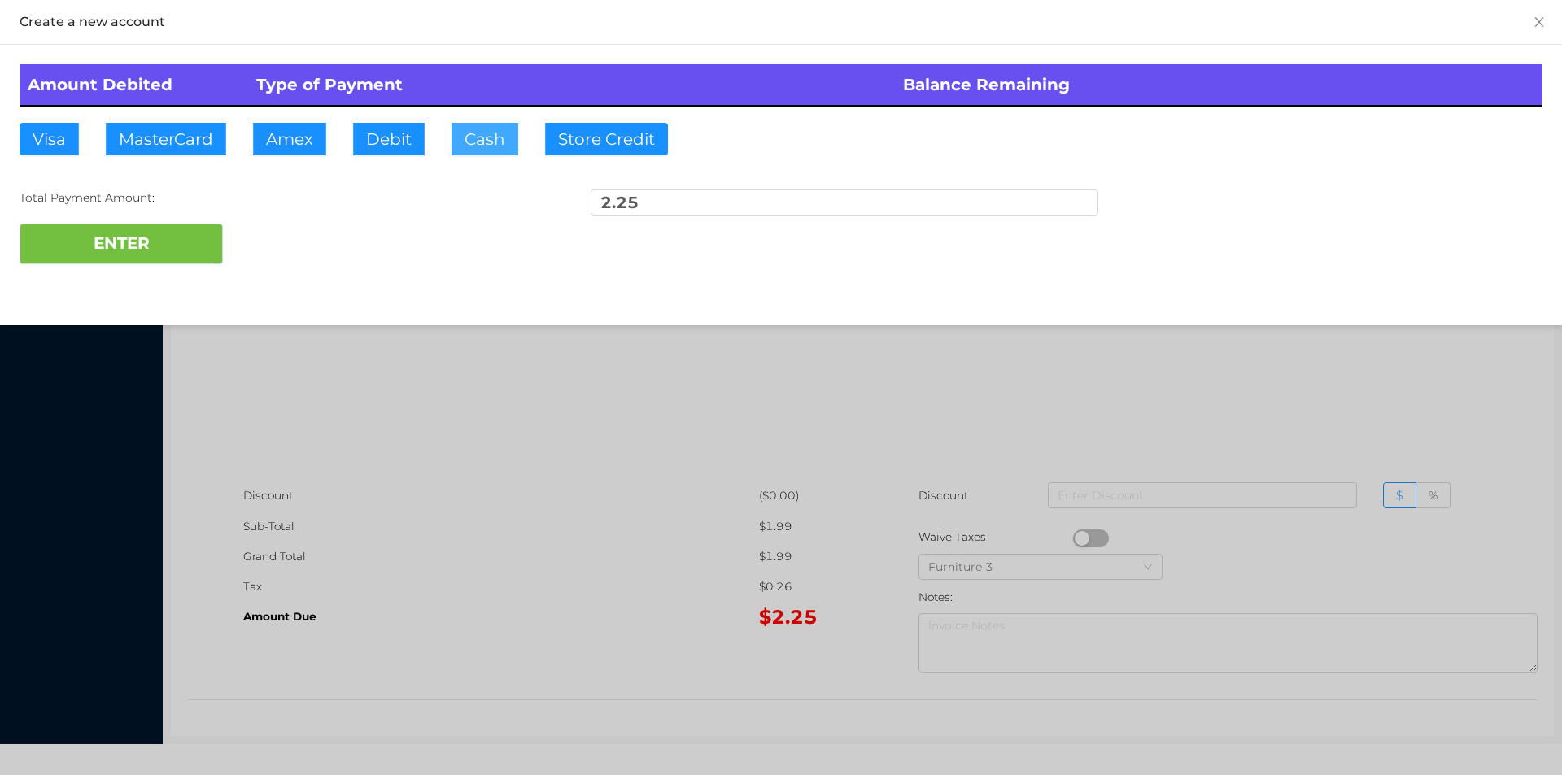
click at [452, 145] on button "Cash" at bounding box center [485, 139] width 67 height 33
click at [164, 227] on button "ENTER" at bounding box center [121, 244] width 203 height 41
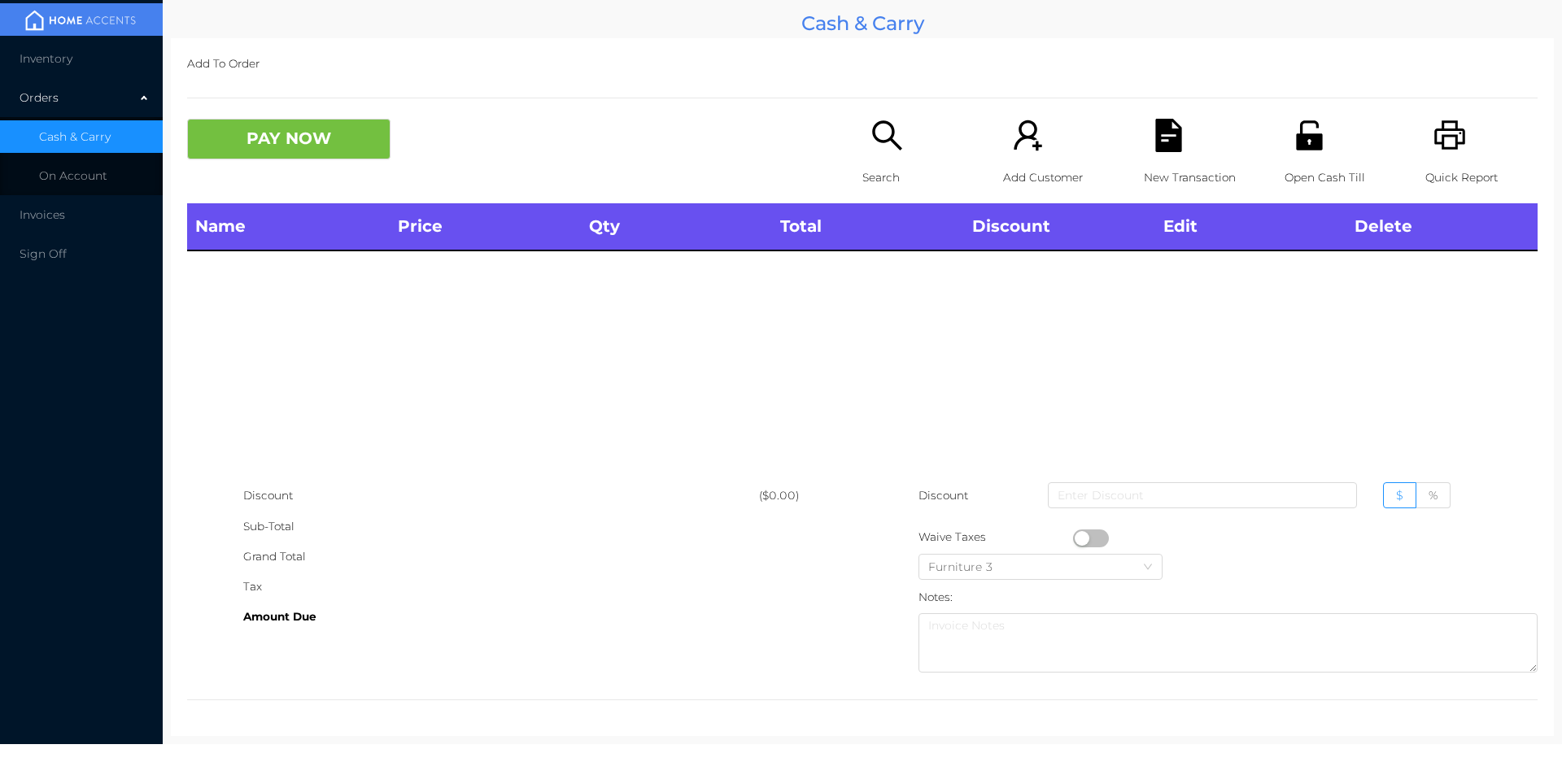
click at [871, 150] on icon "icon: search" at bounding box center [887, 135] width 33 height 33
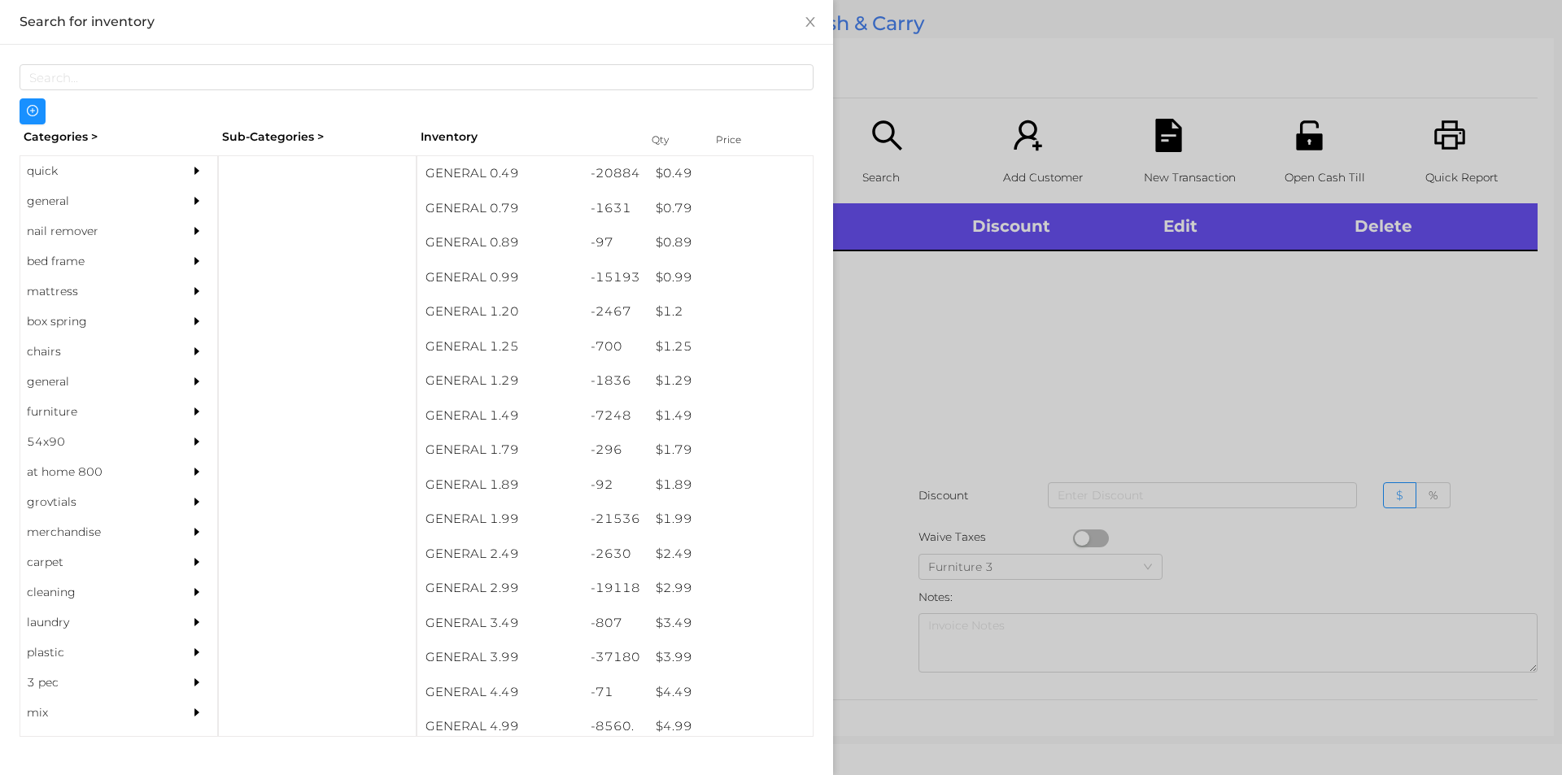
click at [51, 199] on div "general" at bounding box center [94, 201] width 148 height 30
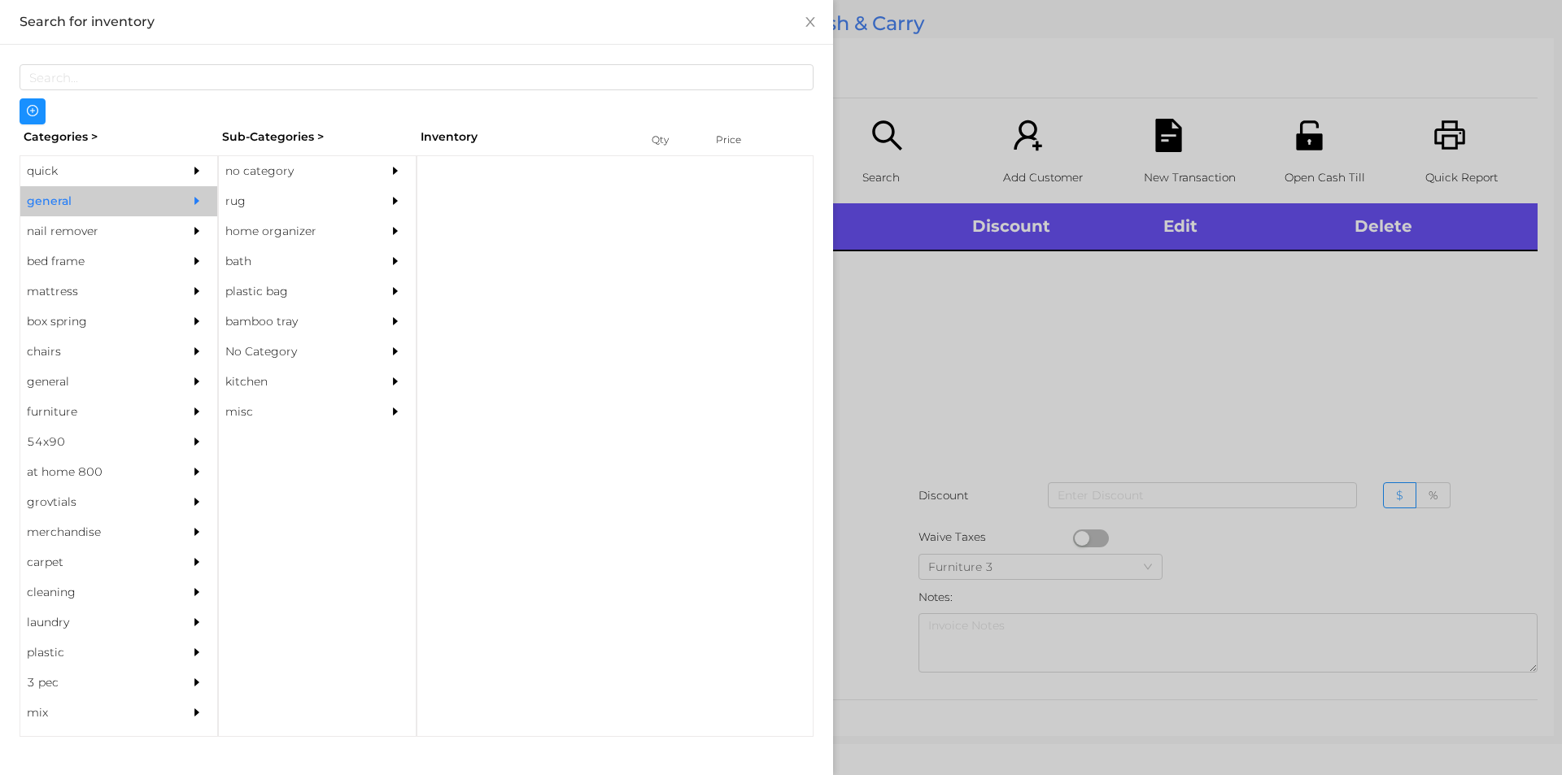
click at [284, 177] on div "no category" at bounding box center [293, 171] width 148 height 30
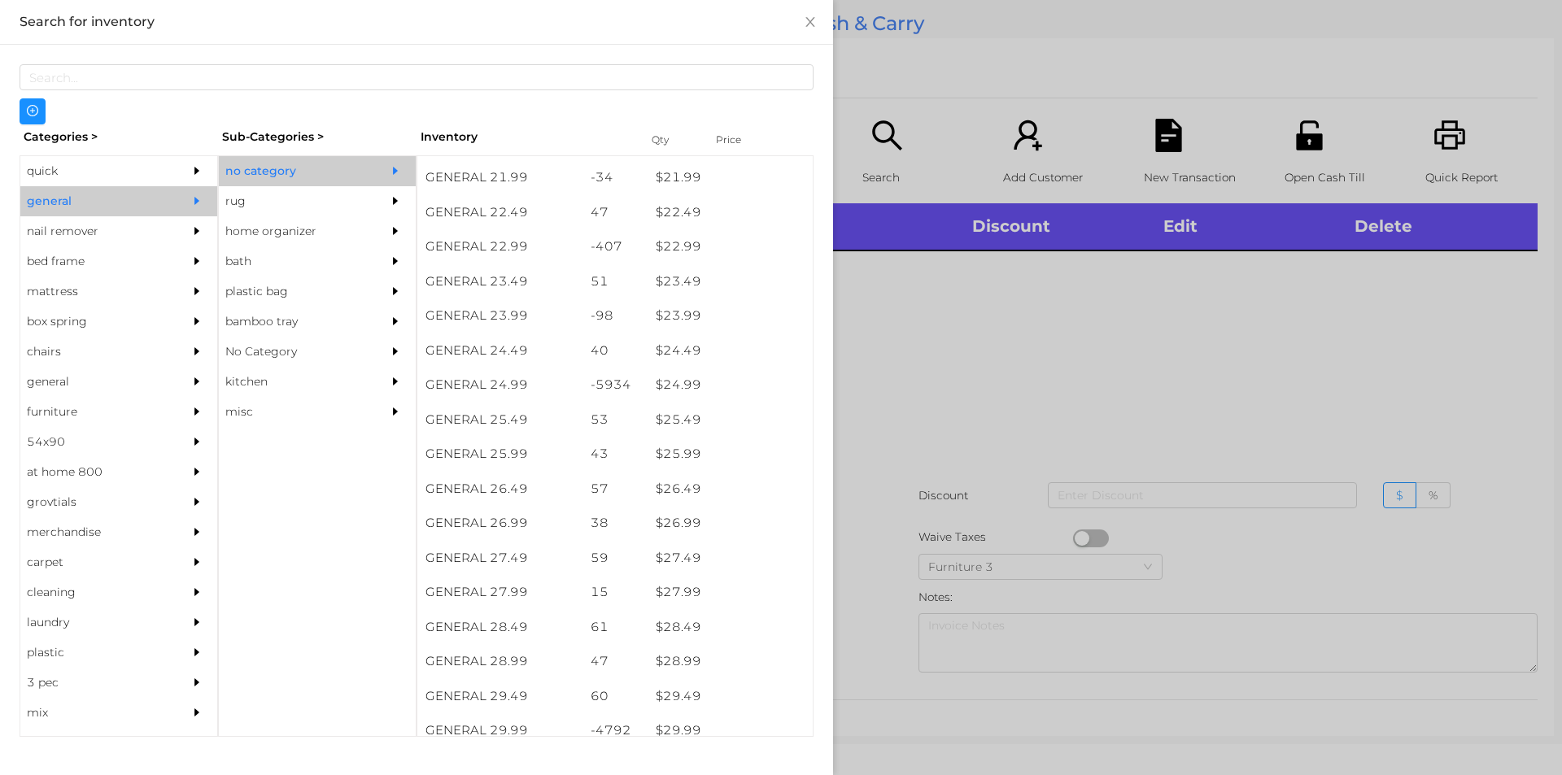
scroll to position [1887, 0]
click at [75, 173] on div "quick" at bounding box center [94, 171] width 148 height 30
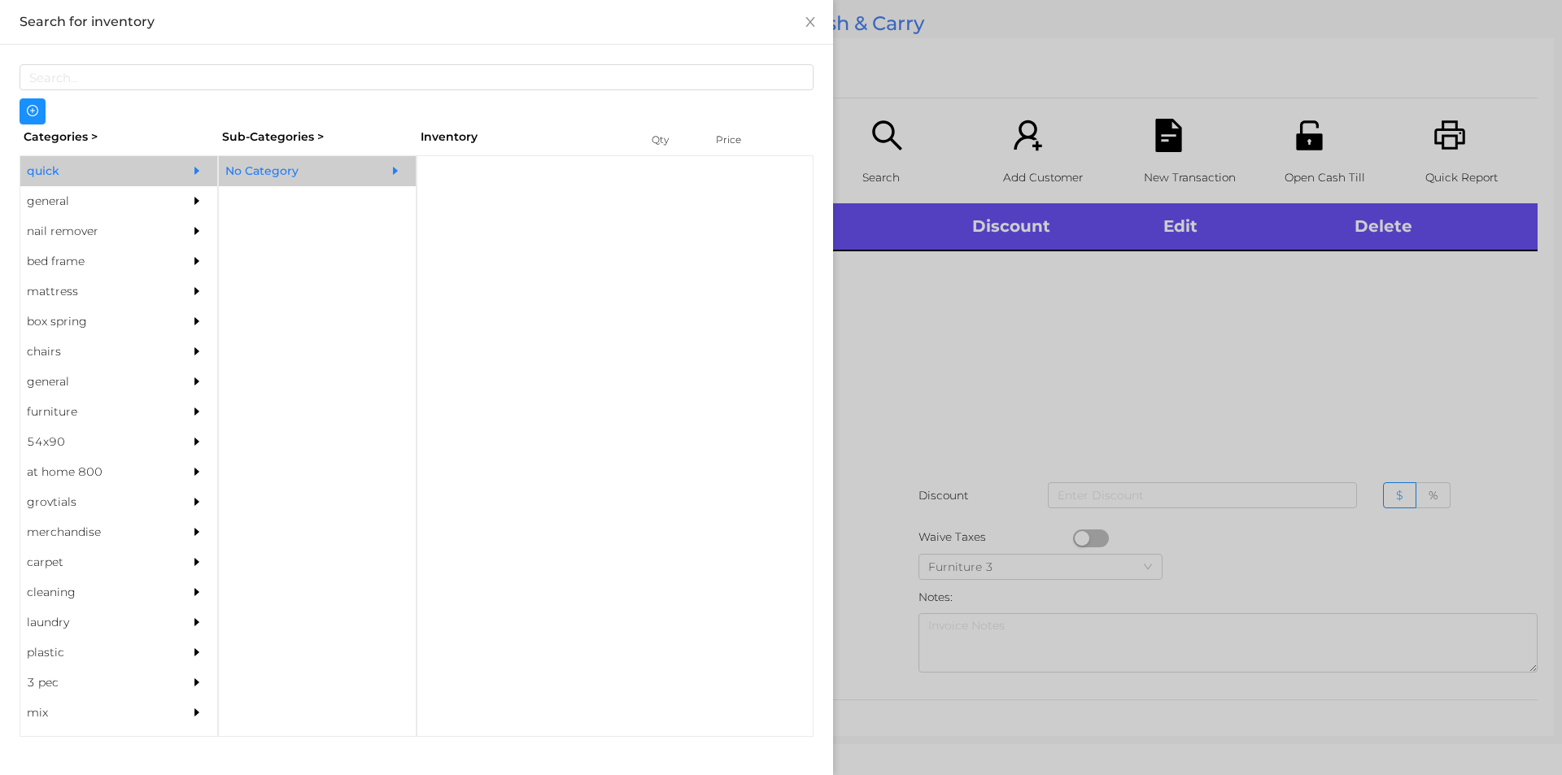
click at [282, 167] on div "No Category" at bounding box center [293, 171] width 148 height 30
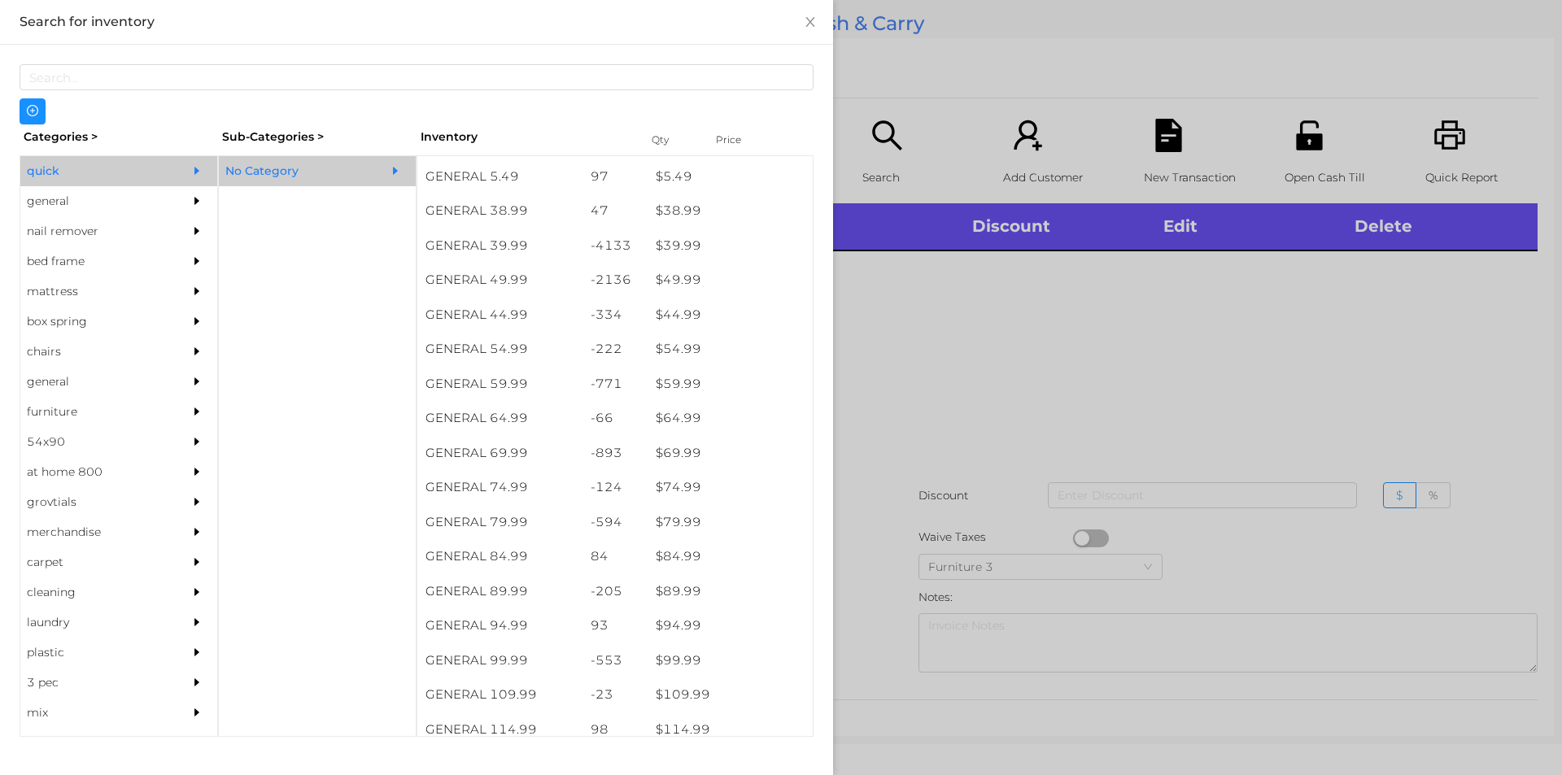
scroll to position [862, 0]
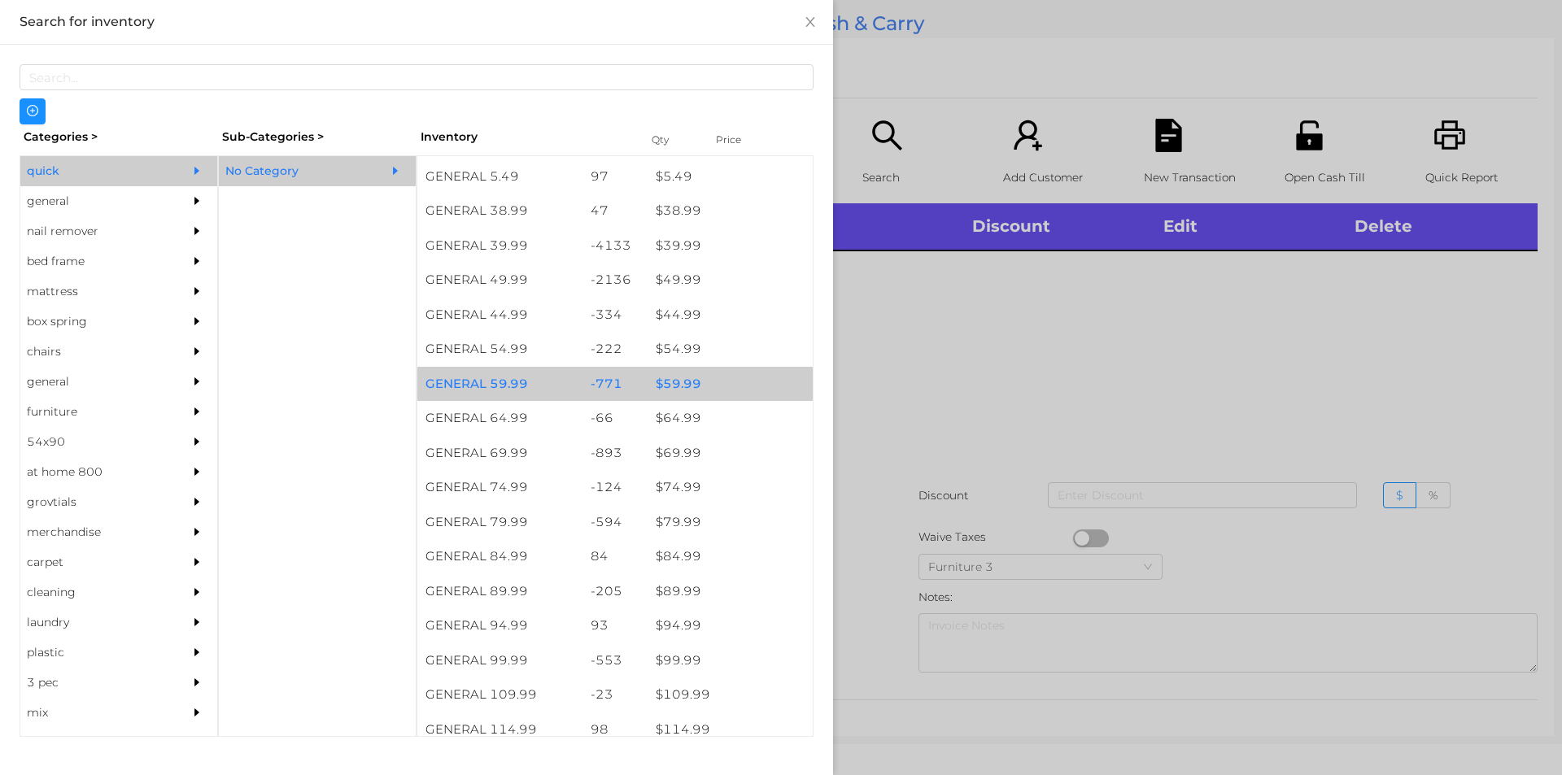
click at [675, 388] on div "$ 59.99" at bounding box center [730, 384] width 165 height 35
click at [892, 384] on div at bounding box center [781, 387] width 1562 height 775
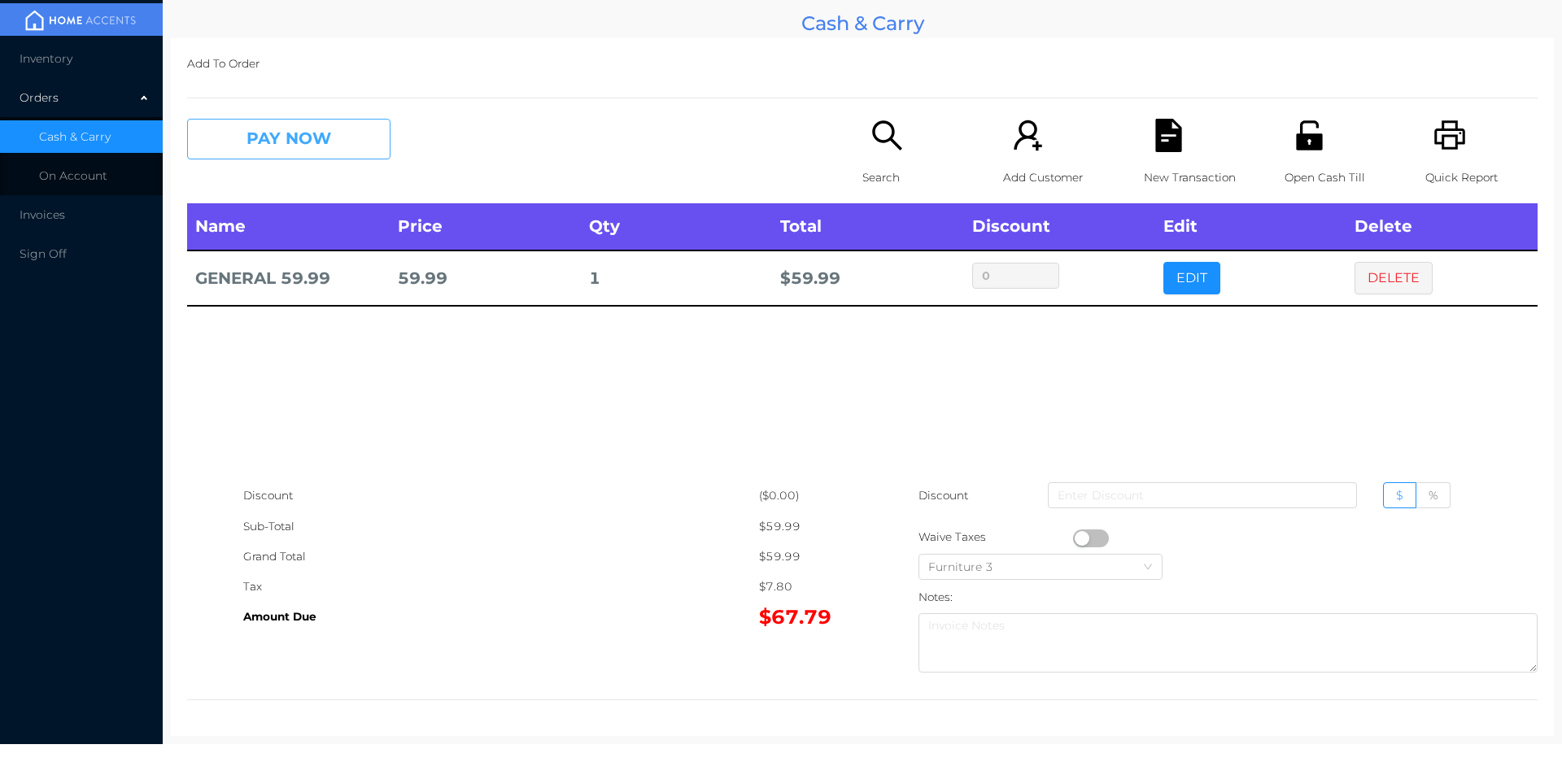
click at [333, 157] on button "PAY NOW" at bounding box center [288, 139] width 203 height 41
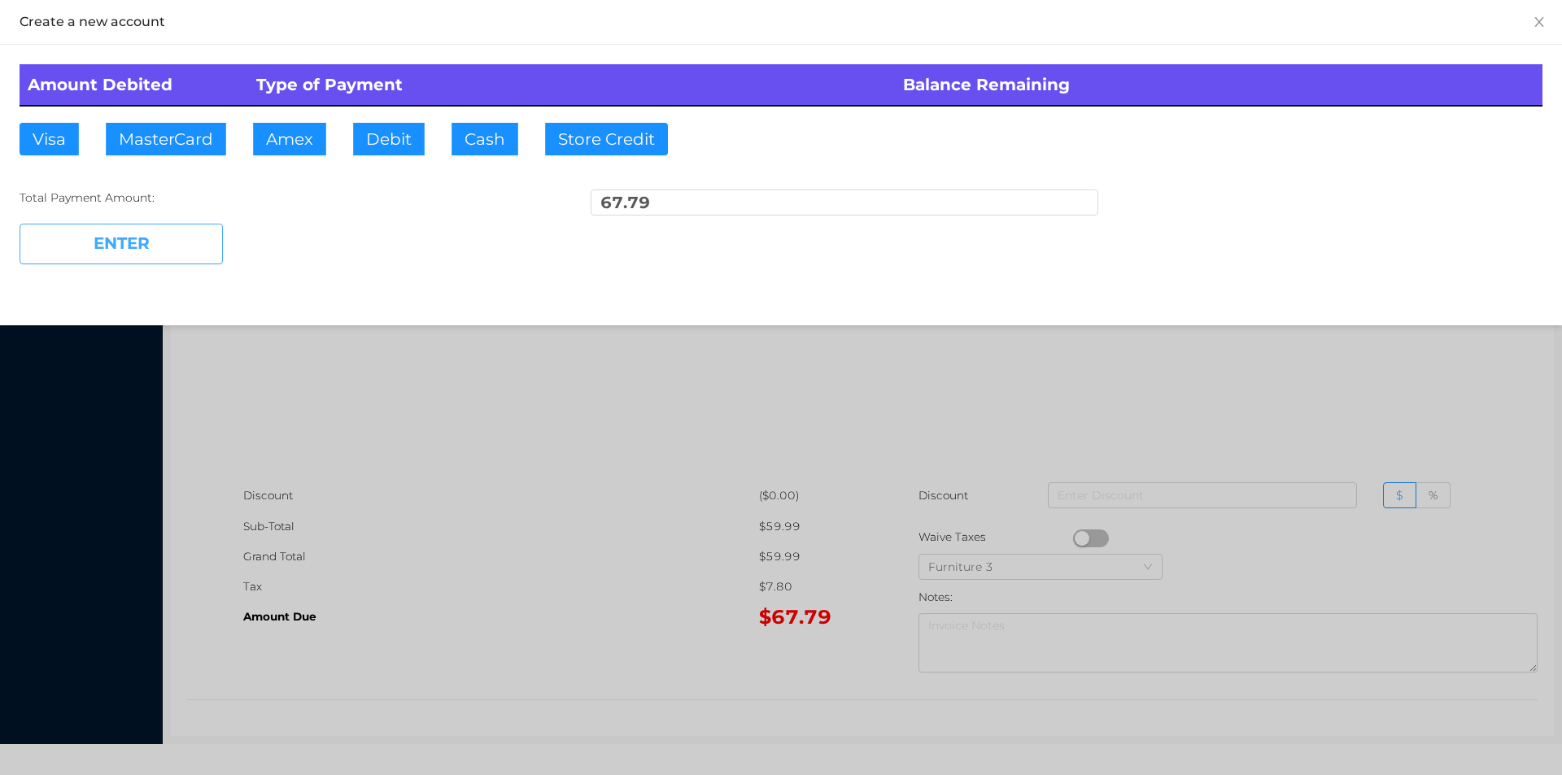
click at [159, 248] on button "ENTER" at bounding box center [121, 244] width 203 height 41
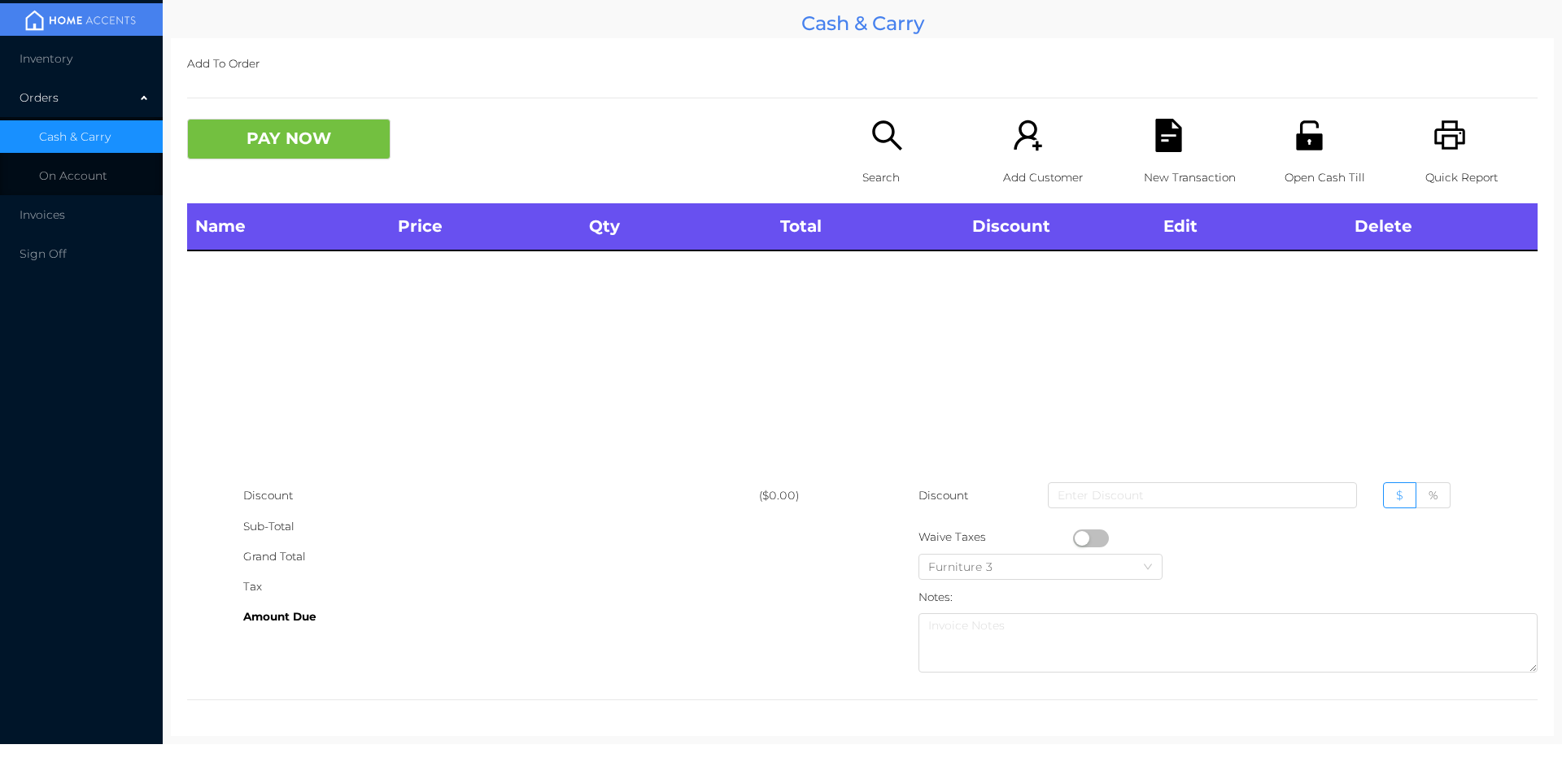
click at [1305, 155] on div "Open Cash Till" at bounding box center [1341, 161] width 112 height 85
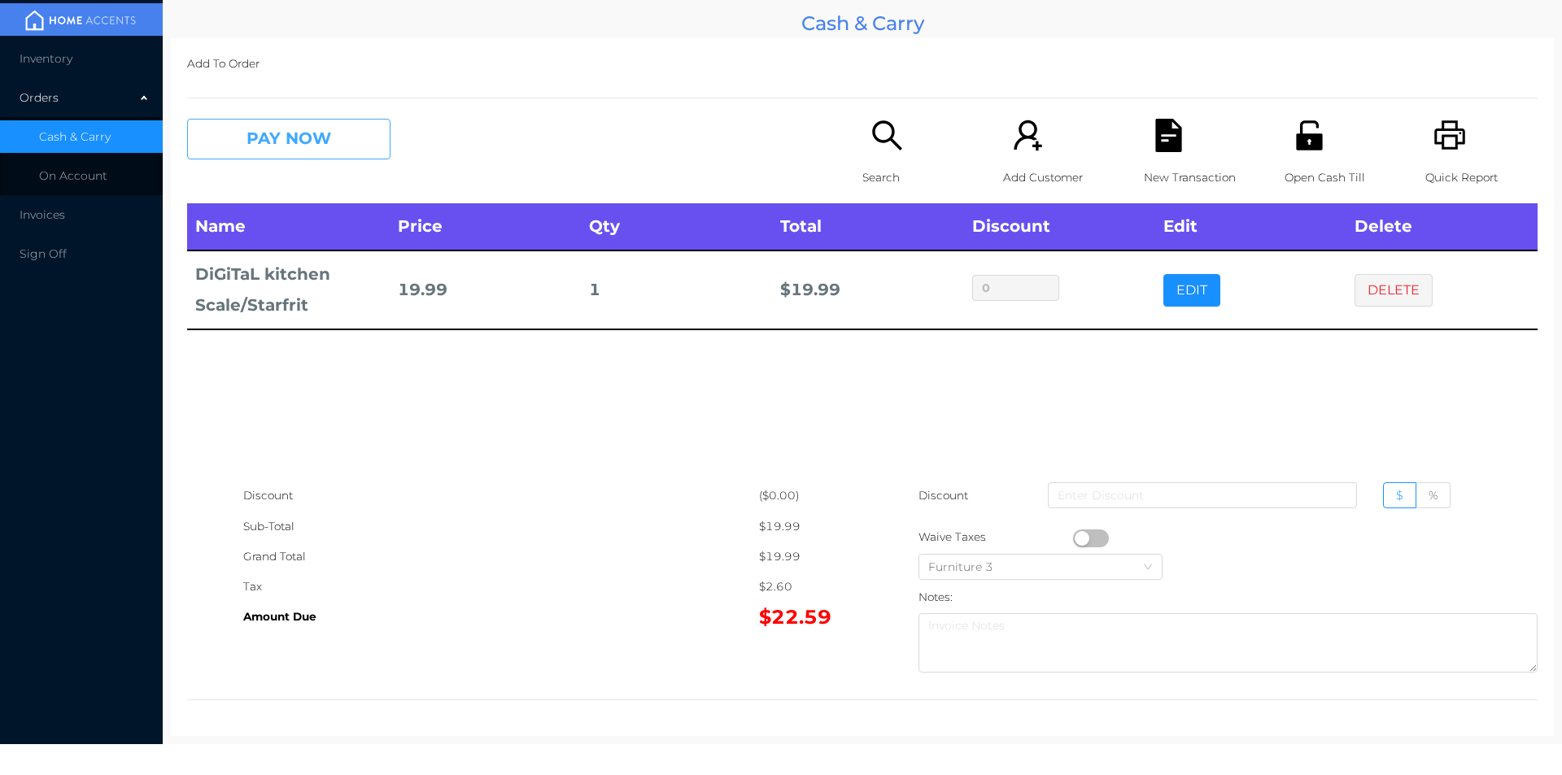
click at [349, 153] on button "PAY NOW" at bounding box center [288, 139] width 203 height 41
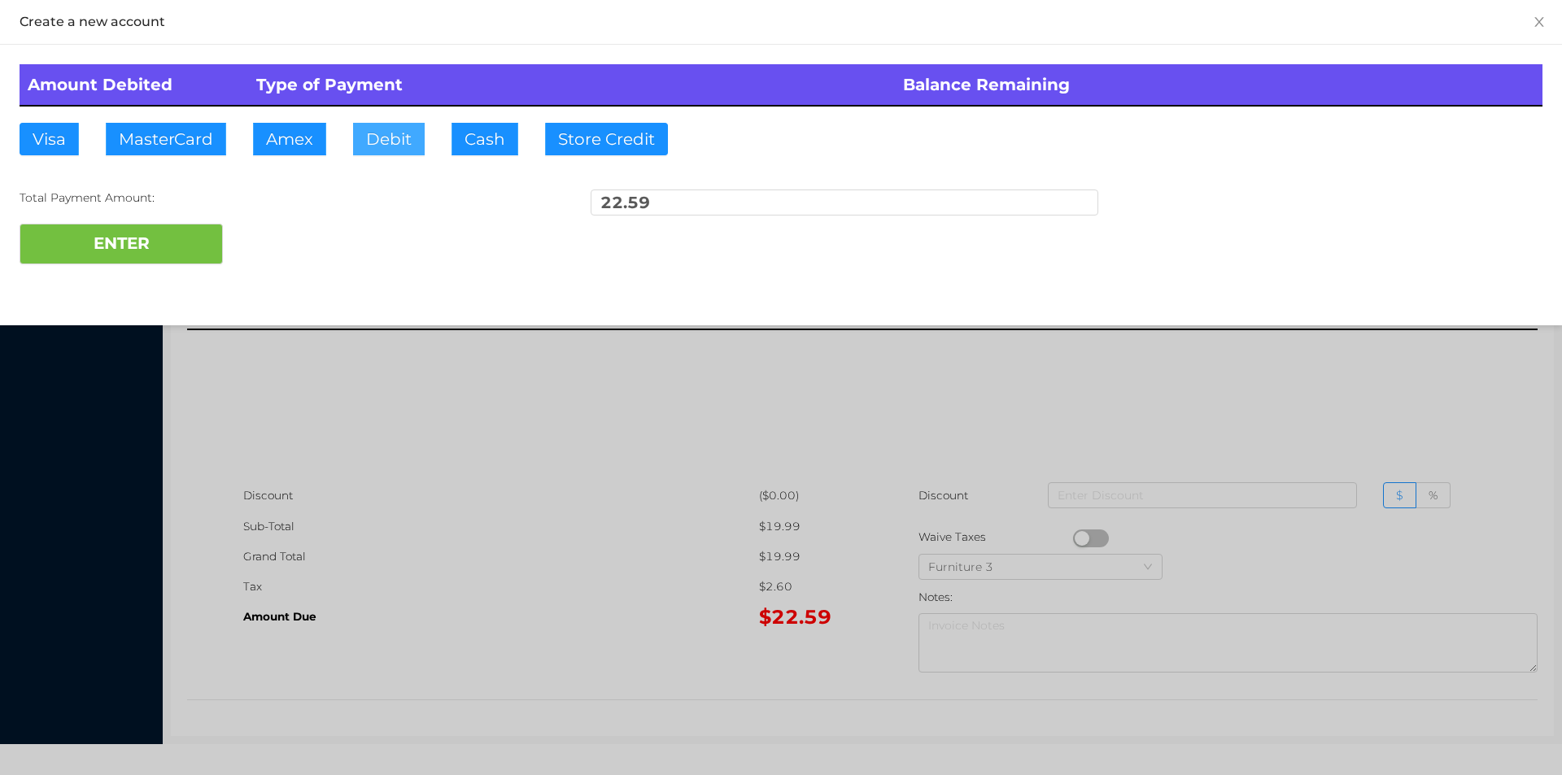
click at [384, 139] on button "Debit" at bounding box center [389, 139] width 72 height 33
click at [194, 242] on button "ENTER" at bounding box center [121, 244] width 203 height 41
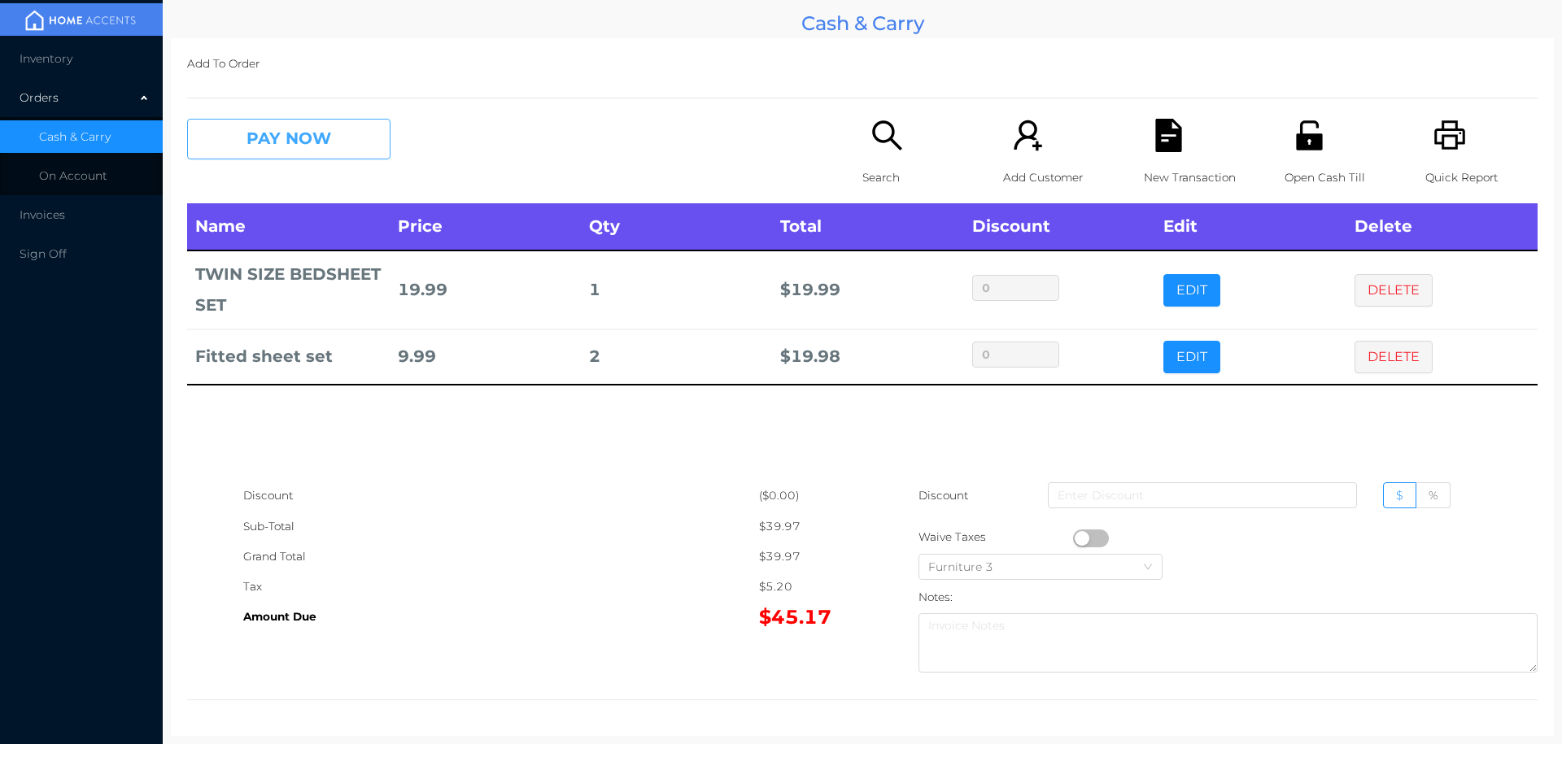
click at [289, 157] on button "PAY NOW" at bounding box center [288, 139] width 203 height 41
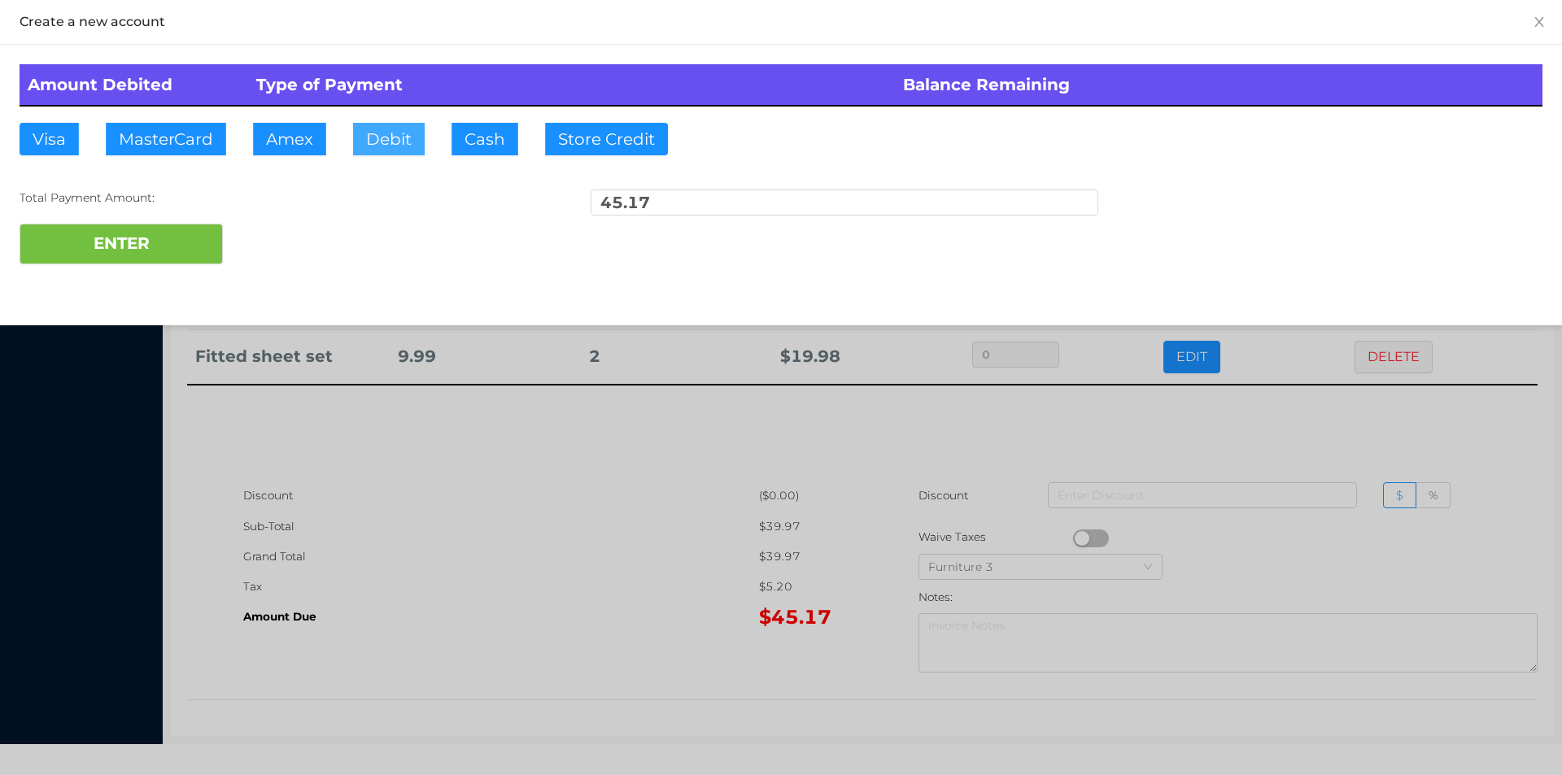
click at [395, 129] on button "Debit" at bounding box center [389, 139] width 72 height 33
click at [155, 242] on button "ENTER" at bounding box center [121, 244] width 203 height 41
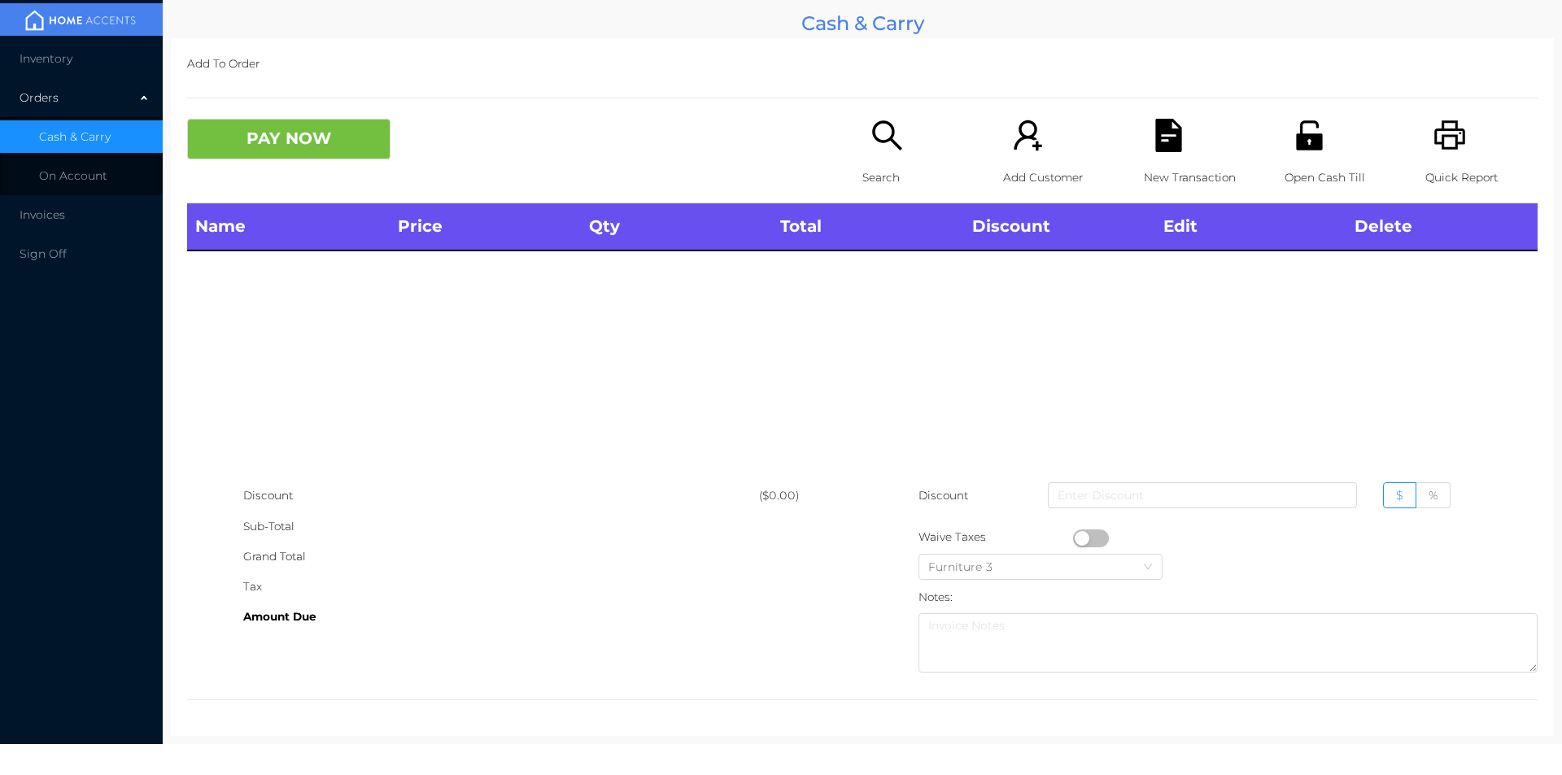
click at [1435, 145] on icon "icon: printer" at bounding box center [1450, 134] width 31 height 29
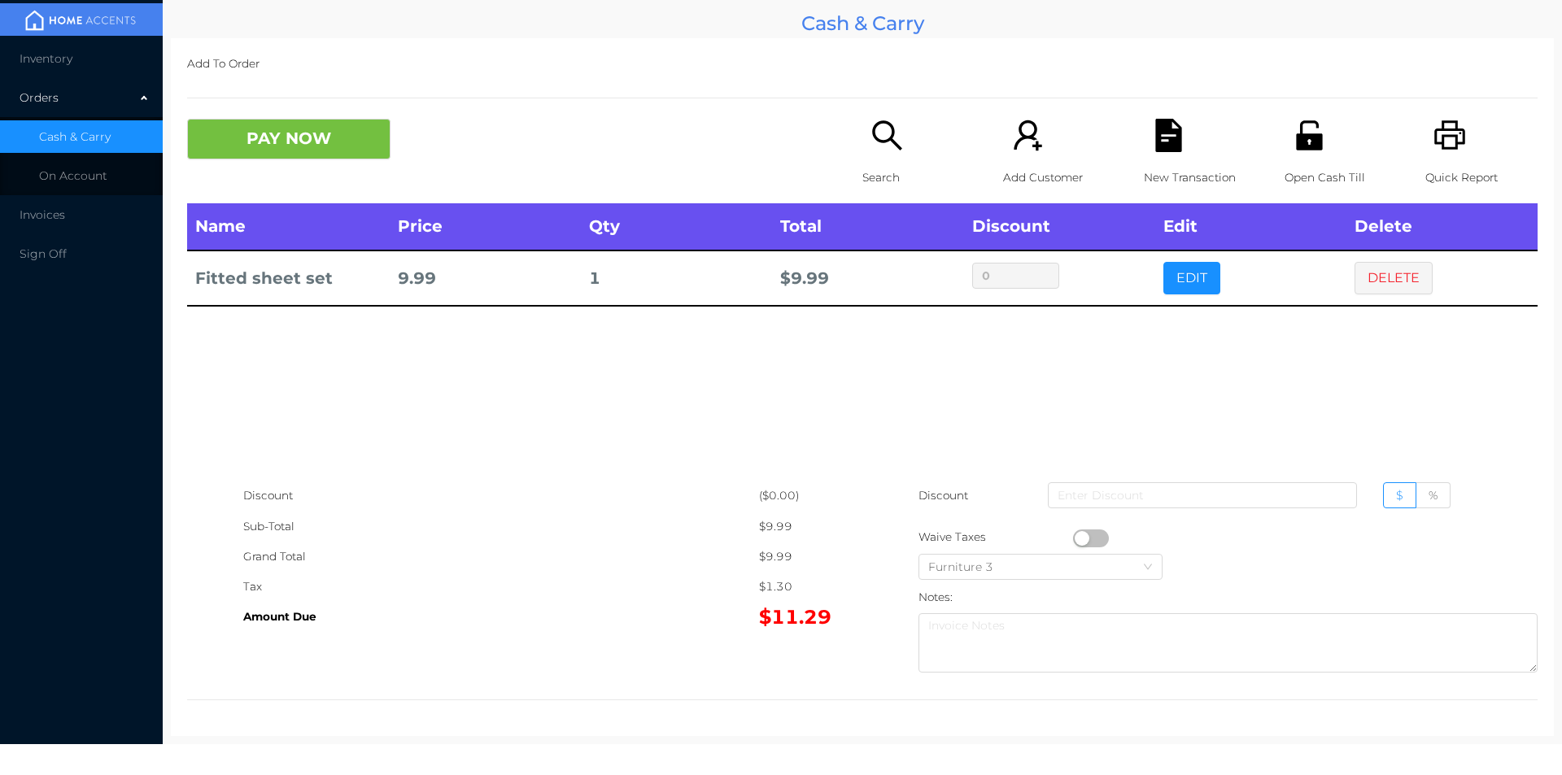
click at [892, 163] on p "Search" at bounding box center [919, 178] width 112 height 30
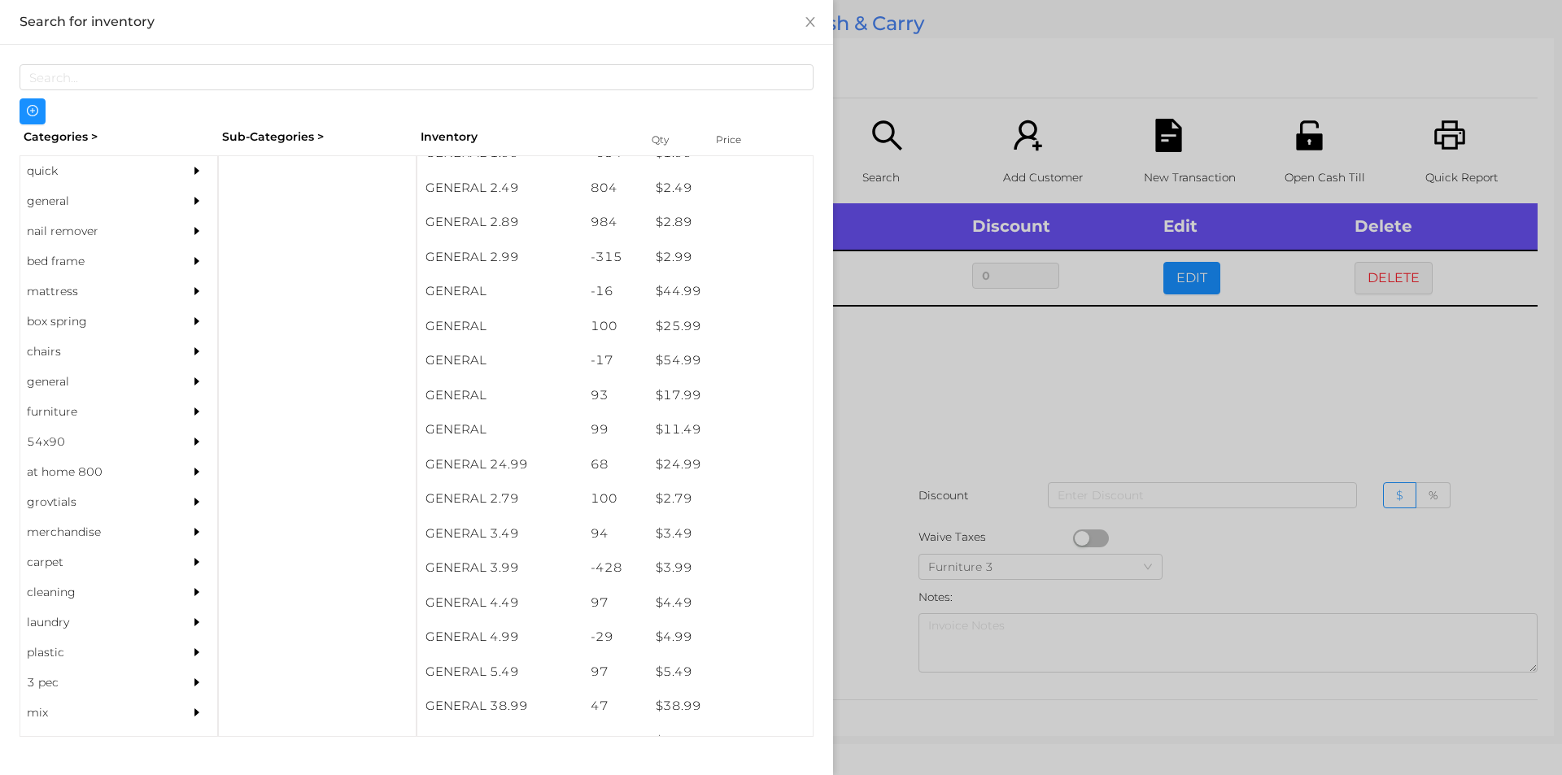
scroll to position [373, 0]
click at [78, 202] on div "general" at bounding box center [94, 201] width 148 height 30
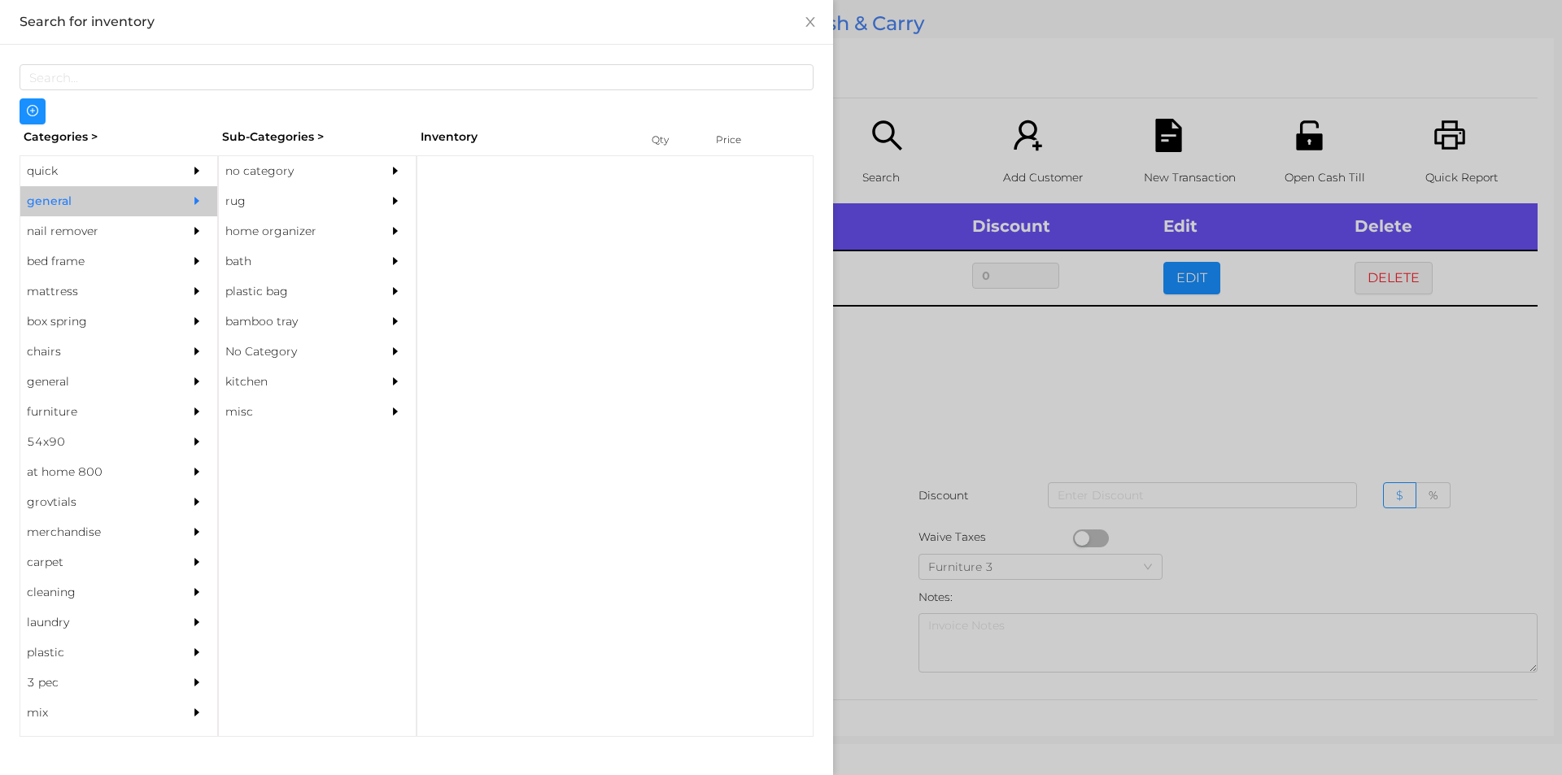
click at [260, 190] on div "rug" at bounding box center [293, 201] width 148 height 30
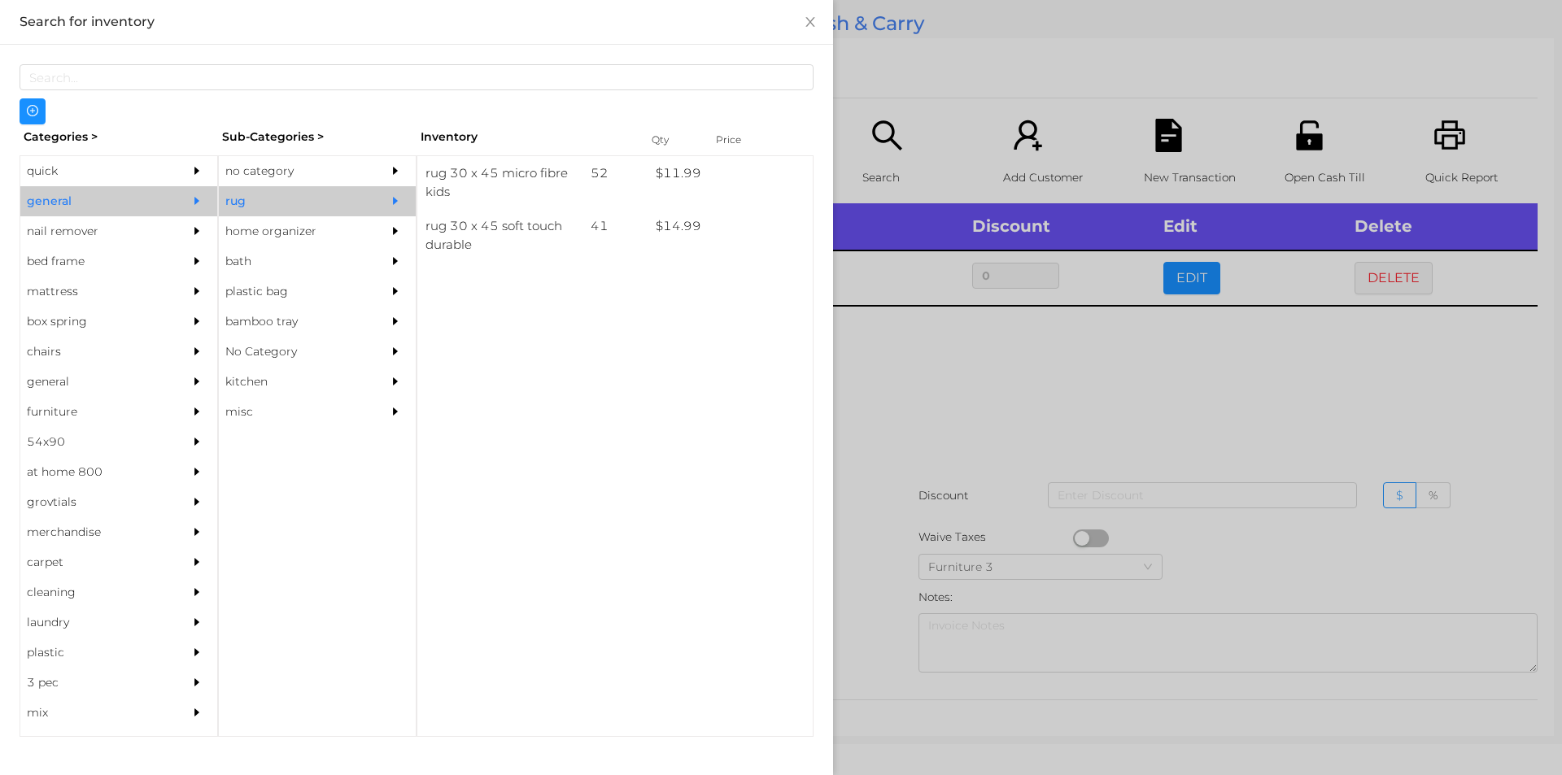
click at [260, 167] on div "no category" at bounding box center [293, 171] width 148 height 30
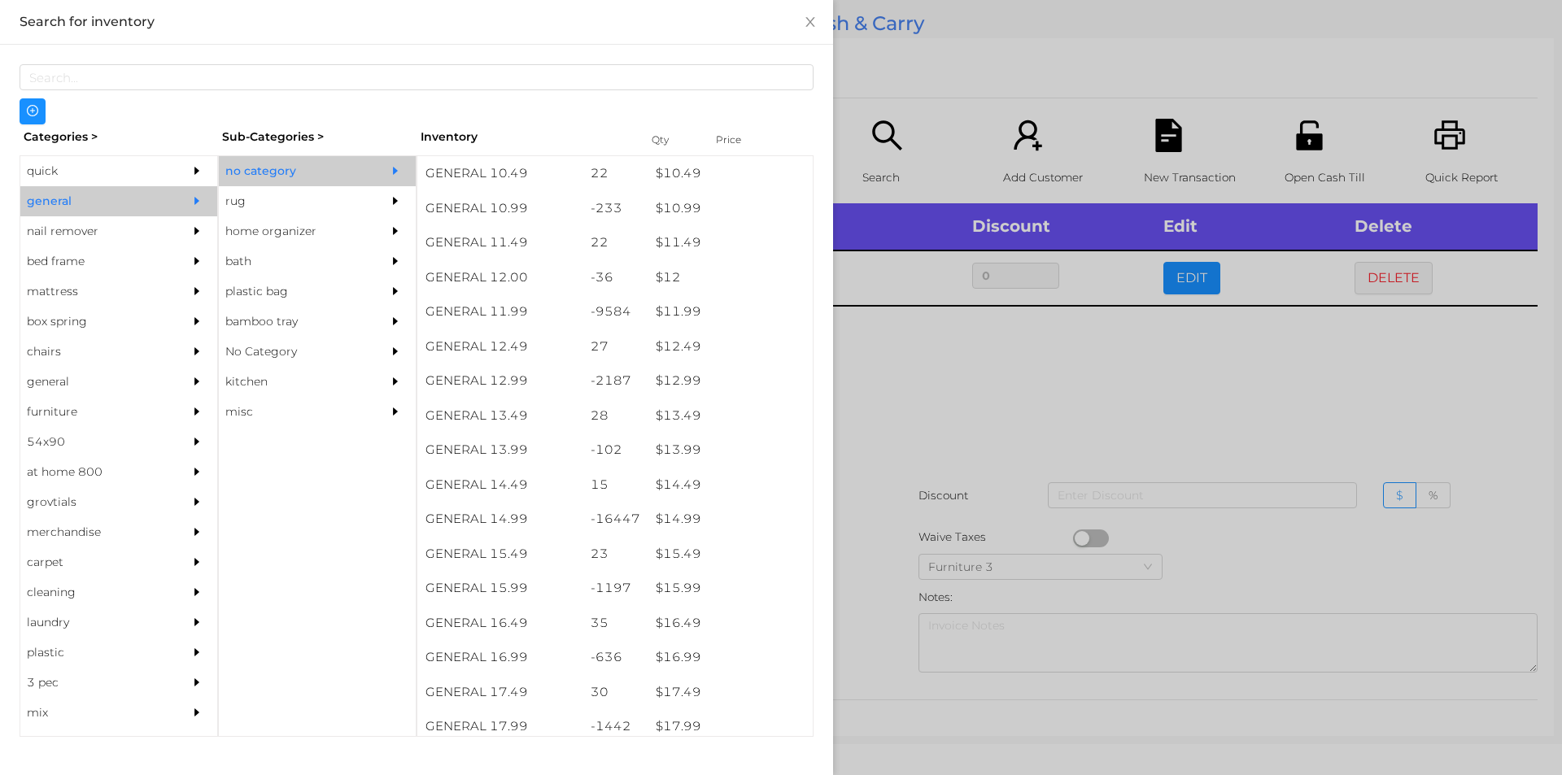
scroll to position [1068, 0]
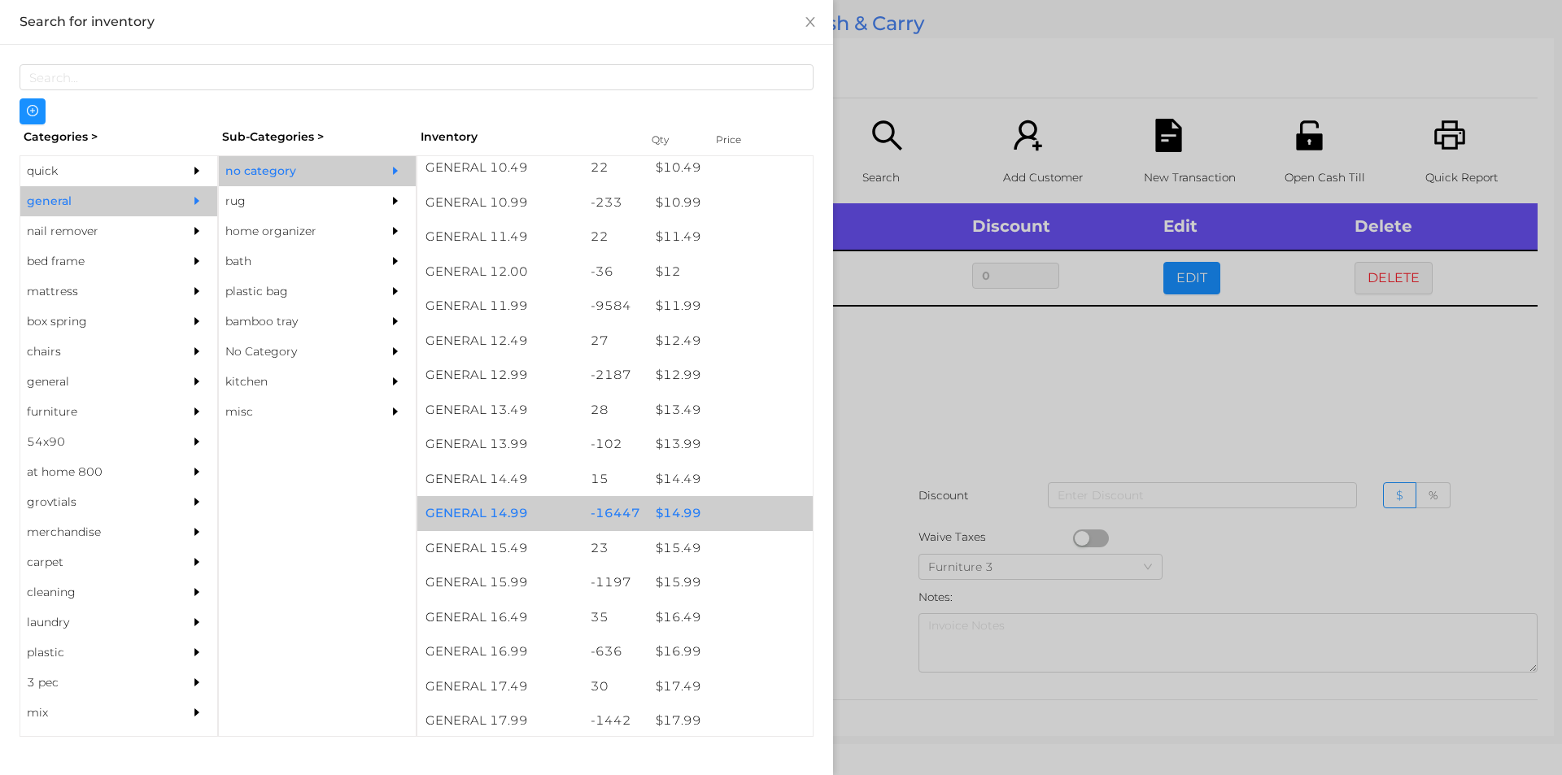
click at [685, 517] on div "$ 14.99" at bounding box center [730, 513] width 165 height 35
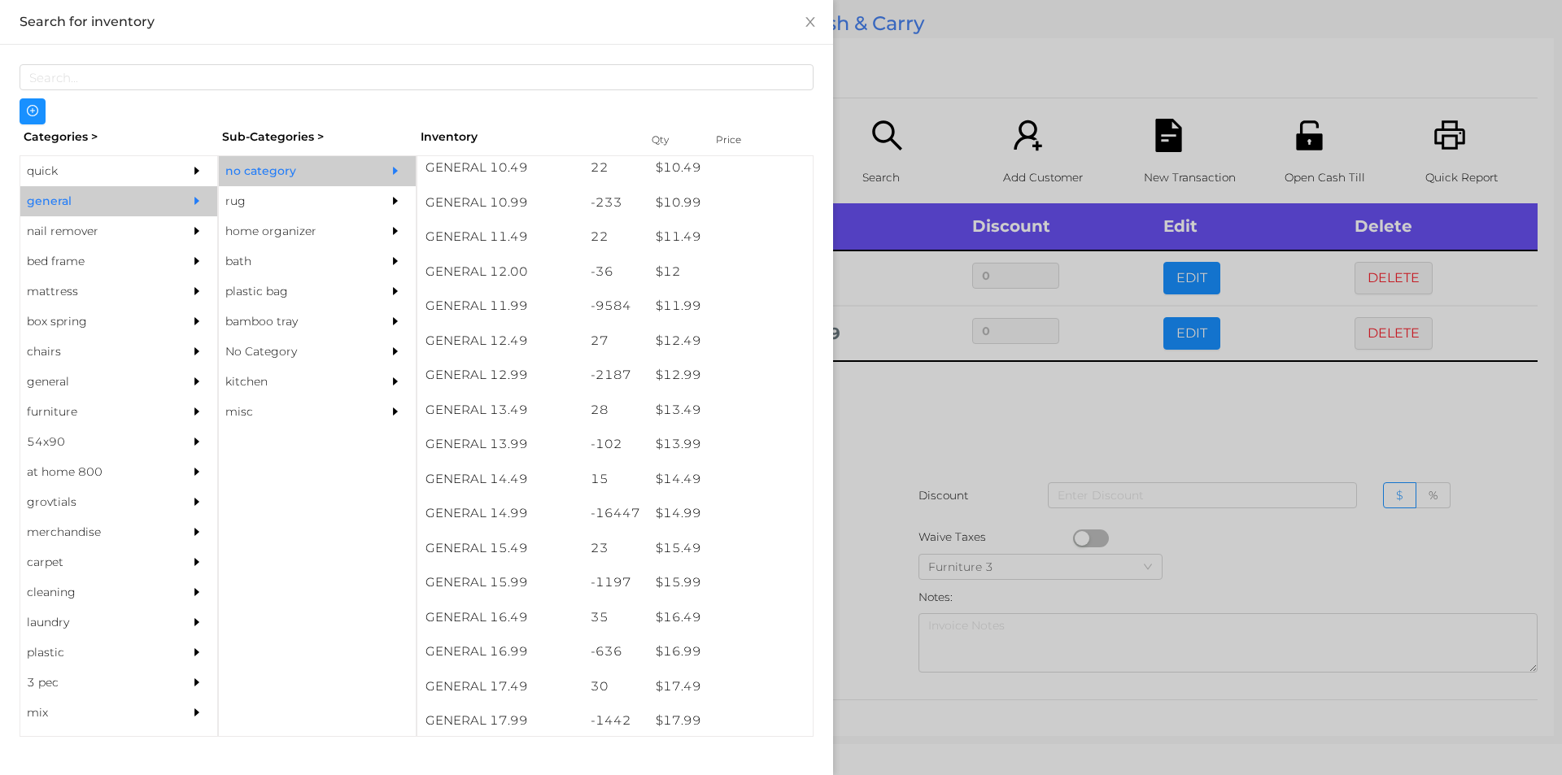
click at [884, 495] on div at bounding box center [781, 387] width 1562 height 775
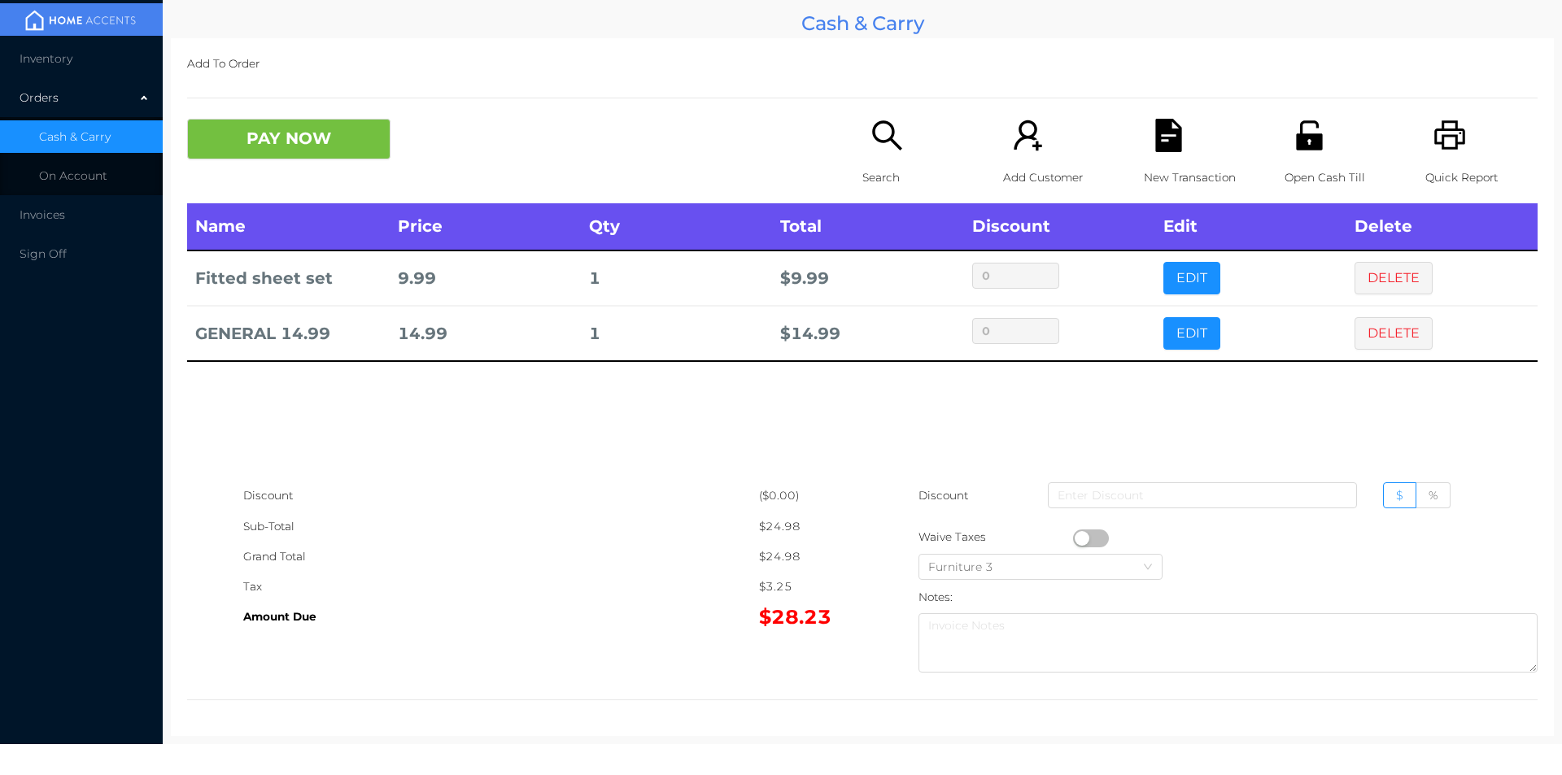
click at [880, 151] on icon "icon: search" at bounding box center [887, 135] width 33 height 33
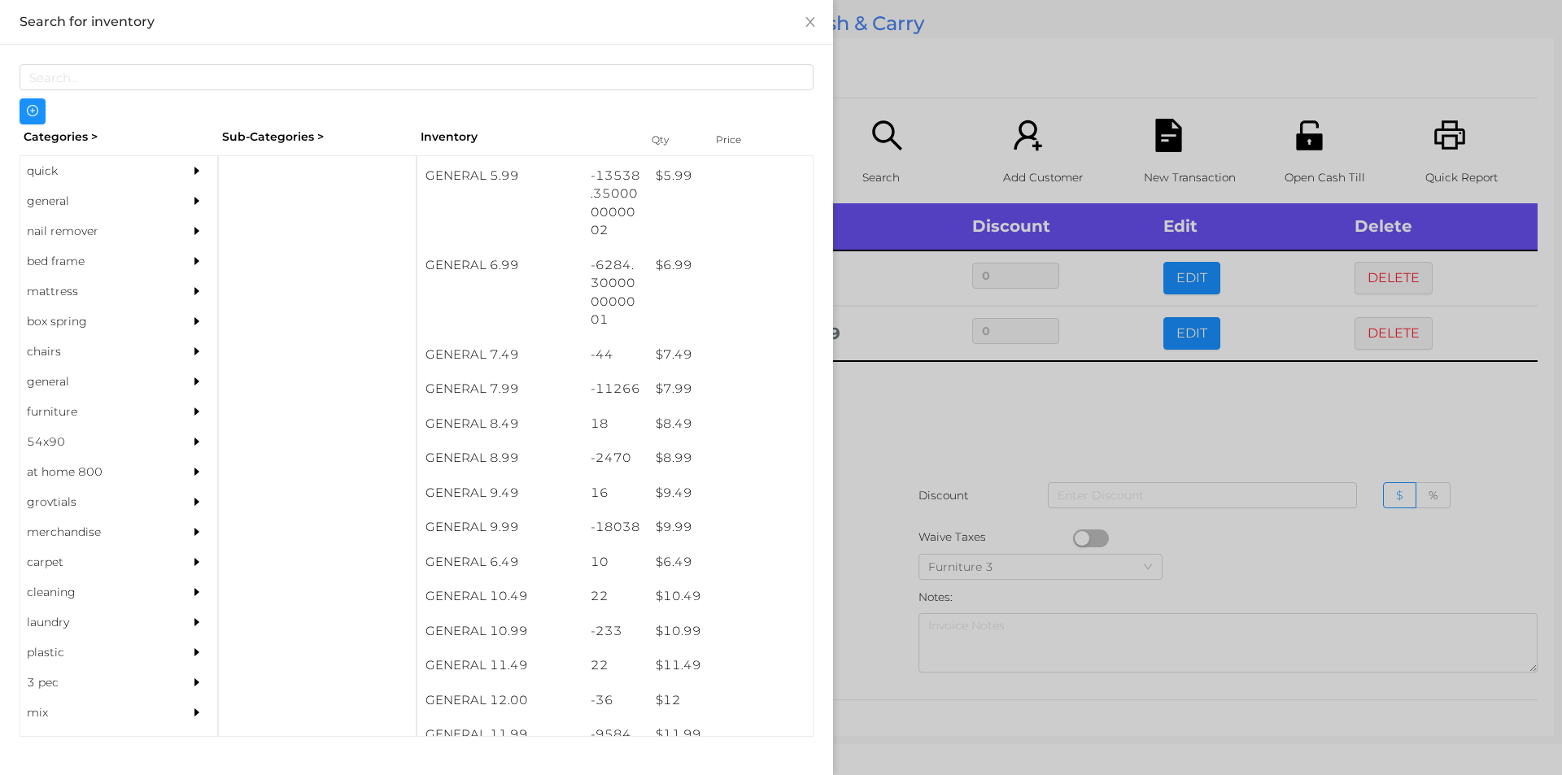
scroll to position [650, 0]
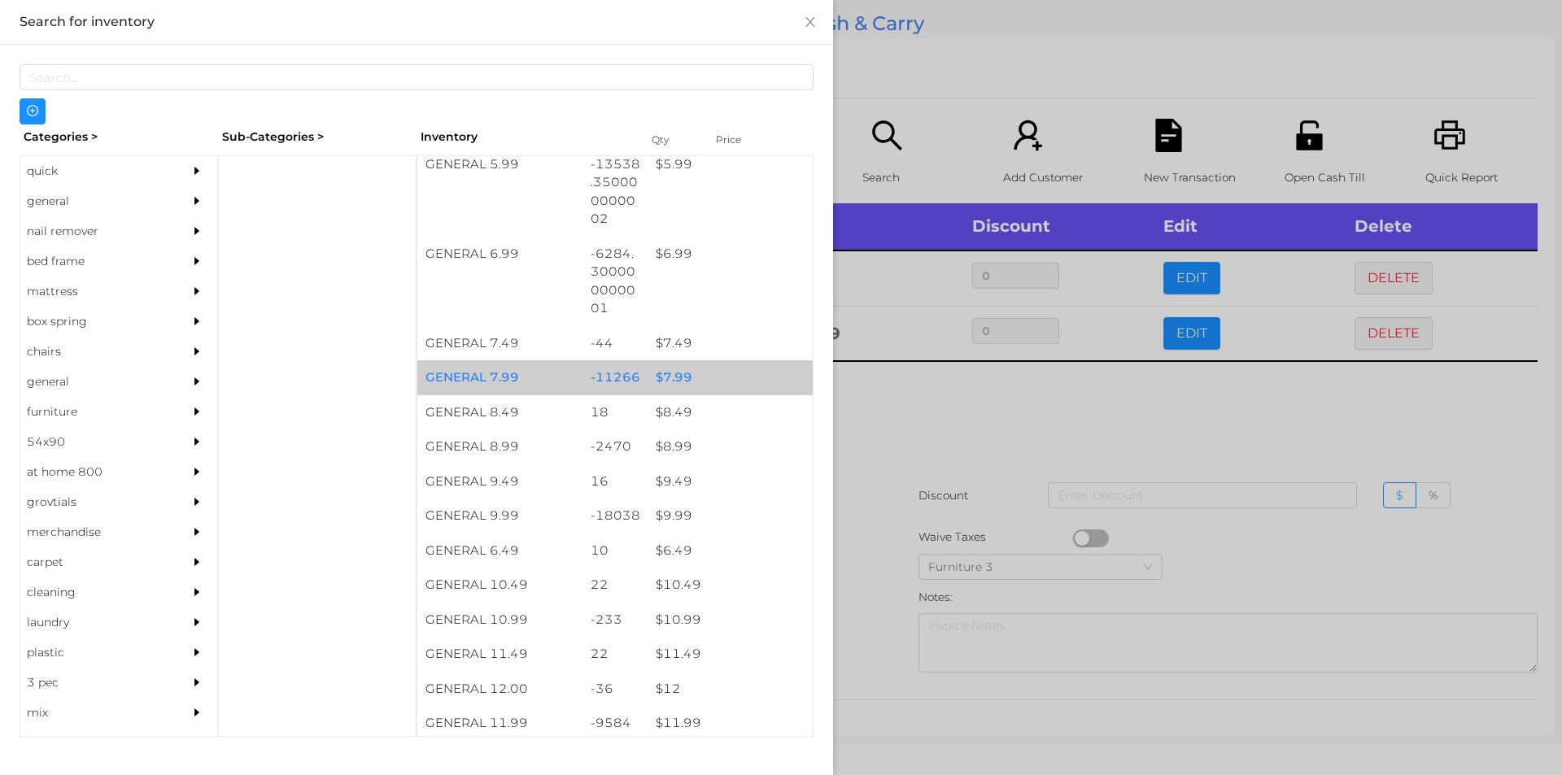
click at [665, 375] on div "$ 7.99" at bounding box center [730, 377] width 165 height 35
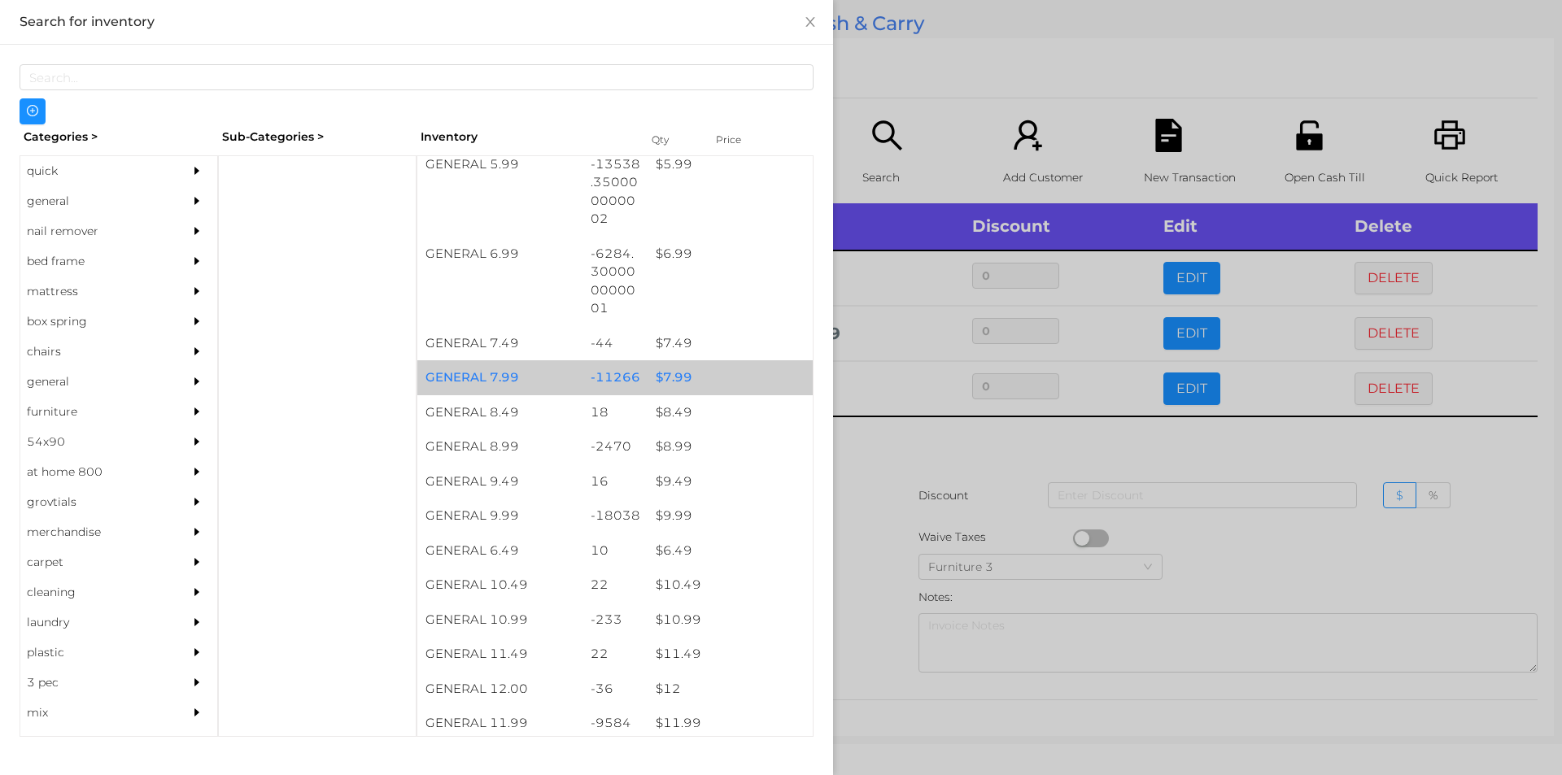
click at [653, 376] on div "$ 7.99" at bounding box center [730, 377] width 165 height 35
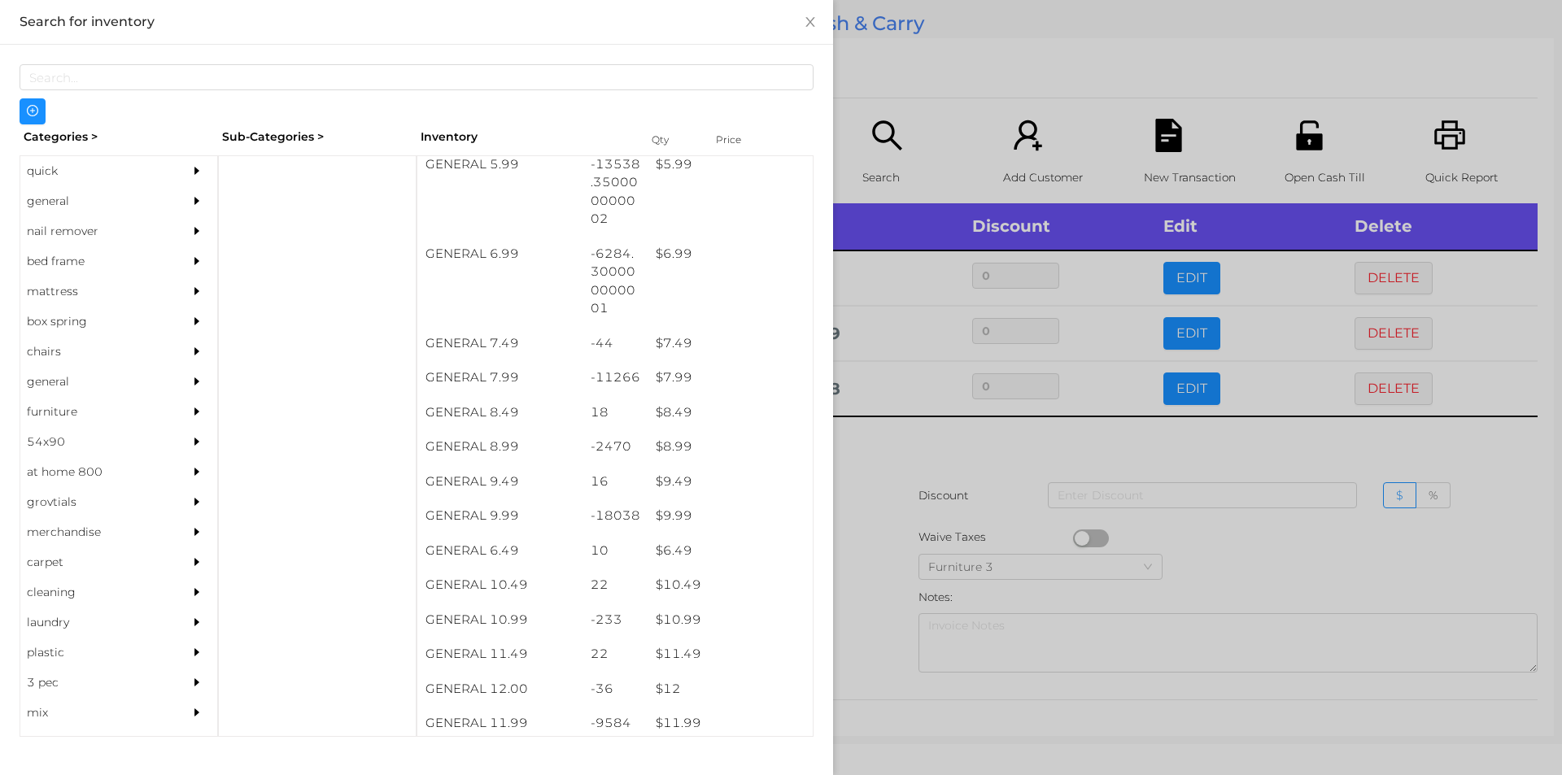
click at [891, 456] on div at bounding box center [781, 387] width 1562 height 775
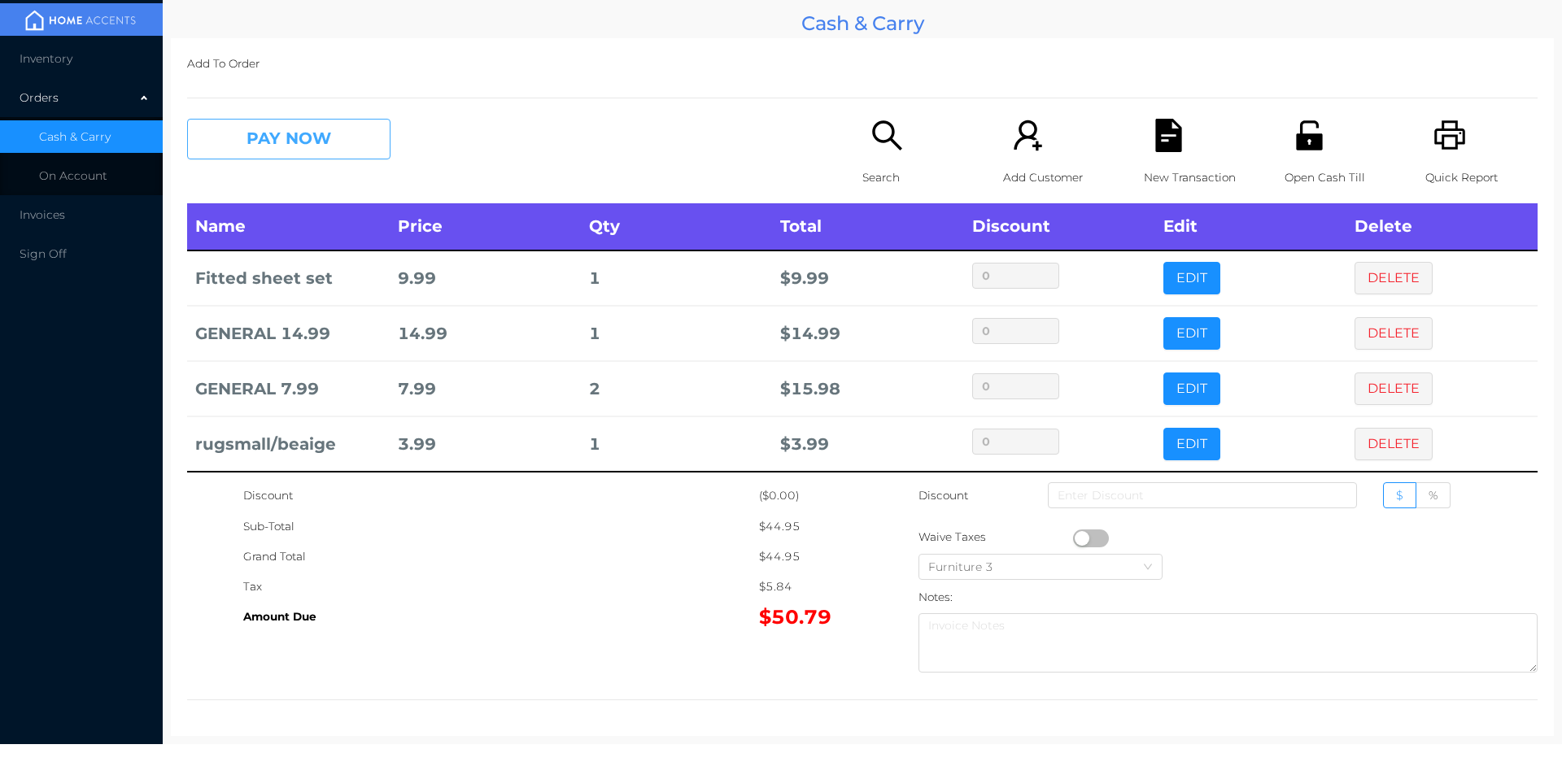
click at [336, 139] on button "PAY NOW" at bounding box center [288, 139] width 203 height 41
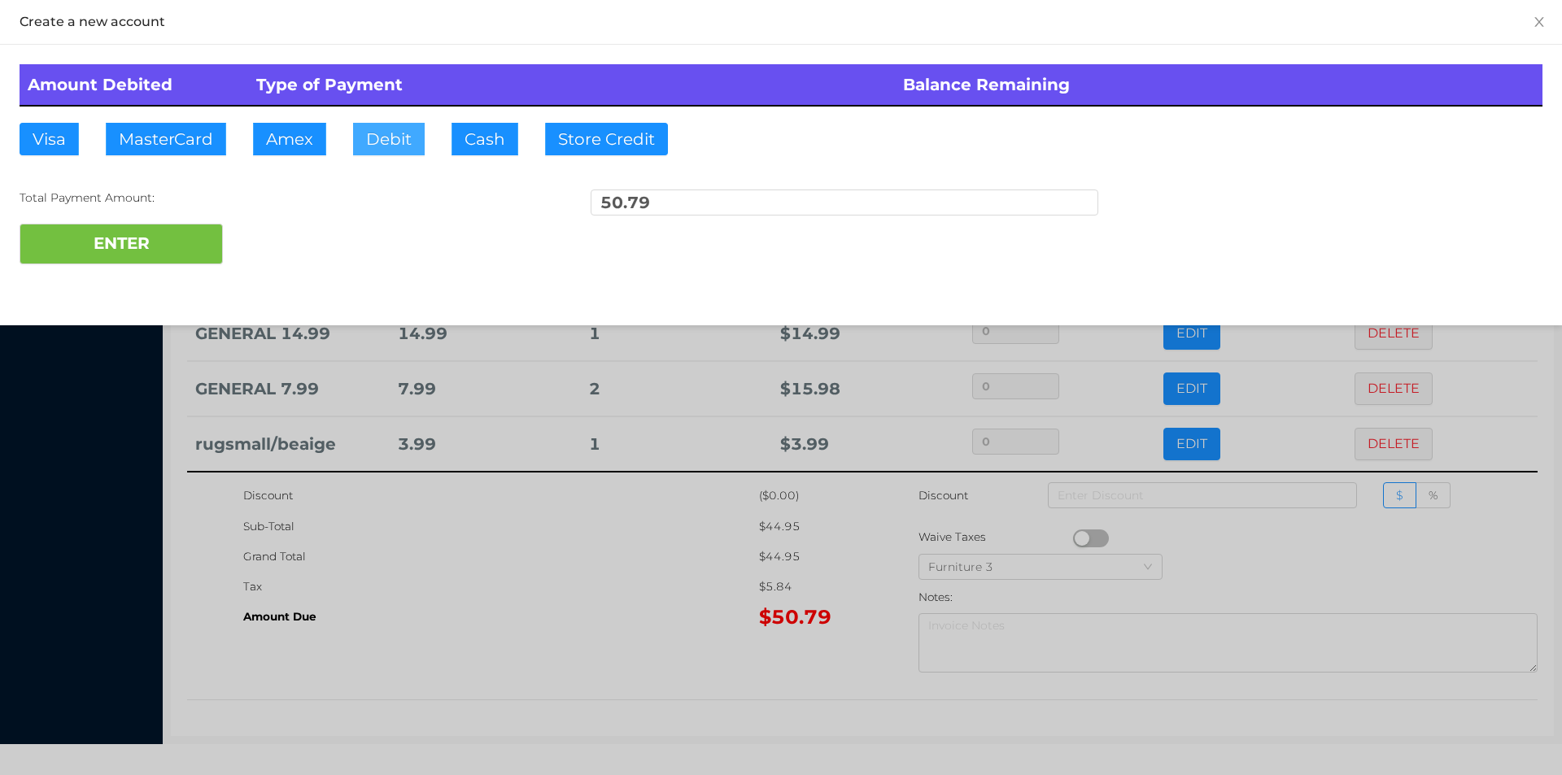
click at [387, 153] on button "Debit" at bounding box center [389, 139] width 72 height 33
click at [177, 250] on button "ENTER" at bounding box center [121, 244] width 203 height 41
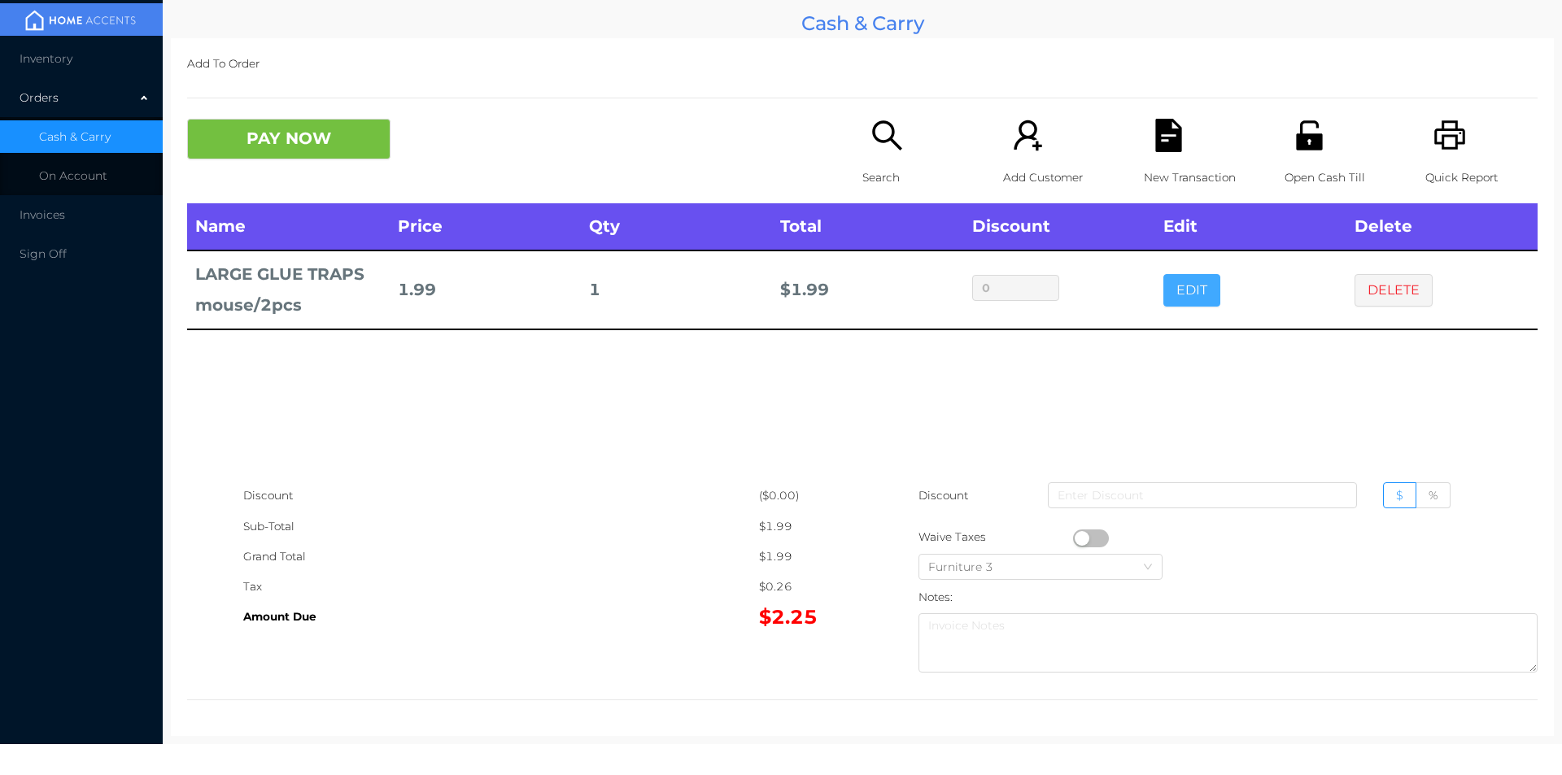
click at [1193, 275] on button "EDIT" at bounding box center [1192, 290] width 57 height 33
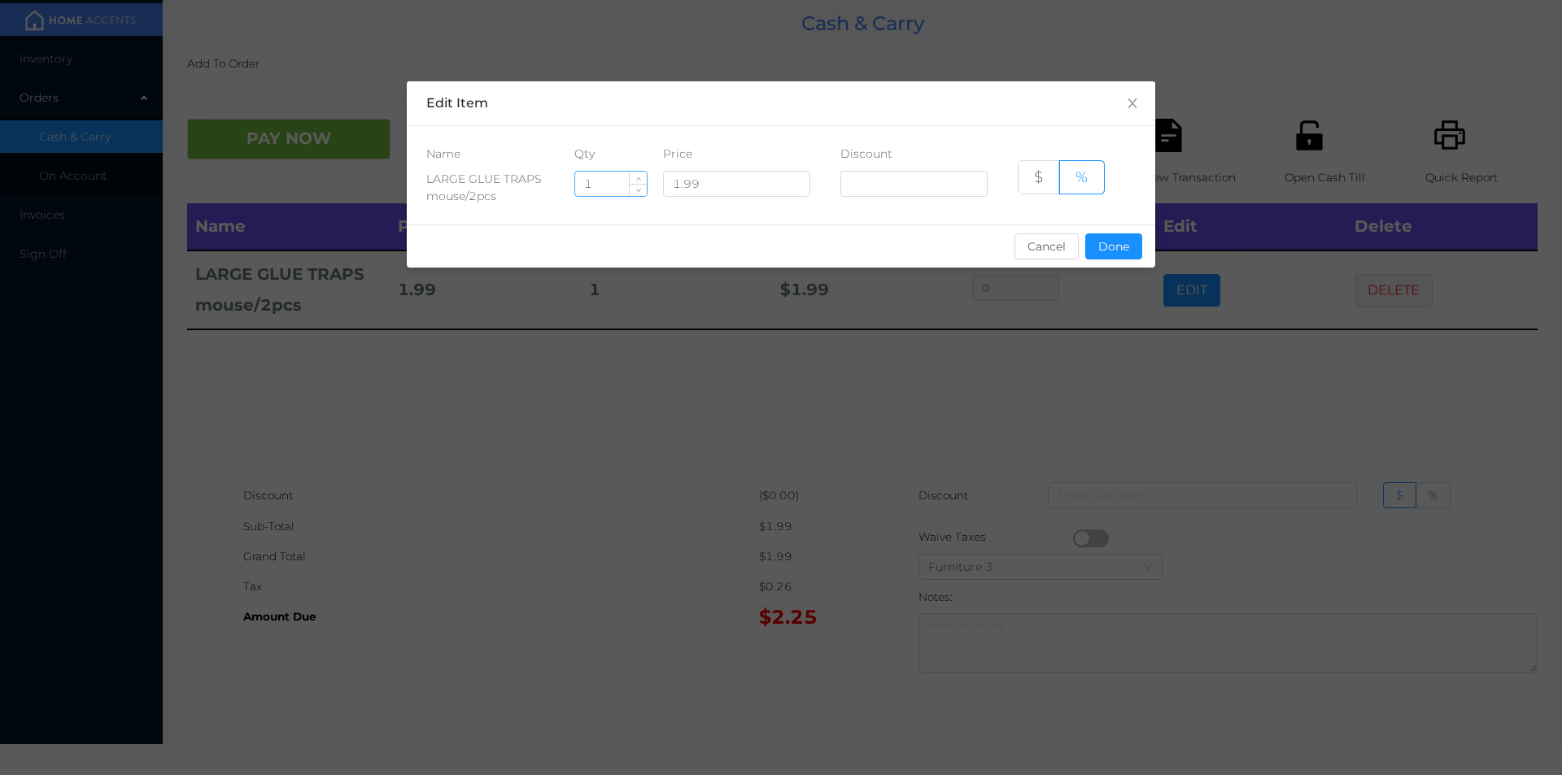
click at [605, 184] on input "1" at bounding box center [611, 184] width 72 height 24
type input "8"
click at [1119, 254] on button "Done" at bounding box center [1113, 247] width 57 height 26
type input "0%"
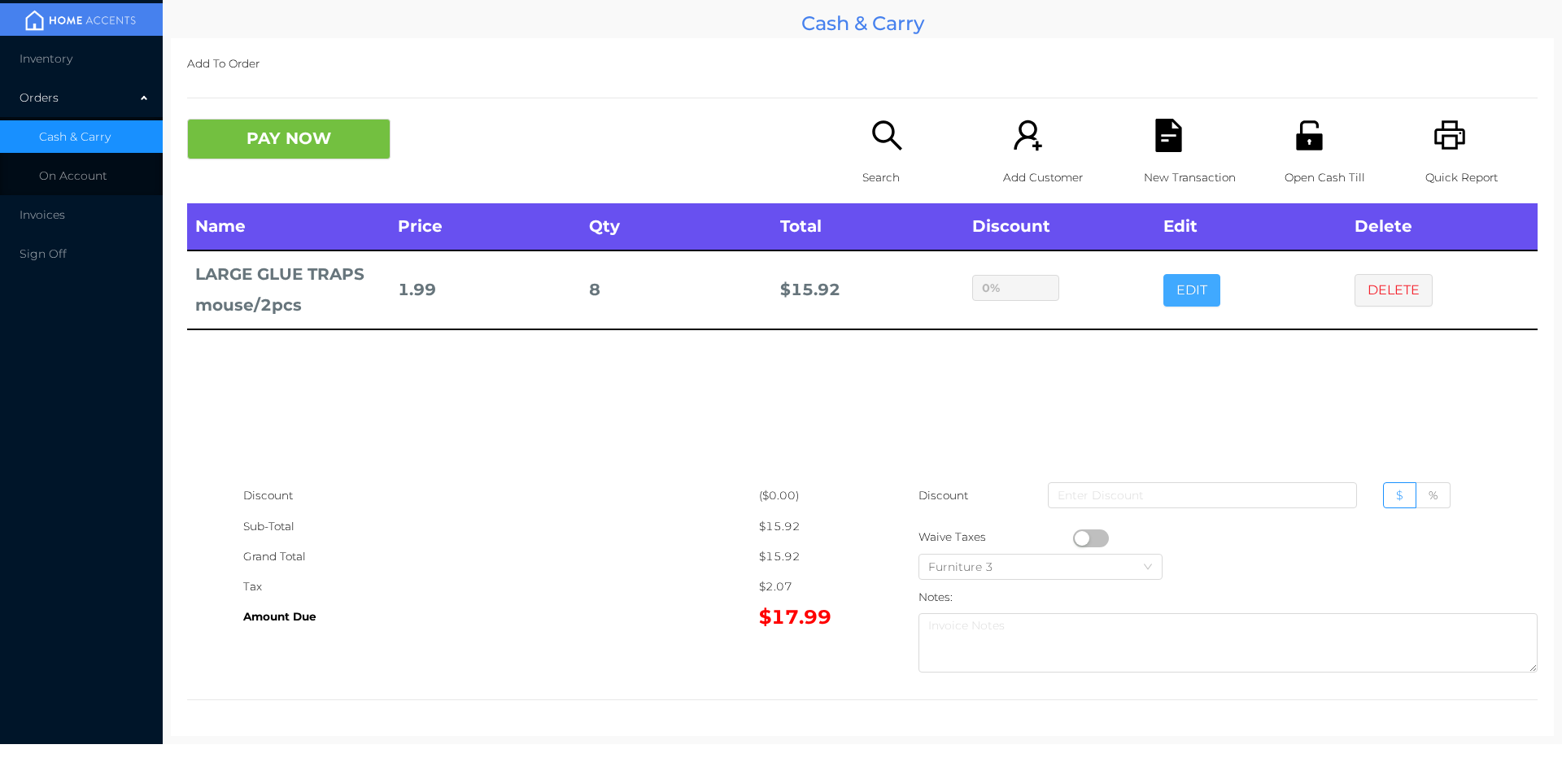
click at [1164, 274] on button "EDIT" at bounding box center [1192, 290] width 57 height 33
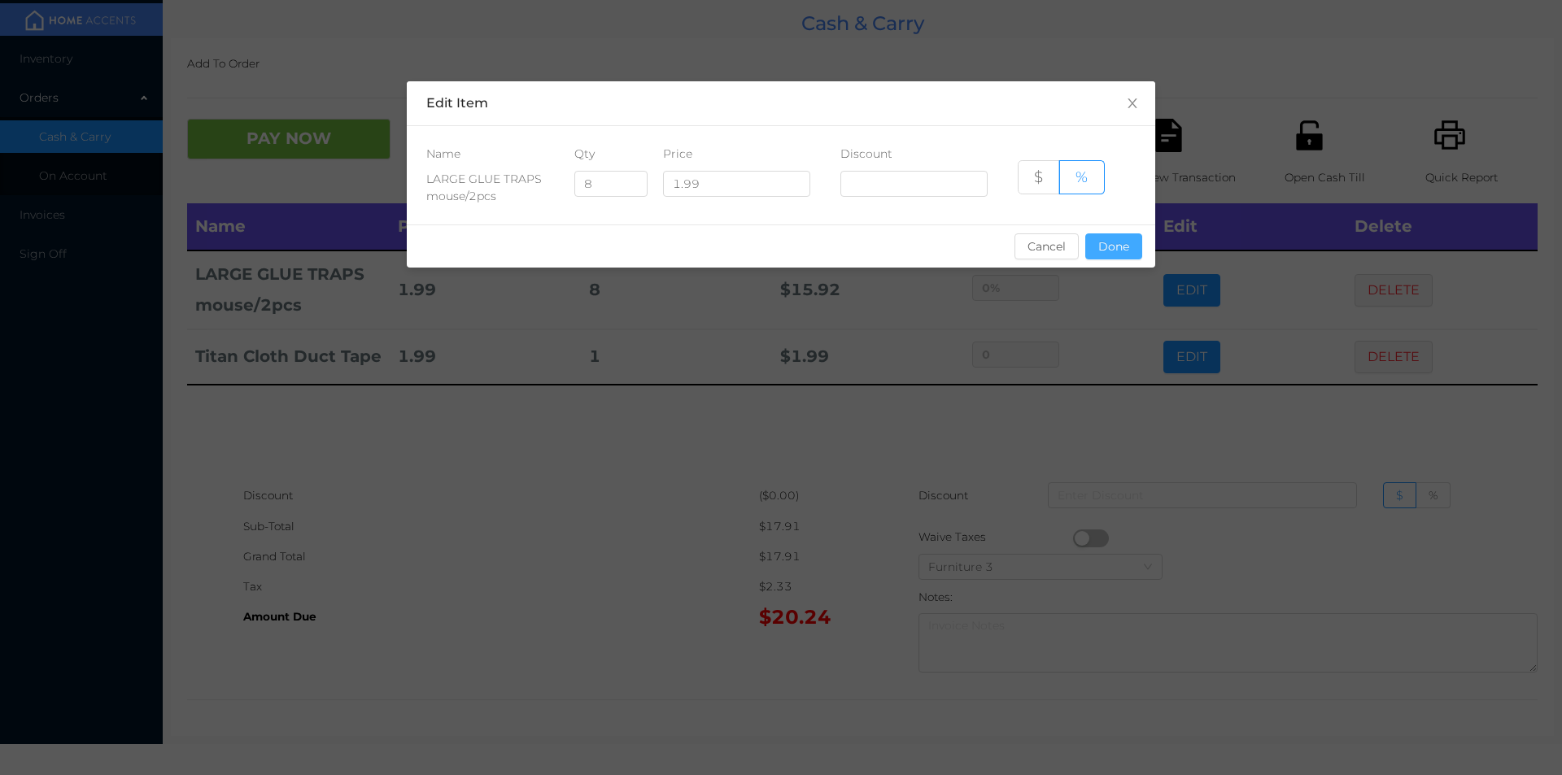
click at [1107, 250] on button "Done" at bounding box center [1113, 247] width 57 height 26
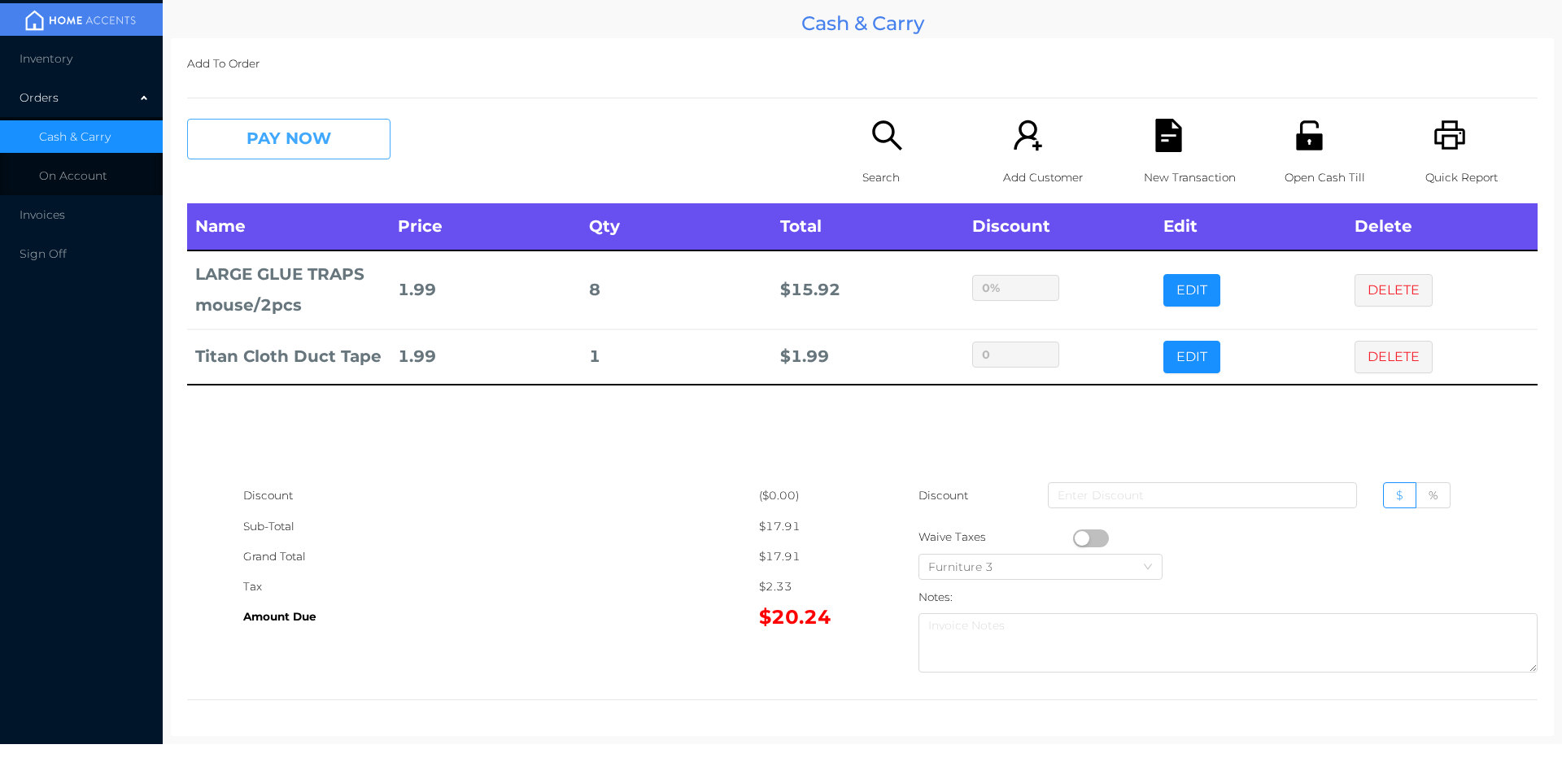
click at [295, 128] on button "PAY NOW" at bounding box center [288, 139] width 203 height 41
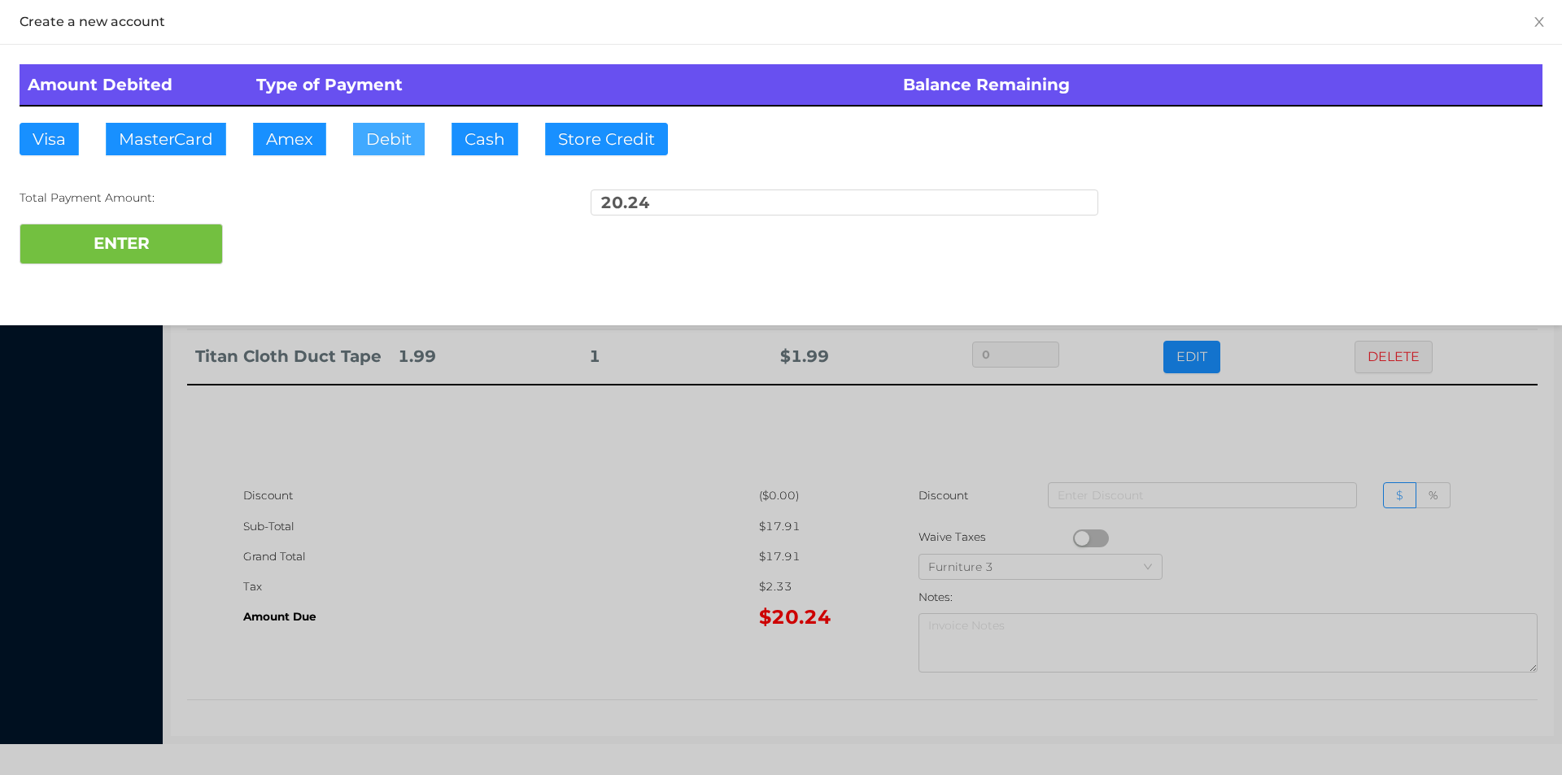
click at [395, 153] on button "Debit" at bounding box center [389, 139] width 72 height 33
click at [192, 260] on button "ENTER" at bounding box center [121, 244] width 203 height 41
type input "0"
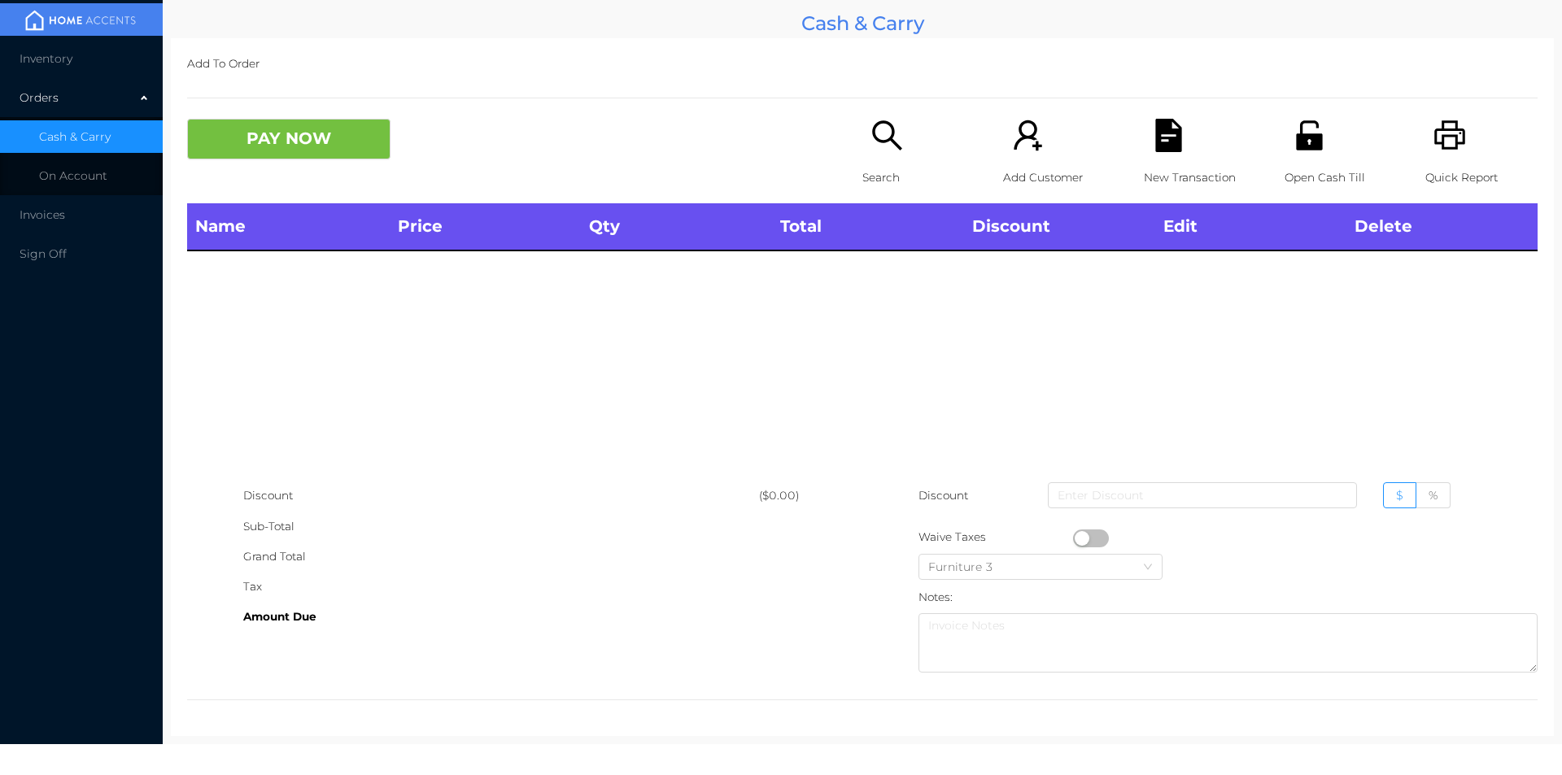
click at [875, 161] on div "Search" at bounding box center [919, 161] width 112 height 85
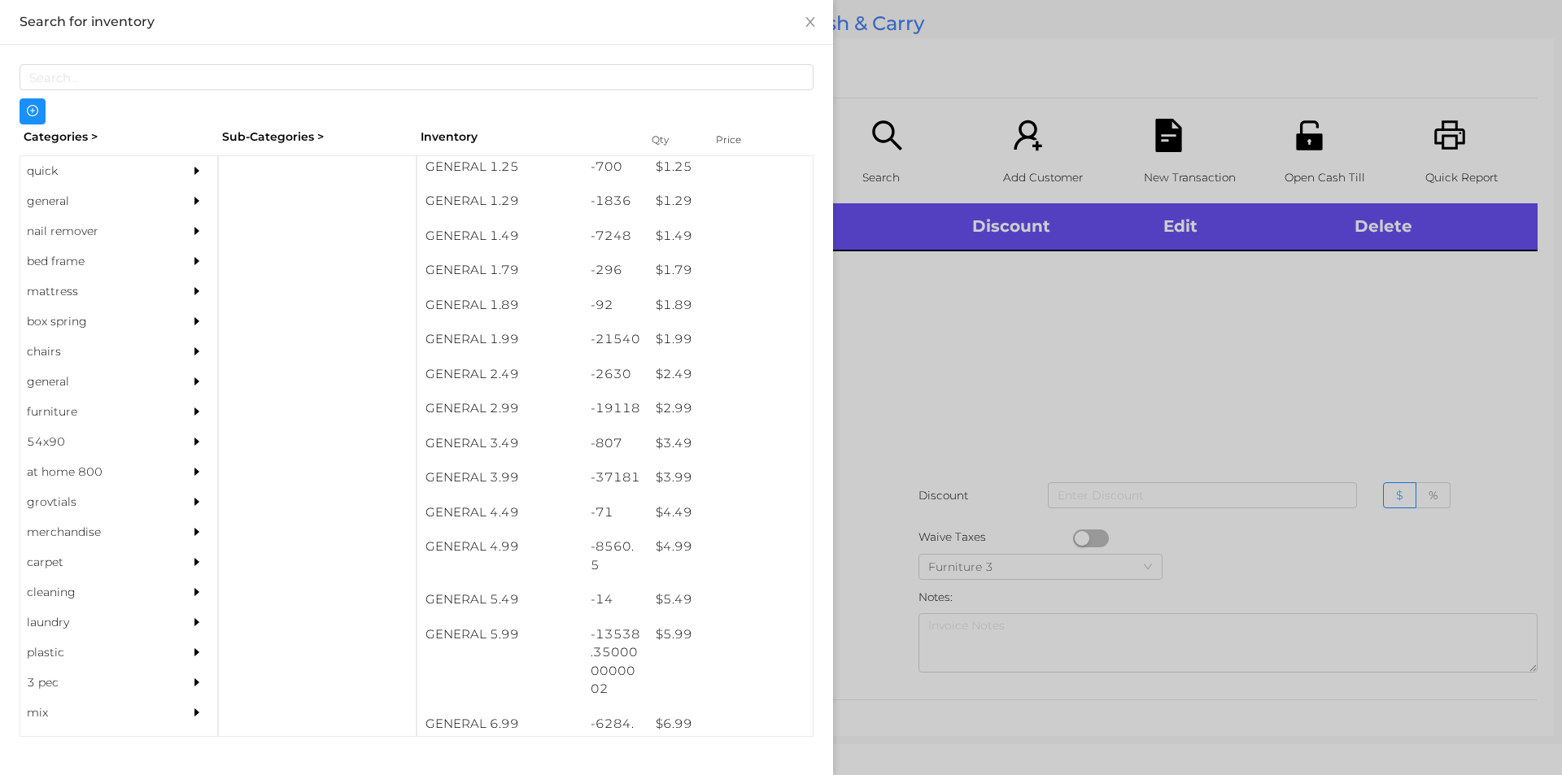
scroll to position [180, 0]
click at [1108, 421] on div at bounding box center [781, 387] width 1562 height 775
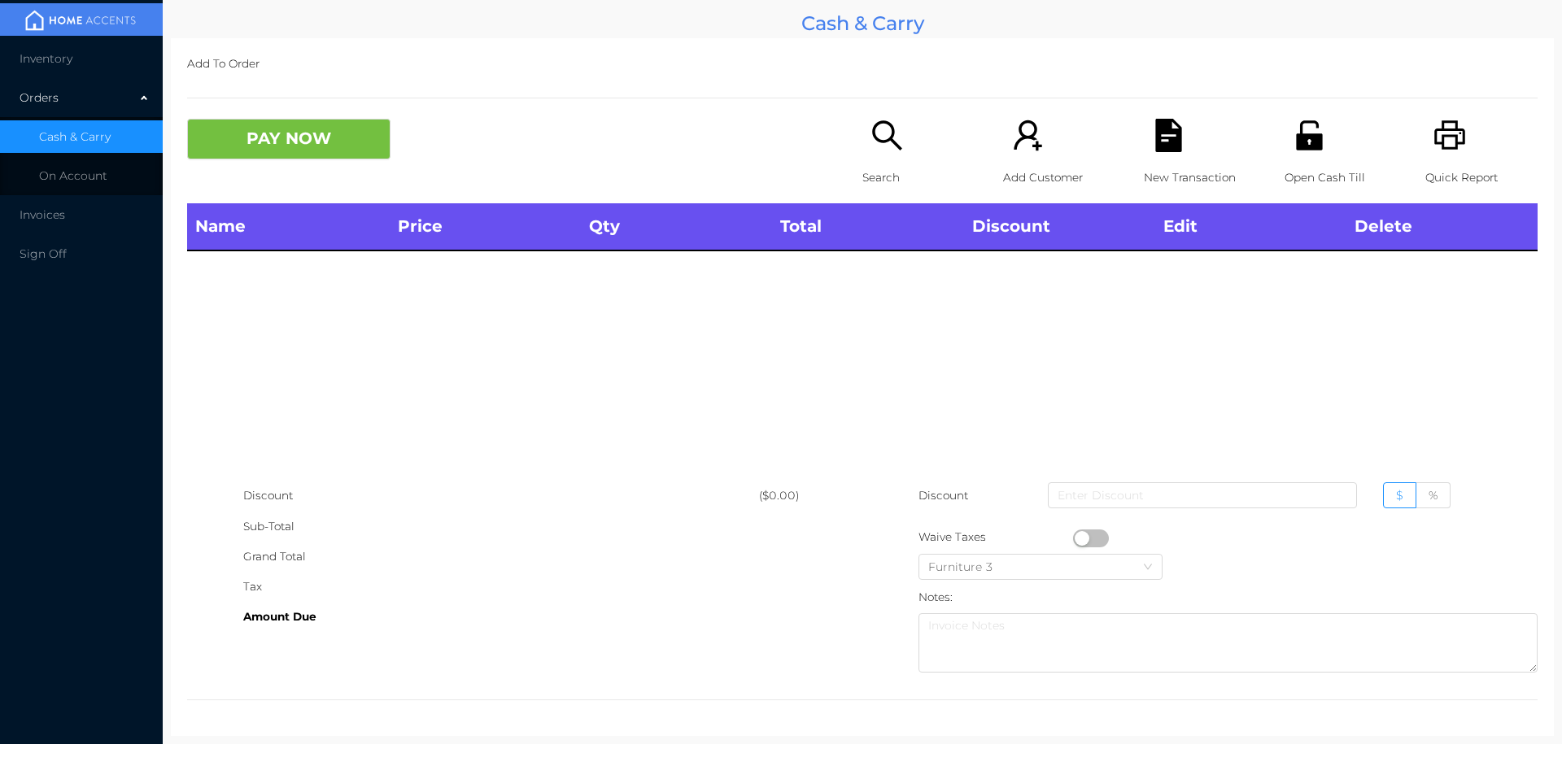
click at [1119, 410] on div "Name Price Qty Total Discount Edit Delete" at bounding box center [862, 341] width 1351 height 277
click at [880, 127] on icon "icon: search" at bounding box center [887, 135] width 33 height 33
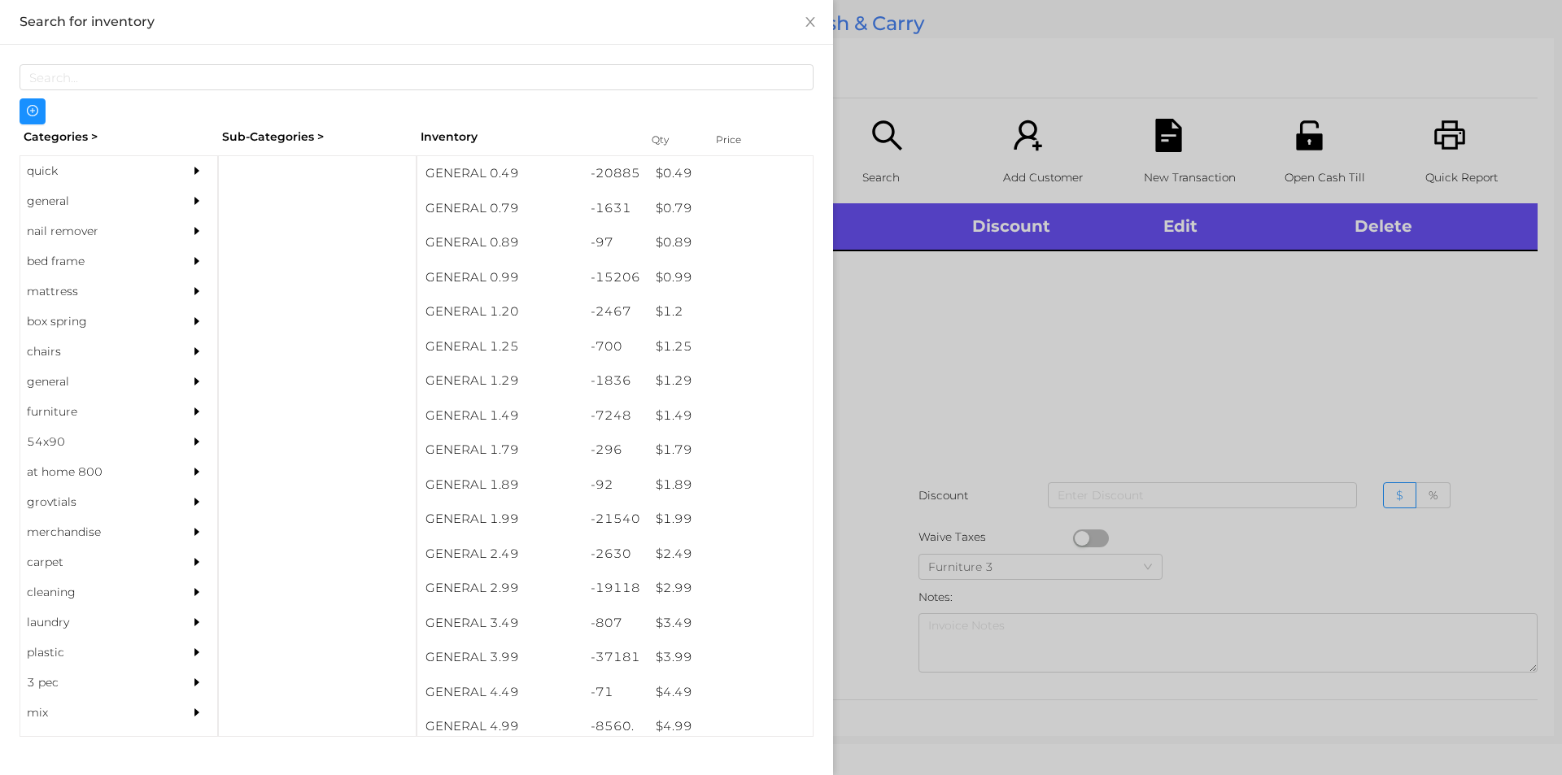
click at [86, 196] on div "general" at bounding box center [94, 201] width 148 height 30
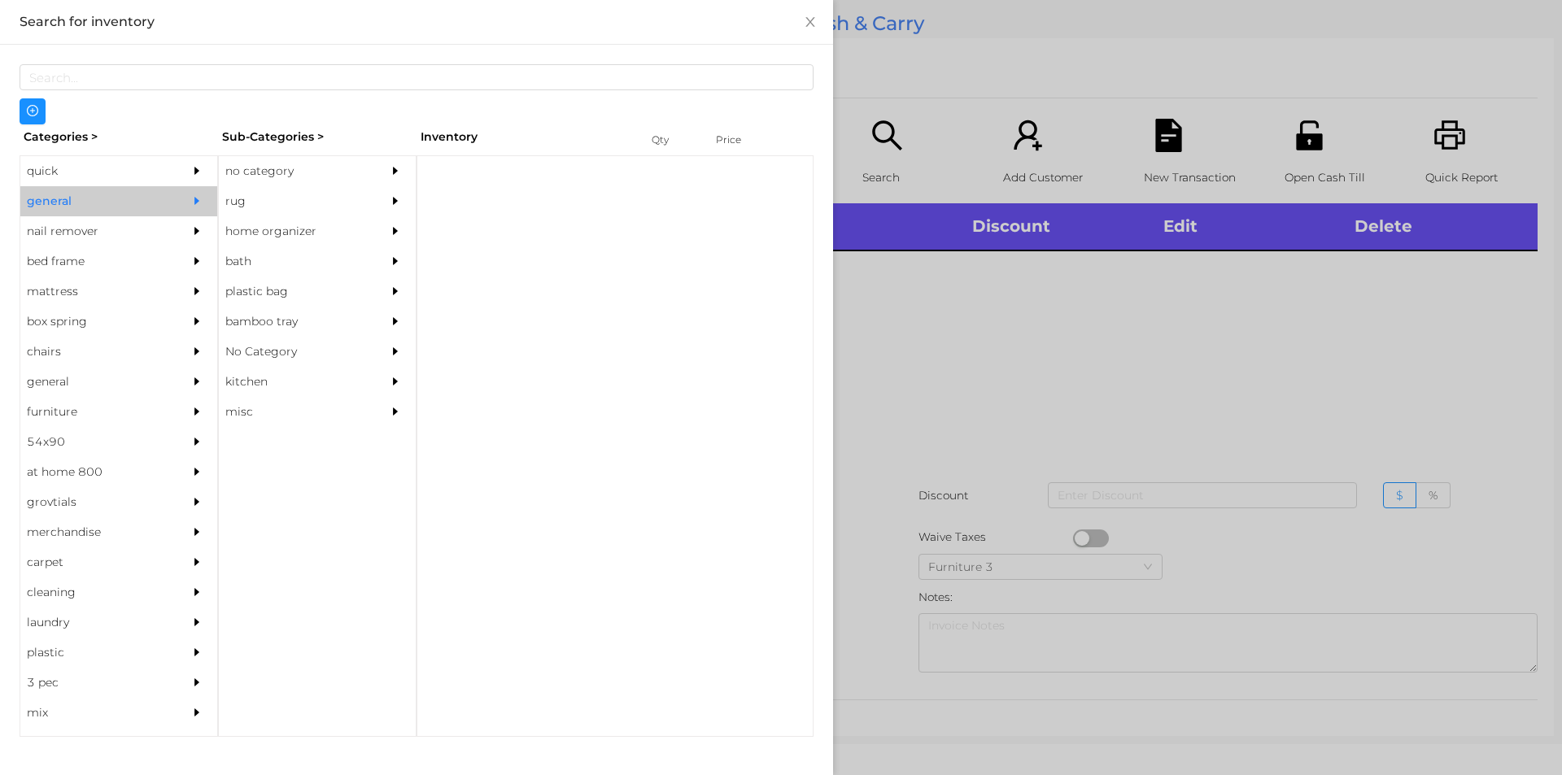
click at [319, 164] on div "no category" at bounding box center [293, 171] width 148 height 30
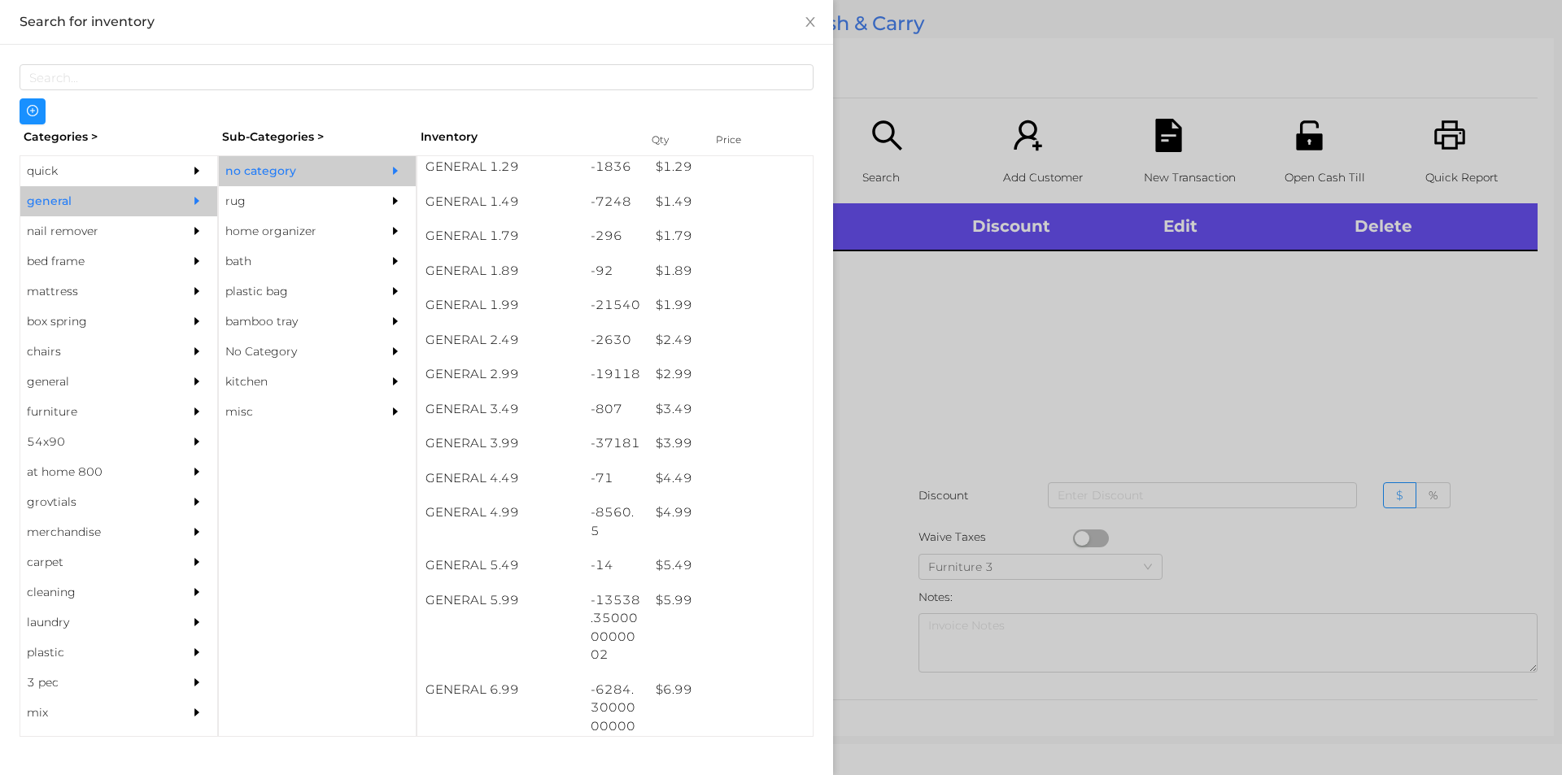
scroll to position [227, 0]
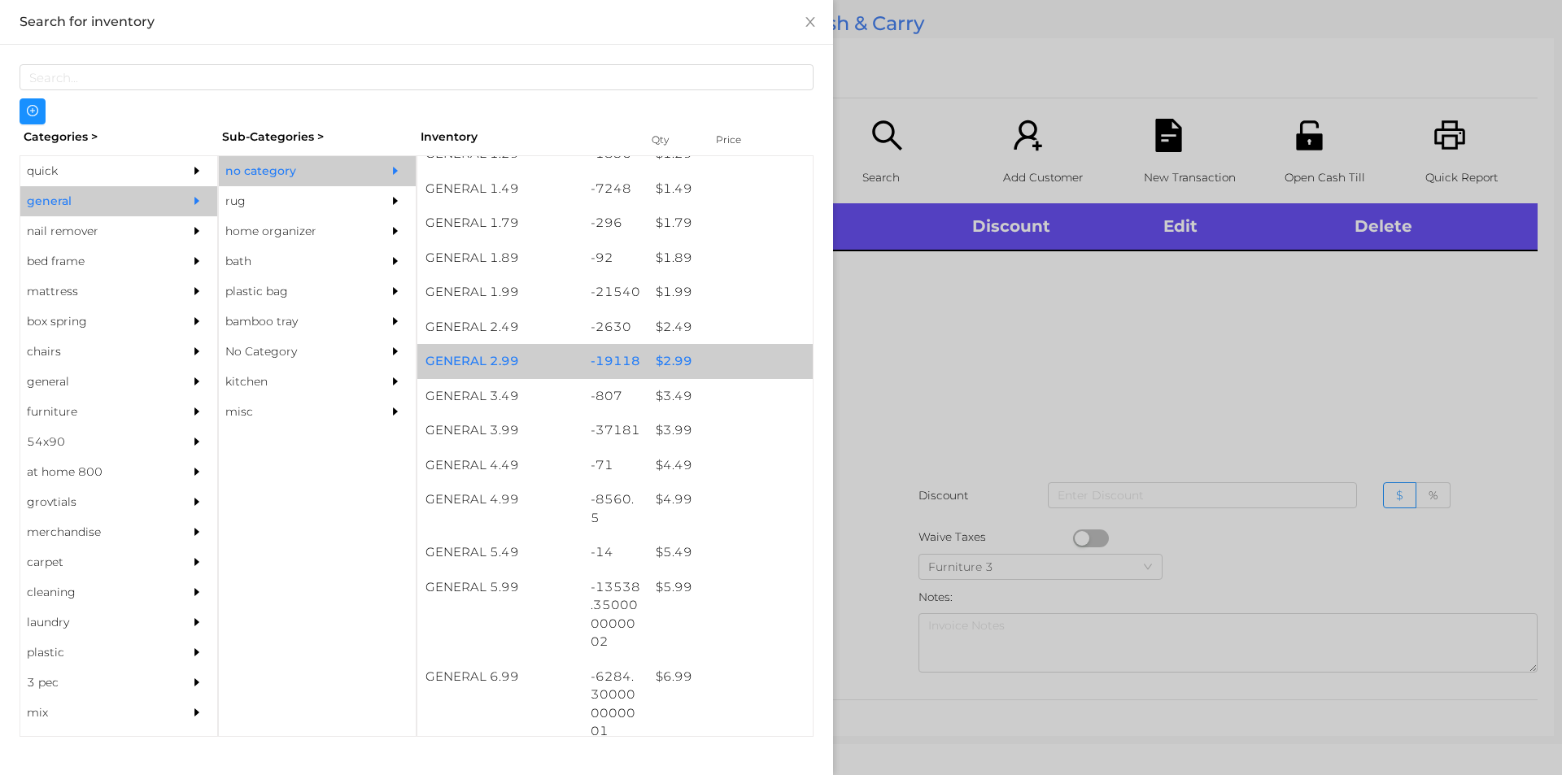
click at [708, 365] on div "$ 2.99" at bounding box center [730, 361] width 165 height 35
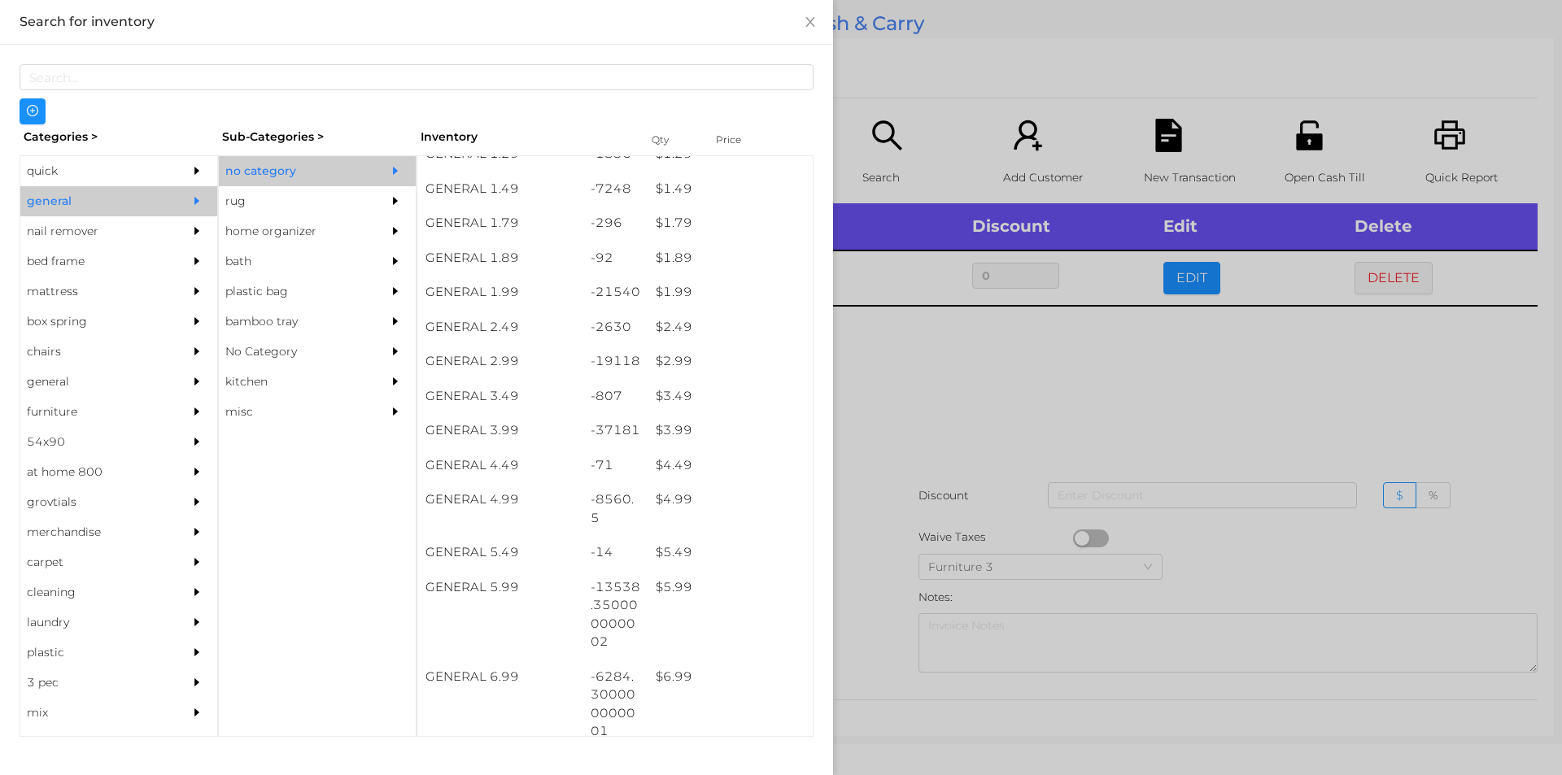
click at [890, 391] on div at bounding box center [781, 387] width 1562 height 775
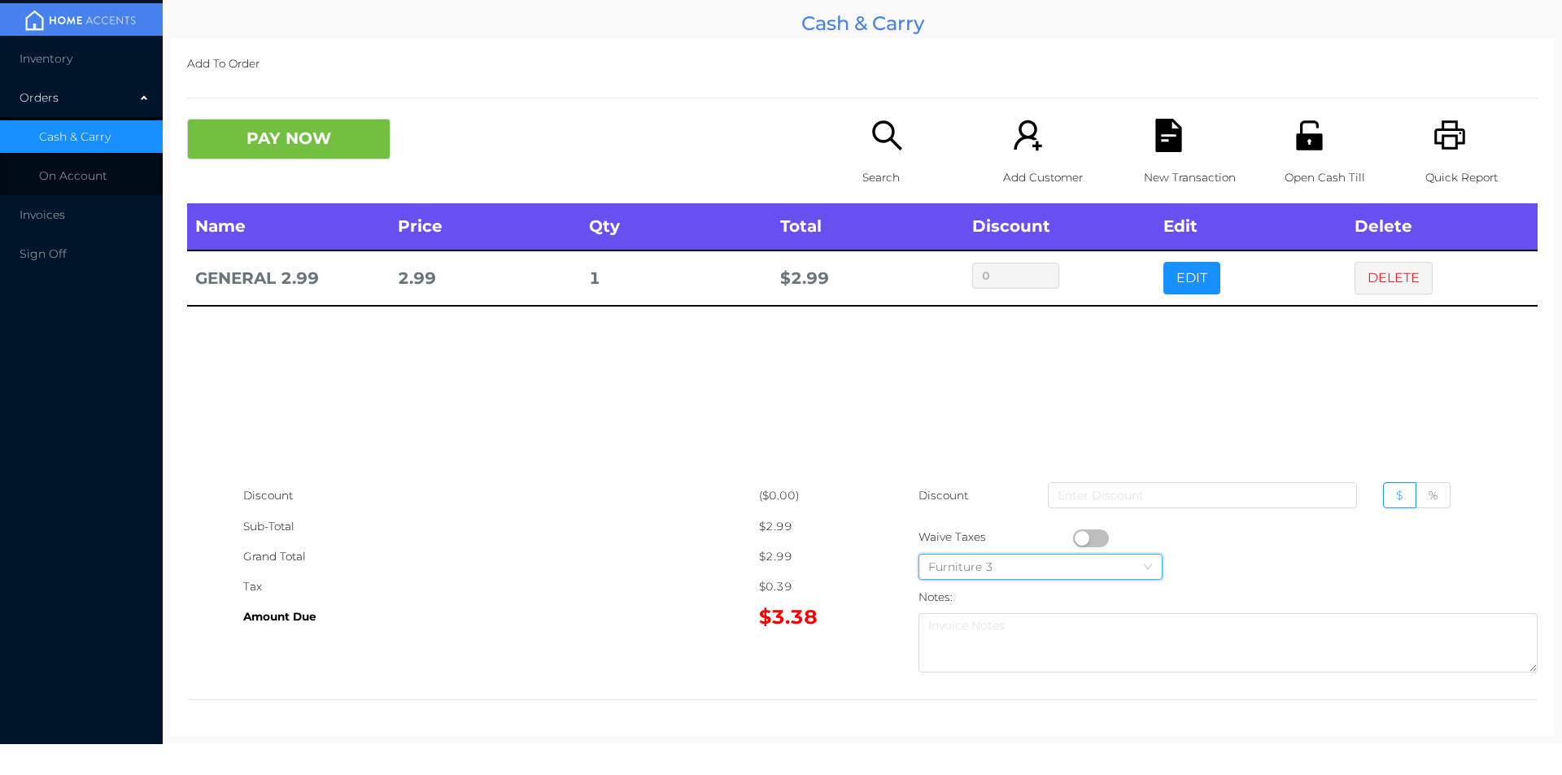
click at [1074, 560] on div "Furniture 3" at bounding box center [1040, 567] width 225 height 24
click at [707, 640] on div "Discount ($0.00) Sub-Total $2.99 Grand Total $2.99 Tax $0.39 Amount Due $3.38 D…" at bounding box center [862, 580] width 1351 height 199
click at [1076, 538] on button "button" at bounding box center [1091, 539] width 36 height 18
click at [287, 155] on button "PAY NOW" at bounding box center [288, 139] width 203 height 41
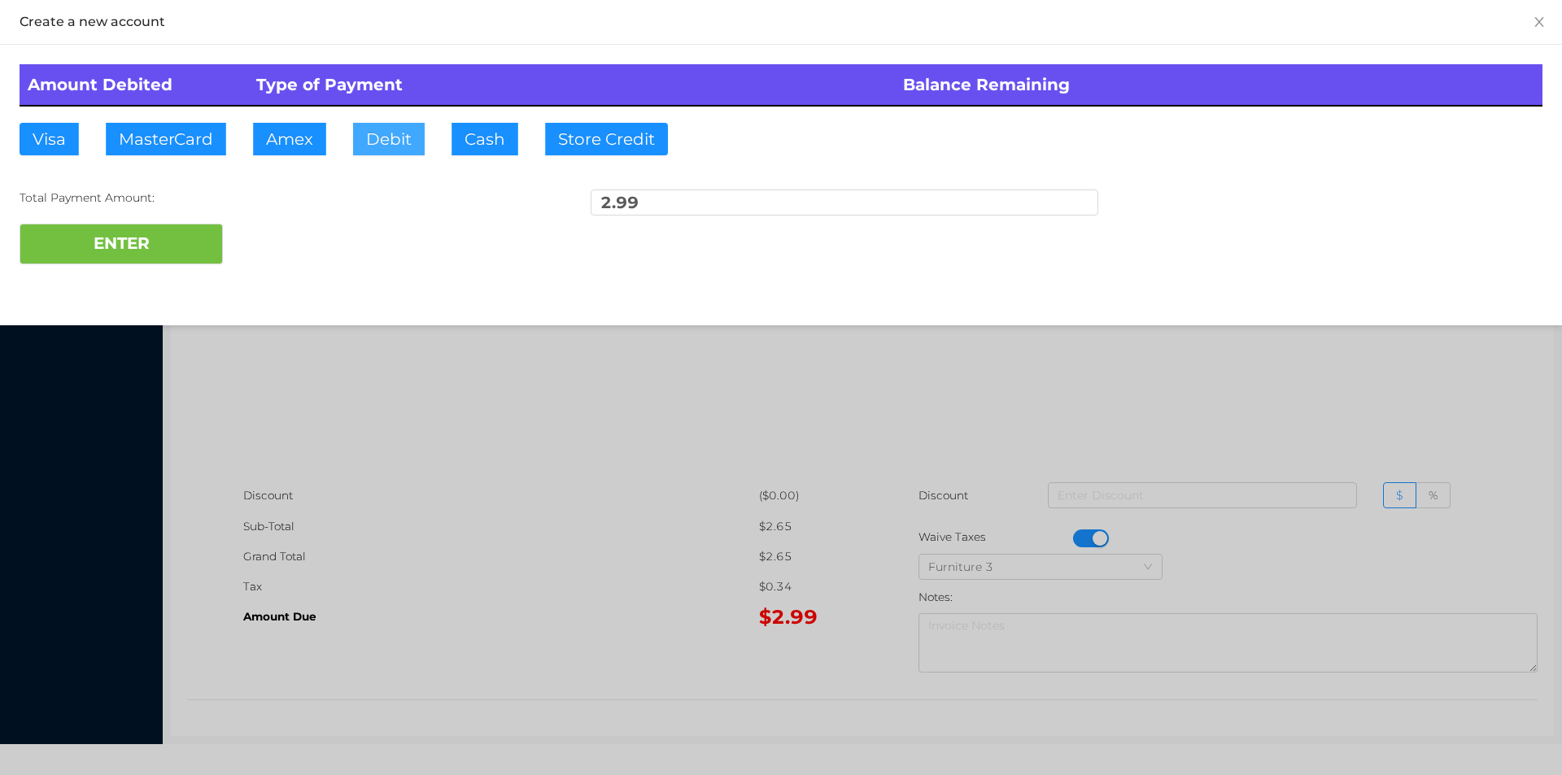
click at [390, 155] on button "Debit" at bounding box center [389, 139] width 72 height 33
click at [138, 257] on button "ENTER" at bounding box center [121, 244] width 203 height 41
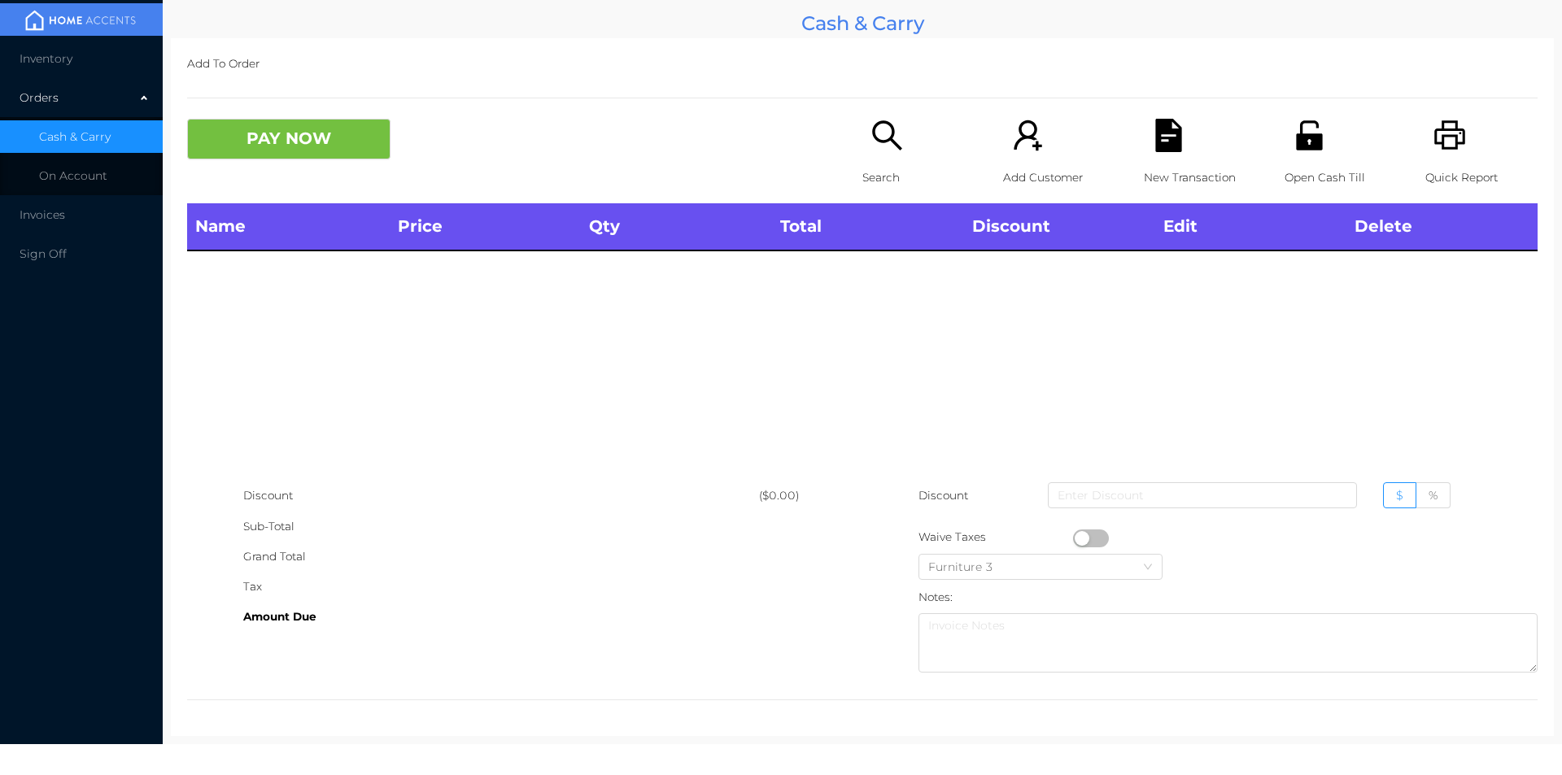
click at [863, 123] on div "Search" at bounding box center [919, 161] width 112 height 85
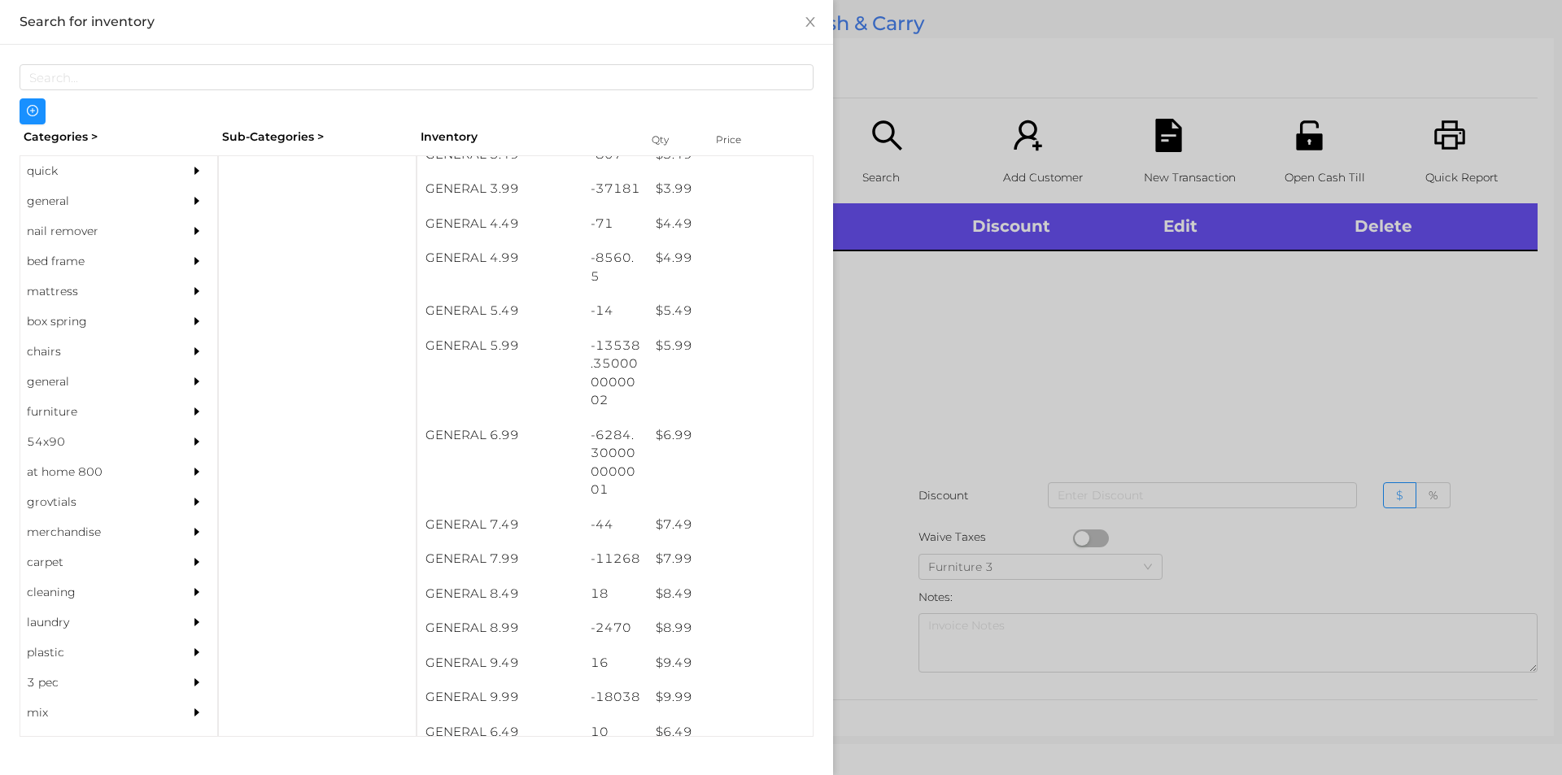
scroll to position [473, 0]
click at [82, 225] on div "nail remover" at bounding box center [94, 231] width 148 height 30
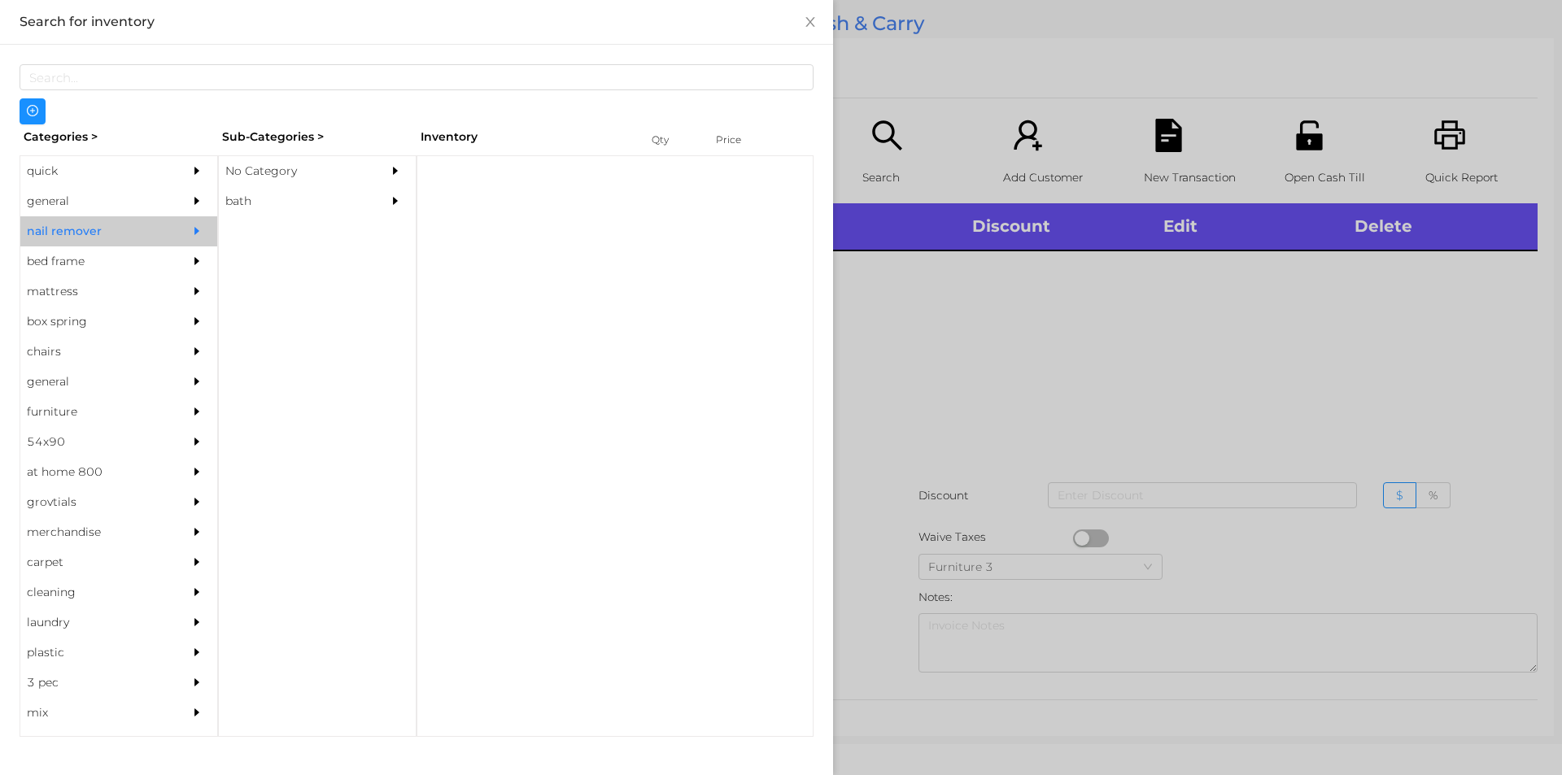
scroll to position [0, 0]
click at [85, 199] on div "general" at bounding box center [94, 201] width 148 height 30
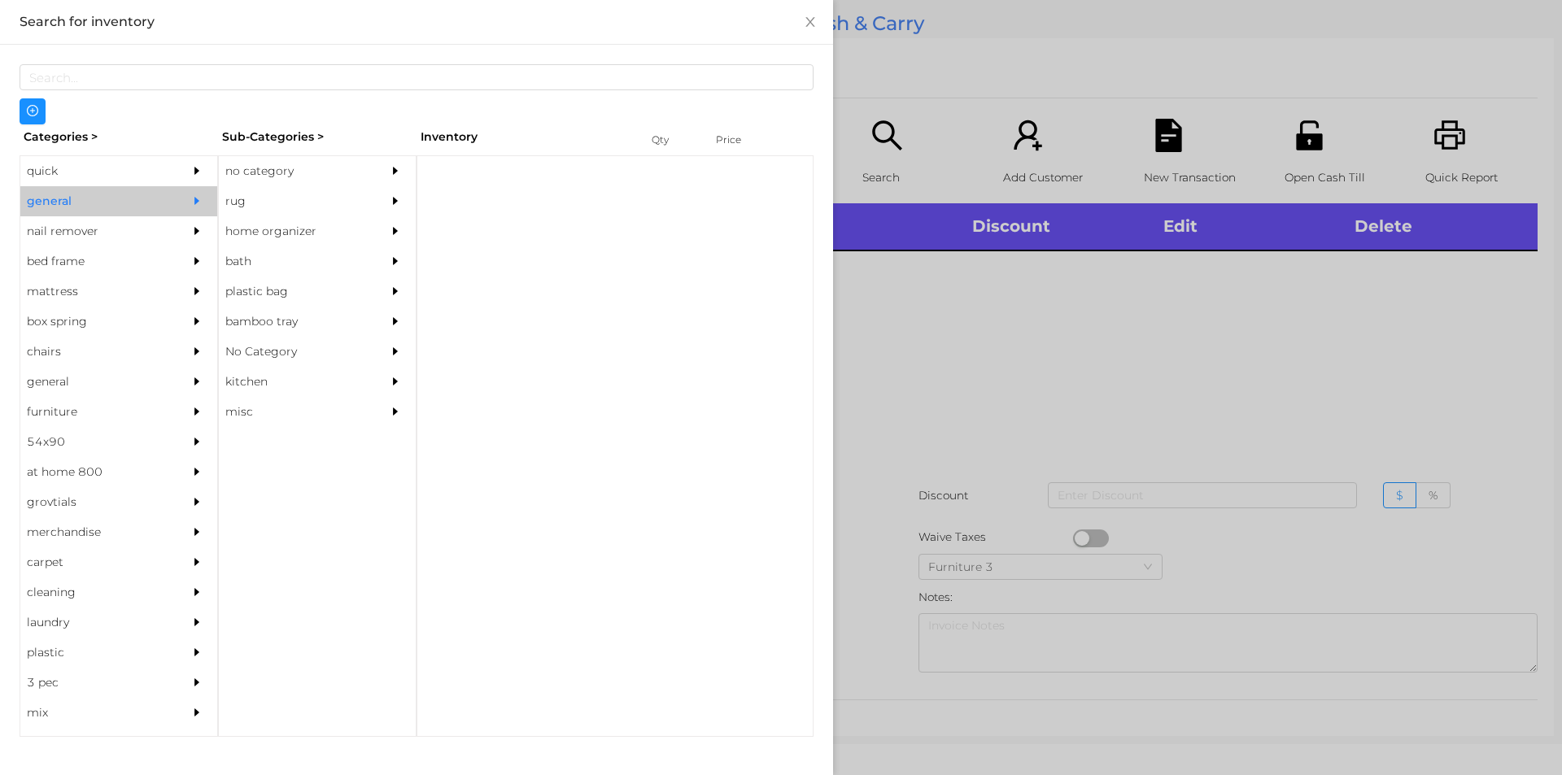
click at [299, 162] on div "no category" at bounding box center [293, 171] width 148 height 30
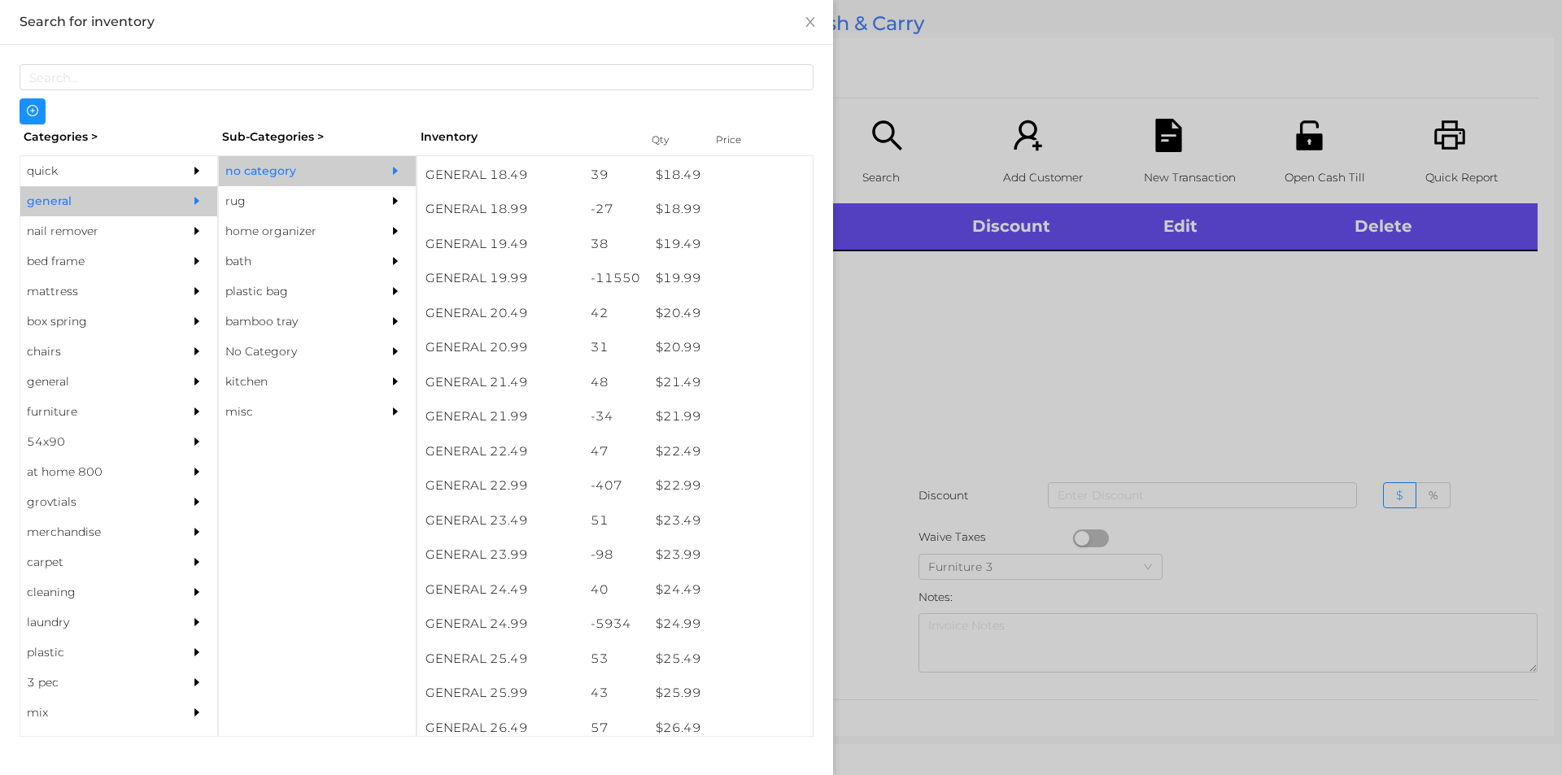
scroll to position [1649, 0]
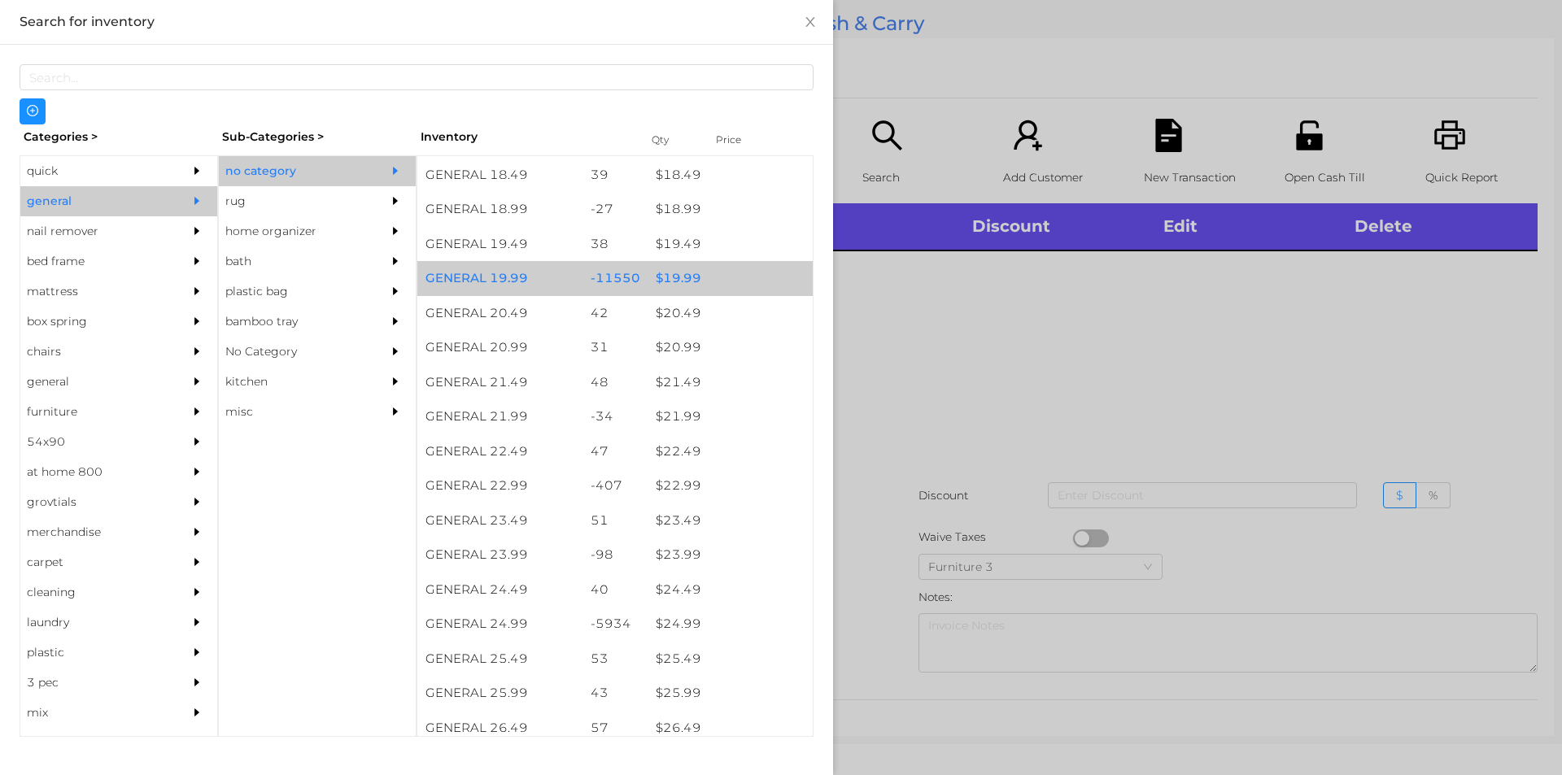
click at [704, 282] on div "$ 19.99" at bounding box center [730, 278] width 165 height 35
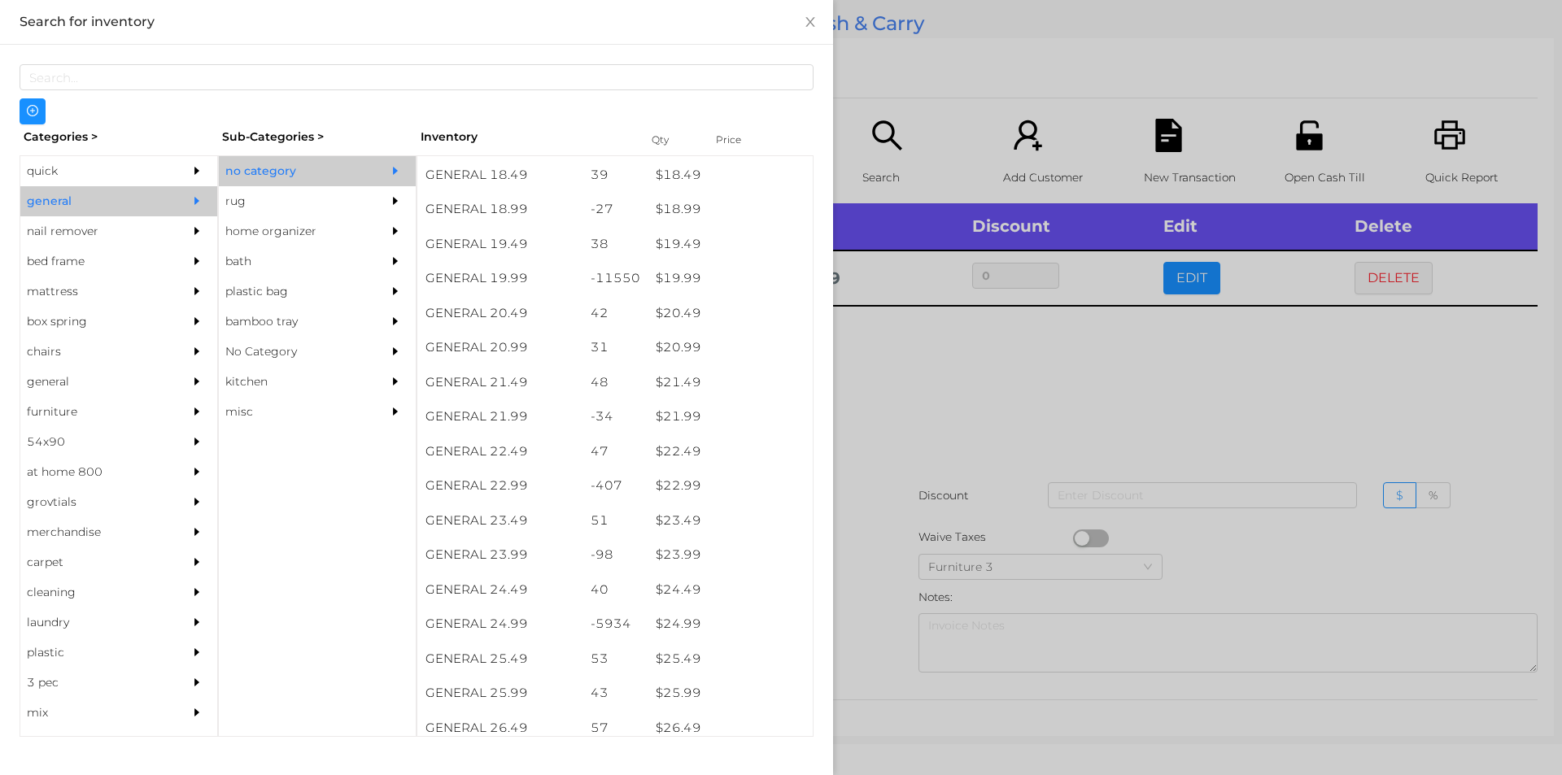
click at [891, 458] on div at bounding box center [781, 387] width 1562 height 775
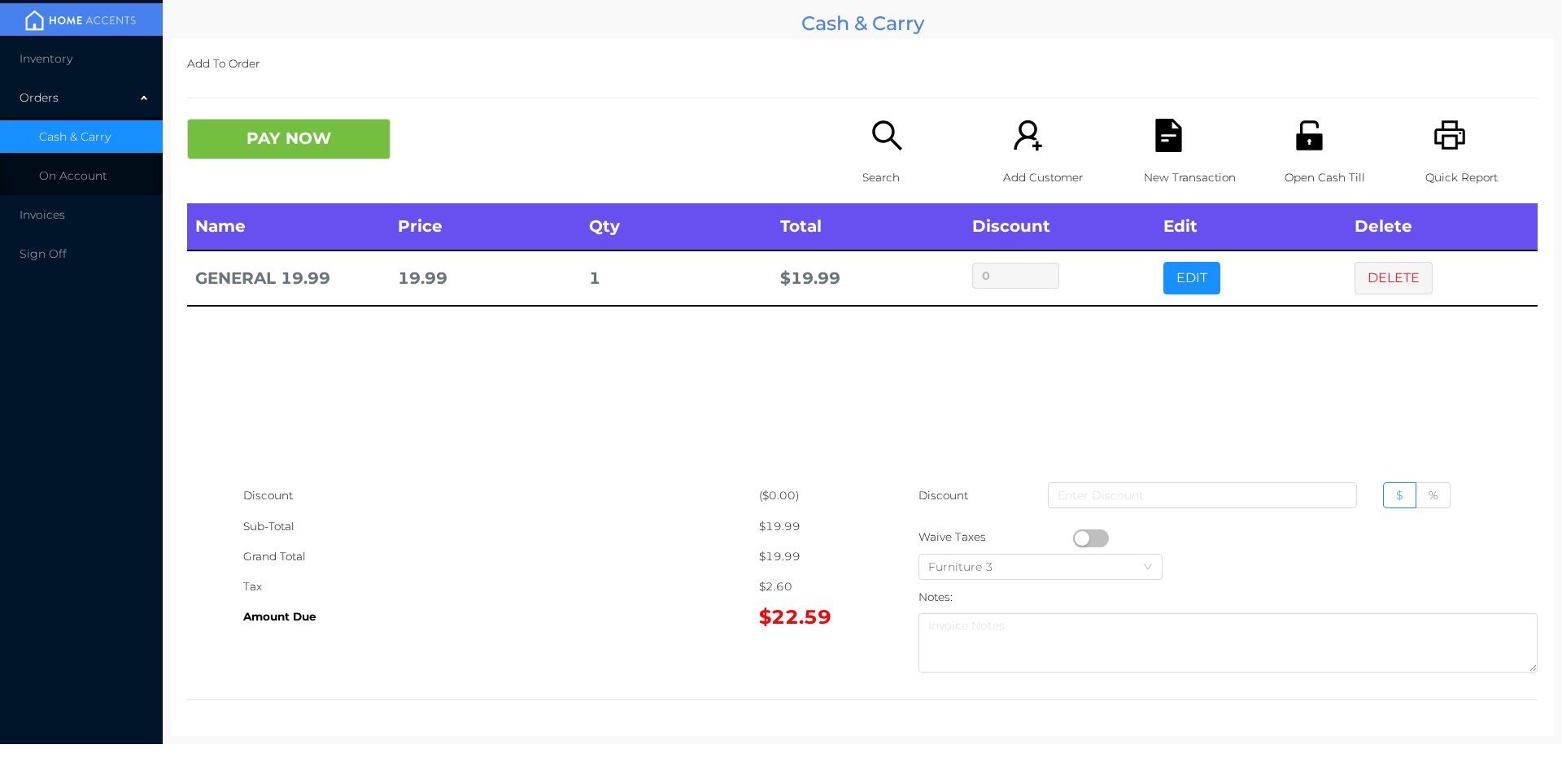
click at [894, 140] on icon "icon: search" at bounding box center [887, 135] width 33 height 33
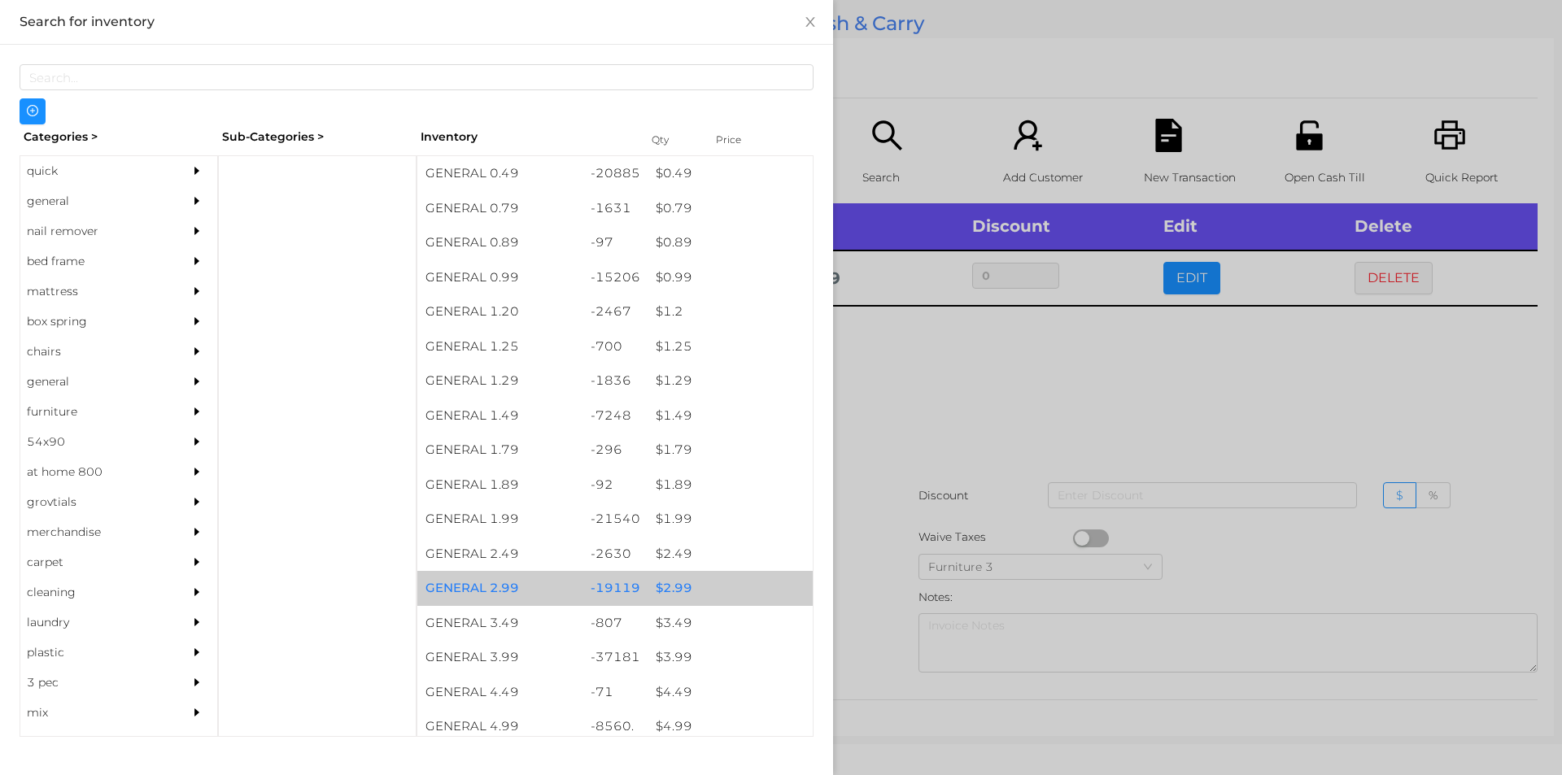
click at [711, 575] on div "$ 2.99" at bounding box center [730, 588] width 165 height 35
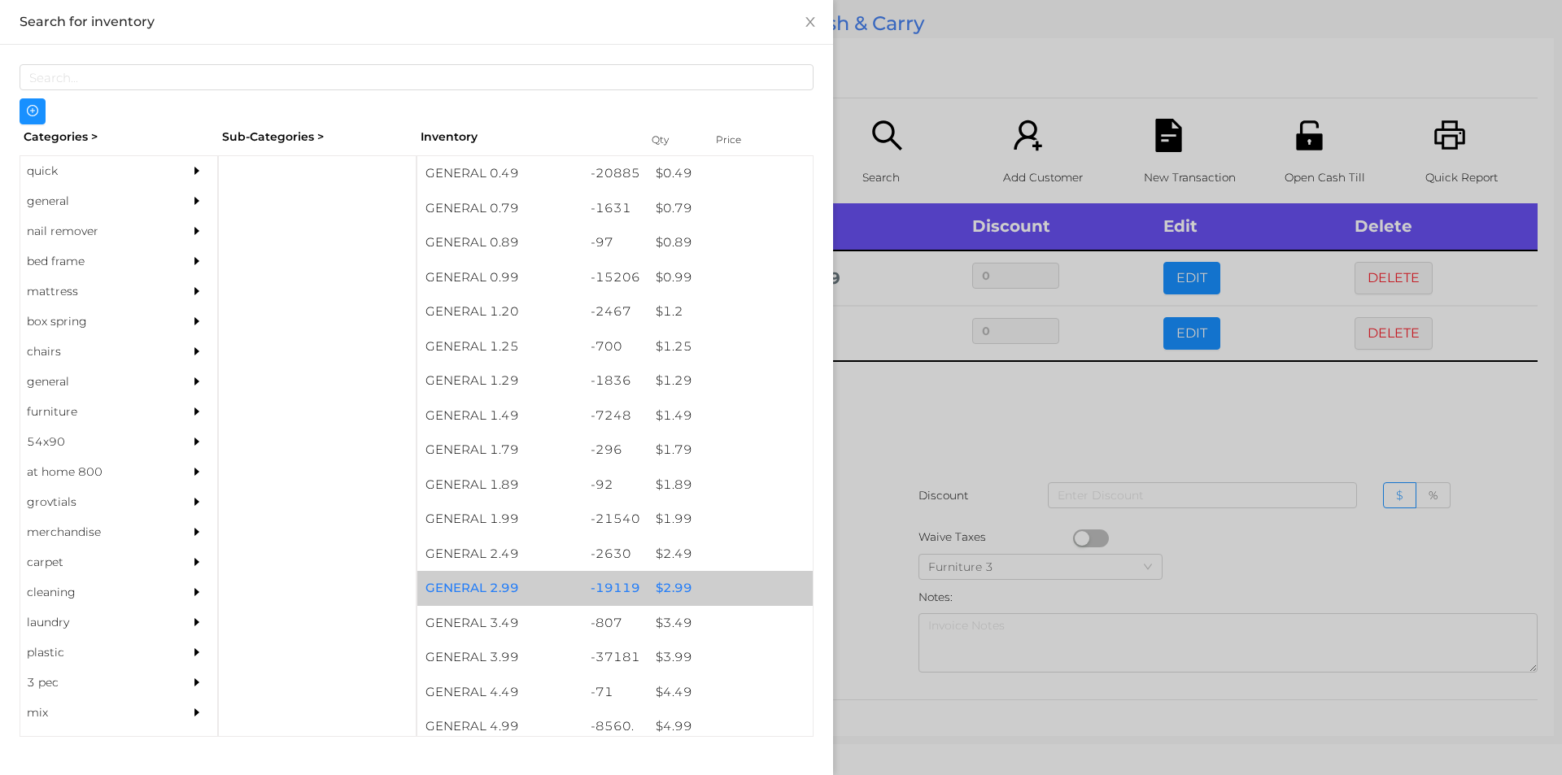
click at [714, 583] on div "$ 2.99" at bounding box center [730, 588] width 165 height 35
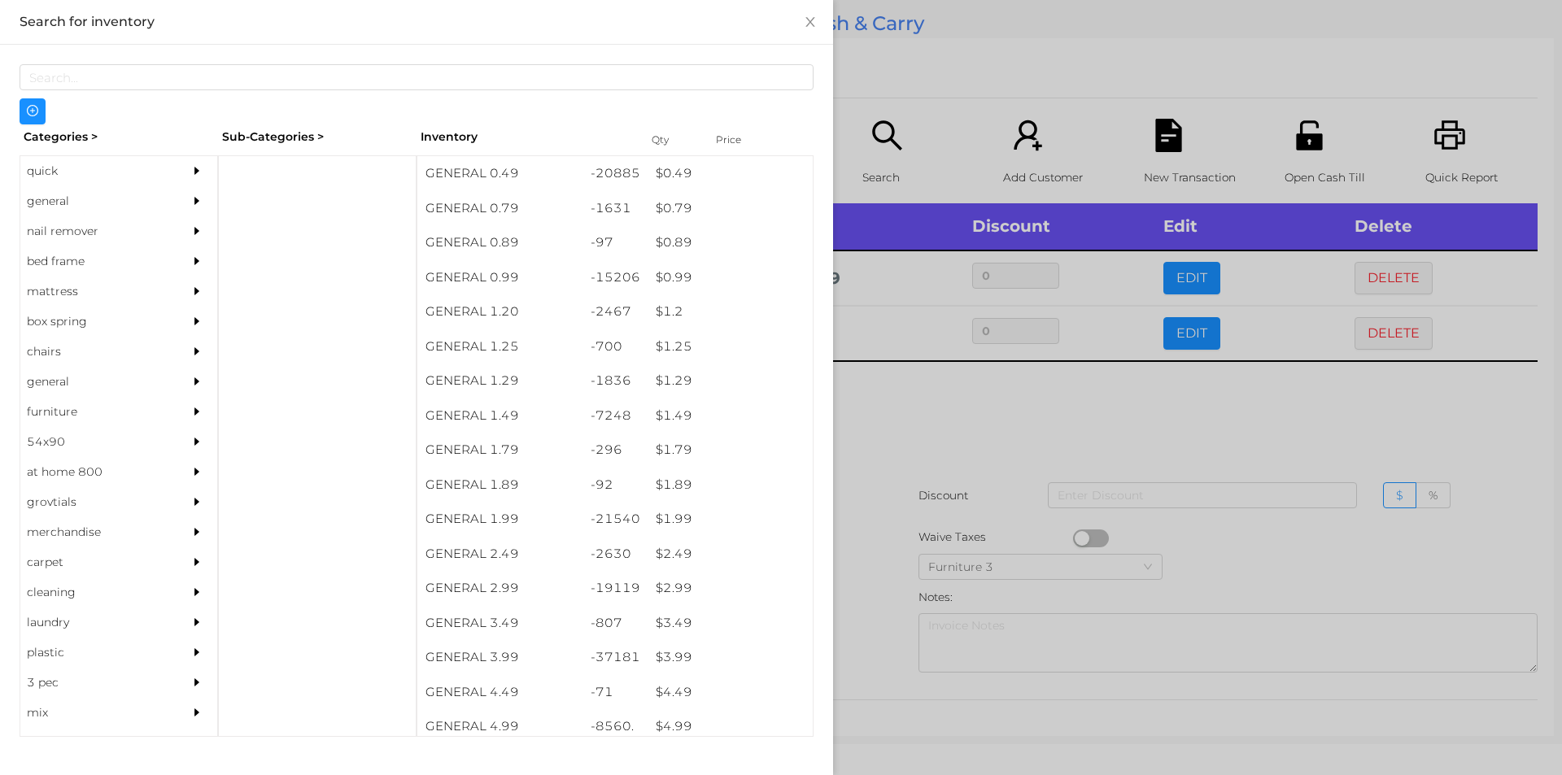
click at [883, 544] on div at bounding box center [781, 387] width 1562 height 775
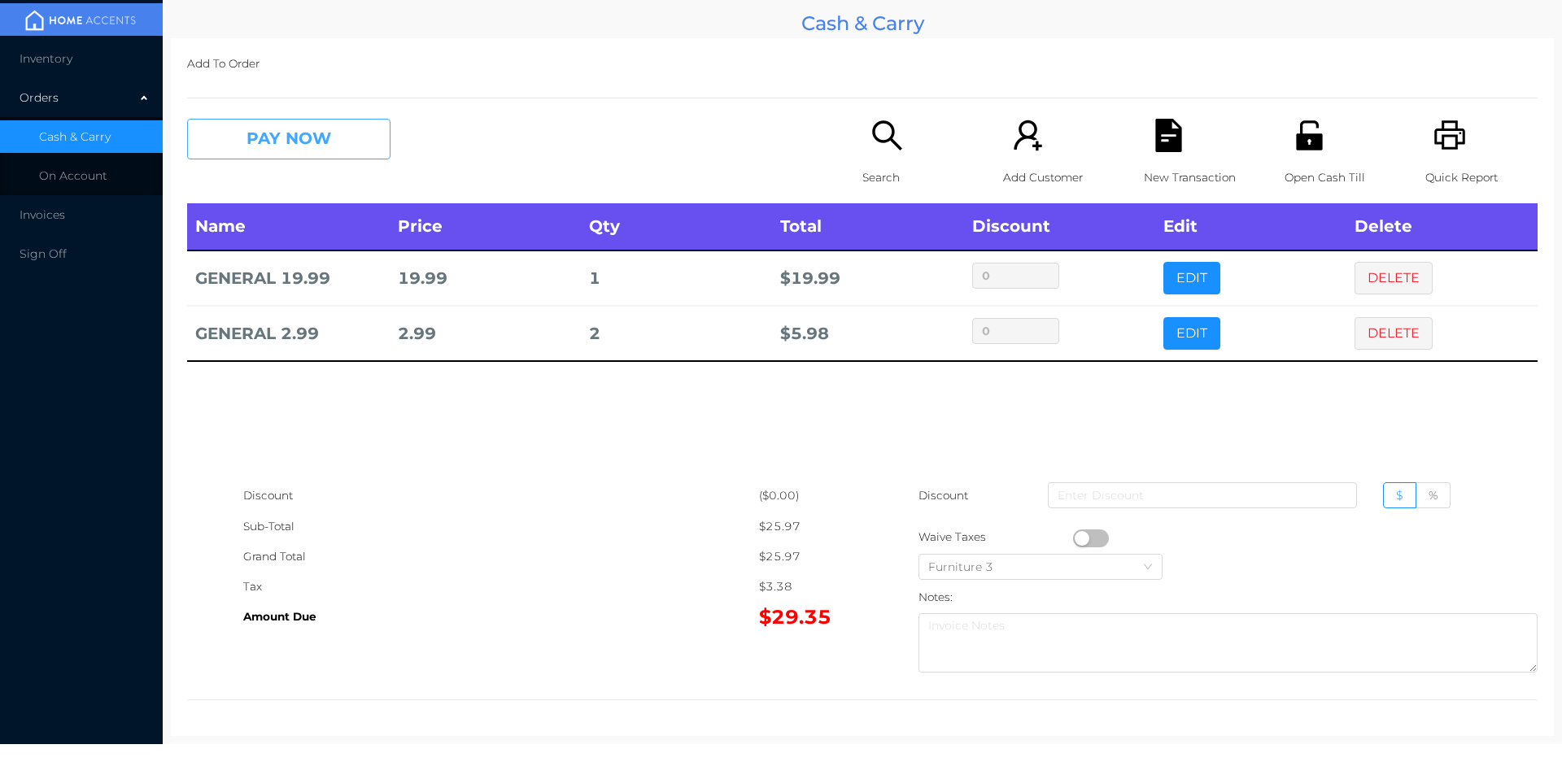
click at [268, 133] on button "PAY NOW" at bounding box center [288, 139] width 203 height 41
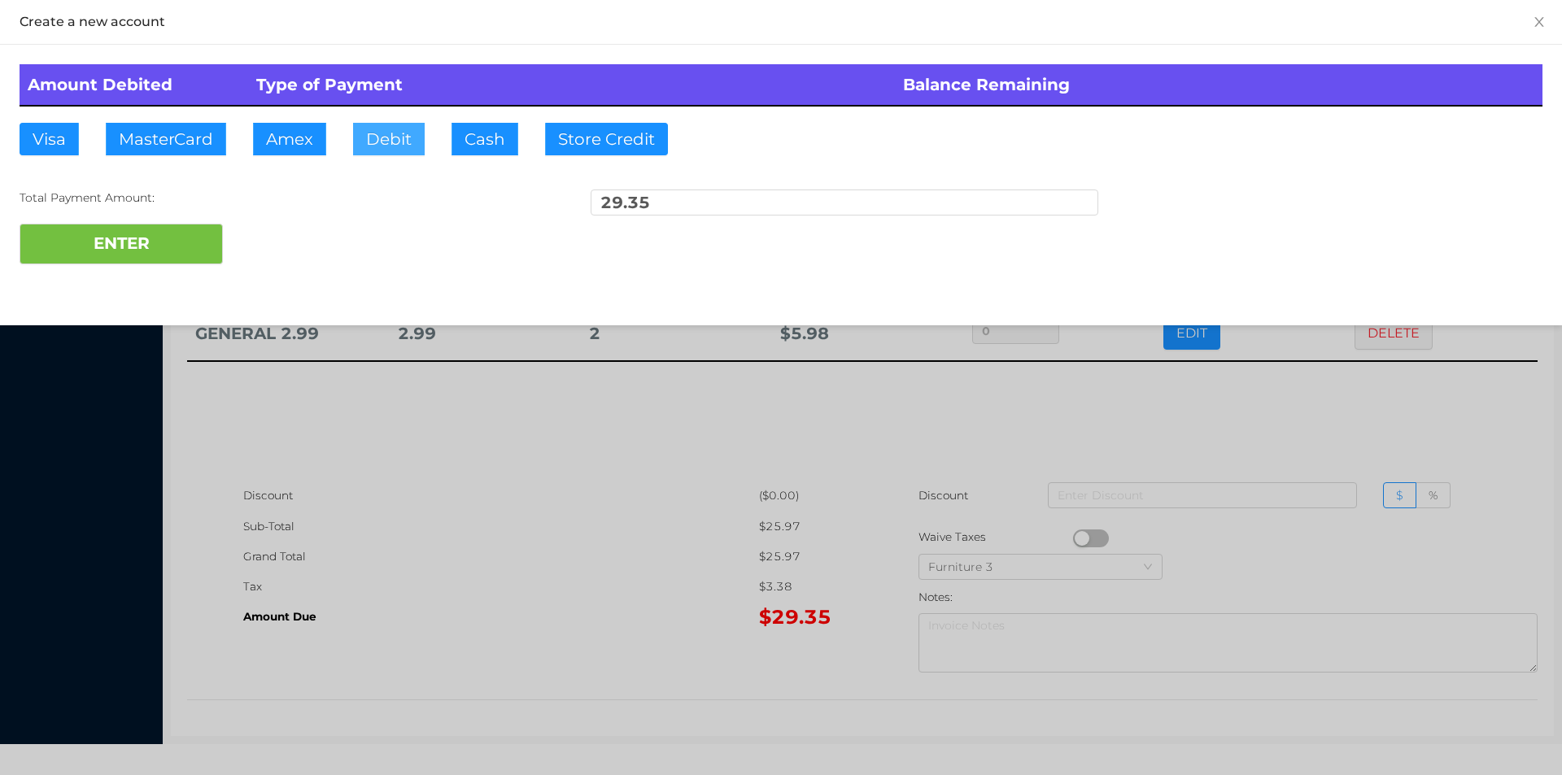
click at [370, 134] on button "Debit" at bounding box center [389, 139] width 72 height 33
click at [142, 257] on button "ENTER" at bounding box center [121, 244] width 203 height 41
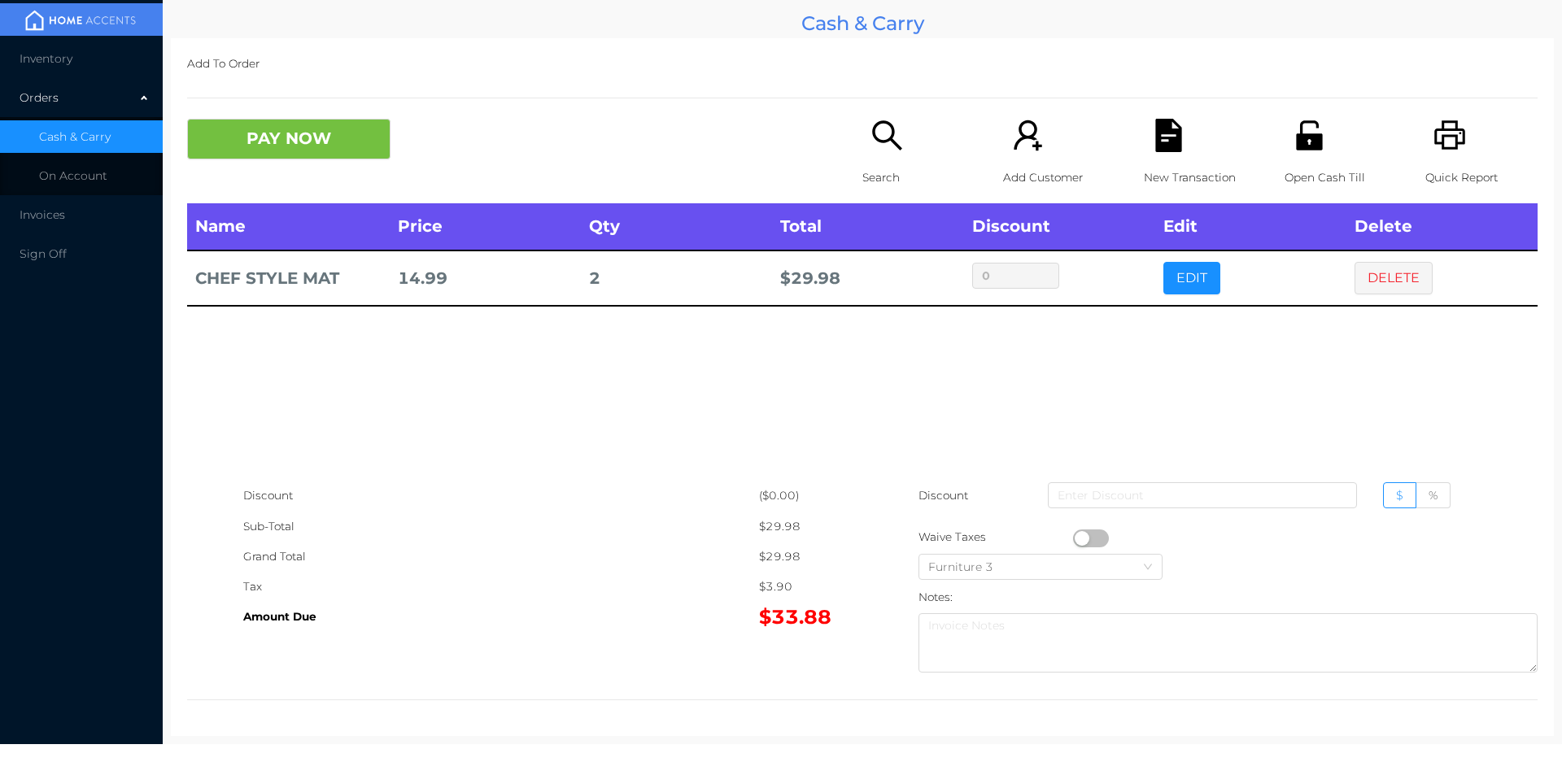
click at [261, 125] on button "PAY NOW" at bounding box center [288, 139] width 203 height 41
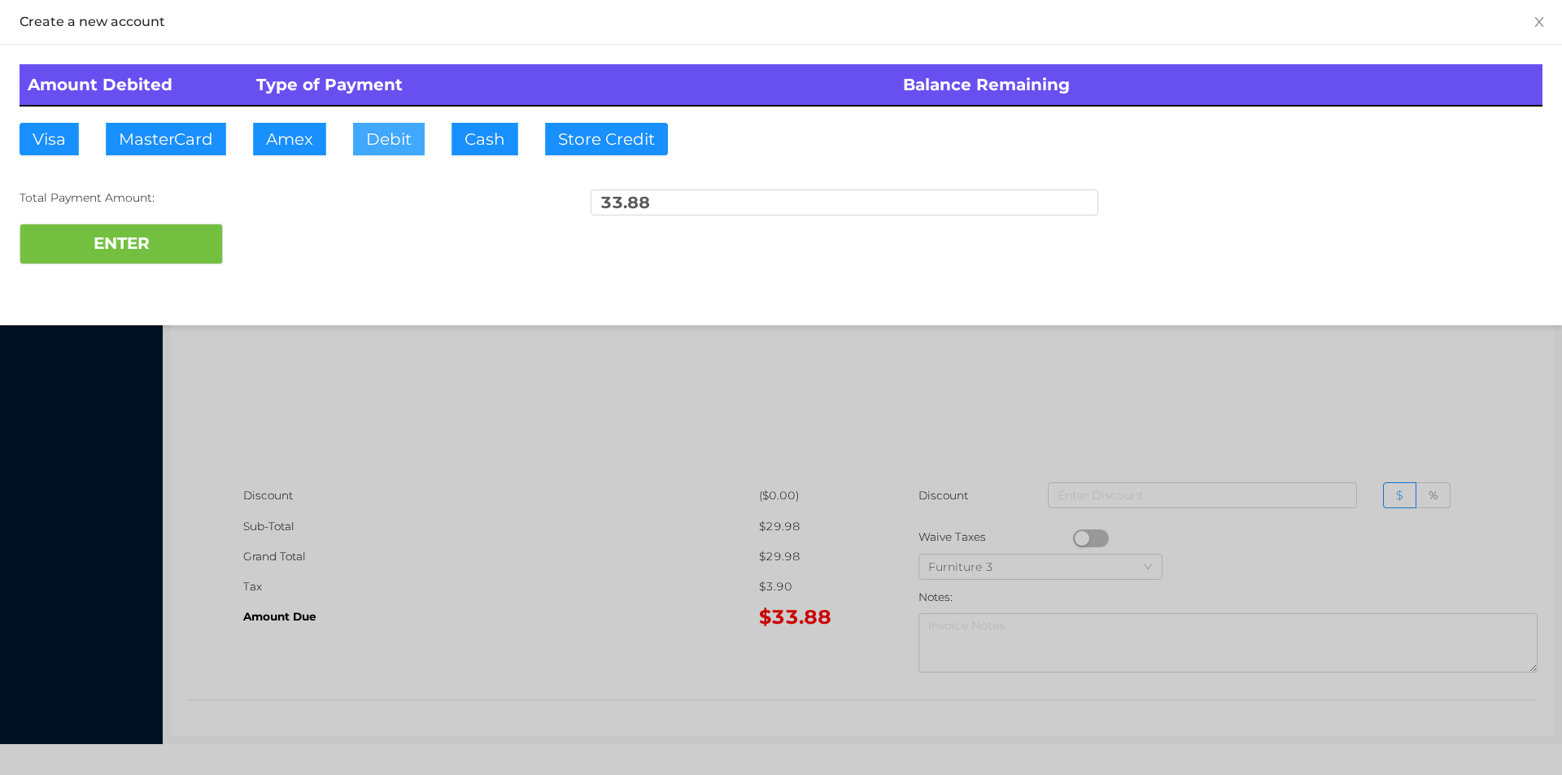
click at [388, 150] on button "Debit" at bounding box center [389, 139] width 72 height 33
type input "40"
click at [175, 249] on button "ENTER" at bounding box center [121, 244] width 203 height 41
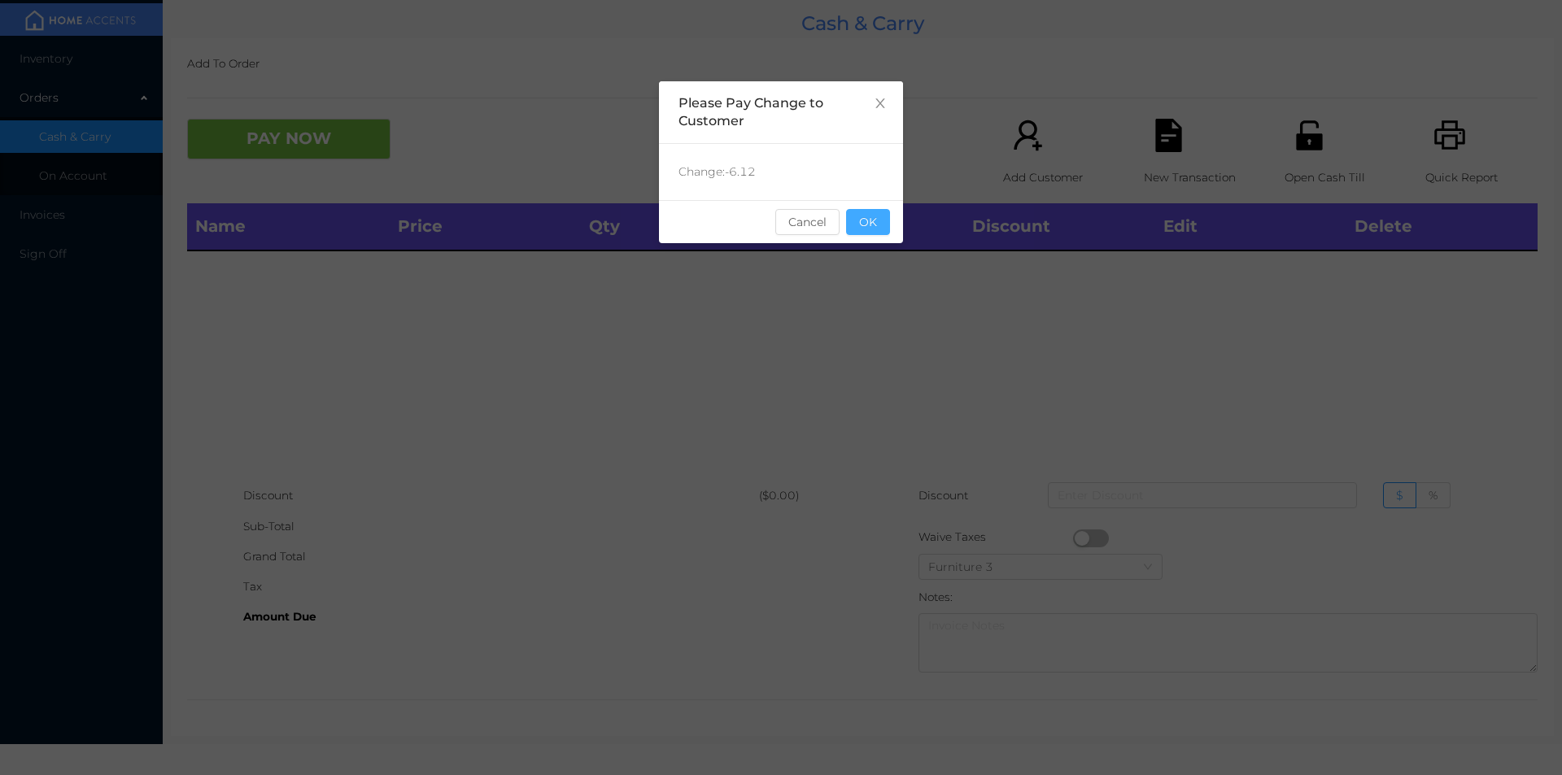
click at [884, 209] on button "OK" at bounding box center [868, 222] width 44 height 26
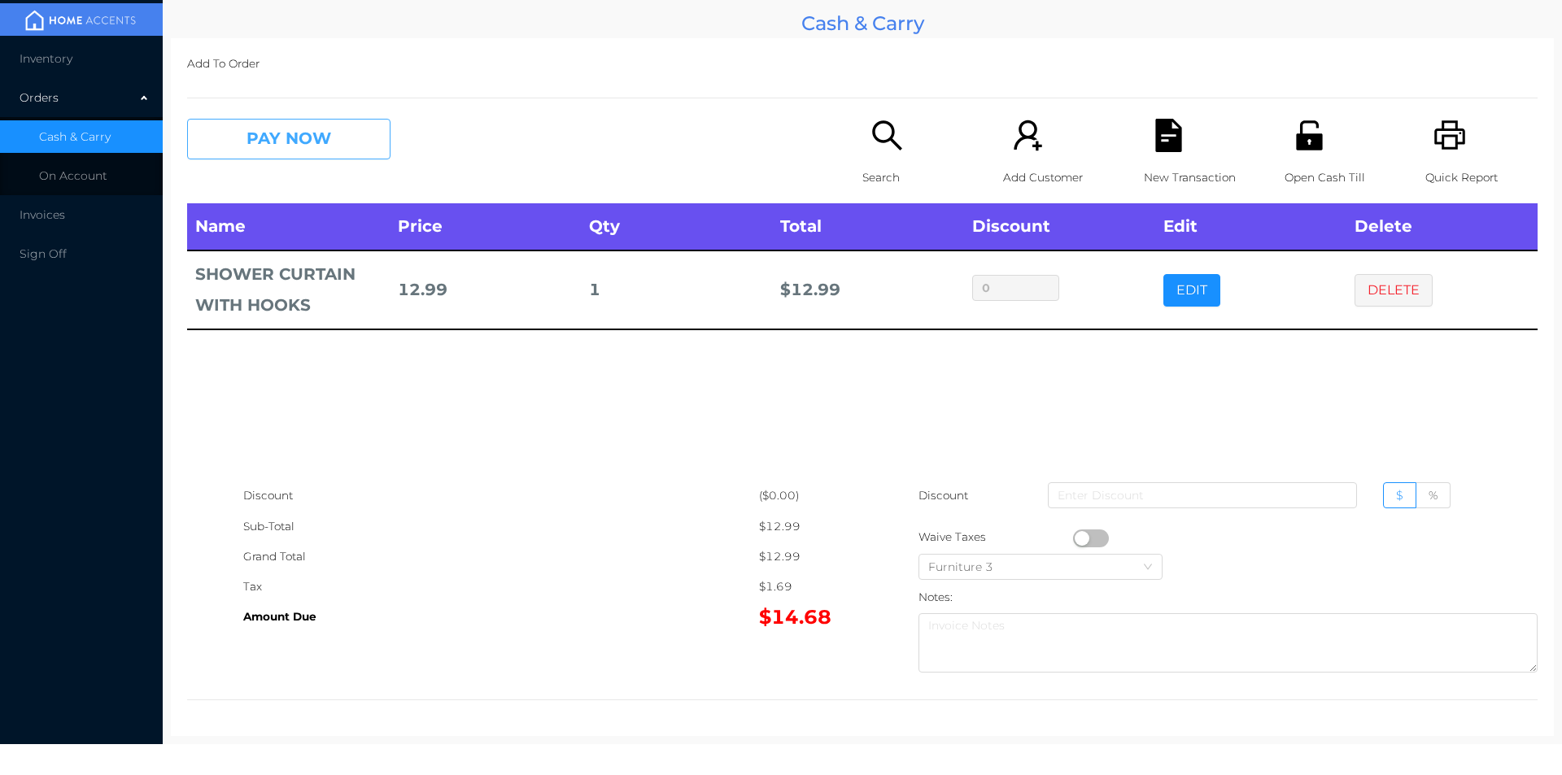
click at [290, 147] on button "PAY NOW" at bounding box center [288, 139] width 203 height 41
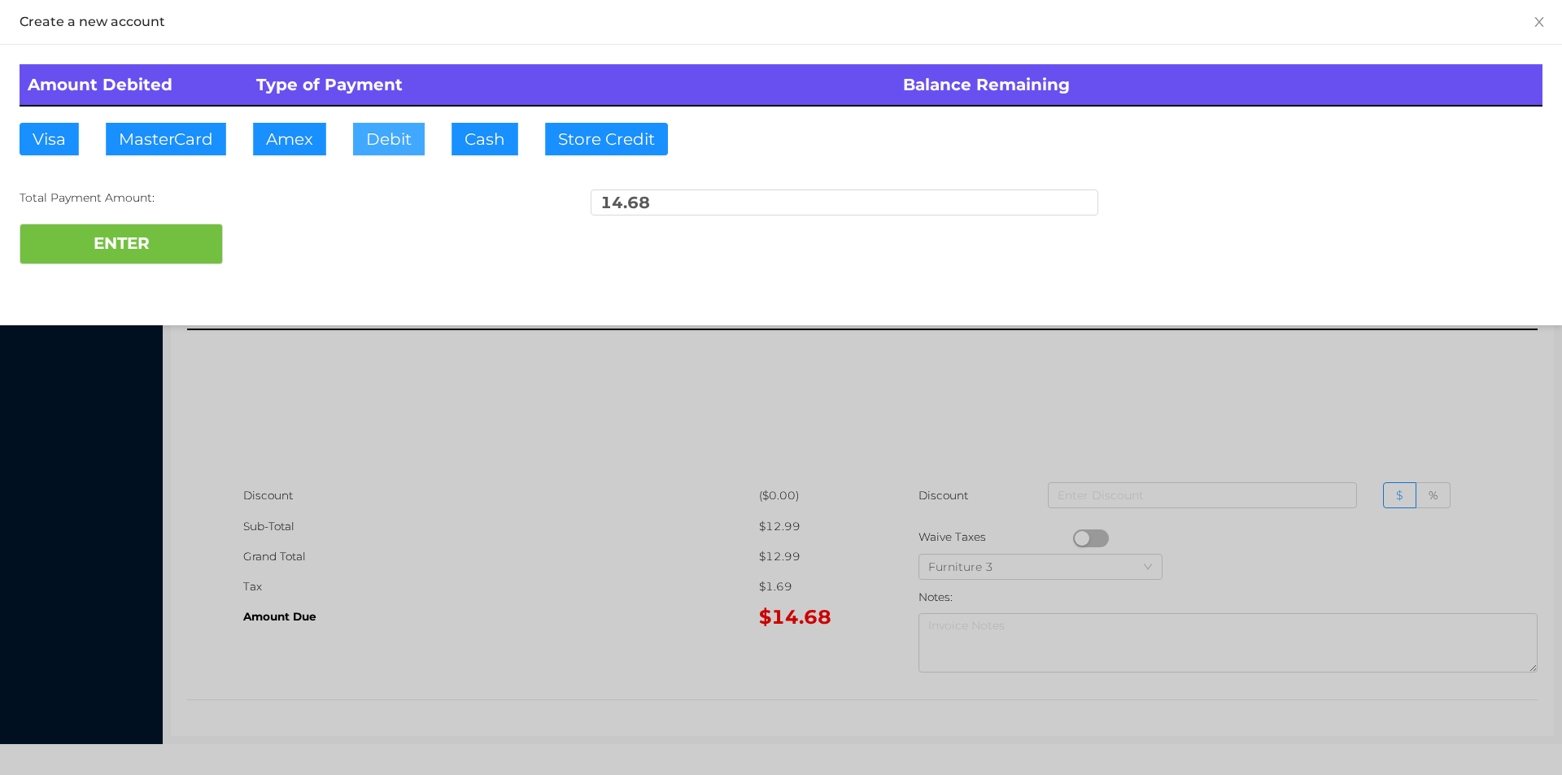
click at [389, 142] on button "Debit" at bounding box center [389, 139] width 72 height 33
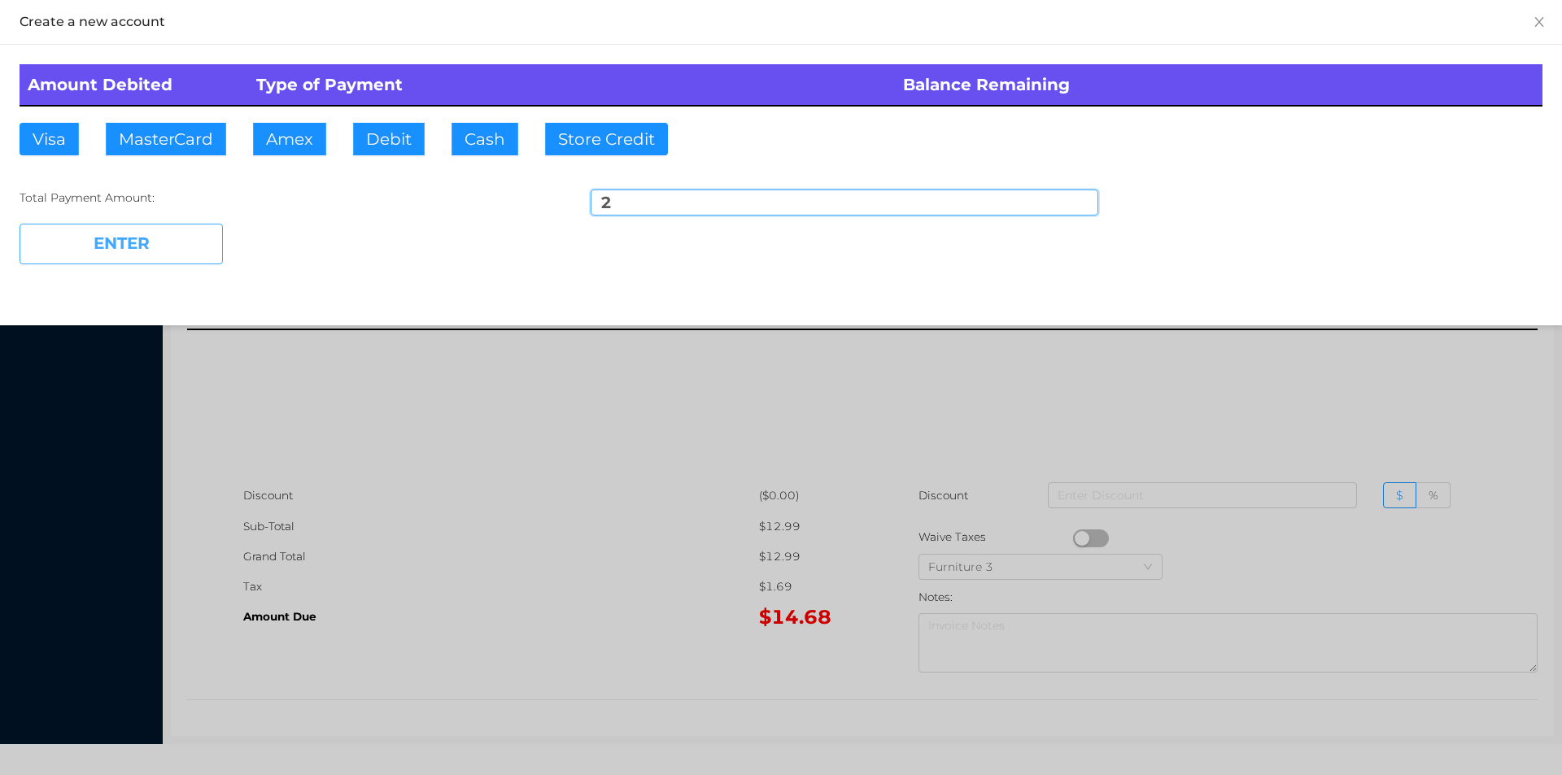
click at [144, 229] on button "ENTER" at bounding box center [121, 244] width 203 height 41
type input "12.68"
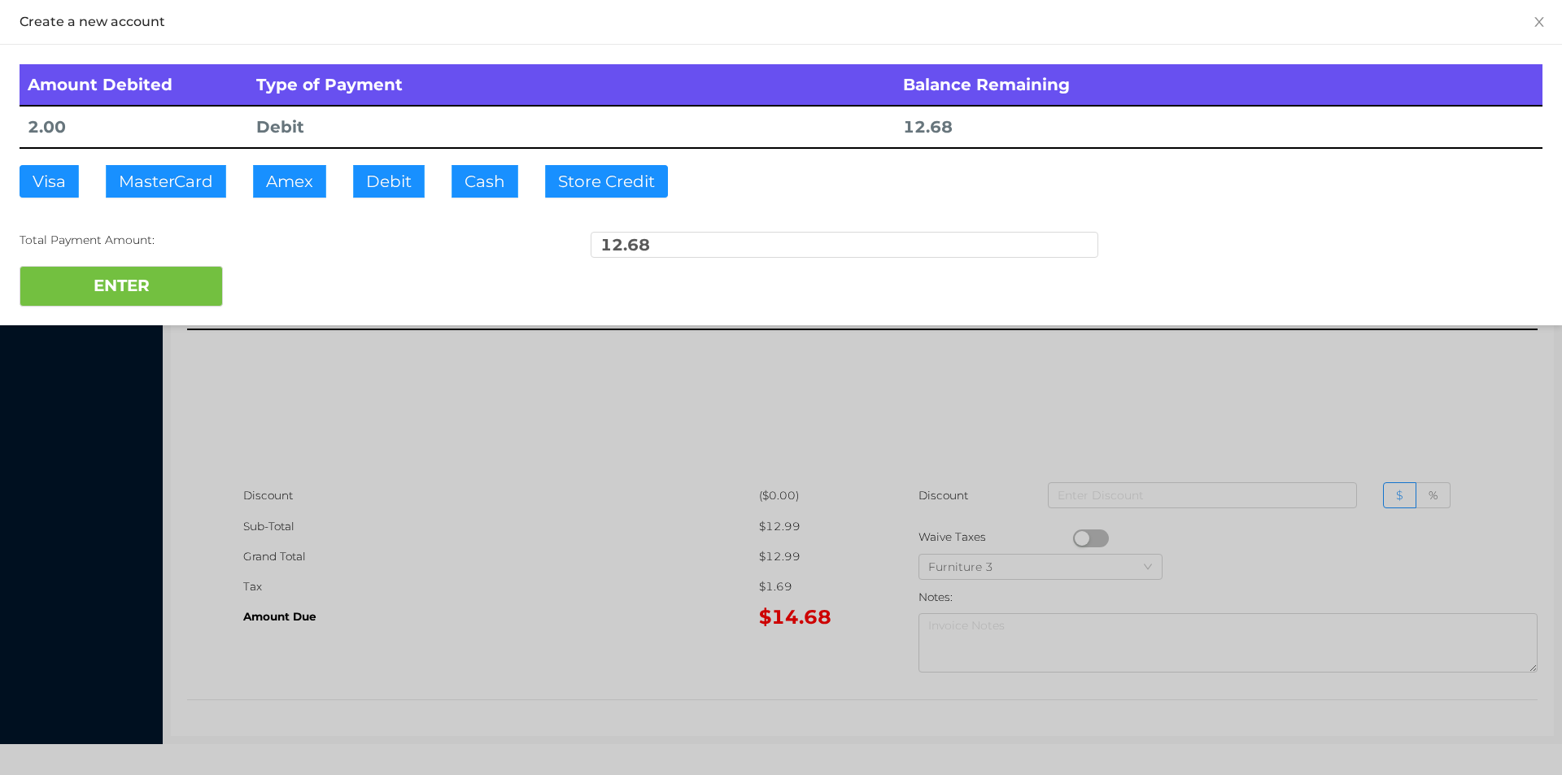
click at [391, 565] on div at bounding box center [781, 387] width 1562 height 775
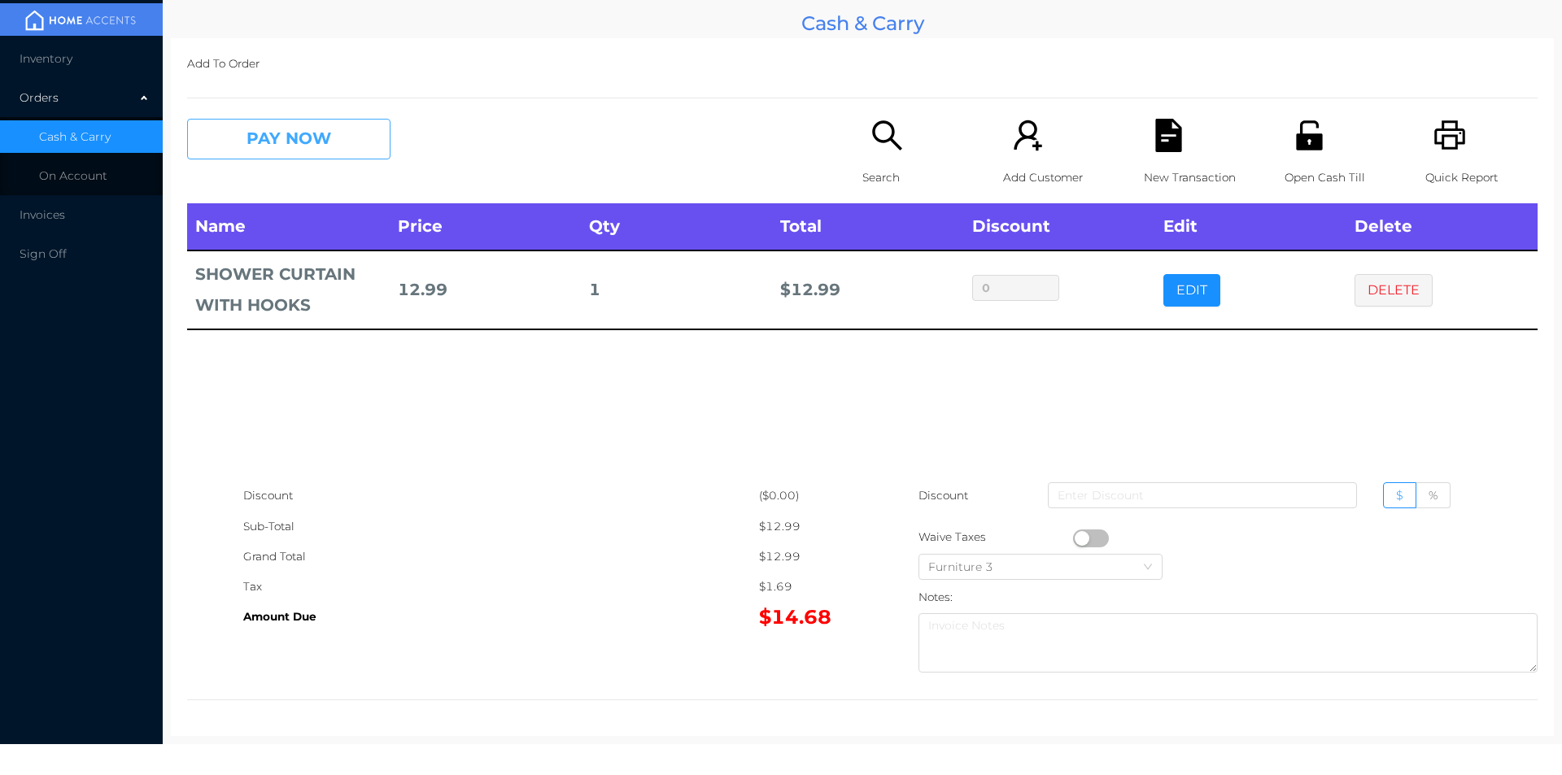
click at [272, 140] on button "PAY NOW" at bounding box center [288, 139] width 203 height 41
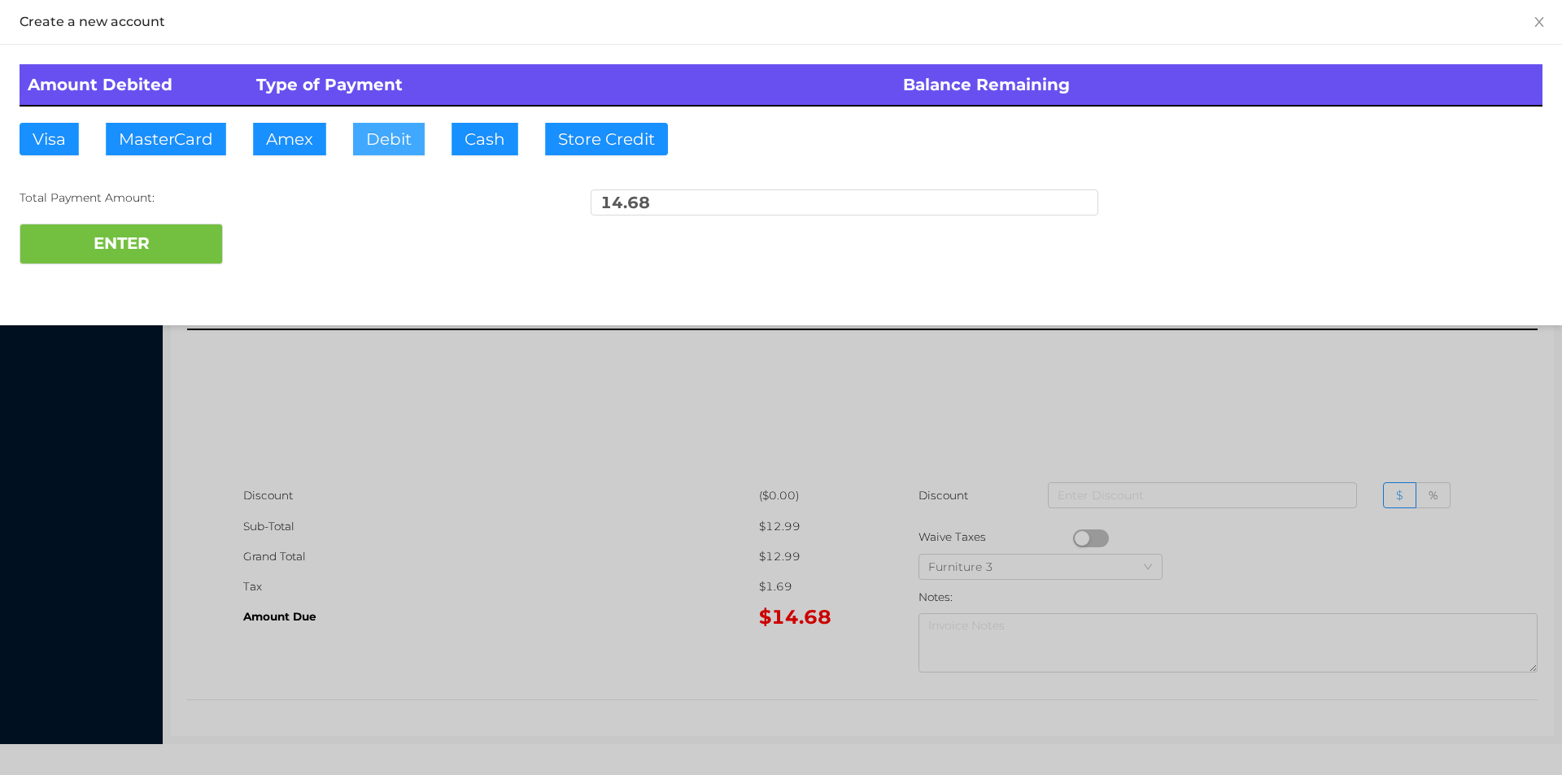
click at [378, 133] on button "Debit" at bounding box center [389, 139] width 72 height 33
type input "20"
click at [157, 229] on button "ENTER" at bounding box center [121, 244] width 203 height 41
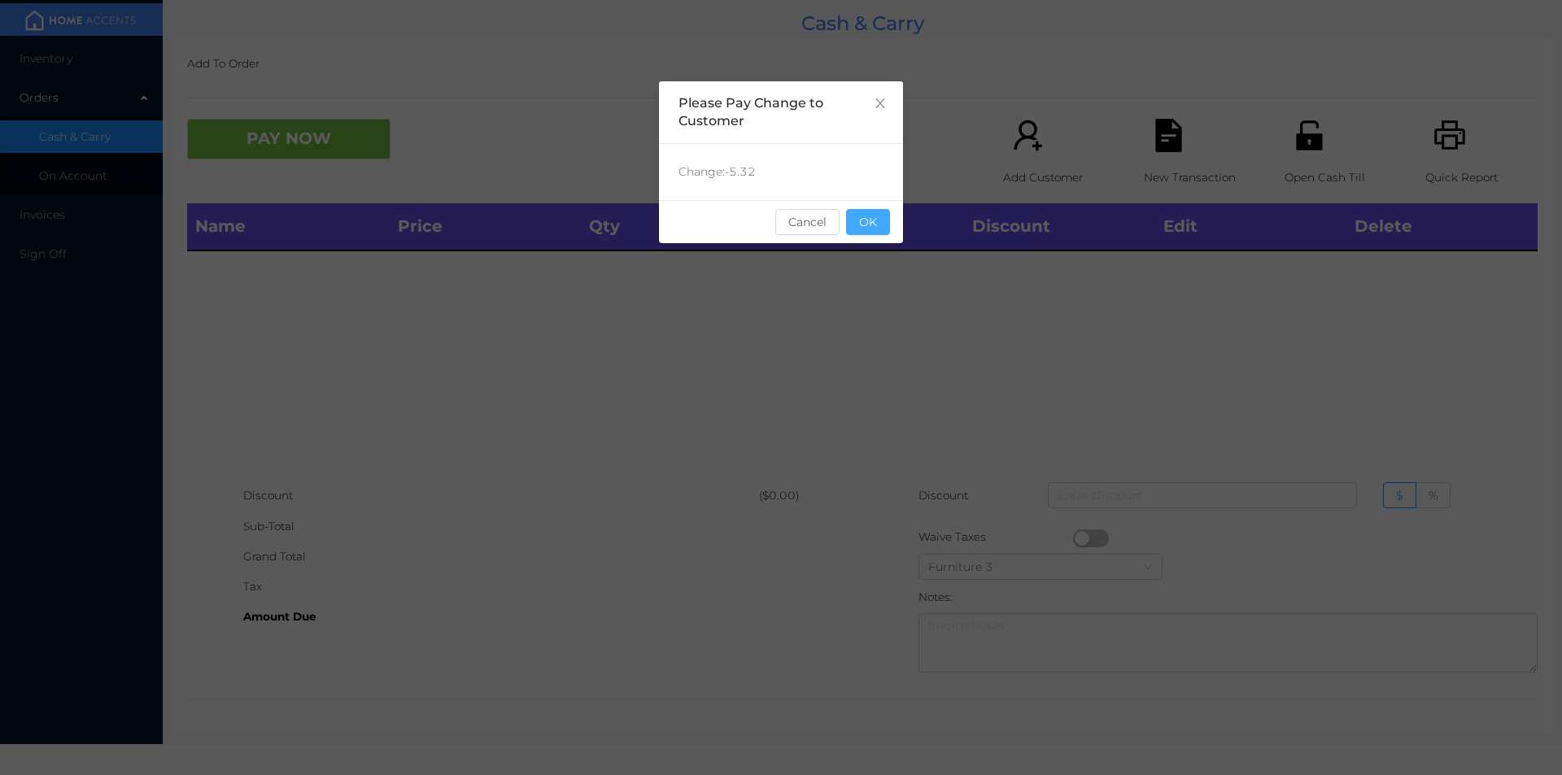
click at [862, 222] on button "OK" at bounding box center [868, 222] width 44 height 26
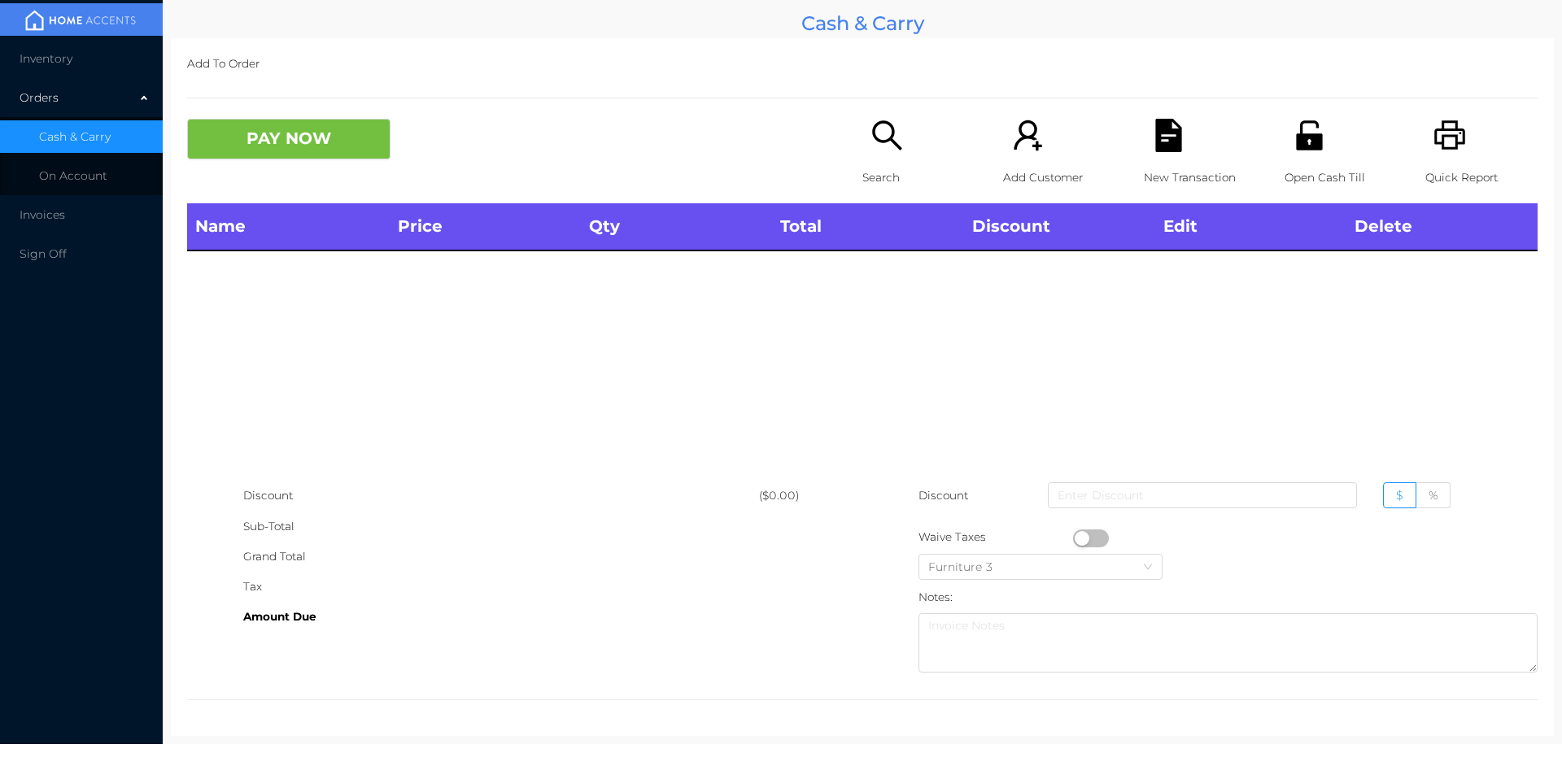
click at [870, 154] on div "Search" at bounding box center [919, 161] width 112 height 85
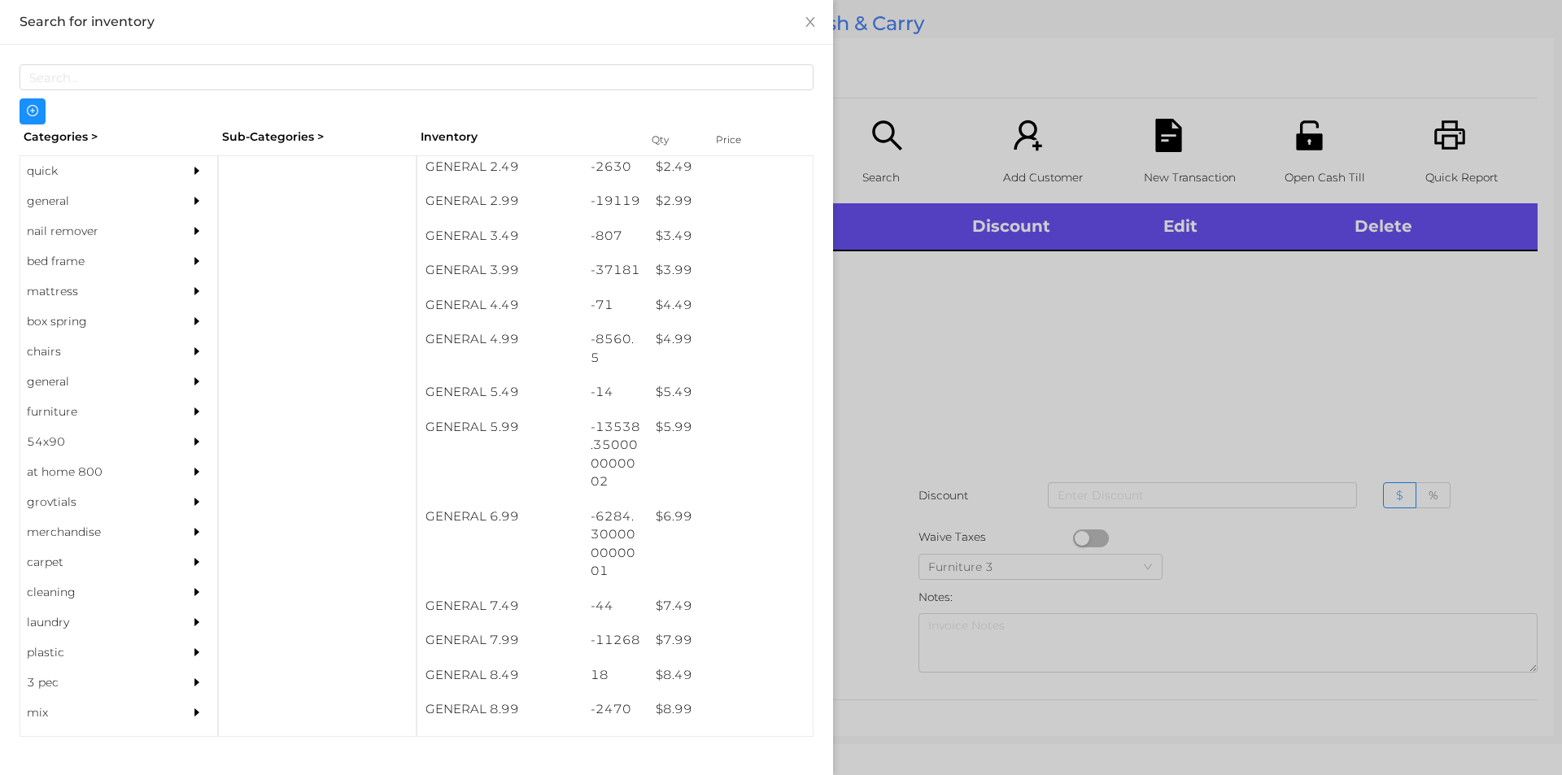
scroll to position [389, 0]
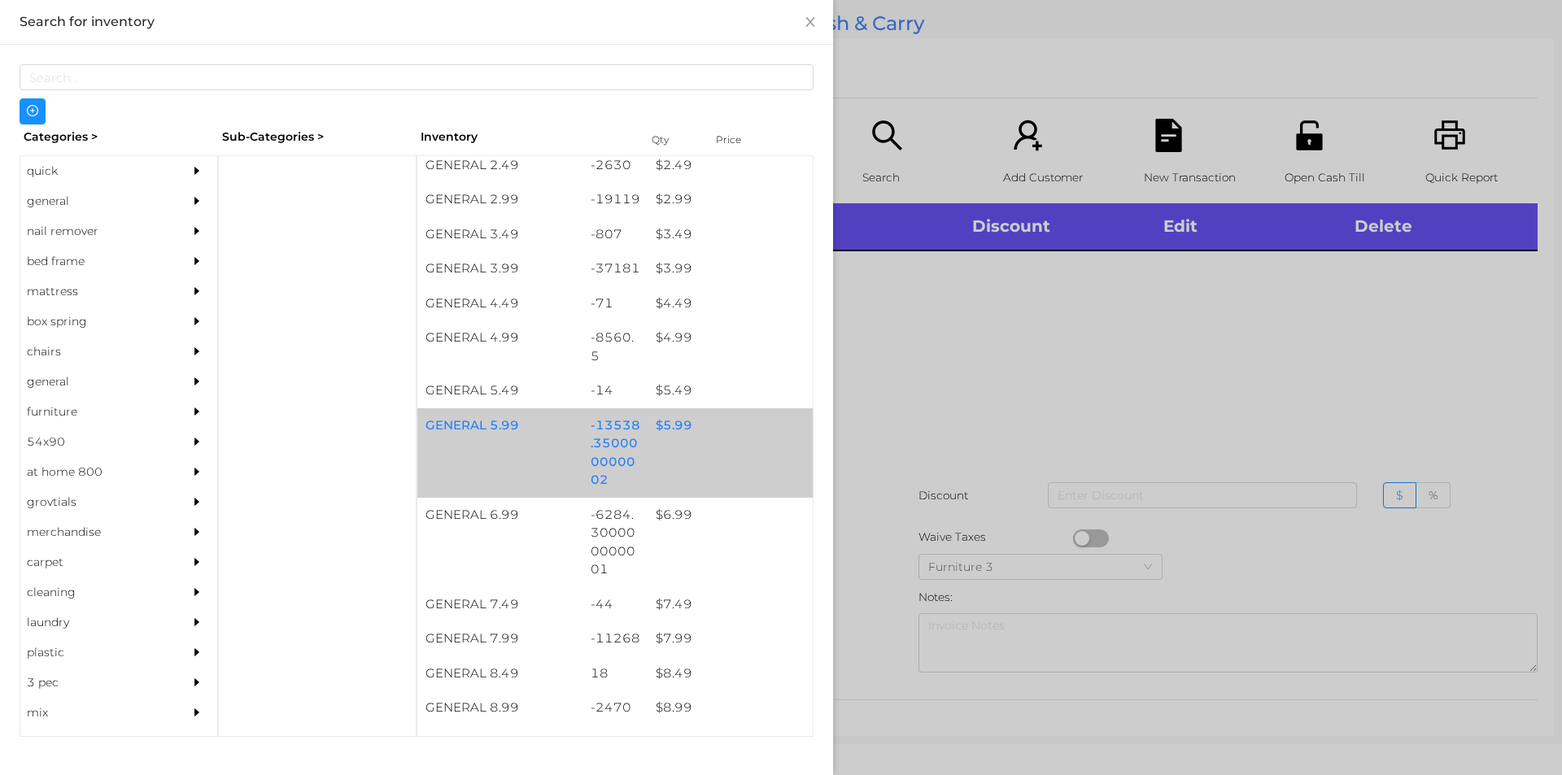
click at [657, 432] on div "$ 5.99" at bounding box center [730, 425] width 165 height 35
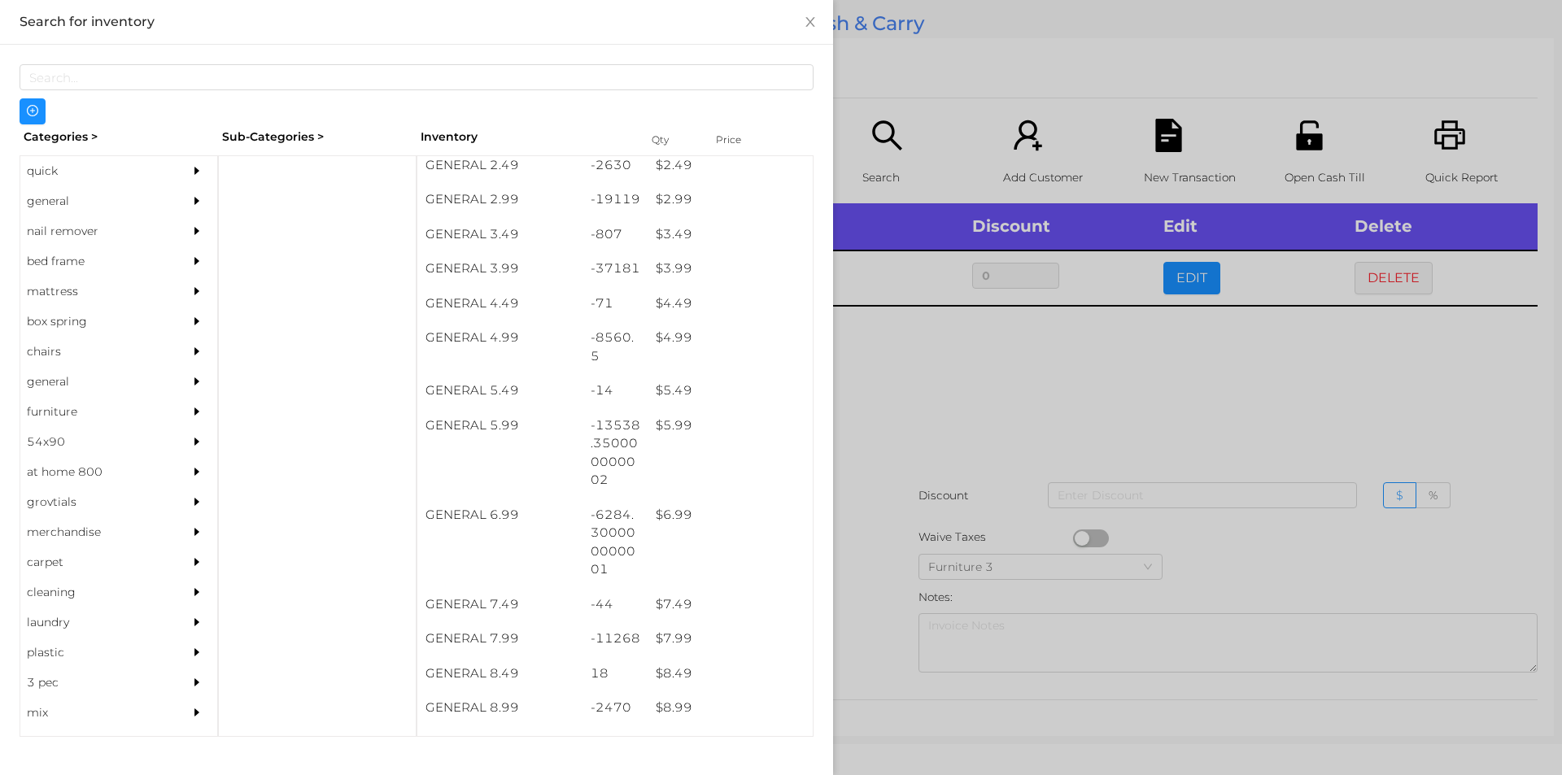
click at [885, 480] on div at bounding box center [781, 387] width 1562 height 775
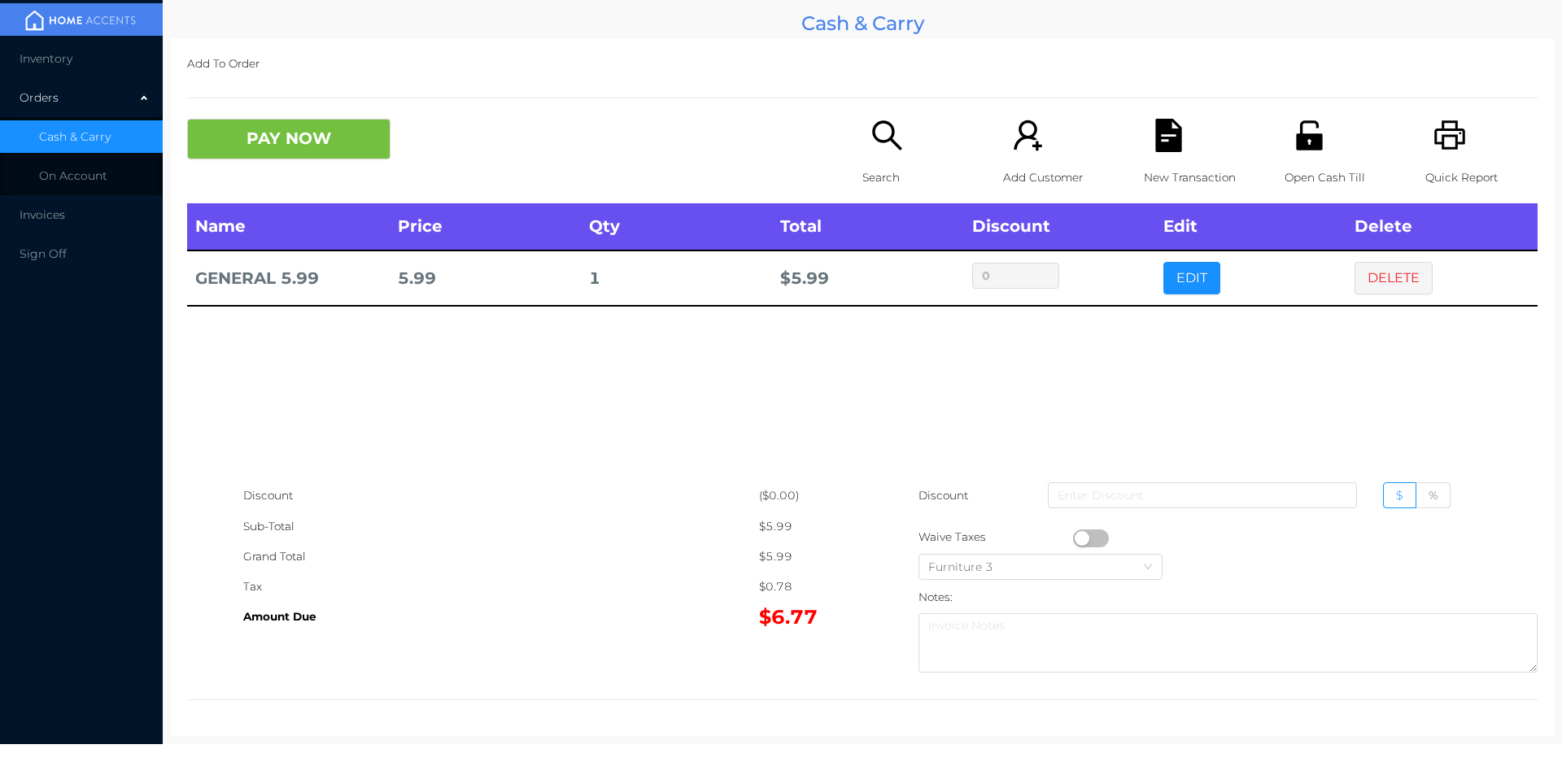
click at [877, 461] on div "Name Price Qty Total Discount Edit Delete GENERAL 5.99 5.99 1 $ 5.99 0 EDIT DEL…" at bounding box center [862, 341] width 1351 height 277
click at [1145, 168] on p "New Transaction" at bounding box center [1200, 178] width 112 height 30
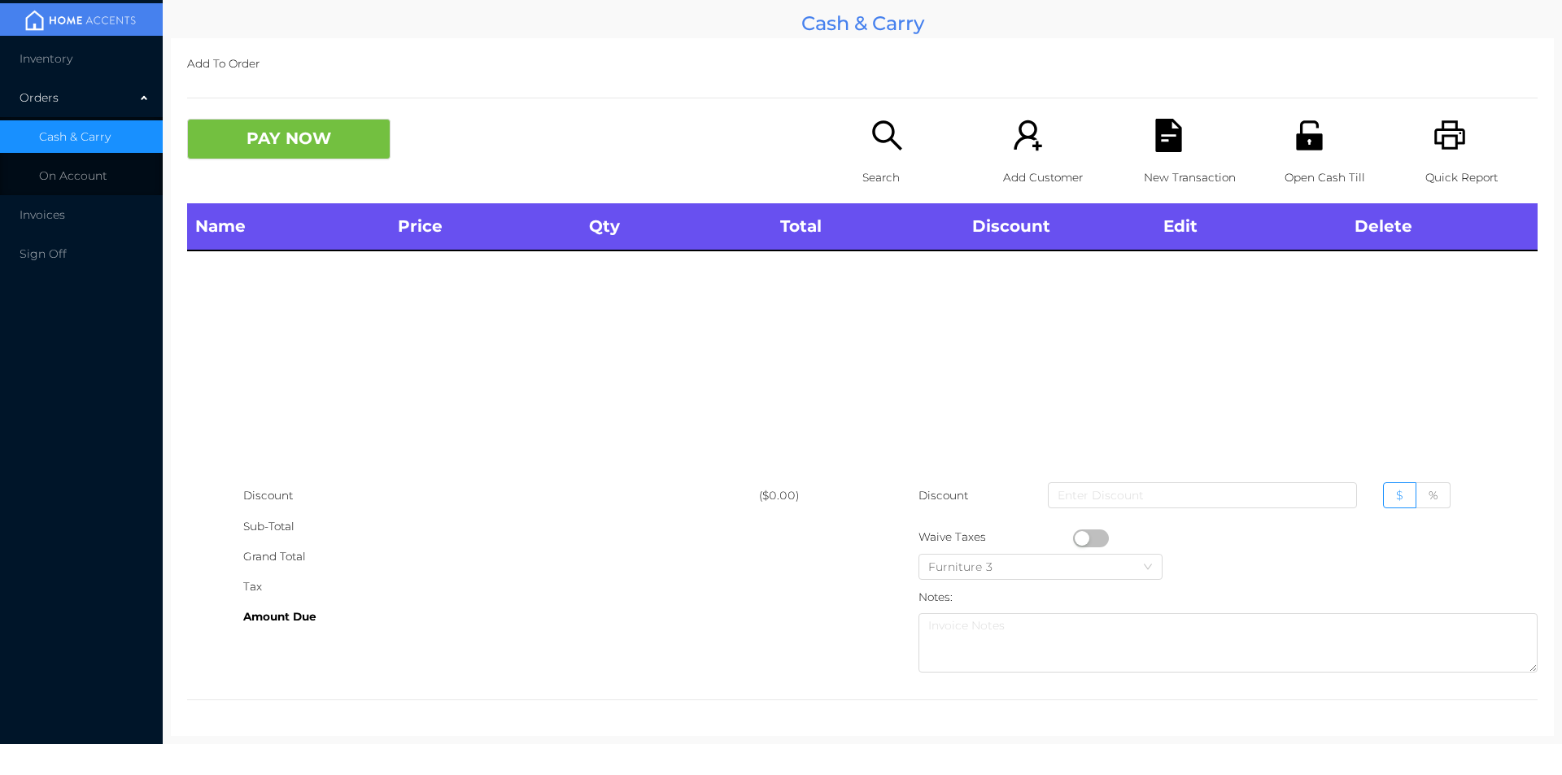
click at [1461, 132] on div "Quick Report" at bounding box center [1482, 161] width 112 height 85
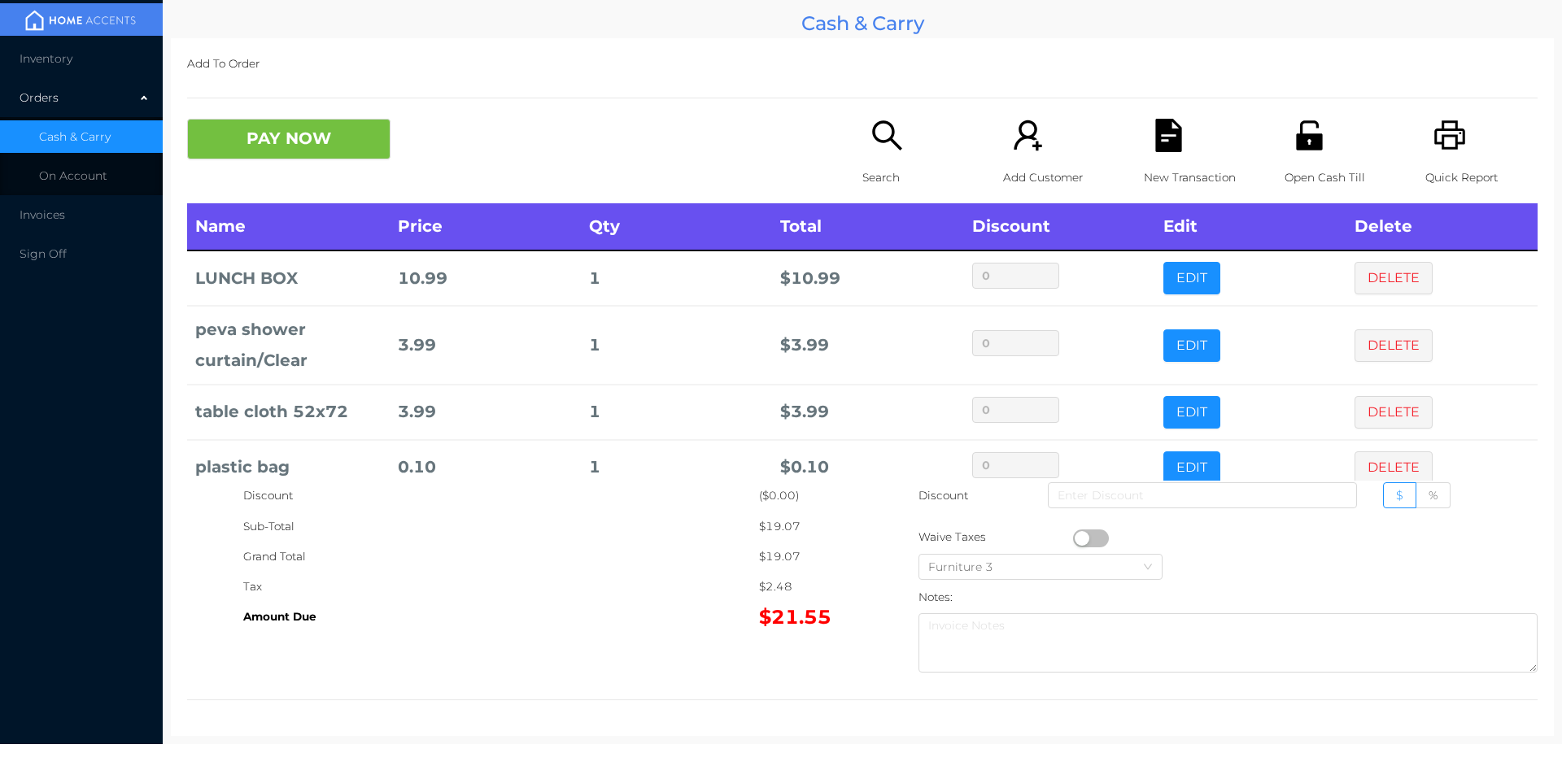
click at [897, 190] on p "Search" at bounding box center [919, 178] width 112 height 30
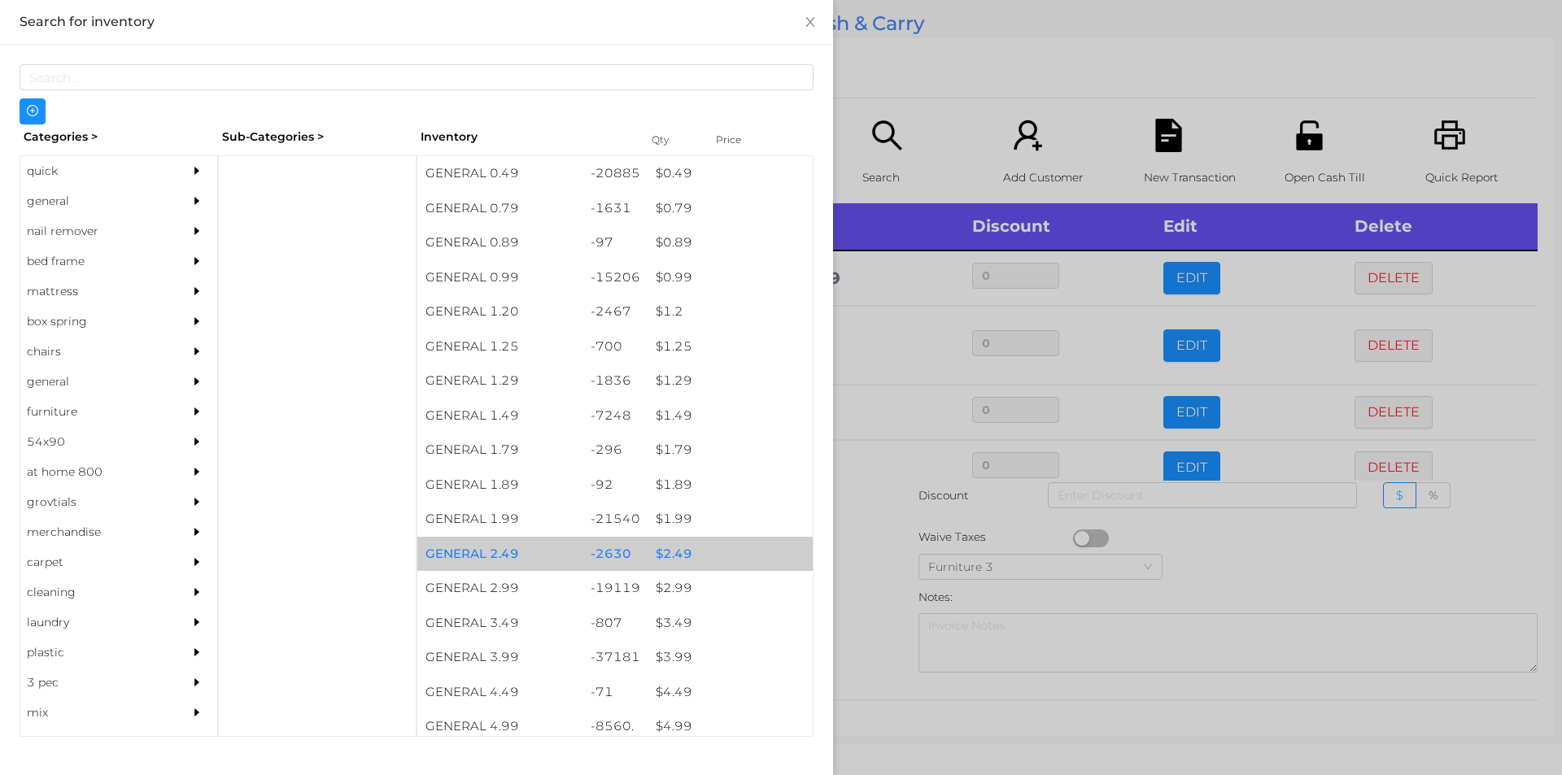
click at [698, 567] on div "$ 2.49" at bounding box center [730, 554] width 165 height 35
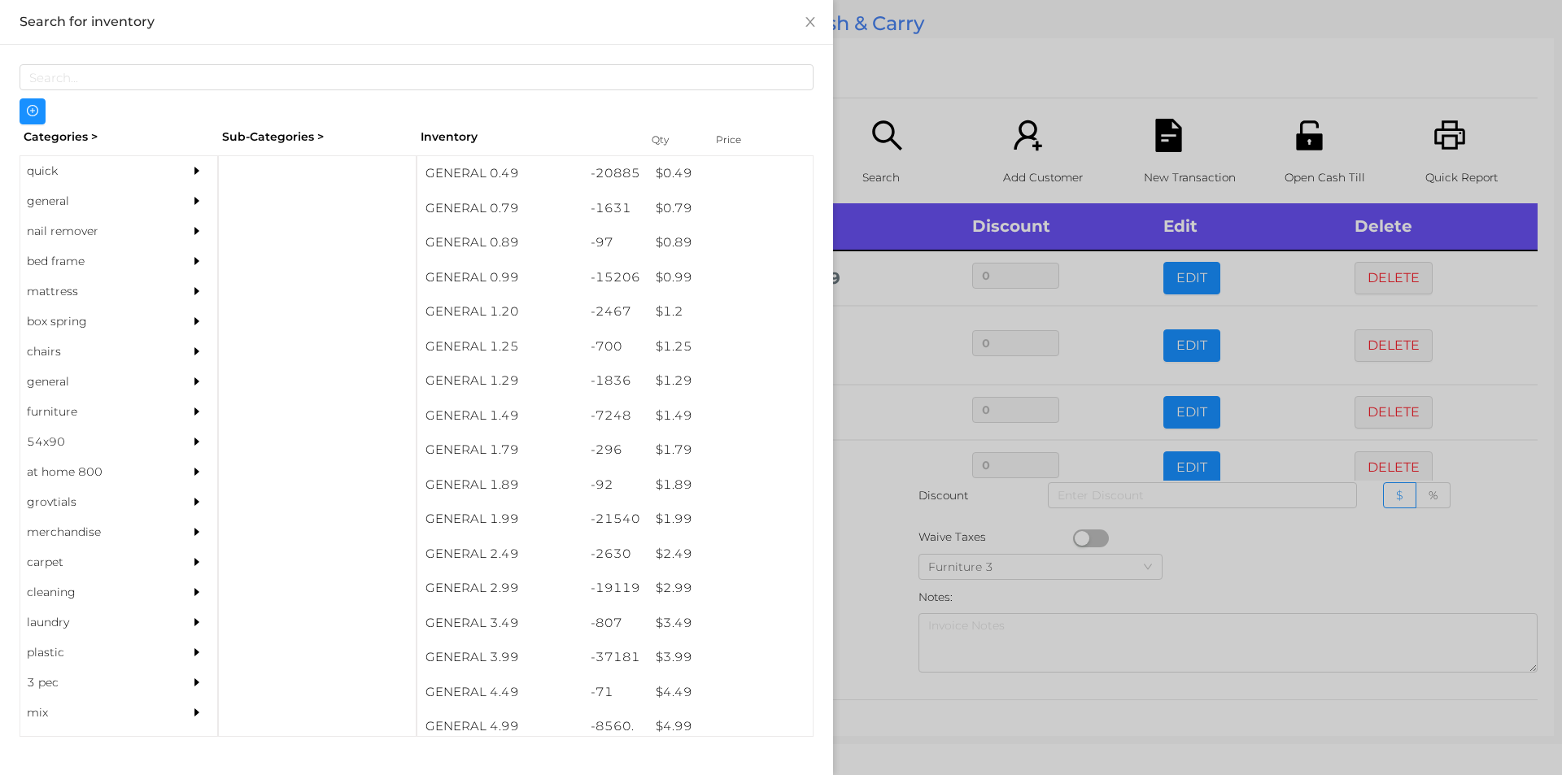
click at [994, 94] on div at bounding box center [781, 387] width 1562 height 775
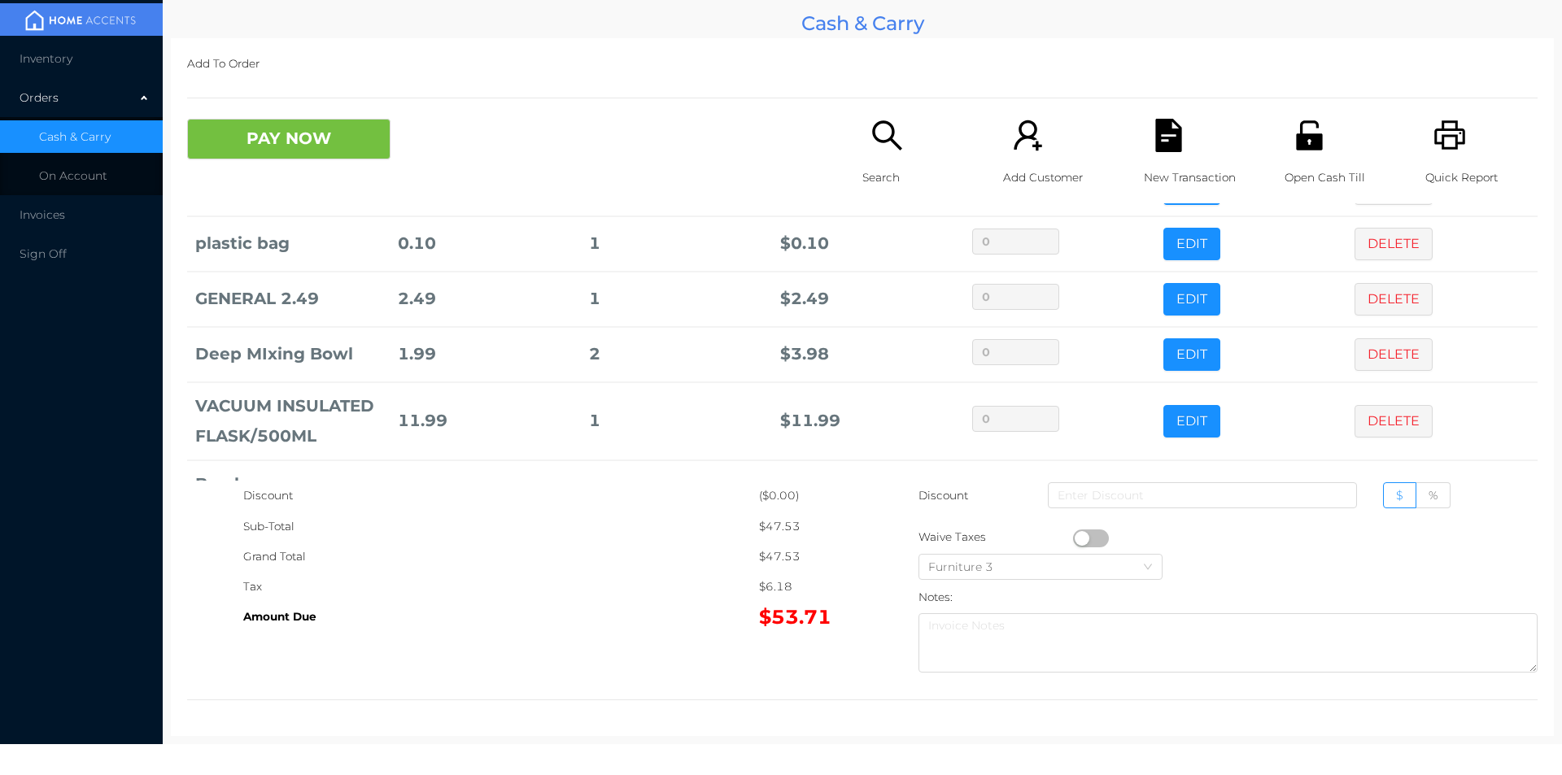
scroll to position [299, 0]
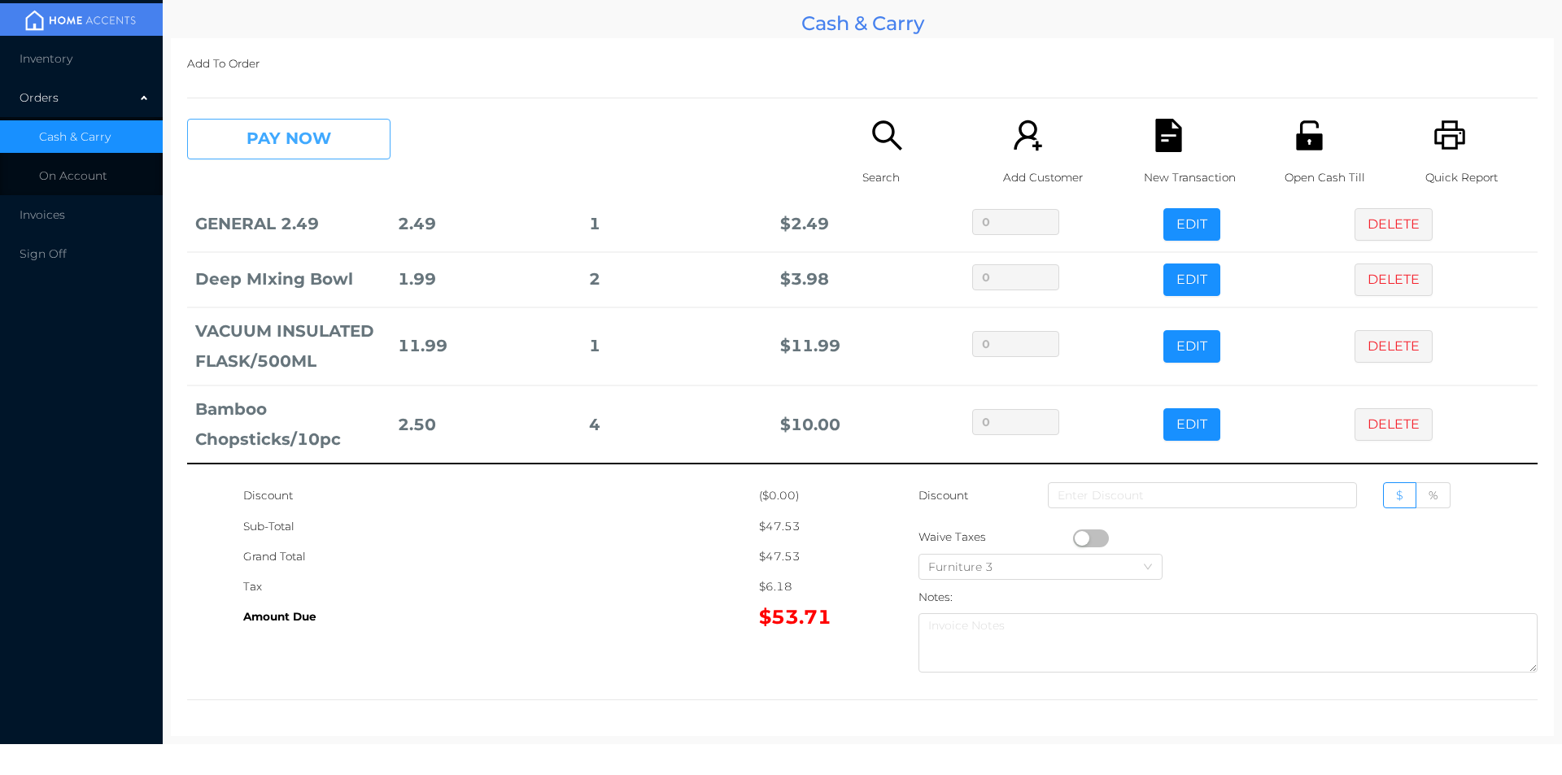
click at [212, 142] on button "PAY NOW" at bounding box center [288, 139] width 203 height 41
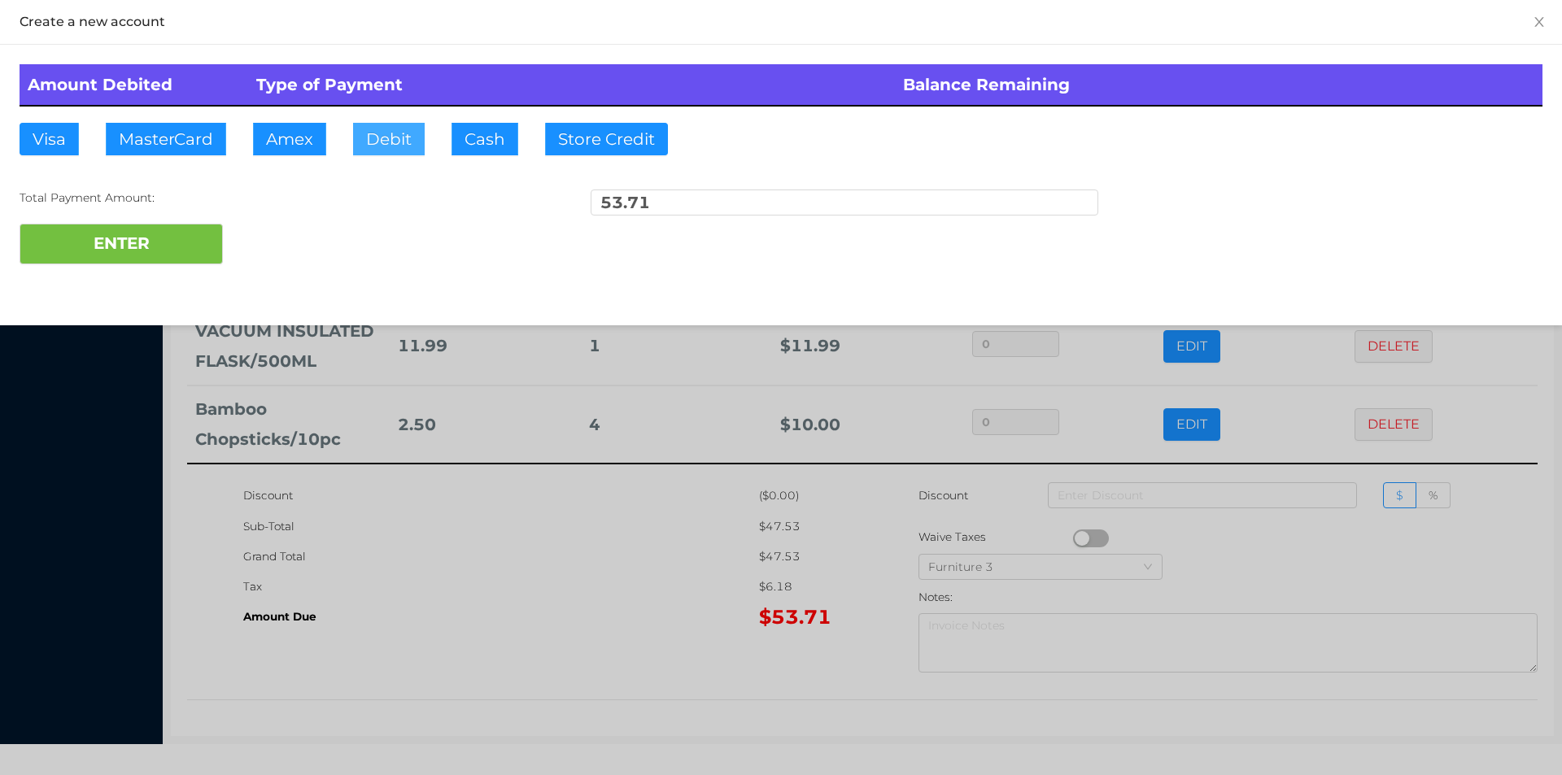
click at [376, 138] on button "Debit" at bounding box center [389, 139] width 72 height 33
click at [164, 229] on button "ENTER" at bounding box center [121, 244] width 203 height 41
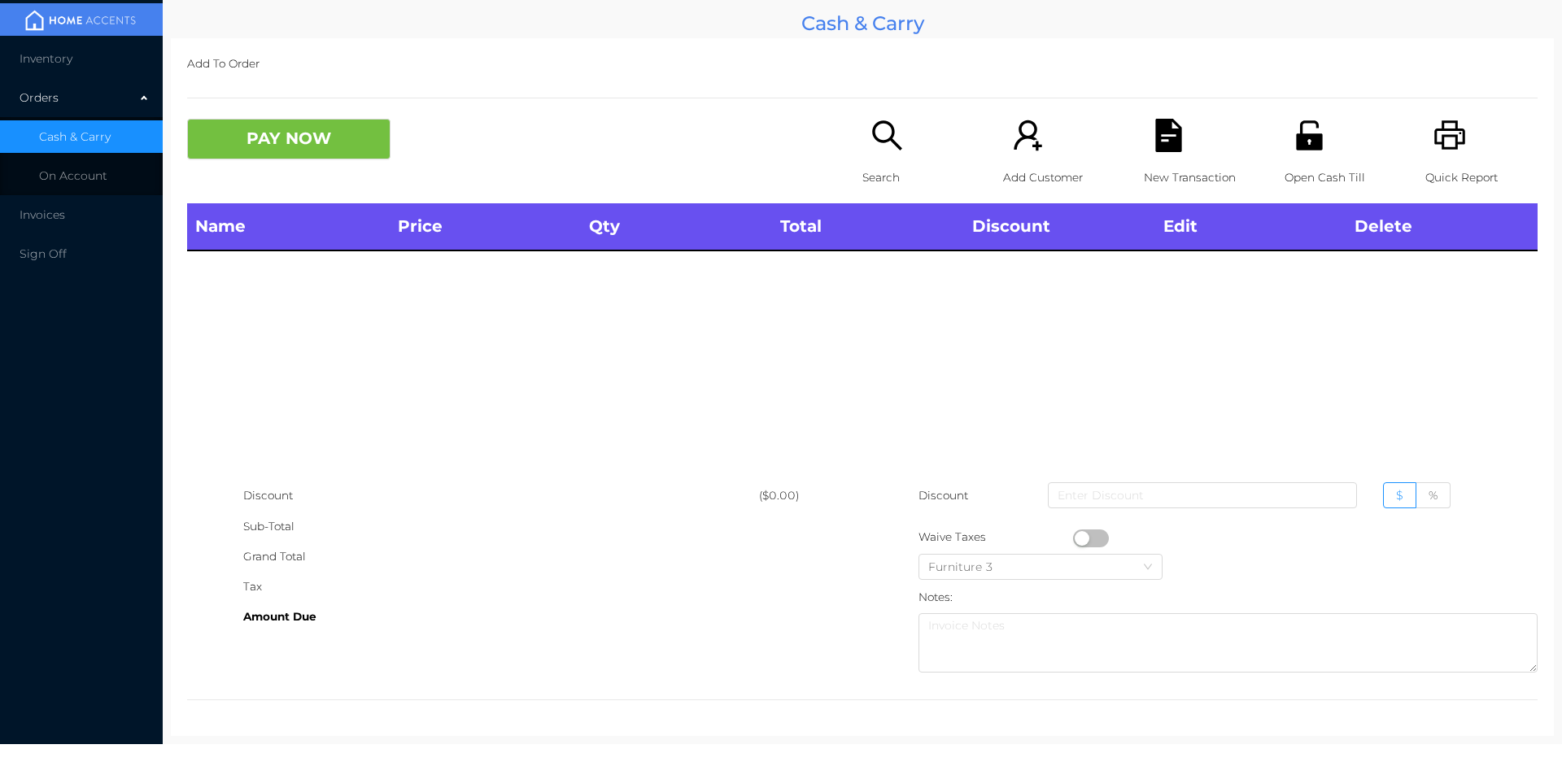
scroll to position [0, 0]
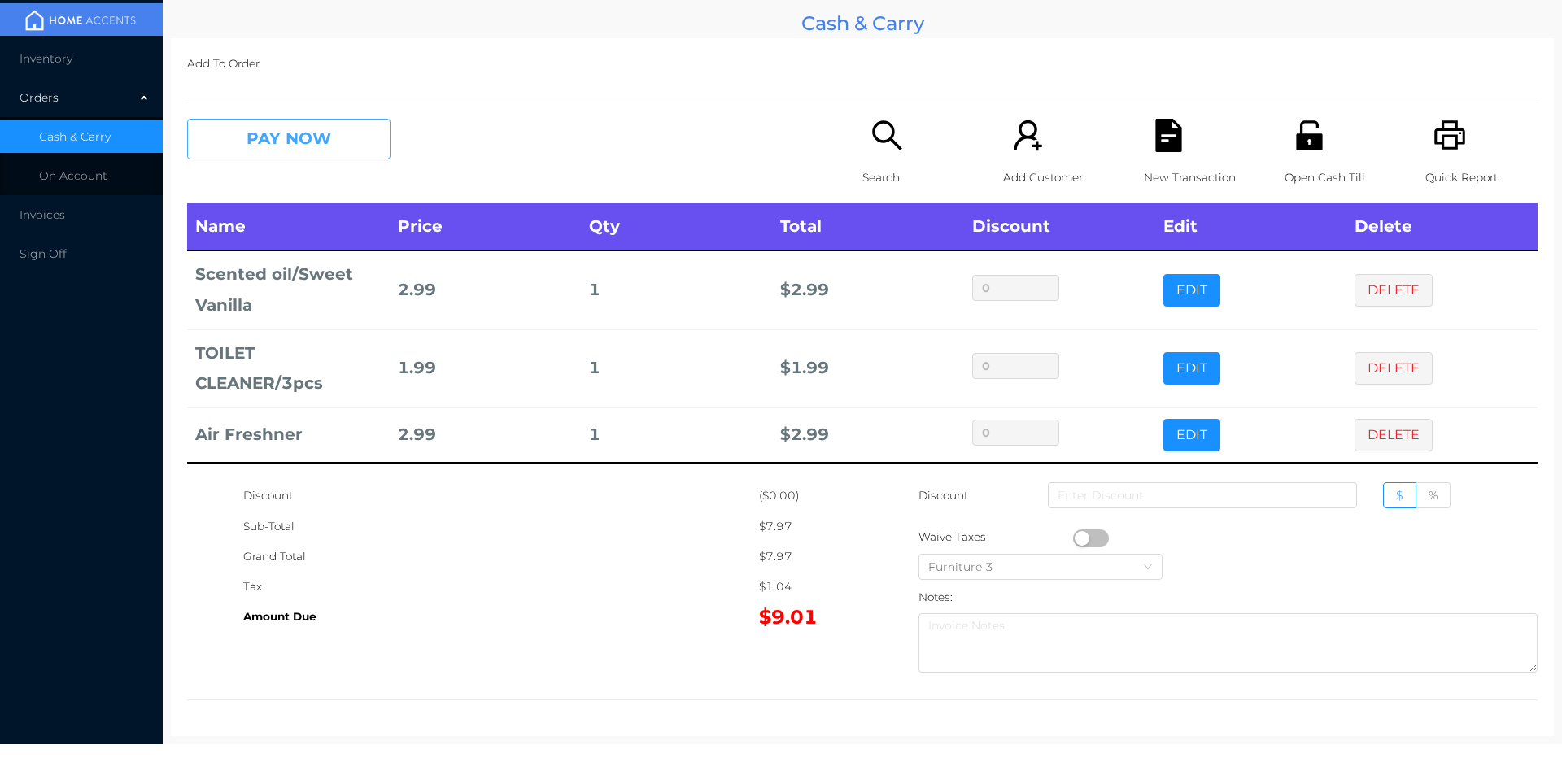
click at [302, 132] on button "PAY NOW" at bounding box center [288, 139] width 203 height 41
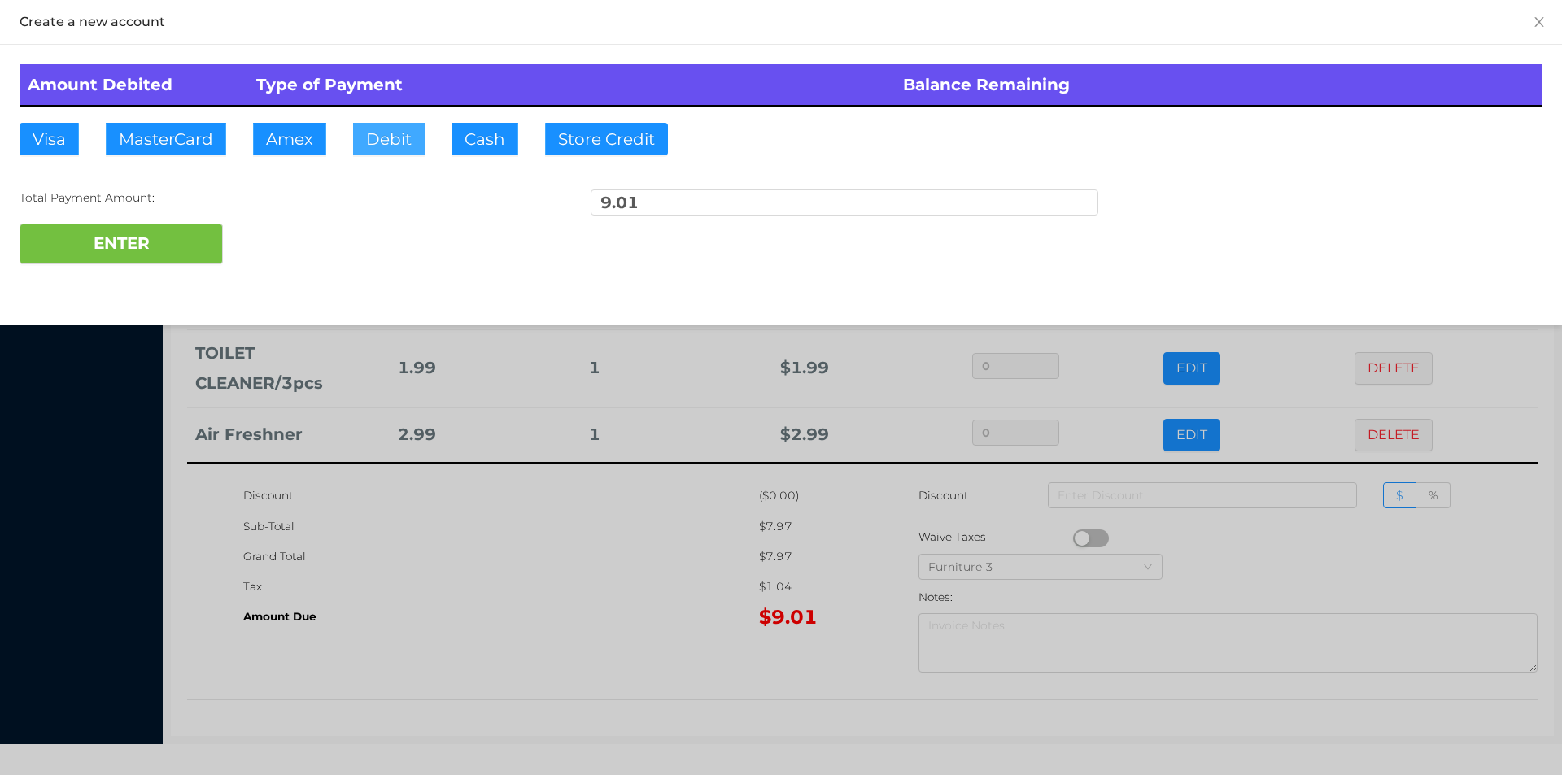
click at [388, 138] on button "Debit" at bounding box center [389, 139] width 72 height 33
click at [158, 252] on button "ENTER" at bounding box center [121, 244] width 203 height 41
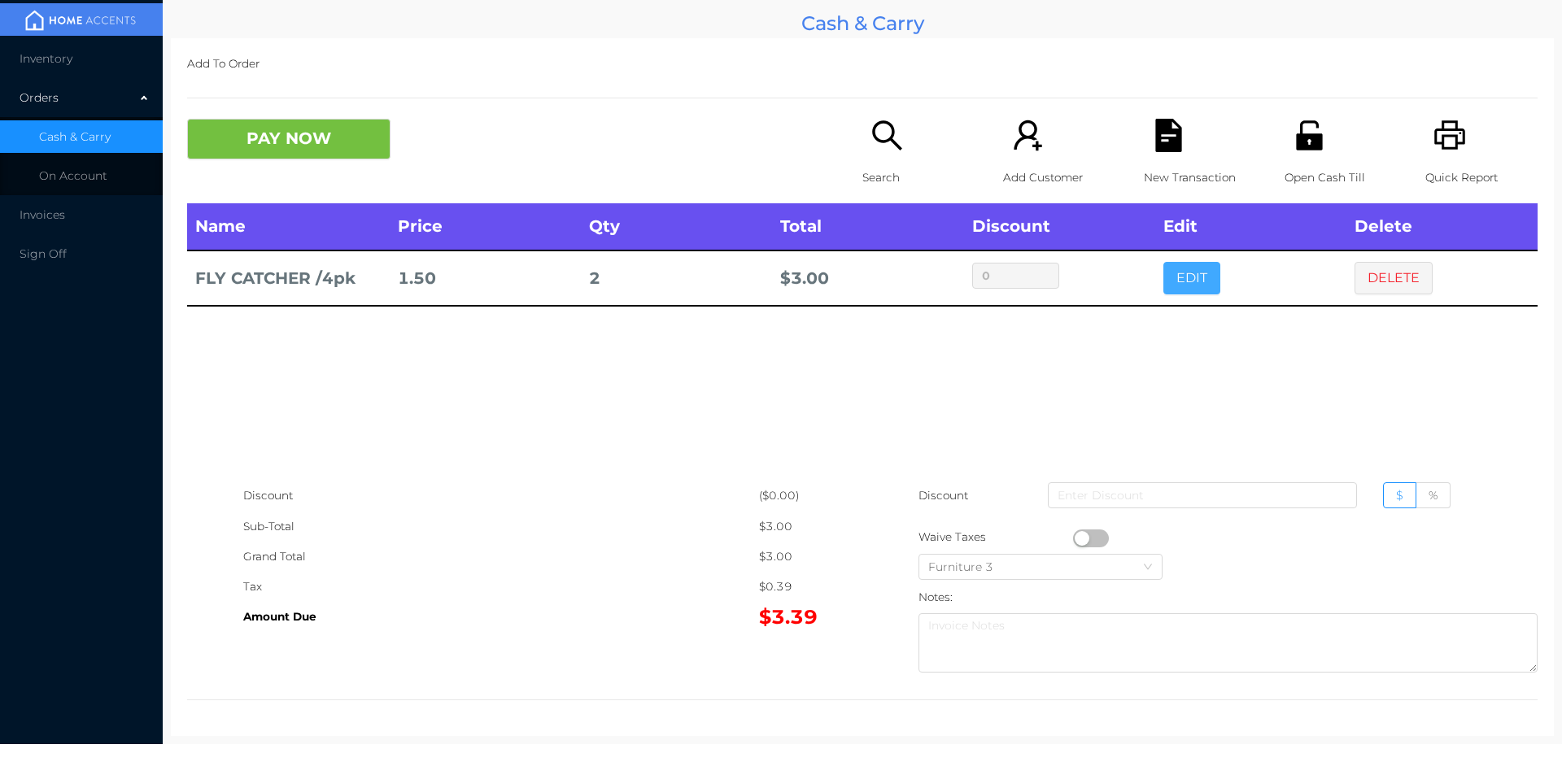
click at [1186, 286] on button "EDIT" at bounding box center [1192, 278] width 57 height 33
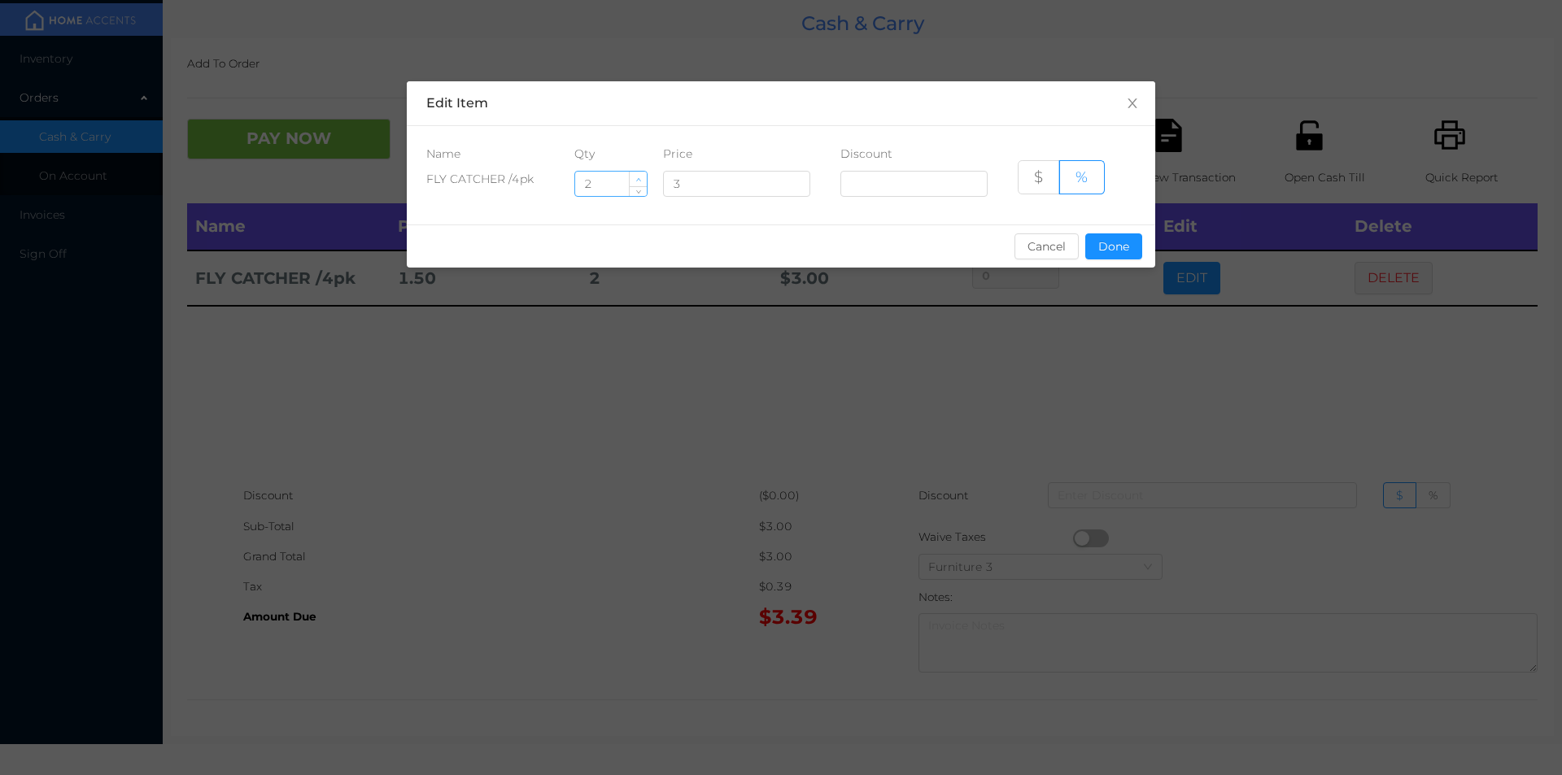
click at [631, 175] on span "Increase Value" at bounding box center [638, 179] width 17 height 15
type input "3"
type input "1"
click at [1128, 239] on button "Done" at bounding box center [1113, 247] width 57 height 26
type input "0%"
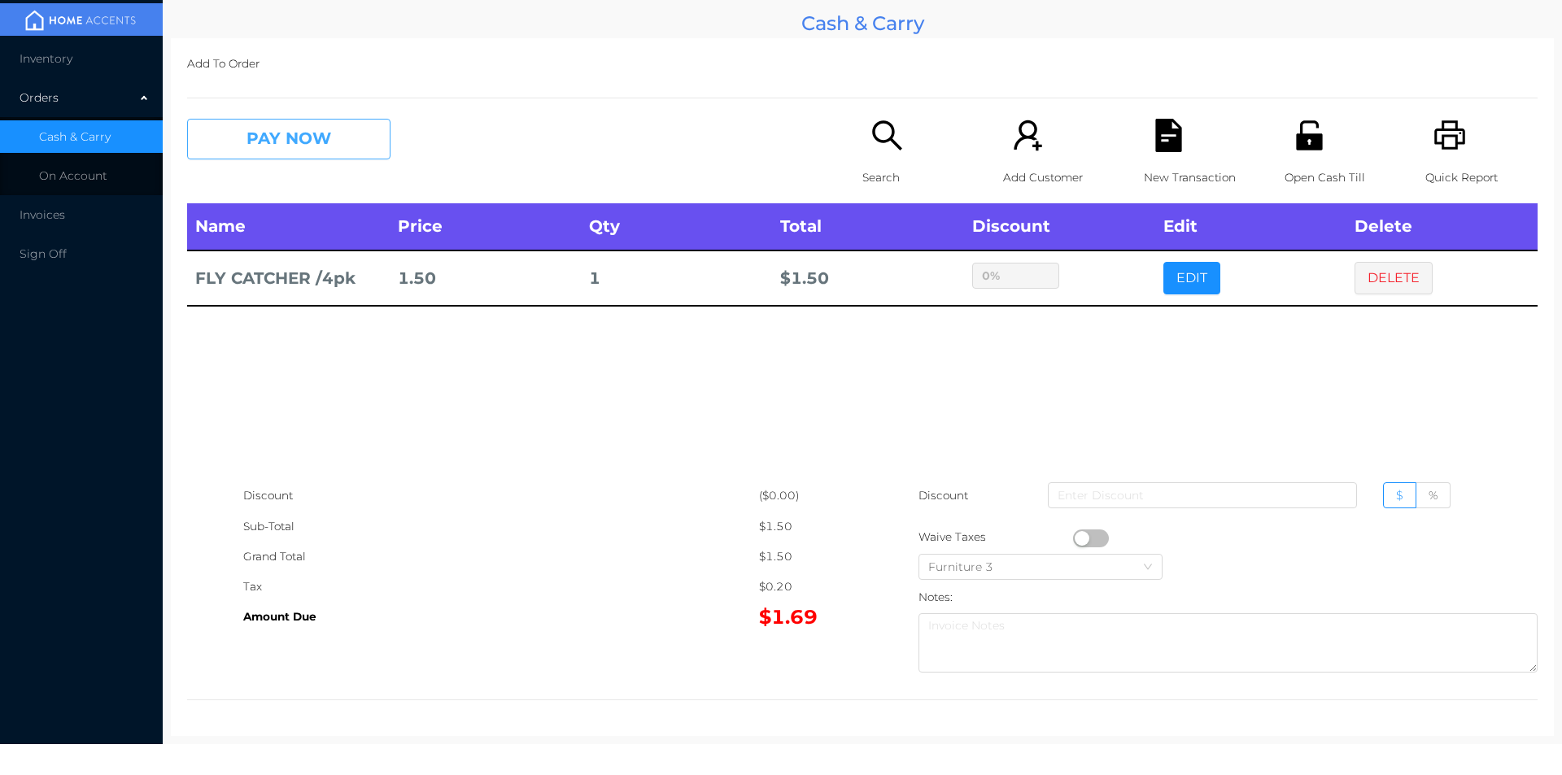
click at [291, 120] on button "PAY NOW" at bounding box center [288, 139] width 203 height 41
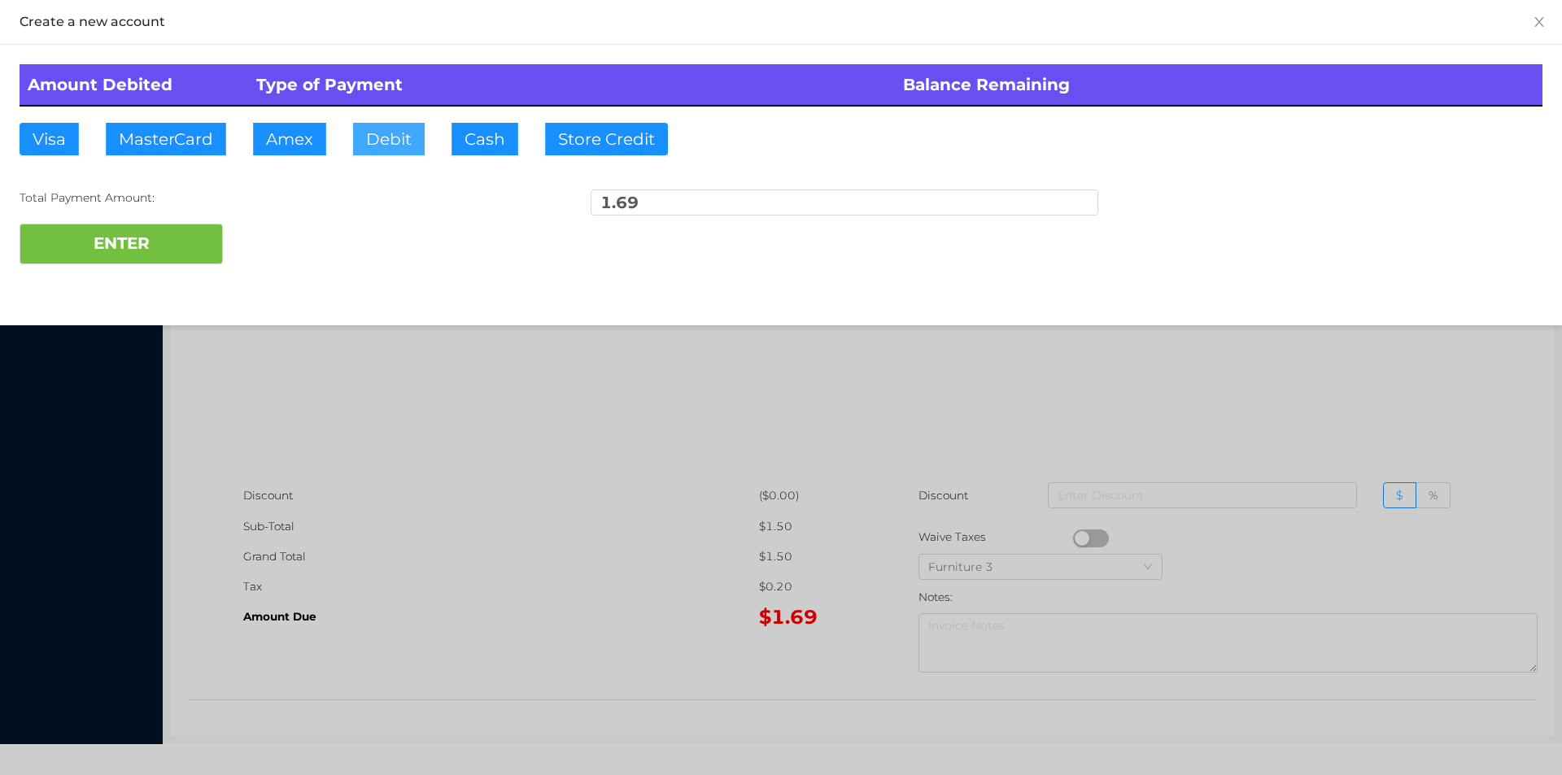
click at [401, 142] on button "Debit" at bounding box center [389, 139] width 72 height 33
type input "20"
click at [155, 251] on button "ENTER" at bounding box center [121, 244] width 203 height 41
type input "0"
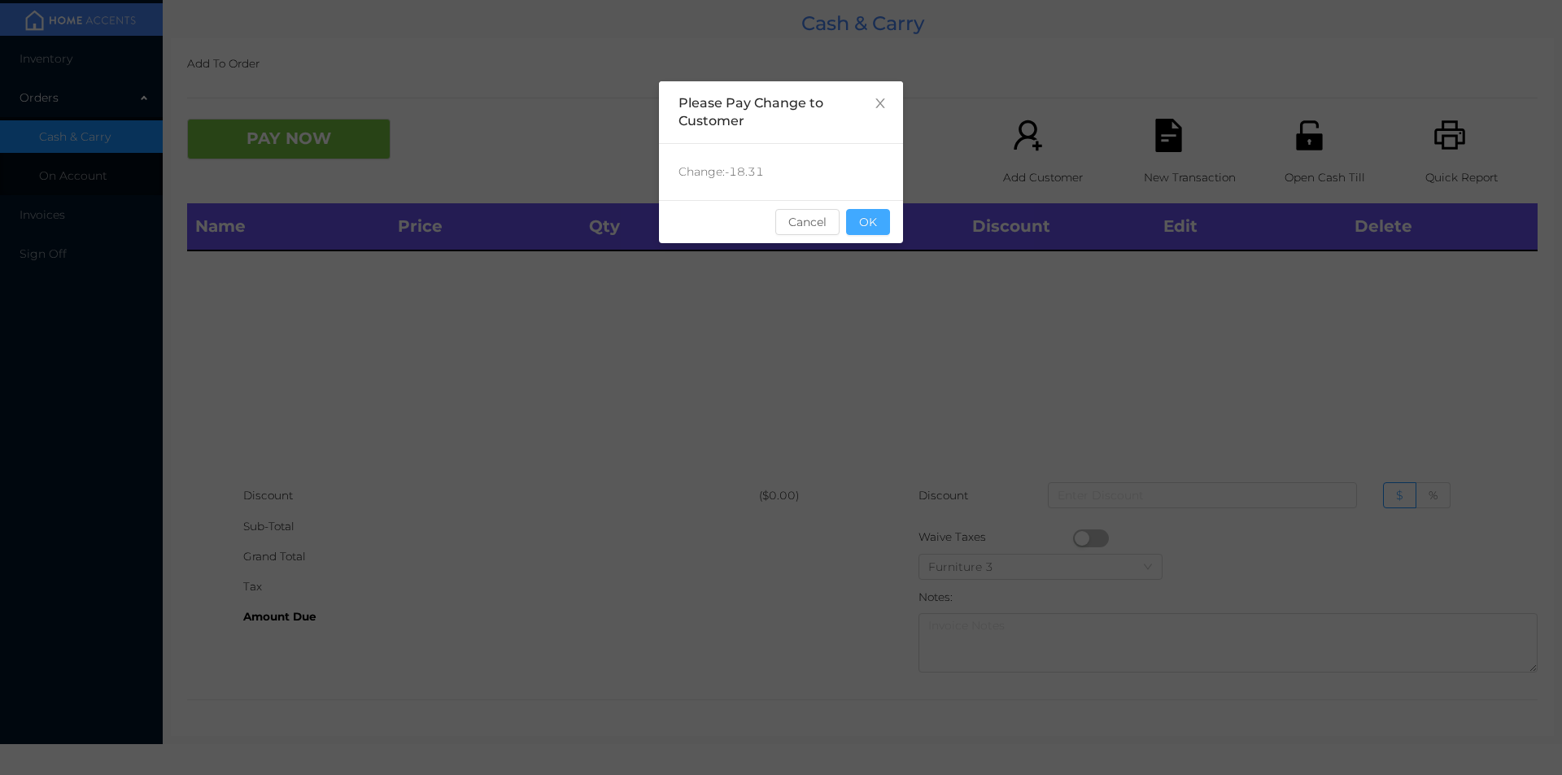
click at [871, 234] on button "OK" at bounding box center [868, 222] width 44 height 26
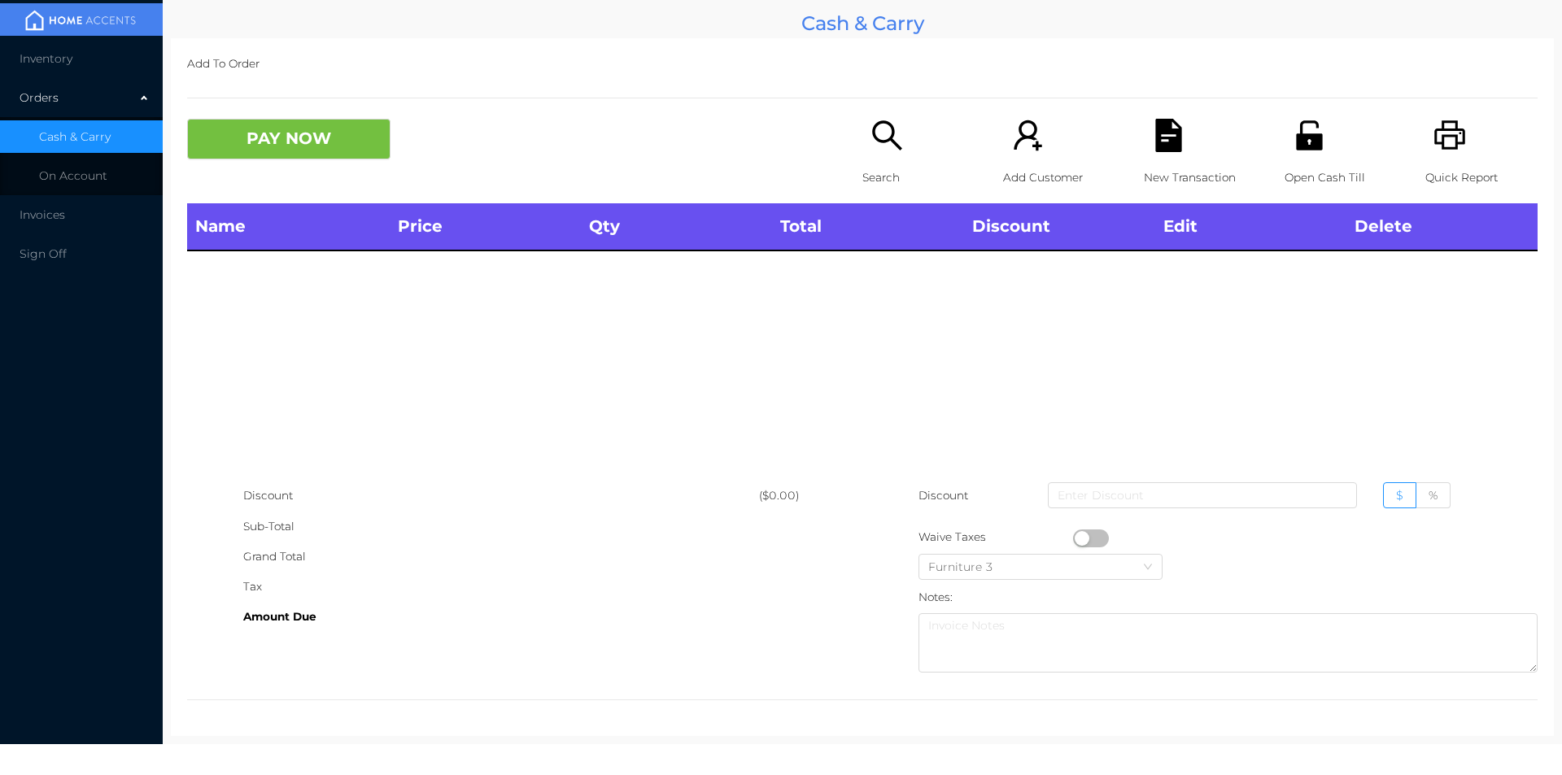
click at [872, 131] on icon "icon: search" at bounding box center [886, 134] width 29 height 29
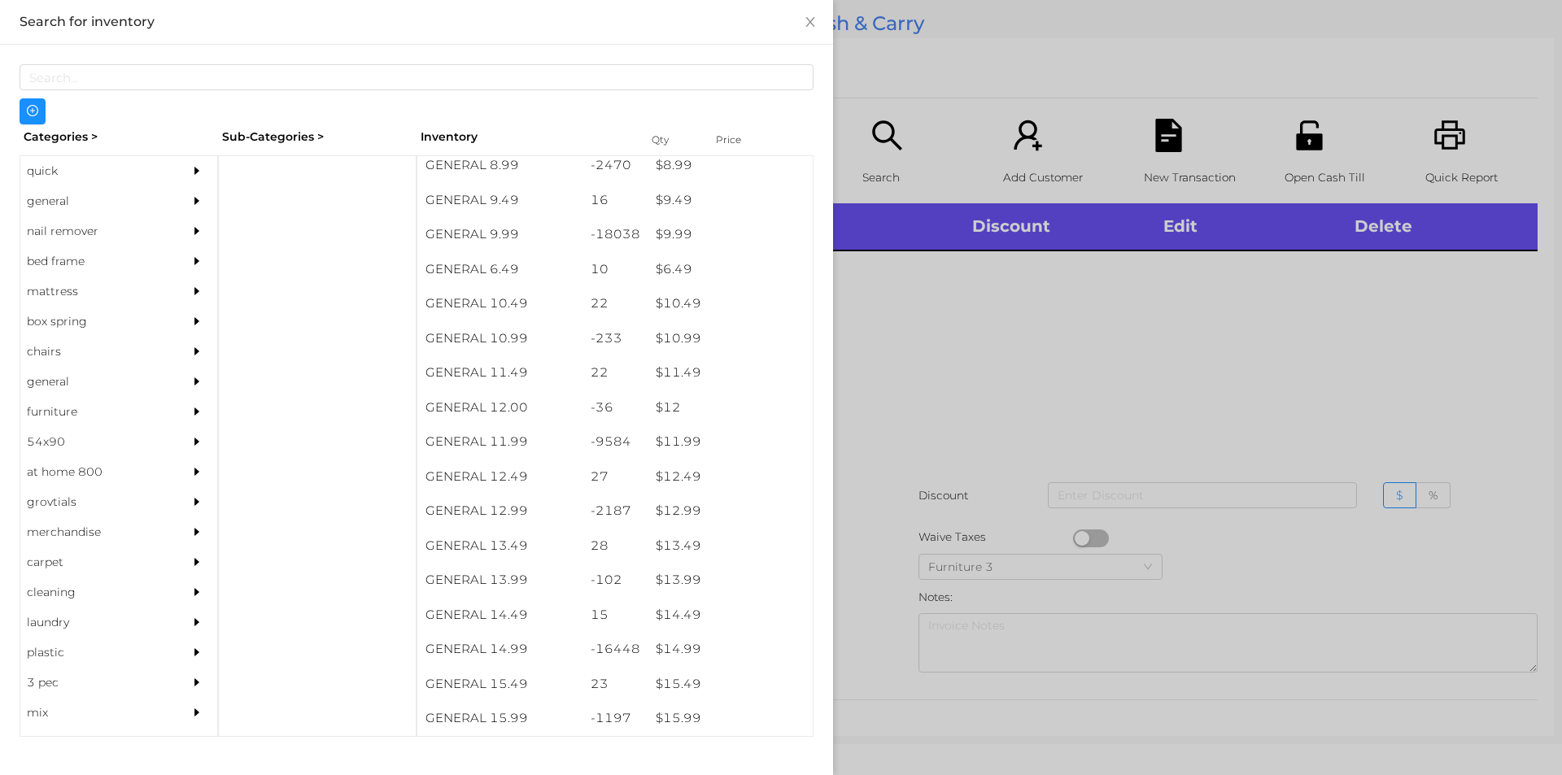
scroll to position [978, 0]
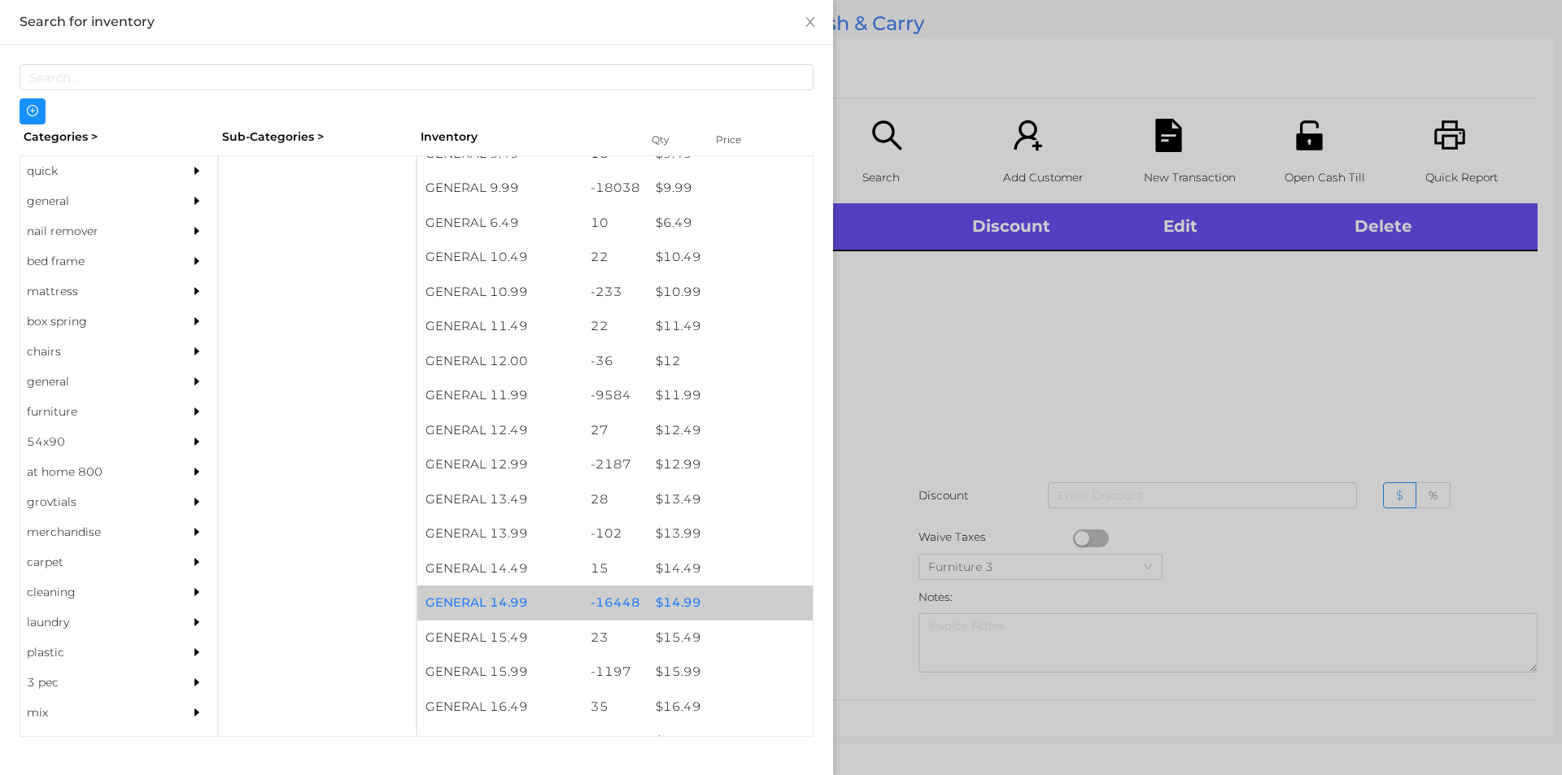
click at [725, 596] on div "$ 14.99" at bounding box center [730, 603] width 165 height 35
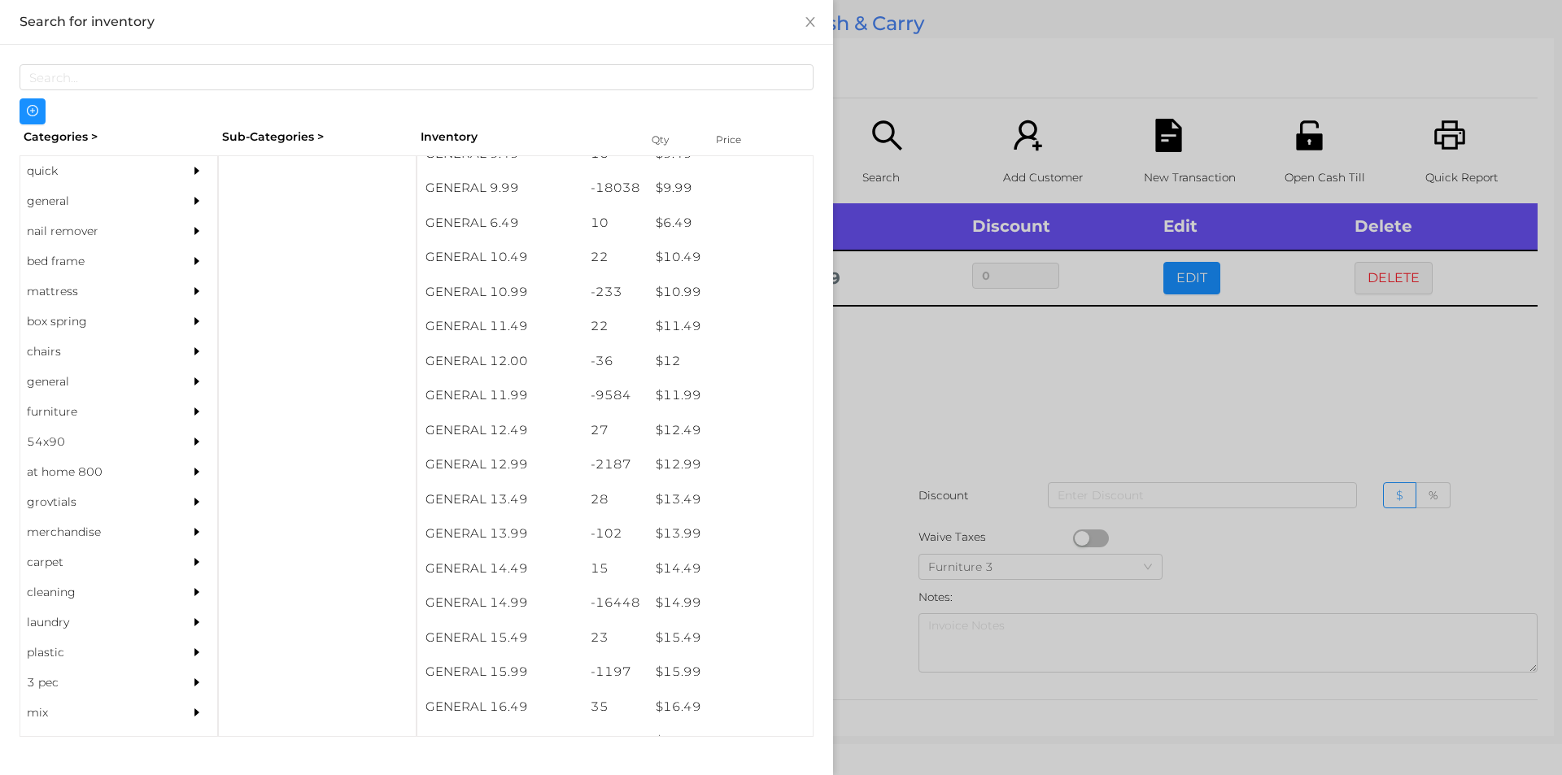
click at [968, 430] on div at bounding box center [781, 387] width 1562 height 775
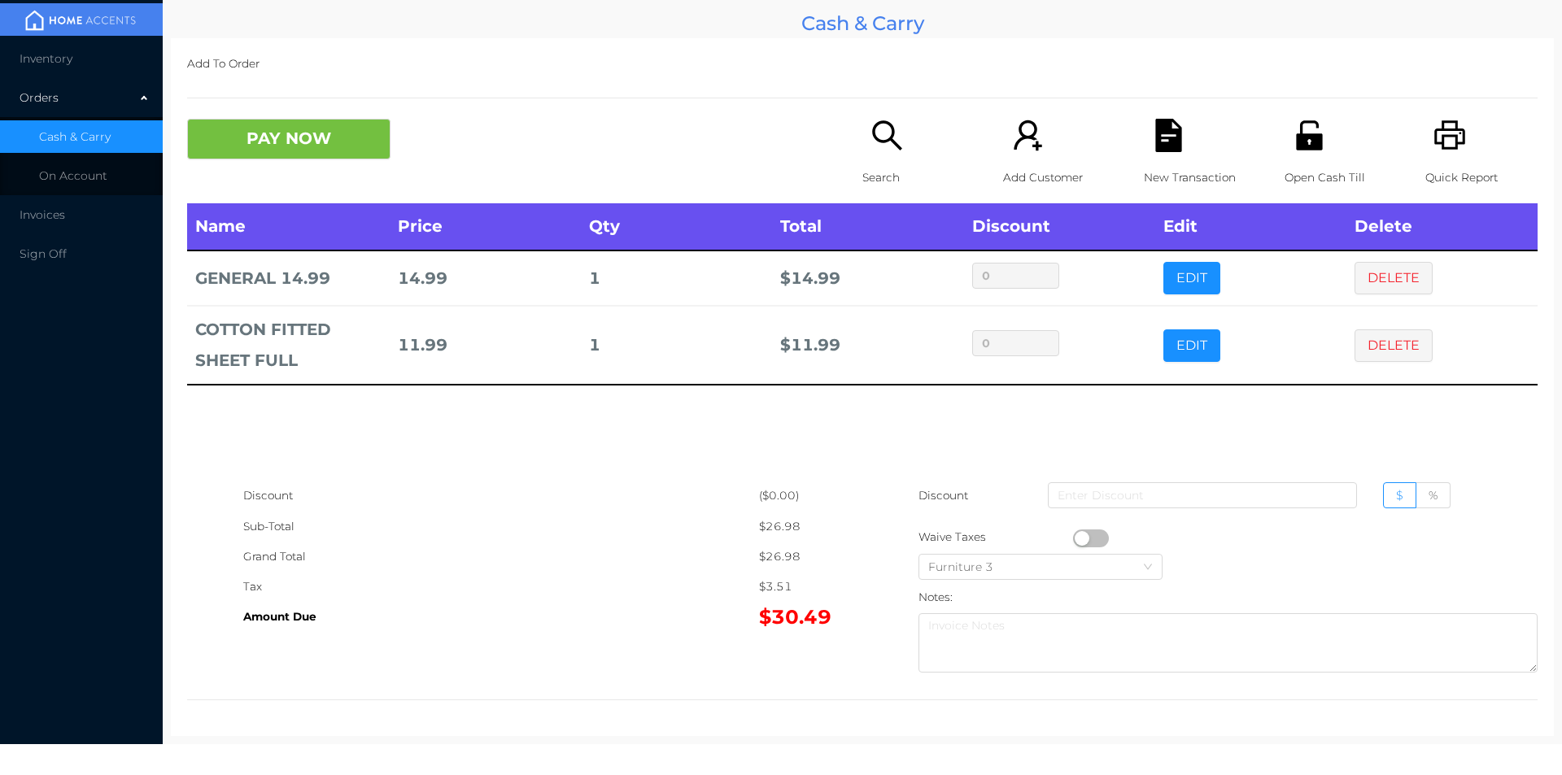
click at [314, 98] on div at bounding box center [862, 98] width 1351 height 1
click at [333, 131] on button "PAY NOW" at bounding box center [288, 139] width 203 height 41
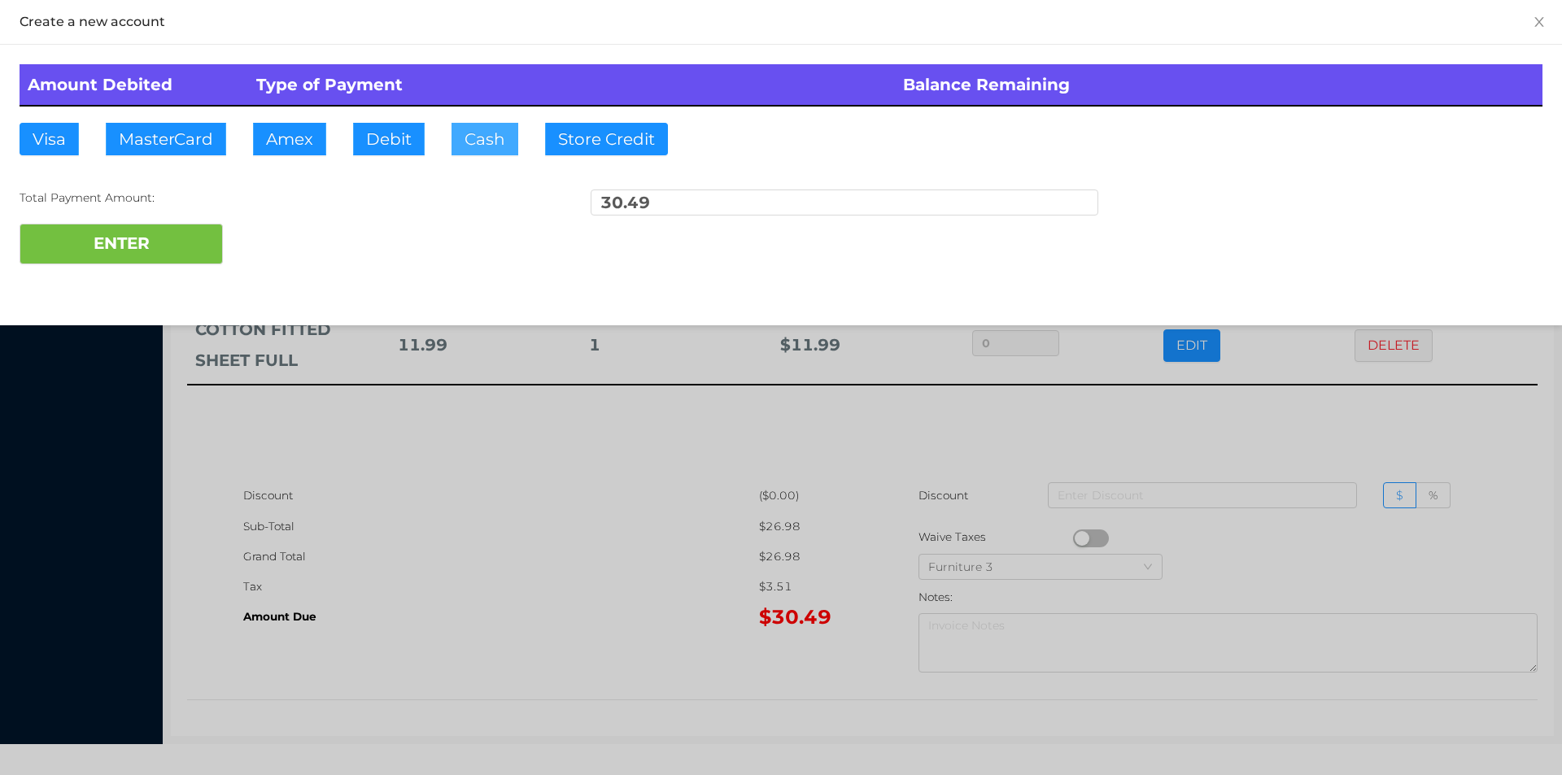
click at [481, 146] on button "Cash" at bounding box center [485, 139] width 67 height 33
click at [126, 226] on button "ENTER" at bounding box center [121, 244] width 203 height 41
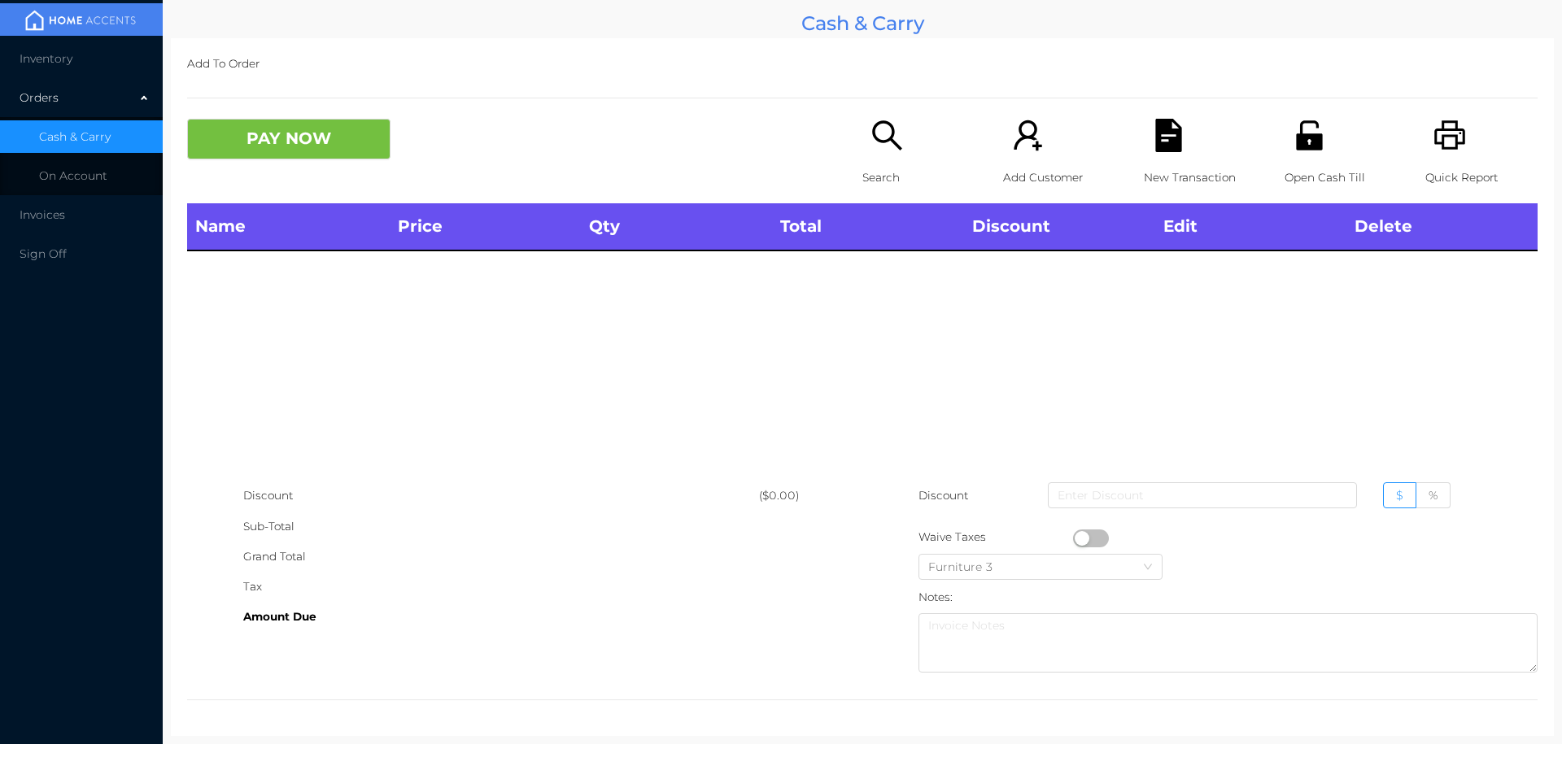
click at [897, 135] on icon "icon: search" at bounding box center [887, 135] width 33 height 33
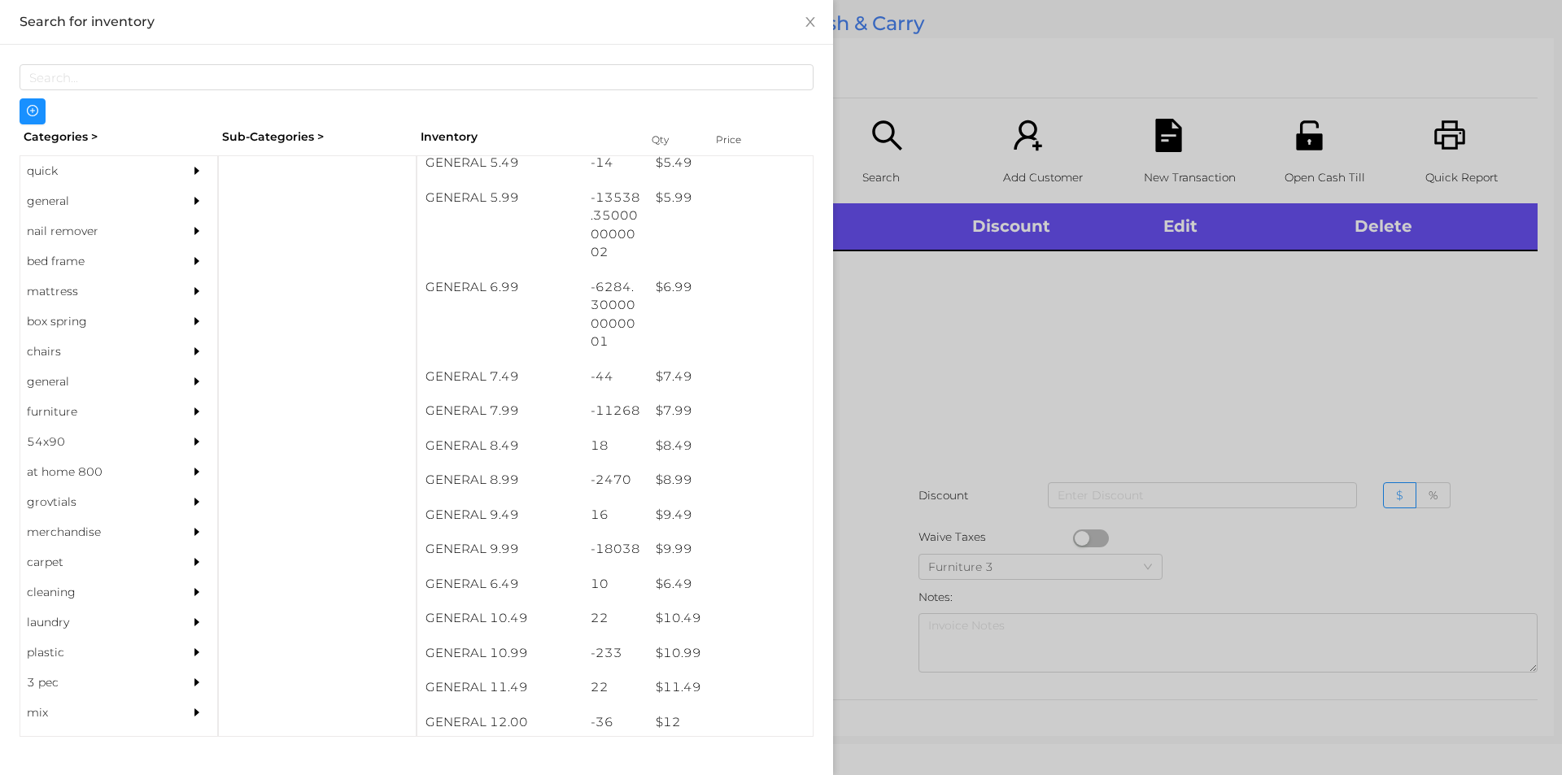
scroll to position [648, 0]
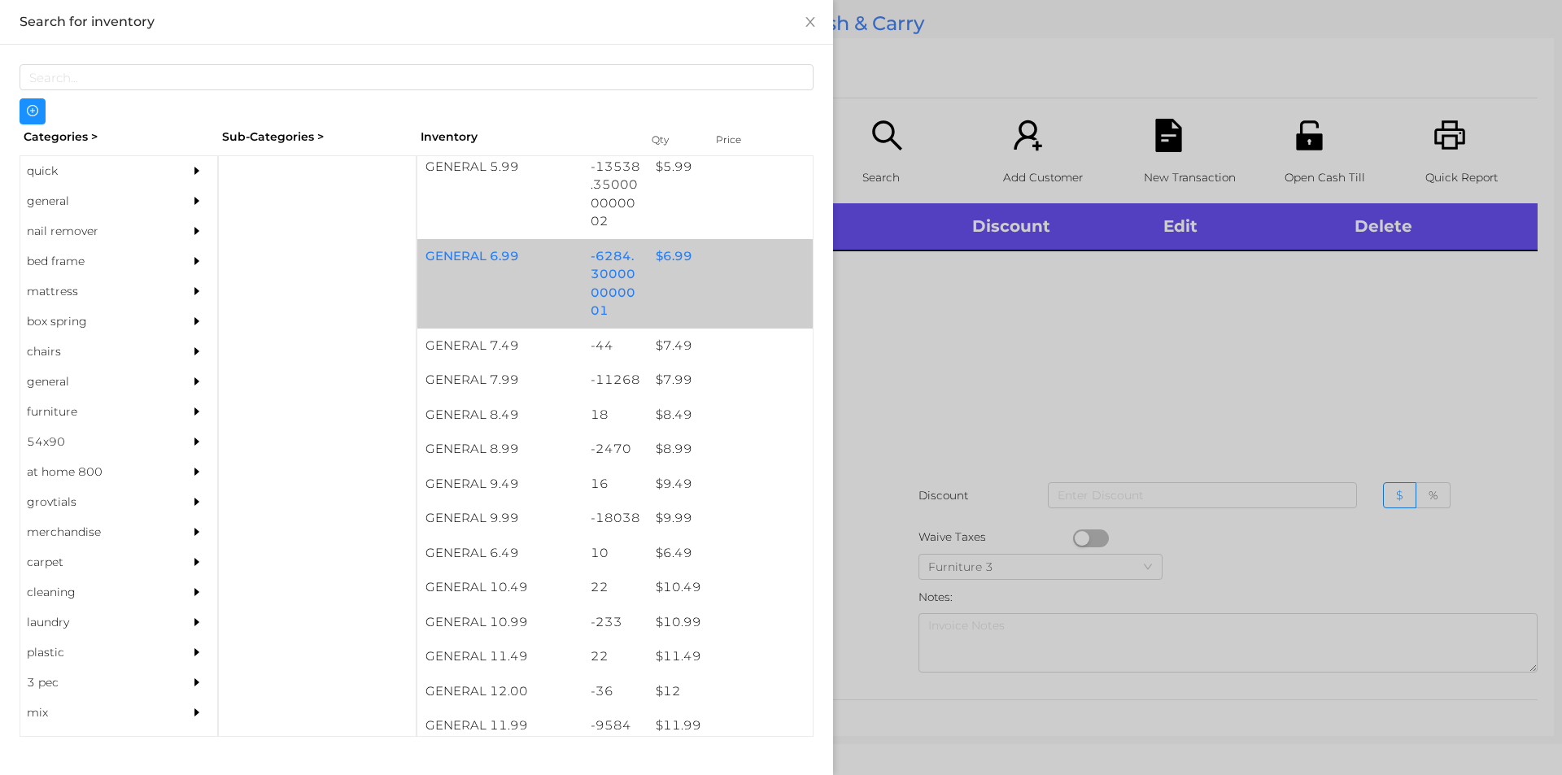
click at [673, 268] on div "$ 6.99" at bounding box center [730, 256] width 165 height 35
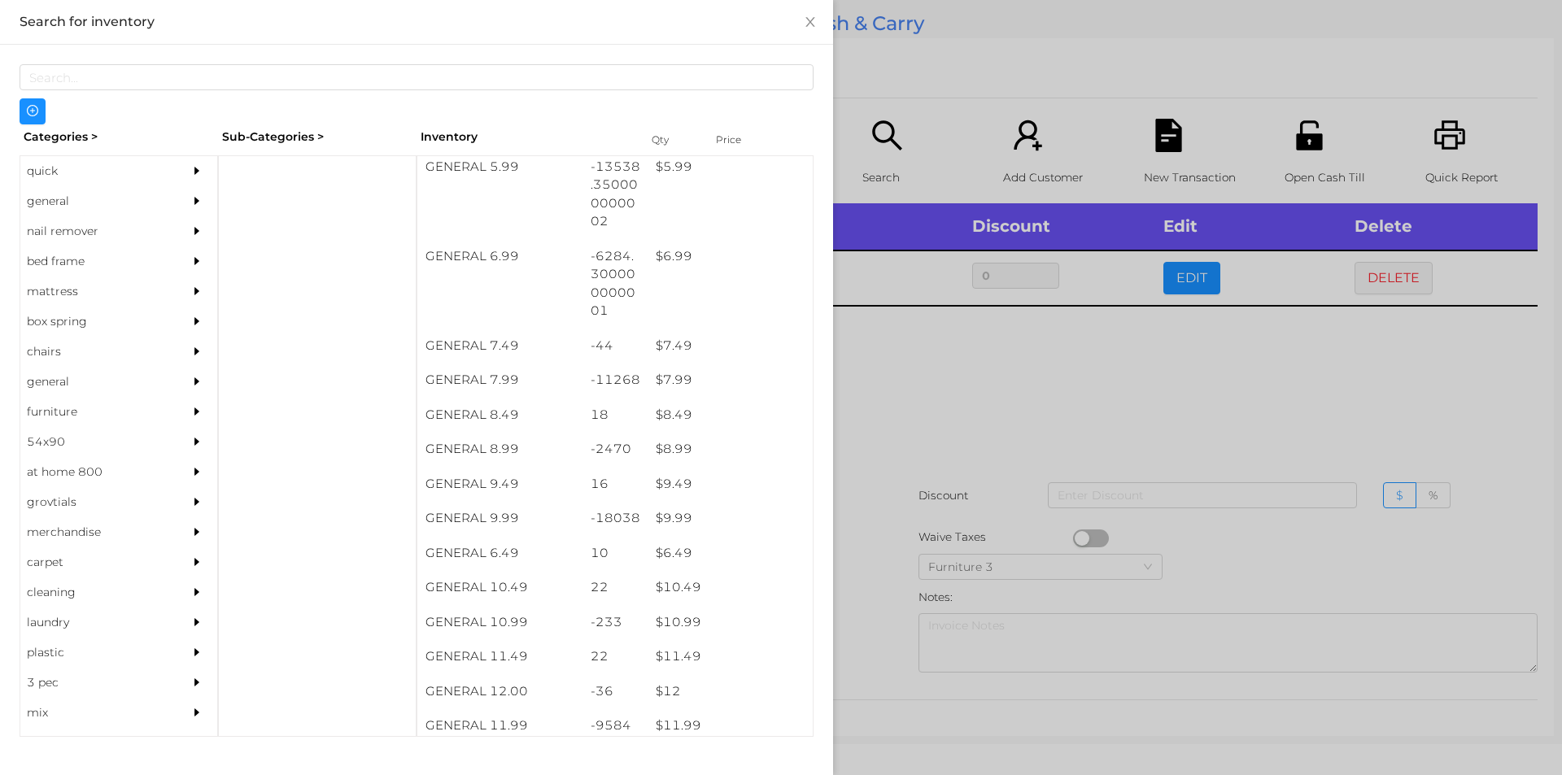
click at [939, 475] on div at bounding box center [781, 387] width 1562 height 775
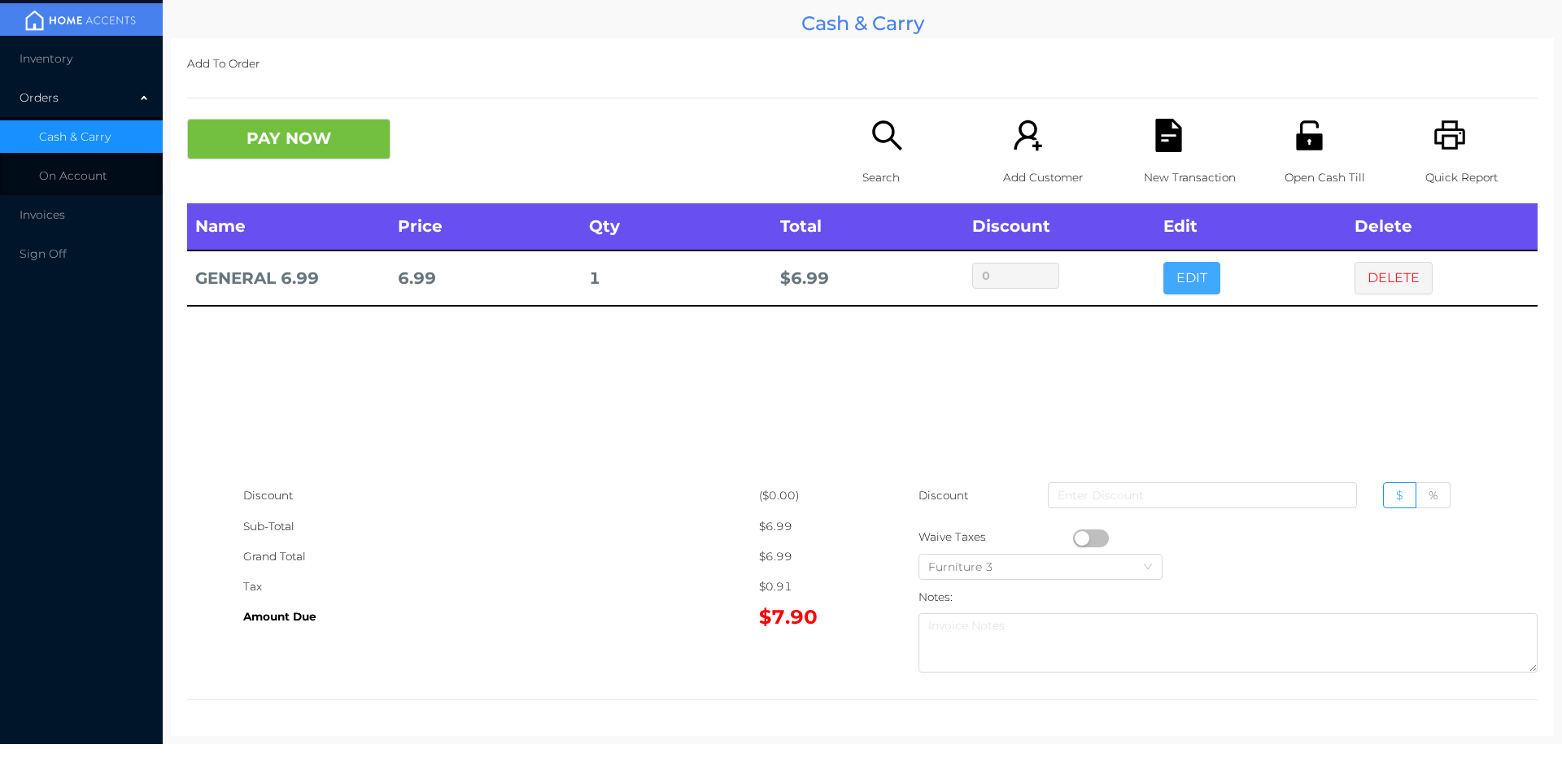
click at [1185, 286] on button "EDIT" at bounding box center [1192, 278] width 57 height 33
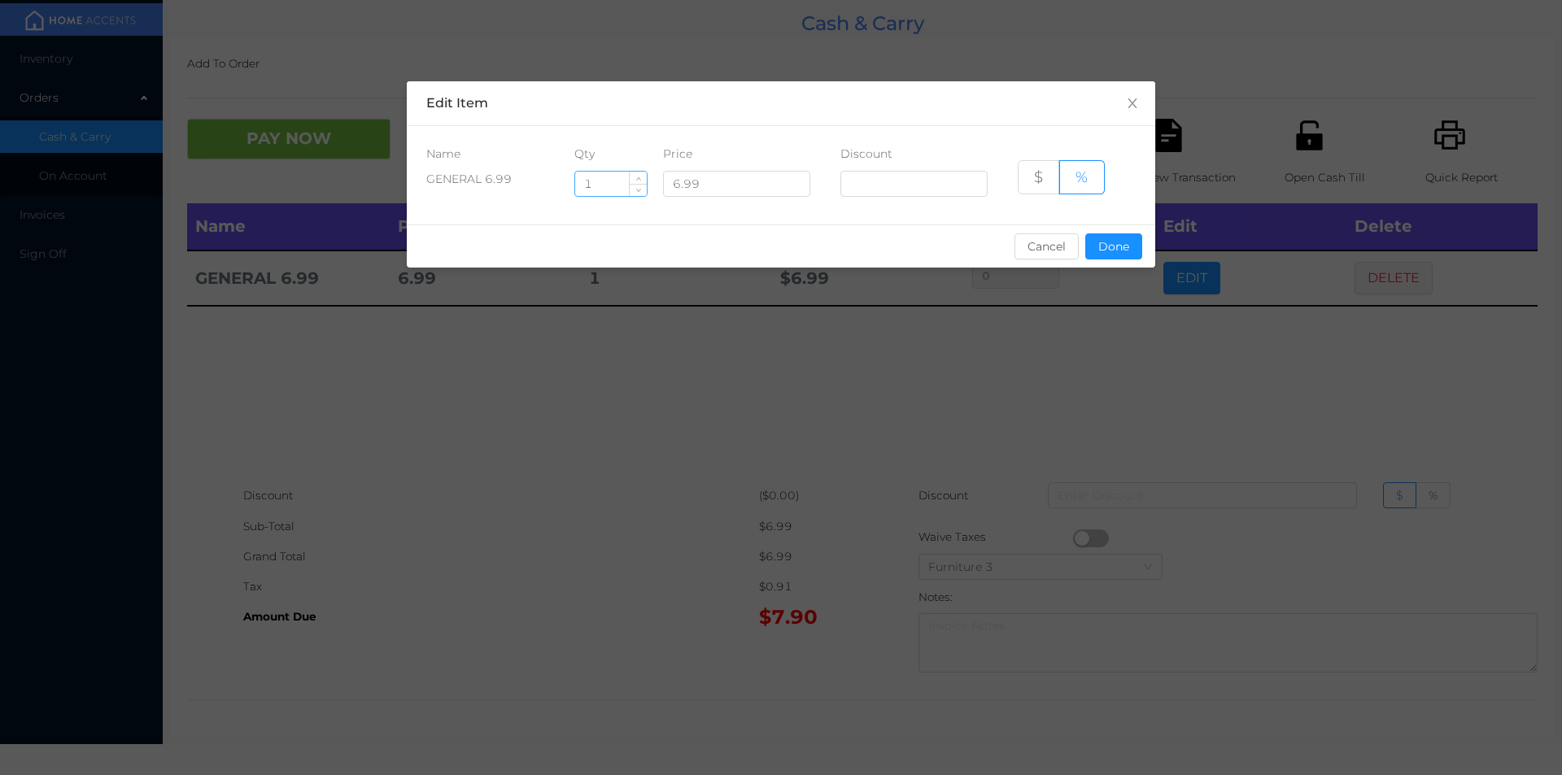
click at [621, 187] on input "1" at bounding box center [611, 184] width 72 height 24
type input "1.5"
click at [1111, 242] on button "Done" at bounding box center [1113, 247] width 57 height 26
type input "0%"
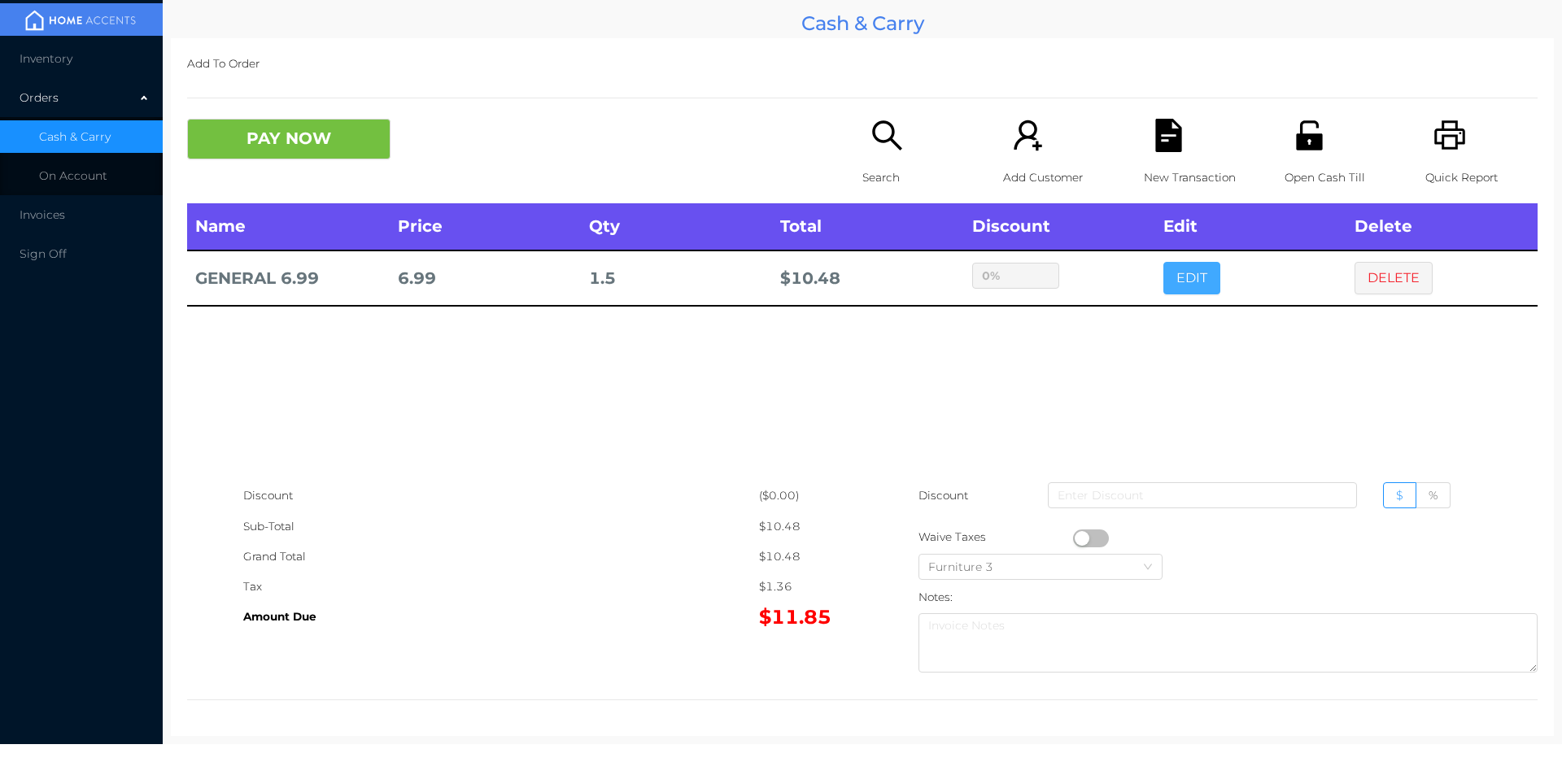
click at [1164, 262] on button "EDIT" at bounding box center [1192, 278] width 57 height 33
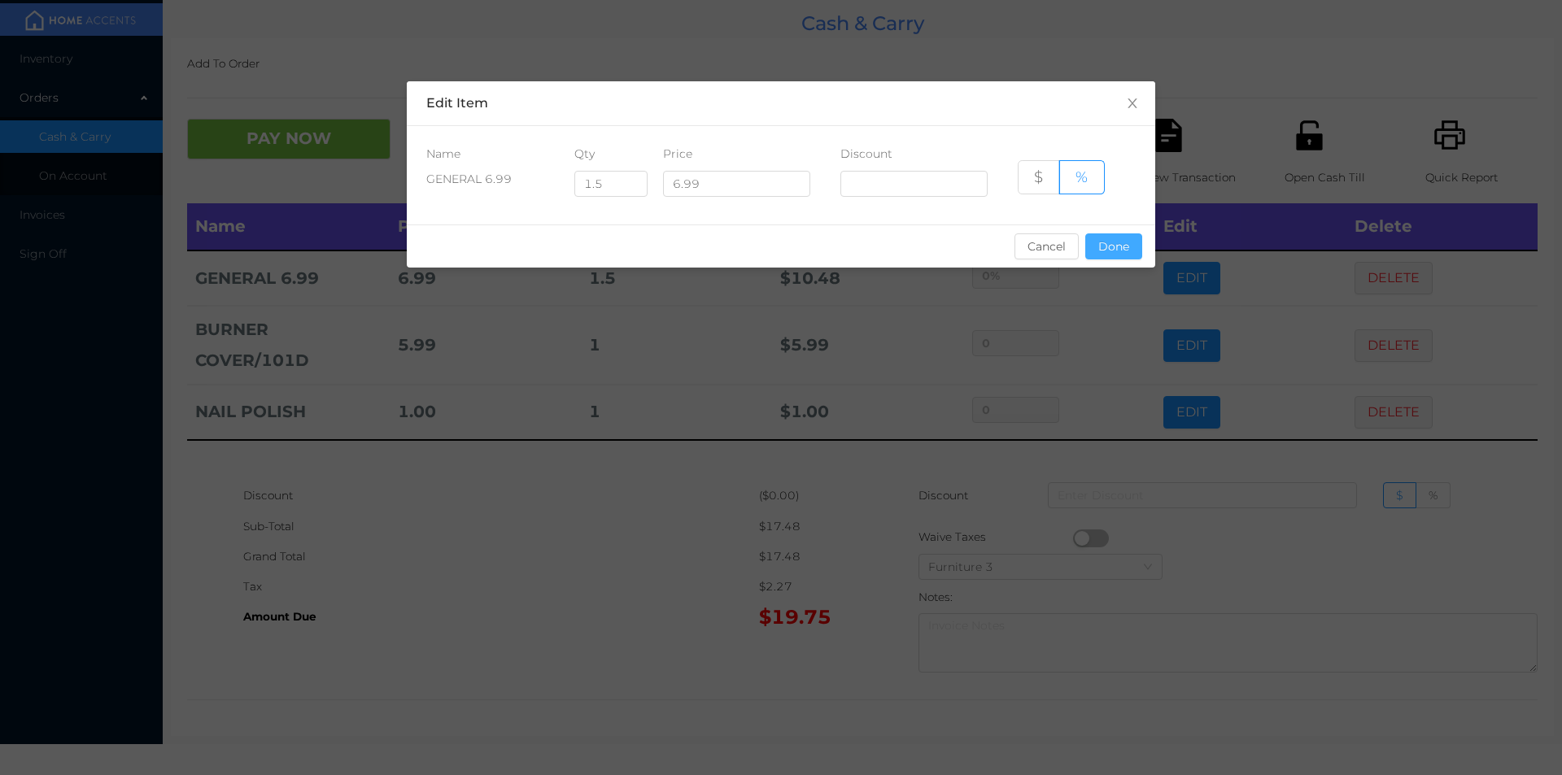
click at [1127, 253] on button "Done" at bounding box center [1113, 247] width 57 height 26
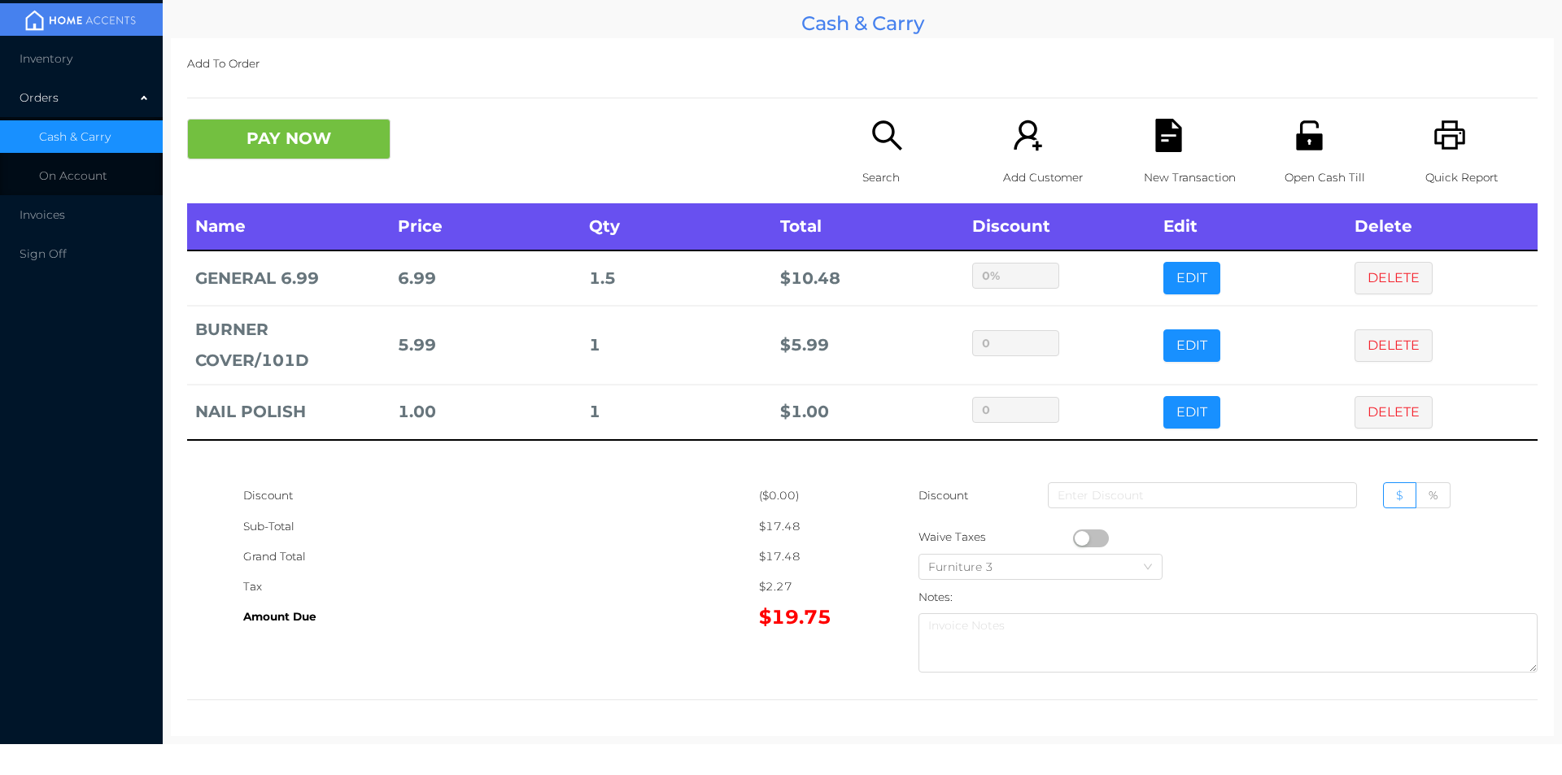
click at [311, 104] on div "Add To Order PAY NOW Search Add Customer New Transaction Open Cash Till Quick R…" at bounding box center [862, 387] width 1383 height 698
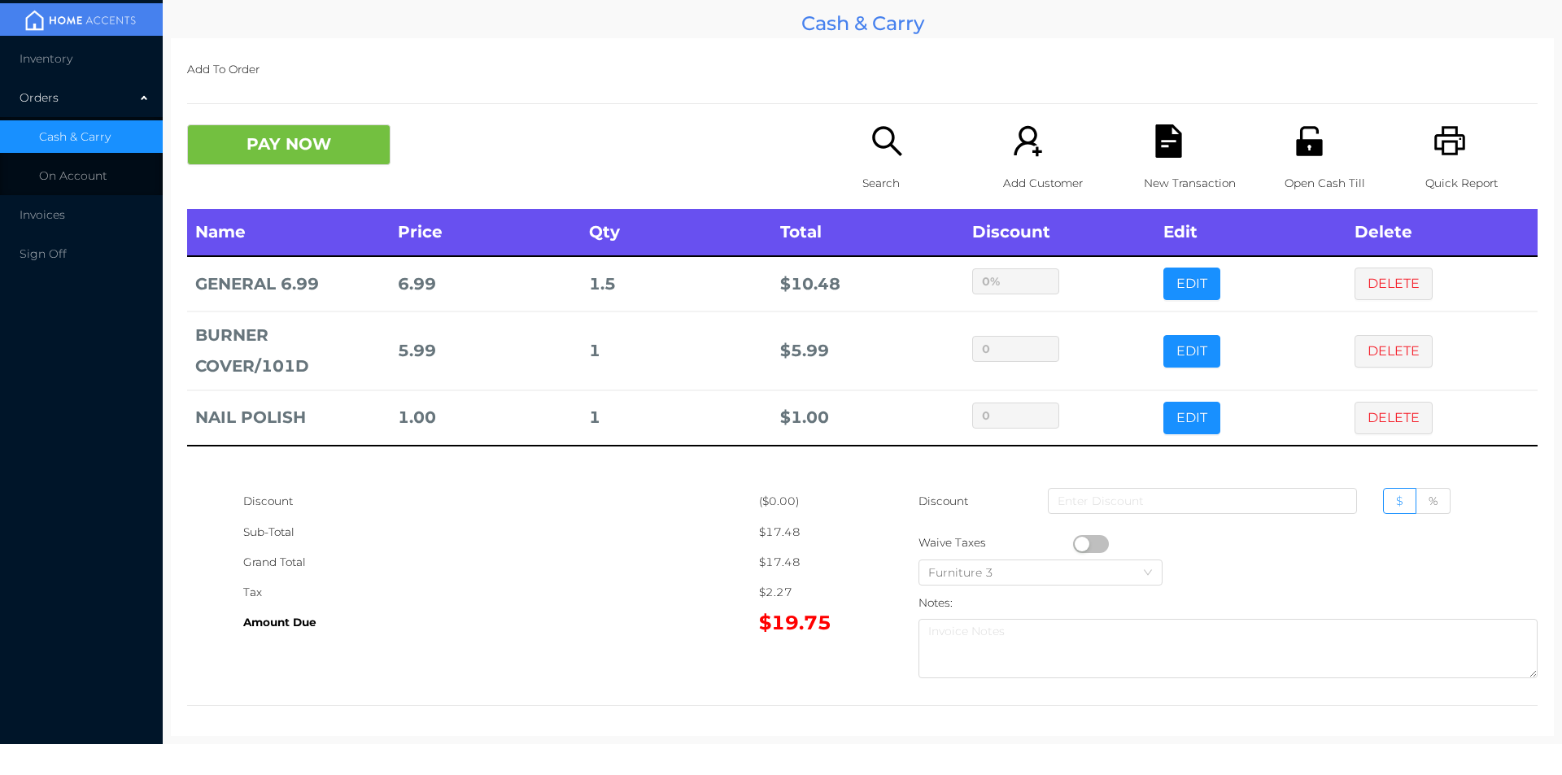
click at [411, 125] on div "PAY NOW" at bounding box center [356, 144] width 338 height 41
click at [344, 111] on div "Add To Order PAY NOW Search Add Customer New Transaction Open Cash Till Quick R…" at bounding box center [862, 387] width 1383 height 698
click at [422, 123] on div "Add To Order PAY NOW Search Add Customer New Transaction Open Cash Till Quick R…" at bounding box center [862, 387] width 1383 height 698
click at [359, 138] on button "PAY NOW" at bounding box center [288, 144] width 203 height 41
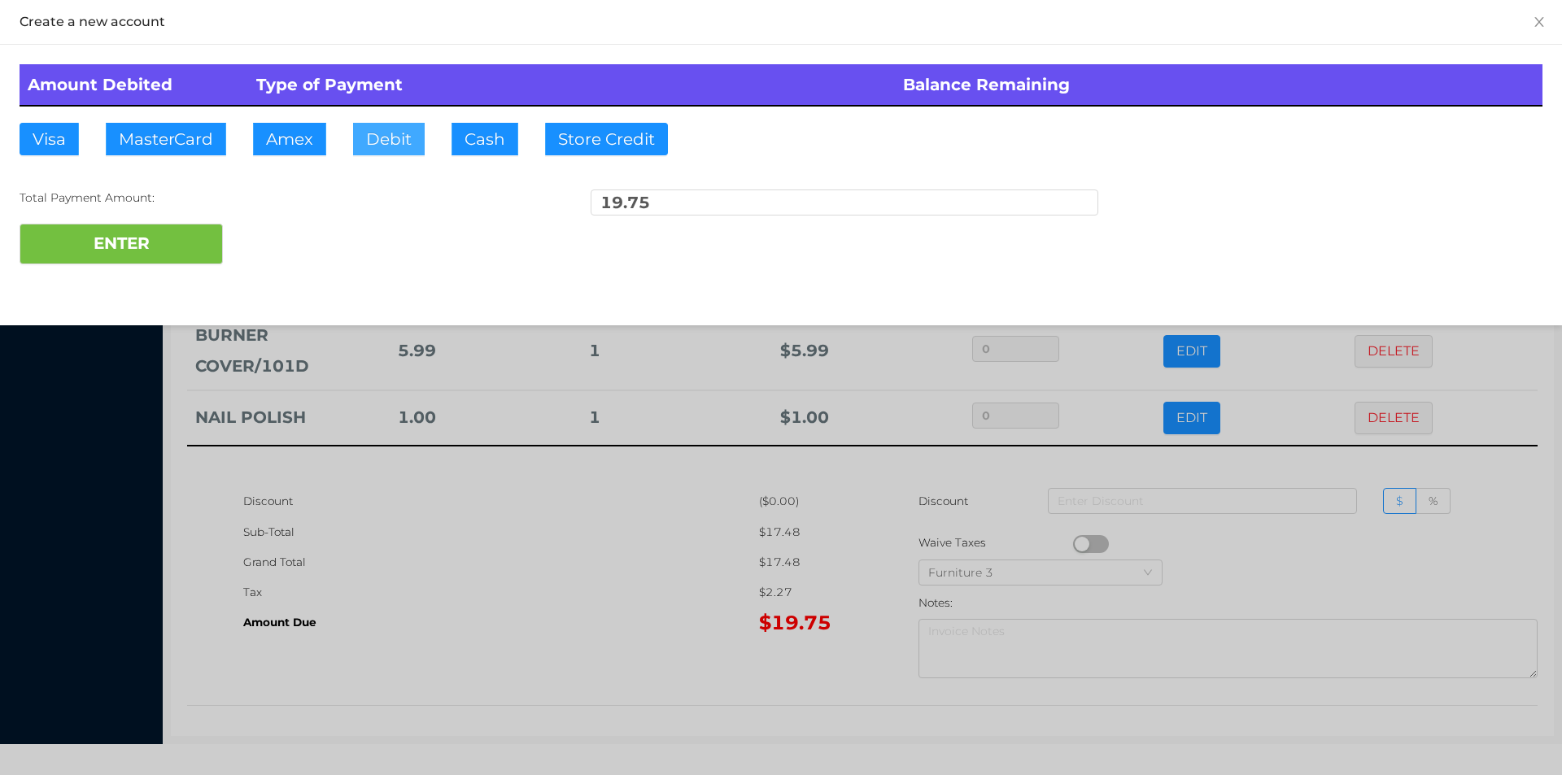
click at [413, 141] on button "Debit" at bounding box center [389, 139] width 72 height 33
click at [207, 236] on button "ENTER" at bounding box center [121, 244] width 203 height 41
type input "0"
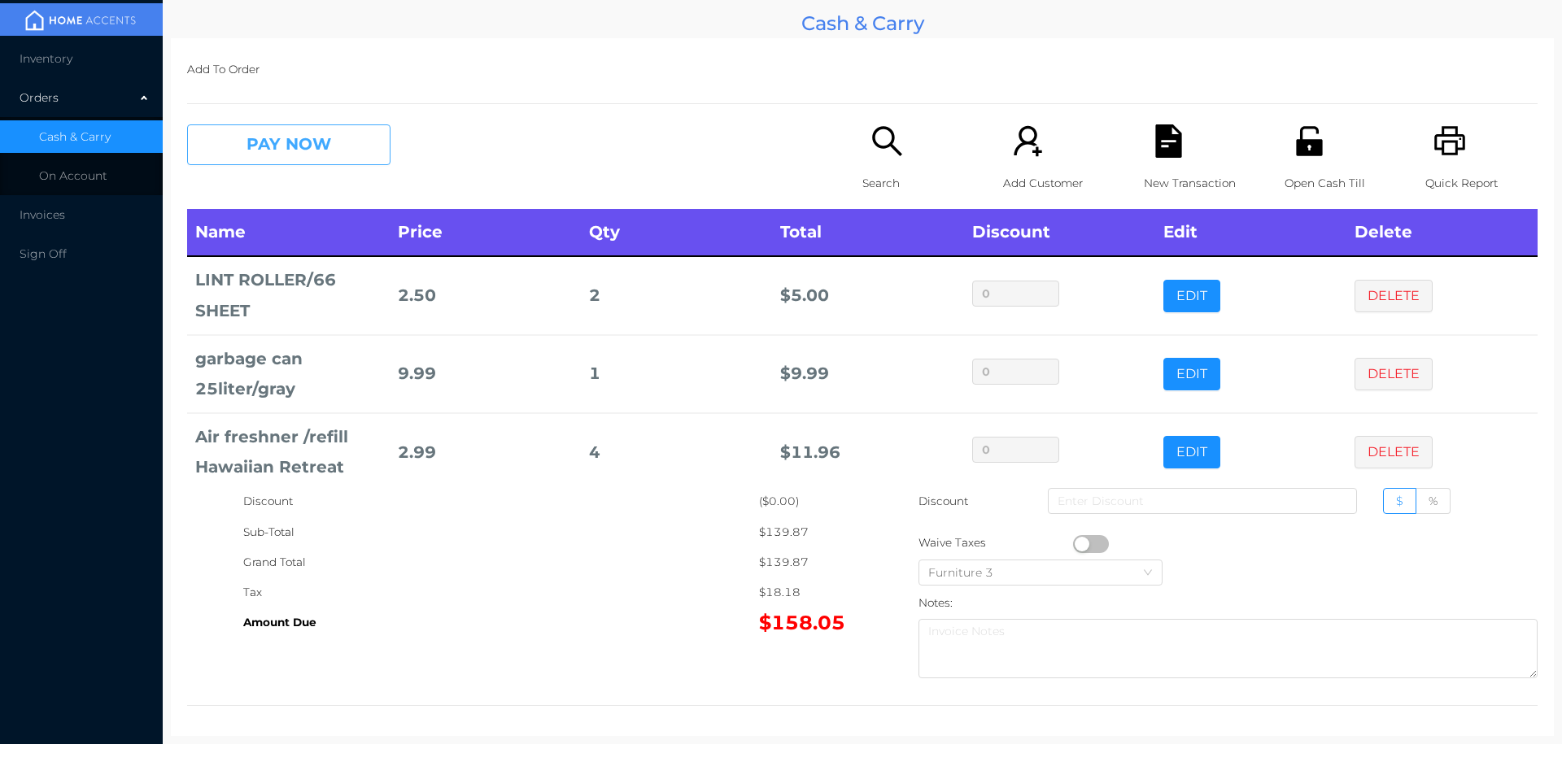
click at [267, 146] on button "PAY NOW" at bounding box center [288, 144] width 203 height 41
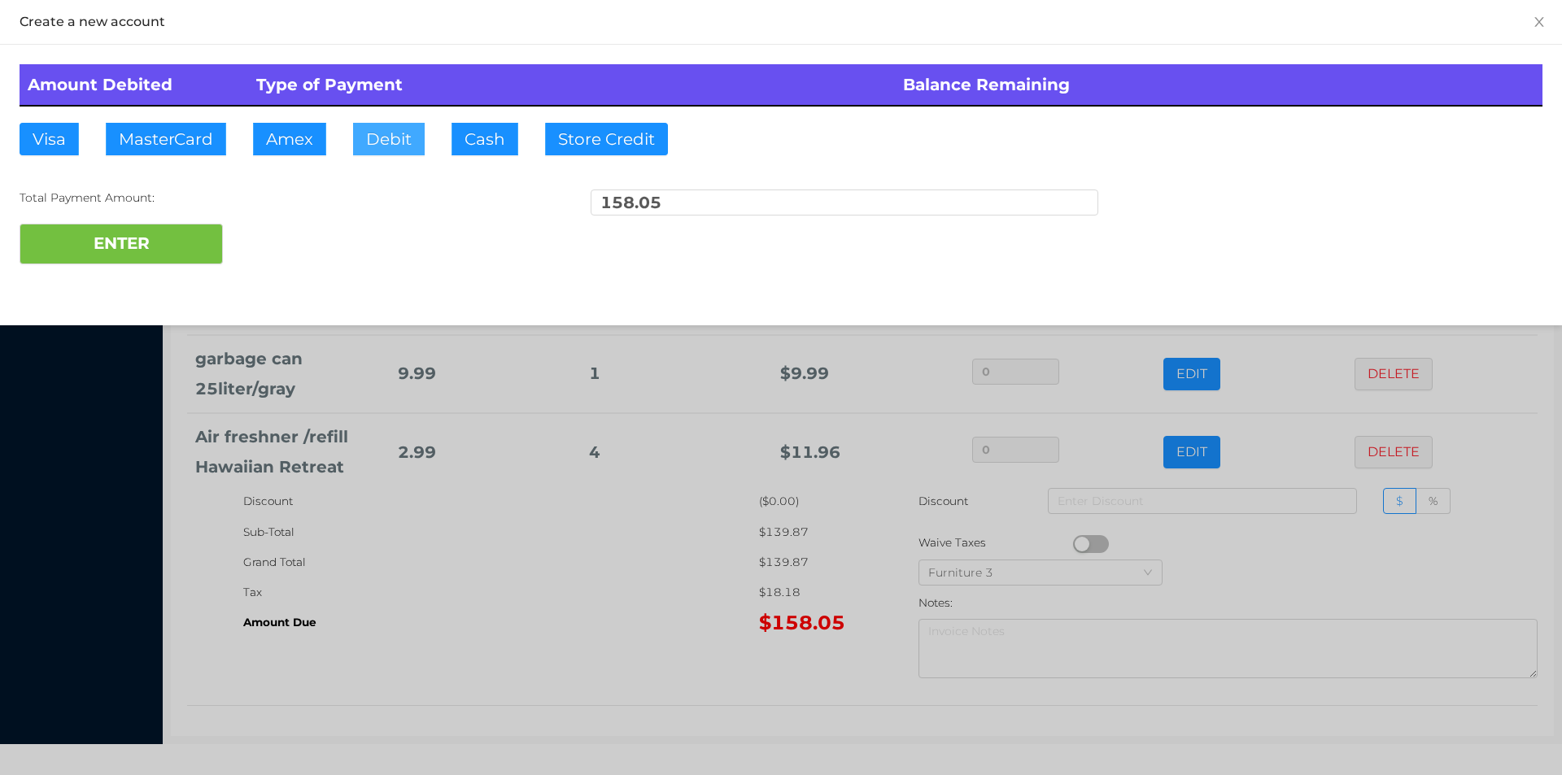
click at [381, 129] on button "Debit" at bounding box center [389, 139] width 72 height 33
click at [107, 255] on button "ENTER" at bounding box center [121, 244] width 203 height 41
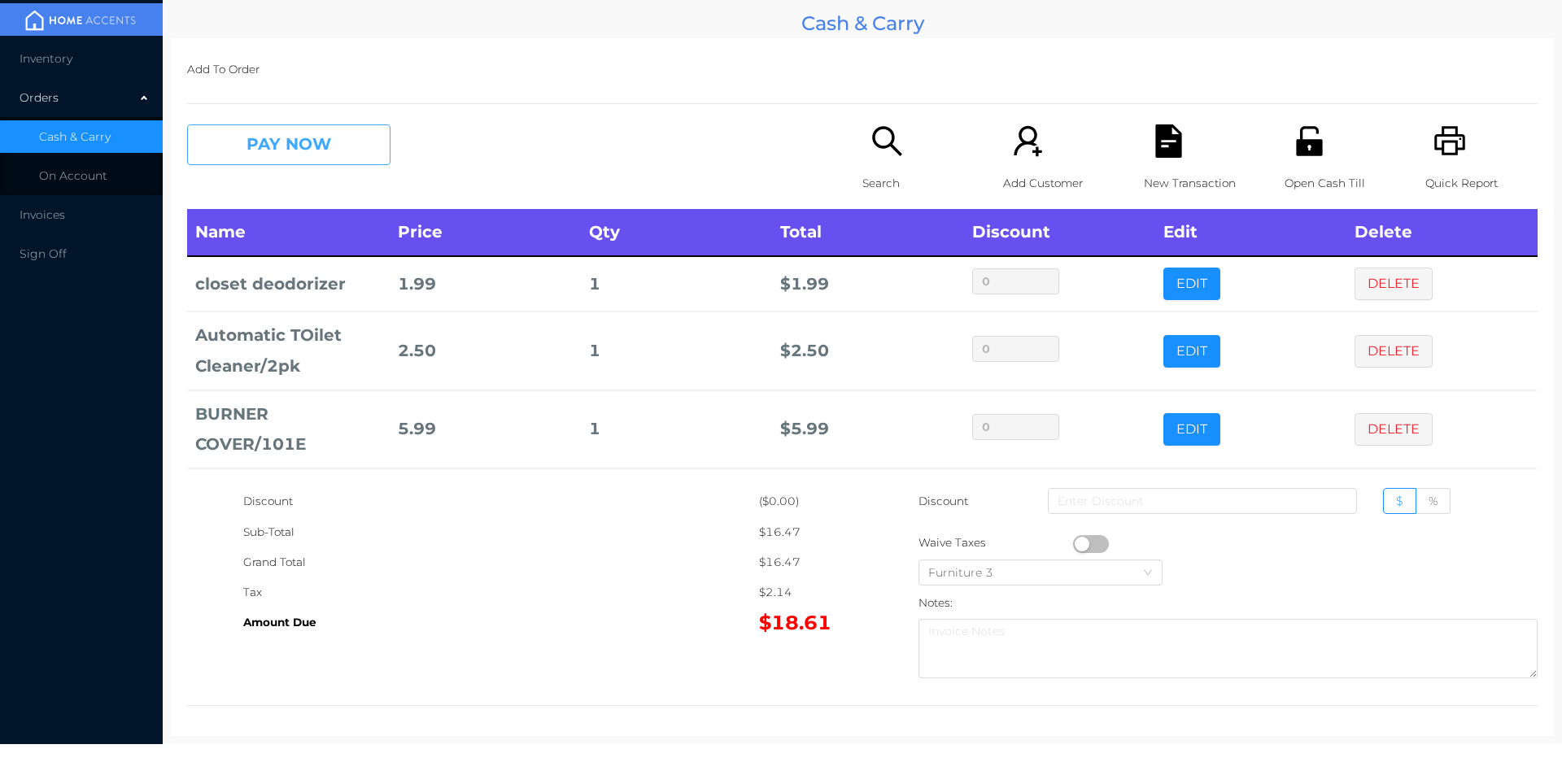
click at [286, 162] on button "PAY NOW" at bounding box center [288, 144] width 203 height 41
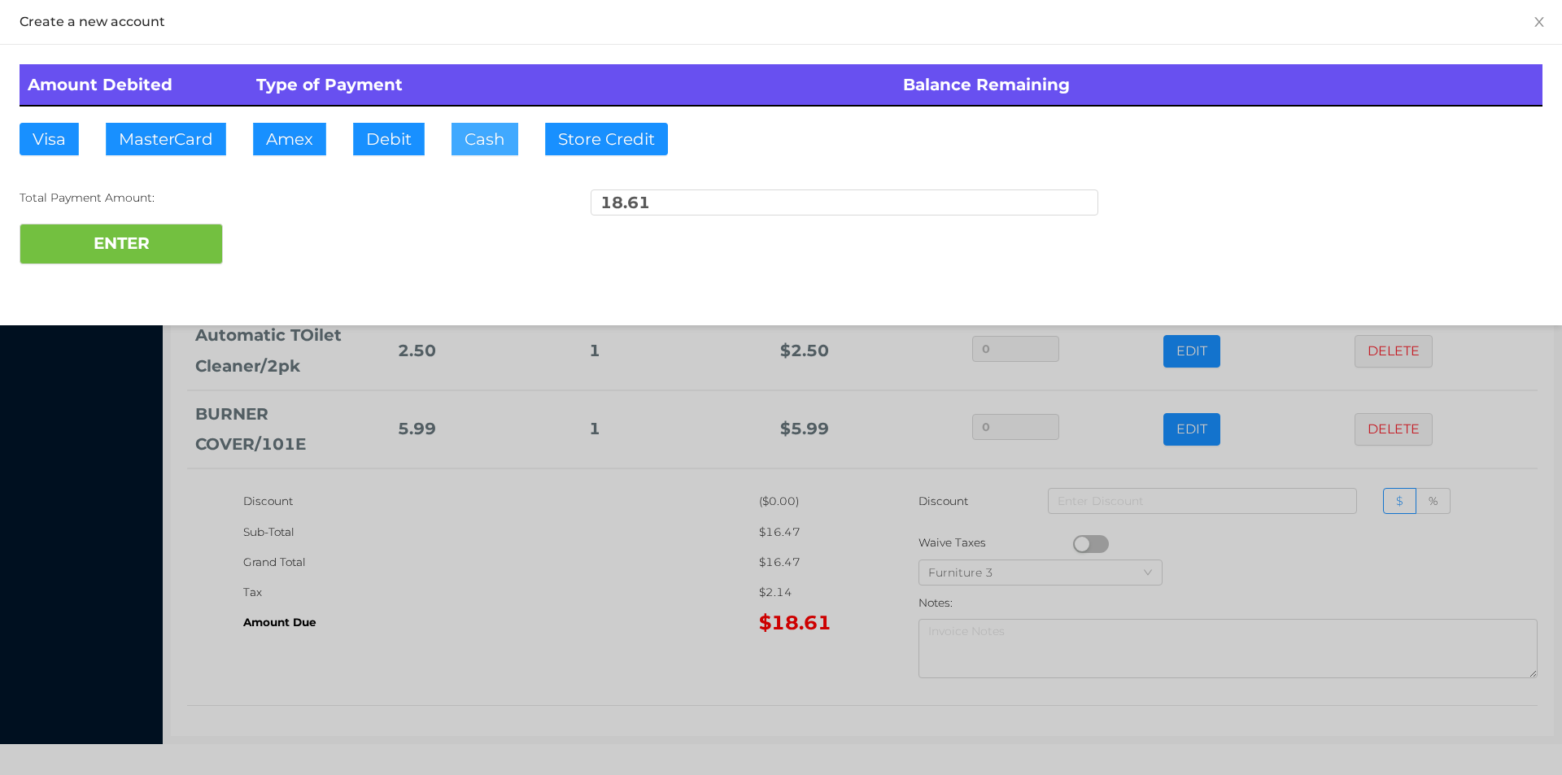
click at [481, 143] on button "Cash" at bounding box center [485, 139] width 67 height 33
type input "100.00"
click at [93, 238] on button "ENTER" at bounding box center [121, 244] width 203 height 41
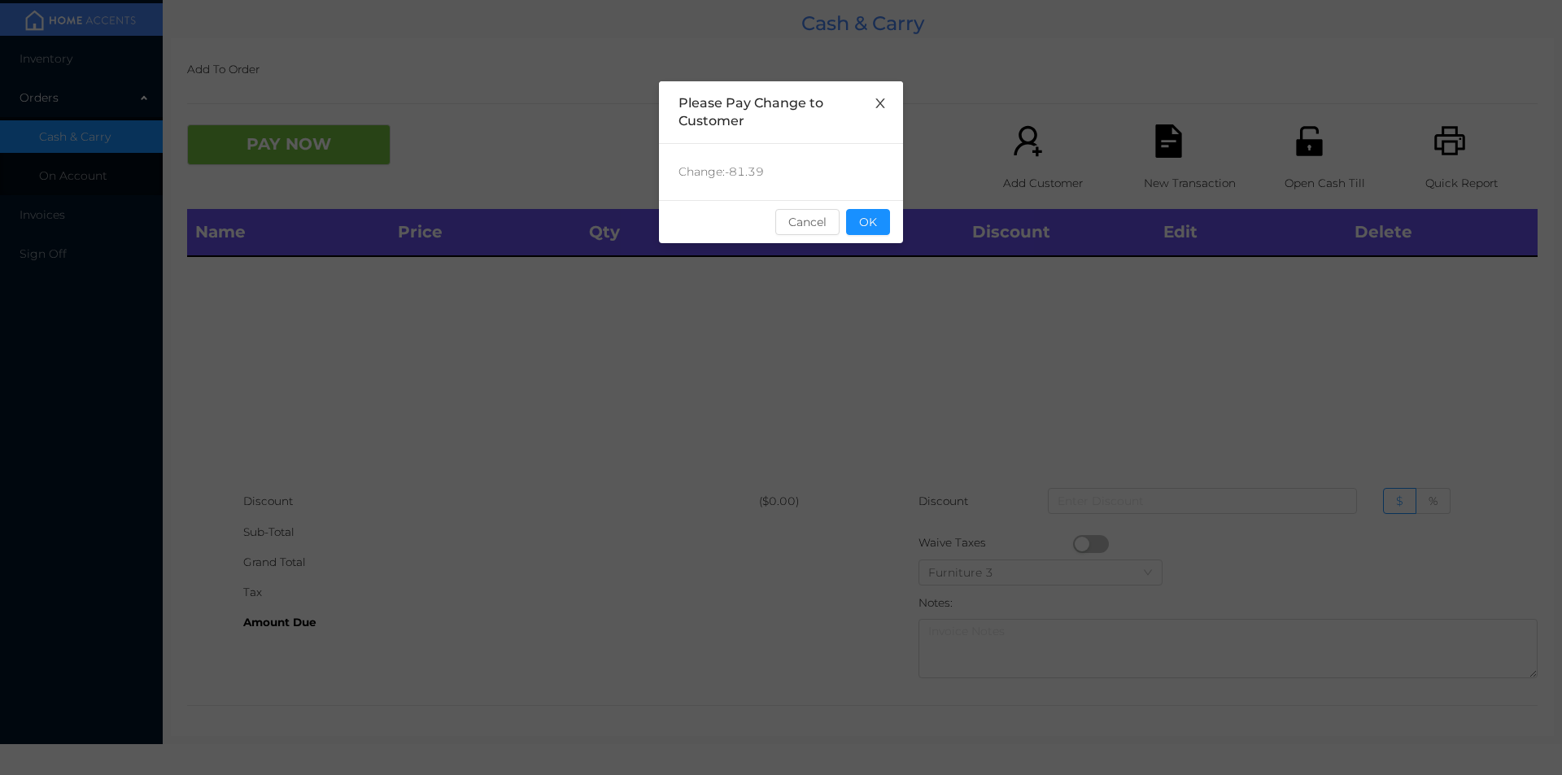
click at [876, 90] on span "Close" at bounding box center [881, 104] width 46 height 46
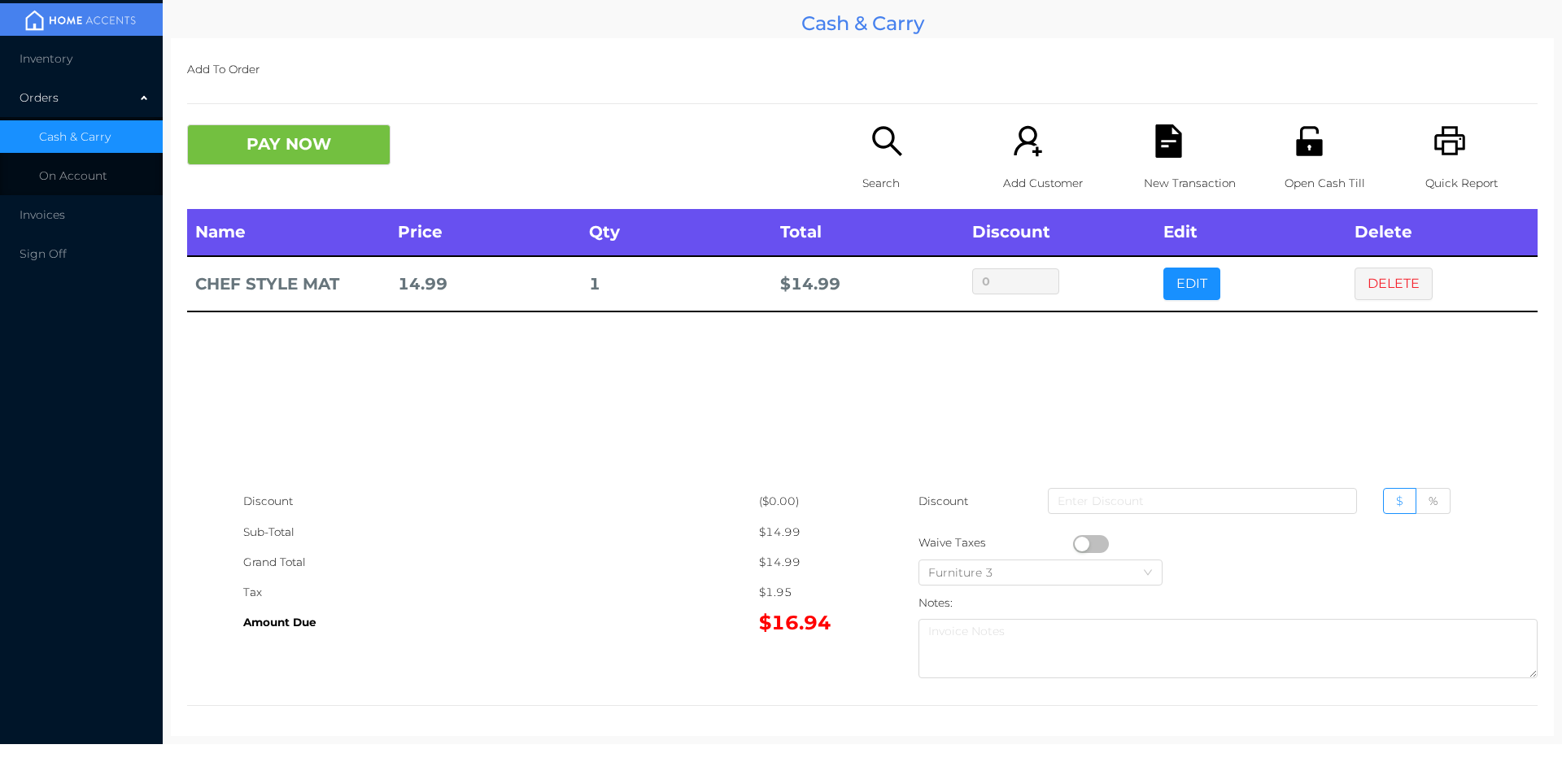
click at [863, 164] on div "Search" at bounding box center [919, 166] width 112 height 85
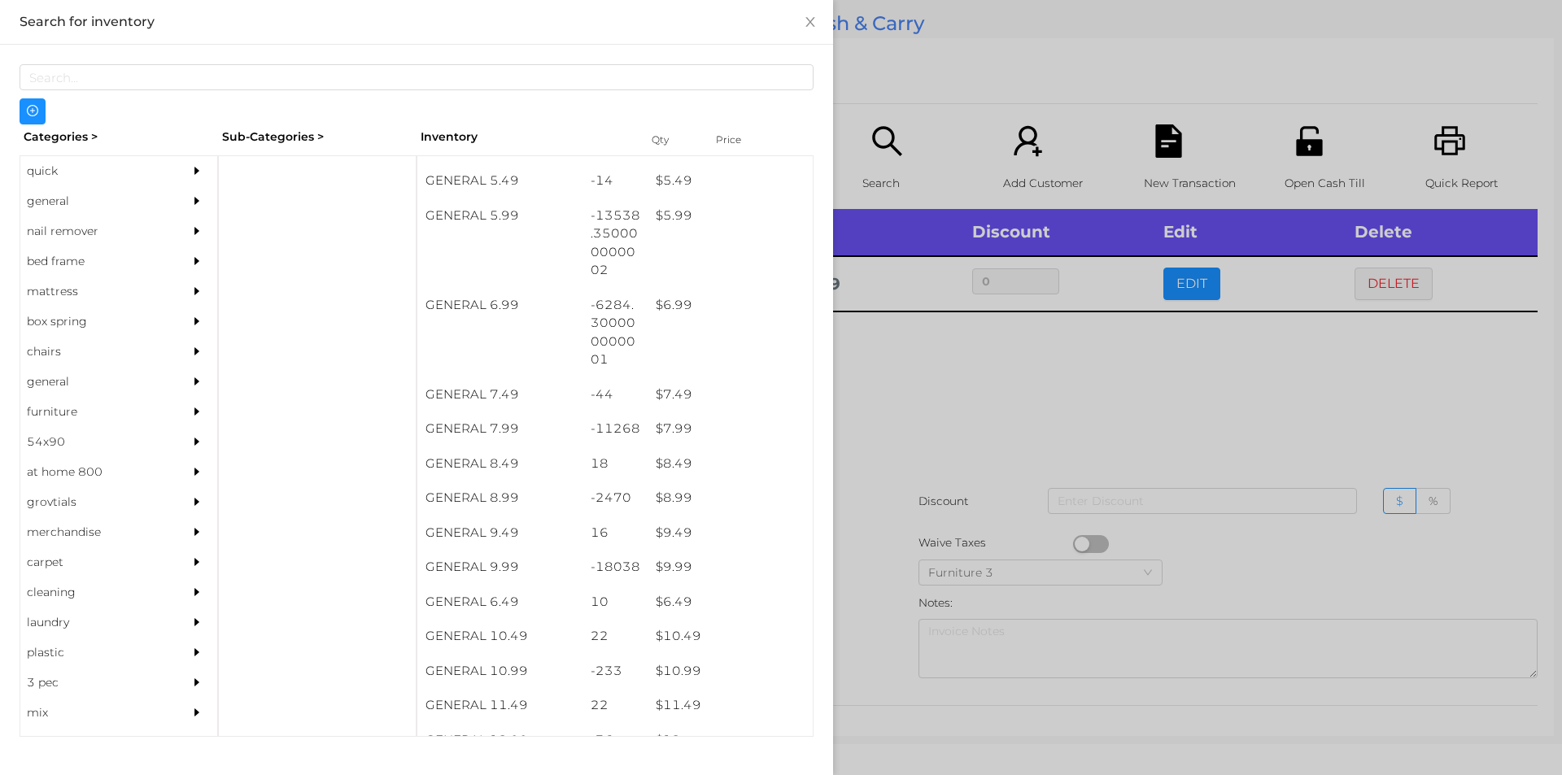
scroll to position [592, 0]
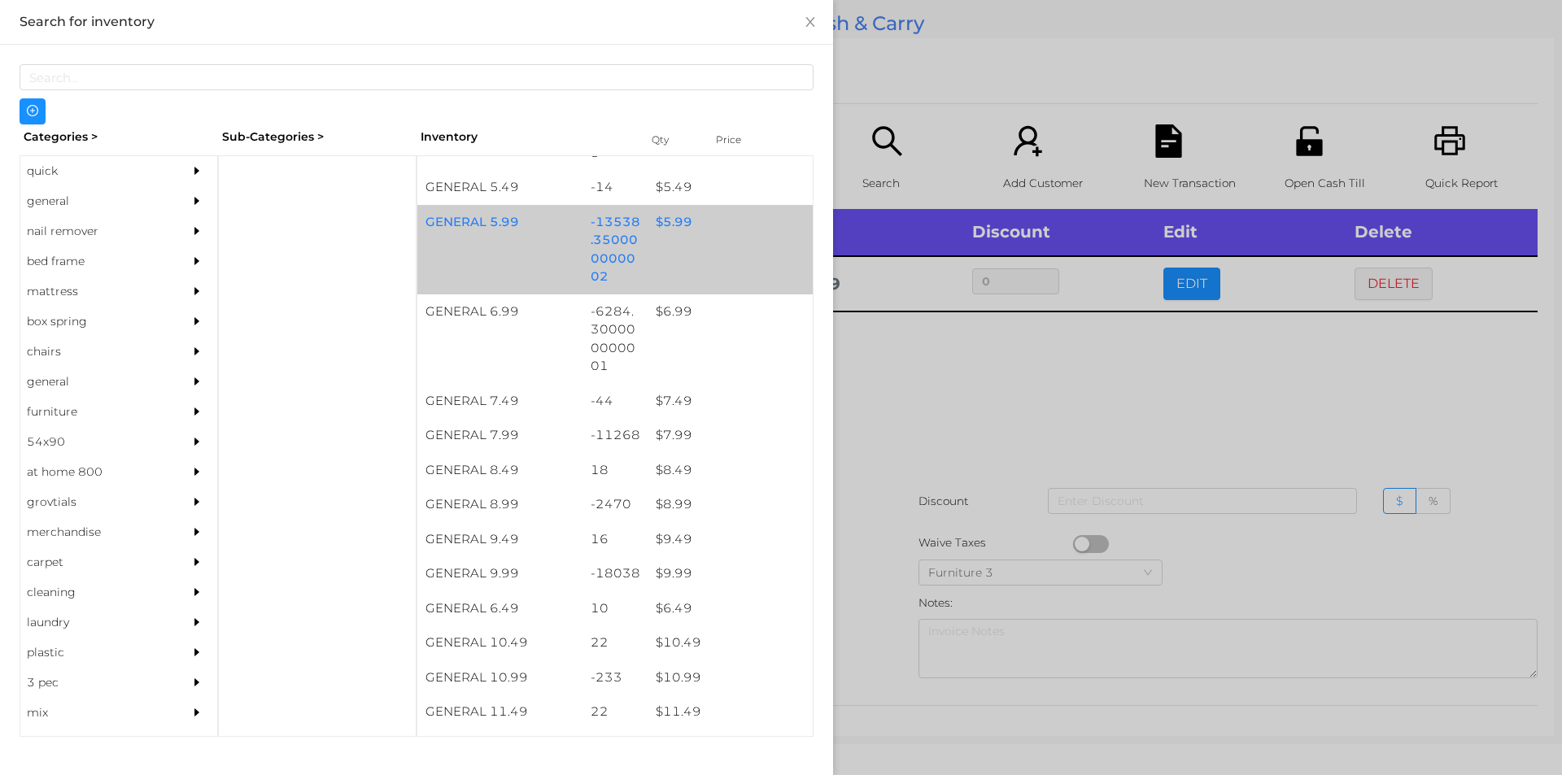
click at [710, 247] on div "GENERAL 5.99 -13538.350000000002 $ 5.99" at bounding box center [614, 250] width 395 height 90
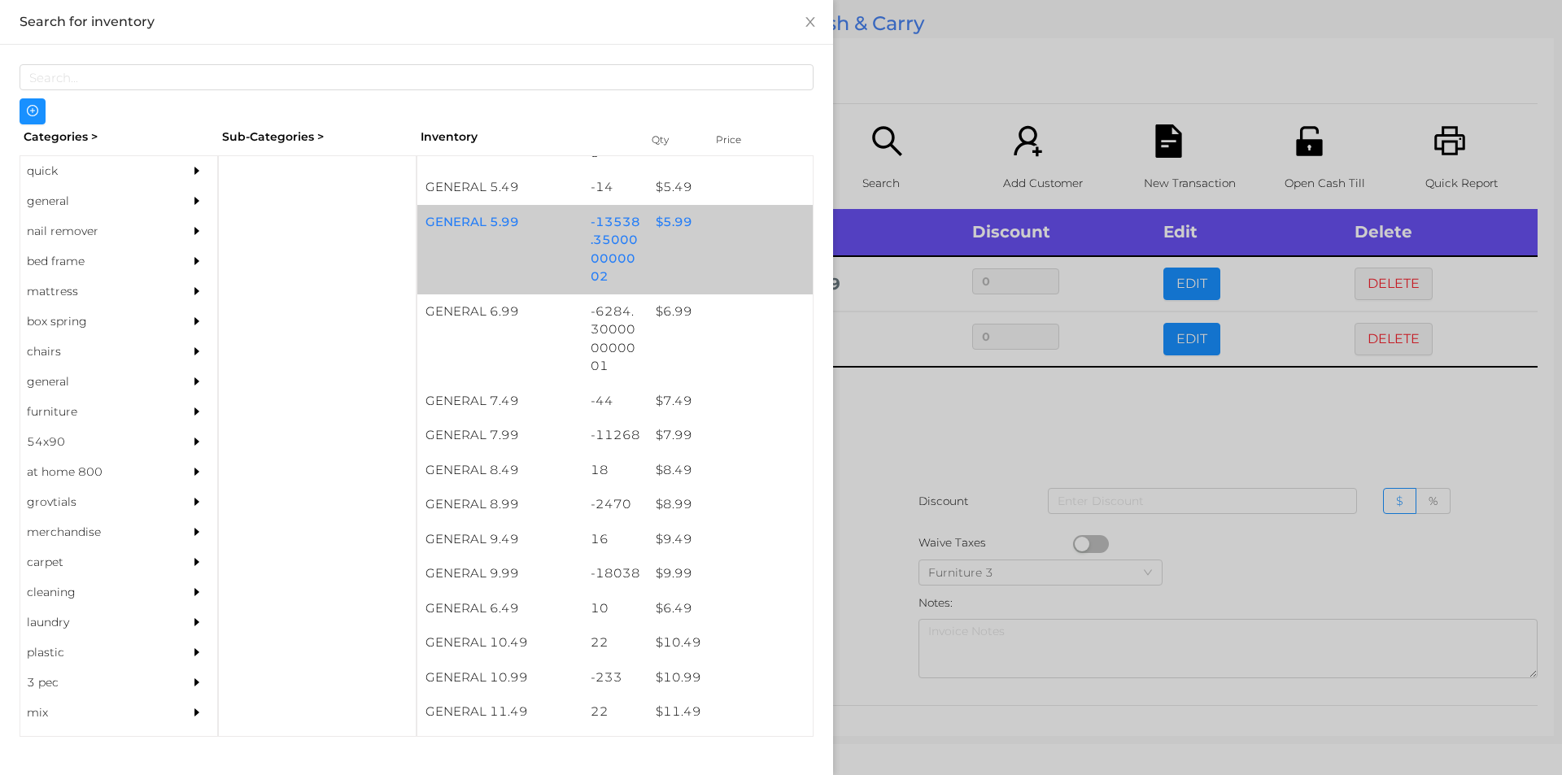
click at [931, 69] on div at bounding box center [781, 387] width 1562 height 775
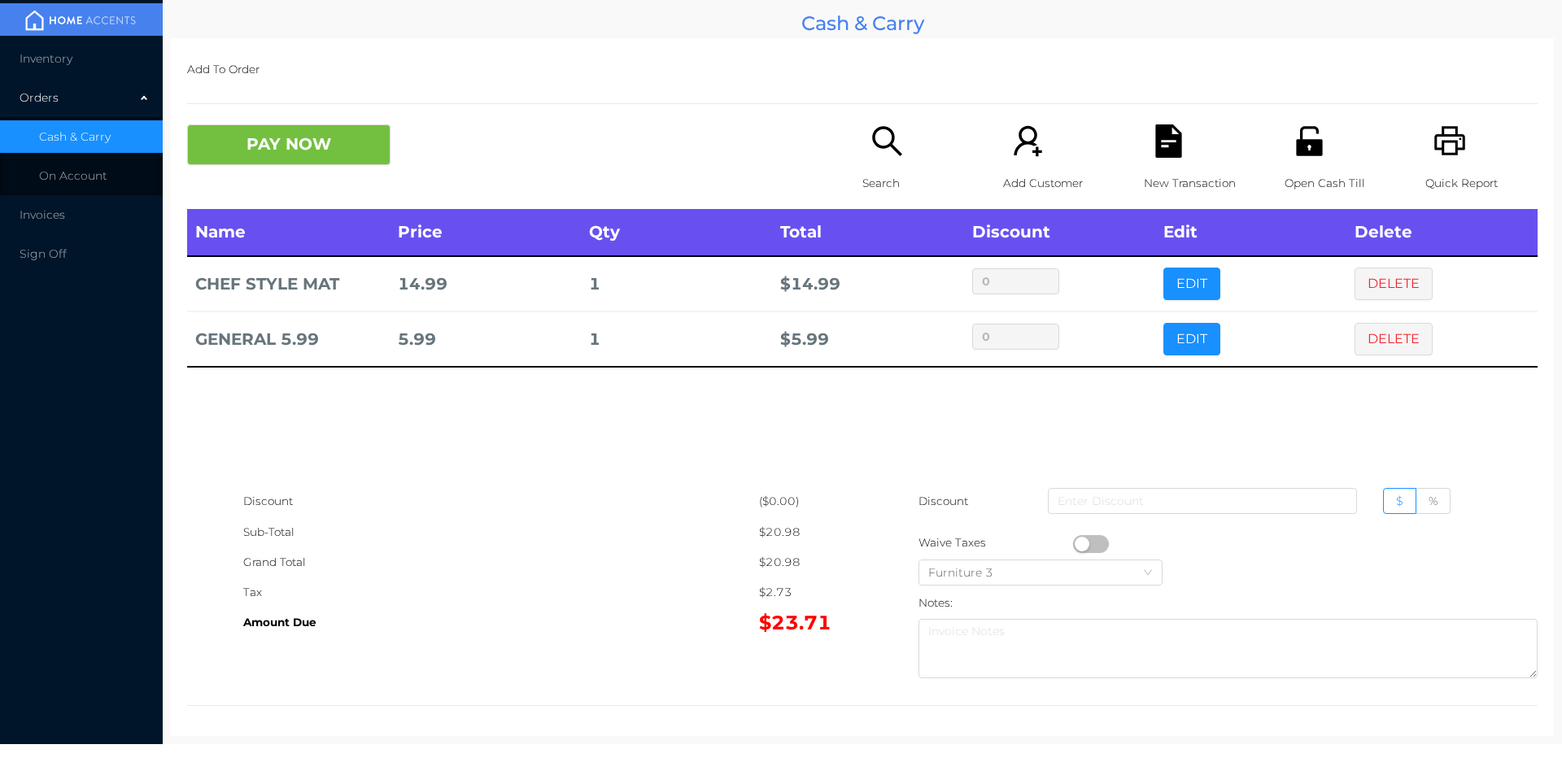
click at [1461, 142] on div "Quick Report" at bounding box center [1482, 166] width 112 height 85
click at [369, 154] on button "PAY NOW" at bounding box center [288, 144] width 203 height 41
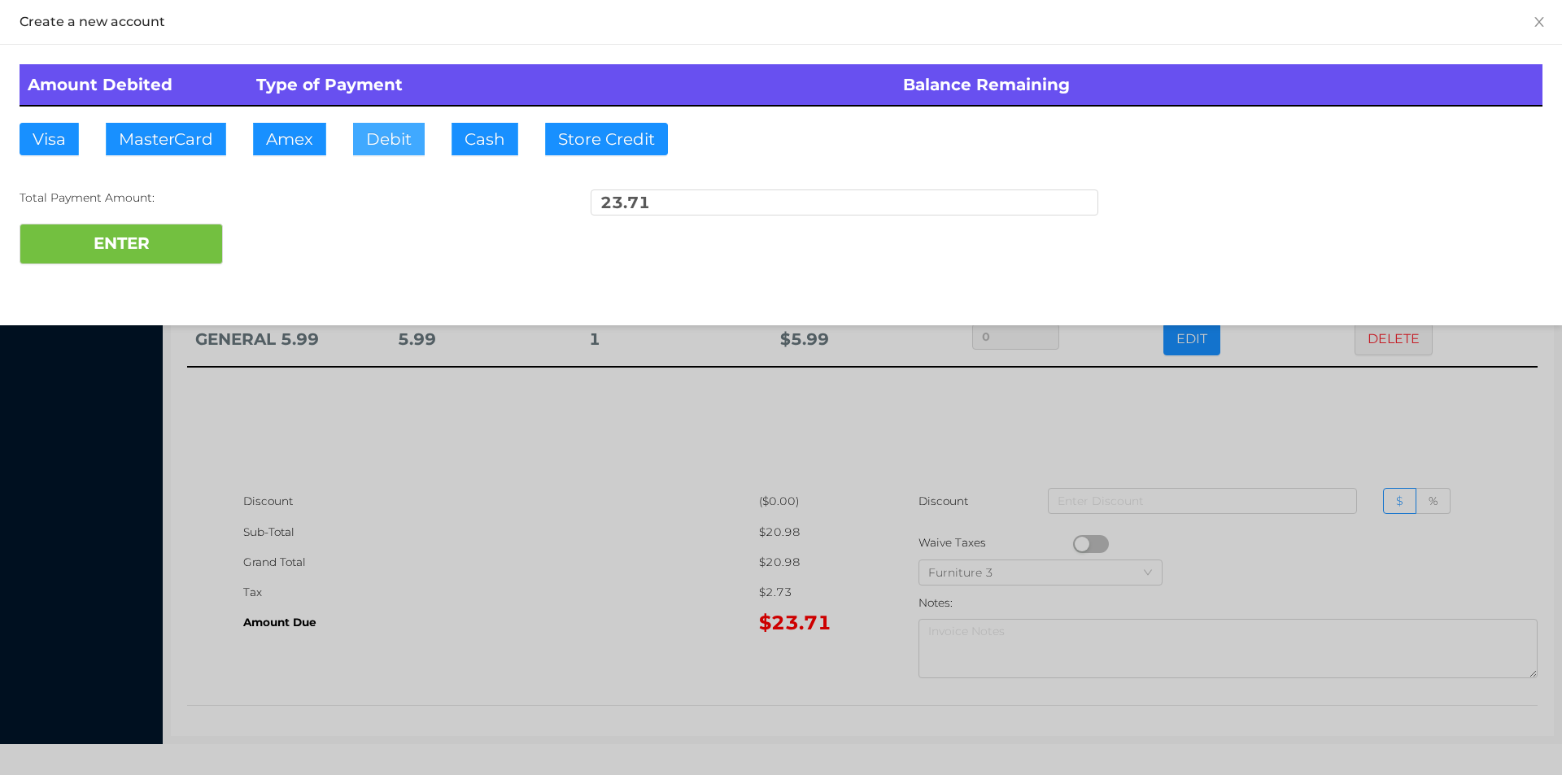
click at [391, 145] on button "Debit" at bounding box center [389, 139] width 72 height 33
click at [168, 246] on button "ENTER" at bounding box center [121, 244] width 203 height 41
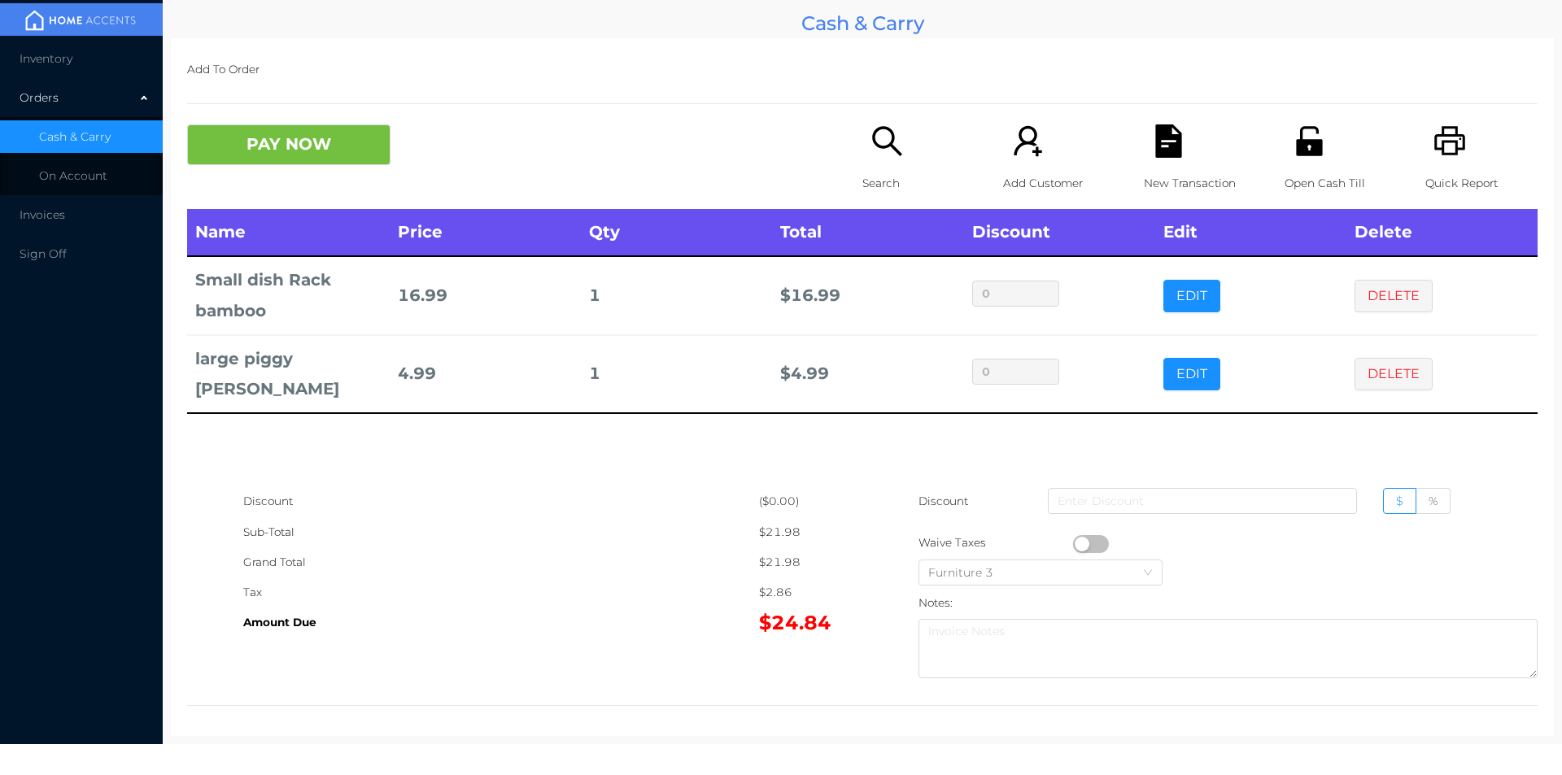
click at [1151, 165] on div "New Transaction" at bounding box center [1200, 166] width 112 height 85
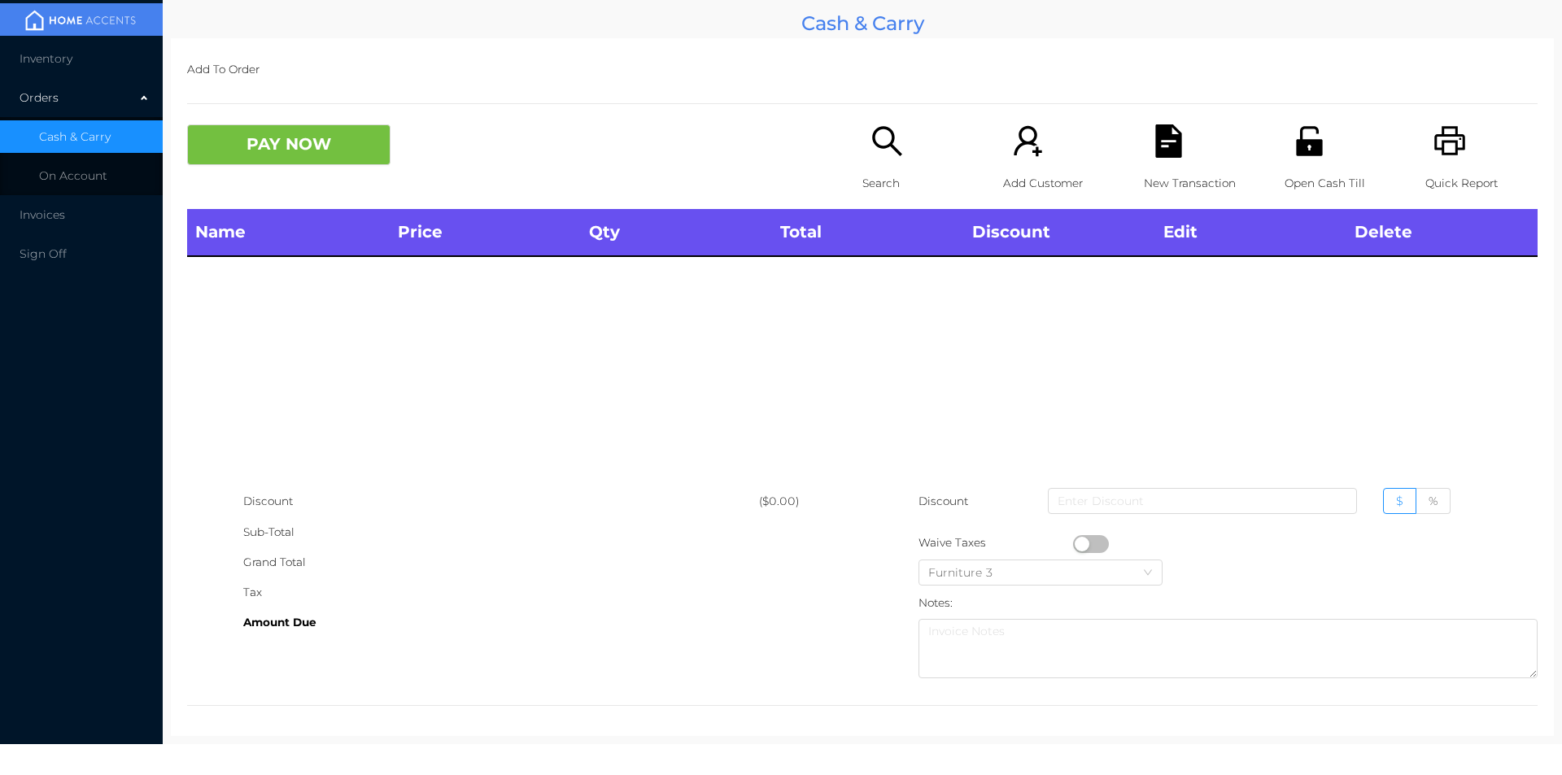
click at [1452, 138] on icon "icon: printer" at bounding box center [1450, 140] width 33 height 33
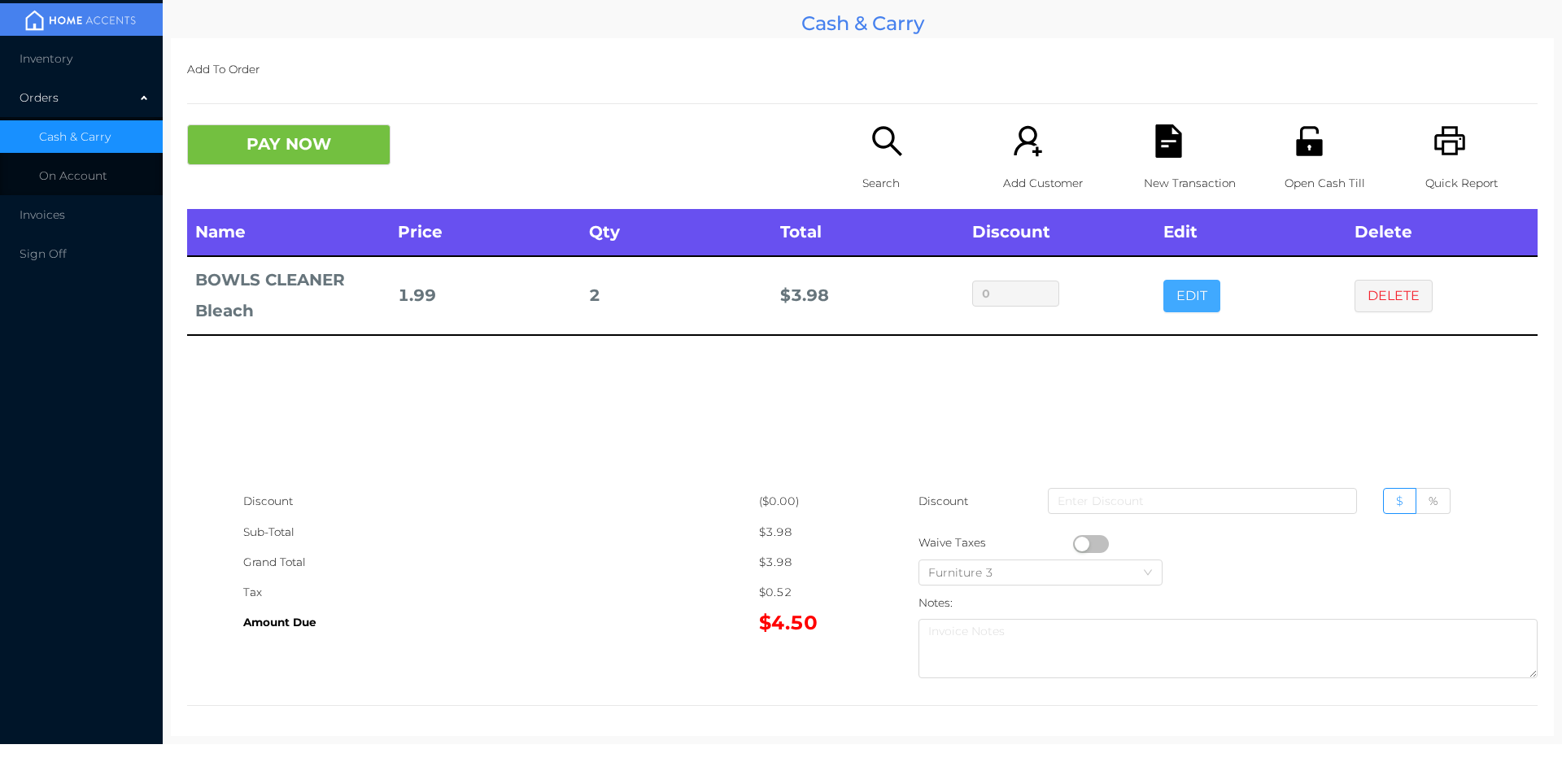
click at [1171, 290] on button "EDIT" at bounding box center [1192, 296] width 57 height 33
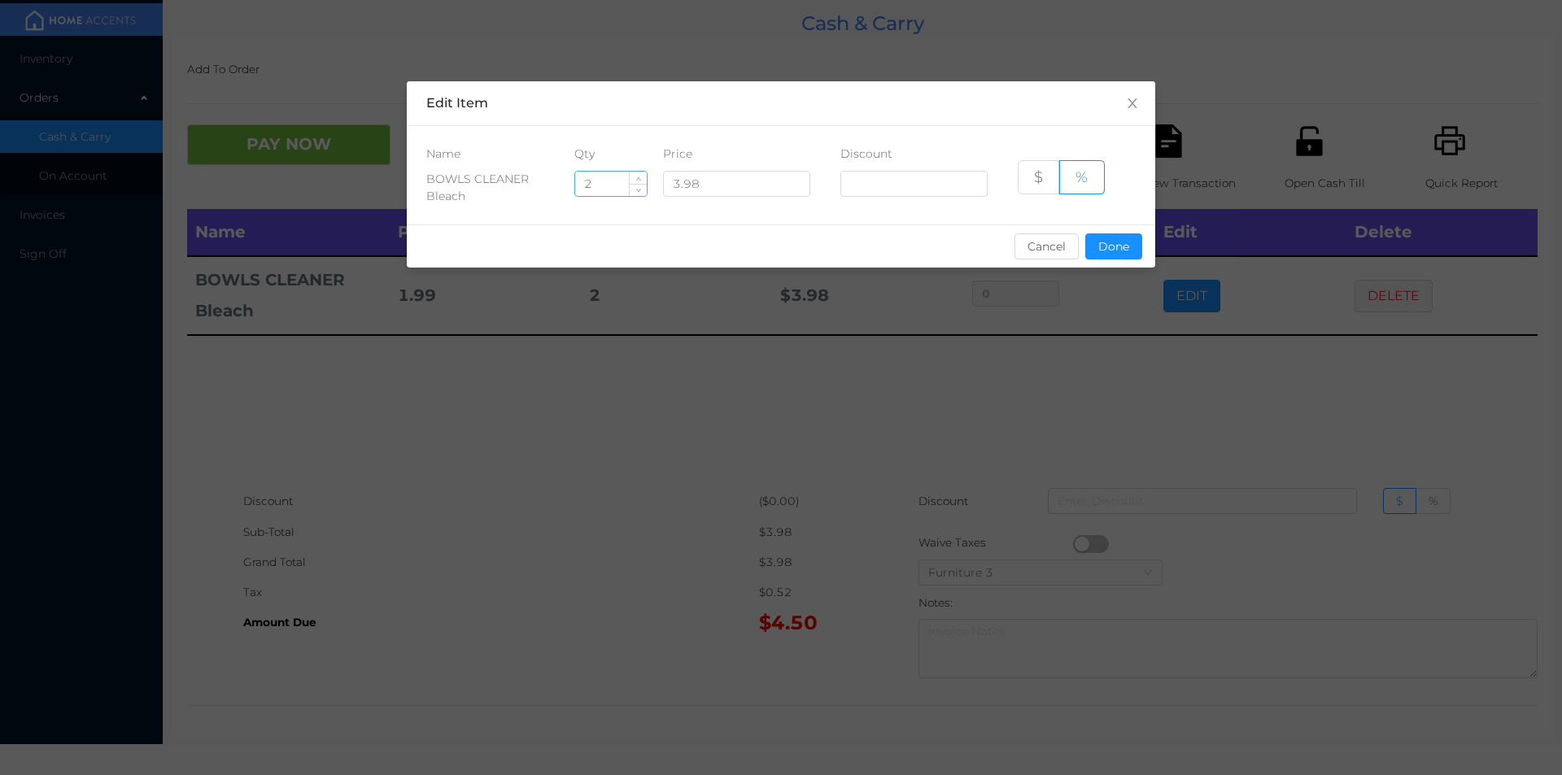
click at [588, 188] on input "2" at bounding box center [611, 184] width 72 height 24
type input "1"
click at [1112, 253] on button "Done" at bounding box center [1113, 247] width 57 height 26
type input "0%"
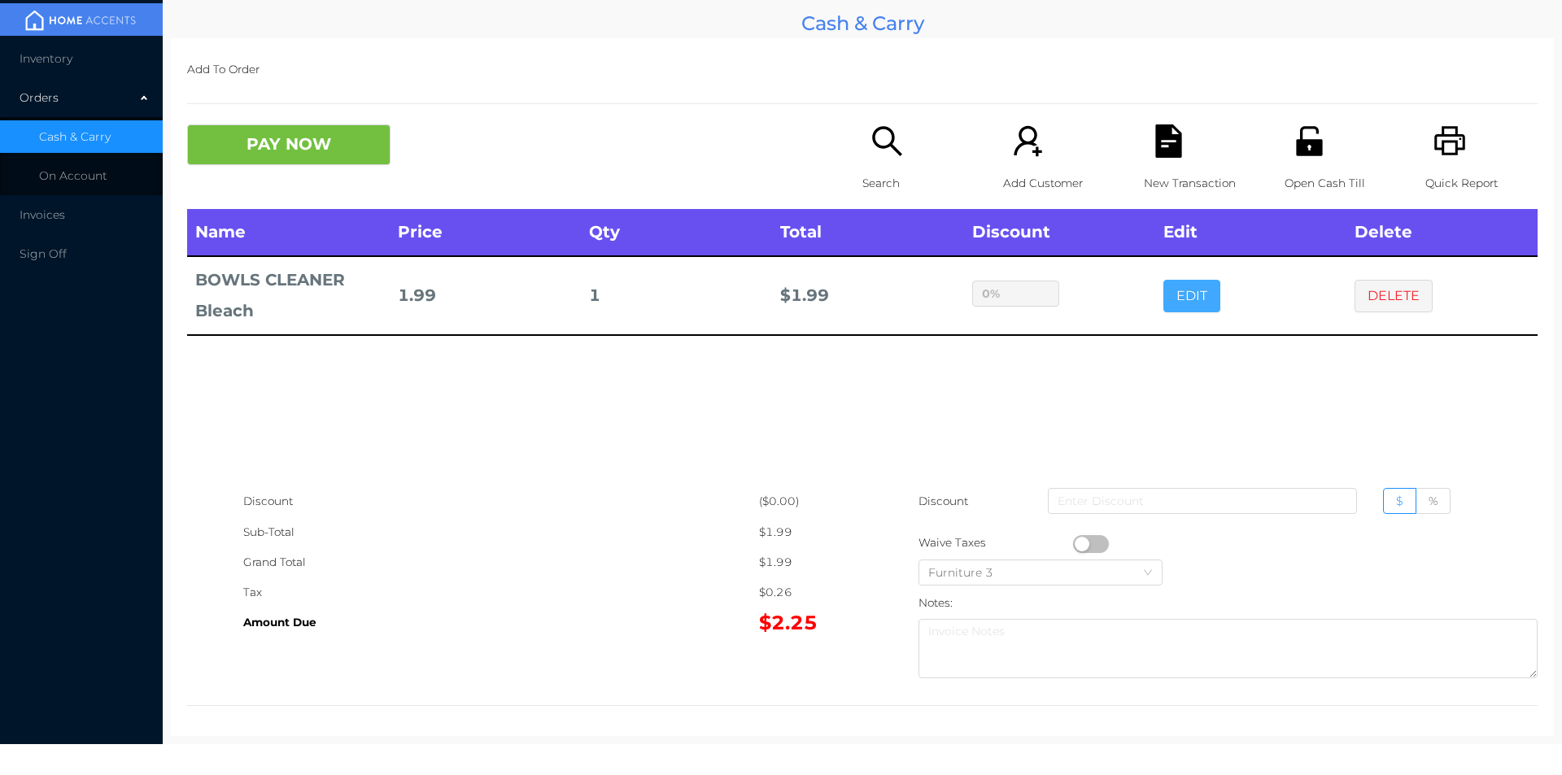
click at [1164, 280] on button "EDIT" at bounding box center [1192, 296] width 57 height 33
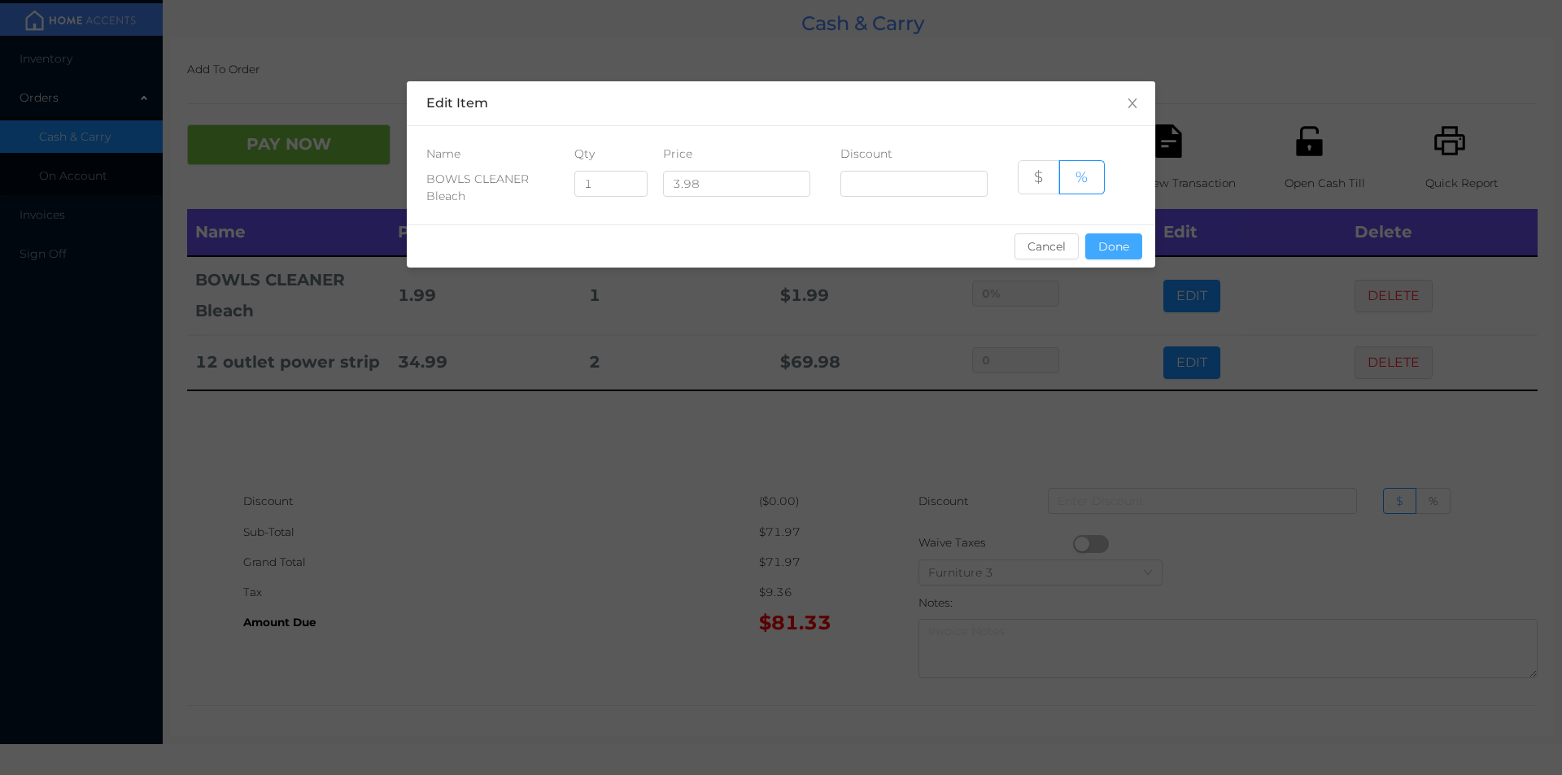
click at [1105, 255] on button "Done" at bounding box center [1113, 247] width 57 height 26
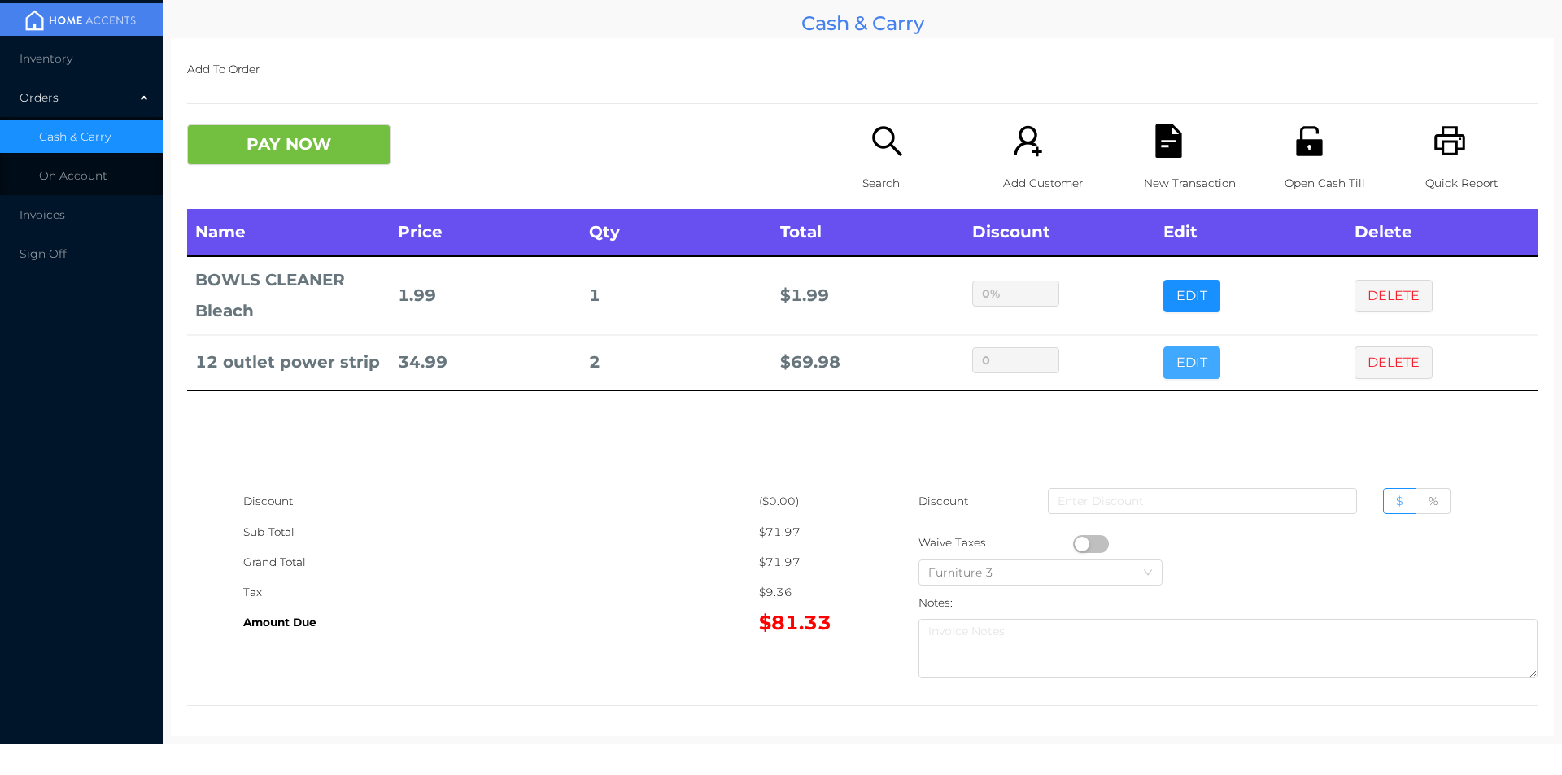
click at [1176, 373] on button "EDIT" at bounding box center [1192, 363] width 57 height 33
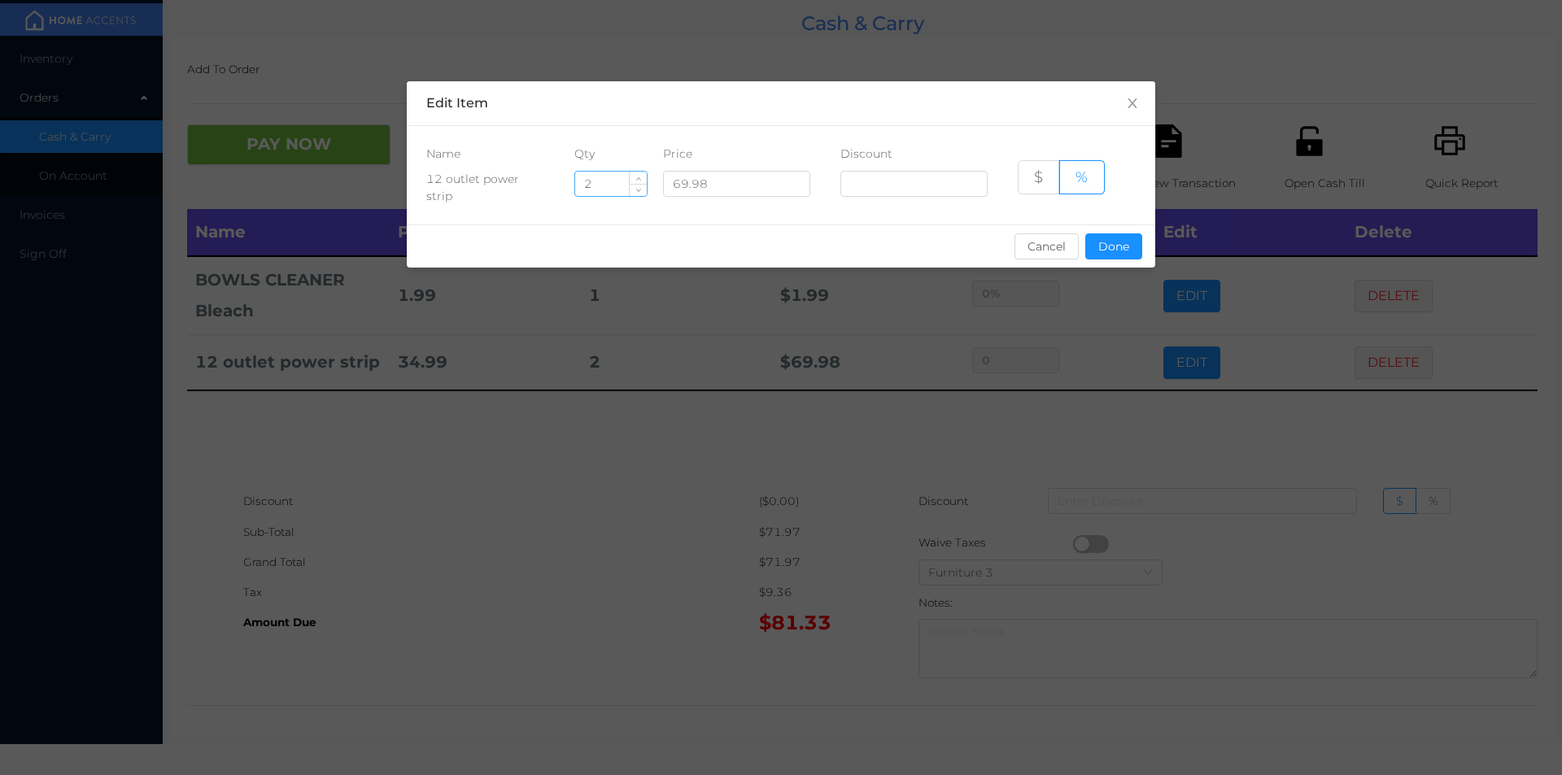
click at [598, 182] on input "2" at bounding box center [611, 184] width 72 height 24
type input "1"
click at [1125, 247] on button "Done" at bounding box center [1113, 247] width 57 height 26
type input "0%"
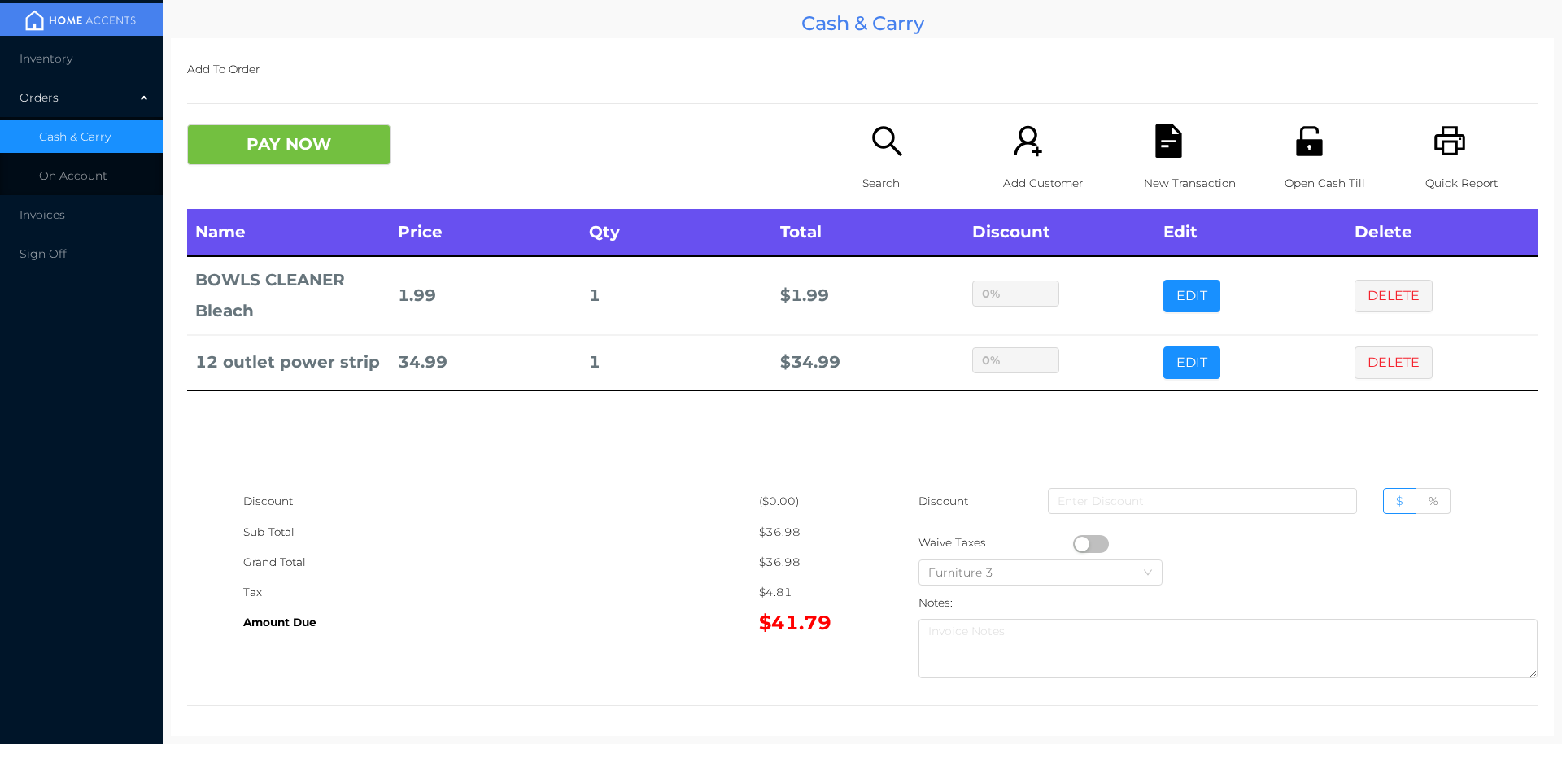
click at [878, 173] on p "Search" at bounding box center [919, 183] width 112 height 30
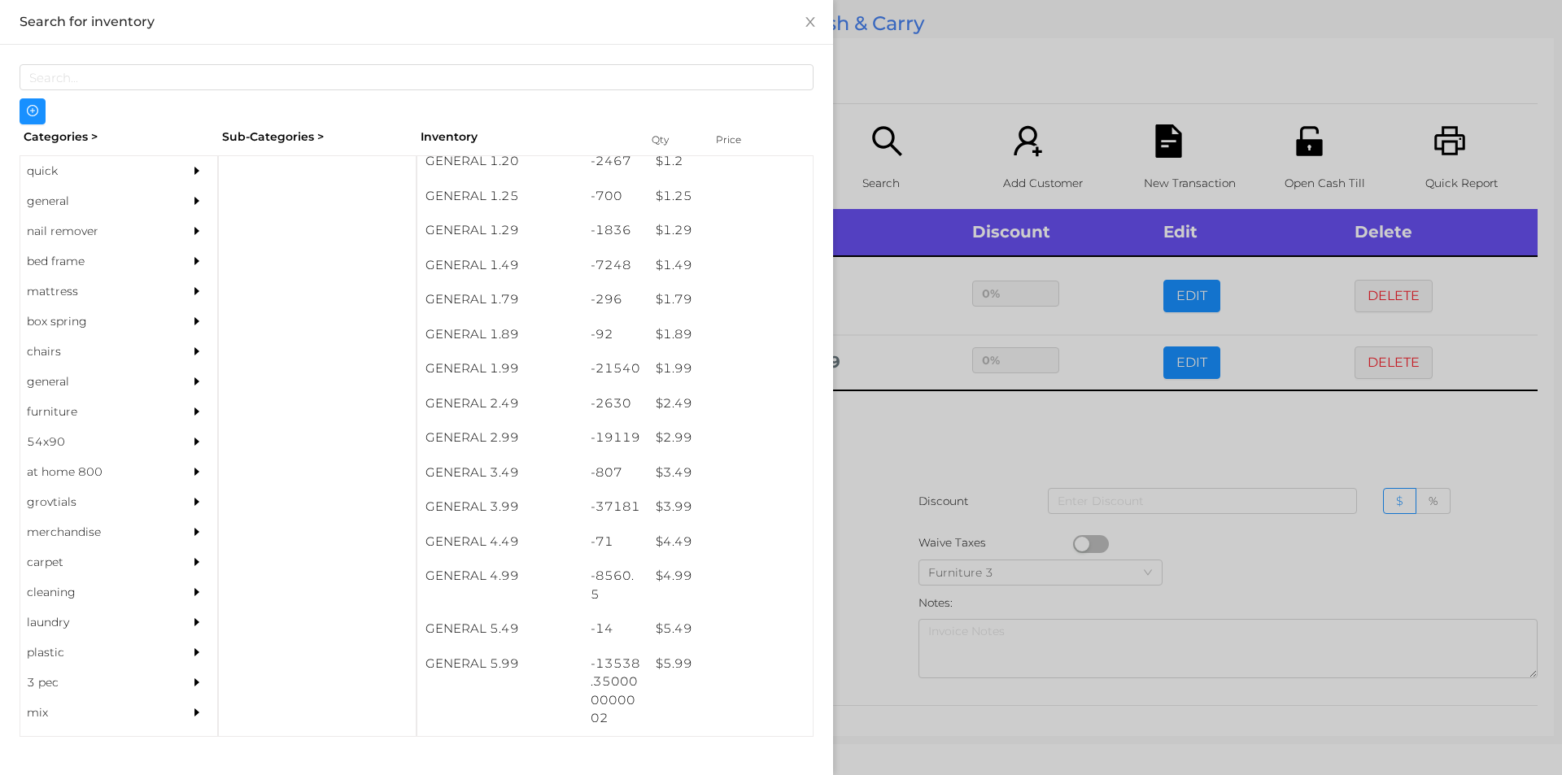
scroll to position [151, 0]
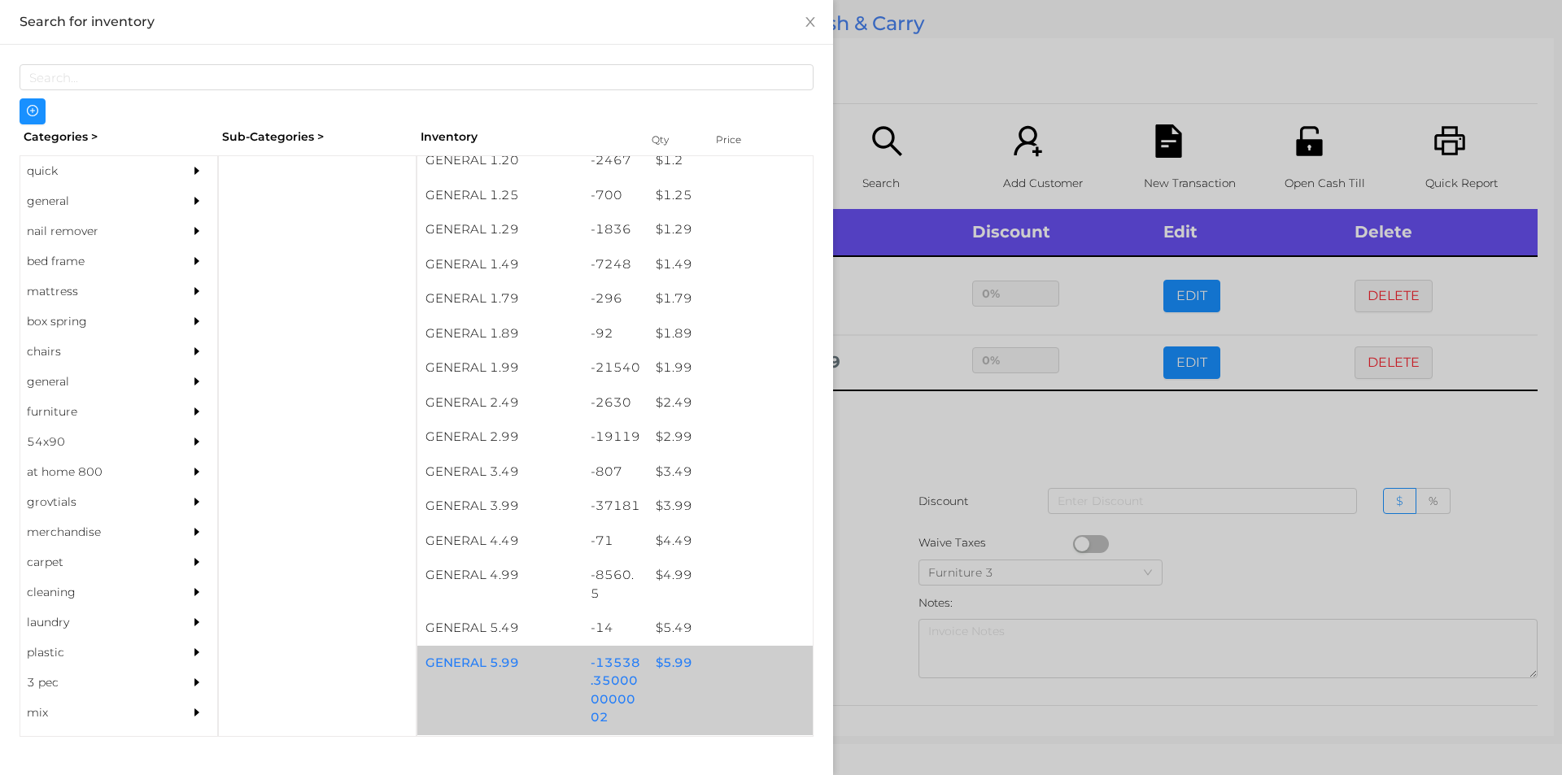
click at [653, 662] on div "$ 5.99" at bounding box center [730, 663] width 165 height 35
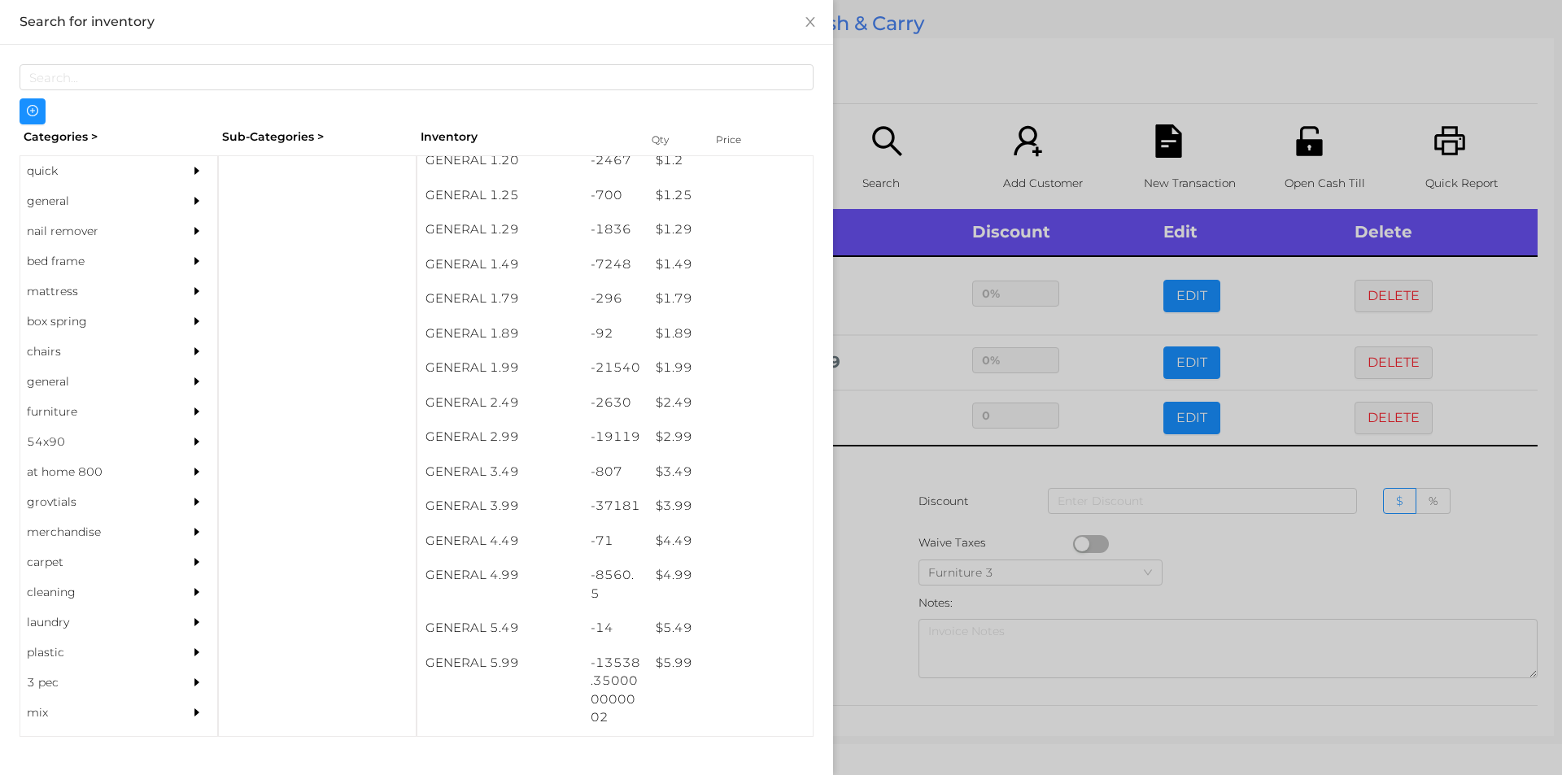
click at [919, 513] on div at bounding box center [781, 387] width 1562 height 775
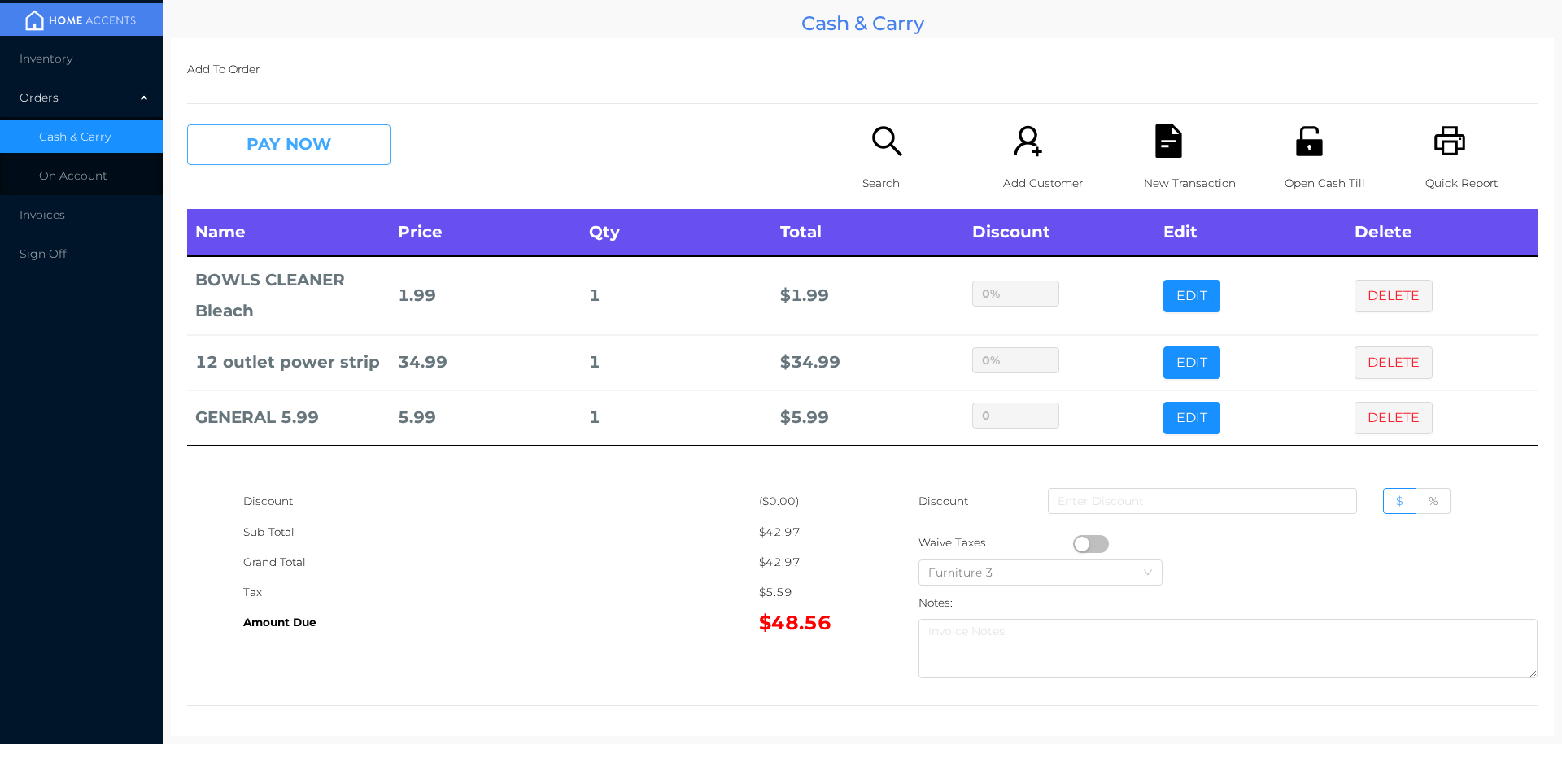
click at [318, 163] on button "PAY NOW" at bounding box center [288, 144] width 203 height 41
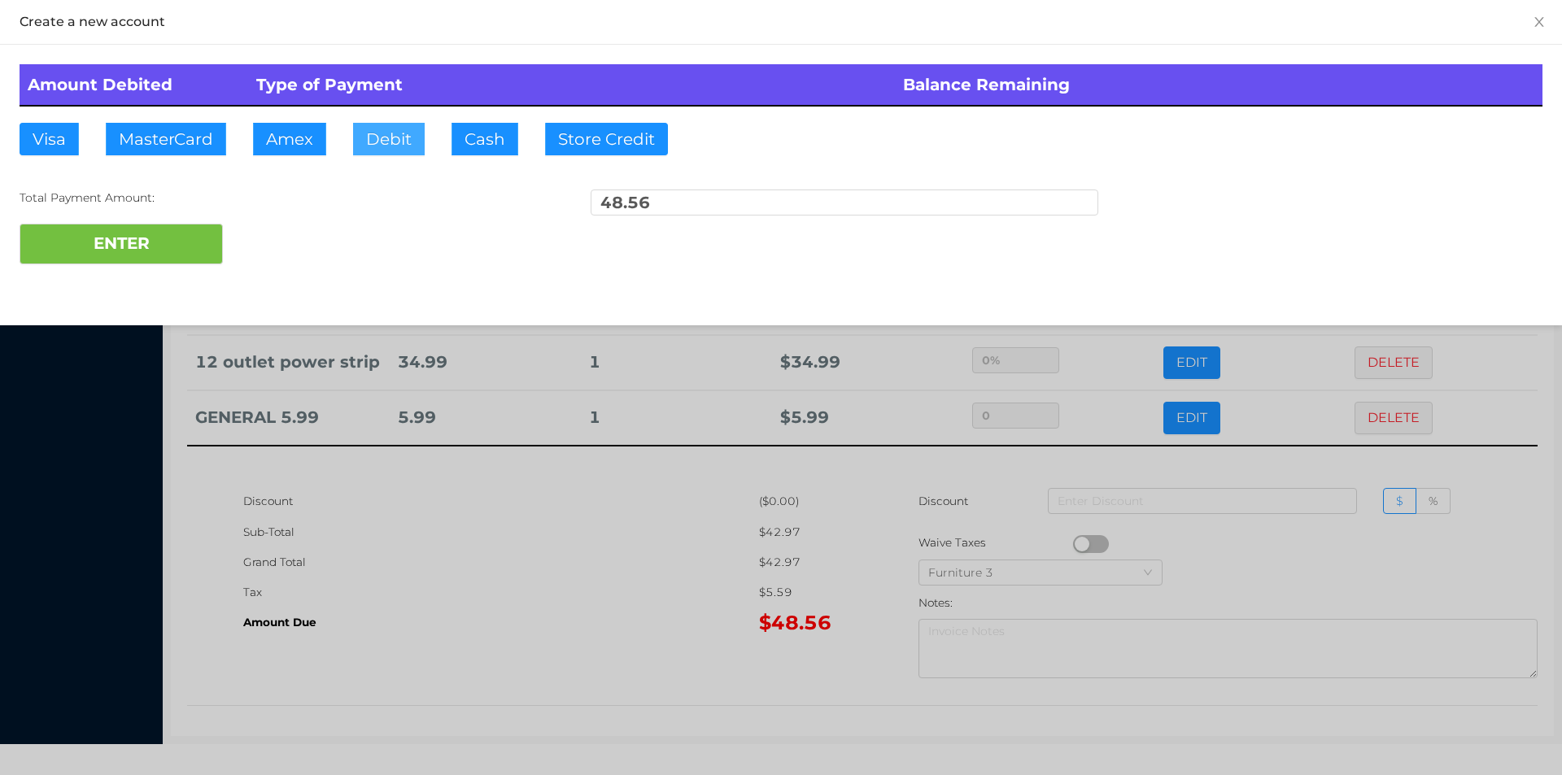
click at [369, 152] on button "Debit" at bounding box center [389, 139] width 72 height 33
click at [183, 238] on button "ENTER" at bounding box center [121, 244] width 203 height 41
type input "0"
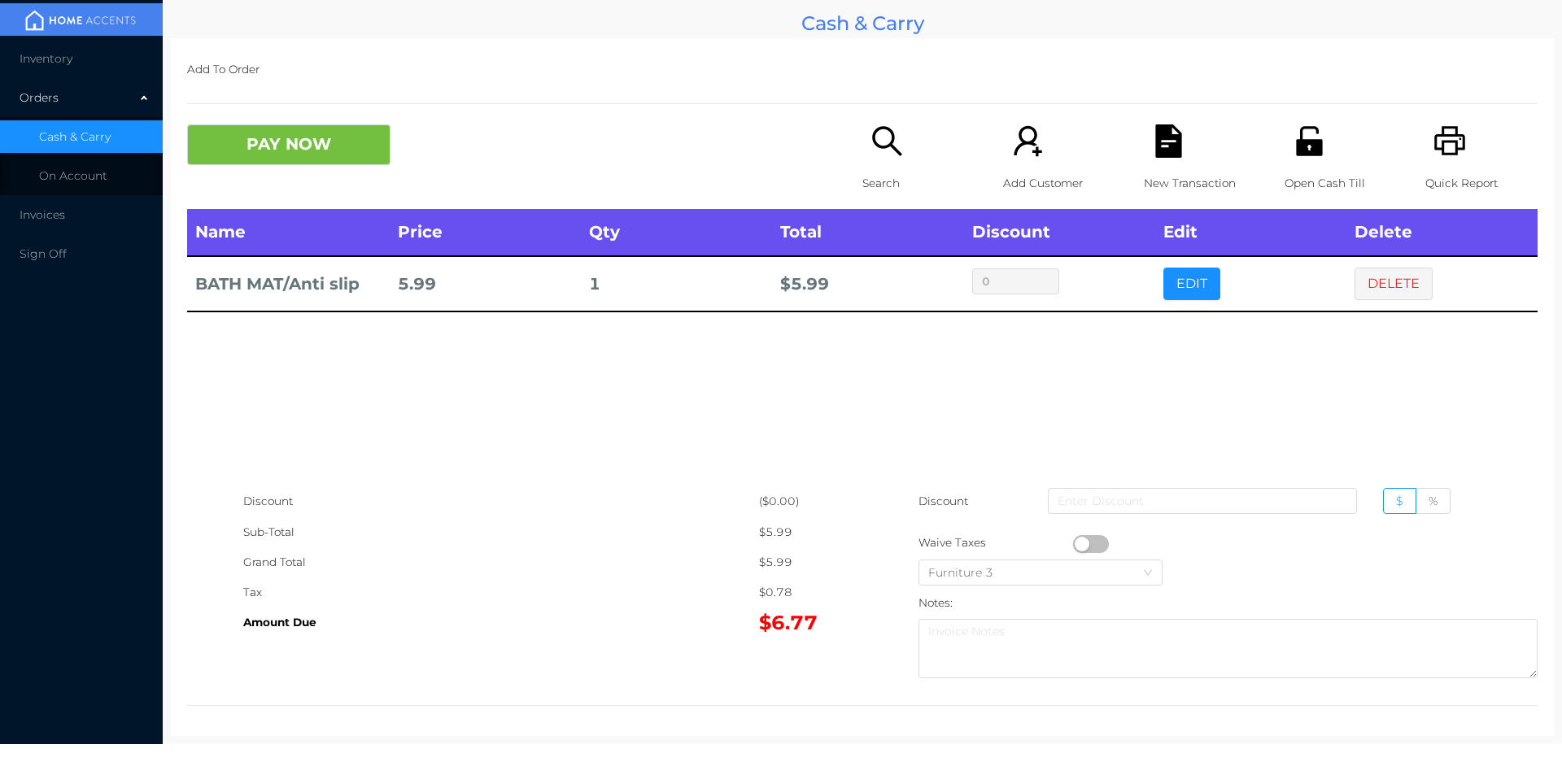
click at [1171, 147] on icon "icon: file-text" at bounding box center [1168, 140] width 26 height 33
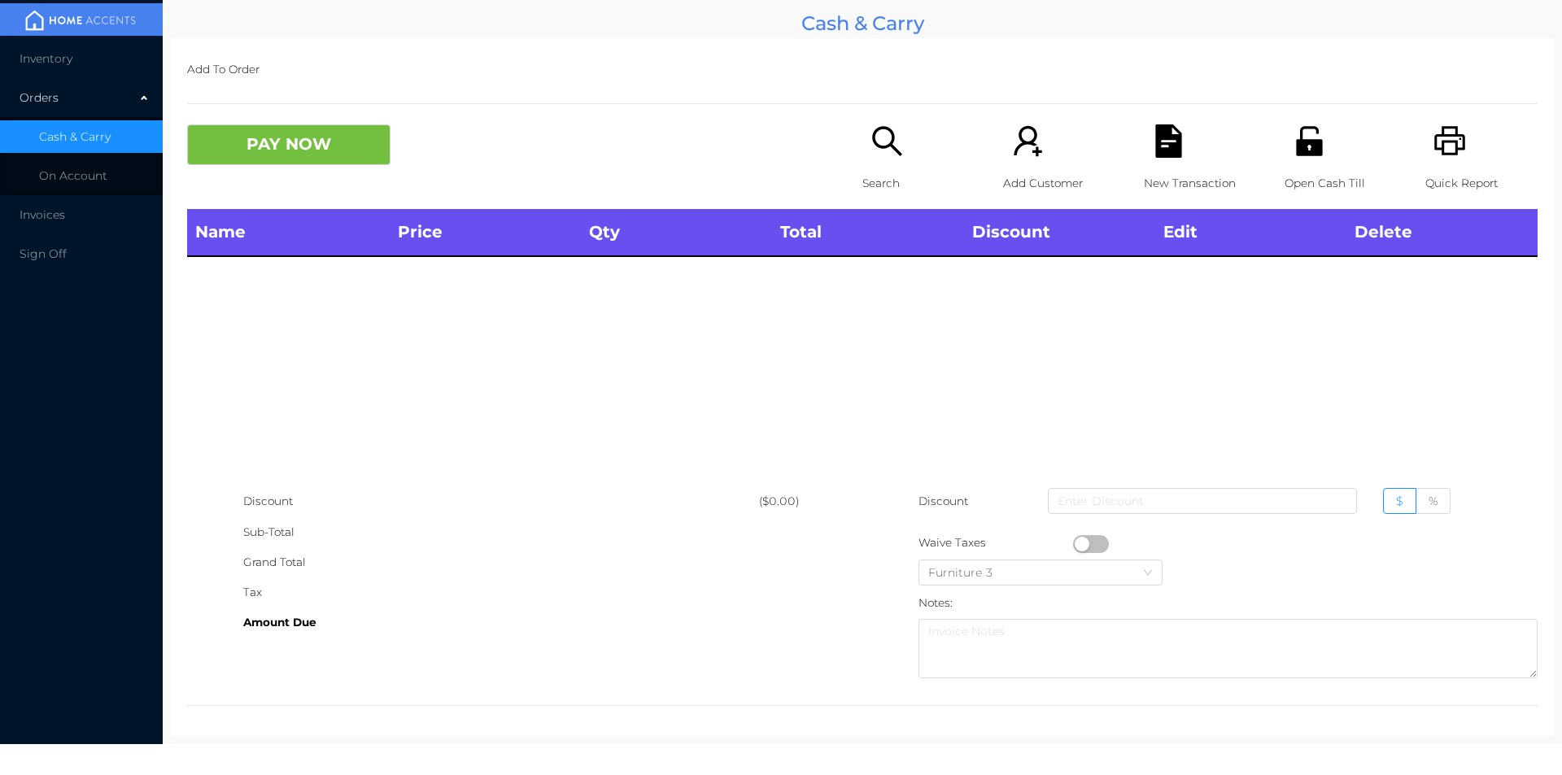
click at [1426, 131] on div "Quick Report" at bounding box center [1482, 166] width 112 height 85
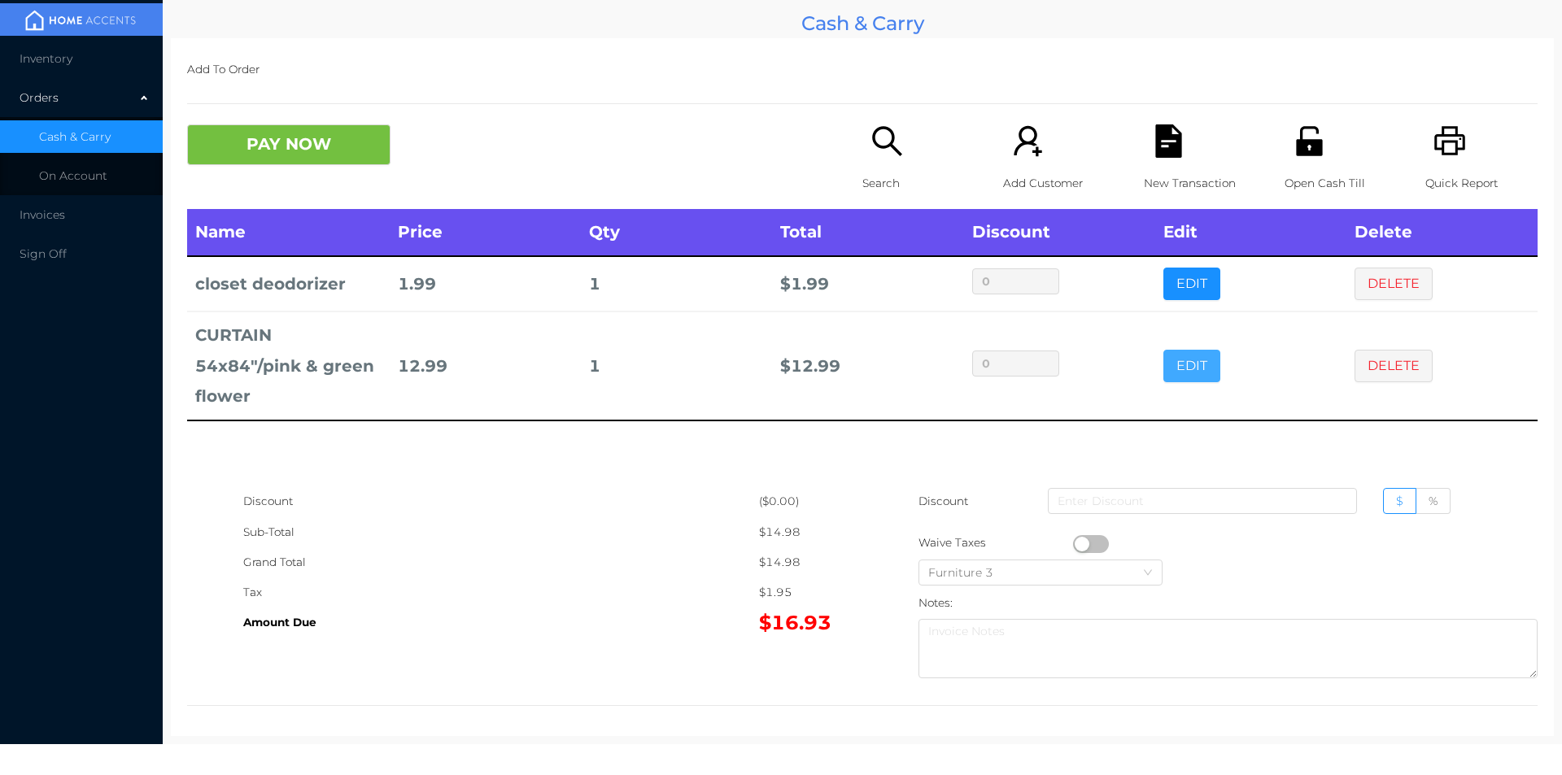
click at [1176, 355] on button "EDIT" at bounding box center [1192, 366] width 57 height 33
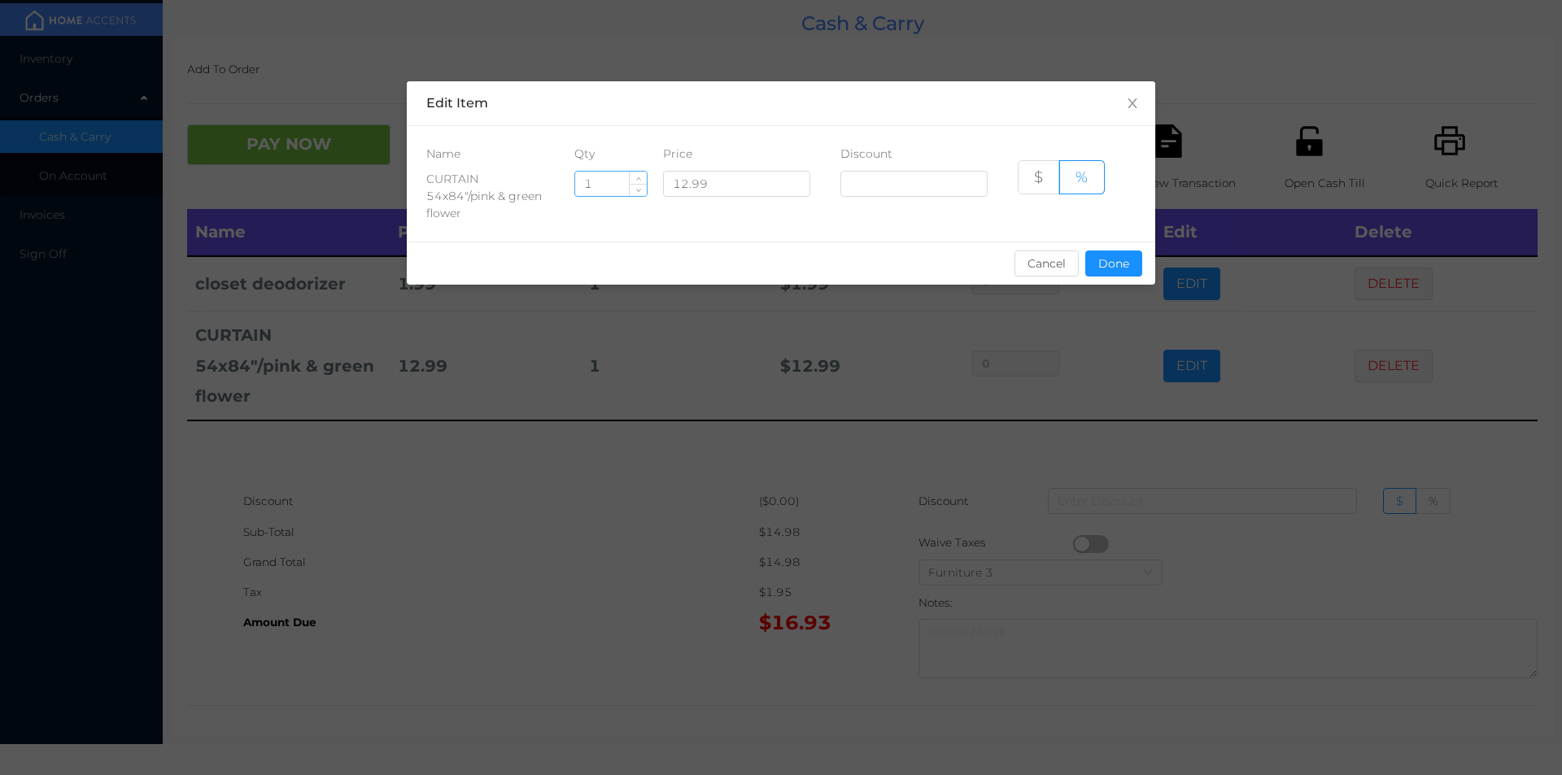
click at [605, 186] on input "1" at bounding box center [611, 184] width 72 height 24
type input "8"
click at [1112, 272] on button "Done" at bounding box center [1113, 264] width 57 height 26
type input "0%"
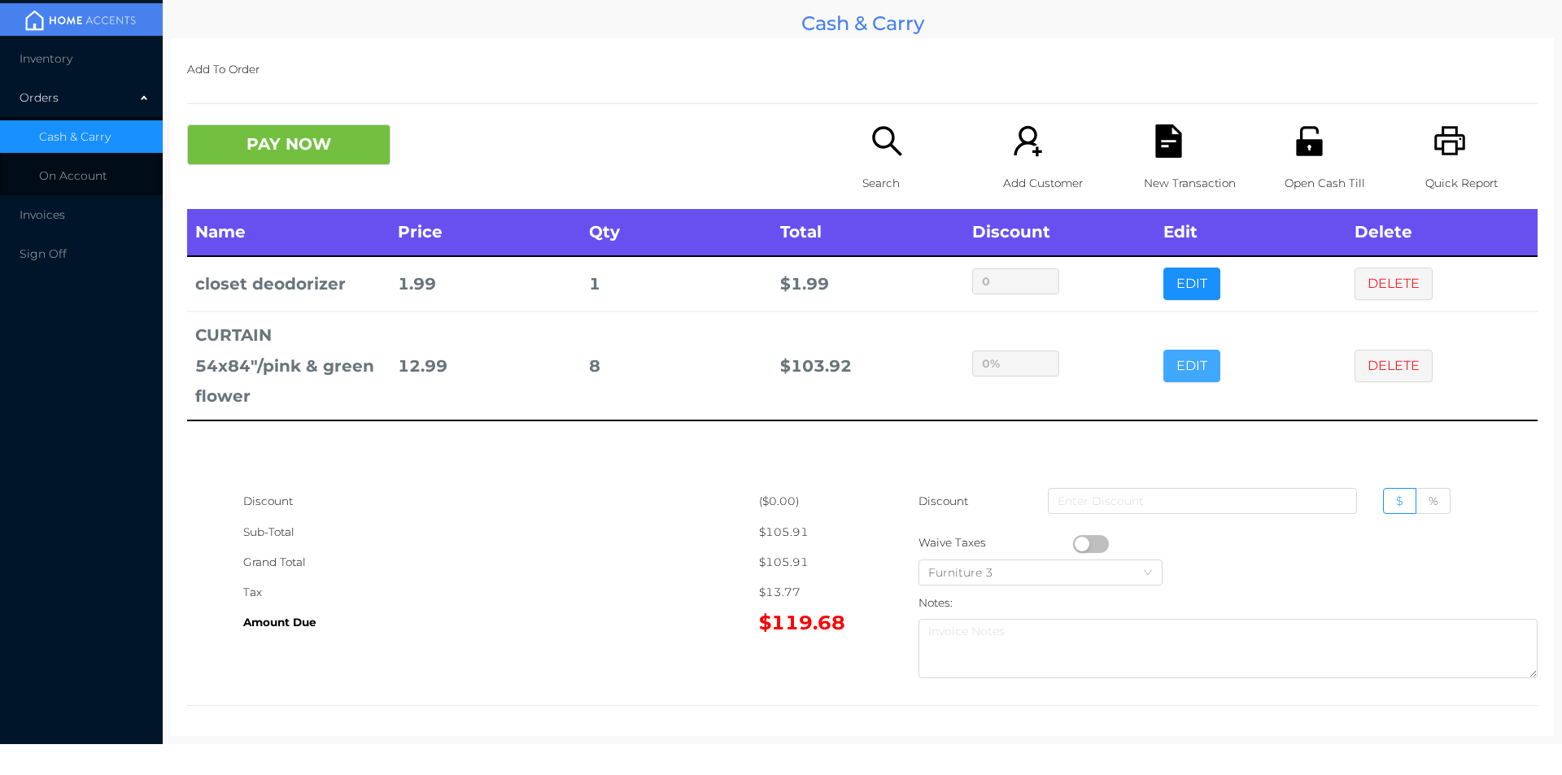
click at [1164, 350] on button "EDIT" at bounding box center [1192, 366] width 57 height 33
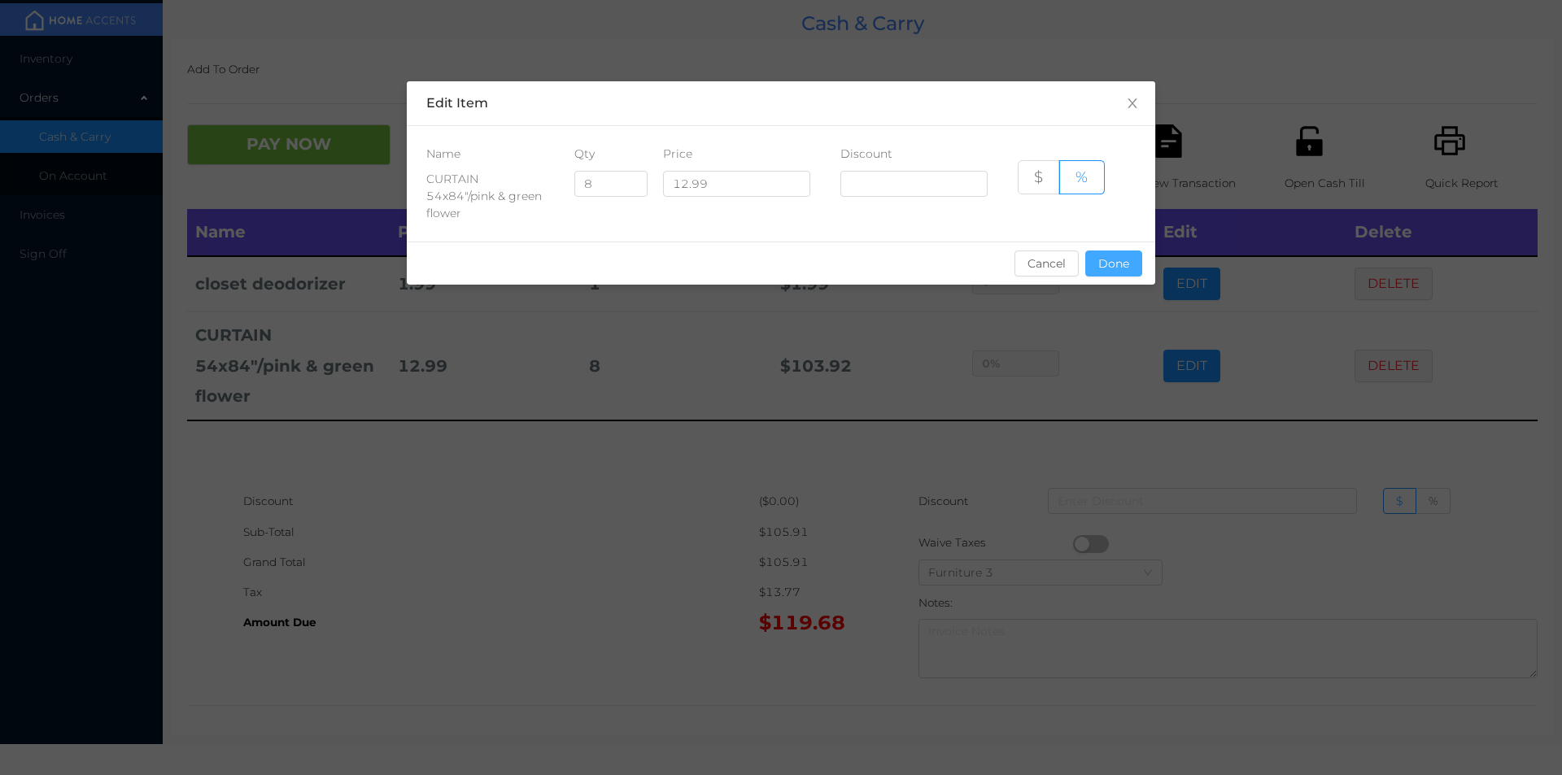
click at [1119, 263] on button "Done" at bounding box center [1113, 264] width 57 height 26
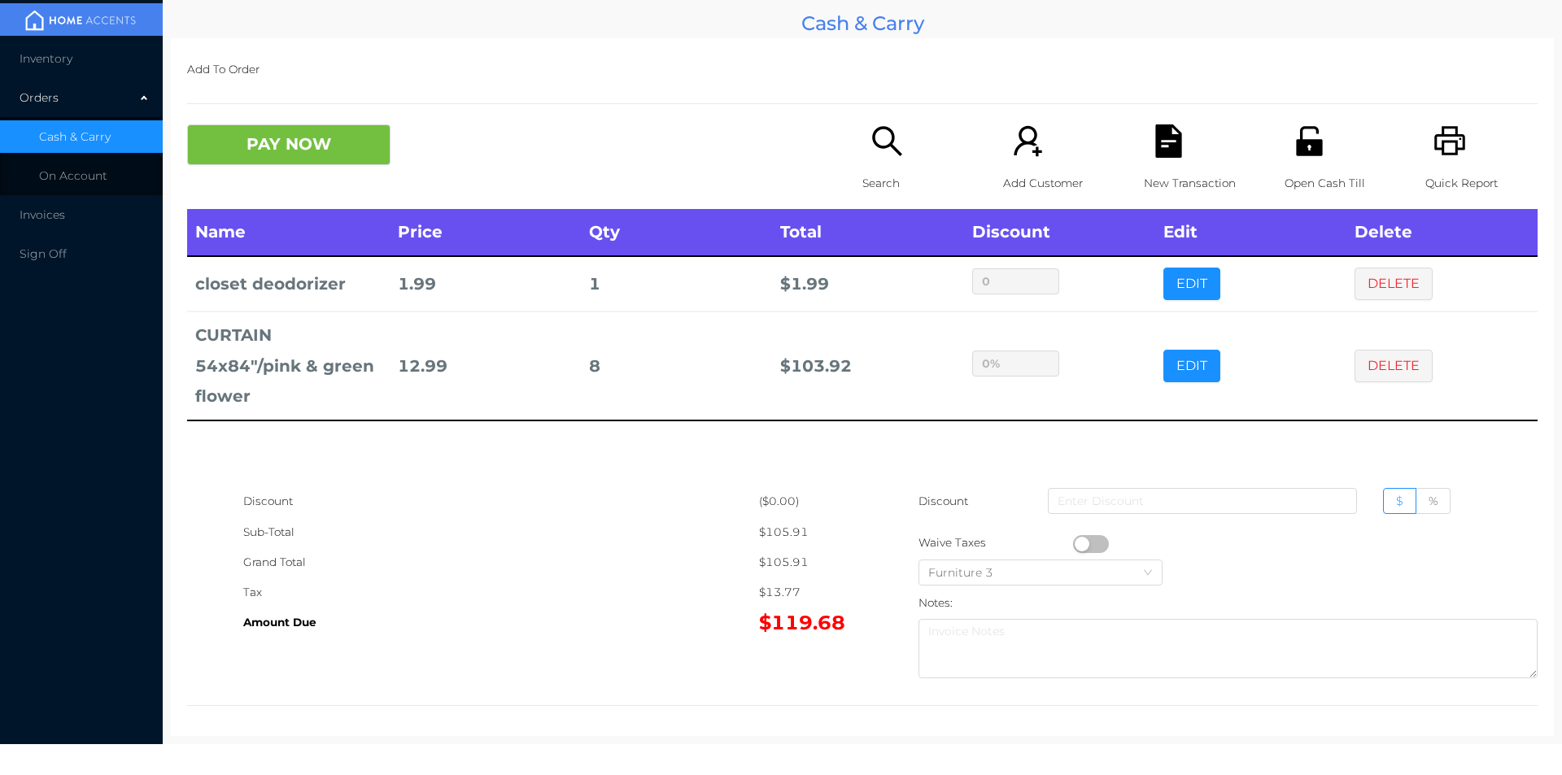
click at [1434, 133] on icon "icon: printer" at bounding box center [1450, 140] width 33 height 33
click at [311, 162] on button "PAY NOW" at bounding box center [288, 144] width 203 height 41
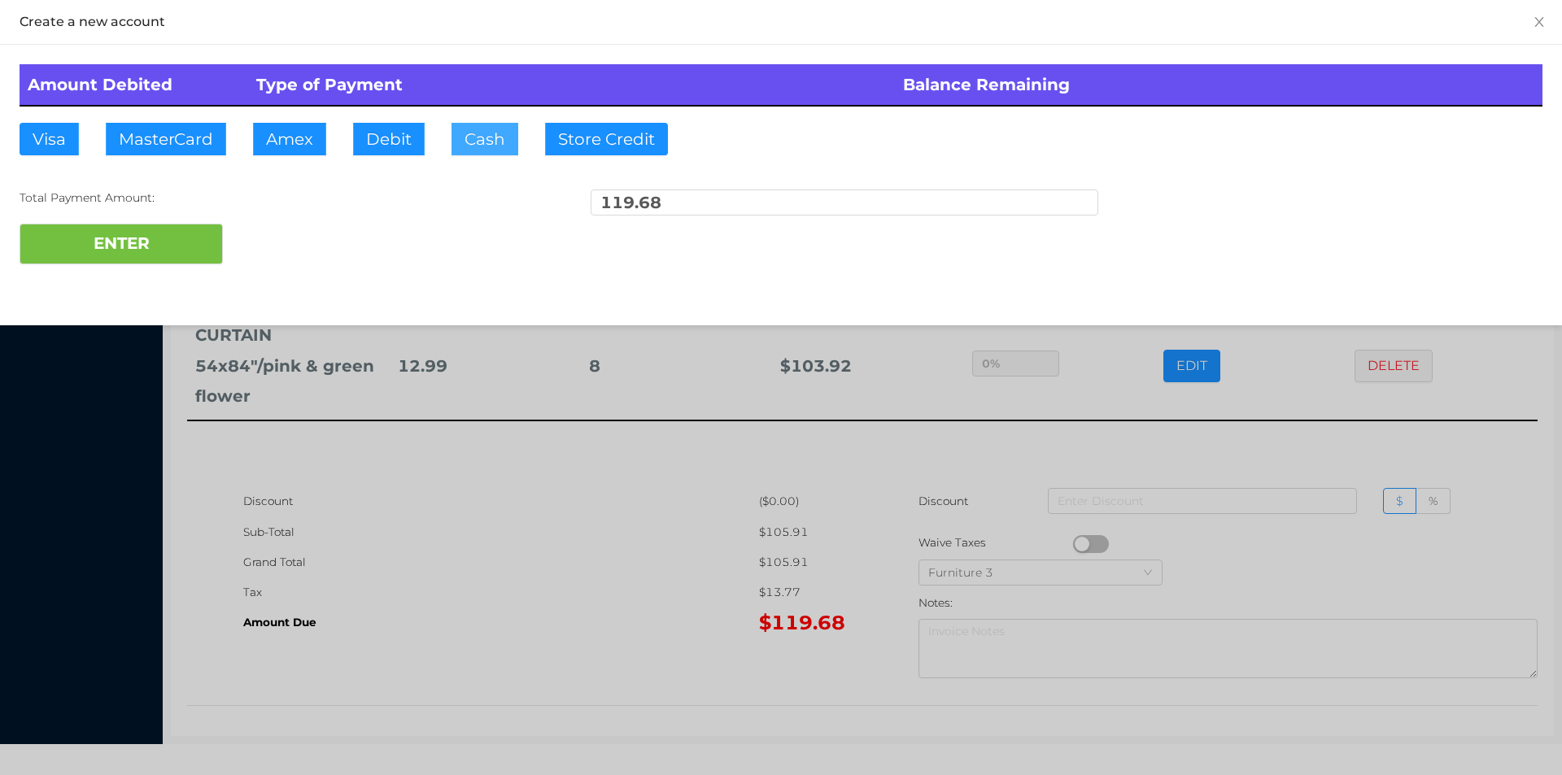
click at [486, 136] on button "Cash" at bounding box center [485, 139] width 67 height 33
click at [451, 566] on div at bounding box center [781, 387] width 1562 height 775
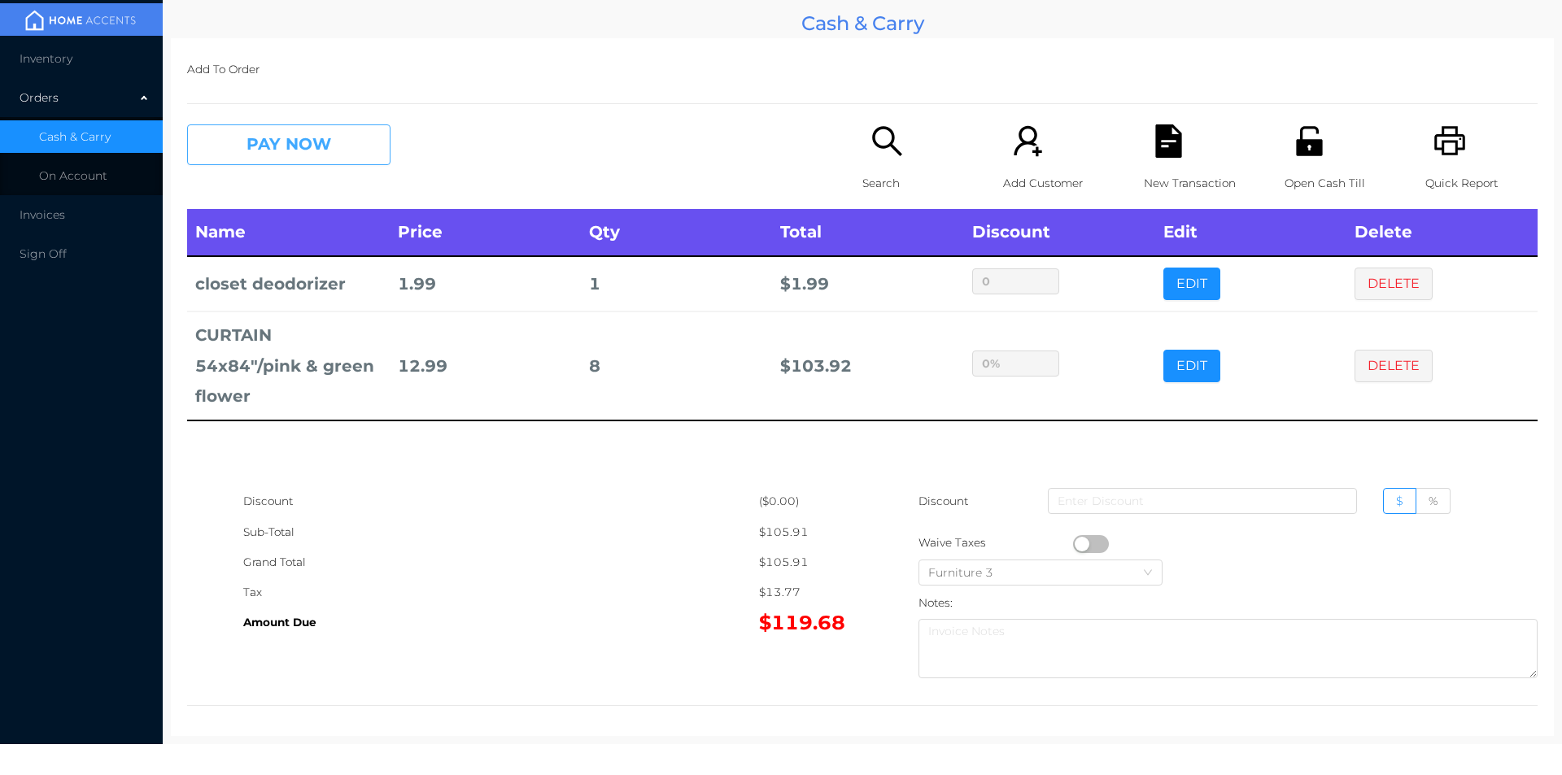
click at [303, 136] on button "PAY NOW" at bounding box center [288, 144] width 203 height 41
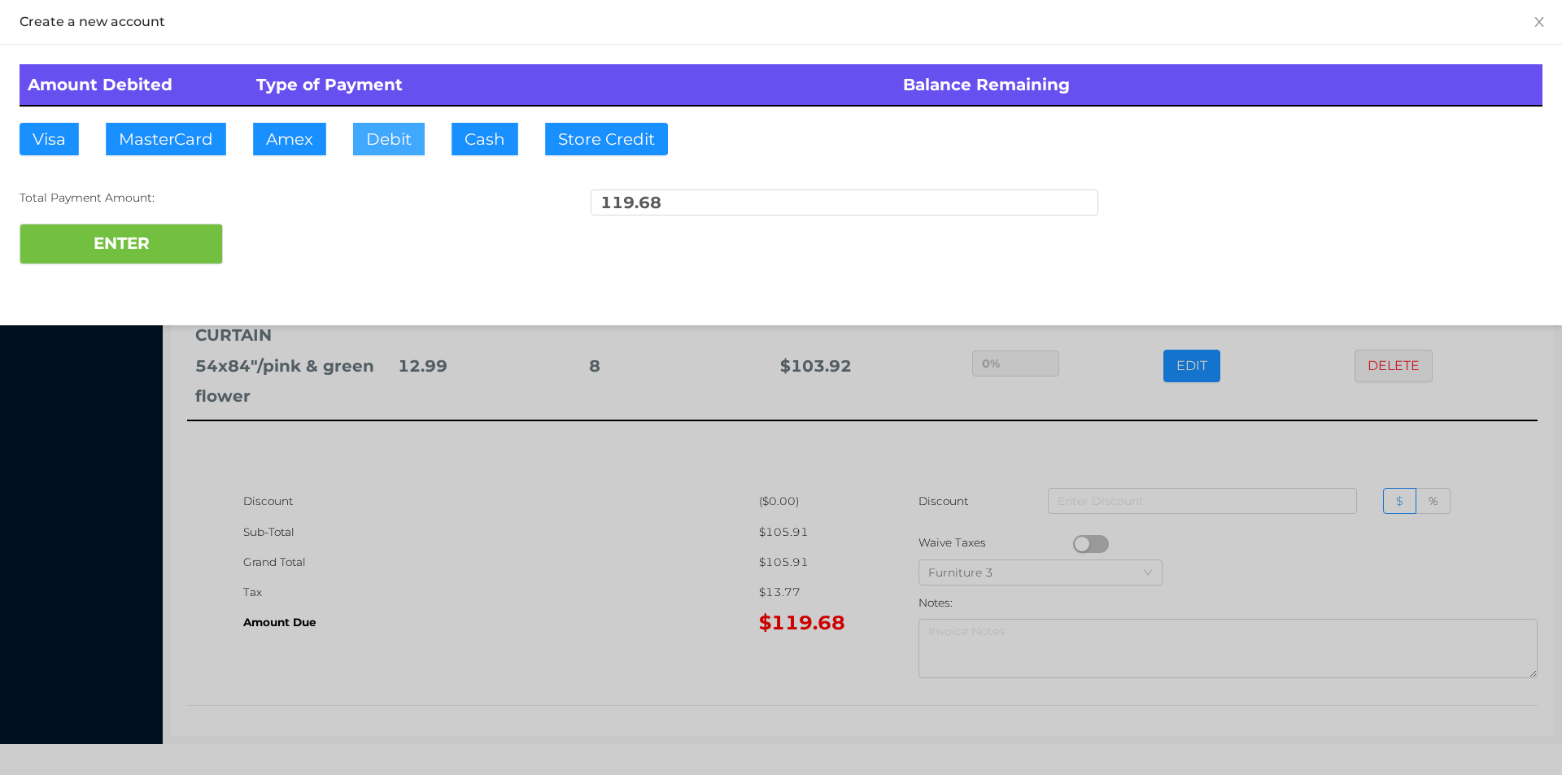
click at [396, 139] on button "Debit" at bounding box center [389, 139] width 72 height 33
type input "120"
click at [119, 232] on button "ENTER" at bounding box center [121, 244] width 203 height 41
type input "0"
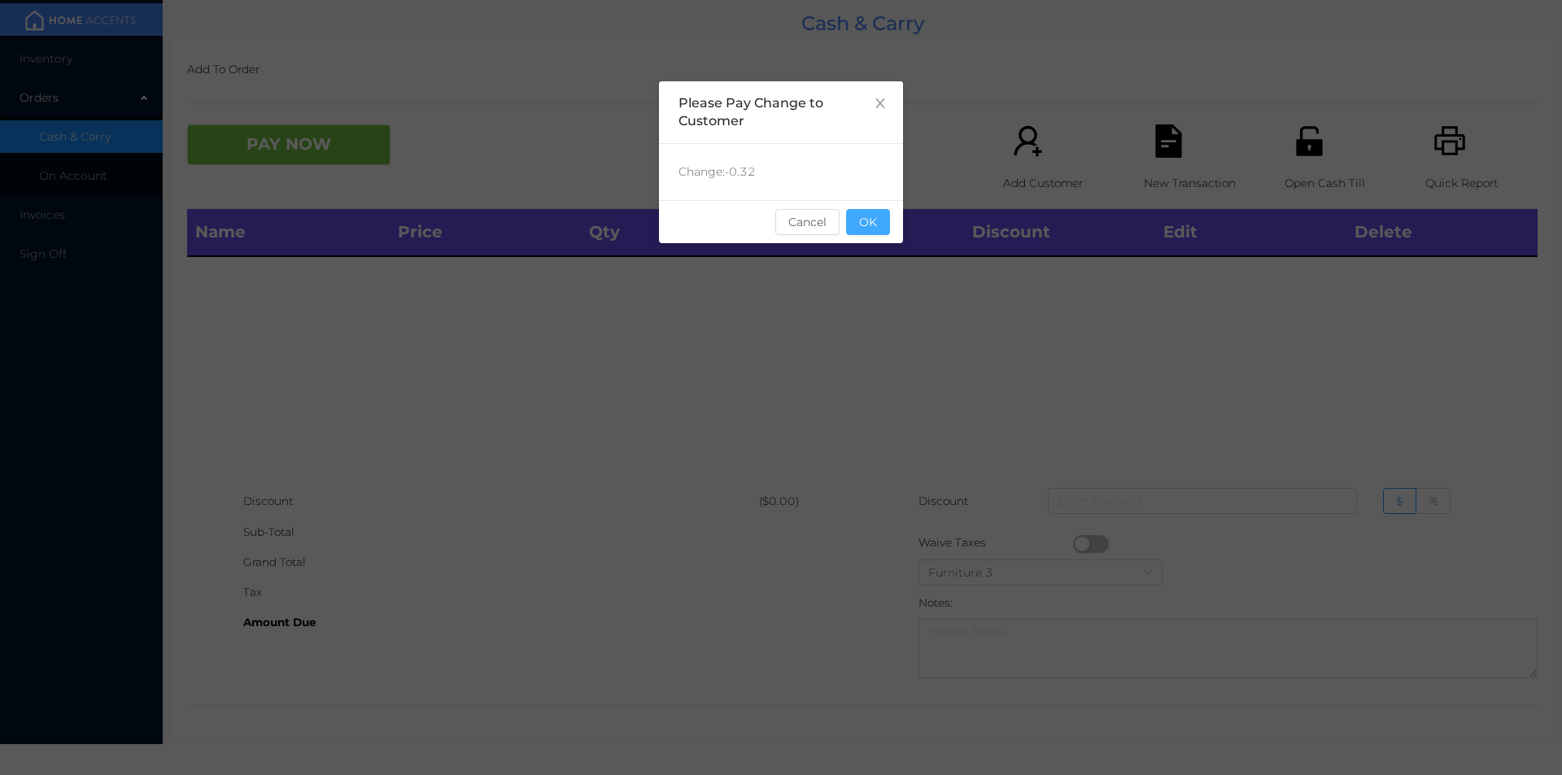
click at [886, 222] on button "OK" at bounding box center [868, 222] width 44 height 26
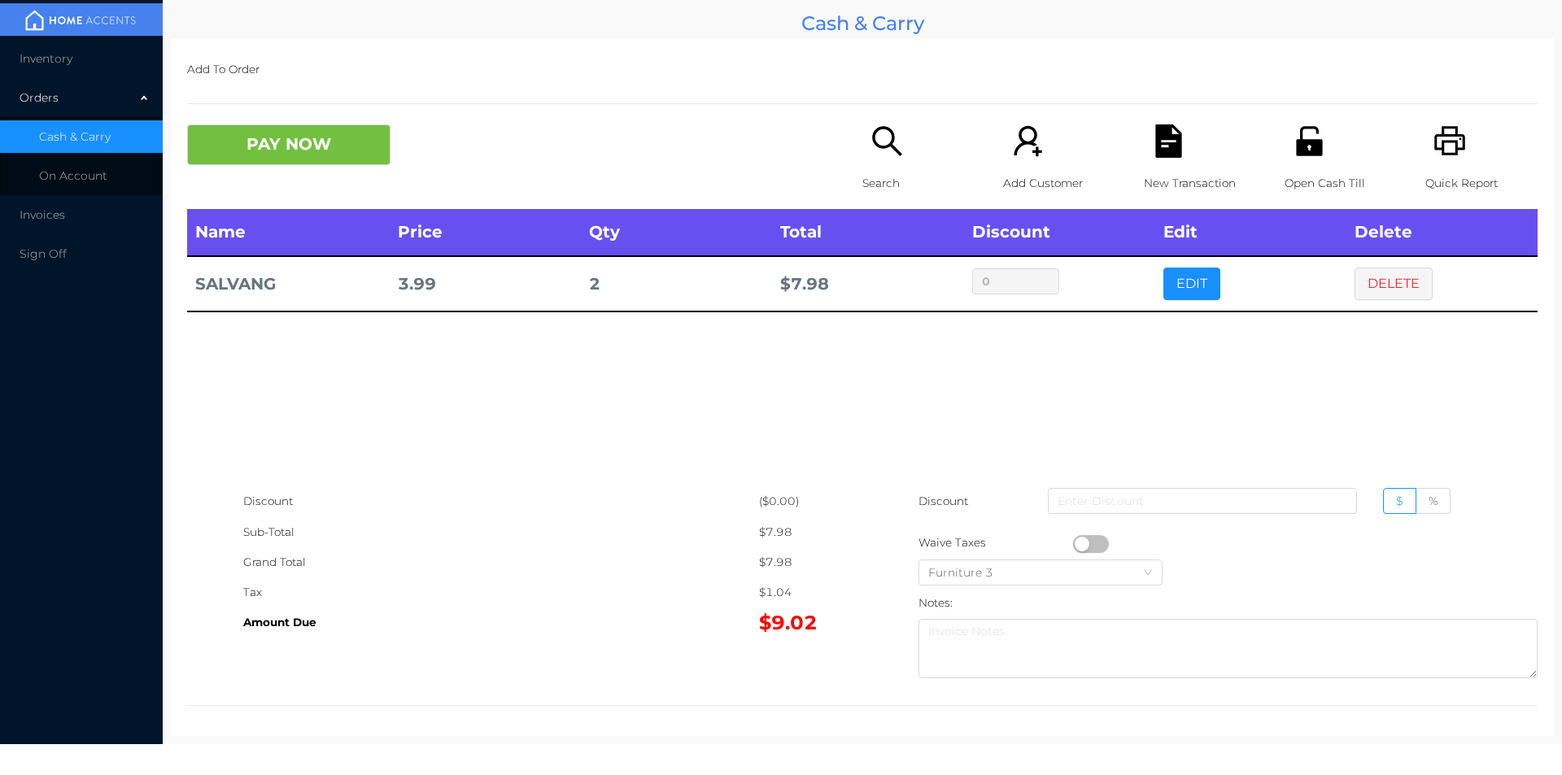
click at [1166, 129] on icon "icon: file-text" at bounding box center [1168, 140] width 26 height 33
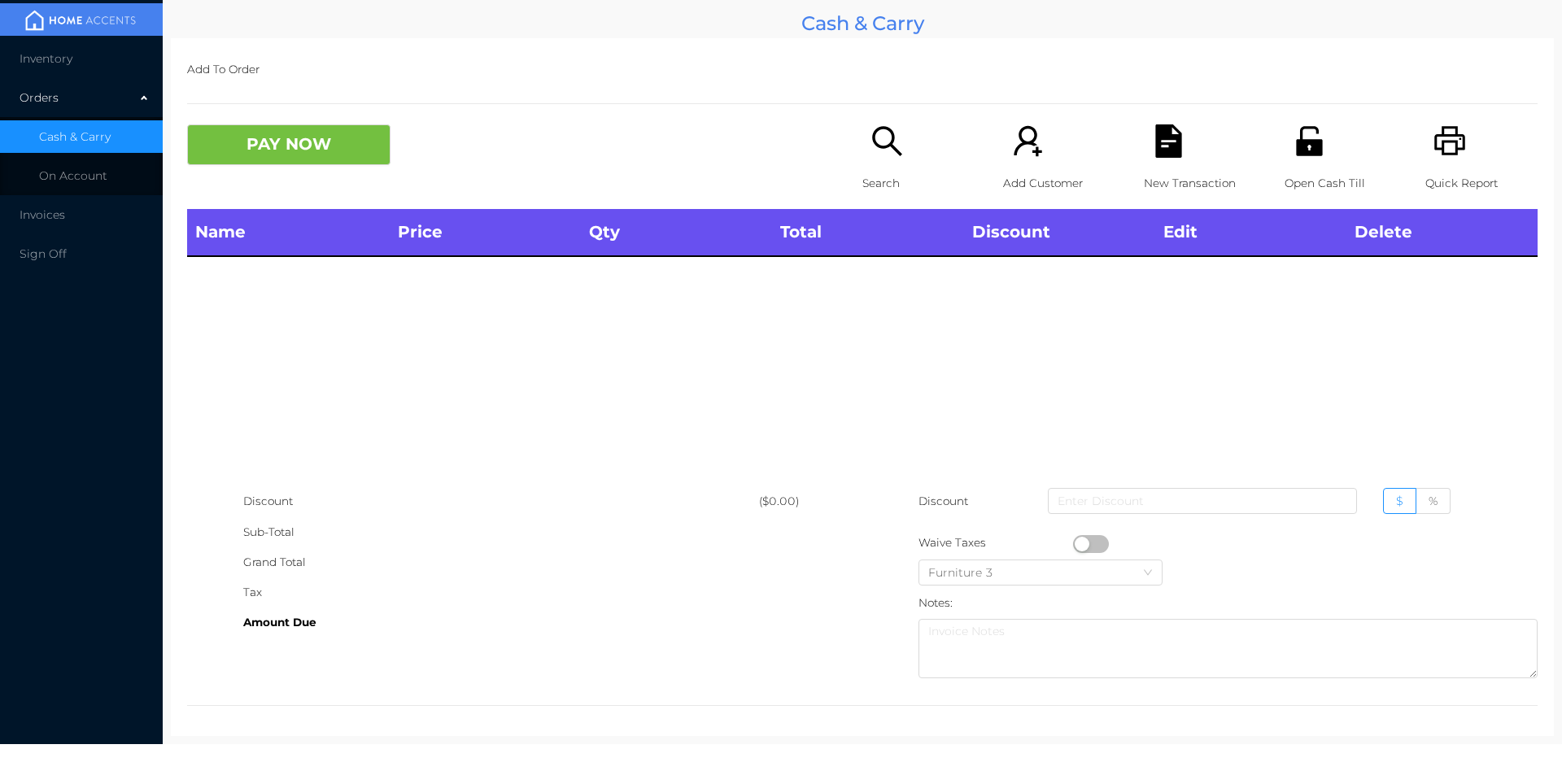
click at [1318, 163] on div "Open Cash Till" at bounding box center [1341, 166] width 112 height 85
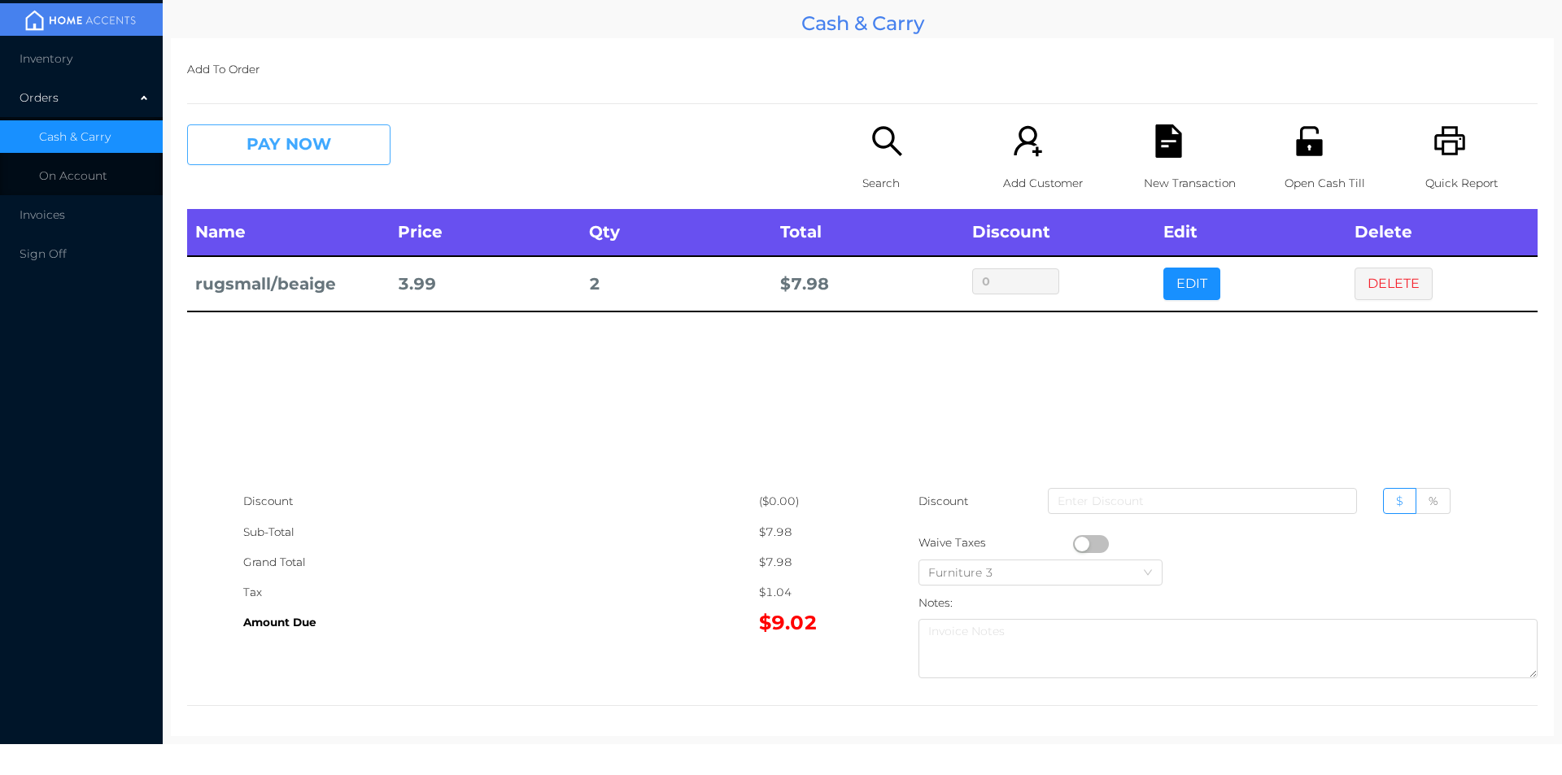
click at [320, 136] on button "PAY NOW" at bounding box center [288, 144] width 203 height 41
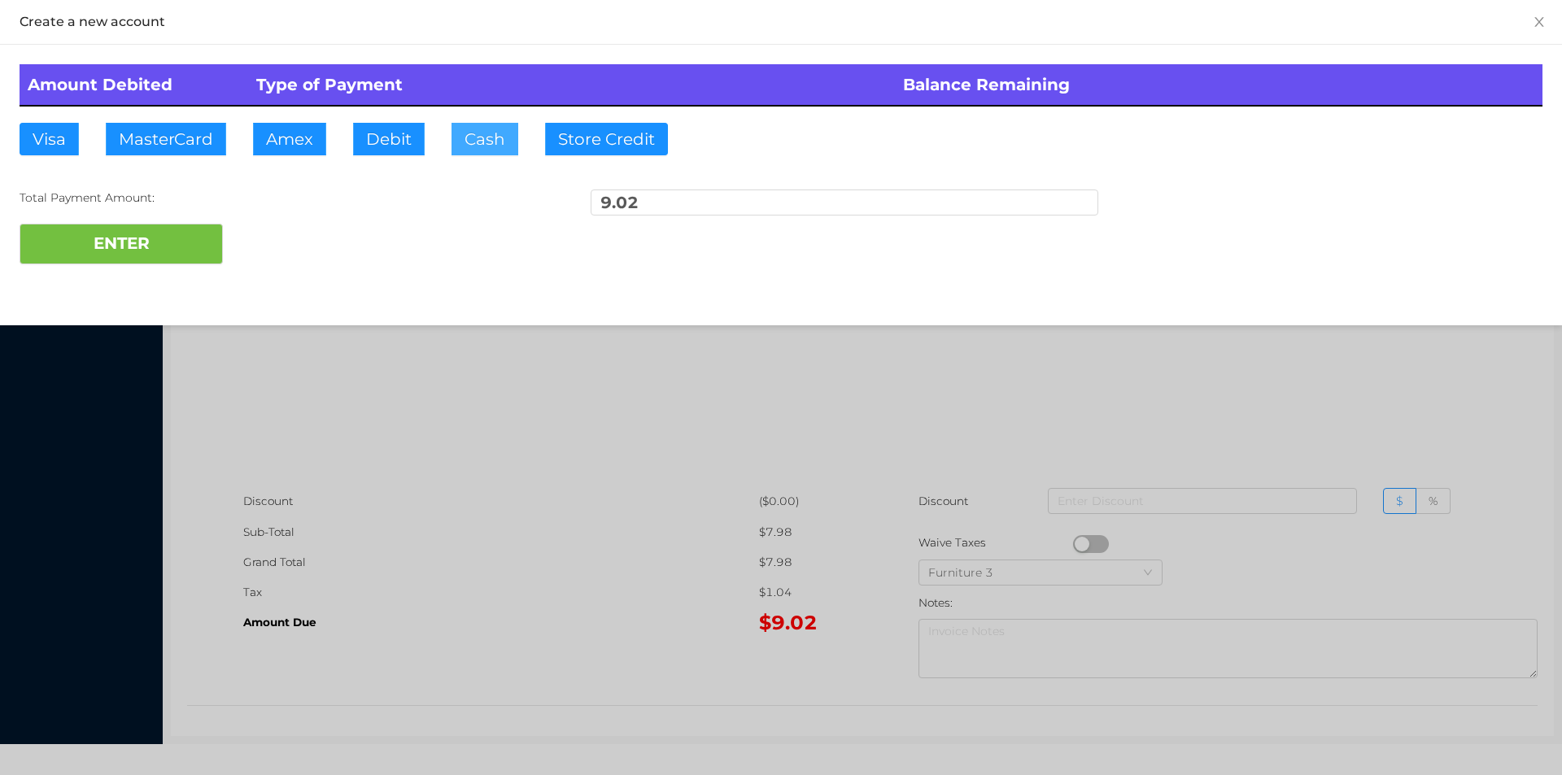
click at [452, 133] on button "Cash" at bounding box center [485, 139] width 67 height 33
click at [118, 239] on button "ENTER" at bounding box center [121, 244] width 203 height 41
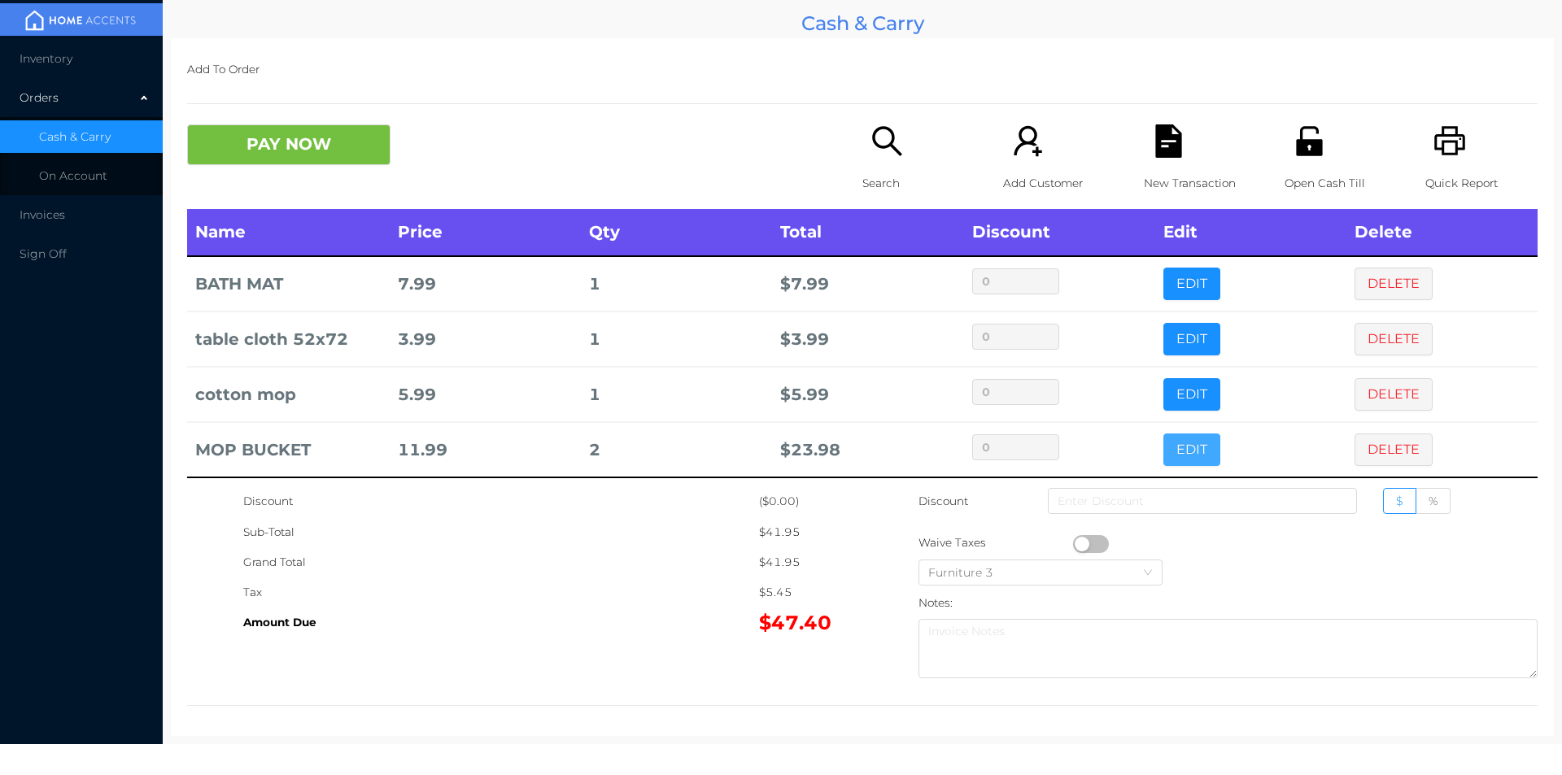
click at [1169, 452] on button "EDIT" at bounding box center [1192, 450] width 57 height 33
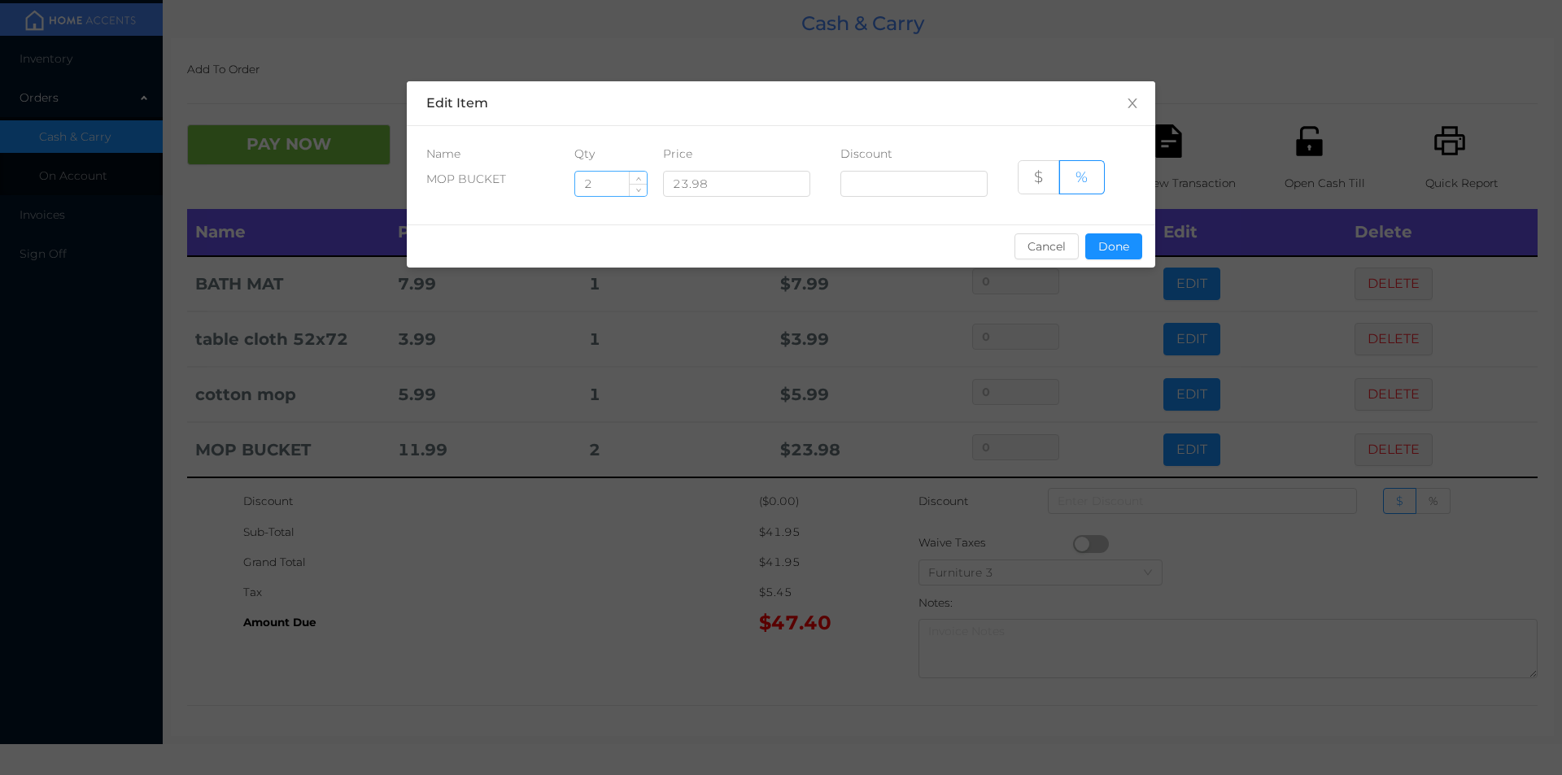
click at [604, 184] on input "2" at bounding box center [611, 184] width 72 height 24
type input "1"
click at [1114, 246] on button "Done" at bounding box center [1113, 247] width 57 height 26
type input "0%"
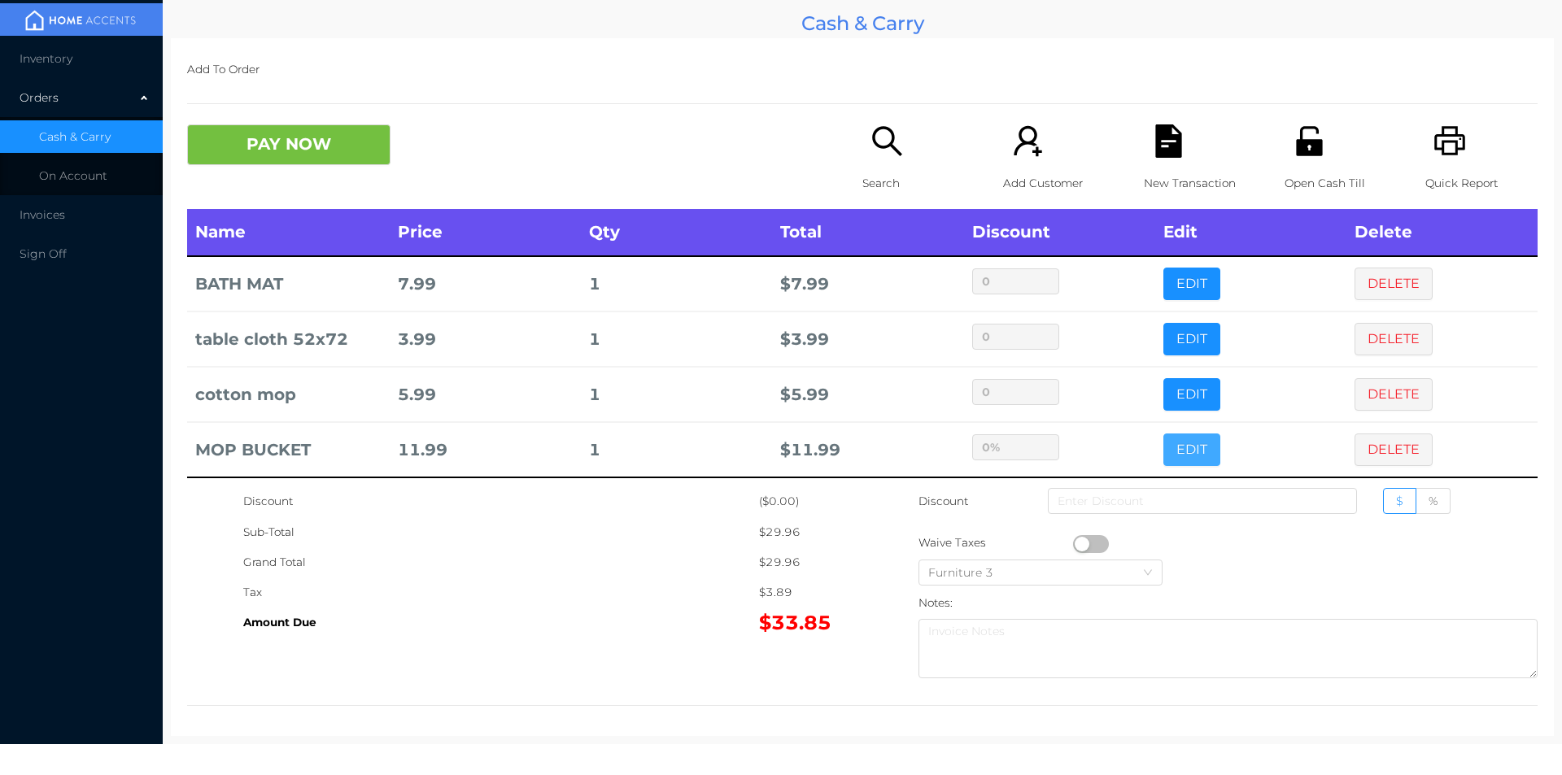
click at [1164, 434] on button "EDIT" at bounding box center [1192, 450] width 57 height 33
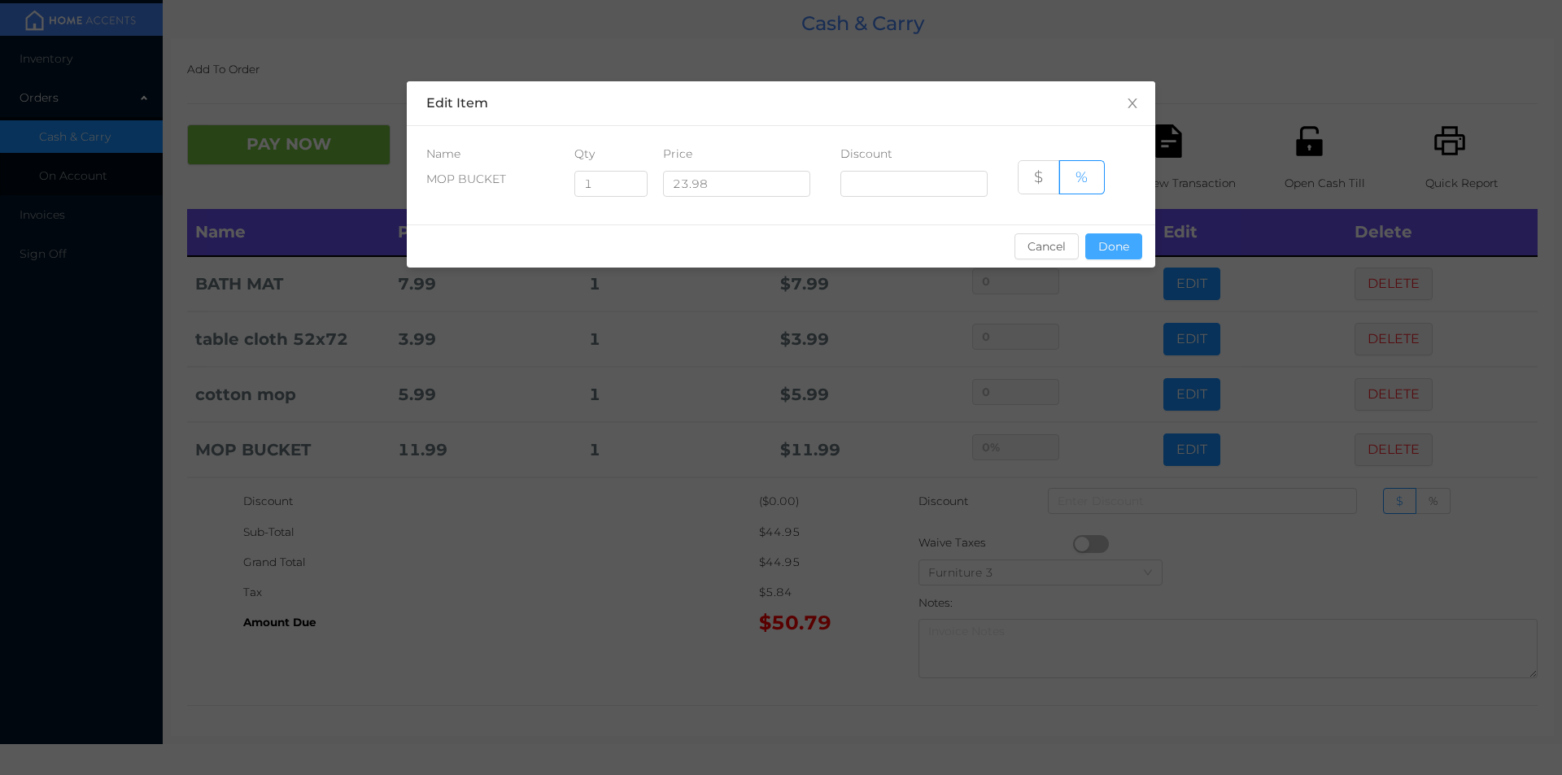
click at [1120, 254] on button "Done" at bounding box center [1113, 247] width 57 height 26
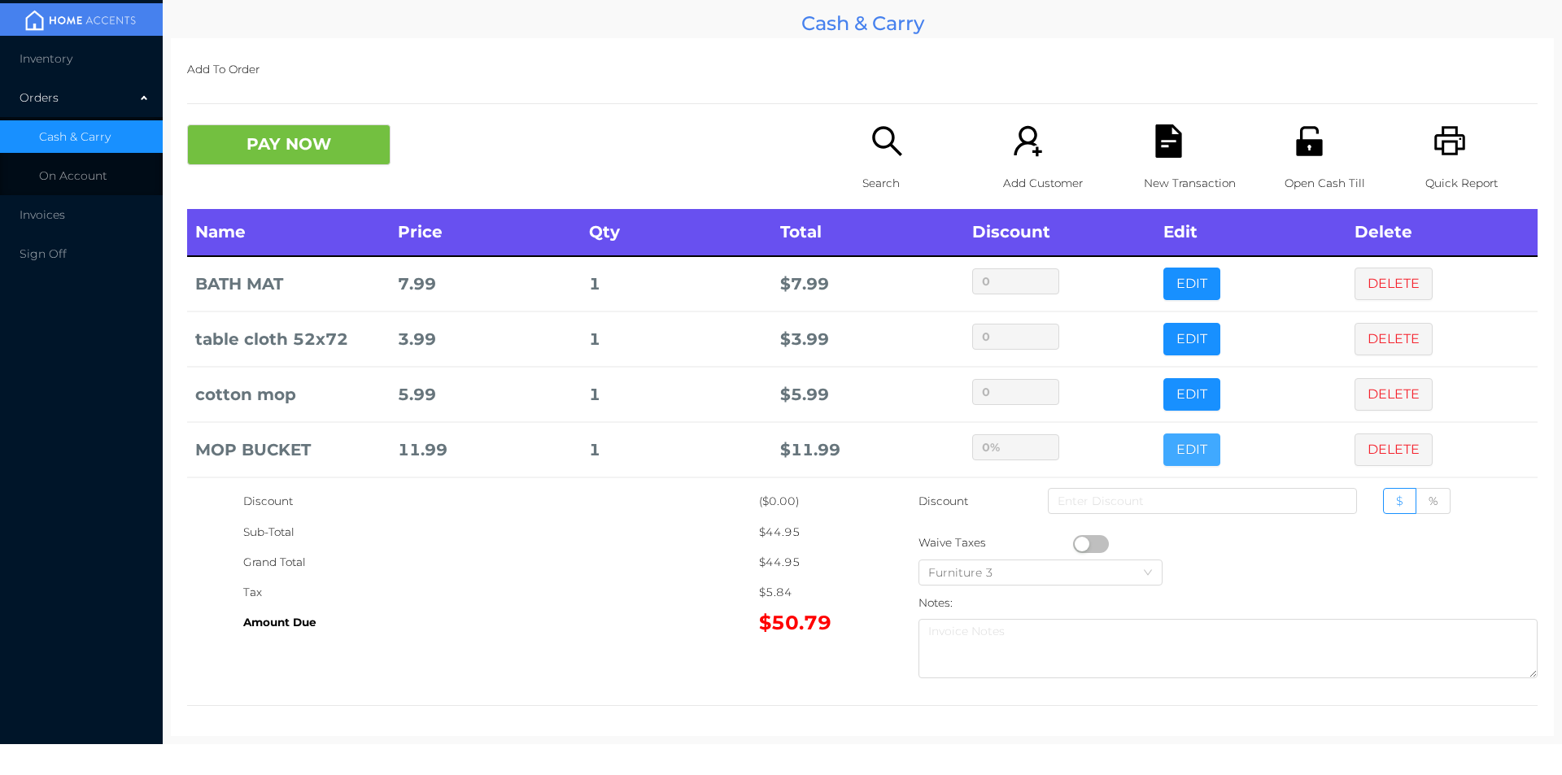
scroll to position [63, 0]
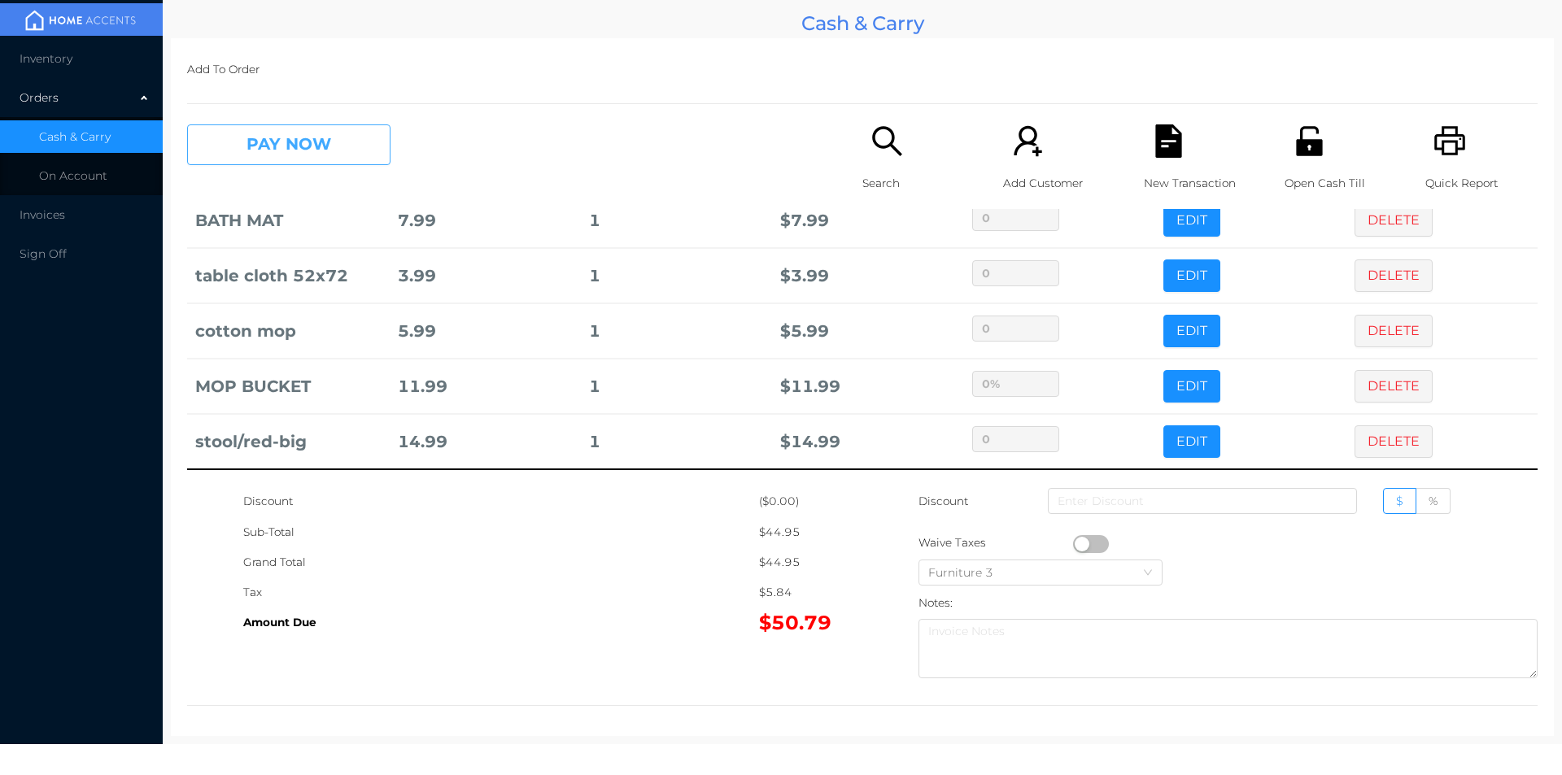
click at [277, 133] on button "PAY NOW" at bounding box center [288, 144] width 203 height 41
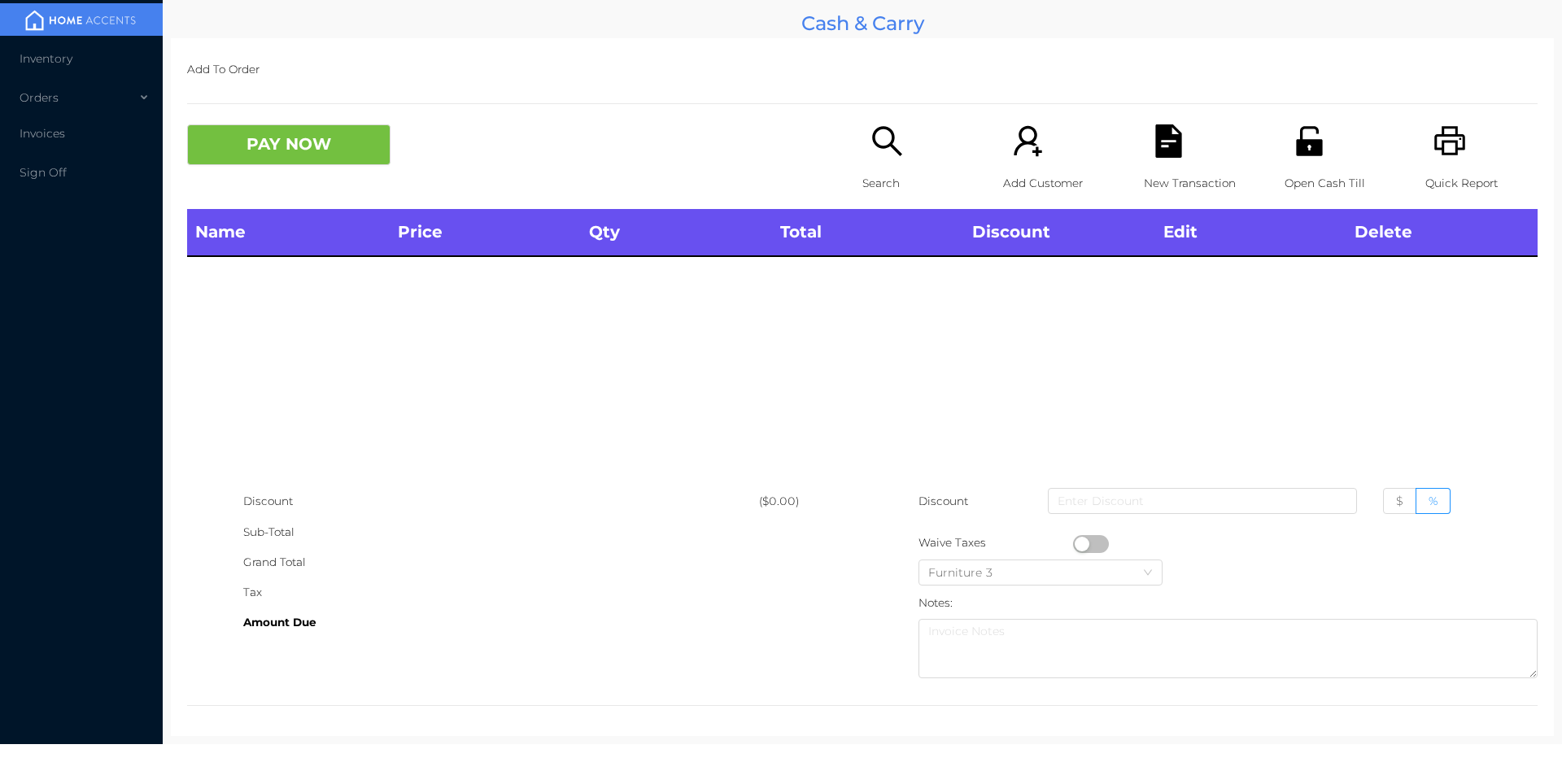
click at [1317, 129] on div "Open Cash Till" at bounding box center [1341, 166] width 112 height 85
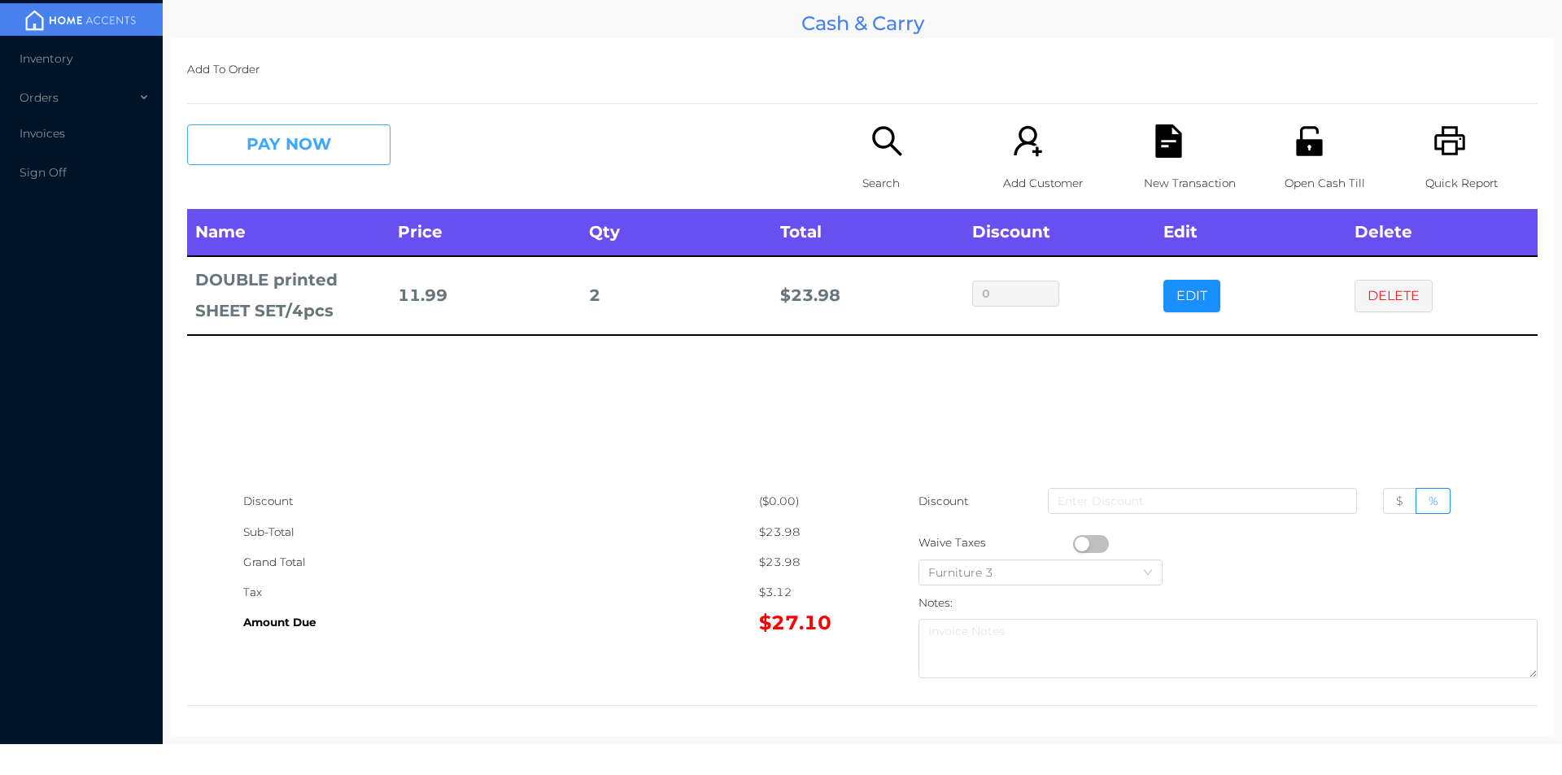
click at [276, 145] on button "PAY NOW" at bounding box center [288, 144] width 203 height 41
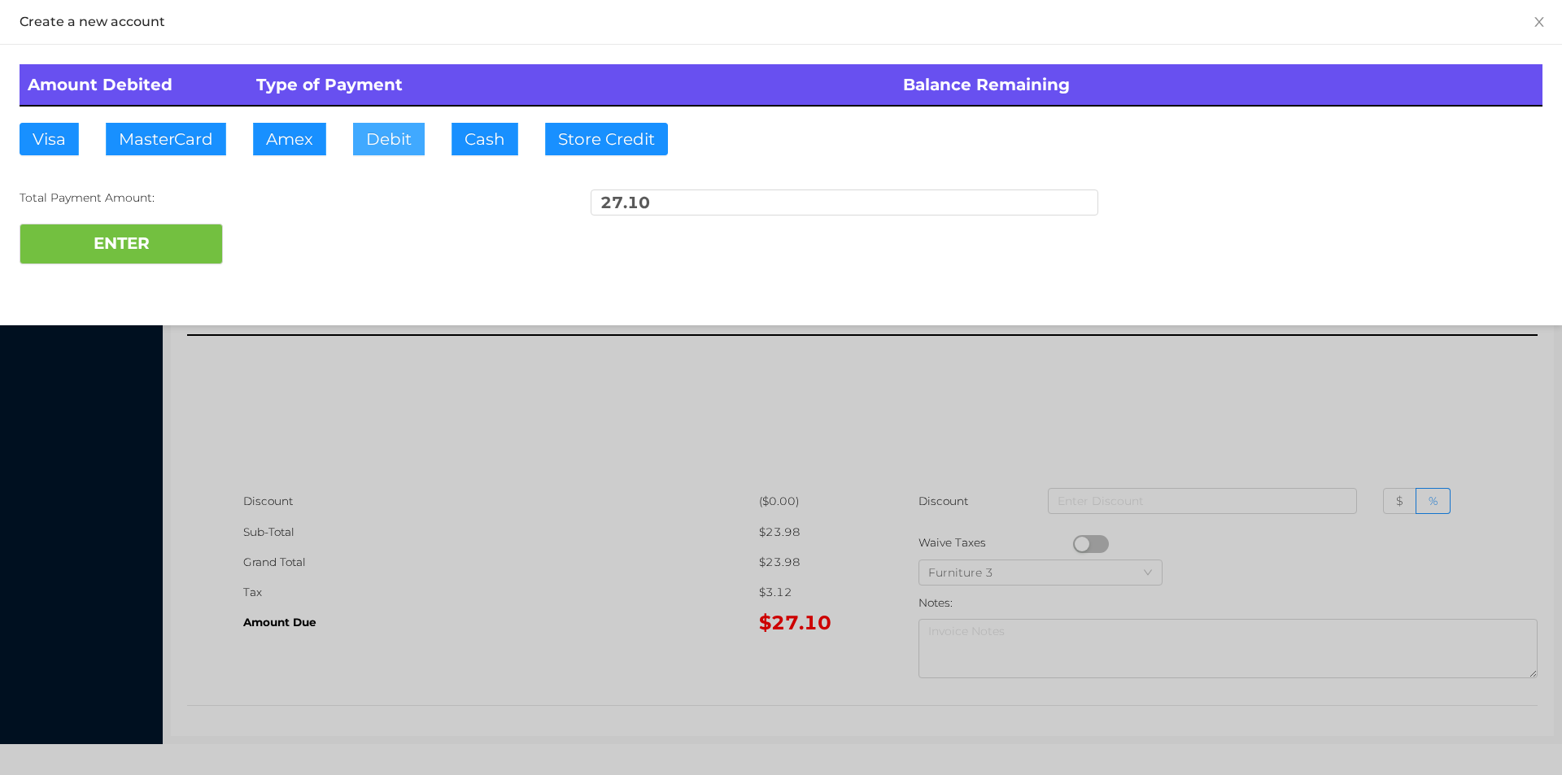
click at [384, 143] on button "Debit" at bounding box center [389, 139] width 72 height 33
type input "50"
click at [123, 234] on button "ENTER" at bounding box center [121, 244] width 203 height 41
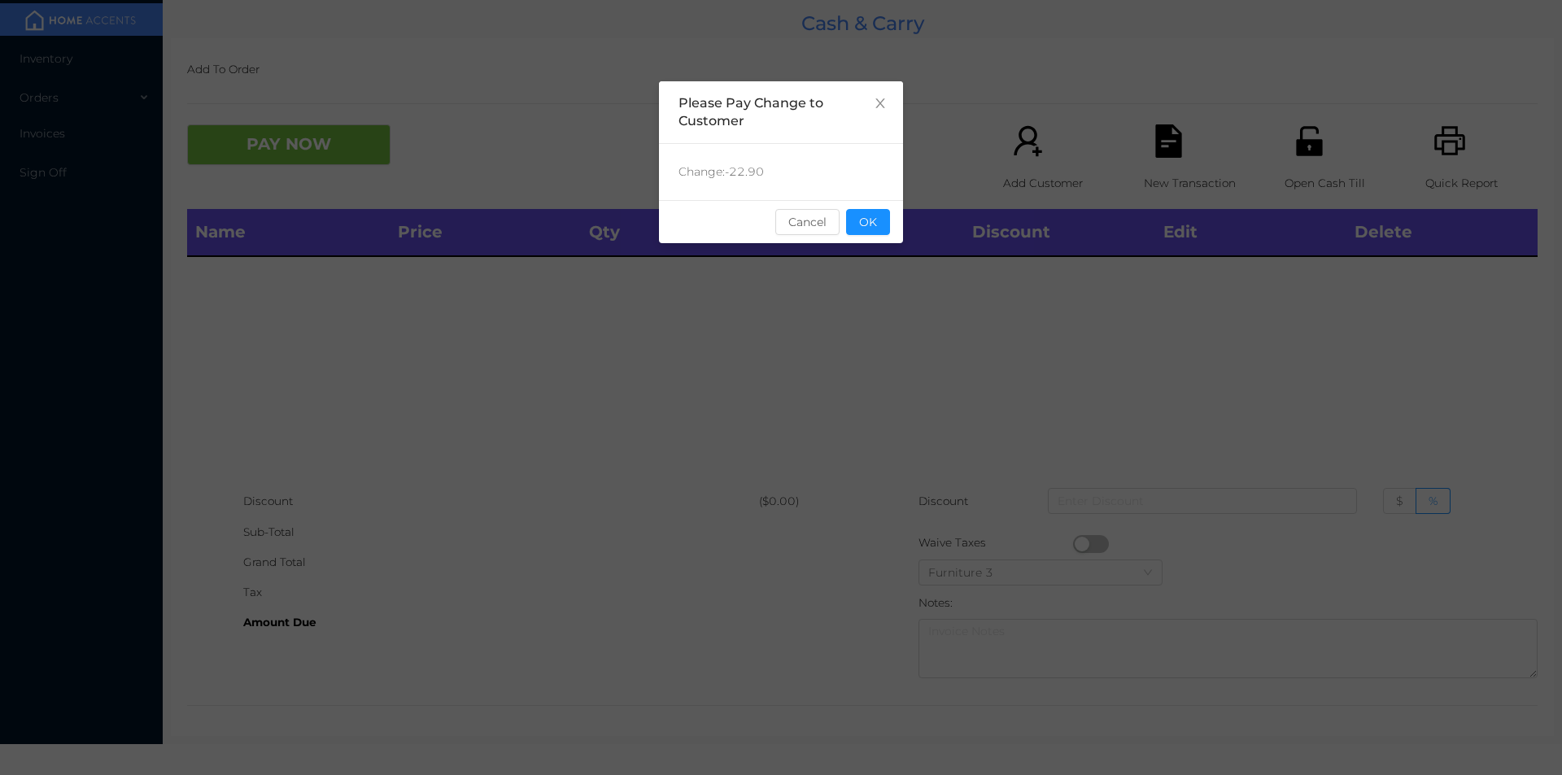
click at [903, 199] on div "sentinelStart Please Pay Change to Customer Change: -22.90 Cancel OK sentinelEnd" at bounding box center [781, 387] width 1562 height 775
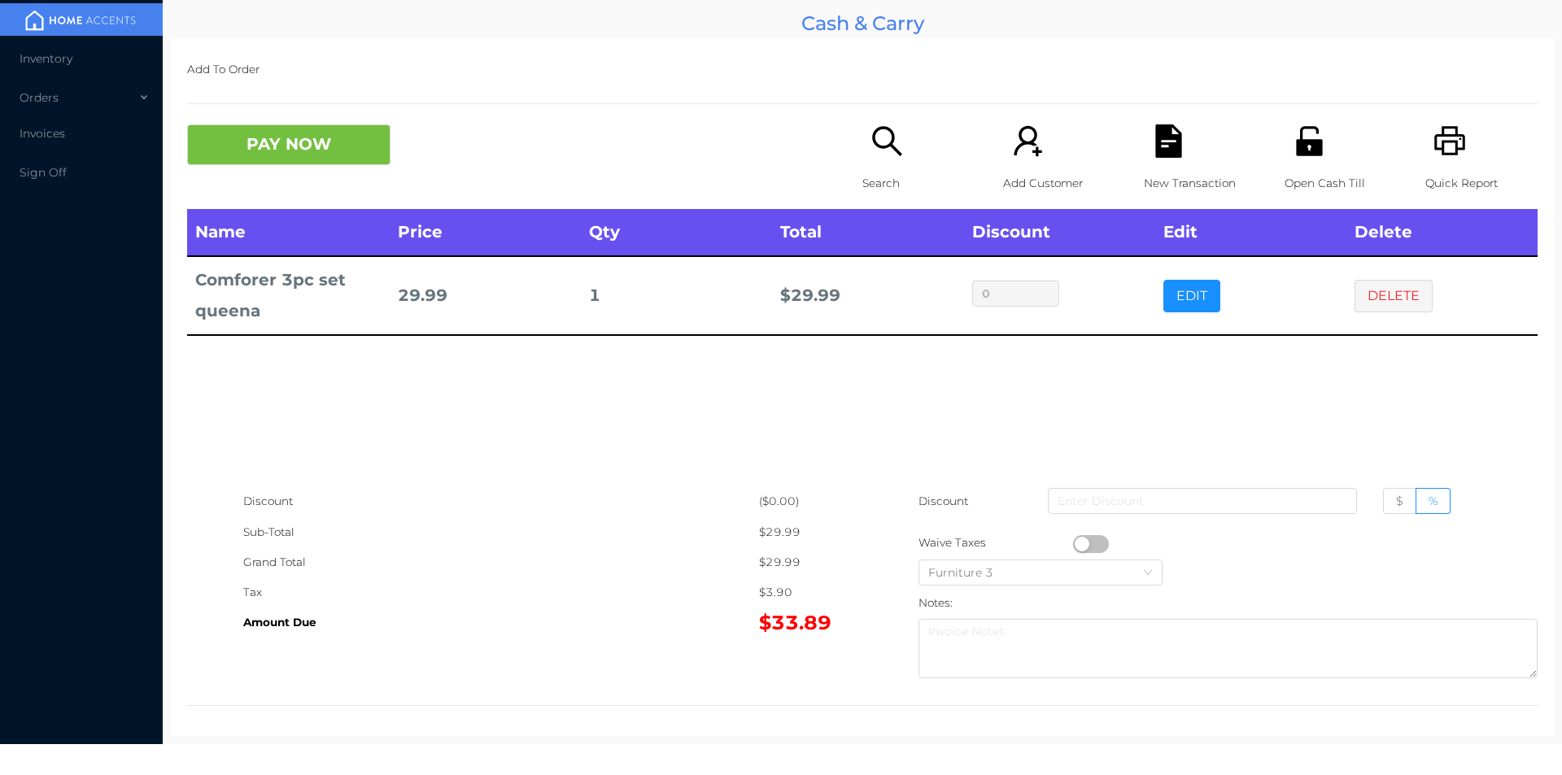
click at [1010, 374] on div "Name Price Qty Total Discount Edit Delete Comforer 3pc set queena 29.99 1 $ 29.…" at bounding box center [862, 347] width 1351 height 277
click at [295, 143] on button "PAY NOW" at bounding box center [288, 144] width 203 height 41
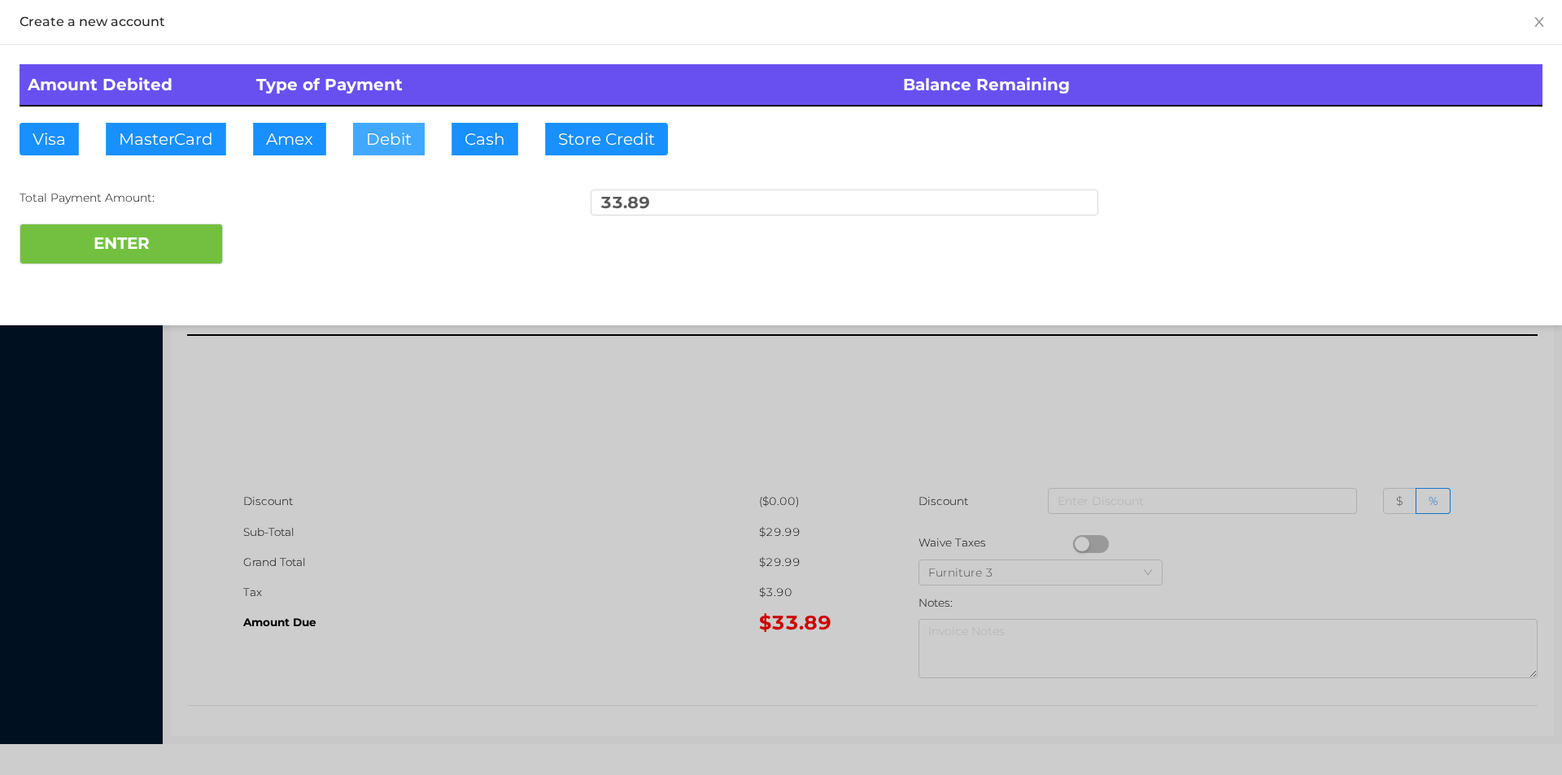
click at [357, 145] on button "Debit" at bounding box center [389, 139] width 72 height 33
click at [166, 250] on button "ENTER" at bounding box center [121, 244] width 203 height 41
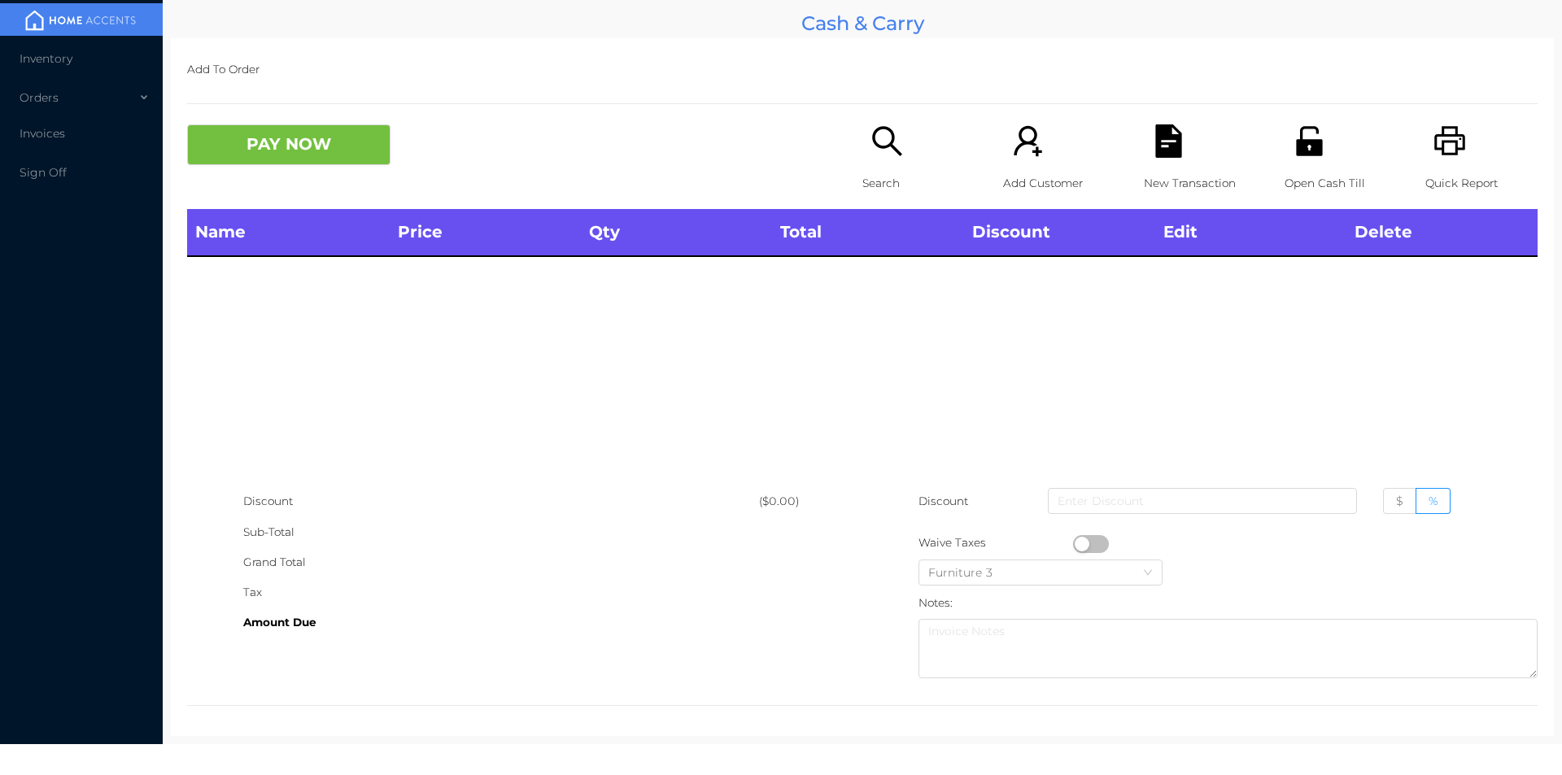
scroll to position [4, 0]
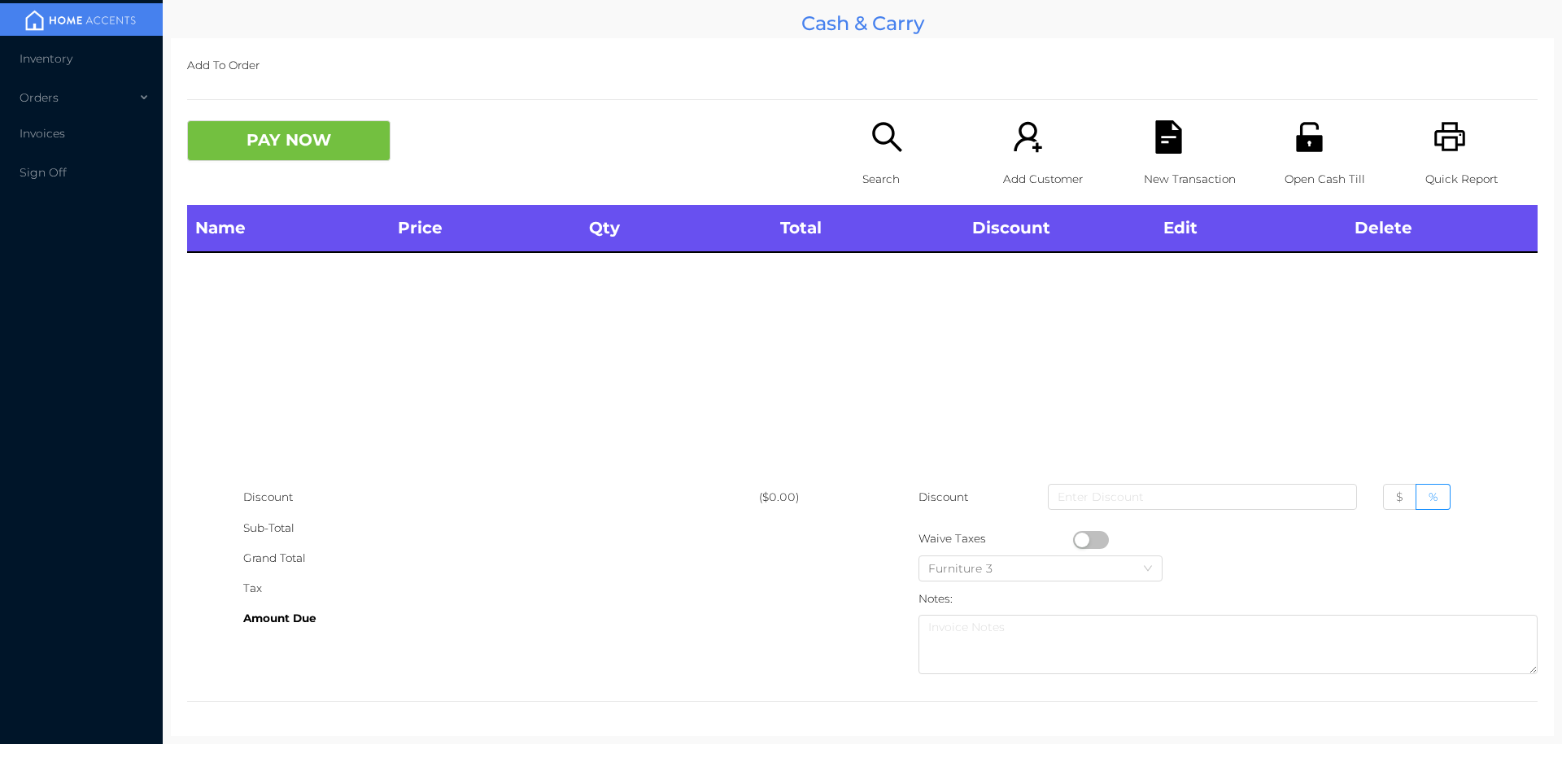
click at [1304, 142] on icon "icon: unlock" at bounding box center [1309, 136] width 26 height 29
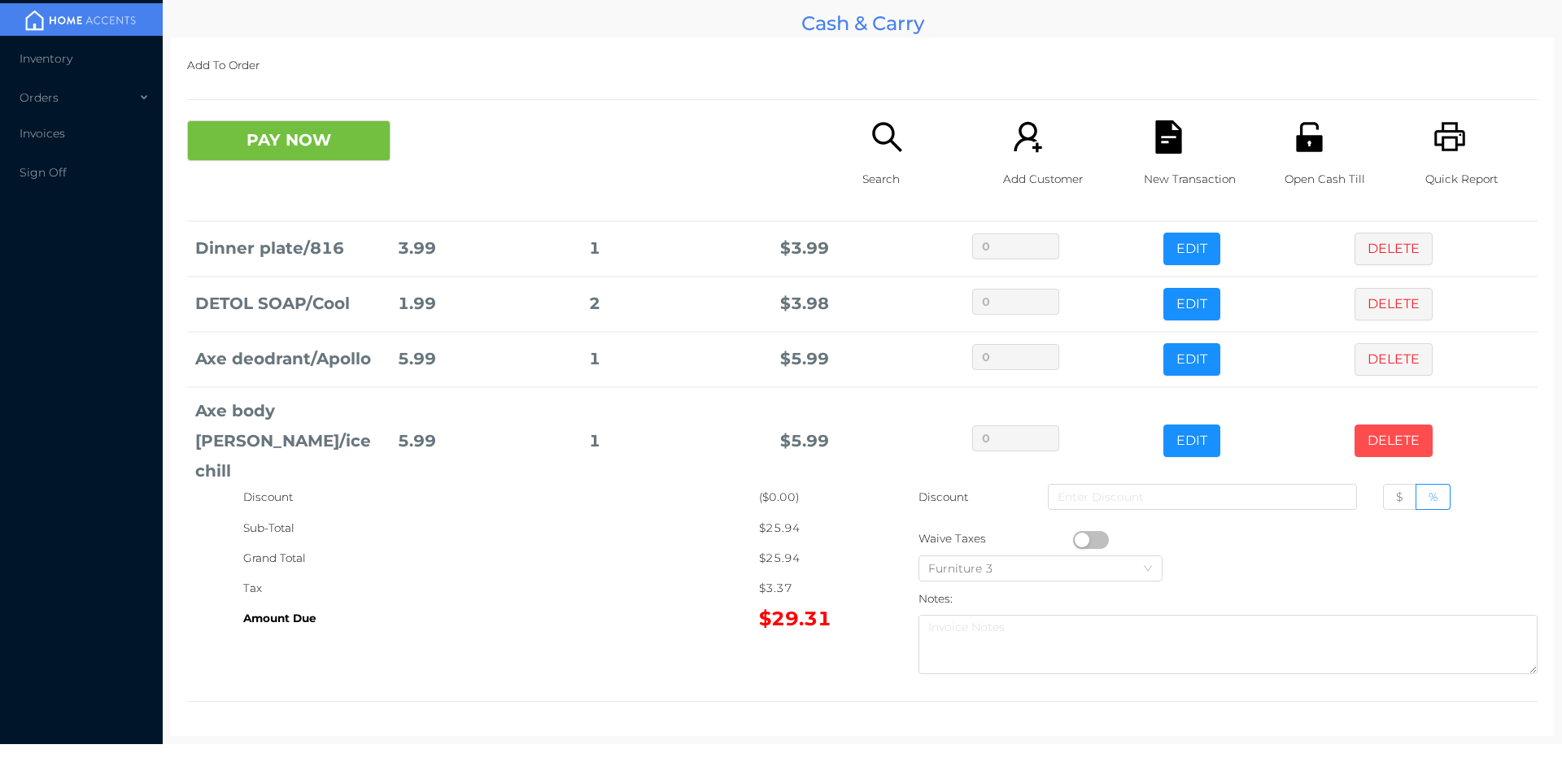
click at [1384, 425] on button "DELETE" at bounding box center [1394, 441] width 78 height 33
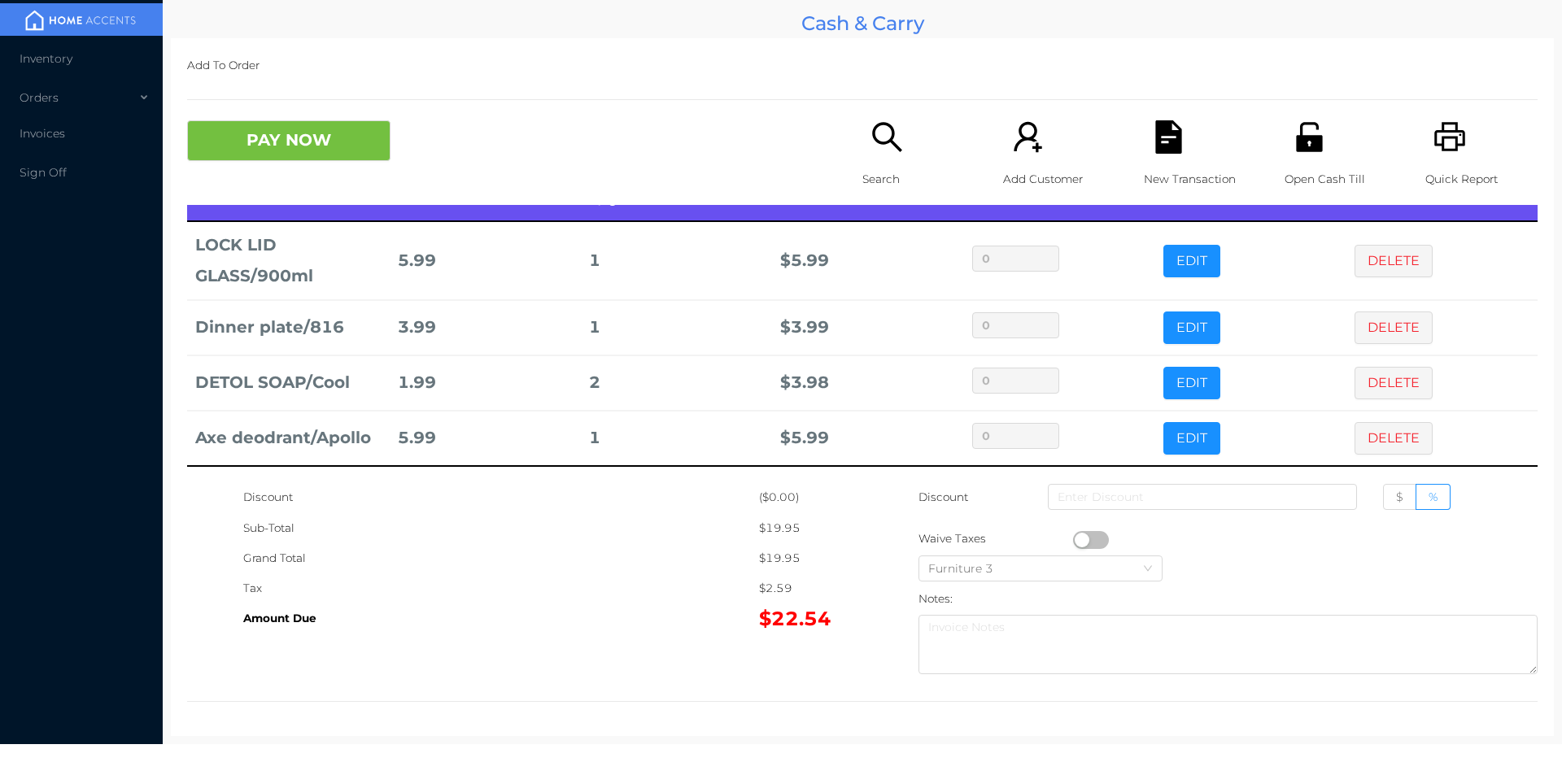
scroll to position [31, 0]
click at [331, 121] on button "PAY NOW" at bounding box center [288, 140] width 203 height 41
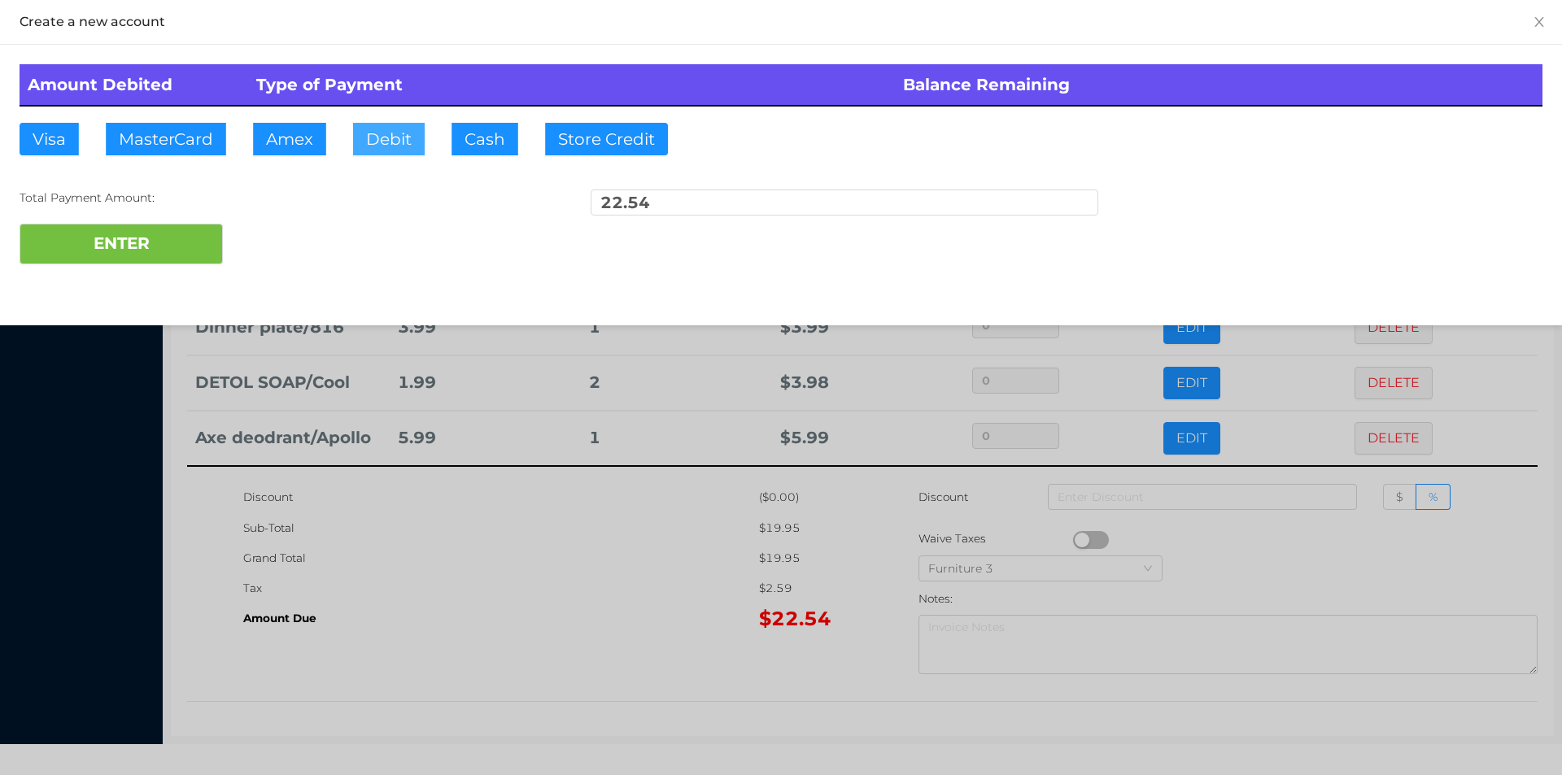
click at [421, 142] on button "Debit" at bounding box center [389, 139] width 72 height 33
click at [176, 229] on button "ENTER" at bounding box center [121, 244] width 203 height 41
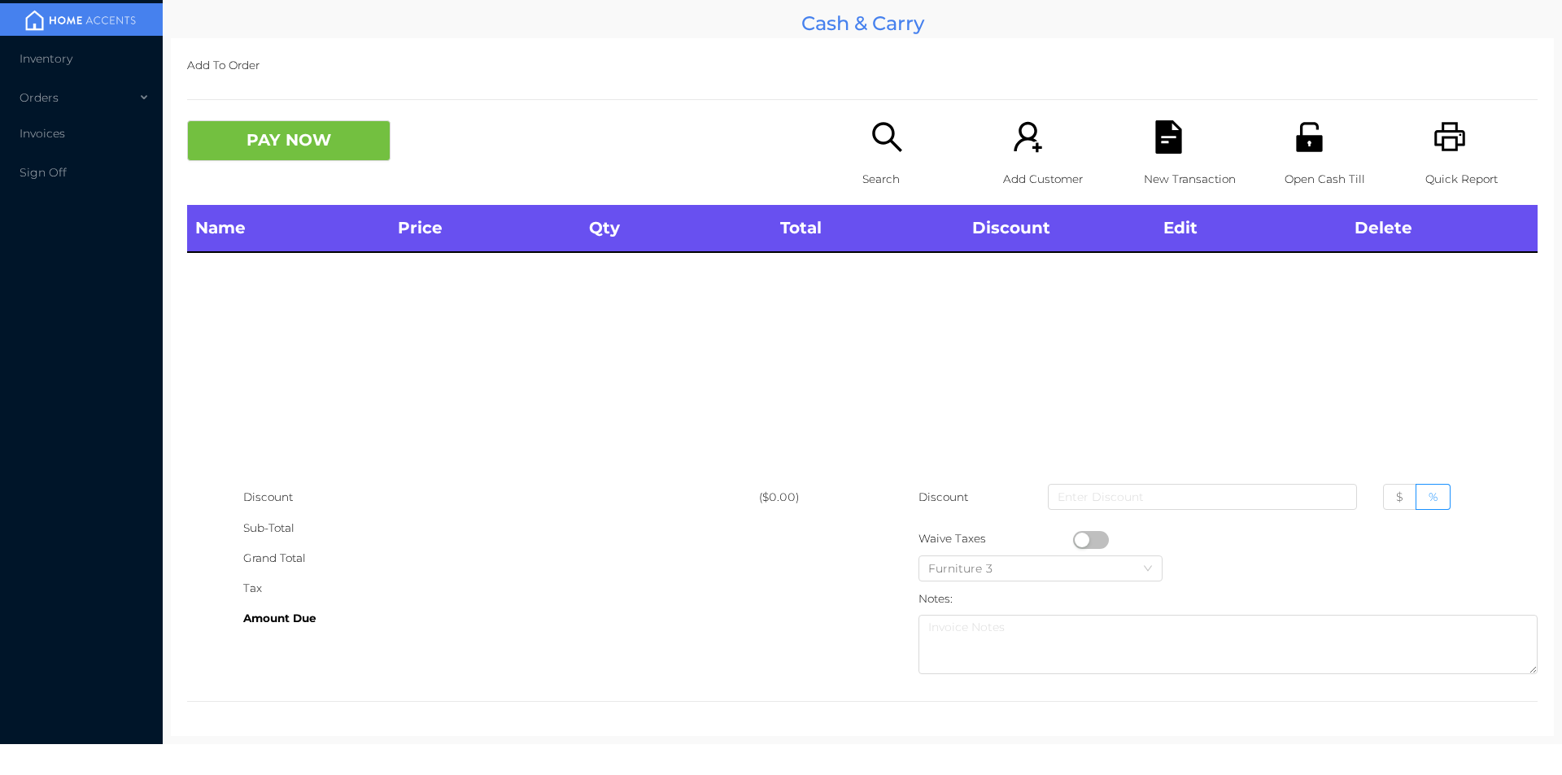
scroll to position [0, 0]
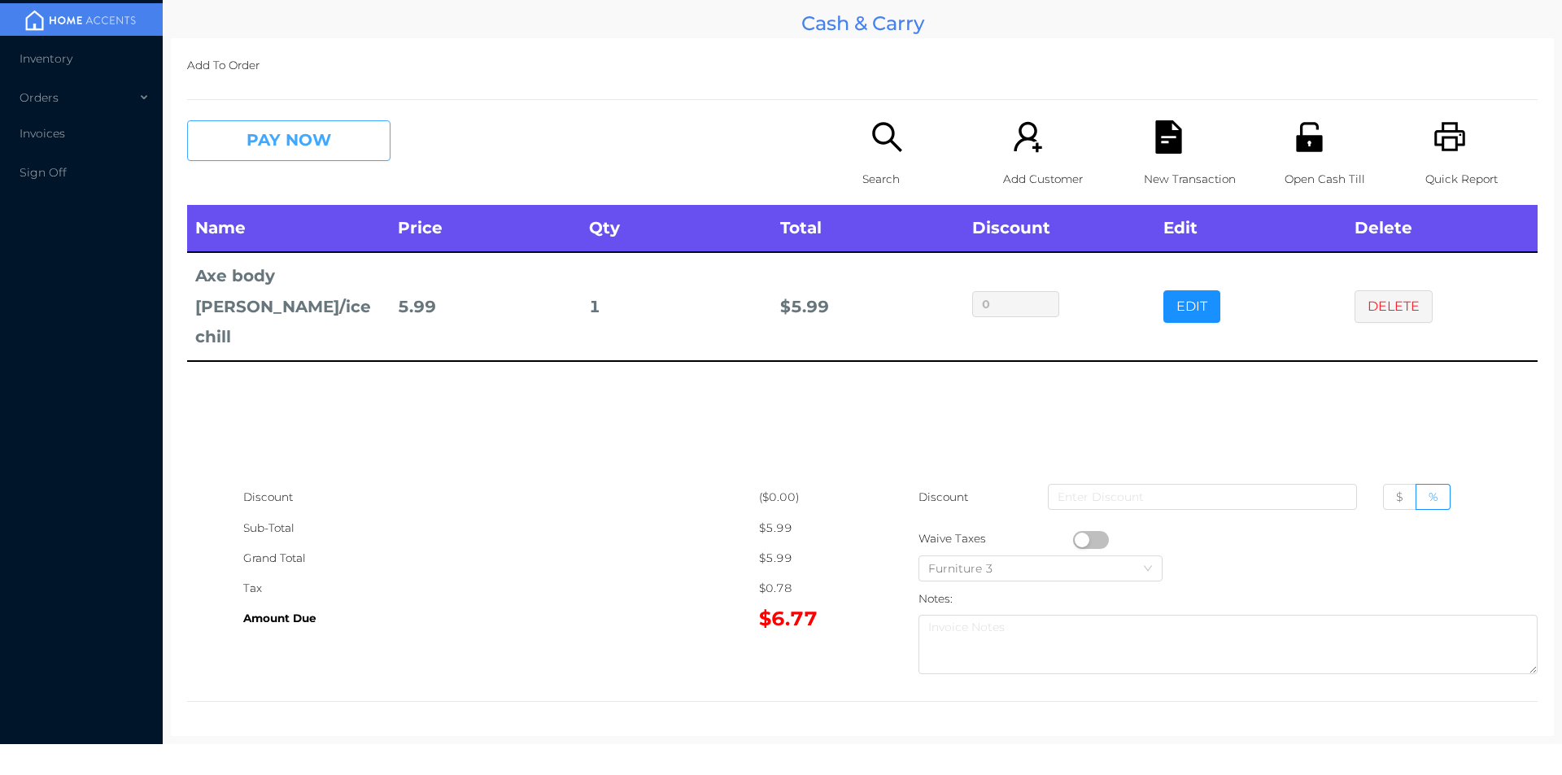
click at [277, 152] on button "PAY NOW" at bounding box center [288, 140] width 203 height 41
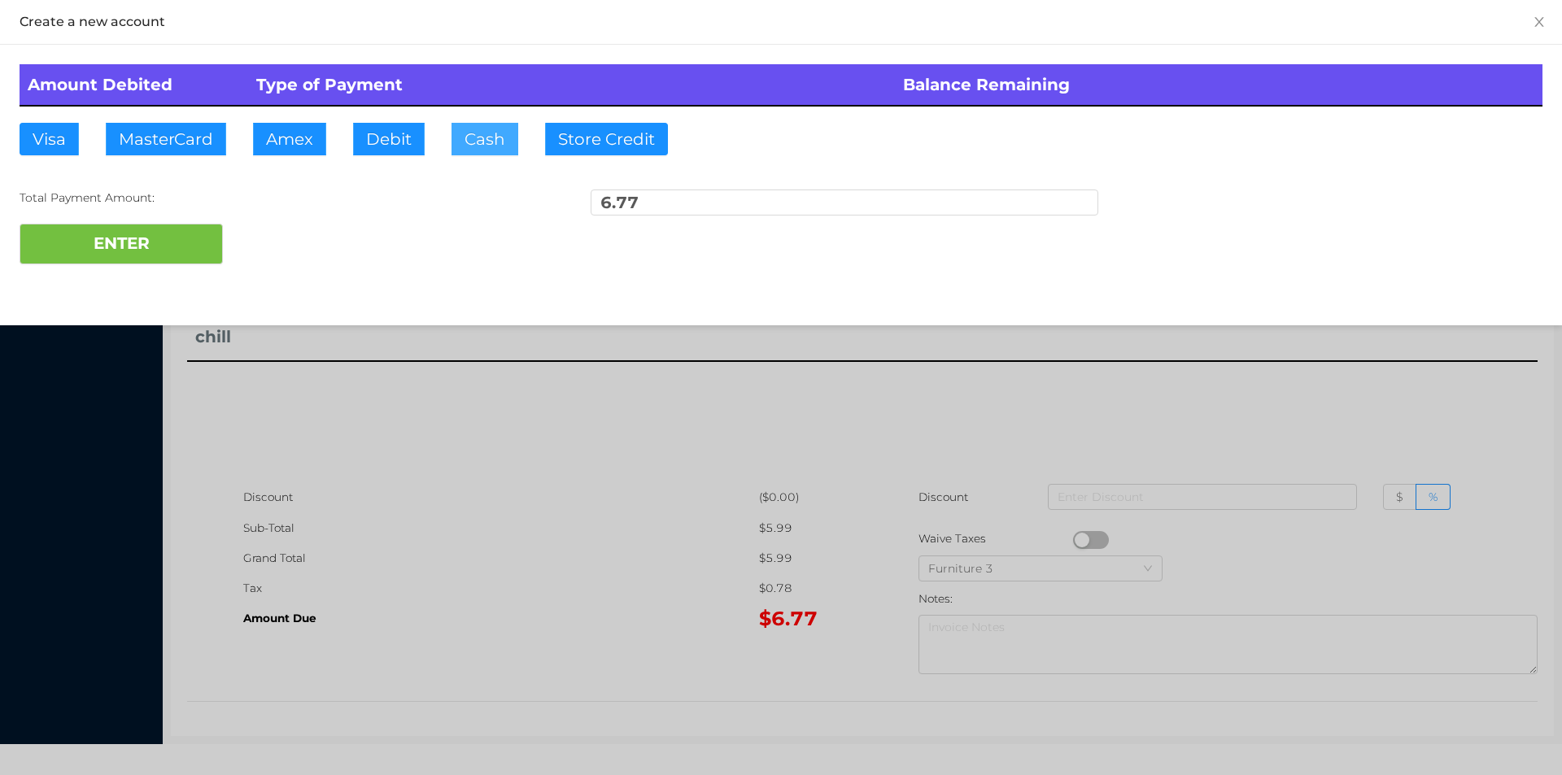
click at [461, 150] on button "Cash" at bounding box center [485, 139] width 67 height 33
type input "20"
click at [124, 258] on button "ENTER" at bounding box center [121, 244] width 203 height 41
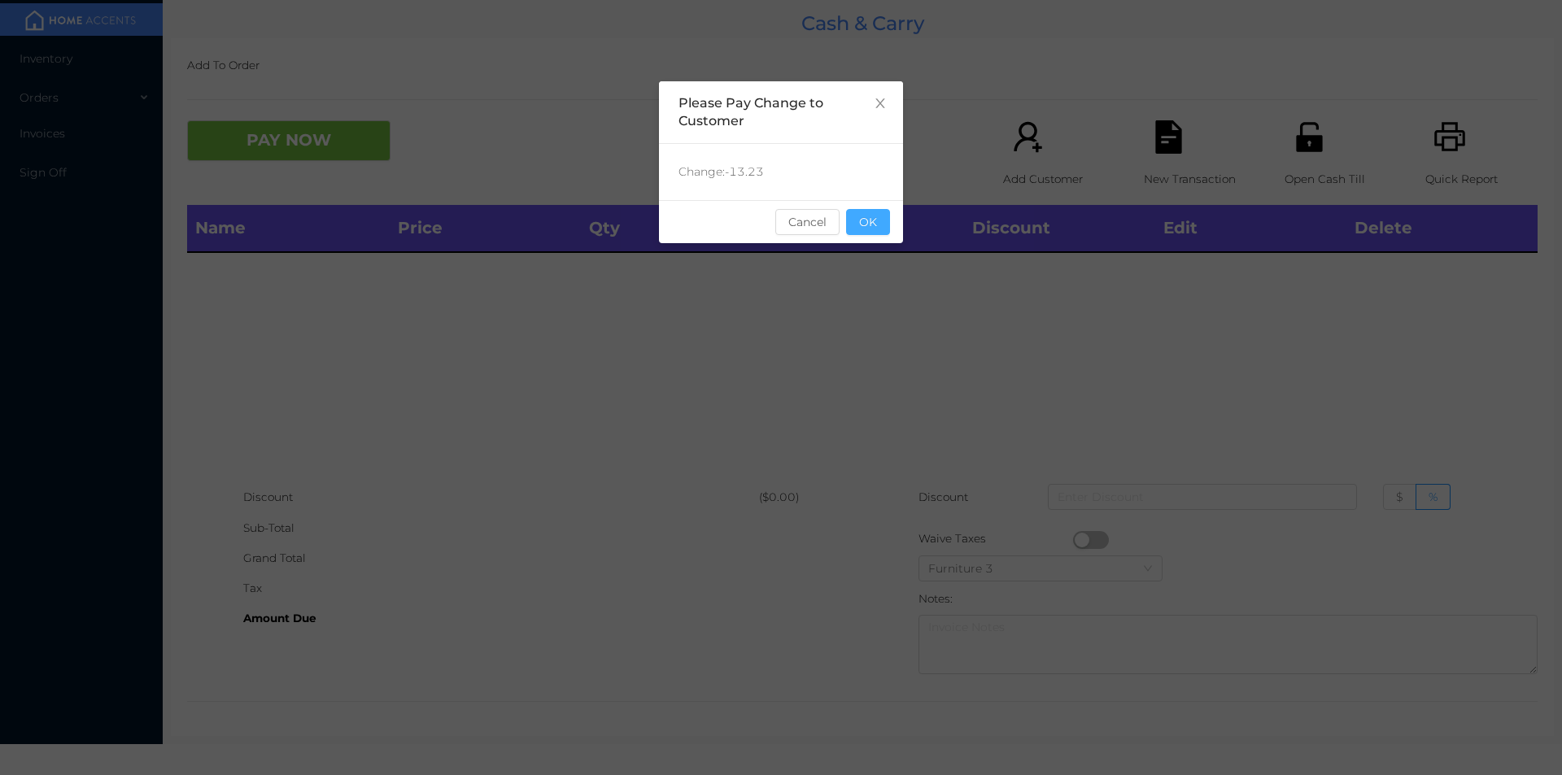
click at [857, 227] on button "OK" at bounding box center [868, 222] width 44 height 26
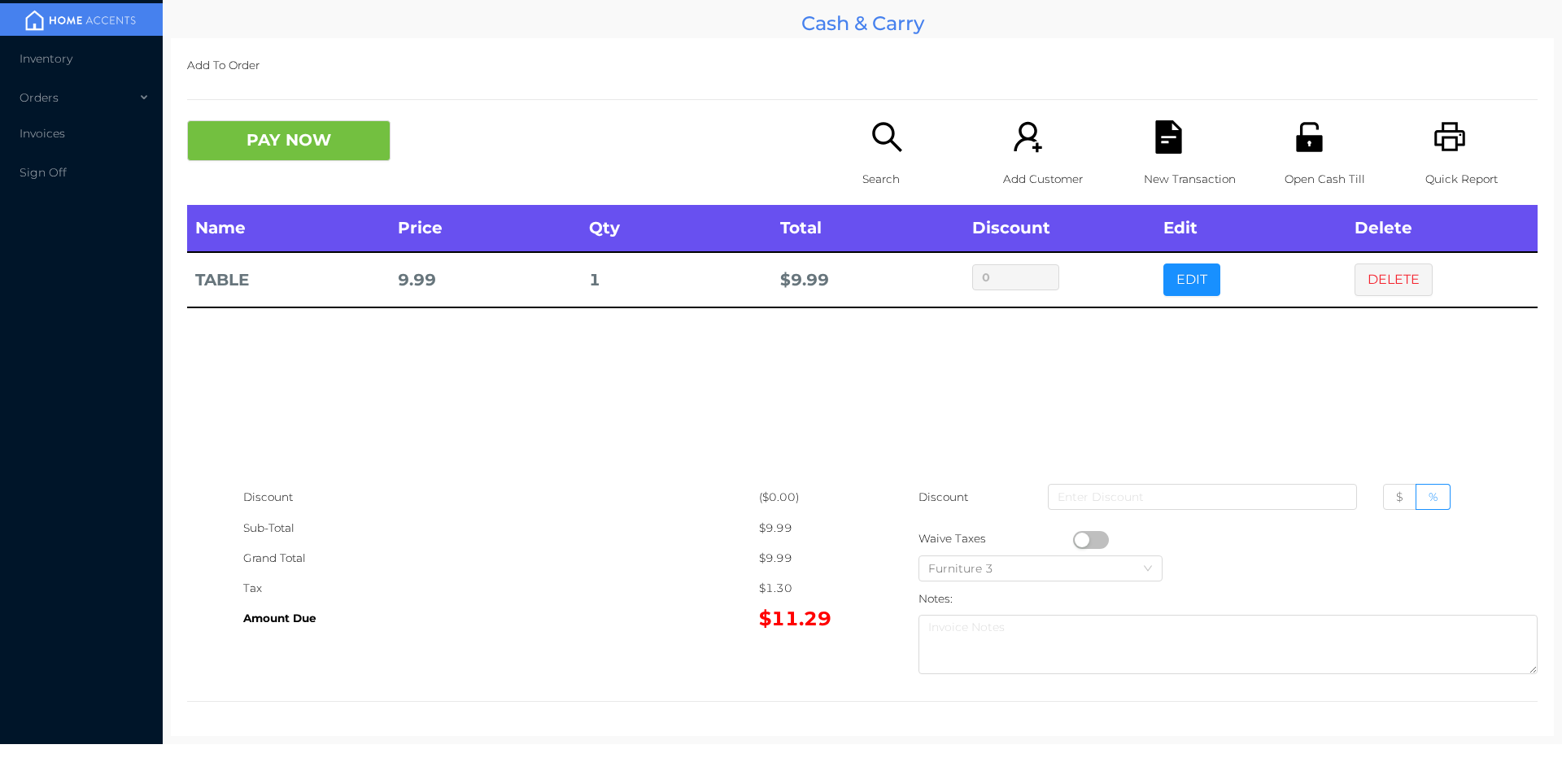
click at [1294, 107] on div "Add To Order PAY NOW Search Add Customer New Transaction Open Cash Till Quick R…" at bounding box center [862, 387] width 1383 height 698
click at [265, 125] on button "PAY NOW" at bounding box center [288, 140] width 203 height 41
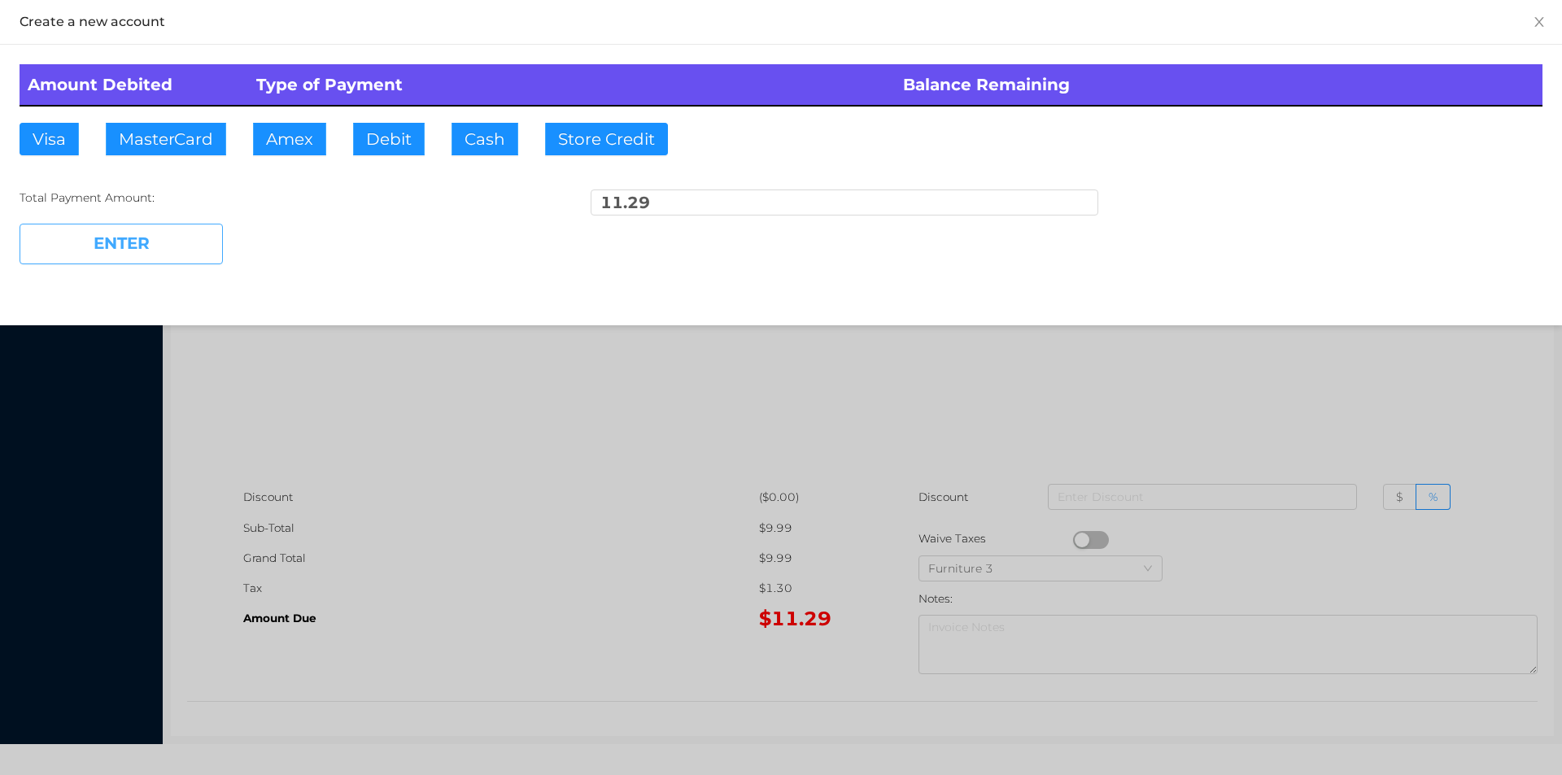
click at [215, 226] on button "ENTER" at bounding box center [121, 244] width 203 height 41
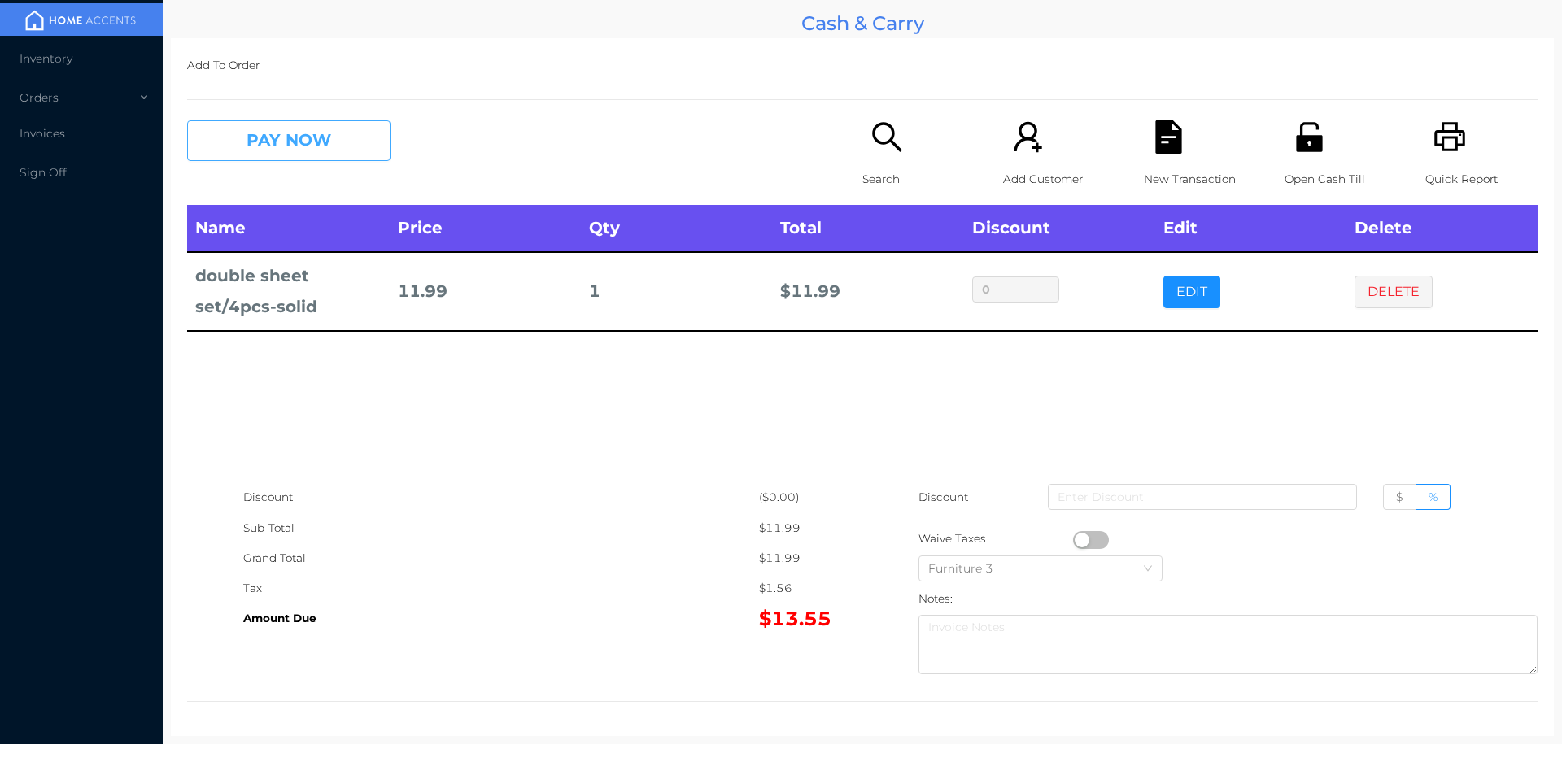
click at [340, 142] on button "PAY NOW" at bounding box center [288, 140] width 203 height 41
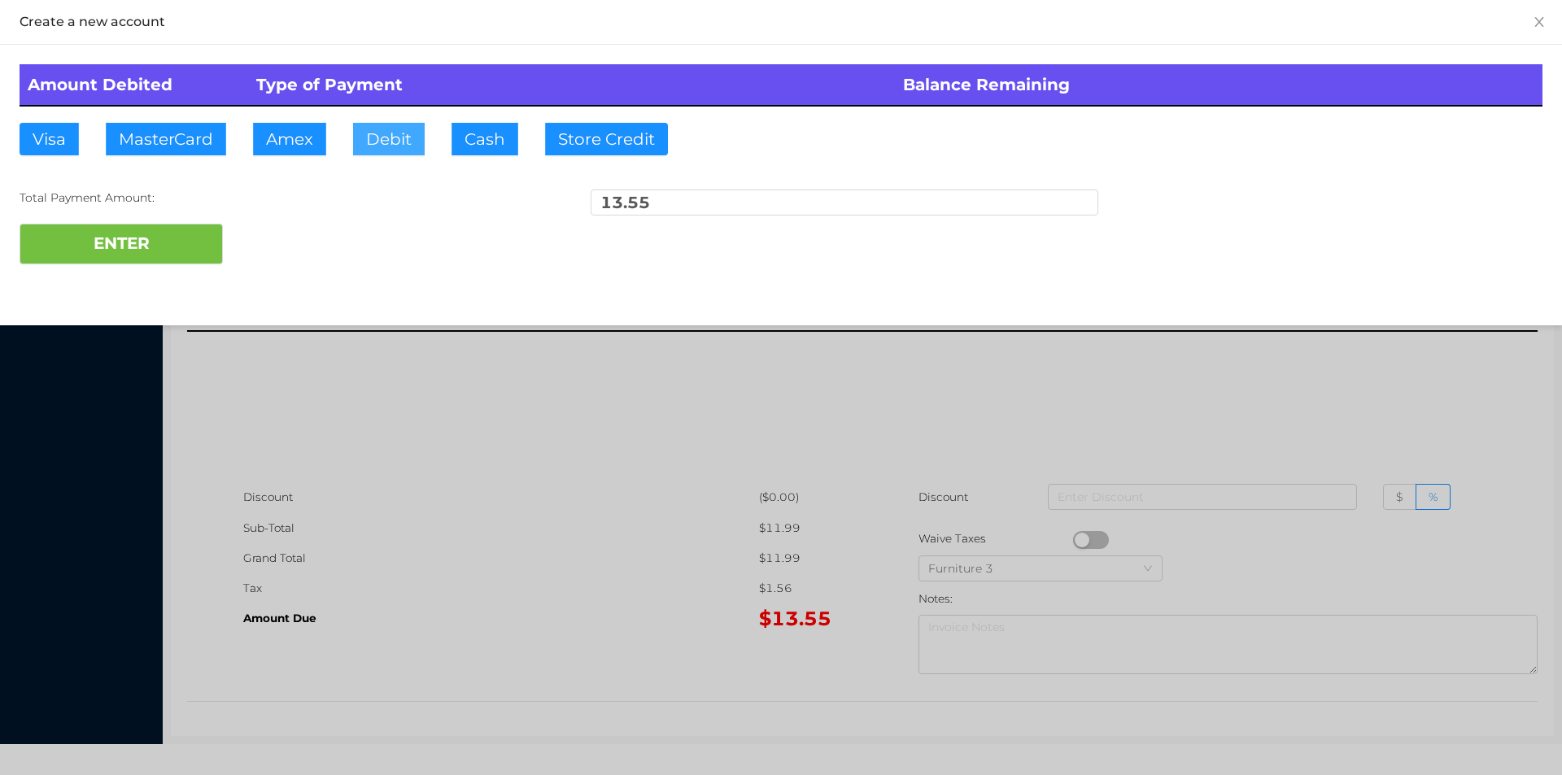
click at [384, 131] on button "Debit" at bounding box center [389, 139] width 72 height 33
click at [164, 240] on button "ENTER" at bounding box center [121, 244] width 203 height 41
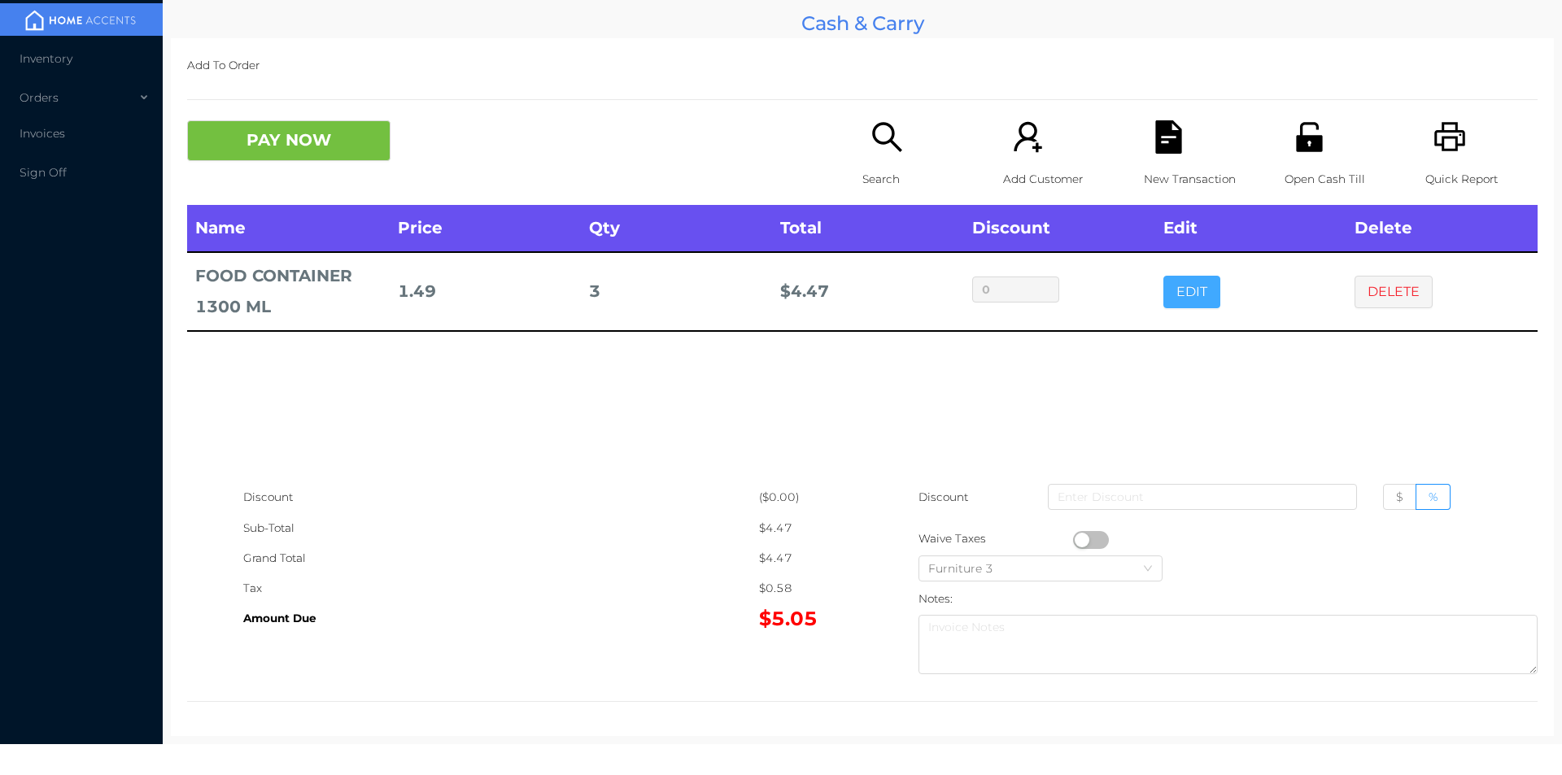
click at [1178, 302] on button "EDIT" at bounding box center [1192, 292] width 57 height 33
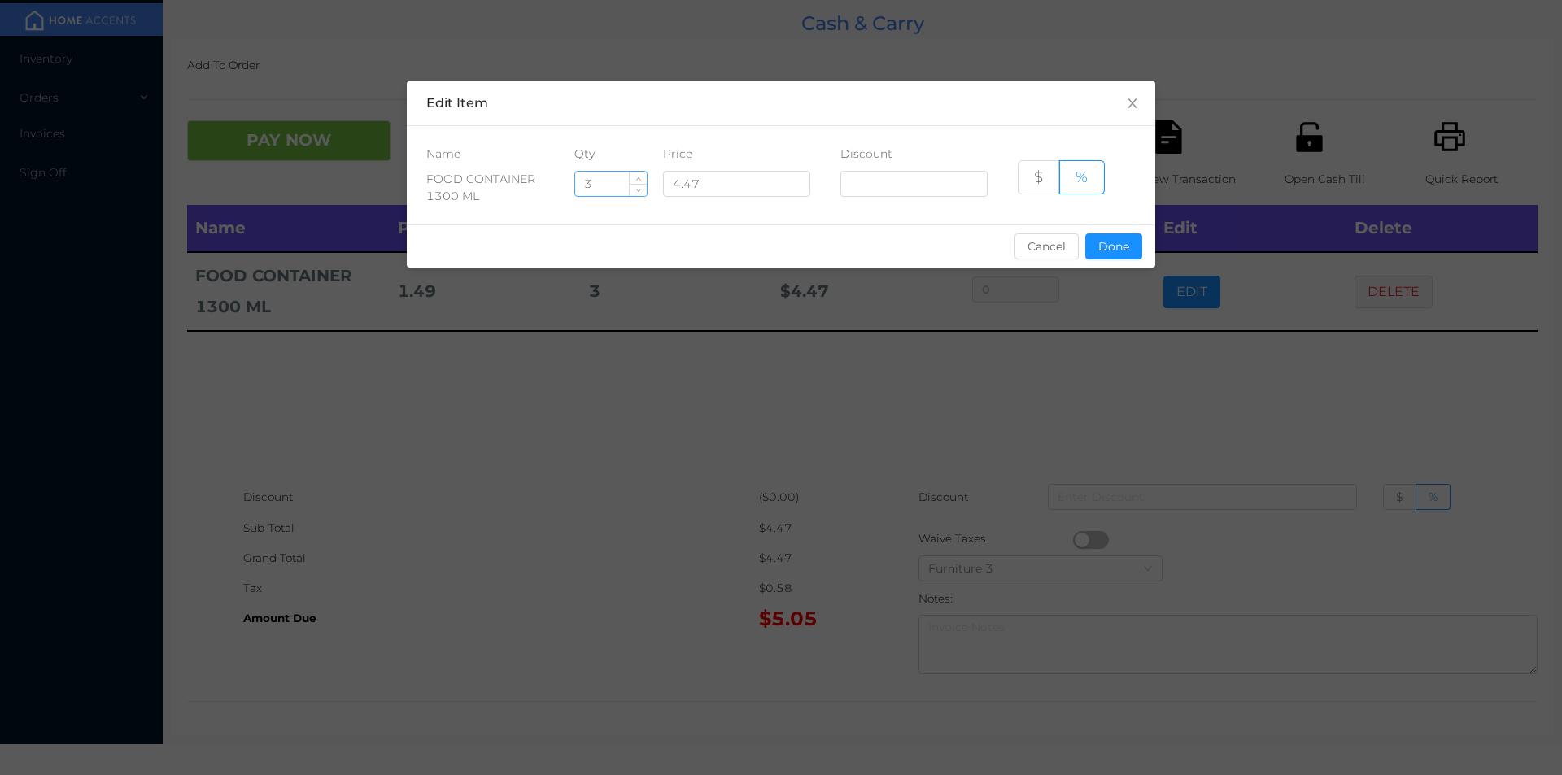
click at [611, 180] on input "3" at bounding box center [611, 184] width 72 height 24
type input "2"
click at [1109, 238] on button "Done" at bounding box center [1113, 247] width 57 height 26
type input "0%"
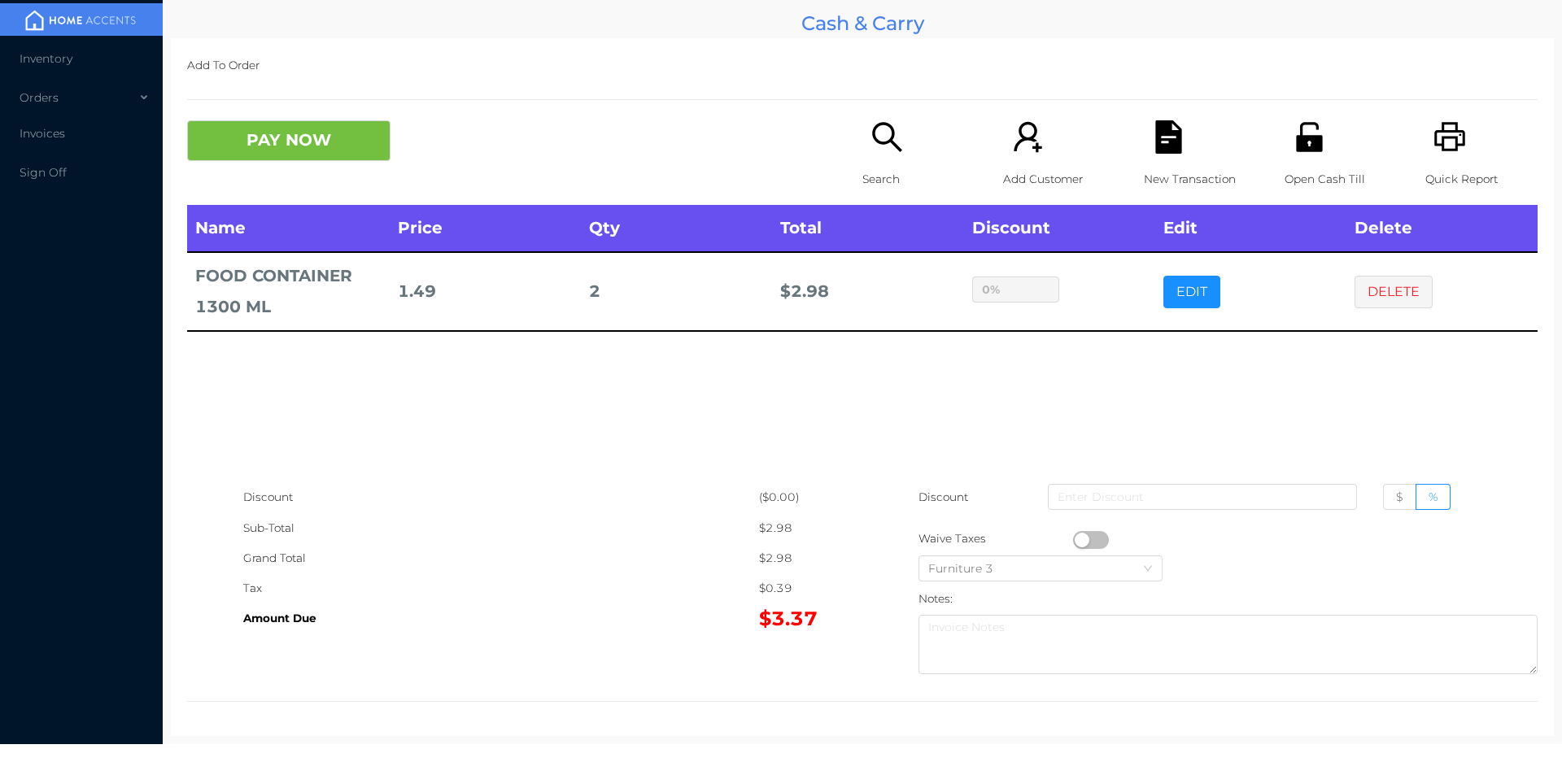
click at [1120, 305] on div "sentinelStart Edit Item Name Qty Price Discount FOOD CONTAINER 1300 ML 2 4.47 $…" at bounding box center [781, 387] width 1562 height 775
click at [279, 150] on button "PAY NOW" at bounding box center [288, 140] width 203 height 41
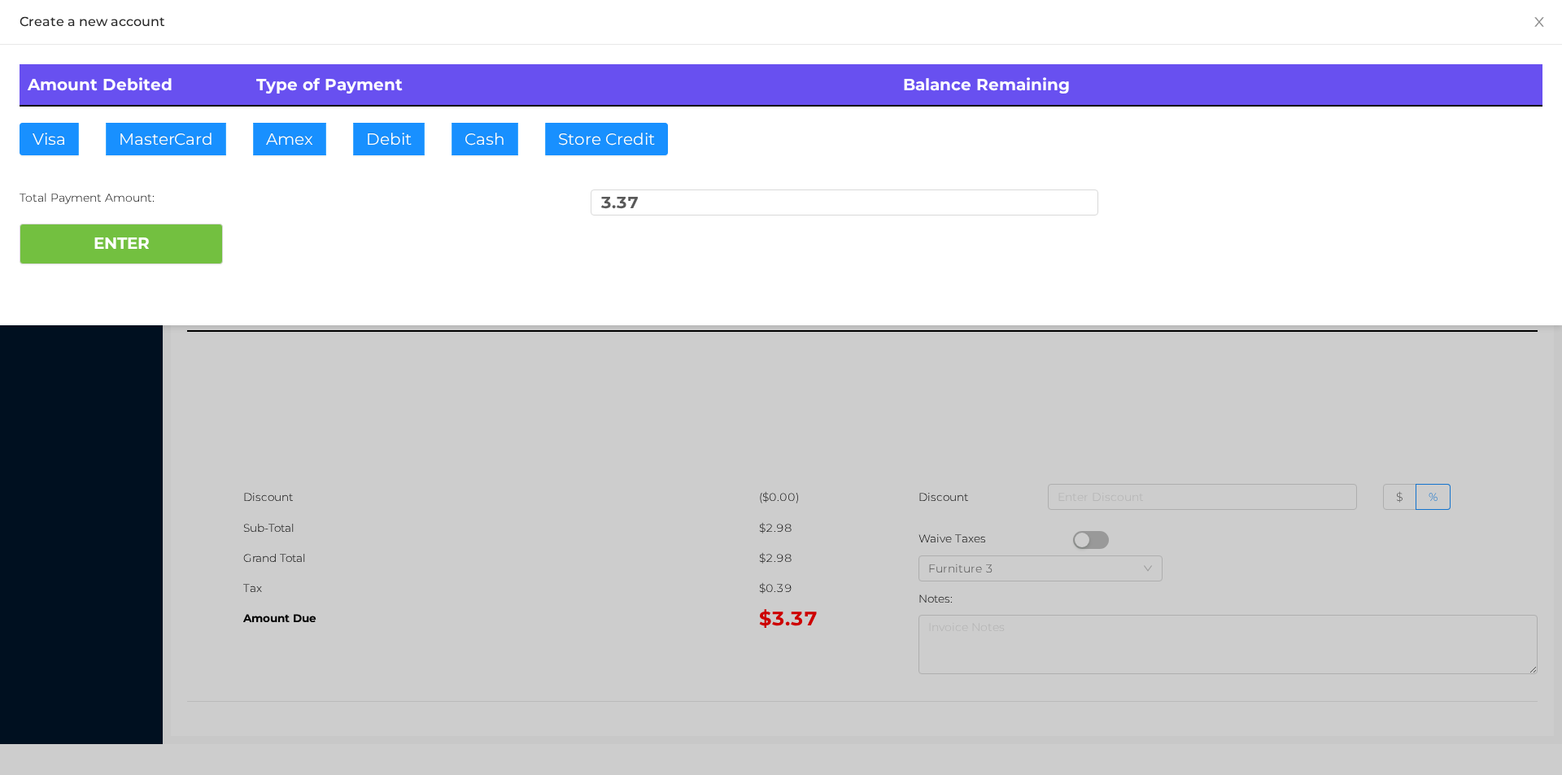
click at [1171, 400] on div at bounding box center [781, 387] width 1562 height 775
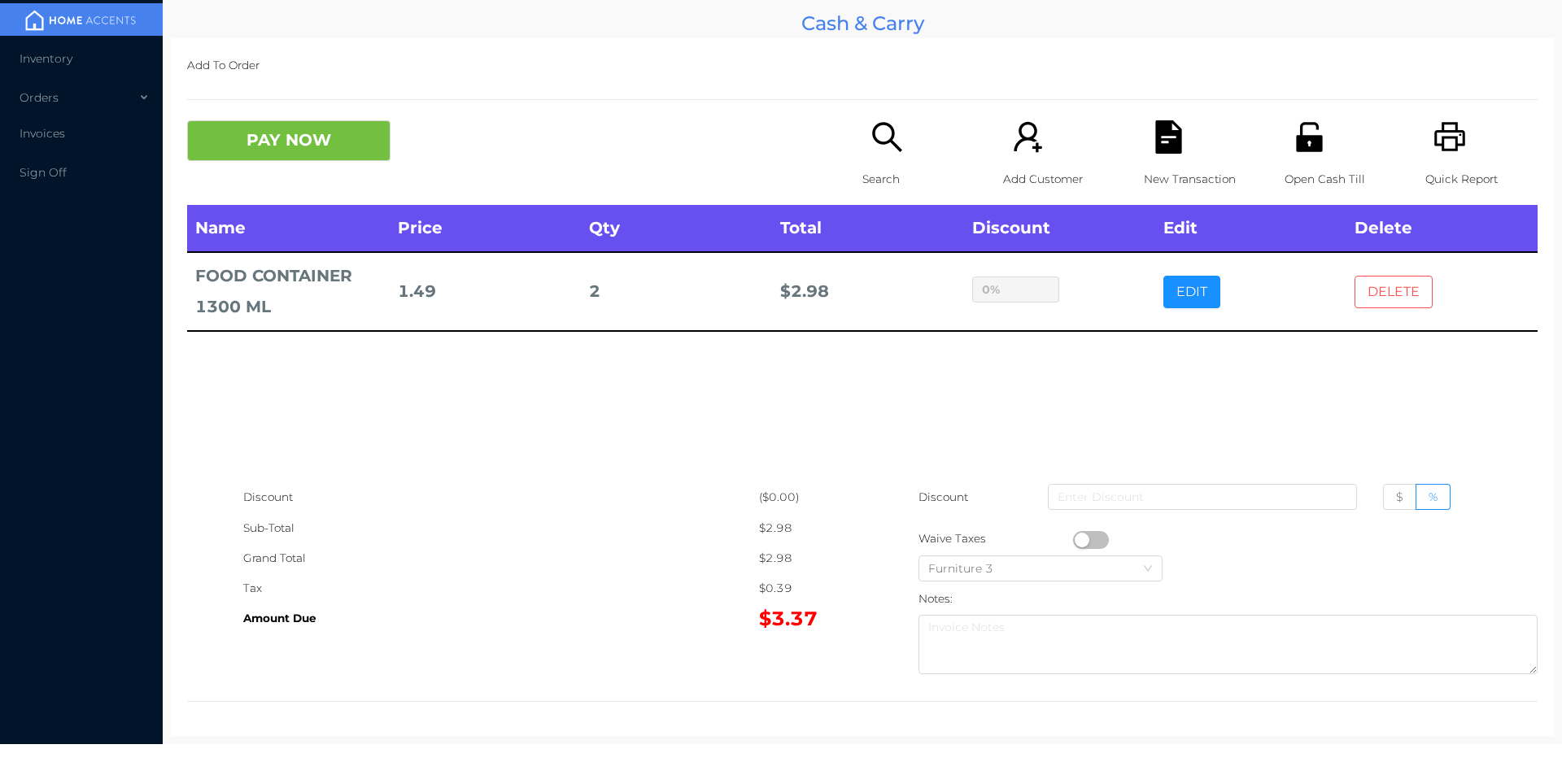
click at [1385, 295] on button "DELETE" at bounding box center [1394, 292] width 78 height 33
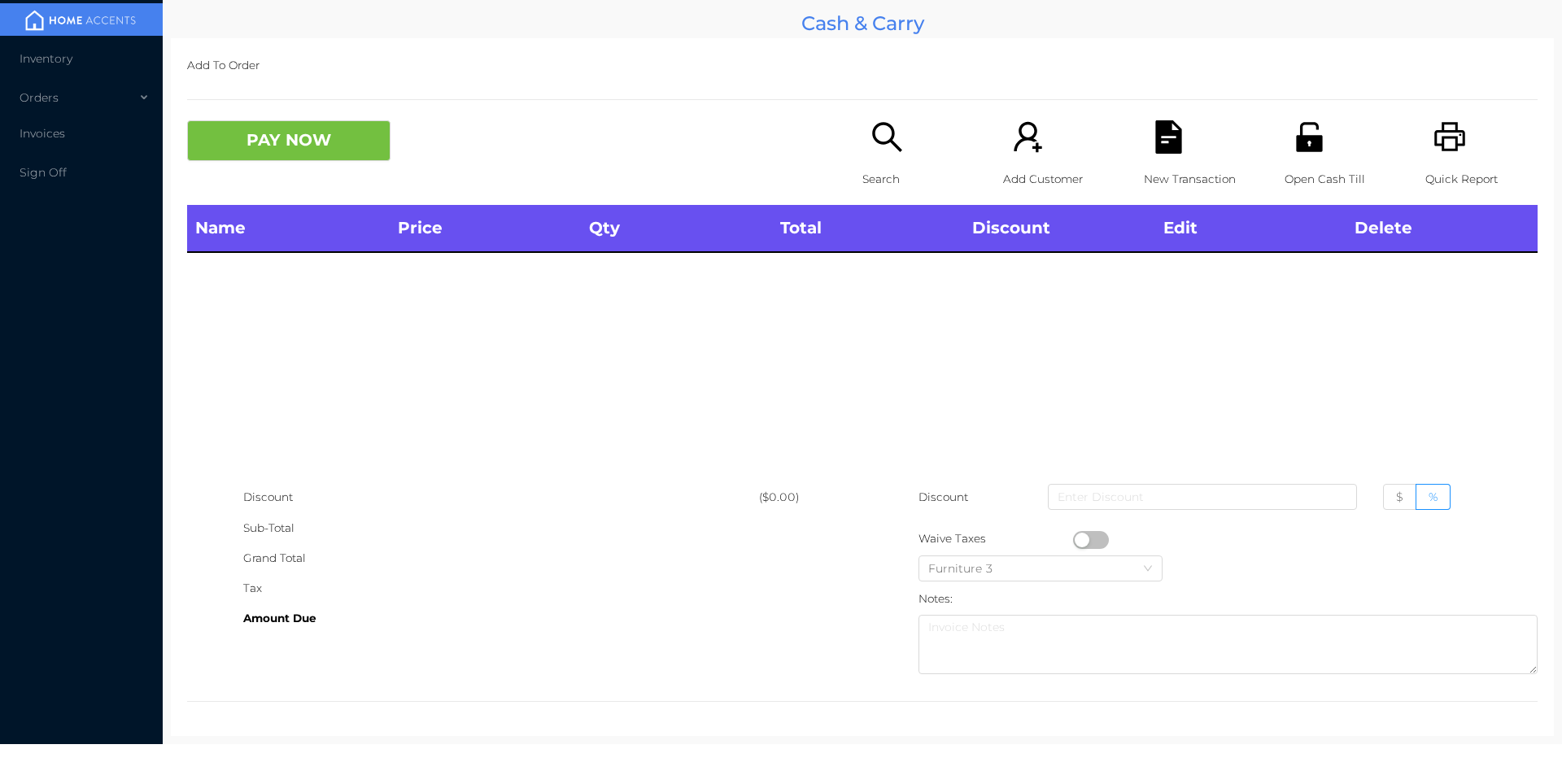
click at [1296, 137] on icon "icon: unlock" at bounding box center [1309, 136] width 26 height 29
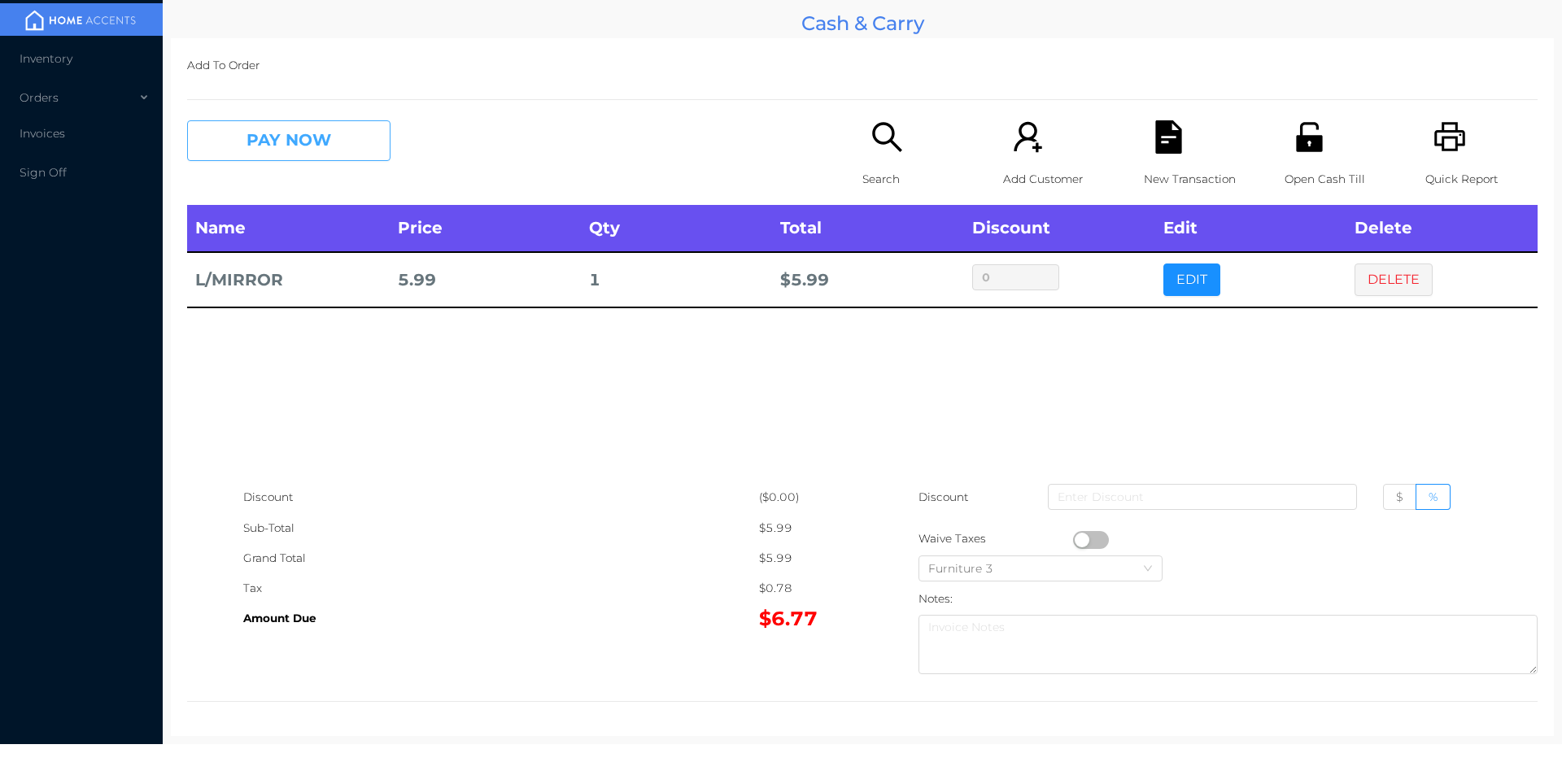
click at [268, 133] on button "PAY NOW" at bounding box center [288, 140] width 203 height 41
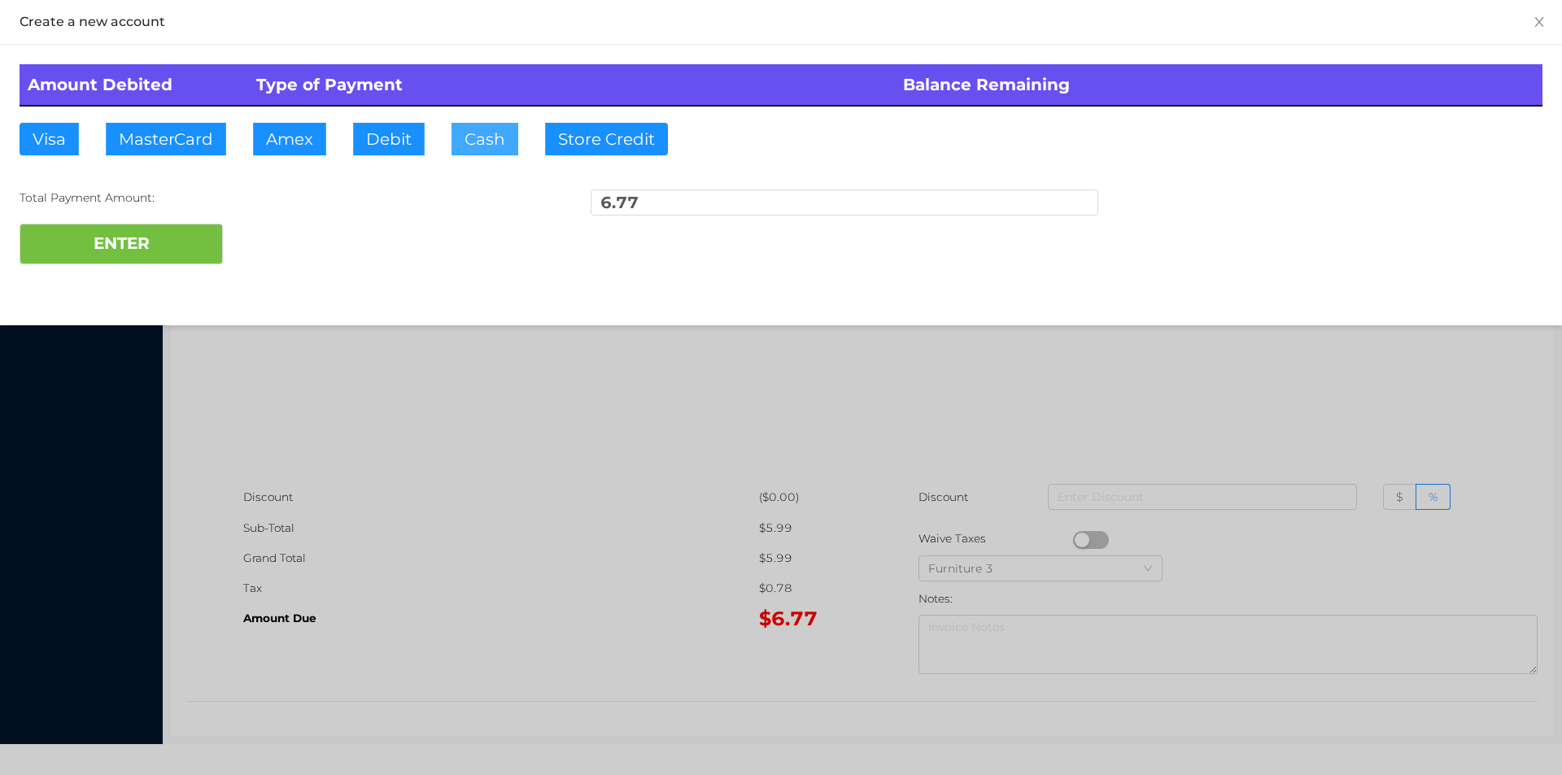
click at [487, 149] on button "Cash" at bounding box center [485, 139] width 67 height 33
type input "20."
click at [138, 227] on button "ENTER" at bounding box center [121, 244] width 203 height 41
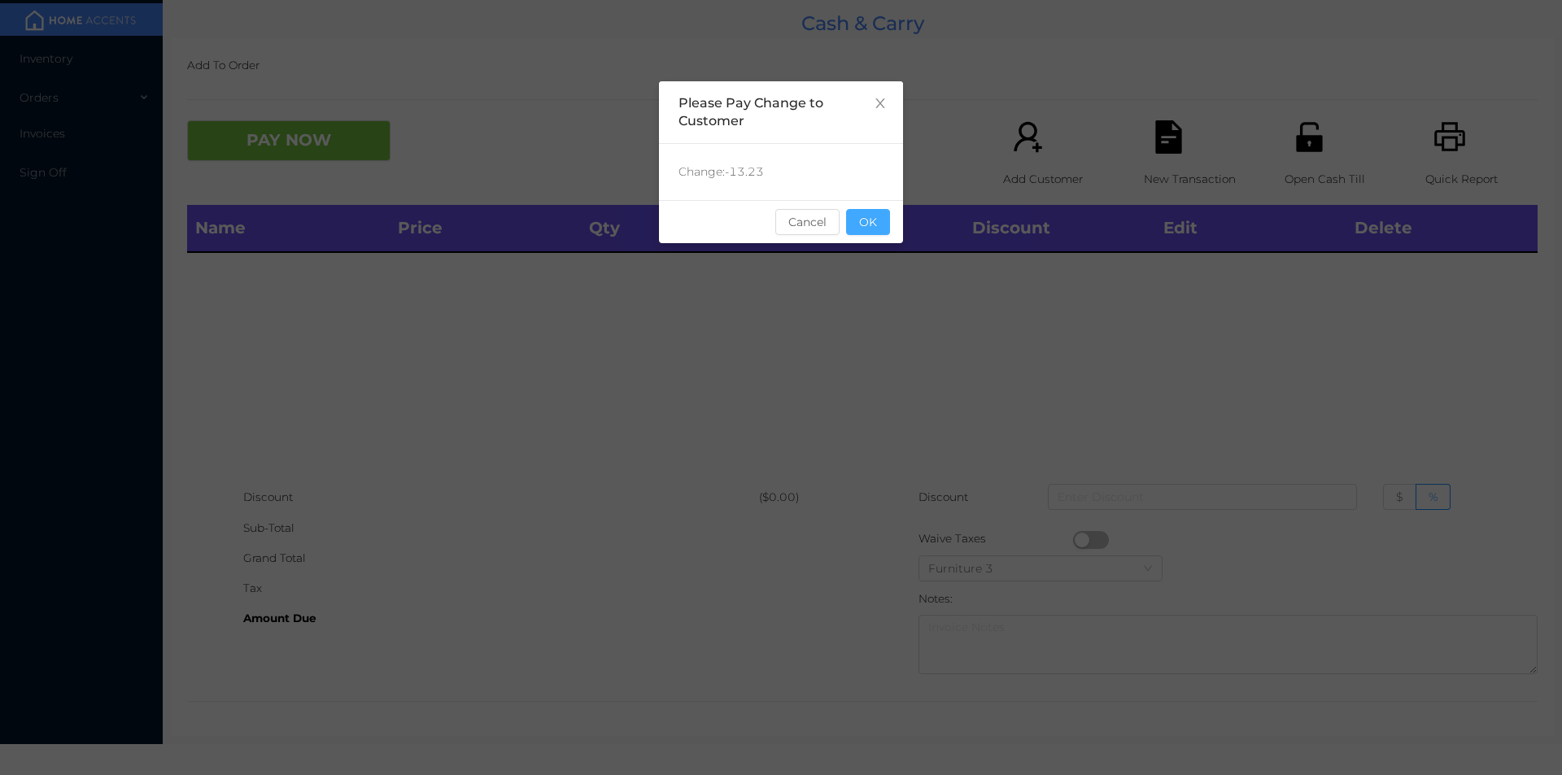
click at [875, 234] on button "OK" at bounding box center [868, 222] width 44 height 26
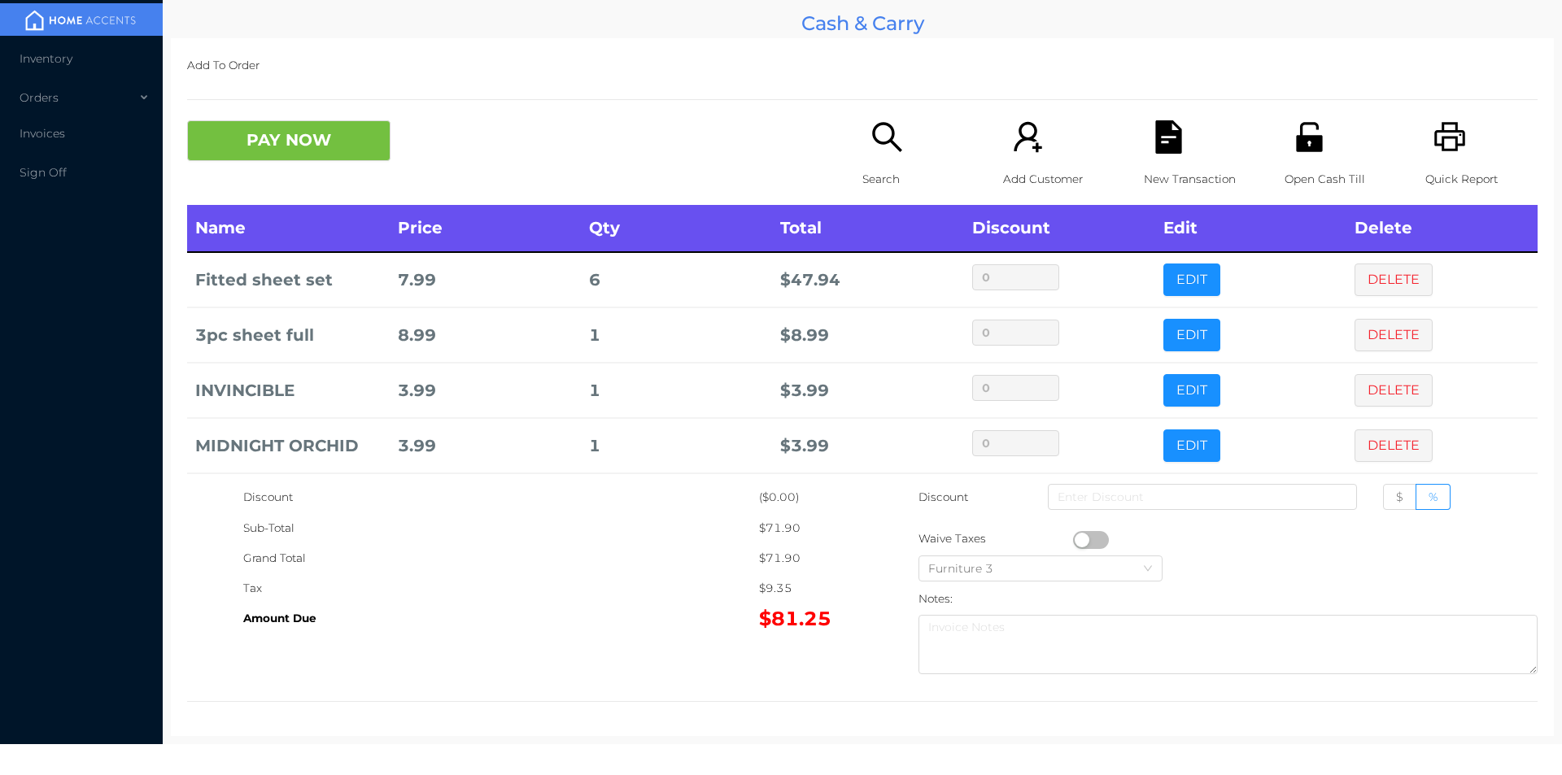
click at [1426, 150] on div "Quick Report" at bounding box center [1482, 162] width 112 height 85
click at [319, 144] on button "PAY NOW" at bounding box center [288, 140] width 203 height 41
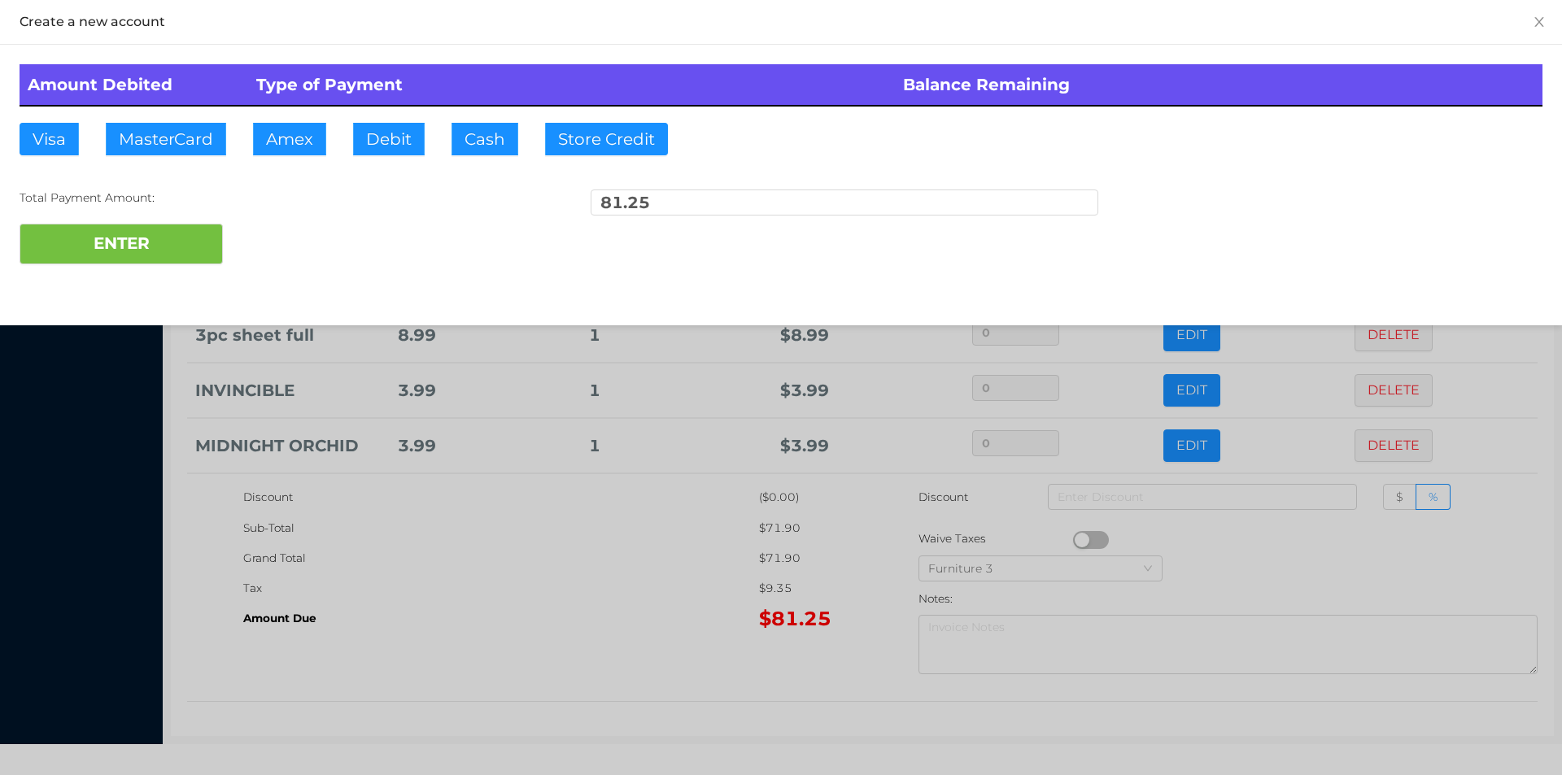
click at [622, 602] on div at bounding box center [781, 387] width 1562 height 775
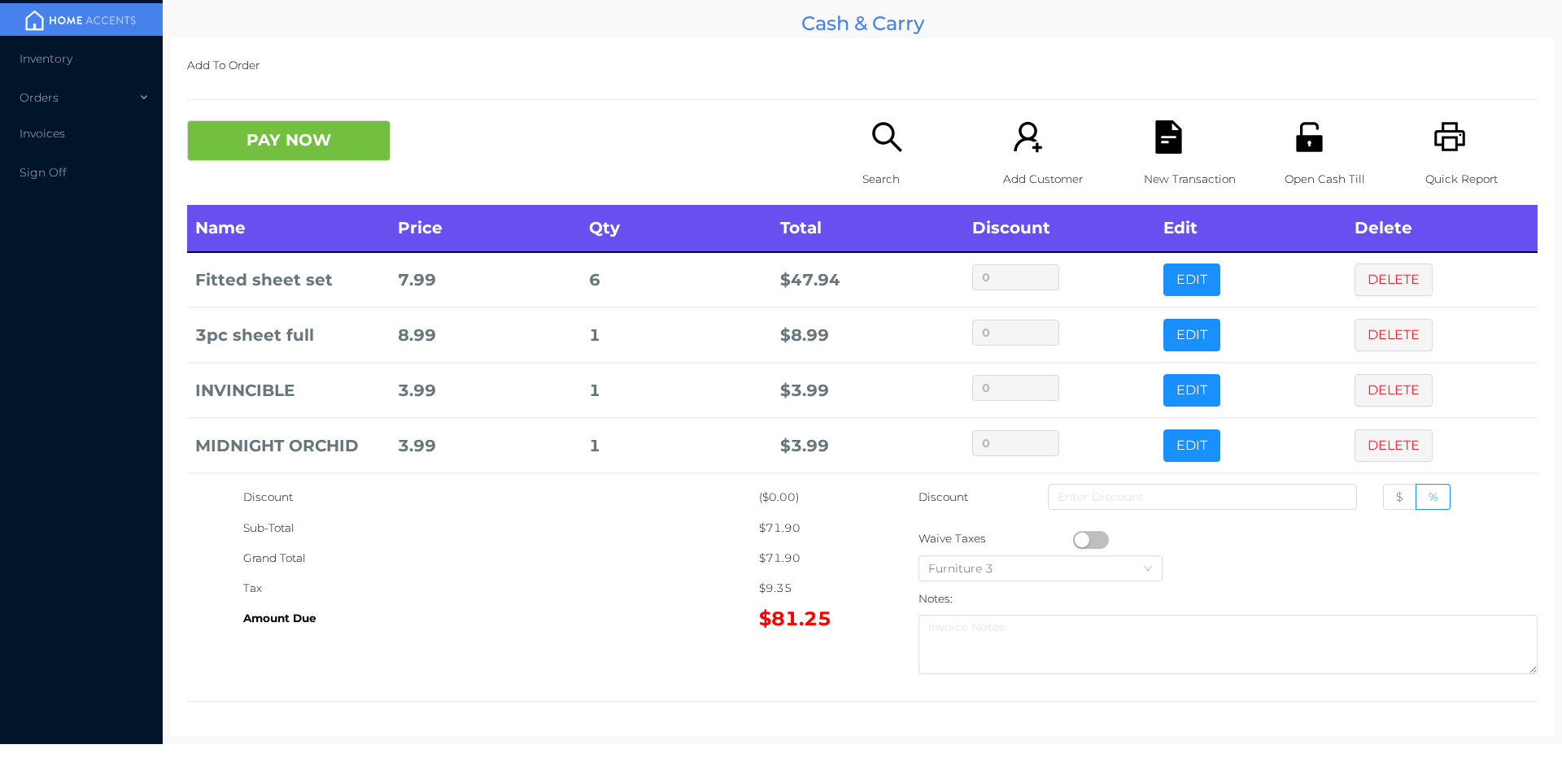
click at [1173, 156] on div "New Transaction" at bounding box center [1200, 162] width 112 height 85
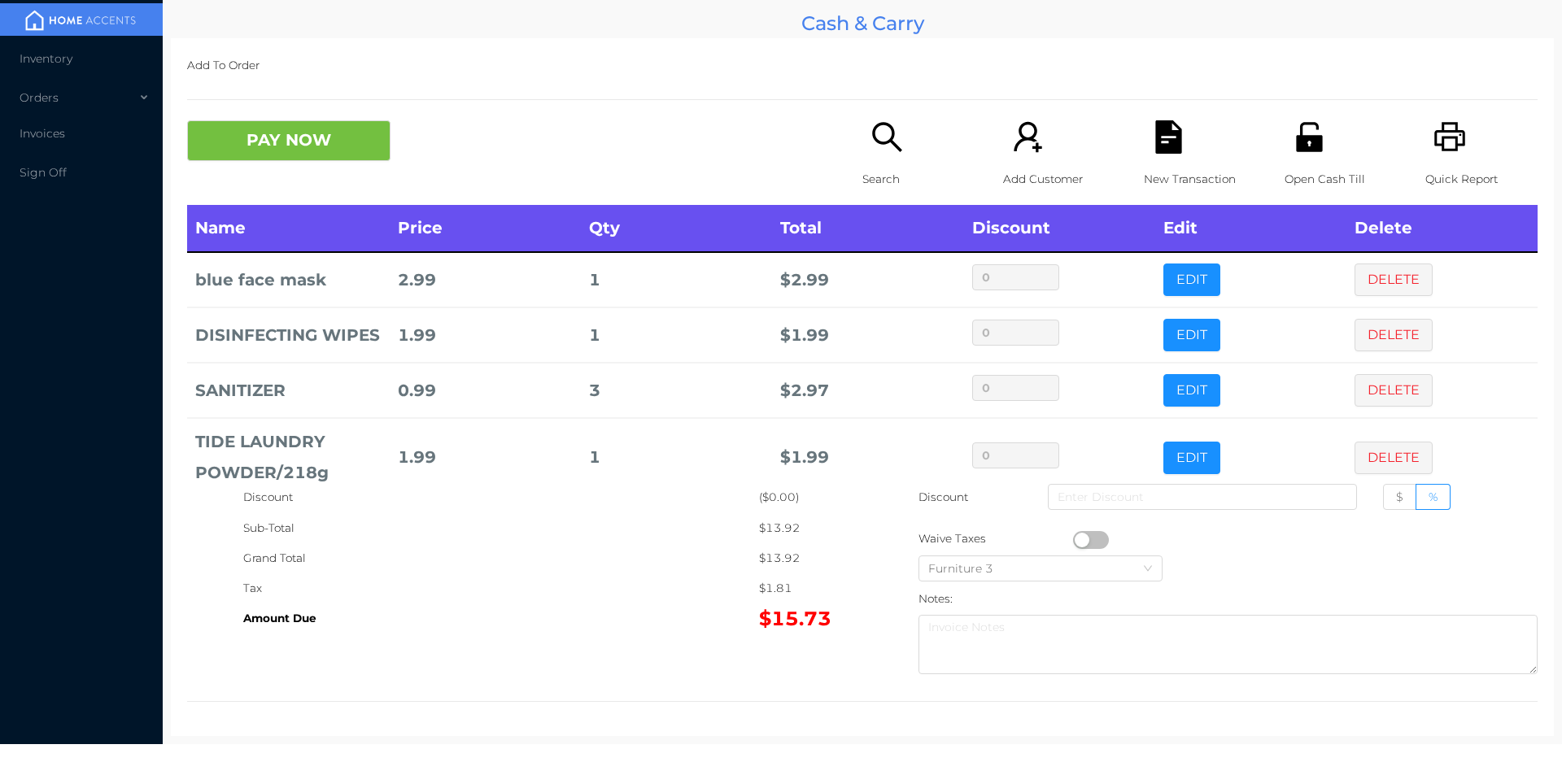
click at [873, 154] on icon "icon: search" at bounding box center [887, 136] width 33 height 33
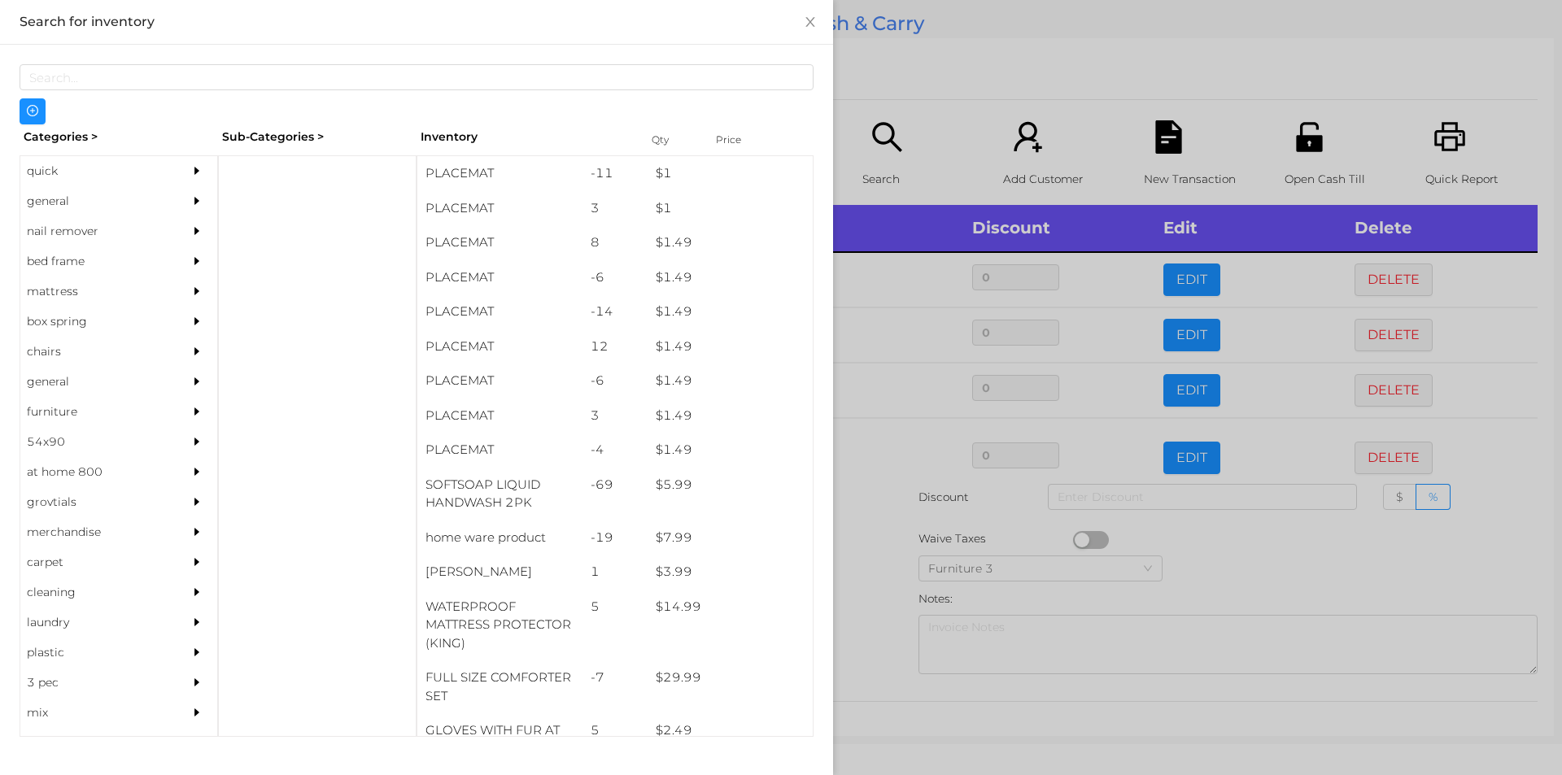
click at [47, 203] on div "general" at bounding box center [94, 201] width 148 height 30
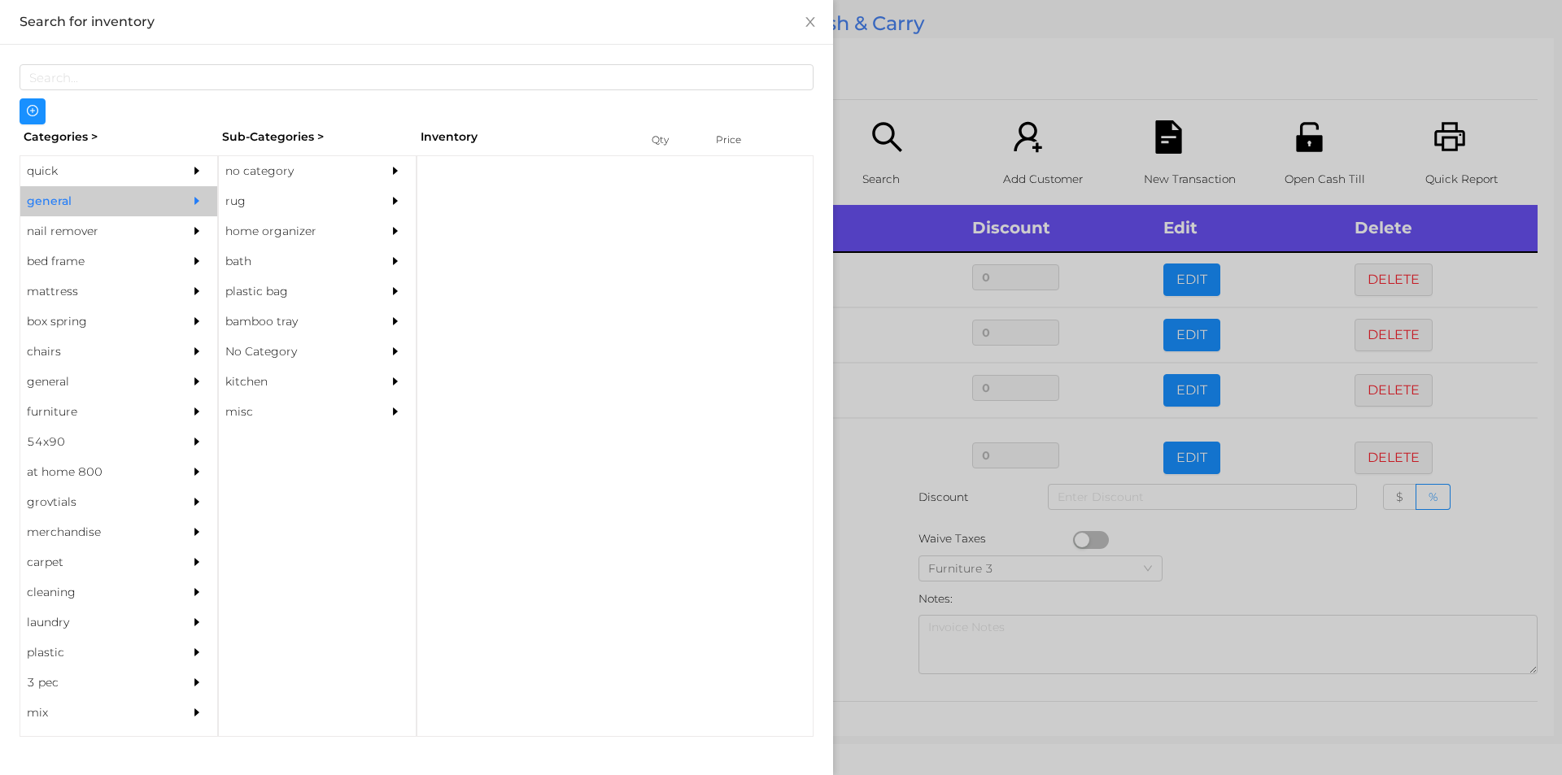
click at [279, 174] on div "no category" at bounding box center [293, 171] width 148 height 30
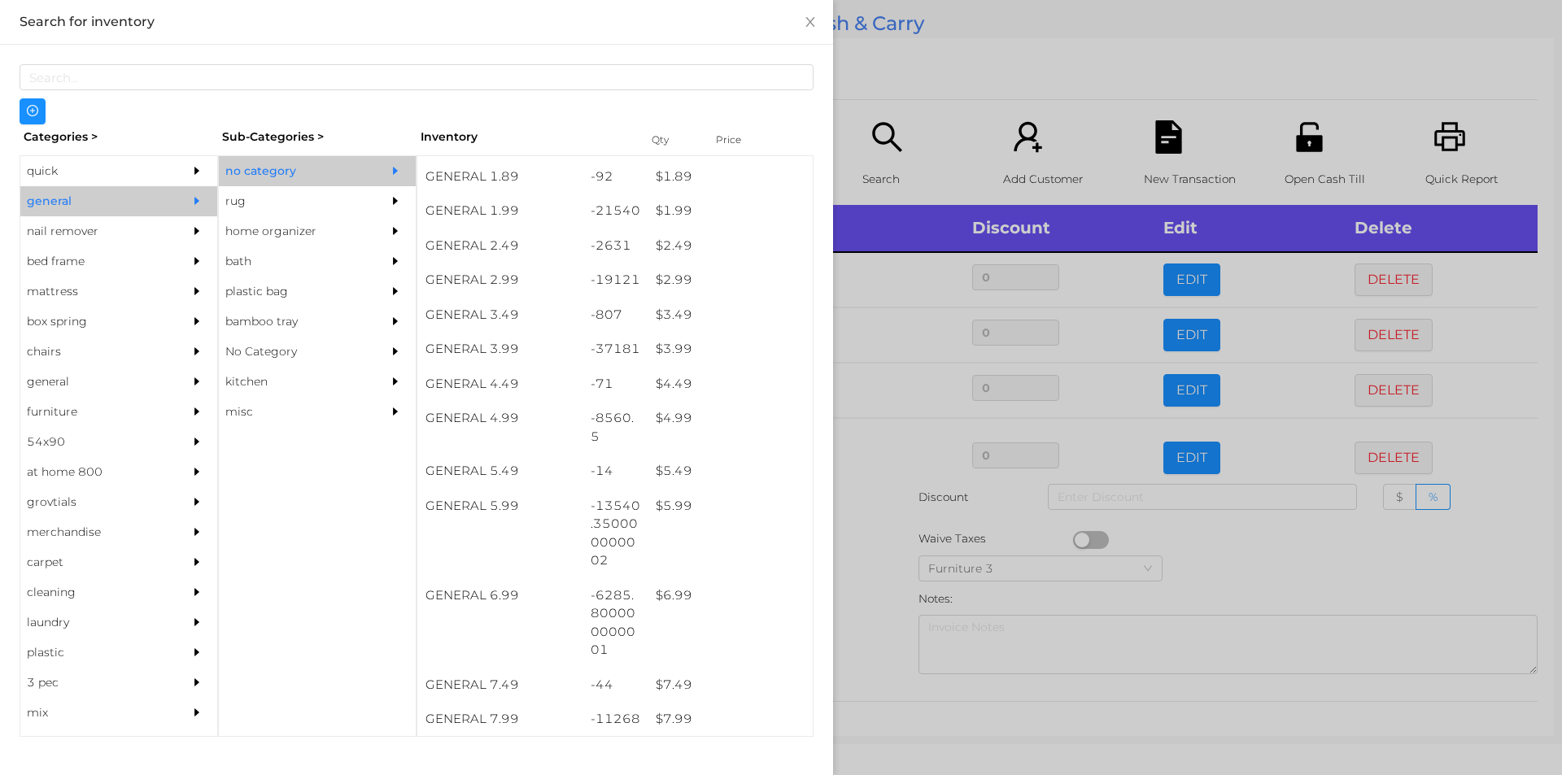
scroll to position [312, 0]
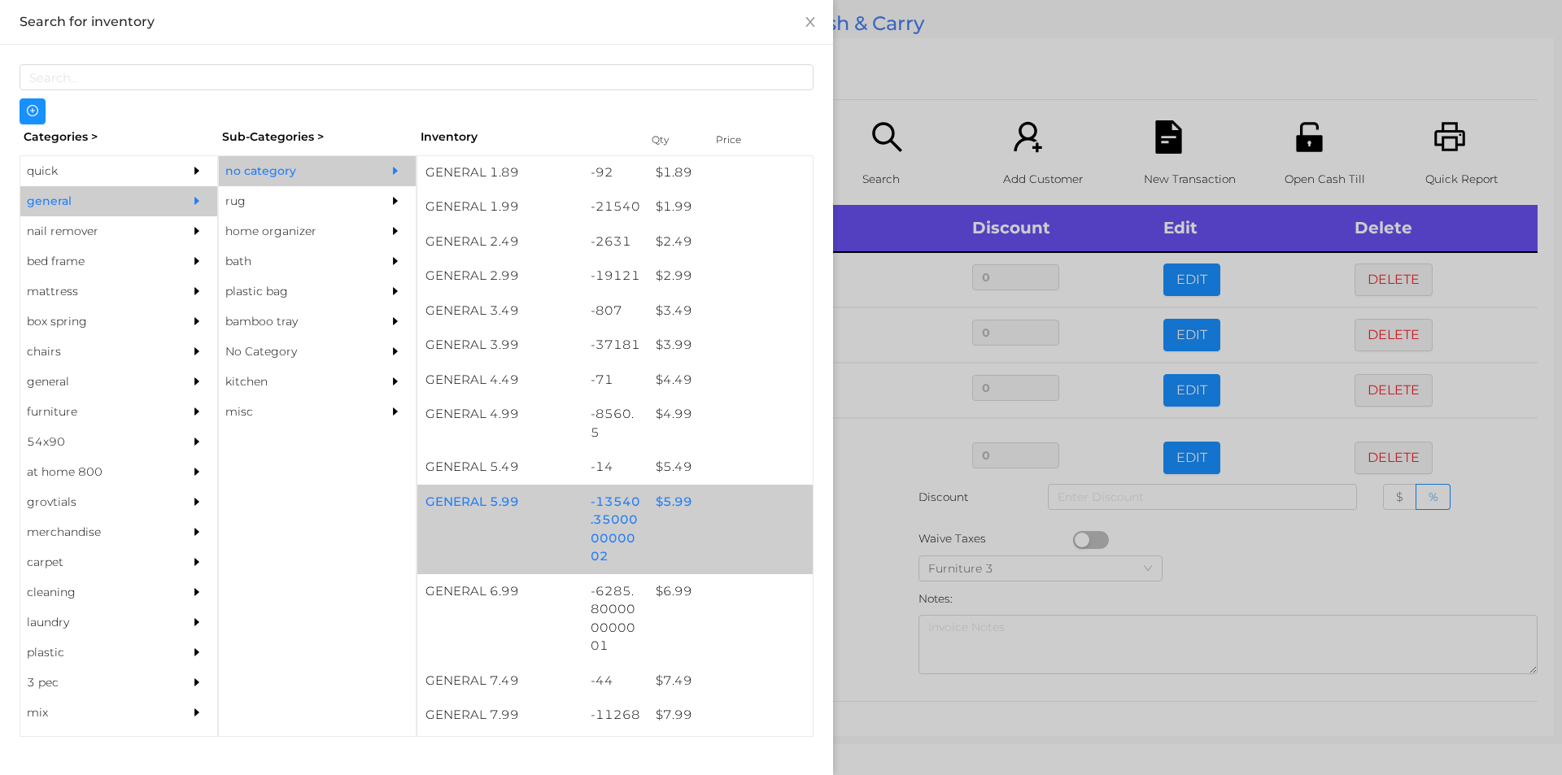
click at [673, 492] on div "$ 5.99" at bounding box center [730, 502] width 165 height 35
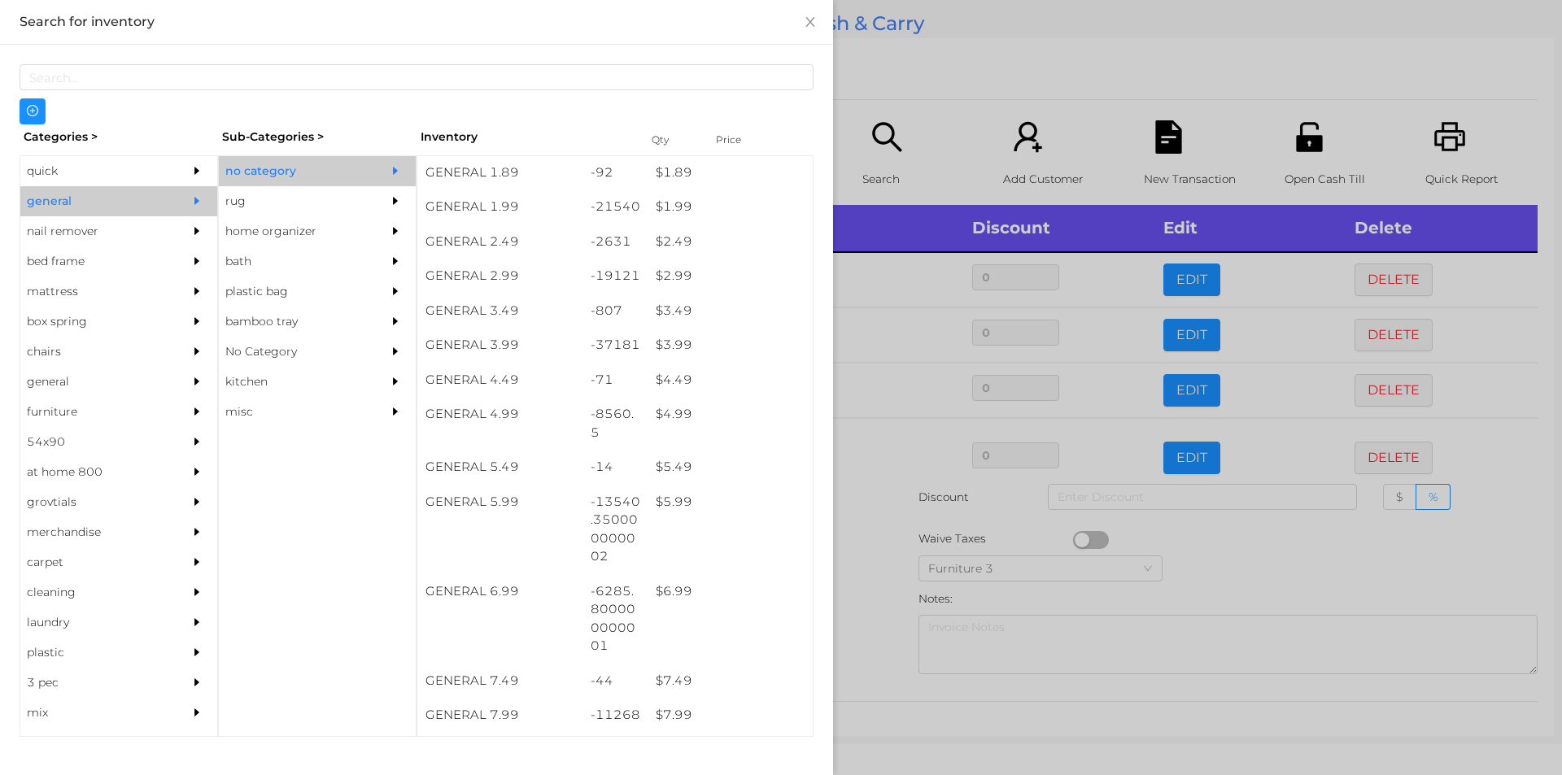
click at [875, 562] on div at bounding box center [781, 387] width 1562 height 775
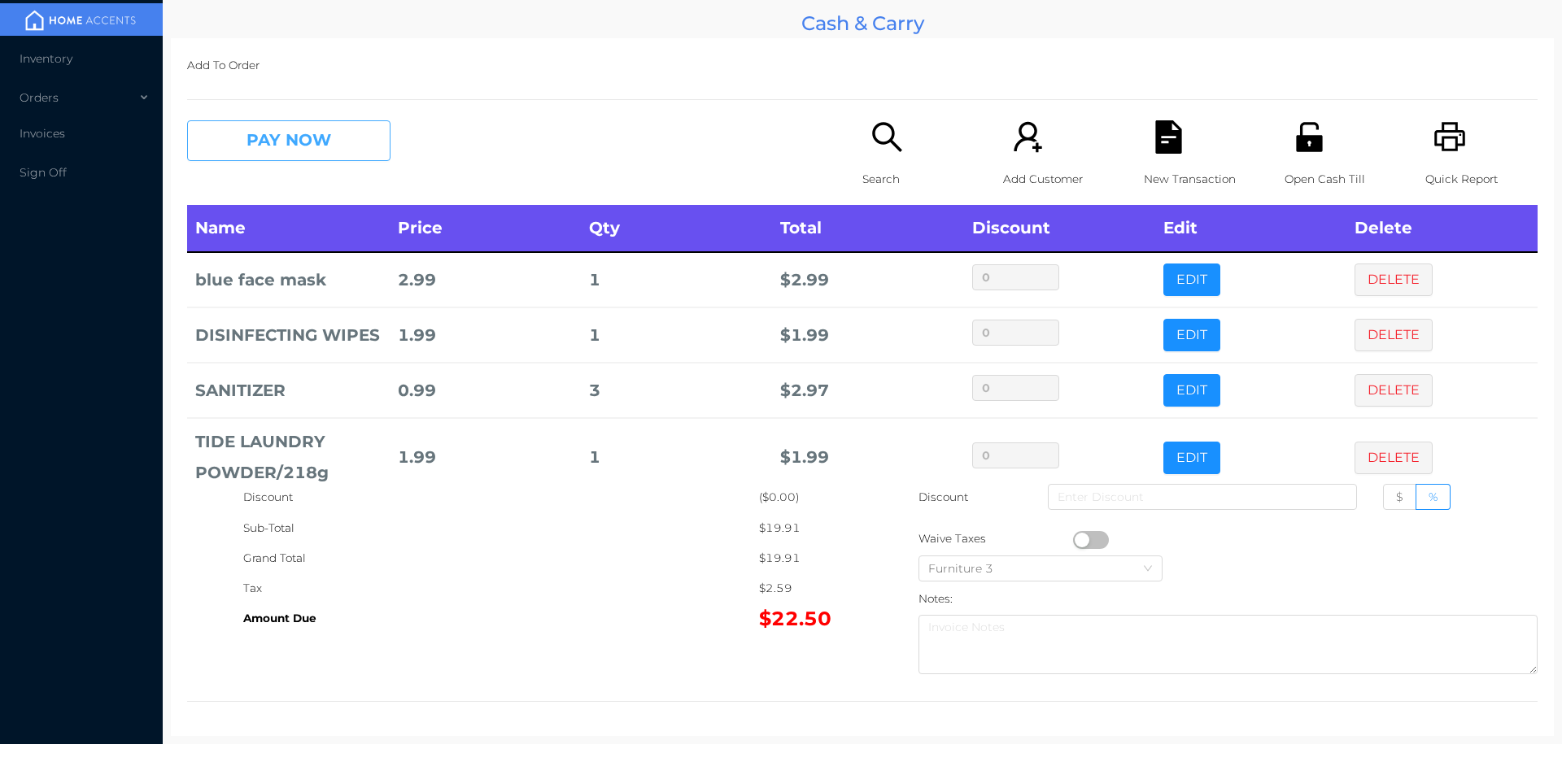
click at [269, 156] on button "PAY NOW" at bounding box center [288, 140] width 203 height 41
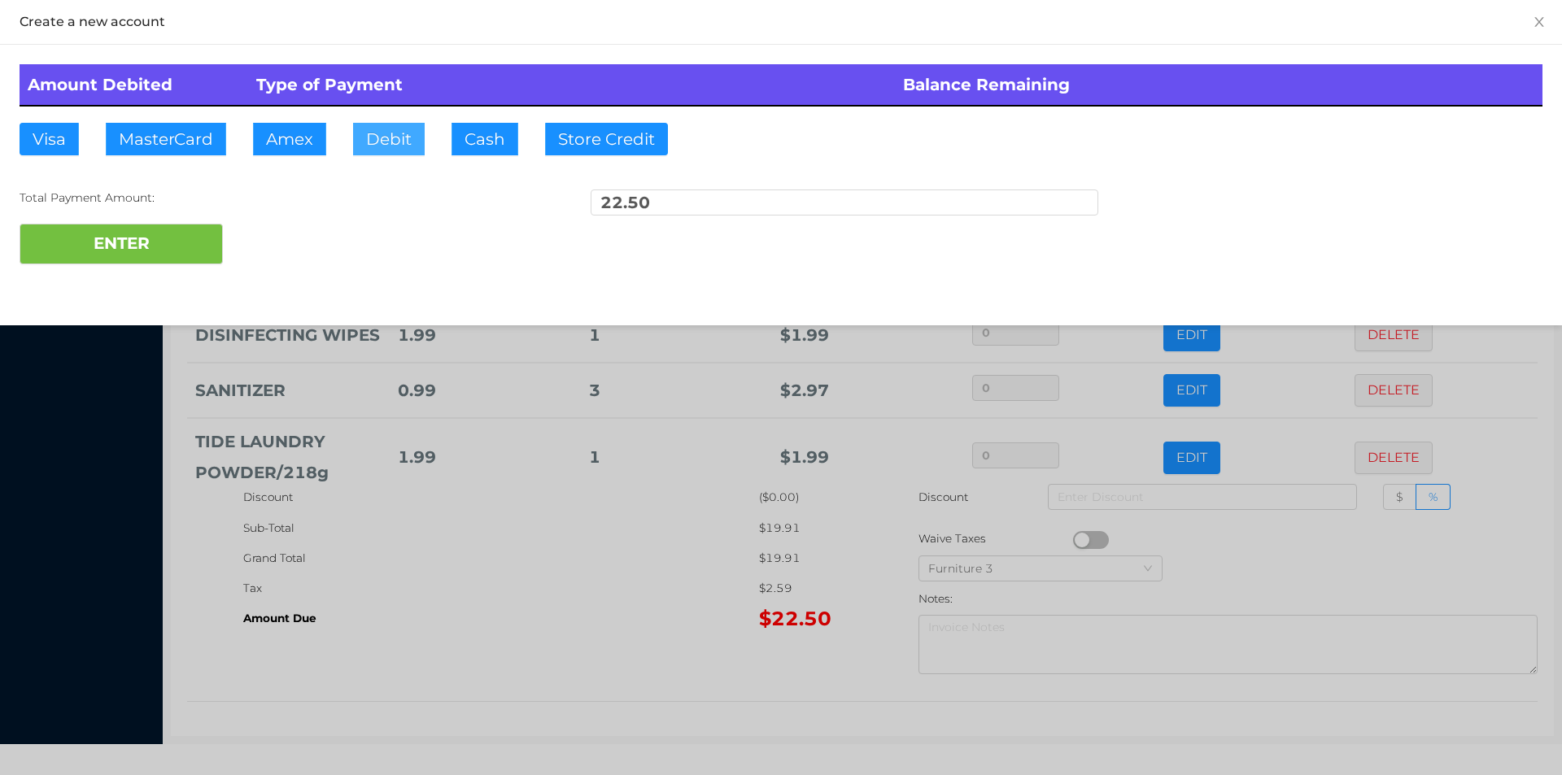
click at [364, 150] on button "Debit" at bounding box center [389, 139] width 72 height 33
type input "50."
click at [159, 260] on button "ENTER" at bounding box center [121, 244] width 203 height 41
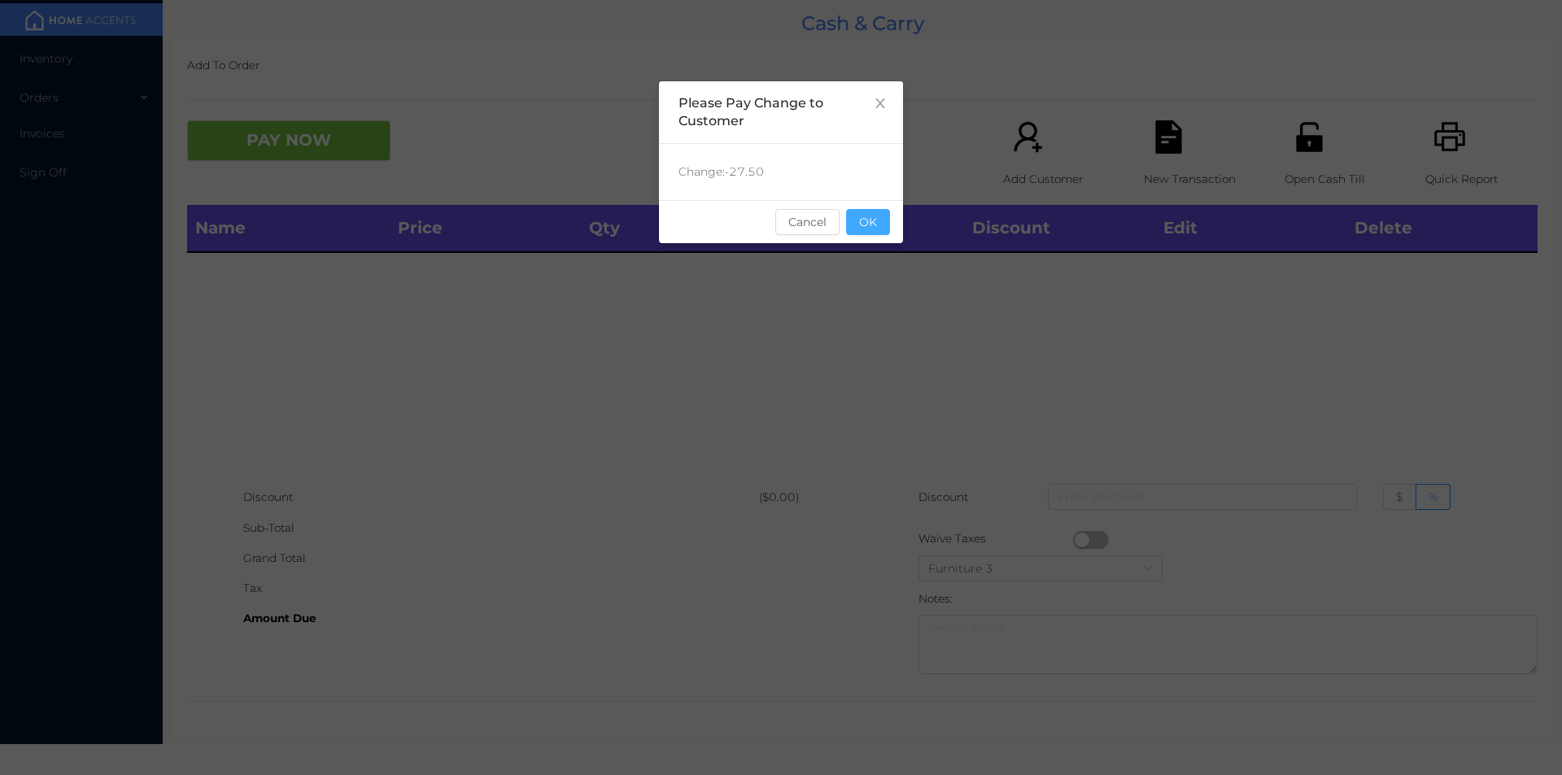
click at [875, 212] on button "OK" at bounding box center [868, 222] width 44 height 26
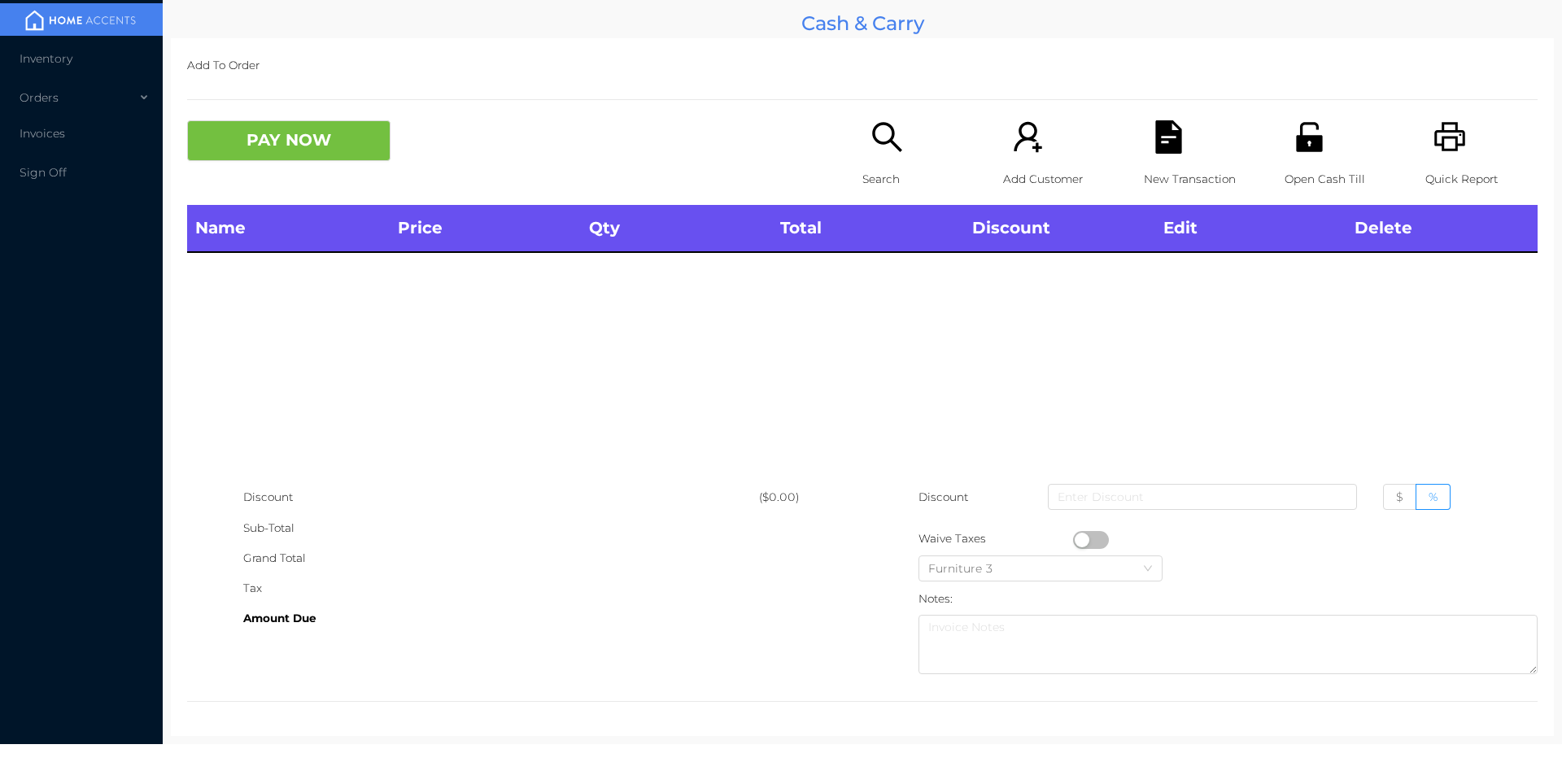
click at [863, 358] on div "Name Price Qty Total Discount Edit Delete" at bounding box center [862, 343] width 1351 height 277
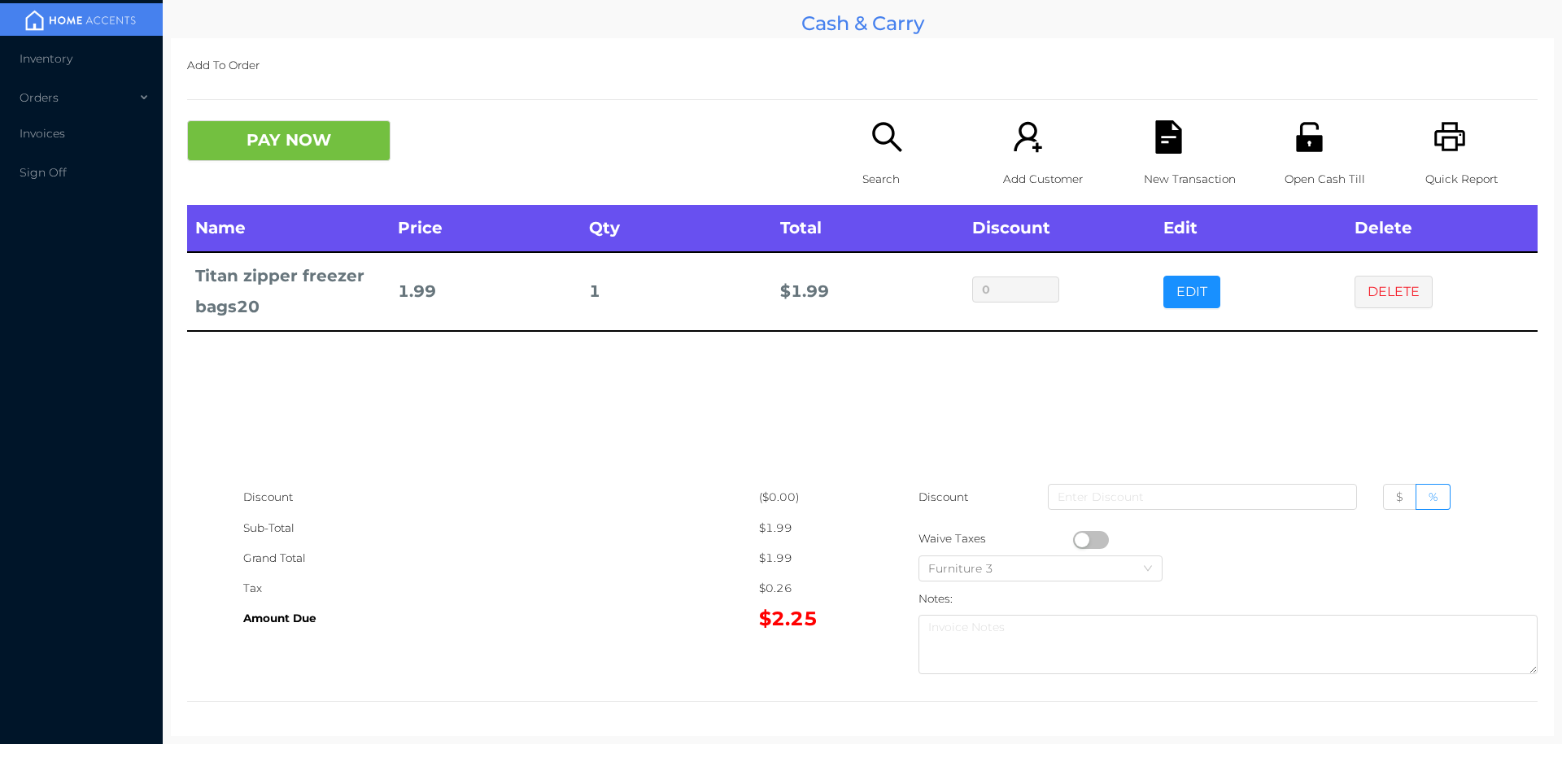
click at [289, 153] on button "PAY NOW" at bounding box center [288, 140] width 203 height 41
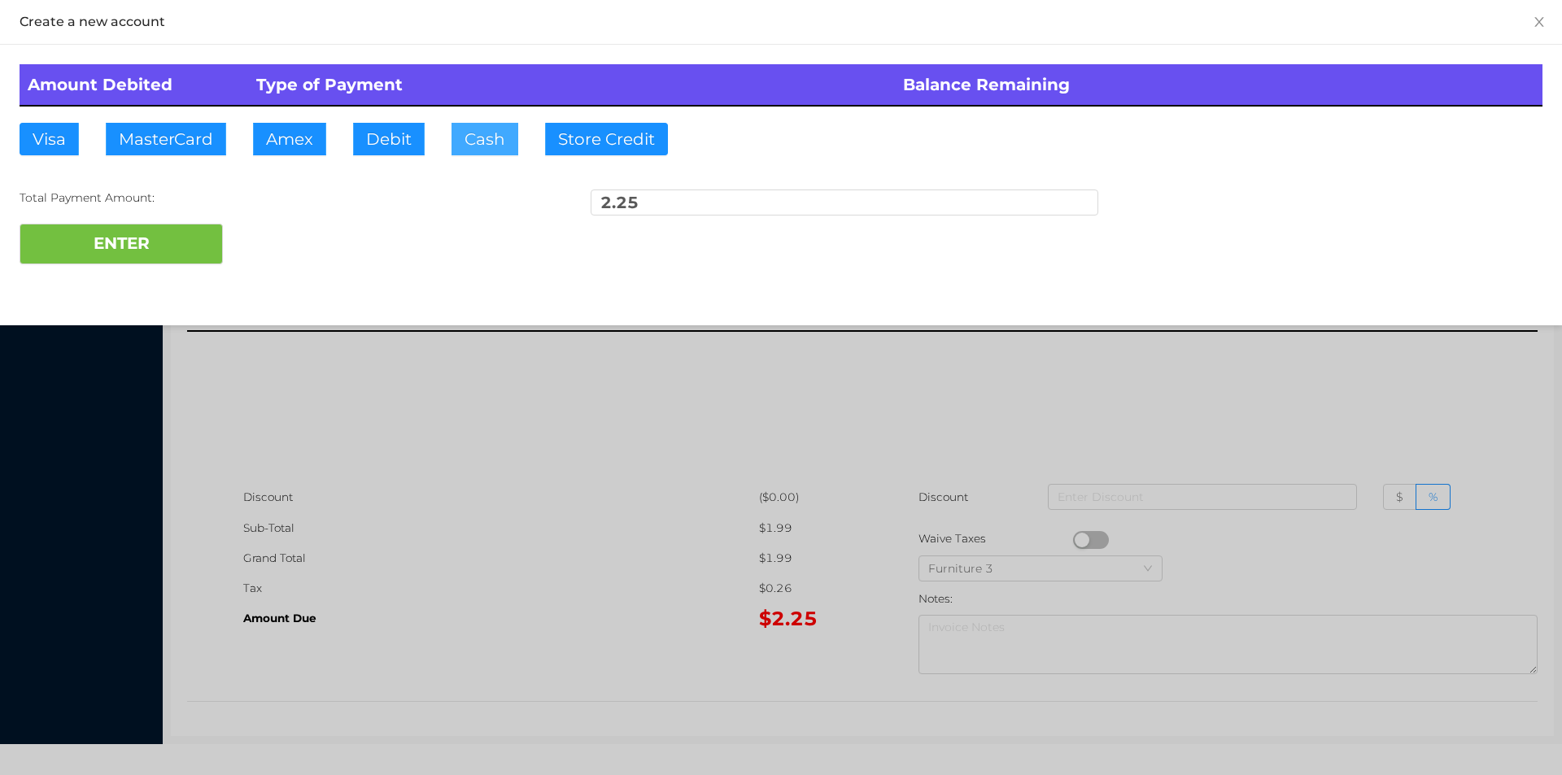
click at [461, 136] on button "Cash" at bounding box center [485, 139] width 67 height 33
type input "2"
type input "5."
click at [168, 257] on button "ENTER" at bounding box center [121, 244] width 203 height 41
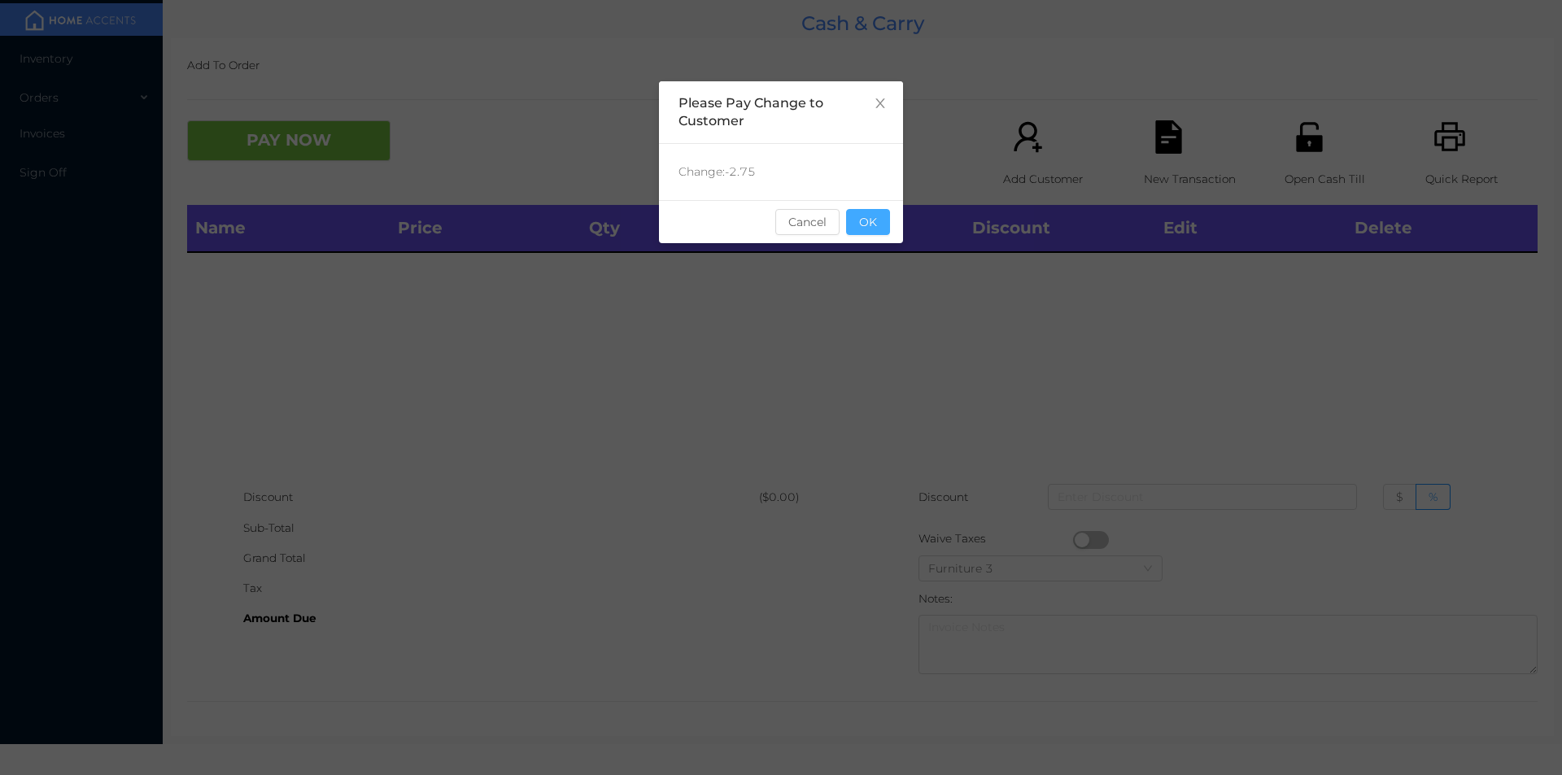
click at [863, 222] on button "OK" at bounding box center [868, 222] width 44 height 26
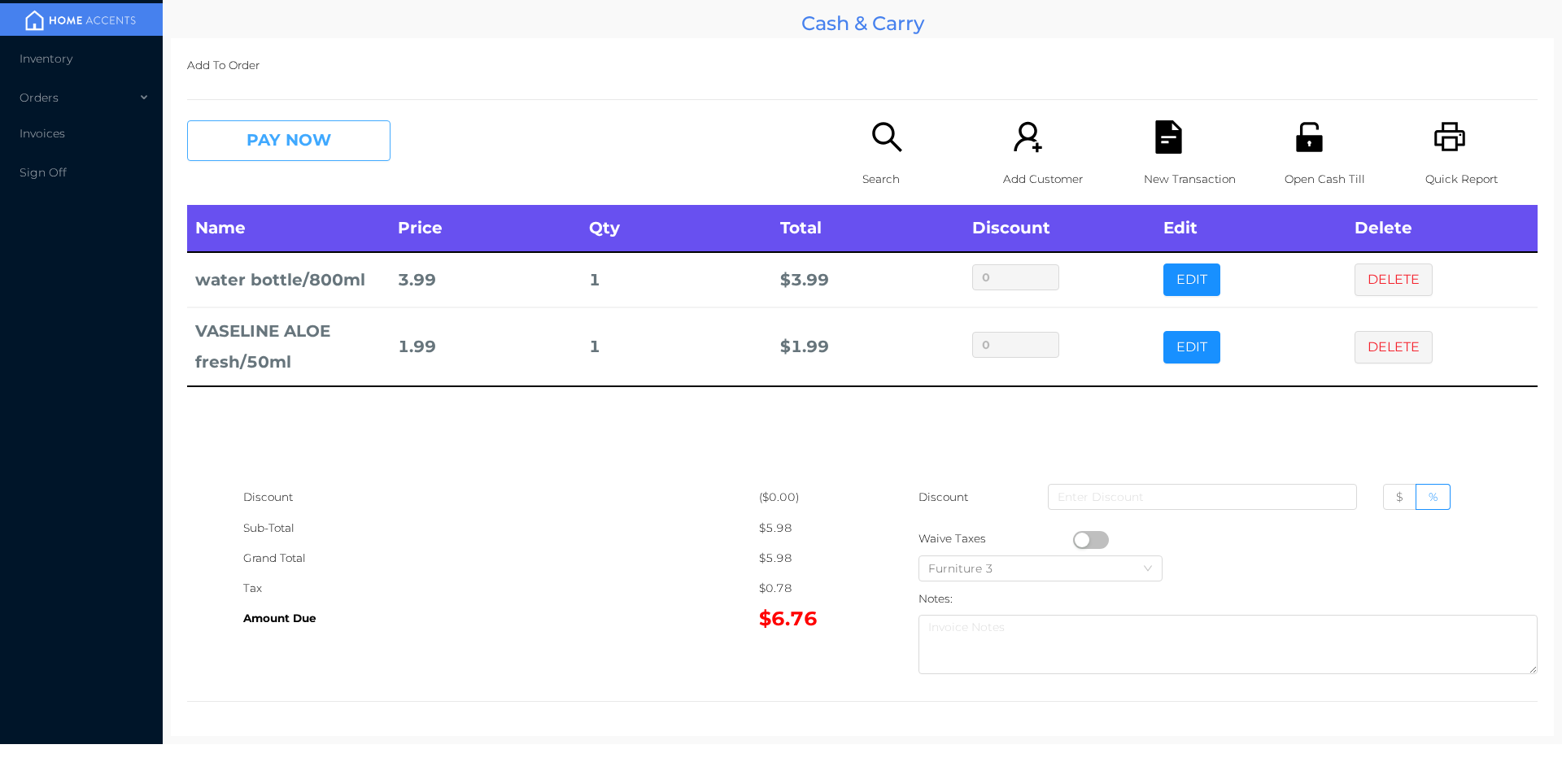
click at [312, 121] on button "PAY NOW" at bounding box center [288, 140] width 203 height 41
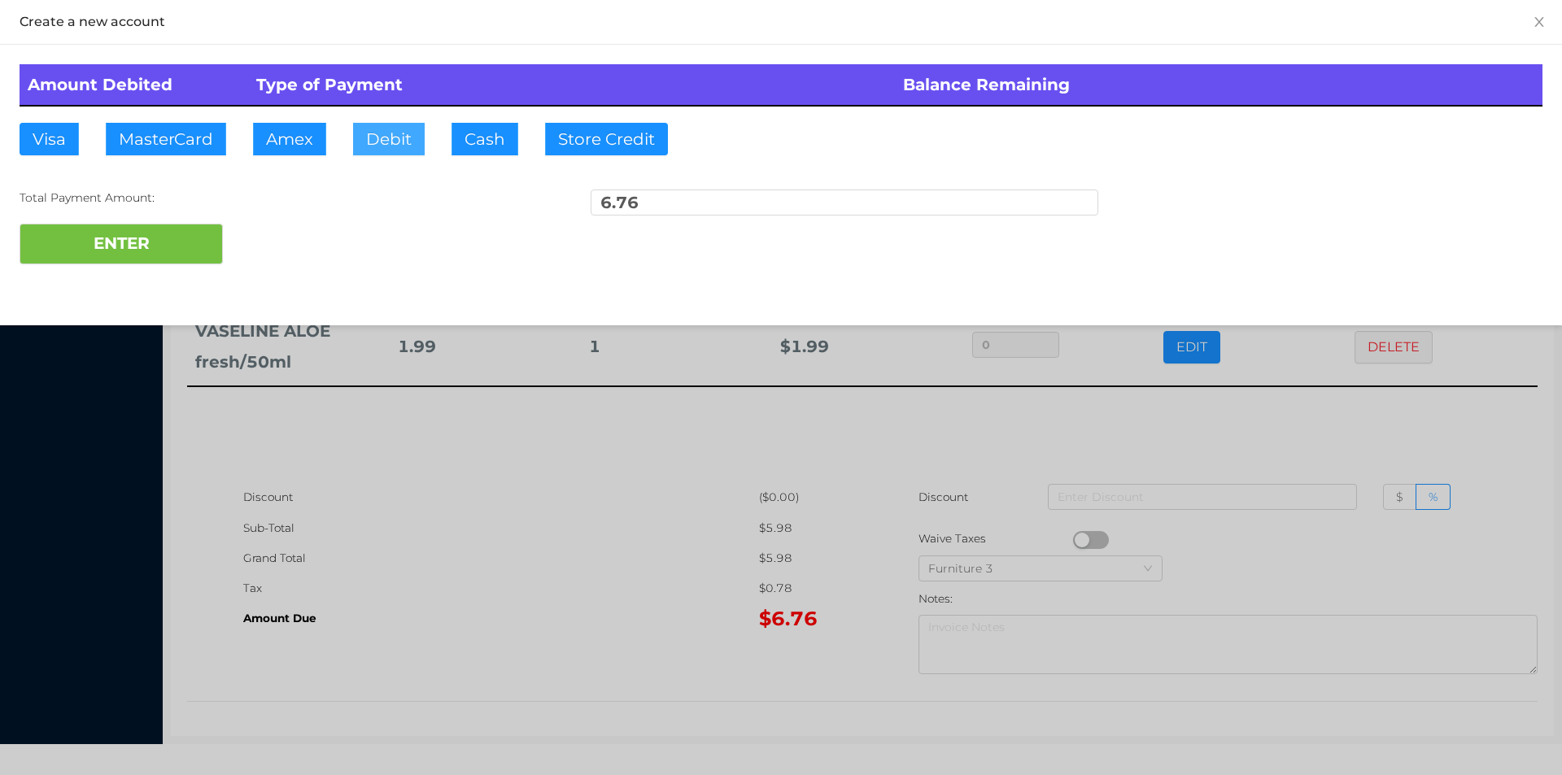
click at [401, 142] on button "Debit" at bounding box center [389, 139] width 72 height 33
click at [202, 236] on button "ENTER" at bounding box center [121, 244] width 203 height 41
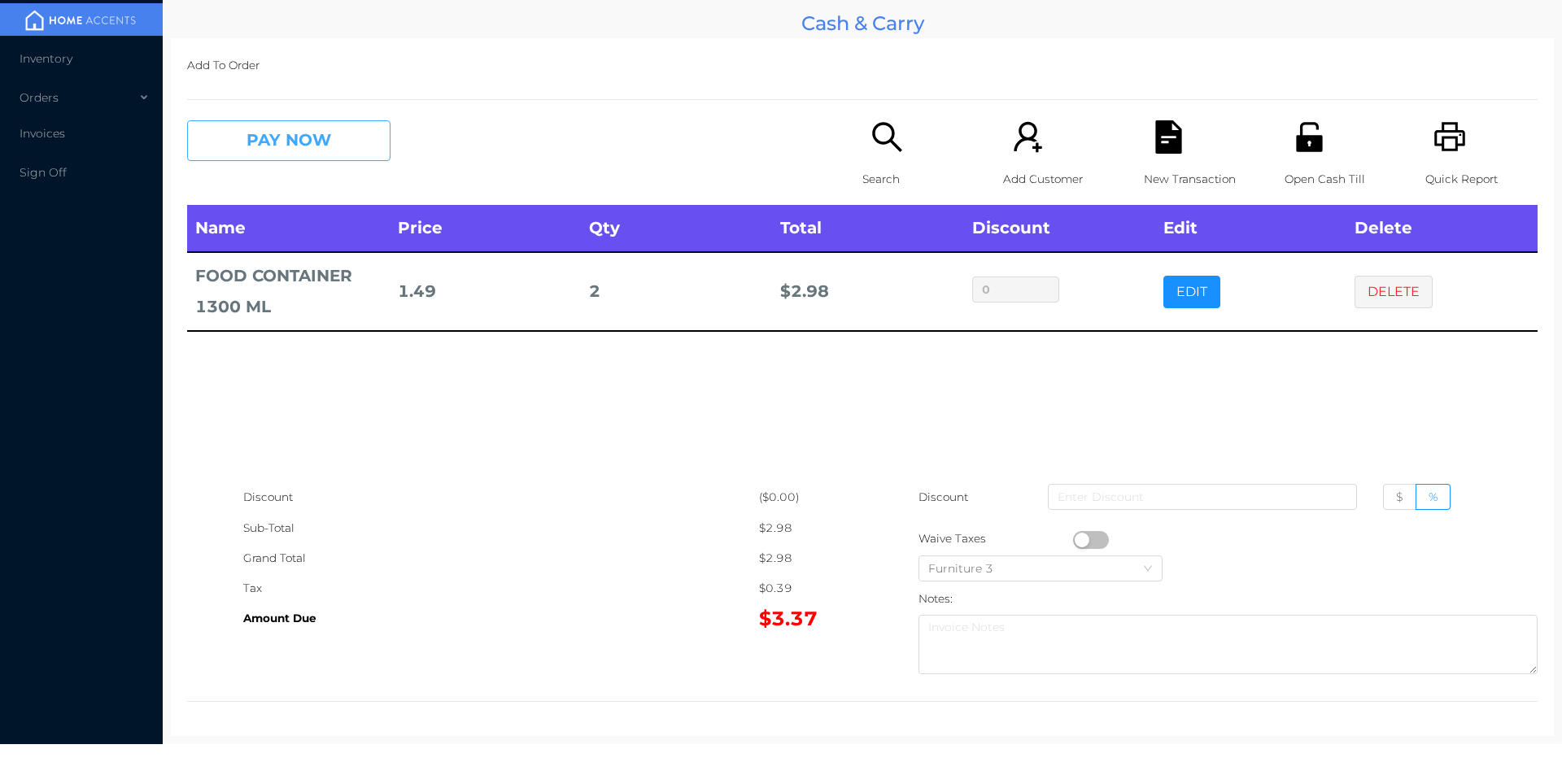
click at [311, 146] on button "PAY NOW" at bounding box center [288, 140] width 203 height 41
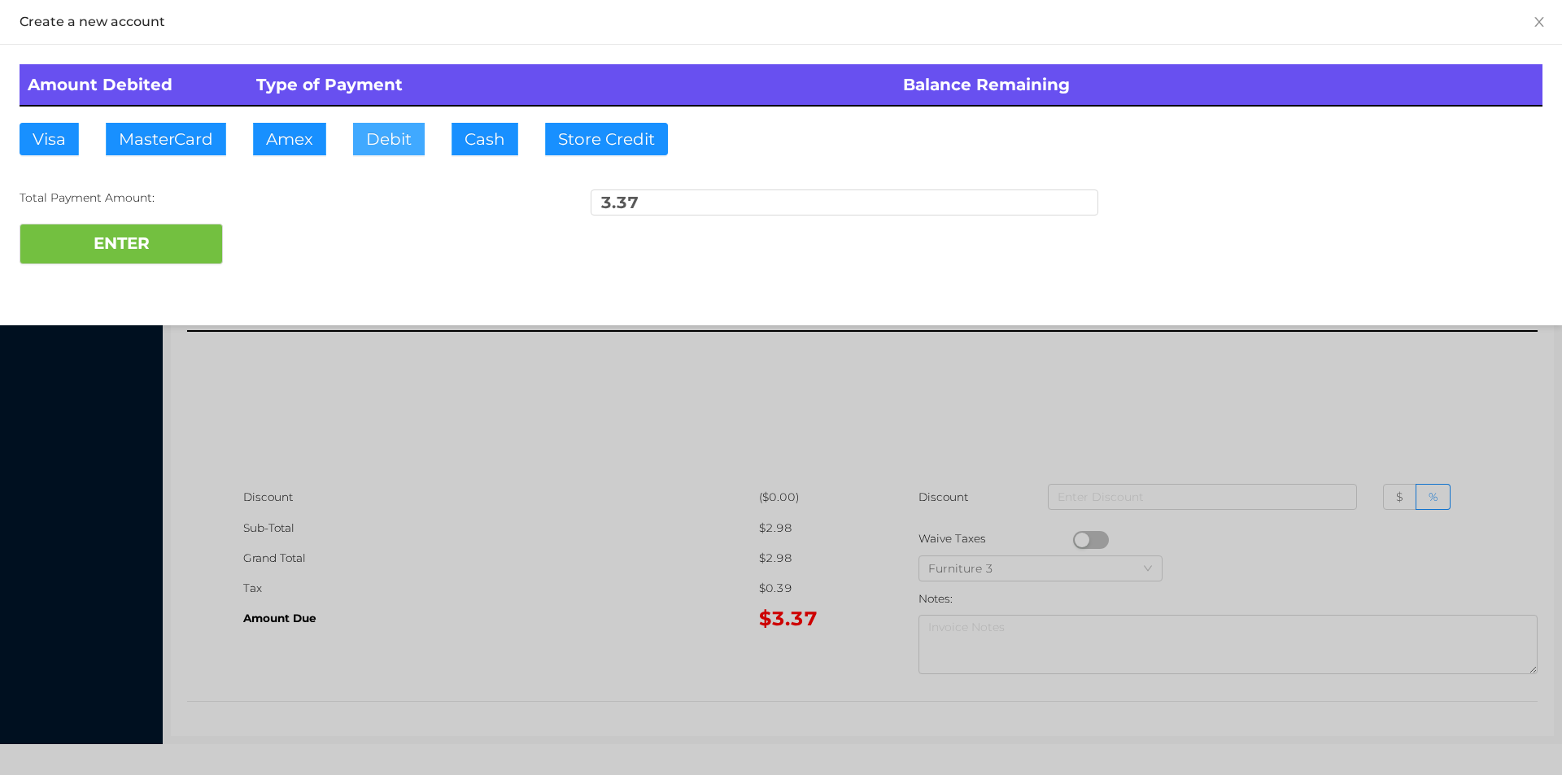
click at [387, 137] on button "Debit" at bounding box center [389, 139] width 72 height 33
type input "50"
click at [156, 303] on div "Create a new account Amount Debited Type of Payment Balance Remaining Visa Mast…" at bounding box center [781, 162] width 1562 height 325
click at [97, 253] on button "ENTER" at bounding box center [121, 244] width 203 height 41
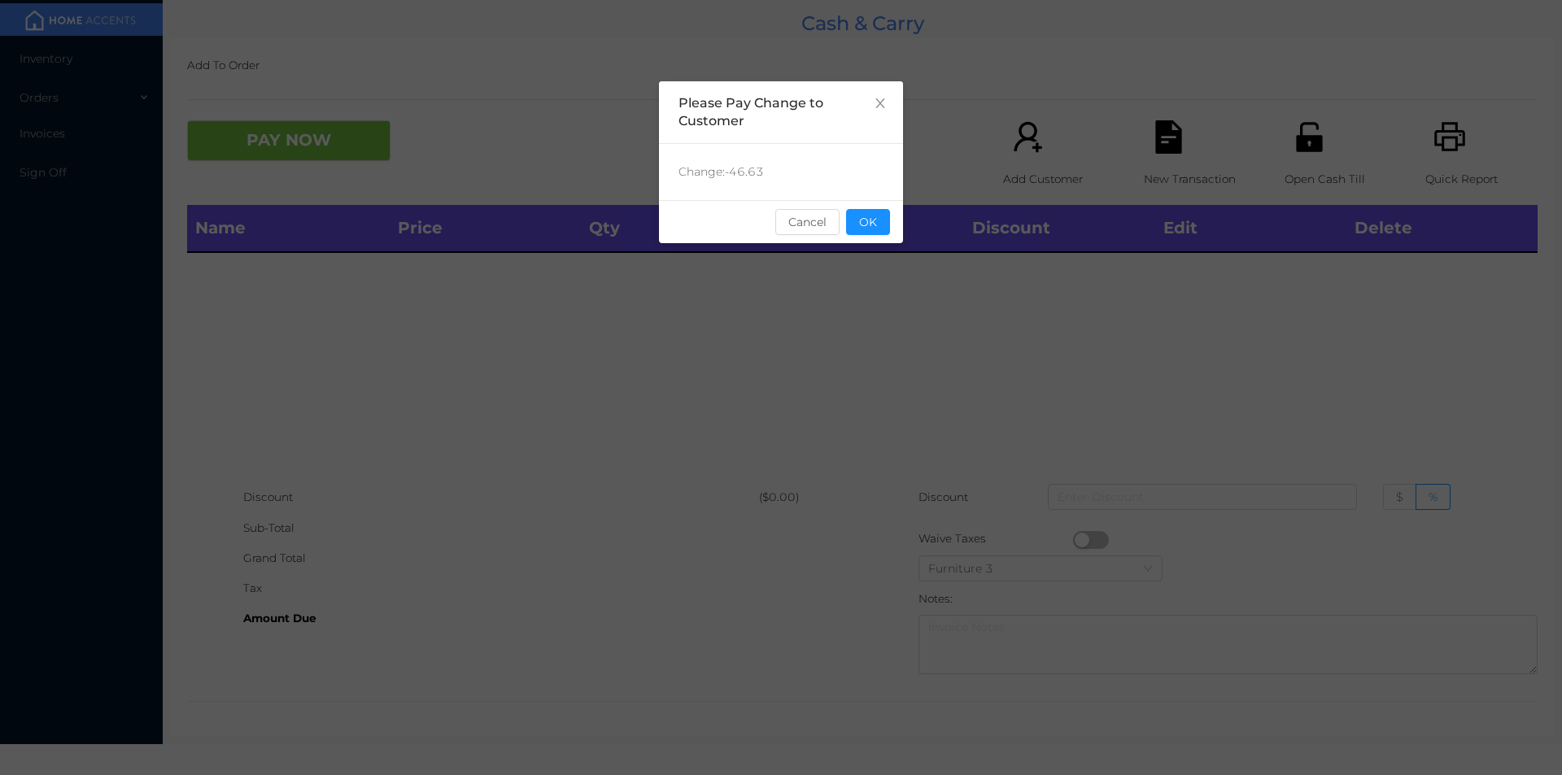
click at [867, 249] on div "sentinelStart Please Pay Change to Customer Change: -46.63 Cancel OK sentinelEnd" at bounding box center [781, 243] width 244 height 325
click at [889, 229] on button "OK" at bounding box center [868, 222] width 44 height 26
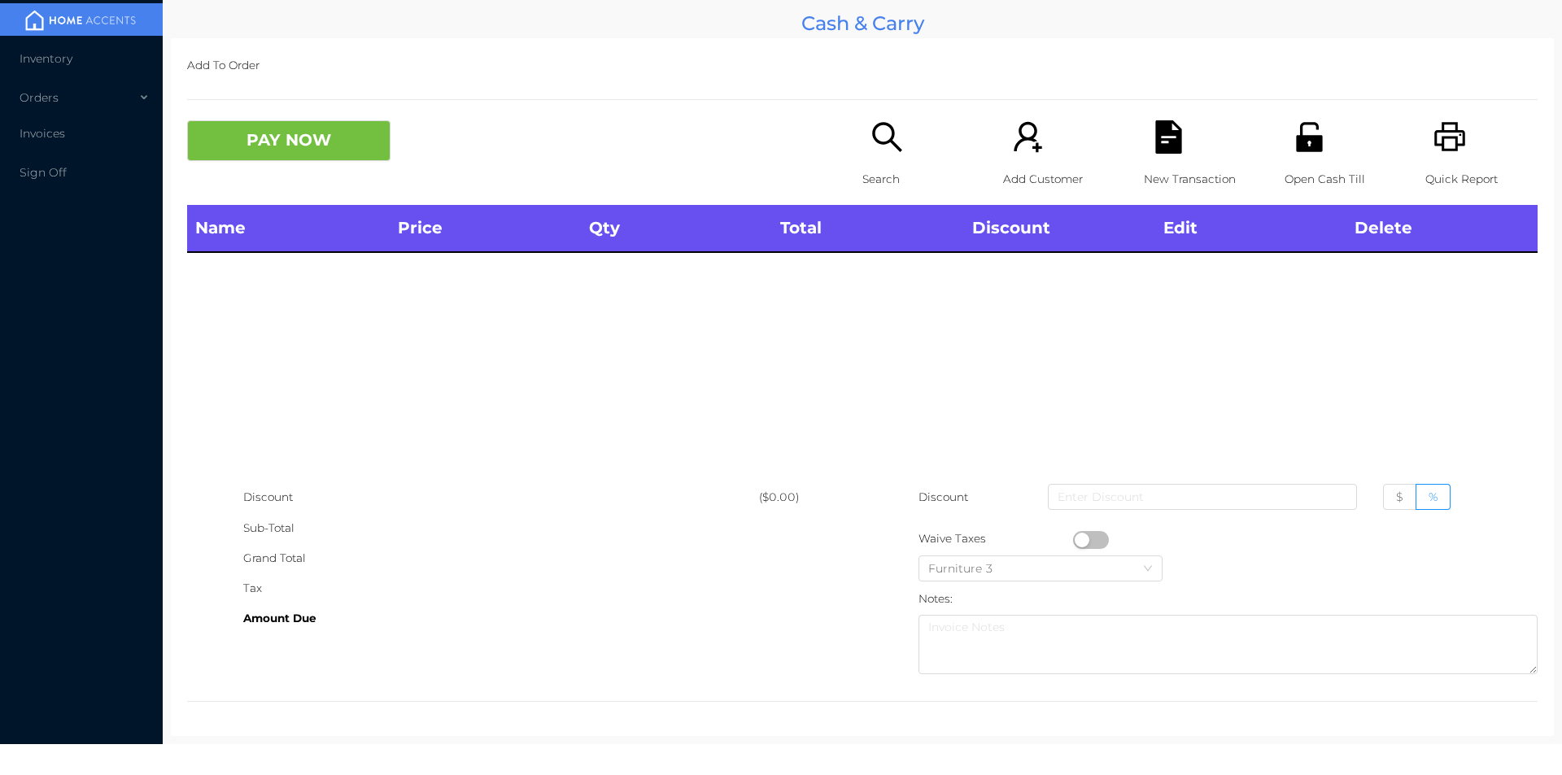
click at [875, 138] on icon "icon: search" at bounding box center [887, 136] width 33 height 33
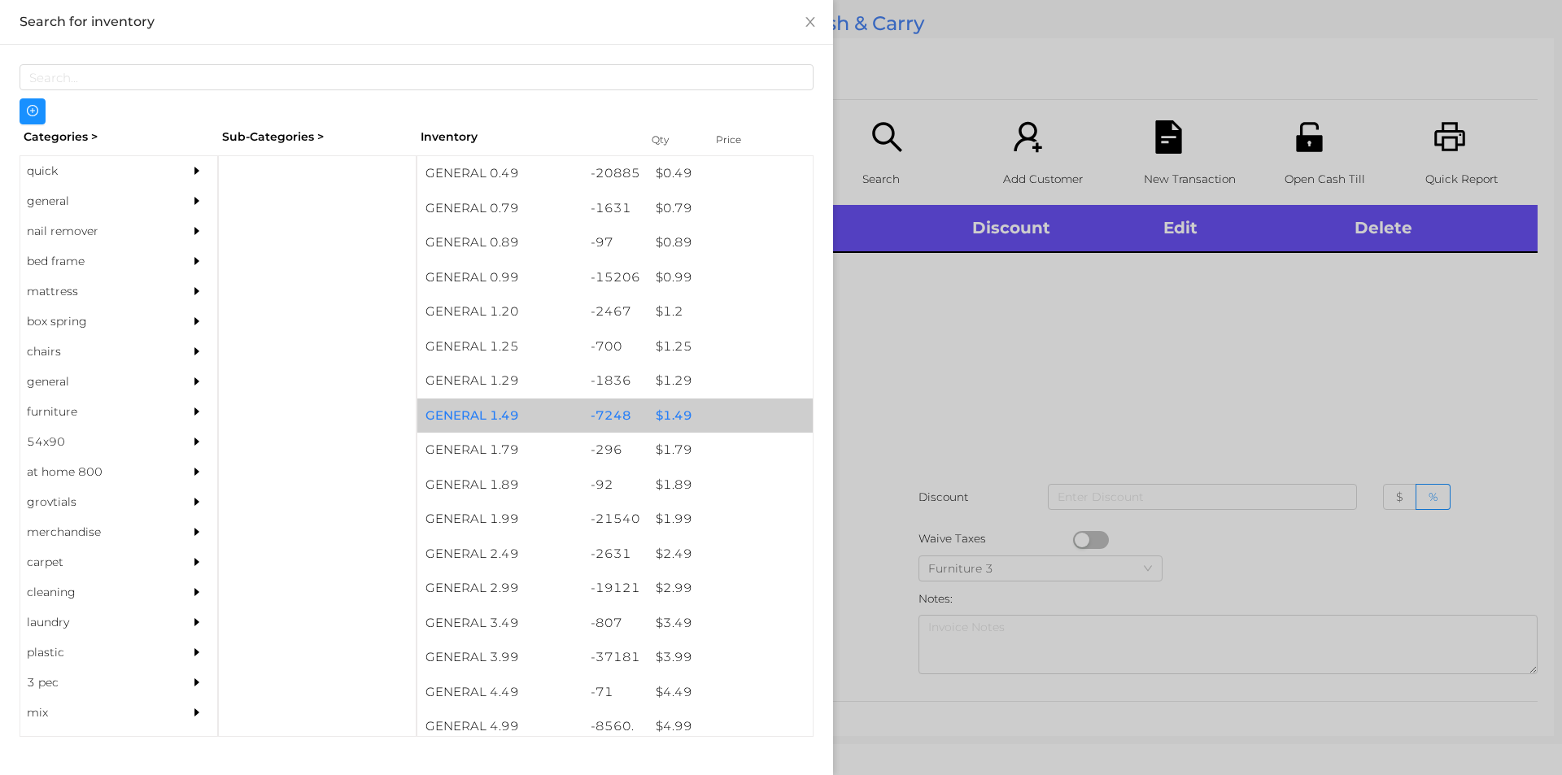
click at [719, 423] on div "$ 1.49" at bounding box center [730, 416] width 165 height 35
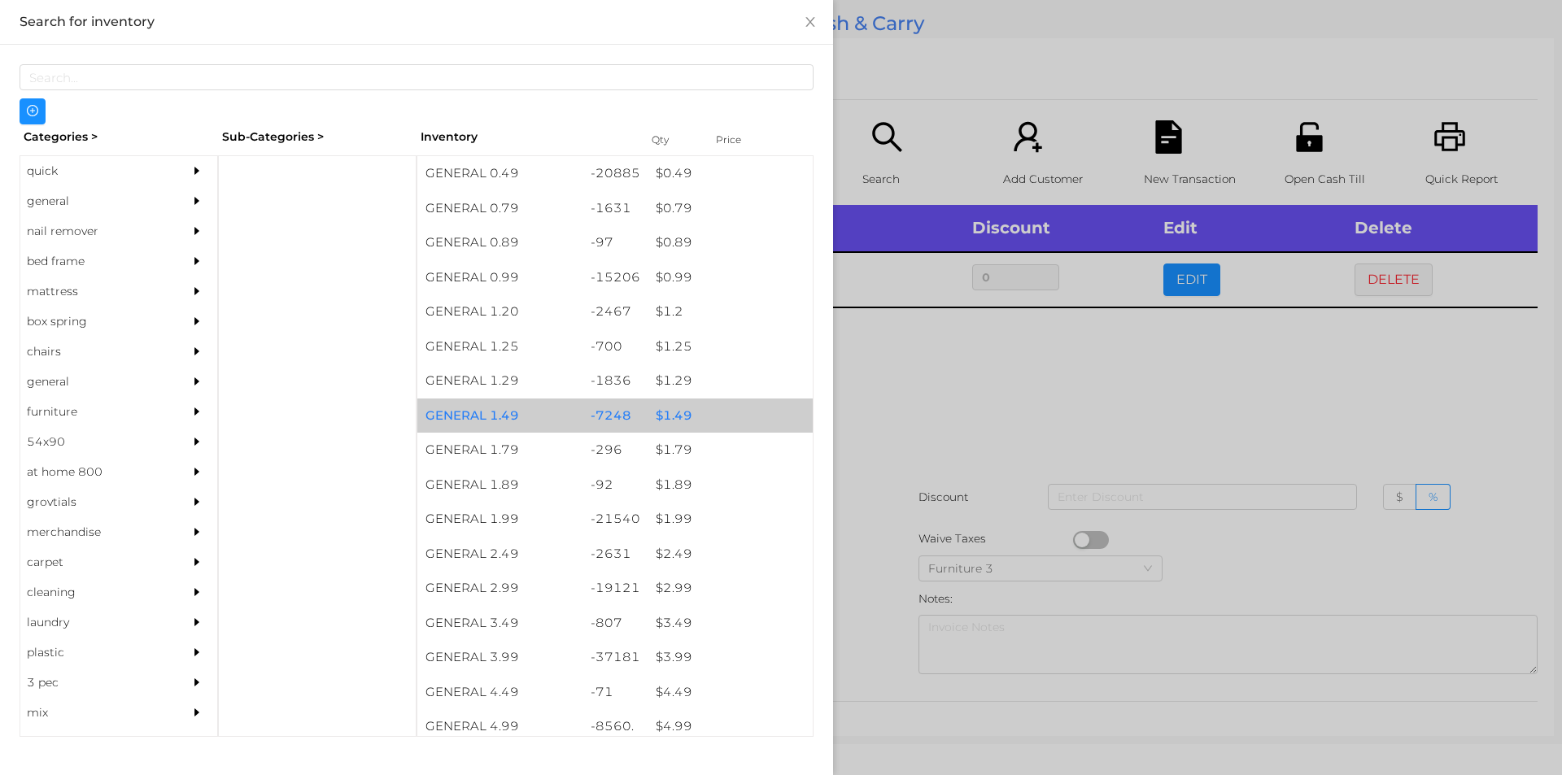
click at [708, 415] on div "$ 1.49" at bounding box center [730, 416] width 165 height 35
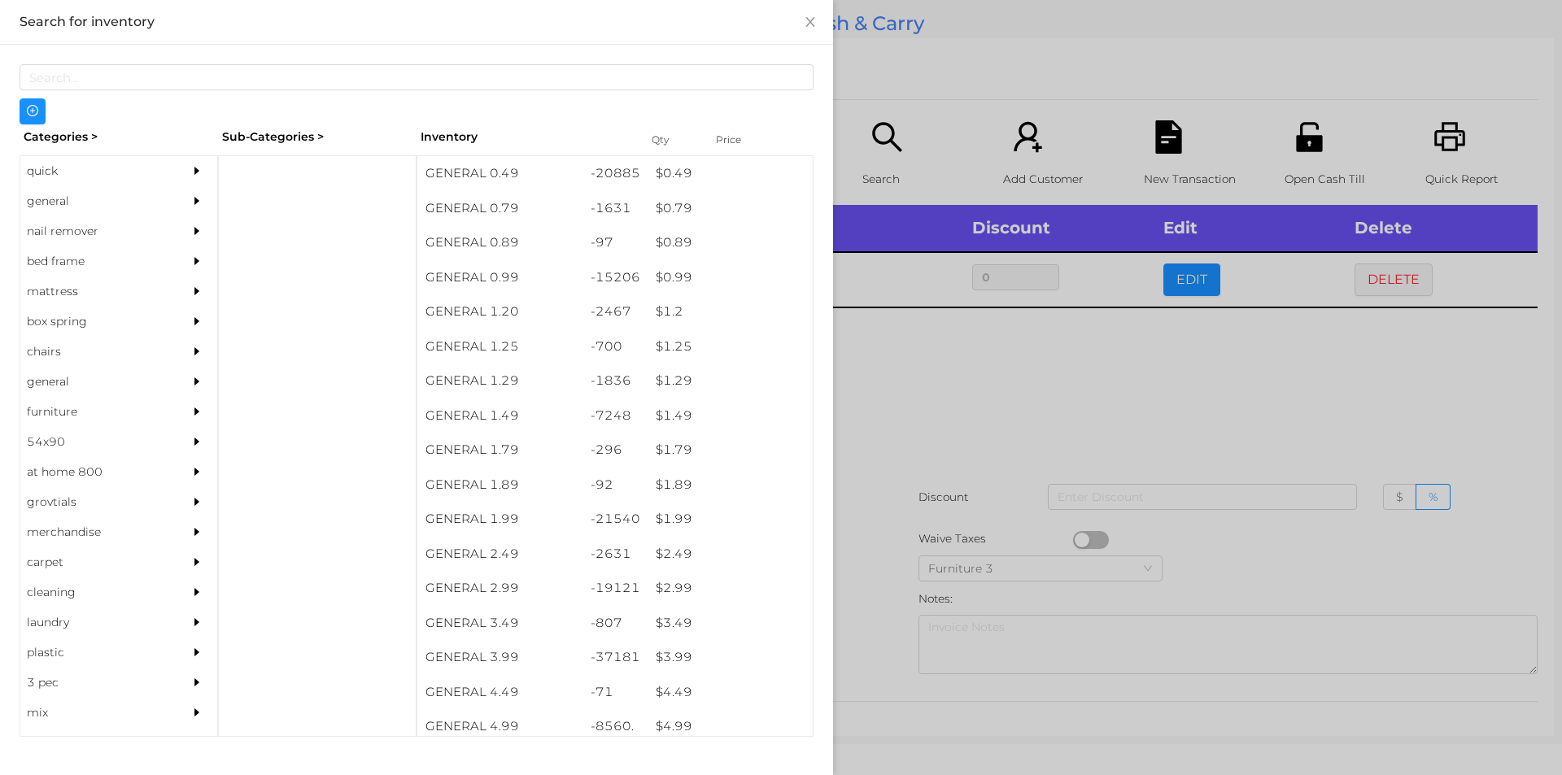
click at [970, 413] on div at bounding box center [781, 387] width 1562 height 775
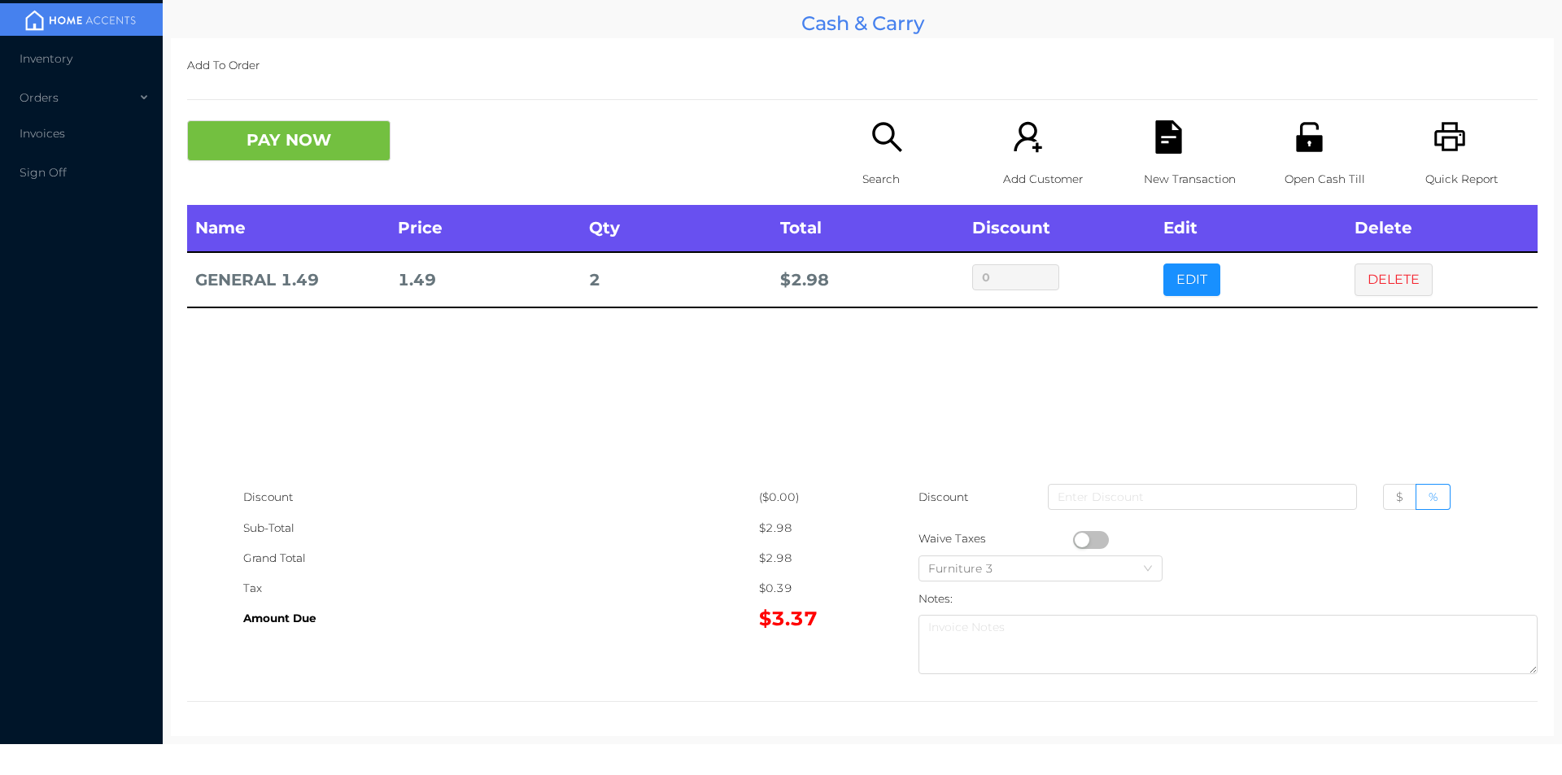
click at [1077, 539] on button "button" at bounding box center [1091, 540] width 36 height 18
click at [346, 135] on button "PAY NOW" at bounding box center [288, 140] width 203 height 41
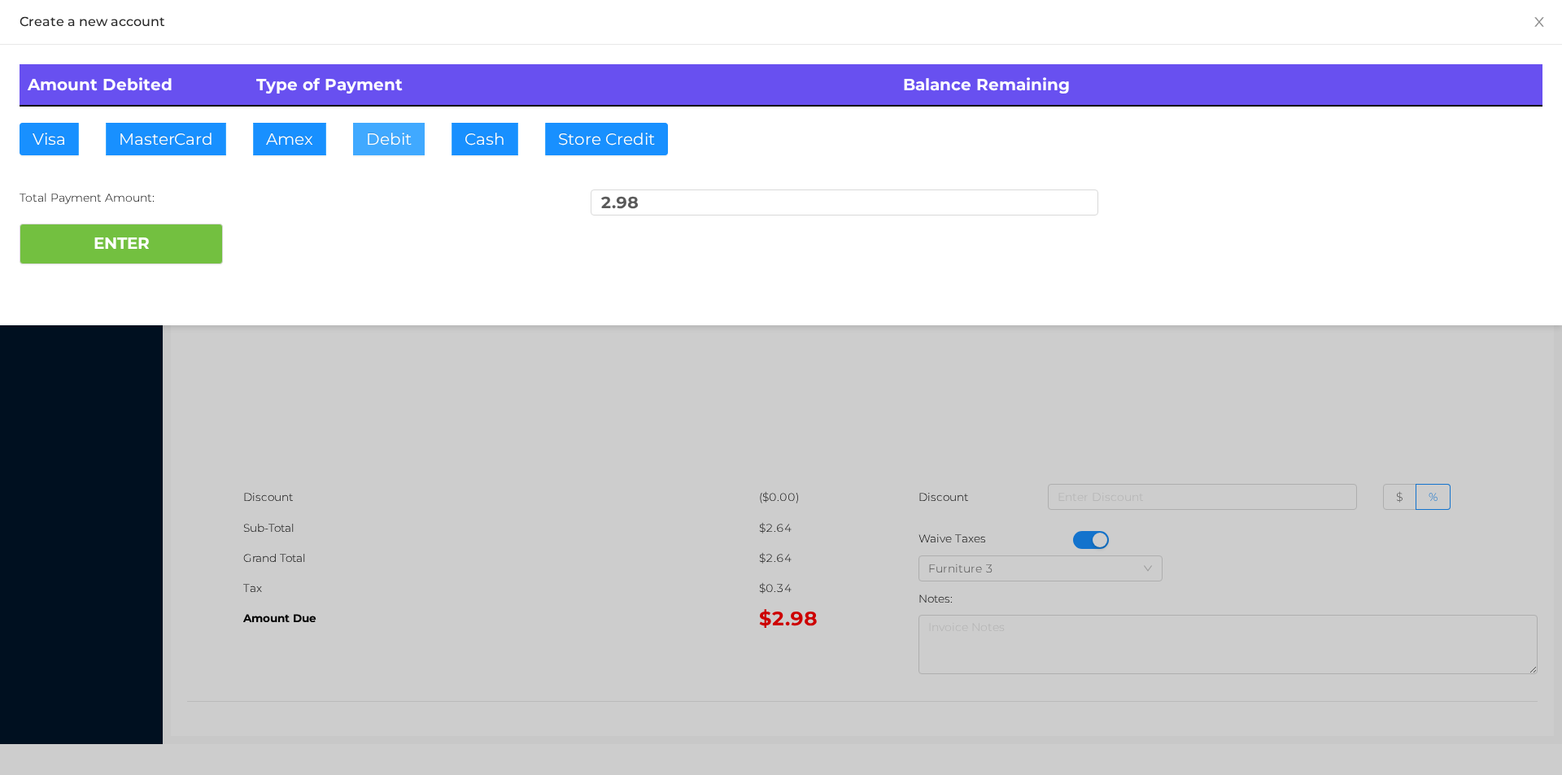
click at [400, 128] on button "Debit" at bounding box center [389, 139] width 72 height 33
click at [207, 229] on button "ENTER" at bounding box center [121, 244] width 203 height 41
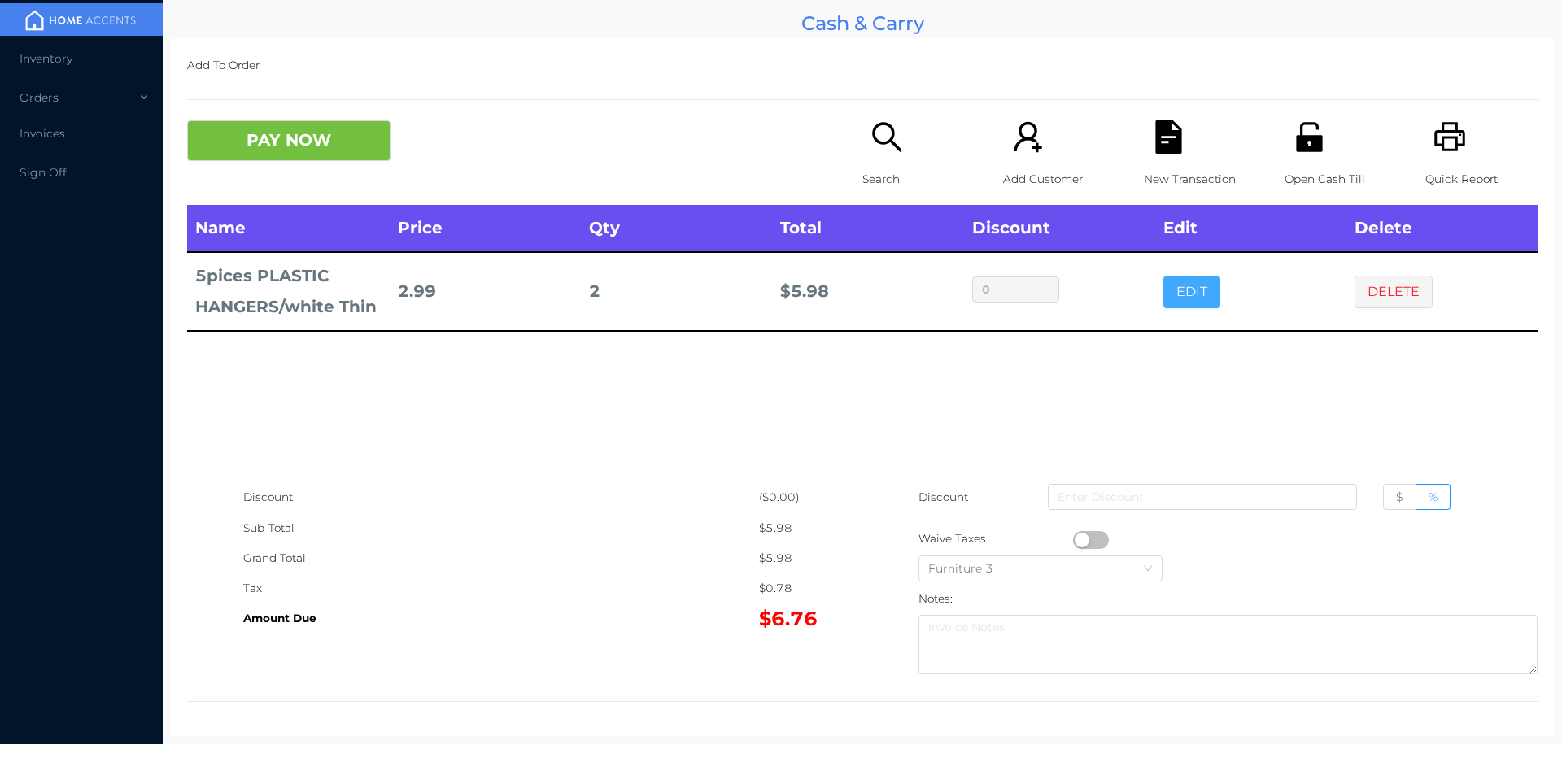
click at [1182, 277] on button "EDIT" at bounding box center [1192, 292] width 57 height 33
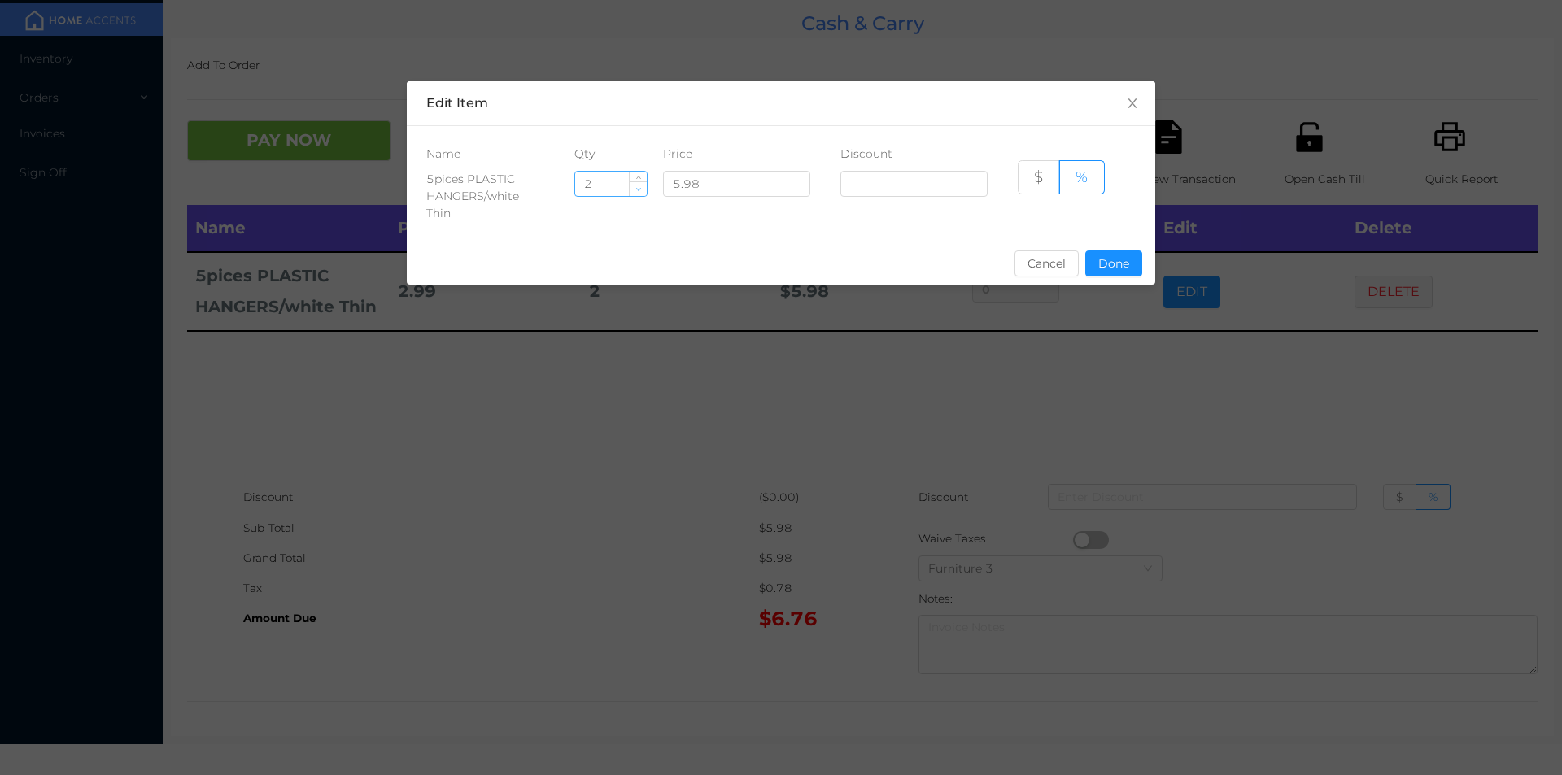
click at [639, 184] on span "Decrease Value" at bounding box center [638, 188] width 17 height 15
type input "1"
click at [1131, 264] on button "Done" at bounding box center [1113, 264] width 57 height 26
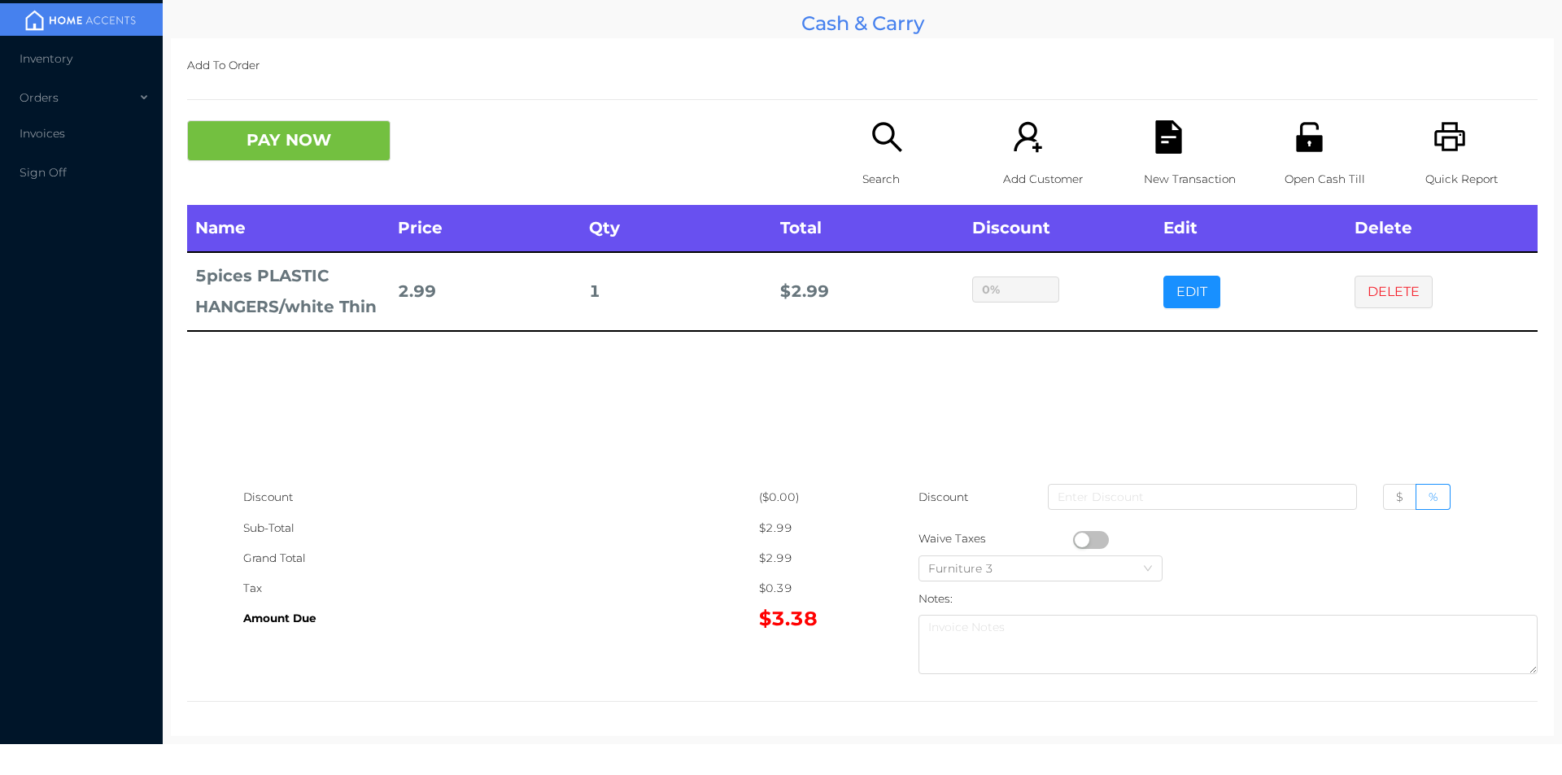
click at [838, 164] on div "PAY NOW Search Add Customer New Transaction Open Cash Till Quick Report" at bounding box center [862, 162] width 1351 height 85
click at [883, 146] on icon "icon: search" at bounding box center [887, 136] width 33 height 33
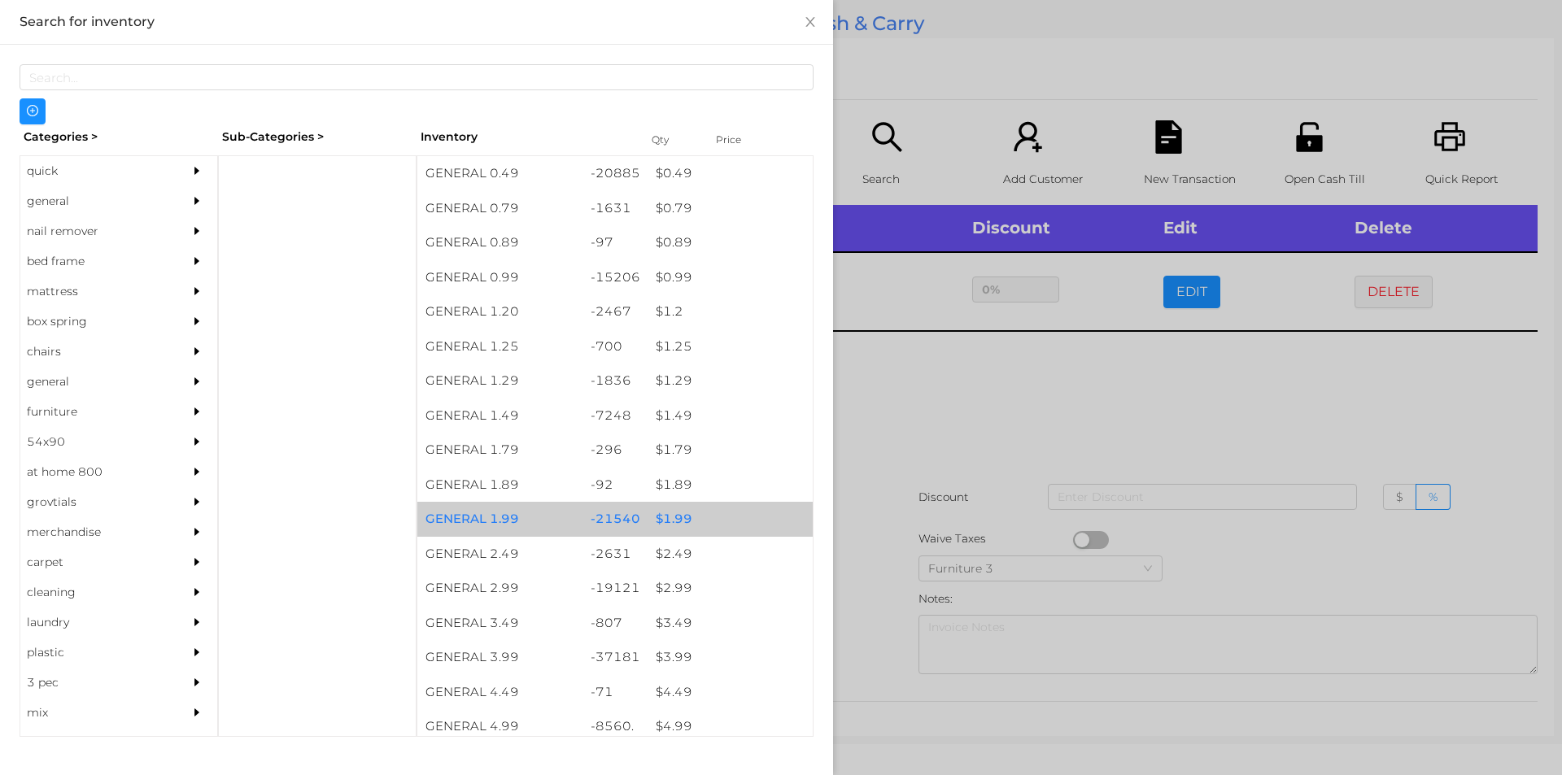
click at [702, 528] on div "$ 1.99" at bounding box center [730, 519] width 165 height 35
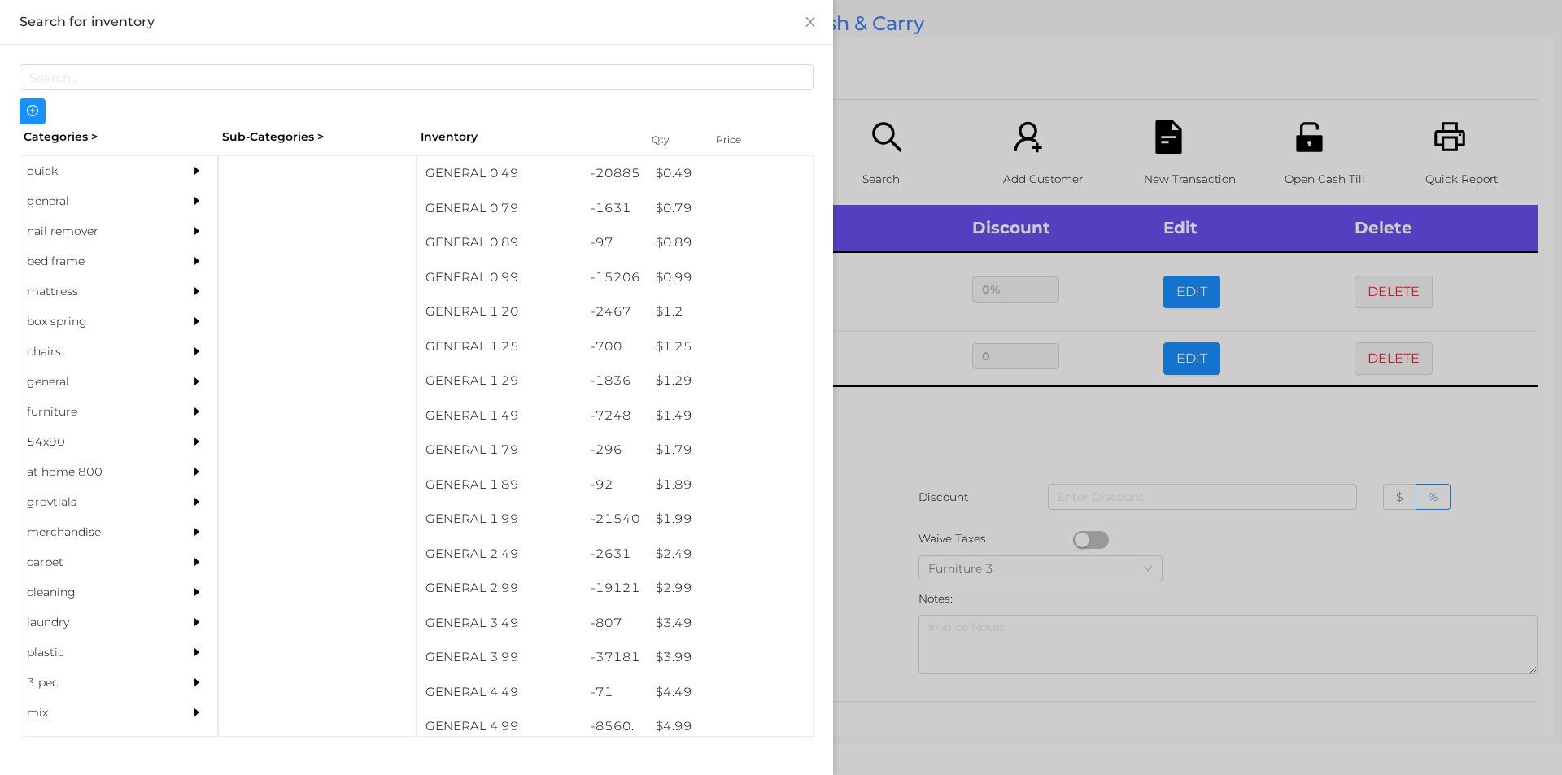
click at [907, 466] on div at bounding box center [781, 387] width 1562 height 775
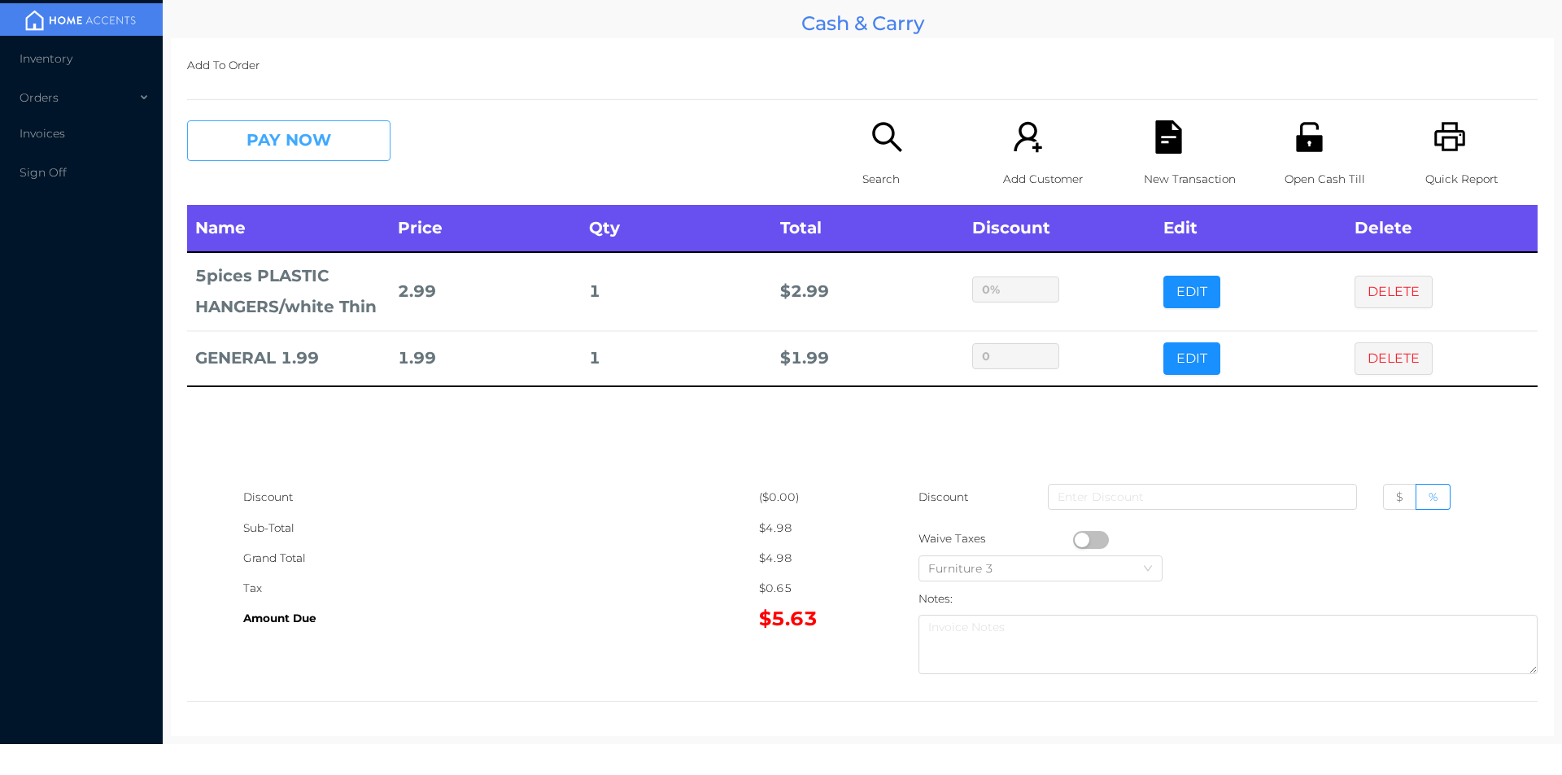
click at [330, 150] on button "PAY NOW" at bounding box center [288, 140] width 203 height 41
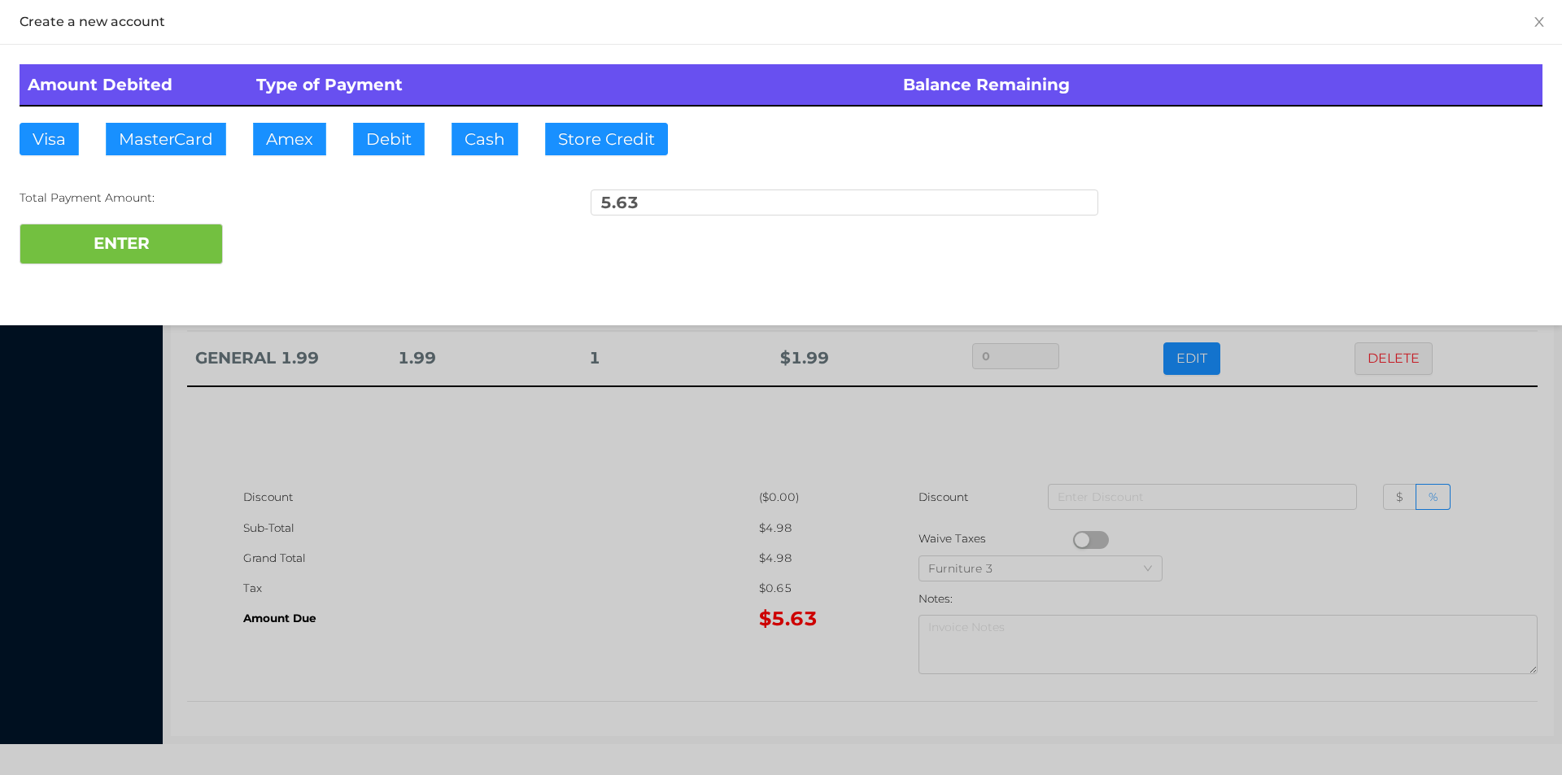
click at [132, 278] on div "Amount Debited Type of Payment Balance Remaining Visa MasterCard Amex Debit Cas…" at bounding box center [781, 164] width 1562 height 239
click at [206, 239] on button "ENTER" at bounding box center [121, 244] width 203 height 41
type input "0"
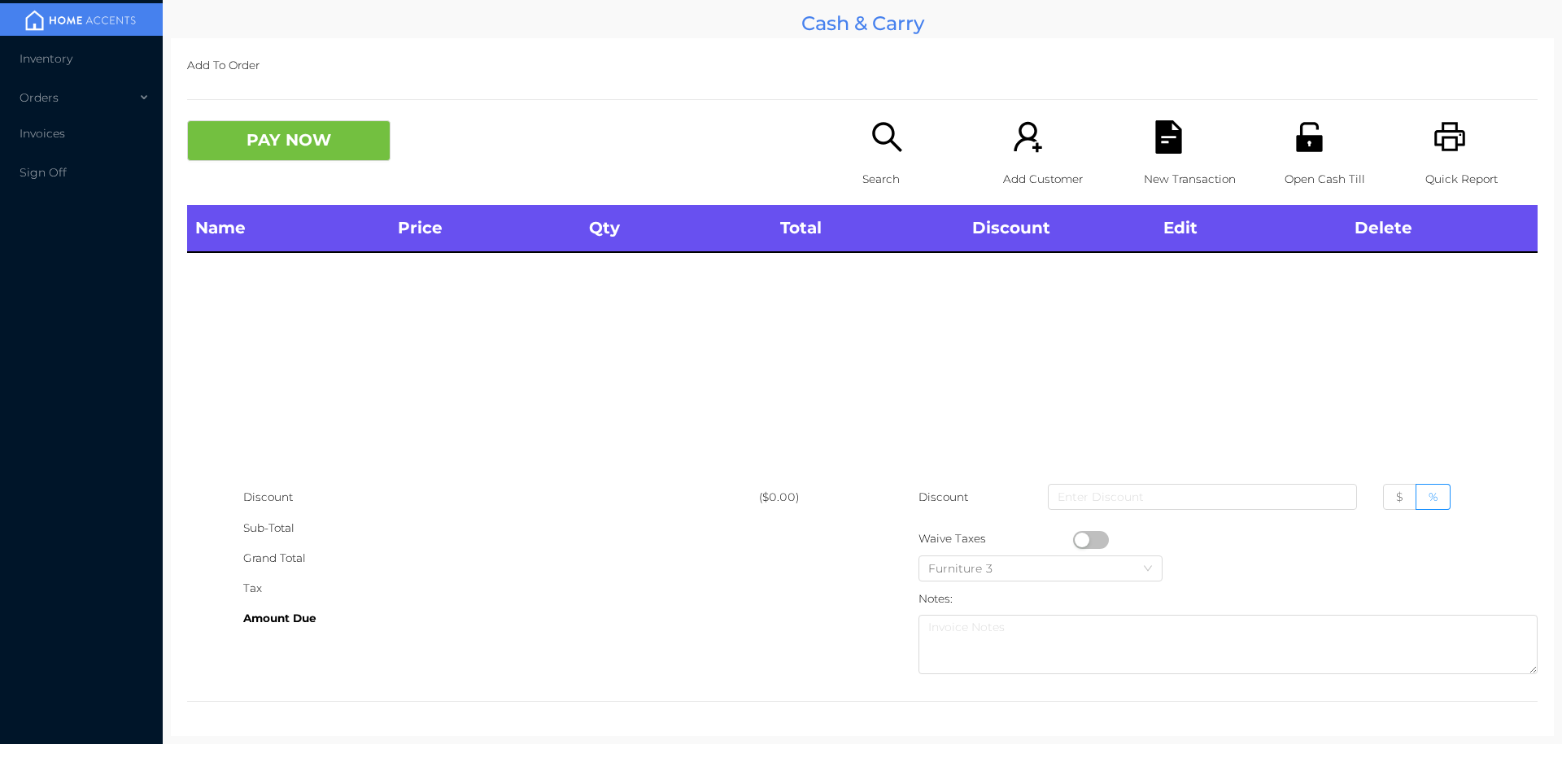
click at [897, 127] on icon "icon: search" at bounding box center [887, 136] width 33 height 33
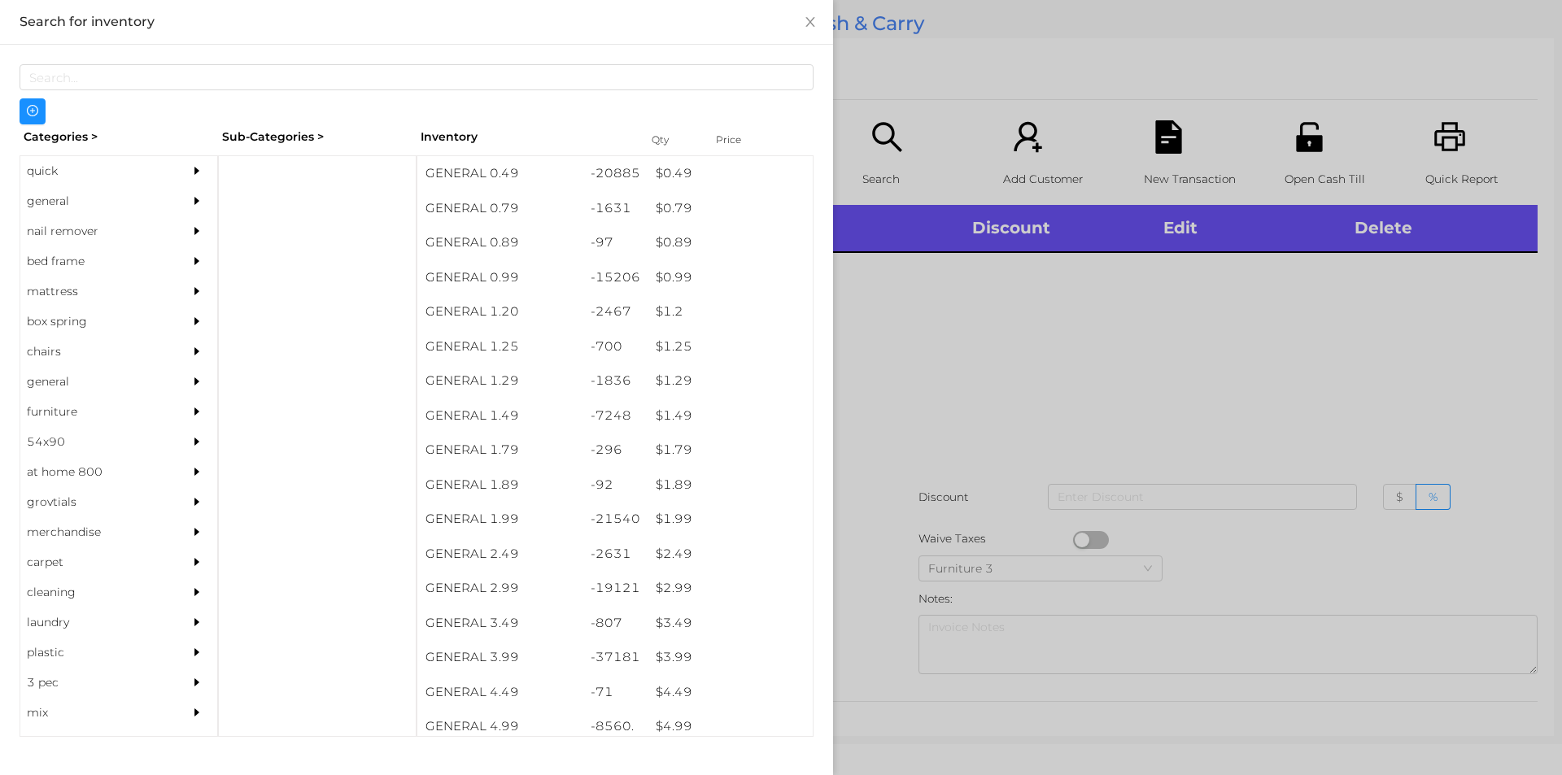
scroll to position [3, 0]
click at [496, 665] on div "GENERAL 3.99" at bounding box center [499, 654] width 165 height 35
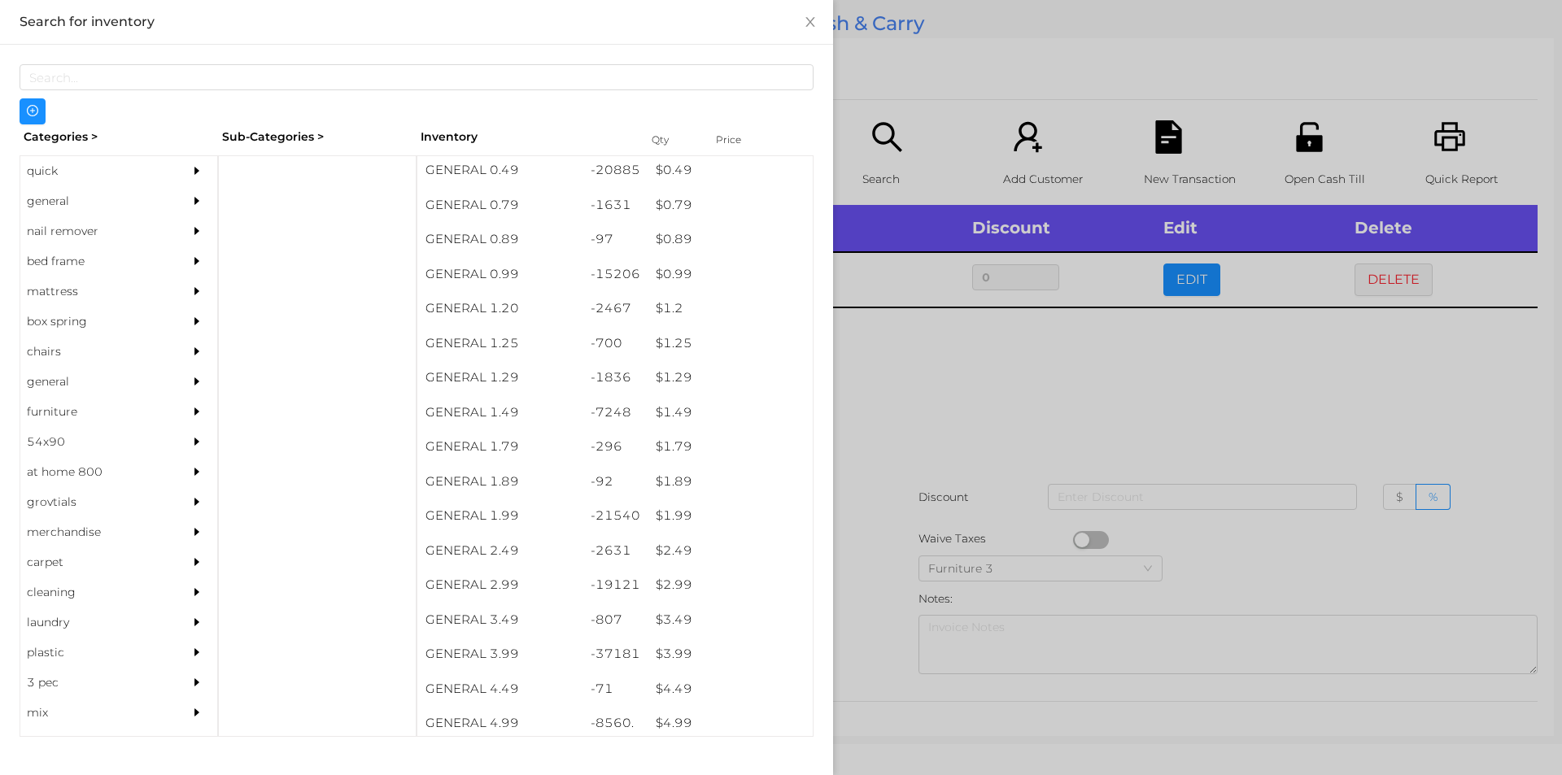
click at [1168, 138] on div at bounding box center [781, 387] width 1562 height 775
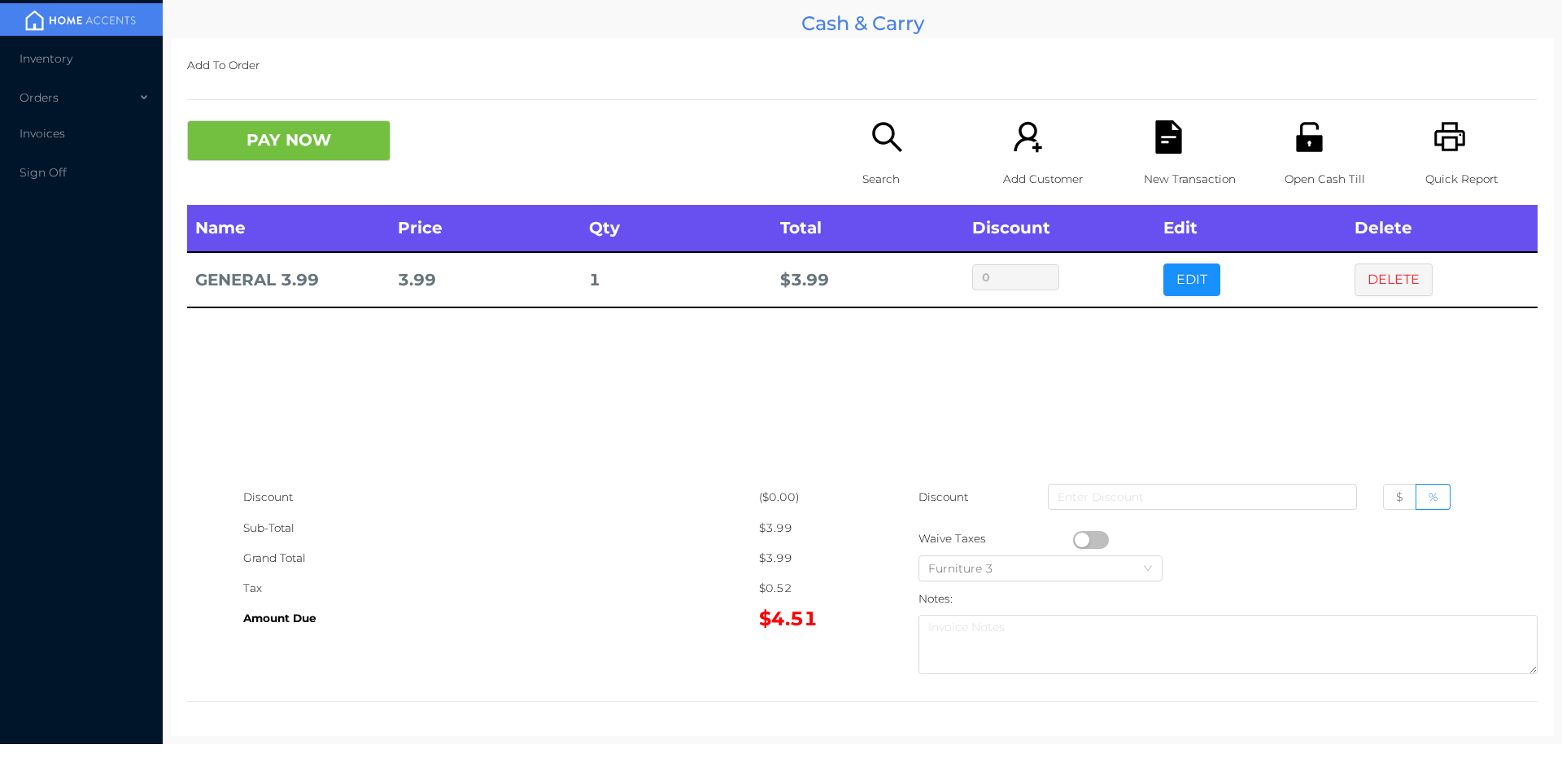
click at [1434, 135] on icon "icon: printer" at bounding box center [1450, 136] width 33 height 33
click at [1170, 159] on div "New Transaction" at bounding box center [1200, 162] width 112 height 85
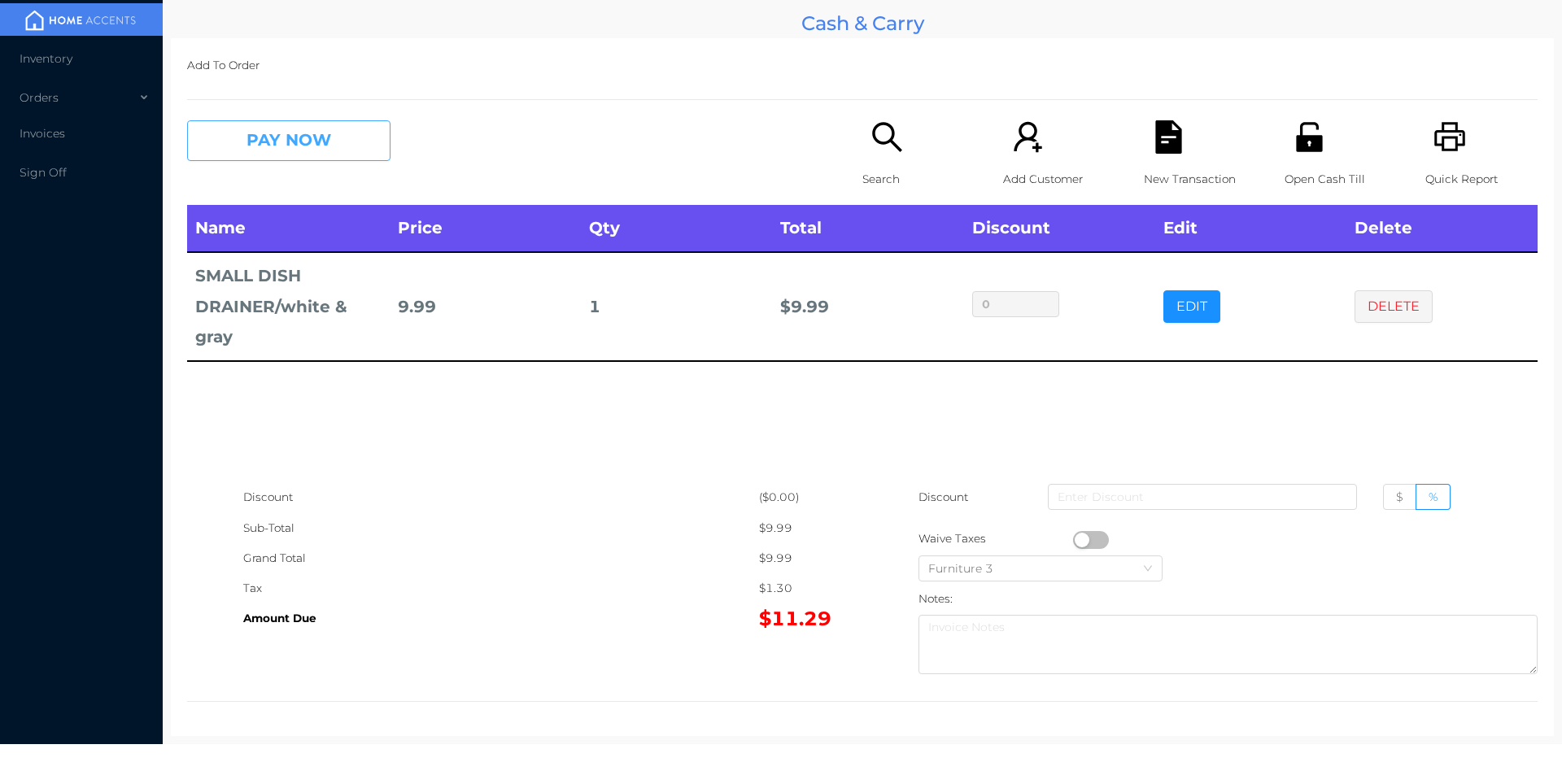
click at [308, 144] on button "PAY NOW" at bounding box center [288, 140] width 203 height 41
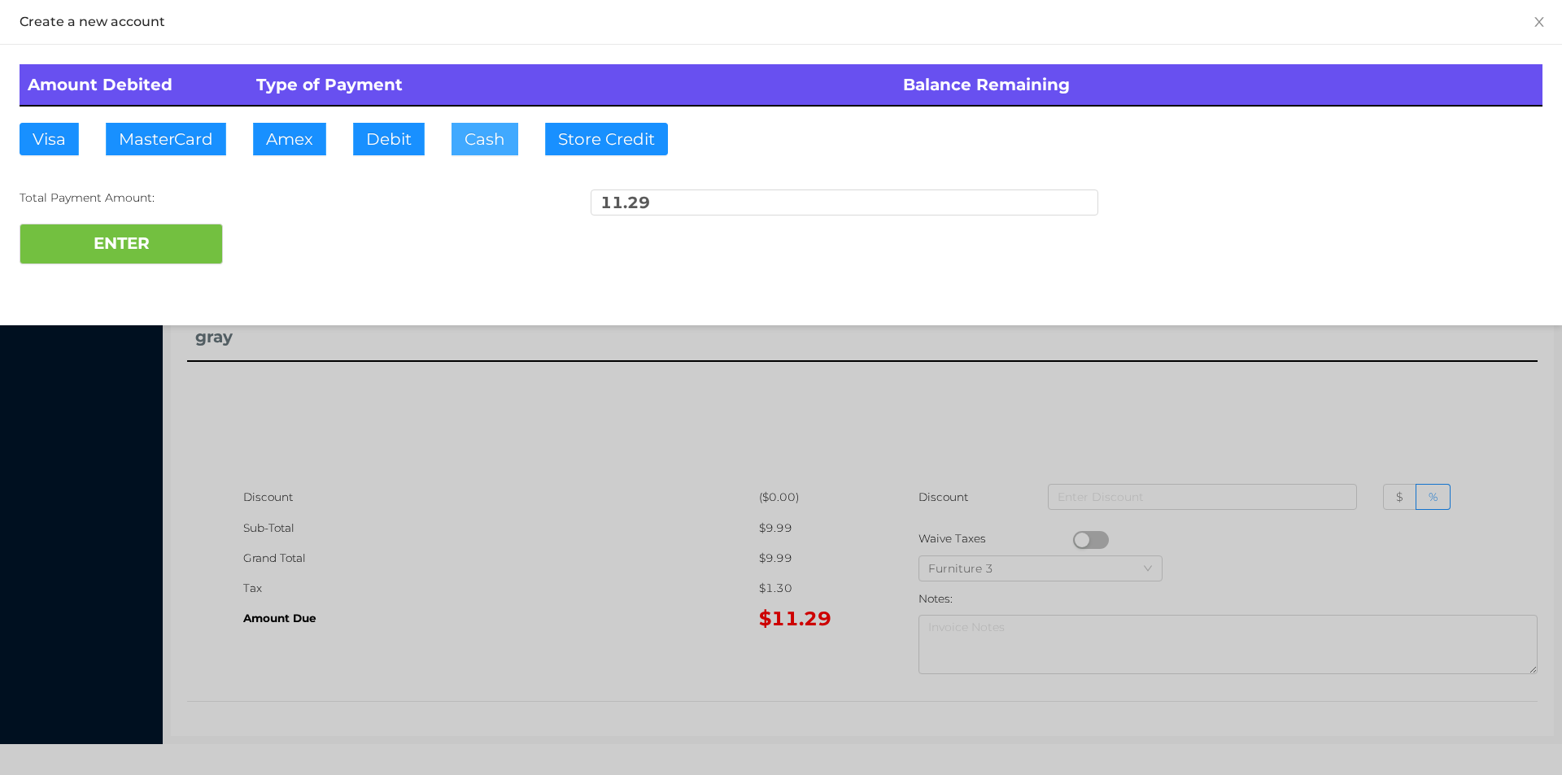
click at [491, 139] on button "Cash" at bounding box center [485, 139] width 67 height 33
type input "0"
type input "20"
click at [156, 252] on button "ENTER" at bounding box center [121, 244] width 203 height 41
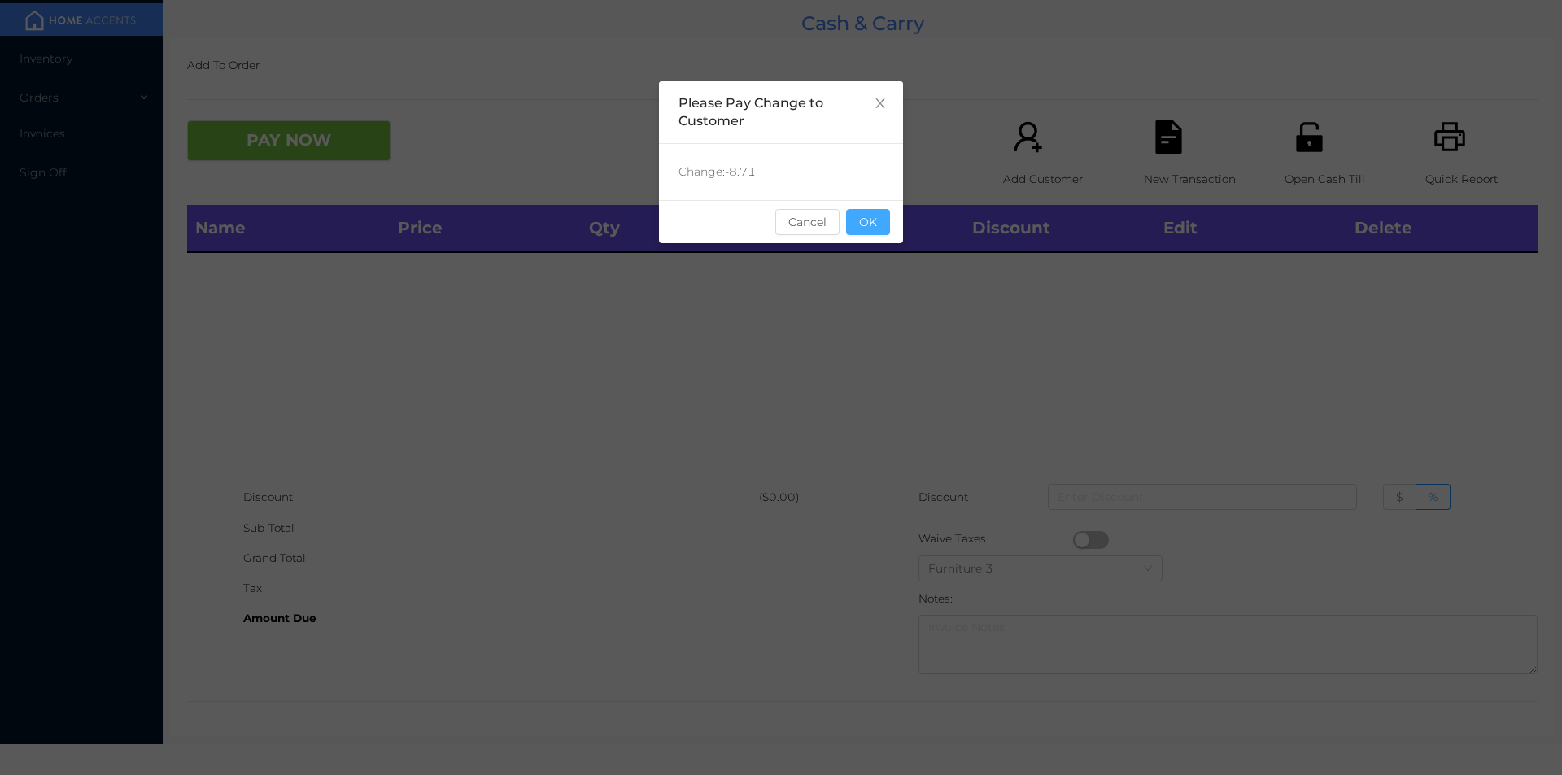
click at [880, 229] on button "OK" at bounding box center [868, 222] width 44 height 26
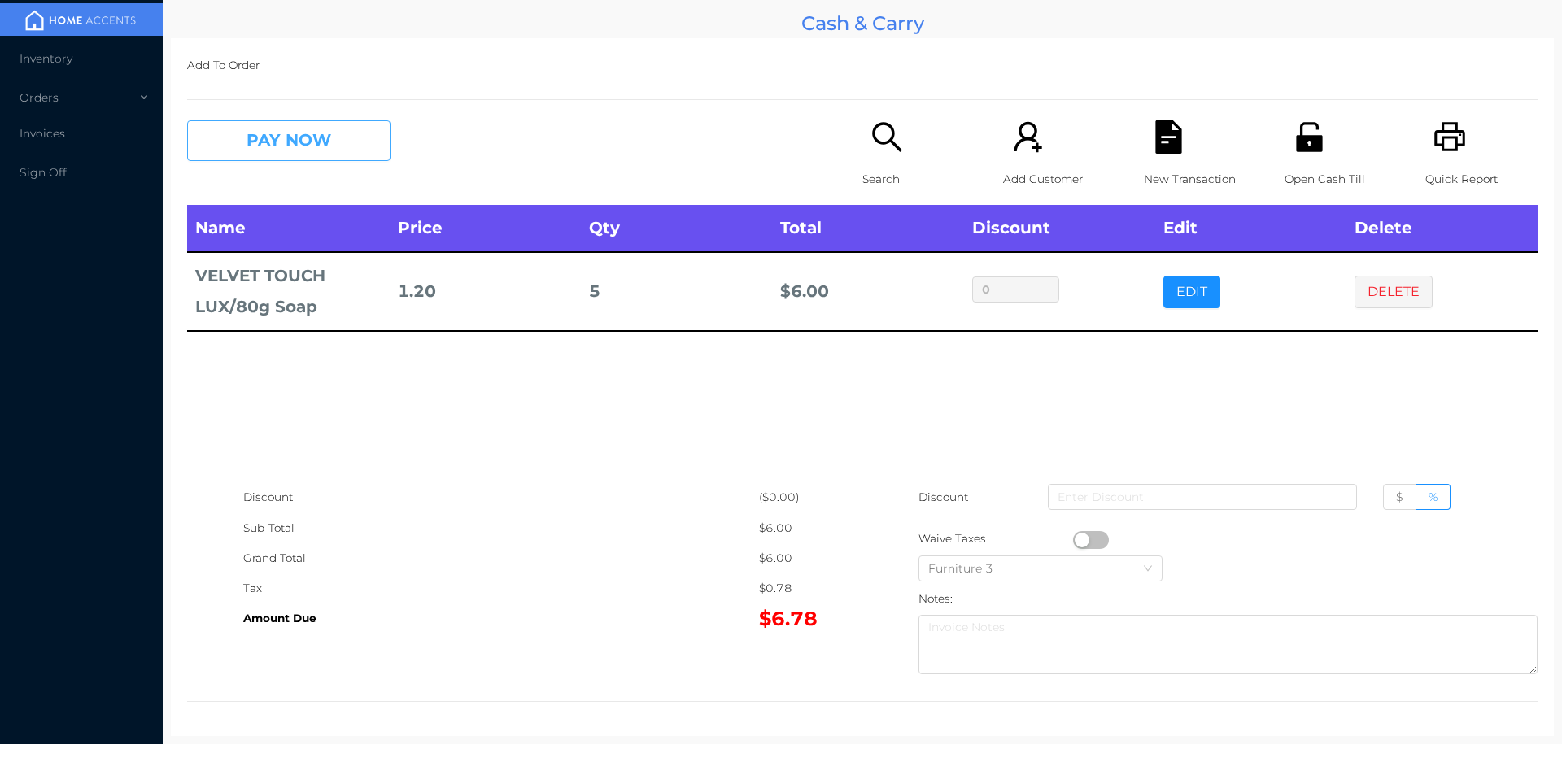
click at [310, 125] on button "PAY NOW" at bounding box center [288, 140] width 203 height 41
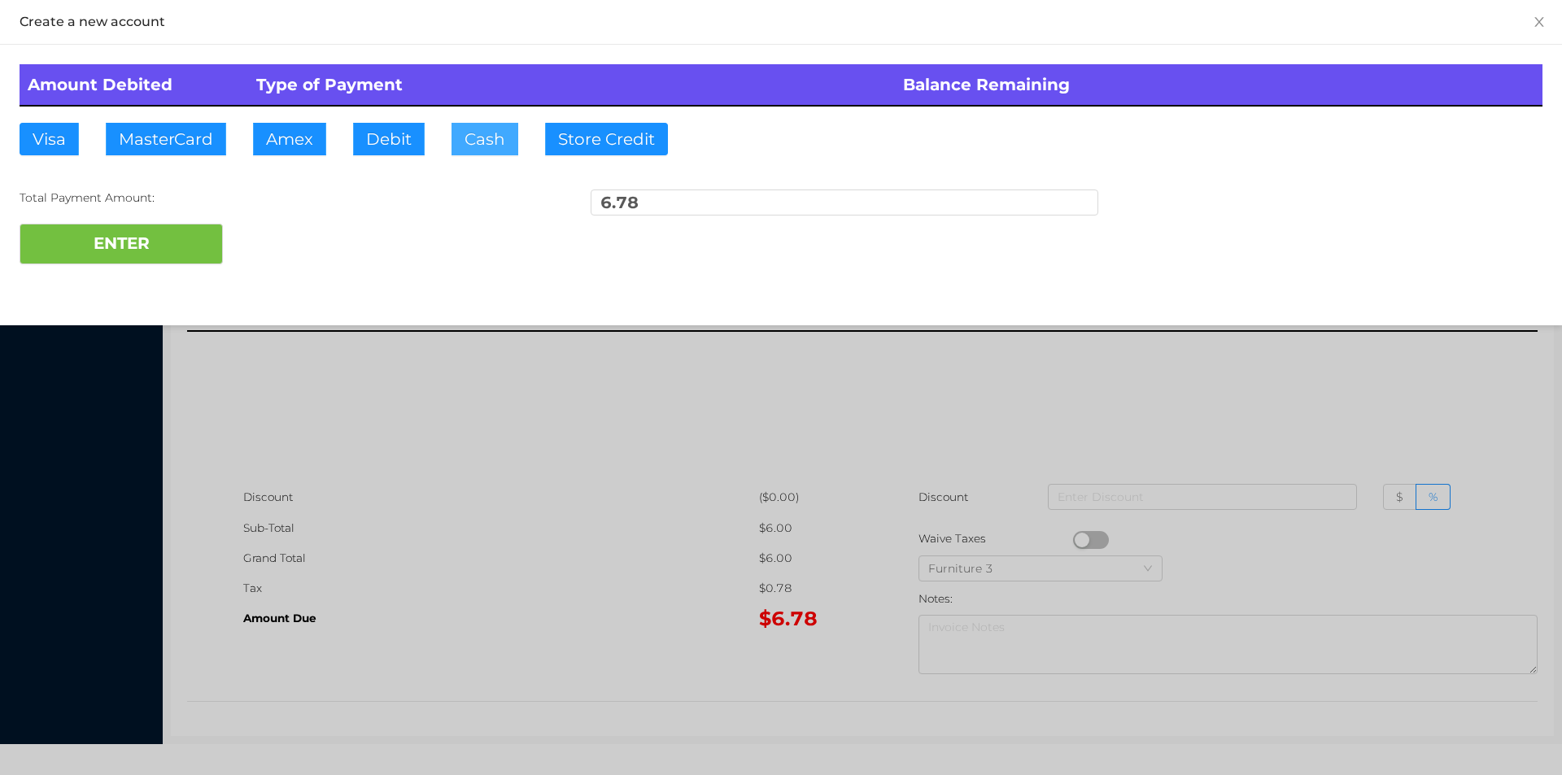
click at [461, 129] on button "Cash" at bounding box center [485, 139] width 67 height 33
type input "10"
click at [112, 261] on button "ENTER" at bounding box center [121, 244] width 203 height 41
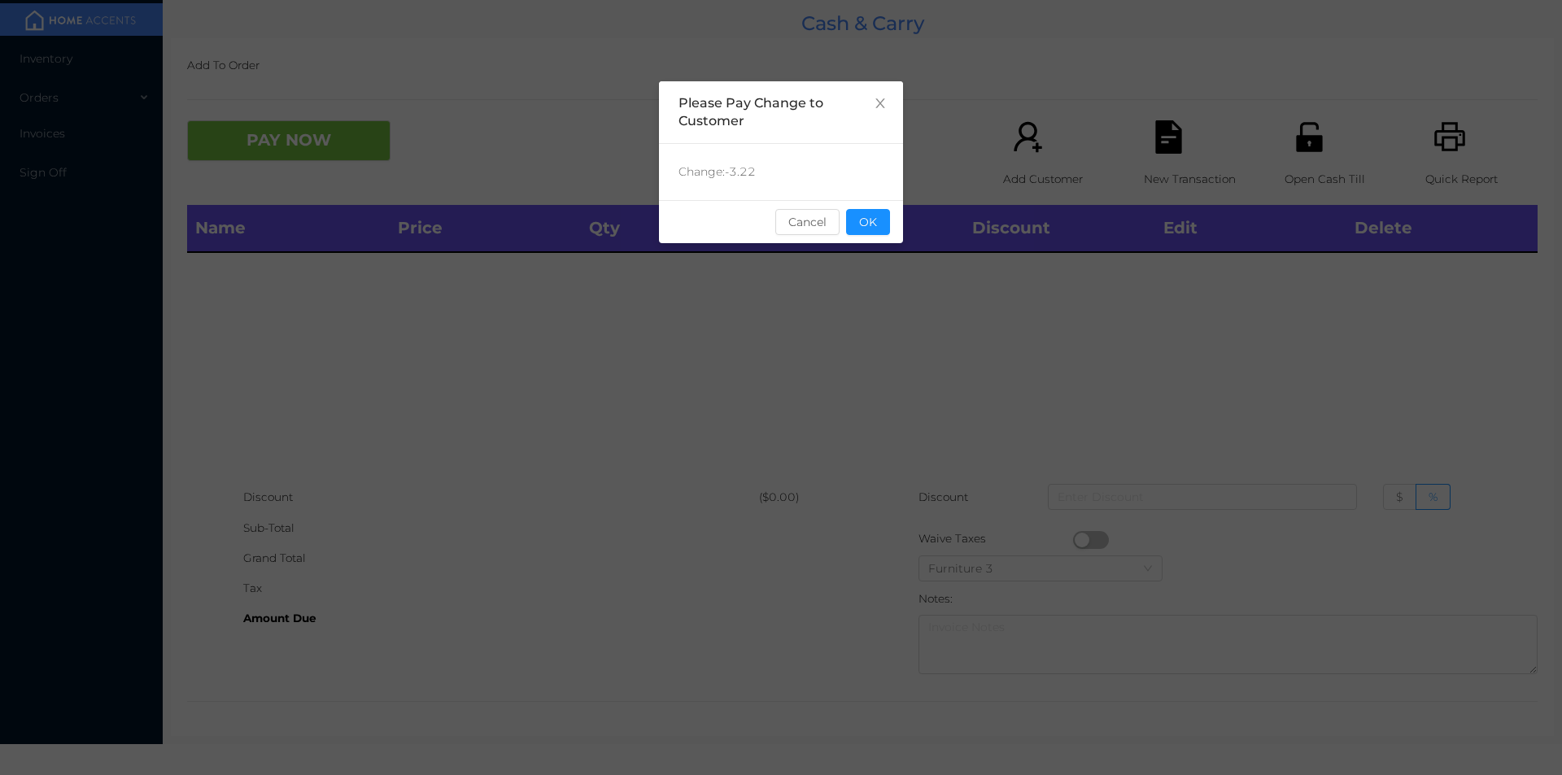
click at [870, 250] on div "sentinelStart Please Pay Change to Customer Change: -3.22 Cancel OK sentinelEnd" at bounding box center [781, 243] width 244 height 325
click at [884, 269] on div "sentinelStart Please Pay Change to Customer Change: -3.22 Cancel OK sentinelEnd" at bounding box center [781, 243] width 244 height 325
click at [880, 233] on button "OK" at bounding box center [868, 222] width 44 height 26
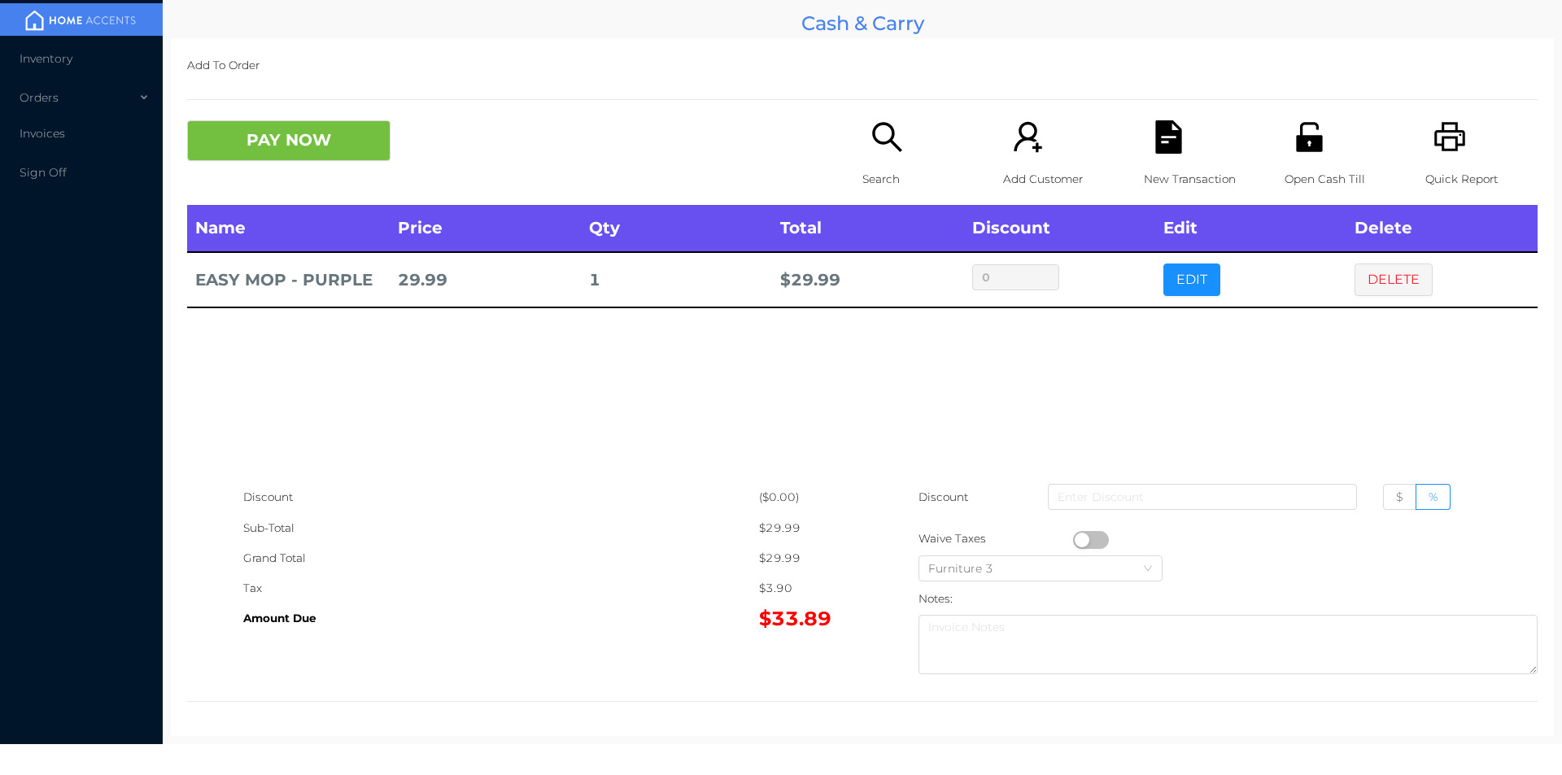
click at [872, 155] on div "Search" at bounding box center [919, 162] width 112 height 85
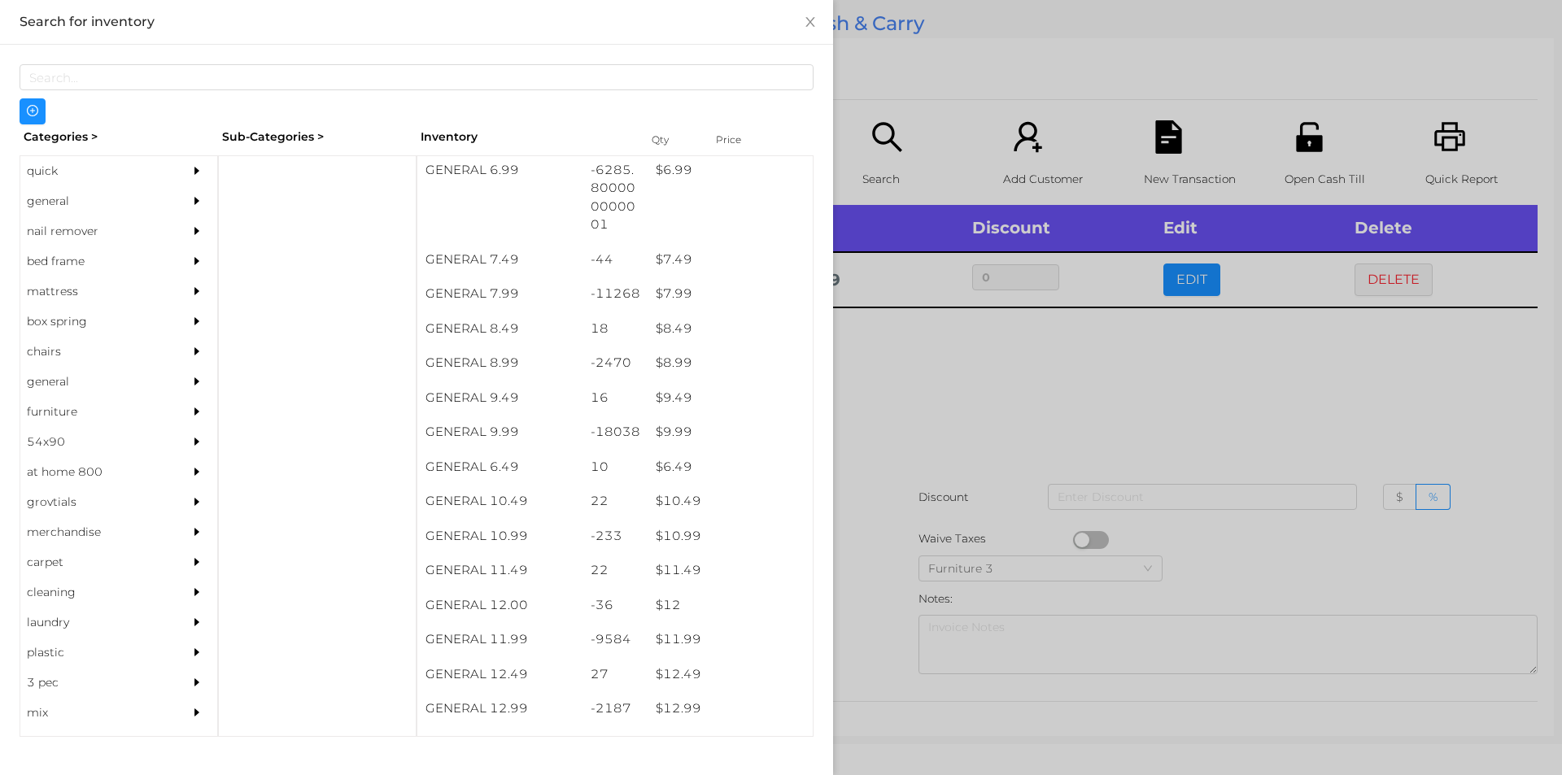
scroll to position [742, 0]
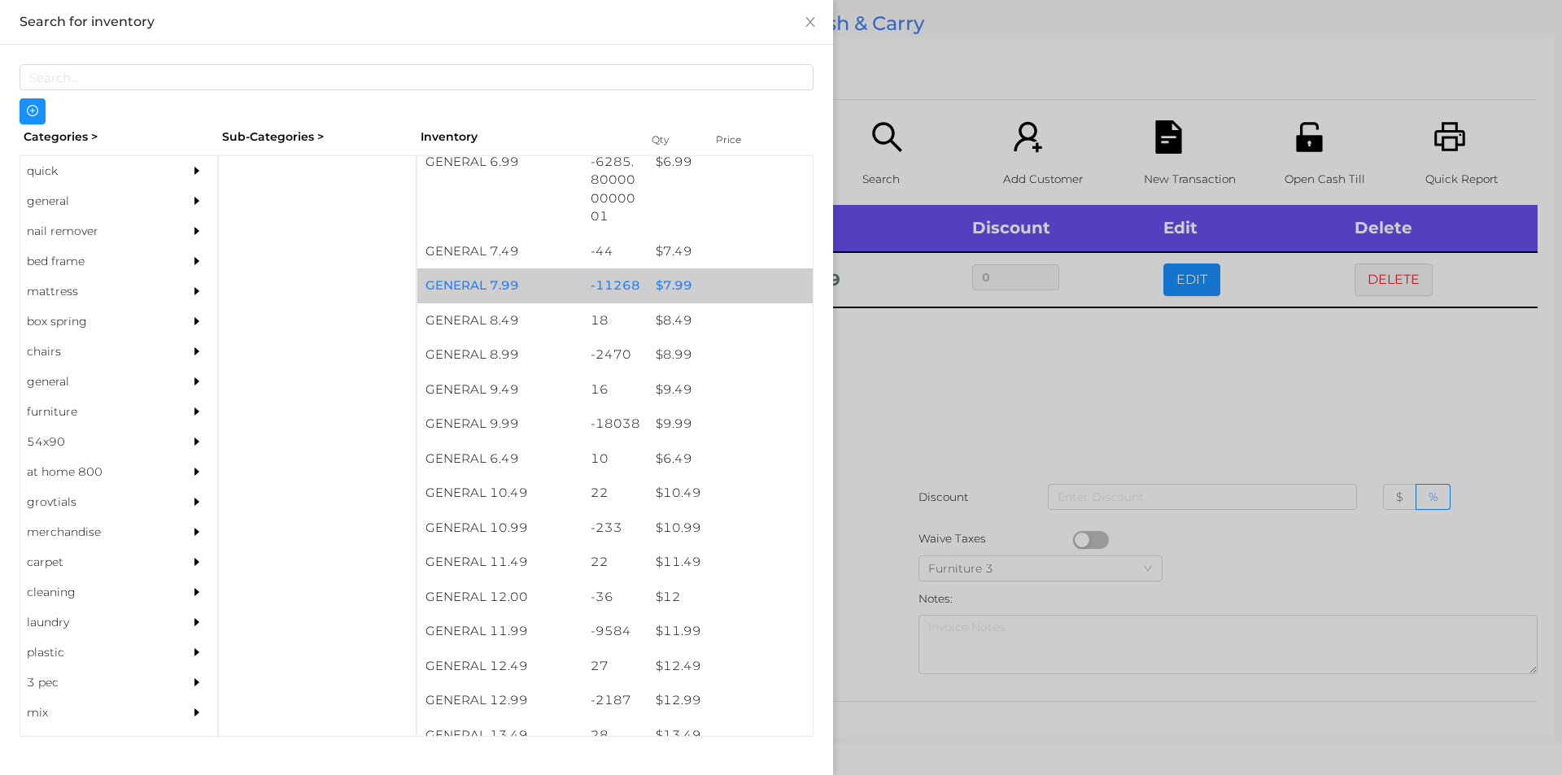
click at [681, 281] on div "$ 7.99" at bounding box center [730, 286] width 165 height 35
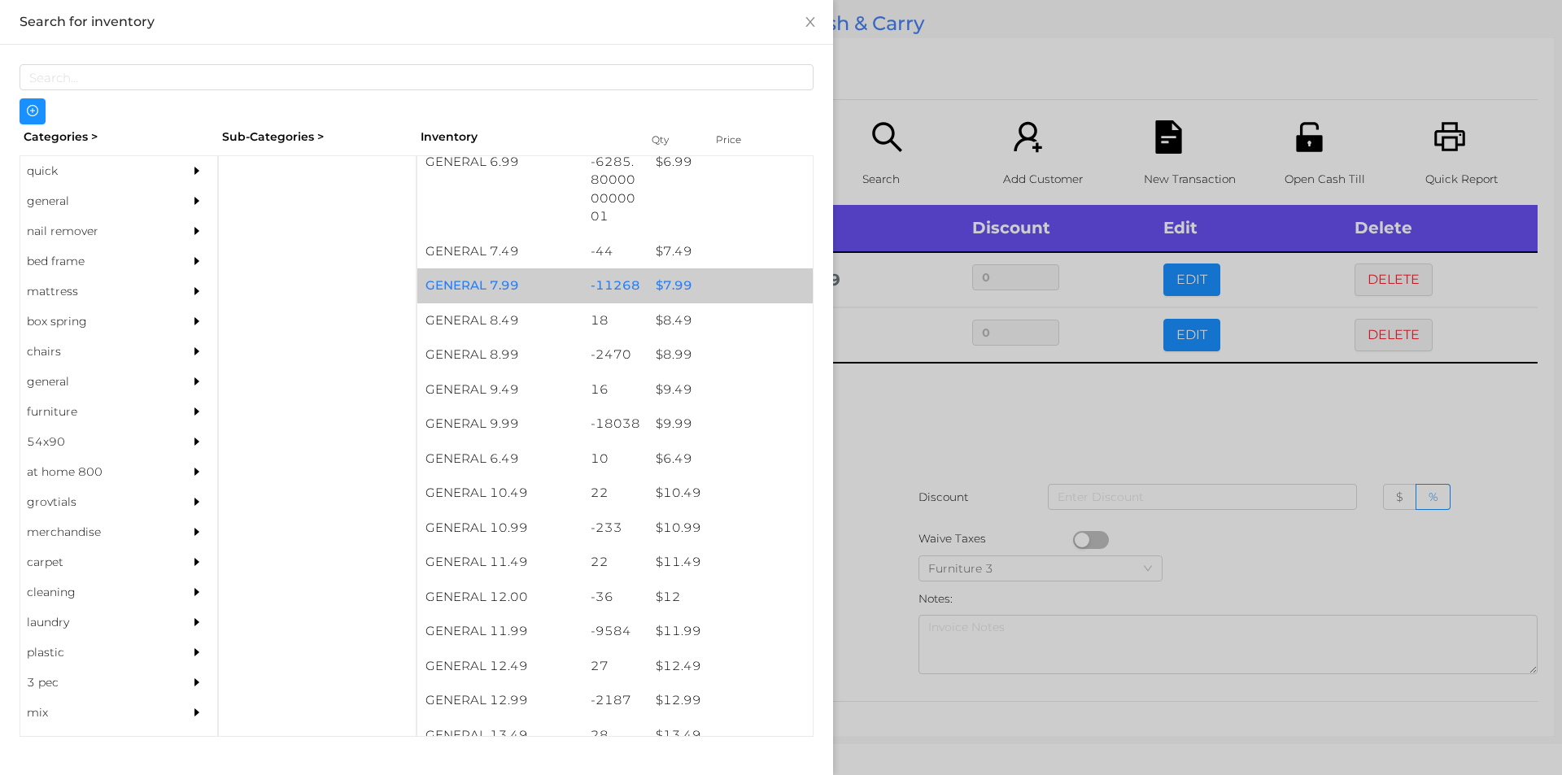
click at [648, 285] on div "$ 7.99" at bounding box center [730, 286] width 165 height 35
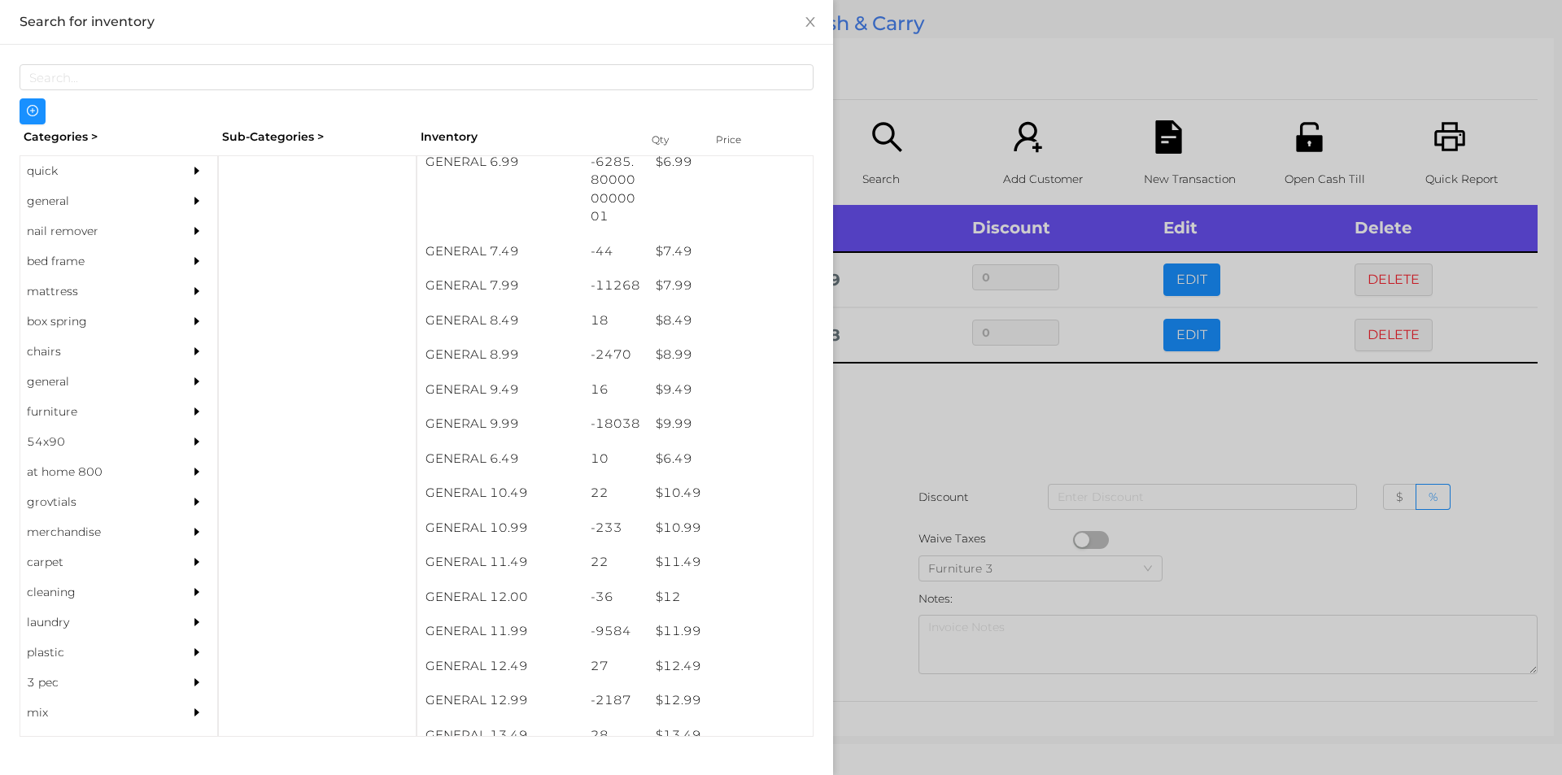
click at [895, 413] on div at bounding box center [781, 387] width 1562 height 775
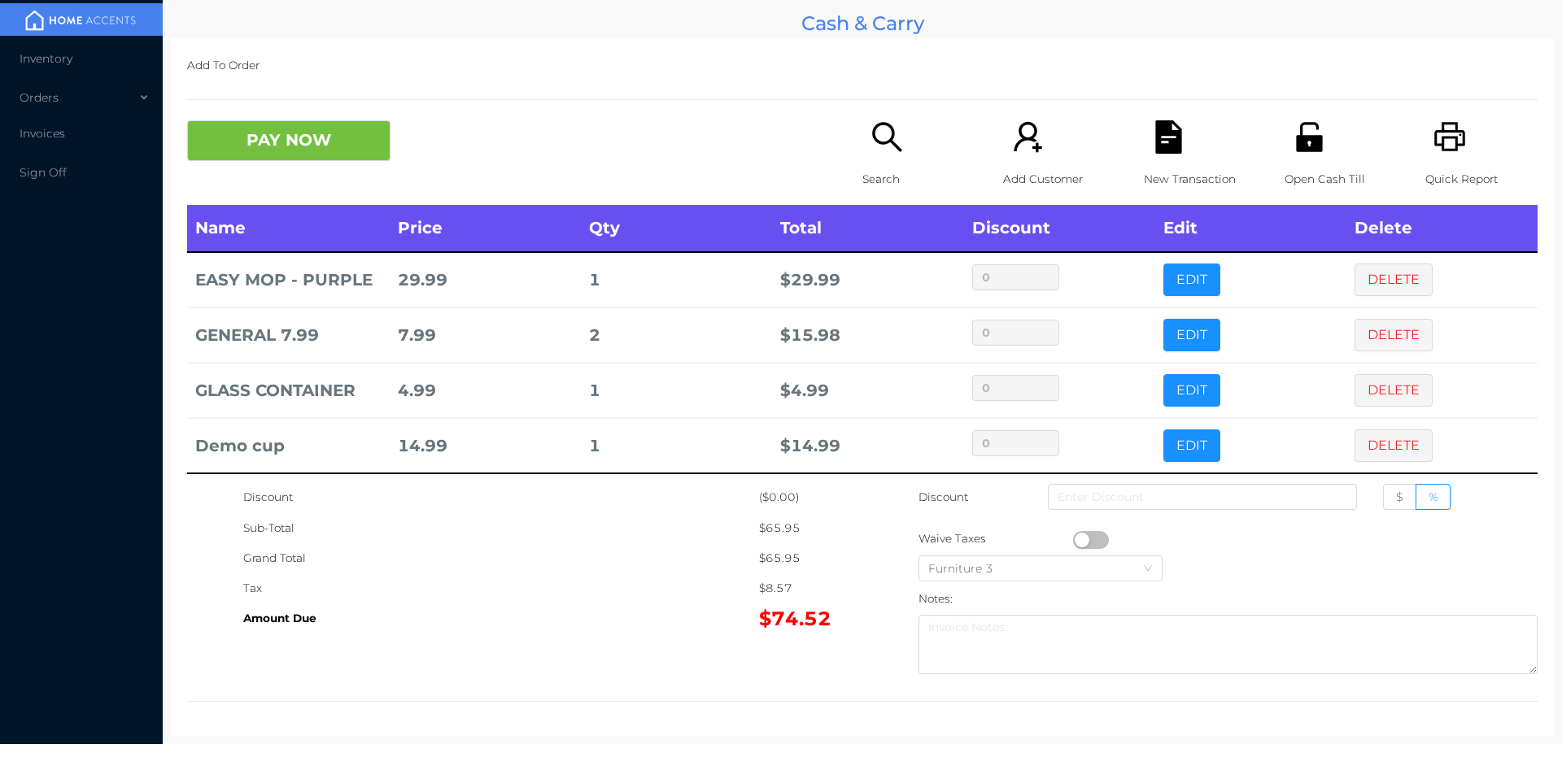
click at [880, 130] on icon "icon: search" at bounding box center [887, 136] width 33 height 33
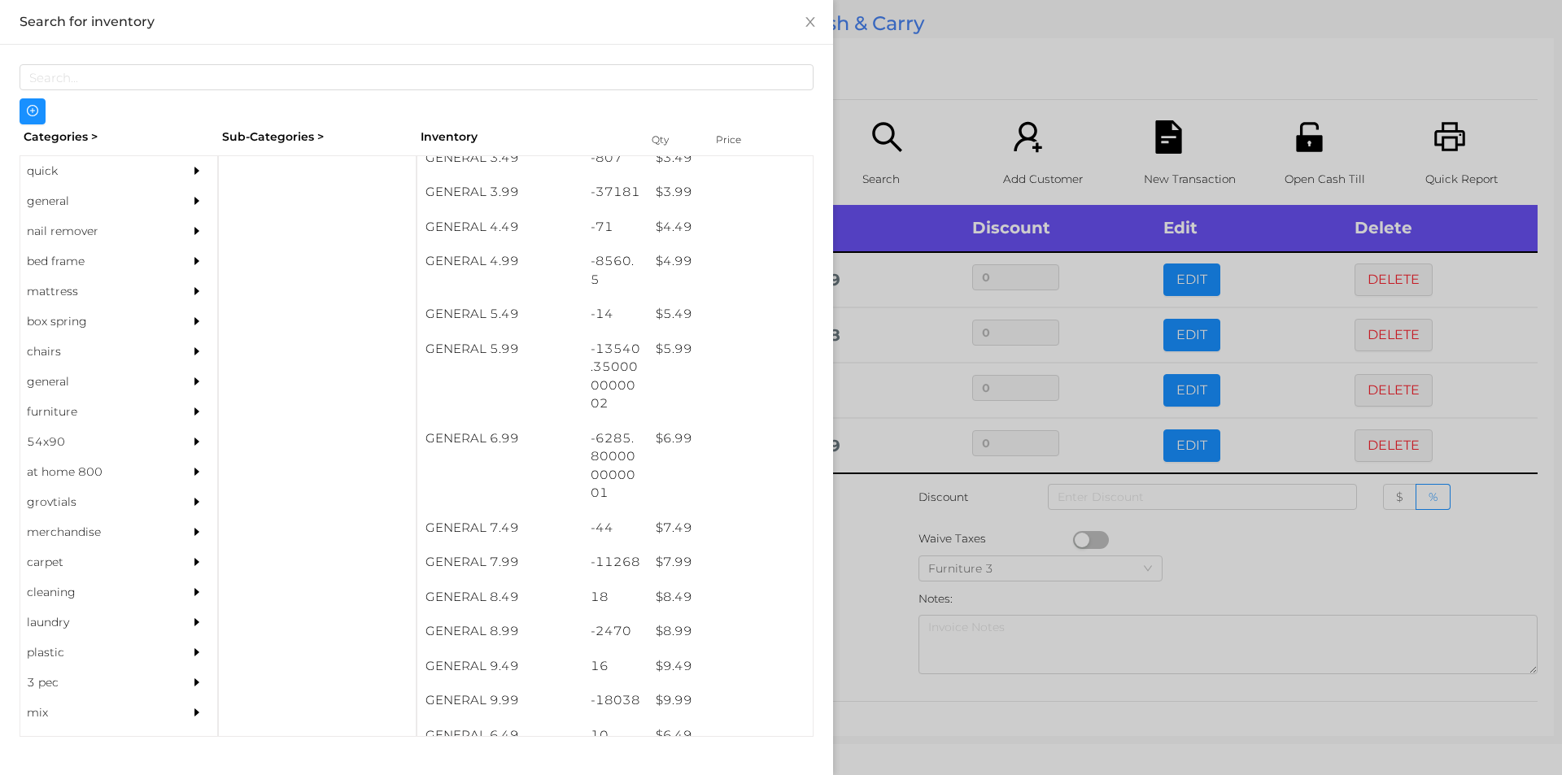
scroll to position [471, 0]
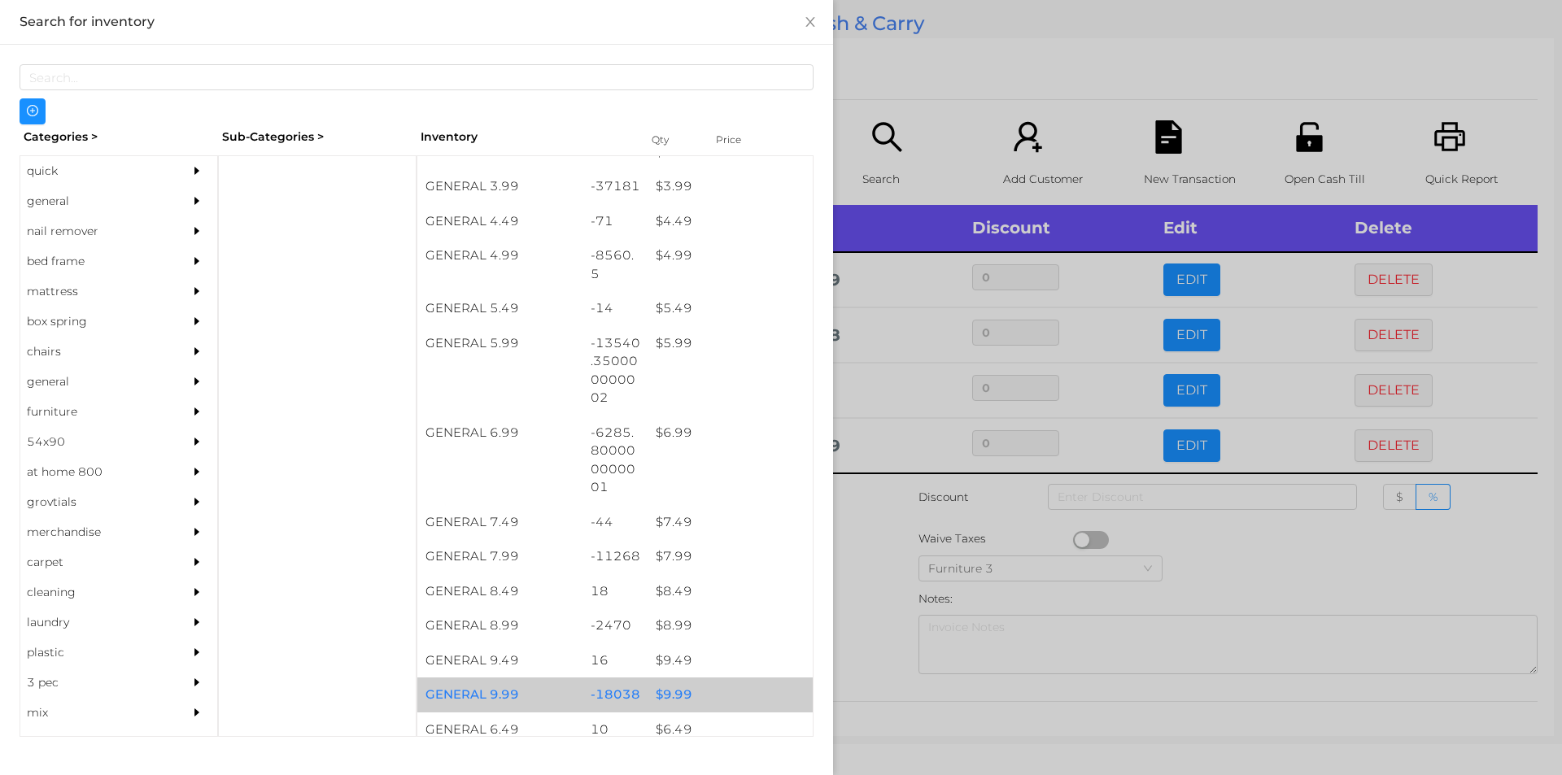
click at [657, 687] on div "$ 9.99" at bounding box center [730, 695] width 165 height 35
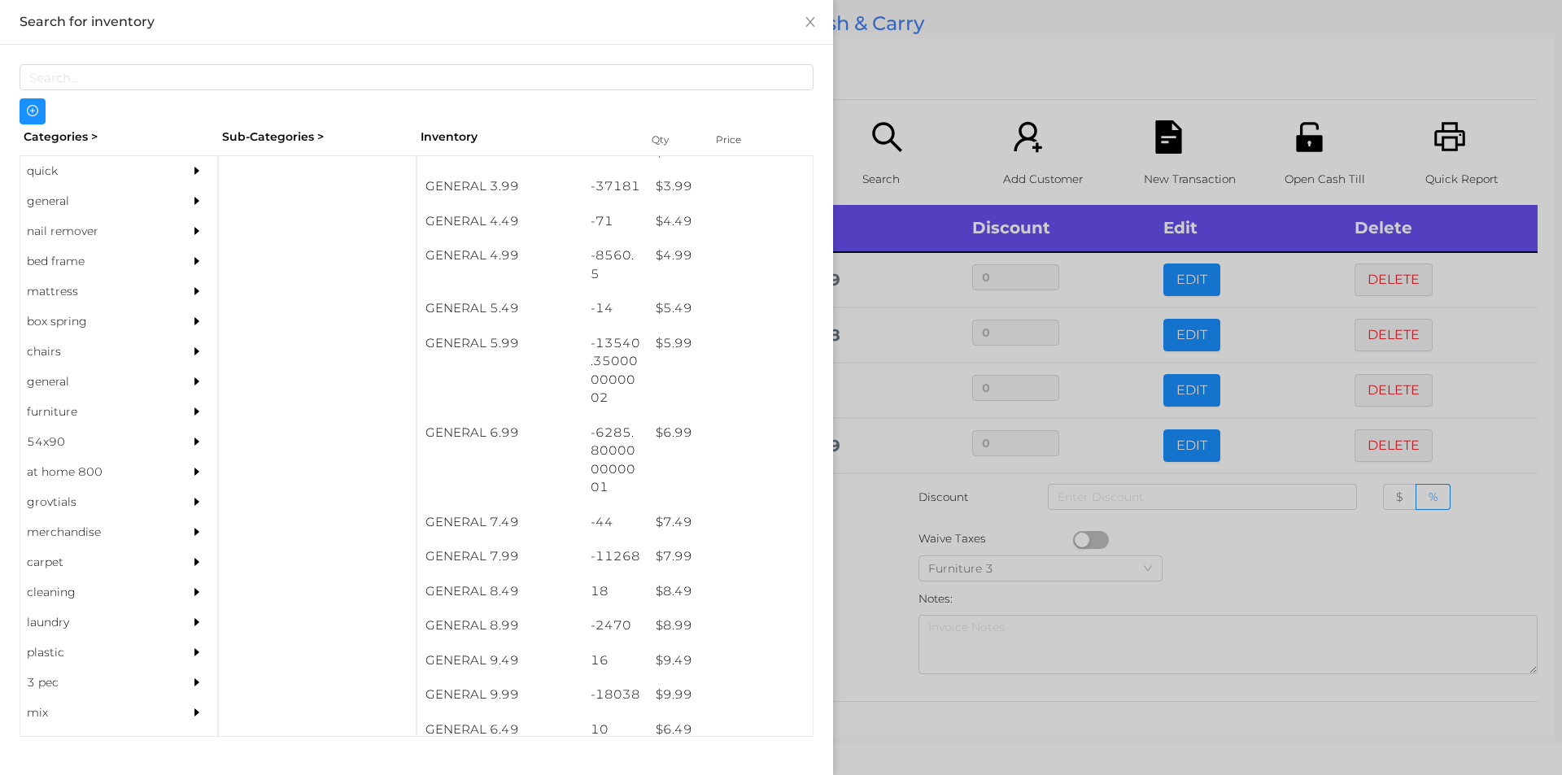
click at [859, 573] on div at bounding box center [781, 387] width 1562 height 775
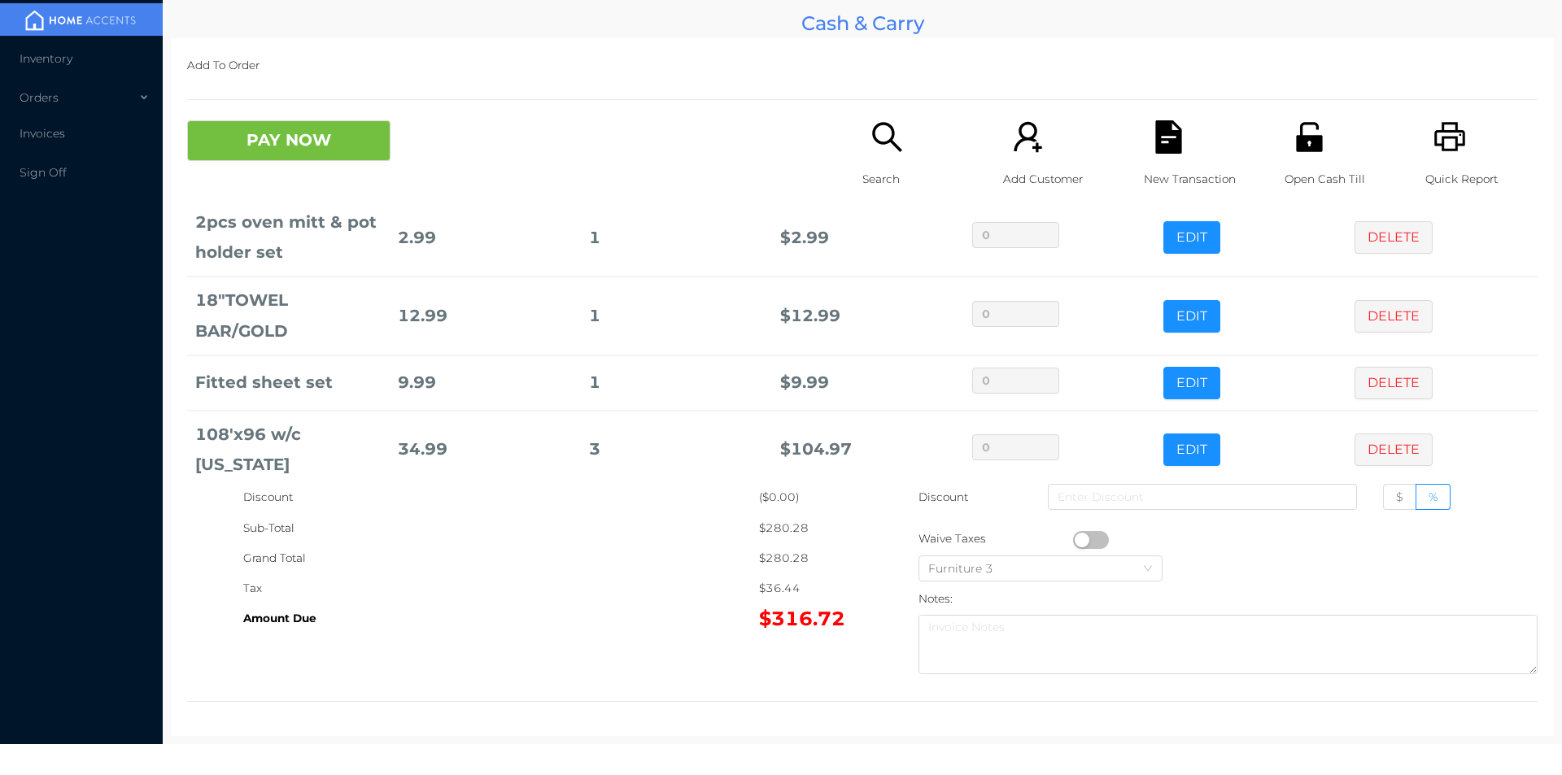
scroll to position [1138, 0]
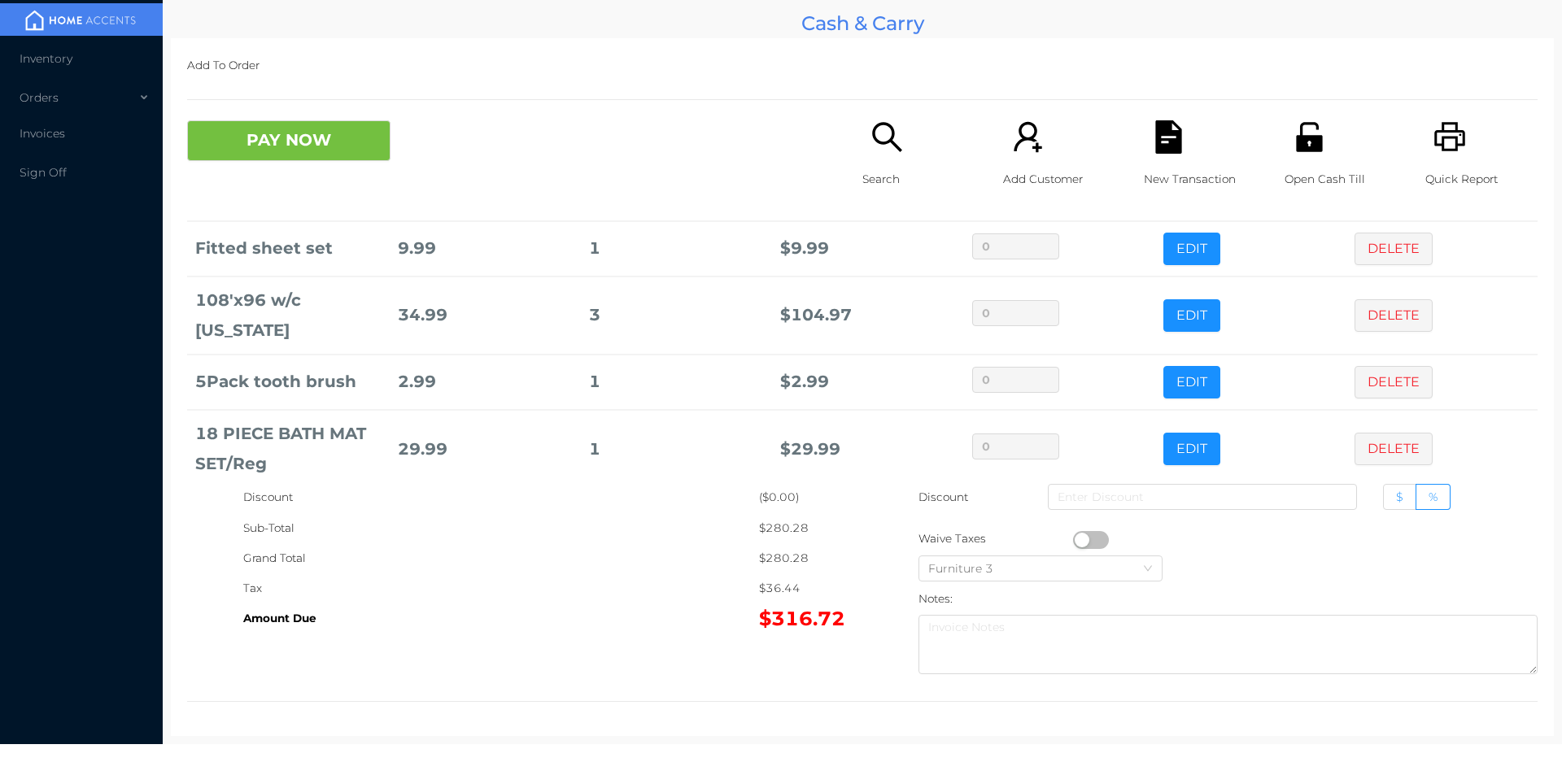
click at [1396, 503] on span "$" at bounding box center [1399, 497] width 7 height 15
click at [1396, 501] on input "$" at bounding box center [1396, 501] width 0 height 0
click at [1142, 491] on input at bounding box center [1202, 497] width 309 height 26
type input "10"
click at [1285, 133] on div "Open Cash Till" at bounding box center [1341, 162] width 112 height 85
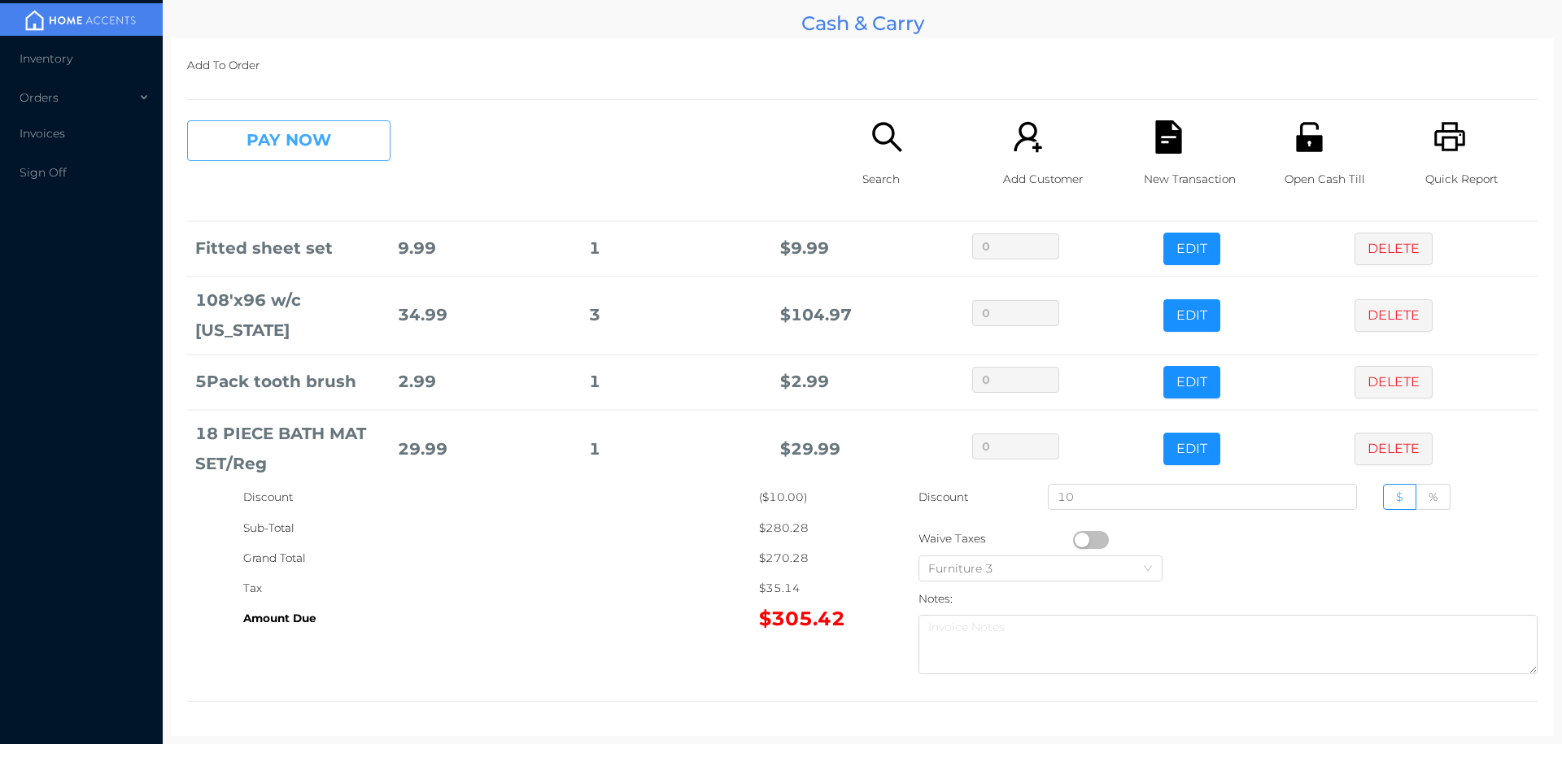
click at [292, 146] on button "PAY NOW" at bounding box center [288, 140] width 203 height 41
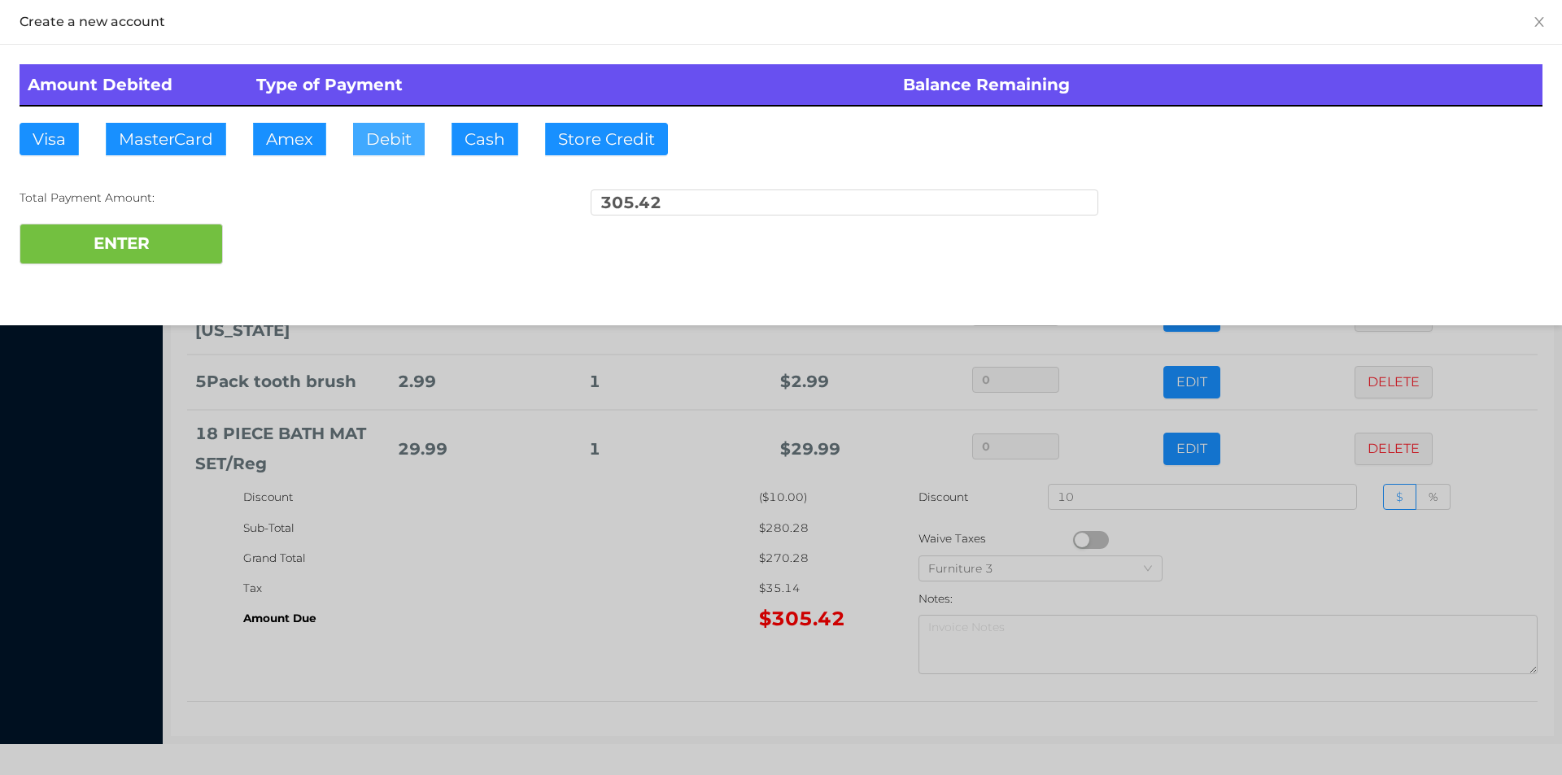
click at [384, 148] on button "Debit" at bounding box center [389, 139] width 72 height 33
click at [151, 234] on button "ENTER" at bounding box center [121, 244] width 203 height 41
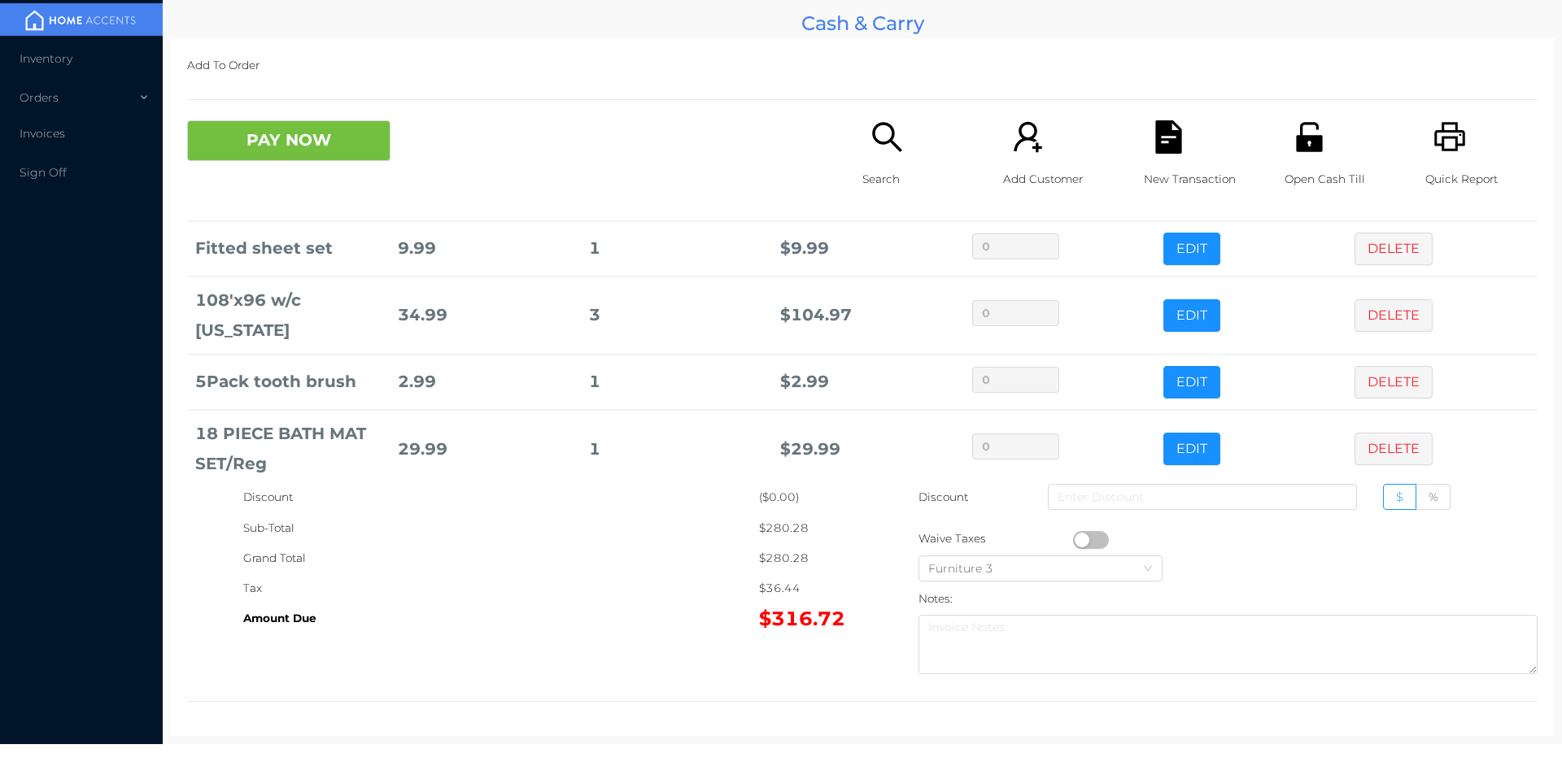
scroll to position [0, 0]
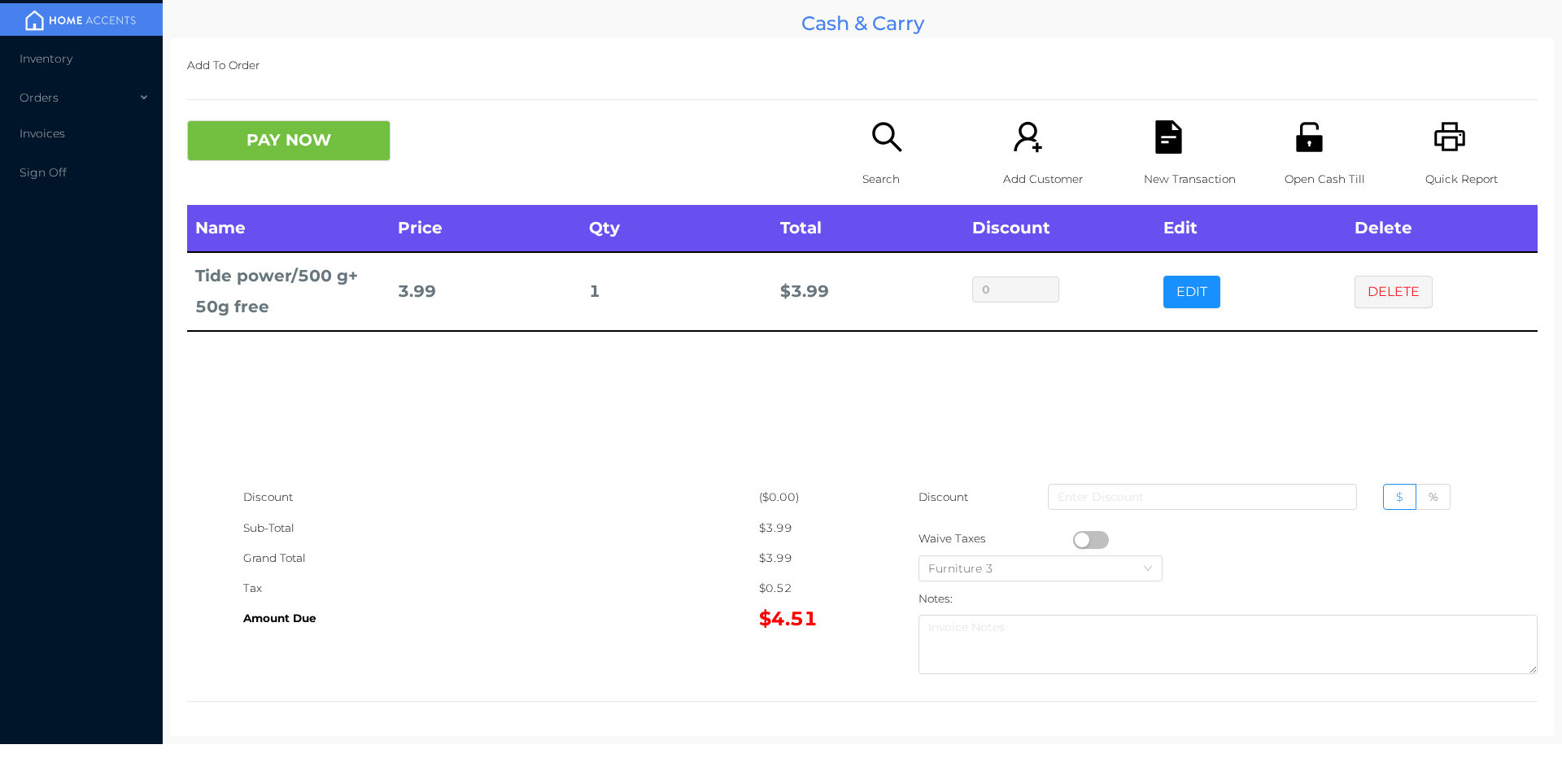
click at [889, 141] on icon "icon: search" at bounding box center [887, 136] width 33 height 33
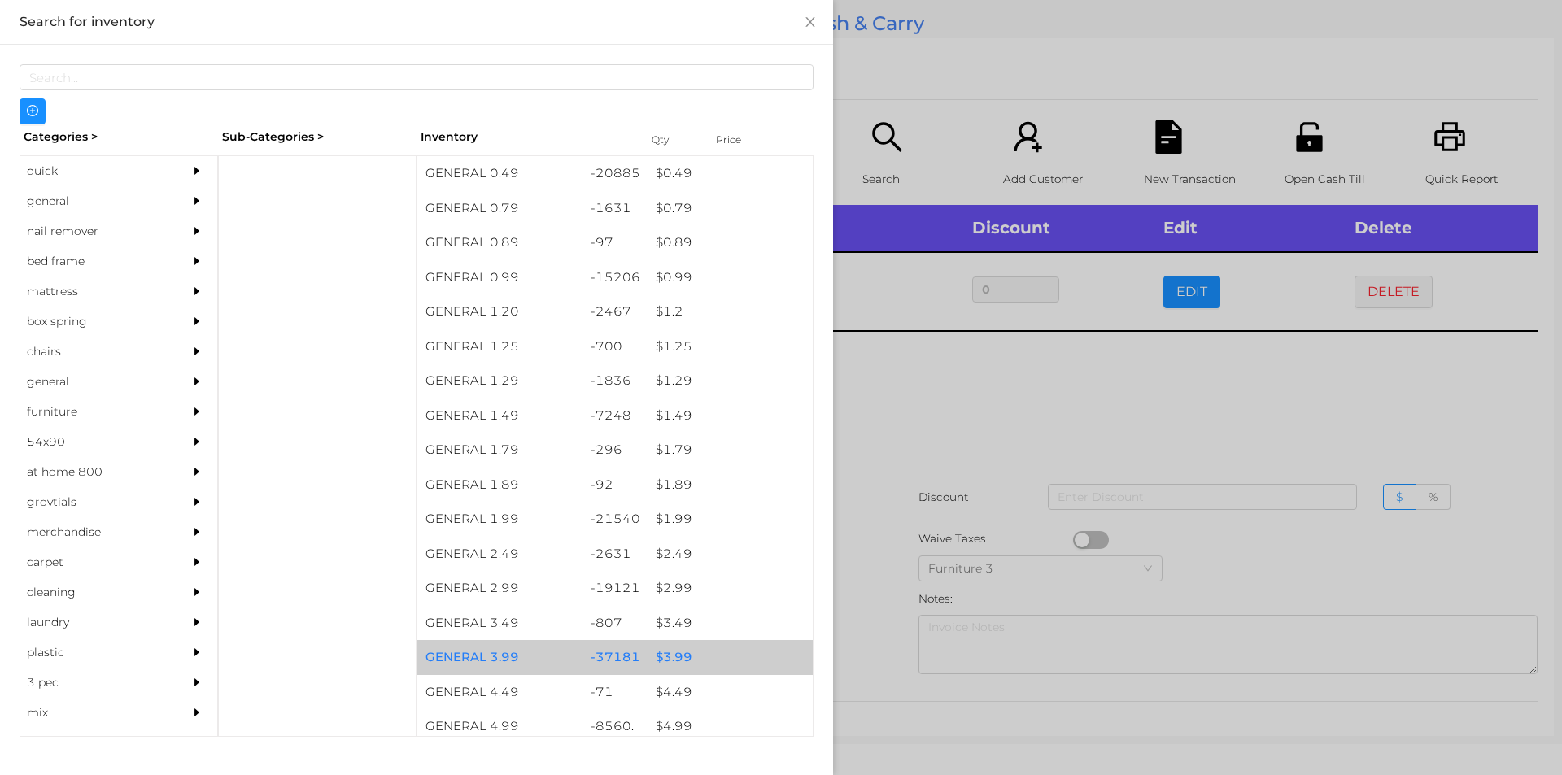
click at [662, 648] on div "$ 3.99" at bounding box center [730, 657] width 165 height 35
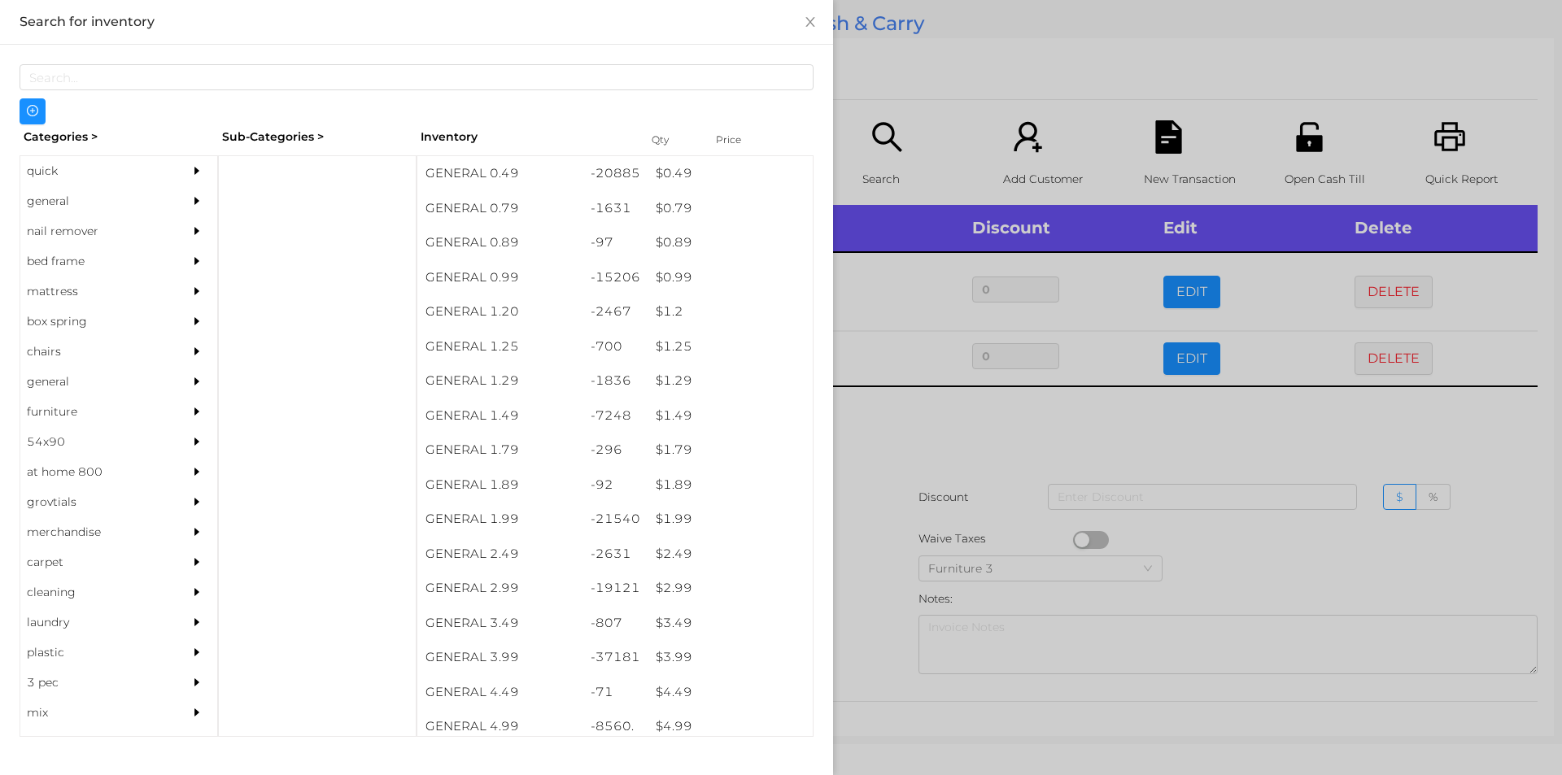
click at [891, 606] on div at bounding box center [781, 387] width 1562 height 775
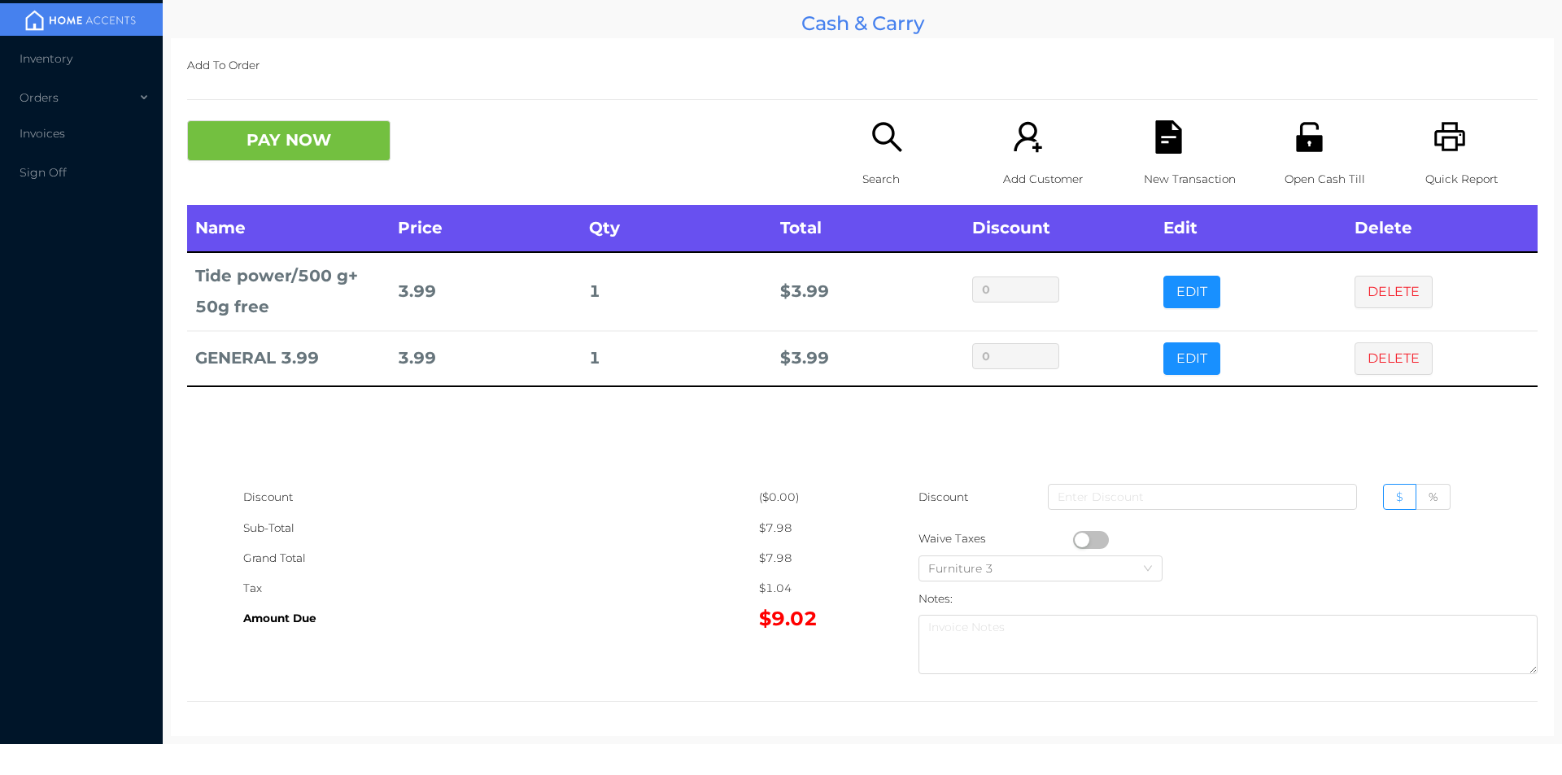
click at [1172, 144] on icon "icon: file-text" at bounding box center [1168, 136] width 26 height 33
click at [1179, 367] on button "EDIT" at bounding box center [1192, 359] width 57 height 33
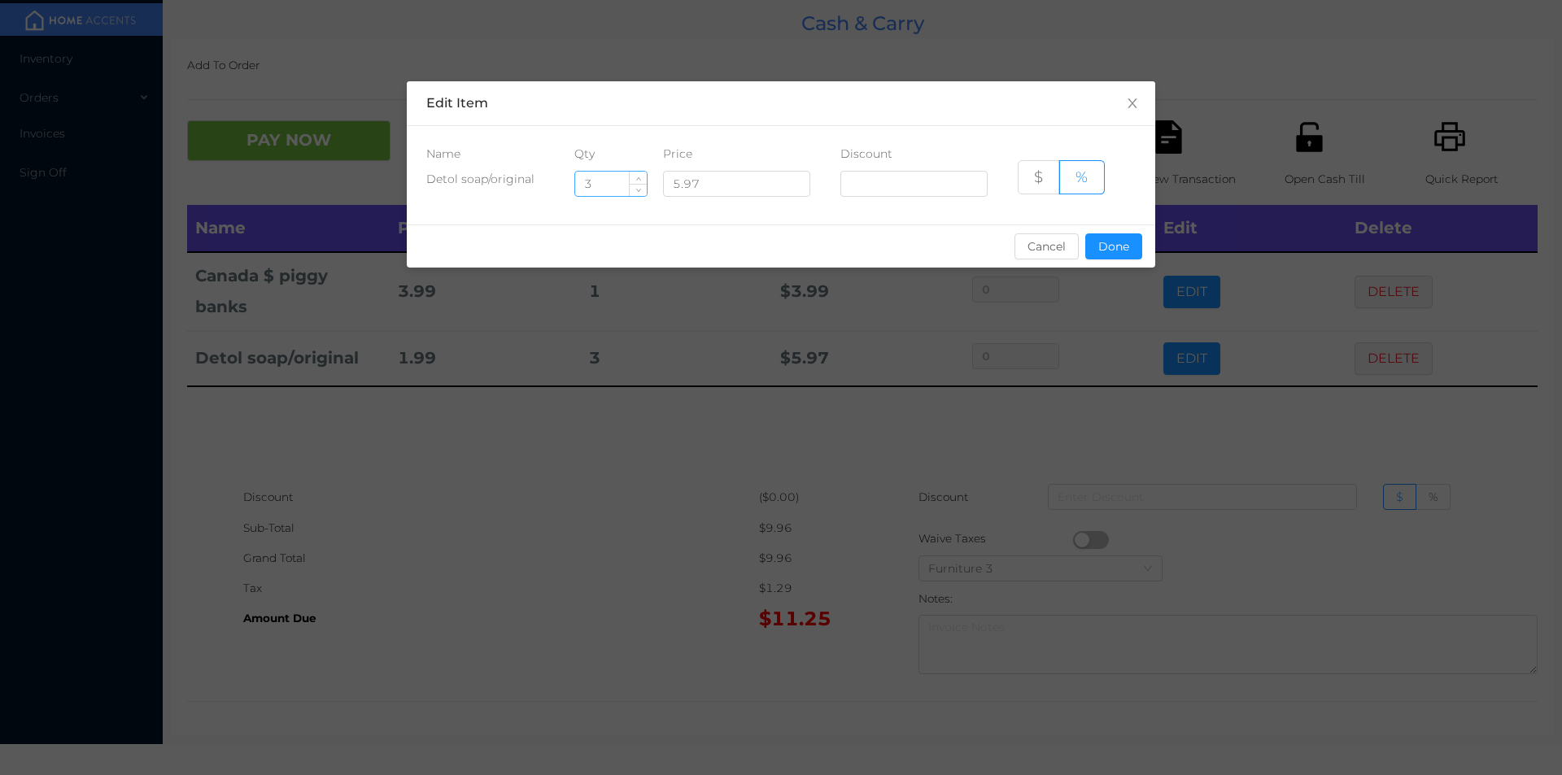
click at [609, 181] on input "3" at bounding box center [611, 184] width 72 height 24
click at [631, 526] on div "sentinelStart Edit Item Name Qty Price Discount Detol soap/original 5.97 $ % Ca…" at bounding box center [781, 387] width 1562 height 775
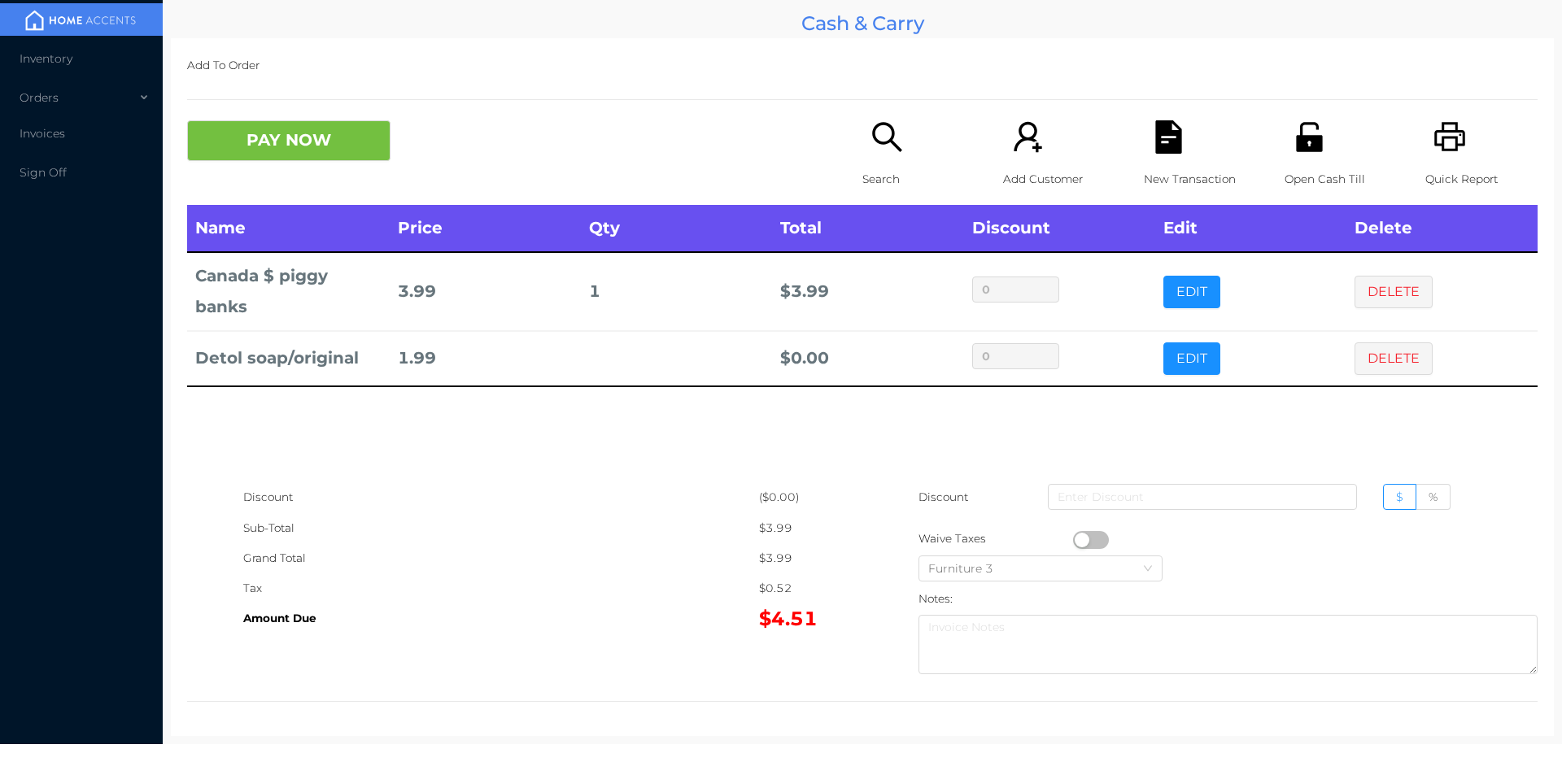
click at [1168, 146] on icon "icon: file-text" at bounding box center [1168, 136] width 26 height 33
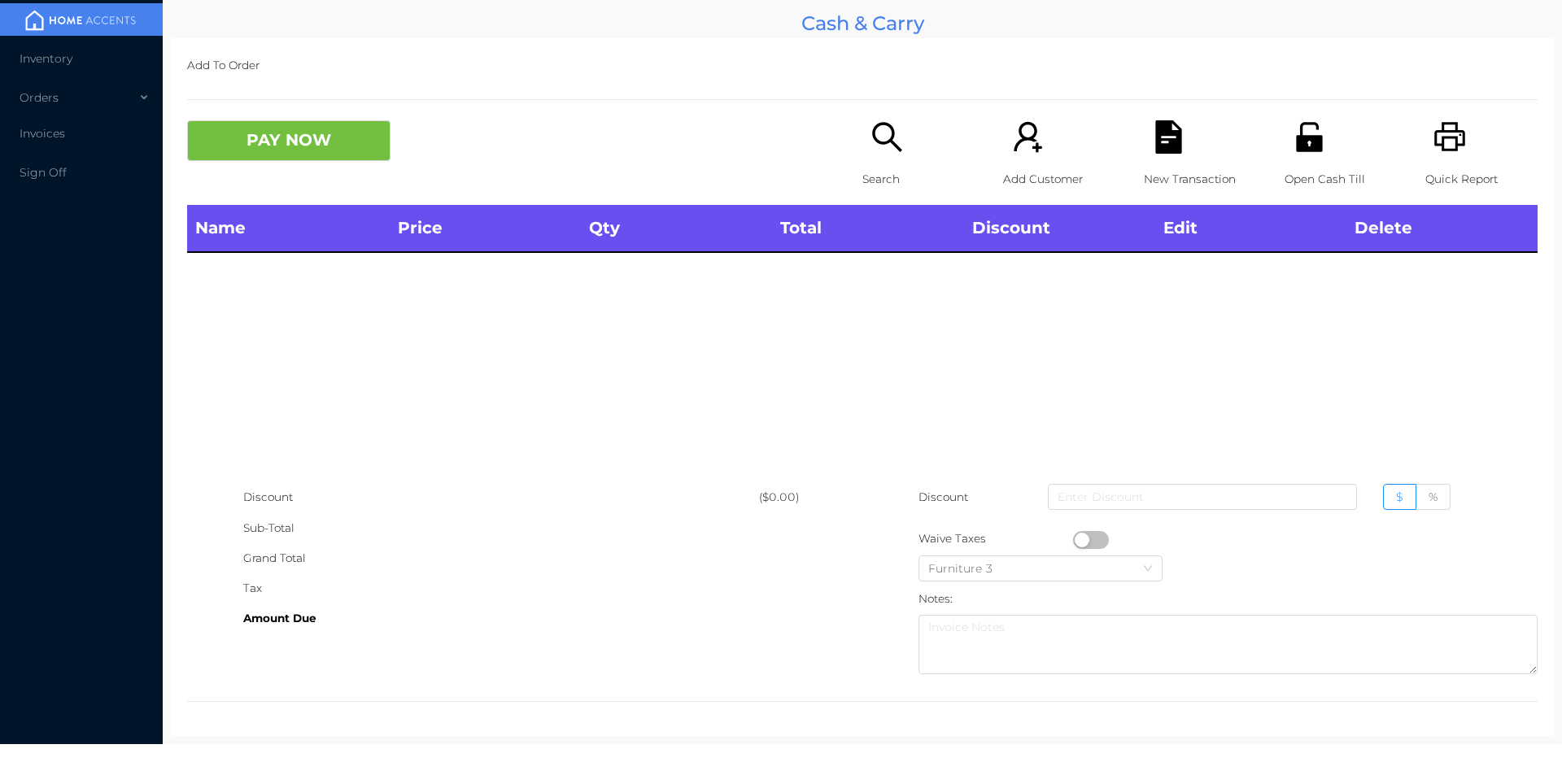
click at [1462, 146] on div "Quick Report" at bounding box center [1482, 162] width 112 height 85
click at [343, 146] on button "PAY NOW" at bounding box center [288, 140] width 203 height 41
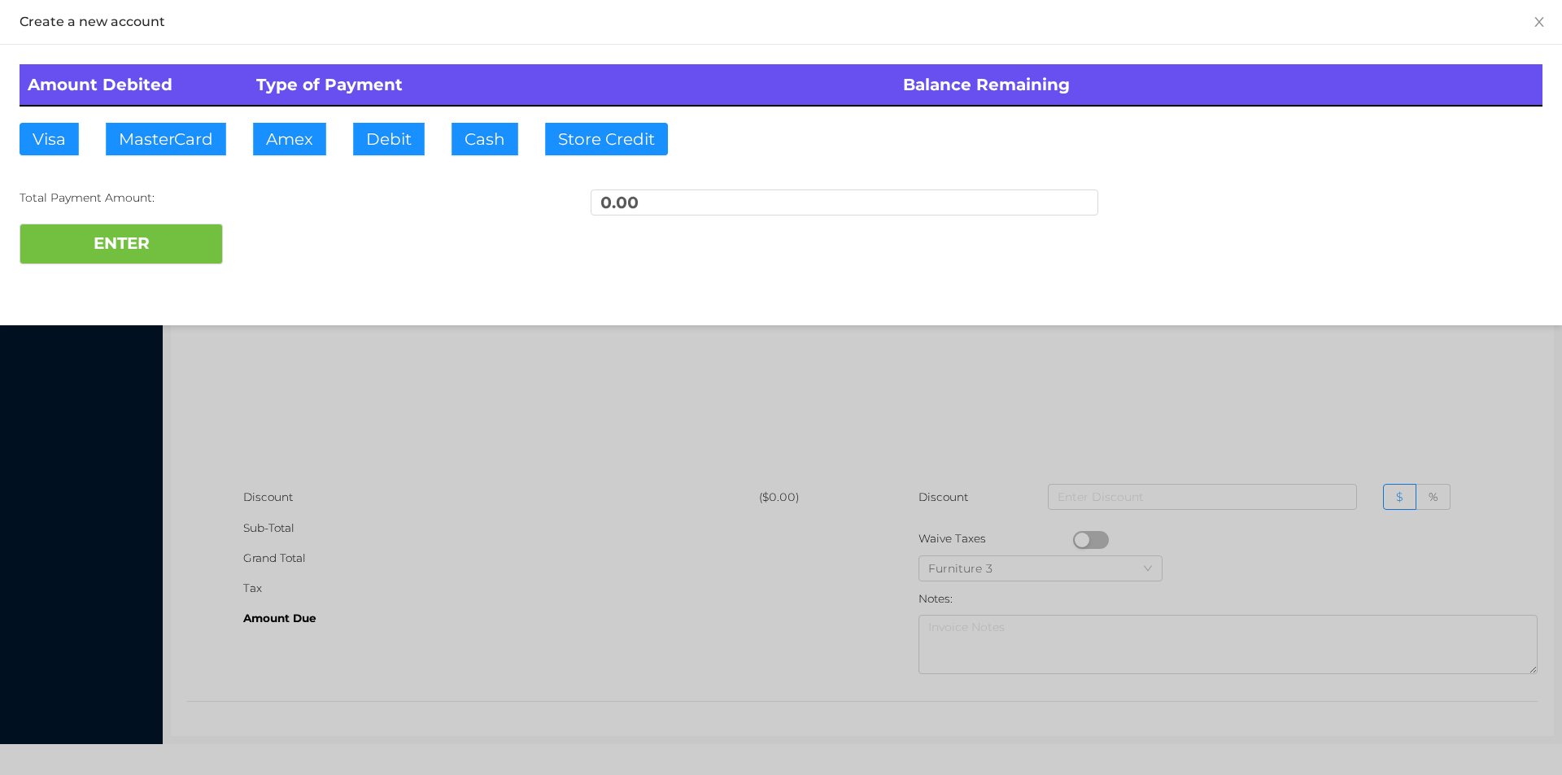
click at [397, 432] on div at bounding box center [781, 387] width 1562 height 775
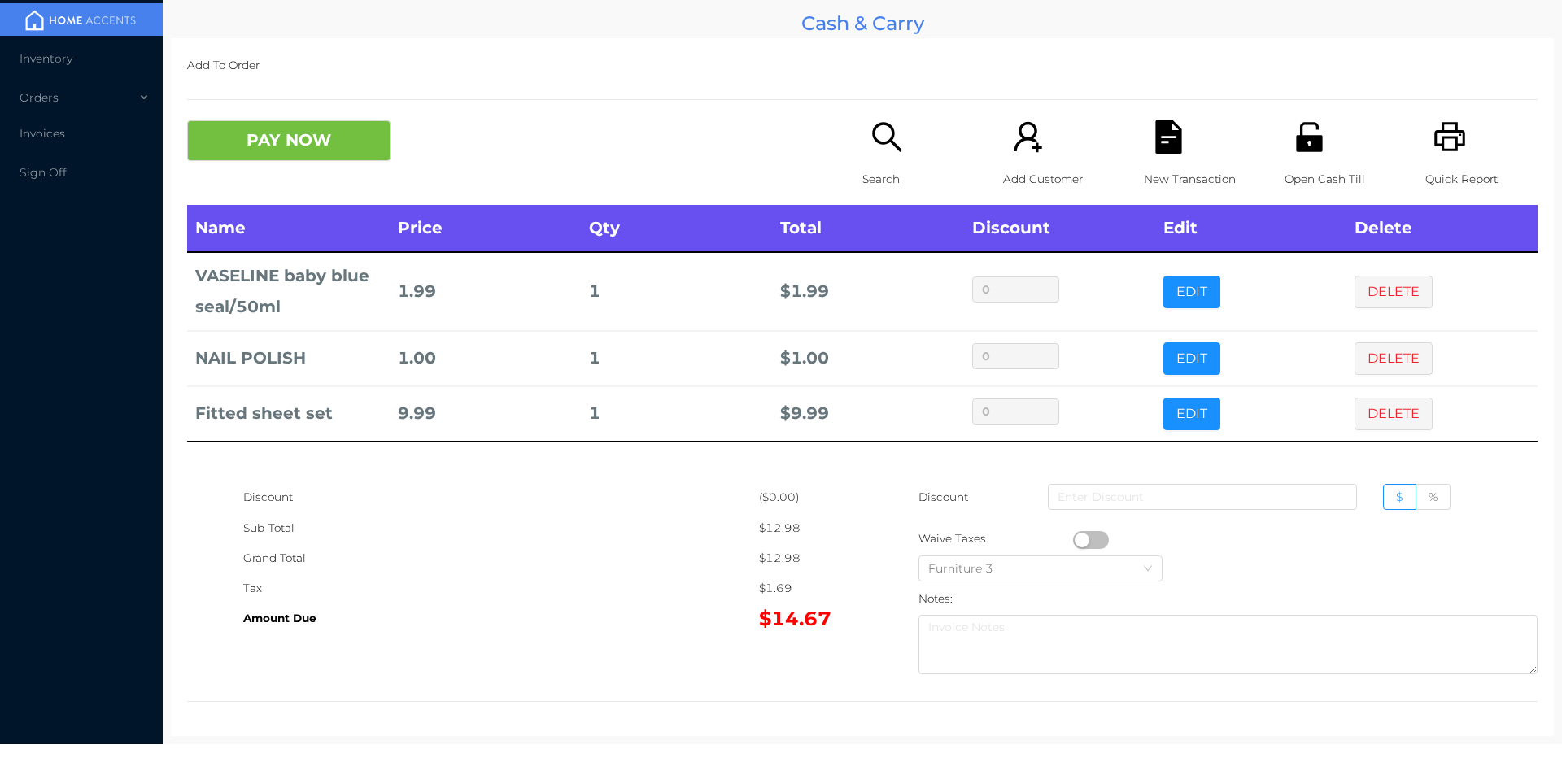
click at [256, 141] on button "PAY NOW" at bounding box center [288, 140] width 203 height 41
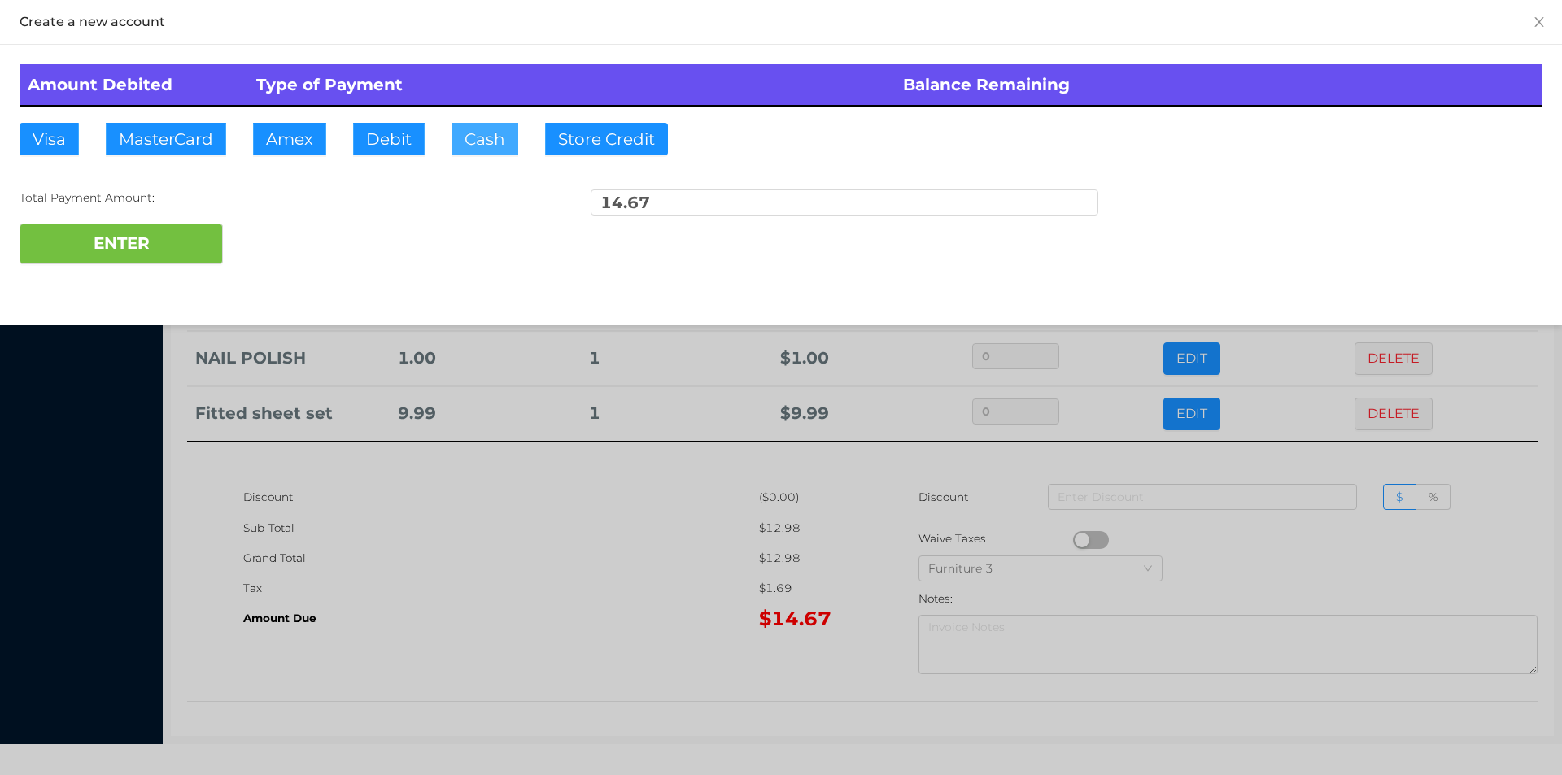
click at [476, 151] on button "Cash" at bounding box center [485, 139] width 67 height 33
type input "15."
click at [118, 251] on button "ENTER" at bounding box center [121, 244] width 203 height 41
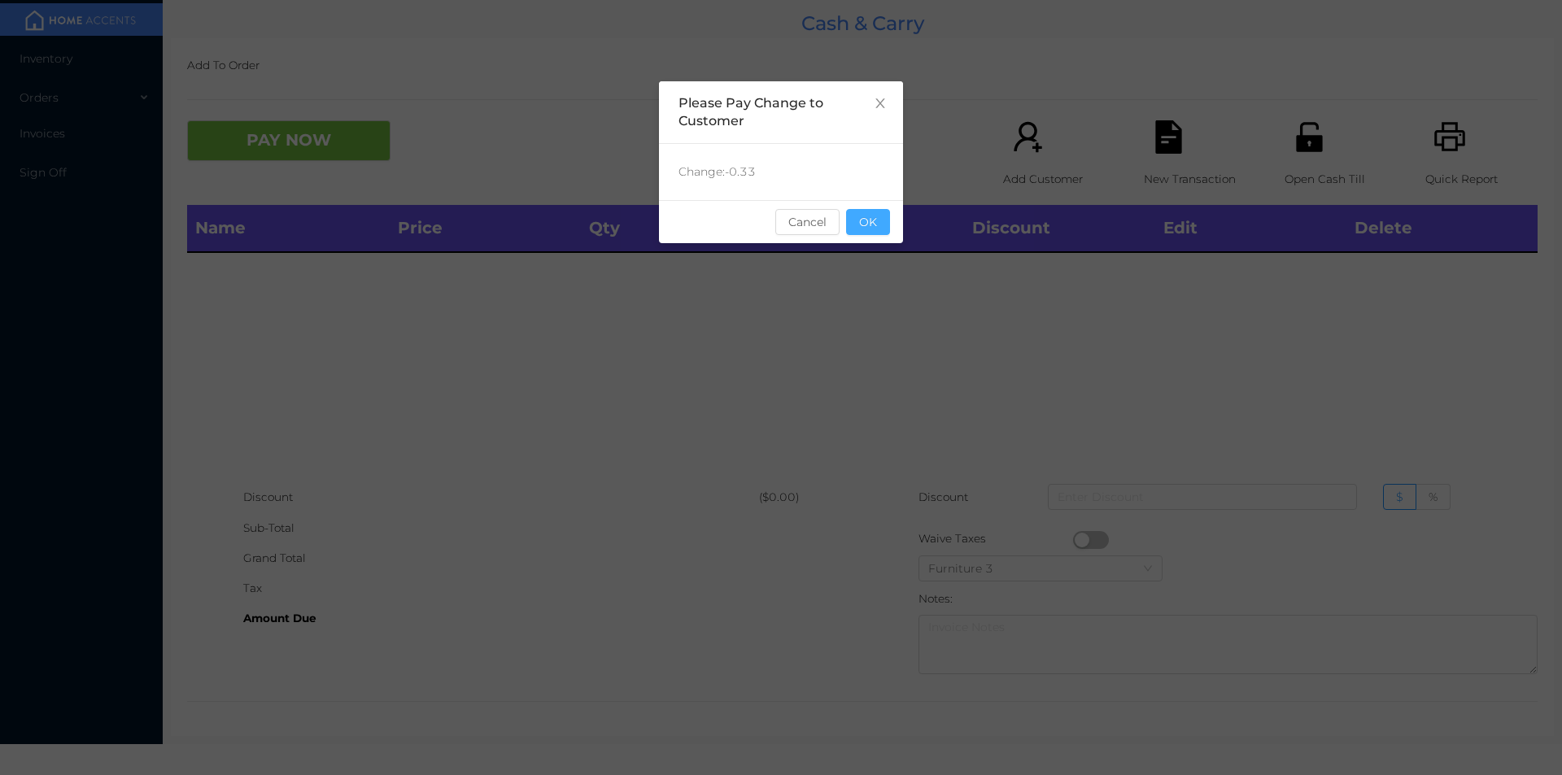
click at [871, 232] on button "OK" at bounding box center [868, 222] width 44 height 26
click at [871, 290] on div "Name Price Qty Total Discount Edit Delete" at bounding box center [862, 343] width 1351 height 277
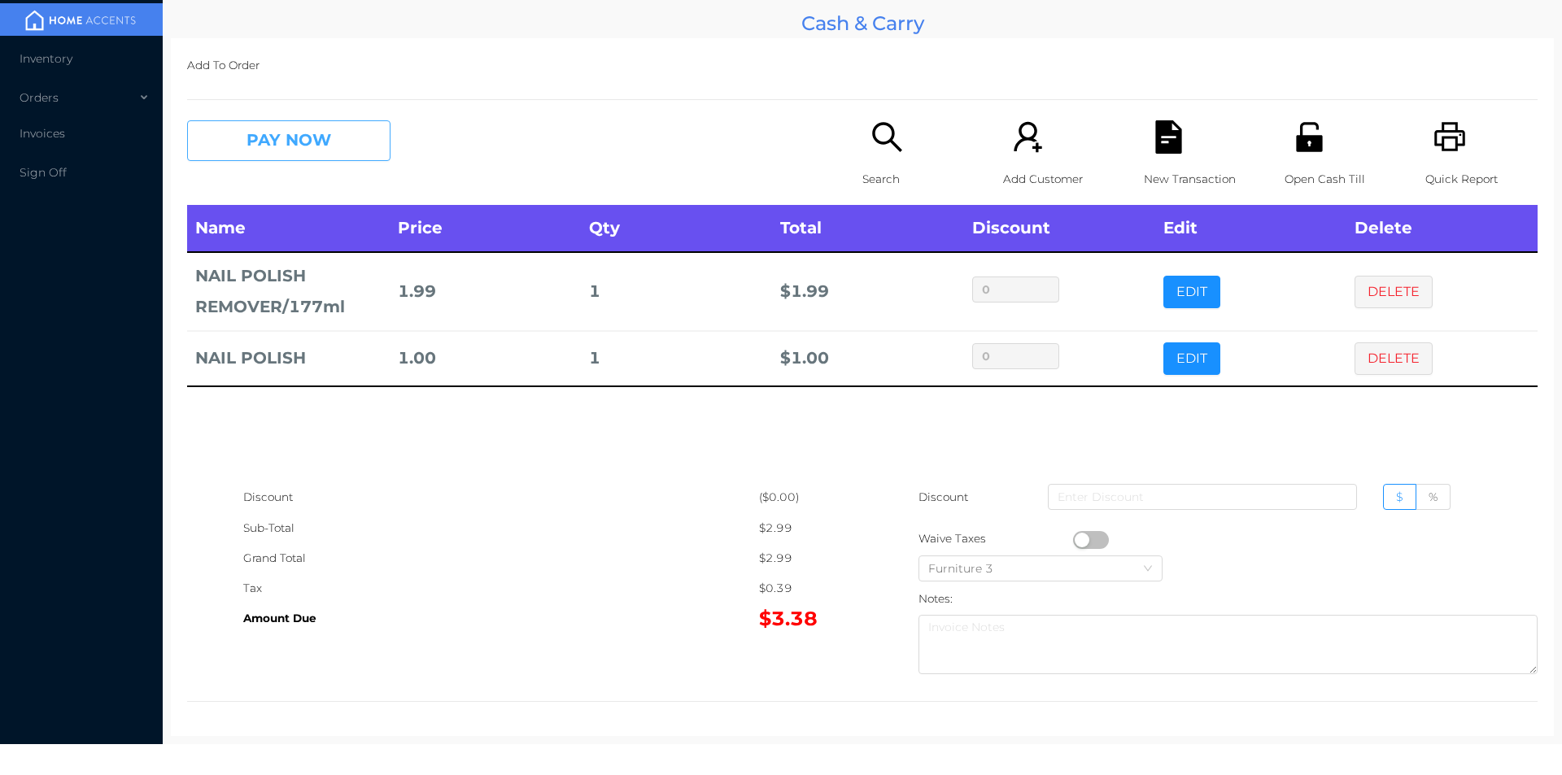
click at [298, 143] on button "PAY NOW" at bounding box center [288, 140] width 203 height 41
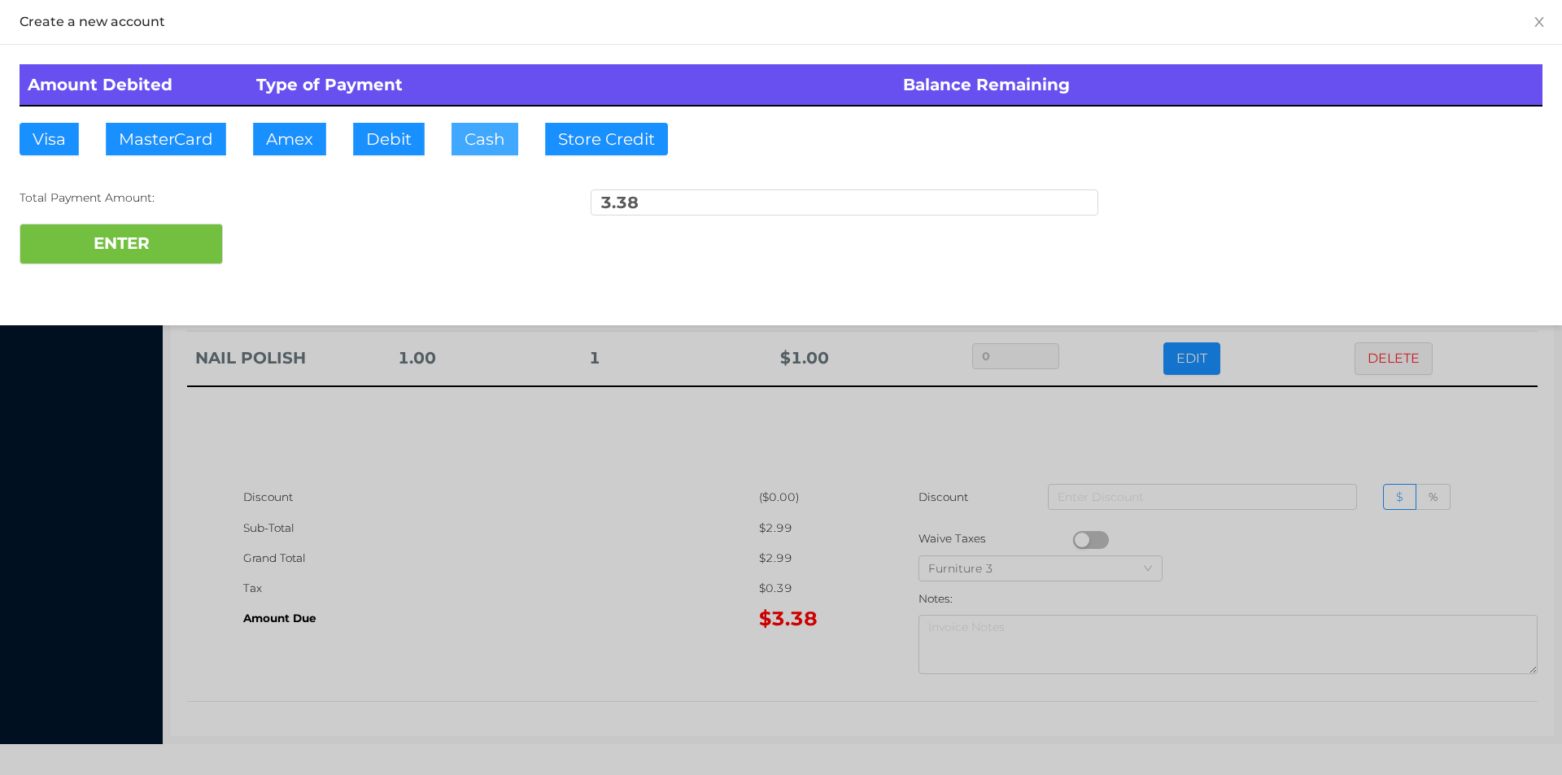
click at [486, 137] on button "Cash" at bounding box center [485, 139] width 67 height 33
type input "10."
click at [156, 234] on button "ENTER" at bounding box center [121, 244] width 203 height 41
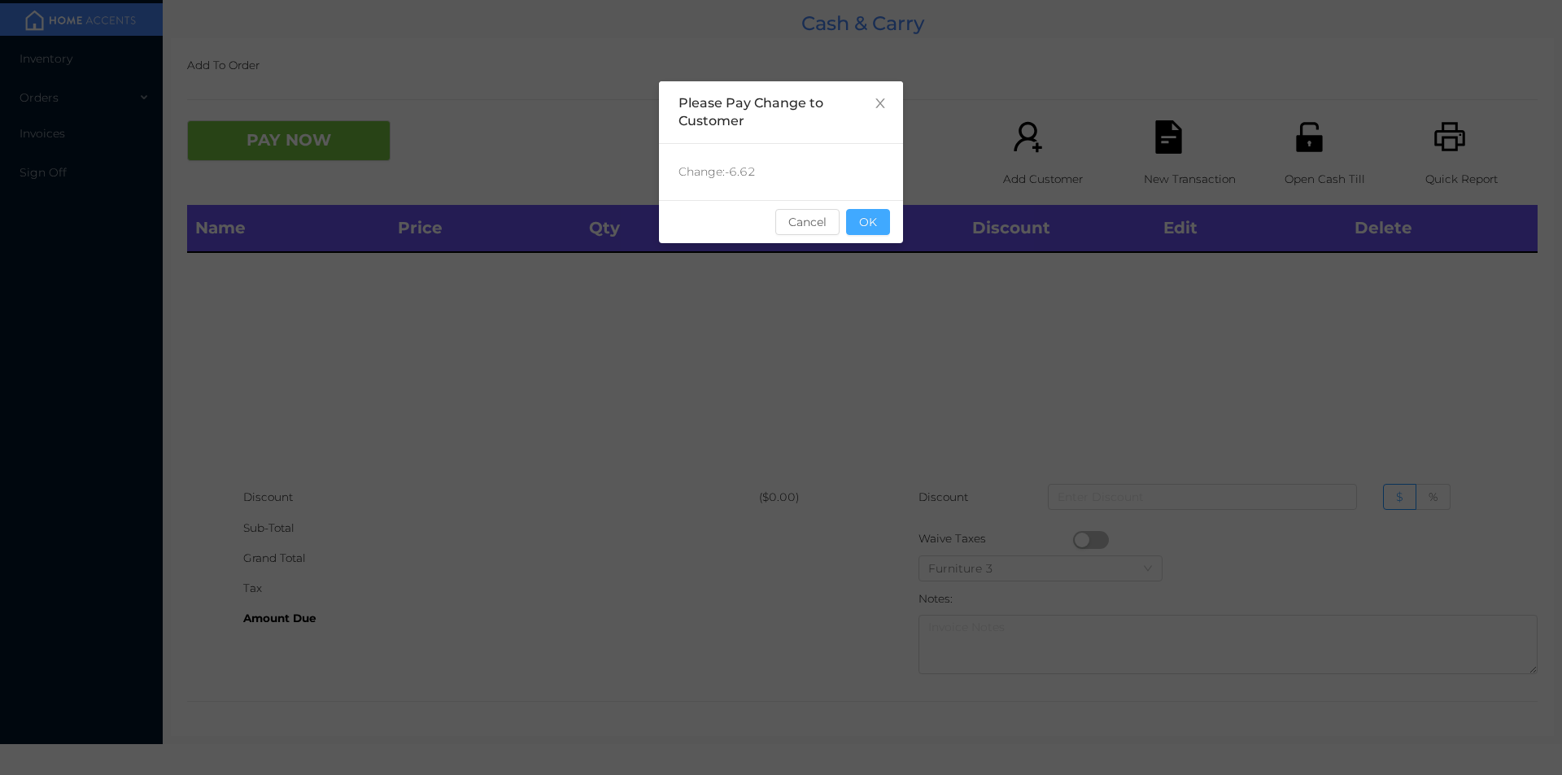
click at [878, 230] on button "OK" at bounding box center [868, 222] width 44 height 26
click at [855, 318] on div "Name Price Qty Total Discount Edit Delete" at bounding box center [862, 343] width 1351 height 277
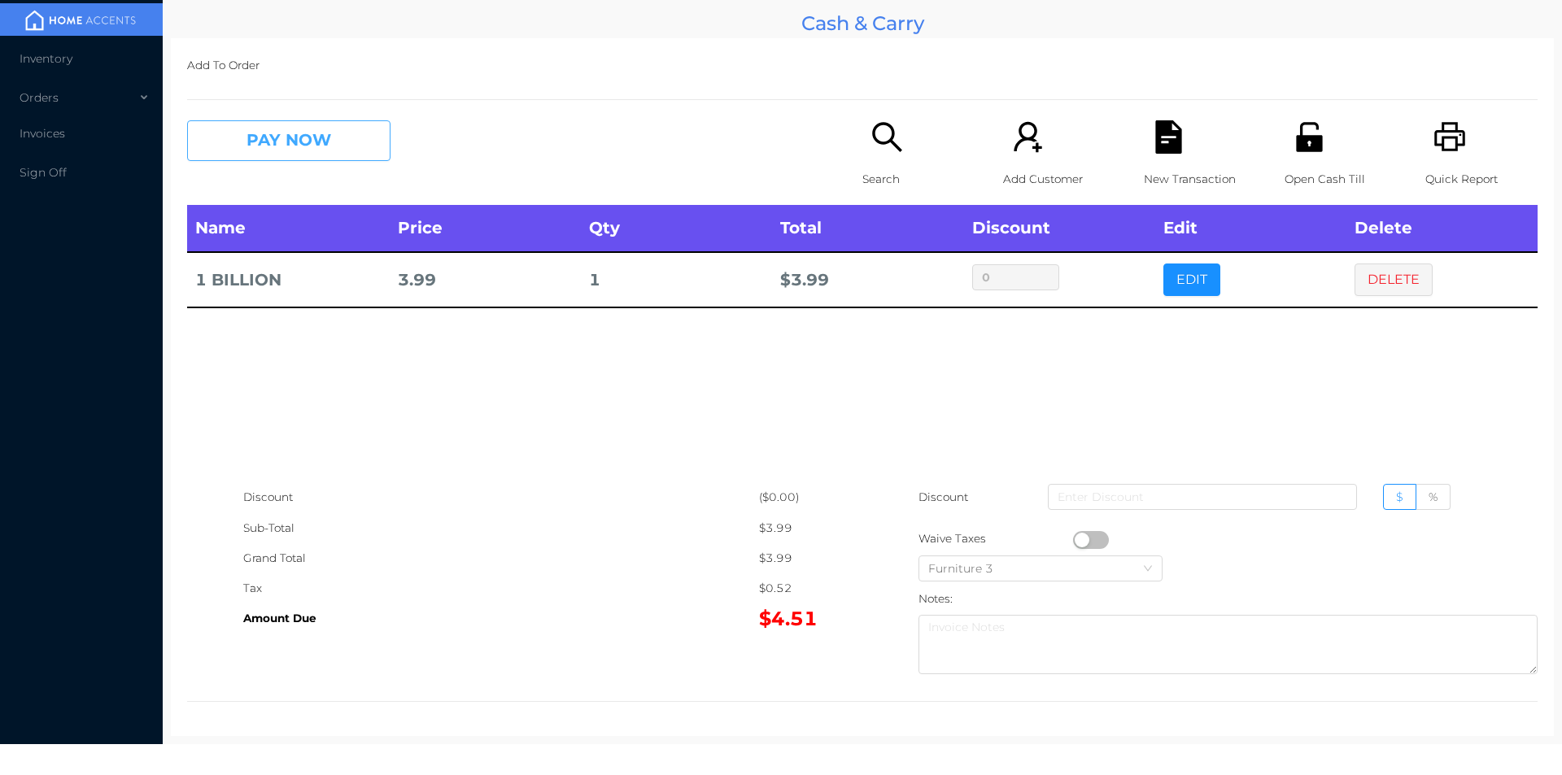
click at [277, 124] on button "PAY NOW" at bounding box center [288, 140] width 203 height 41
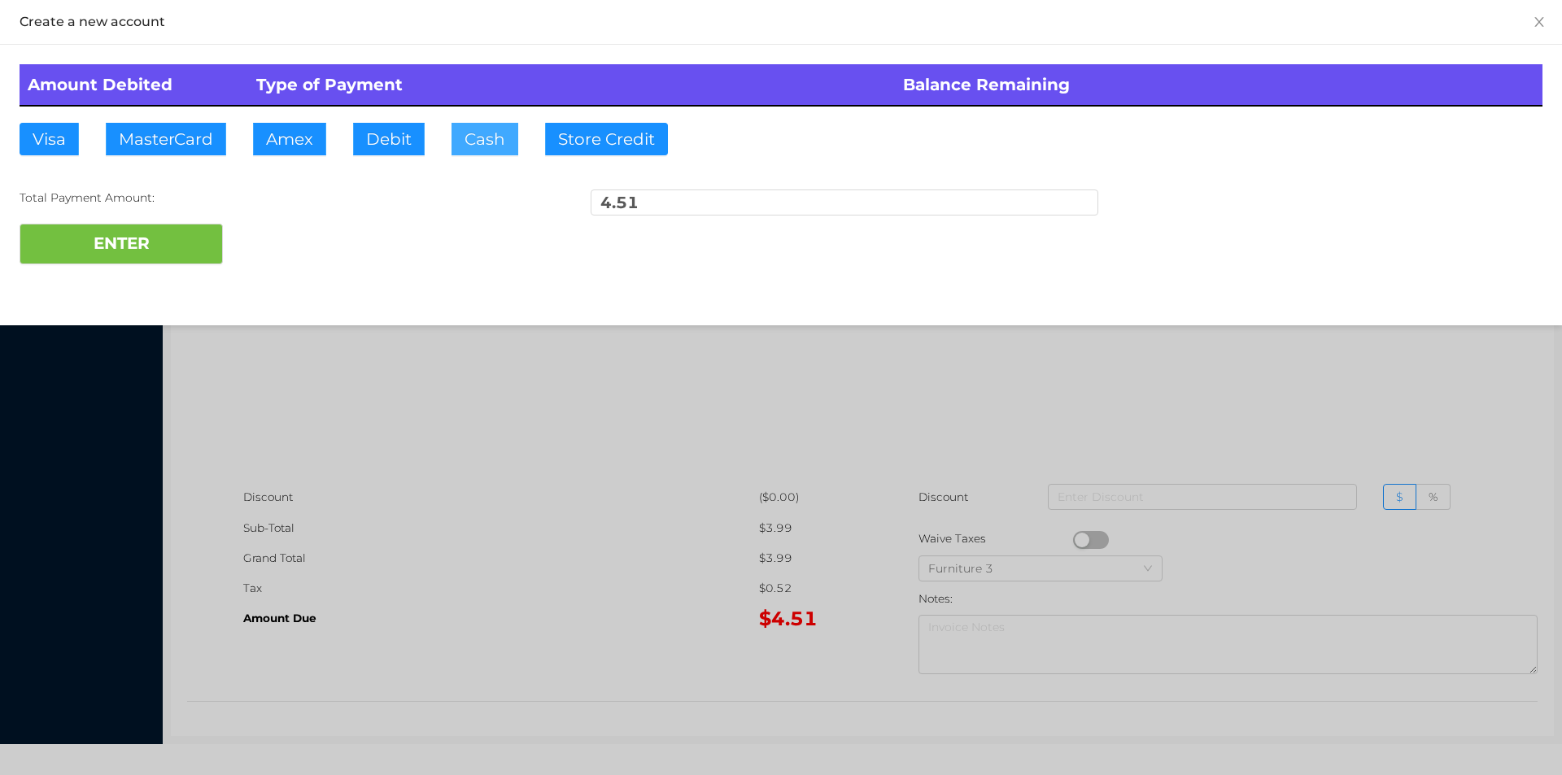
click at [454, 143] on button "Cash" at bounding box center [485, 139] width 67 height 33
click at [164, 259] on button "ENTER" at bounding box center [121, 244] width 203 height 41
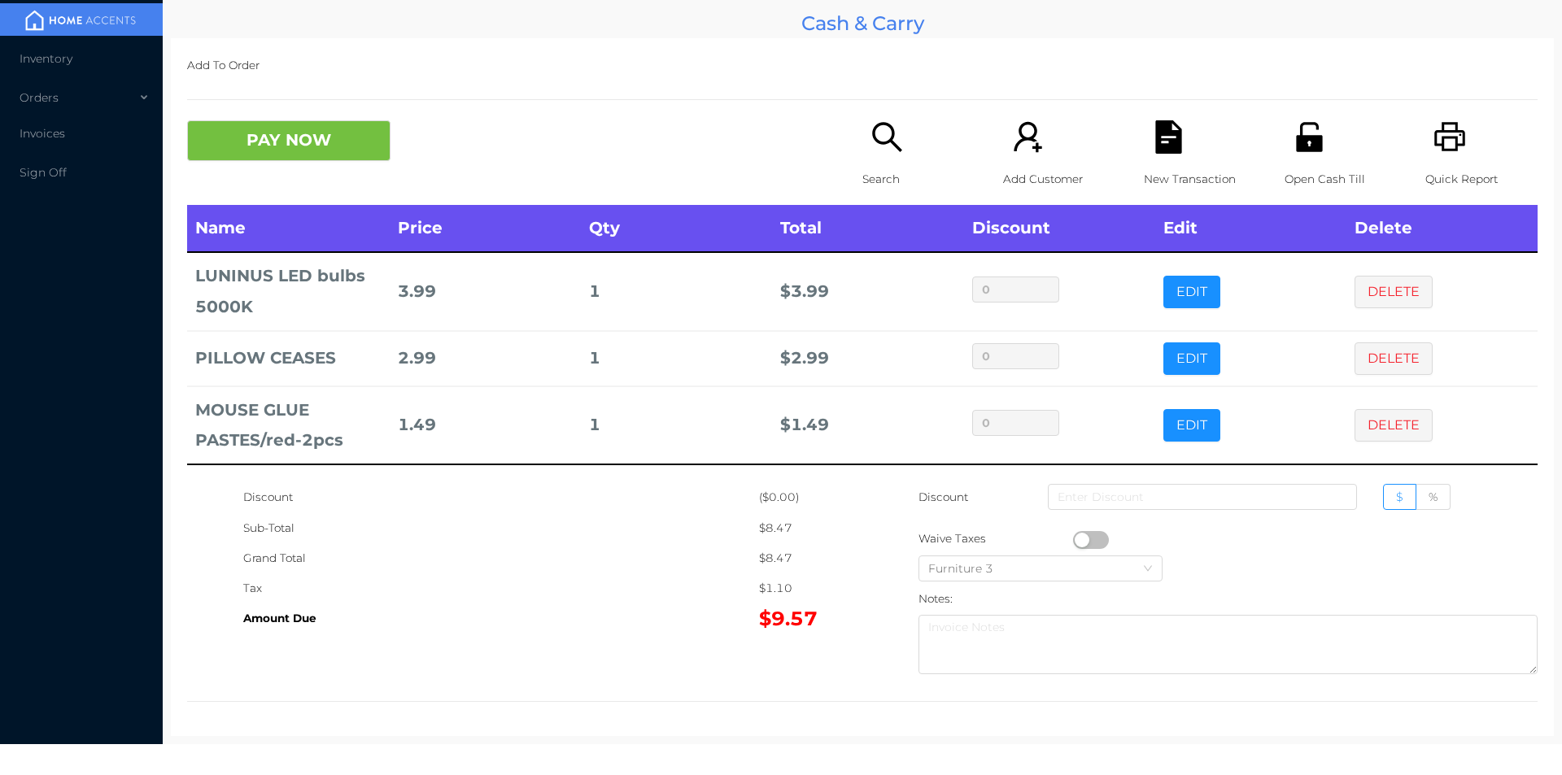
click at [298, 146] on button "PAY NOW" at bounding box center [288, 140] width 203 height 41
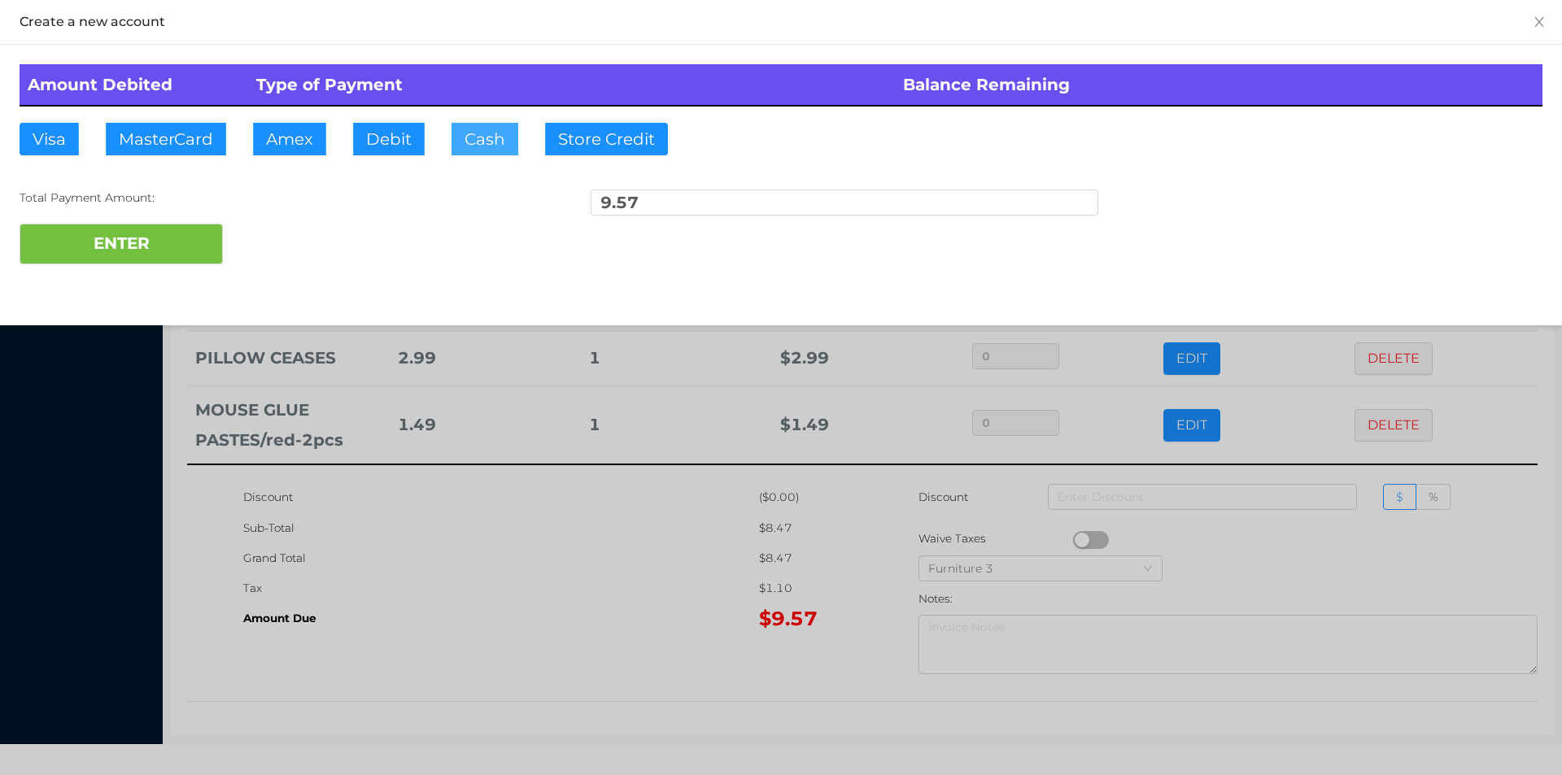
click at [468, 128] on button "Cash" at bounding box center [485, 139] width 67 height 33
type input "20."
click at [453, 568] on div at bounding box center [781, 387] width 1562 height 775
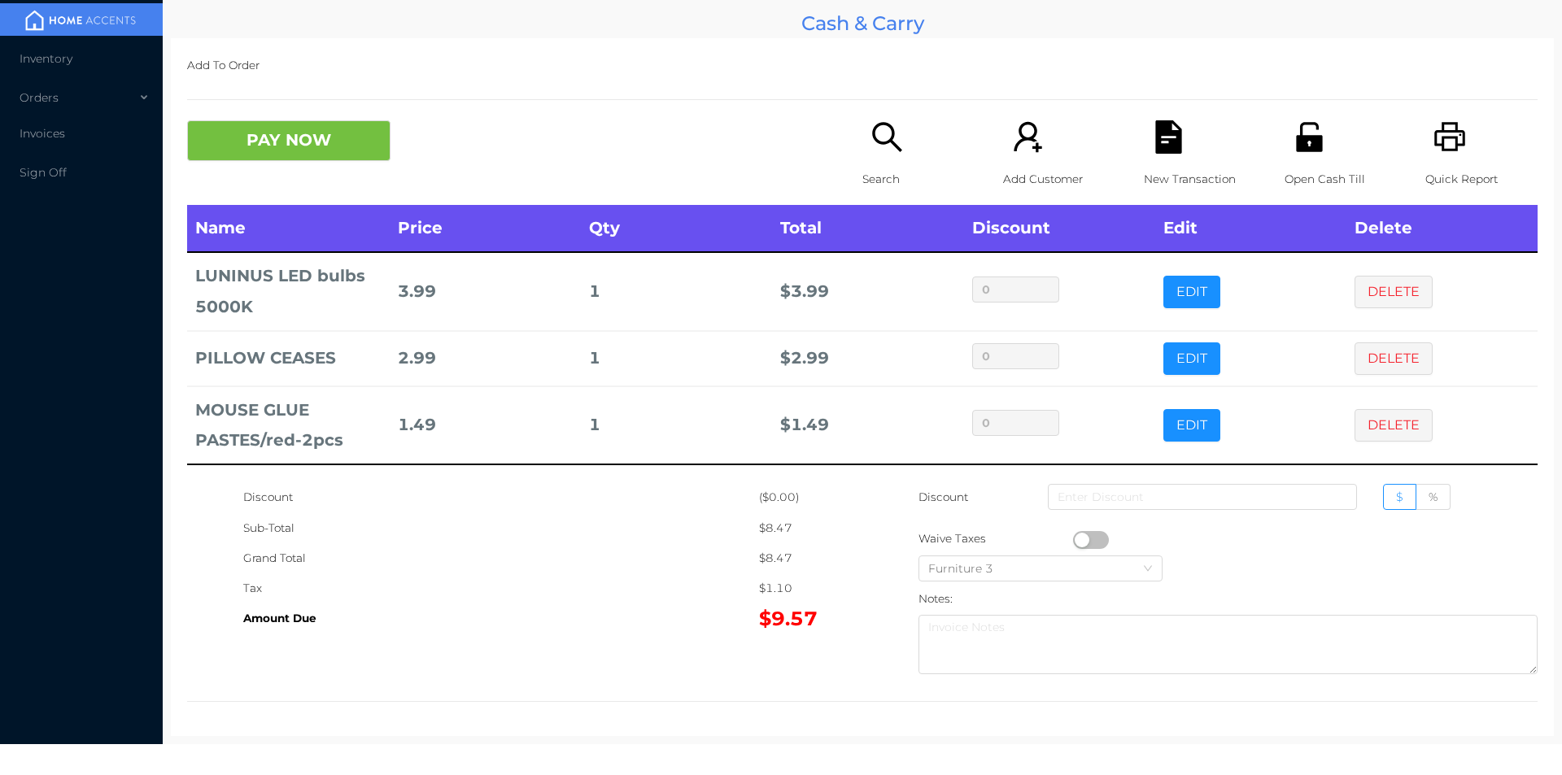
click at [1440, 164] on p "Quick Report" at bounding box center [1482, 179] width 112 height 30
click at [364, 144] on button "PAY NOW" at bounding box center [288, 140] width 203 height 41
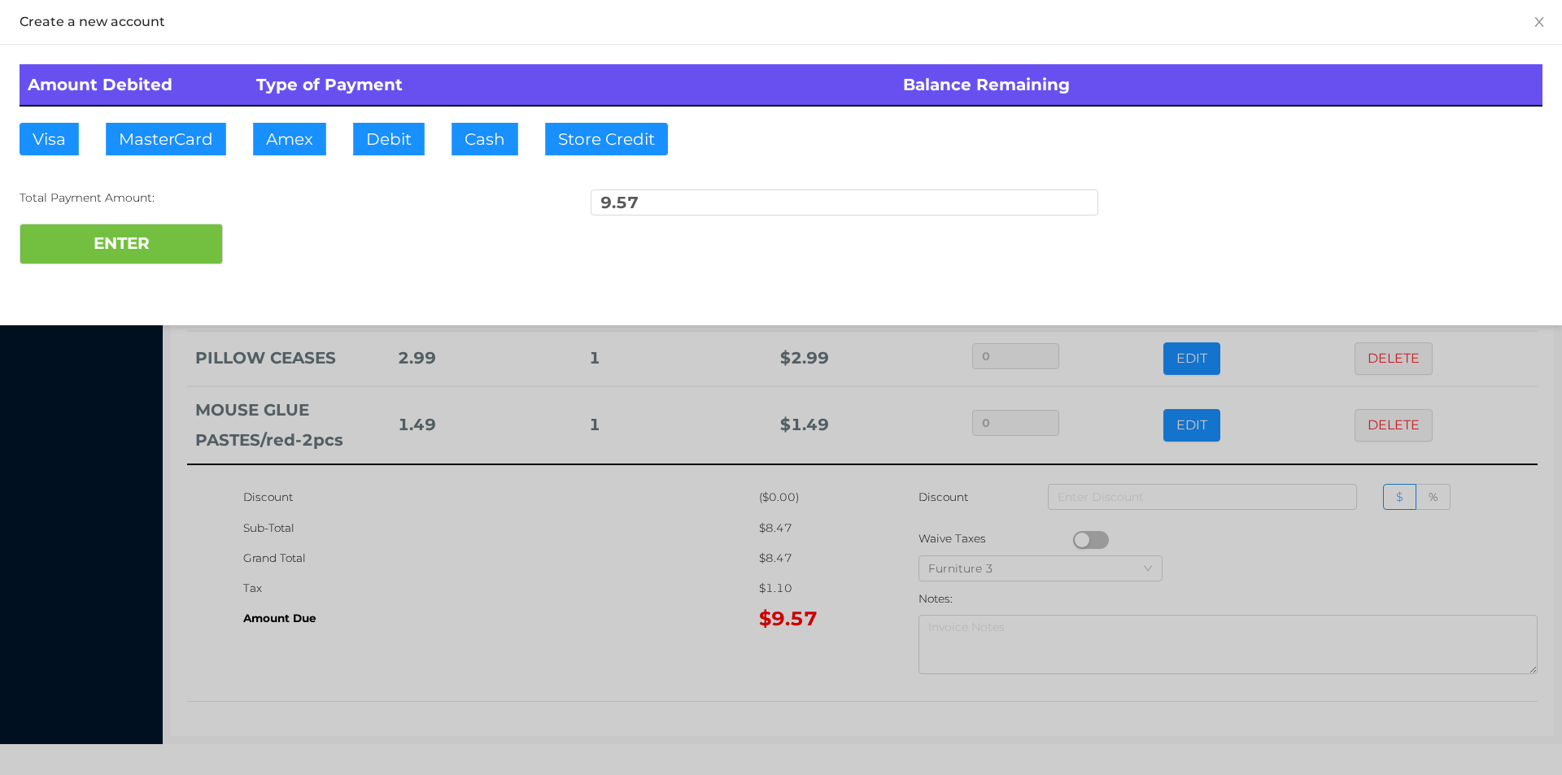
click at [1315, 553] on div at bounding box center [781, 387] width 1562 height 775
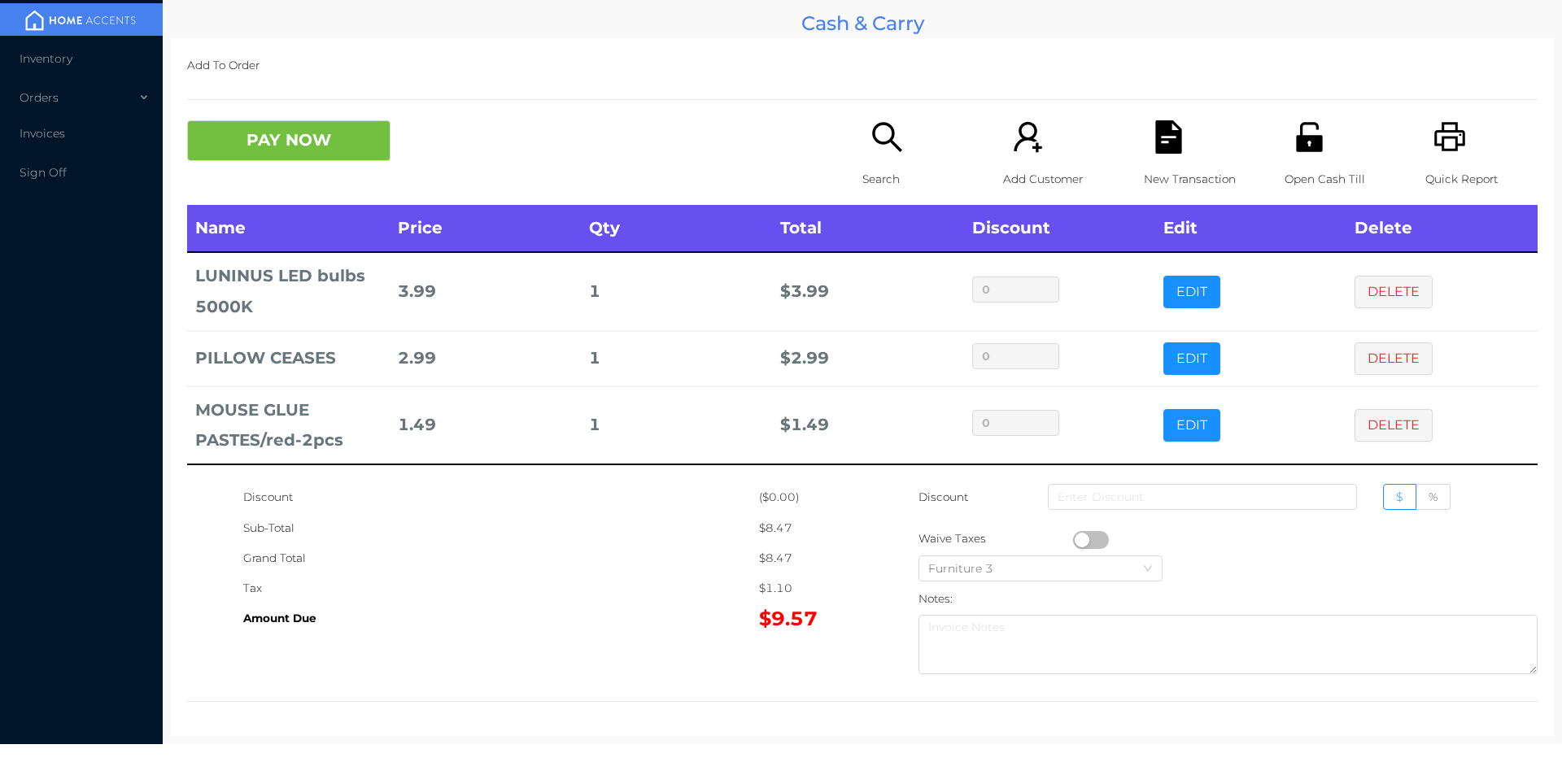
click at [1152, 165] on p "New Transaction" at bounding box center [1200, 179] width 112 height 30
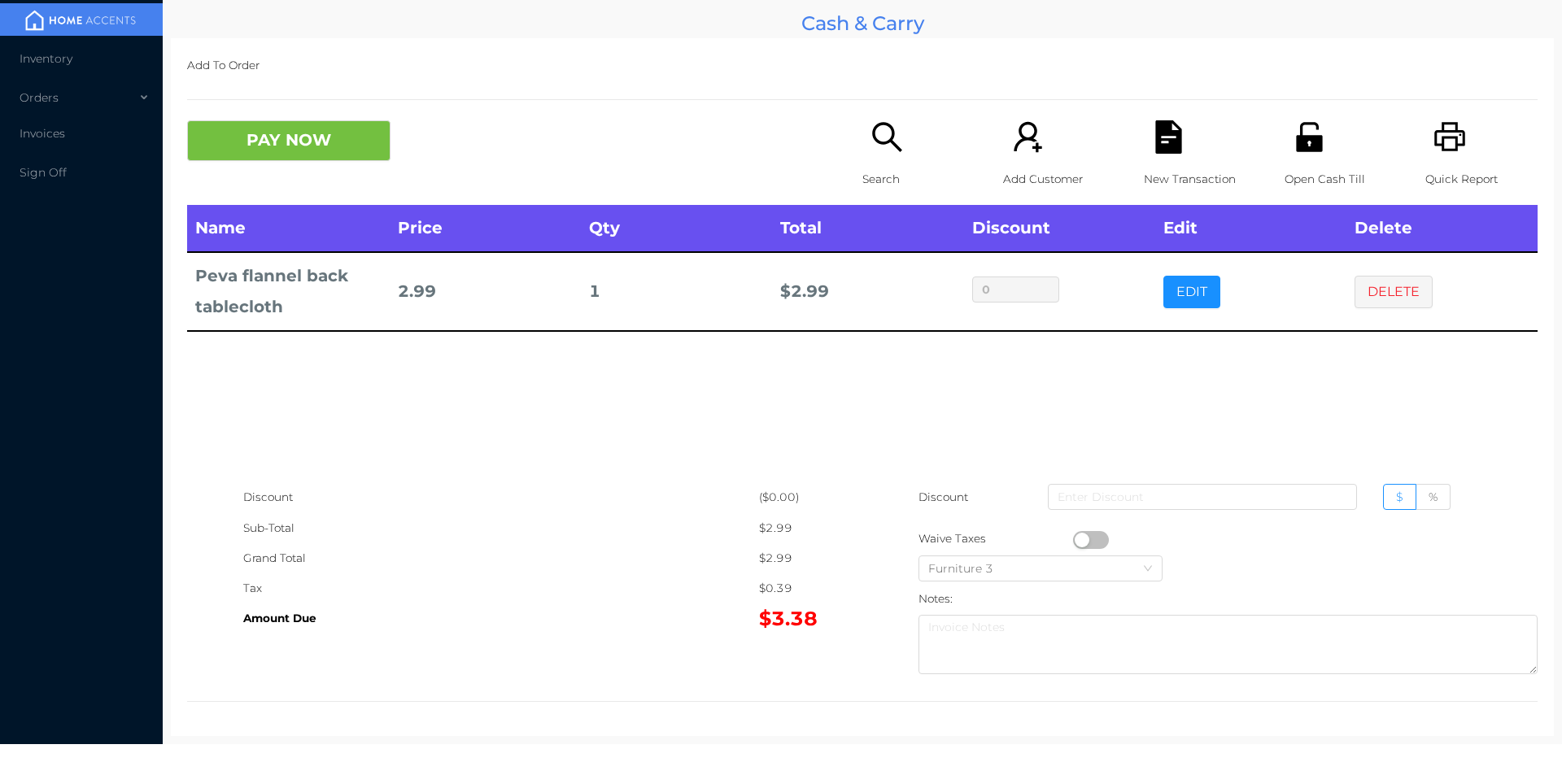
click at [1169, 285] on button "EDIT" at bounding box center [1192, 292] width 57 height 33
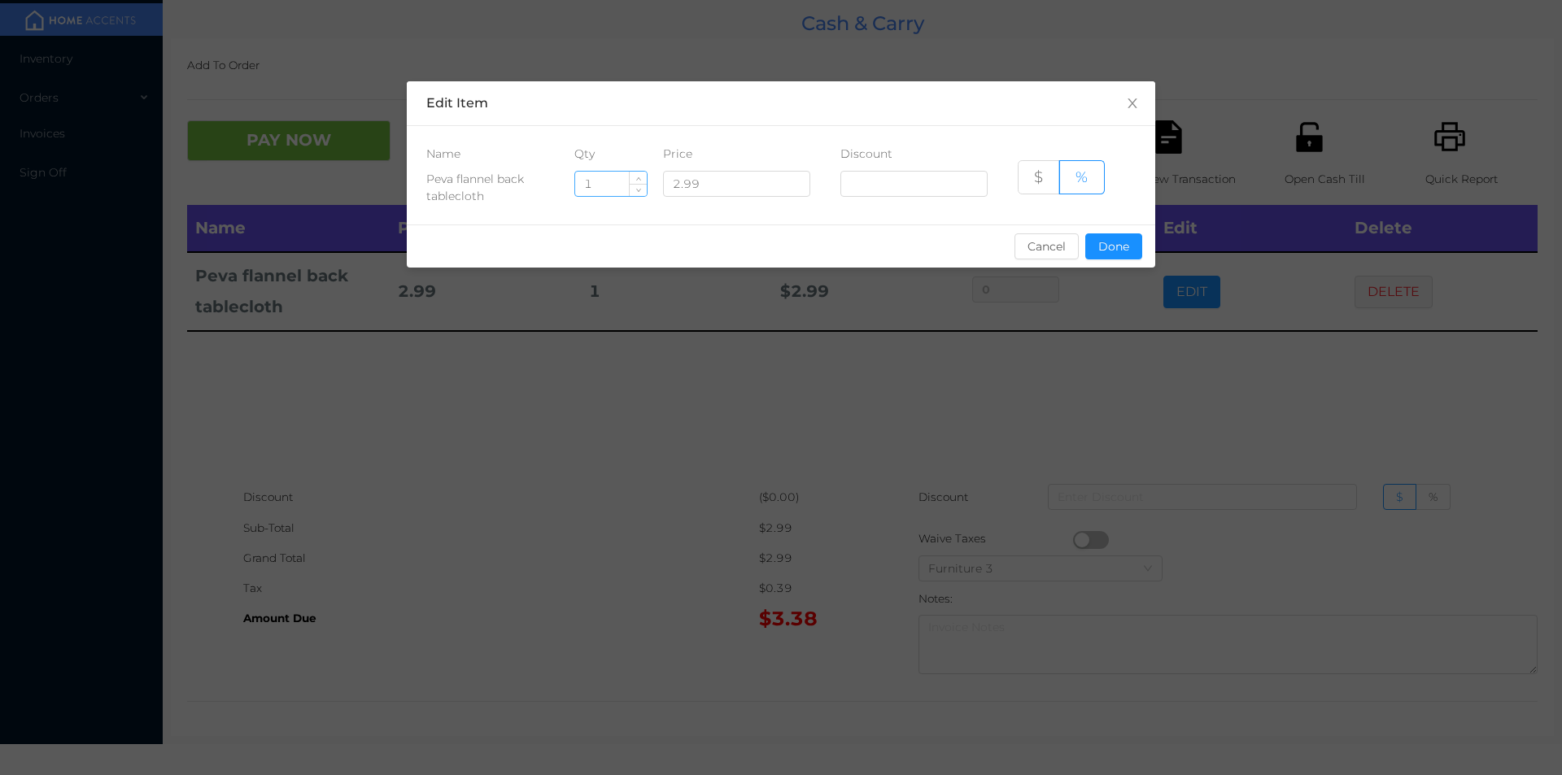
click at [608, 180] on input "1" at bounding box center [611, 184] width 72 height 24
type input "6"
click at [1112, 256] on button "Done" at bounding box center [1113, 247] width 57 height 26
type input "0%"
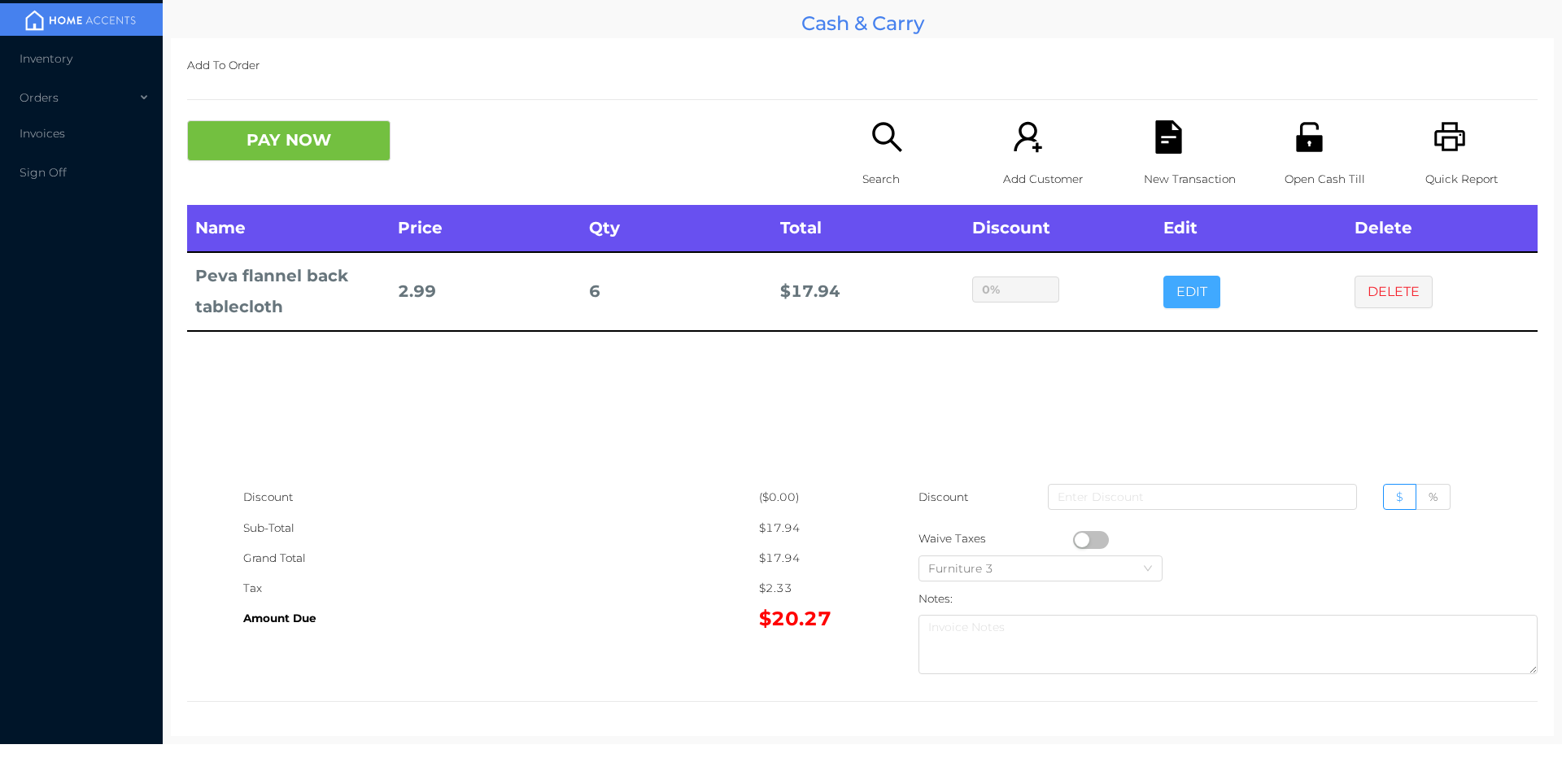
click at [1164, 276] on button "EDIT" at bounding box center [1192, 292] width 57 height 33
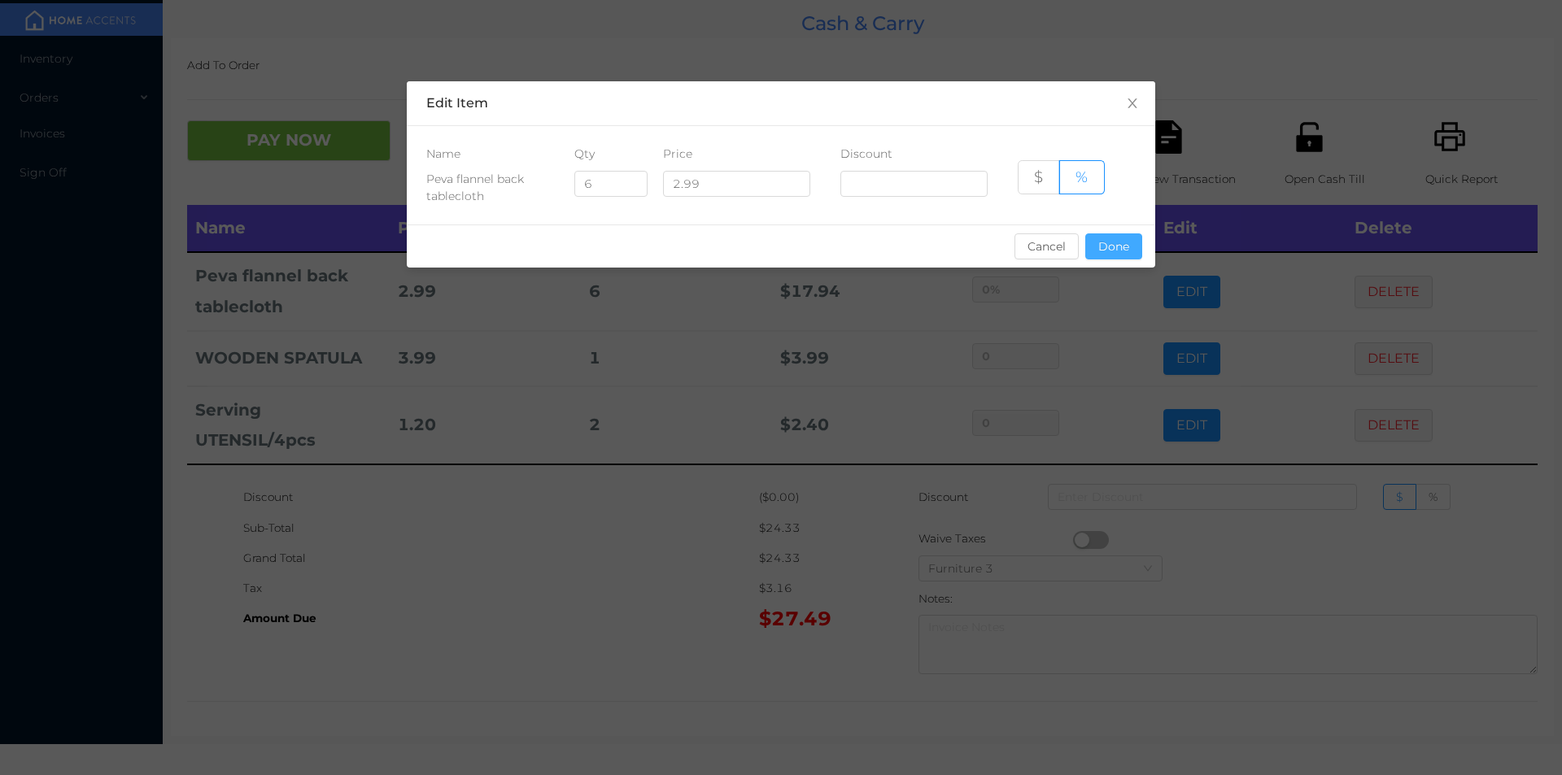
click at [1129, 239] on button "Done" at bounding box center [1113, 247] width 57 height 26
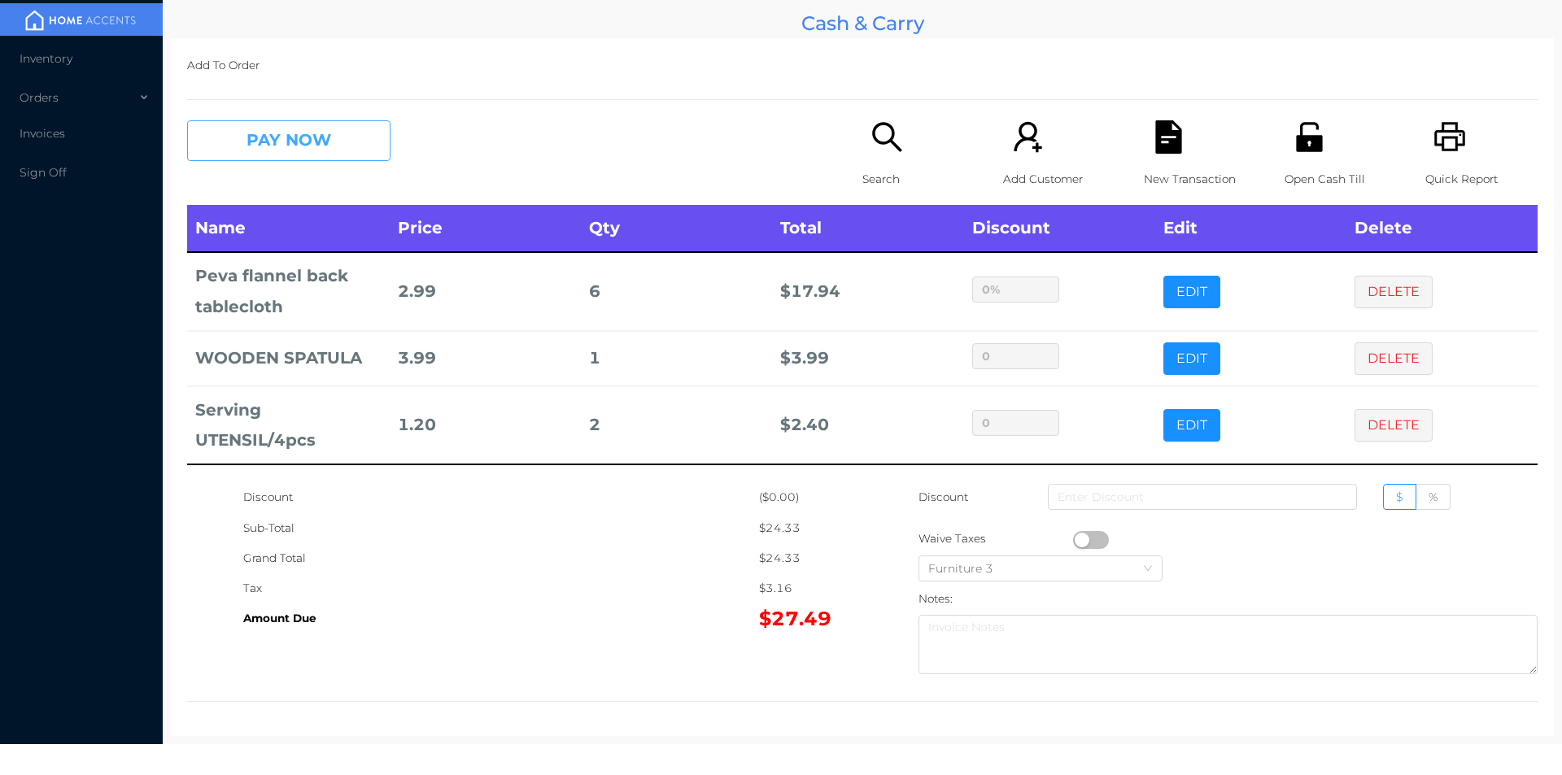
click at [326, 146] on button "PAY NOW" at bounding box center [288, 140] width 203 height 41
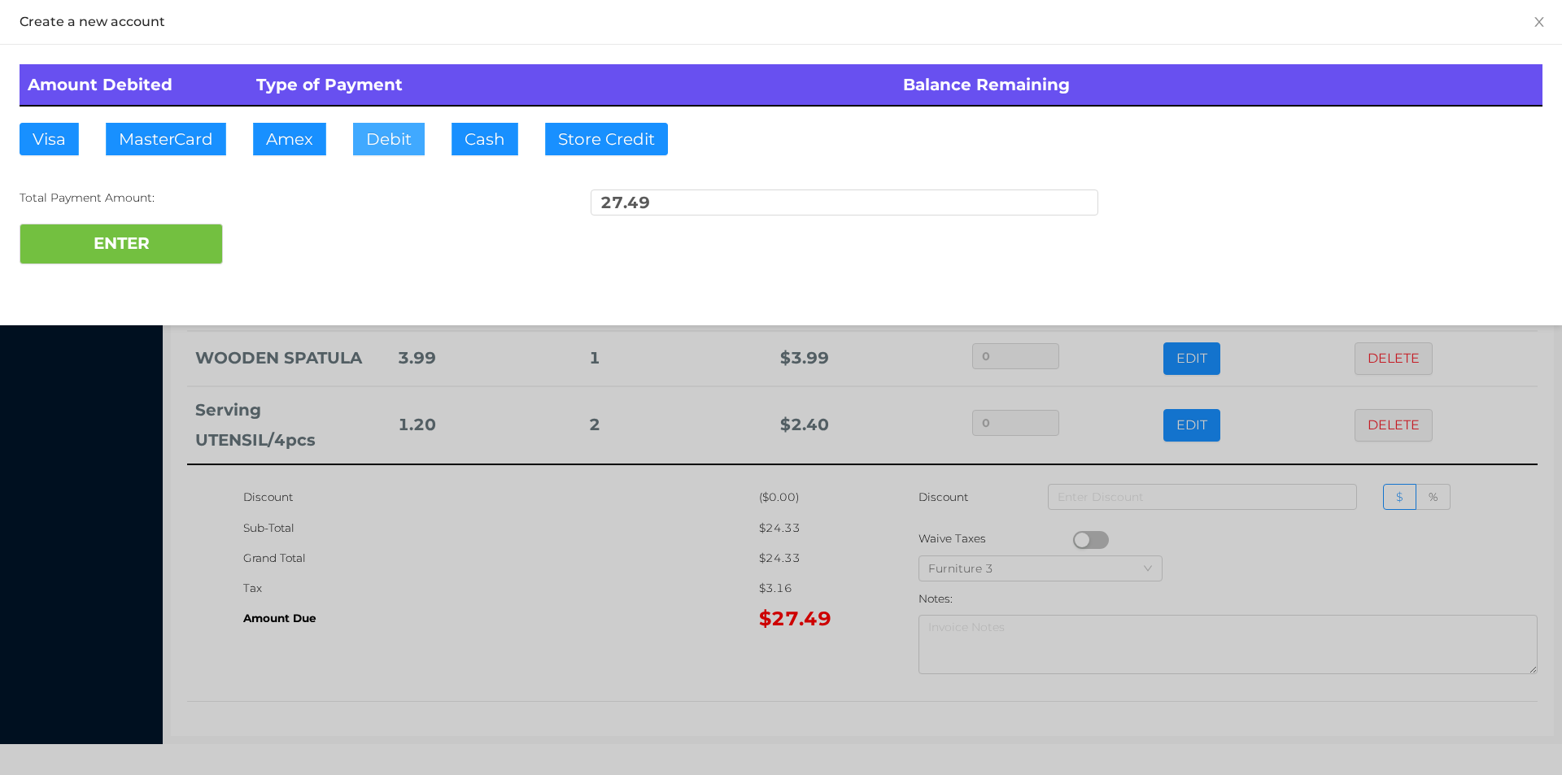
click at [389, 138] on button "Debit" at bounding box center [389, 139] width 72 height 33
type input "50"
click at [118, 259] on button "ENTER" at bounding box center [121, 244] width 203 height 41
type input "0"
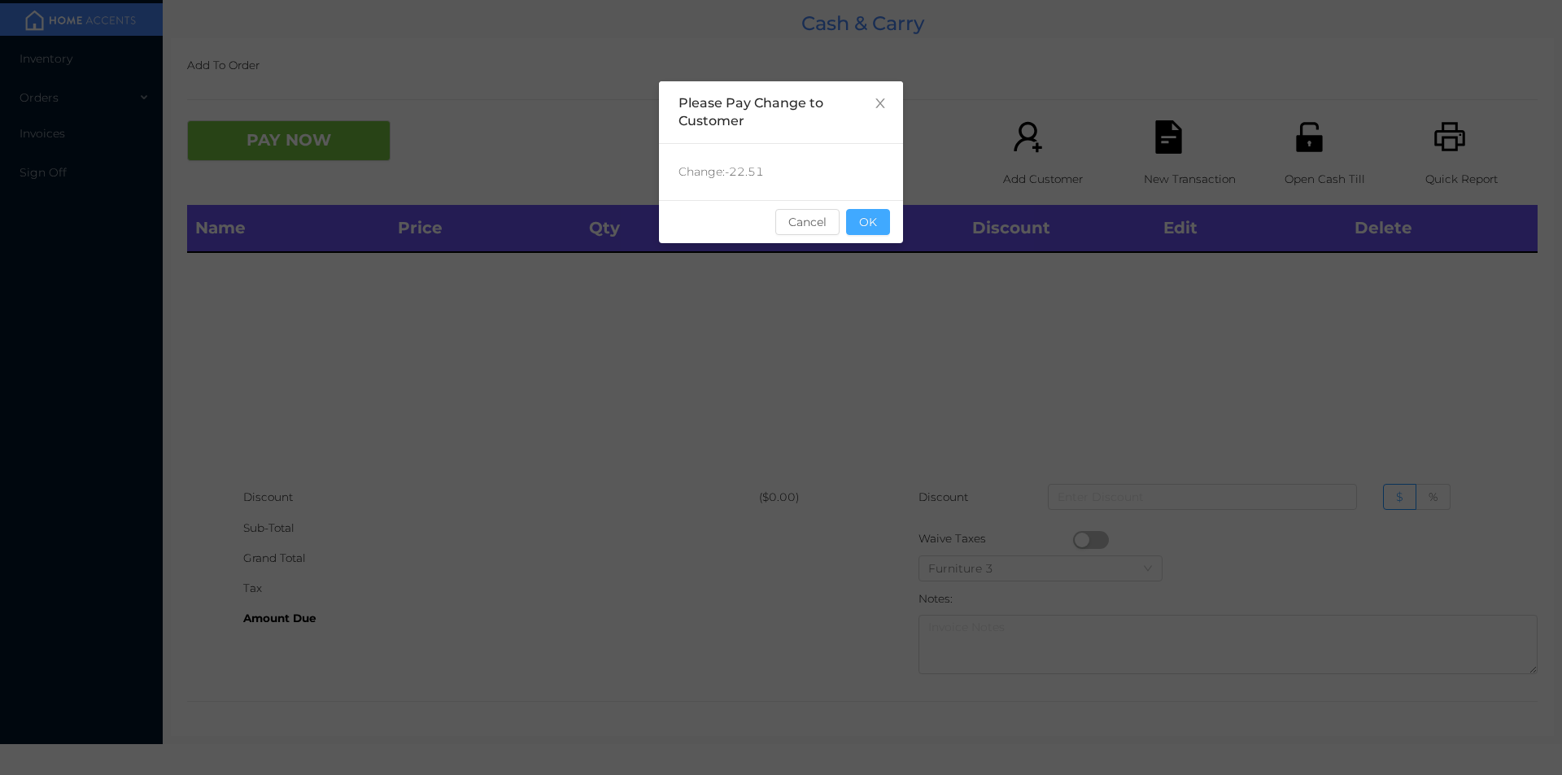
click at [886, 230] on button "OK" at bounding box center [868, 222] width 44 height 26
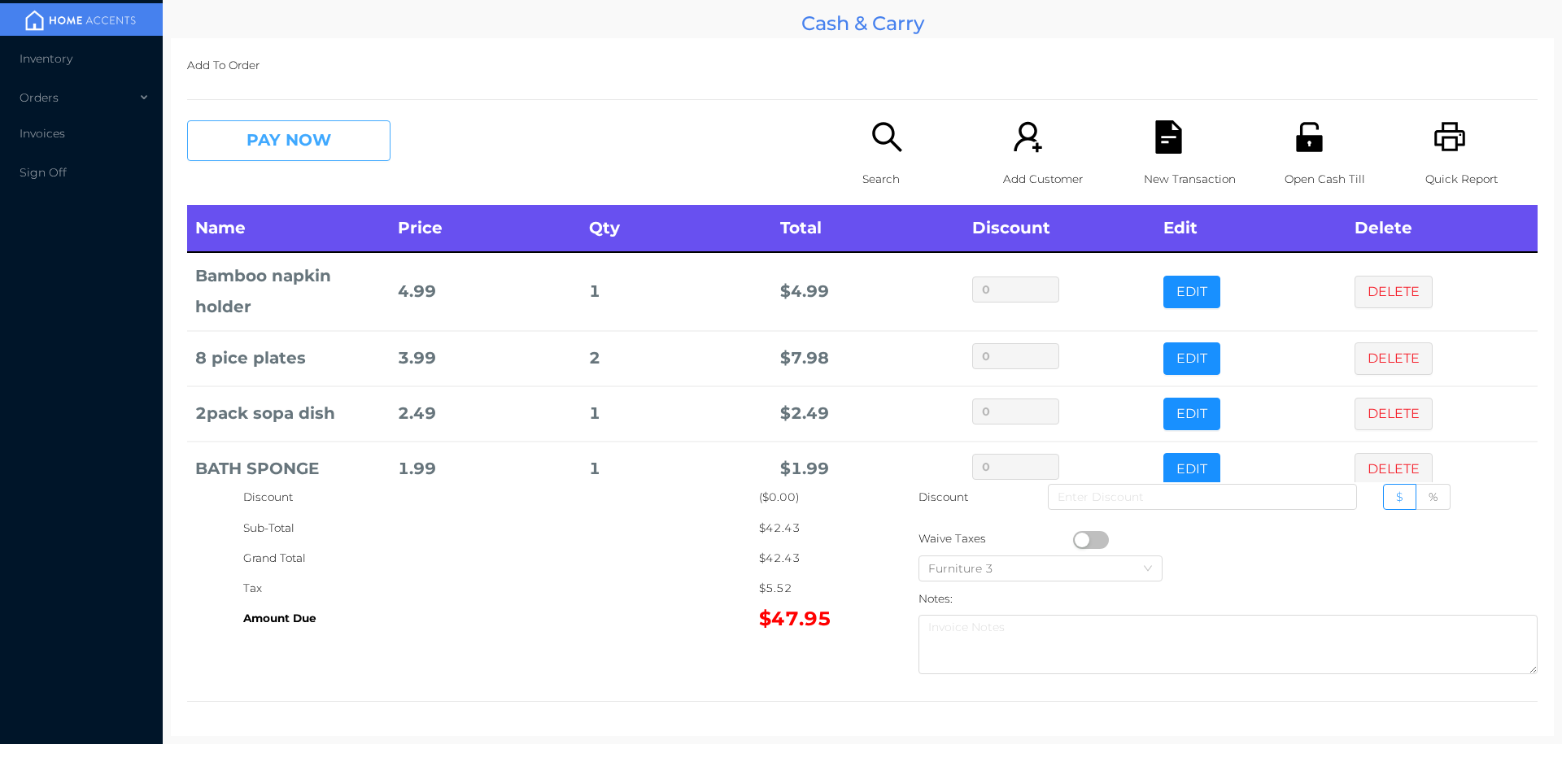
click at [295, 155] on button "PAY NOW" at bounding box center [288, 140] width 203 height 41
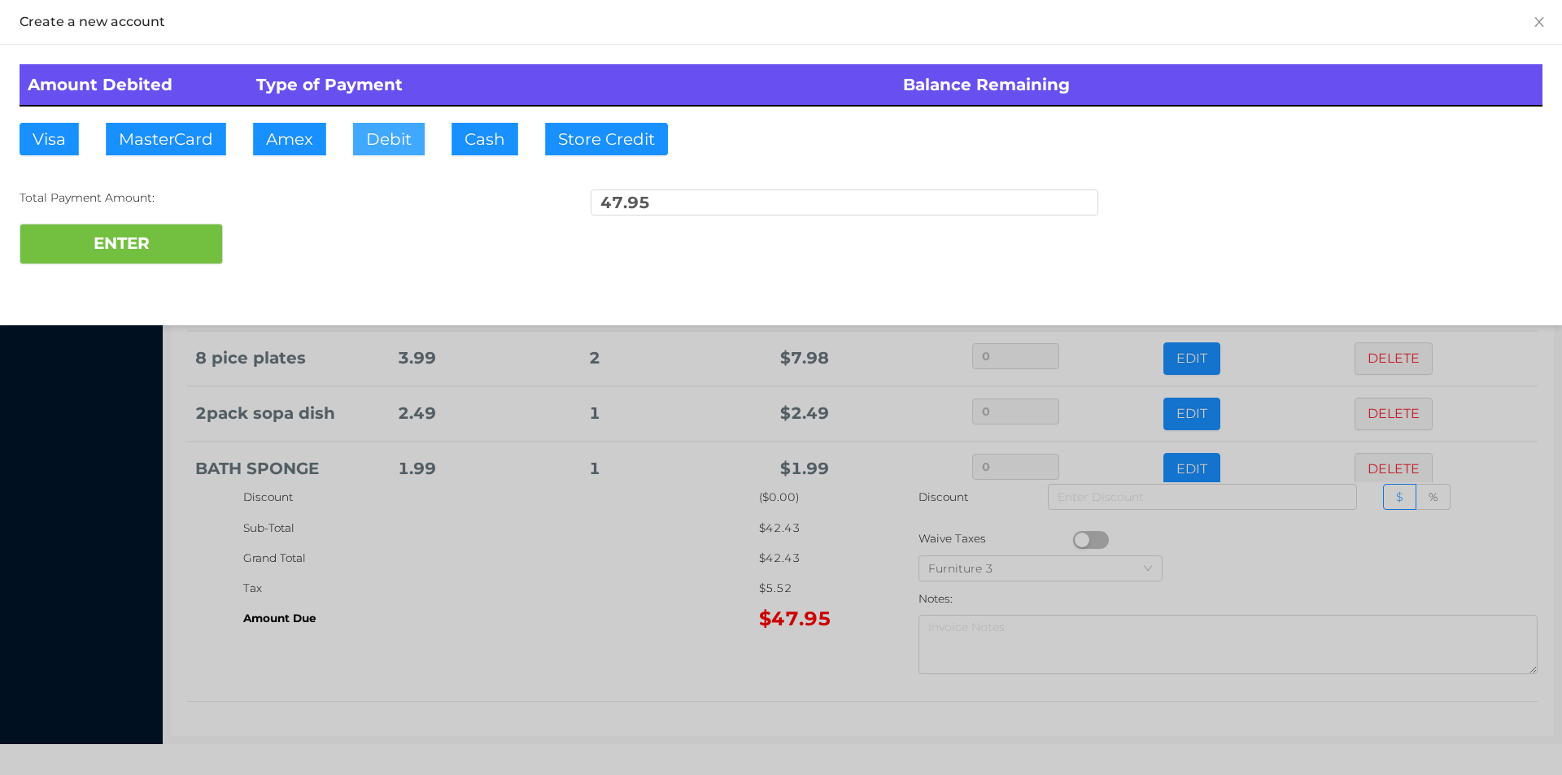
click at [394, 145] on button "Debit" at bounding box center [389, 139] width 72 height 33
click at [182, 250] on button "ENTER" at bounding box center [121, 244] width 203 height 41
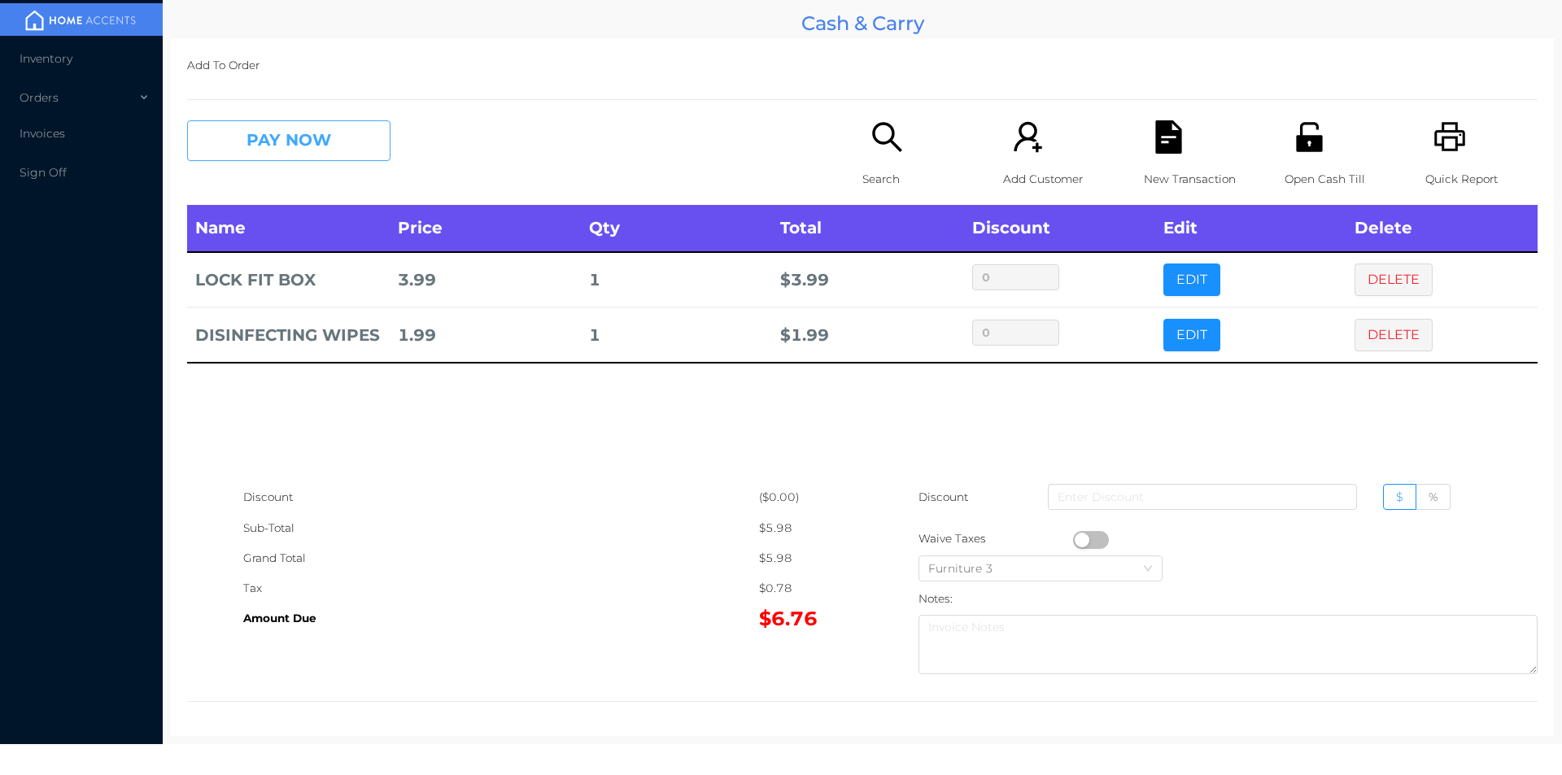
click at [340, 154] on button "PAY NOW" at bounding box center [288, 140] width 203 height 41
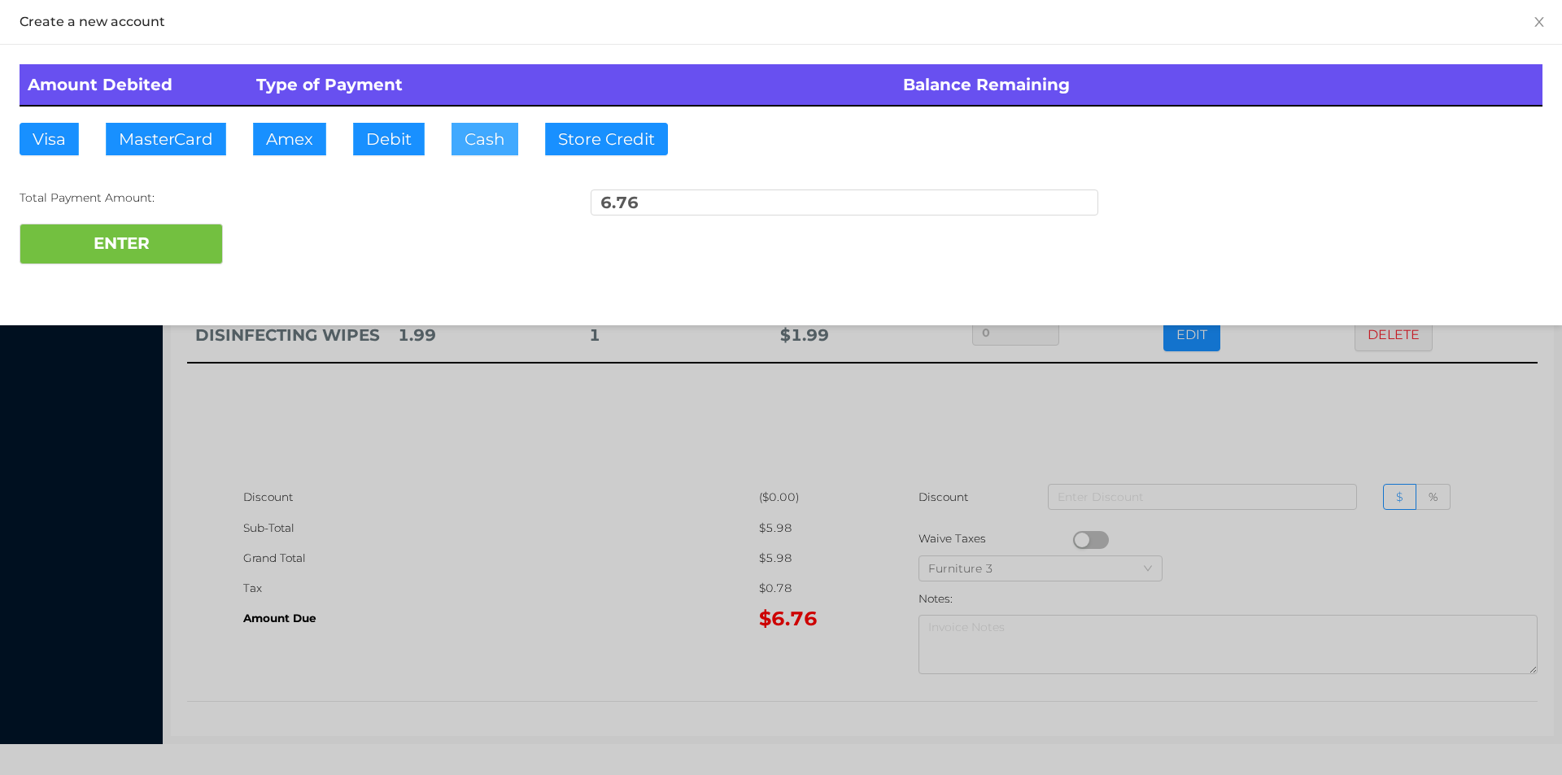
click at [488, 141] on button "Cash" at bounding box center [485, 139] width 67 height 33
click at [502, 607] on div at bounding box center [781, 387] width 1562 height 775
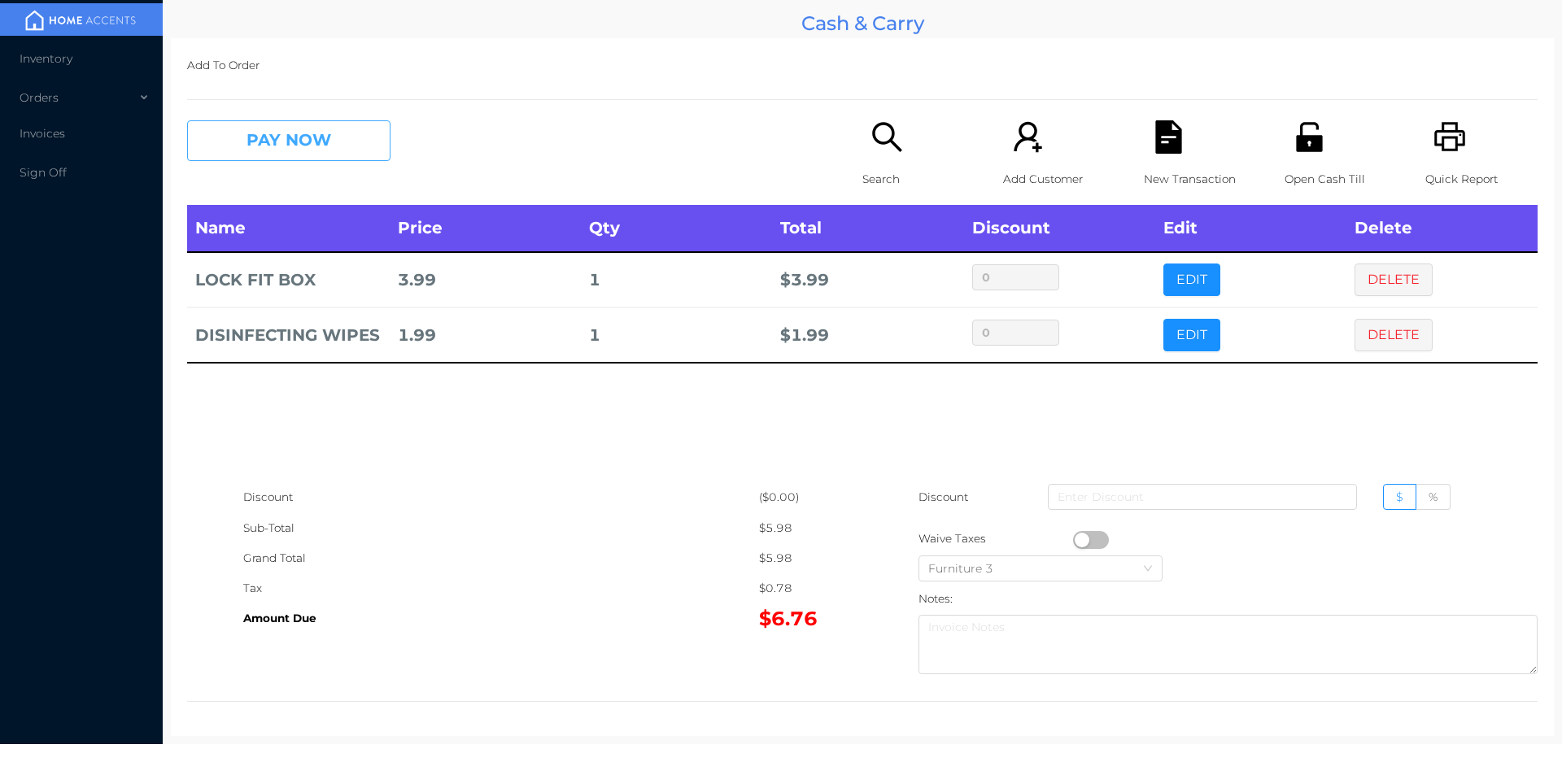
click at [259, 134] on button "PAY NOW" at bounding box center [288, 140] width 203 height 41
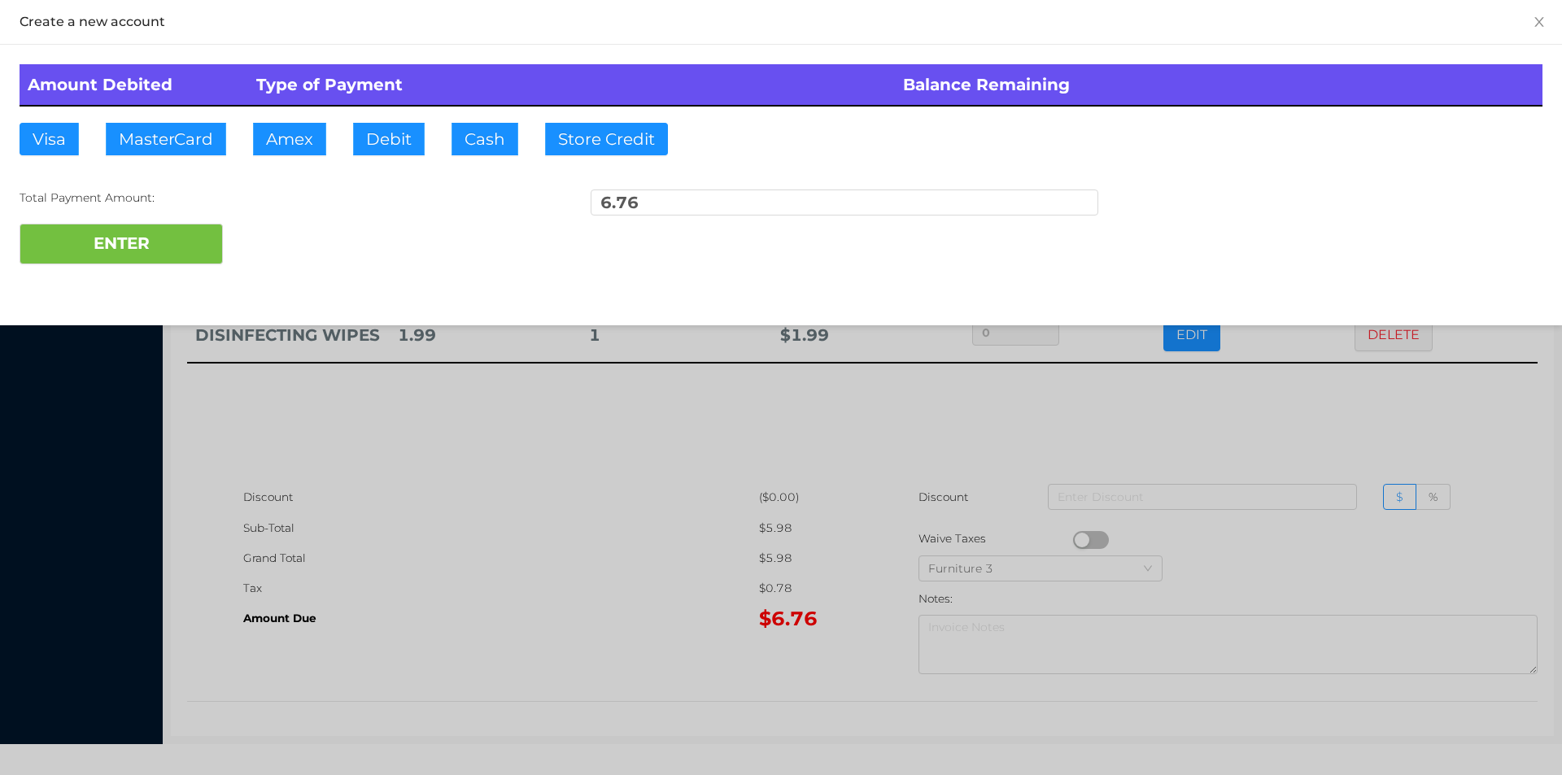
click at [480, 555] on div at bounding box center [781, 387] width 1562 height 775
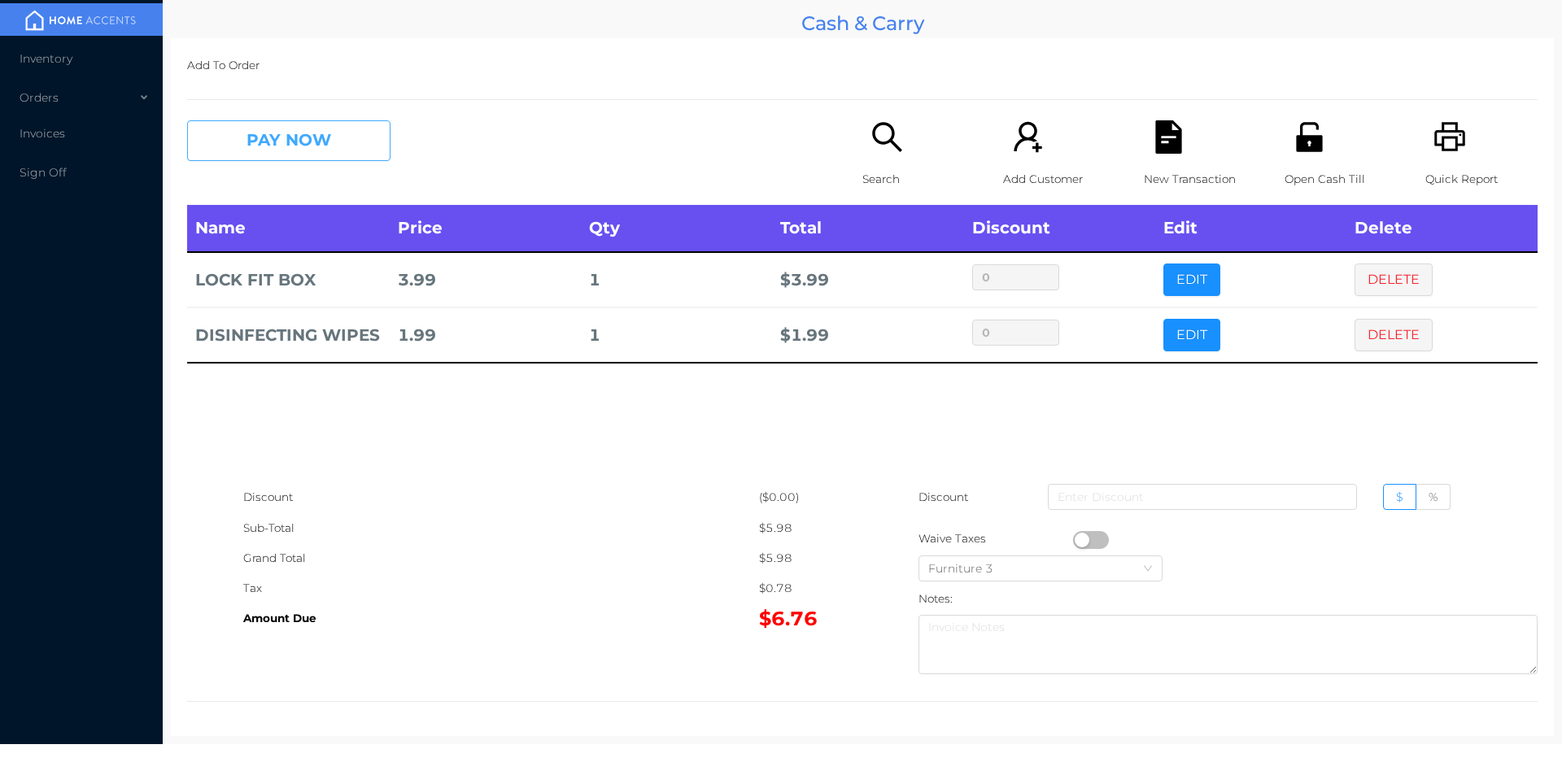
click at [330, 129] on button "PAY NOW" at bounding box center [288, 140] width 203 height 41
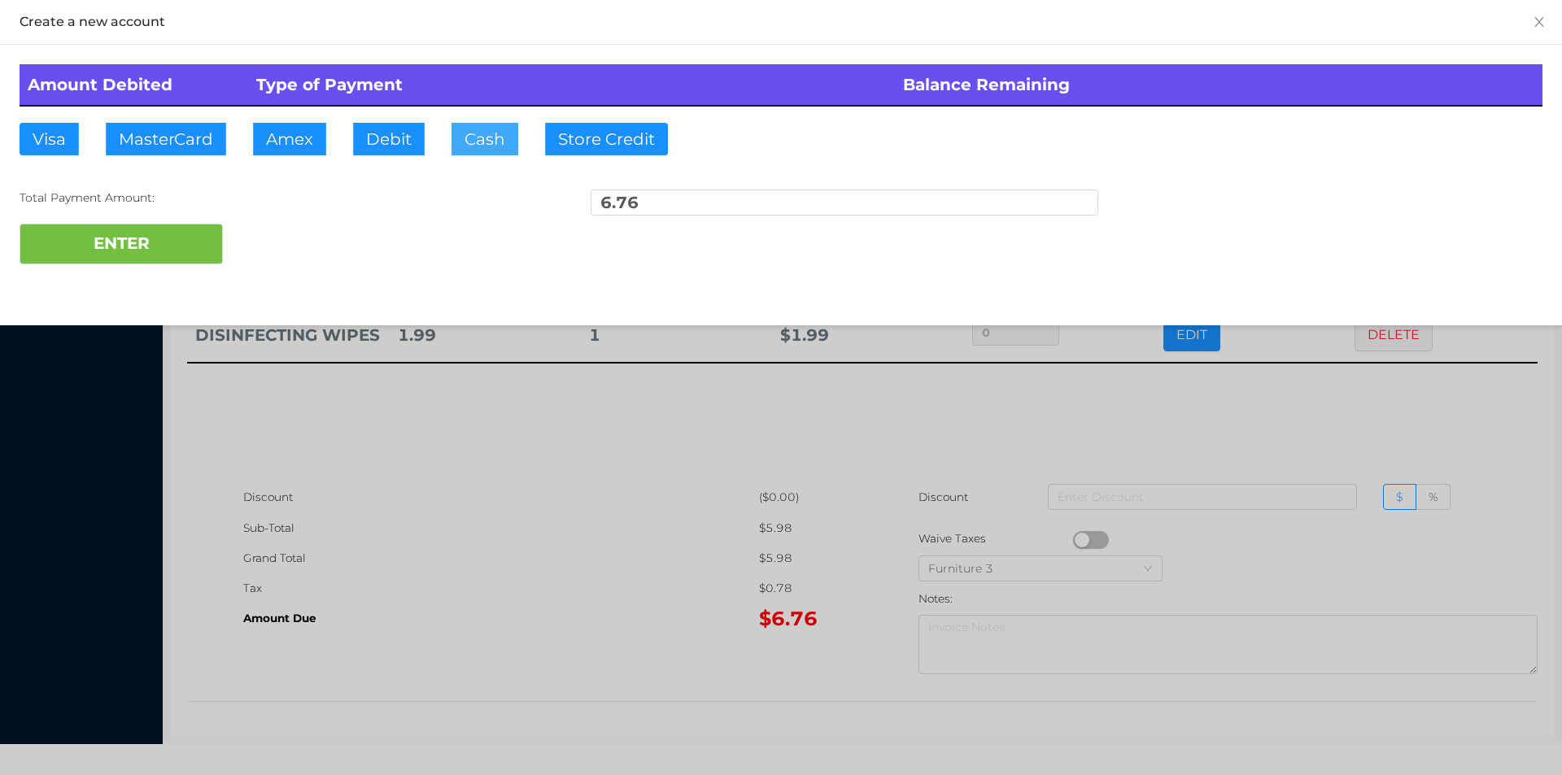
click at [482, 138] on button "Cash" at bounding box center [485, 139] width 67 height 33
click at [174, 247] on button "ENTER" at bounding box center [121, 244] width 203 height 41
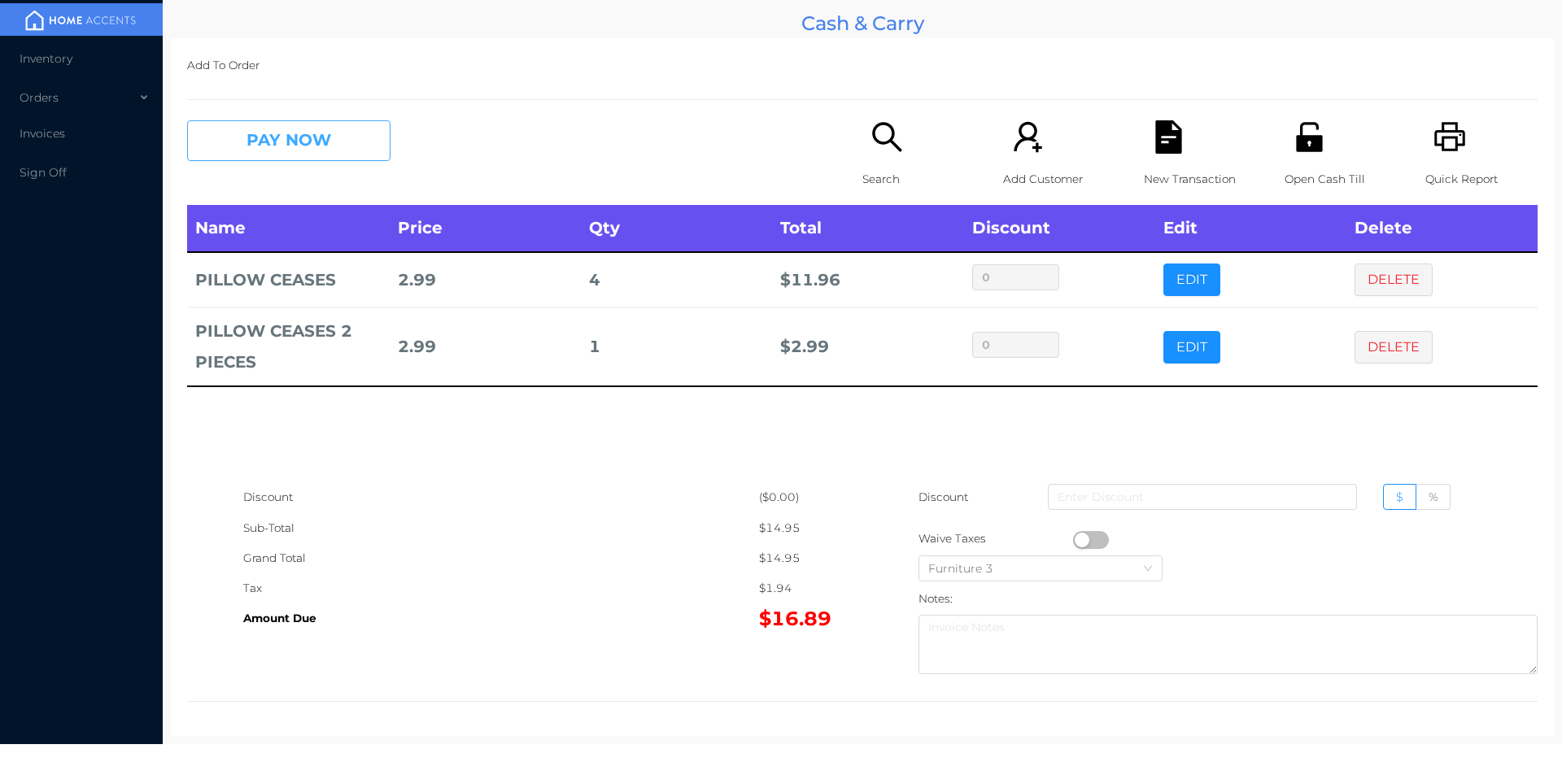
click at [293, 120] on button "PAY NOW" at bounding box center [288, 140] width 203 height 41
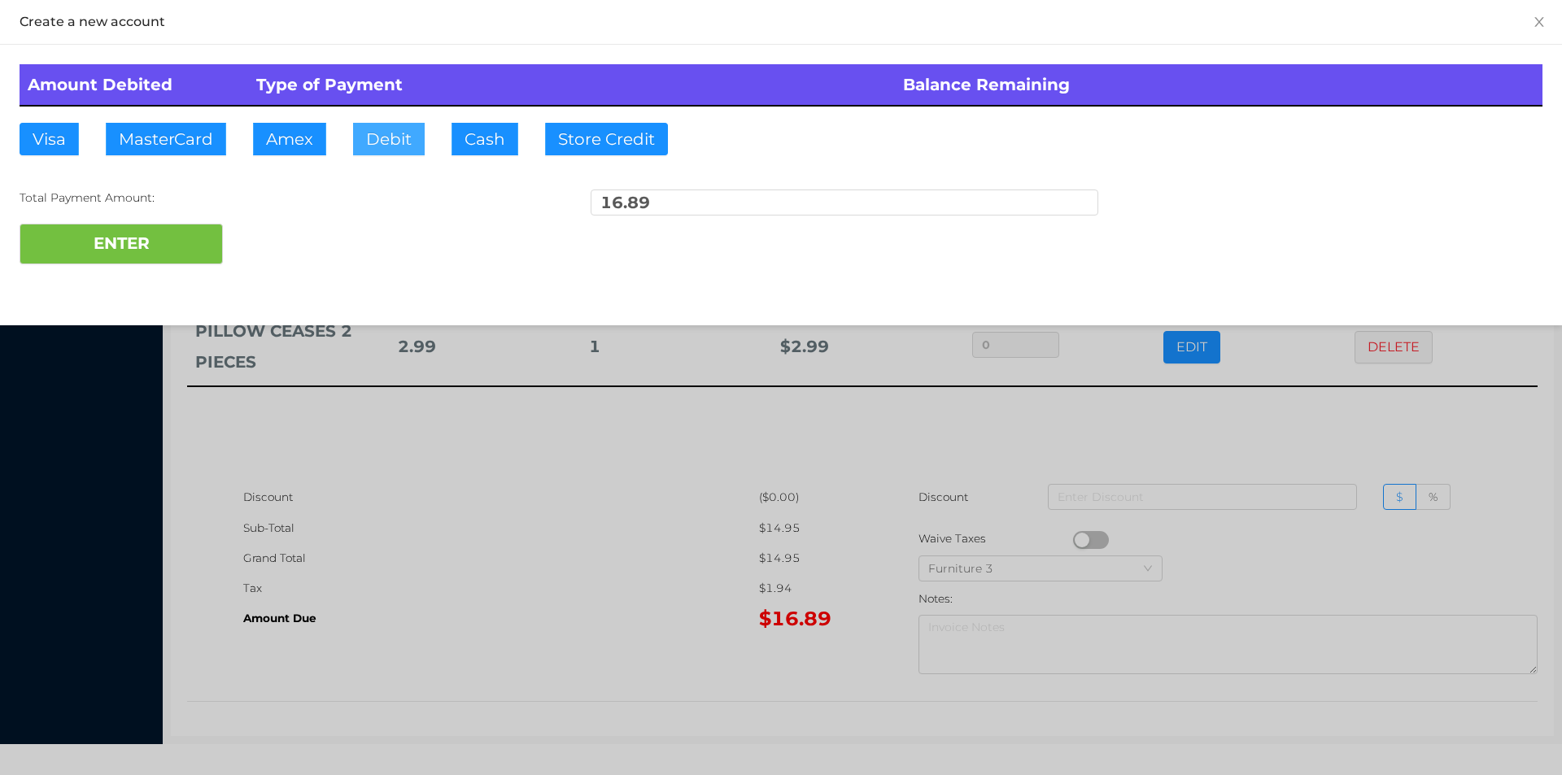
click at [382, 133] on button "Debit" at bounding box center [389, 139] width 72 height 33
type input "20"
click at [155, 285] on div "Create a new account Amount Debited Type of Payment Balance Remaining Visa Mast…" at bounding box center [781, 162] width 1562 height 325
click at [107, 228] on button "ENTER" at bounding box center [121, 244] width 203 height 41
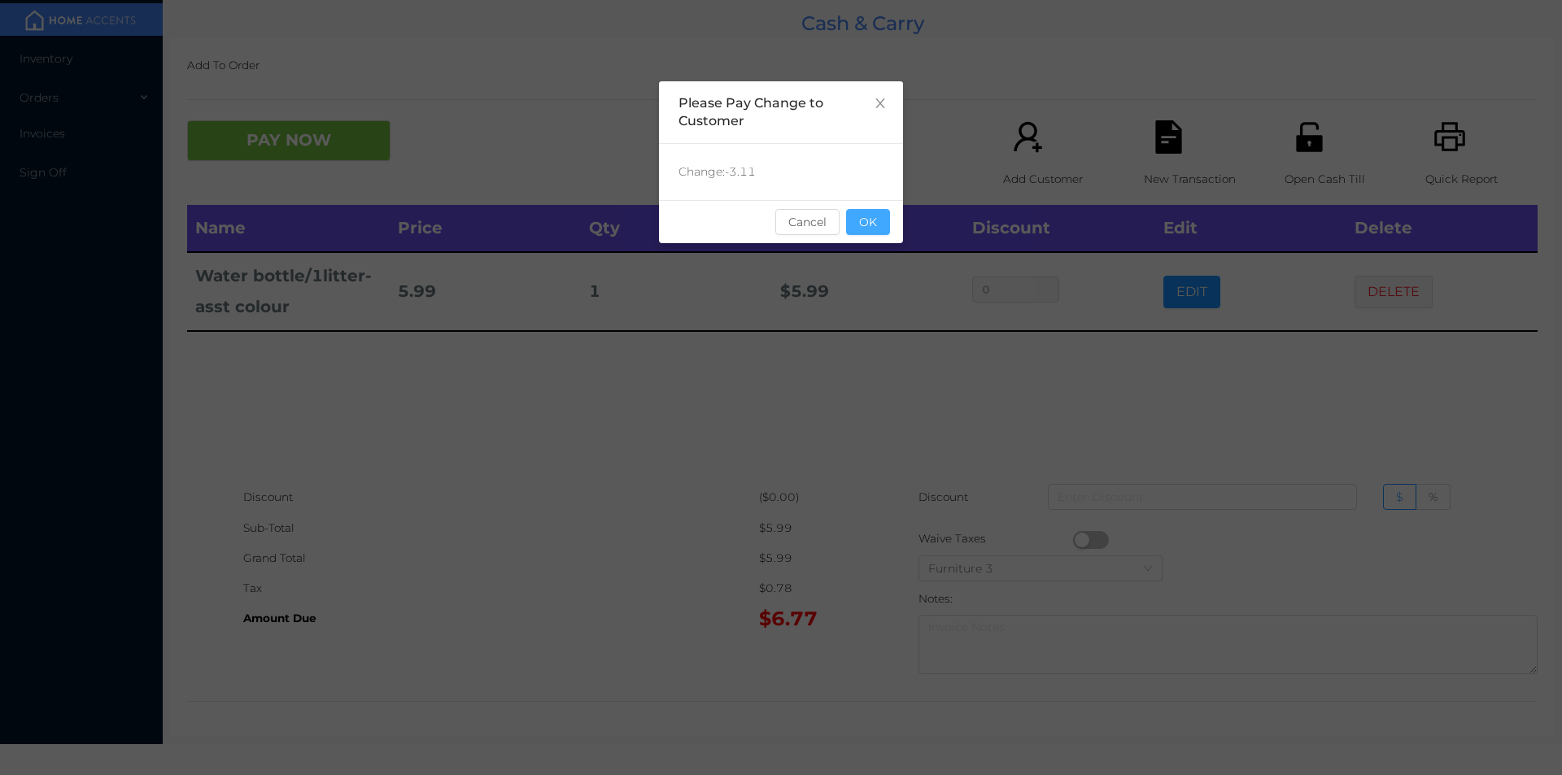
click at [878, 232] on button "OK" at bounding box center [868, 222] width 44 height 26
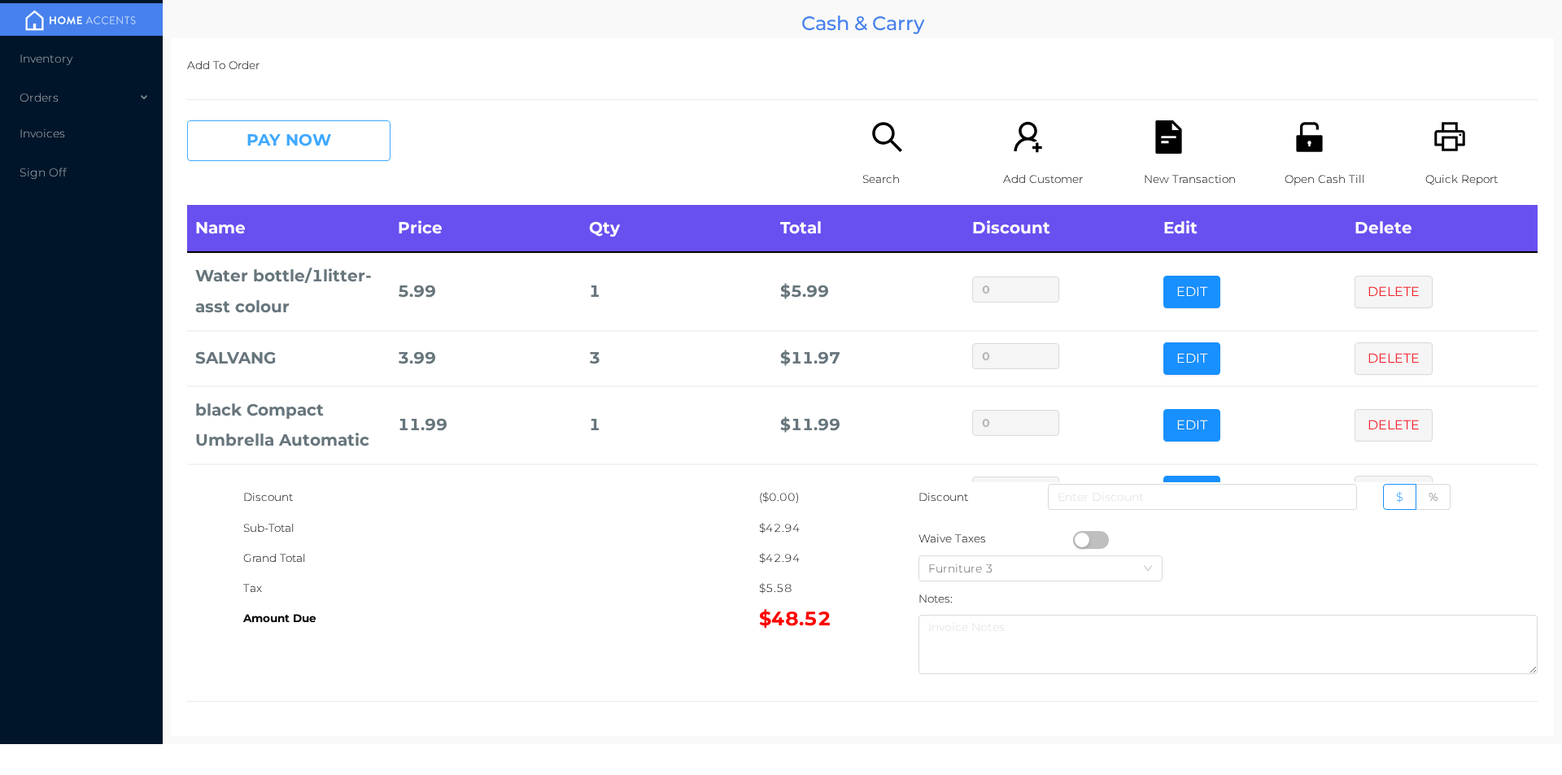
click at [282, 134] on button "PAY NOW" at bounding box center [288, 140] width 203 height 41
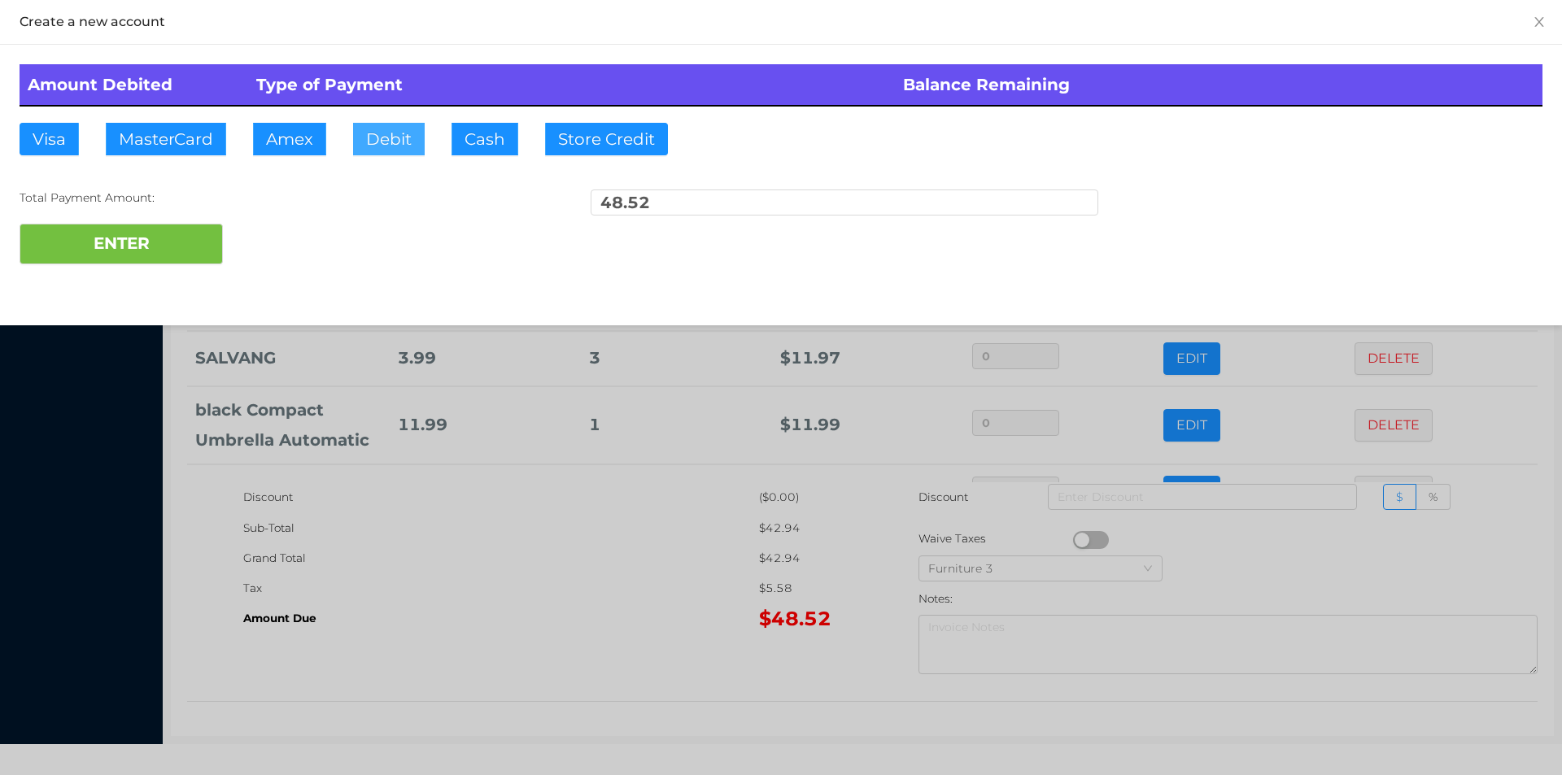
click at [389, 139] on button "Debit" at bounding box center [389, 139] width 72 height 33
type input "100"
click at [115, 241] on button "ENTER" at bounding box center [121, 244] width 203 height 41
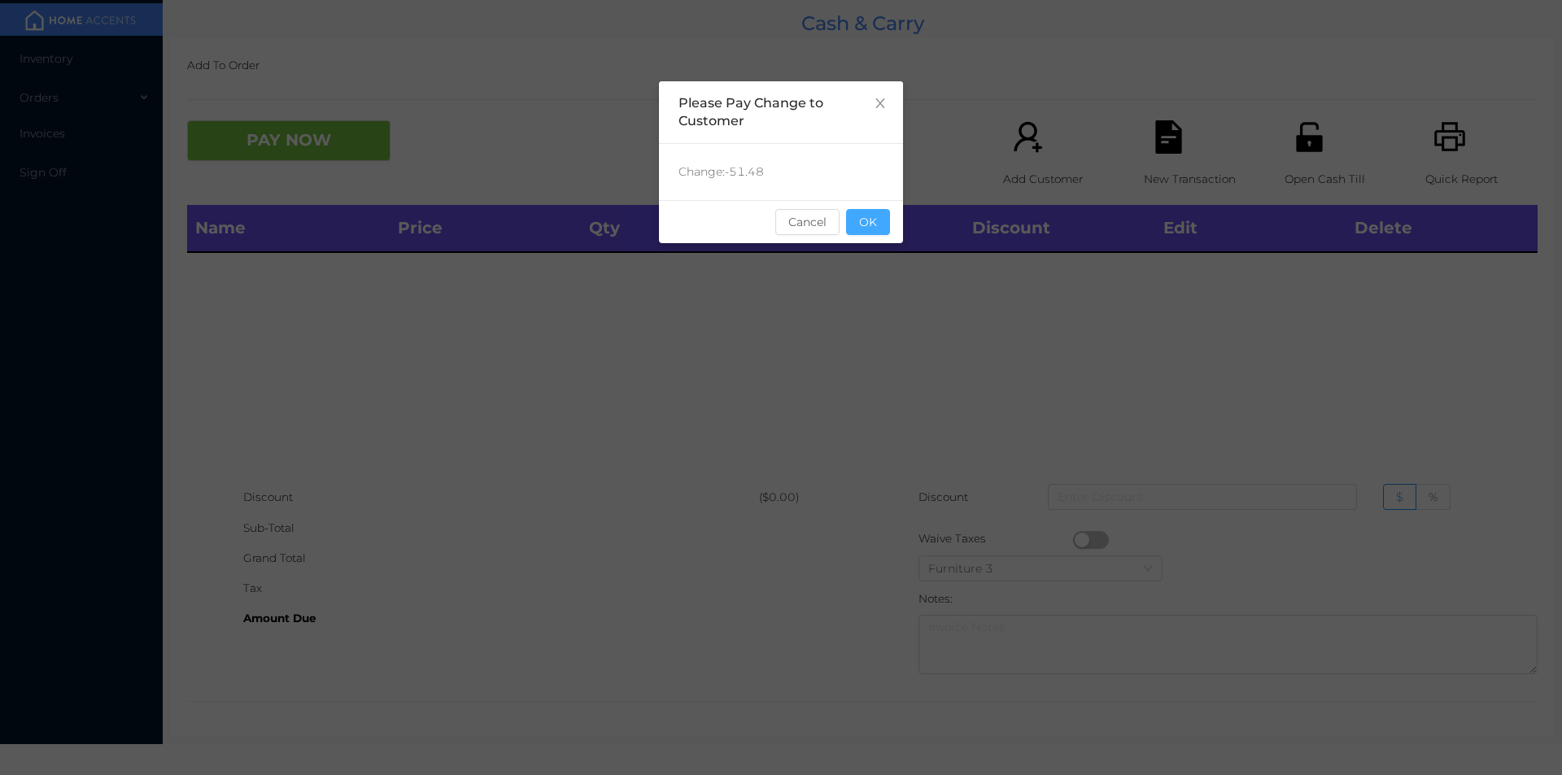
click at [885, 216] on button "OK" at bounding box center [868, 222] width 44 height 26
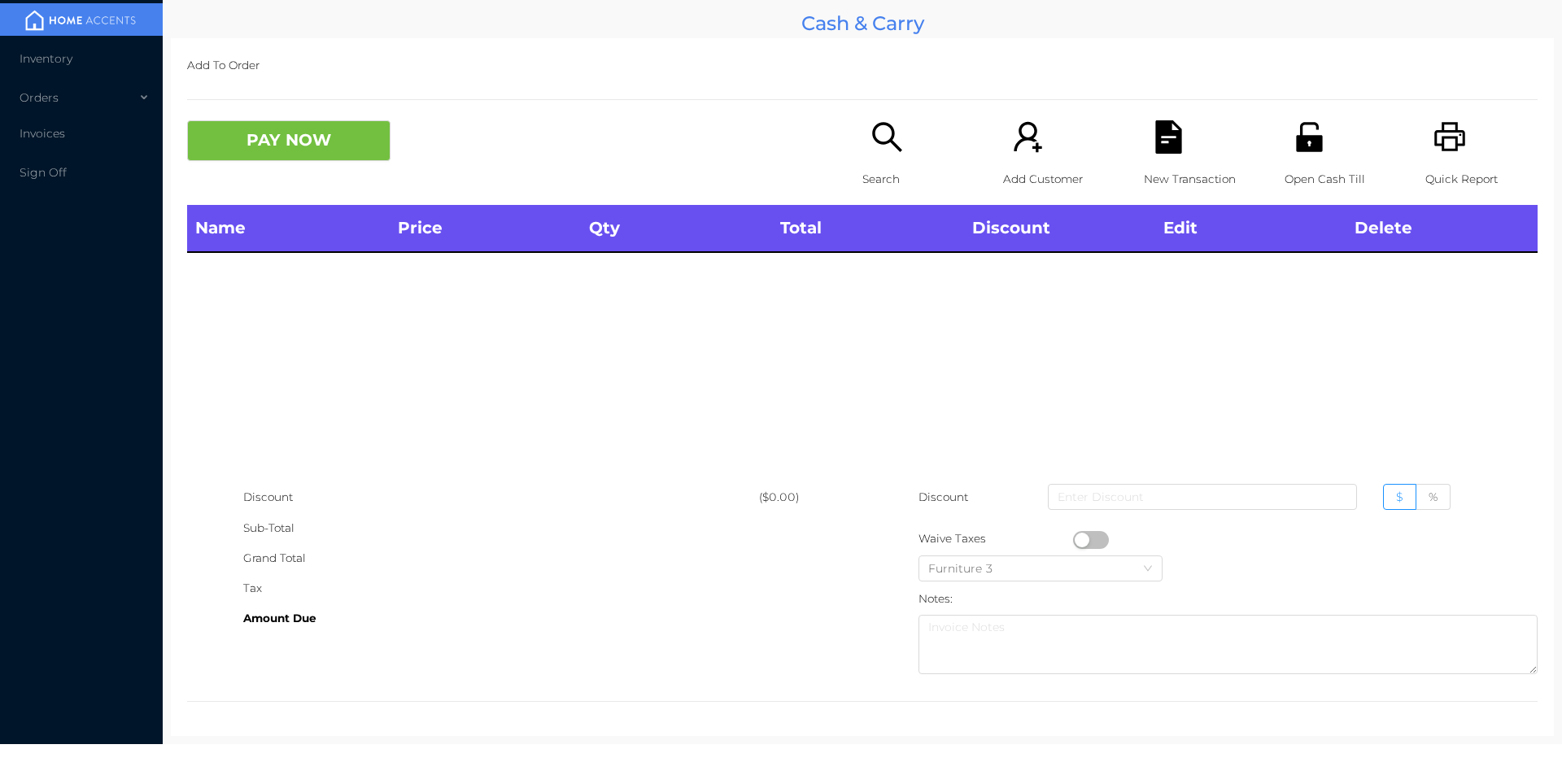
click at [897, 185] on p "Search" at bounding box center [919, 179] width 112 height 30
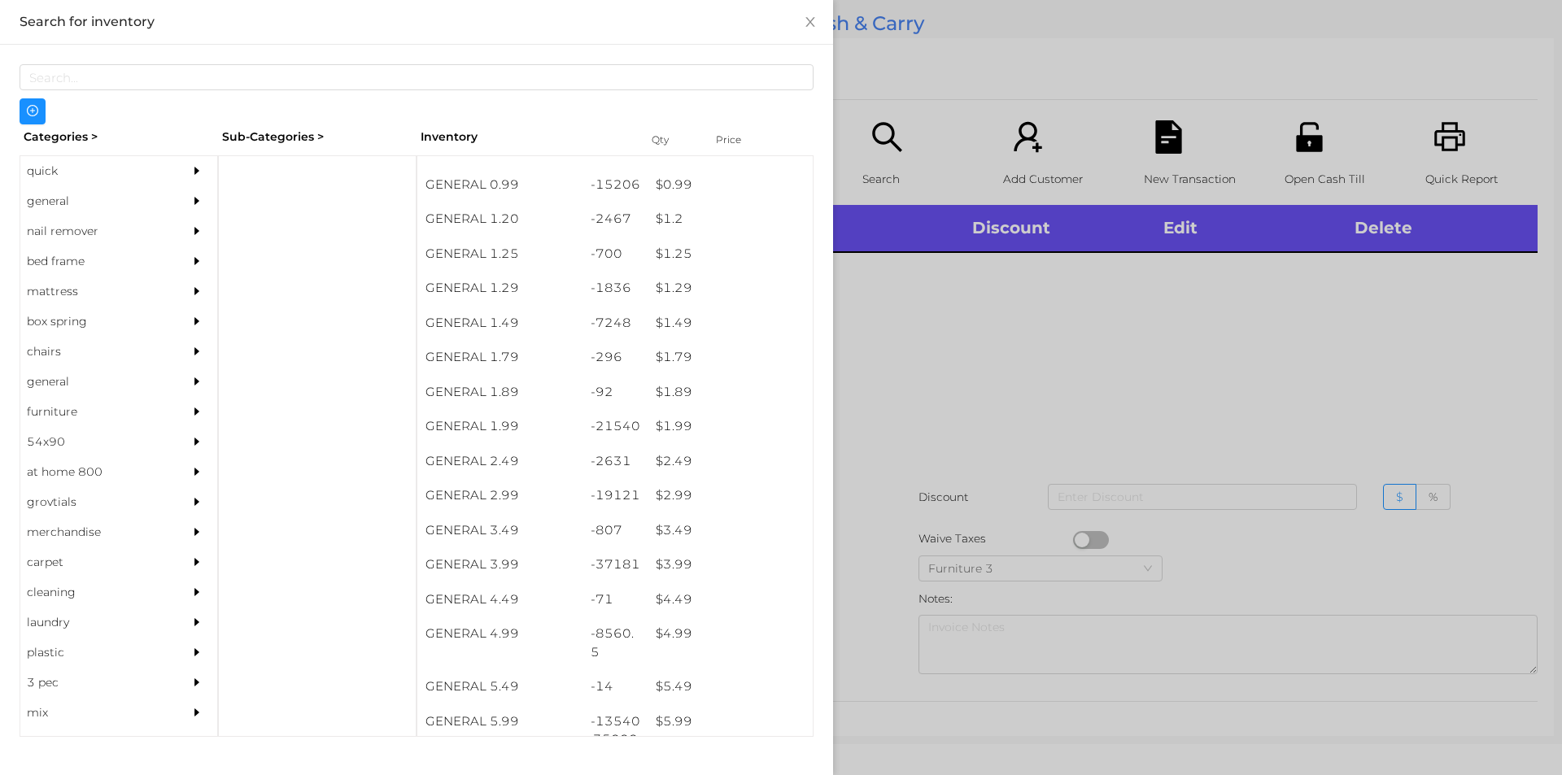
scroll to position [160, 0]
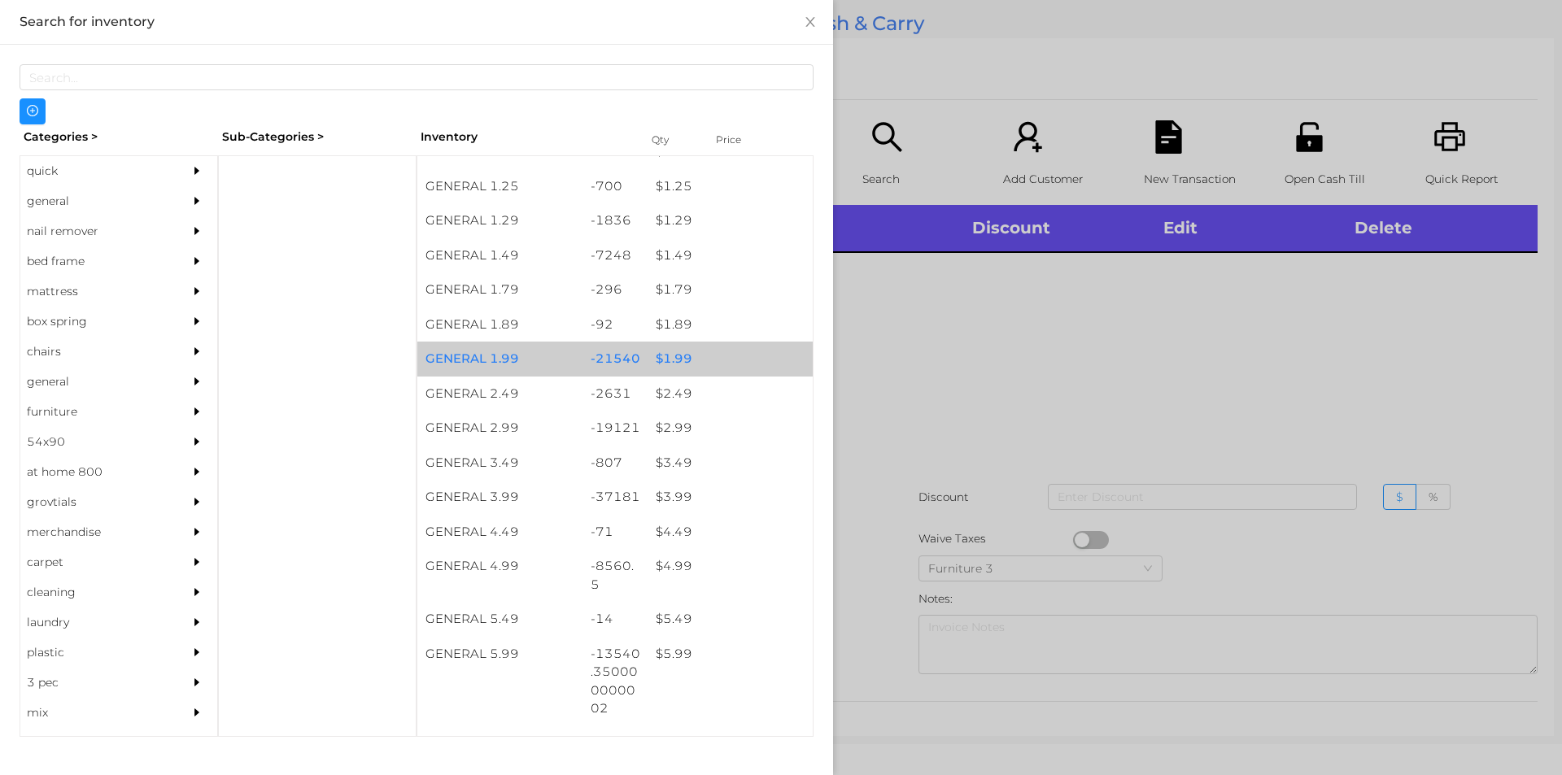
click at [601, 370] on div "-21540" at bounding box center [616, 359] width 66 height 35
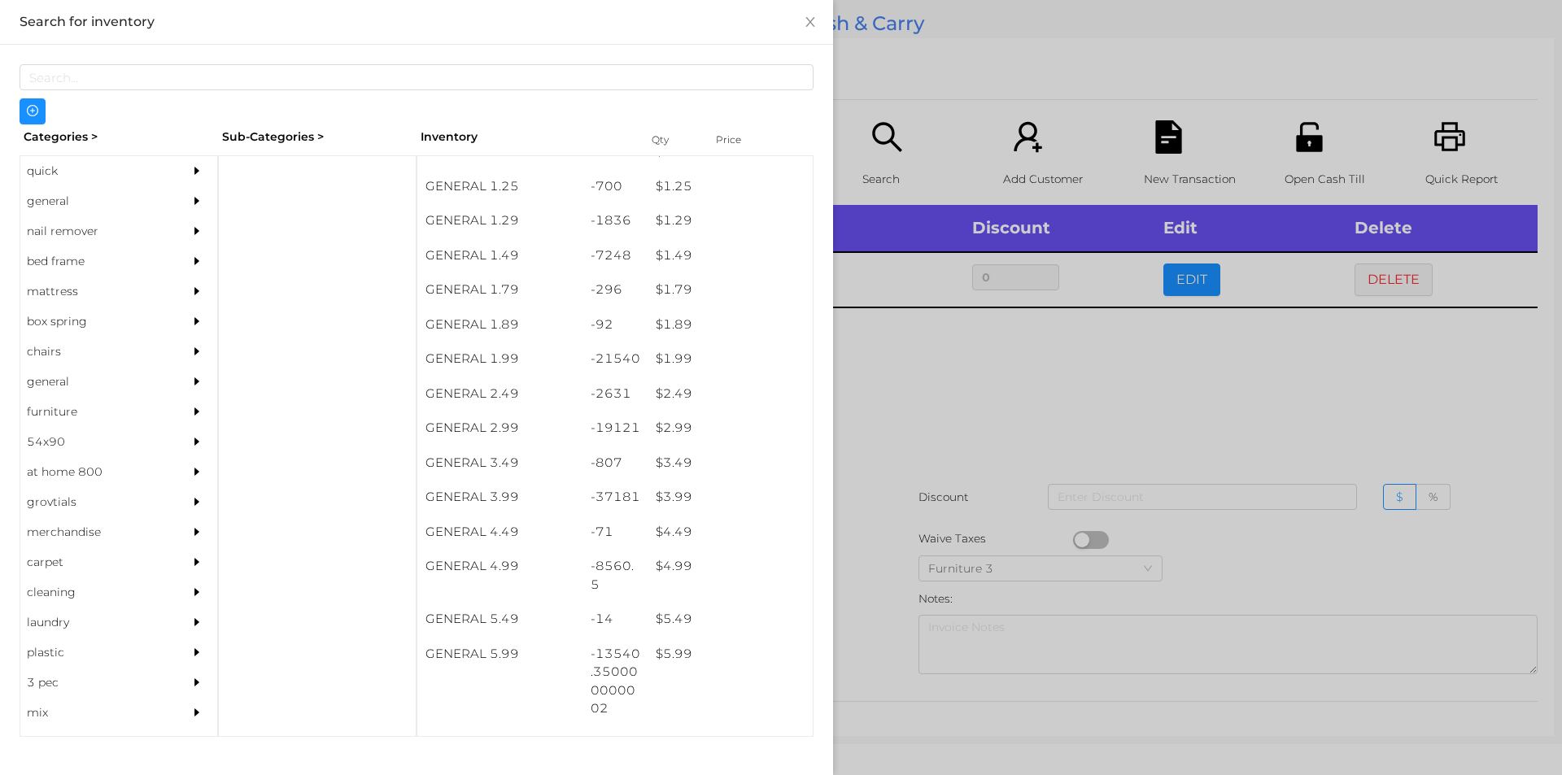
click at [867, 489] on div at bounding box center [781, 387] width 1562 height 775
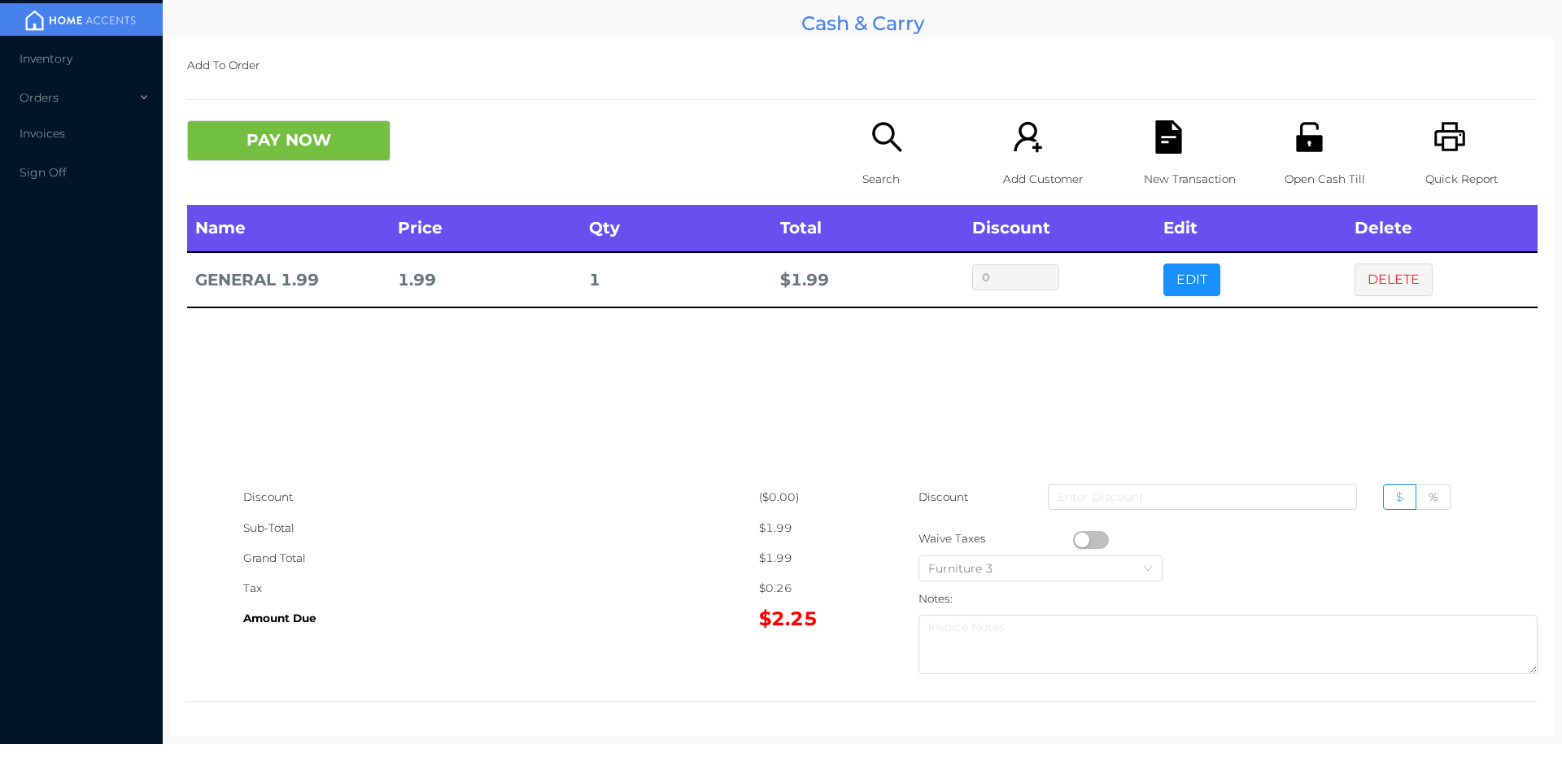
click at [1073, 534] on button "button" at bounding box center [1091, 540] width 36 height 18
click at [251, 156] on button "PAY NOW" at bounding box center [288, 140] width 203 height 41
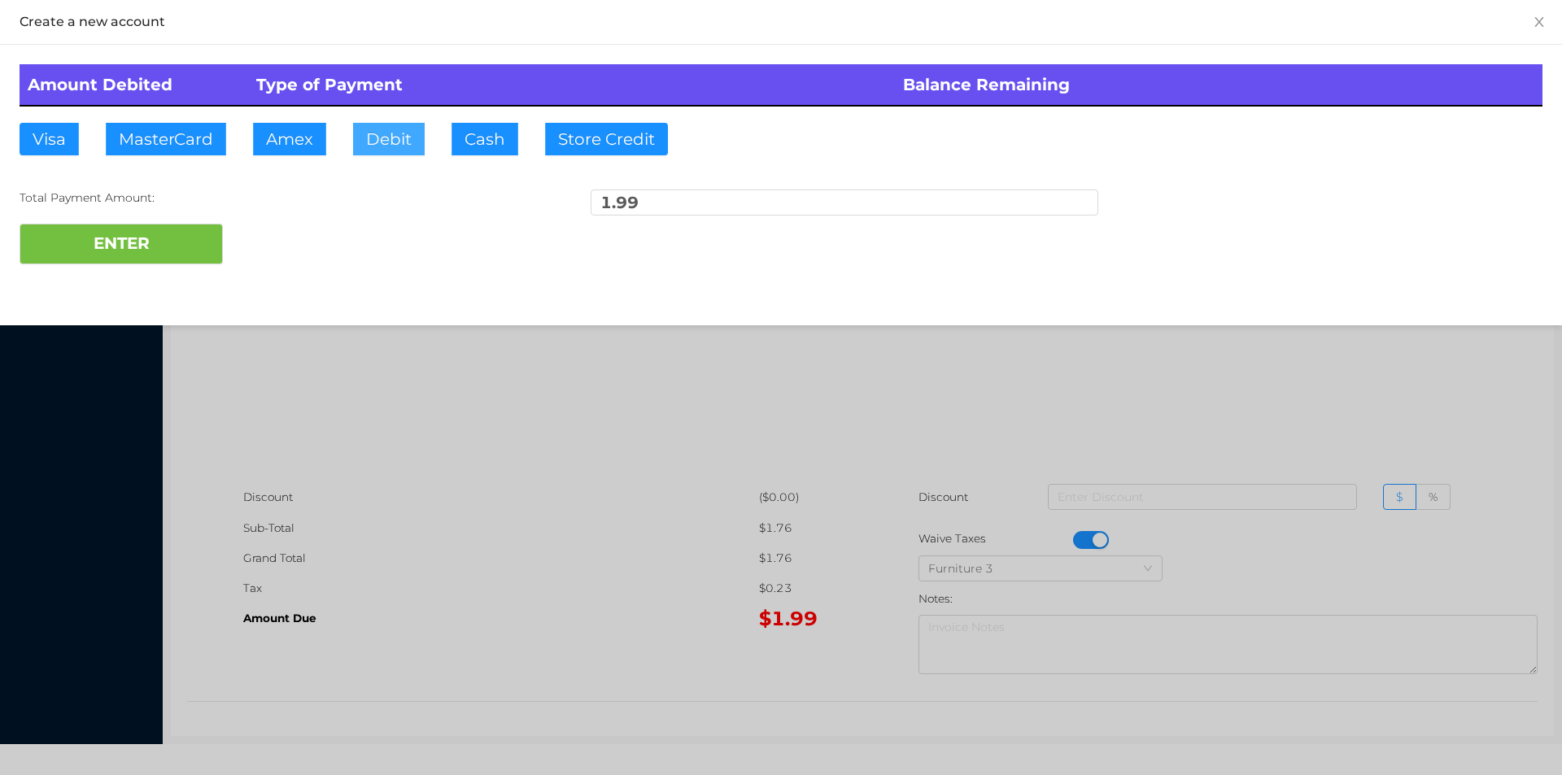
click at [378, 144] on button "Debit" at bounding box center [389, 139] width 72 height 33
click at [171, 242] on button "ENTER" at bounding box center [121, 244] width 203 height 41
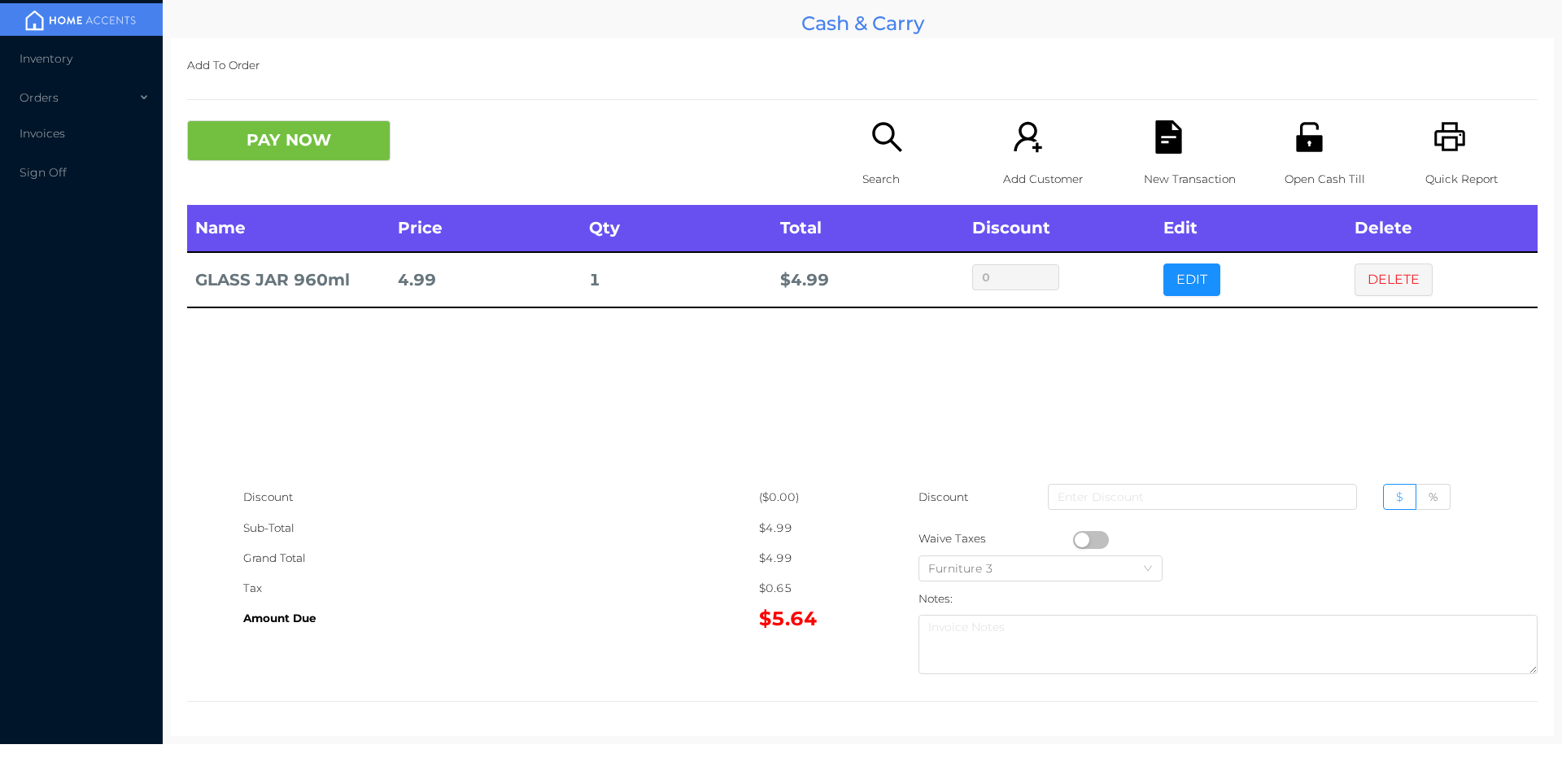
click at [865, 200] on div "Search" at bounding box center [919, 162] width 112 height 85
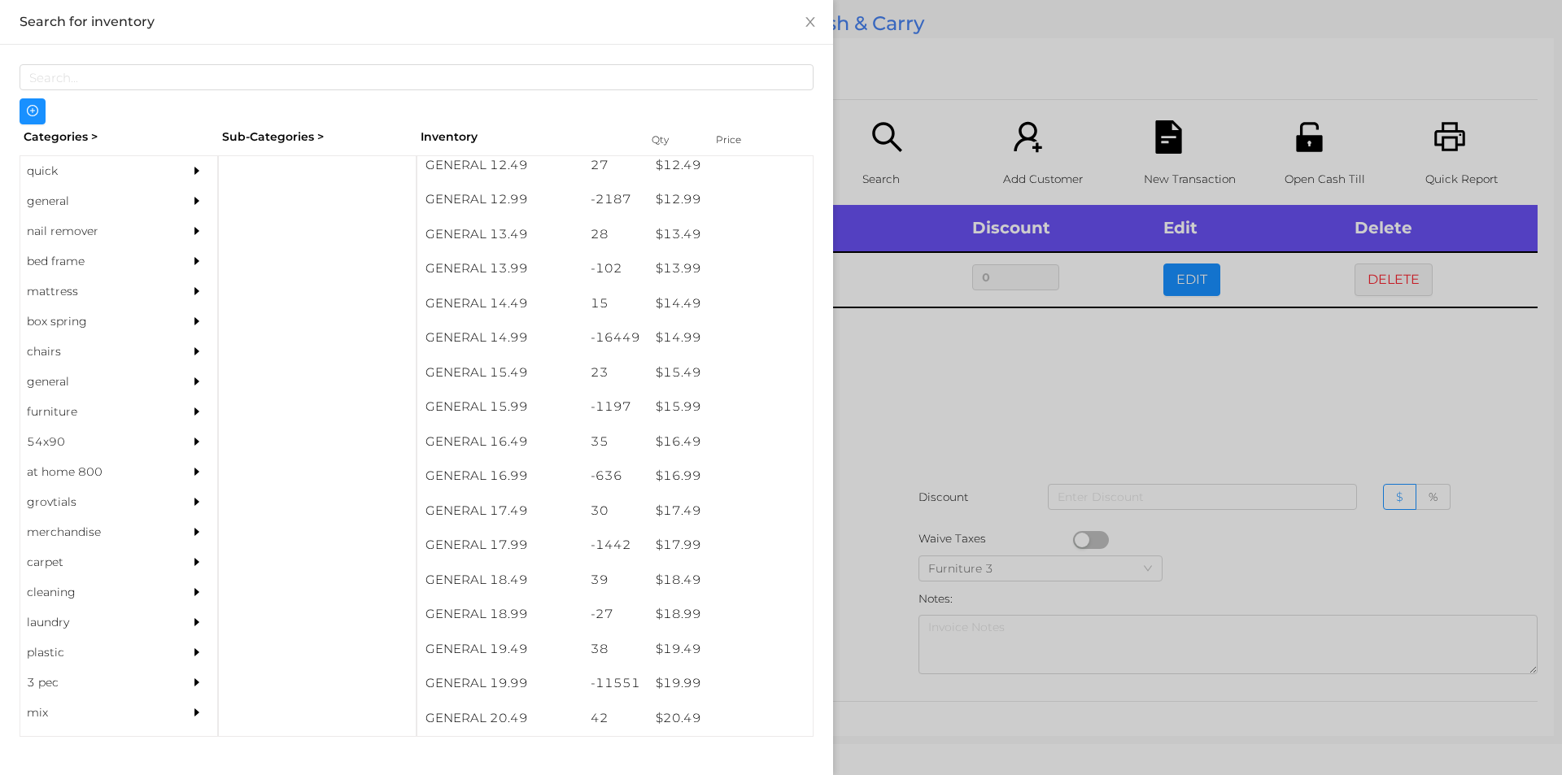
scroll to position [1396, 0]
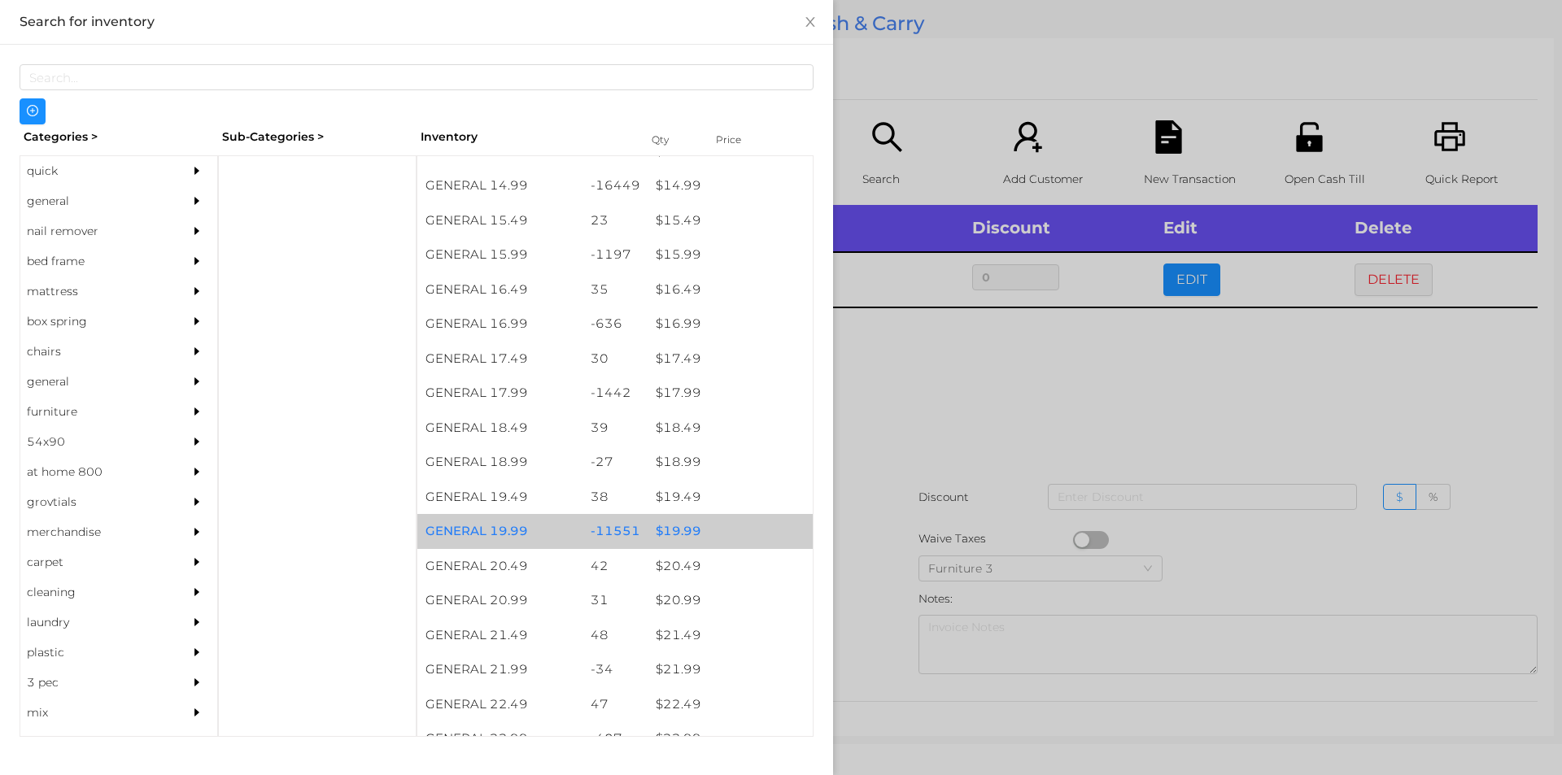
click at [741, 524] on div "$ 19.99" at bounding box center [730, 531] width 165 height 35
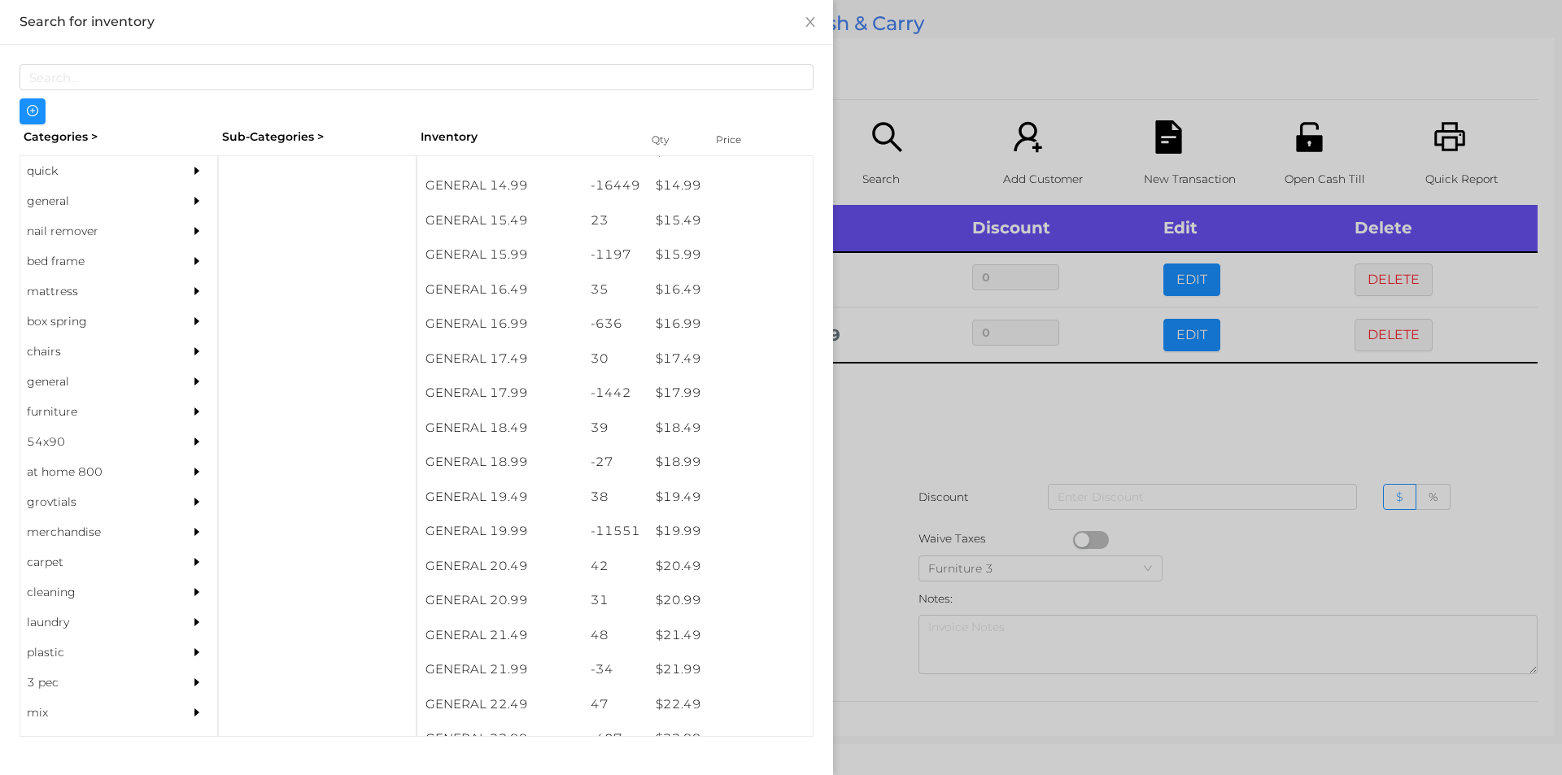
click at [953, 485] on div at bounding box center [781, 387] width 1562 height 775
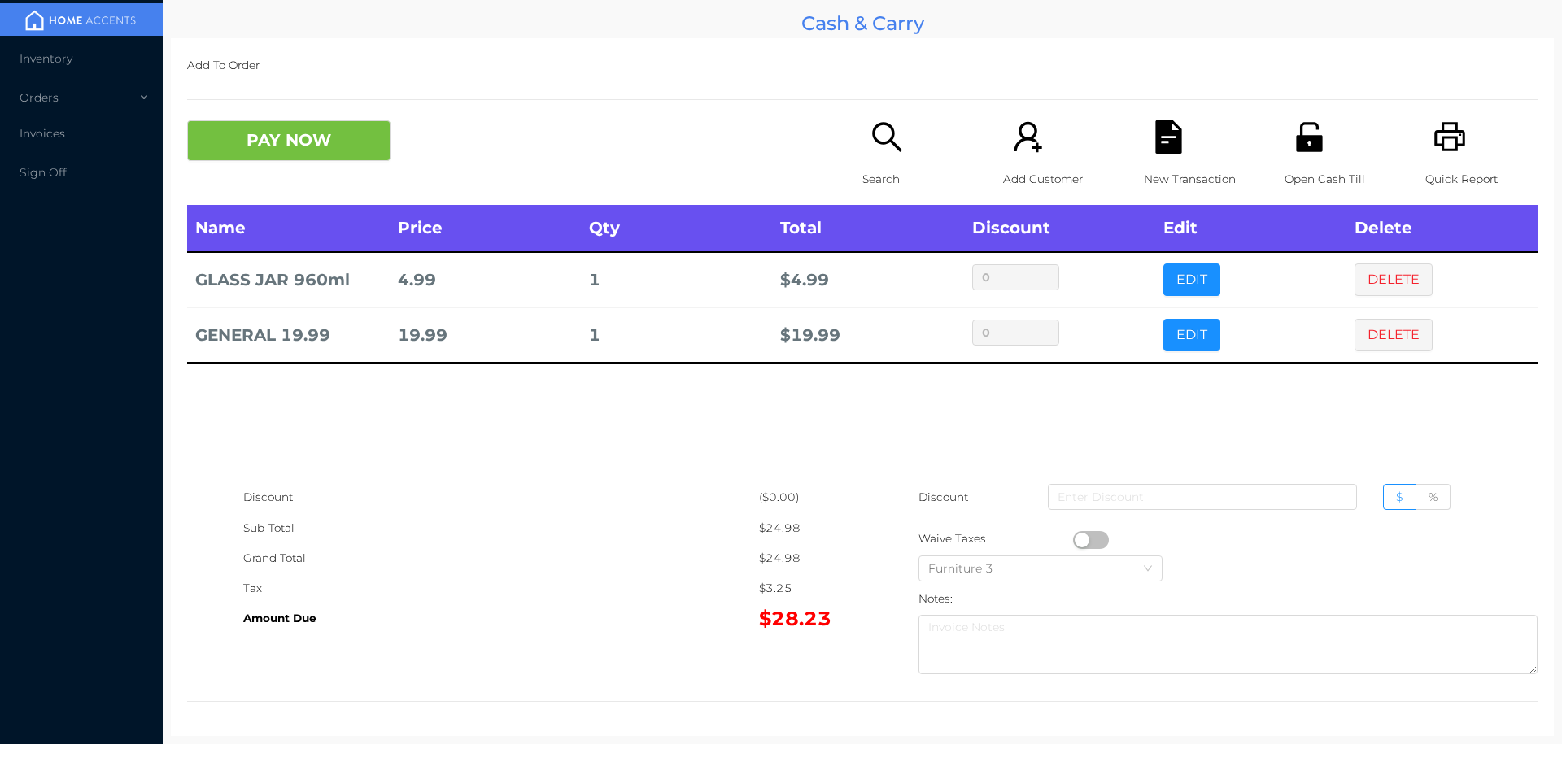
click at [877, 152] on icon "icon: search" at bounding box center [887, 136] width 33 height 33
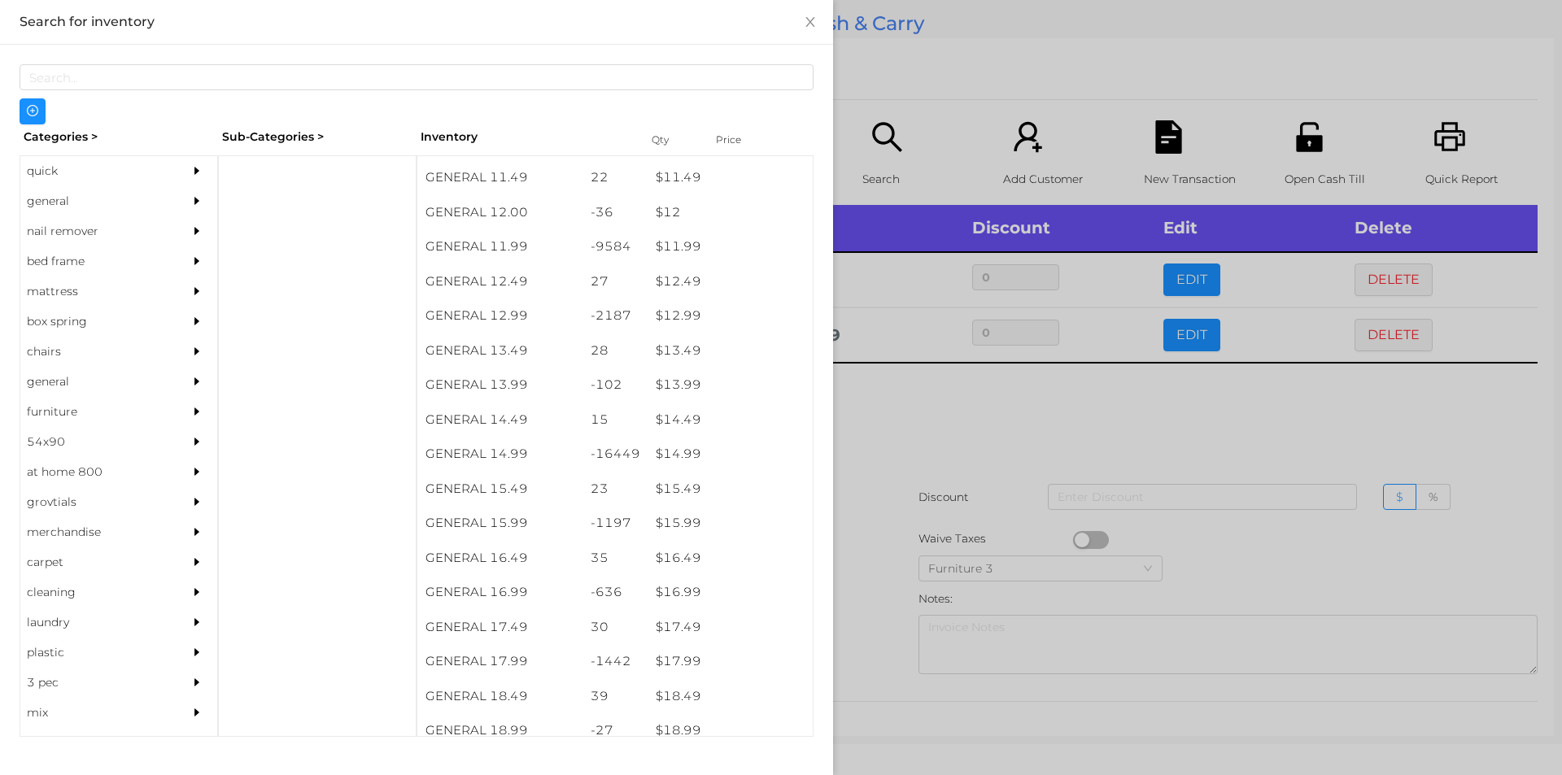
scroll to position [1150, 0]
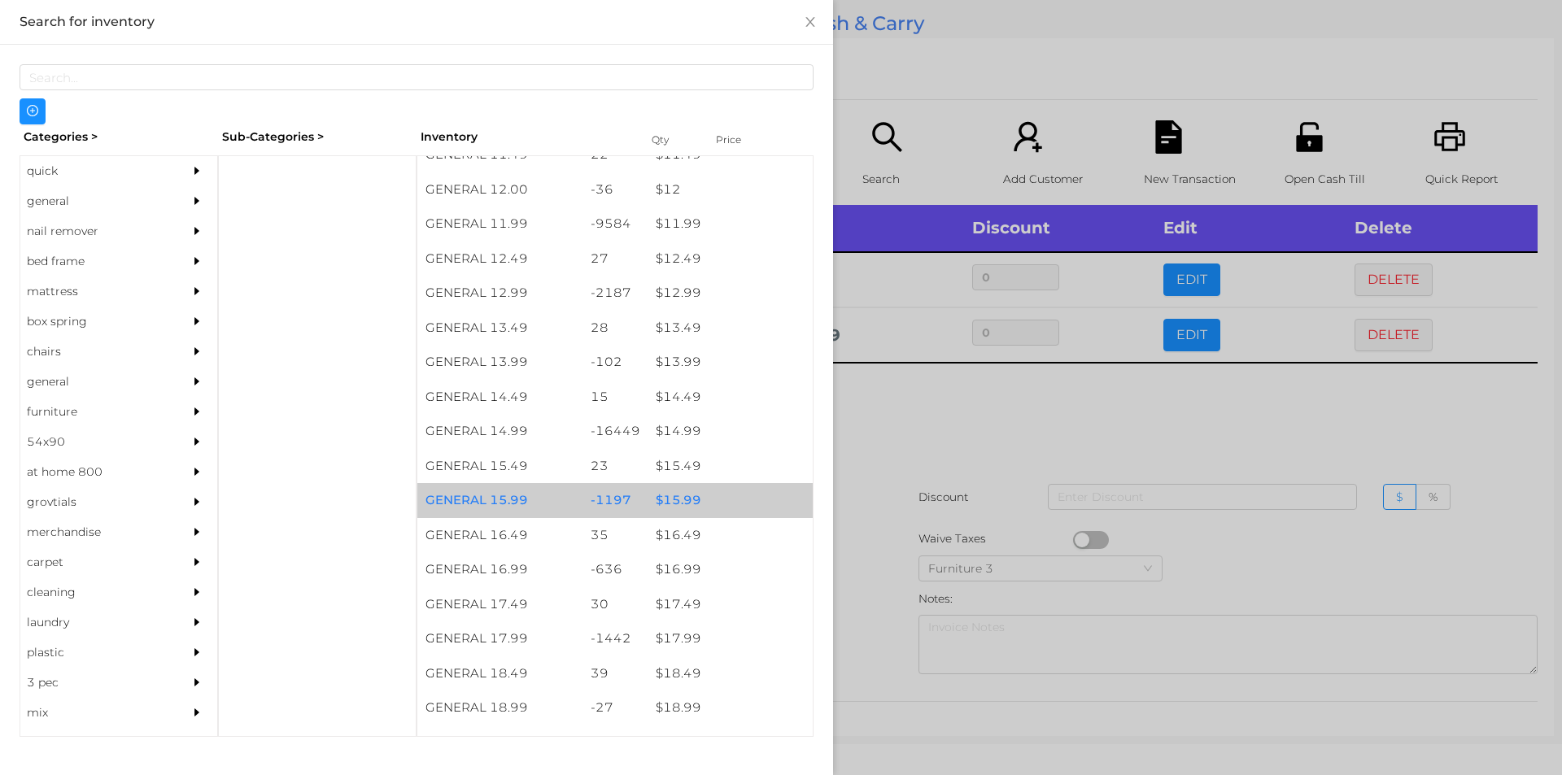
click at [670, 491] on div "$ 15.99" at bounding box center [730, 500] width 165 height 35
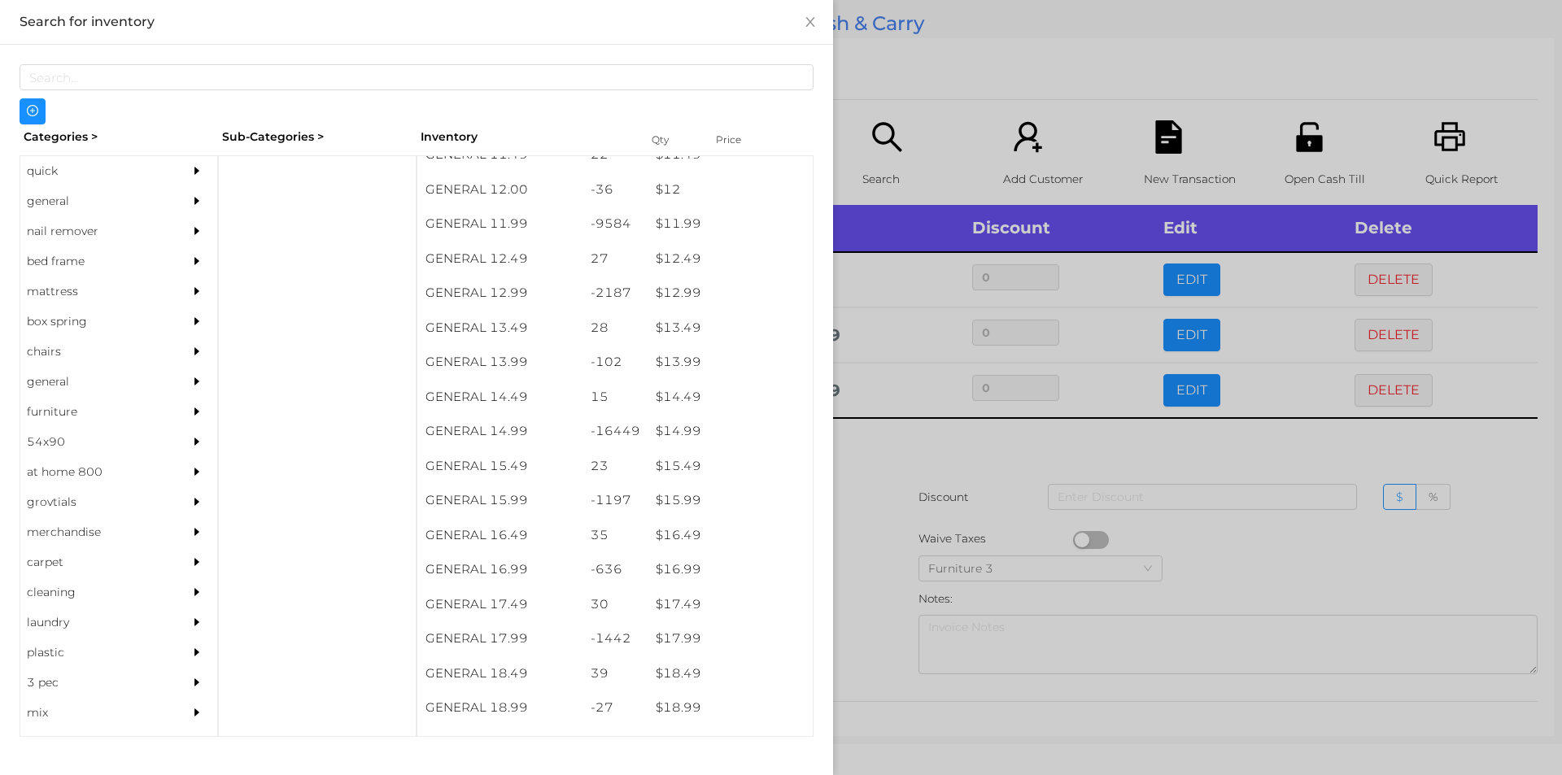
click at [919, 566] on div at bounding box center [781, 387] width 1562 height 775
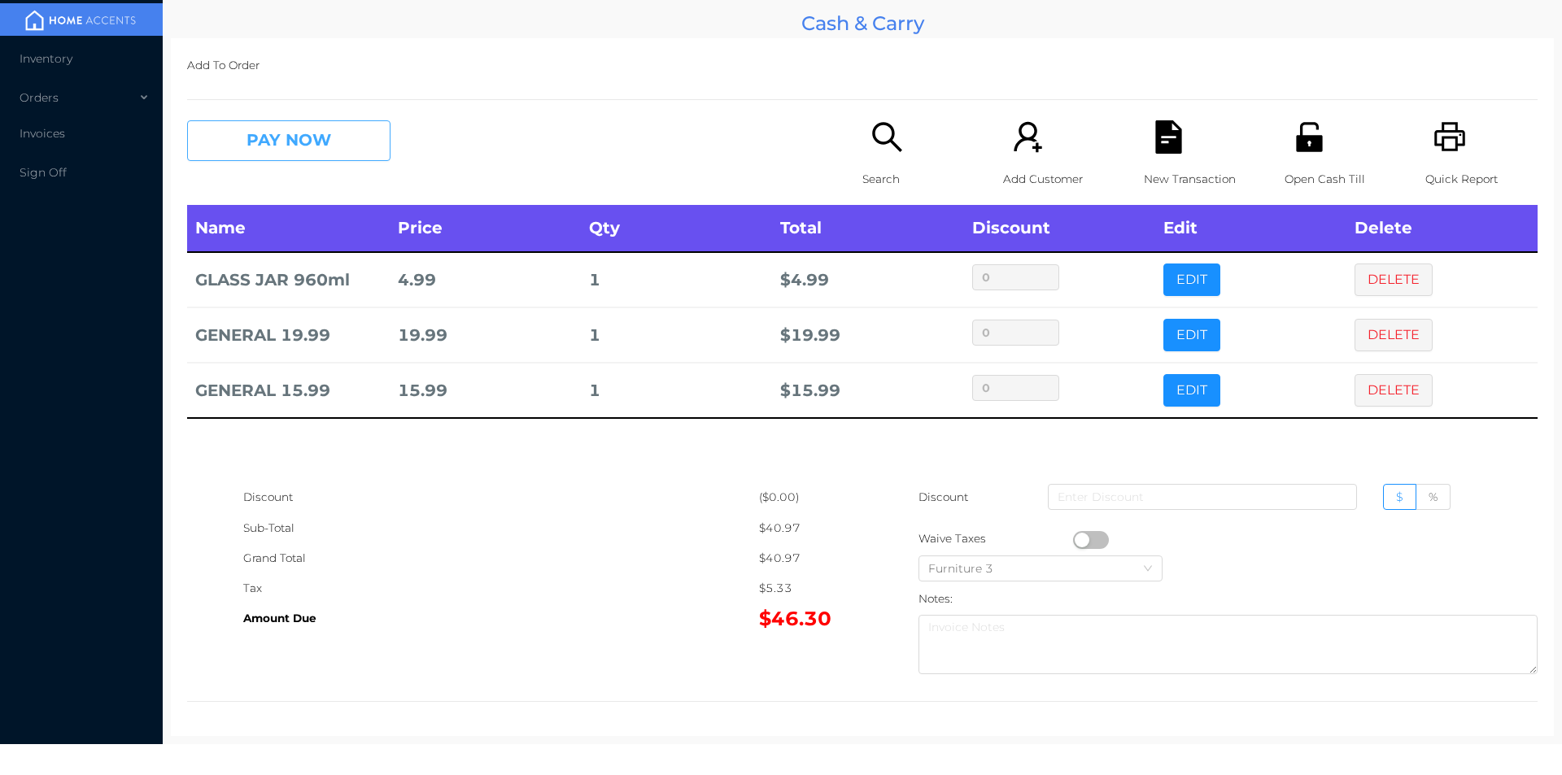
click at [261, 158] on button "PAY NOW" at bounding box center [288, 140] width 203 height 41
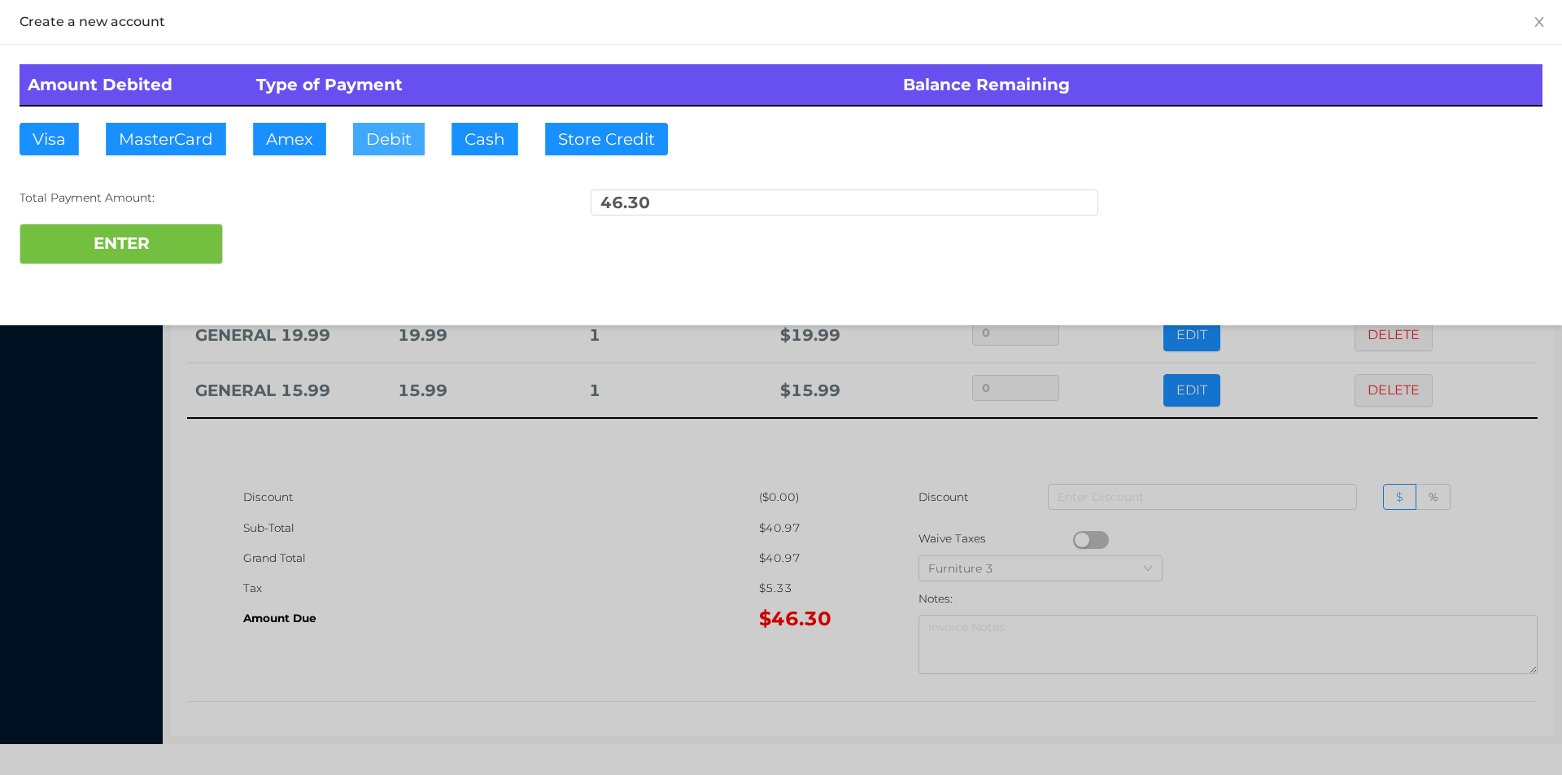
click at [387, 151] on button "Debit" at bounding box center [389, 139] width 72 height 33
type input "5"
type input "60"
click at [151, 262] on button "ENTER" at bounding box center [121, 244] width 203 height 41
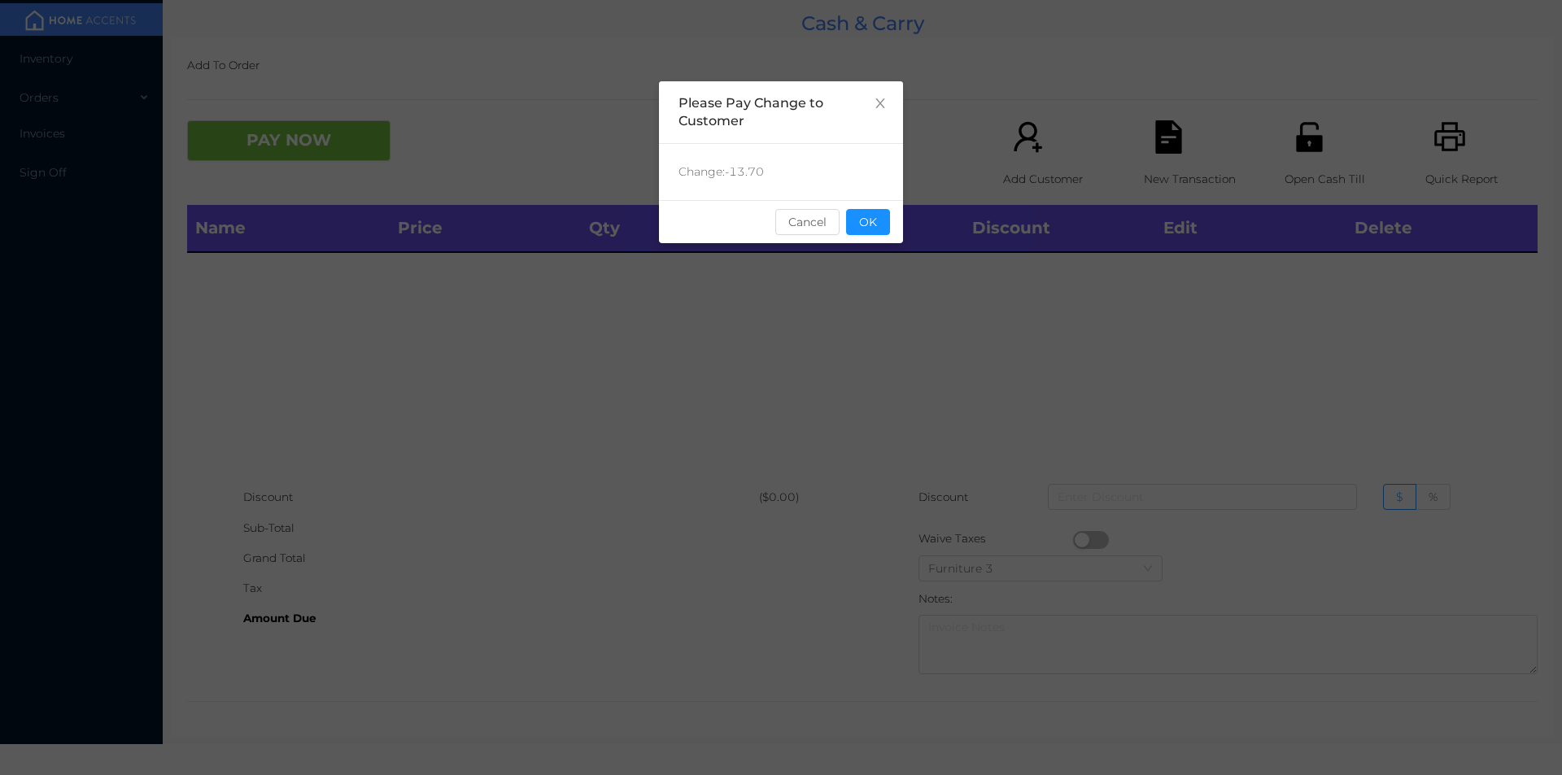
click at [896, 264] on div "sentinelStart Please Pay Change to Customer Change: -13.70 Cancel OK sentinelEnd" at bounding box center [781, 243] width 244 height 325
click at [861, 225] on button "OK" at bounding box center [868, 222] width 44 height 26
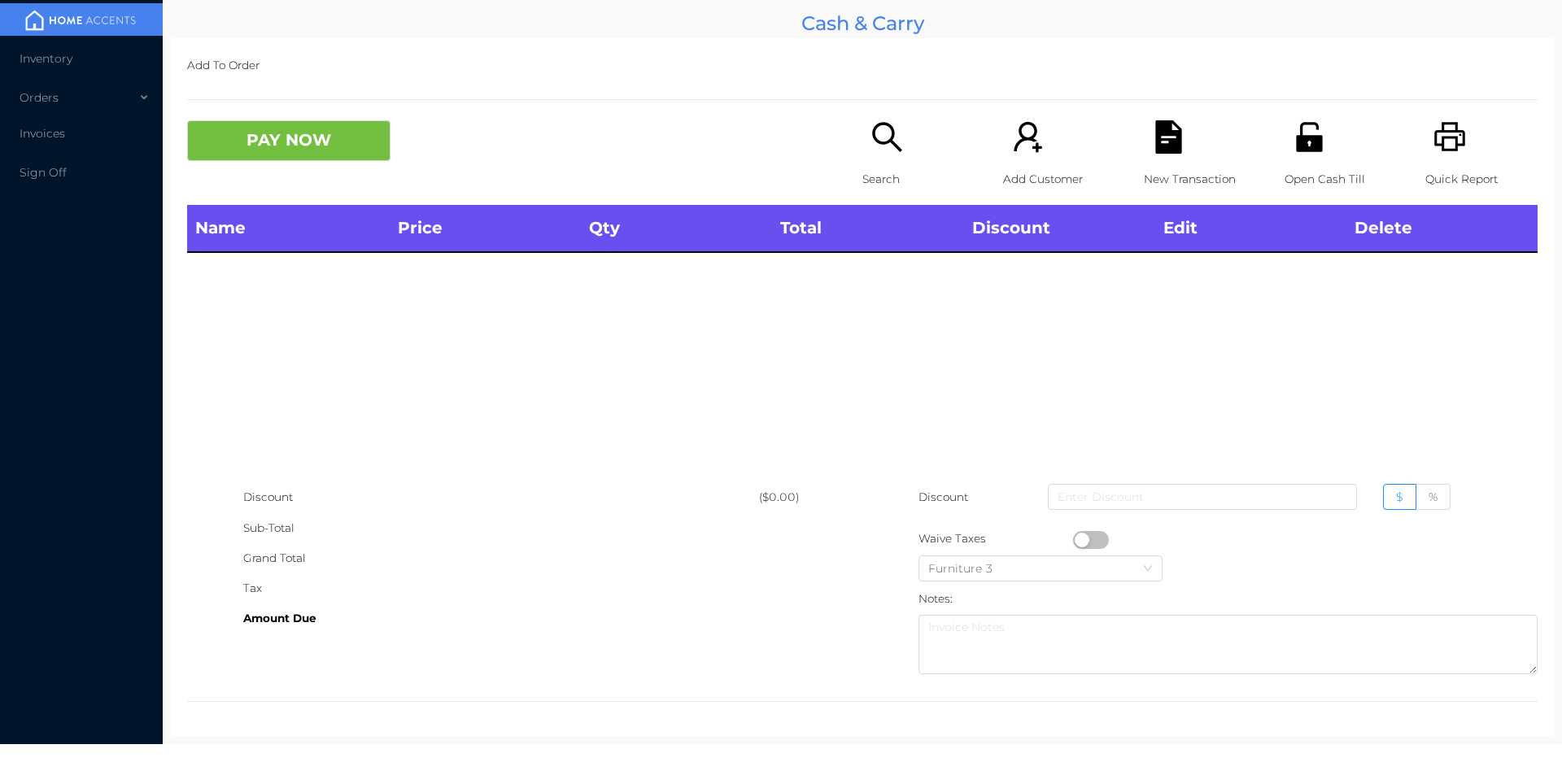
click at [863, 143] on div "Search" at bounding box center [919, 162] width 112 height 85
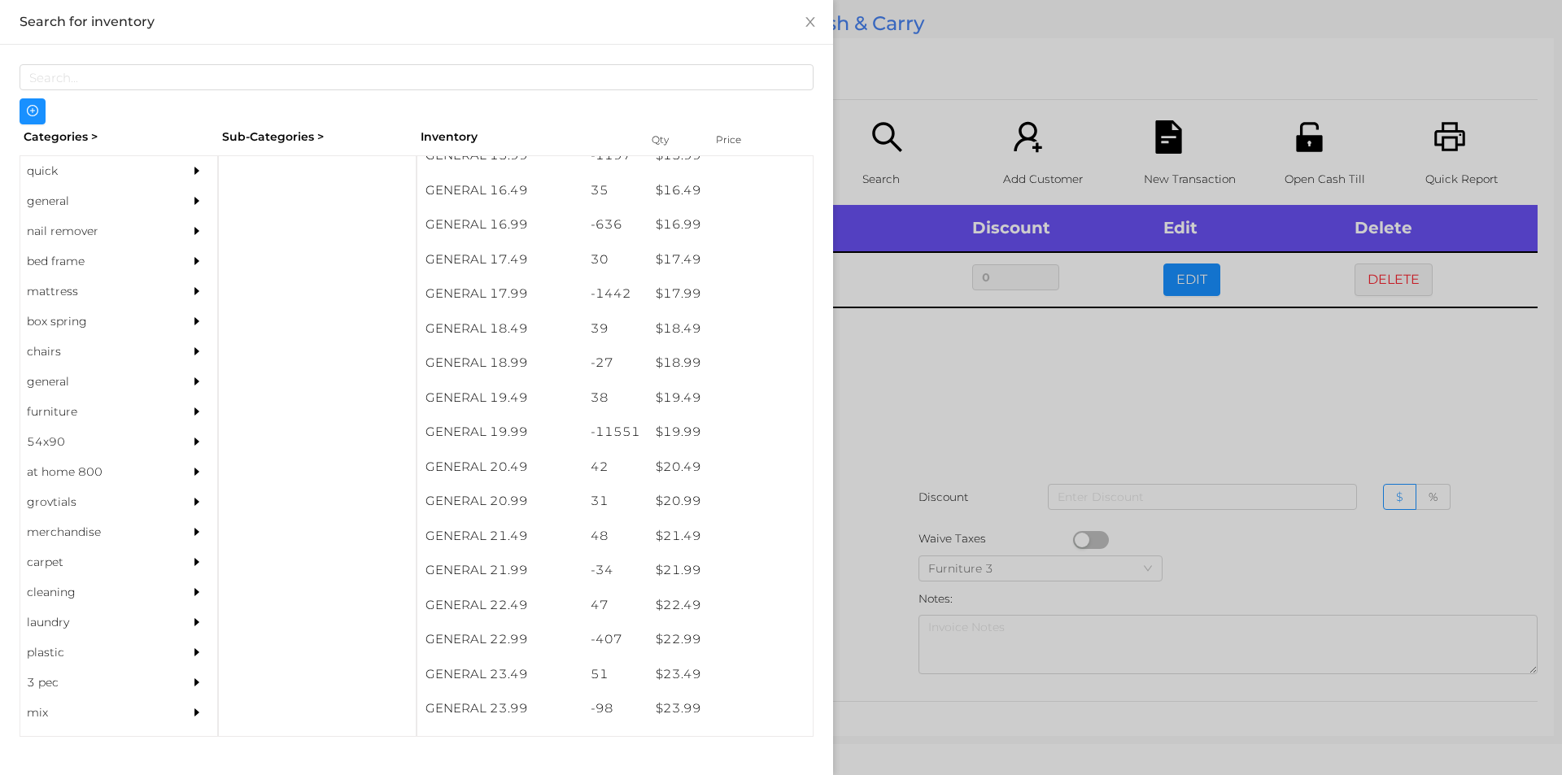
scroll to position [1501, 0]
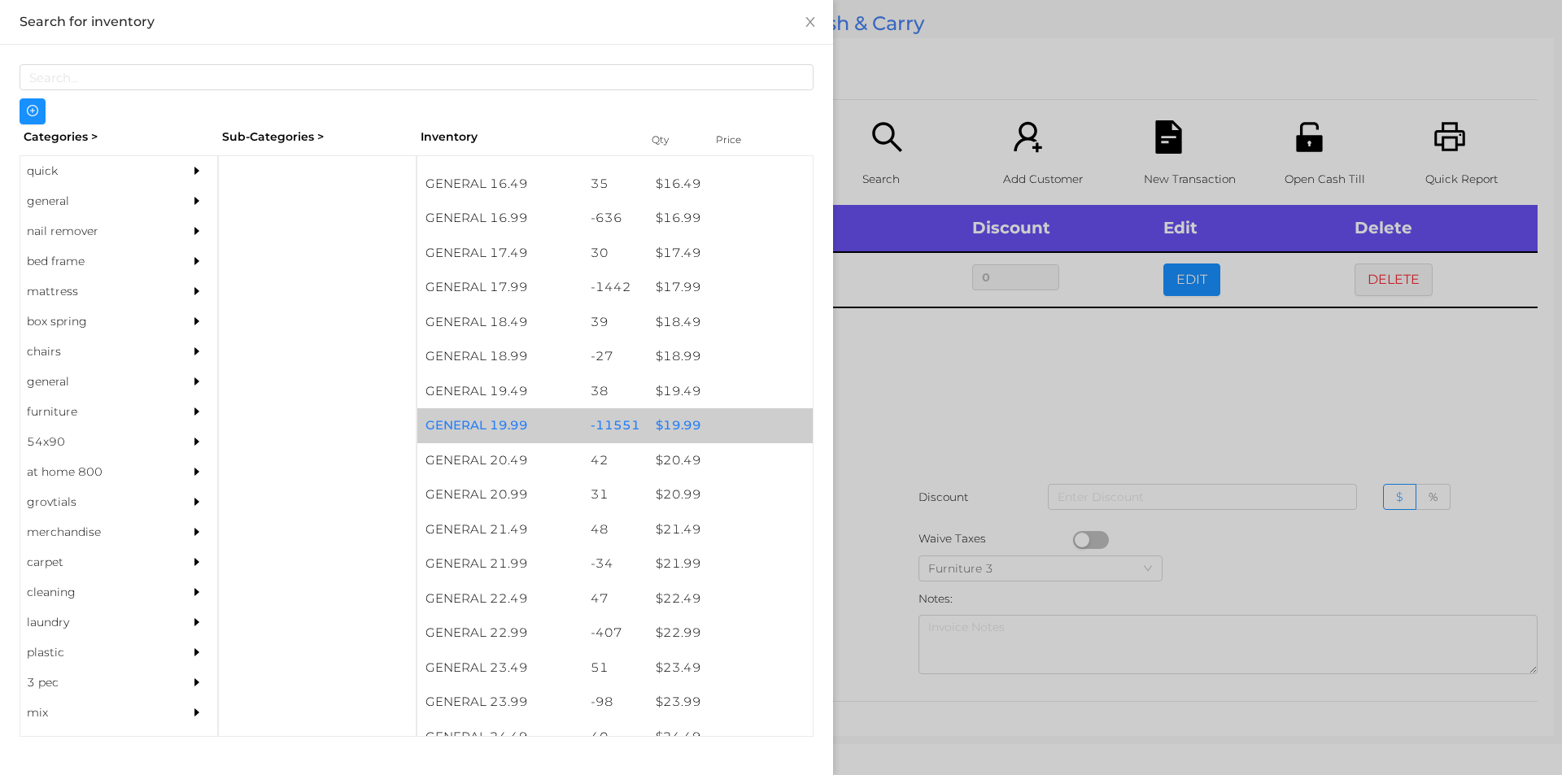
click at [691, 429] on div "$ 19.99" at bounding box center [730, 425] width 165 height 35
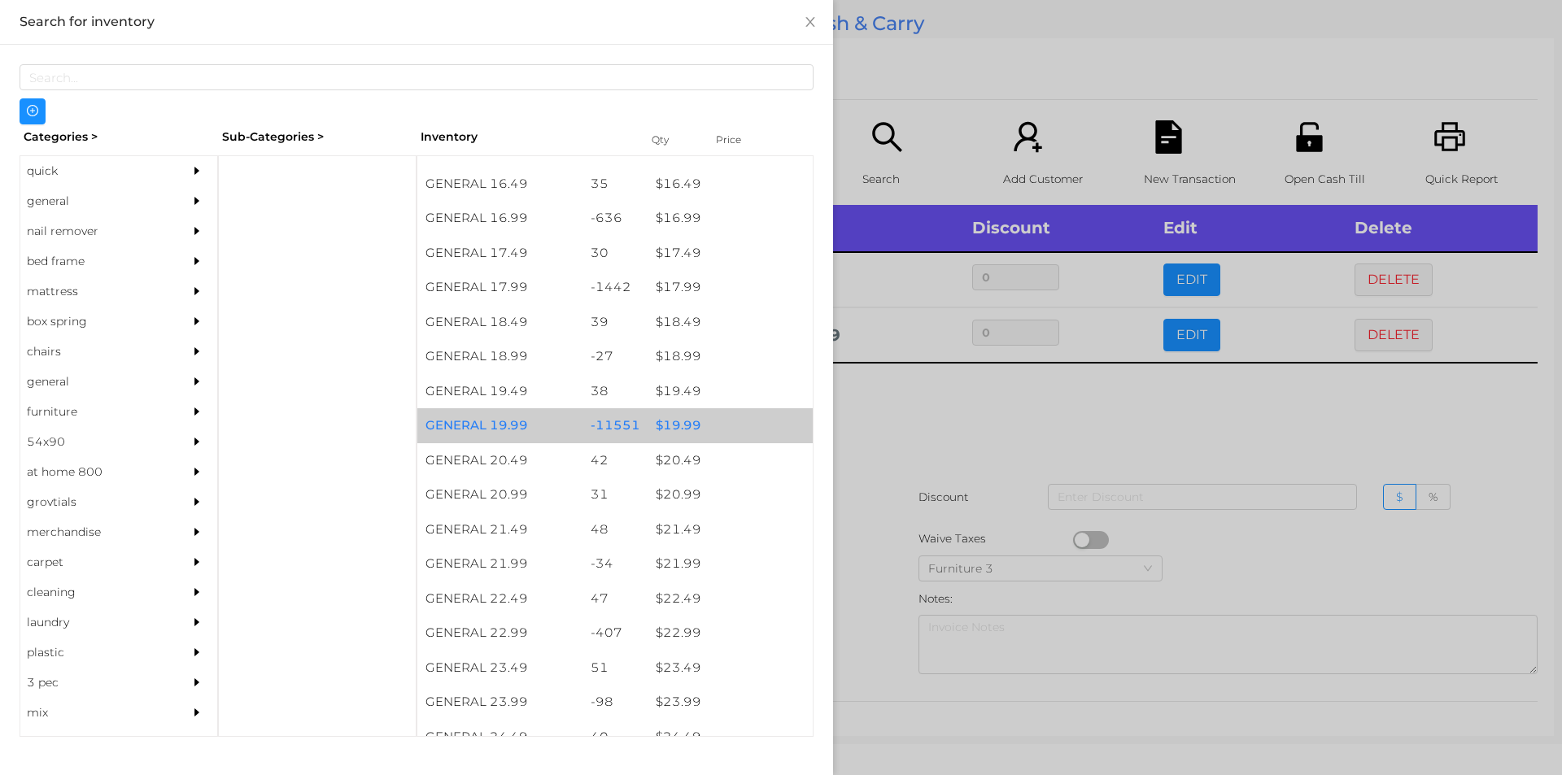
click at [704, 421] on div "$ 19.99" at bounding box center [730, 425] width 165 height 35
click at [734, 423] on div "$ 19.99" at bounding box center [730, 425] width 165 height 35
click at [719, 417] on div "$ 19.99" at bounding box center [730, 425] width 165 height 35
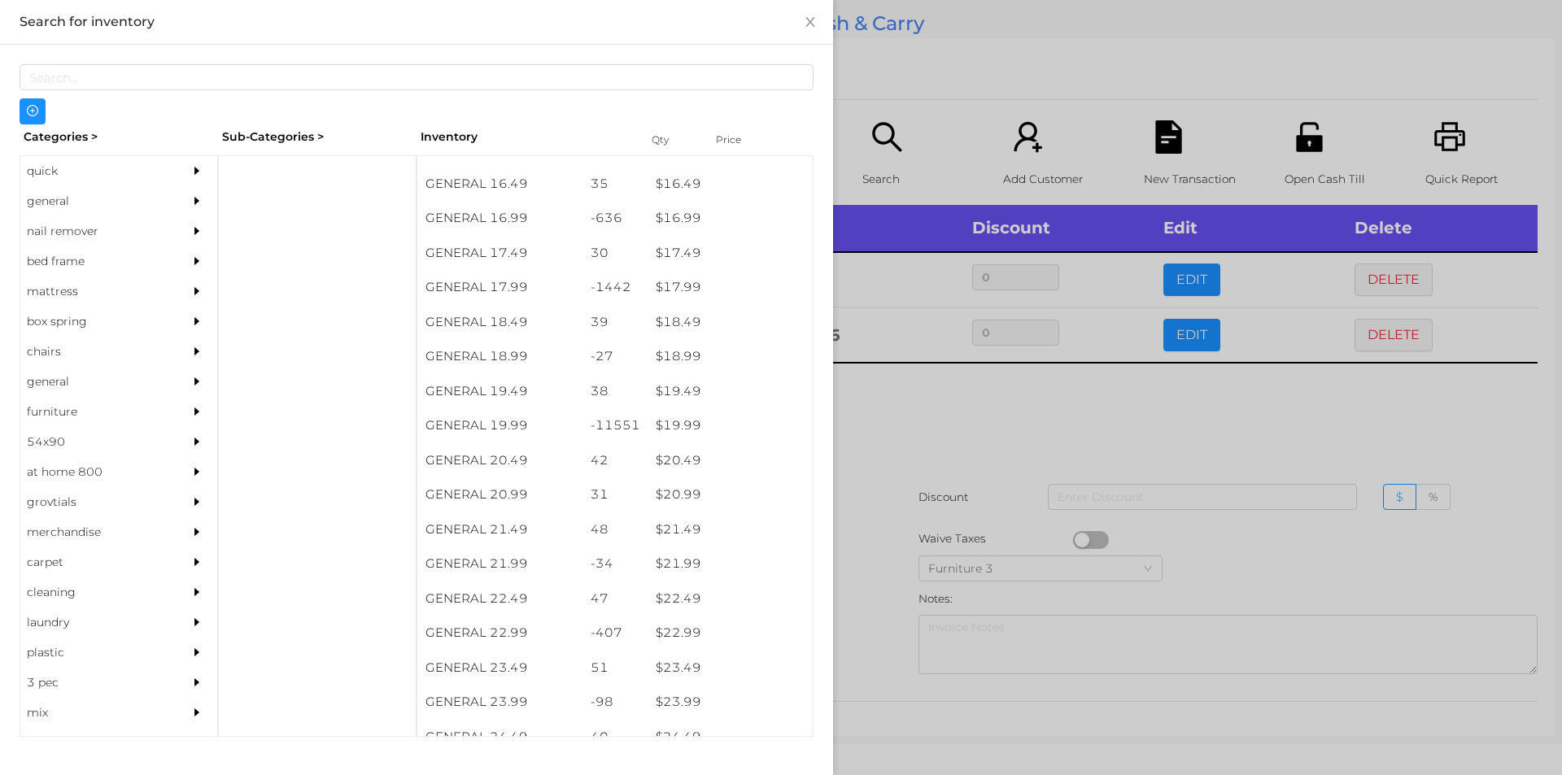
click at [881, 456] on div at bounding box center [781, 387] width 1562 height 775
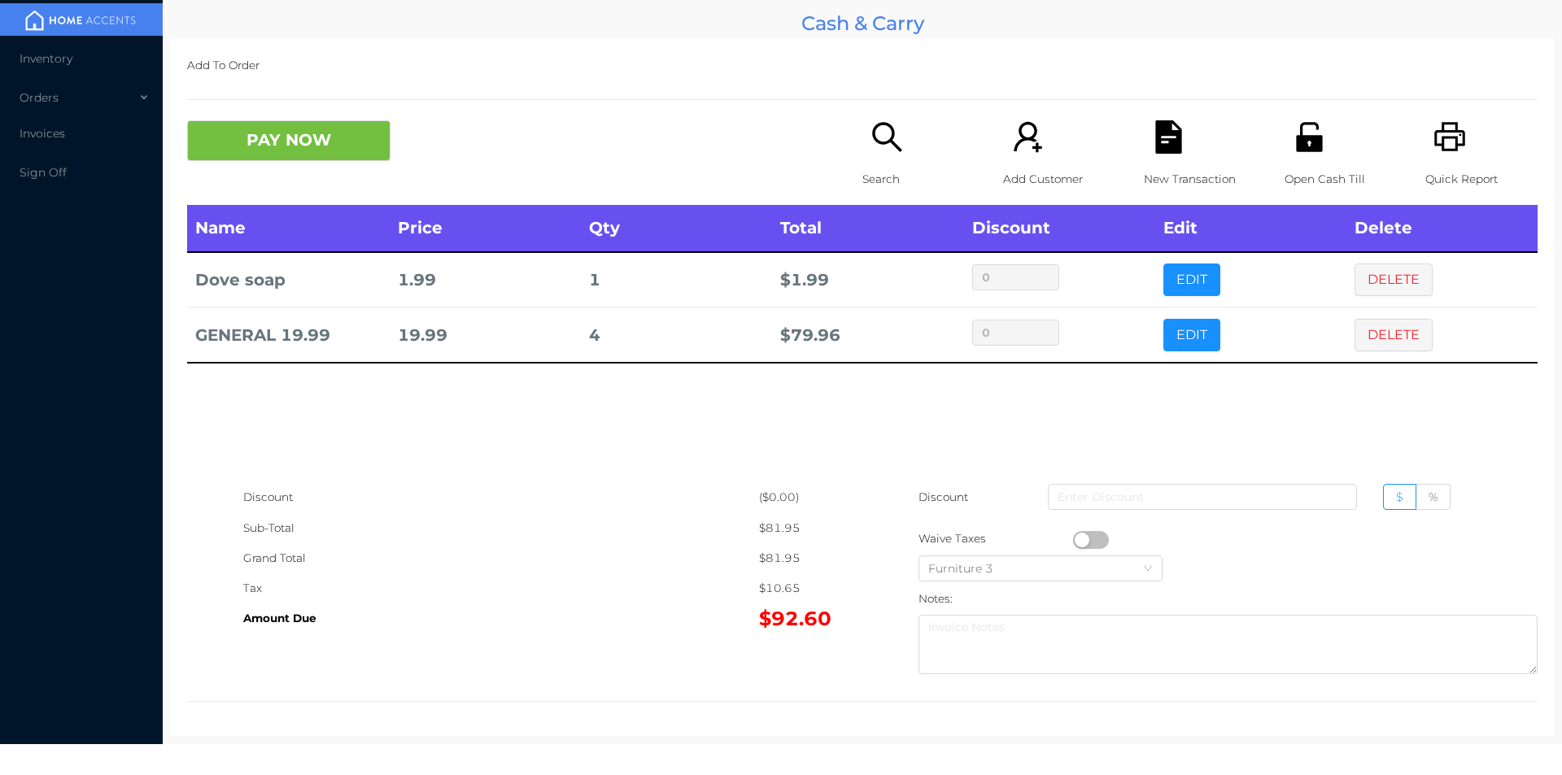
click at [876, 177] on p "Search" at bounding box center [919, 179] width 112 height 30
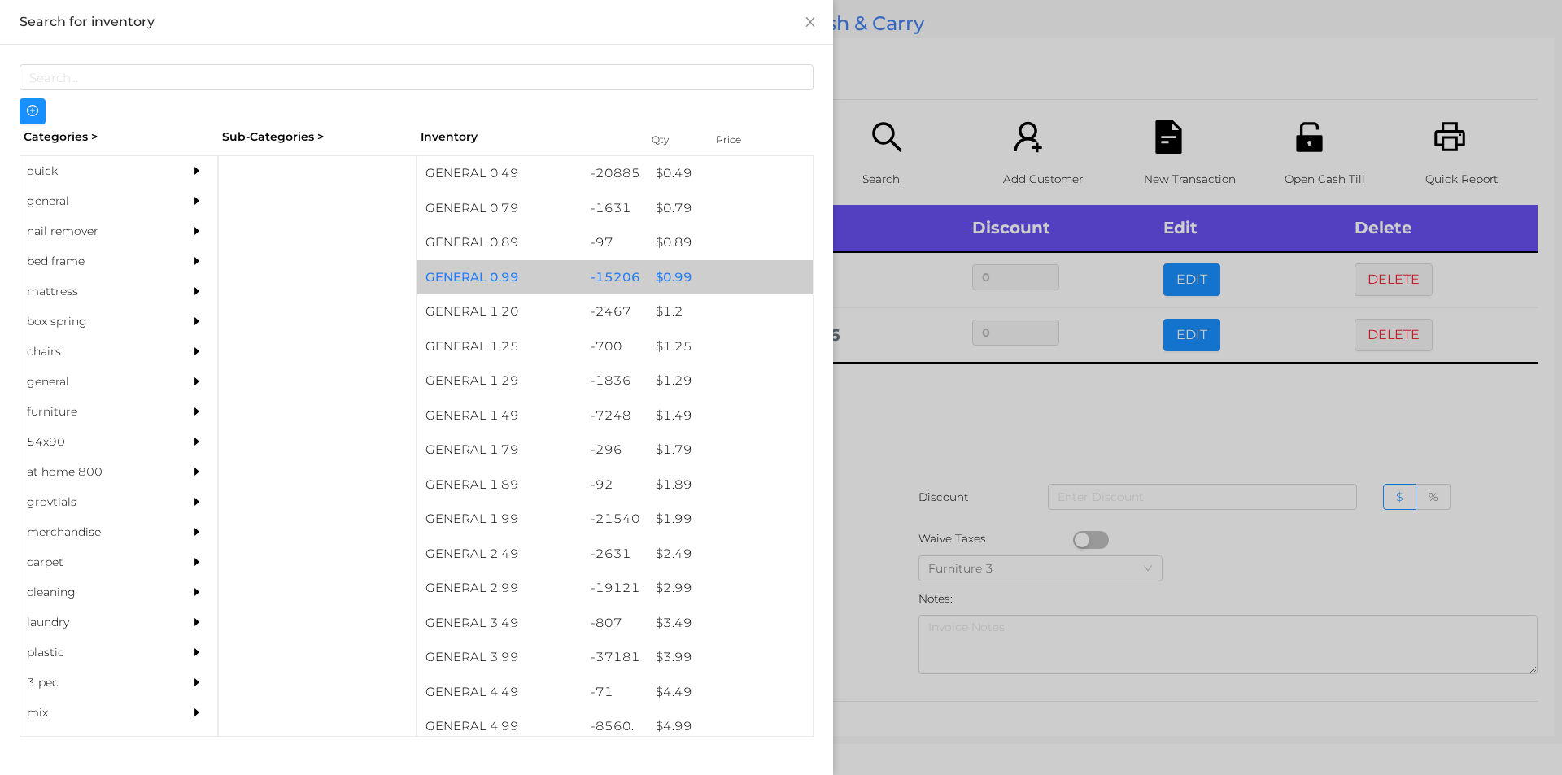
click at [683, 276] on div "$ 0.99" at bounding box center [730, 277] width 165 height 35
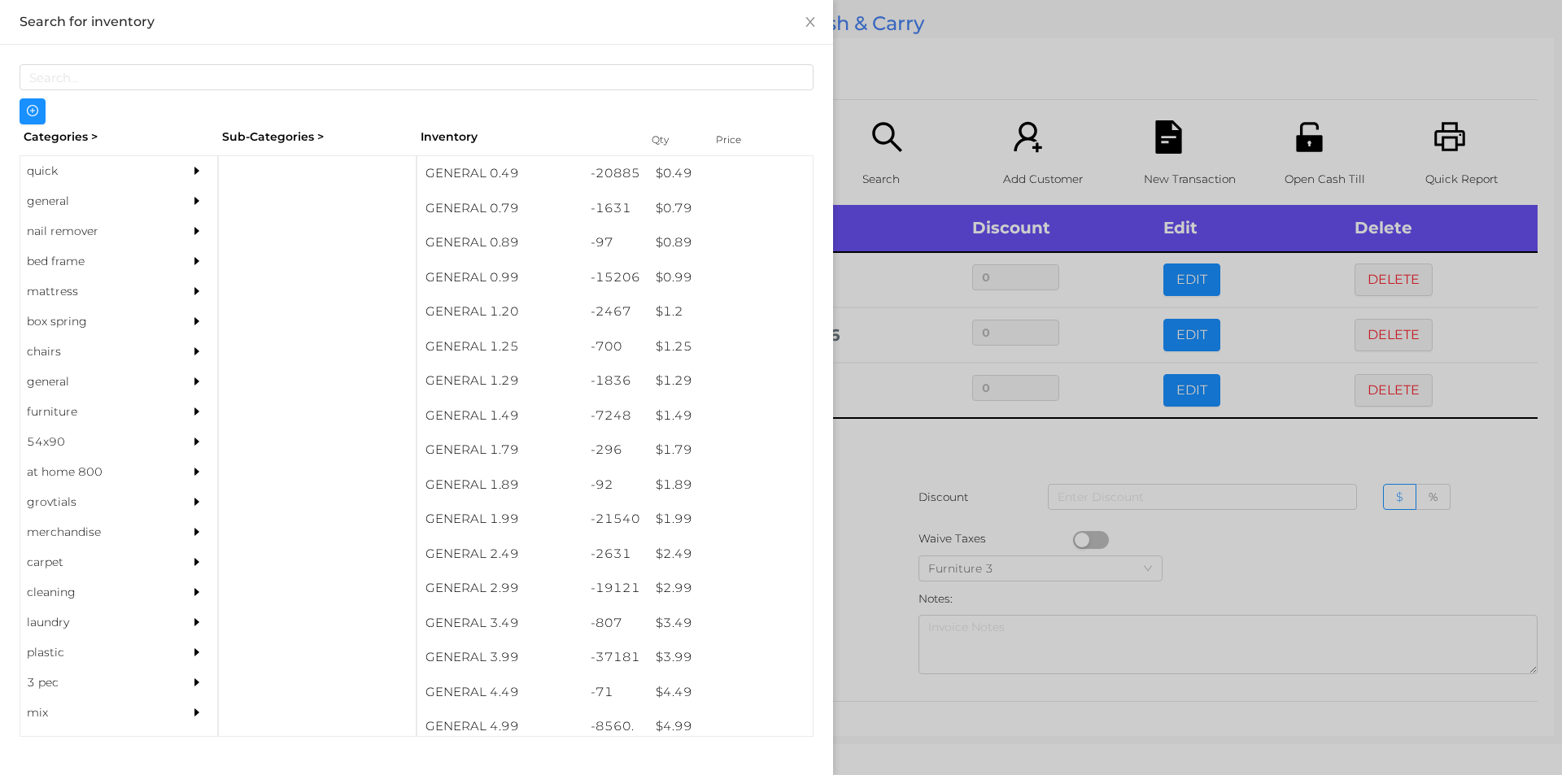
click at [890, 112] on div at bounding box center [781, 387] width 1562 height 775
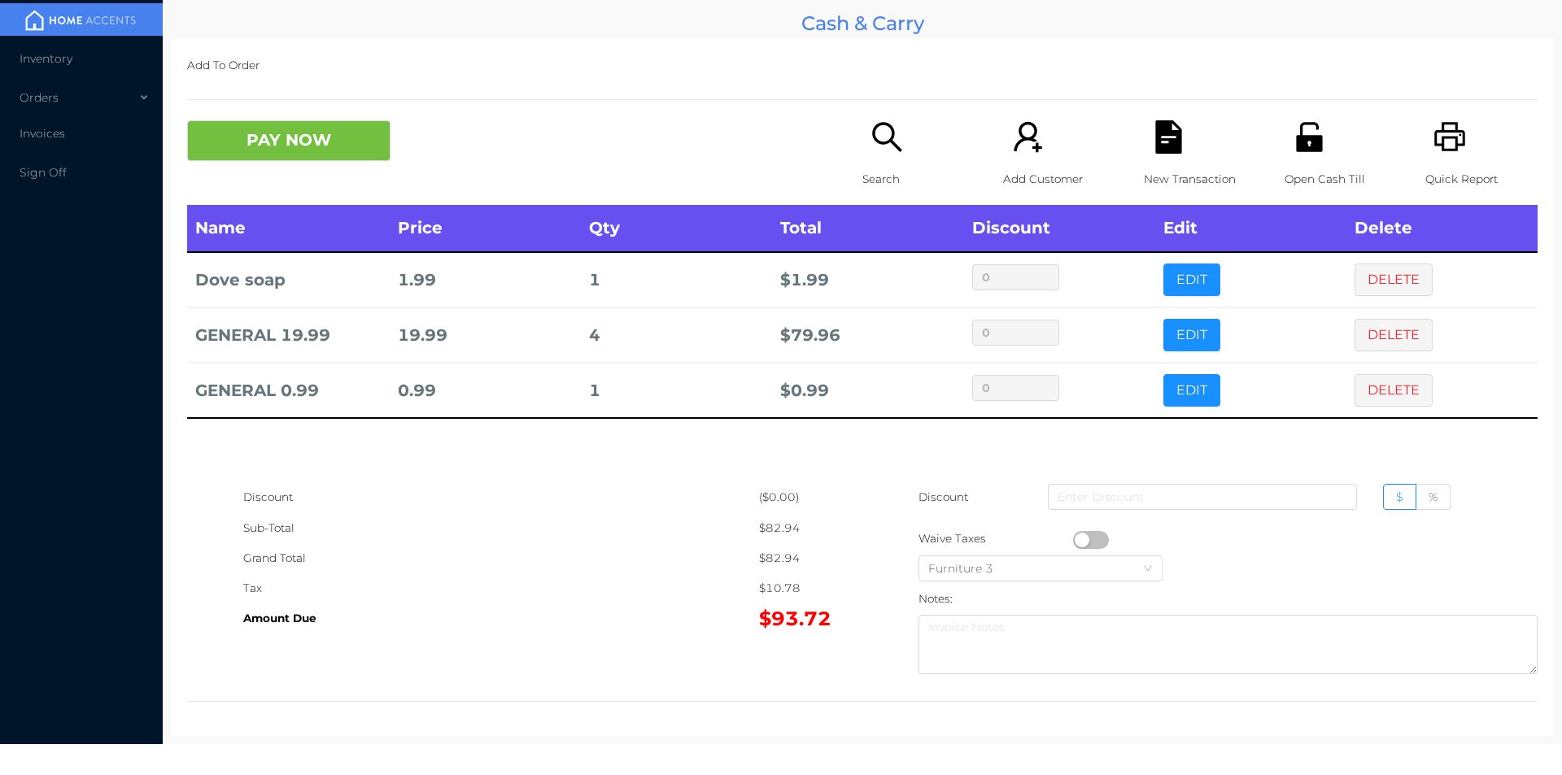
click at [1171, 141] on icon "icon: file-text" at bounding box center [1168, 136] width 26 height 33
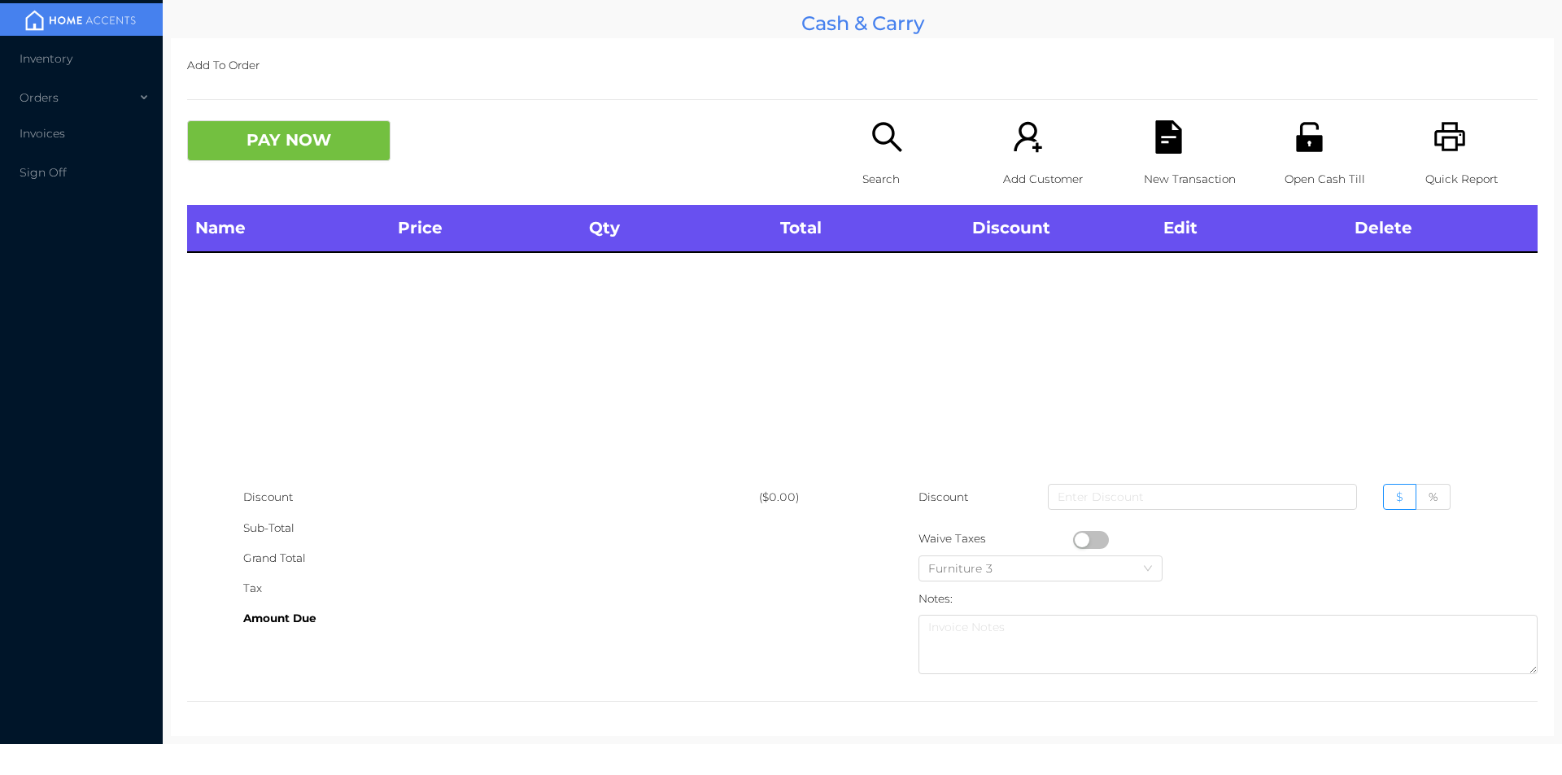
click at [1434, 148] on icon "icon: printer" at bounding box center [1450, 136] width 33 height 33
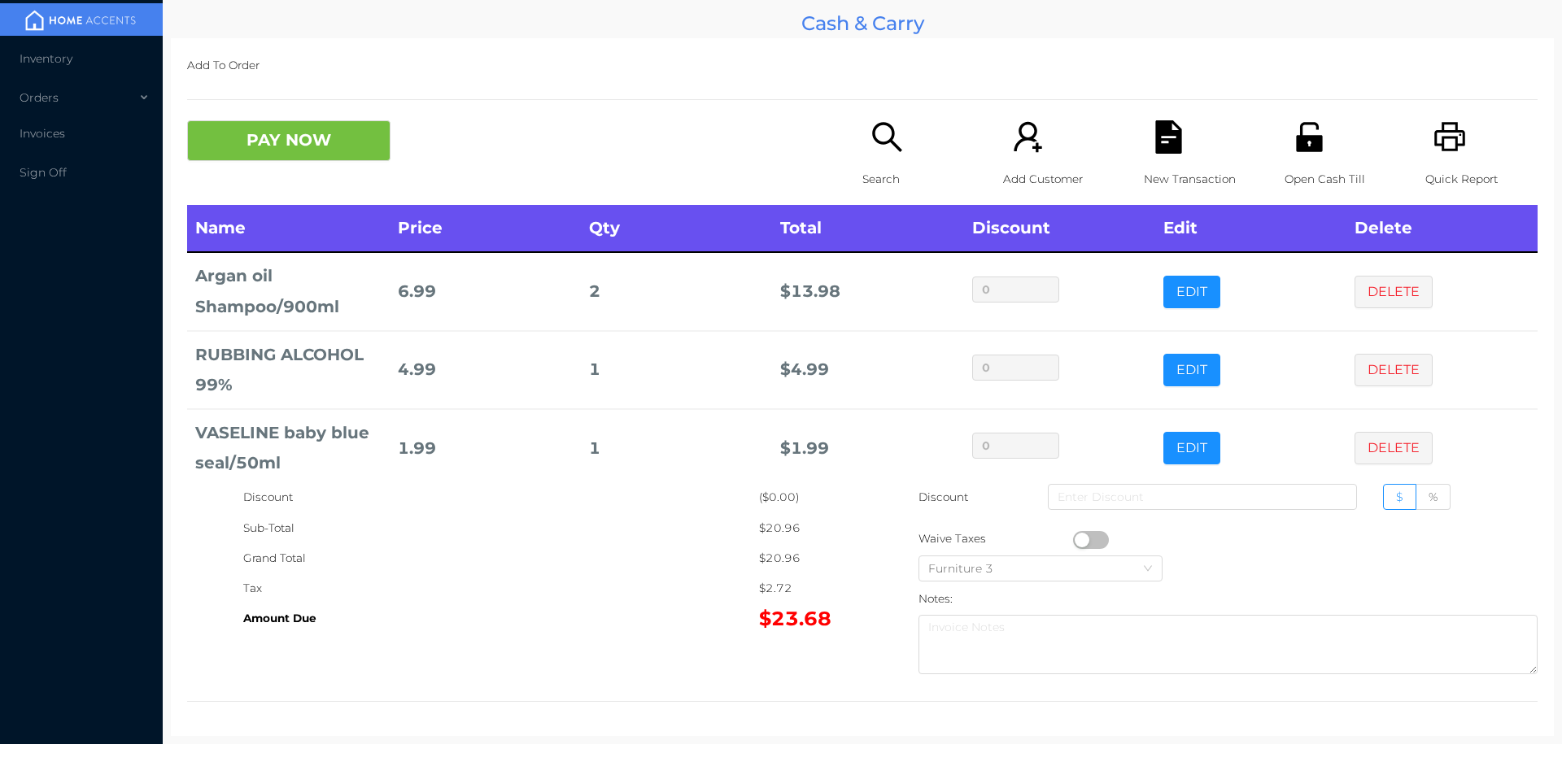
click at [884, 164] on p "Search" at bounding box center [919, 179] width 112 height 30
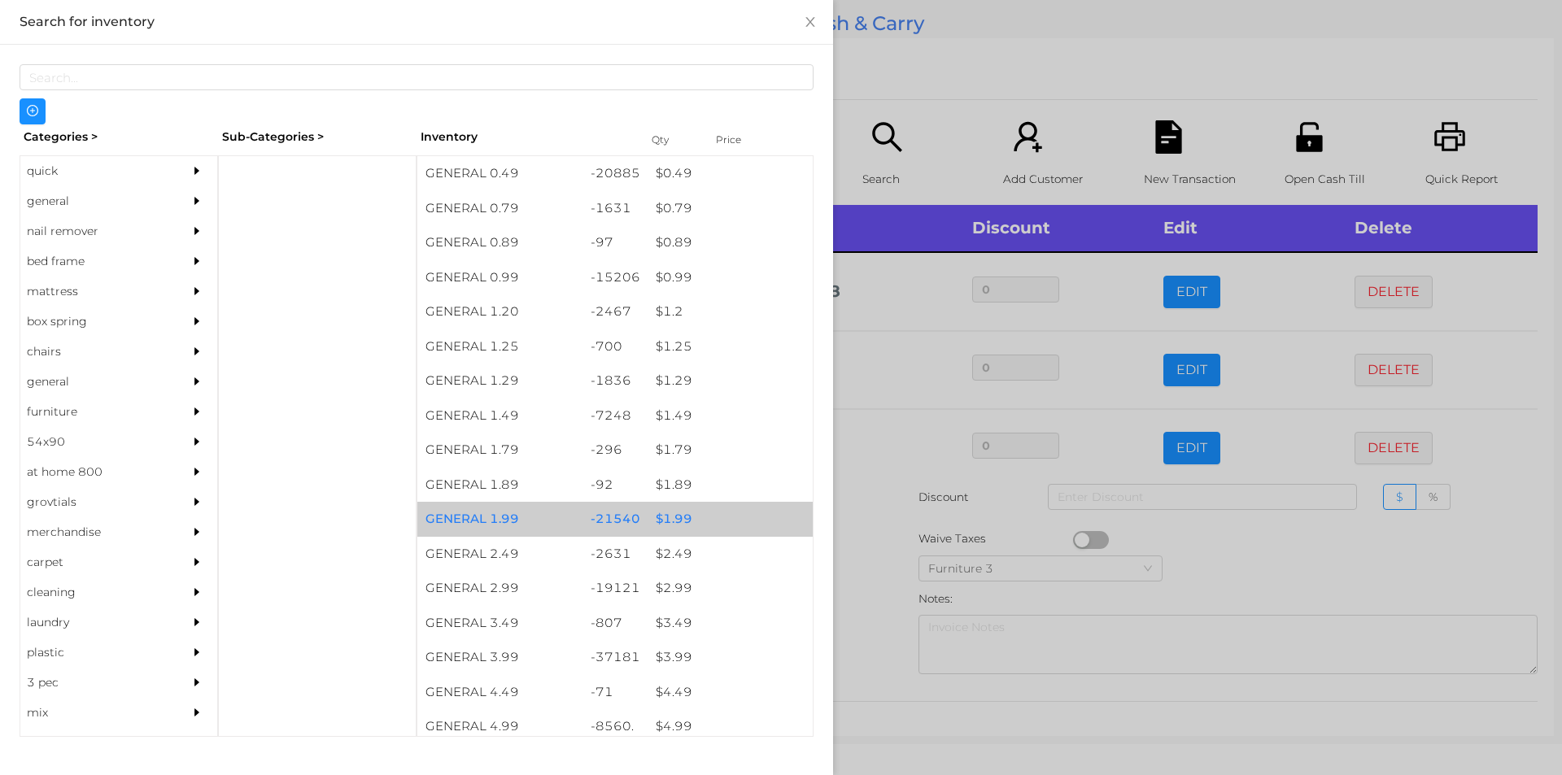
click at [673, 522] on div "$ 1.99" at bounding box center [730, 519] width 165 height 35
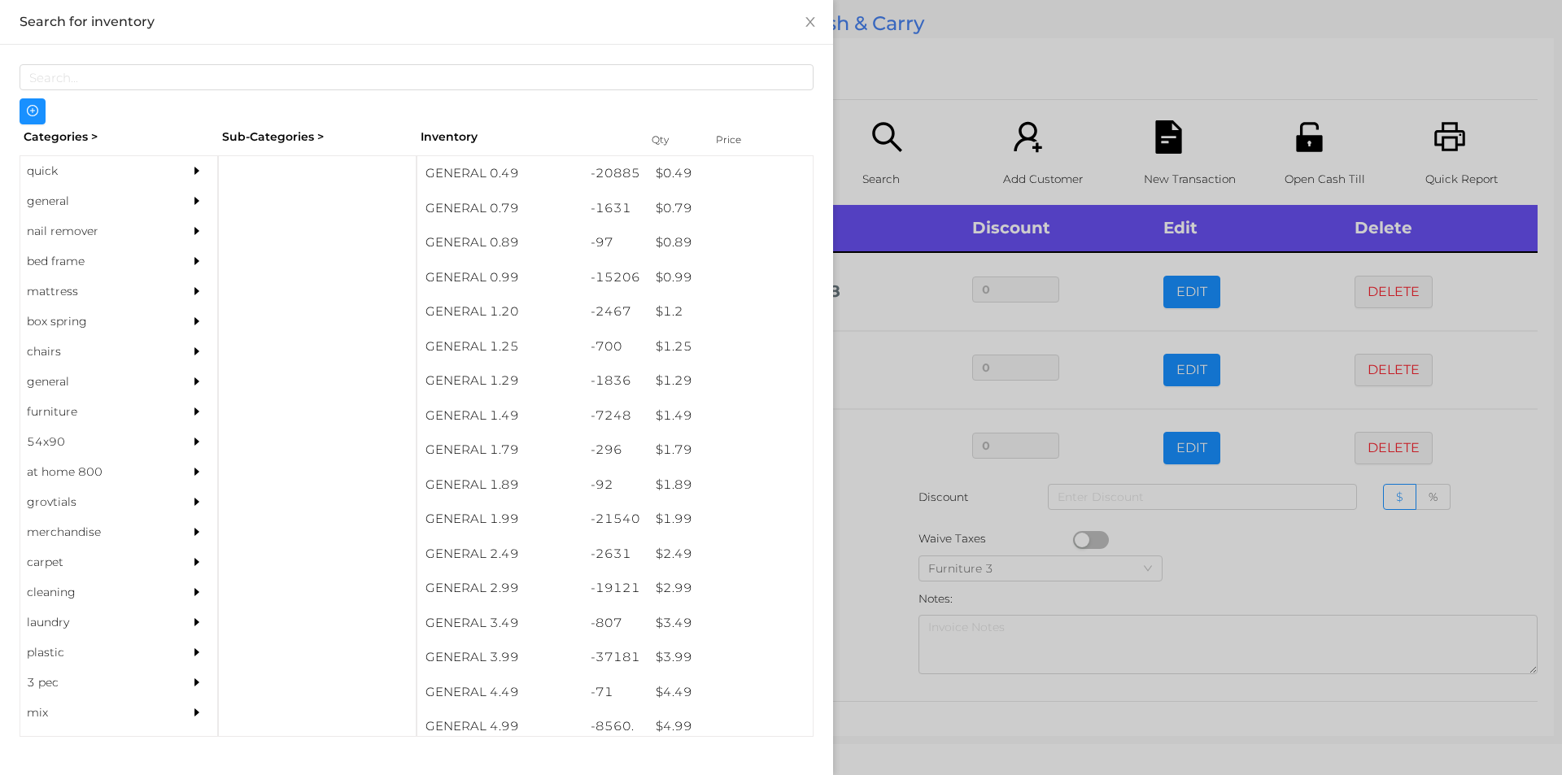
click at [889, 595] on div at bounding box center [781, 387] width 1562 height 775
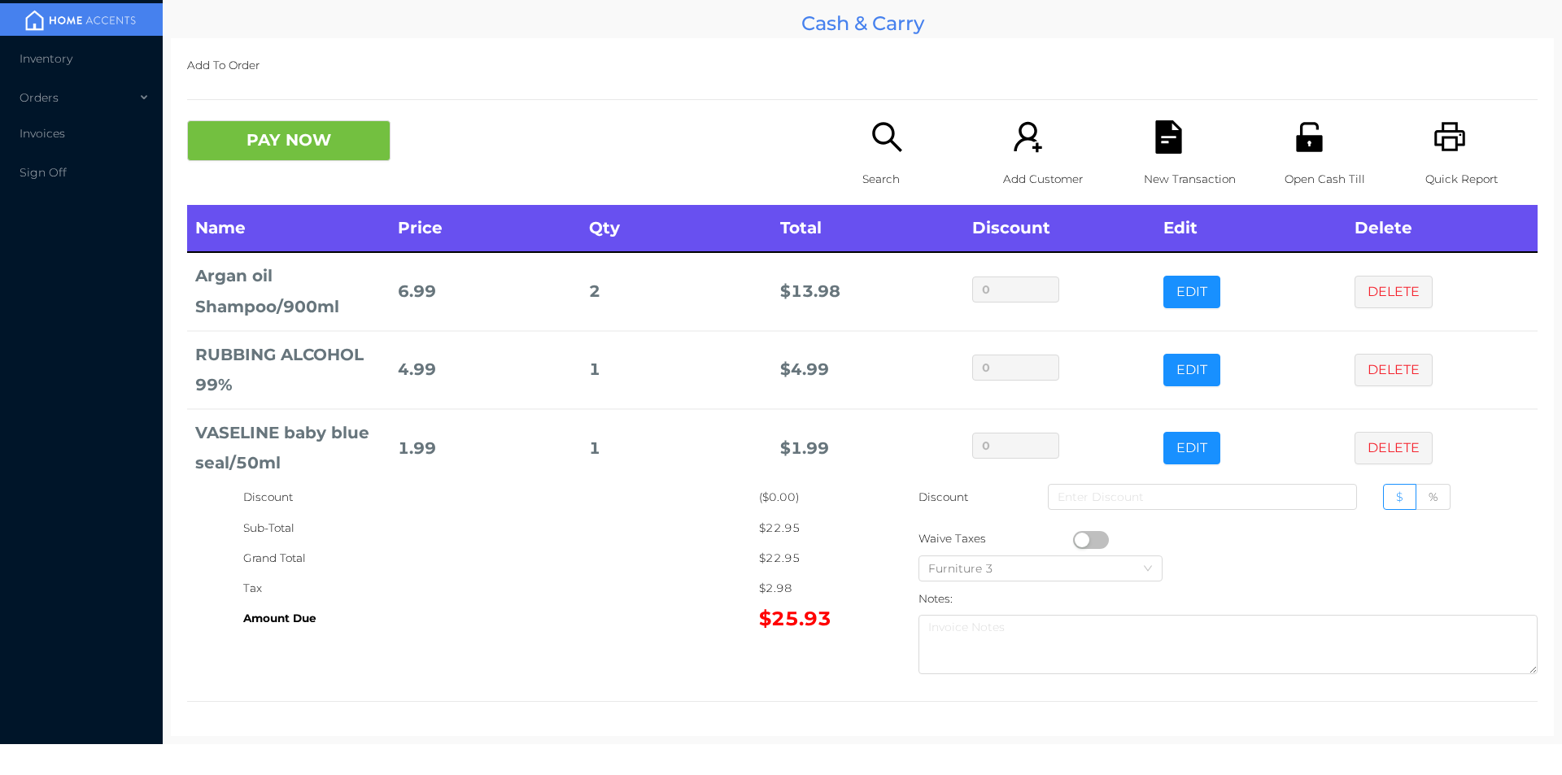
scroll to position [77, 0]
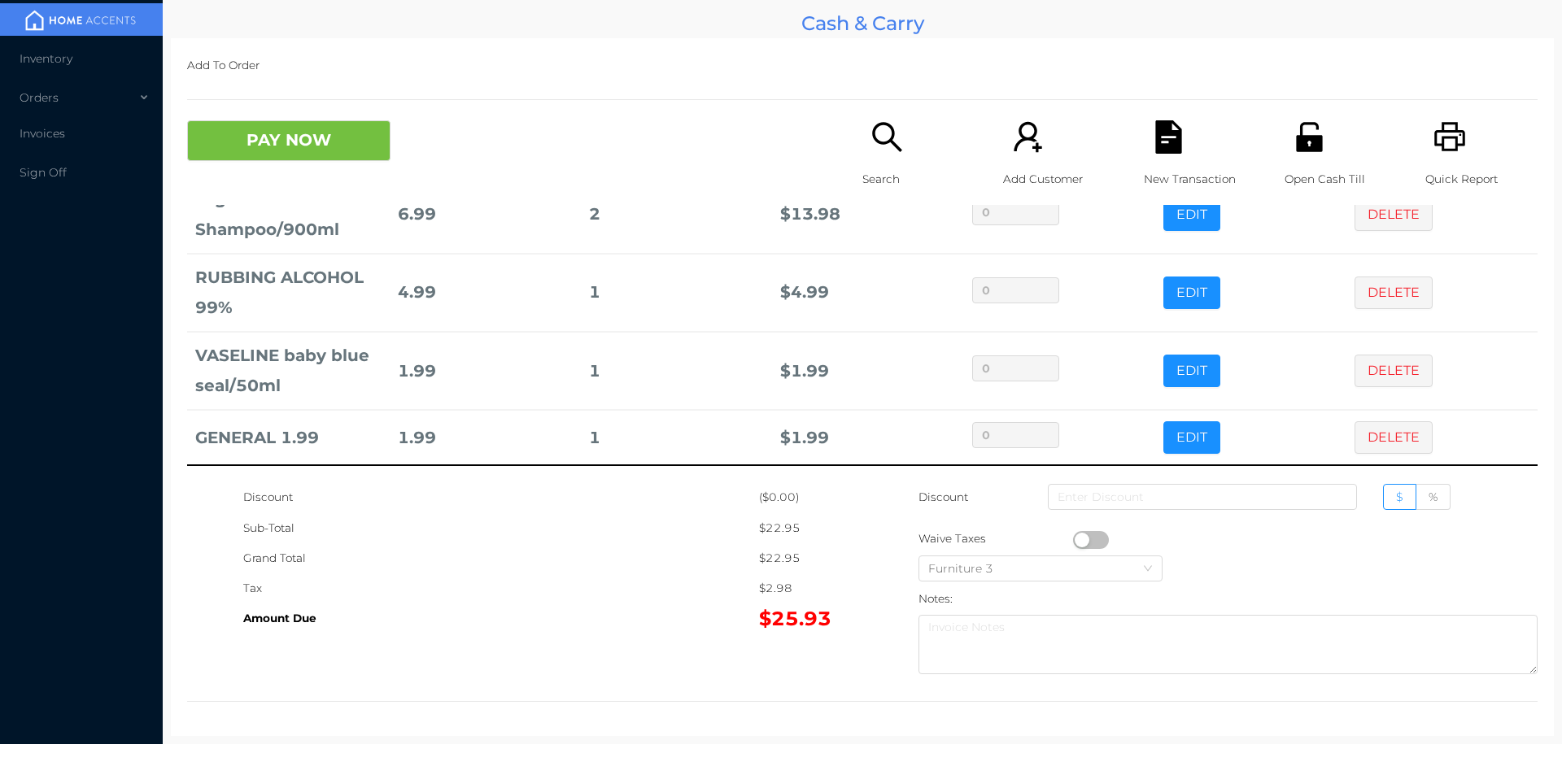
click at [1172, 139] on icon "icon: file-text" at bounding box center [1168, 136] width 26 height 33
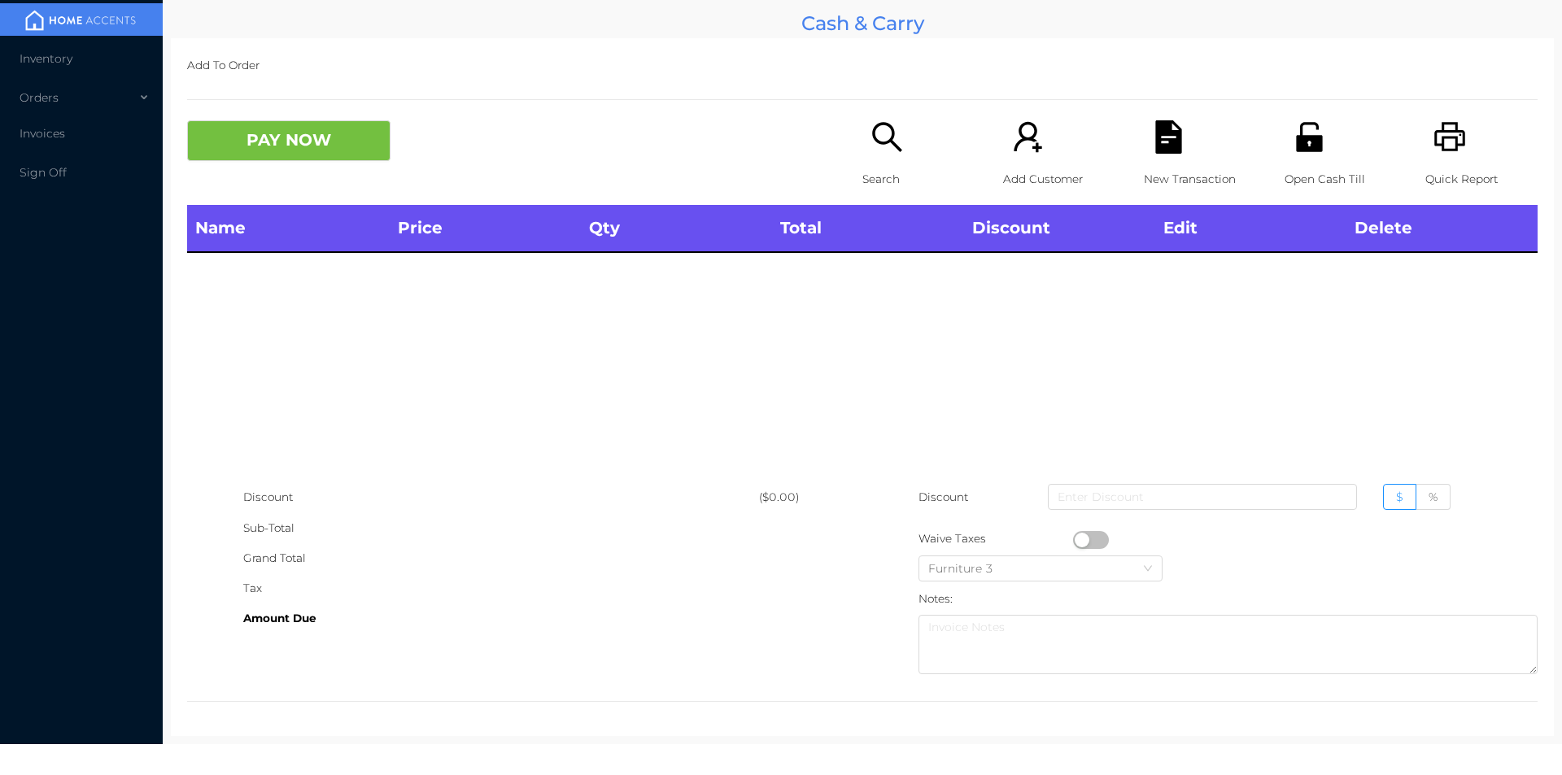
click at [1472, 138] on div "Quick Report" at bounding box center [1482, 162] width 112 height 85
click at [1346, 123] on div "Open Cash Till" at bounding box center [1341, 162] width 112 height 85
click at [1003, 143] on div "Add Customer" at bounding box center [1059, 162] width 112 height 85
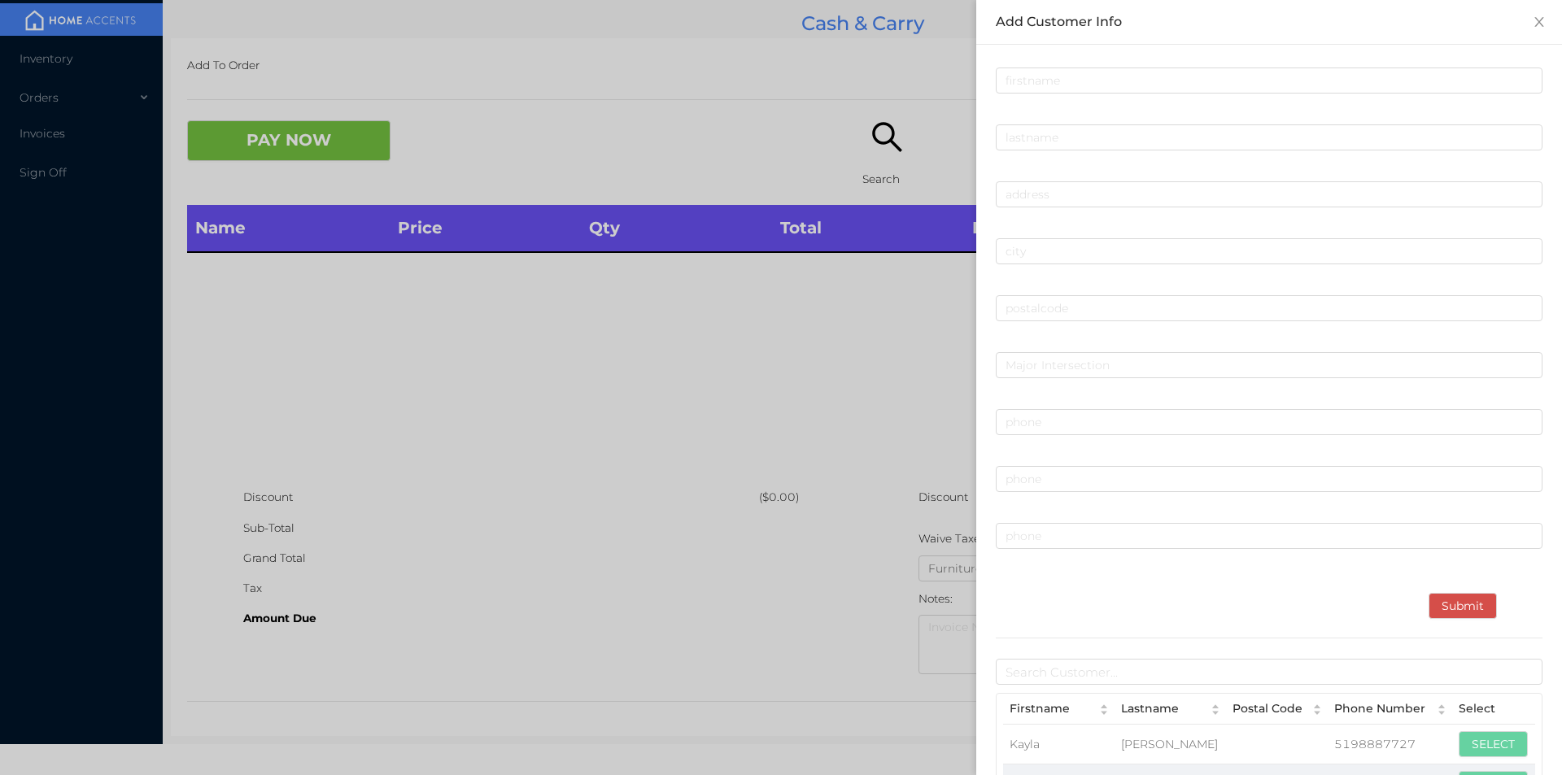
click at [631, 387] on div at bounding box center [781, 387] width 1562 height 775
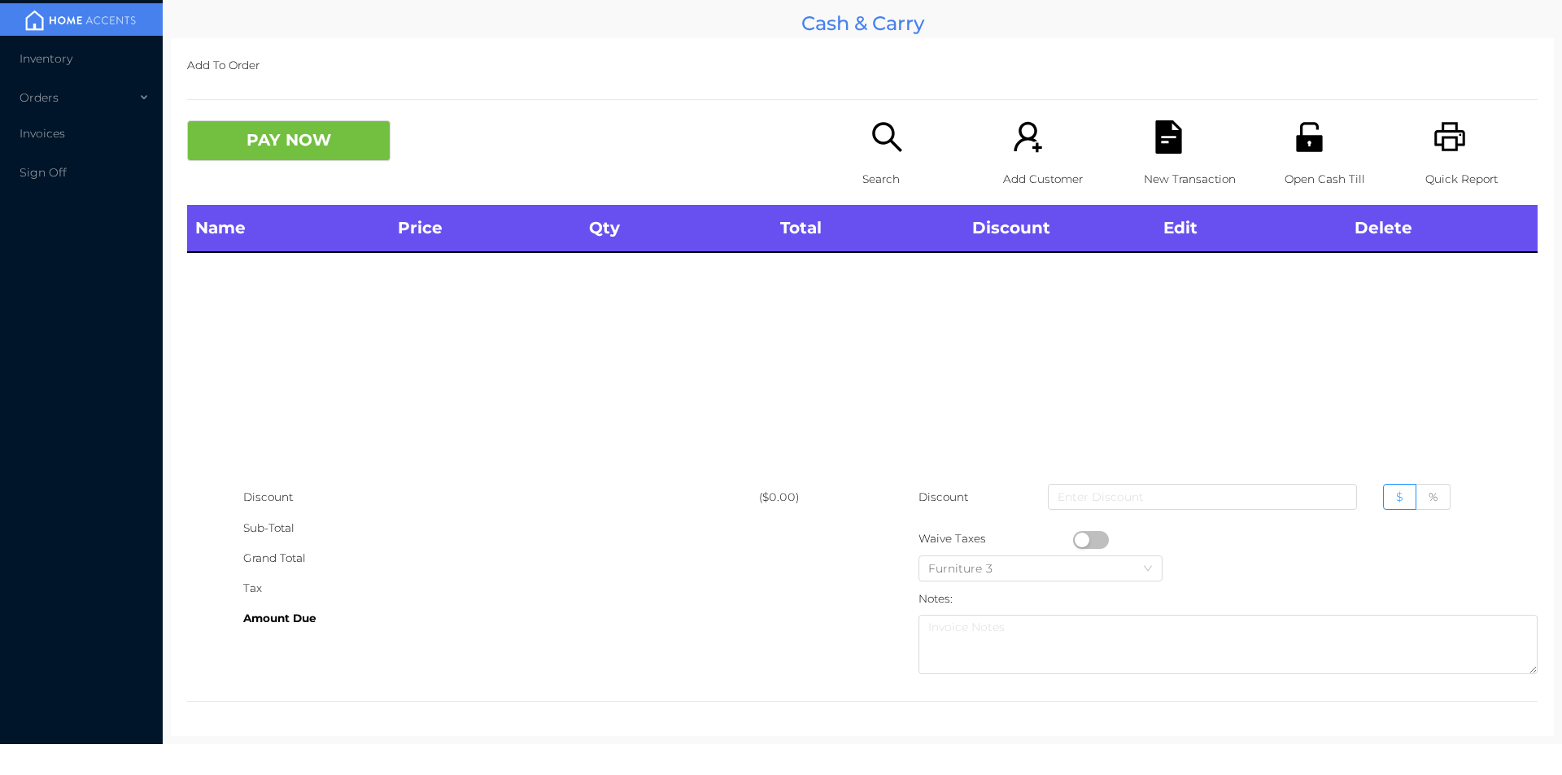
click at [863, 169] on p "Search" at bounding box center [919, 179] width 112 height 30
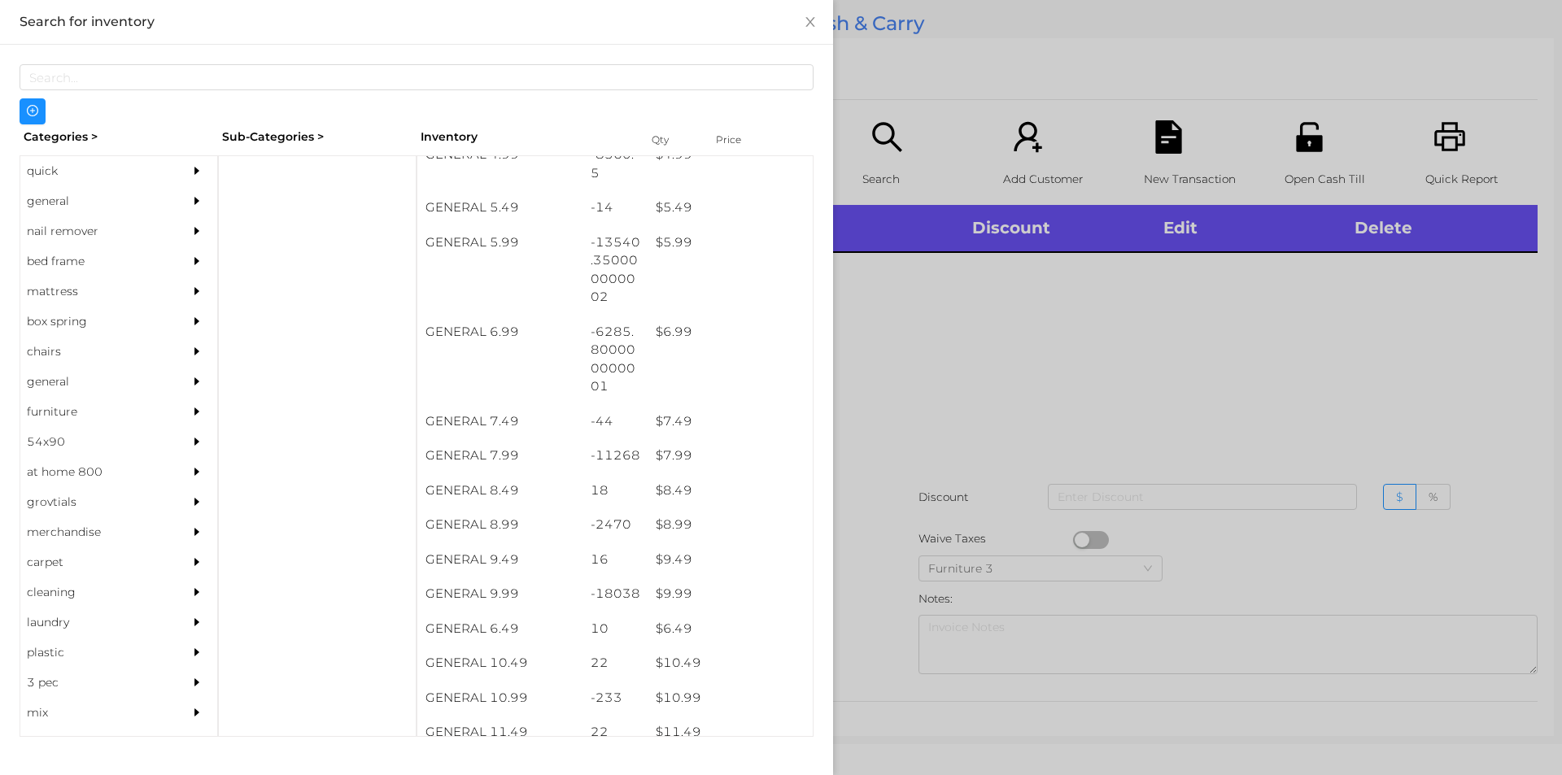
scroll to position [596, 0]
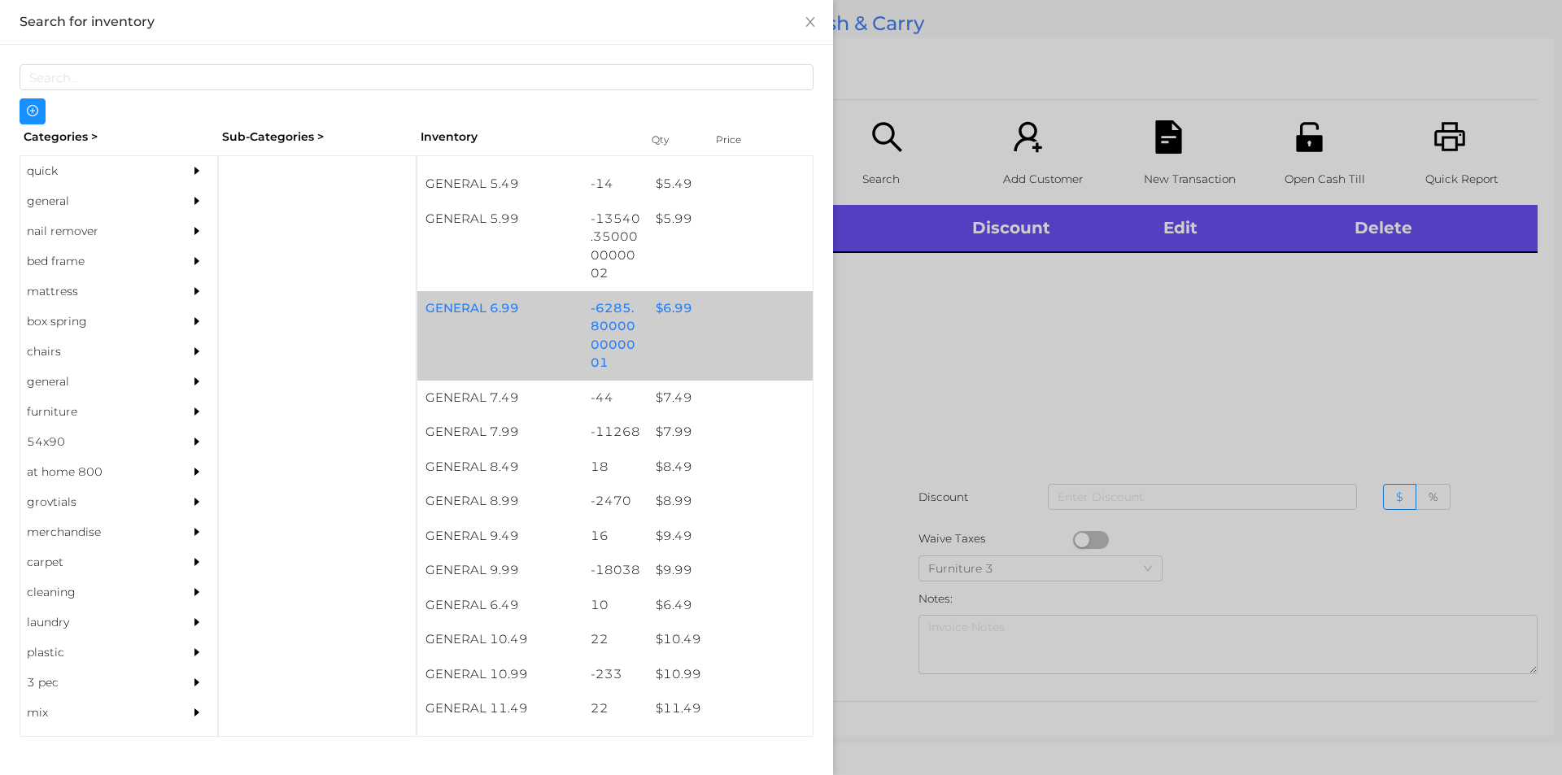
click at [611, 324] on div "-6285.800000000001" at bounding box center [616, 336] width 66 height 90
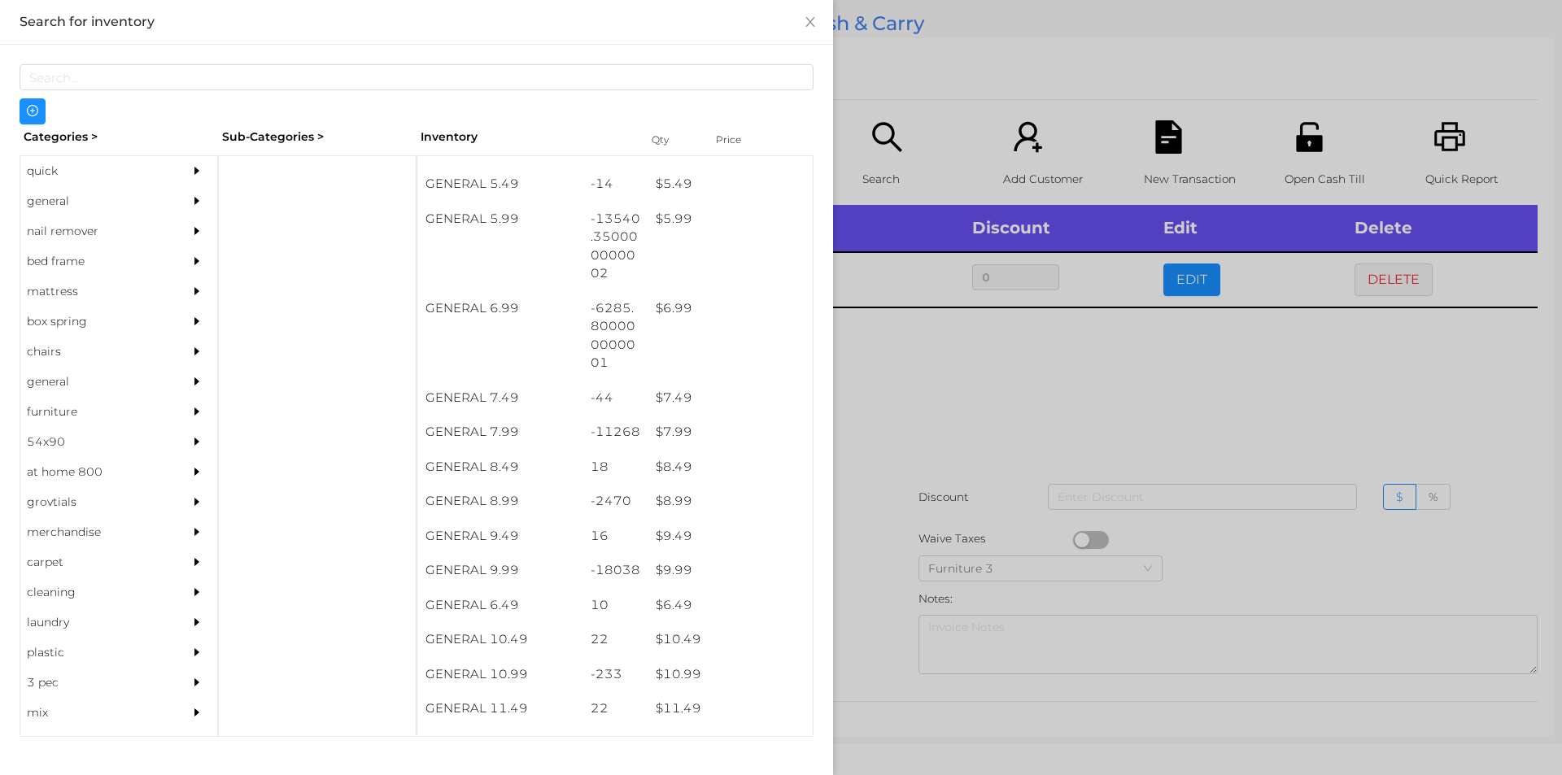
click at [890, 476] on div at bounding box center [781, 387] width 1562 height 775
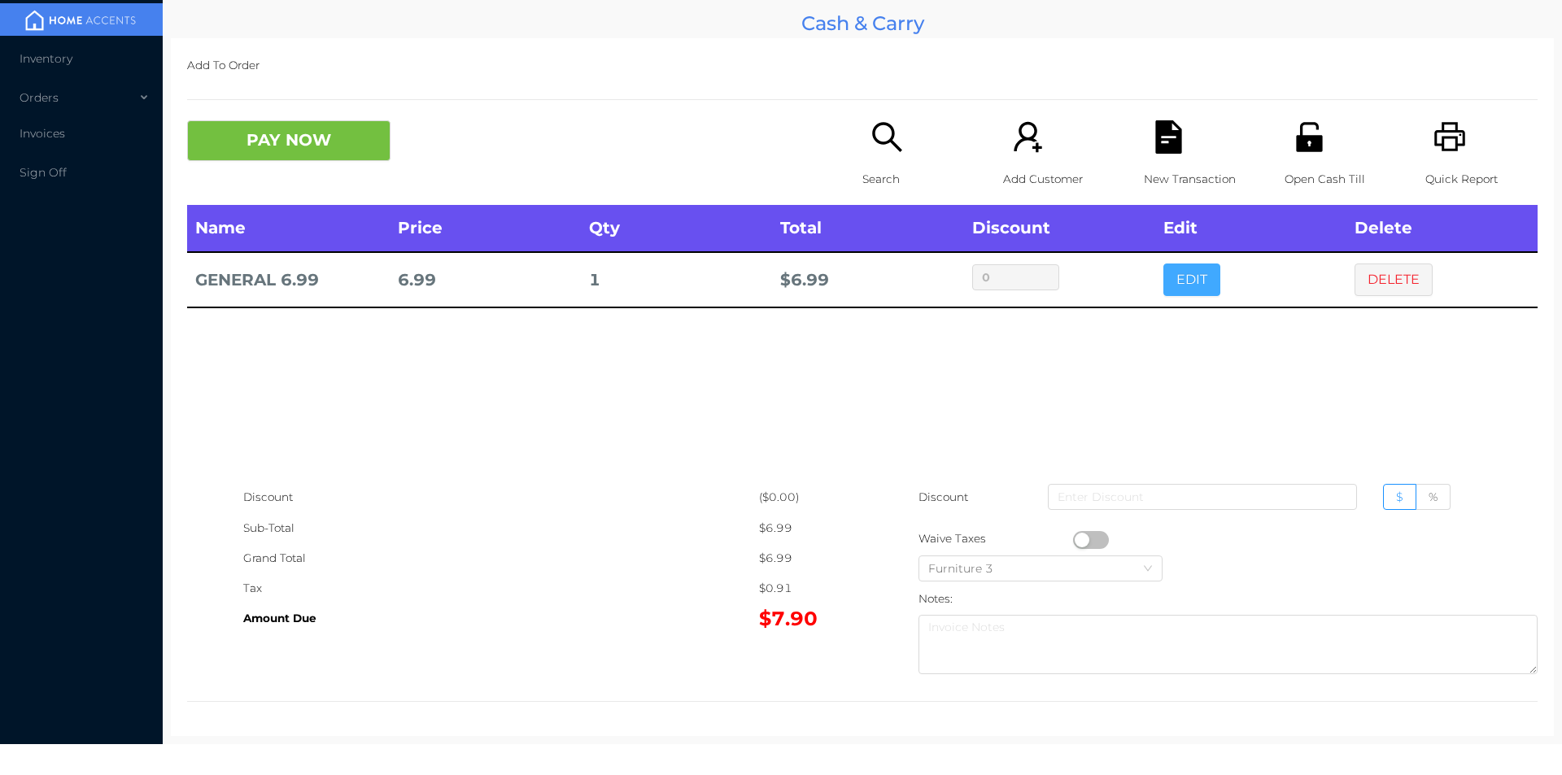
click at [1166, 293] on button "EDIT" at bounding box center [1192, 280] width 57 height 33
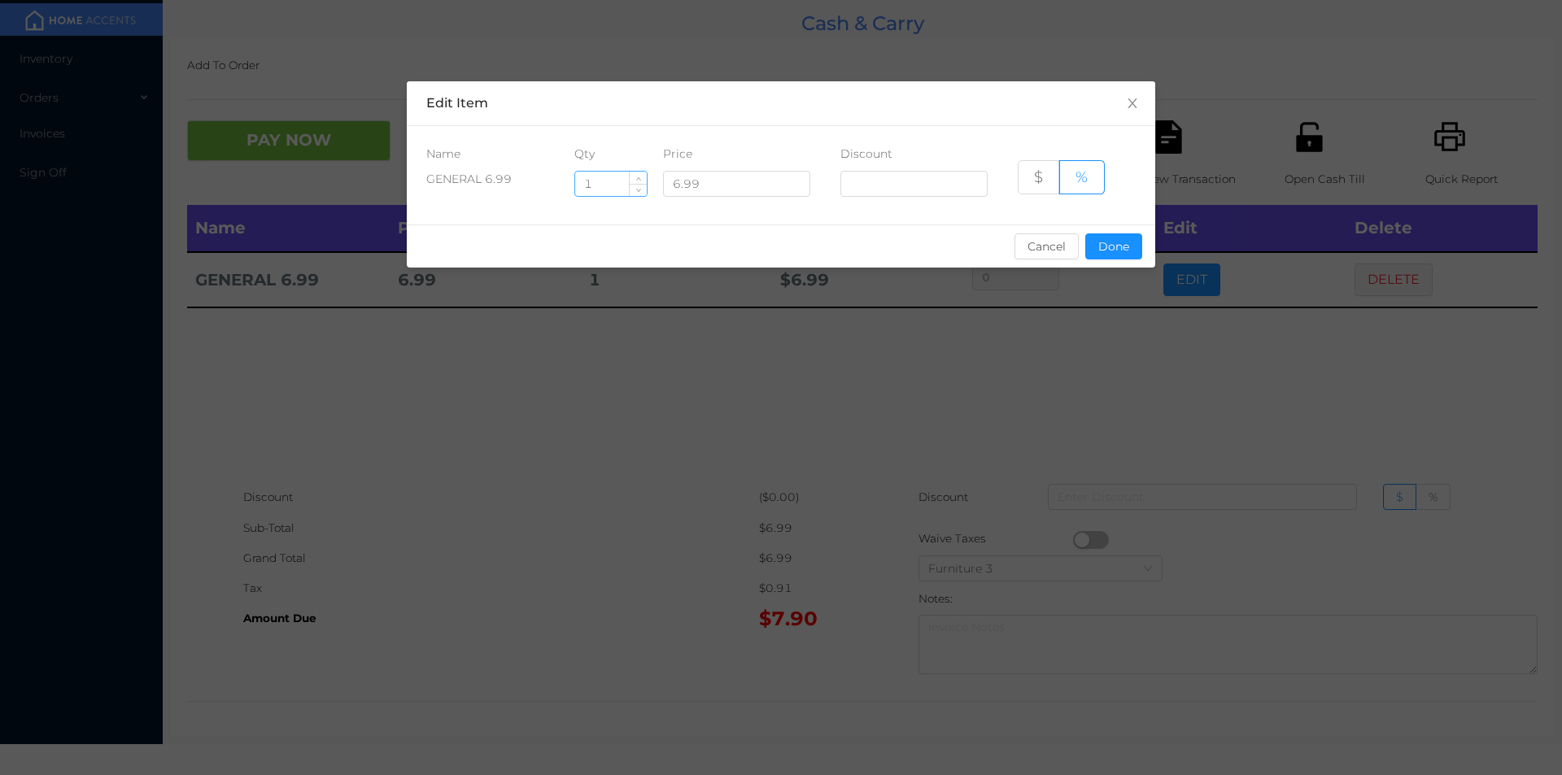
click at [596, 186] on input "1" at bounding box center [611, 184] width 72 height 24
type input "1.5"
click at [1107, 246] on button "Done" at bounding box center [1113, 247] width 57 height 26
type input "0%"
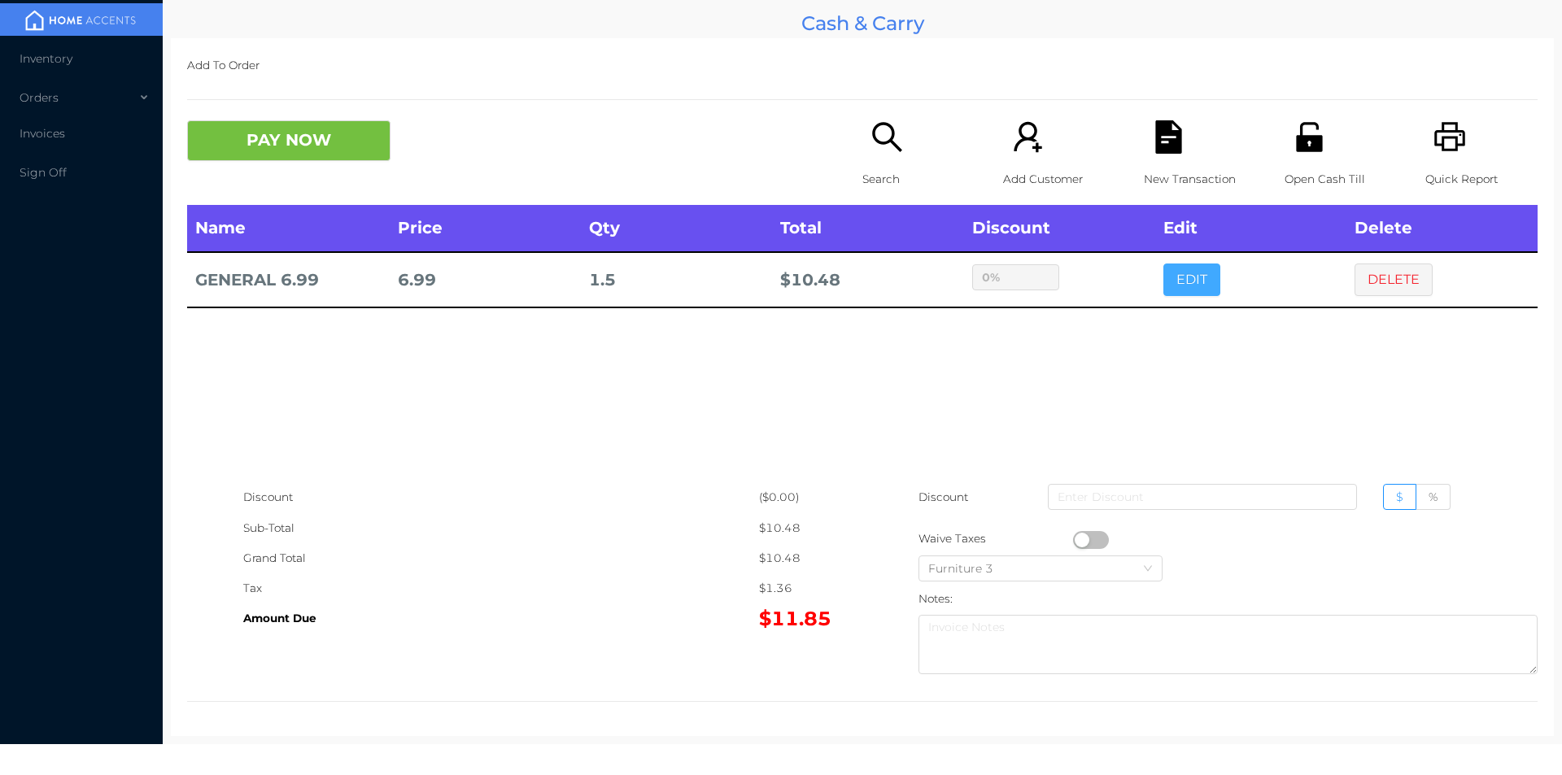
click at [1177, 273] on button "EDIT" at bounding box center [1192, 280] width 57 height 33
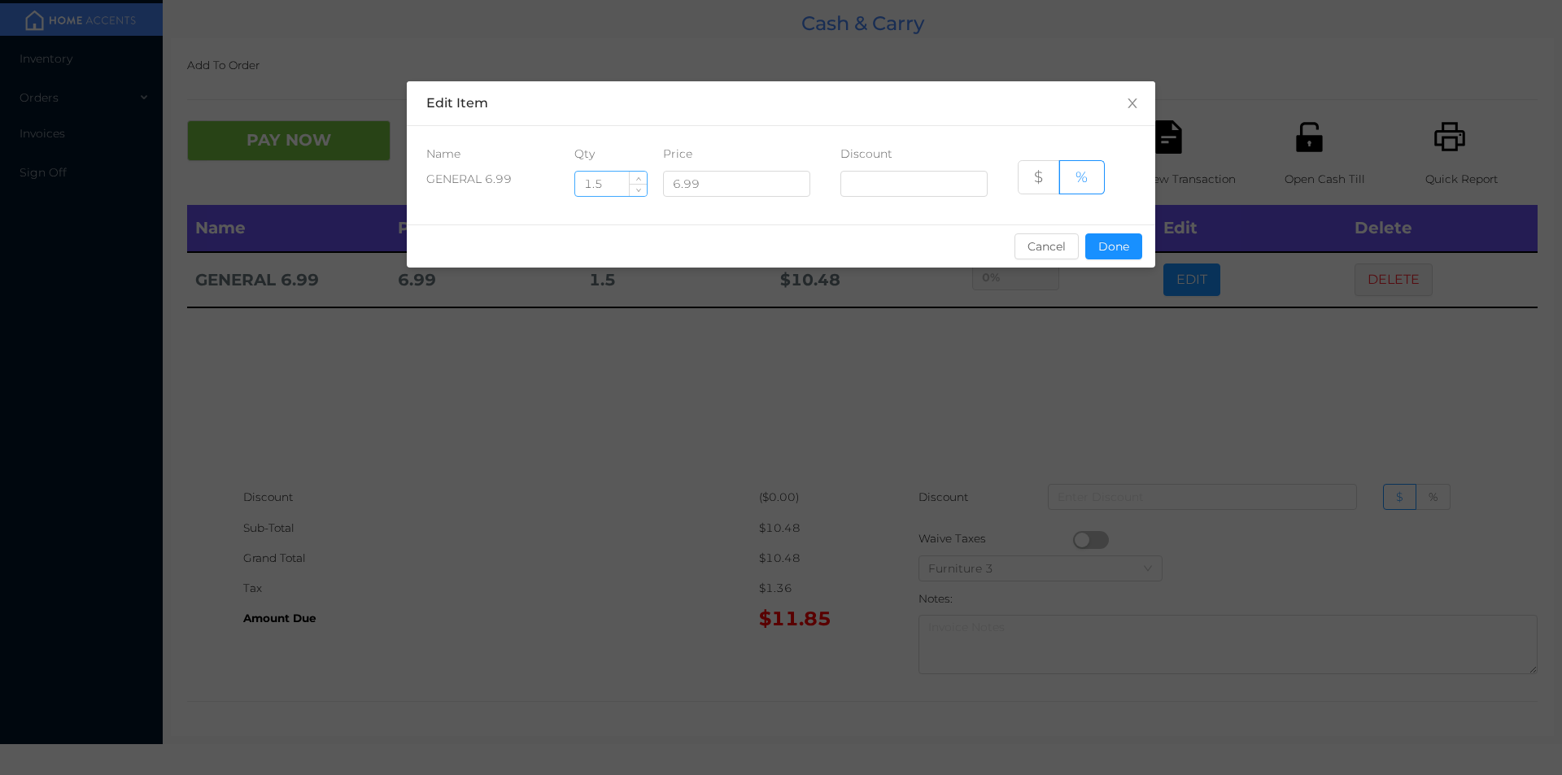
click at [613, 177] on input "1.5" at bounding box center [611, 184] width 72 height 24
type input "1"
type input "2.5"
click at [1105, 254] on button "Done" at bounding box center [1113, 247] width 57 height 26
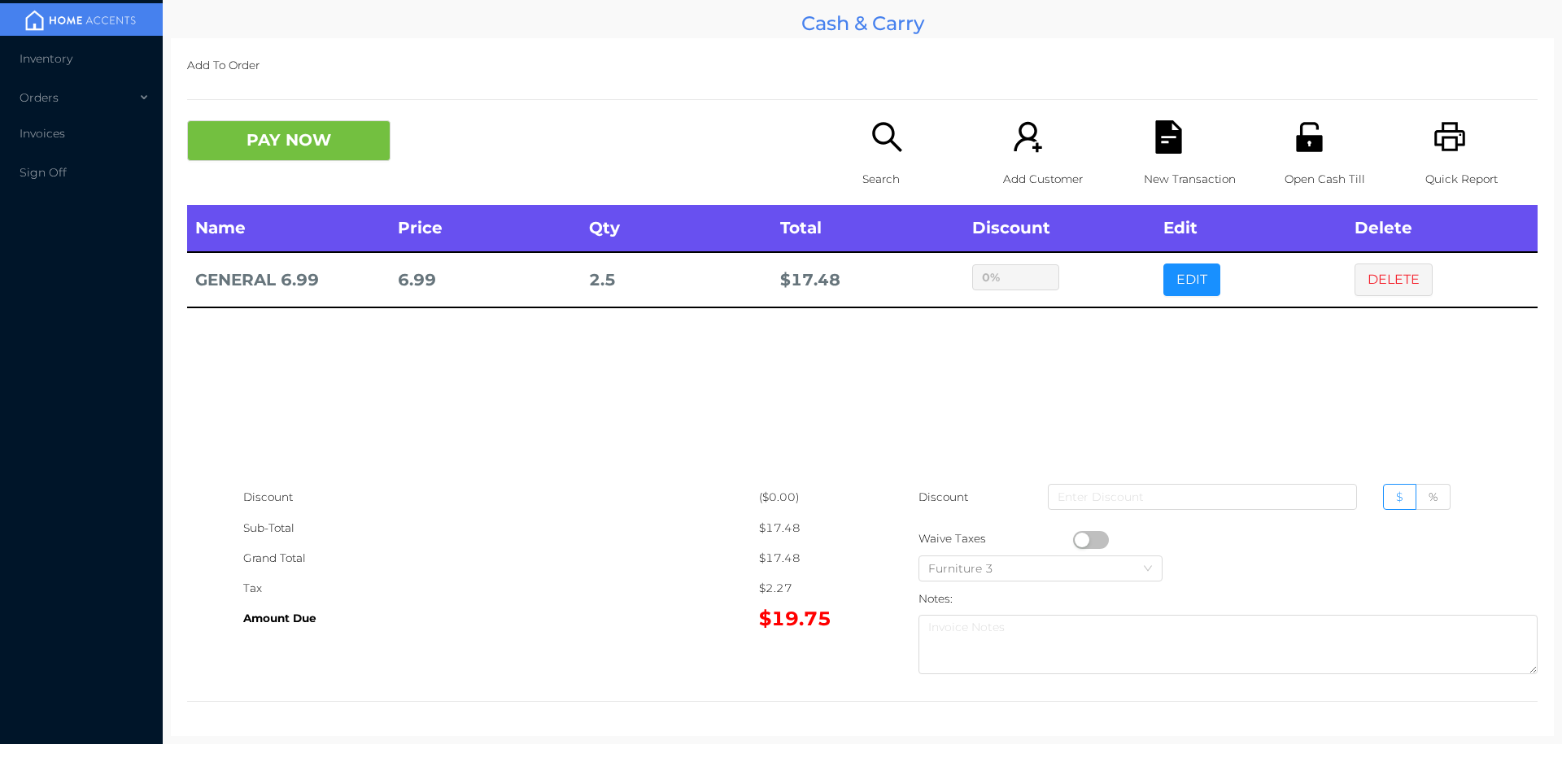
click at [1152, 145] on icon "icon: file-text" at bounding box center [1168, 136] width 33 height 33
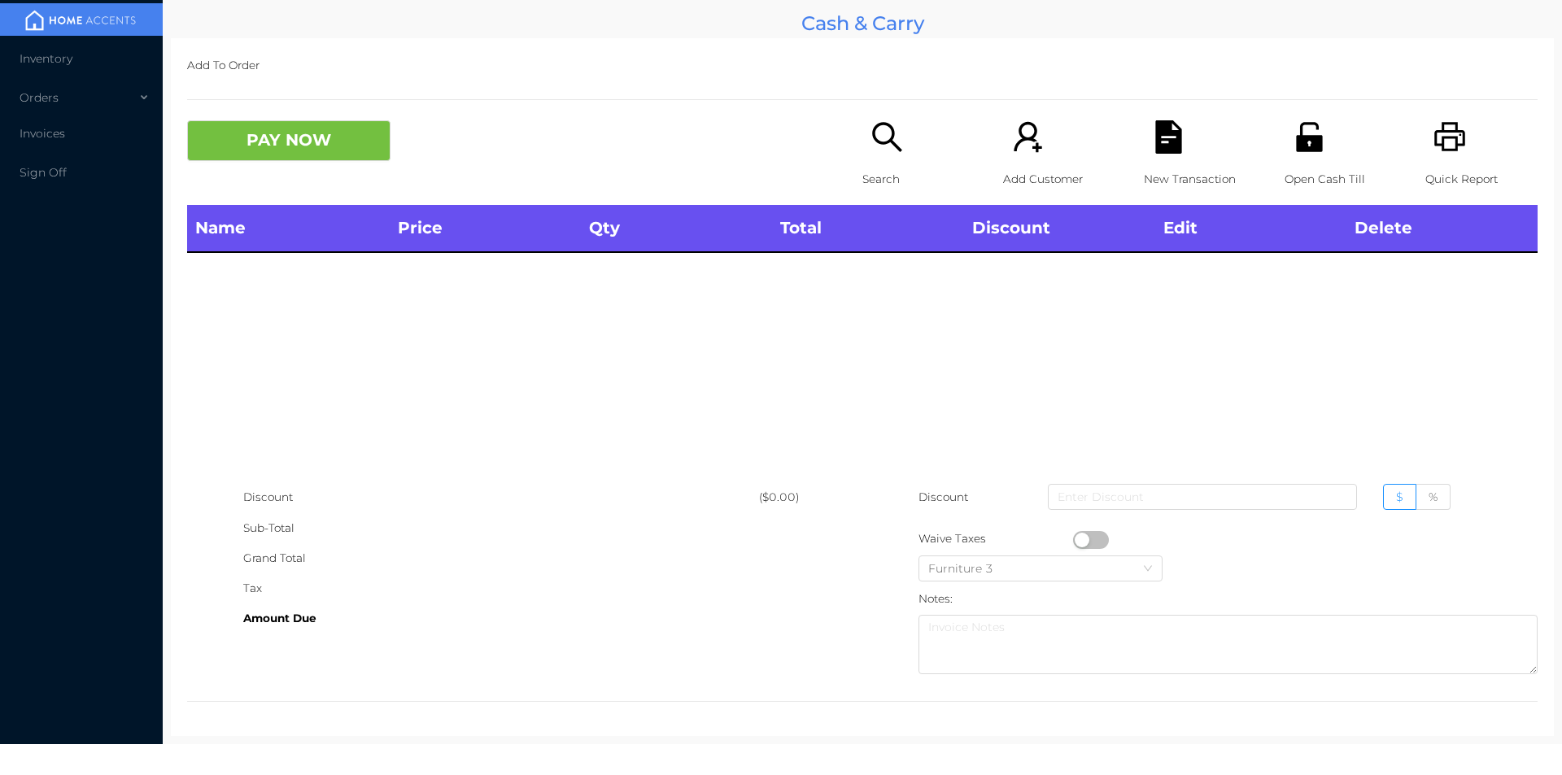
click at [863, 163] on div "Search" at bounding box center [919, 162] width 112 height 85
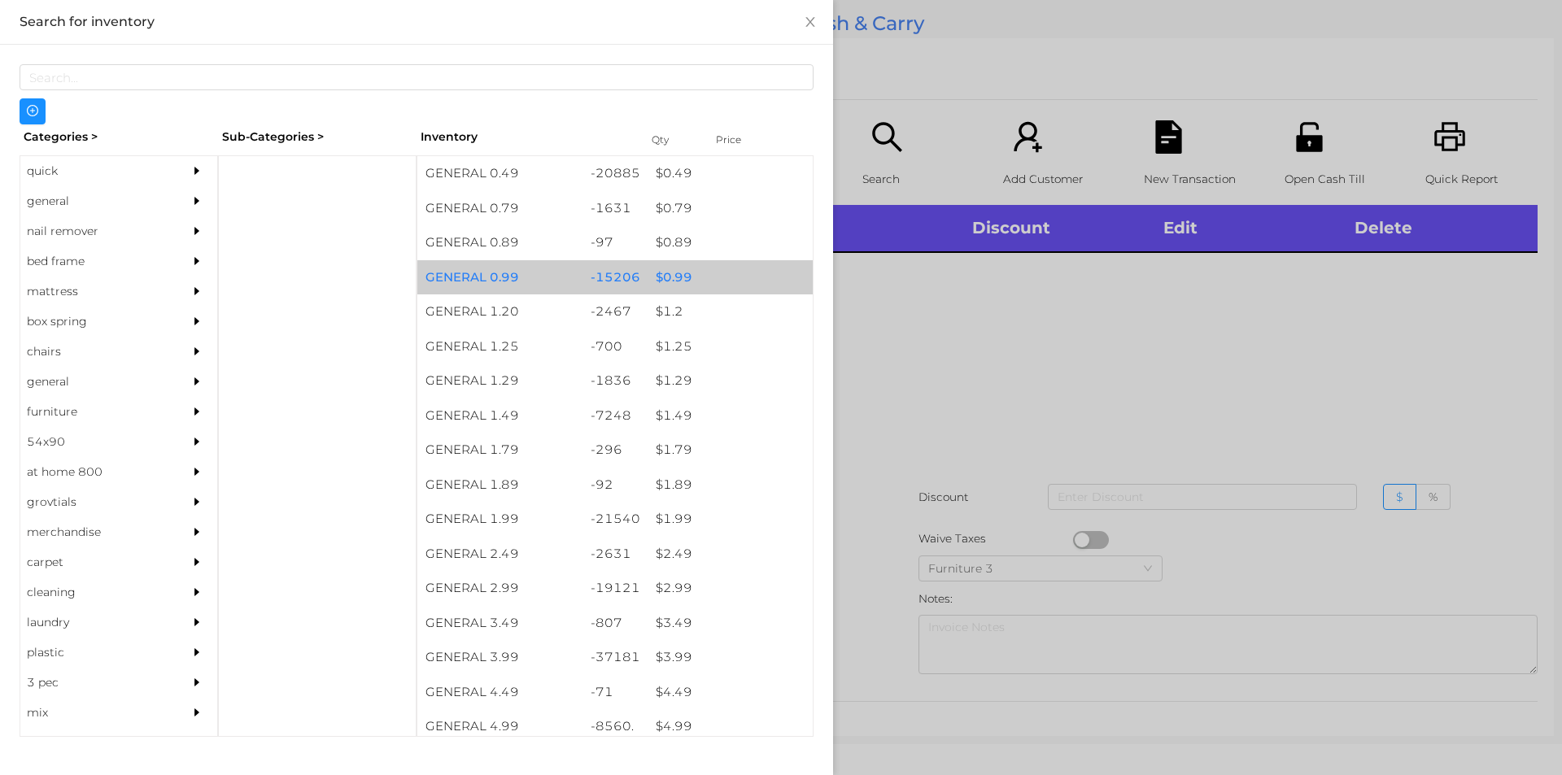
click at [673, 280] on div "$ 0.99" at bounding box center [730, 277] width 165 height 35
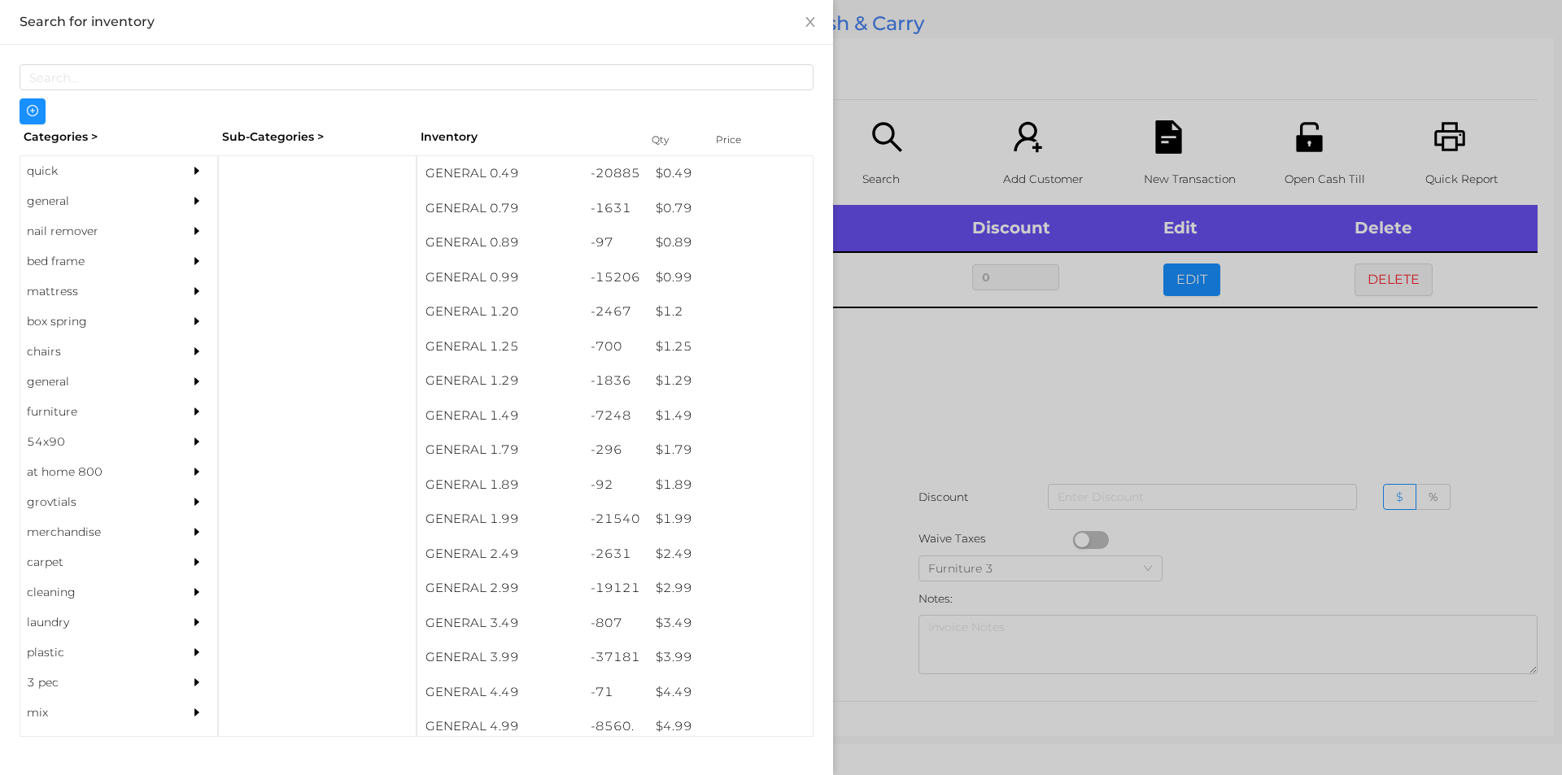
click at [910, 407] on div at bounding box center [781, 387] width 1562 height 775
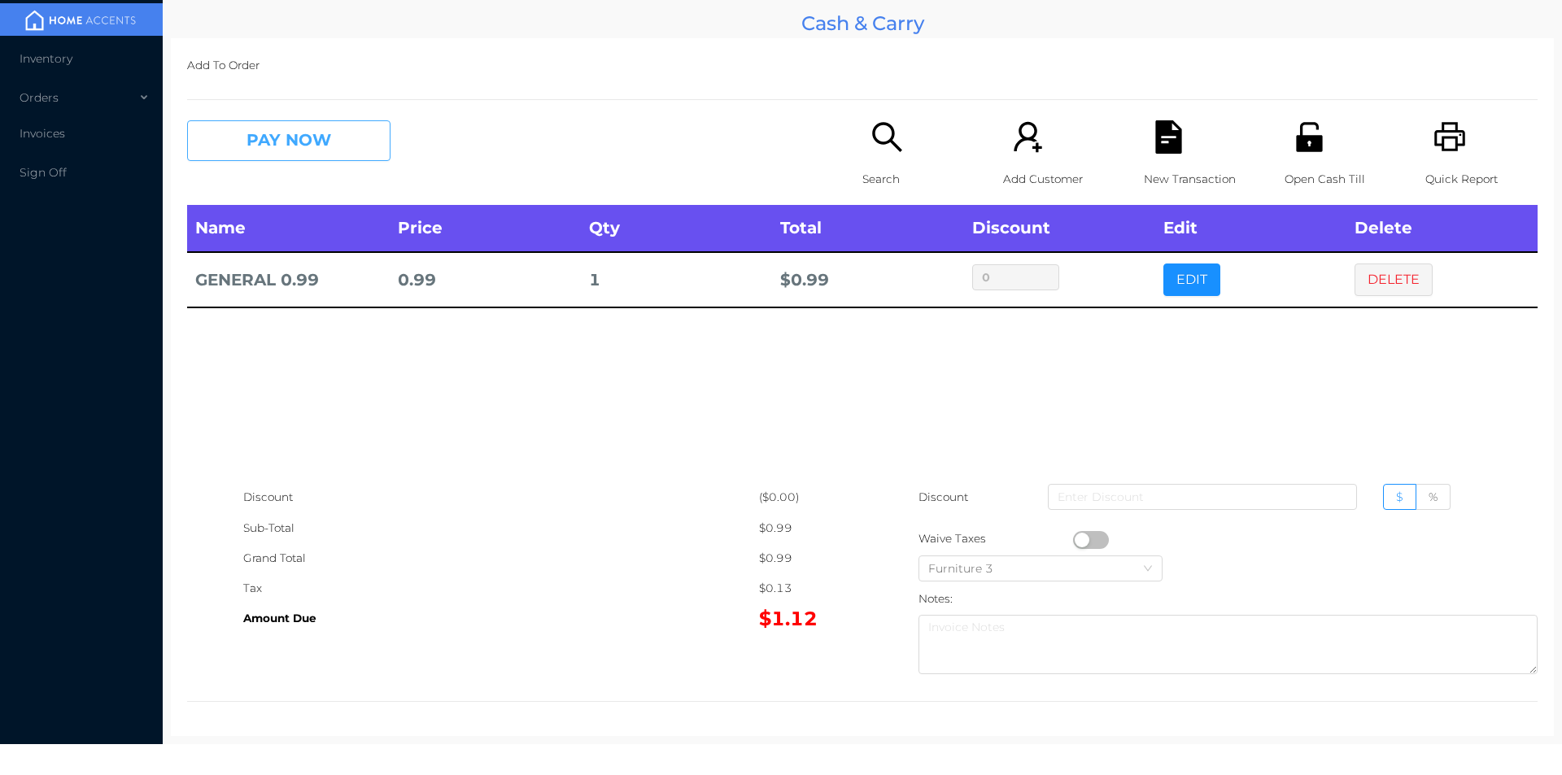
click at [277, 130] on button "PAY NOW" at bounding box center [288, 140] width 203 height 41
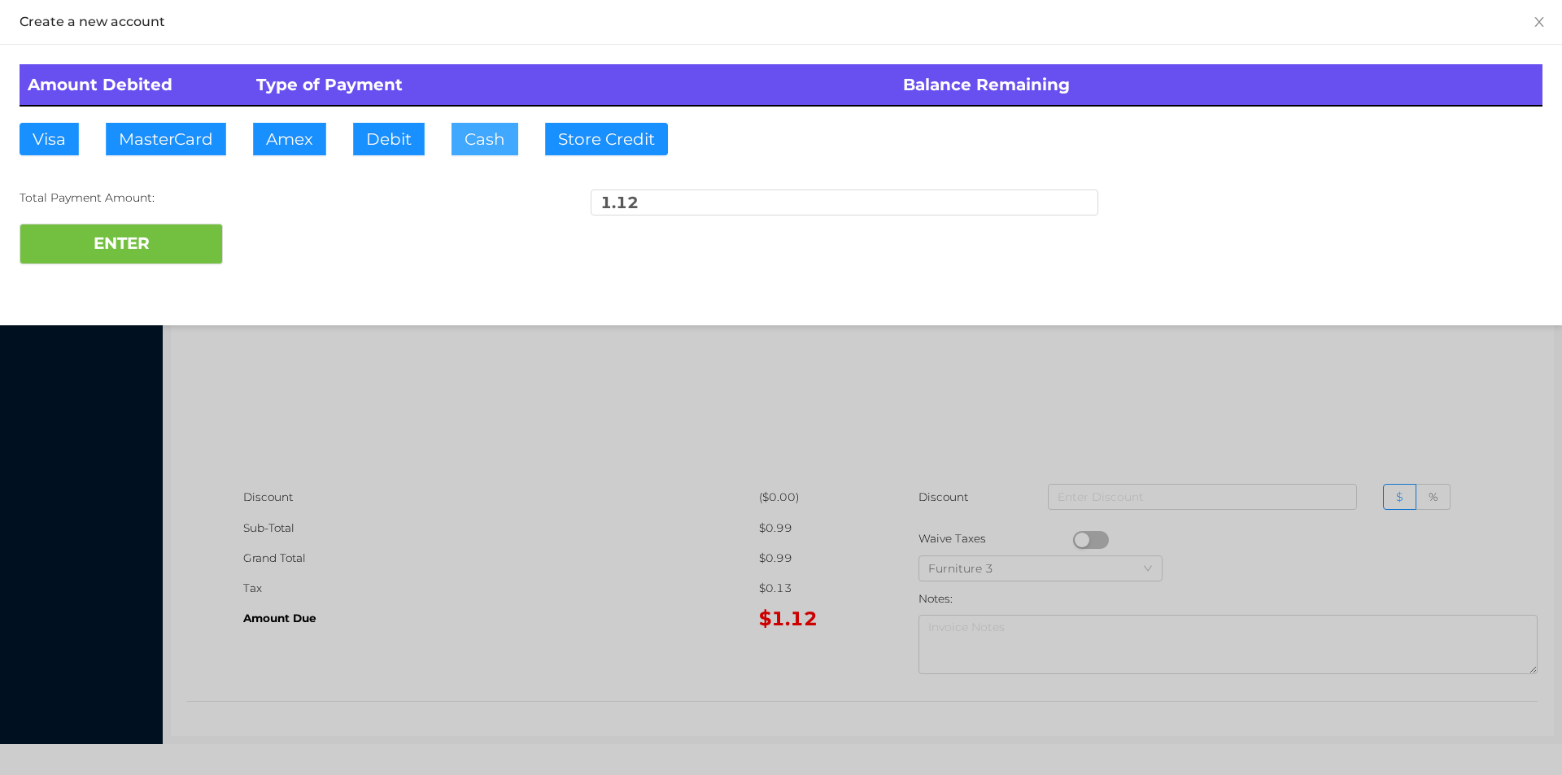
click at [483, 136] on button "Cash" at bounding box center [485, 139] width 67 height 33
click at [138, 239] on button "ENTER" at bounding box center [121, 244] width 203 height 41
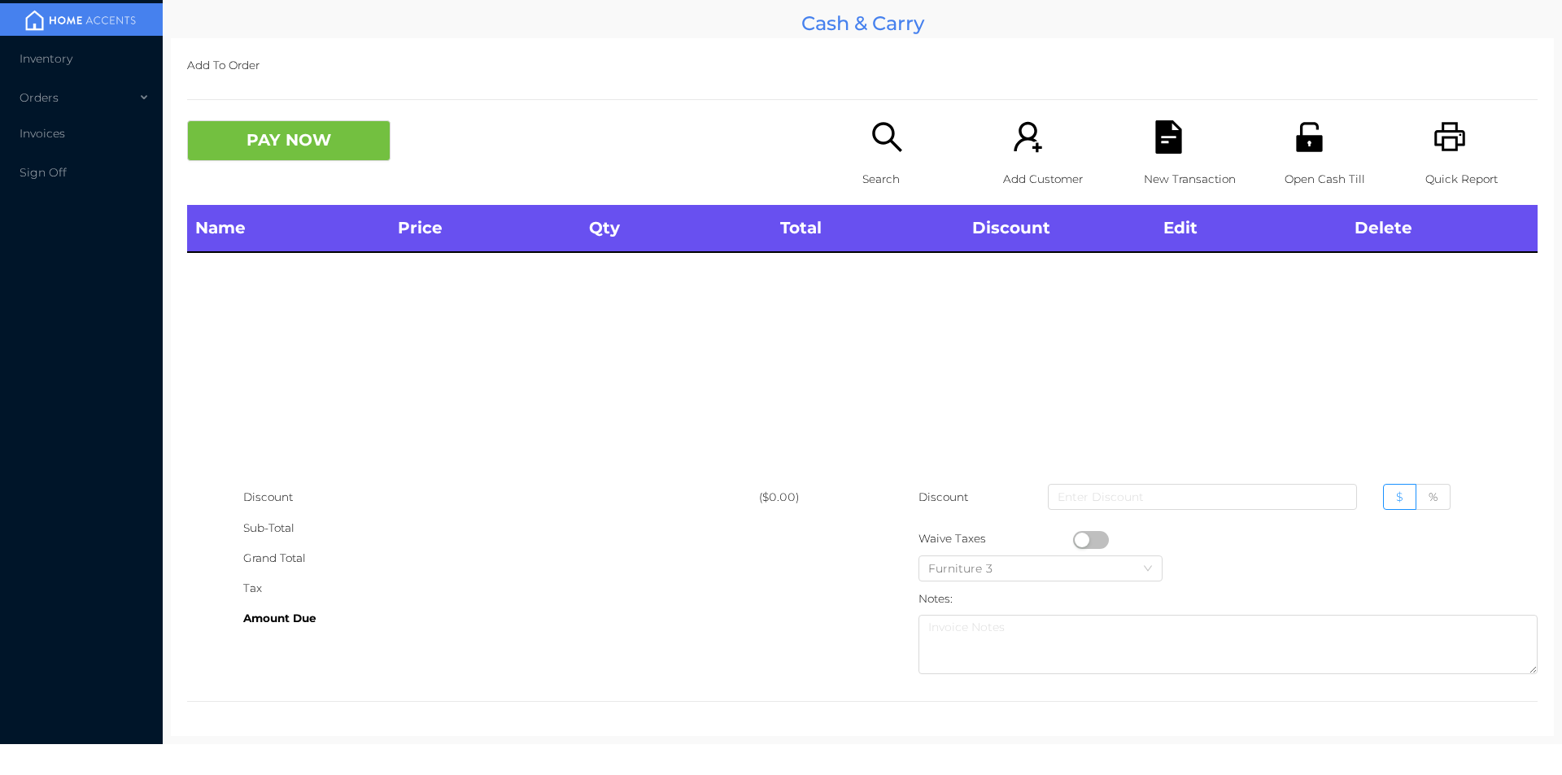
click at [884, 124] on icon "icon: search" at bounding box center [887, 136] width 33 height 33
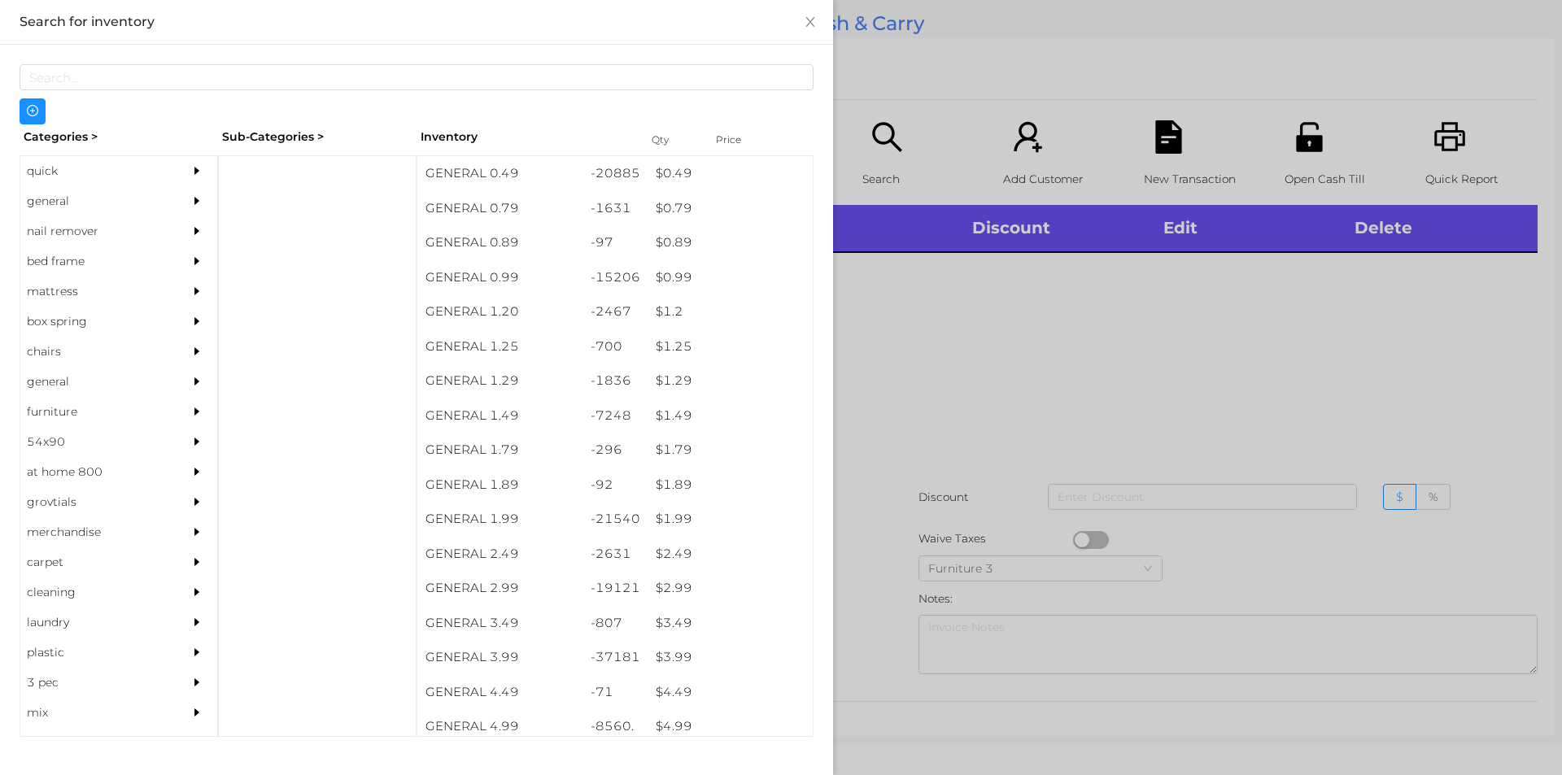
click at [50, 200] on div "general" at bounding box center [94, 201] width 148 height 30
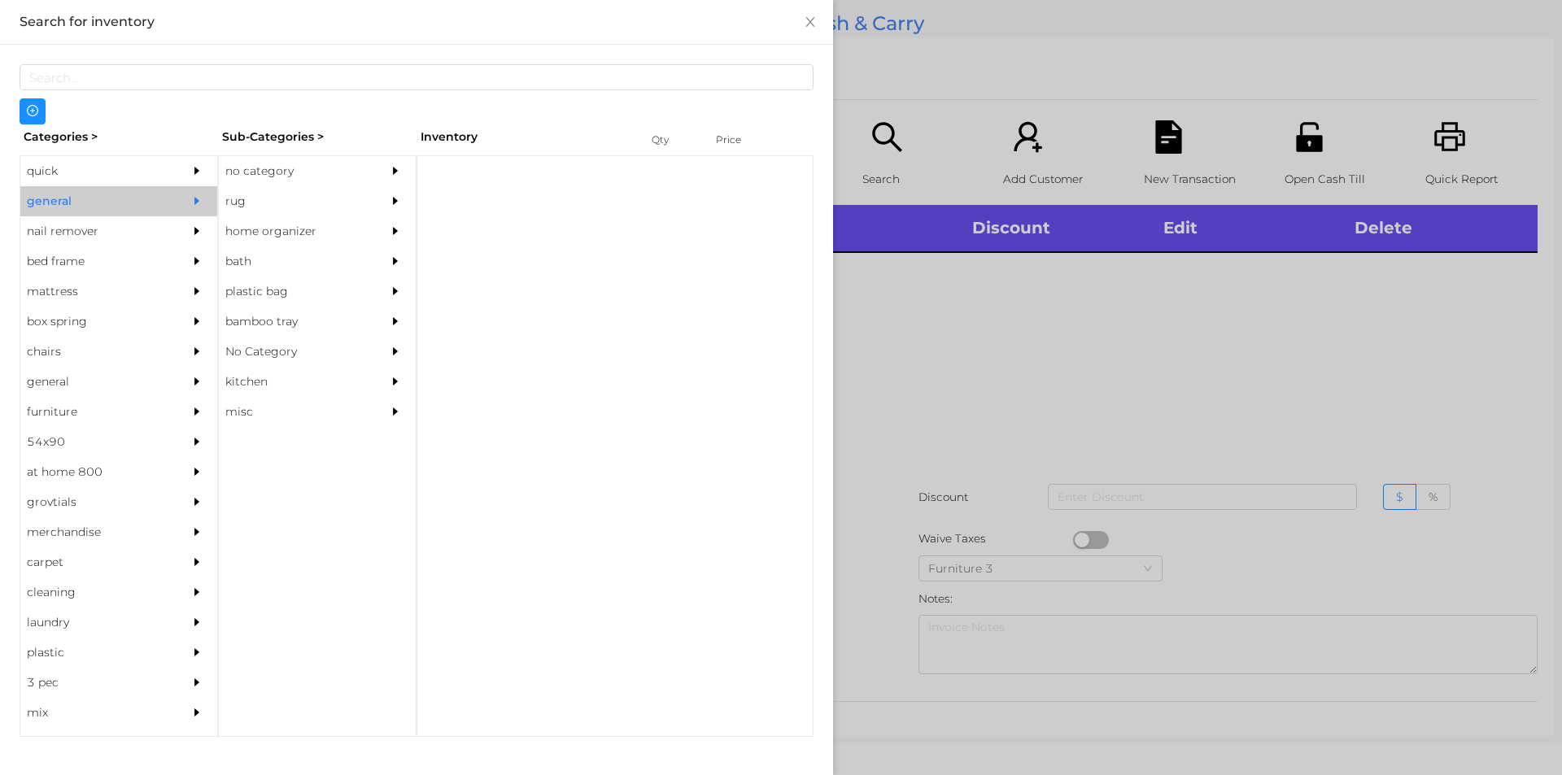
click at [250, 170] on div "no category" at bounding box center [293, 171] width 148 height 30
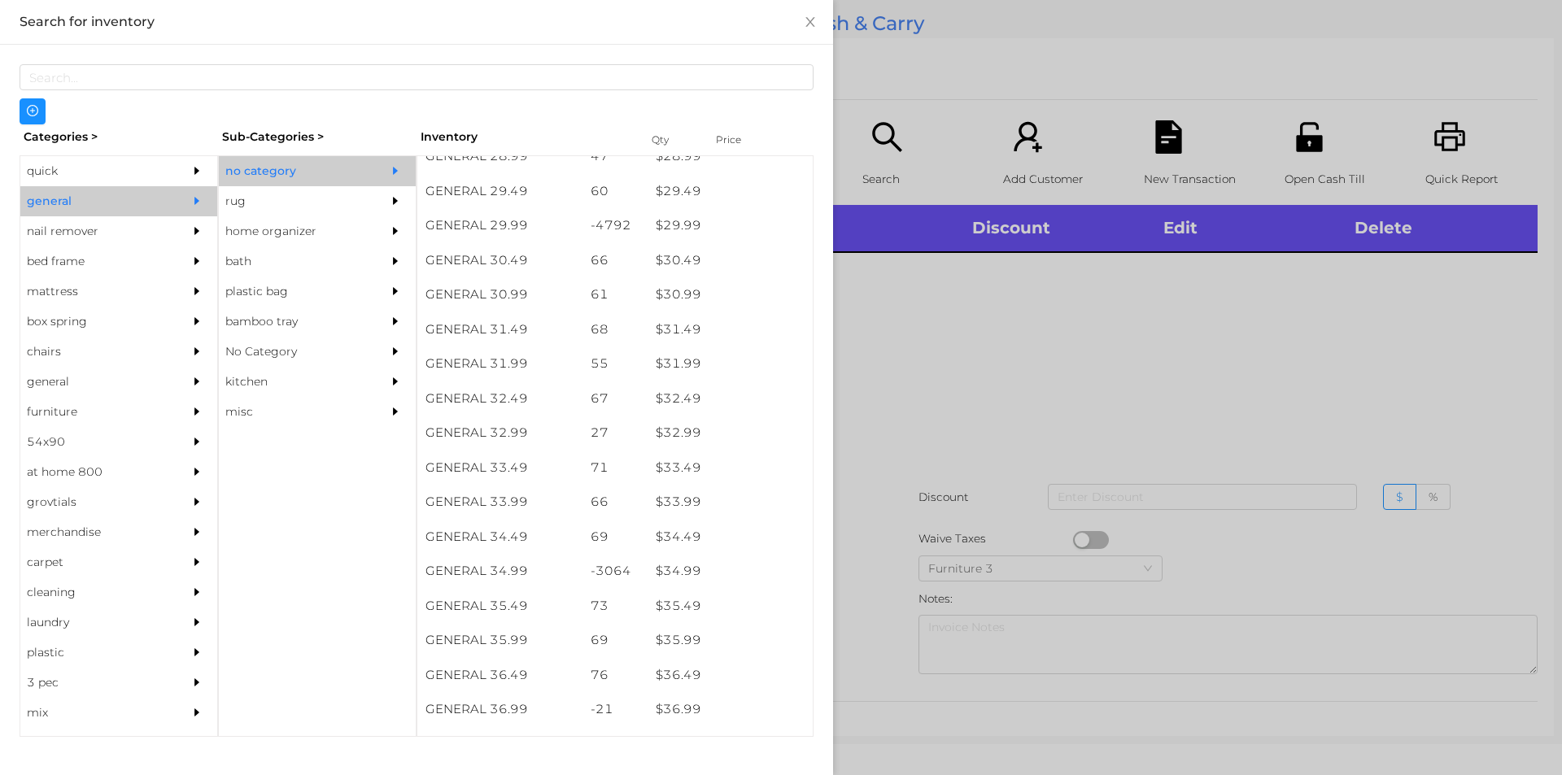
scroll to position [2522, 0]
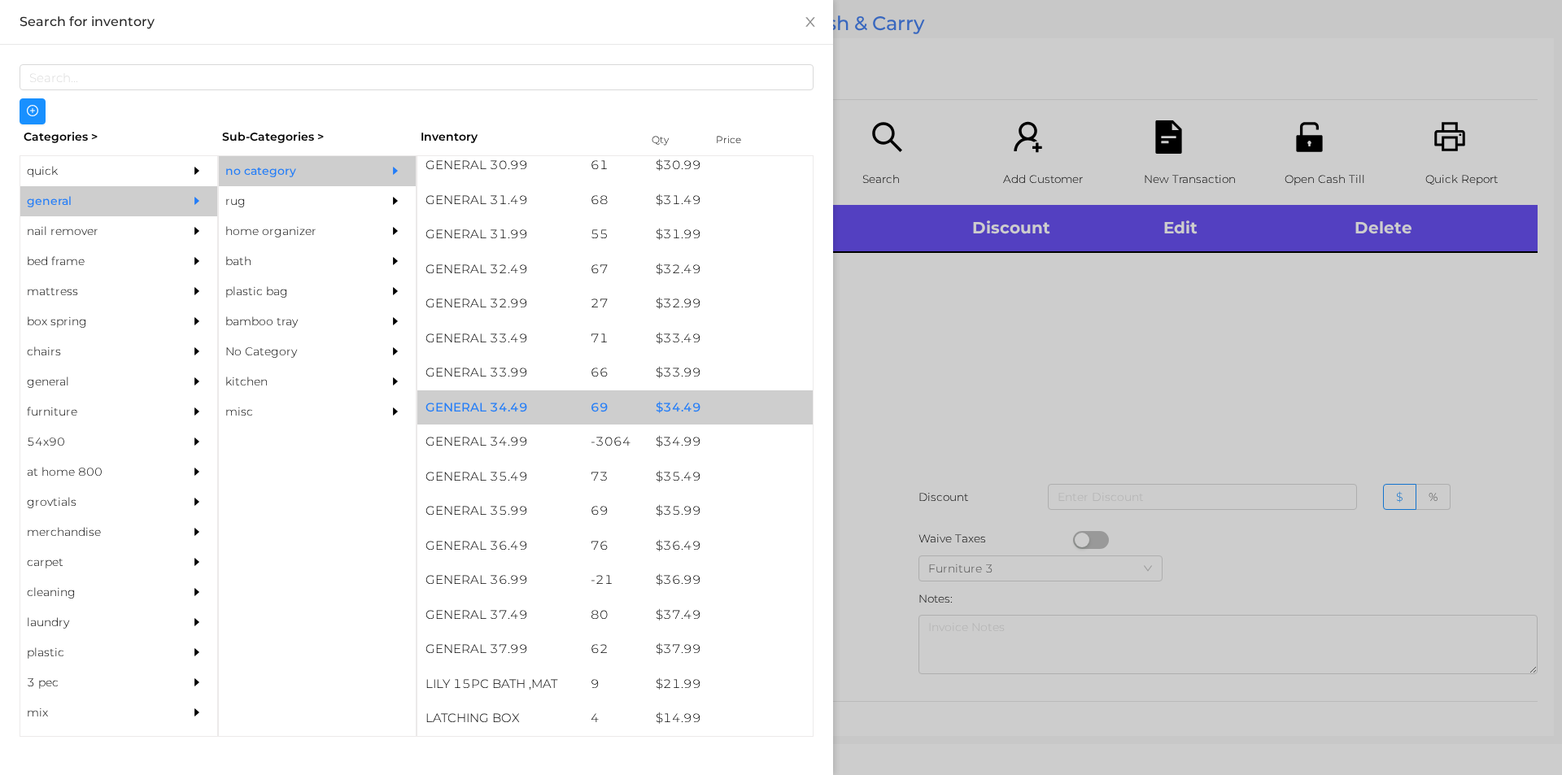
click at [695, 403] on div "$ 34.49" at bounding box center [730, 408] width 165 height 35
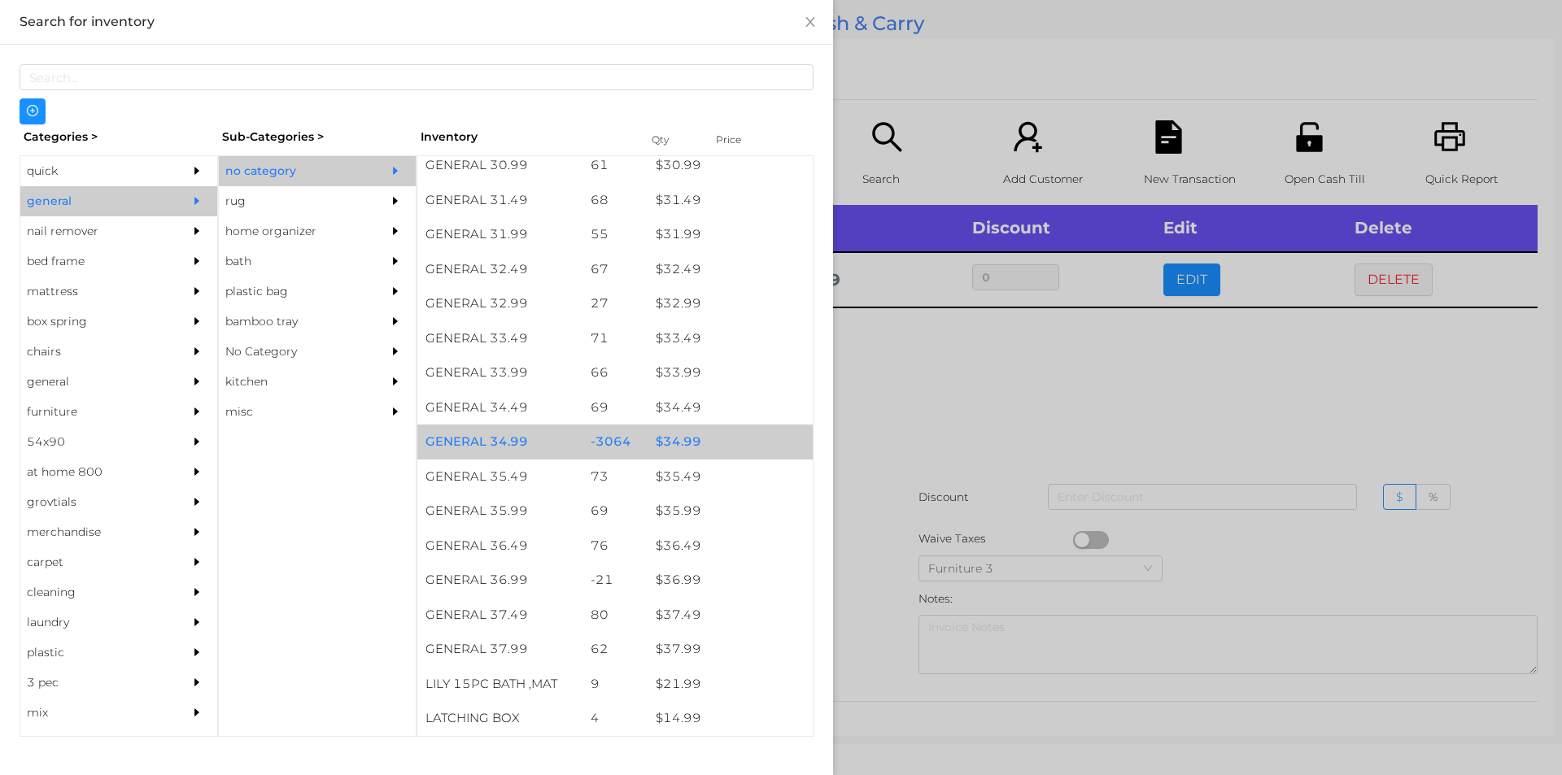
click at [715, 443] on div "$ 34.99" at bounding box center [730, 442] width 165 height 35
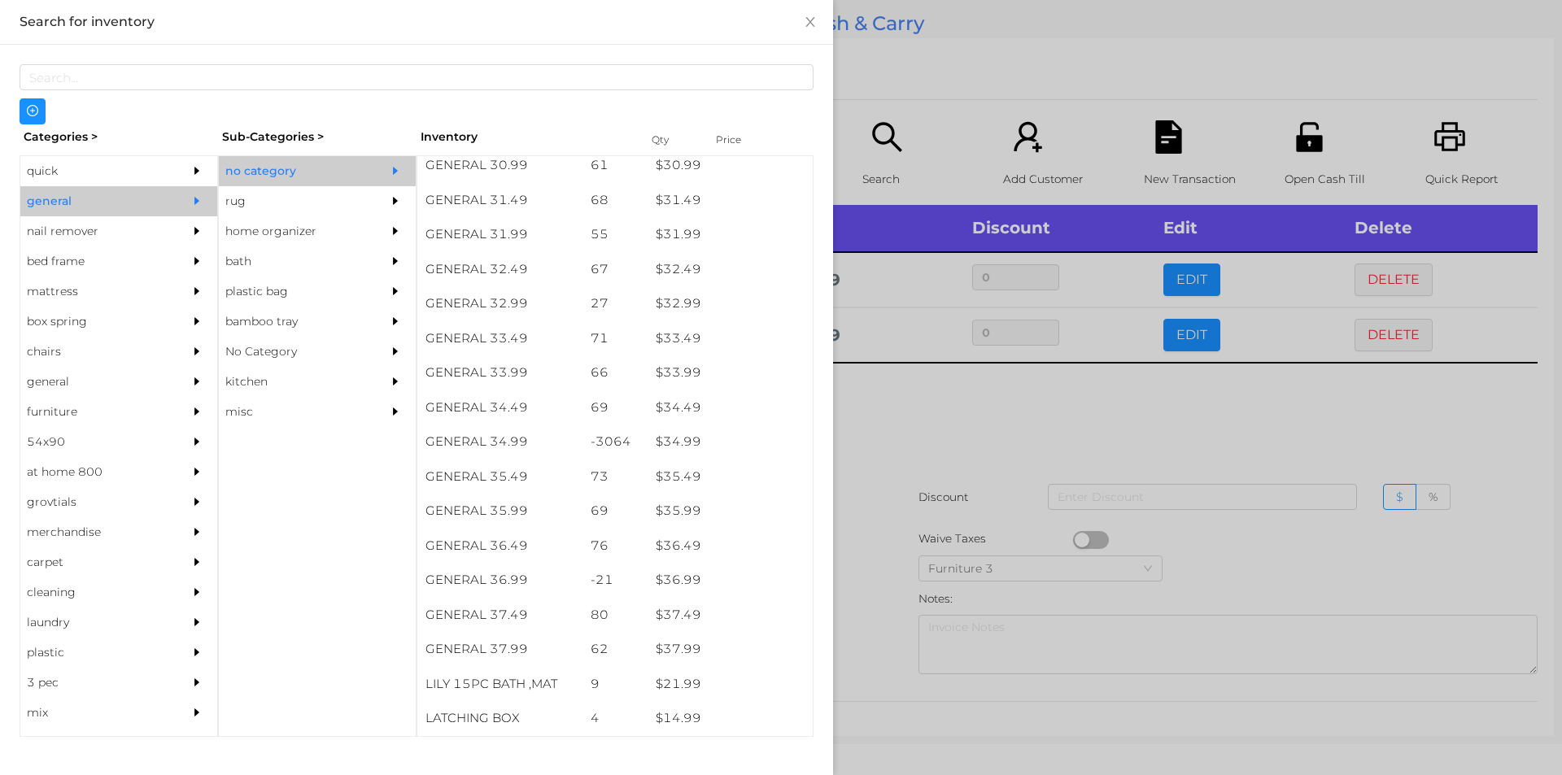
click at [853, 496] on div at bounding box center [781, 387] width 1562 height 775
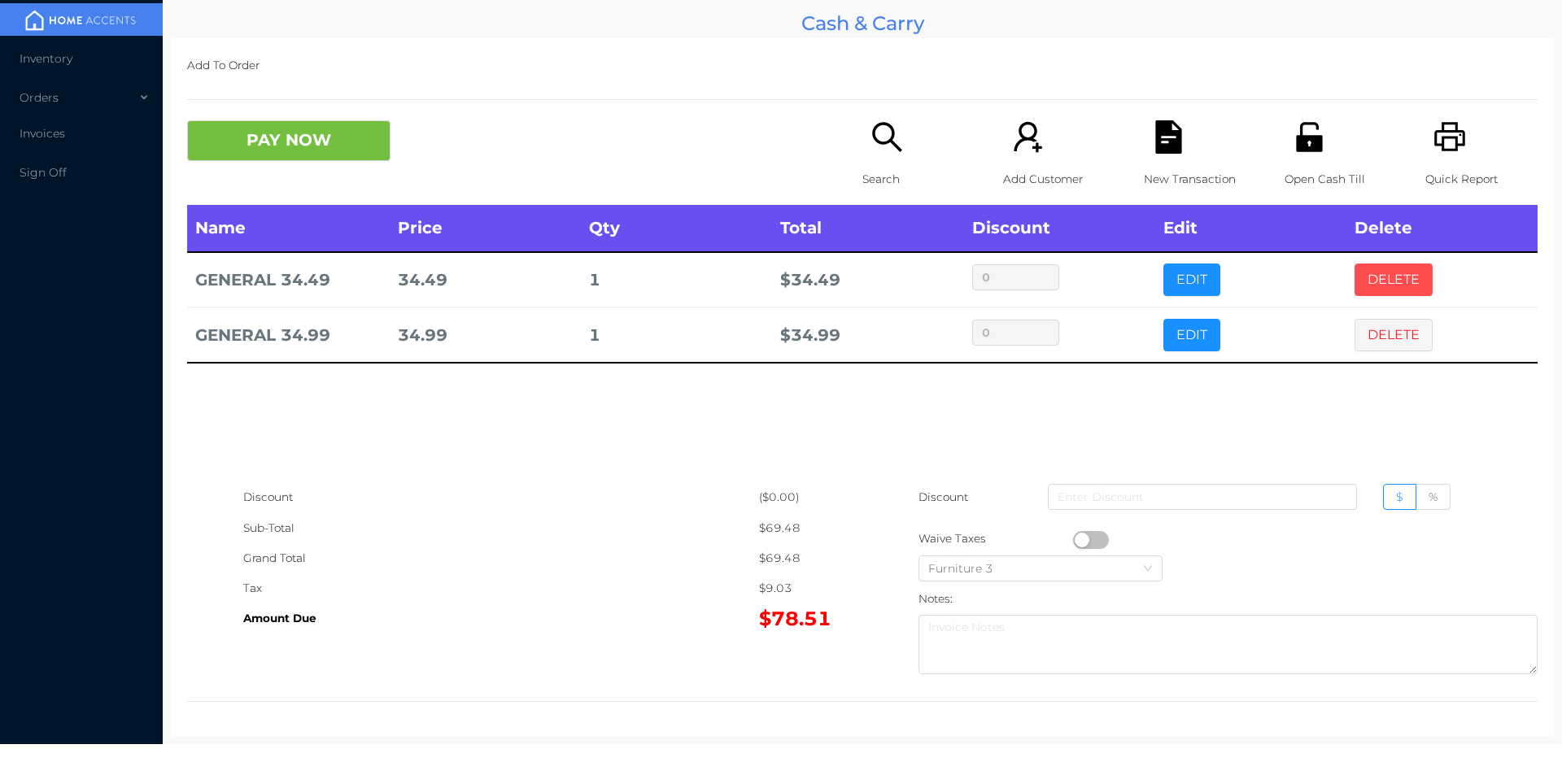
click at [1365, 276] on button "DELETE" at bounding box center [1394, 280] width 78 height 33
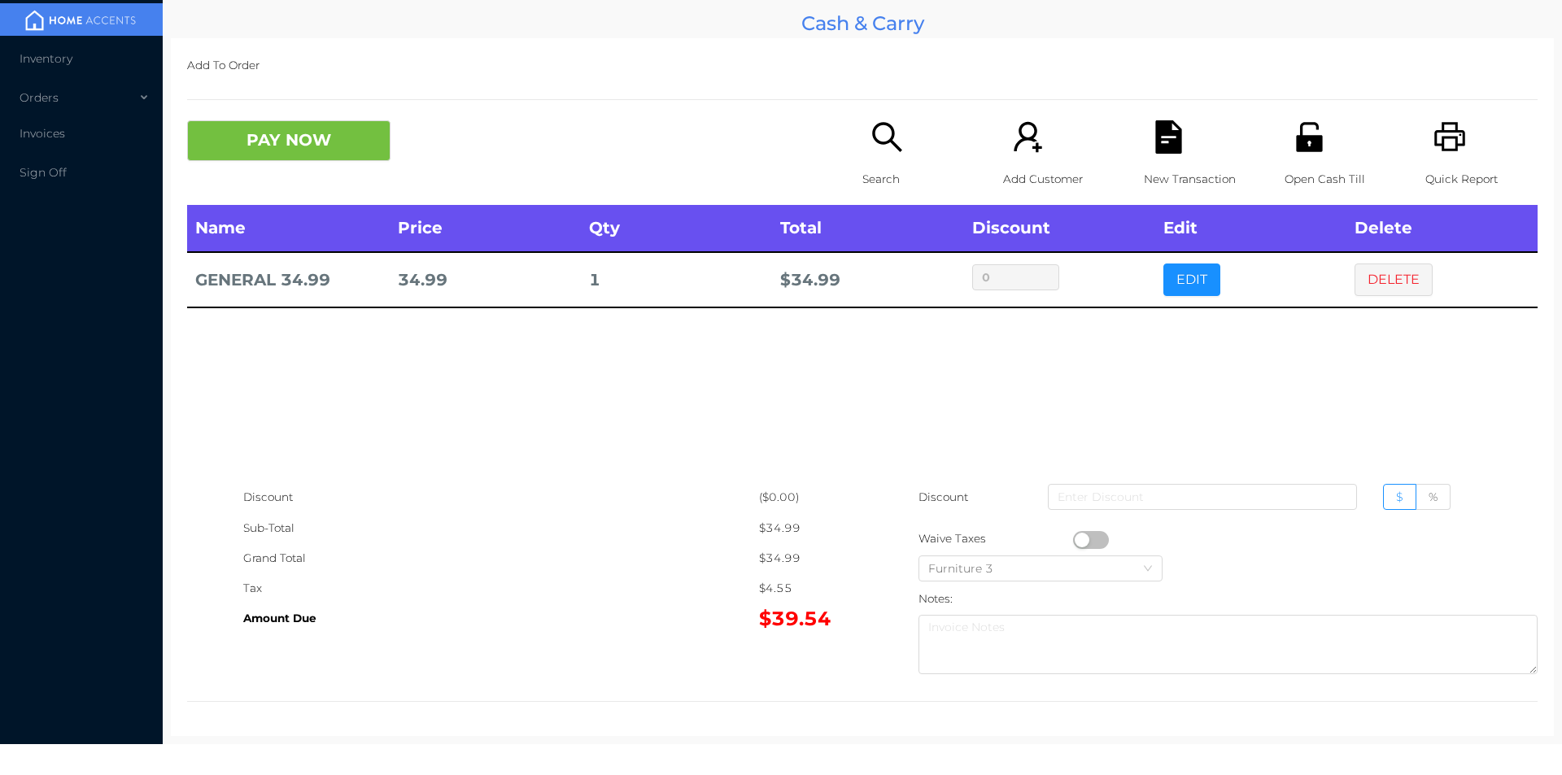
click at [1161, 159] on div "New Transaction" at bounding box center [1200, 162] width 112 height 85
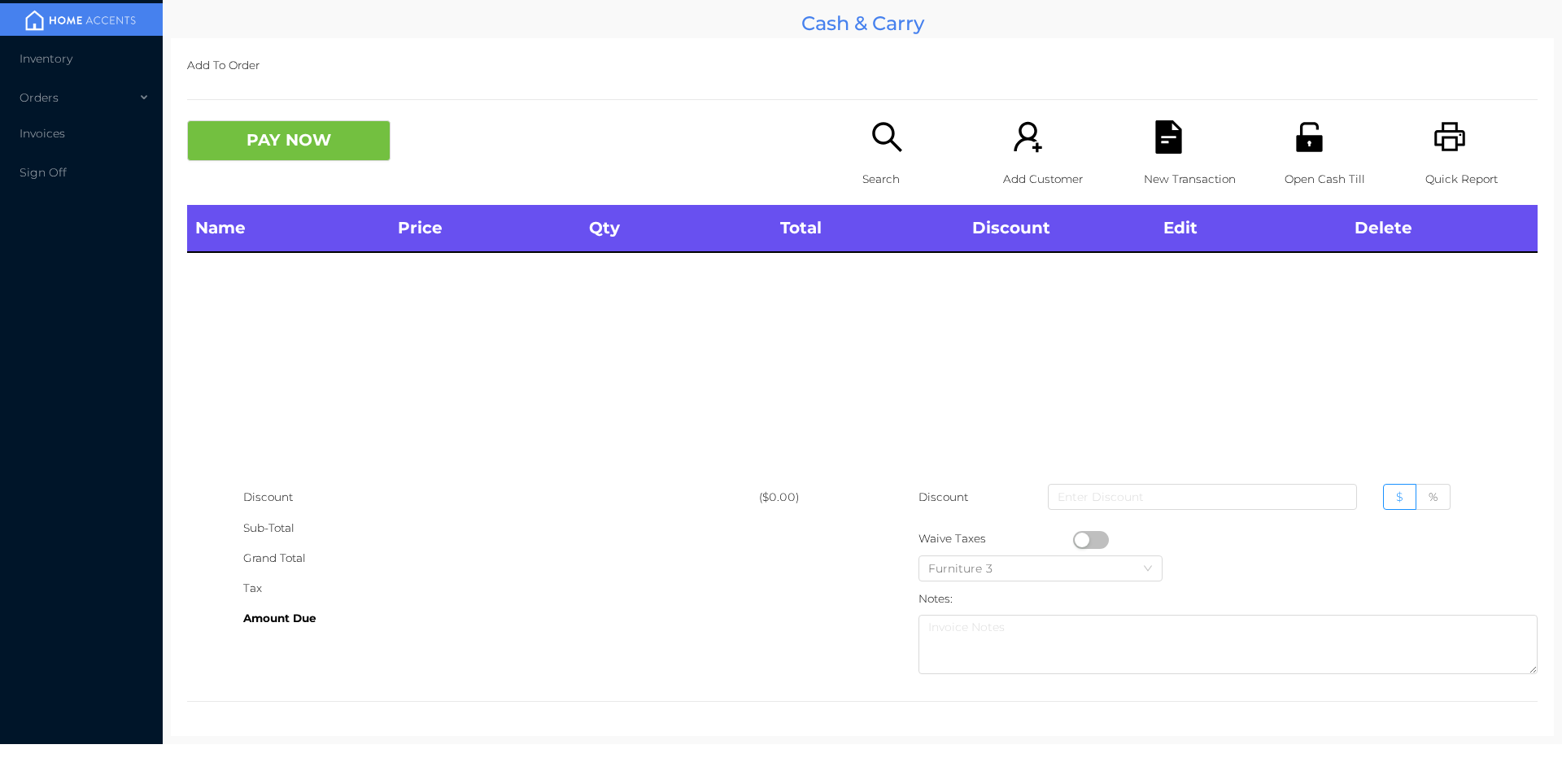
click at [1479, 164] on p "Quick Report" at bounding box center [1482, 179] width 112 height 30
click at [1299, 157] on div "Open Cash Till" at bounding box center [1341, 162] width 112 height 85
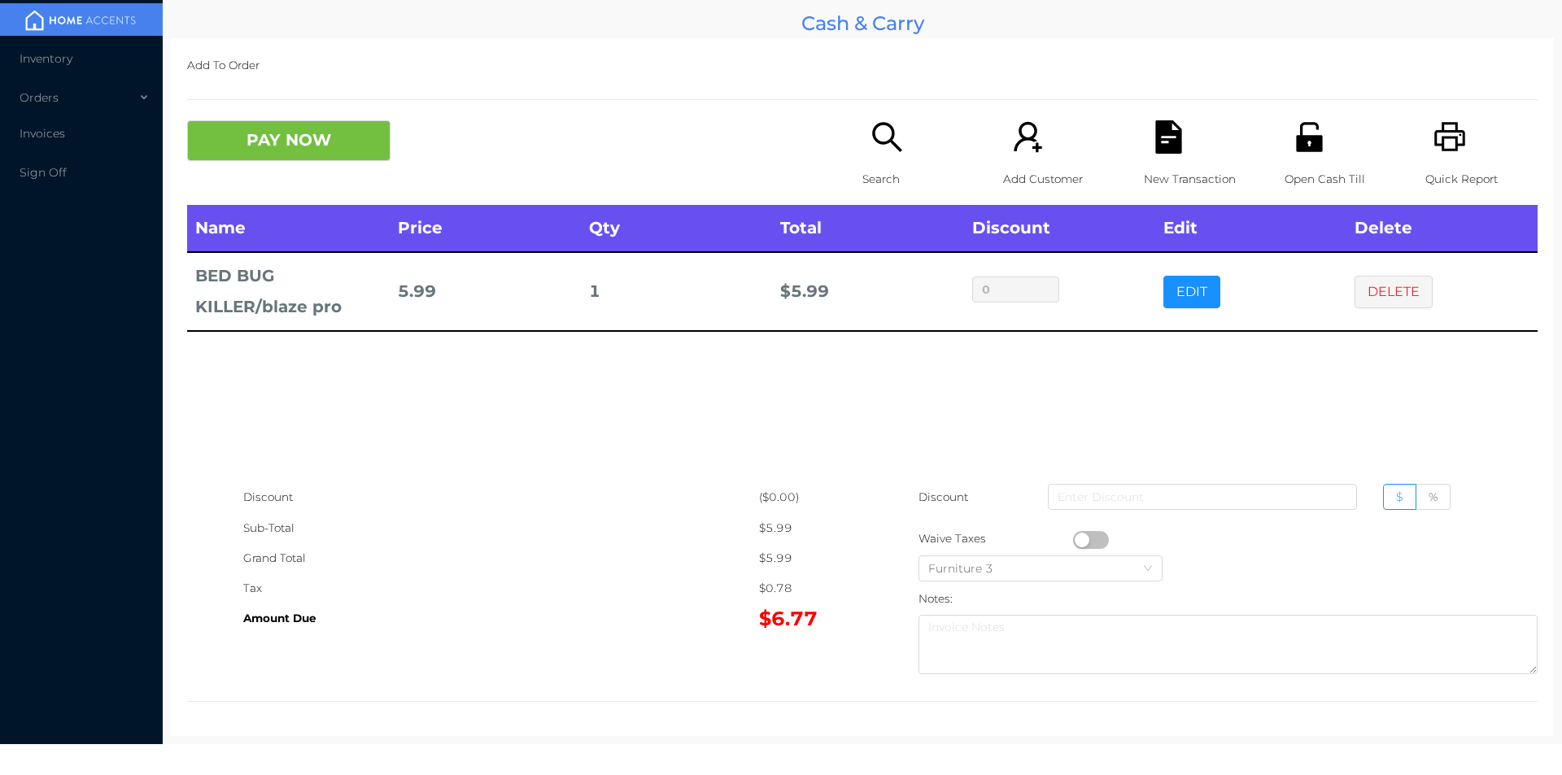
click at [1303, 162] on div "Open Cash Till" at bounding box center [1341, 162] width 112 height 85
click at [1144, 126] on div "New Transaction" at bounding box center [1200, 162] width 112 height 85
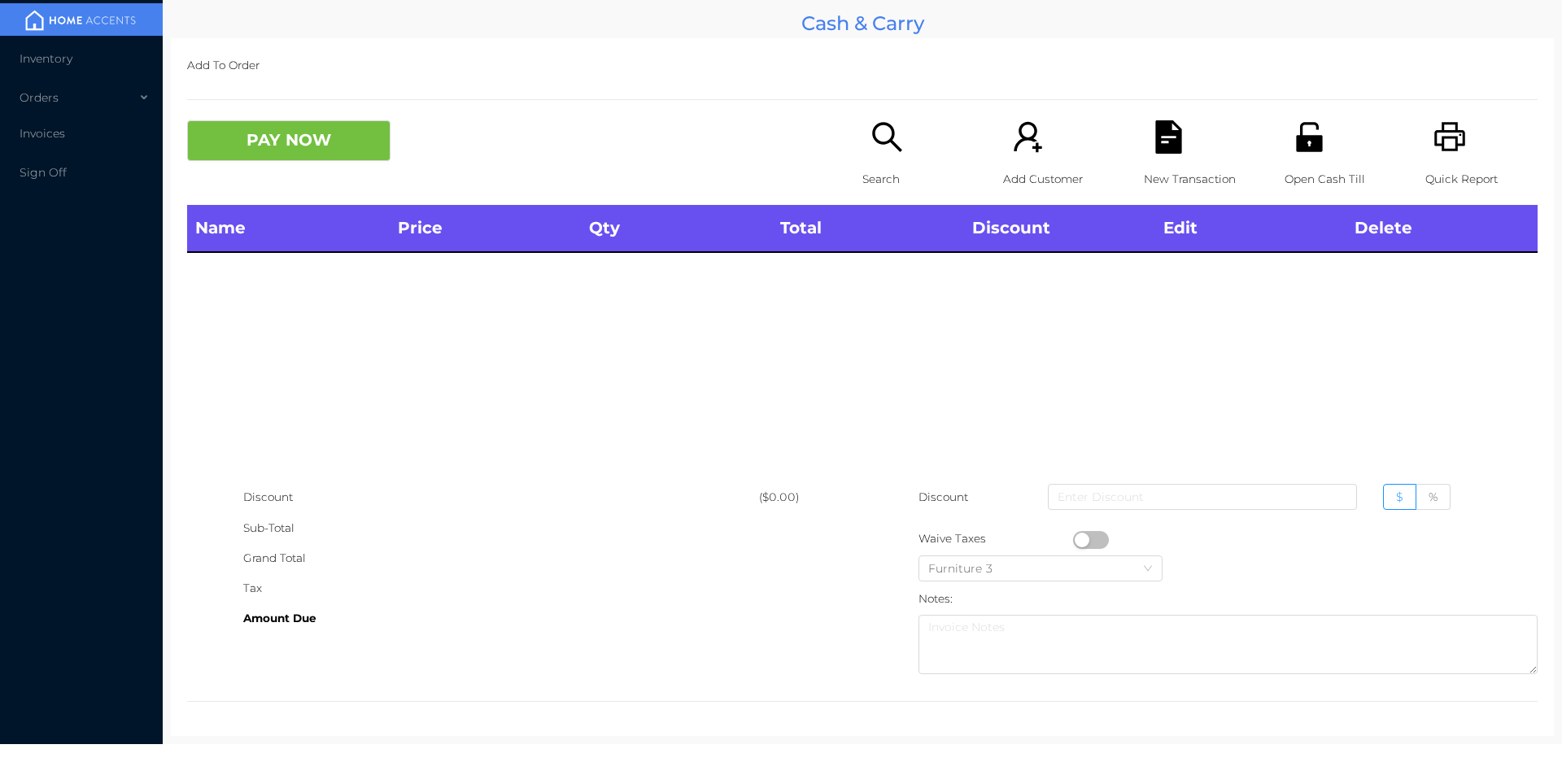
click at [1286, 95] on div "Add To Order PAY NOW Search Add Customer New Transaction Open Cash Till Quick R…" at bounding box center [862, 387] width 1383 height 698
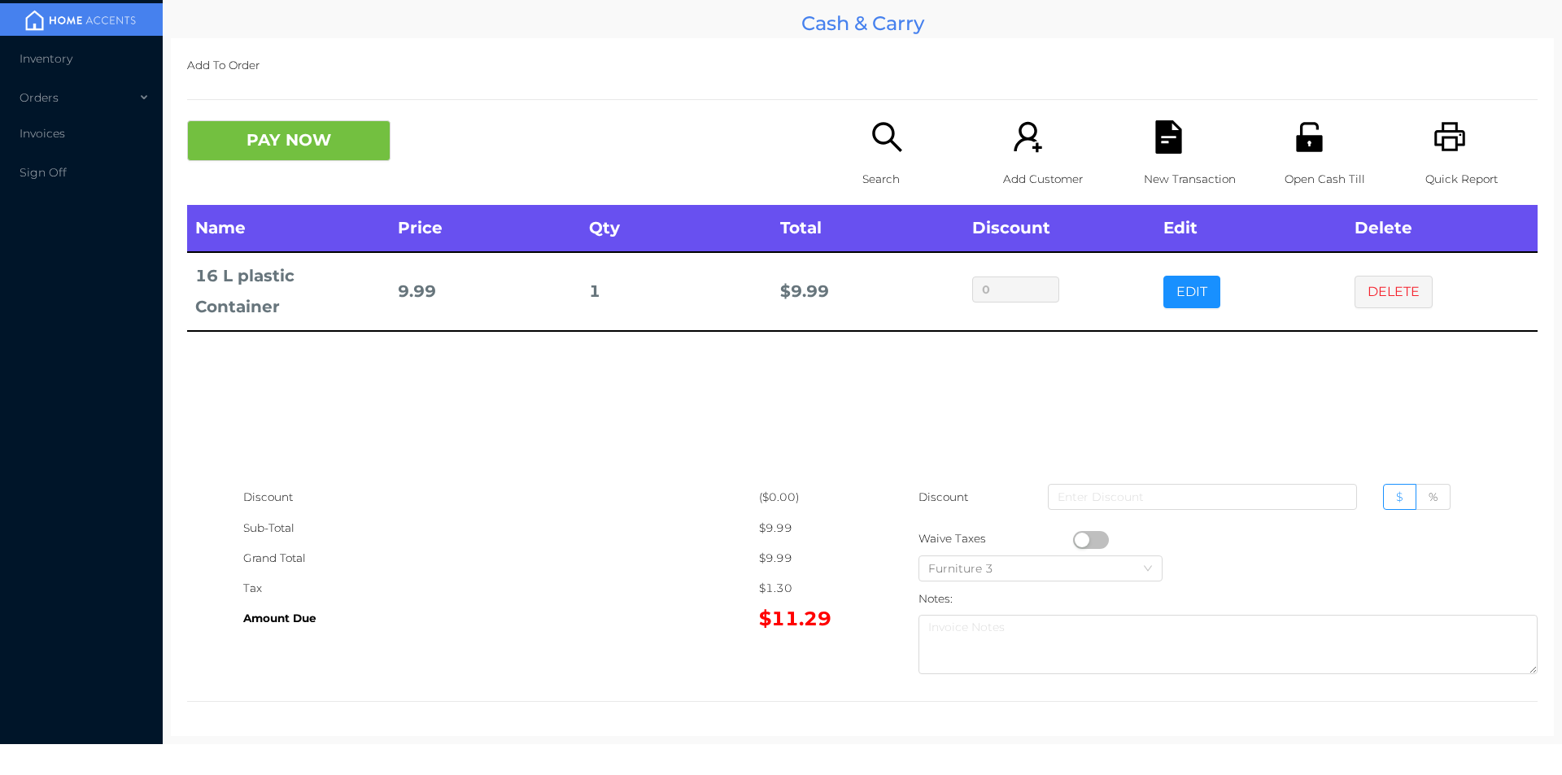
click at [1144, 156] on div "New Transaction" at bounding box center [1200, 162] width 112 height 85
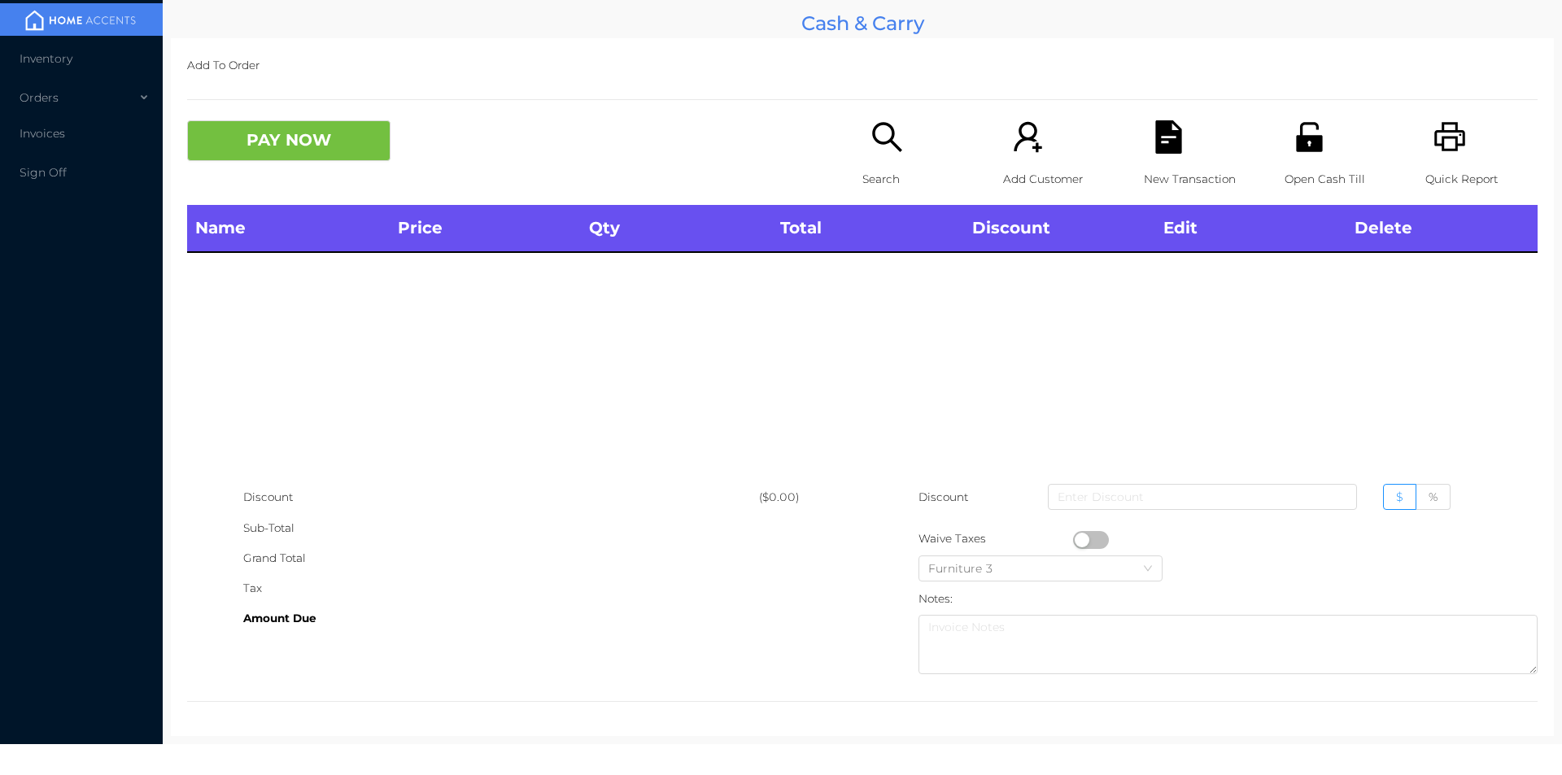
click at [1305, 131] on icon "icon: unlock" at bounding box center [1309, 136] width 33 height 33
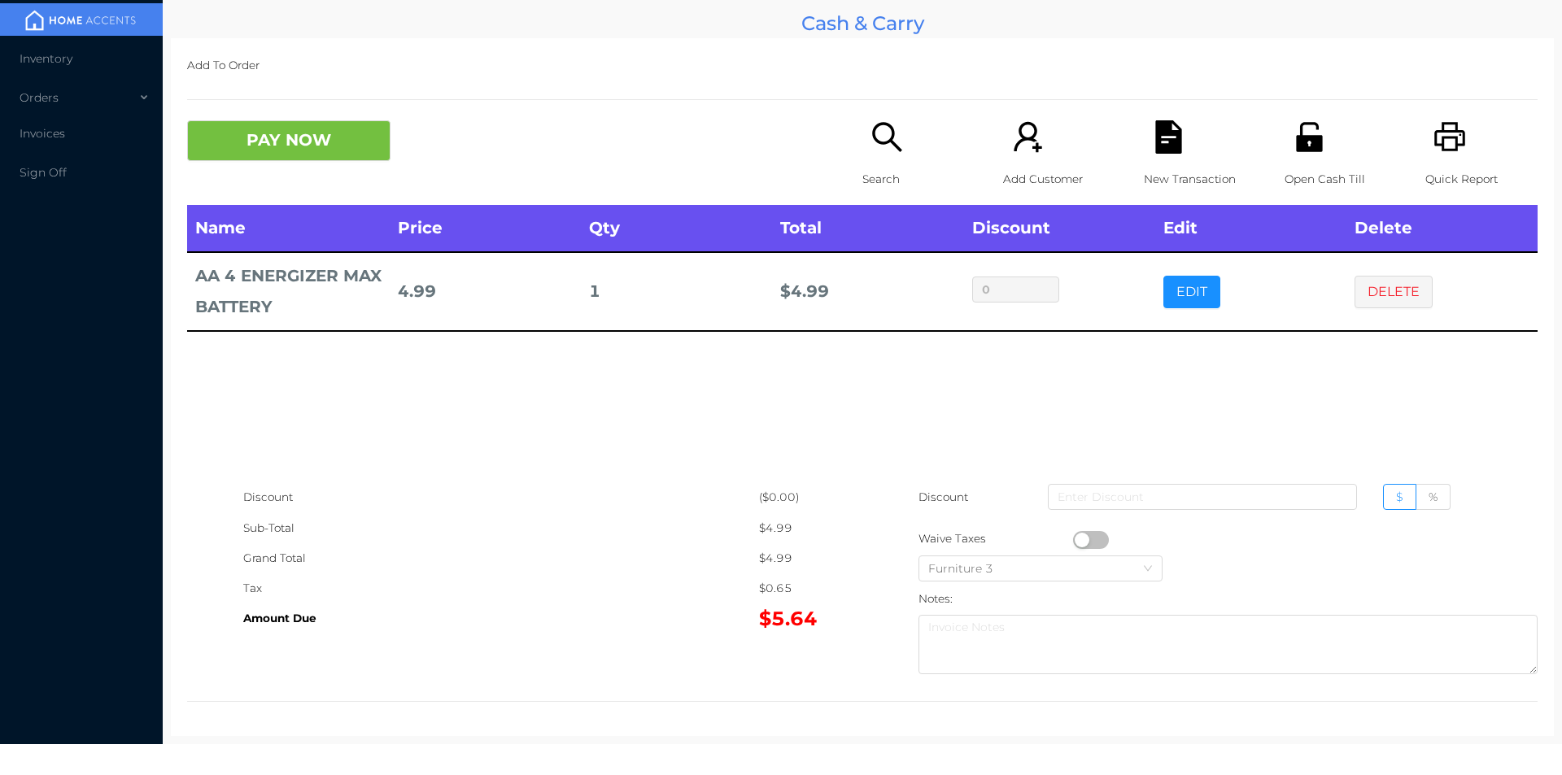
click at [1164, 146] on icon "icon: file-text" at bounding box center [1168, 136] width 26 height 33
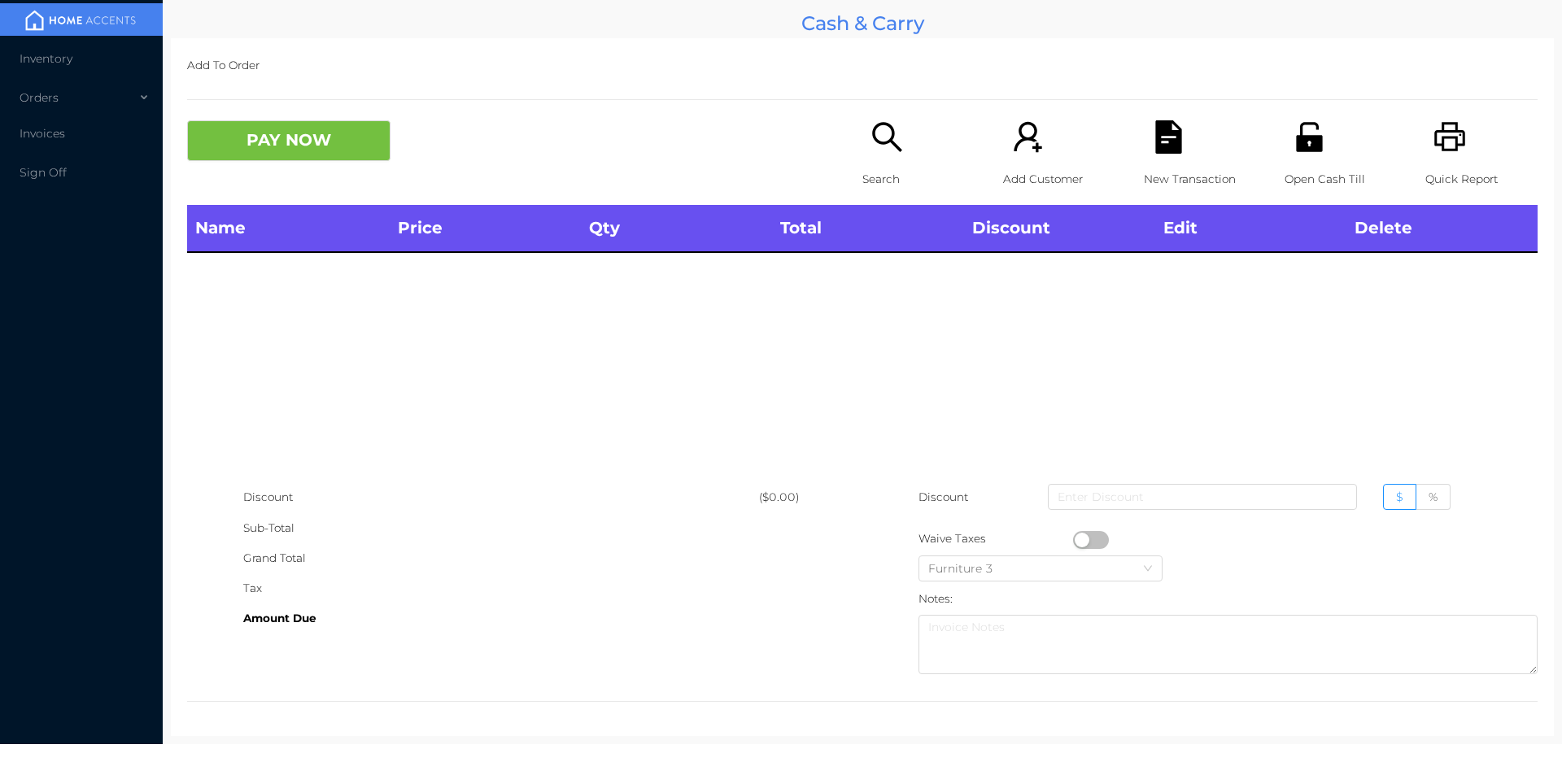
click at [1297, 151] on icon "icon: unlock" at bounding box center [1309, 136] width 26 height 29
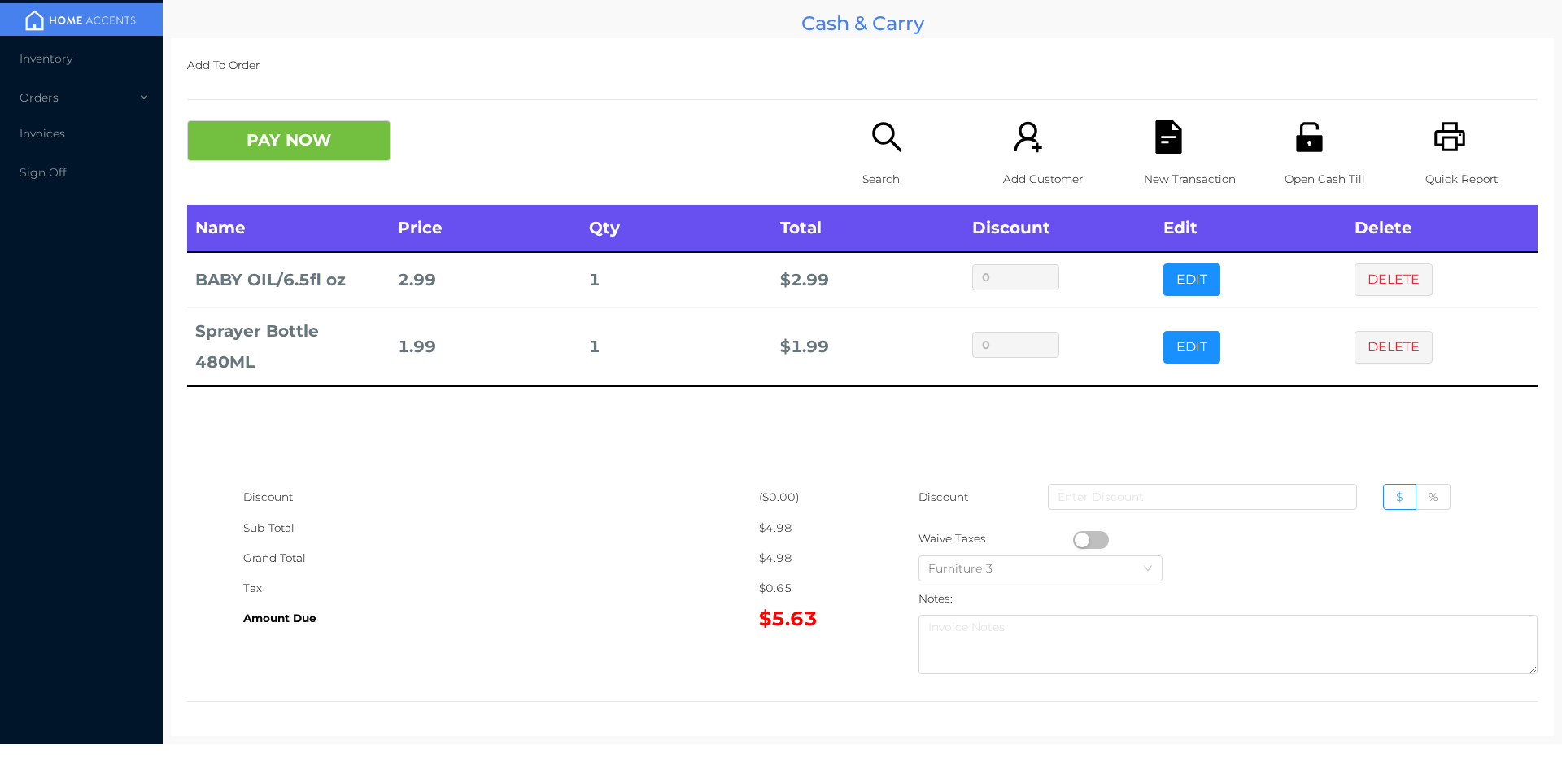
click at [1190, 139] on div "New Transaction" at bounding box center [1200, 162] width 112 height 85
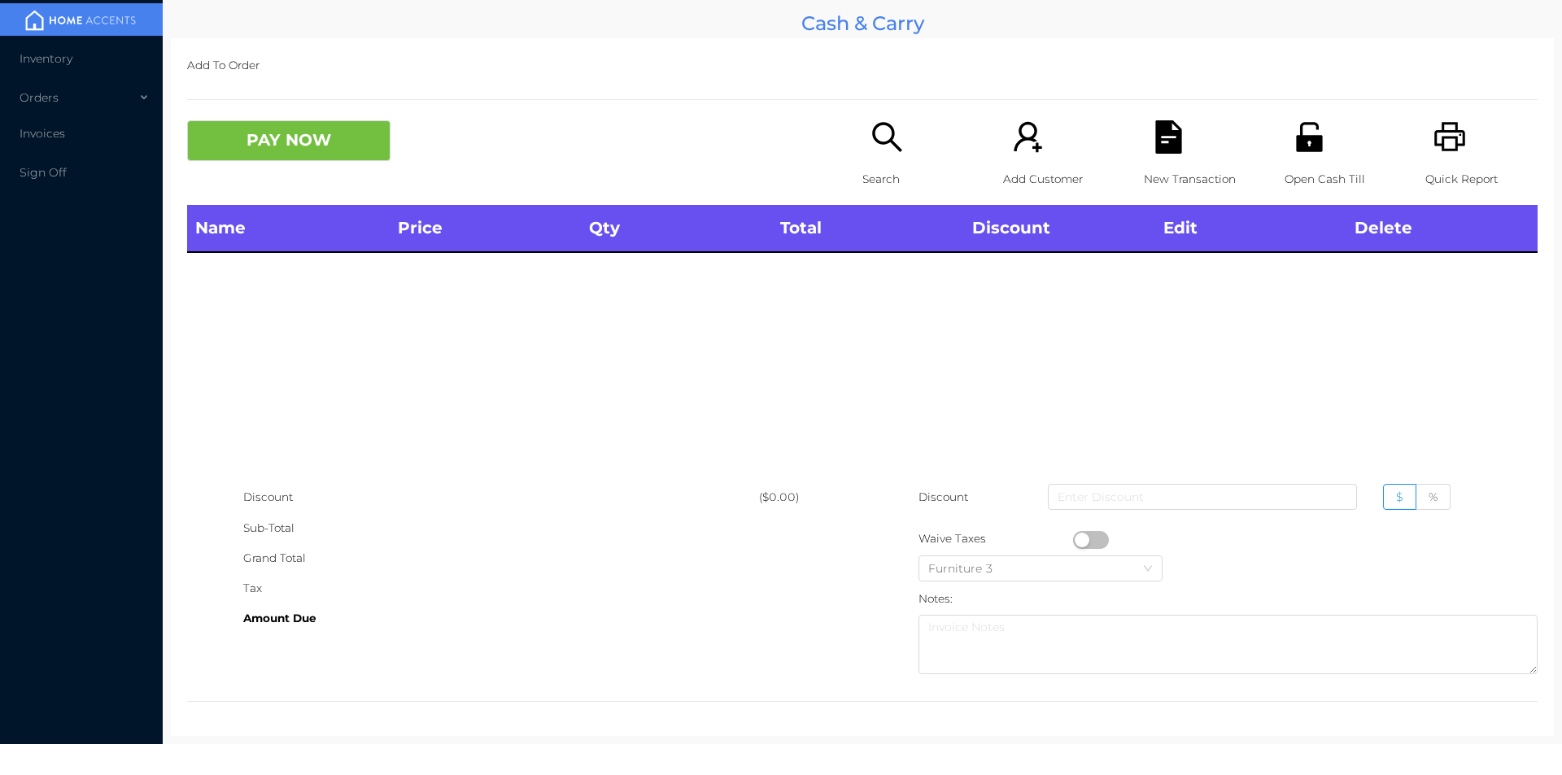
click at [1304, 155] on div "Open Cash Till" at bounding box center [1341, 162] width 112 height 85
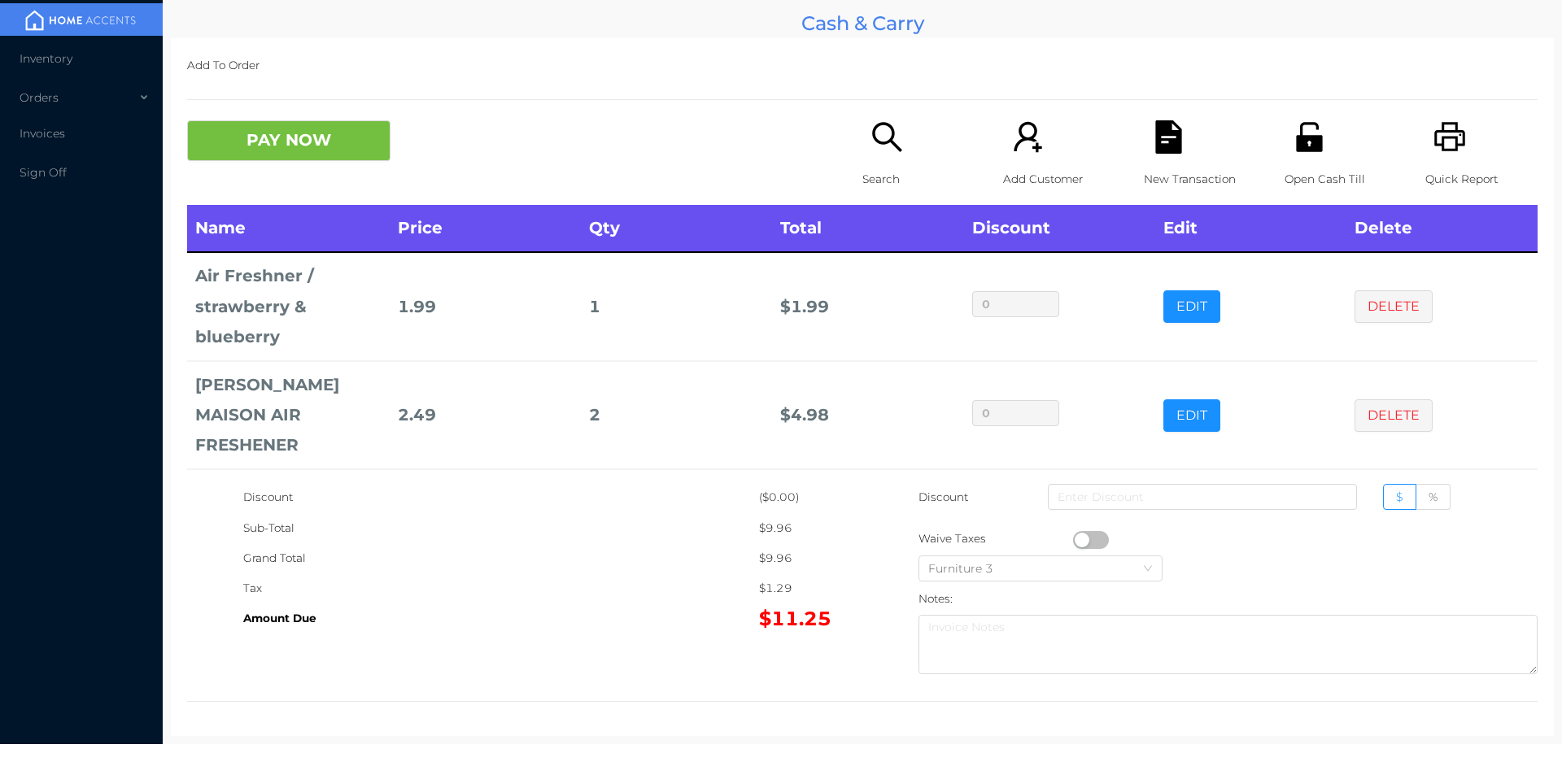
scroll to position [6, 0]
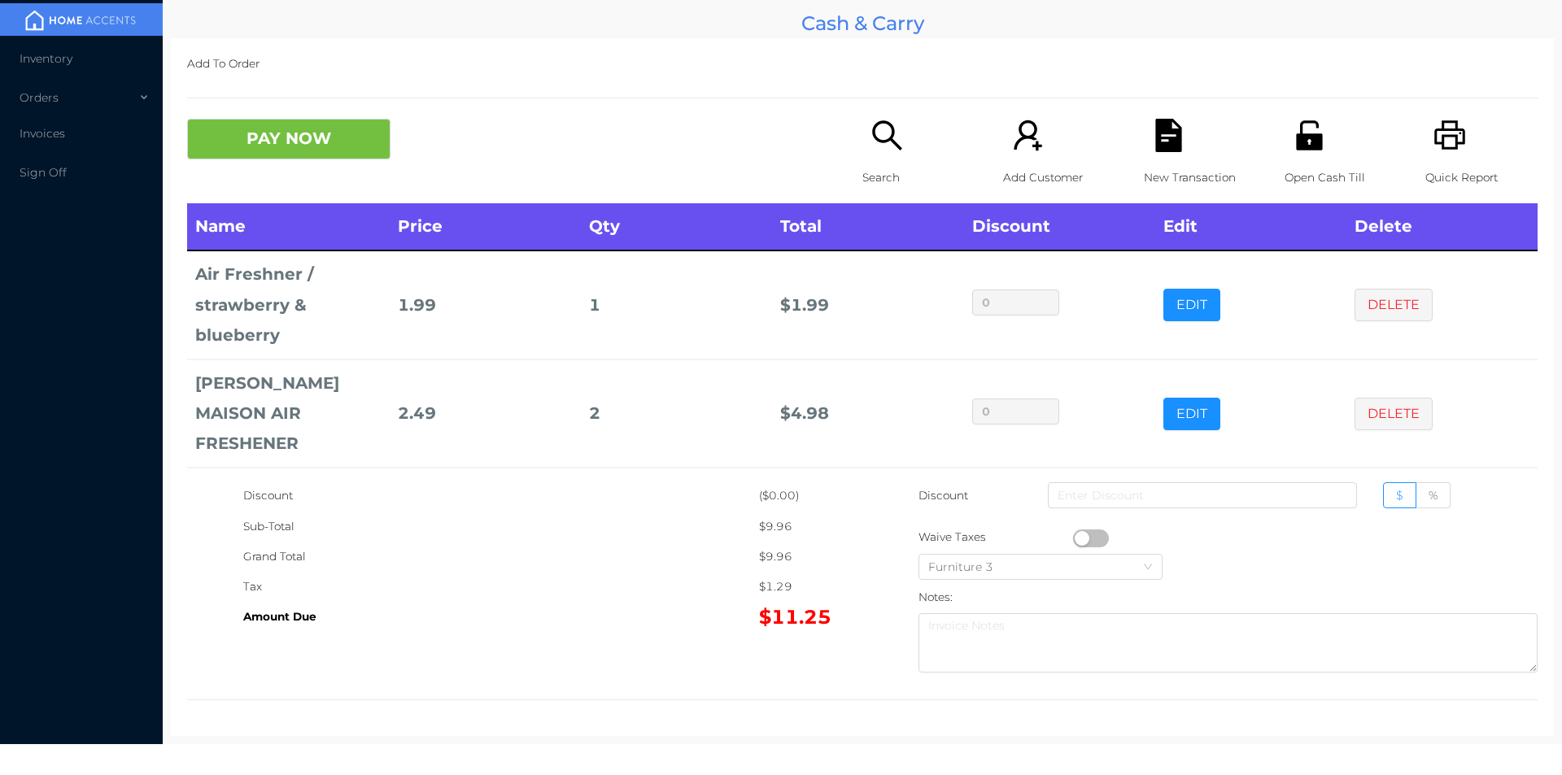
click at [871, 142] on icon "icon: search" at bounding box center [887, 135] width 33 height 33
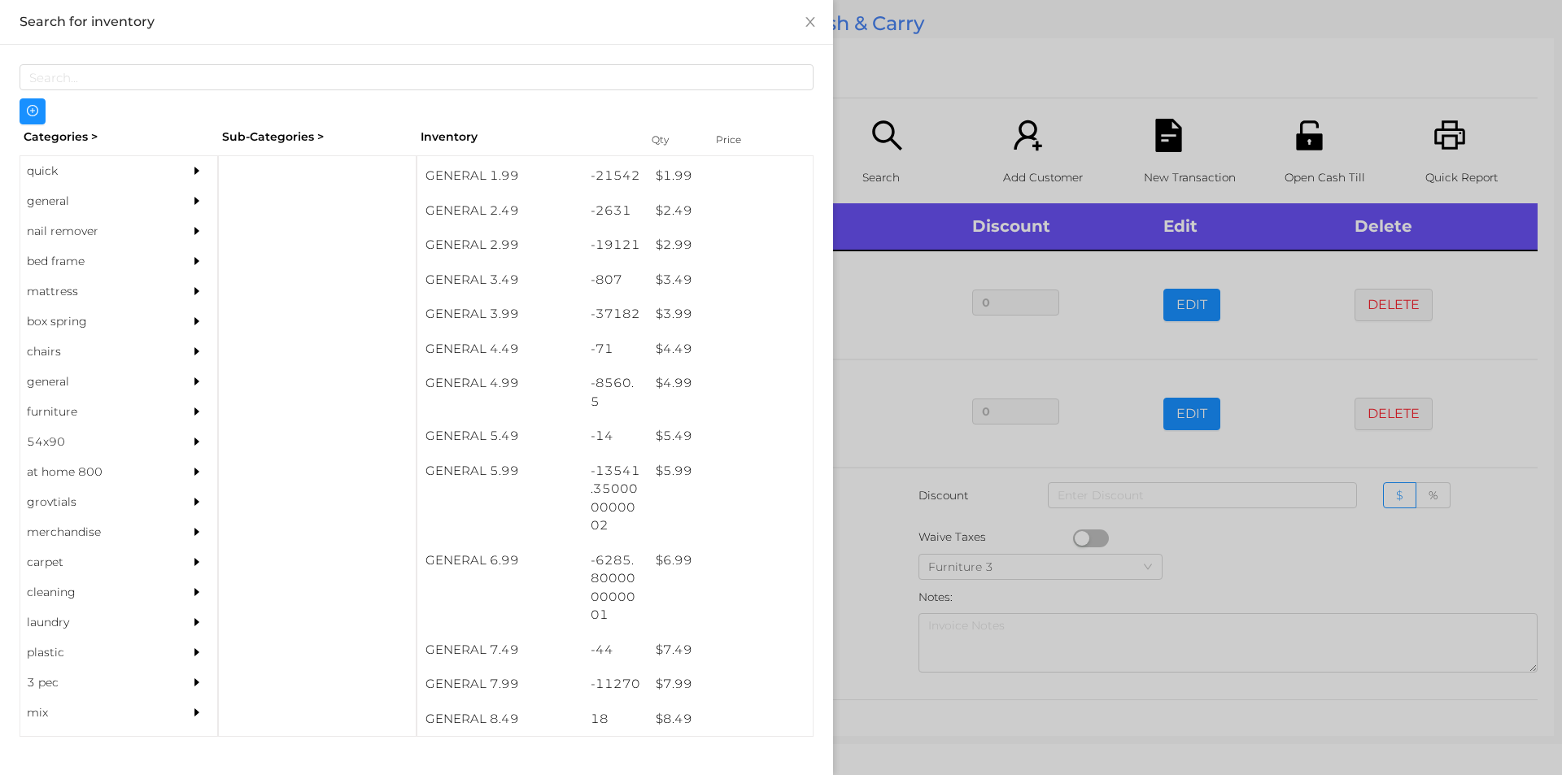
scroll to position [349, 0]
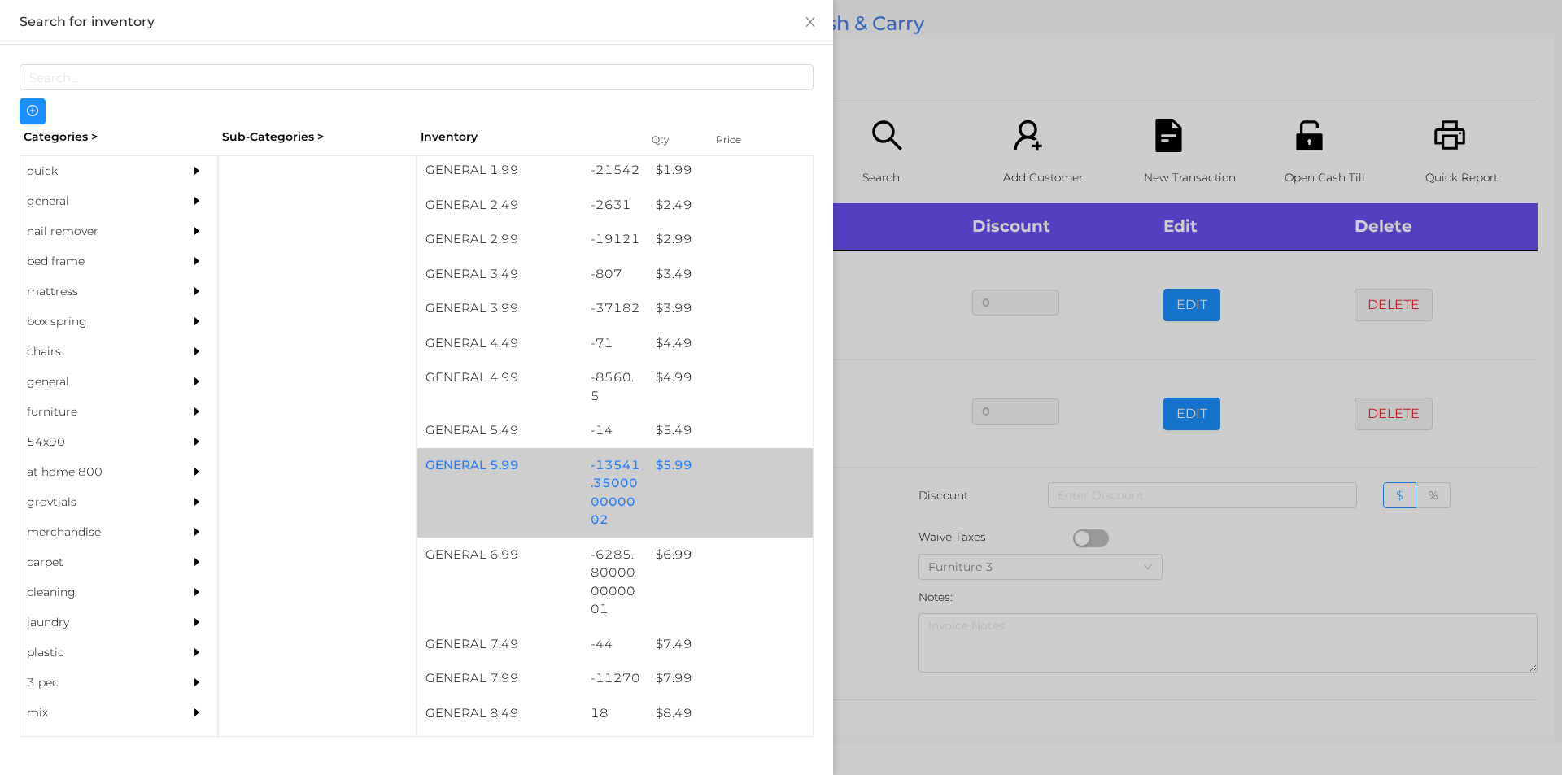
click at [645, 511] on div "GENERAL 5.99 -13541.350000000002 $ 5.99" at bounding box center [614, 493] width 395 height 90
click at [996, 100] on div at bounding box center [781, 387] width 1562 height 775
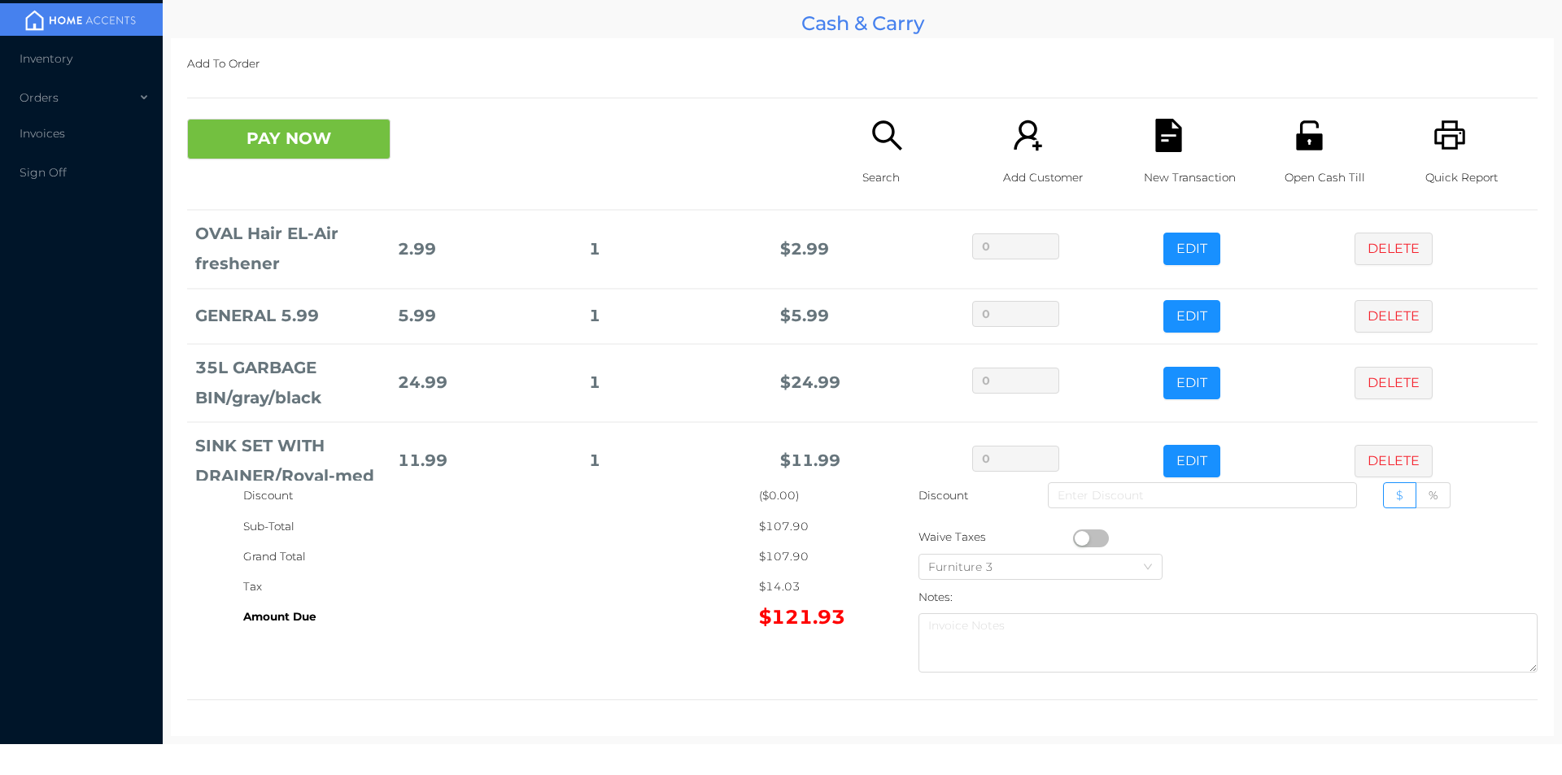
scroll to position [375, 0]
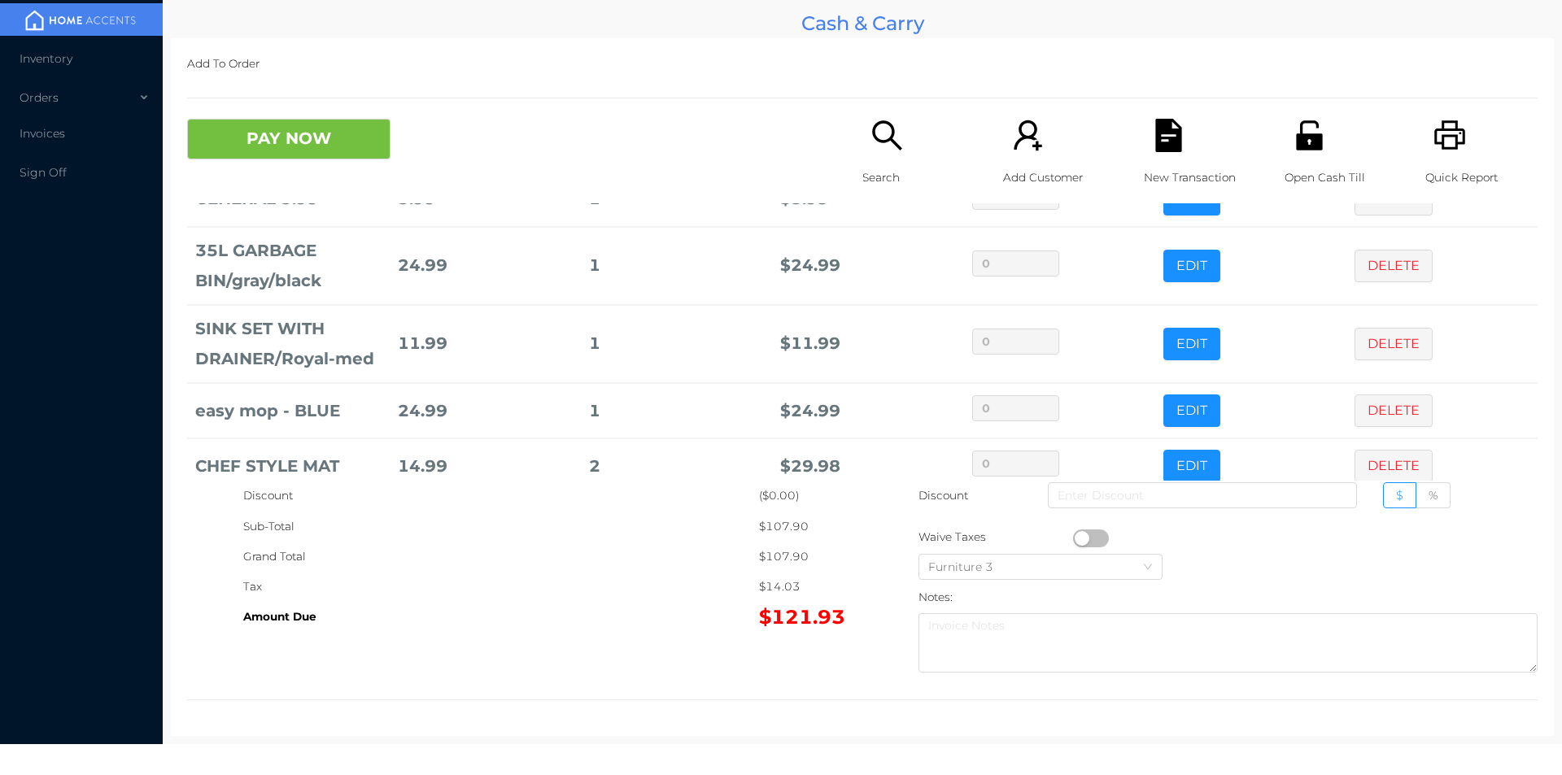
click at [1293, 159] on div "Open Cash Till" at bounding box center [1341, 161] width 112 height 85
click at [260, 124] on button "PAY NOW" at bounding box center [288, 139] width 203 height 41
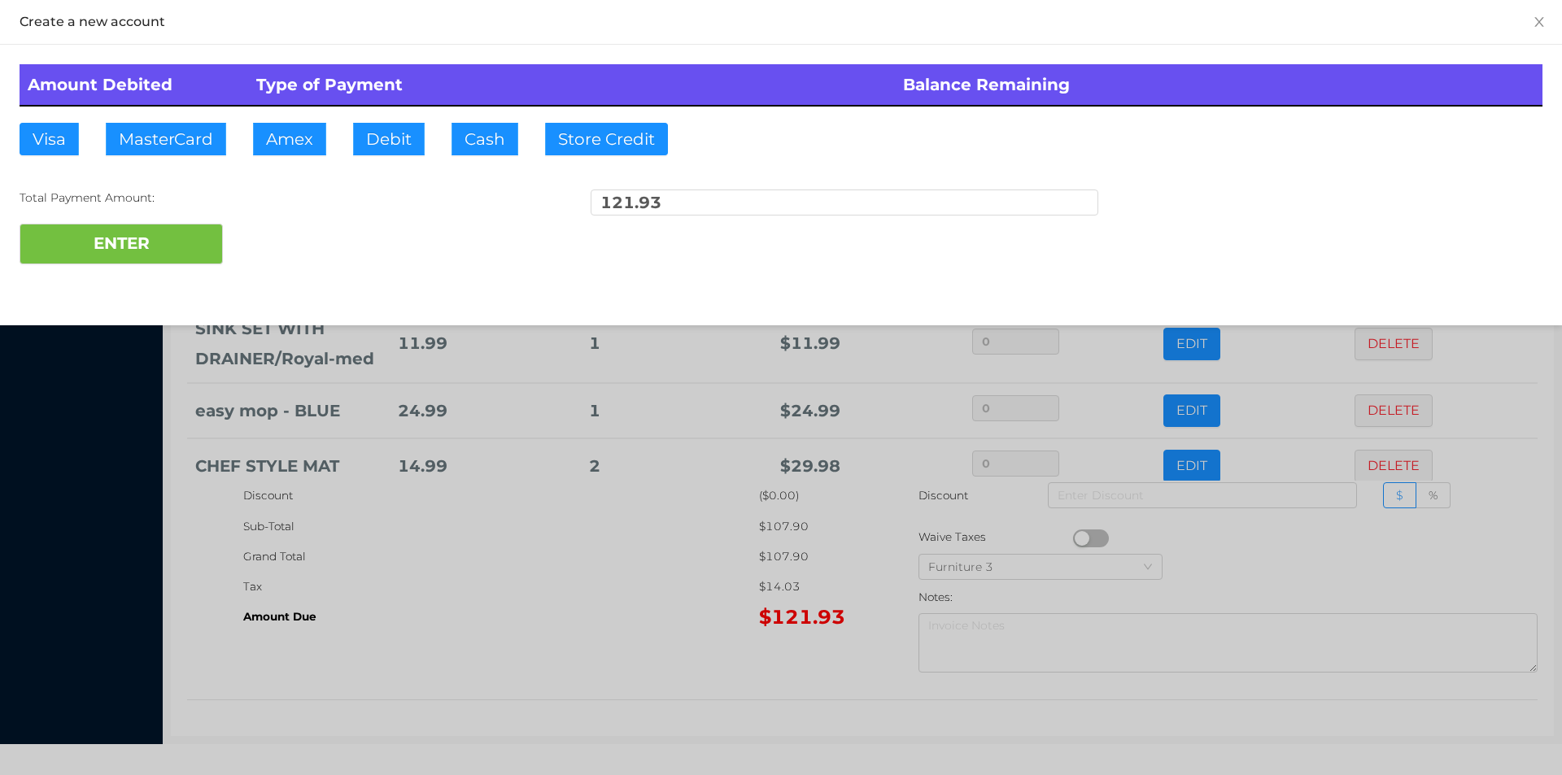
click at [659, 590] on div at bounding box center [781, 387] width 1562 height 775
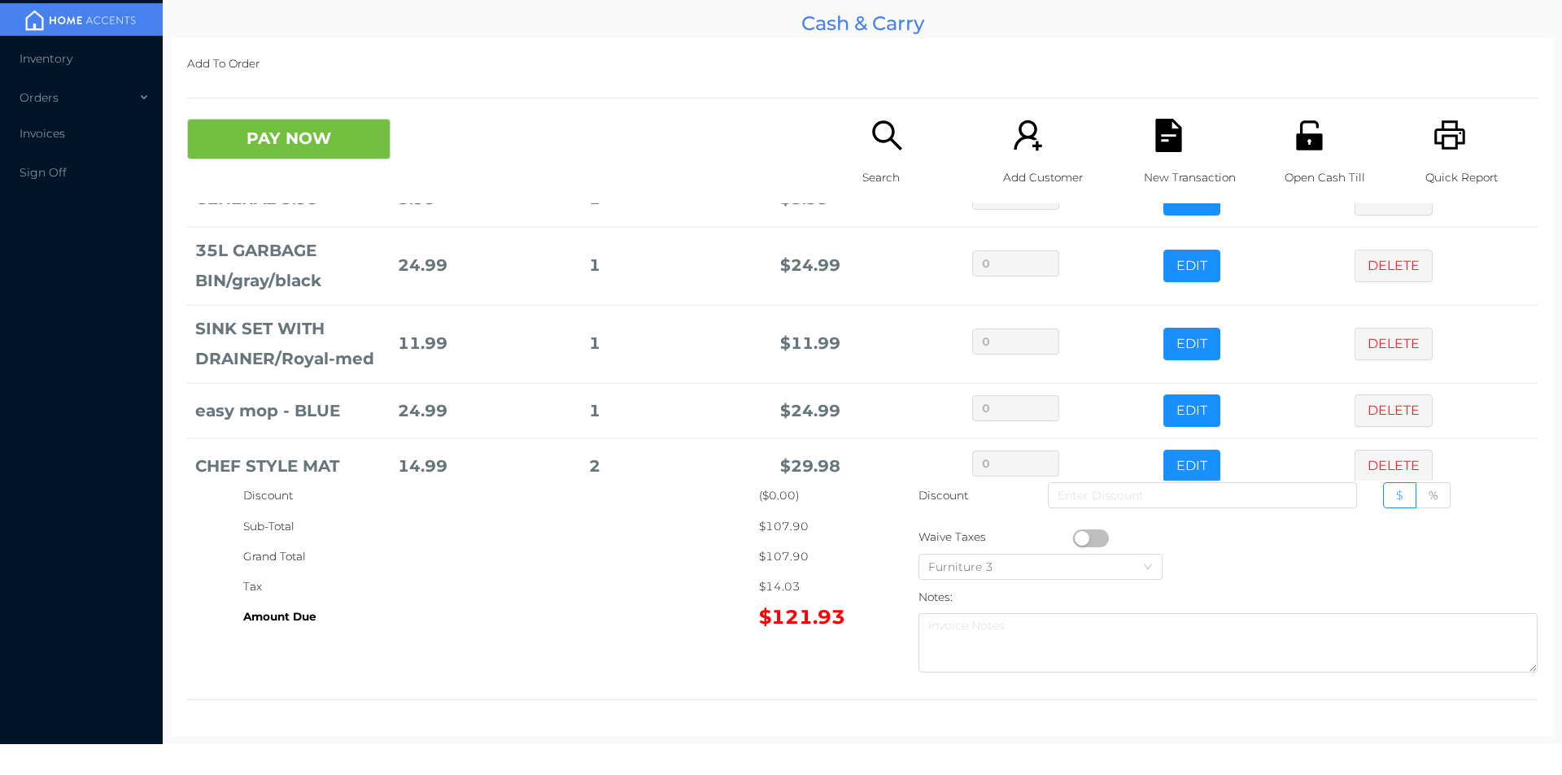
click at [1395, 90] on div "Add To Order PAY NOW Search Add Customer New Transaction Open Cash Till Quick R…" at bounding box center [862, 387] width 1383 height 698
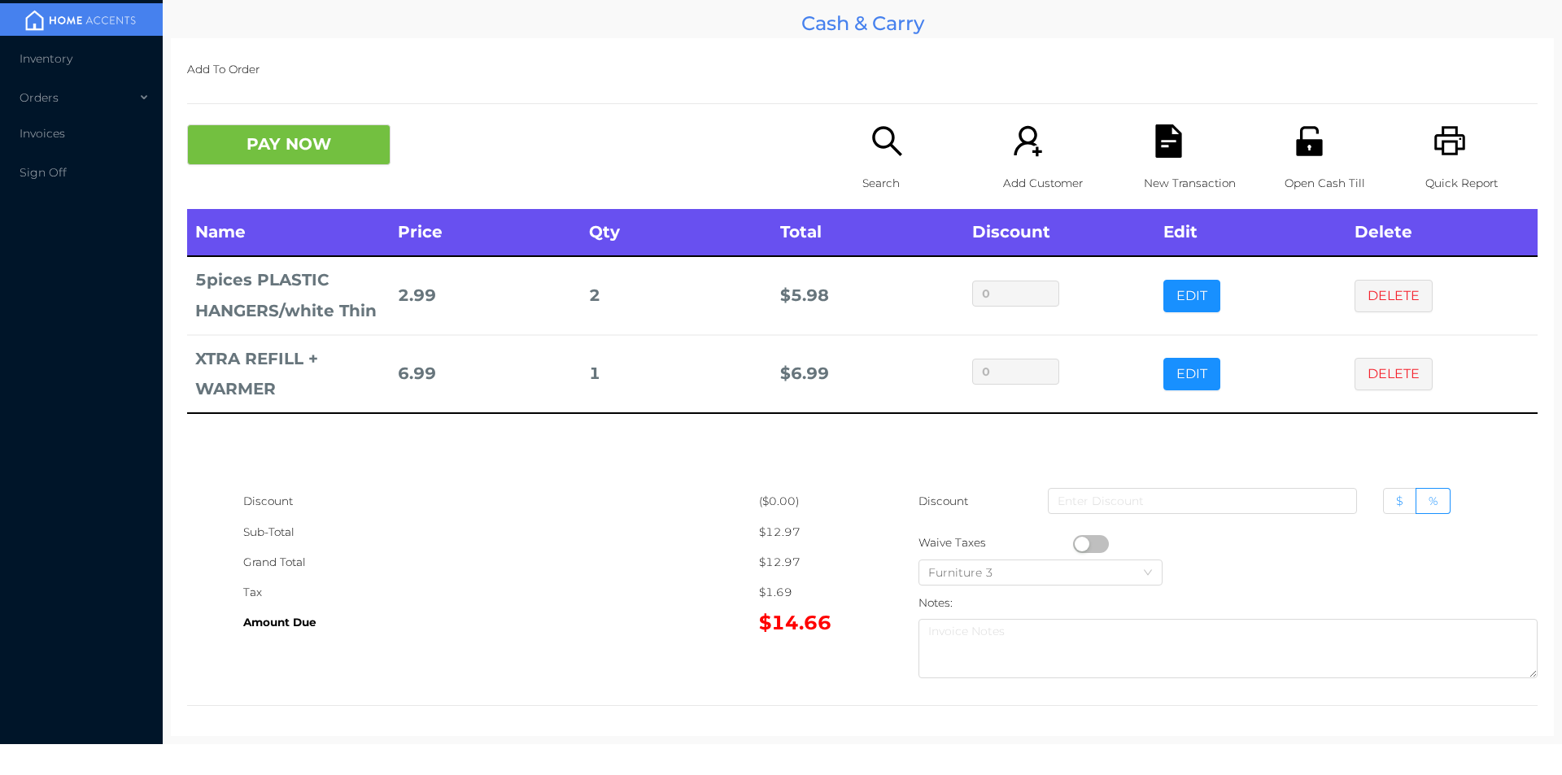
click at [1396, 499] on span "$" at bounding box center [1399, 501] width 7 height 15
click at [1396, 505] on input "$" at bounding box center [1396, 505] width 0 height 0
click at [1224, 499] on input at bounding box center [1202, 501] width 309 height 26
type input "5"
click at [270, 161] on button "PAY NOW" at bounding box center [288, 144] width 203 height 41
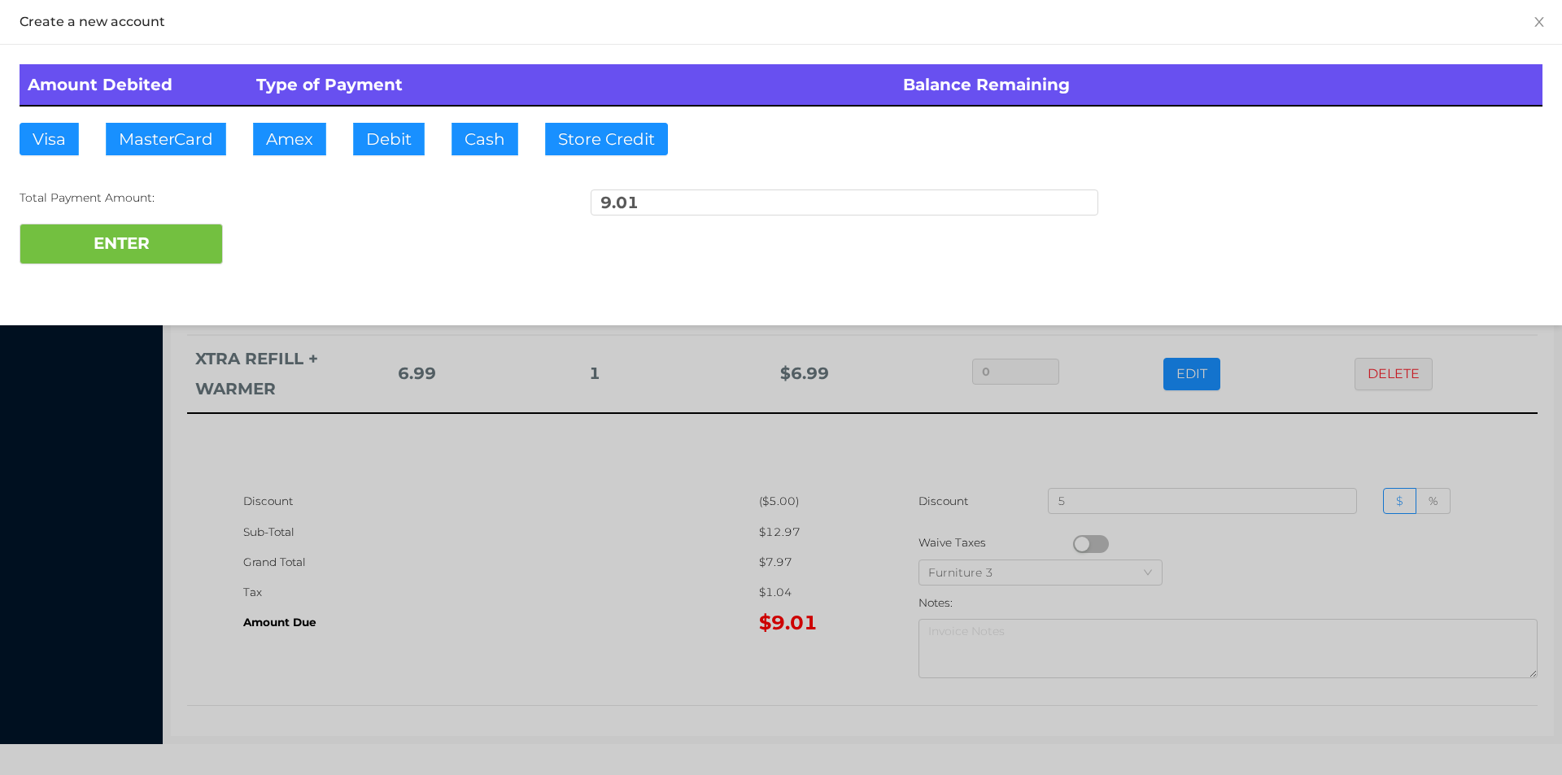
click at [257, 132] on div at bounding box center [781, 387] width 1562 height 775
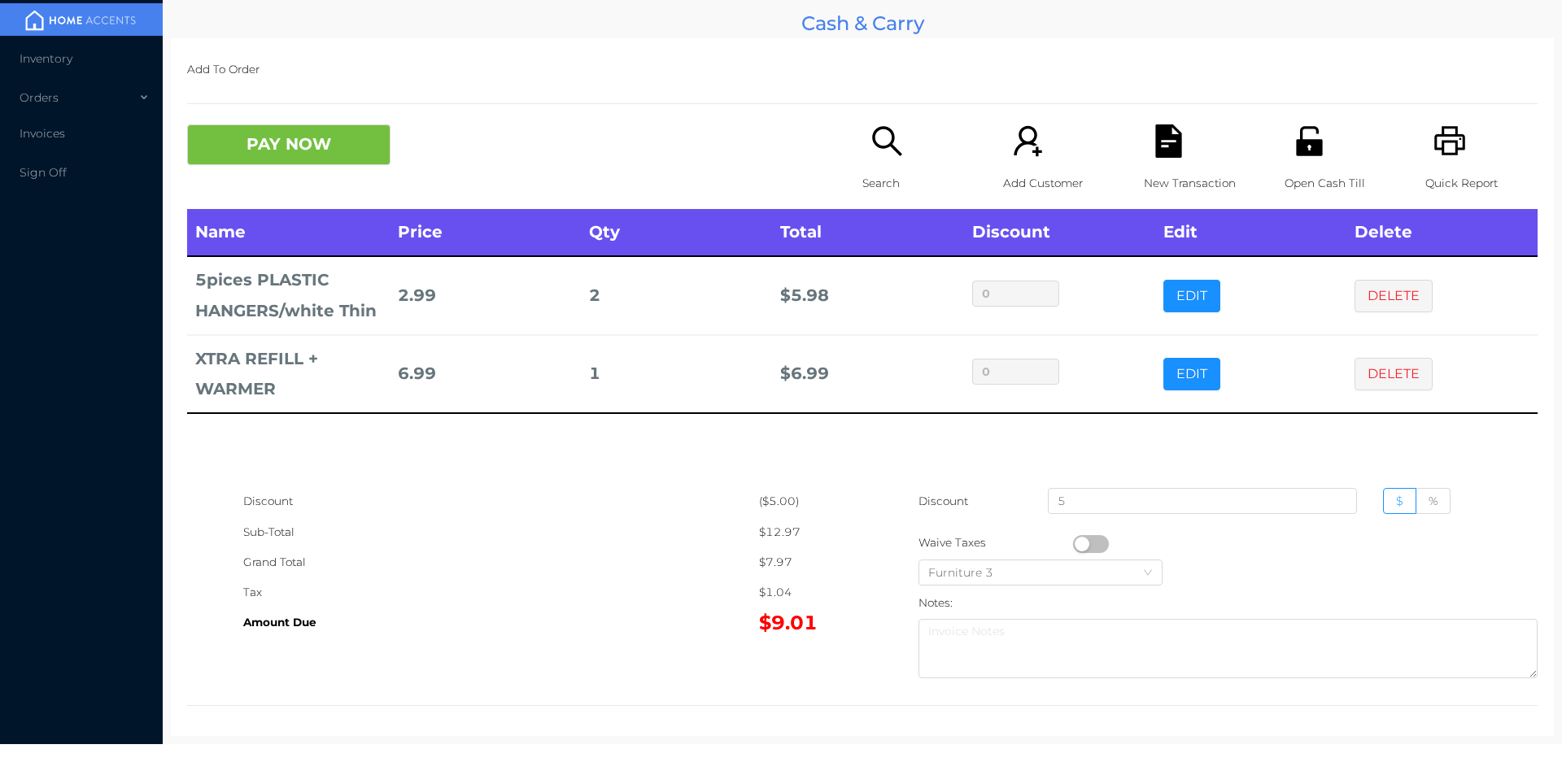
click at [761, 582] on div "$1.04" at bounding box center [810, 593] width 103 height 30
click at [286, 151] on button "PAY NOW" at bounding box center [288, 144] width 203 height 41
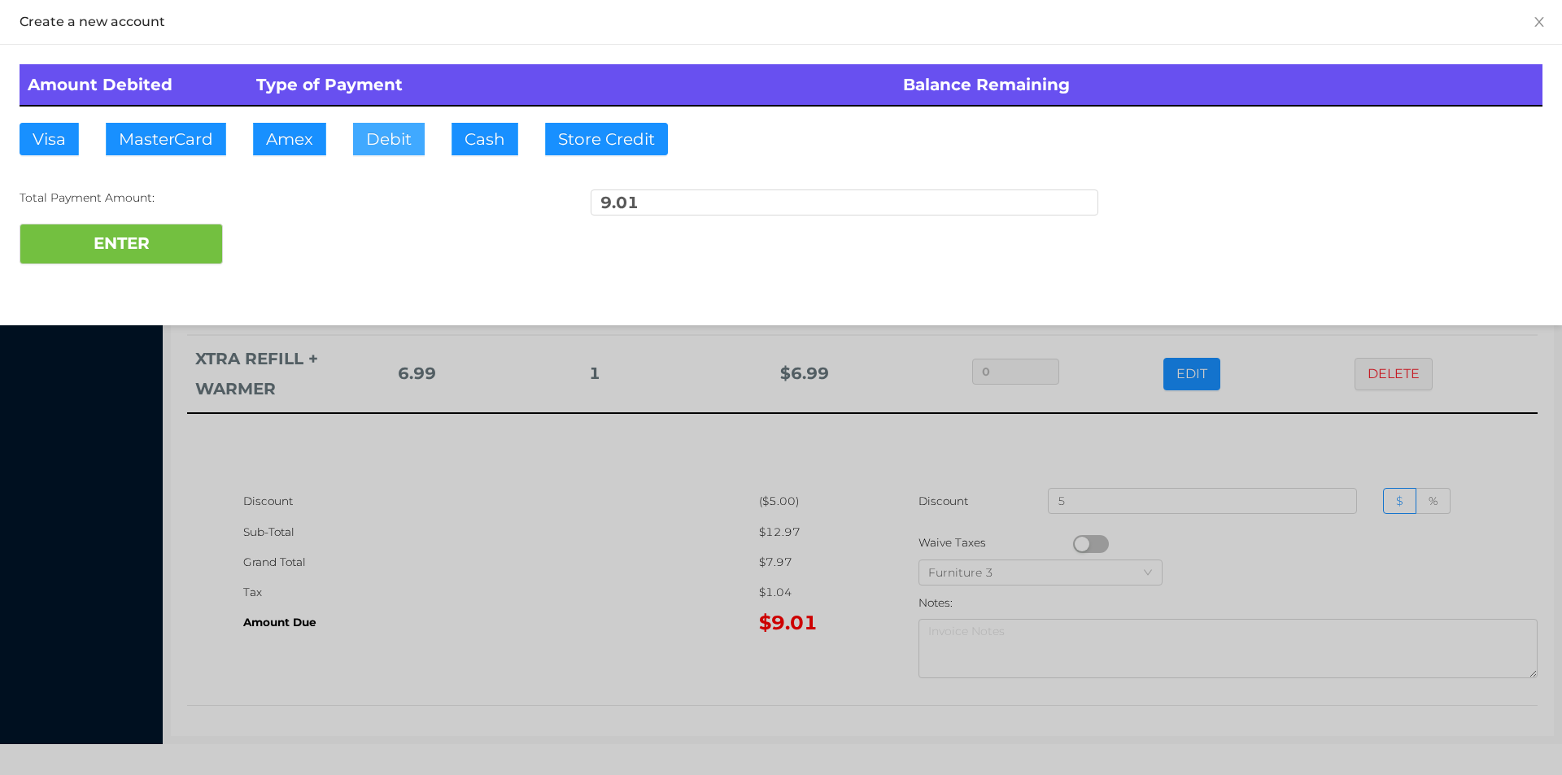
click at [391, 131] on button "Debit" at bounding box center [389, 139] width 72 height 33
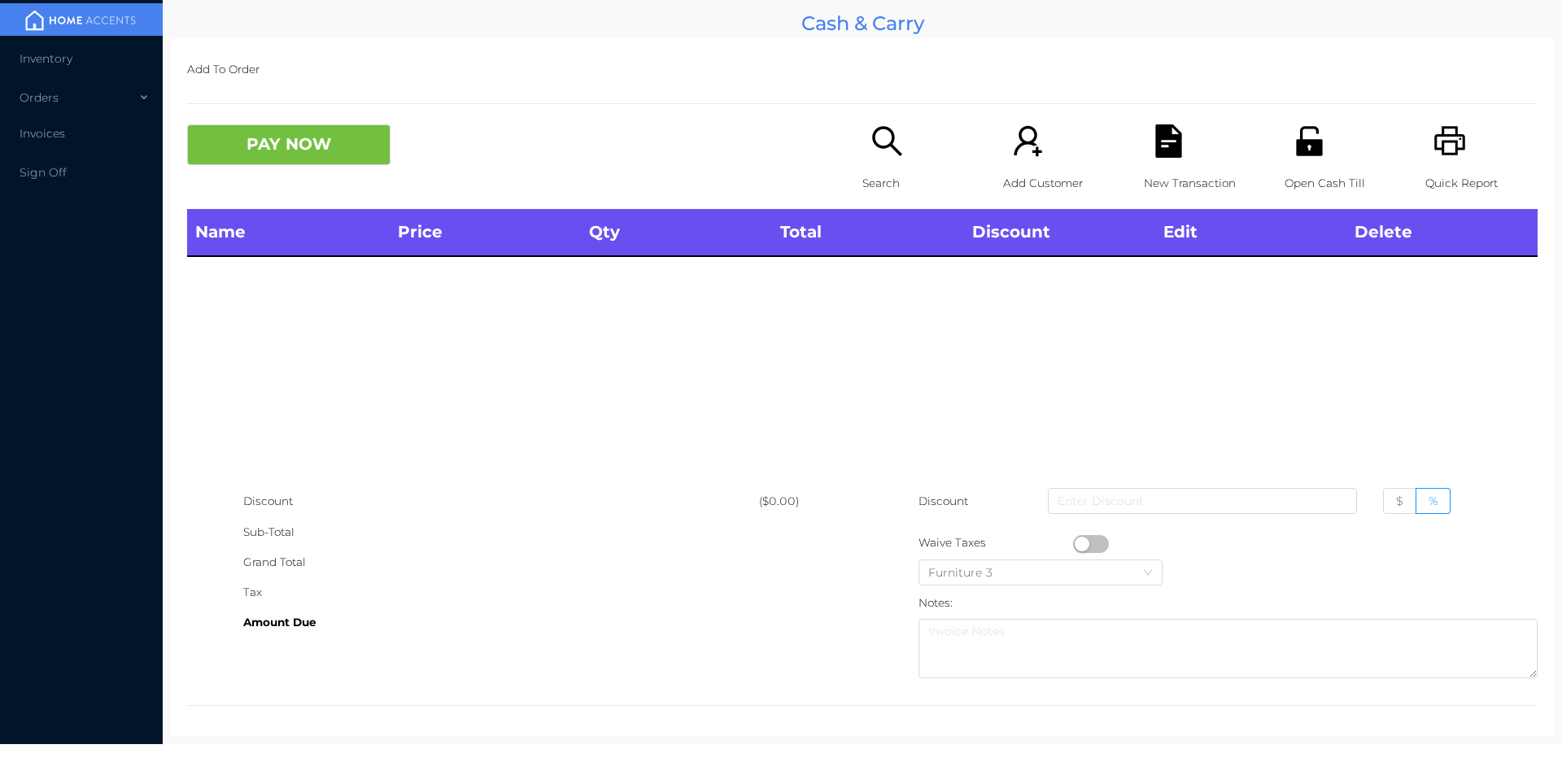
click at [1293, 149] on icon "icon: unlock" at bounding box center [1309, 140] width 33 height 33
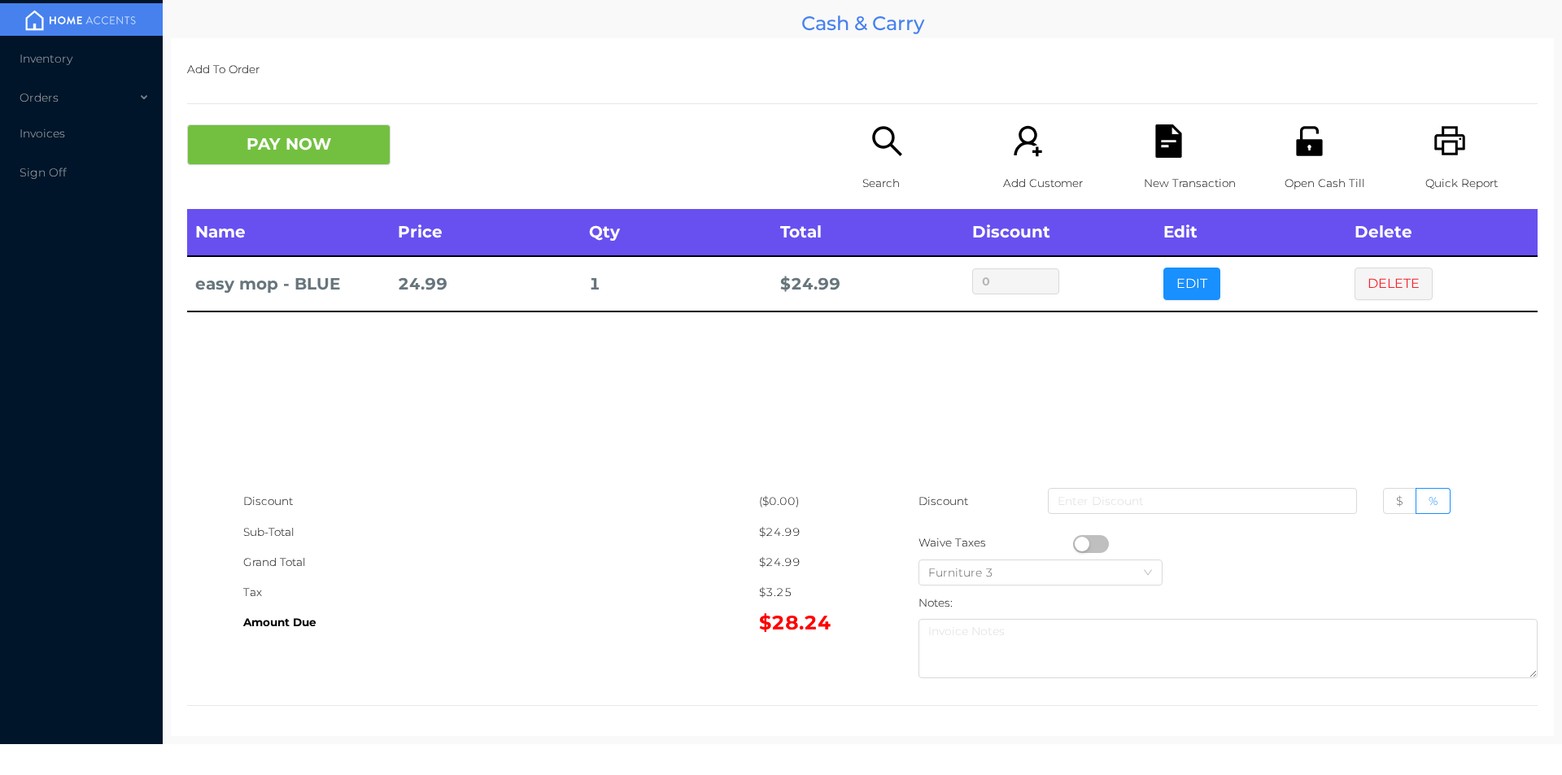
click at [872, 159] on div "Search" at bounding box center [919, 166] width 112 height 85
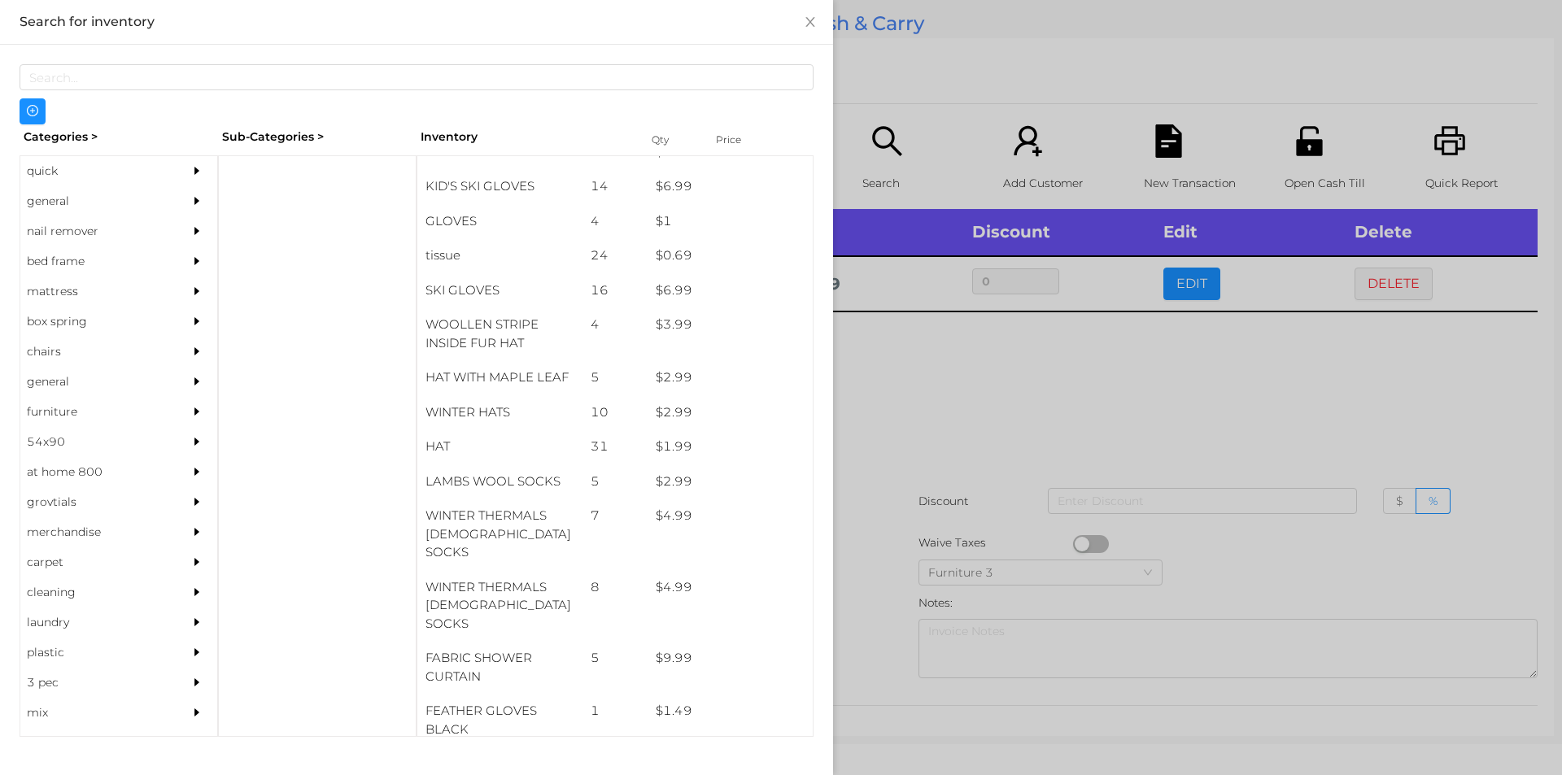
scroll to position [1032, 0]
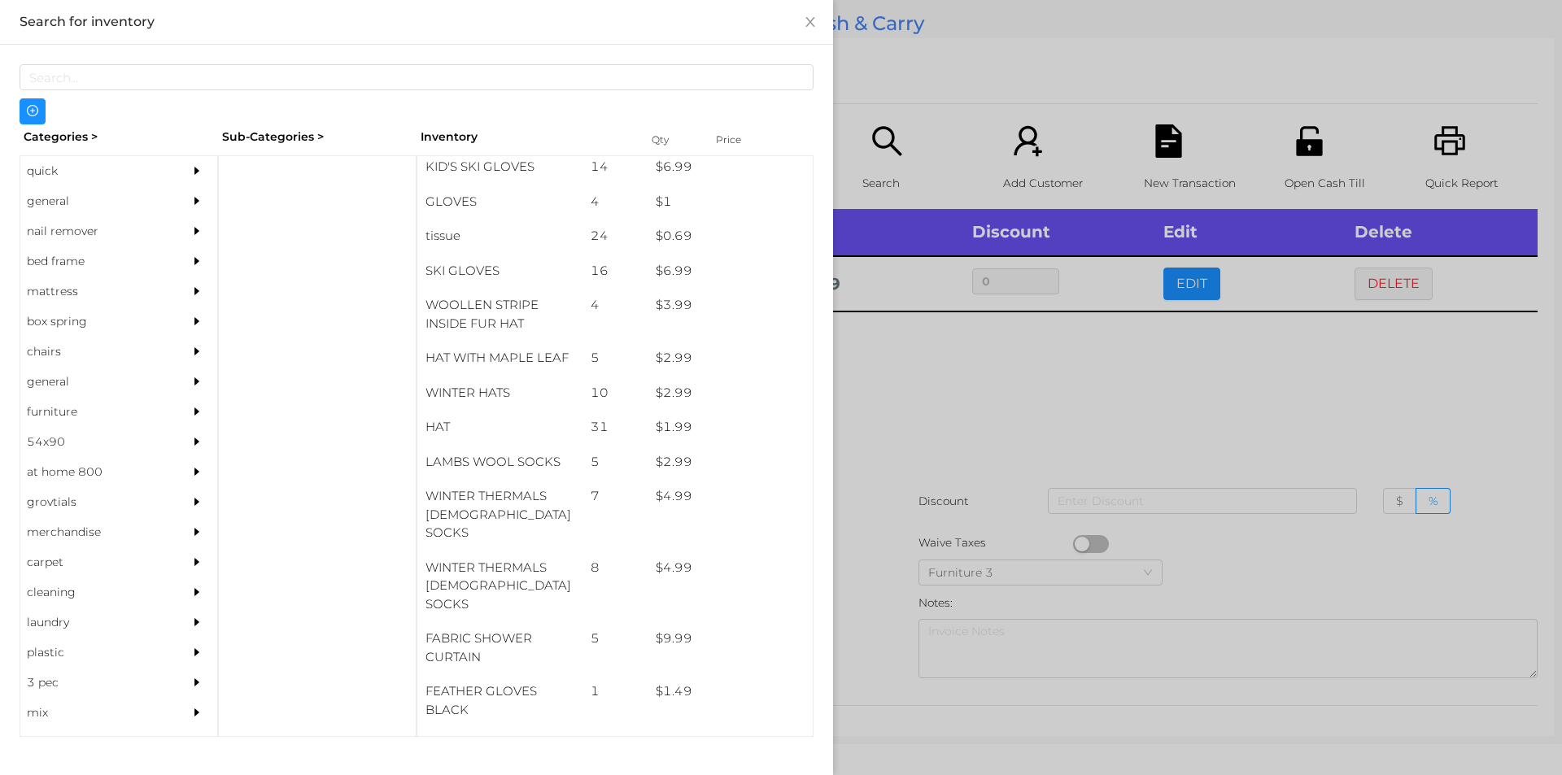
click at [49, 202] on div "general" at bounding box center [94, 201] width 148 height 30
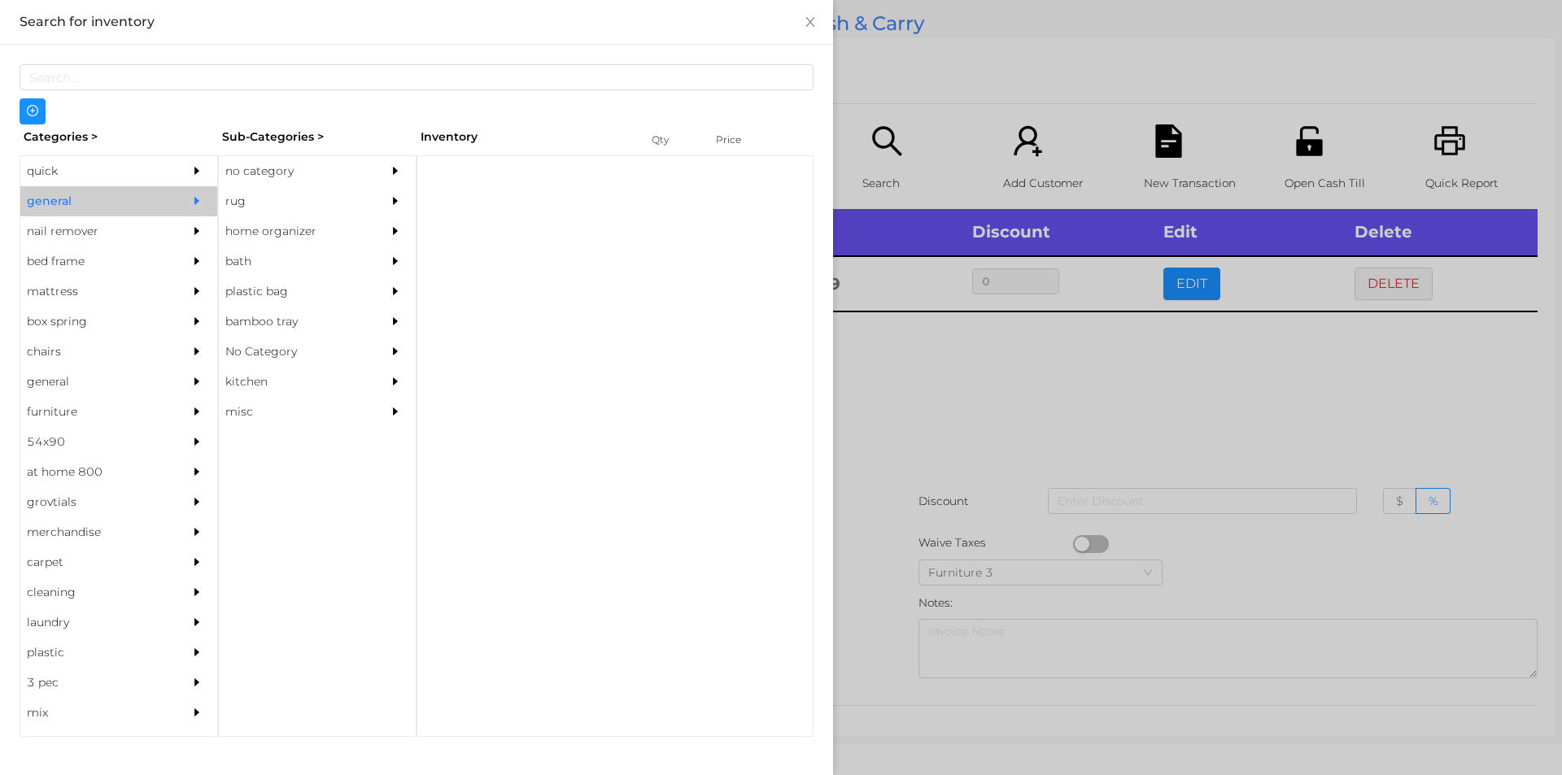
click at [272, 156] on div "no category" at bounding box center [293, 171] width 148 height 30
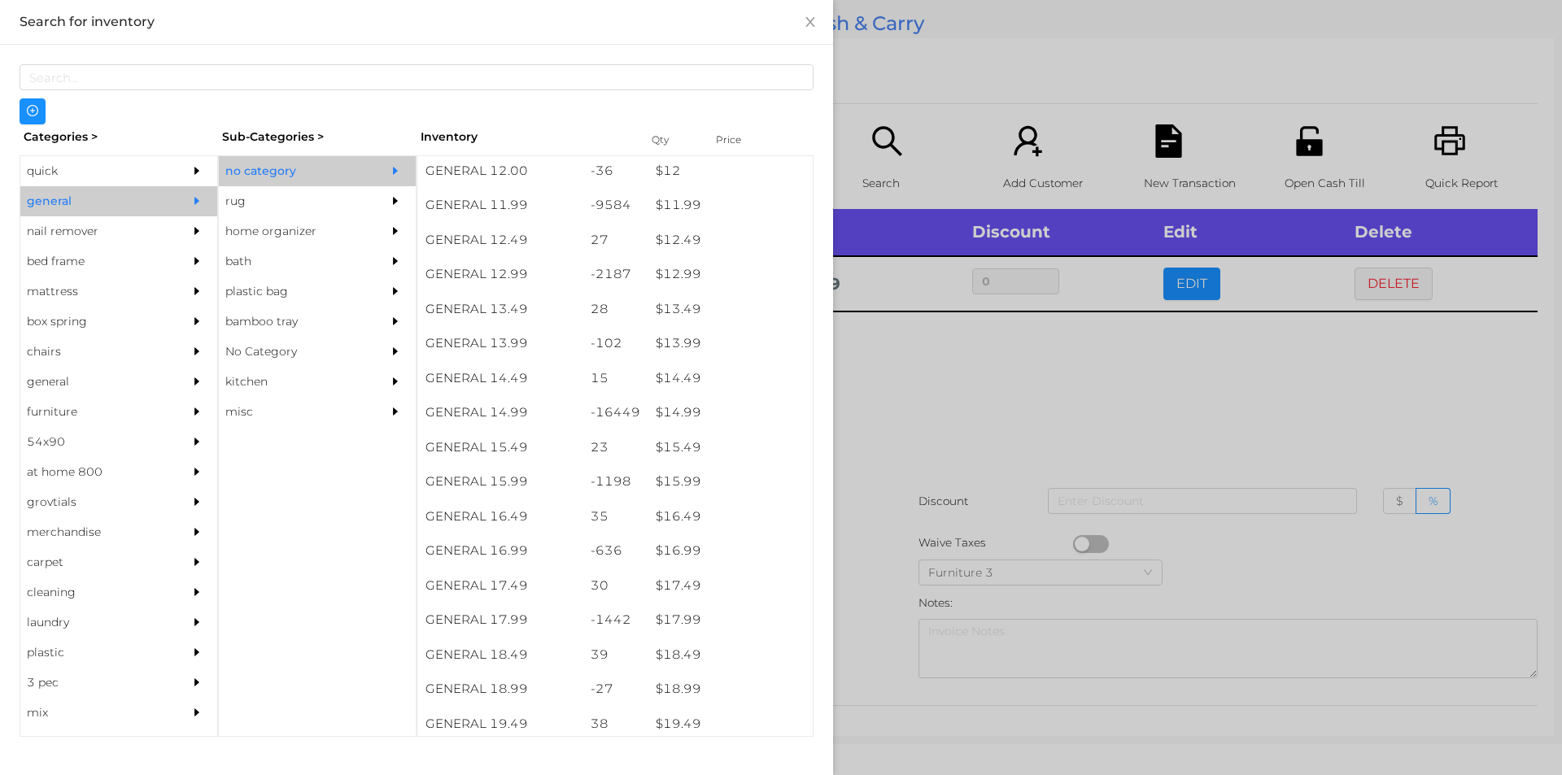
scroll to position [1182, 0]
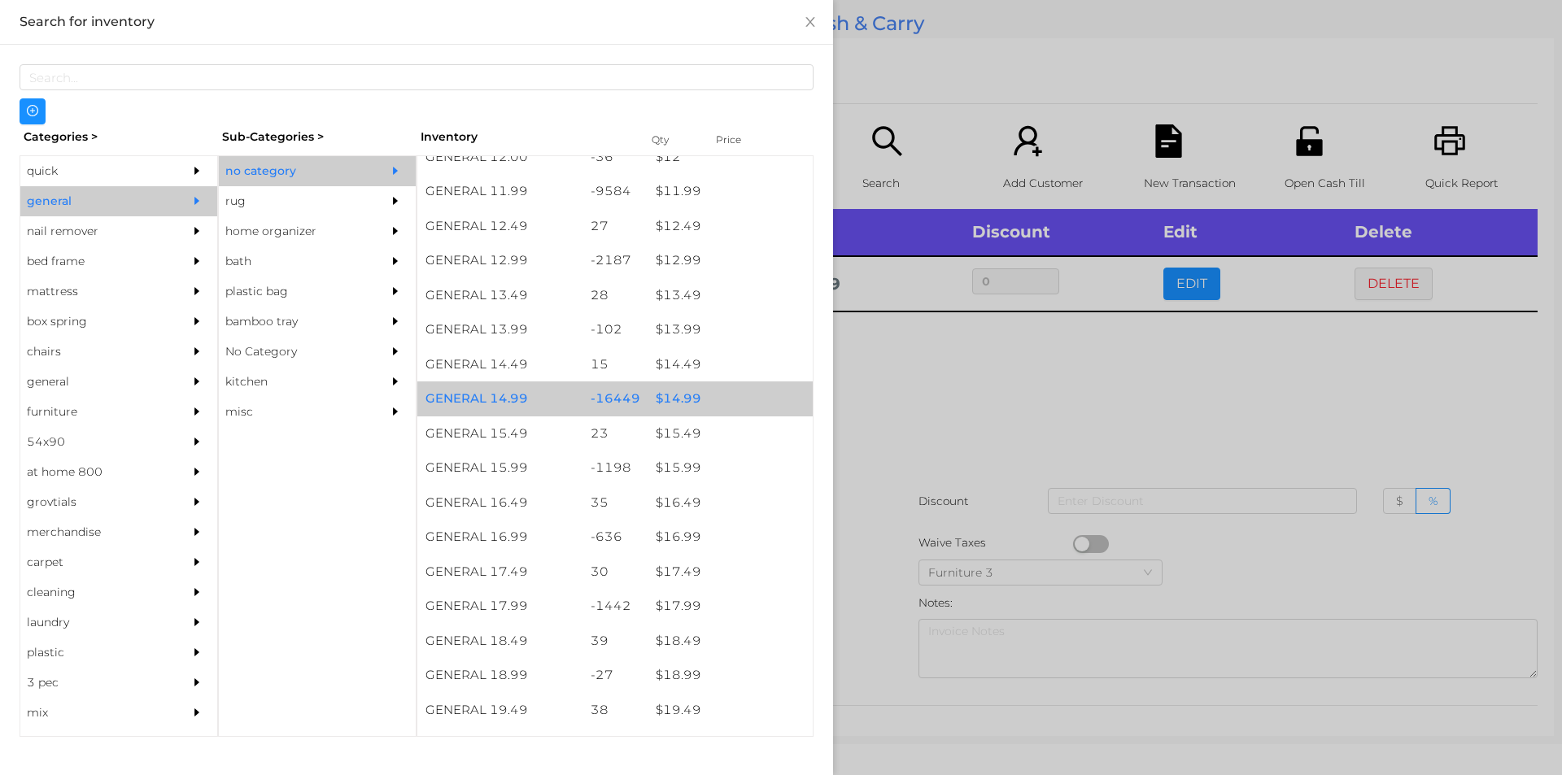
click at [704, 396] on div "$ 14.99" at bounding box center [730, 399] width 165 height 35
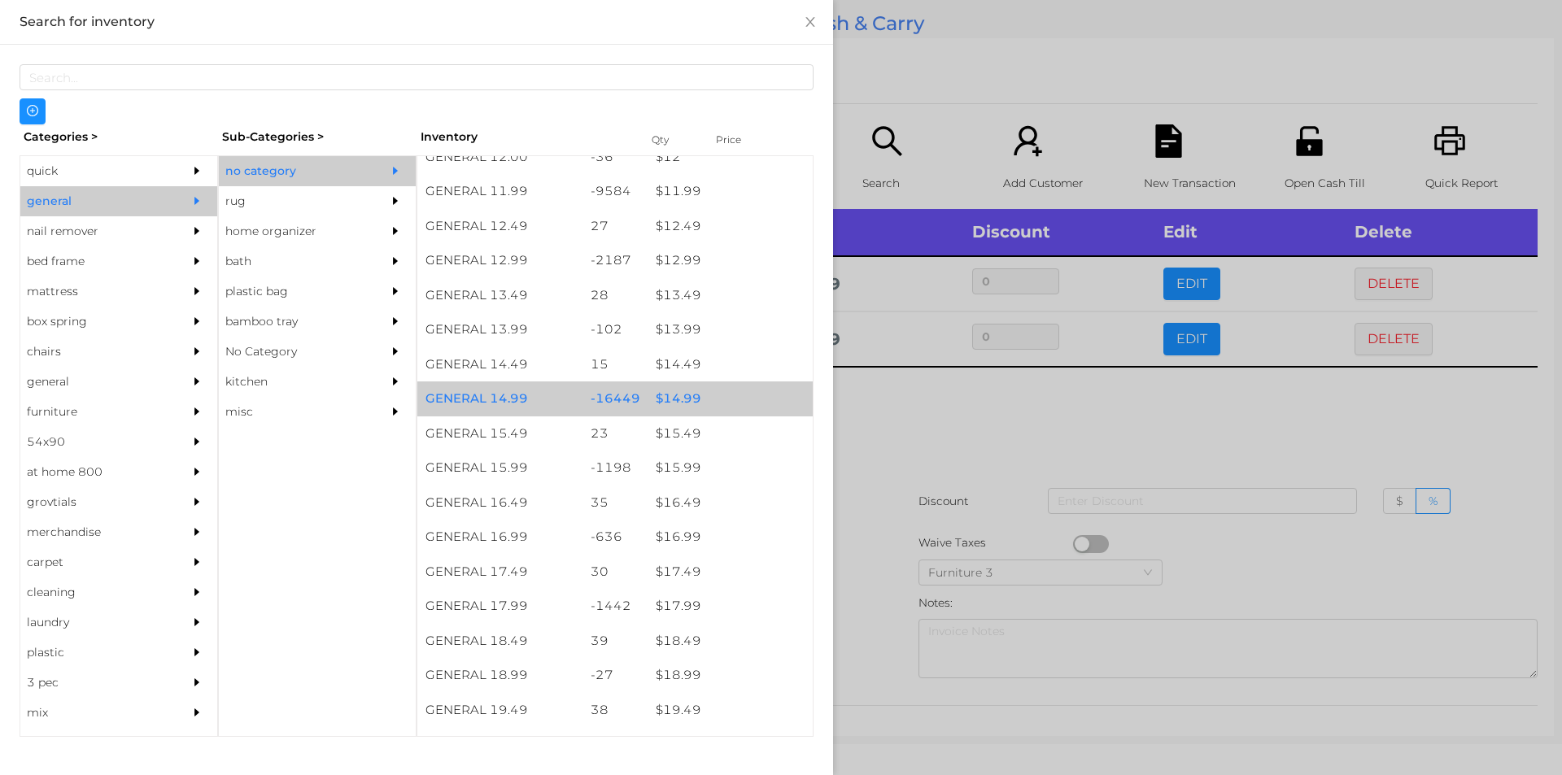
click at [697, 401] on div "$ 14.99" at bounding box center [730, 399] width 165 height 35
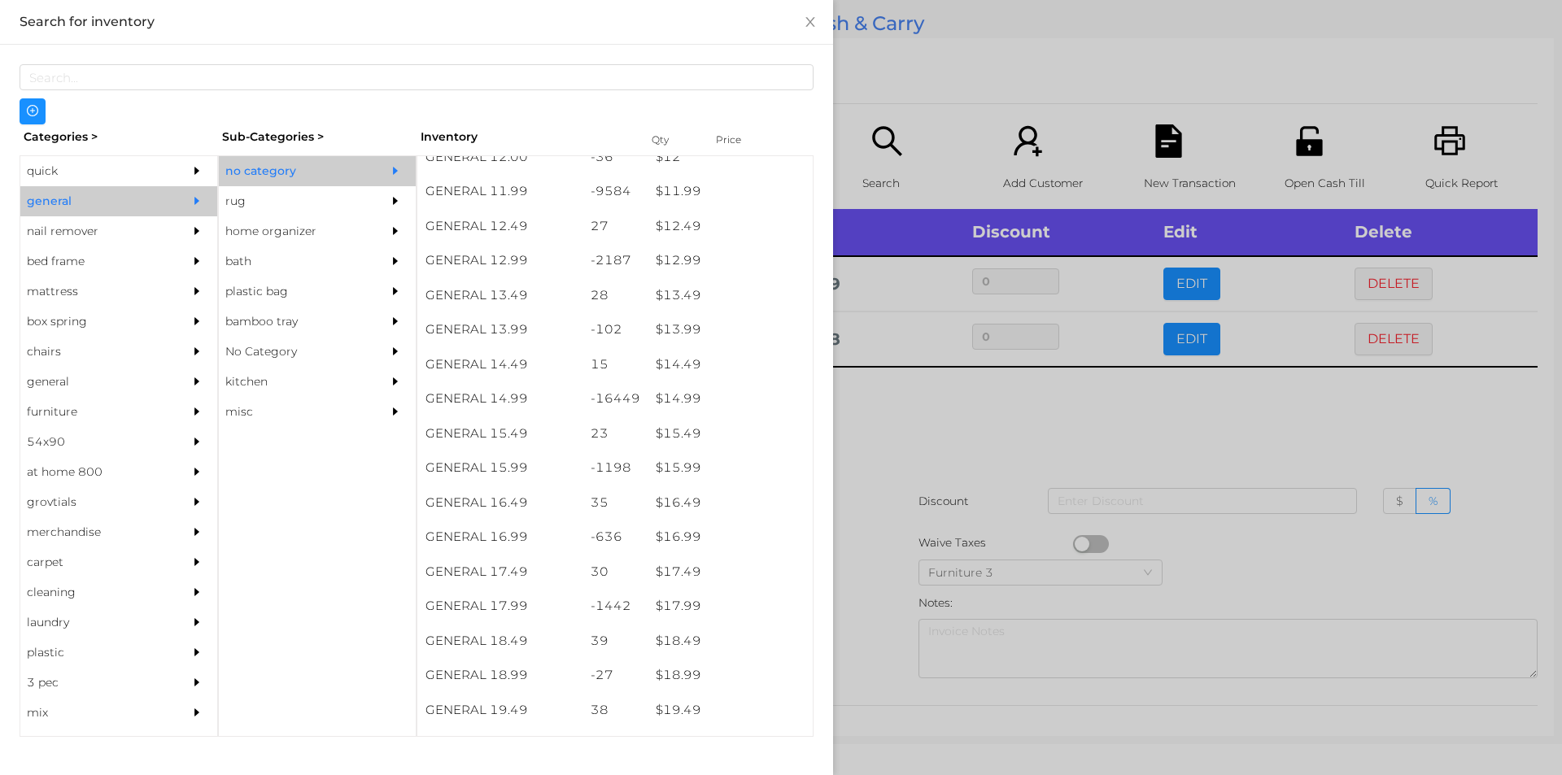
click at [889, 475] on div at bounding box center [781, 387] width 1562 height 775
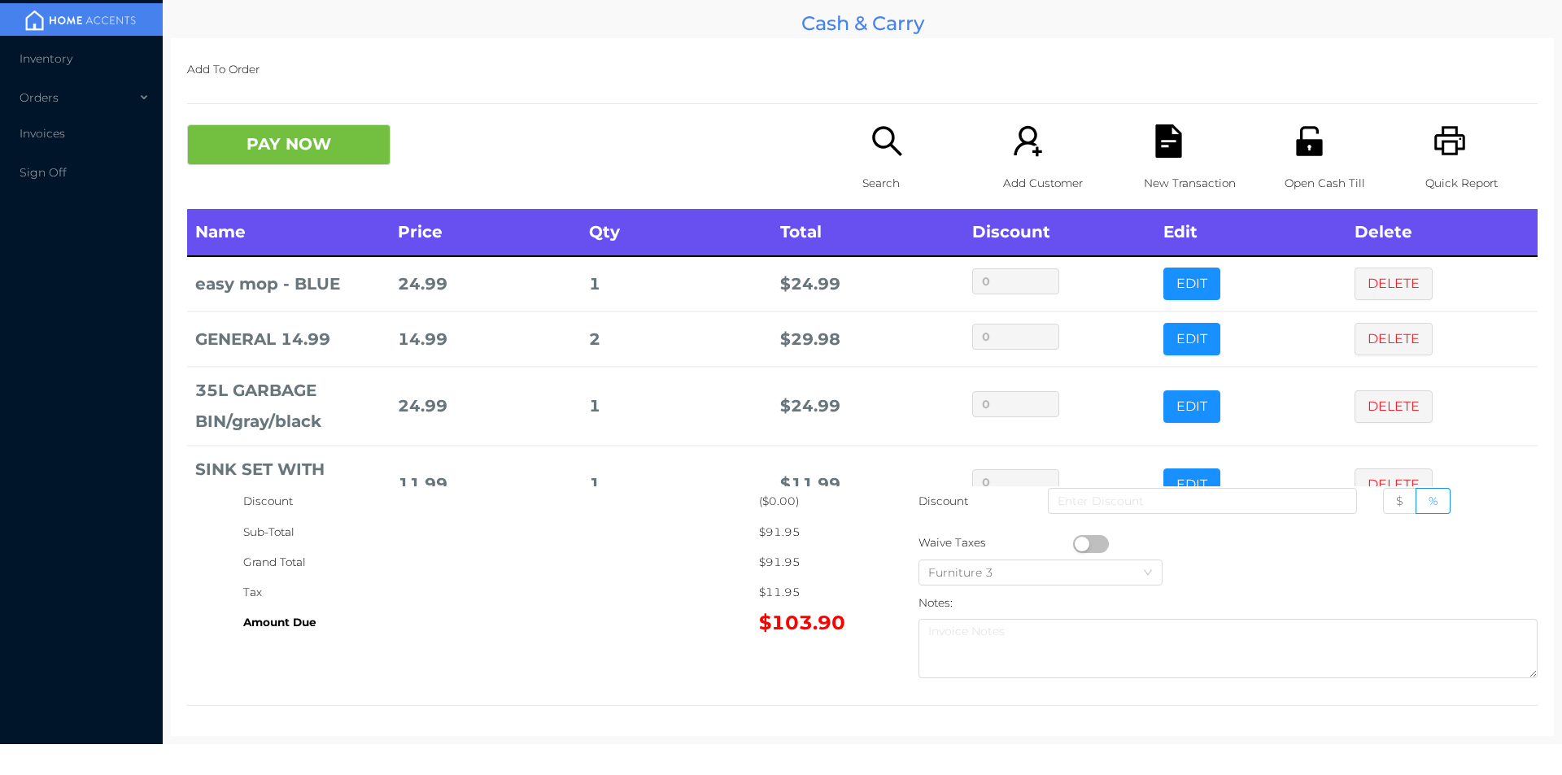
click at [881, 192] on p "Search" at bounding box center [919, 183] width 112 height 30
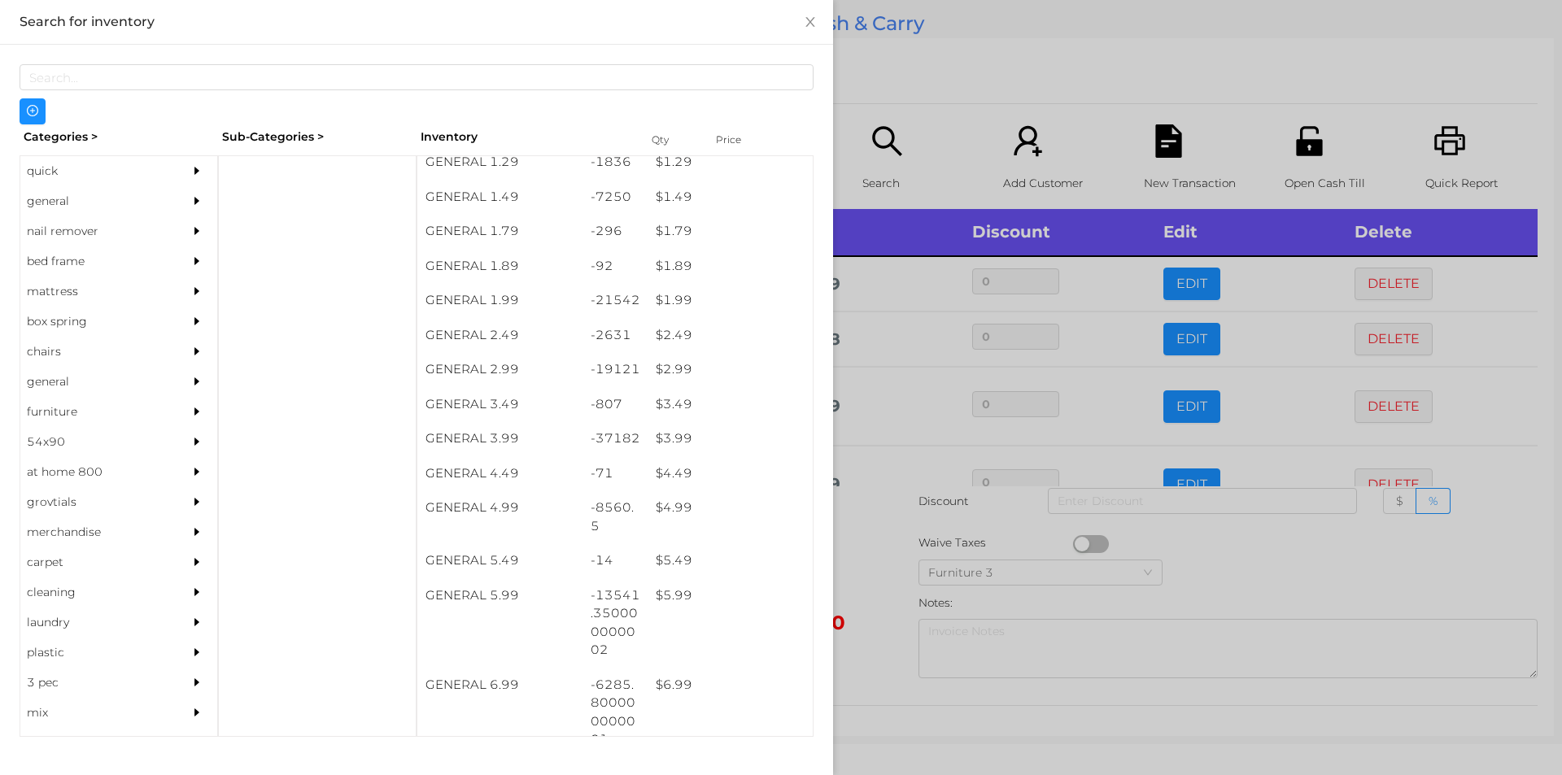
scroll to position [247, 0]
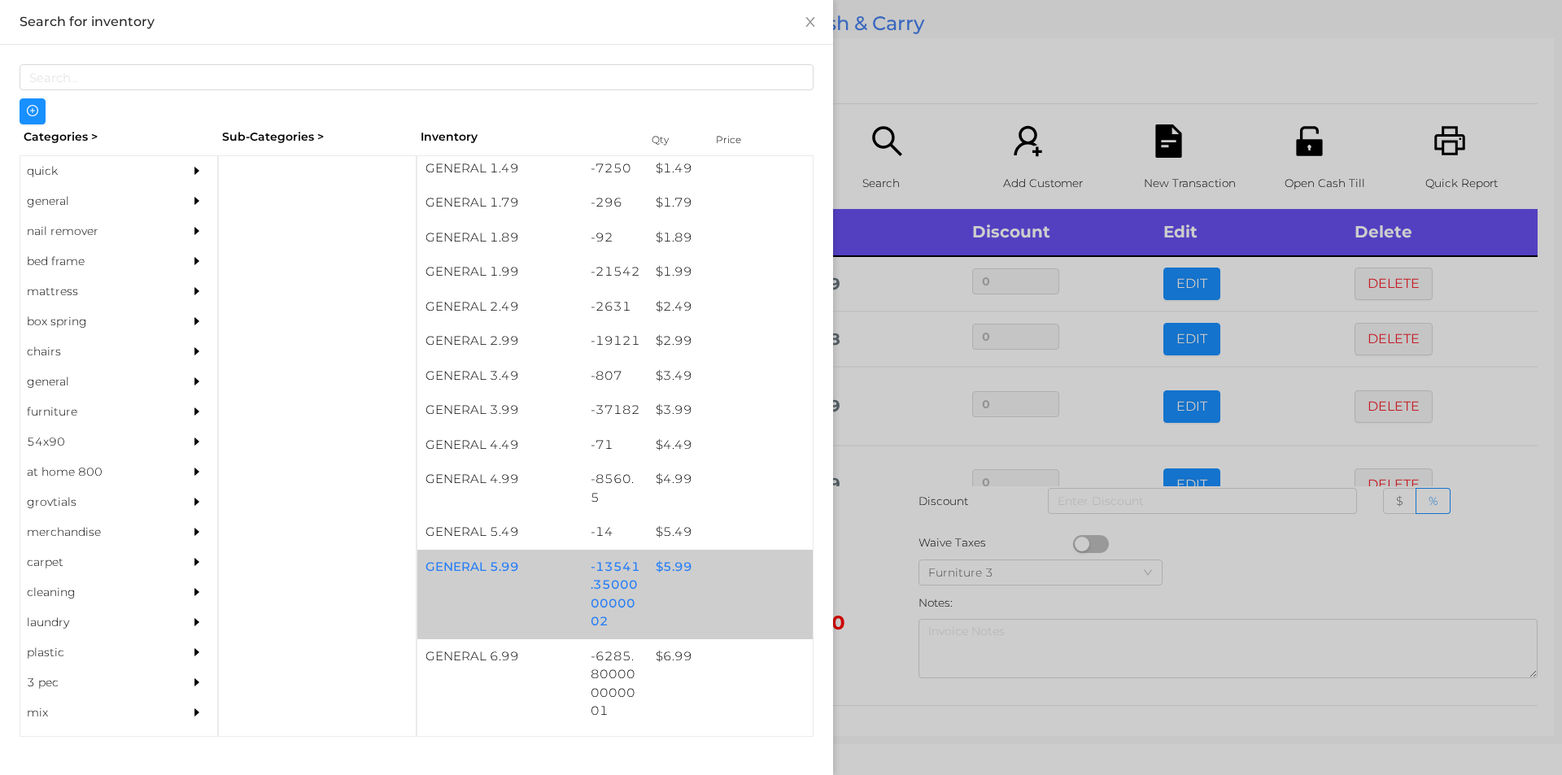
click at [683, 574] on div "$ 5.99" at bounding box center [730, 567] width 165 height 35
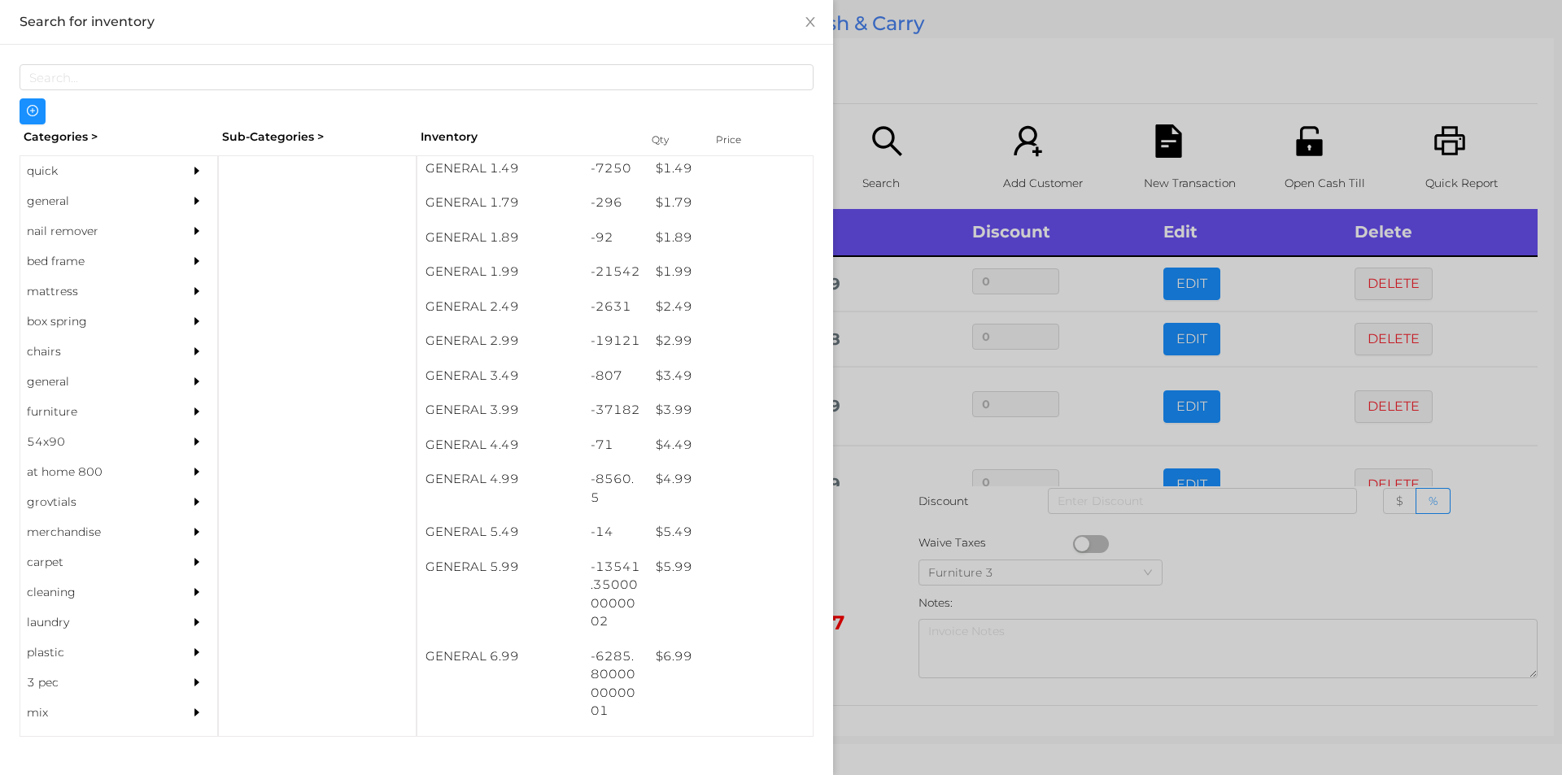
click at [898, 80] on div at bounding box center [781, 387] width 1562 height 775
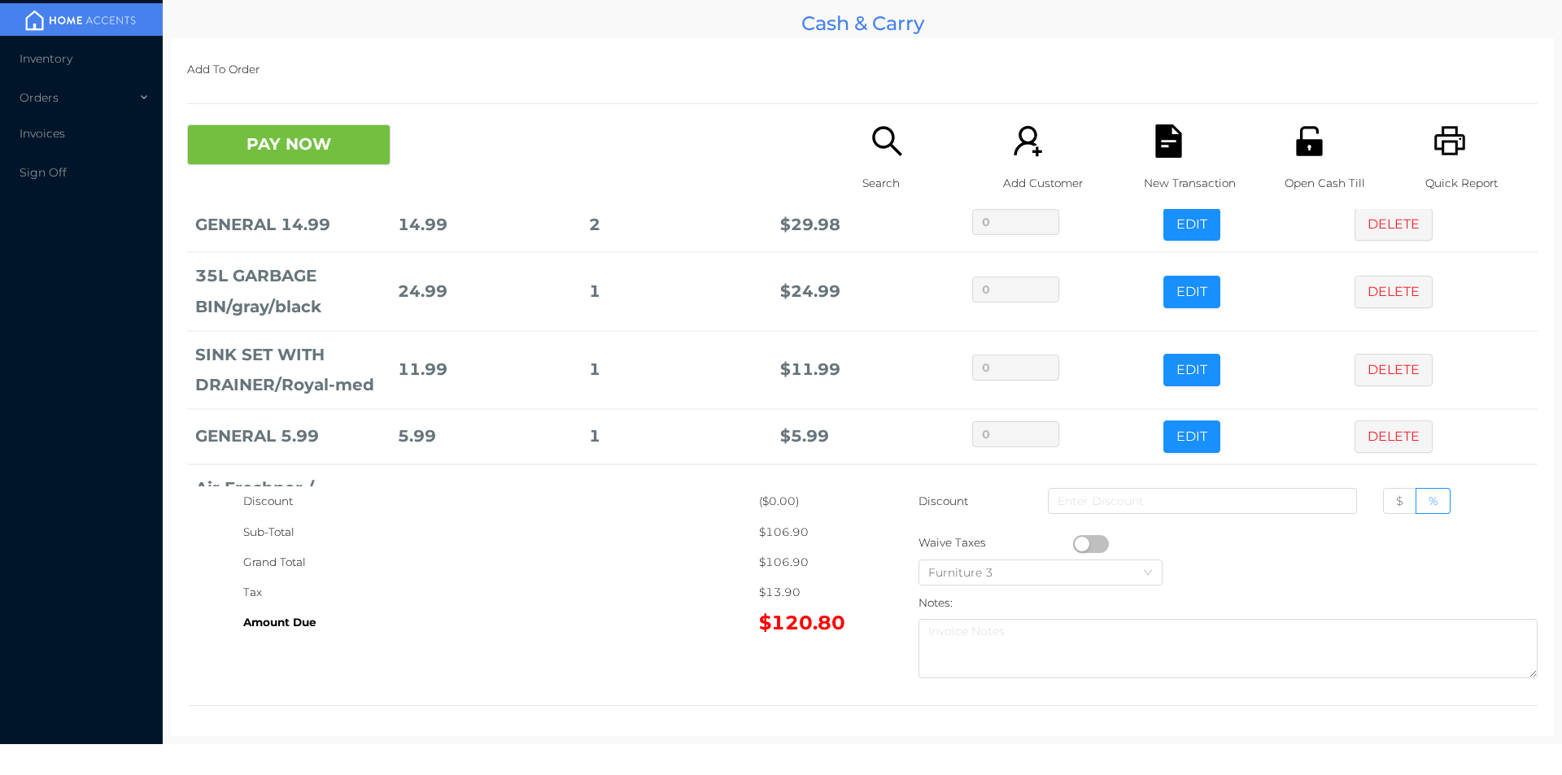
scroll to position [296, 0]
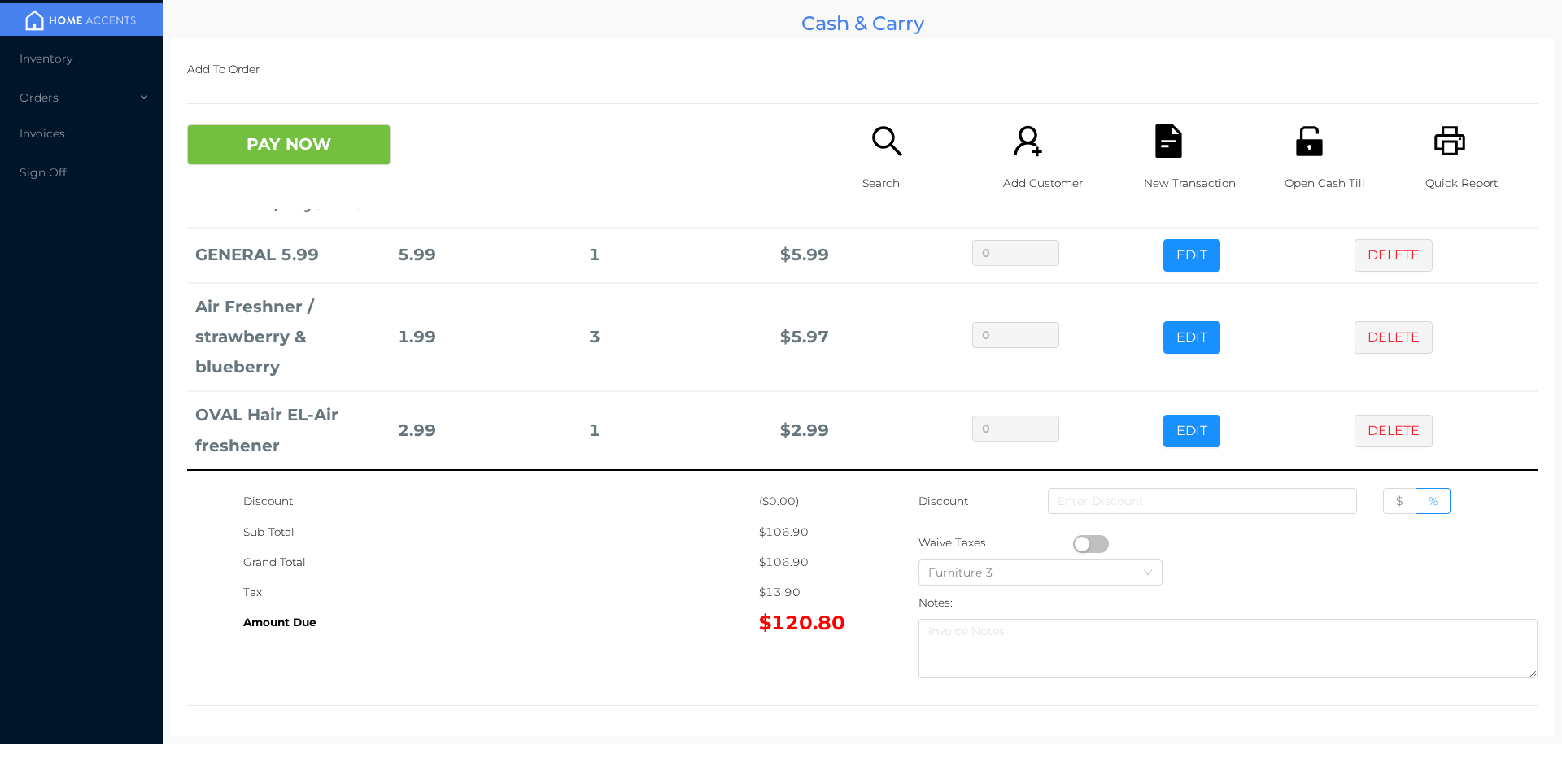
click at [904, 144] on div "Search" at bounding box center [919, 166] width 112 height 85
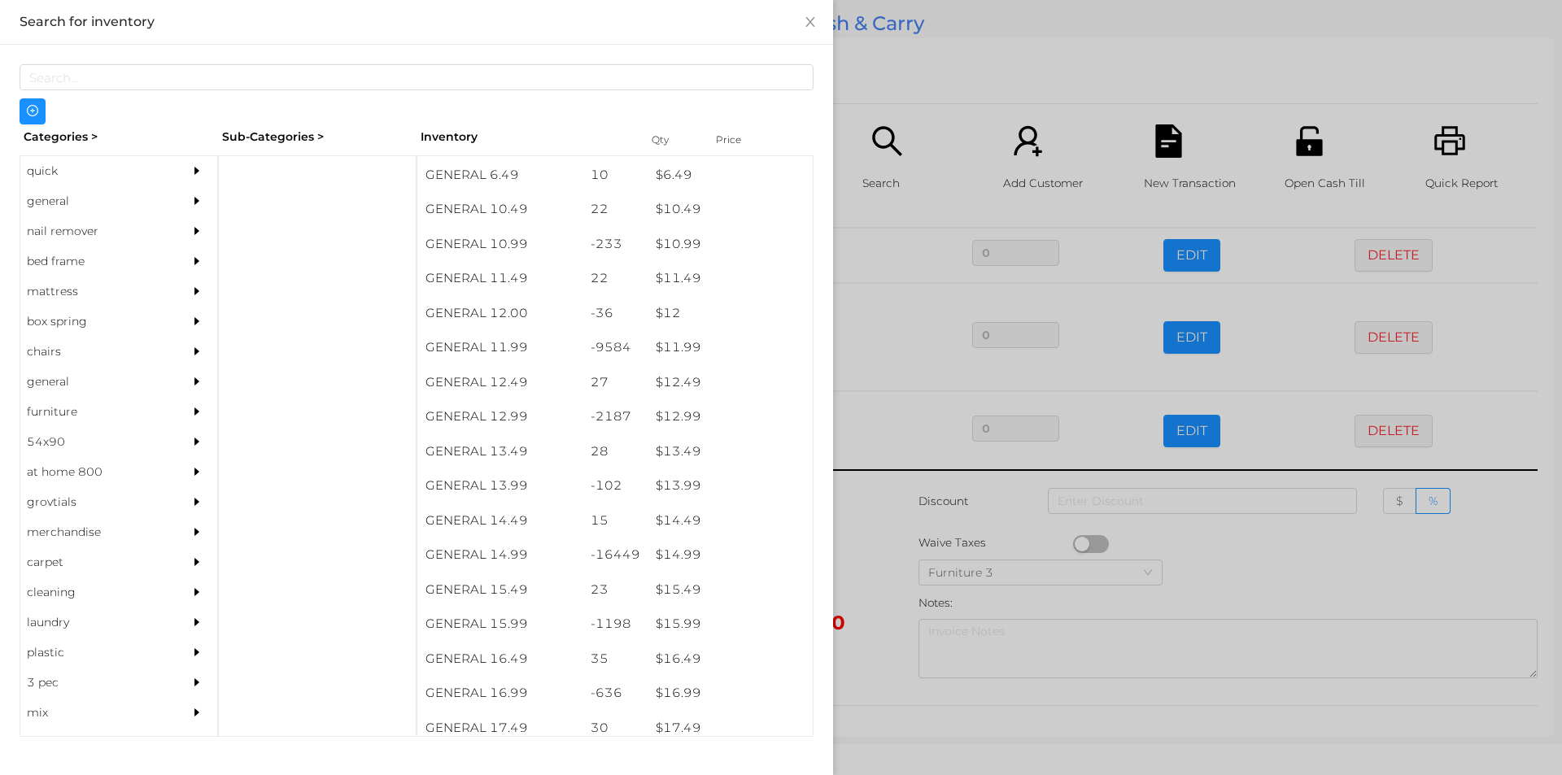
scroll to position [1015, 0]
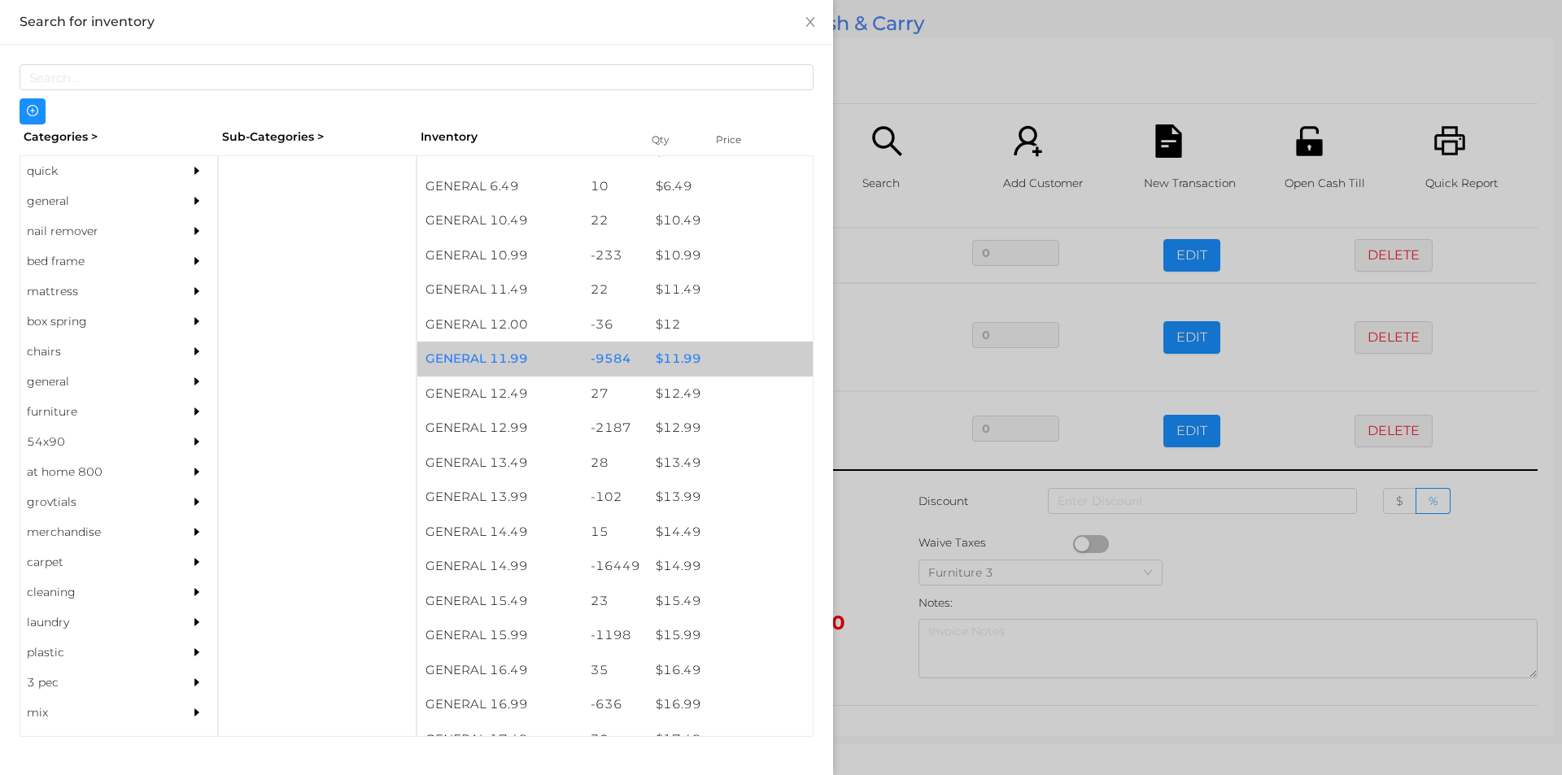
click at [727, 358] on div "$ 11.99" at bounding box center [730, 359] width 165 height 35
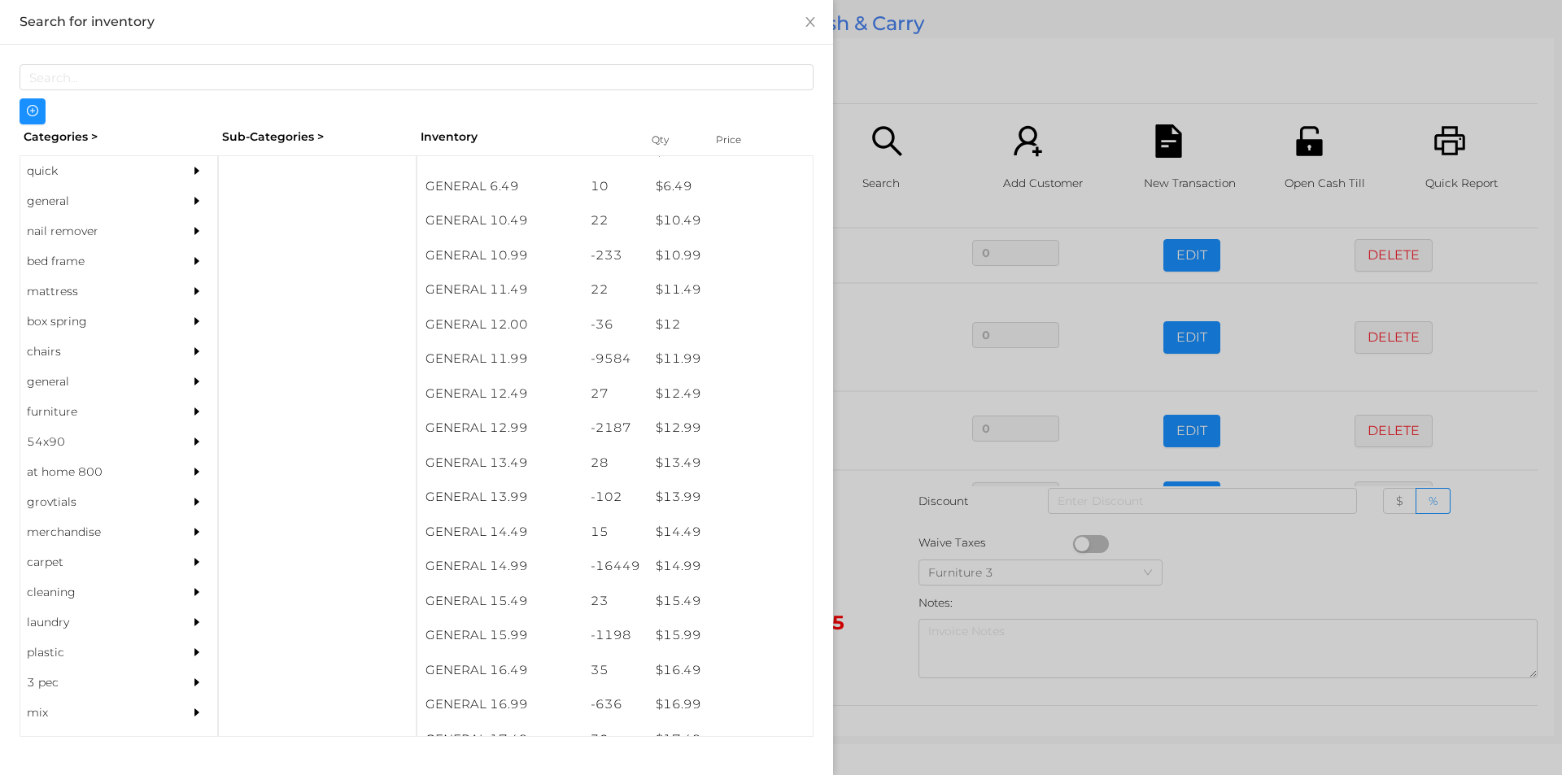
click at [874, 74] on div at bounding box center [781, 387] width 1562 height 775
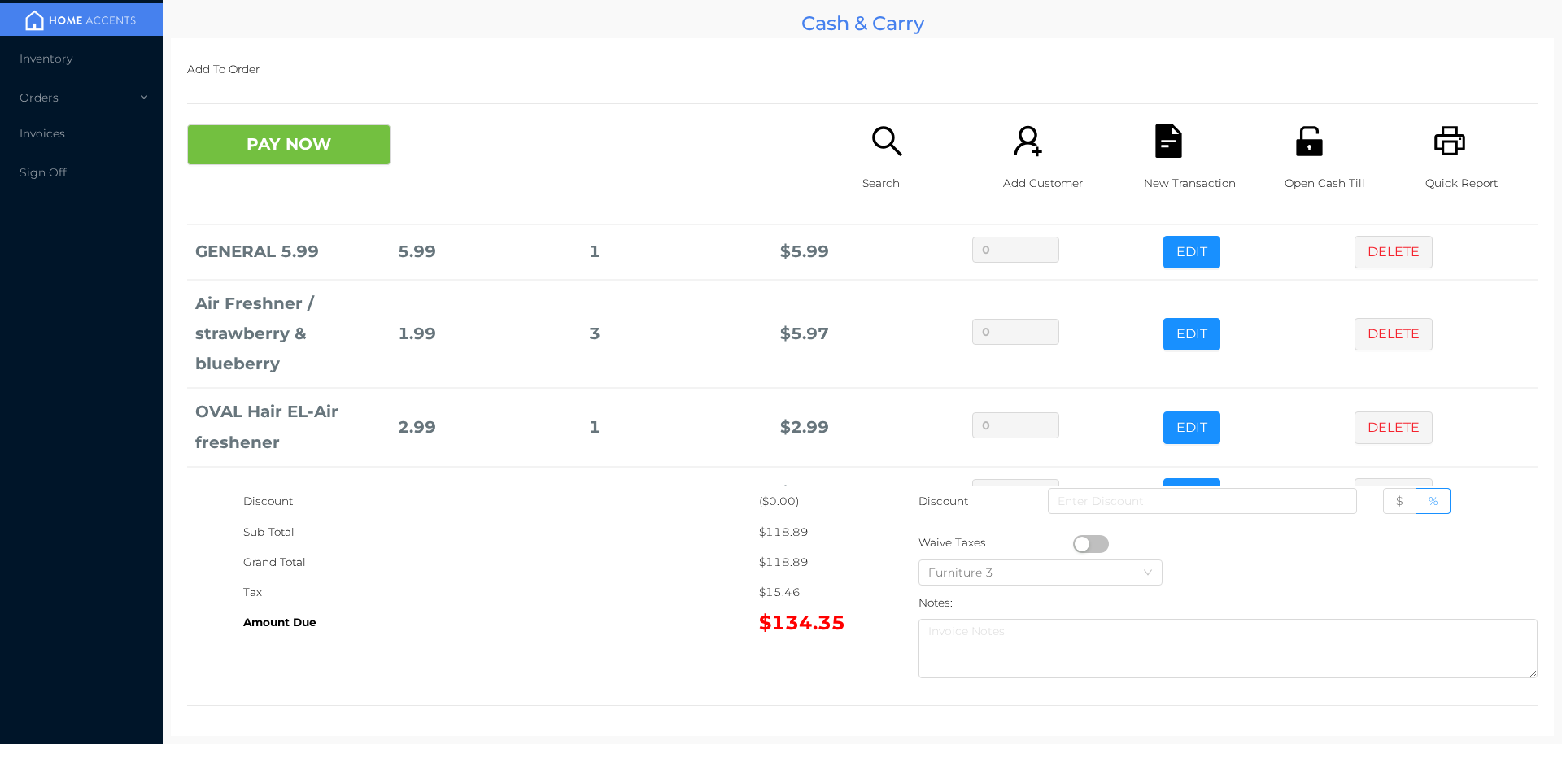
scroll to position [352, 0]
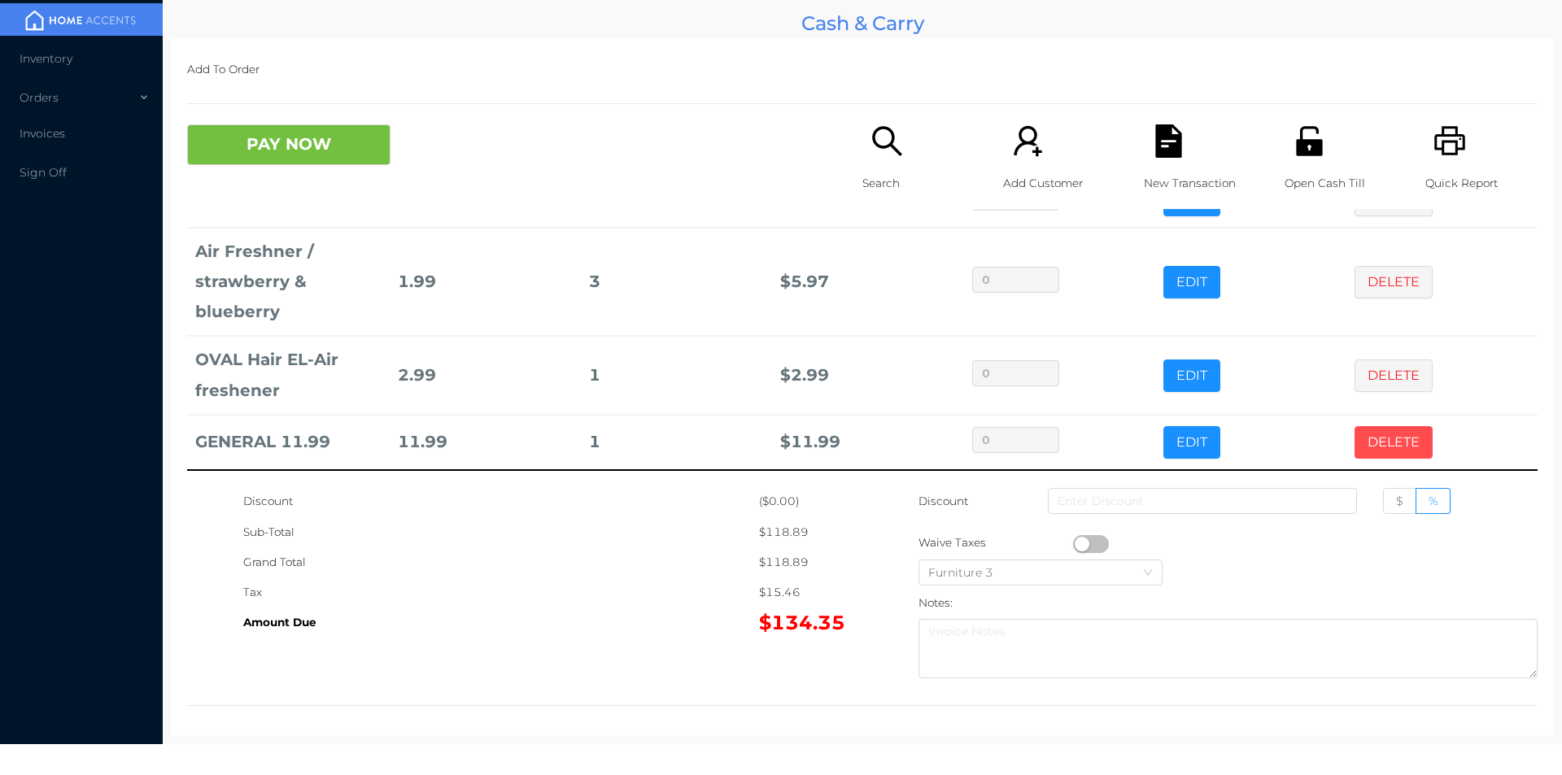
click at [1378, 449] on button "DELETE" at bounding box center [1394, 442] width 78 height 33
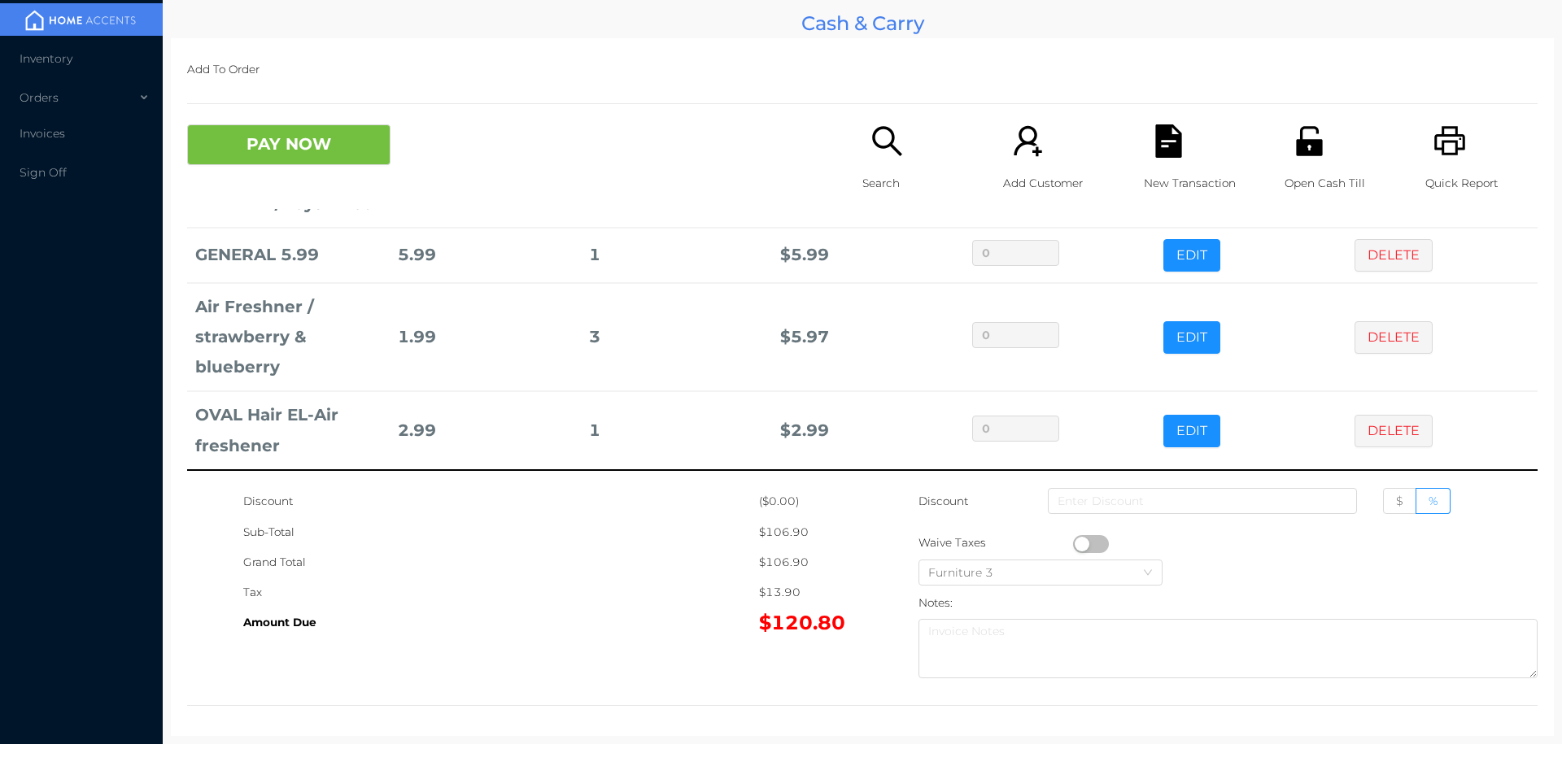
scroll to position [6, 0]
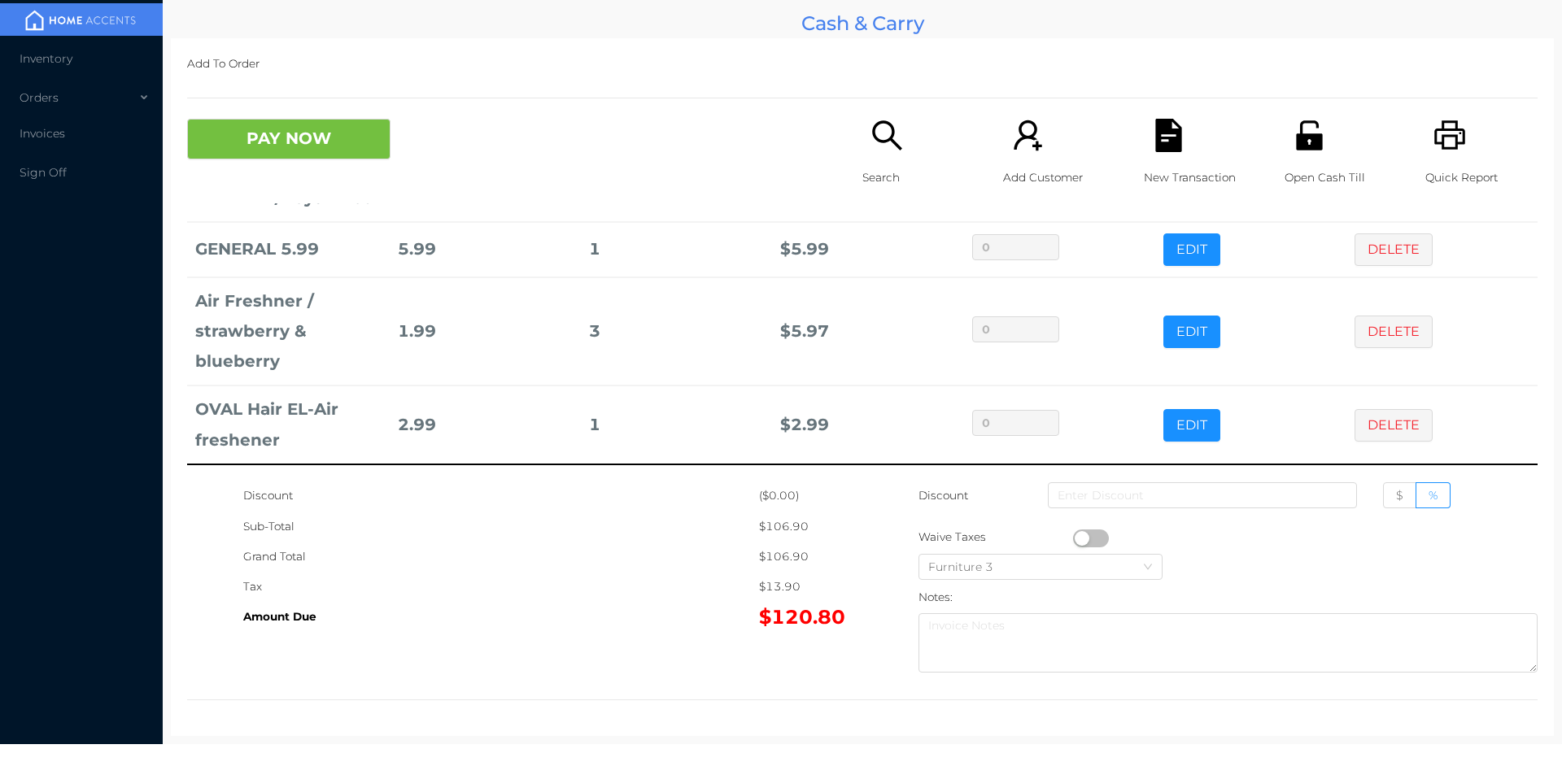
click at [893, 138] on icon "icon: search" at bounding box center [887, 135] width 33 height 33
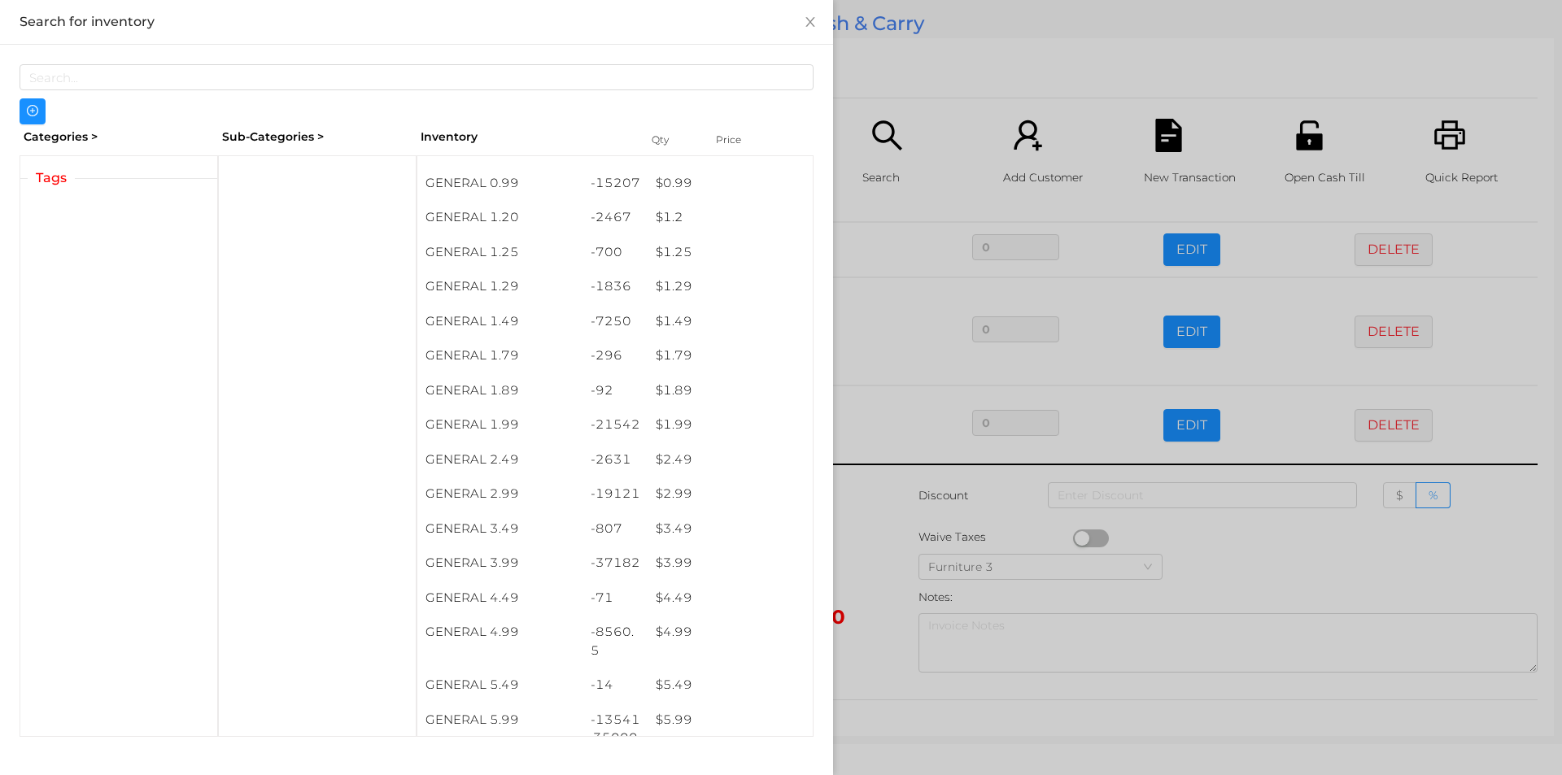
scroll to position [159, 0]
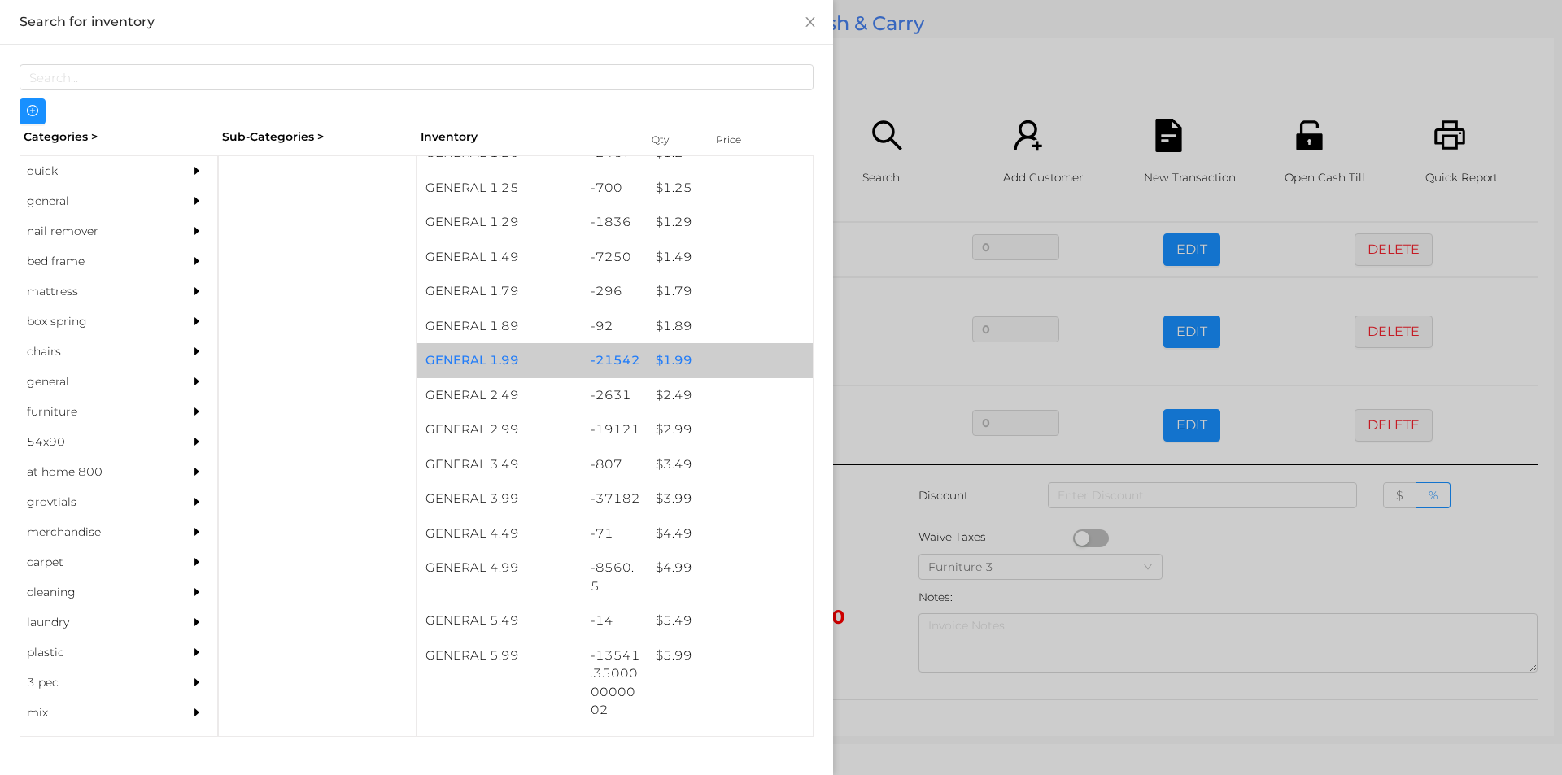
click at [692, 352] on div "$ 1.99" at bounding box center [730, 360] width 165 height 35
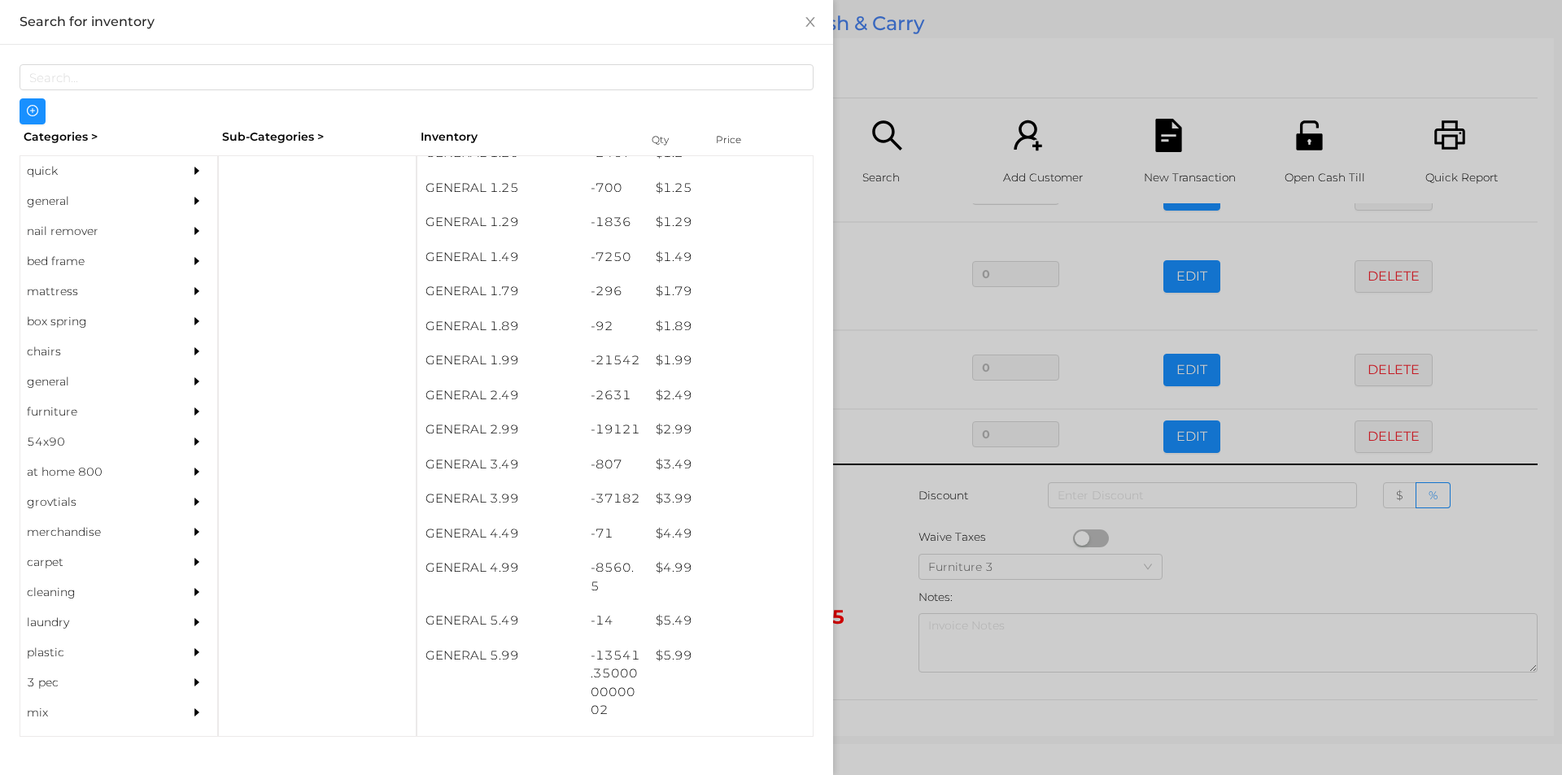
click at [960, 63] on div at bounding box center [781, 387] width 1562 height 775
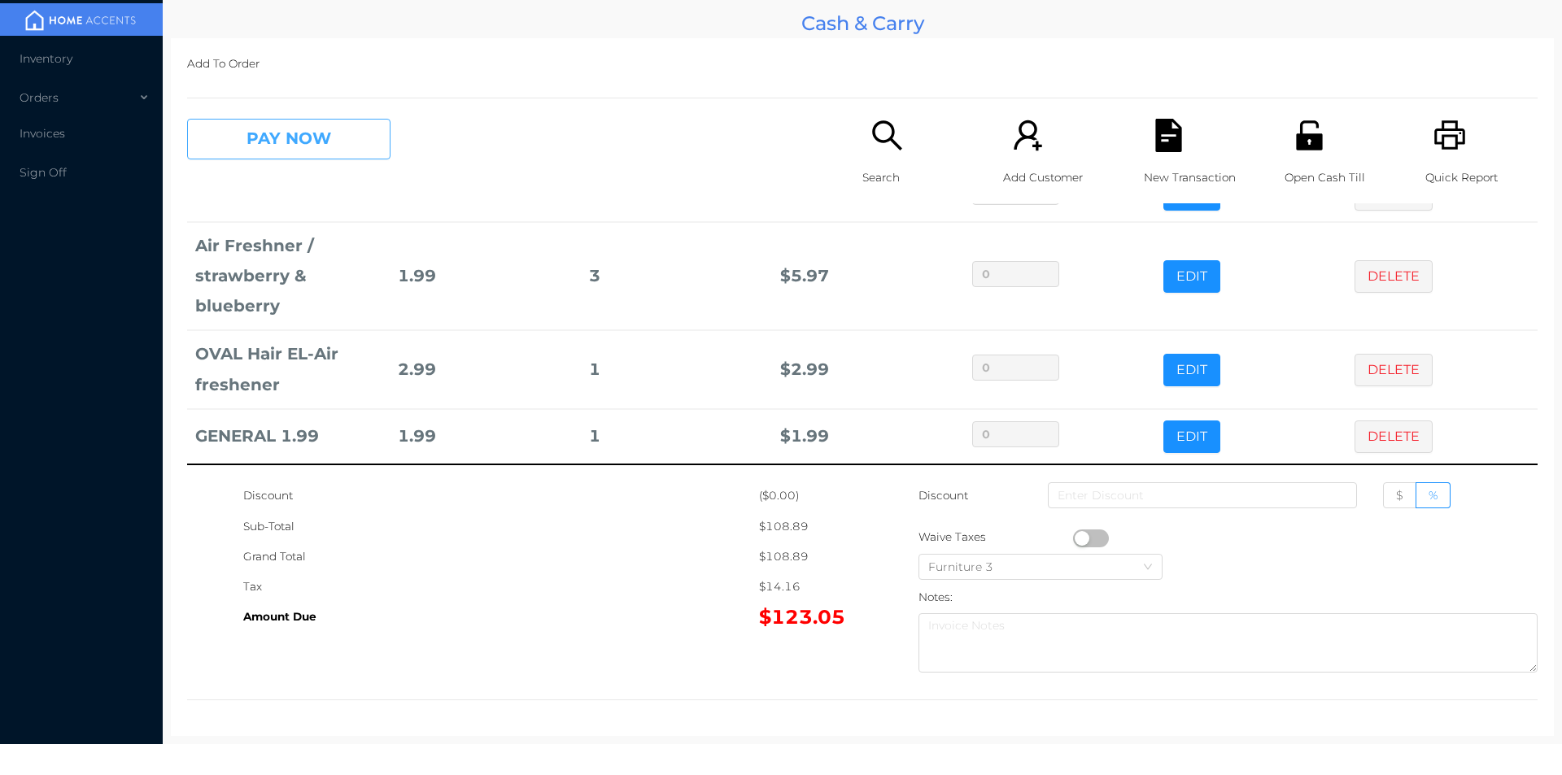
click at [301, 138] on button "PAY NOW" at bounding box center [288, 139] width 203 height 41
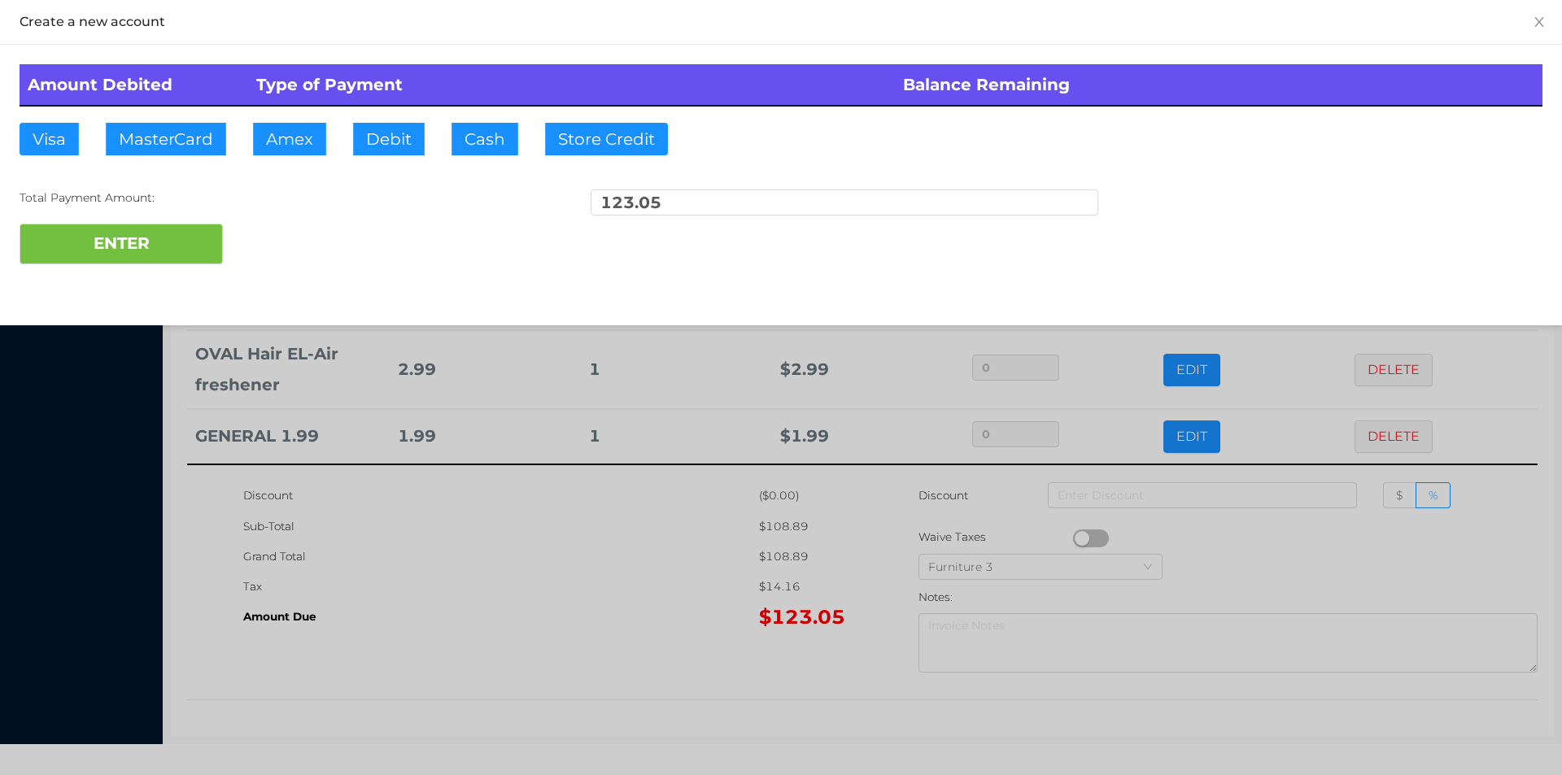
click at [656, 581] on div at bounding box center [781, 387] width 1562 height 775
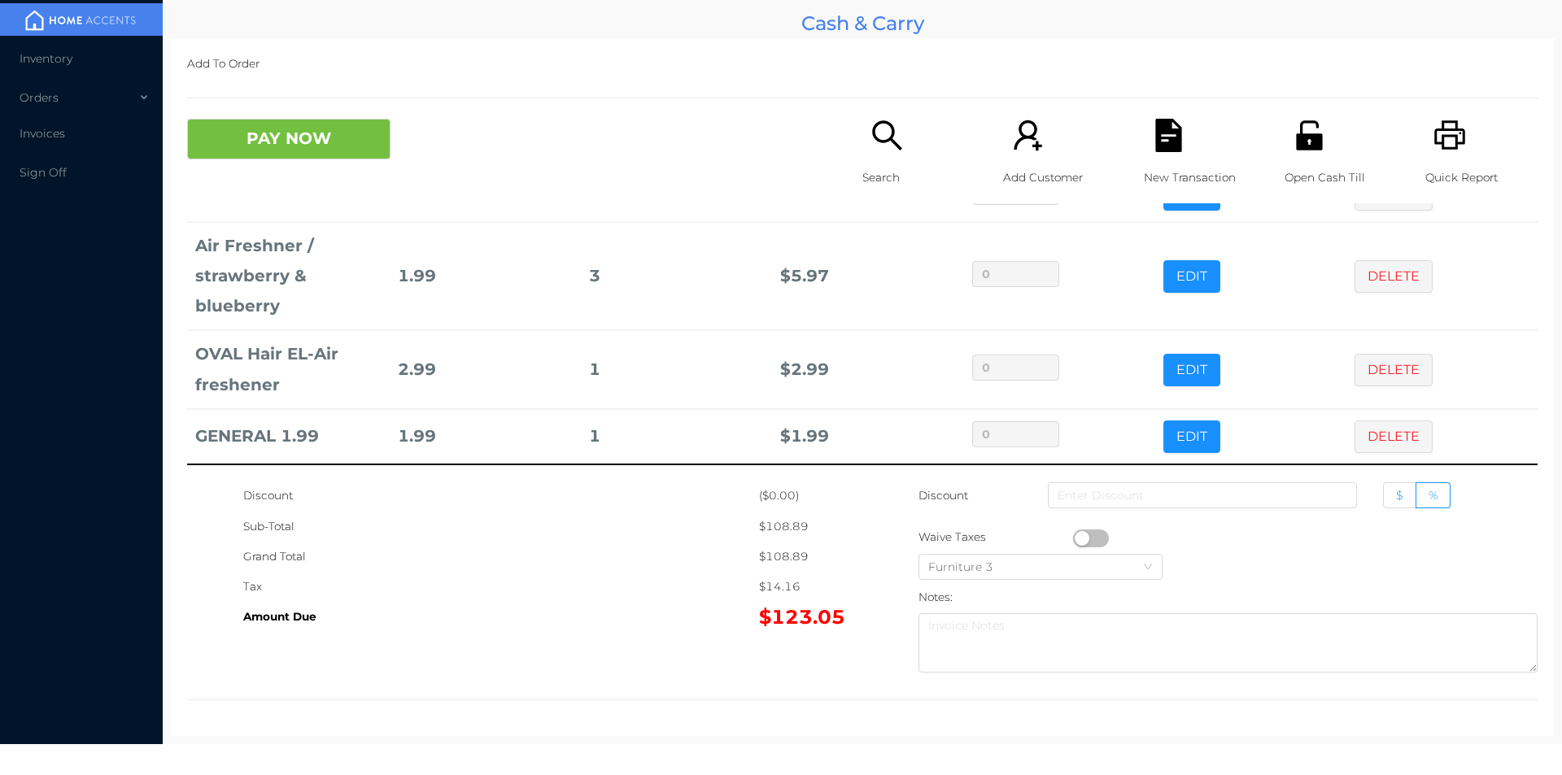
click at [1396, 496] on span "$" at bounding box center [1399, 495] width 7 height 15
click at [1396, 500] on input "$" at bounding box center [1396, 500] width 0 height 0
click at [1215, 492] on input at bounding box center [1202, 496] width 309 height 26
type input "3"
click at [254, 124] on button "PAY NOW" at bounding box center [288, 139] width 203 height 41
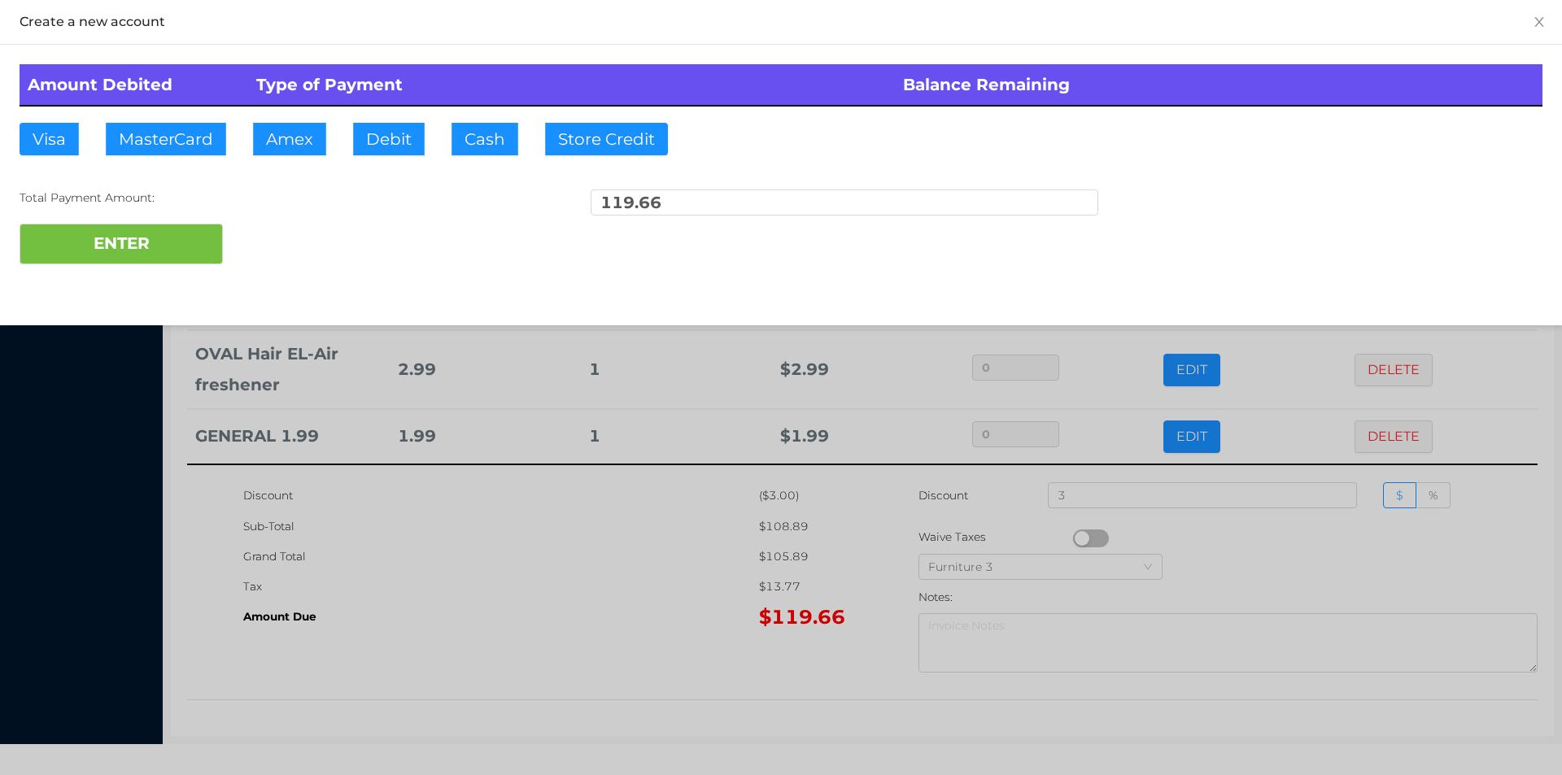
click at [647, 723] on div at bounding box center [781, 387] width 1562 height 775
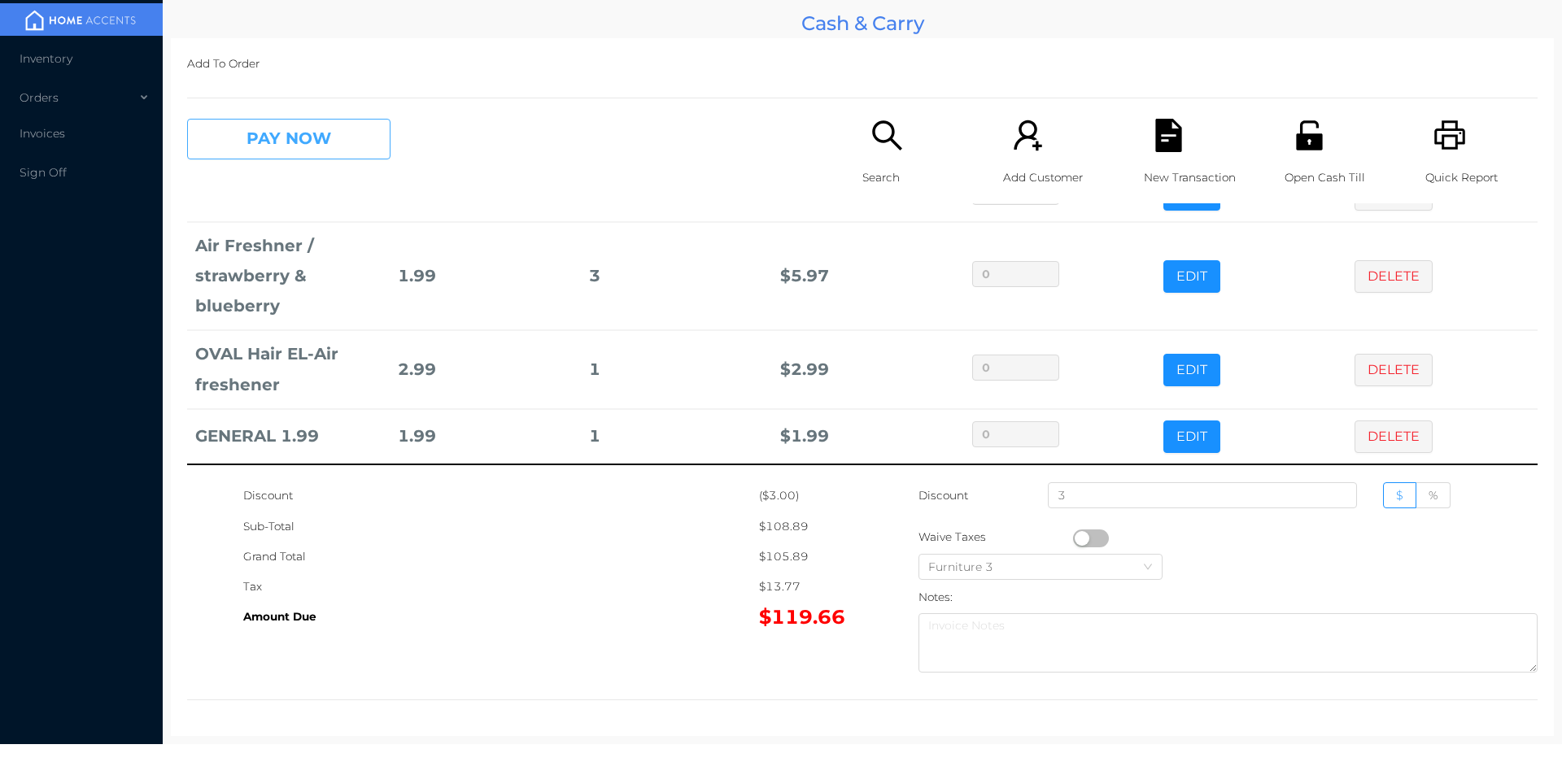
click at [244, 120] on button "PAY NOW" at bounding box center [288, 139] width 203 height 41
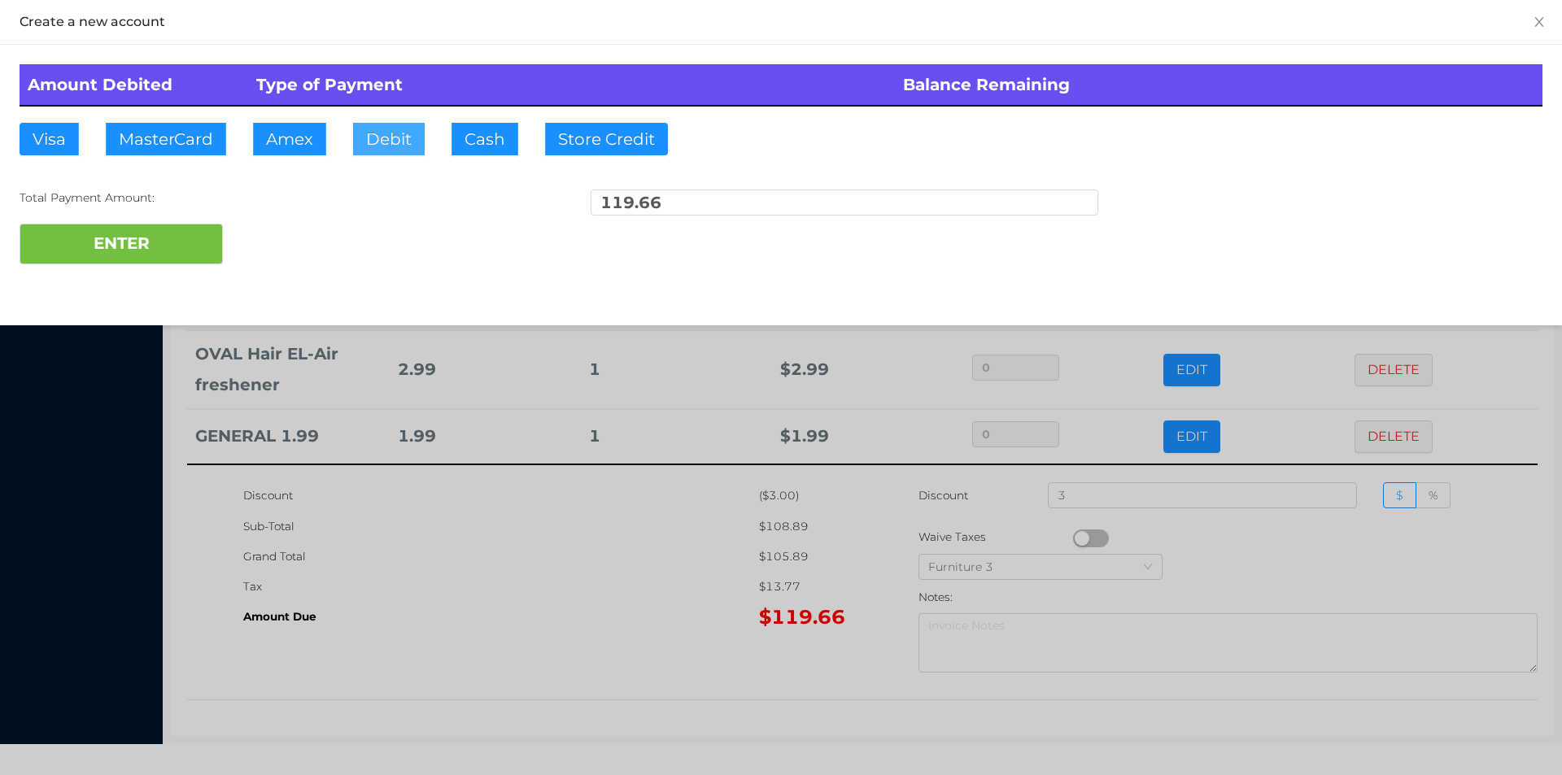
click at [381, 150] on button "Debit" at bounding box center [389, 139] width 72 height 33
click at [105, 241] on button "ENTER" at bounding box center [121, 244] width 203 height 41
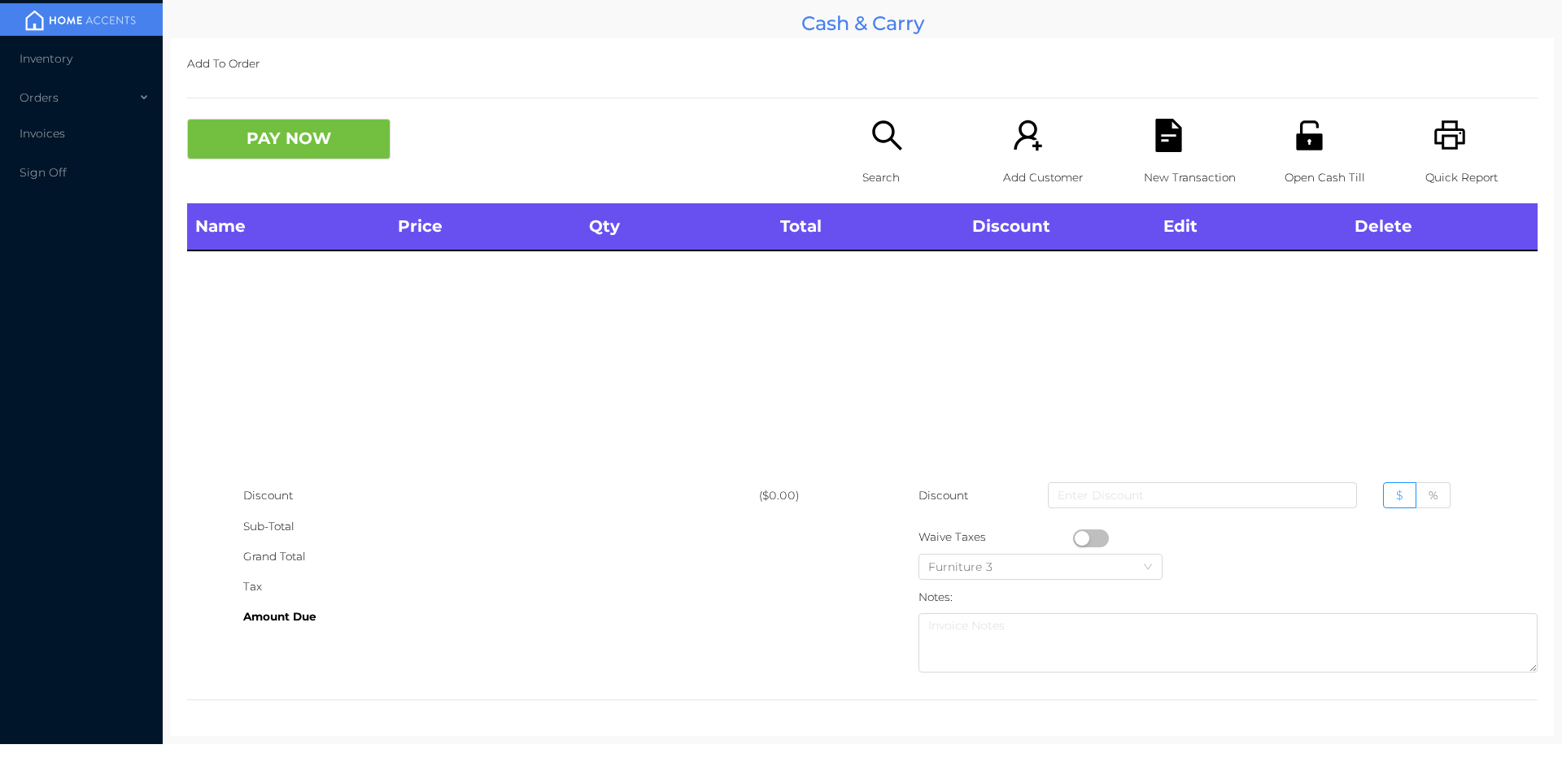
scroll to position [0, 0]
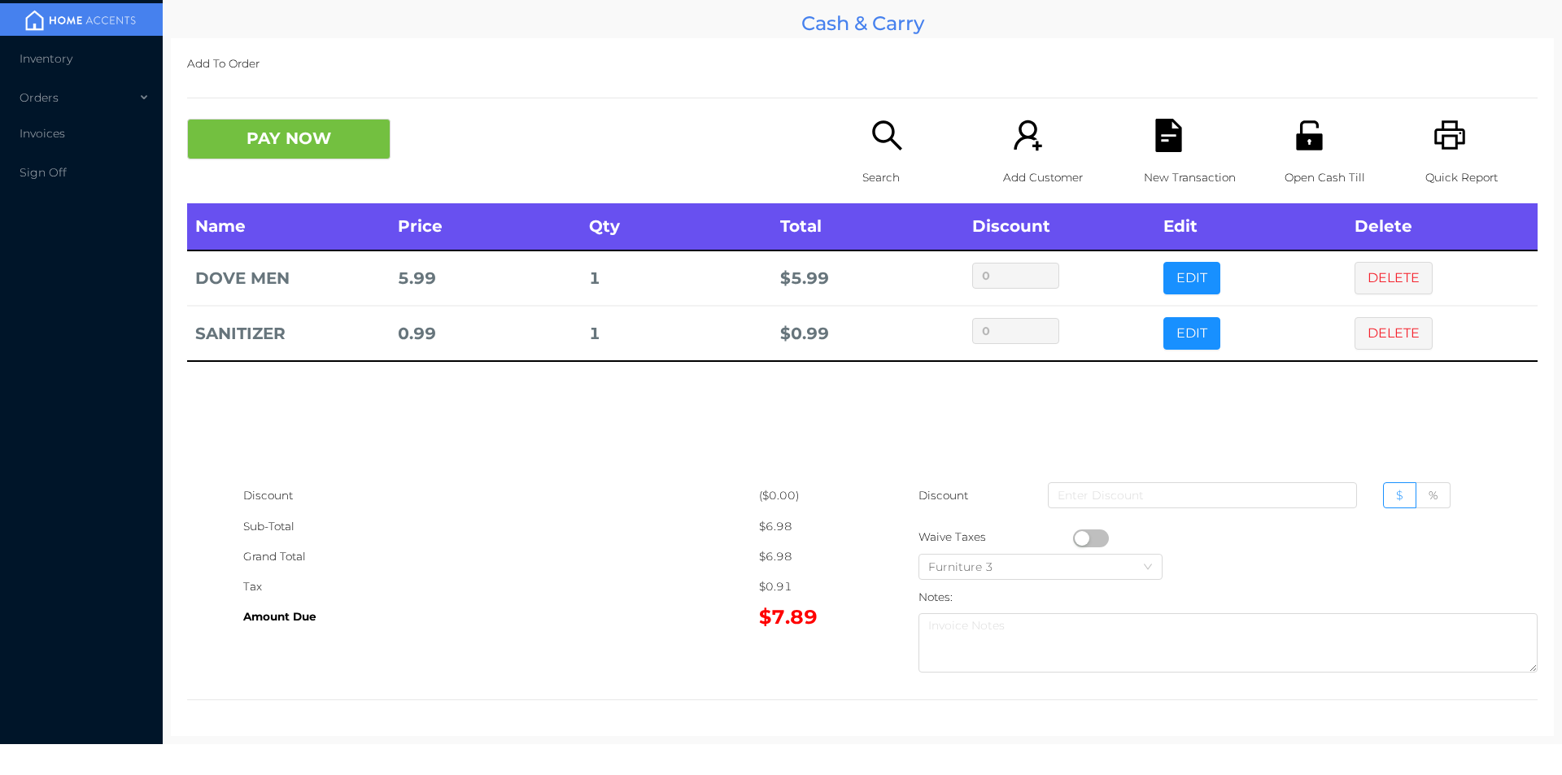
click at [876, 141] on icon "icon: search" at bounding box center [886, 134] width 29 height 29
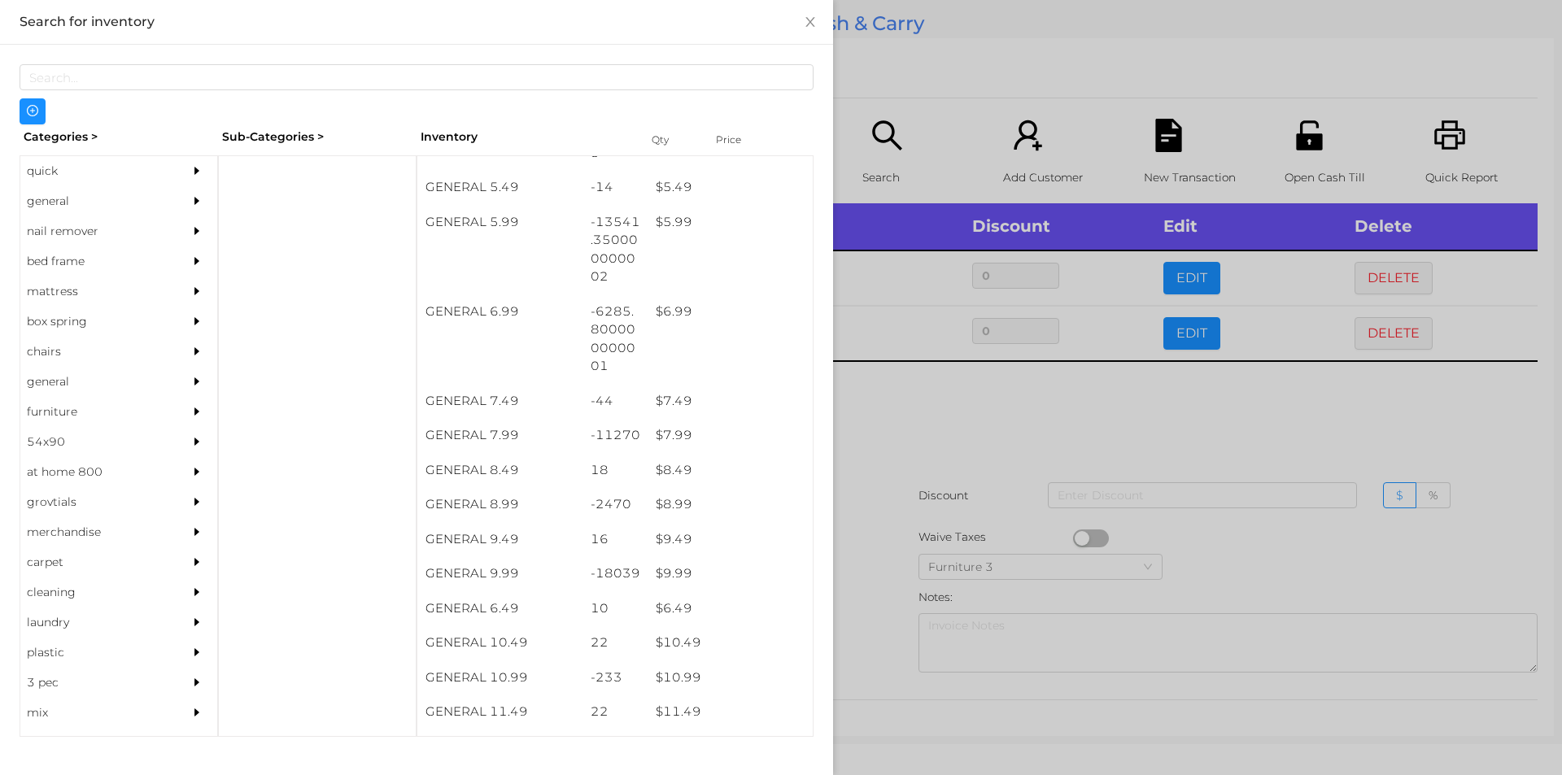
scroll to position [623, 0]
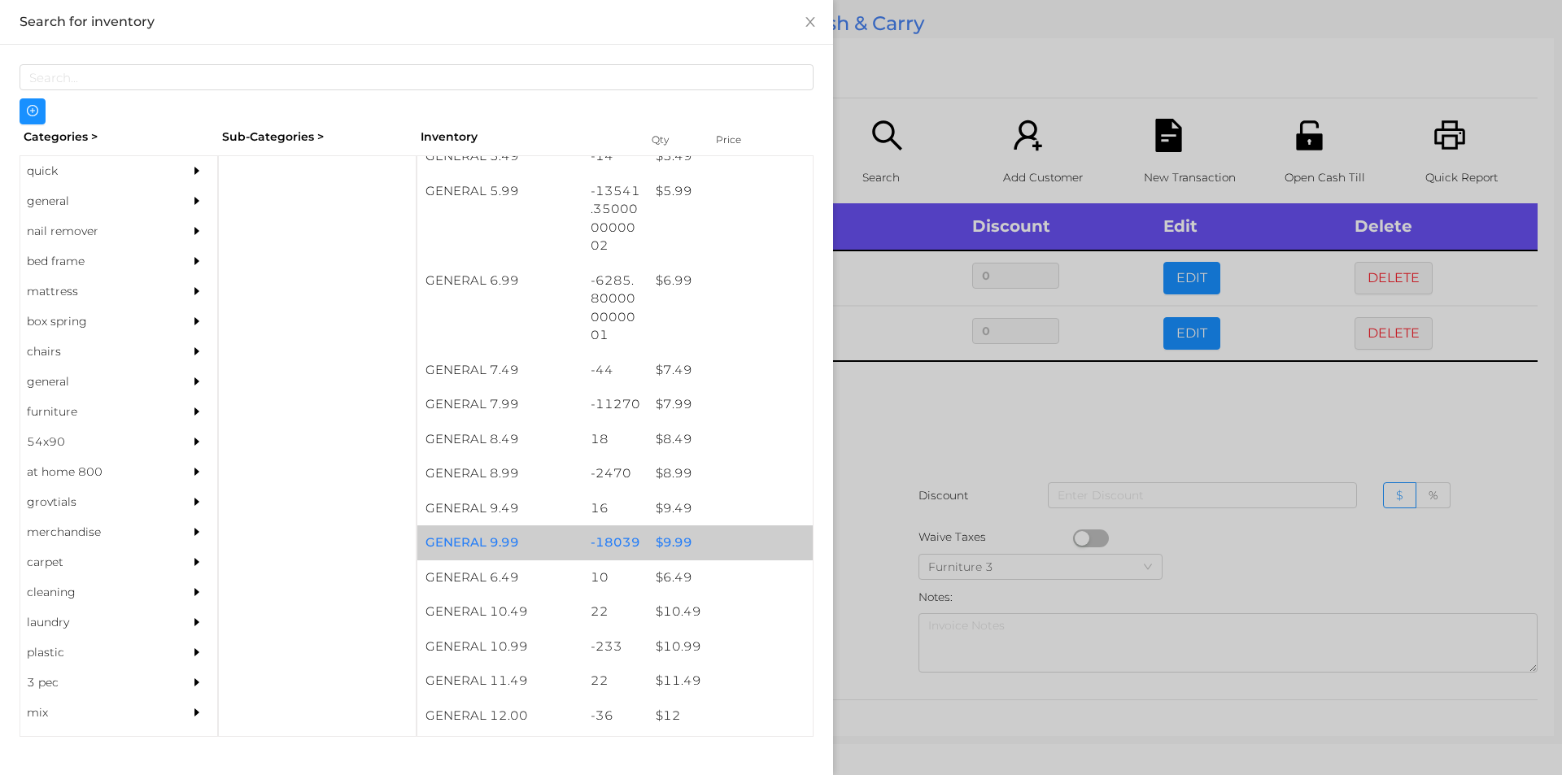
click at [634, 547] on div "-18039" at bounding box center [616, 543] width 66 height 35
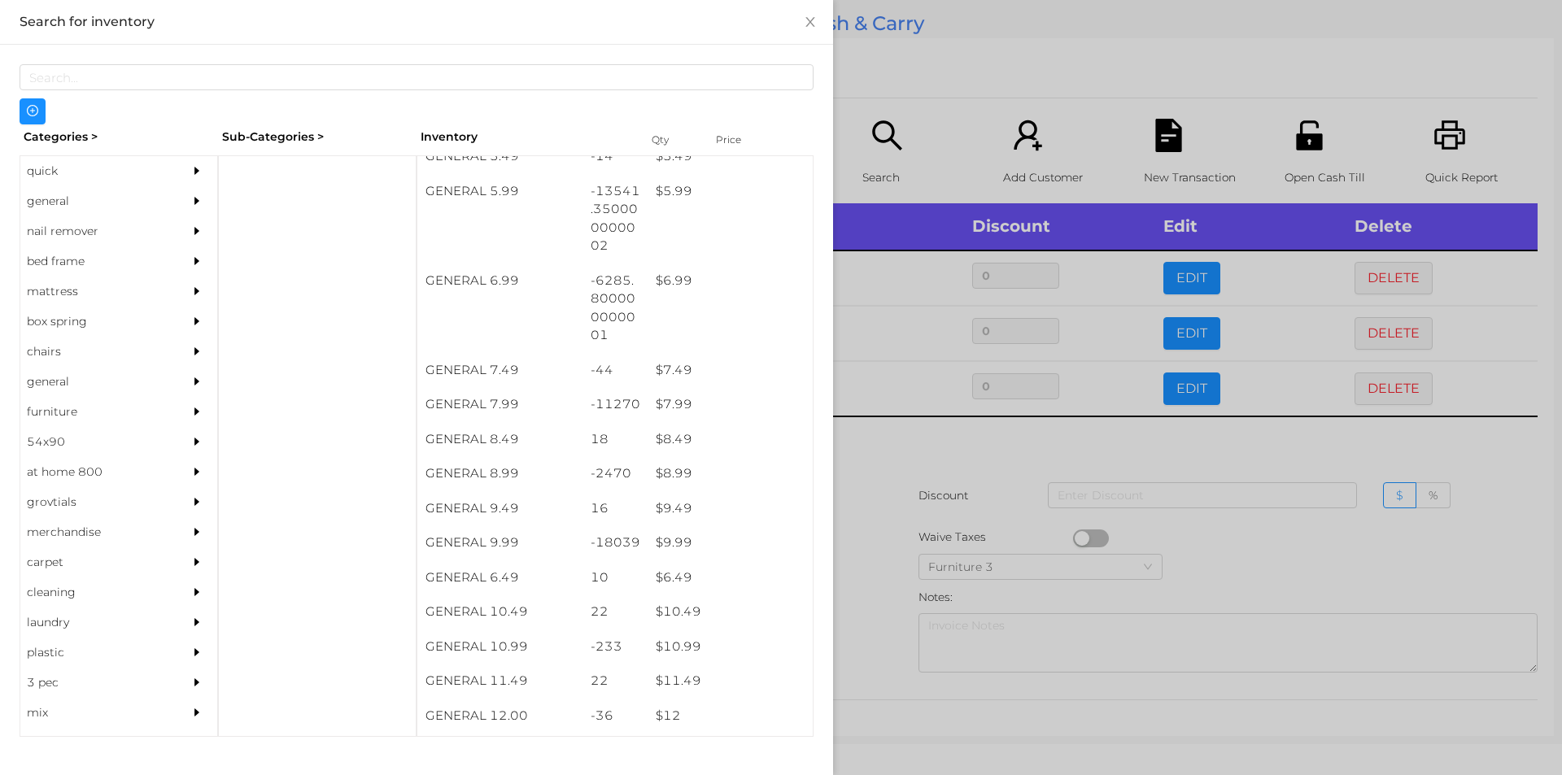
click at [891, 536] on div at bounding box center [781, 387] width 1562 height 775
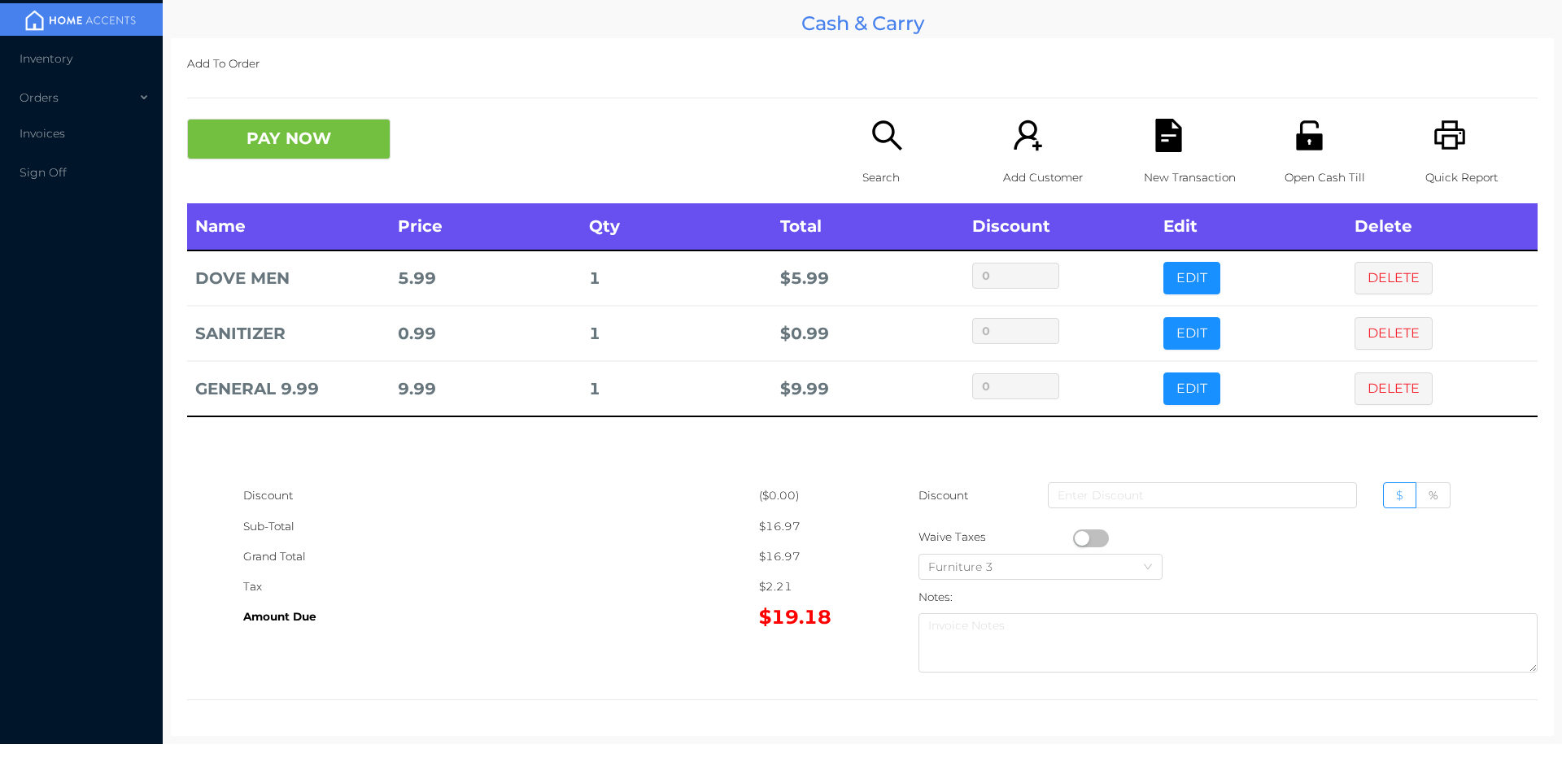
click at [1144, 135] on div "New Transaction" at bounding box center [1200, 161] width 112 height 85
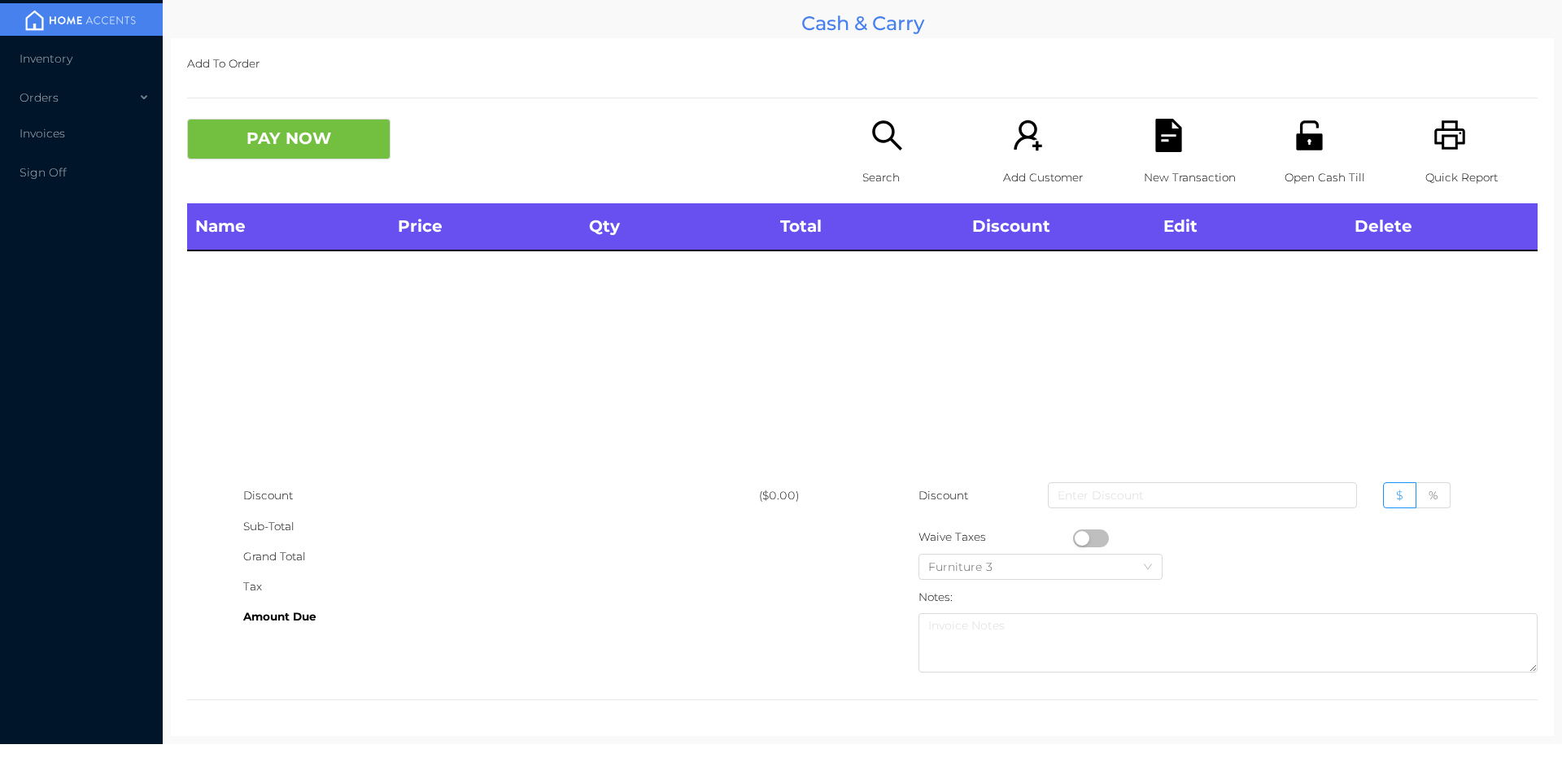
click at [1475, 150] on div "Quick Report" at bounding box center [1482, 161] width 112 height 85
click at [1312, 160] on div "Open Cash Till" at bounding box center [1341, 161] width 112 height 85
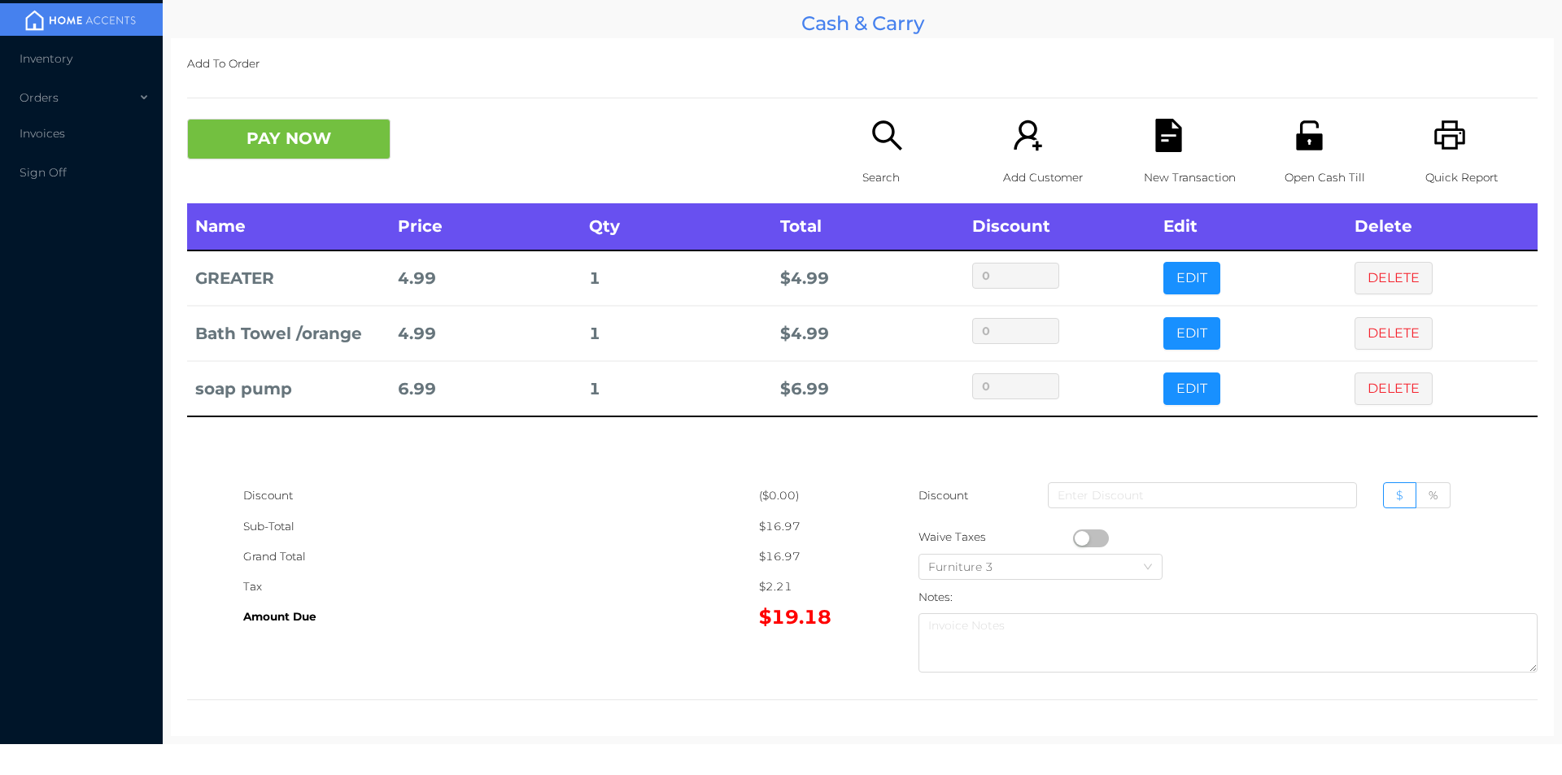
click at [871, 150] on icon "icon: search" at bounding box center [887, 135] width 33 height 33
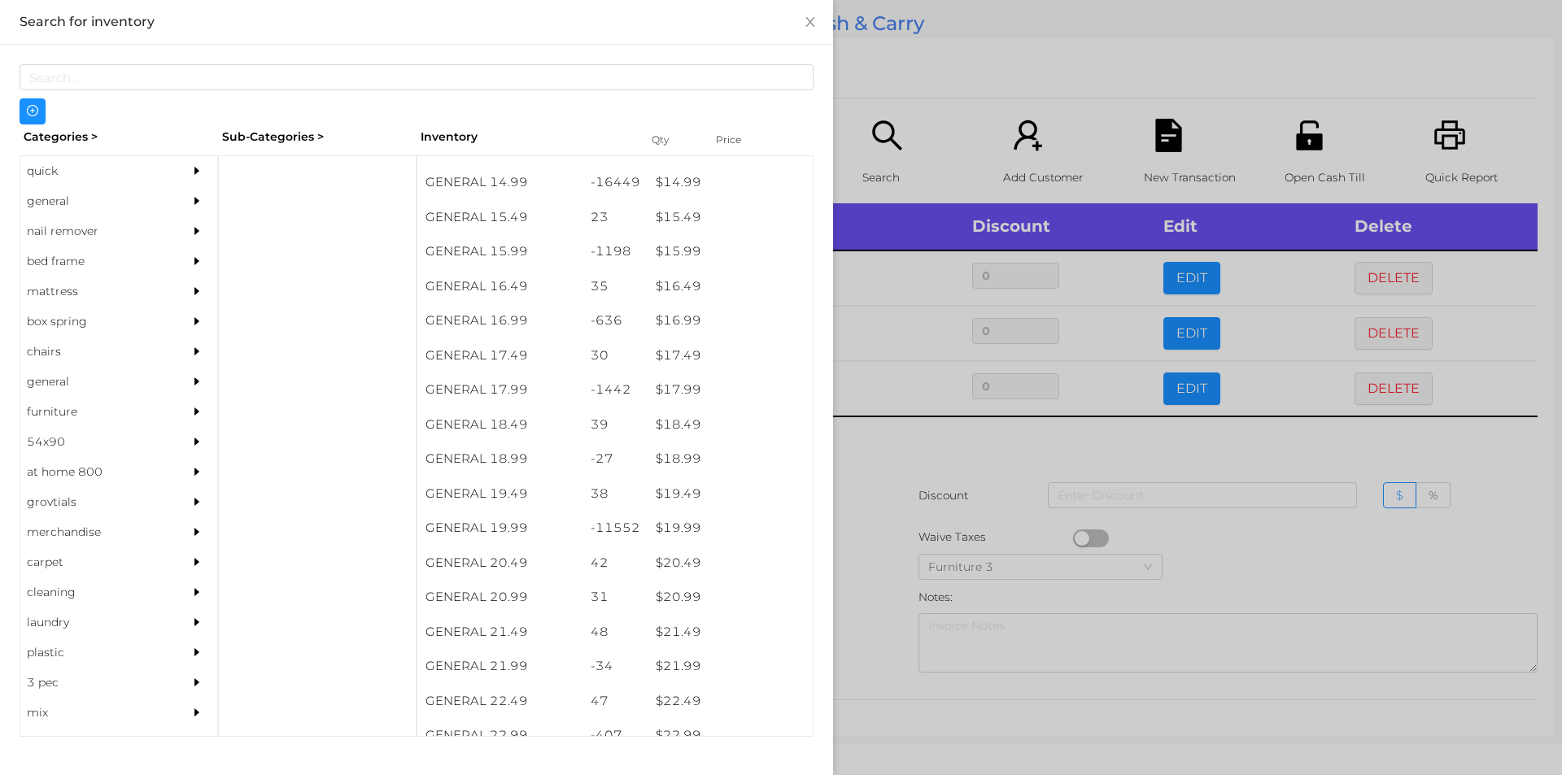
scroll to position [1430, 0]
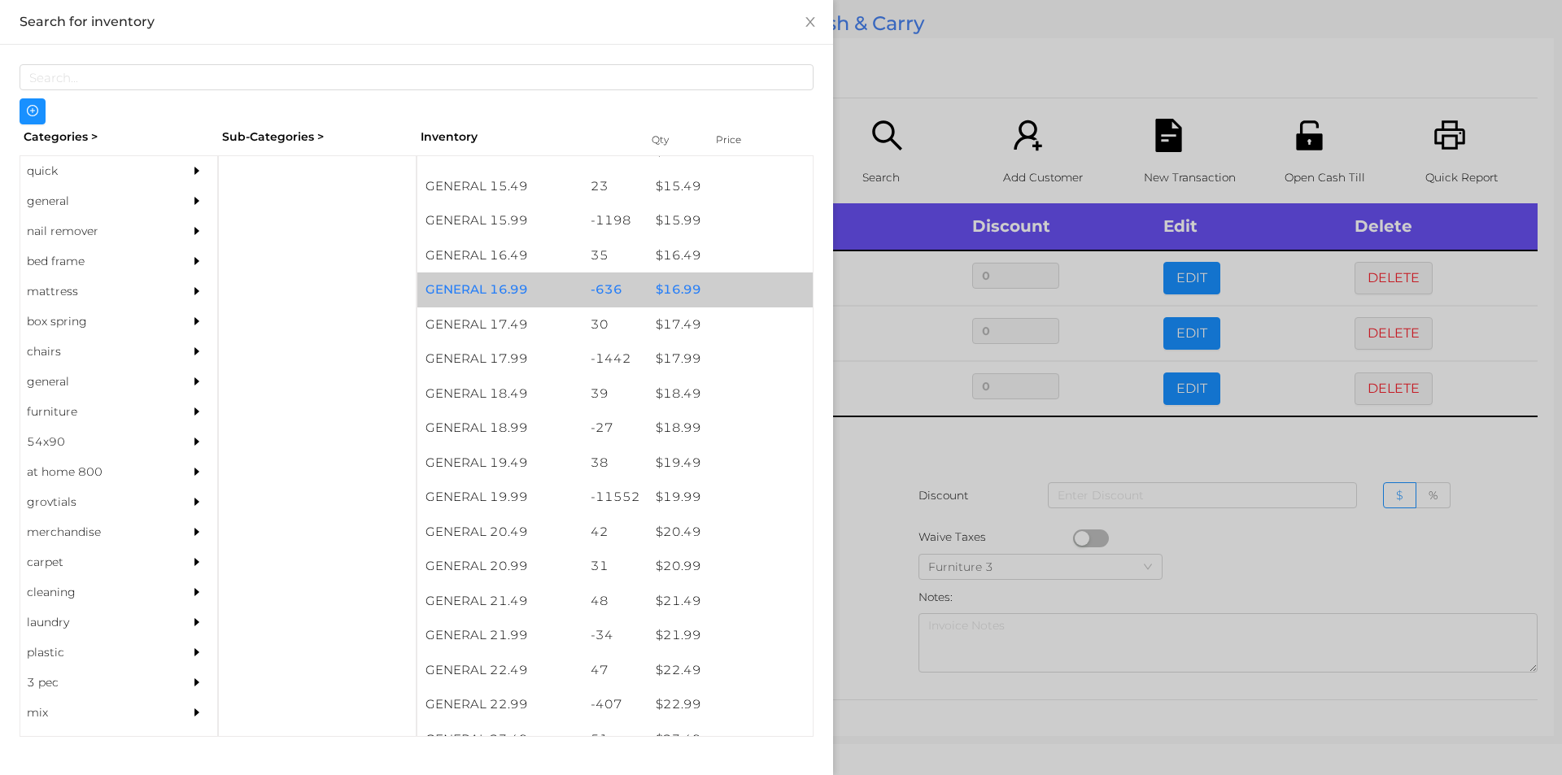
click at [687, 297] on div "$ 16.99" at bounding box center [730, 290] width 165 height 35
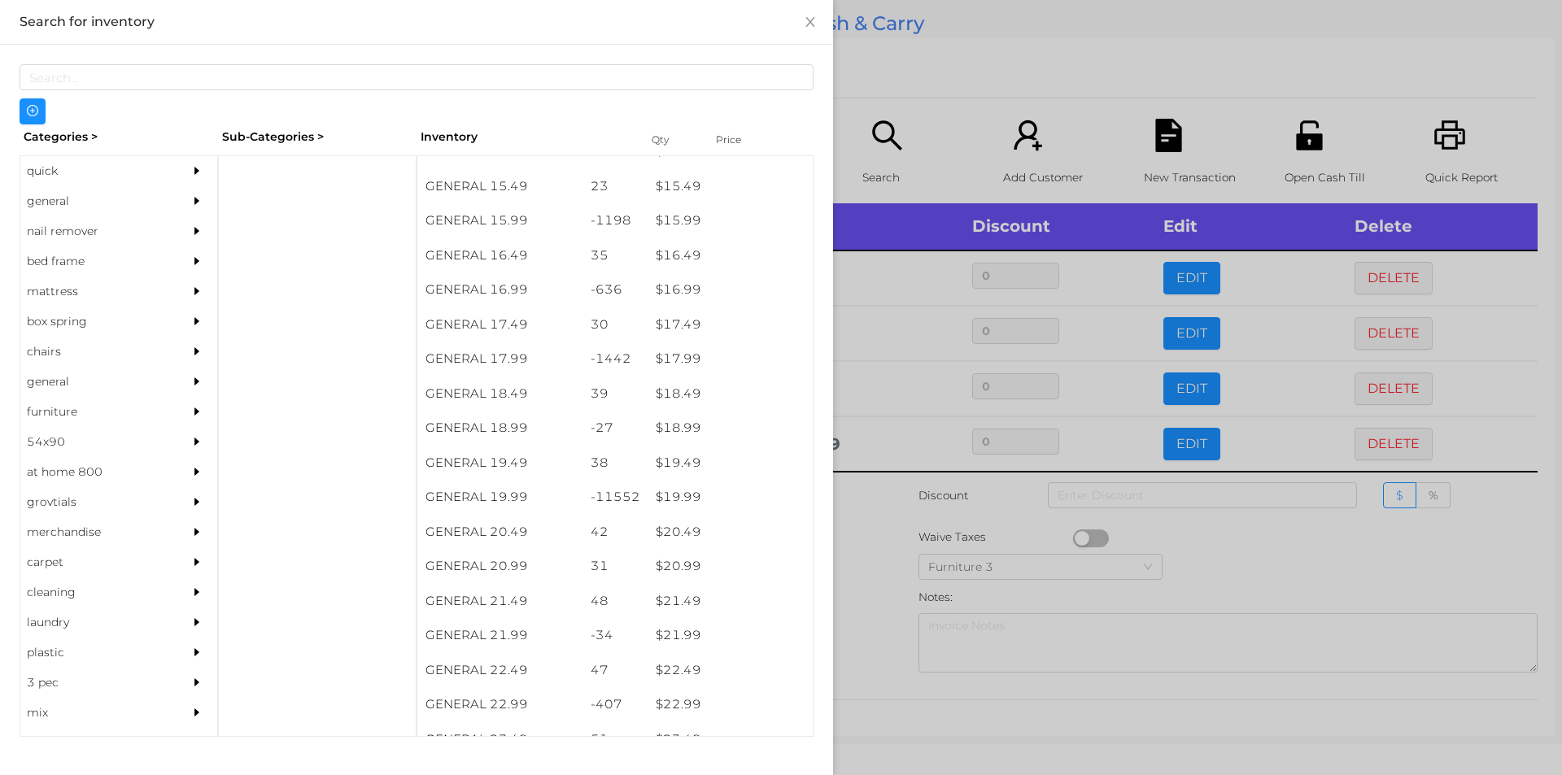
click at [888, 54] on div at bounding box center [781, 387] width 1562 height 775
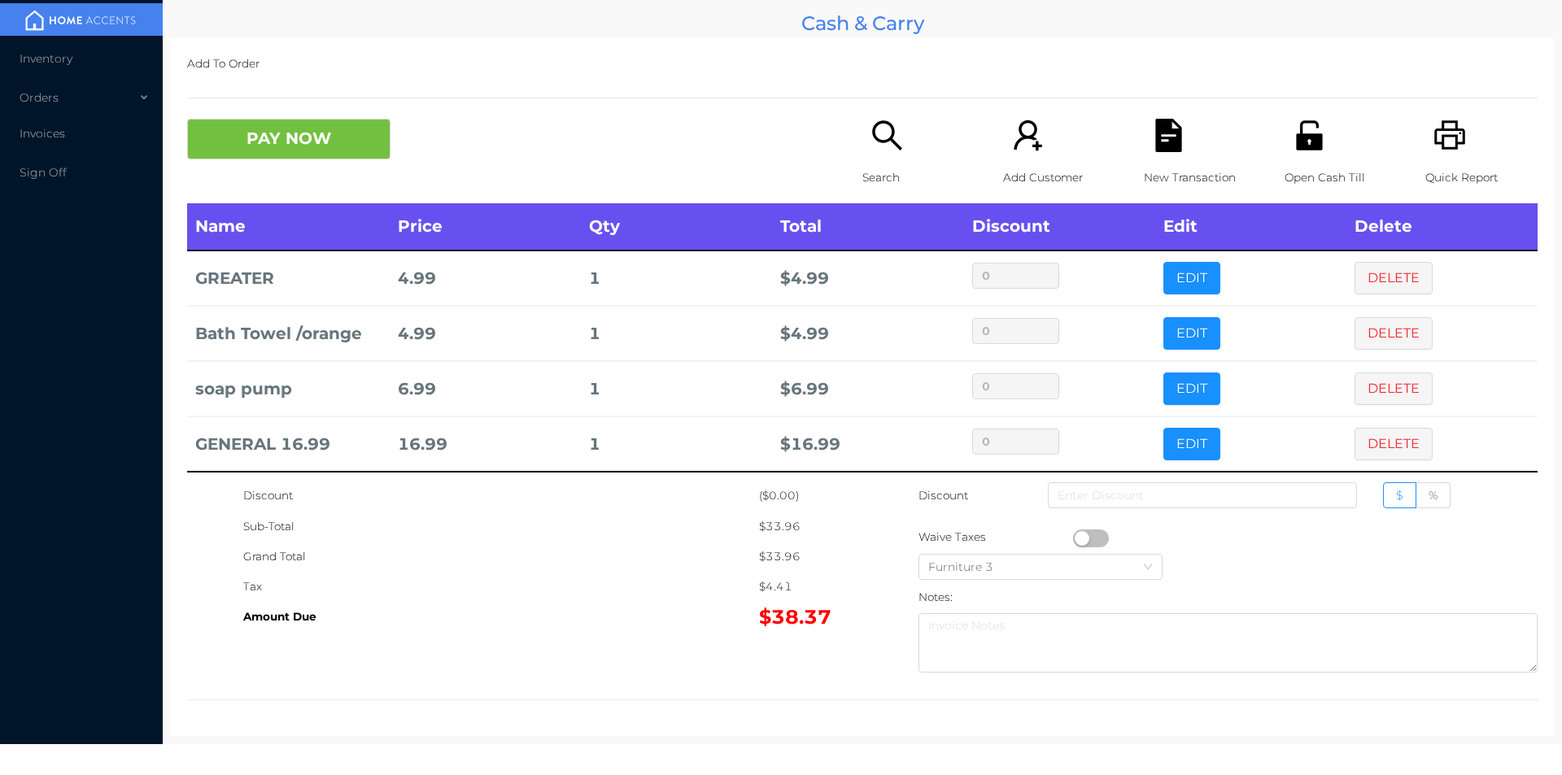
click at [871, 124] on icon "icon: search" at bounding box center [887, 135] width 33 height 33
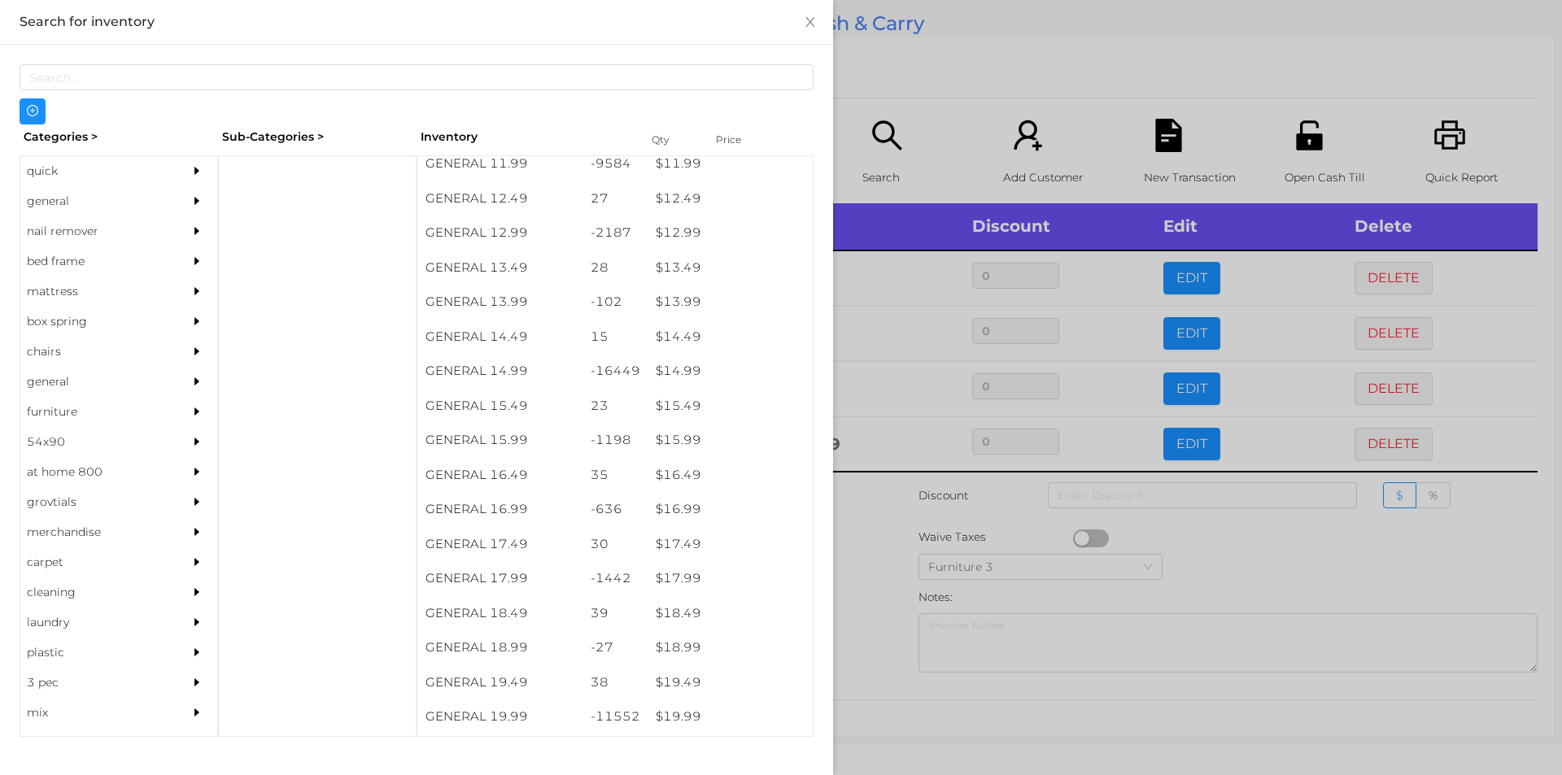
scroll to position [1323, 0]
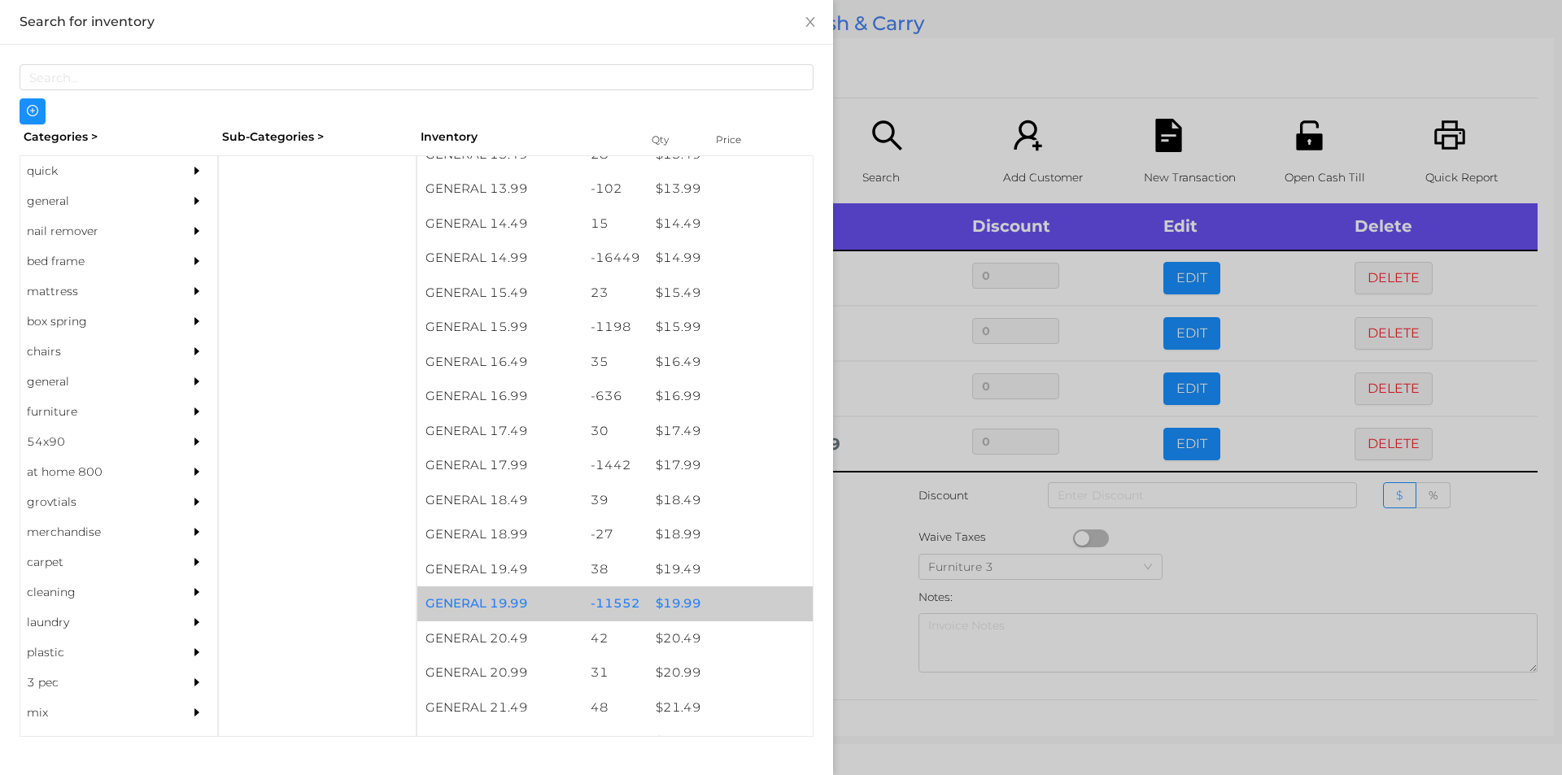
click at [696, 601] on div "$ 19.99" at bounding box center [730, 604] width 165 height 35
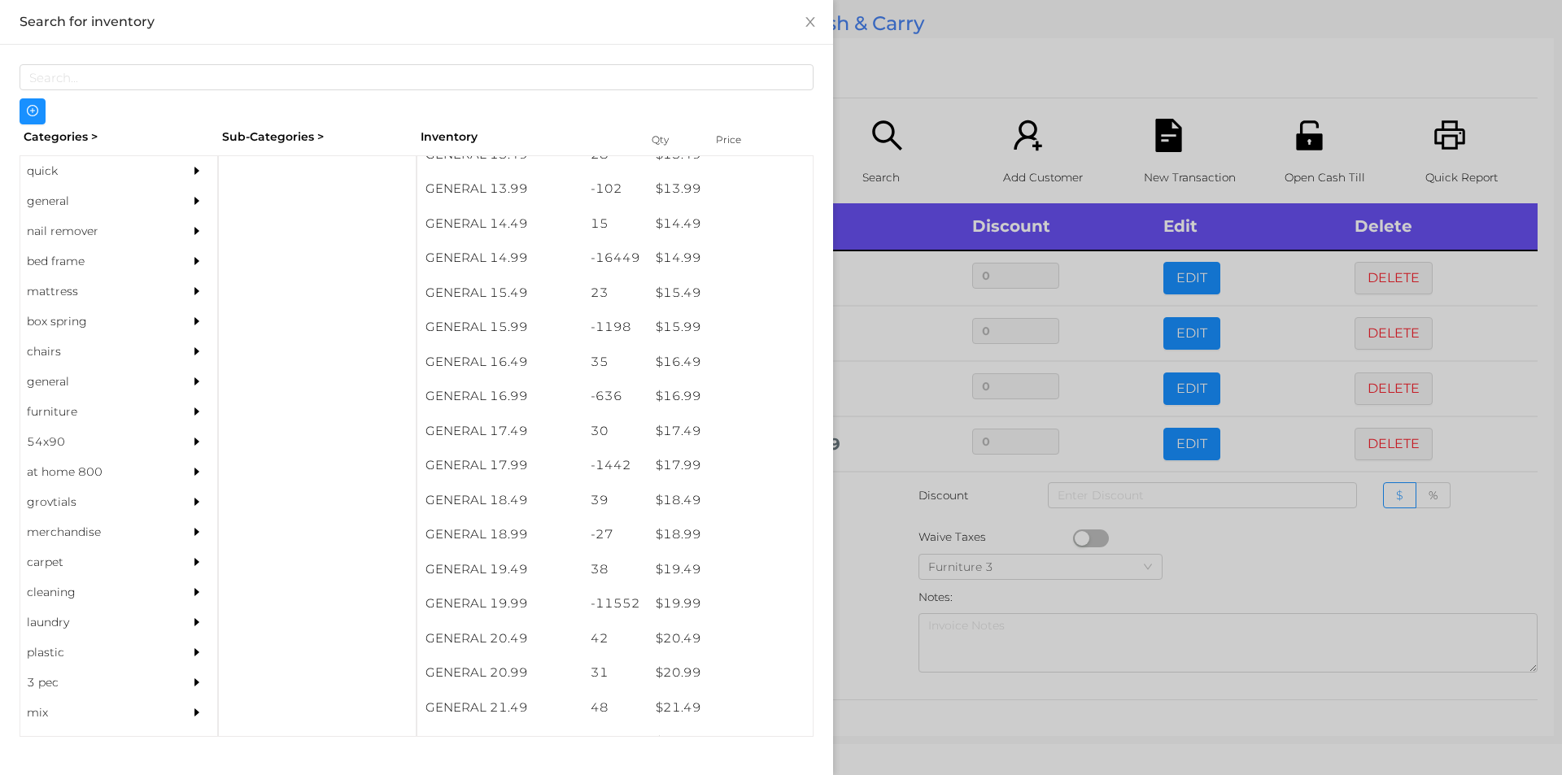
click at [890, 55] on div at bounding box center [781, 387] width 1562 height 775
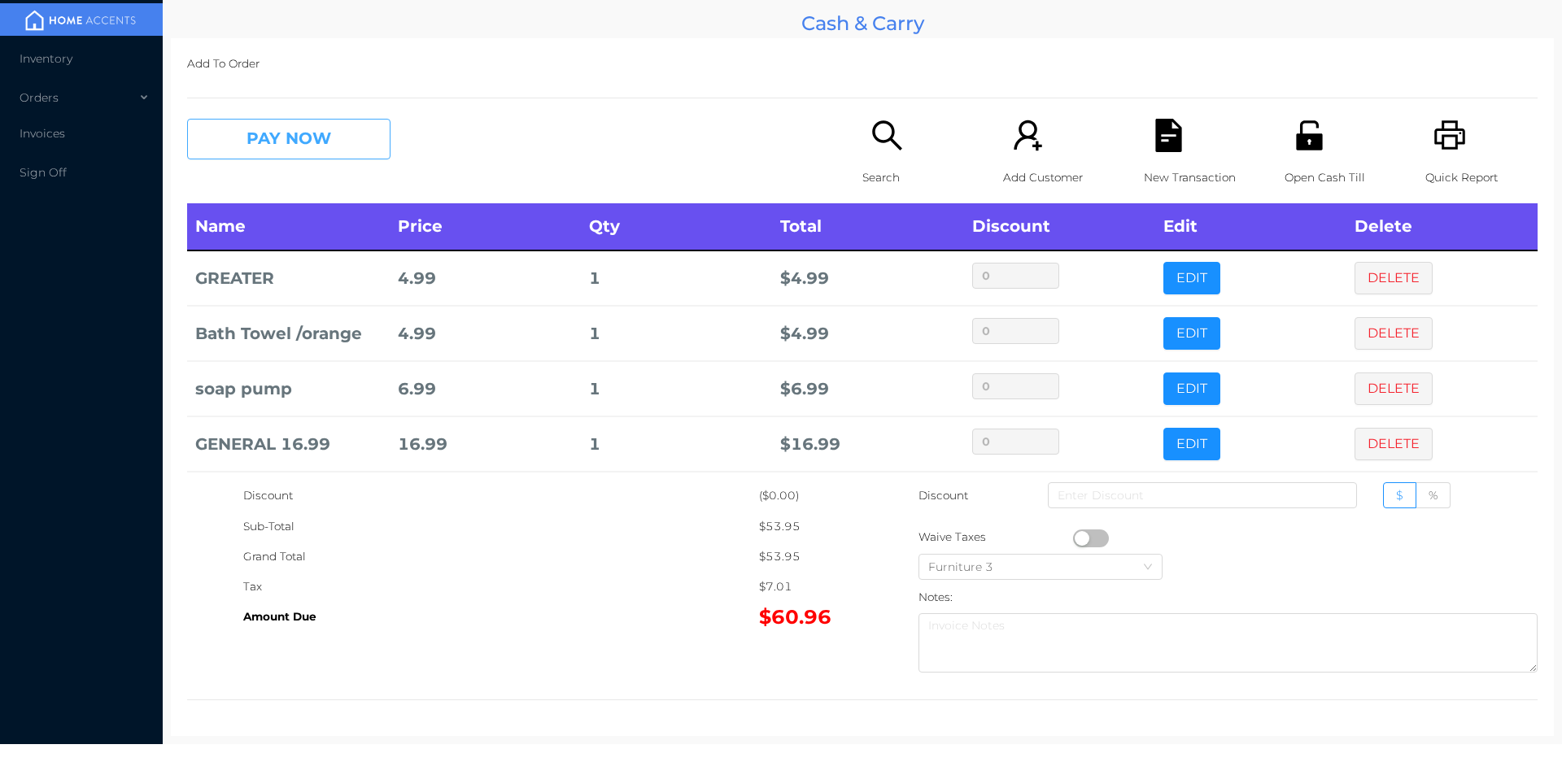
click at [316, 155] on button "PAY NOW" at bounding box center [288, 139] width 203 height 41
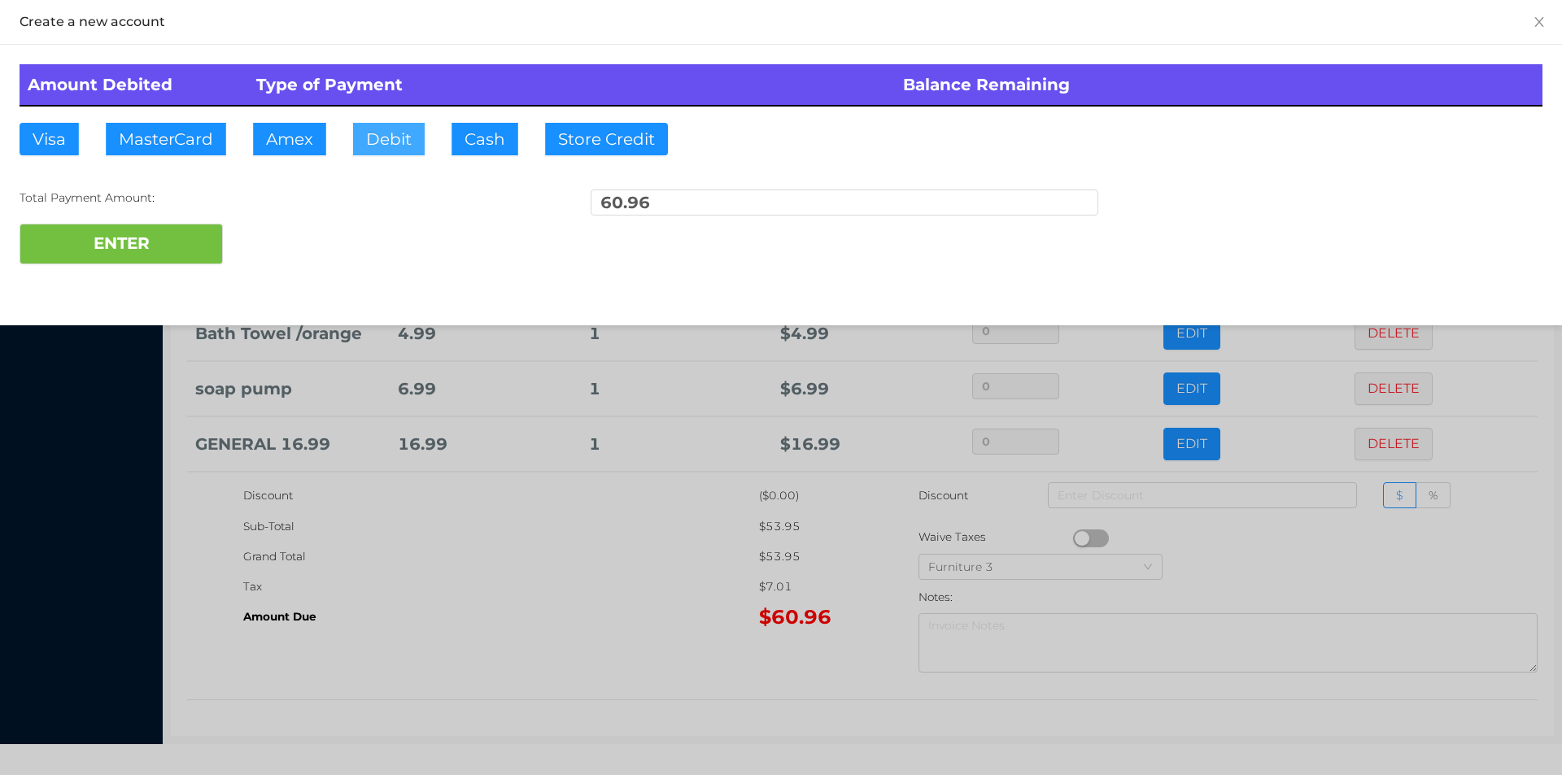
click at [393, 142] on button "Debit" at bounding box center [389, 139] width 72 height 33
click at [183, 228] on button "ENTER" at bounding box center [121, 244] width 203 height 41
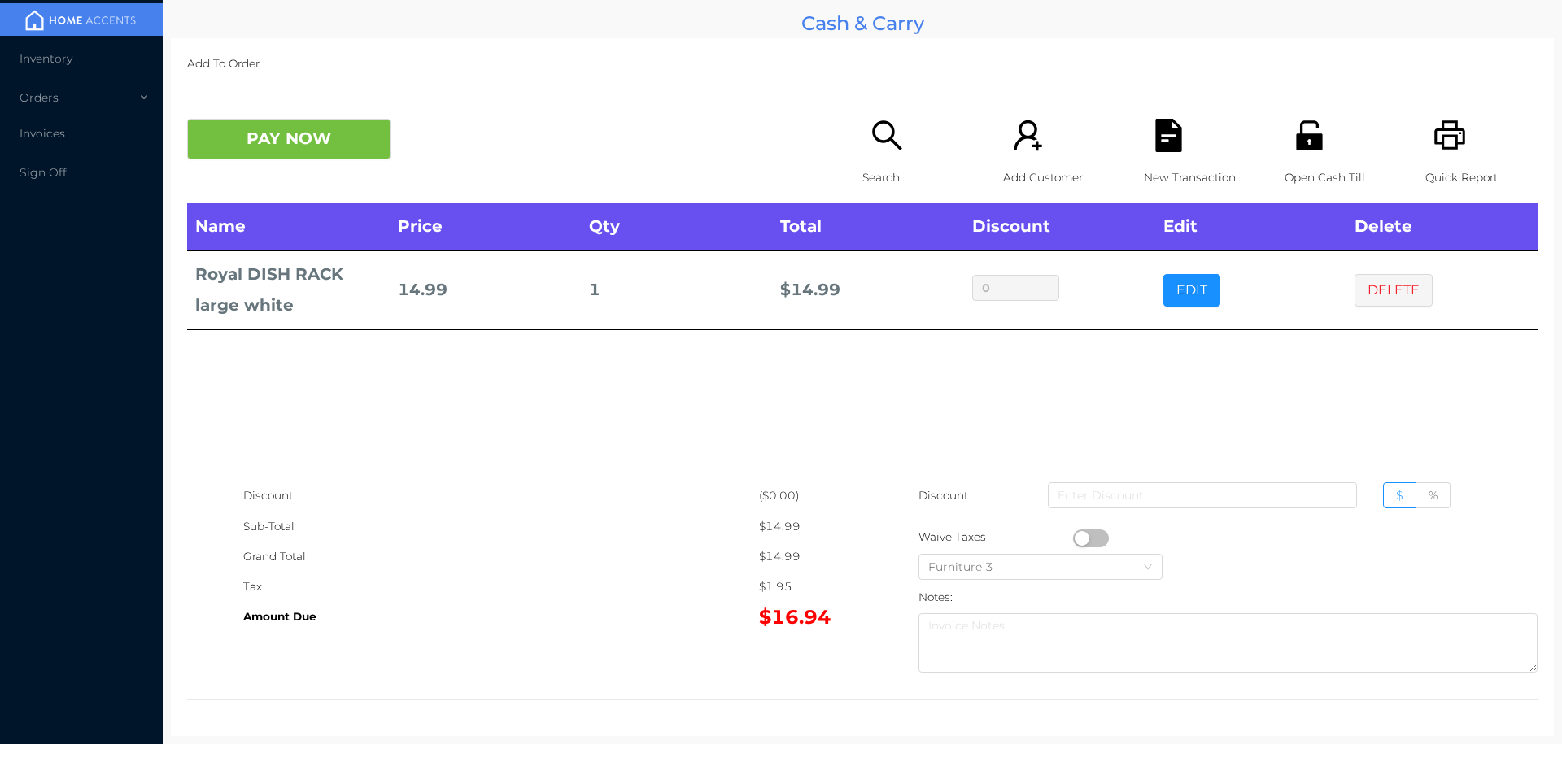
click at [1161, 164] on p "New Transaction" at bounding box center [1200, 178] width 112 height 30
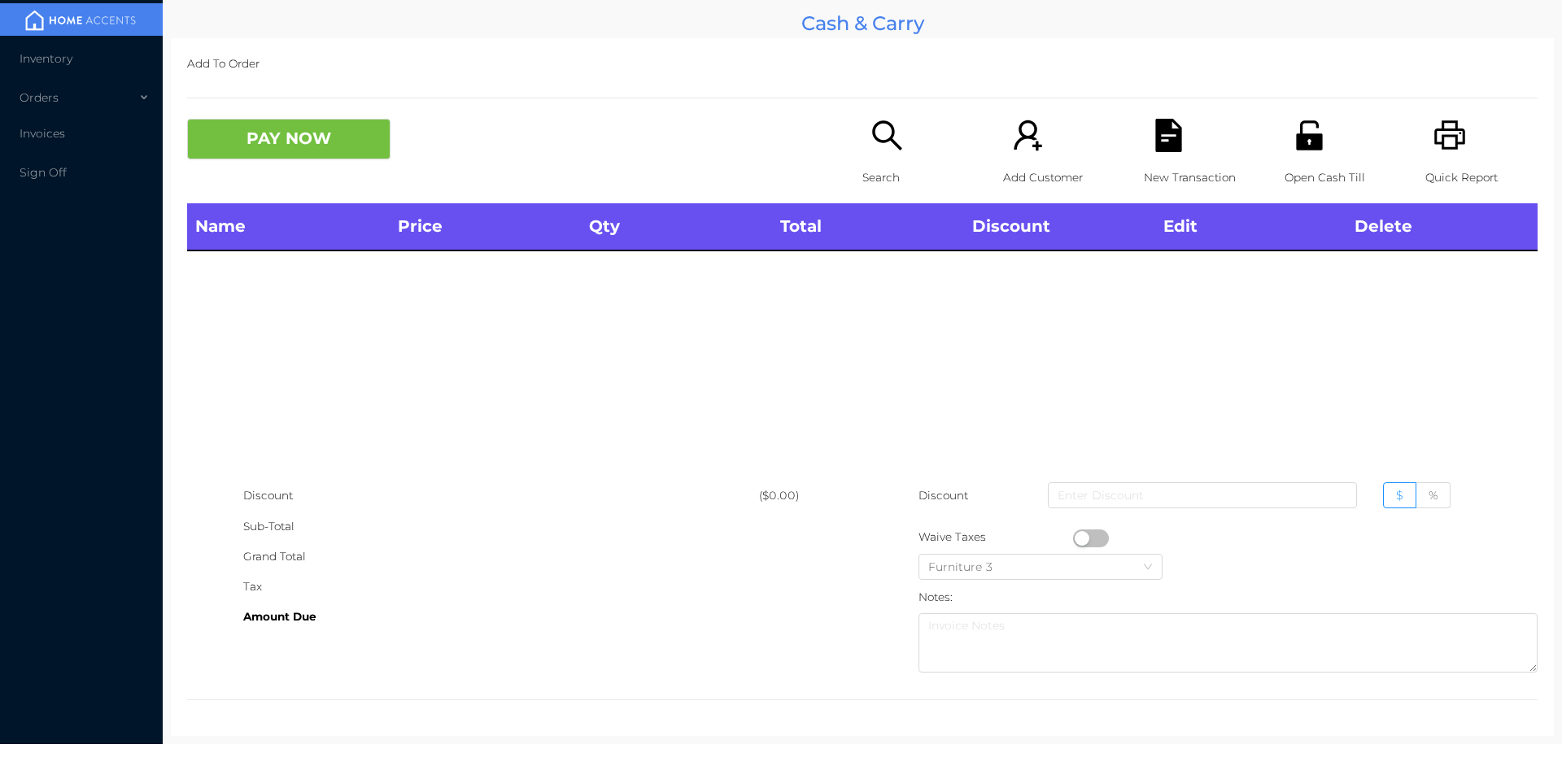
click at [1378, 140] on div "Open Cash Till" at bounding box center [1341, 161] width 112 height 85
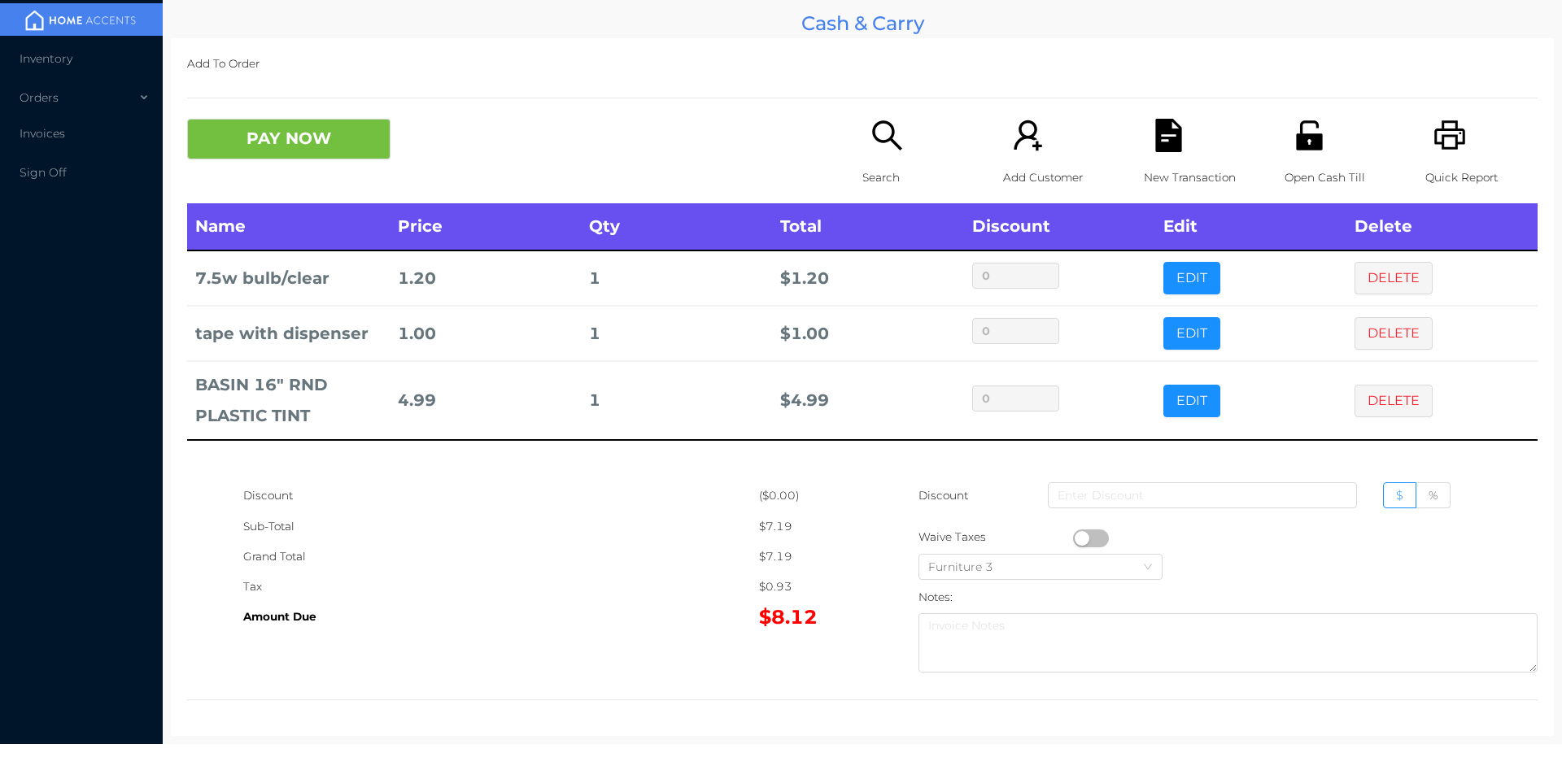
click at [886, 146] on icon "icon: search" at bounding box center [887, 135] width 33 height 33
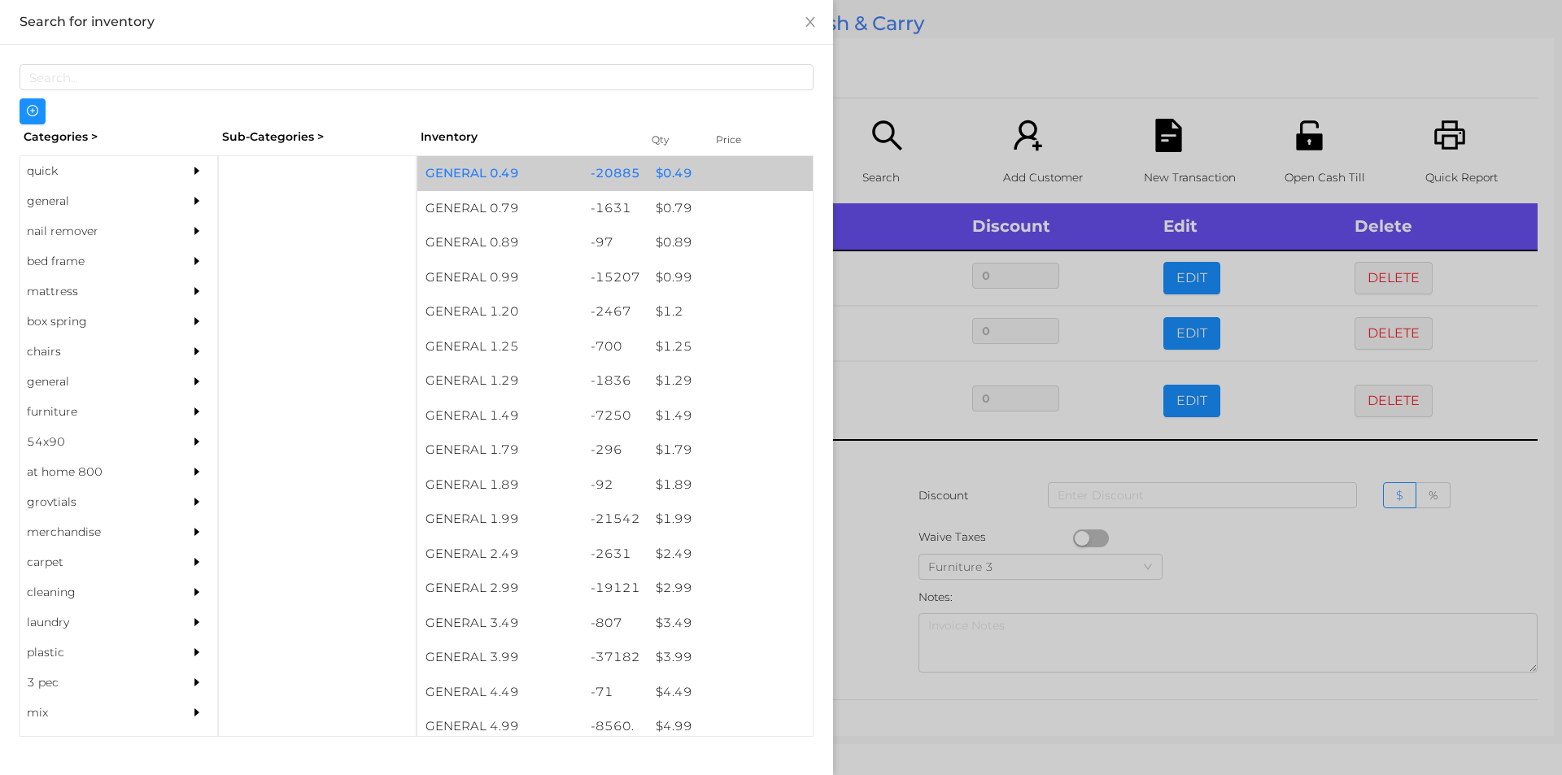
click at [702, 168] on div "$ 0.49" at bounding box center [730, 173] width 165 height 35
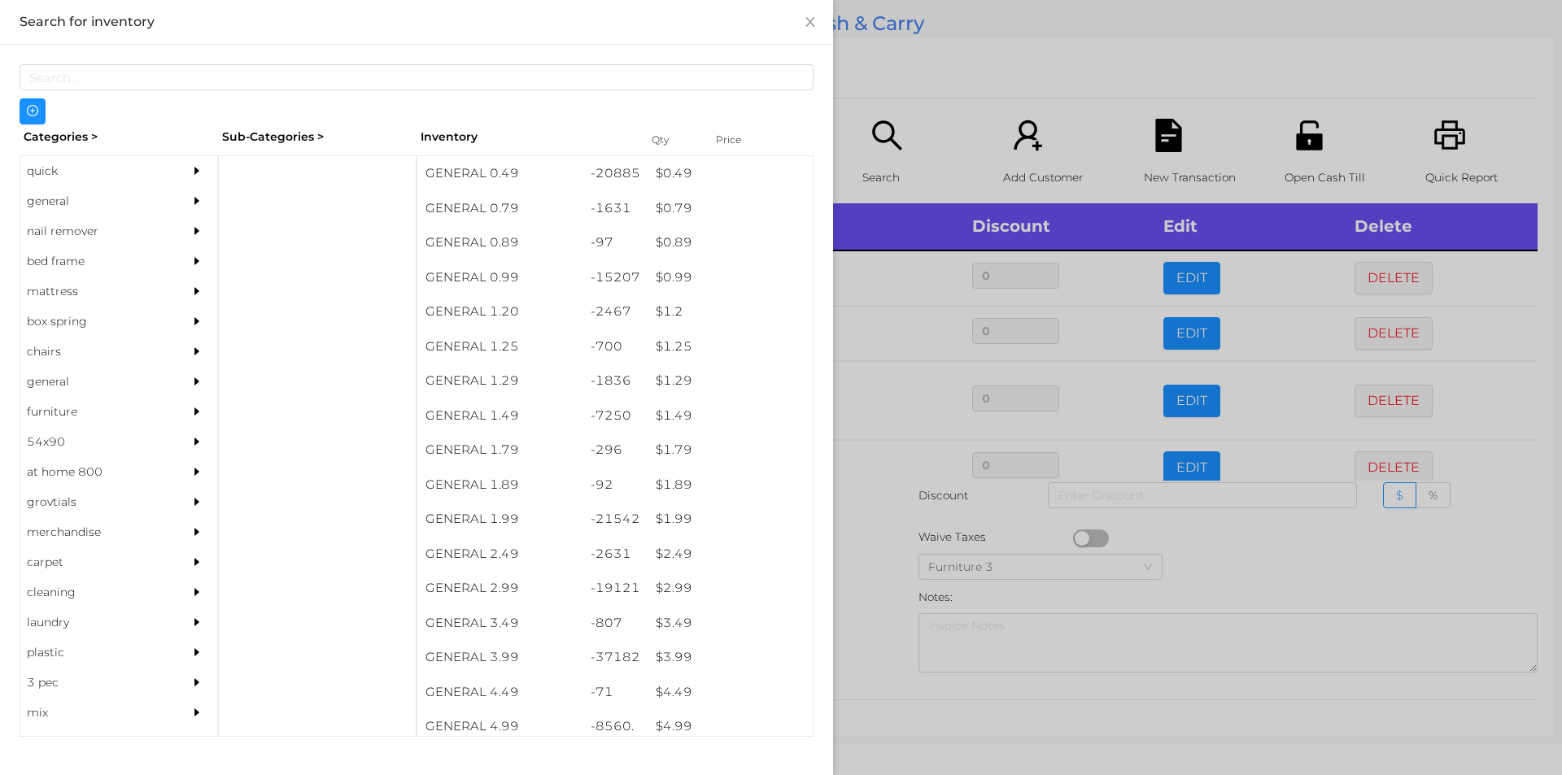
click at [912, 100] on div at bounding box center [781, 387] width 1562 height 775
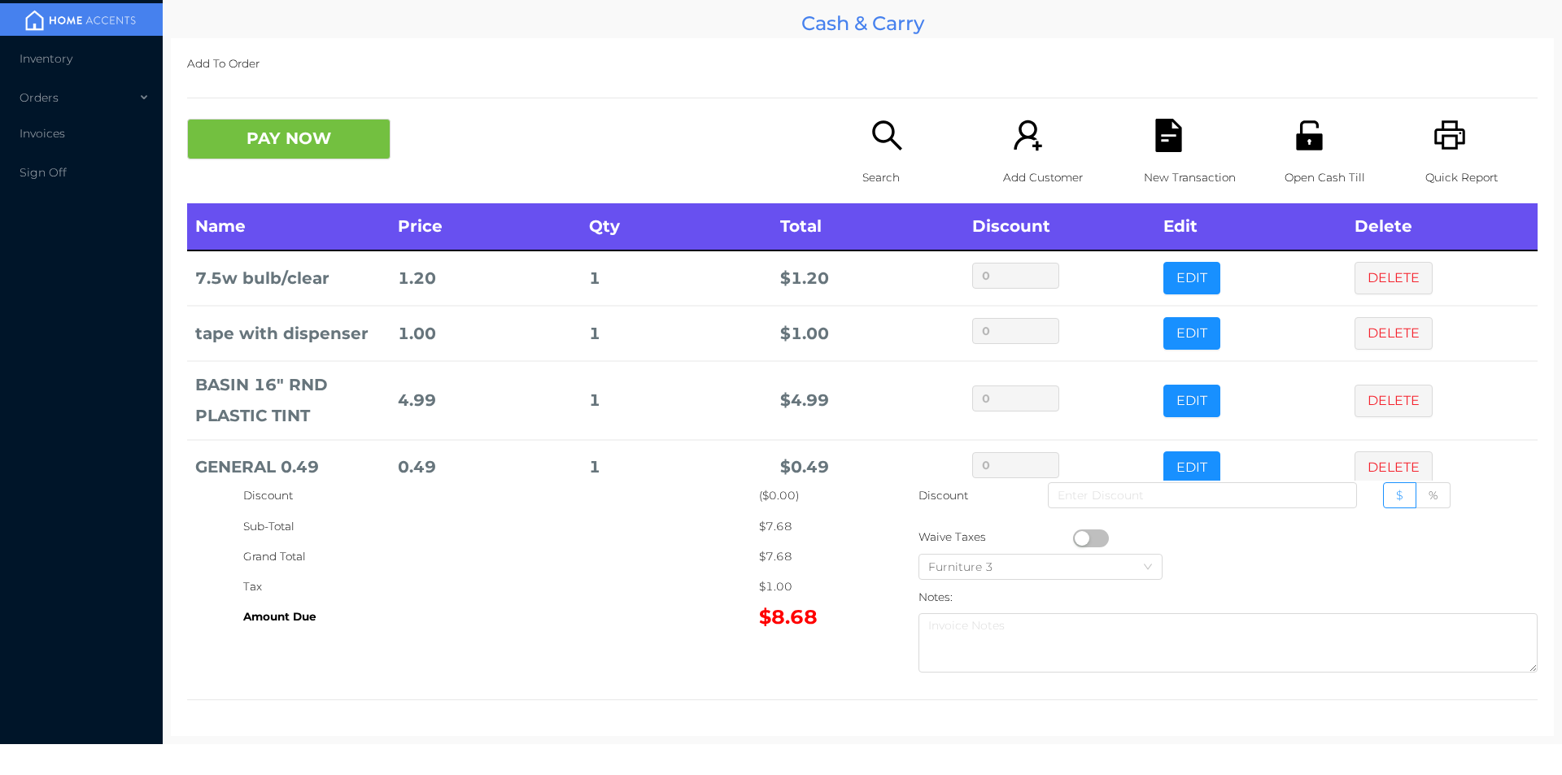
click at [1461, 164] on p "Quick Report" at bounding box center [1482, 178] width 112 height 30
click at [333, 158] on button "PAY NOW" at bounding box center [288, 139] width 203 height 41
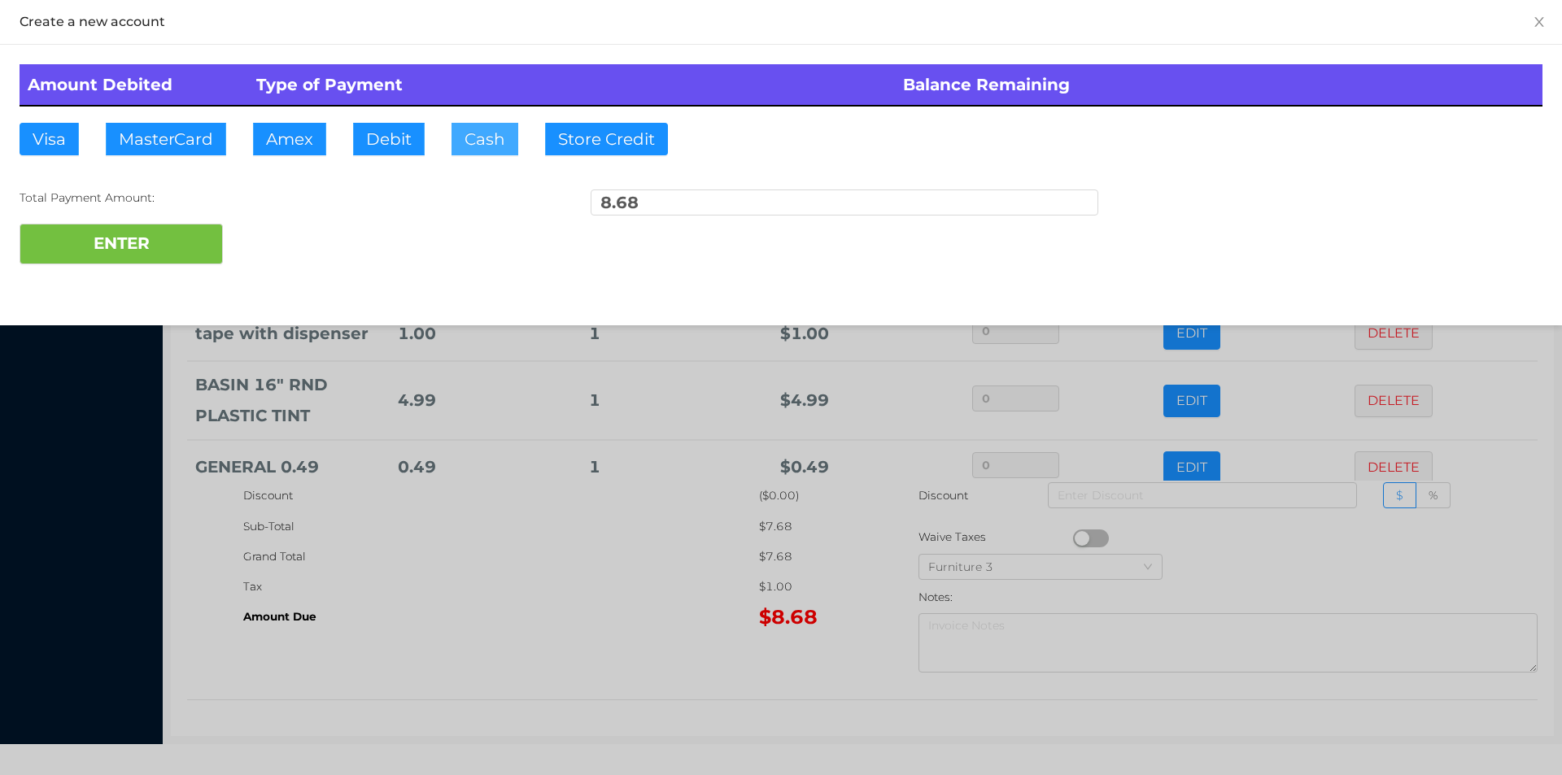
click at [456, 133] on button "Cash" at bounding box center [485, 139] width 67 height 33
type input "8.75"
click at [106, 255] on button "ENTER" at bounding box center [121, 244] width 203 height 41
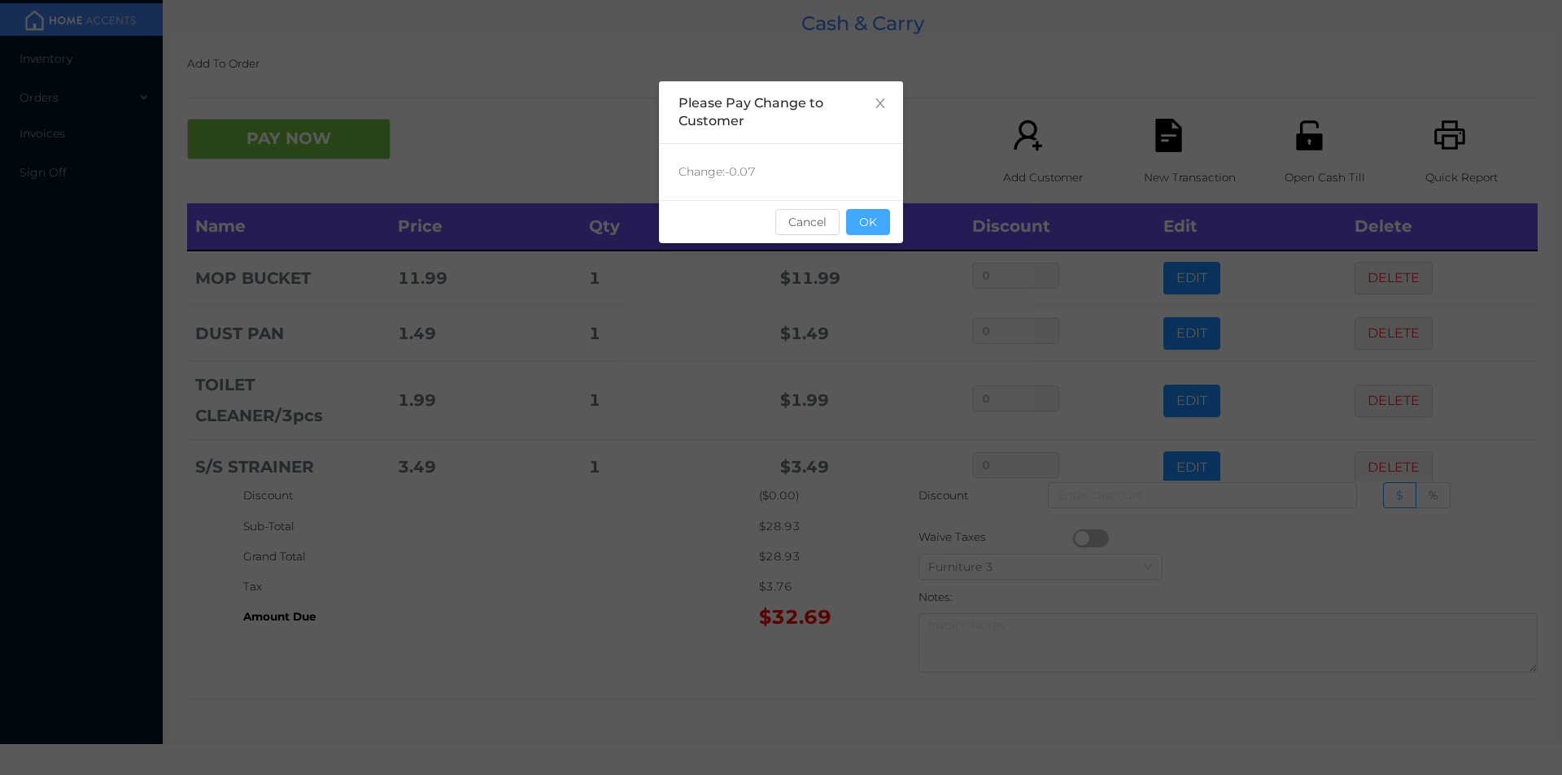
click at [880, 209] on button "OK" at bounding box center [868, 222] width 44 height 26
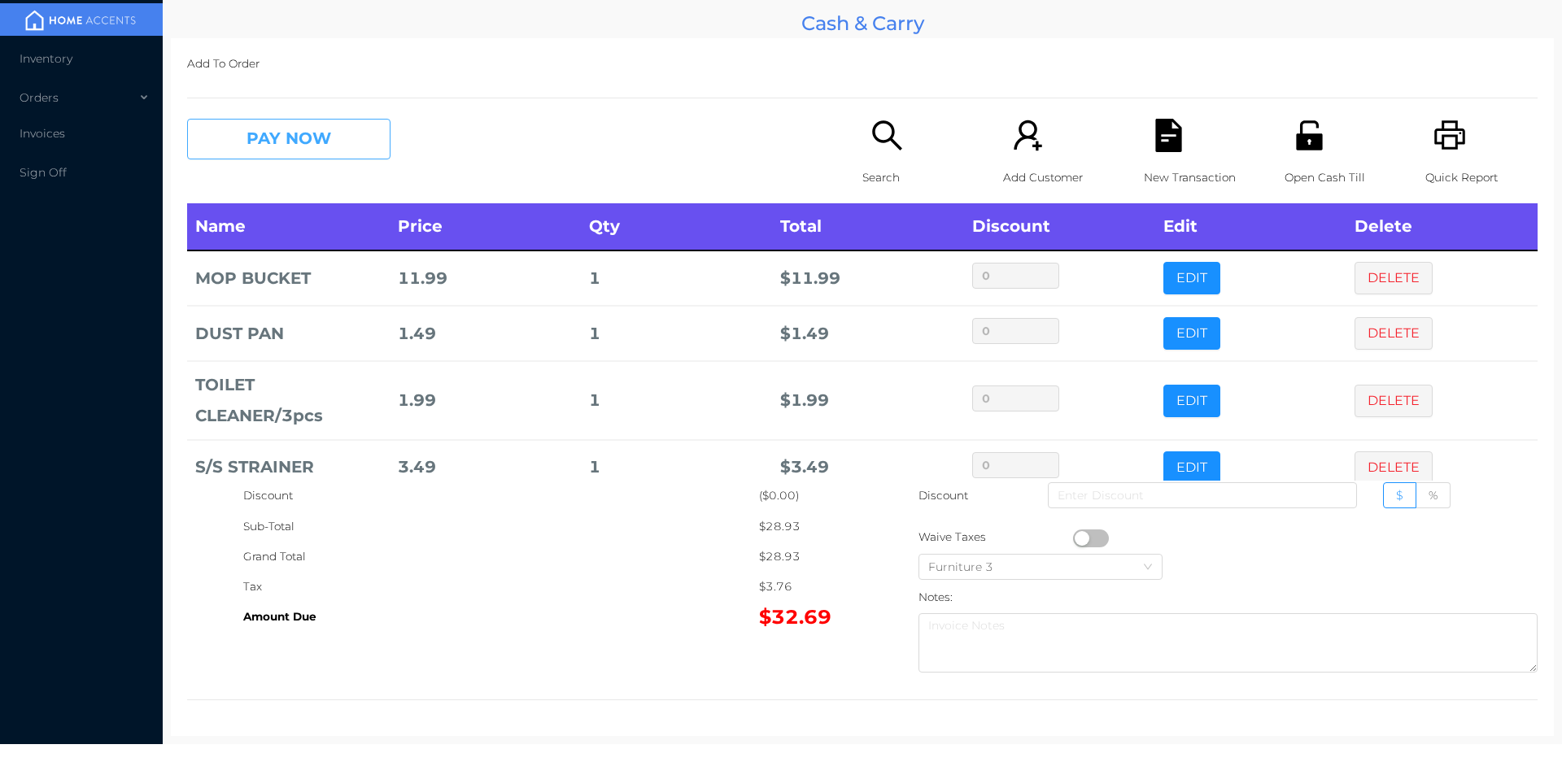
click at [301, 148] on button "PAY NOW" at bounding box center [288, 139] width 203 height 41
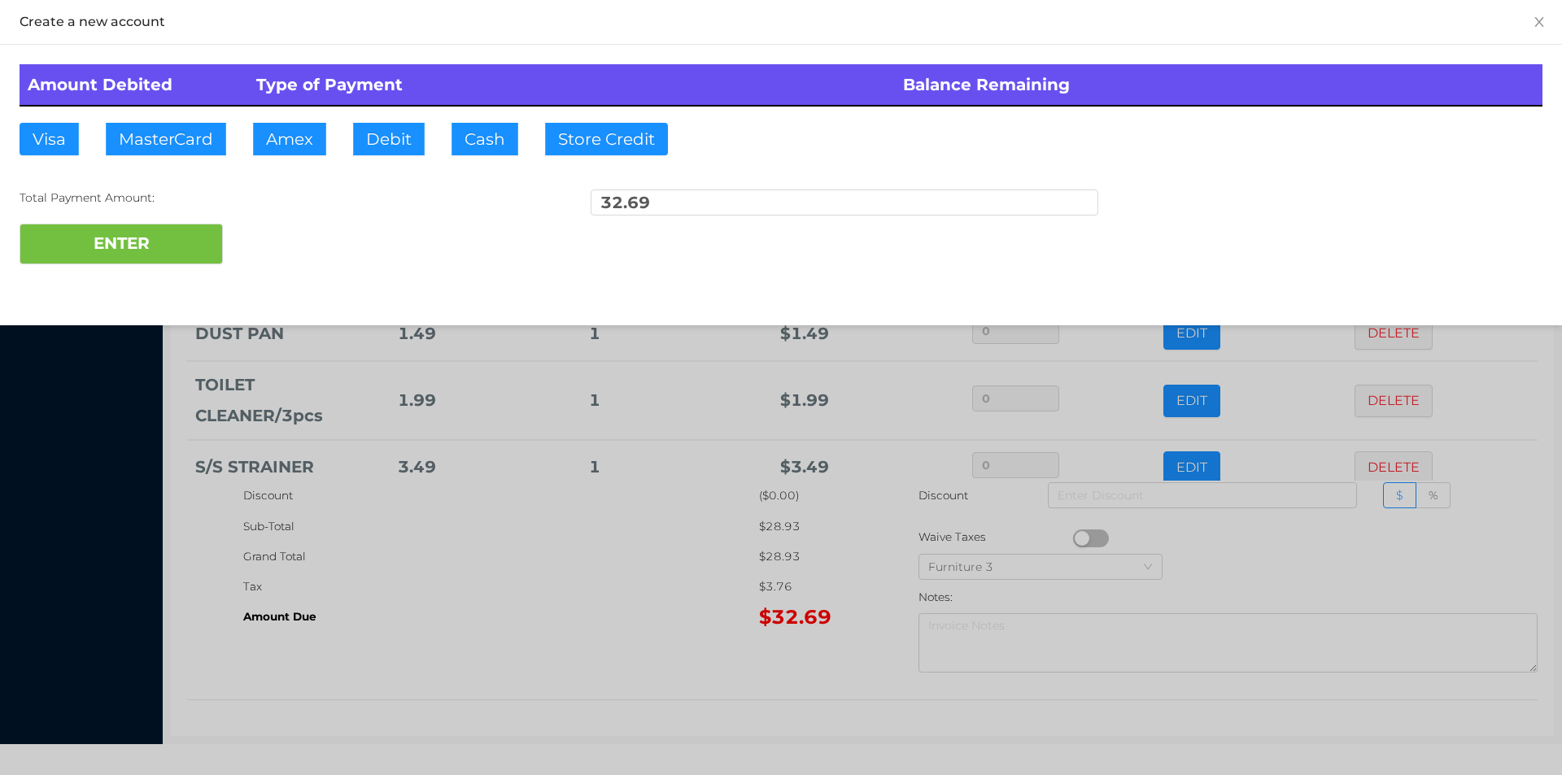
click at [777, 594] on div at bounding box center [781, 387] width 1562 height 775
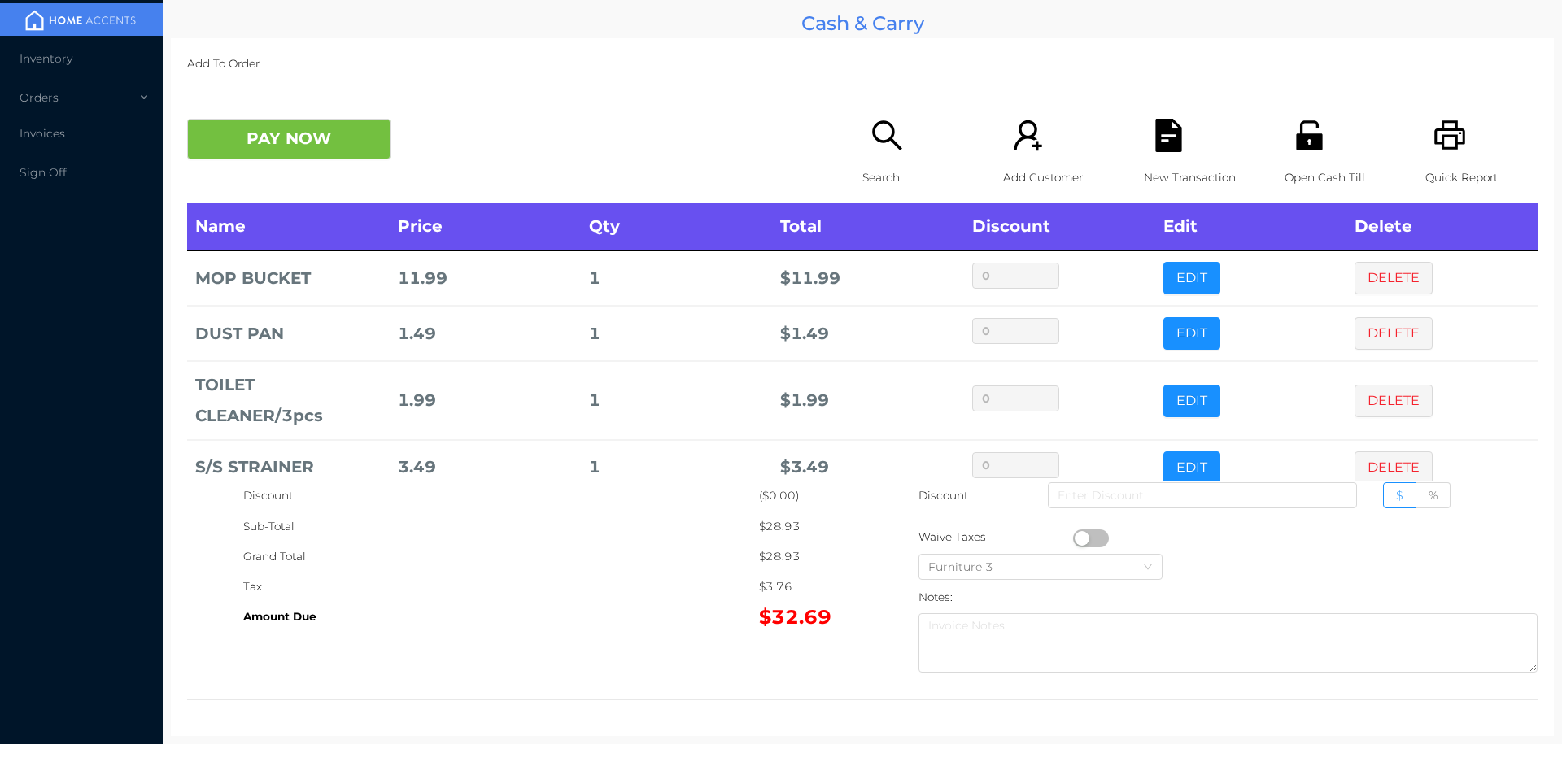
click at [1294, 131] on icon "icon: unlock" at bounding box center [1309, 135] width 33 height 33
click at [283, 154] on button "PAY NOW" at bounding box center [288, 139] width 203 height 41
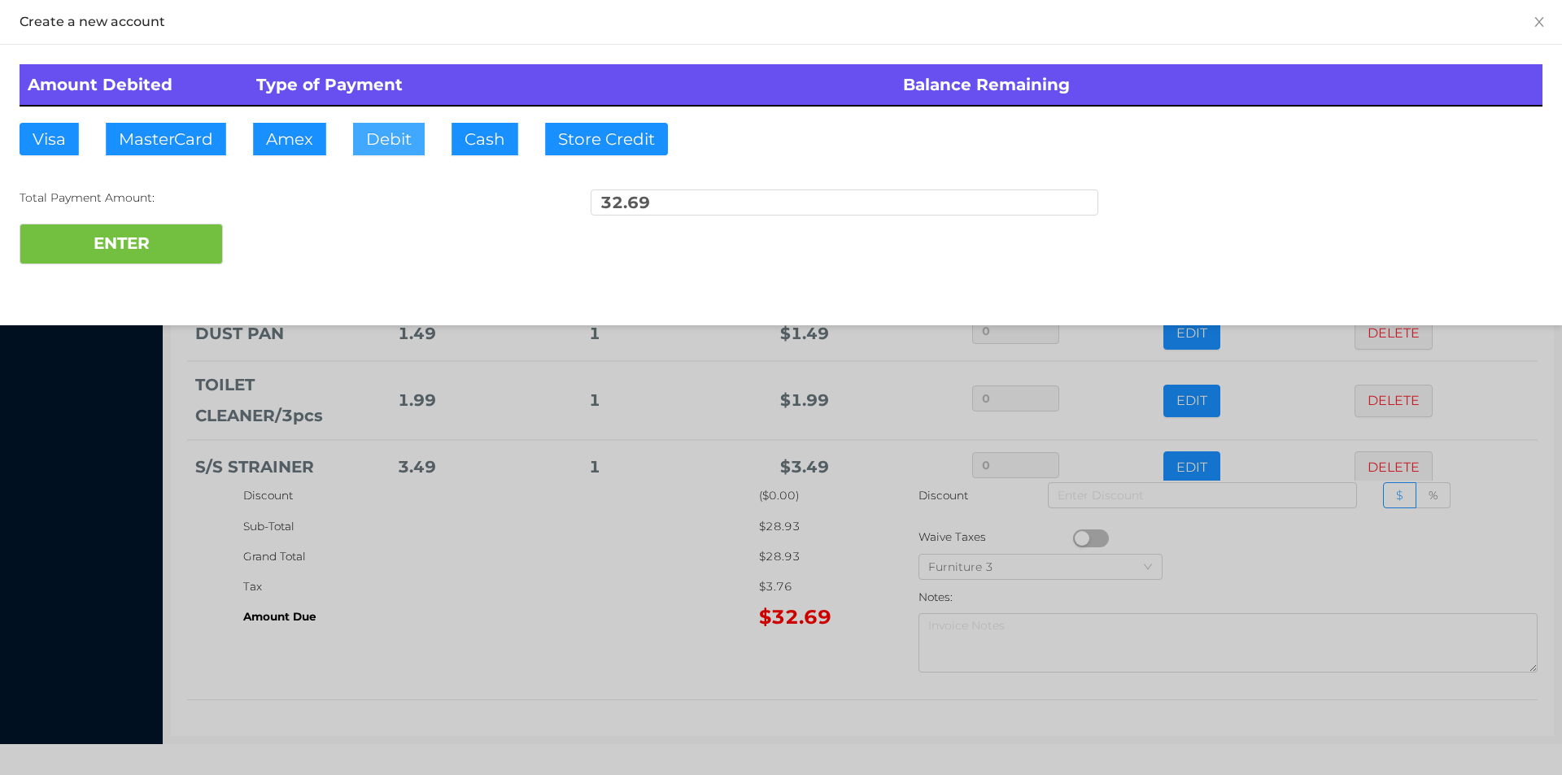
click at [377, 143] on button "Debit" at bounding box center [389, 139] width 72 height 33
click at [439, 618] on div at bounding box center [781, 387] width 1562 height 775
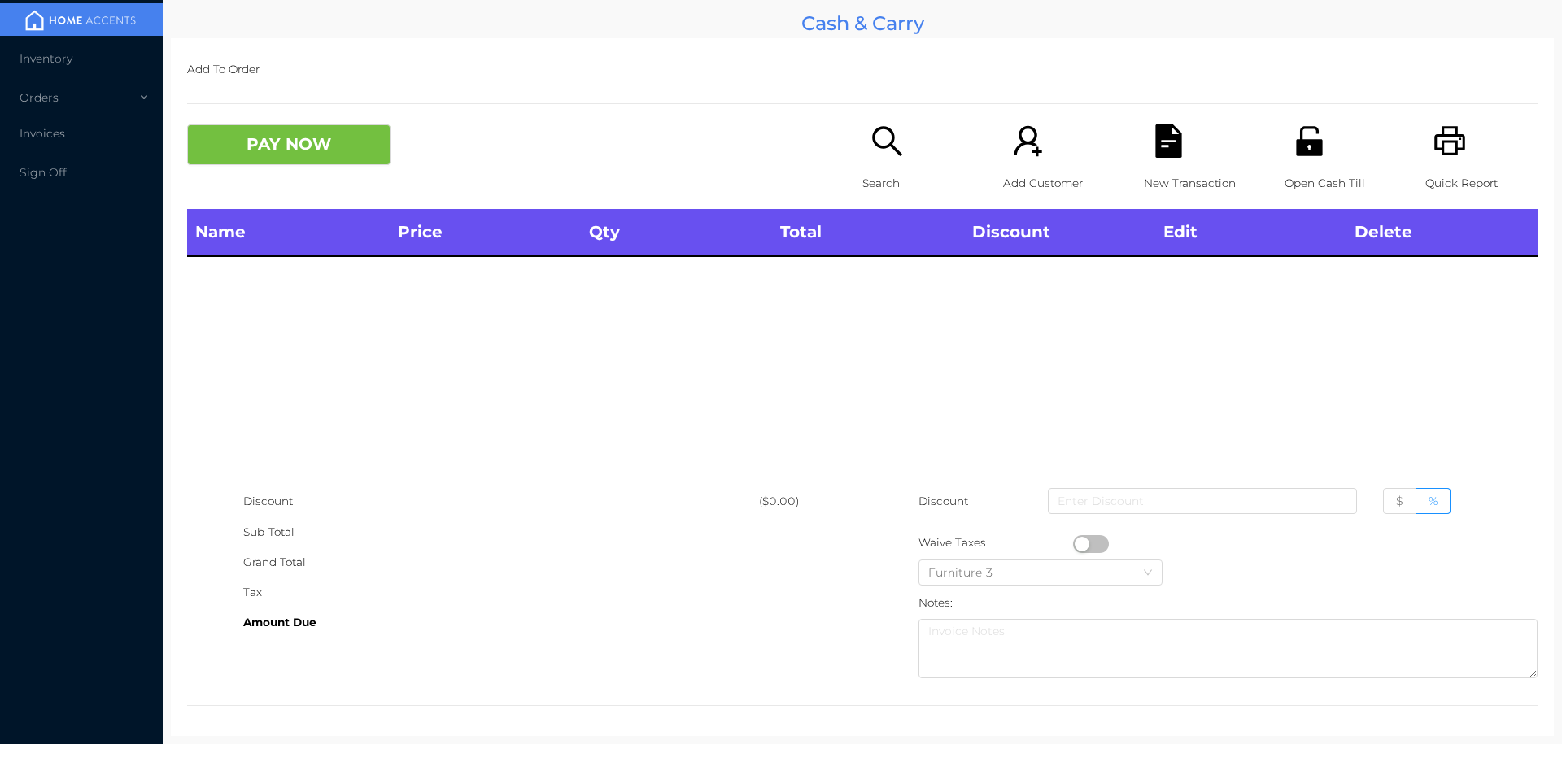
click at [871, 155] on icon "icon: search" at bounding box center [887, 140] width 33 height 33
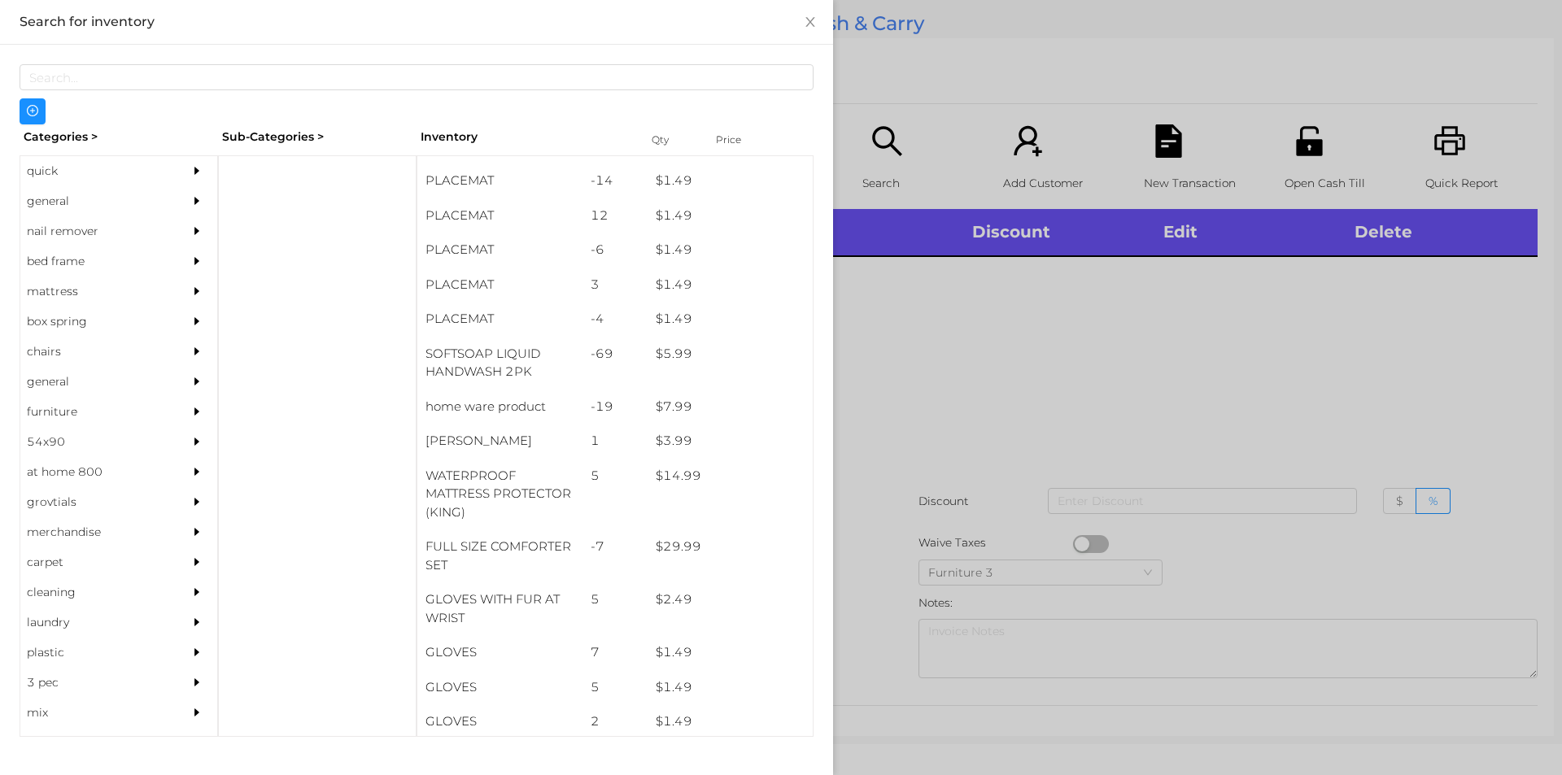
scroll to position [212, 0]
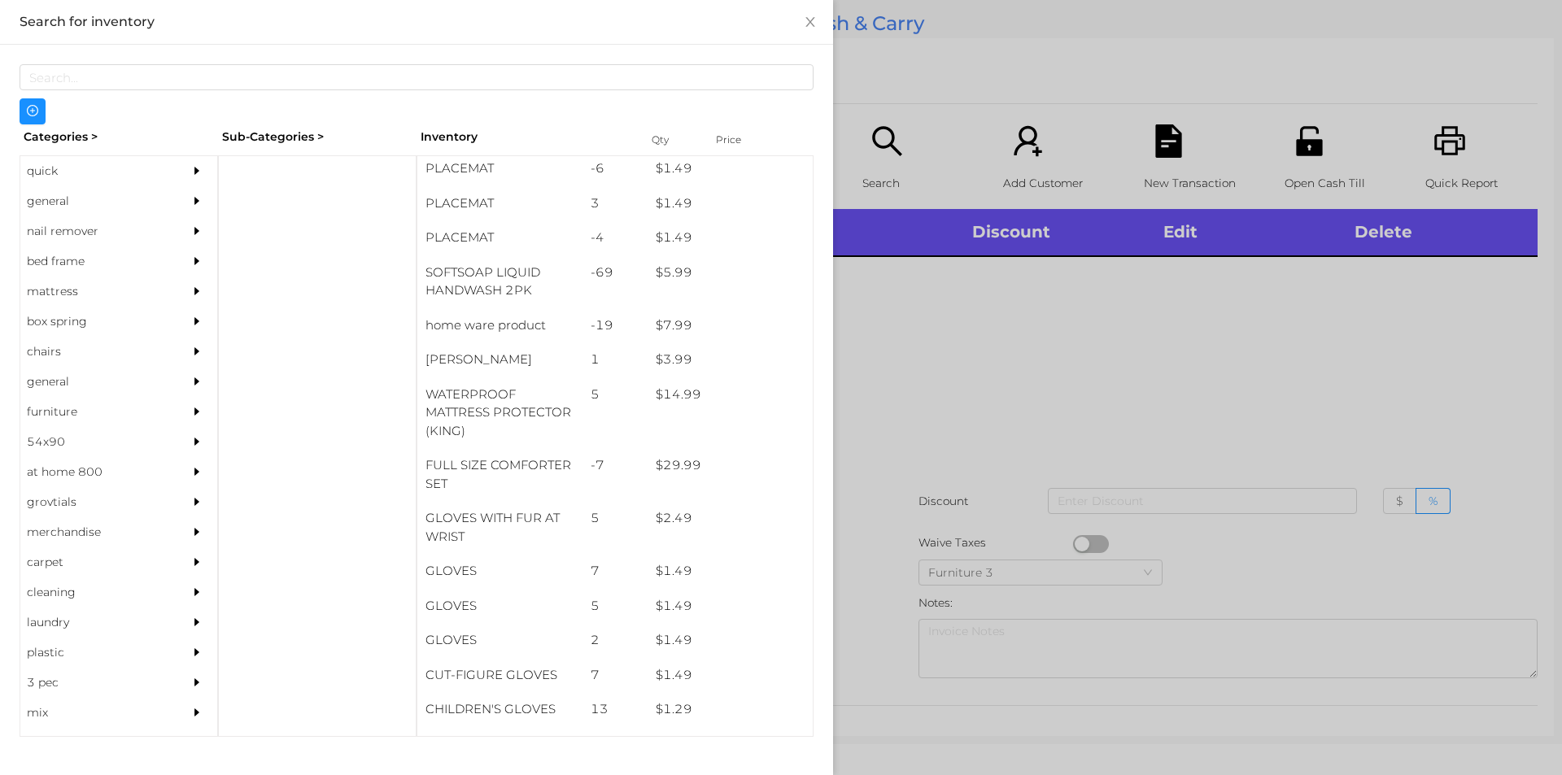
click at [66, 205] on div "general" at bounding box center [94, 201] width 148 height 30
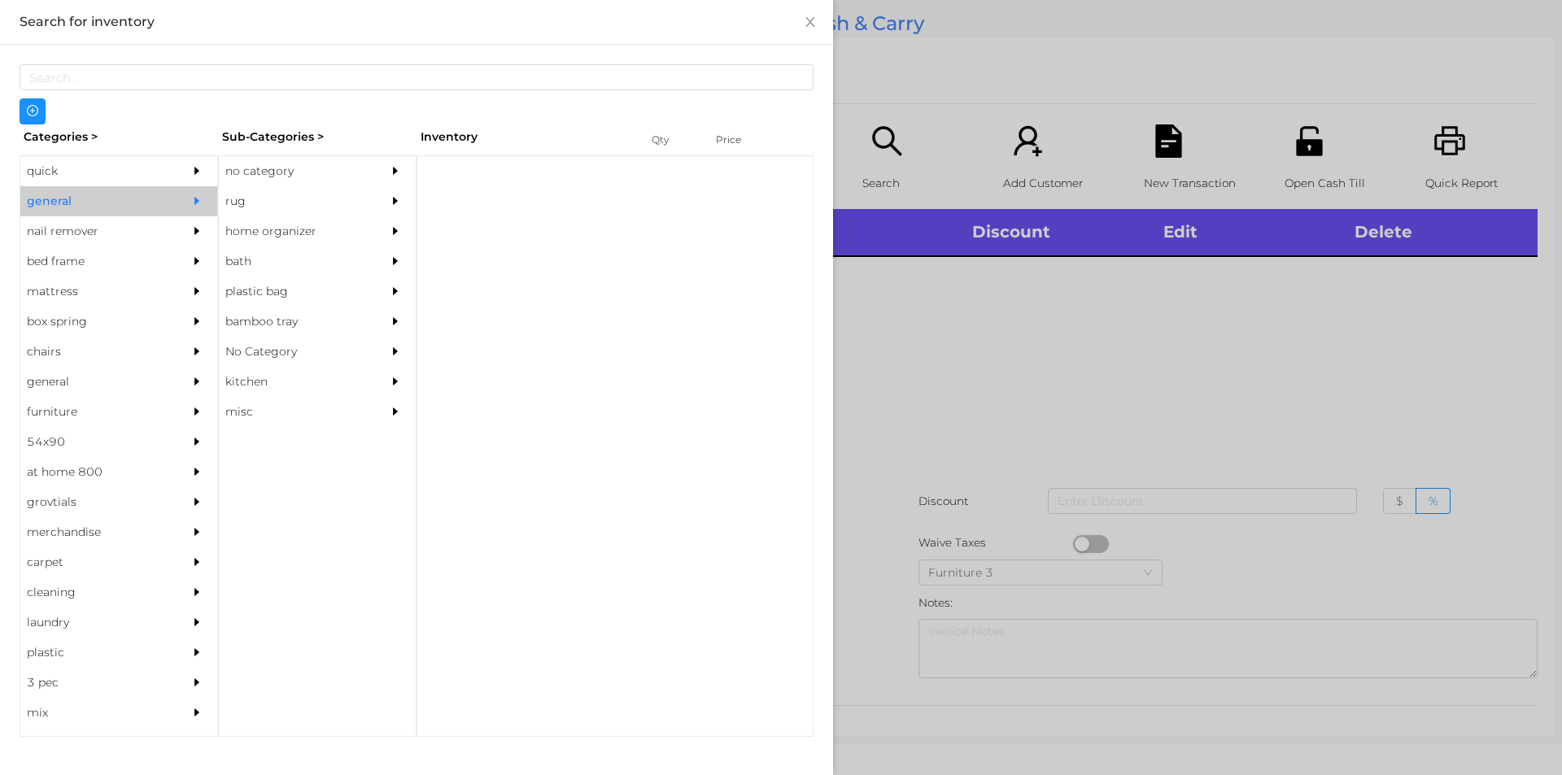
scroll to position [0, 0]
click at [261, 142] on div "Sub-Categories >" at bounding box center [317, 136] width 199 height 25
click at [287, 172] on div "no category" at bounding box center [293, 171] width 148 height 30
click at [391, 165] on icon "icon: caret-right" at bounding box center [395, 170] width 11 height 11
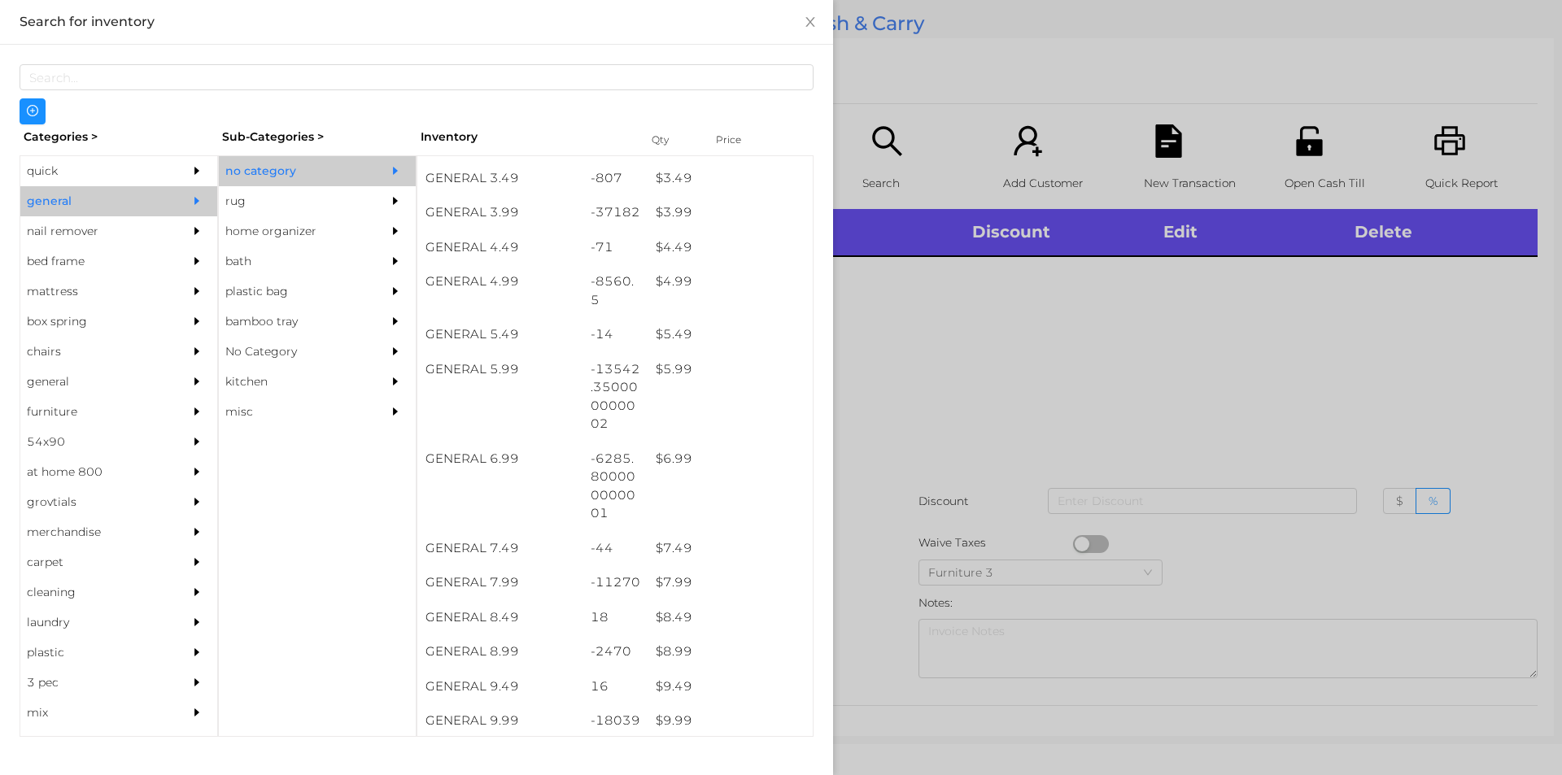
scroll to position [438, 0]
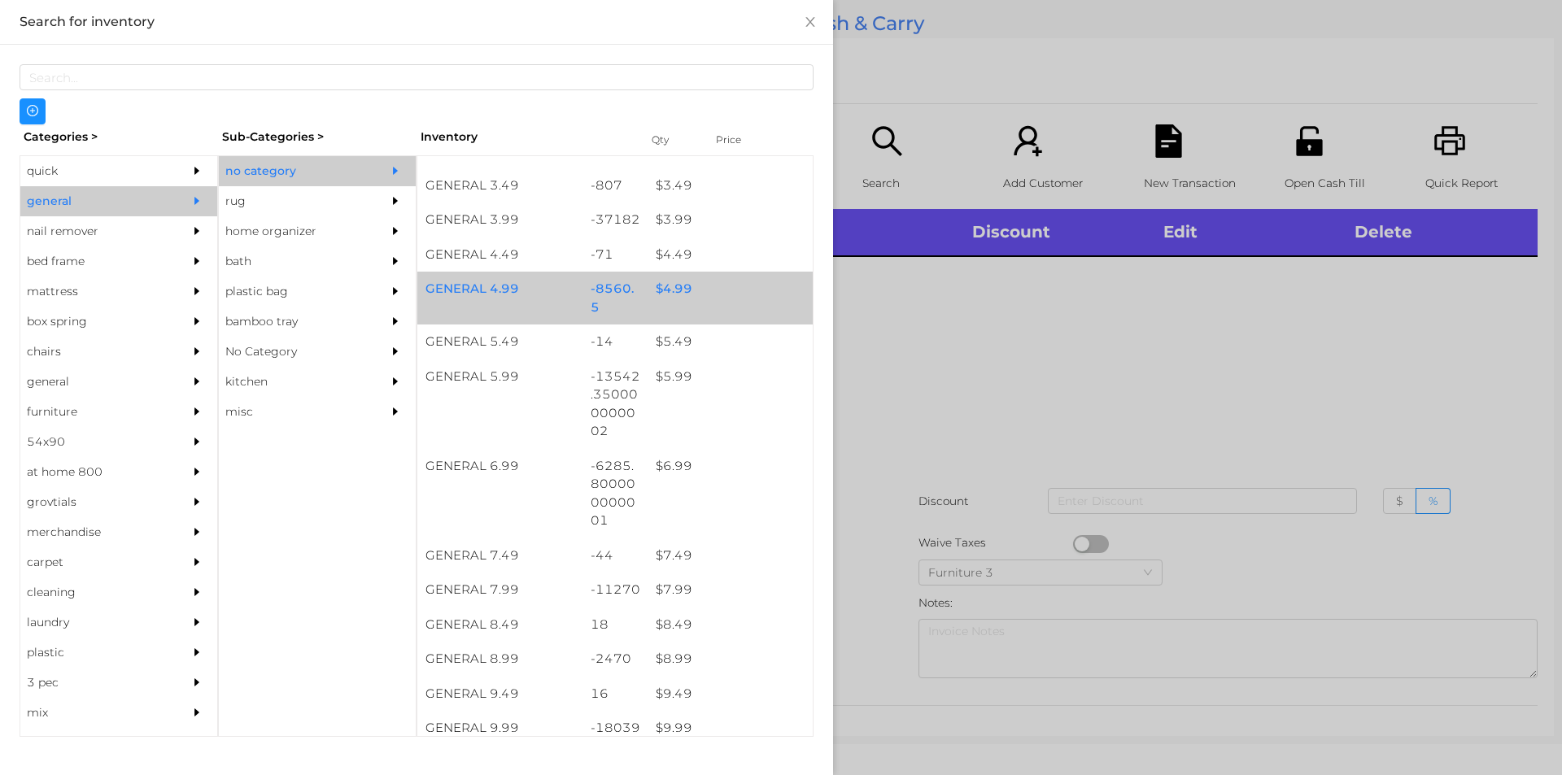
click at [701, 287] on div "$ 4.99" at bounding box center [730, 289] width 165 height 35
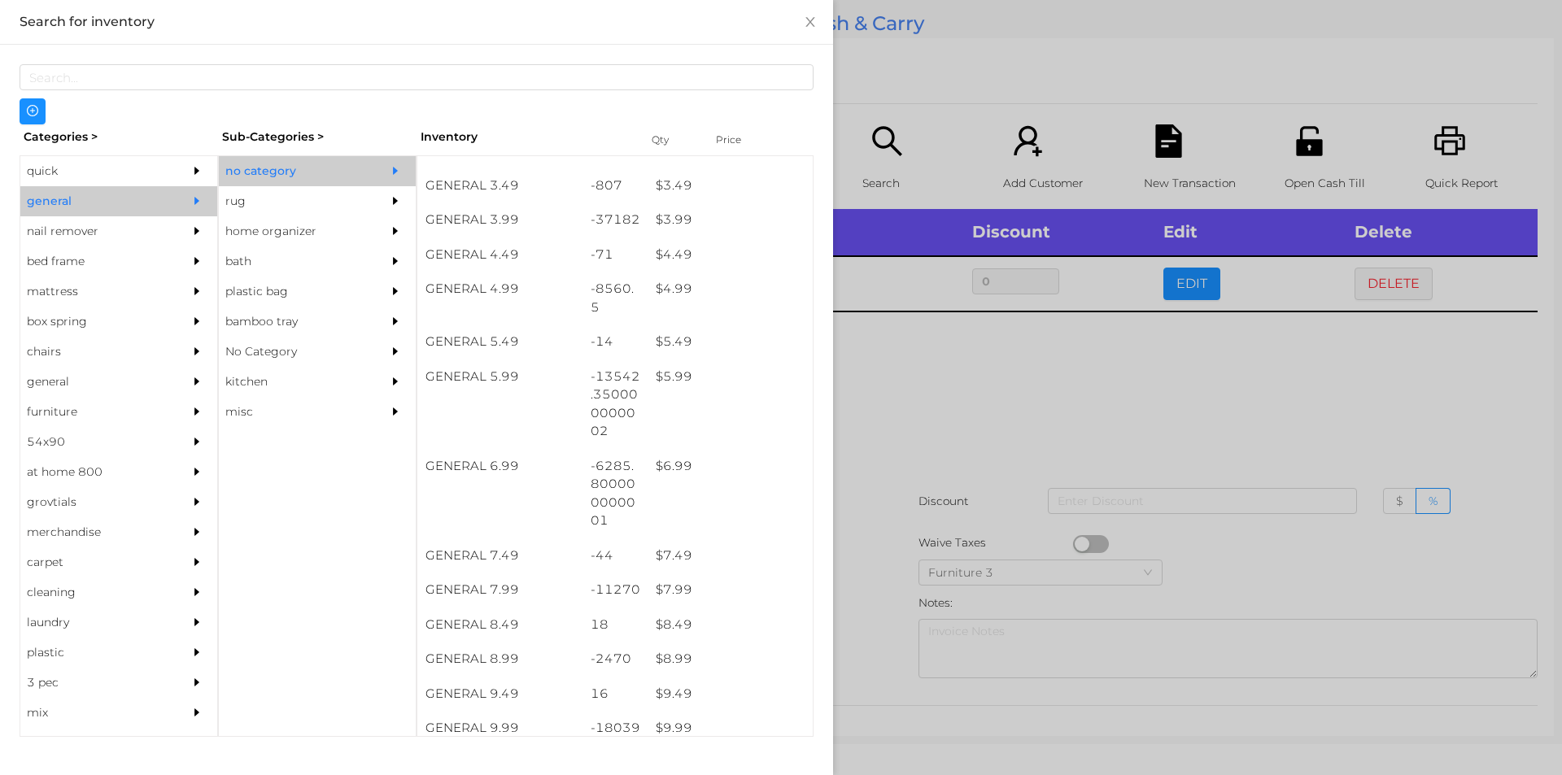
click at [852, 387] on div at bounding box center [781, 387] width 1562 height 775
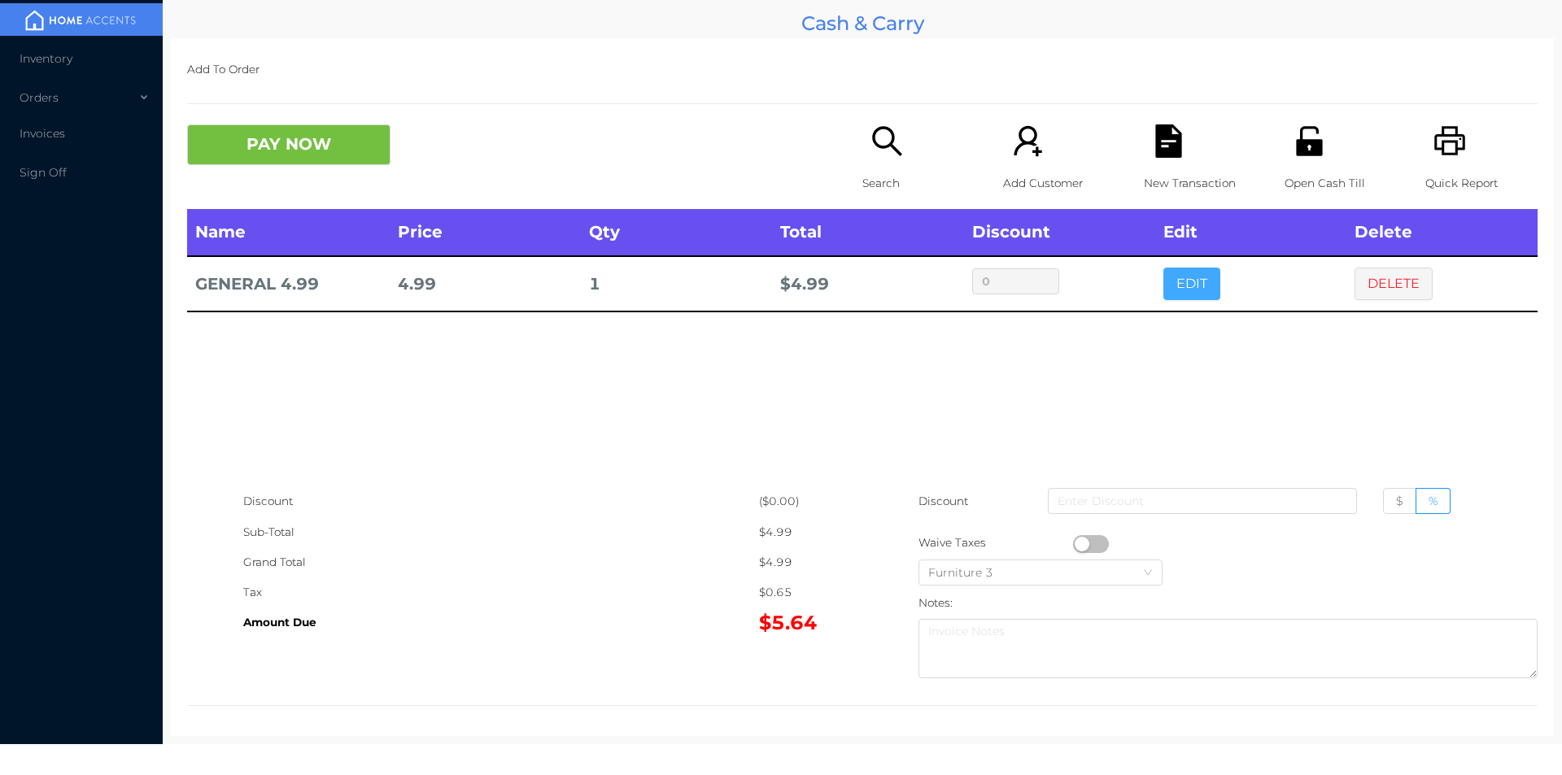
click at [1170, 273] on button "EDIT" at bounding box center [1192, 284] width 57 height 33
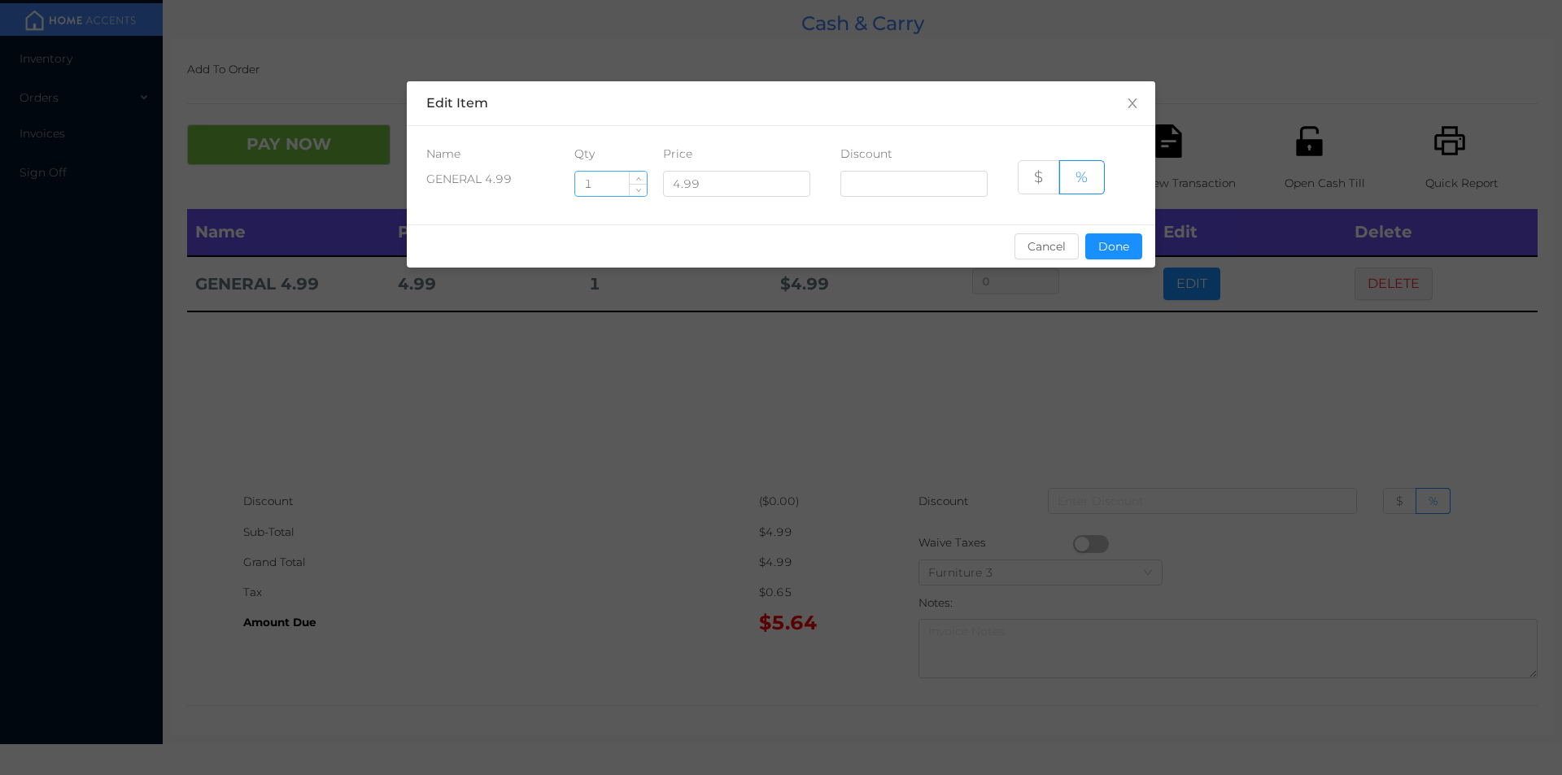
click at [585, 181] on input "1" at bounding box center [611, 184] width 72 height 24
click at [610, 183] on input "1" at bounding box center [611, 184] width 72 height 24
type input "2"
click at [1099, 234] on button "Done" at bounding box center [1113, 247] width 57 height 26
type input "0%"
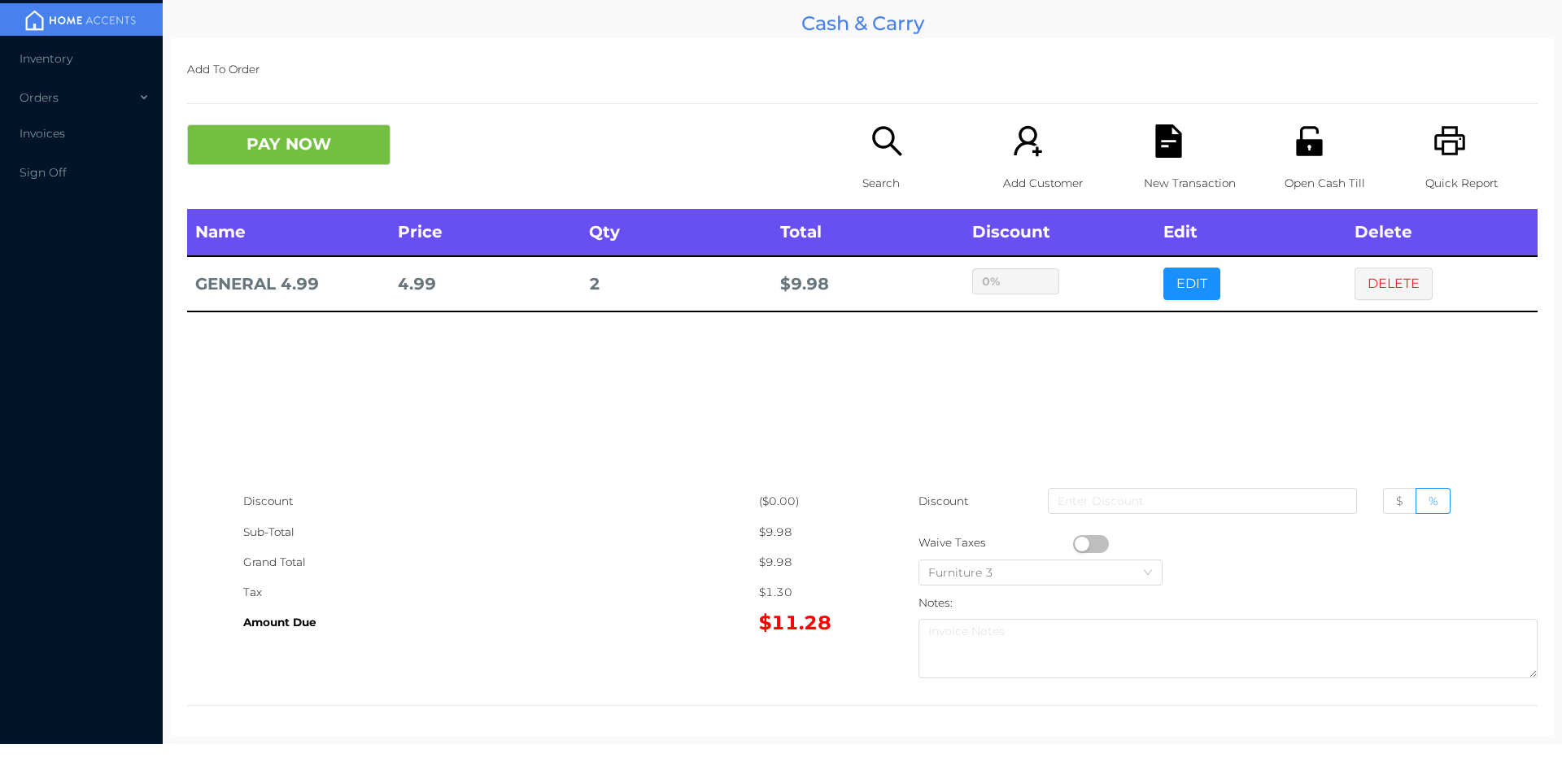
click at [1144, 164] on div "New Transaction" at bounding box center [1200, 166] width 112 height 85
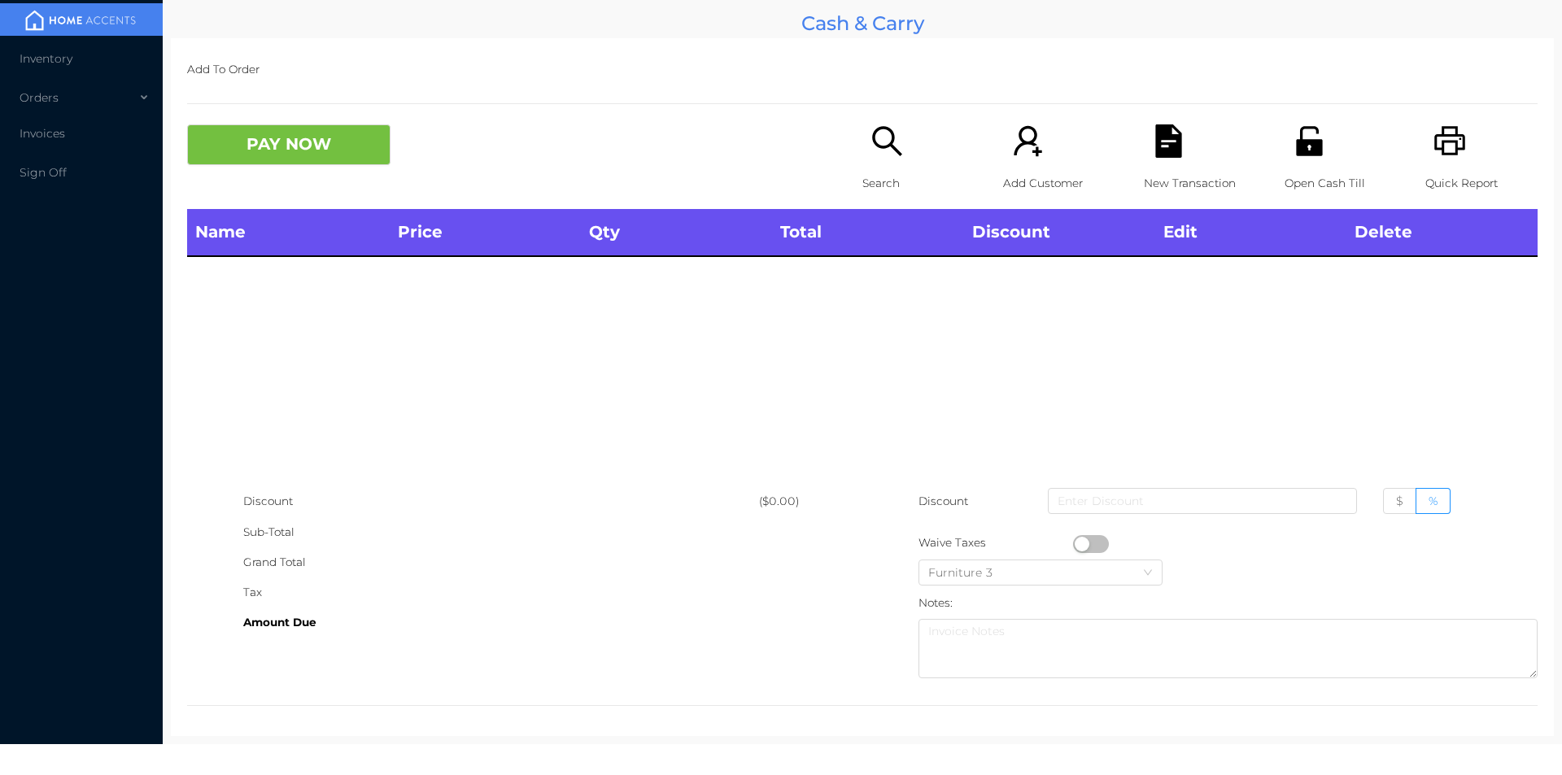
click at [1293, 156] on icon "icon: unlock" at bounding box center [1309, 140] width 33 height 33
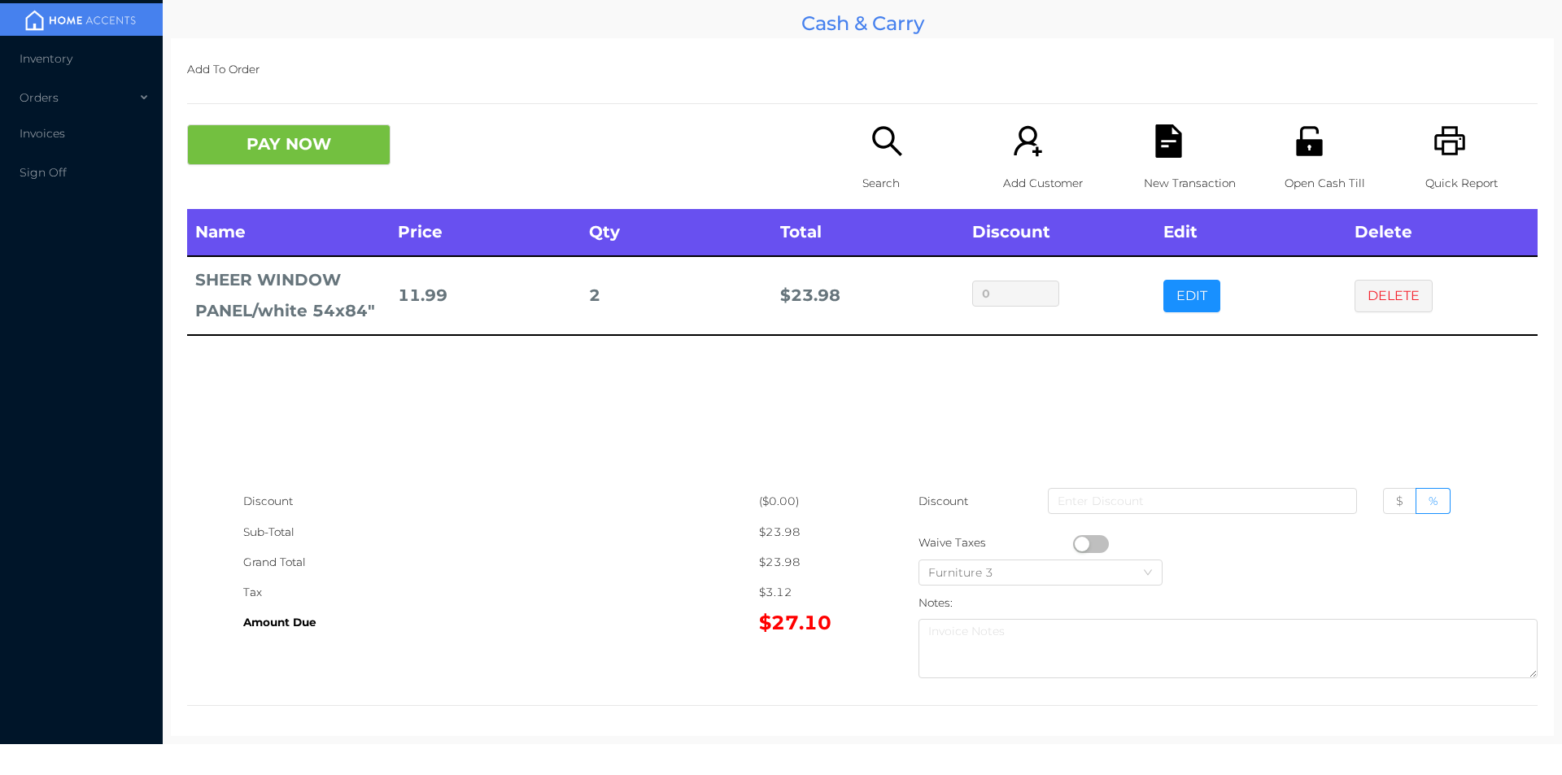
click at [871, 132] on icon "icon: search" at bounding box center [887, 140] width 33 height 33
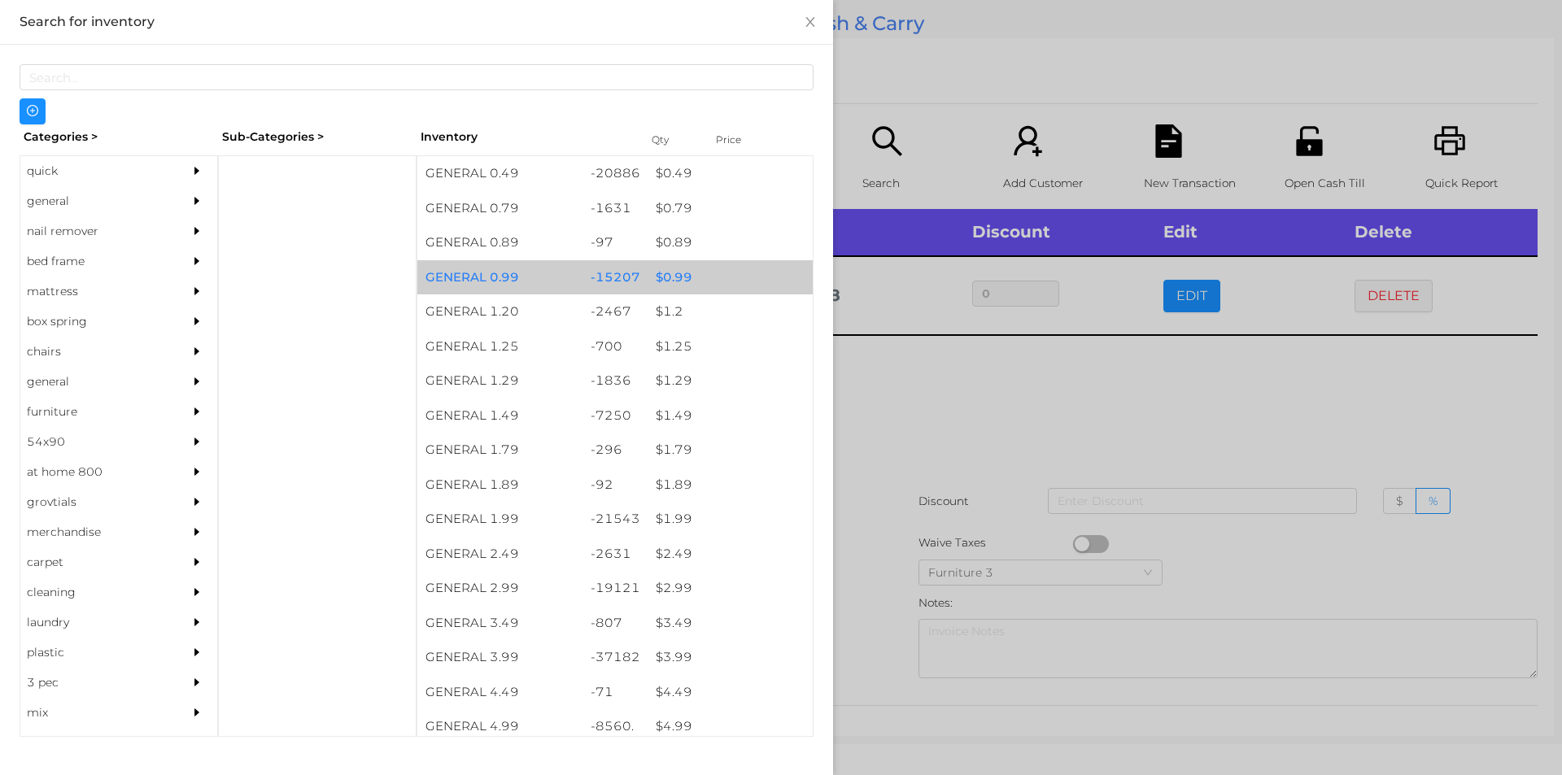
click at [694, 269] on div "$ 0.99" at bounding box center [730, 277] width 165 height 35
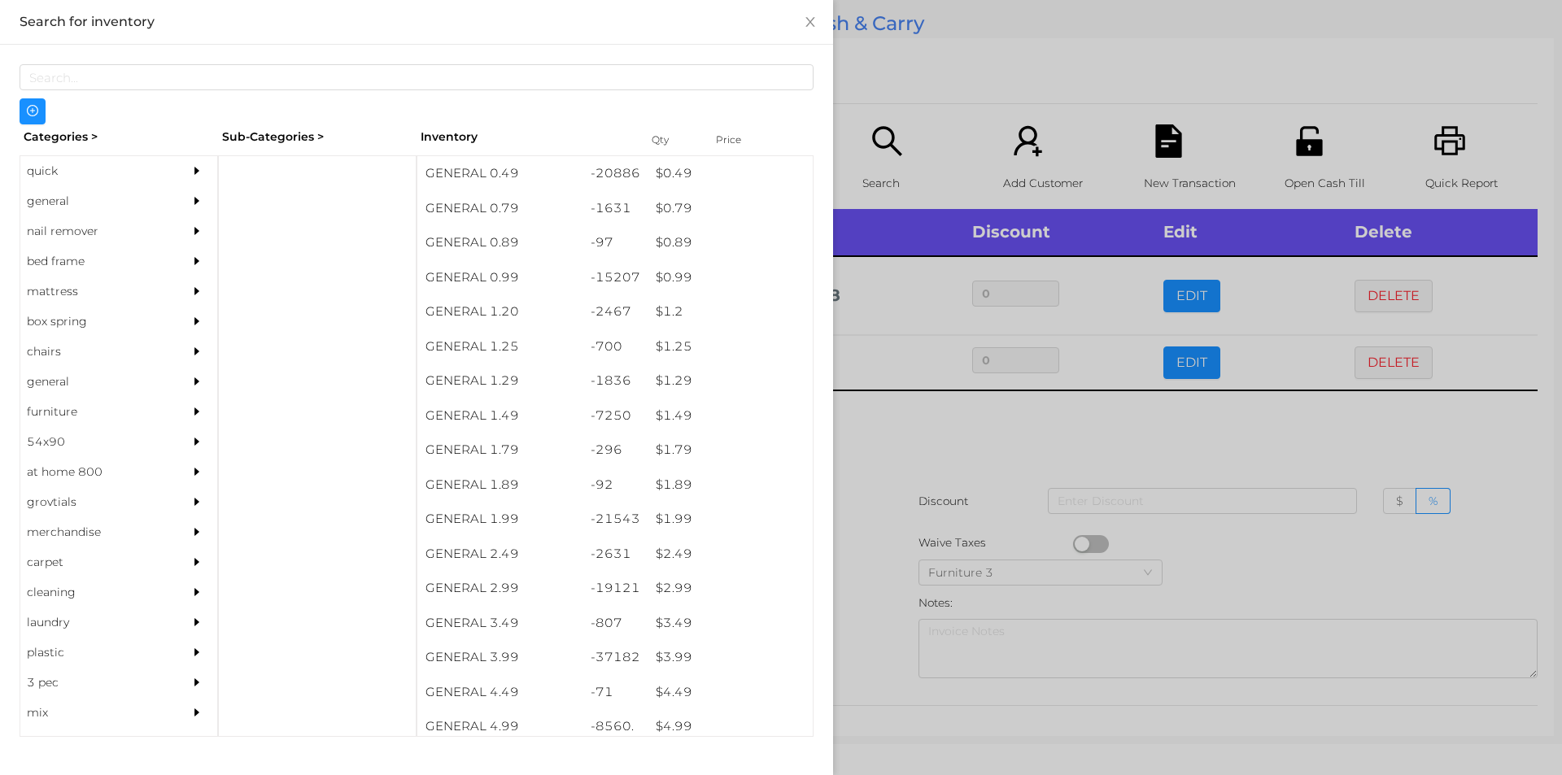
click at [933, 107] on div at bounding box center [781, 387] width 1562 height 775
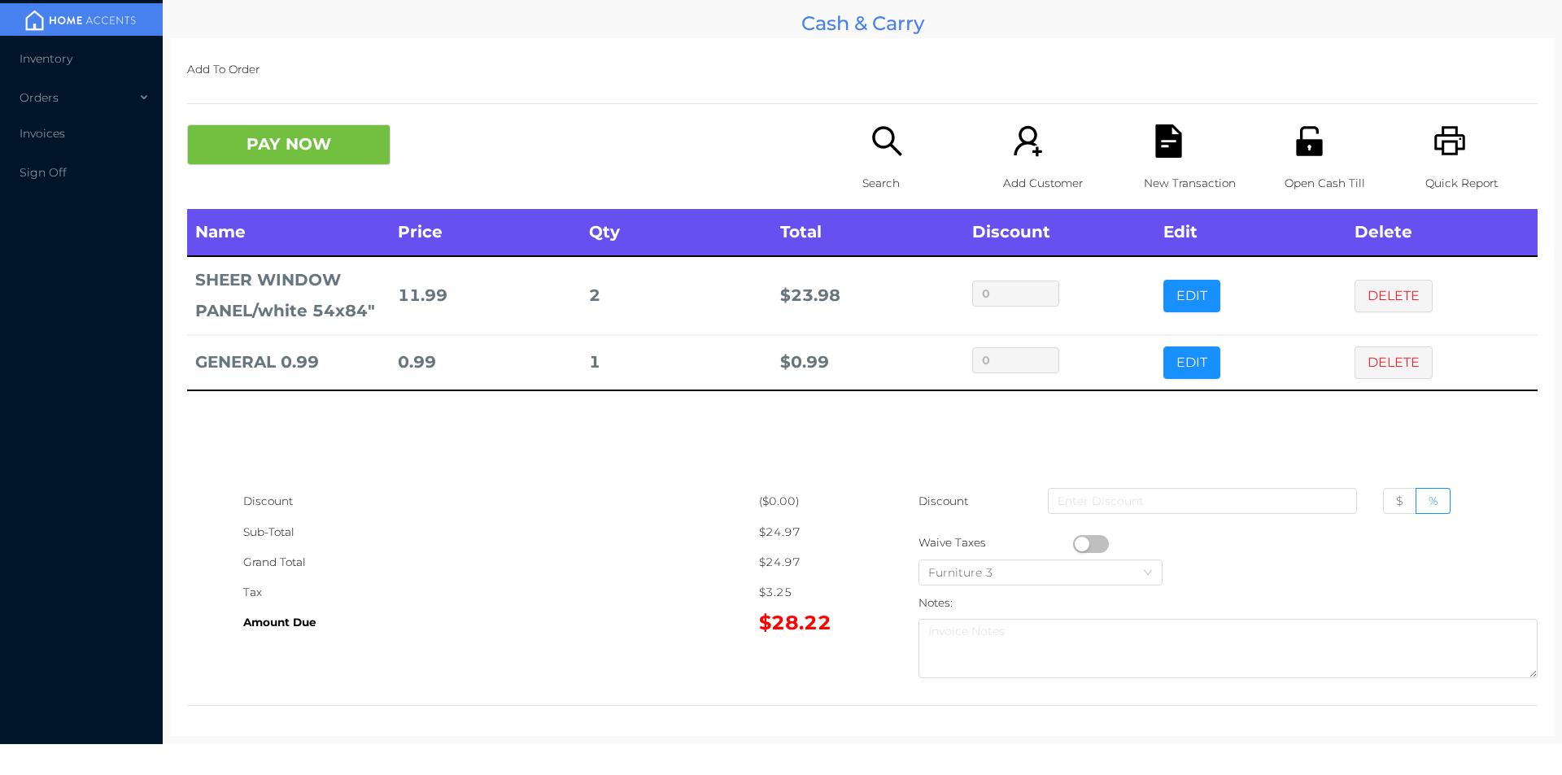
click at [1298, 128] on icon "icon: unlock" at bounding box center [1309, 140] width 26 height 29
click at [330, 162] on button "PAY NOW" at bounding box center [288, 144] width 203 height 41
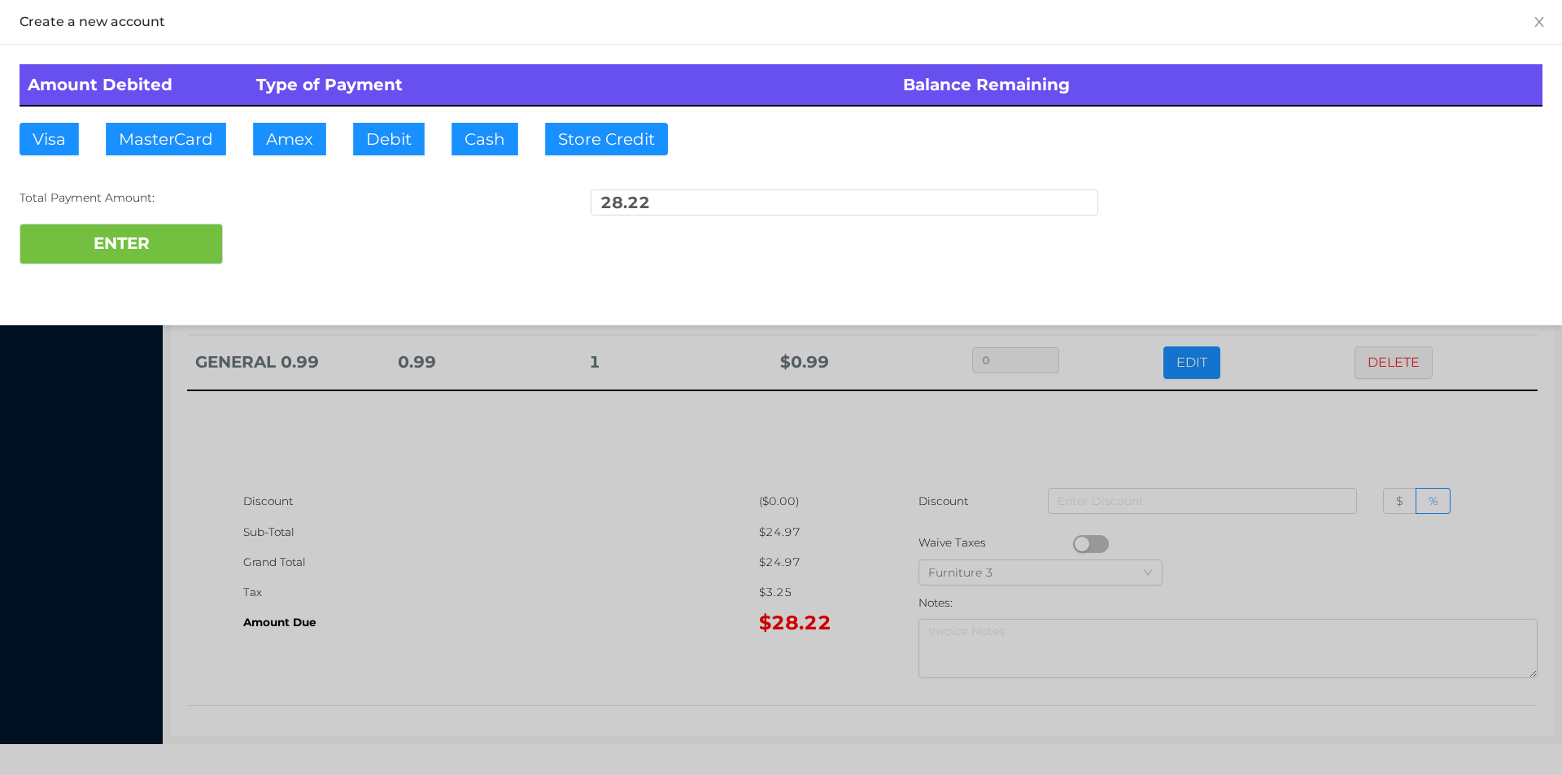
click at [507, 640] on div at bounding box center [781, 387] width 1562 height 775
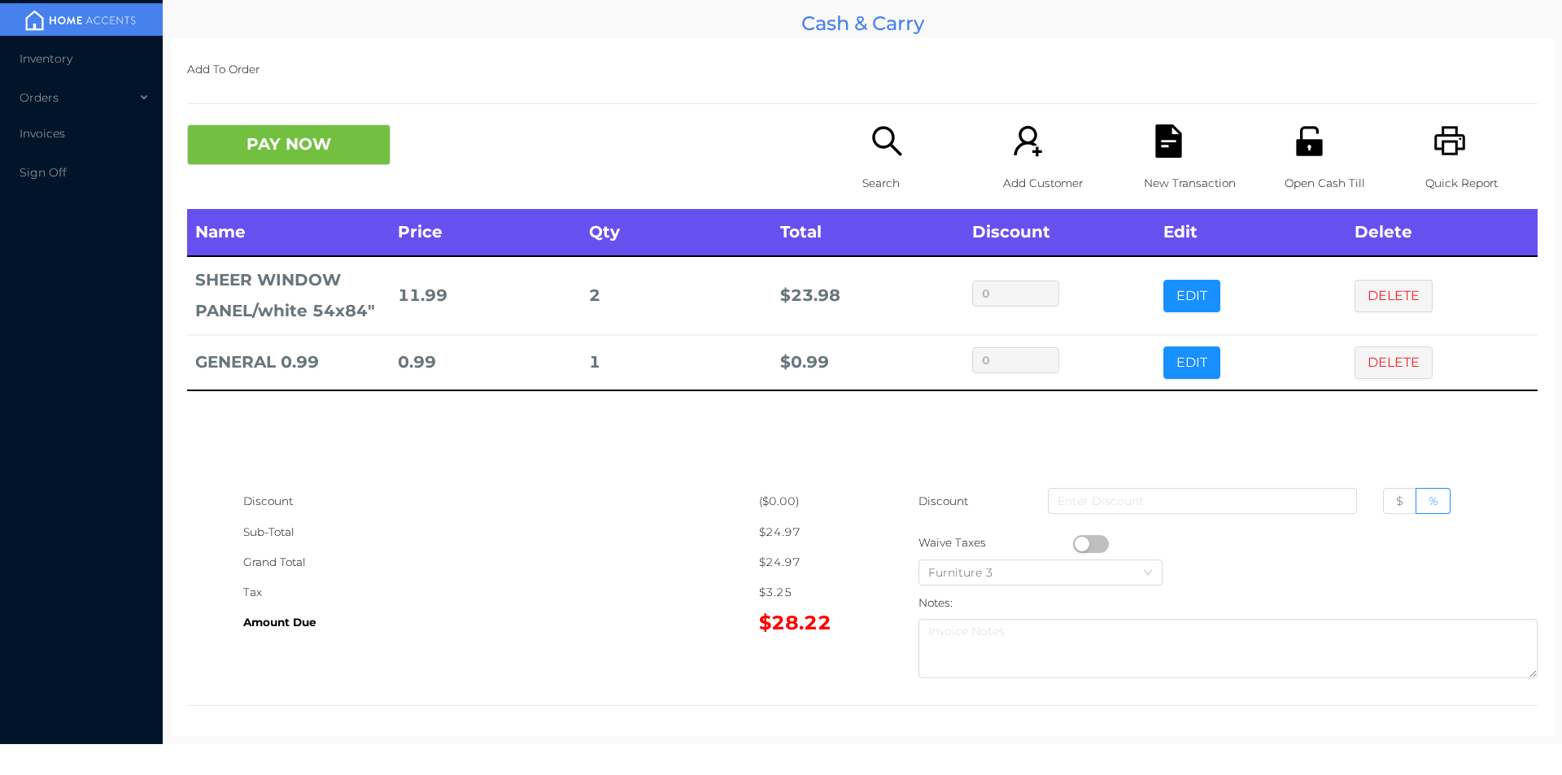
click at [1155, 154] on icon "icon: file-text" at bounding box center [1168, 140] width 26 height 33
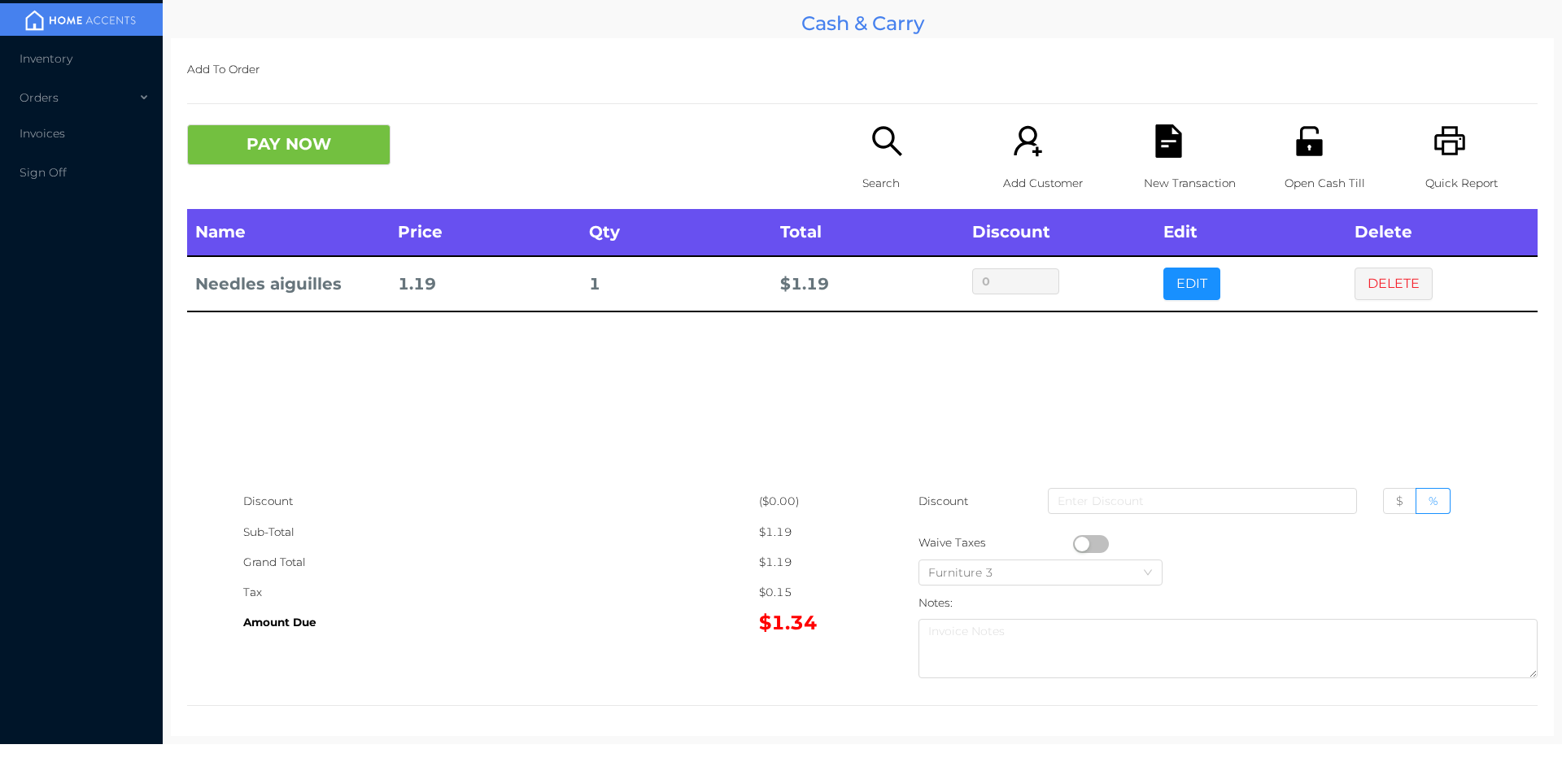
click at [884, 165] on div "Search" at bounding box center [919, 166] width 112 height 85
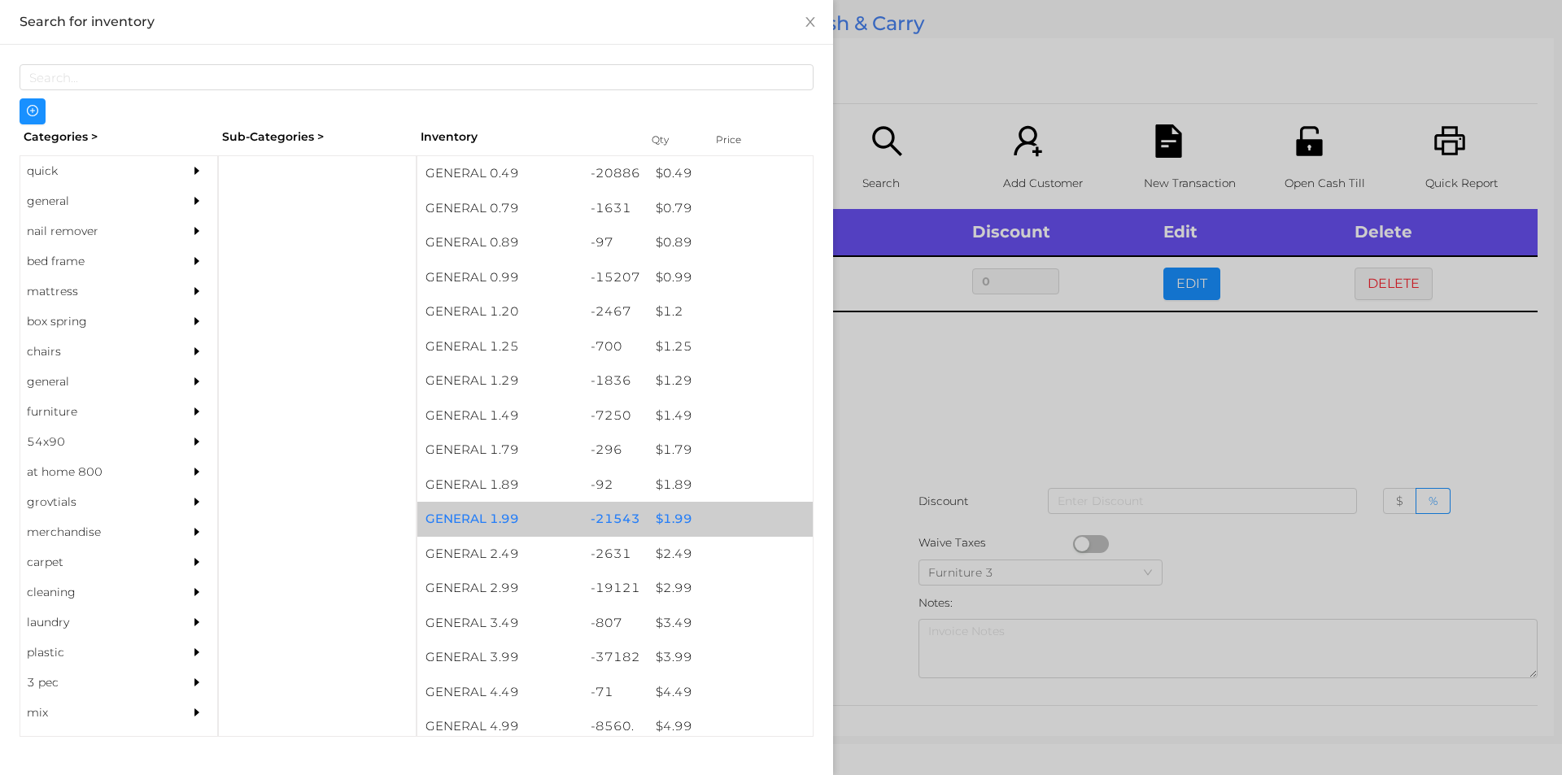
click at [673, 526] on div "$ 1.99" at bounding box center [730, 519] width 165 height 35
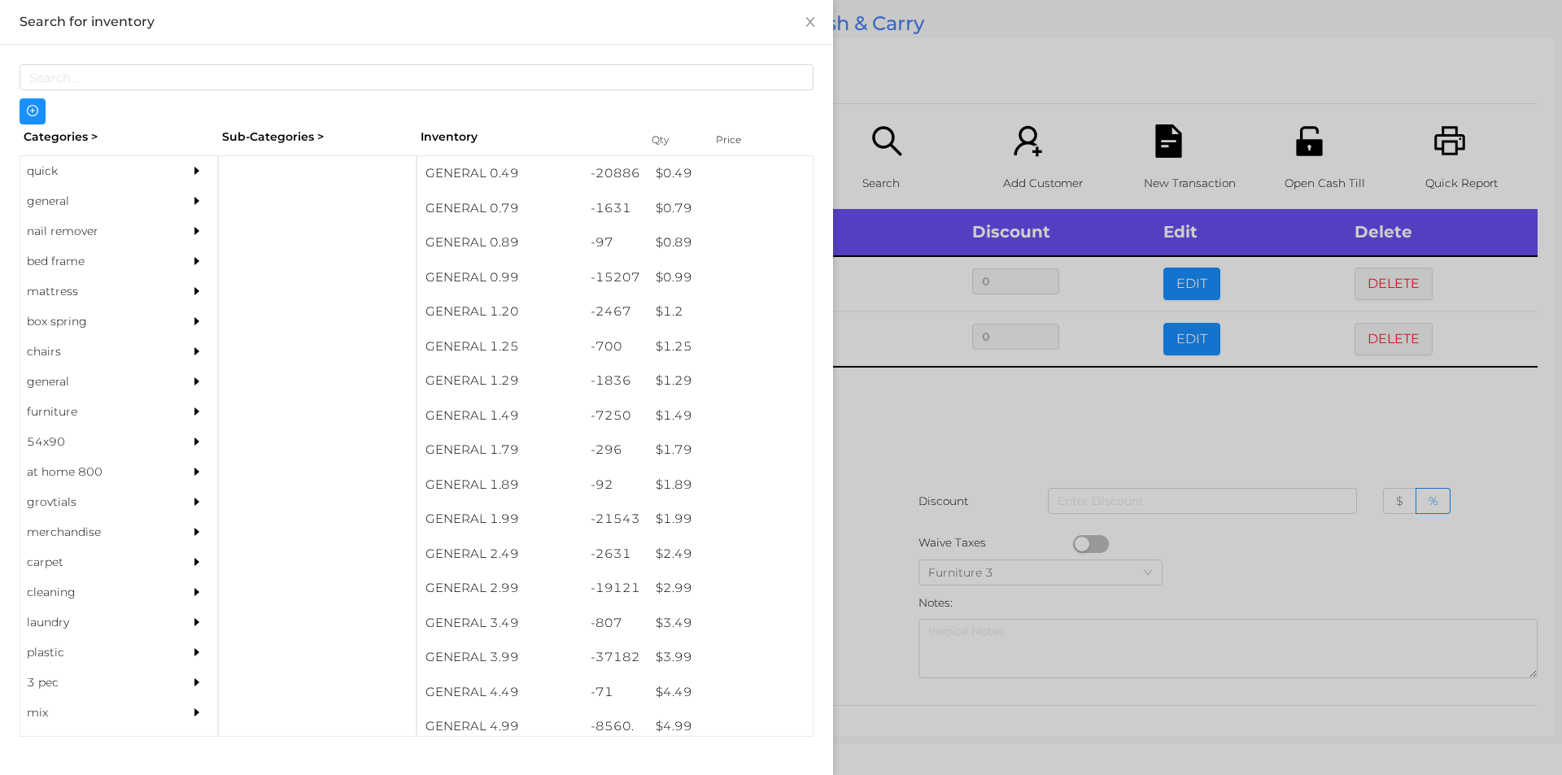
click at [876, 483] on div at bounding box center [781, 387] width 1562 height 775
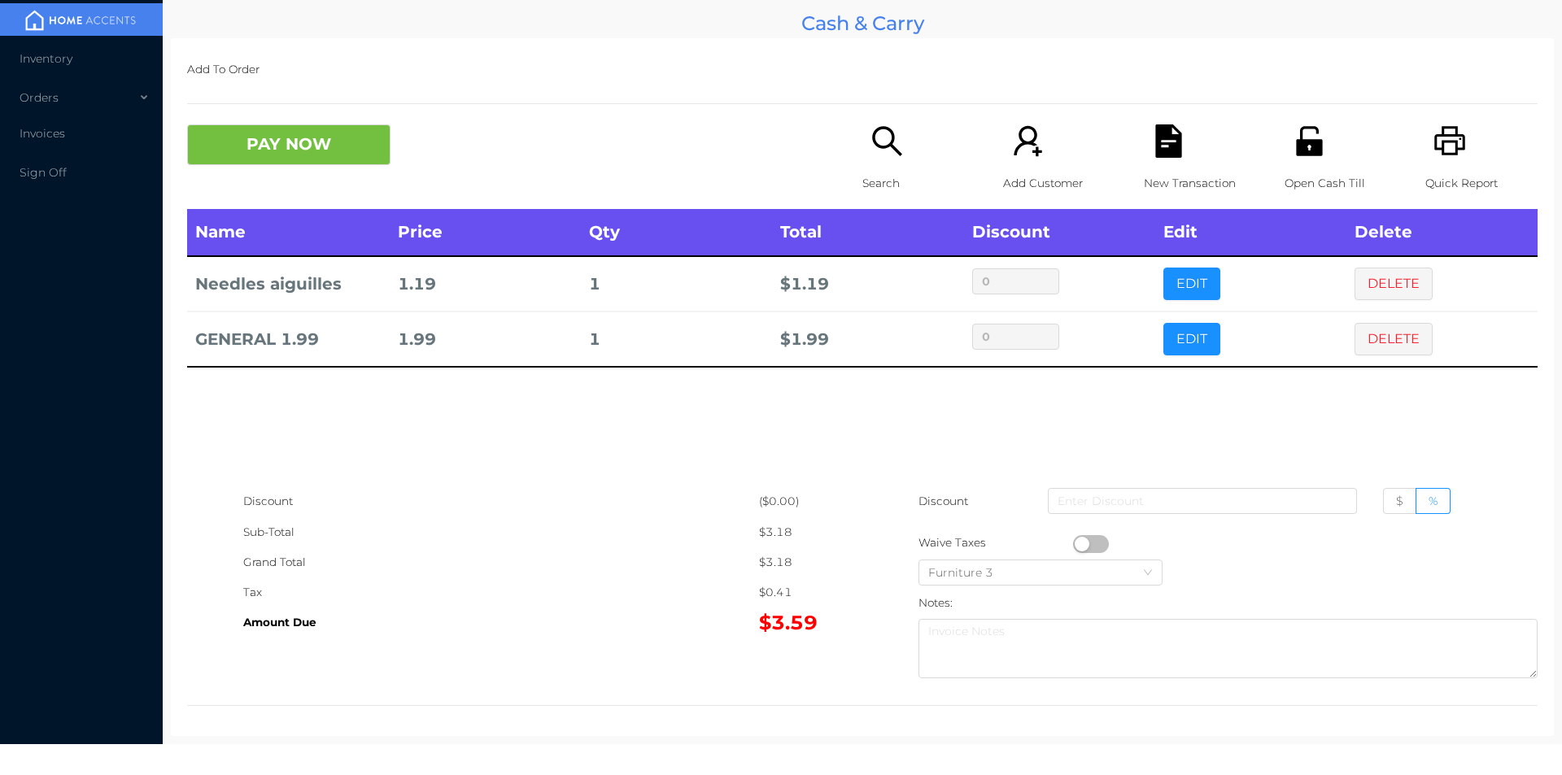
click at [1308, 181] on p "Open Cash Till" at bounding box center [1341, 183] width 112 height 30
click at [1294, 166] on div "Open Cash Till" at bounding box center [1341, 166] width 112 height 85
click at [276, 150] on button "PAY NOW" at bounding box center [288, 144] width 203 height 41
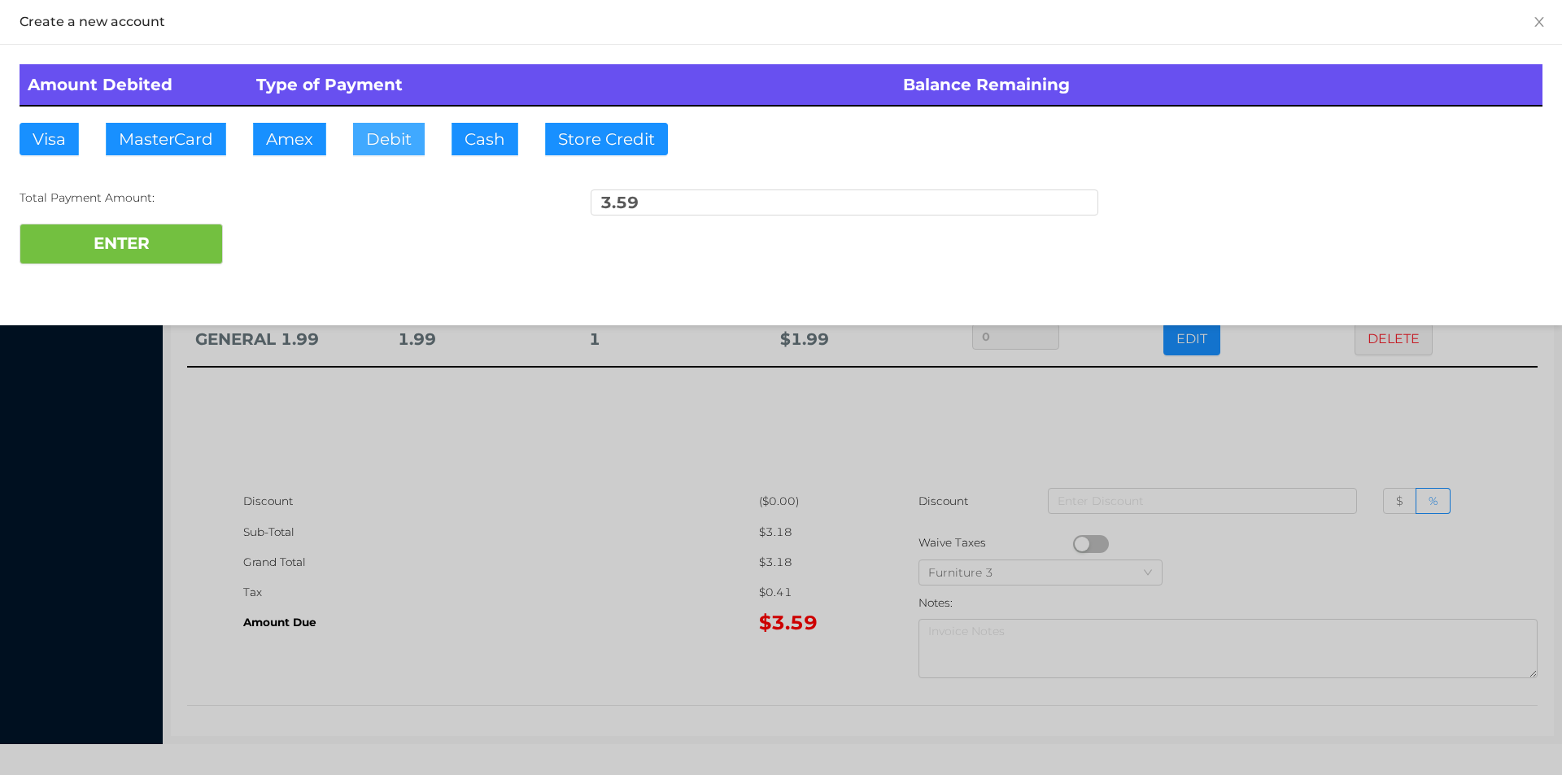
click at [384, 144] on button "Debit" at bounding box center [389, 139] width 72 height 33
click at [138, 254] on button "ENTER" at bounding box center [121, 244] width 203 height 41
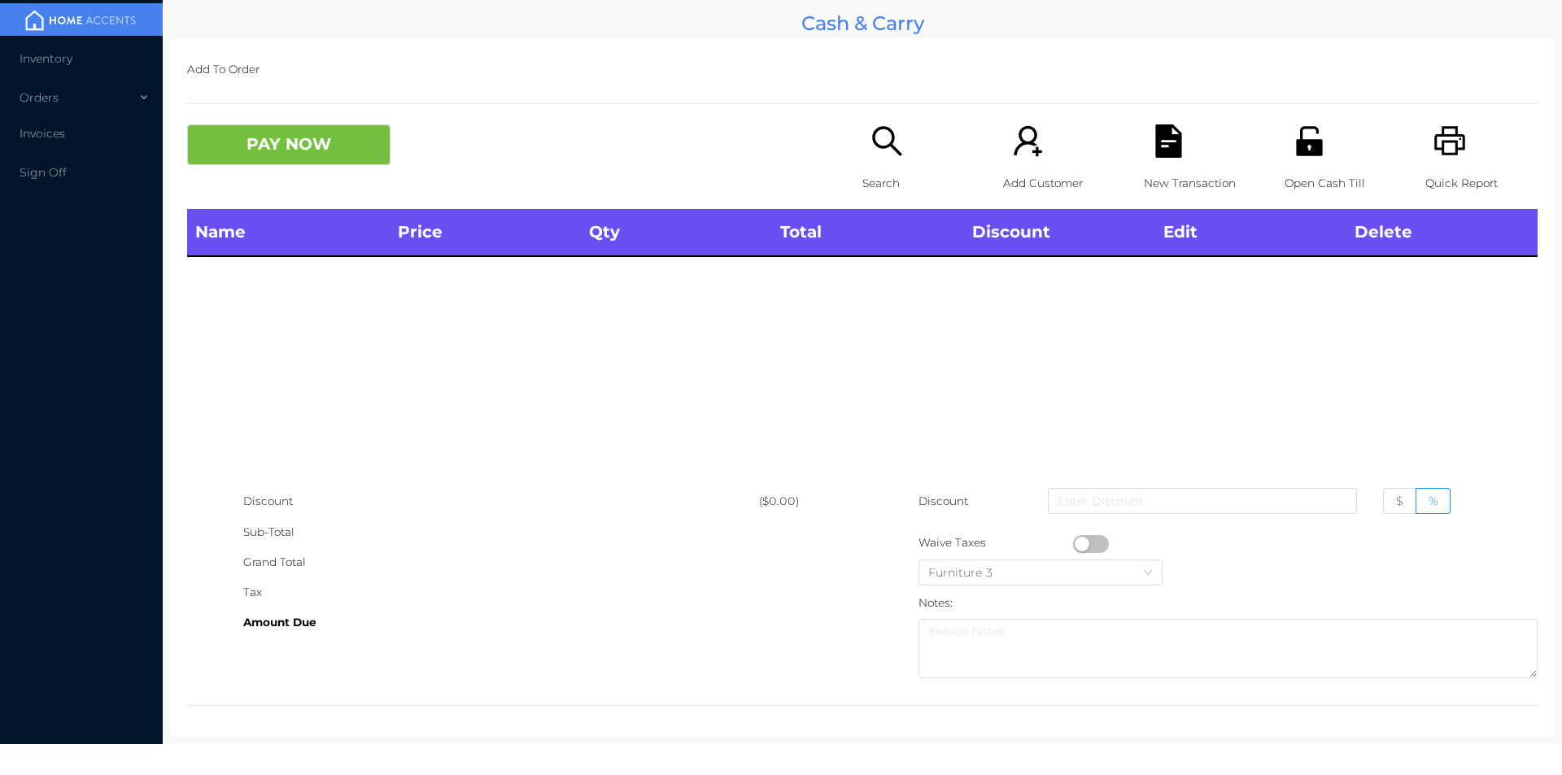
click at [1305, 165] on div "Open Cash Till" at bounding box center [1341, 166] width 112 height 85
click at [1306, 156] on icon "icon: unlock" at bounding box center [1309, 140] width 33 height 33
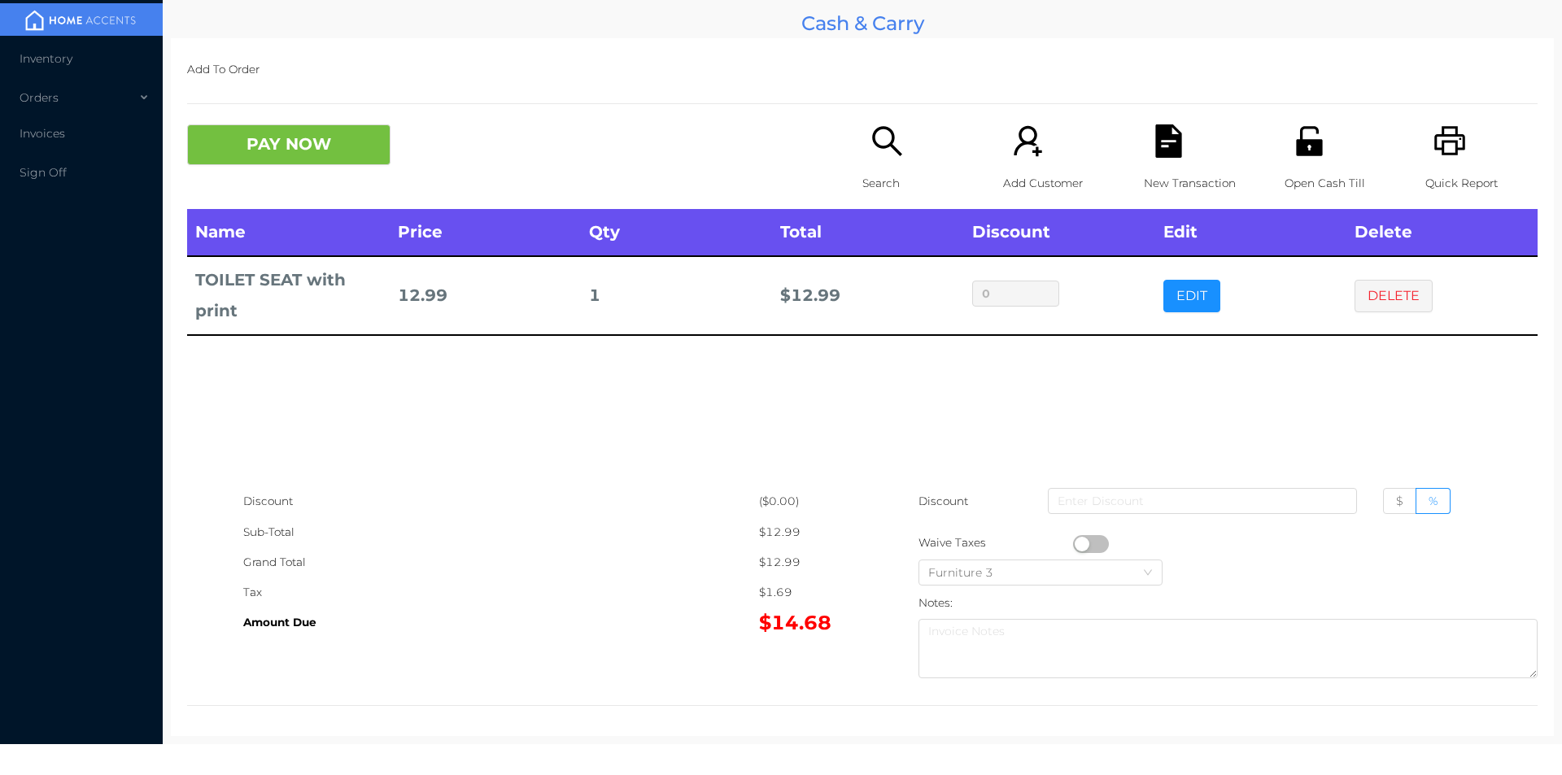
click at [880, 145] on icon "icon: search" at bounding box center [887, 140] width 33 height 33
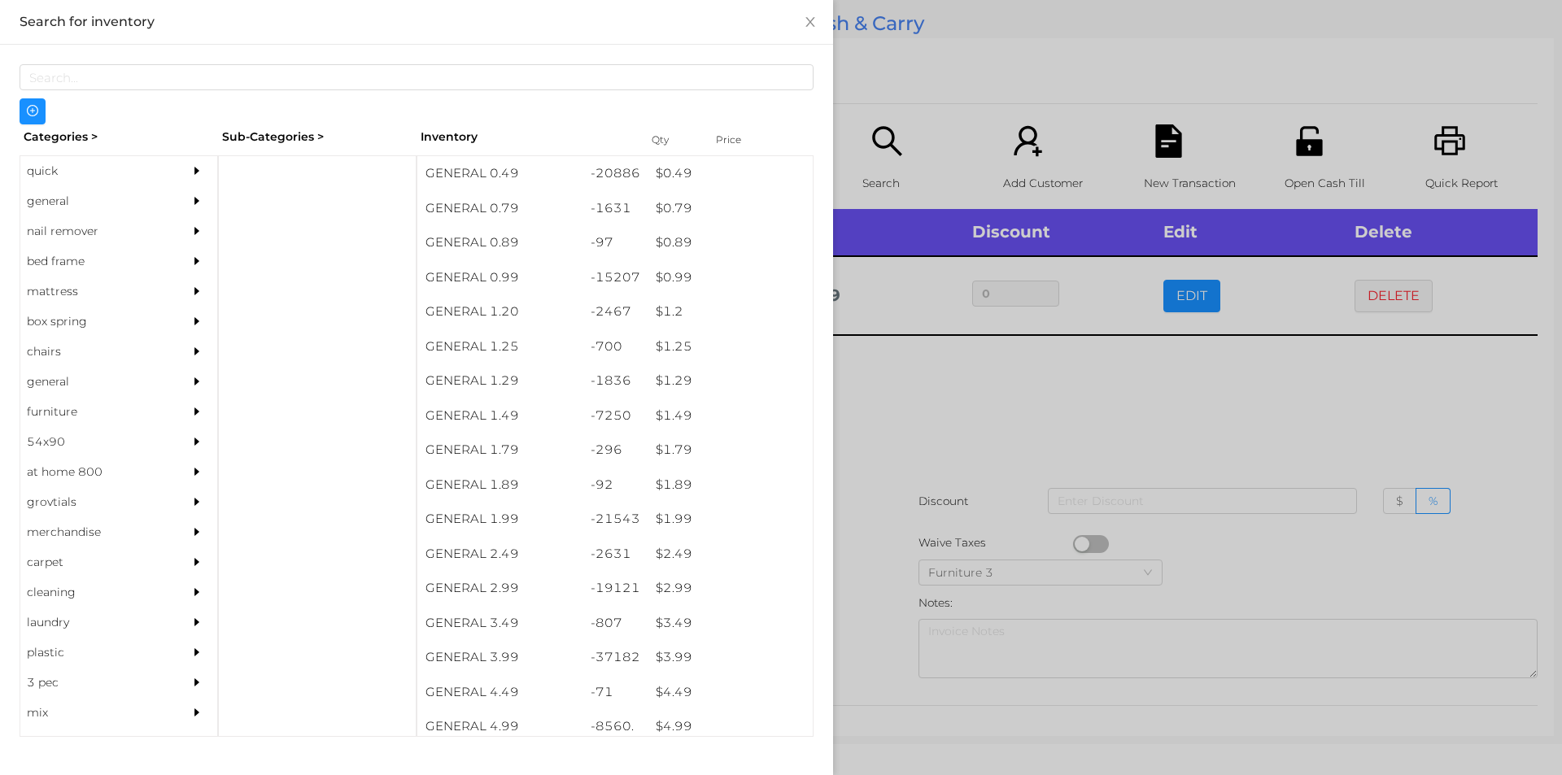
click at [674, 411] on div "$ 1.49" at bounding box center [730, 416] width 165 height 35
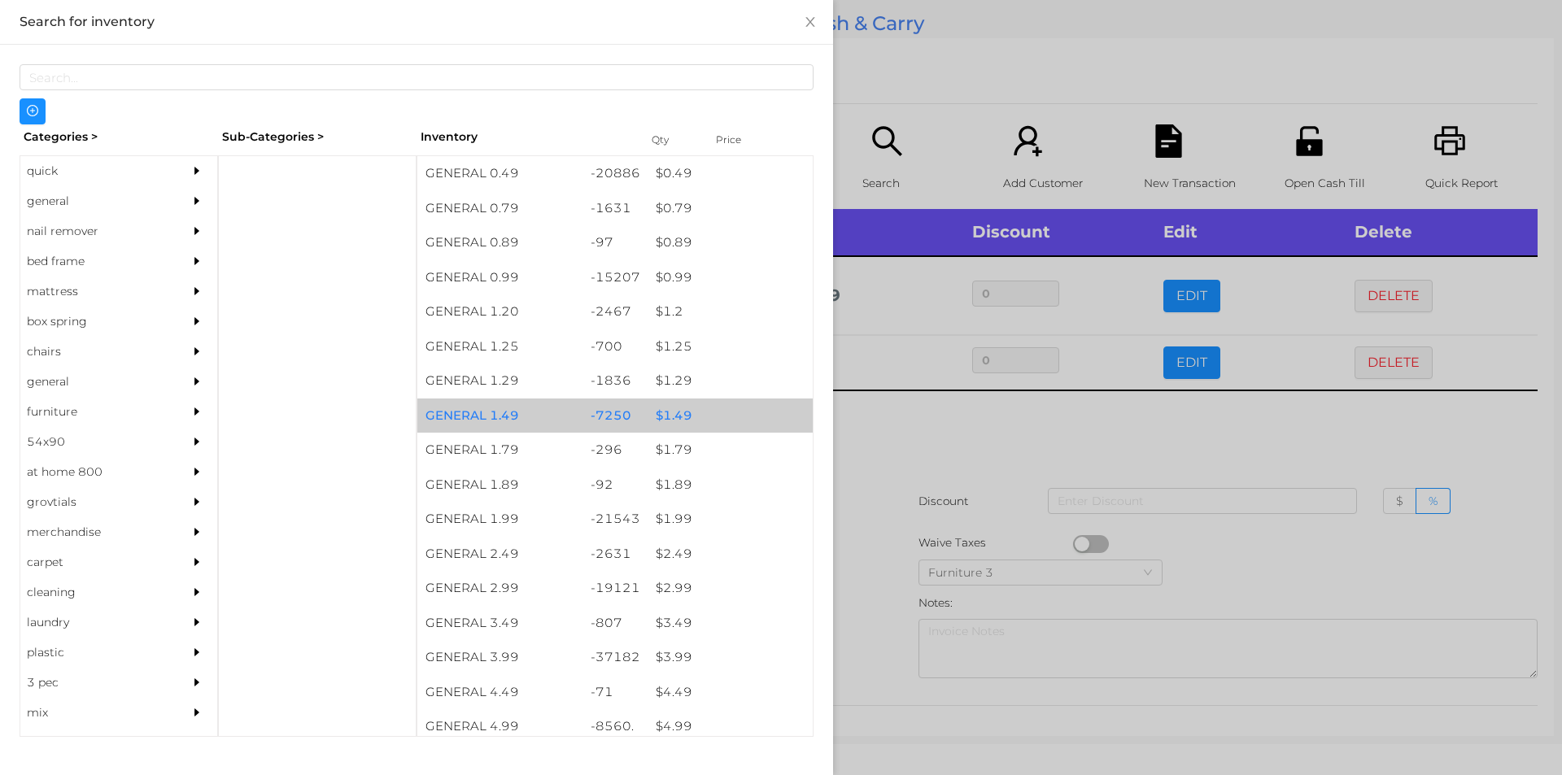
click at [679, 411] on div "$ 1.49" at bounding box center [730, 416] width 165 height 35
click at [684, 412] on div "$ 1.49" at bounding box center [730, 416] width 165 height 35
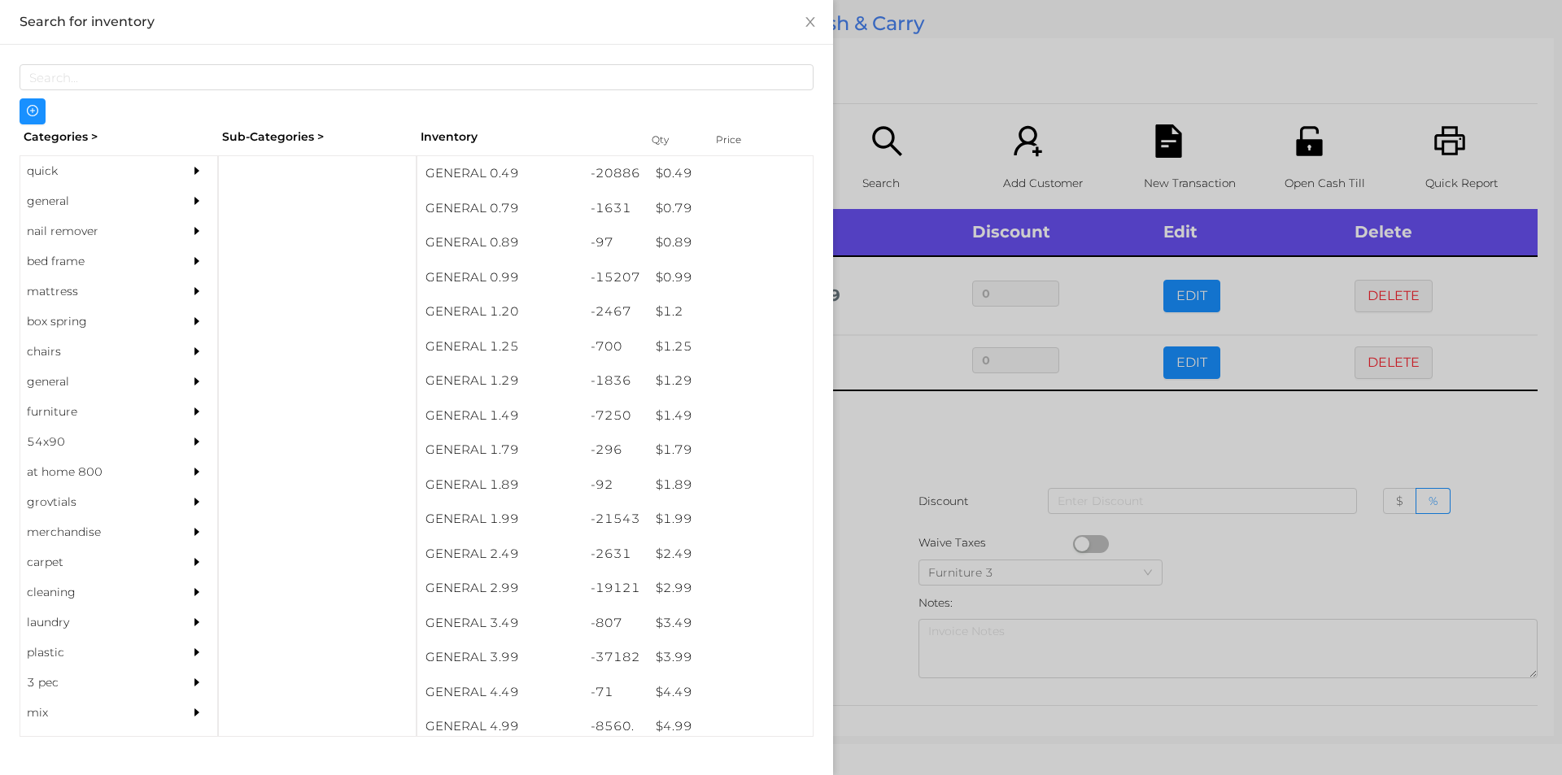
click at [911, 466] on div at bounding box center [781, 387] width 1562 height 775
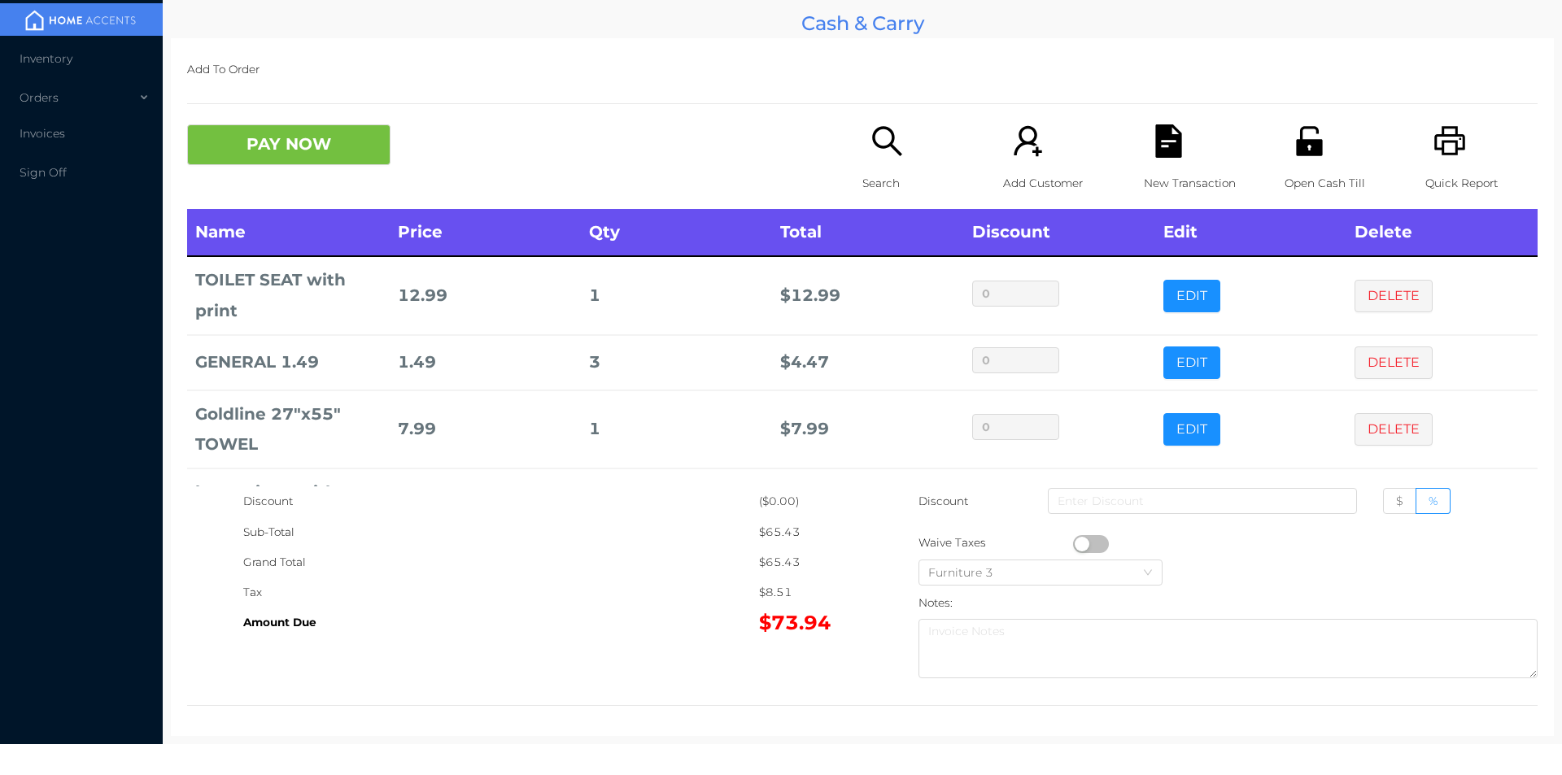
scroll to position [77, 0]
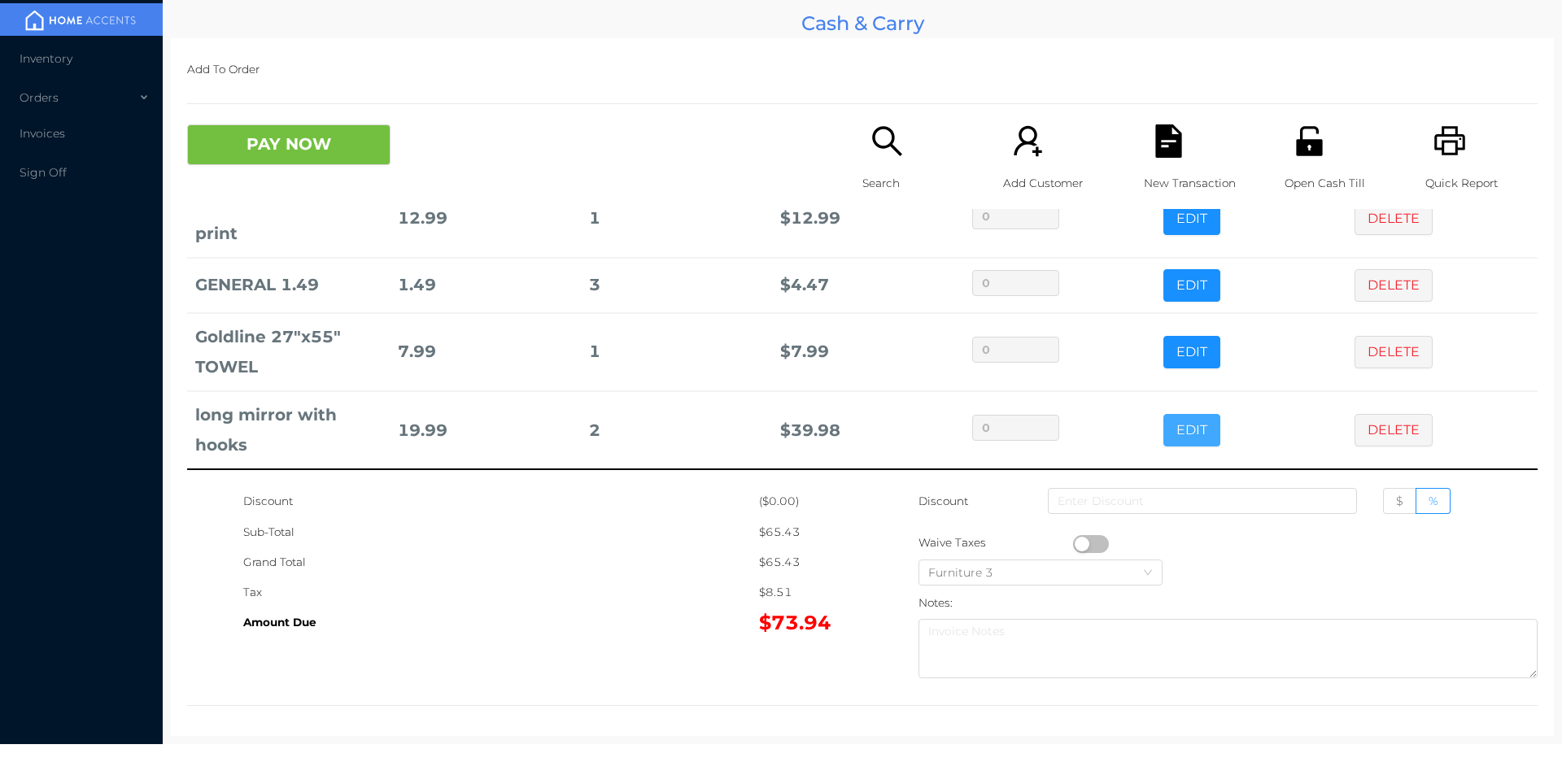
click at [1166, 433] on button "EDIT" at bounding box center [1192, 430] width 57 height 33
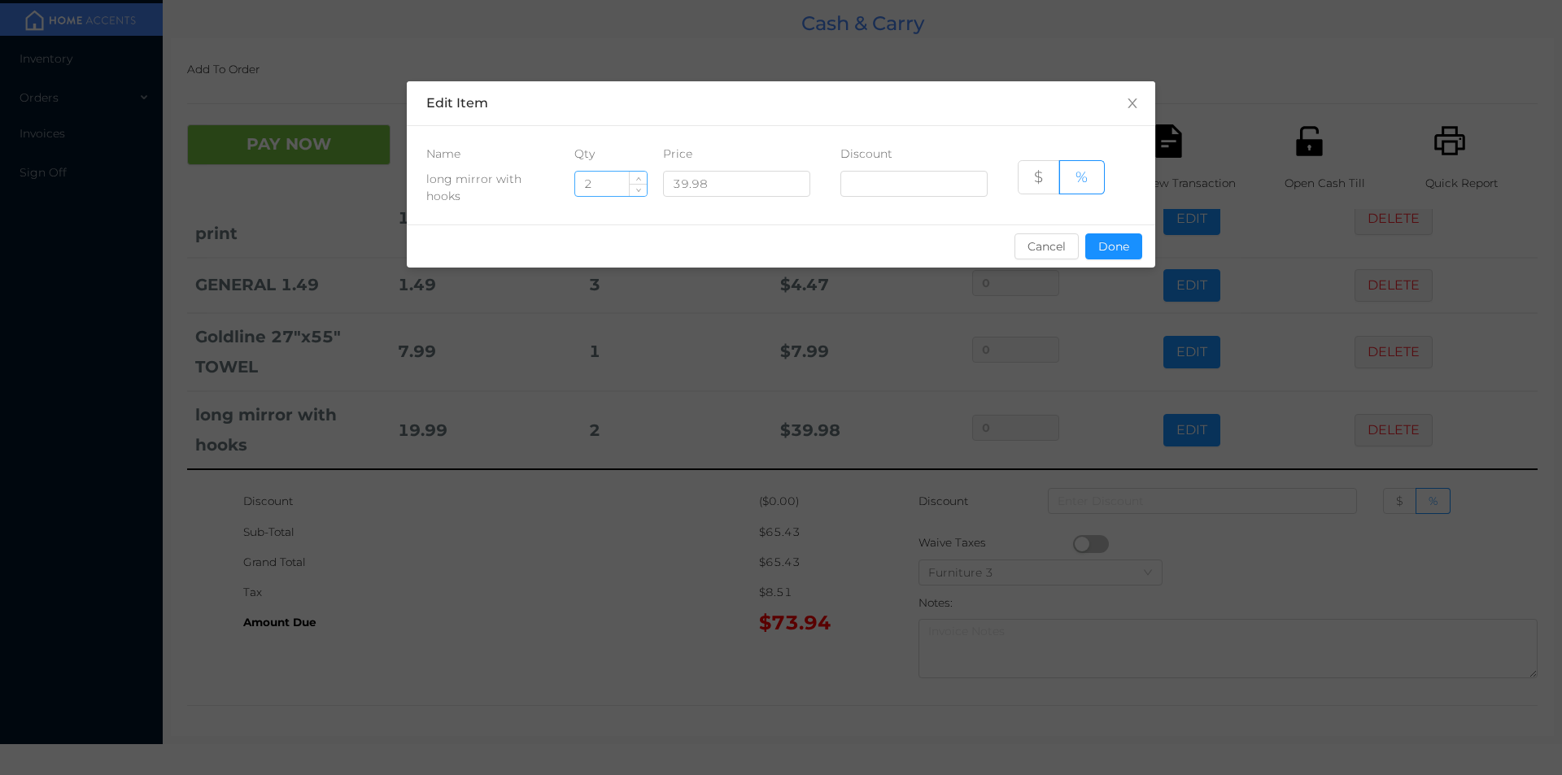
click at [622, 185] on input "2" at bounding box center [611, 184] width 72 height 24
type input "1"
click at [1112, 251] on button "Done" at bounding box center [1113, 247] width 57 height 26
type input "0%"
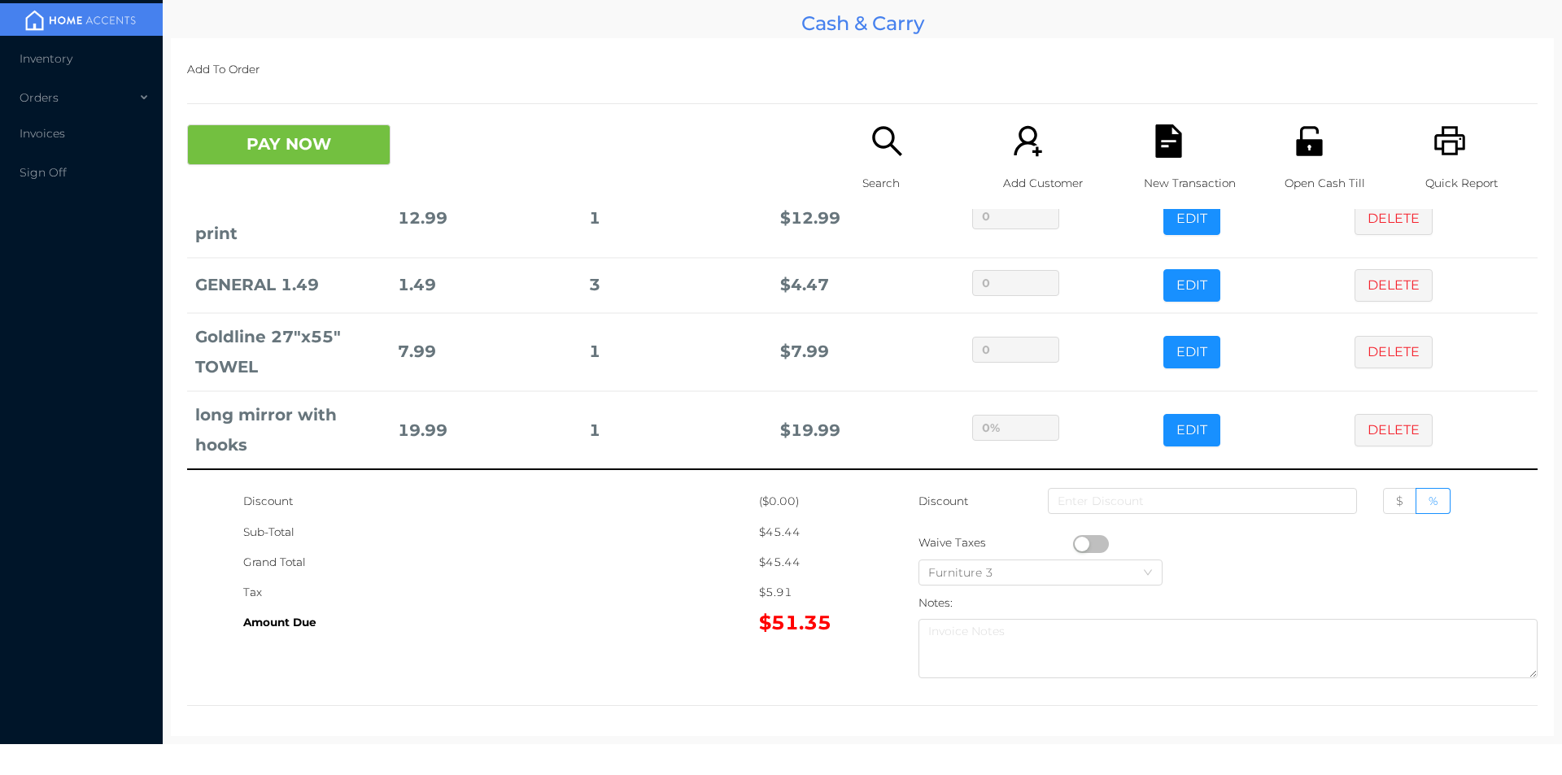
click at [1016, 414] on td "0%" at bounding box center [1059, 430] width 191 height 78
click at [1319, 159] on div "Open Cash Till" at bounding box center [1341, 166] width 112 height 85
click at [1434, 155] on icon "icon: printer" at bounding box center [1450, 140] width 33 height 33
click at [300, 151] on button "PAY NOW" at bounding box center [288, 144] width 203 height 41
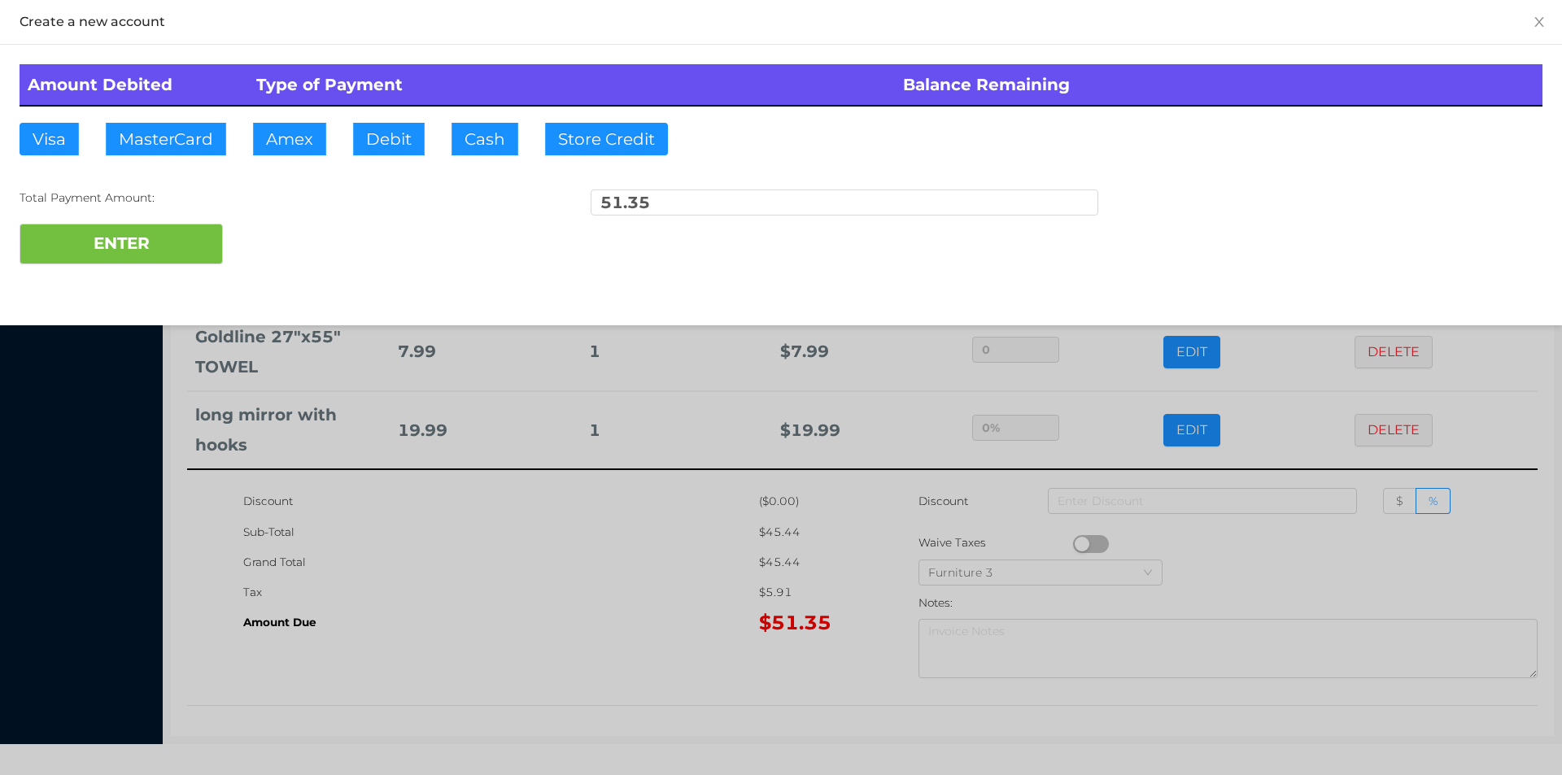
click at [1252, 553] on div at bounding box center [781, 387] width 1562 height 775
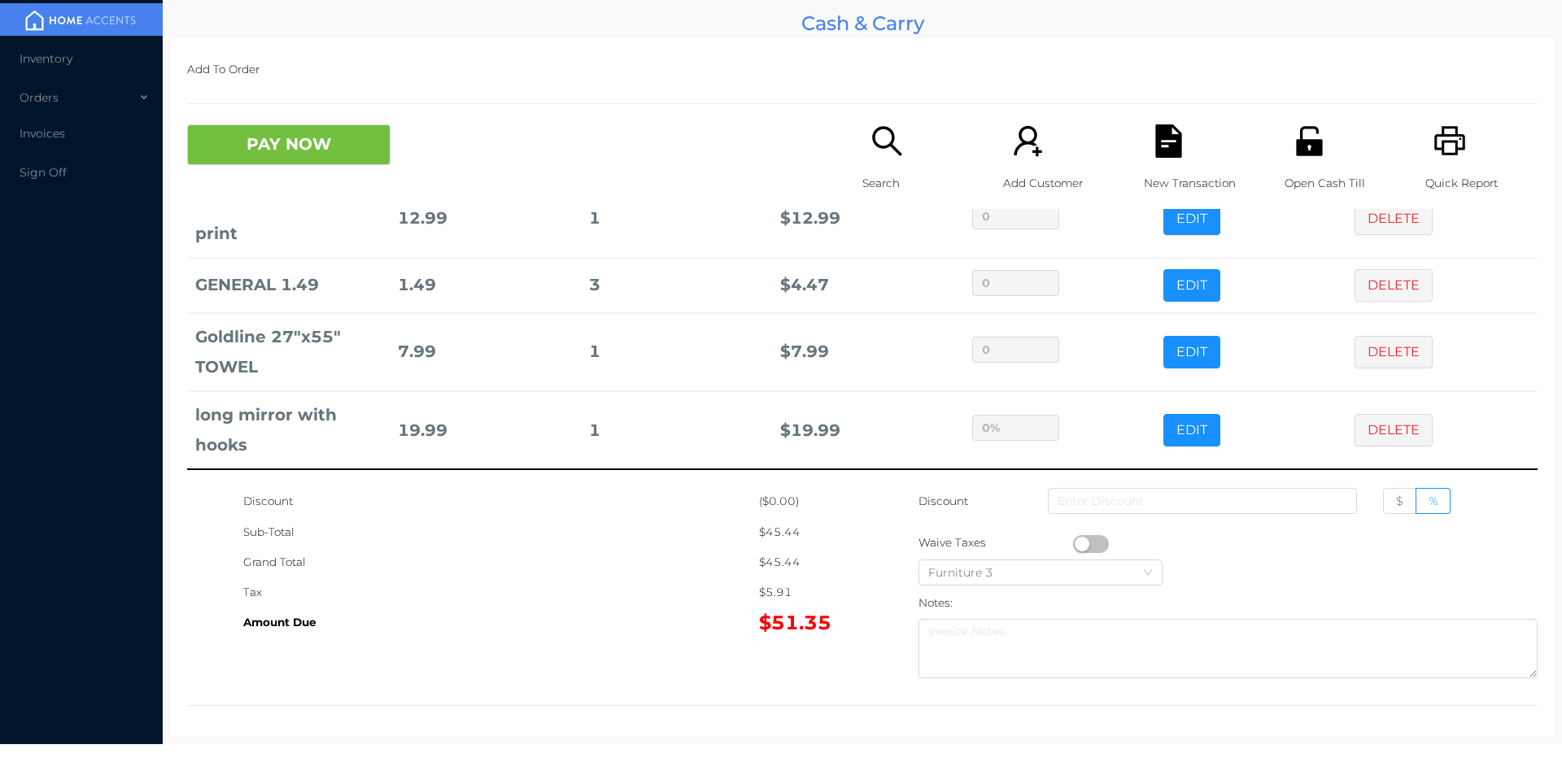
click at [1144, 135] on div "New Transaction" at bounding box center [1200, 166] width 112 height 85
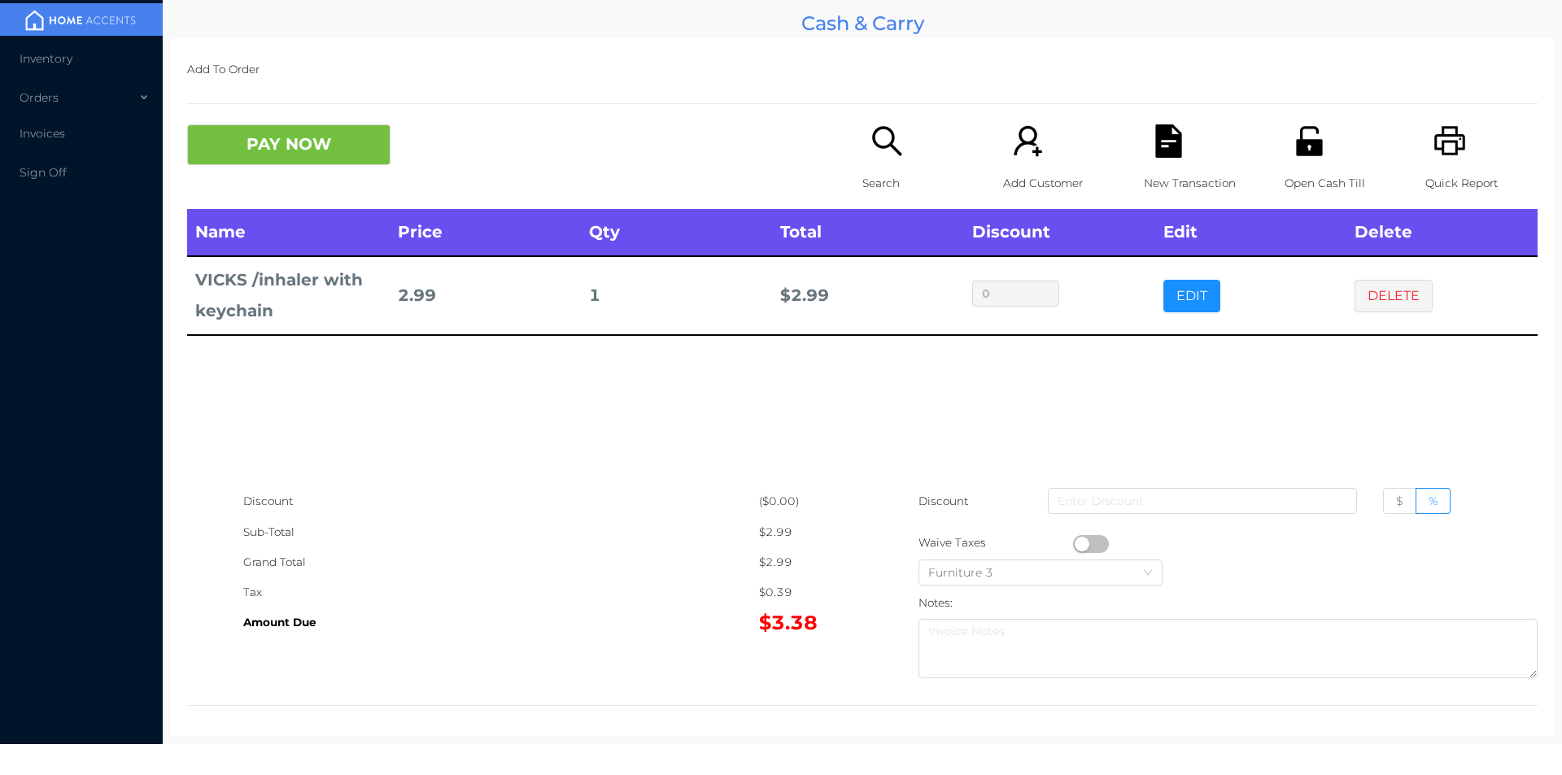
click at [877, 173] on p "Search" at bounding box center [919, 183] width 112 height 30
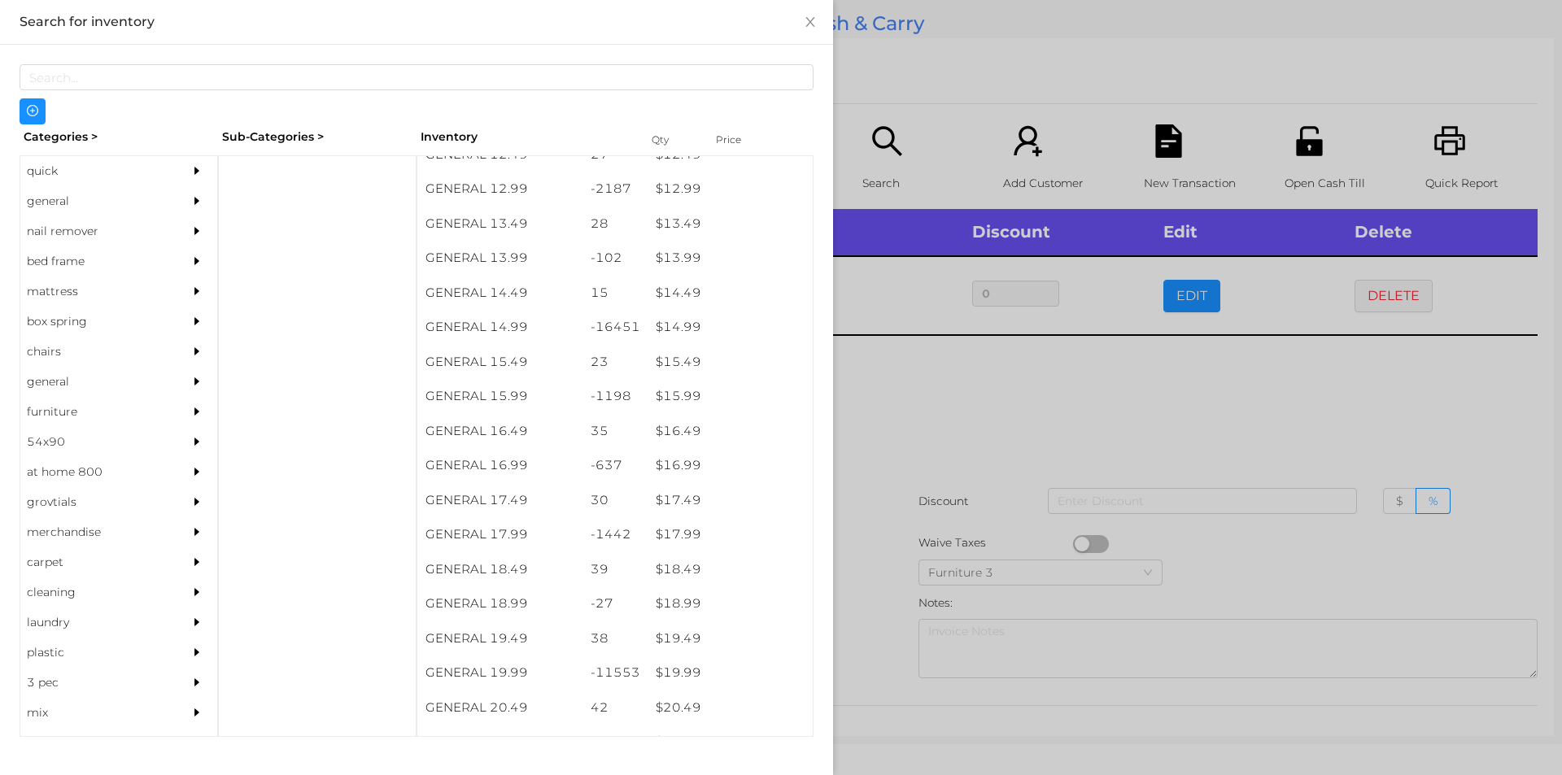
scroll to position [1253, 0]
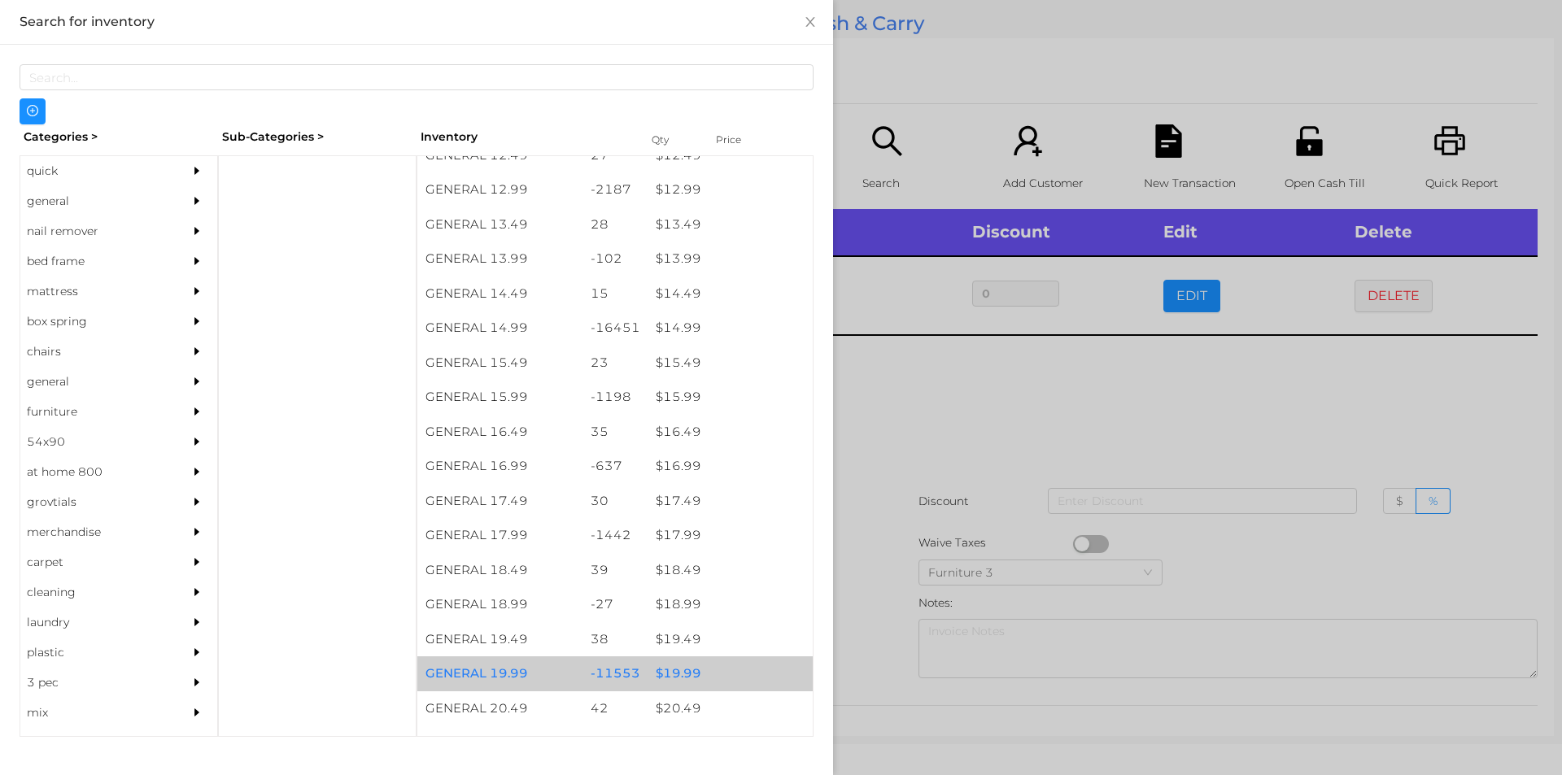
click at [670, 675] on div "$ 19.99" at bounding box center [730, 674] width 165 height 35
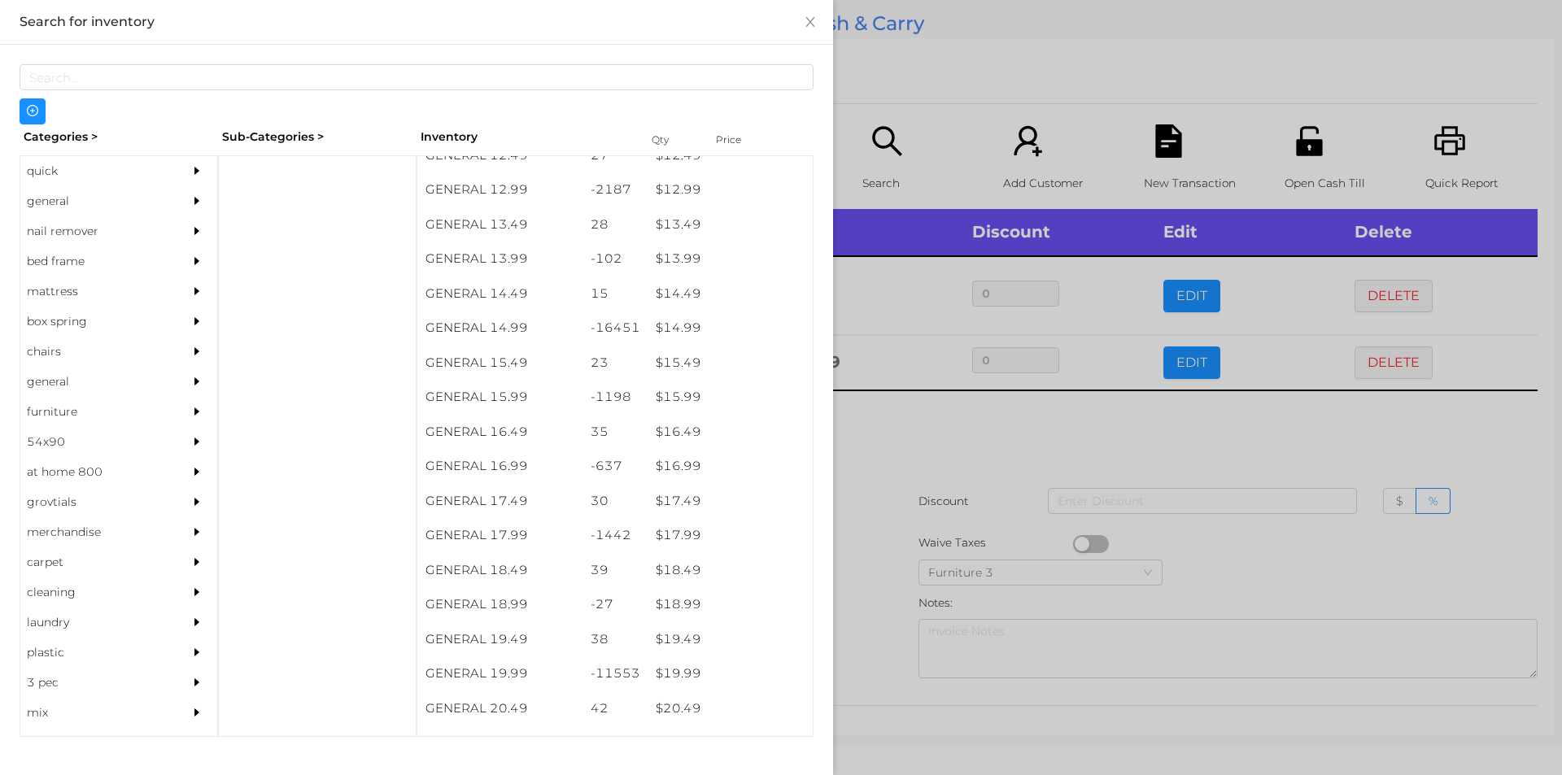
click at [882, 653] on div at bounding box center [781, 387] width 1562 height 775
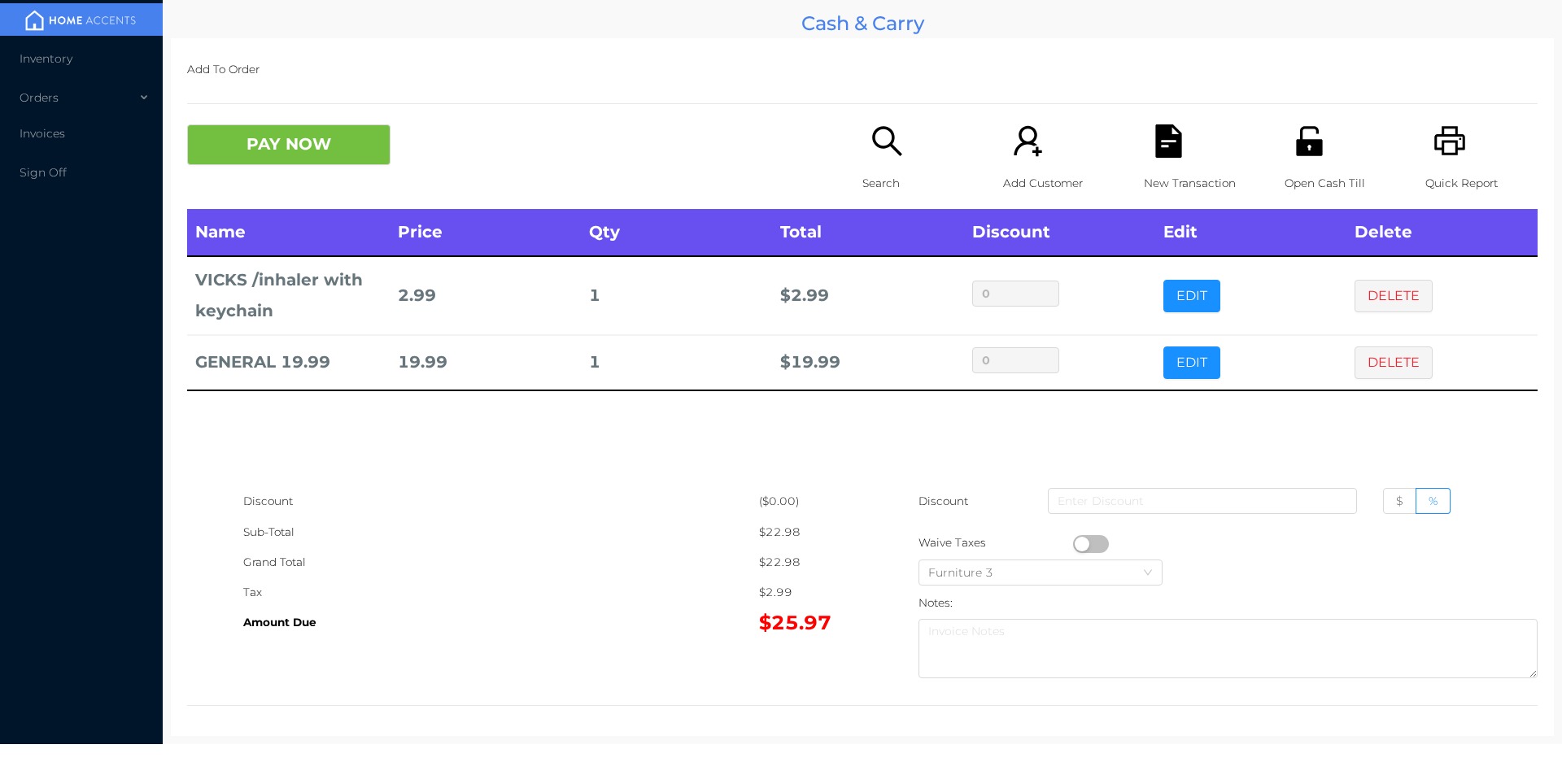
click at [1192, 162] on div "New Transaction" at bounding box center [1200, 166] width 112 height 85
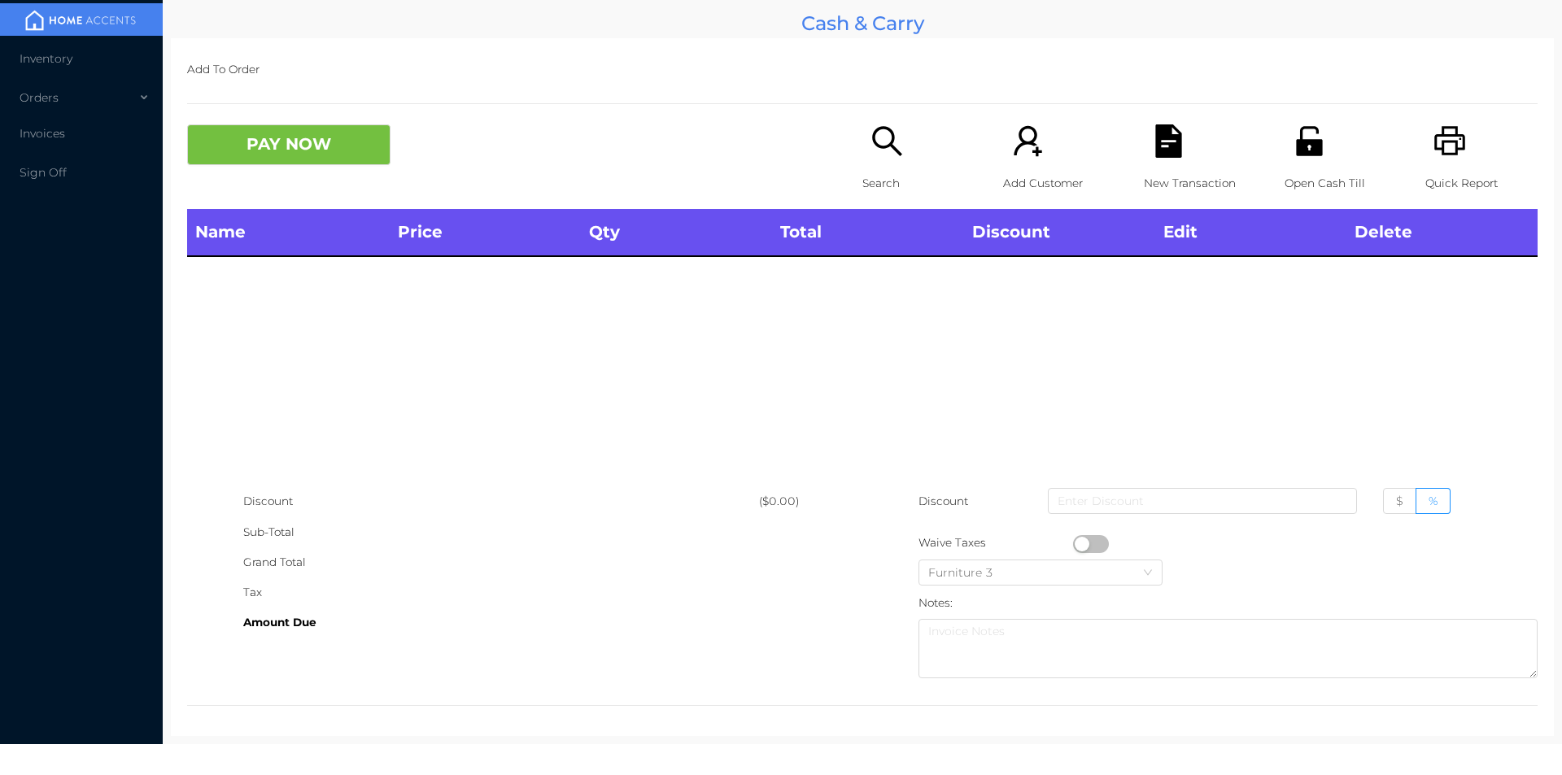
click at [1444, 151] on icon "icon: printer" at bounding box center [1450, 140] width 33 height 33
click at [310, 161] on button "PAY NOW" at bounding box center [288, 144] width 203 height 41
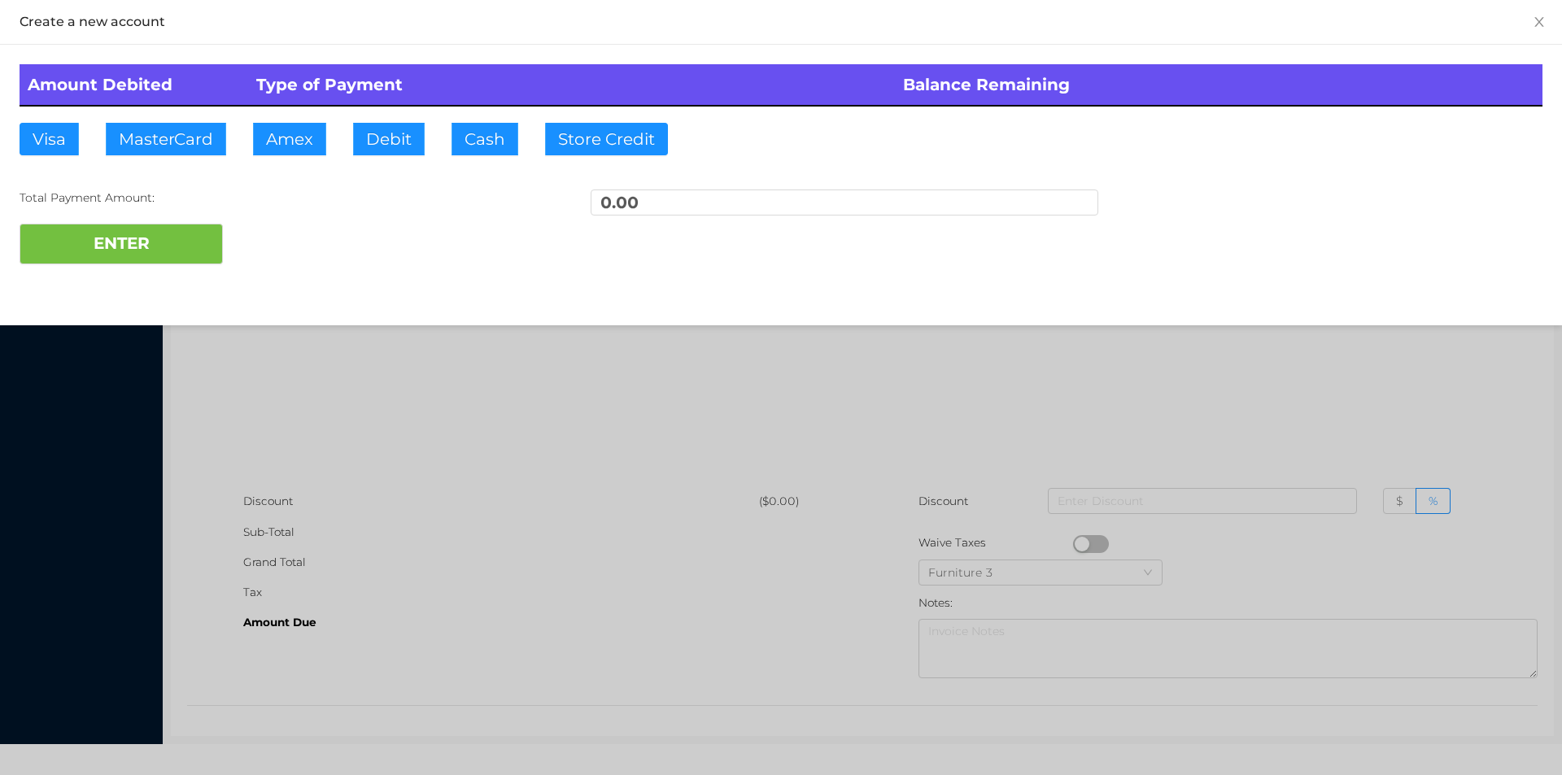
click at [360, 403] on div at bounding box center [781, 387] width 1562 height 775
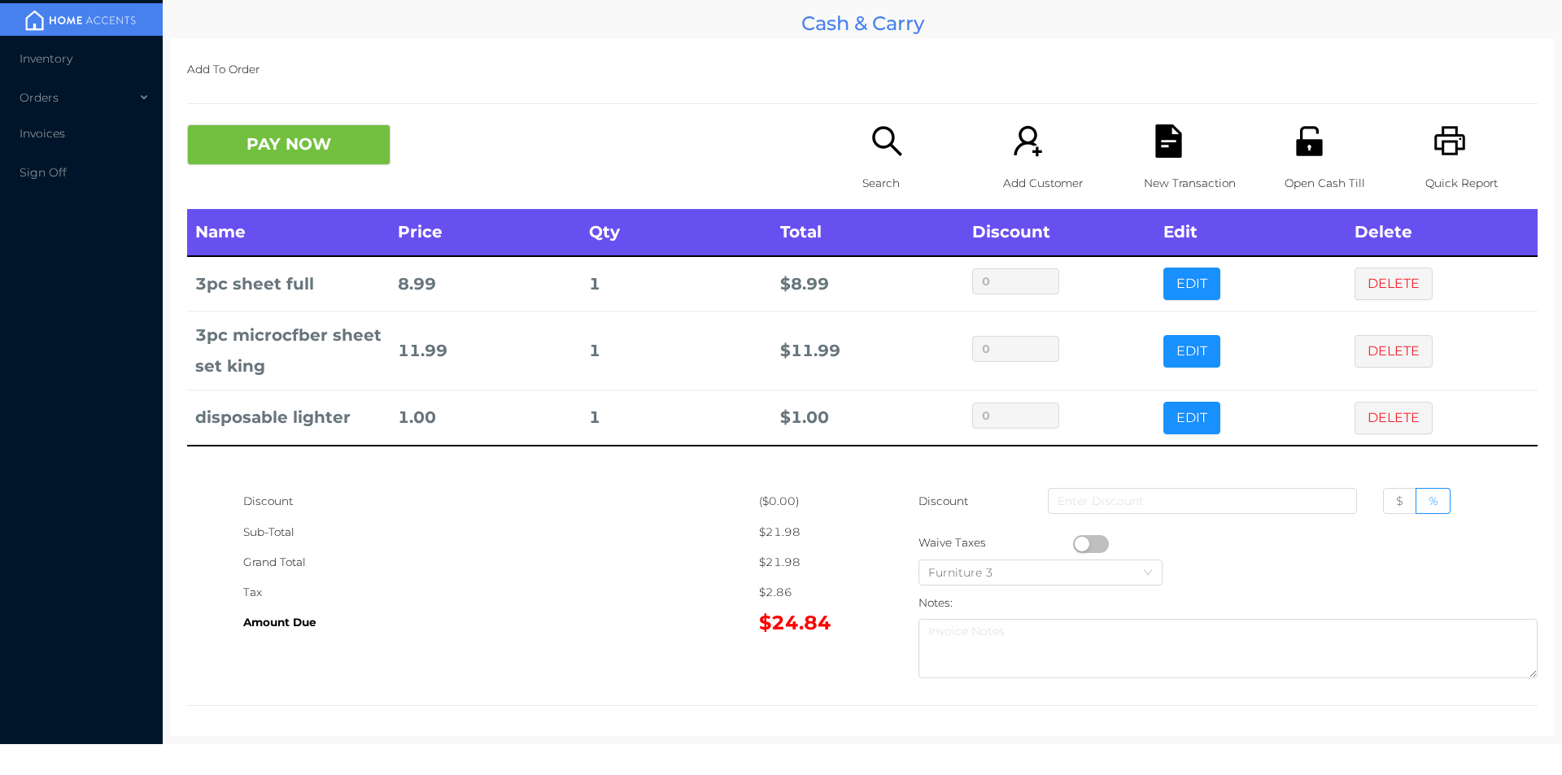
click at [881, 162] on div "Search" at bounding box center [919, 166] width 112 height 85
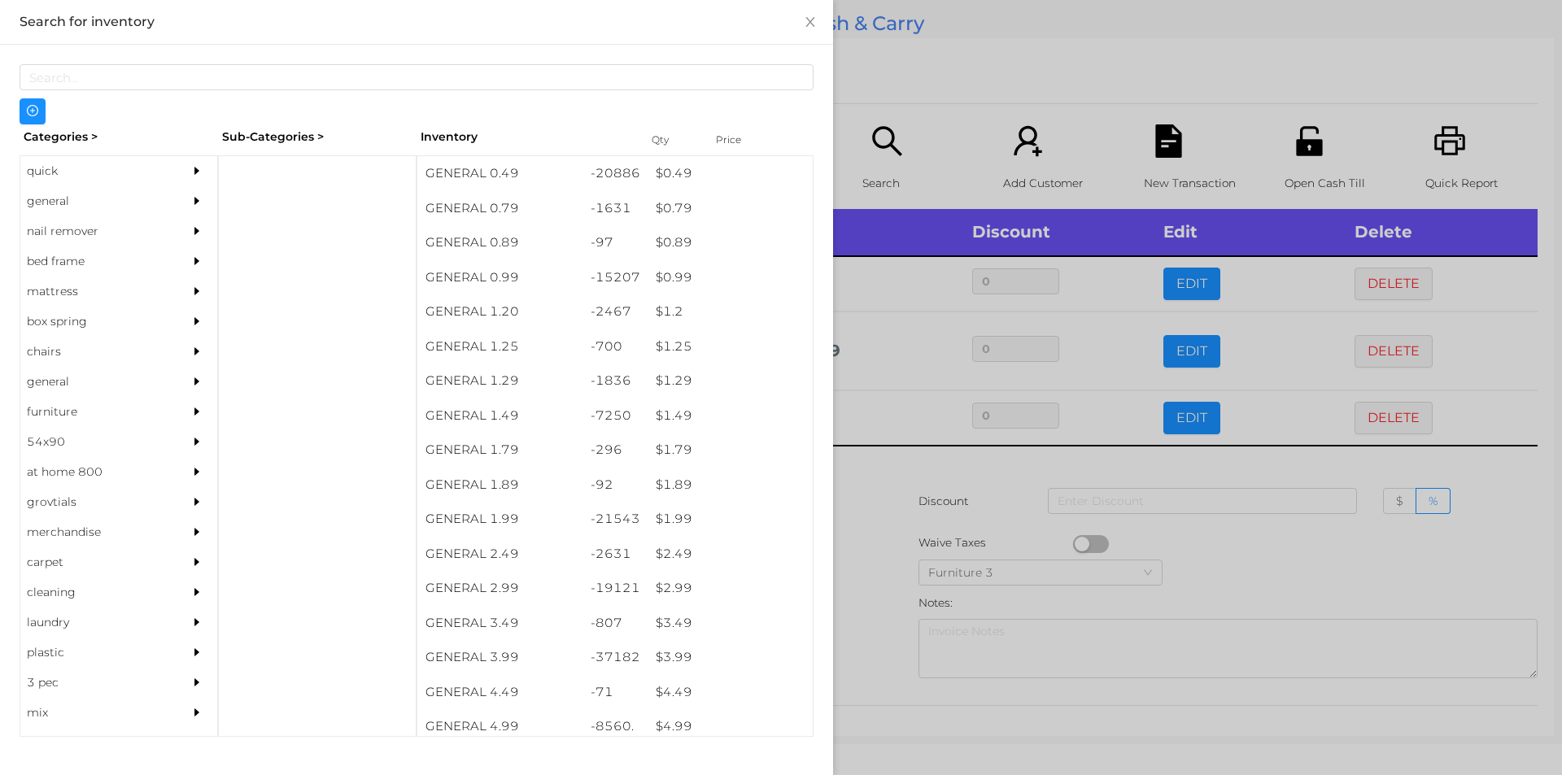
click at [669, 520] on div "$ 1.99" at bounding box center [730, 519] width 165 height 35
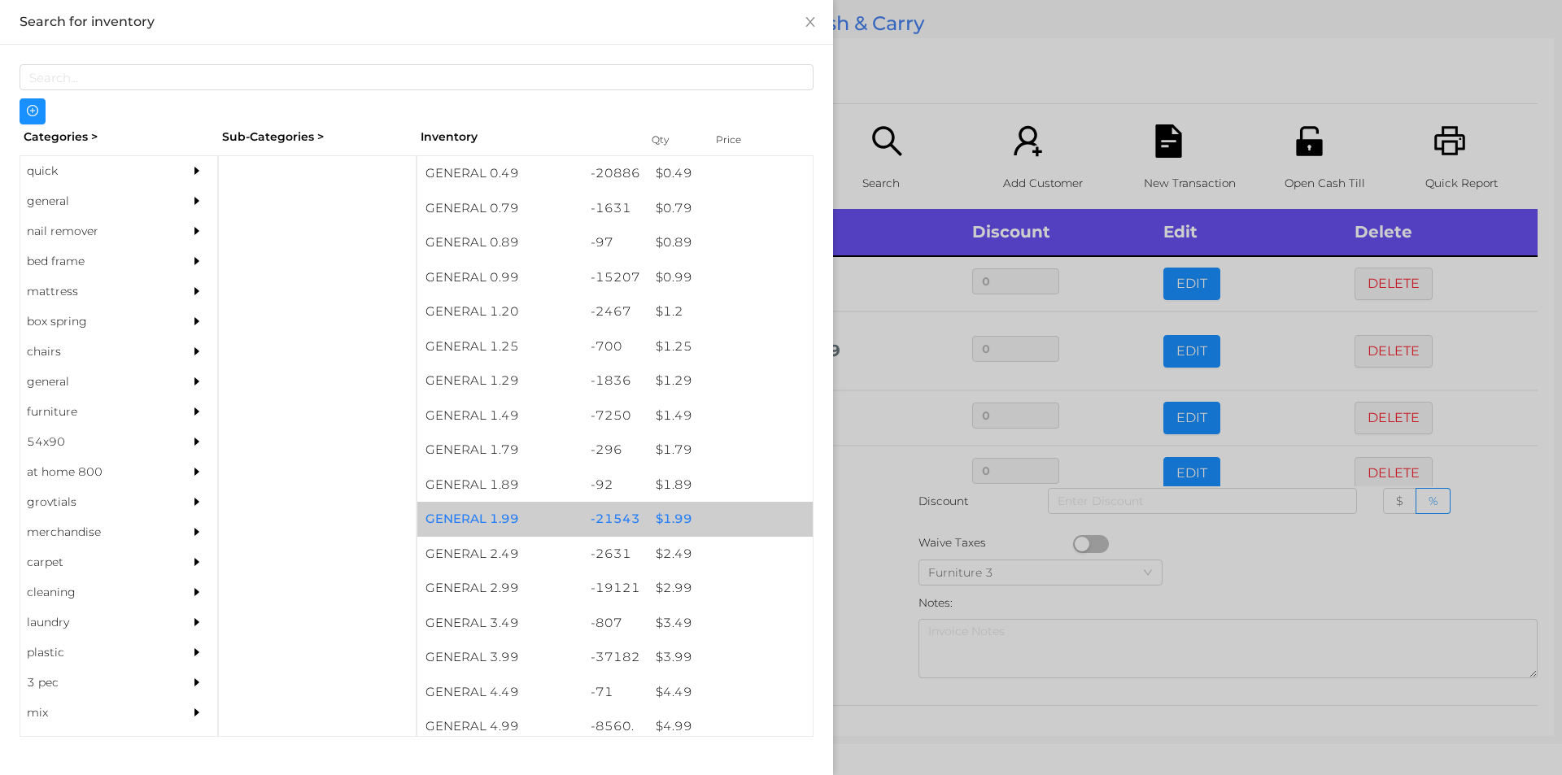
click at [674, 526] on div "$ 1.99" at bounding box center [730, 519] width 165 height 35
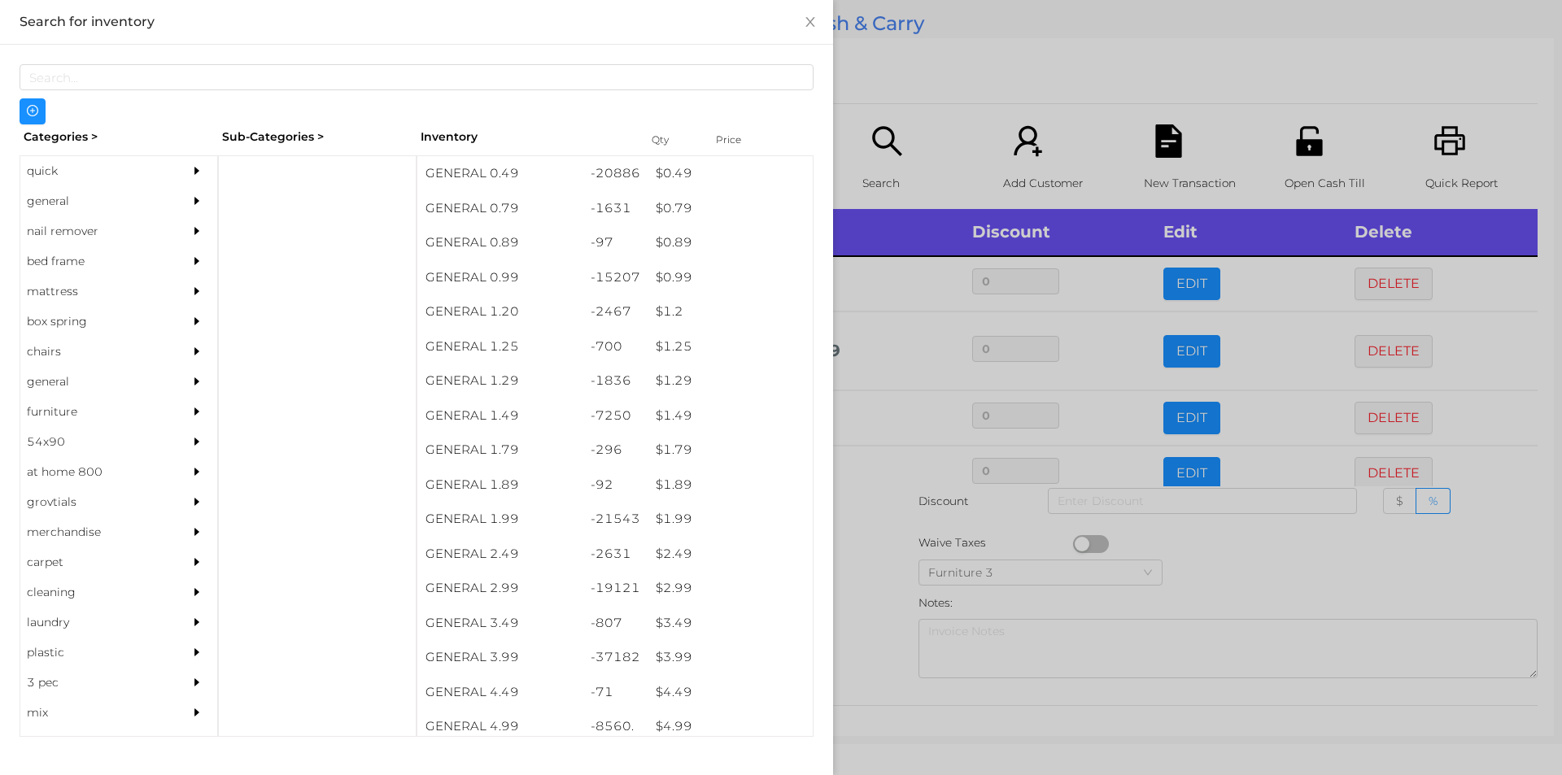
click at [884, 604] on div at bounding box center [781, 387] width 1562 height 775
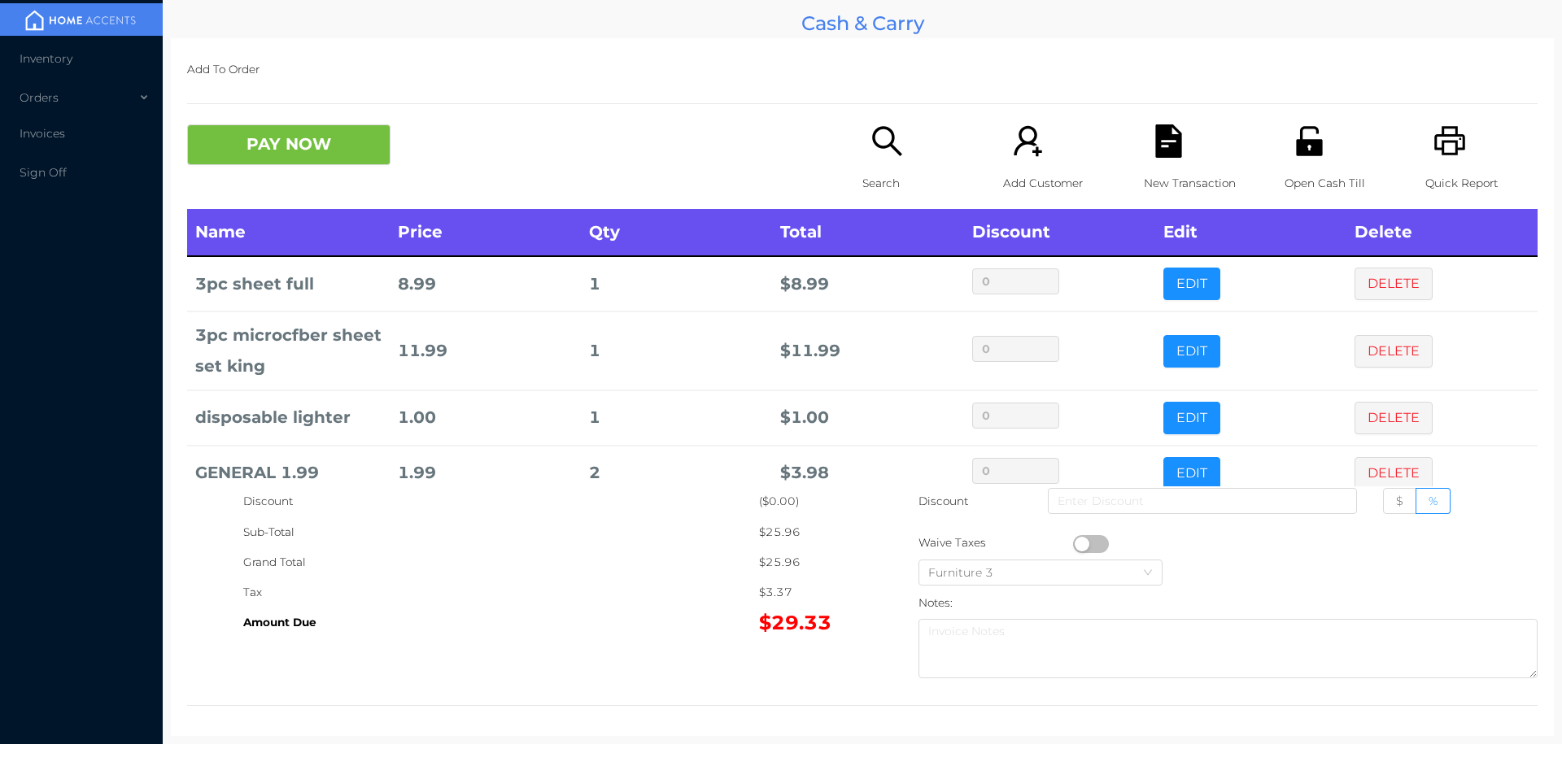
scroll to position [31, 0]
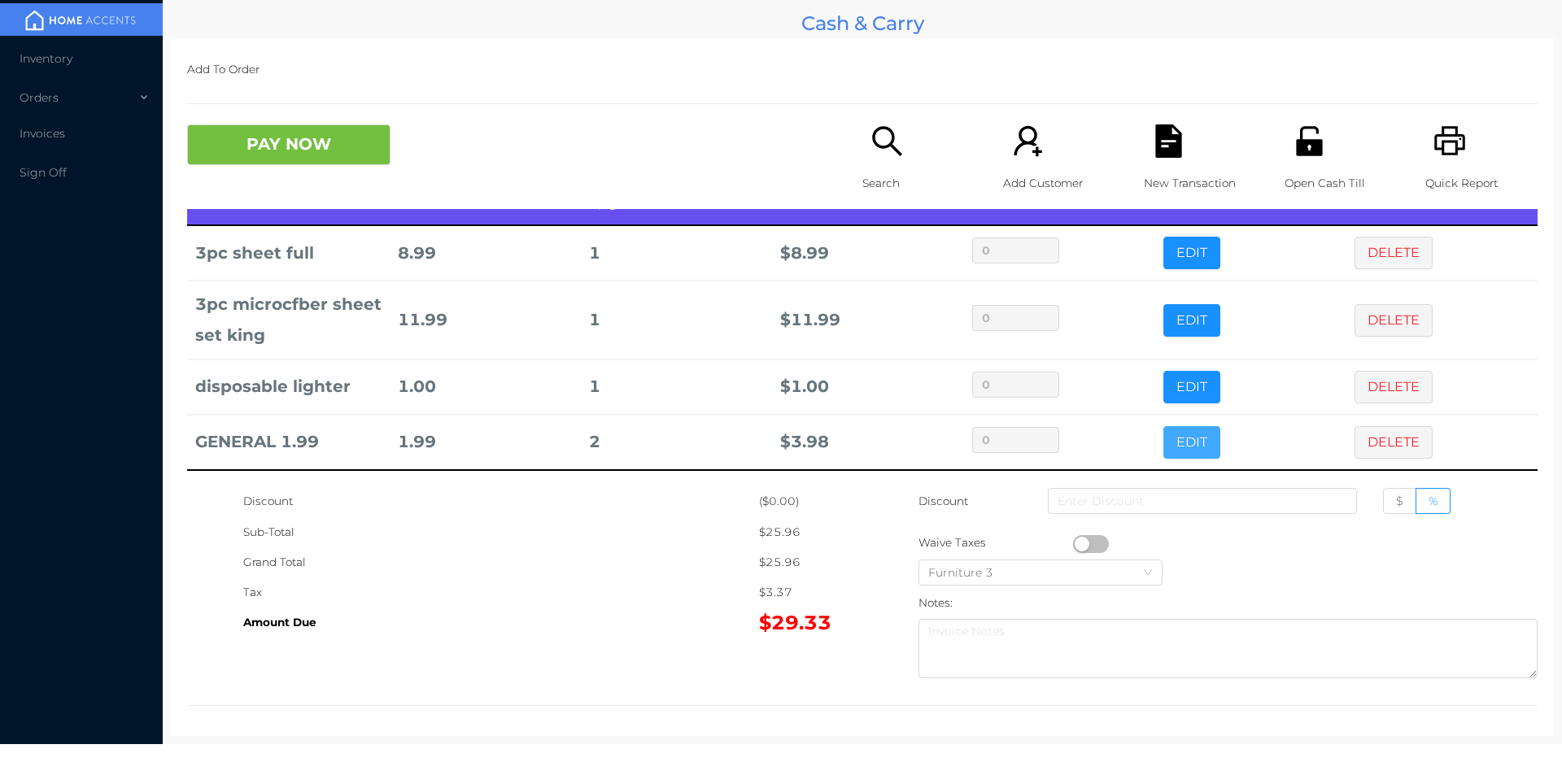
click at [1173, 444] on button "EDIT" at bounding box center [1192, 442] width 57 height 33
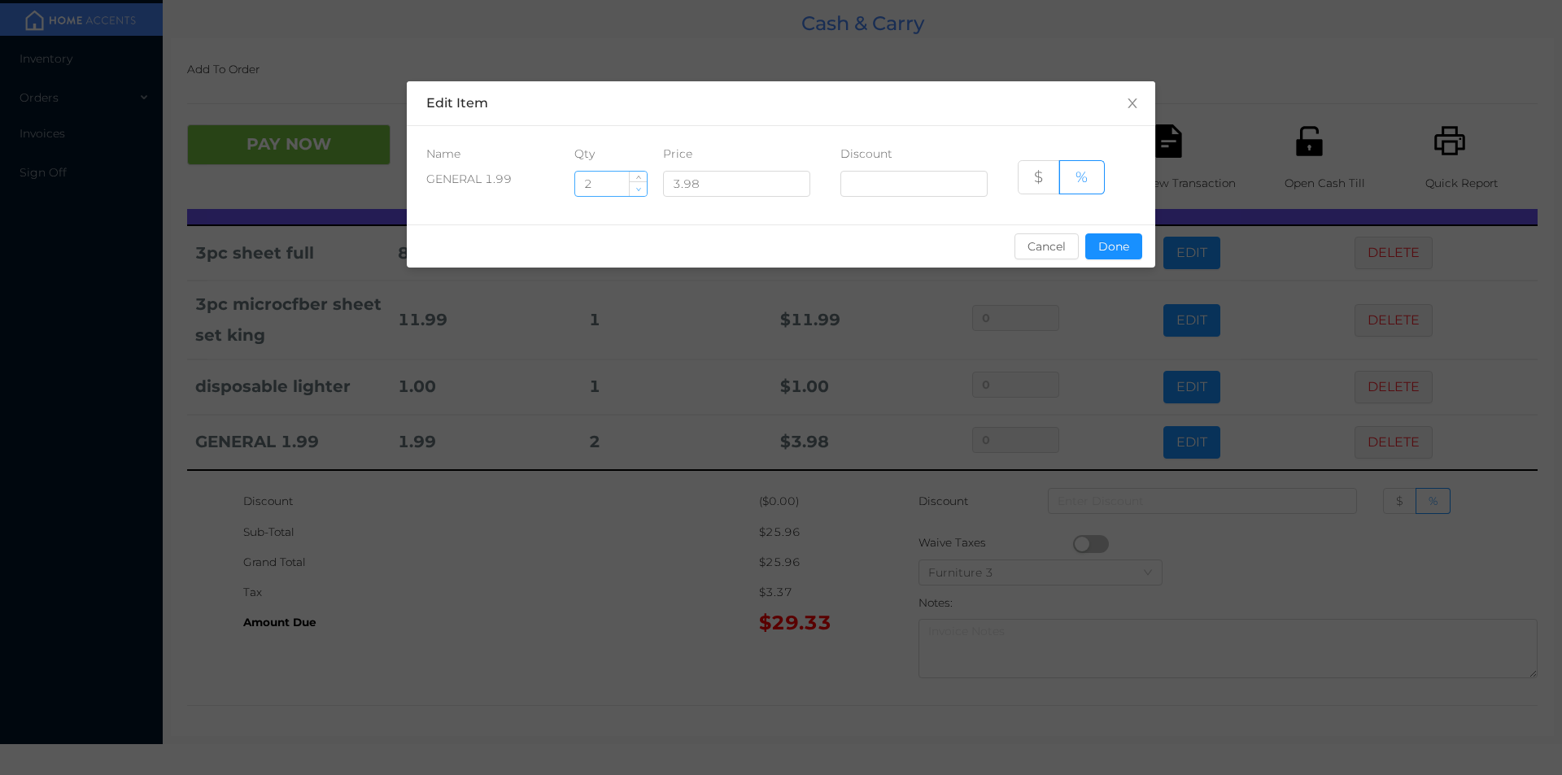
click at [638, 190] on icon "icon: down" at bounding box center [638, 189] width 5 height 3
type input "1"
type input "3"
click at [1118, 248] on button "Done" at bounding box center [1113, 247] width 57 height 26
type input "0%"
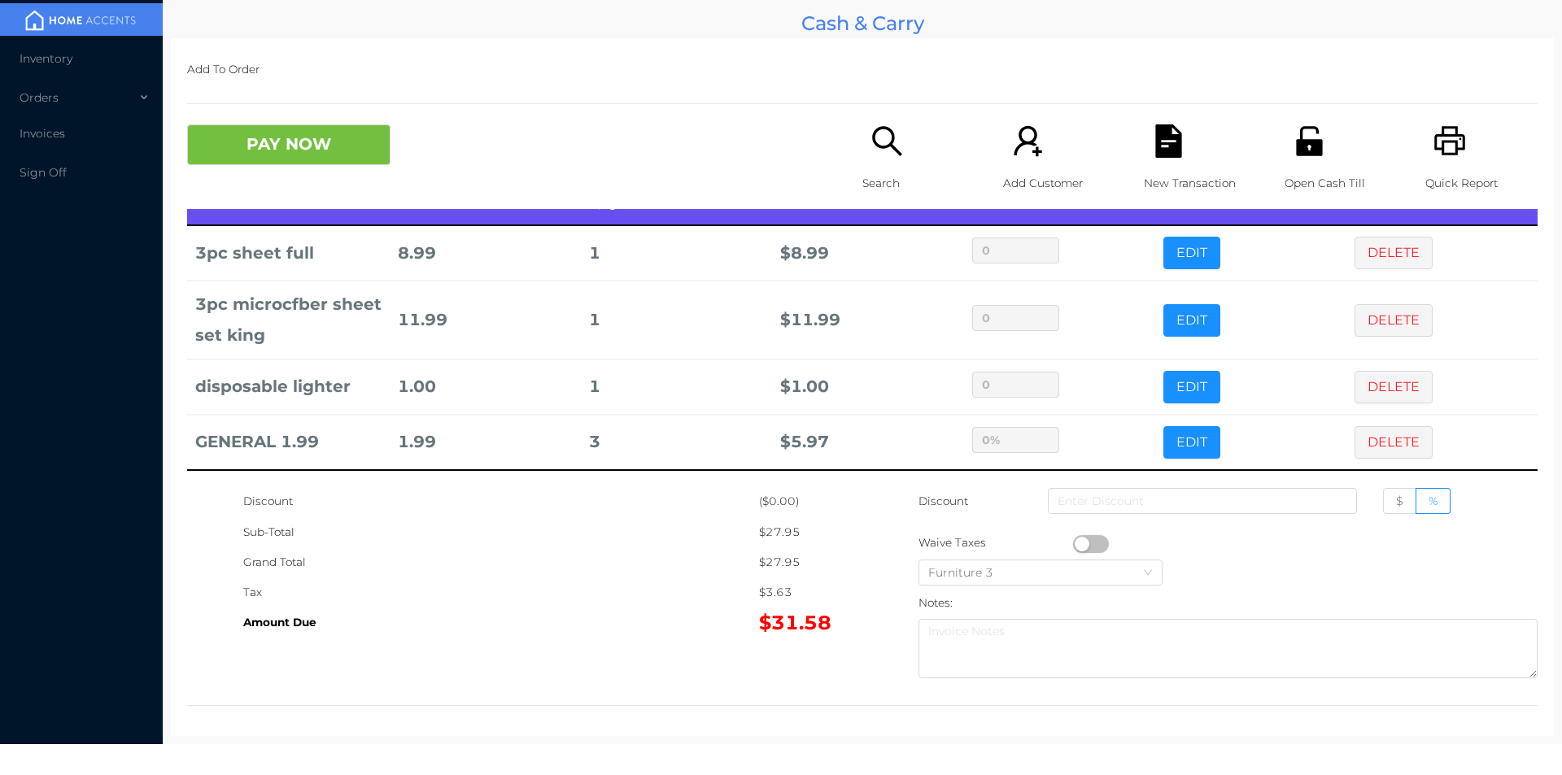
click at [653, 632] on div "Amount Due" at bounding box center [501, 623] width 516 height 30
click at [1311, 135] on icon "icon: unlock" at bounding box center [1309, 140] width 33 height 33
click at [328, 157] on button "PAY NOW" at bounding box center [288, 144] width 203 height 41
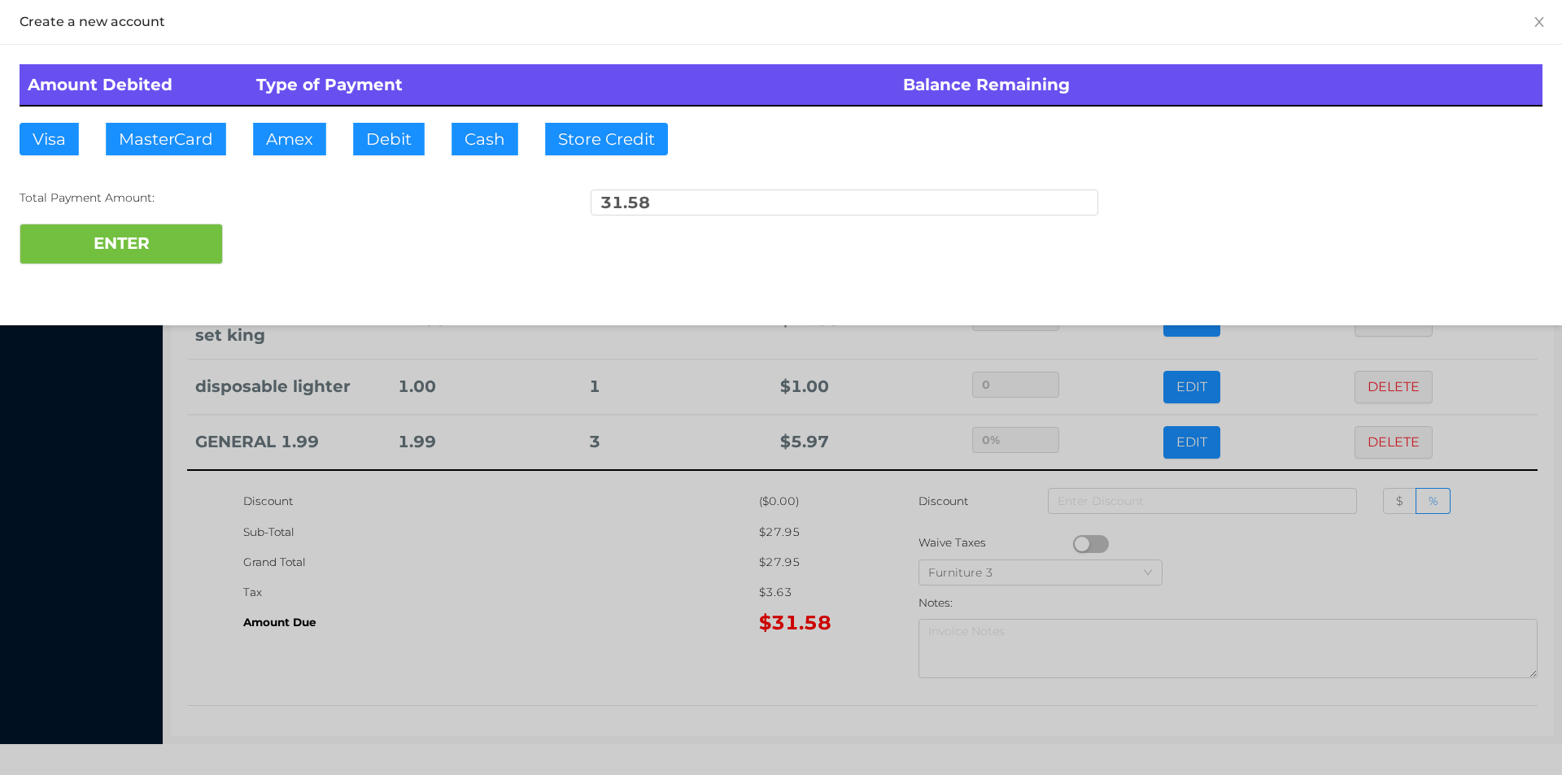
click at [294, 248] on div "ENTER" at bounding box center [781, 244] width 1523 height 41
click at [556, 626] on div at bounding box center [781, 387] width 1562 height 775
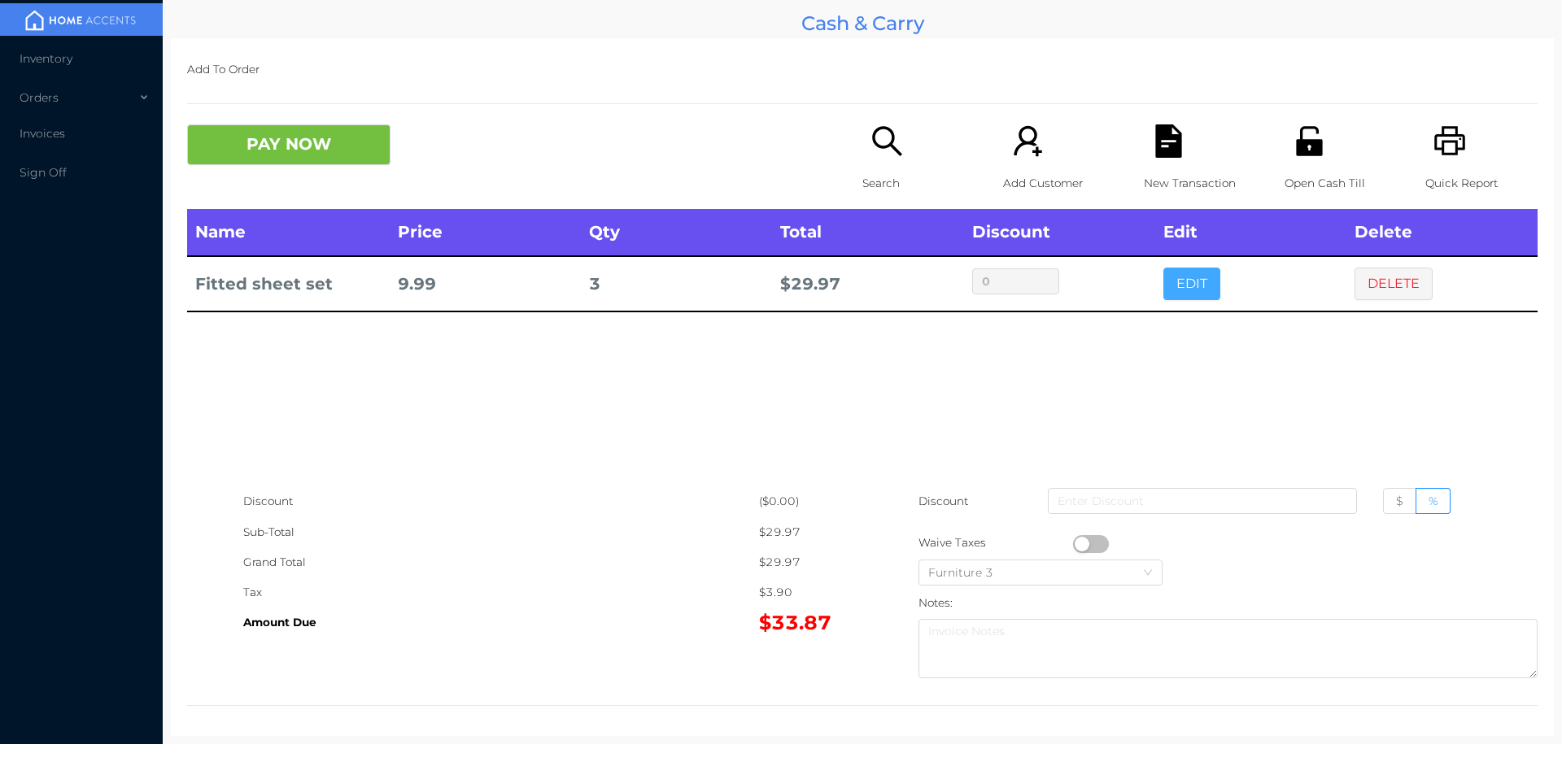
click at [1195, 295] on button "EDIT" at bounding box center [1192, 284] width 57 height 33
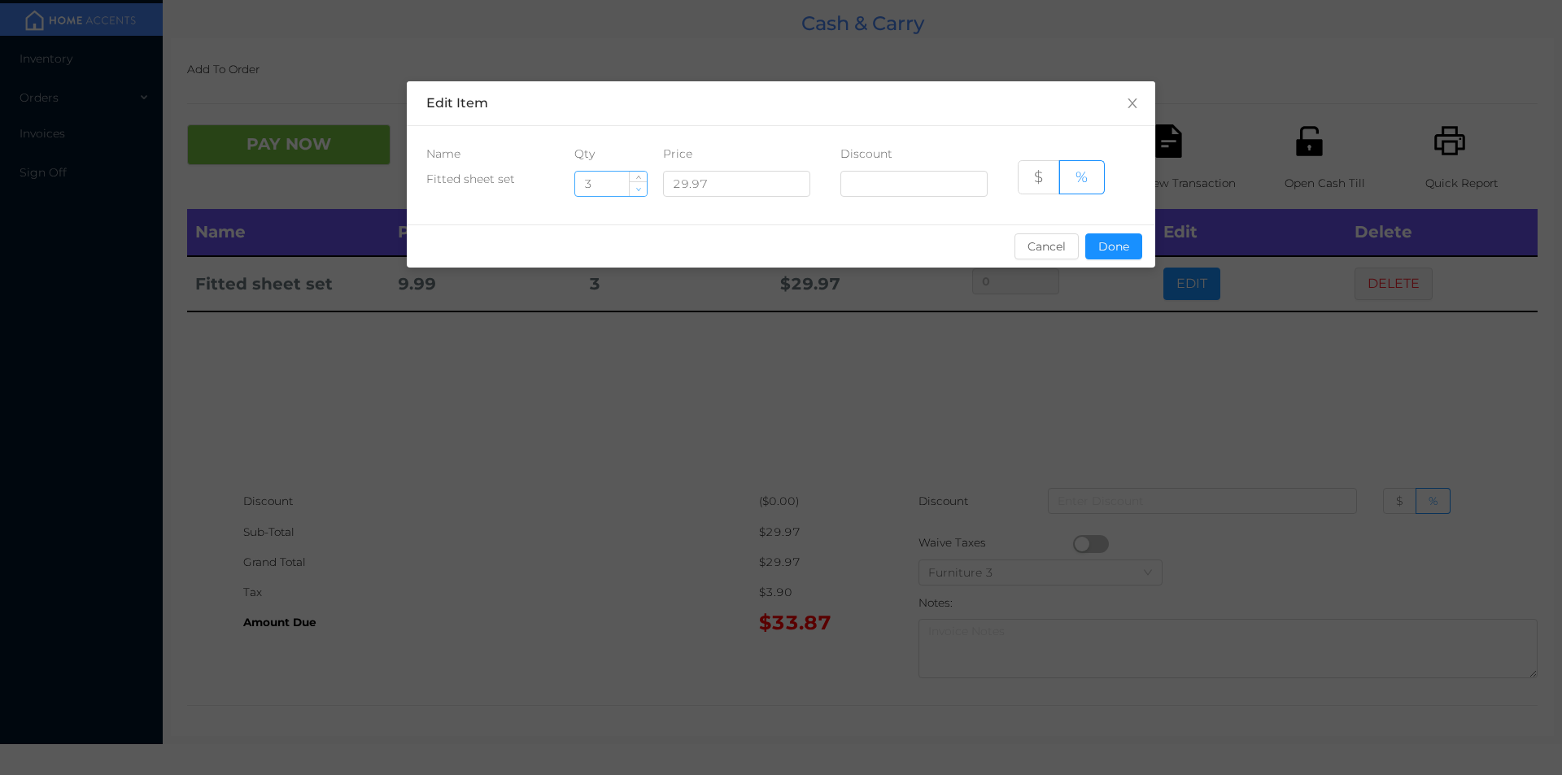
click at [643, 190] on span "Decrease Value" at bounding box center [638, 188] width 17 height 15
type input "2"
click at [1107, 251] on button "Done" at bounding box center [1113, 247] width 57 height 26
type input "0%"
click at [1105, 344] on div "sentinelStart Edit Item Name Qty Price Discount Fitted sheet set 2 29.97 $ % Ca…" at bounding box center [781, 387] width 1562 height 775
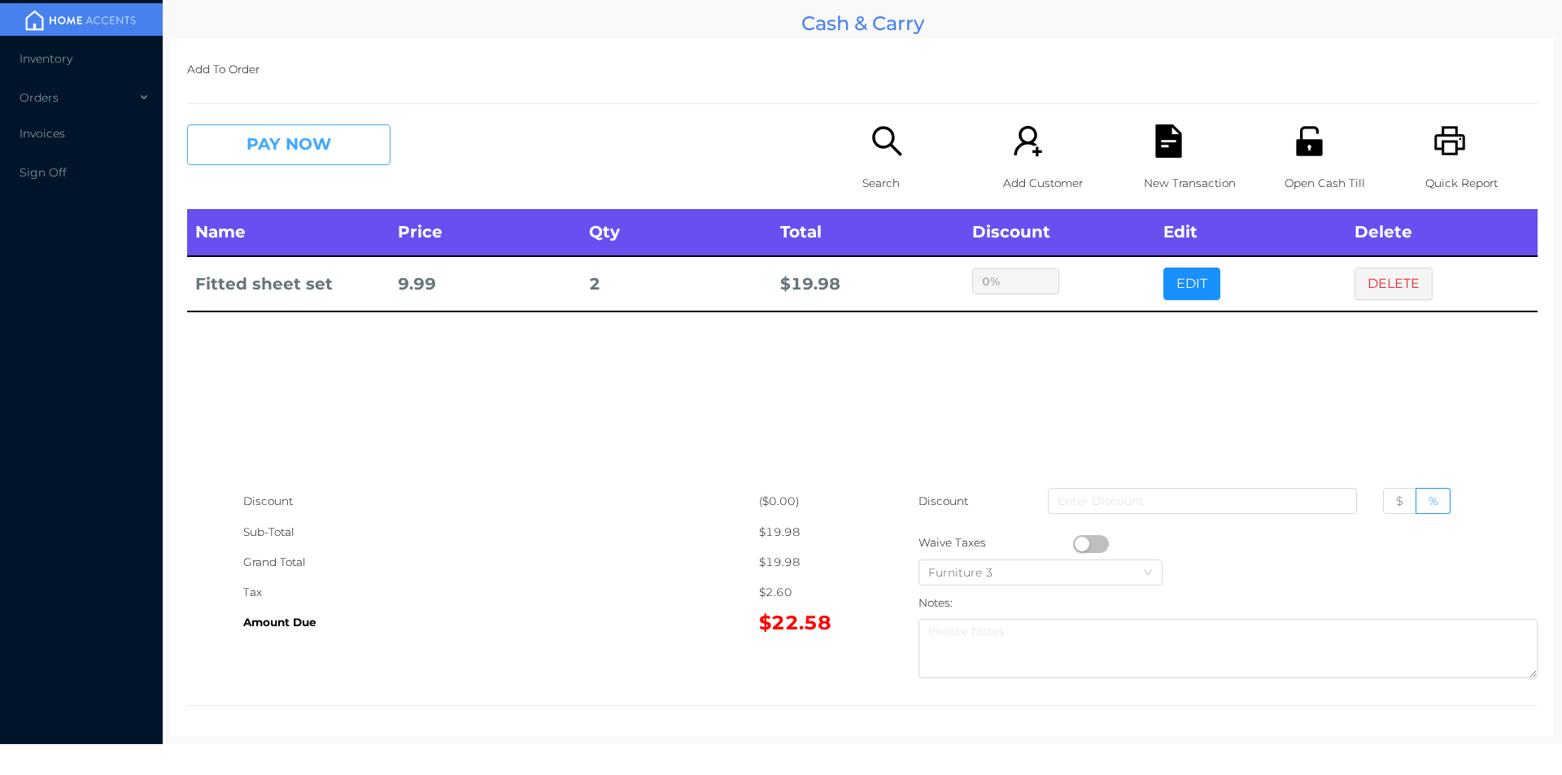
click at [323, 158] on button "PAY NOW" at bounding box center [288, 144] width 203 height 41
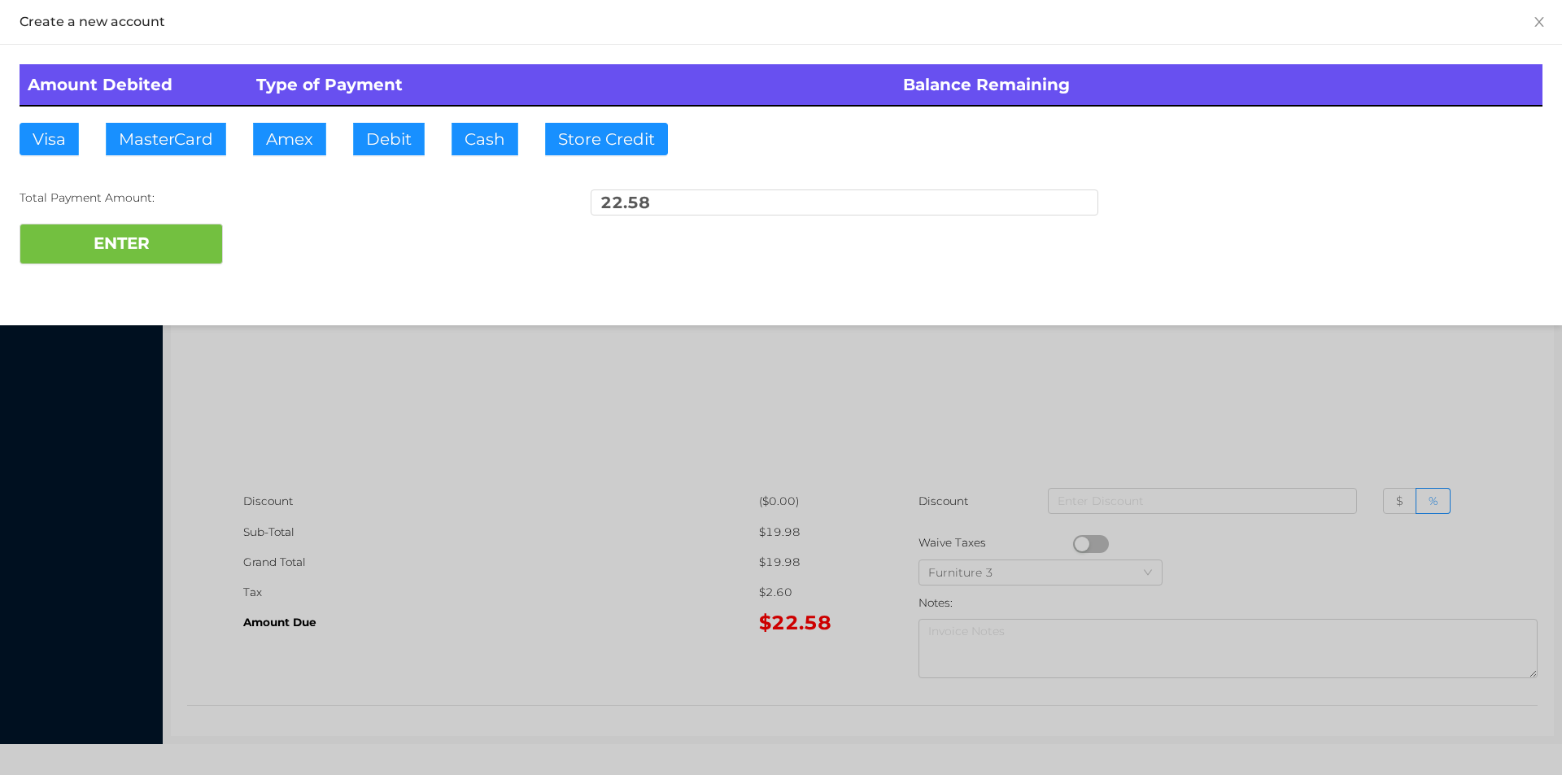
click at [280, 244] on div "ENTER" at bounding box center [781, 244] width 1523 height 41
click at [587, 402] on div at bounding box center [781, 387] width 1562 height 775
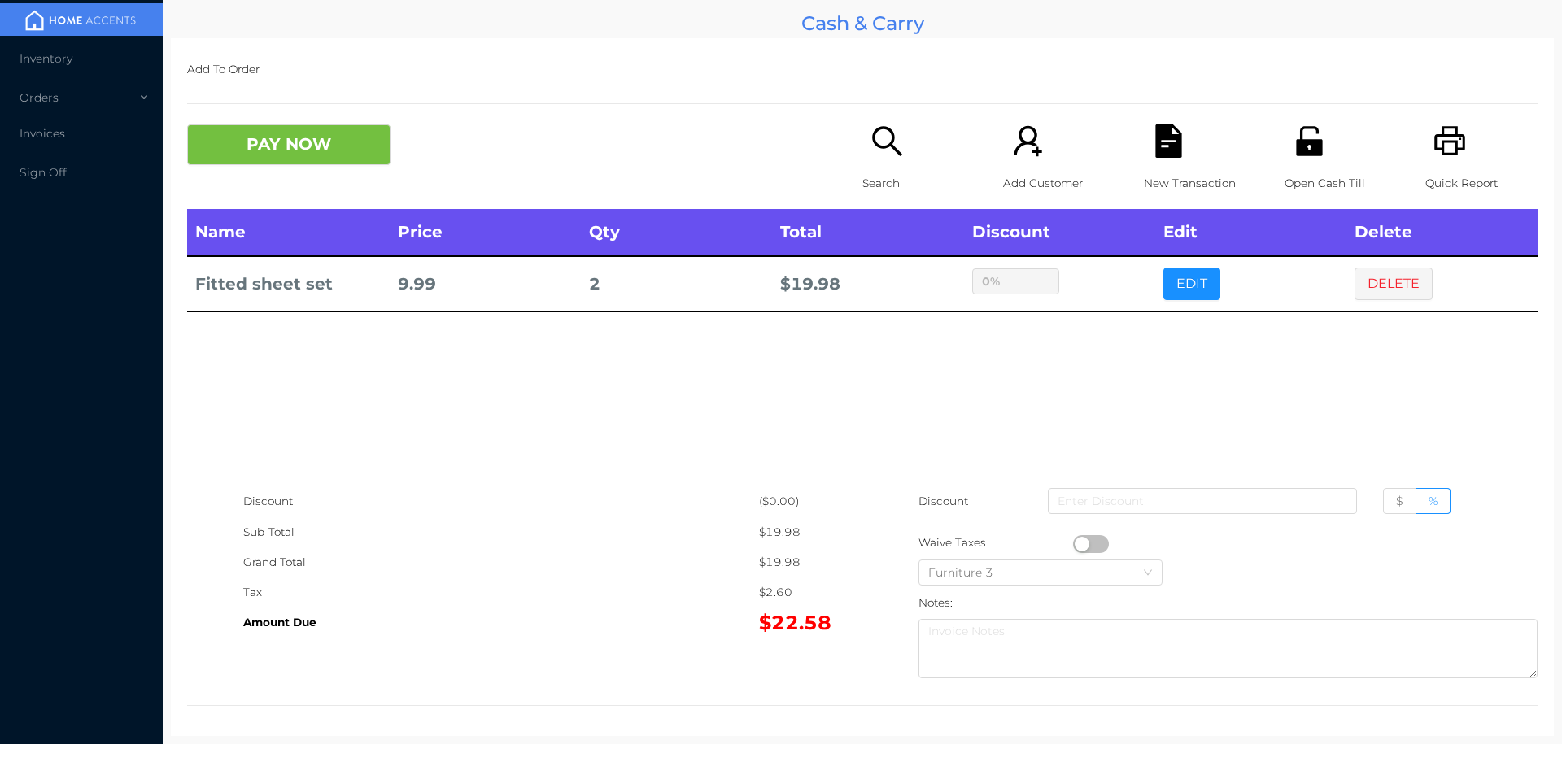
click at [1249, 444] on div "Name Price Qty Total Discount Edit Delete Fitted sheet set 9.99 2 $ 19.98 0% ED…" at bounding box center [862, 347] width 1351 height 277
click at [1406, 282] on button "DELETE" at bounding box center [1394, 284] width 78 height 33
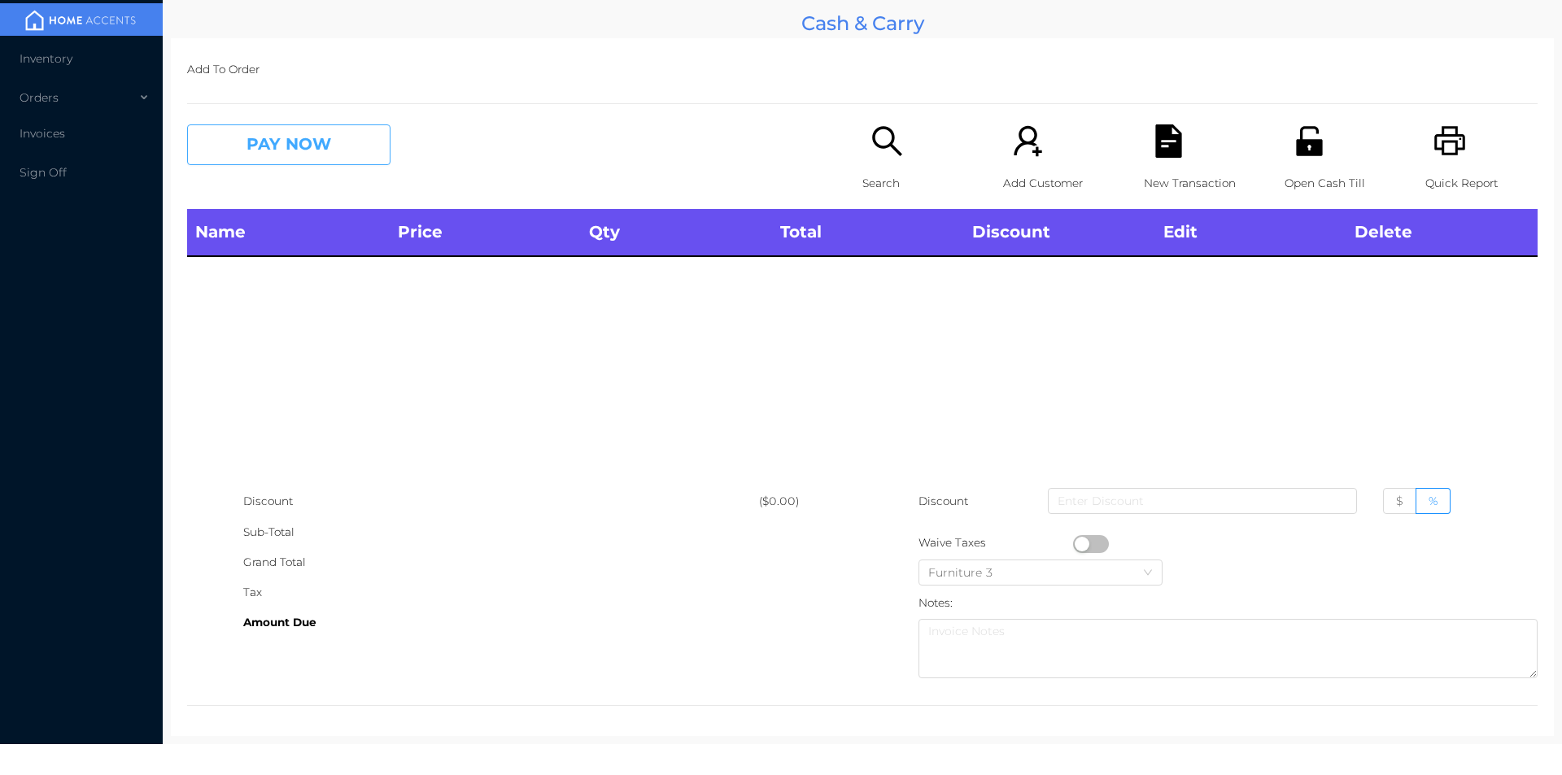
click at [267, 161] on button "PAY NOW" at bounding box center [288, 144] width 203 height 41
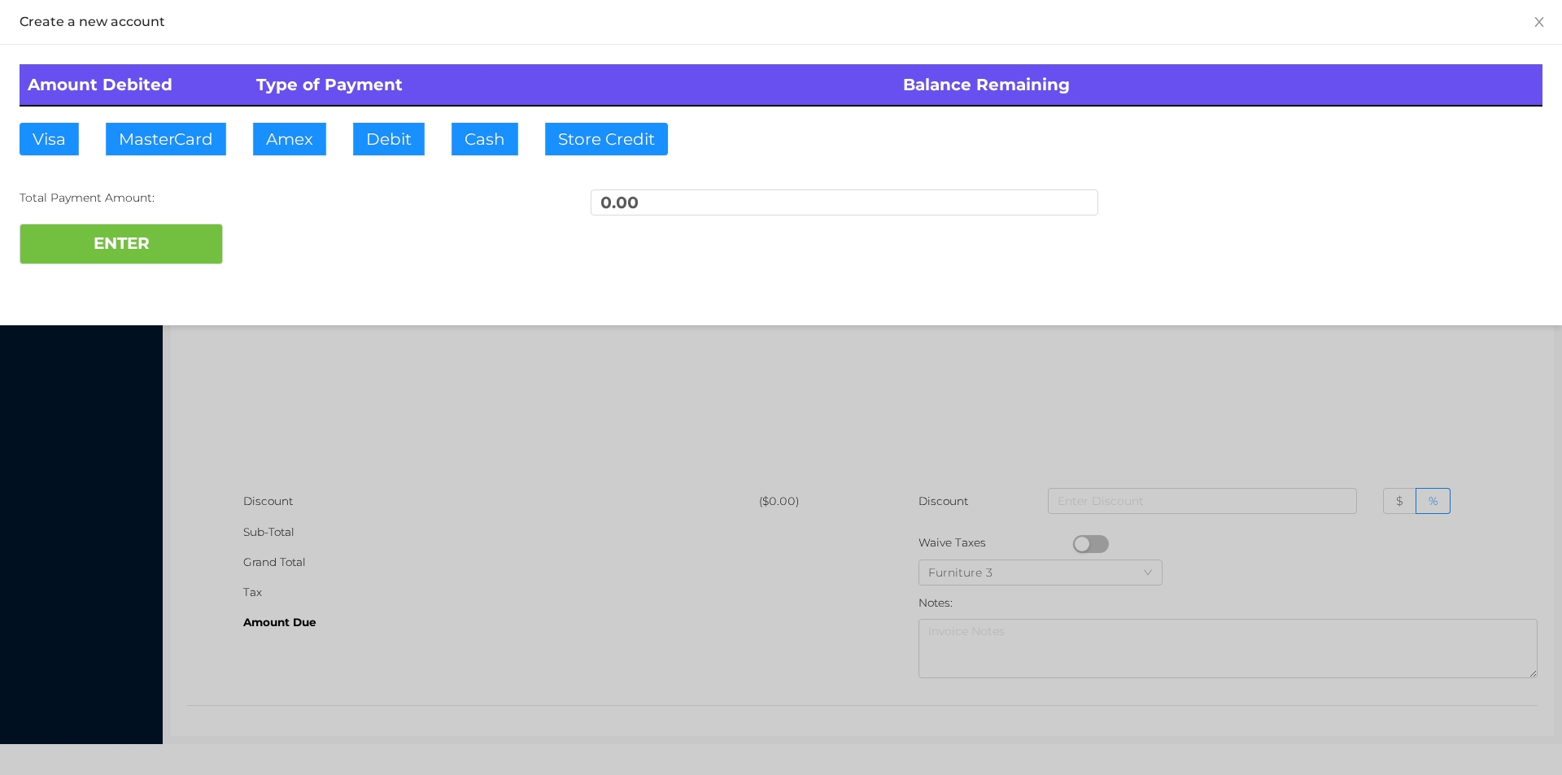
click at [1413, 401] on div at bounding box center [781, 387] width 1562 height 775
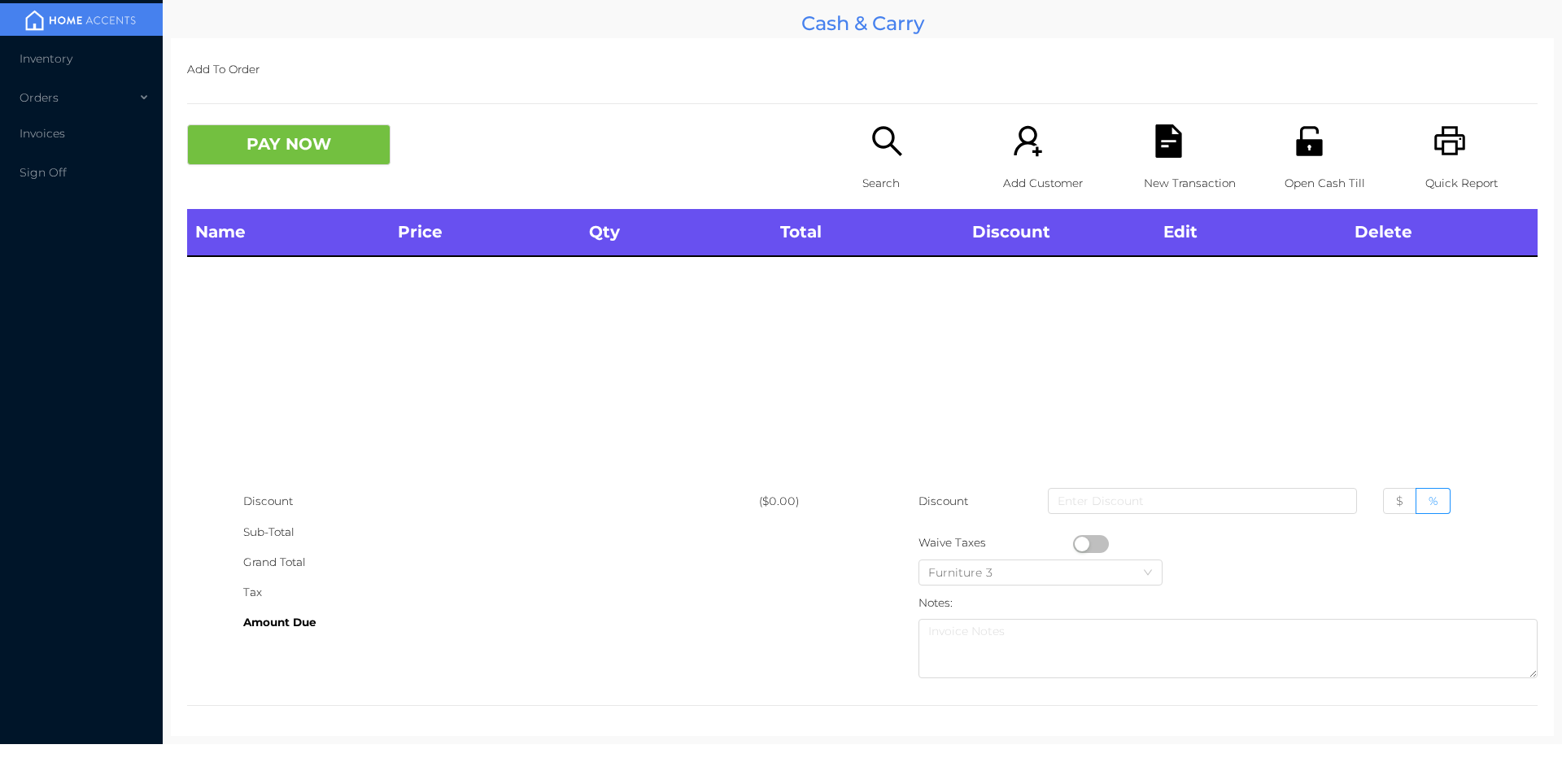
click at [1445, 164] on div "Quick Report" at bounding box center [1482, 166] width 112 height 85
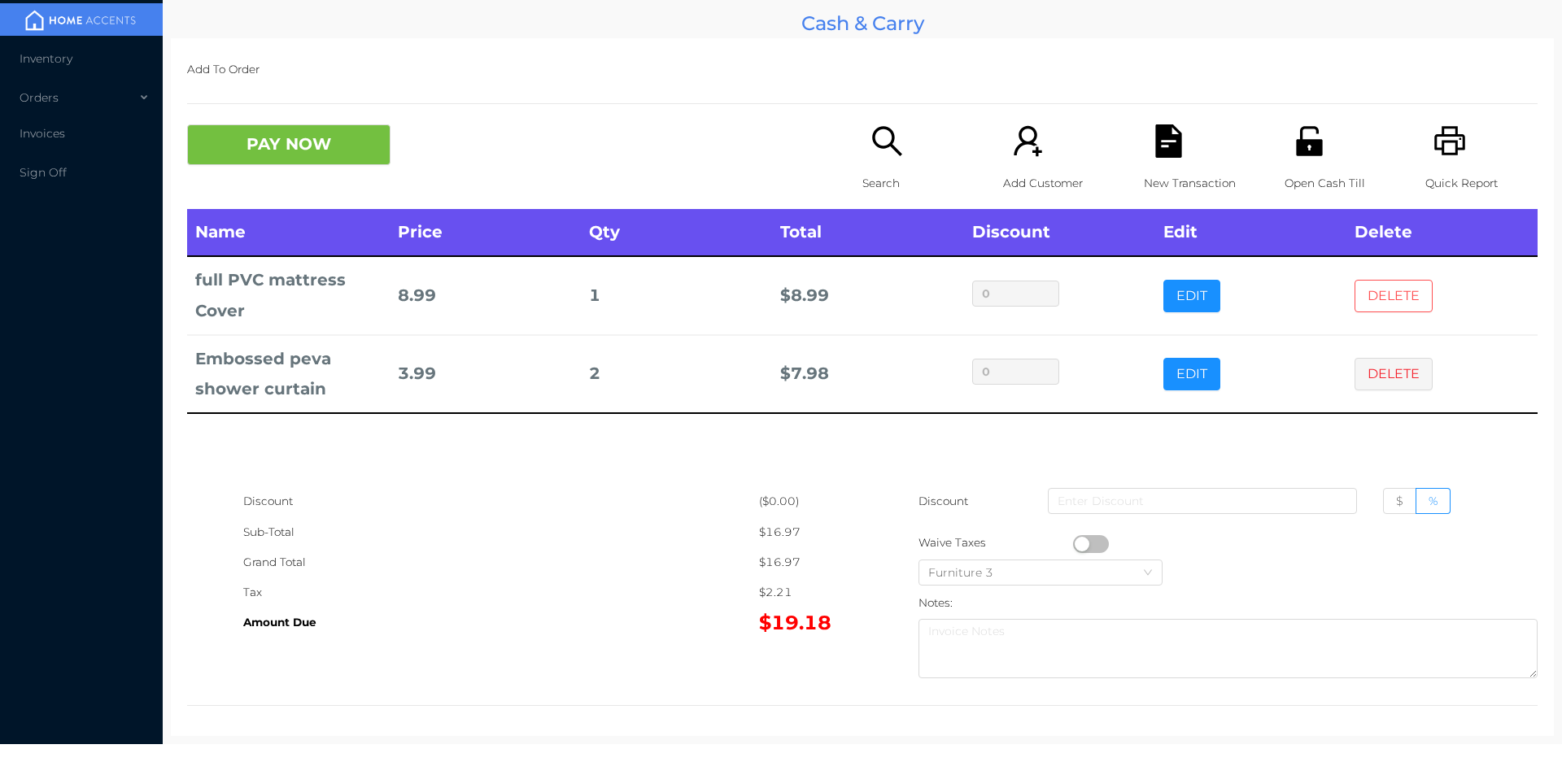
click at [1376, 286] on button "DELETE" at bounding box center [1394, 296] width 78 height 33
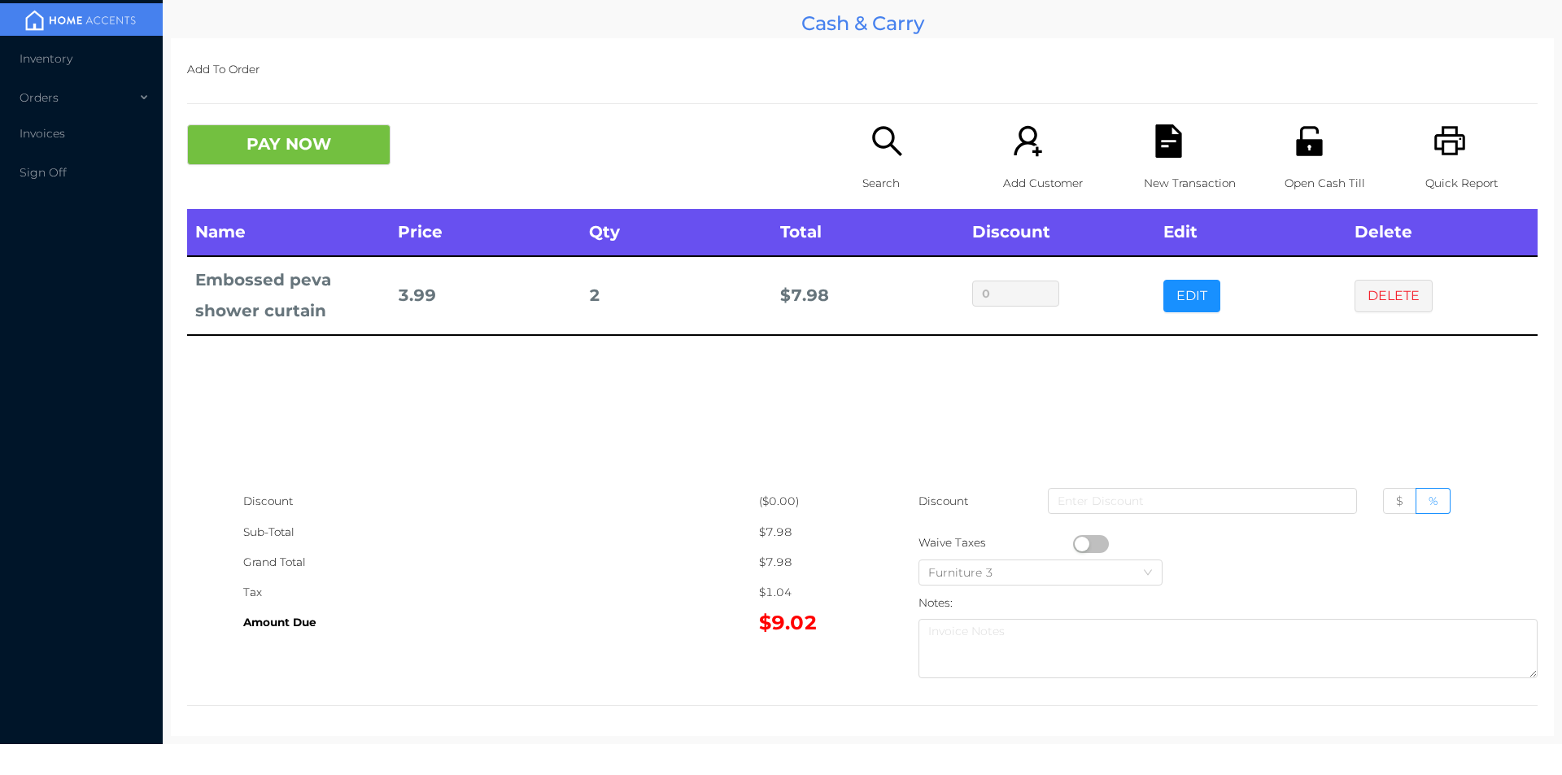
click at [1079, 544] on button "button" at bounding box center [1091, 544] width 36 height 18
click at [1311, 133] on icon "icon: unlock" at bounding box center [1309, 140] width 33 height 33
click at [334, 142] on button "PAY NOW" at bounding box center [288, 144] width 203 height 41
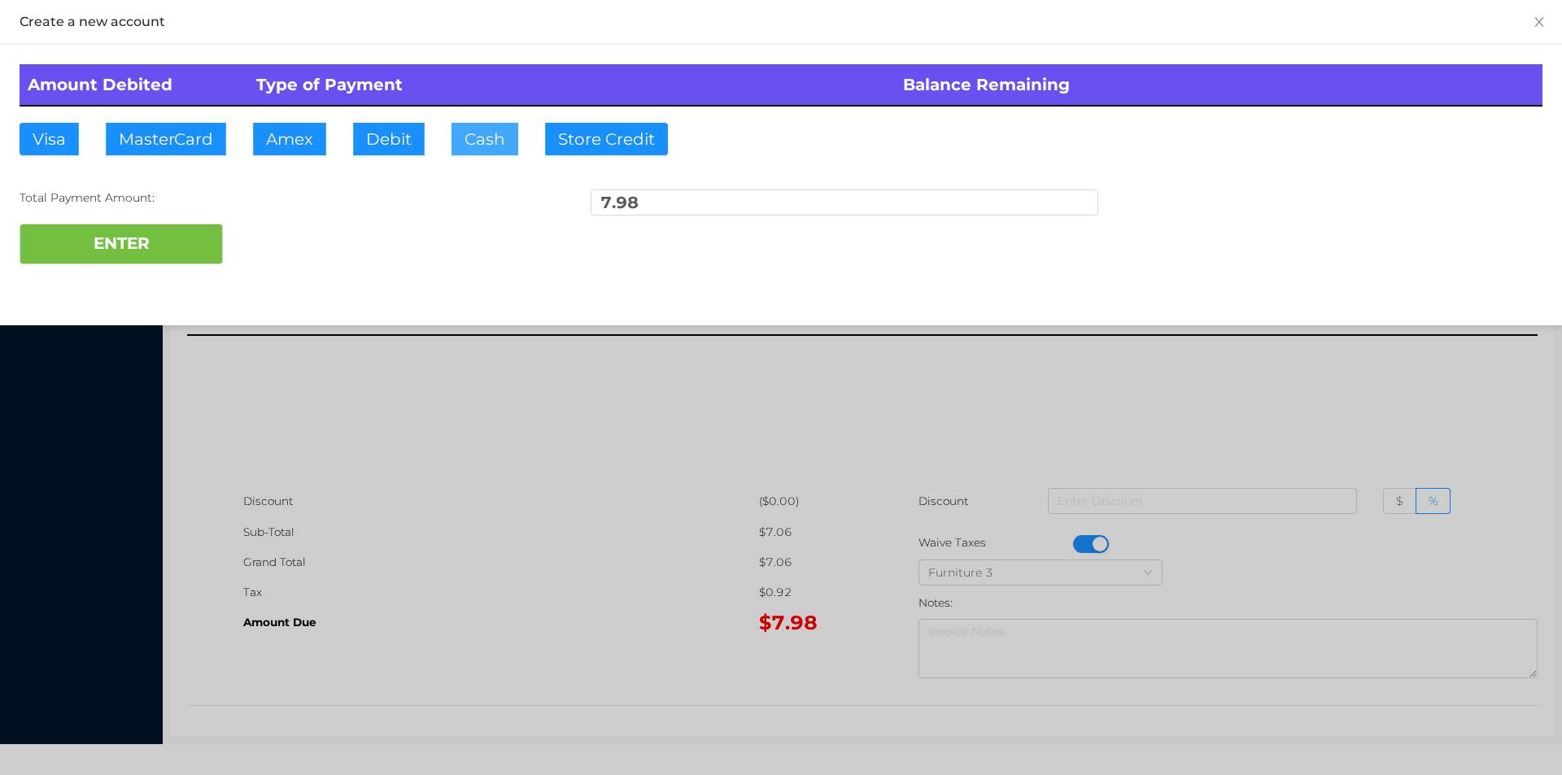
click at [480, 151] on button "Cash" at bounding box center [485, 139] width 67 height 33
type input "10."
click at [165, 252] on button "ENTER" at bounding box center [121, 244] width 203 height 41
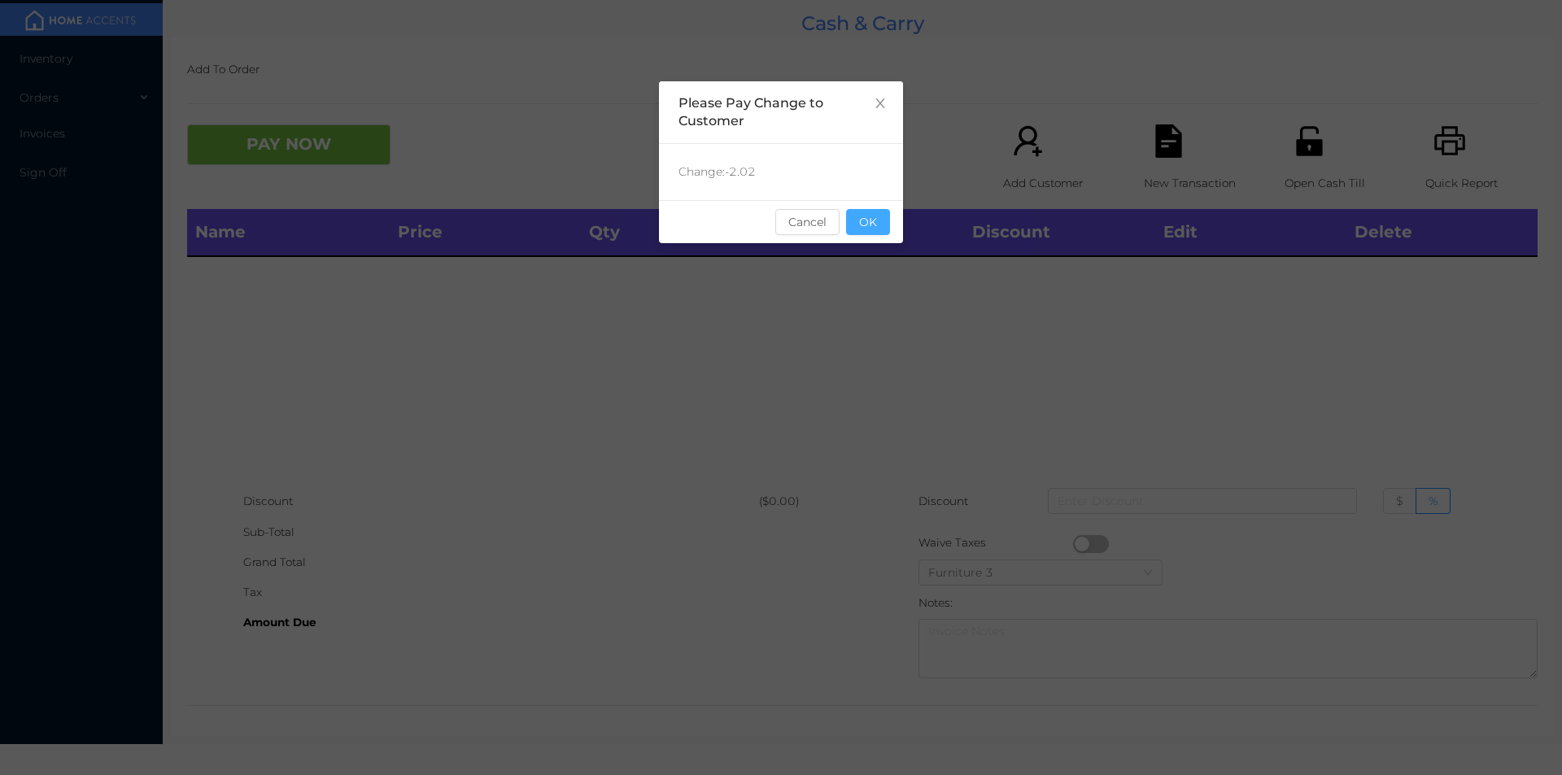
click at [884, 219] on button "OK" at bounding box center [868, 222] width 44 height 26
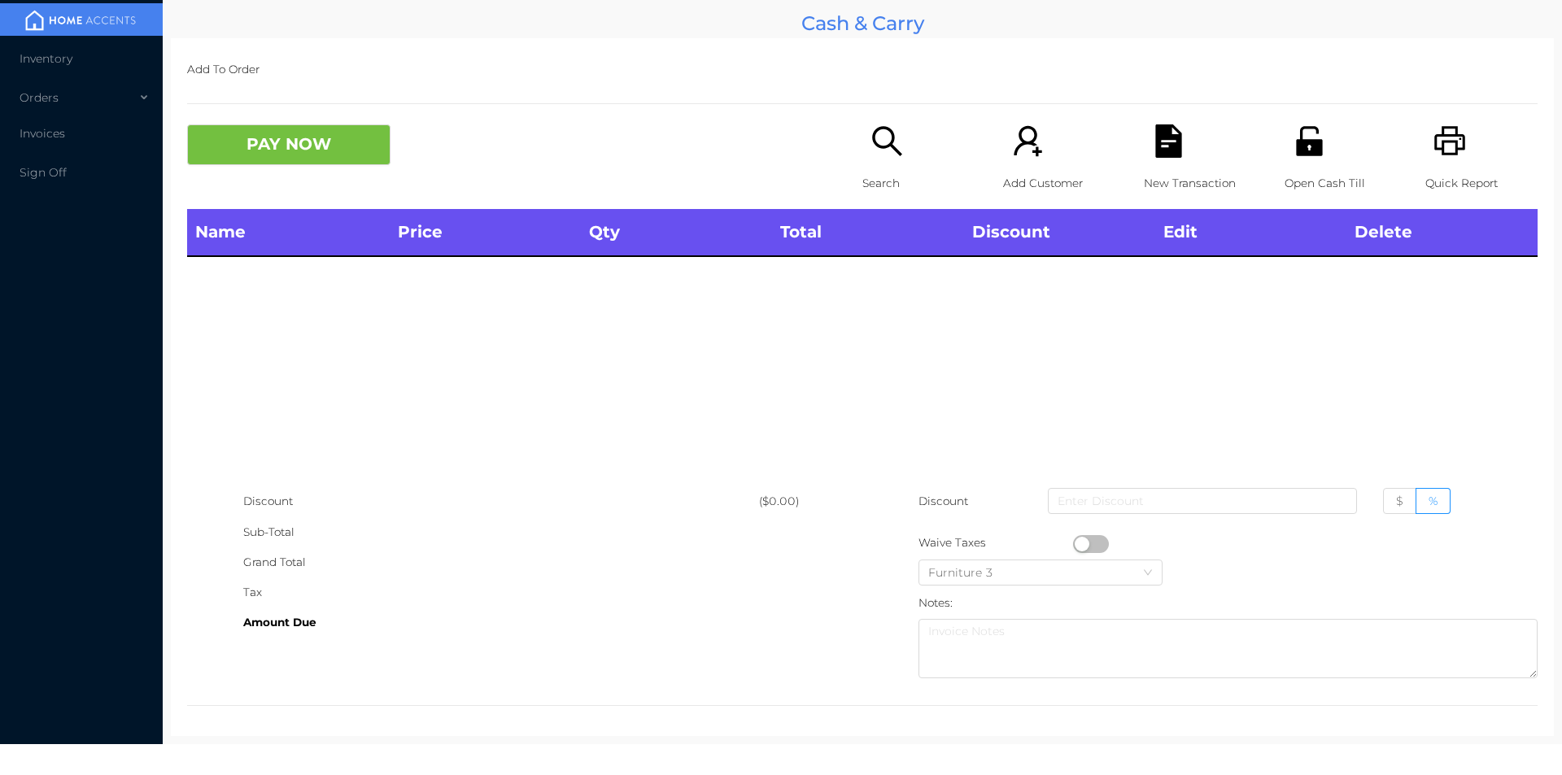
click at [885, 299] on div "Name Price Qty Total Discount Edit Delete" at bounding box center [862, 347] width 1351 height 277
click at [863, 151] on div "Search" at bounding box center [919, 166] width 112 height 85
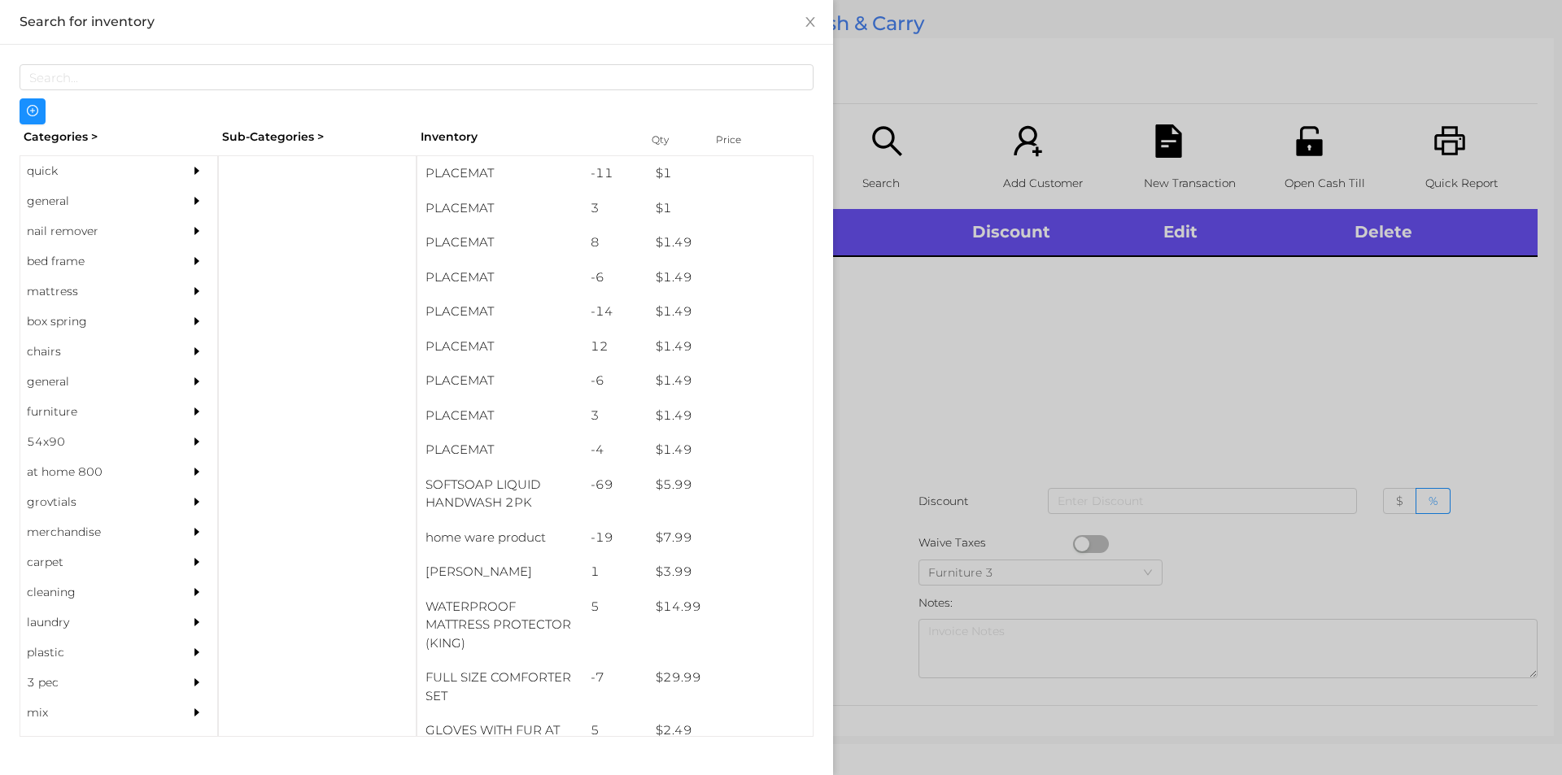
click at [53, 196] on div "general" at bounding box center [94, 201] width 148 height 30
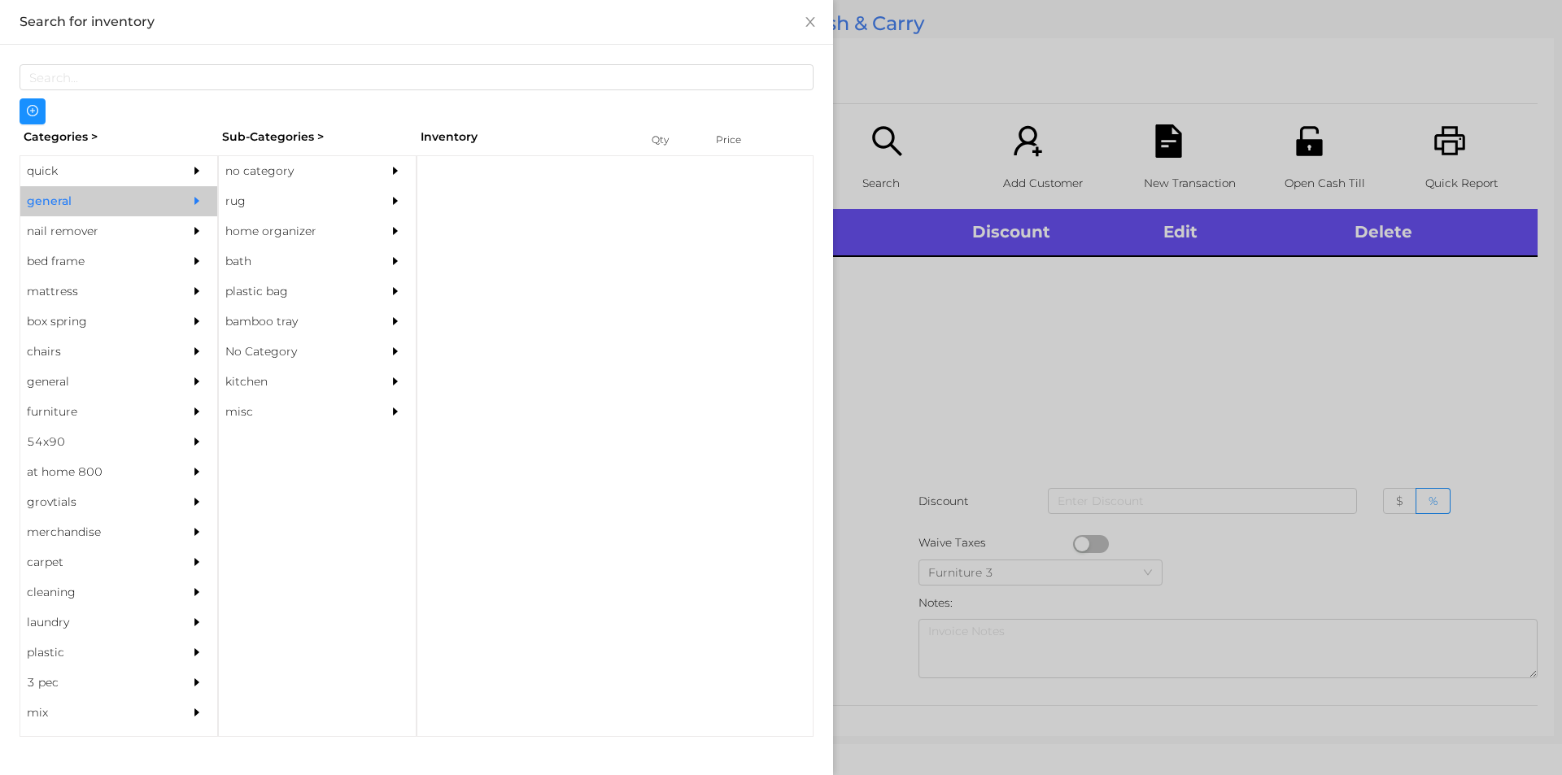
click at [292, 173] on div "no category" at bounding box center [293, 171] width 148 height 30
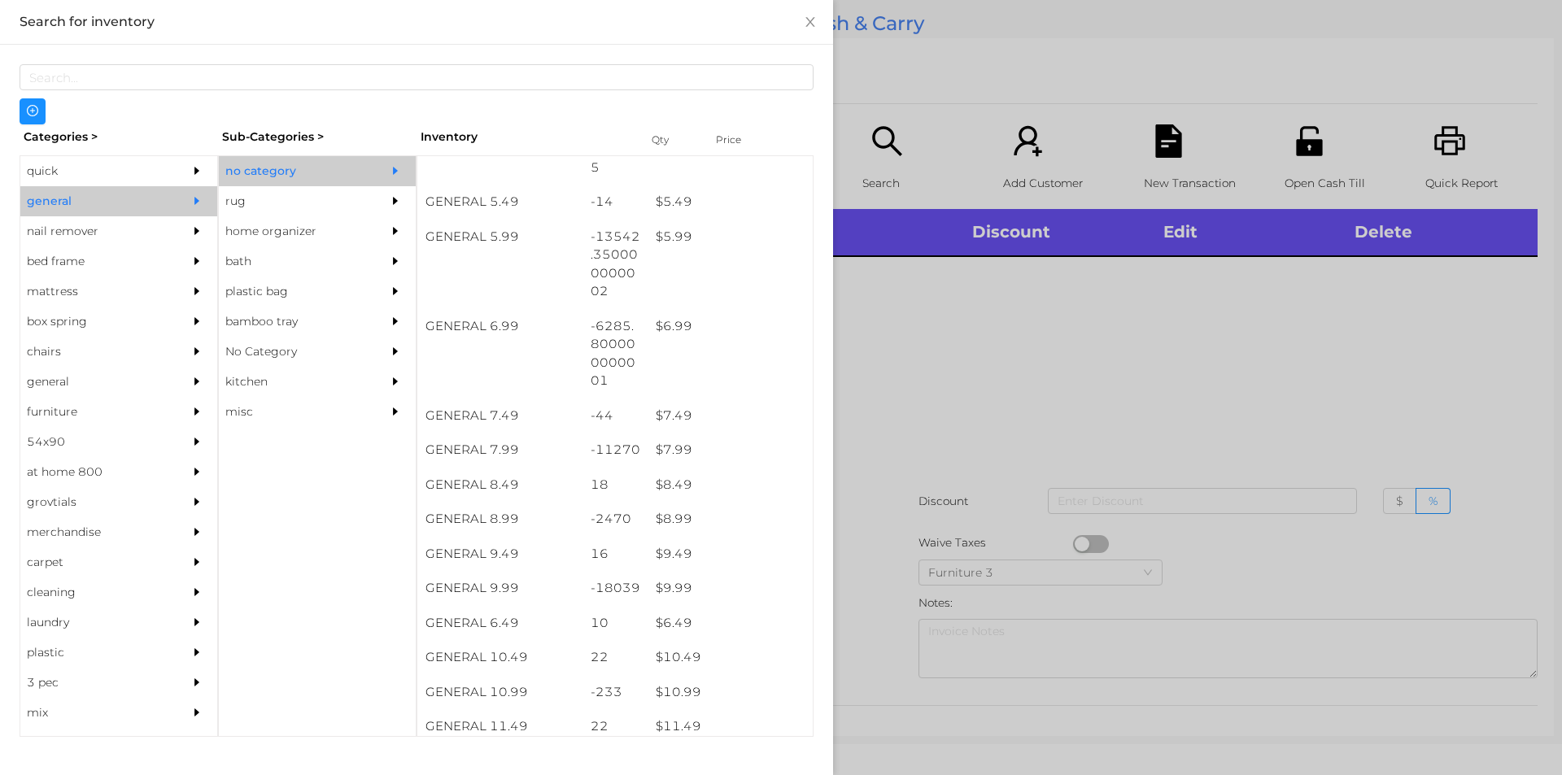
scroll to position [579, 0]
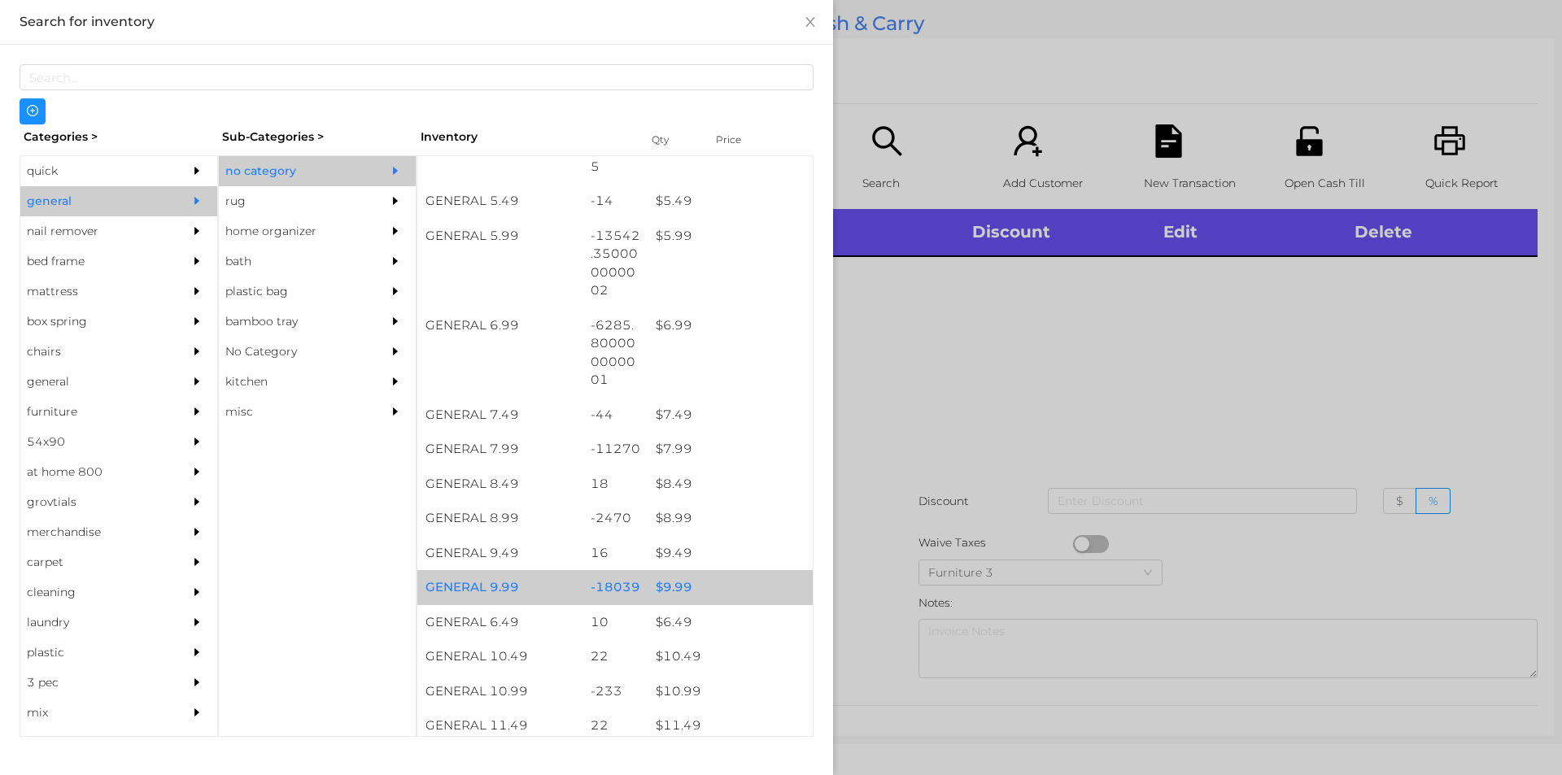
click at [658, 586] on div "$ 9.99" at bounding box center [730, 587] width 165 height 35
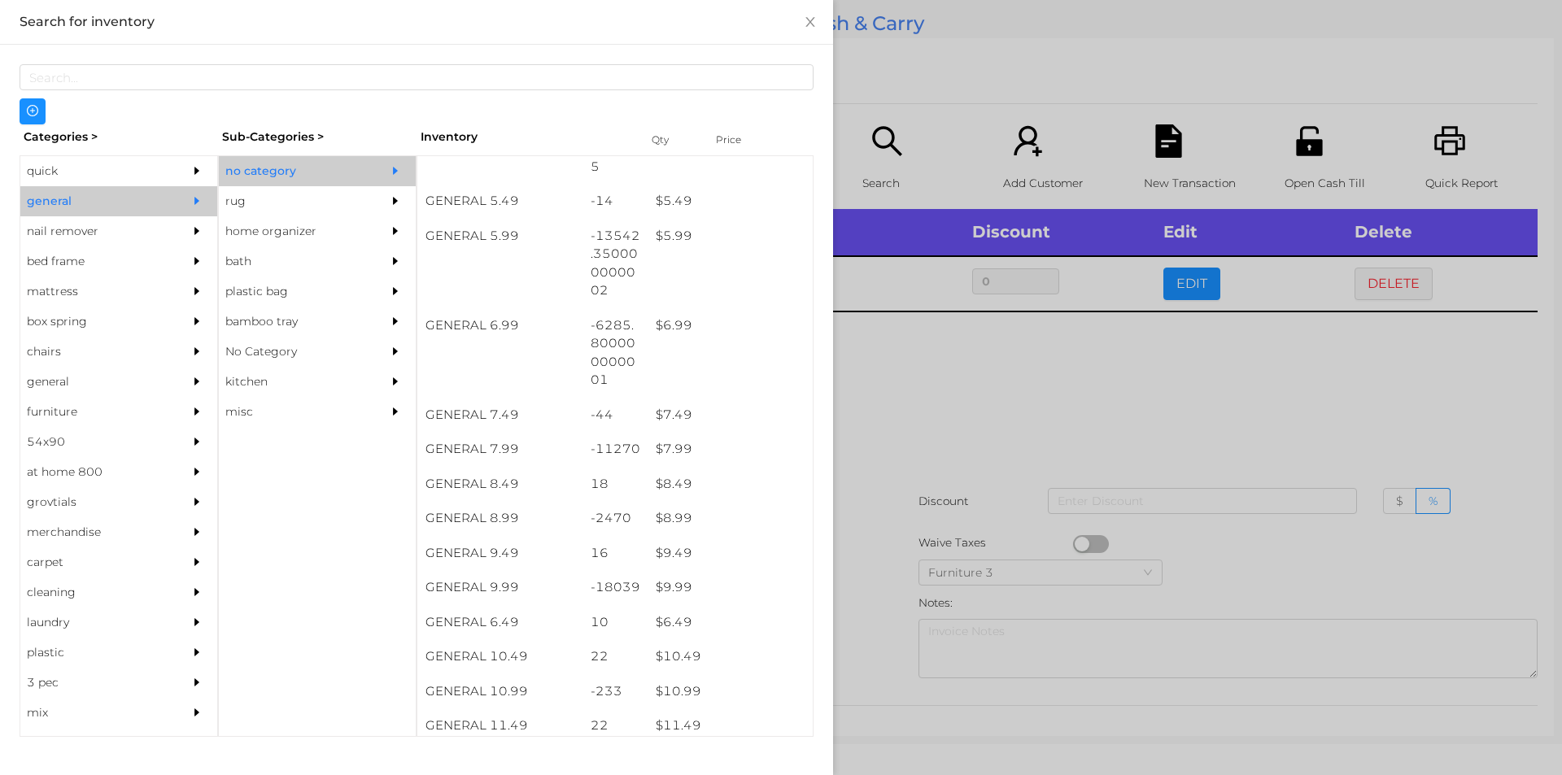
click at [963, 412] on div at bounding box center [781, 387] width 1562 height 775
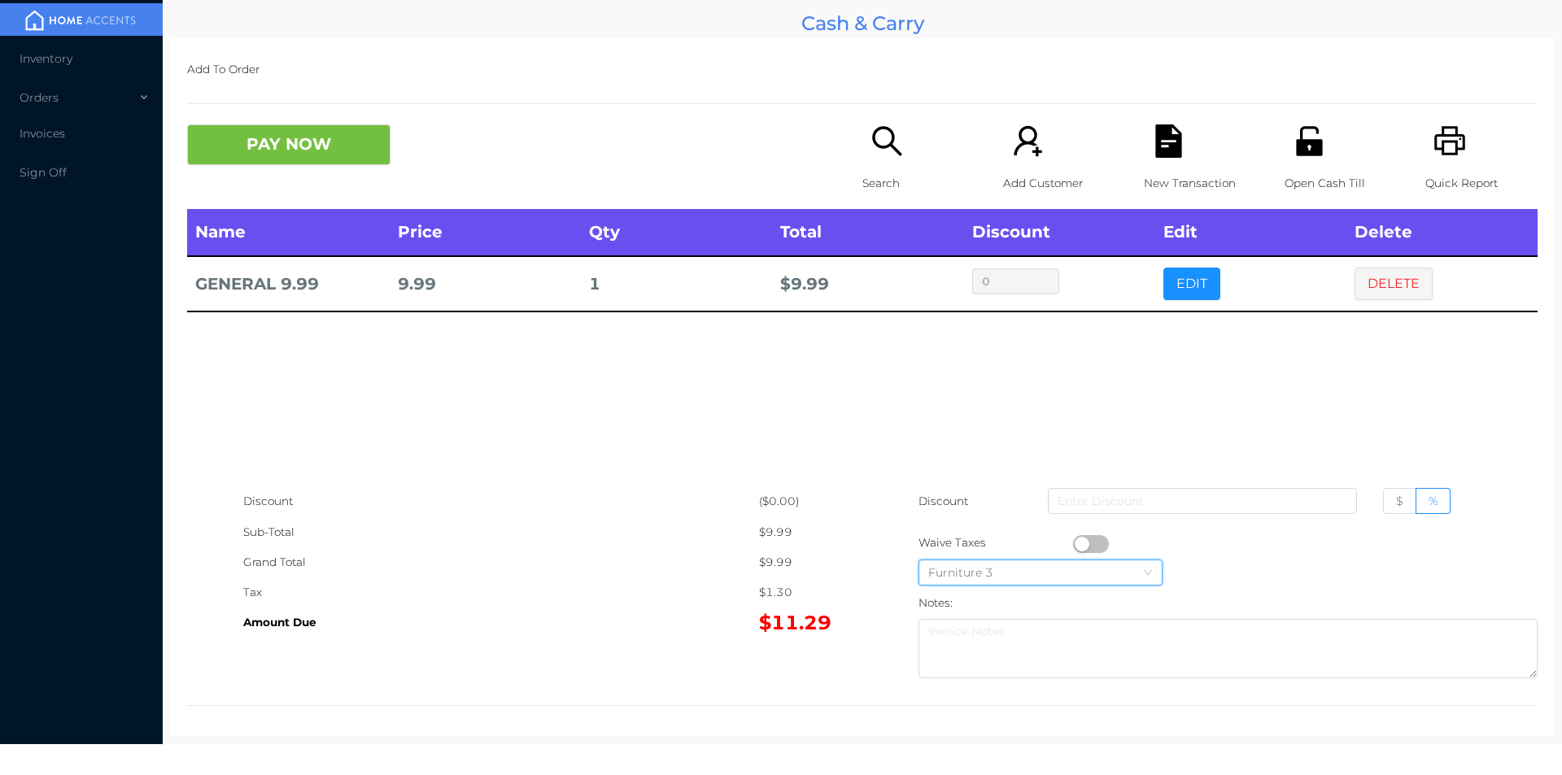
click at [1073, 565] on div "Furniture 3" at bounding box center [1040, 573] width 225 height 24
click at [544, 479] on div "Name Price Qty Total Discount Edit Delete GENERAL 9.99 9.99 1 $ 9.99 0 EDIT DEL…" at bounding box center [862, 347] width 1351 height 277
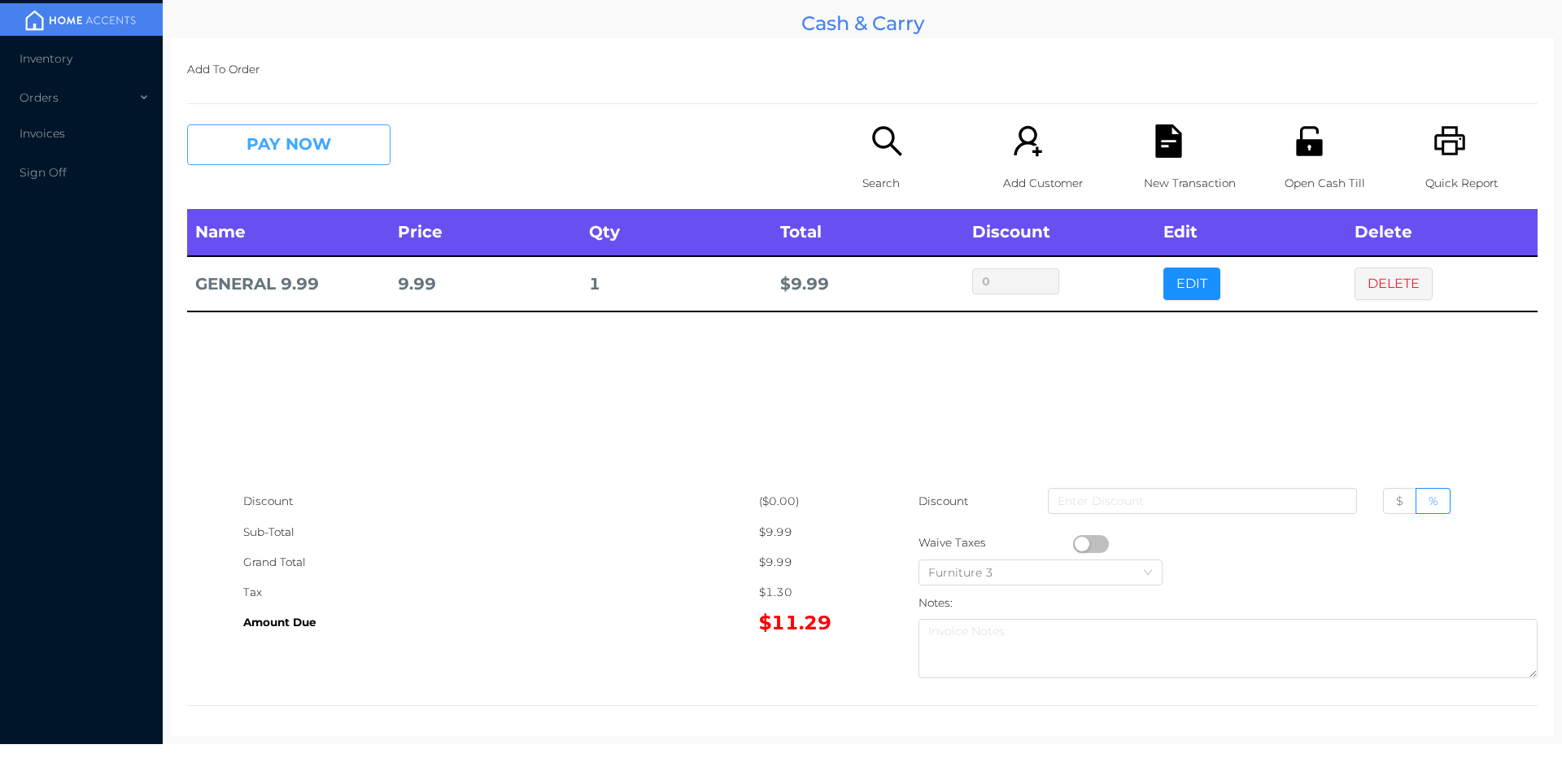
click at [283, 142] on button "PAY NOW" at bounding box center [288, 144] width 203 height 41
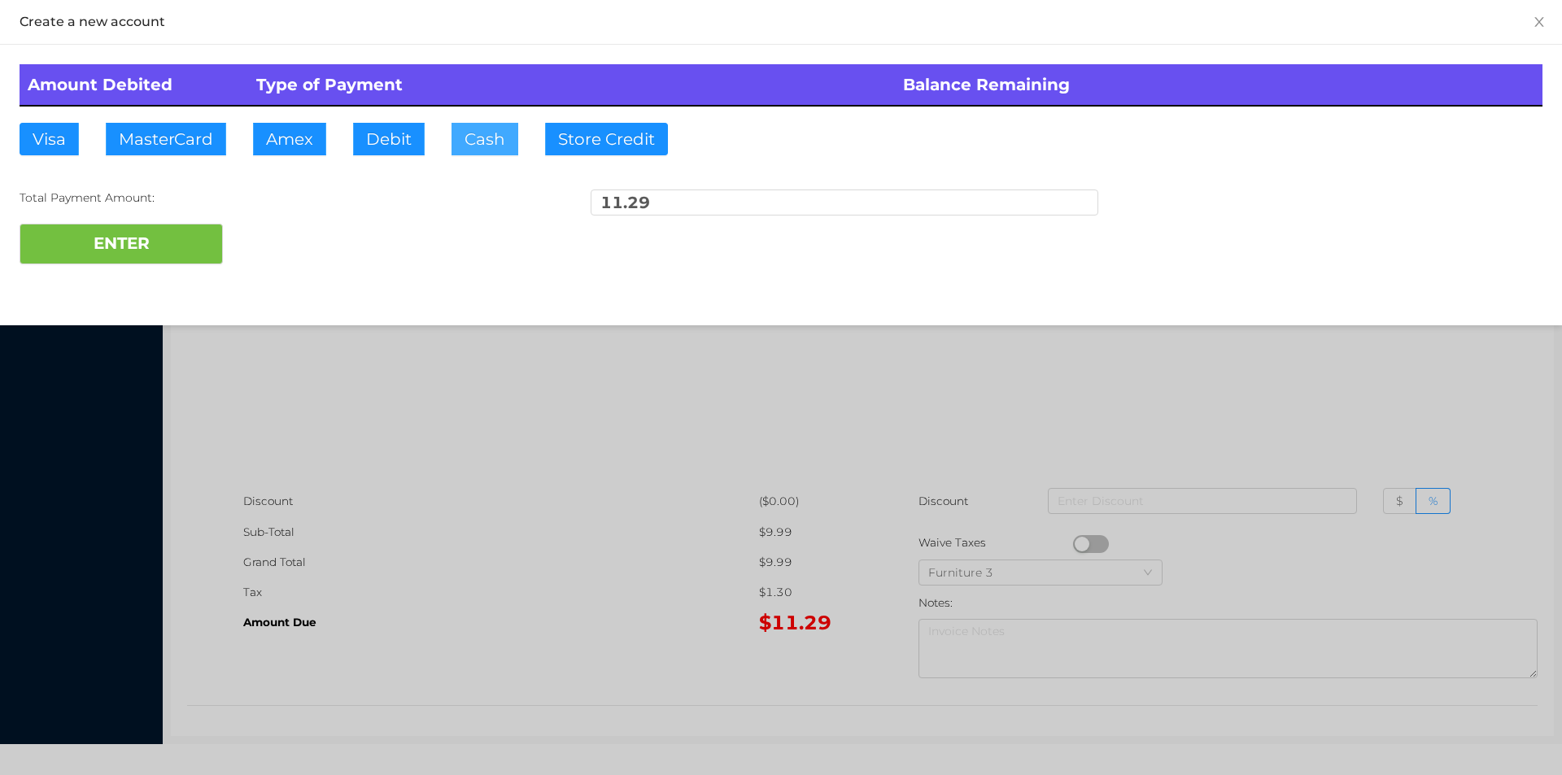
click at [471, 151] on button "Cash" at bounding box center [485, 139] width 67 height 33
click at [492, 539] on div at bounding box center [781, 387] width 1562 height 775
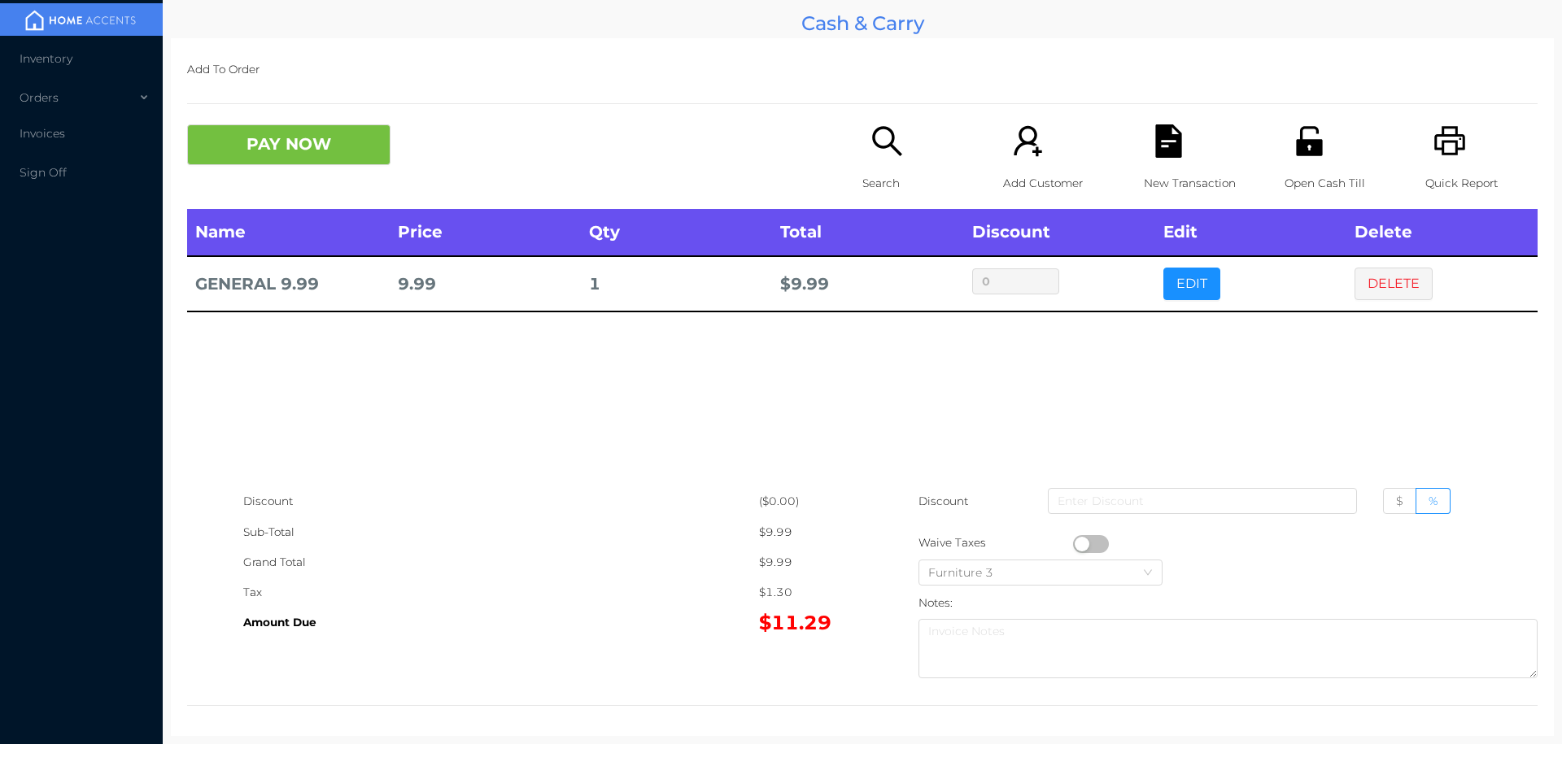
click at [1078, 544] on button "button" at bounding box center [1091, 544] width 36 height 18
click at [286, 153] on button "PAY NOW" at bounding box center [288, 144] width 203 height 41
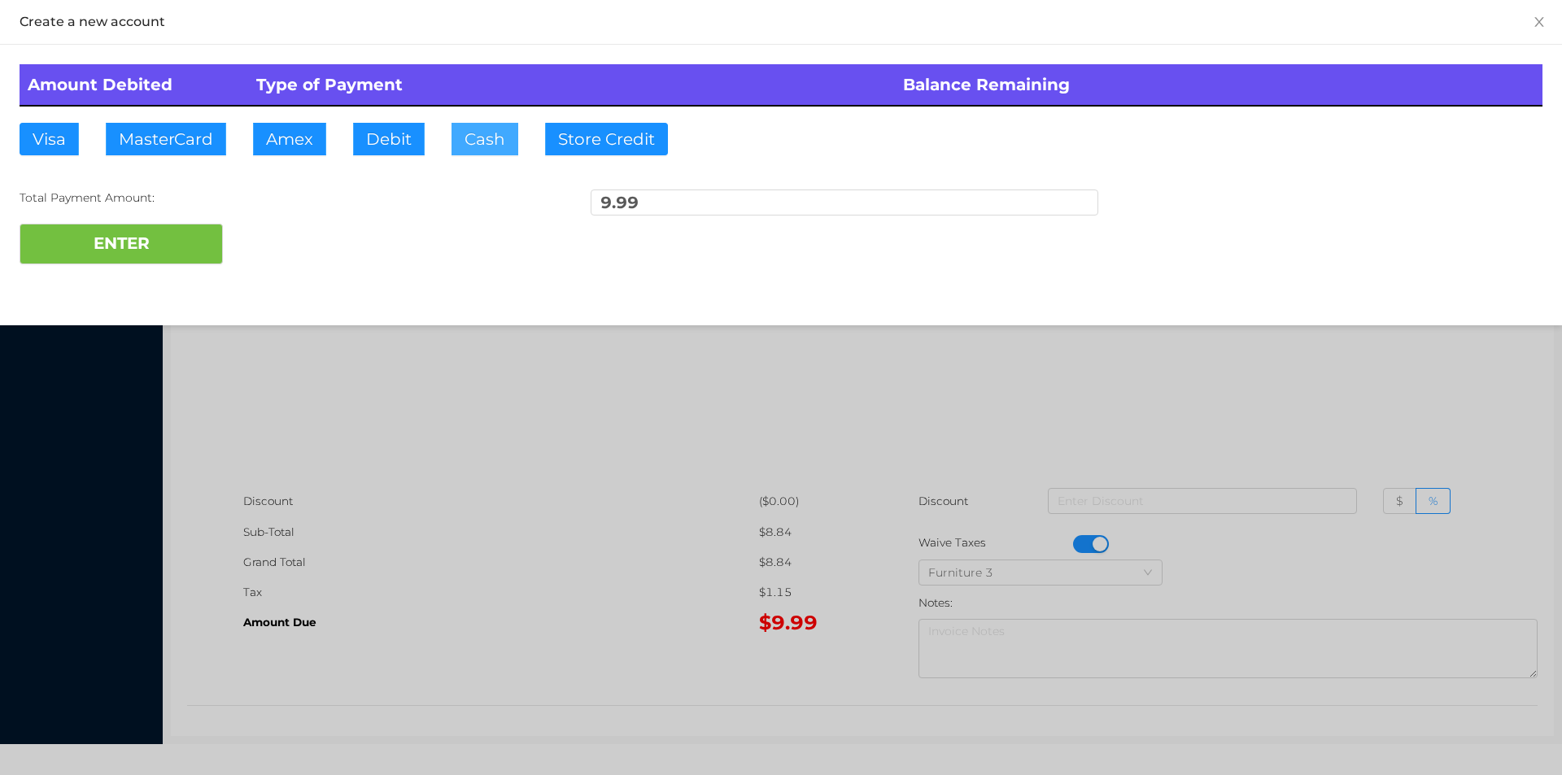
click at [464, 148] on button "Cash" at bounding box center [485, 139] width 67 height 33
click at [150, 246] on button "ENTER" at bounding box center [121, 244] width 203 height 41
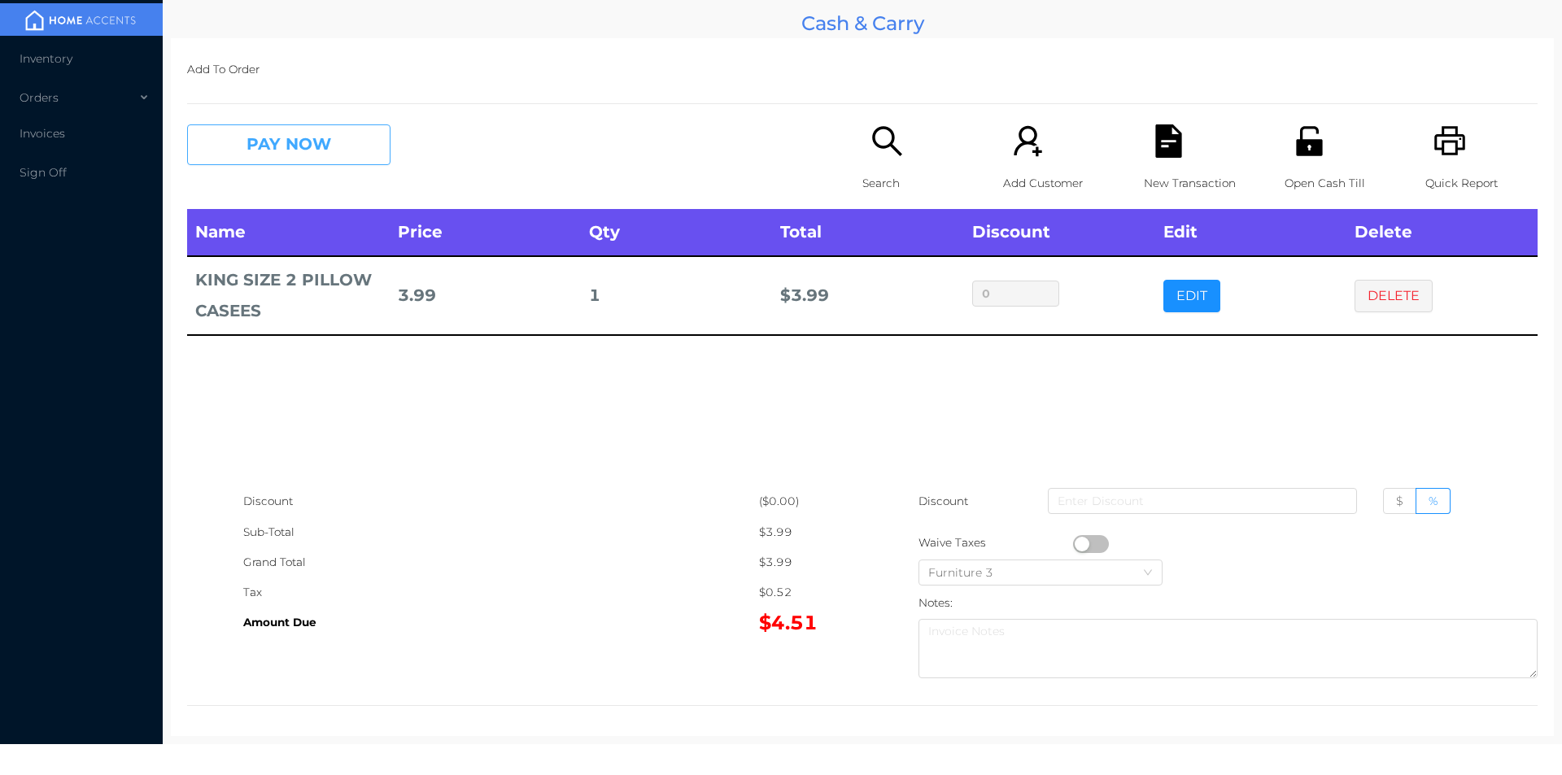
click at [290, 146] on button "PAY NOW" at bounding box center [288, 144] width 203 height 41
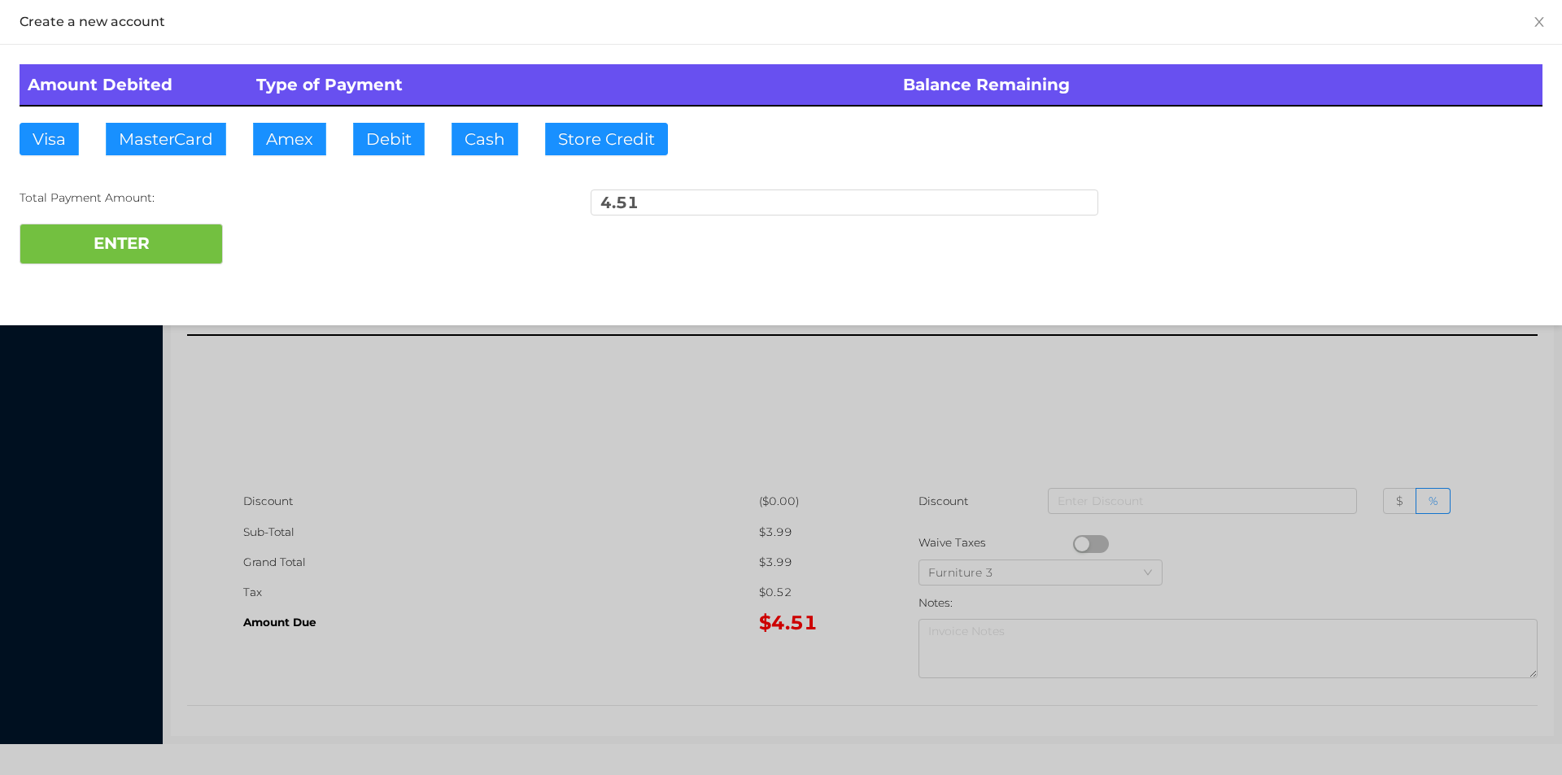
click at [286, 236] on div "ENTER" at bounding box center [781, 244] width 1523 height 41
click at [427, 474] on div at bounding box center [781, 387] width 1562 height 775
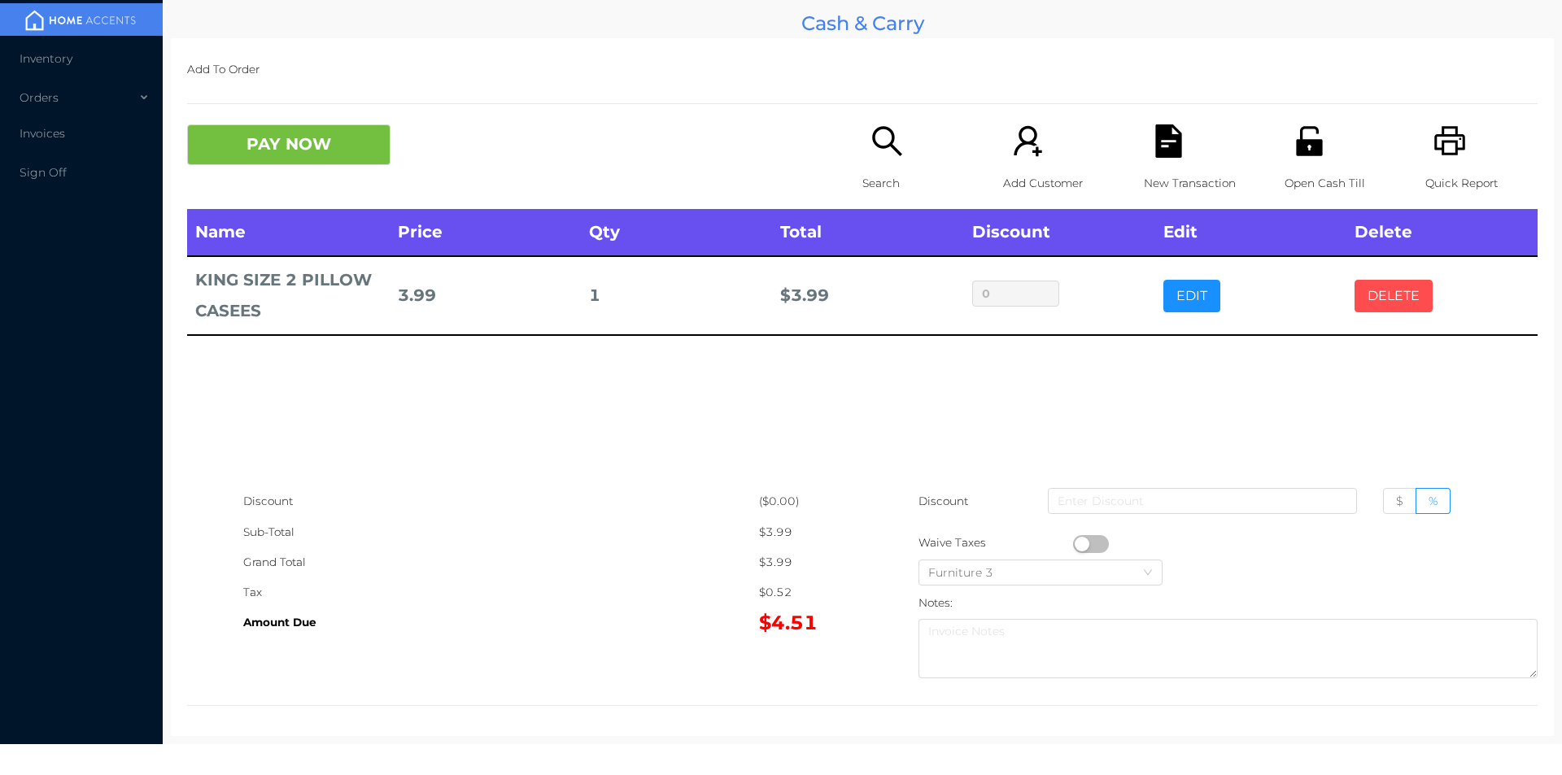
click at [1376, 285] on button "DELETE" at bounding box center [1394, 296] width 78 height 33
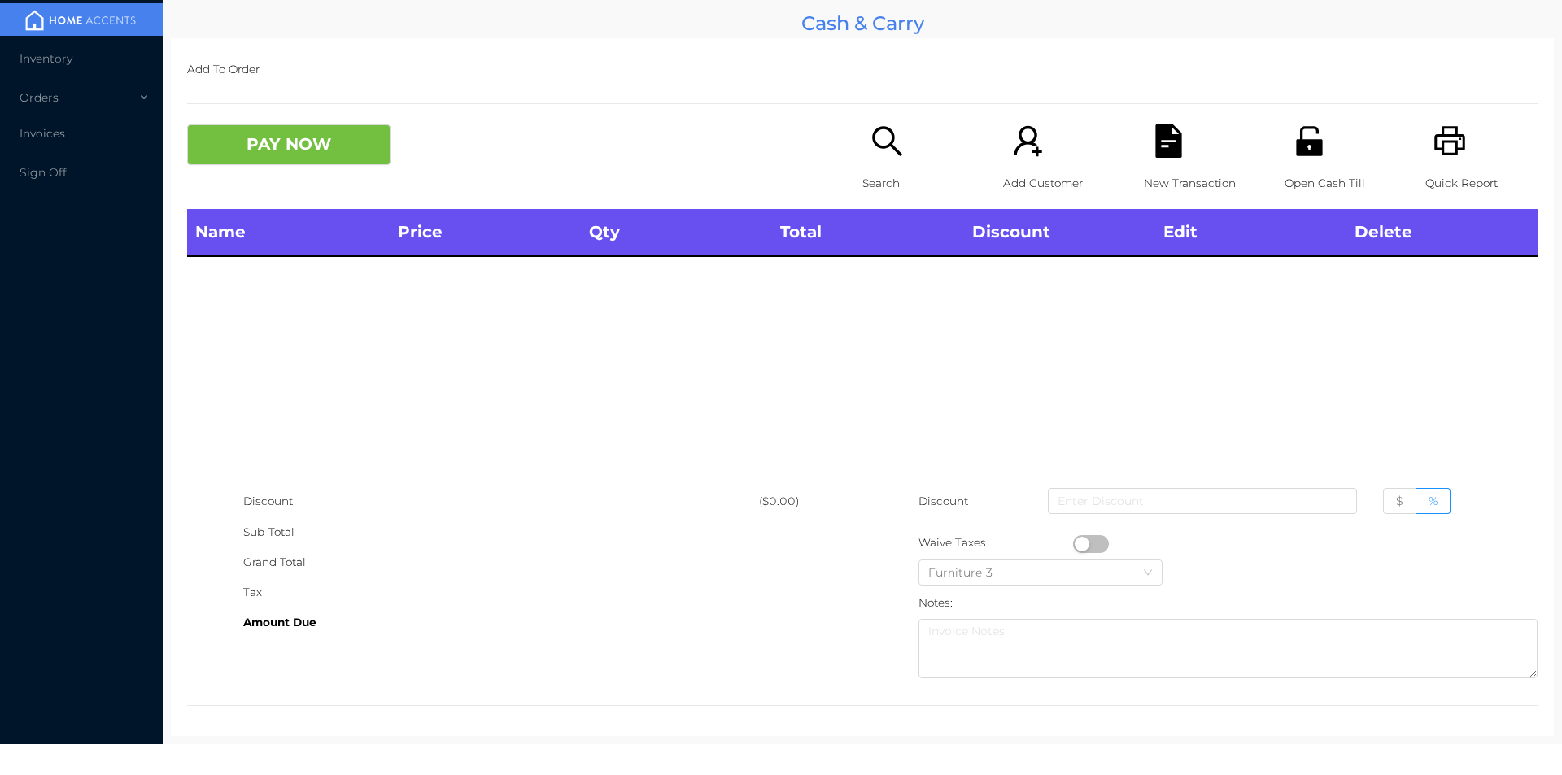
click at [889, 137] on icon "icon: search" at bounding box center [887, 140] width 33 height 33
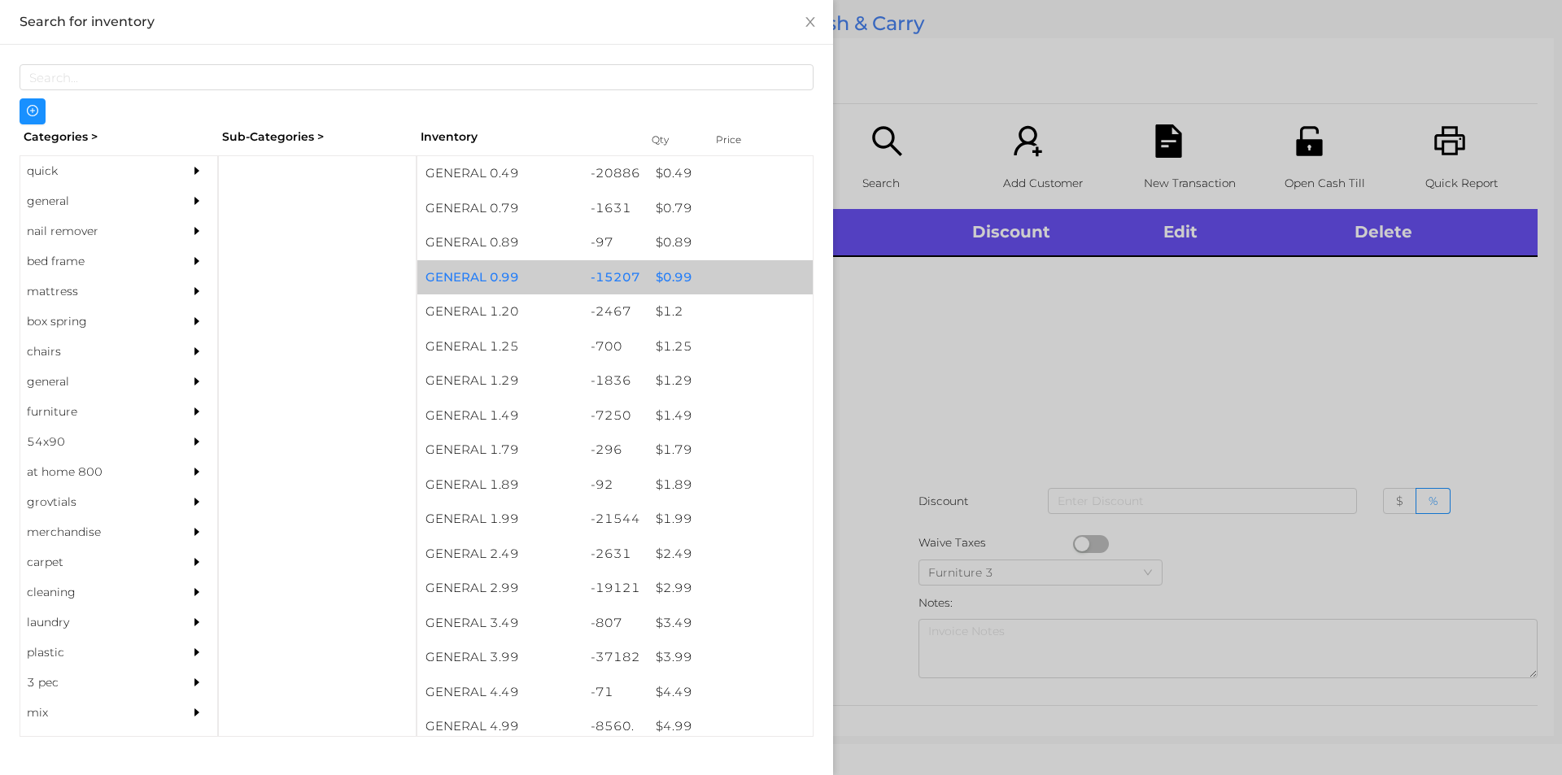
click at [670, 279] on div "$ 0.99" at bounding box center [730, 277] width 165 height 35
click at [666, 277] on div "$ 0.99" at bounding box center [730, 277] width 165 height 35
click at [661, 265] on div "$ 0.99" at bounding box center [730, 277] width 165 height 35
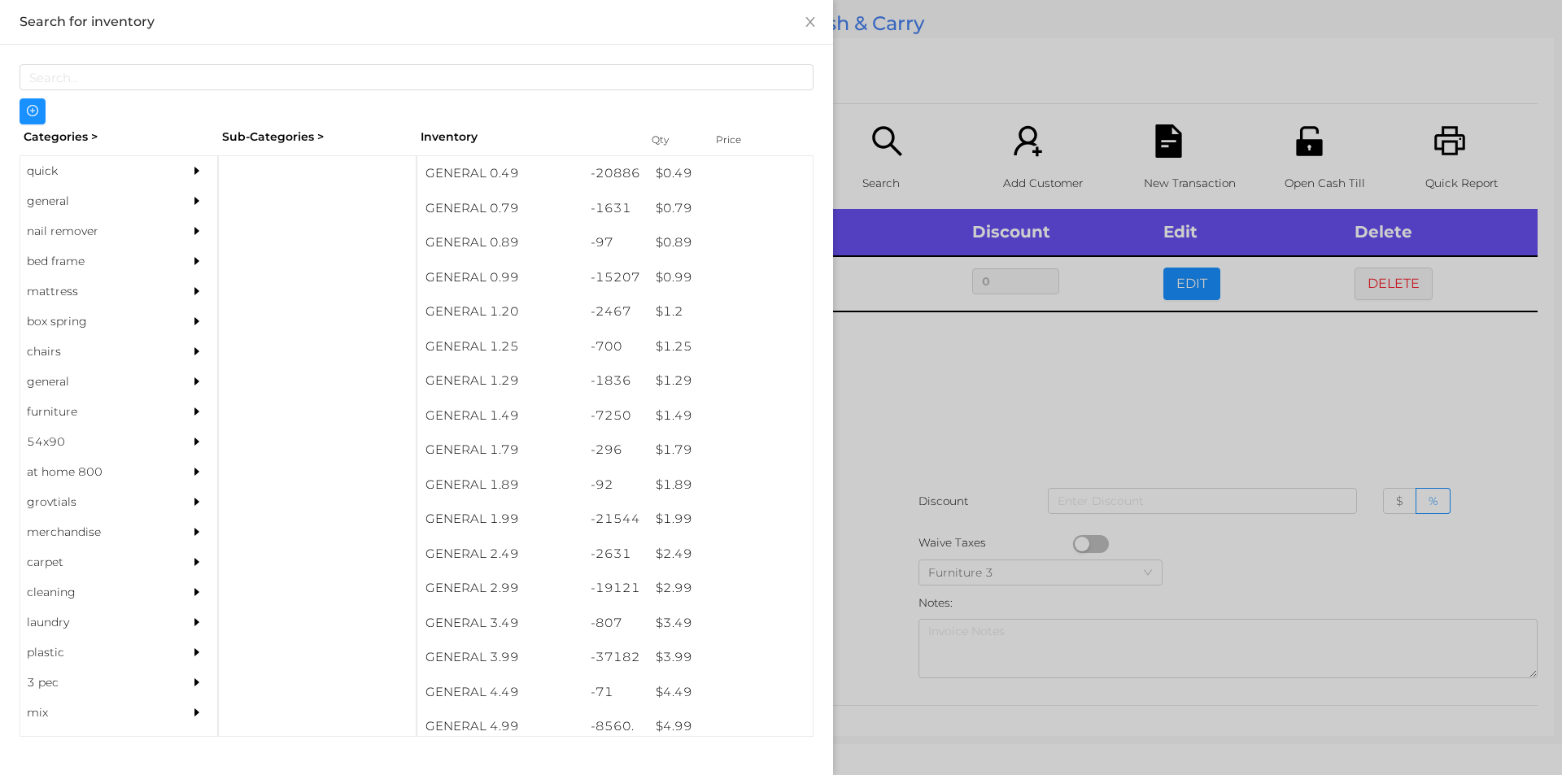
click at [962, 390] on div at bounding box center [781, 387] width 1562 height 775
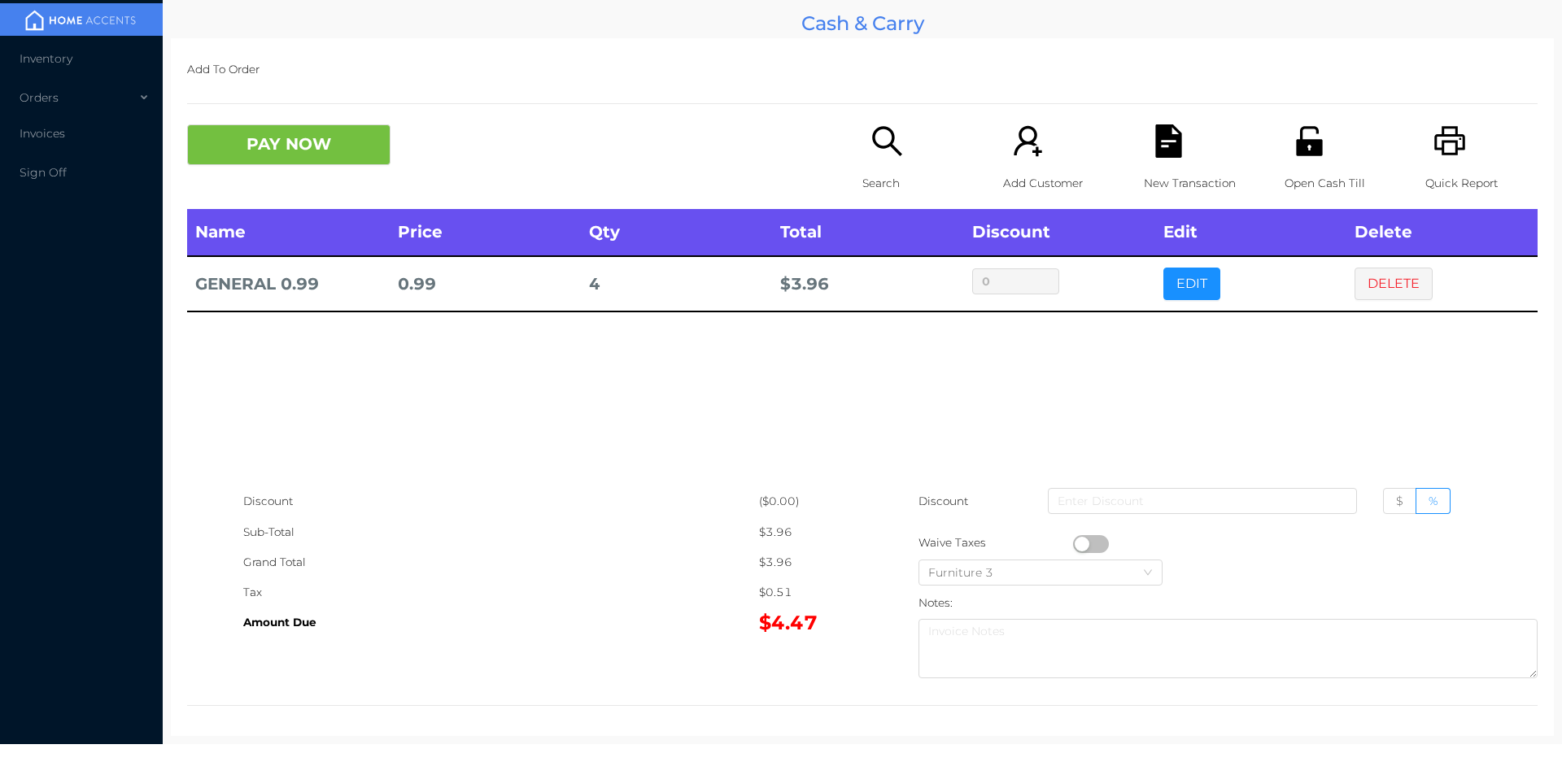
click at [1313, 163] on div "Open Cash Till" at bounding box center [1341, 166] width 112 height 85
click at [1452, 145] on icon "icon: printer" at bounding box center [1450, 140] width 33 height 33
click at [1365, 280] on button "DELETE" at bounding box center [1394, 284] width 78 height 33
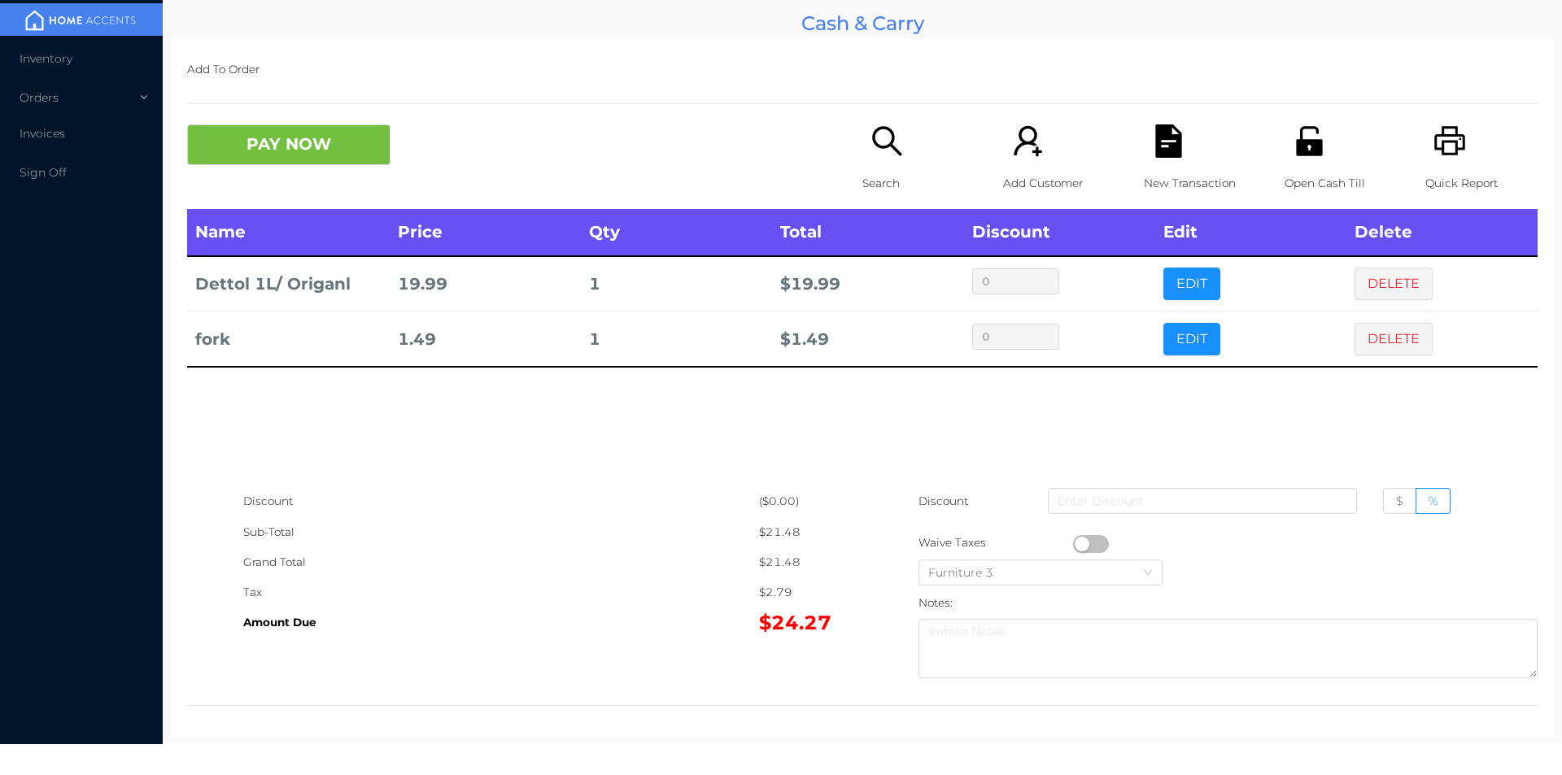
click at [873, 165] on div "Search" at bounding box center [919, 166] width 112 height 85
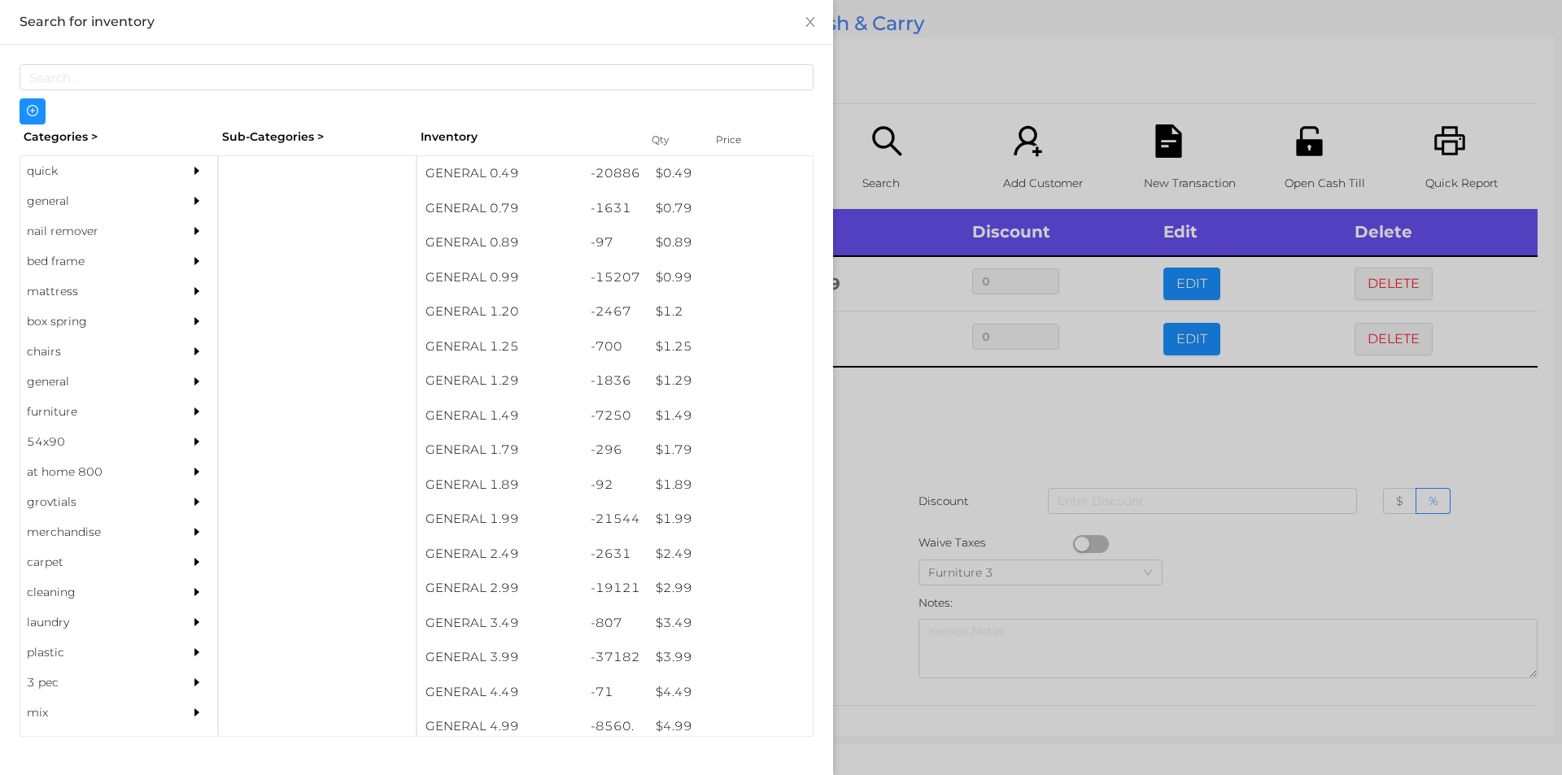
click at [912, 441] on div at bounding box center [781, 387] width 1562 height 775
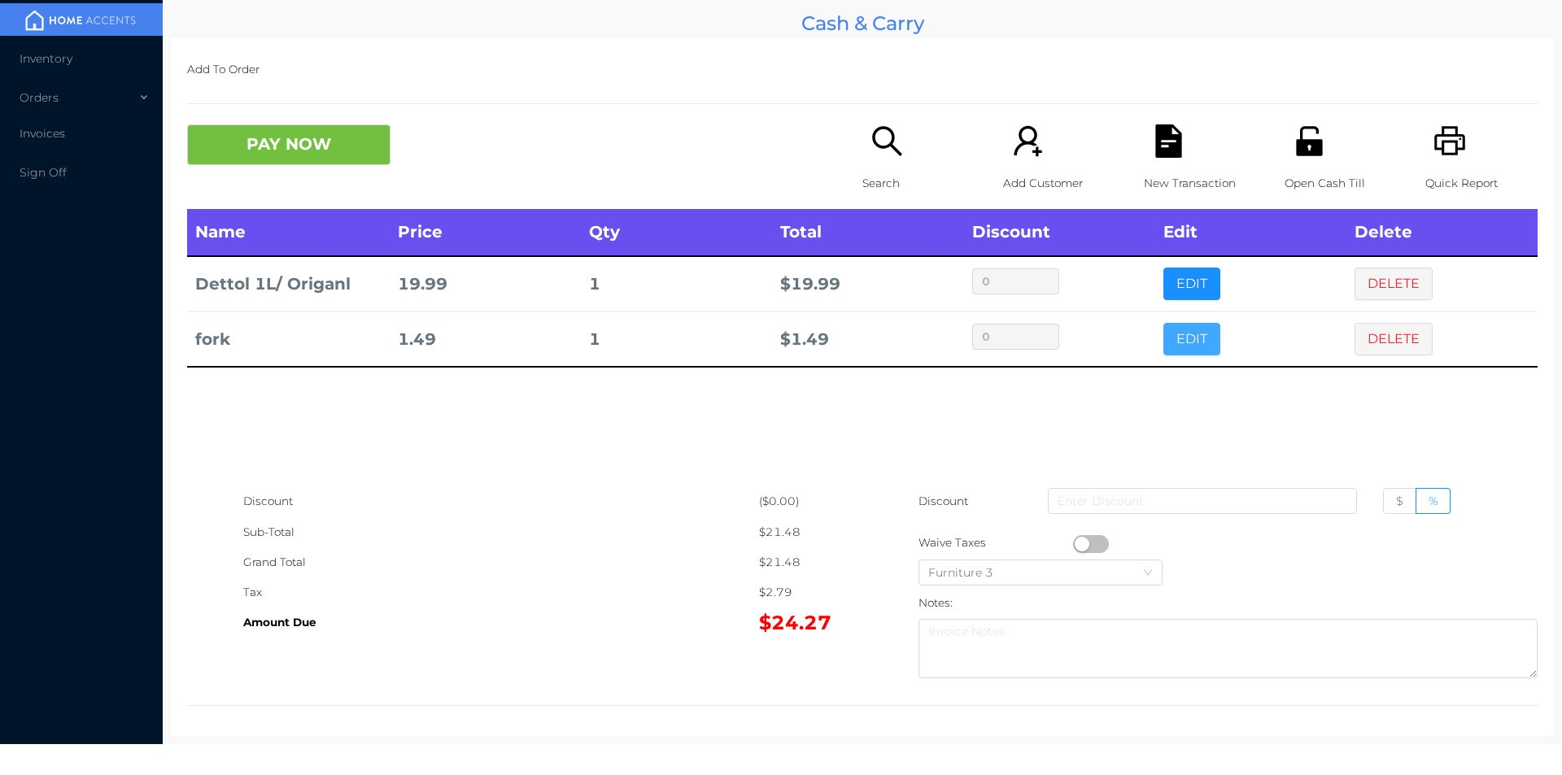
click at [1172, 326] on button "EDIT" at bounding box center [1192, 339] width 57 height 33
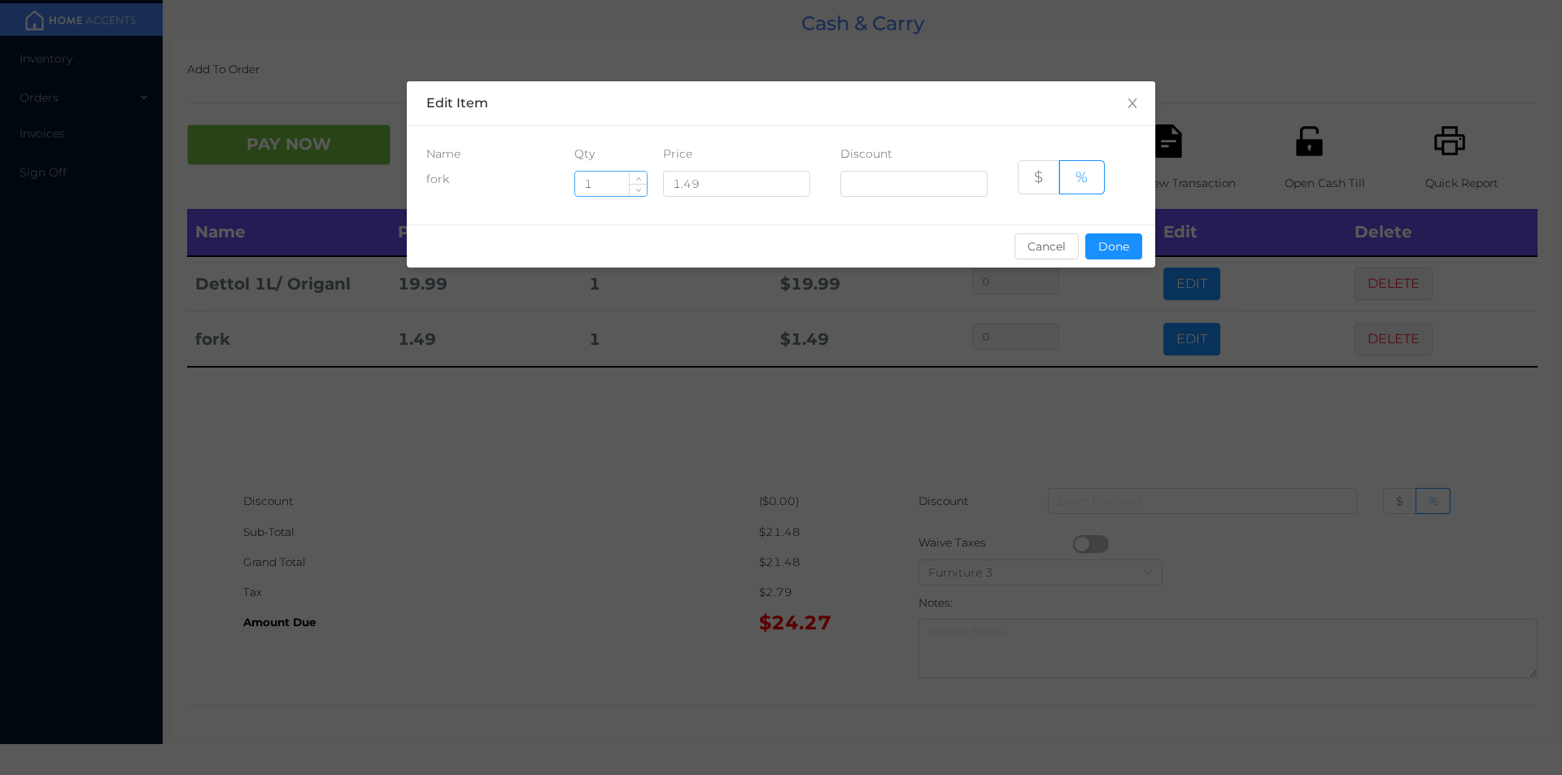
click at [608, 194] on input "1" at bounding box center [611, 184] width 72 height 24
type input "5"
click at [1123, 251] on button "Done" at bounding box center [1113, 247] width 57 height 26
type input "0%"
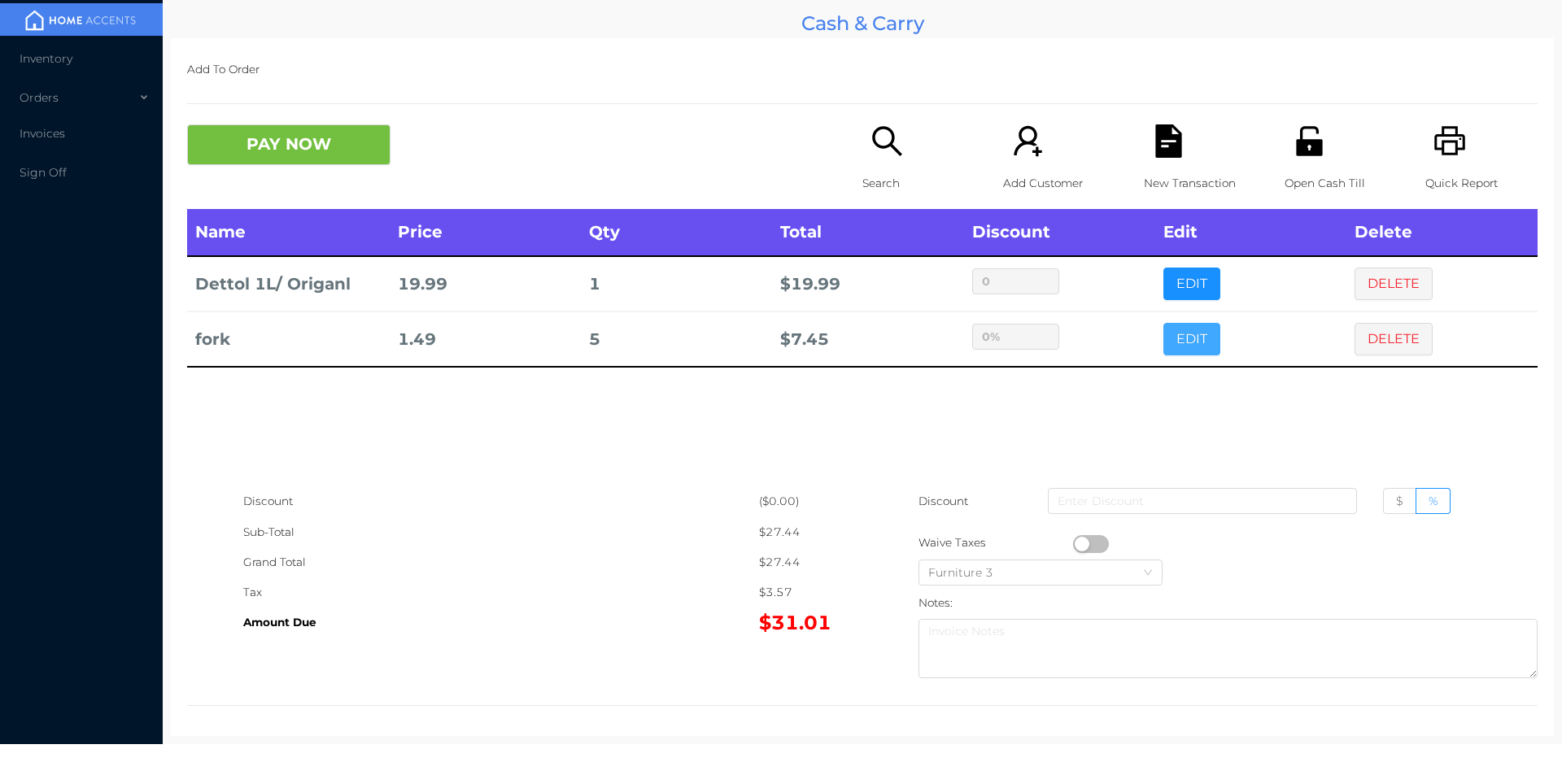
click at [1164, 323] on button "EDIT" at bounding box center [1192, 339] width 57 height 33
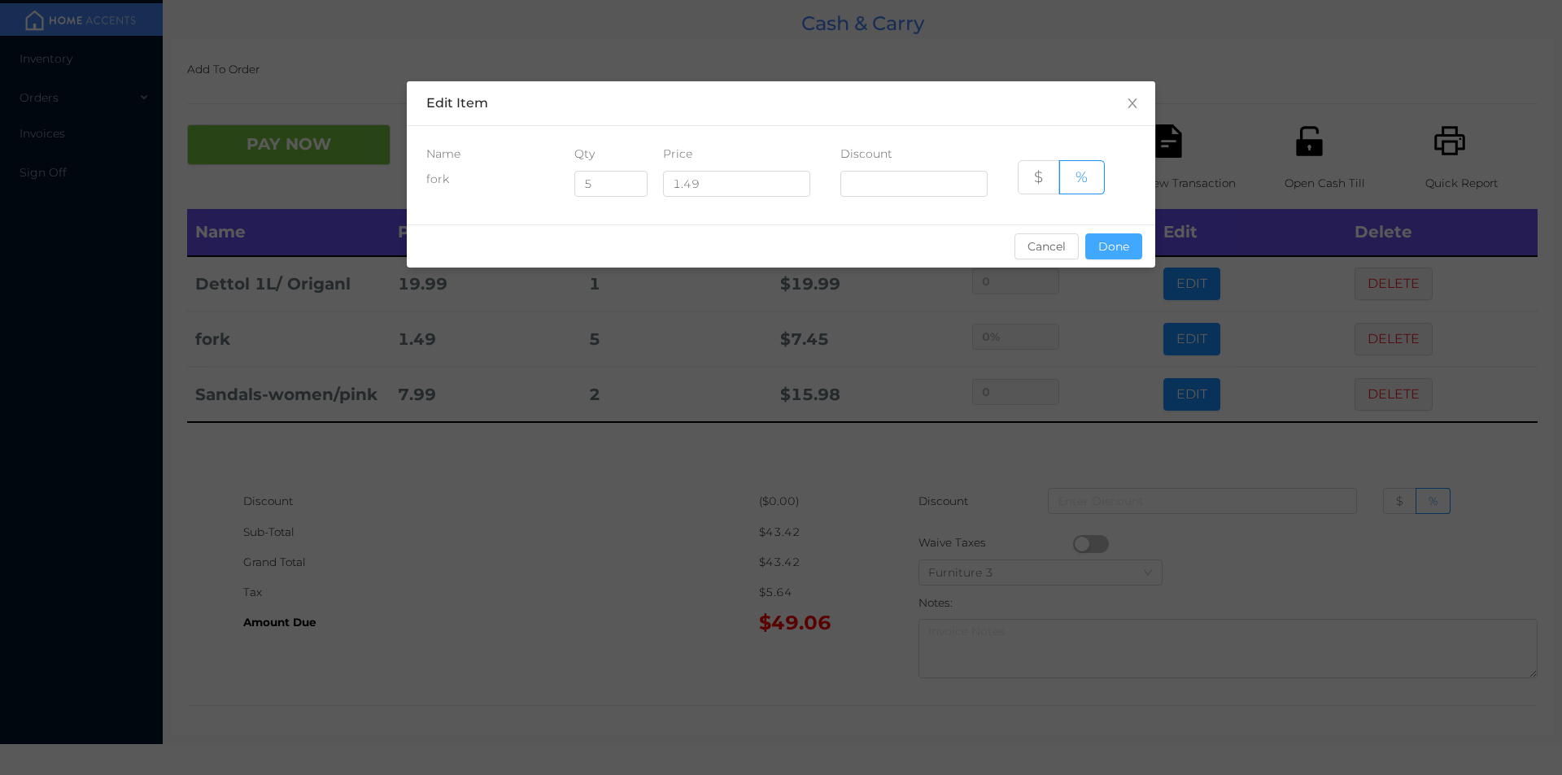
click at [1112, 238] on button "Done" at bounding box center [1113, 247] width 57 height 26
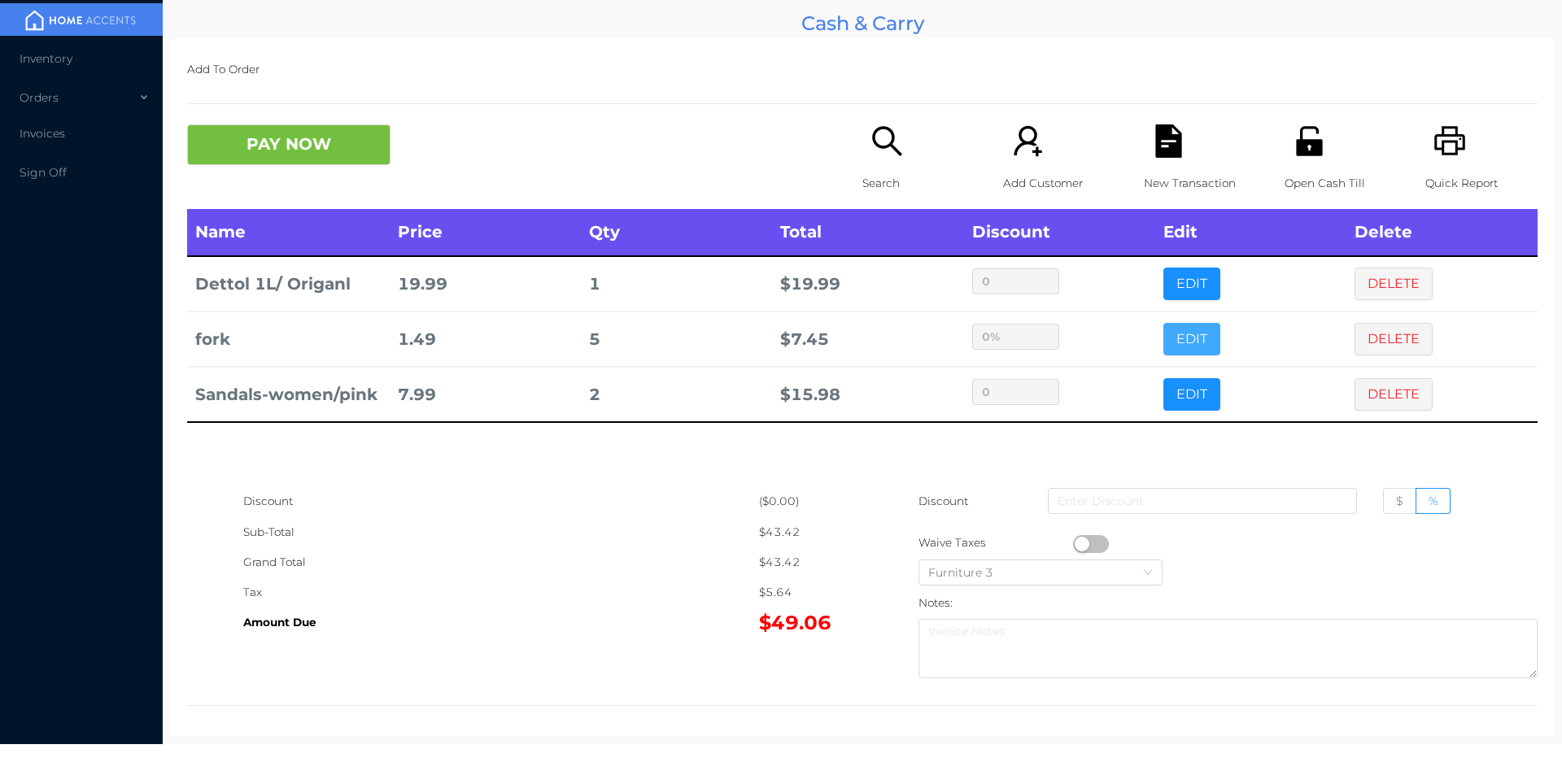
click at [1164, 323] on button "EDIT" at bounding box center [1192, 339] width 57 height 33
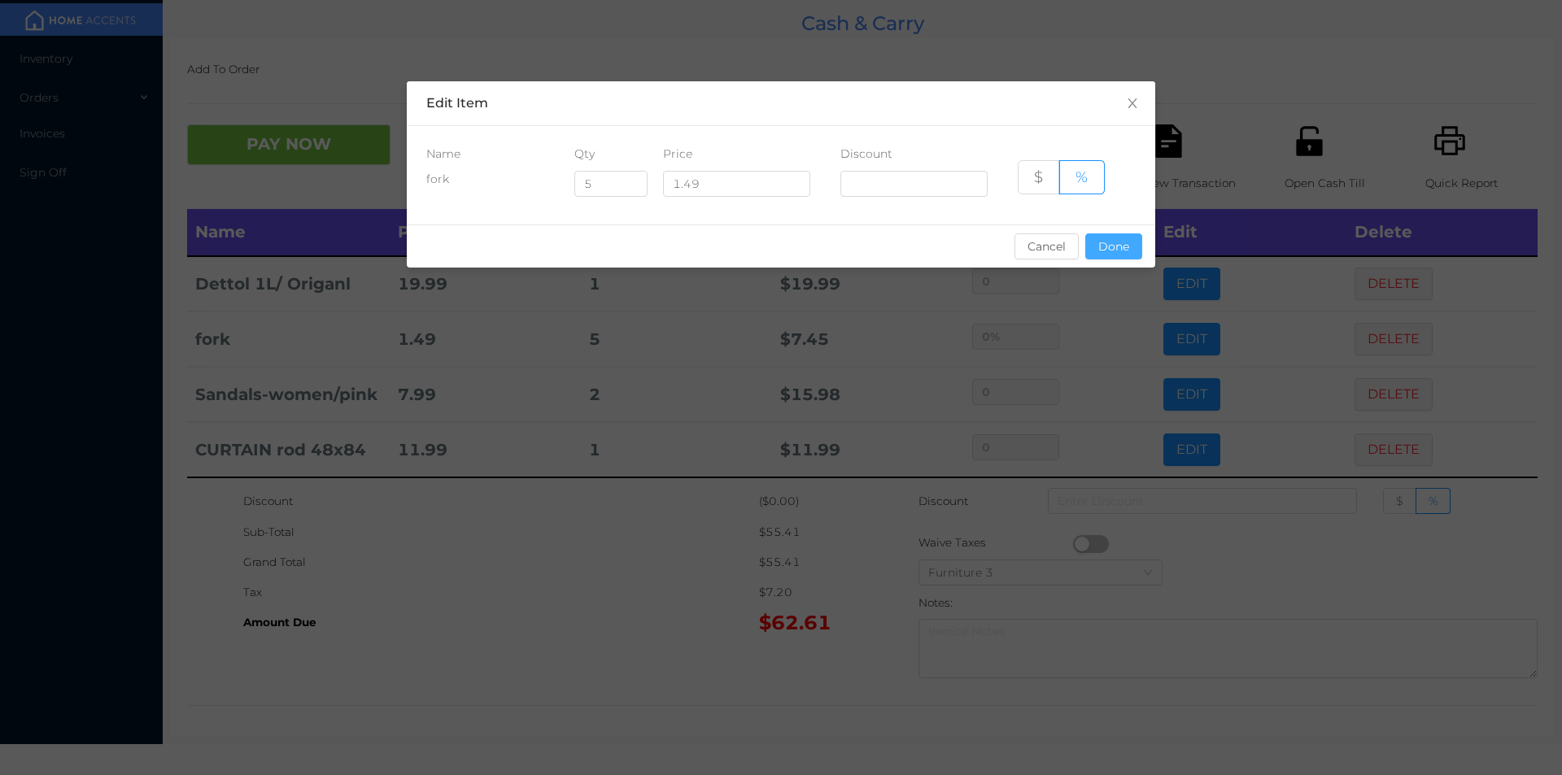
click at [1100, 253] on button "Done" at bounding box center [1113, 247] width 57 height 26
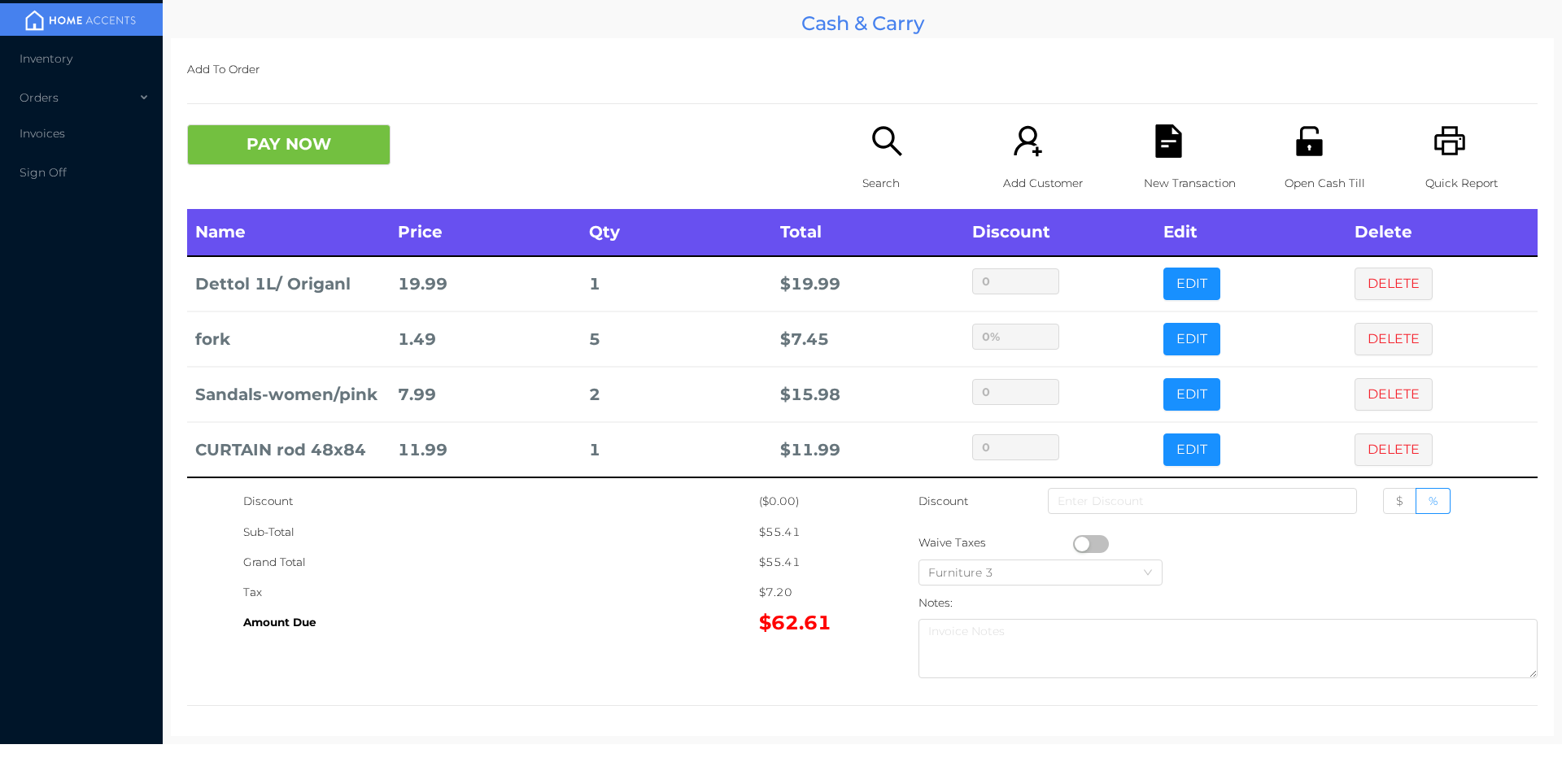
click at [611, 564] on div "Grand Total" at bounding box center [501, 563] width 516 height 30
click at [895, 139] on icon "icon: search" at bounding box center [887, 140] width 33 height 33
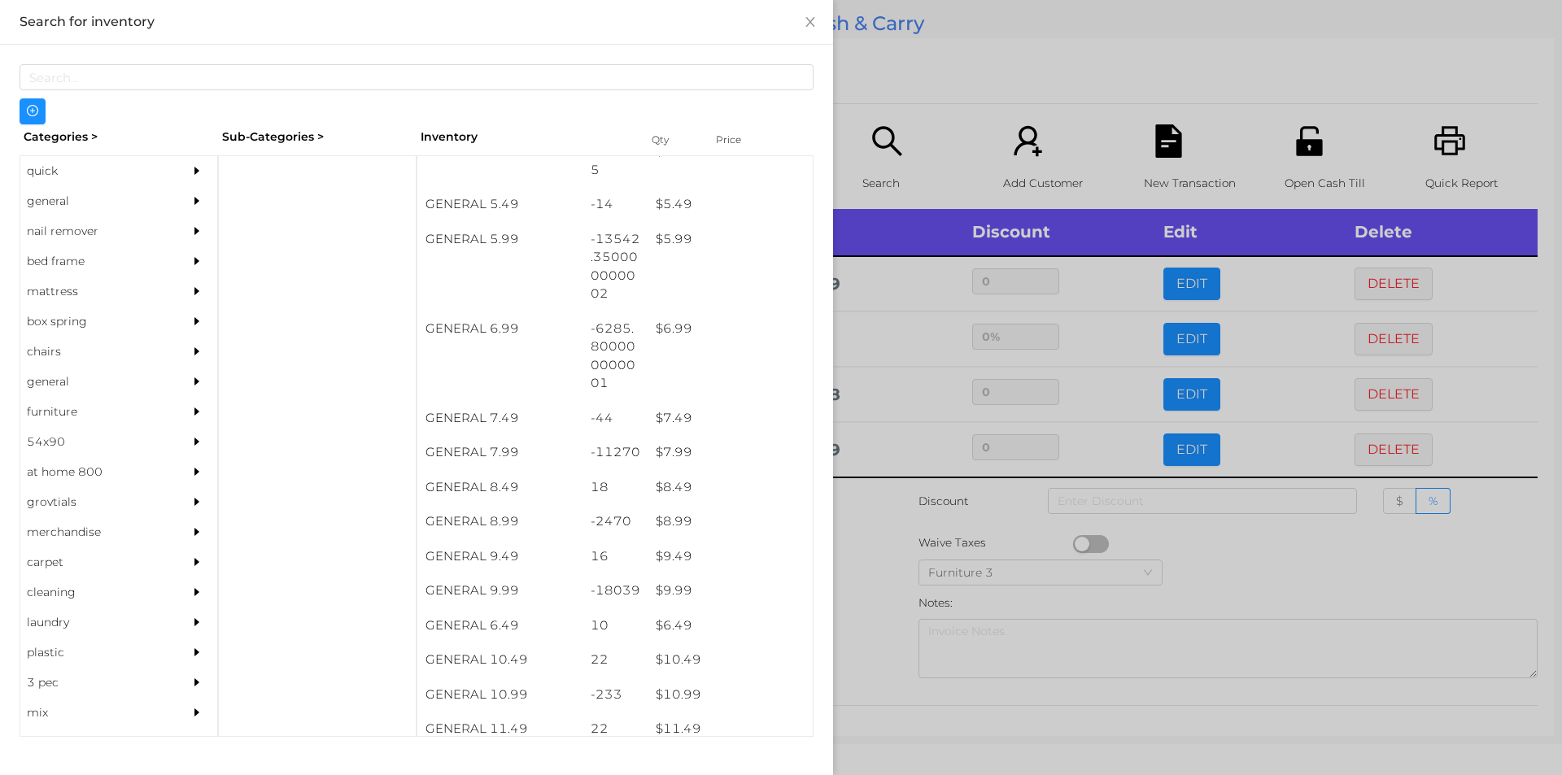
scroll to position [575, 0]
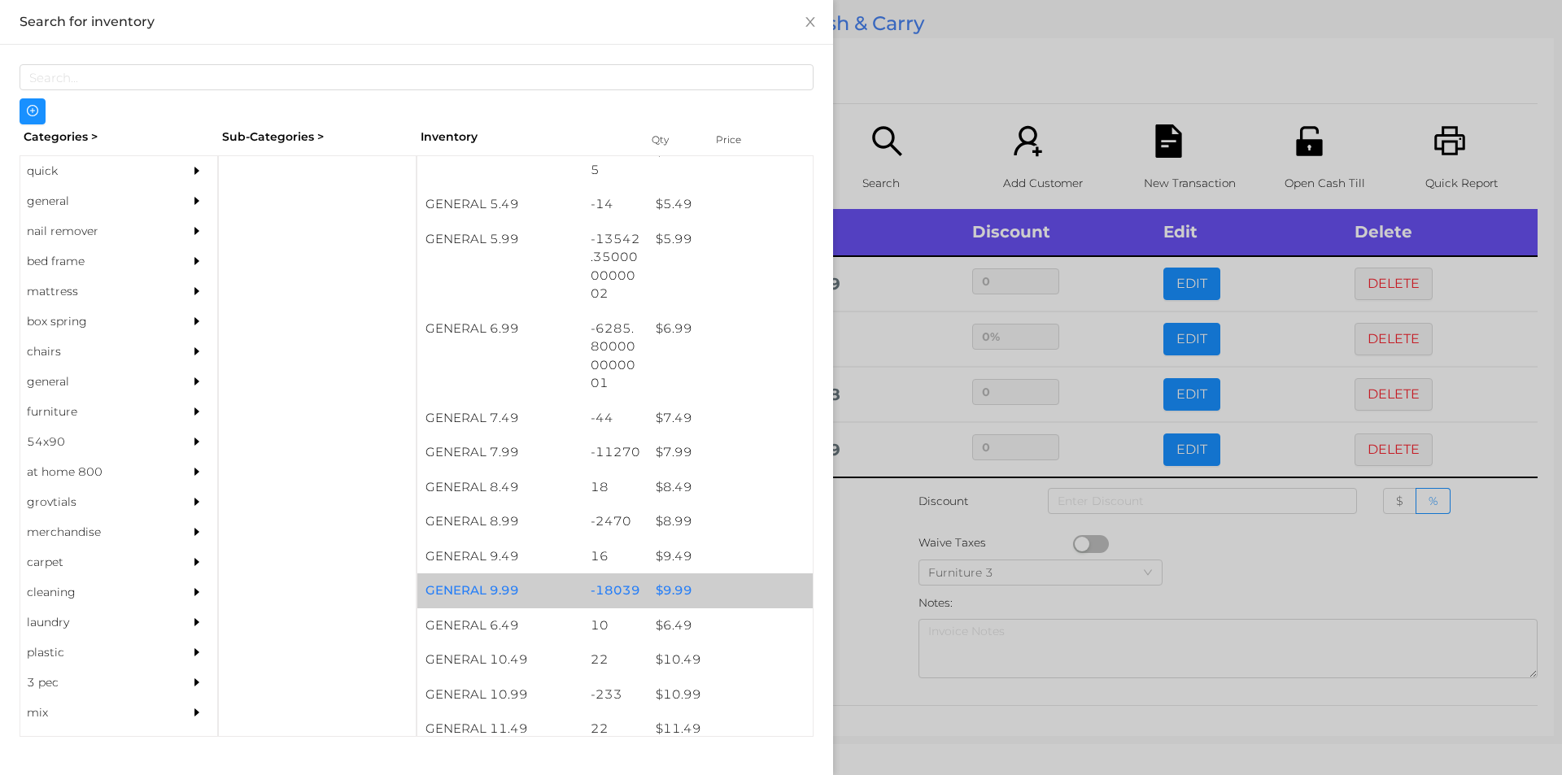
click at [653, 590] on div "$ 9.99" at bounding box center [730, 591] width 165 height 35
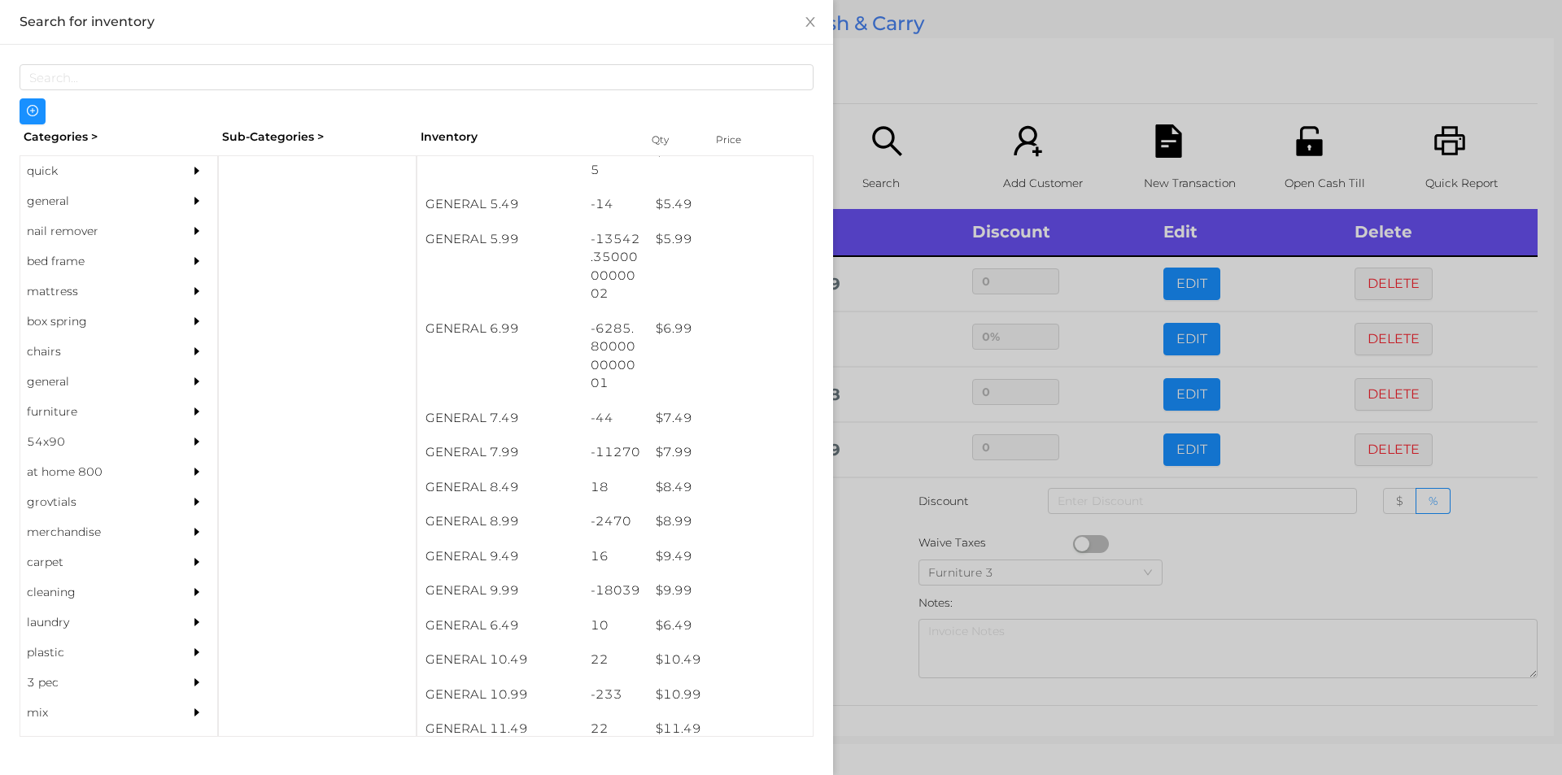
click at [889, 595] on div at bounding box center [781, 387] width 1562 height 775
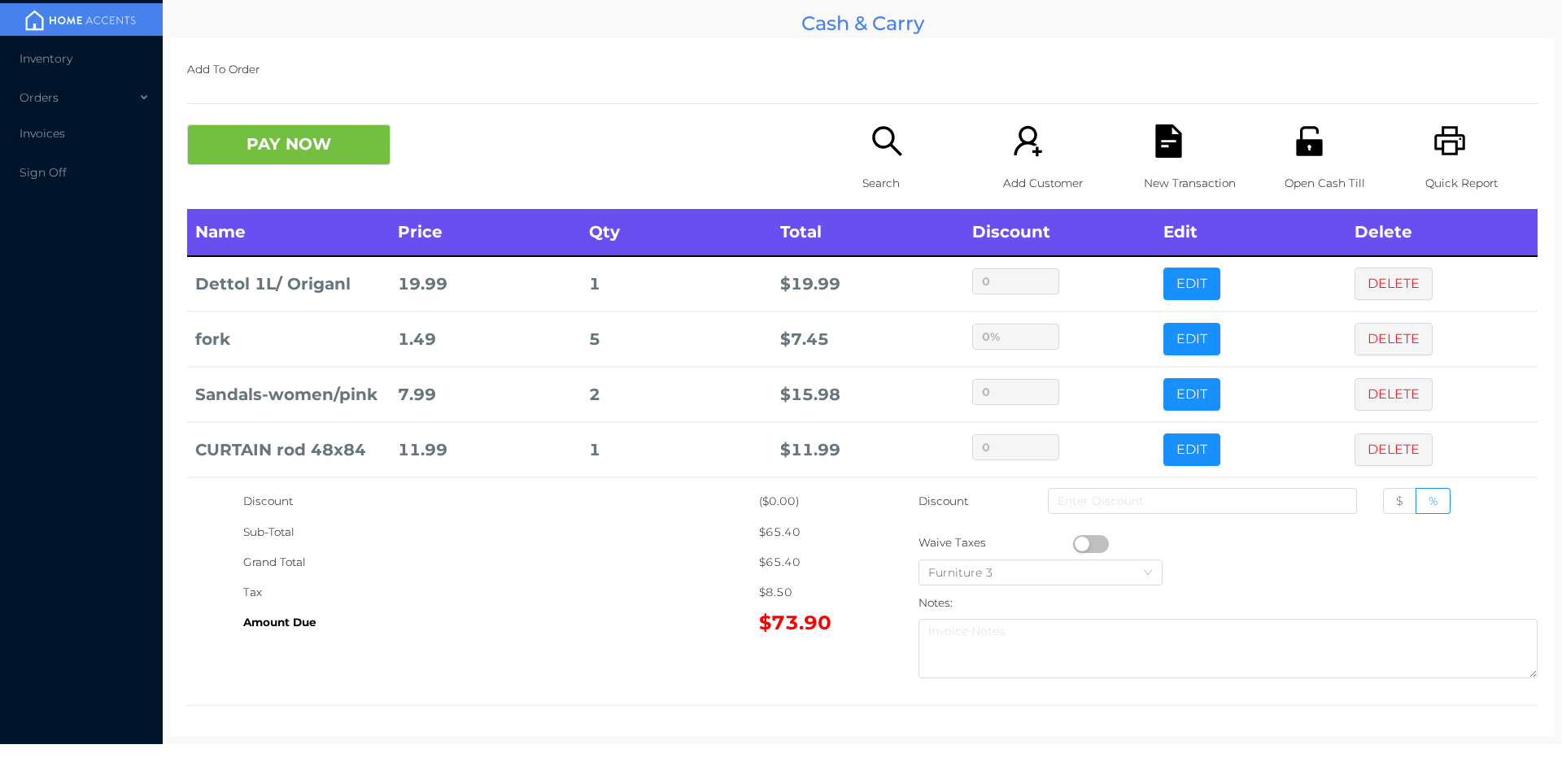
scroll to position [63, 0]
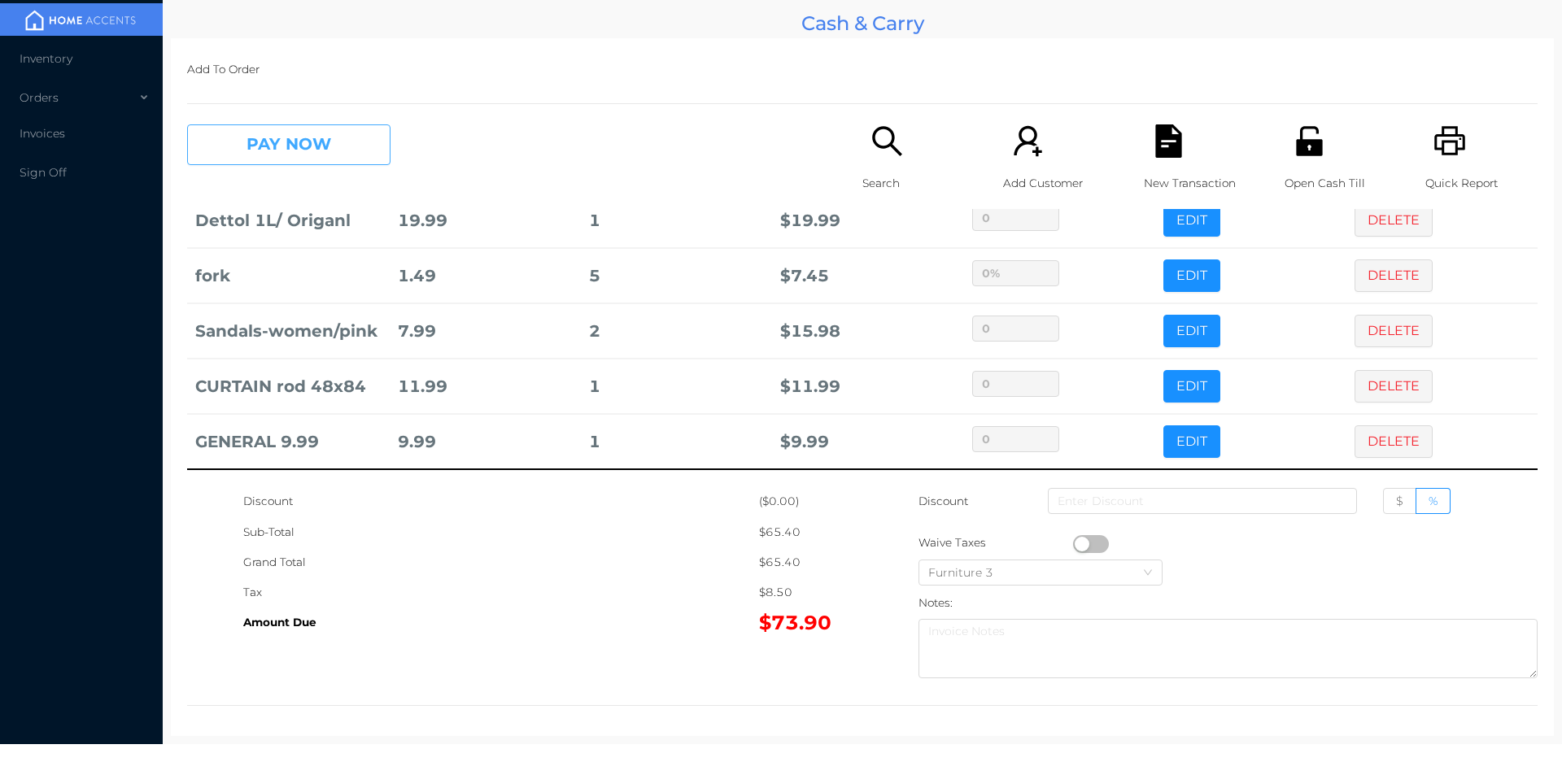
click at [285, 145] on button "PAY NOW" at bounding box center [288, 144] width 203 height 41
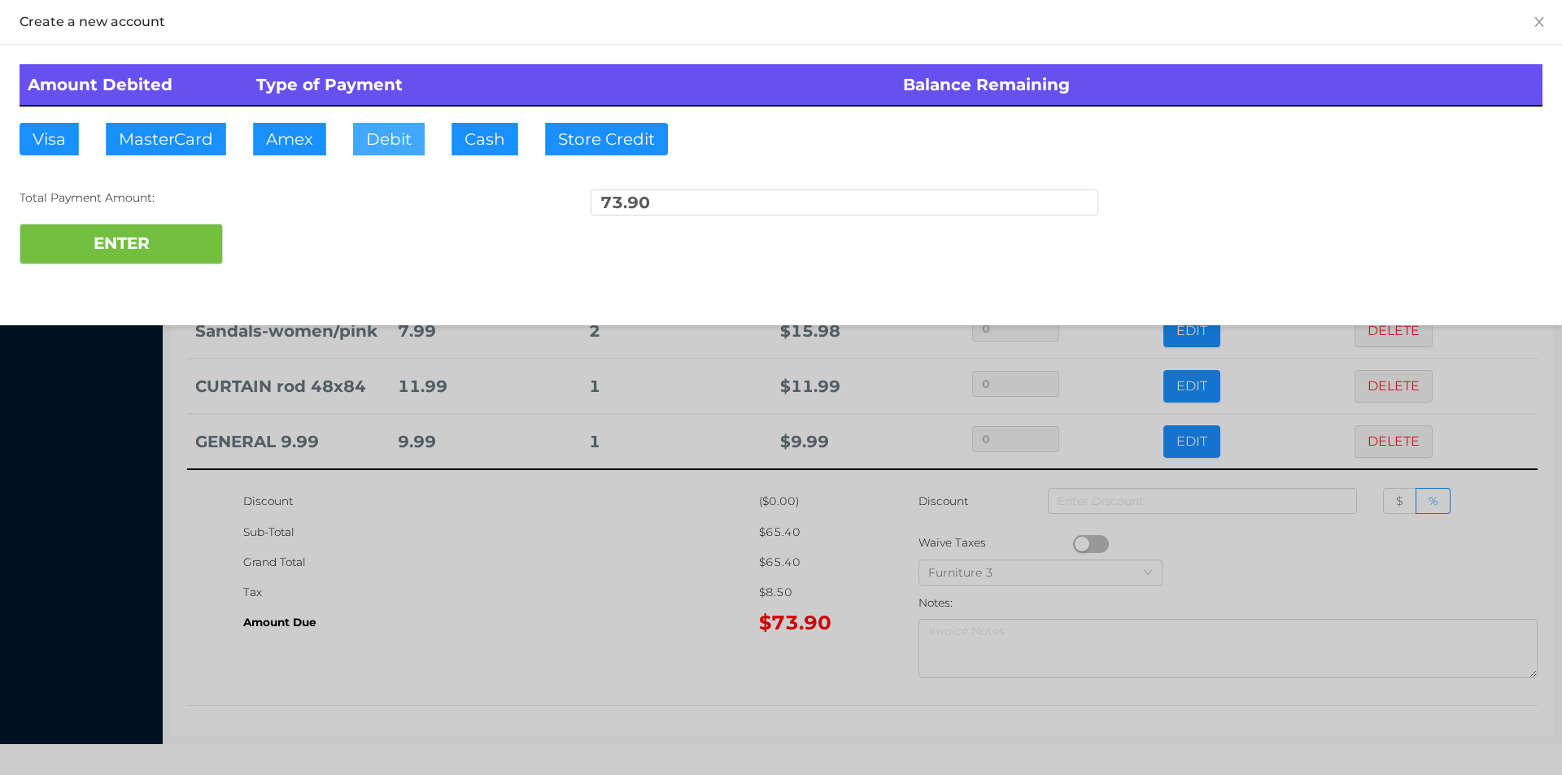
click at [398, 151] on button "Debit" at bounding box center [389, 139] width 72 height 33
click at [97, 252] on button "ENTER" at bounding box center [121, 244] width 203 height 41
type input "0"
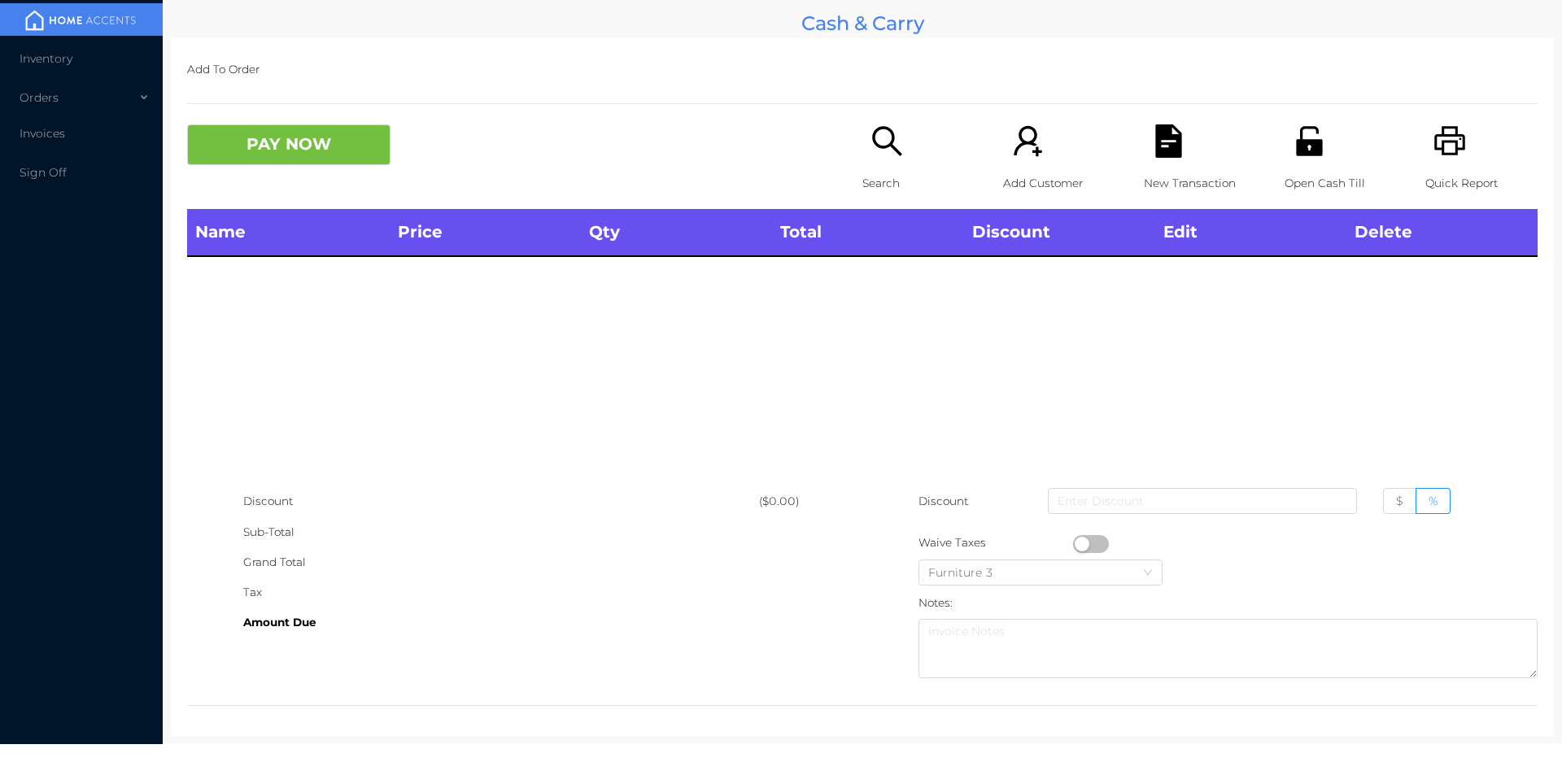
scroll to position [0, 0]
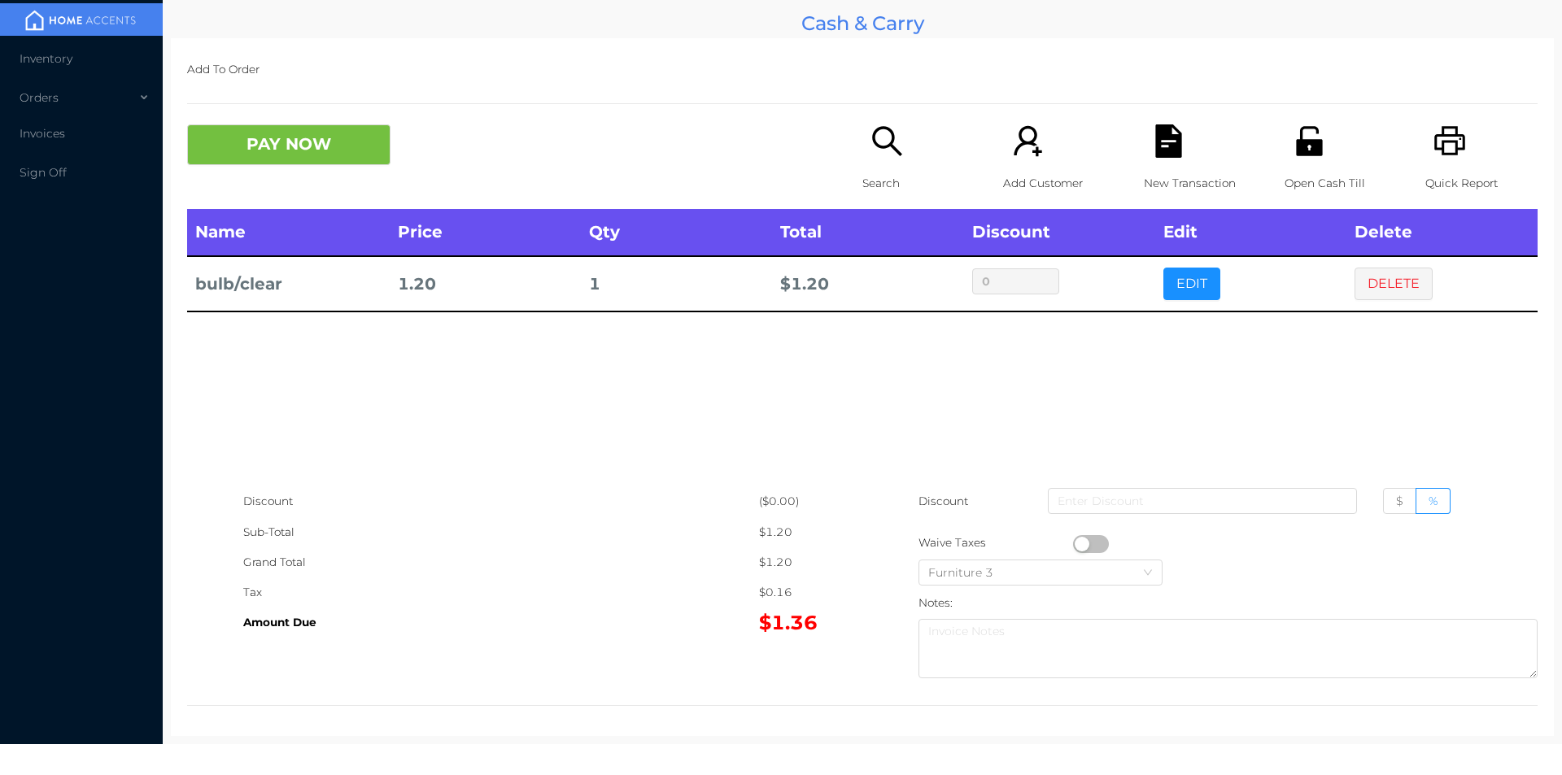
click at [805, 162] on div "PAY NOW" at bounding box center [524, 144] width 675 height 41
click at [863, 145] on div "Search" at bounding box center [919, 166] width 112 height 85
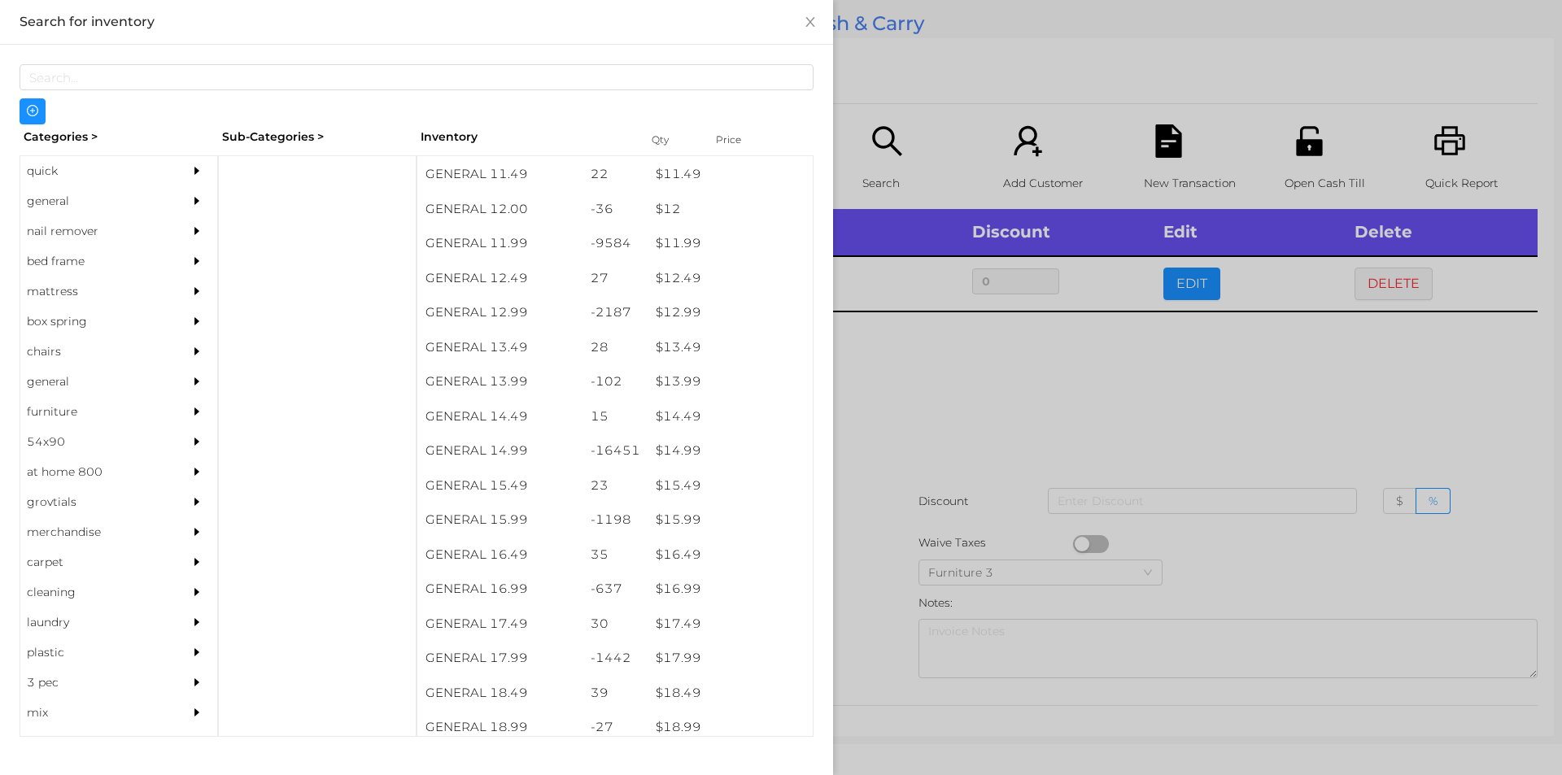
scroll to position [1133, 0]
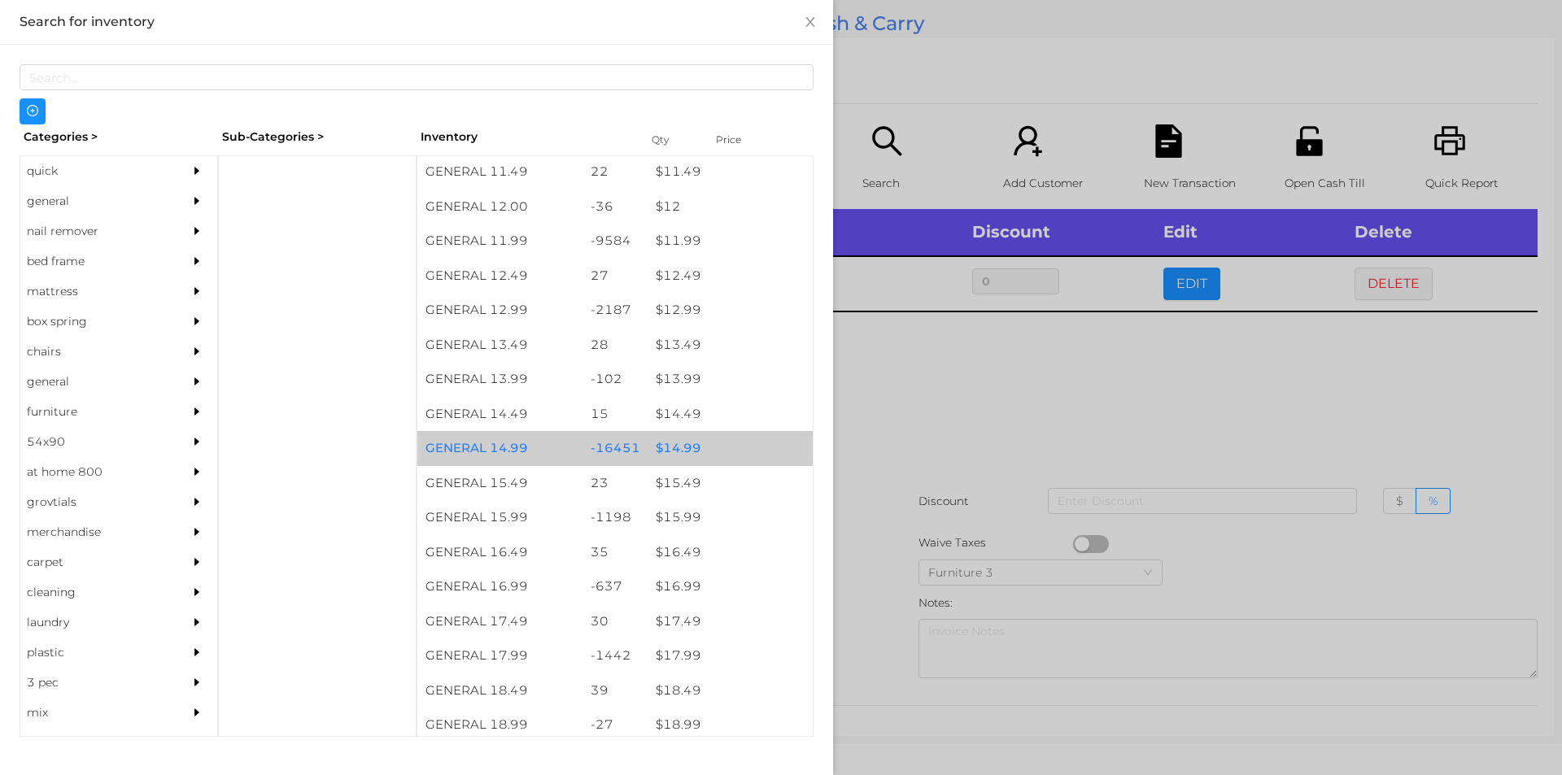
click at [663, 453] on div "$ 14.99" at bounding box center [730, 448] width 165 height 35
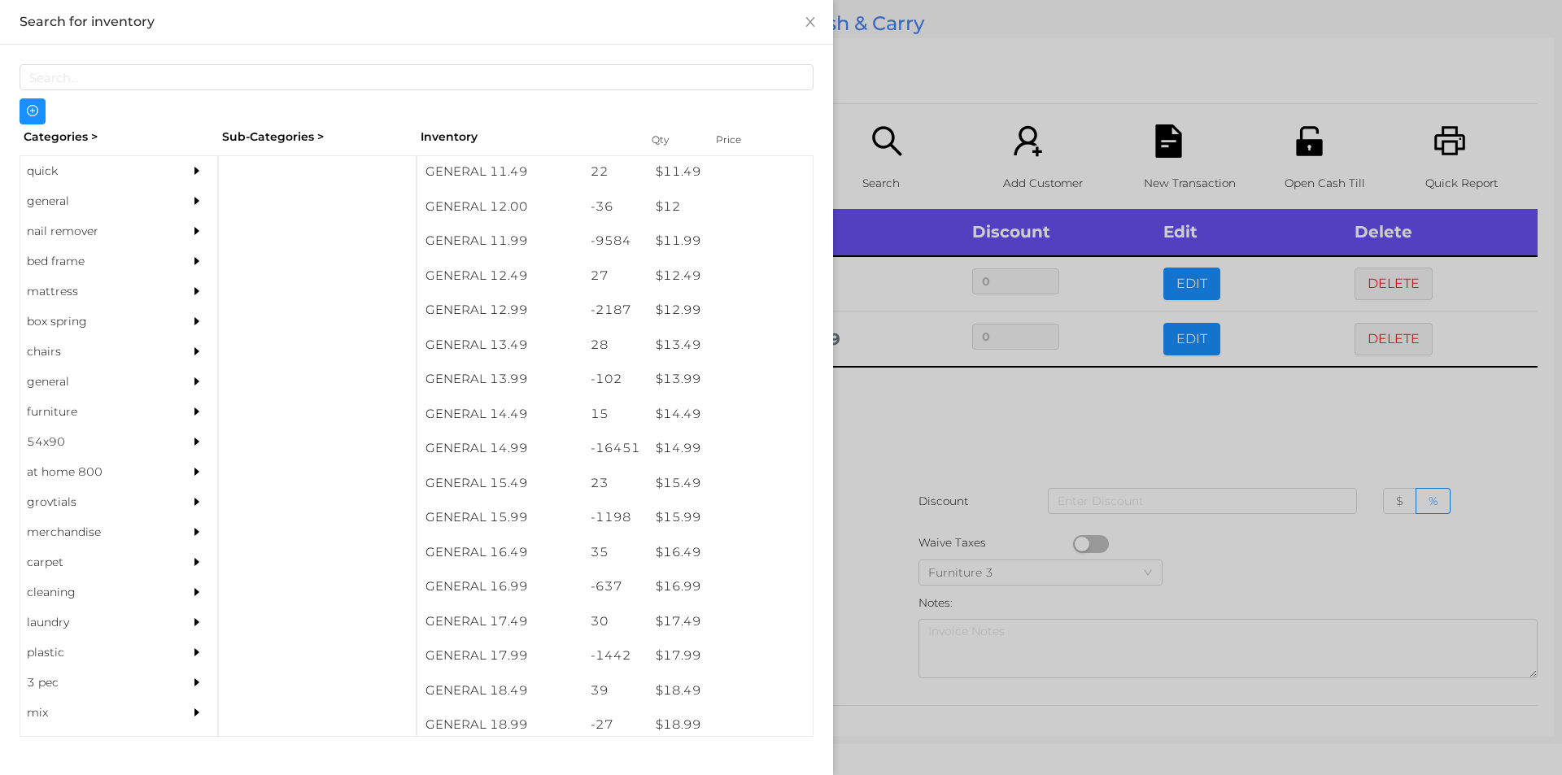
click at [940, 535] on div at bounding box center [781, 387] width 1562 height 775
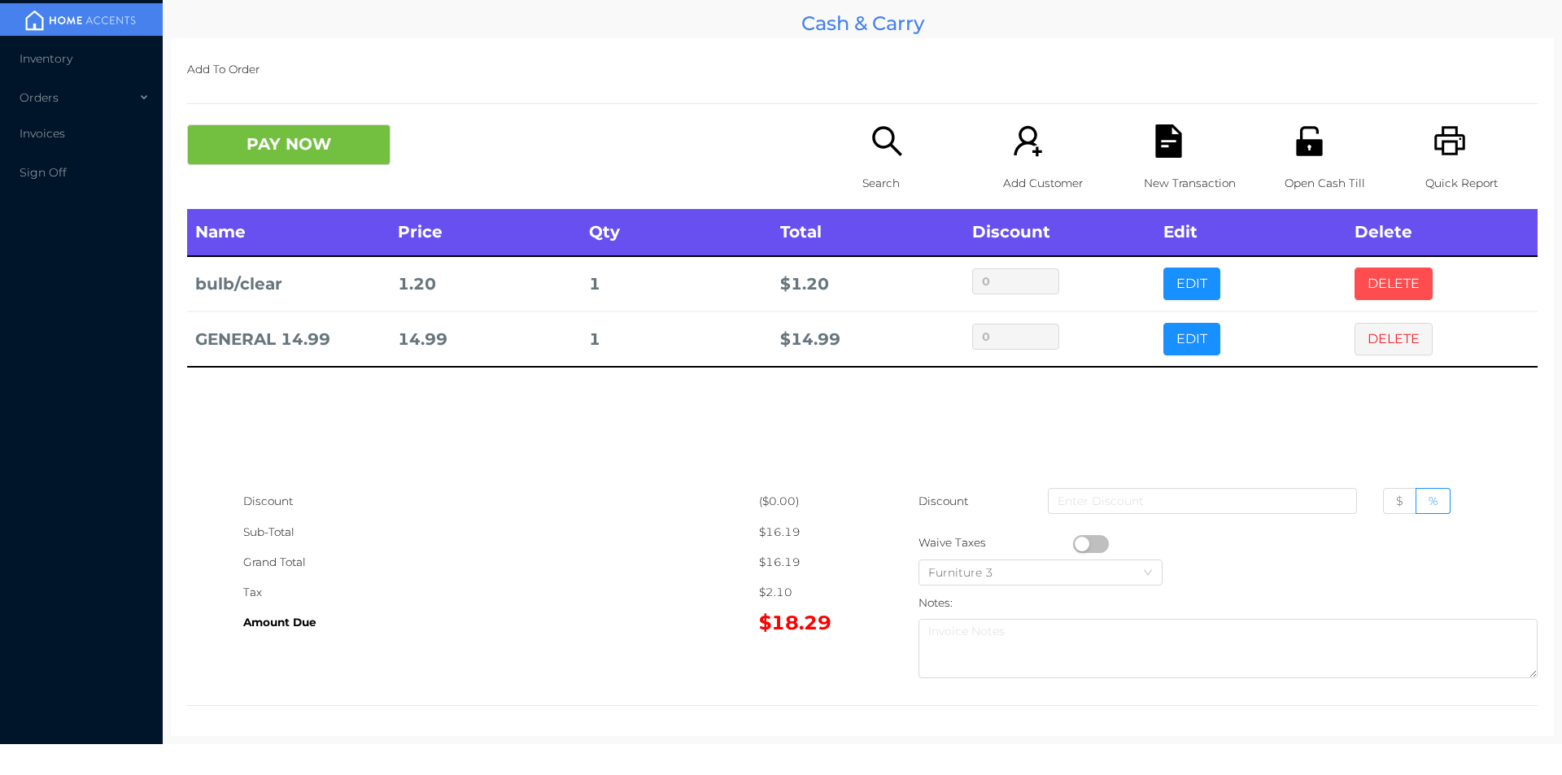
click at [1378, 273] on button "DELETE" at bounding box center [1394, 284] width 78 height 33
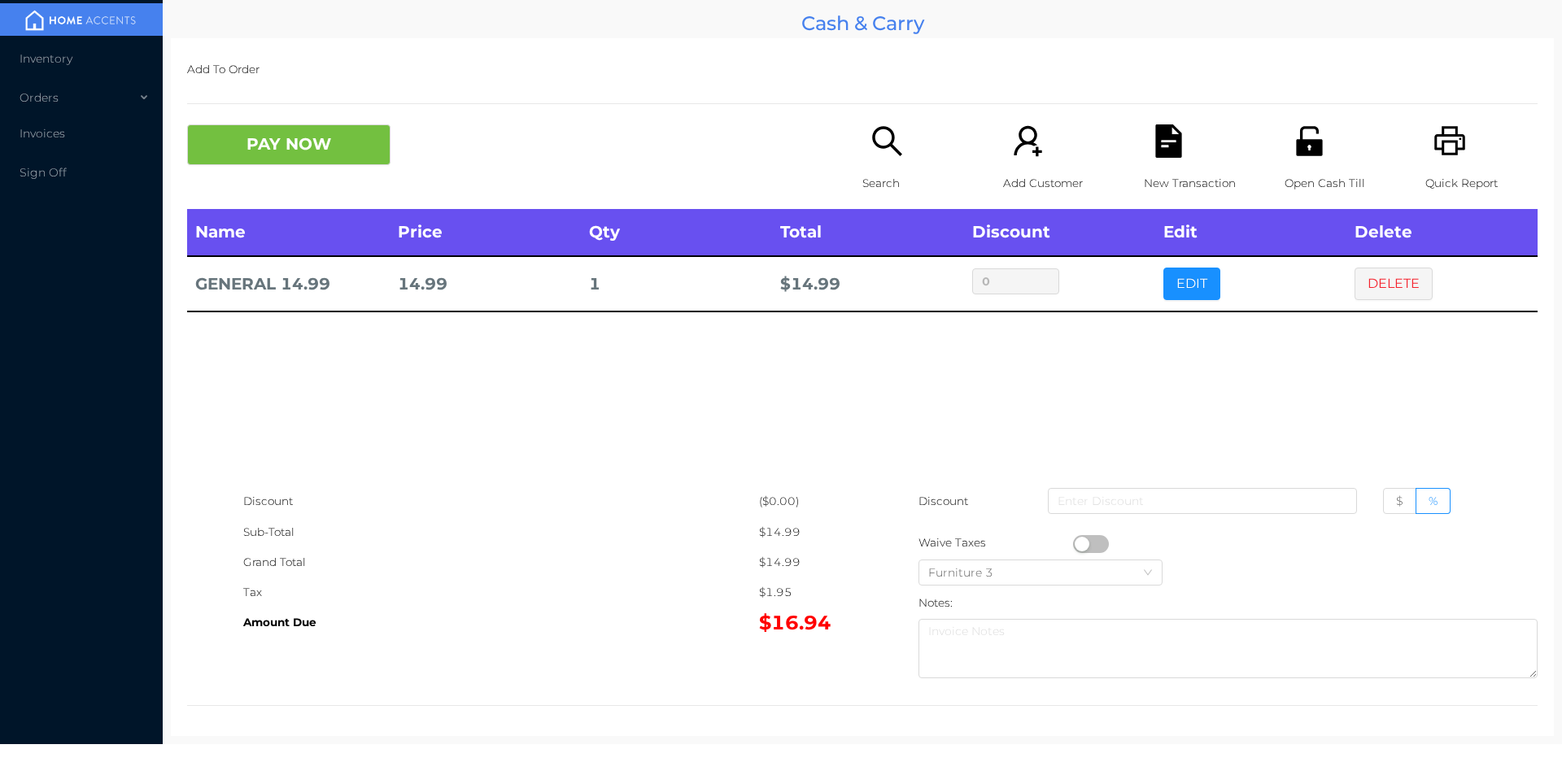
click at [1299, 169] on p "Open Cash Till" at bounding box center [1341, 183] width 112 height 30
click at [298, 155] on button "PAY NOW" at bounding box center [288, 144] width 203 height 41
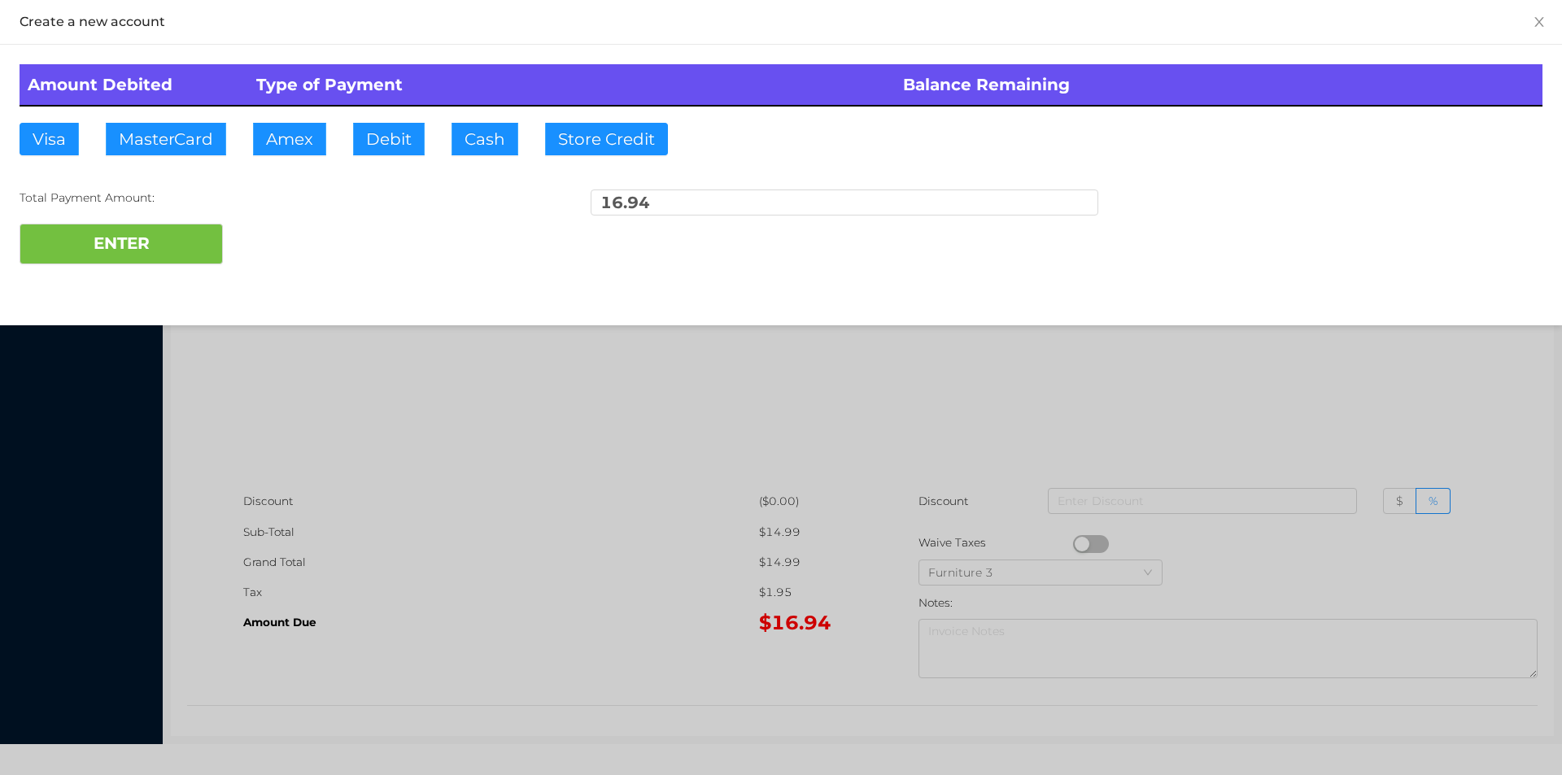
click at [549, 656] on div at bounding box center [781, 387] width 1562 height 775
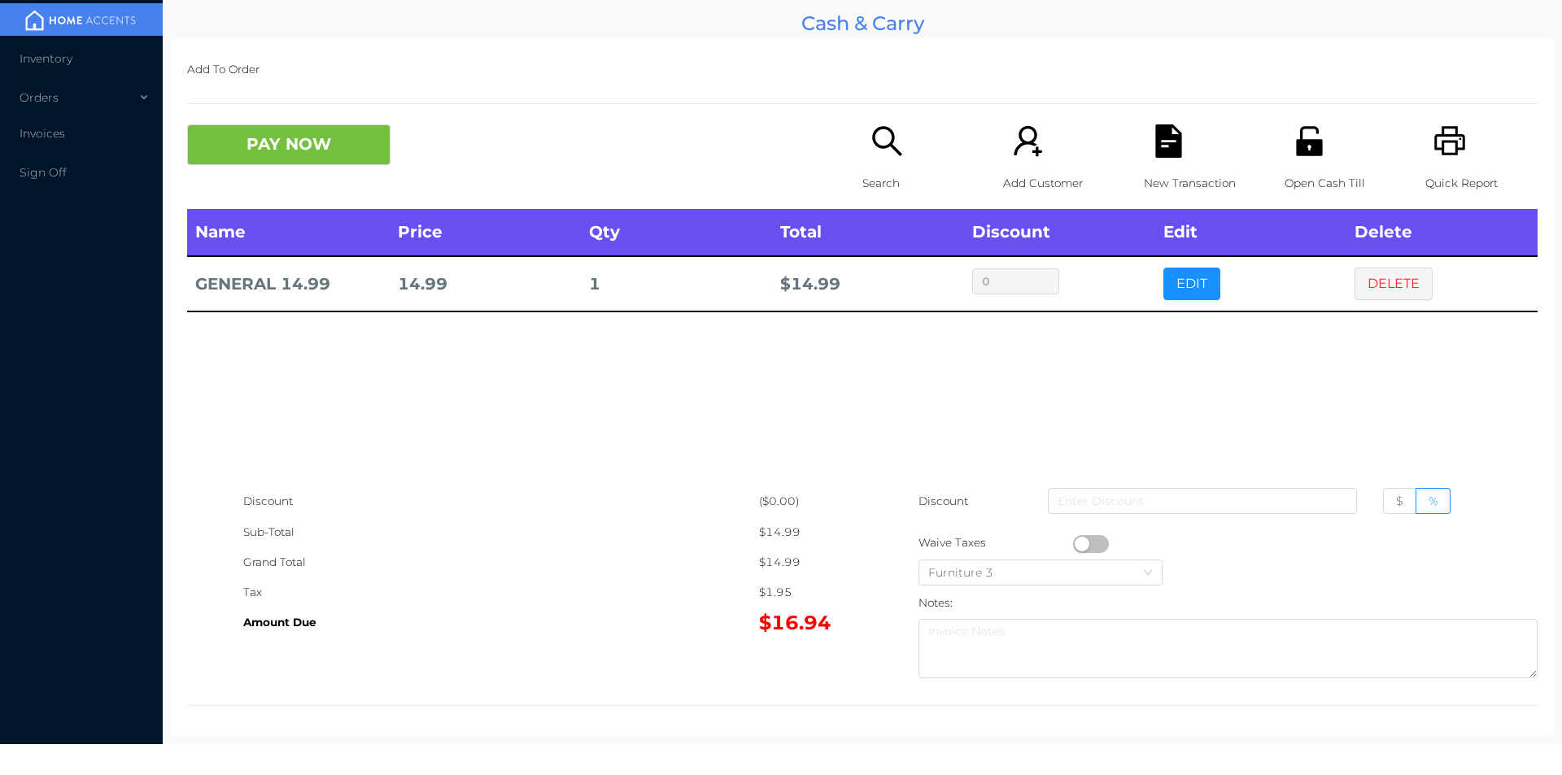
click at [1155, 152] on icon "icon: file-text" at bounding box center [1168, 140] width 26 height 33
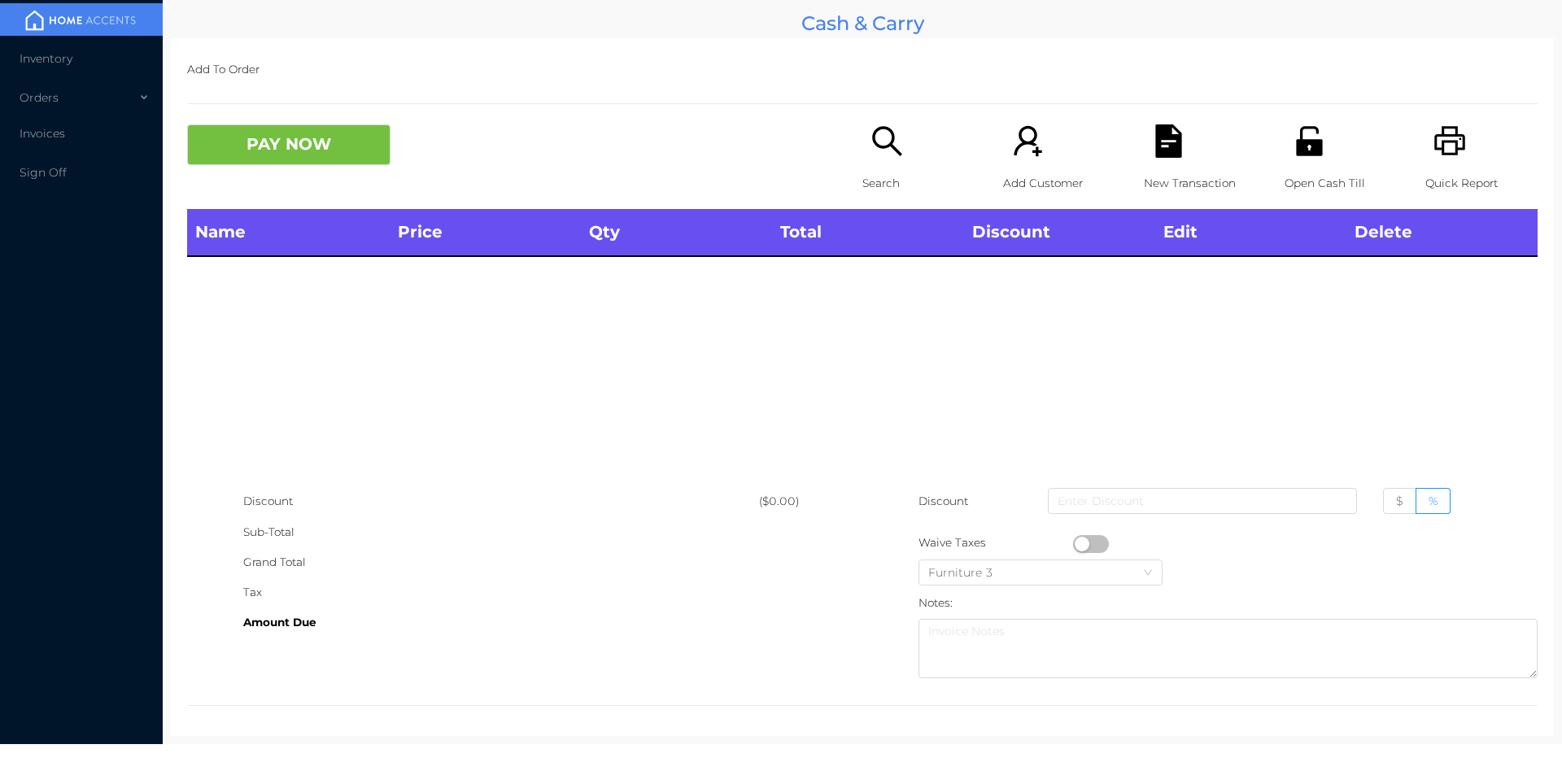
click at [884, 156] on icon "icon: search" at bounding box center [887, 140] width 33 height 33
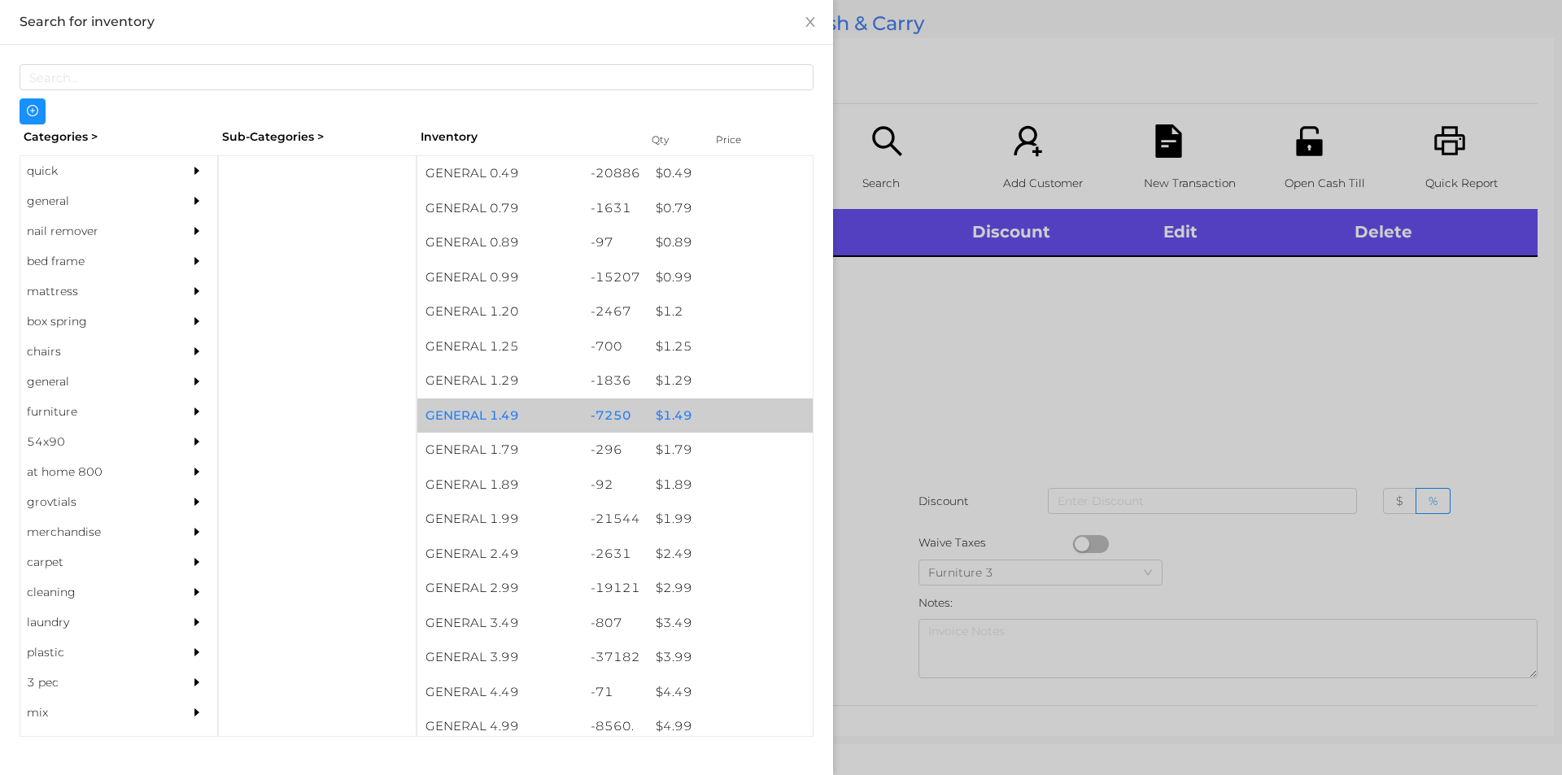
click at [684, 417] on div "$ 1.49" at bounding box center [730, 416] width 165 height 35
click at [697, 417] on div "$ 1.49" at bounding box center [730, 416] width 165 height 35
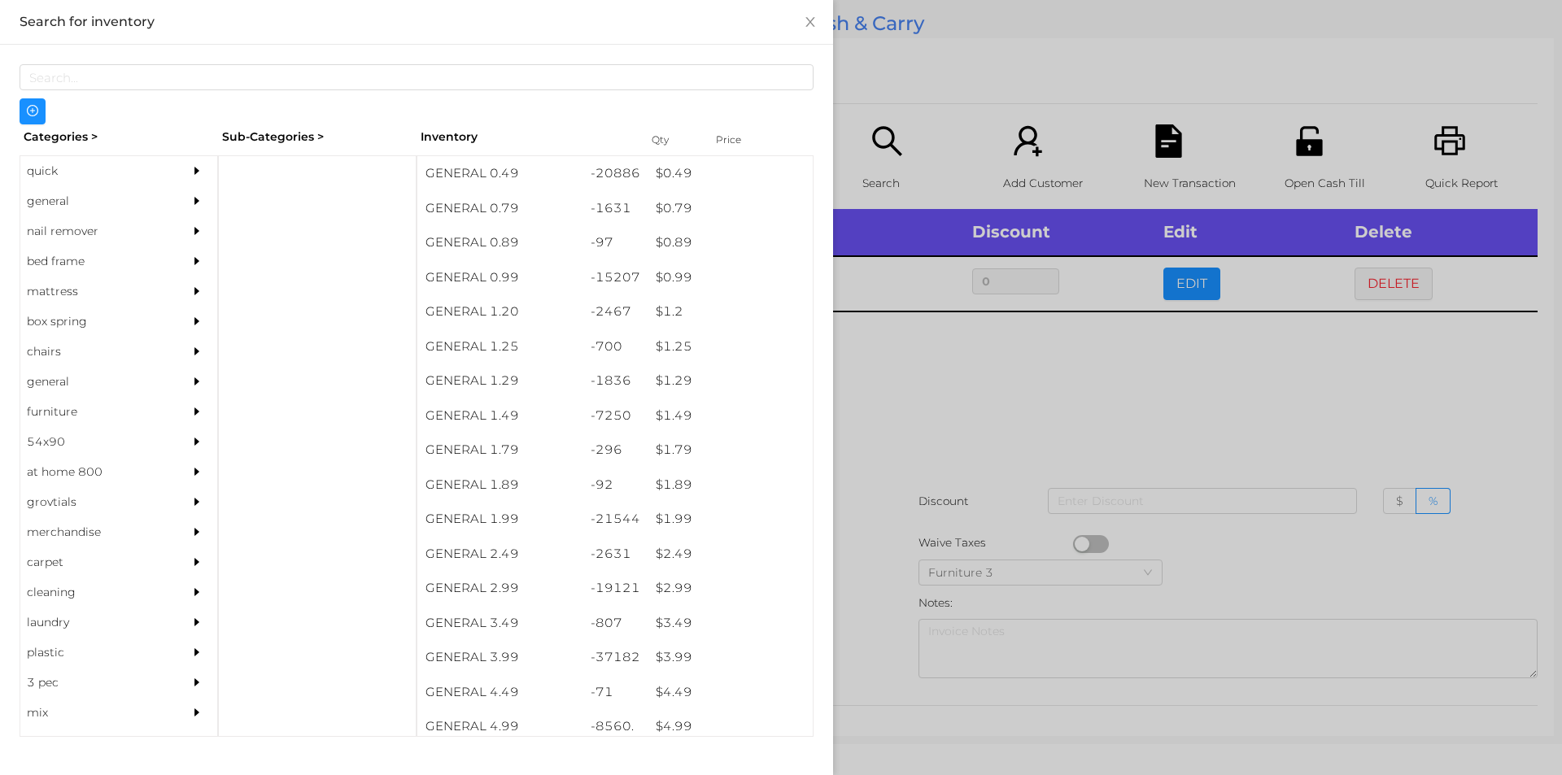
click at [939, 492] on div at bounding box center [781, 387] width 1562 height 775
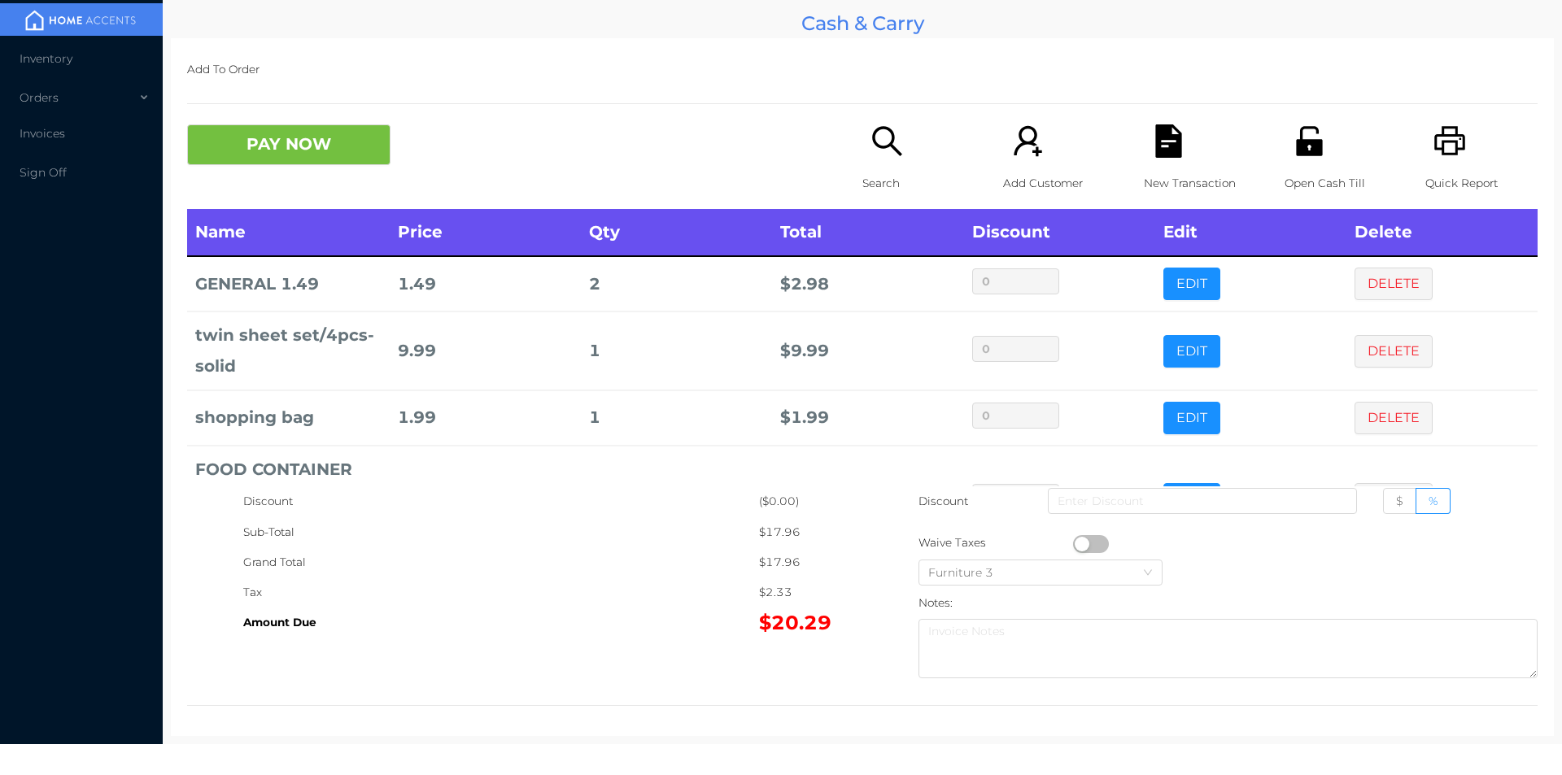
click at [1315, 146] on icon "icon: unlock" at bounding box center [1309, 140] width 33 height 33
click at [256, 137] on button "PAY NOW" at bounding box center [288, 144] width 203 height 41
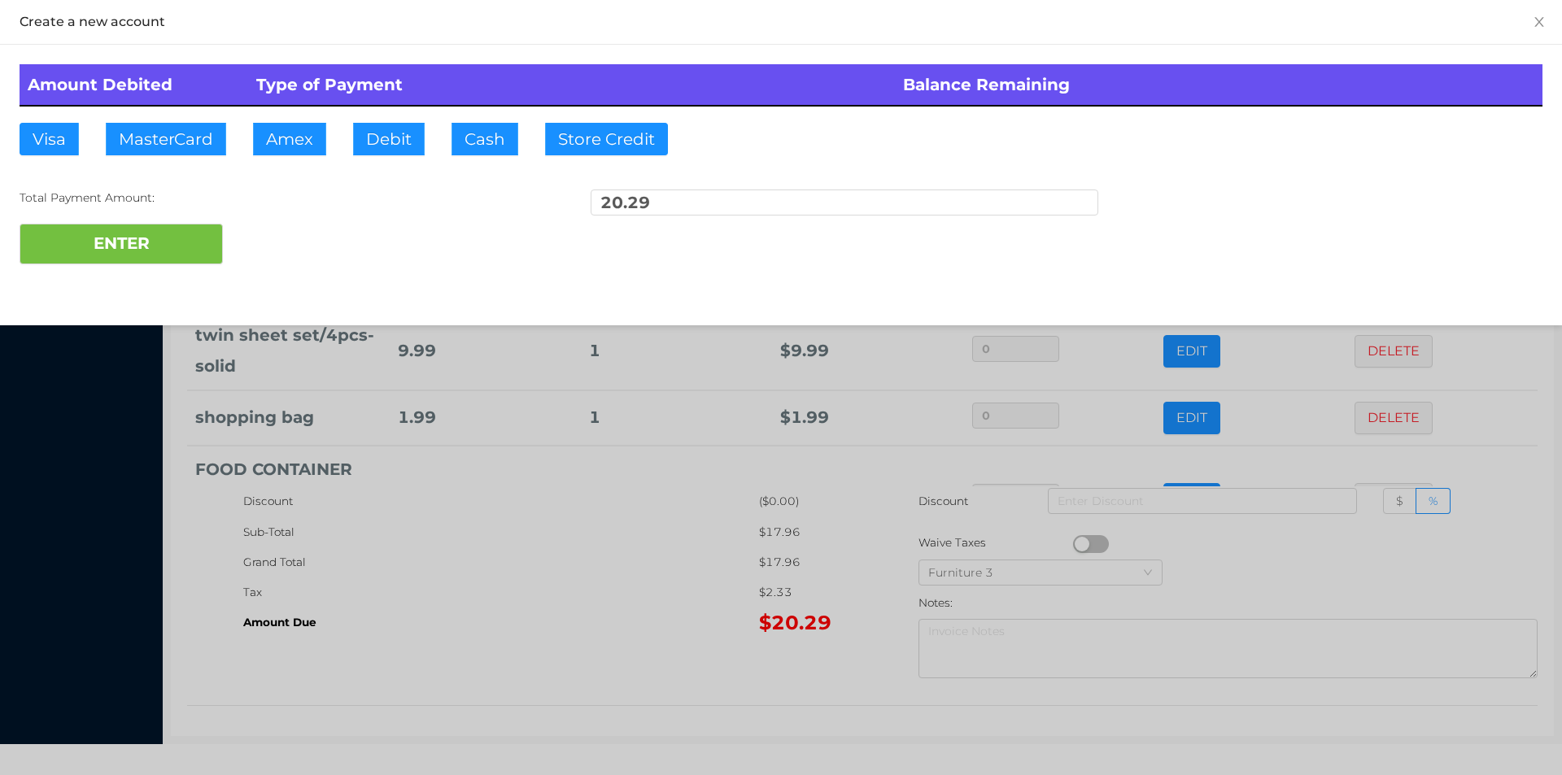
click at [405, 171] on div "Amount Debited Type of Payment Balance Remaining Visa MasterCard Amex Debit Cas…" at bounding box center [781, 164] width 1562 height 239
click at [155, 262] on button "ENTER" at bounding box center [121, 244] width 203 height 41
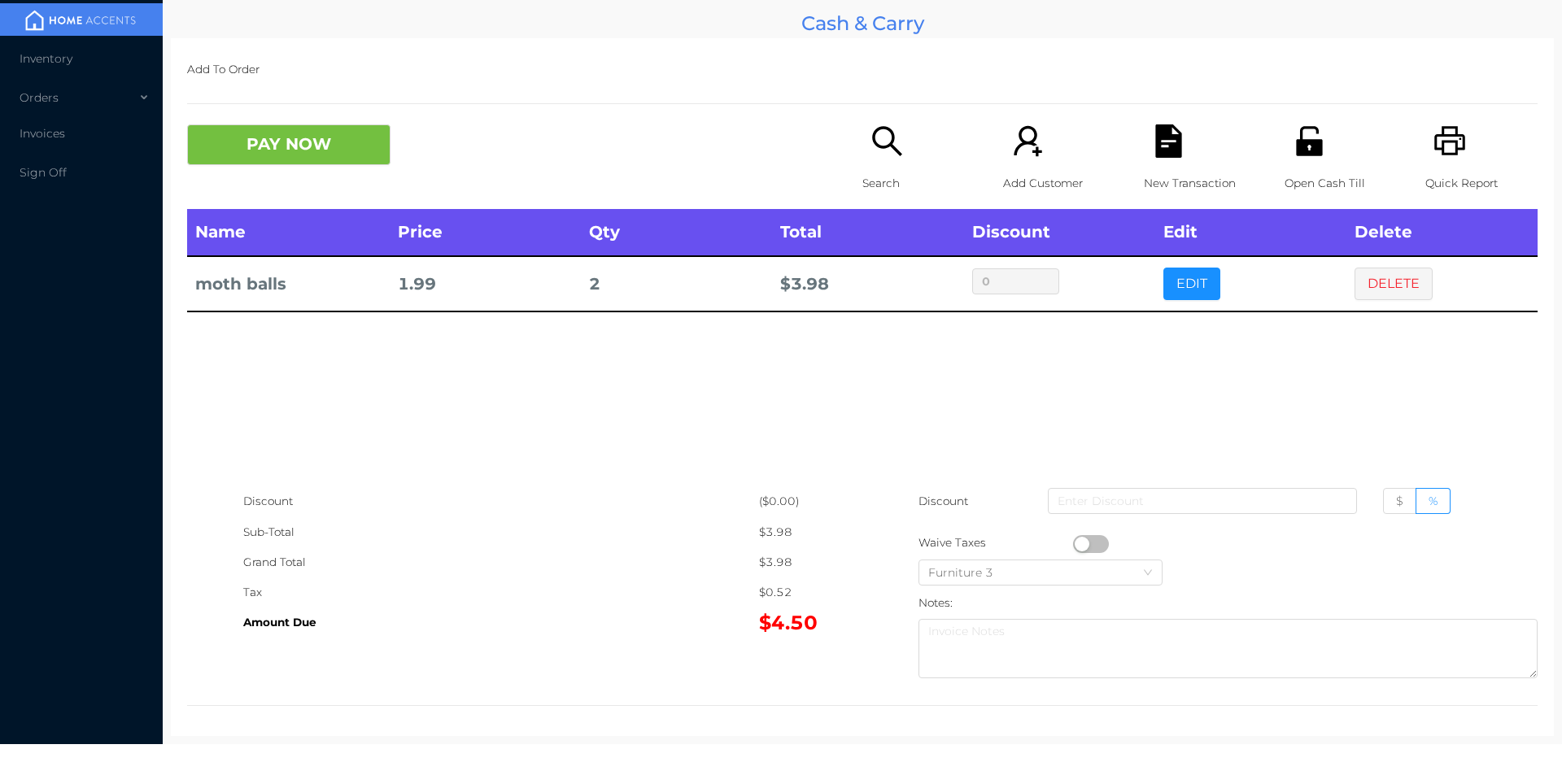
click at [538, 601] on div "Tax" at bounding box center [501, 593] width 516 height 30
click at [1300, 159] on div "Open Cash Till" at bounding box center [1341, 166] width 112 height 85
click at [278, 156] on button "PAY NOW" at bounding box center [288, 144] width 203 height 41
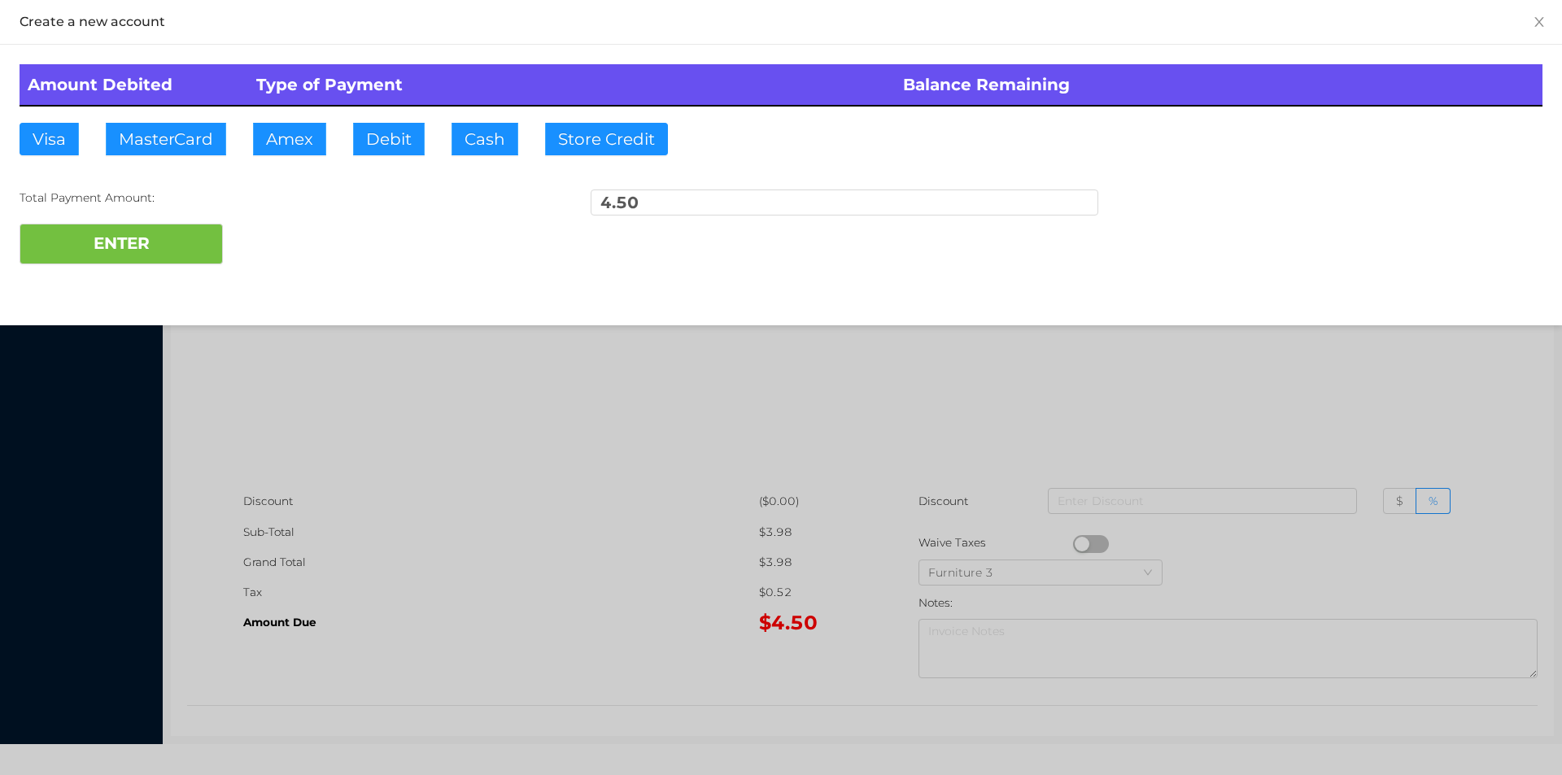
click at [452, 517] on div at bounding box center [781, 387] width 1562 height 775
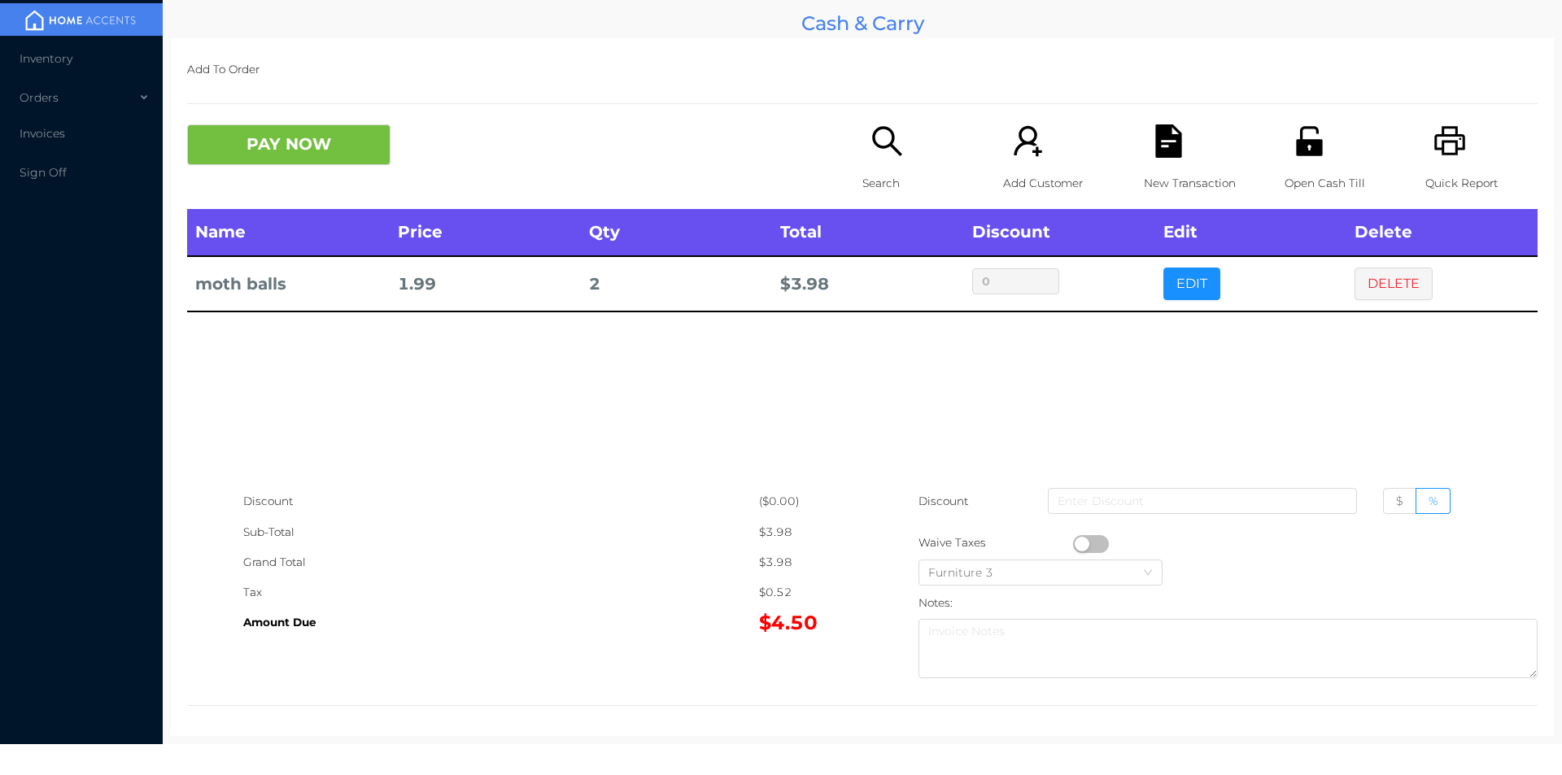
click at [1152, 153] on icon "icon: file-text" at bounding box center [1168, 140] width 33 height 33
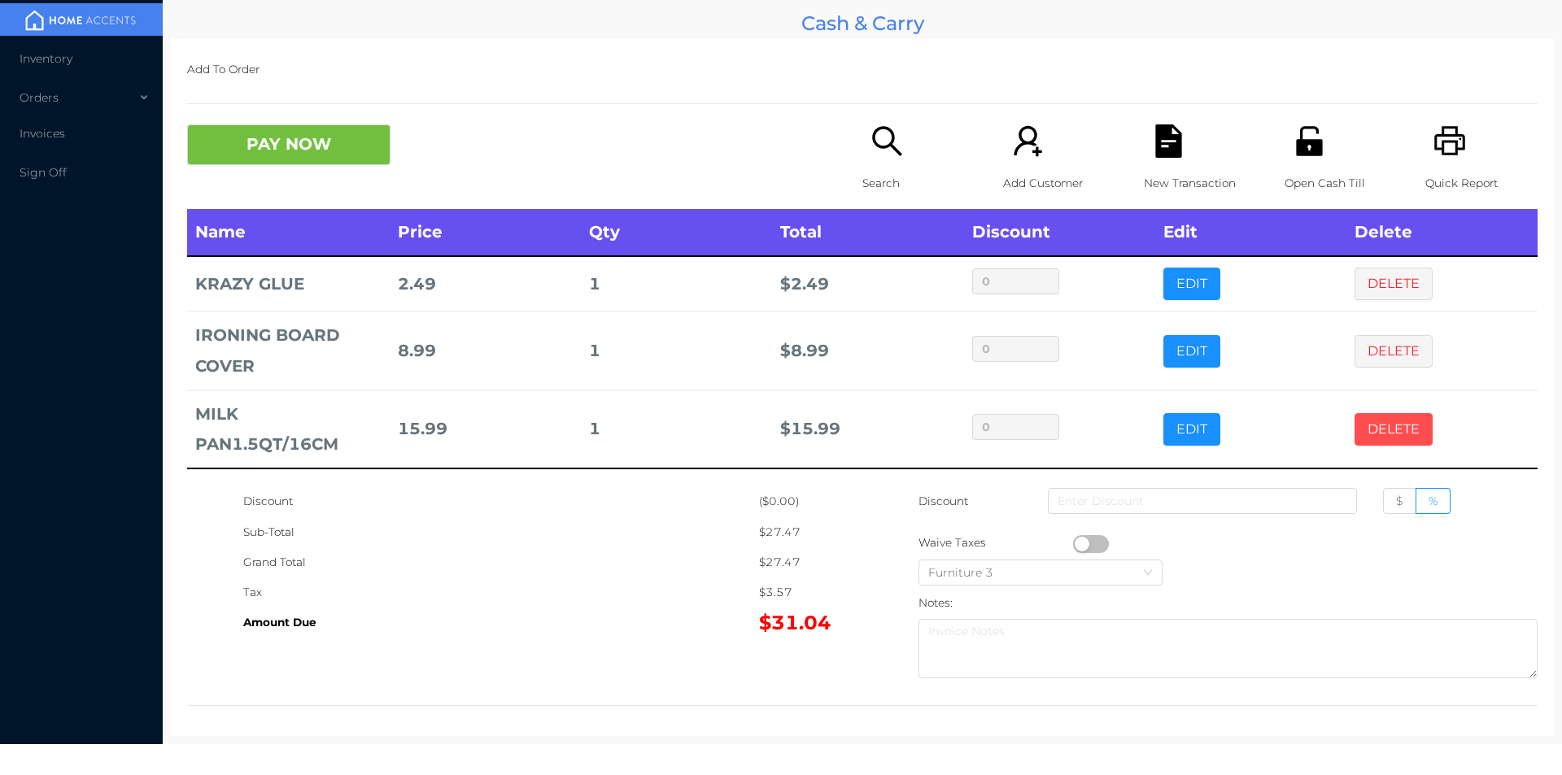
click at [1403, 422] on button "DELETE" at bounding box center [1394, 429] width 78 height 33
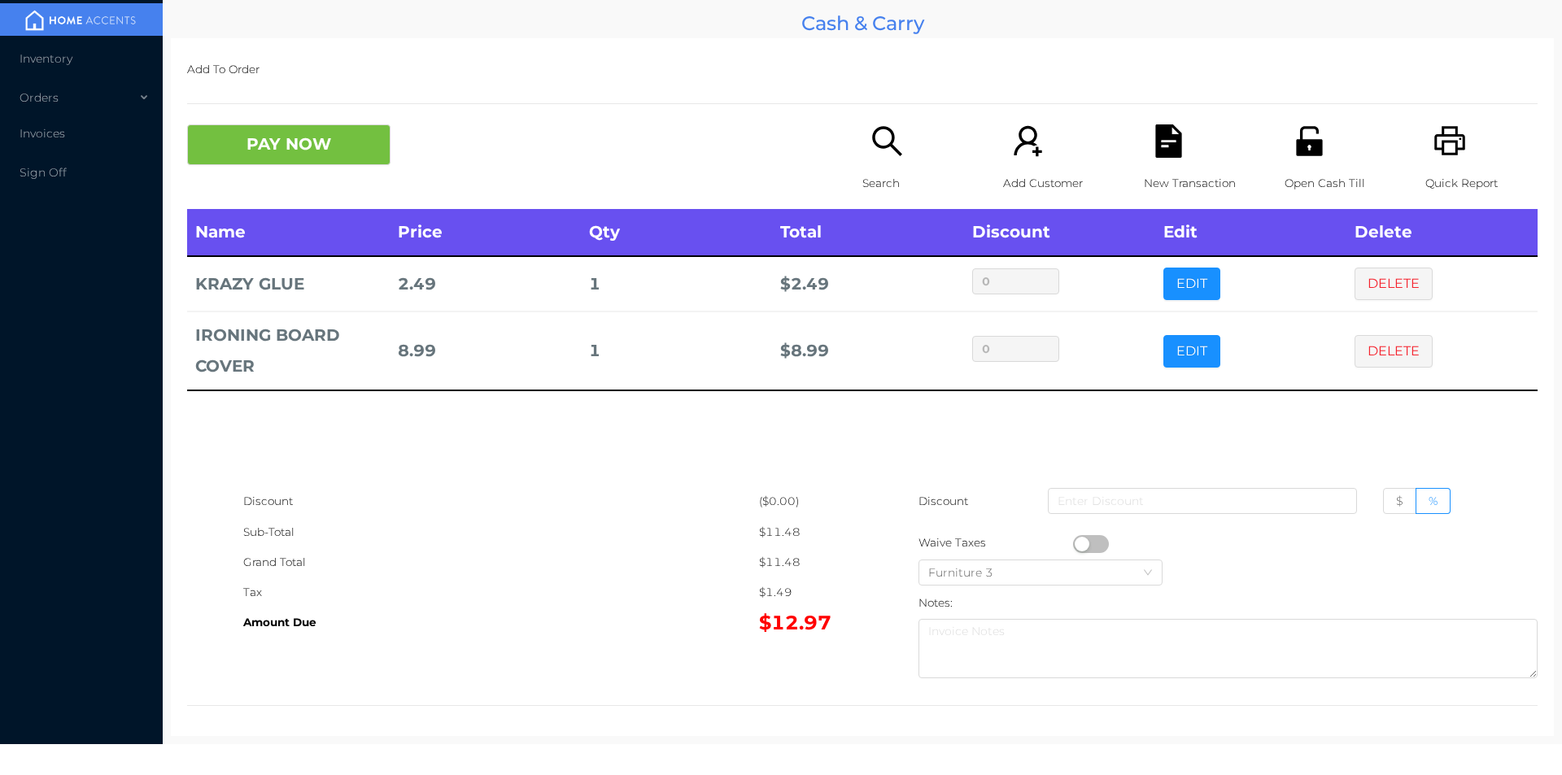
click at [1329, 168] on p "Open Cash Till" at bounding box center [1341, 183] width 112 height 30
click at [295, 184] on div "PAY NOW Search Add Customer New Transaction Open Cash Till Quick Report" at bounding box center [862, 166] width 1351 height 85
click at [308, 143] on button "PAY NOW" at bounding box center [288, 144] width 203 height 41
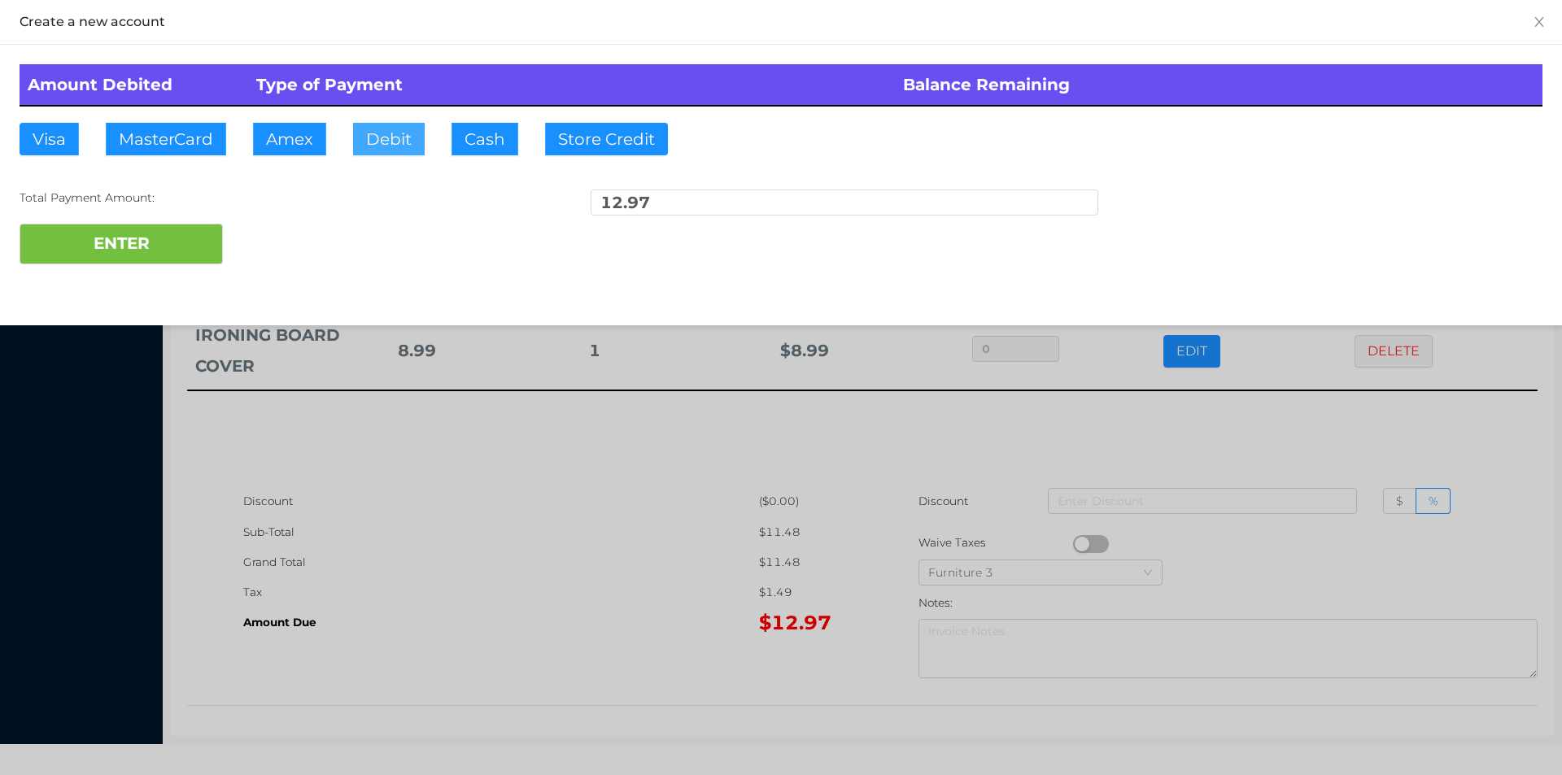
click at [382, 144] on button "Debit" at bounding box center [389, 139] width 72 height 33
click at [169, 206] on div "Total Payment Amount:" at bounding box center [274, 198] width 508 height 17
click at [135, 251] on button "ENTER" at bounding box center [121, 244] width 203 height 41
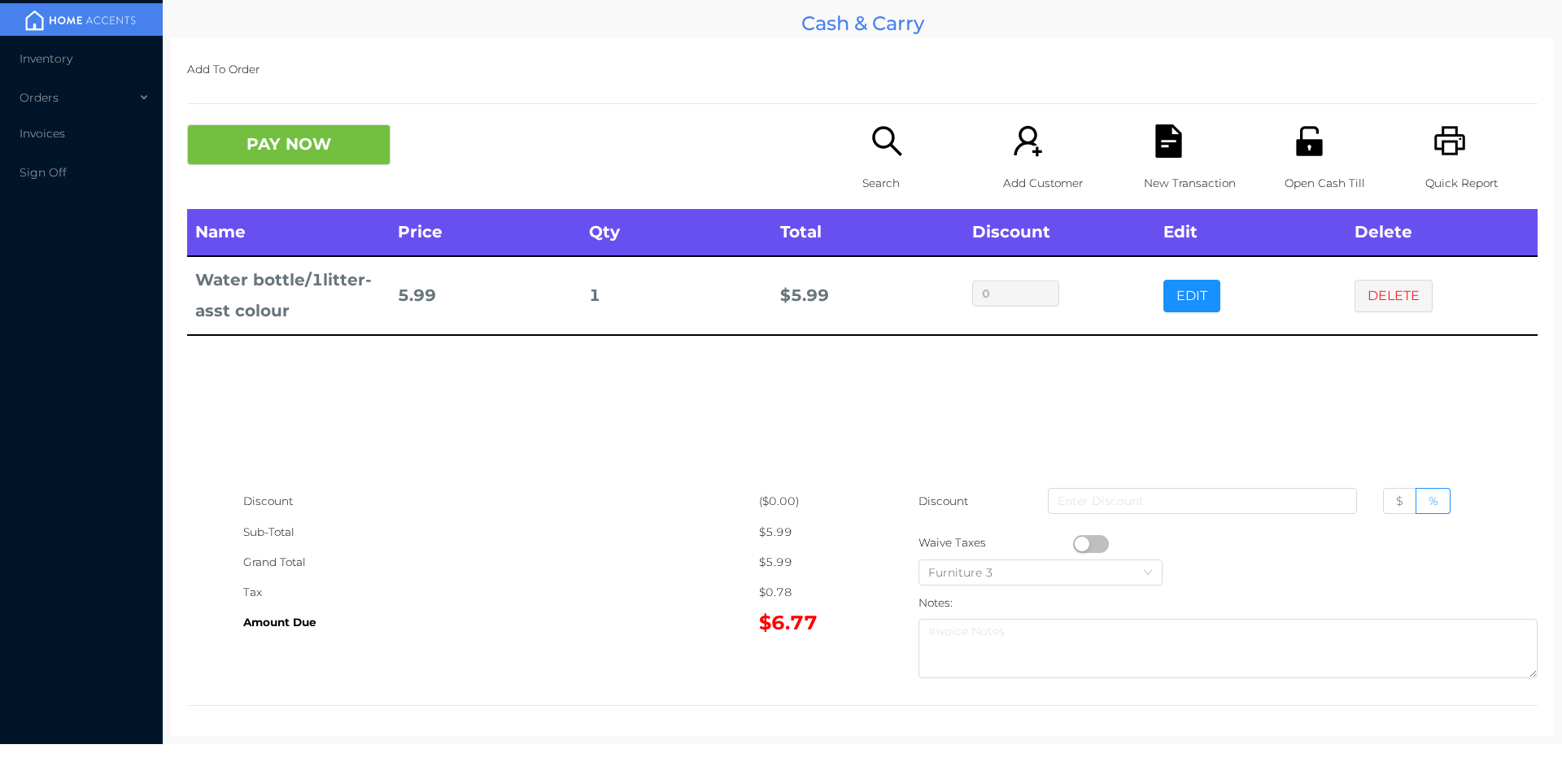
click at [889, 177] on p "Search" at bounding box center [919, 183] width 112 height 30
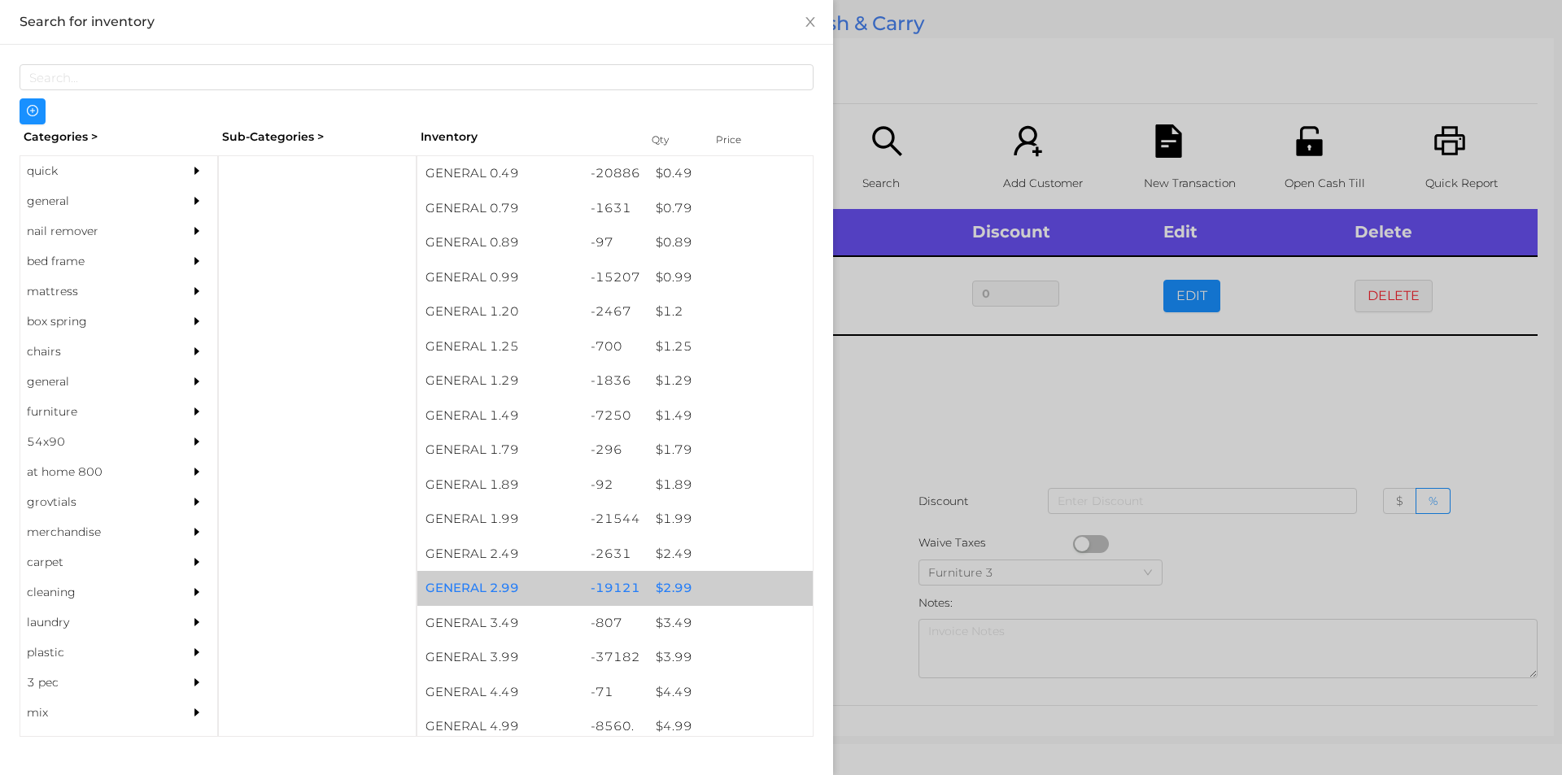
click at [724, 590] on div "$ 2.99" at bounding box center [730, 588] width 165 height 35
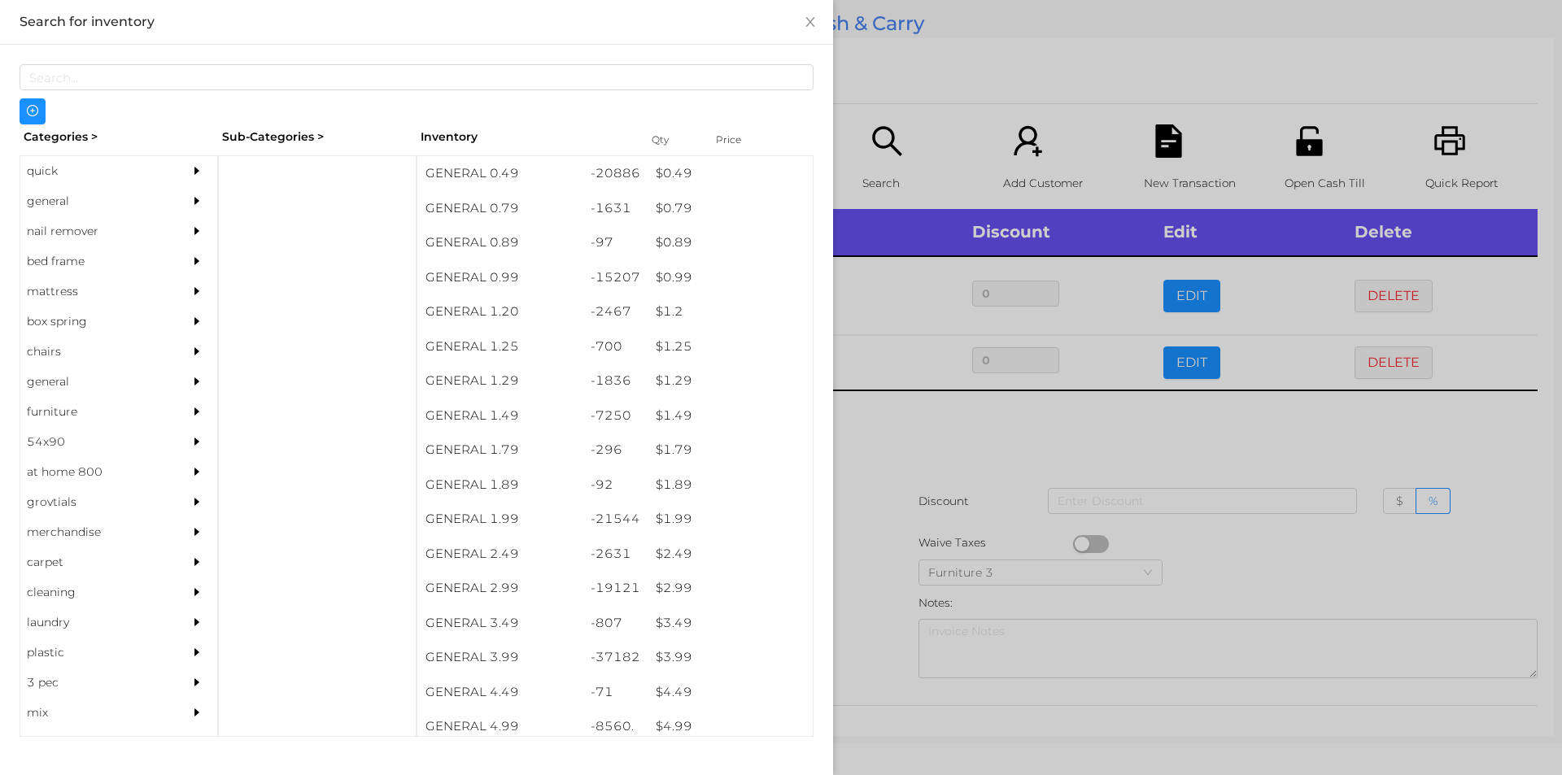
click at [943, 424] on div at bounding box center [781, 387] width 1562 height 775
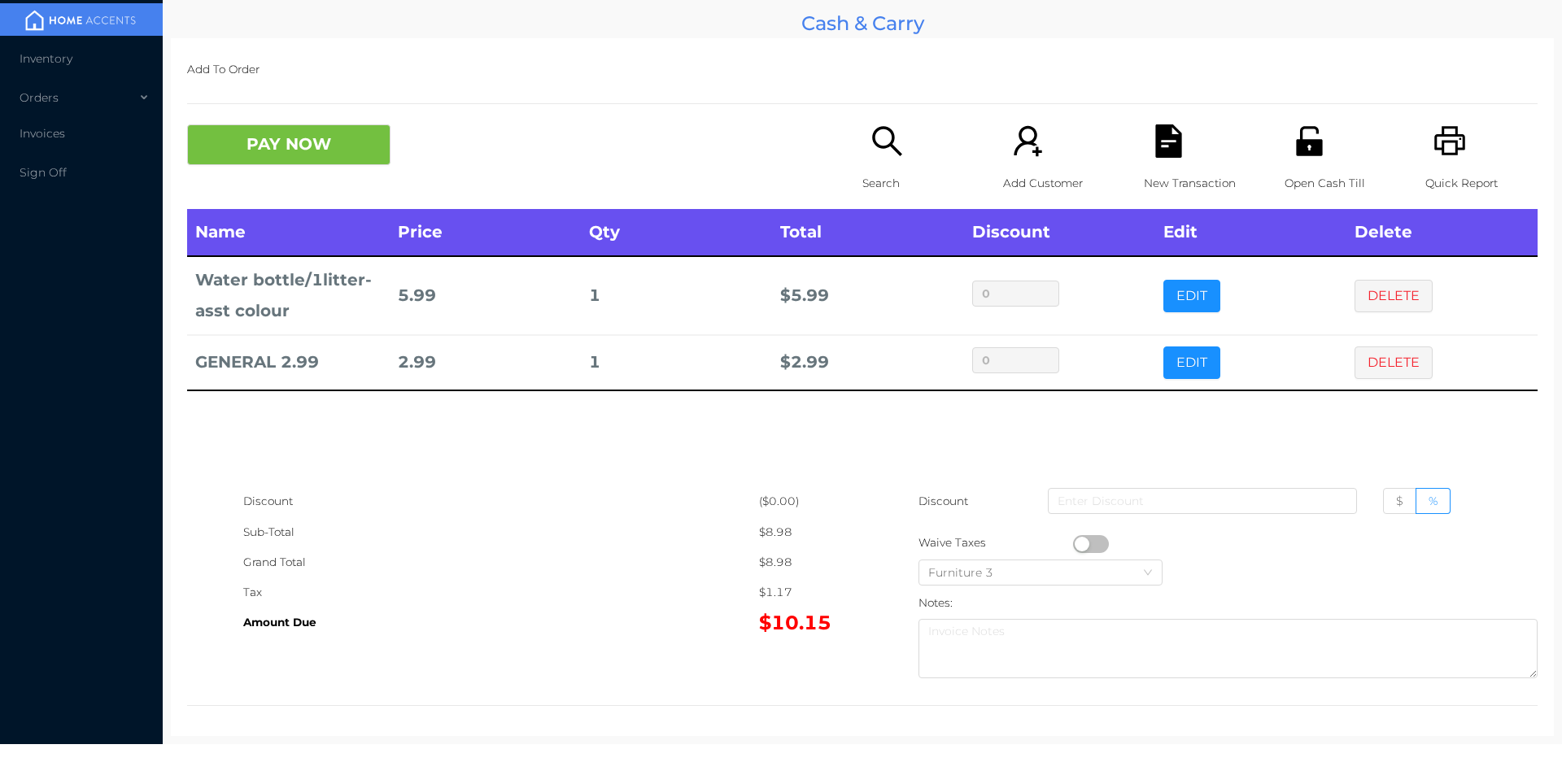
click at [1310, 146] on icon "icon: unlock" at bounding box center [1309, 140] width 26 height 29
click at [331, 148] on button "PAY NOW" at bounding box center [288, 144] width 203 height 41
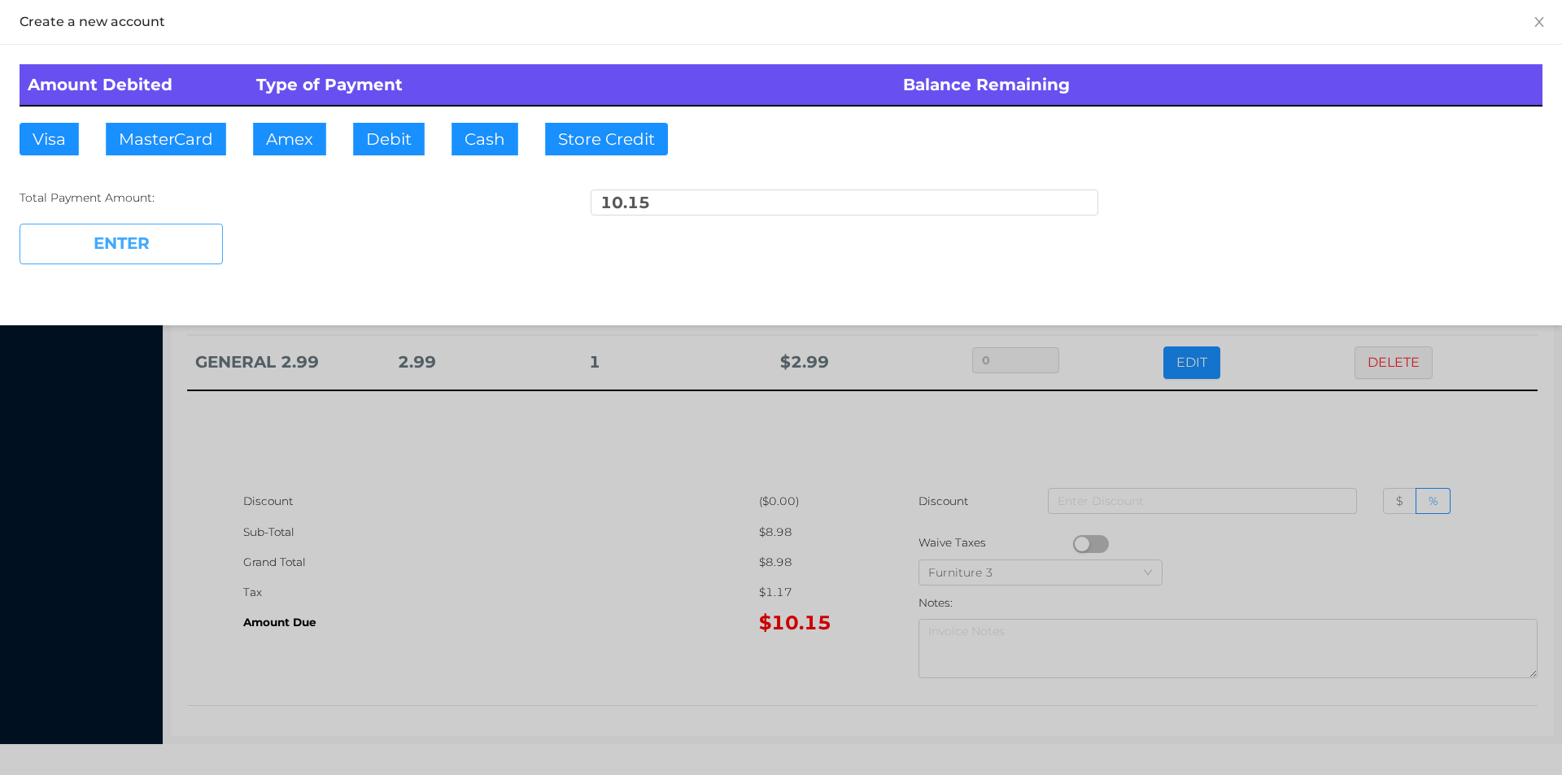
click at [142, 255] on button "ENTER" at bounding box center [121, 244] width 203 height 41
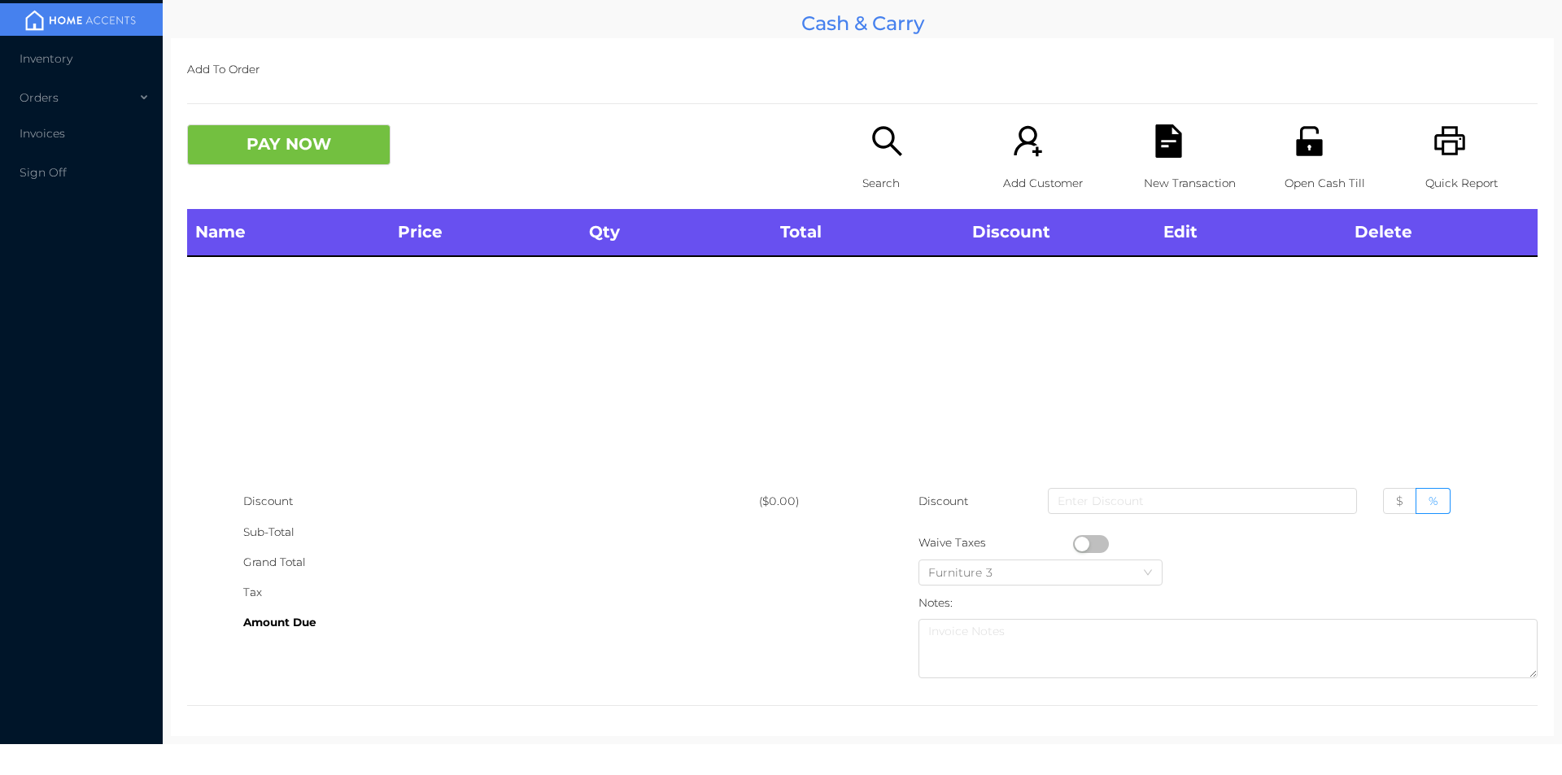
click at [896, 174] on p "Search" at bounding box center [919, 183] width 112 height 30
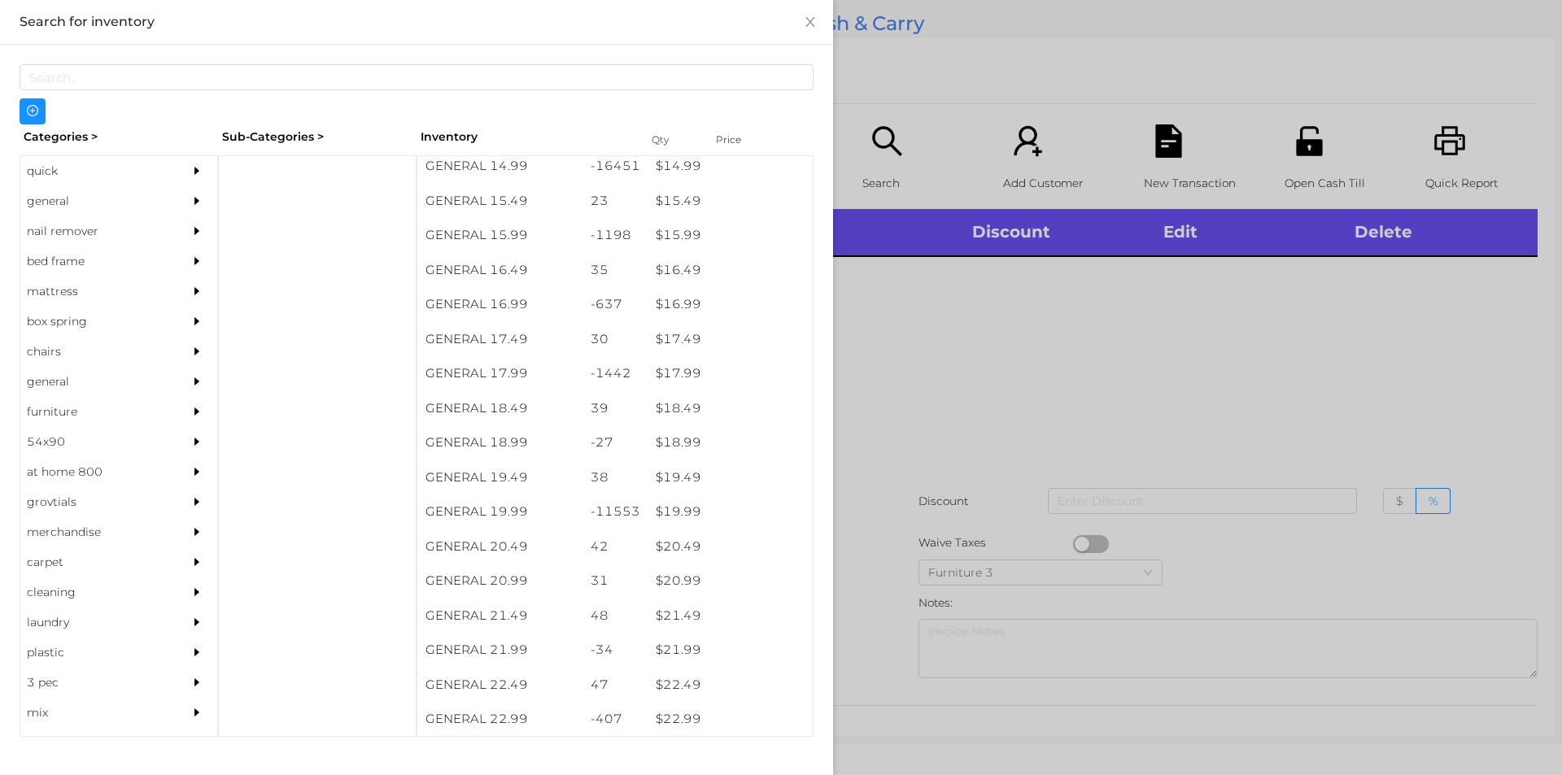
scroll to position [1463, 0]
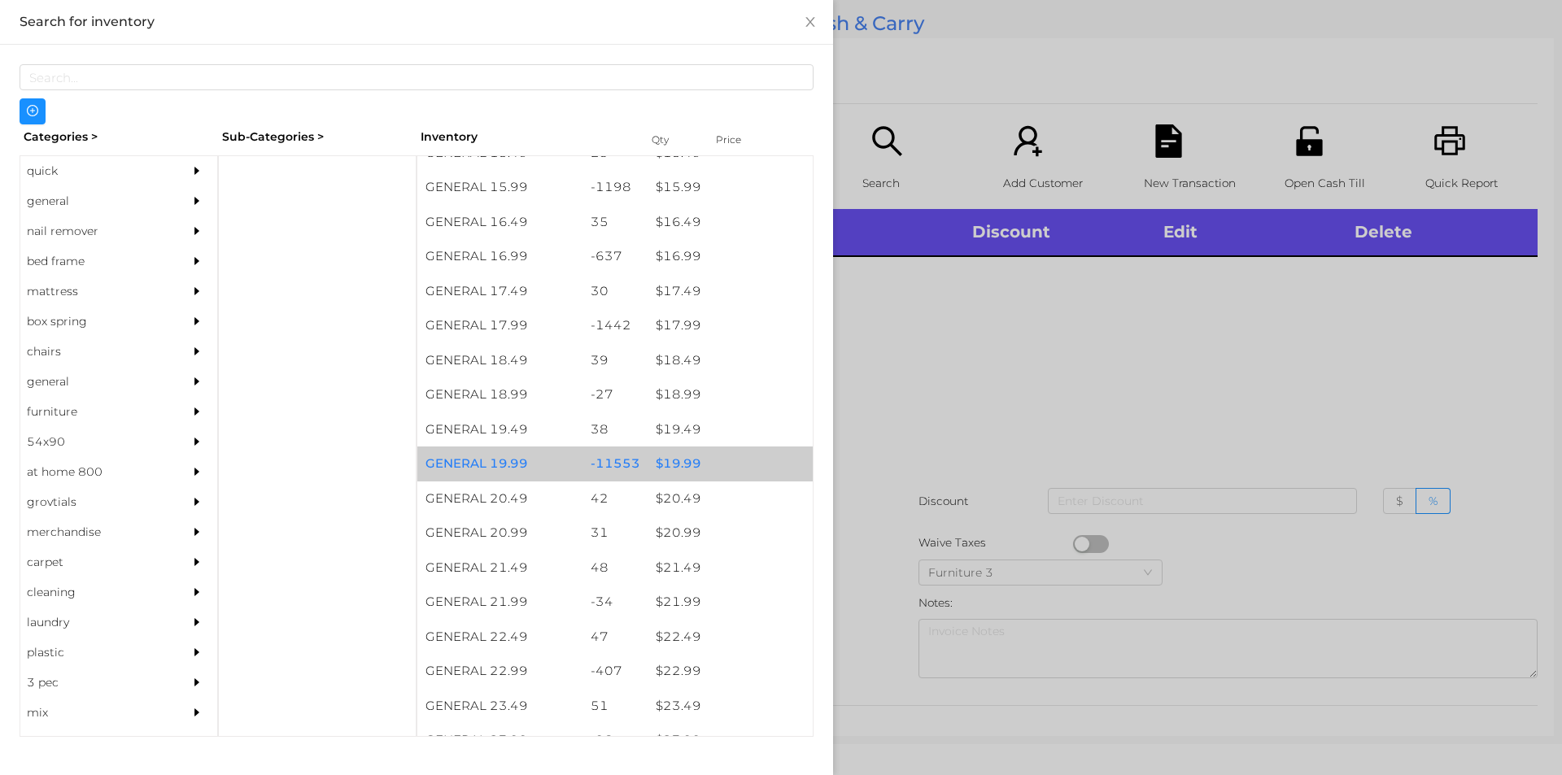
click at [667, 465] on div "$ 19.99" at bounding box center [730, 464] width 165 height 35
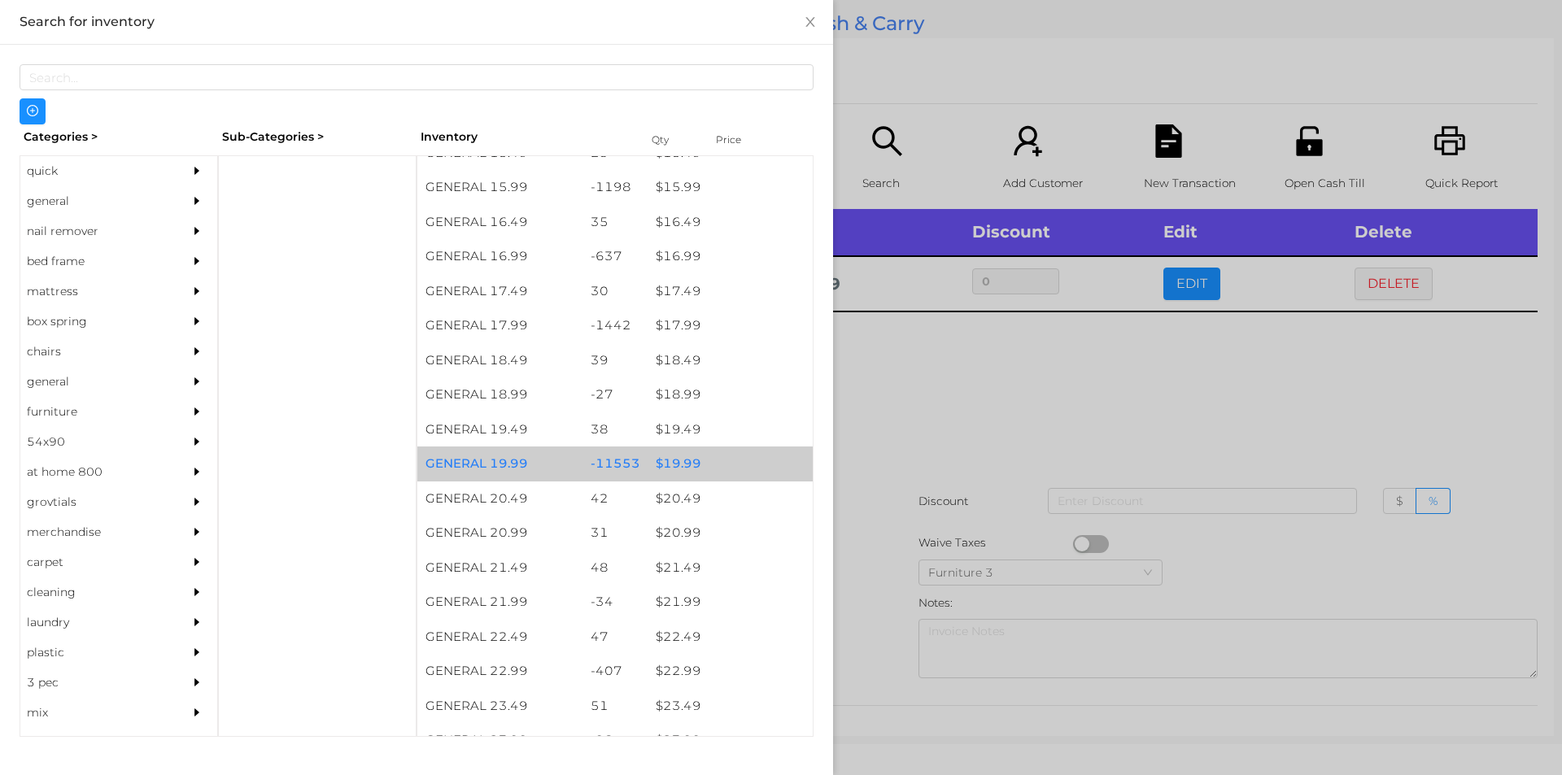
click at [625, 464] on div "-11553" at bounding box center [616, 464] width 66 height 35
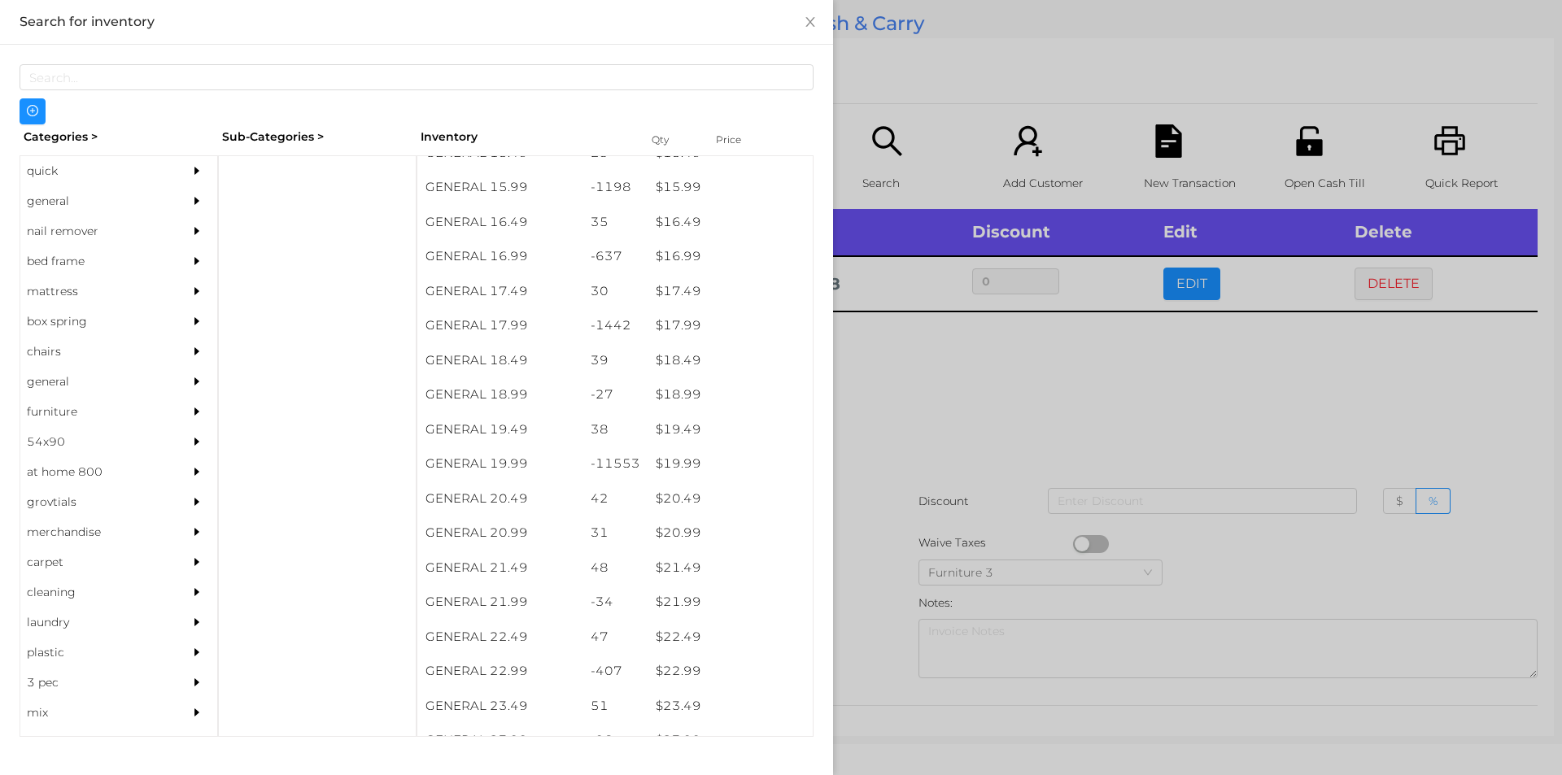
click at [925, 404] on div at bounding box center [781, 387] width 1562 height 775
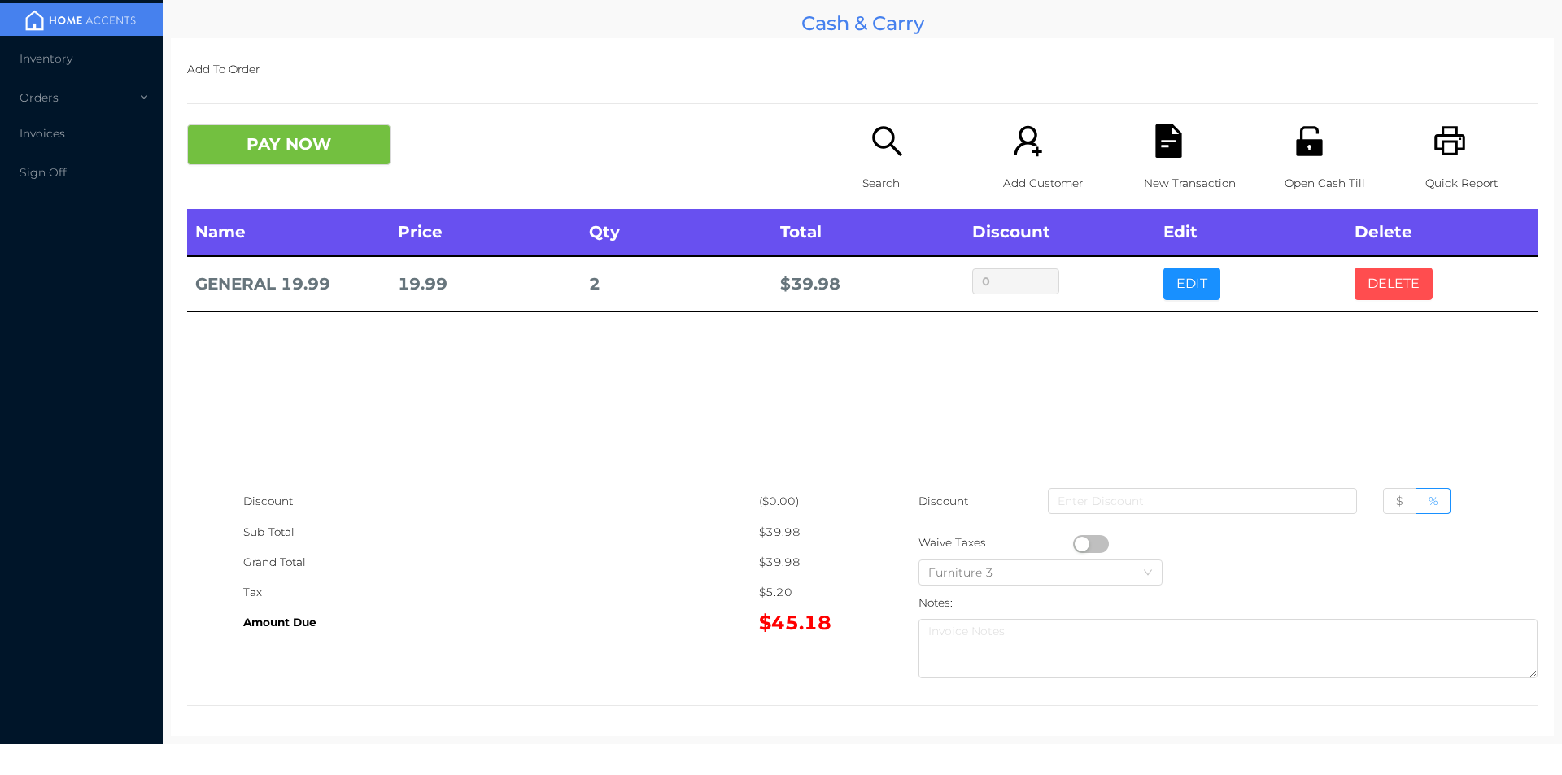
click at [1408, 272] on button "DELETE" at bounding box center [1394, 284] width 78 height 33
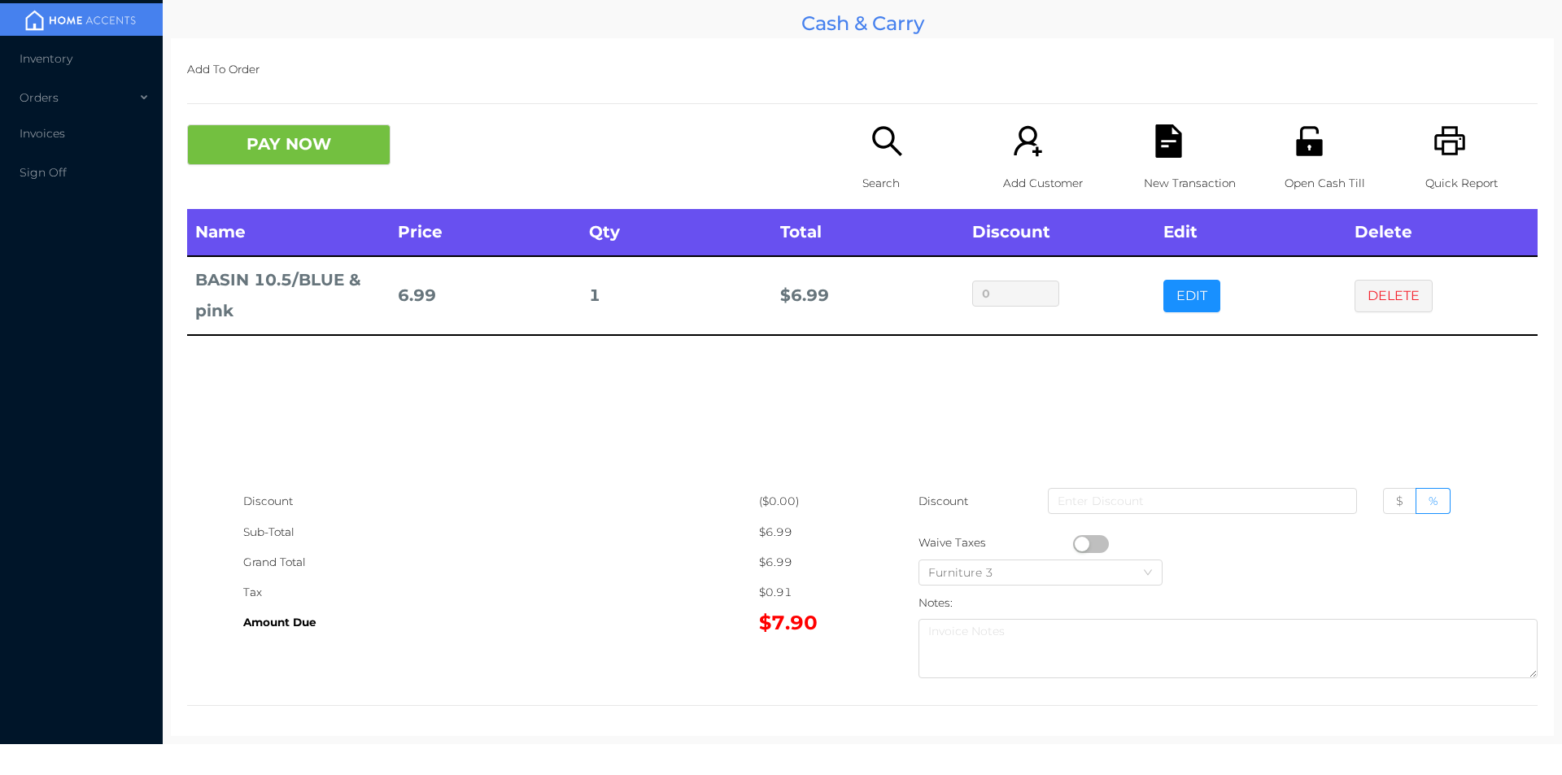
click at [863, 167] on div "Search" at bounding box center [919, 166] width 112 height 85
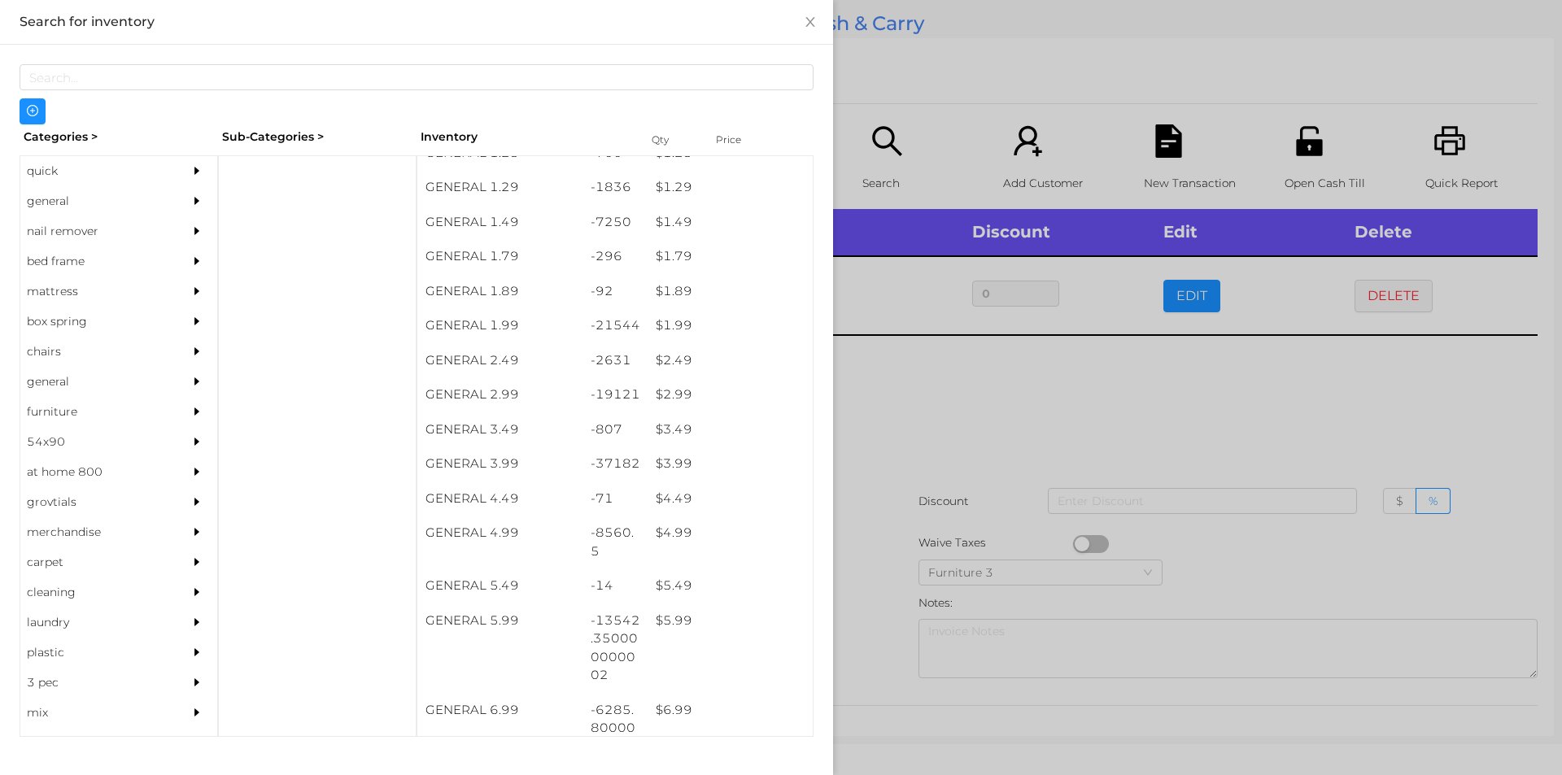
scroll to position [195, 0]
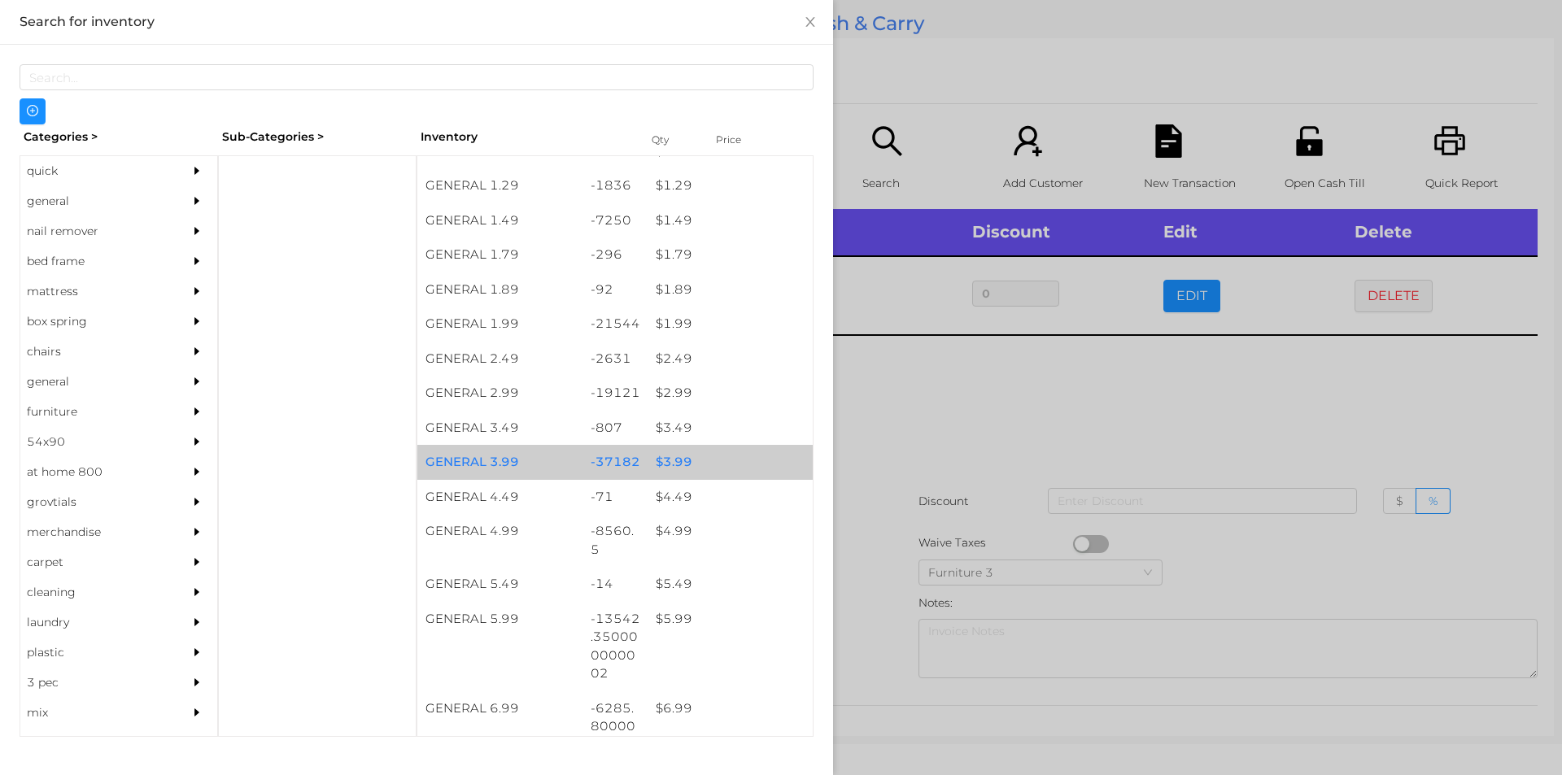
click at [662, 463] on div "$ 3.99" at bounding box center [730, 462] width 165 height 35
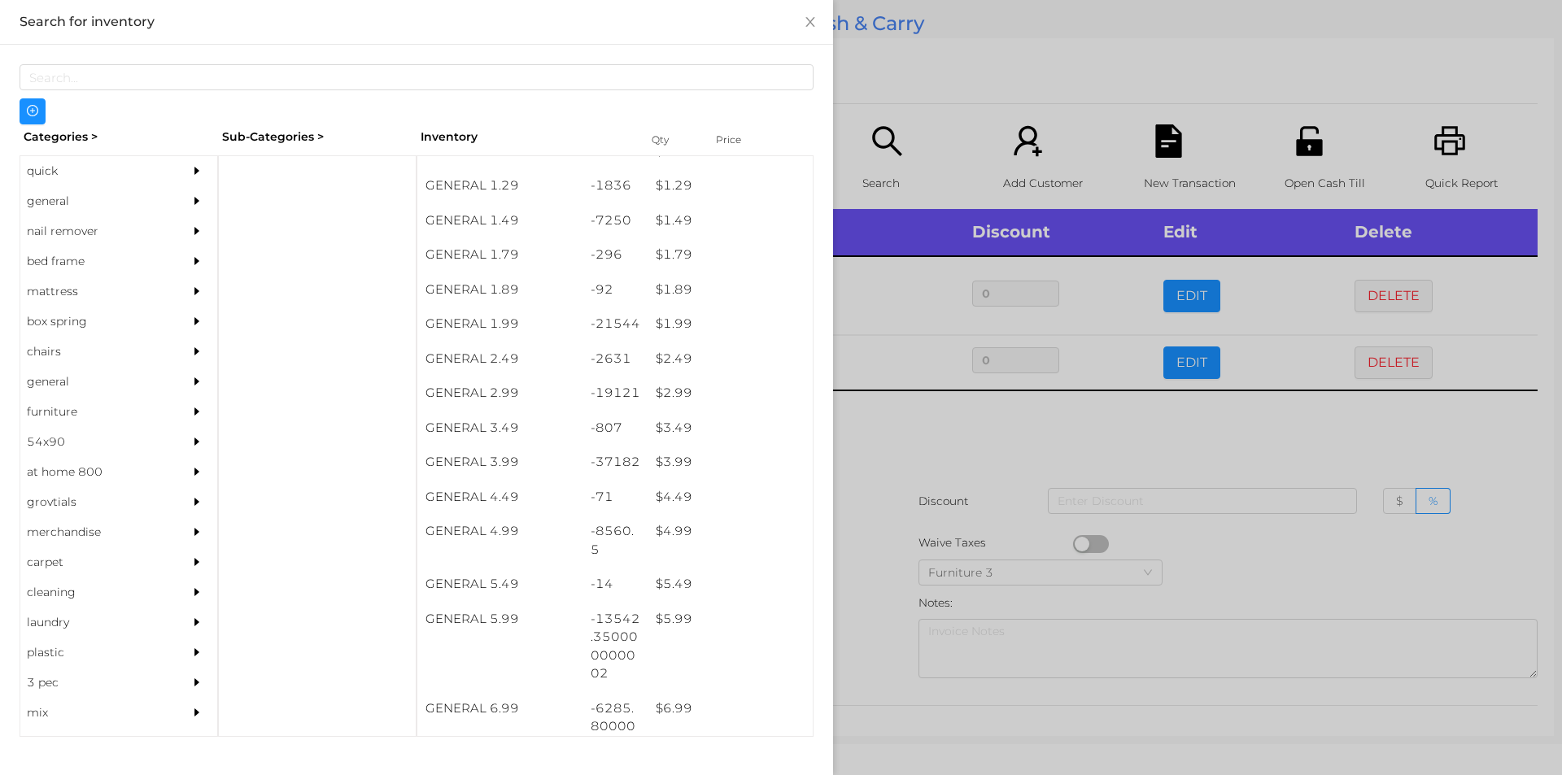
click at [885, 439] on div at bounding box center [781, 387] width 1562 height 775
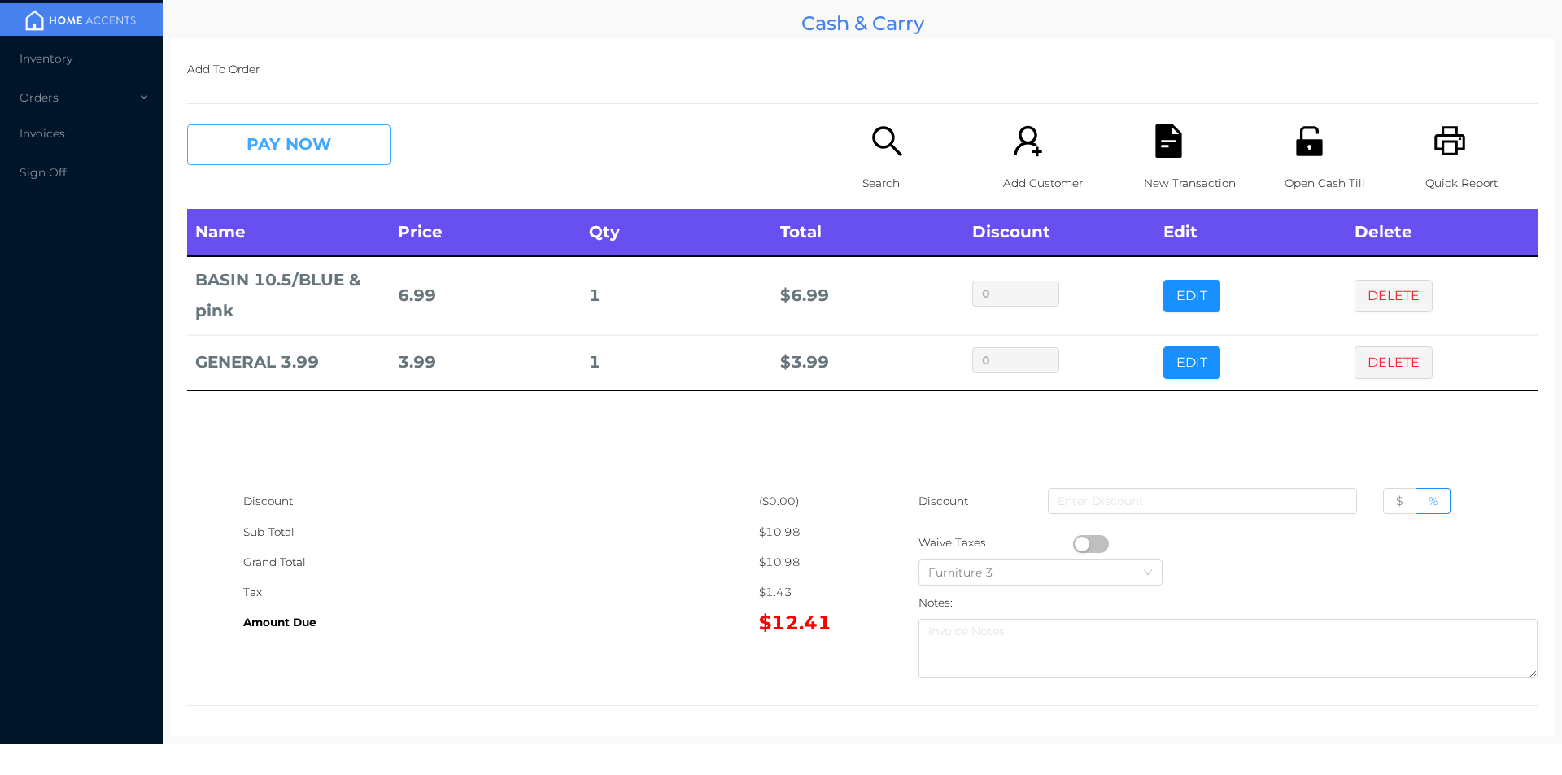
click at [255, 150] on button "PAY NOW" at bounding box center [288, 144] width 203 height 41
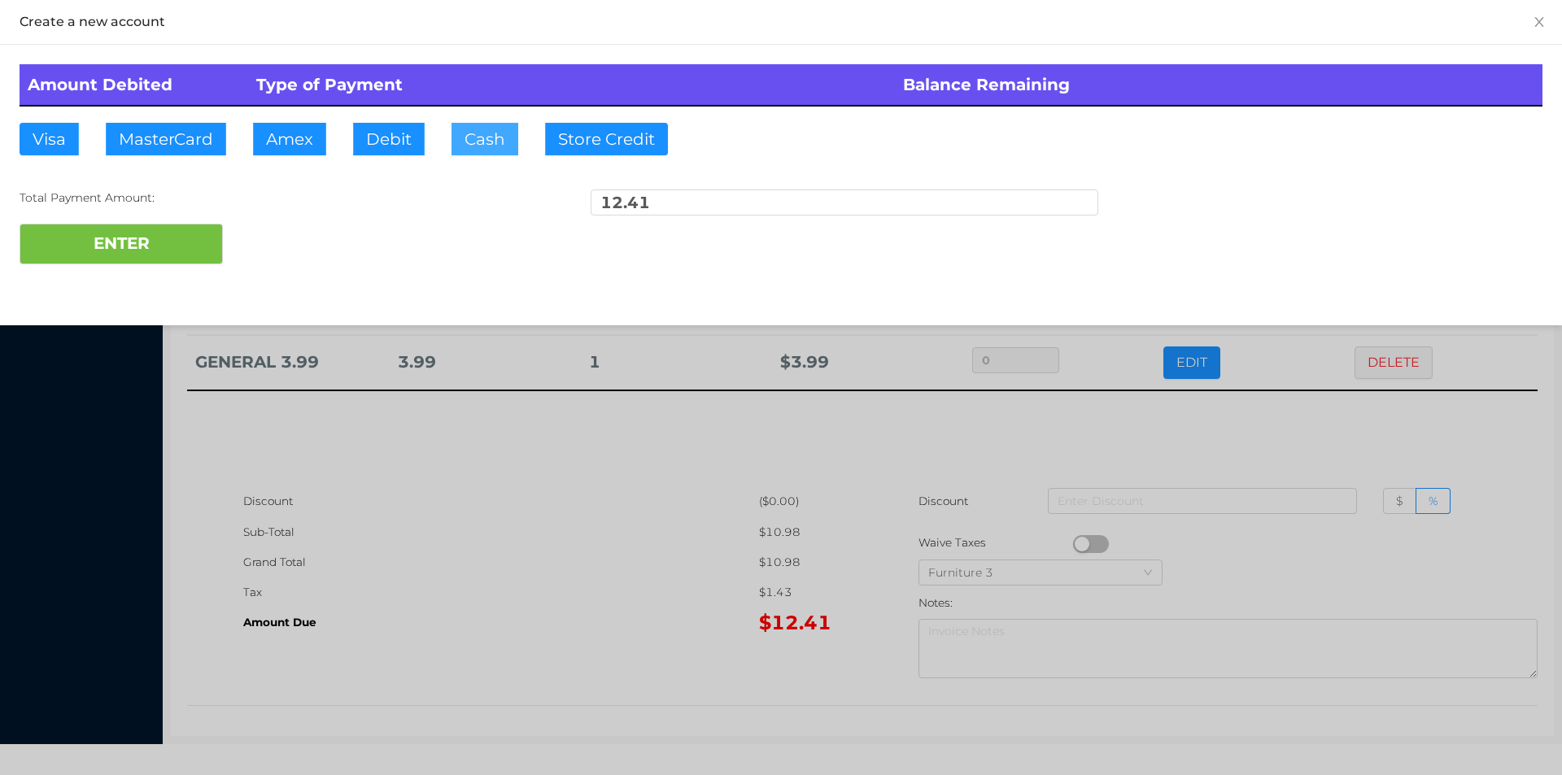
click at [462, 146] on button "Cash" at bounding box center [485, 139] width 67 height 33
type input "20."
click at [100, 256] on button "ENTER" at bounding box center [121, 244] width 203 height 41
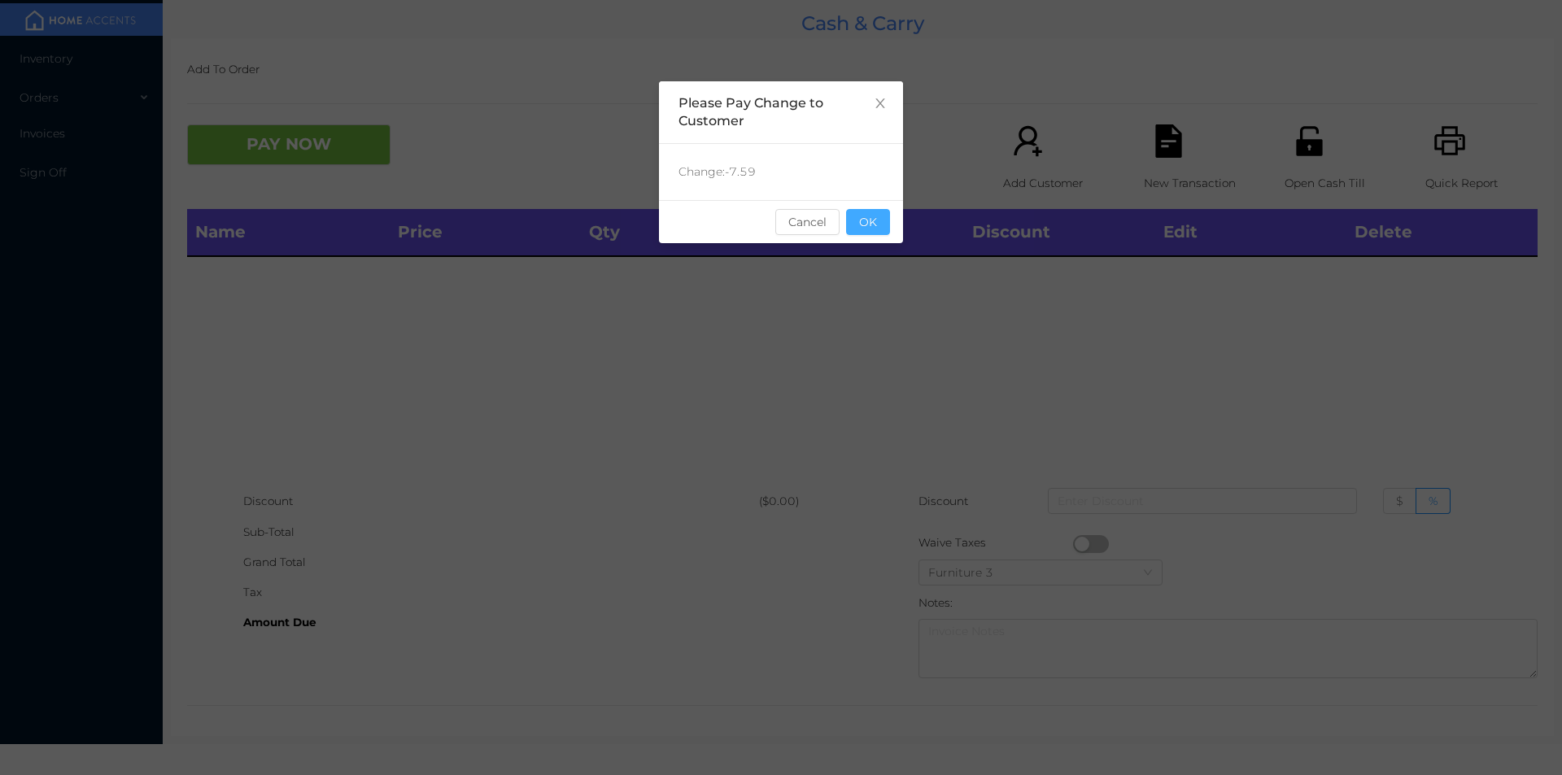
click at [865, 226] on button "OK" at bounding box center [868, 222] width 44 height 26
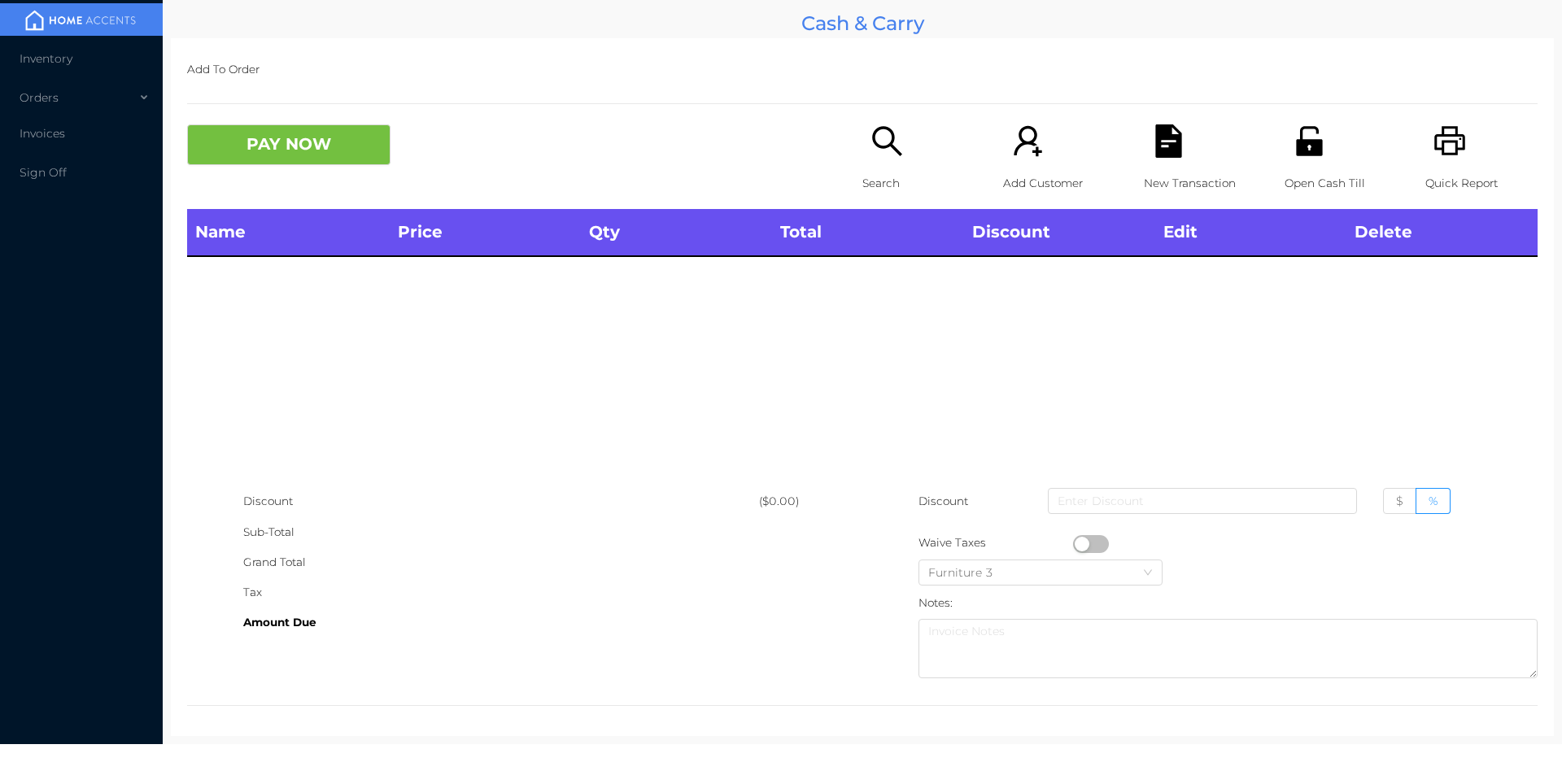
click at [871, 129] on icon "icon: search" at bounding box center [887, 140] width 33 height 33
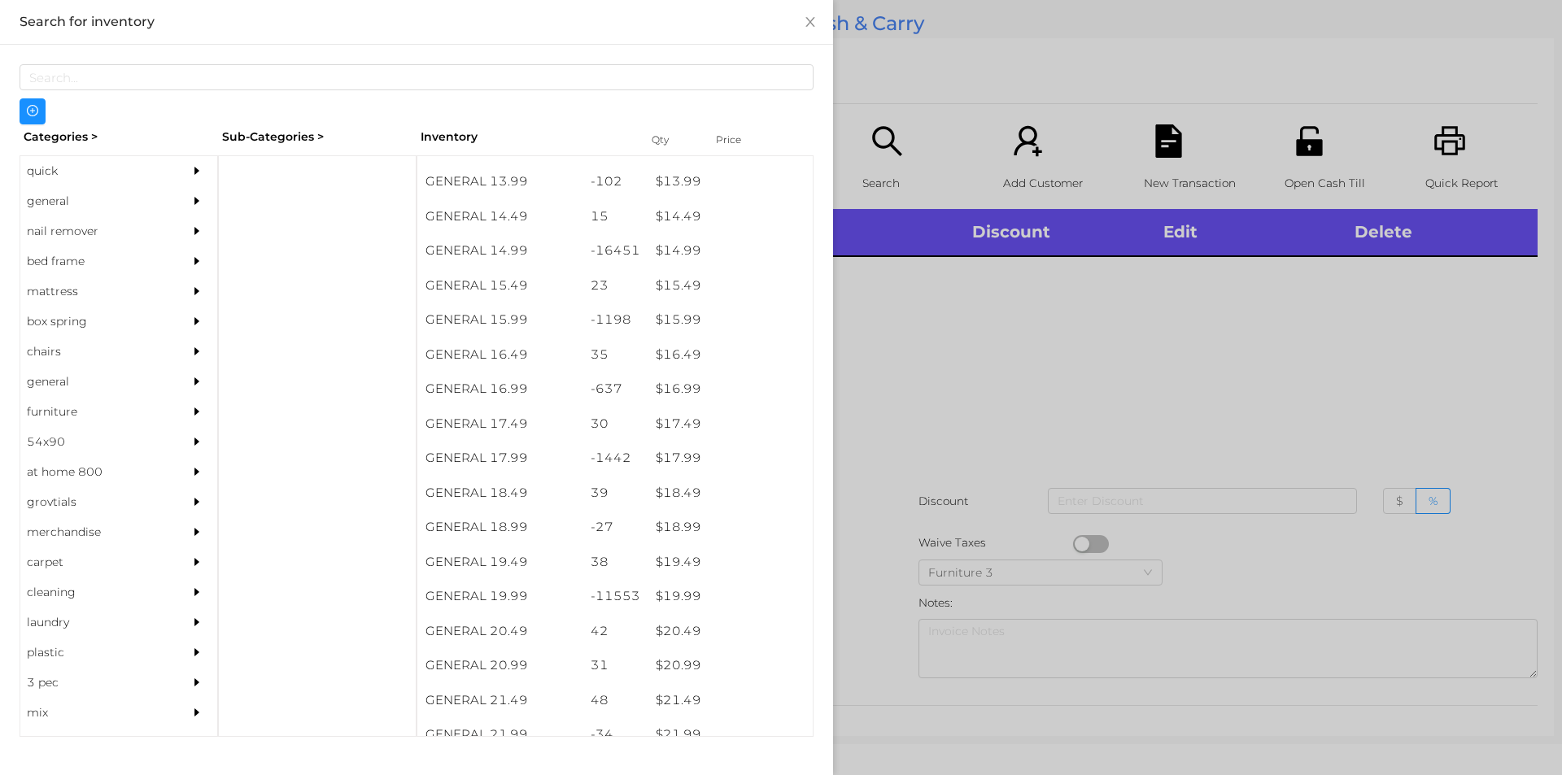
scroll to position [1330, 0]
click at [673, 596] on div "$ 19.99" at bounding box center [730, 597] width 165 height 35
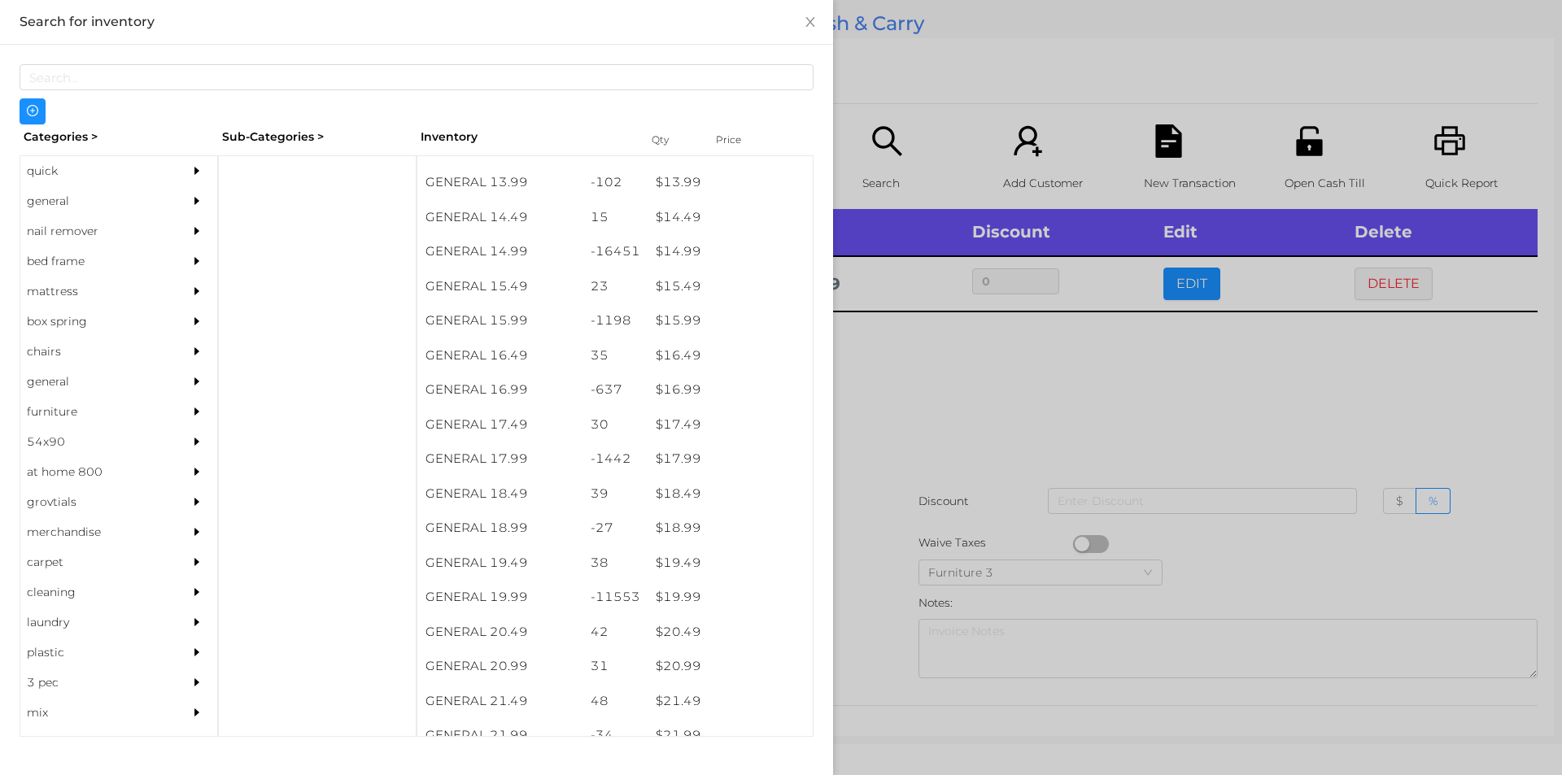
click at [903, 363] on div at bounding box center [781, 387] width 1562 height 775
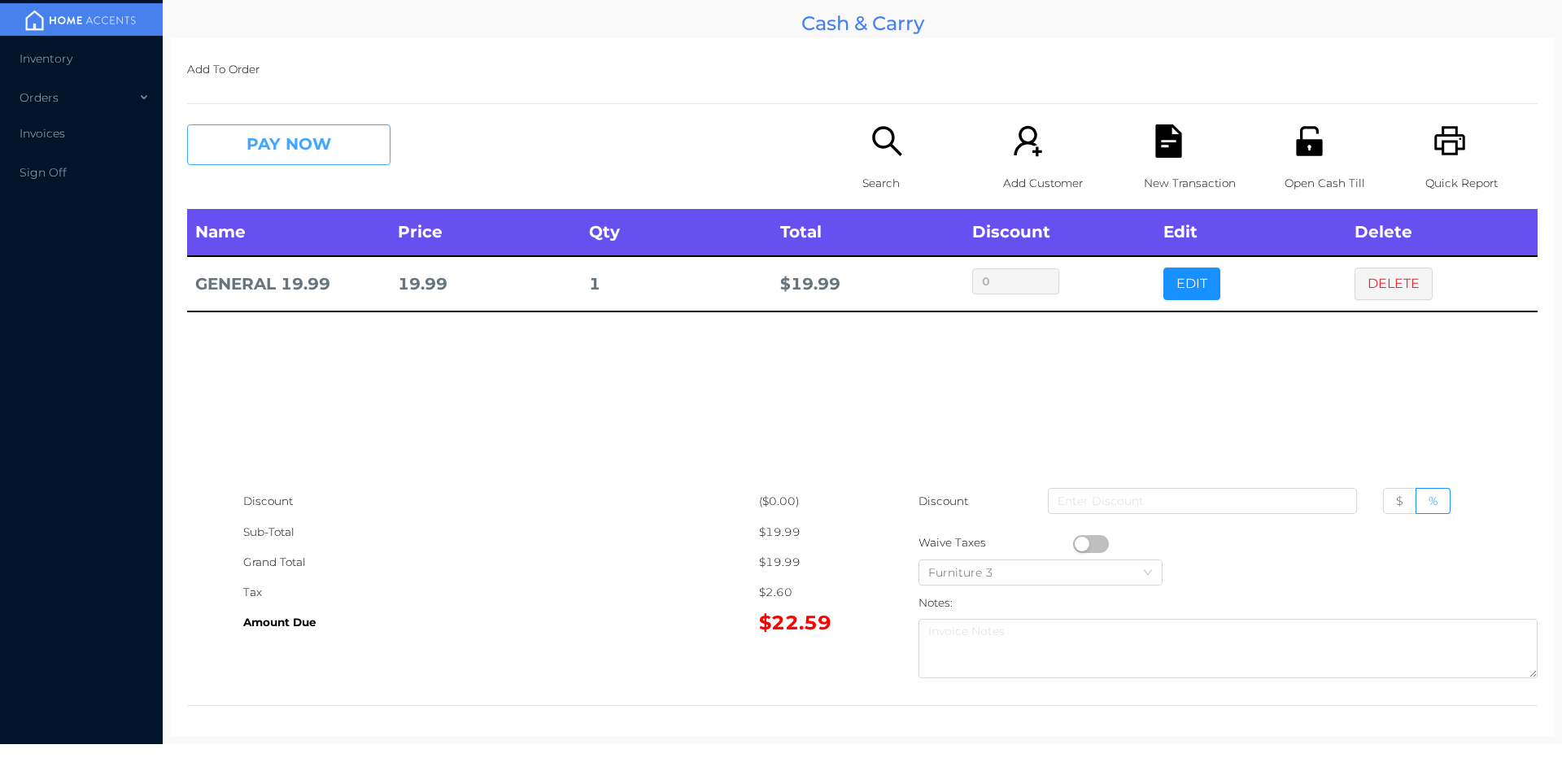
click at [290, 140] on button "PAY NOW" at bounding box center [288, 144] width 203 height 41
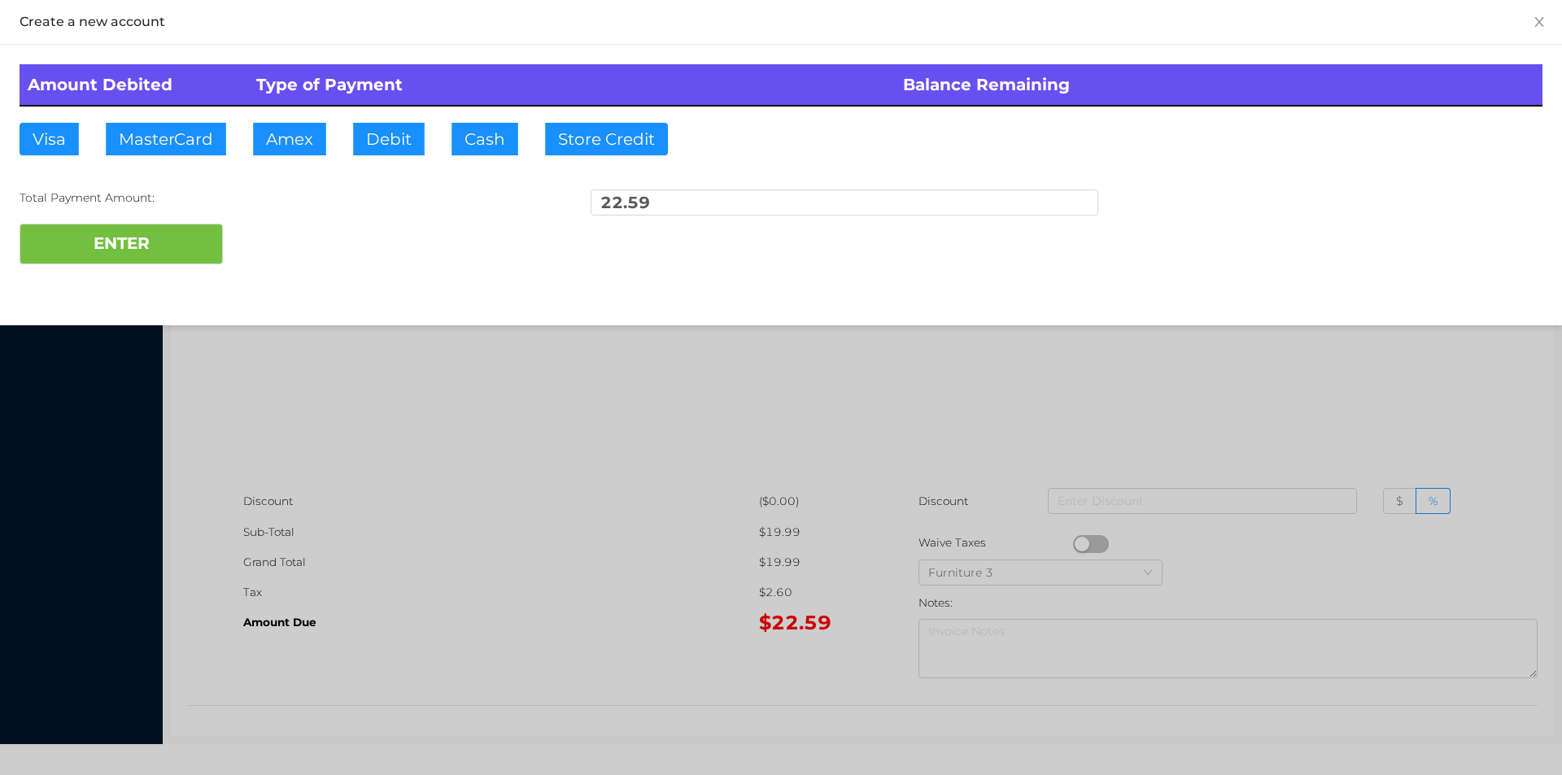
click at [452, 409] on div at bounding box center [781, 387] width 1562 height 775
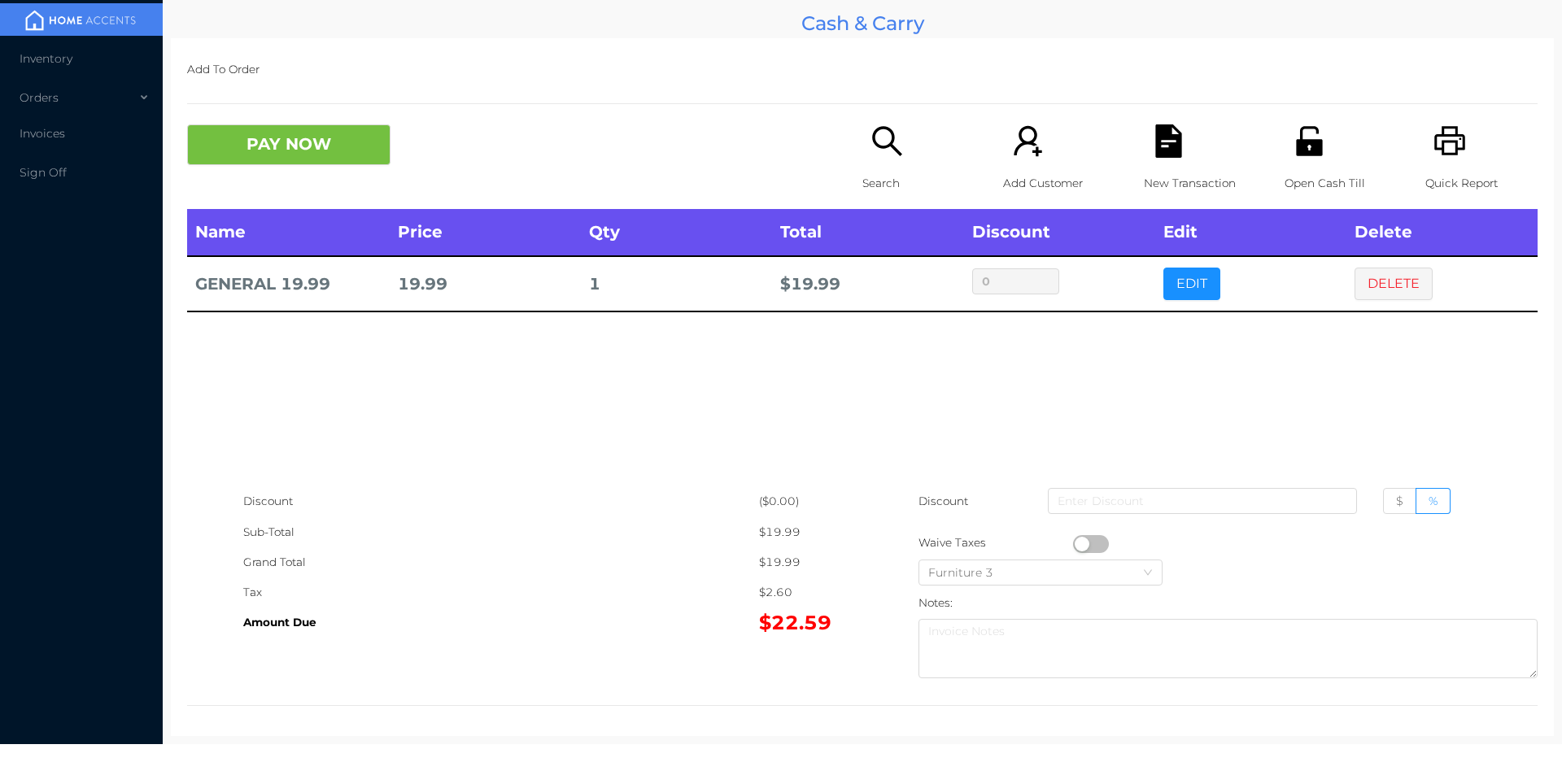
click at [1298, 153] on icon "icon: unlock" at bounding box center [1309, 140] width 26 height 29
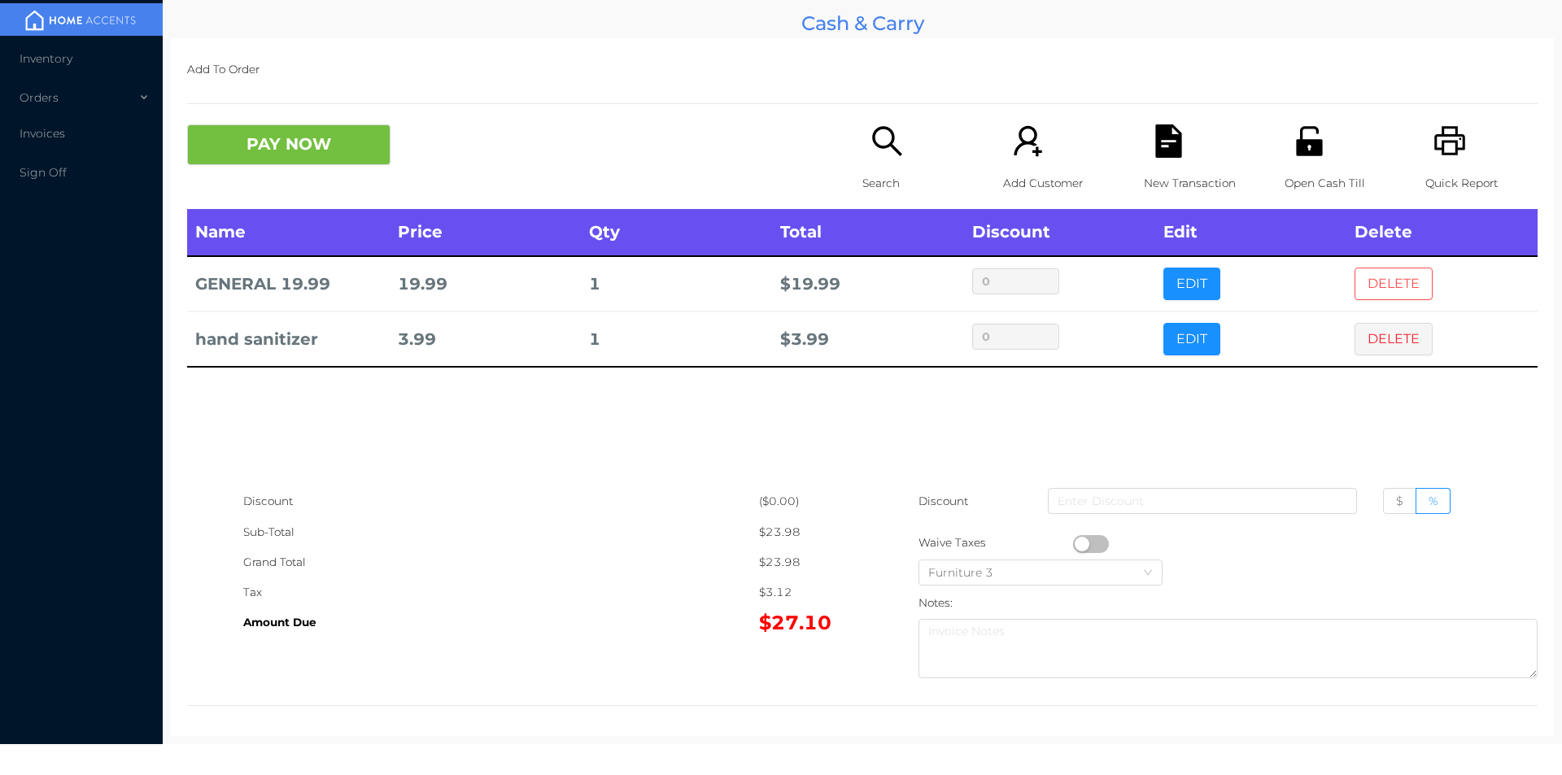
click at [1369, 276] on button "DELETE" at bounding box center [1394, 284] width 78 height 33
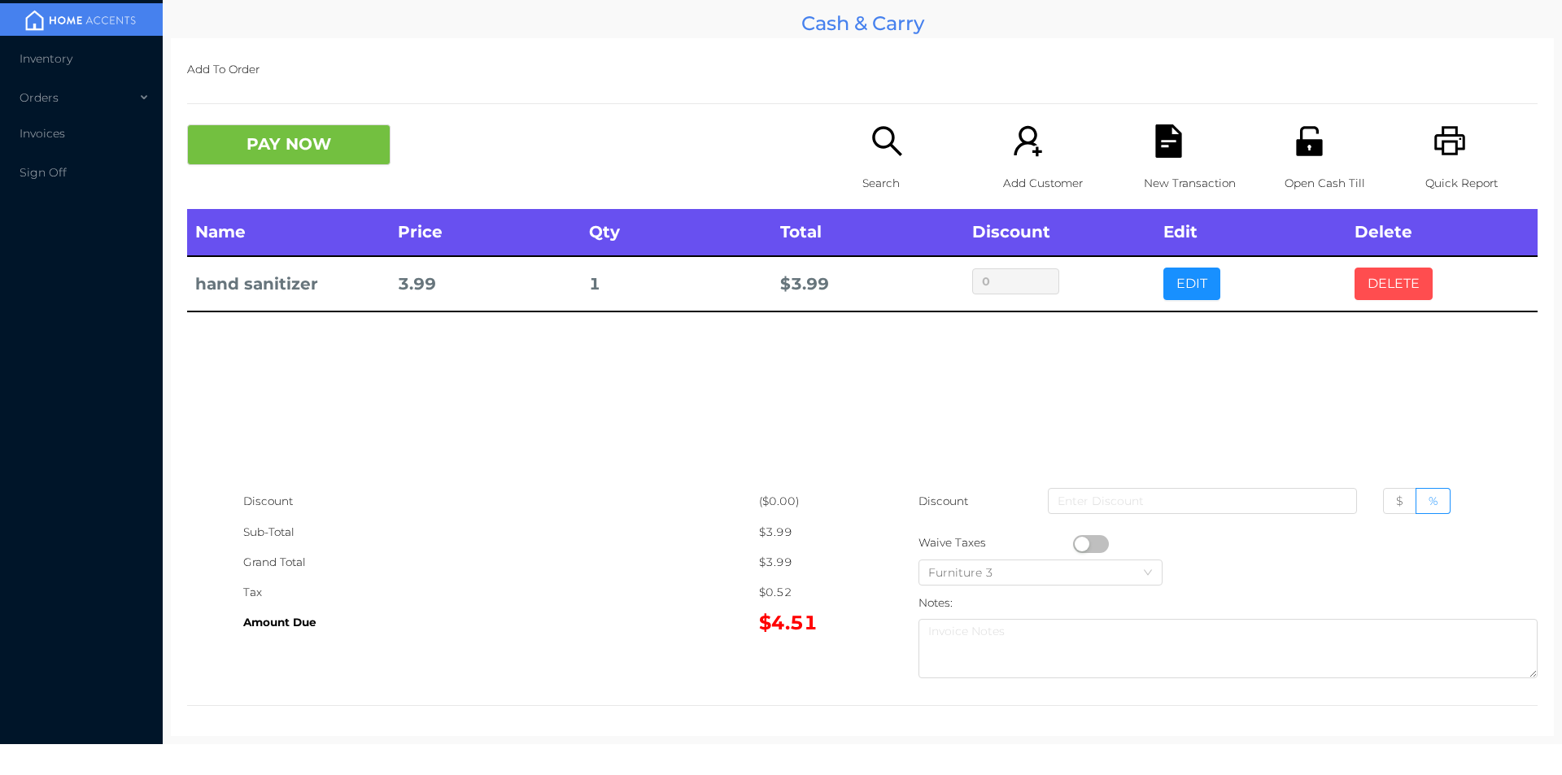
click at [1391, 280] on button "DELETE" at bounding box center [1394, 284] width 78 height 33
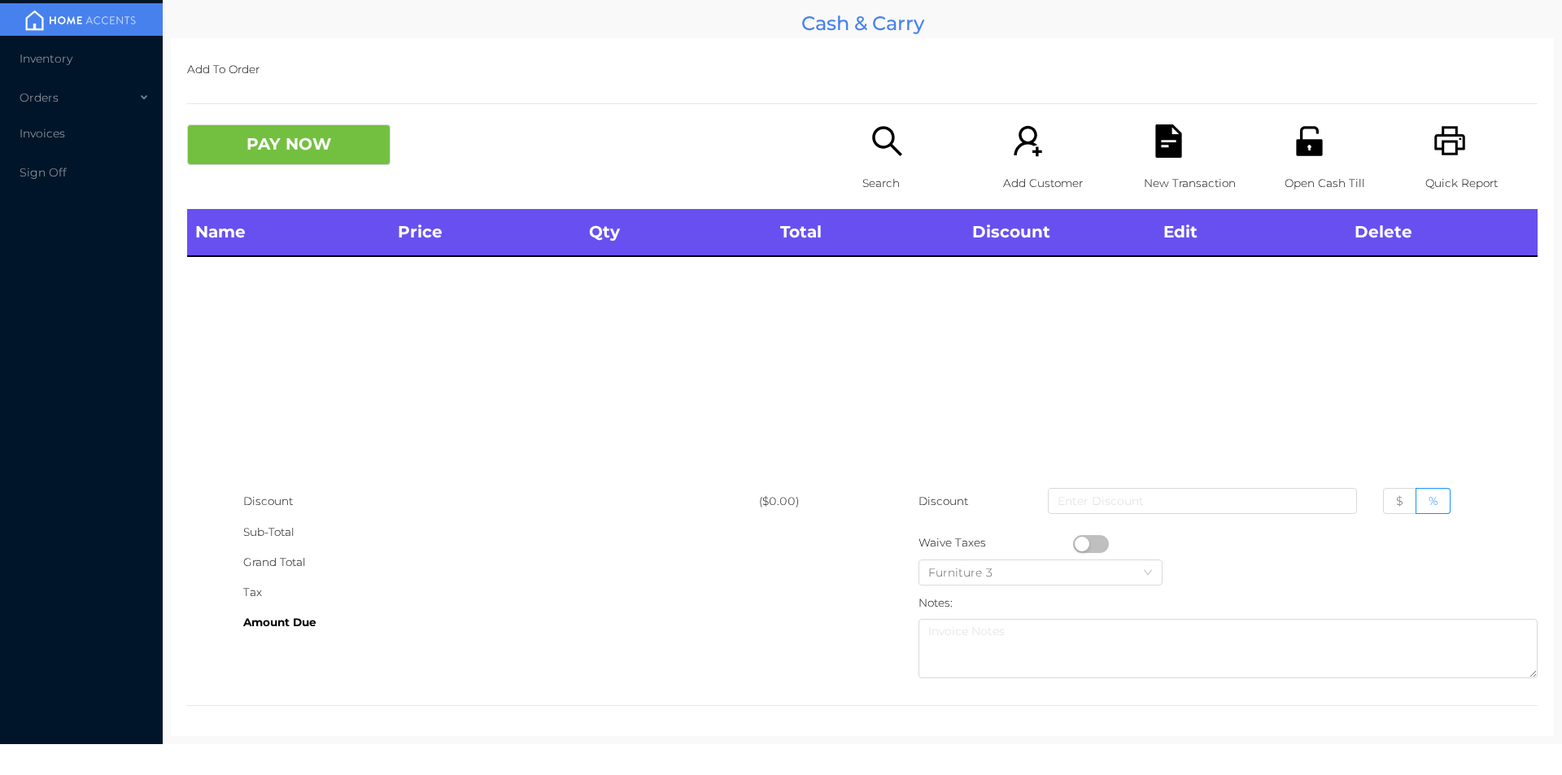
click at [1461, 148] on div "Quick Report" at bounding box center [1482, 166] width 112 height 85
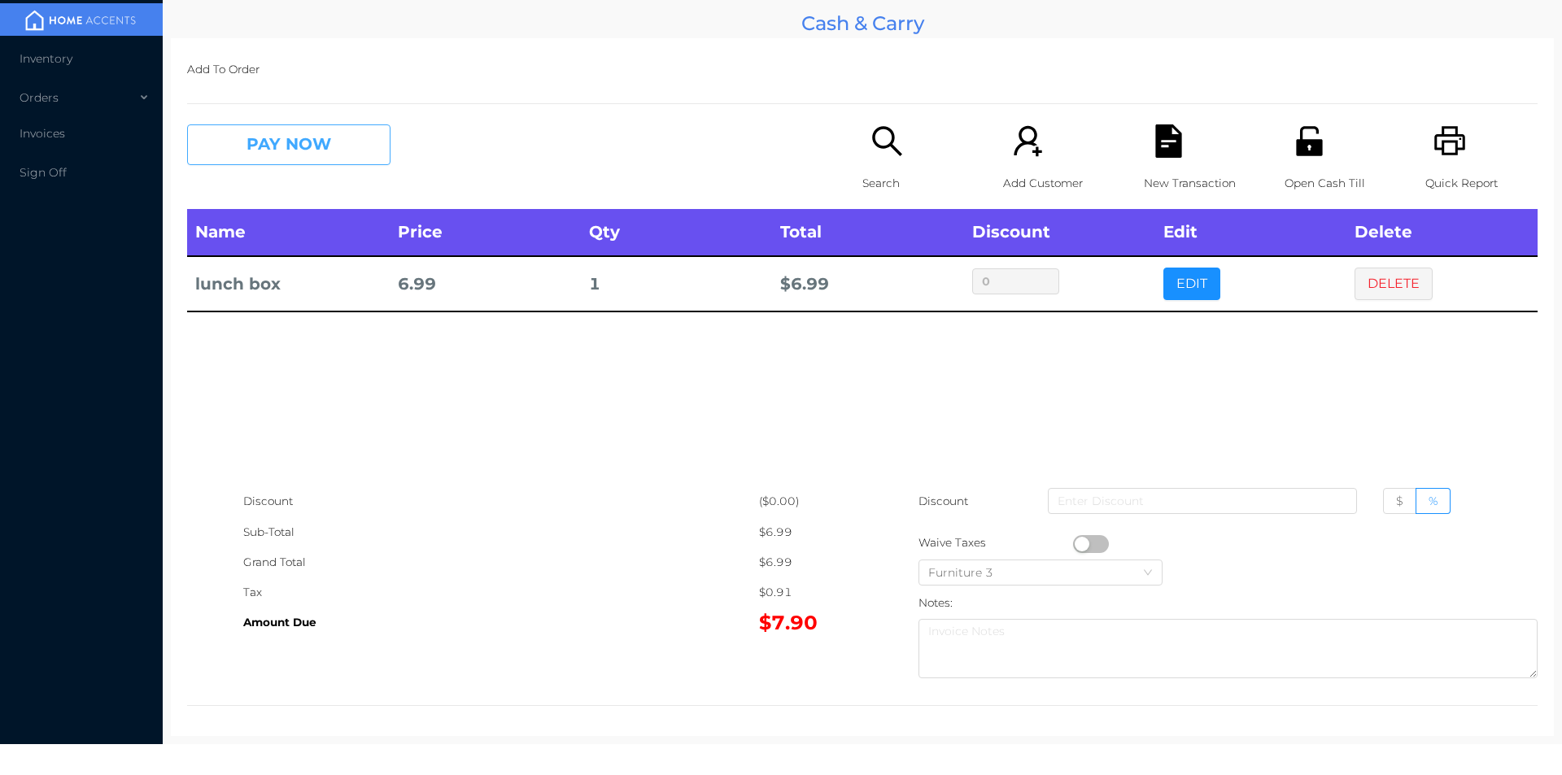
click at [284, 140] on button "PAY NOW" at bounding box center [288, 144] width 203 height 41
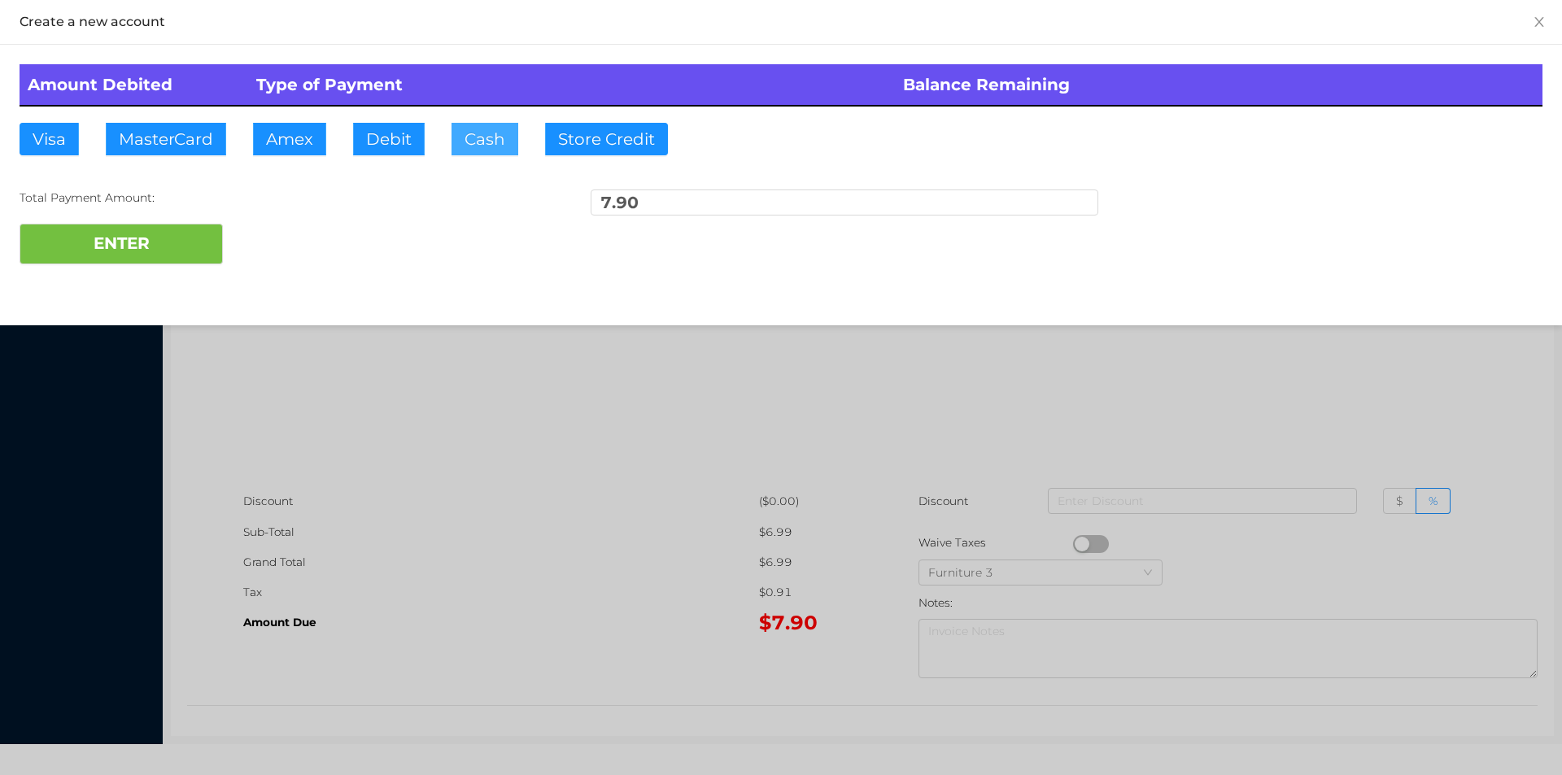
click at [457, 153] on button "Cash" at bounding box center [485, 139] width 67 height 33
type input "20."
click at [165, 254] on button "ENTER" at bounding box center [121, 244] width 203 height 41
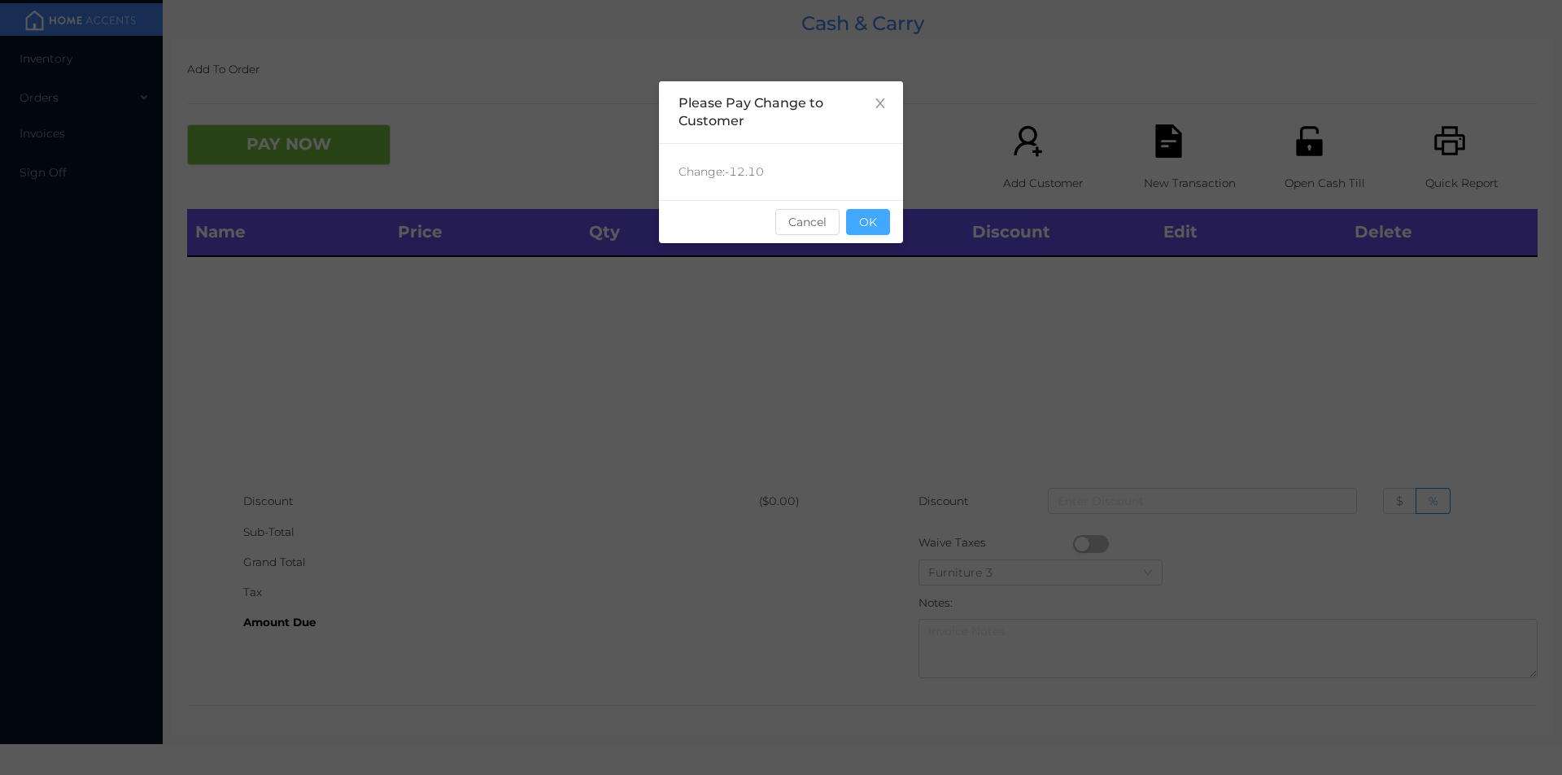
click at [880, 221] on button "OK" at bounding box center [868, 222] width 44 height 26
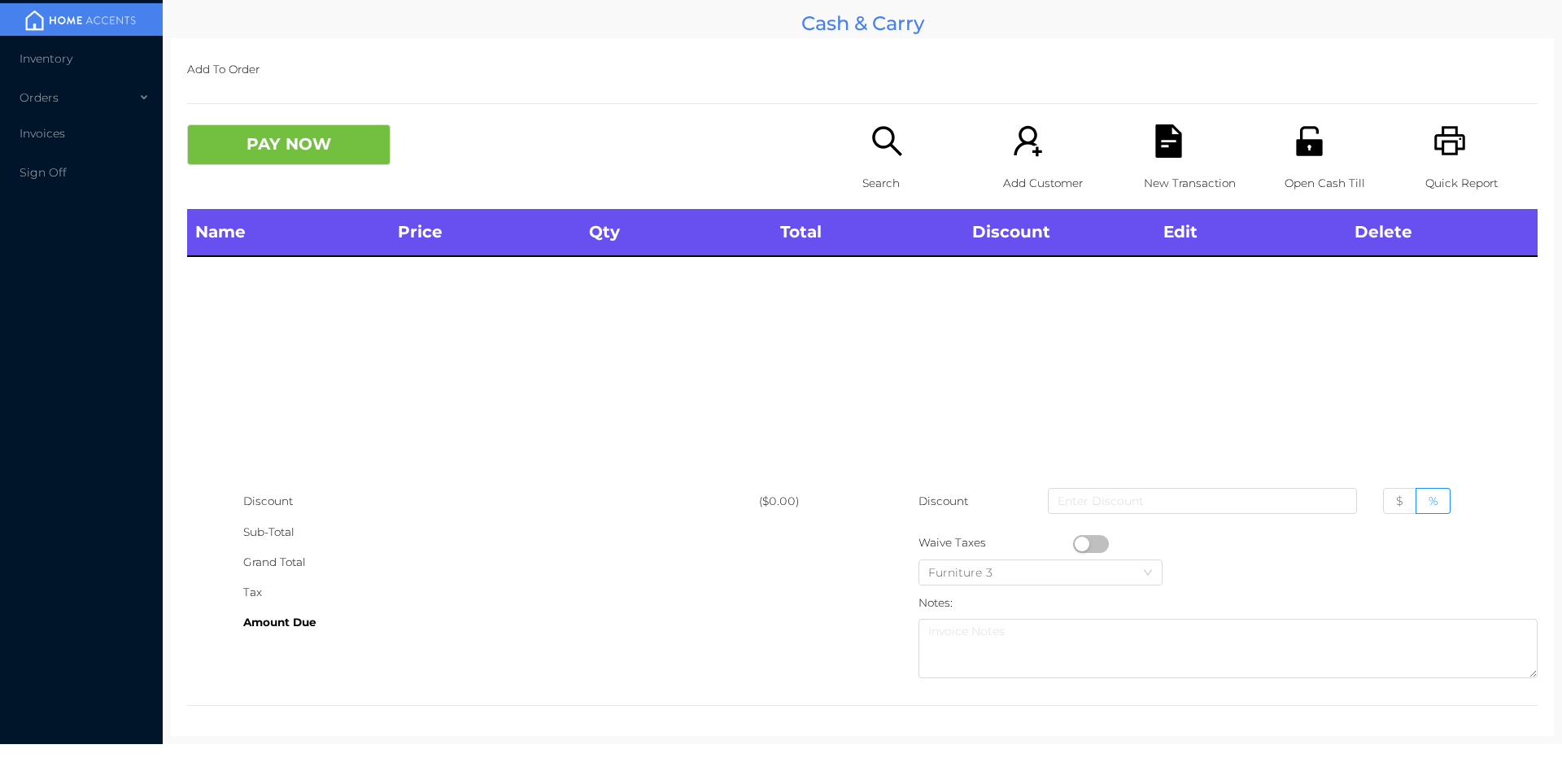
click at [1303, 138] on icon "icon: unlock" at bounding box center [1309, 140] width 33 height 33
click at [1296, 196] on p "Open Cash Till" at bounding box center [1341, 183] width 112 height 30
click at [1435, 132] on icon "icon: printer" at bounding box center [1450, 140] width 31 height 29
